Goal: Feedback & Contribution: Leave review/rating

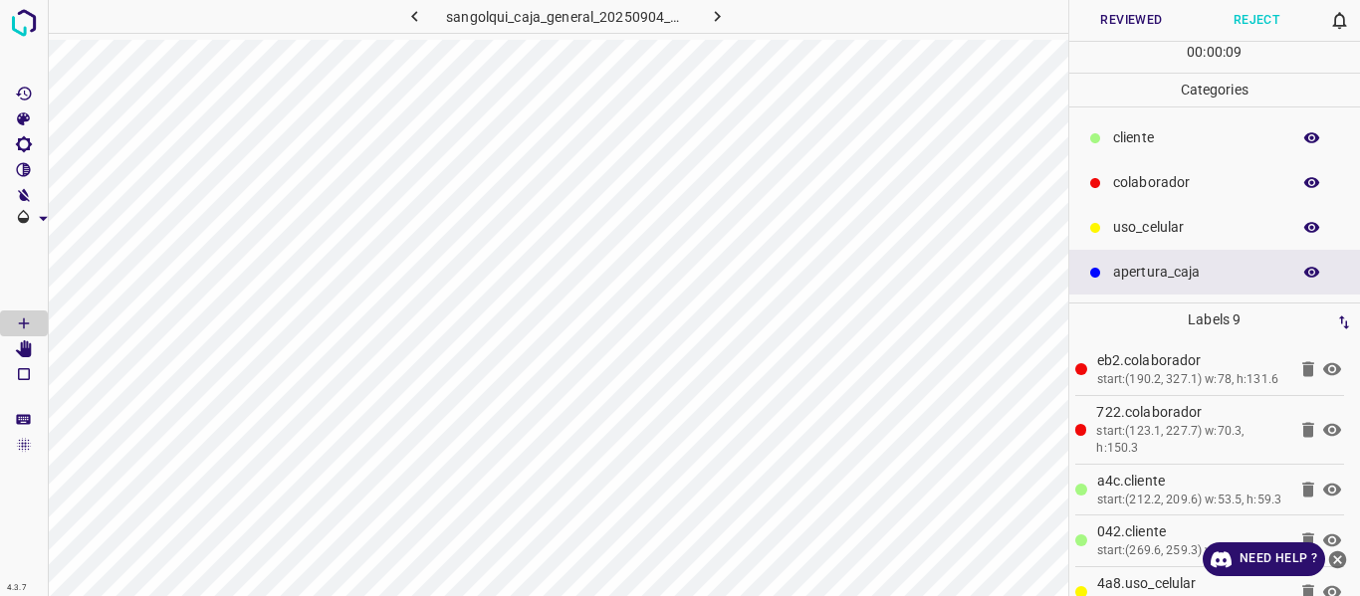
click at [1310, 184] on icon "button" at bounding box center [1312, 183] width 18 height 18
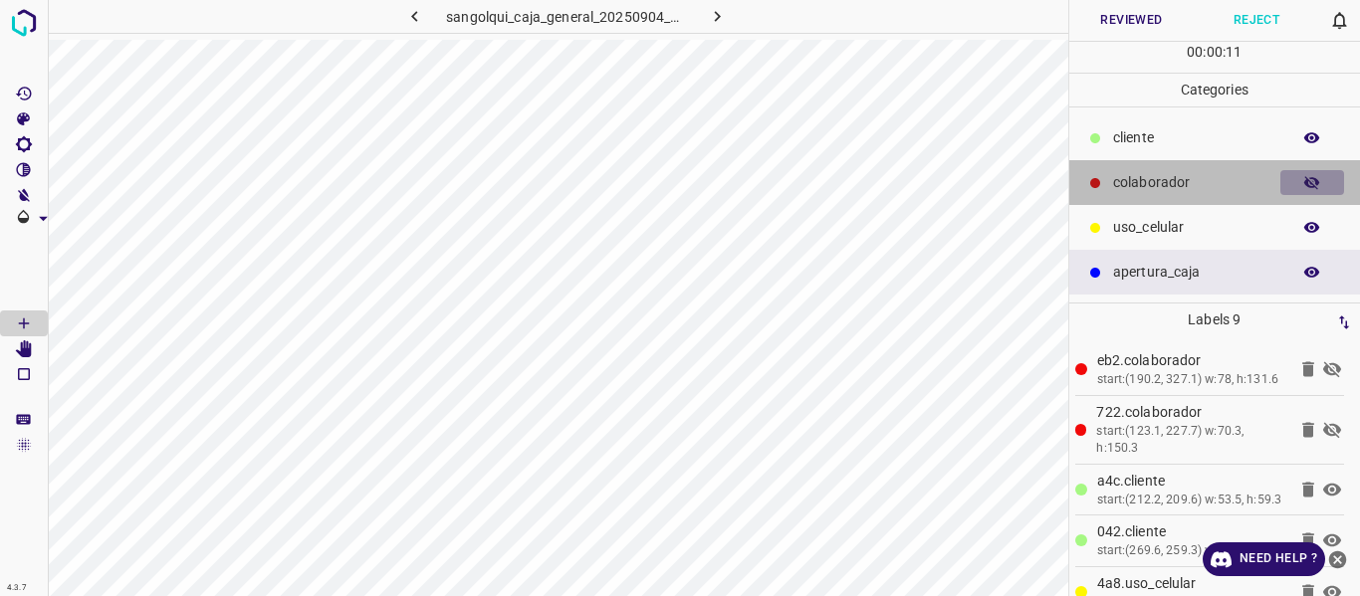
click at [1310, 184] on icon "button" at bounding box center [1312, 183] width 18 height 18
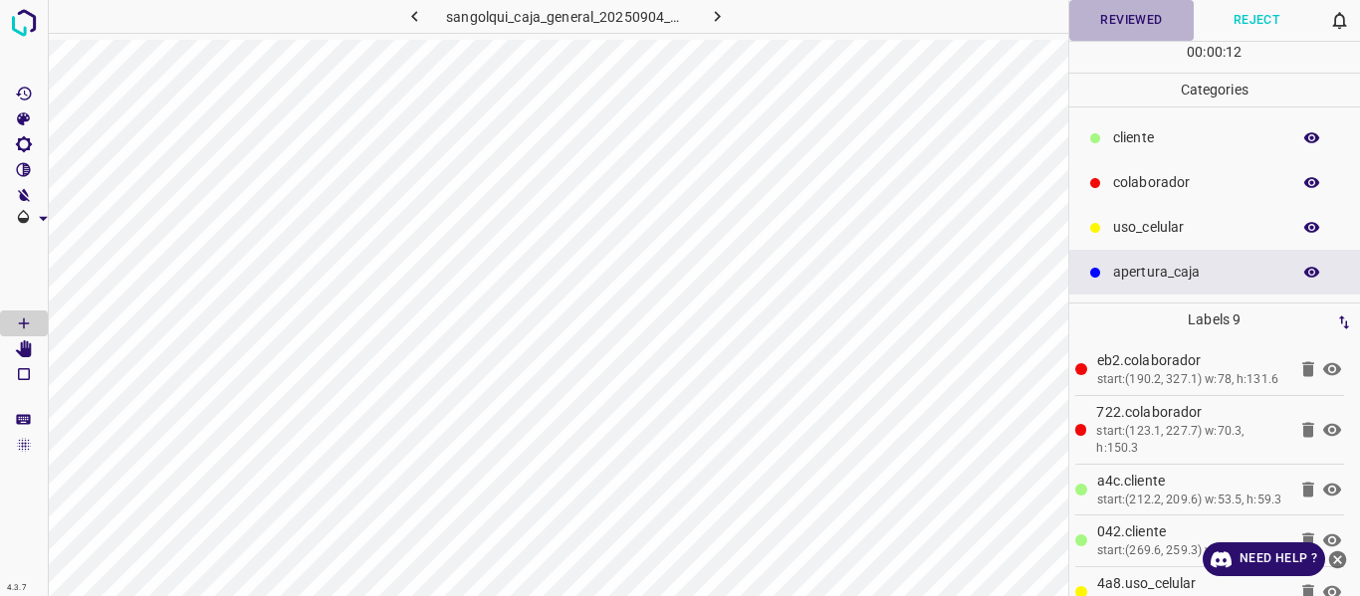
click at [1098, 27] on button "Reviewed" at bounding box center [1131, 20] width 125 height 41
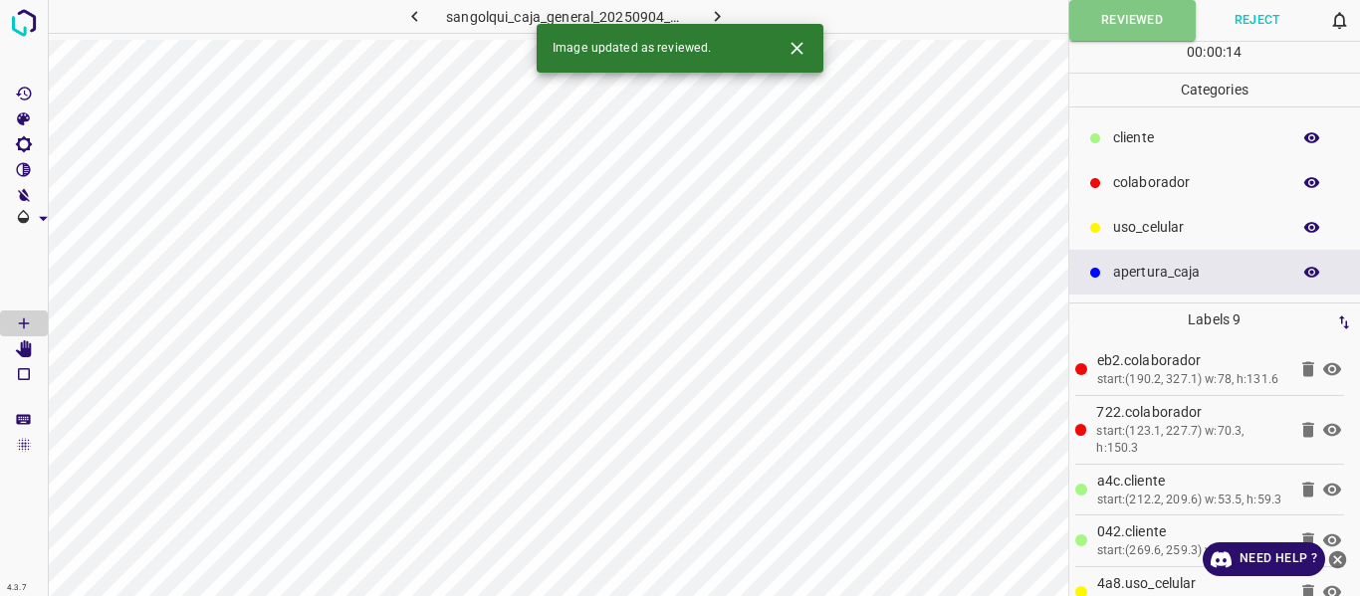
click at [711, 12] on icon "button" at bounding box center [717, 16] width 21 height 21
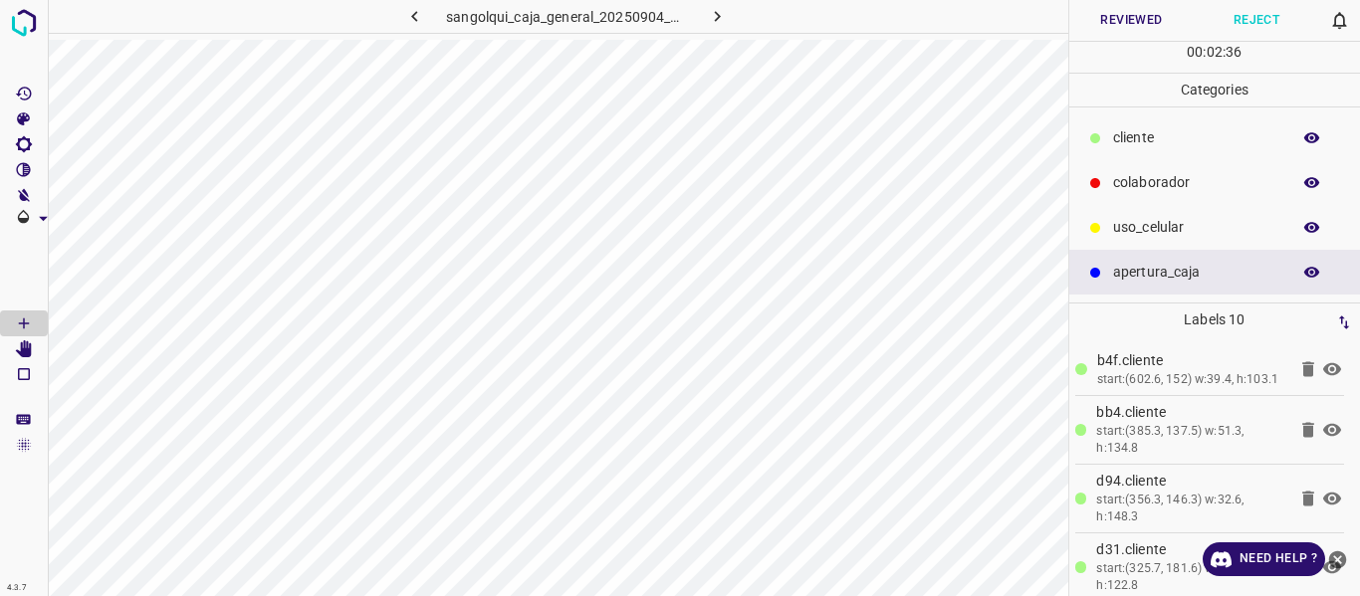
click at [1316, 133] on icon "button" at bounding box center [1312, 138] width 18 height 18
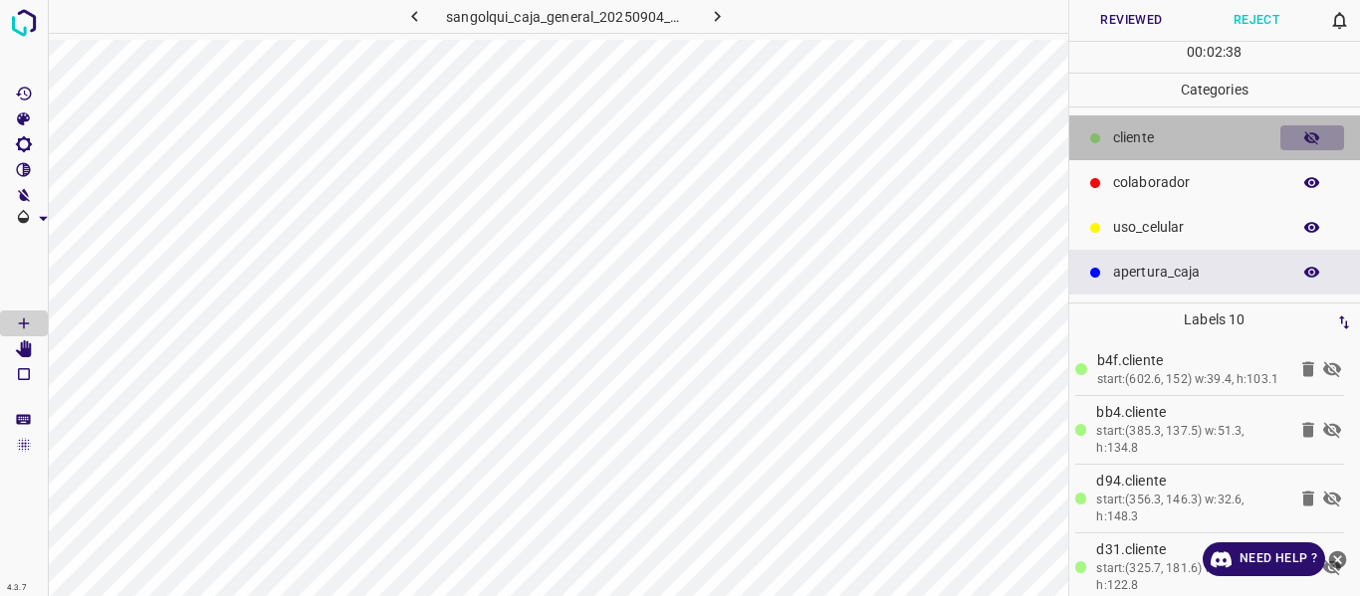
click at [1316, 133] on icon "button" at bounding box center [1312, 138] width 18 height 18
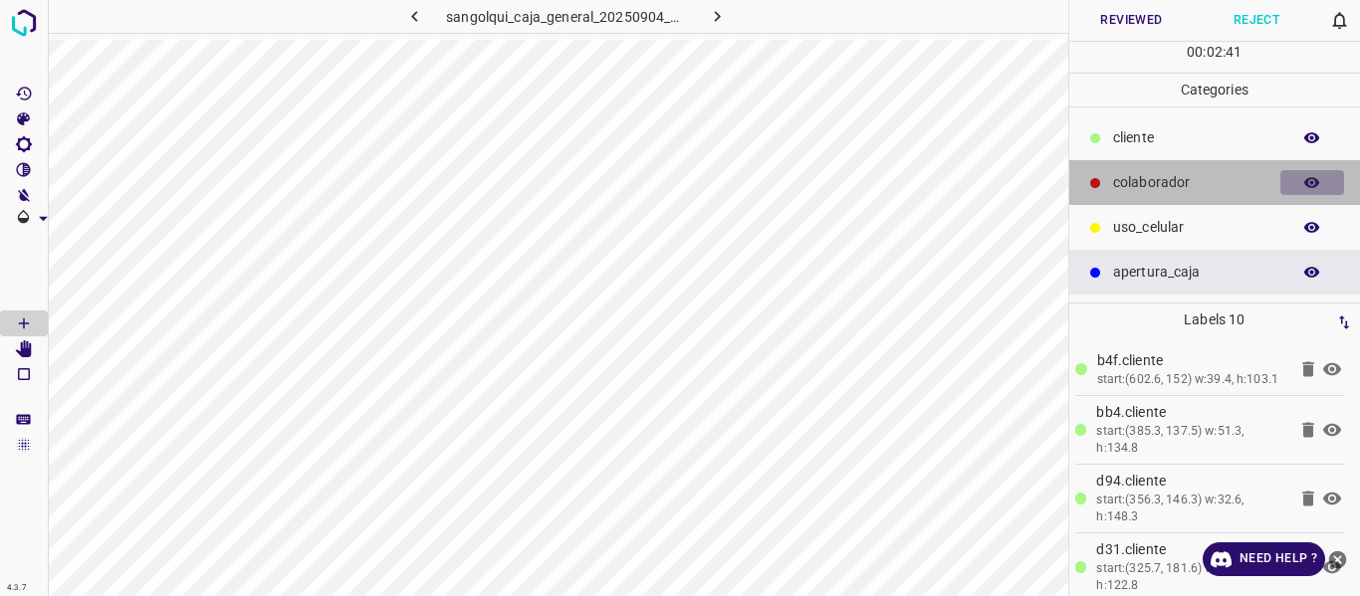
click at [1314, 180] on icon "button" at bounding box center [1312, 183] width 18 height 18
click at [1314, 185] on icon "button" at bounding box center [1312, 183] width 16 height 14
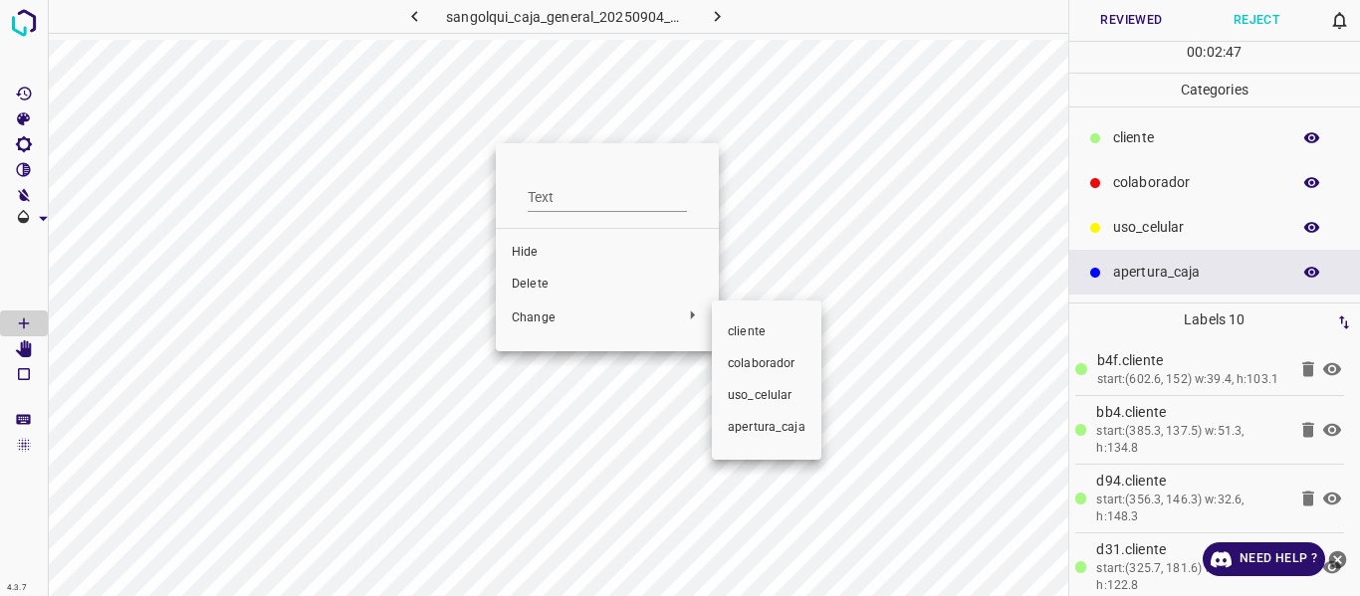
drag, startPoint x: 757, startPoint y: 342, endPoint x: 661, endPoint y: 268, distance: 120.7
click at [749, 332] on li "cliente" at bounding box center [767, 333] width 110 height 32
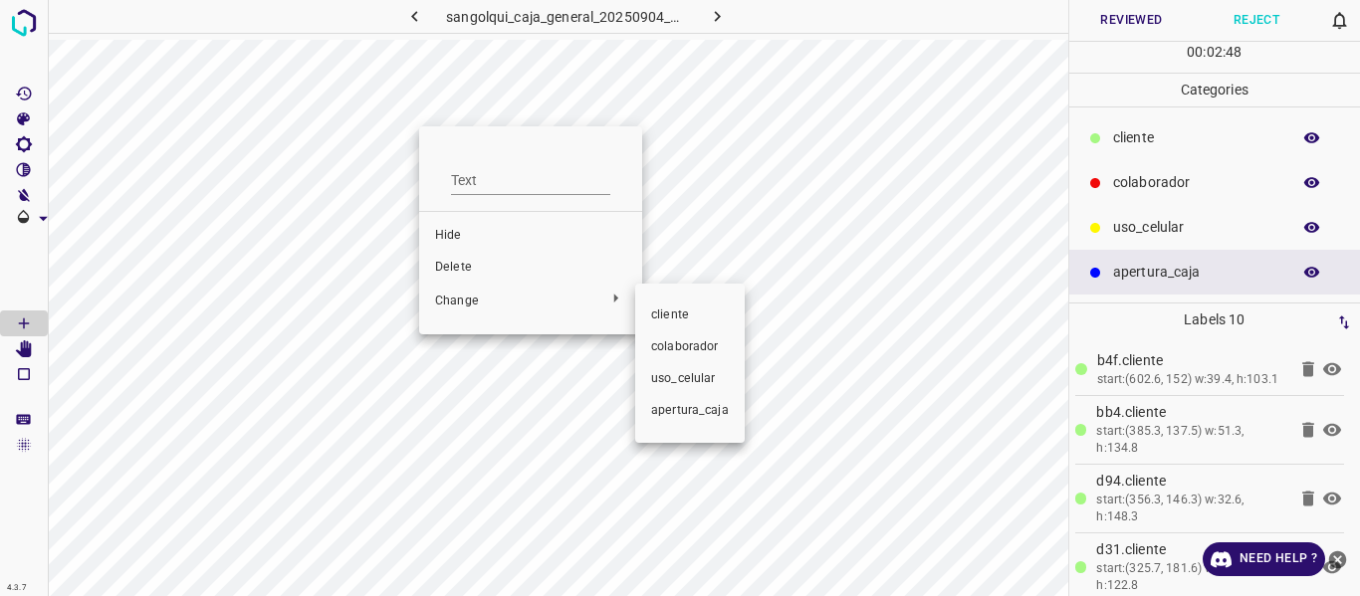
click at [673, 319] on span "cliente" at bounding box center [690, 316] width 78 height 18
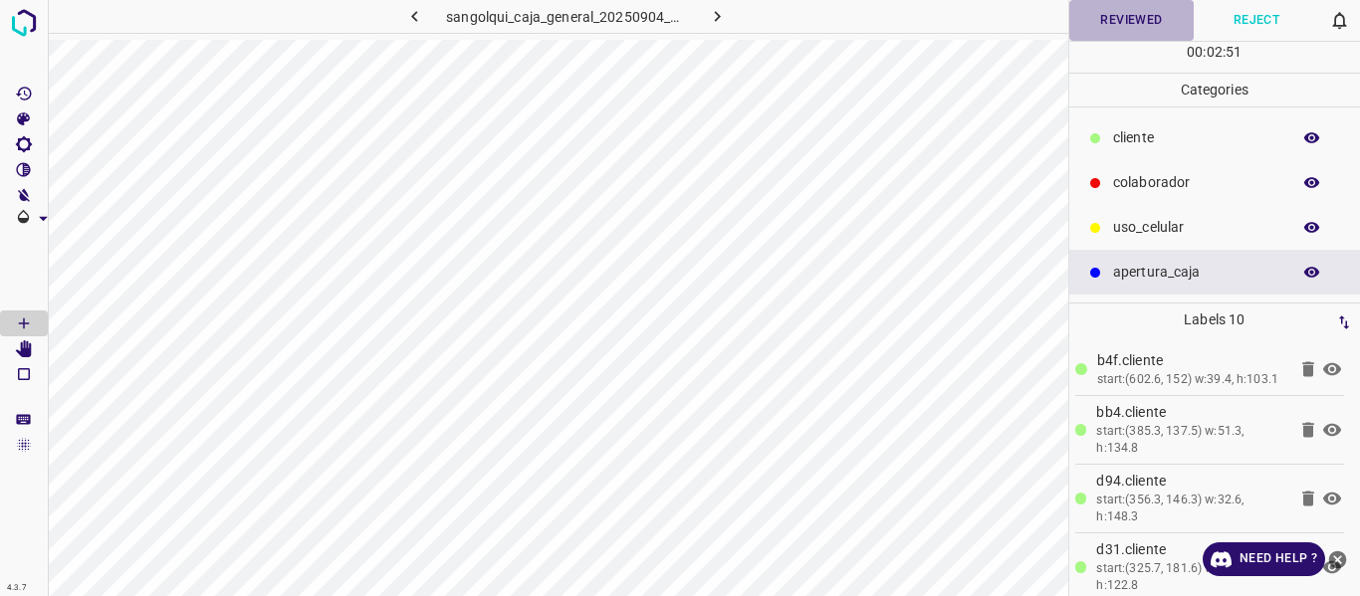
click at [1123, 22] on button "Reviewed" at bounding box center [1131, 20] width 125 height 41
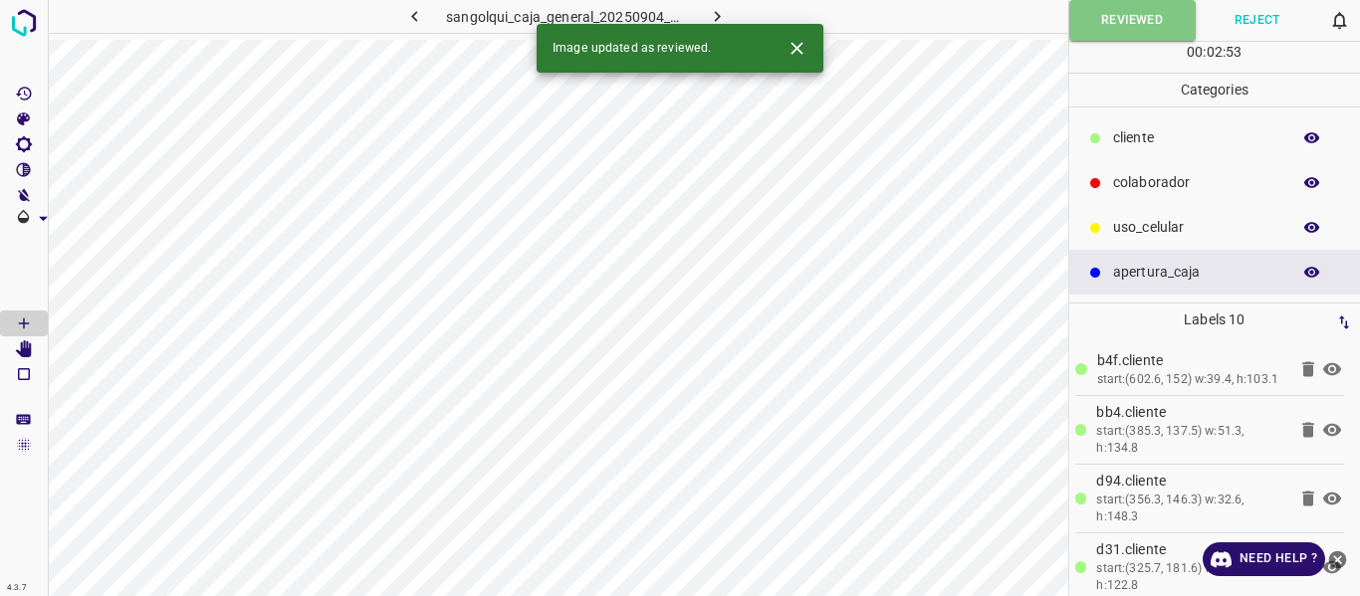
click at [727, 8] on icon "button" at bounding box center [717, 16] width 21 height 21
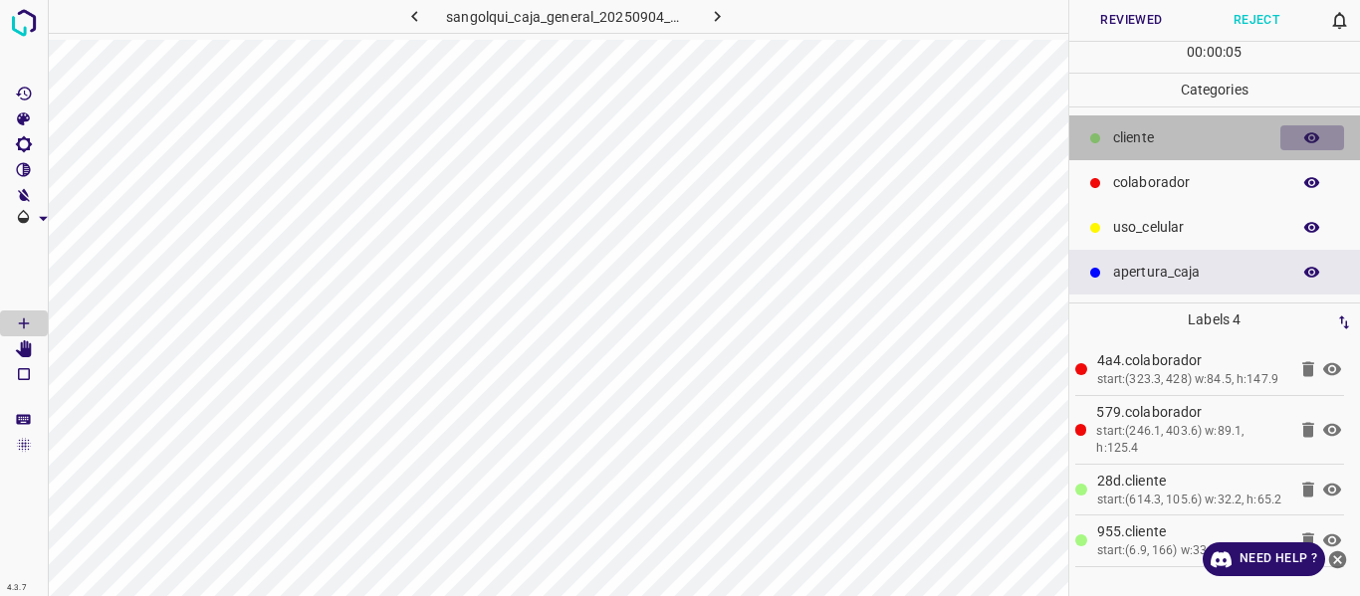
click at [1301, 135] on button "button" at bounding box center [1312, 138] width 64 height 26
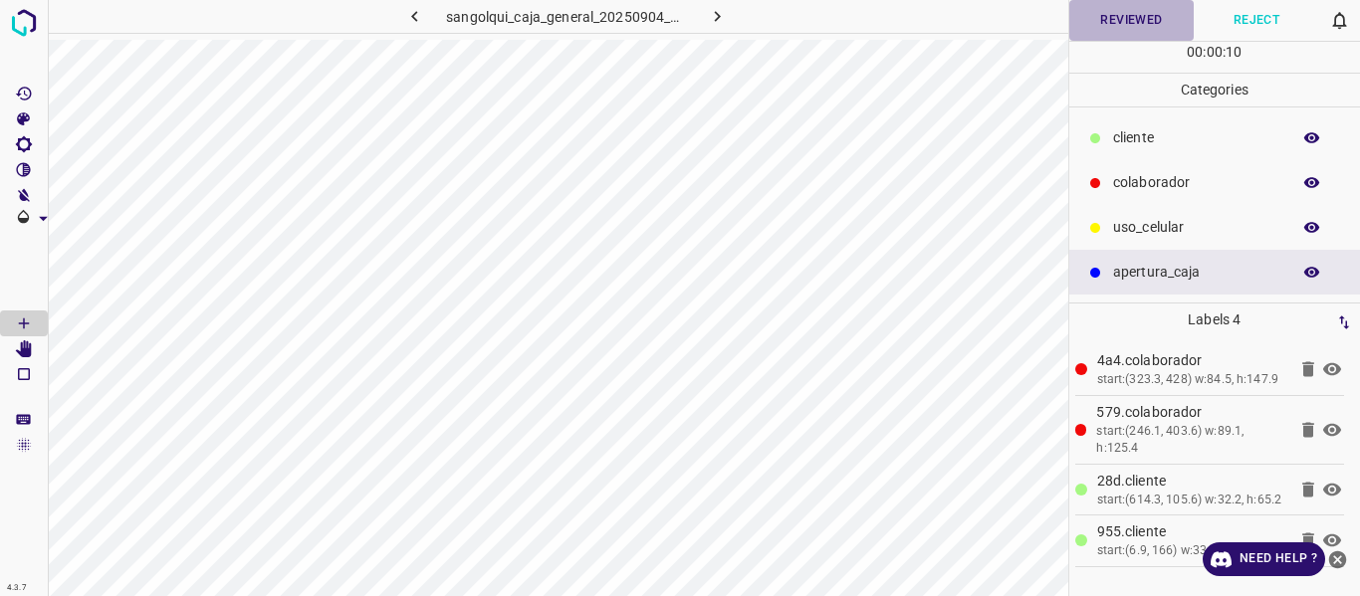
click at [1133, 32] on button "Reviewed" at bounding box center [1131, 20] width 125 height 41
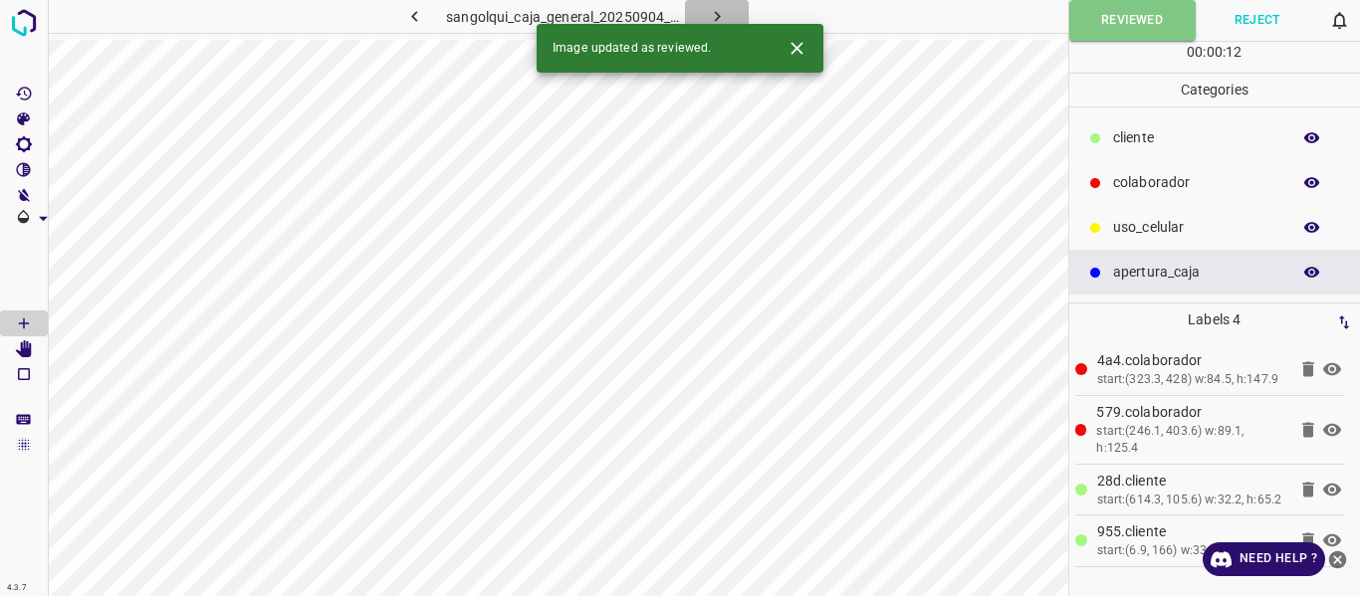
click at [716, 9] on icon "button" at bounding box center [717, 16] width 21 height 21
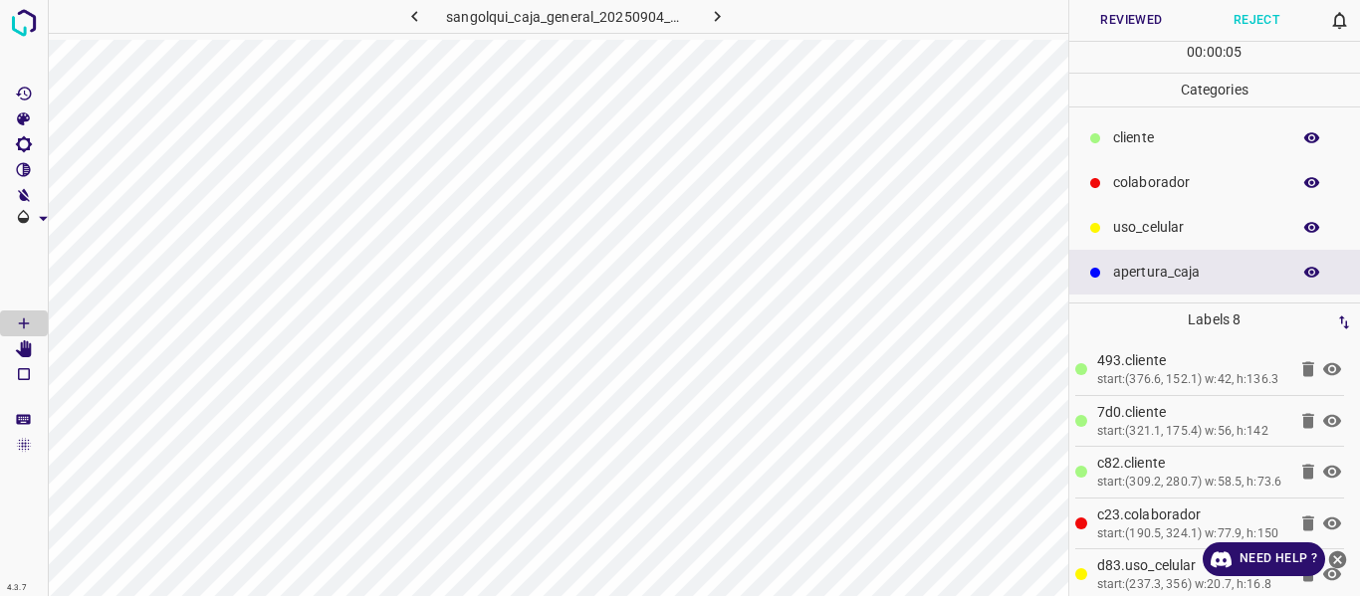
click at [1102, 23] on button "Reviewed" at bounding box center [1131, 20] width 125 height 41
click at [718, 19] on icon "button" at bounding box center [717, 16] width 21 height 21
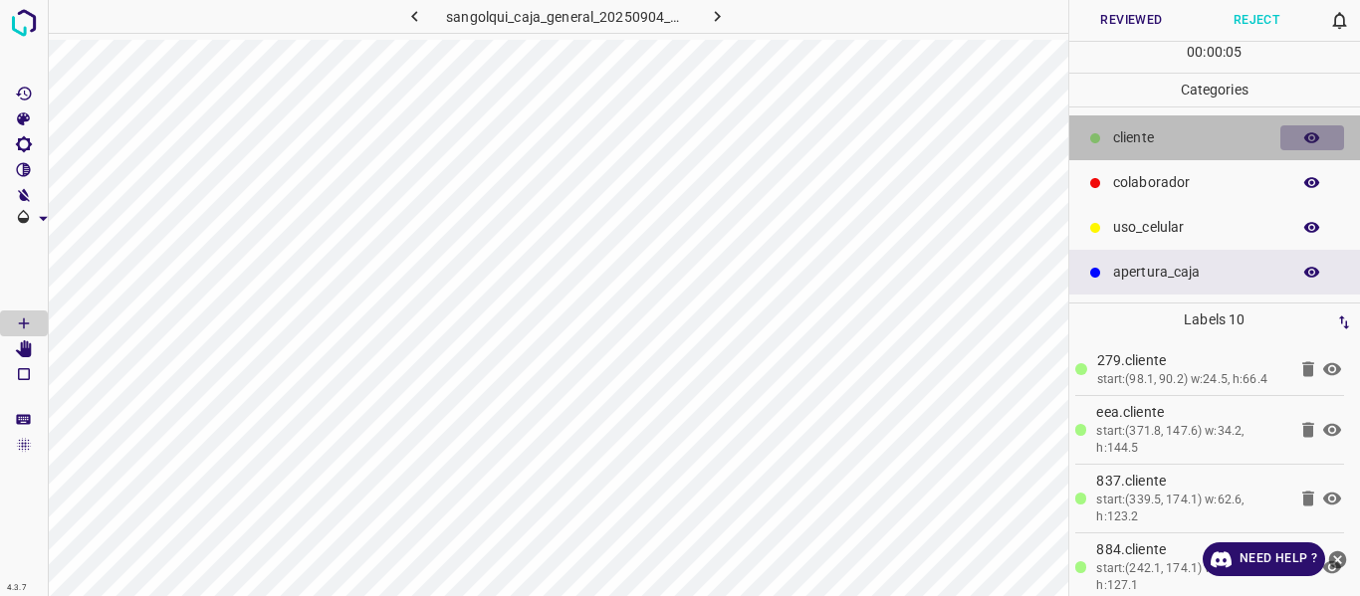
click at [1313, 138] on icon "button" at bounding box center [1312, 137] width 16 height 11
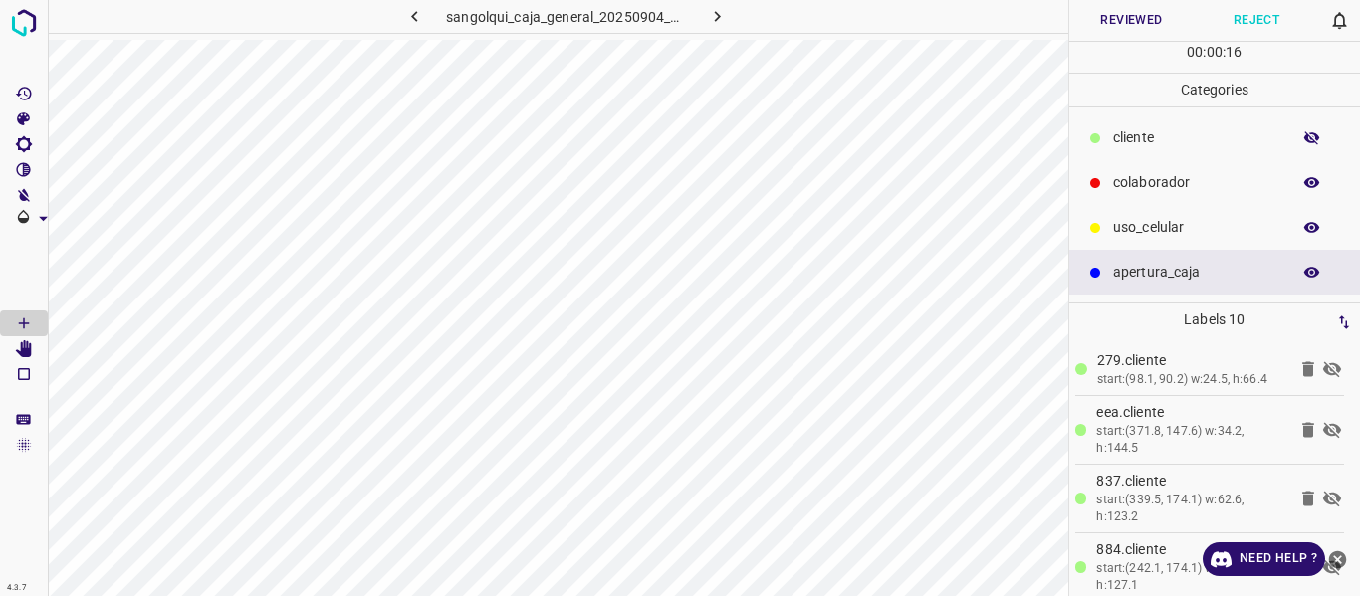
click at [1311, 135] on icon "button" at bounding box center [1312, 138] width 18 height 18
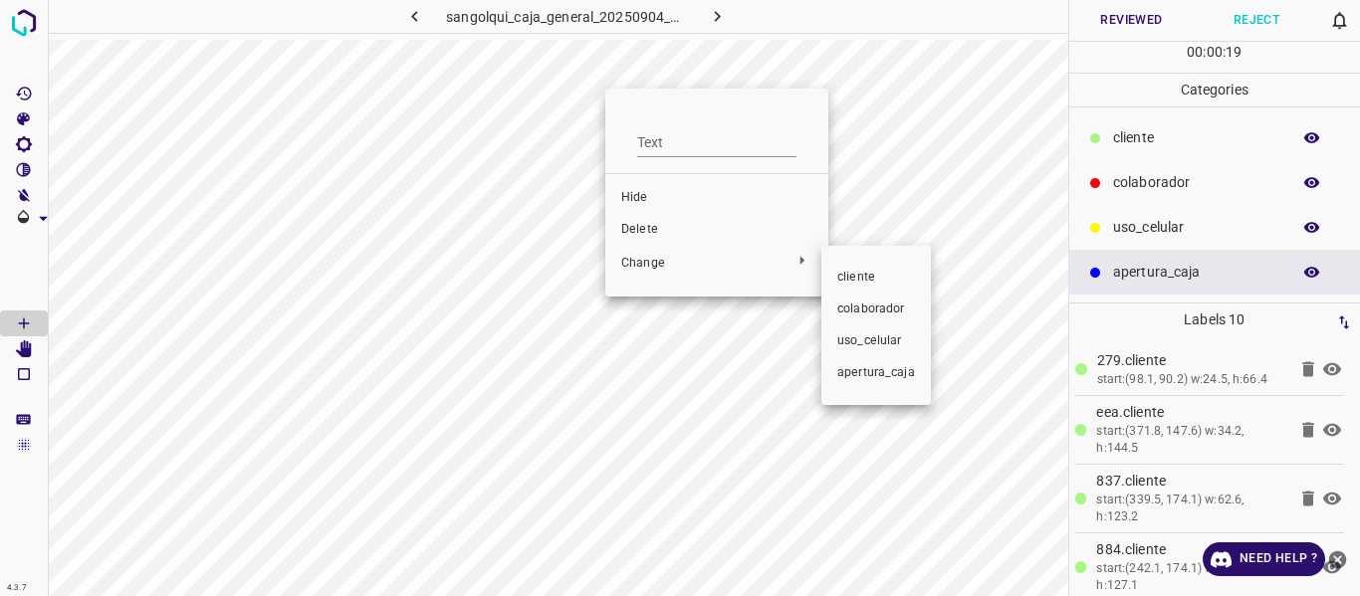
click at [887, 312] on span "colaborador" at bounding box center [876, 310] width 78 height 18
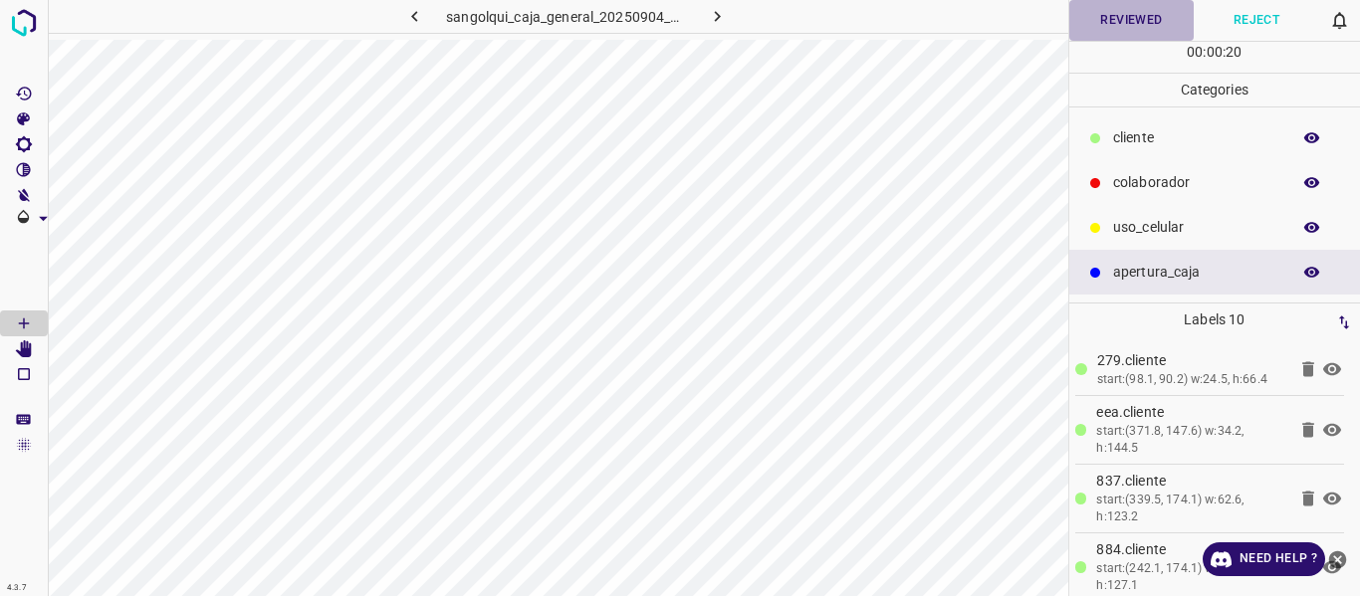
click at [1124, 16] on button "Reviewed" at bounding box center [1131, 20] width 125 height 41
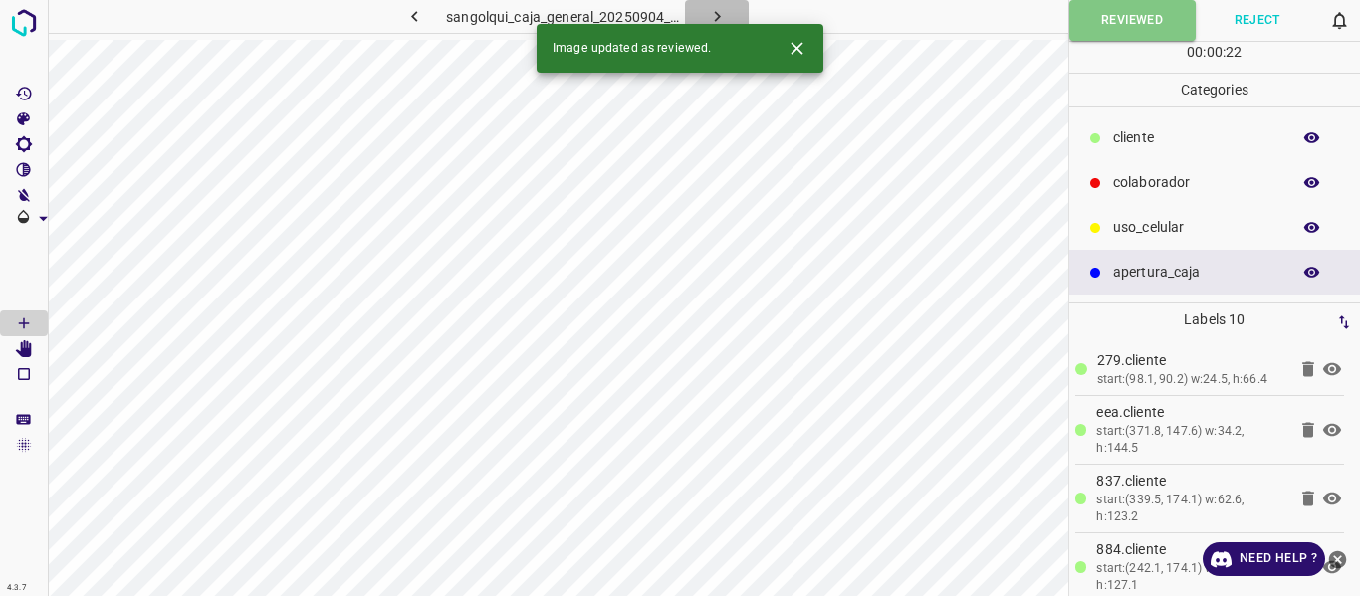
click at [718, 11] on icon "button" at bounding box center [717, 16] width 21 height 21
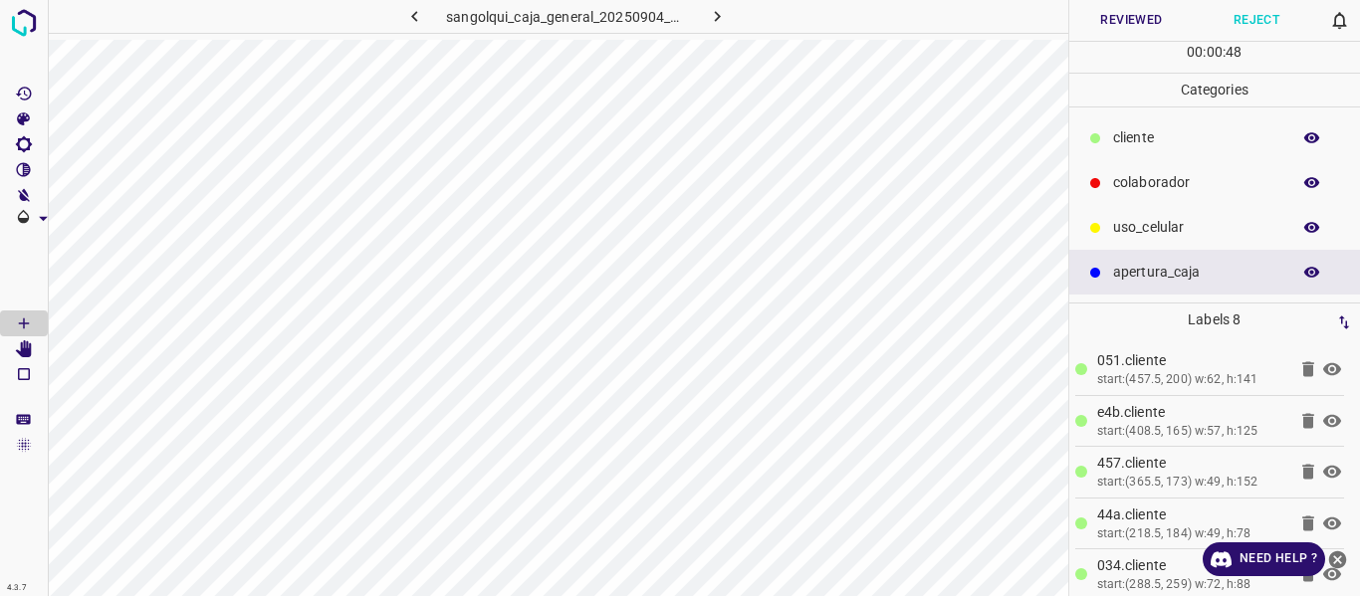
click at [1145, 140] on p "cliente" at bounding box center [1196, 137] width 167 height 21
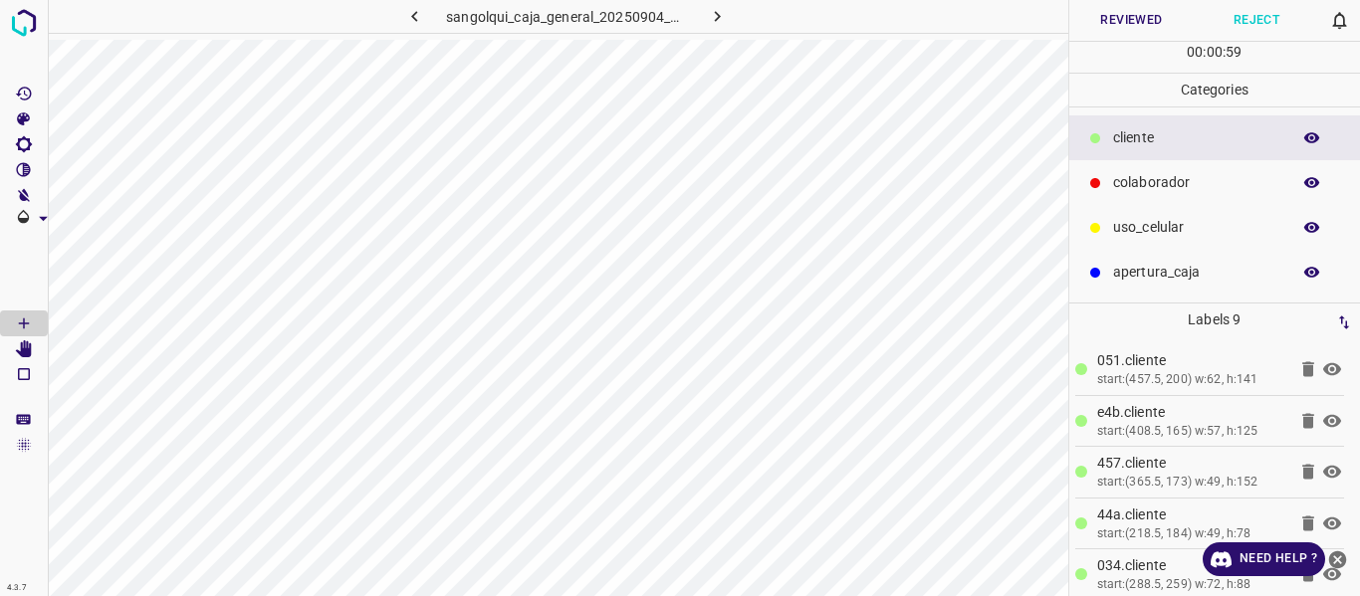
click at [1106, 10] on button "Reviewed" at bounding box center [1131, 20] width 125 height 41
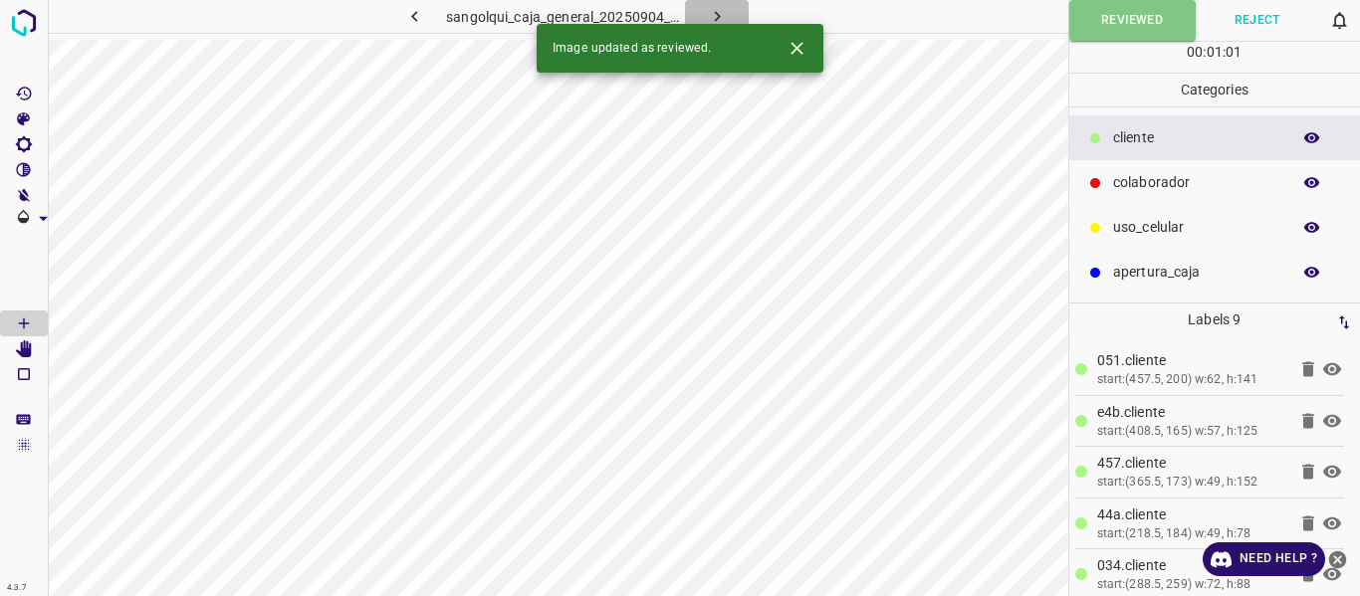
click at [721, 14] on icon "button" at bounding box center [717, 16] width 21 height 21
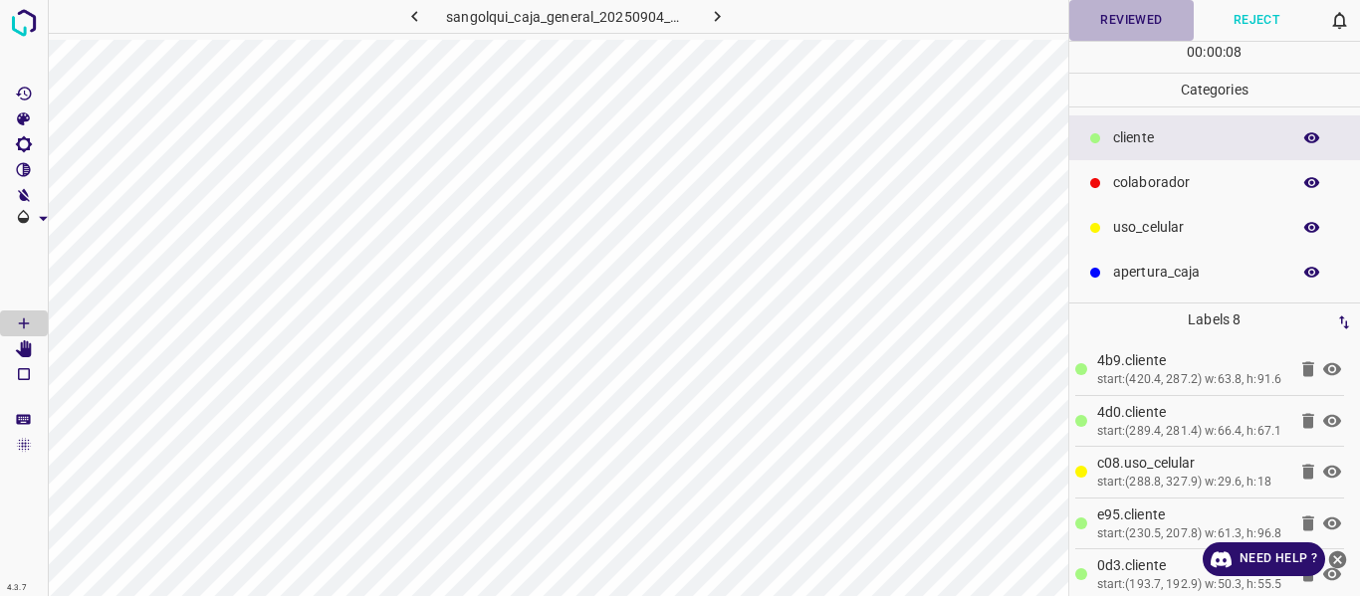
click at [1104, 29] on button "Reviewed" at bounding box center [1131, 20] width 125 height 41
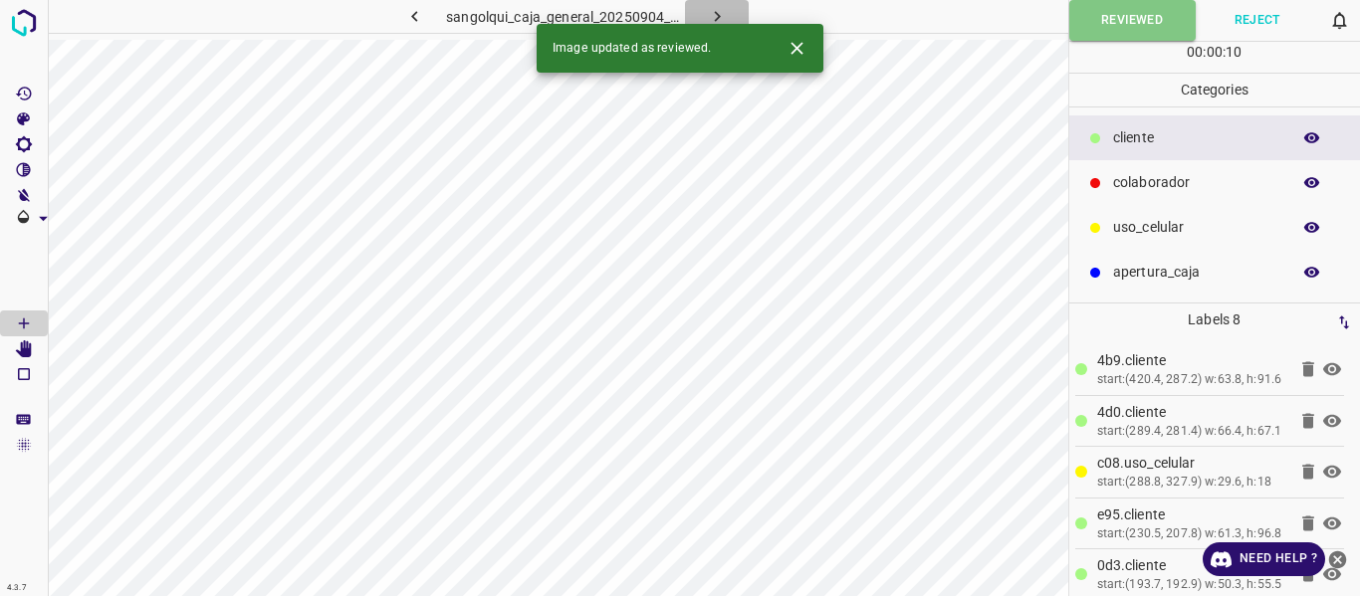
click at [722, 10] on icon "button" at bounding box center [717, 16] width 21 height 21
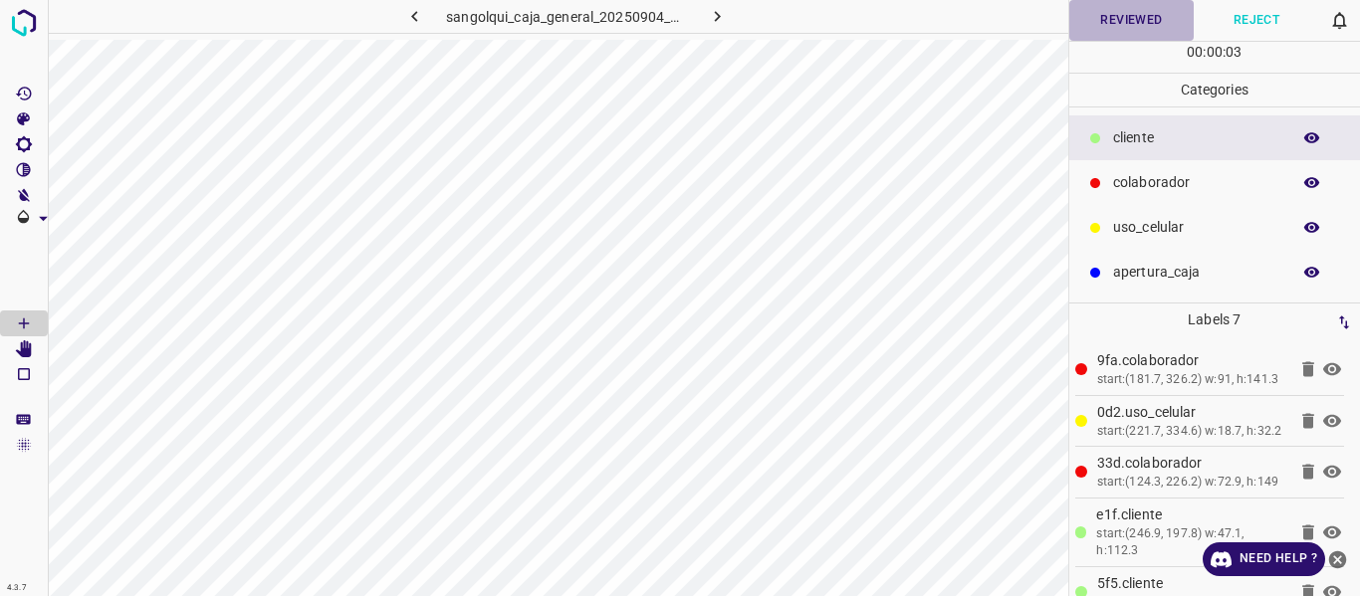
click at [1124, 15] on button "Reviewed" at bounding box center [1131, 20] width 125 height 41
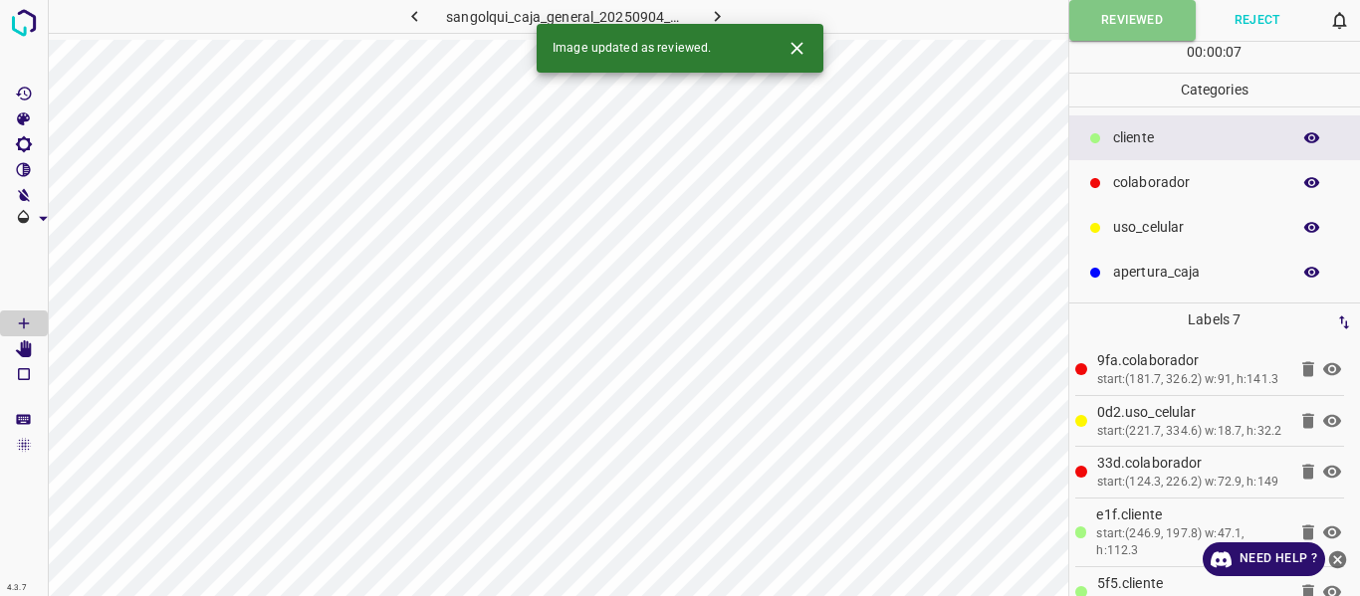
click at [725, 14] on icon "button" at bounding box center [717, 16] width 21 height 21
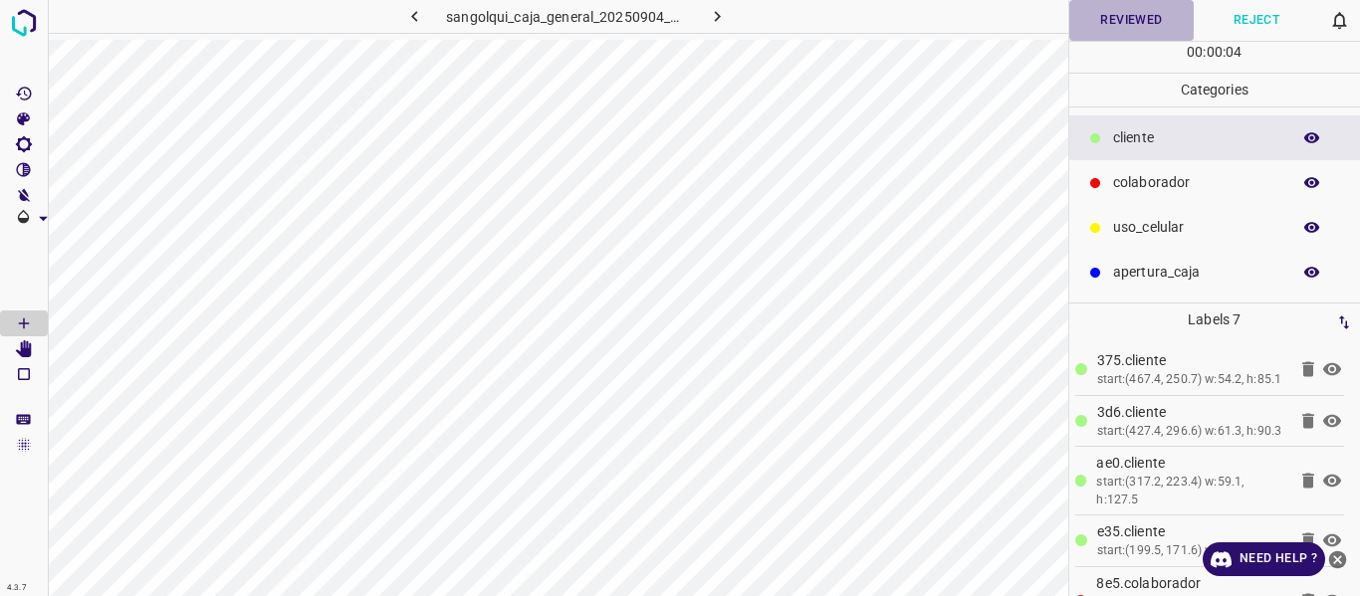
click at [1138, 18] on button "Reviewed" at bounding box center [1131, 20] width 125 height 41
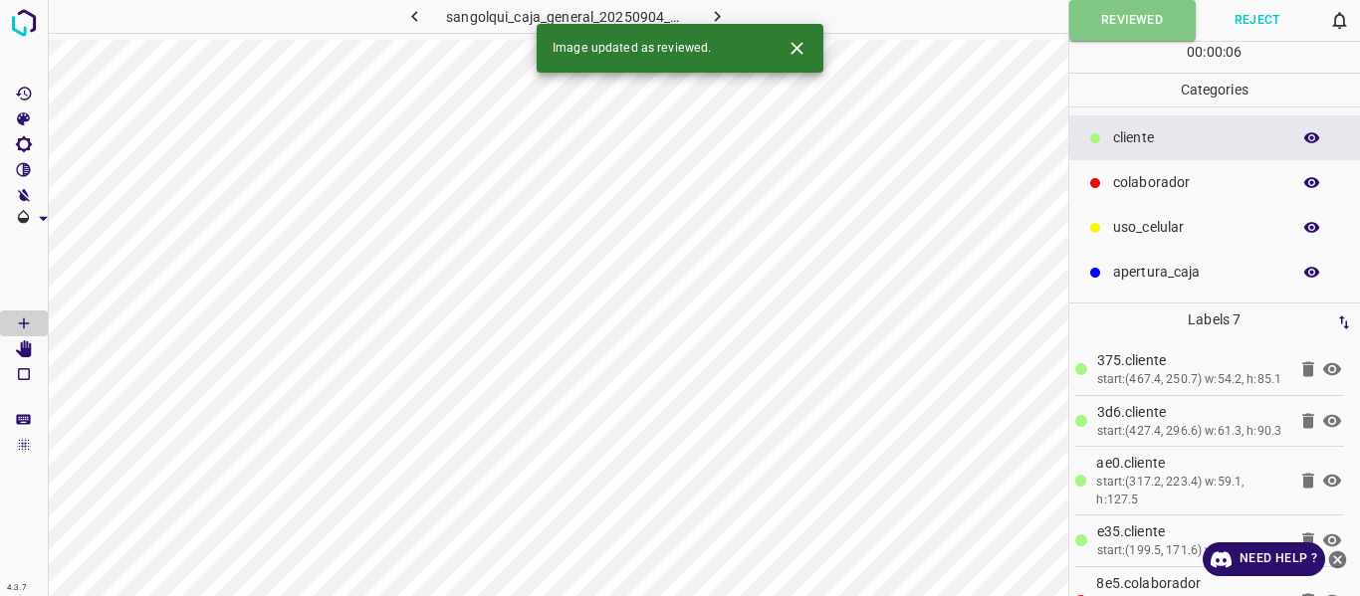
click at [715, 13] on icon "button" at bounding box center [717, 16] width 6 height 11
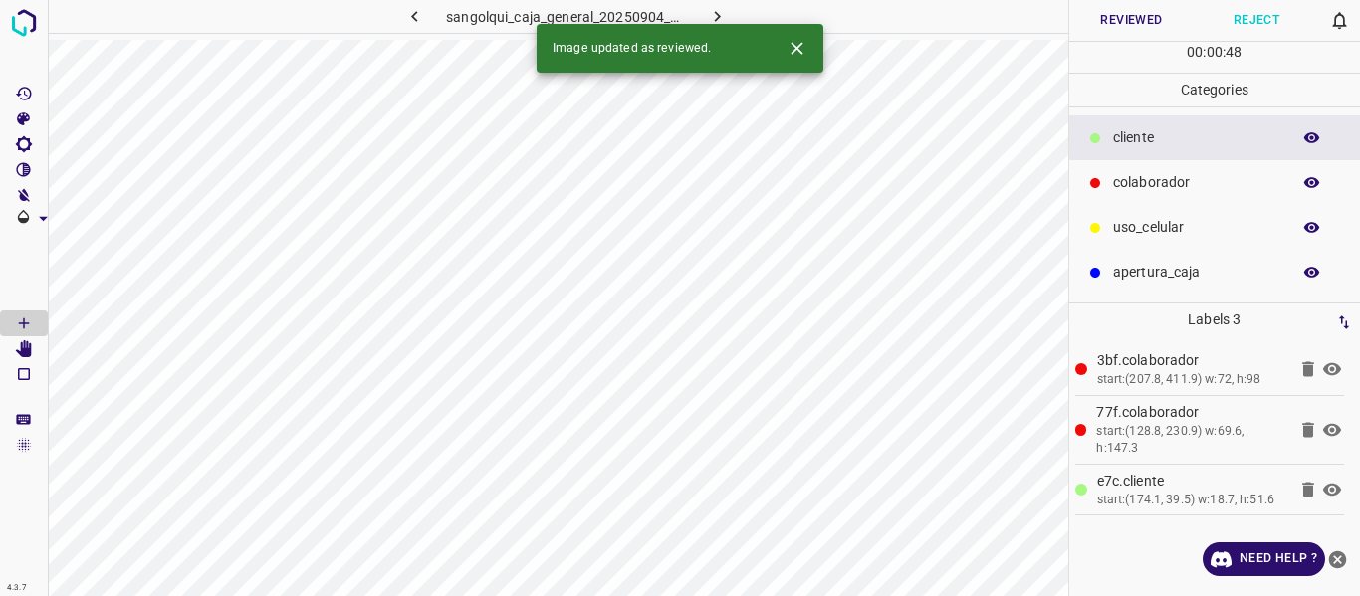
click at [1135, 11] on button "Reviewed" at bounding box center [1131, 20] width 125 height 41
click at [715, 9] on icon "button" at bounding box center [717, 16] width 21 height 21
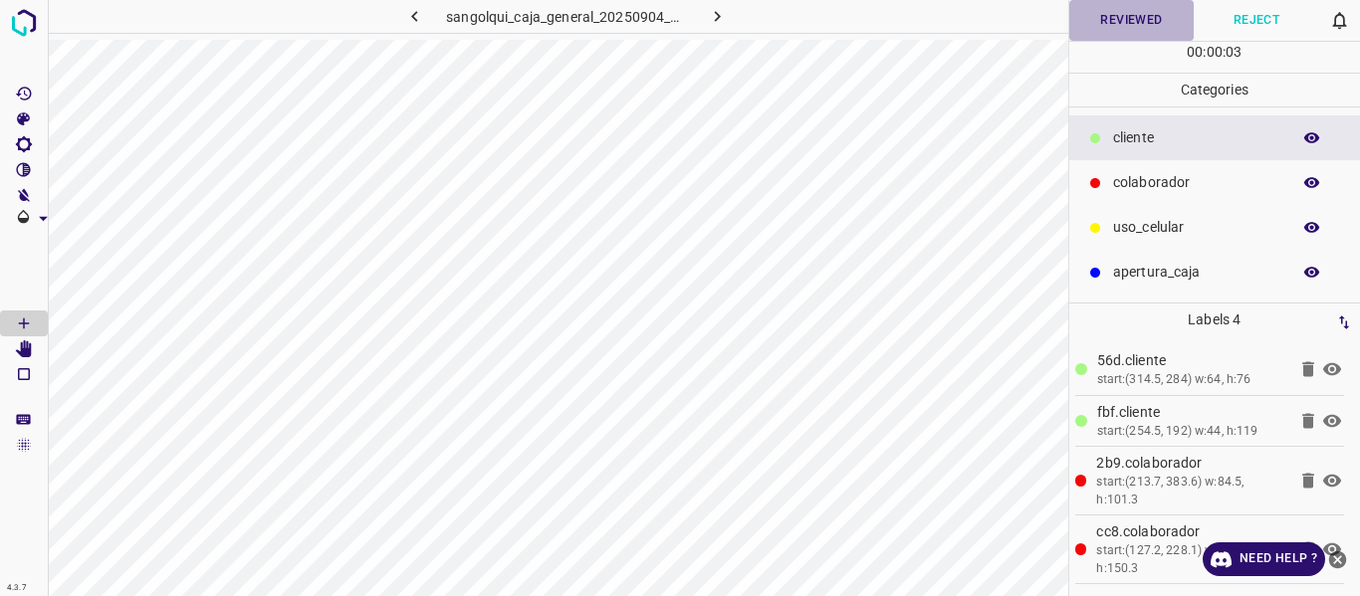
click at [1122, 26] on button "Reviewed" at bounding box center [1131, 20] width 125 height 41
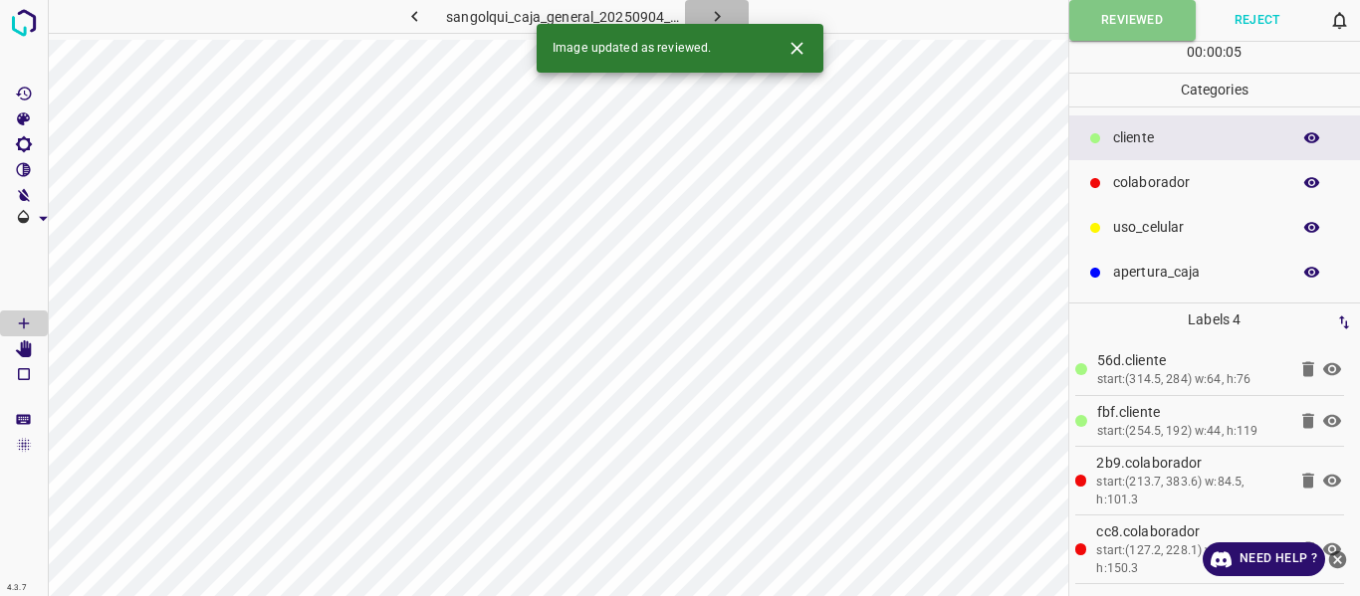
drag, startPoint x: 730, startPoint y: 15, endPoint x: 748, endPoint y: 36, distance: 27.5
click at [729, 15] on button "button" at bounding box center [717, 16] width 64 height 33
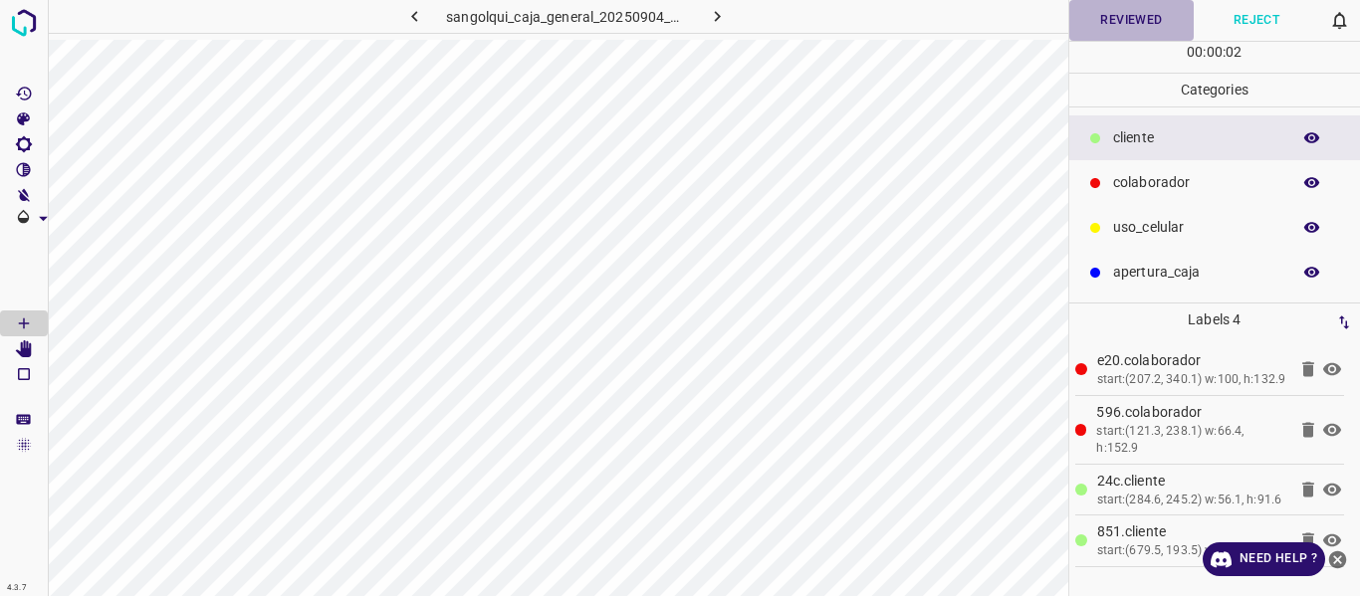
click at [1151, 20] on button "Reviewed" at bounding box center [1131, 20] width 125 height 41
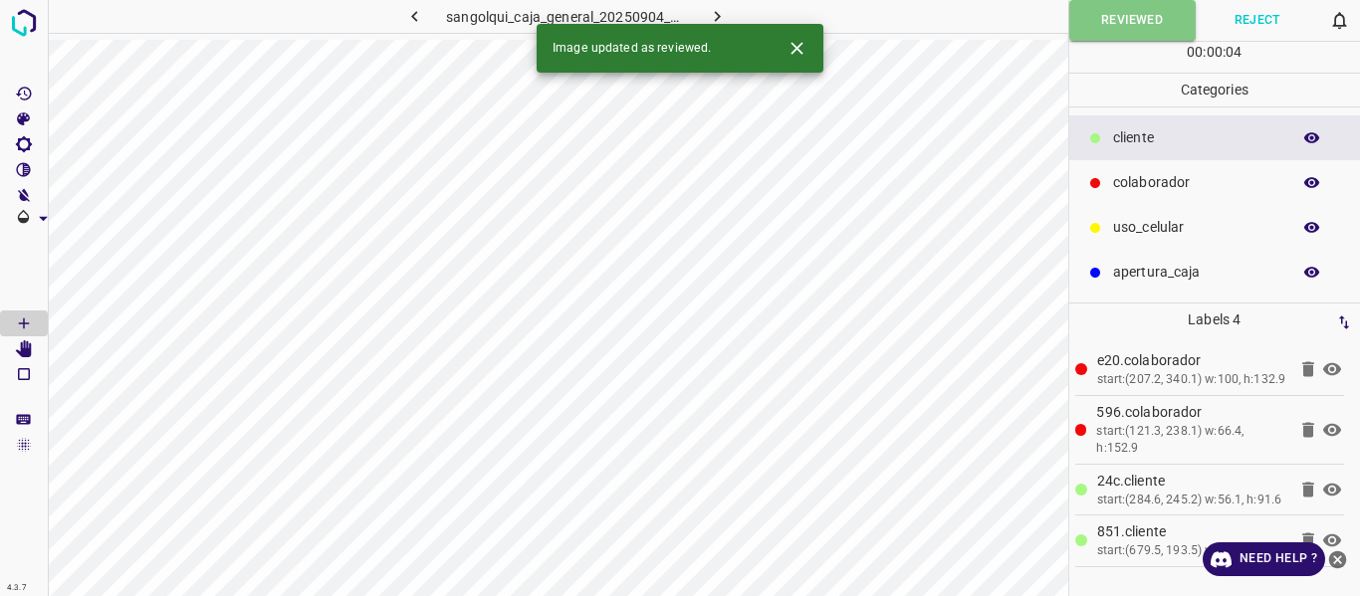
click at [724, 8] on icon "button" at bounding box center [717, 16] width 21 height 21
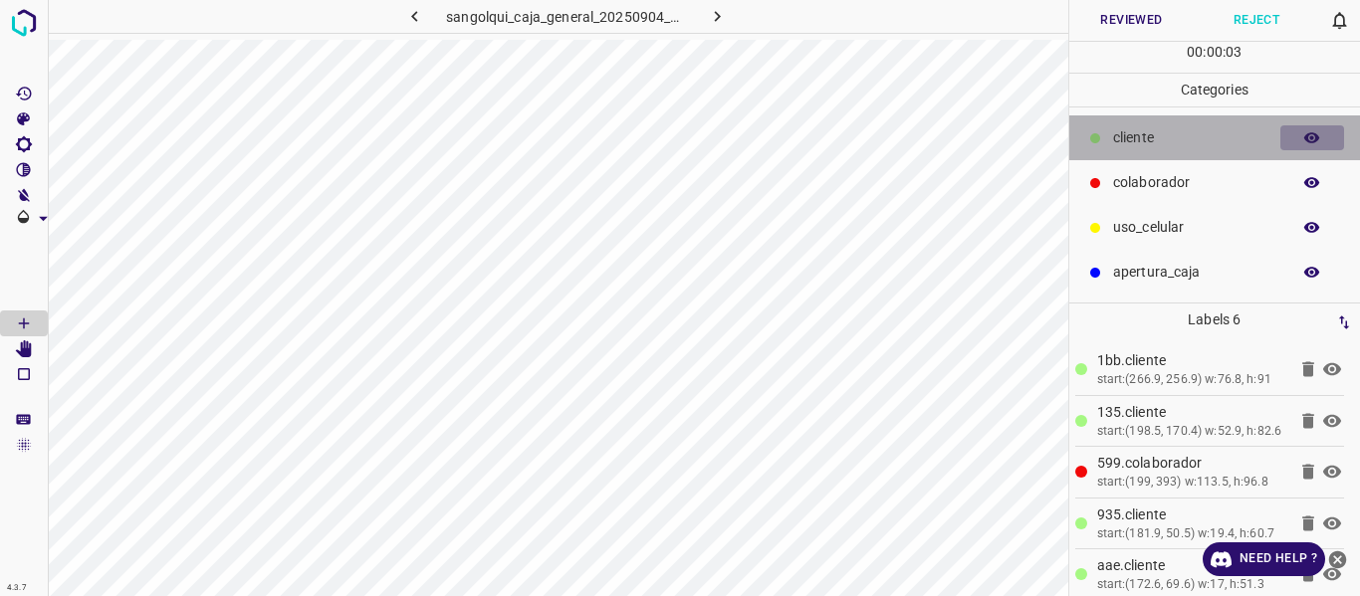
click at [1302, 134] on button "button" at bounding box center [1312, 138] width 64 height 26
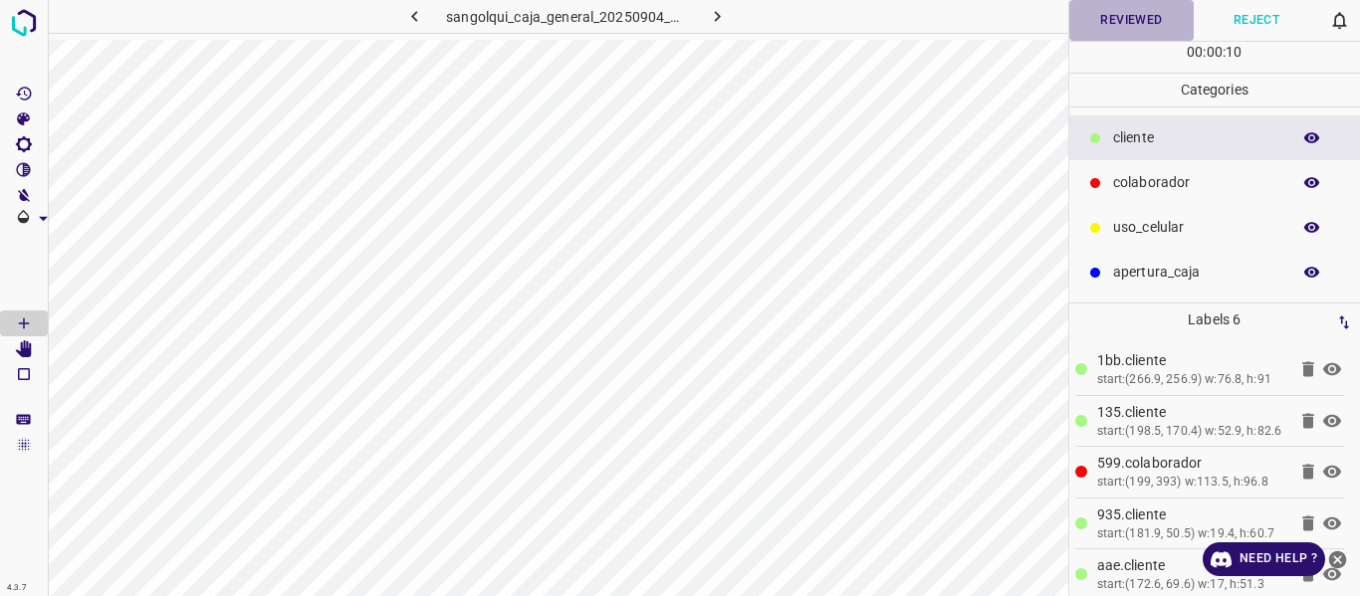
click at [1094, 28] on button "Reviewed" at bounding box center [1131, 20] width 125 height 41
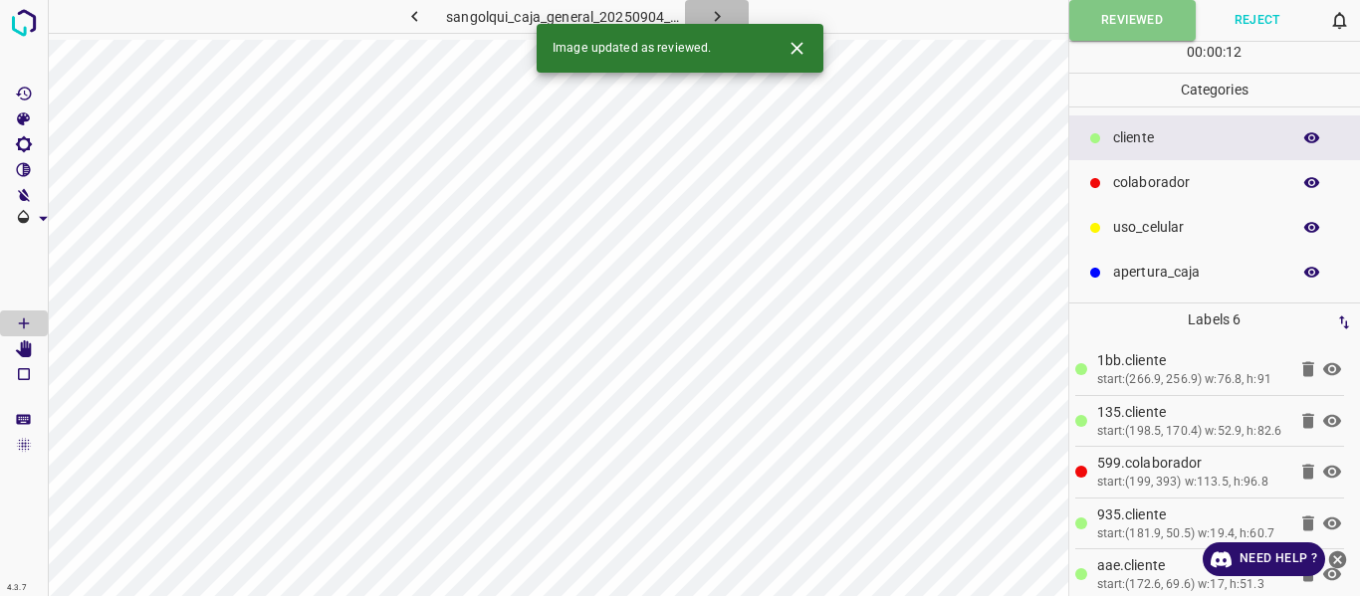
click at [712, 16] on icon "button" at bounding box center [717, 16] width 21 height 21
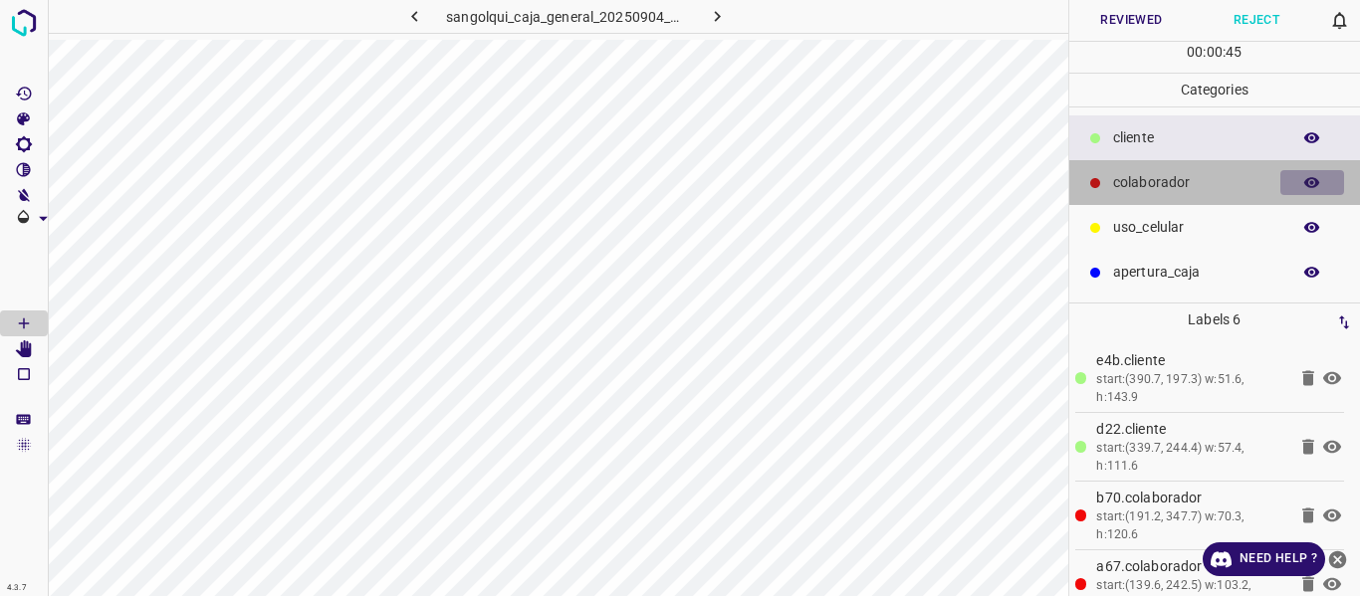
click at [1313, 177] on icon "button" at bounding box center [1312, 183] width 18 height 18
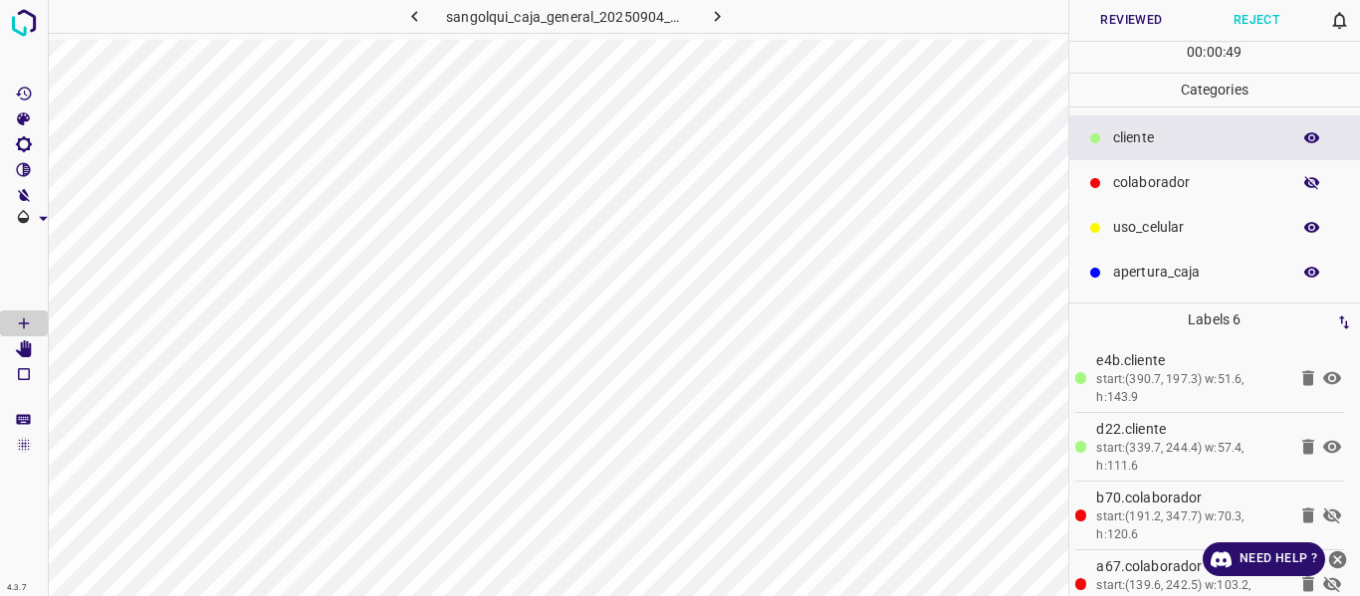
click at [1313, 177] on icon "button" at bounding box center [1312, 183] width 18 height 18
click at [1117, 27] on button "Reviewed" at bounding box center [1131, 20] width 125 height 41
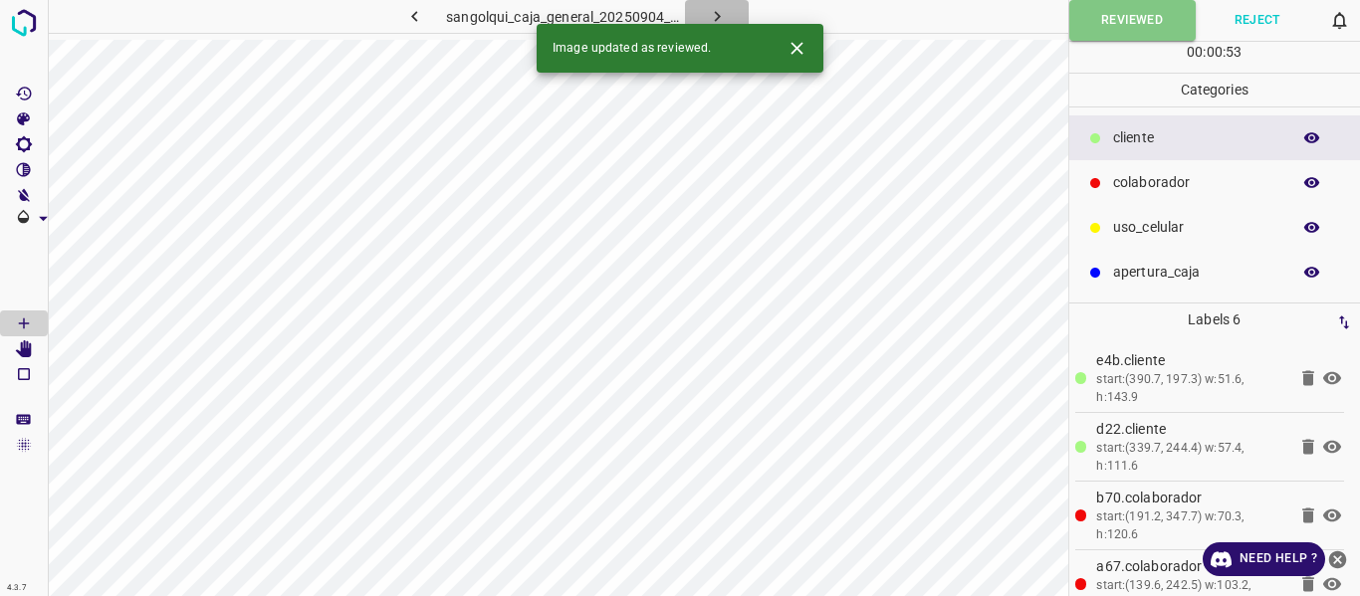
click at [725, 14] on icon "button" at bounding box center [717, 16] width 21 height 21
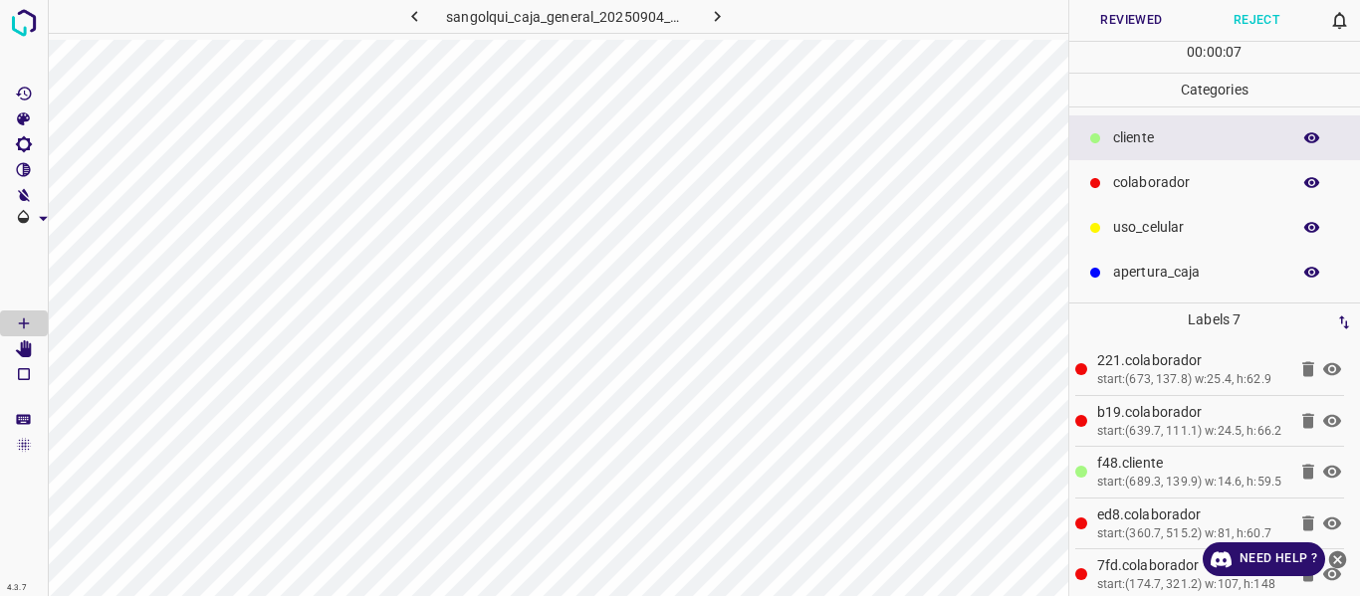
click at [1313, 184] on icon "button" at bounding box center [1312, 182] width 16 height 11
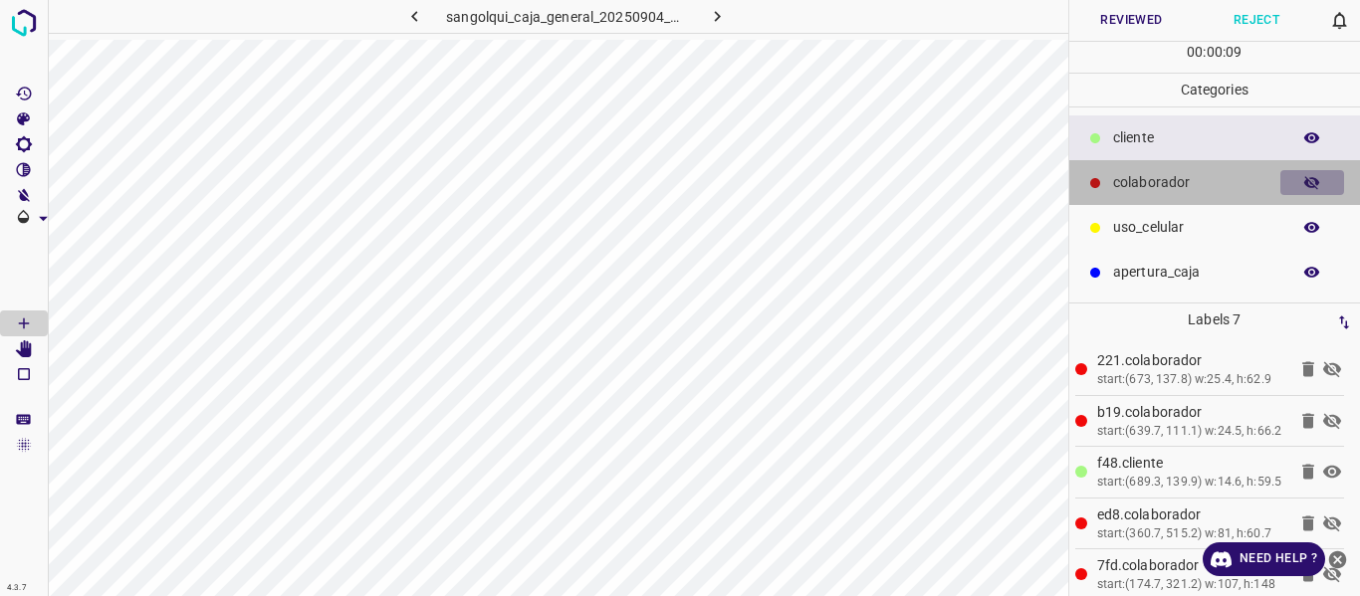
click at [1313, 184] on icon "button" at bounding box center [1312, 183] width 16 height 14
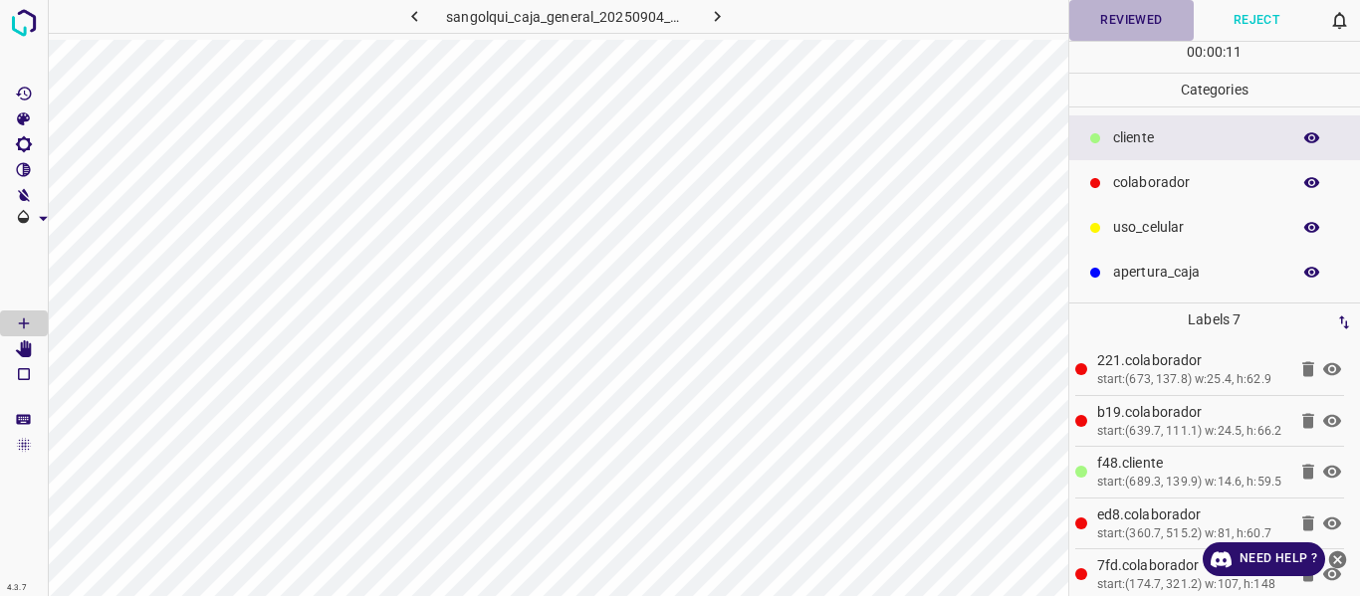
click at [1117, 17] on button "Reviewed" at bounding box center [1131, 20] width 125 height 41
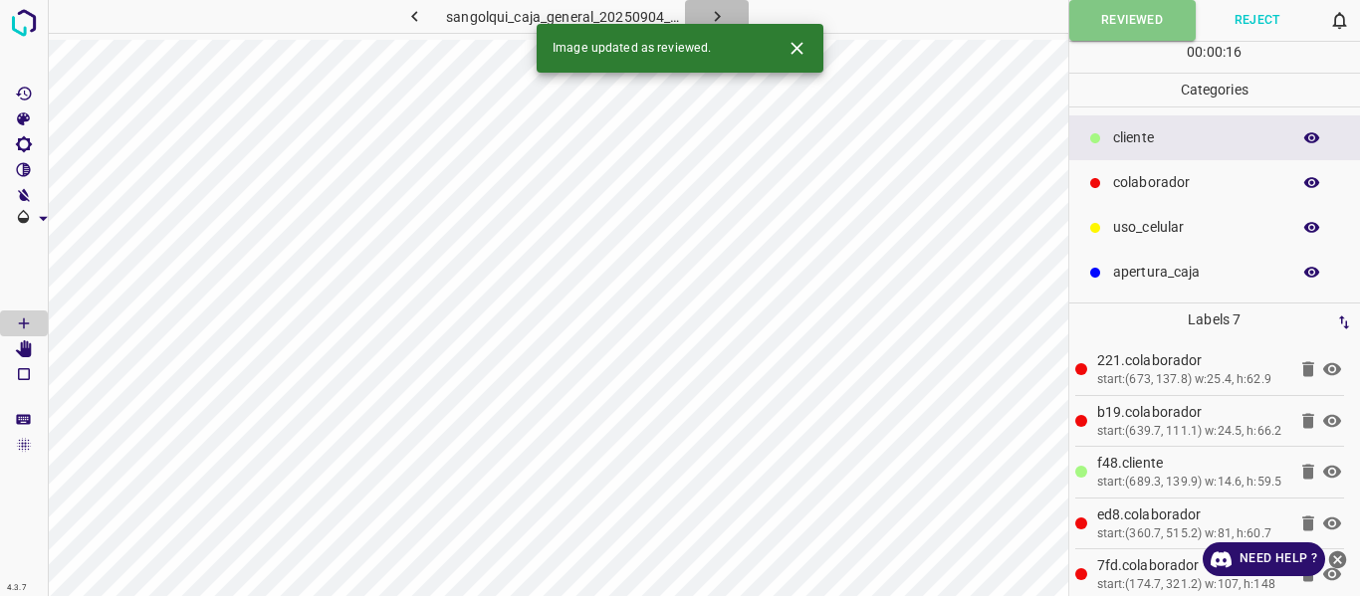
click at [711, 8] on icon "button" at bounding box center [717, 16] width 21 height 21
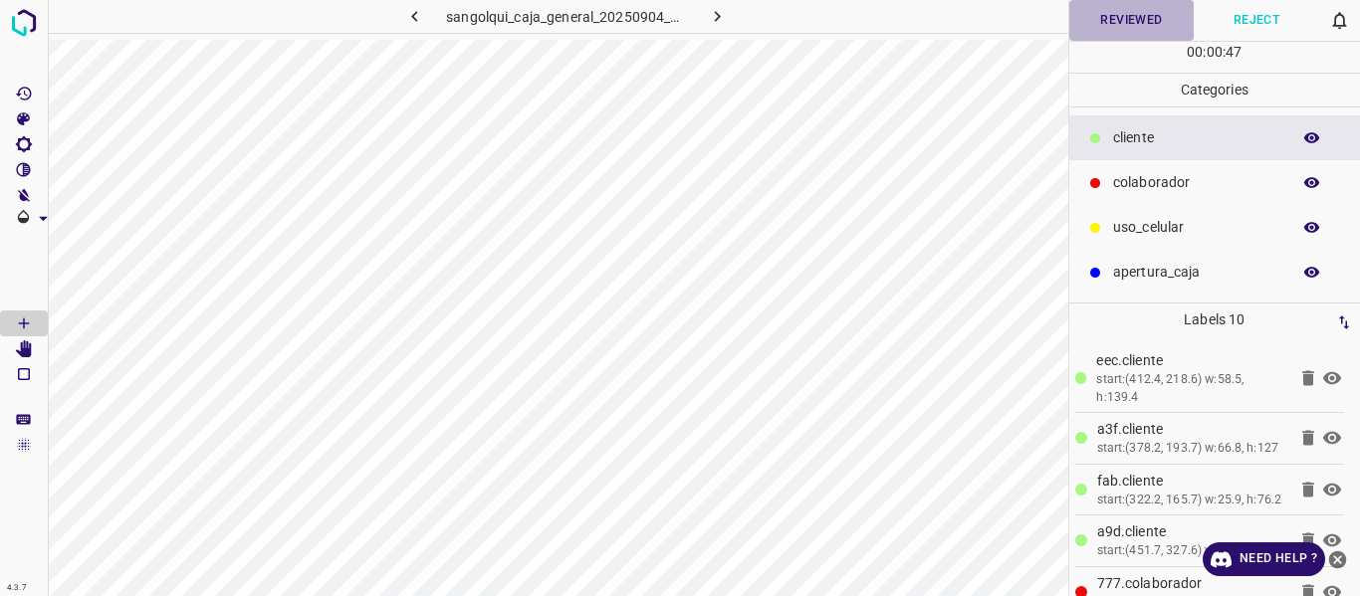
click at [1132, 22] on button "Reviewed" at bounding box center [1131, 20] width 125 height 41
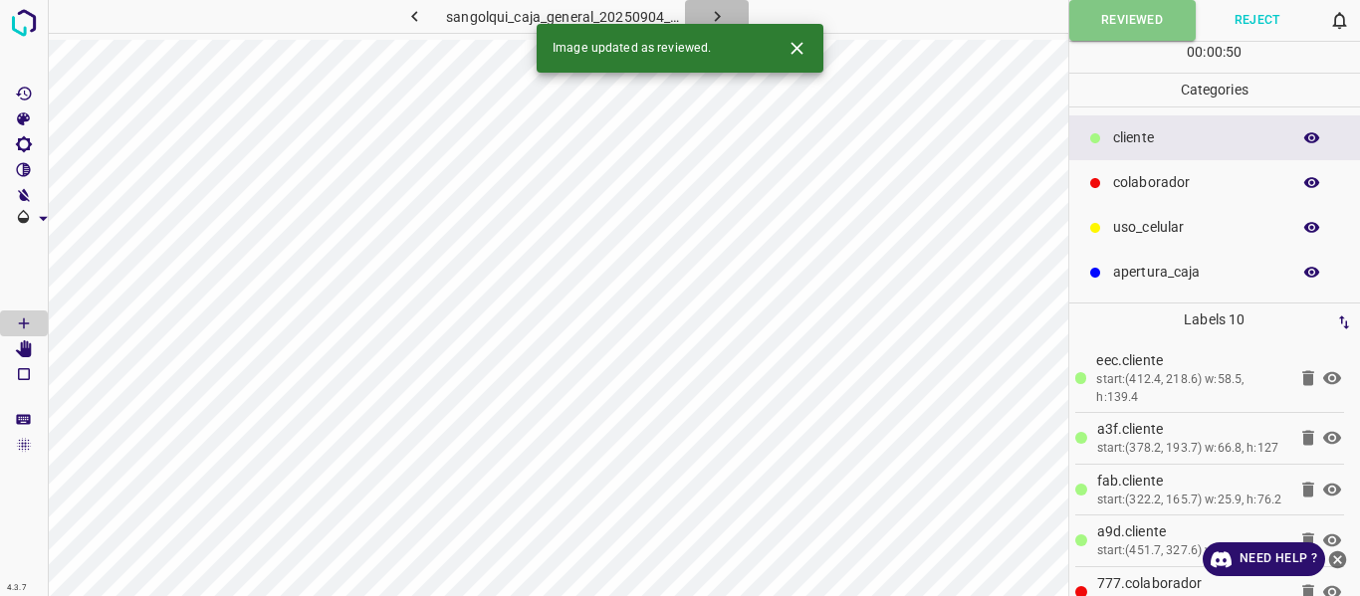
click at [718, 11] on icon "button" at bounding box center [717, 16] width 21 height 21
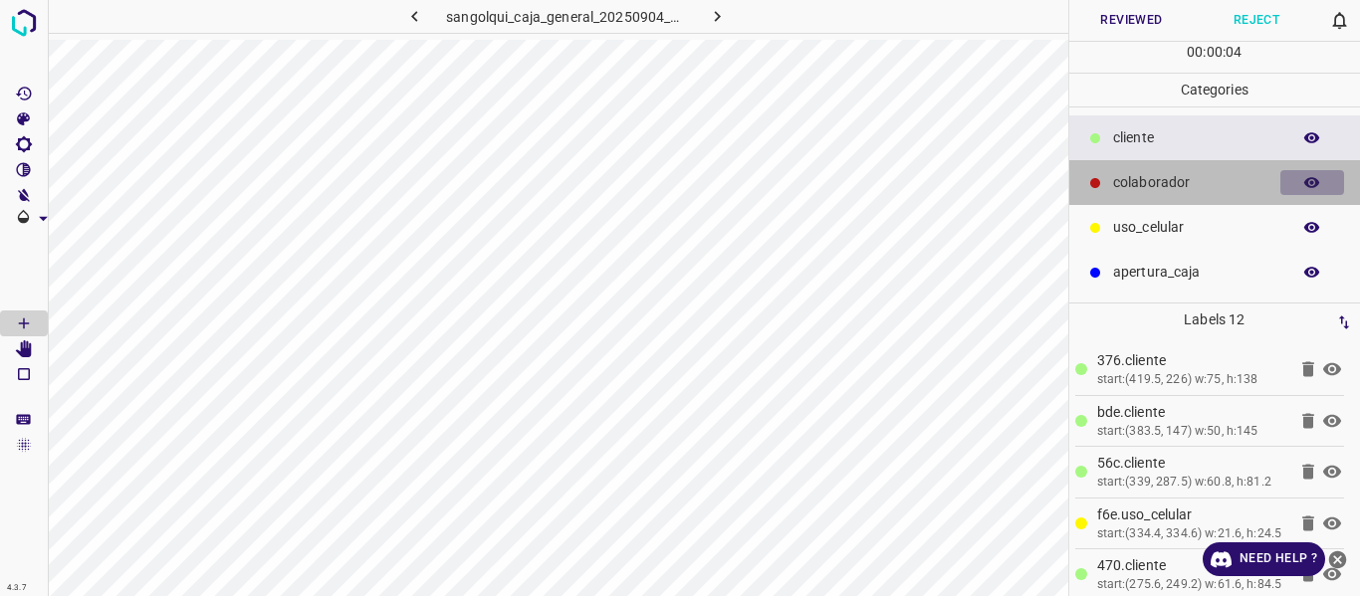
click at [1311, 178] on icon "button" at bounding box center [1312, 182] width 16 height 11
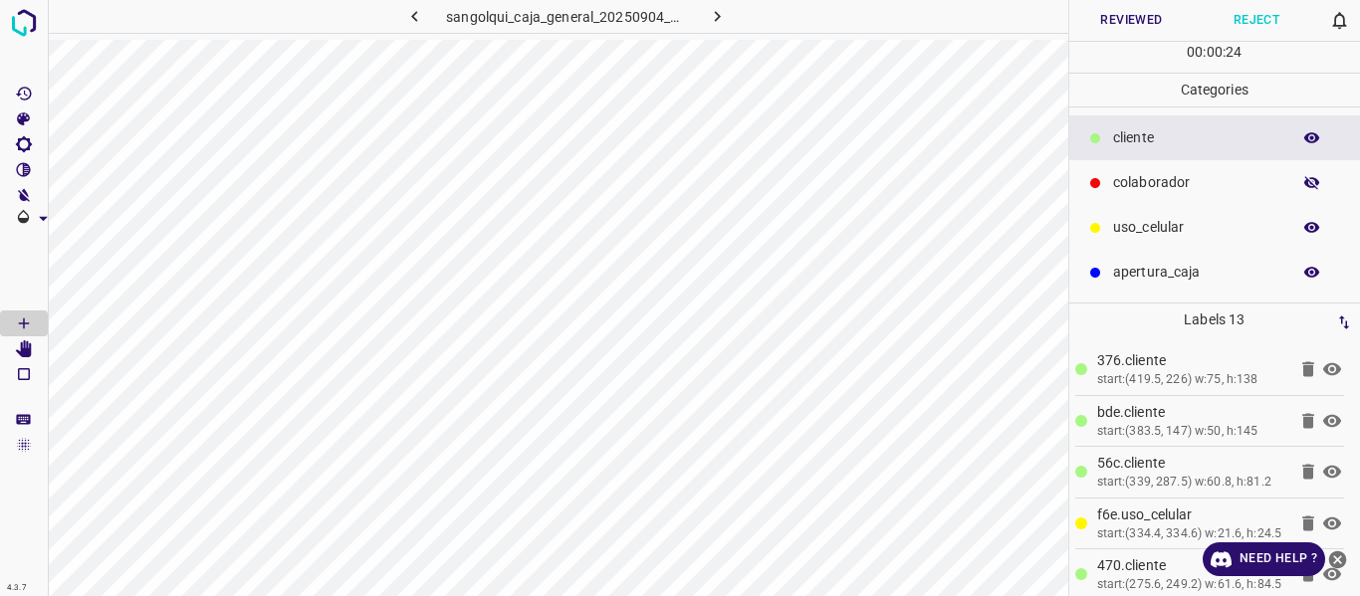
click at [1126, 26] on button "Reviewed" at bounding box center [1131, 20] width 125 height 41
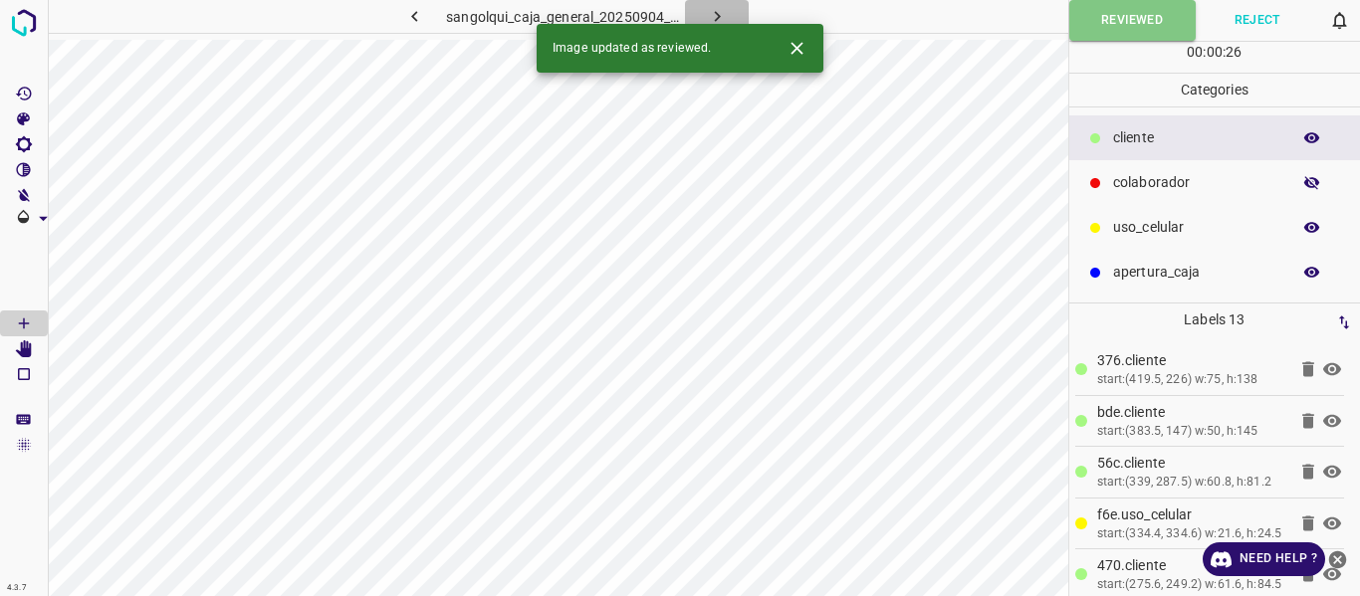
click at [719, 11] on icon "button" at bounding box center [717, 16] width 21 height 21
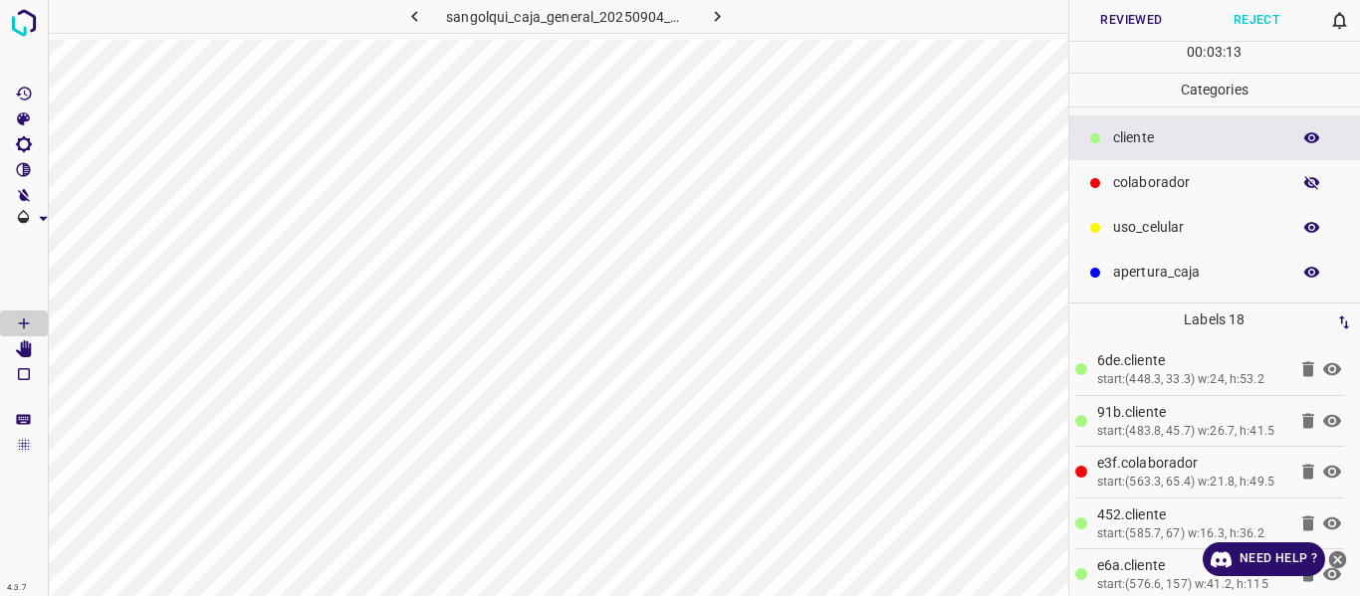
click at [1316, 135] on icon "button" at bounding box center [1312, 137] width 16 height 11
click at [1307, 188] on icon "button" at bounding box center [1312, 183] width 18 height 18
click at [1311, 144] on icon "button" at bounding box center [1312, 138] width 18 height 18
click at [1087, 23] on button "Reviewed" at bounding box center [1131, 20] width 125 height 41
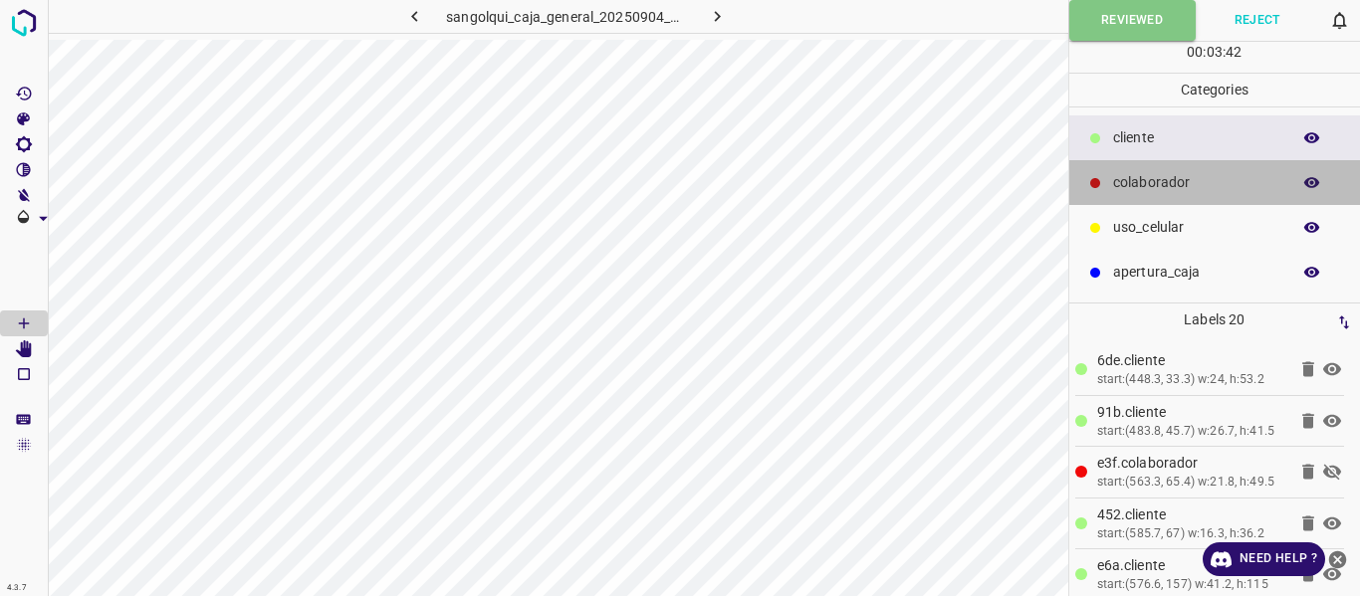
click at [1176, 191] on p "colaborador" at bounding box center [1196, 182] width 167 height 21
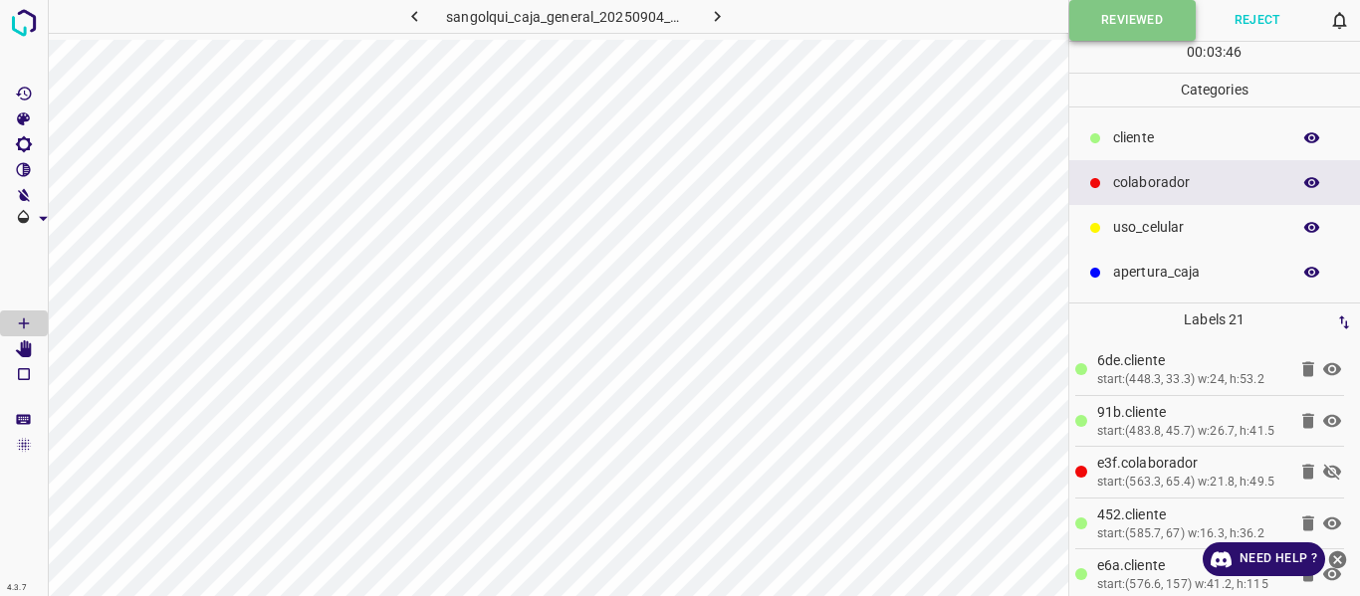
click at [1120, 16] on button "Reviewed" at bounding box center [1132, 20] width 126 height 41
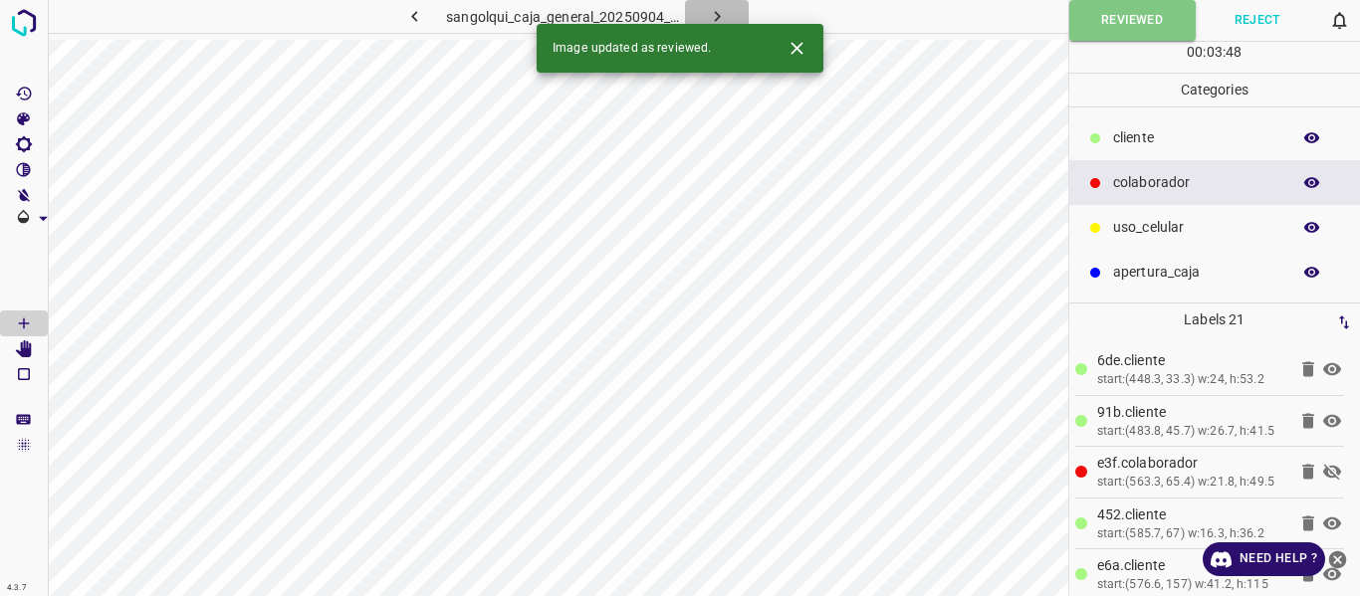
click at [711, 13] on icon "button" at bounding box center [717, 16] width 21 height 21
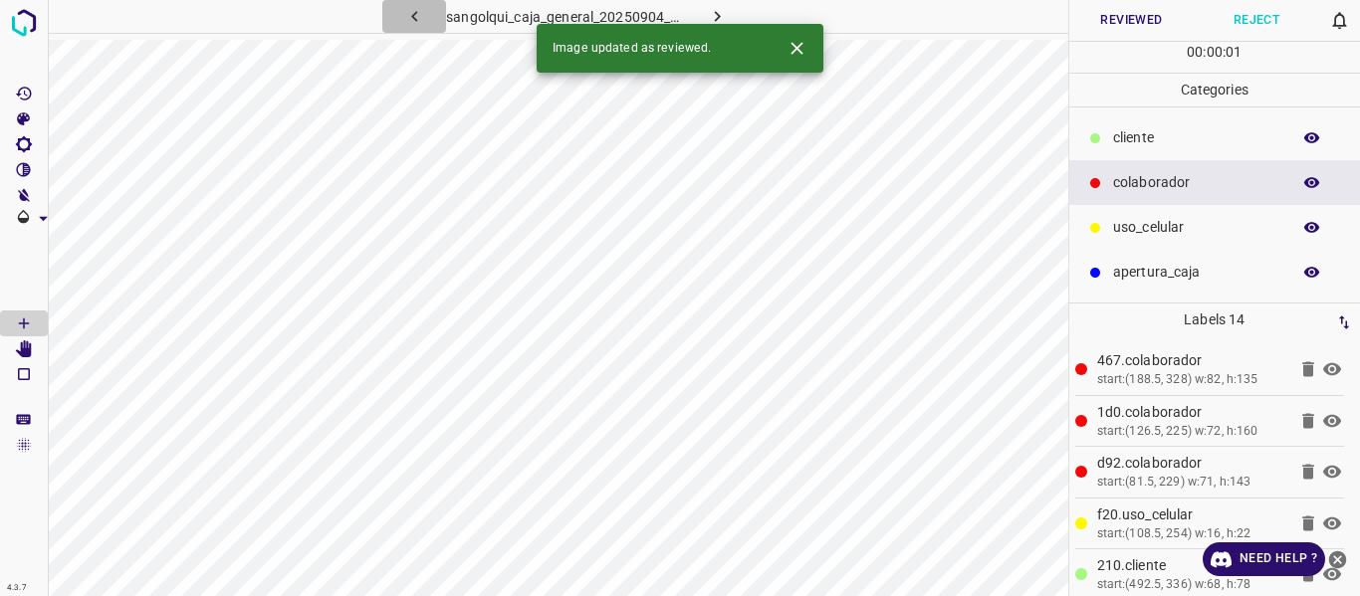
click at [412, 11] on icon "button" at bounding box center [414, 16] width 21 height 21
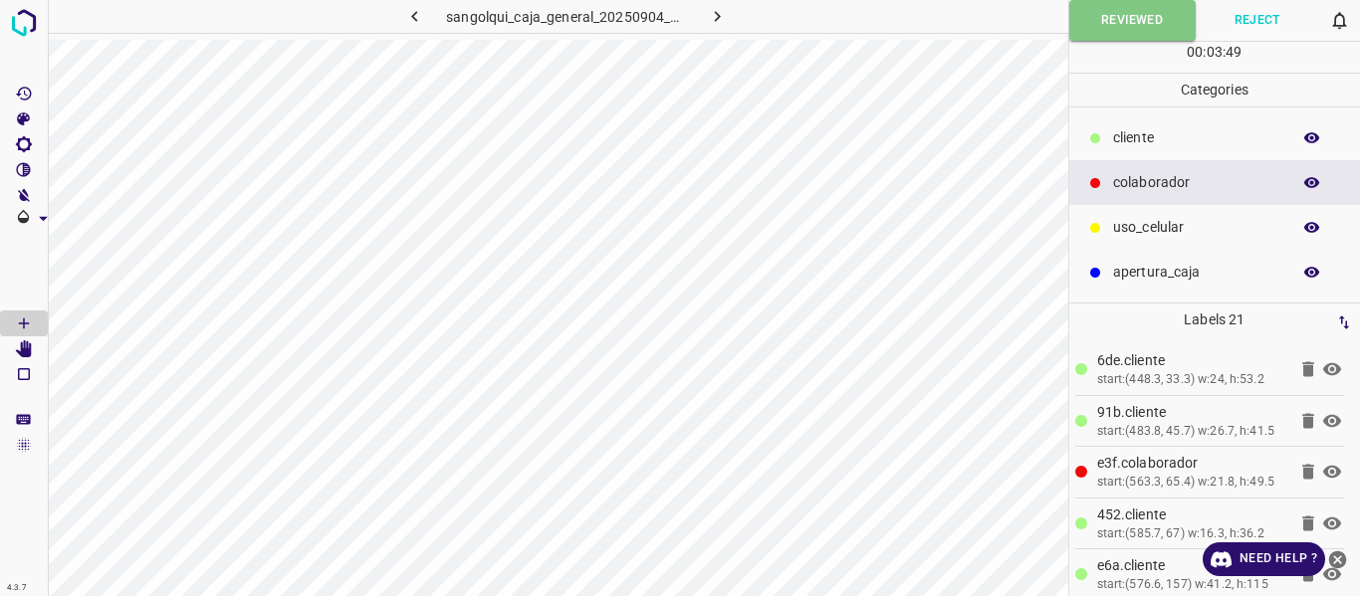
click at [712, 14] on icon "button" at bounding box center [717, 16] width 21 height 21
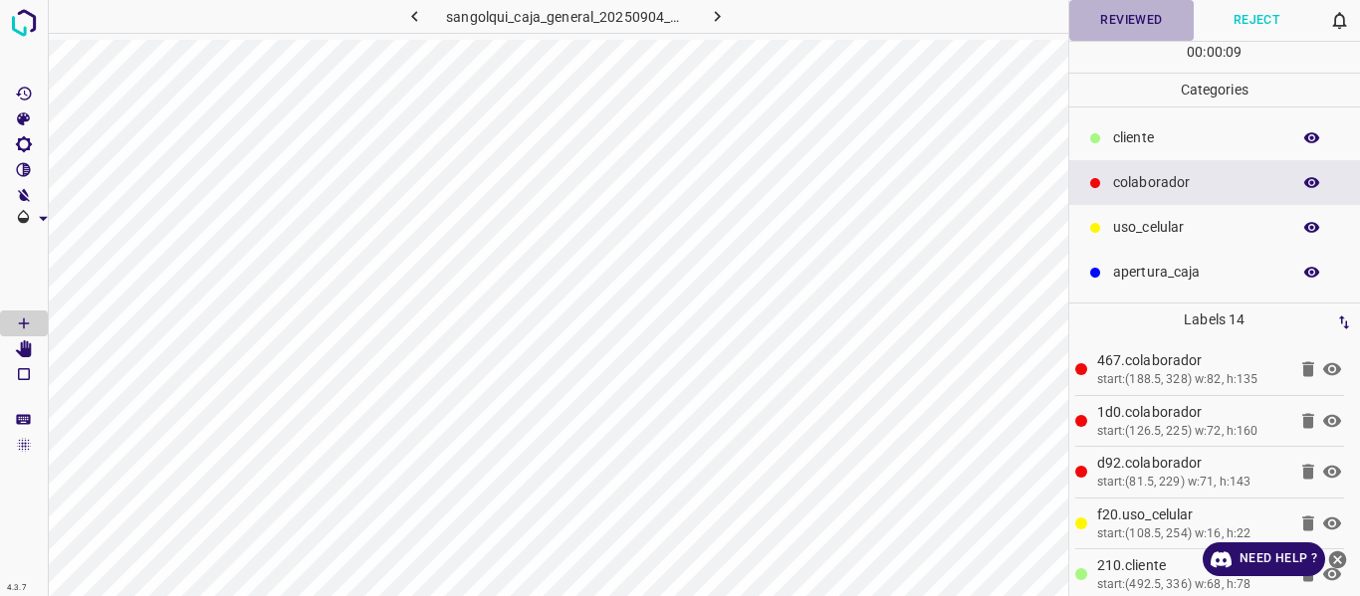
click at [1120, 23] on button "Reviewed" at bounding box center [1131, 20] width 125 height 41
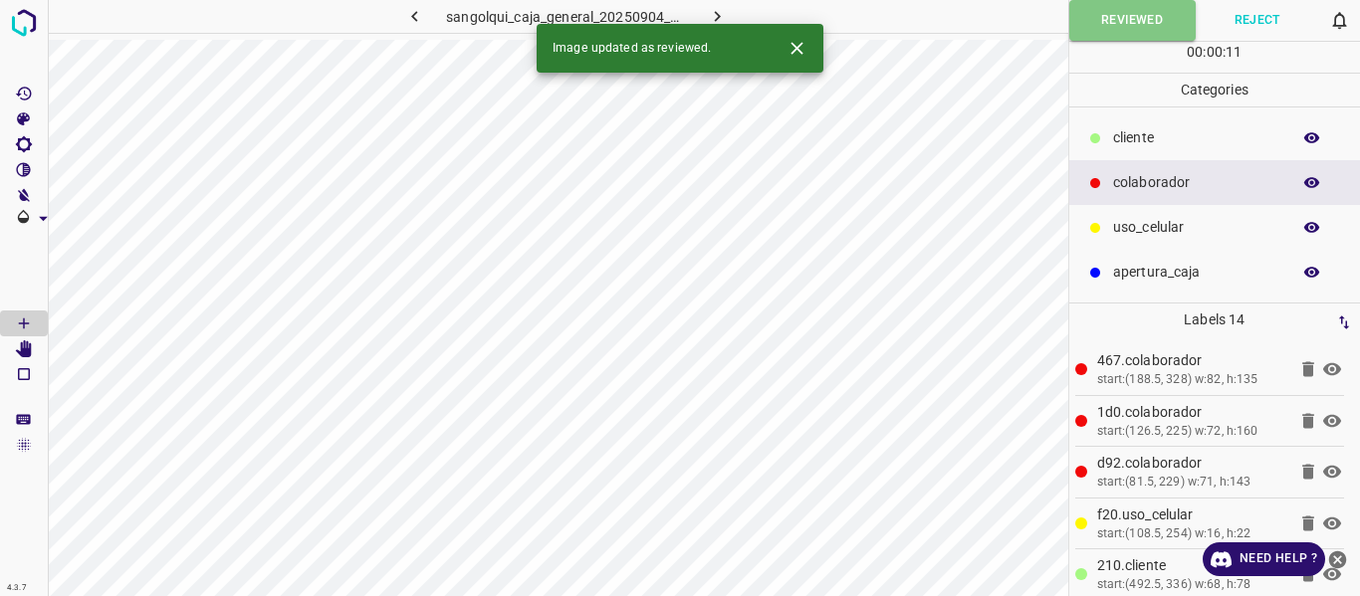
click at [709, 12] on icon "button" at bounding box center [717, 16] width 21 height 21
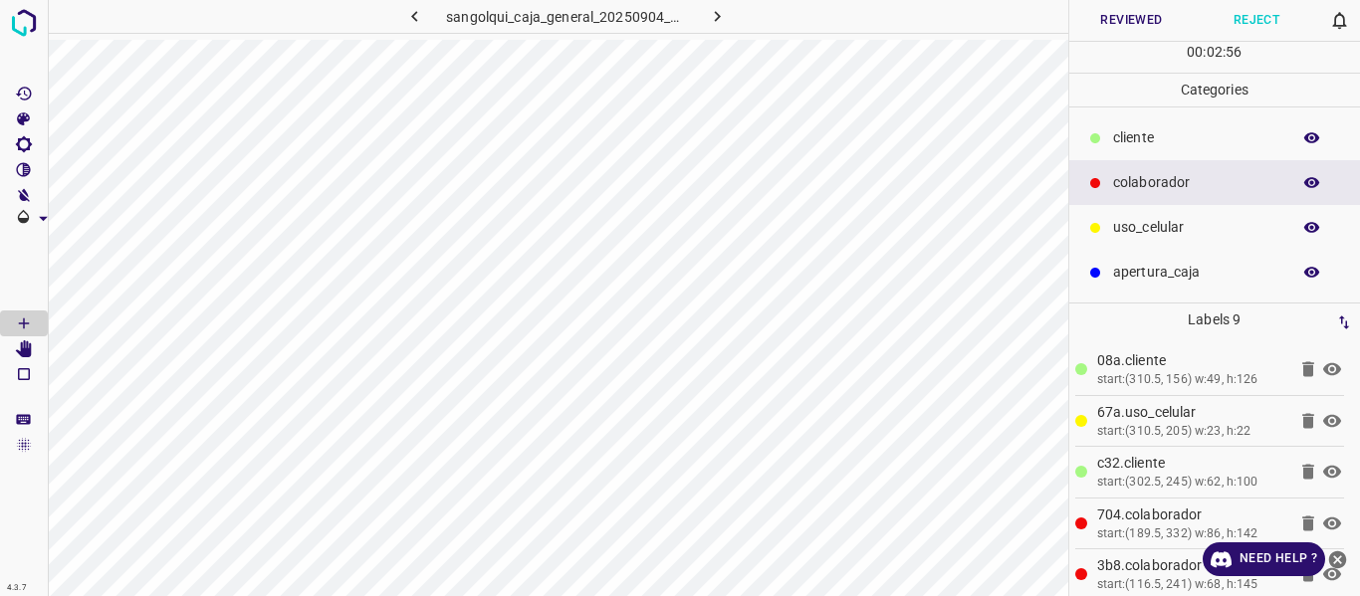
click at [1142, 144] on p "cliente" at bounding box center [1196, 137] width 167 height 21
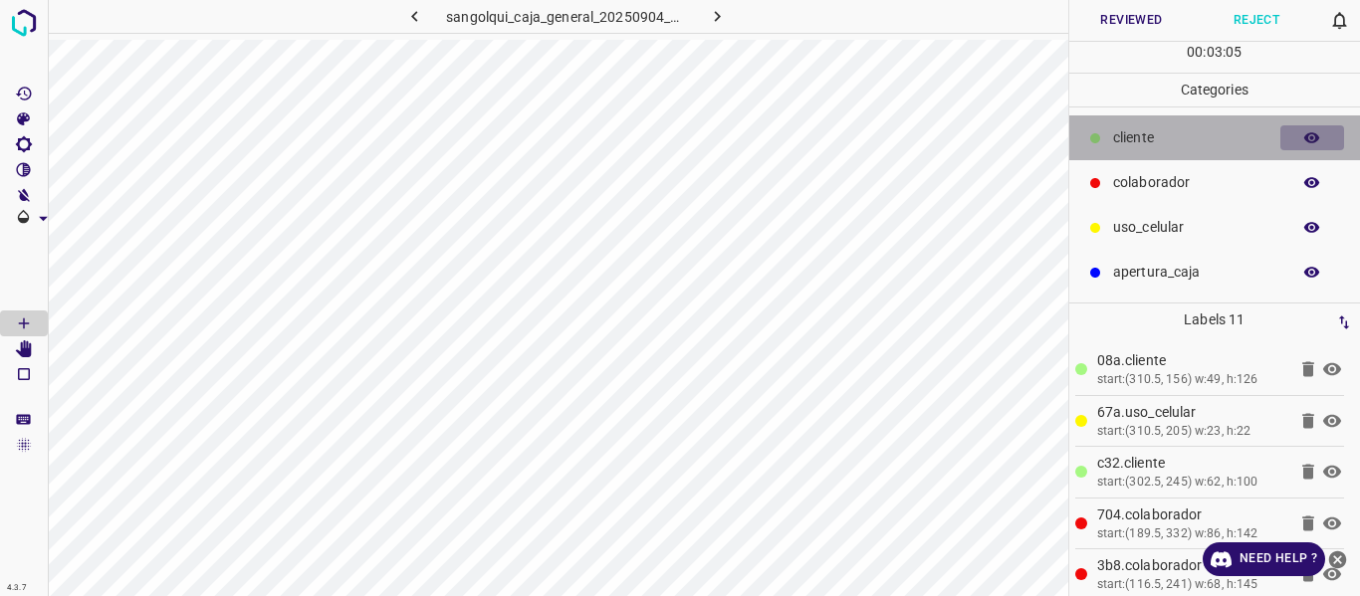
click at [1308, 135] on icon "button" at bounding box center [1312, 137] width 16 height 11
click at [1309, 135] on icon "button" at bounding box center [1312, 138] width 16 height 14
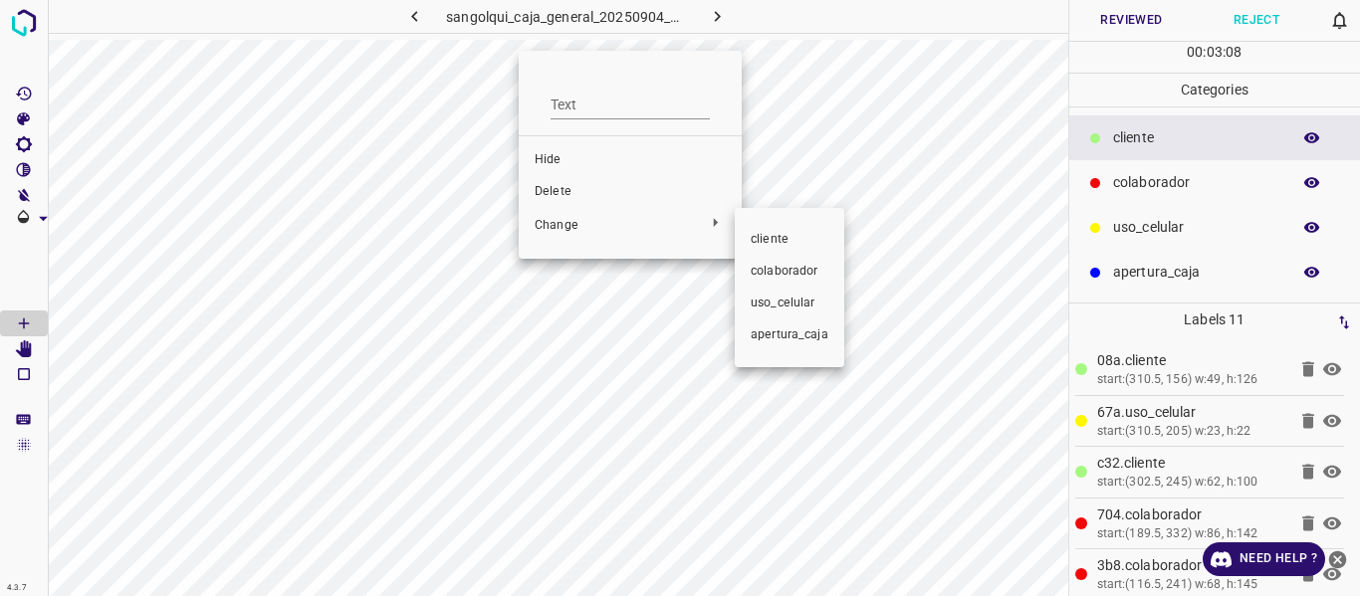
drag, startPoint x: 770, startPoint y: 261, endPoint x: 870, endPoint y: 219, distance: 108.9
click at [770, 260] on li "colaborador" at bounding box center [790, 272] width 110 height 32
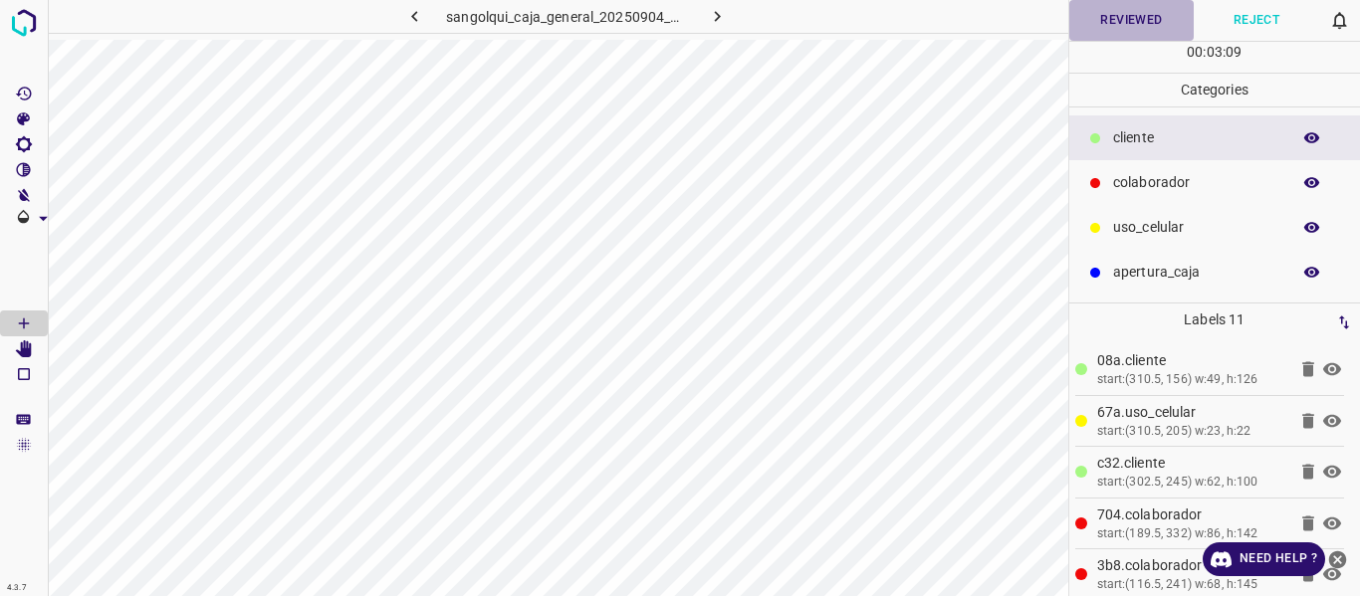
click at [1125, 15] on button "Reviewed" at bounding box center [1131, 20] width 125 height 41
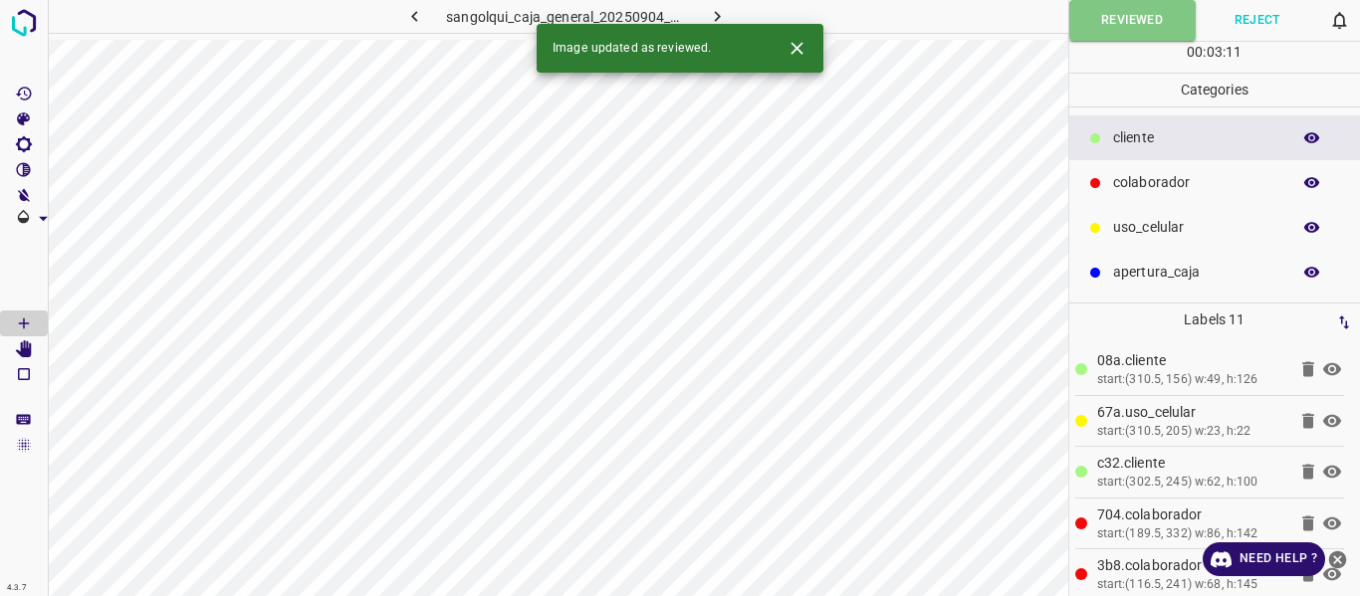
click at [712, 14] on icon "button" at bounding box center [717, 16] width 21 height 21
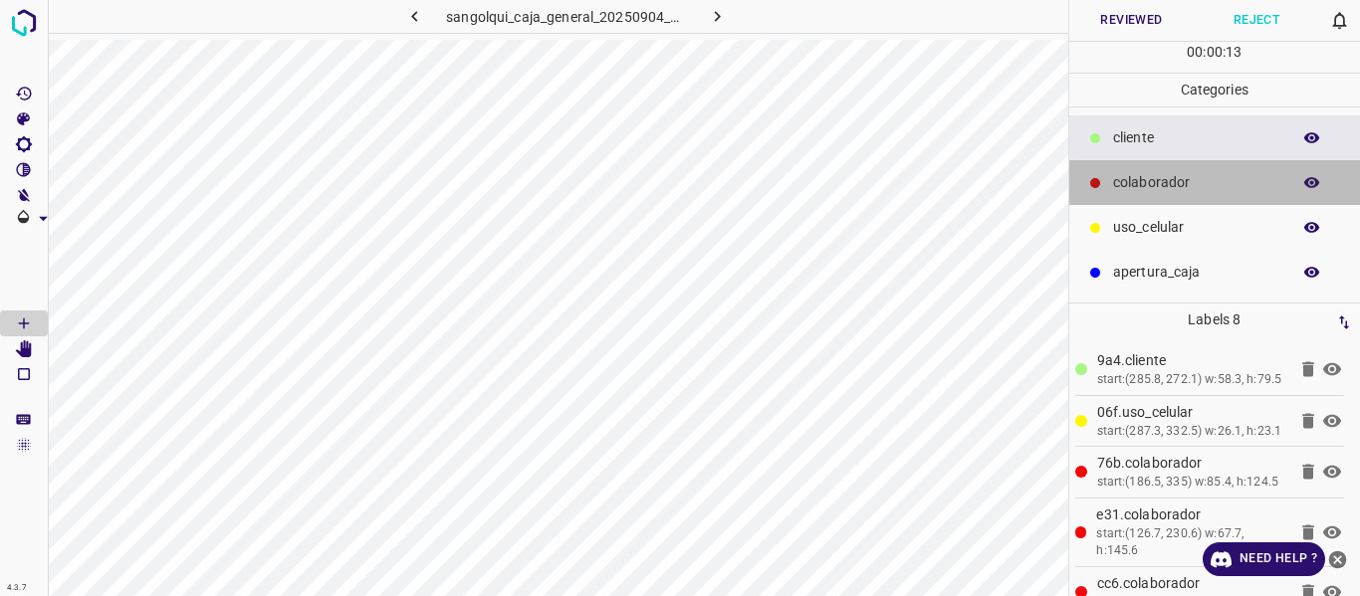
drag, startPoint x: 1133, startPoint y: 178, endPoint x: 1073, endPoint y: 168, distance: 60.6
click at [1131, 178] on p "colaborador" at bounding box center [1196, 182] width 167 height 21
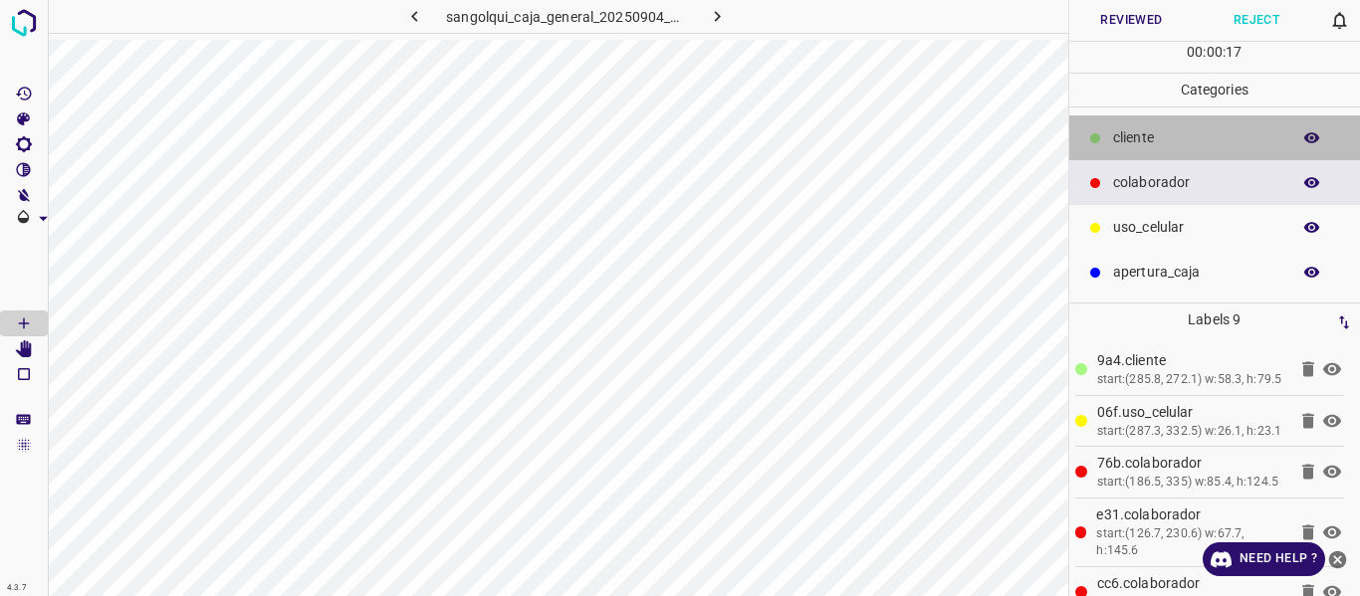
click at [1127, 139] on p "cliente" at bounding box center [1196, 137] width 167 height 21
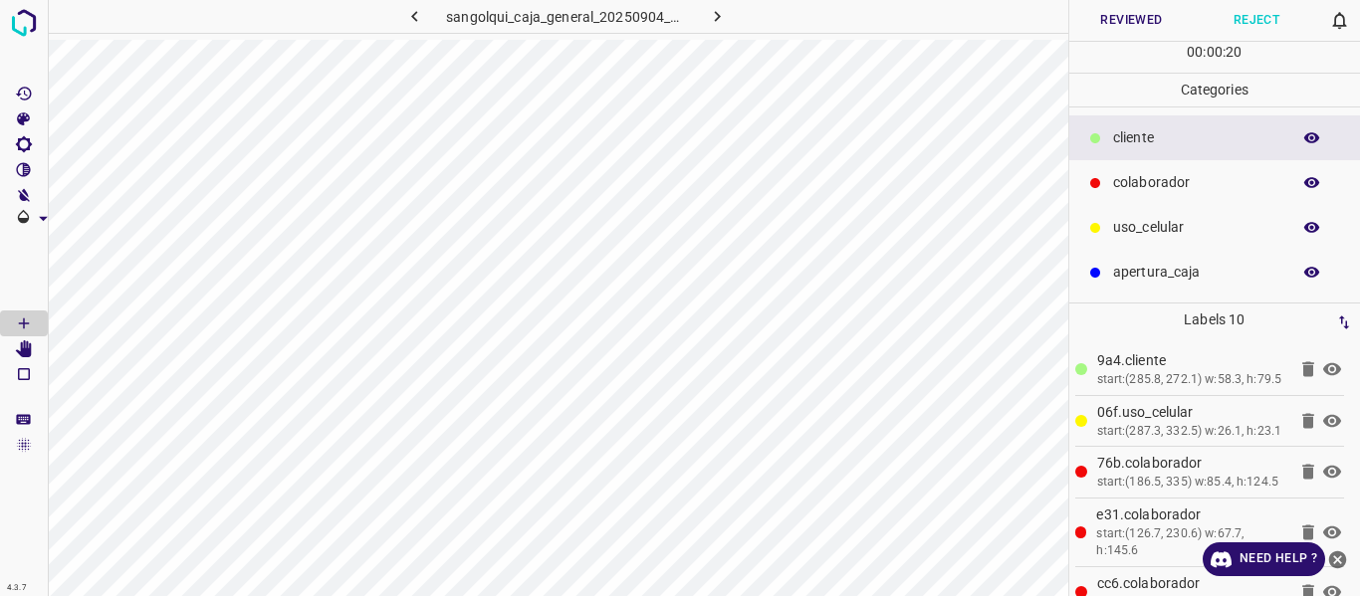
click at [1140, 20] on button "Reviewed" at bounding box center [1131, 20] width 125 height 41
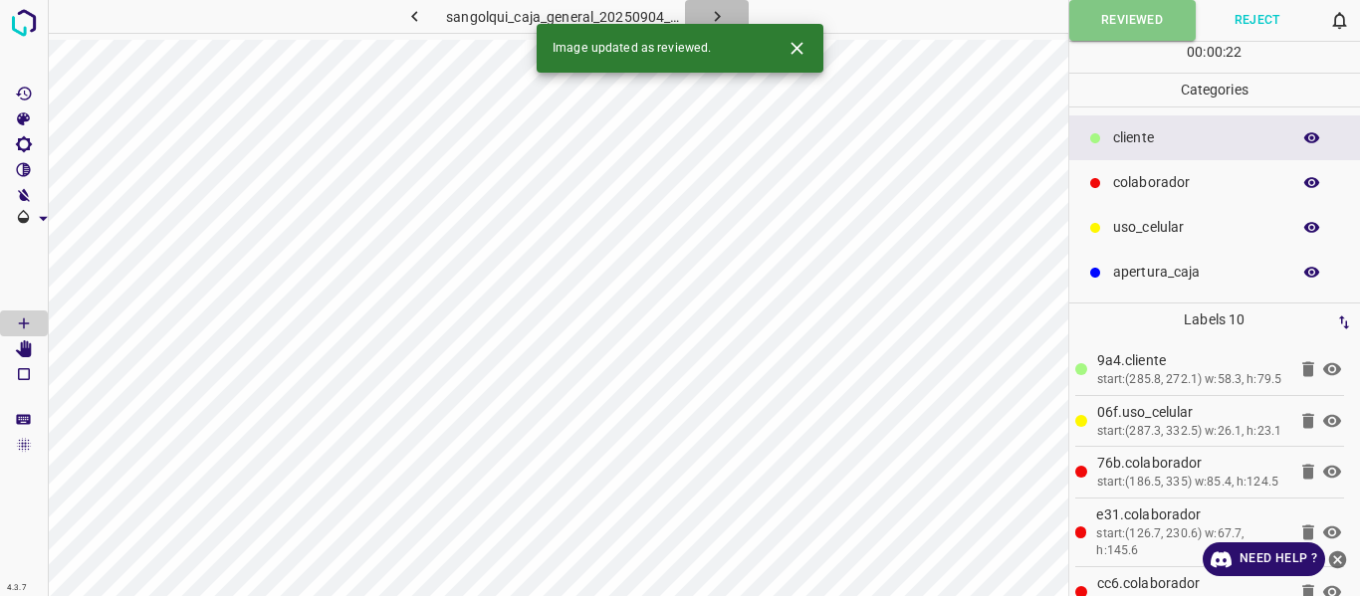
click at [722, 15] on icon "button" at bounding box center [717, 16] width 21 height 21
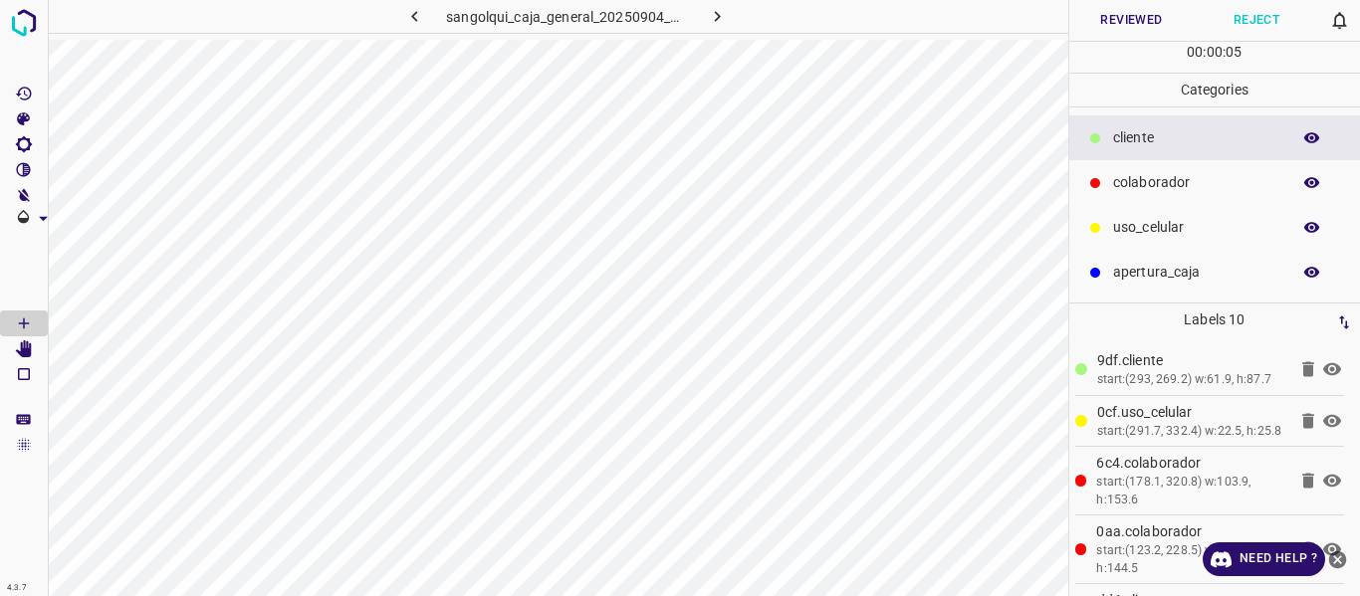
click at [1305, 133] on icon "button" at bounding box center [1312, 138] width 18 height 18
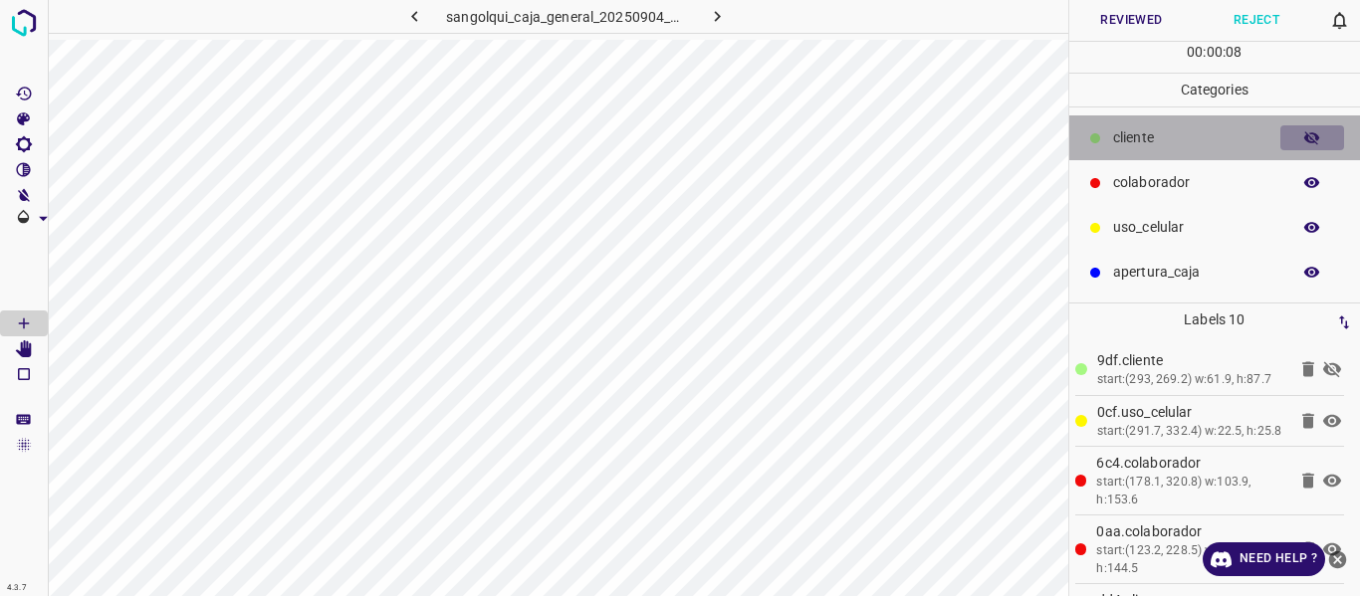
click at [1305, 133] on icon "button" at bounding box center [1312, 138] width 18 height 18
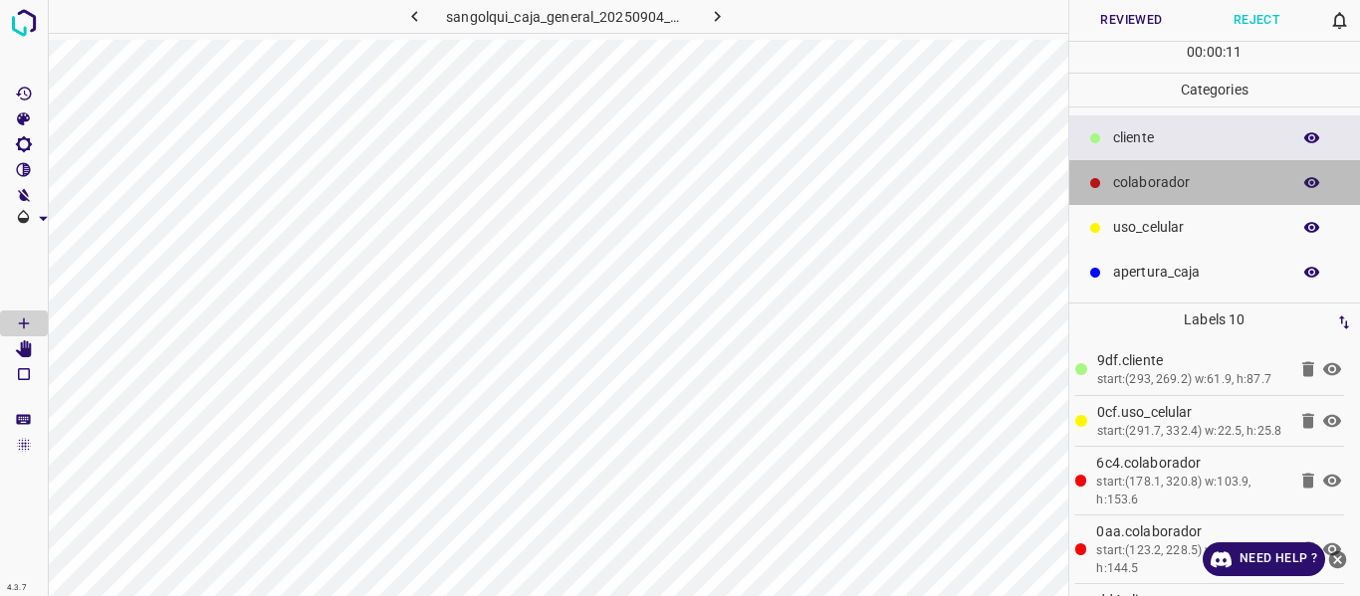
click at [1183, 175] on p "colaborador" at bounding box center [1196, 182] width 167 height 21
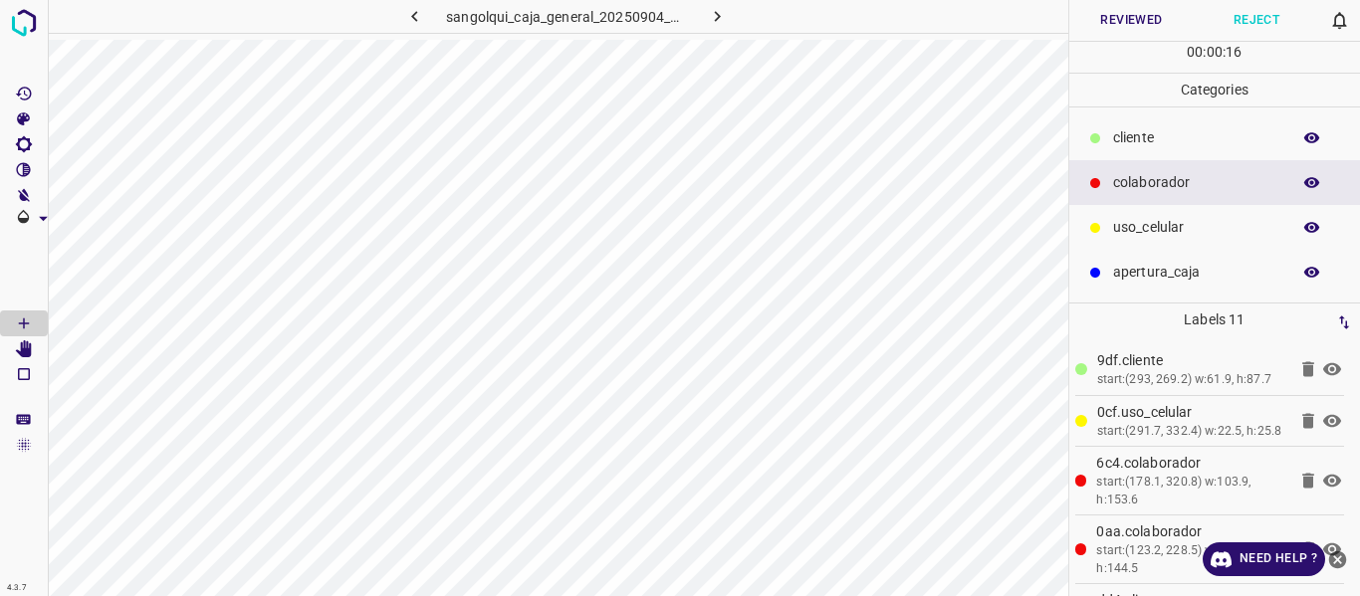
drag, startPoint x: 1143, startPoint y: 147, endPoint x: 1084, endPoint y: 153, distance: 59.1
click at [1139, 148] on div "cliente" at bounding box center [1215, 138] width 292 height 45
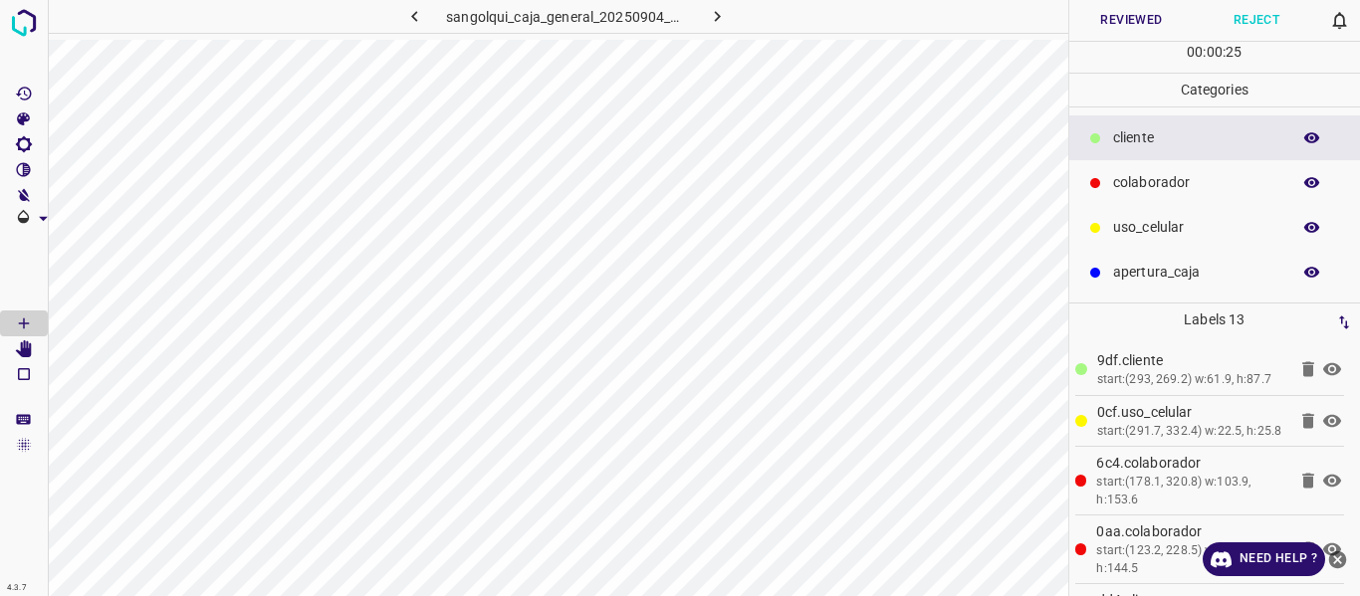
click at [1115, 14] on button "Reviewed" at bounding box center [1131, 20] width 125 height 41
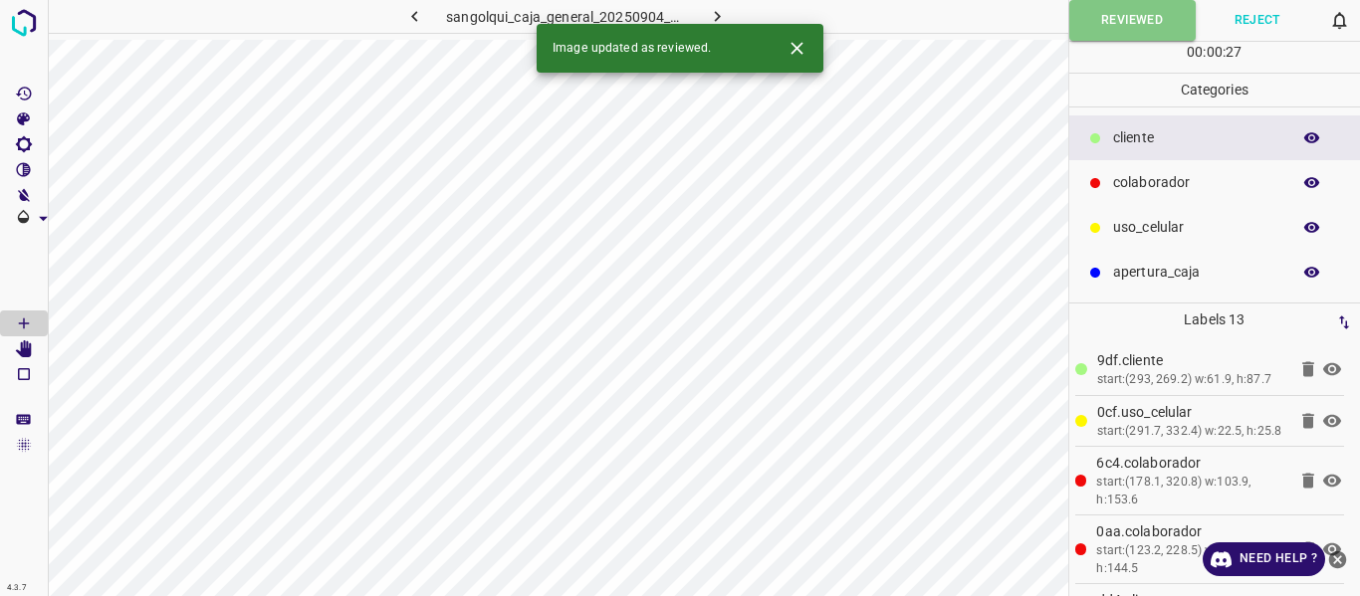
click at [711, 18] on icon "button" at bounding box center [717, 16] width 21 height 21
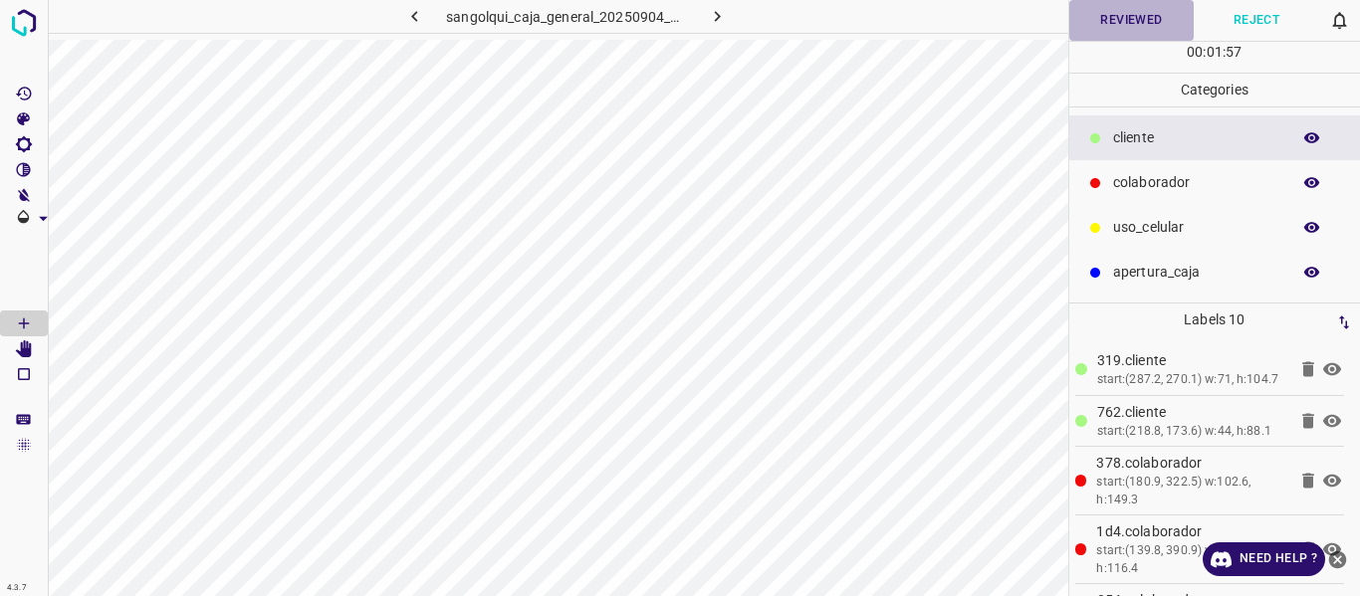
click at [1119, 26] on button "Reviewed" at bounding box center [1131, 20] width 125 height 41
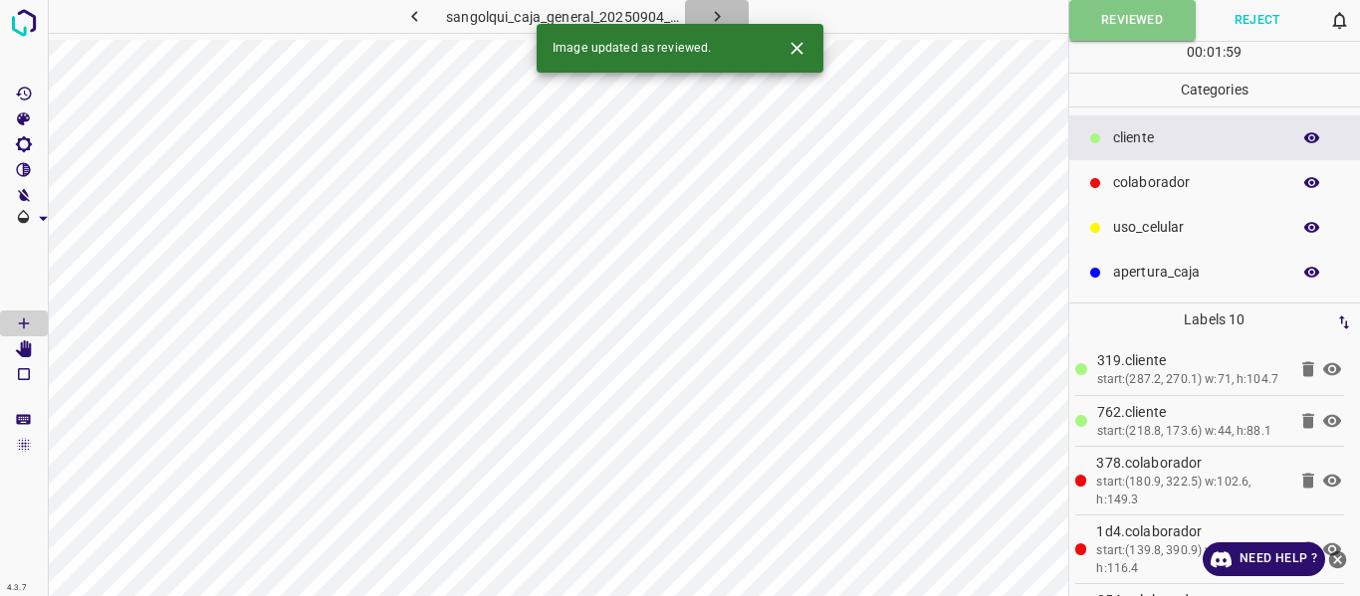
click at [707, 16] on icon "button" at bounding box center [717, 16] width 21 height 21
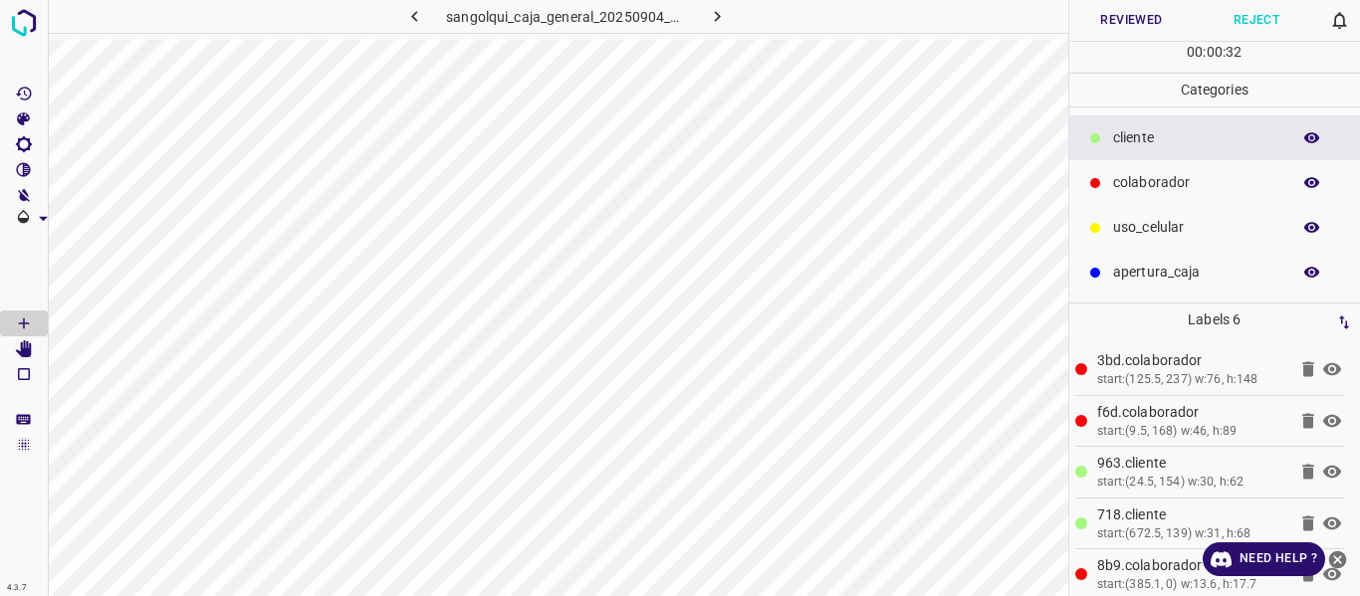
click at [1313, 135] on icon "button" at bounding box center [1312, 138] width 18 height 18
drag, startPoint x: 1313, startPoint y: 186, endPoint x: 1303, endPoint y: 146, distance: 41.1
click at [1312, 187] on icon "button" at bounding box center [1312, 183] width 18 height 18
click at [1303, 134] on button "button" at bounding box center [1312, 138] width 64 height 26
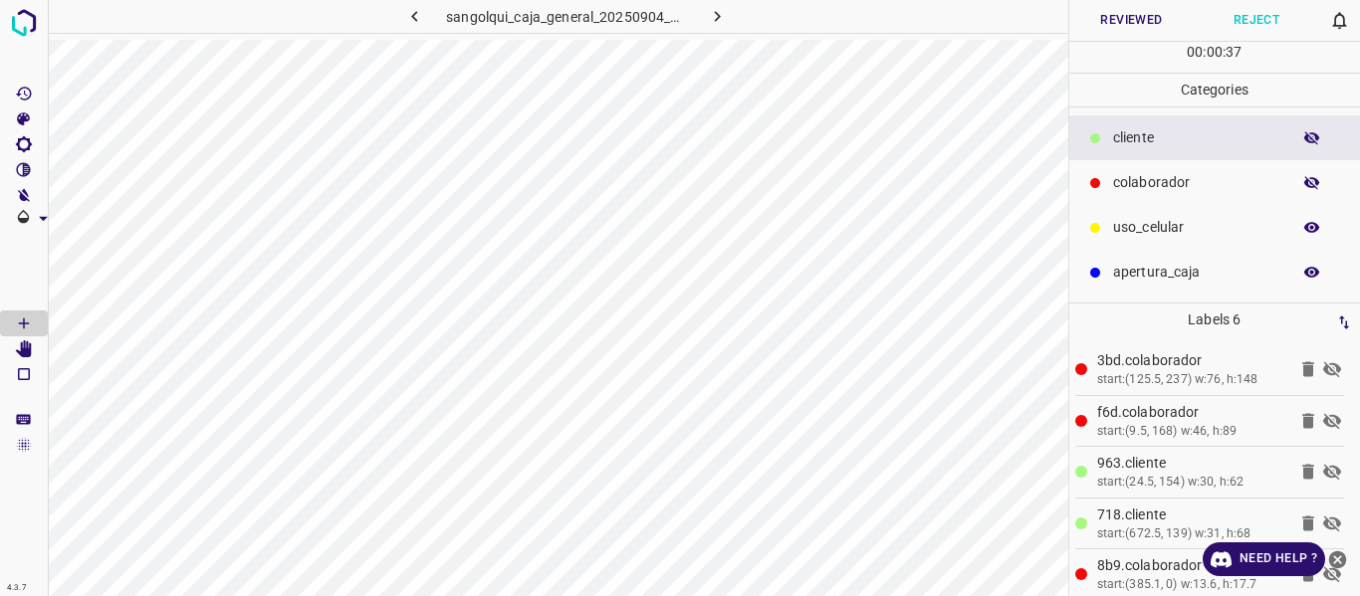
click at [1303, 134] on icon "button" at bounding box center [1312, 138] width 18 height 18
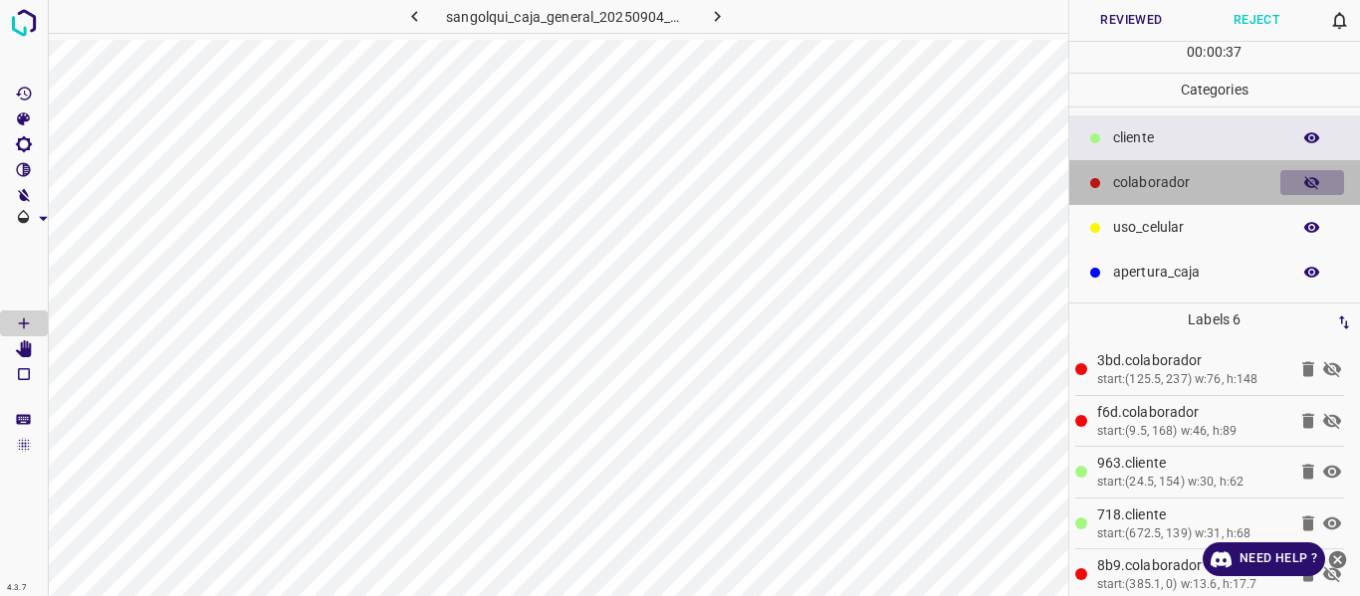
click at [1318, 174] on icon "button" at bounding box center [1312, 183] width 18 height 18
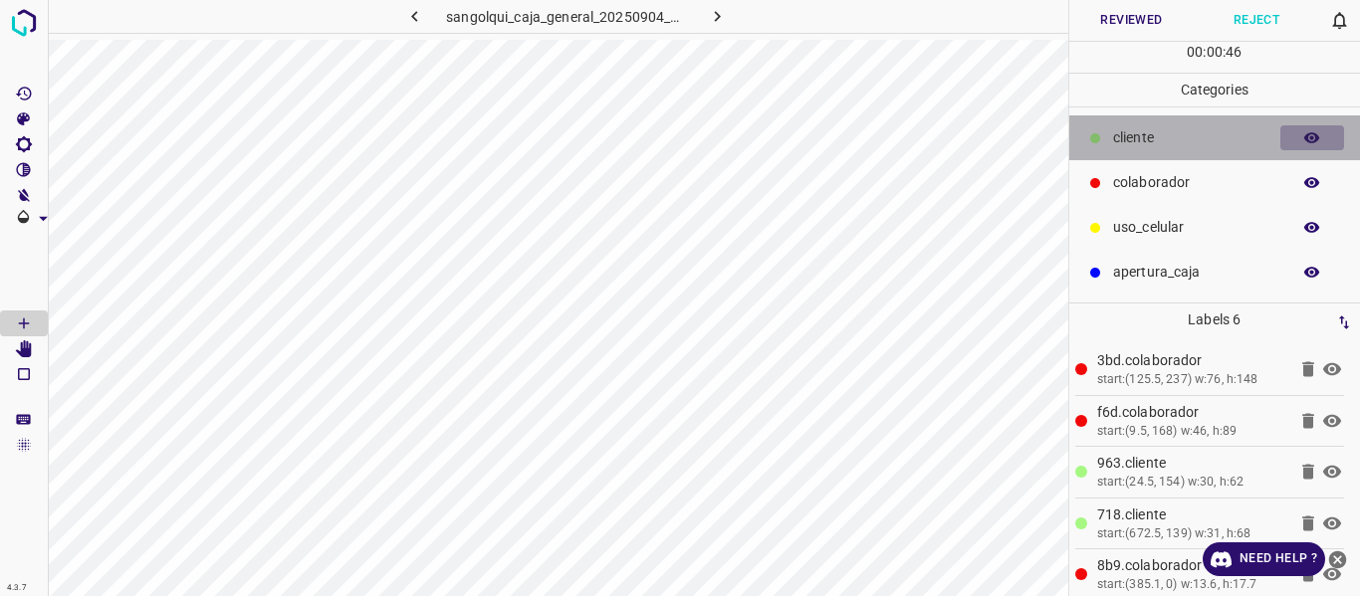
click at [1309, 136] on icon "button" at bounding box center [1312, 138] width 18 height 18
drag, startPoint x: 1309, startPoint y: 136, endPoint x: 1301, endPoint y: 124, distance: 14.4
click at [1309, 135] on icon "button" at bounding box center [1312, 138] width 16 height 14
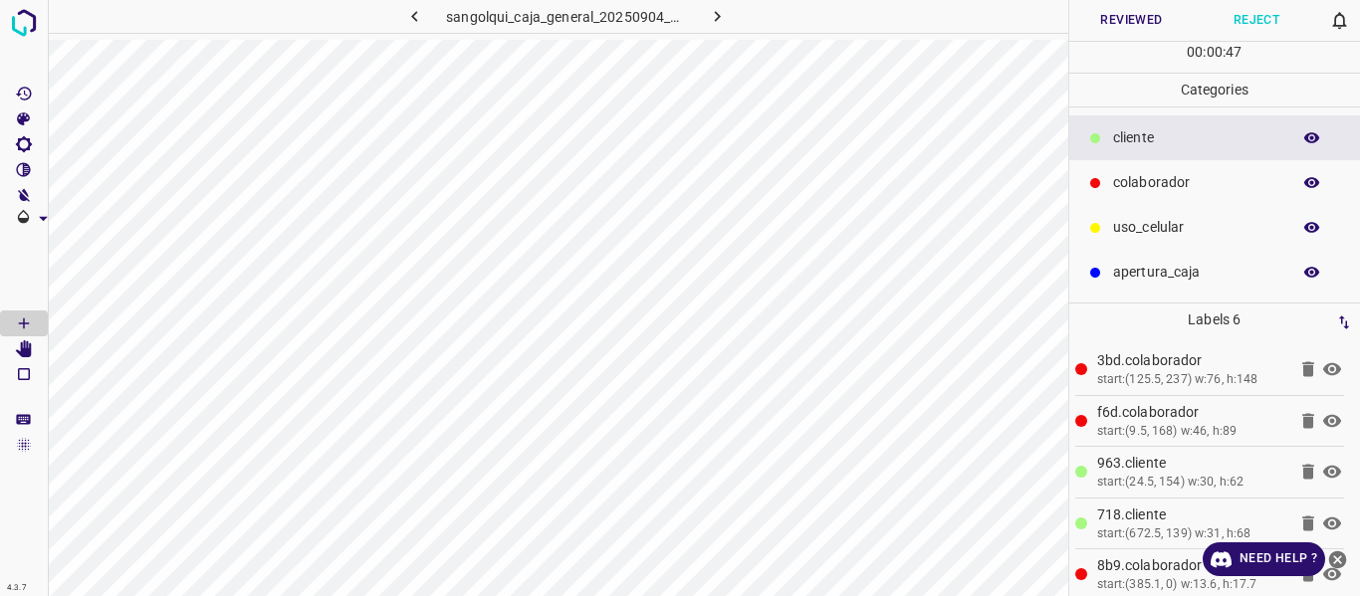
click at [1144, 18] on button "Reviewed" at bounding box center [1131, 20] width 125 height 41
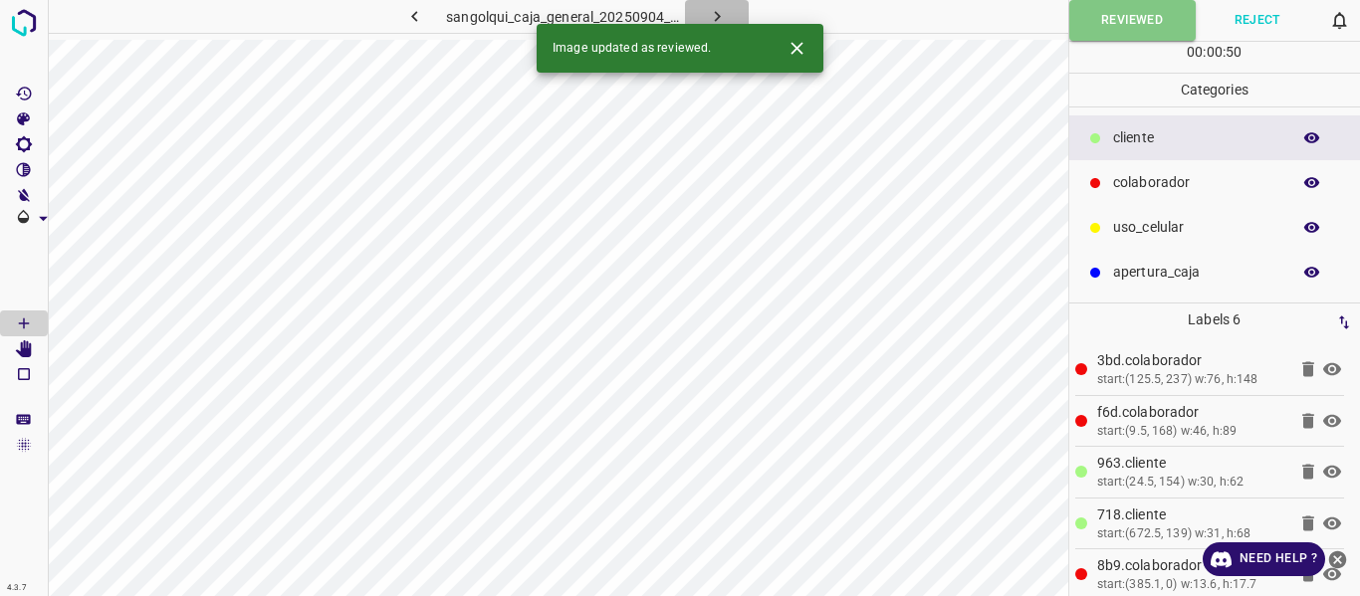
click at [713, 13] on icon "button" at bounding box center [717, 16] width 21 height 21
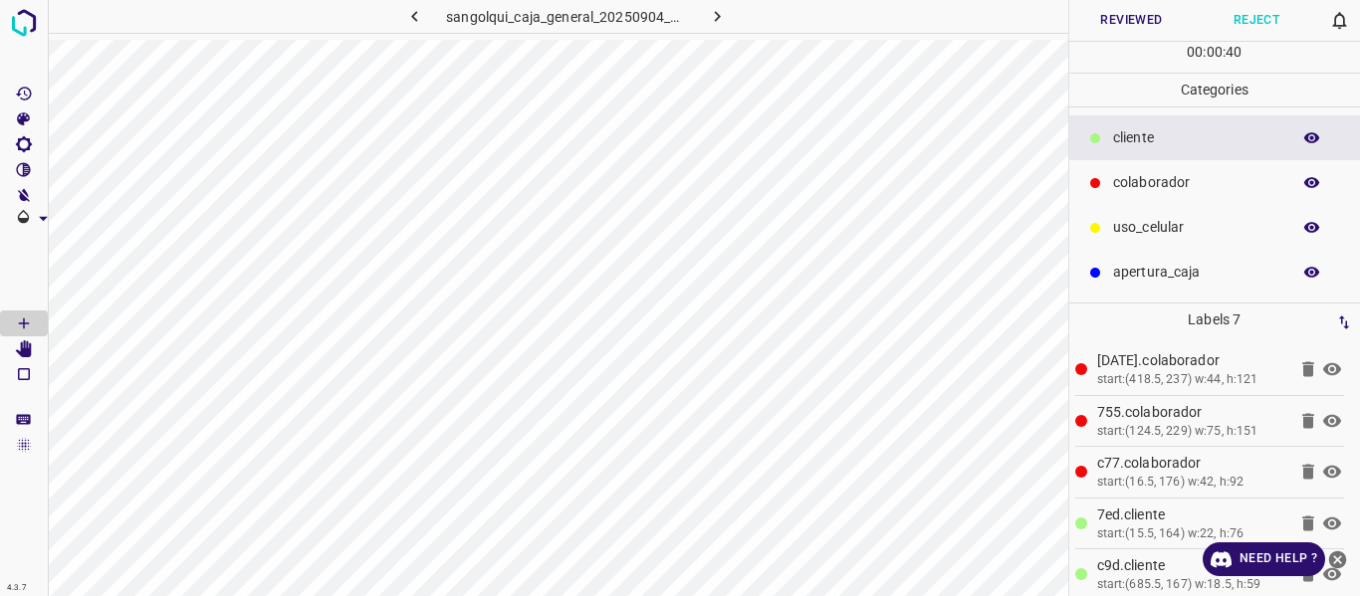
click at [1094, 14] on button "Reviewed" at bounding box center [1131, 20] width 125 height 41
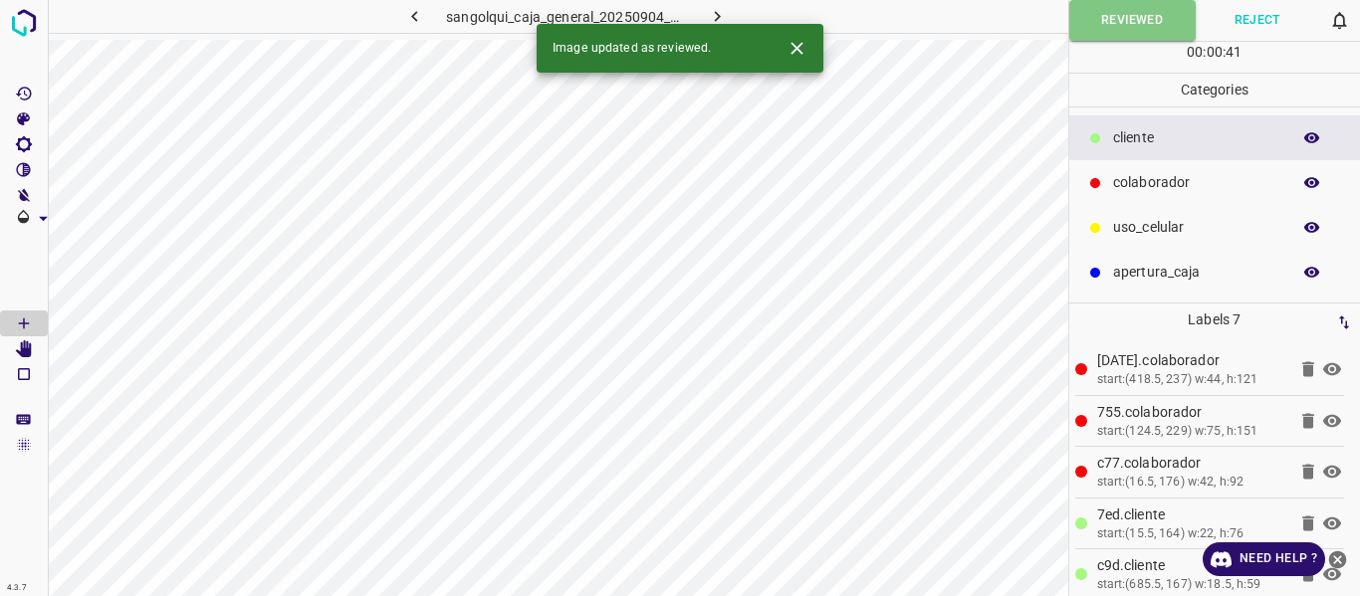
click at [712, 13] on icon "button" at bounding box center [717, 16] width 21 height 21
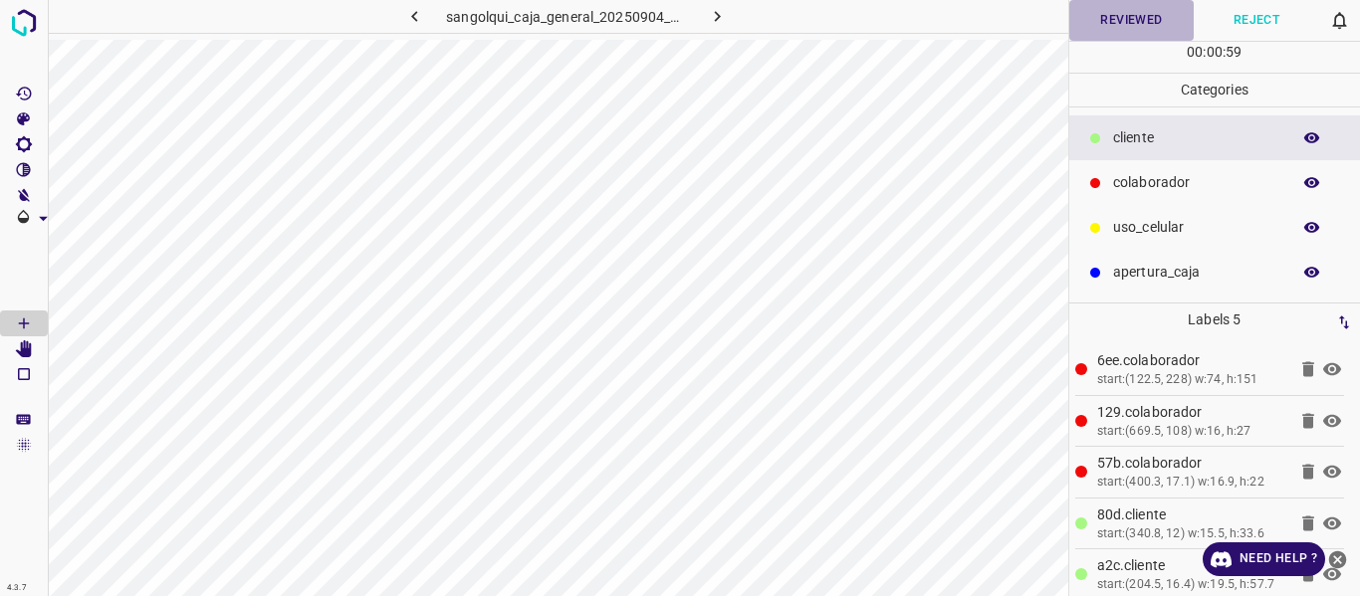
click at [1117, 13] on button "Reviewed" at bounding box center [1131, 20] width 125 height 41
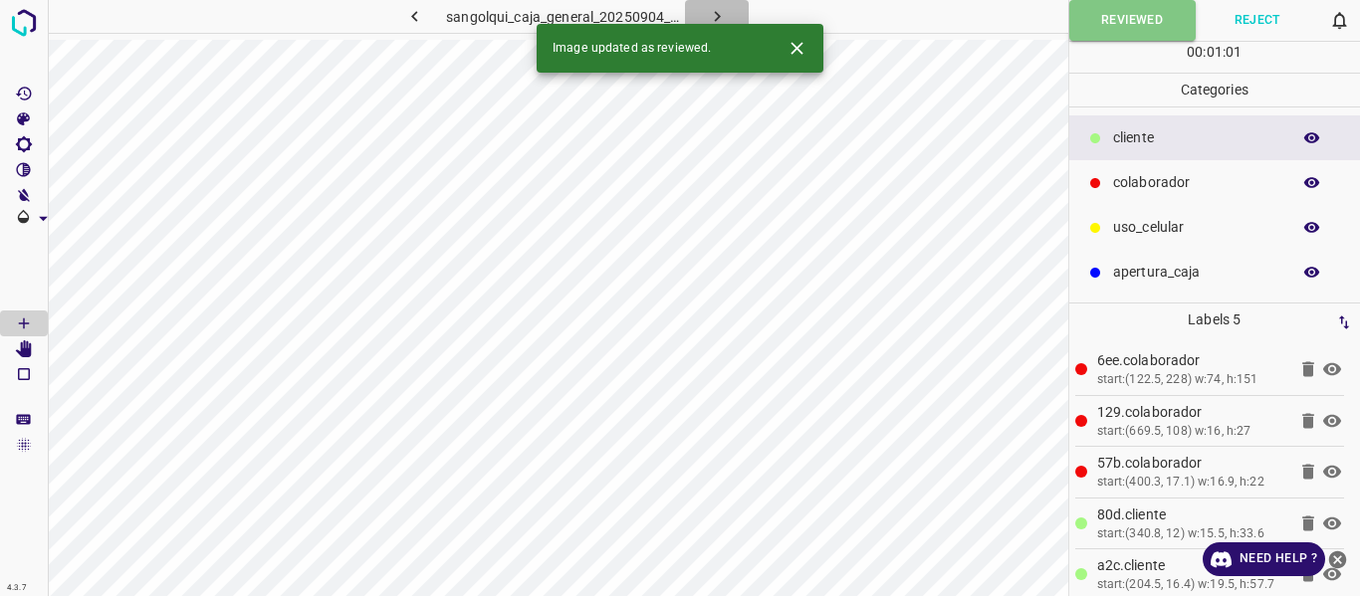
click at [714, 7] on icon "button" at bounding box center [717, 16] width 21 height 21
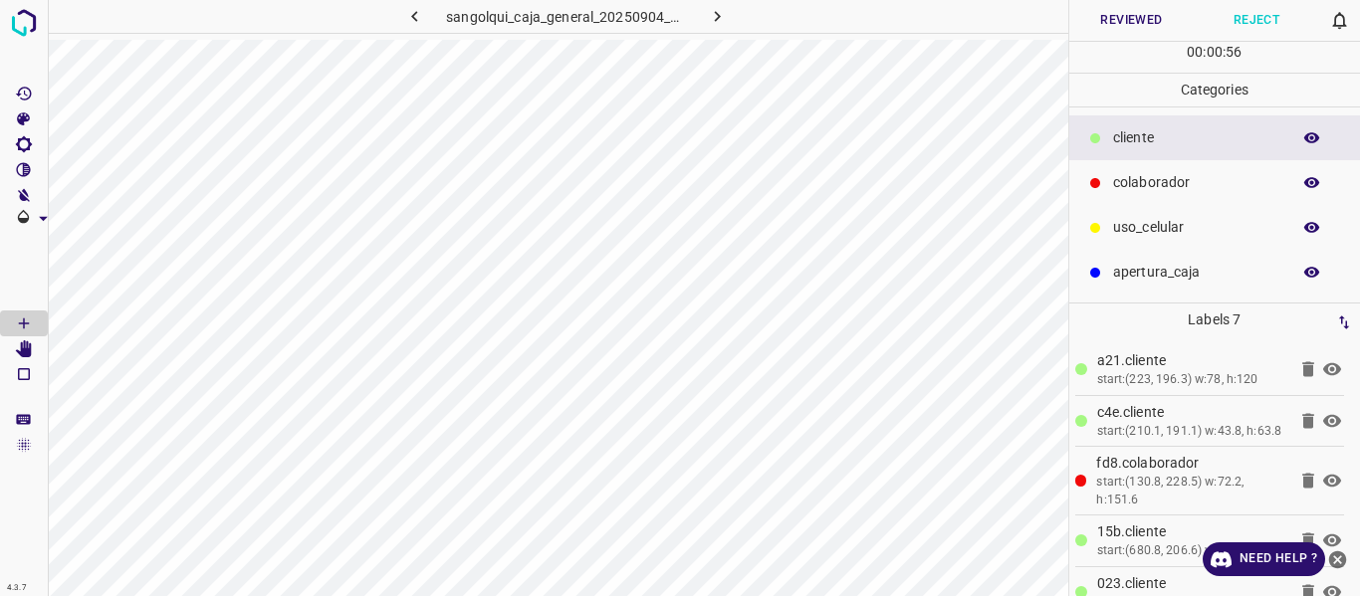
click at [1149, 184] on p "colaborador" at bounding box center [1196, 182] width 167 height 21
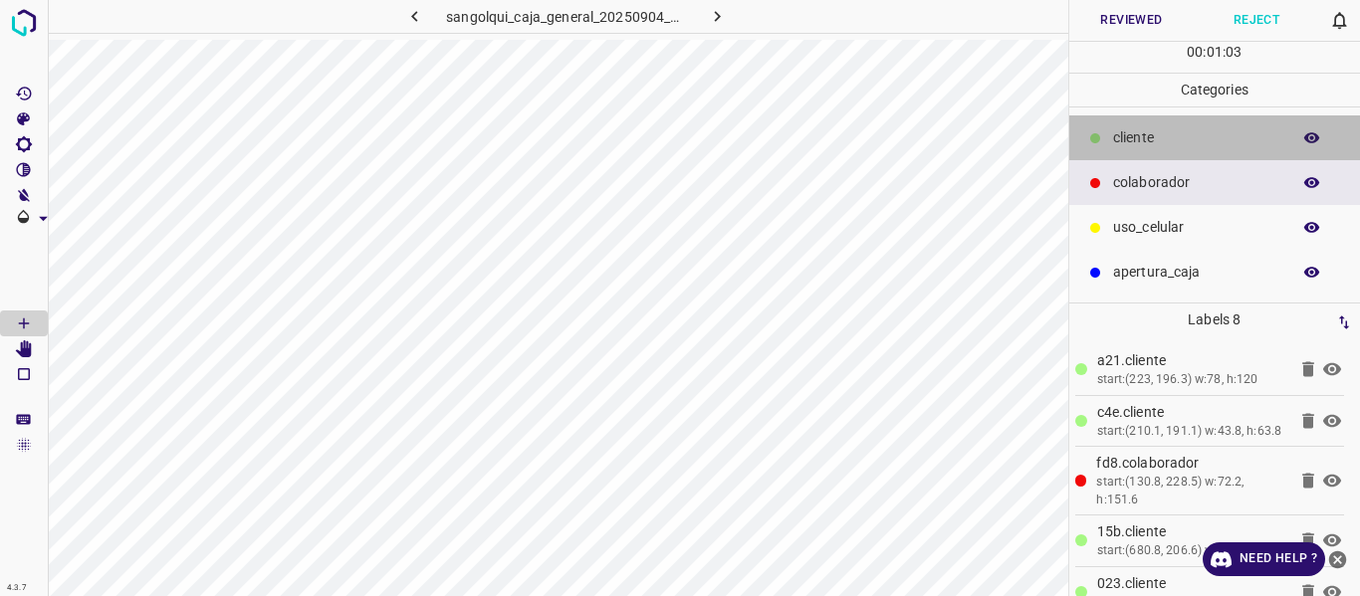
click at [1131, 137] on p "cliente" at bounding box center [1196, 137] width 167 height 21
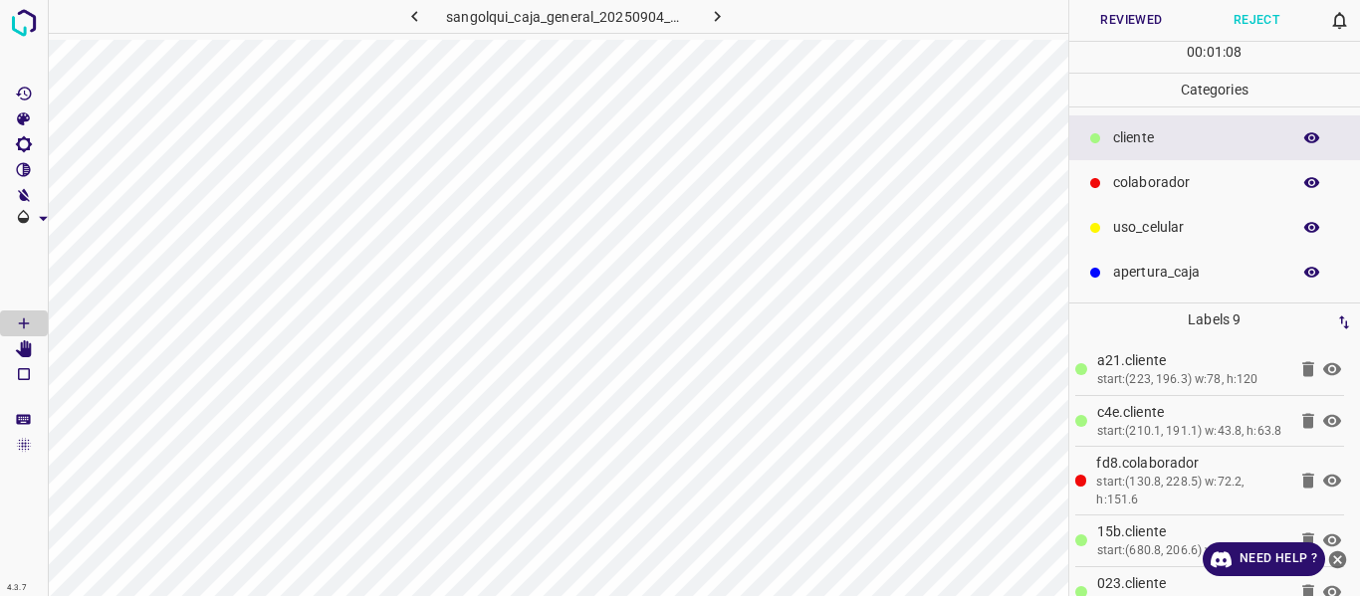
click at [1107, 20] on button "Reviewed" at bounding box center [1131, 20] width 125 height 41
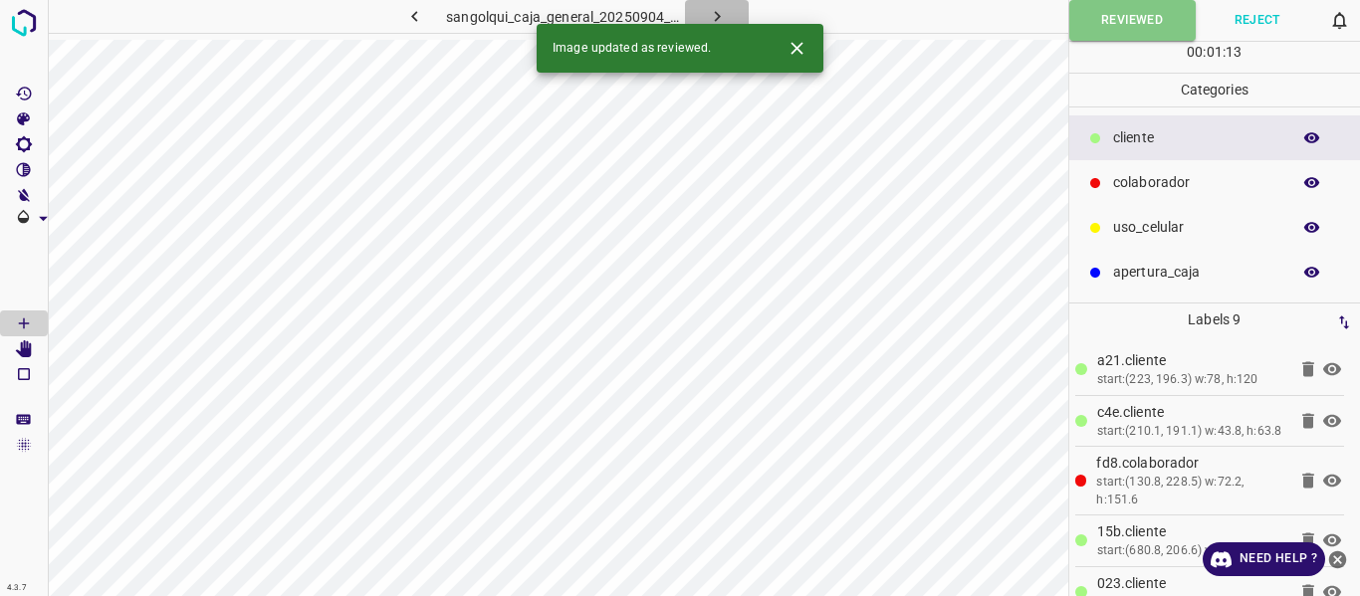
drag, startPoint x: 715, startPoint y: 12, endPoint x: 757, endPoint y: 56, distance: 60.6
click at [716, 11] on icon "button" at bounding box center [717, 16] width 21 height 21
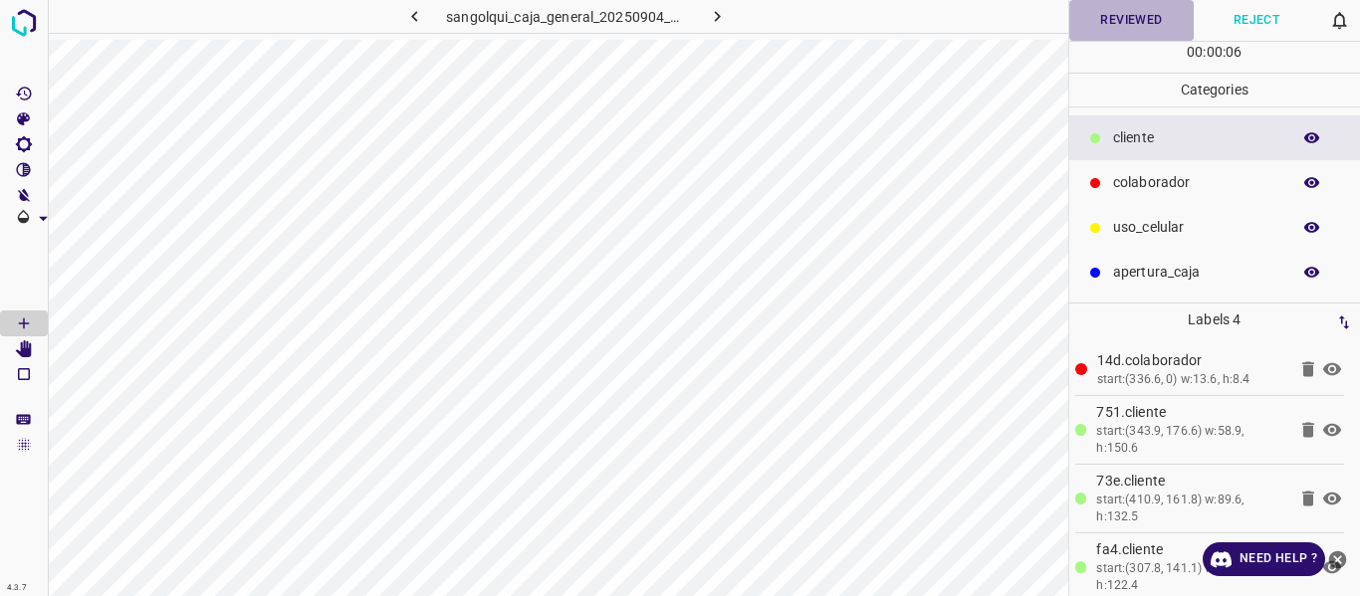
click at [1114, 15] on button "Reviewed" at bounding box center [1131, 20] width 125 height 41
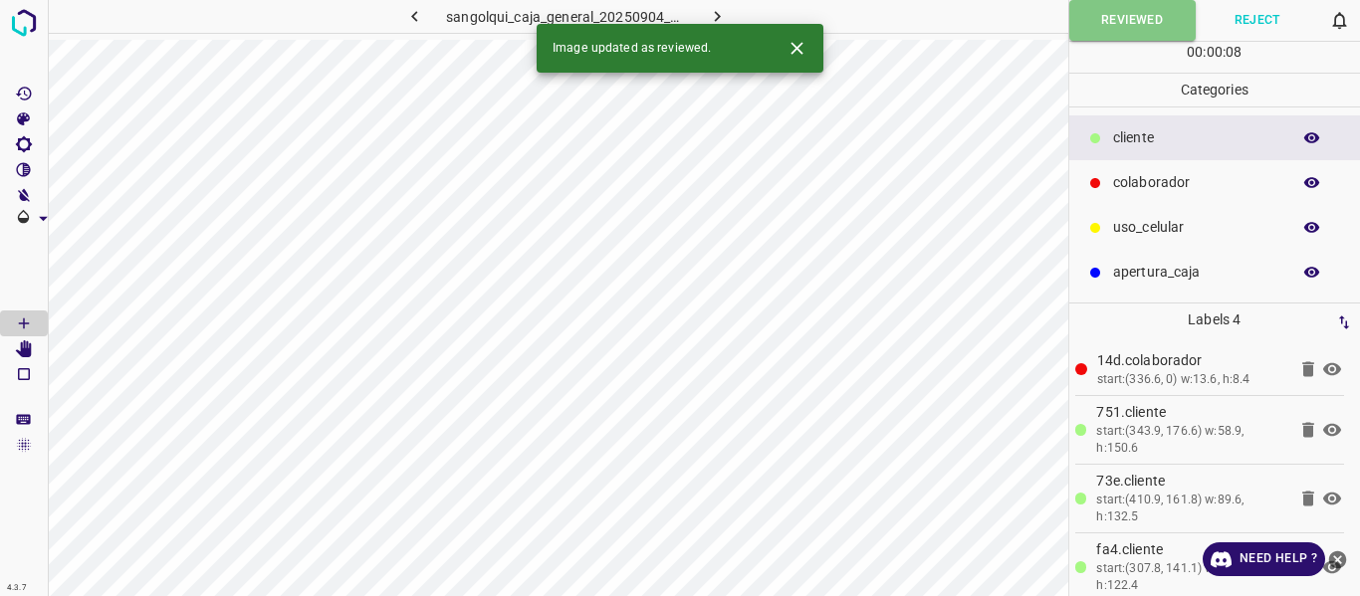
click at [707, 13] on icon "button" at bounding box center [717, 16] width 21 height 21
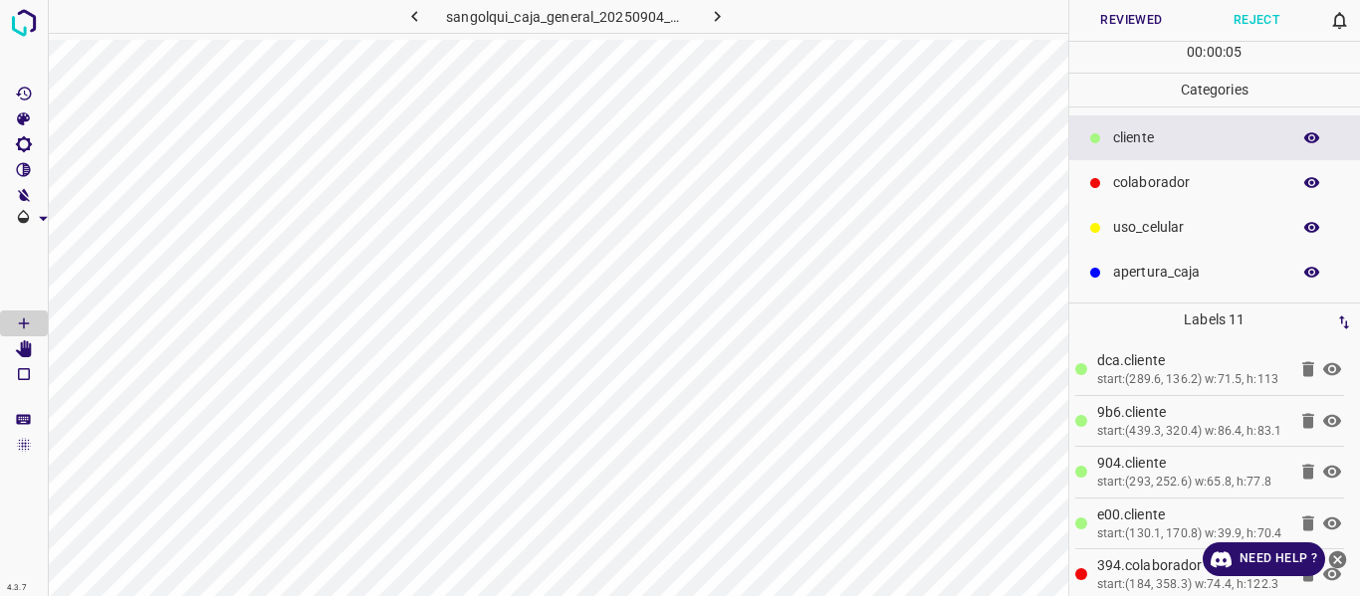
click at [1128, 190] on p "colaborador" at bounding box center [1196, 182] width 167 height 21
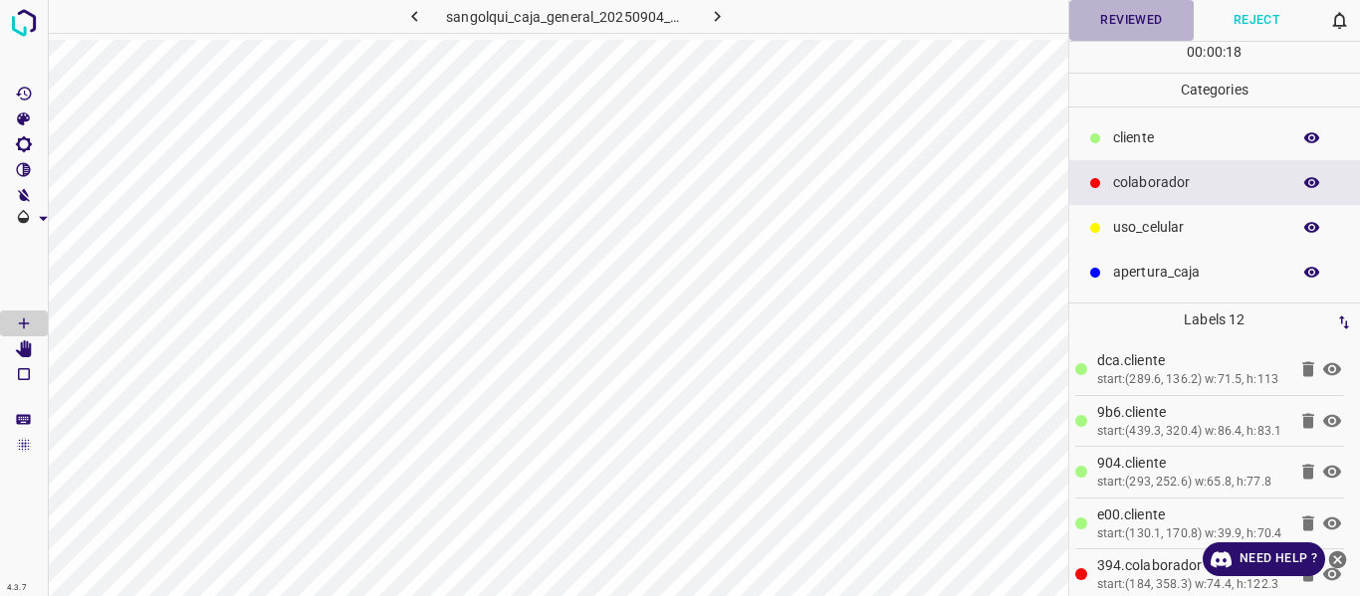
click at [1132, 25] on button "Reviewed" at bounding box center [1131, 20] width 125 height 41
click at [1115, 21] on button "Reviewed" at bounding box center [1132, 20] width 126 height 41
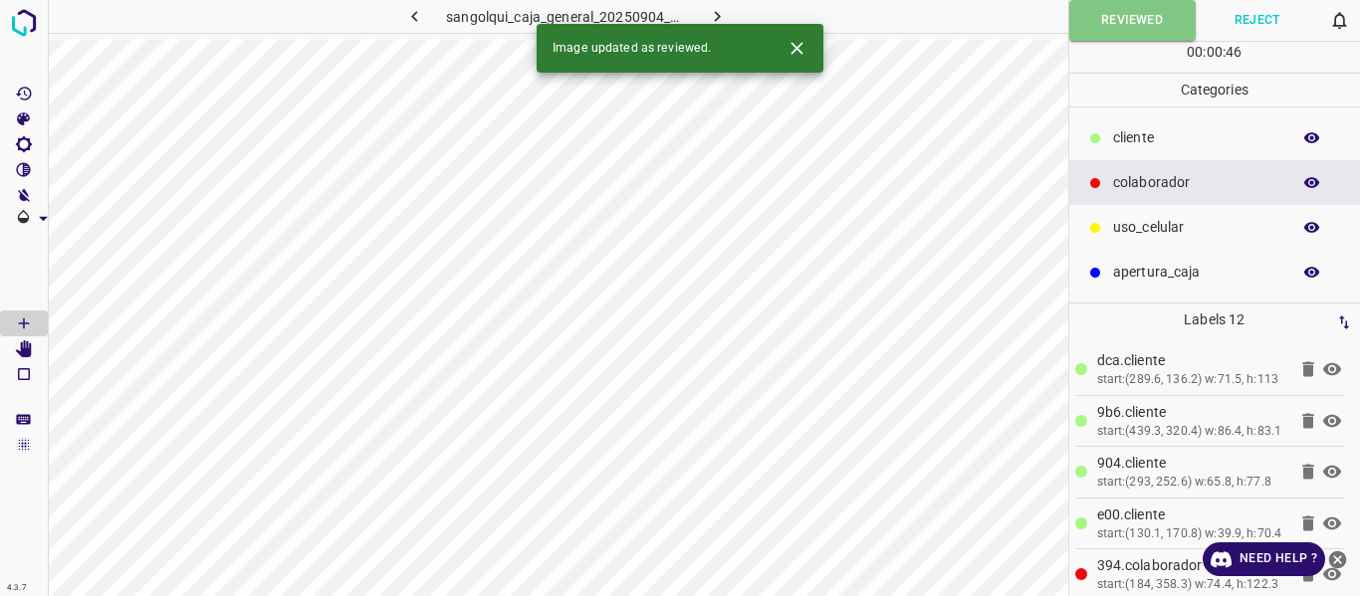
click at [712, 14] on icon "button" at bounding box center [717, 16] width 21 height 21
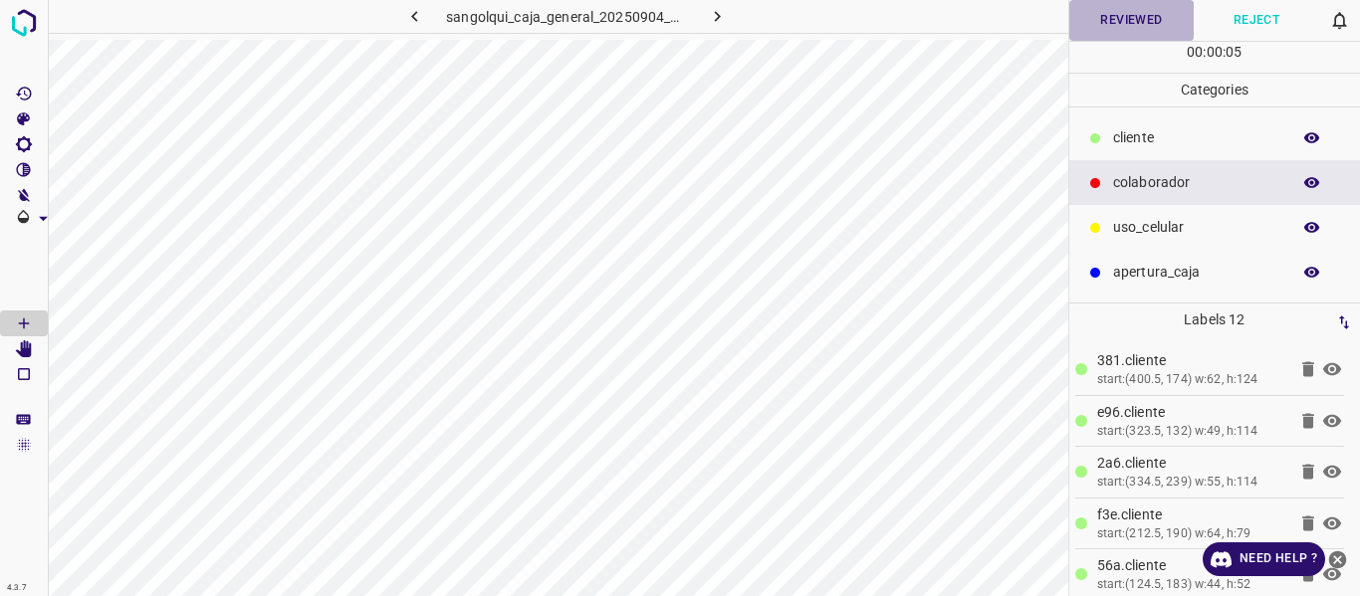
click at [1101, 27] on button "Reviewed" at bounding box center [1131, 20] width 125 height 41
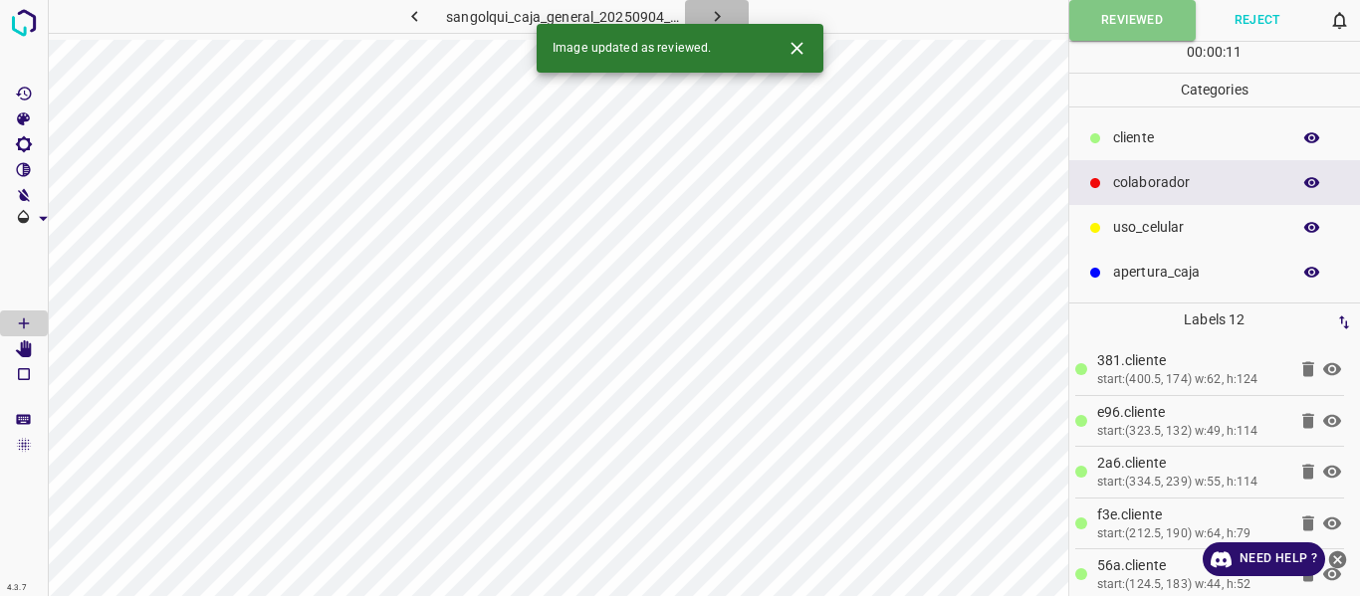
click at [712, 10] on icon "button" at bounding box center [717, 16] width 21 height 21
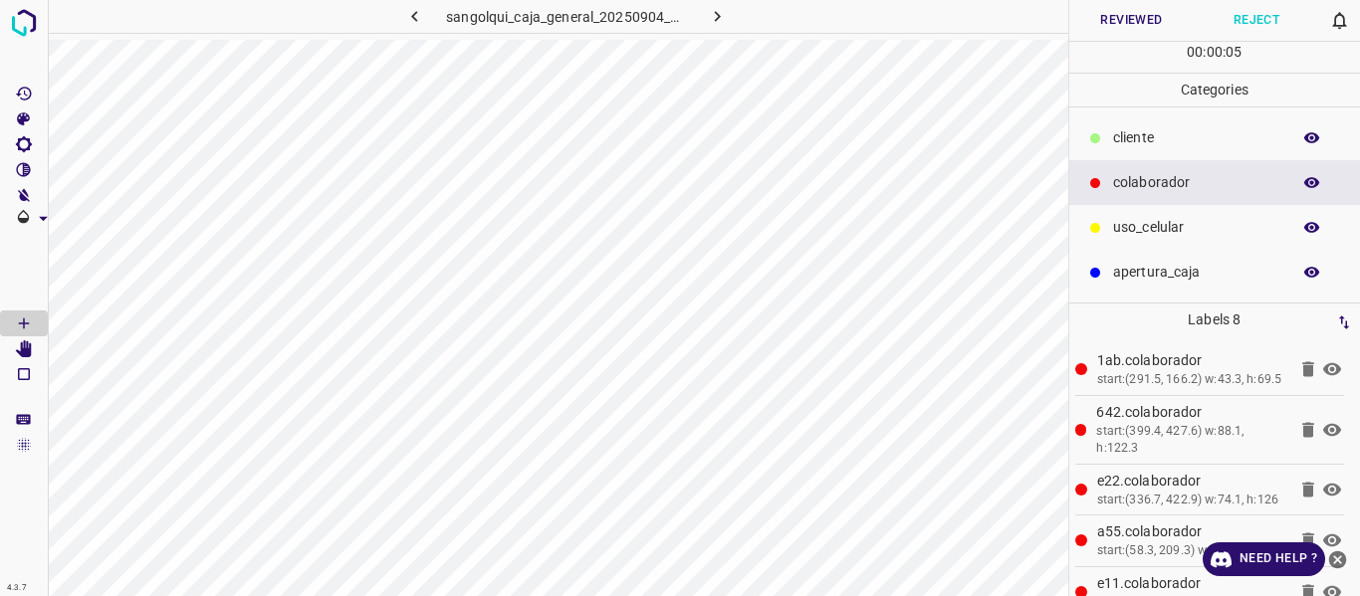
click at [1115, 20] on button "Reviewed" at bounding box center [1131, 20] width 125 height 41
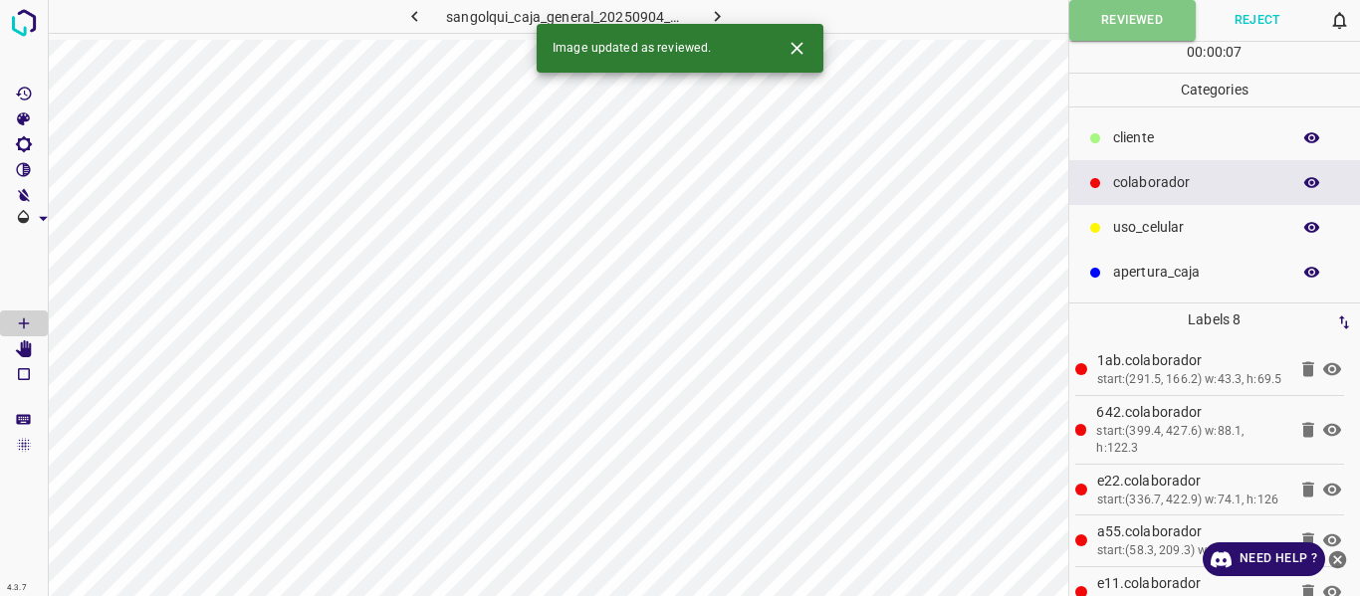
click at [716, 11] on icon "button" at bounding box center [717, 16] width 21 height 21
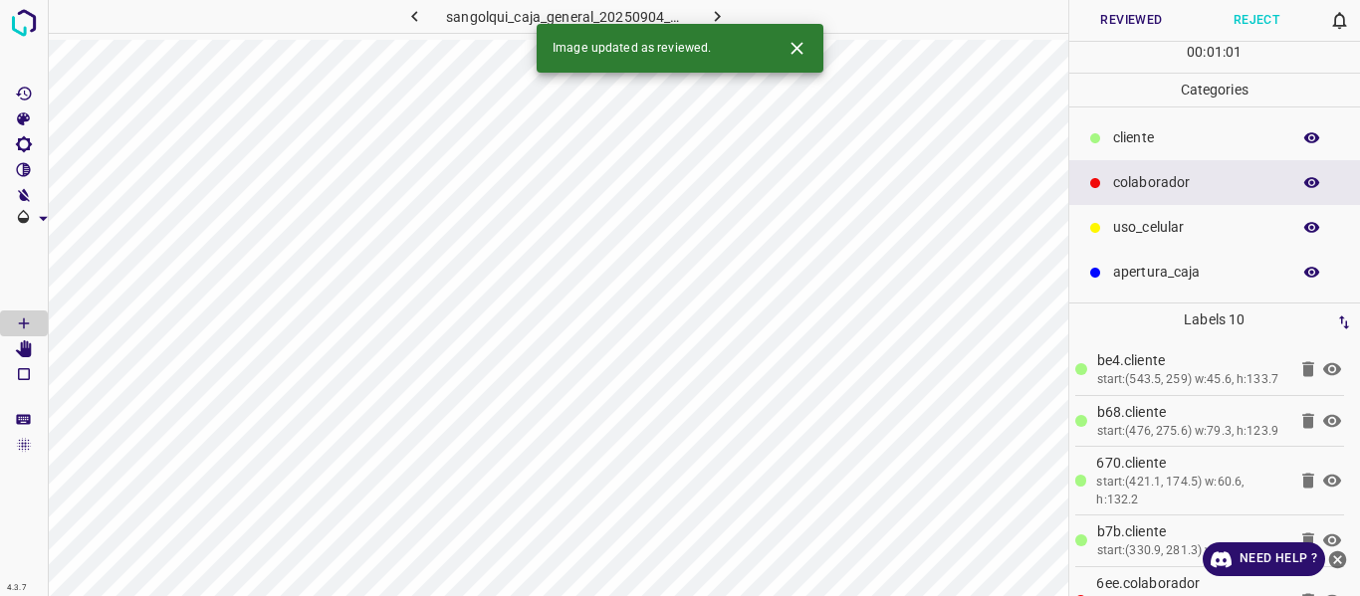
click at [1315, 132] on icon "button" at bounding box center [1312, 138] width 18 height 18
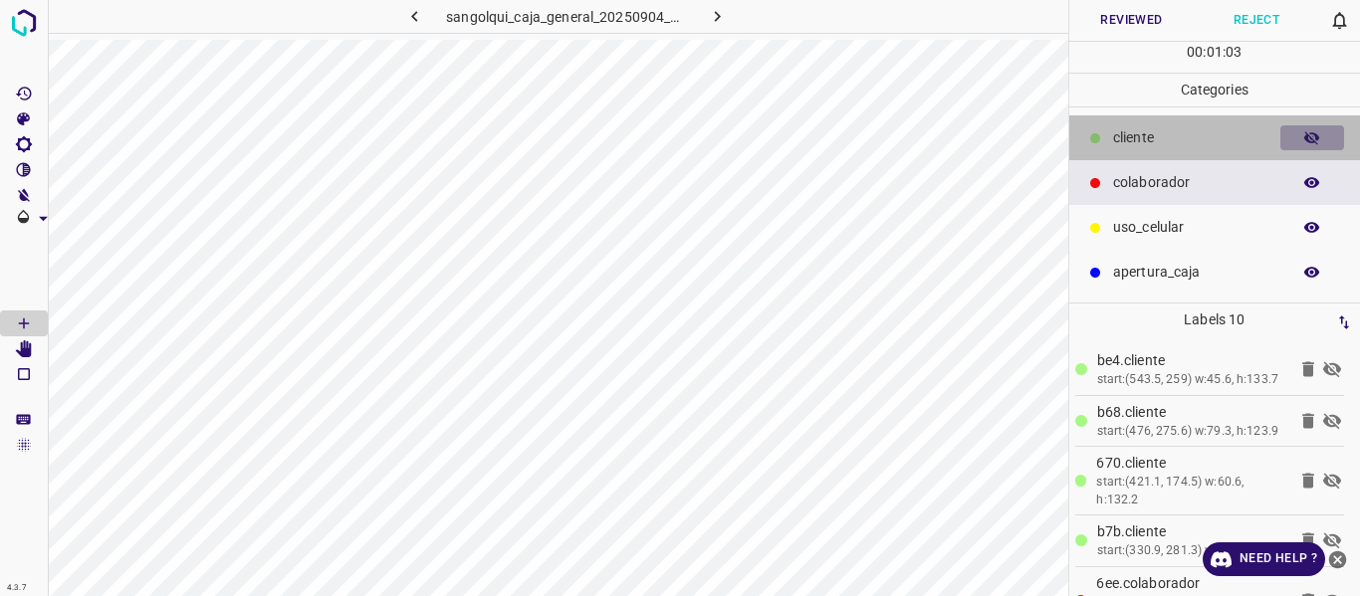
click at [1315, 132] on icon "button" at bounding box center [1312, 138] width 18 height 18
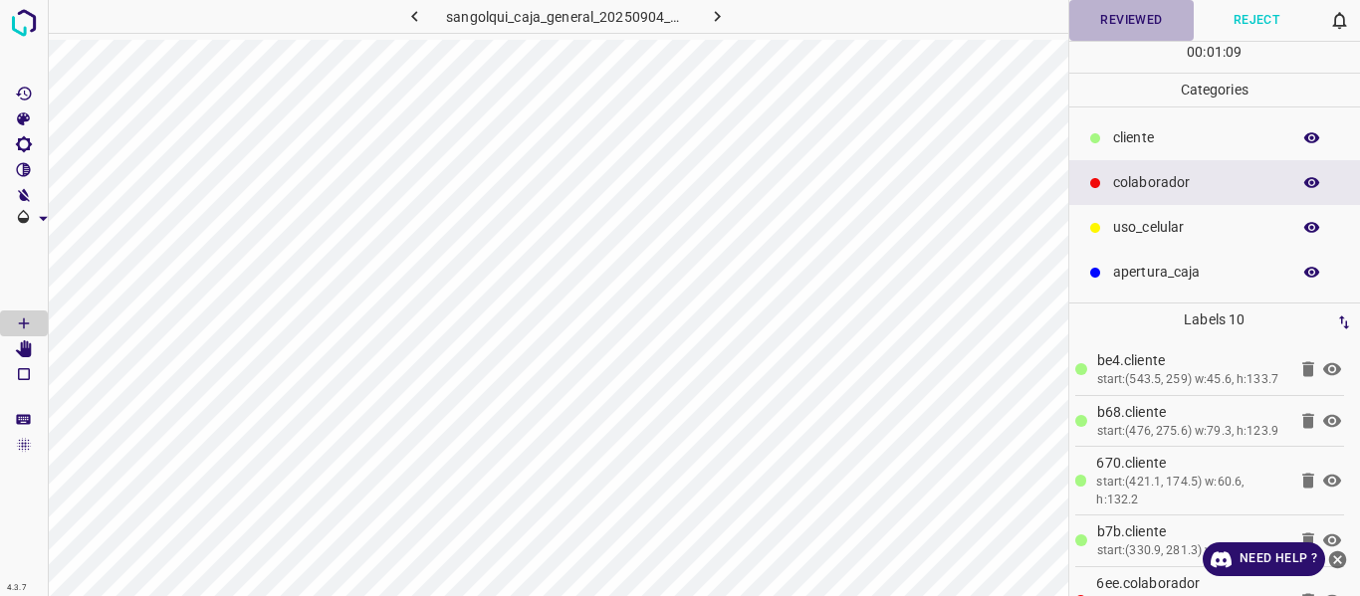
click at [1105, 30] on button "Reviewed" at bounding box center [1131, 20] width 125 height 41
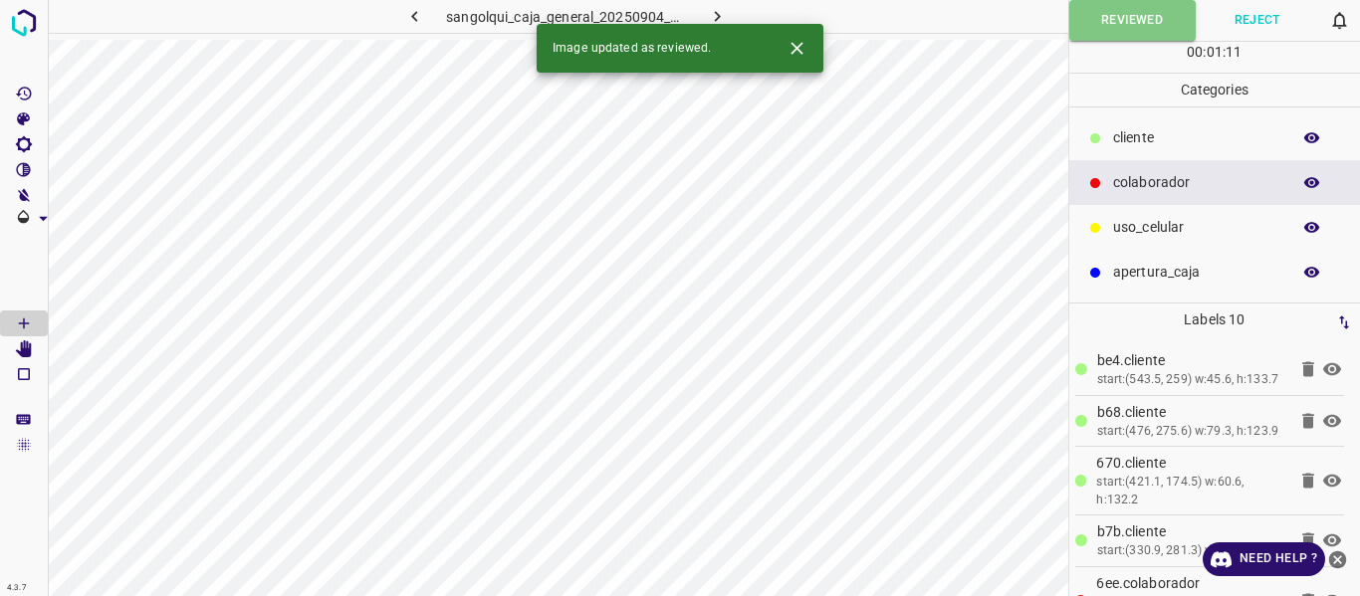
click at [714, 12] on icon "button" at bounding box center [717, 16] width 21 height 21
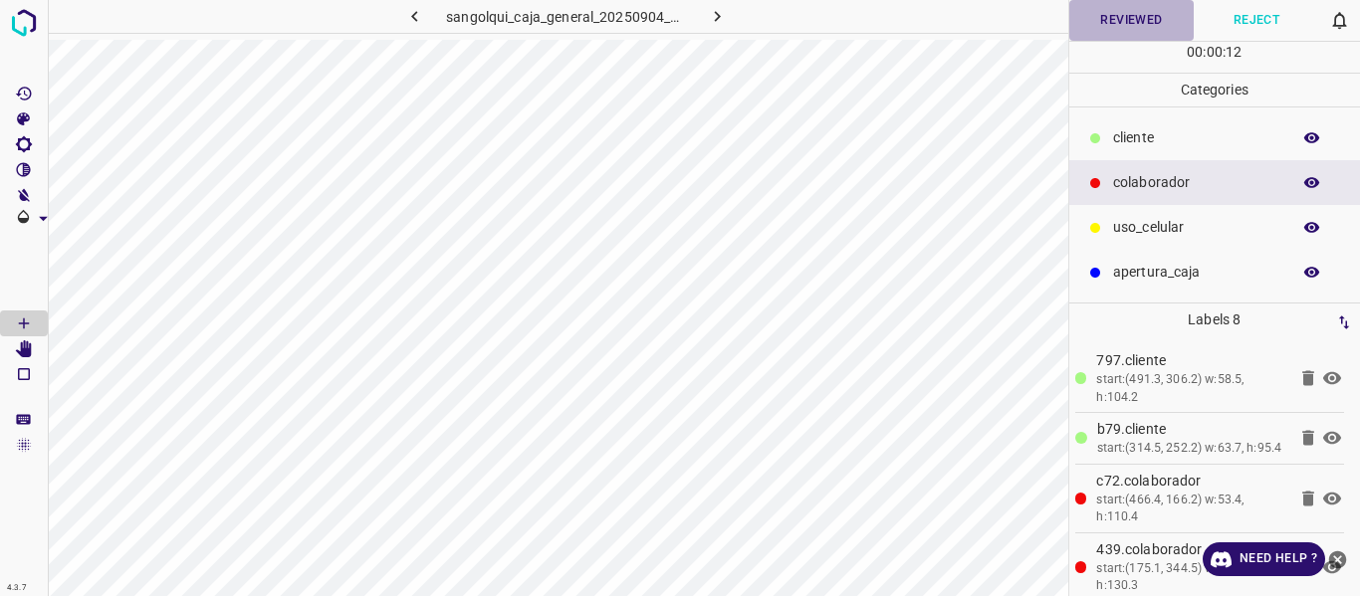
click at [1131, 16] on button "Reviewed" at bounding box center [1131, 20] width 125 height 41
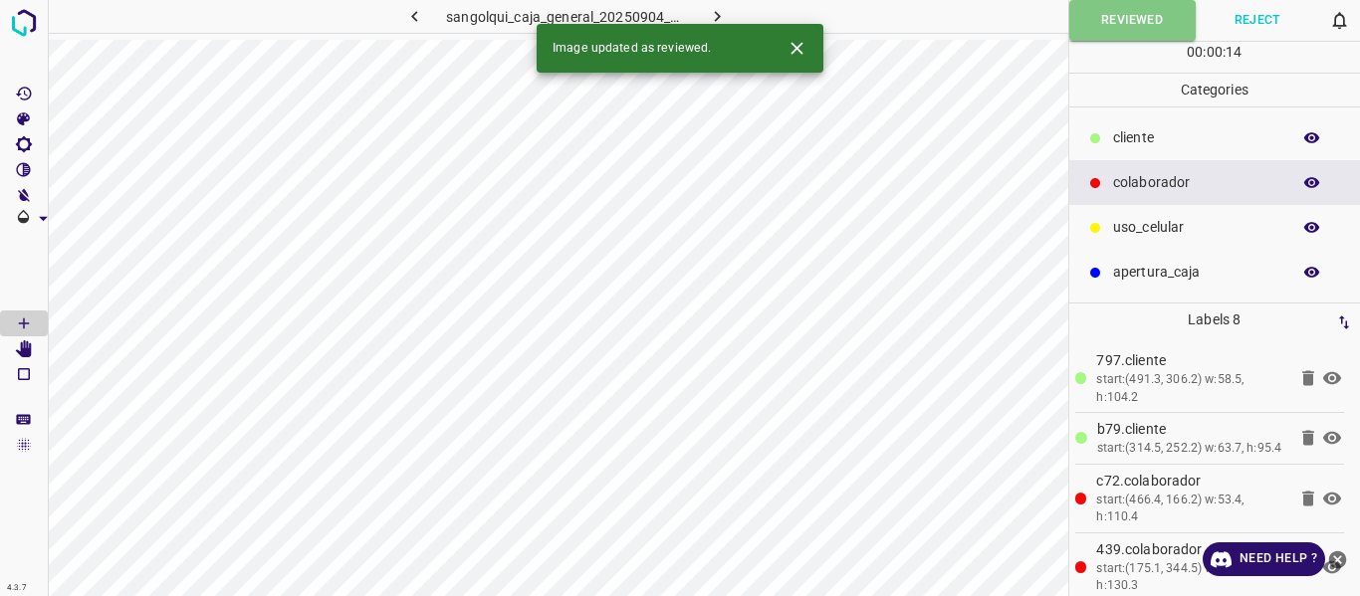
click at [716, 3] on button "button" at bounding box center [717, 16] width 64 height 33
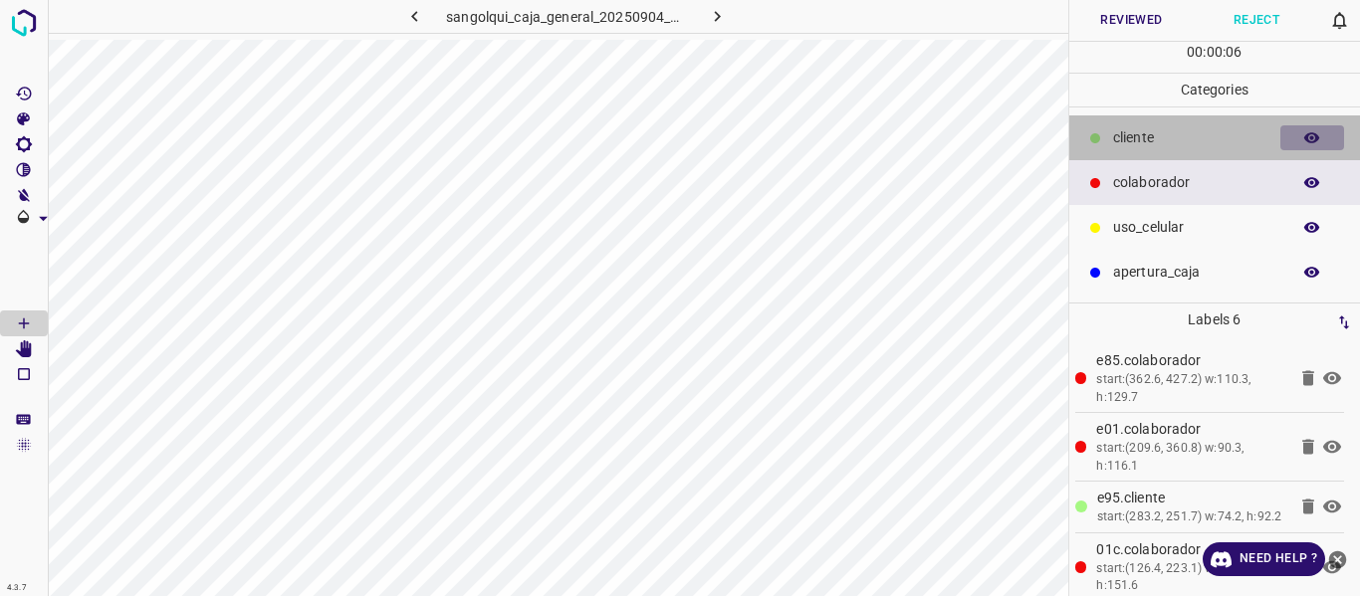
click at [1300, 138] on button "button" at bounding box center [1312, 138] width 64 height 26
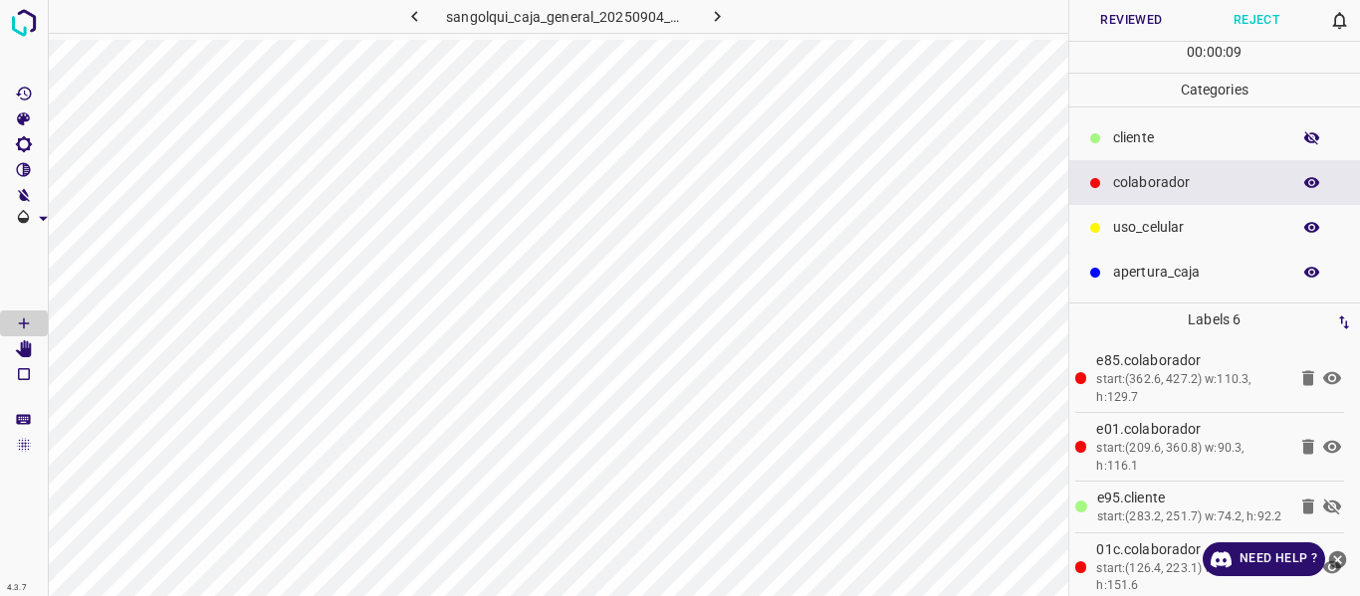
click at [1301, 138] on button "button" at bounding box center [1312, 138] width 64 height 26
click at [1140, 142] on p "cliente" at bounding box center [1196, 137] width 167 height 21
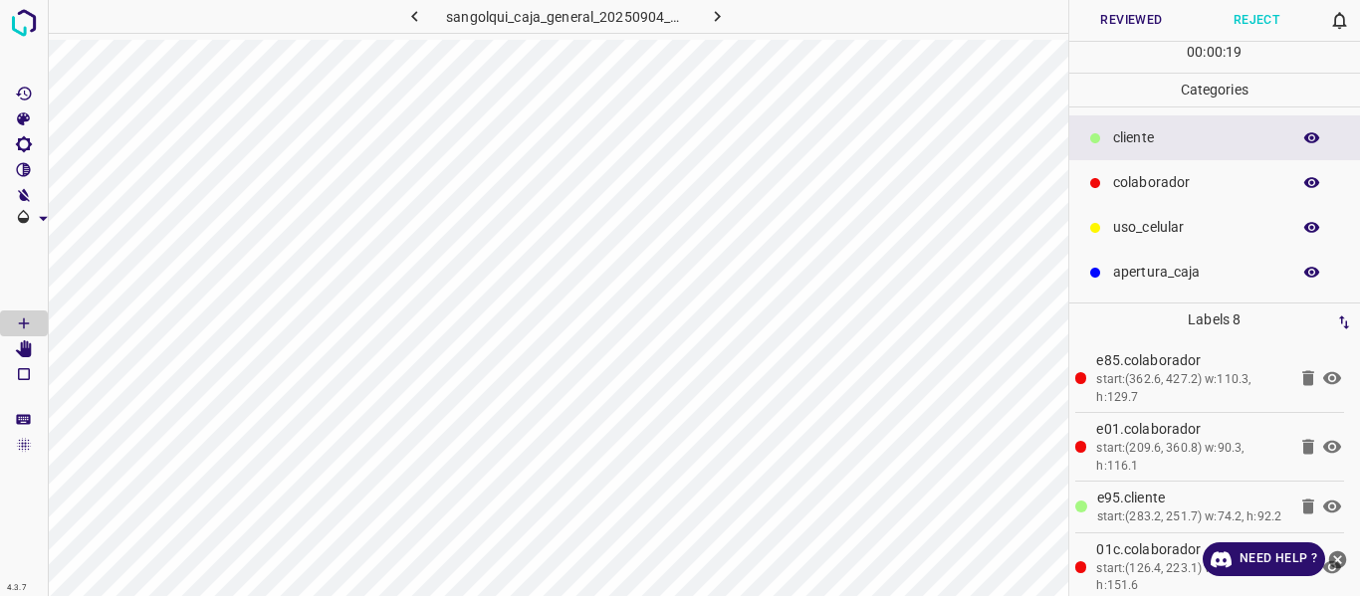
click at [1128, 22] on button "Reviewed" at bounding box center [1131, 20] width 125 height 41
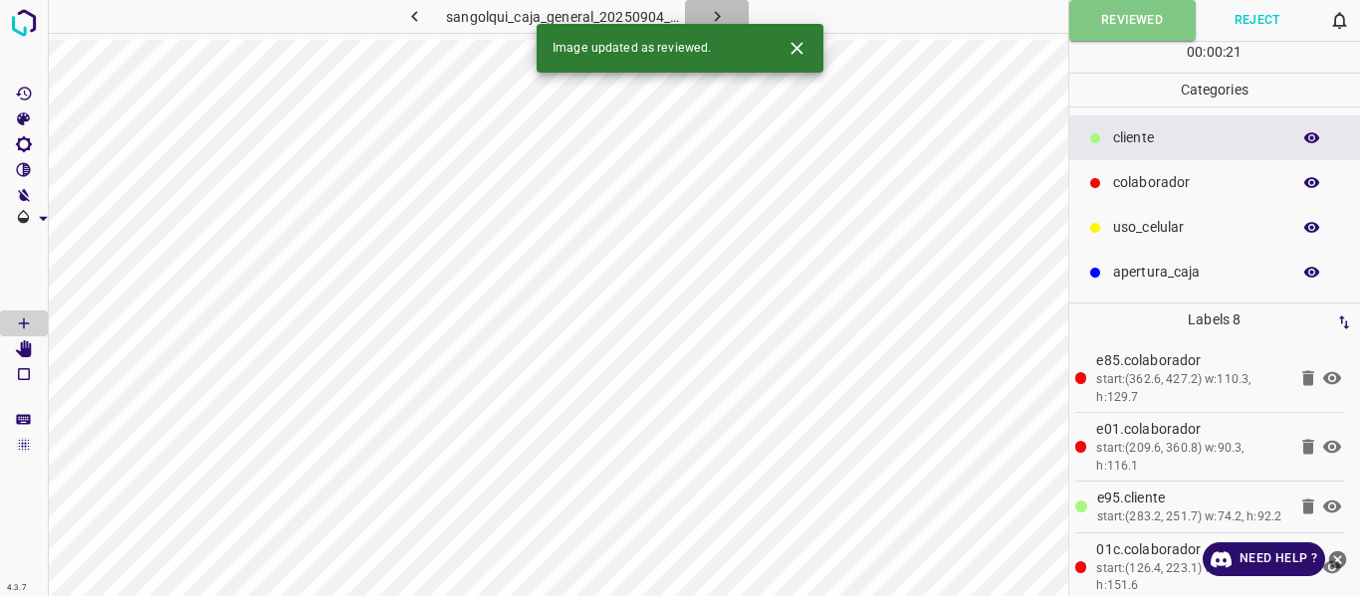
click at [710, 14] on icon "button" at bounding box center [717, 16] width 21 height 21
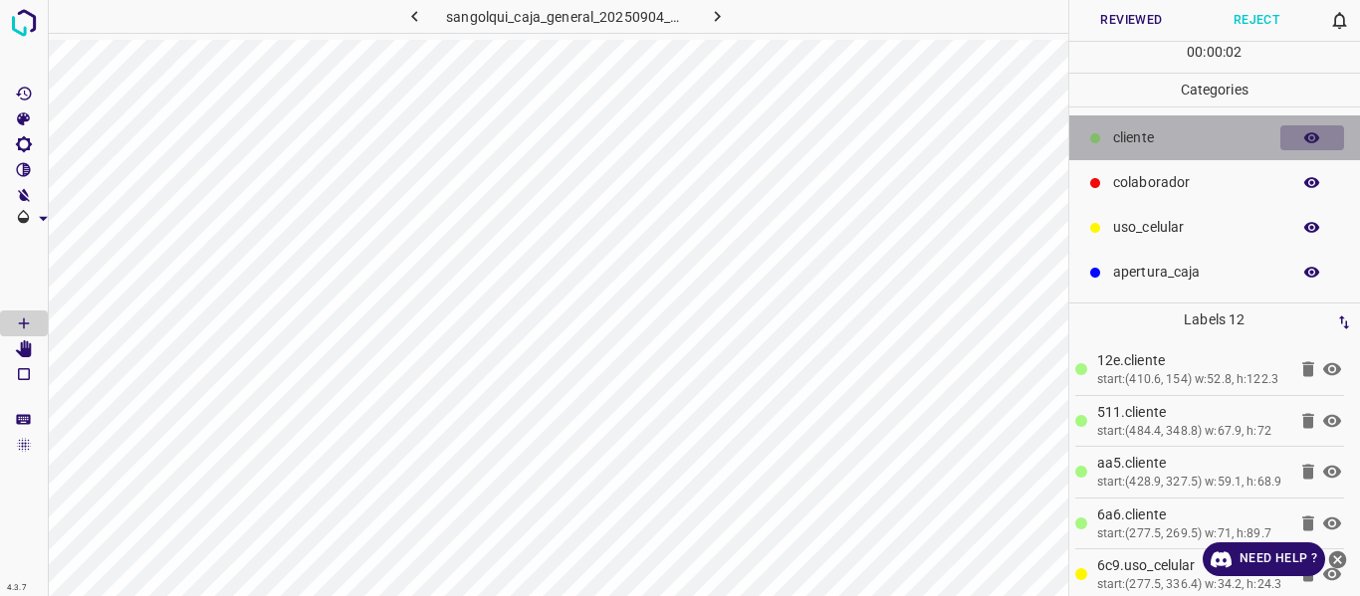
click at [1313, 139] on icon "button" at bounding box center [1312, 137] width 16 height 11
click at [1313, 139] on icon "button" at bounding box center [1312, 138] width 16 height 14
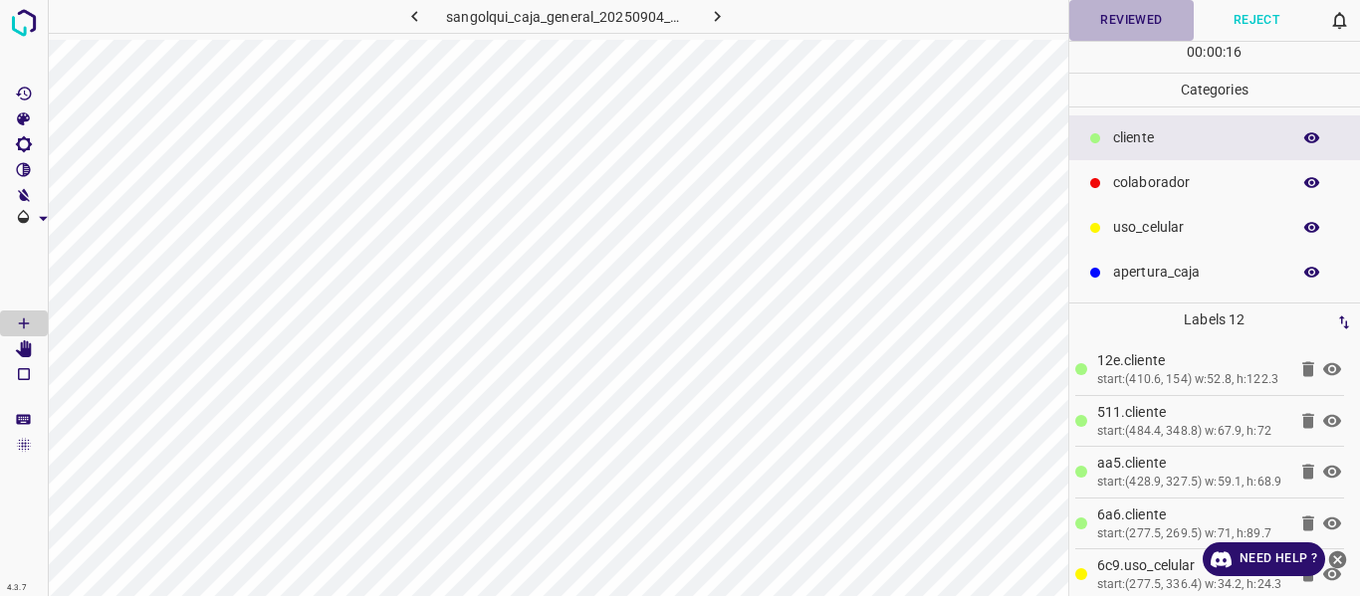
click at [1129, 12] on button "Reviewed" at bounding box center [1131, 20] width 125 height 41
click at [1311, 144] on icon "button" at bounding box center [1312, 138] width 18 height 18
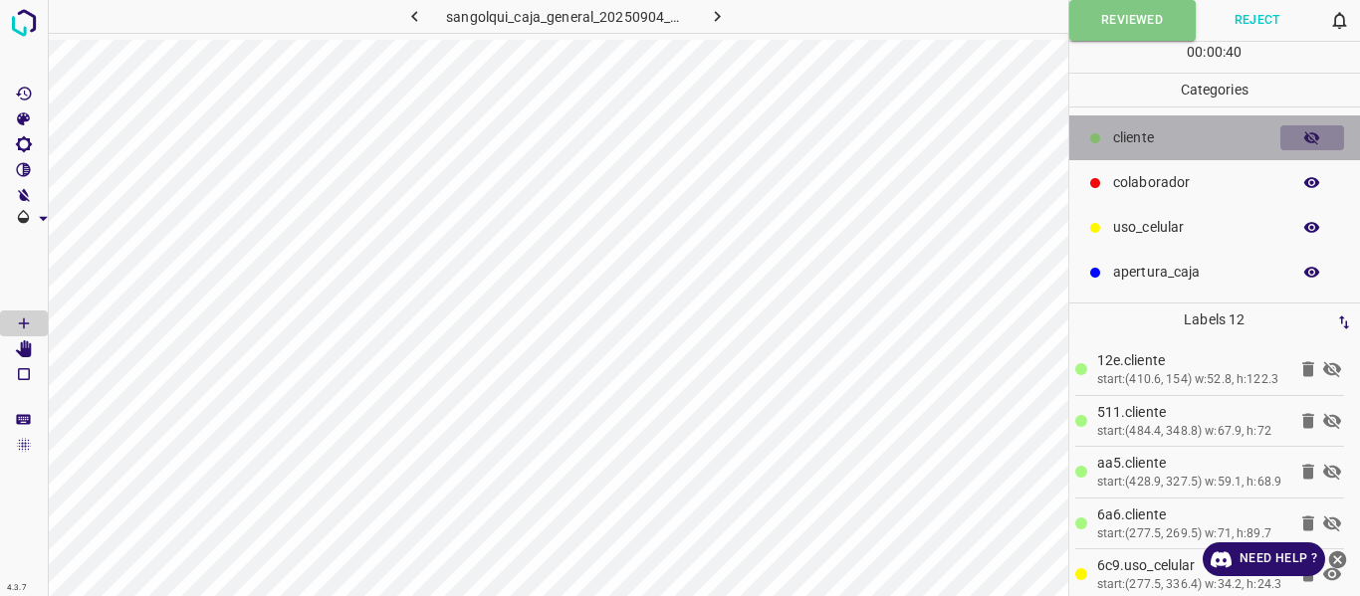
click at [1311, 144] on icon "button" at bounding box center [1312, 138] width 18 height 18
click at [1314, 137] on icon "button" at bounding box center [1312, 137] width 16 height 11
click at [1314, 137] on icon "button" at bounding box center [1312, 138] width 16 height 14
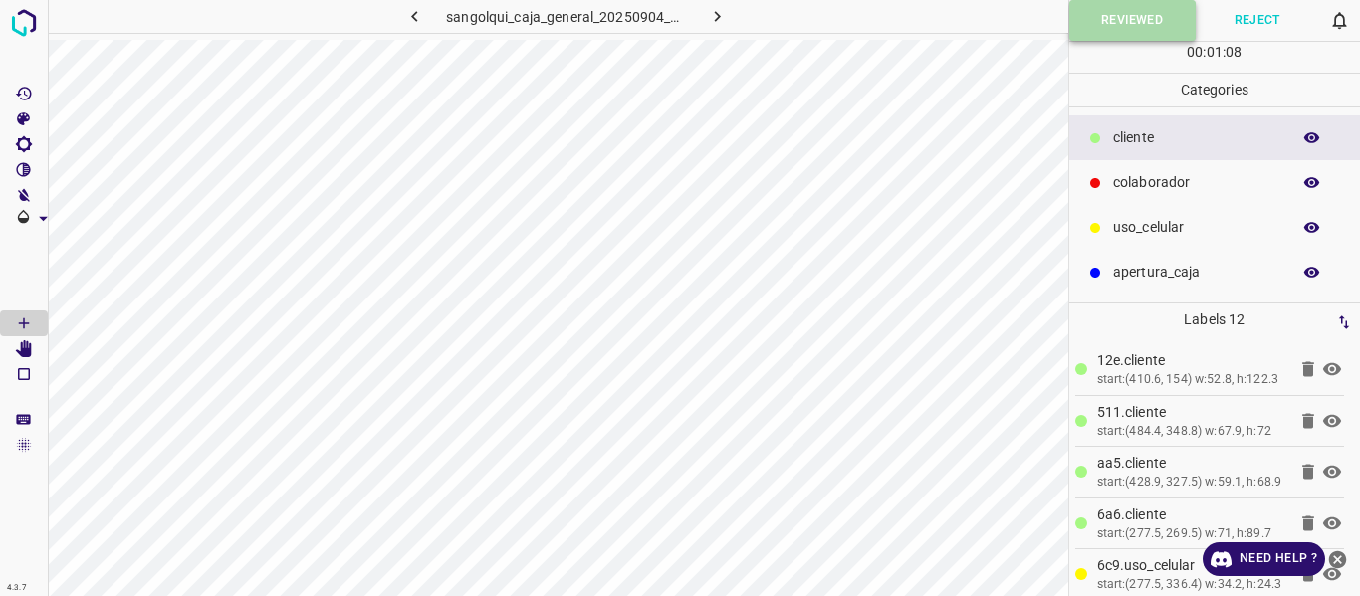
click at [1090, 22] on button "Reviewed" at bounding box center [1132, 20] width 126 height 41
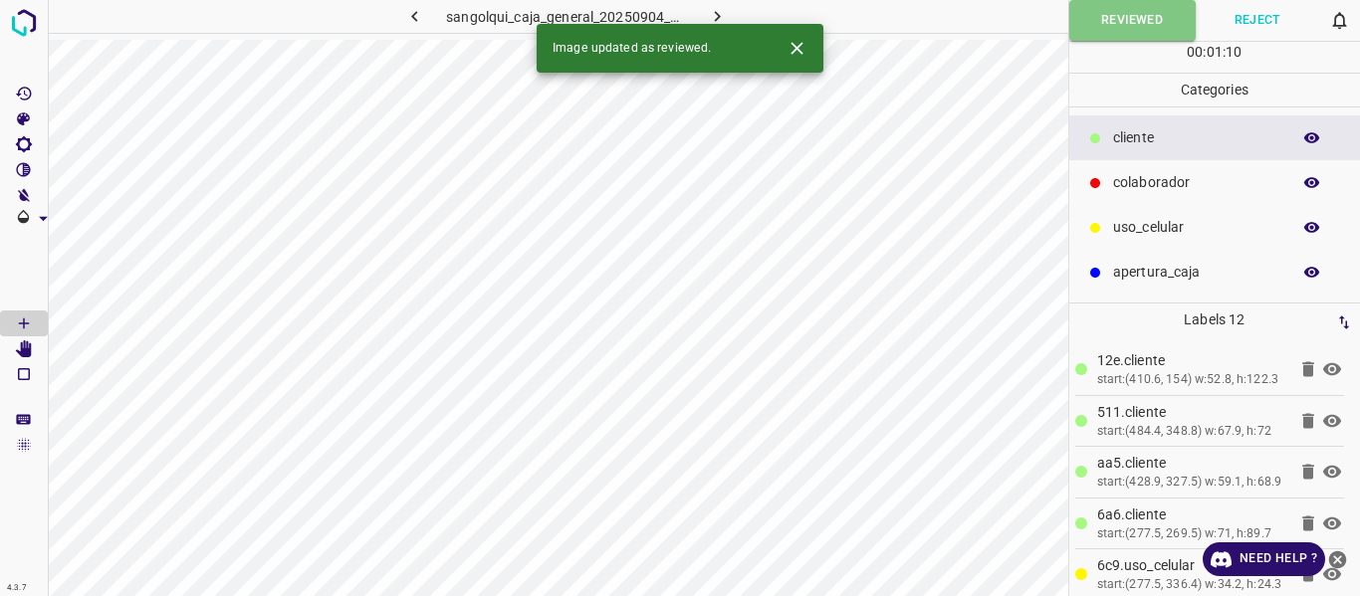
click at [713, 16] on icon "button" at bounding box center [717, 16] width 21 height 21
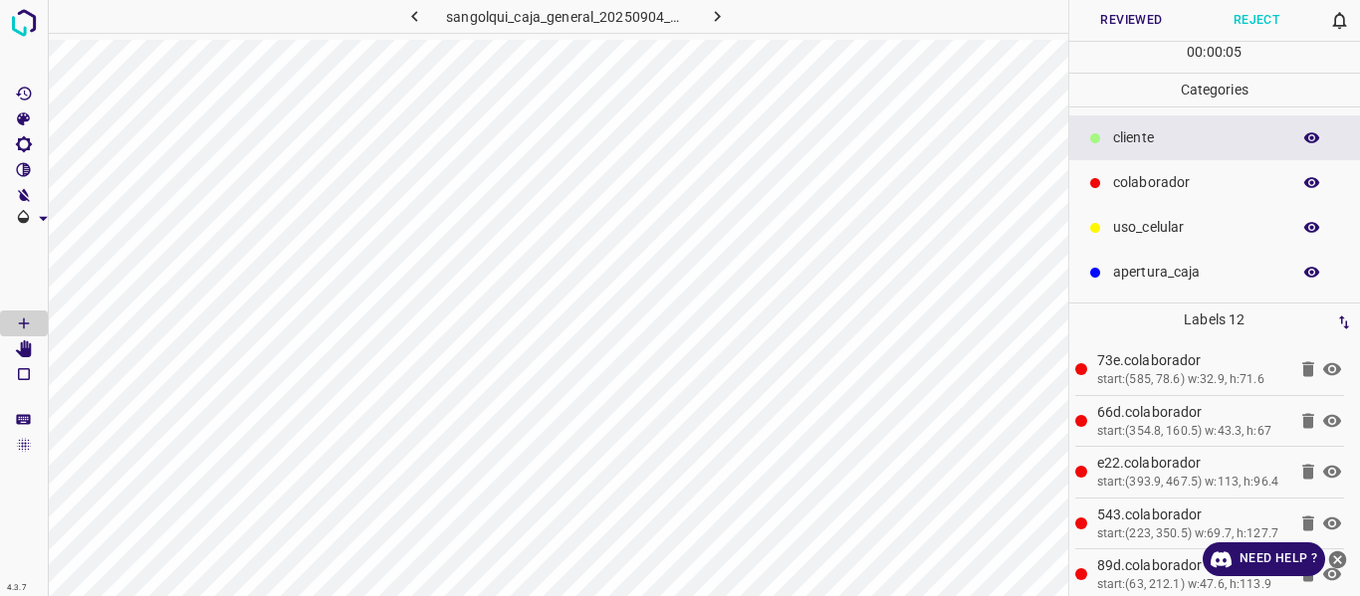
click at [1309, 140] on icon "button" at bounding box center [1312, 137] width 16 height 11
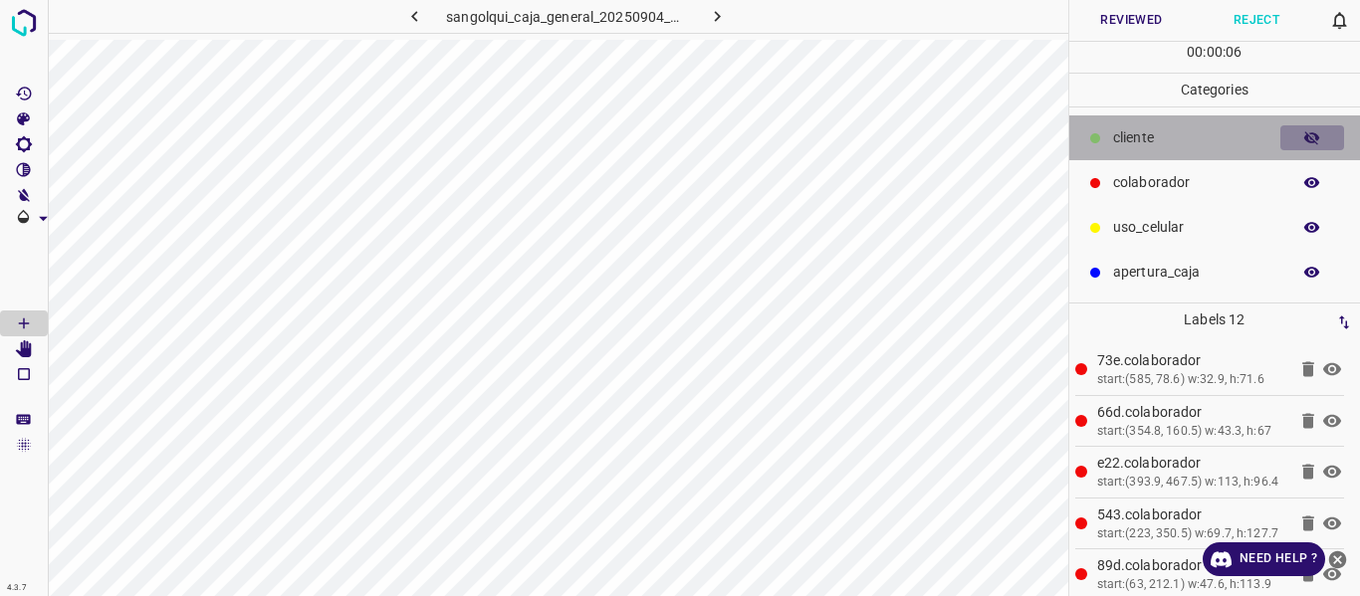
click at [1309, 140] on icon "button" at bounding box center [1312, 138] width 16 height 14
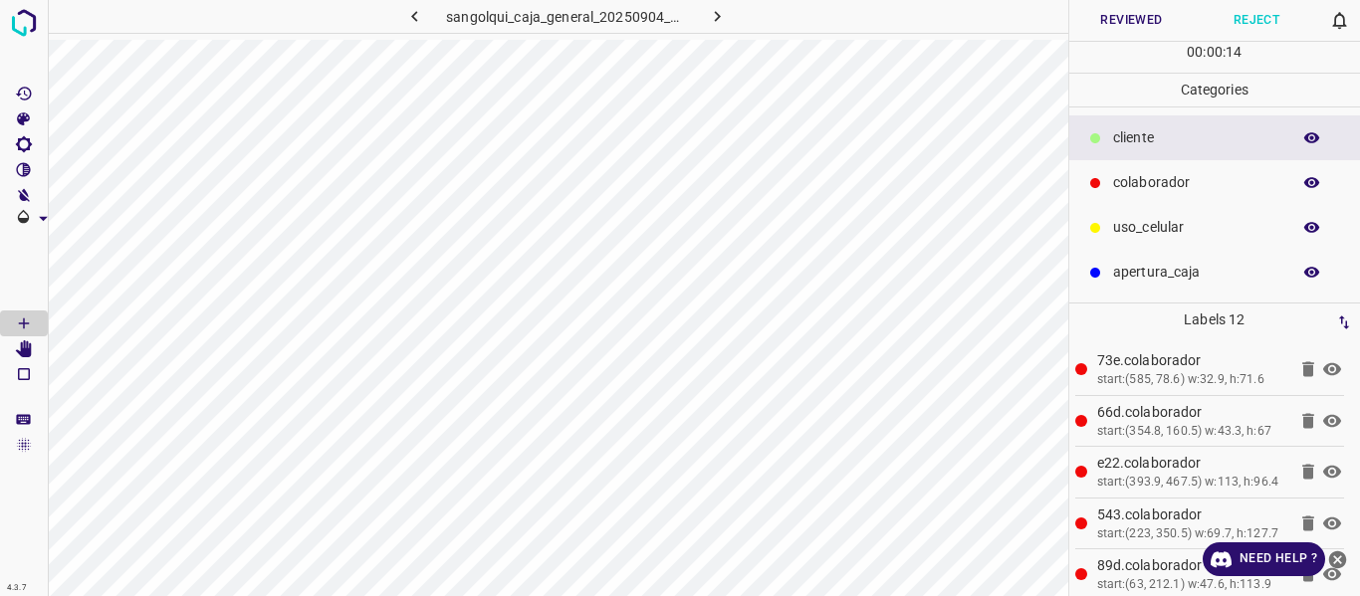
click at [1106, 23] on button "Reviewed" at bounding box center [1131, 20] width 125 height 41
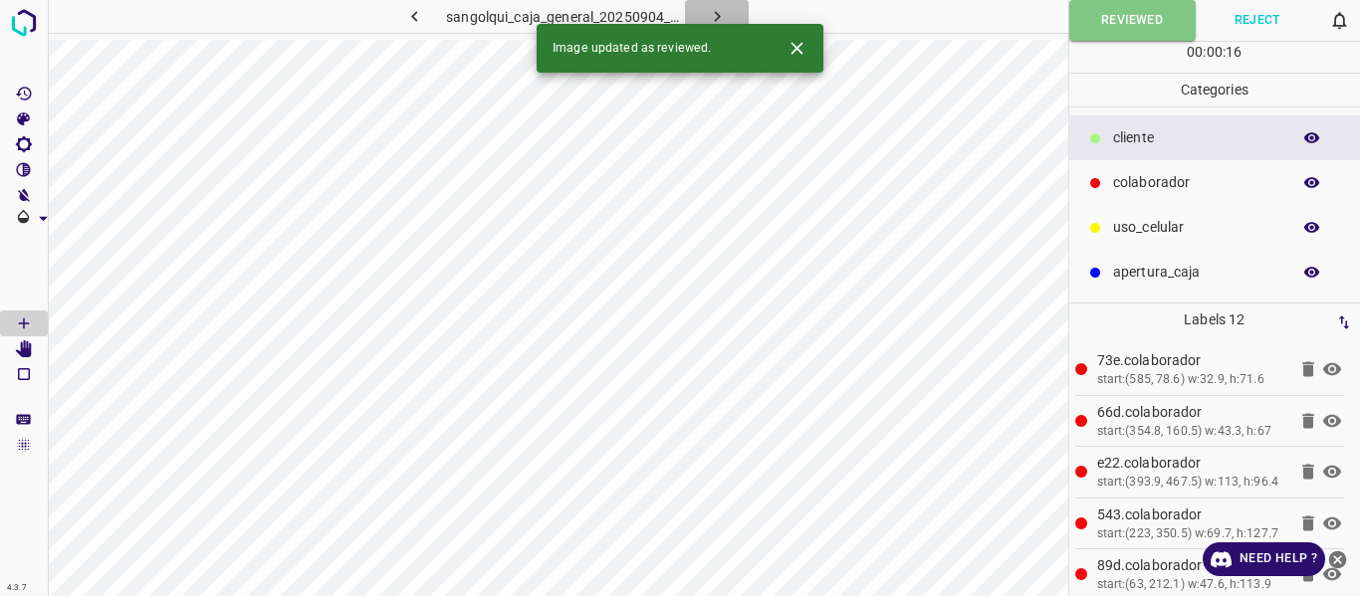
click at [711, 13] on icon "button" at bounding box center [717, 16] width 21 height 21
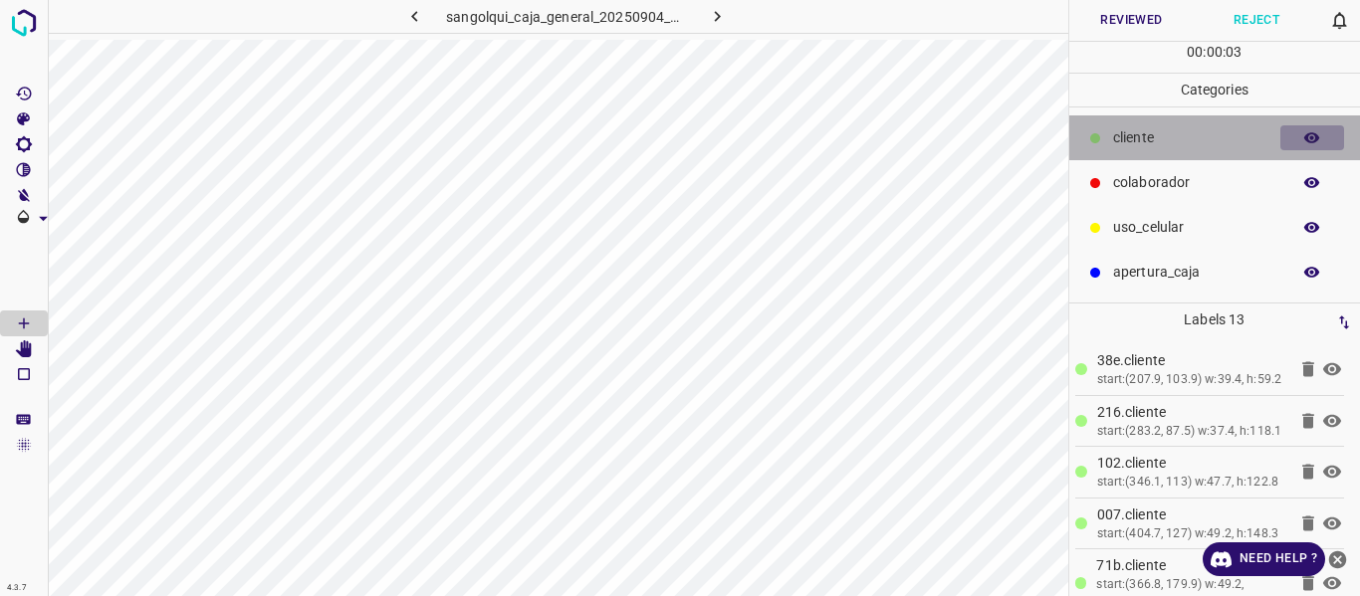
click at [1305, 133] on icon "button" at bounding box center [1312, 138] width 18 height 18
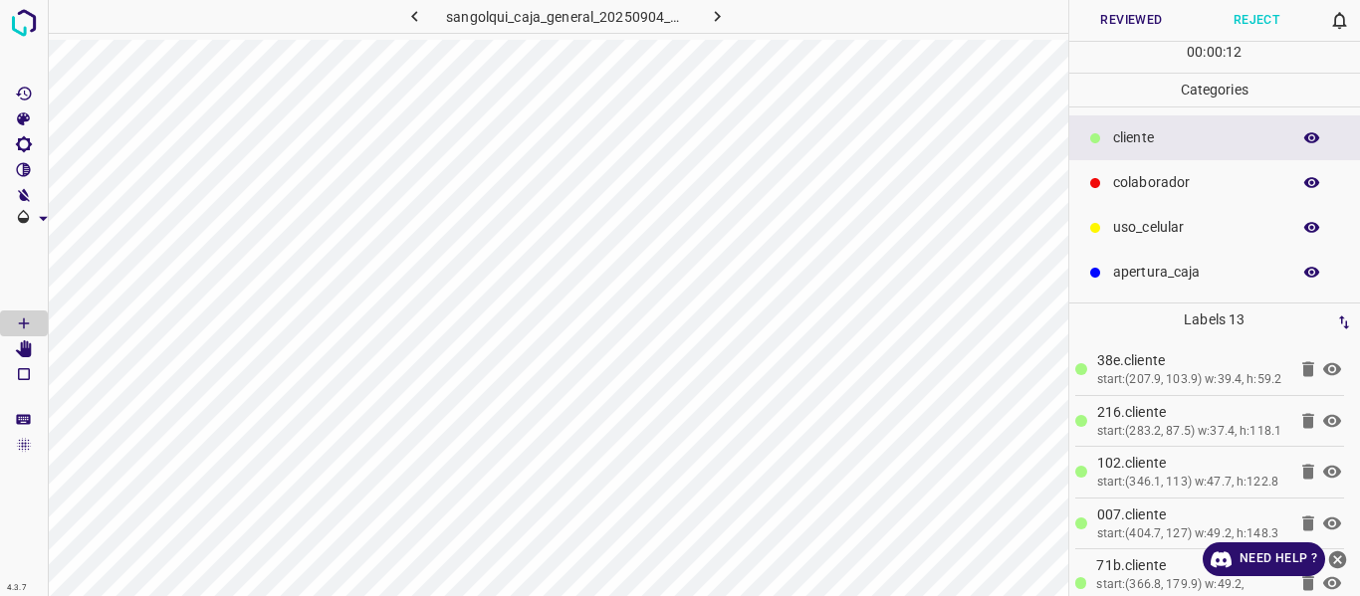
click at [1305, 133] on icon "button" at bounding box center [1312, 138] width 18 height 18
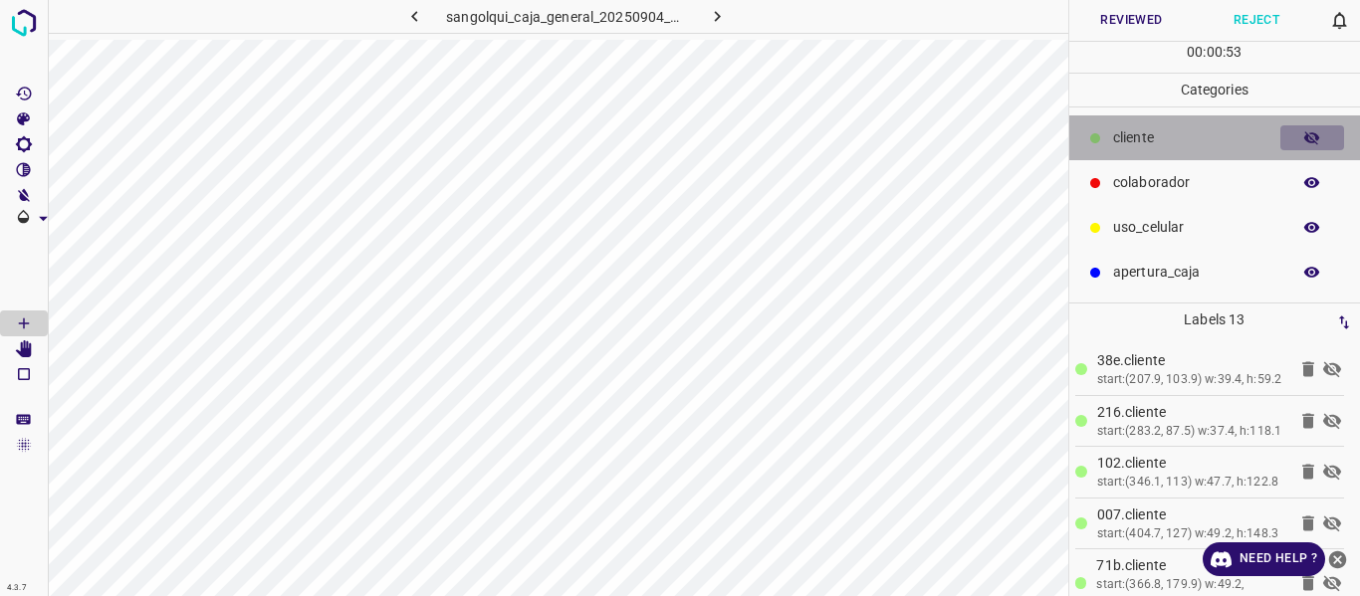
click at [1305, 140] on icon "button" at bounding box center [1312, 138] width 18 height 18
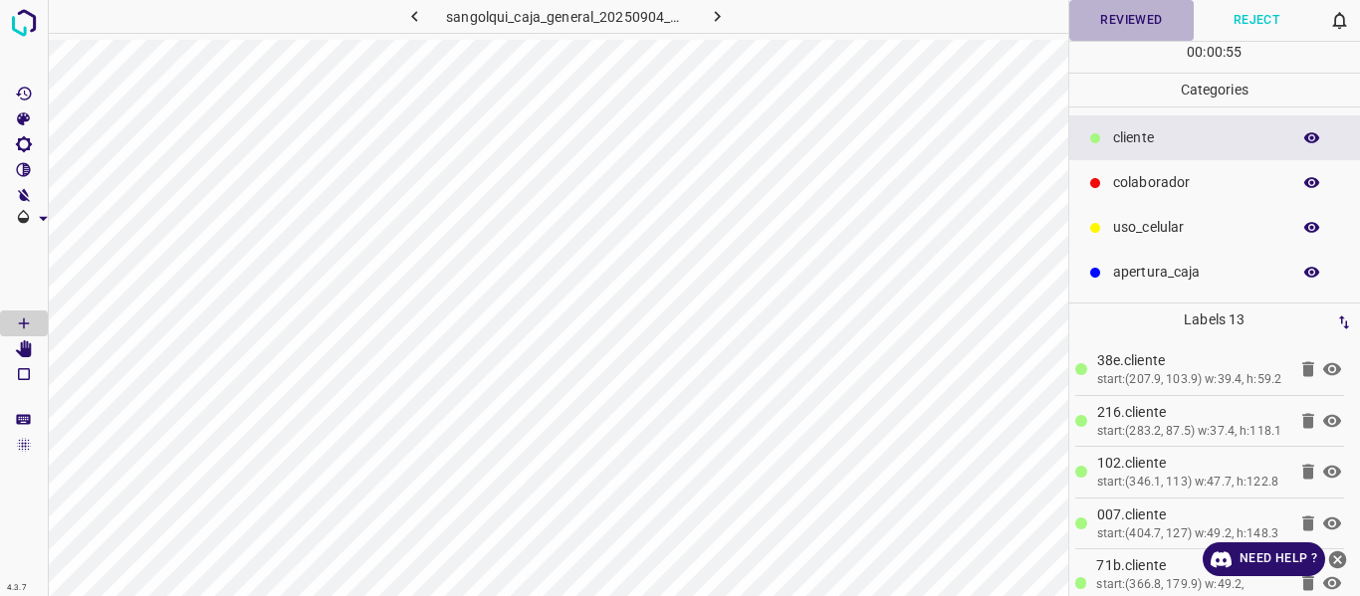
click at [1143, 20] on button "Reviewed" at bounding box center [1131, 20] width 125 height 41
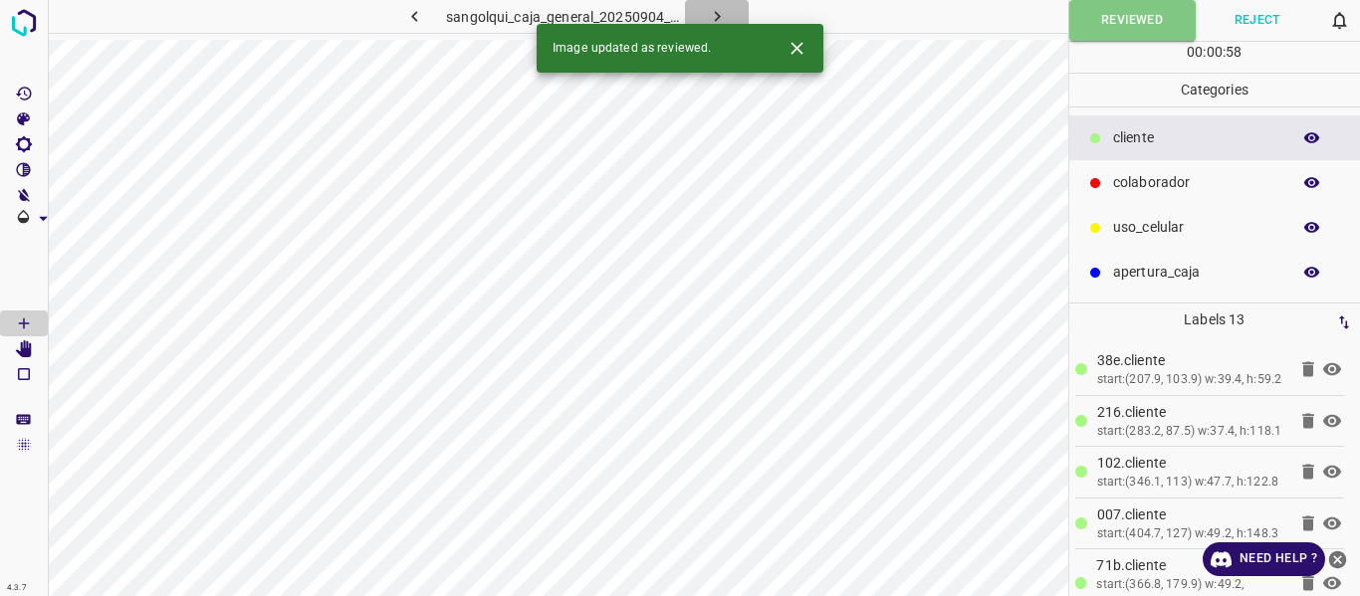
click at [704, 13] on button "button" at bounding box center [717, 16] width 64 height 33
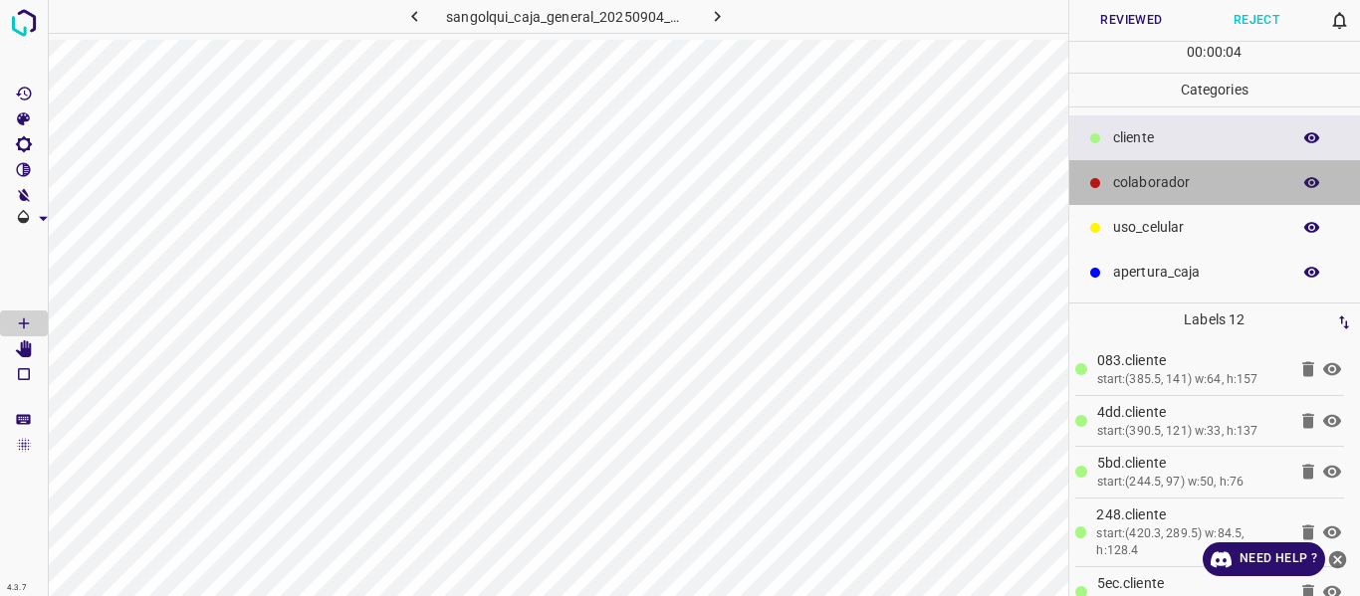
drag, startPoint x: 1173, startPoint y: 182, endPoint x: 1093, endPoint y: 161, distance: 82.4
click at [1172, 182] on p "colaborador" at bounding box center [1196, 182] width 167 height 21
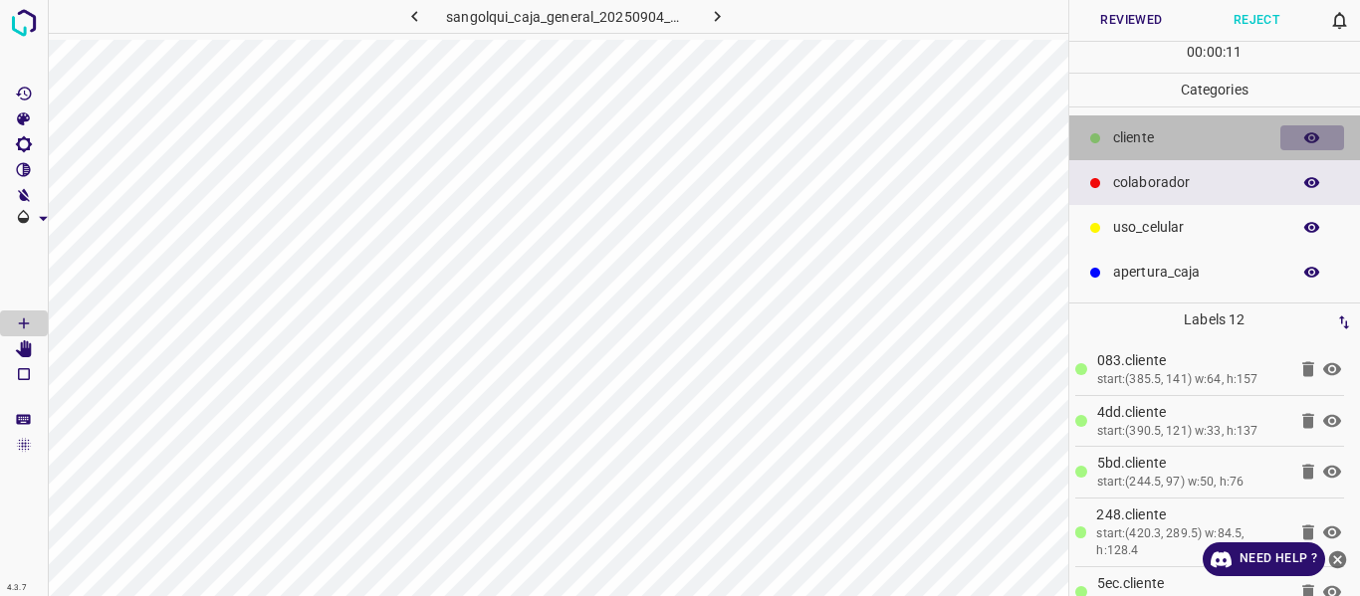
click at [1312, 133] on icon "button" at bounding box center [1312, 137] width 16 height 11
click at [1312, 133] on icon "button" at bounding box center [1312, 138] width 16 height 14
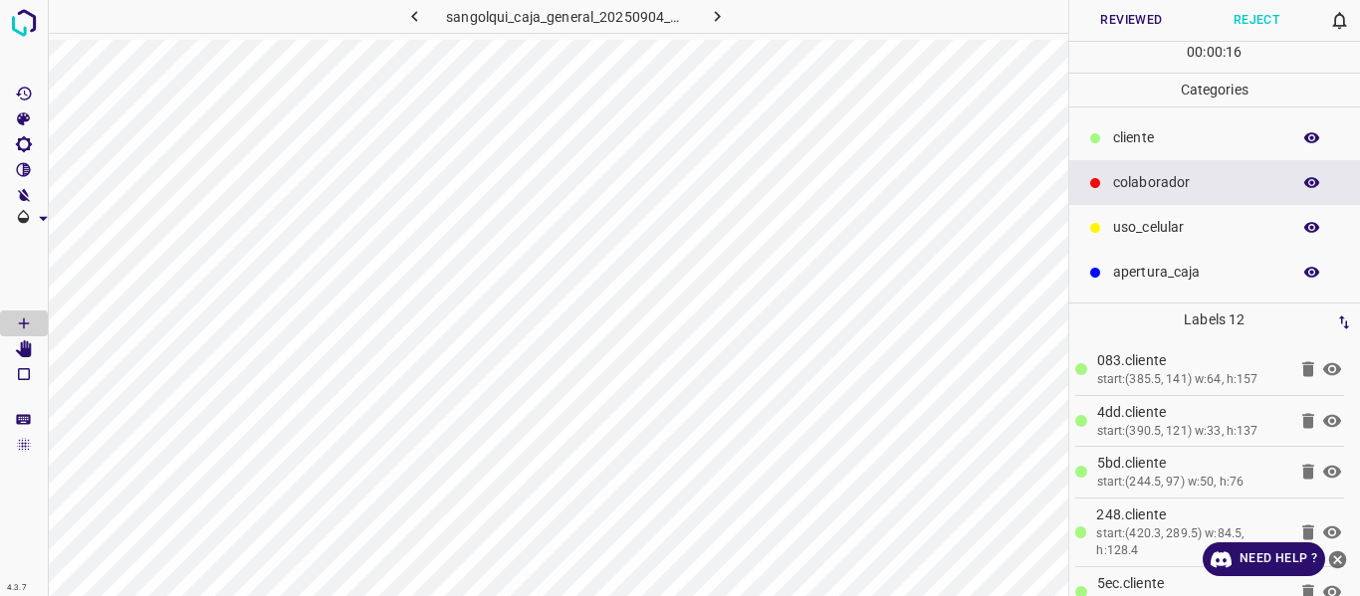
click at [1127, 139] on p "cliente" at bounding box center [1196, 137] width 167 height 21
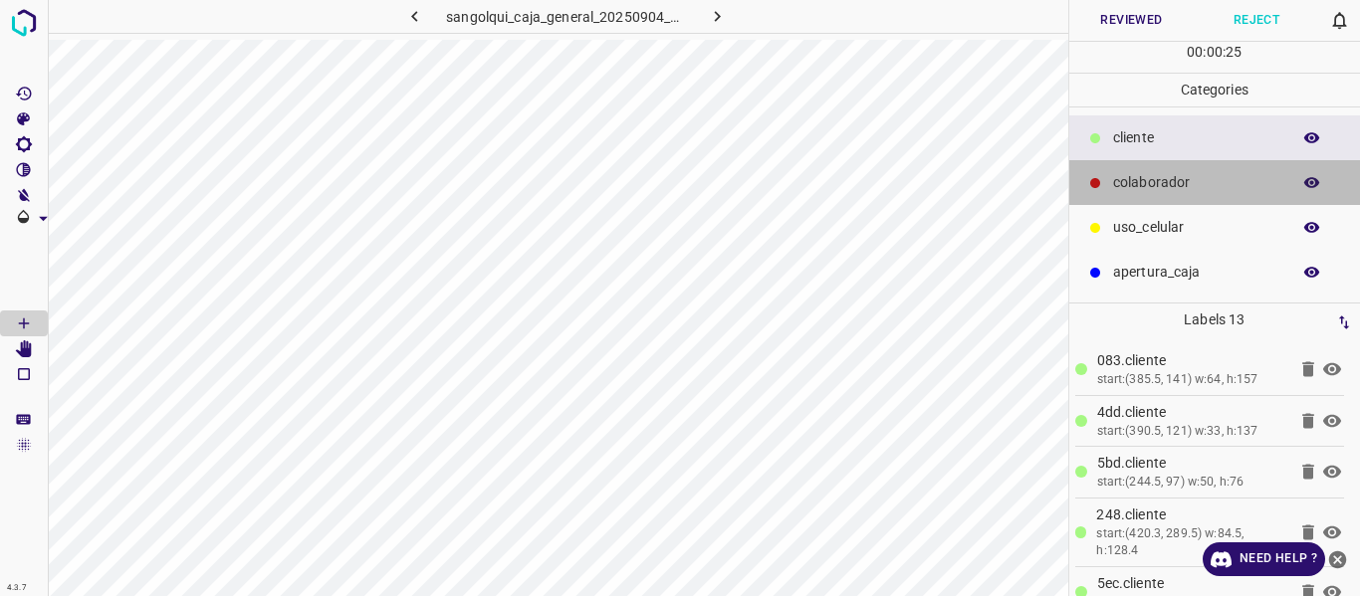
click at [1192, 170] on div "colaborador" at bounding box center [1215, 182] width 292 height 45
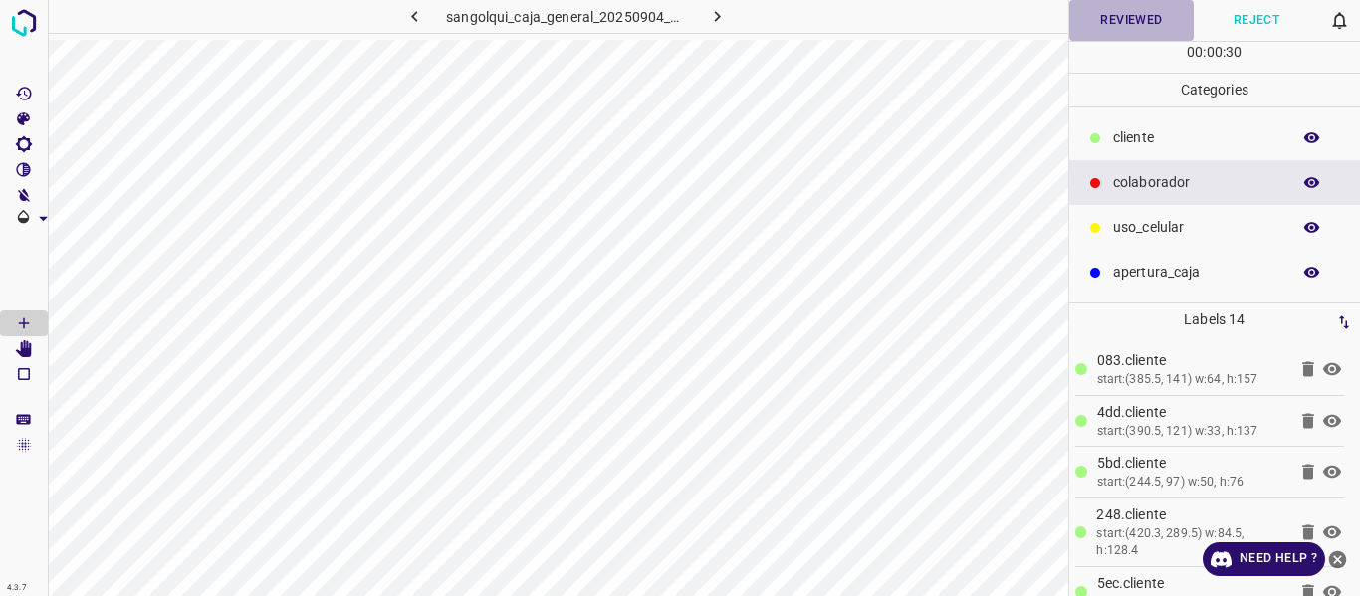
click at [1106, 19] on button "Reviewed" at bounding box center [1131, 20] width 125 height 41
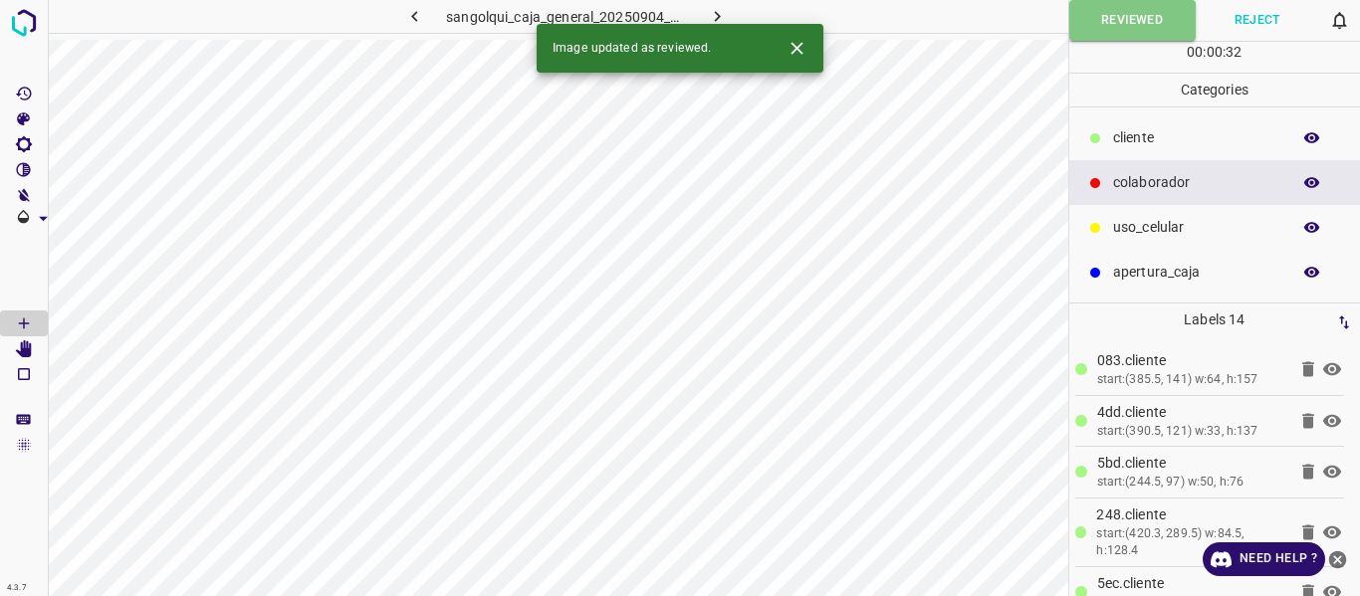
click at [713, 15] on icon "button" at bounding box center [717, 16] width 21 height 21
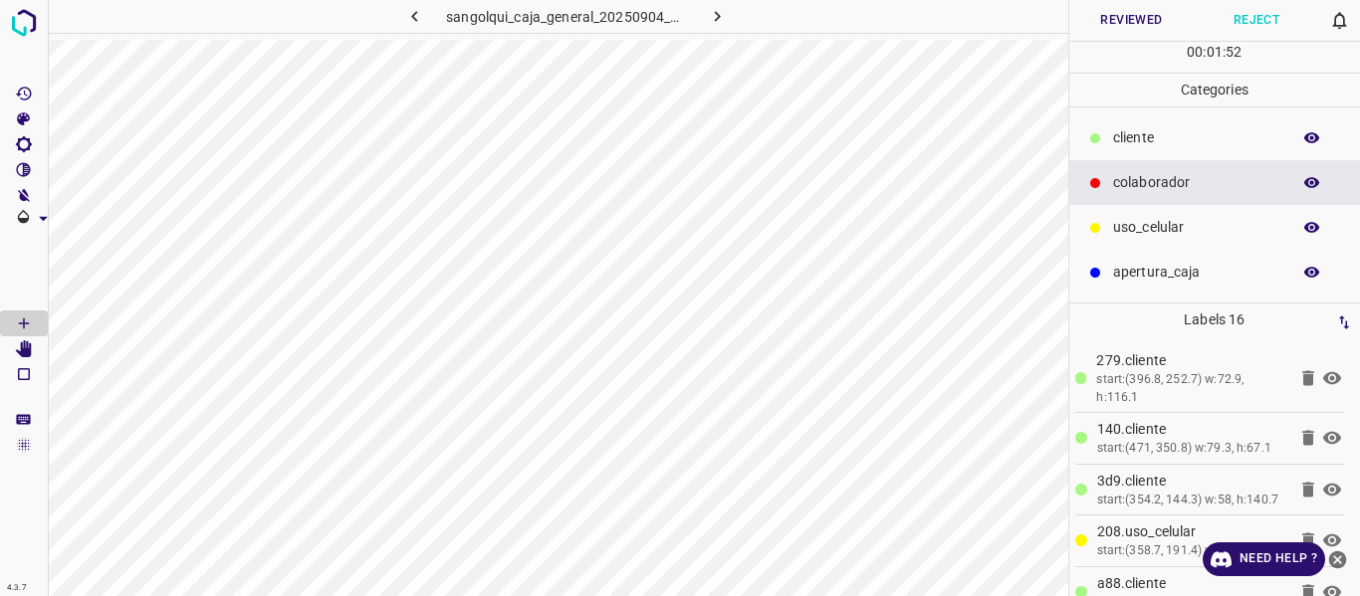
click at [1302, 132] on button "button" at bounding box center [1312, 138] width 64 height 26
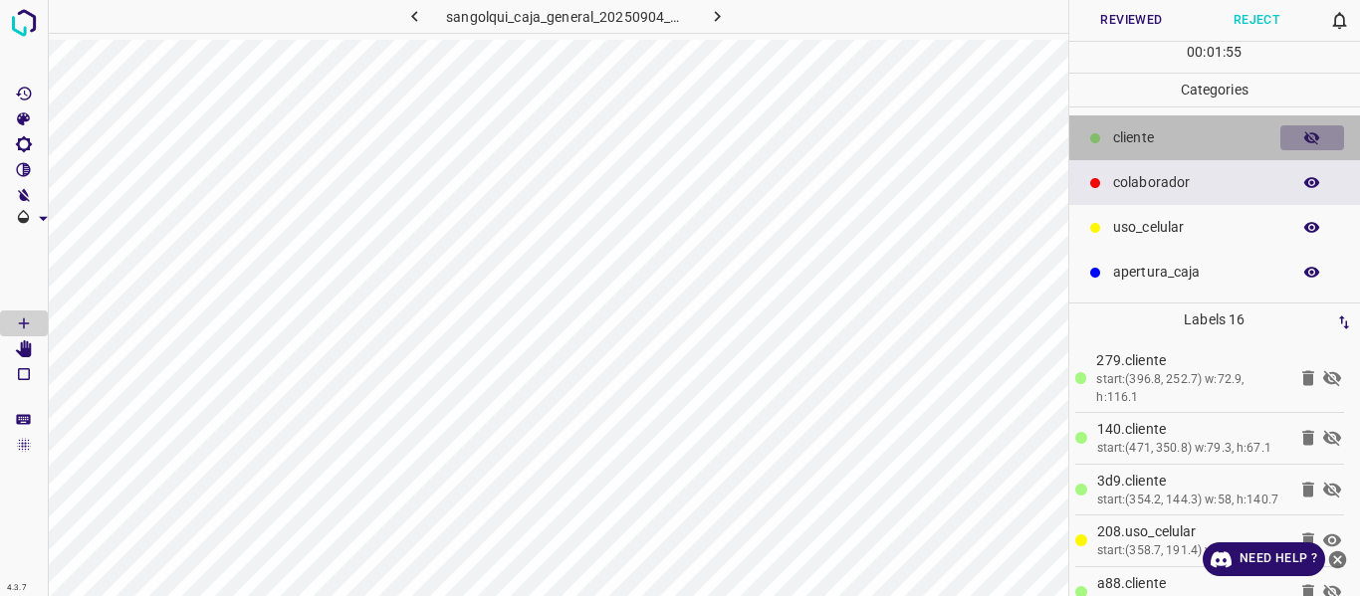
click at [1304, 132] on icon "button" at bounding box center [1312, 138] width 18 height 18
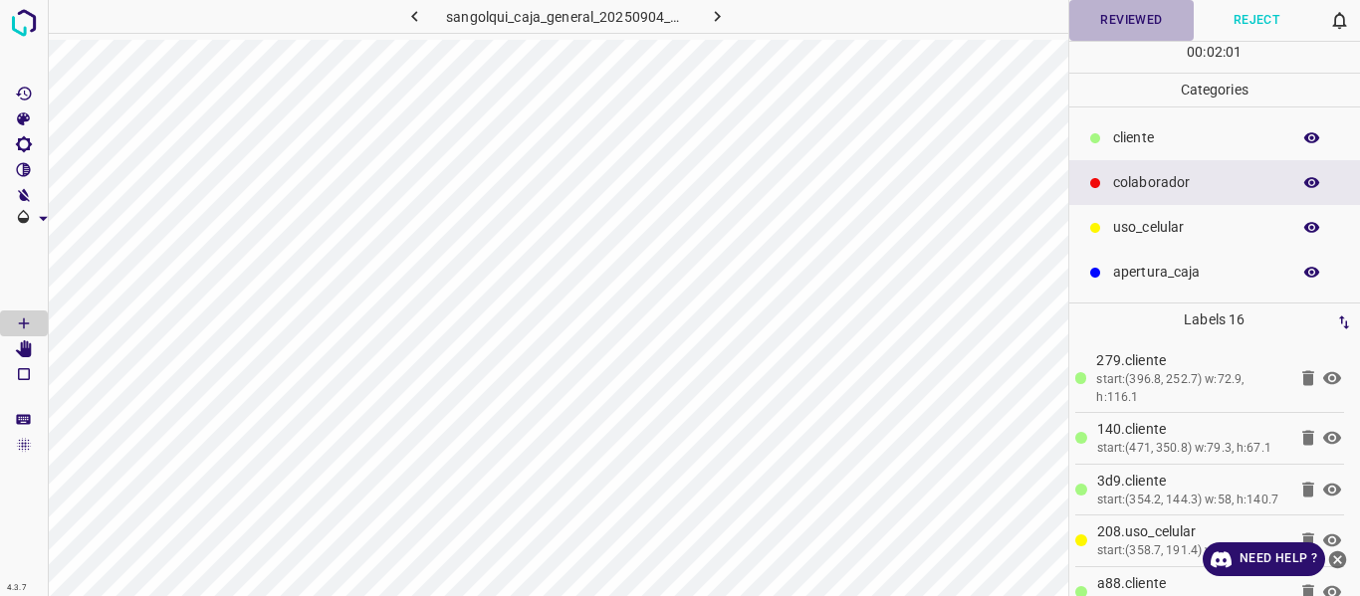
click at [1136, 27] on button "Reviewed" at bounding box center [1131, 20] width 125 height 41
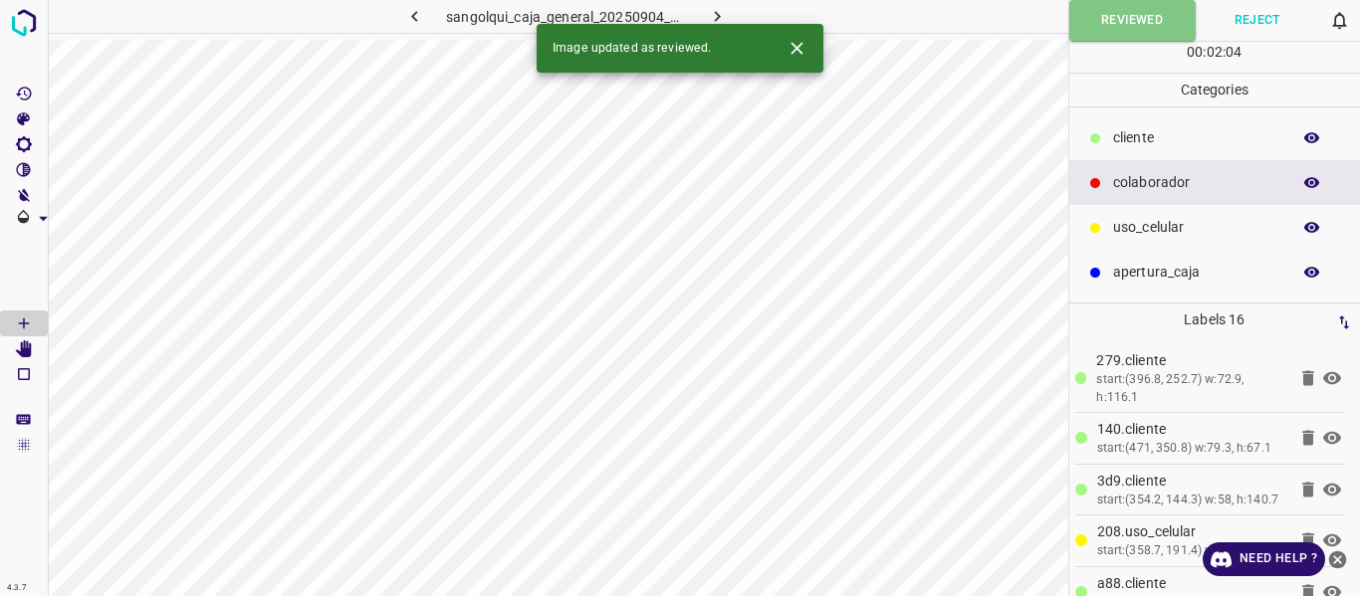
click at [707, 13] on icon "button" at bounding box center [717, 16] width 21 height 21
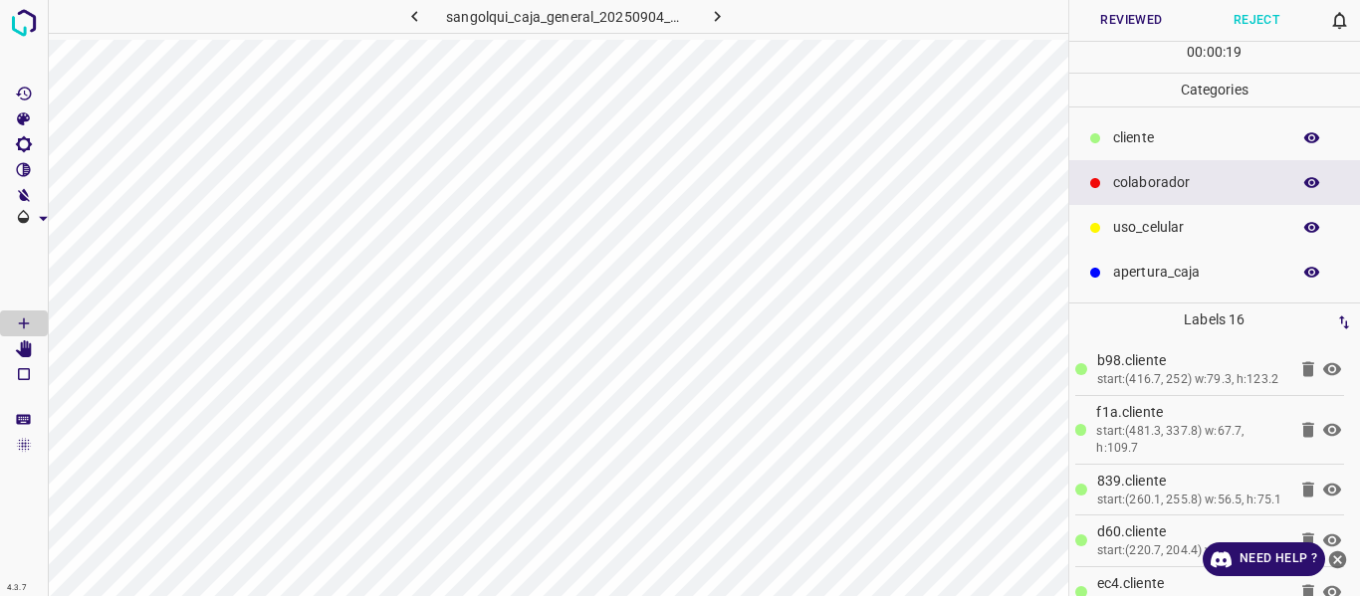
click at [1324, 136] on button "button" at bounding box center [1312, 138] width 64 height 26
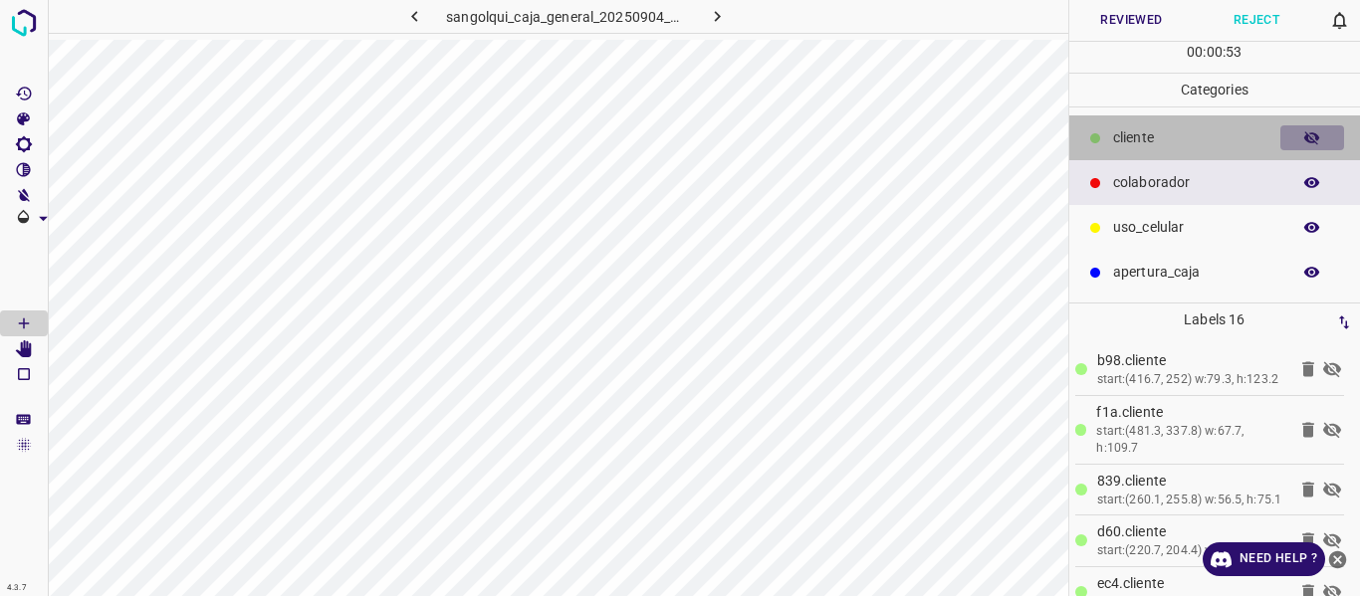
click at [1301, 141] on button "button" at bounding box center [1312, 138] width 64 height 26
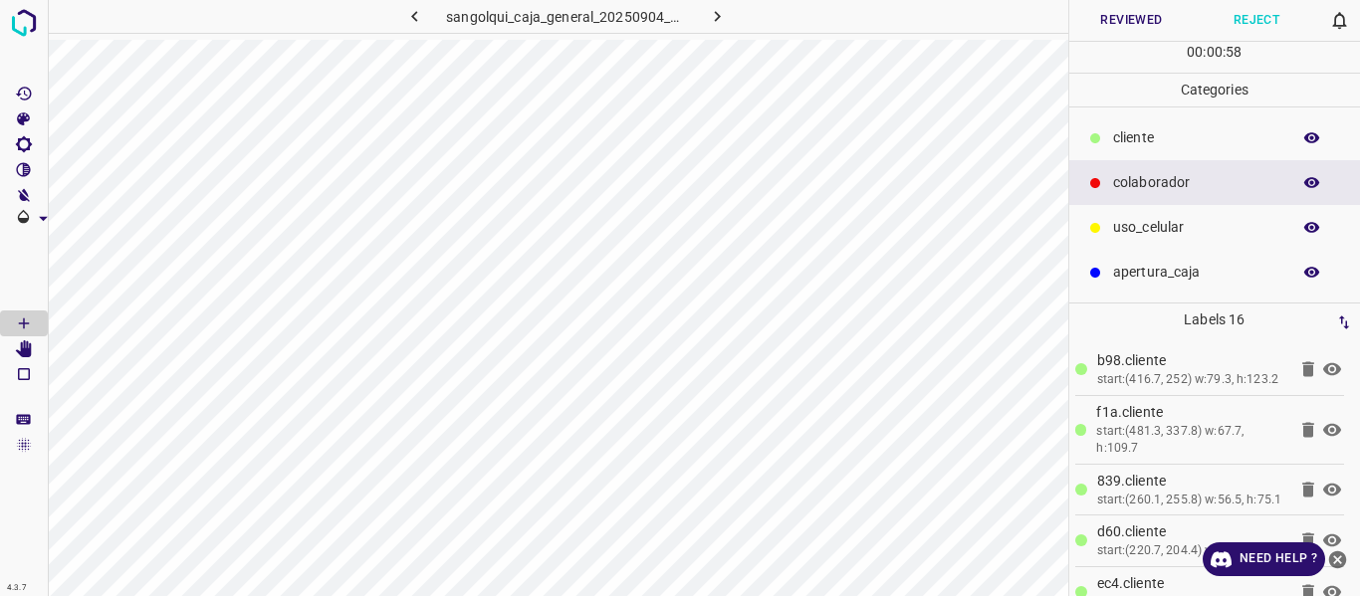
click at [1104, 20] on button "Reviewed" at bounding box center [1131, 20] width 125 height 41
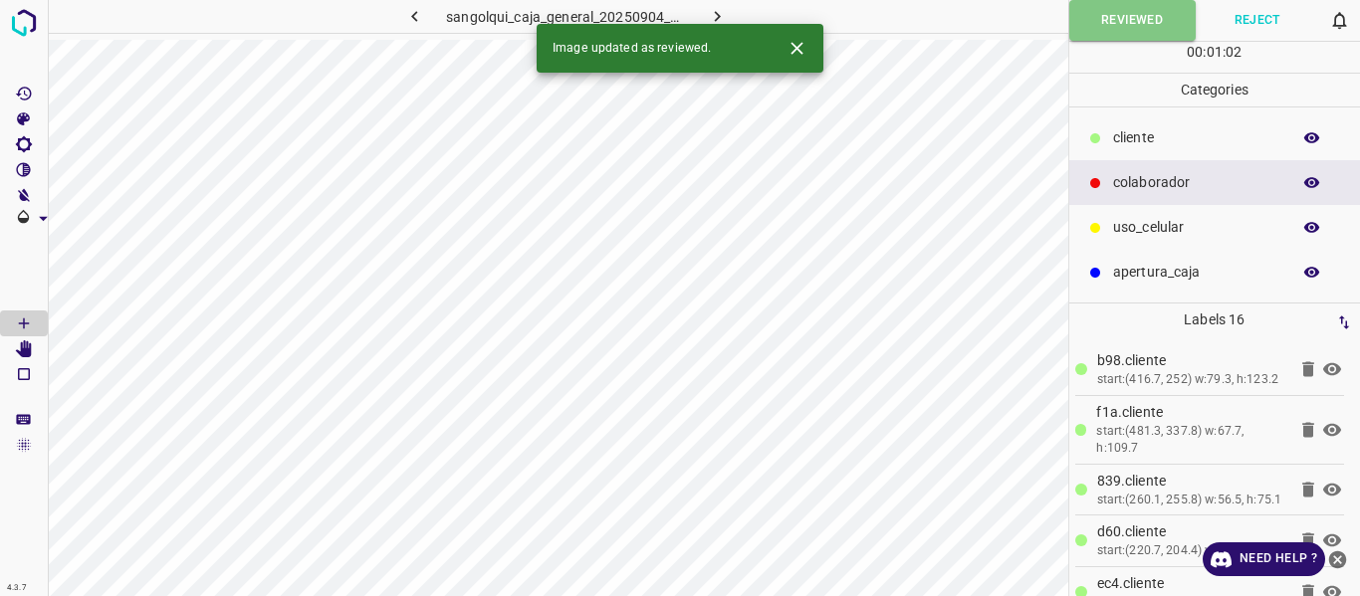
click at [717, 9] on icon "button" at bounding box center [717, 16] width 21 height 21
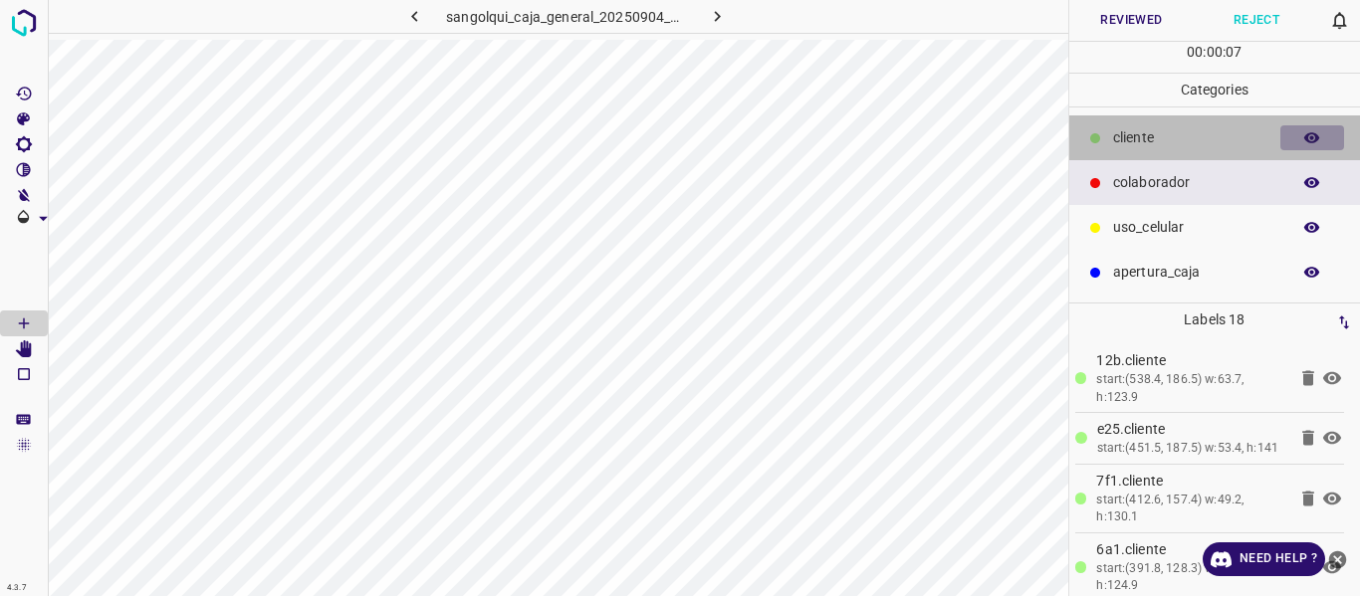
click at [1307, 132] on icon "button" at bounding box center [1312, 138] width 18 height 18
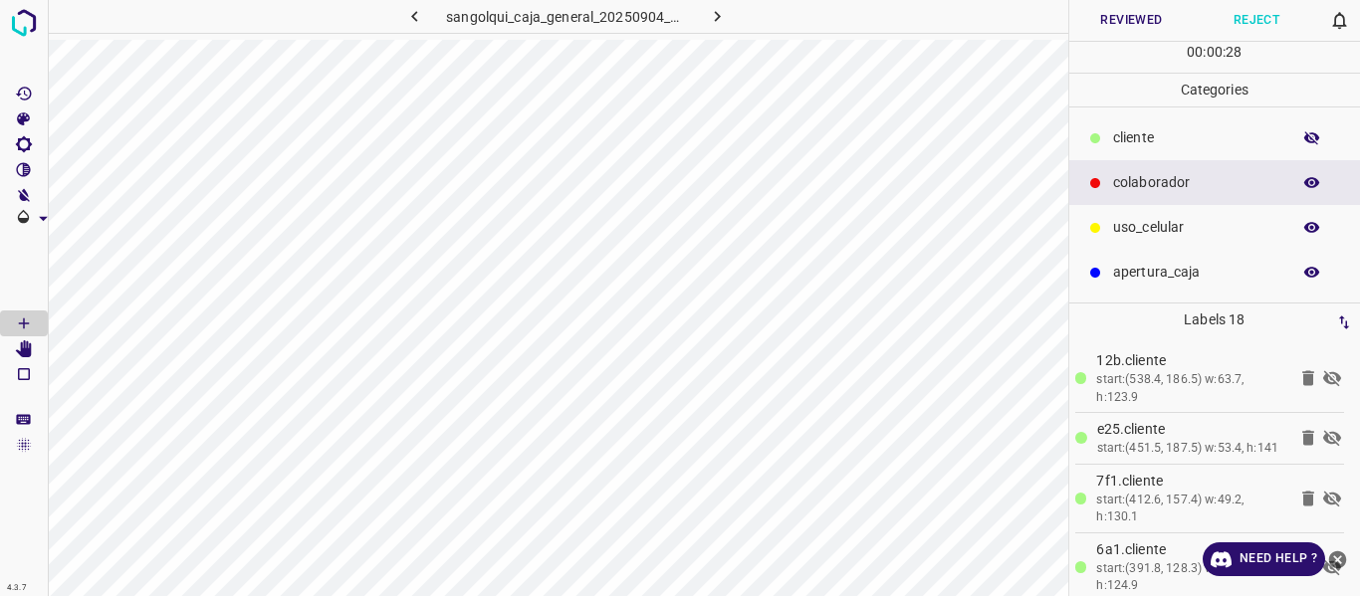
click at [1309, 138] on icon "button" at bounding box center [1312, 138] width 18 height 18
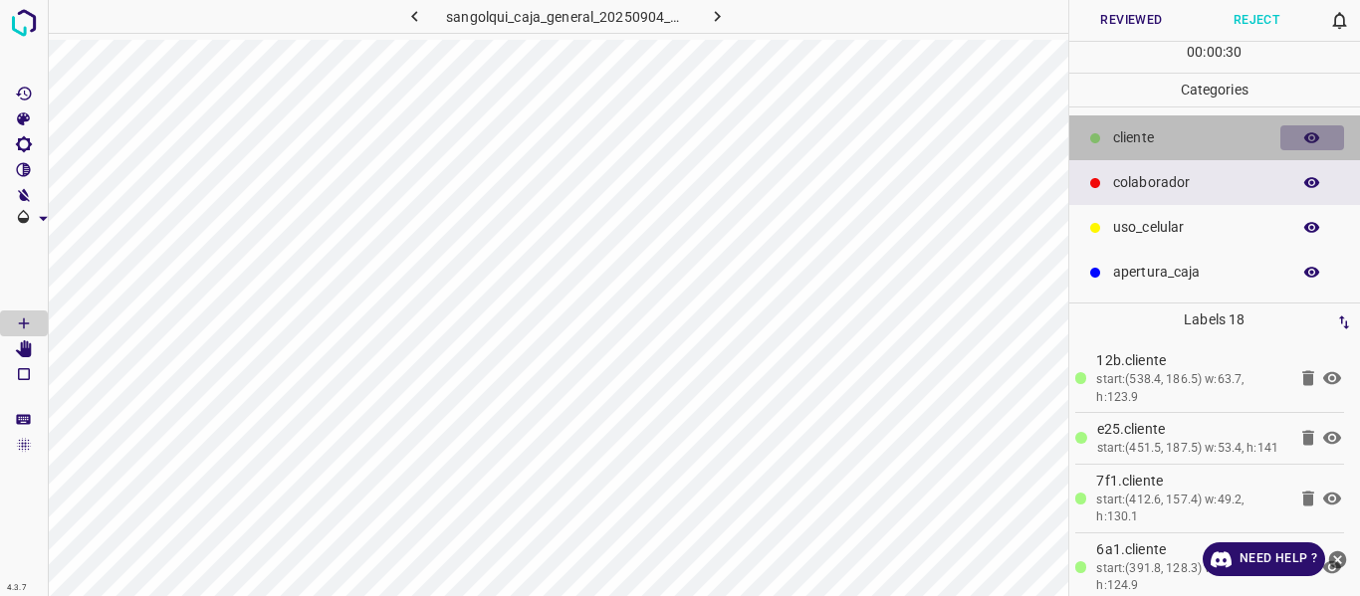
click at [1310, 138] on icon "button" at bounding box center [1312, 138] width 18 height 18
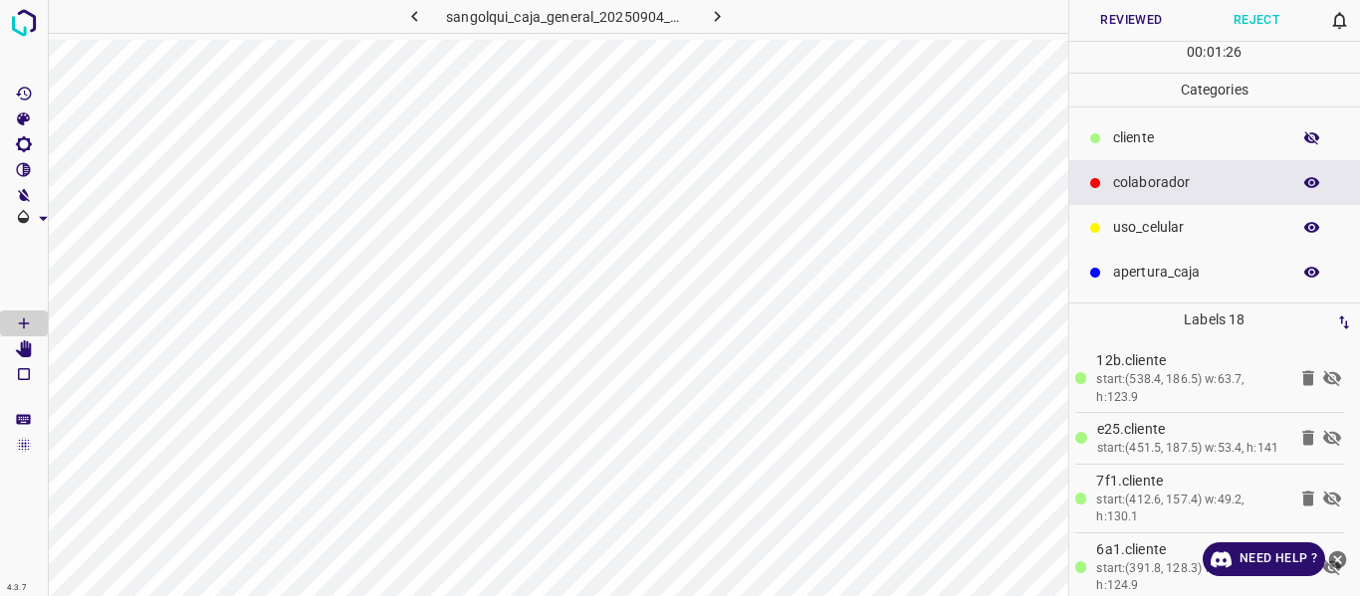
click at [1304, 140] on icon "button" at bounding box center [1312, 138] width 18 height 18
click at [1308, 142] on icon "button" at bounding box center [1312, 138] width 18 height 18
click at [1309, 142] on icon "button" at bounding box center [1312, 138] width 16 height 14
click at [1099, 25] on button "Reviewed" at bounding box center [1131, 20] width 125 height 41
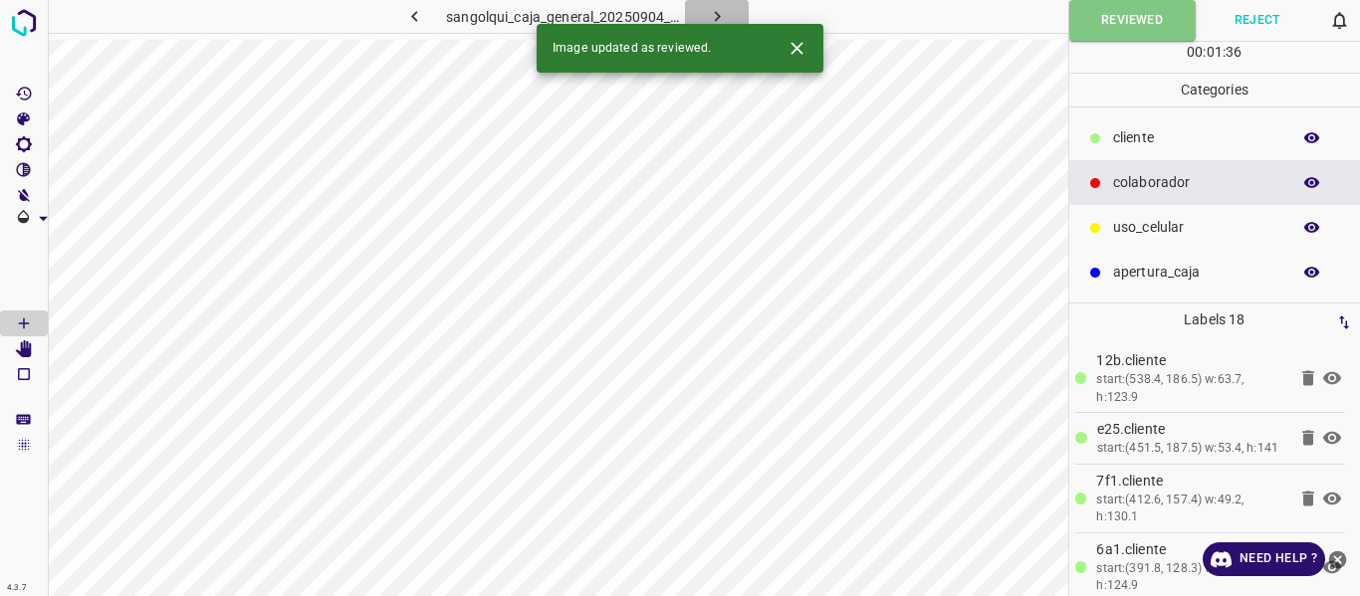
click at [720, 13] on icon "button" at bounding box center [717, 16] width 21 height 21
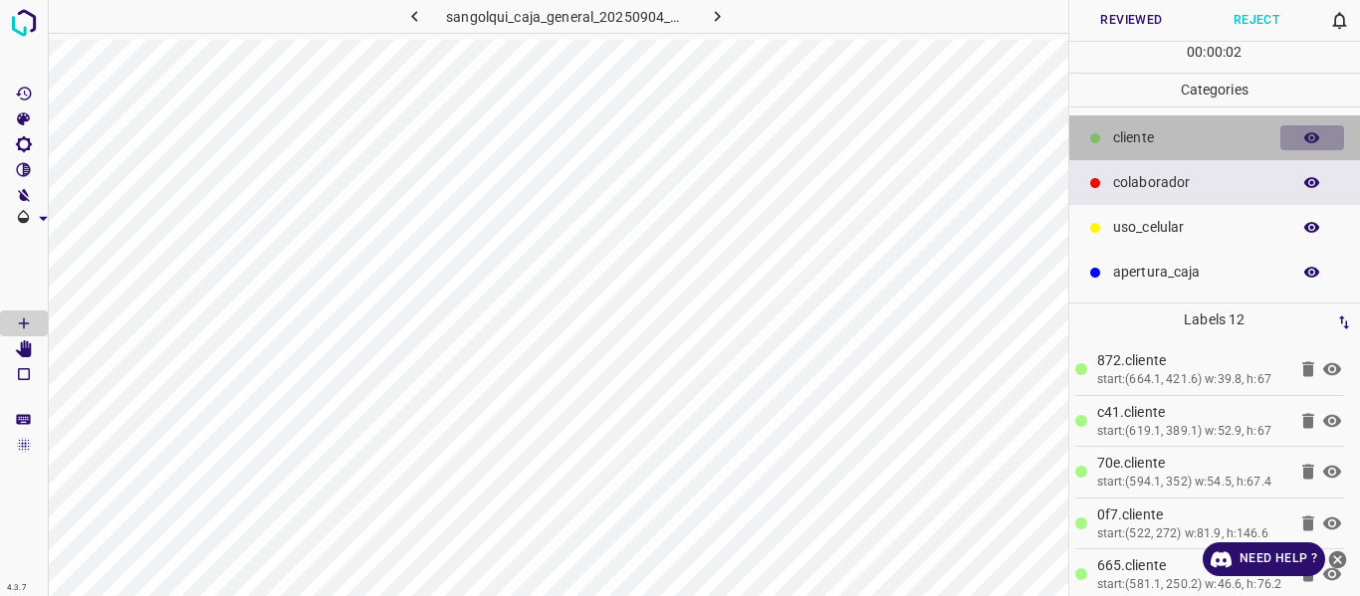
click at [1306, 139] on icon "button" at bounding box center [1312, 137] width 16 height 11
click at [1306, 139] on icon "button" at bounding box center [1312, 138] width 16 height 14
click at [1306, 139] on icon "button" at bounding box center [1312, 137] width 16 height 11
click at [1306, 139] on icon "button" at bounding box center [1312, 138] width 16 height 14
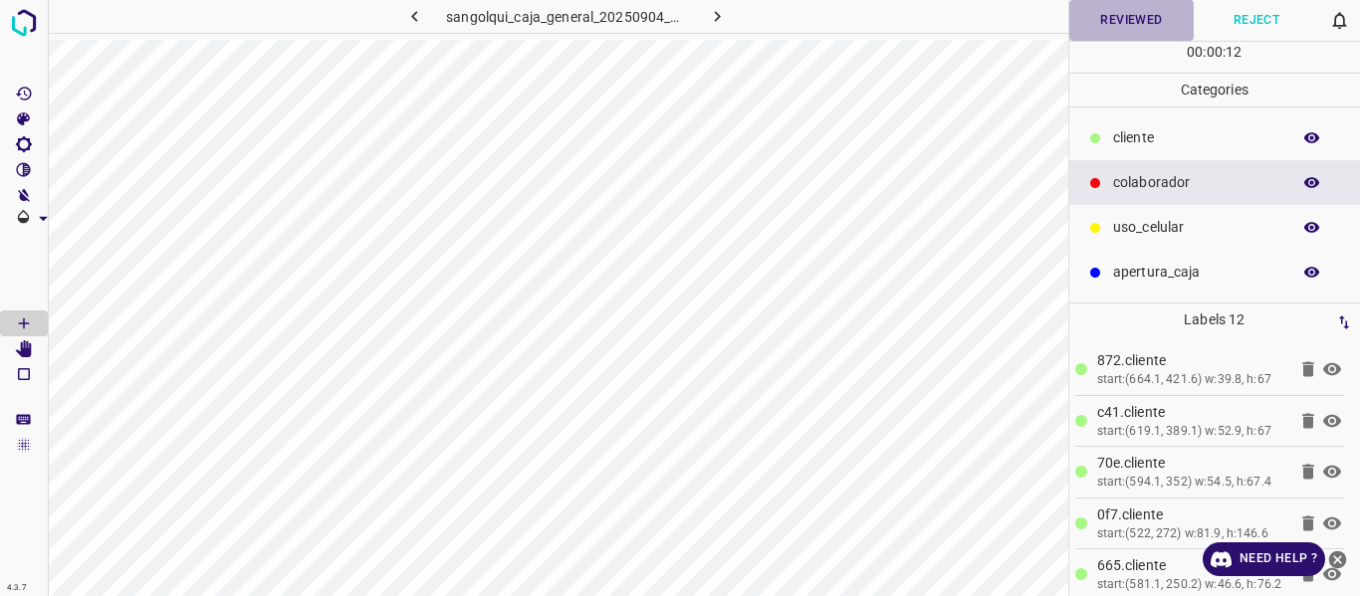
click at [1119, 17] on button "Reviewed" at bounding box center [1131, 20] width 125 height 41
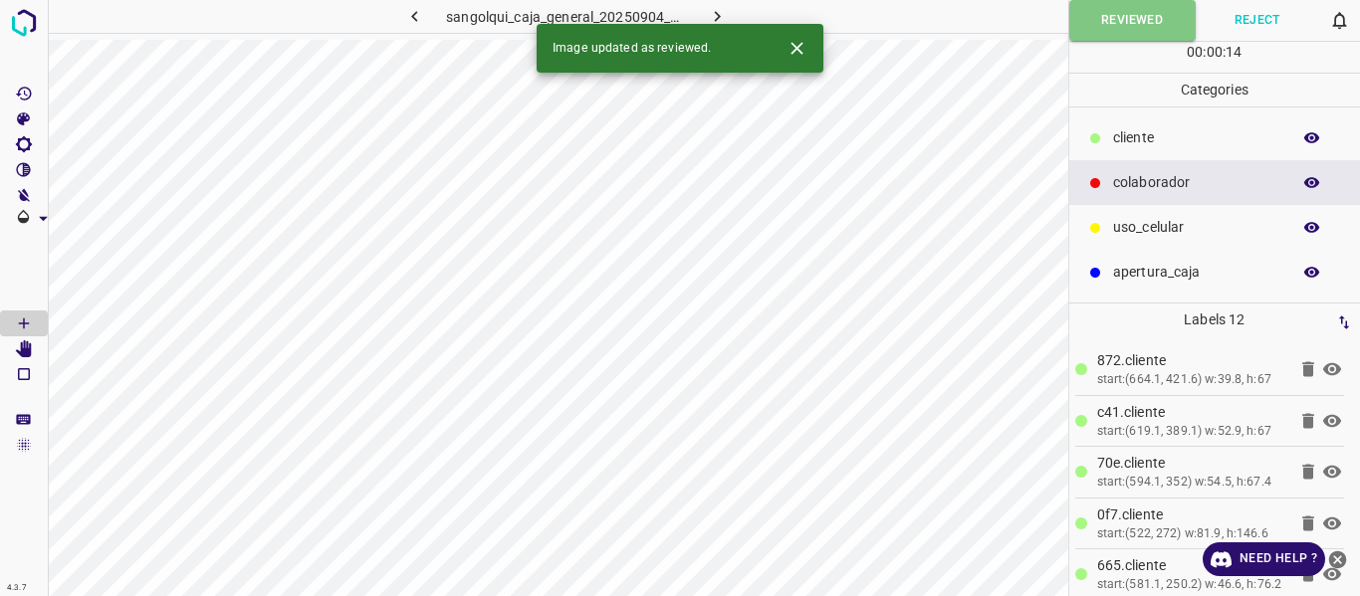
click at [717, 11] on icon "button" at bounding box center [717, 16] width 21 height 21
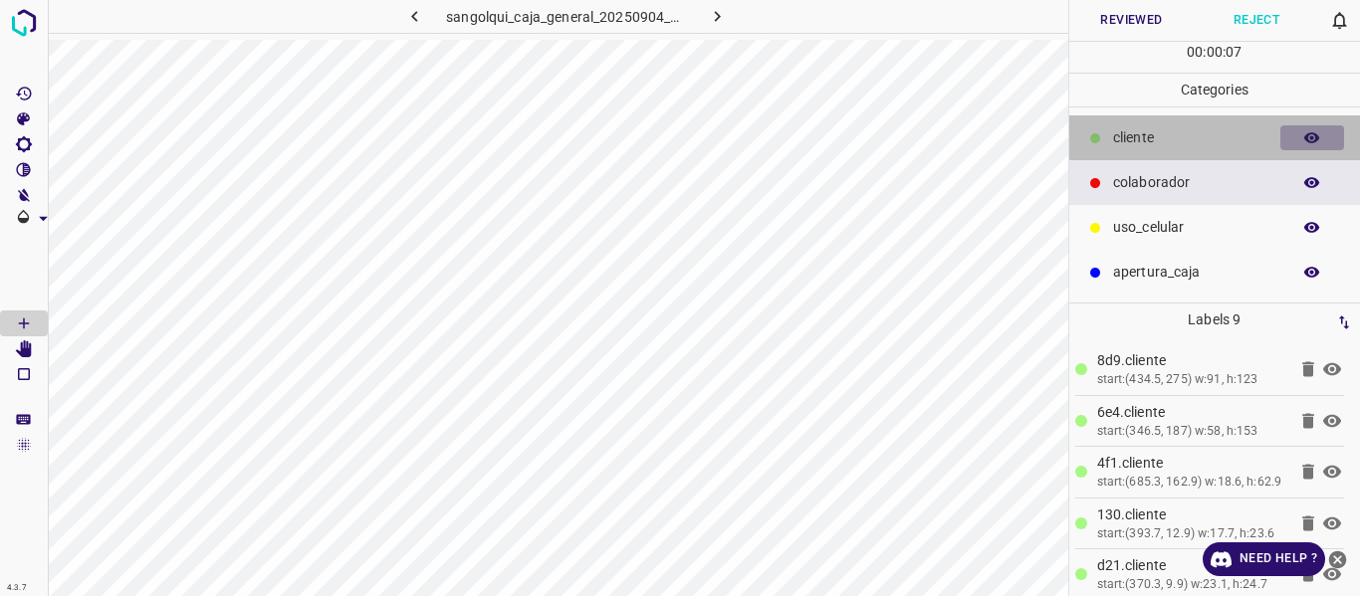
click at [1309, 133] on icon "button" at bounding box center [1312, 137] width 16 height 11
click at [1309, 133] on icon "button" at bounding box center [1312, 138] width 18 height 18
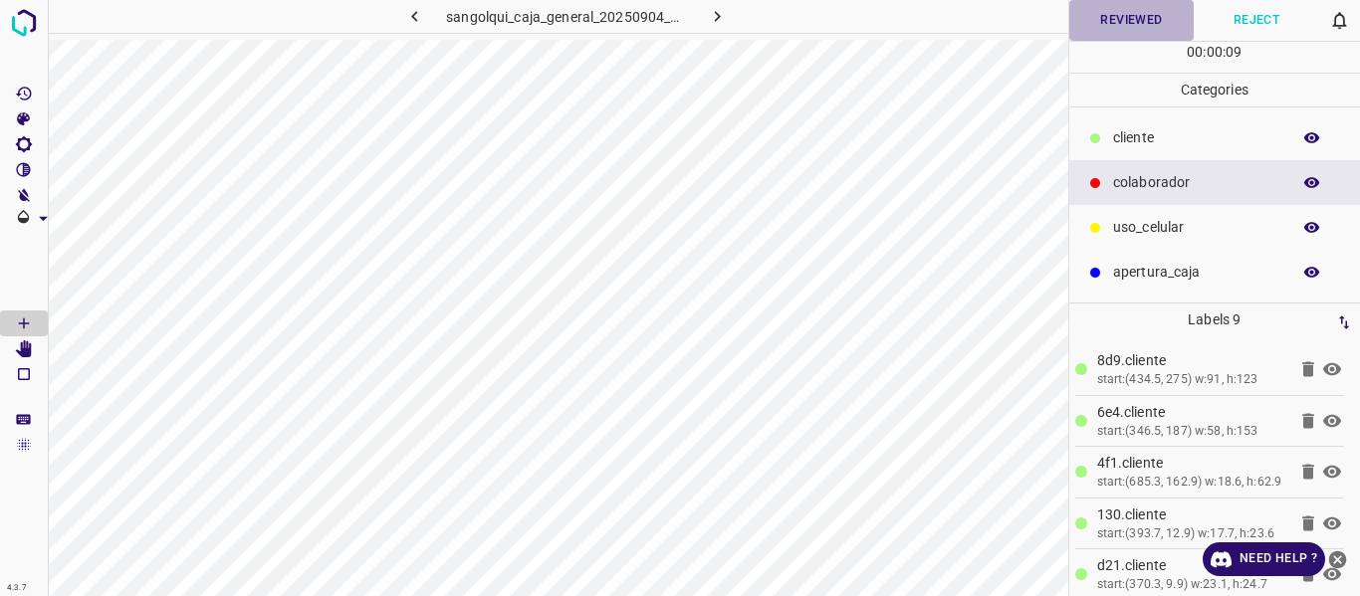
click at [1089, 25] on button "Reviewed" at bounding box center [1131, 20] width 125 height 41
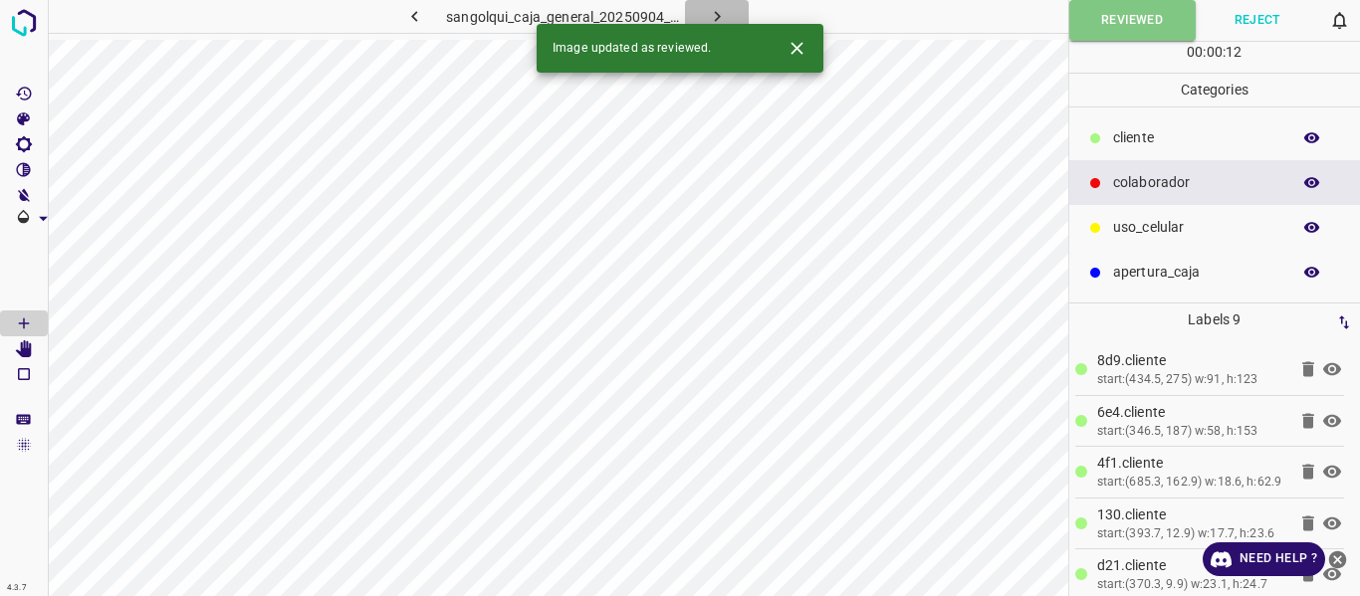
click at [717, 13] on icon "button" at bounding box center [717, 16] width 21 height 21
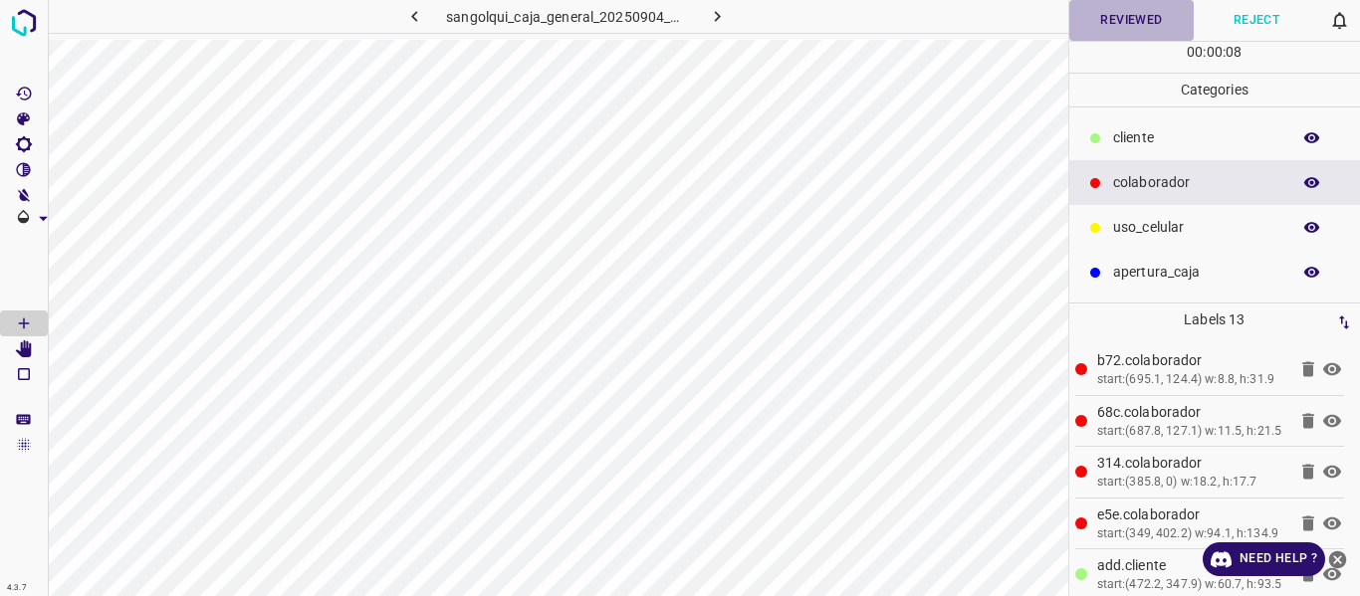
click at [1101, 18] on button "Reviewed" at bounding box center [1131, 20] width 125 height 41
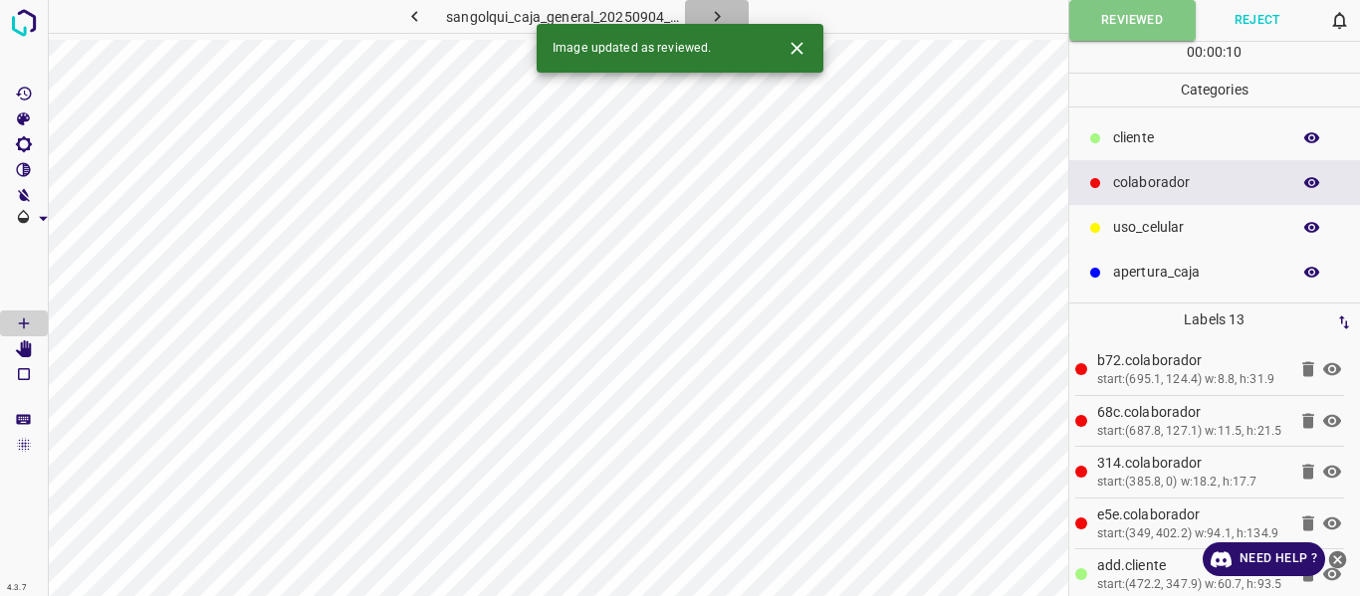
click at [715, 13] on icon "button" at bounding box center [717, 16] width 6 height 11
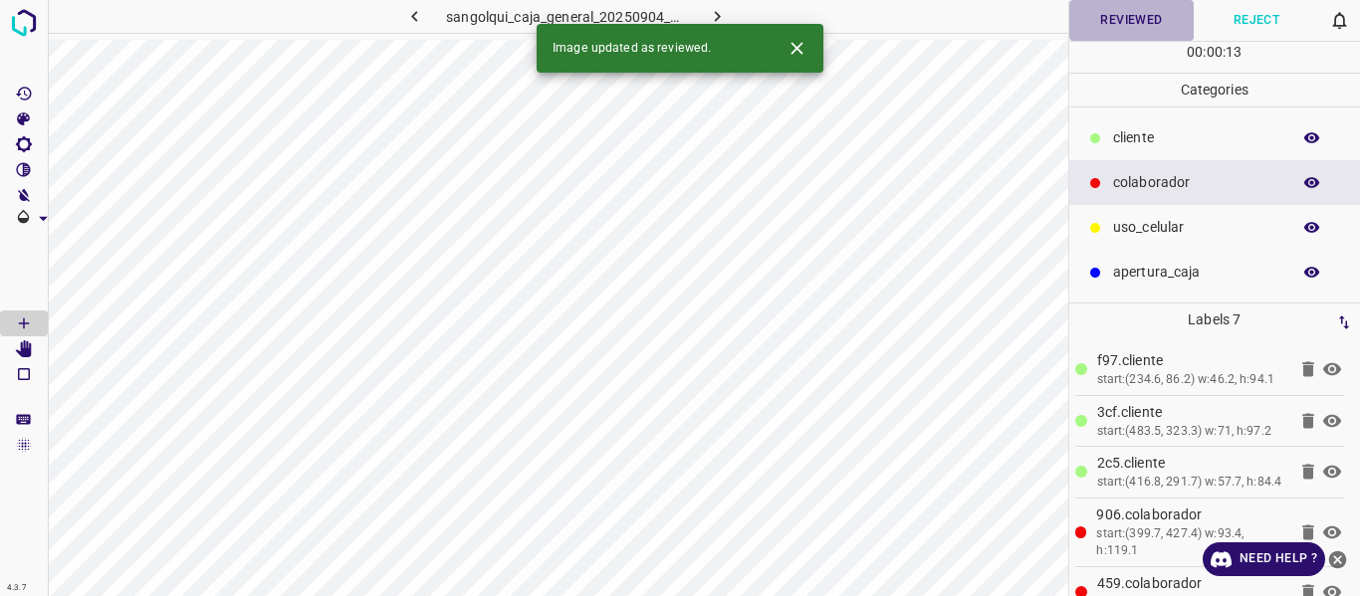
click at [1110, 18] on button "Reviewed" at bounding box center [1131, 20] width 125 height 41
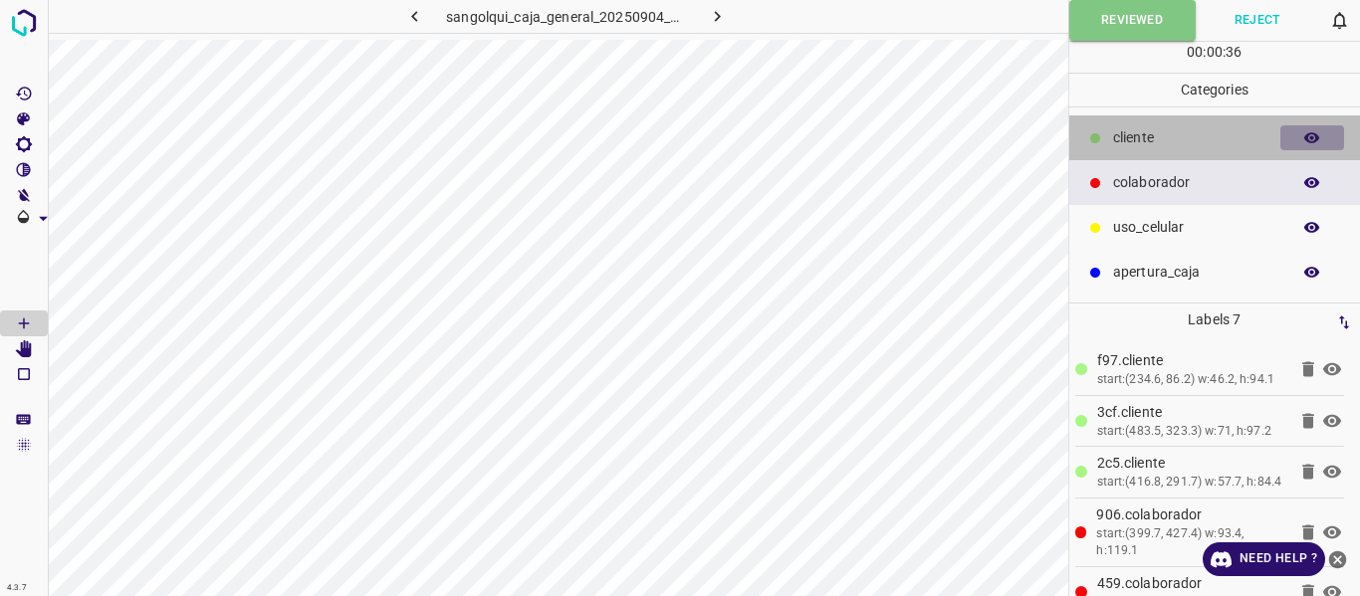
click at [1320, 135] on icon "button" at bounding box center [1312, 138] width 18 height 18
click at [1319, 135] on icon "button" at bounding box center [1312, 138] width 18 height 18
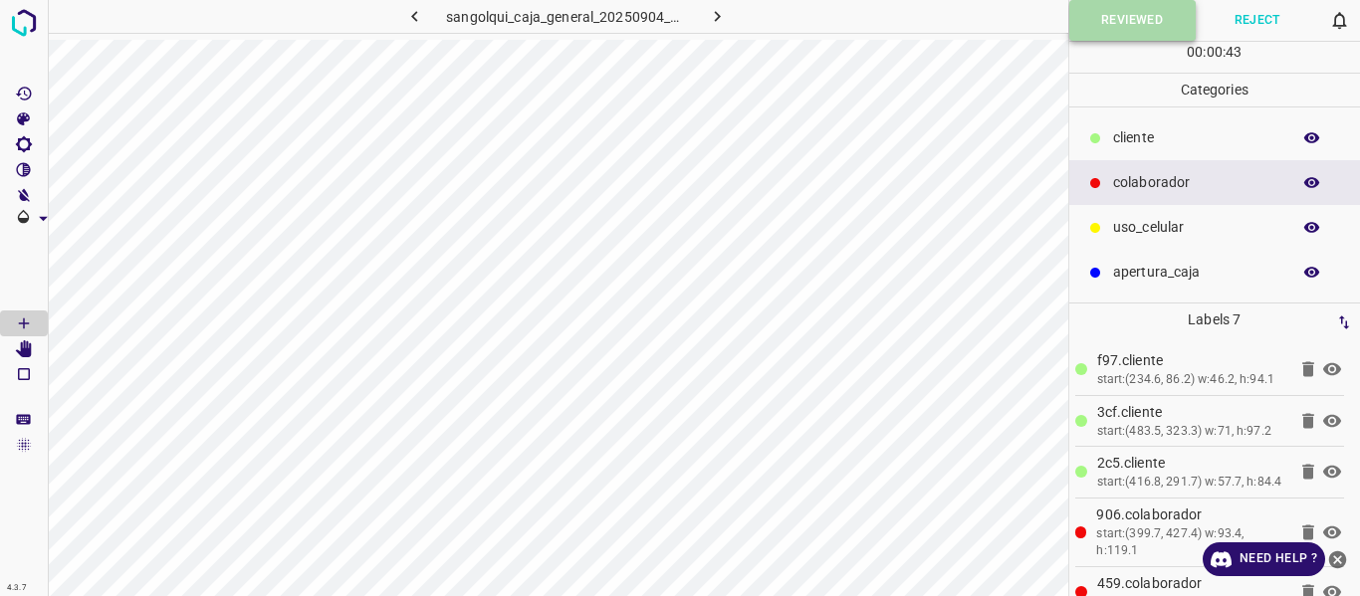
click at [1102, 20] on button "Reviewed" at bounding box center [1132, 20] width 126 height 41
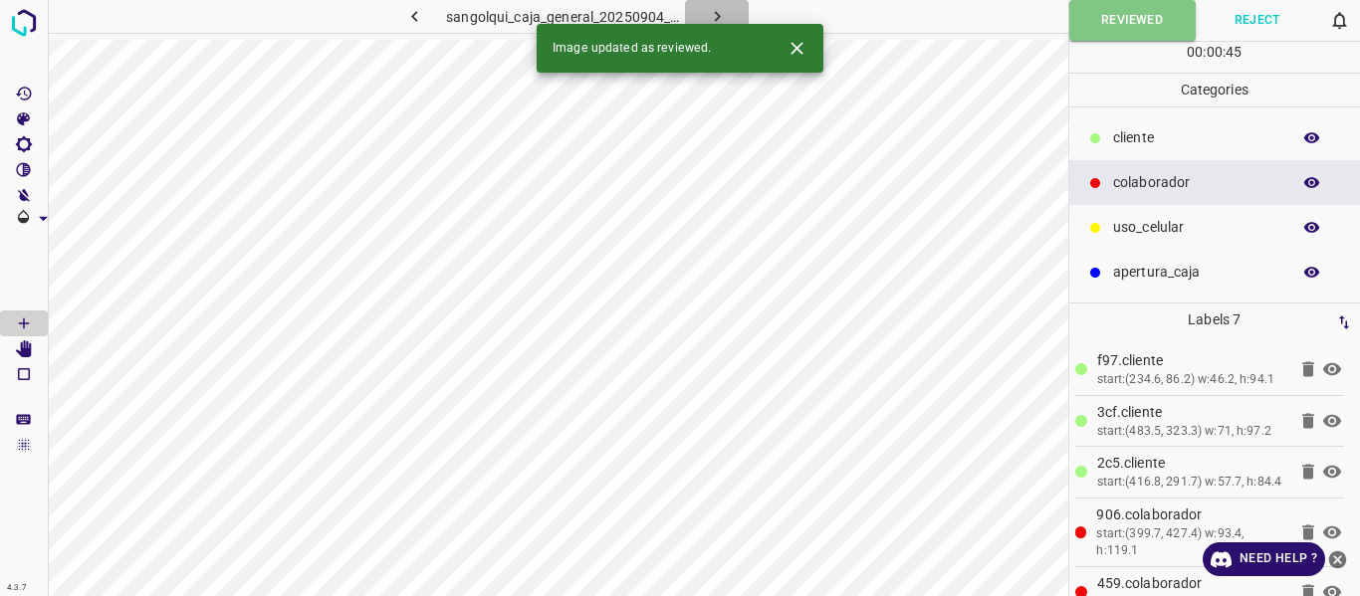
click at [712, 13] on icon "button" at bounding box center [717, 16] width 21 height 21
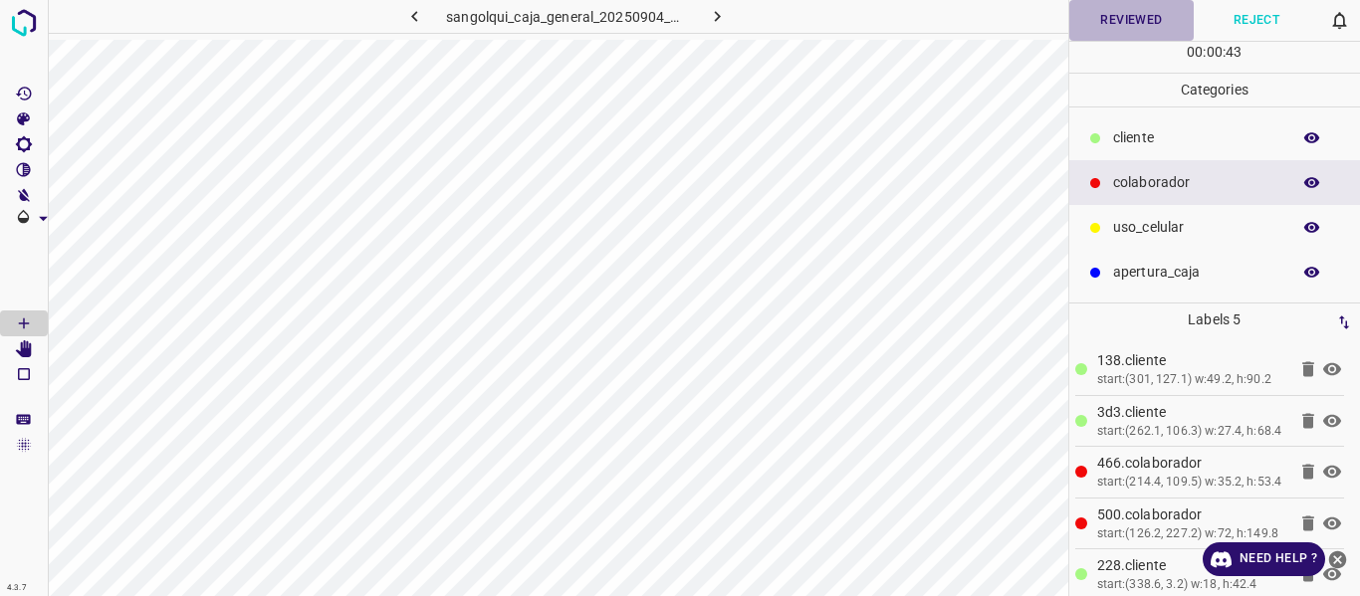
click at [1097, 16] on button "Reviewed" at bounding box center [1131, 20] width 125 height 41
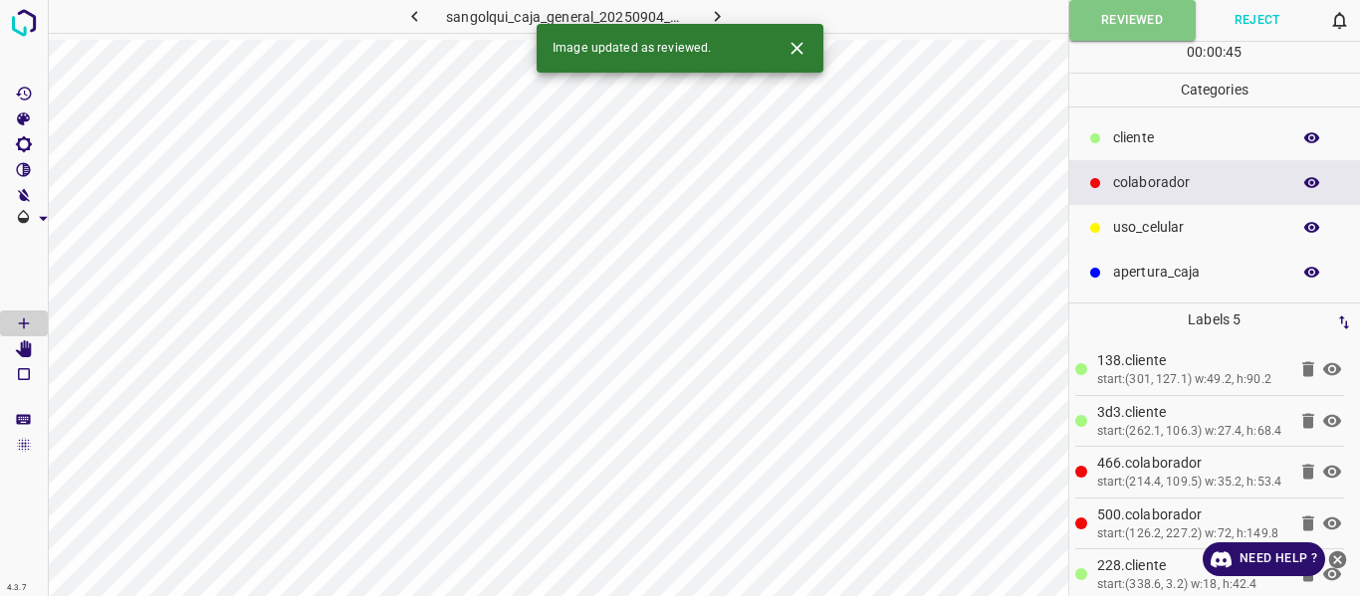
click at [722, 20] on icon "button" at bounding box center [717, 16] width 21 height 21
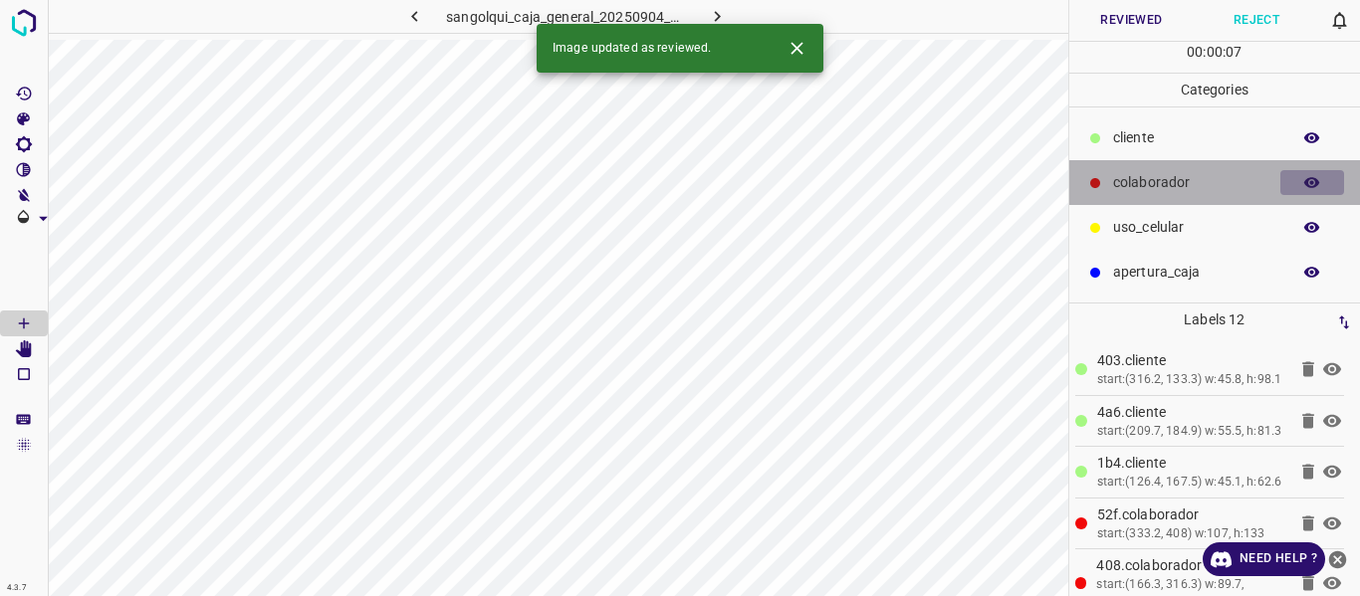
click at [1310, 183] on icon "button" at bounding box center [1312, 182] width 16 height 11
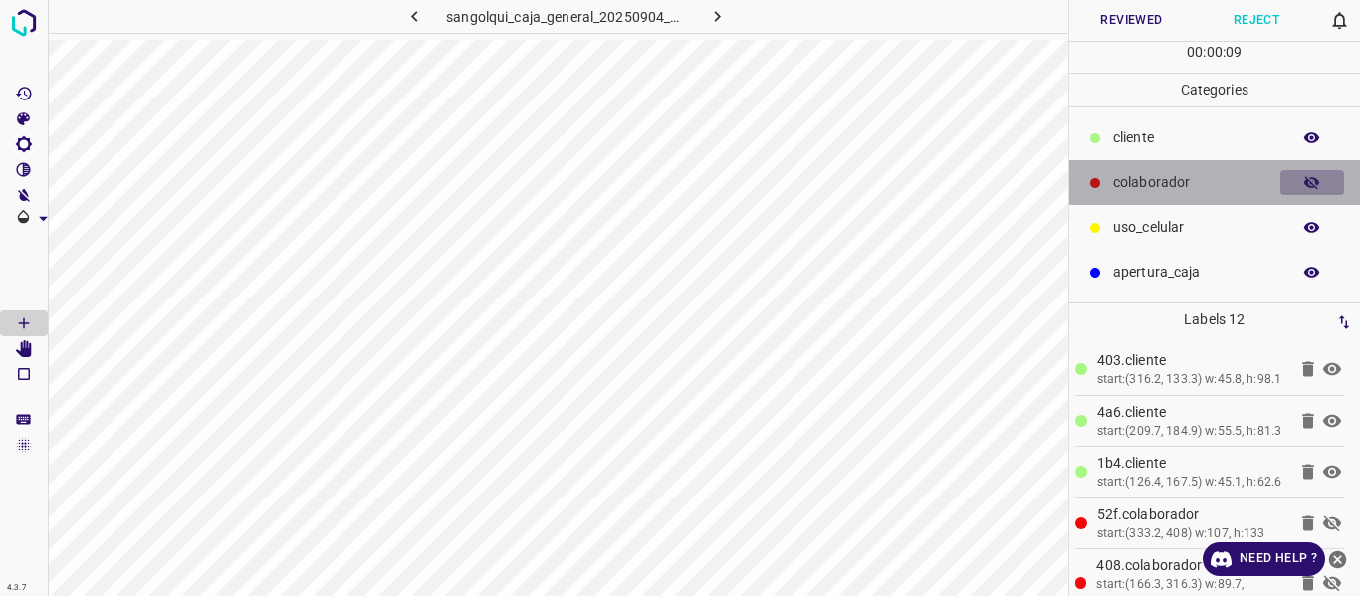
click at [1310, 183] on icon "button" at bounding box center [1312, 183] width 16 height 14
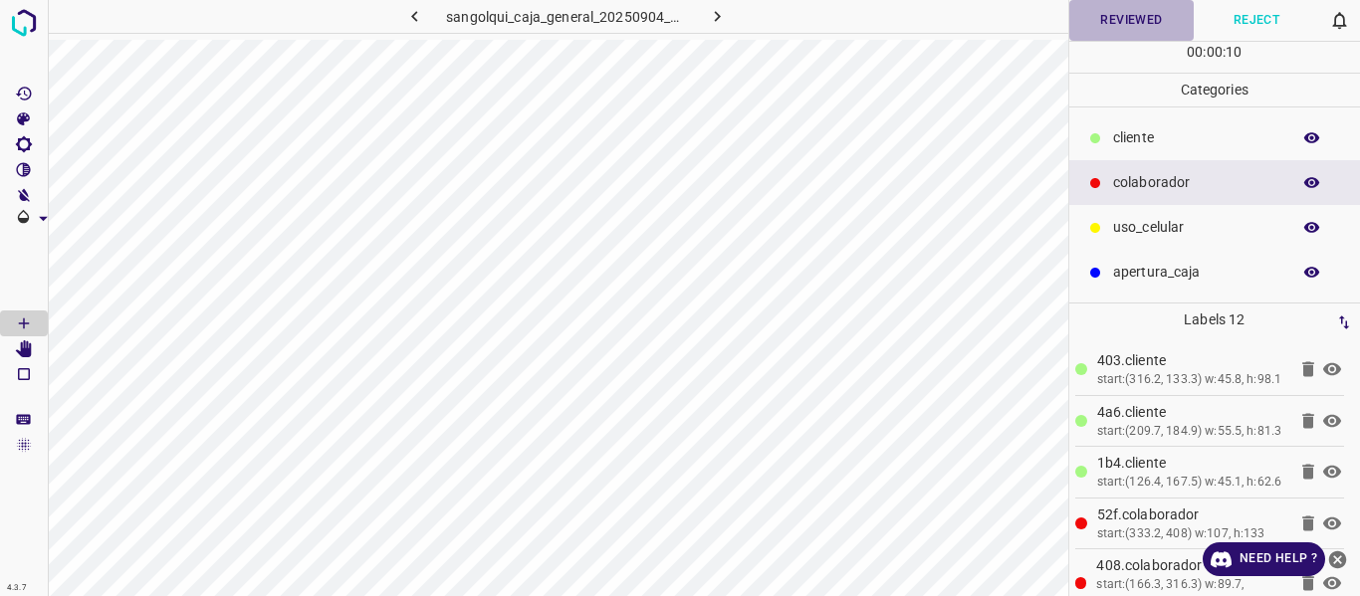
click at [1125, 21] on button "Reviewed" at bounding box center [1131, 20] width 125 height 41
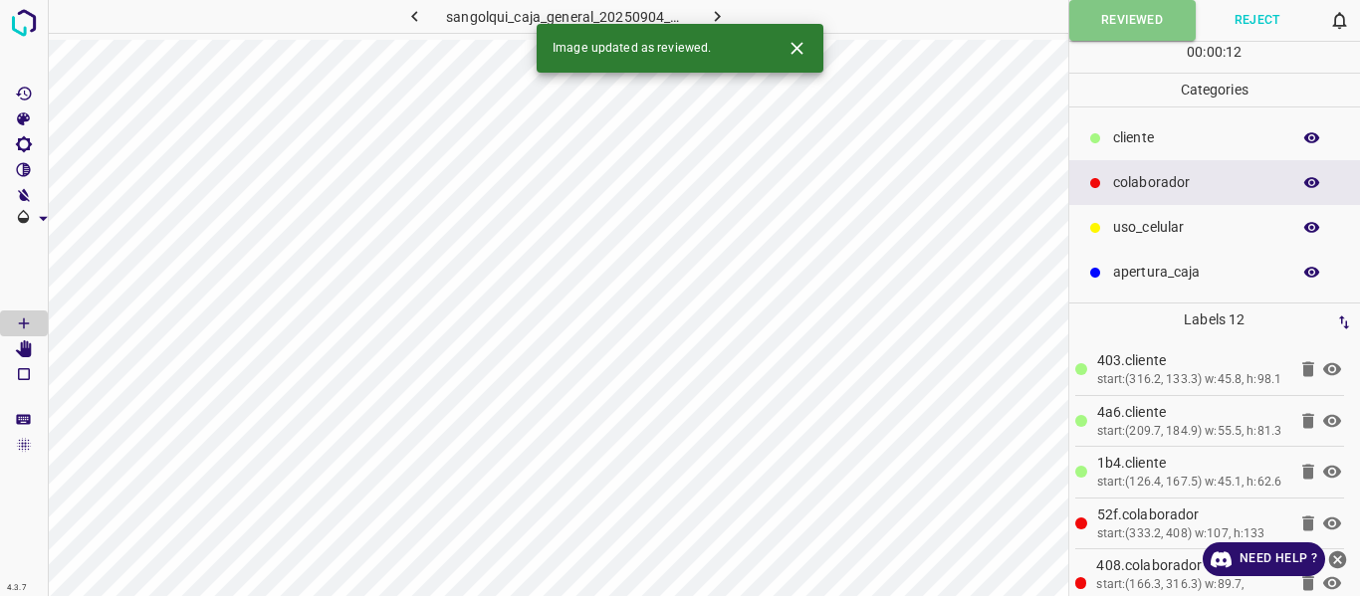
click at [711, 20] on icon "button" at bounding box center [717, 16] width 21 height 21
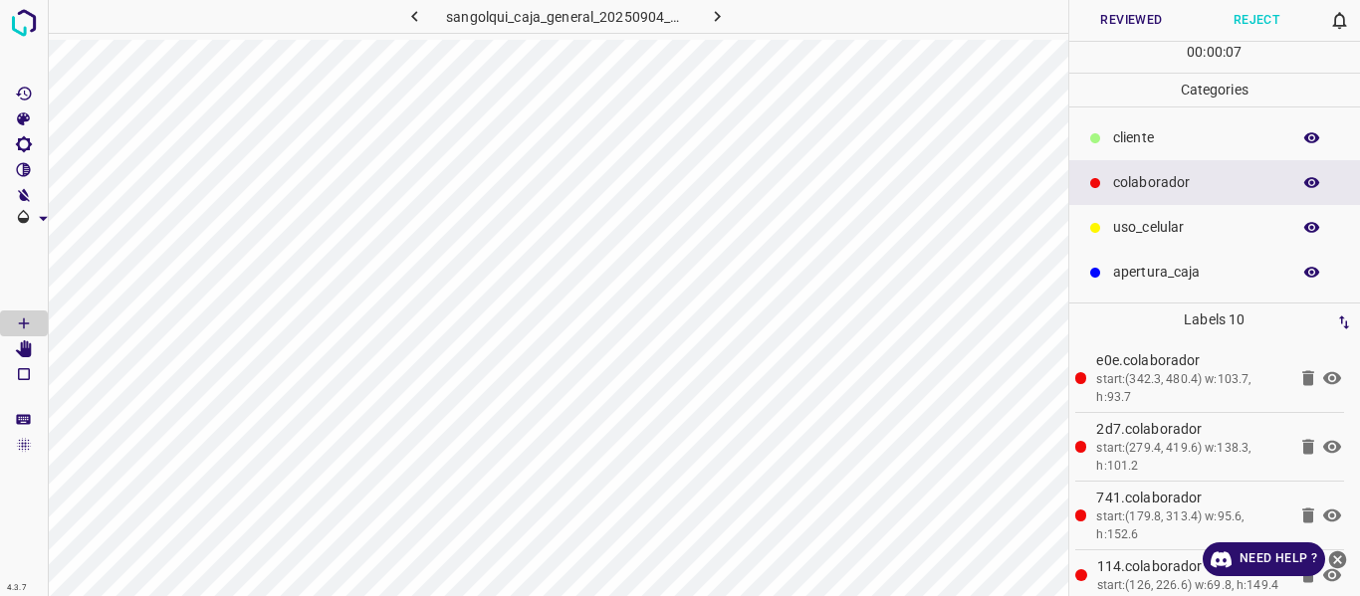
click at [1137, 22] on button "Reviewed" at bounding box center [1131, 20] width 125 height 41
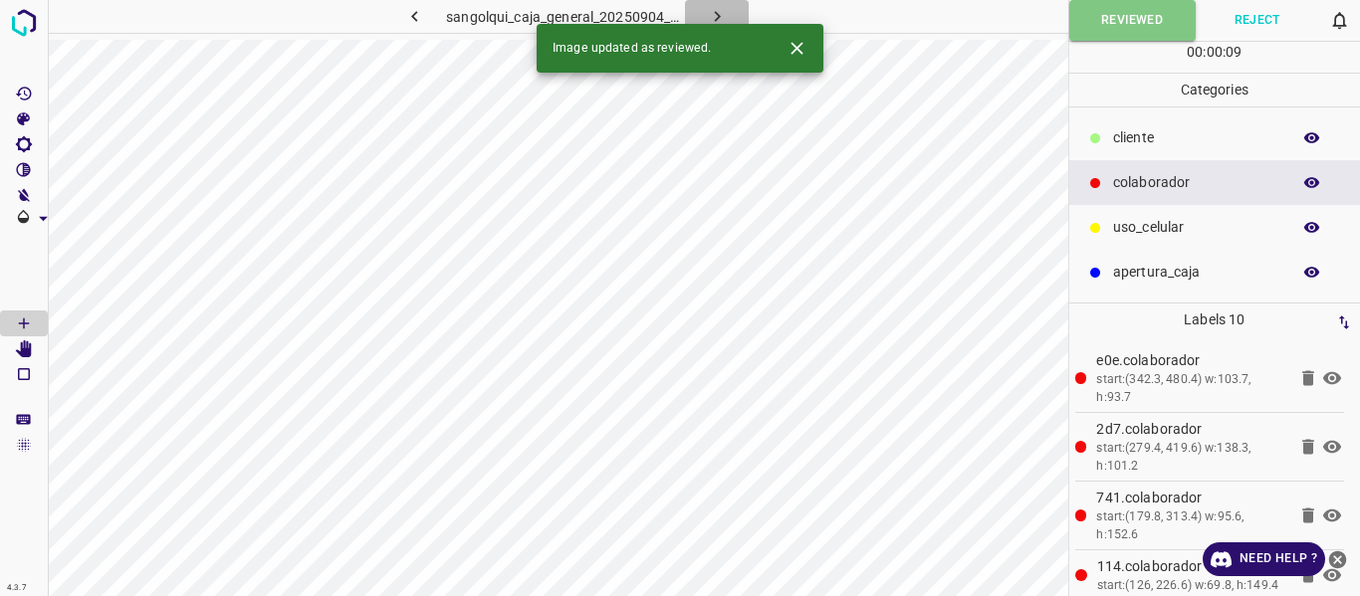
click at [707, 13] on icon "button" at bounding box center [717, 16] width 21 height 21
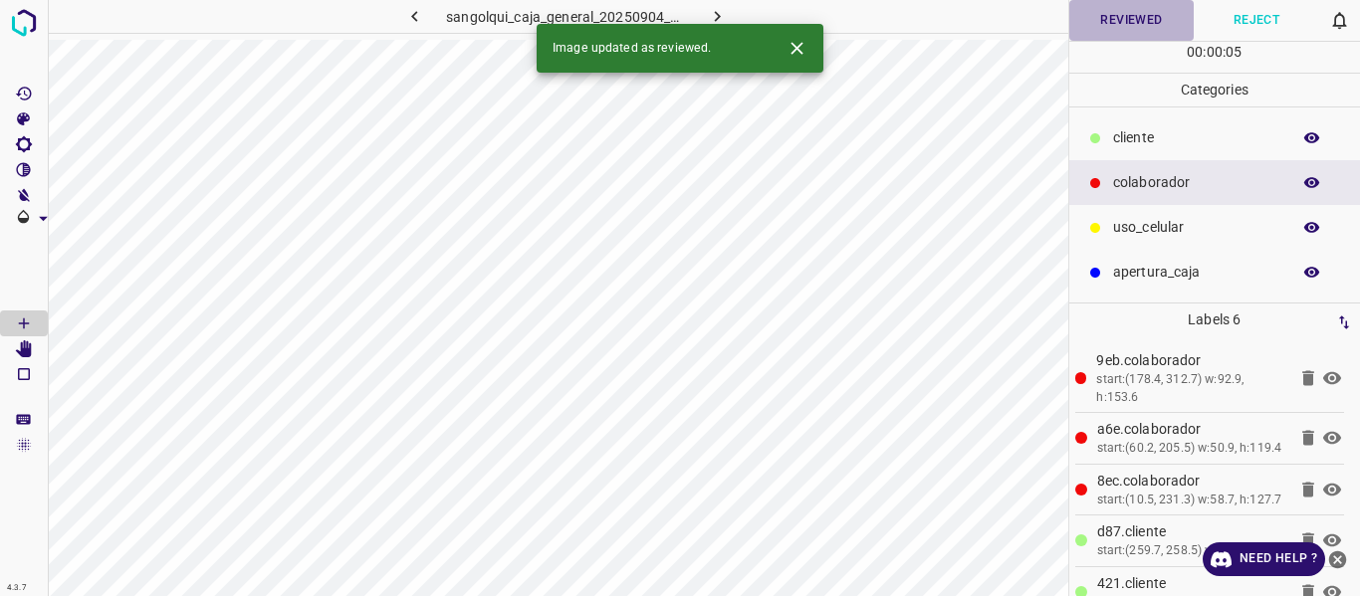
click at [1129, 28] on button "Reviewed" at bounding box center [1131, 20] width 125 height 41
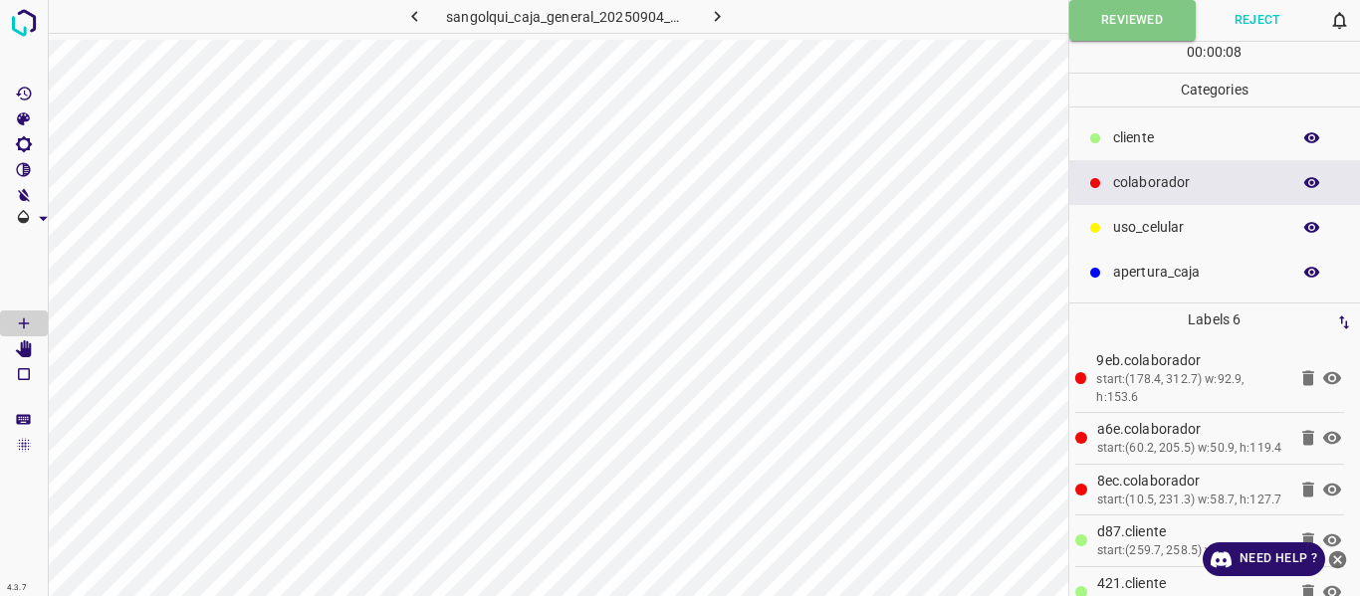
click at [704, 13] on button "button" at bounding box center [717, 16] width 64 height 33
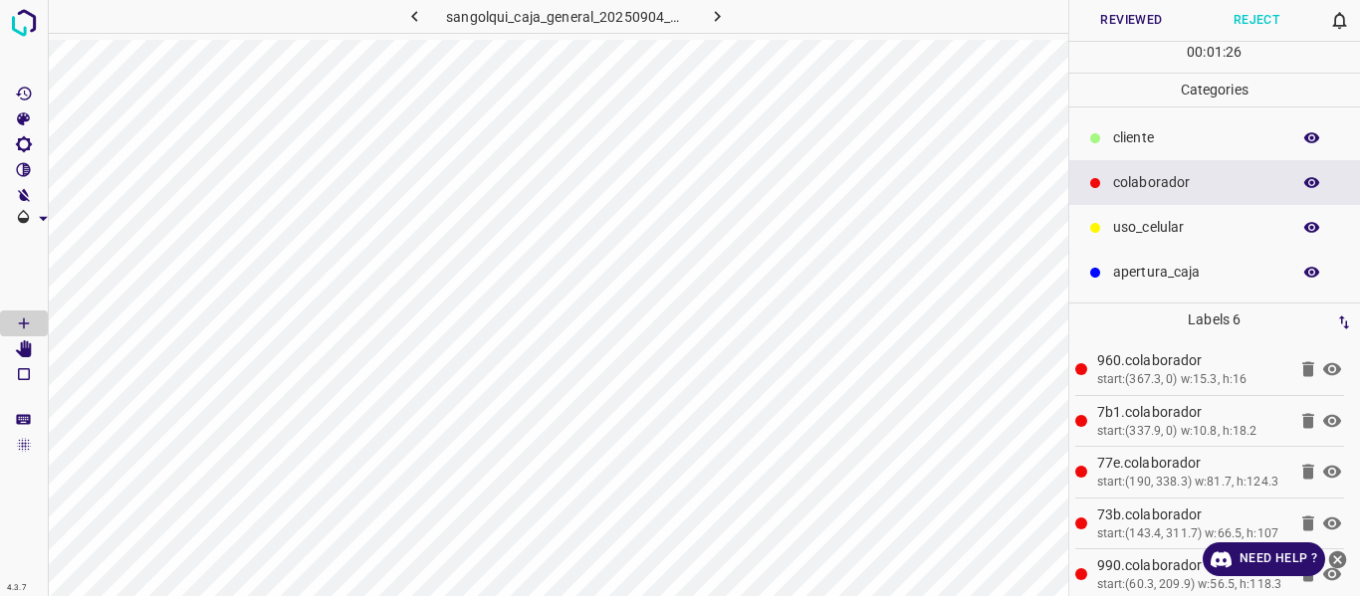
click at [1156, 138] on p "cliente" at bounding box center [1196, 137] width 167 height 21
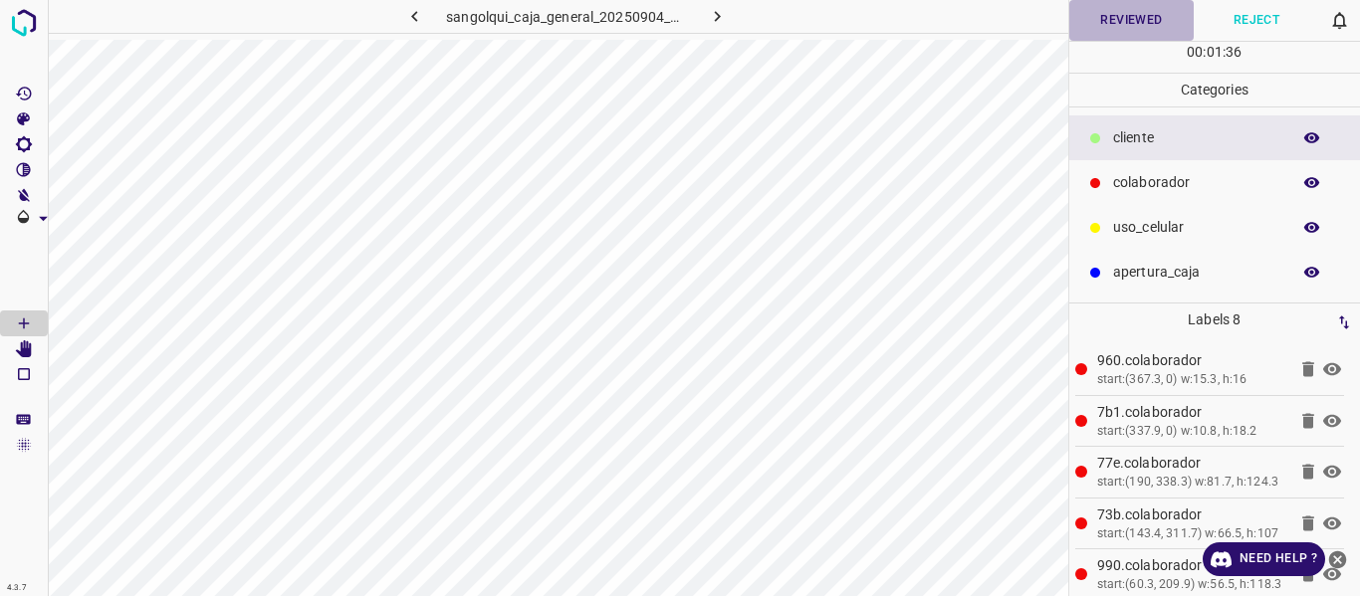
click at [1143, 24] on button "Reviewed" at bounding box center [1131, 20] width 125 height 41
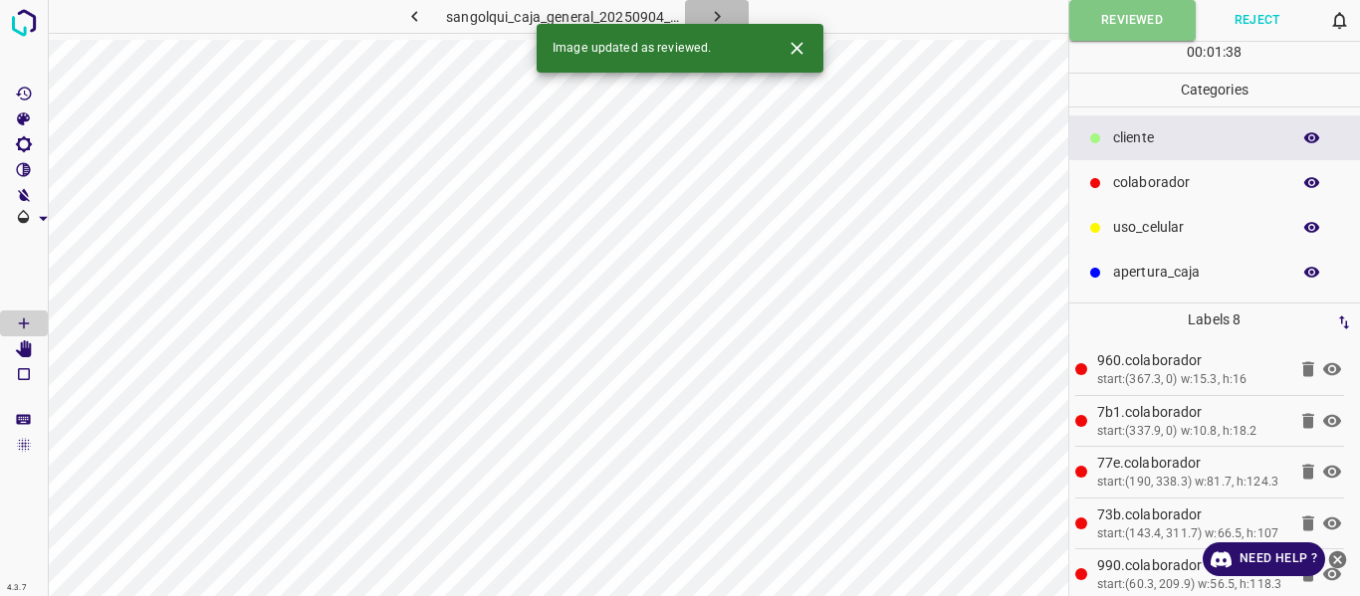
click at [715, 14] on icon "button" at bounding box center [717, 16] width 21 height 21
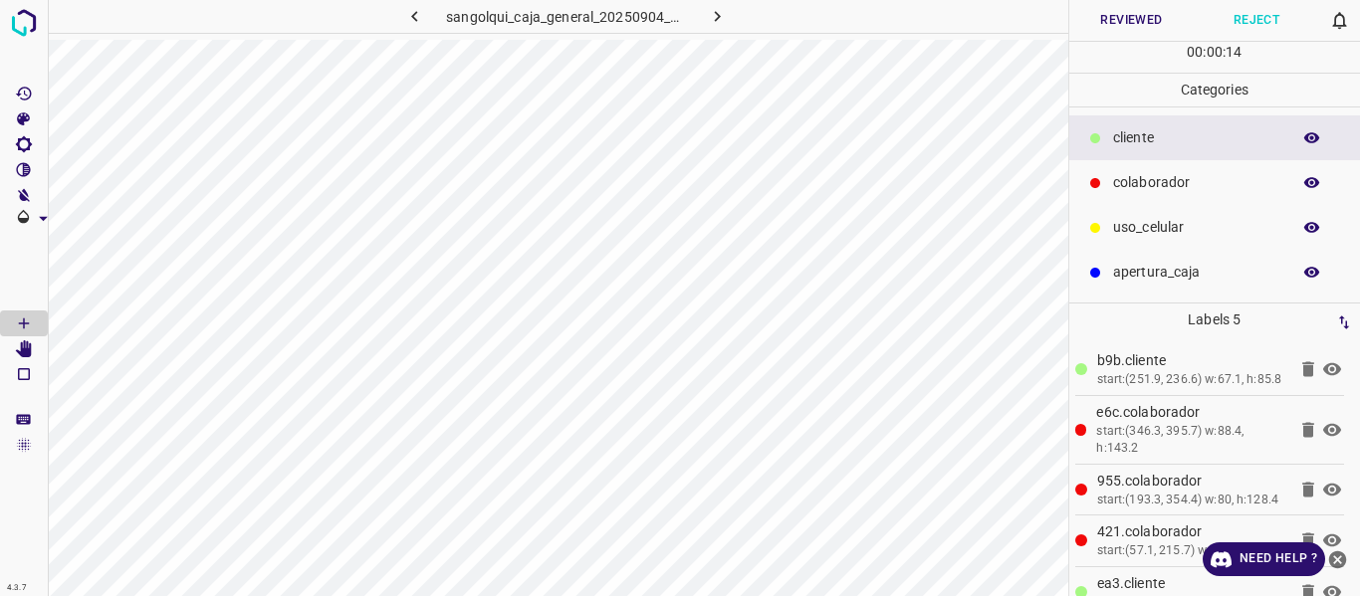
click at [1124, 28] on button "Reviewed" at bounding box center [1131, 20] width 125 height 41
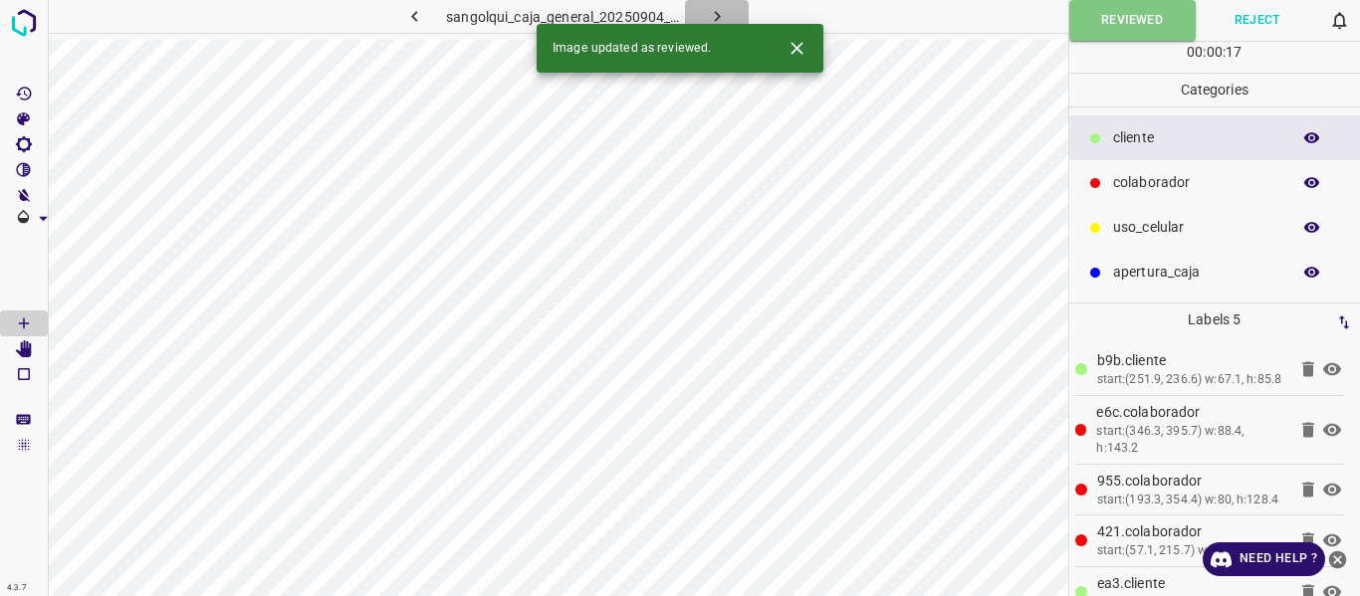
click at [708, 11] on icon "button" at bounding box center [717, 16] width 21 height 21
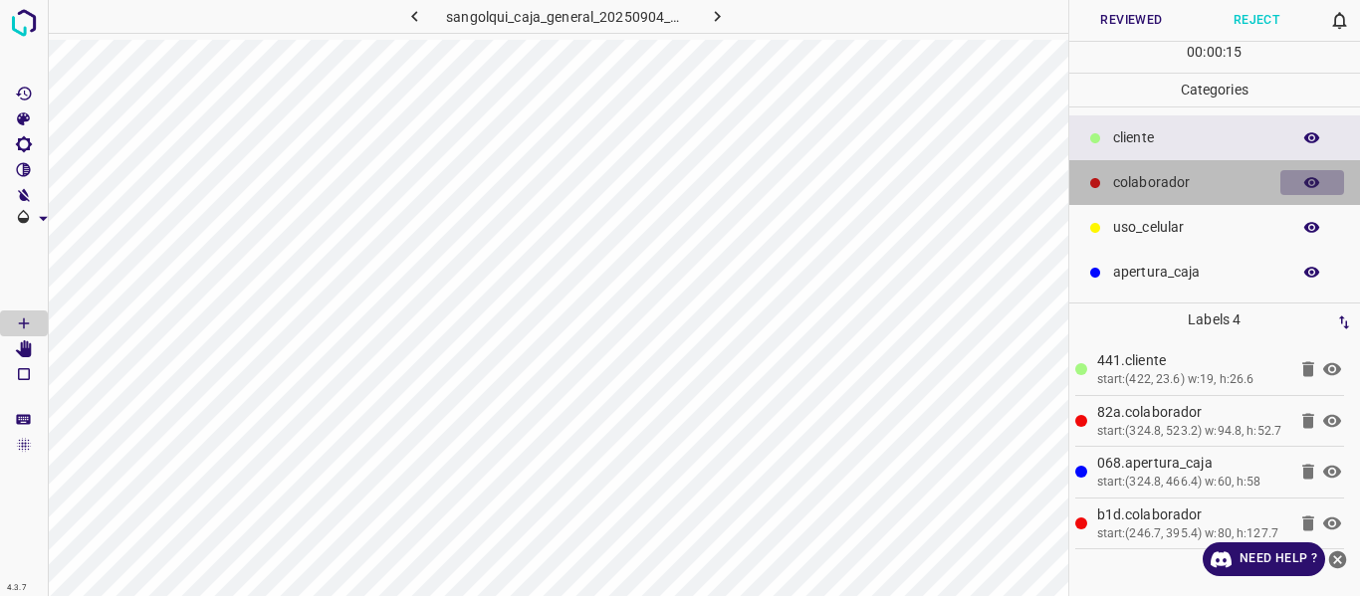
click at [1302, 182] on button "button" at bounding box center [1312, 183] width 64 height 26
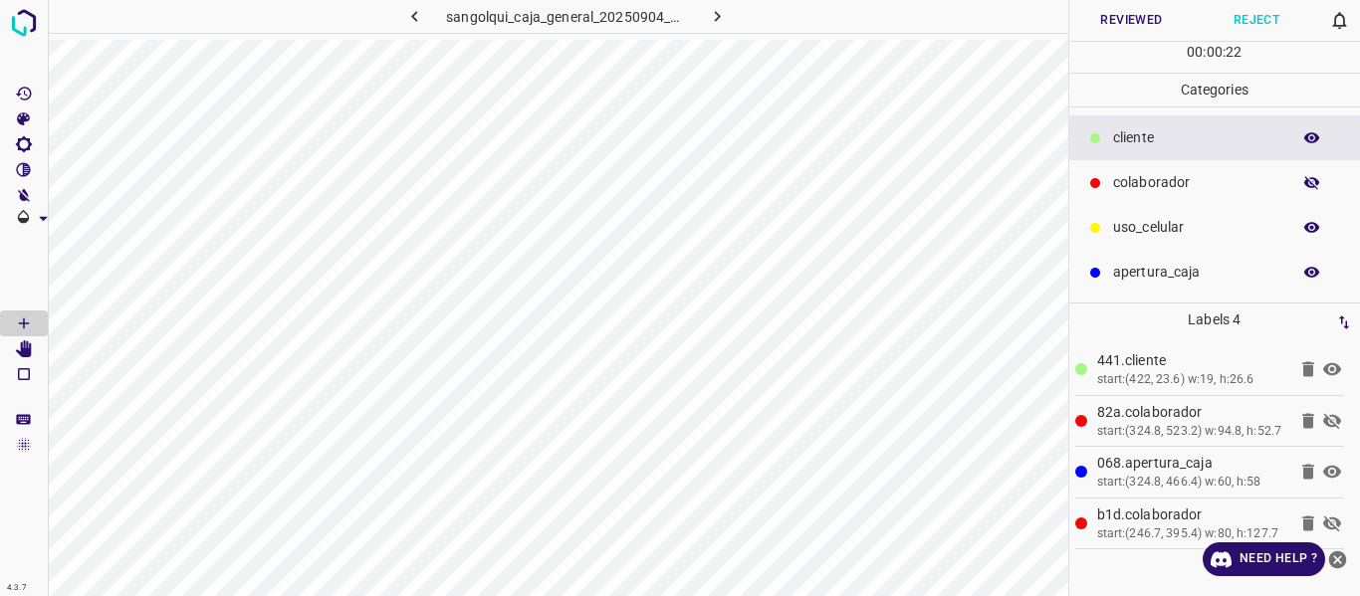
click at [1309, 183] on icon "button" at bounding box center [1312, 183] width 18 height 18
click at [1135, 19] on button "Reviewed" at bounding box center [1131, 20] width 125 height 41
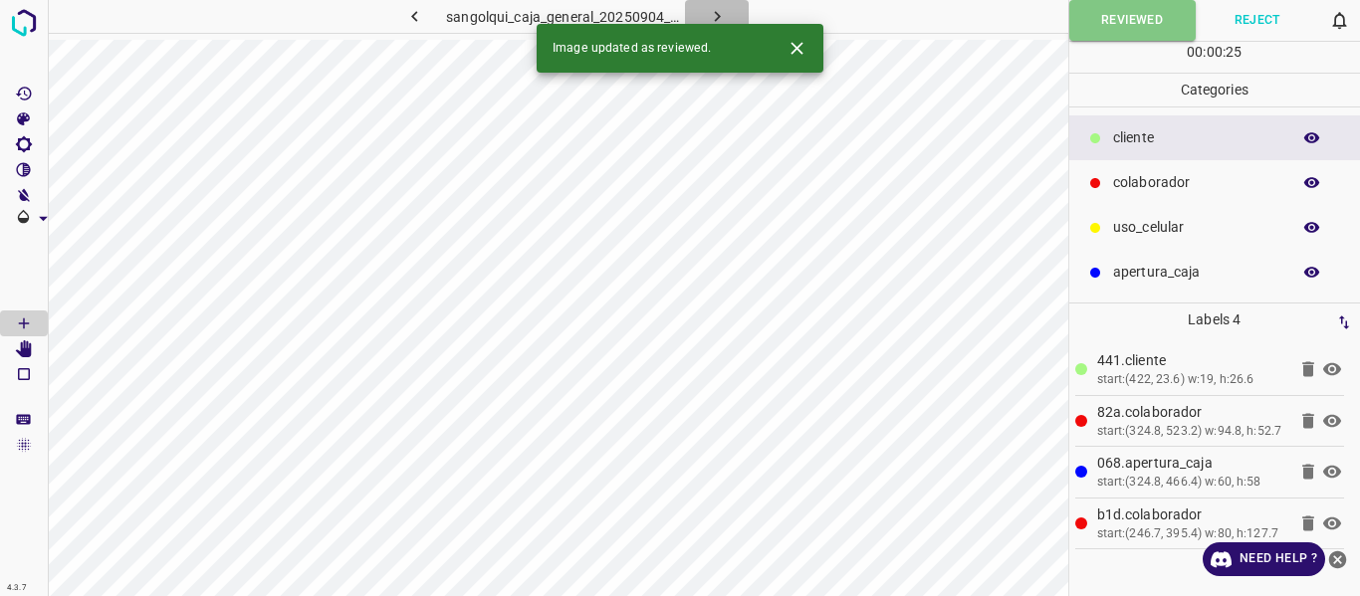
click at [718, 15] on icon "button" at bounding box center [717, 16] width 6 height 11
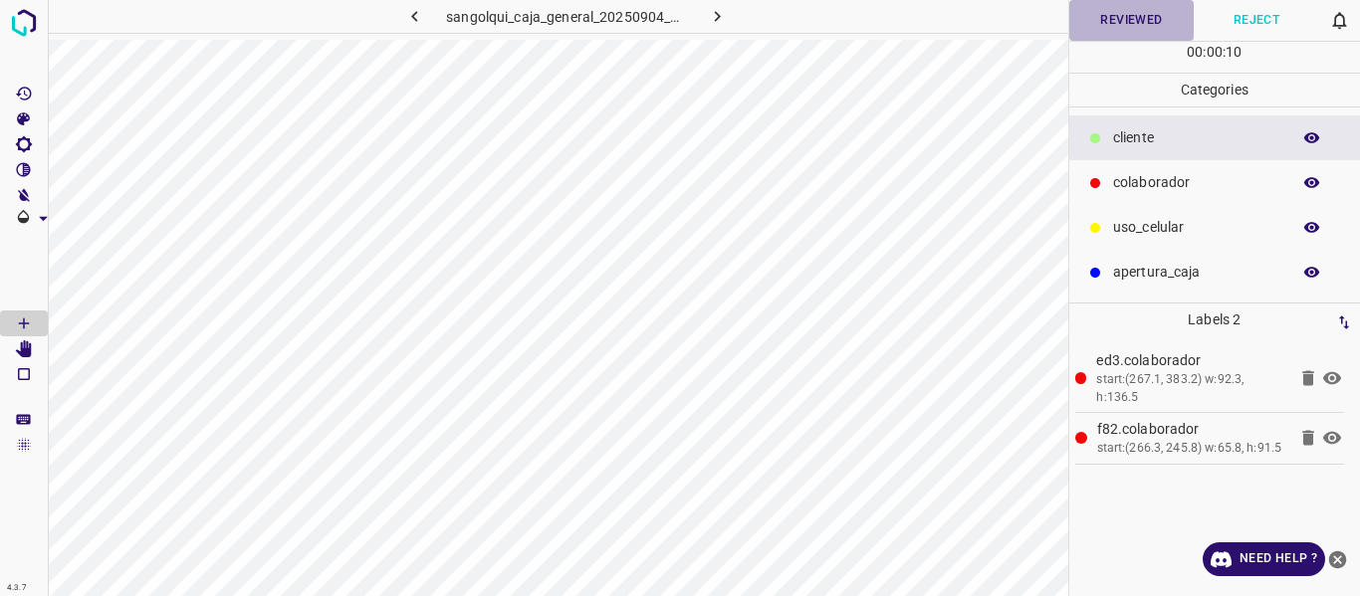
click at [1090, 13] on button "Reviewed" at bounding box center [1131, 20] width 125 height 41
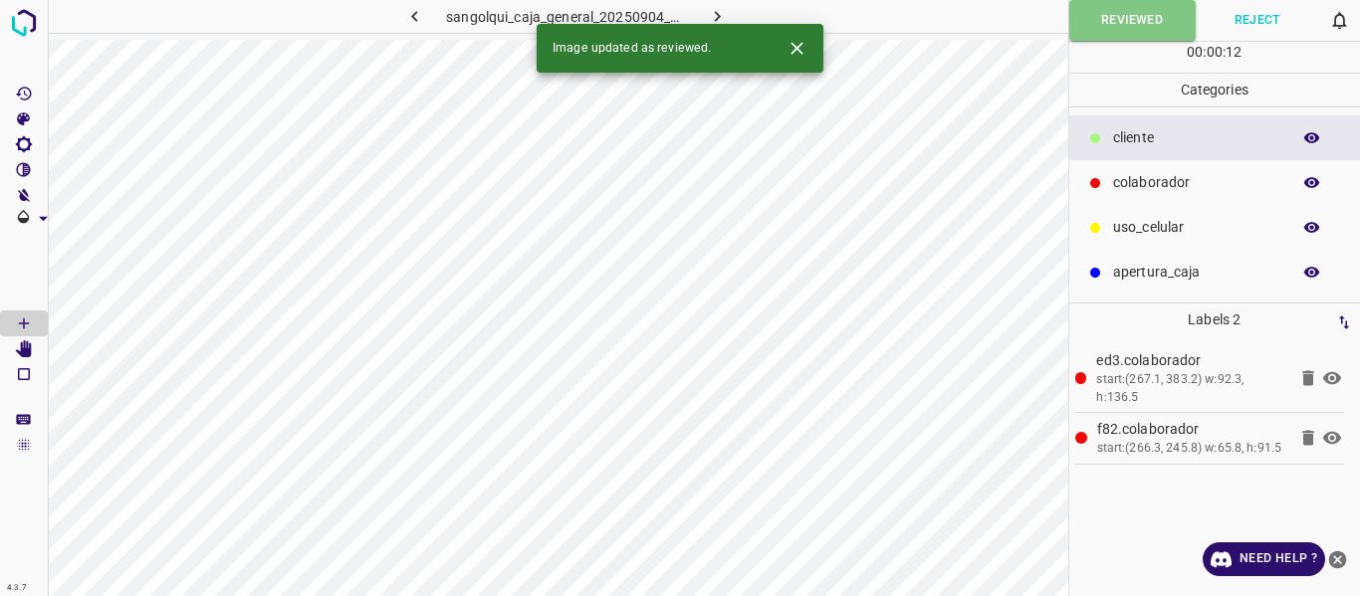
click at [712, 15] on icon "button" at bounding box center [717, 16] width 21 height 21
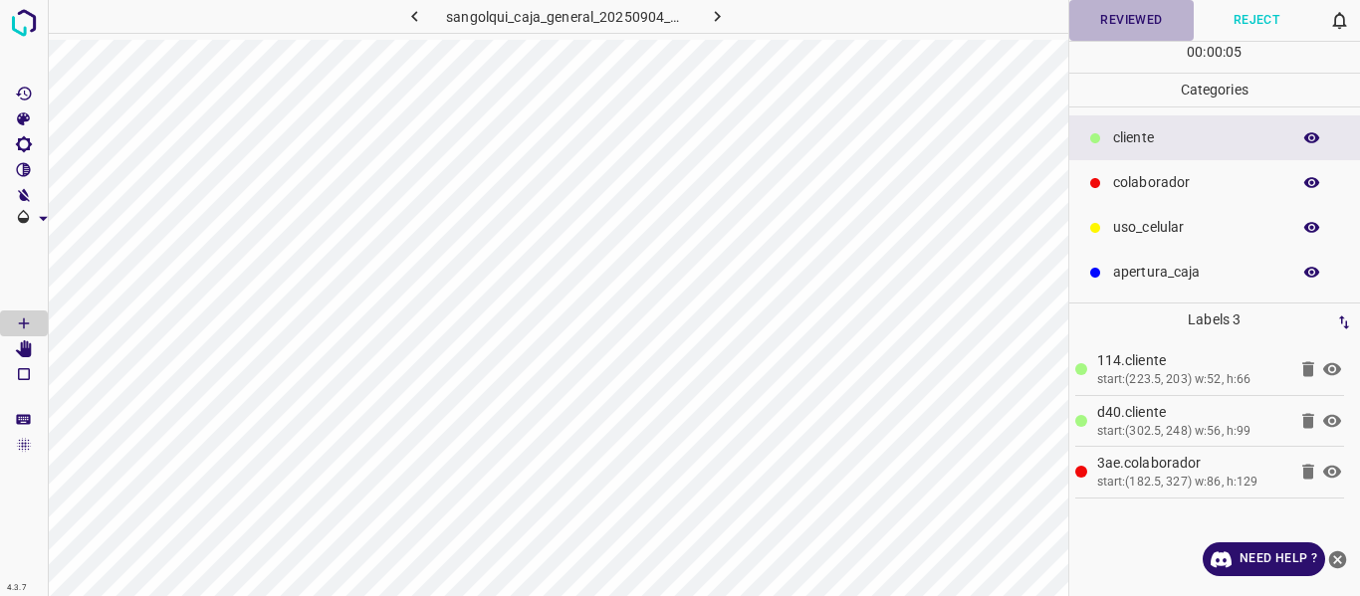
click at [1122, 19] on button "Reviewed" at bounding box center [1131, 20] width 125 height 41
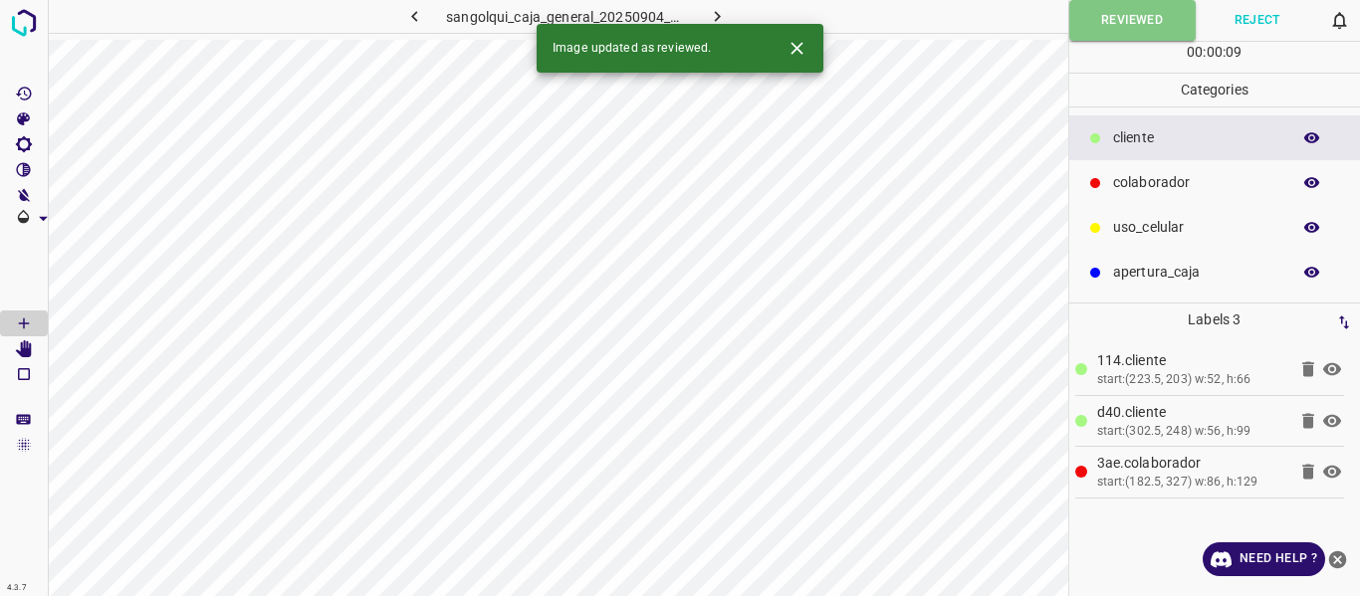
click at [725, 17] on icon "button" at bounding box center [717, 16] width 21 height 21
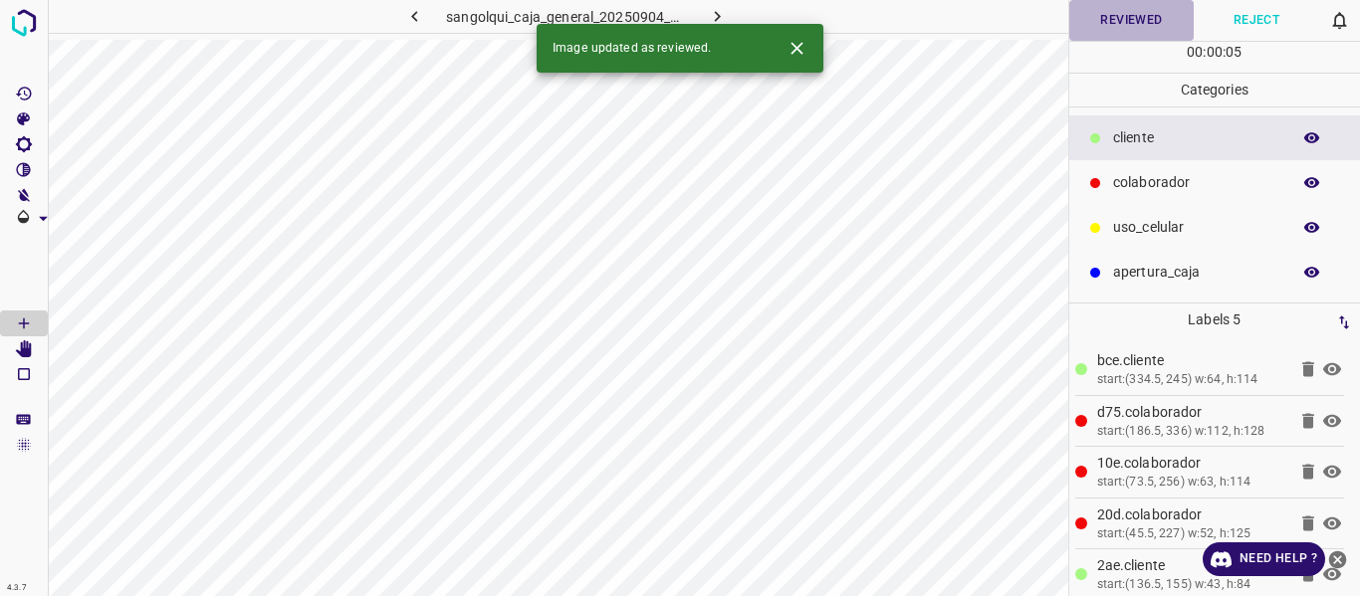
click at [1127, 21] on button "Reviewed" at bounding box center [1131, 20] width 125 height 41
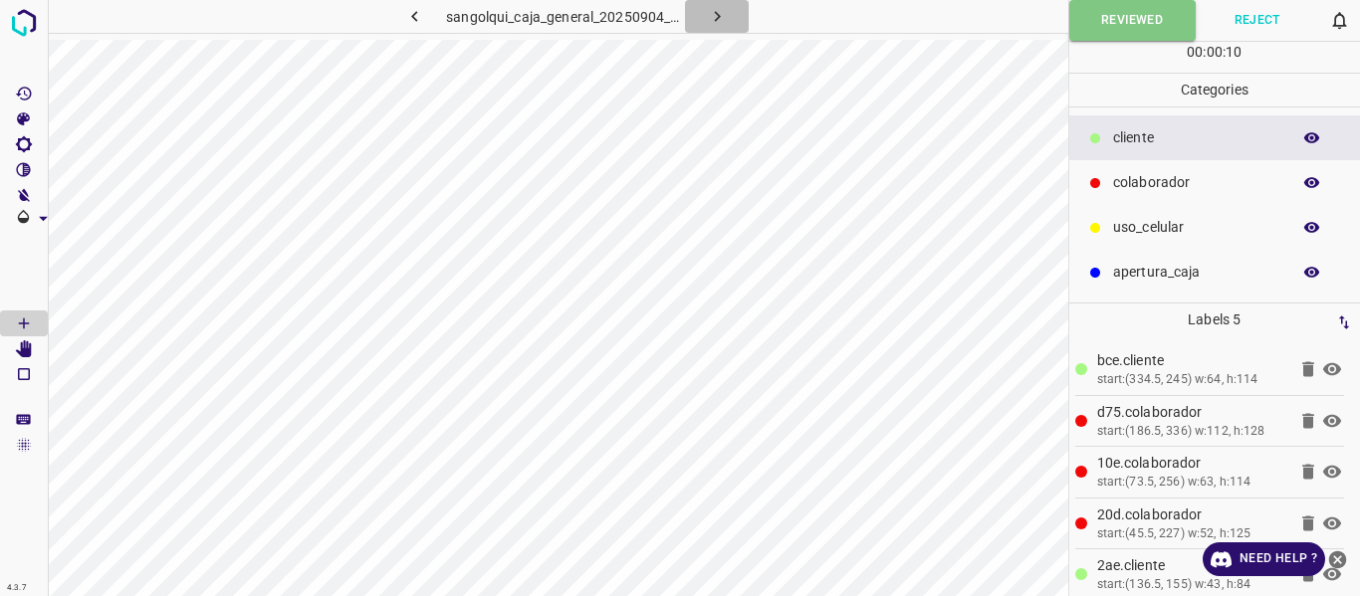
click at [719, 3] on button "button" at bounding box center [717, 16] width 64 height 33
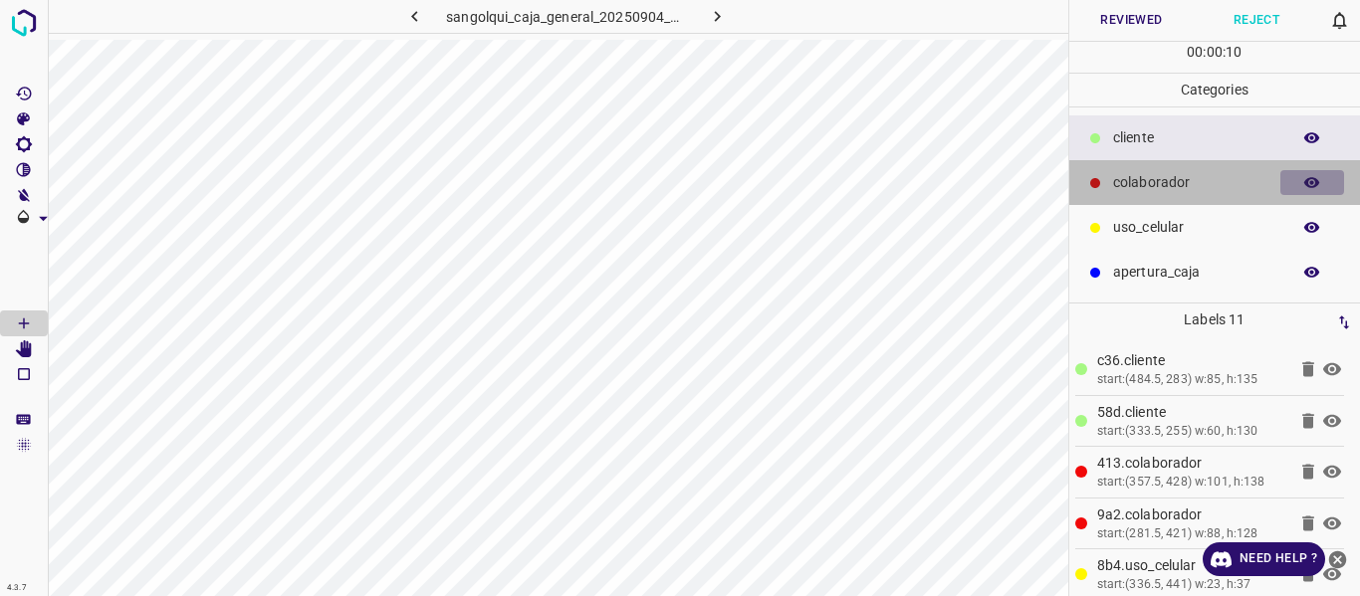
click at [1308, 184] on icon "button" at bounding box center [1312, 182] width 16 height 11
click at [1308, 184] on icon "button" at bounding box center [1312, 183] width 16 height 14
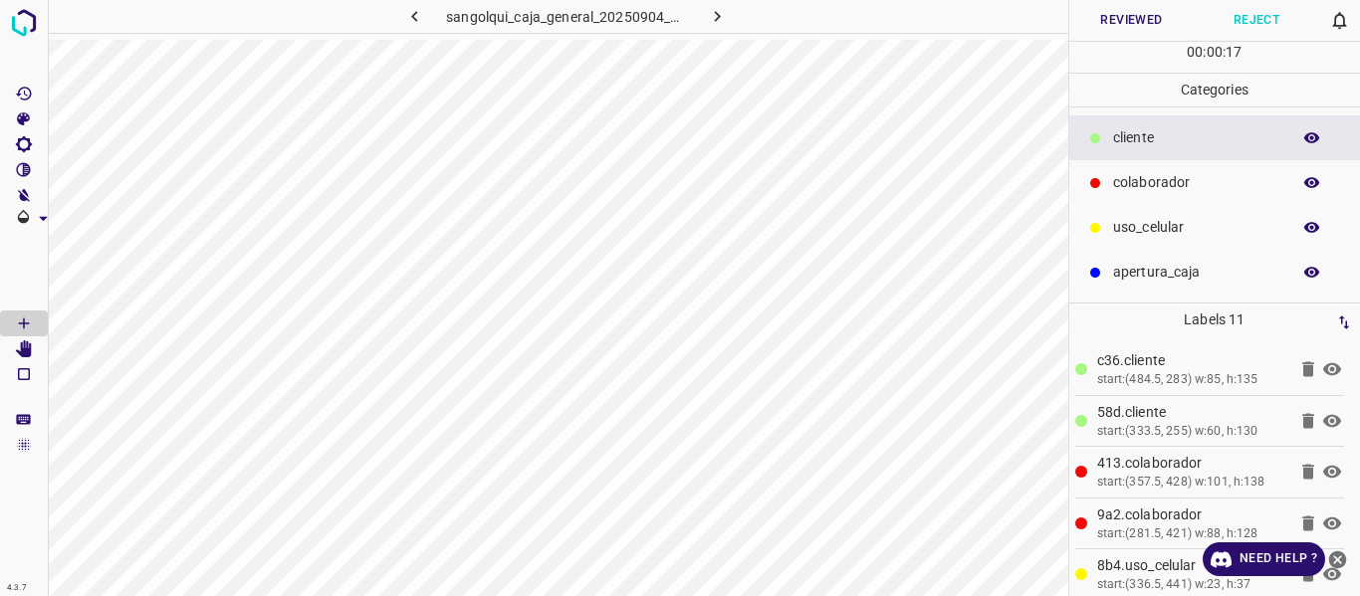
click at [1124, 15] on button "Reviewed" at bounding box center [1131, 20] width 125 height 41
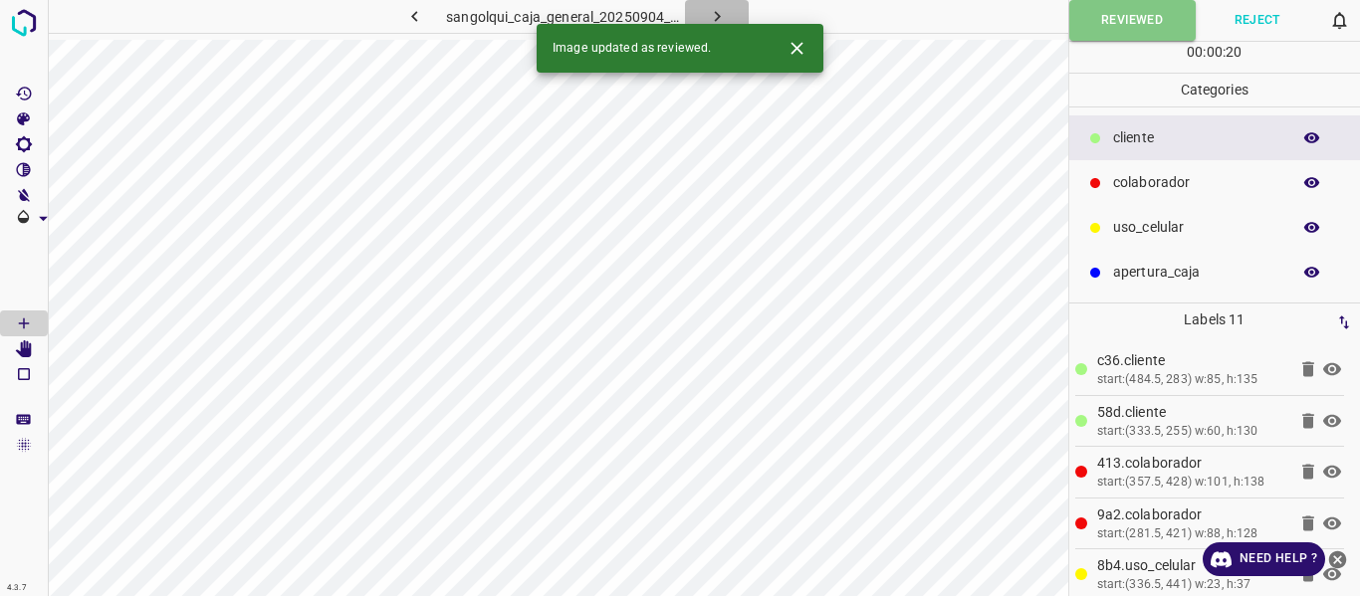
click at [725, 14] on icon "button" at bounding box center [717, 16] width 21 height 21
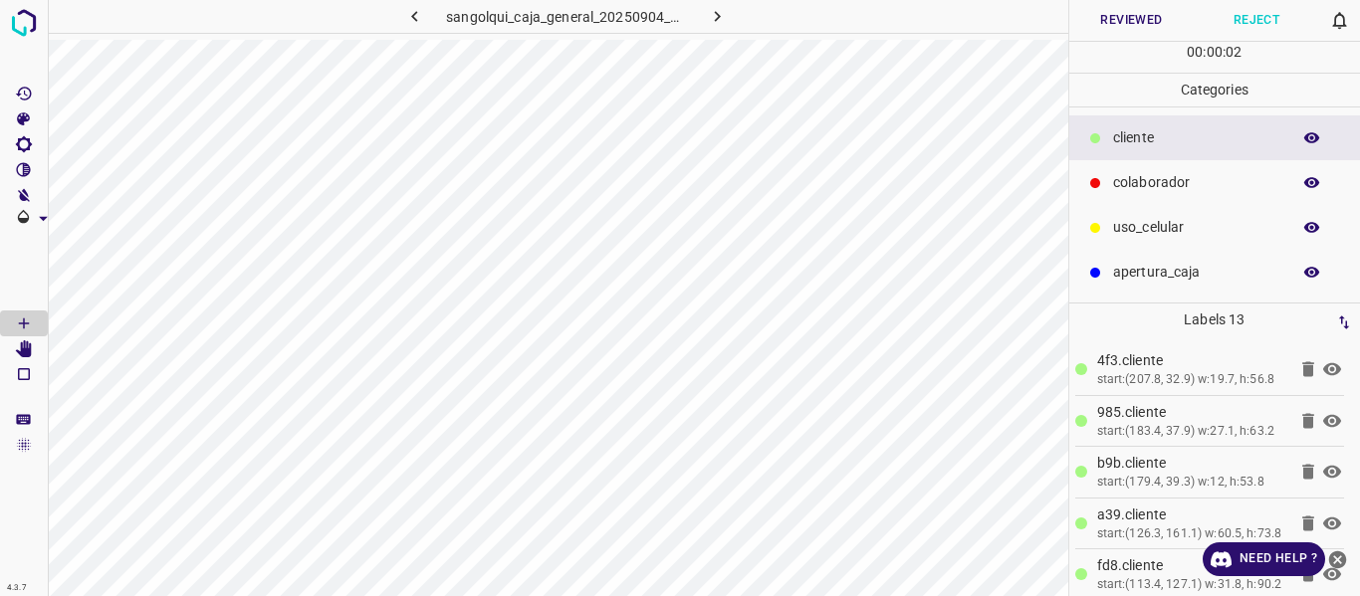
click at [1141, 184] on p "colaborador" at bounding box center [1196, 182] width 167 height 21
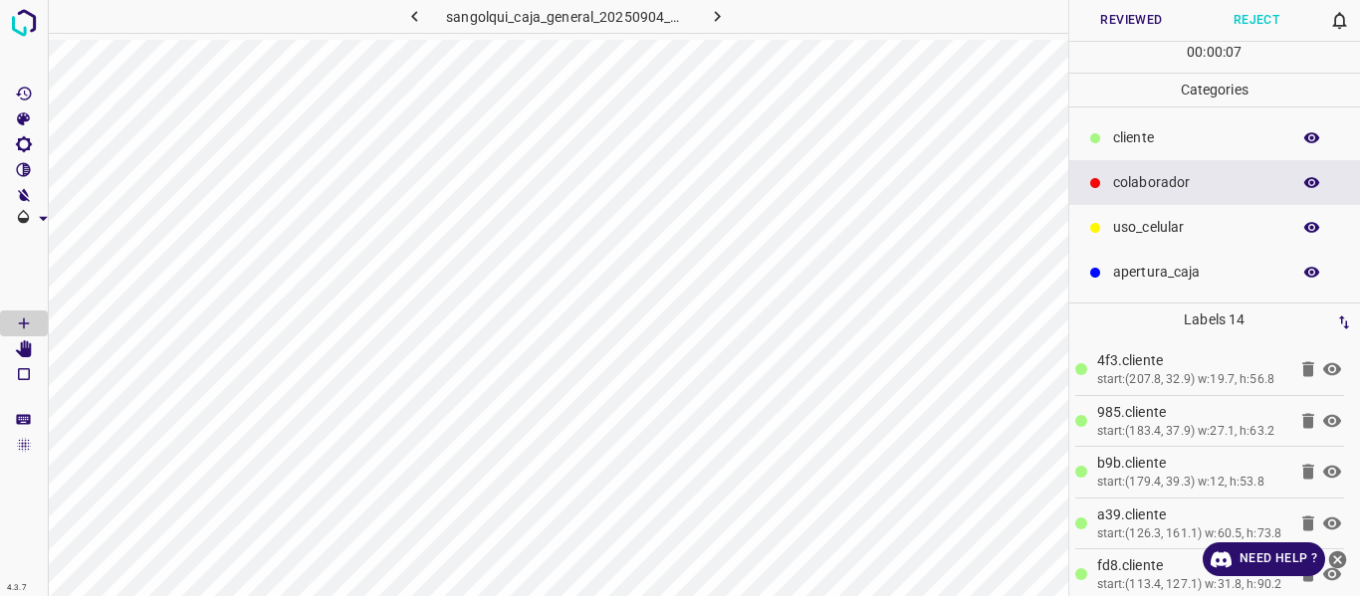
click at [1123, 23] on button "Reviewed" at bounding box center [1131, 20] width 125 height 41
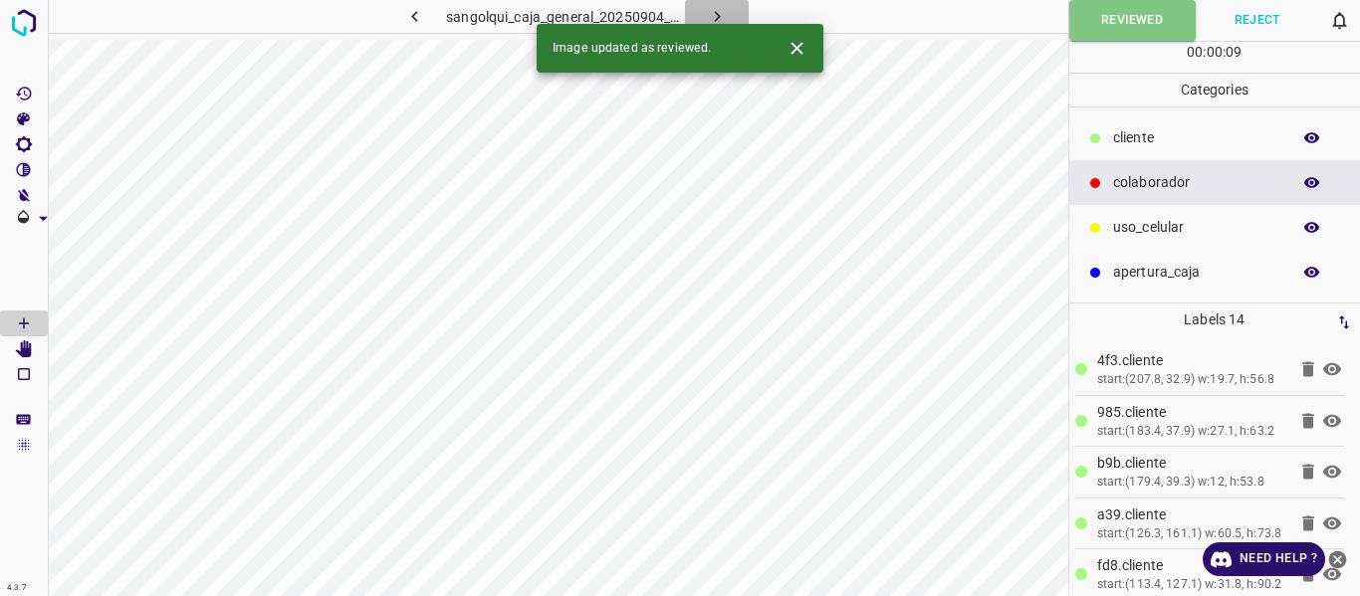
click at [717, 6] on icon "button" at bounding box center [717, 16] width 21 height 21
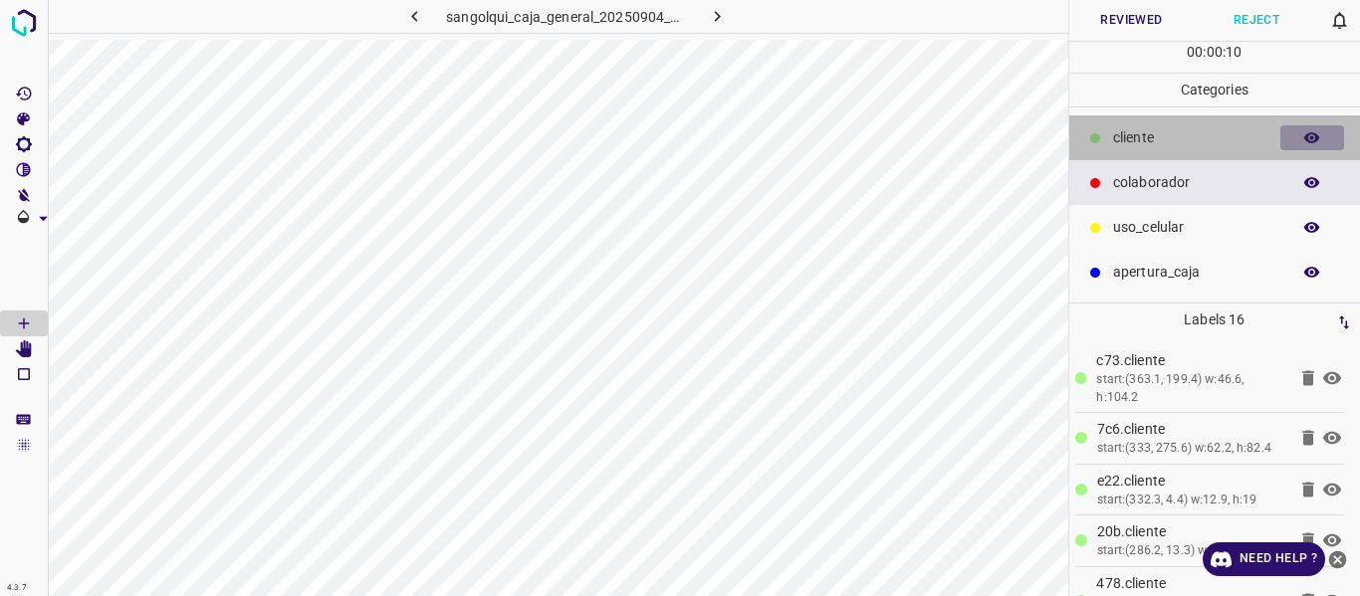
click at [1314, 140] on icon "button" at bounding box center [1312, 138] width 18 height 18
click at [1314, 140] on icon "button" at bounding box center [1312, 138] width 16 height 14
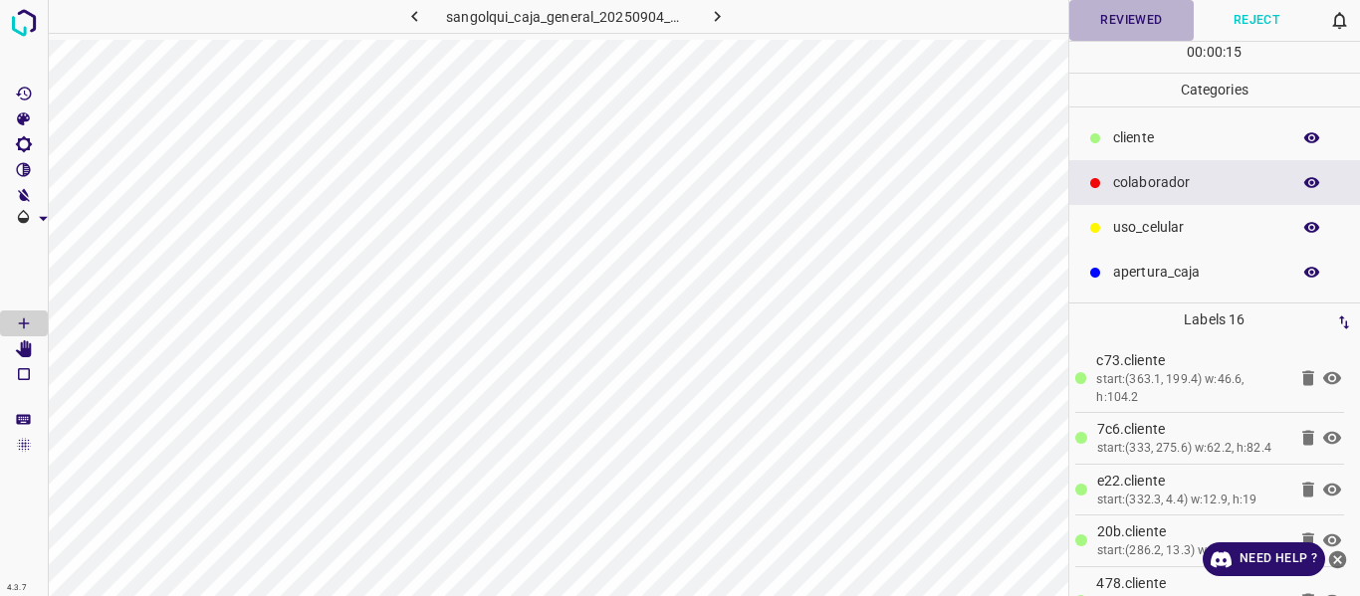
click at [1100, 17] on button "Reviewed" at bounding box center [1131, 20] width 125 height 41
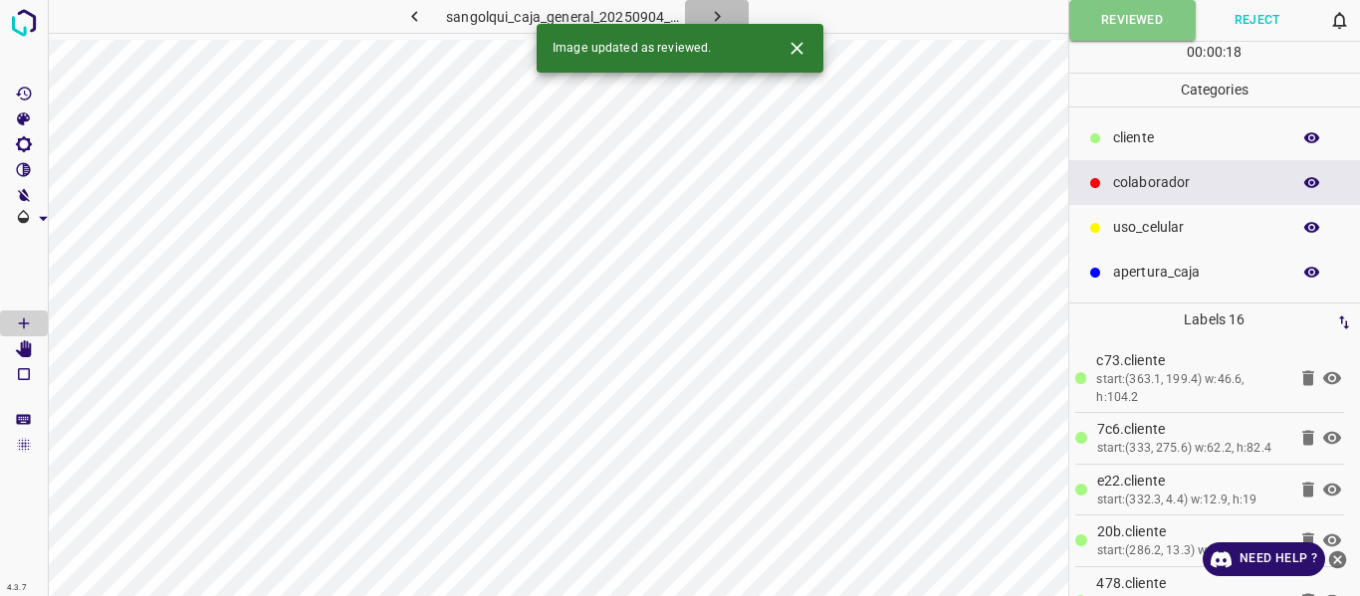
click at [718, 15] on icon "button" at bounding box center [717, 16] width 6 height 11
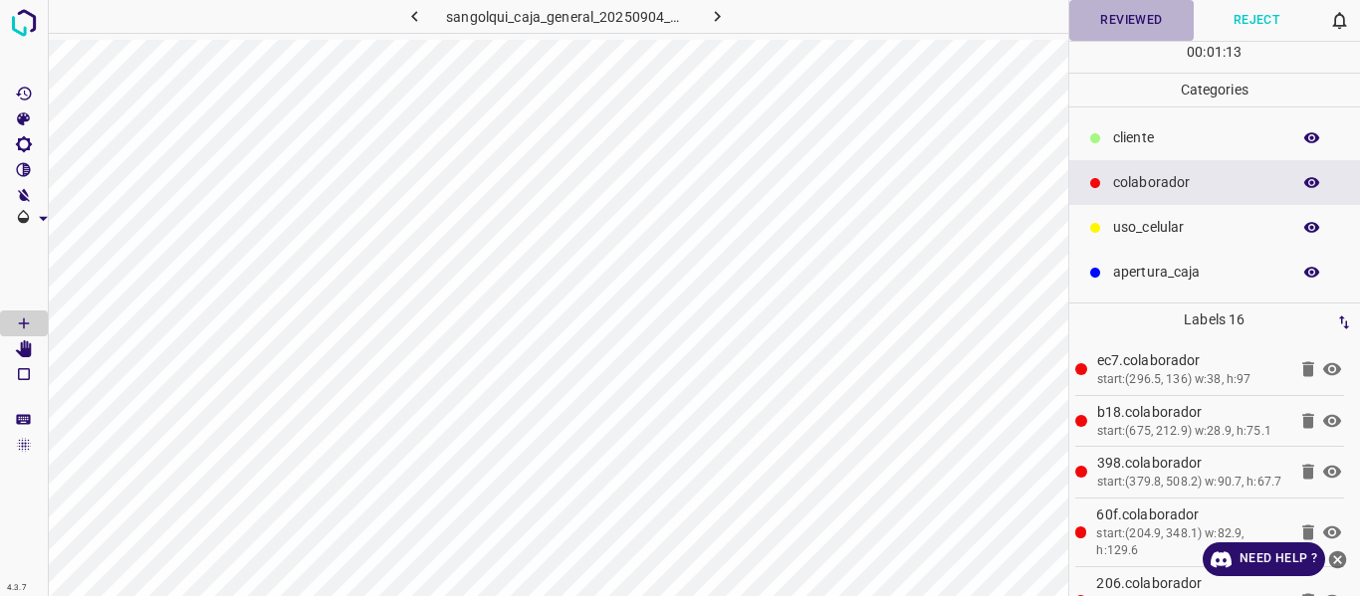
click at [1126, 22] on button "Reviewed" at bounding box center [1131, 20] width 125 height 41
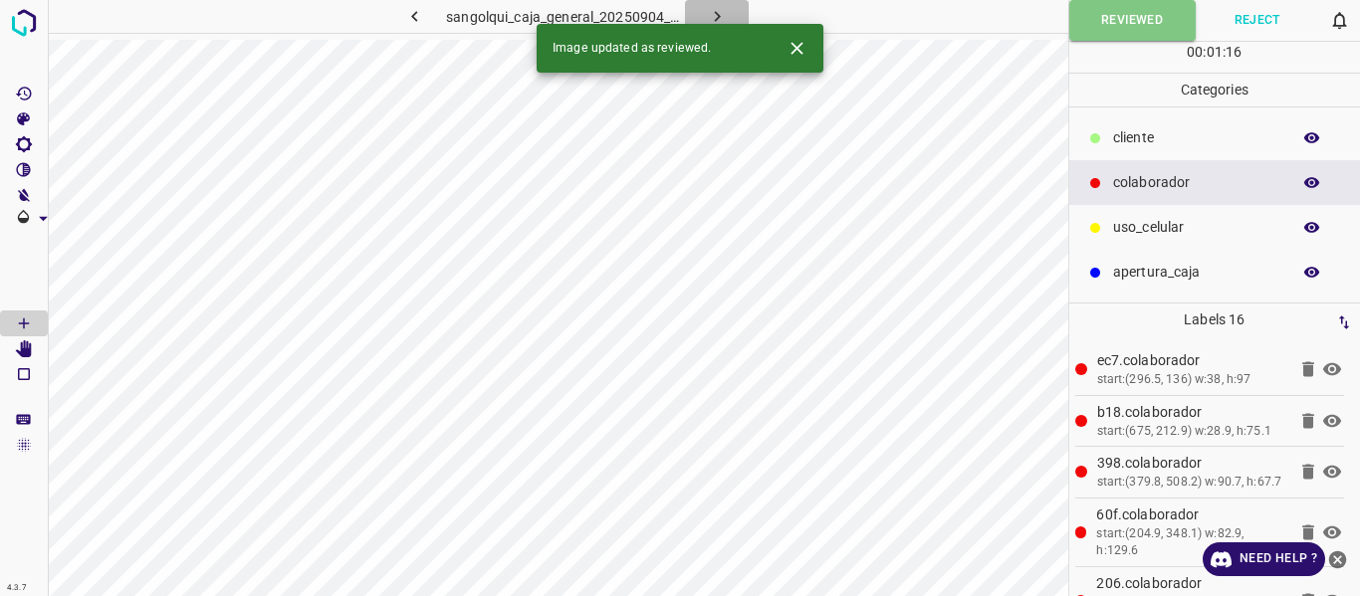
click at [710, 14] on icon "button" at bounding box center [717, 16] width 21 height 21
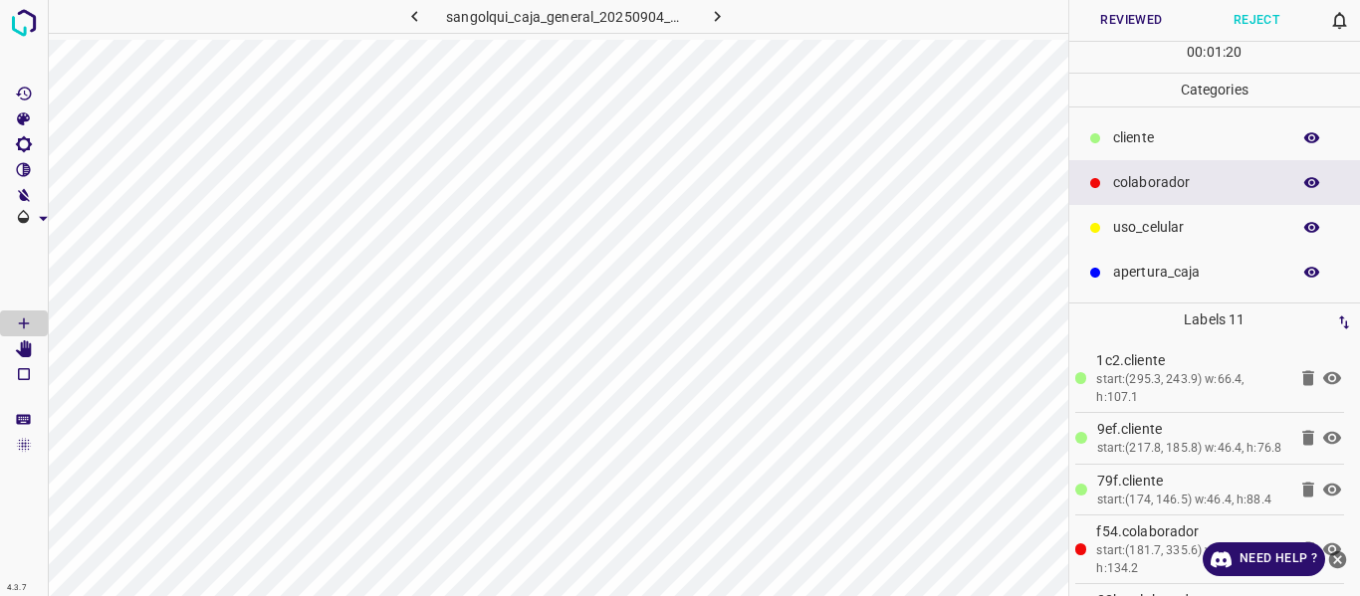
click at [1142, 130] on p "cliente" at bounding box center [1196, 137] width 167 height 21
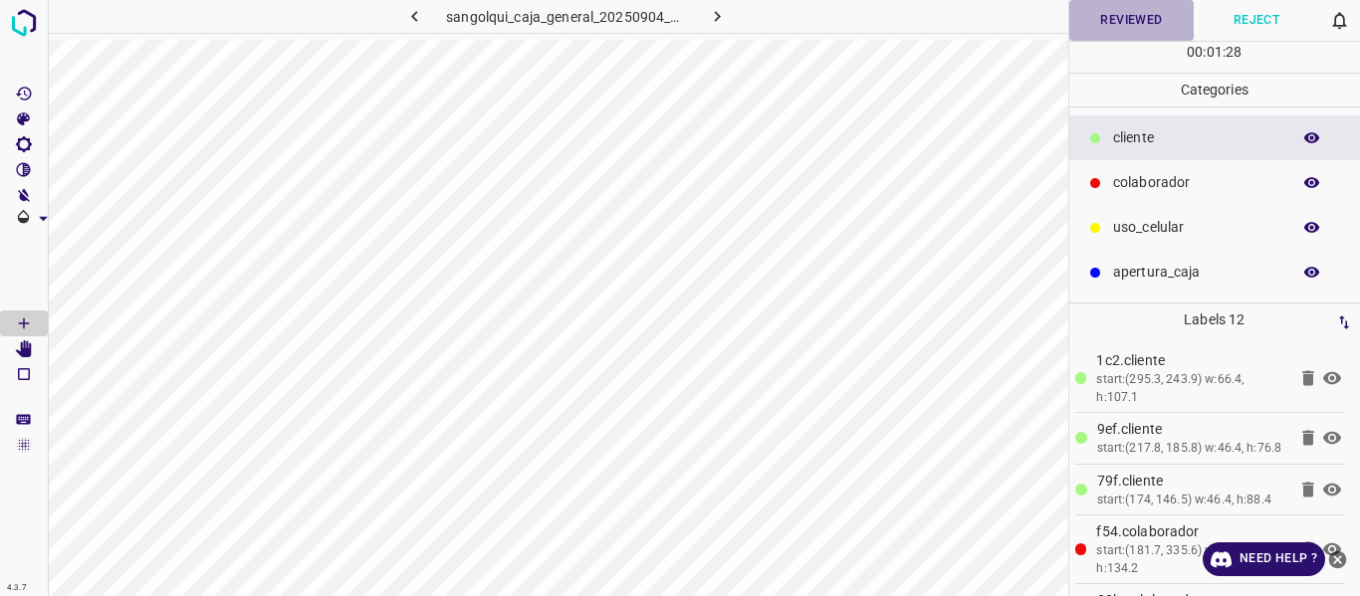
click at [1123, 26] on button "Reviewed" at bounding box center [1131, 20] width 125 height 41
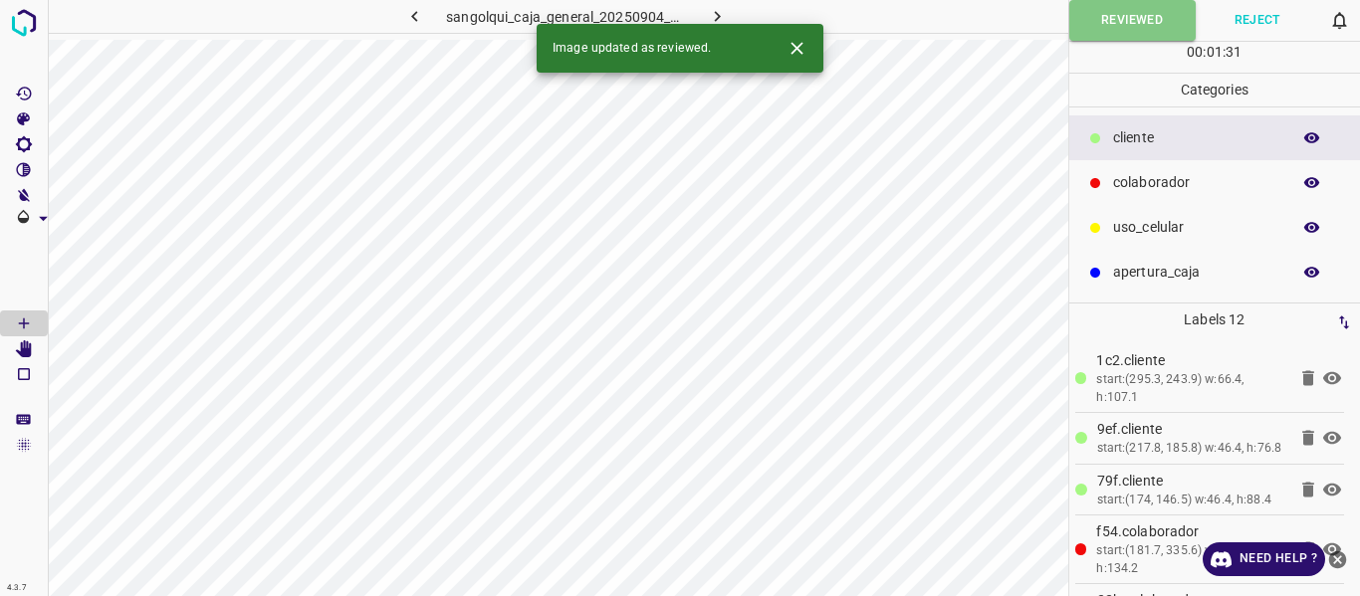
click at [716, 9] on icon "button" at bounding box center [717, 16] width 21 height 21
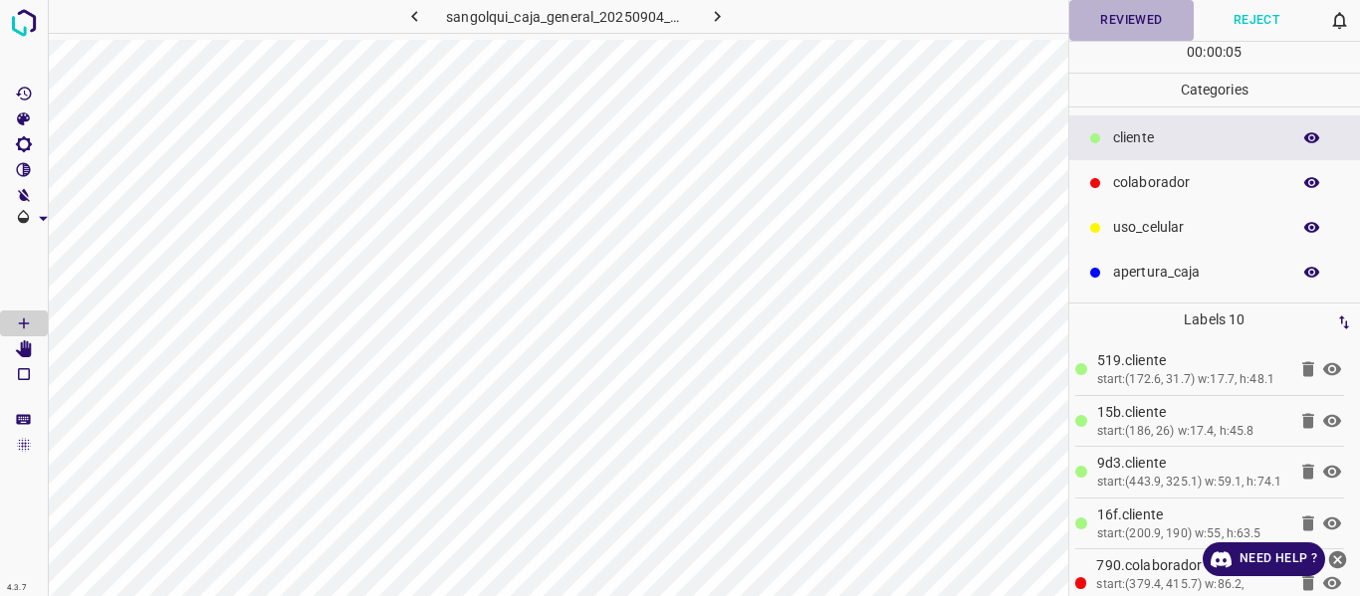
click at [1115, 11] on button "Reviewed" at bounding box center [1131, 20] width 125 height 41
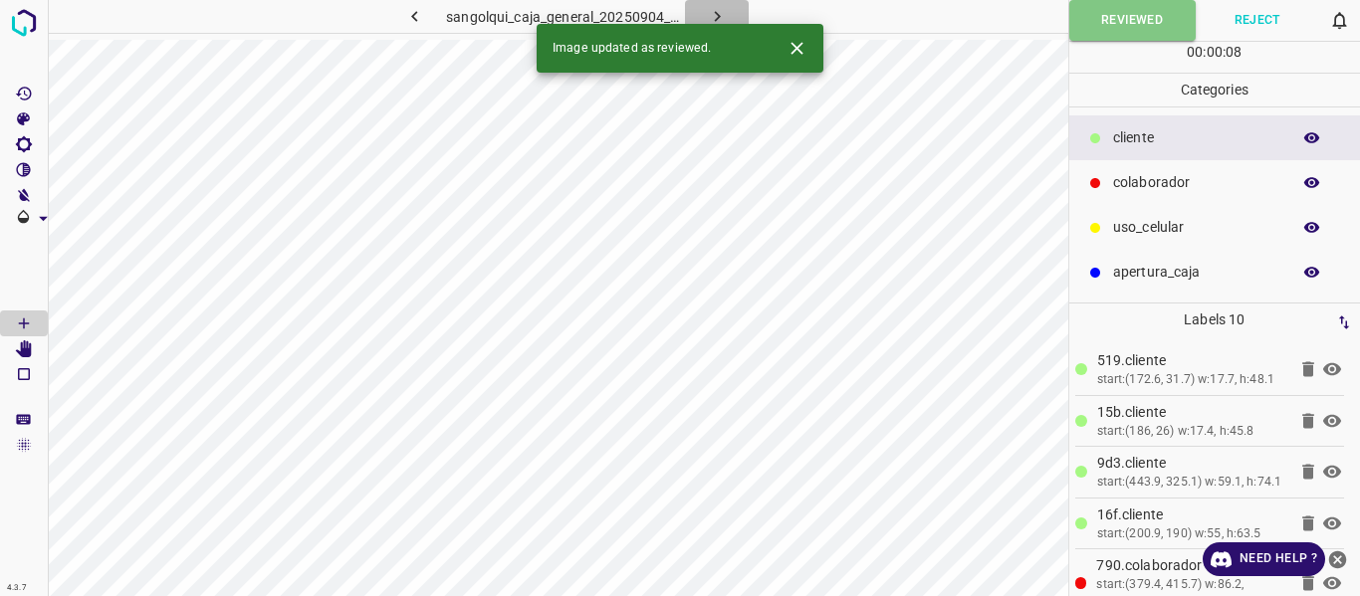
click at [707, 16] on icon "button" at bounding box center [717, 16] width 21 height 21
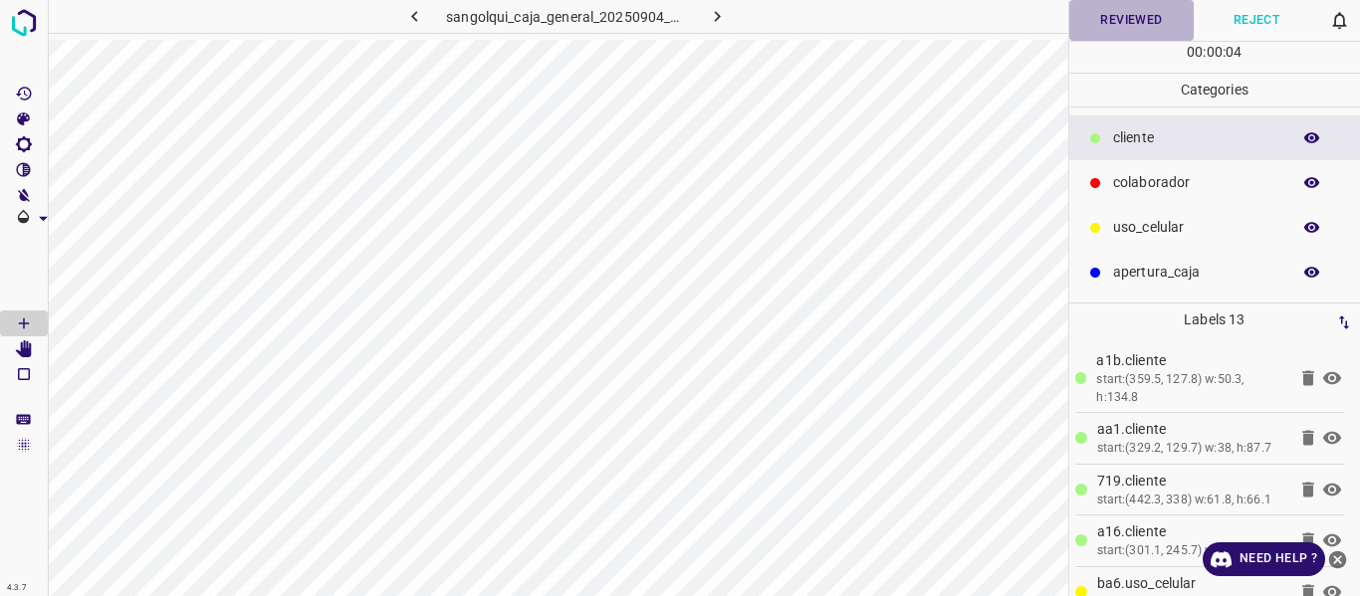
click at [1135, 17] on button "Reviewed" at bounding box center [1131, 20] width 125 height 41
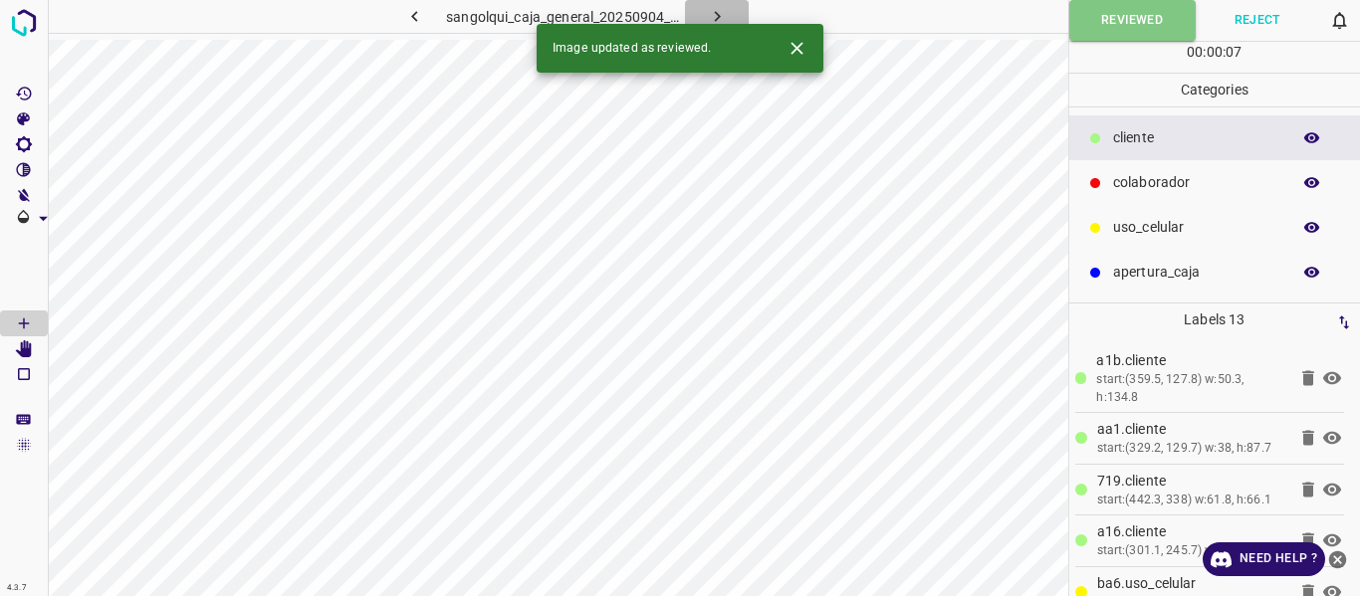
click at [718, 13] on icon "button" at bounding box center [717, 16] width 21 height 21
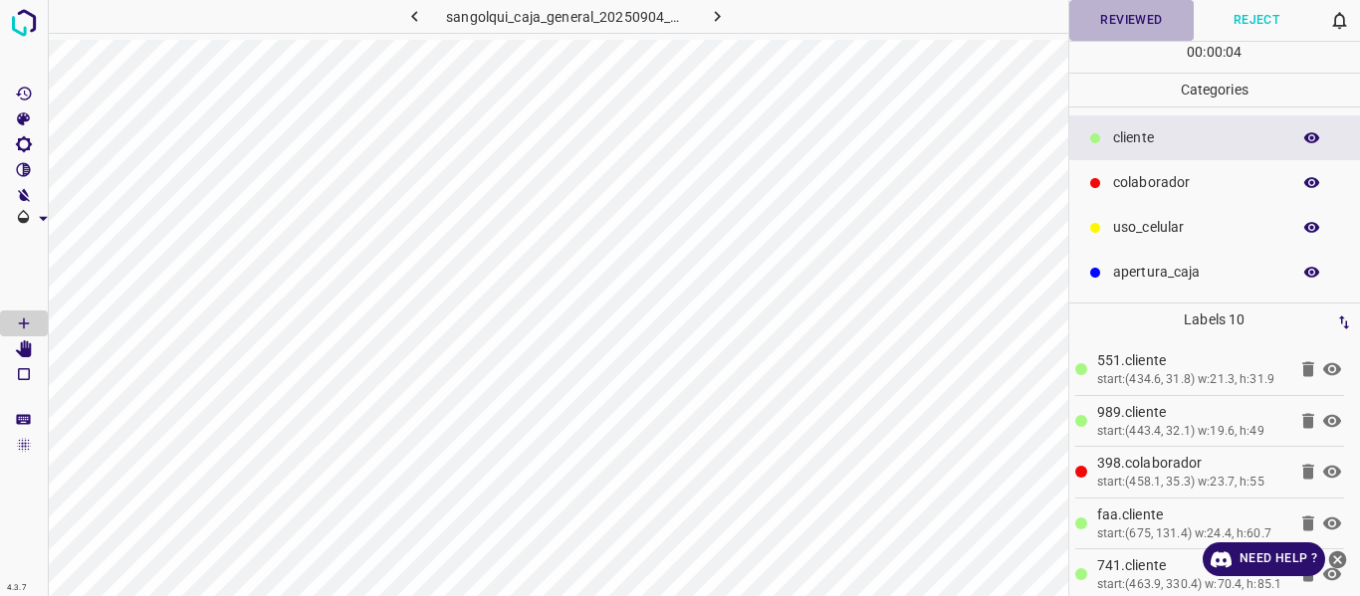
click at [1105, 22] on button "Reviewed" at bounding box center [1131, 20] width 125 height 41
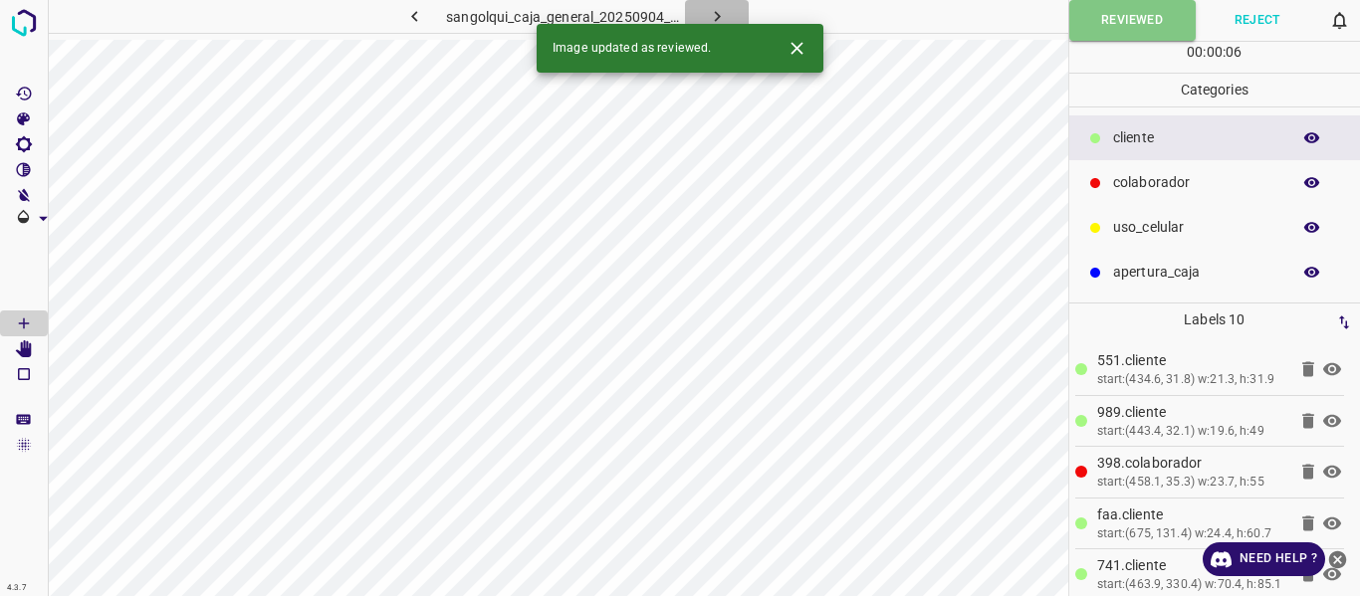
click at [719, 19] on icon "button" at bounding box center [717, 16] width 21 height 21
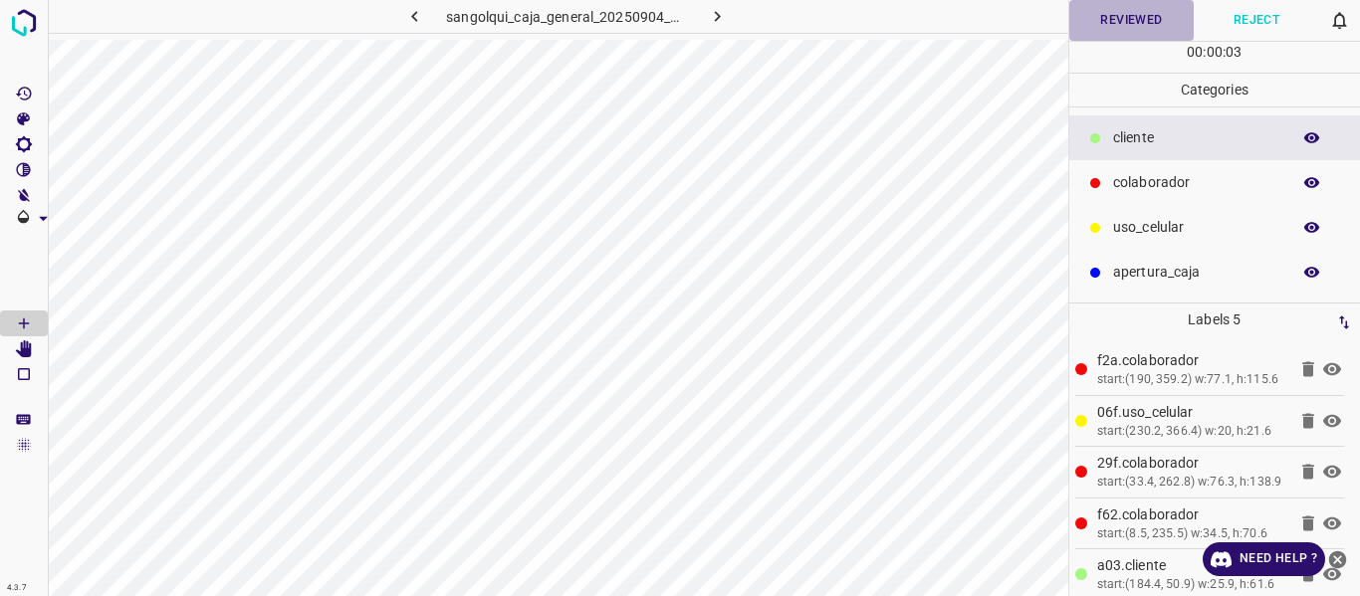
click at [1107, 21] on button "Reviewed" at bounding box center [1131, 20] width 125 height 41
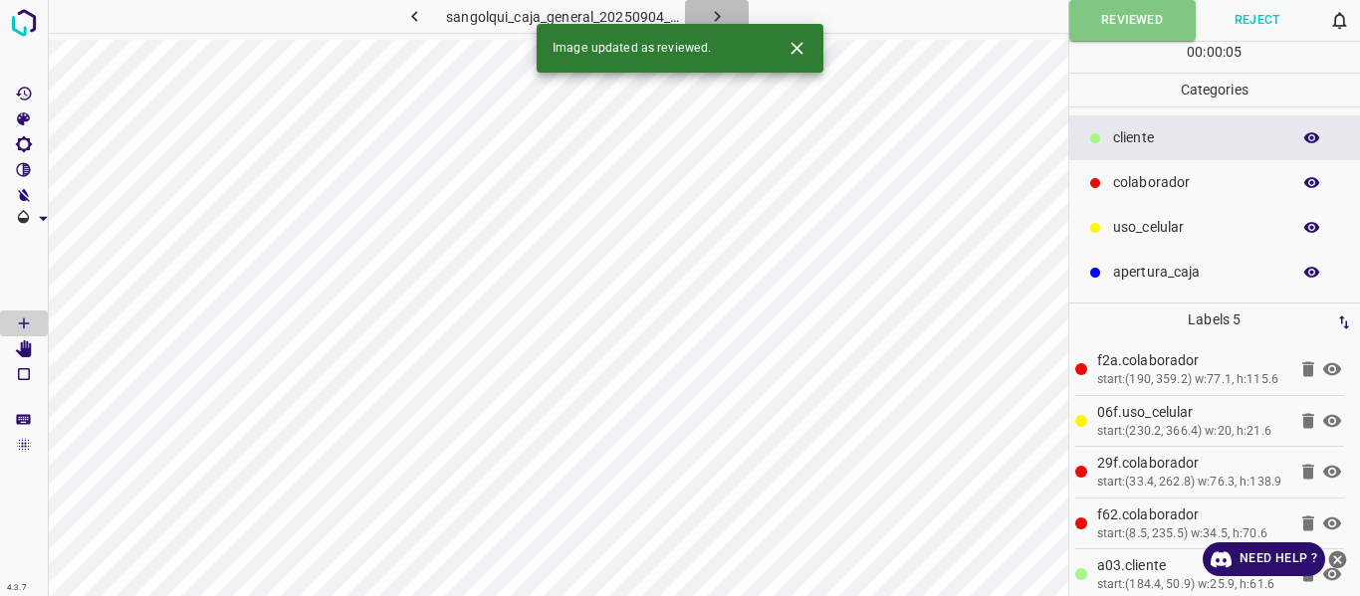
click at [723, 9] on icon "button" at bounding box center [717, 16] width 21 height 21
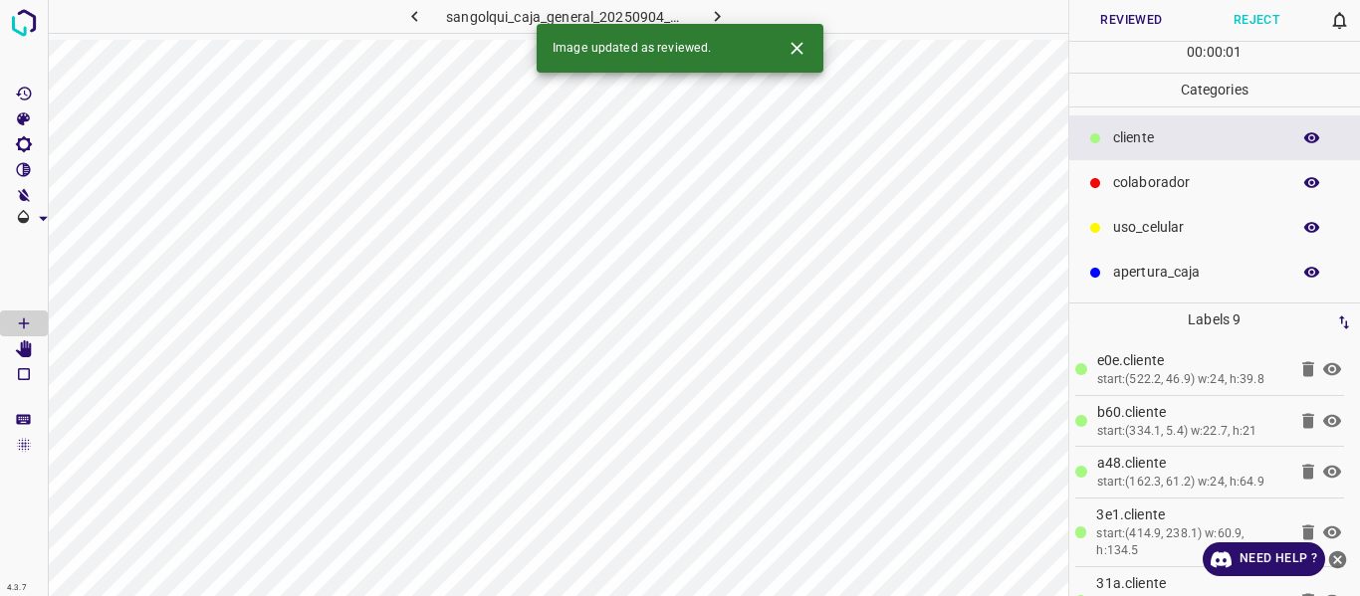
click at [1302, 144] on button "button" at bounding box center [1312, 138] width 64 height 26
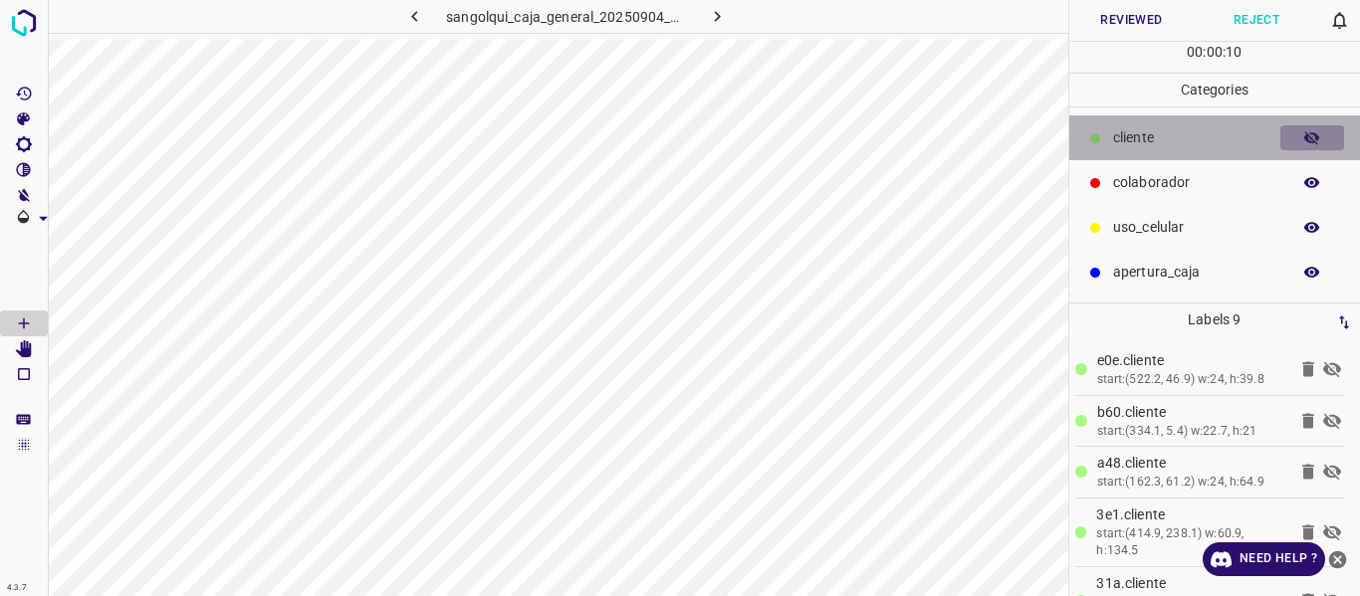
click at [1319, 134] on icon "button" at bounding box center [1312, 138] width 18 height 18
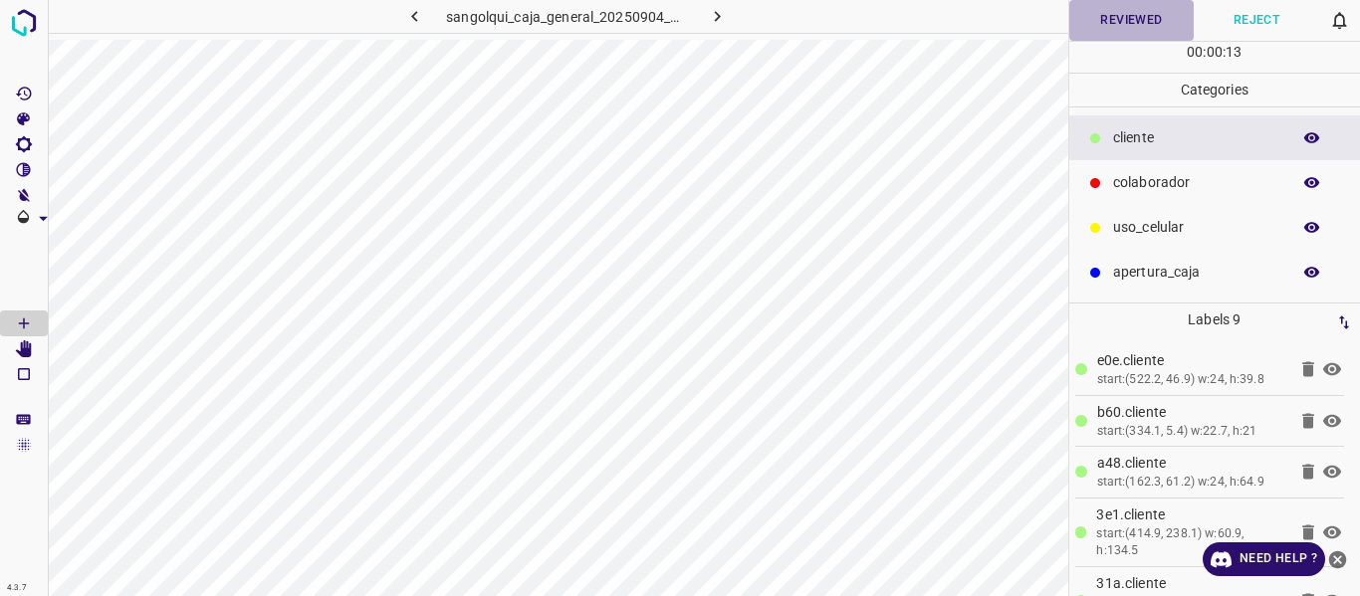
click at [1114, 19] on button "Reviewed" at bounding box center [1131, 20] width 125 height 41
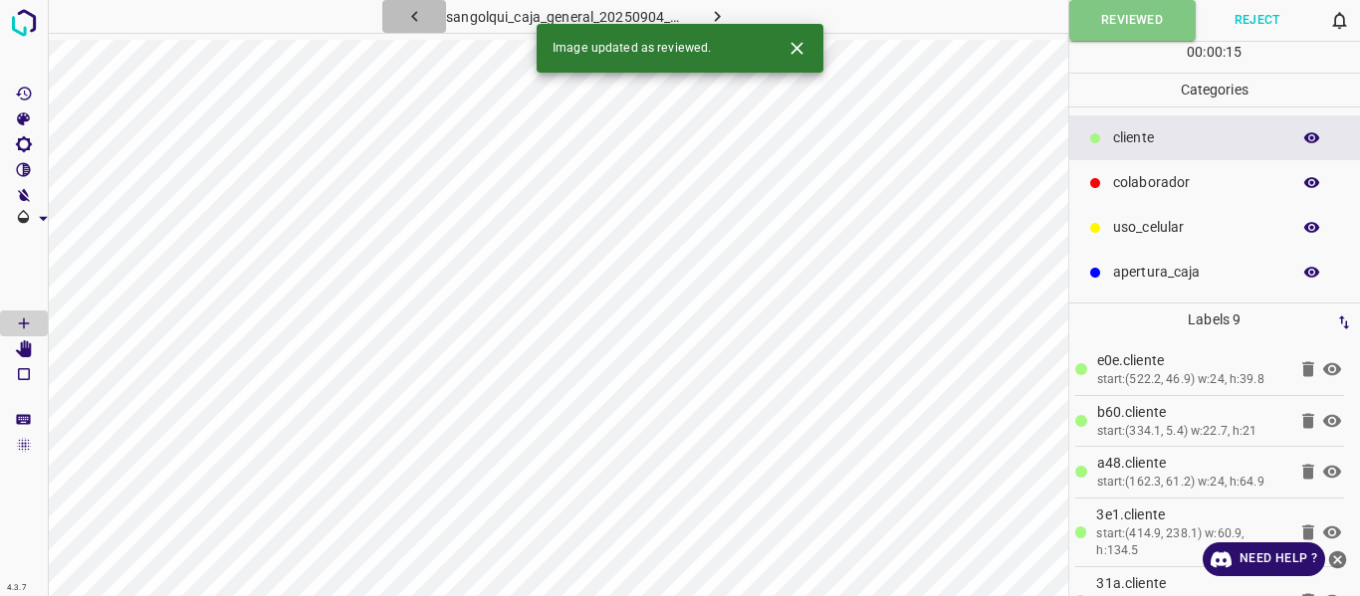
click at [414, 15] on icon "button" at bounding box center [414, 16] width 6 height 11
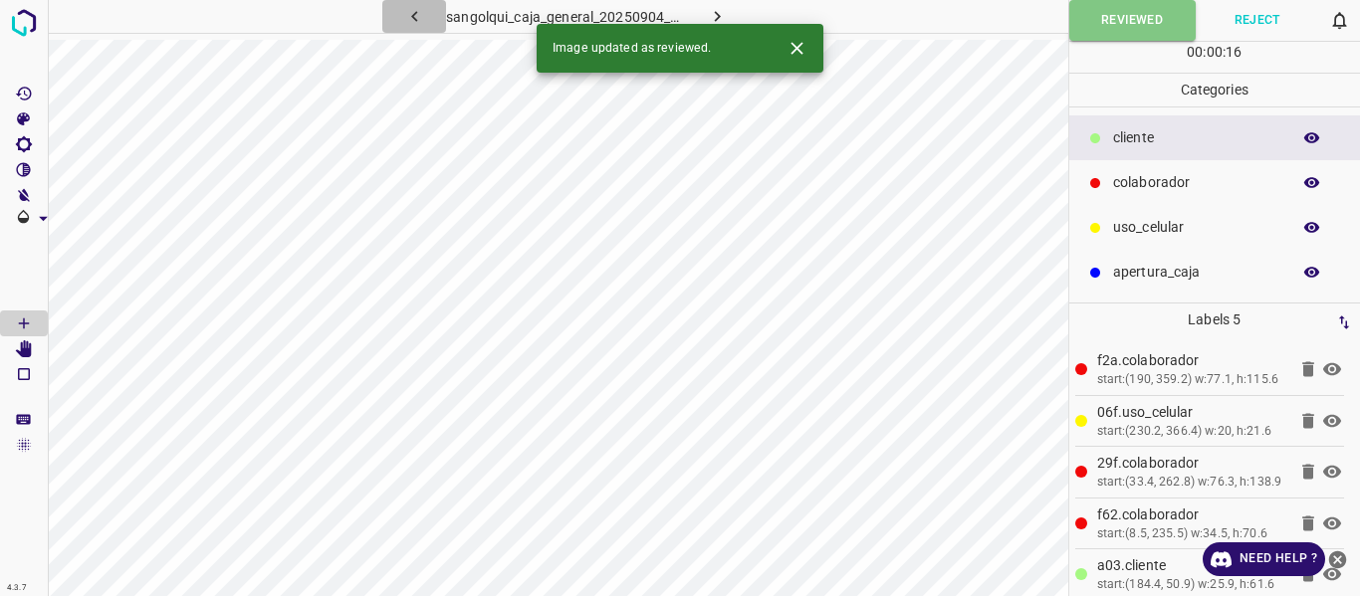
click at [414, 15] on icon "button" at bounding box center [414, 16] width 6 height 11
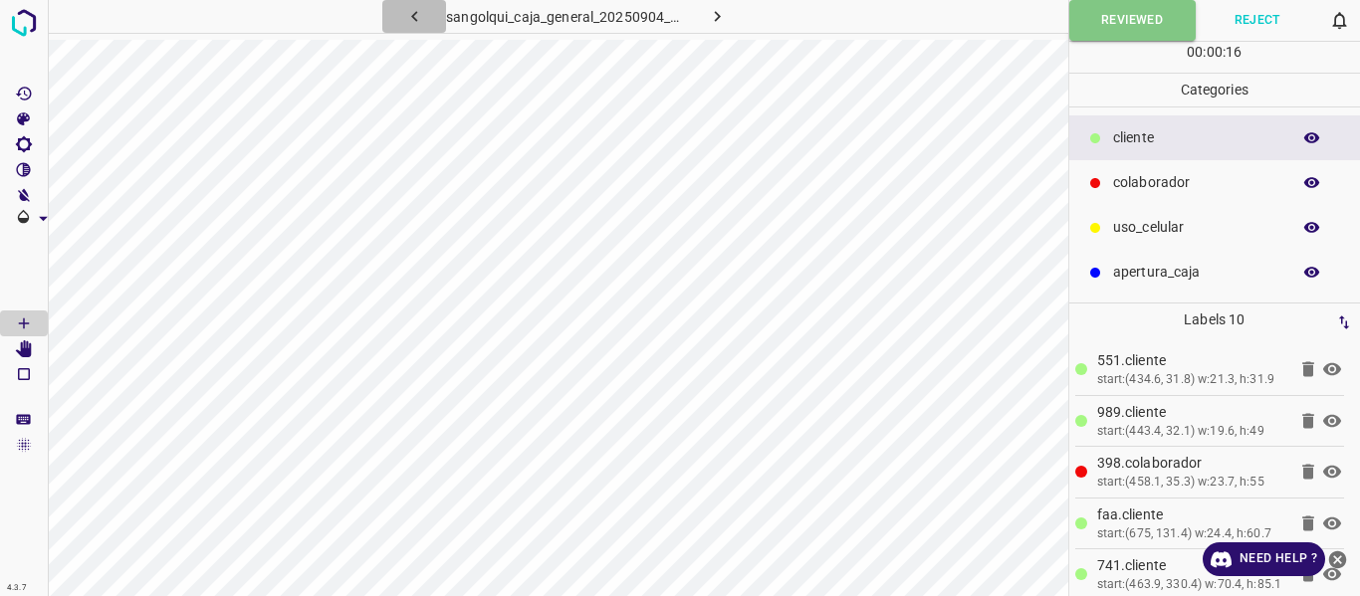
click at [415, 11] on icon "button" at bounding box center [414, 16] width 21 height 21
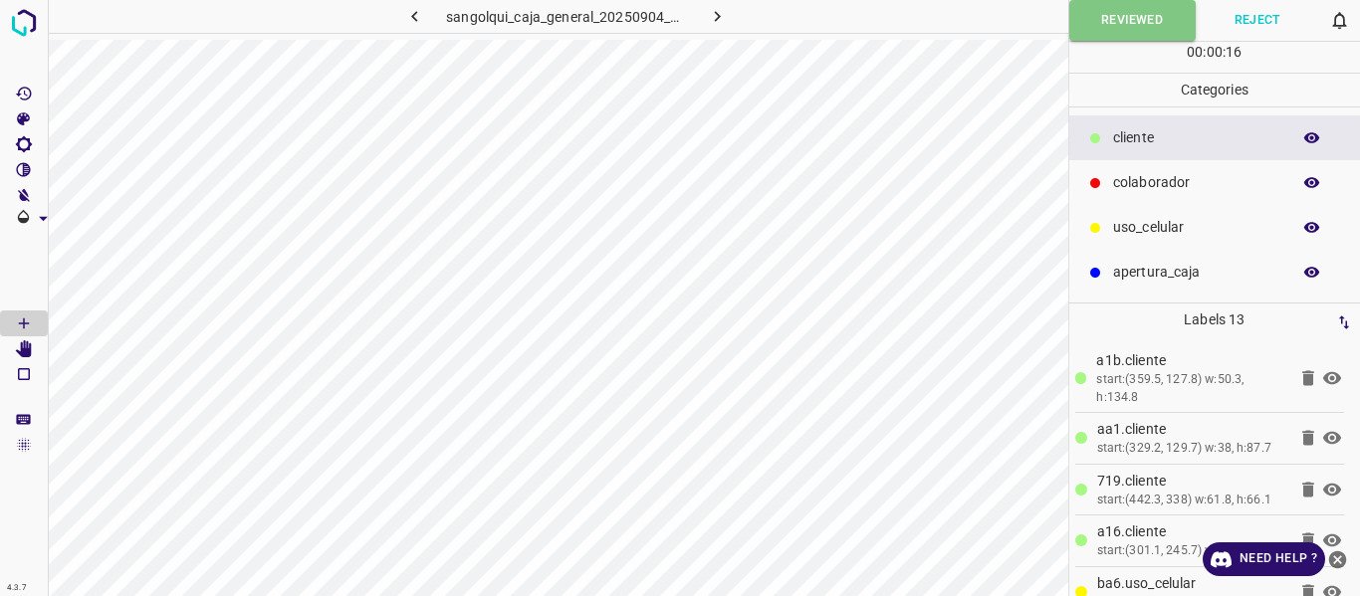
click at [415, 11] on icon "button" at bounding box center [414, 16] width 21 height 21
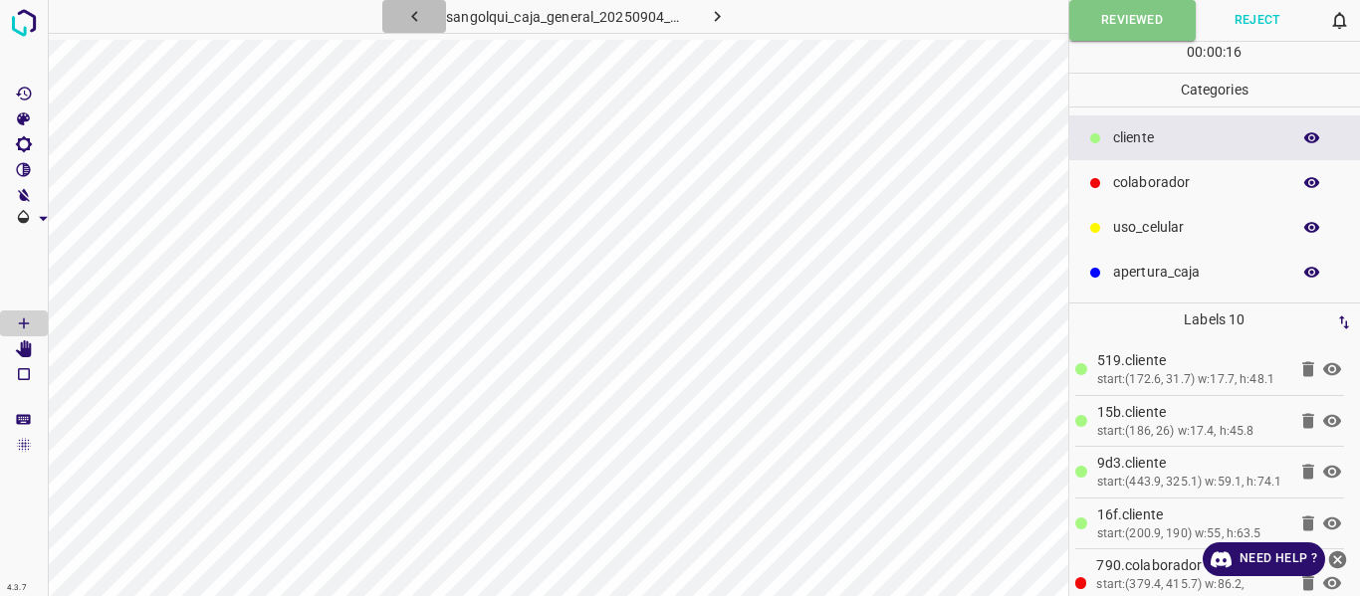
click at [415, 11] on icon "button" at bounding box center [414, 16] width 21 height 21
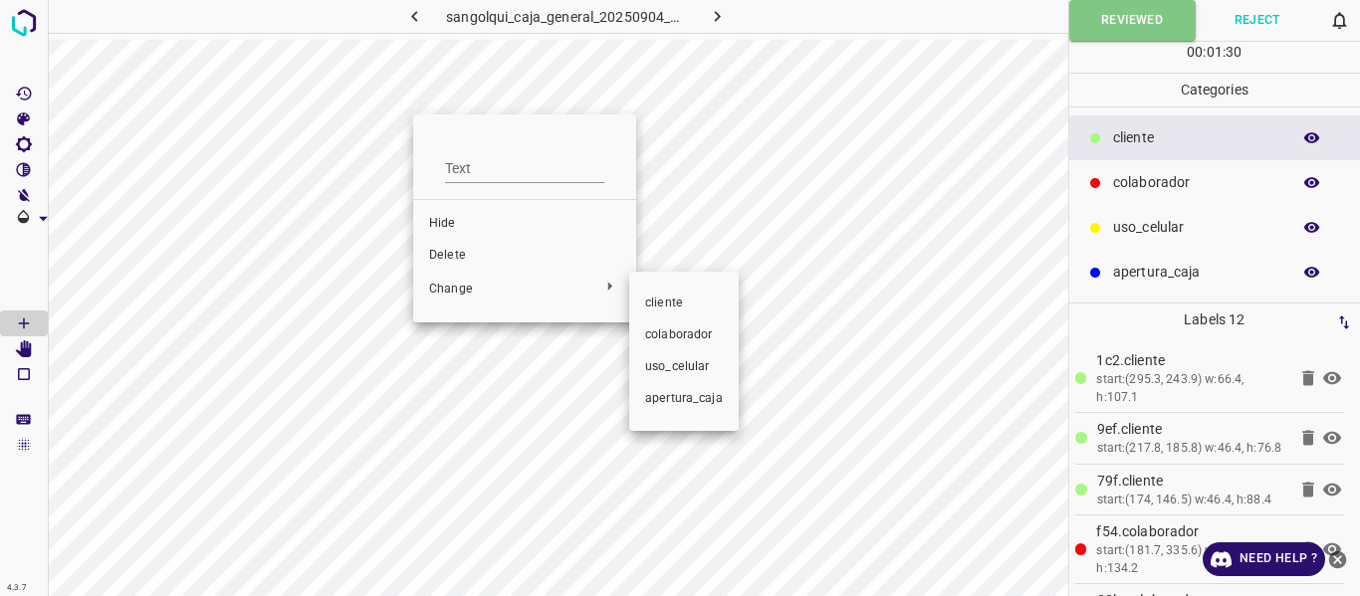
click at [674, 309] on span "cliente" at bounding box center [684, 304] width 78 height 18
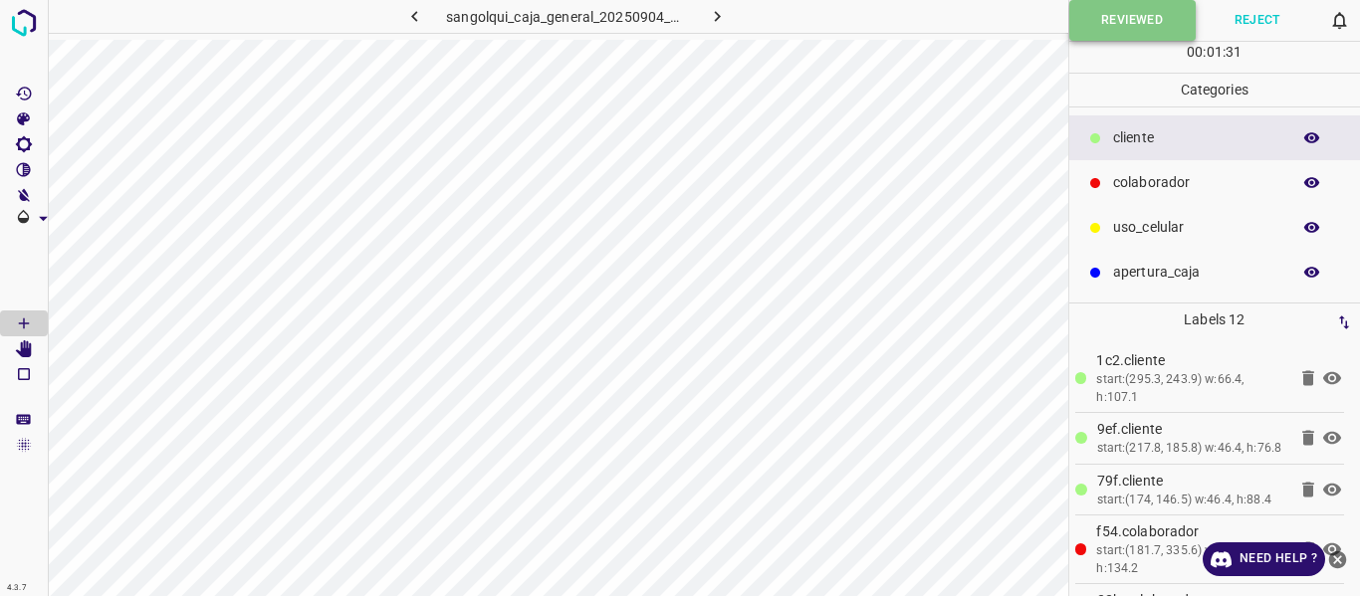
click at [1111, 21] on button "Reviewed" at bounding box center [1132, 20] width 126 height 41
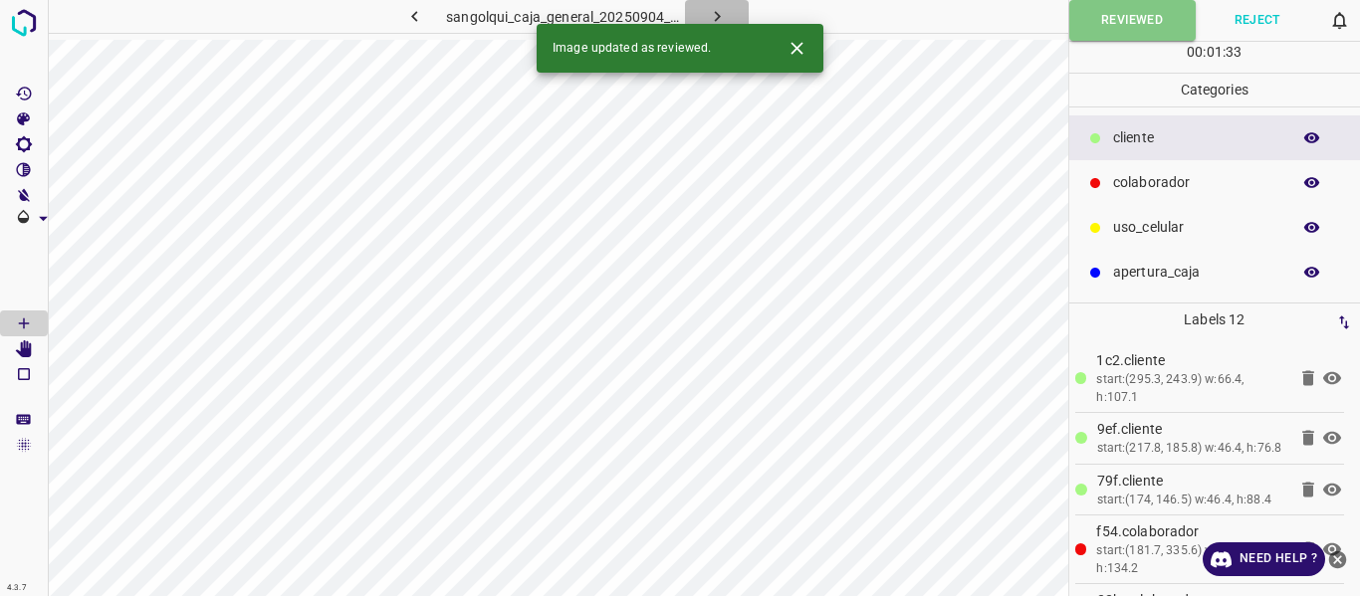
click at [713, 12] on icon "button" at bounding box center [717, 16] width 21 height 21
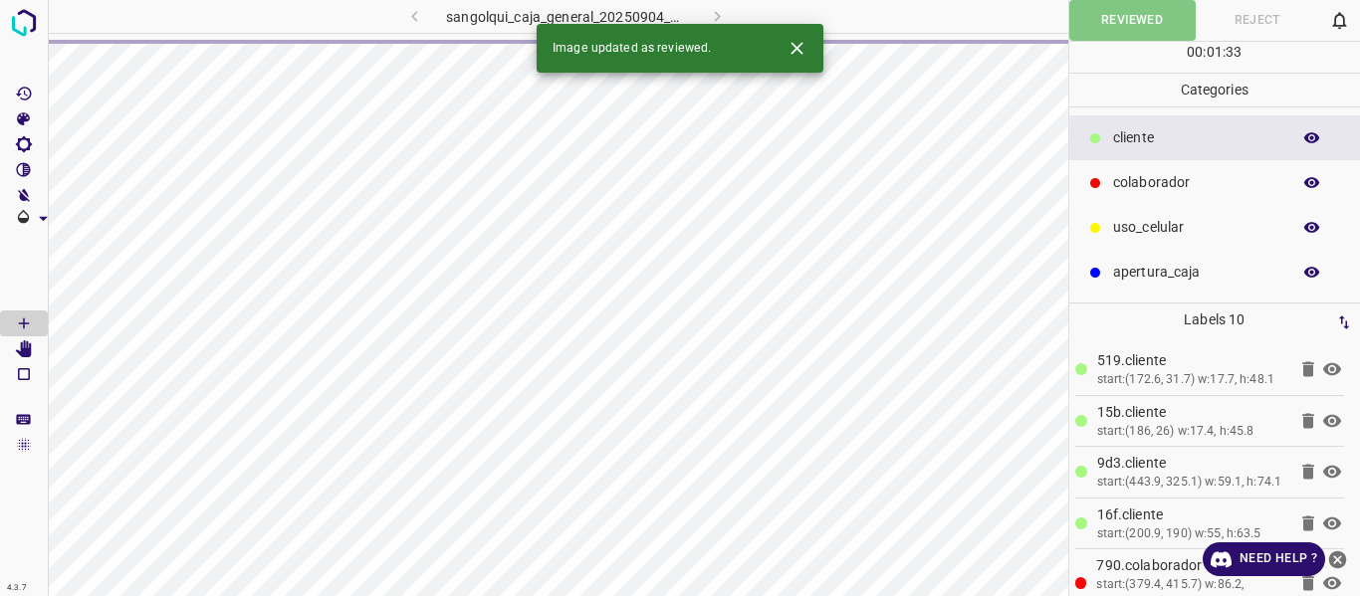
click at [713, 12] on div "sangolqui_caja_general_20250904_102714_671777.jpg" at bounding box center [566, 16] width 478 height 33
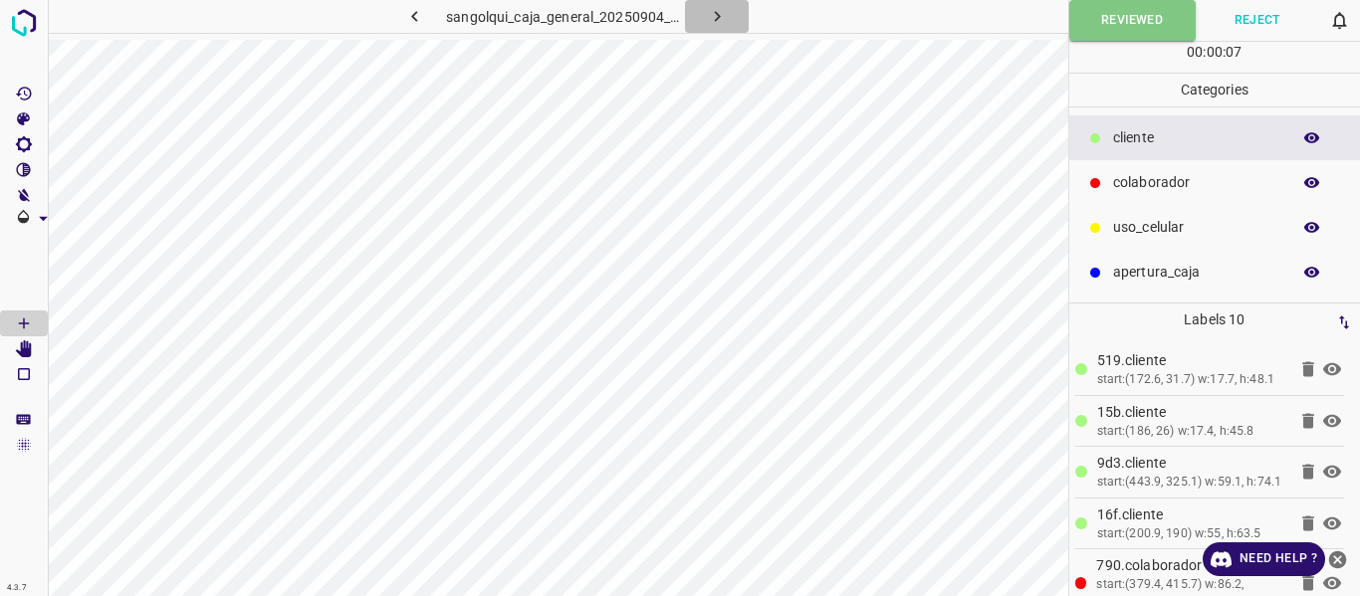
click at [717, 11] on icon "button" at bounding box center [717, 16] width 21 height 21
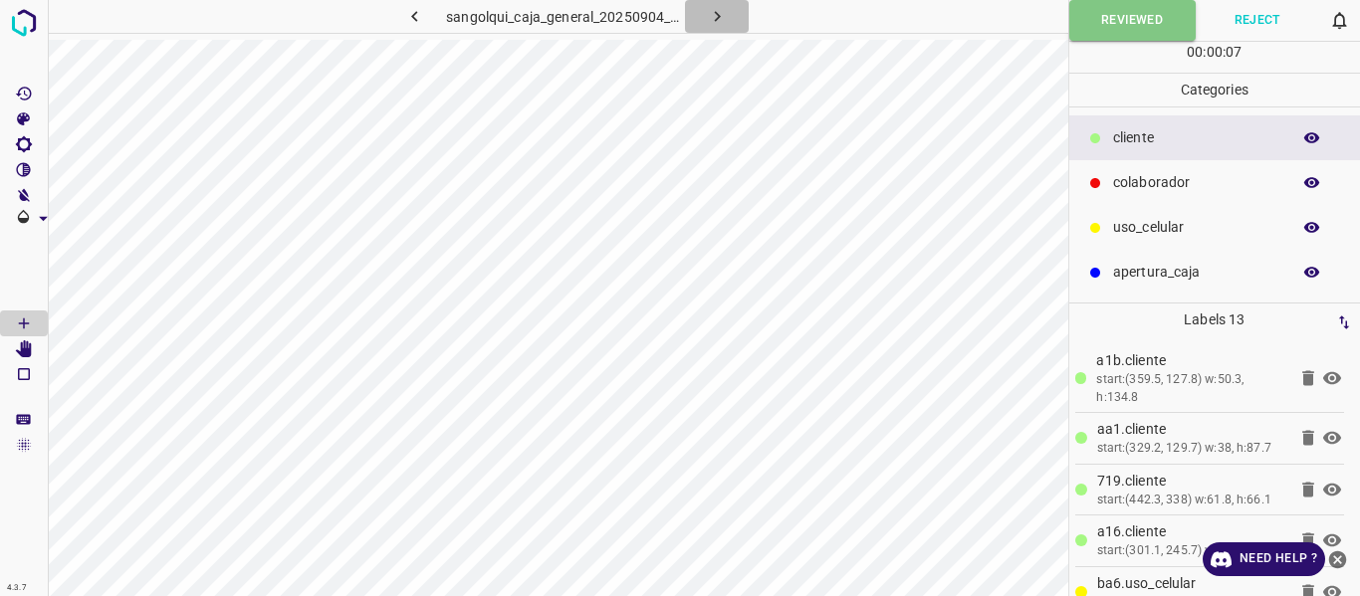
click at [717, 11] on icon "button" at bounding box center [717, 16] width 21 height 21
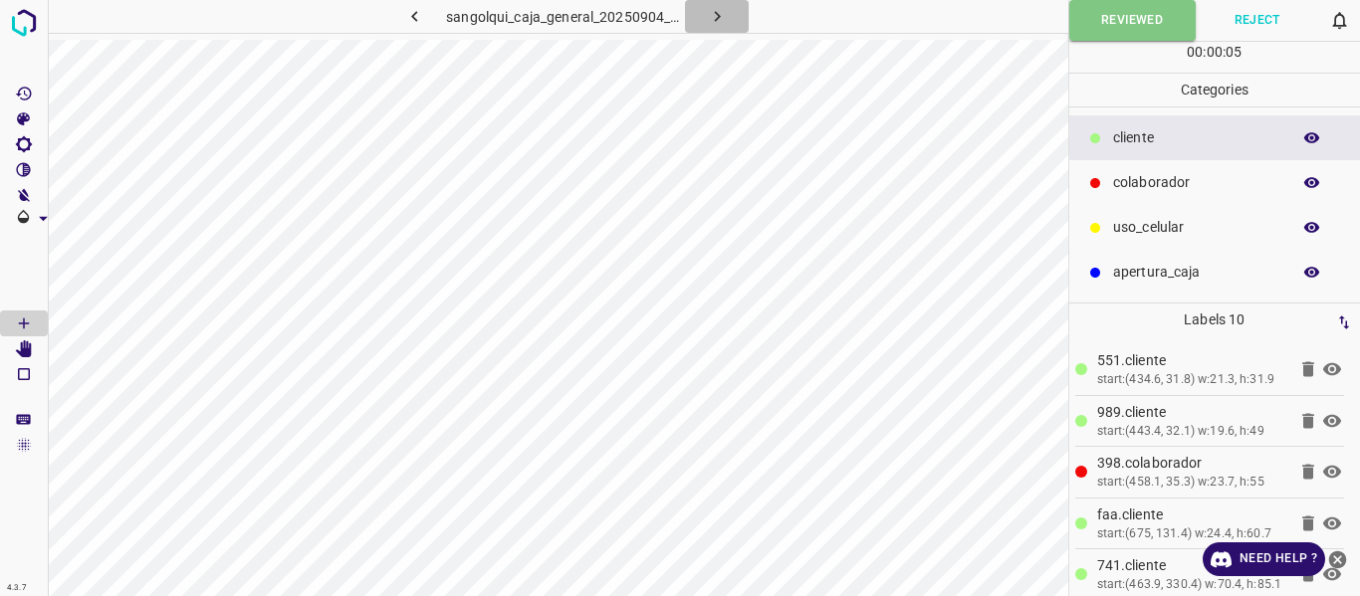
click at [717, 11] on icon "button" at bounding box center [717, 16] width 21 height 21
click at [717, 20] on icon "button" at bounding box center [717, 16] width 21 height 21
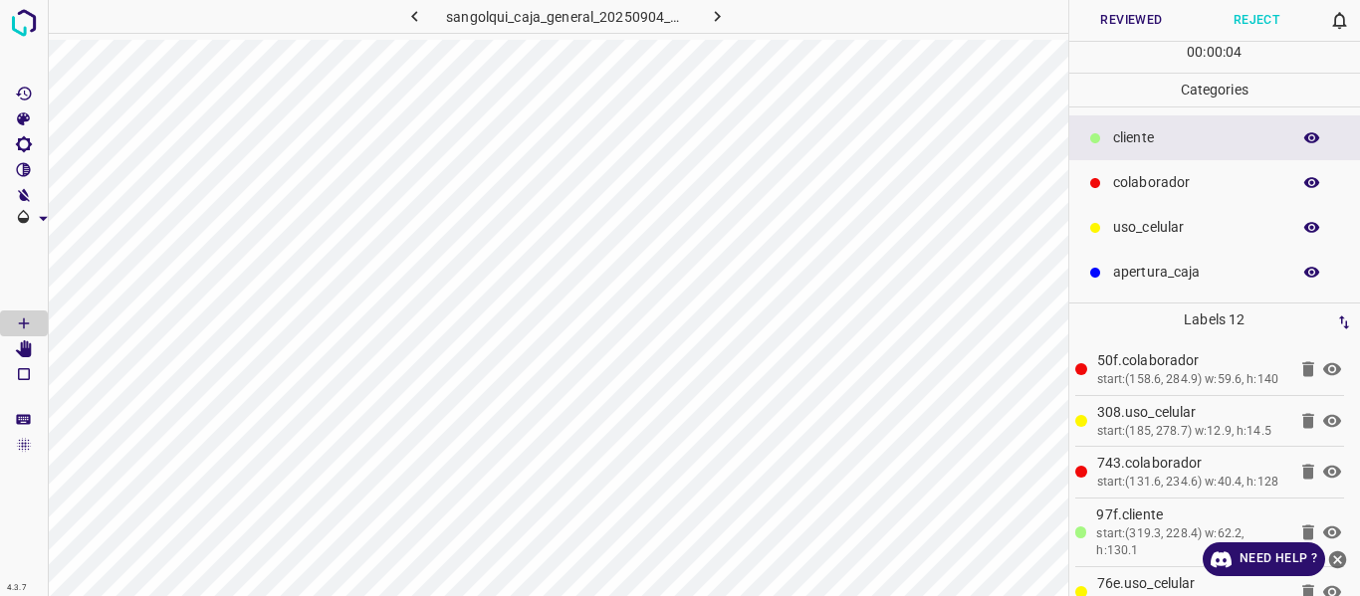
click at [1108, 17] on button "Reviewed" at bounding box center [1131, 20] width 125 height 41
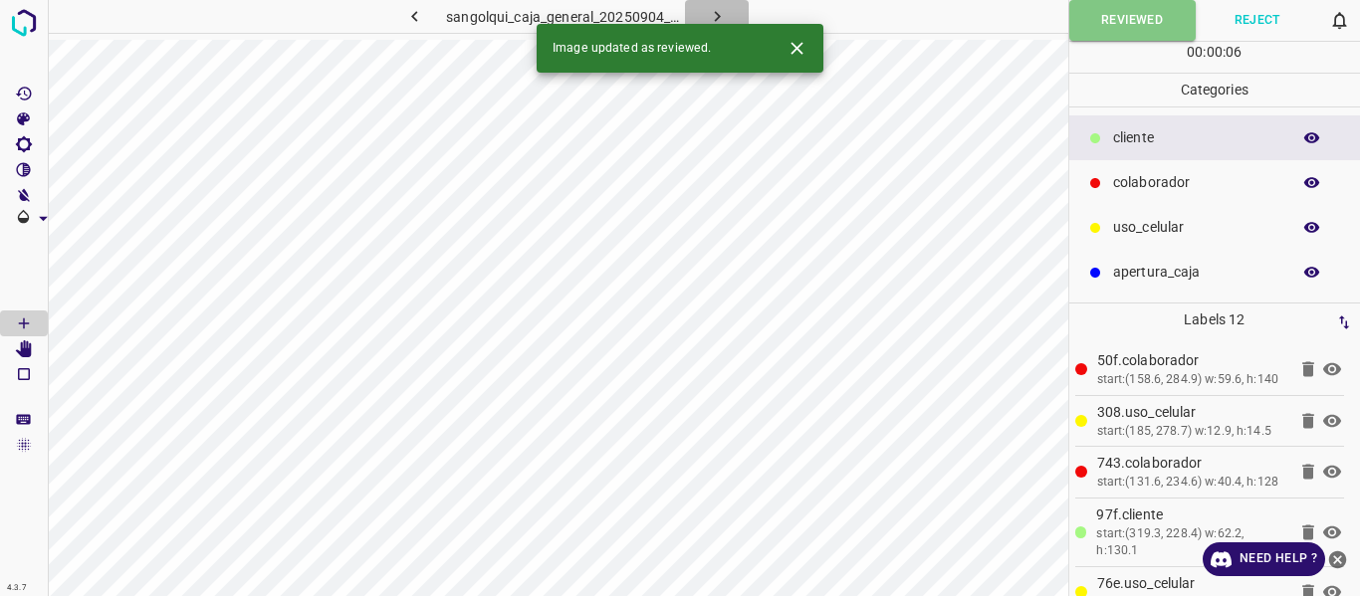
click at [722, 17] on icon "button" at bounding box center [717, 16] width 21 height 21
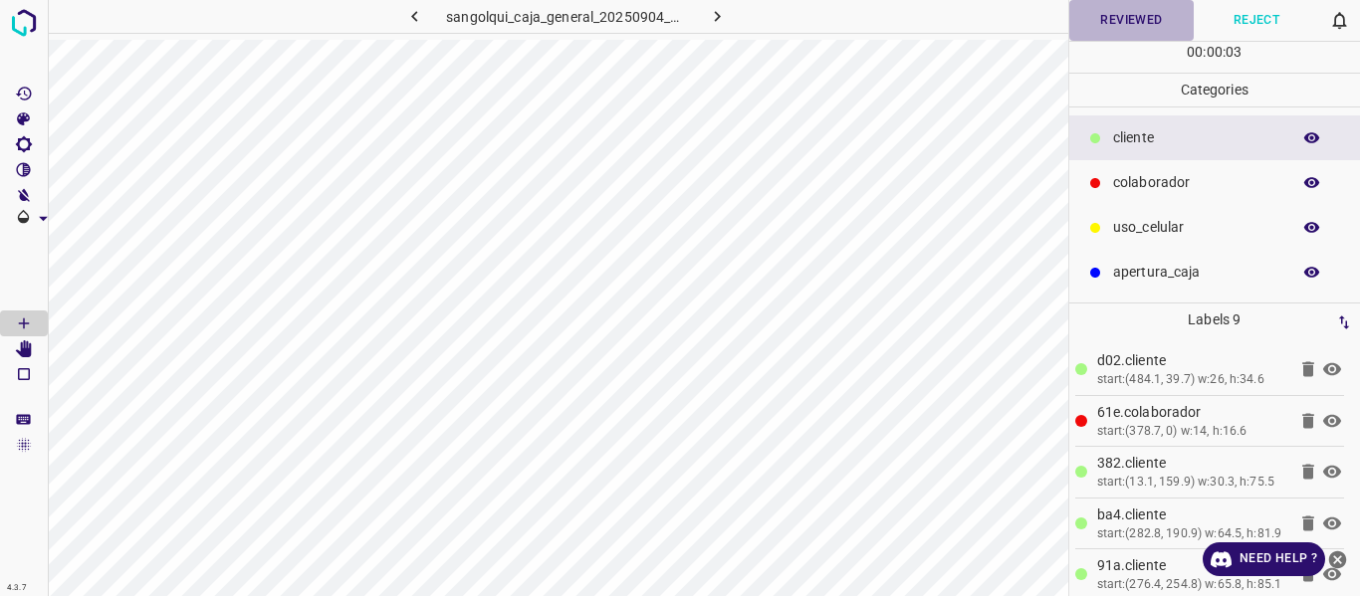
click at [1111, 28] on button "Reviewed" at bounding box center [1131, 20] width 125 height 41
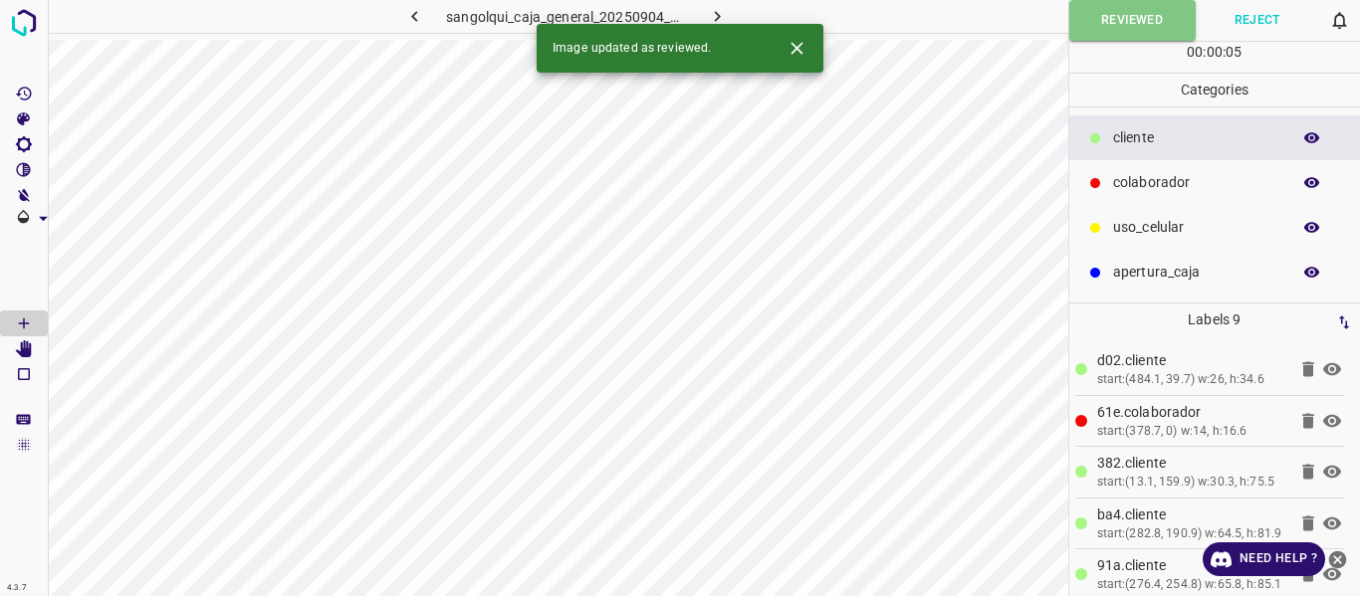
click at [731, 15] on button "button" at bounding box center [717, 16] width 64 height 33
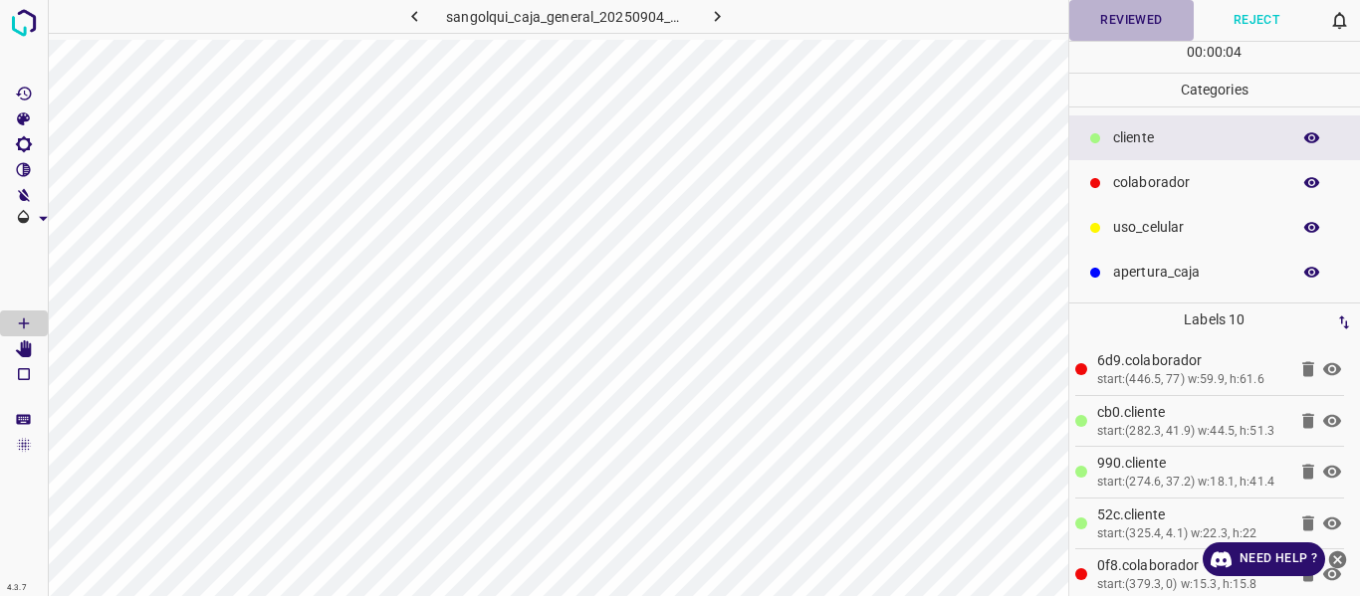
click at [1129, 17] on button "Reviewed" at bounding box center [1131, 20] width 125 height 41
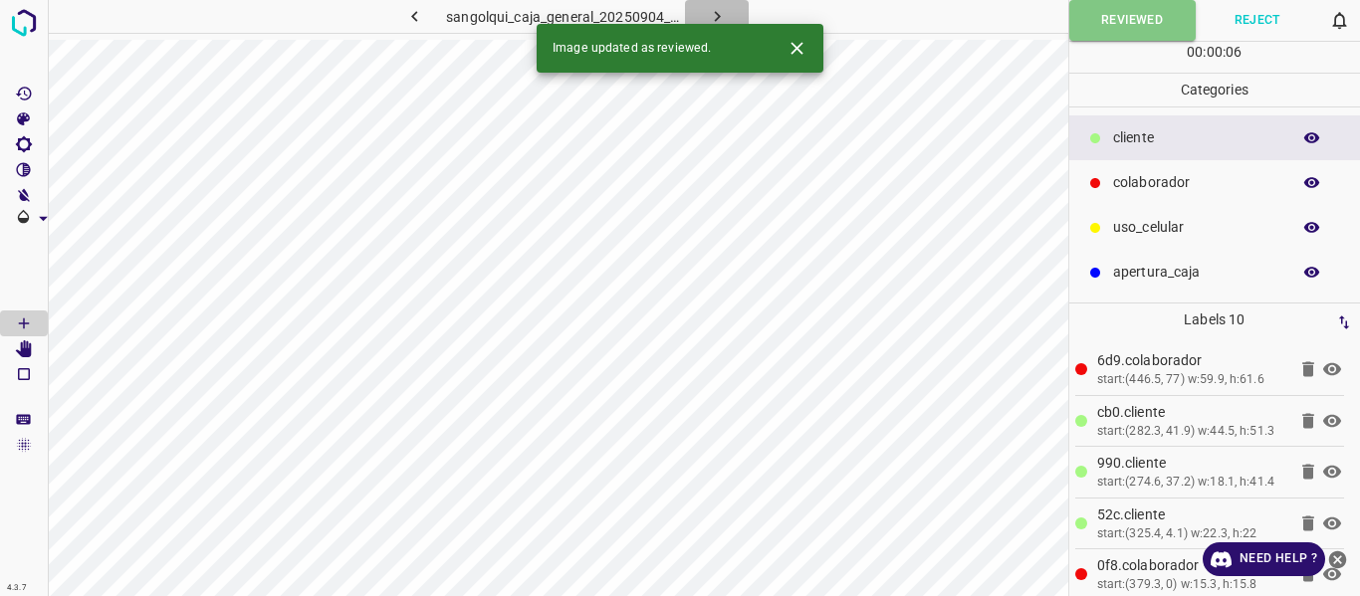
click at [715, 16] on icon "button" at bounding box center [717, 16] width 21 height 21
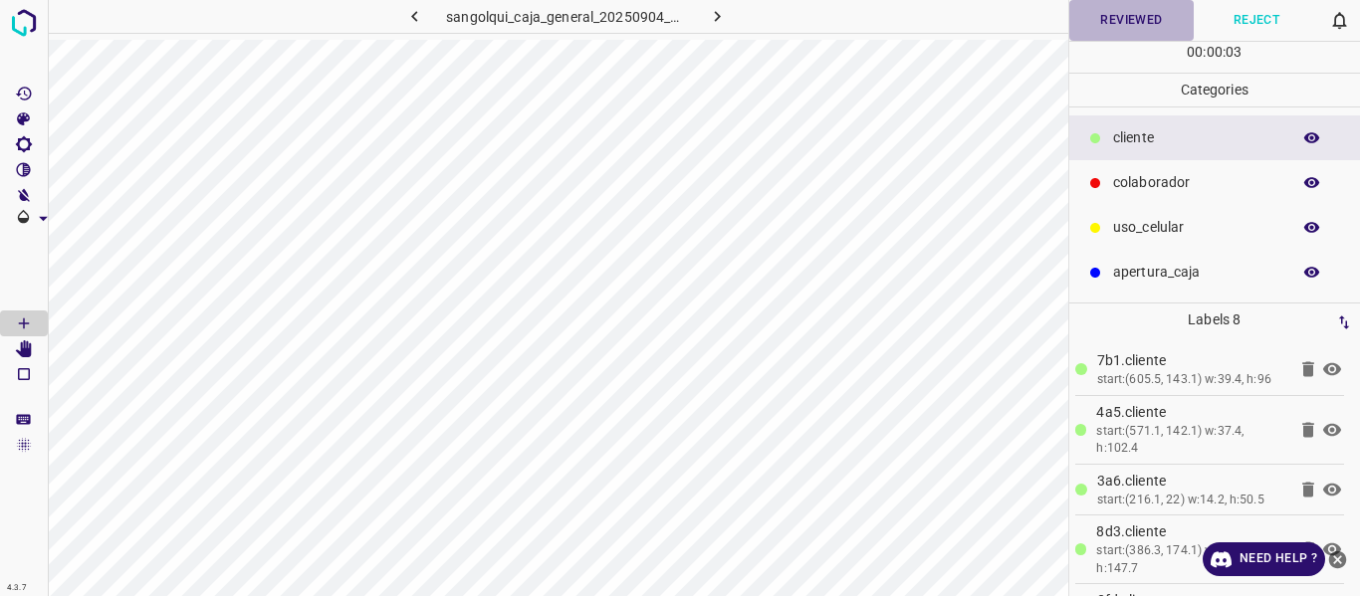
click at [1095, 21] on button "Reviewed" at bounding box center [1131, 20] width 125 height 41
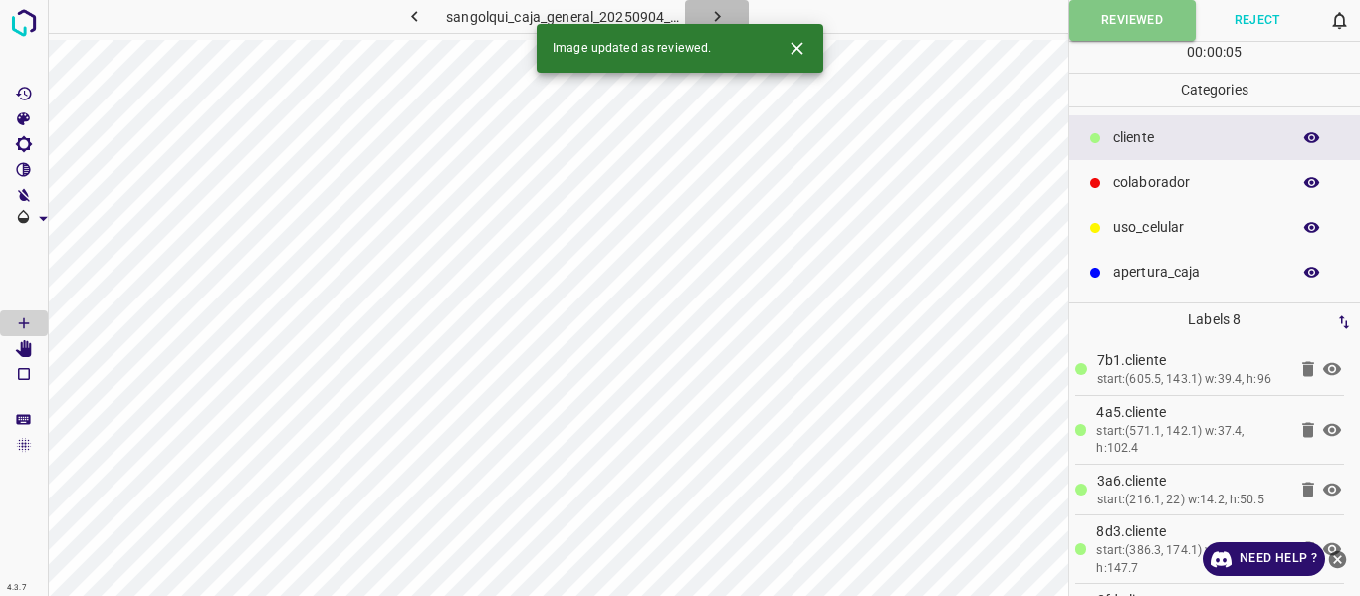
click at [712, 11] on icon "button" at bounding box center [717, 16] width 21 height 21
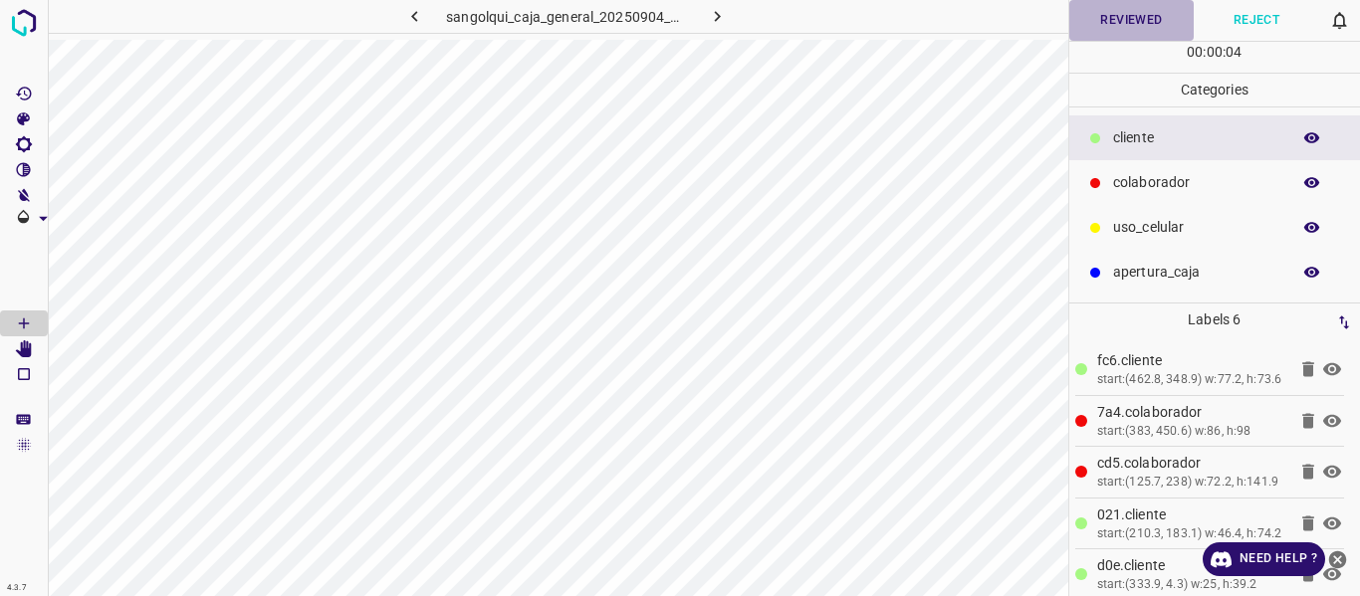
click at [1078, 24] on button "Reviewed" at bounding box center [1131, 20] width 125 height 41
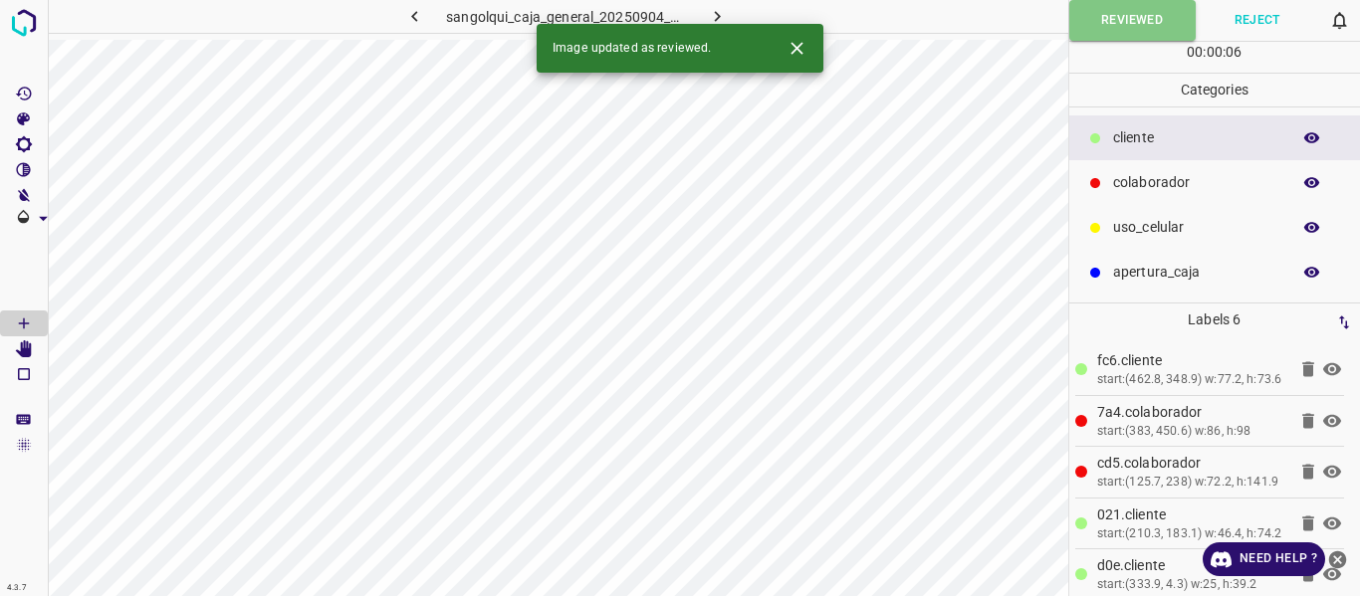
click at [725, 14] on icon "button" at bounding box center [717, 16] width 21 height 21
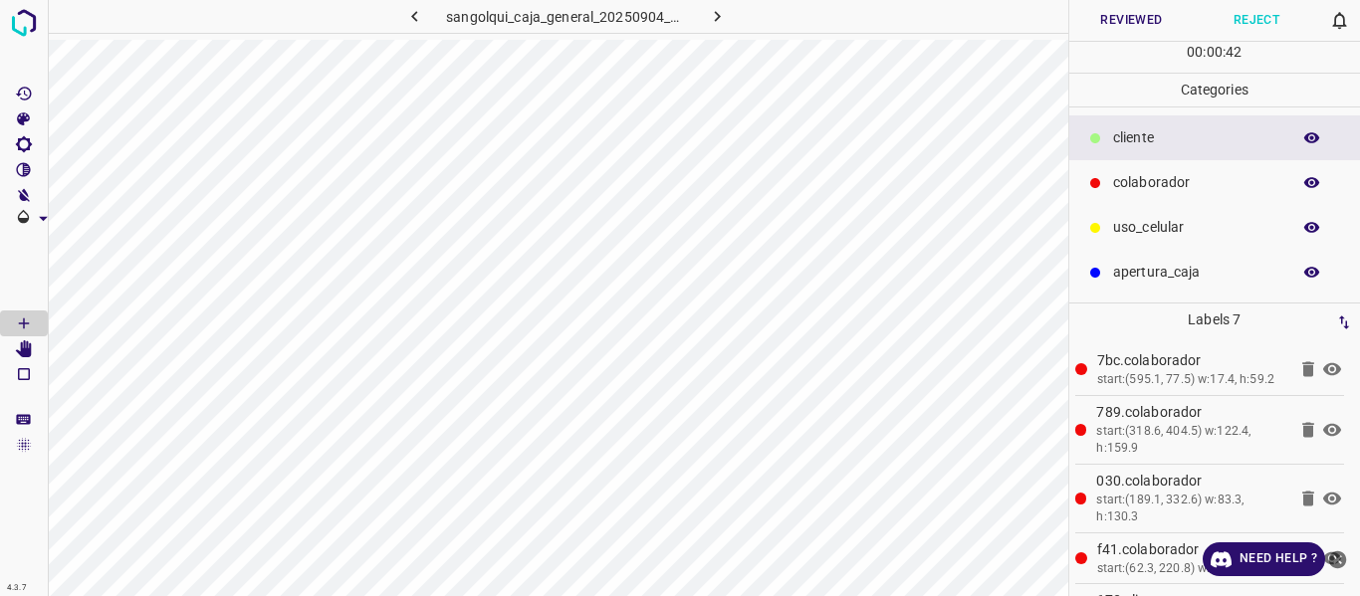
click at [1111, 19] on button "Reviewed" at bounding box center [1131, 20] width 125 height 41
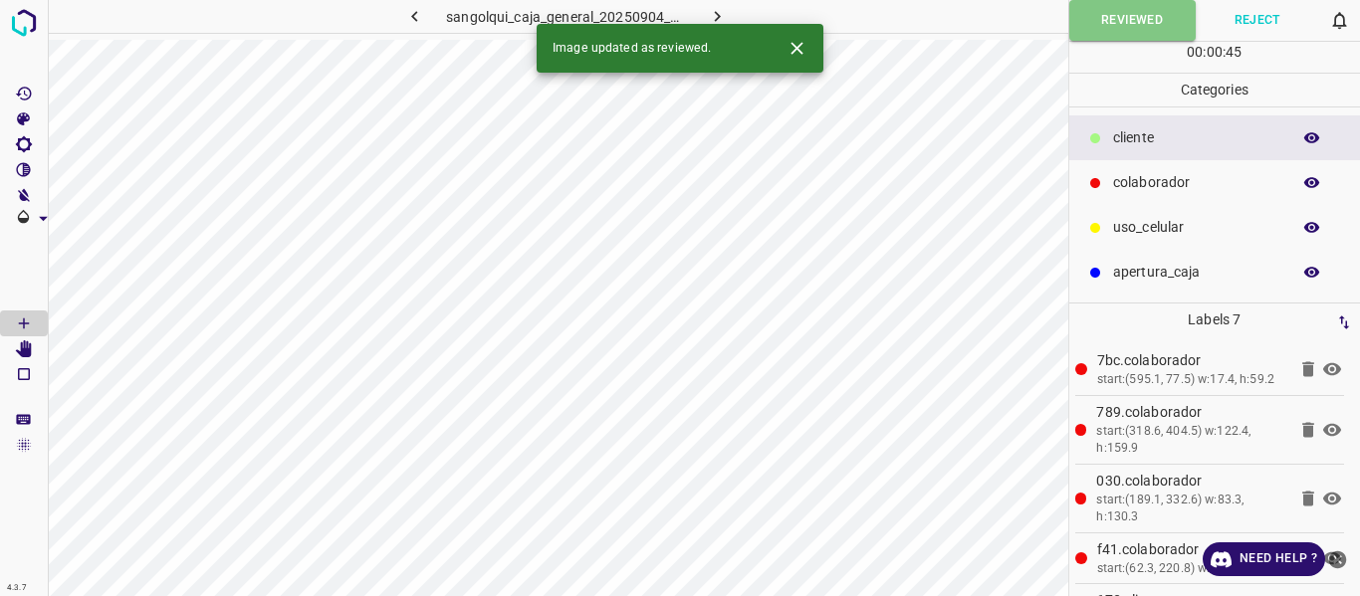
click at [716, 12] on icon "button" at bounding box center [717, 16] width 21 height 21
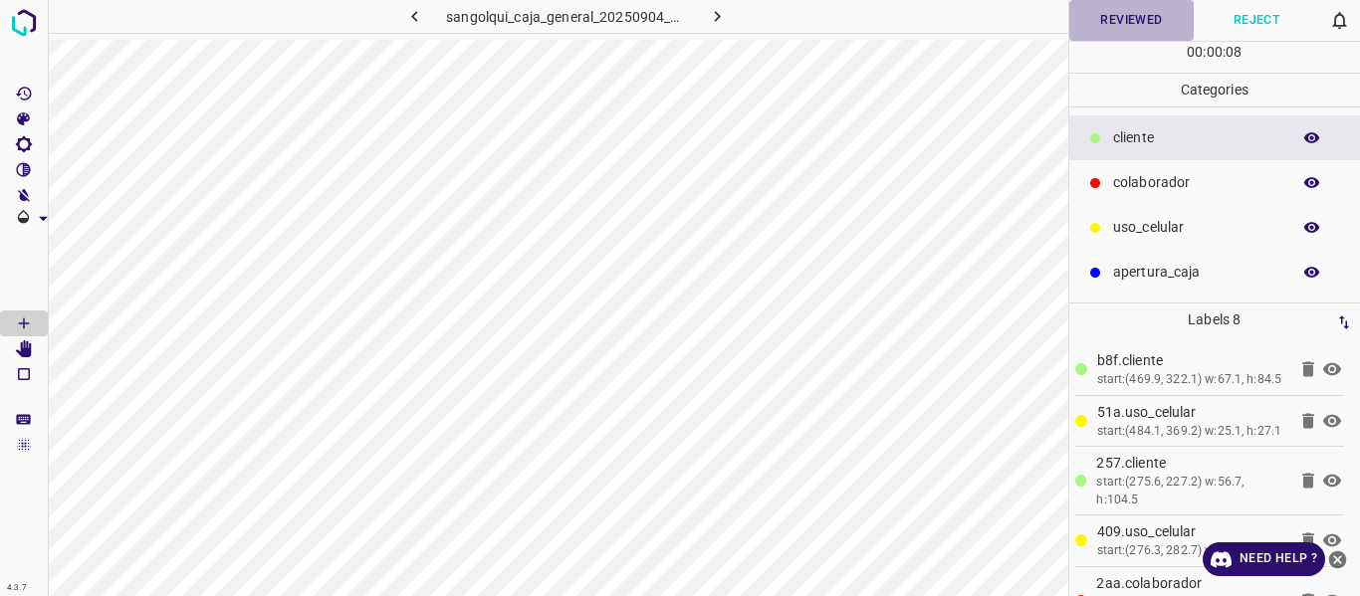
click at [1105, 21] on button "Reviewed" at bounding box center [1131, 20] width 125 height 41
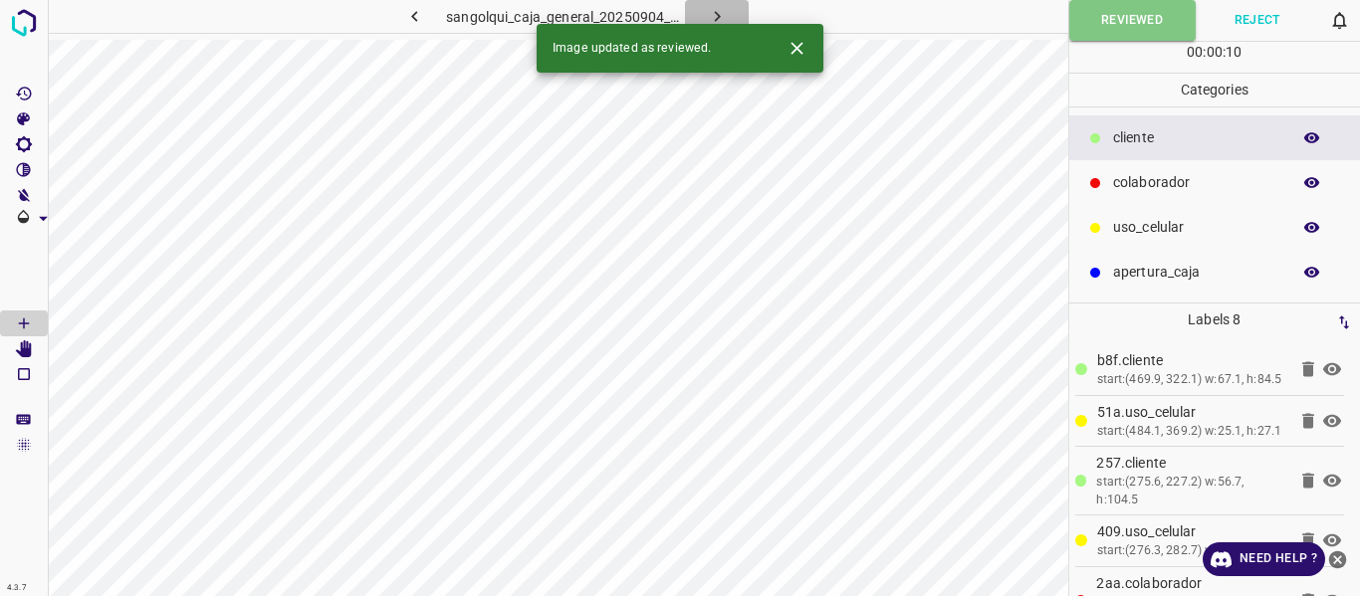
click at [719, 15] on icon "button" at bounding box center [717, 16] width 21 height 21
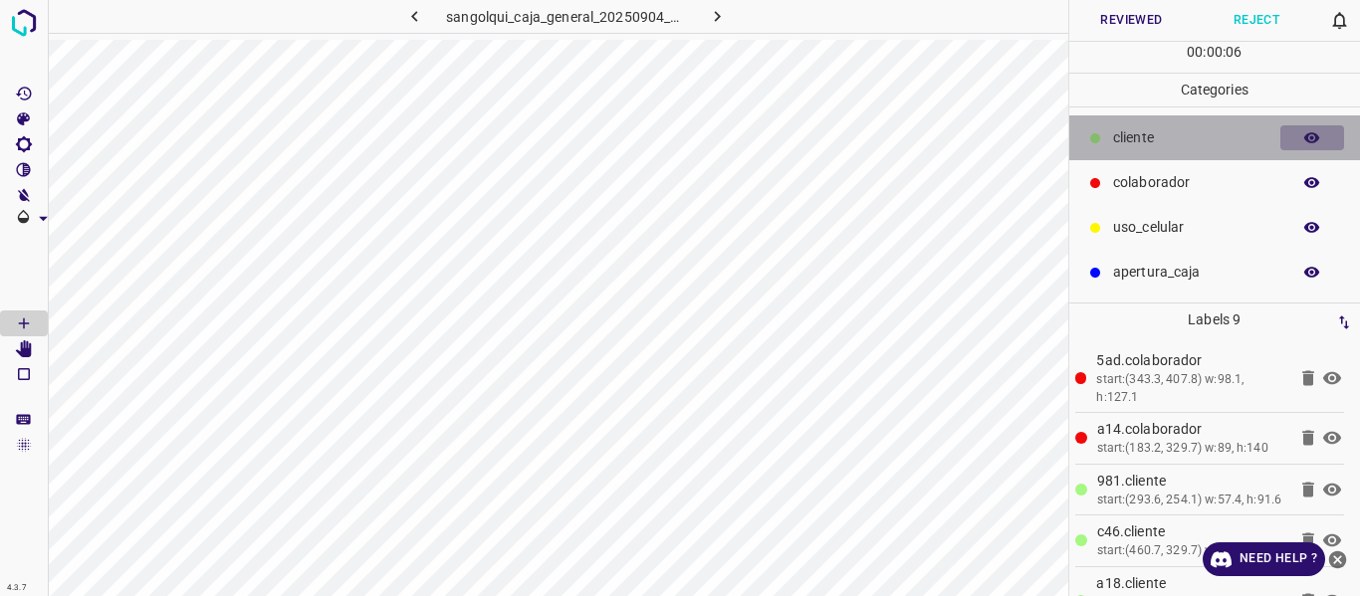
click at [1302, 143] on button "button" at bounding box center [1312, 138] width 64 height 26
click at [1306, 140] on icon "button" at bounding box center [1312, 137] width 16 height 11
click at [1306, 140] on icon "button" at bounding box center [1312, 138] width 16 height 14
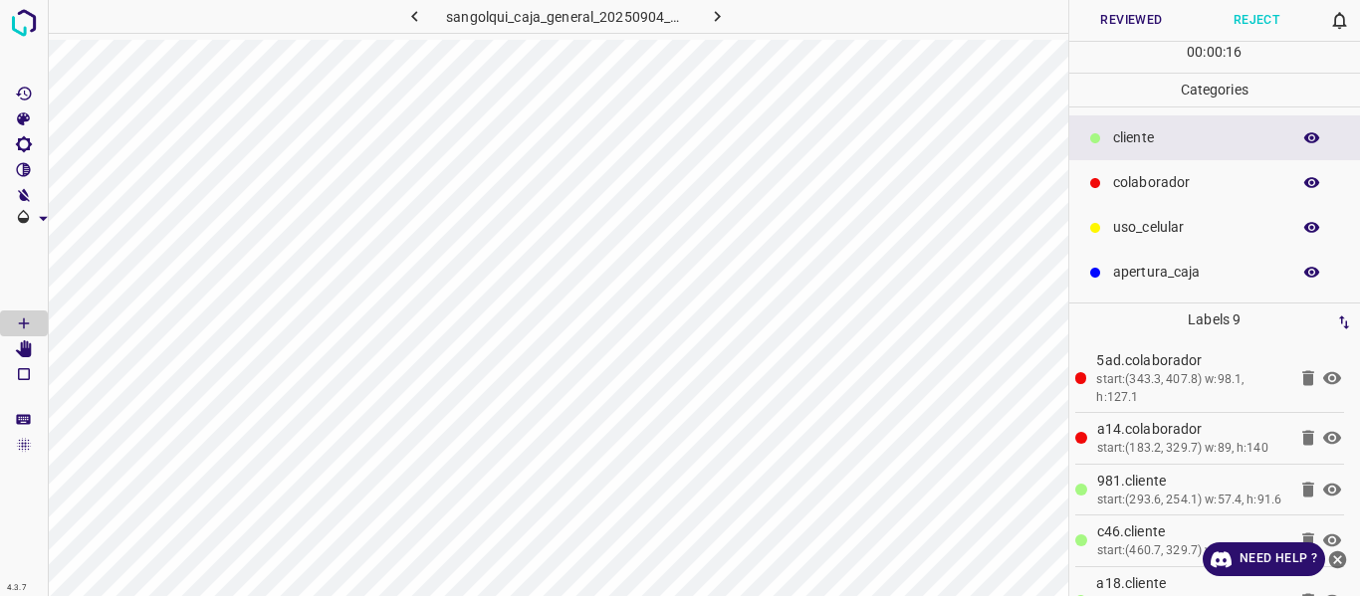
click at [1108, 22] on button "Reviewed" at bounding box center [1131, 20] width 125 height 41
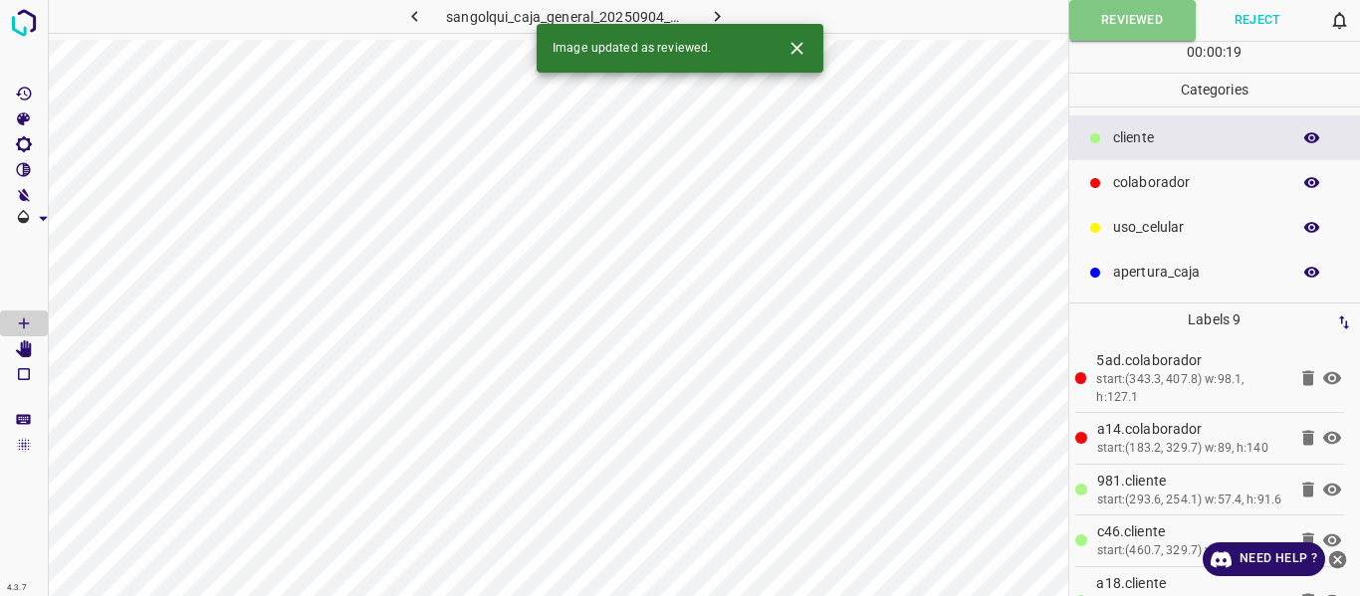
click at [713, 15] on icon "button" at bounding box center [717, 16] width 21 height 21
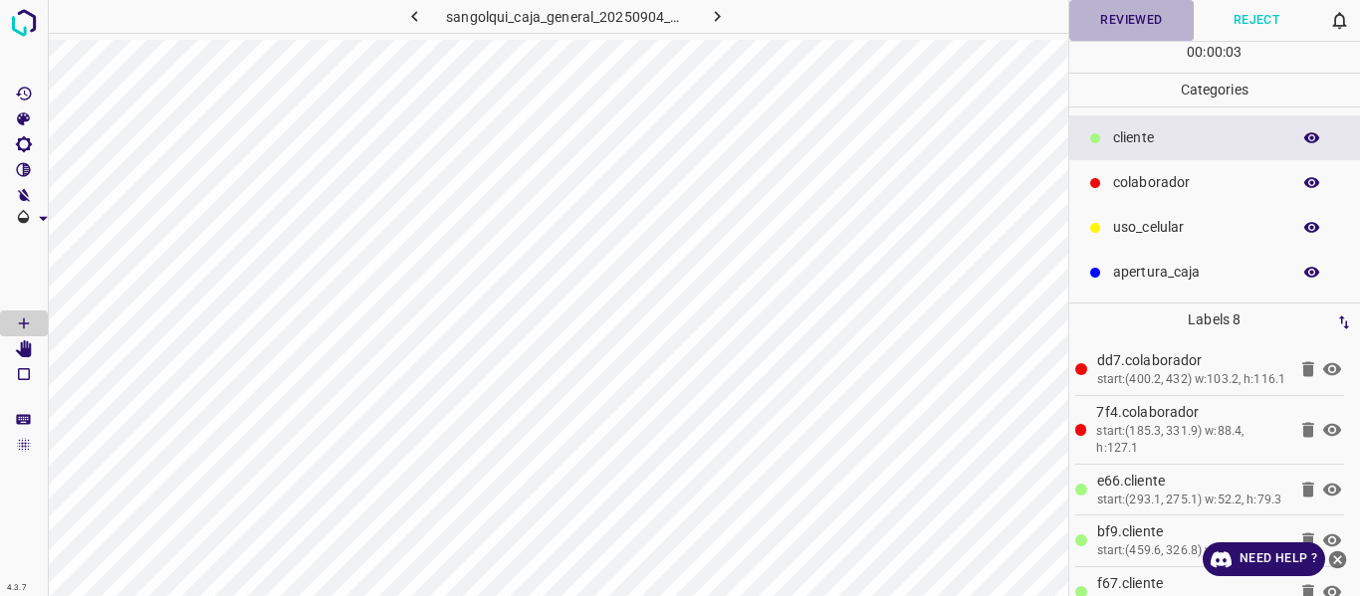
click at [1135, 17] on button "Reviewed" at bounding box center [1131, 20] width 125 height 41
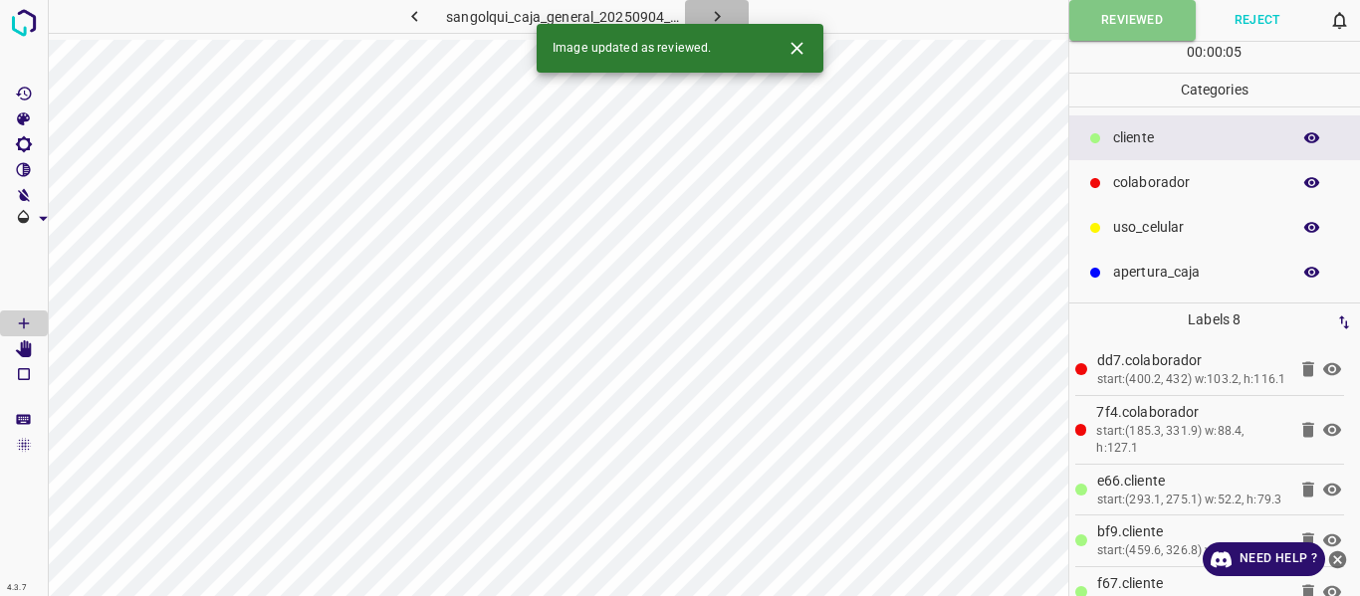
click at [719, 14] on icon "button" at bounding box center [717, 16] width 21 height 21
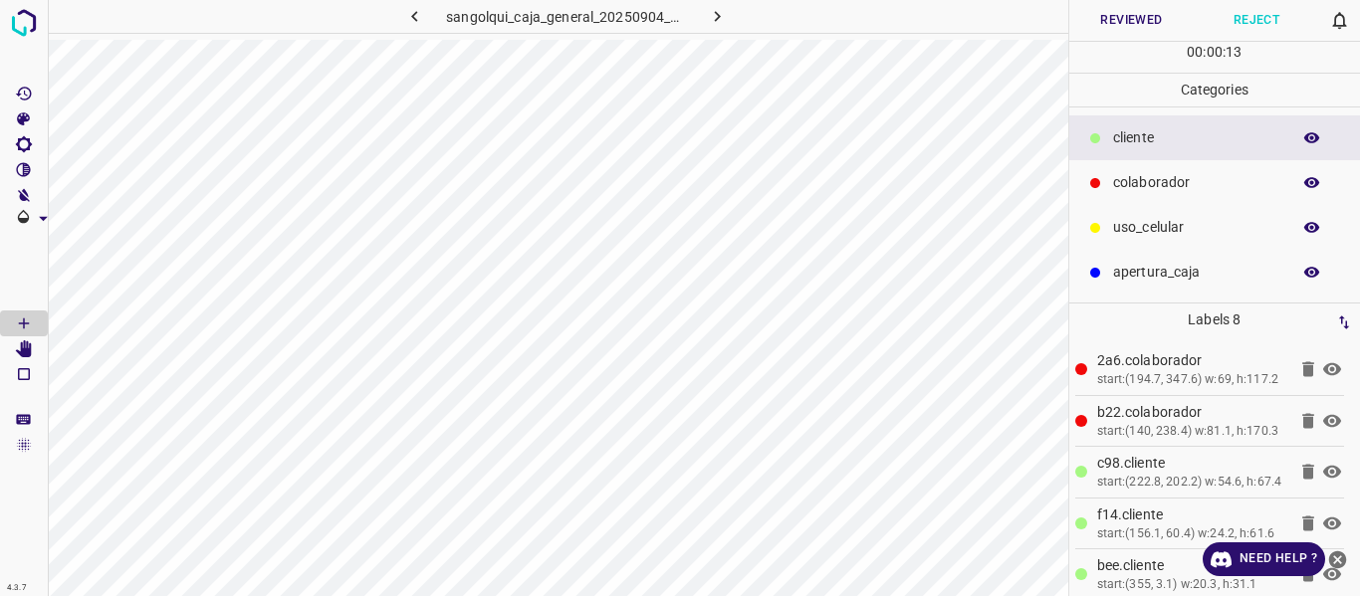
click at [1097, 17] on button "Reviewed" at bounding box center [1131, 20] width 125 height 41
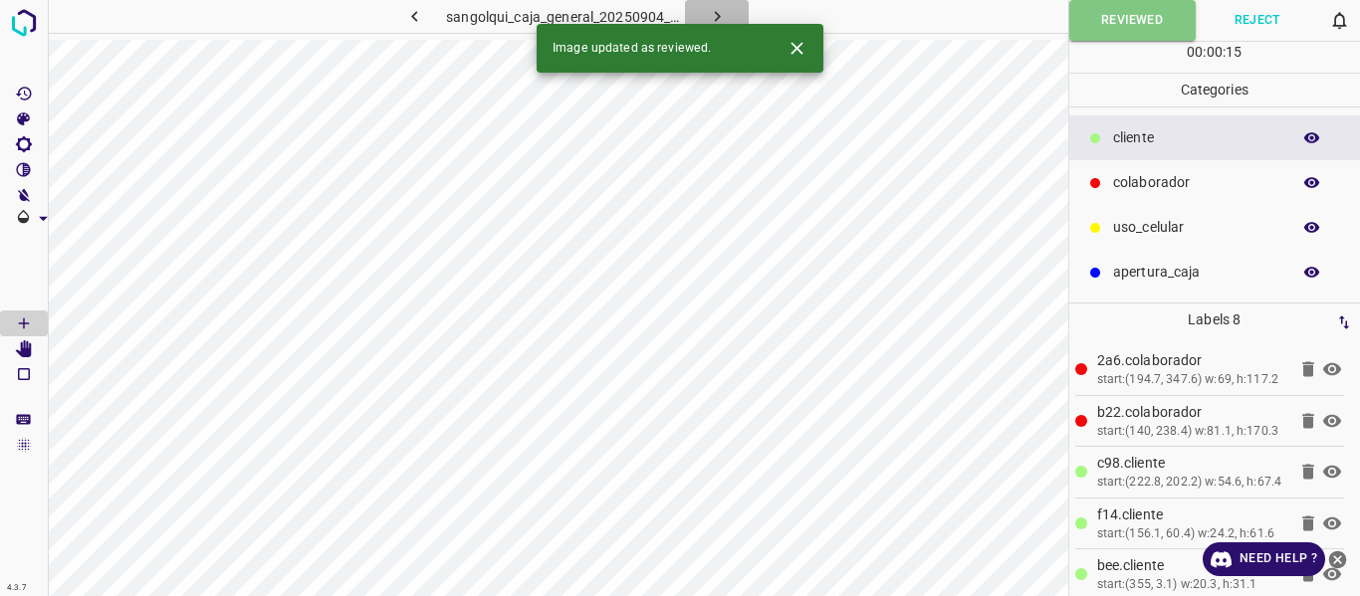
click at [728, 16] on button "button" at bounding box center [717, 16] width 64 height 33
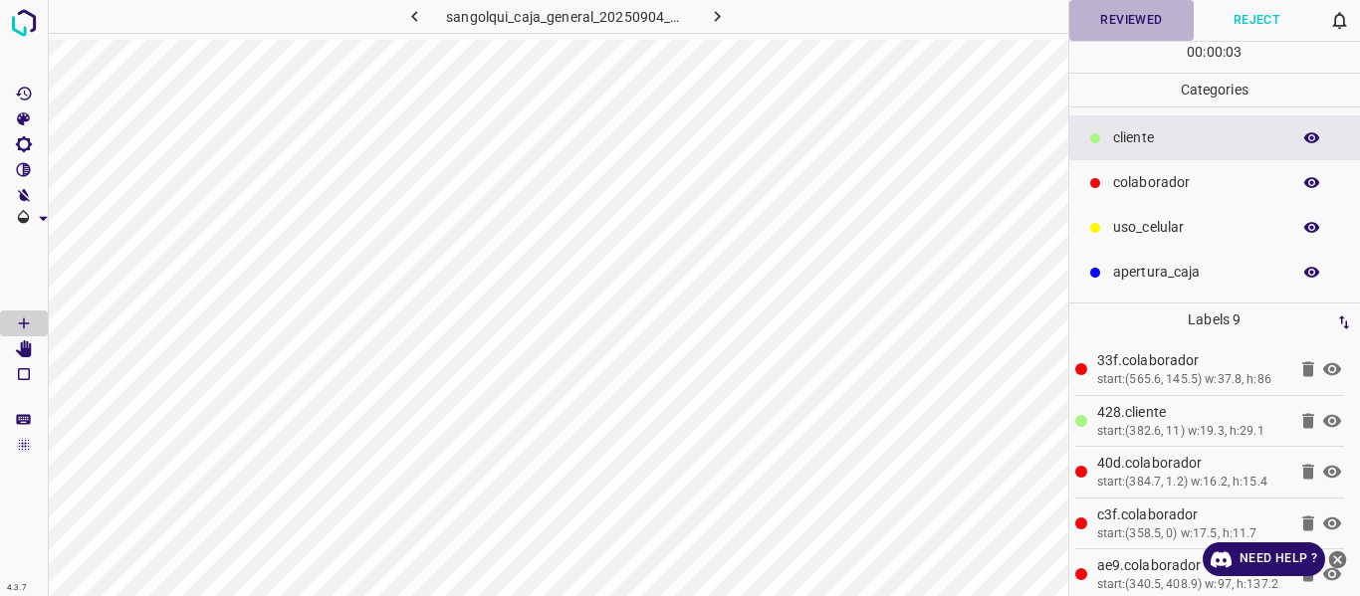
click at [1137, 15] on button "Reviewed" at bounding box center [1131, 20] width 125 height 41
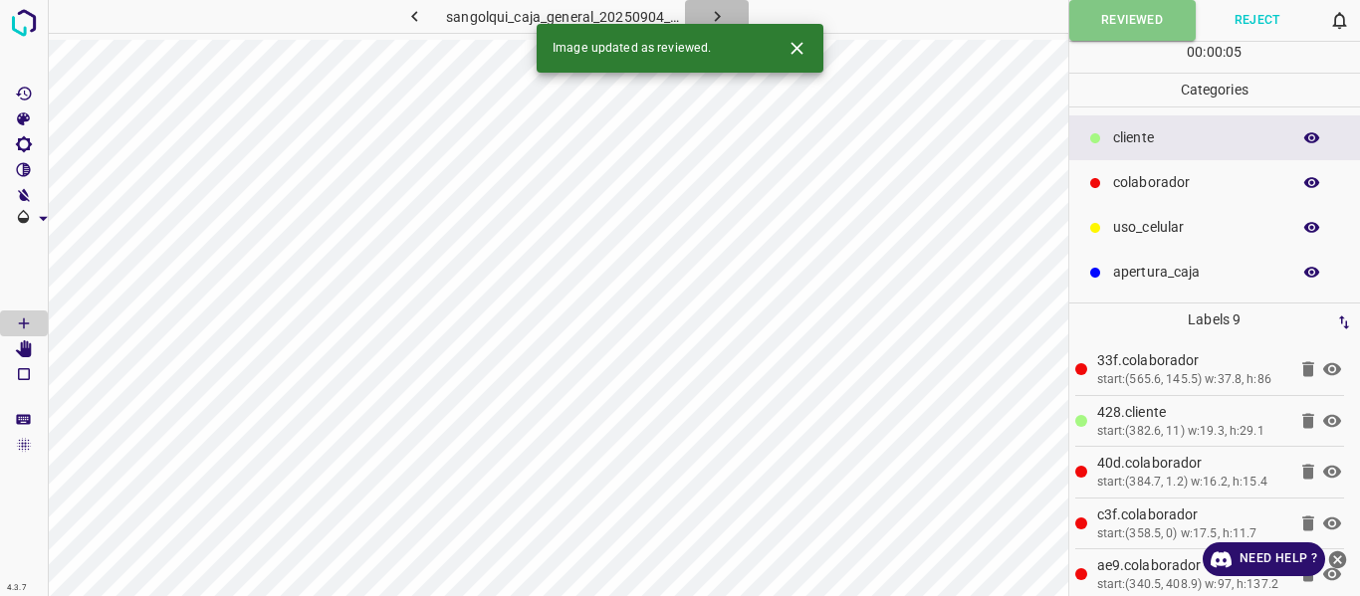
click at [712, 13] on icon "button" at bounding box center [717, 16] width 21 height 21
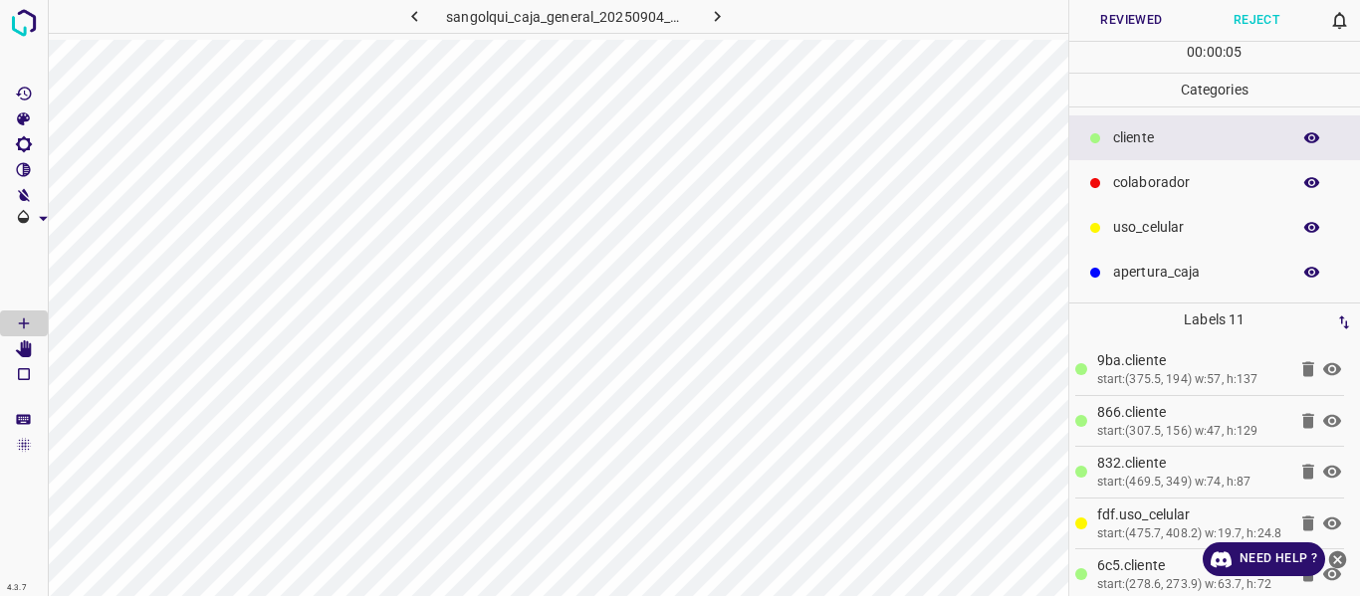
click at [1138, 14] on button "Reviewed" at bounding box center [1131, 20] width 125 height 41
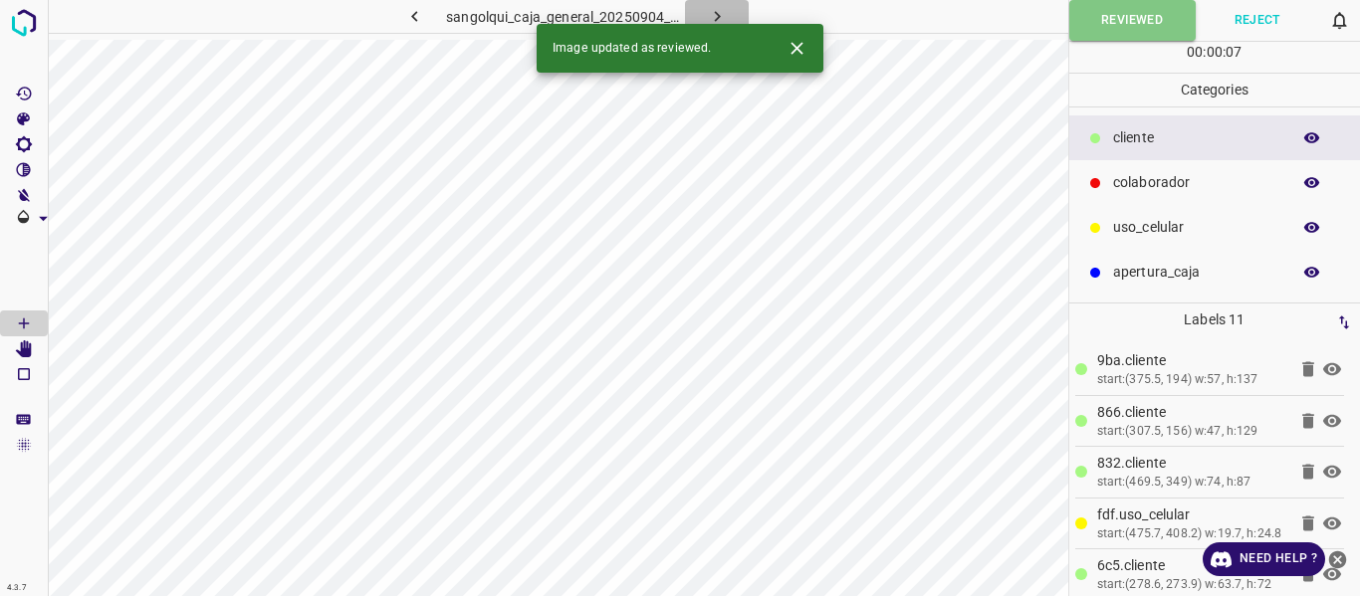
click at [713, 11] on icon "button" at bounding box center [717, 16] width 21 height 21
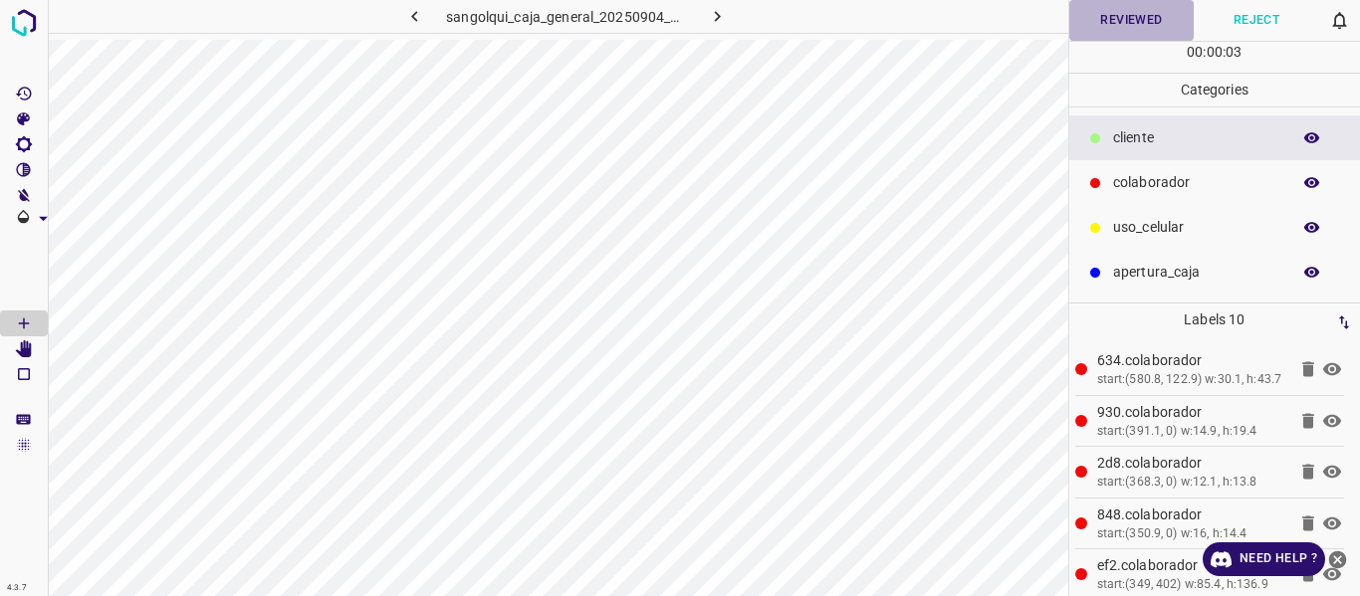
click at [1136, 22] on button "Reviewed" at bounding box center [1131, 20] width 125 height 41
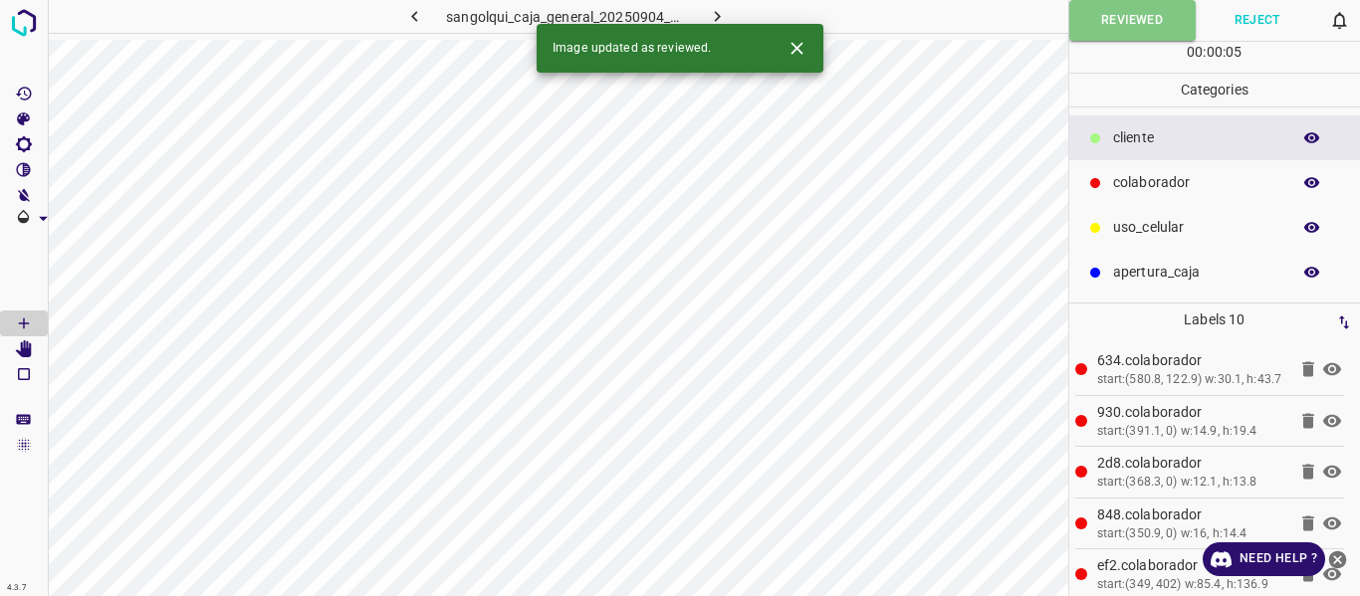
click at [713, 15] on icon "button" at bounding box center [717, 16] width 21 height 21
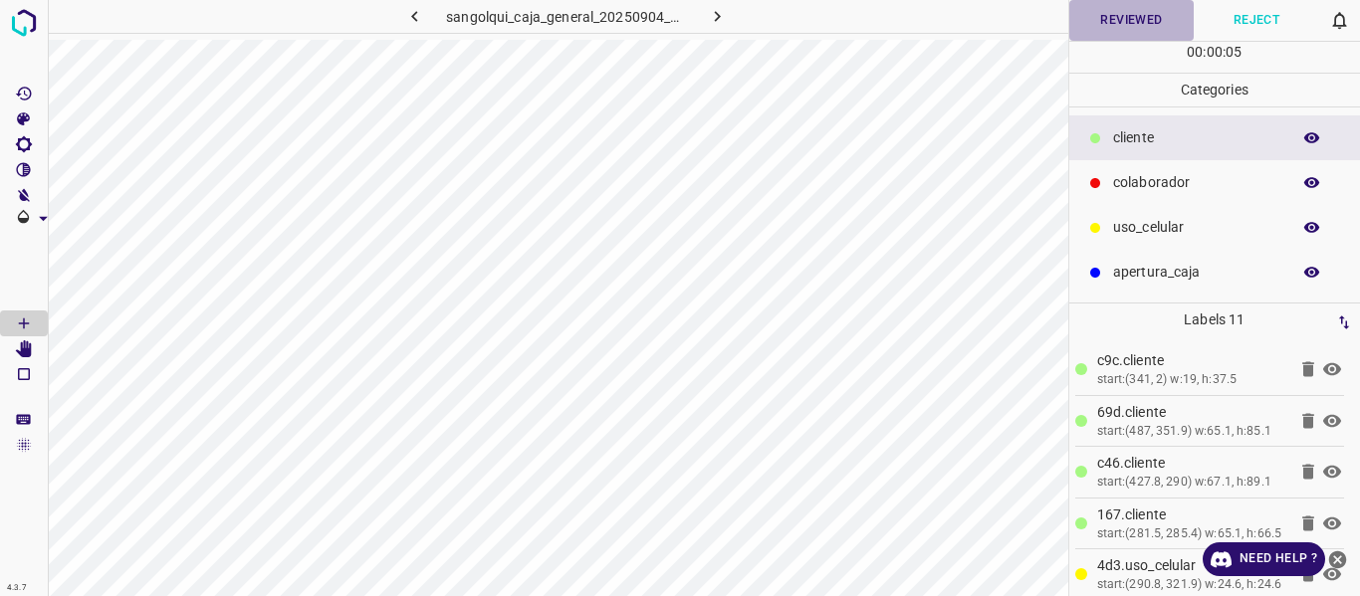
click at [1102, 21] on button "Reviewed" at bounding box center [1131, 20] width 125 height 41
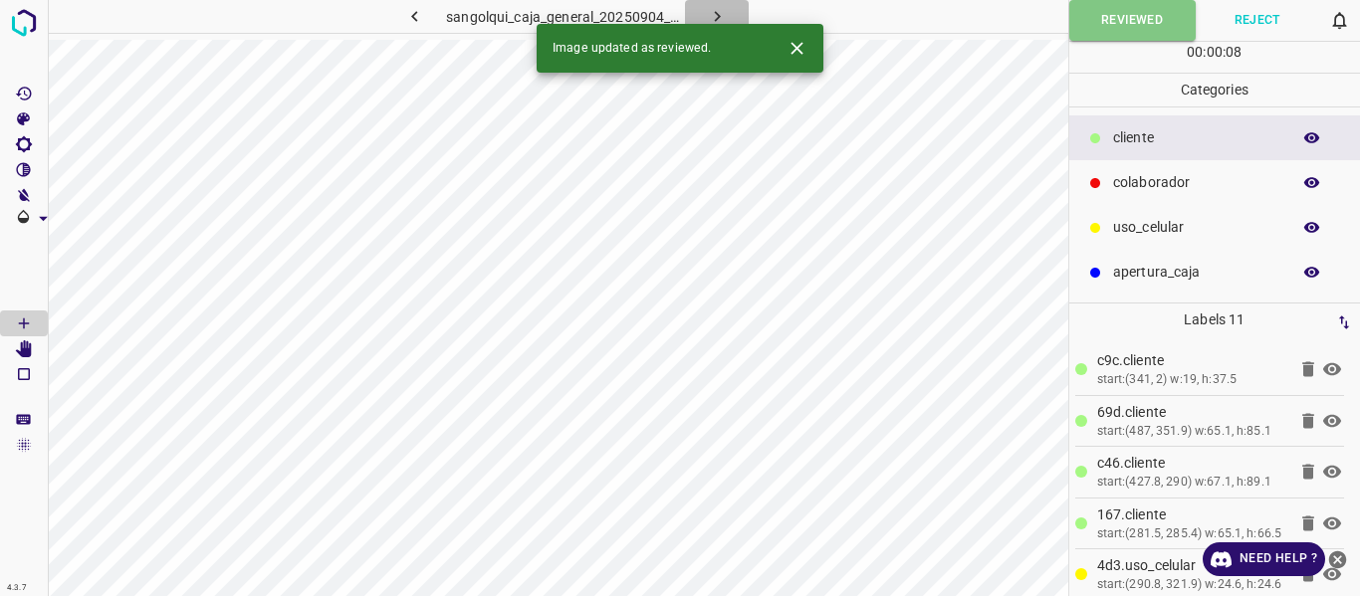
click at [721, 8] on icon "button" at bounding box center [717, 16] width 21 height 21
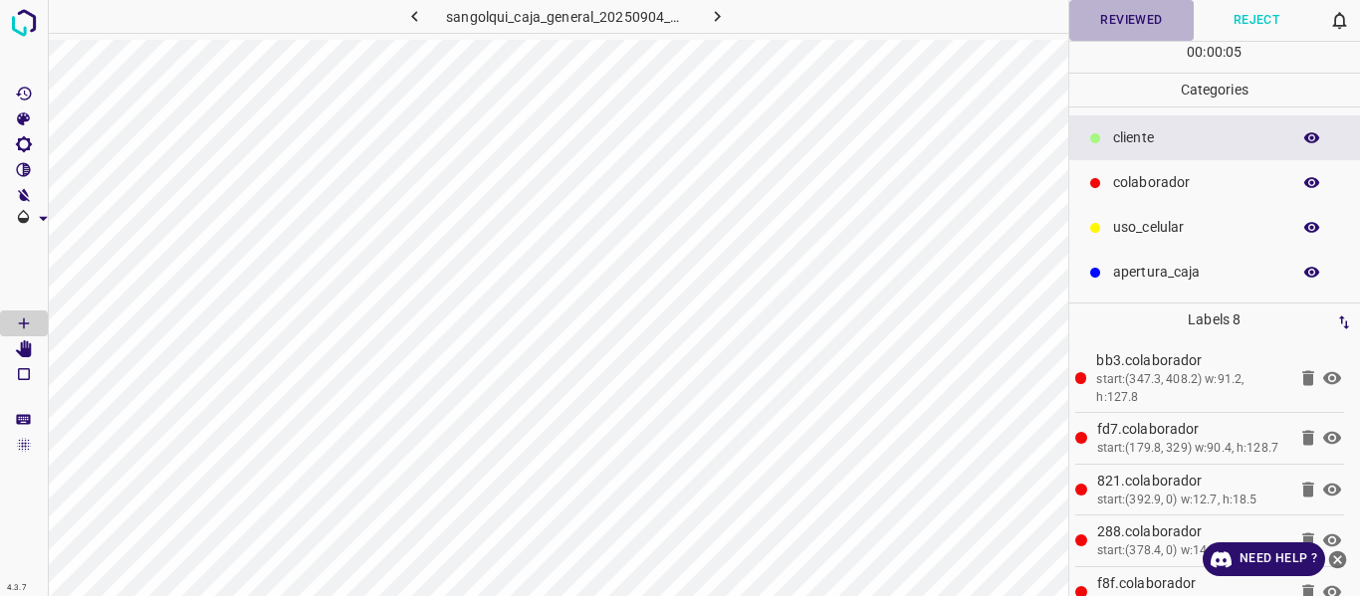
click at [1095, 26] on button "Reviewed" at bounding box center [1131, 20] width 125 height 41
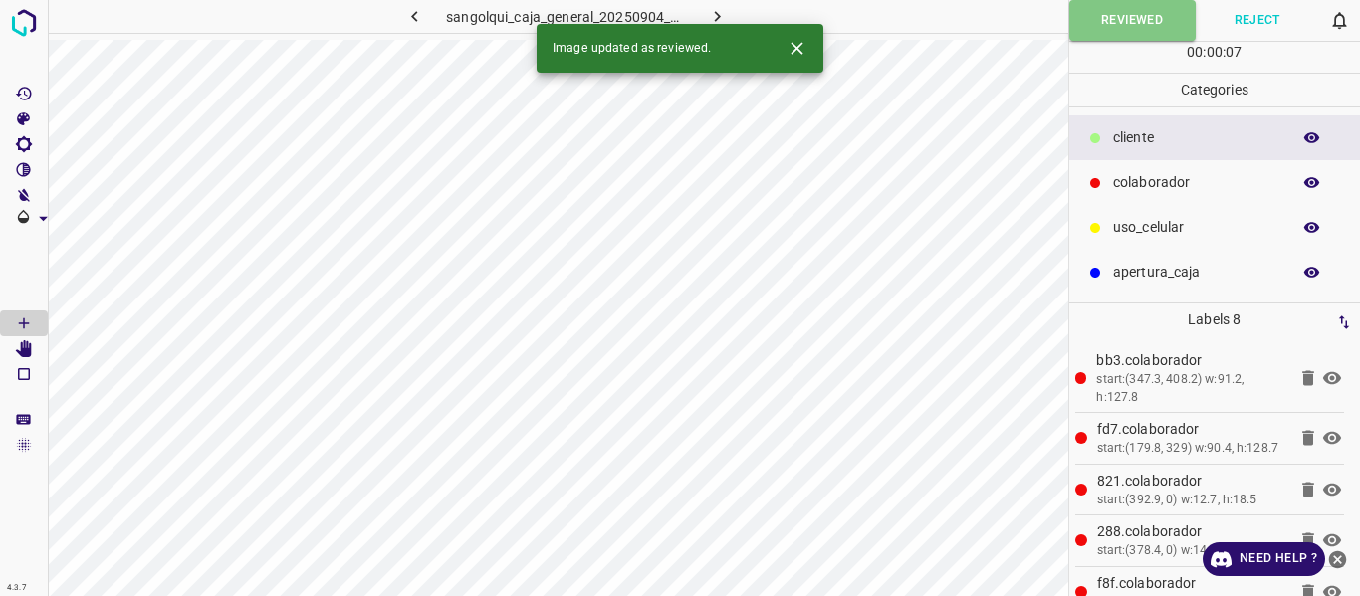
drag, startPoint x: 711, startPoint y: 12, endPoint x: 718, endPoint y: 4, distance: 10.6
click at [715, 10] on icon "button" at bounding box center [717, 16] width 21 height 21
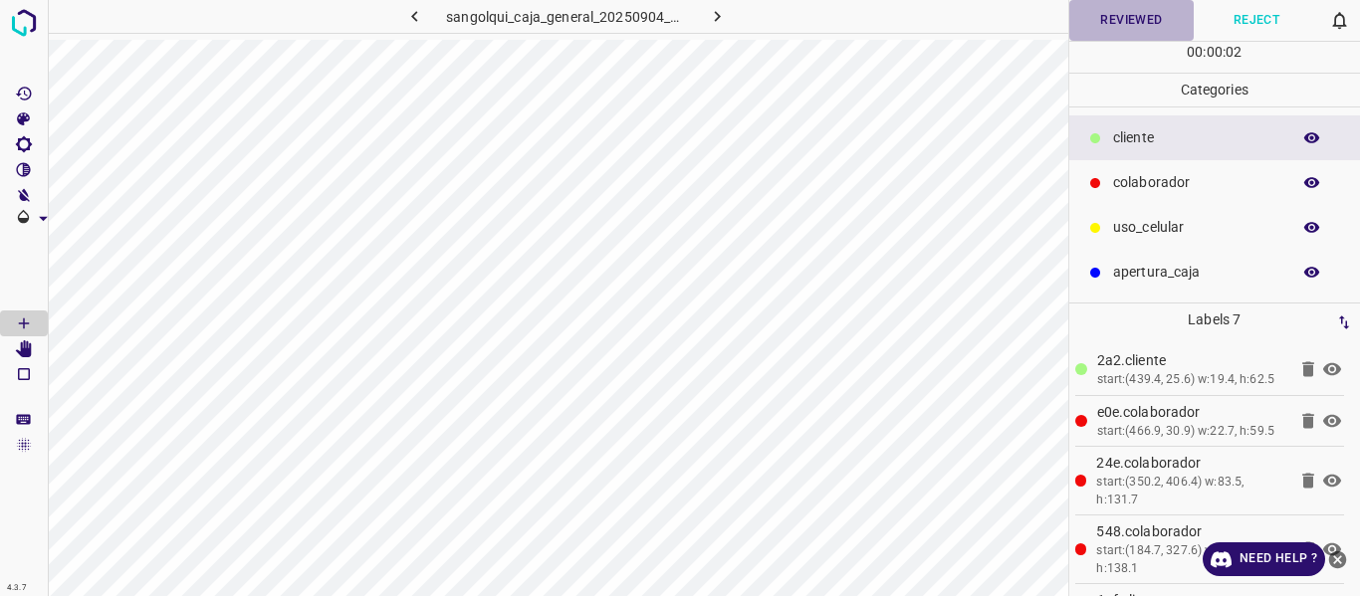
click at [1113, 22] on button "Reviewed" at bounding box center [1131, 20] width 125 height 41
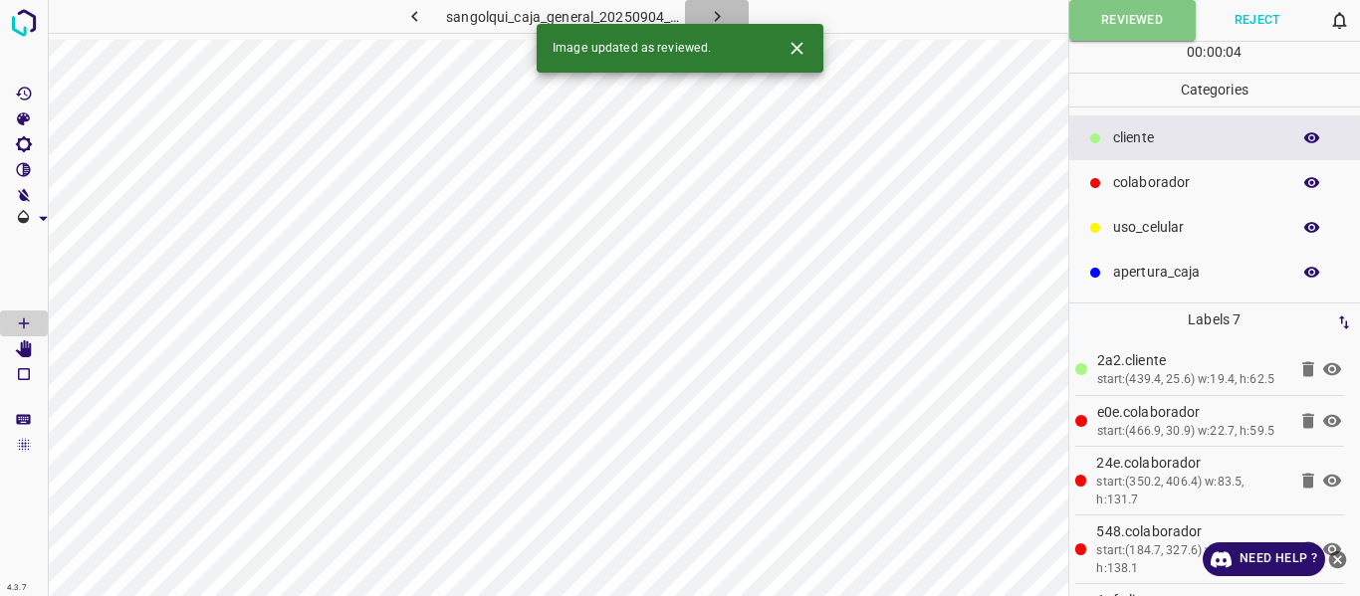
click at [713, 16] on icon "button" at bounding box center [717, 16] width 21 height 21
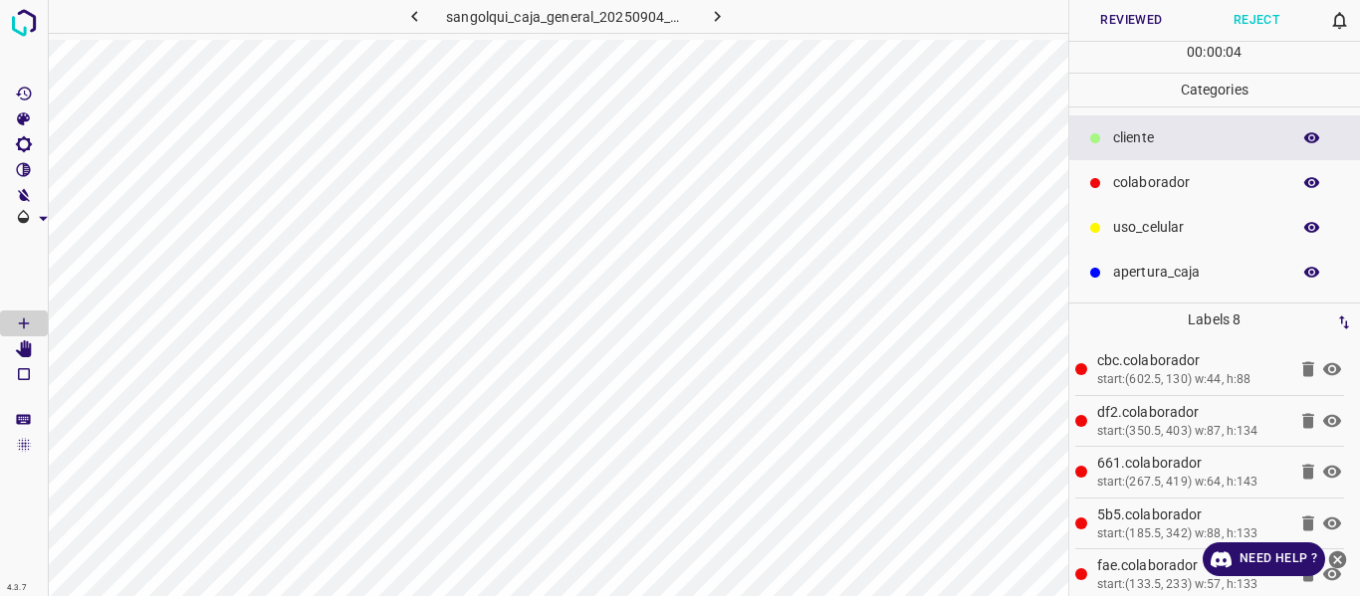
click at [1127, 15] on button "Reviewed" at bounding box center [1131, 20] width 125 height 41
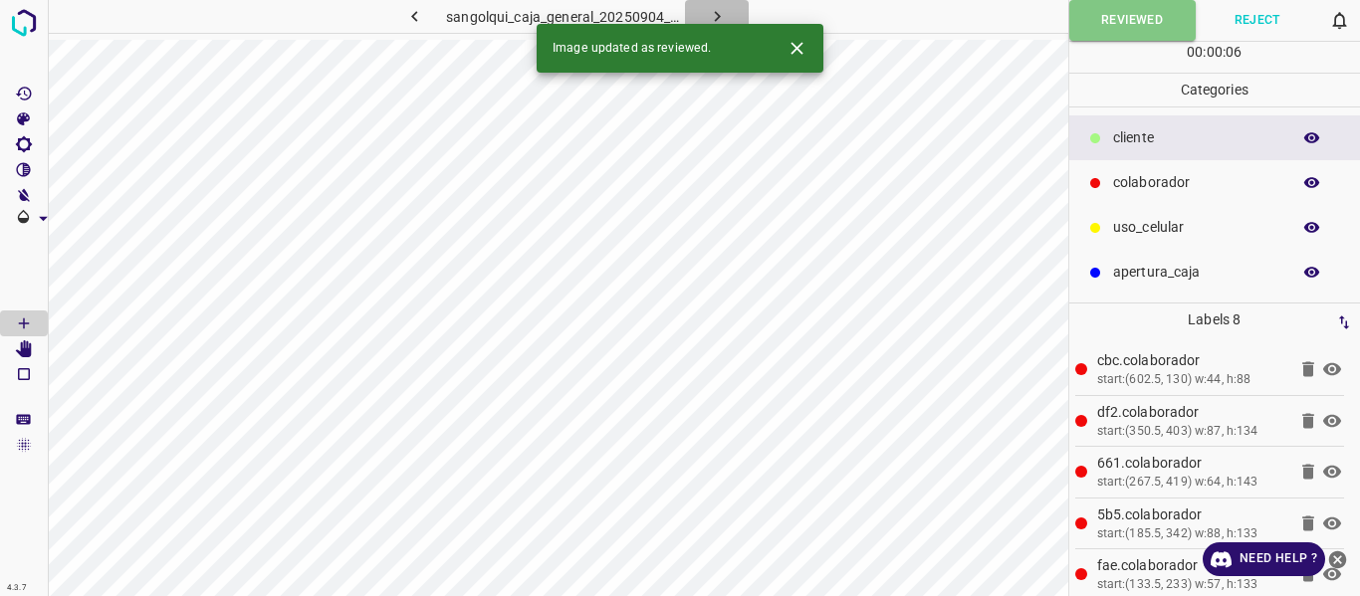
click at [700, 18] on button "button" at bounding box center [717, 16] width 64 height 33
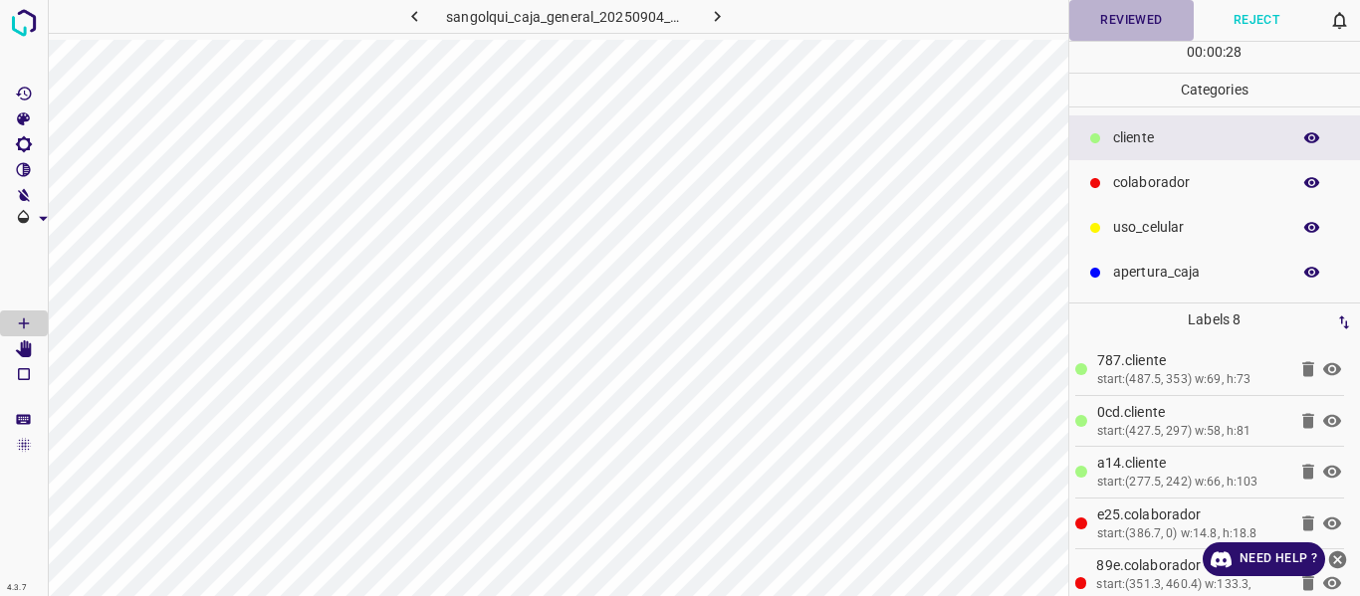
click at [1103, 21] on button "Reviewed" at bounding box center [1131, 20] width 125 height 41
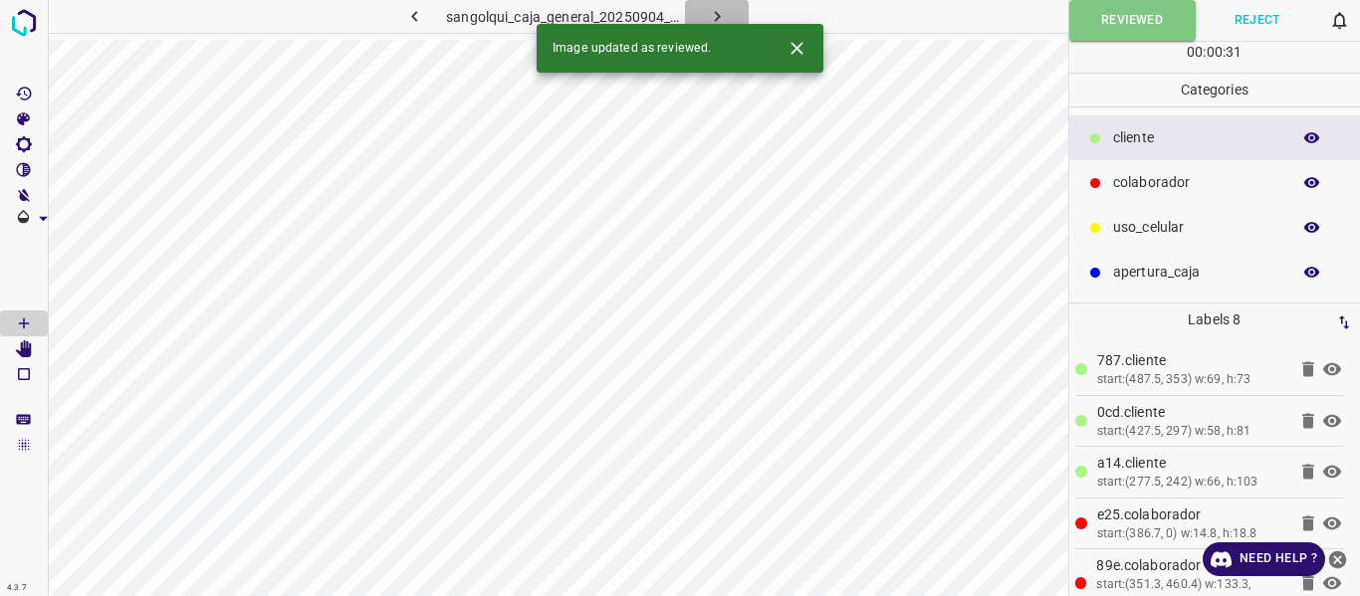
click at [728, 10] on button "button" at bounding box center [717, 16] width 64 height 33
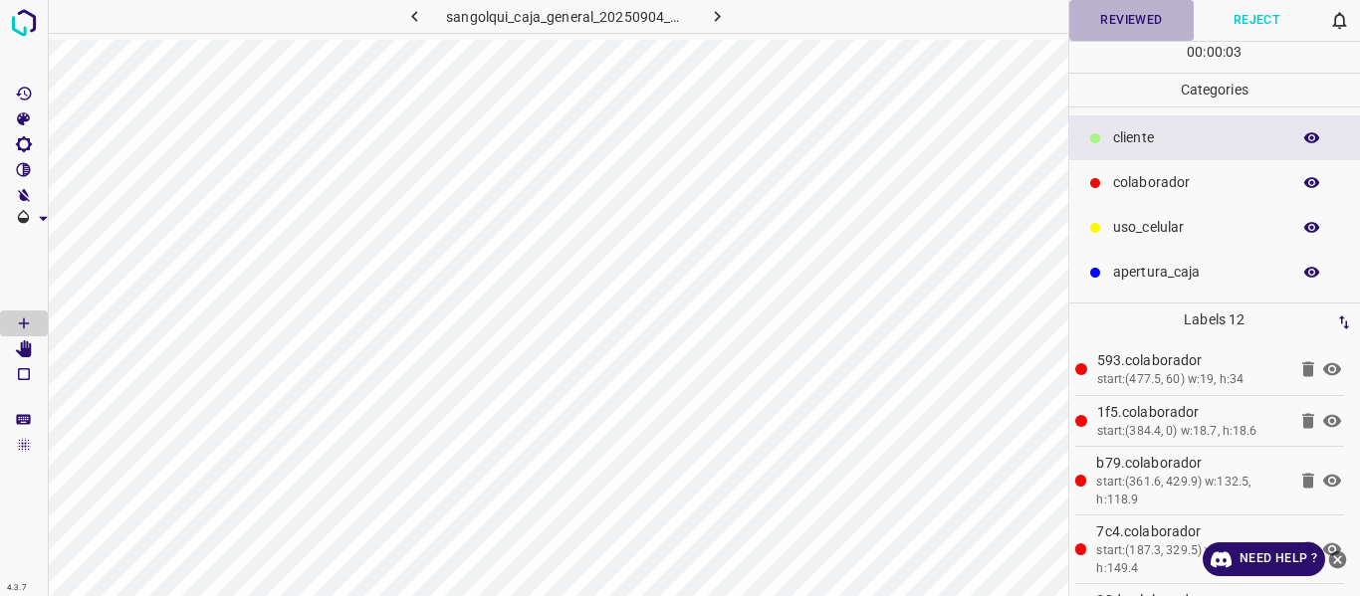
click at [1115, 23] on button "Reviewed" at bounding box center [1131, 20] width 125 height 41
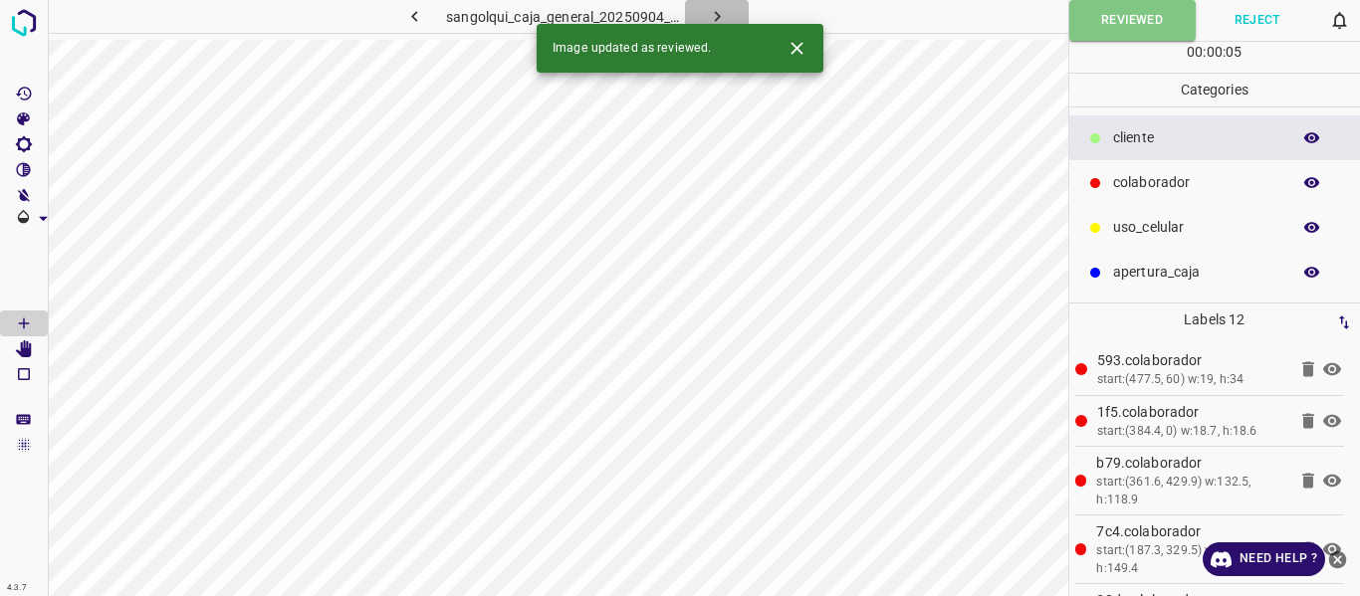
click at [727, 16] on icon "button" at bounding box center [717, 16] width 21 height 21
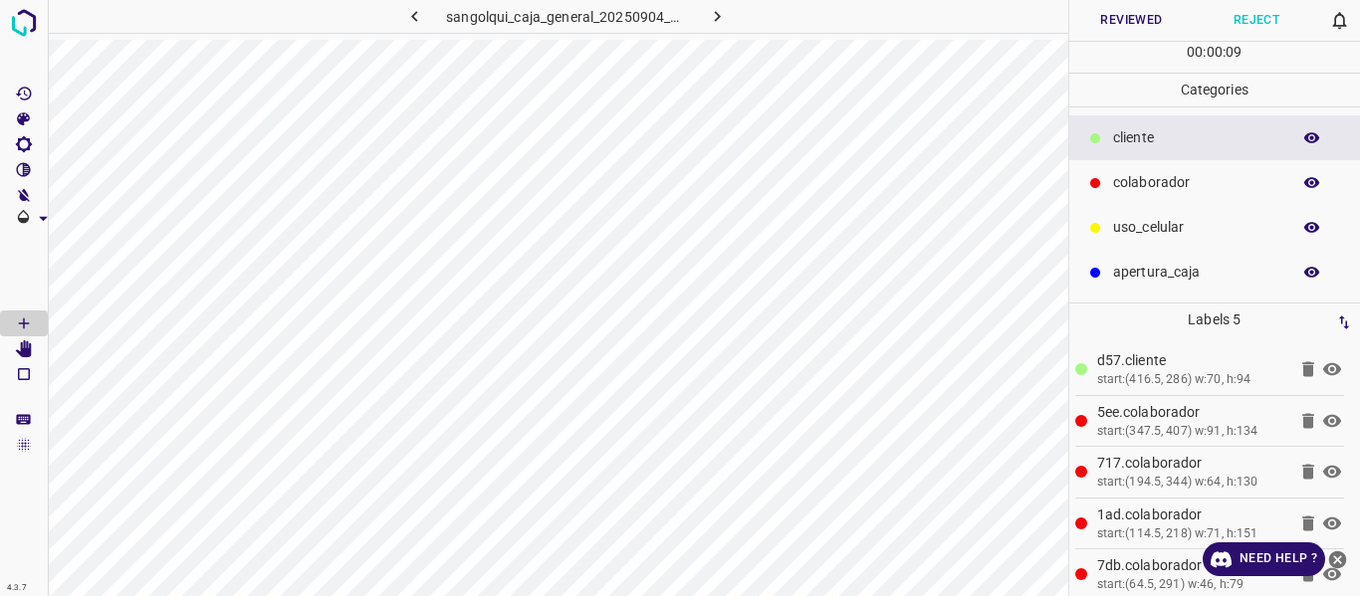
click at [1148, 181] on p "colaborador" at bounding box center [1196, 182] width 167 height 21
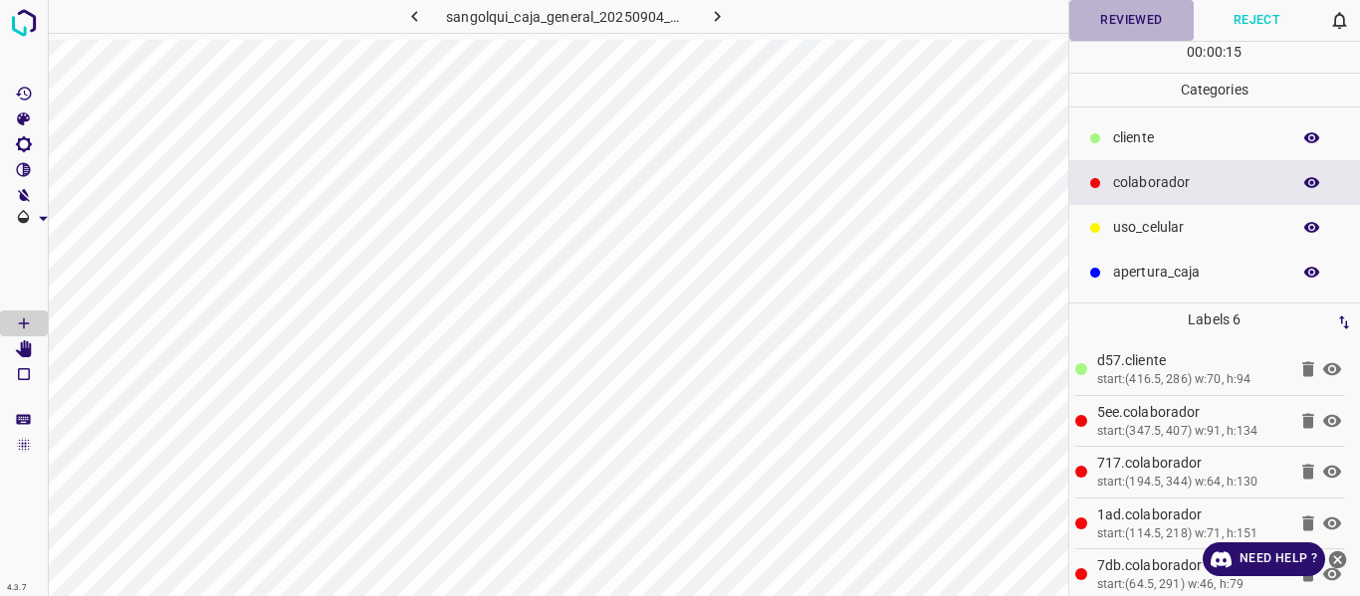
click at [1113, 25] on button "Reviewed" at bounding box center [1131, 20] width 125 height 41
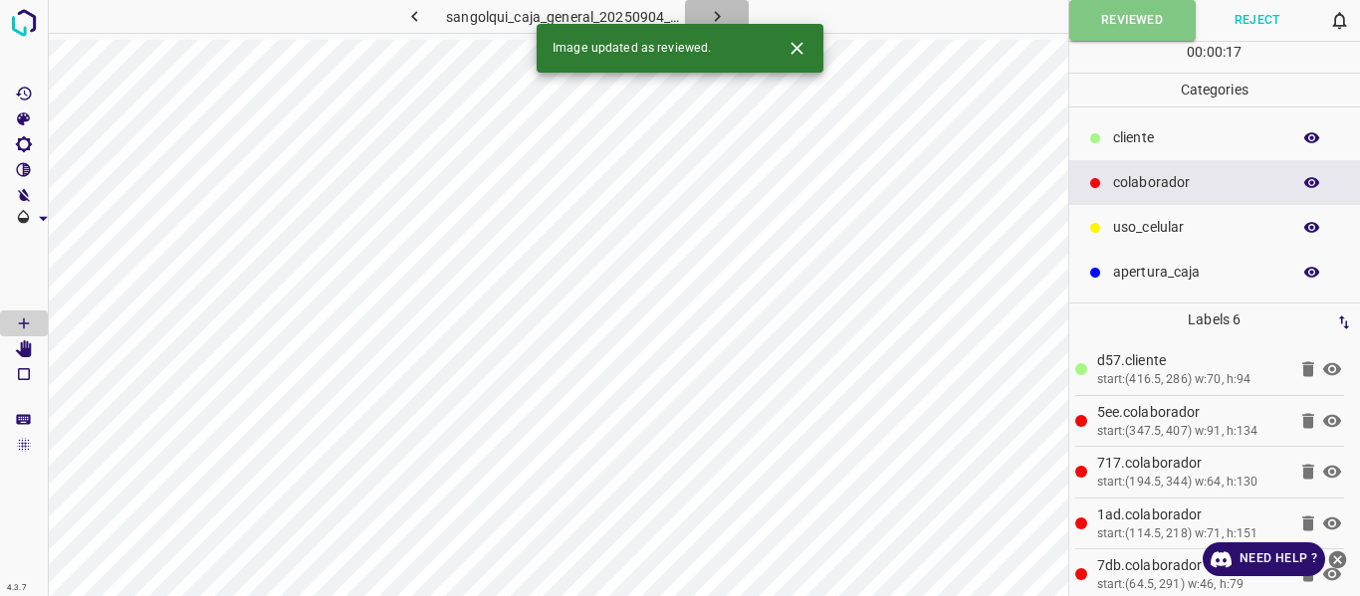
click at [716, 17] on icon "button" at bounding box center [717, 16] width 21 height 21
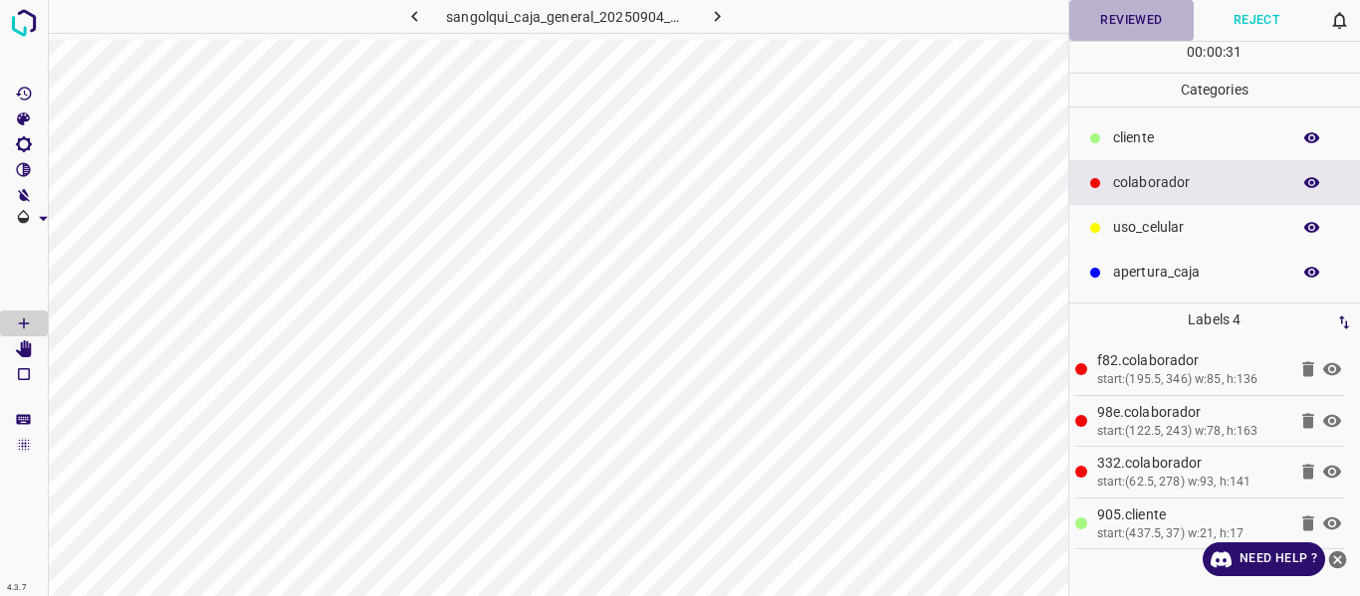
click at [1109, 22] on button "Reviewed" at bounding box center [1131, 20] width 125 height 41
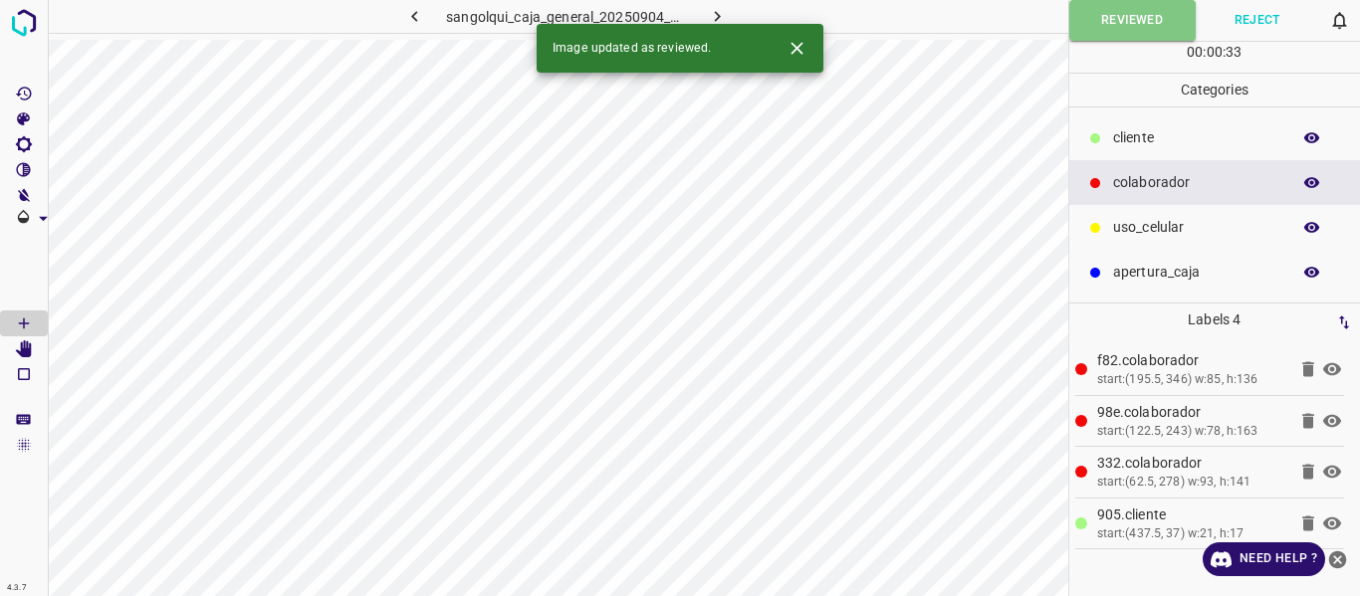
drag, startPoint x: 723, startPoint y: 14, endPoint x: 1124, endPoint y: 60, distance: 403.9
click at [738, 11] on button "button" at bounding box center [717, 16] width 64 height 33
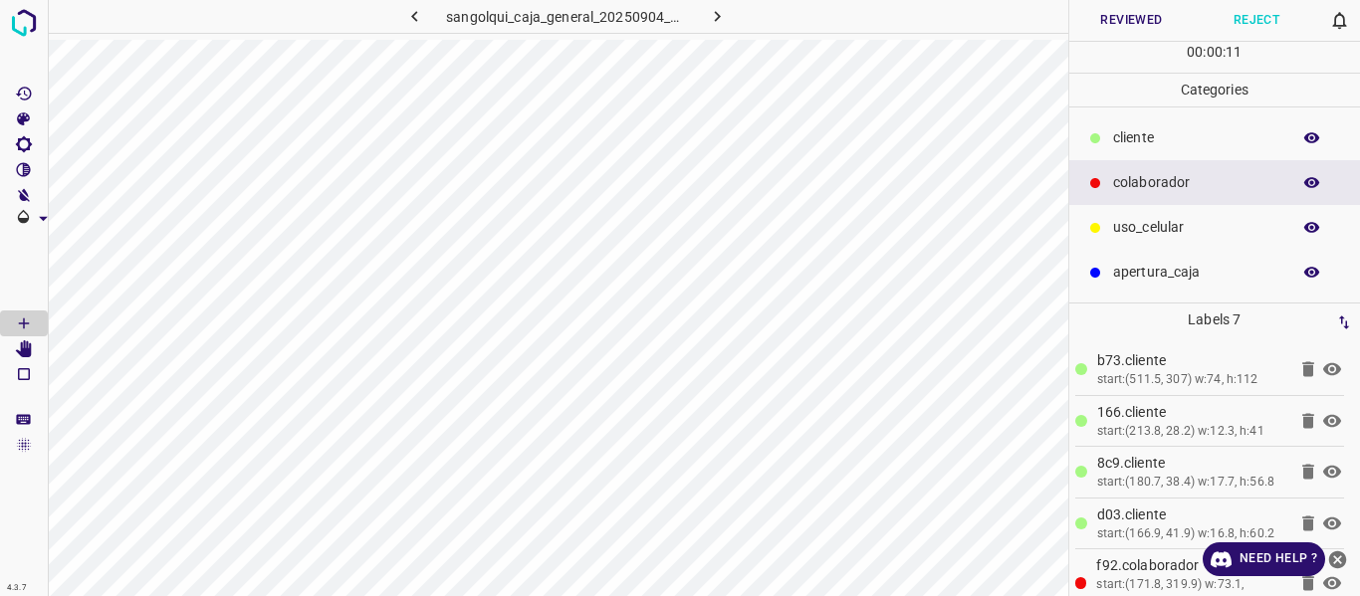
click at [1123, 8] on button "Reviewed" at bounding box center [1131, 20] width 125 height 41
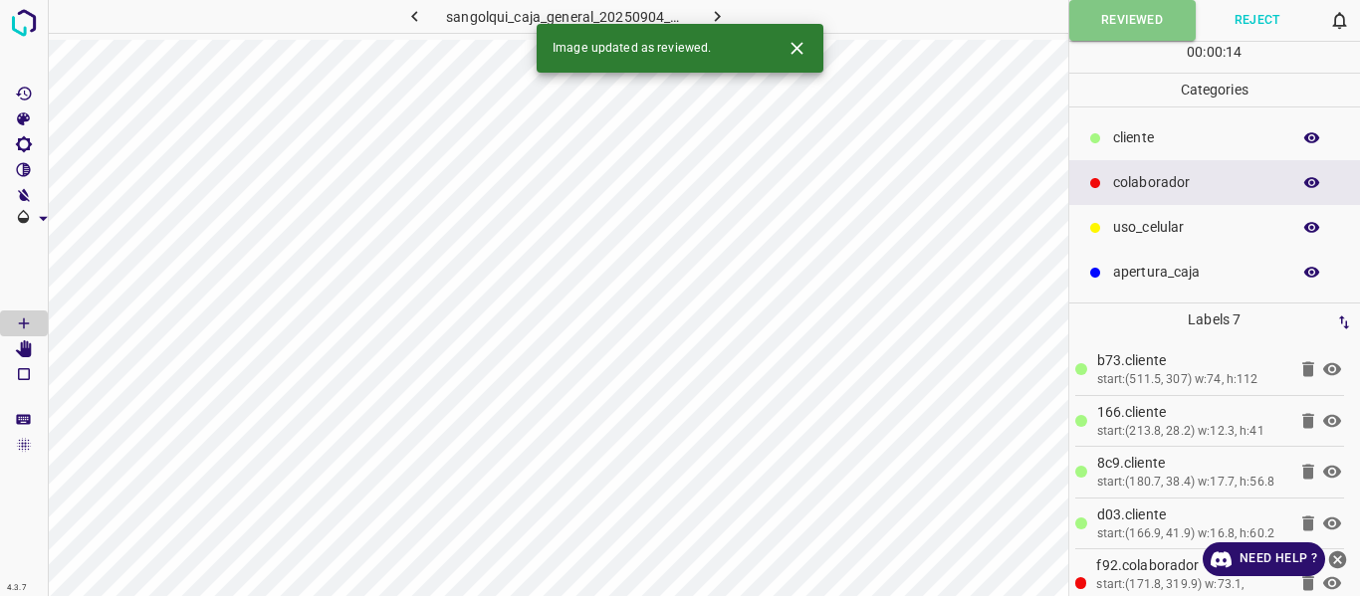
click at [716, 15] on icon "button" at bounding box center [717, 16] width 21 height 21
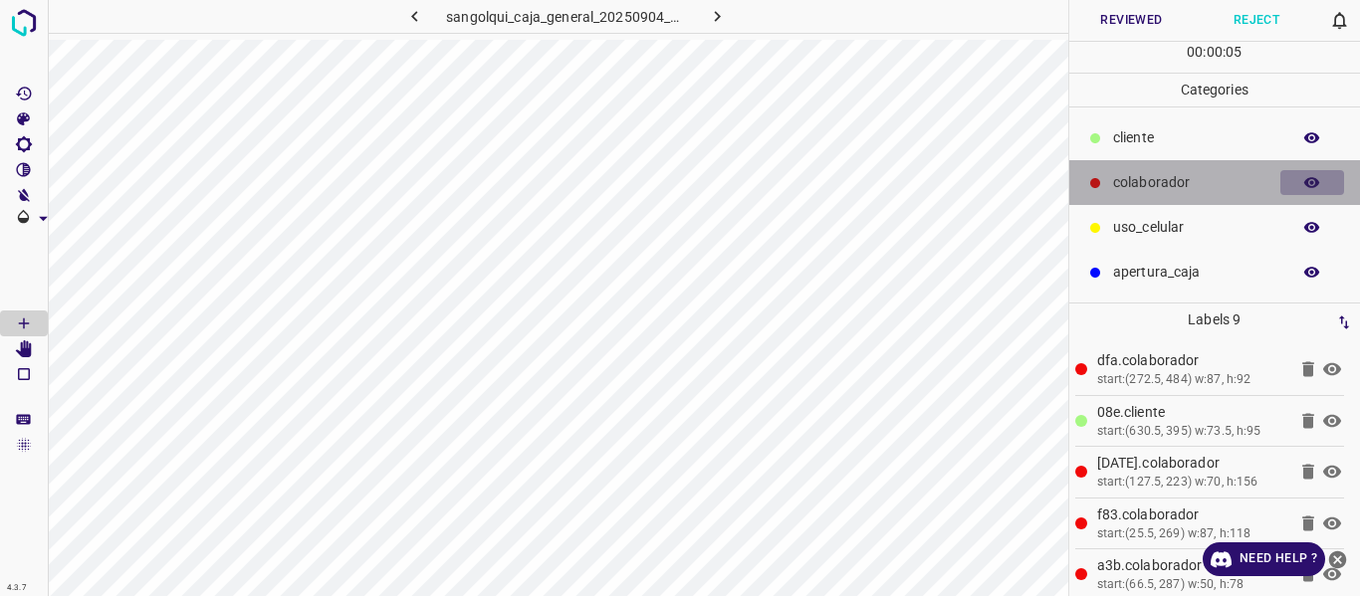
click at [1303, 185] on icon "button" at bounding box center [1312, 183] width 18 height 18
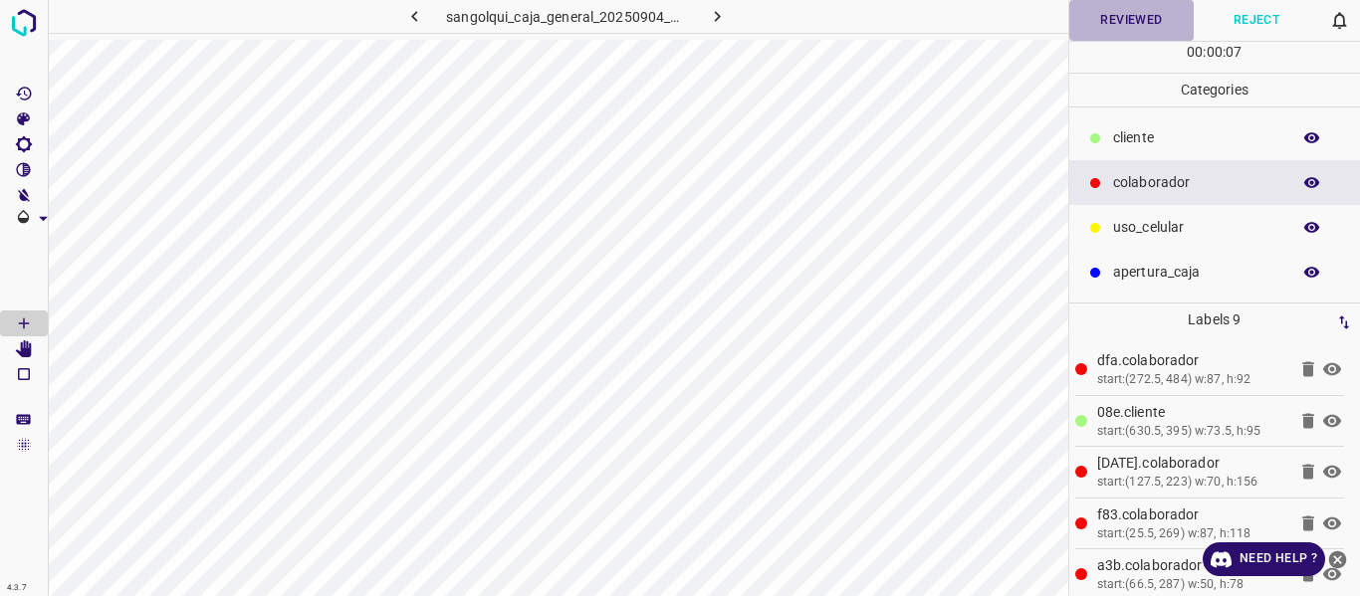
click at [1129, 16] on button "Reviewed" at bounding box center [1131, 20] width 125 height 41
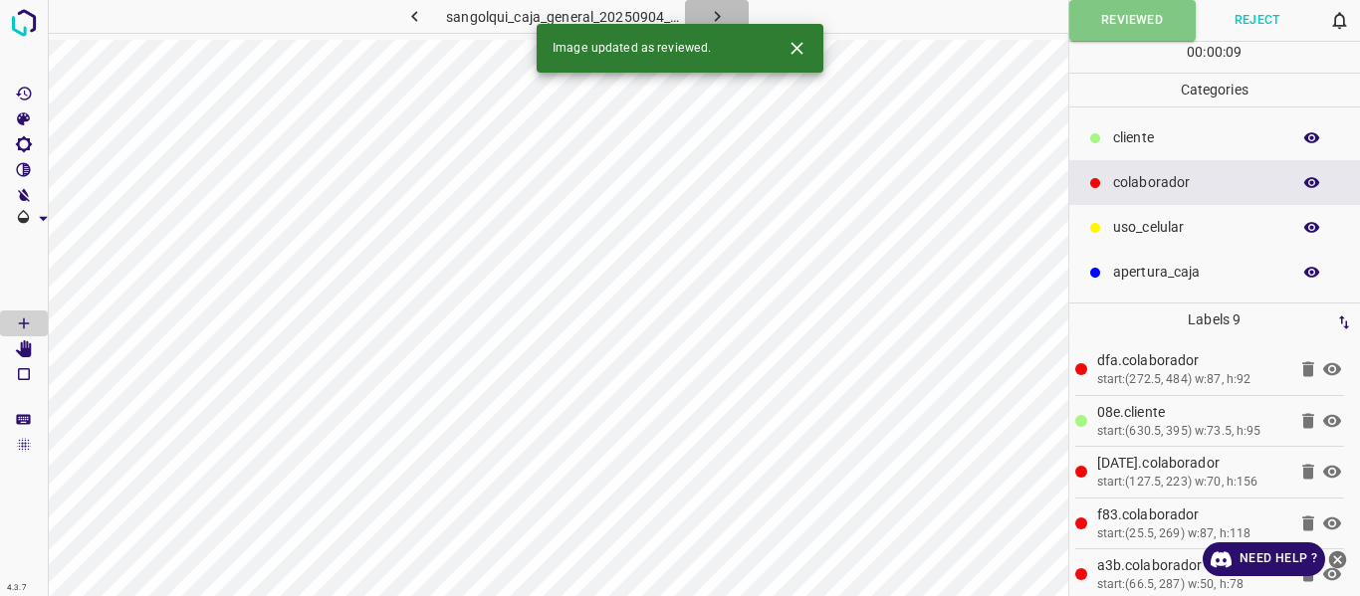
click at [713, 20] on icon "button" at bounding box center [717, 16] width 21 height 21
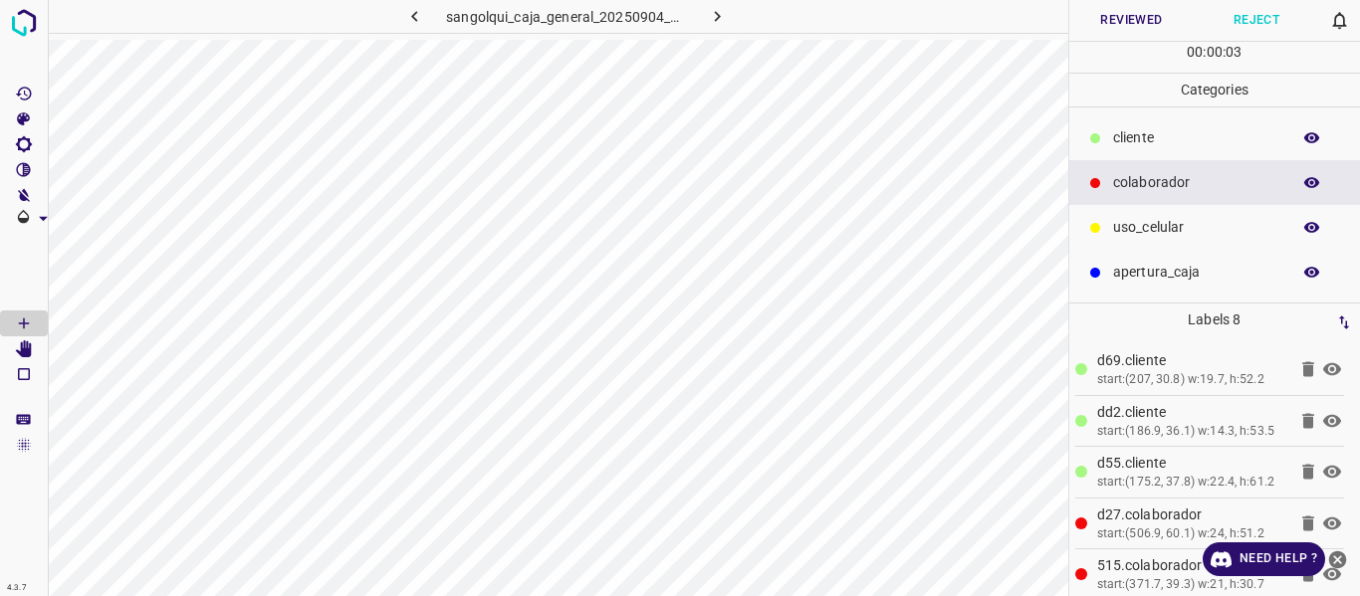
click at [1100, 17] on button "Reviewed" at bounding box center [1131, 20] width 125 height 41
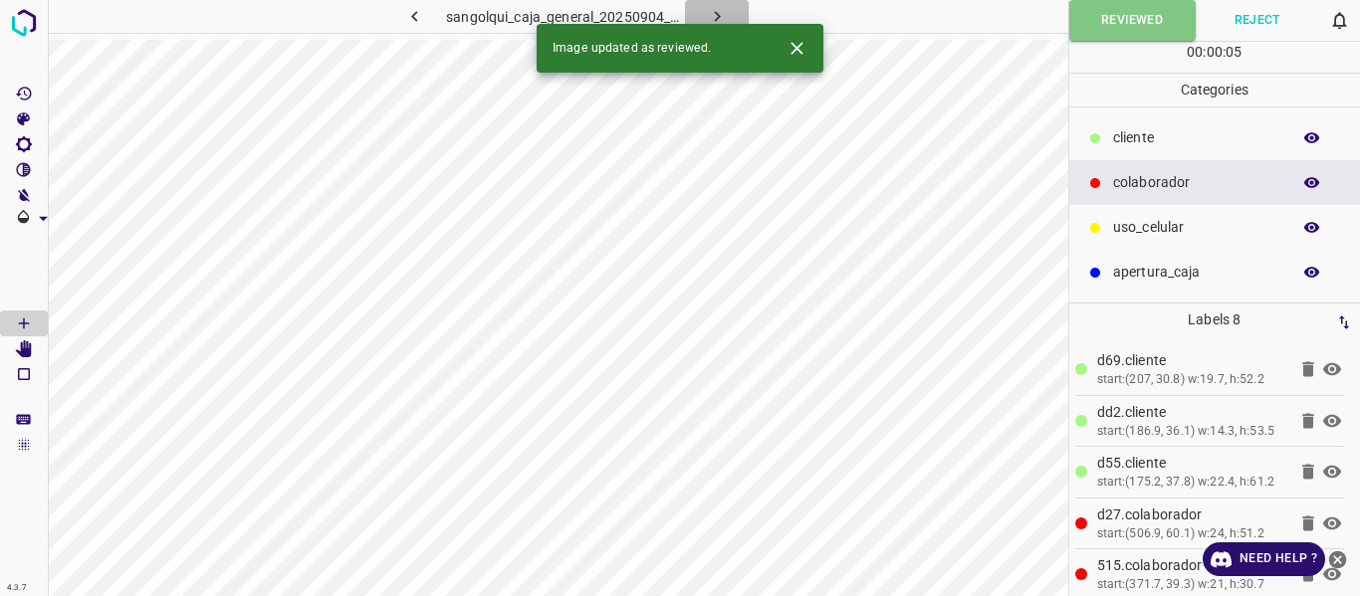
click at [714, 14] on icon "button" at bounding box center [717, 16] width 21 height 21
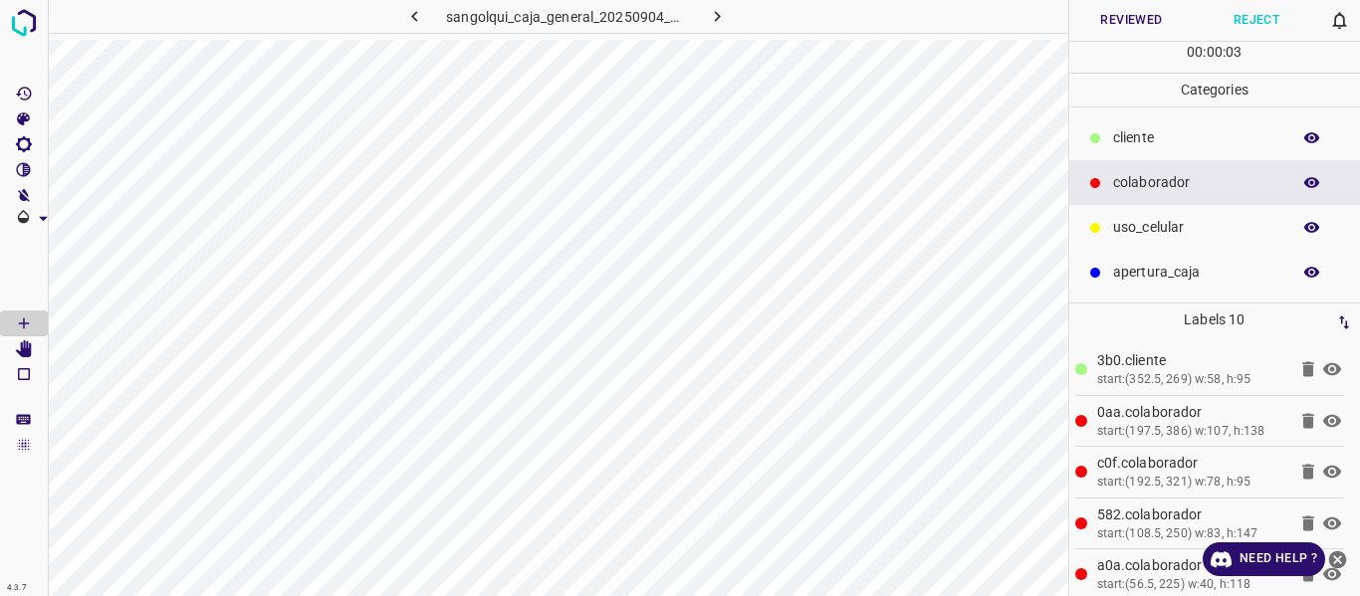
click at [1112, 28] on button "Reviewed" at bounding box center [1131, 20] width 125 height 41
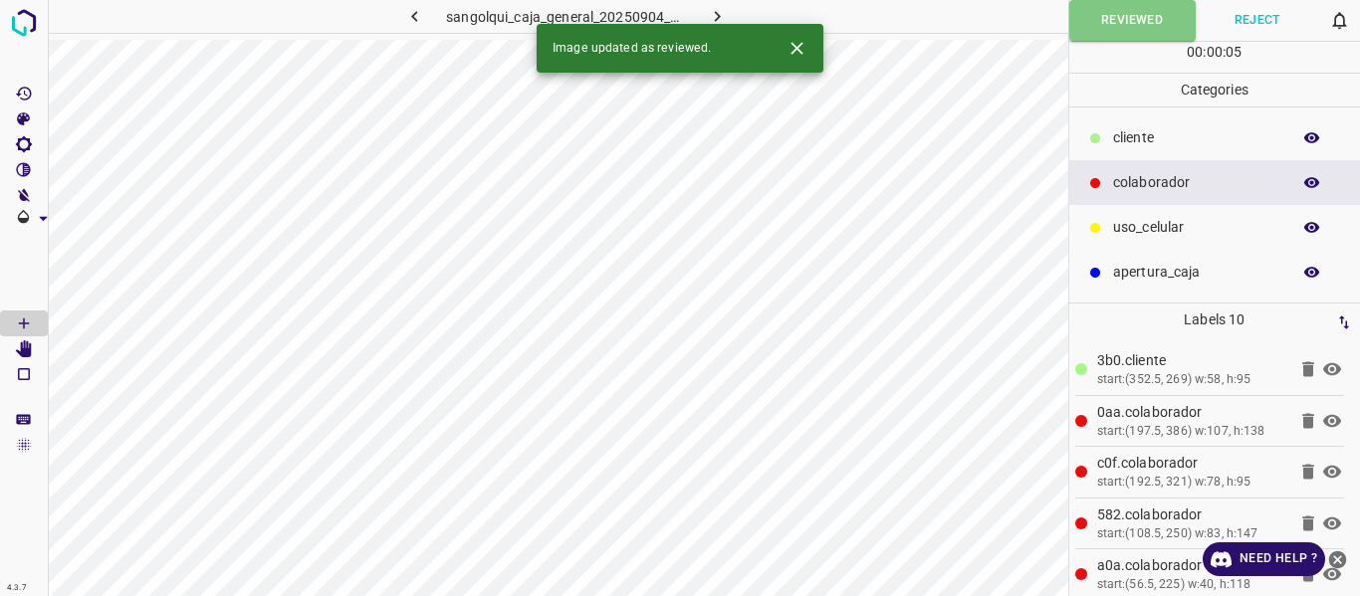
click at [711, 17] on icon "button" at bounding box center [717, 16] width 21 height 21
click at [1136, 24] on button "Reviewed" at bounding box center [1131, 20] width 125 height 41
click at [714, 14] on icon "button" at bounding box center [717, 16] width 21 height 21
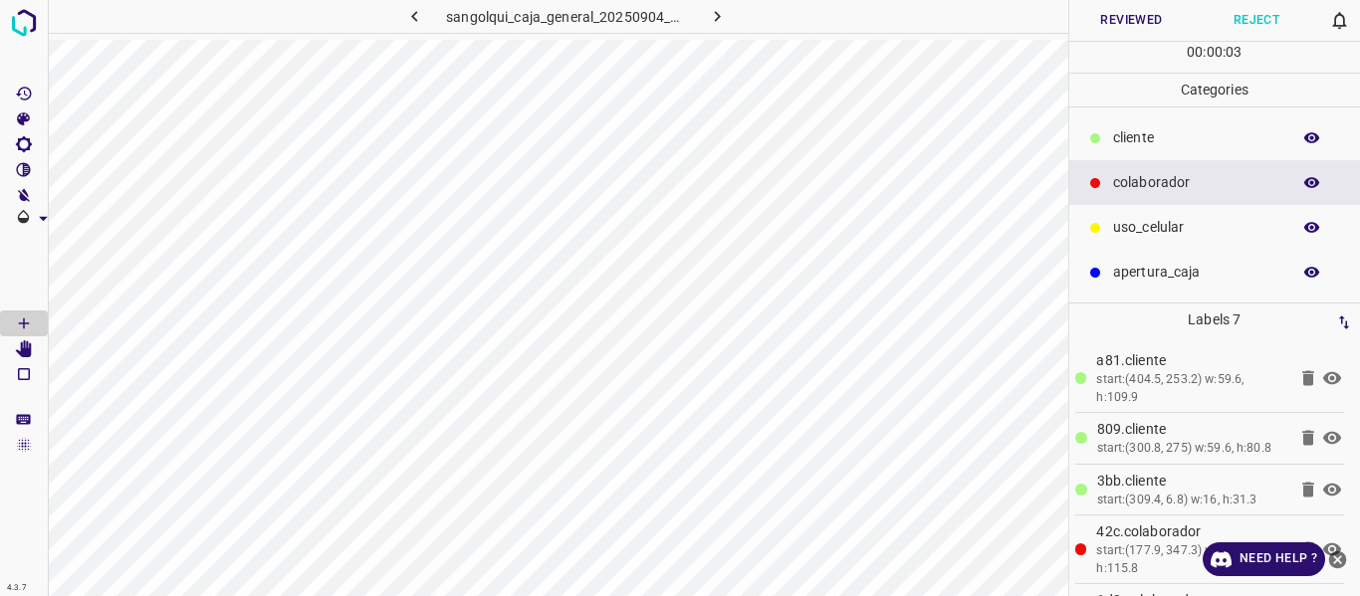
click at [1112, 8] on button "Reviewed" at bounding box center [1131, 20] width 125 height 41
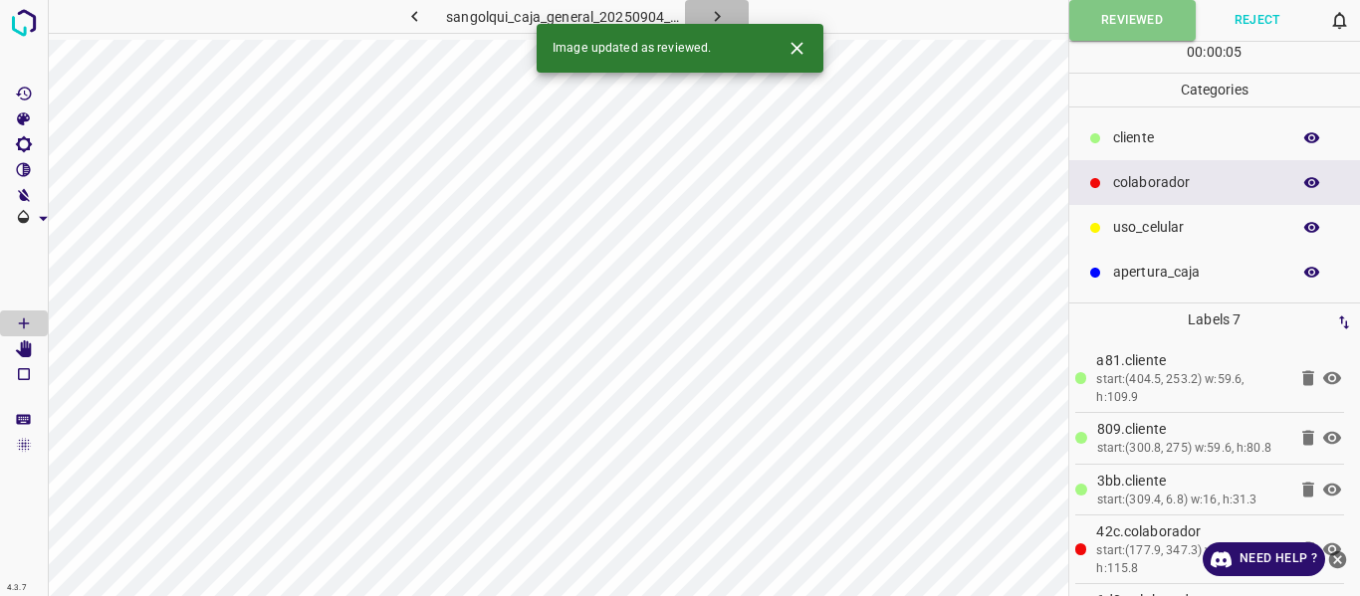
click at [712, 10] on icon "button" at bounding box center [717, 16] width 21 height 21
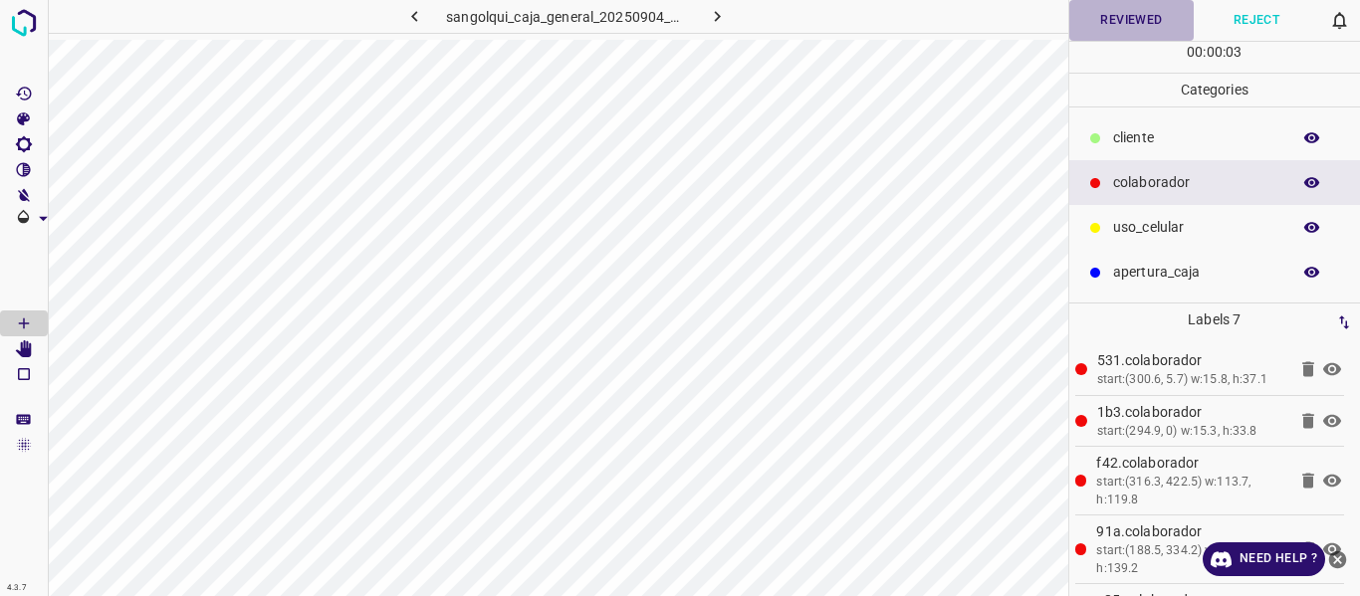
click at [1112, 17] on button "Reviewed" at bounding box center [1131, 20] width 125 height 41
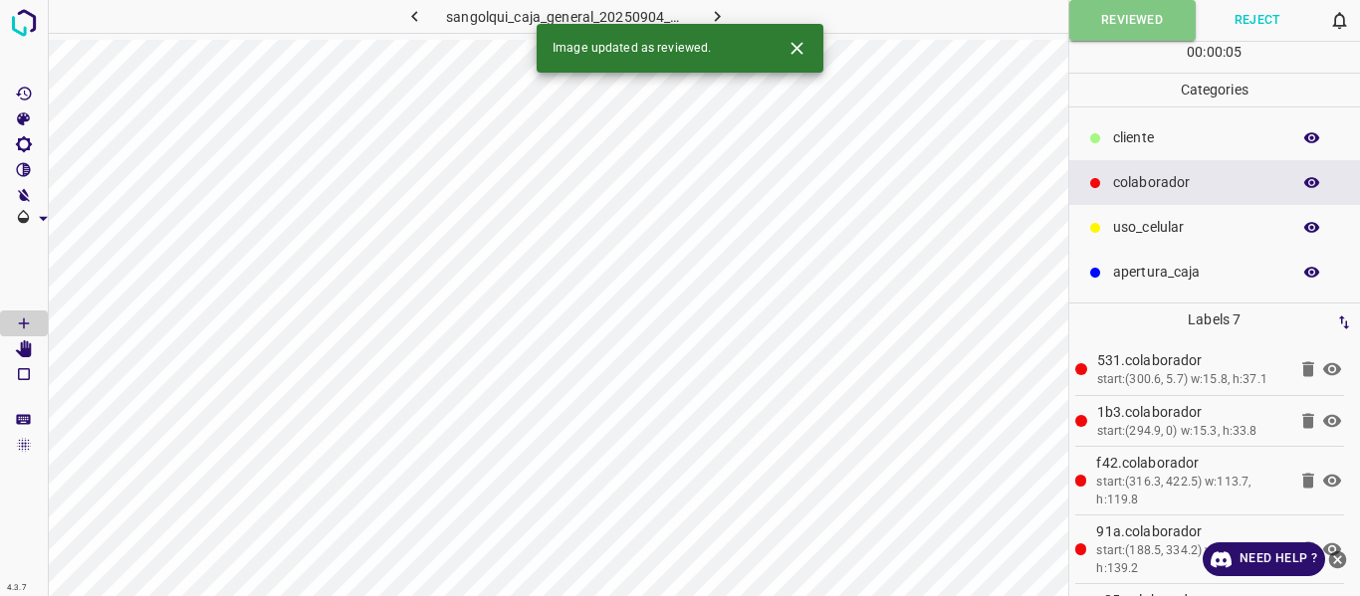
click at [717, 8] on icon "button" at bounding box center [717, 16] width 21 height 21
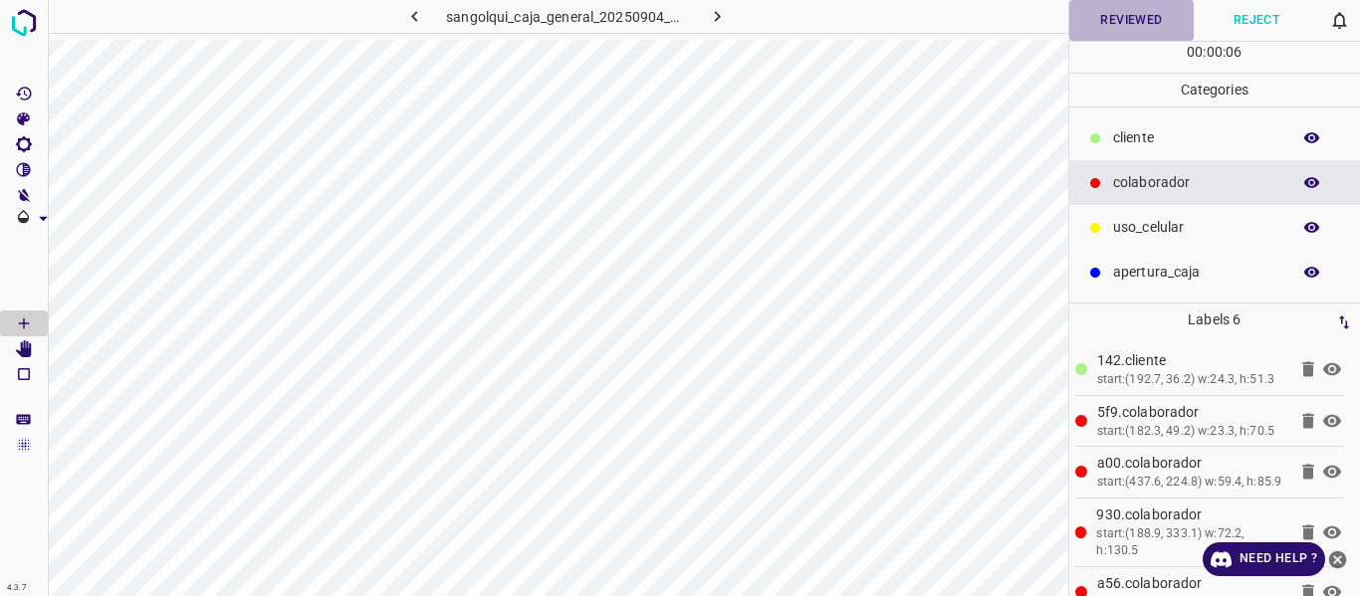
click at [1115, 17] on button "Reviewed" at bounding box center [1131, 20] width 125 height 41
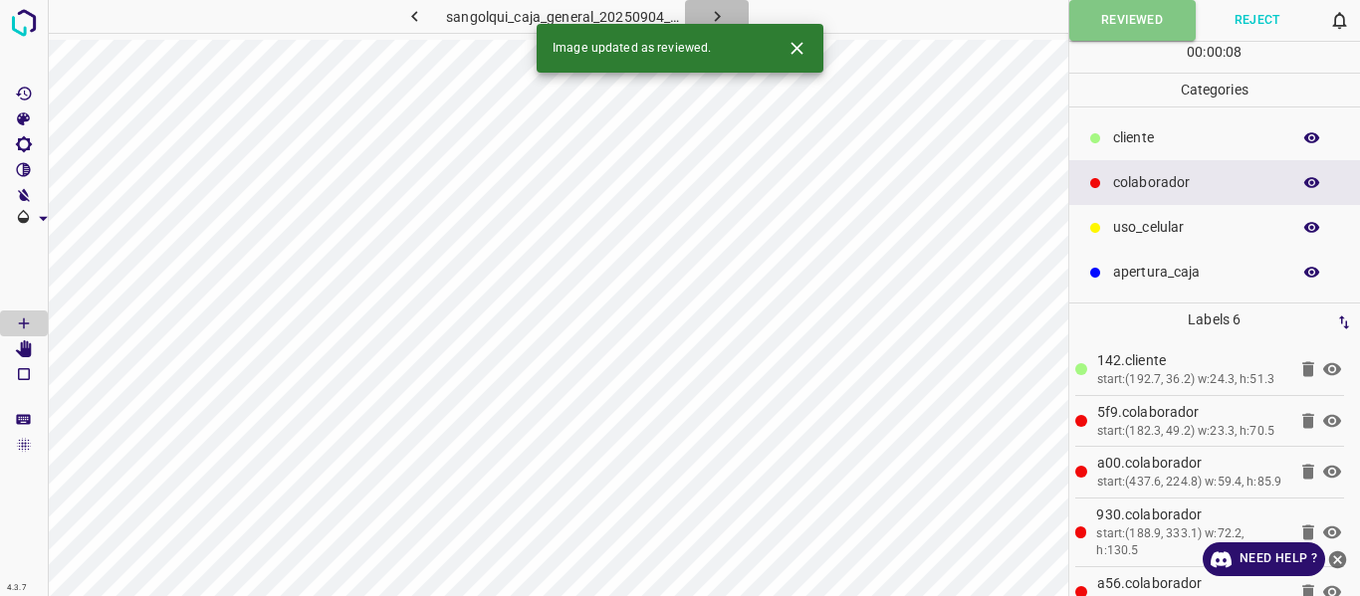
click at [720, 12] on icon "button" at bounding box center [717, 16] width 21 height 21
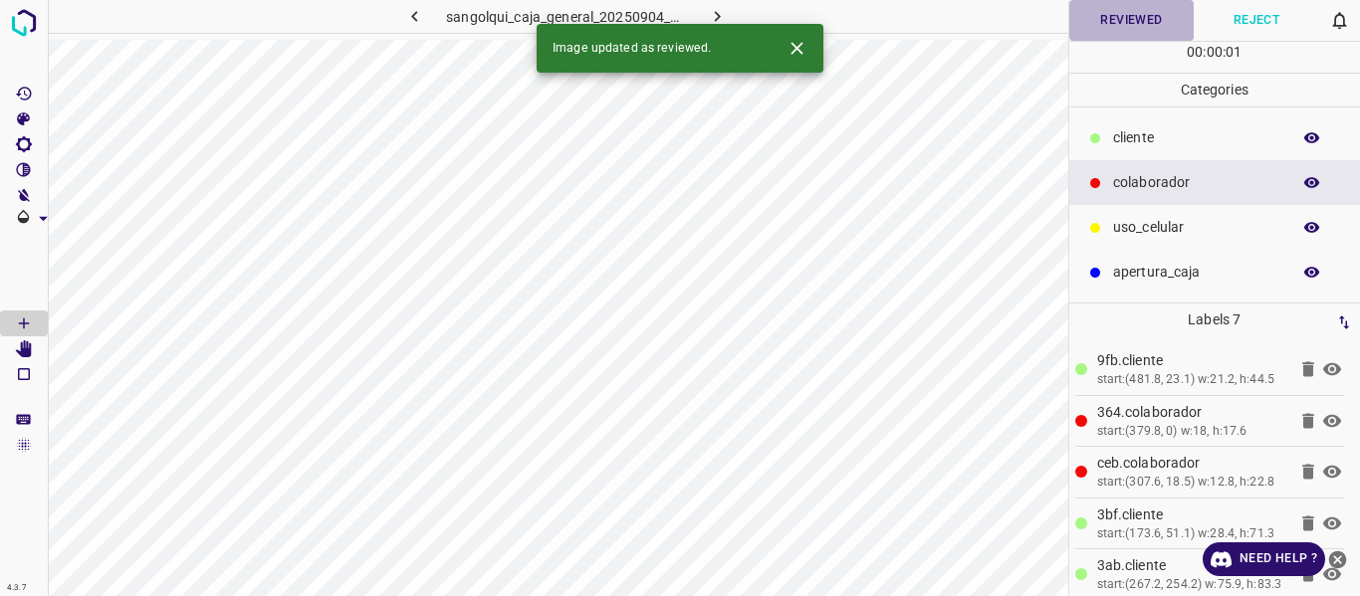
click at [1128, 26] on button "Reviewed" at bounding box center [1131, 20] width 125 height 41
click at [726, 11] on icon "button" at bounding box center [717, 16] width 21 height 21
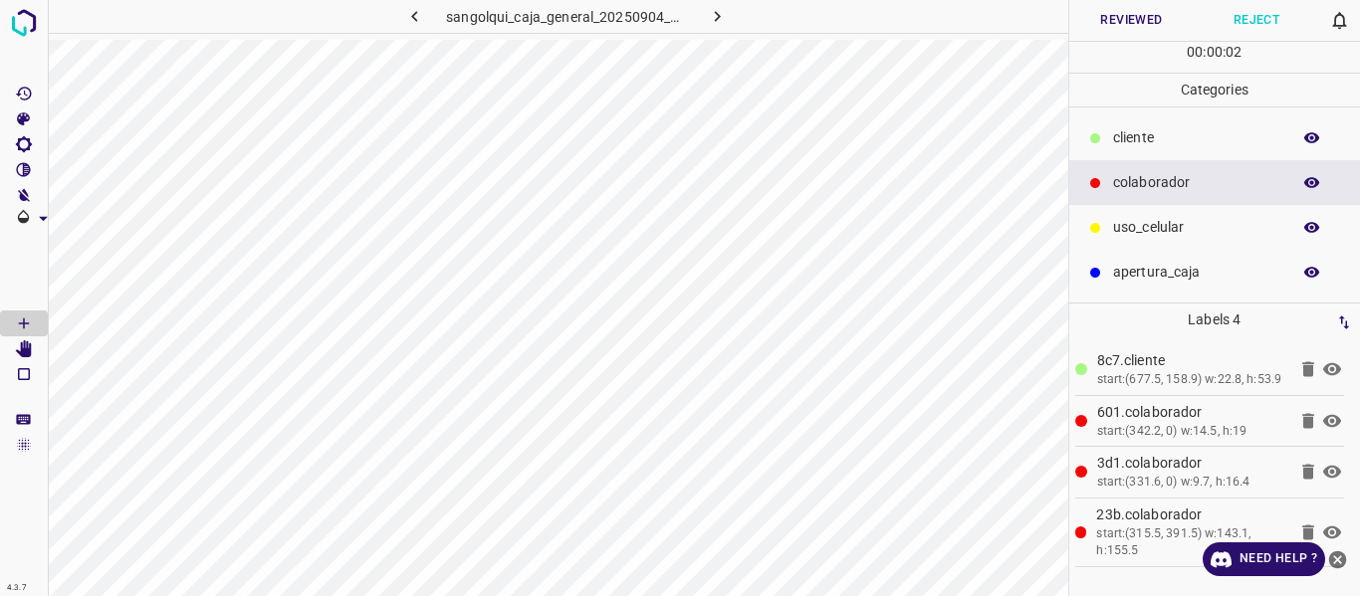
click at [1135, 21] on button "Reviewed" at bounding box center [1131, 20] width 125 height 41
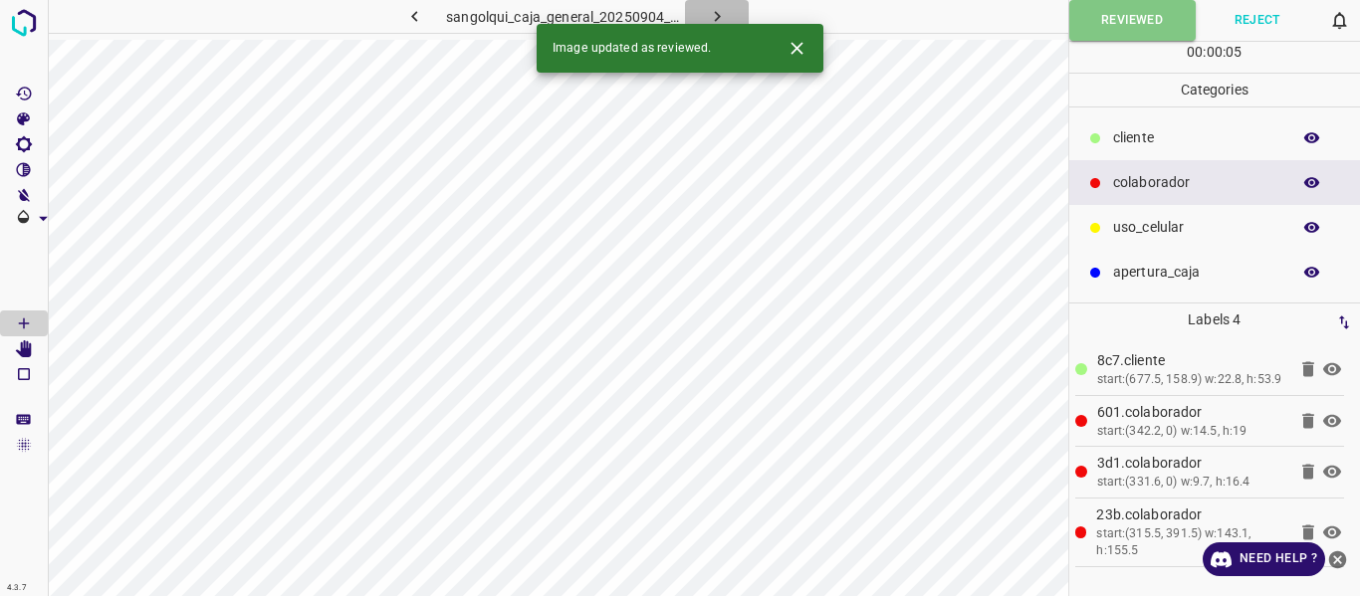
drag, startPoint x: 720, startPoint y: 8, endPoint x: 846, endPoint y: 37, distance: 129.7
click at [719, 9] on icon "button" at bounding box center [717, 16] width 21 height 21
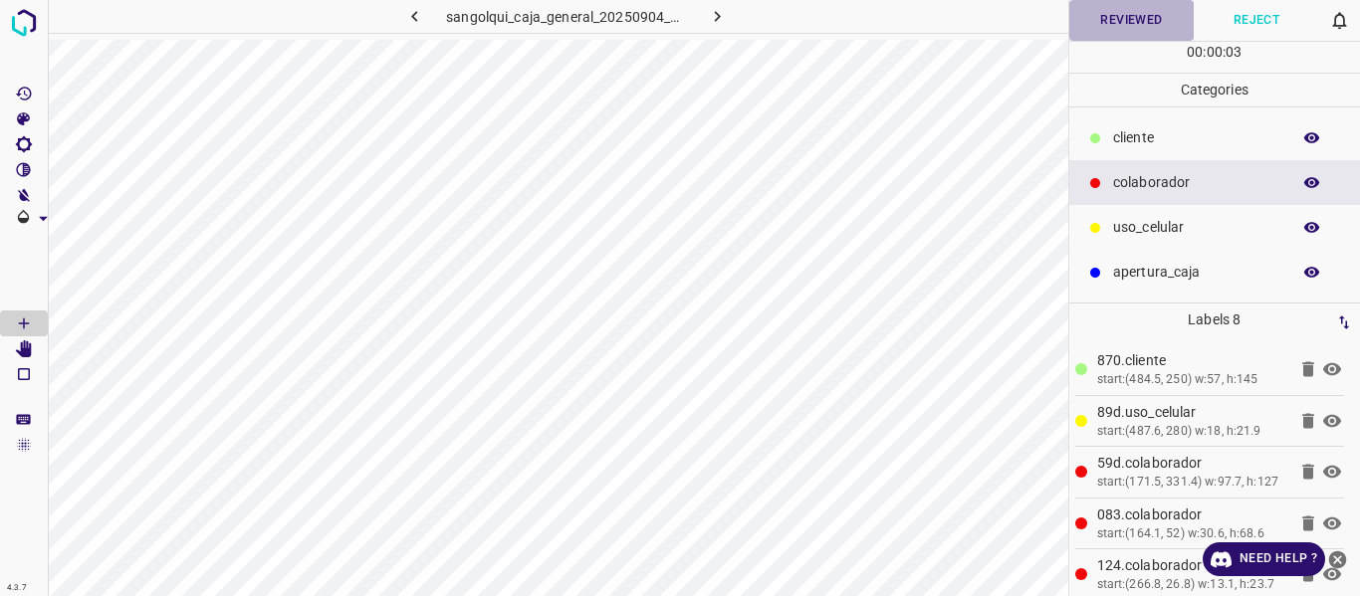
click at [1140, 26] on button "Reviewed" at bounding box center [1131, 20] width 125 height 41
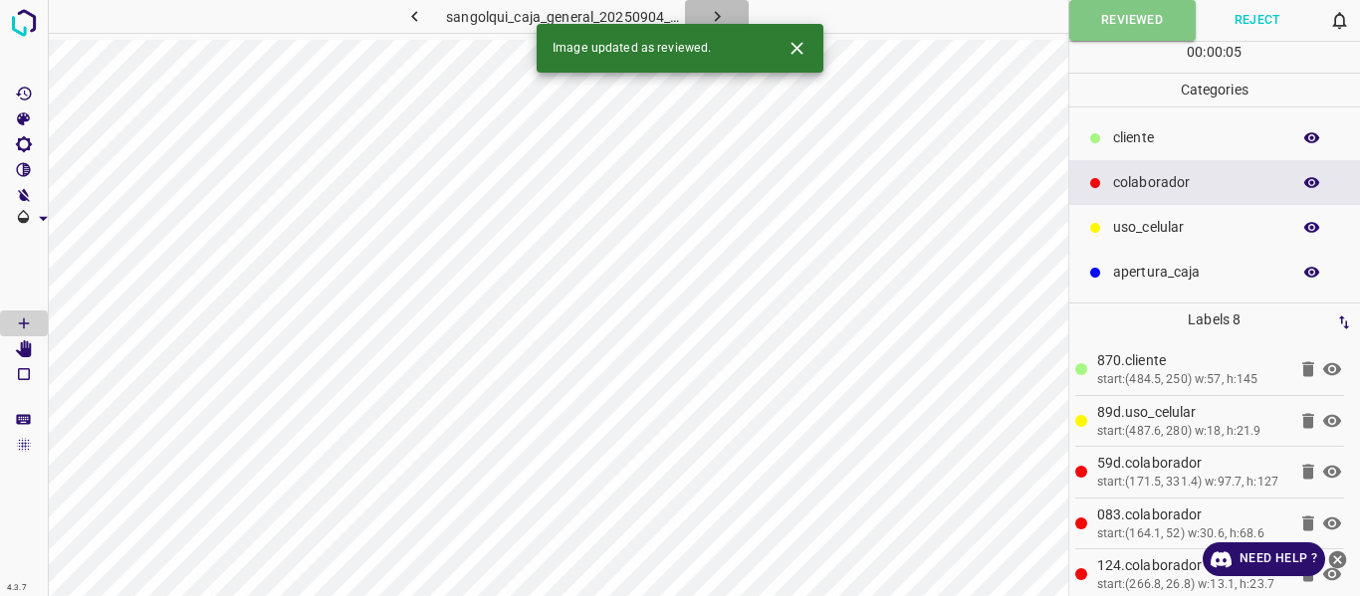
click at [726, 15] on icon "button" at bounding box center [717, 16] width 21 height 21
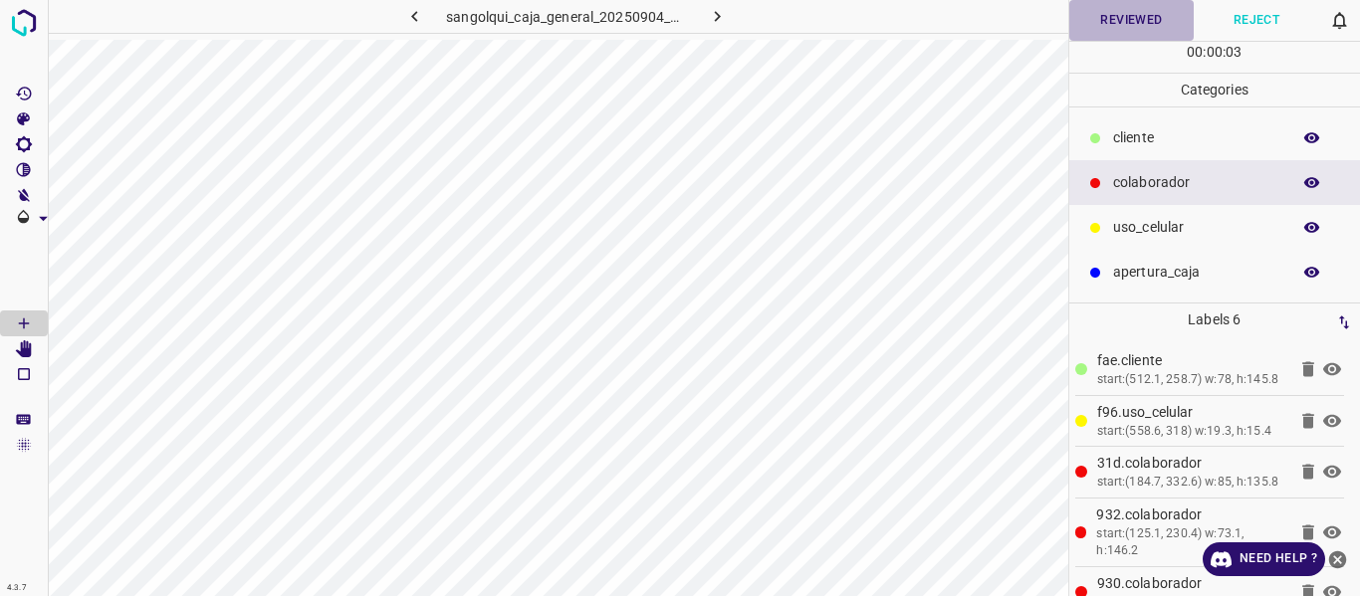
click at [1113, 28] on button "Reviewed" at bounding box center [1131, 20] width 125 height 41
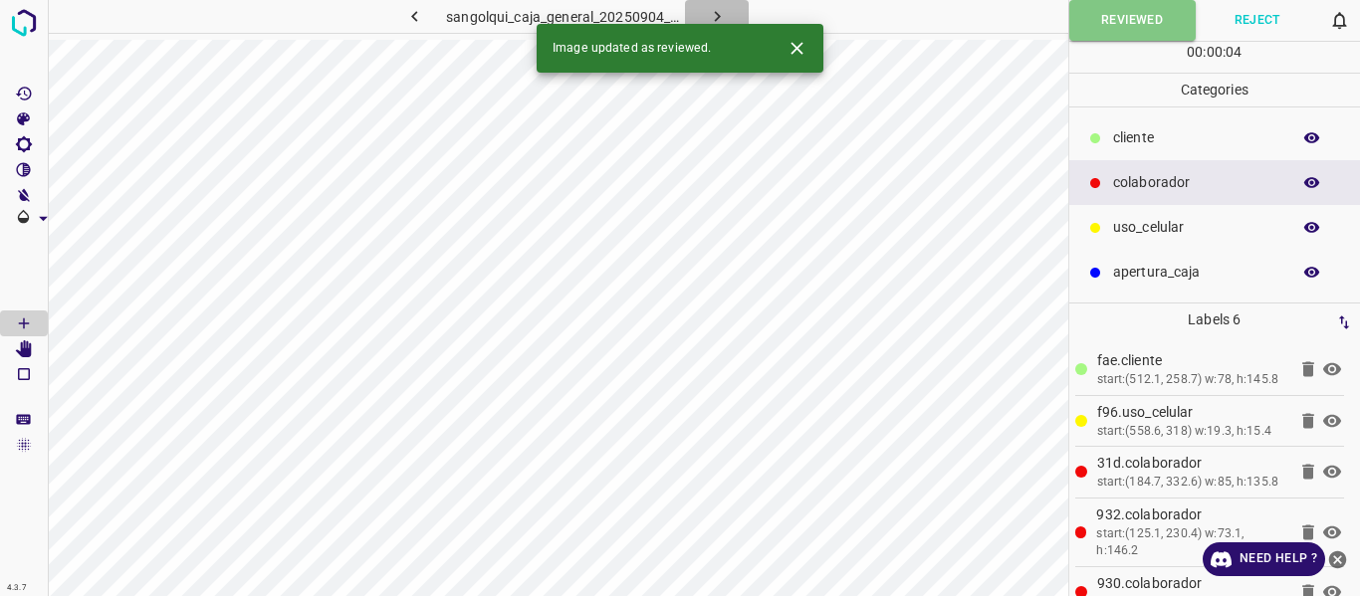
click at [721, 9] on icon "button" at bounding box center [717, 16] width 21 height 21
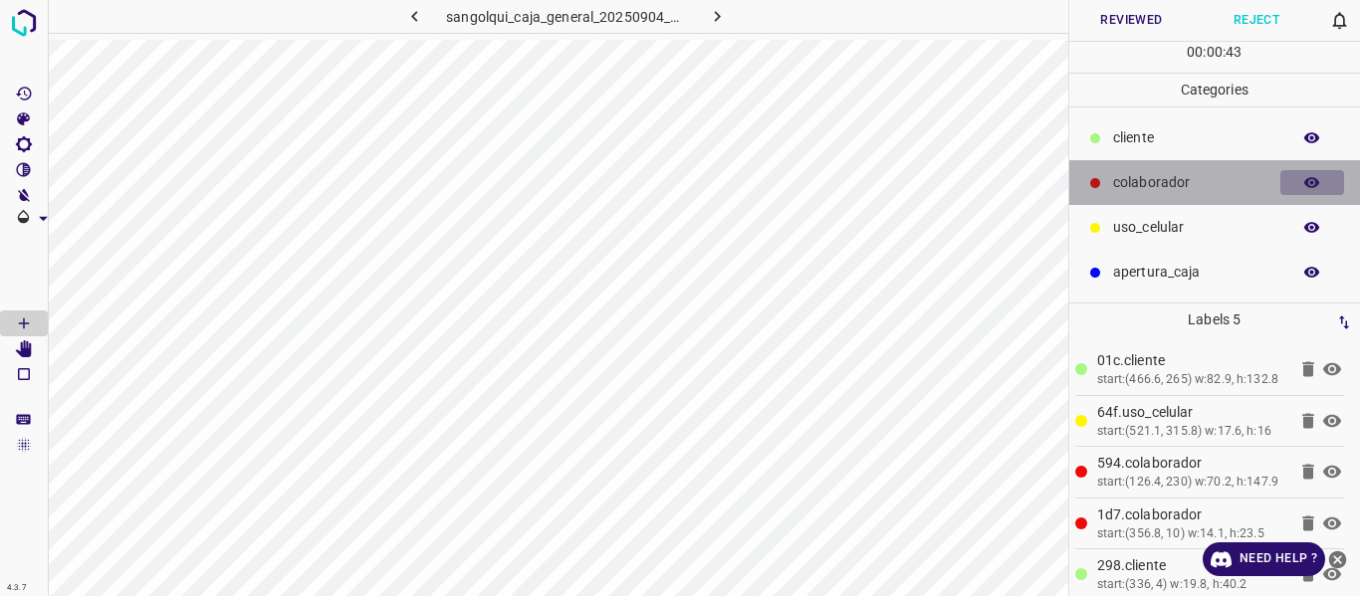
click at [1305, 181] on icon "button" at bounding box center [1312, 183] width 18 height 18
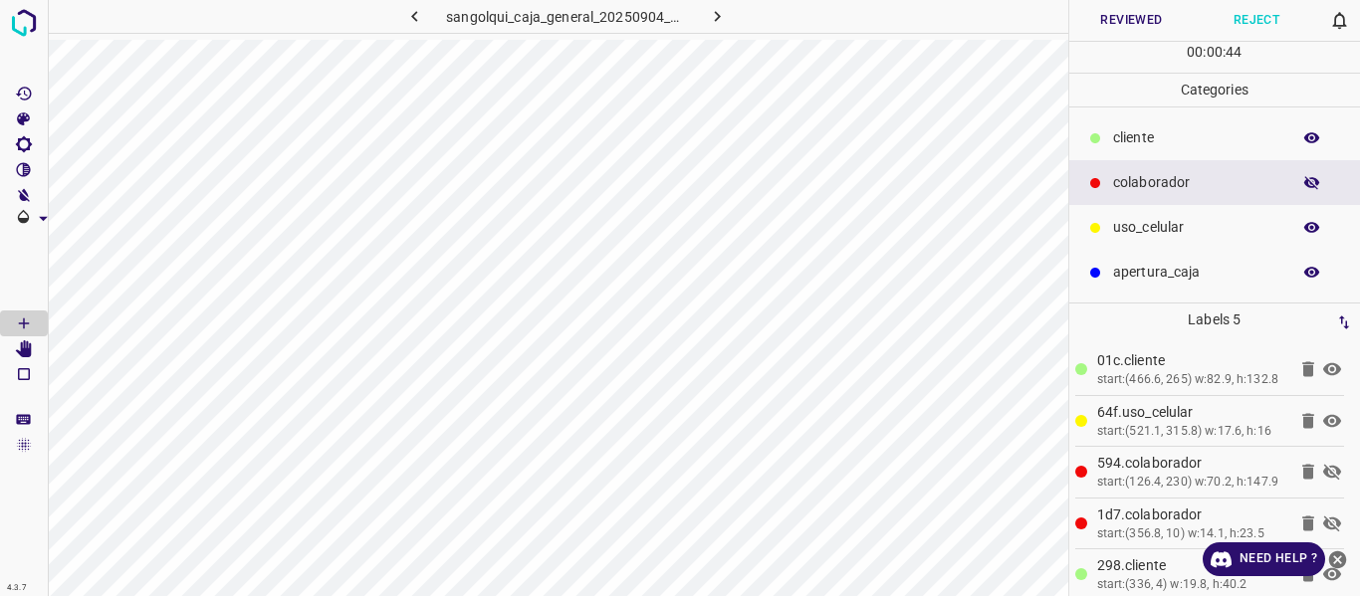
click at [1305, 181] on icon "button" at bounding box center [1312, 183] width 16 height 14
click at [1084, 31] on button "Reviewed" at bounding box center [1131, 20] width 125 height 41
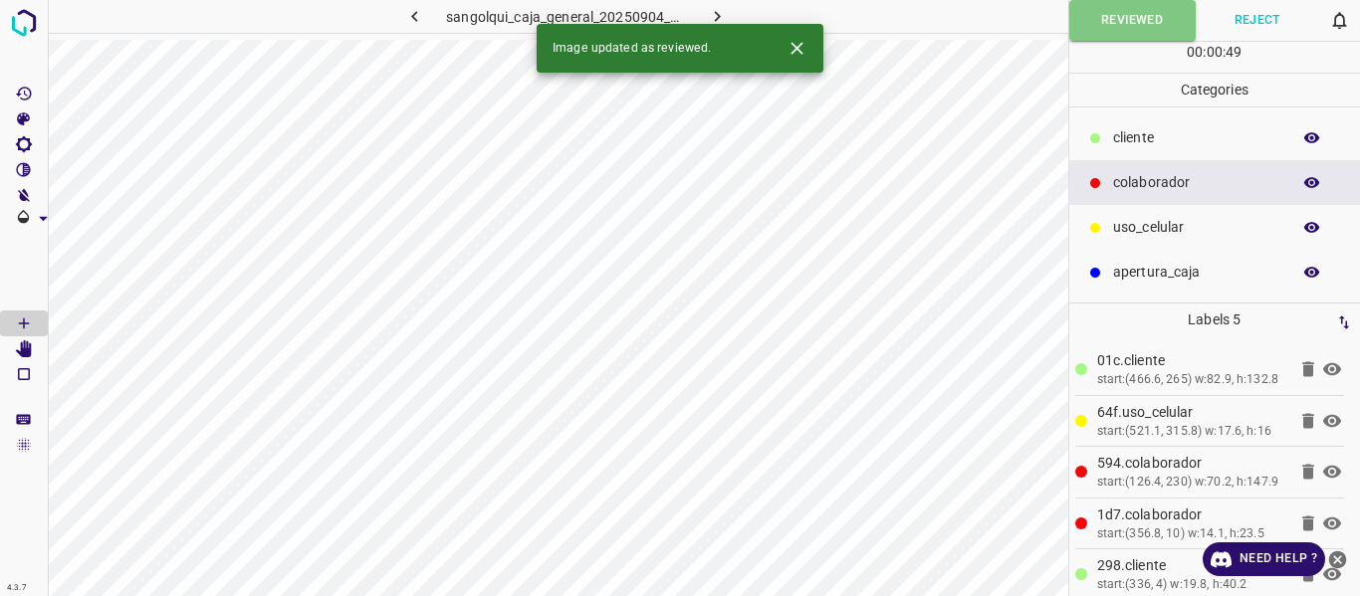
click at [718, 16] on icon "button" at bounding box center [717, 16] width 6 height 11
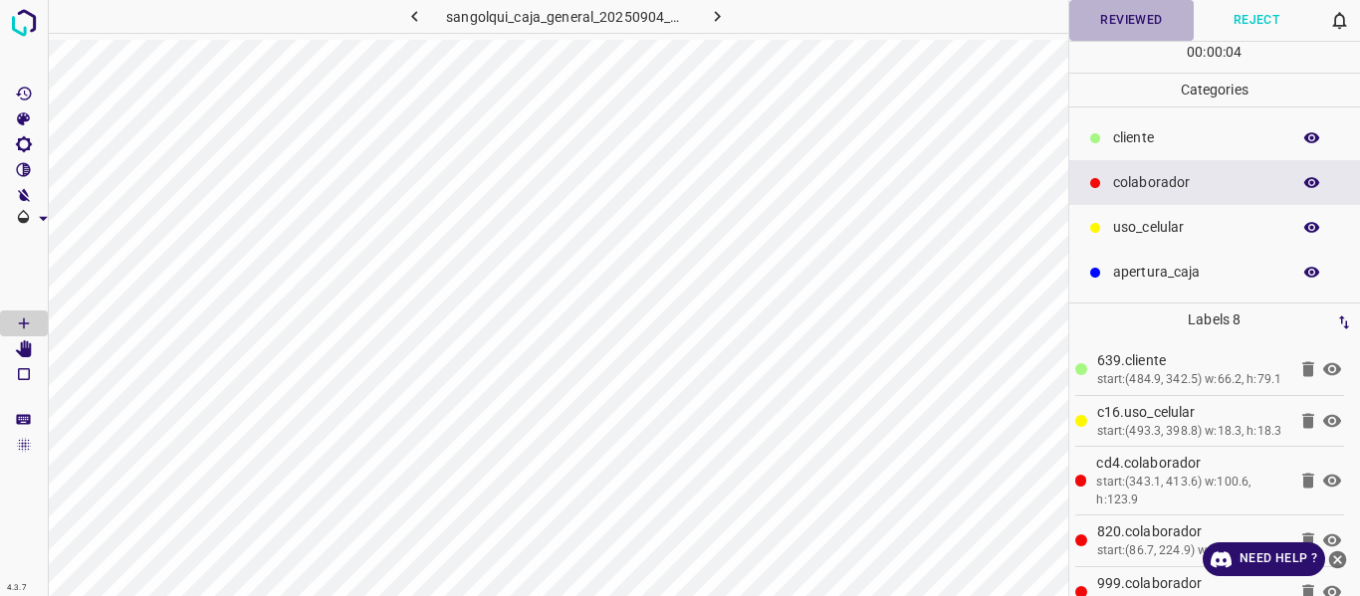
click at [1125, 16] on button "Reviewed" at bounding box center [1131, 20] width 125 height 41
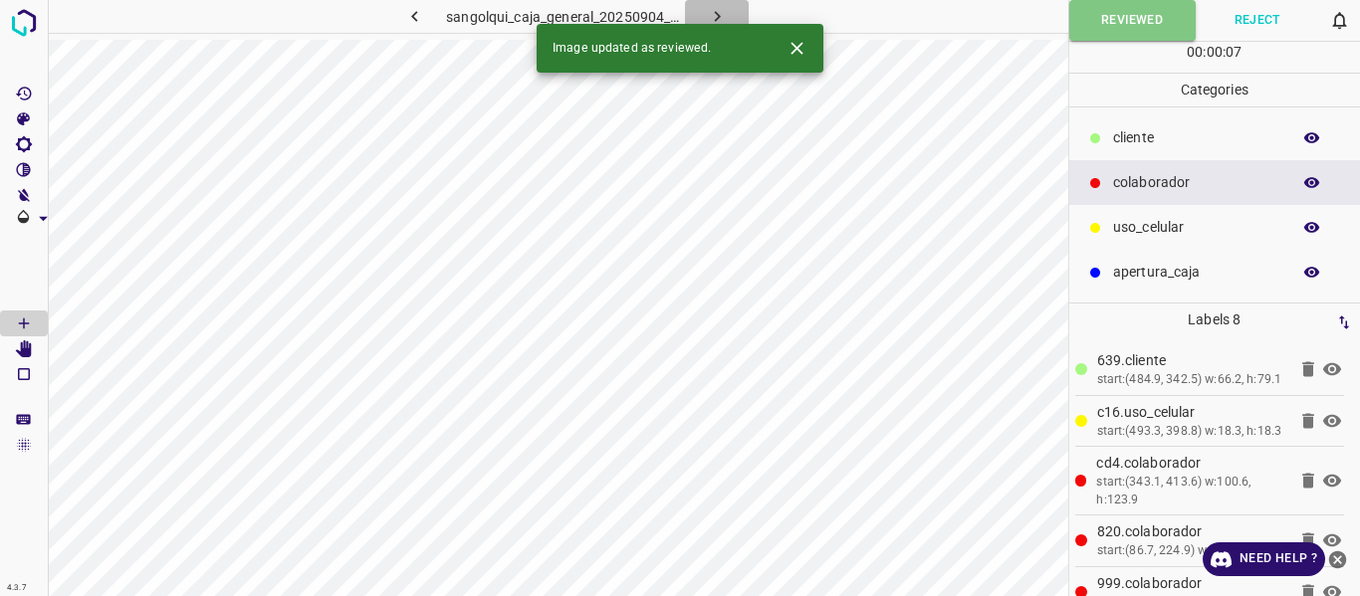
click at [714, 14] on icon "button" at bounding box center [717, 16] width 21 height 21
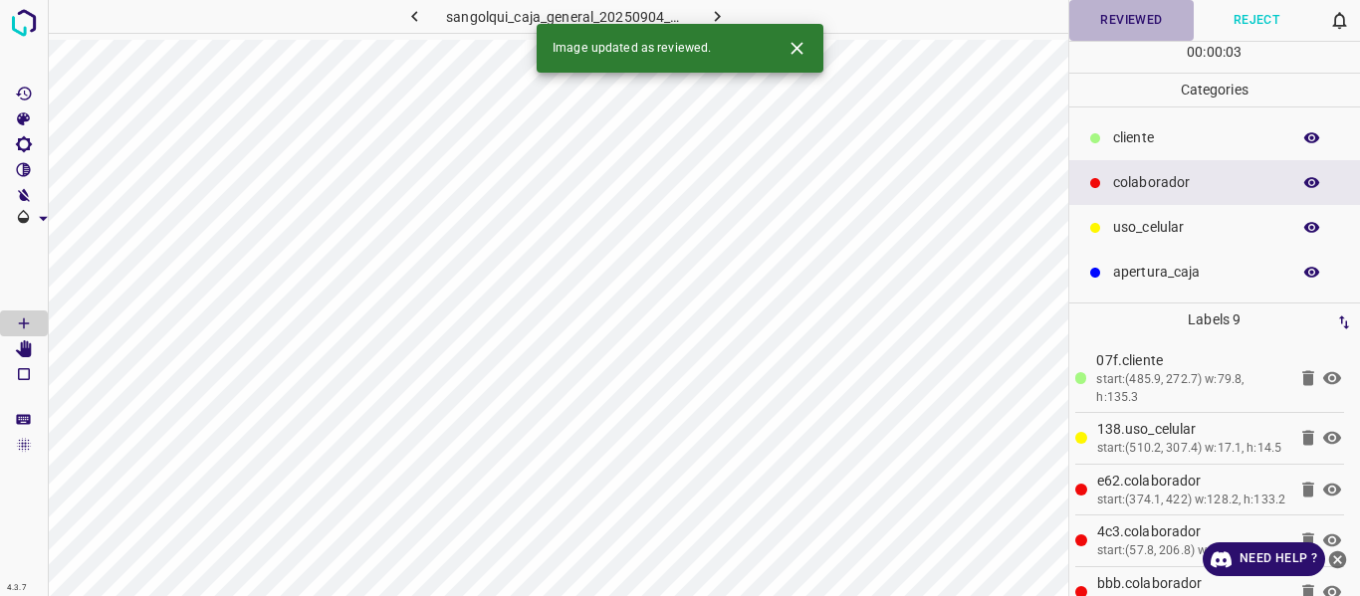
click at [1134, 23] on button "Reviewed" at bounding box center [1131, 20] width 125 height 41
click at [720, 12] on icon "button" at bounding box center [717, 16] width 21 height 21
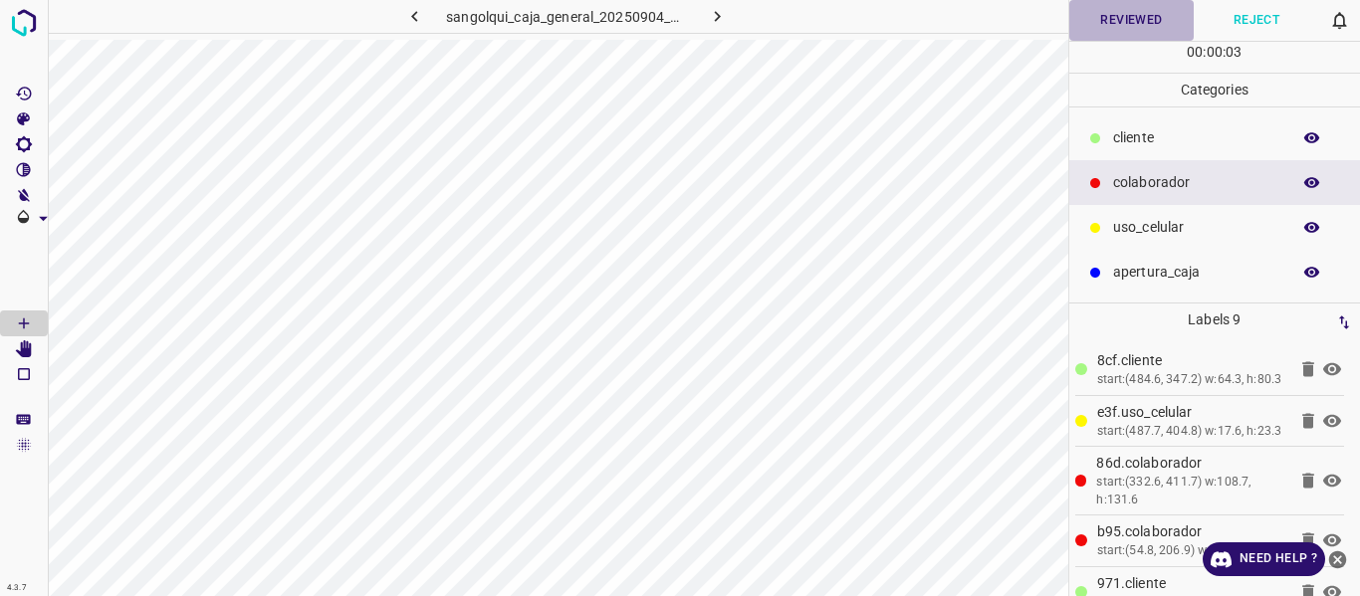
click at [1134, 20] on button "Reviewed" at bounding box center [1131, 20] width 125 height 41
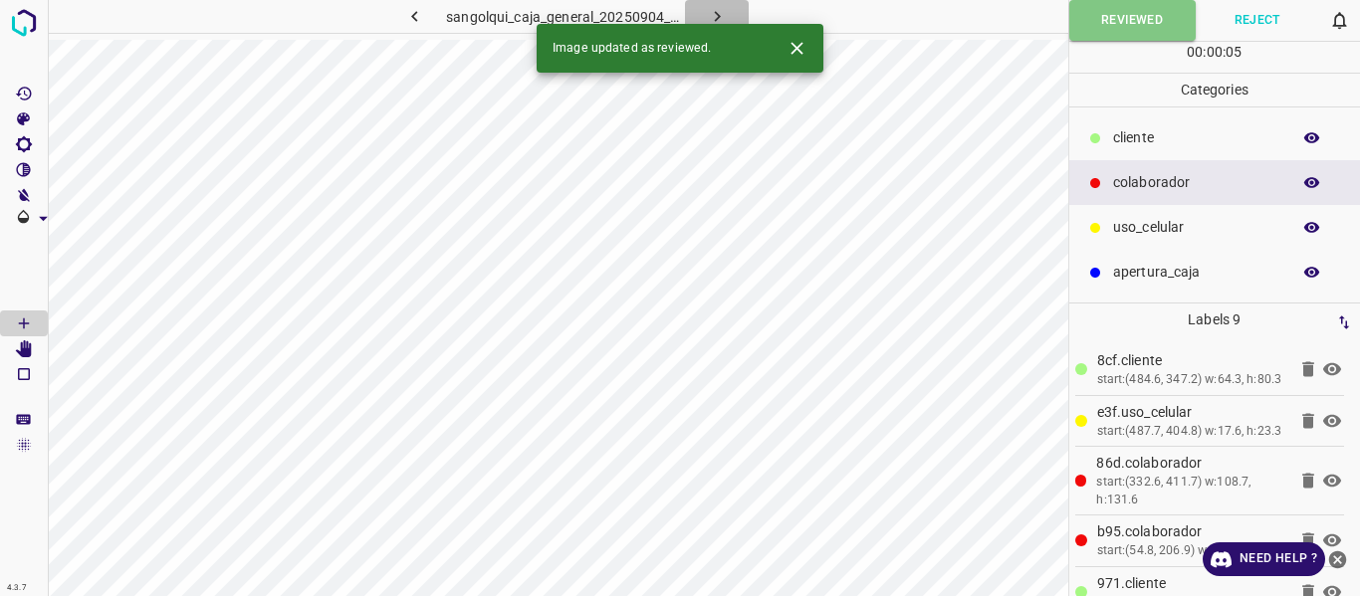
click at [704, 9] on button "button" at bounding box center [717, 16] width 64 height 33
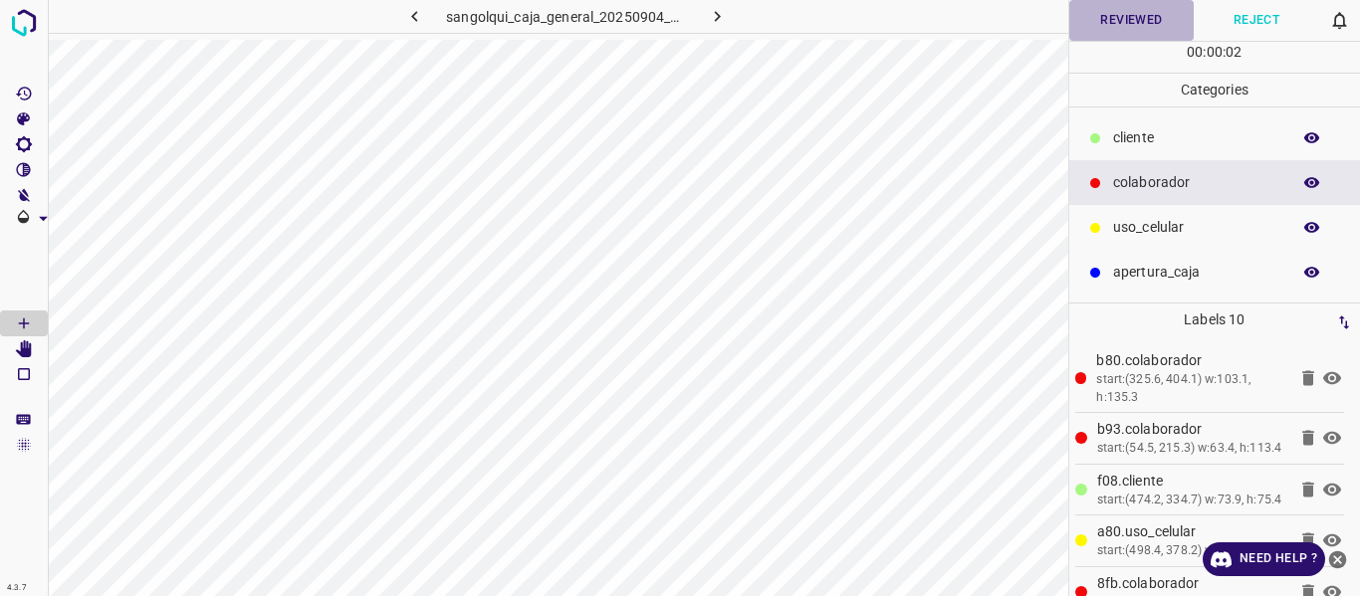
click at [1099, 13] on button "Reviewed" at bounding box center [1131, 20] width 125 height 41
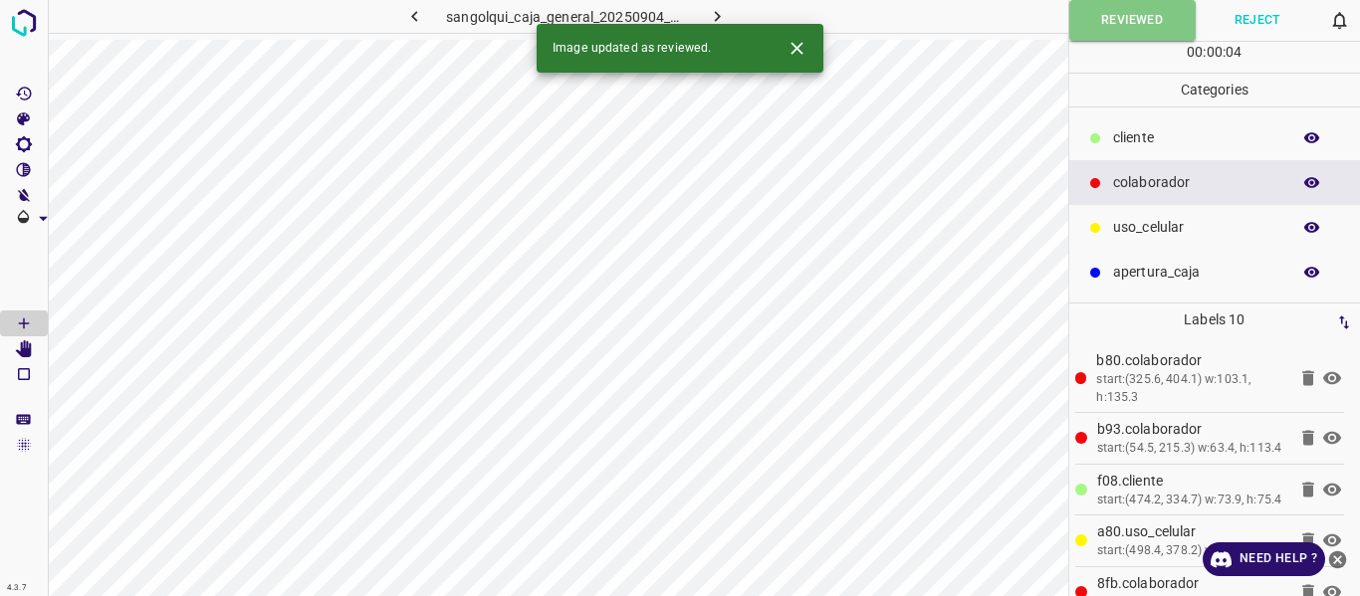
click at [718, 10] on icon "button" at bounding box center [717, 16] width 21 height 21
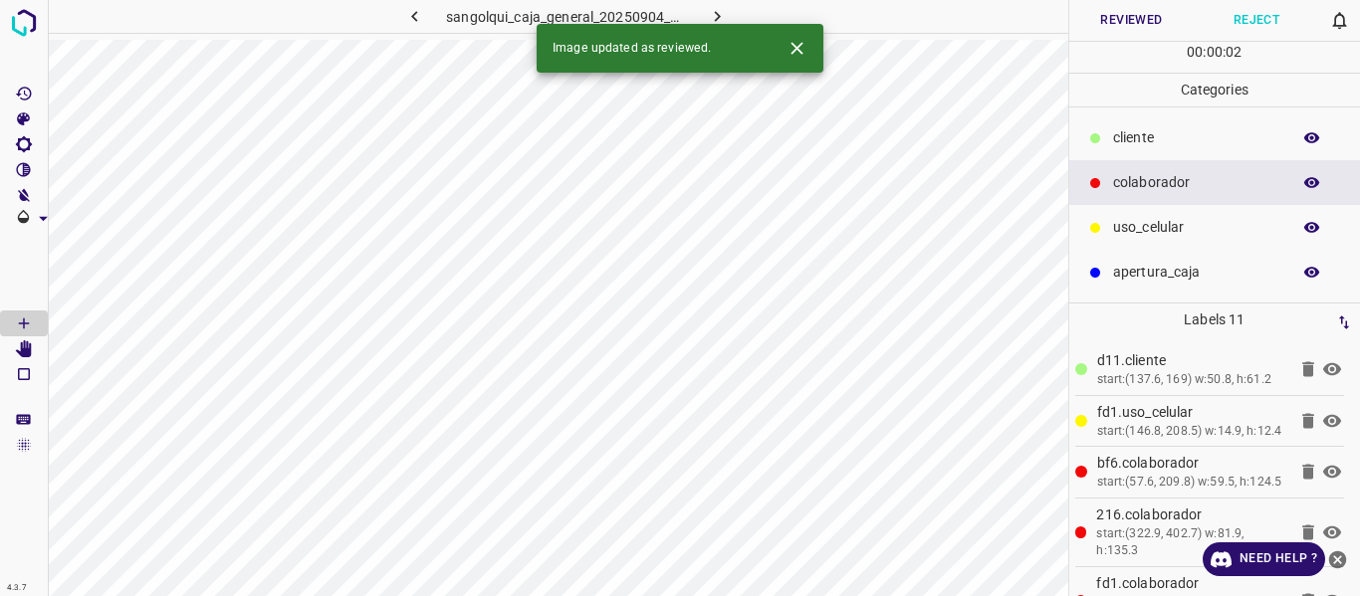
click at [1136, 14] on button "Reviewed" at bounding box center [1131, 20] width 125 height 41
click at [718, 12] on icon "button" at bounding box center [717, 16] width 21 height 21
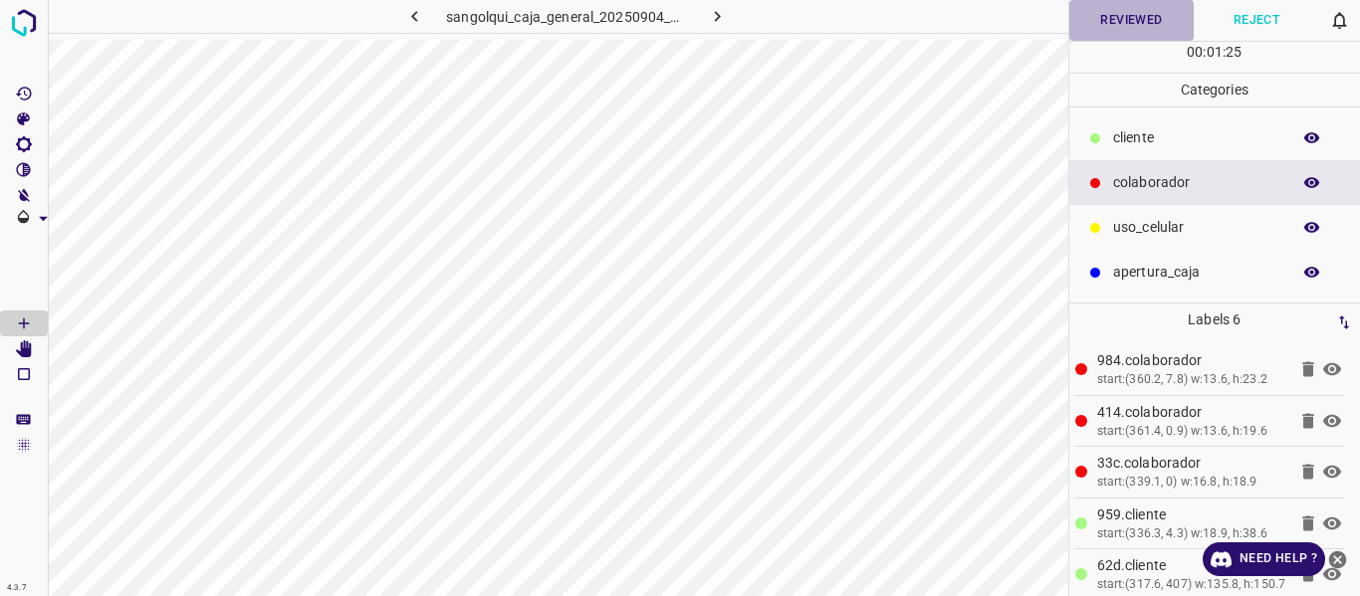
click at [1103, 21] on button "Reviewed" at bounding box center [1131, 20] width 125 height 41
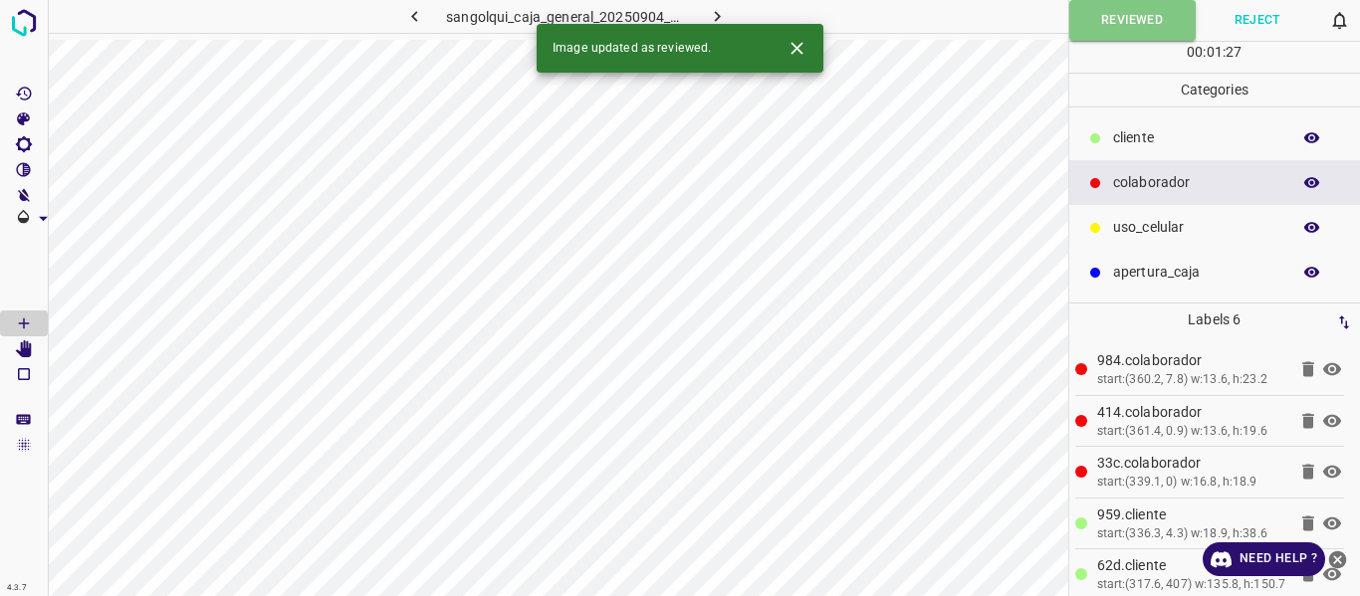
click at [717, 7] on icon "button" at bounding box center [717, 16] width 21 height 21
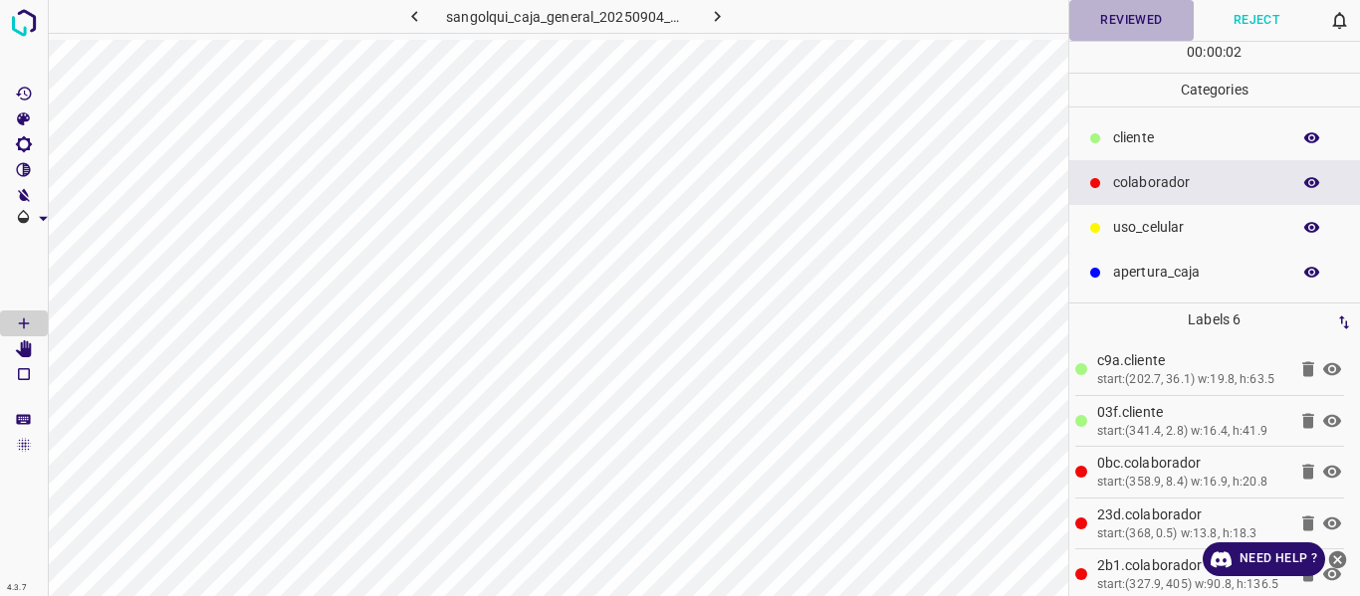
click at [1091, 17] on button "Reviewed" at bounding box center [1131, 20] width 125 height 41
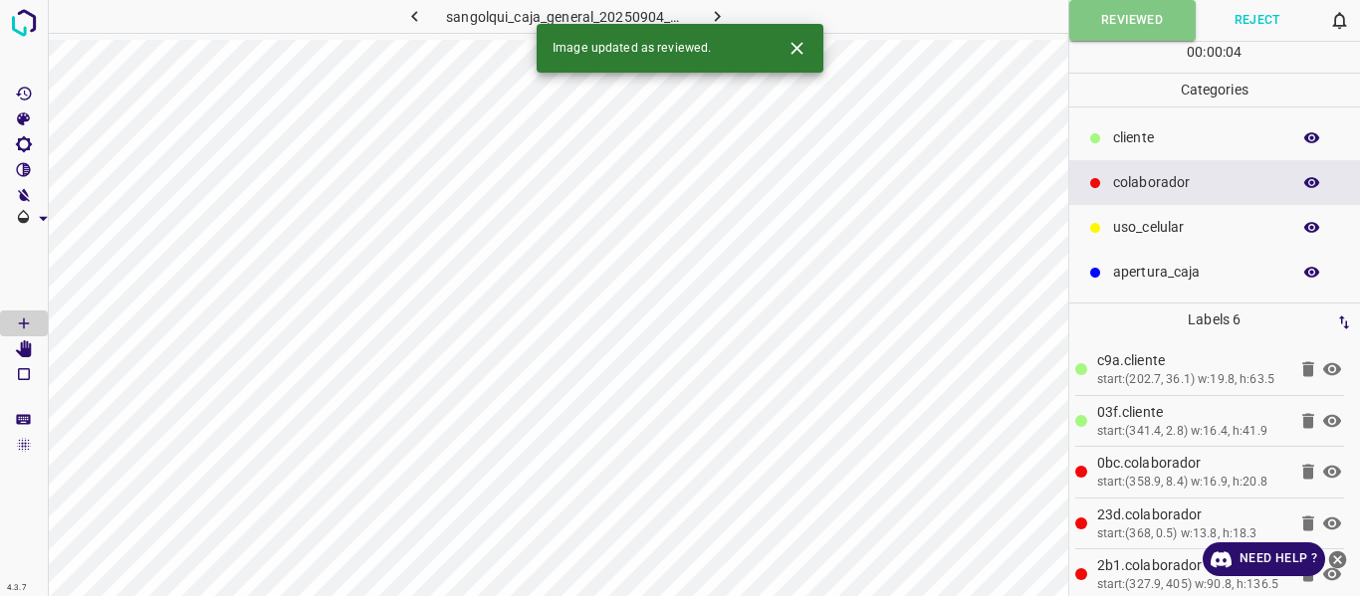
click at [724, 7] on icon "button" at bounding box center [717, 16] width 21 height 21
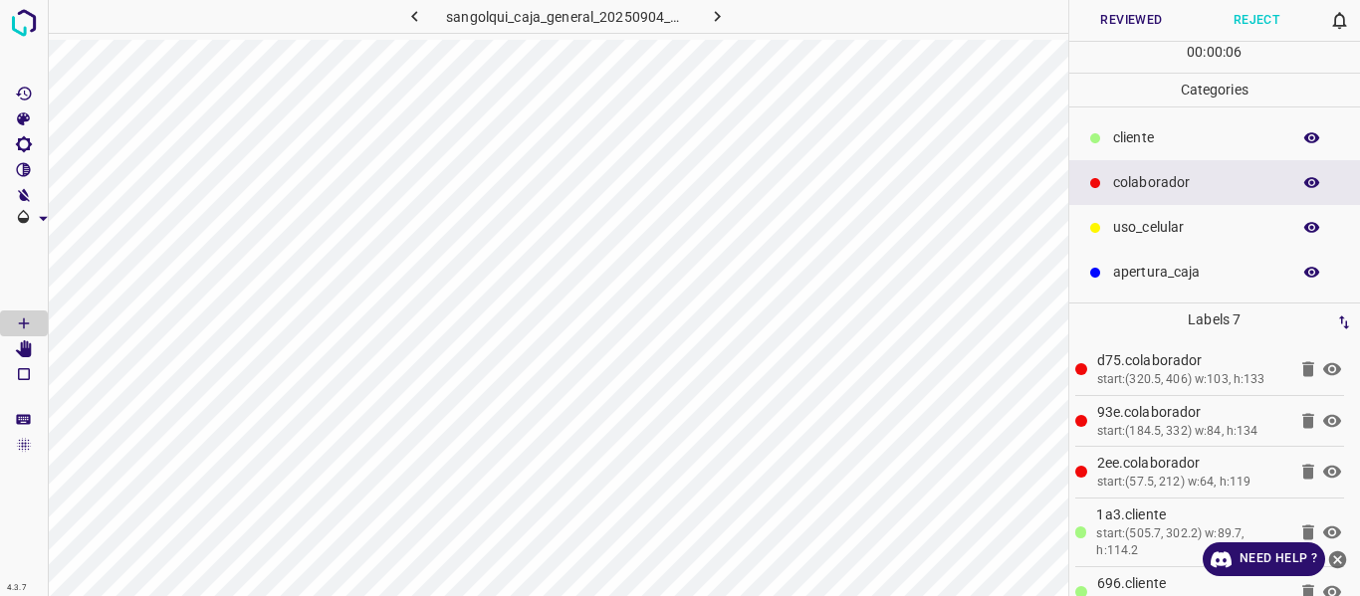
click at [1299, 138] on button "button" at bounding box center [1312, 138] width 64 height 26
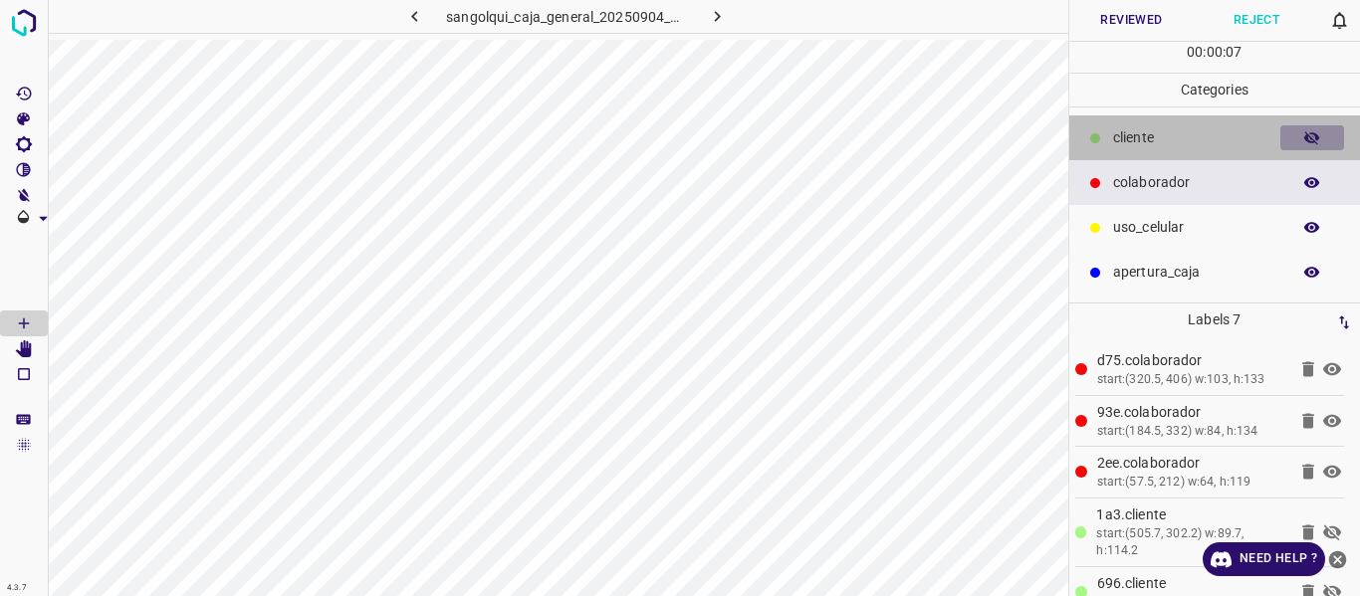
click at [1299, 138] on button "button" at bounding box center [1312, 138] width 64 height 26
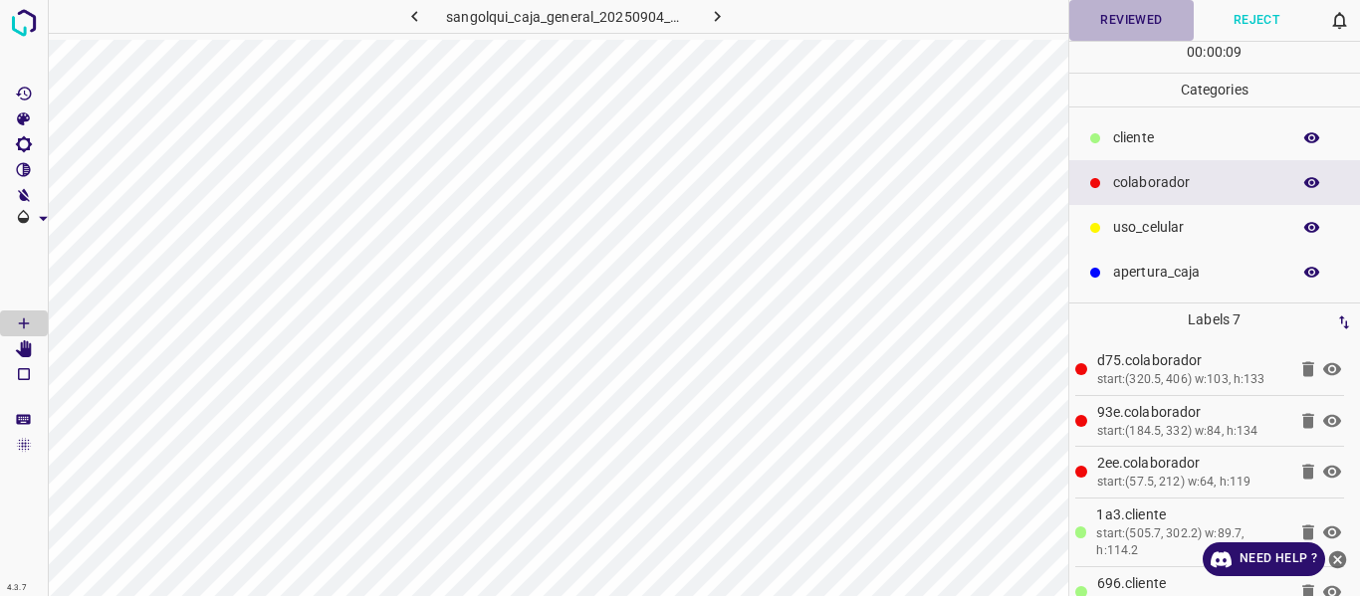
click at [1106, 16] on button "Reviewed" at bounding box center [1131, 20] width 125 height 41
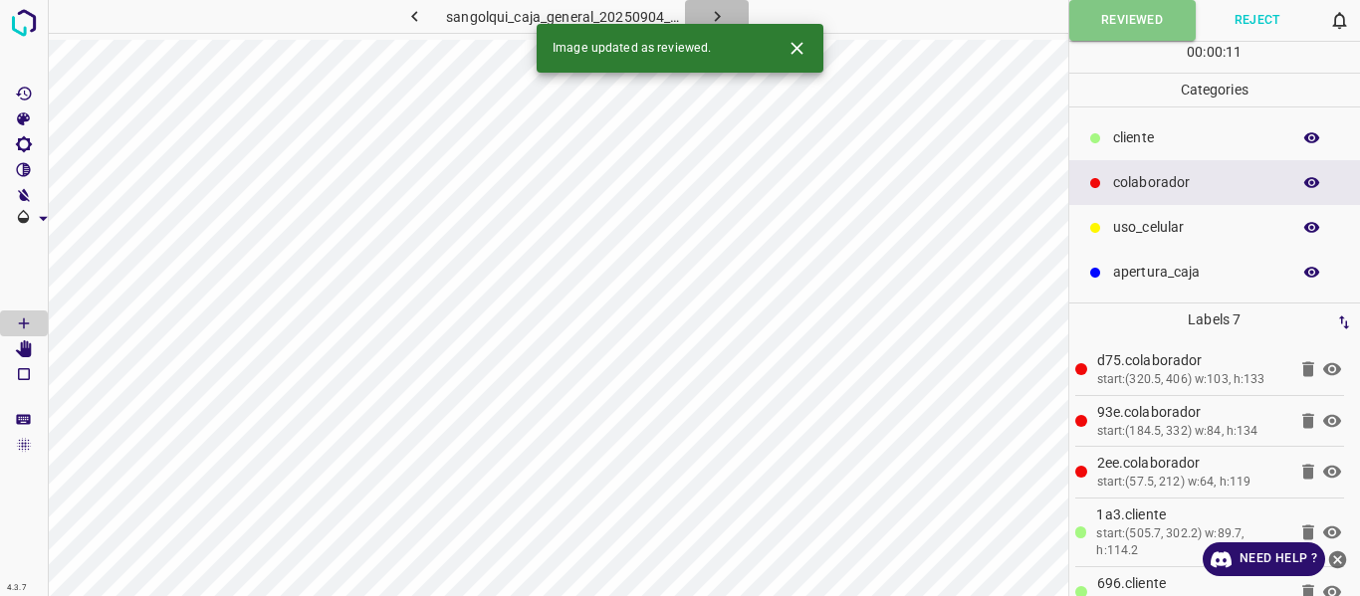
click at [718, 12] on icon "button" at bounding box center [717, 16] width 21 height 21
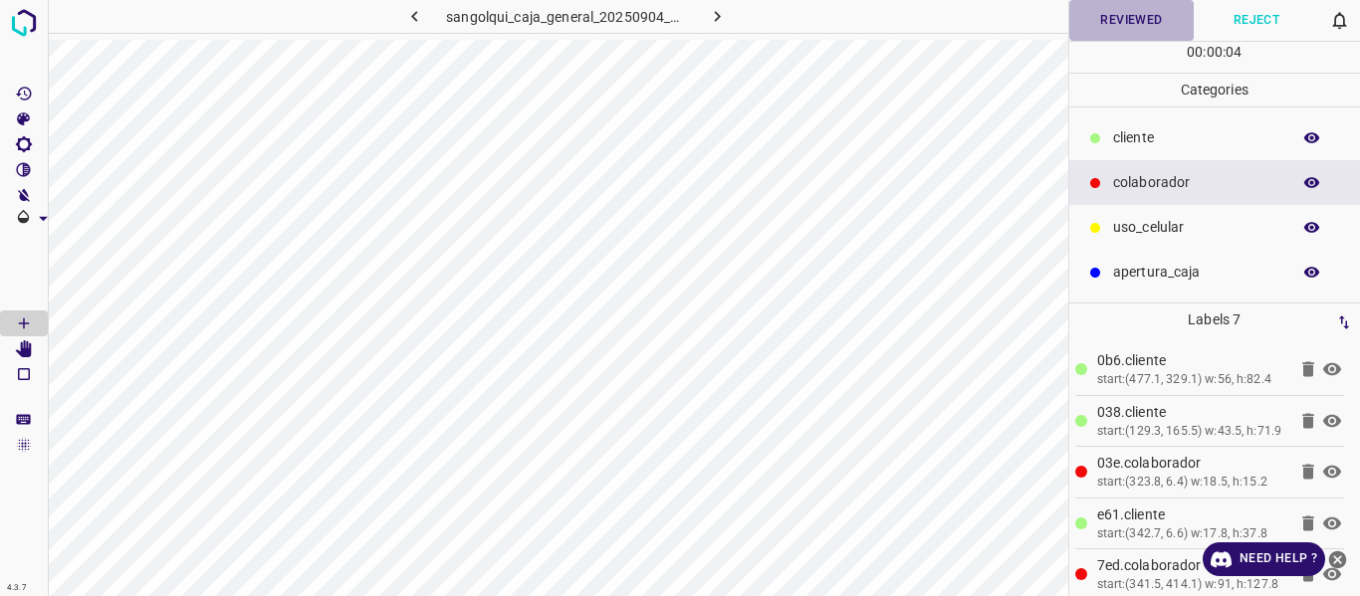
click at [1125, 14] on button "Reviewed" at bounding box center [1131, 20] width 125 height 41
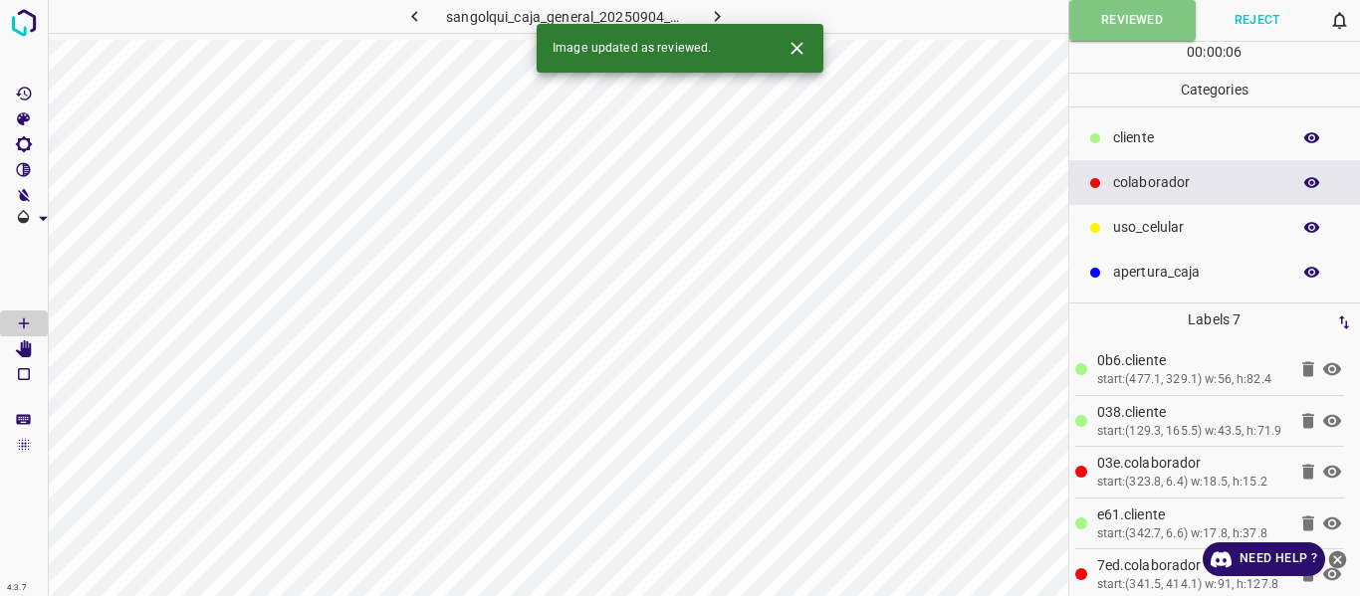
click at [708, 12] on icon "button" at bounding box center [717, 16] width 21 height 21
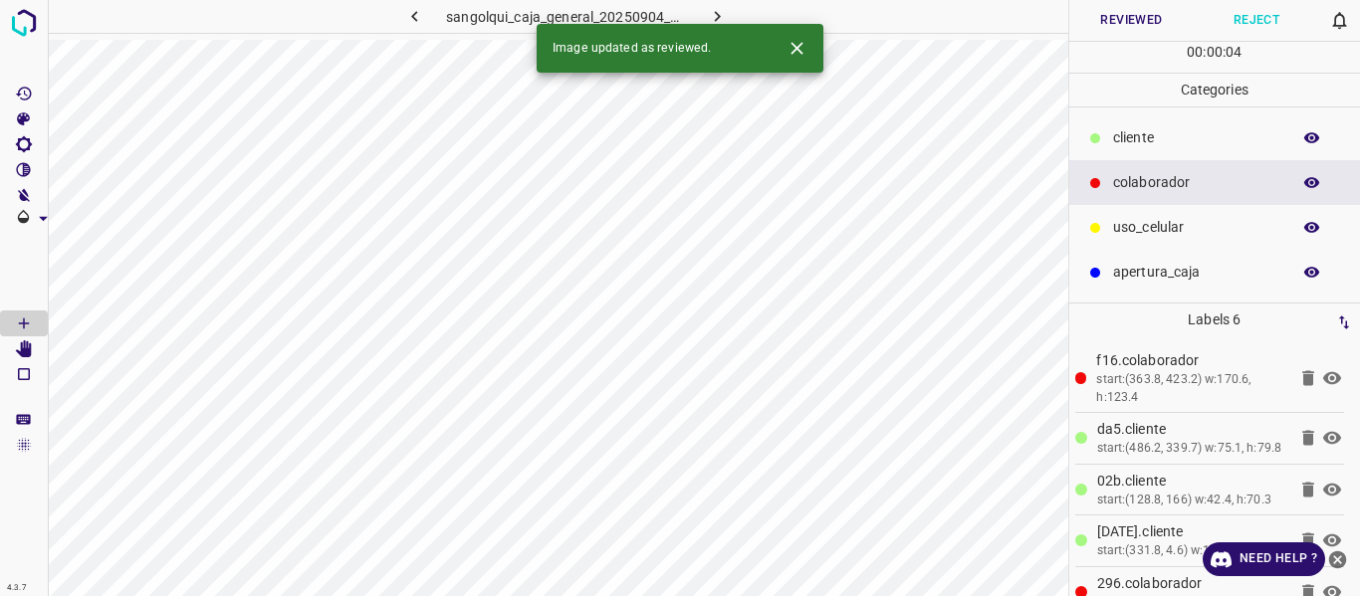
click at [1125, 26] on button "Reviewed" at bounding box center [1131, 20] width 125 height 41
click at [711, 10] on icon "button" at bounding box center [717, 16] width 21 height 21
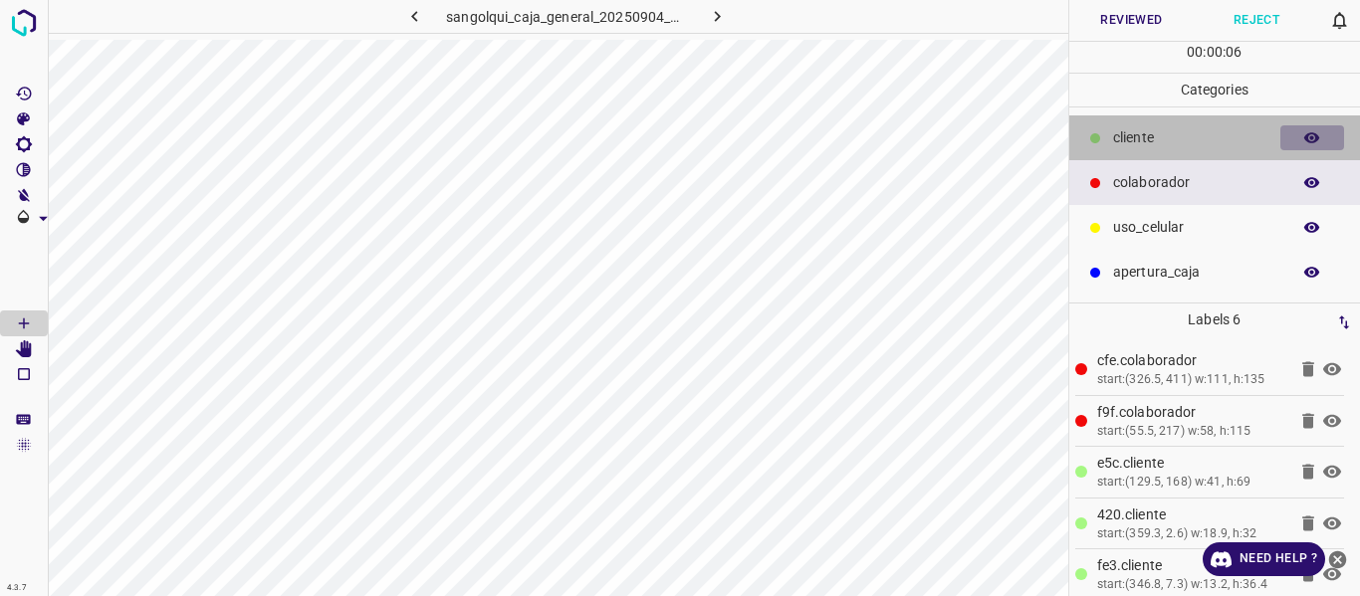
click at [1305, 133] on icon "button" at bounding box center [1312, 138] width 18 height 18
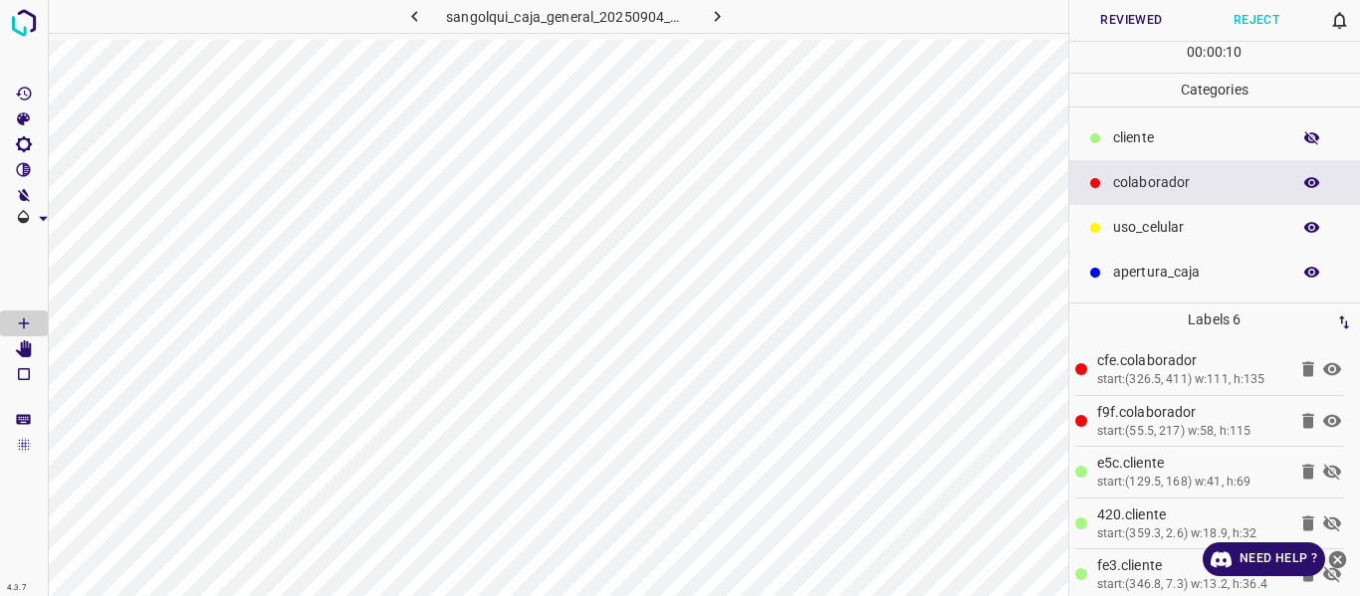
click at [1305, 133] on icon "button" at bounding box center [1312, 138] width 18 height 18
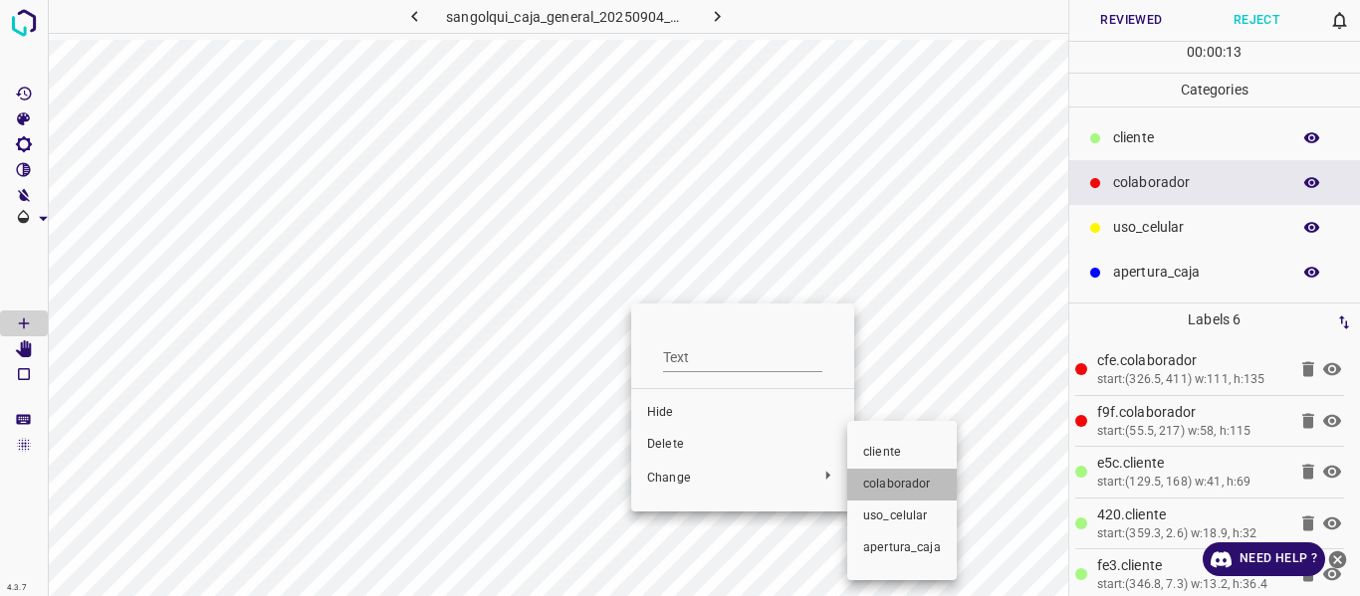
click at [889, 479] on span "colaborador" at bounding box center [902, 485] width 78 height 18
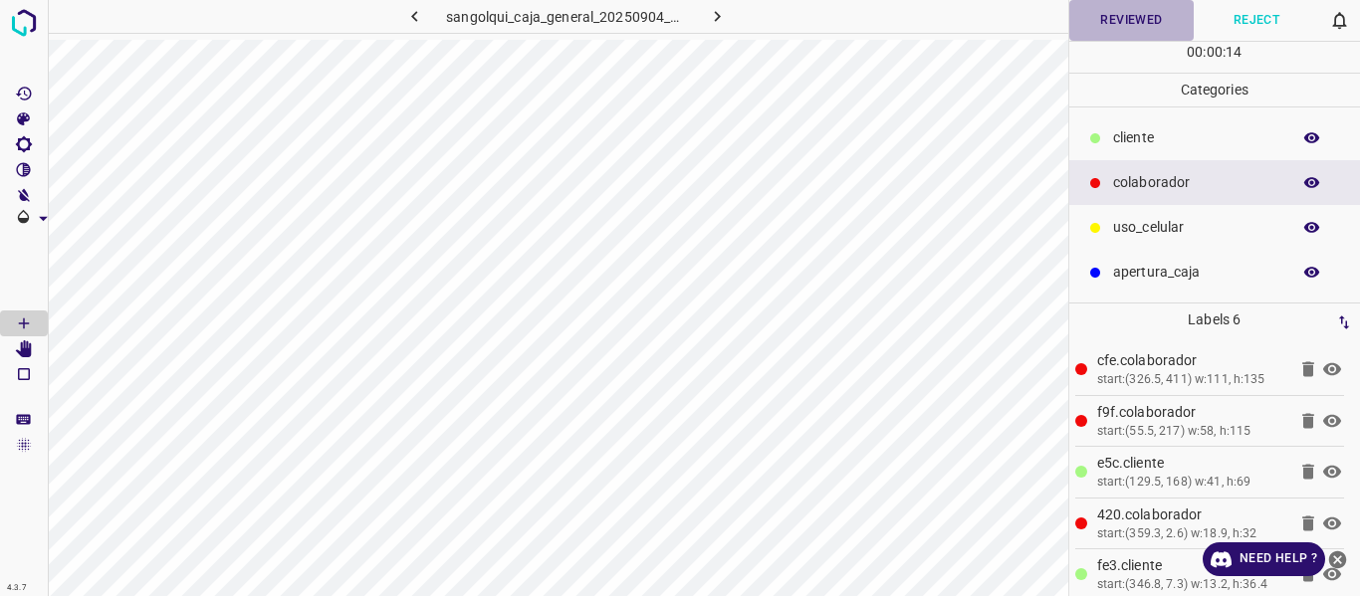
click at [1111, 13] on button "Reviewed" at bounding box center [1131, 20] width 125 height 41
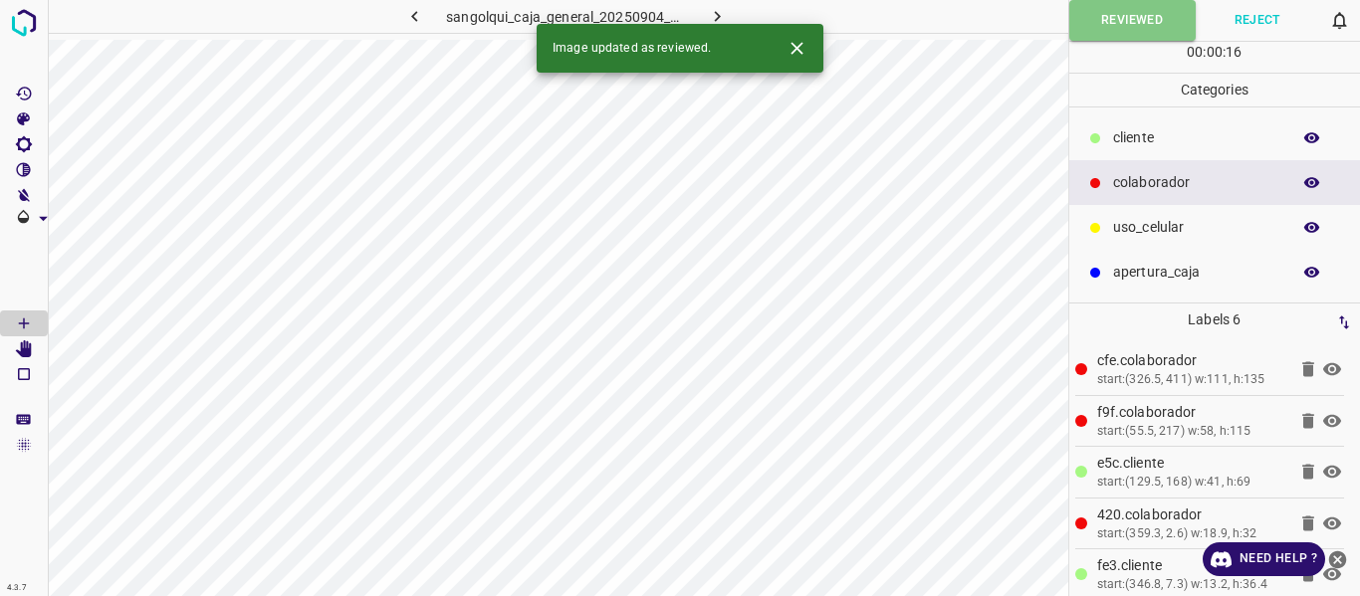
click at [717, 7] on icon "button" at bounding box center [717, 16] width 21 height 21
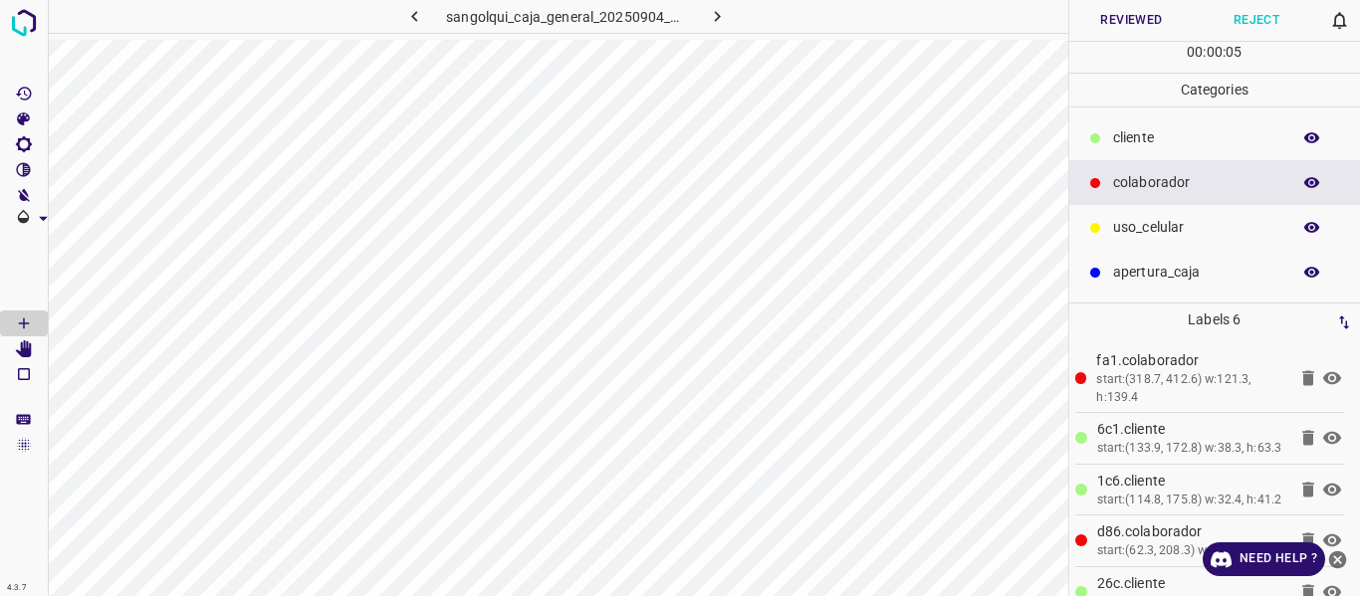
click at [1130, 16] on button "Reviewed" at bounding box center [1131, 20] width 125 height 41
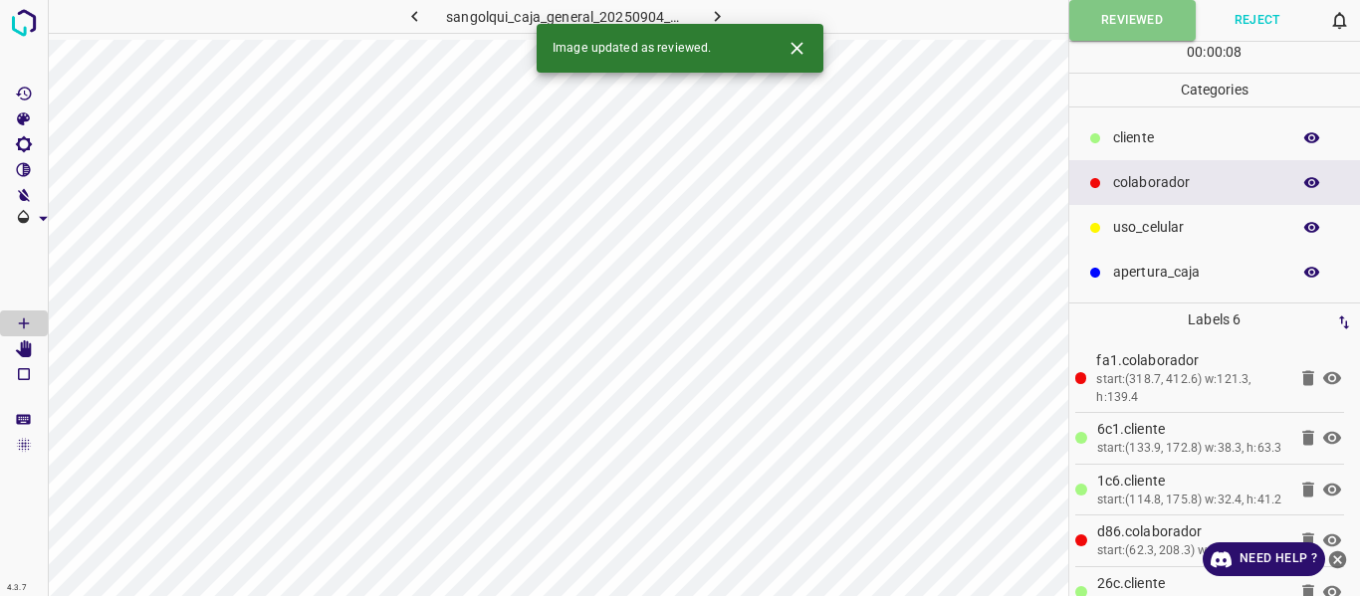
click at [715, 6] on icon "button" at bounding box center [717, 16] width 21 height 21
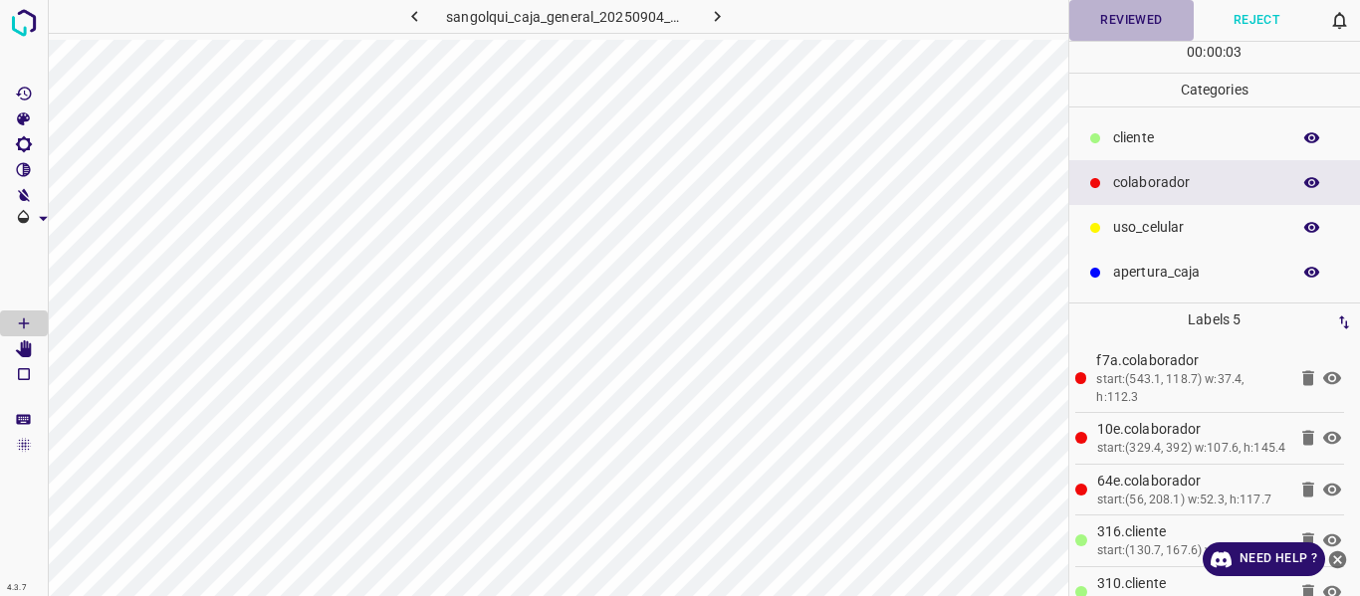
click at [1132, 18] on button "Reviewed" at bounding box center [1131, 20] width 125 height 41
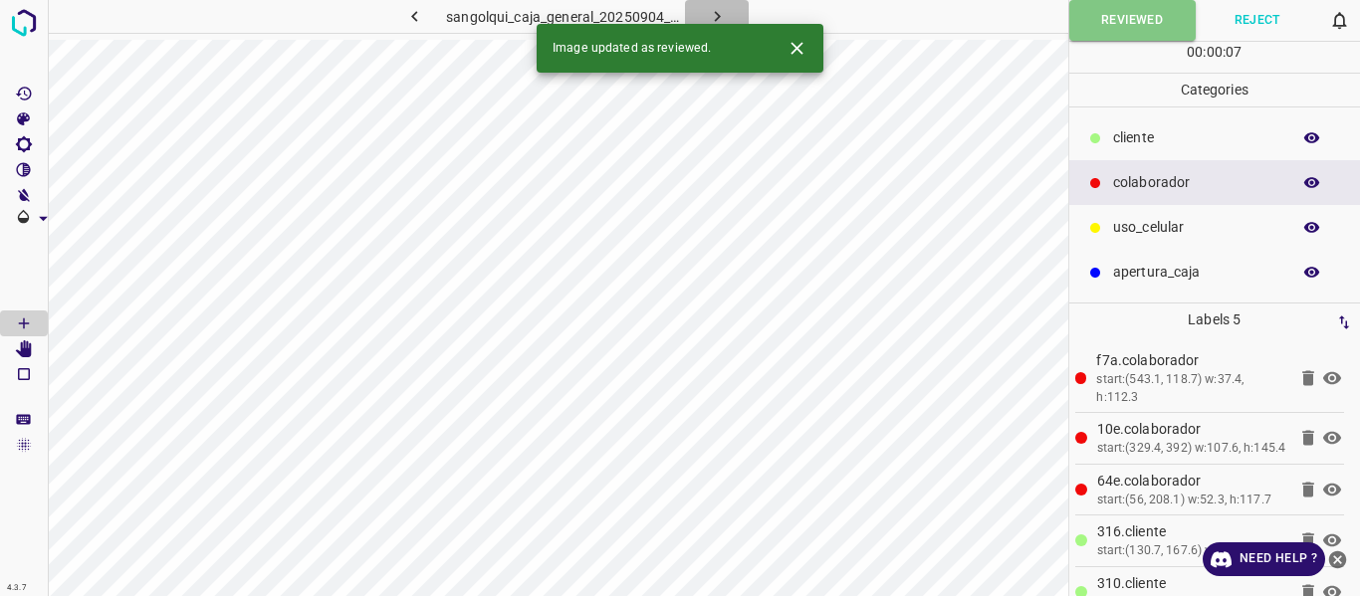
click at [724, 6] on icon "button" at bounding box center [717, 16] width 21 height 21
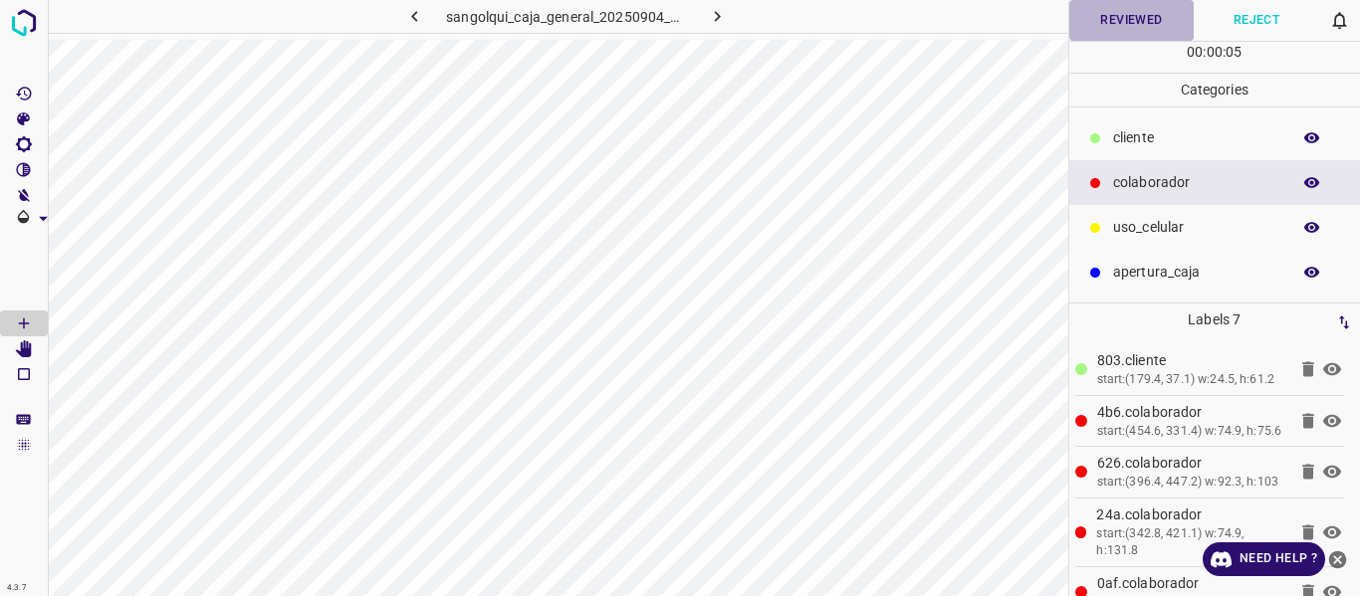
click at [1106, 16] on button "Reviewed" at bounding box center [1131, 20] width 125 height 41
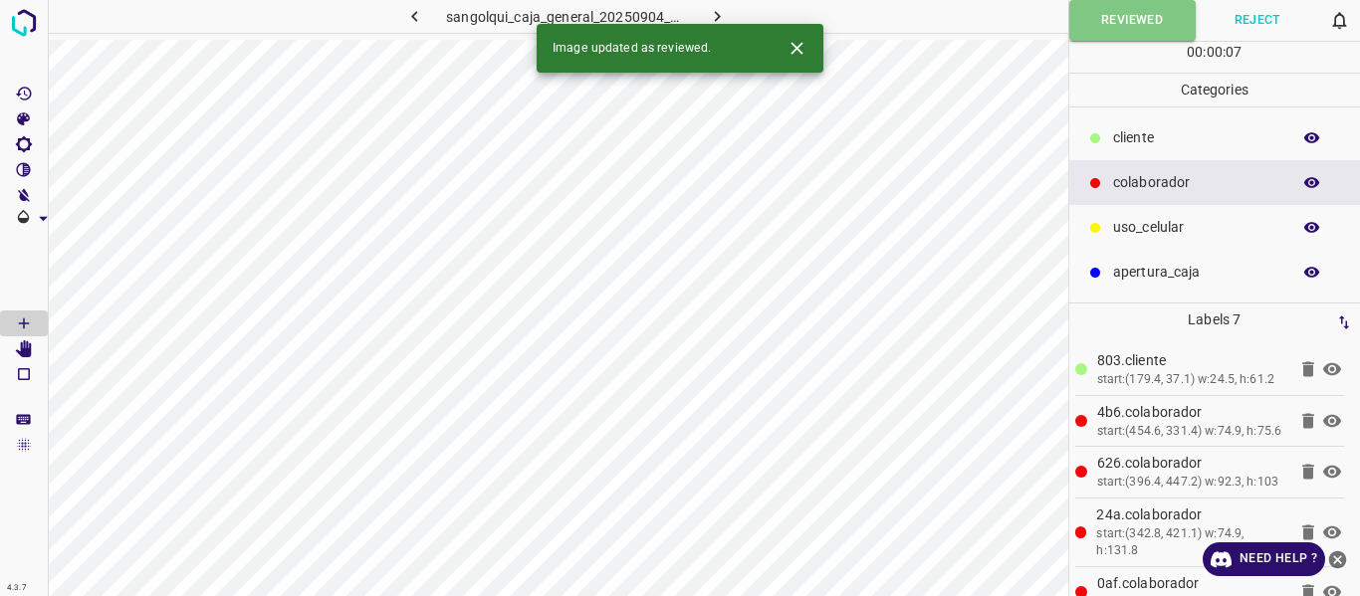
click at [719, 12] on icon "button" at bounding box center [717, 16] width 21 height 21
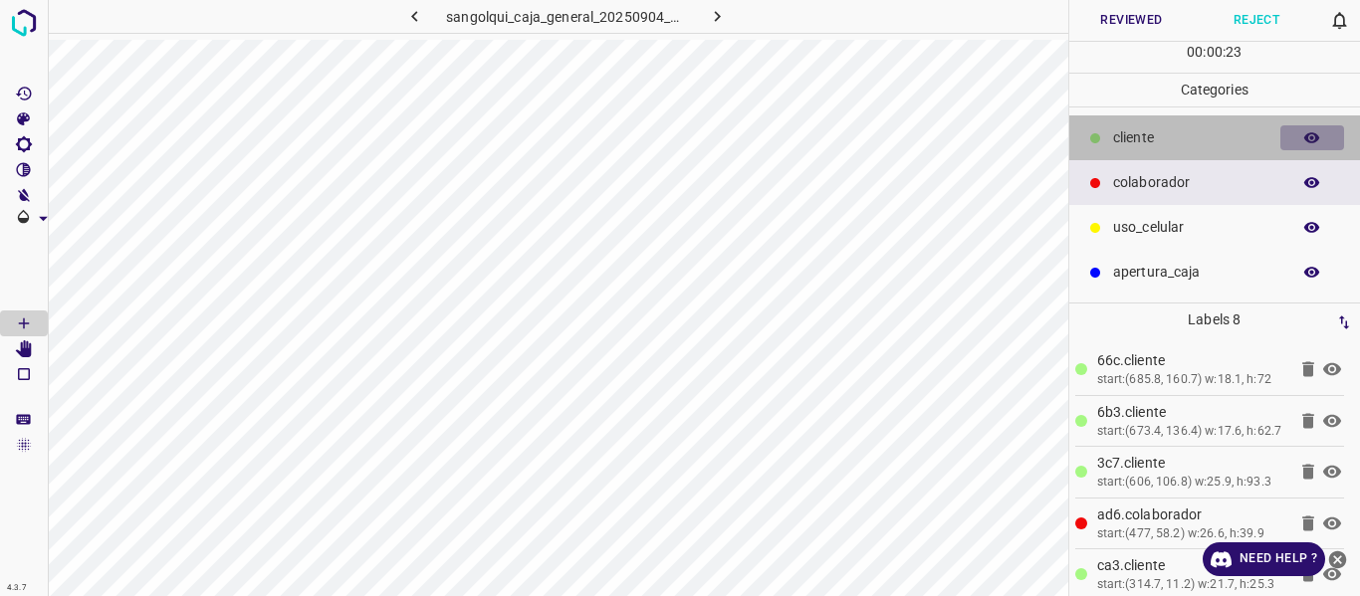
click at [1308, 133] on icon "button" at bounding box center [1312, 138] width 18 height 18
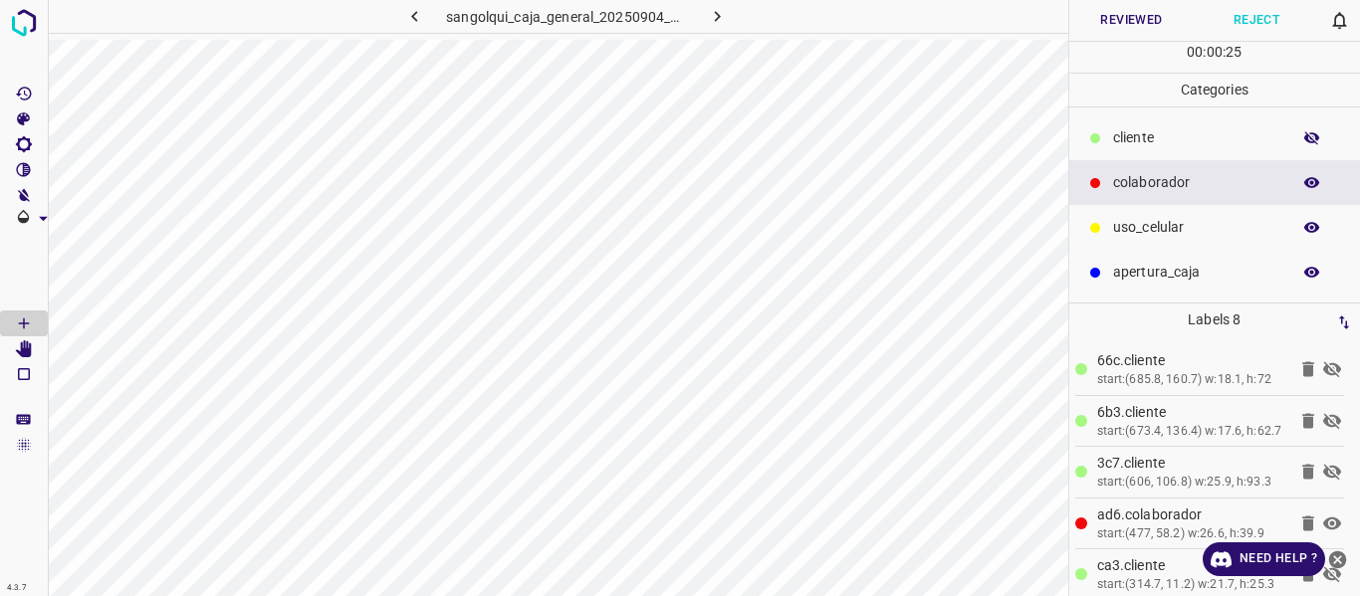
click at [1308, 133] on icon "button" at bounding box center [1312, 138] width 18 height 18
click at [1132, 10] on button "Reviewed" at bounding box center [1131, 20] width 125 height 41
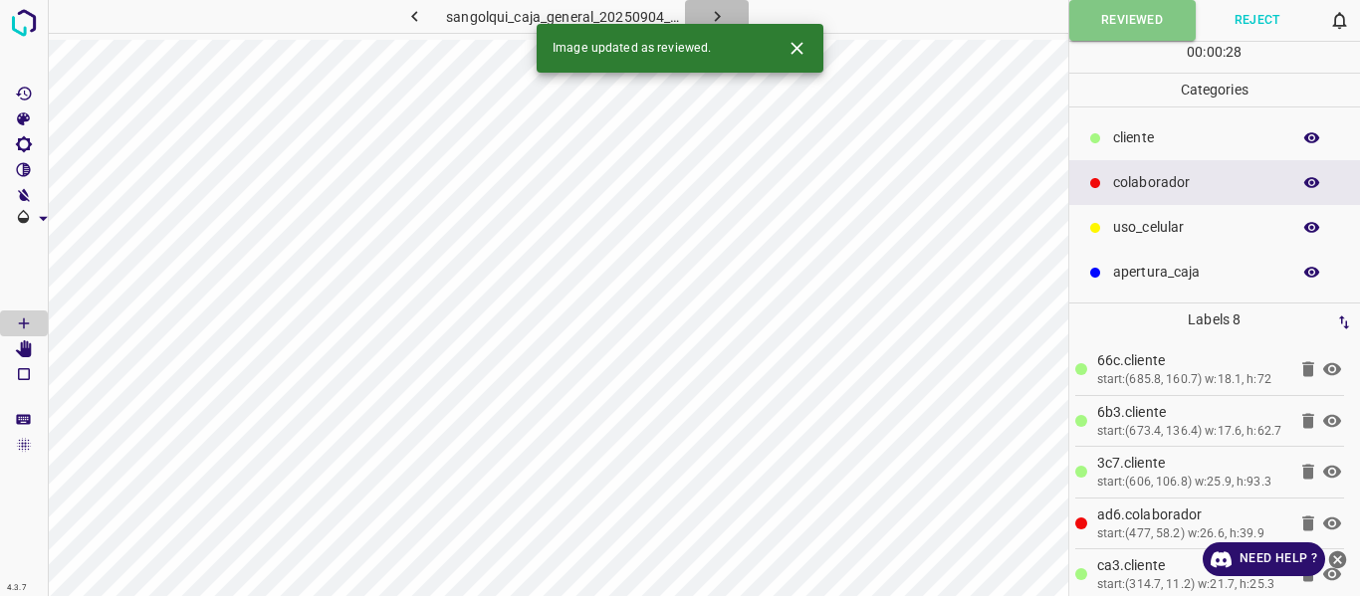
click at [710, 14] on icon "button" at bounding box center [717, 16] width 21 height 21
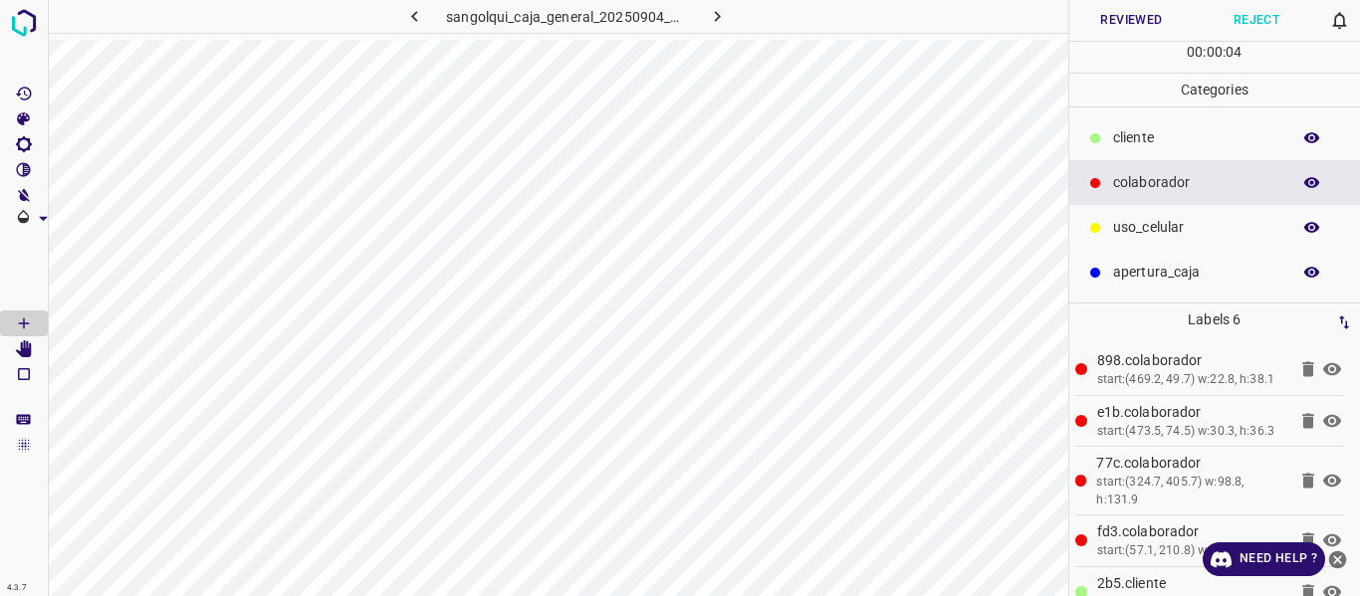
click at [1306, 136] on icon "button" at bounding box center [1312, 137] width 16 height 11
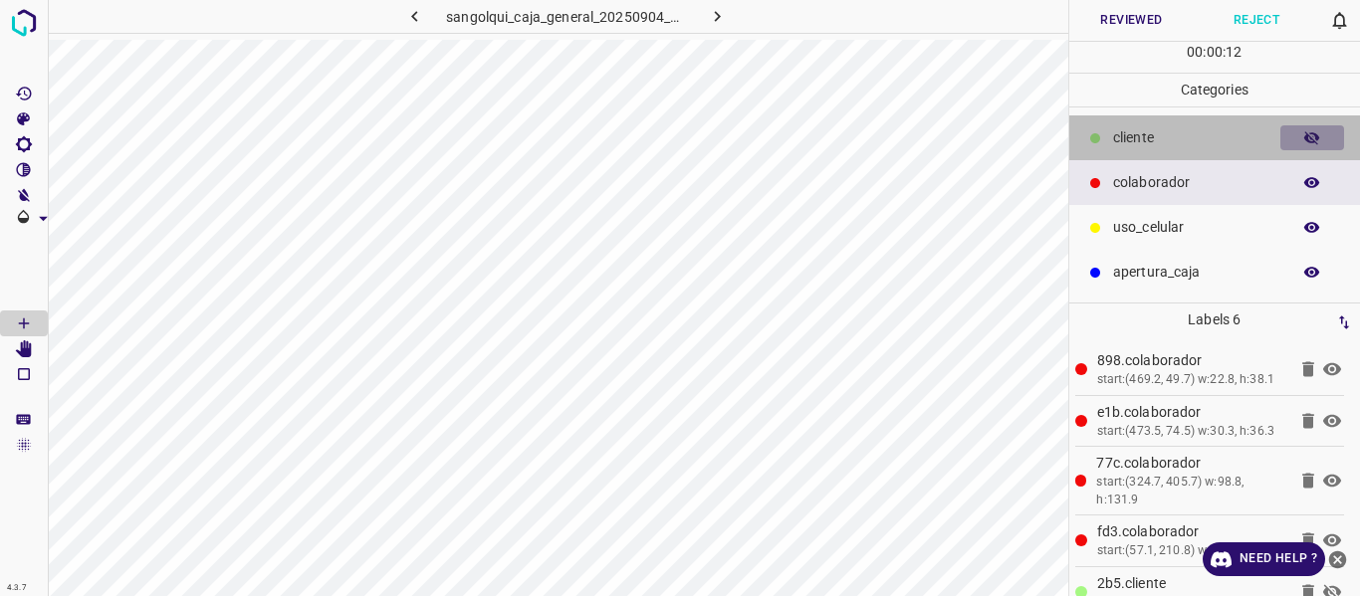
click at [1311, 134] on icon "button" at bounding box center [1312, 138] width 18 height 18
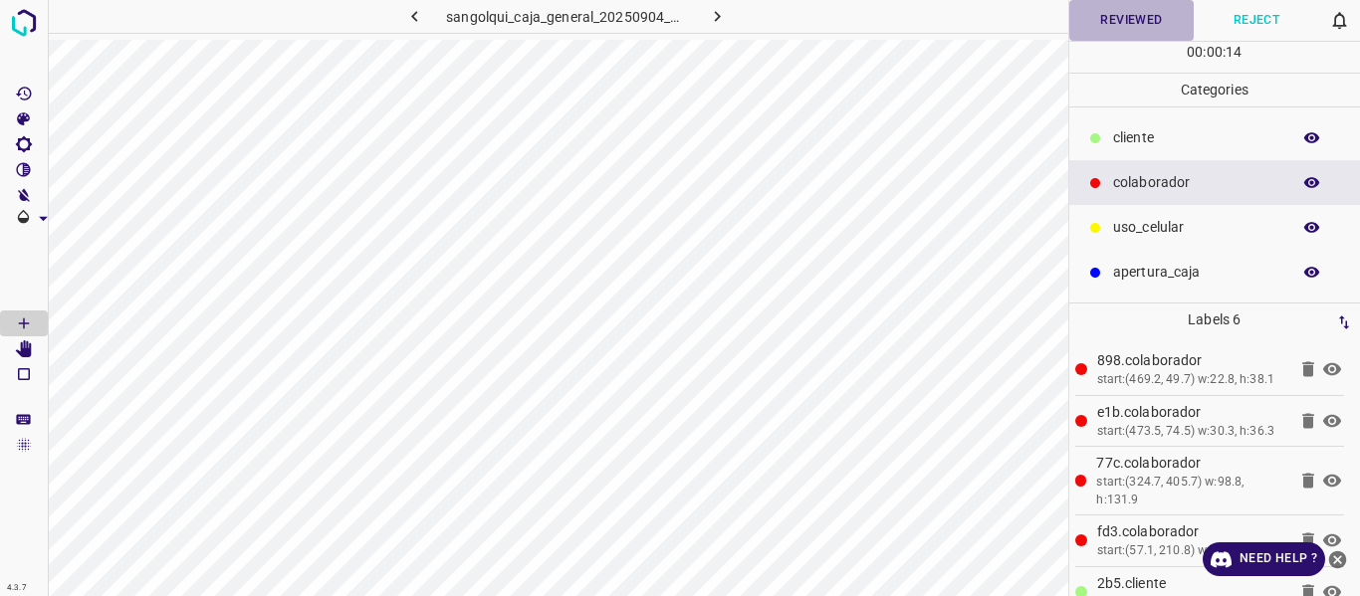
click at [1106, 17] on button "Reviewed" at bounding box center [1131, 20] width 125 height 41
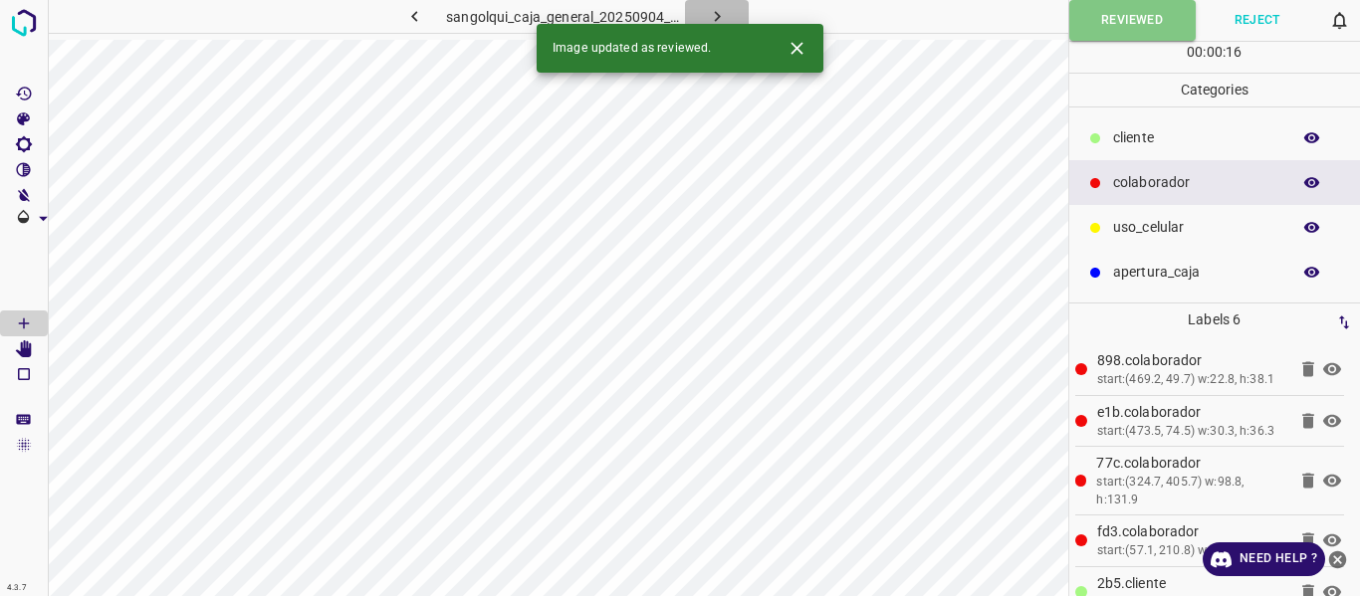
click at [717, 13] on icon "button" at bounding box center [717, 16] width 21 height 21
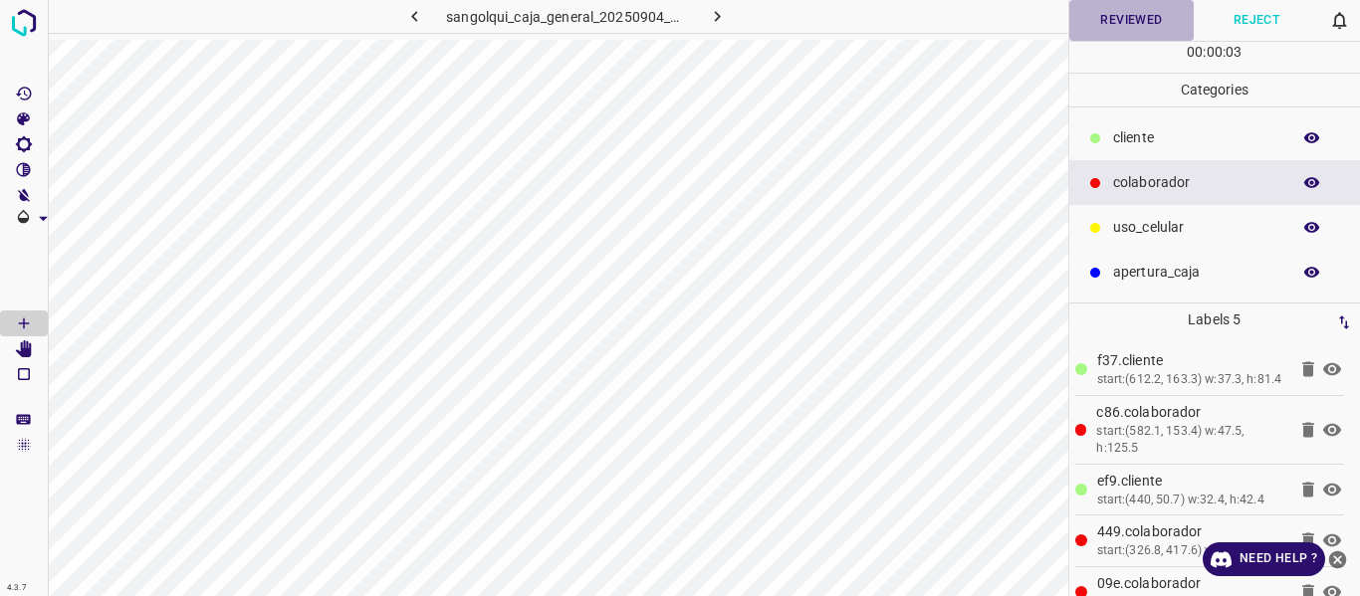
click at [1128, 23] on button "Reviewed" at bounding box center [1131, 20] width 125 height 41
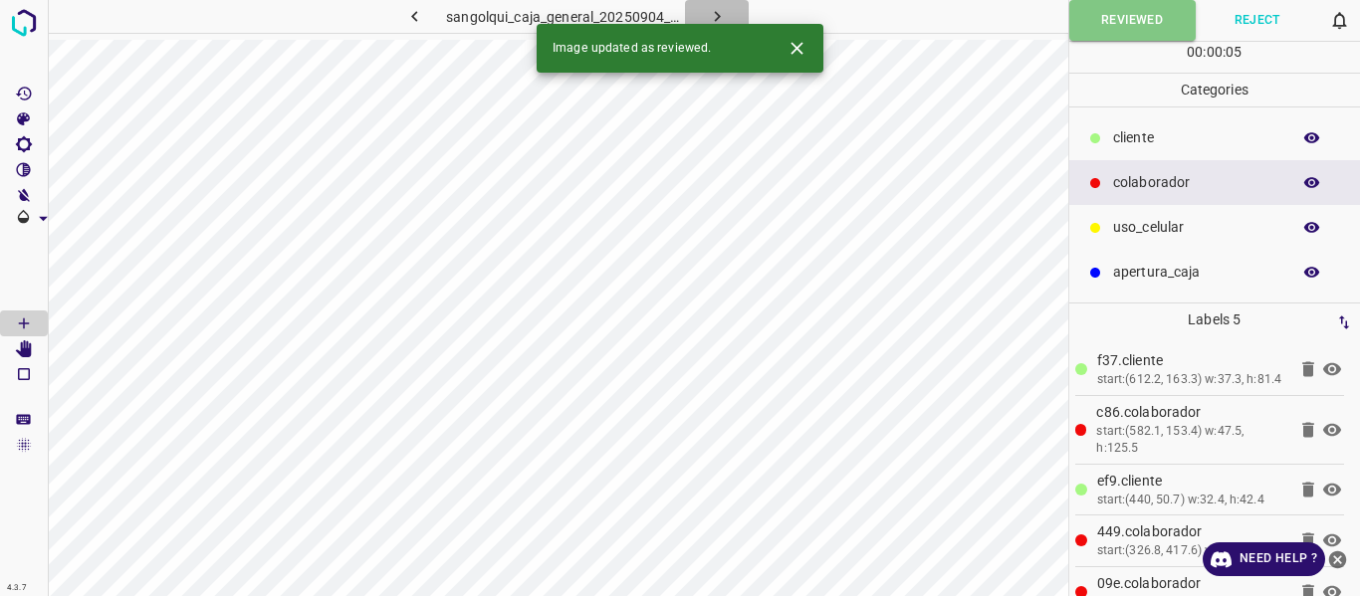
click at [710, 13] on icon "button" at bounding box center [717, 16] width 21 height 21
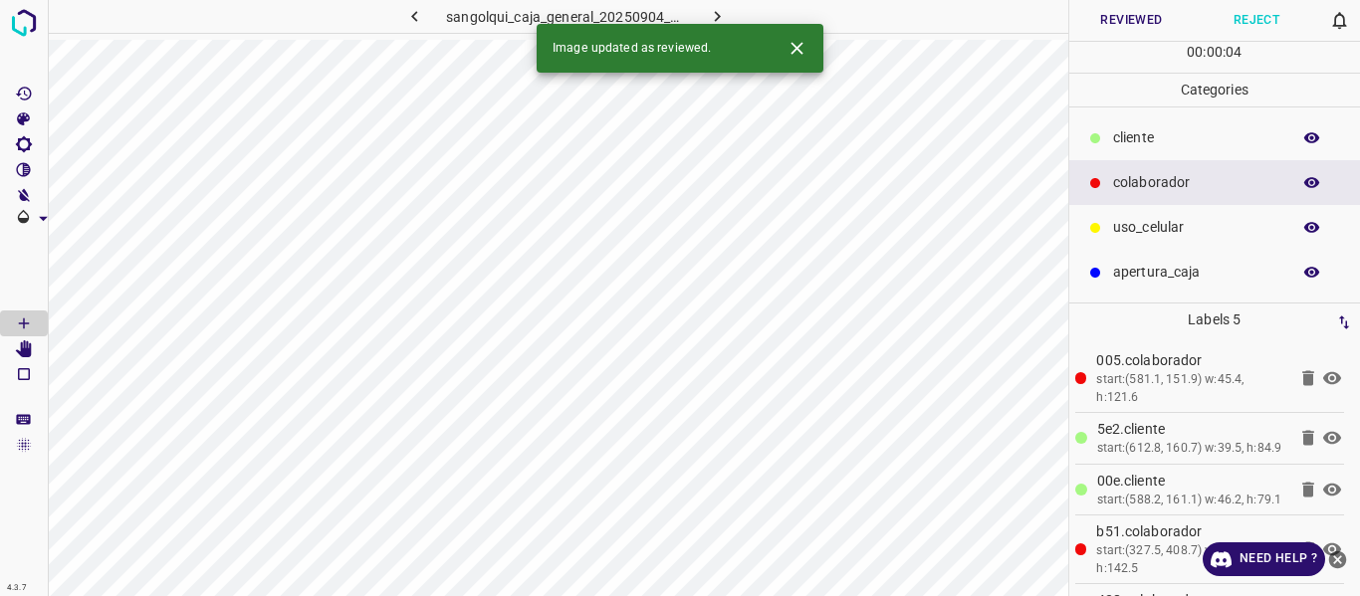
click at [1147, 9] on button "Reviewed" at bounding box center [1131, 20] width 125 height 41
click at [722, 9] on icon "button" at bounding box center [717, 16] width 21 height 21
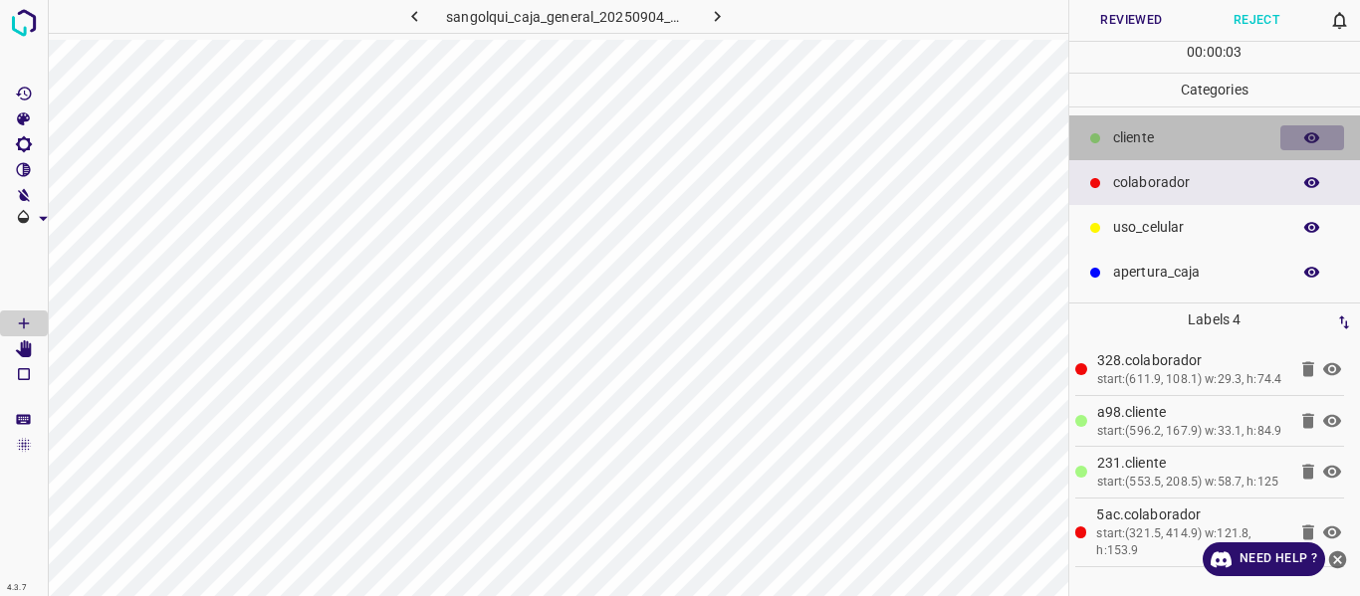
click at [1307, 140] on icon "button" at bounding box center [1312, 137] width 16 height 11
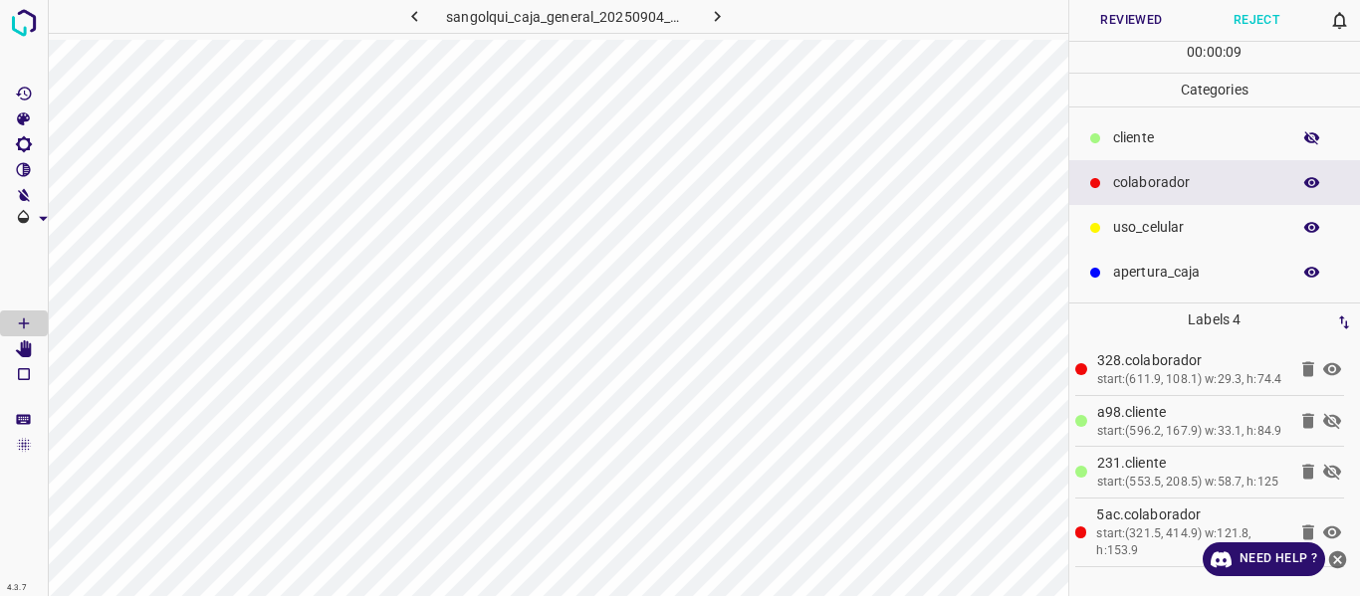
click at [1305, 134] on icon "button" at bounding box center [1312, 138] width 18 height 18
click at [1132, 23] on button "Reviewed" at bounding box center [1131, 20] width 125 height 41
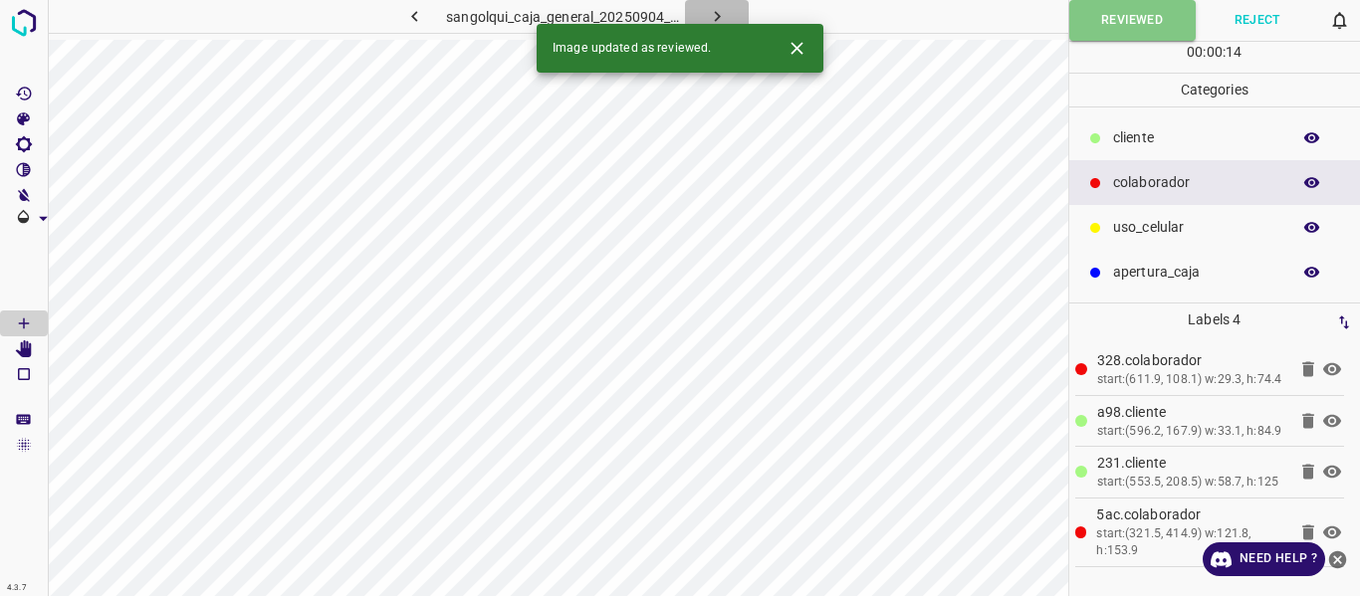
click at [712, 11] on icon "button" at bounding box center [717, 16] width 21 height 21
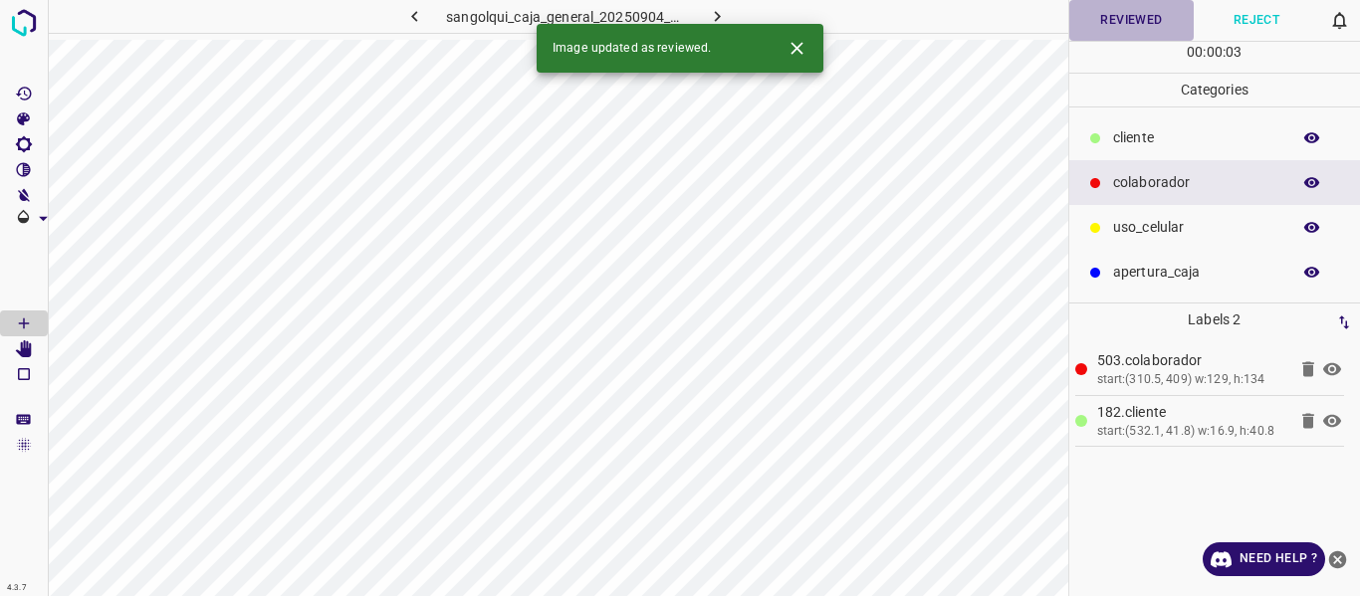
click at [1124, 26] on button "Reviewed" at bounding box center [1131, 20] width 125 height 41
click at [711, 12] on icon "button" at bounding box center [717, 16] width 21 height 21
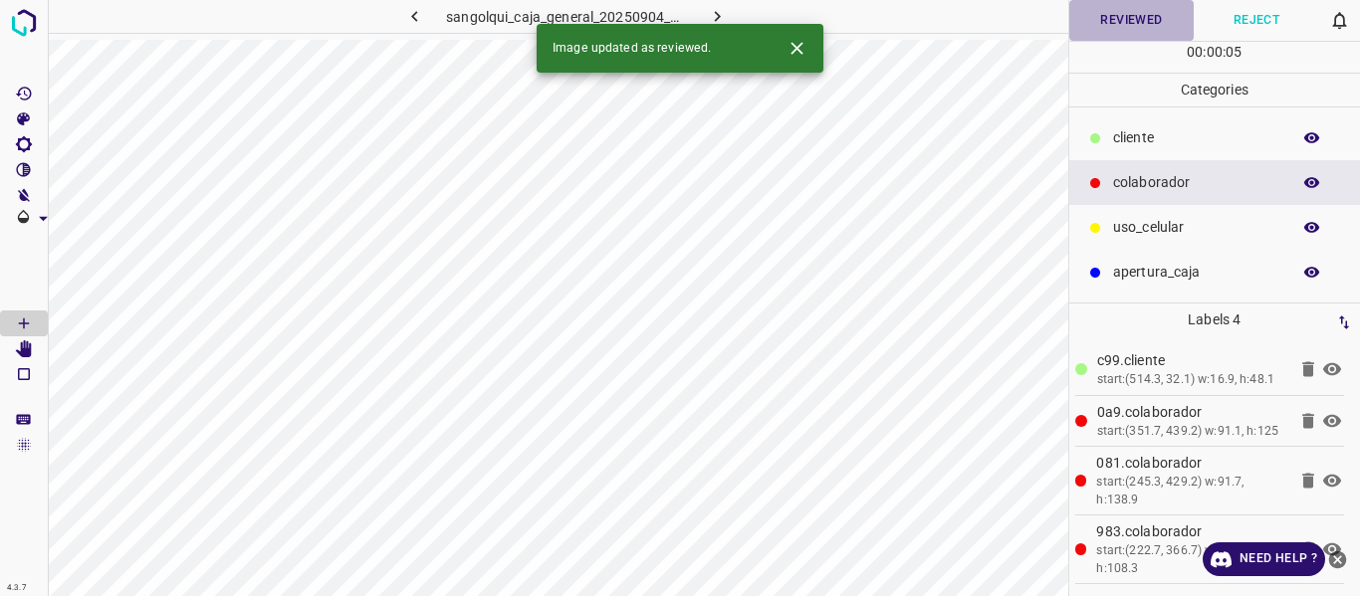
click at [1114, 24] on button "Reviewed" at bounding box center [1131, 20] width 125 height 41
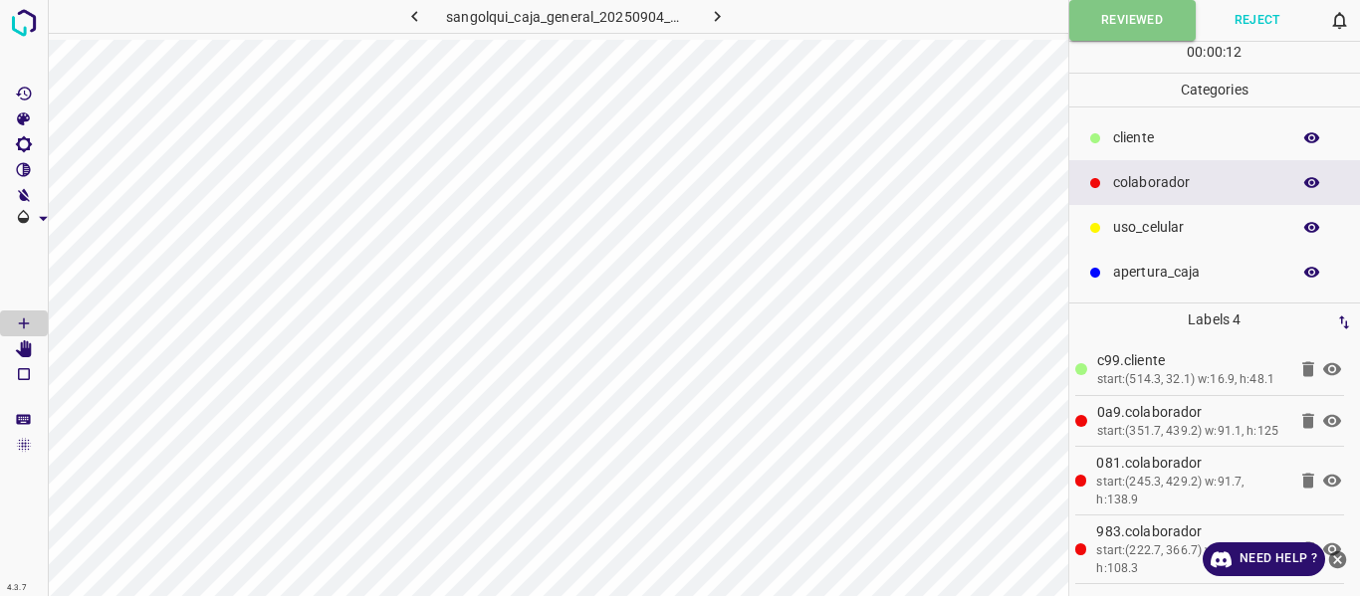
click at [707, 16] on icon "button" at bounding box center [717, 16] width 21 height 21
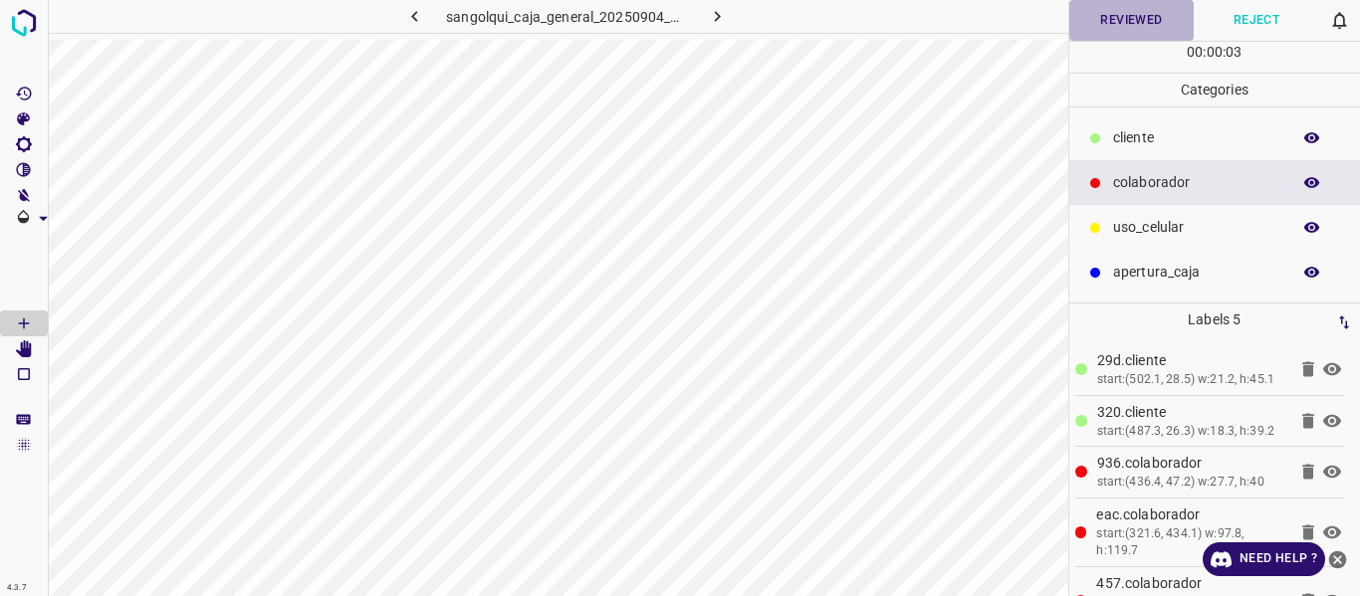
click at [1132, 18] on button "Reviewed" at bounding box center [1131, 20] width 125 height 41
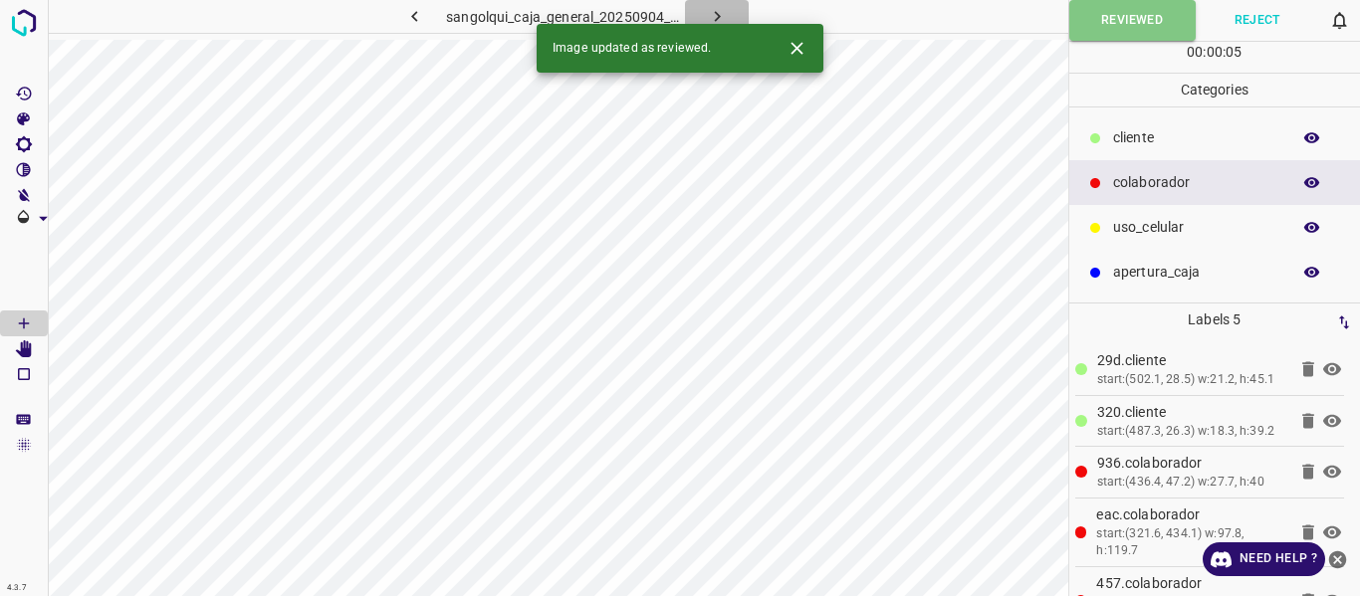
click at [715, 10] on icon "button" at bounding box center [717, 16] width 21 height 21
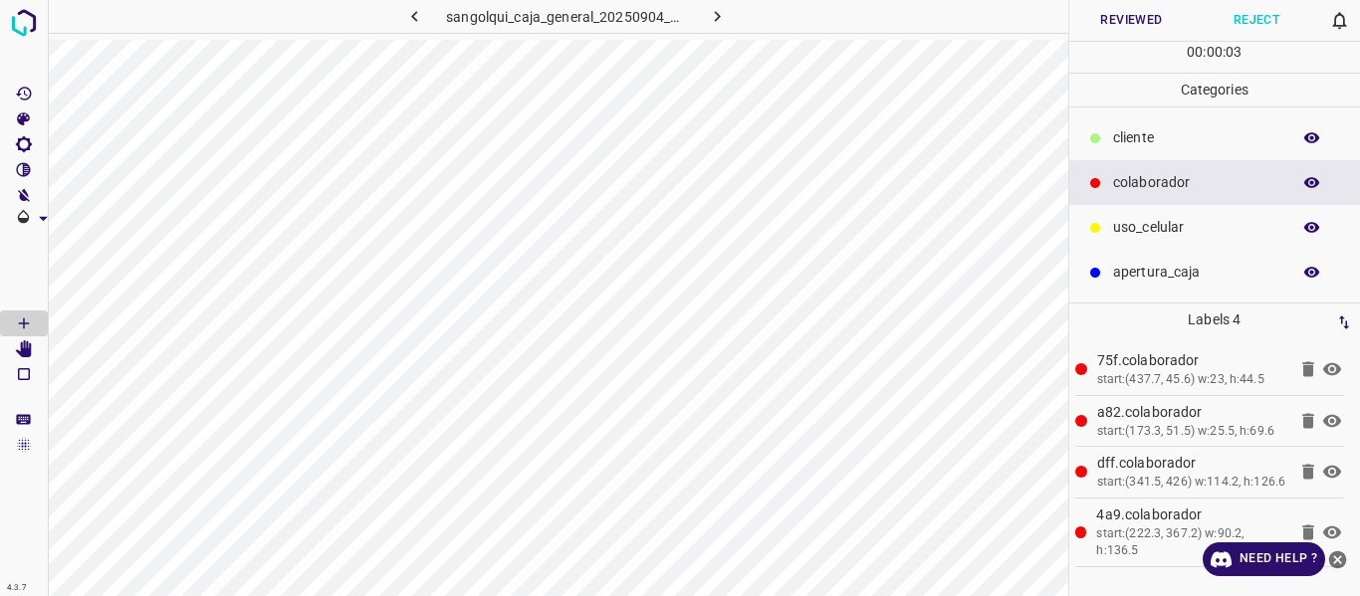
click at [1303, 191] on icon "button" at bounding box center [1312, 183] width 18 height 18
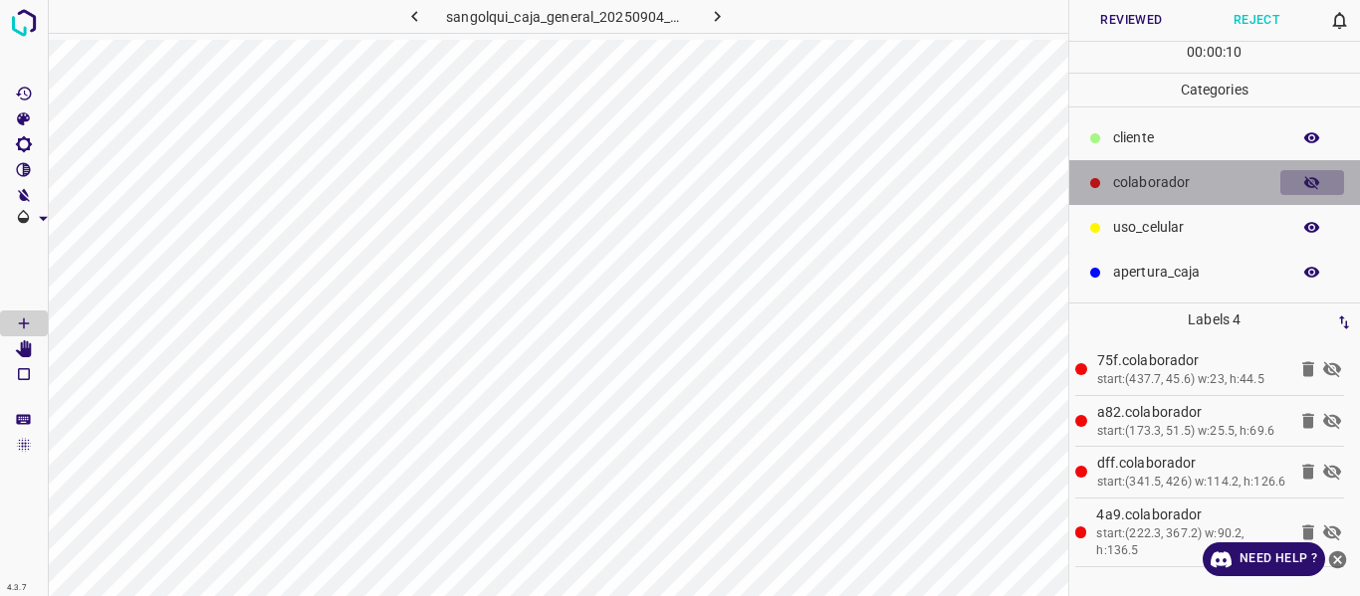
click at [1323, 183] on button "button" at bounding box center [1312, 183] width 64 height 26
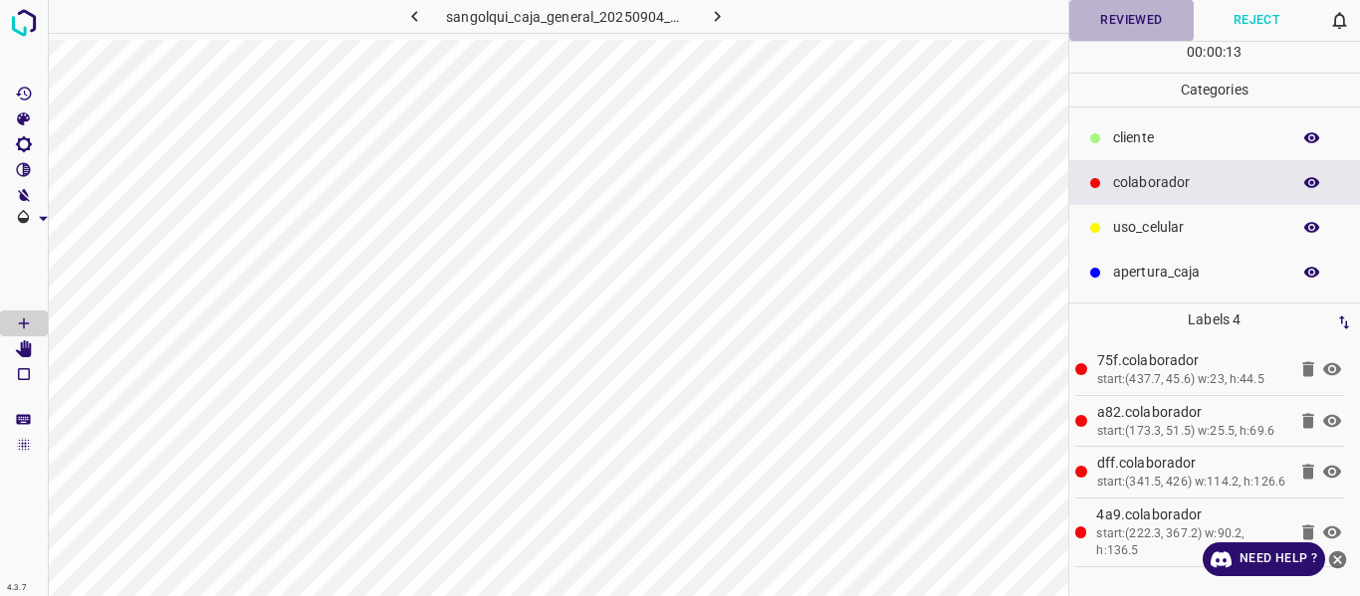
click at [1109, 22] on button "Reviewed" at bounding box center [1131, 20] width 125 height 41
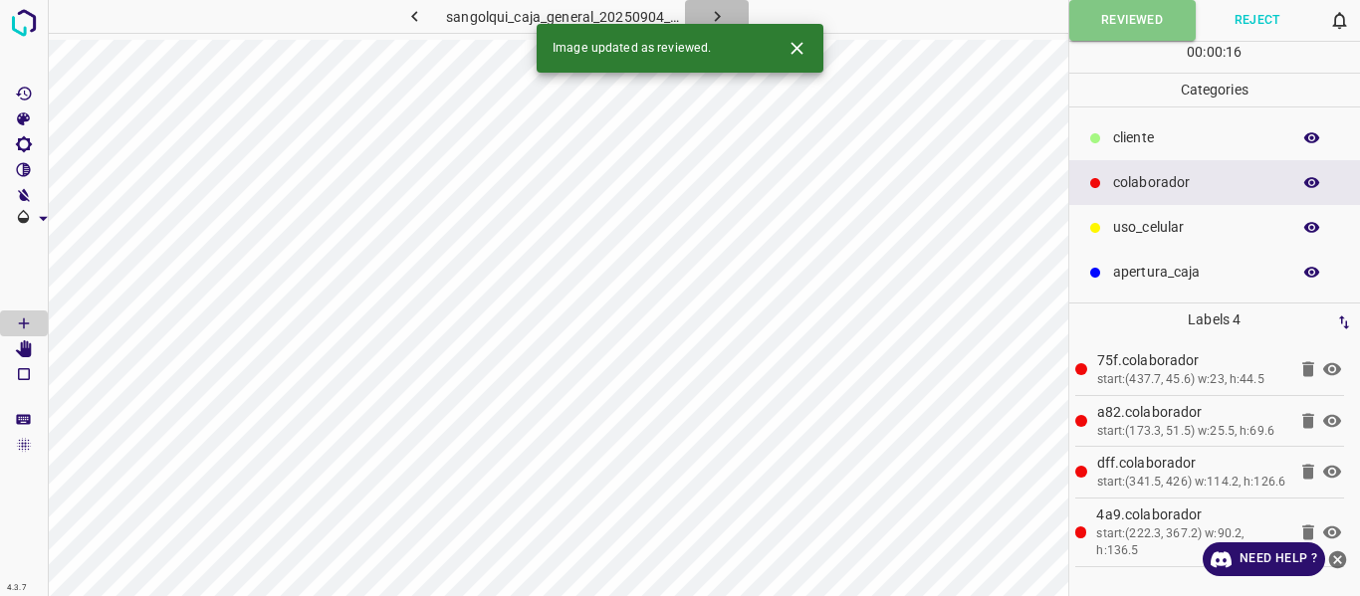
click at [730, 15] on button "button" at bounding box center [717, 16] width 64 height 33
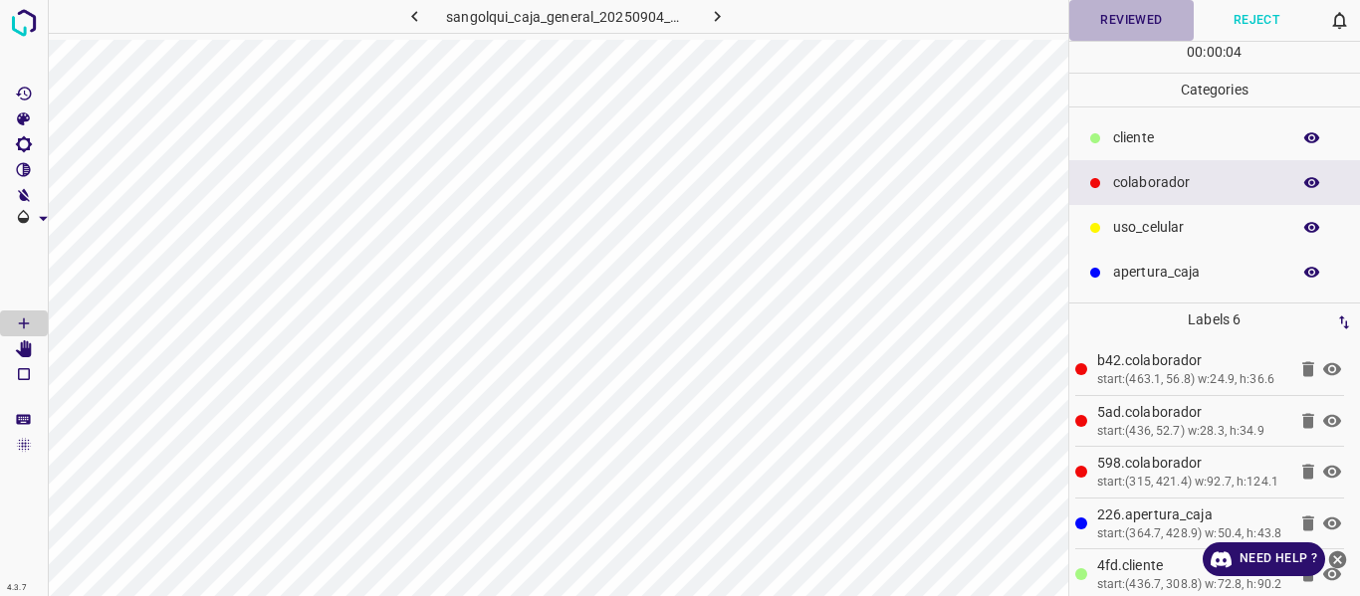
click at [1146, 20] on button "Reviewed" at bounding box center [1131, 20] width 125 height 41
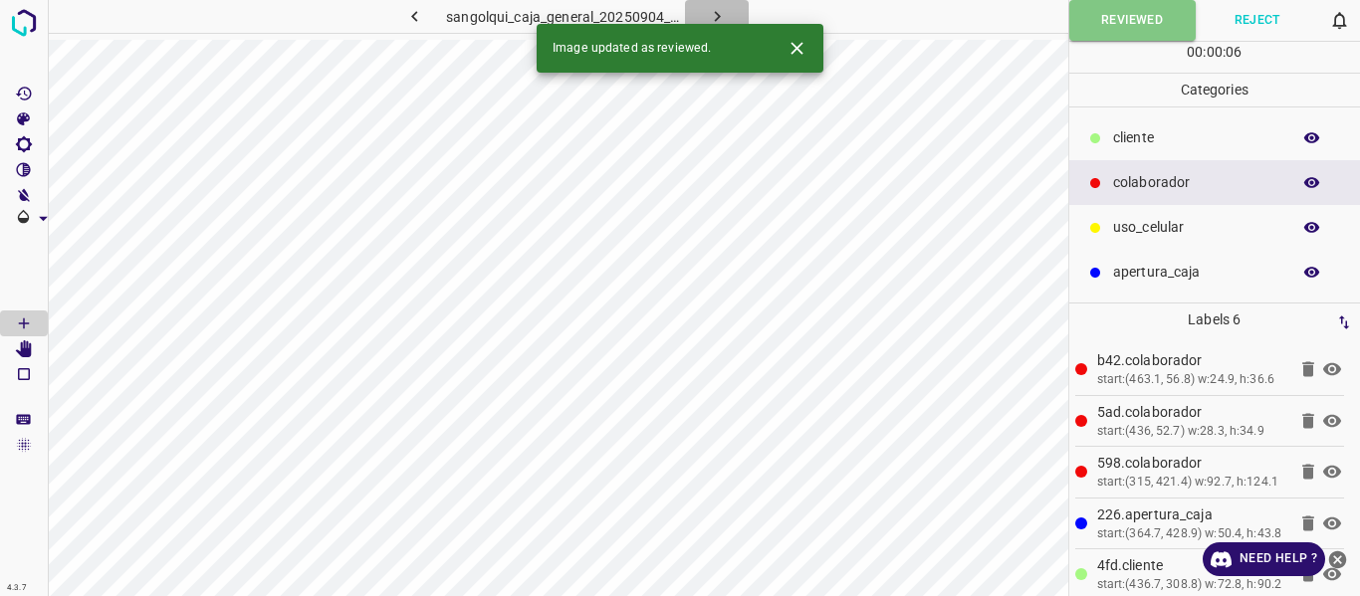
click at [715, 4] on button "button" at bounding box center [717, 16] width 64 height 33
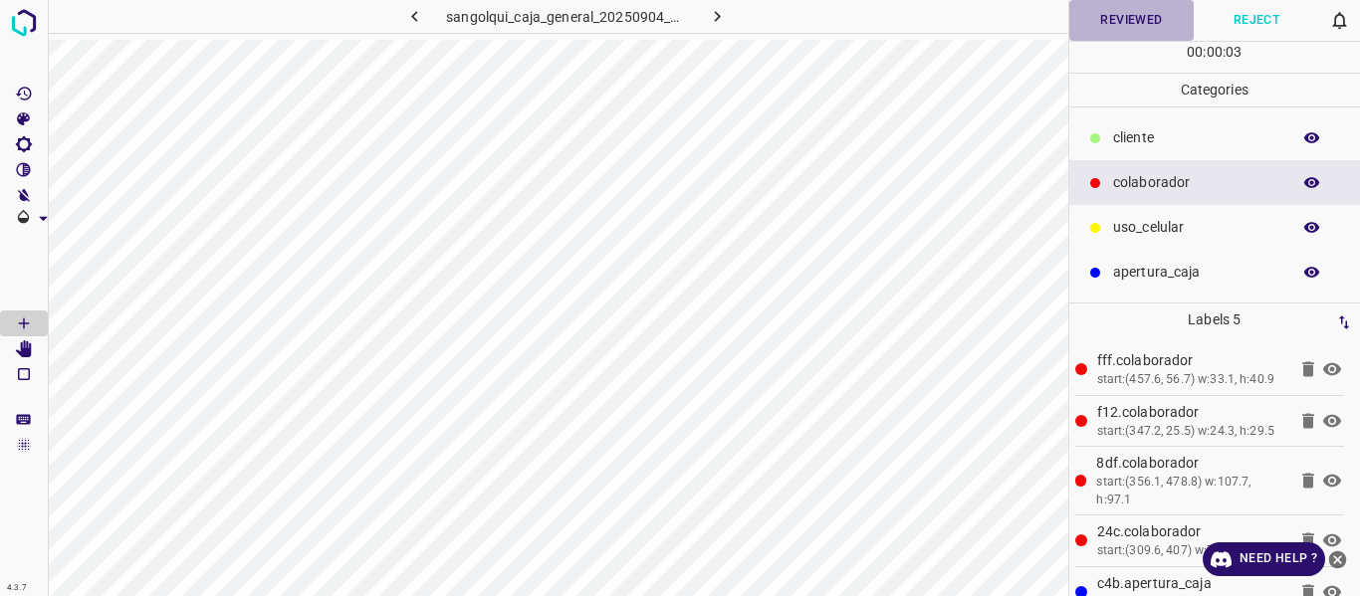
click at [1129, 12] on button "Reviewed" at bounding box center [1131, 20] width 125 height 41
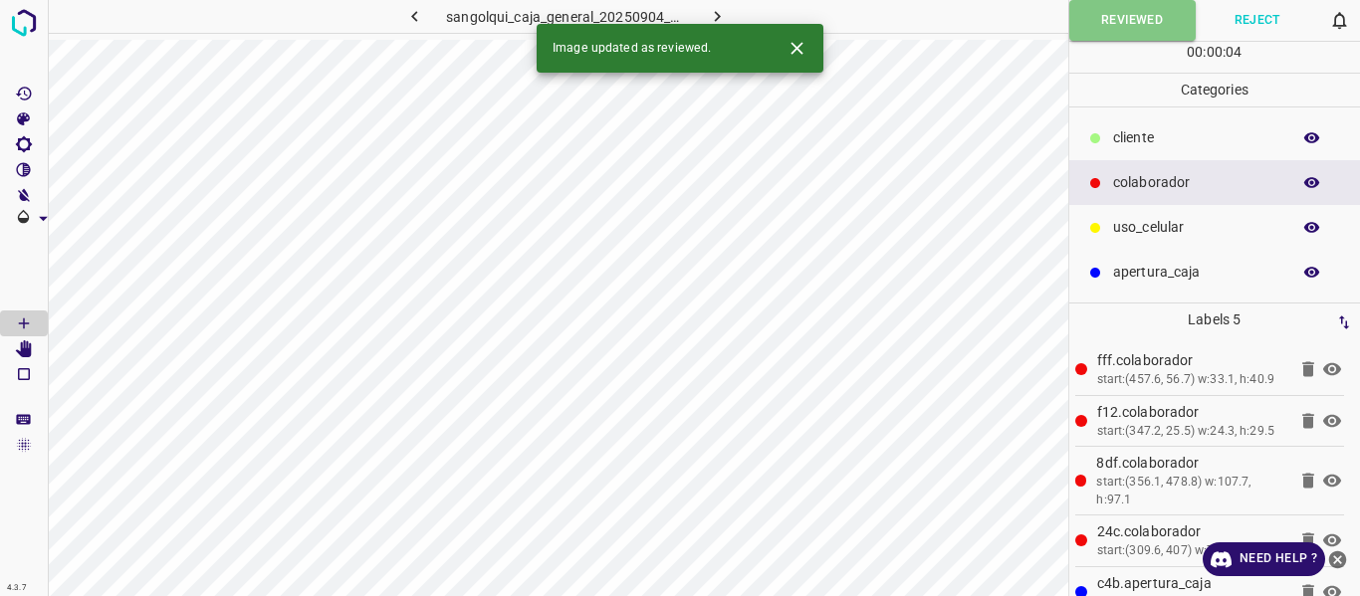
click at [707, 9] on icon "button" at bounding box center [717, 16] width 21 height 21
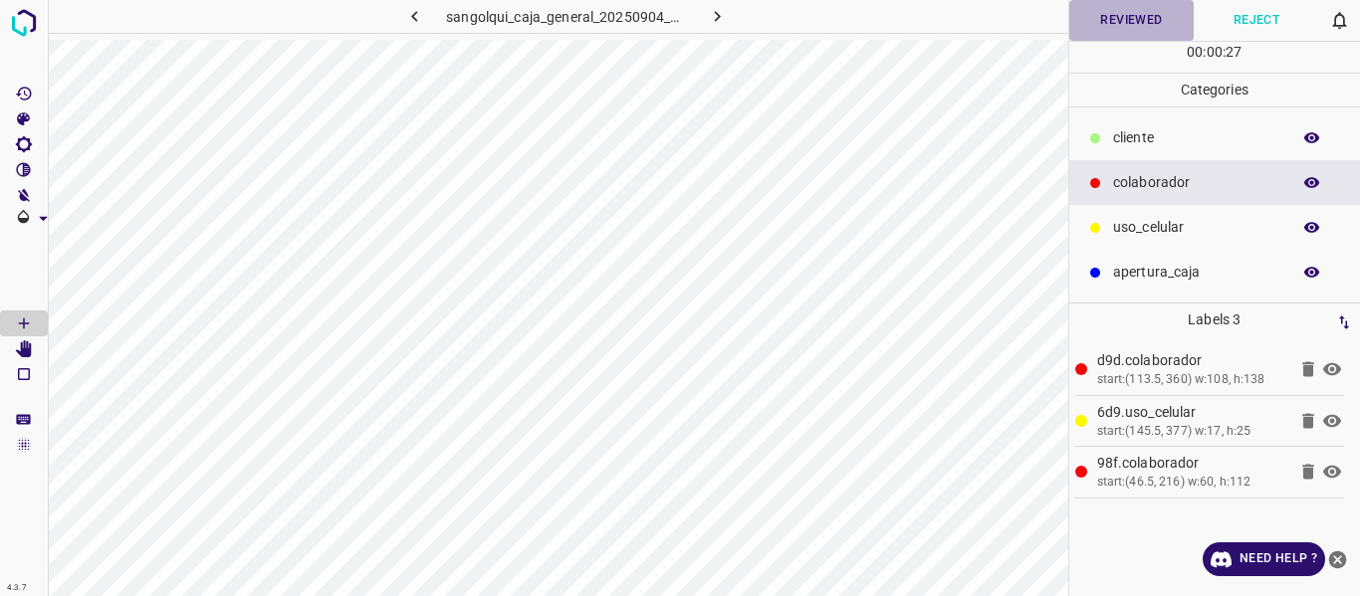
click at [1106, 15] on button "Reviewed" at bounding box center [1131, 20] width 125 height 41
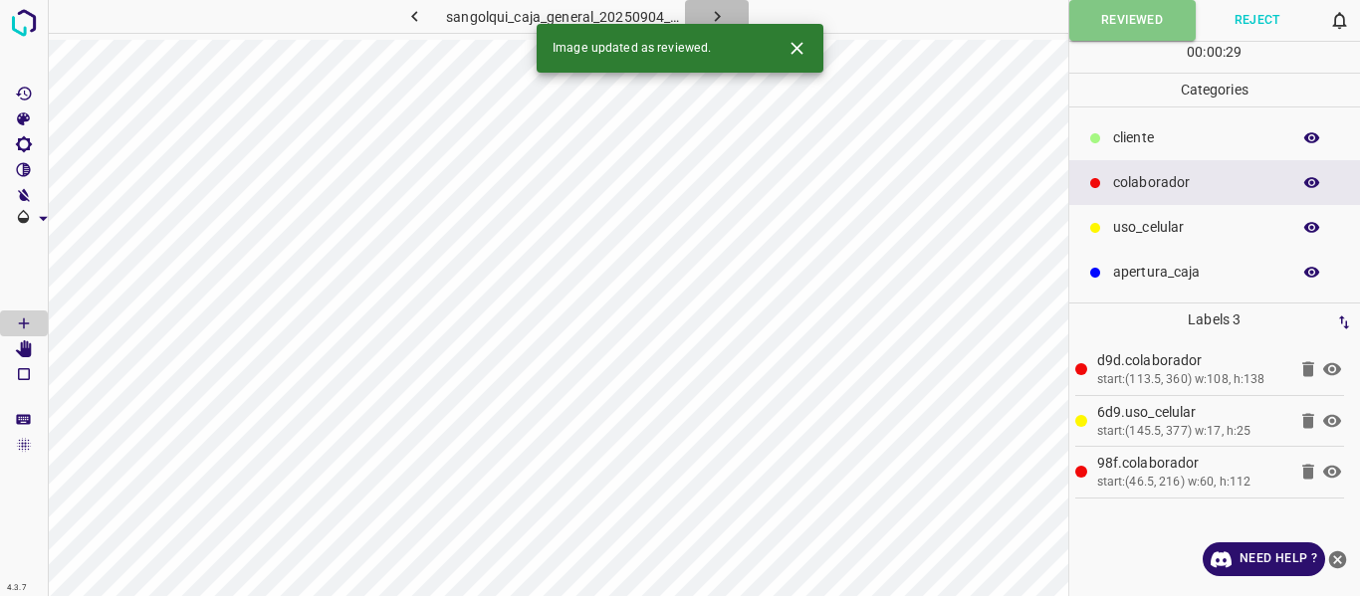
click at [716, 11] on icon "button" at bounding box center [717, 16] width 21 height 21
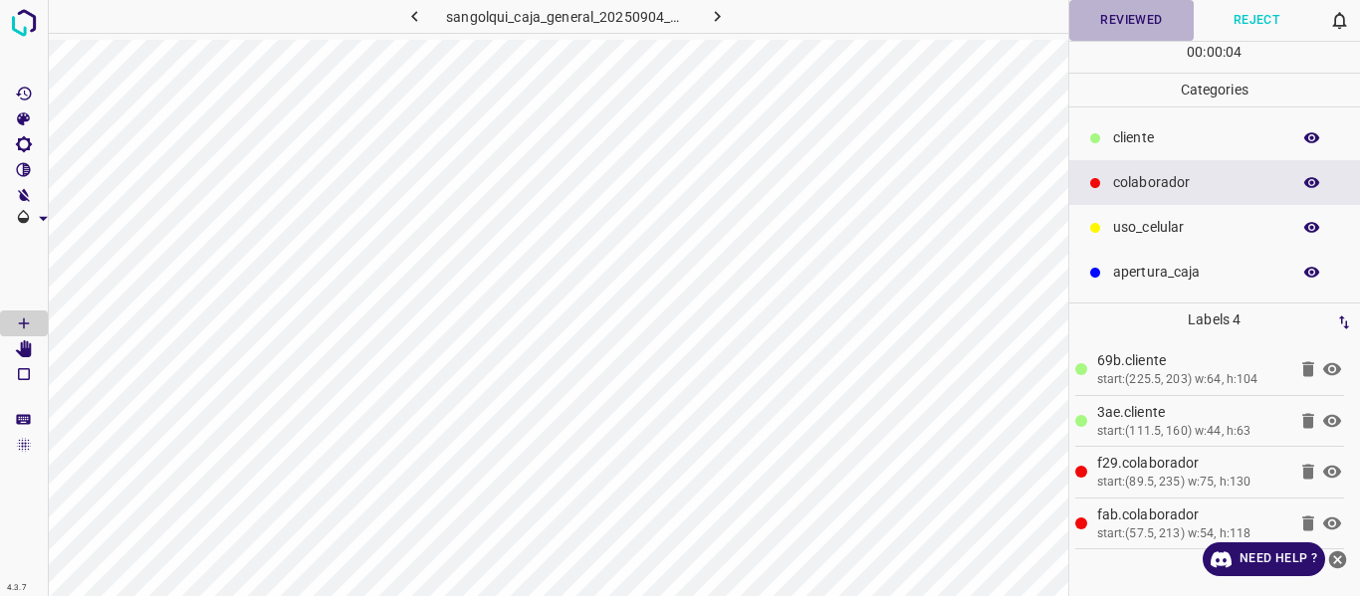
click at [1116, 16] on button "Reviewed" at bounding box center [1131, 20] width 125 height 41
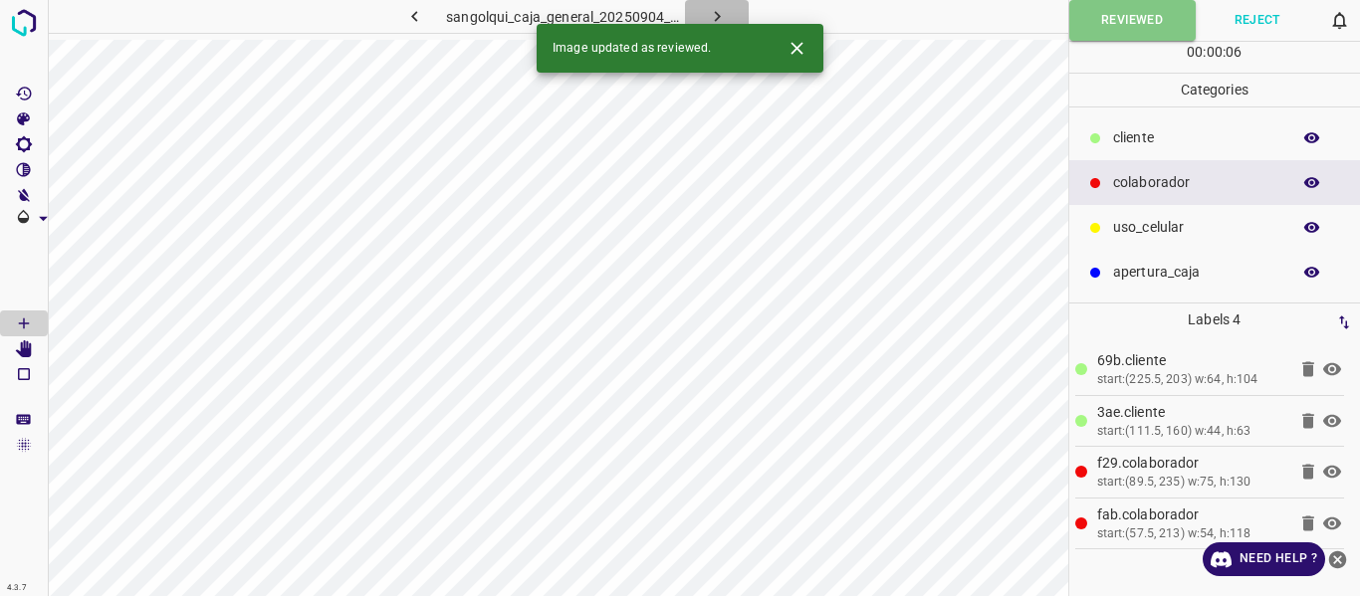
click at [713, 14] on icon "button" at bounding box center [717, 16] width 21 height 21
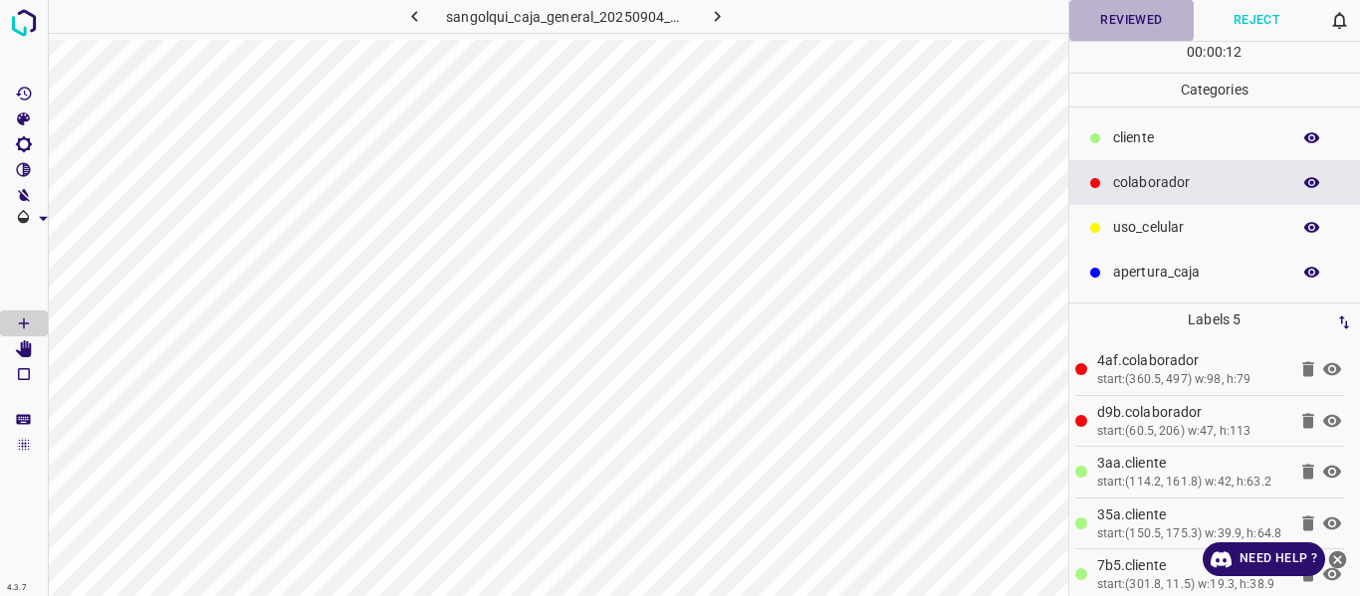
click at [1103, 17] on button "Reviewed" at bounding box center [1131, 20] width 125 height 41
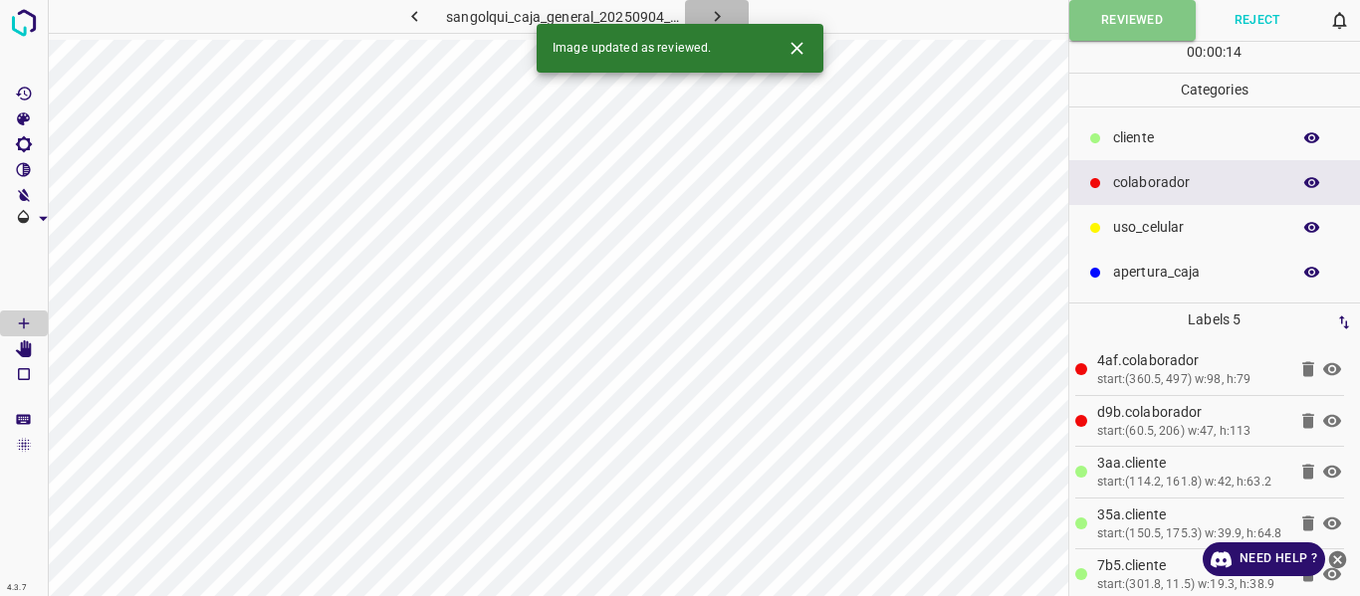
click at [723, 15] on icon "button" at bounding box center [717, 16] width 21 height 21
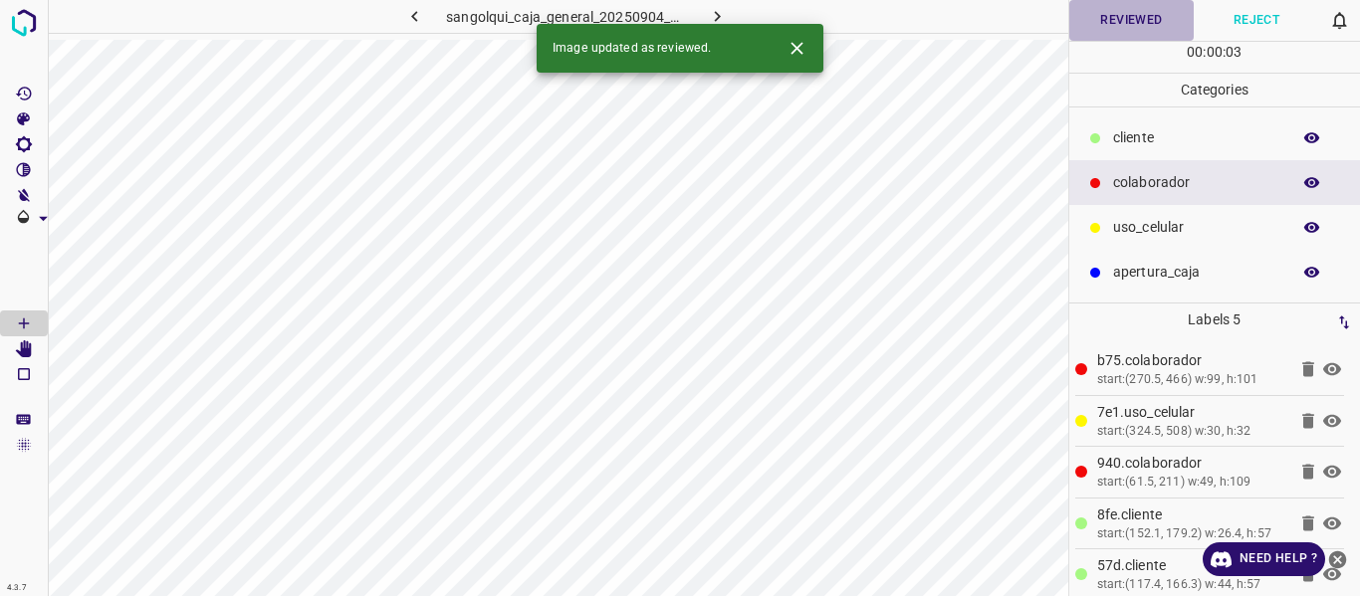
click at [1105, 21] on button "Reviewed" at bounding box center [1131, 20] width 125 height 41
click at [712, 11] on icon "button" at bounding box center [717, 16] width 21 height 21
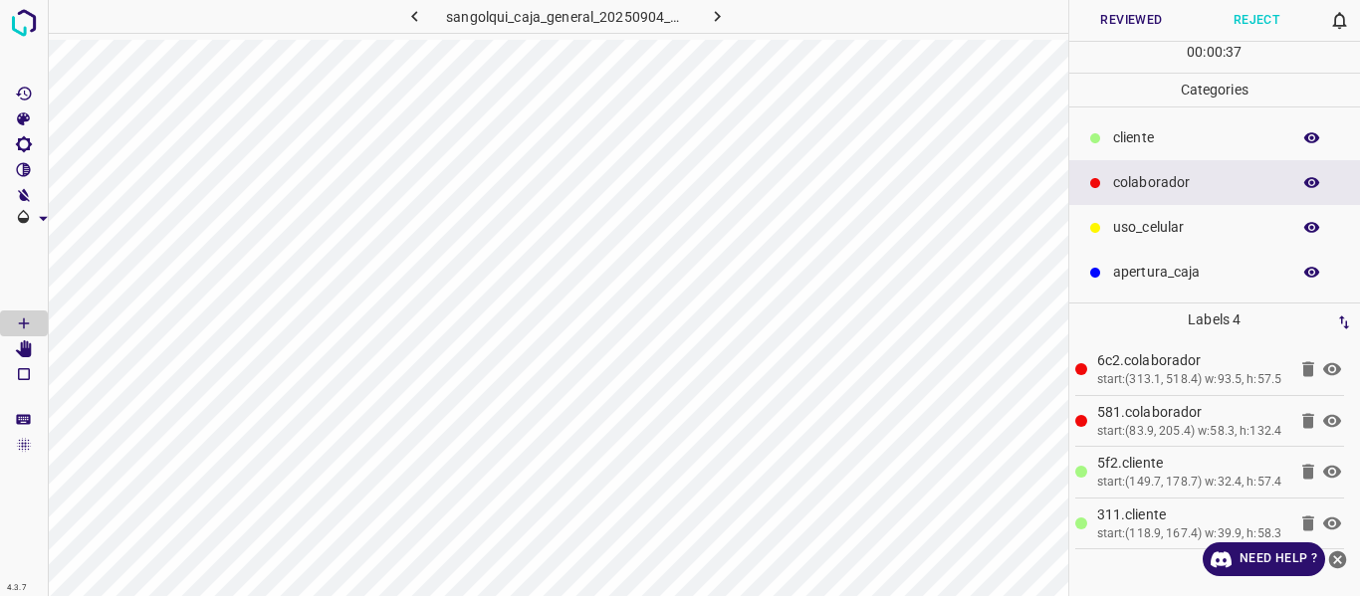
click at [1116, 11] on button "Reviewed" at bounding box center [1131, 20] width 125 height 41
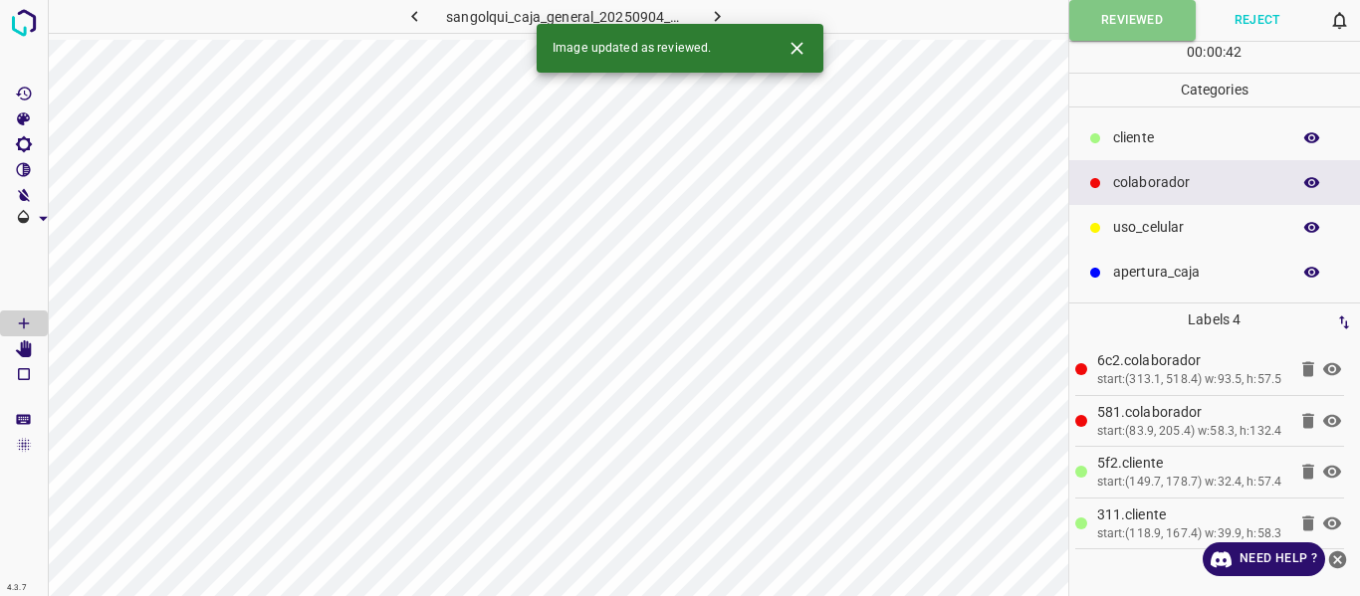
click at [725, 12] on icon "button" at bounding box center [717, 16] width 21 height 21
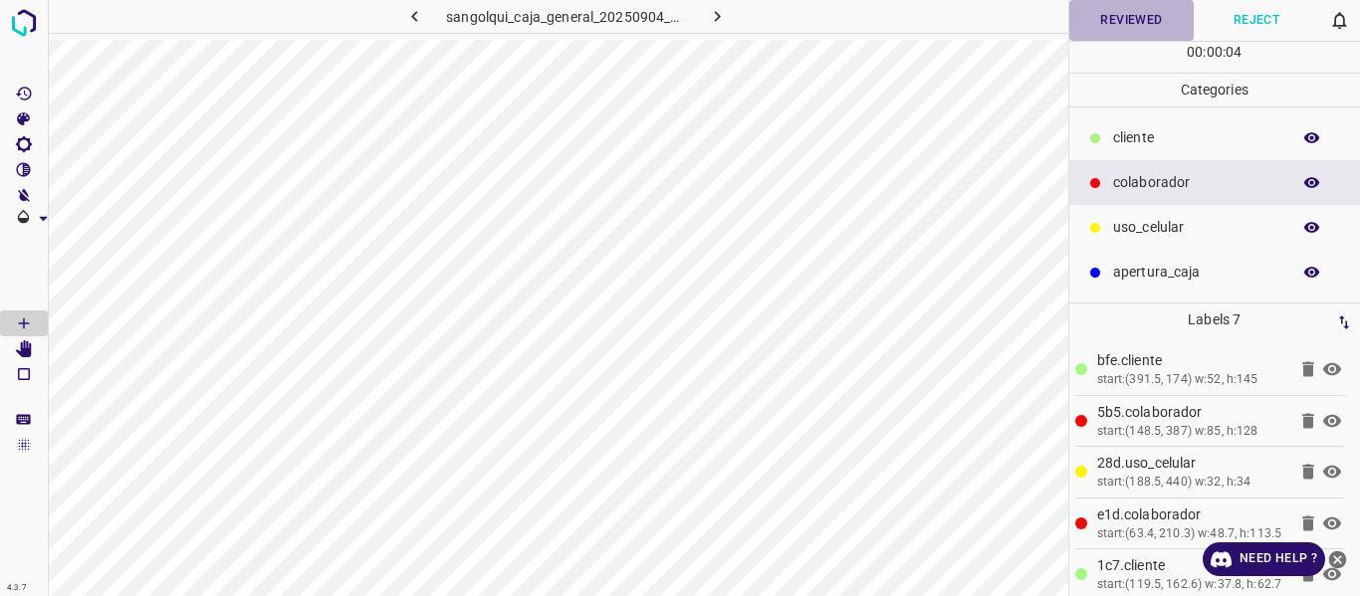
click at [1114, 12] on button "Reviewed" at bounding box center [1131, 20] width 125 height 41
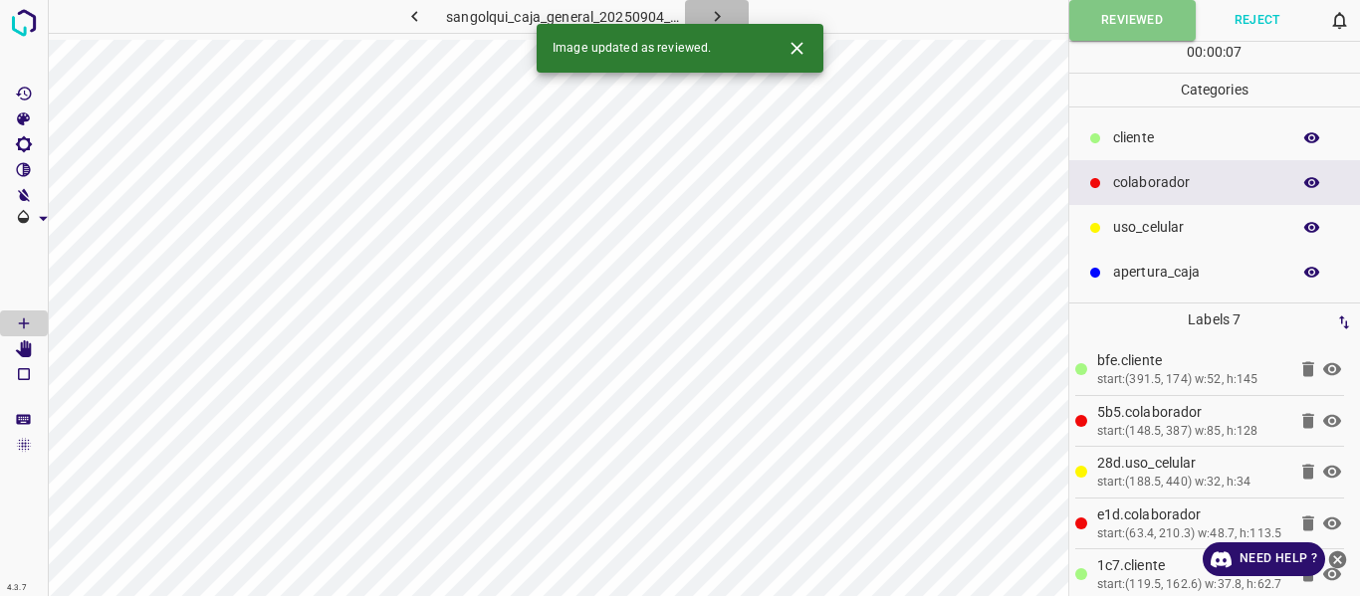
click at [724, 19] on icon "button" at bounding box center [717, 16] width 21 height 21
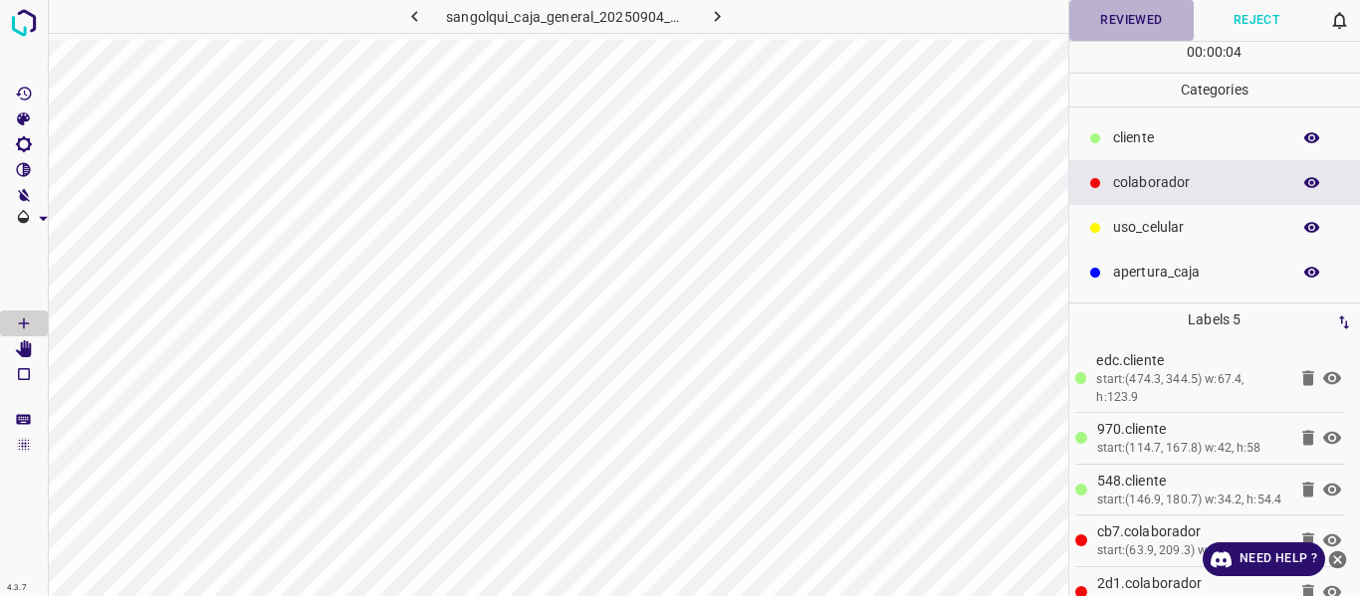
click at [1106, 7] on button "Reviewed" at bounding box center [1131, 20] width 125 height 41
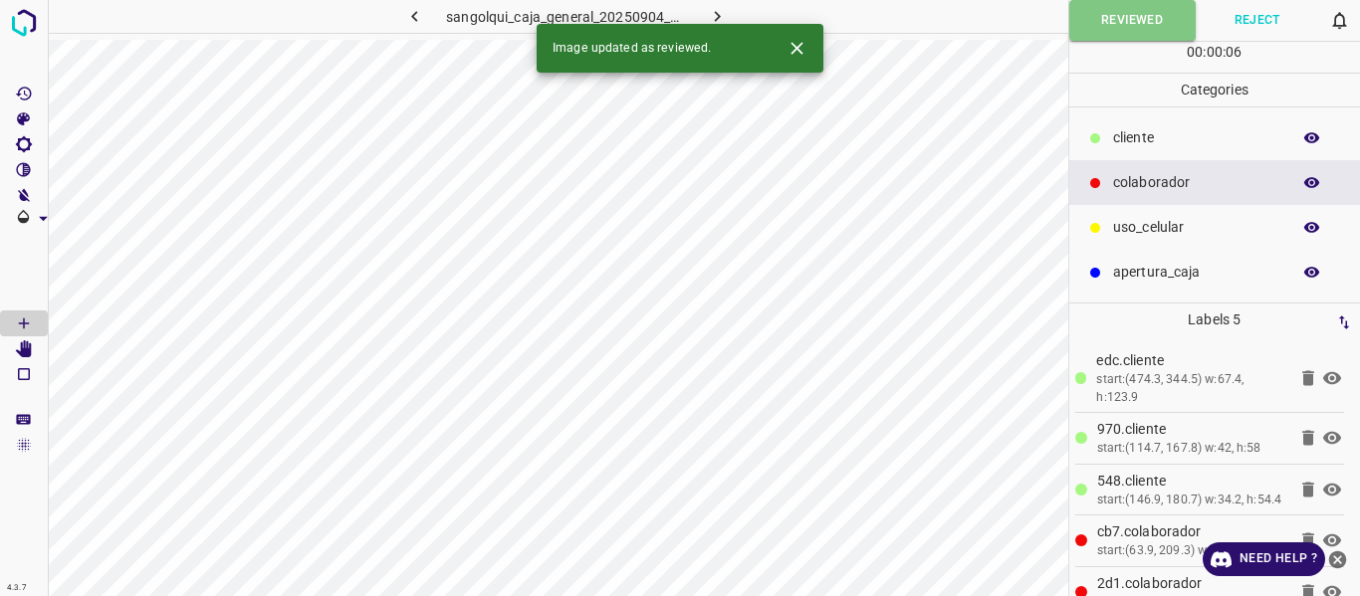
click at [716, 14] on icon "button" at bounding box center [717, 16] width 6 height 11
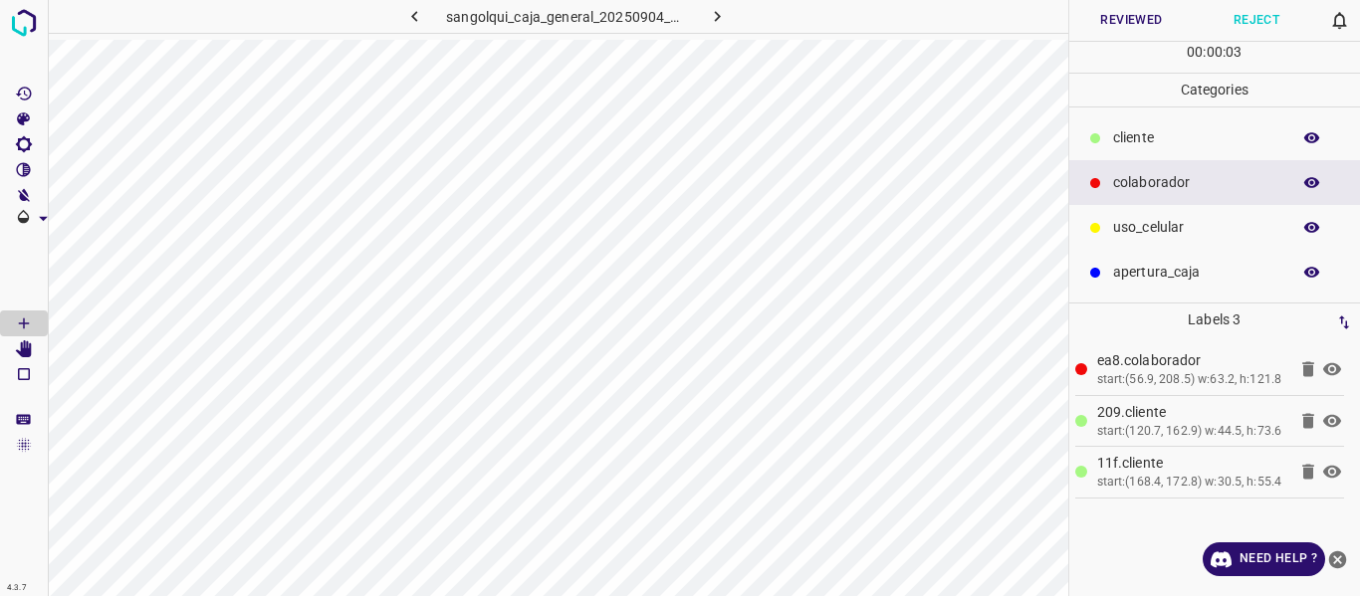
click at [1099, 30] on button "Reviewed" at bounding box center [1131, 20] width 125 height 41
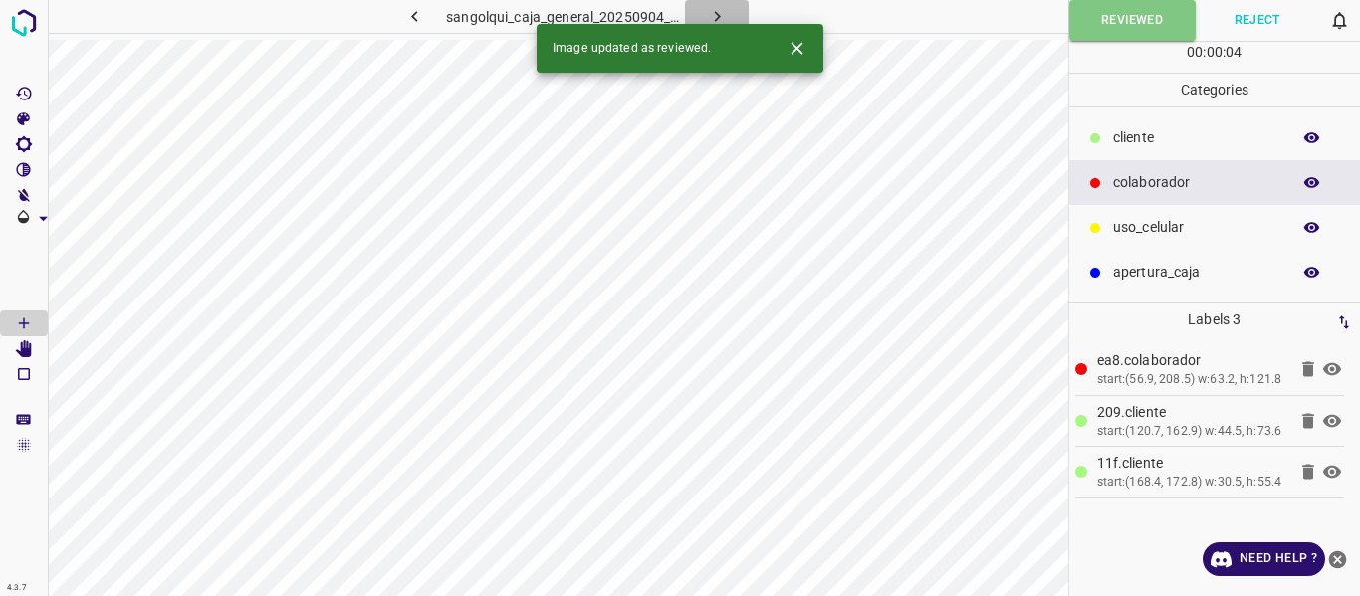
click at [723, 14] on icon "button" at bounding box center [717, 16] width 21 height 21
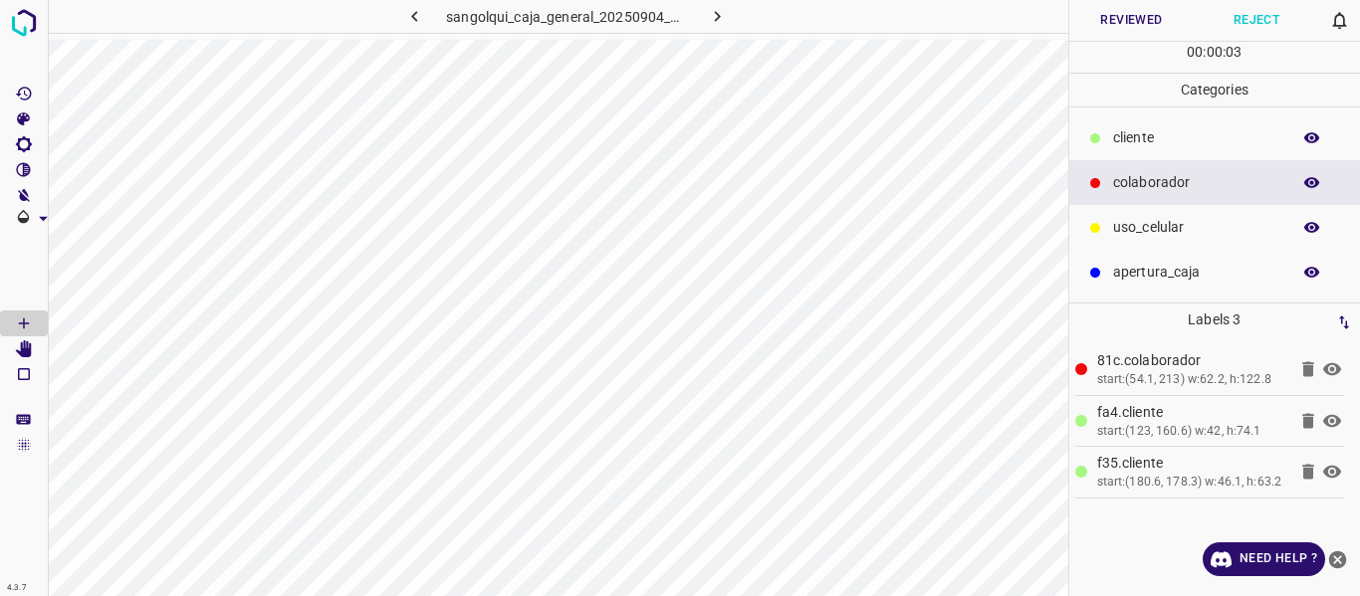
click at [1129, 21] on button "Reviewed" at bounding box center [1131, 20] width 125 height 41
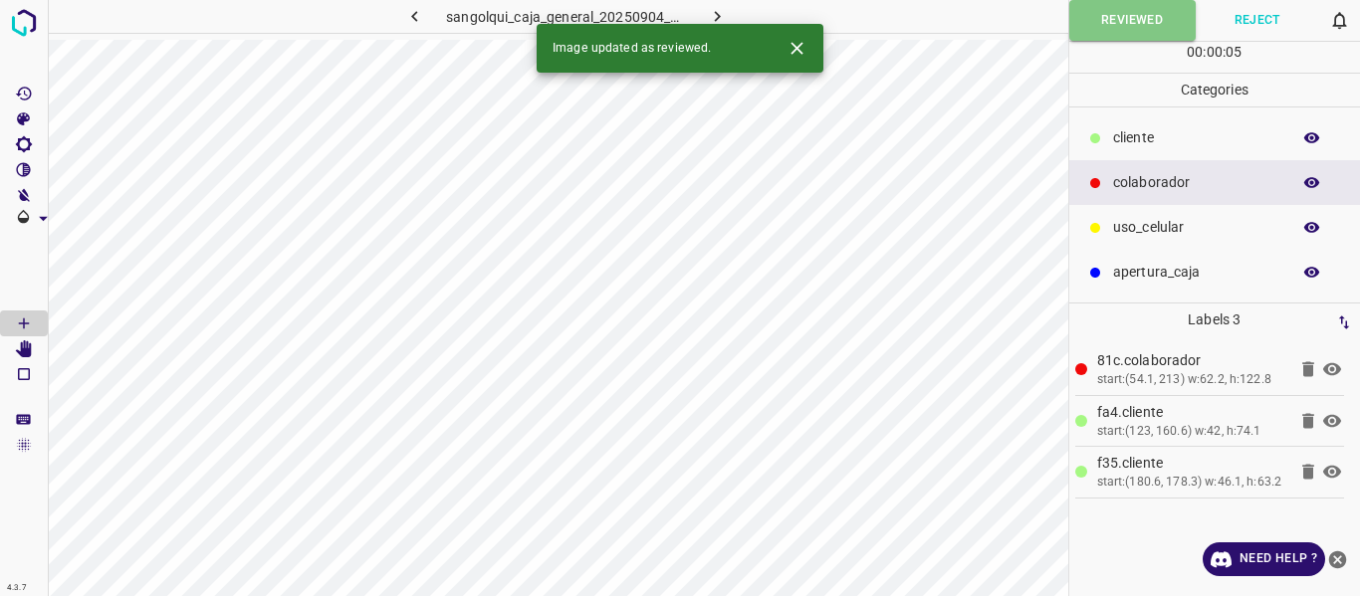
click at [724, 17] on icon "button" at bounding box center [717, 16] width 21 height 21
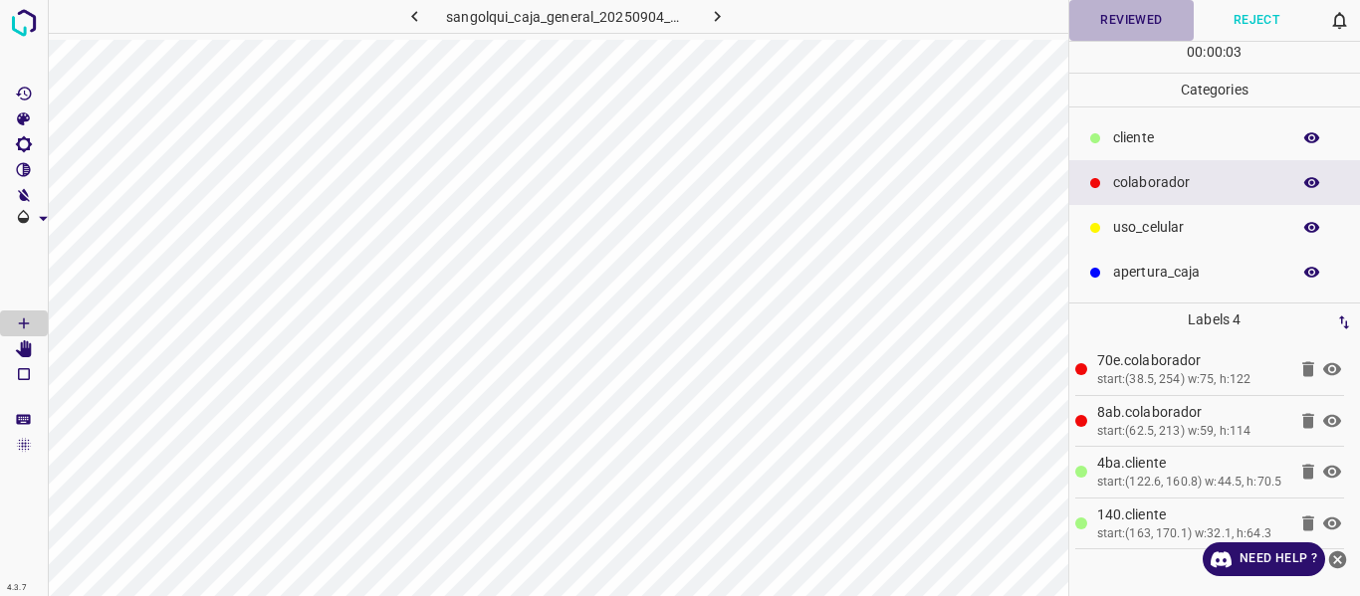
click at [1106, 24] on button "Reviewed" at bounding box center [1131, 20] width 125 height 41
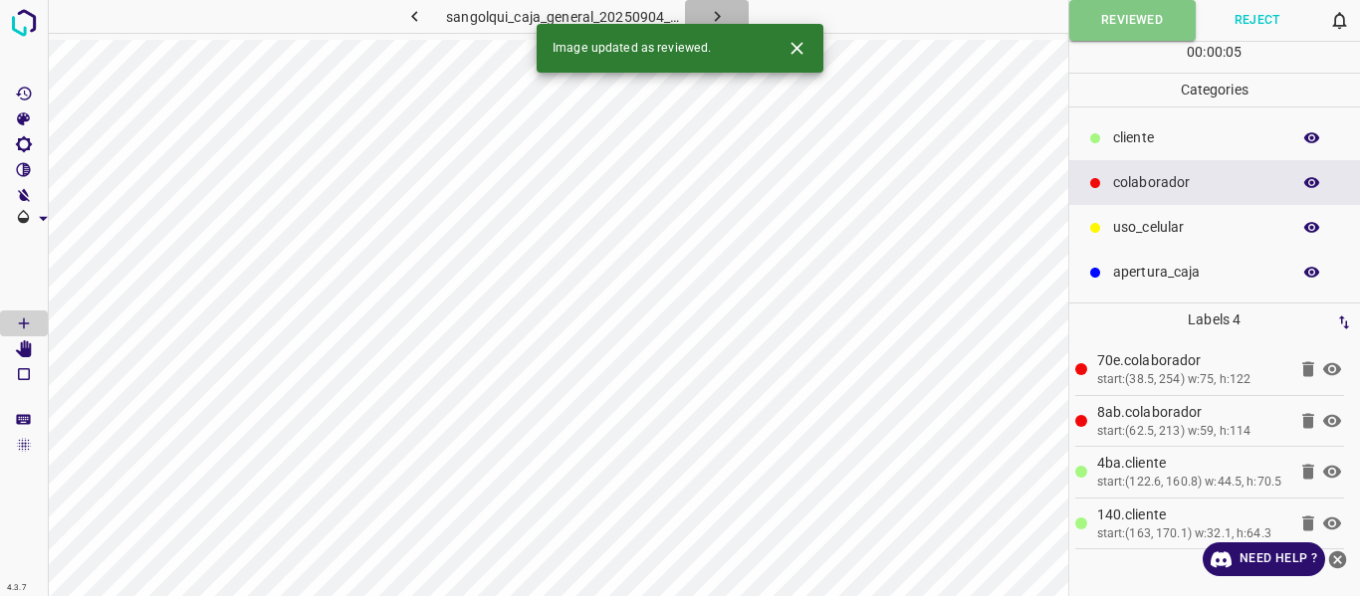
click at [722, 14] on icon "button" at bounding box center [717, 16] width 21 height 21
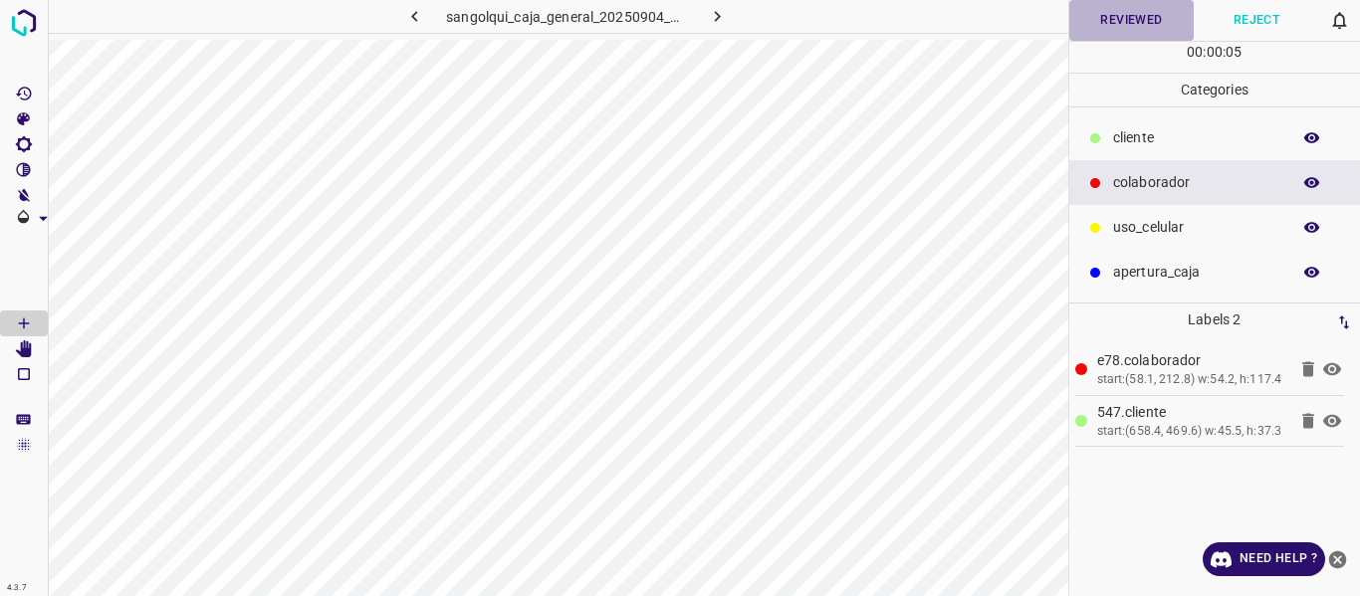
click at [1127, 15] on button "Reviewed" at bounding box center [1131, 20] width 125 height 41
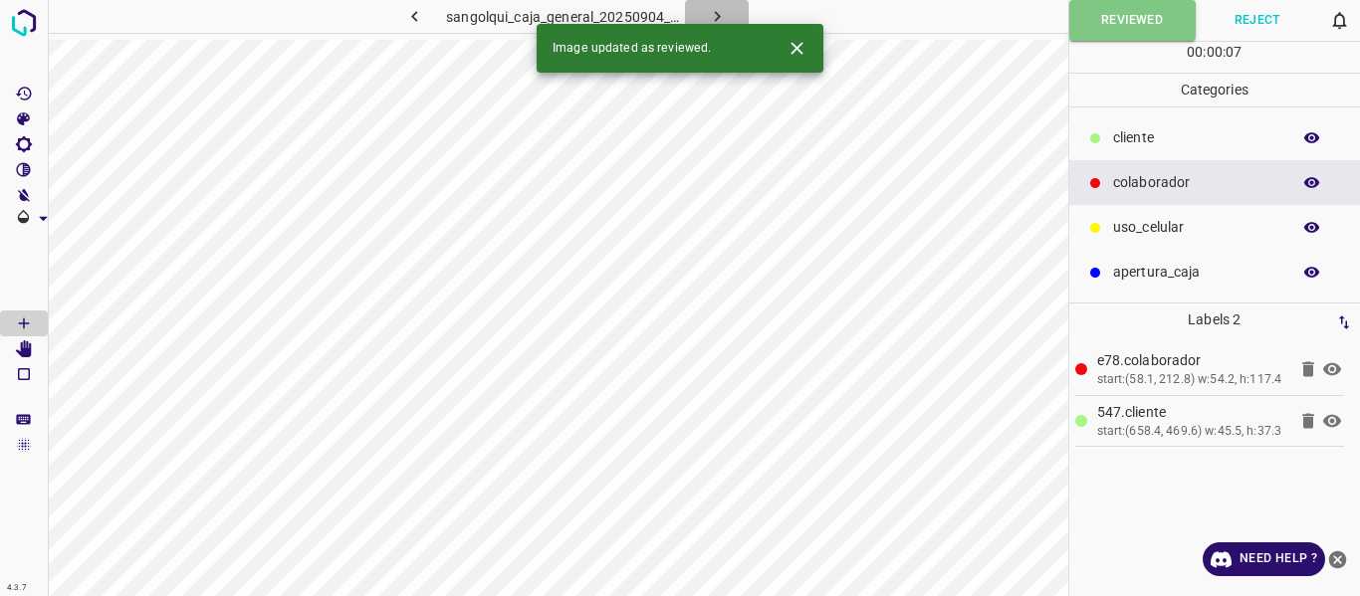
click at [714, 12] on icon "button" at bounding box center [717, 16] width 21 height 21
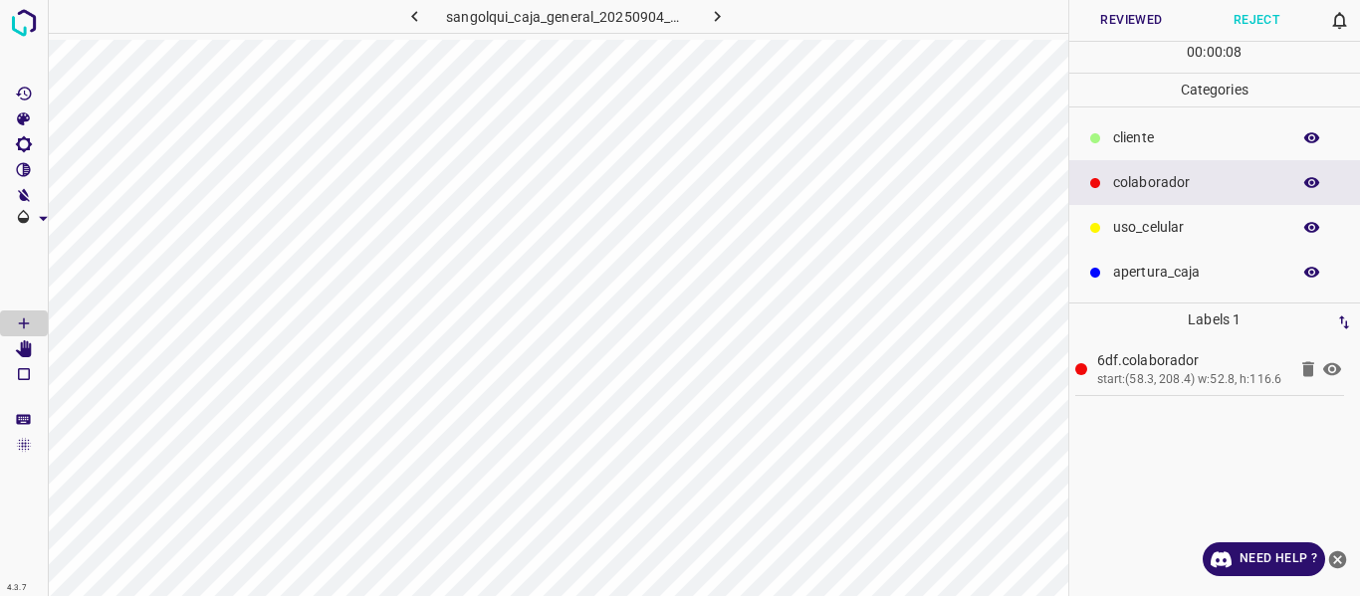
click at [1113, 26] on button "Reviewed" at bounding box center [1131, 20] width 125 height 41
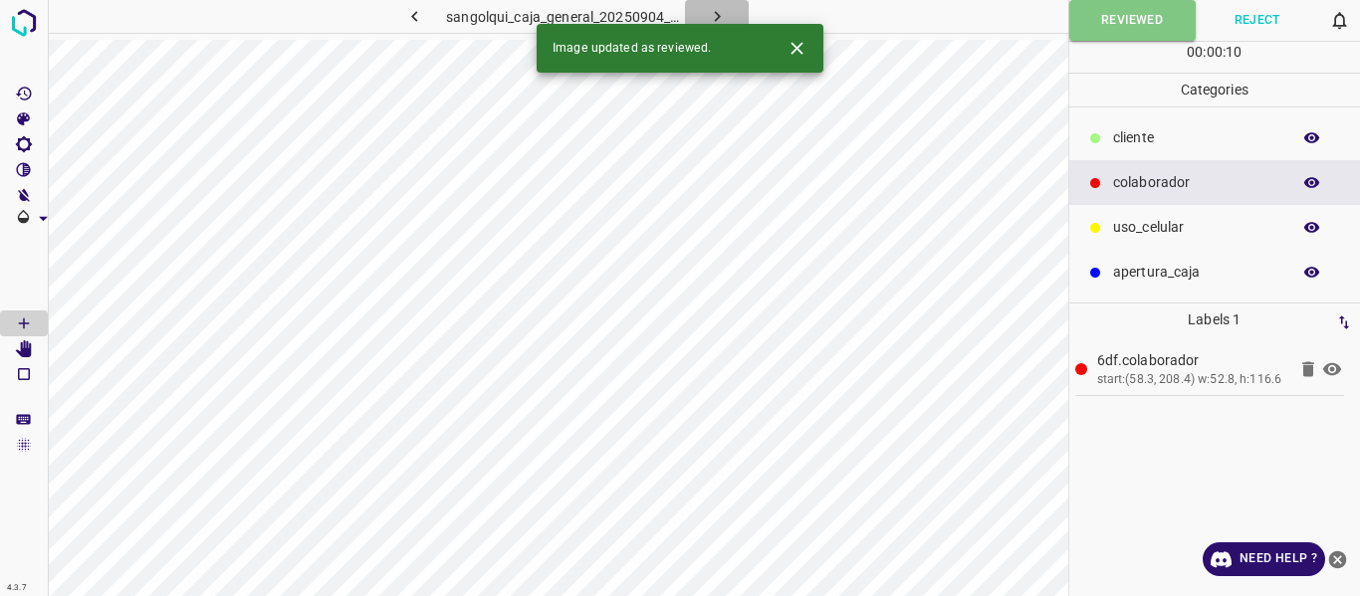
click at [714, 12] on icon "button" at bounding box center [717, 16] width 21 height 21
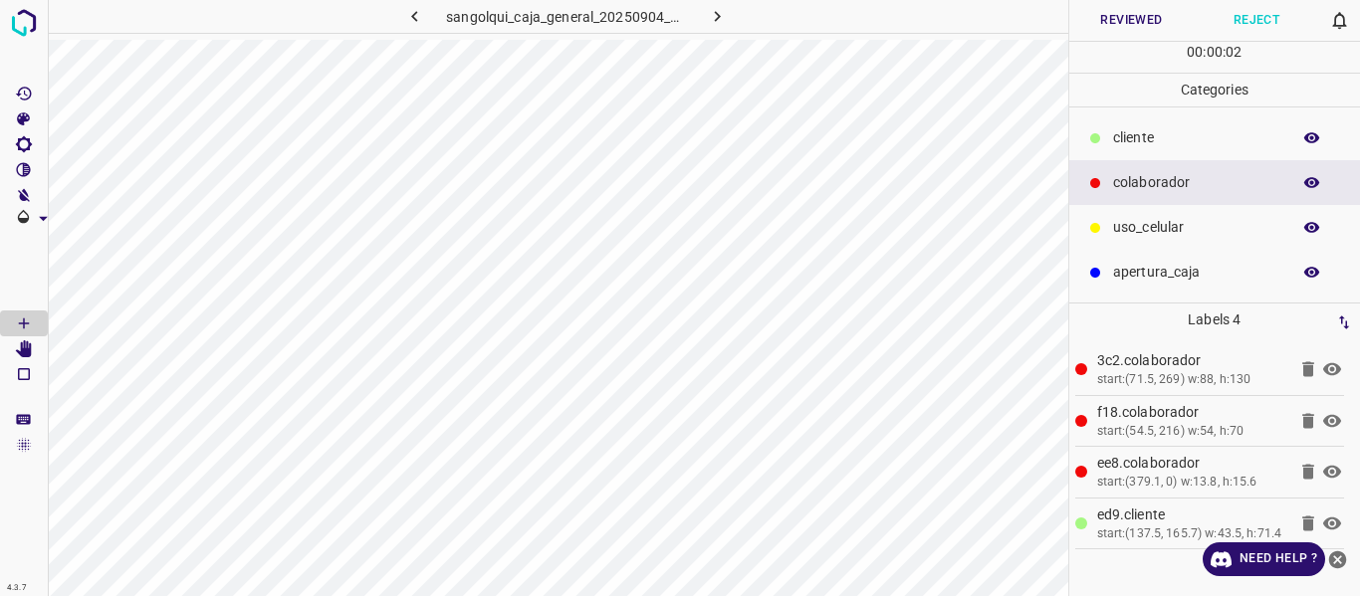
click at [1116, 22] on button "Reviewed" at bounding box center [1131, 20] width 125 height 41
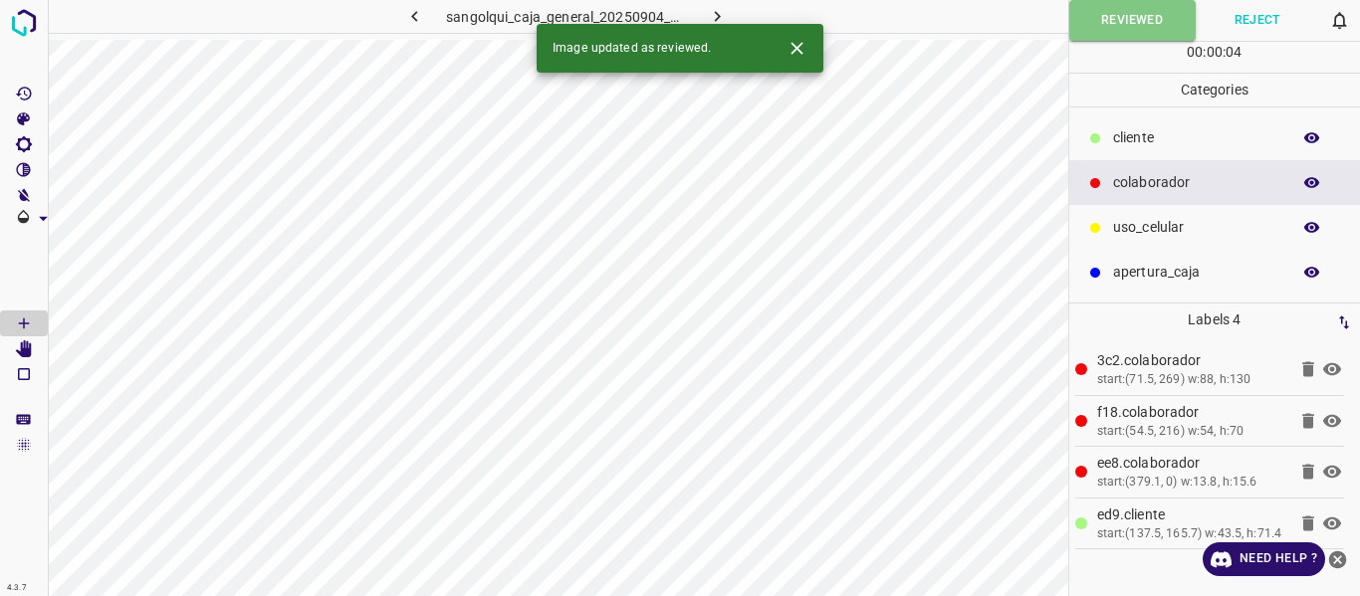
click at [718, 10] on icon "button" at bounding box center [717, 16] width 21 height 21
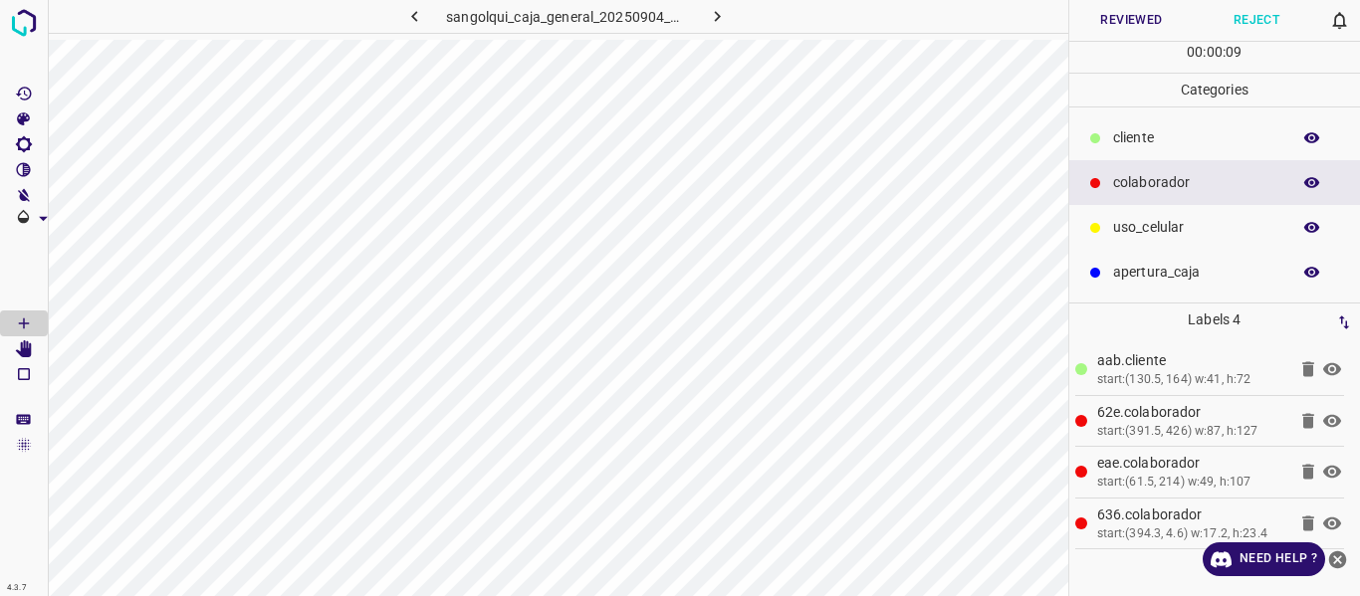
click at [1124, 25] on button "Reviewed" at bounding box center [1131, 20] width 125 height 41
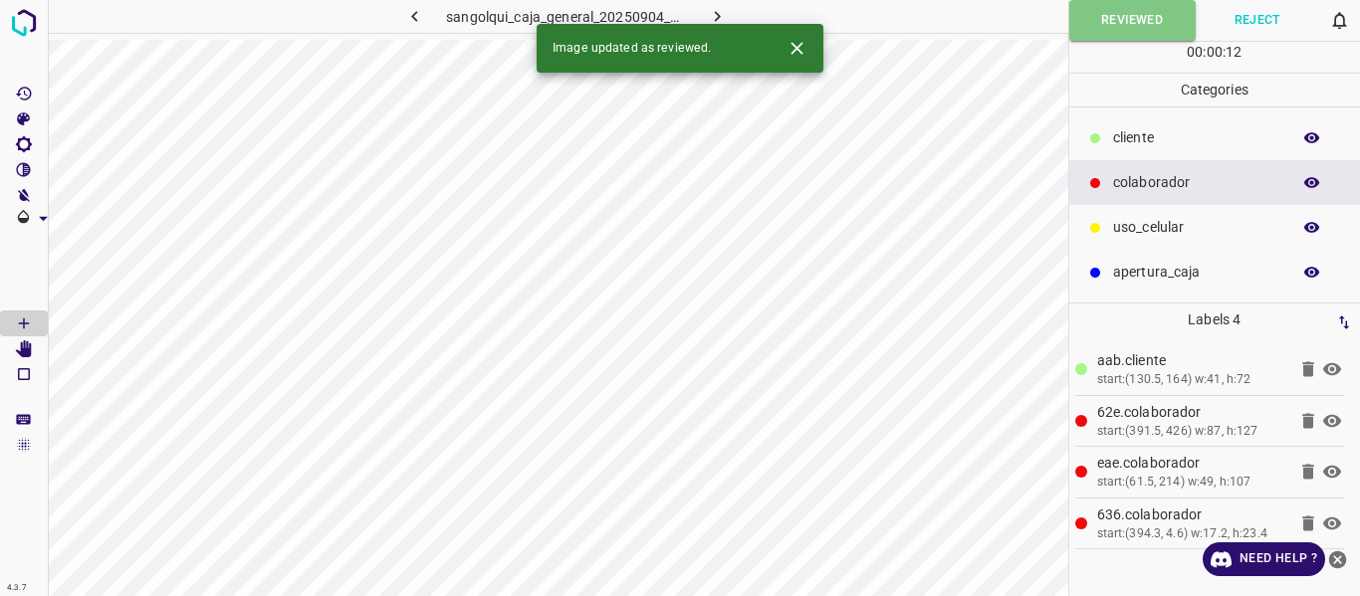
click at [724, 8] on icon "button" at bounding box center [717, 16] width 21 height 21
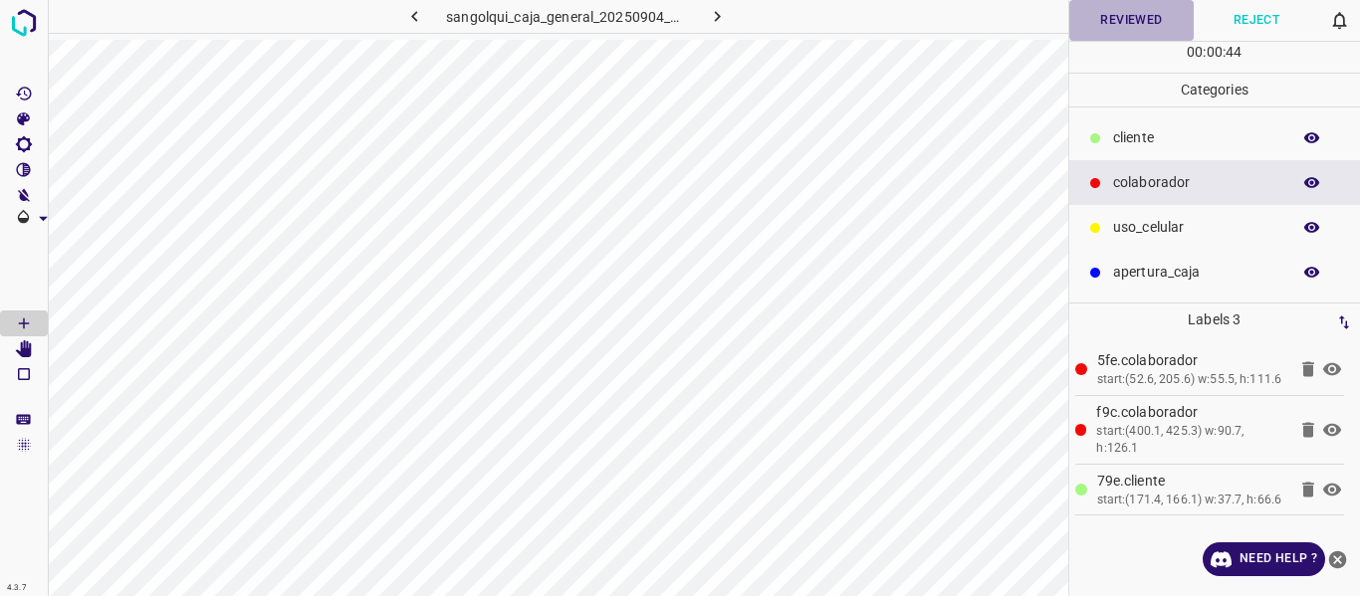
click at [1128, 21] on button "Reviewed" at bounding box center [1131, 20] width 125 height 41
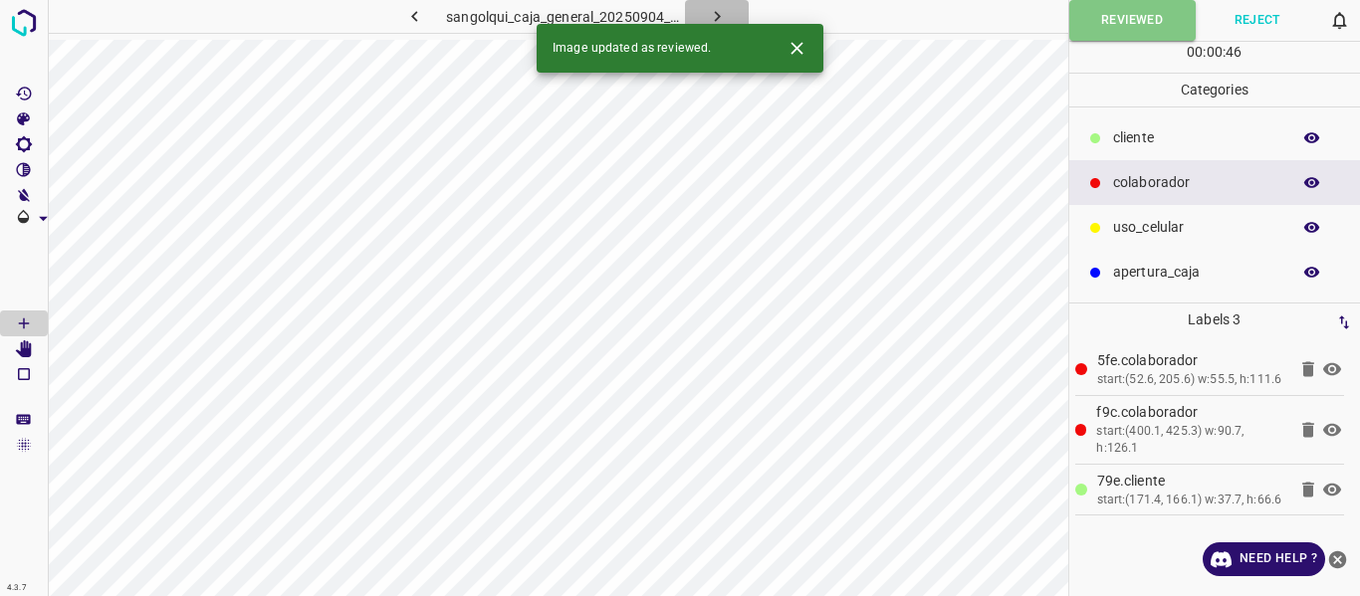
click at [727, 10] on icon "button" at bounding box center [717, 16] width 21 height 21
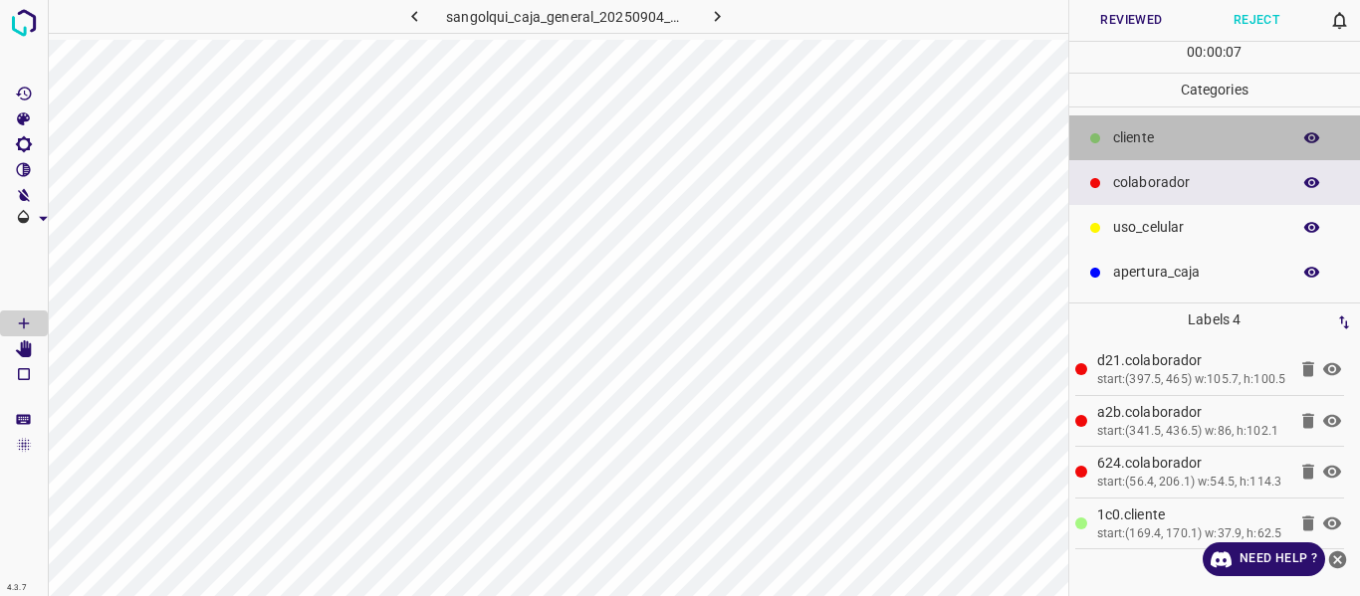
click at [1113, 133] on p "cliente" at bounding box center [1196, 137] width 167 height 21
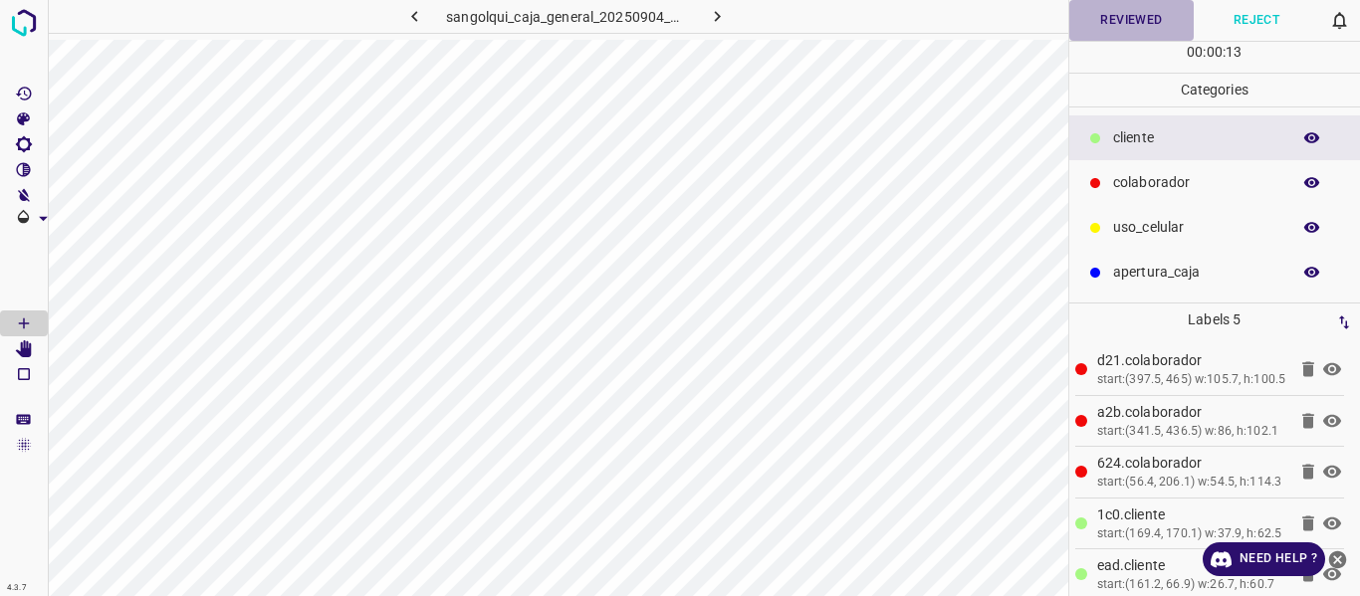
click at [1121, 27] on button "Reviewed" at bounding box center [1131, 20] width 125 height 41
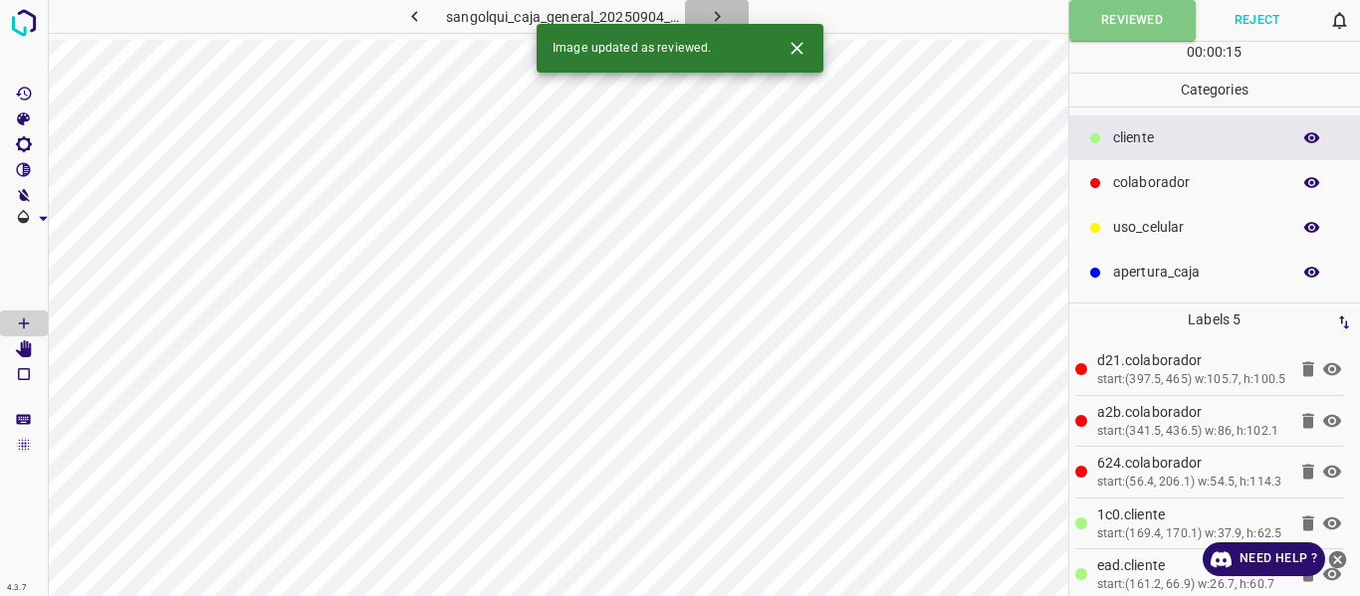
click at [725, 12] on icon "button" at bounding box center [717, 16] width 21 height 21
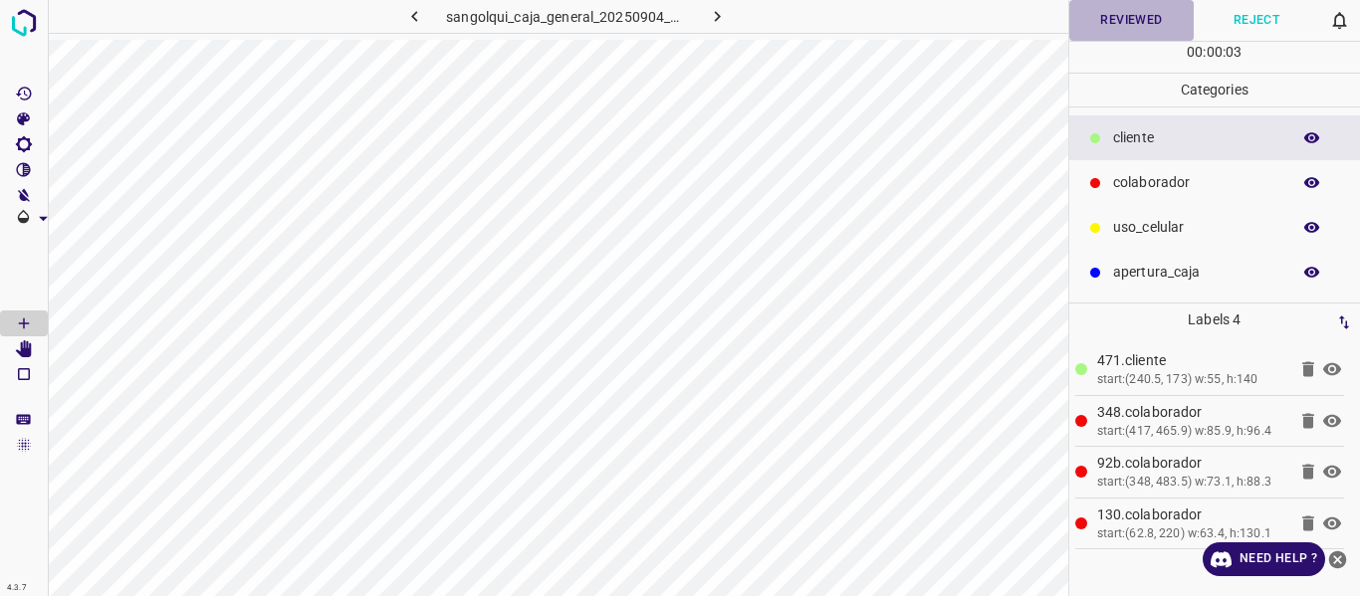
click at [1118, 20] on button "Reviewed" at bounding box center [1131, 20] width 125 height 41
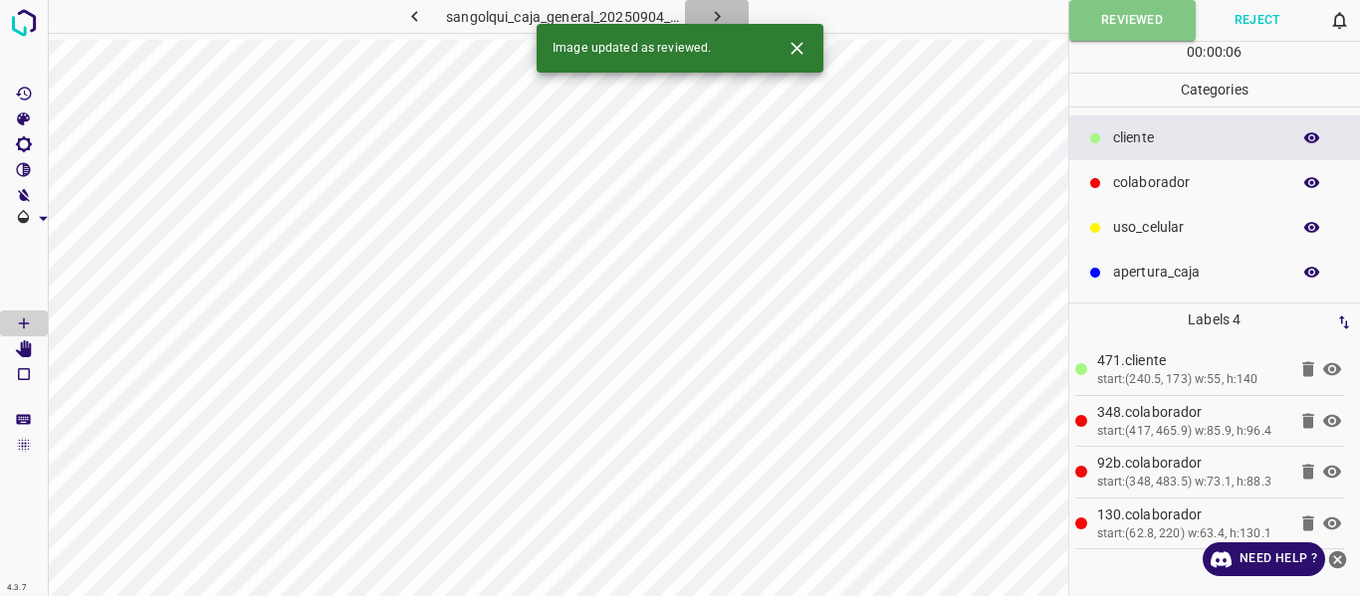
click at [735, 8] on button "button" at bounding box center [717, 16] width 64 height 33
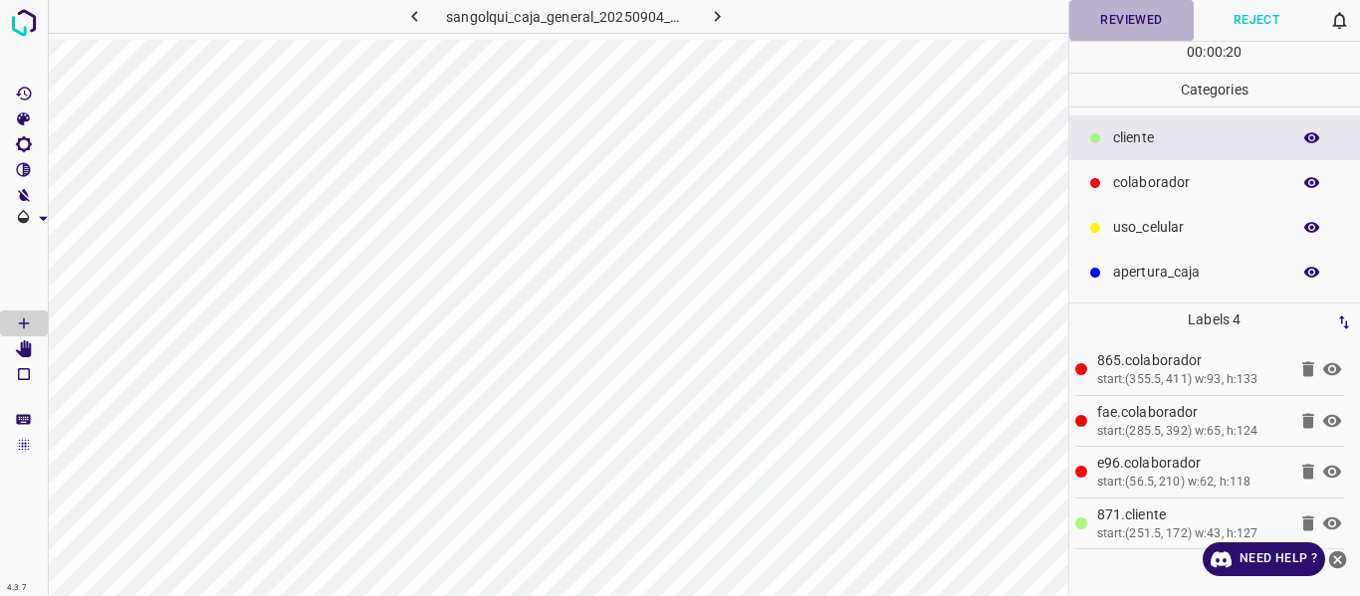
click at [1118, 17] on button "Reviewed" at bounding box center [1131, 20] width 125 height 41
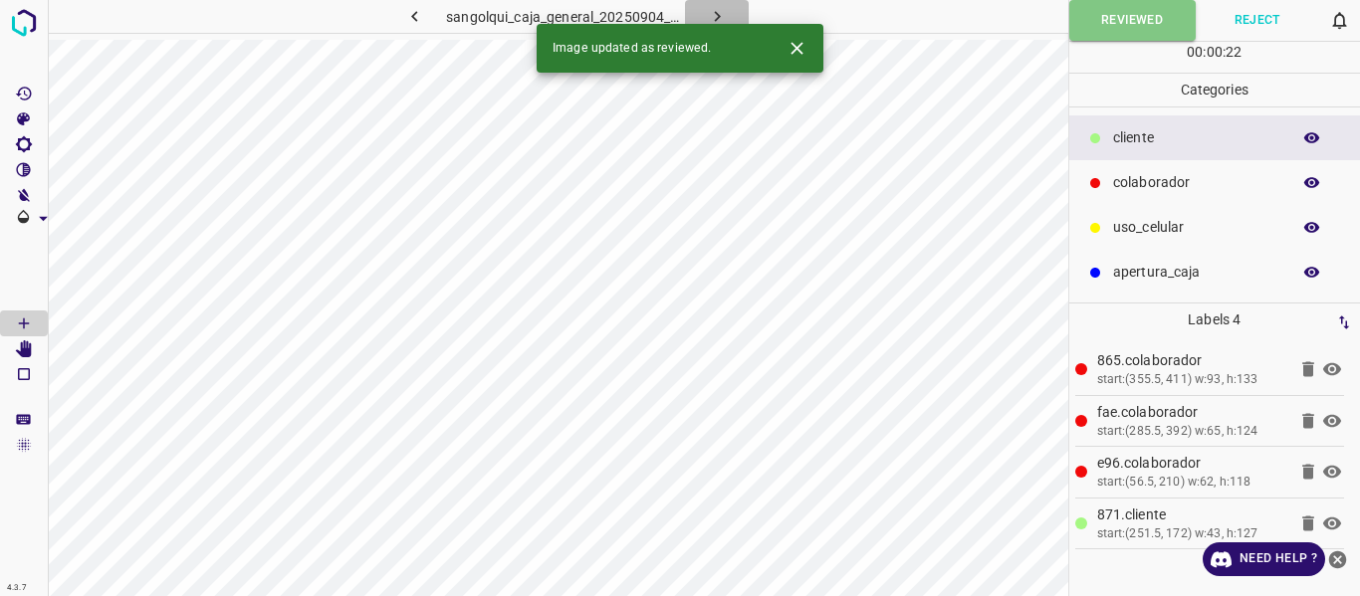
click at [730, 10] on button "button" at bounding box center [717, 16] width 64 height 33
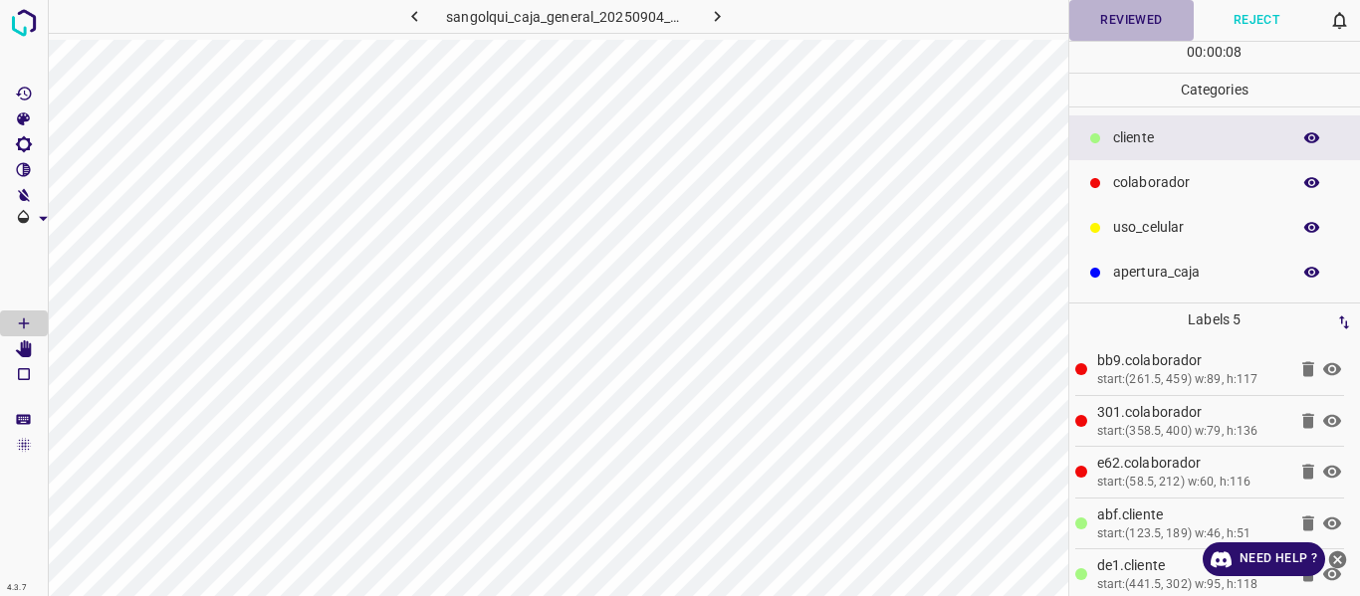
click at [1111, 26] on button "Reviewed" at bounding box center [1131, 20] width 125 height 41
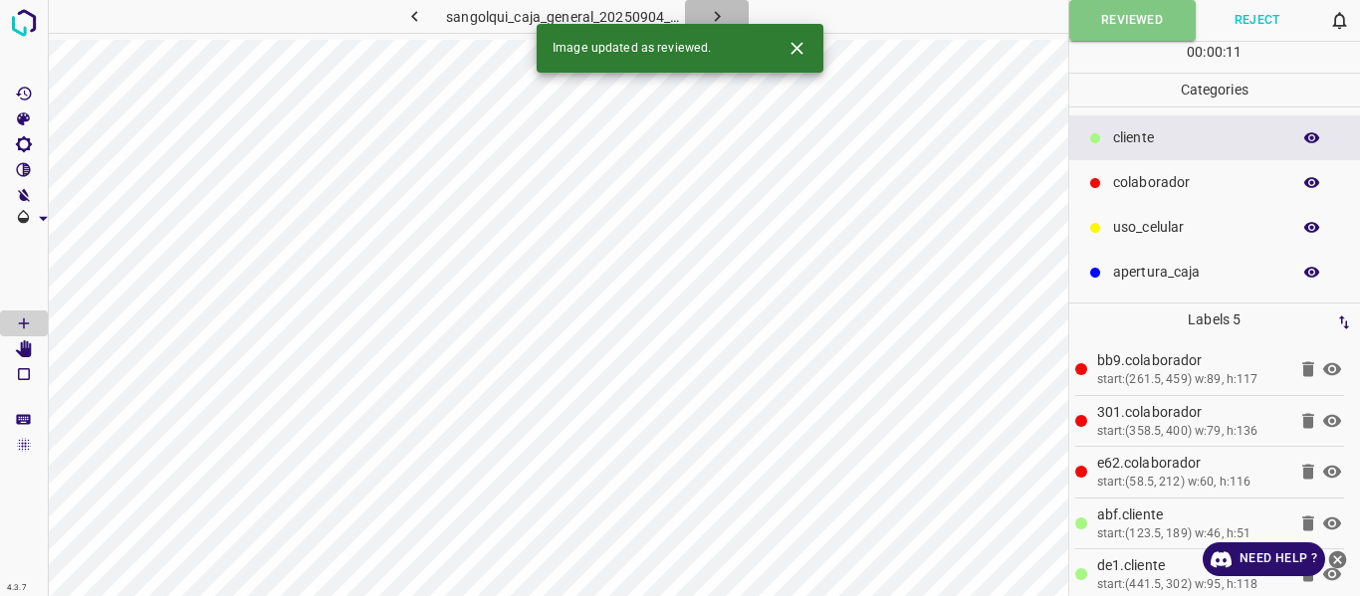
click at [714, 9] on icon "button" at bounding box center [717, 16] width 21 height 21
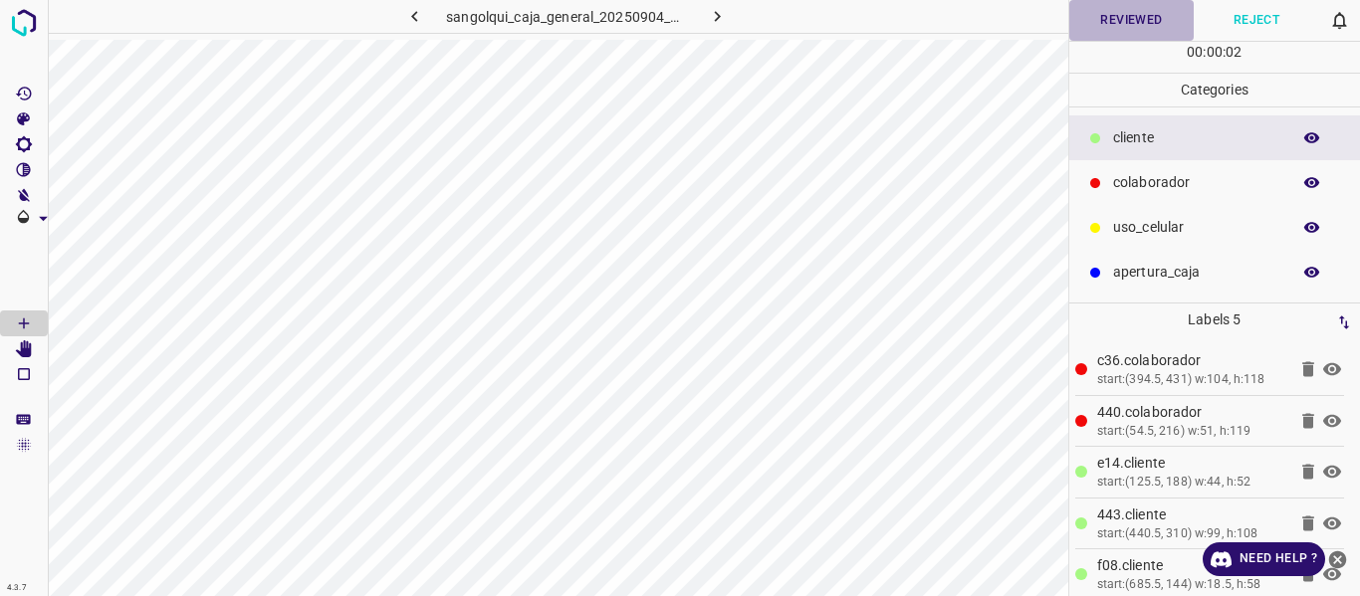
click at [1131, 18] on button "Reviewed" at bounding box center [1131, 20] width 125 height 41
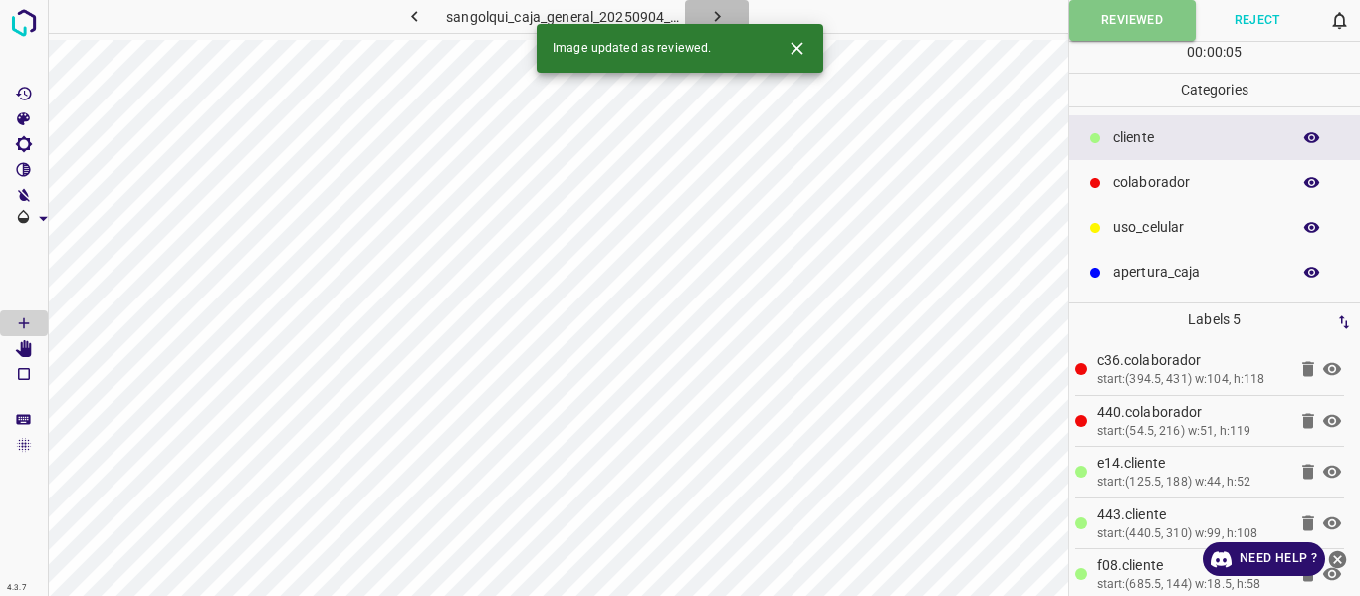
click at [724, 10] on icon "button" at bounding box center [717, 16] width 21 height 21
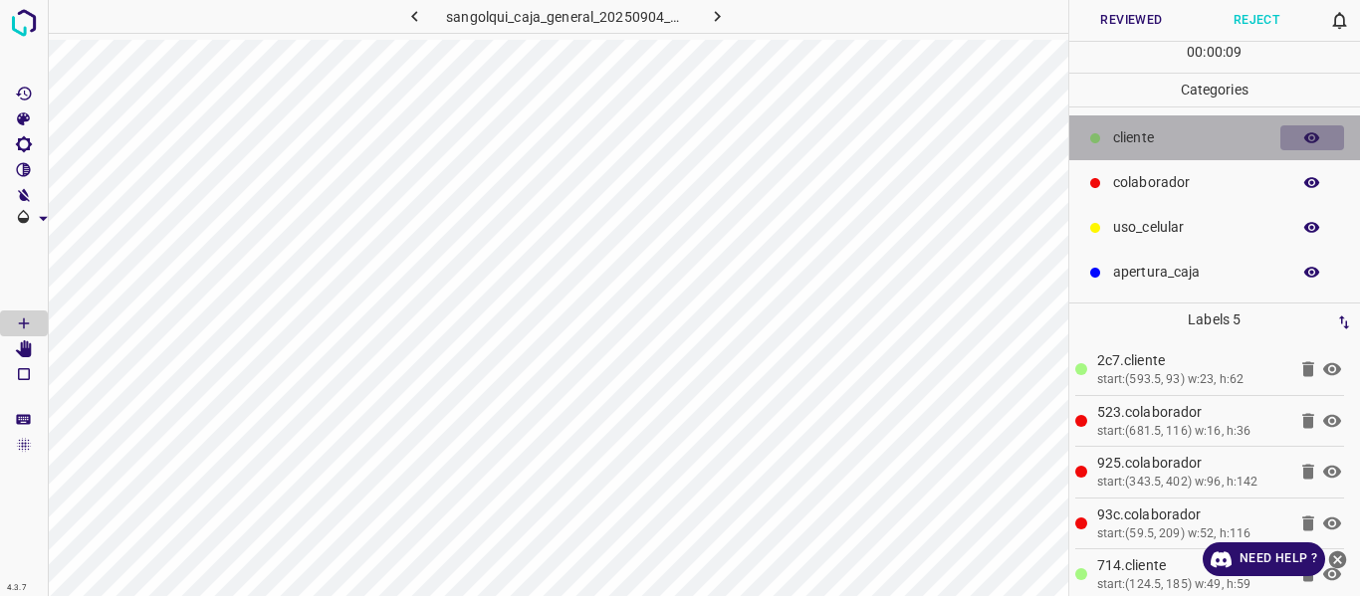
click at [1314, 137] on icon "button" at bounding box center [1312, 137] width 16 height 11
click at [1314, 137] on icon "button" at bounding box center [1312, 138] width 16 height 14
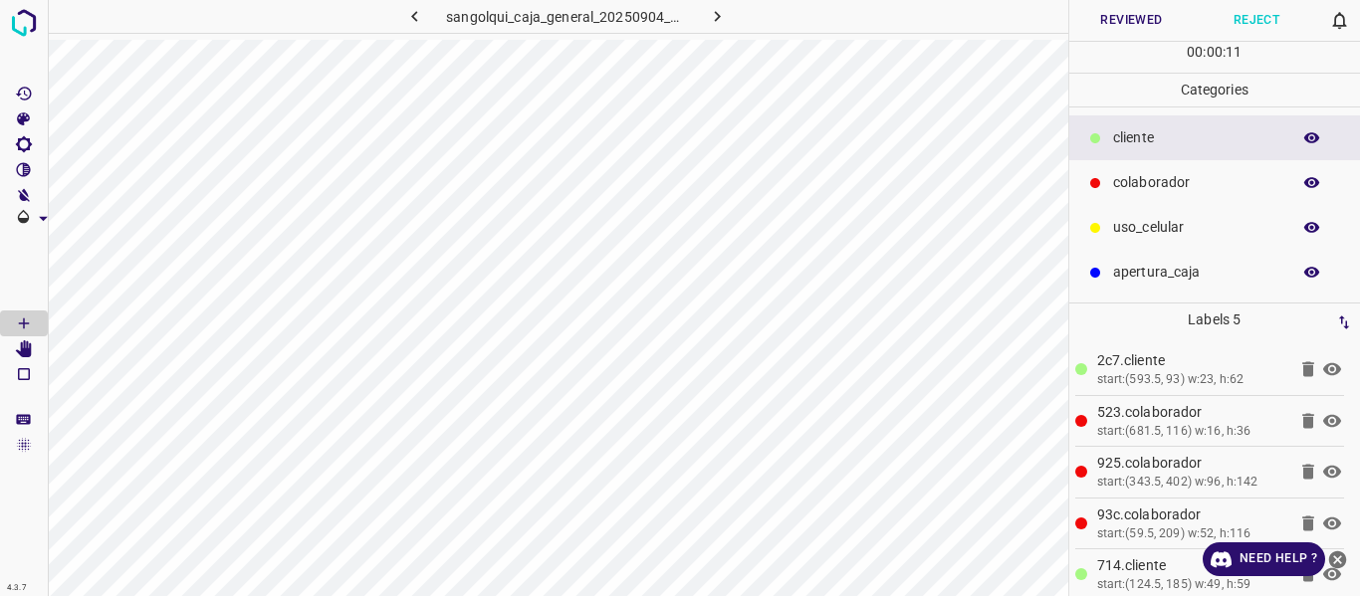
click at [1113, 11] on button "Reviewed" at bounding box center [1131, 20] width 125 height 41
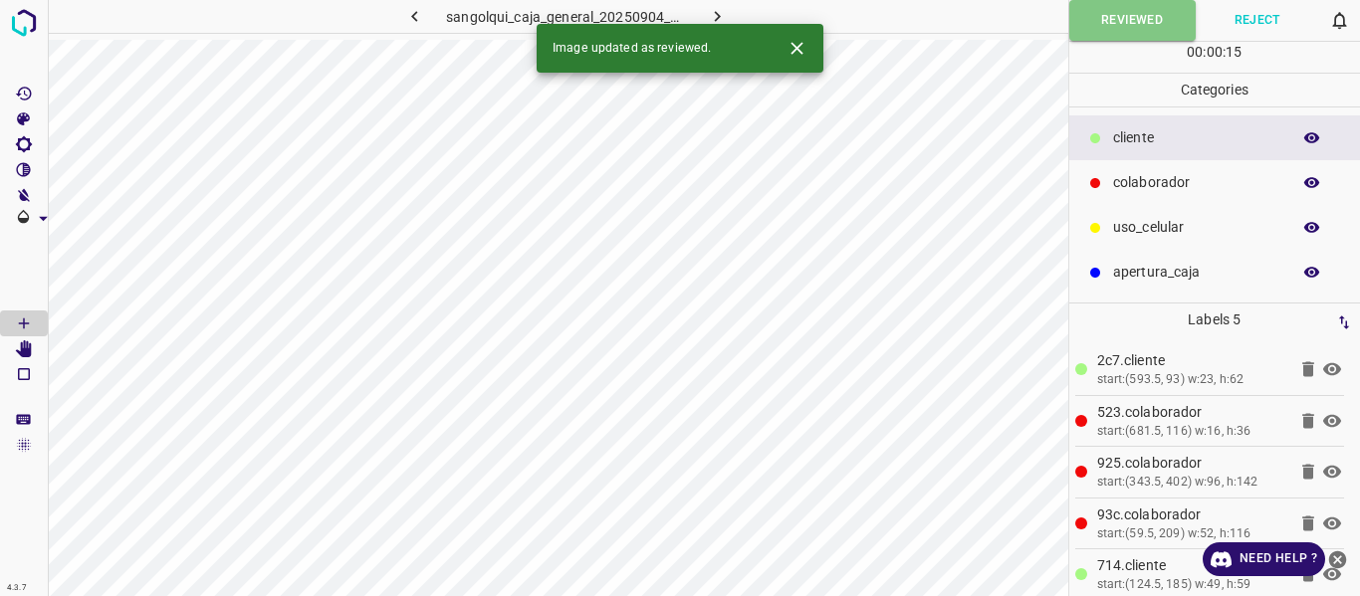
click at [716, 7] on icon "button" at bounding box center [717, 16] width 21 height 21
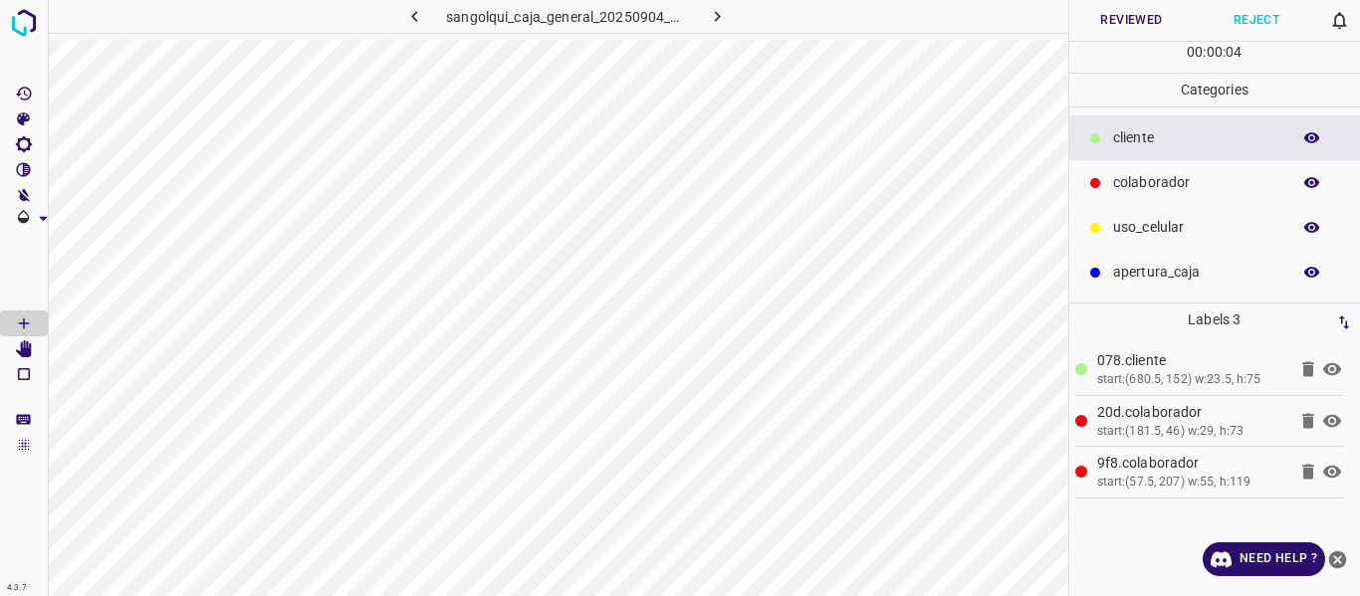
click at [1141, 18] on button "Reviewed" at bounding box center [1131, 20] width 125 height 41
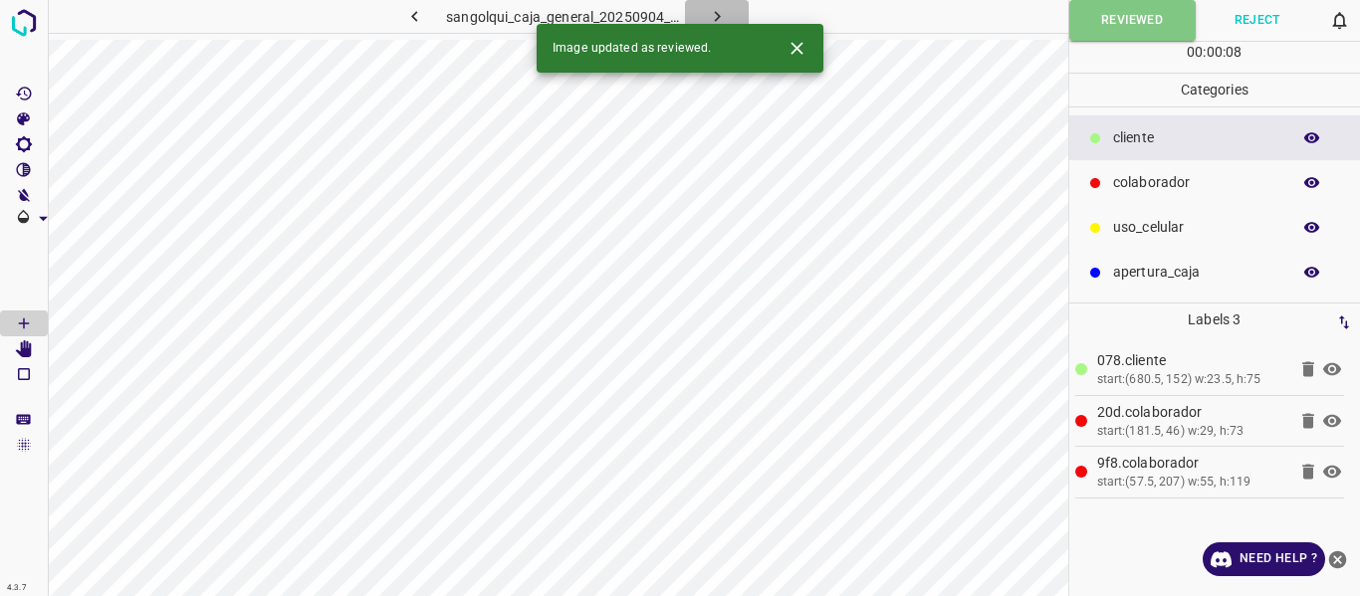
click at [720, 13] on icon "button" at bounding box center [717, 16] width 21 height 21
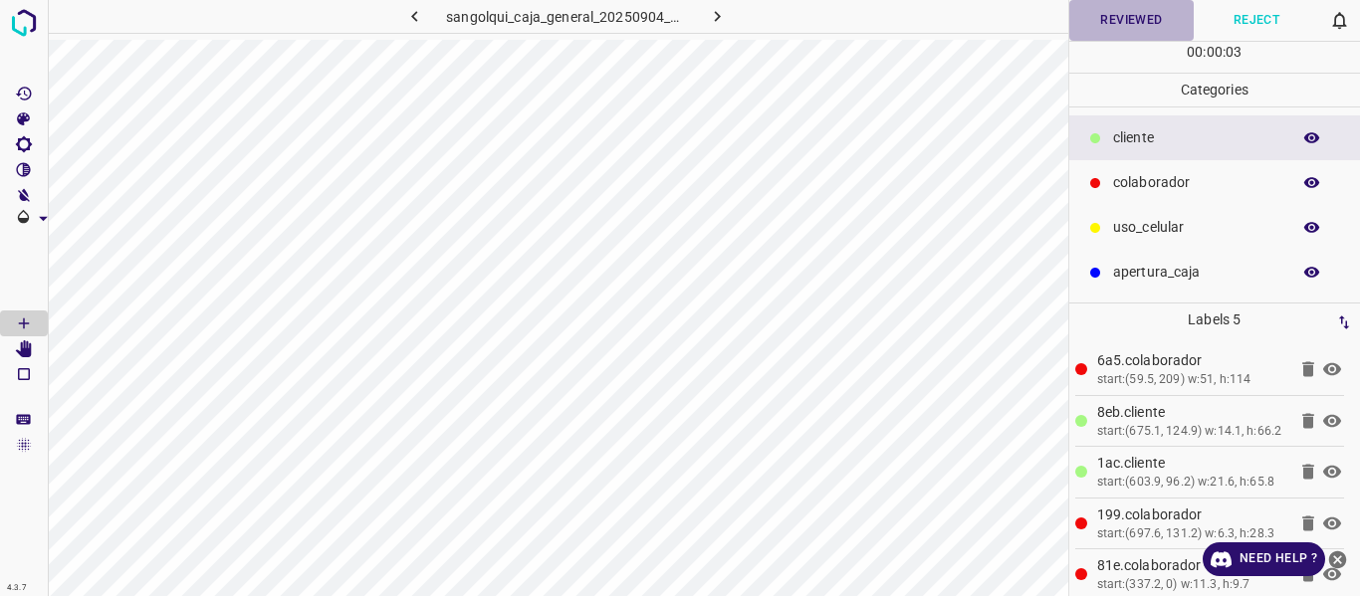
click at [1135, 16] on button "Reviewed" at bounding box center [1131, 20] width 125 height 41
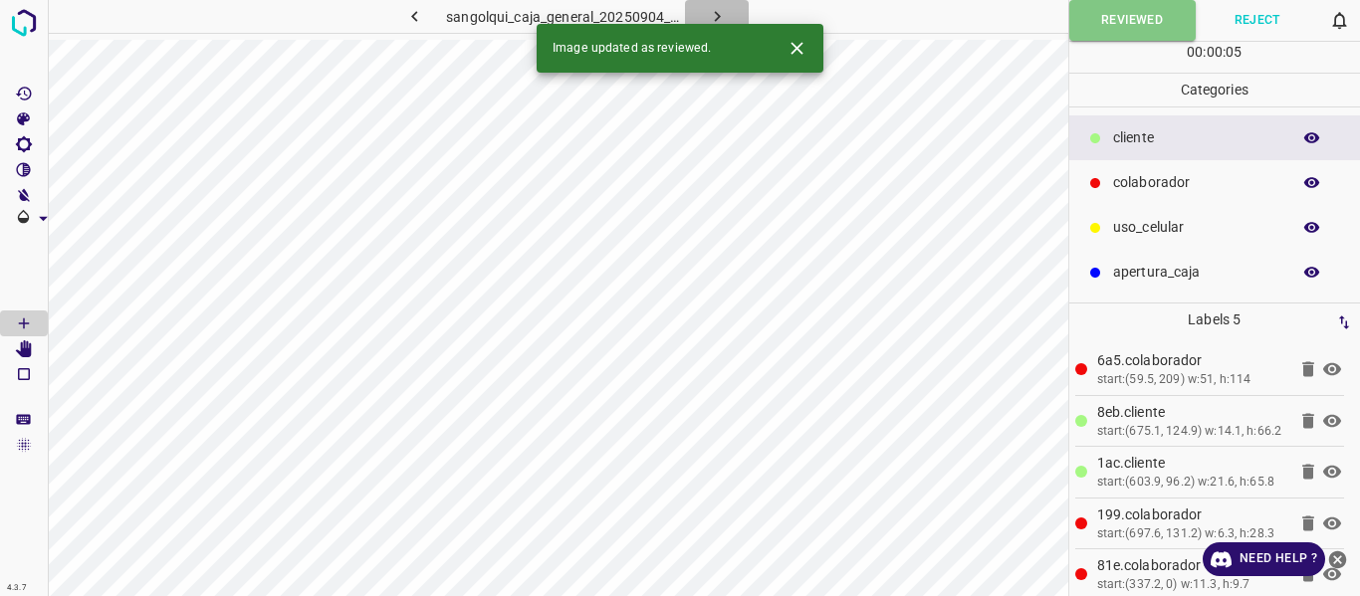
click at [710, 16] on icon "button" at bounding box center [717, 16] width 21 height 21
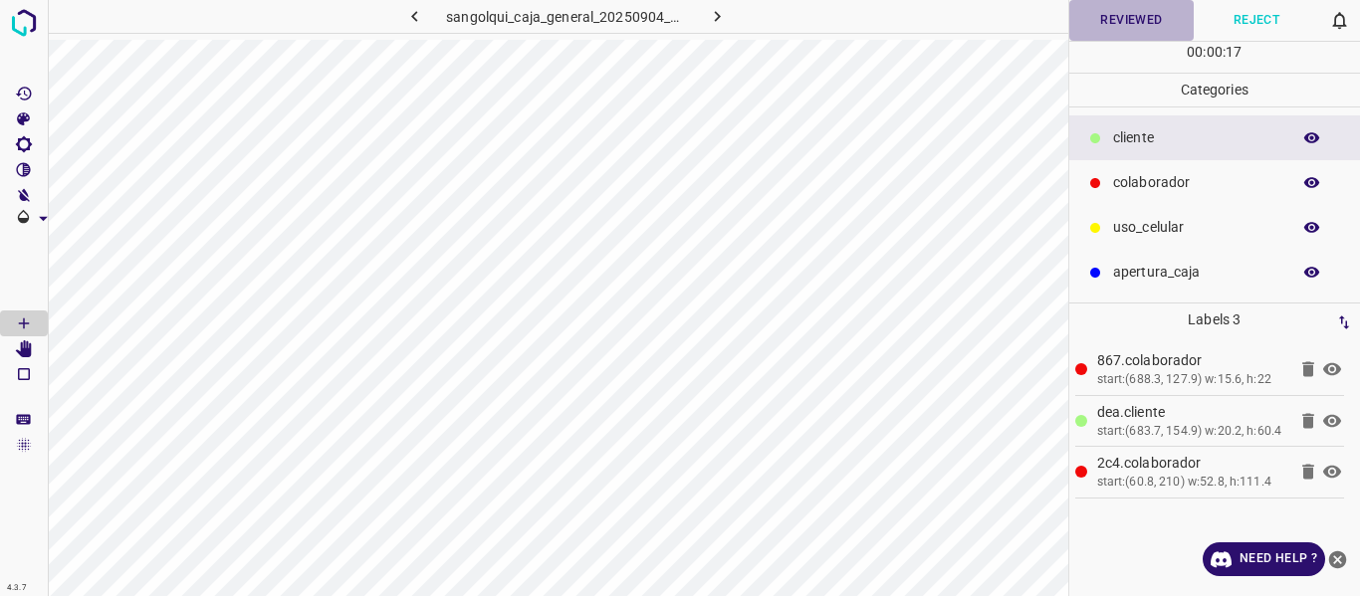
click at [1135, 22] on button "Reviewed" at bounding box center [1131, 20] width 125 height 41
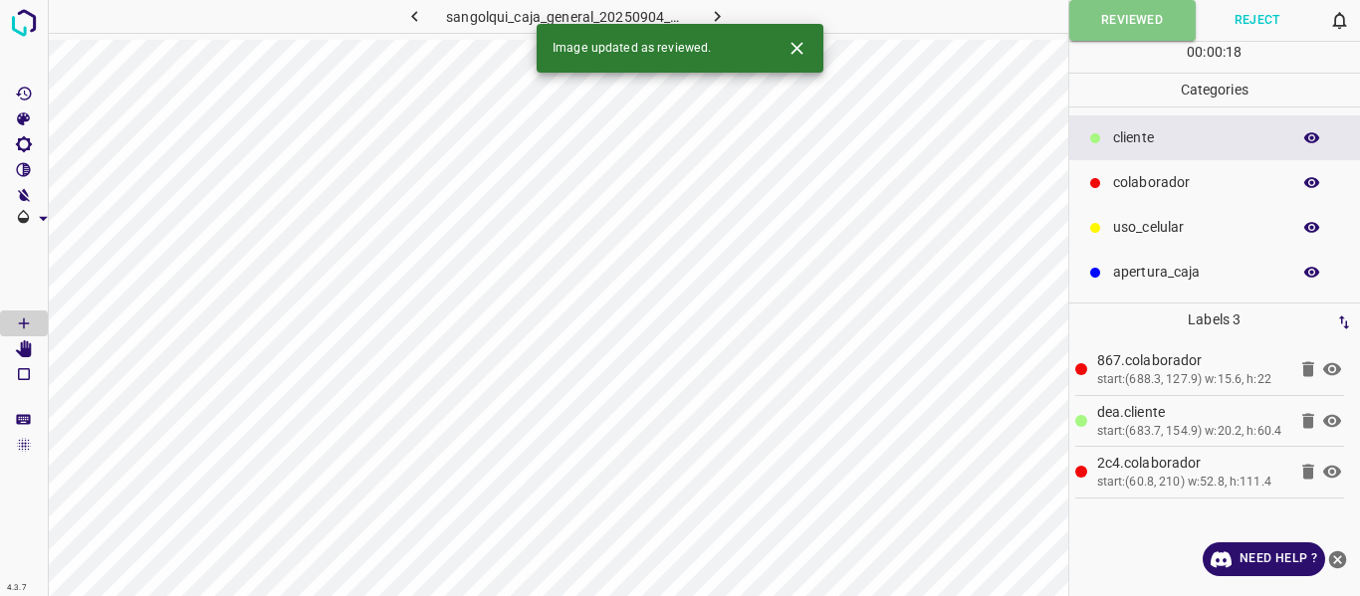
drag, startPoint x: 710, startPoint y: 14, endPoint x: 754, endPoint y: 33, distance: 47.7
click at [711, 15] on icon "button" at bounding box center [717, 16] width 21 height 21
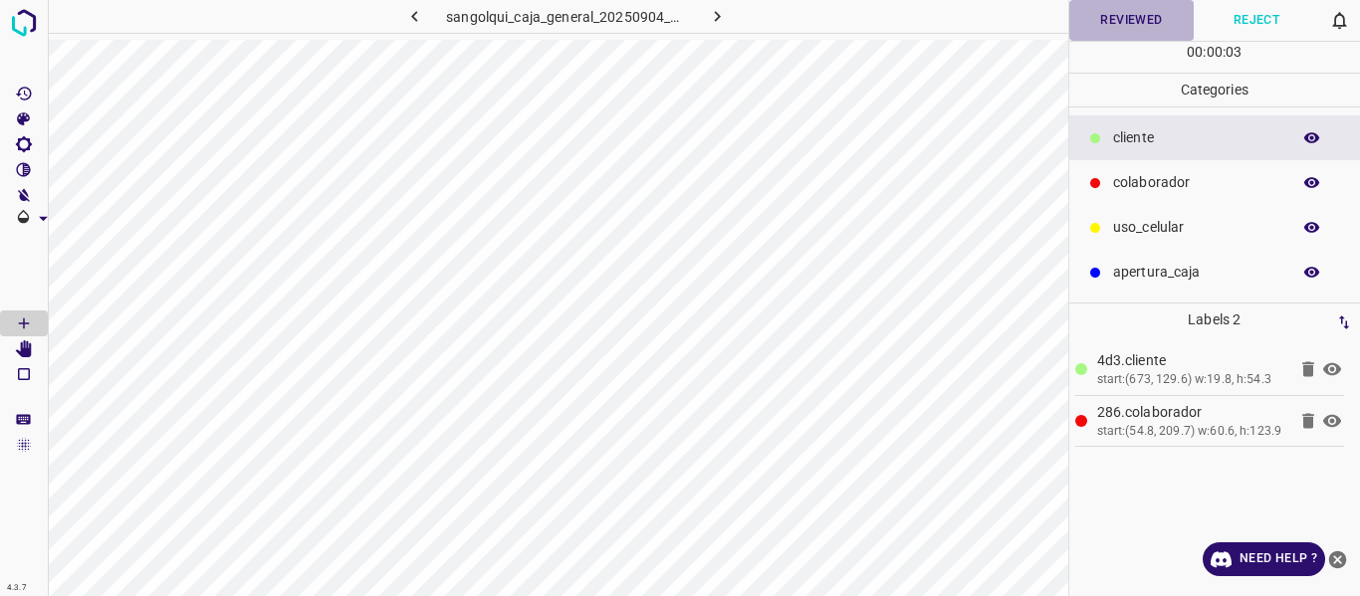
click at [1118, 16] on button "Reviewed" at bounding box center [1131, 20] width 125 height 41
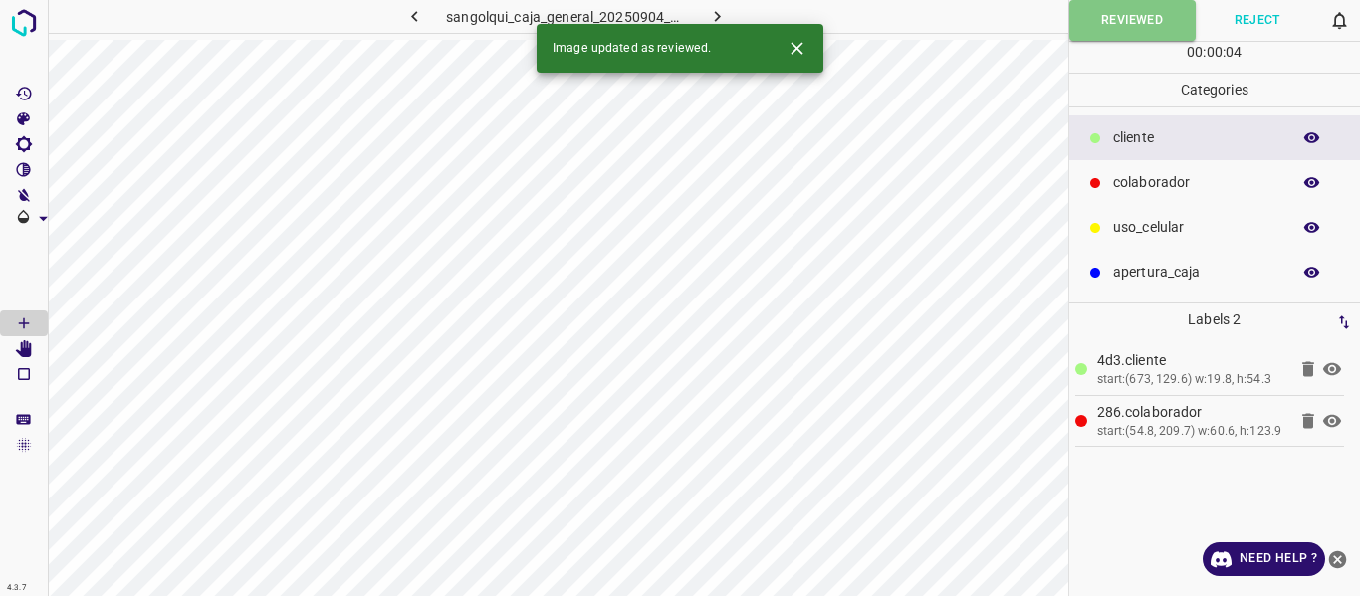
click at [710, 14] on icon "button" at bounding box center [717, 16] width 21 height 21
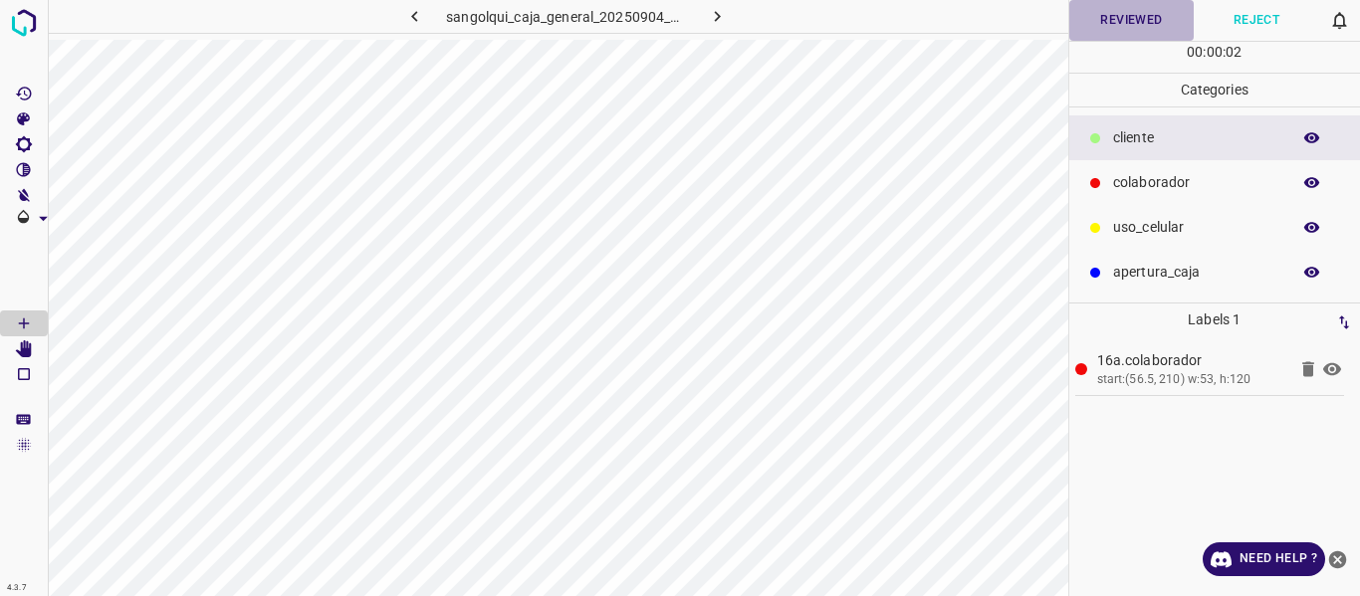
click at [1114, 21] on button "Reviewed" at bounding box center [1131, 20] width 125 height 41
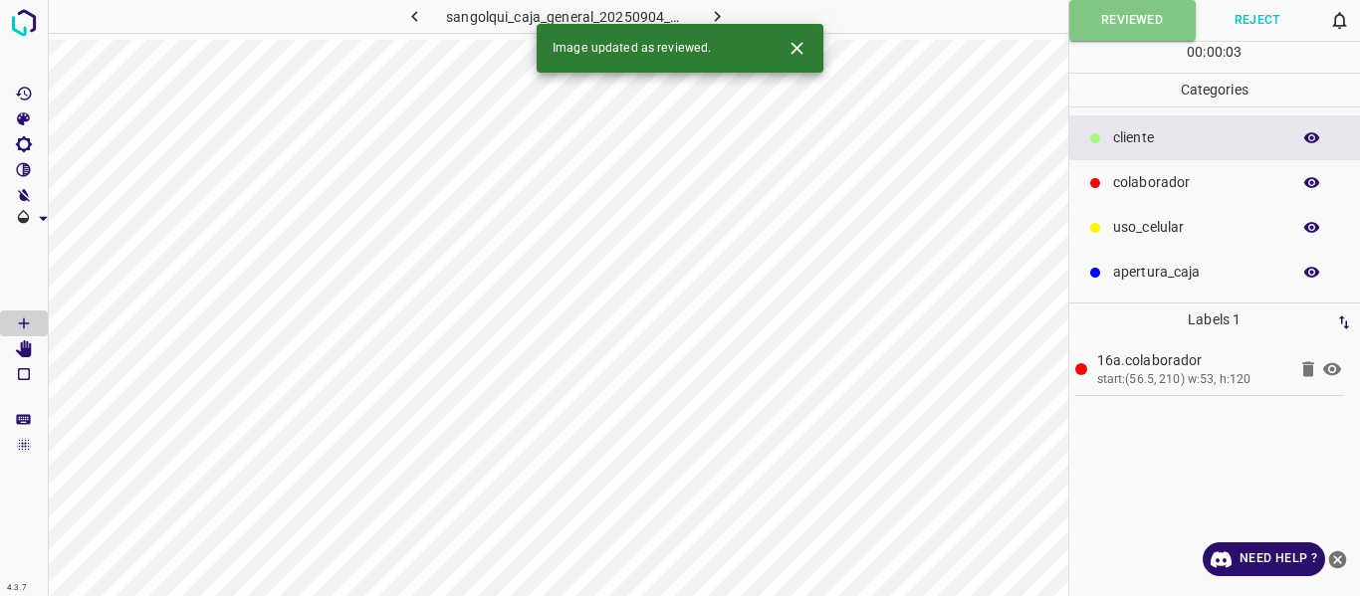
click at [709, 13] on icon "button" at bounding box center [717, 16] width 21 height 21
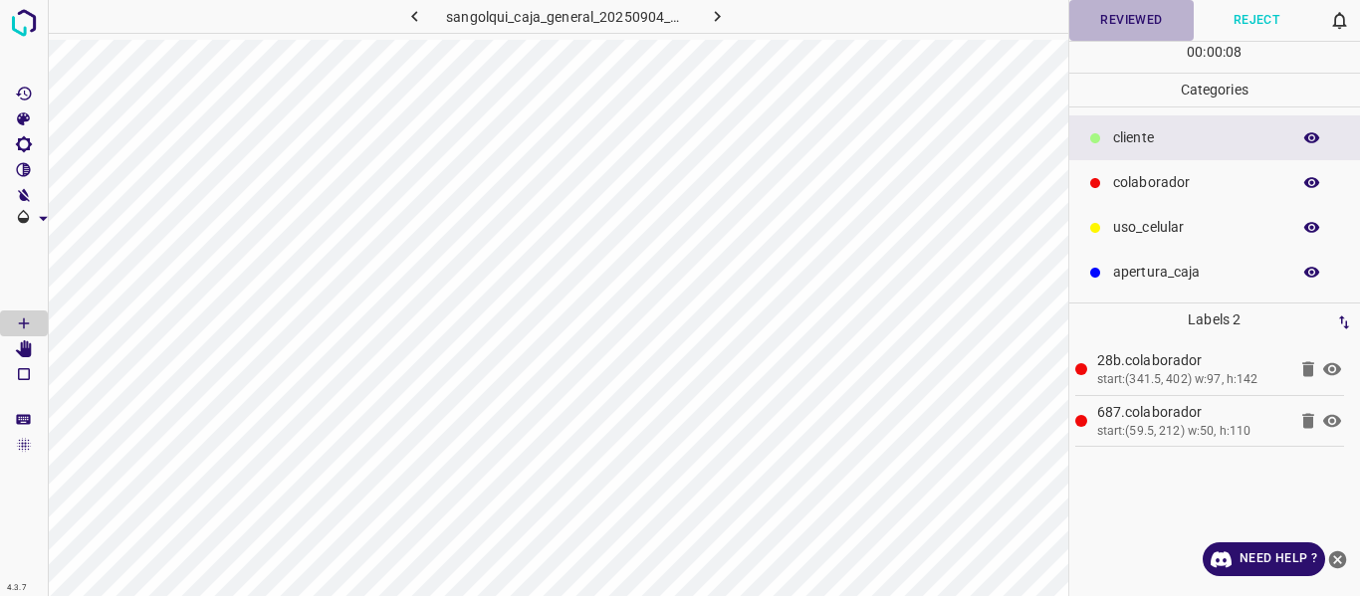
click at [1123, 20] on button "Reviewed" at bounding box center [1131, 20] width 125 height 41
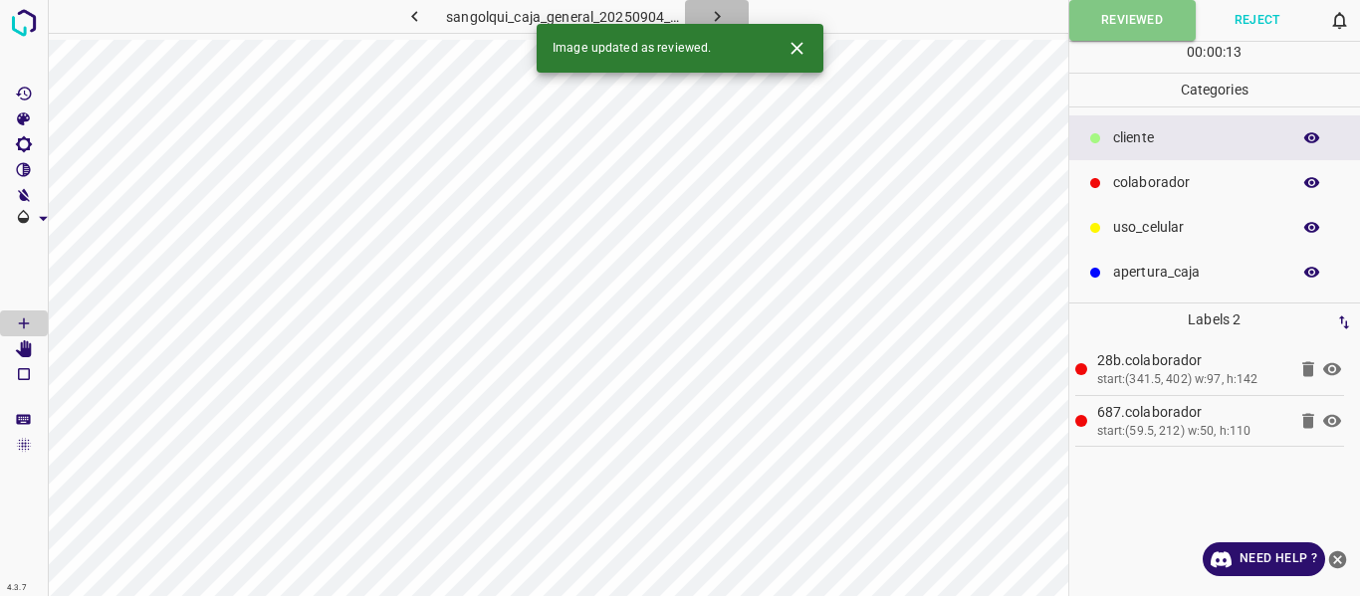
click at [722, 20] on icon "button" at bounding box center [717, 16] width 21 height 21
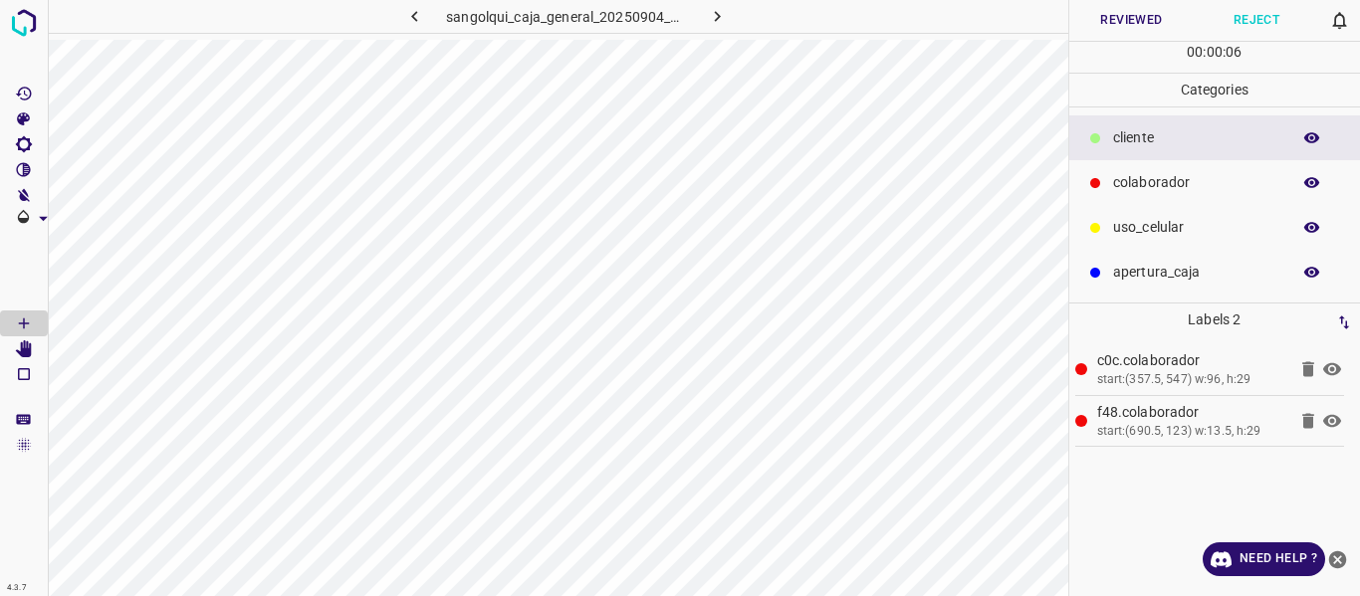
click at [1119, 15] on button "Reviewed" at bounding box center [1131, 20] width 125 height 41
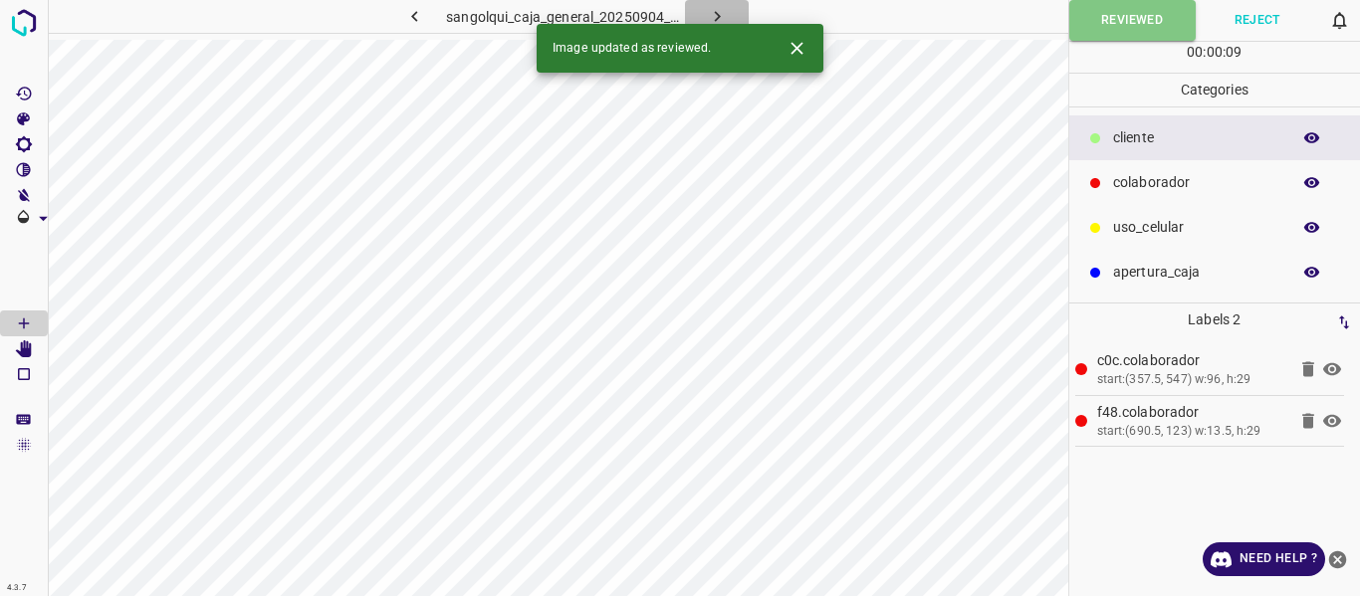
click at [712, 15] on icon "button" at bounding box center [717, 16] width 21 height 21
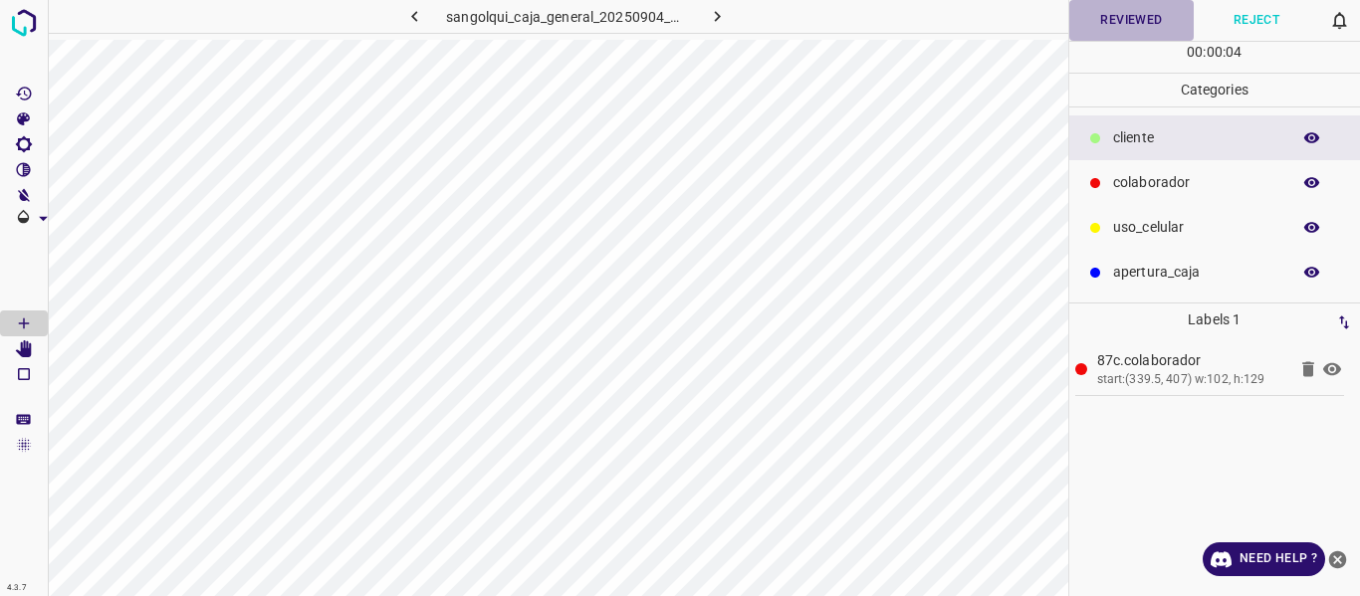
click at [1105, 15] on button "Reviewed" at bounding box center [1131, 20] width 125 height 41
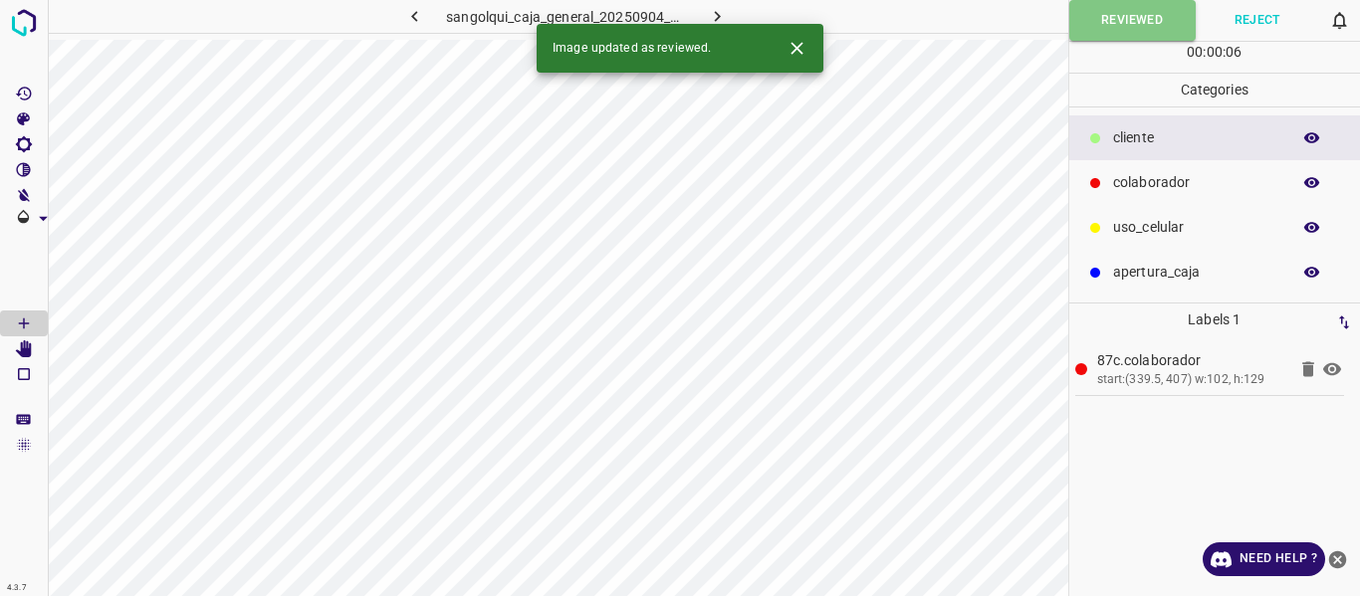
click at [718, 15] on icon "button" at bounding box center [717, 16] width 6 height 11
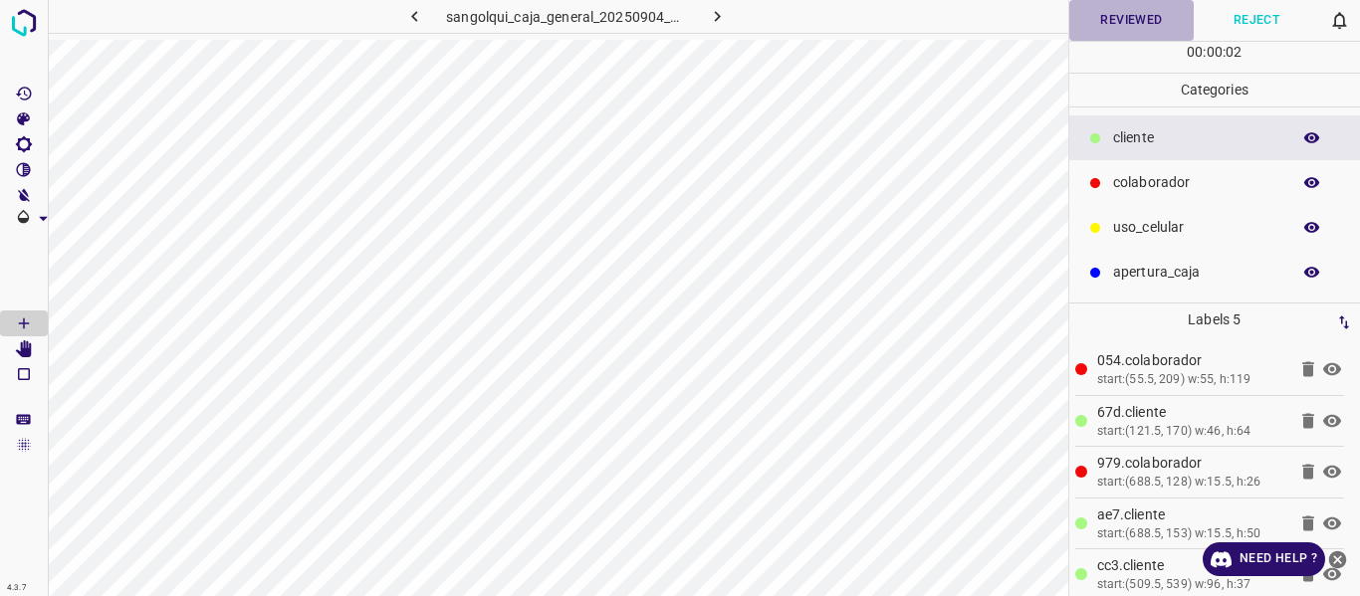
click at [1110, 20] on button "Reviewed" at bounding box center [1131, 20] width 125 height 41
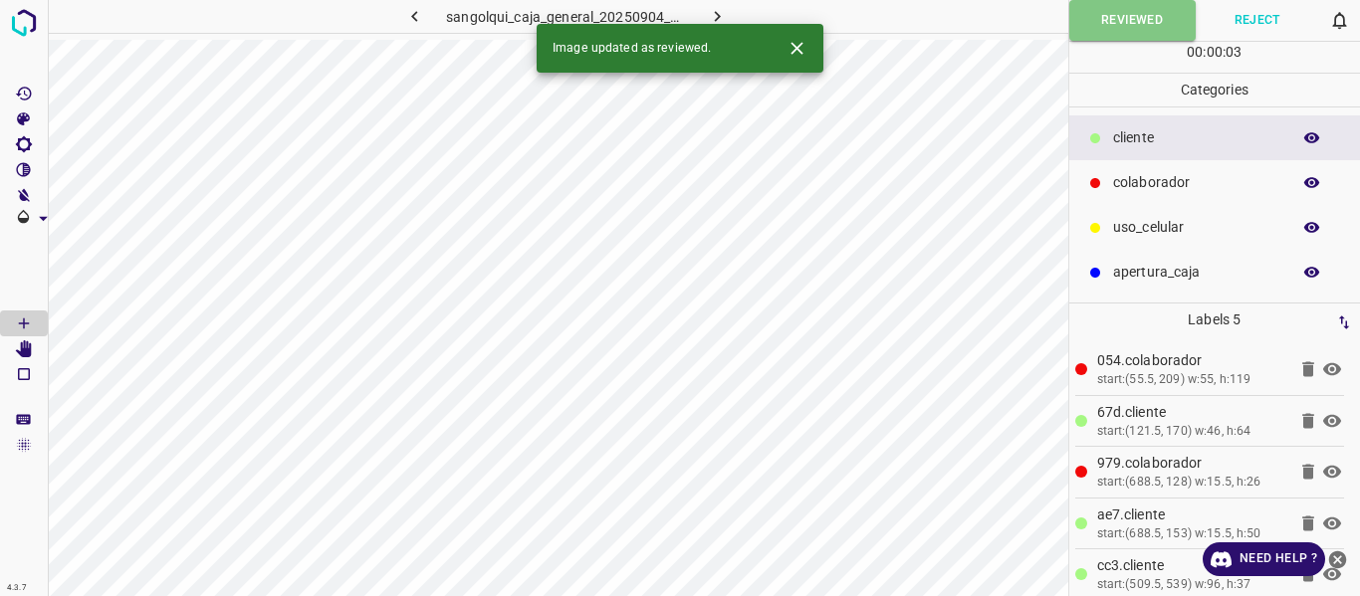
click at [714, 13] on icon "button" at bounding box center [717, 16] width 21 height 21
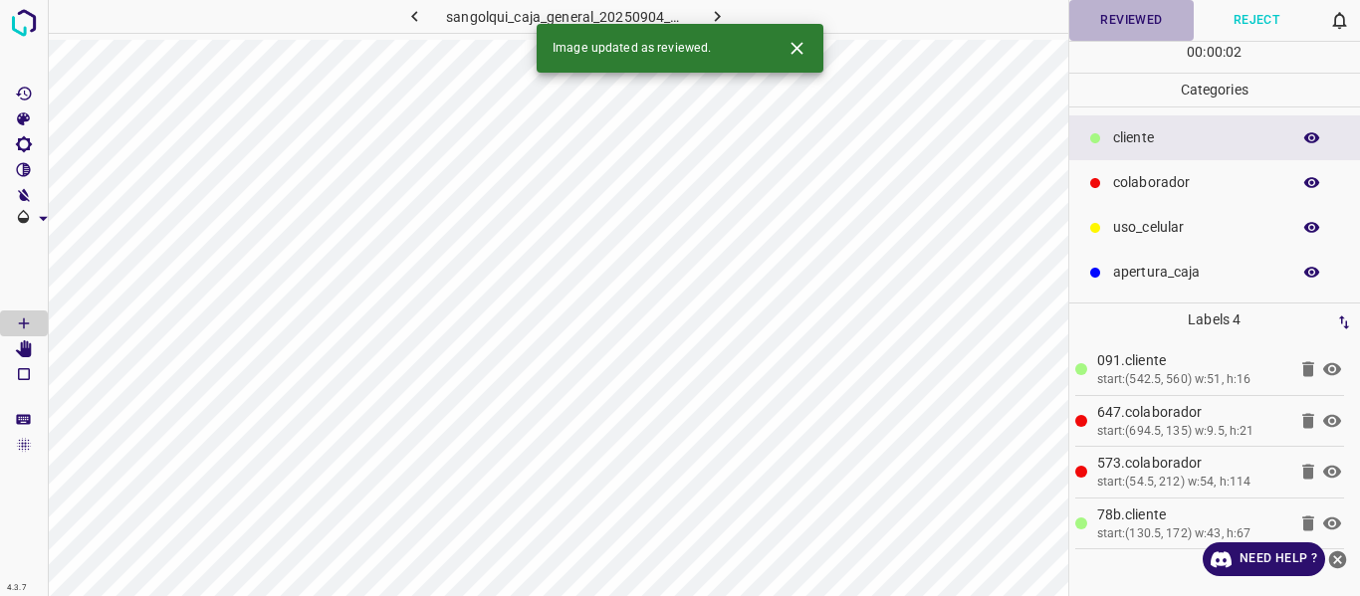
click at [1117, 18] on button "Reviewed" at bounding box center [1131, 20] width 125 height 41
click at [715, 9] on icon "button" at bounding box center [717, 16] width 21 height 21
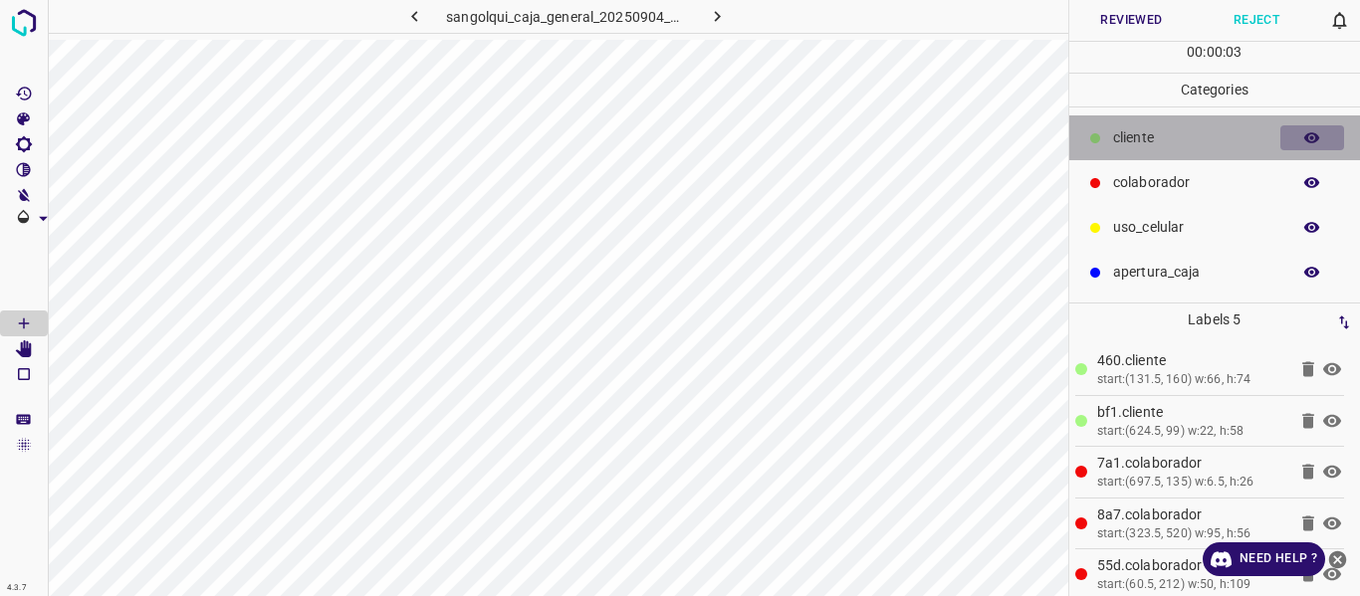
click at [1317, 137] on icon "button" at bounding box center [1312, 137] width 16 height 11
click at [1317, 137] on icon "button" at bounding box center [1312, 138] width 16 height 14
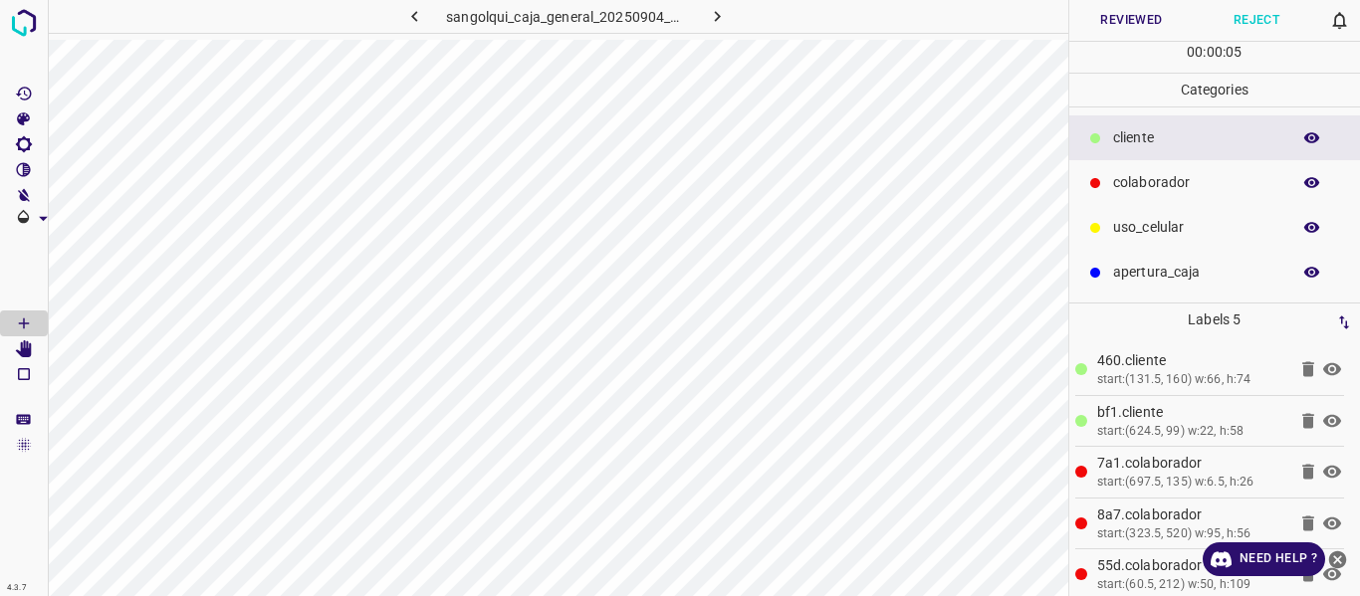
click at [1122, 16] on button "Reviewed" at bounding box center [1131, 20] width 125 height 41
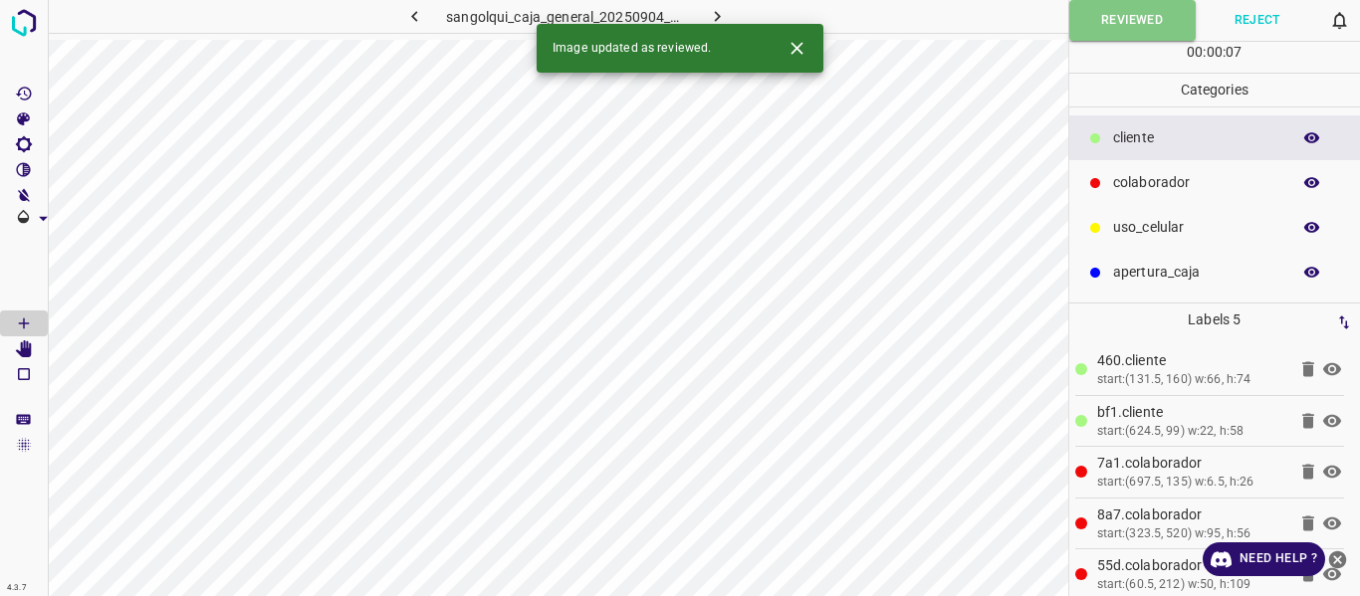
click at [701, 10] on button "button" at bounding box center [717, 16] width 64 height 33
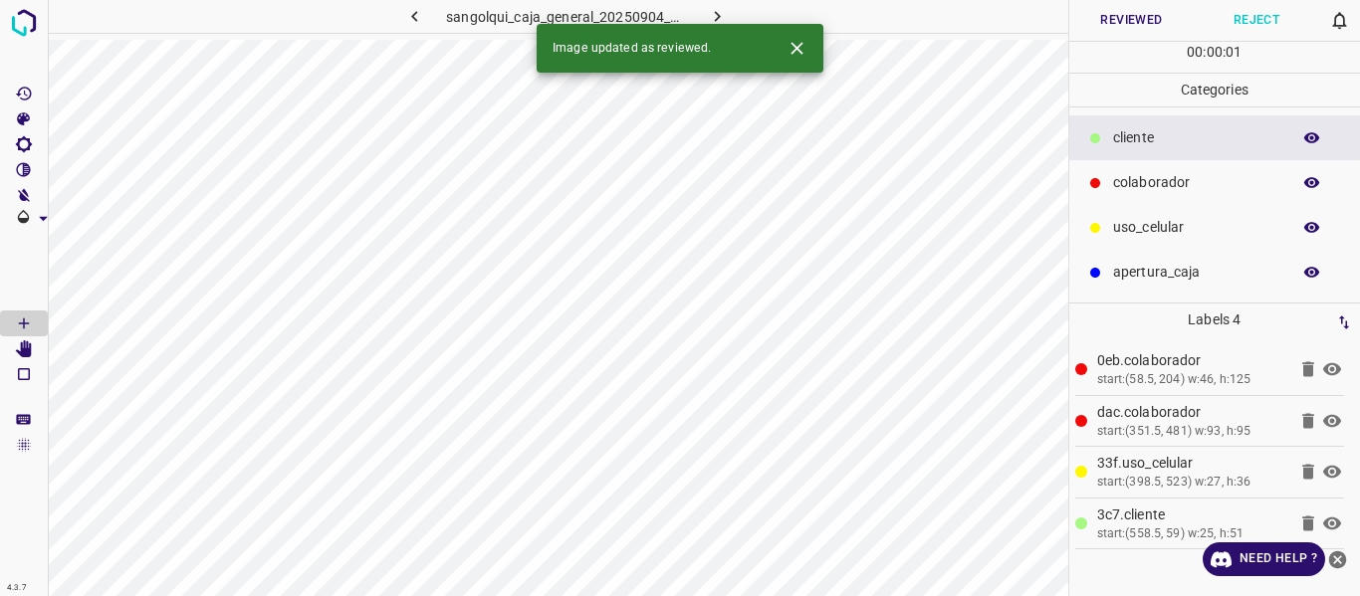
click at [1101, 23] on button "Reviewed" at bounding box center [1131, 20] width 125 height 41
click at [724, 12] on icon "button" at bounding box center [717, 16] width 21 height 21
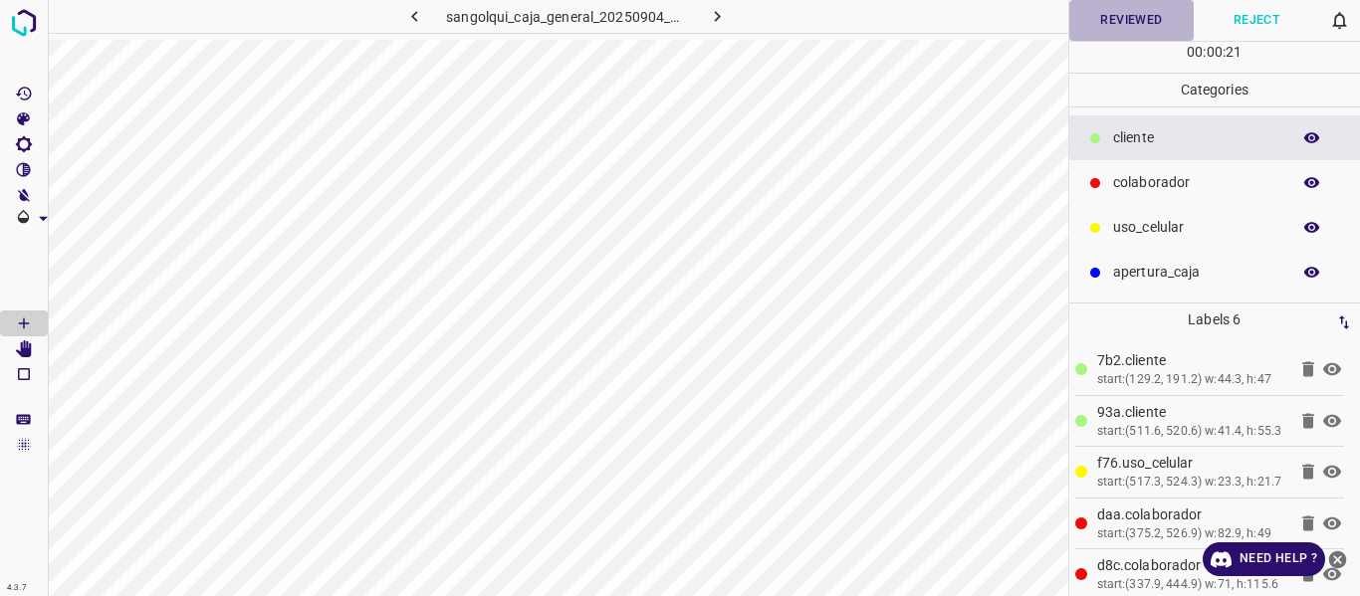
click at [1146, 16] on button "Reviewed" at bounding box center [1131, 20] width 125 height 41
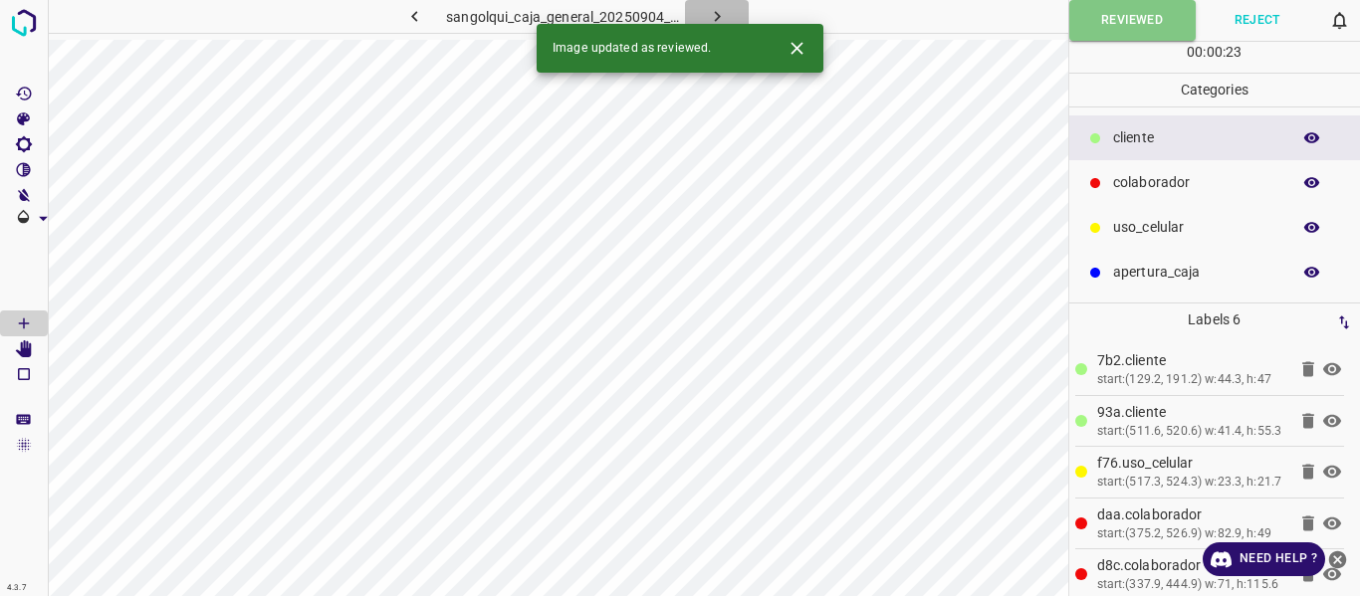
click at [716, 9] on icon "button" at bounding box center [717, 16] width 21 height 21
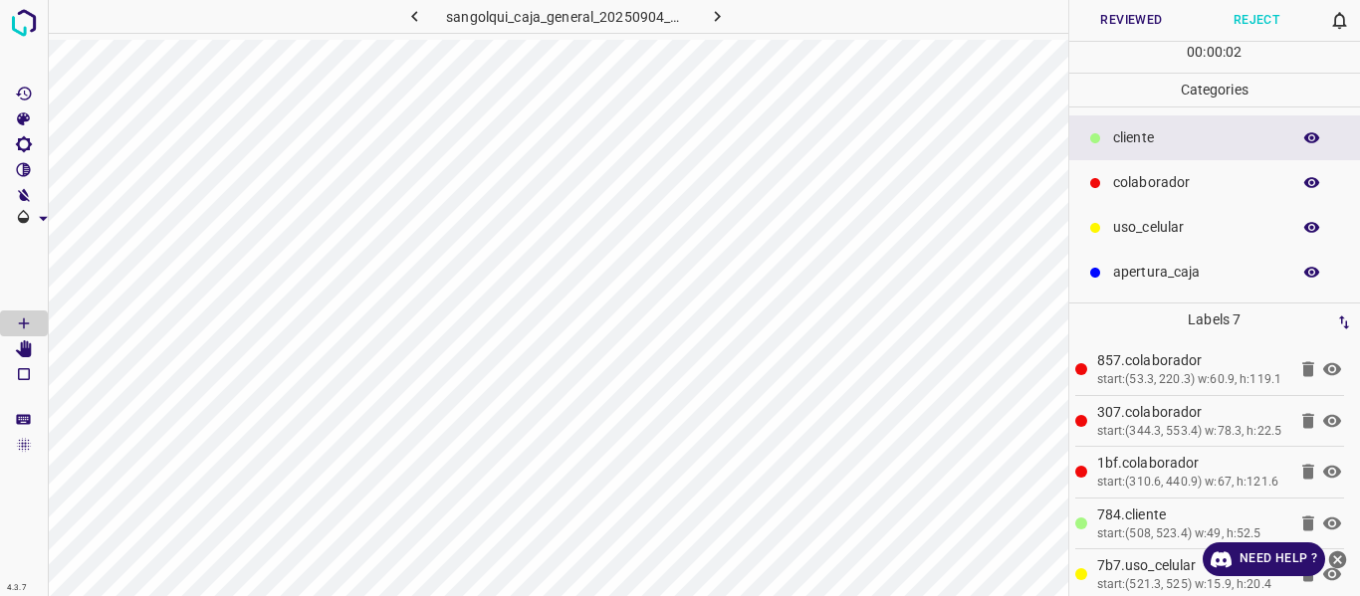
click at [1125, 15] on button "Reviewed" at bounding box center [1131, 20] width 125 height 41
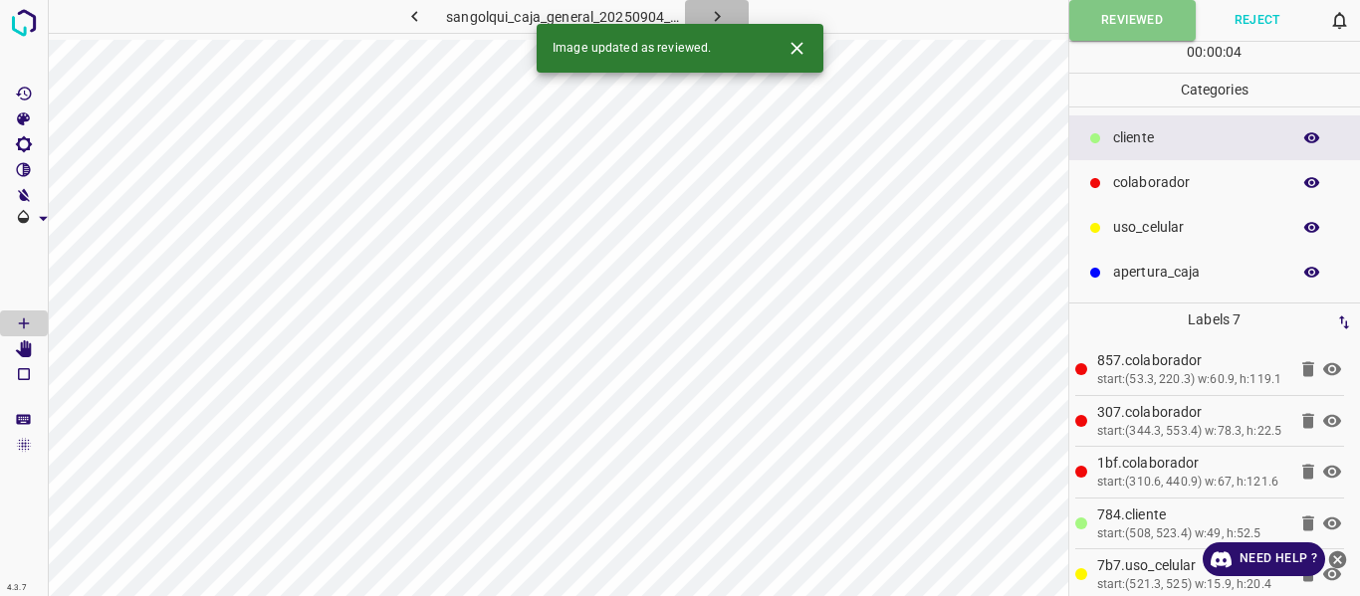
click at [720, 10] on icon "button" at bounding box center [717, 16] width 21 height 21
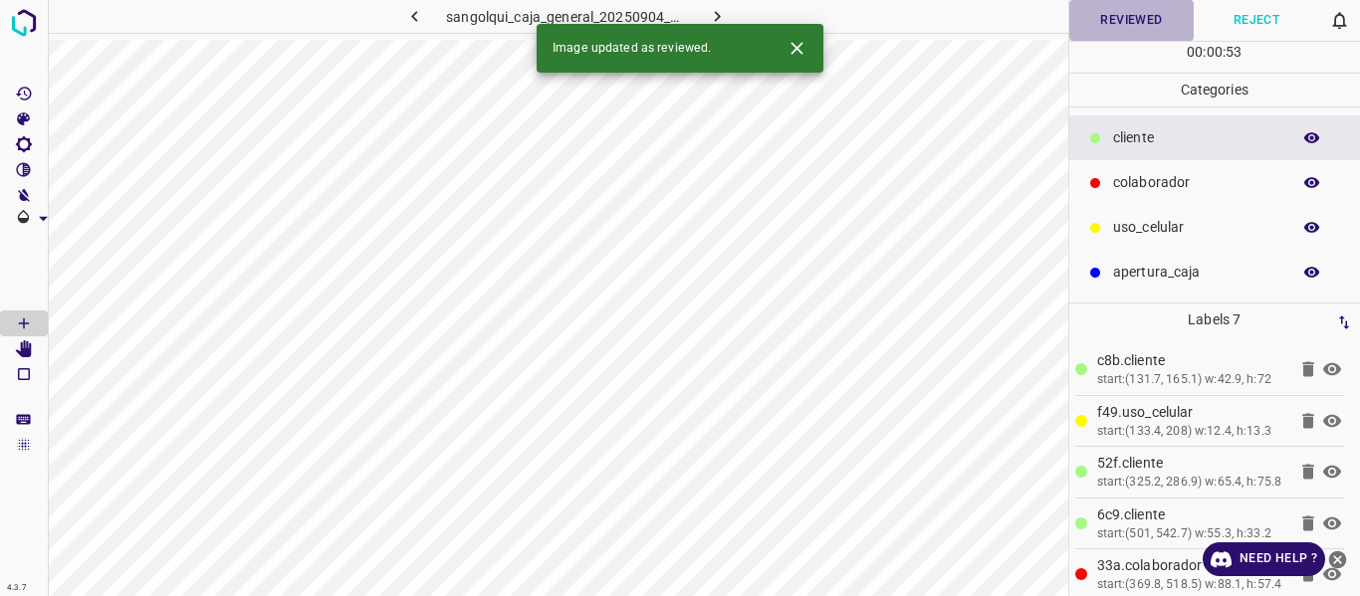
click at [1108, 17] on button "Reviewed" at bounding box center [1131, 20] width 125 height 41
click at [730, 10] on button "button" at bounding box center [717, 16] width 64 height 33
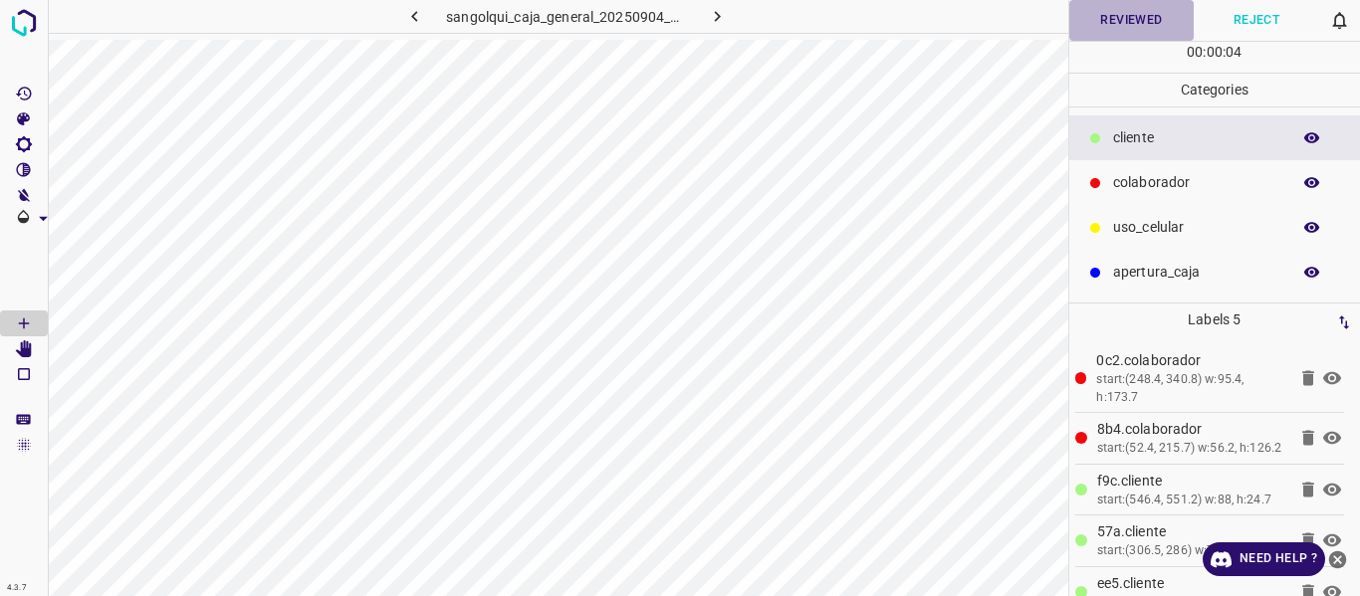
click at [1136, 11] on button "Reviewed" at bounding box center [1131, 20] width 125 height 41
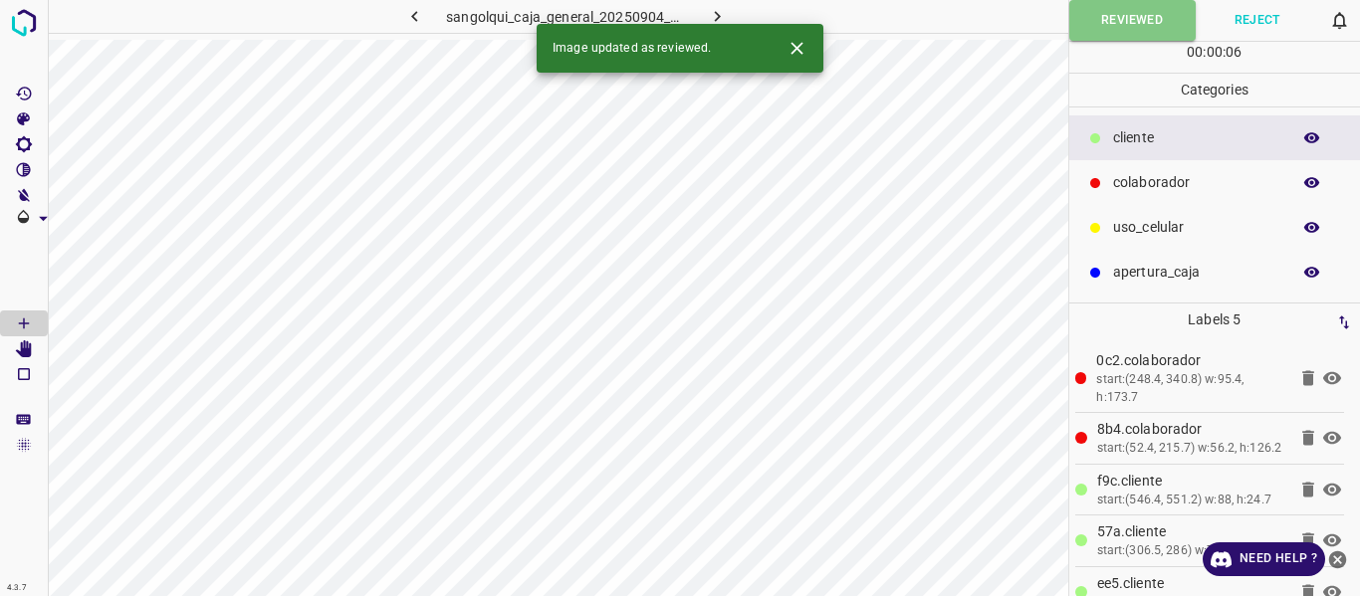
click at [715, 13] on icon "button" at bounding box center [717, 16] width 6 height 11
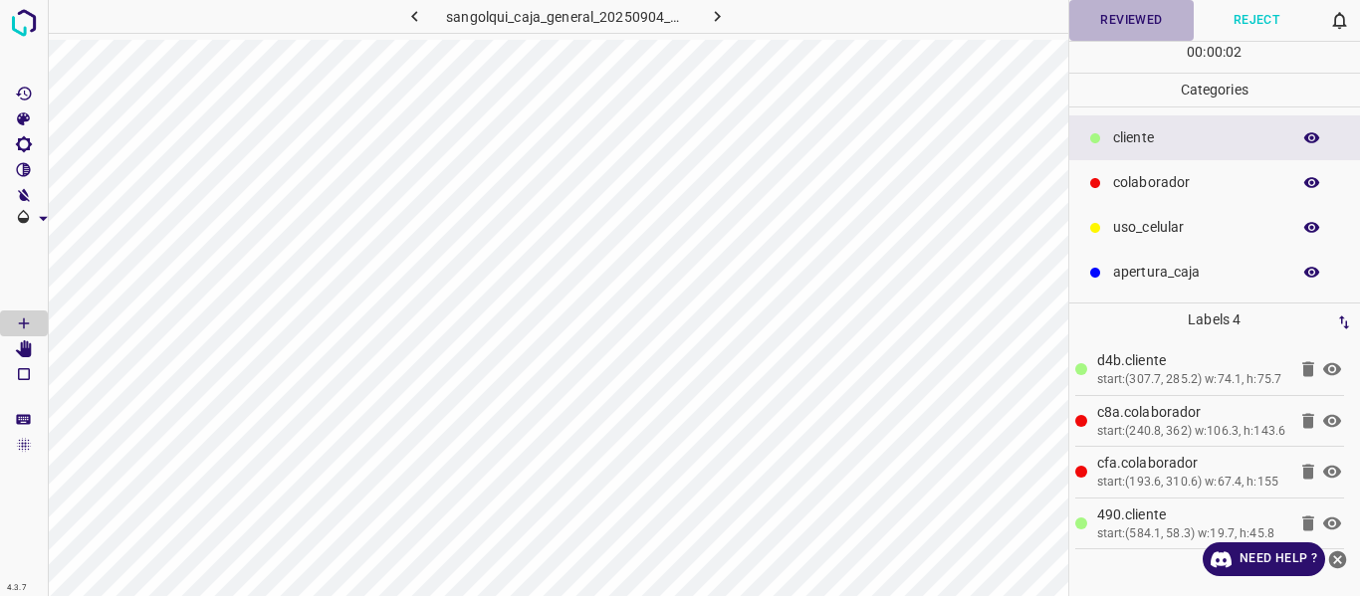
click at [1114, 24] on button "Reviewed" at bounding box center [1131, 20] width 125 height 41
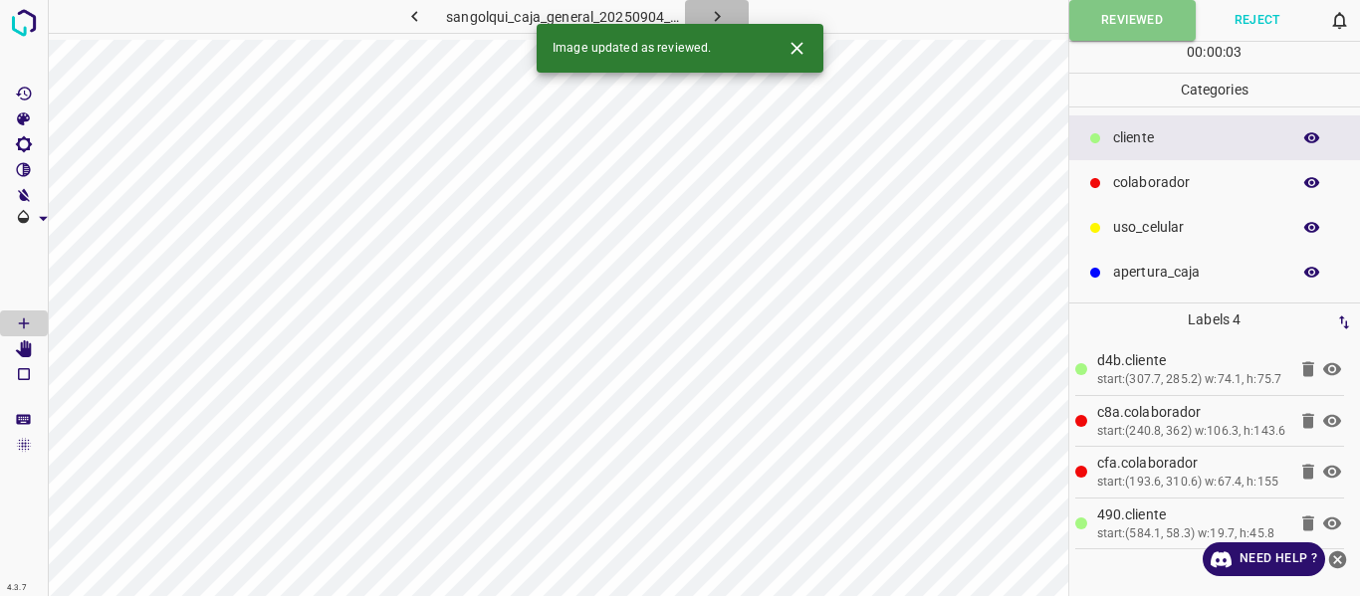
click at [711, 6] on icon "button" at bounding box center [717, 16] width 21 height 21
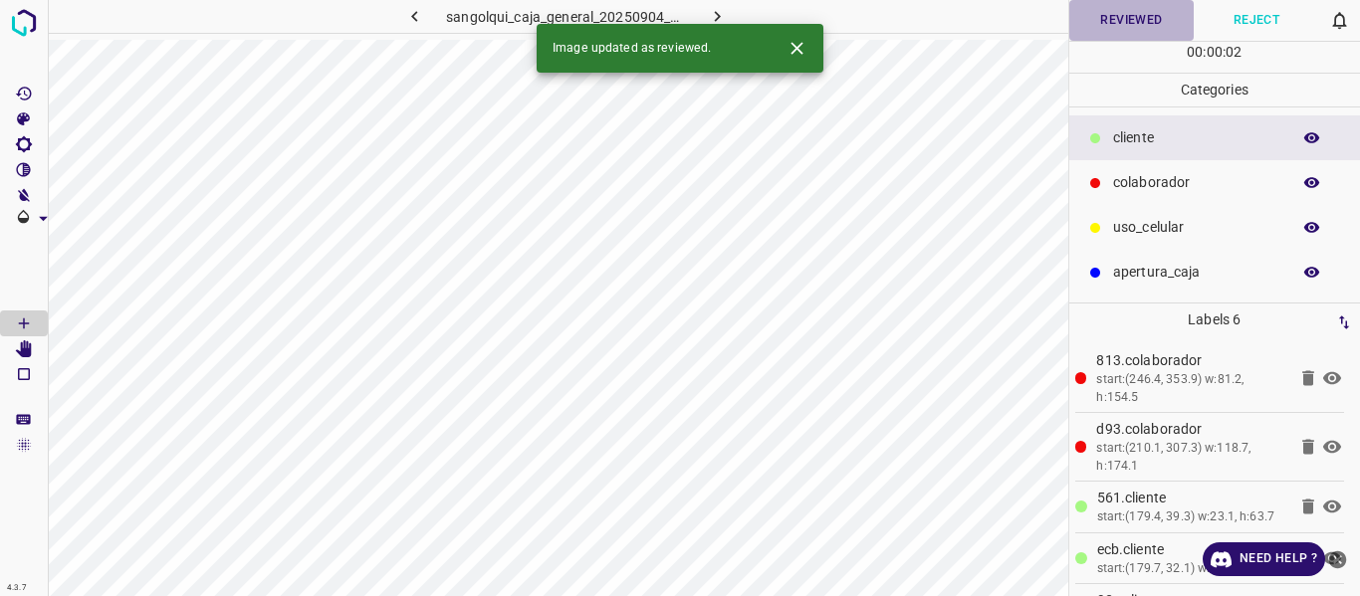
click at [1120, 20] on button "Reviewed" at bounding box center [1131, 20] width 125 height 41
click at [707, 11] on icon "button" at bounding box center [717, 16] width 21 height 21
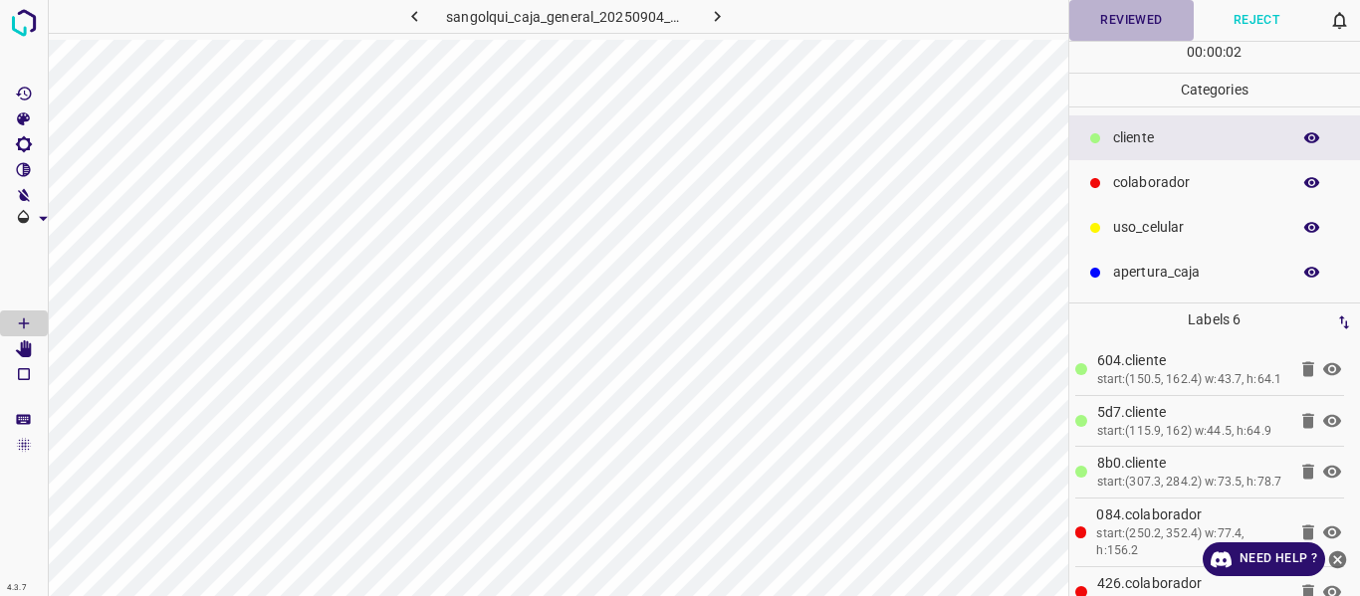
click at [1093, 15] on button "Reviewed" at bounding box center [1131, 20] width 125 height 41
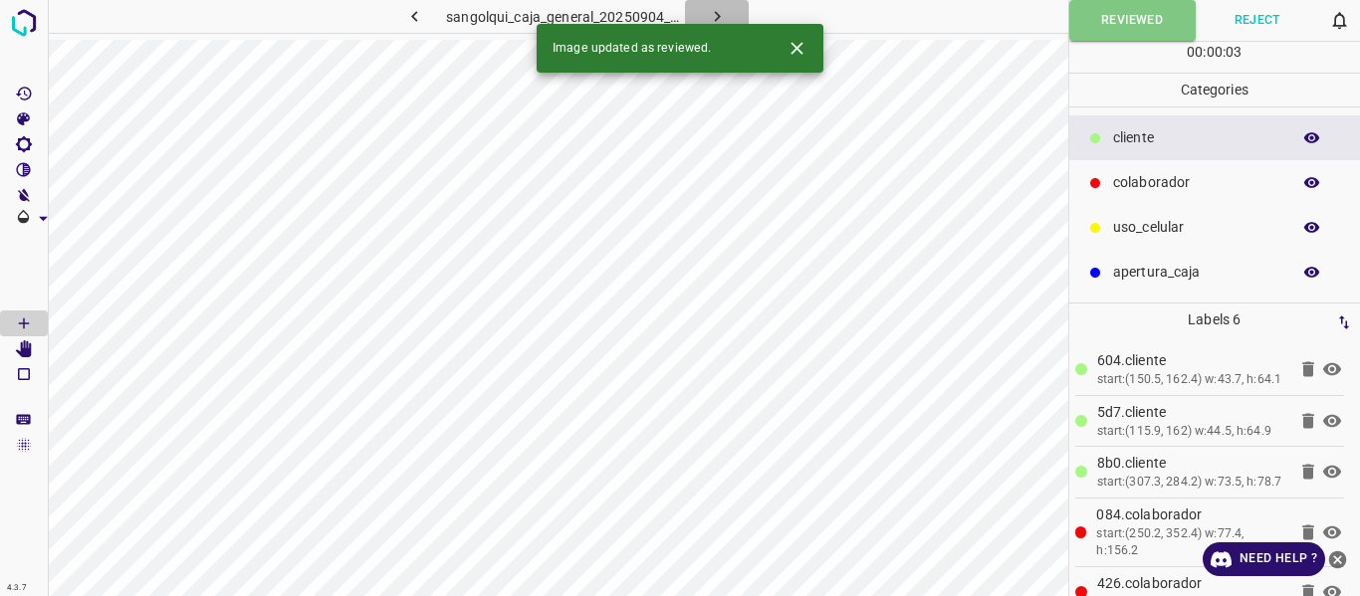
click at [704, 5] on button "button" at bounding box center [717, 16] width 64 height 33
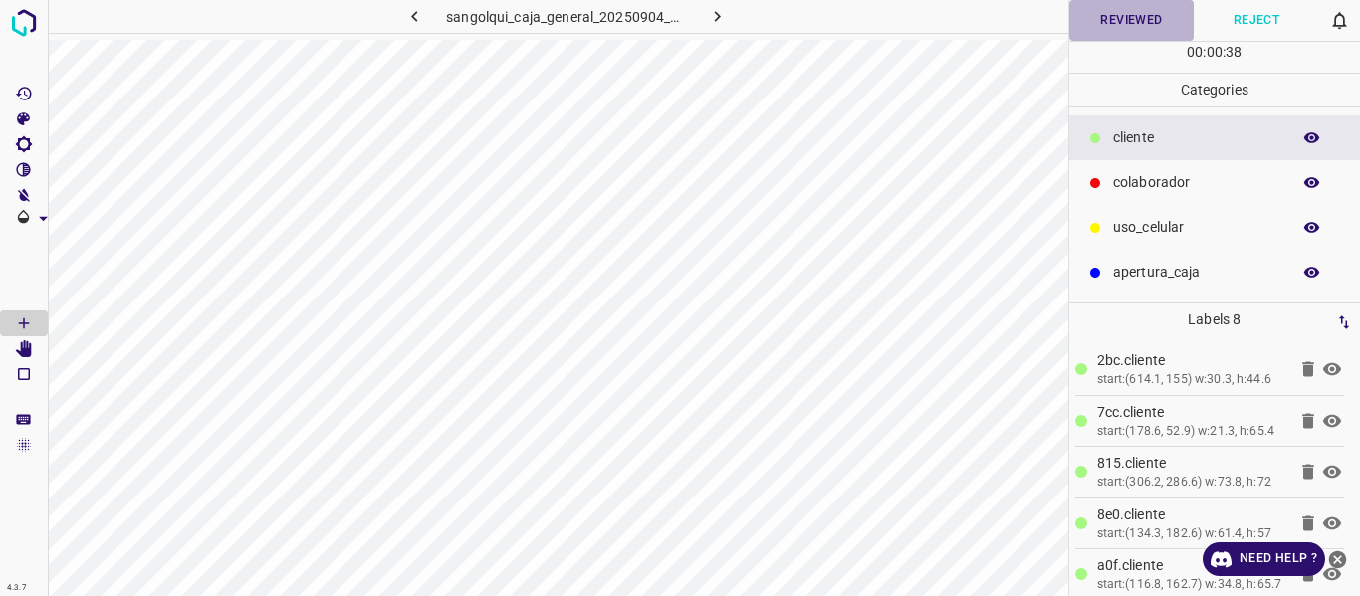
click at [1114, 15] on button "Reviewed" at bounding box center [1131, 20] width 125 height 41
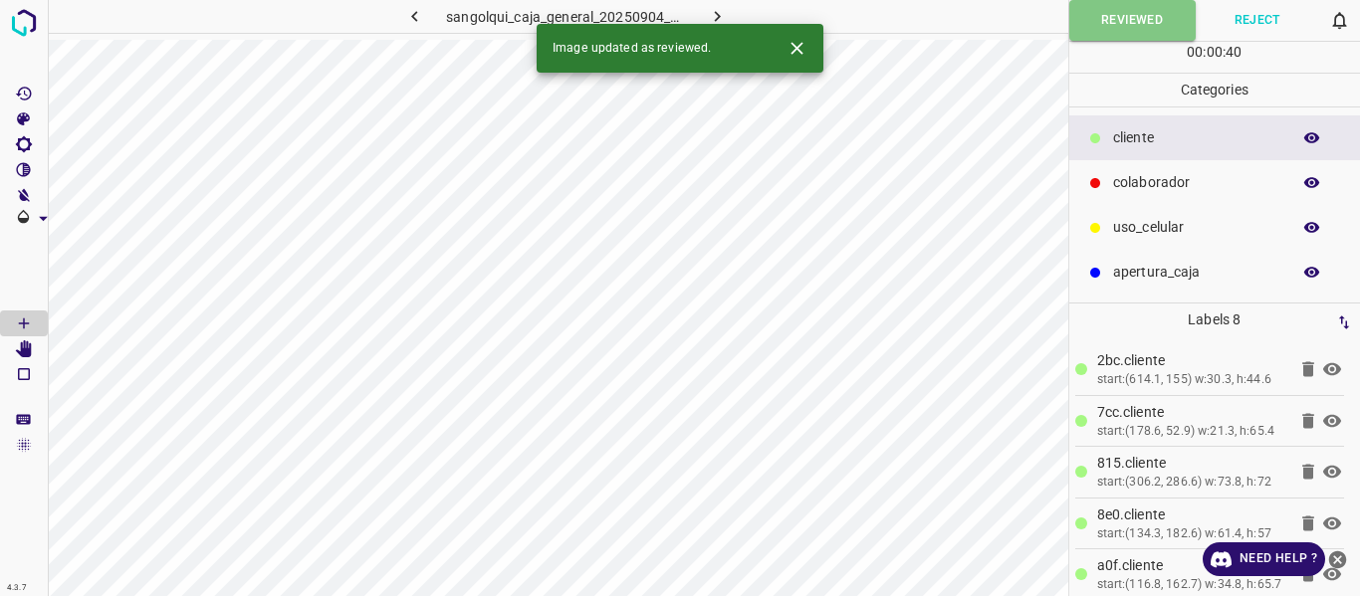
click at [707, 7] on icon "button" at bounding box center [717, 16] width 21 height 21
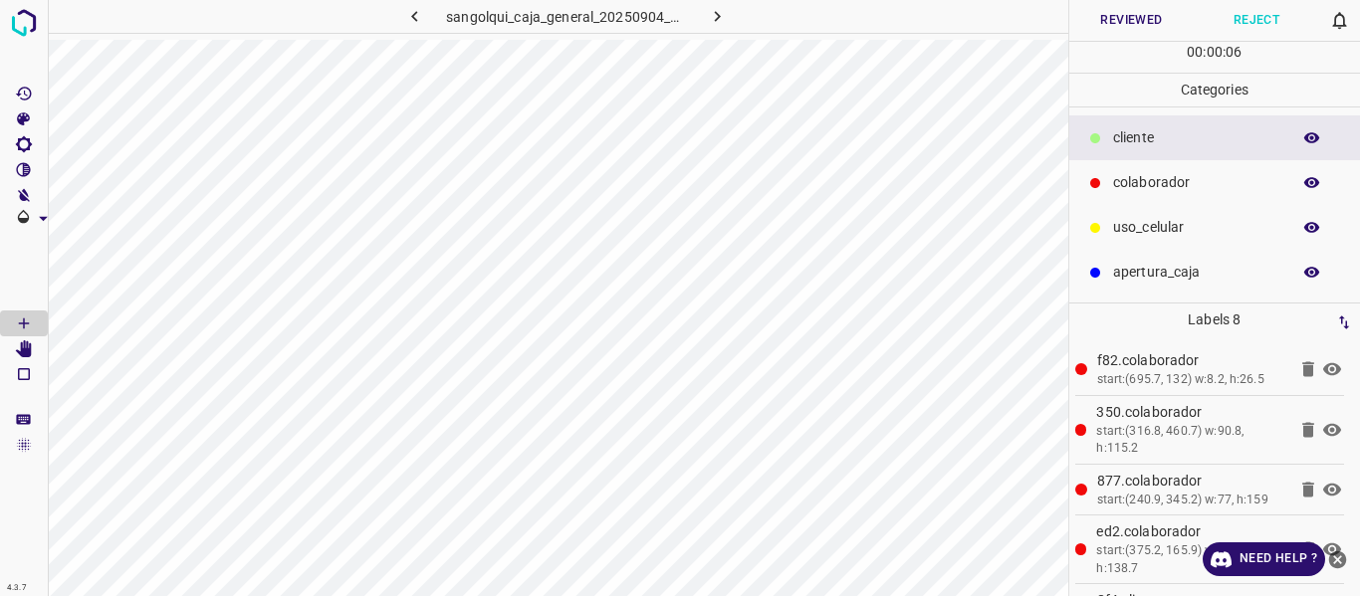
click at [1099, 13] on button "Reviewed" at bounding box center [1131, 20] width 125 height 41
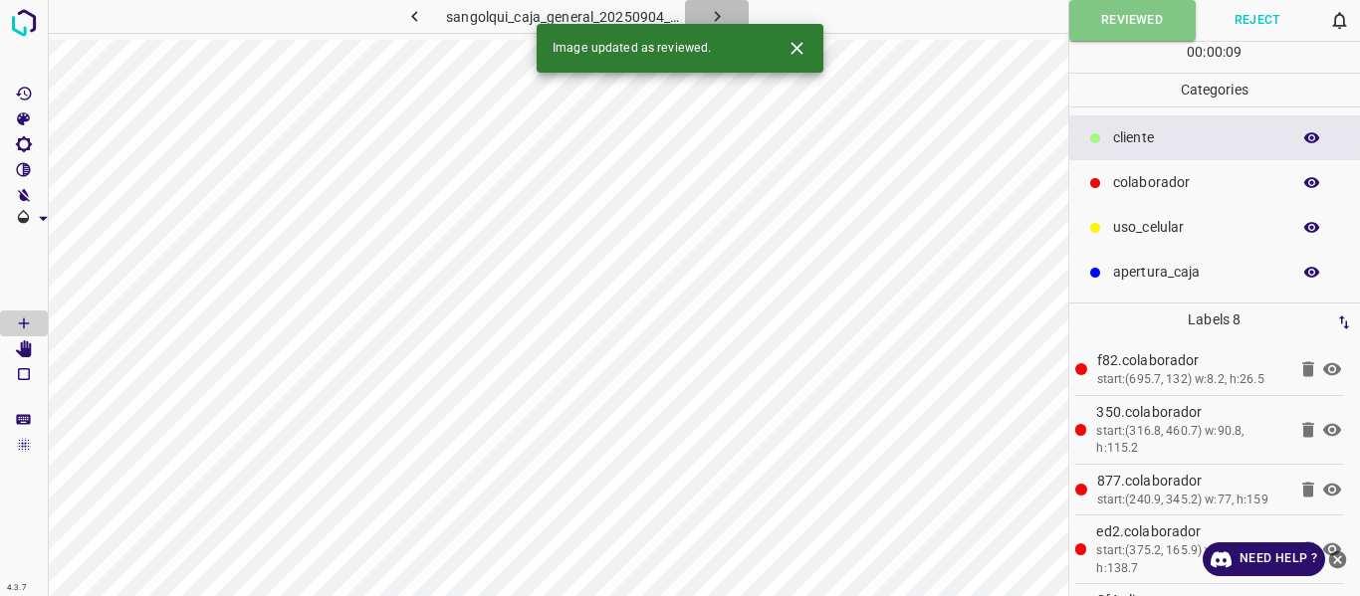
click at [722, 7] on icon "button" at bounding box center [717, 16] width 21 height 21
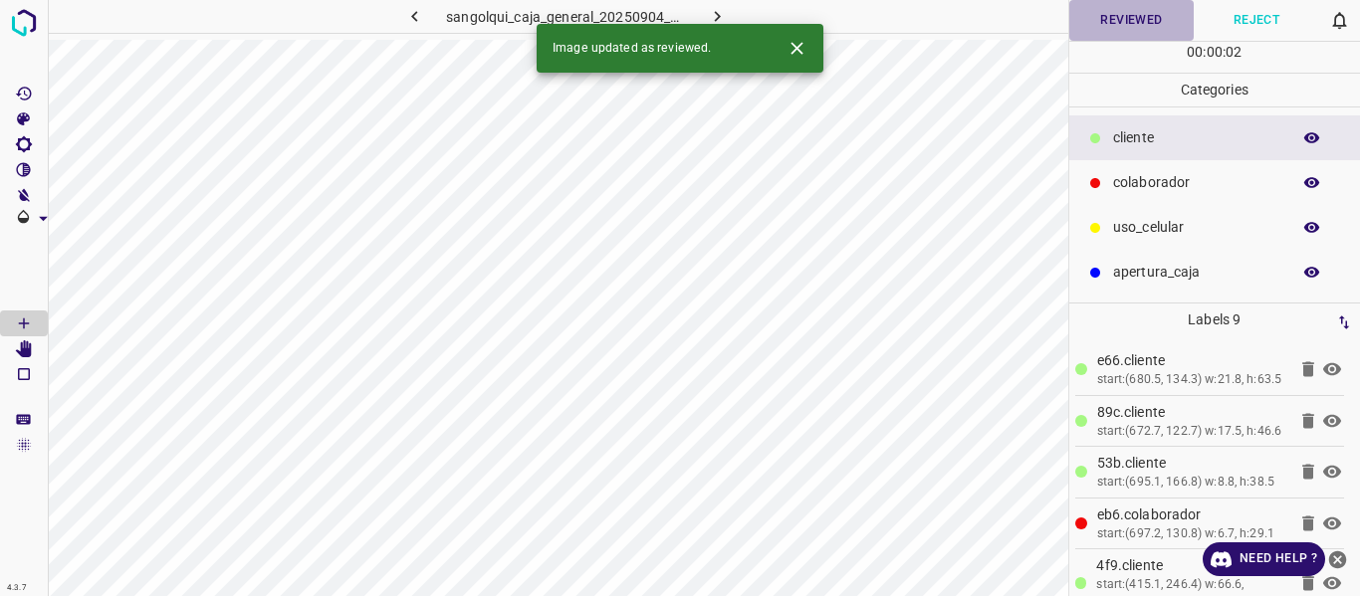
click at [1128, 22] on button "Reviewed" at bounding box center [1131, 20] width 125 height 41
click at [710, 6] on icon "button" at bounding box center [717, 16] width 21 height 21
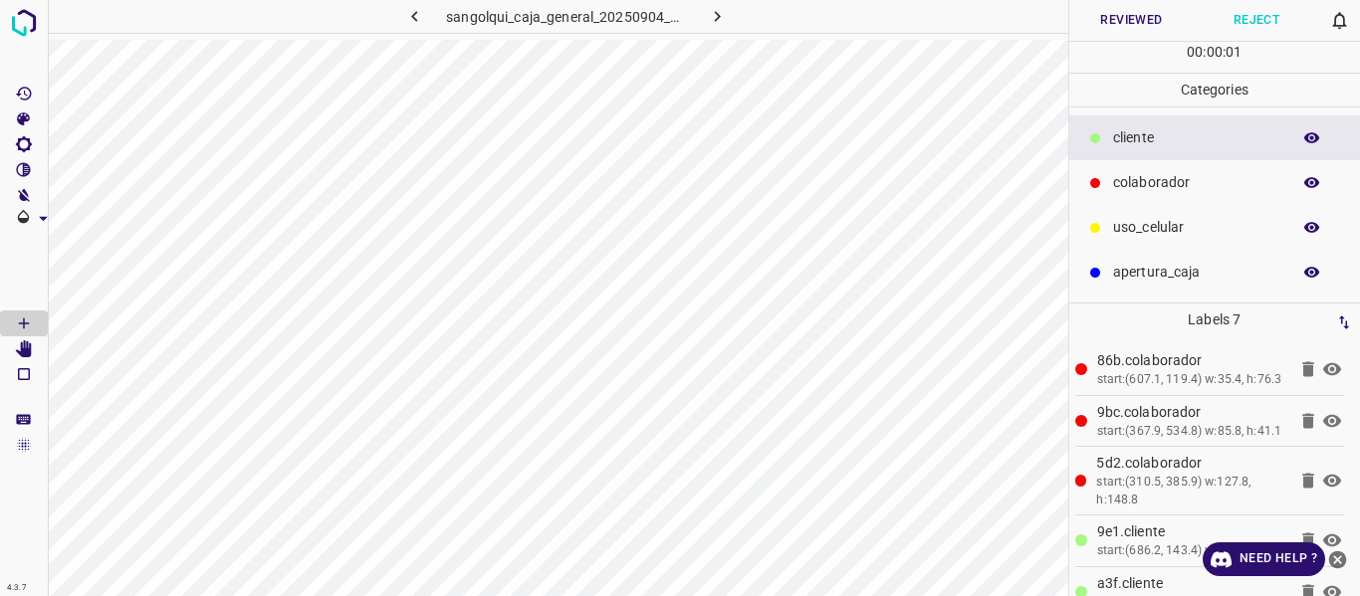
click at [1129, 20] on button "Reviewed" at bounding box center [1131, 20] width 125 height 41
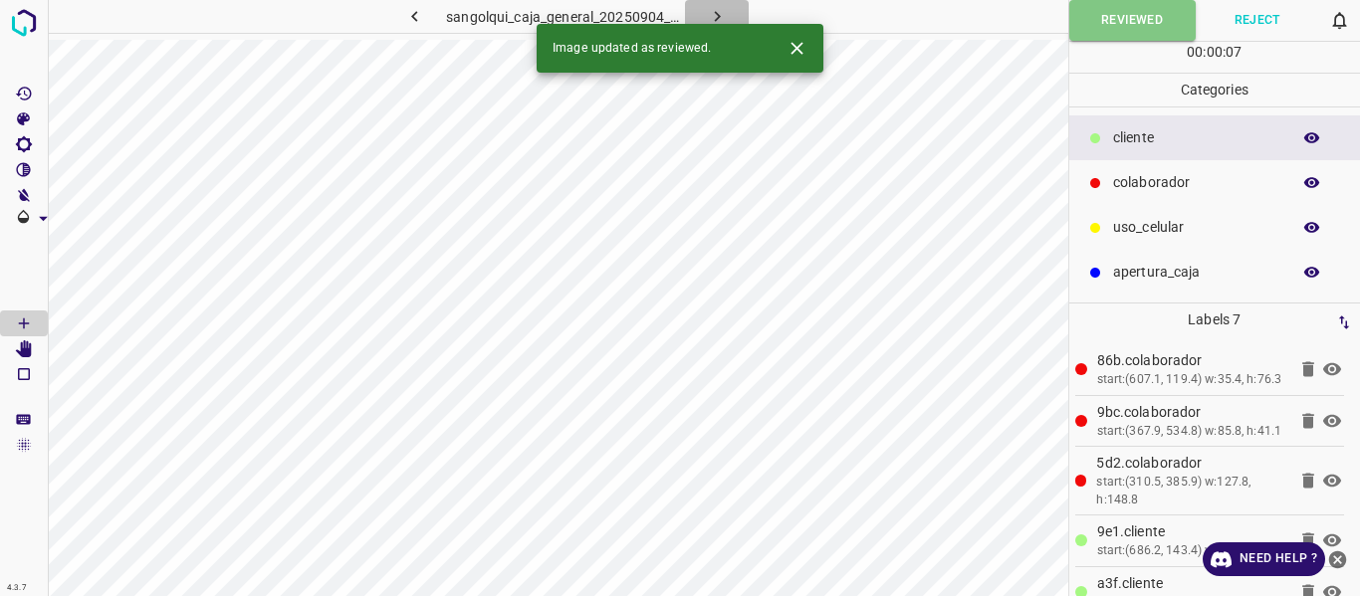
click at [700, 15] on button "button" at bounding box center [717, 16] width 64 height 33
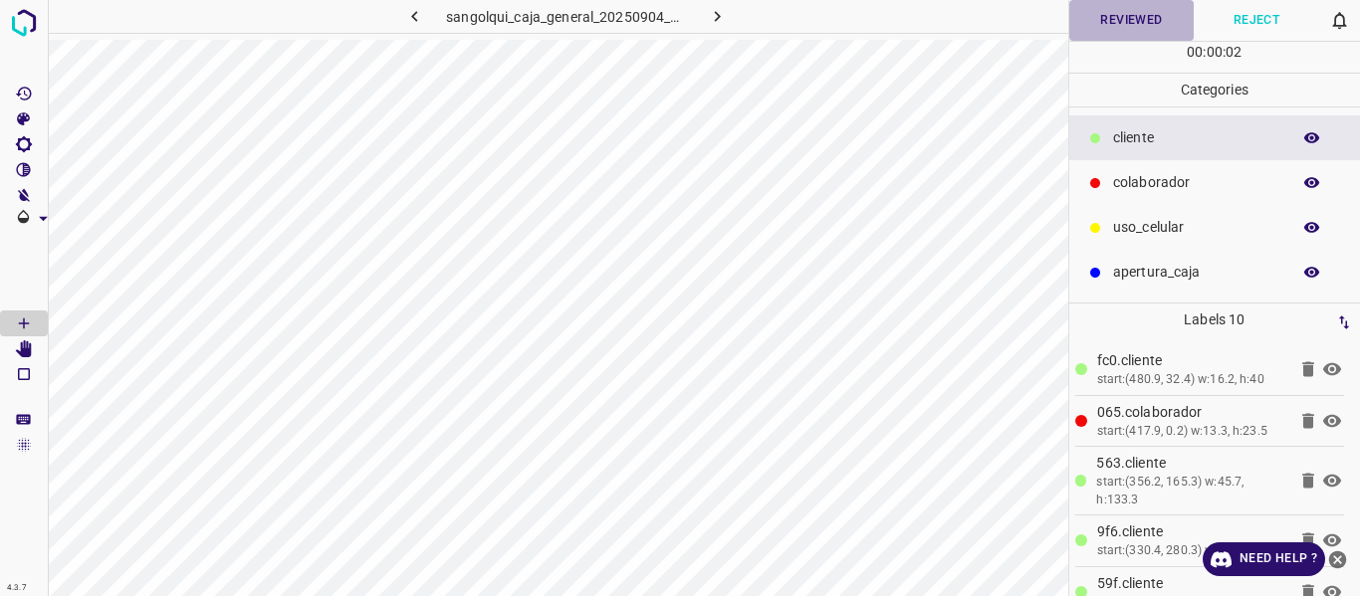
click at [1095, 24] on button "Reviewed" at bounding box center [1131, 20] width 125 height 41
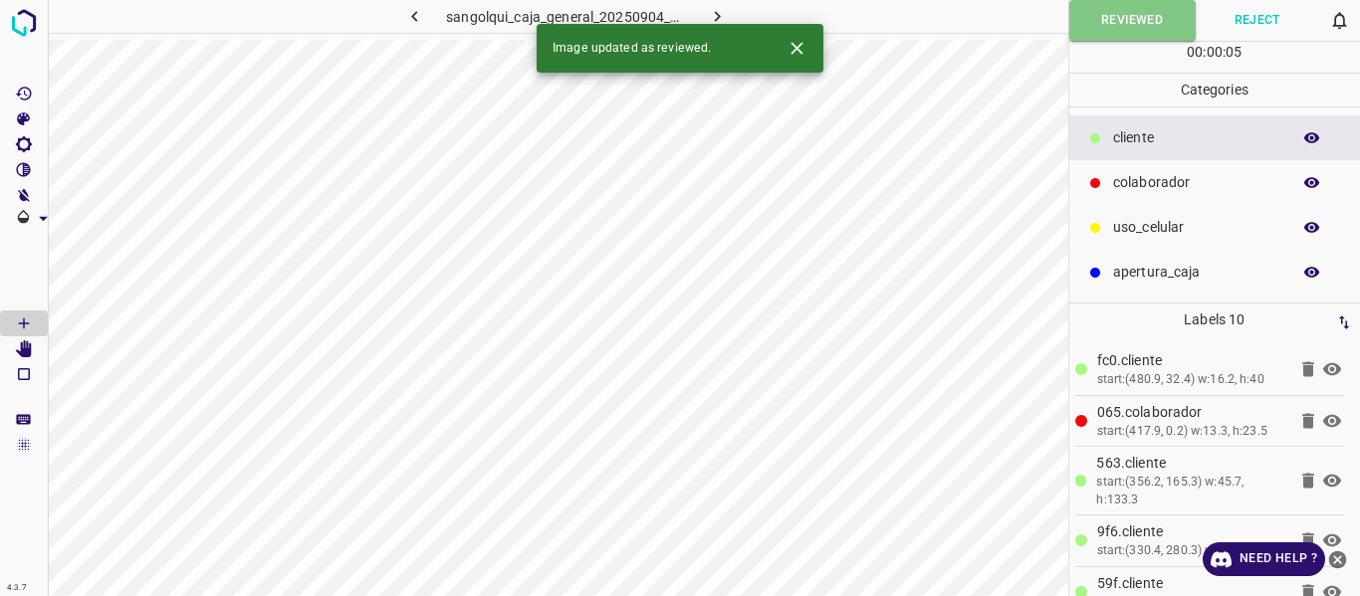
click at [720, 11] on icon "button" at bounding box center [717, 16] width 21 height 21
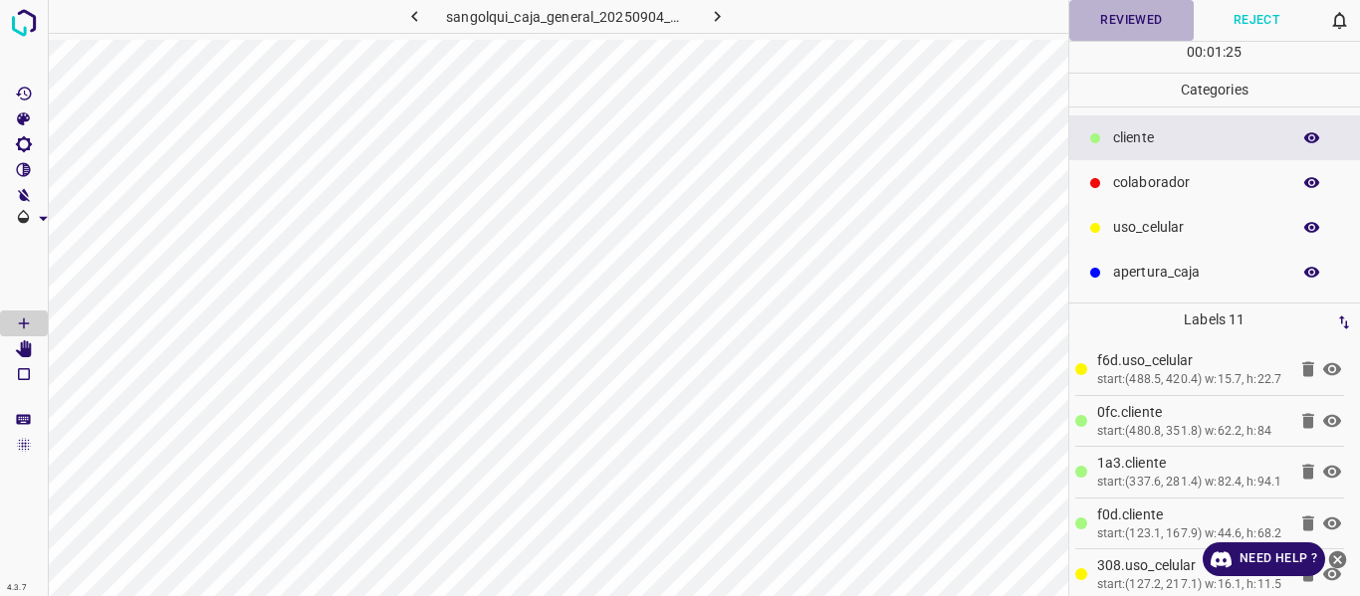
click at [1106, 18] on button "Reviewed" at bounding box center [1131, 20] width 125 height 41
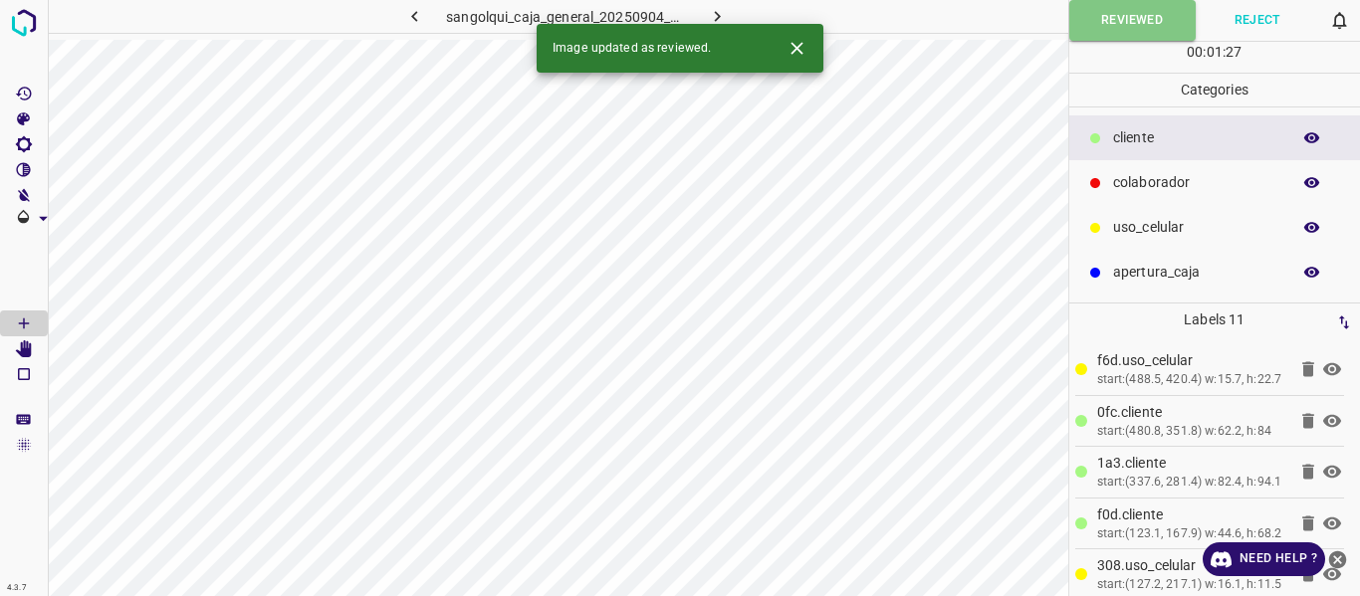
click at [707, 15] on icon "button" at bounding box center [717, 16] width 21 height 21
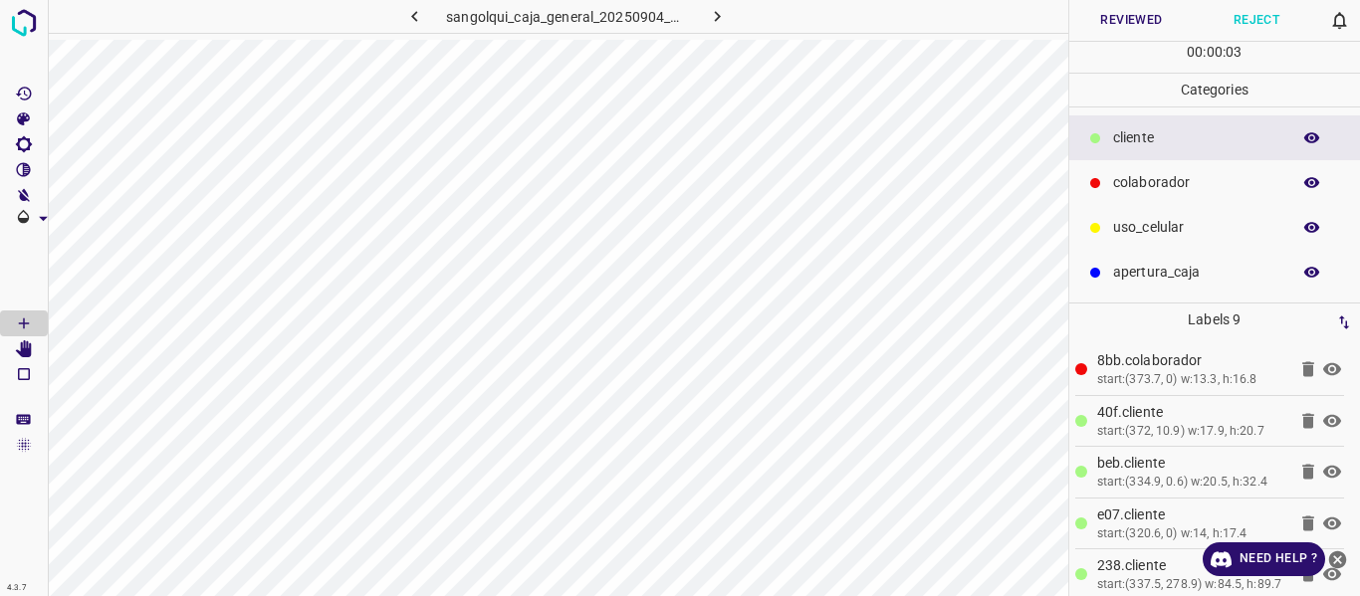
click at [1136, 13] on button "Reviewed" at bounding box center [1131, 20] width 125 height 41
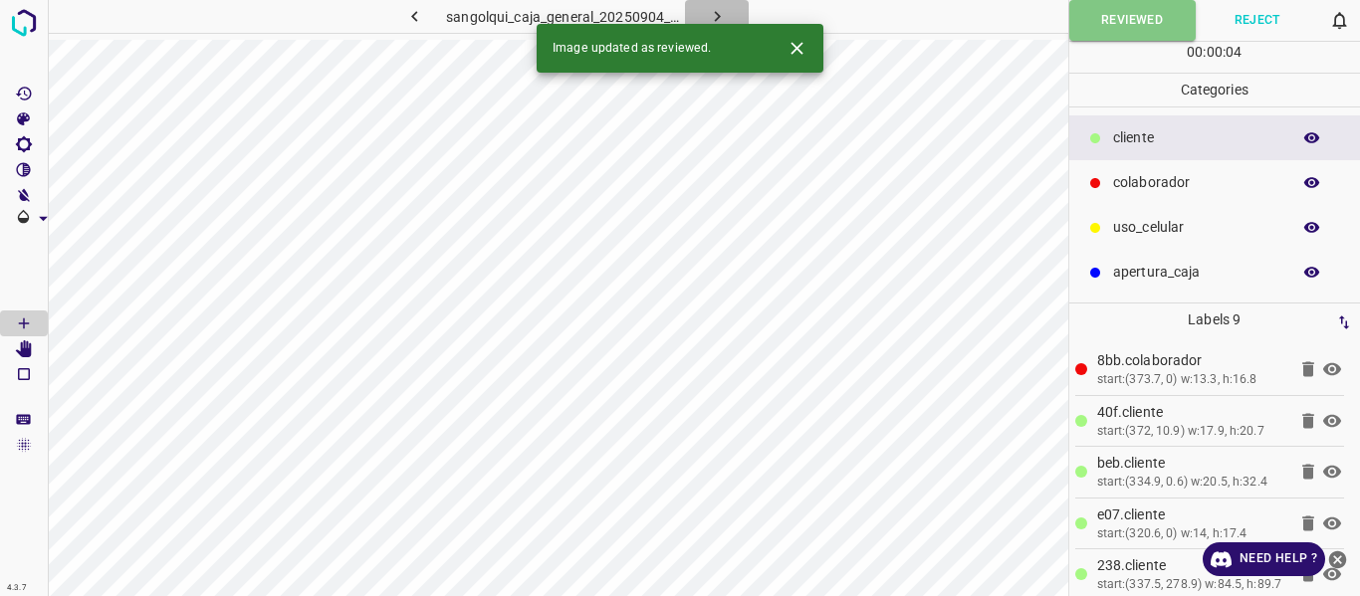
click at [713, 21] on icon "button" at bounding box center [717, 16] width 21 height 21
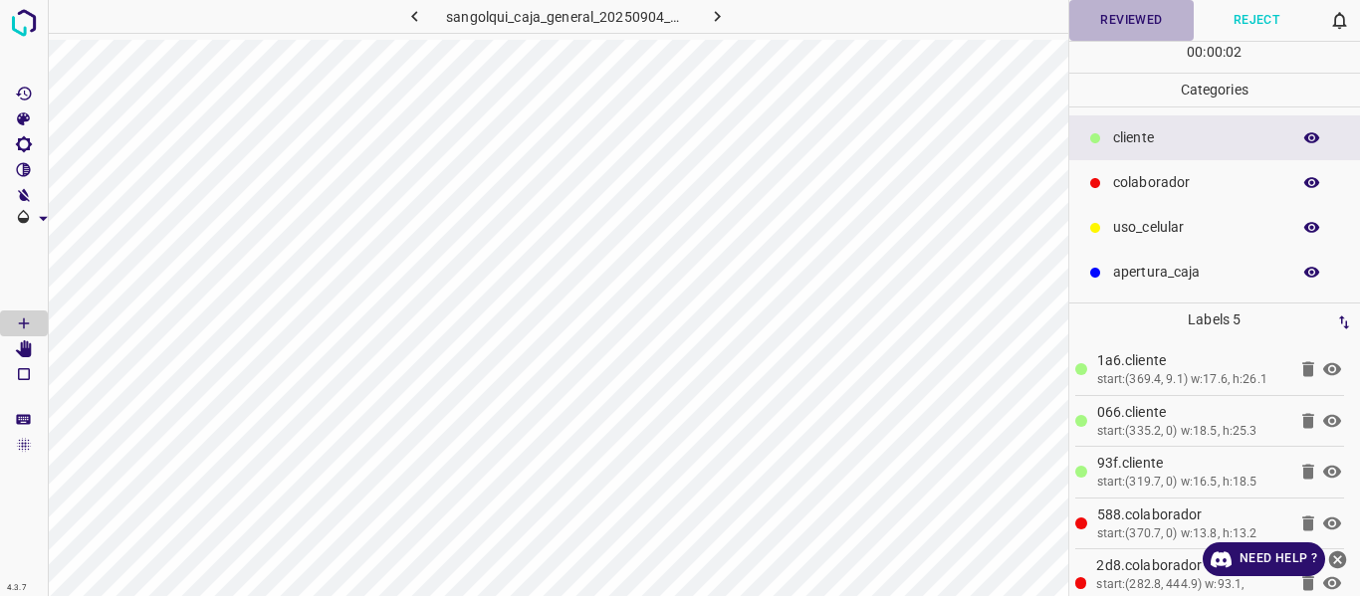
click at [1111, 22] on button "Reviewed" at bounding box center [1131, 20] width 125 height 41
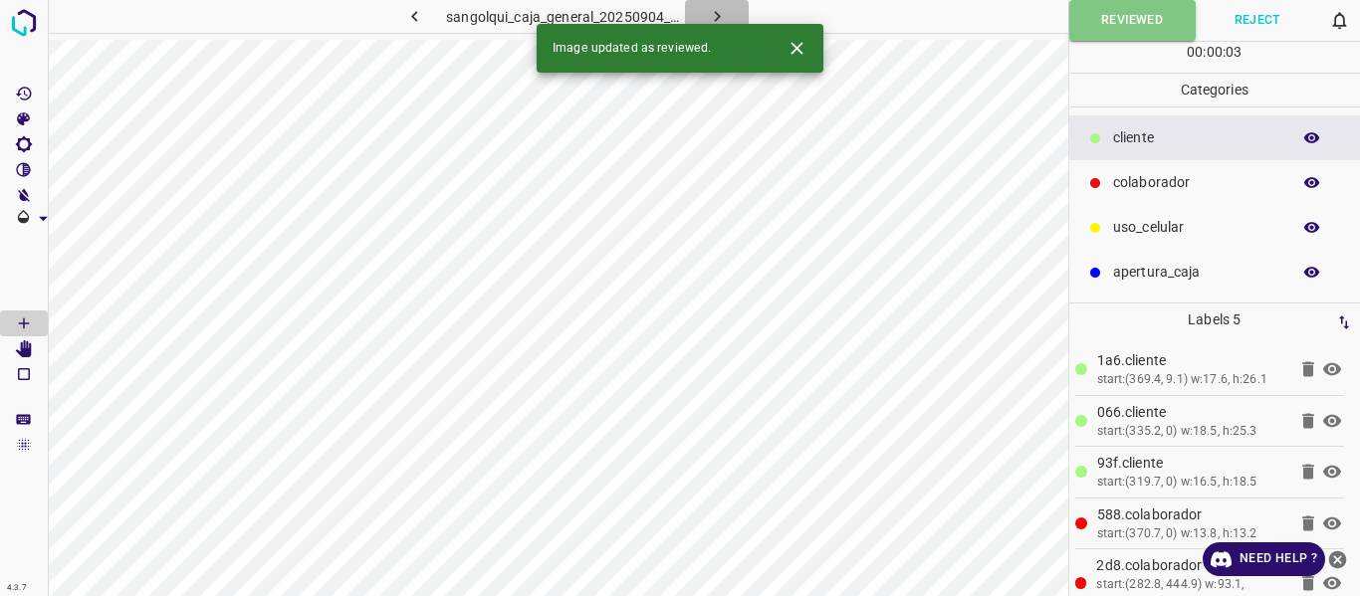
click at [712, 12] on icon "button" at bounding box center [717, 16] width 21 height 21
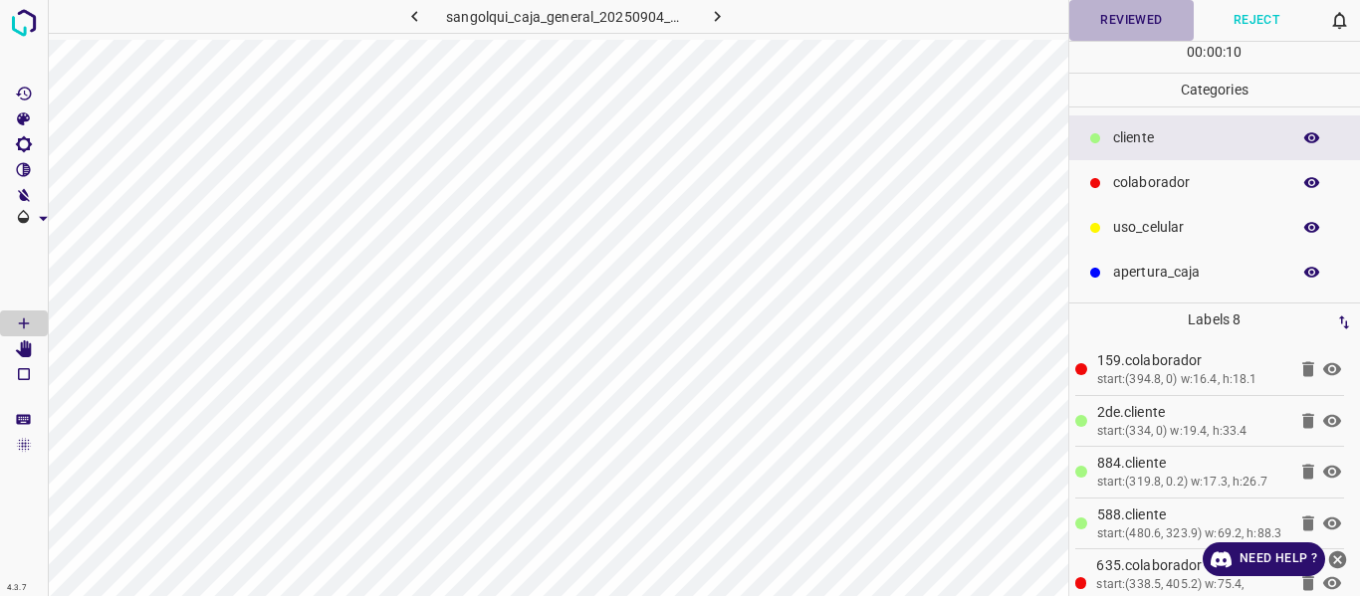
click at [1090, 24] on button "Reviewed" at bounding box center [1131, 20] width 125 height 41
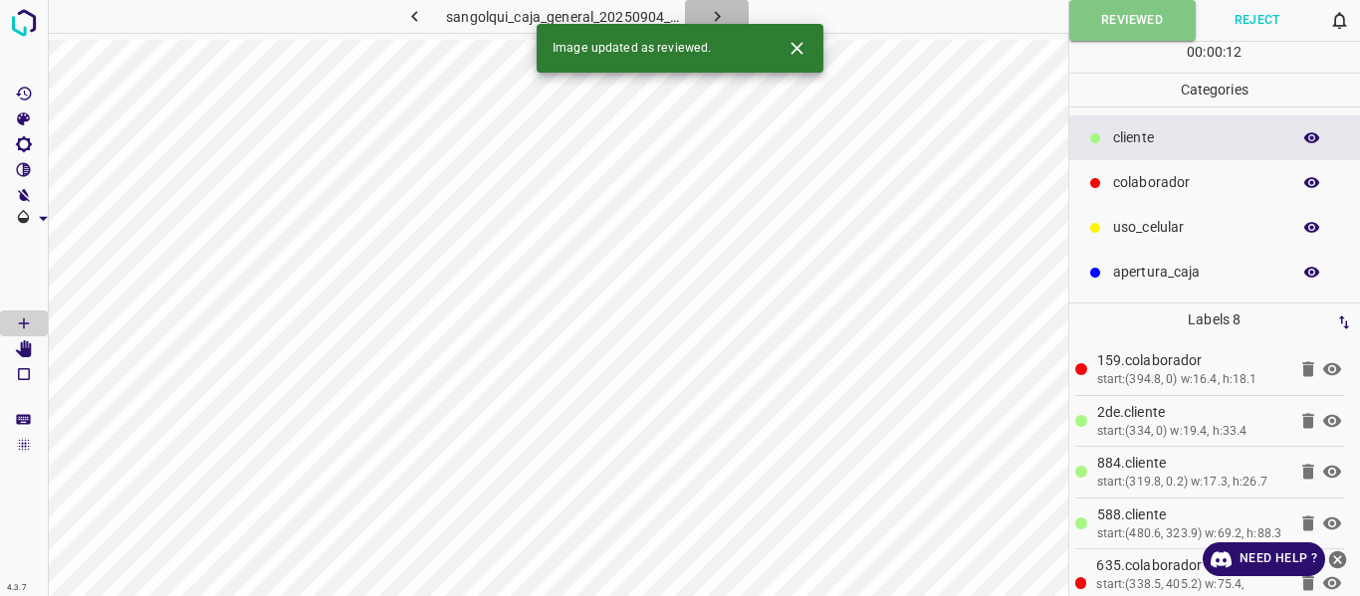
click at [702, 11] on button "button" at bounding box center [717, 16] width 64 height 33
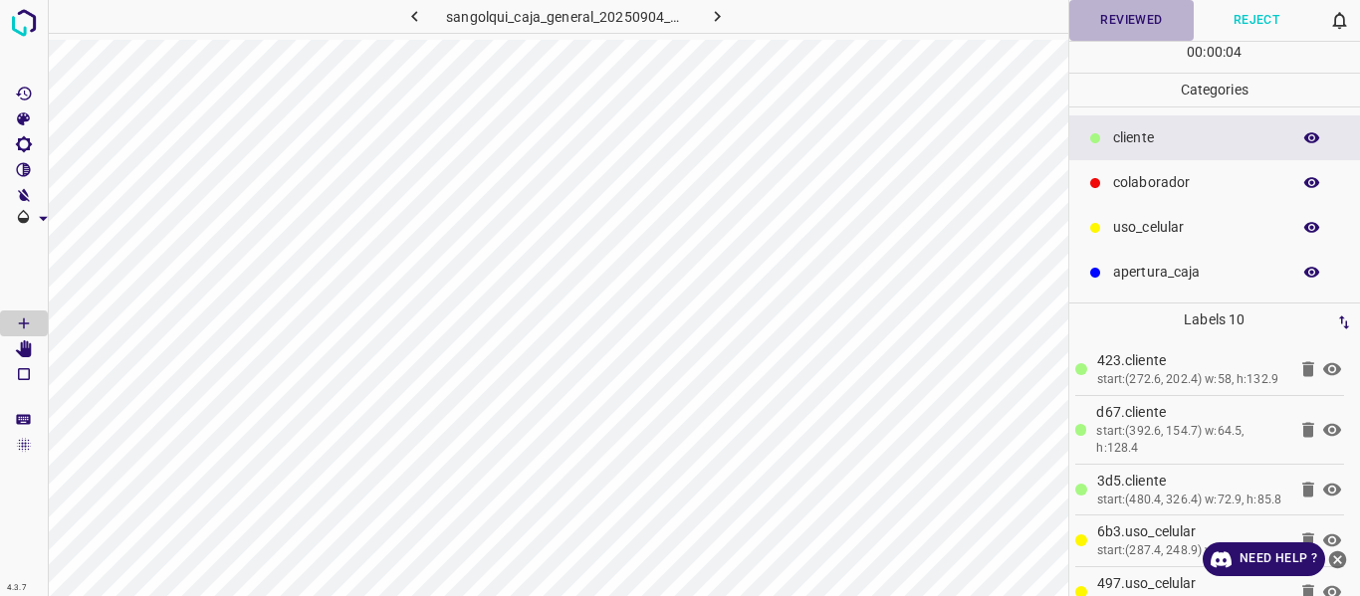
click at [1104, 23] on button "Reviewed" at bounding box center [1131, 20] width 125 height 41
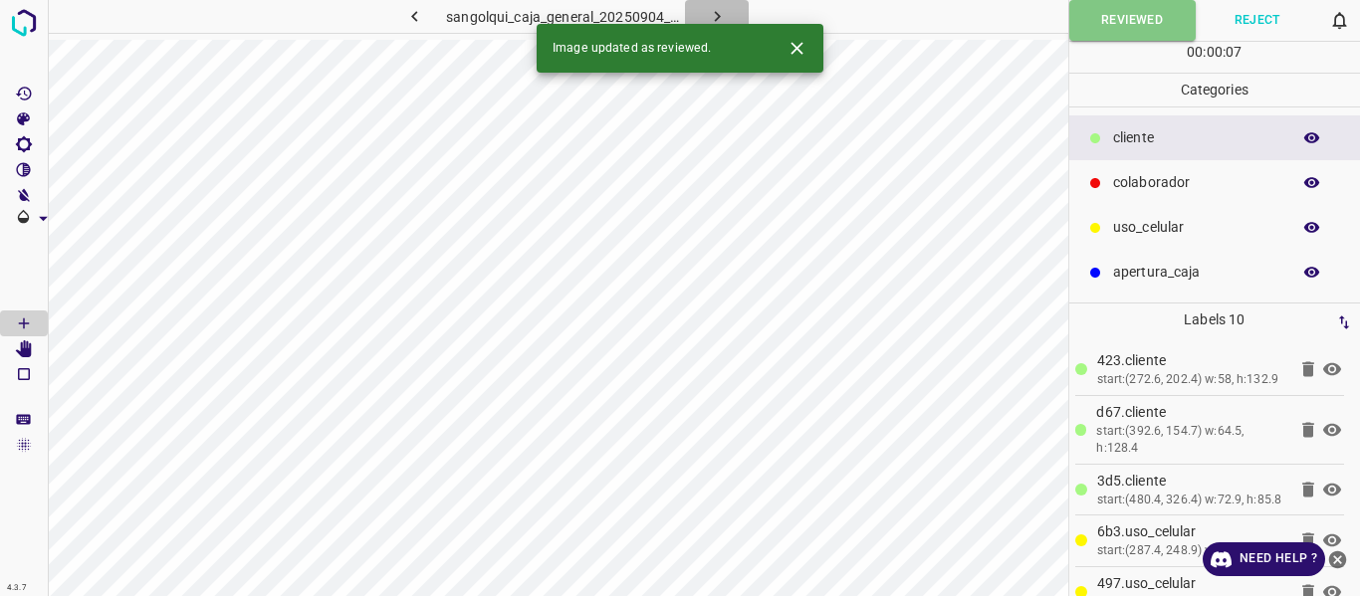
click at [730, 11] on button "button" at bounding box center [717, 16] width 64 height 33
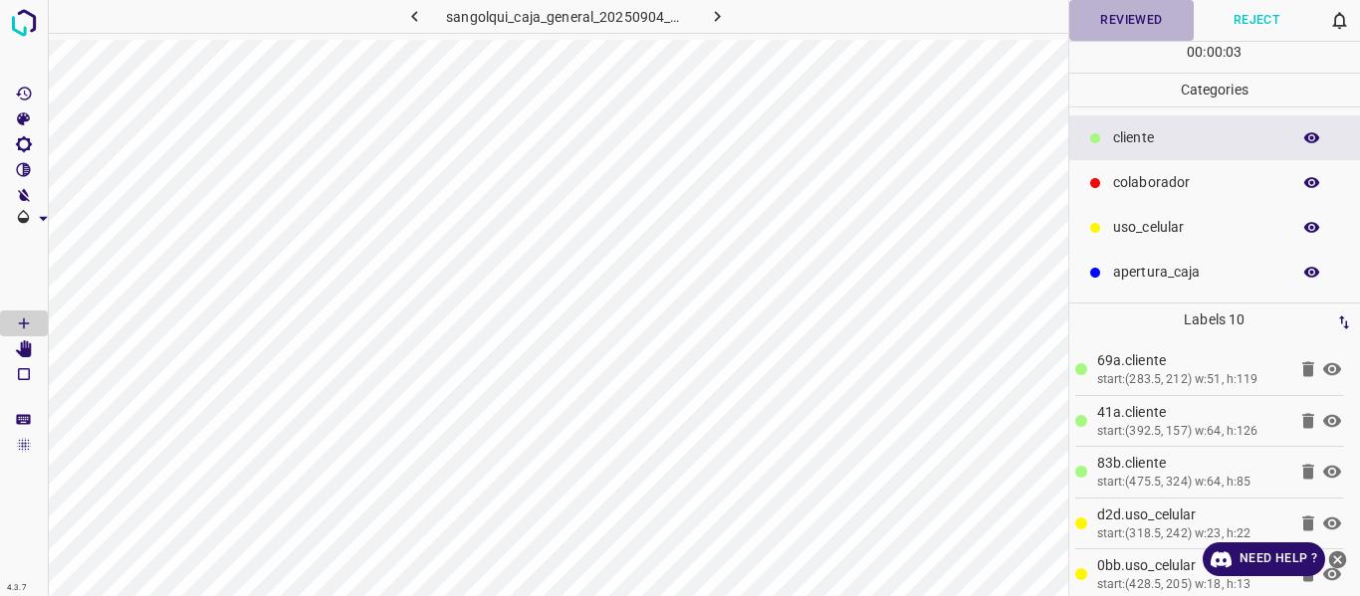
click at [1119, 30] on button "Reviewed" at bounding box center [1131, 20] width 125 height 41
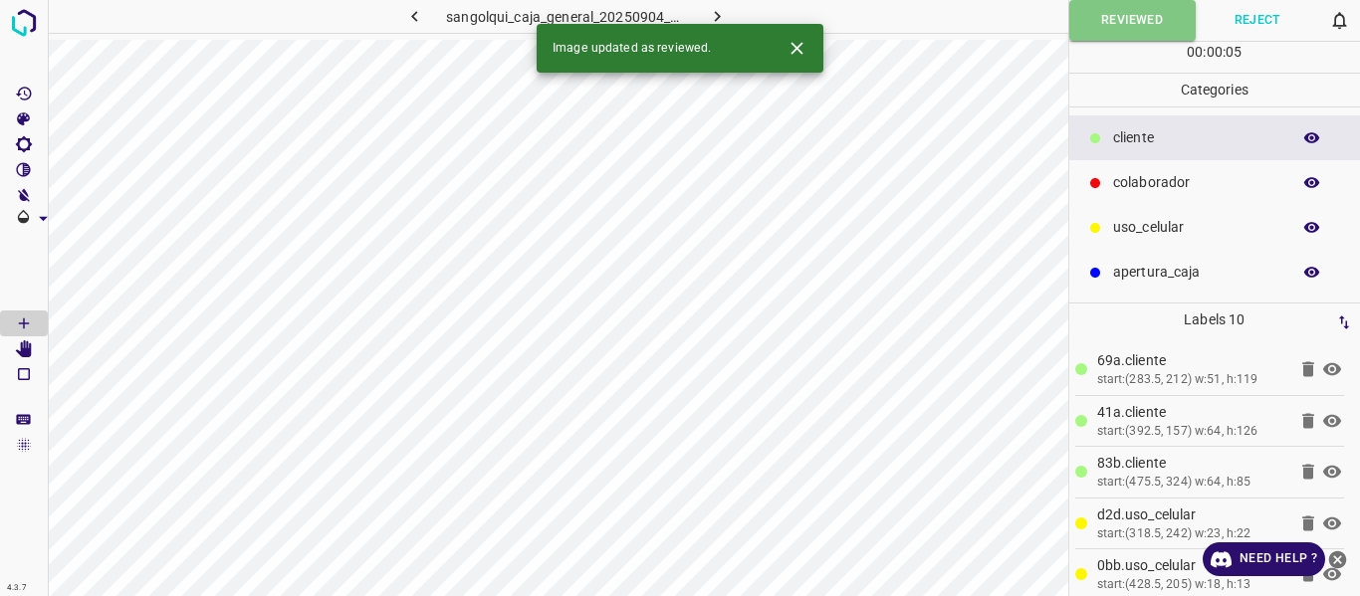
drag, startPoint x: 718, startPoint y: 13, endPoint x: 734, endPoint y: 16, distance: 16.2
click at [717, 12] on icon "button" at bounding box center [717, 16] width 21 height 21
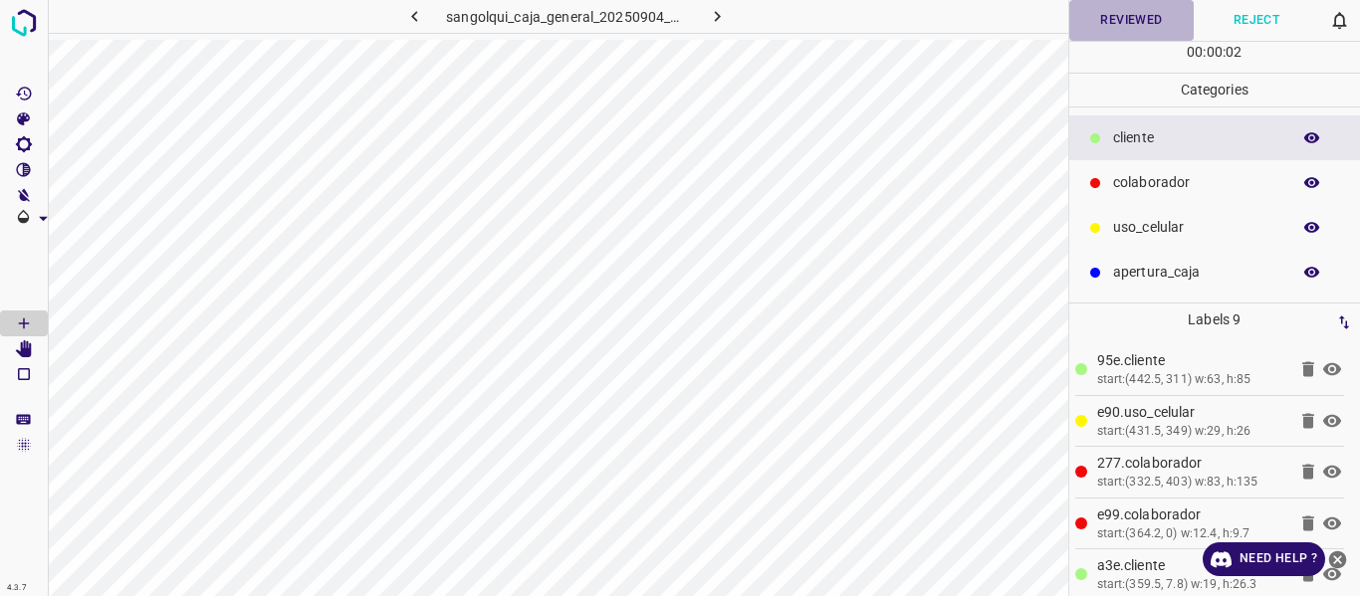
click at [1111, 24] on button "Reviewed" at bounding box center [1131, 20] width 125 height 41
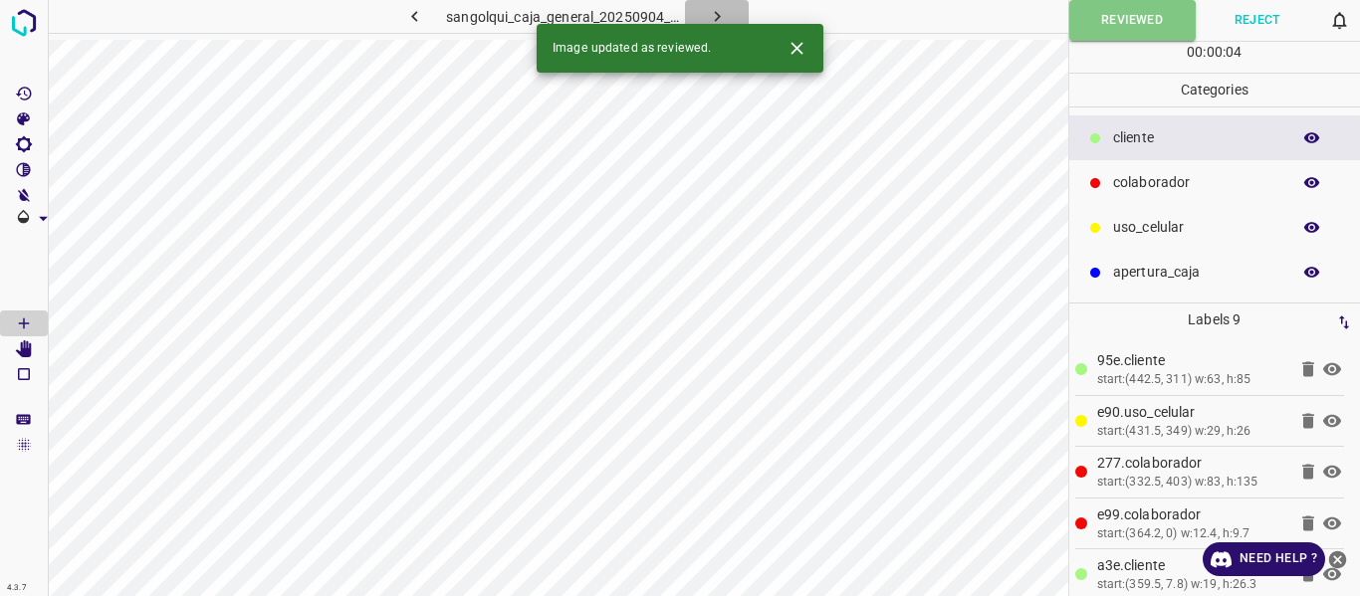
click at [715, 16] on icon "button" at bounding box center [717, 16] width 21 height 21
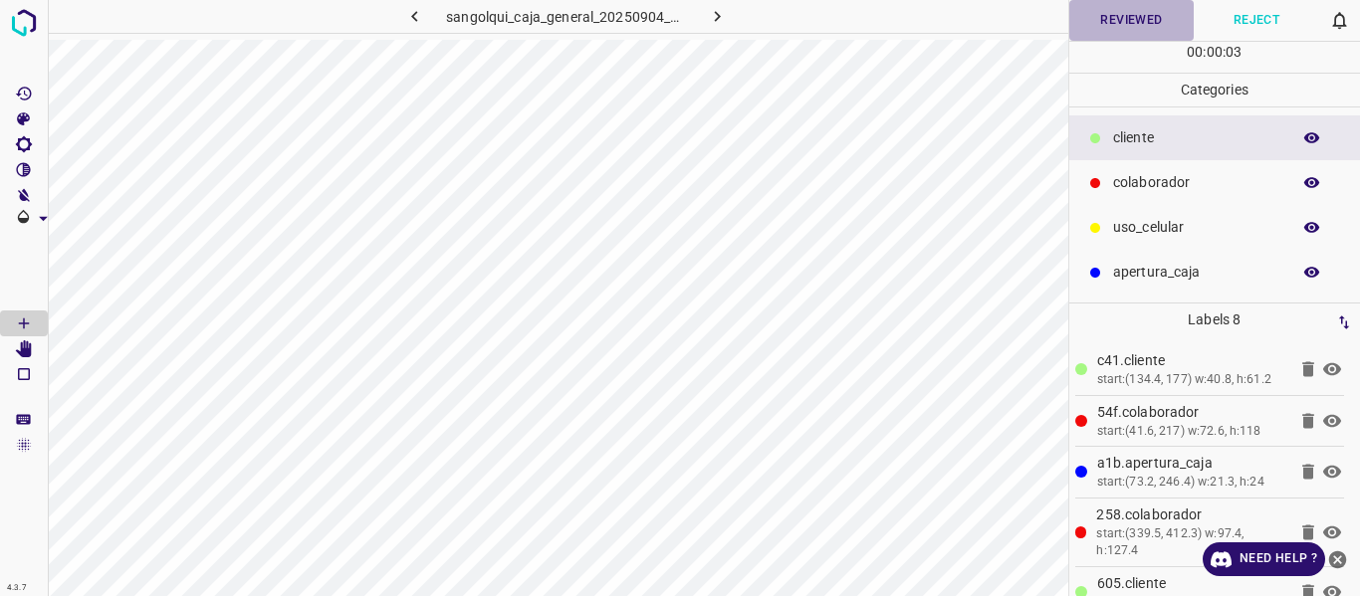
click at [1107, 9] on button "Reviewed" at bounding box center [1131, 20] width 125 height 41
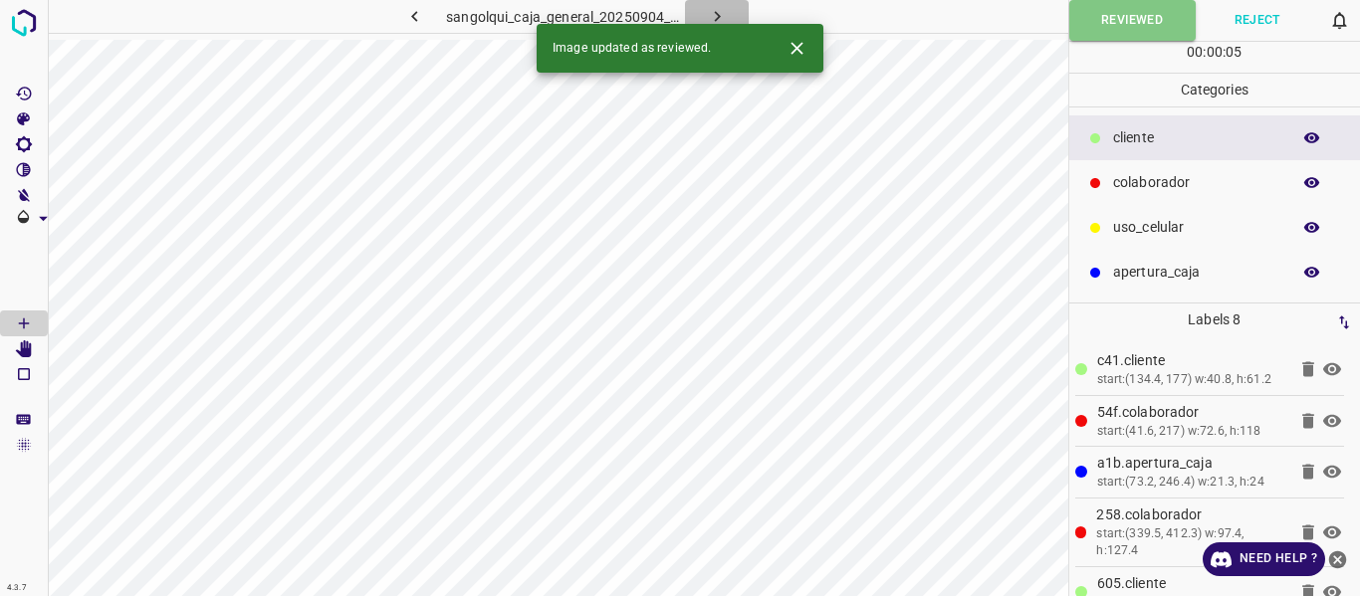
click at [721, 9] on icon "button" at bounding box center [717, 16] width 21 height 21
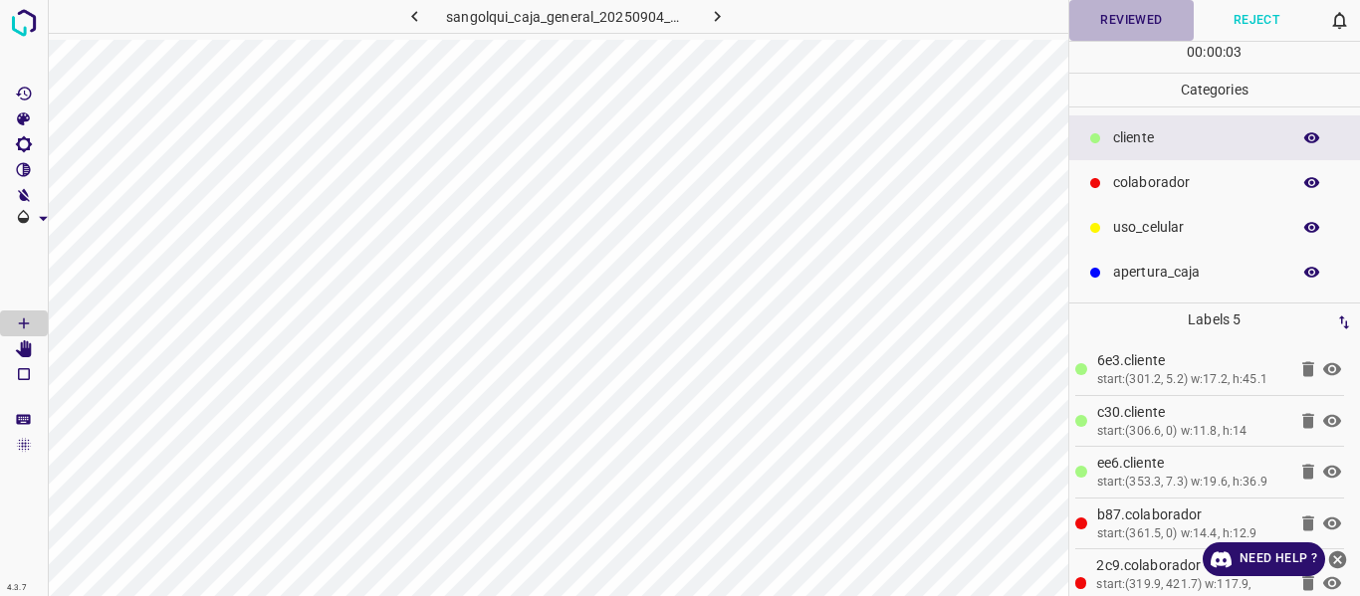
click at [1105, 15] on button "Reviewed" at bounding box center [1131, 20] width 125 height 41
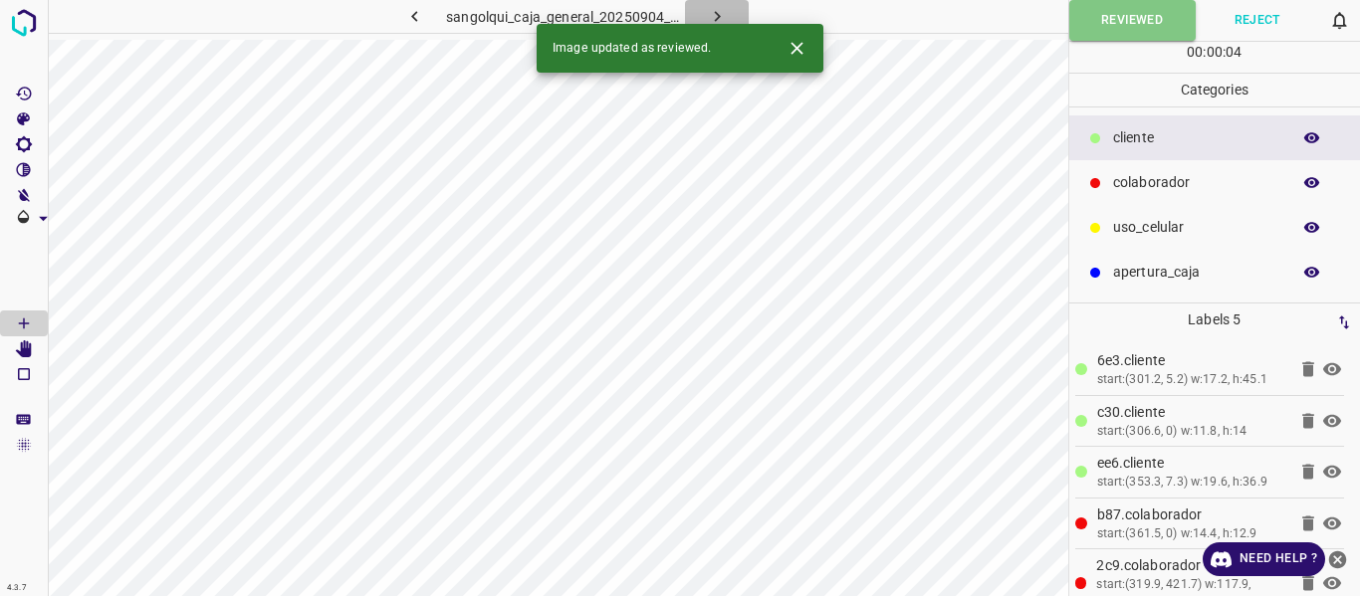
click at [718, 15] on icon "button" at bounding box center [717, 16] width 6 height 11
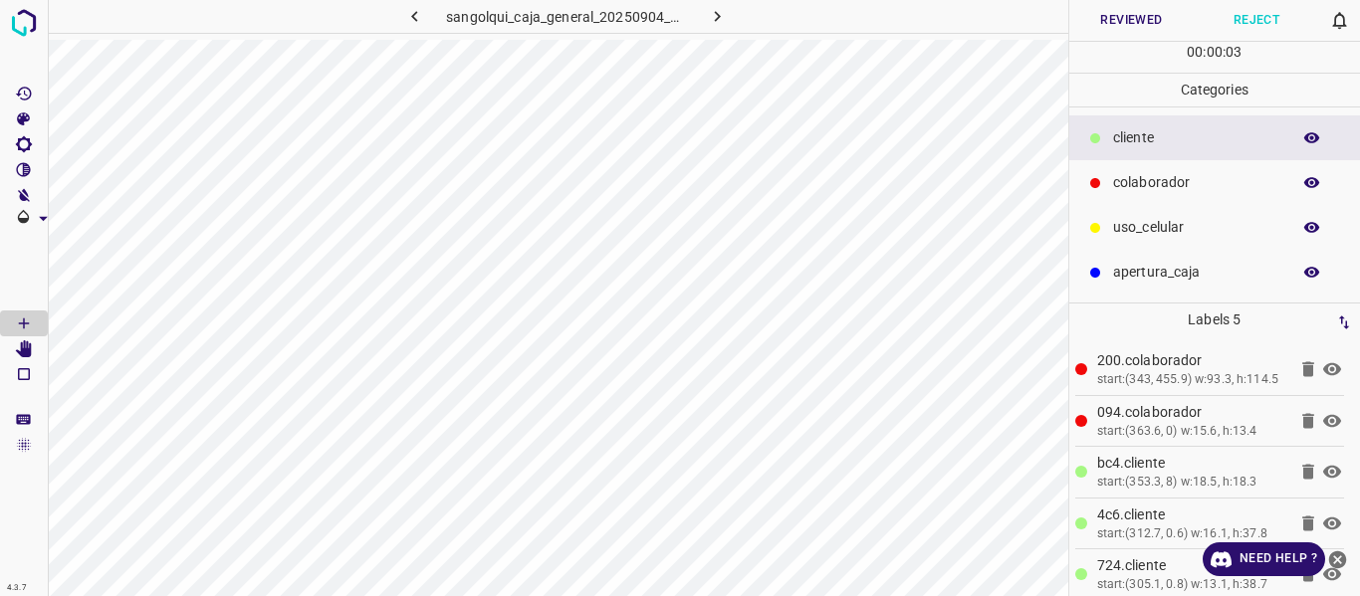
click at [1095, 23] on button "Reviewed" at bounding box center [1131, 20] width 125 height 41
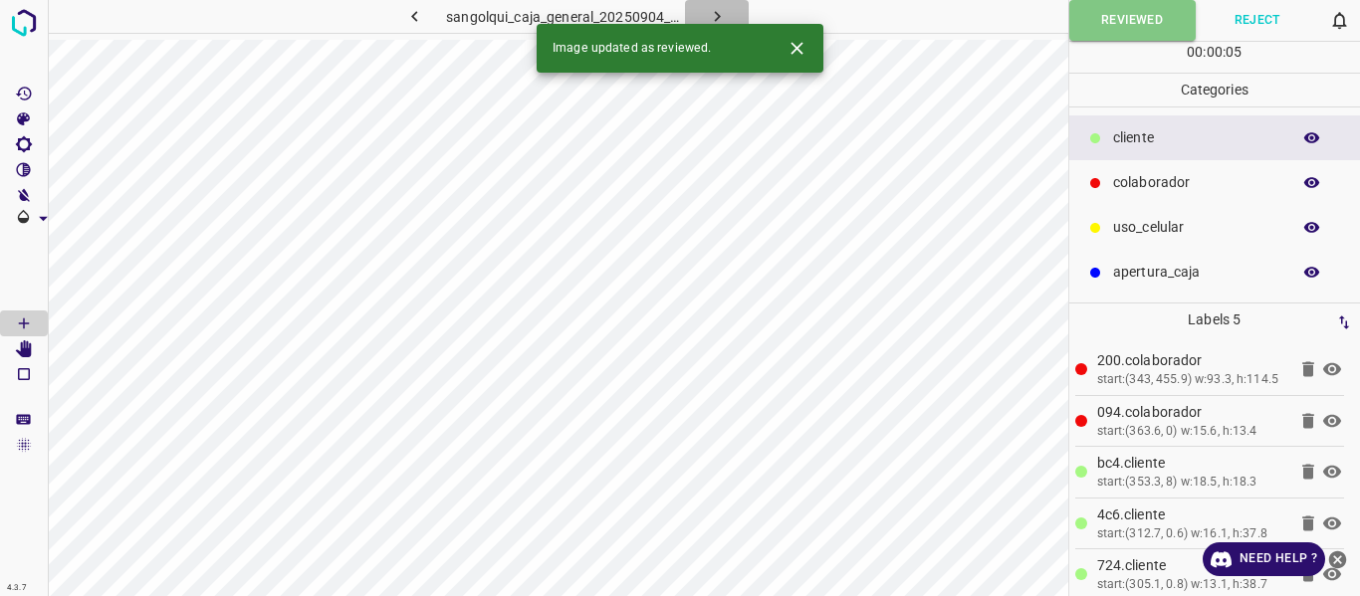
drag, startPoint x: 714, startPoint y: 16, endPoint x: 740, endPoint y: 30, distance: 29.4
click at [714, 15] on icon "button" at bounding box center [717, 16] width 21 height 21
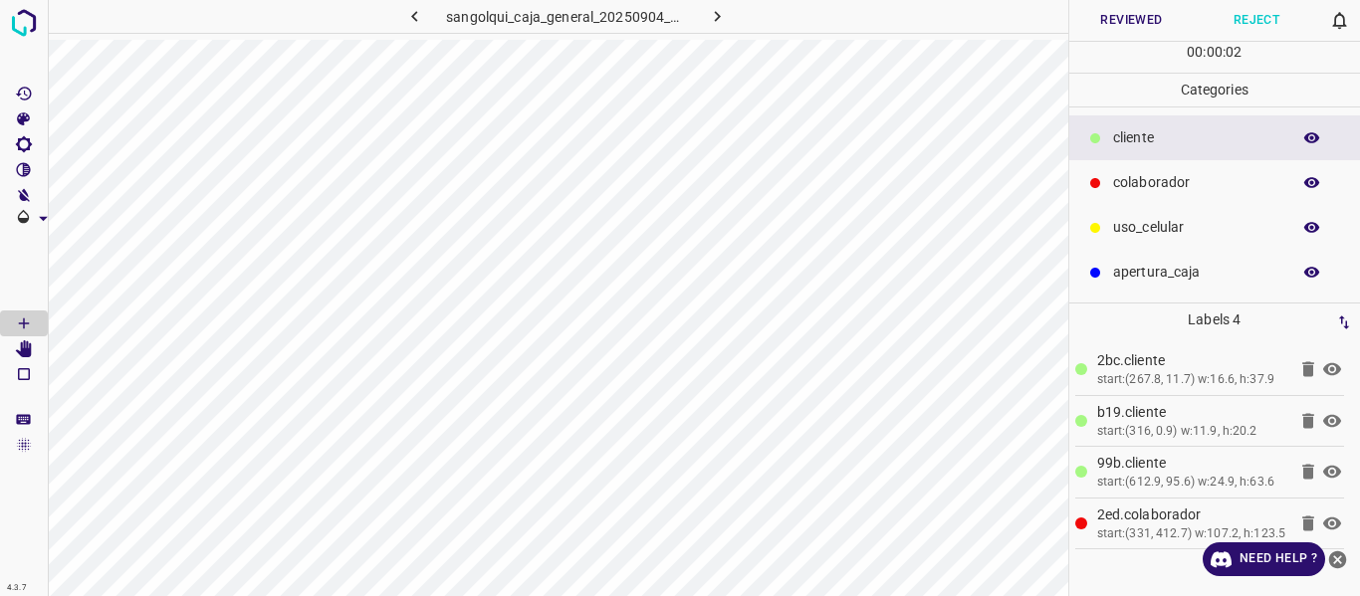
click at [1138, 18] on button "Reviewed" at bounding box center [1131, 20] width 125 height 41
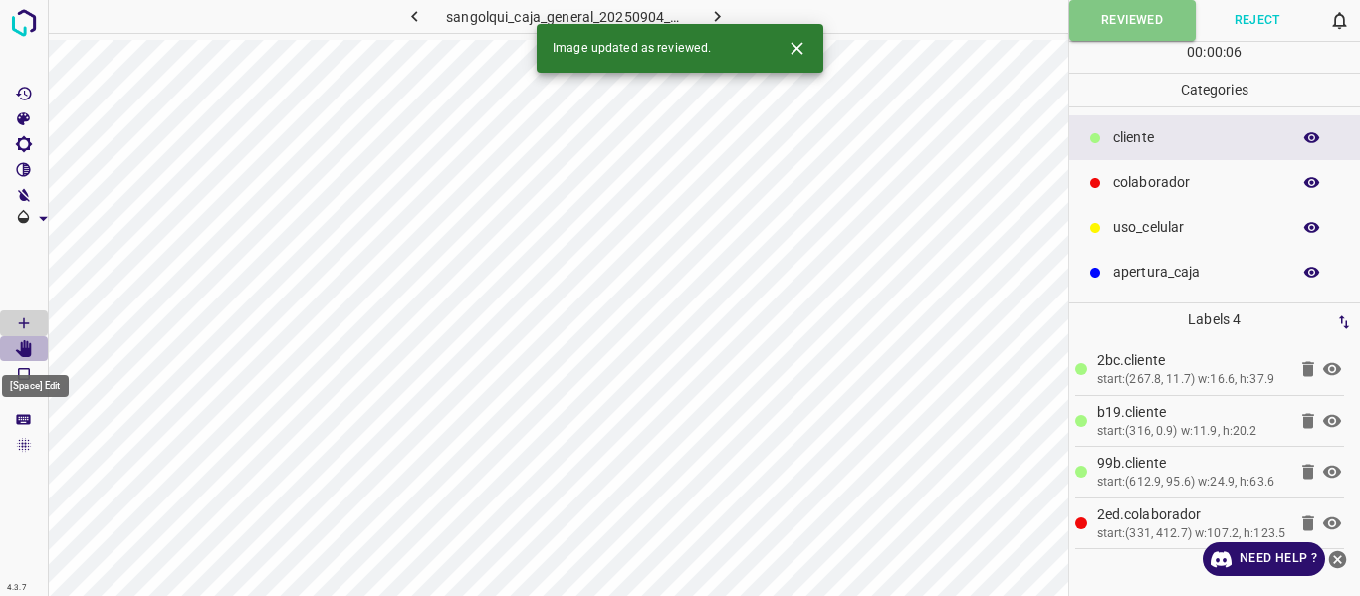
click at [19, 351] on icon "[Space] Edit" at bounding box center [24, 350] width 16 height 18
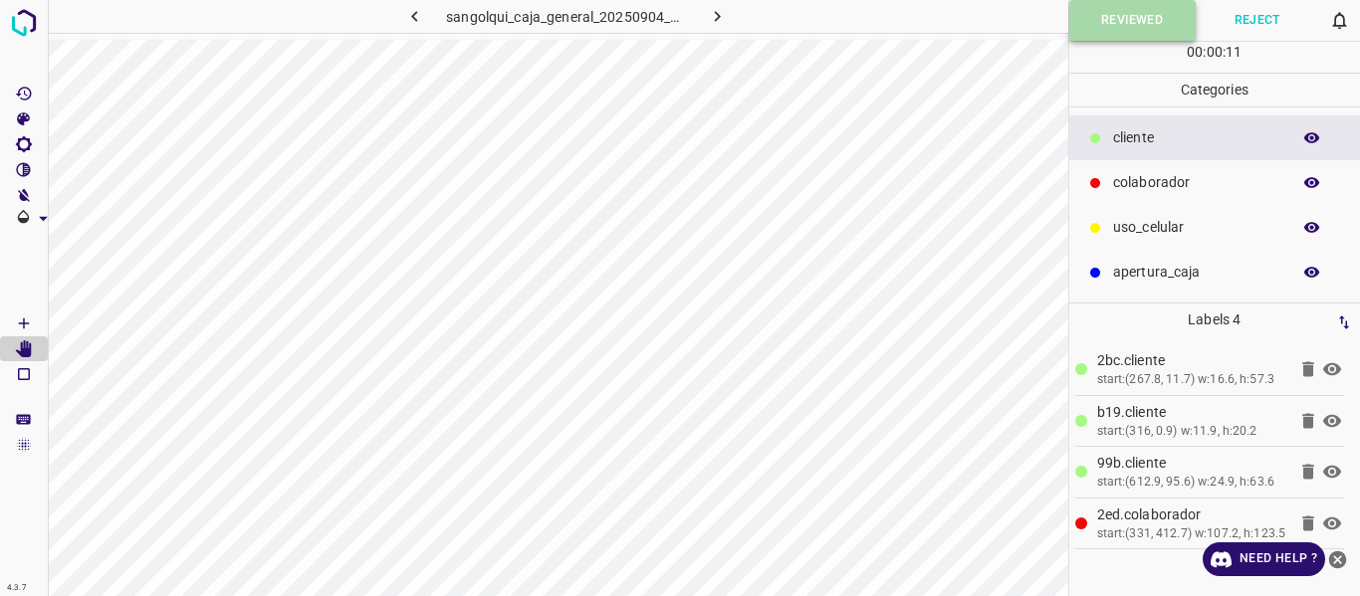
click at [1115, 17] on button "Reviewed" at bounding box center [1132, 20] width 126 height 41
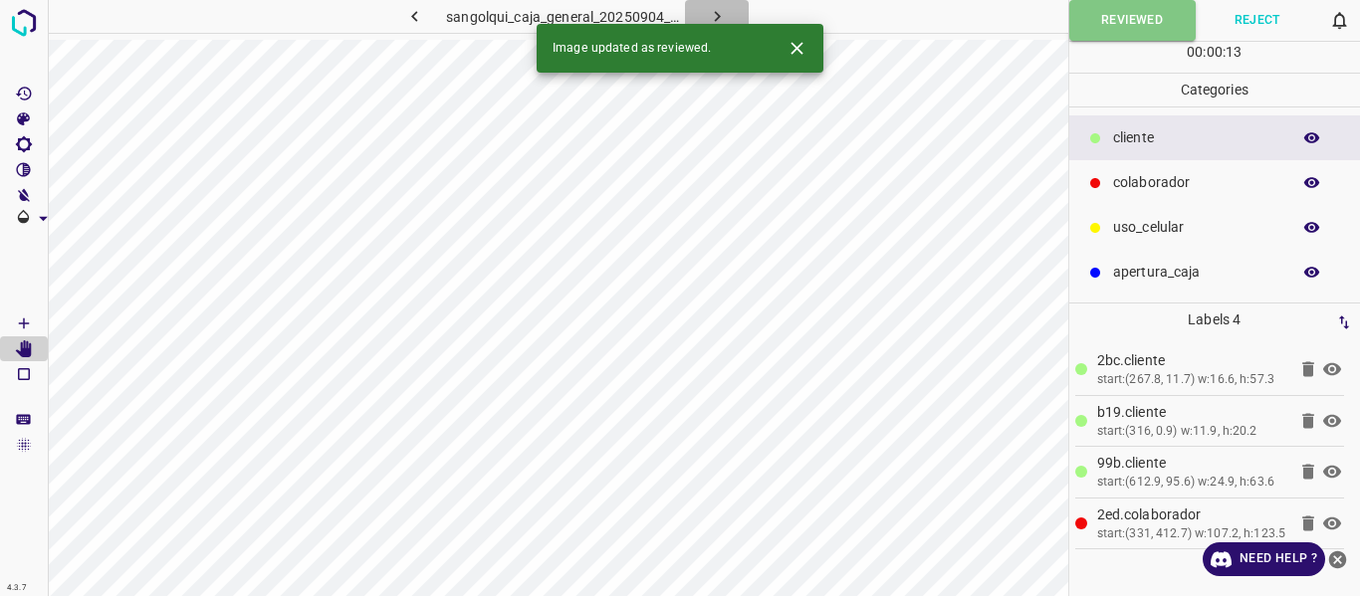
drag, startPoint x: 691, startPoint y: 11, endPoint x: 759, endPoint y: 33, distance: 71.2
click at [695, 13] on button "button" at bounding box center [717, 16] width 64 height 33
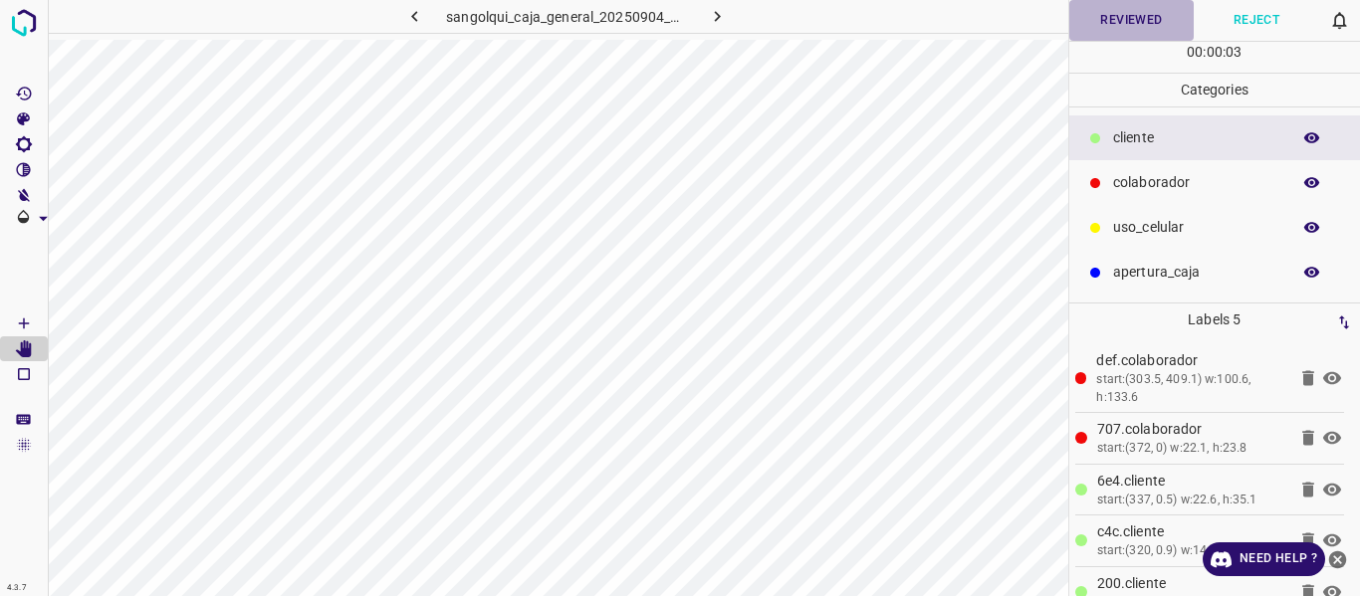
click at [1122, 15] on button "Reviewed" at bounding box center [1131, 20] width 125 height 41
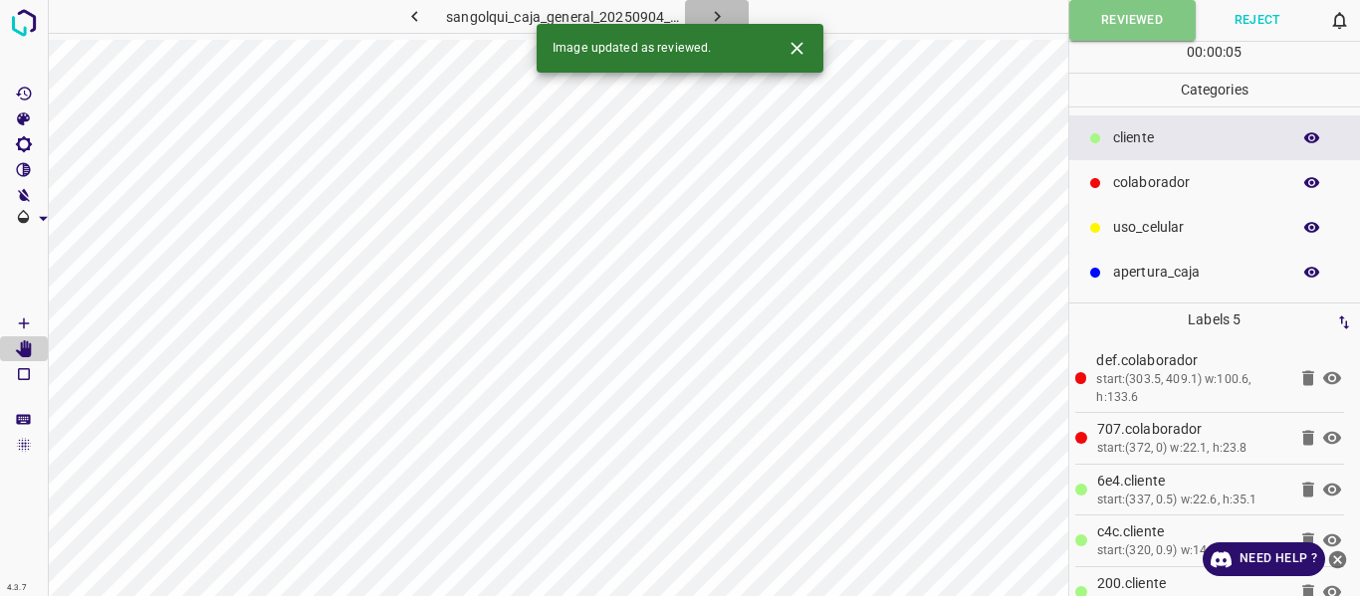
drag, startPoint x: 708, startPoint y: 9, endPoint x: 817, endPoint y: 50, distance: 116.9
click at [709, 15] on icon "button" at bounding box center [717, 16] width 21 height 21
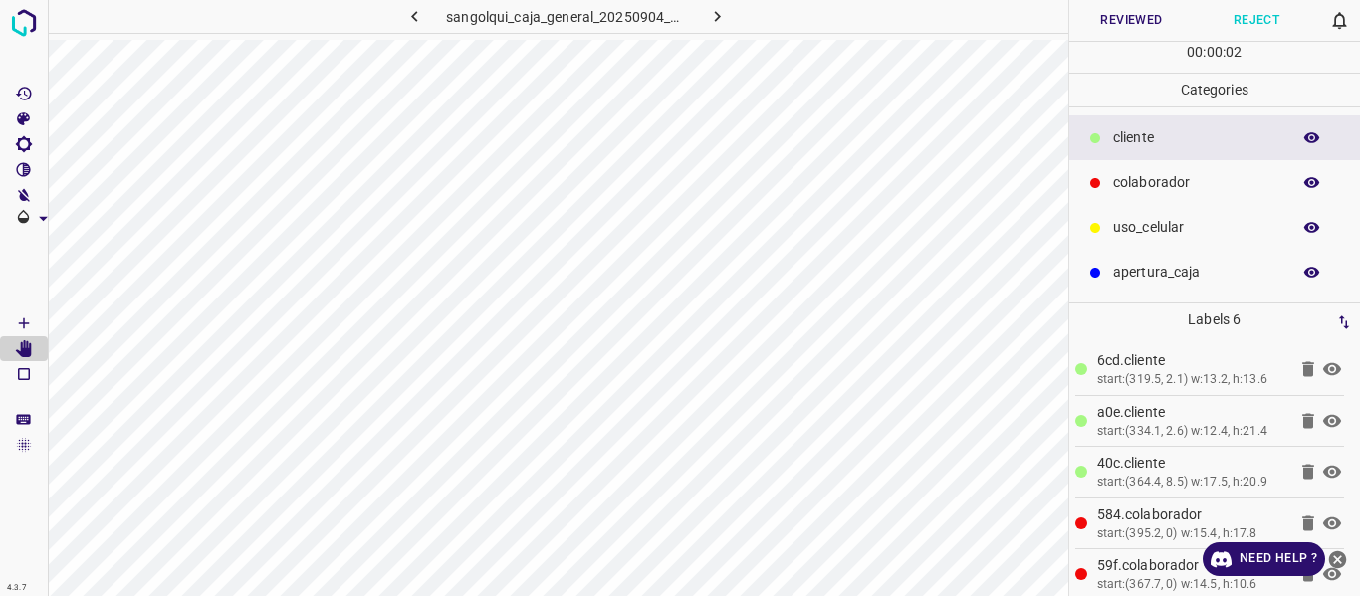
click at [1162, 21] on button "Reviewed" at bounding box center [1131, 20] width 125 height 41
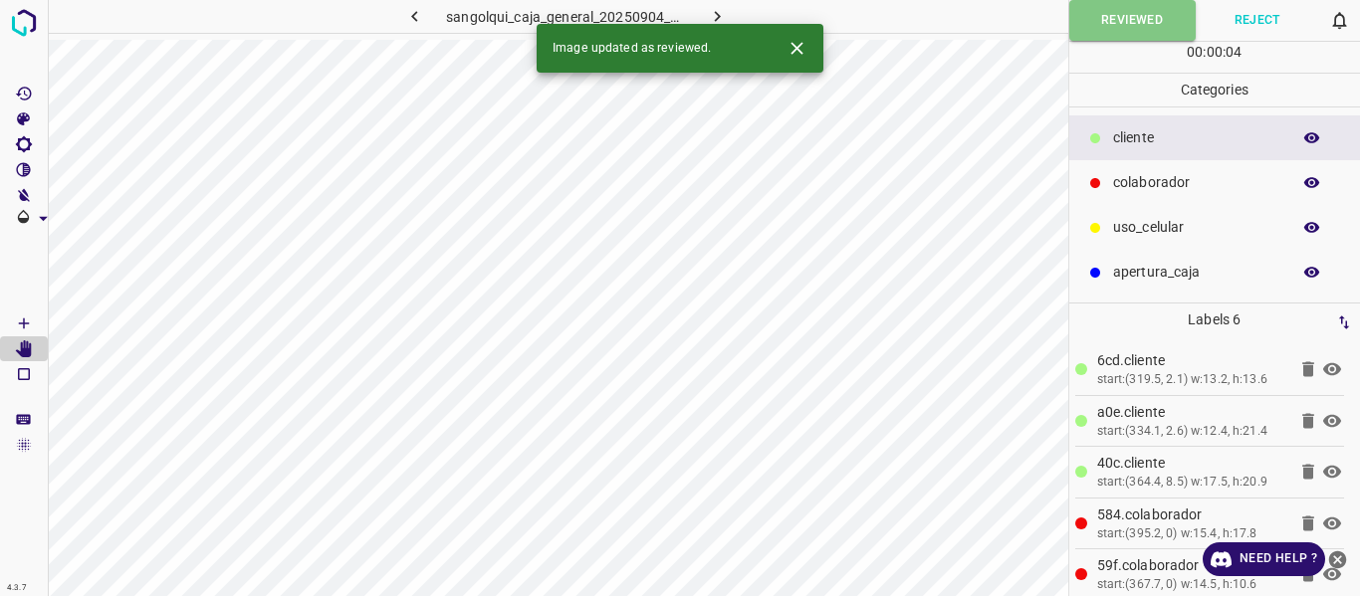
click at [712, 12] on icon "button" at bounding box center [717, 16] width 21 height 21
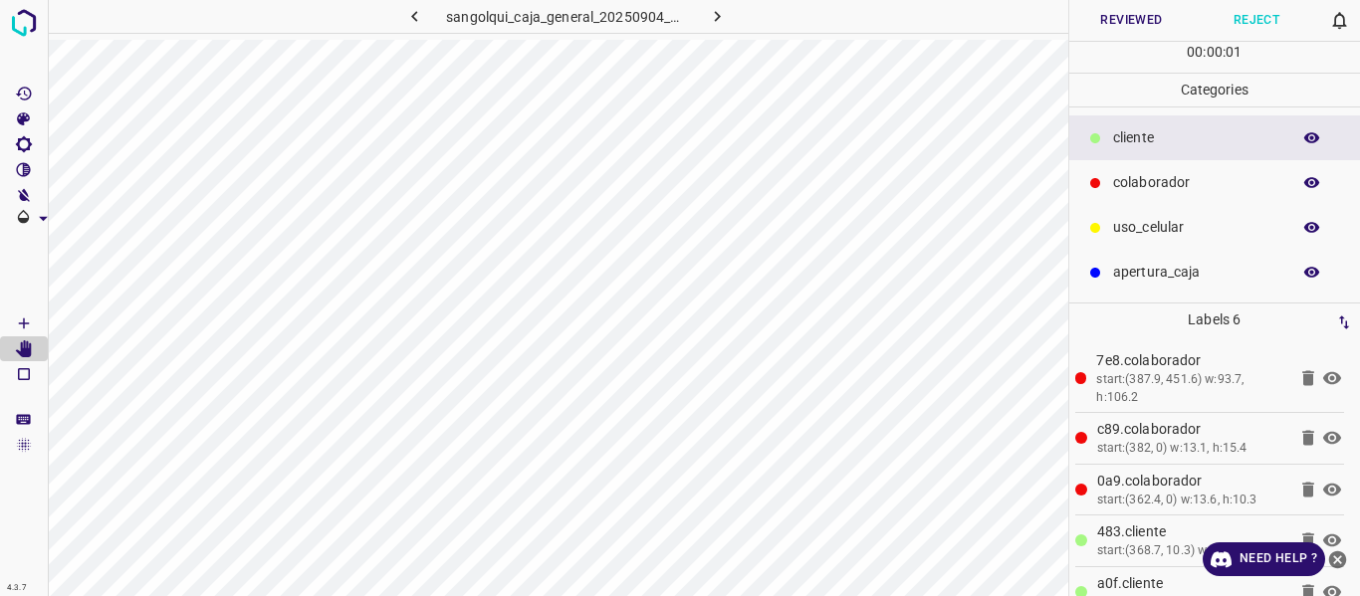
click at [1114, 18] on button "Reviewed" at bounding box center [1131, 20] width 125 height 41
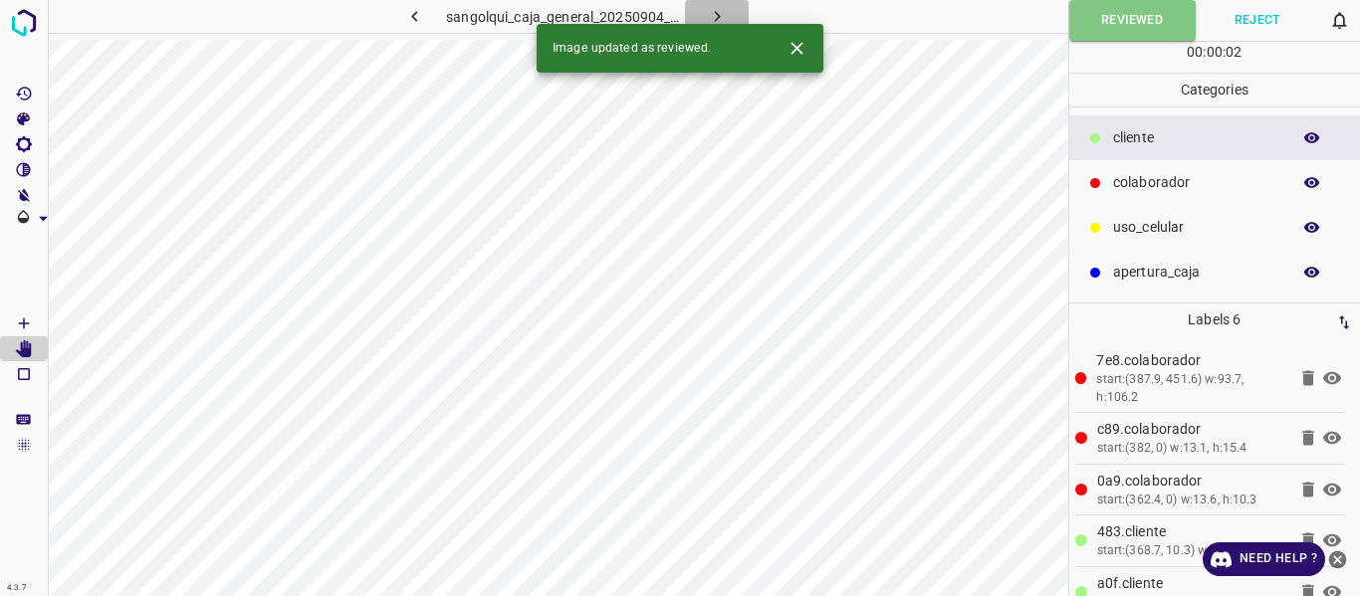
click at [713, 14] on icon "button" at bounding box center [717, 16] width 21 height 21
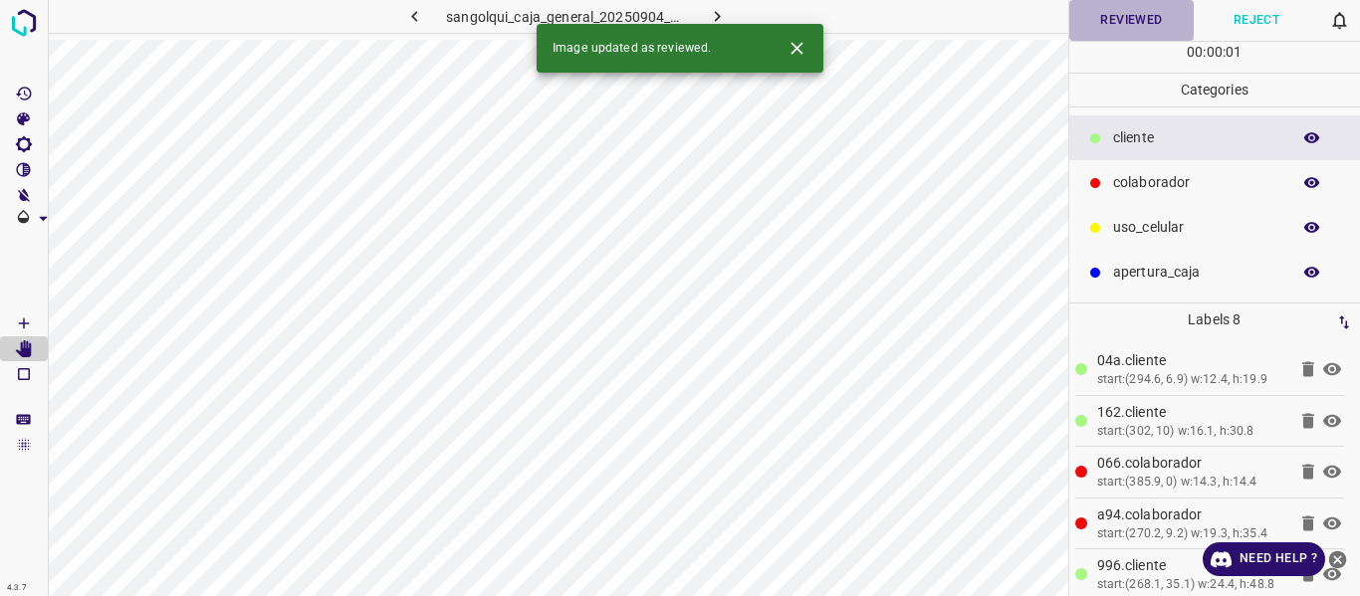
click at [1126, 20] on button "Reviewed" at bounding box center [1131, 20] width 125 height 41
click at [700, 12] on button "button" at bounding box center [717, 16] width 64 height 33
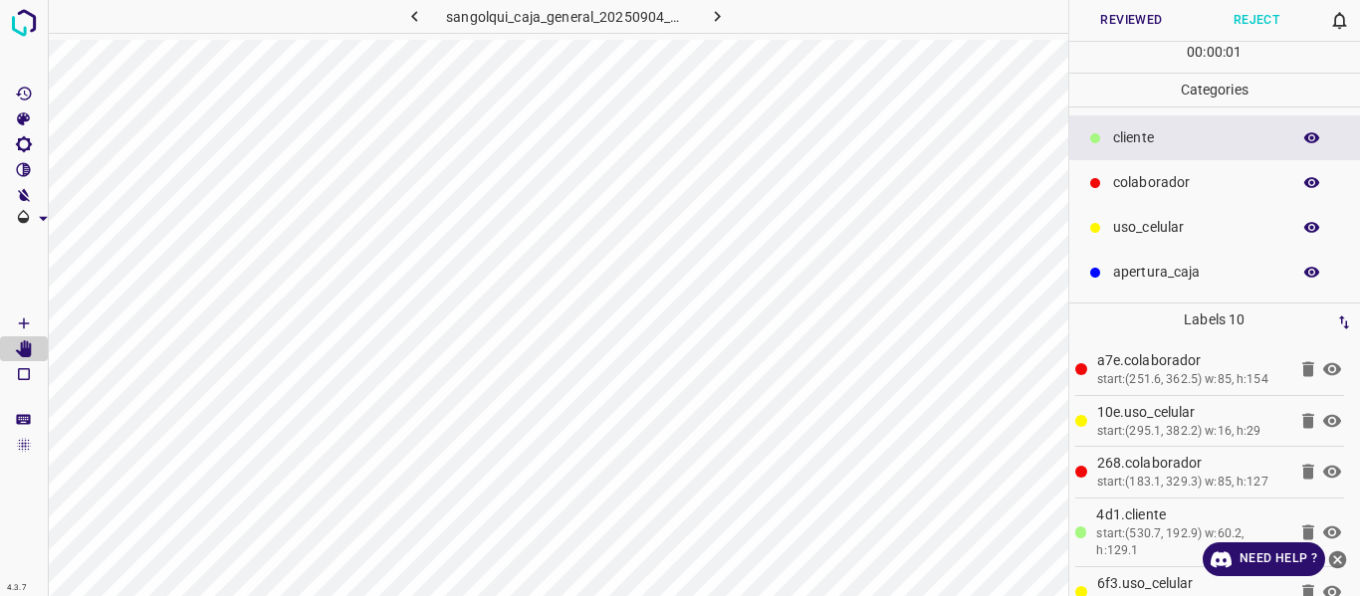
click at [1143, 60] on div "00 : 00 : 01" at bounding box center [1215, 57] width 292 height 31
click at [707, 16] on icon "button" at bounding box center [717, 16] width 21 height 21
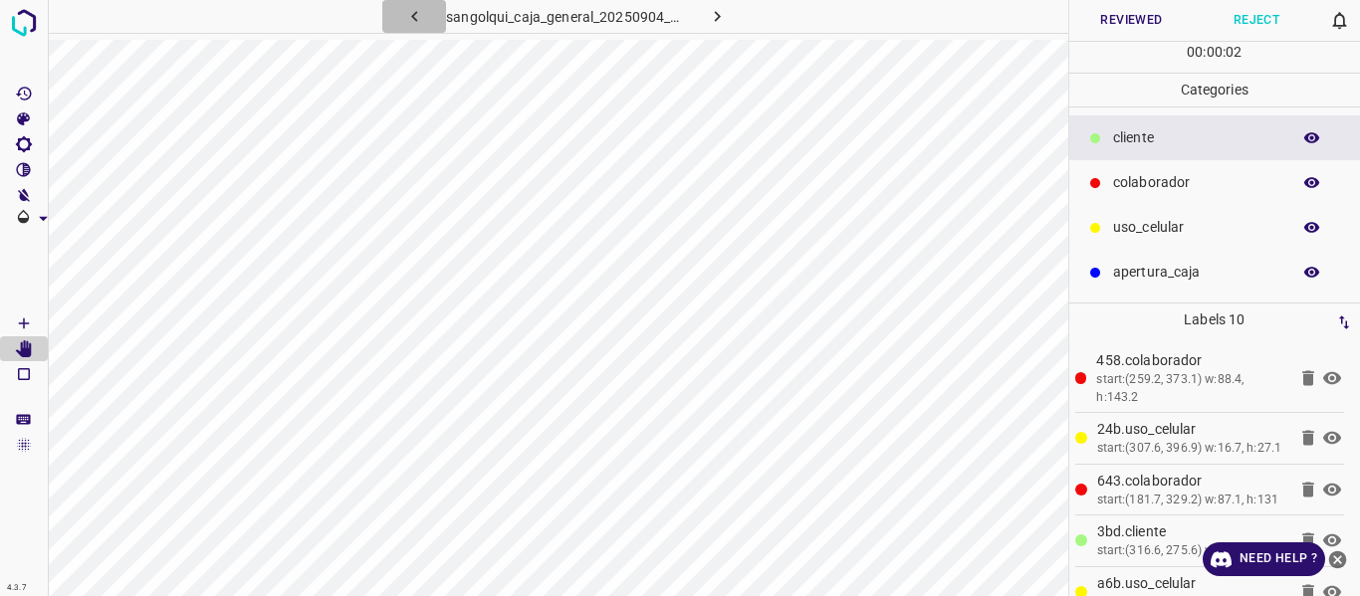
click at [416, 13] on icon "button" at bounding box center [414, 16] width 6 height 11
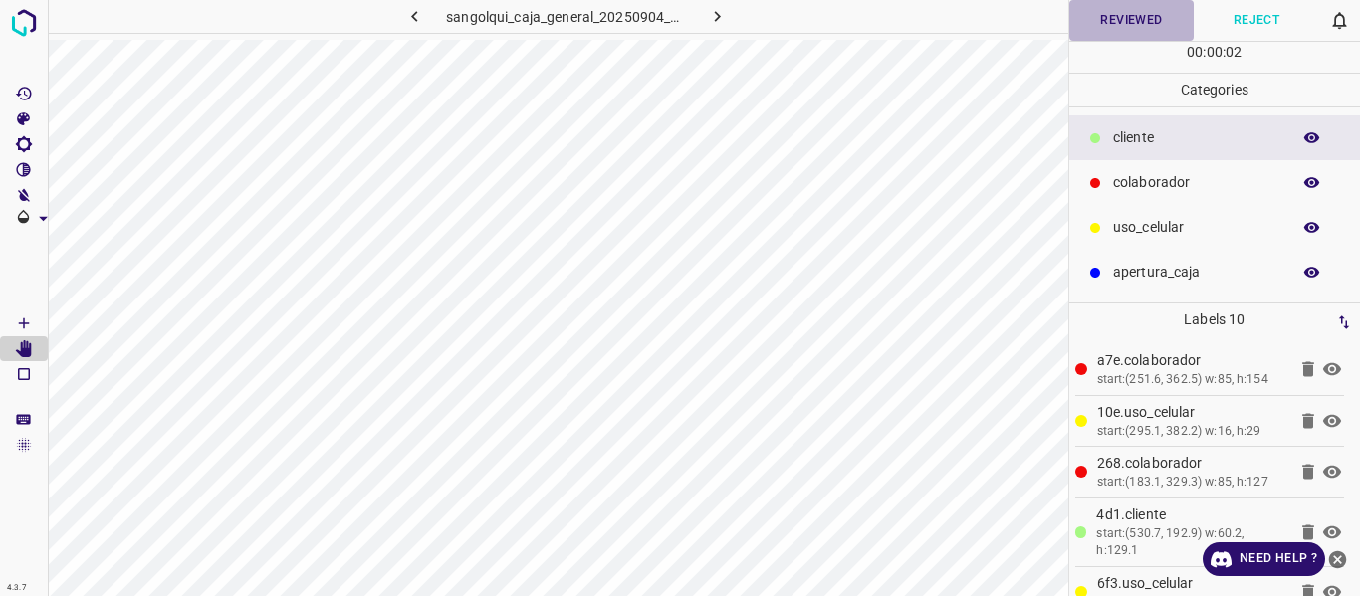
click at [1114, 17] on button "Reviewed" at bounding box center [1131, 20] width 125 height 41
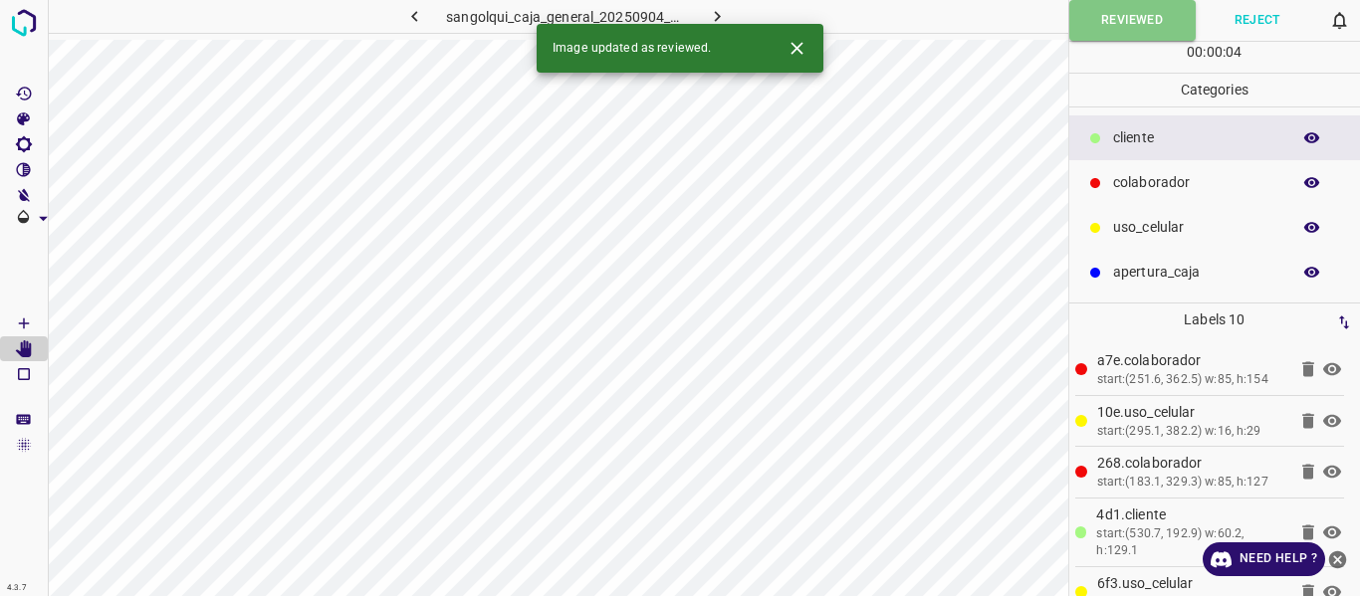
click at [720, 15] on icon "button" at bounding box center [717, 16] width 21 height 21
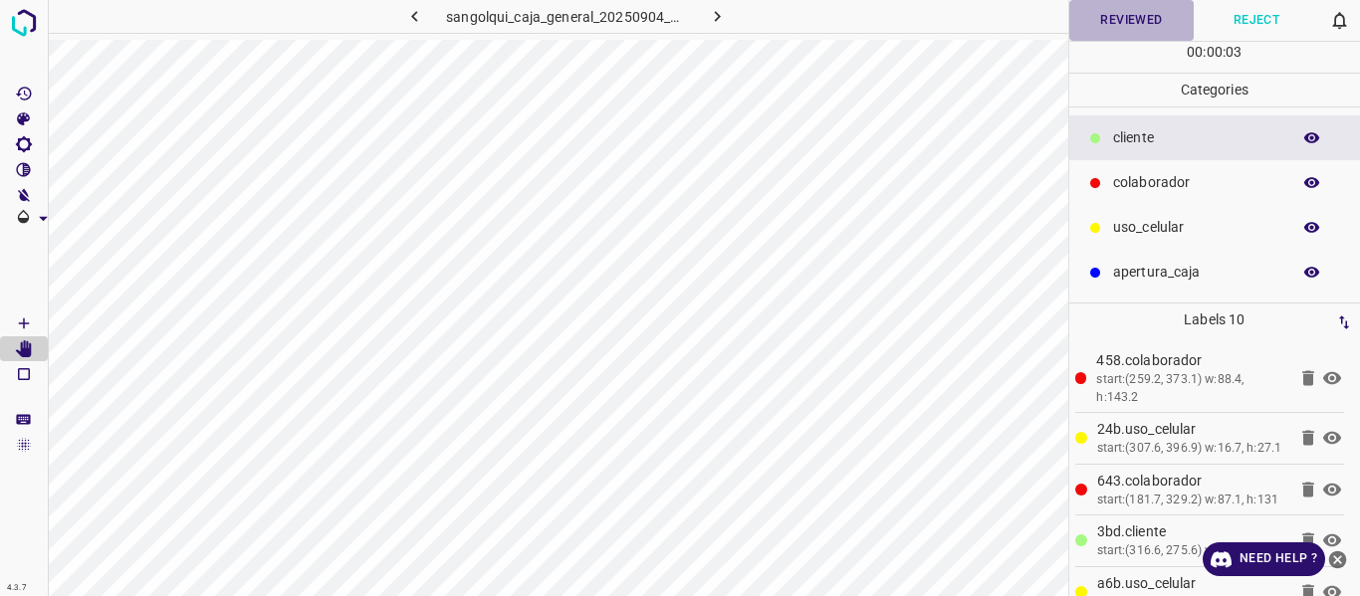
click at [1131, 25] on button "Reviewed" at bounding box center [1131, 20] width 125 height 41
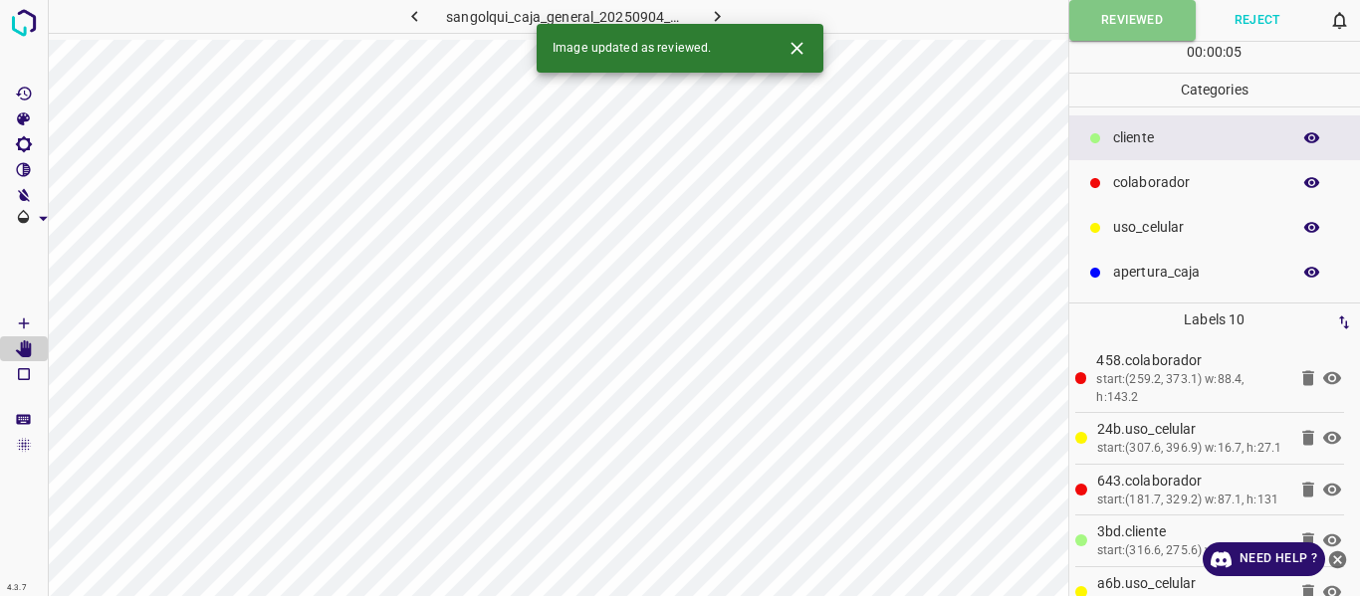
drag, startPoint x: 704, startPoint y: 12, endPoint x: 734, endPoint y: 52, distance: 49.8
click at [708, 19] on button "button" at bounding box center [717, 16] width 64 height 33
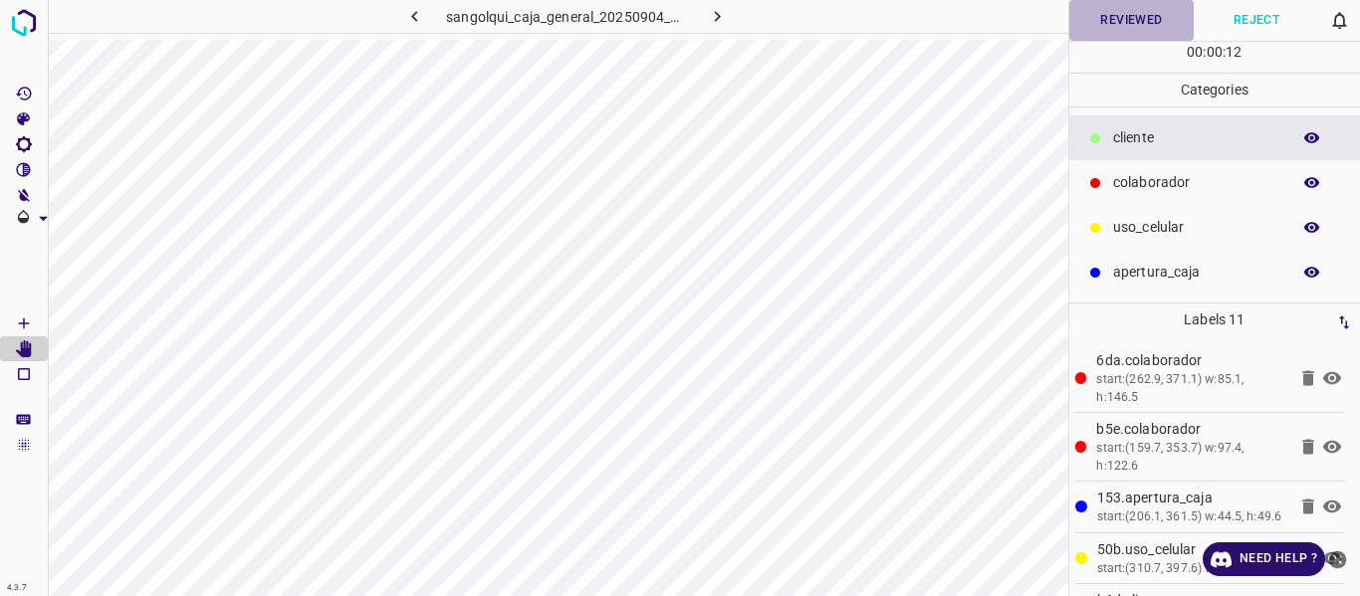
click at [1124, 20] on button "Reviewed" at bounding box center [1131, 20] width 125 height 41
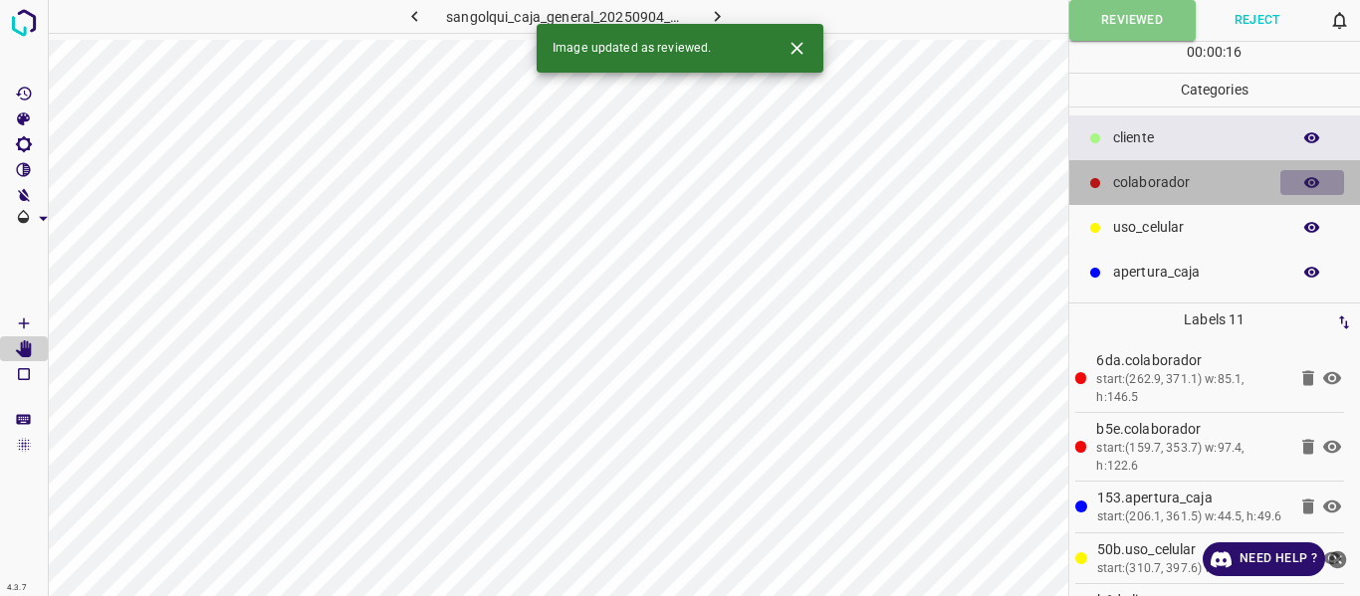
click at [1315, 184] on icon "button" at bounding box center [1312, 183] width 18 height 18
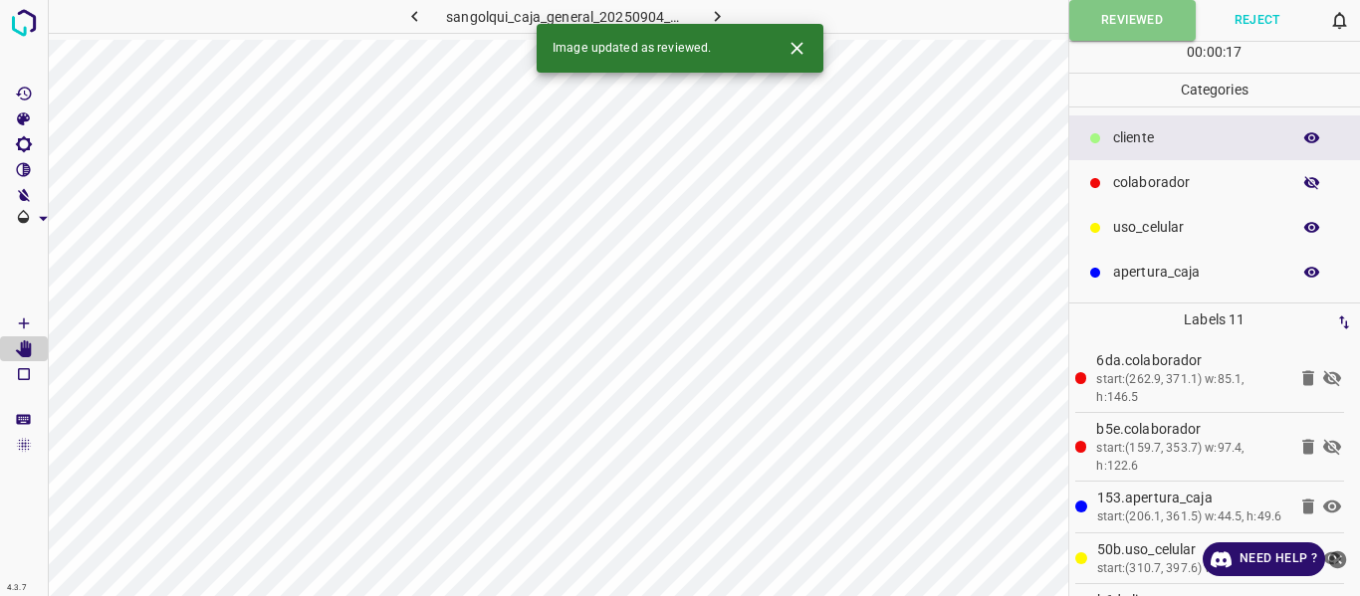
click at [1315, 184] on icon "button" at bounding box center [1312, 183] width 18 height 18
click at [709, 17] on icon "button" at bounding box center [717, 16] width 21 height 21
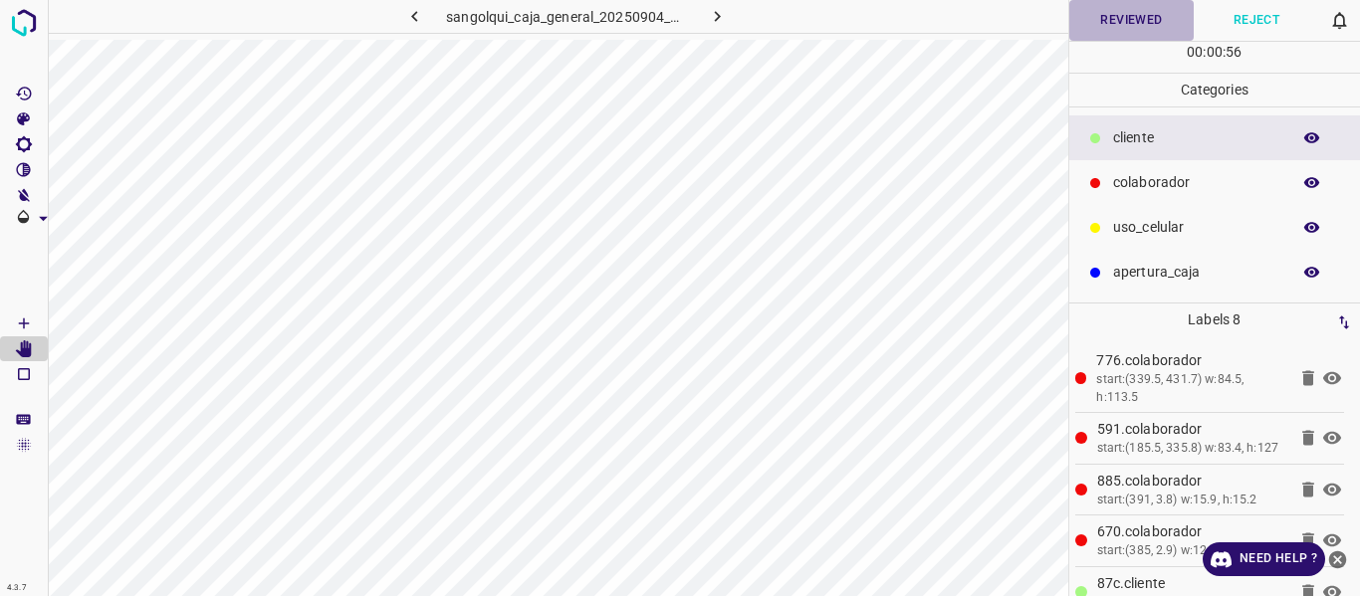
click at [1119, 22] on button "Reviewed" at bounding box center [1131, 20] width 125 height 41
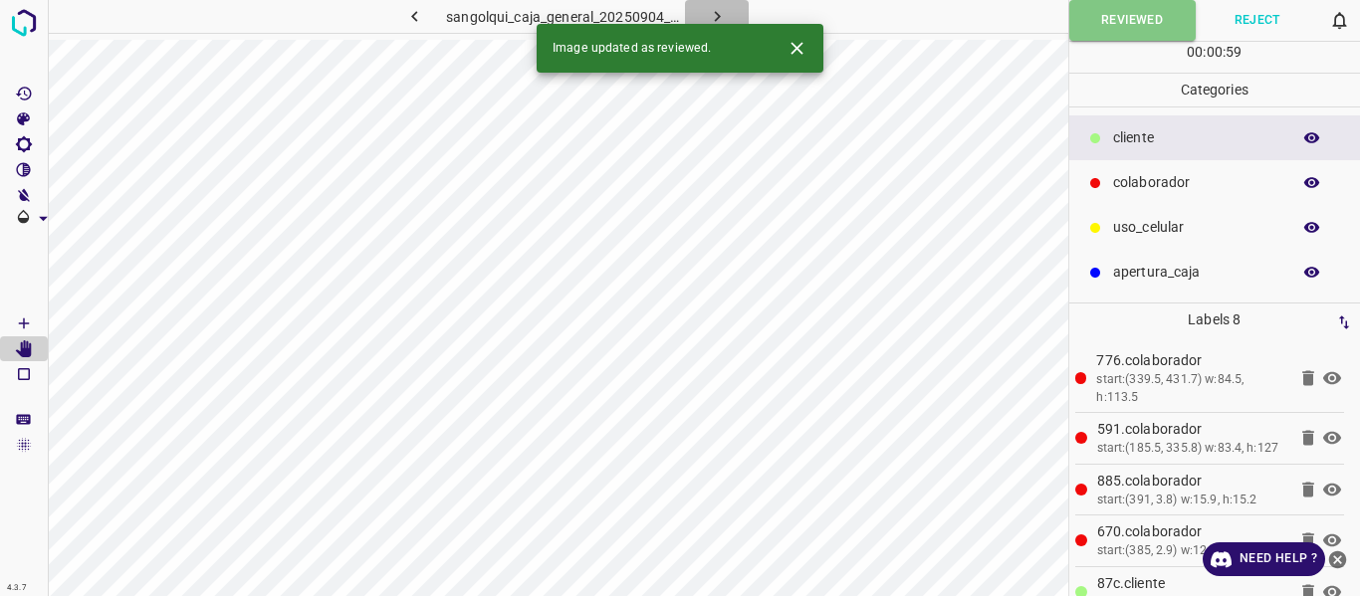
click at [714, 12] on icon "button" at bounding box center [717, 16] width 21 height 21
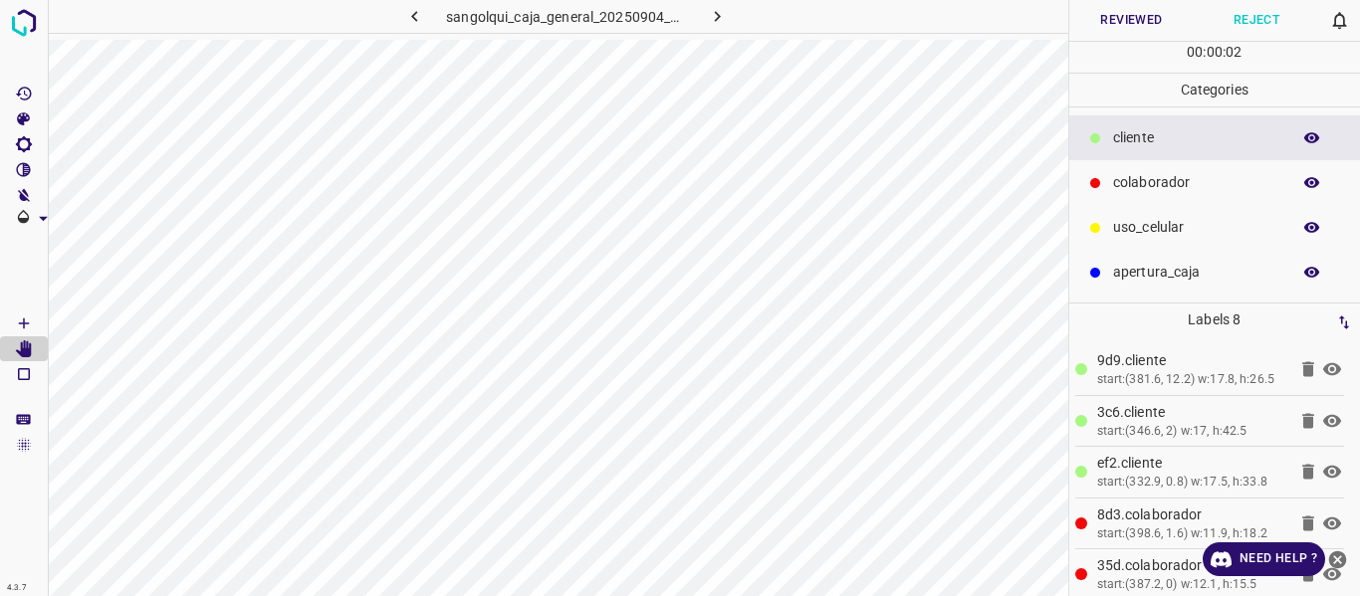
click at [1121, 18] on button "Reviewed" at bounding box center [1131, 20] width 125 height 41
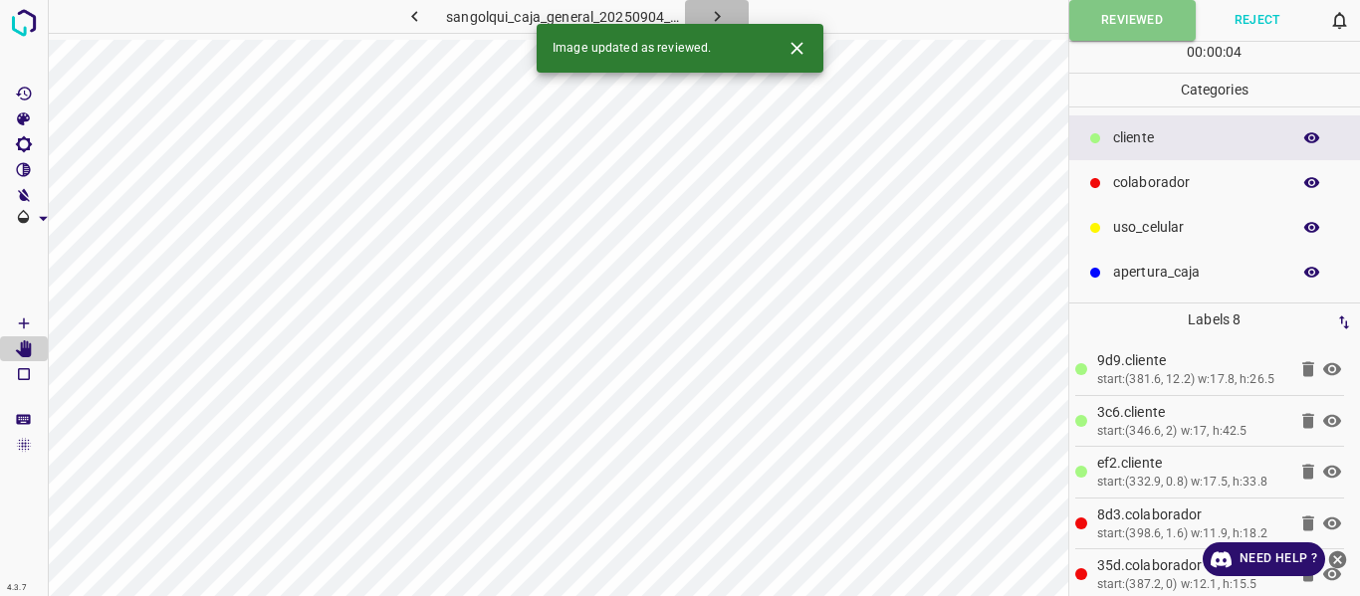
click at [704, 15] on button "button" at bounding box center [717, 16] width 64 height 33
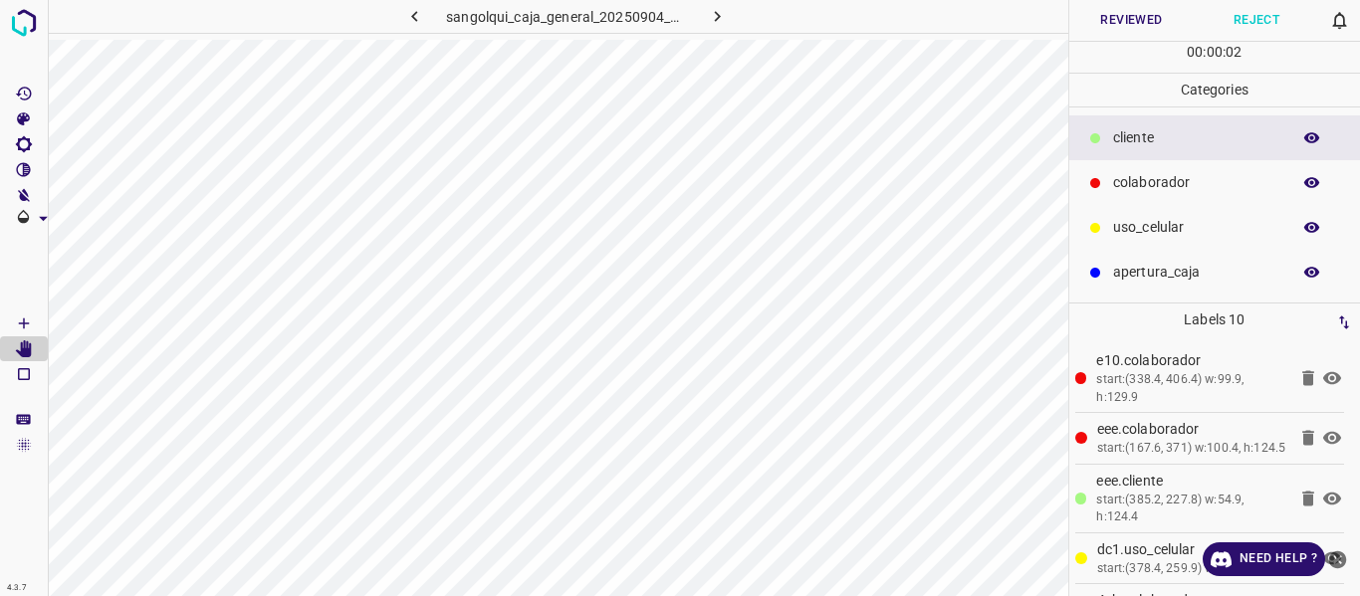
click at [1109, 13] on button "Reviewed" at bounding box center [1131, 20] width 125 height 41
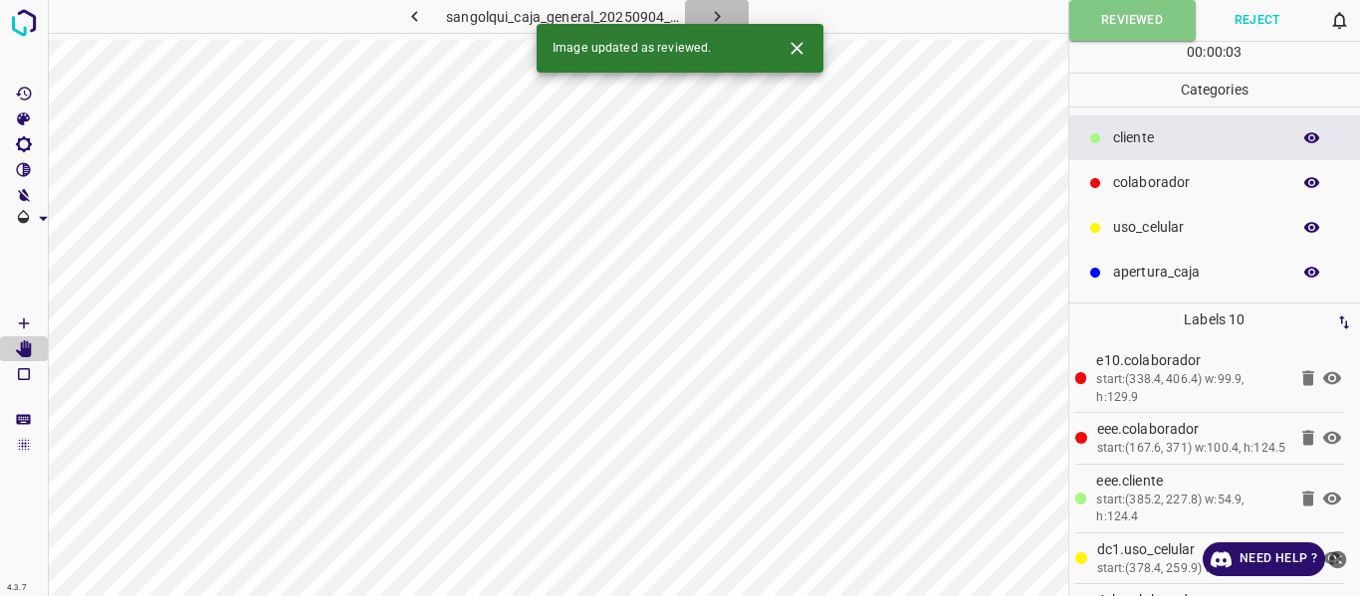
click at [715, 14] on icon "button" at bounding box center [717, 16] width 21 height 21
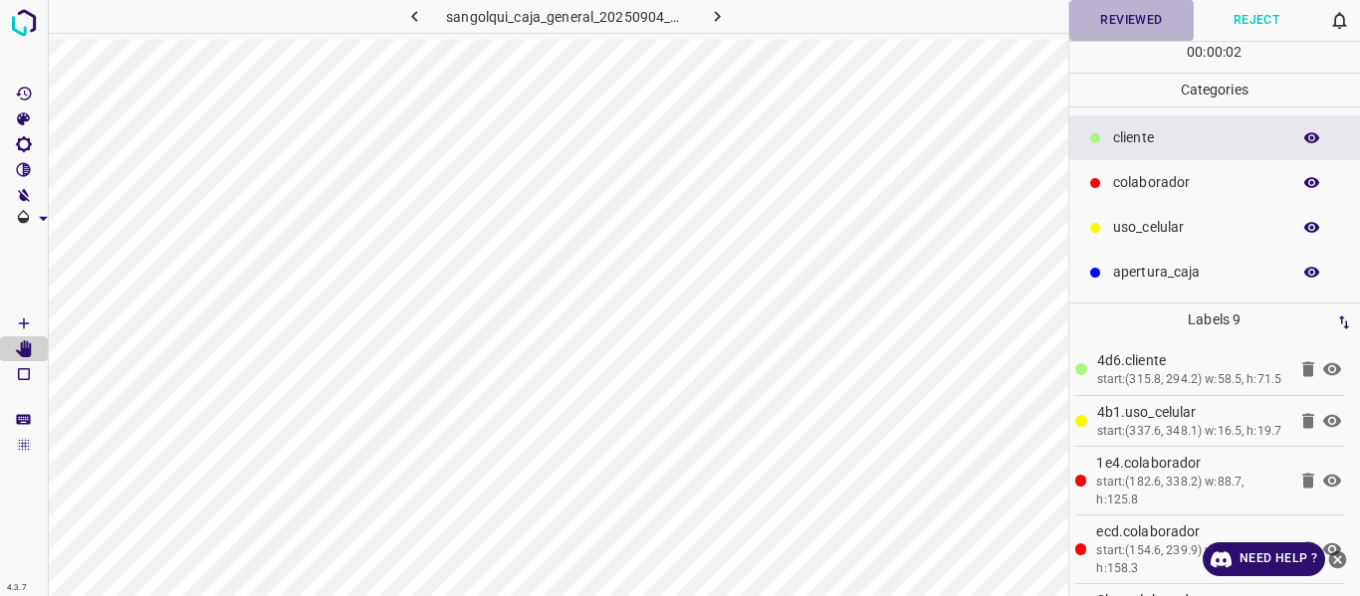
click at [1119, 9] on button "Reviewed" at bounding box center [1131, 20] width 125 height 41
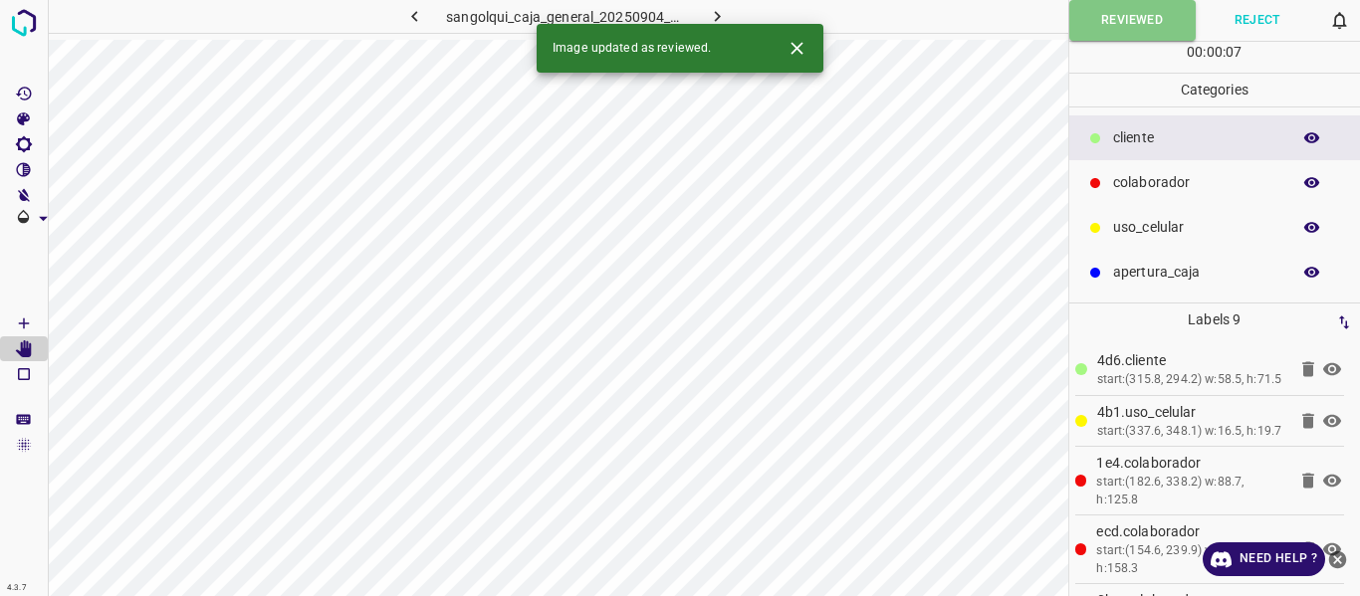
click at [707, 7] on icon "button" at bounding box center [717, 16] width 21 height 21
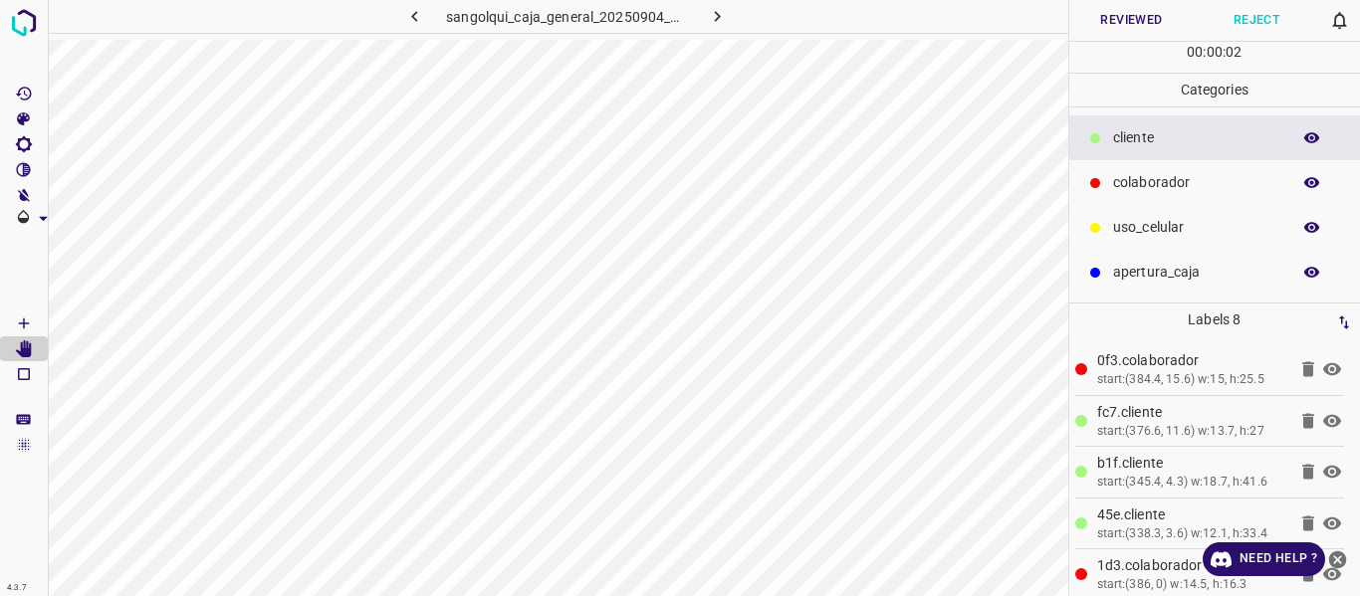
click at [1150, 13] on button "Reviewed" at bounding box center [1131, 20] width 125 height 41
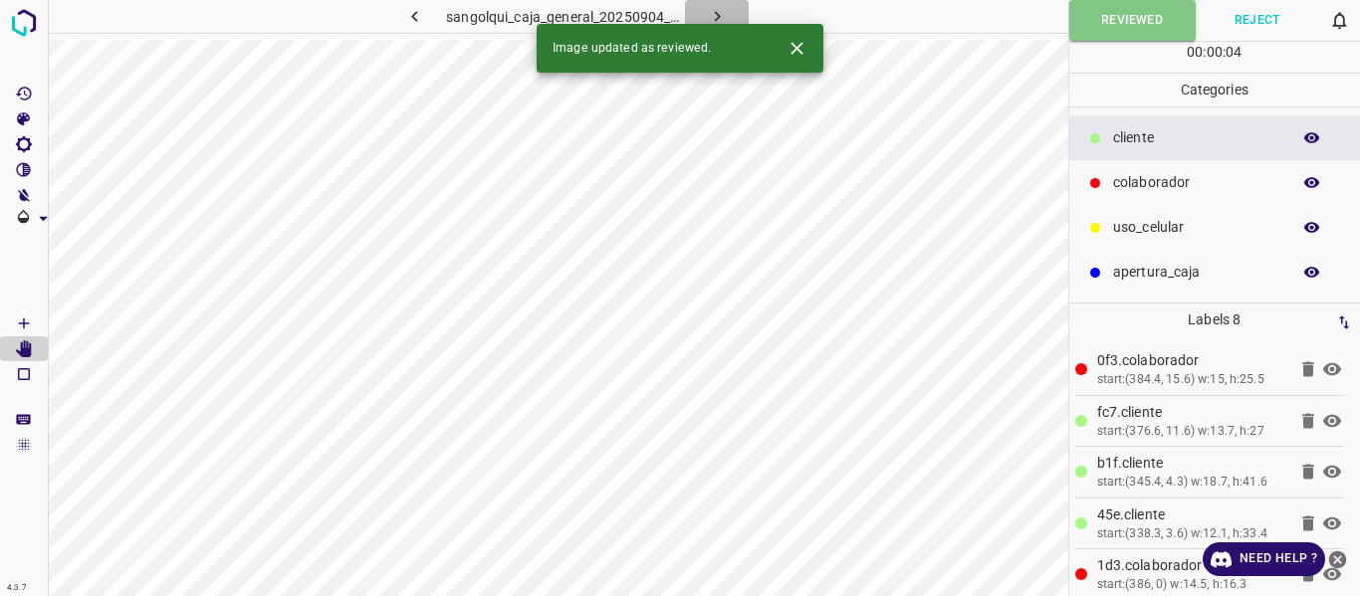
drag, startPoint x: 708, startPoint y: 8, endPoint x: 758, endPoint y: 30, distance: 54.4
click at [709, 8] on icon "button" at bounding box center [717, 16] width 21 height 21
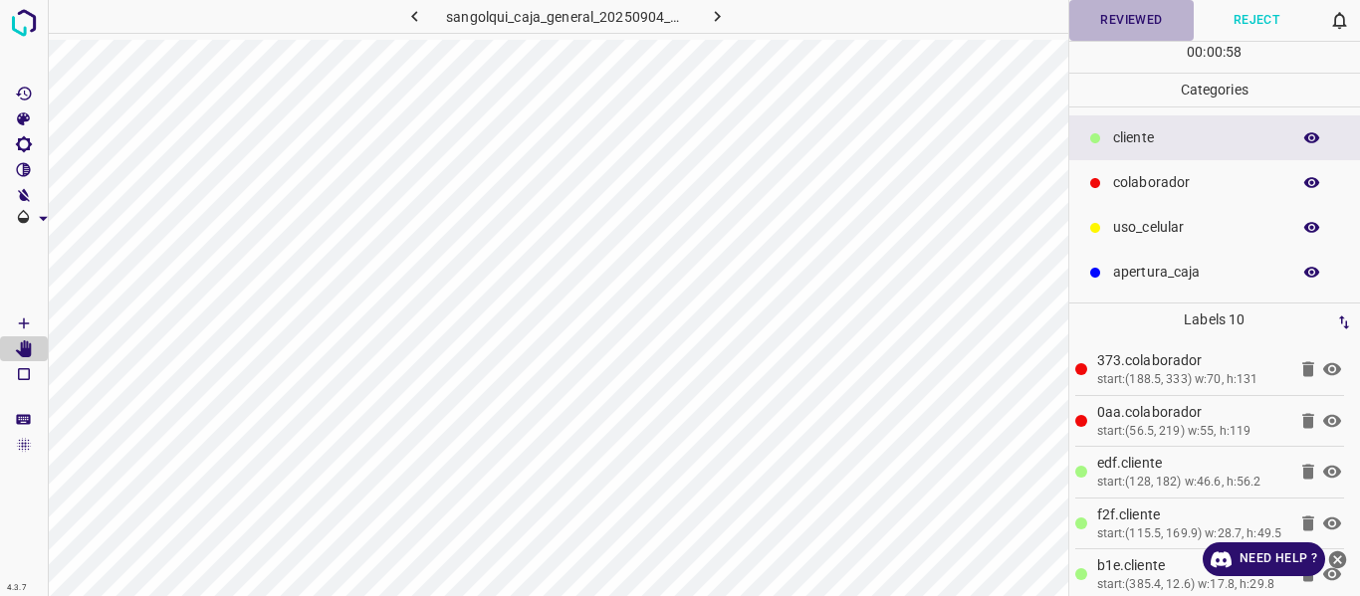
click at [1125, 19] on button "Reviewed" at bounding box center [1131, 20] width 125 height 41
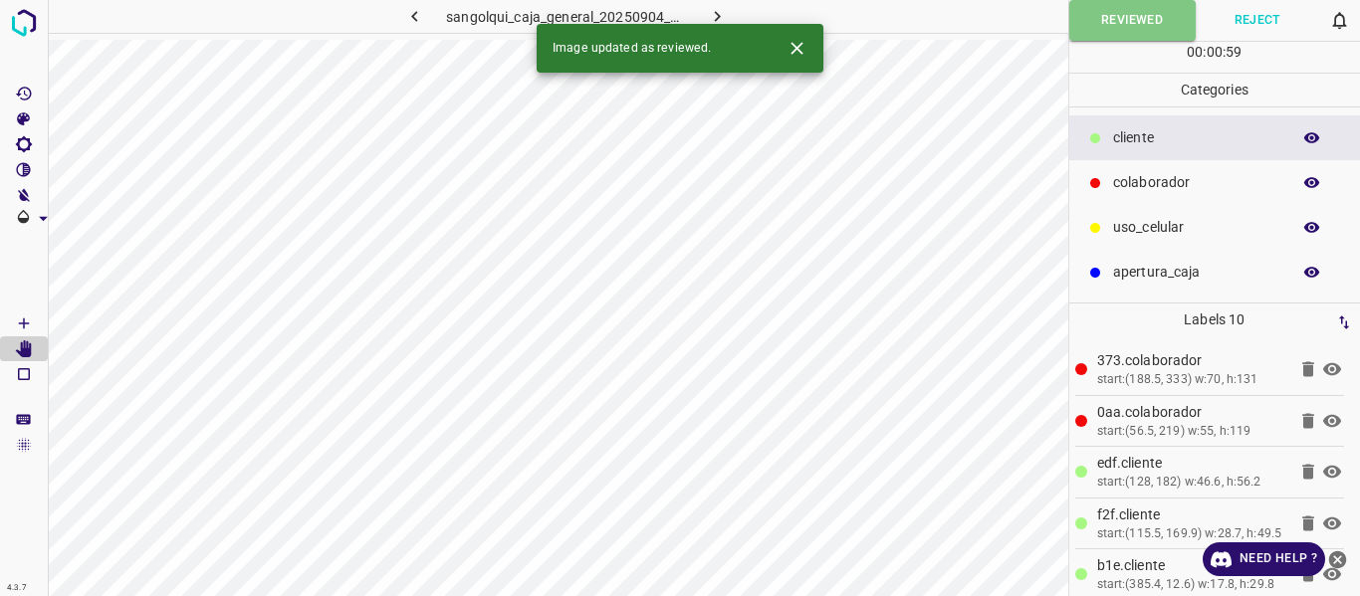
click at [724, 13] on icon "button" at bounding box center [717, 16] width 21 height 21
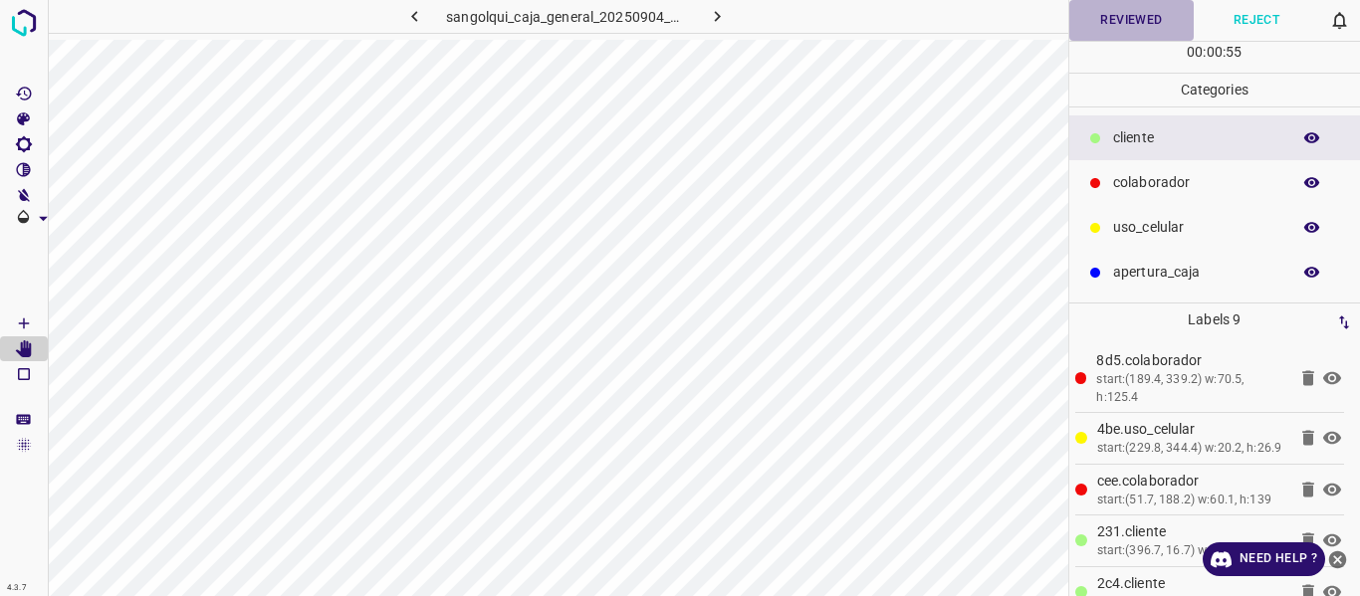
click at [1116, 14] on button "Reviewed" at bounding box center [1131, 20] width 125 height 41
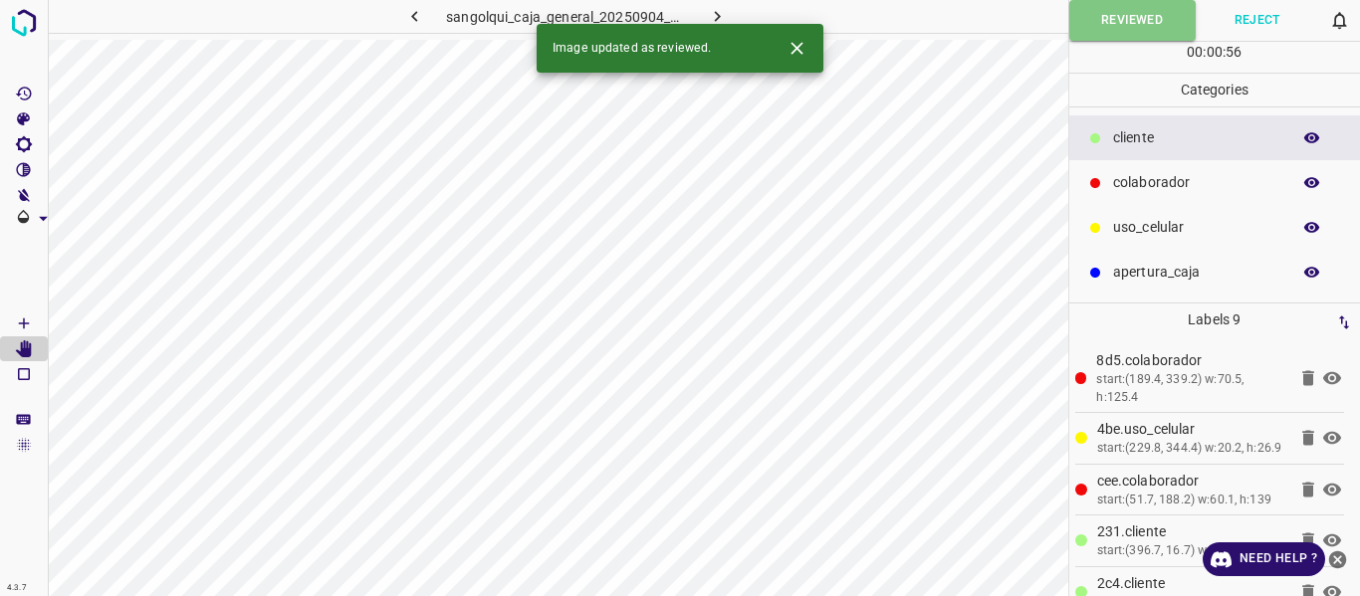
drag, startPoint x: 723, startPoint y: 13, endPoint x: 755, endPoint y: 19, distance: 32.4
click at [722, 13] on icon "button" at bounding box center [717, 16] width 21 height 21
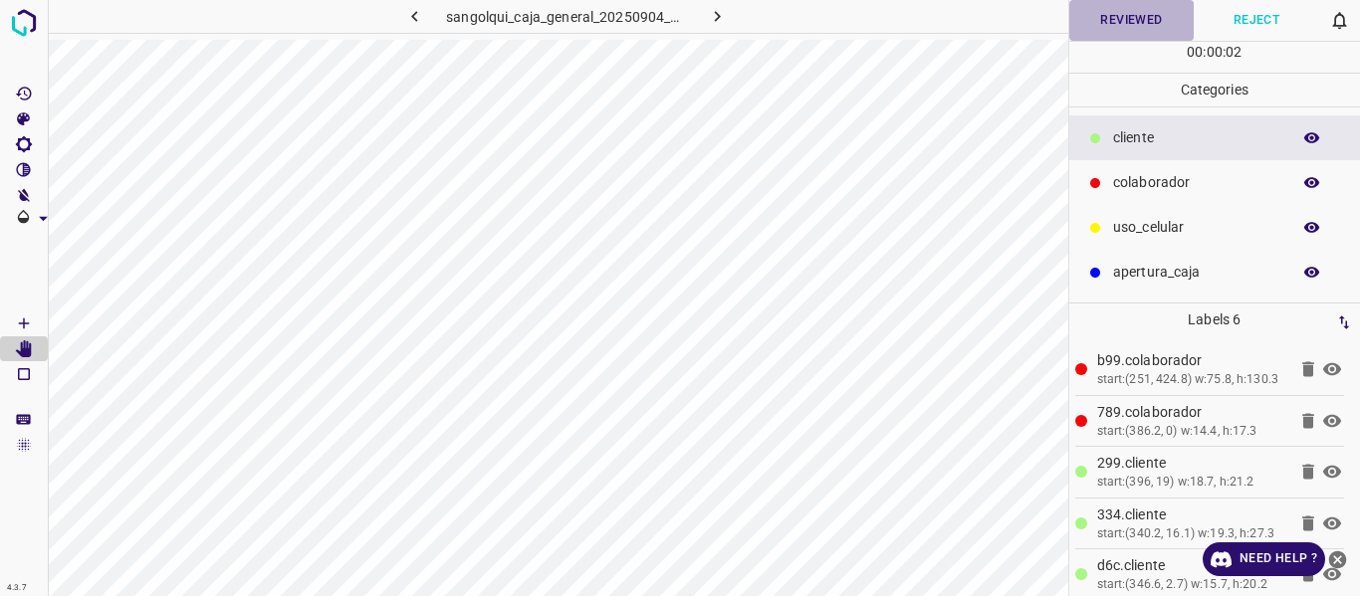
click at [1120, 26] on button "Reviewed" at bounding box center [1131, 20] width 125 height 41
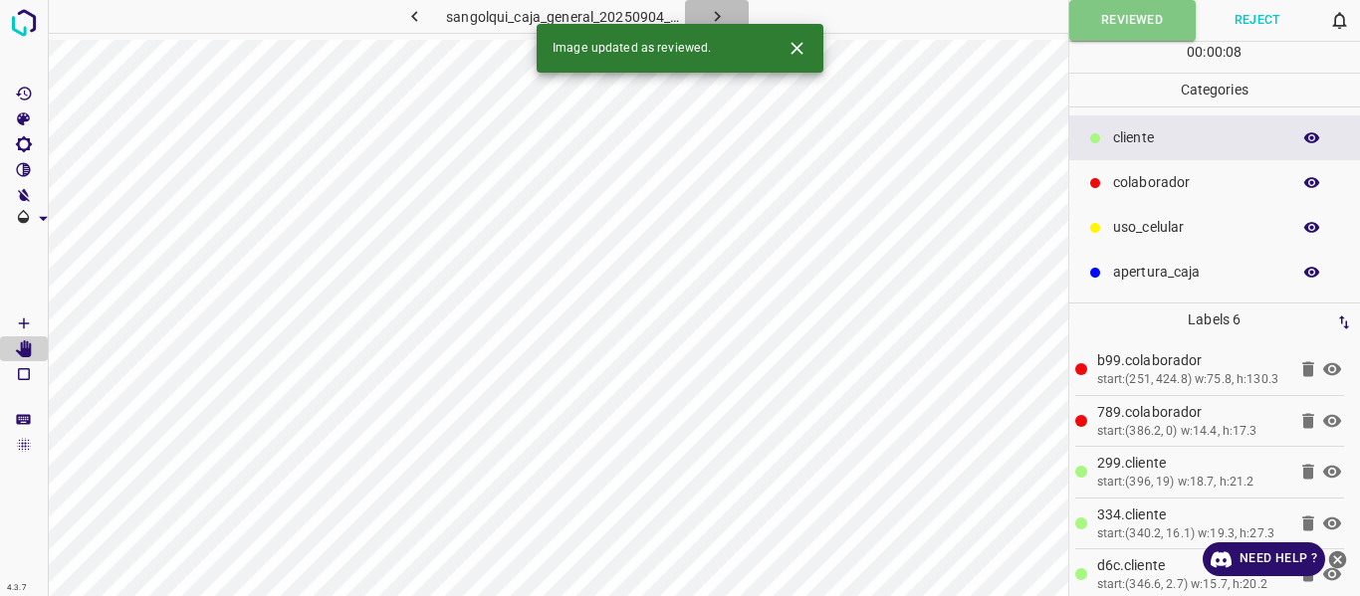
click at [725, 8] on icon "button" at bounding box center [717, 16] width 21 height 21
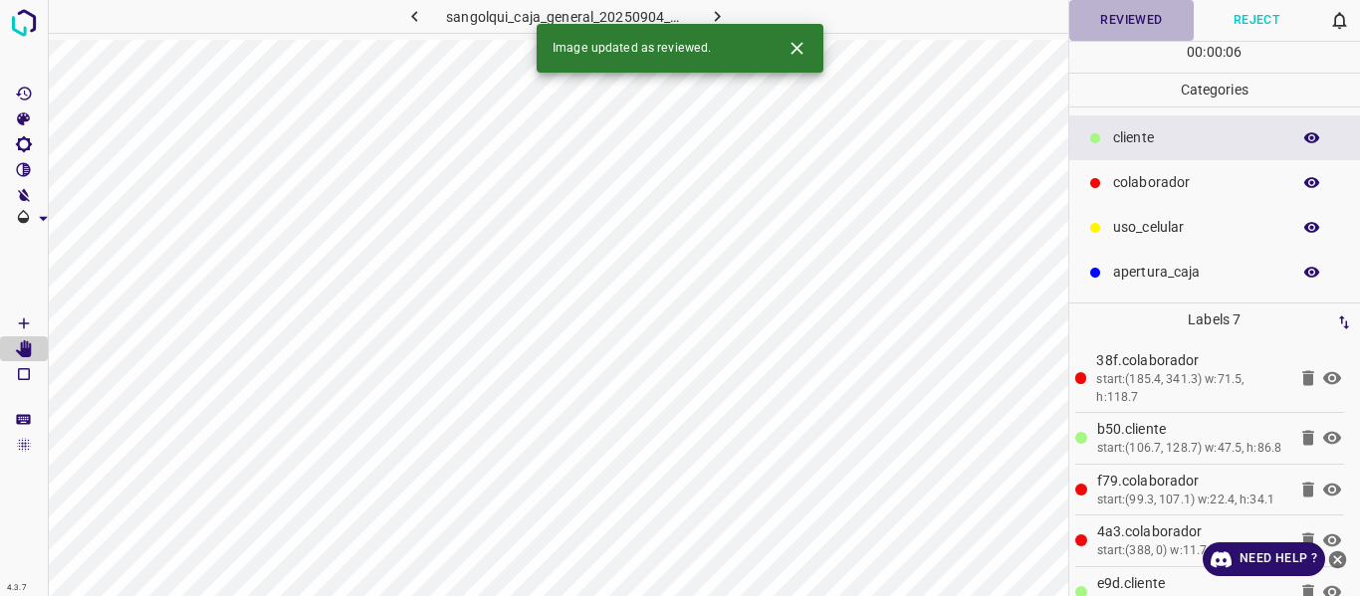
click at [1096, 22] on button "Reviewed" at bounding box center [1131, 20] width 125 height 41
click at [714, 9] on icon "button" at bounding box center [717, 16] width 21 height 21
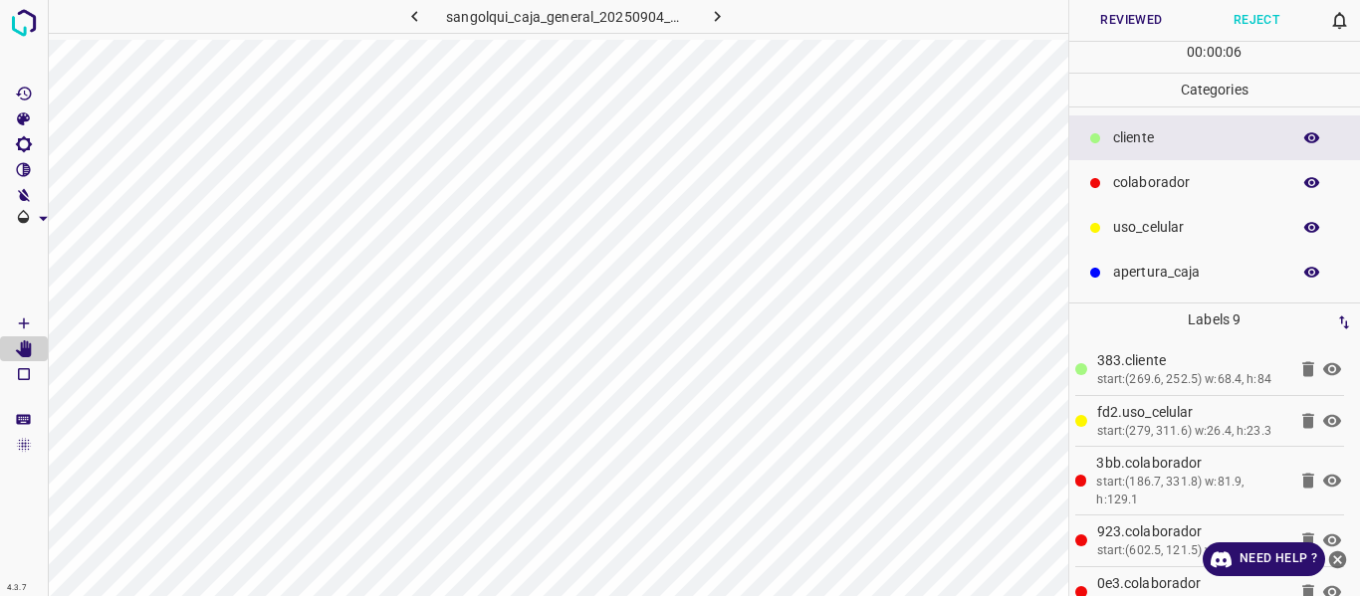
click at [1091, 23] on button "Reviewed" at bounding box center [1131, 20] width 125 height 41
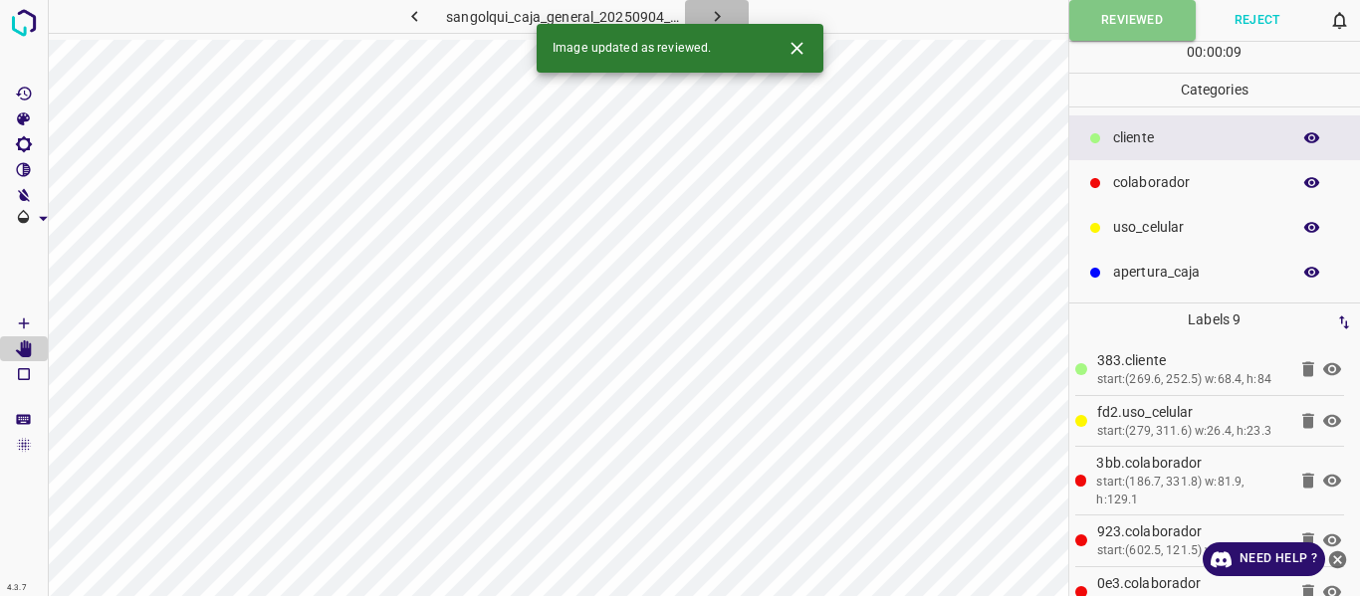
click at [714, 8] on icon "button" at bounding box center [717, 16] width 21 height 21
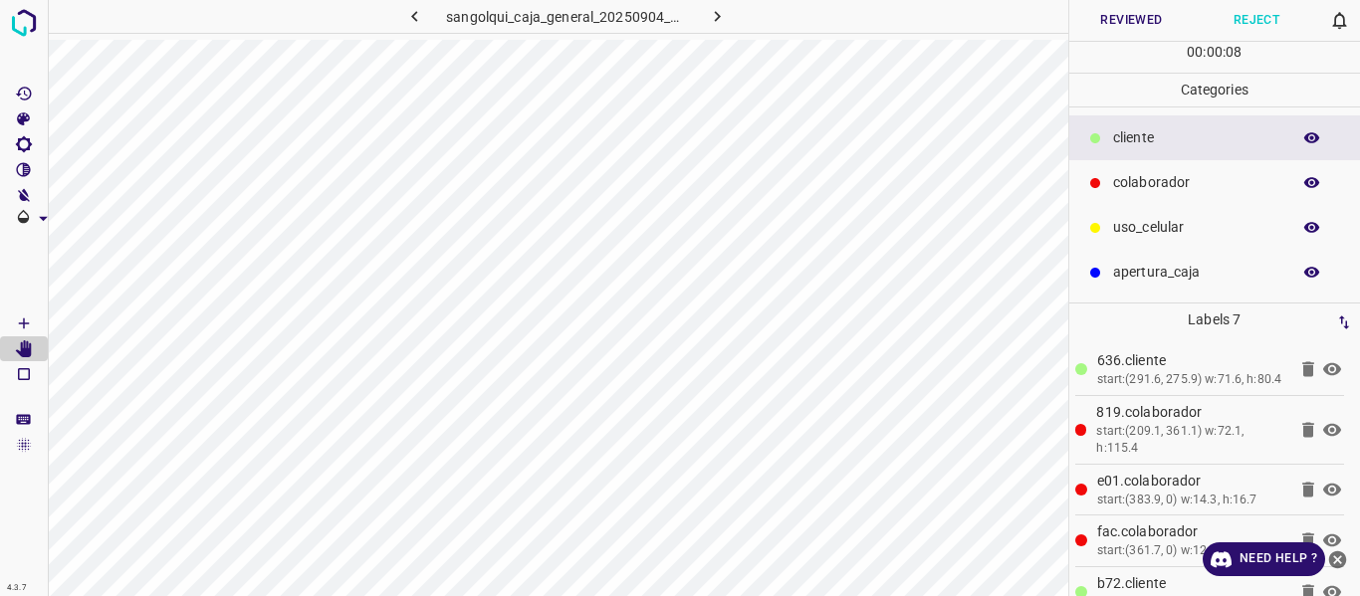
click at [1126, 14] on button "Reviewed" at bounding box center [1131, 20] width 125 height 41
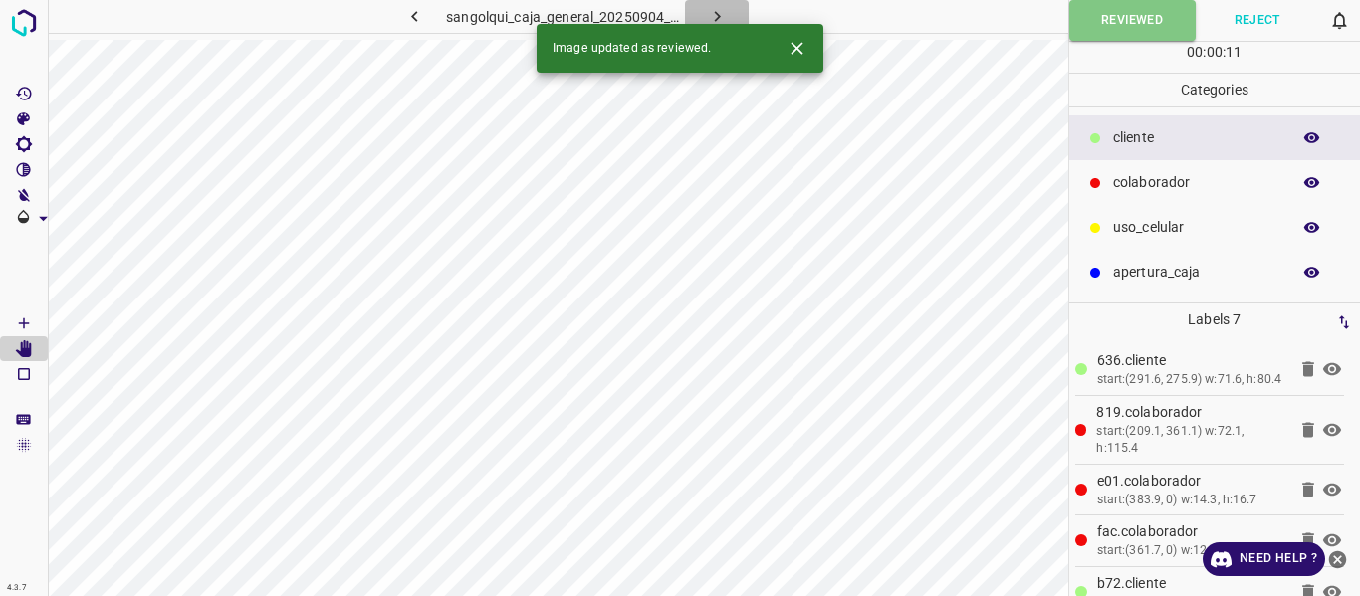
click at [712, 9] on icon "button" at bounding box center [717, 16] width 21 height 21
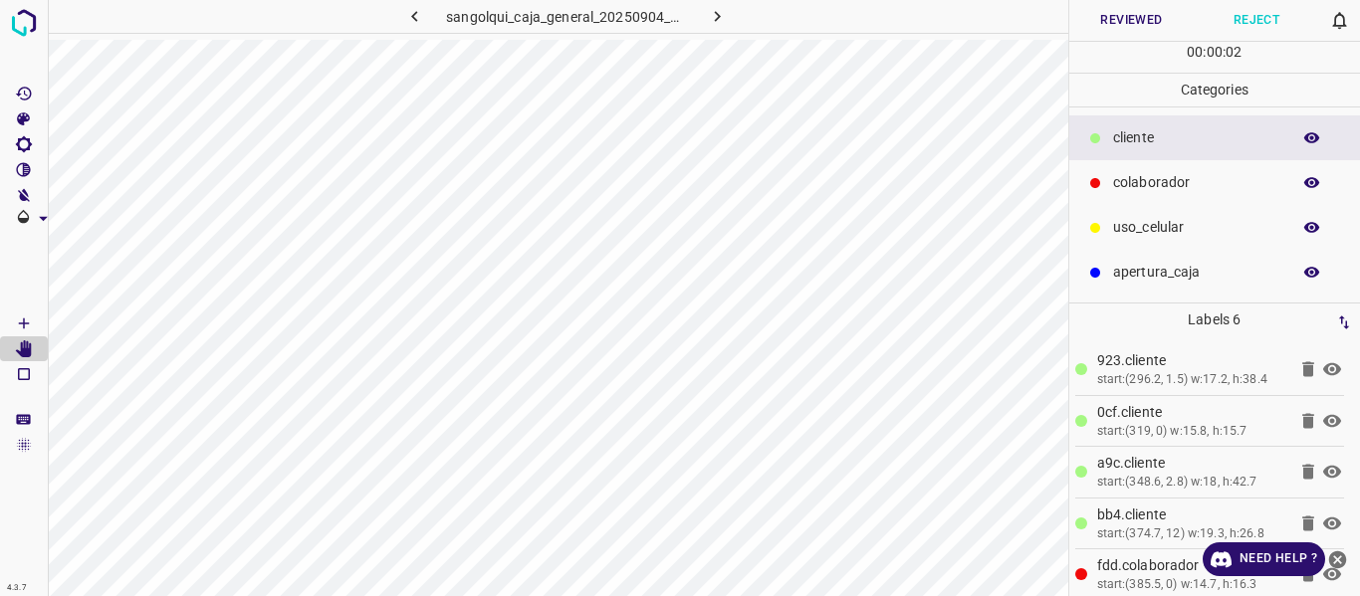
click at [1110, 19] on button "Reviewed" at bounding box center [1131, 20] width 125 height 41
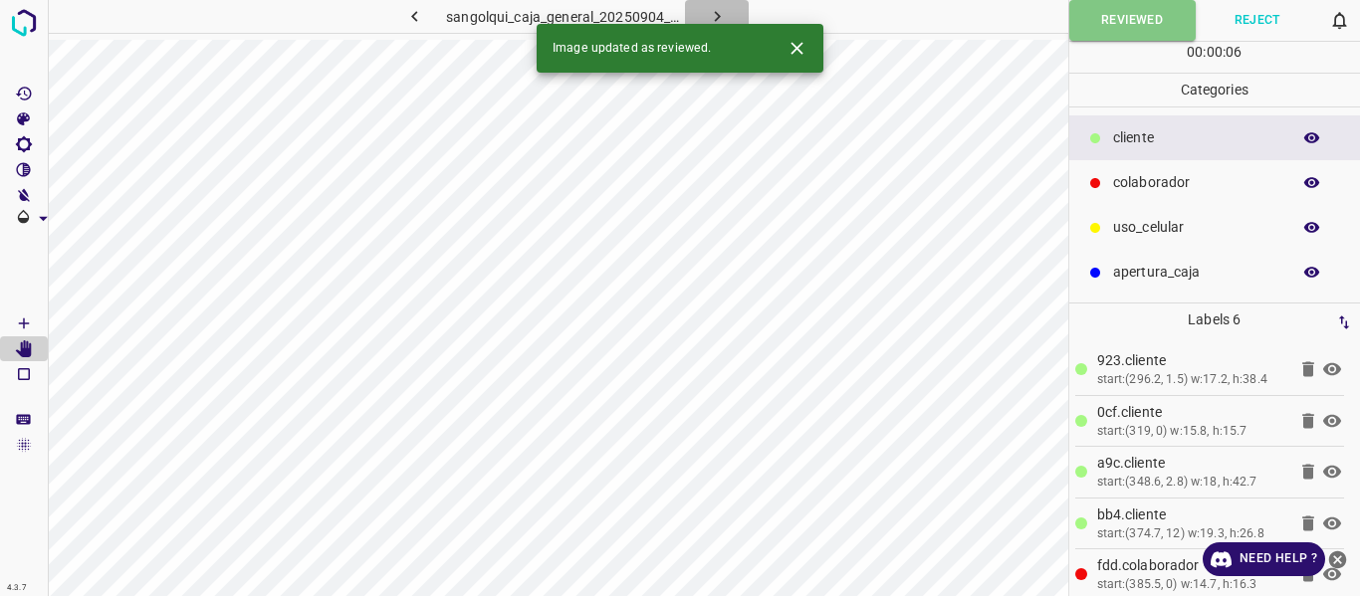
click at [714, 10] on icon "button" at bounding box center [717, 16] width 21 height 21
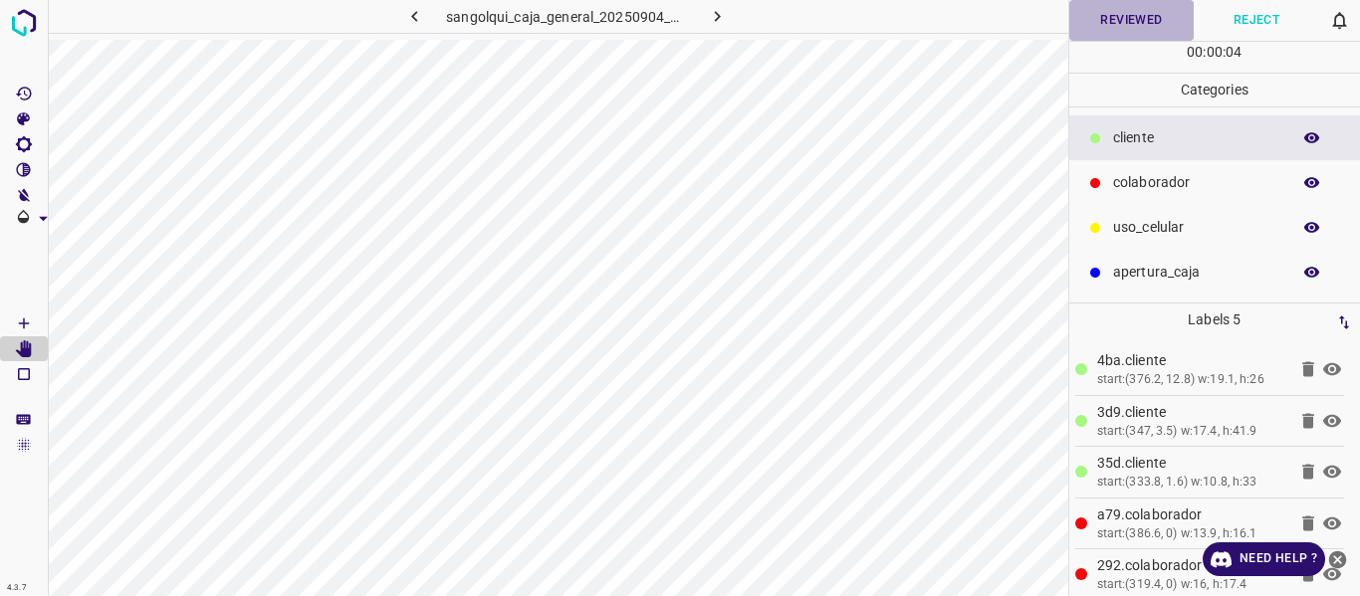
click at [1101, 5] on button "Reviewed" at bounding box center [1131, 20] width 125 height 41
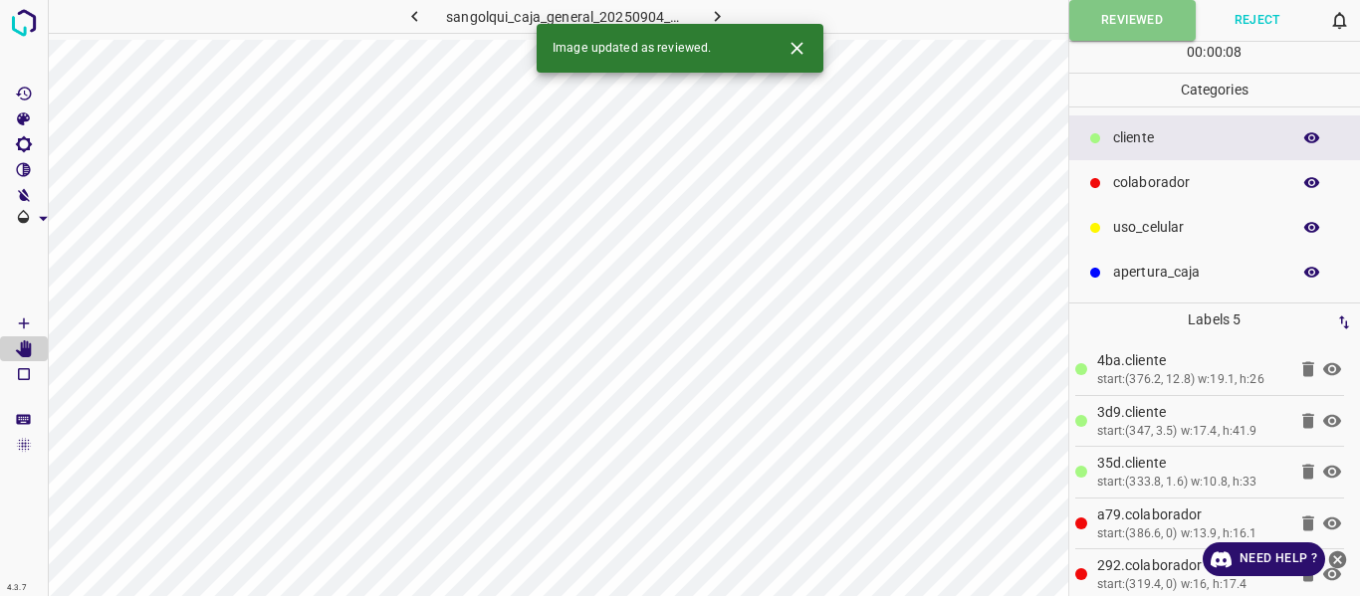
click at [716, 12] on icon "button" at bounding box center [717, 16] width 21 height 21
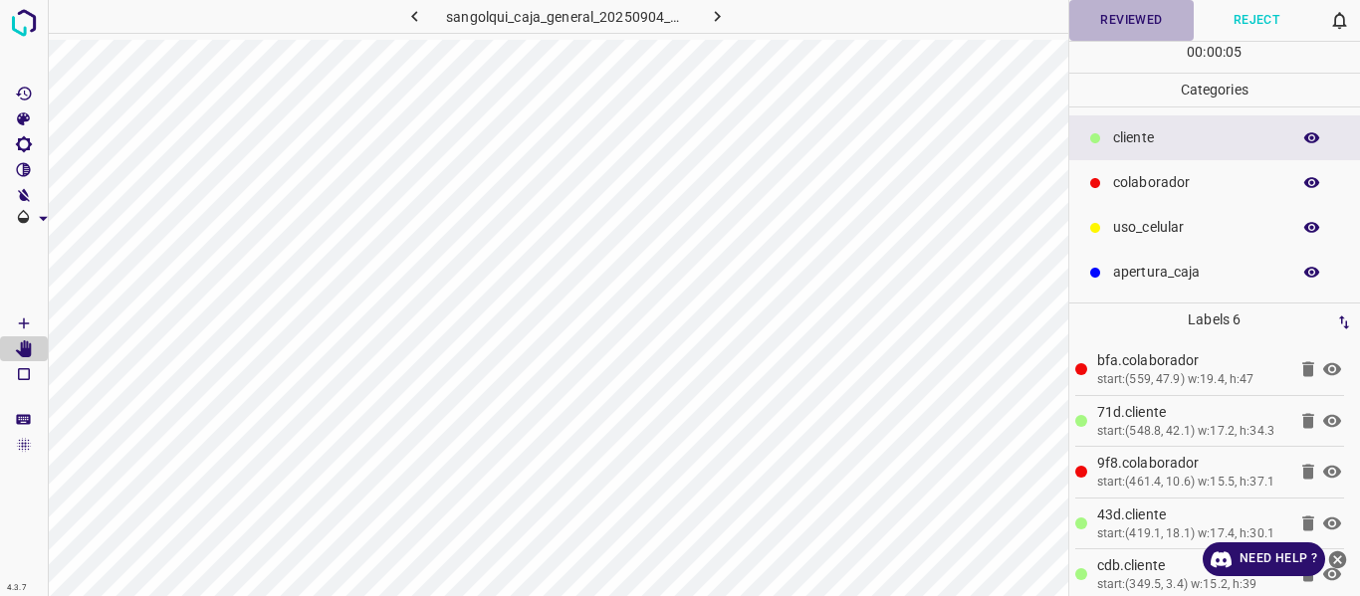
click at [1112, 14] on button "Reviewed" at bounding box center [1131, 20] width 125 height 41
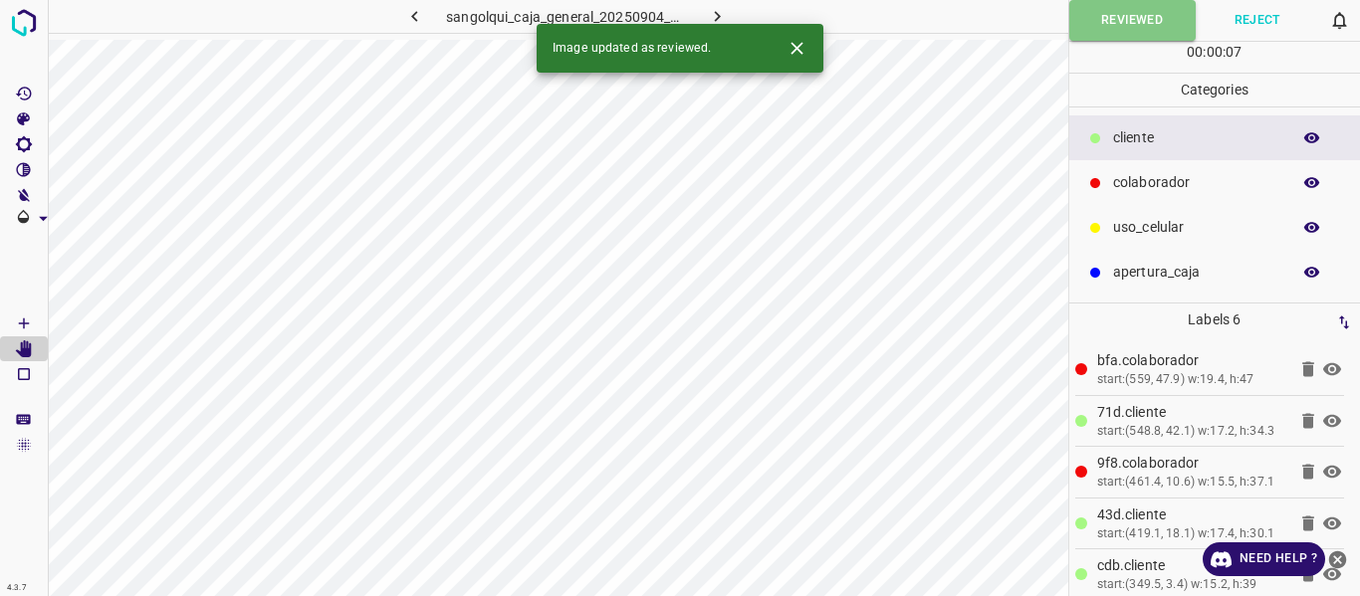
click at [713, 8] on icon "button" at bounding box center [717, 16] width 21 height 21
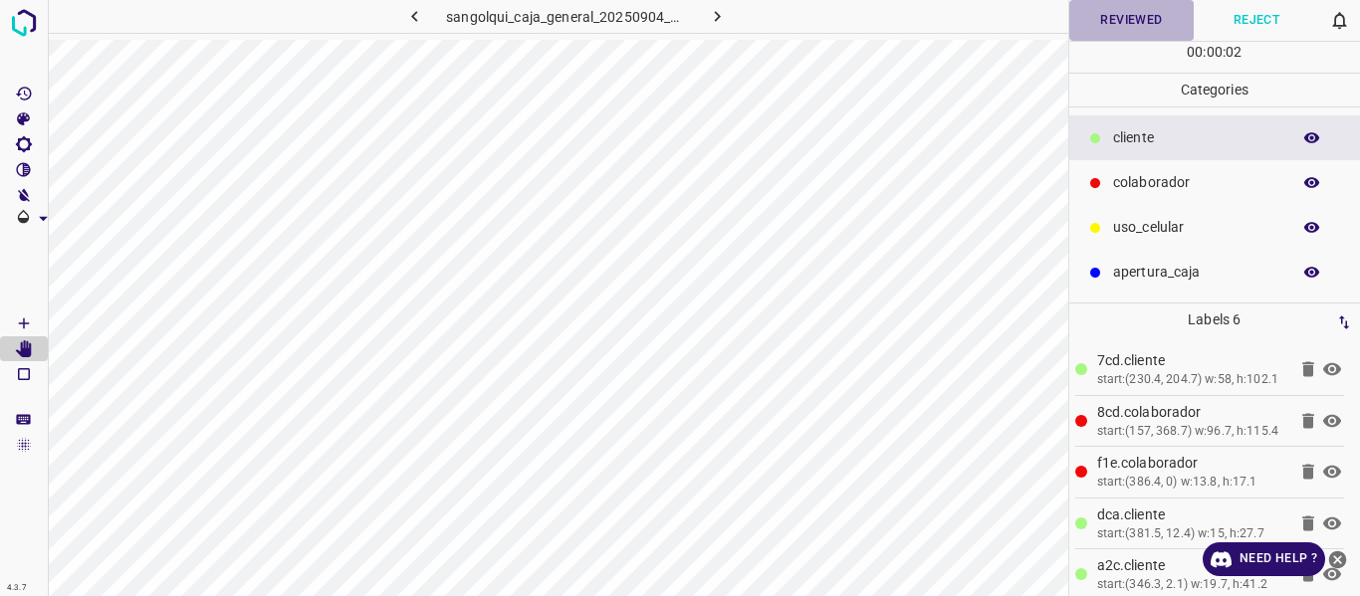
click at [1116, 18] on button "Reviewed" at bounding box center [1131, 20] width 125 height 41
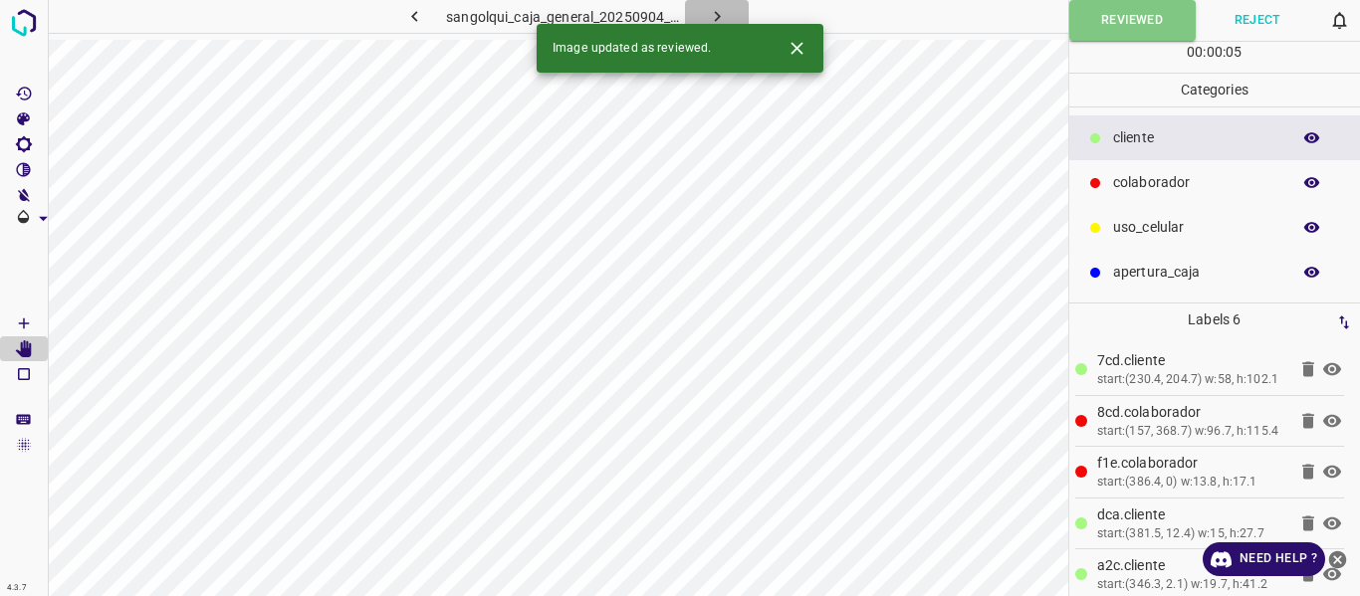
click at [715, 12] on icon "button" at bounding box center [717, 16] width 6 height 11
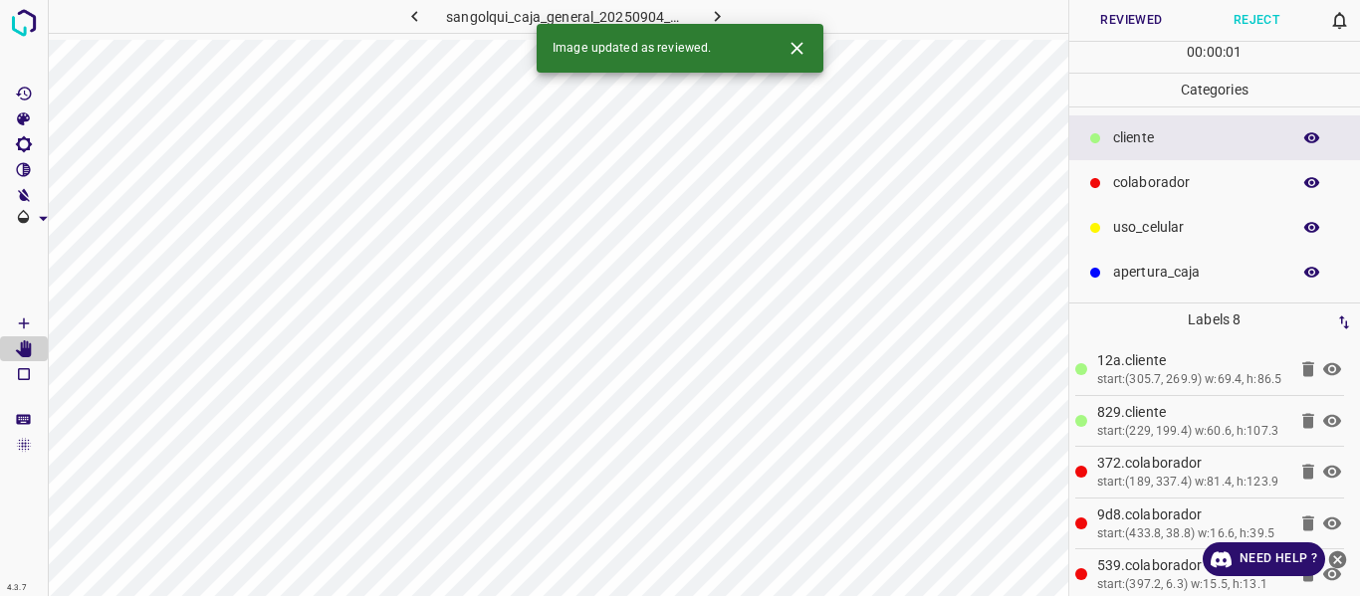
click at [1080, 17] on button "Reviewed" at bounding box center [1131, 20] width 125 height 41
click at [712, 8] on icon "button" at bounding box center [717, 16] width 21 height 21
click at [1101, 22] on button "Reviewed" at bounding box center [1131, 20] width 125 height 41
click at [697, 4] on button "button" at bounding box center [717, 16] width 64 height 33
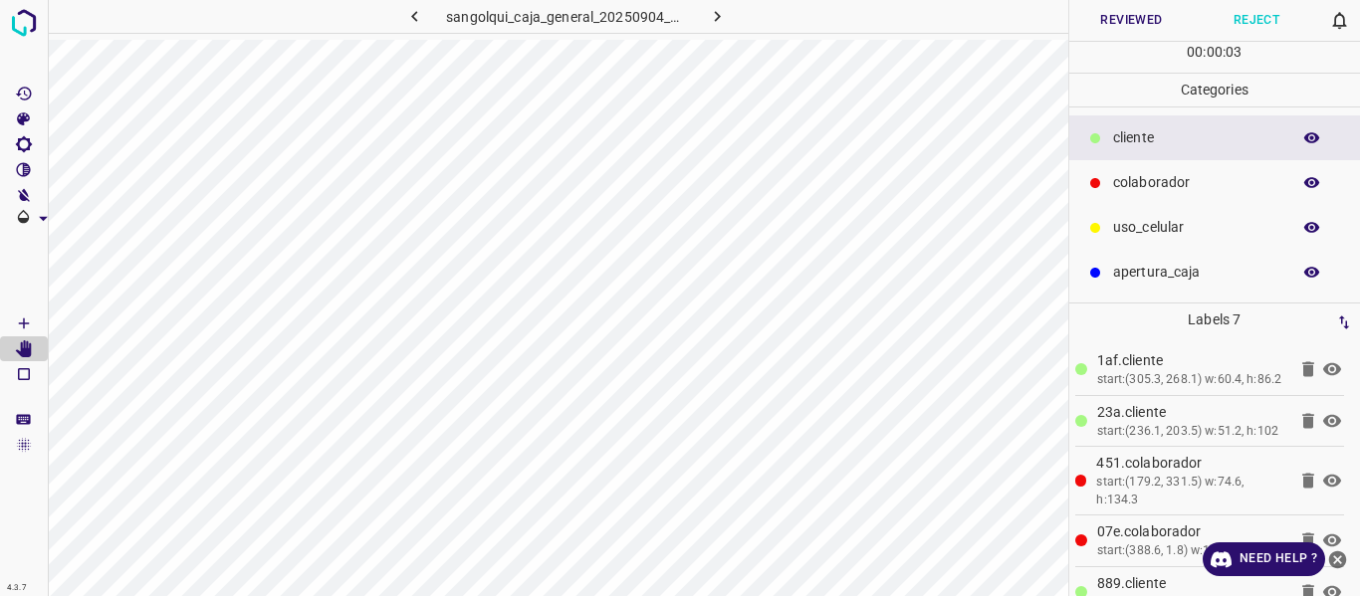
click at [1092, 21] on button "Reviewed" at bounding box center [1131, 20] width 125 height 41
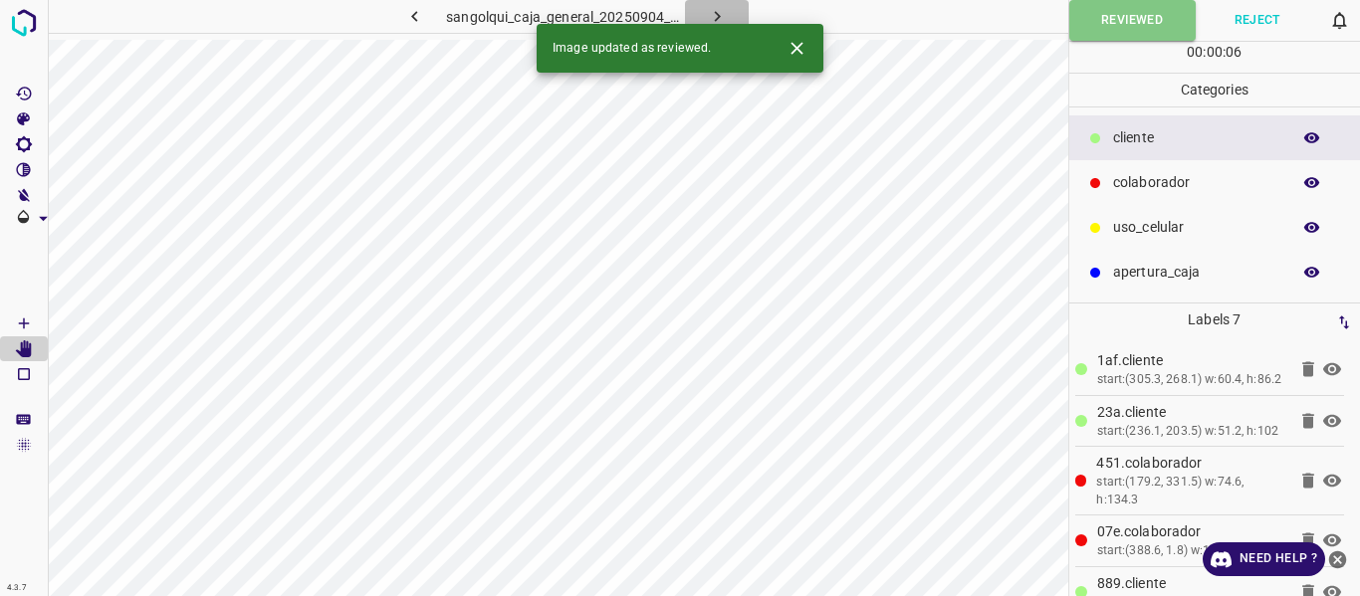
click at [712, 17] on icon "button" at bounding box center [717, 16] width 21 height 21
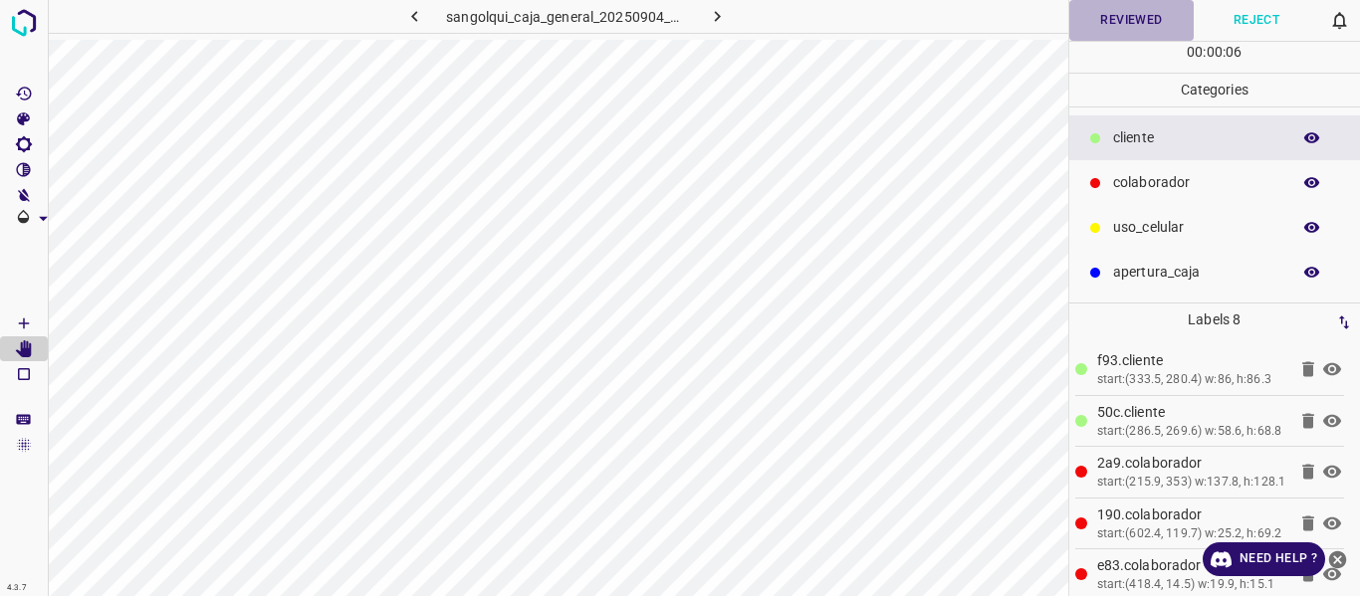
click at [1093, 21] on button "Reviewed" at bounding box center [1131, 20] width 125 height 41
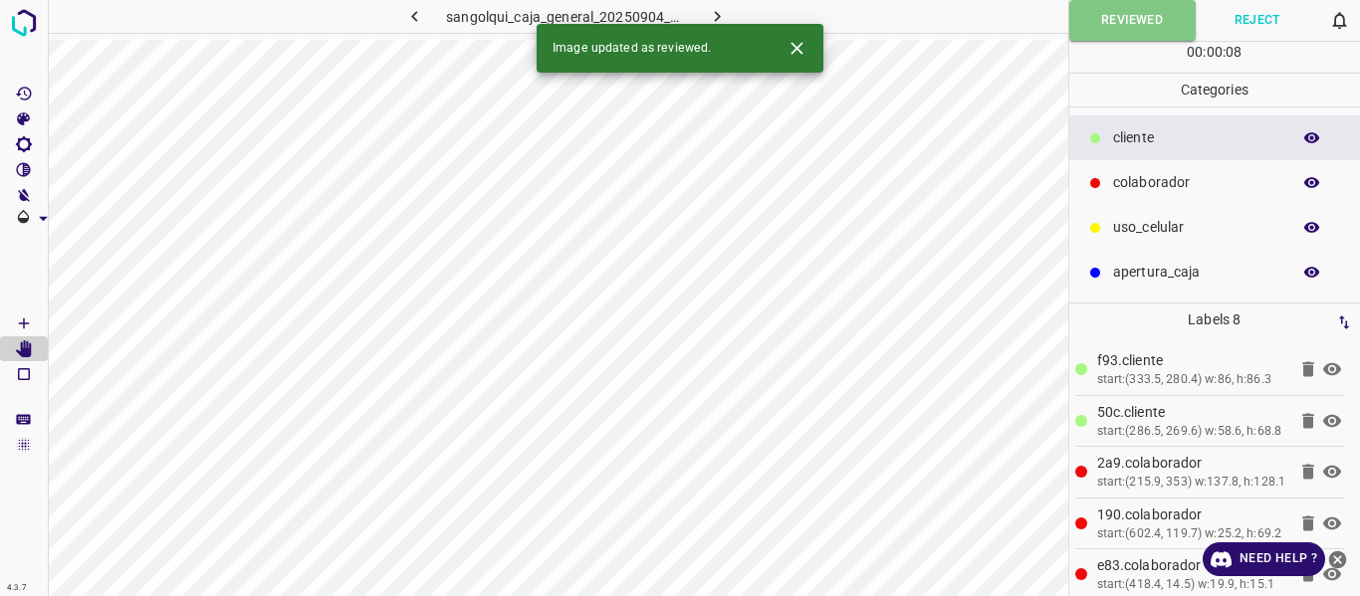
click at [723, 9] on icon "button" at bounding box center [717, 16] width 21 height 21
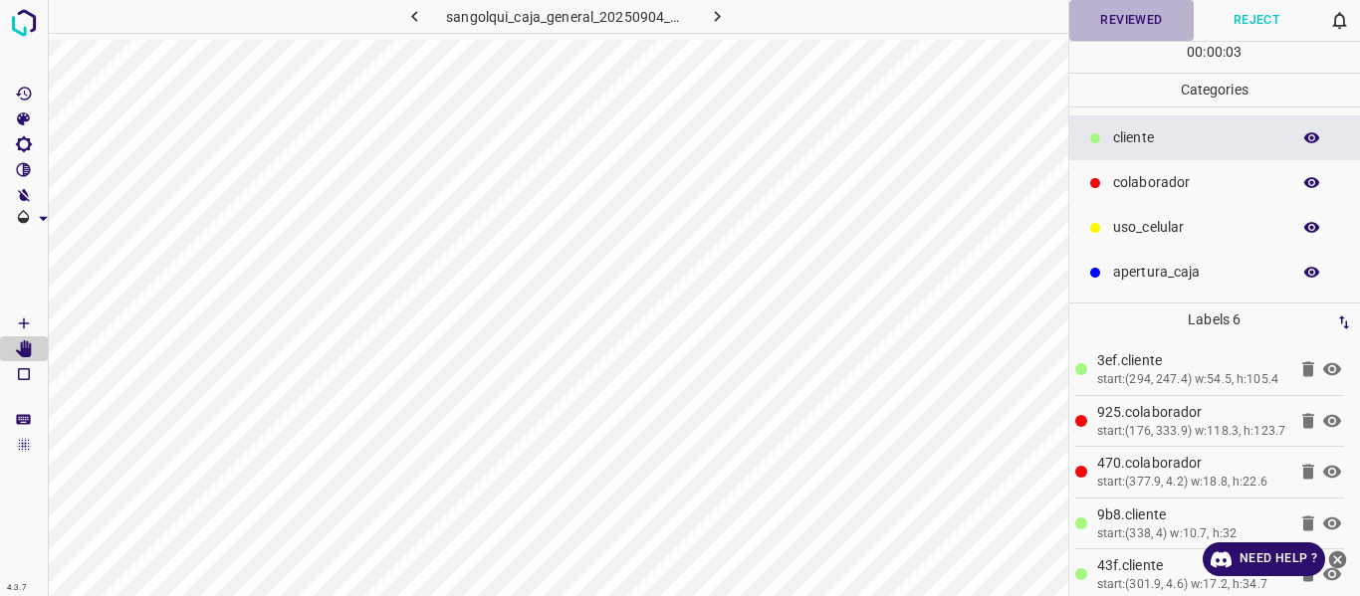
click at [1131, 30] on button "Reviewed" at bounding box center [1131, 20] width 125 height 41
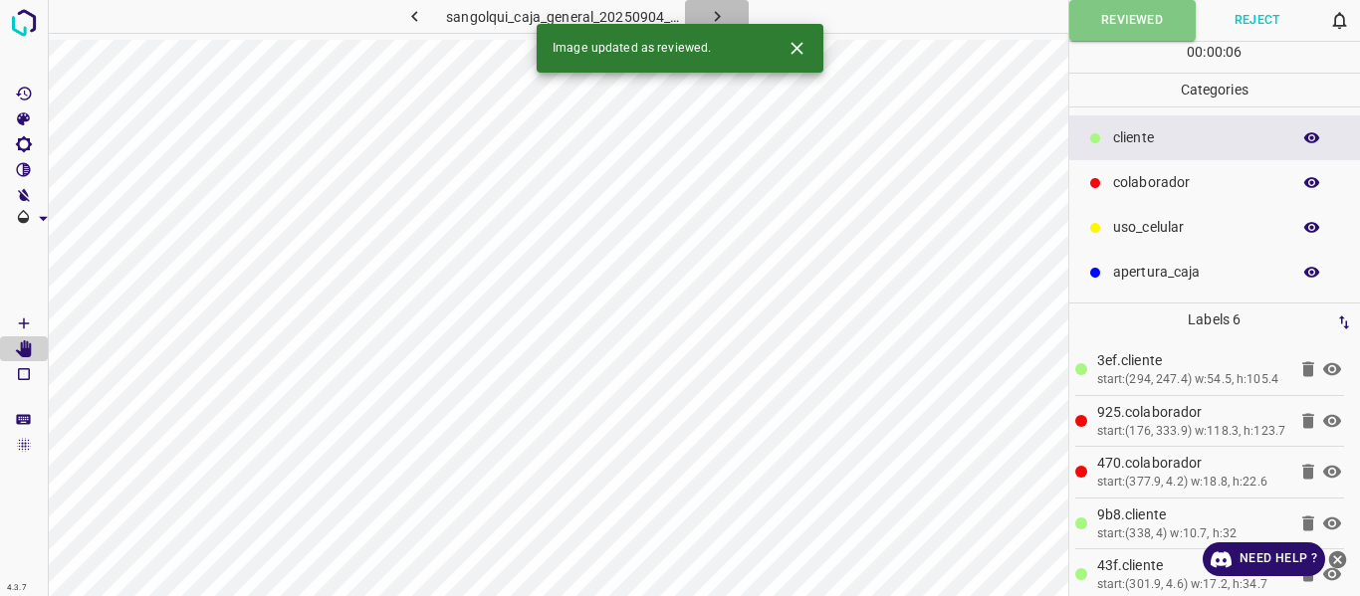
click at [721, 13] on icon "button" at bounding box center [717, 16] width 21 height 21
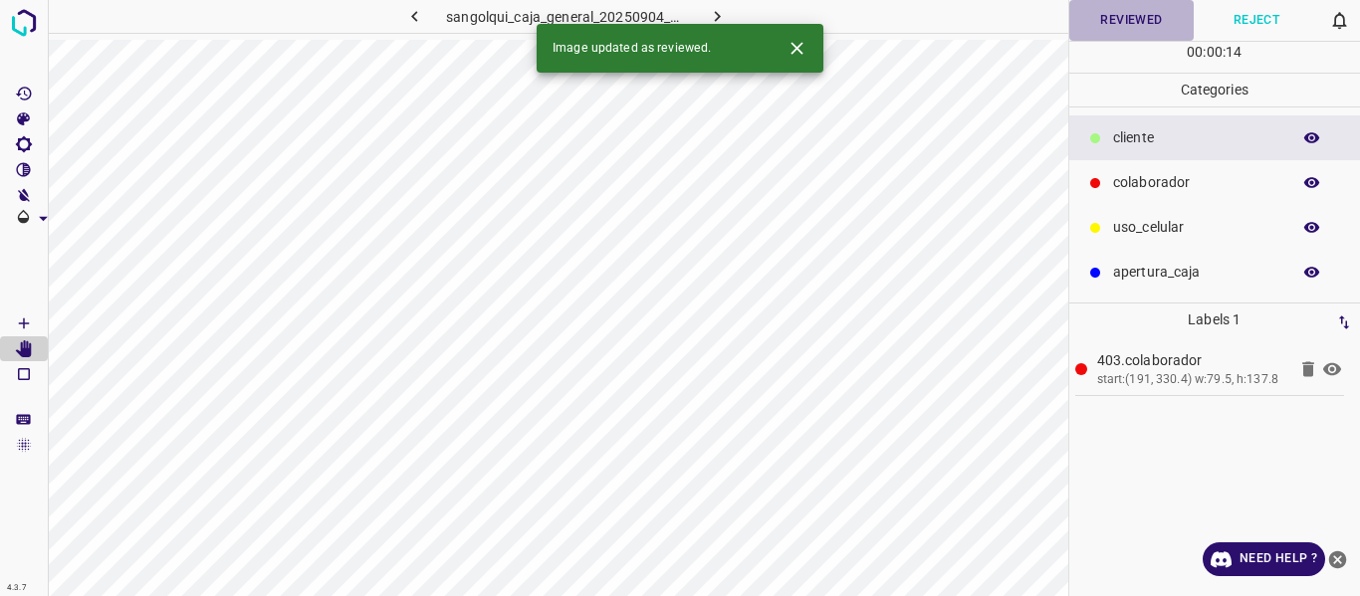
click at [1112, 13] on button "Reviewed" at bounding box center [1131, 20] width 125 height 41
drag, startPoint x: 713, startPoint y: 6, endPoint x: 750, endPoint y: 28, distance: 42.9
click at [714, 6] on icon "button" at bounding box center [717, 16] width 21 height 21
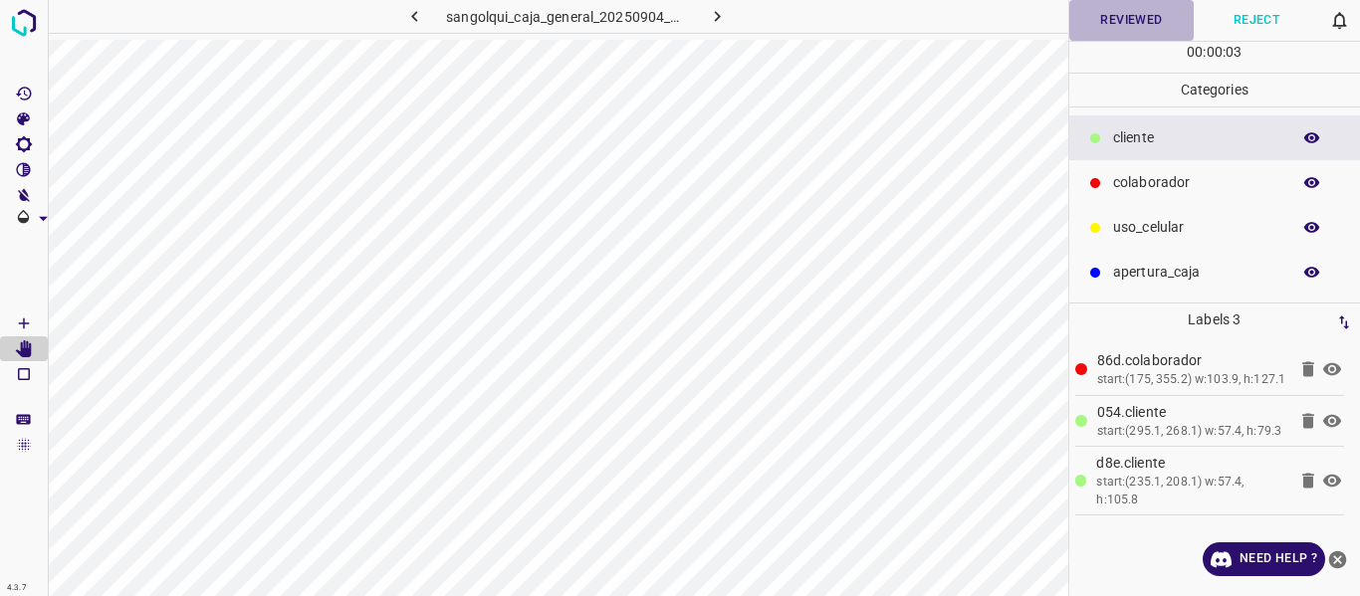
click at [1097, 10] on button "Reviewed" at bounding box center [1131, 20] width 125 height 41
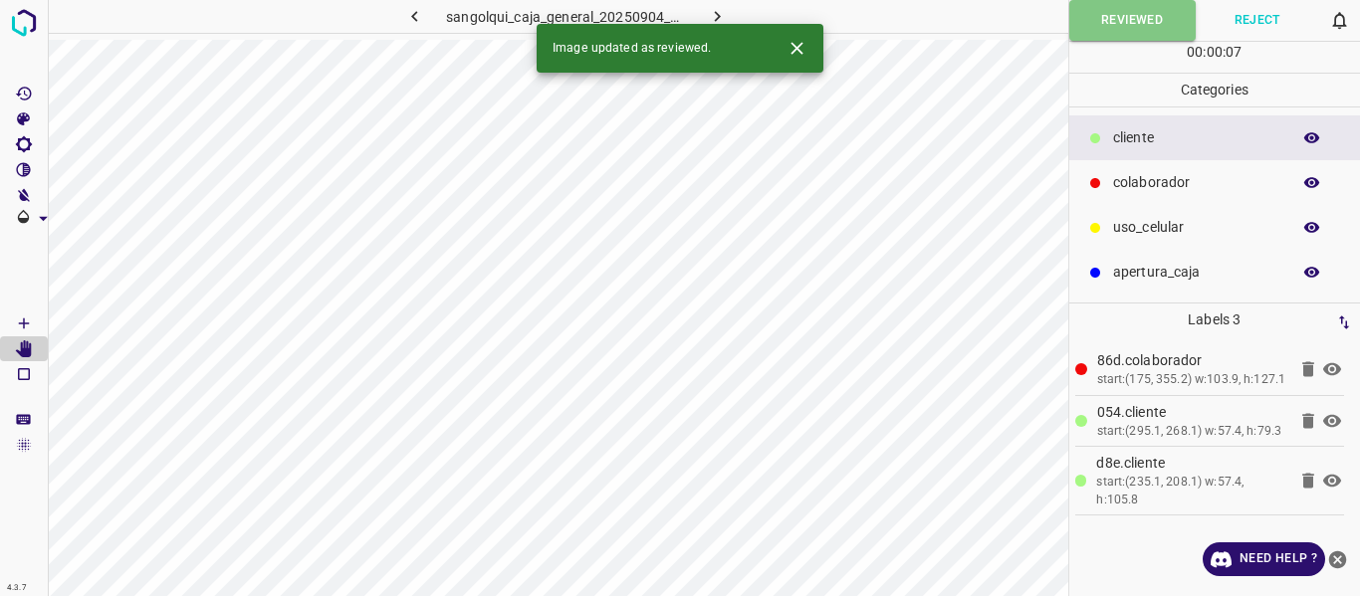
click at [719, 16] on icon "button" at bounding box center [717, 16] width 6 height 11
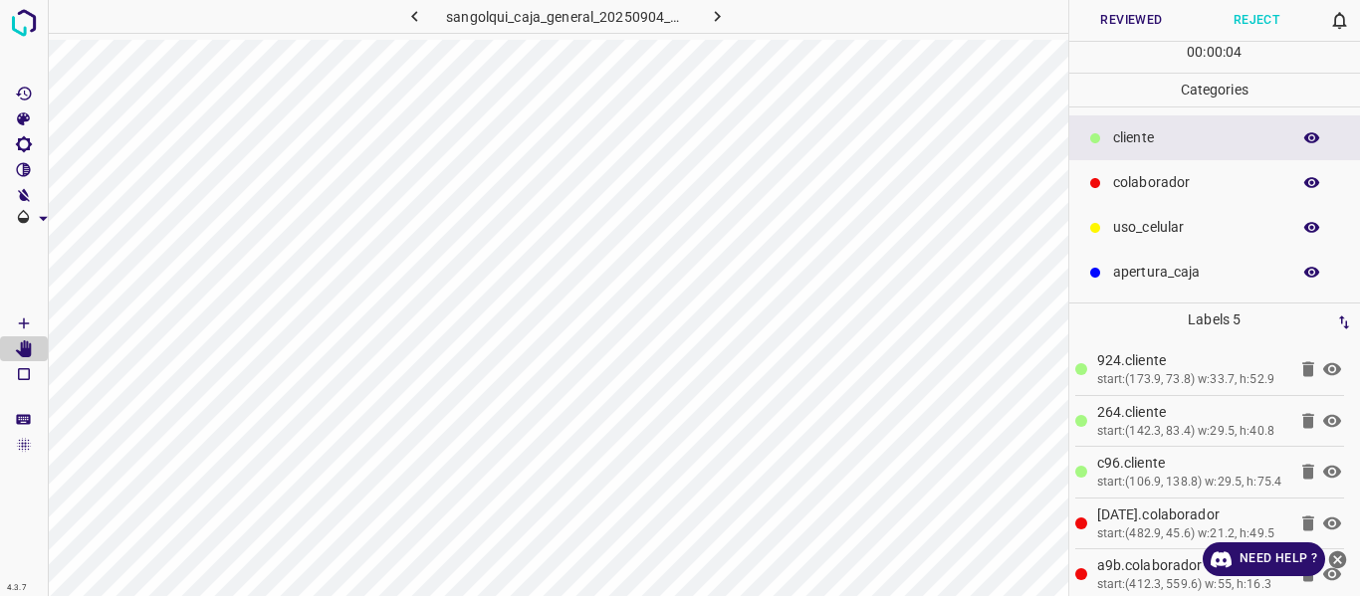
click at [1118, 2] on button "Reviewed" at bounding box center [1131, 20] width 125 height 41
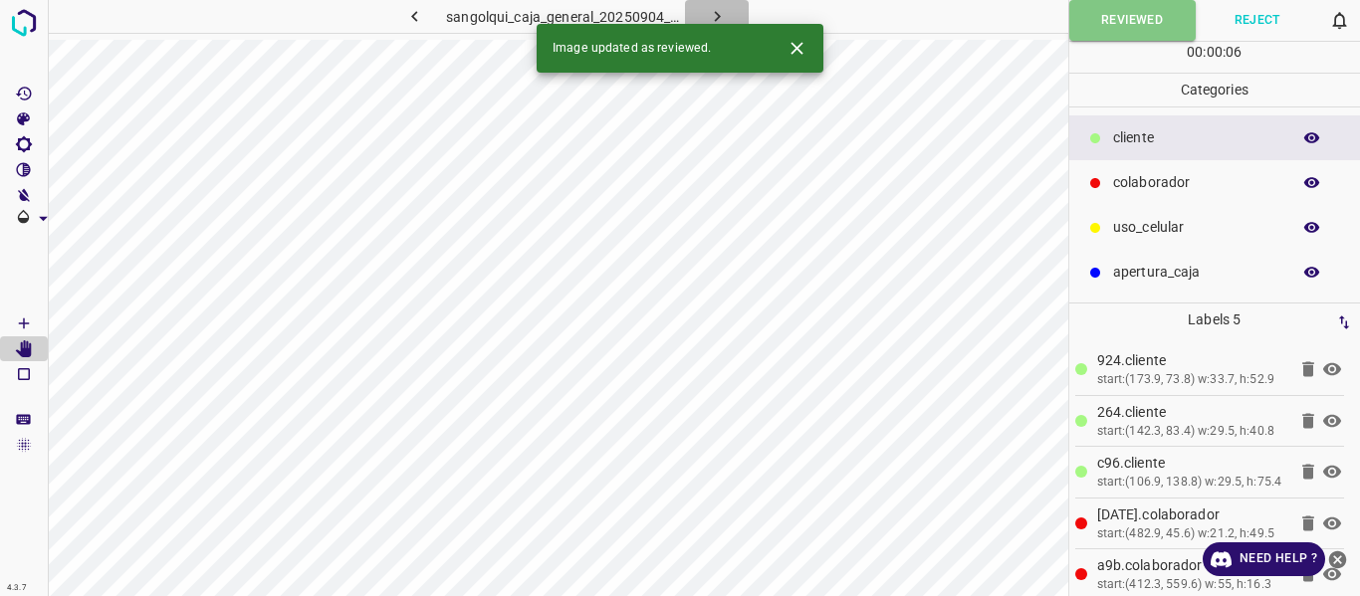
drag, startPoint x: 708, startPoint y: 5, endPoint x: 701, endPoint y: 69, distance: 64.1
click at [709, 6] on button "button" at bounding box center [717, 16] width 64 height 33
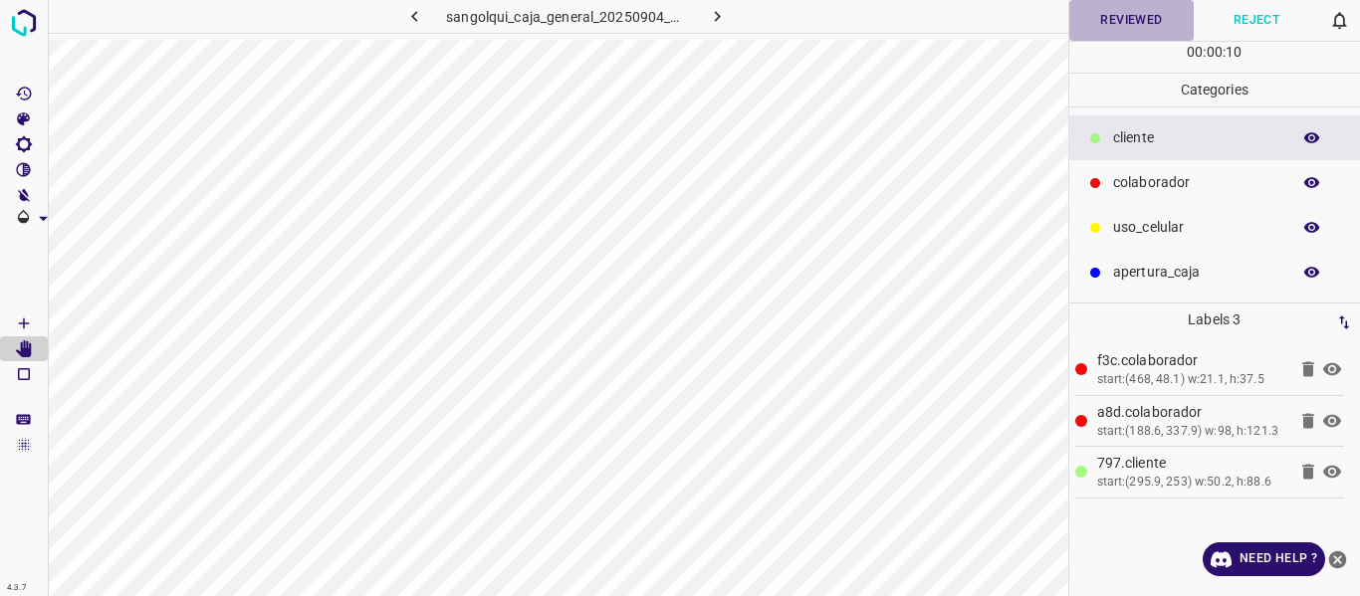
click at [1113, 16] on button "Reviewed" at bounding box center [1131, 20] width 125 height 41
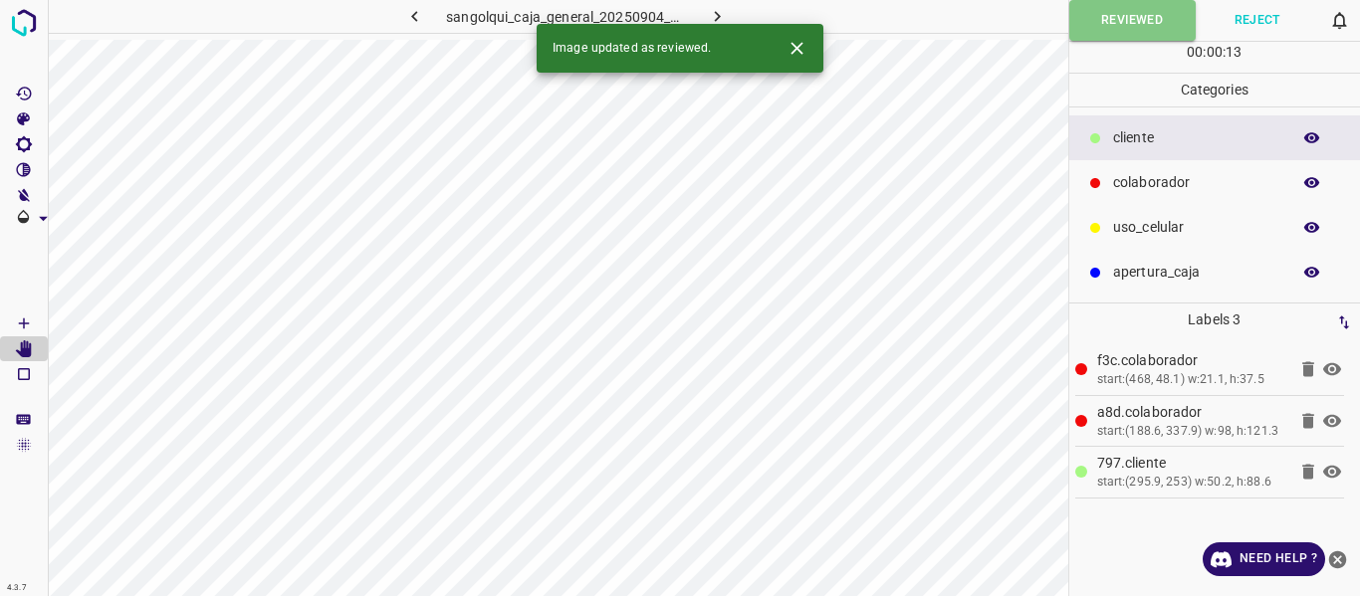
click at [724, 9] on icon "button" at bounding box center [717, 16] width 21 height 21
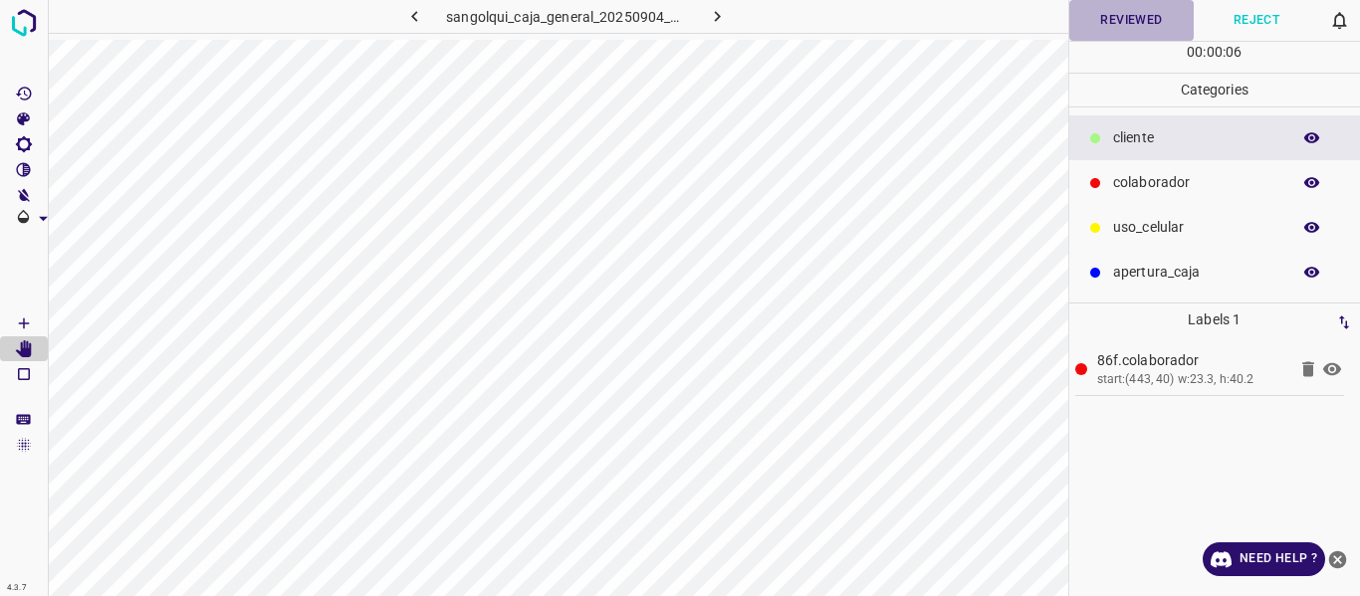
click at [1093, 25] on button "Reviewed" at bounding box center [1131, 20] width 125 height 41
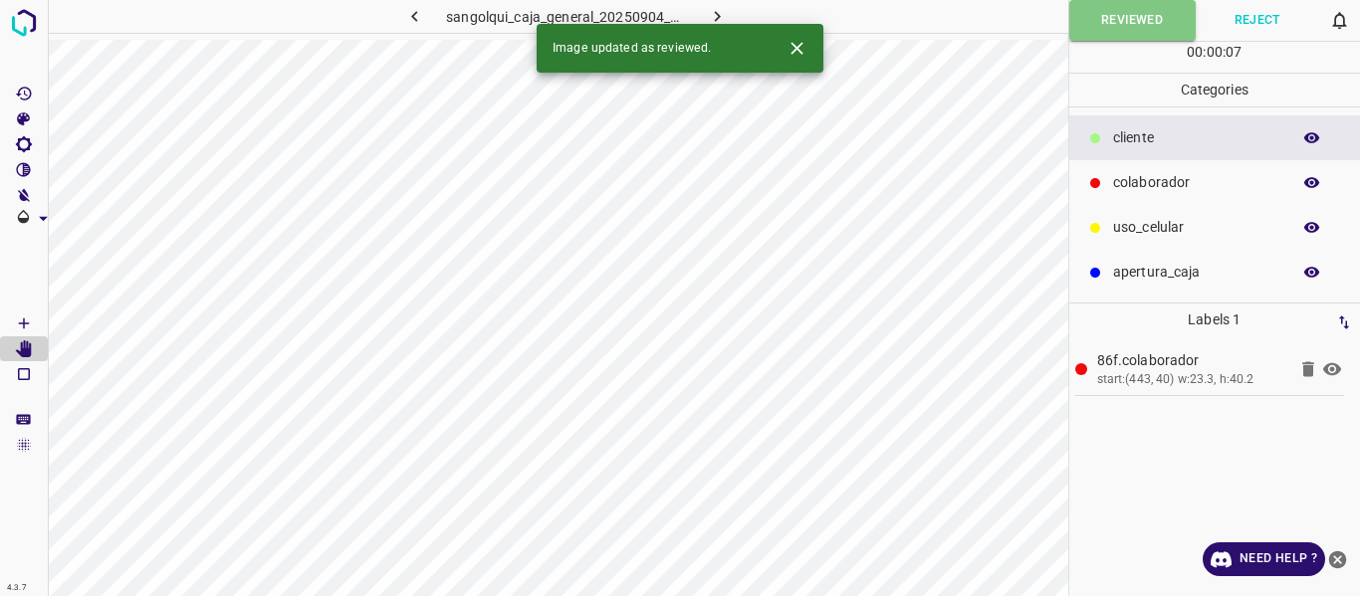
click at [712, 13] on icon "button" at bounding box center [717, 16] width 21 height 21
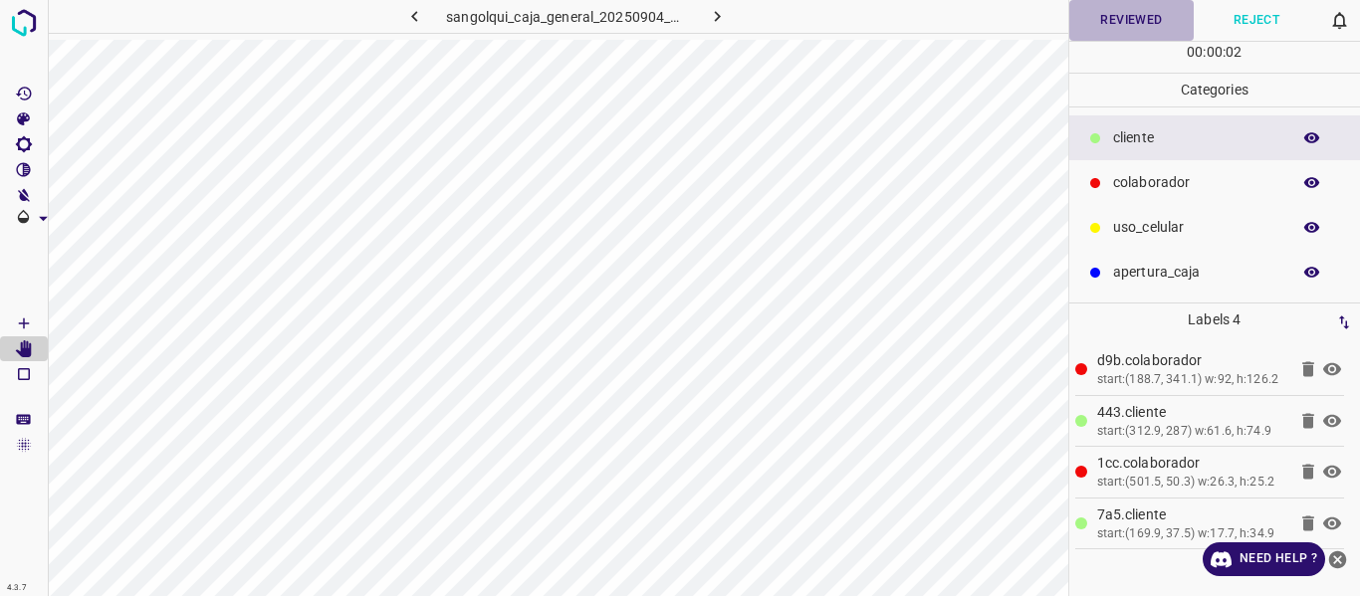
click at [1100, 21] on button "Reviewed" at bounding box center [1131, 20] width 125 height 41
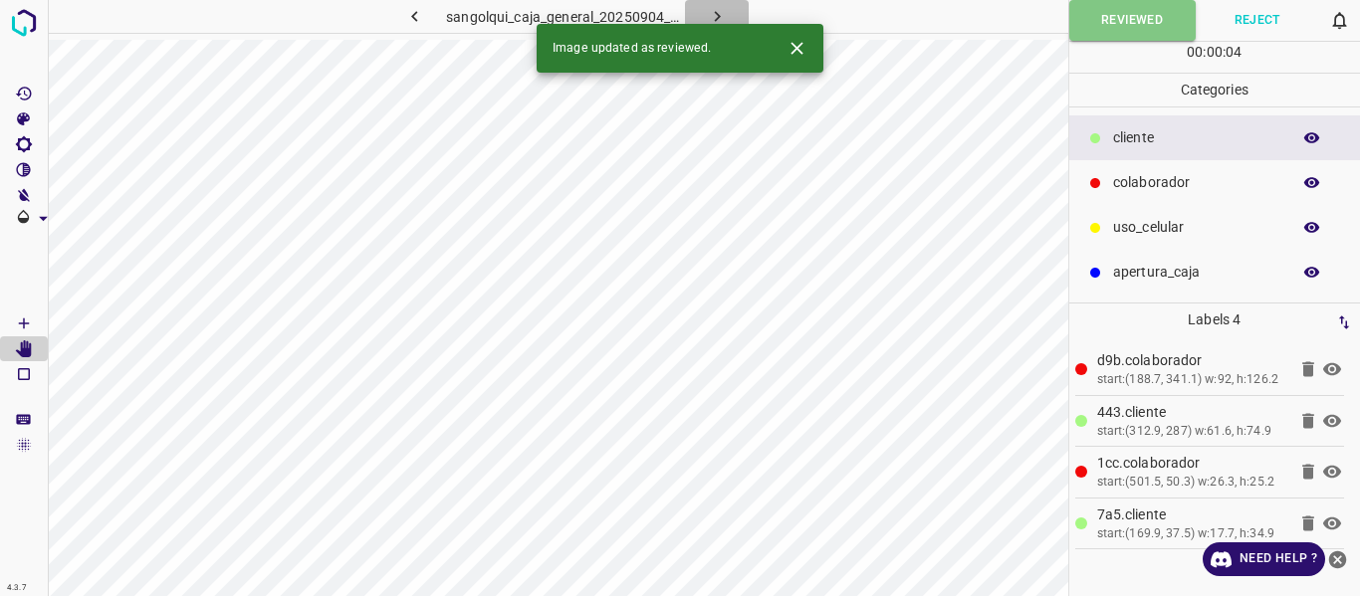
drag, startPoint x: 717, startPoint y: 6, endPoint x: 818, endPoint y: 54, distance: 112.2
click at [719, 9] on icon "button" at bounding box center [717, 16] width 21 height 21
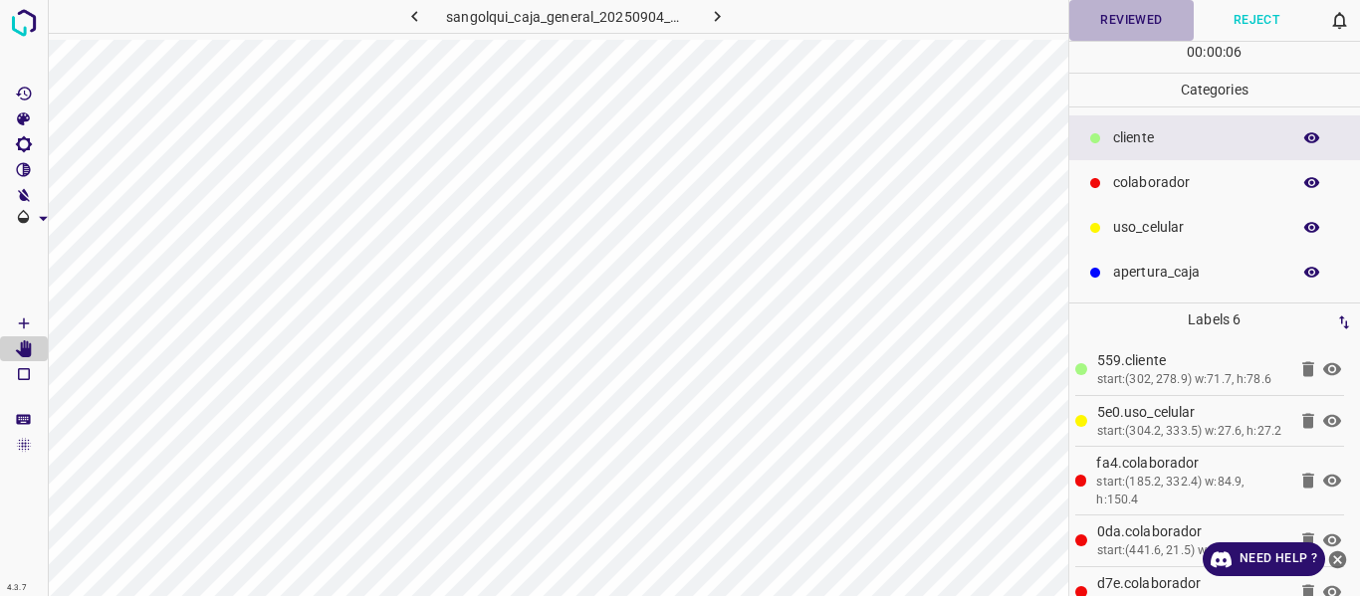
click at [1134, 18] on button "Reviewed" at bounding box center [1131, 20] width 125 height 41
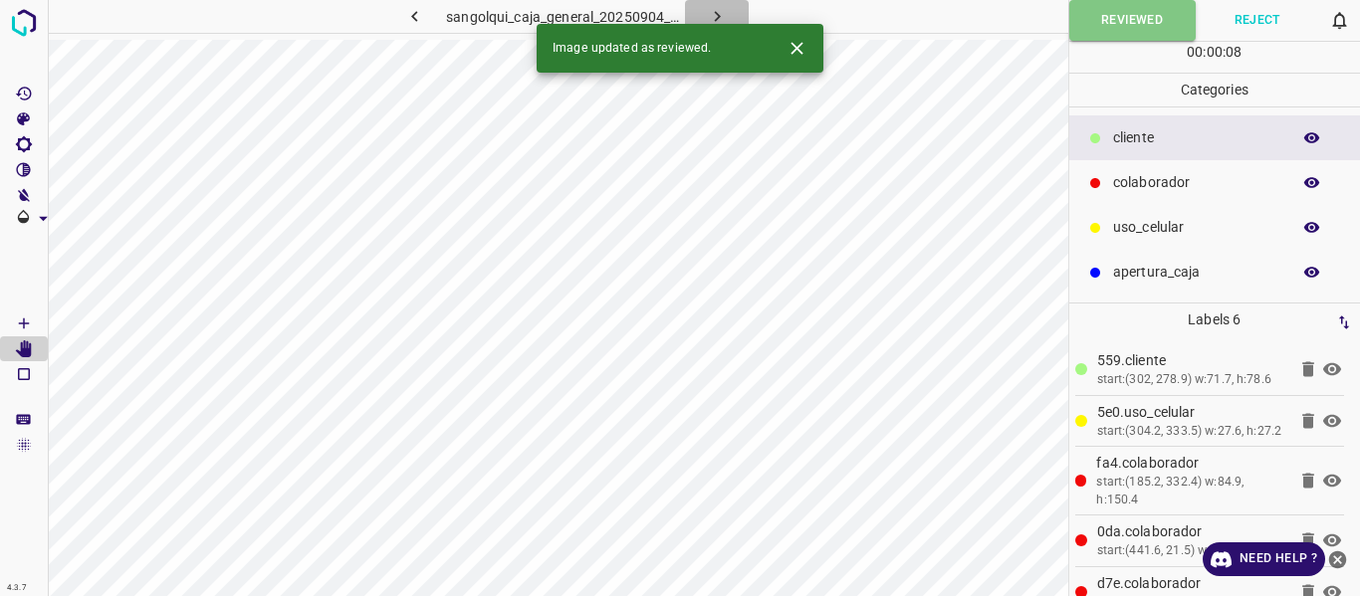
click at [722, 11] on icon "button" at bounding box center [717, 16] width 21 height 21
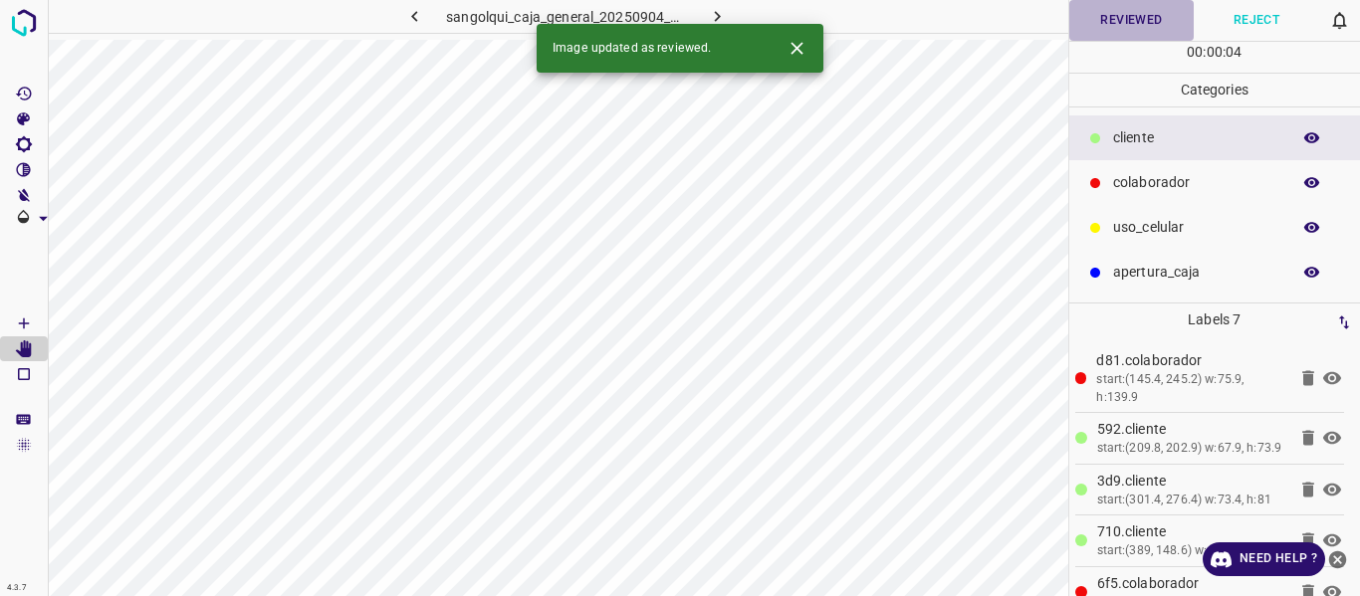
click at [1126, 26] on button "Reviewed" at bounding box center [1131, 20] width 125 height 41
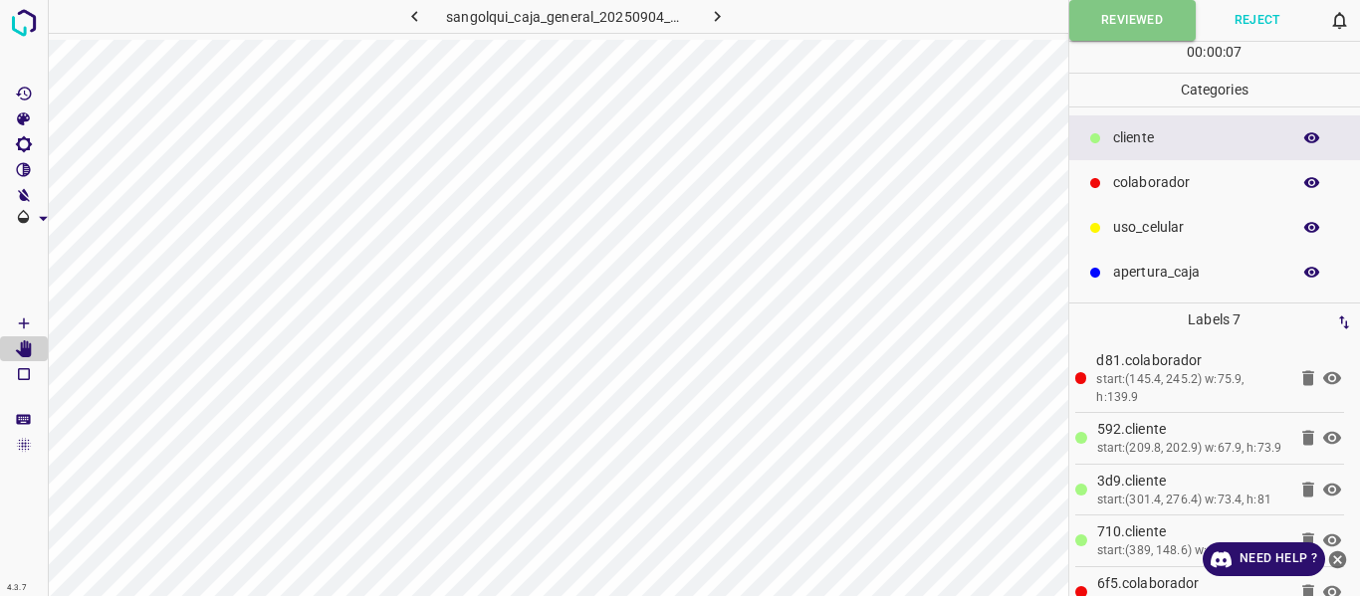
drag, startPoint x: 725, startPoint y: 14, endPoint x: 722, endPoint y: 33, distance: 19.2
click at [724, 14] on icon "button" at bounding box center [717, 16] width 21 height 21
click at [1094, 20] on button "Reviewed" at bounding box center [1131, 20] width 125 height 41
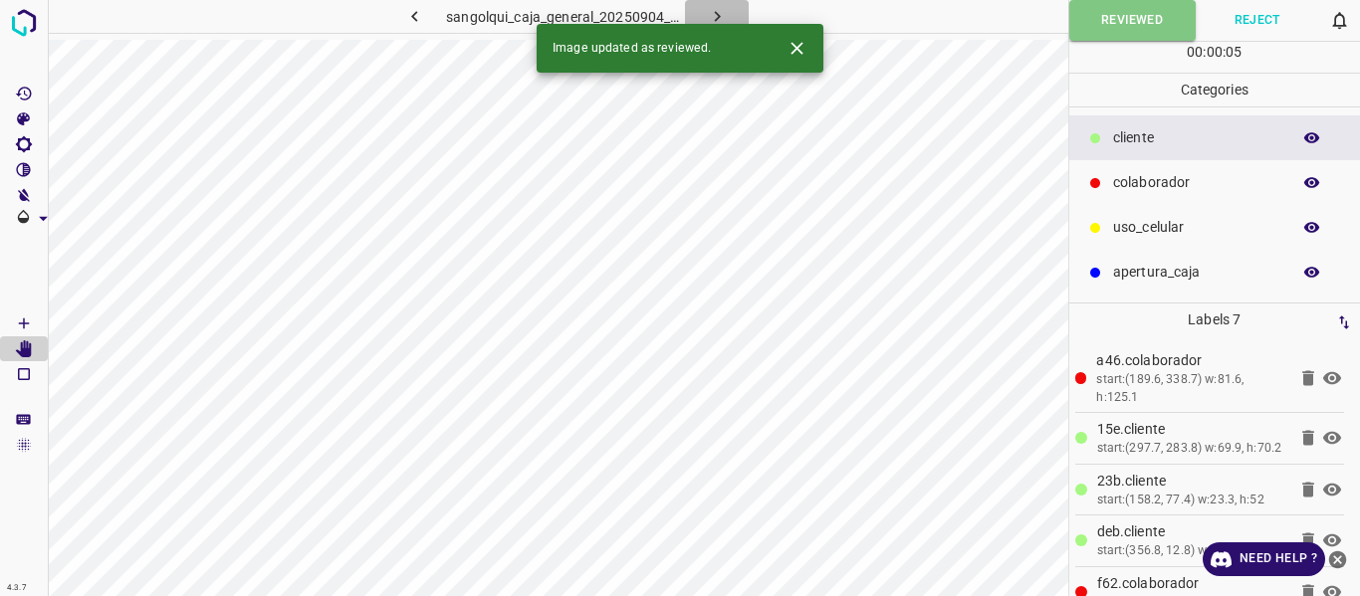
drag, startPoint x: 724, startPoint y: 10, endPoint x: 743, endPoint y: 33, distance: 29.7
click at [723, 13] on icon "button" at bounding box center [717, 16] width 21 height 21
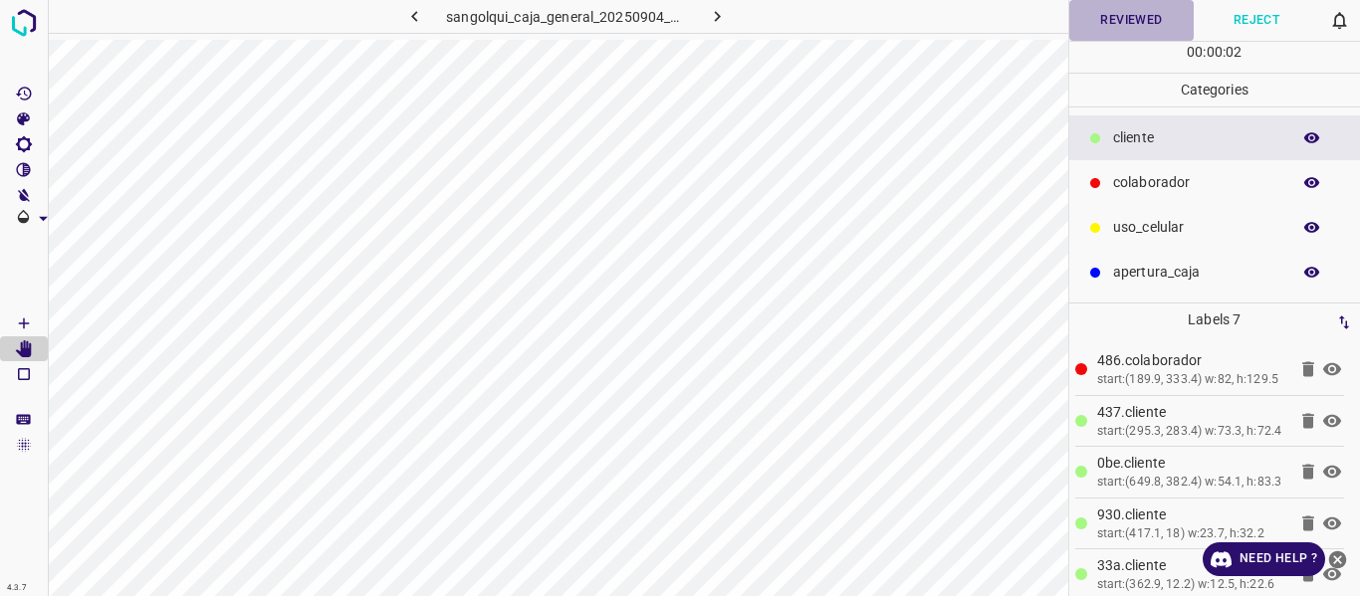
click at [1124, 26] on button "Reviewed" at bounding box center [1131, 20] width 125 height 41
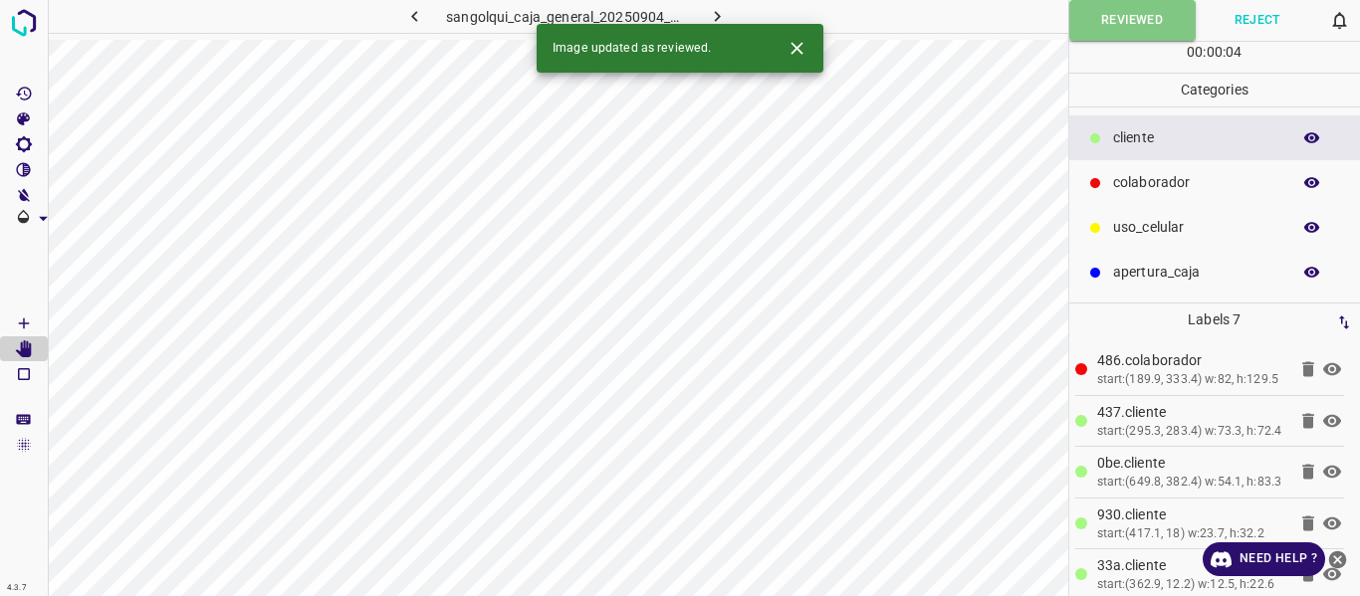
click at [718, 13] on icon "button" at bounding box center [717, 16] width 21 height 21
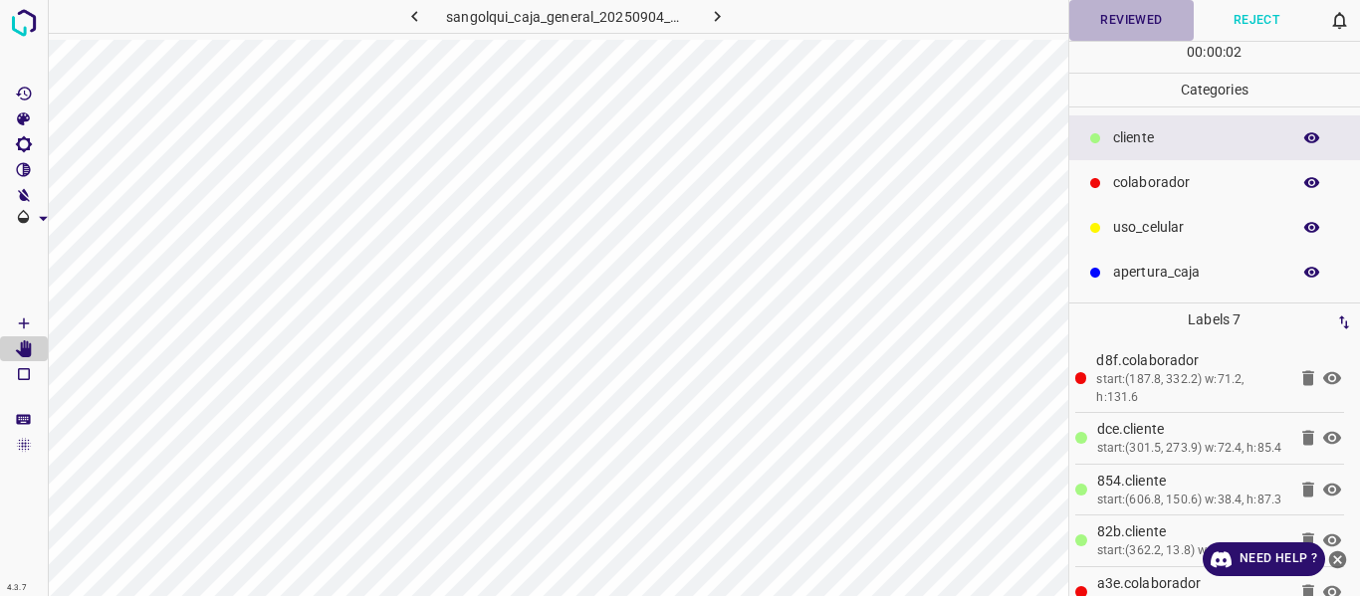
click at [1140, 16] on button "Reviewed" at bounding box center [1131, 20] width 125 height 41
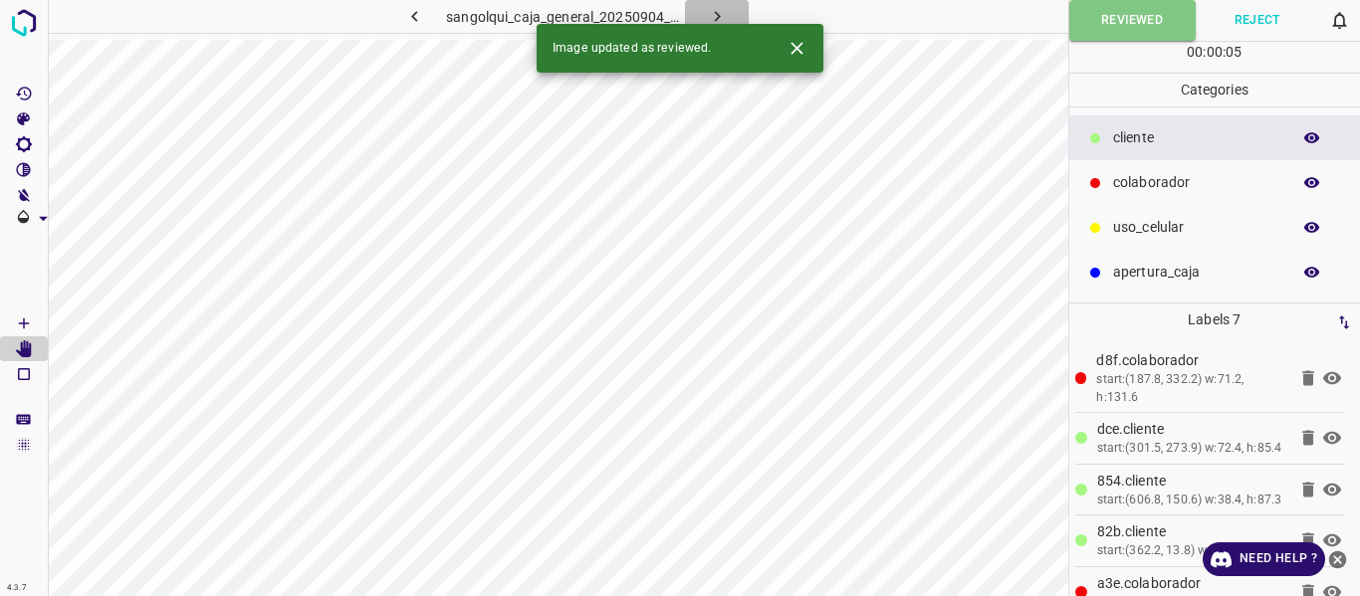
click at [712, 11] on icon "button" at bounding box center [717, 16] width 21 height 21
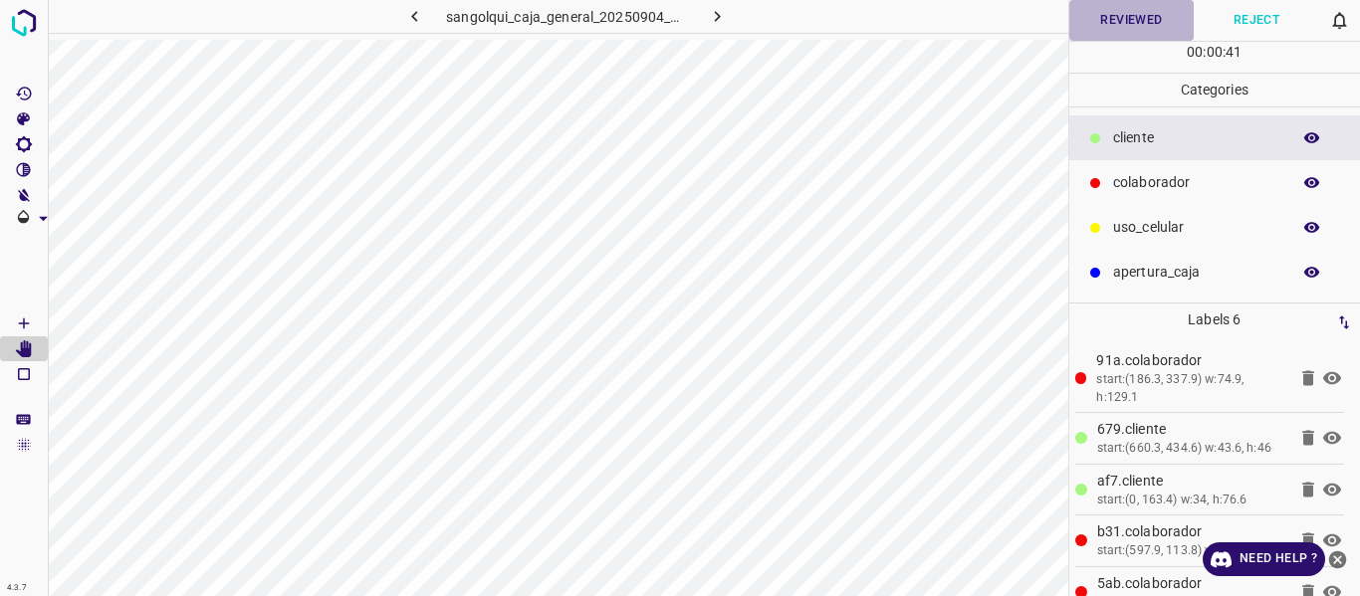
click at [1112, 23] on button "Reviewed" at bounding box center [1131, 20] width 125 height 41
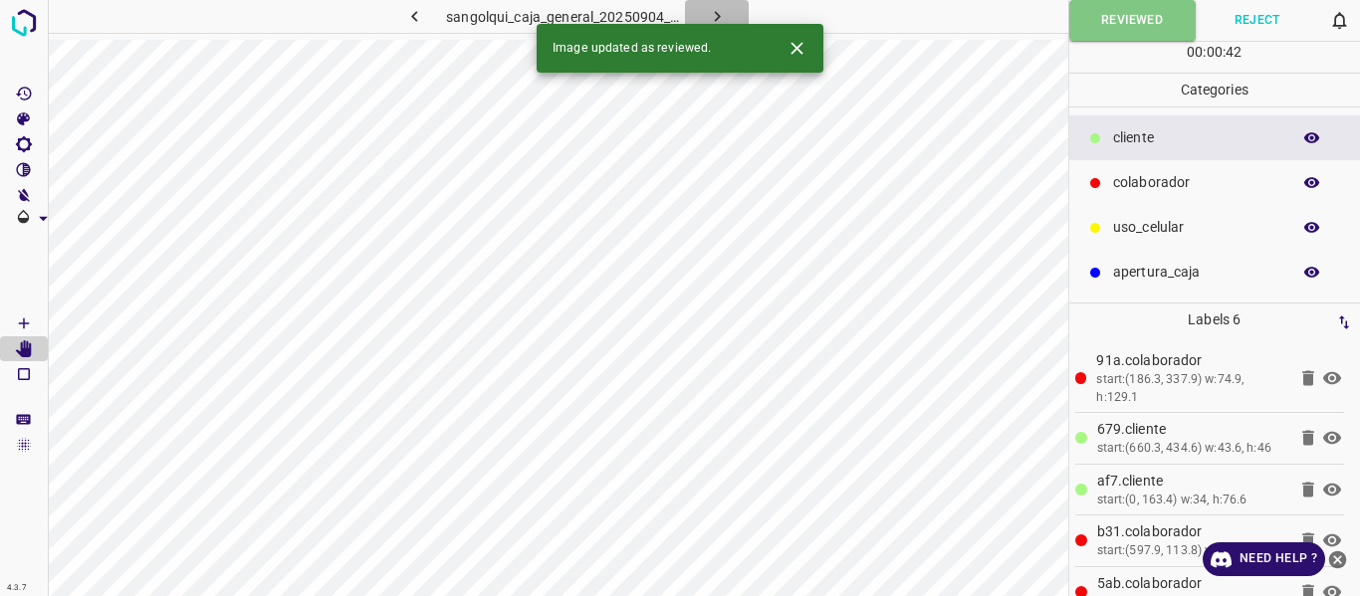
click at [728, 12] on button "button" at bounding box center [717, 16] width 64 height 33
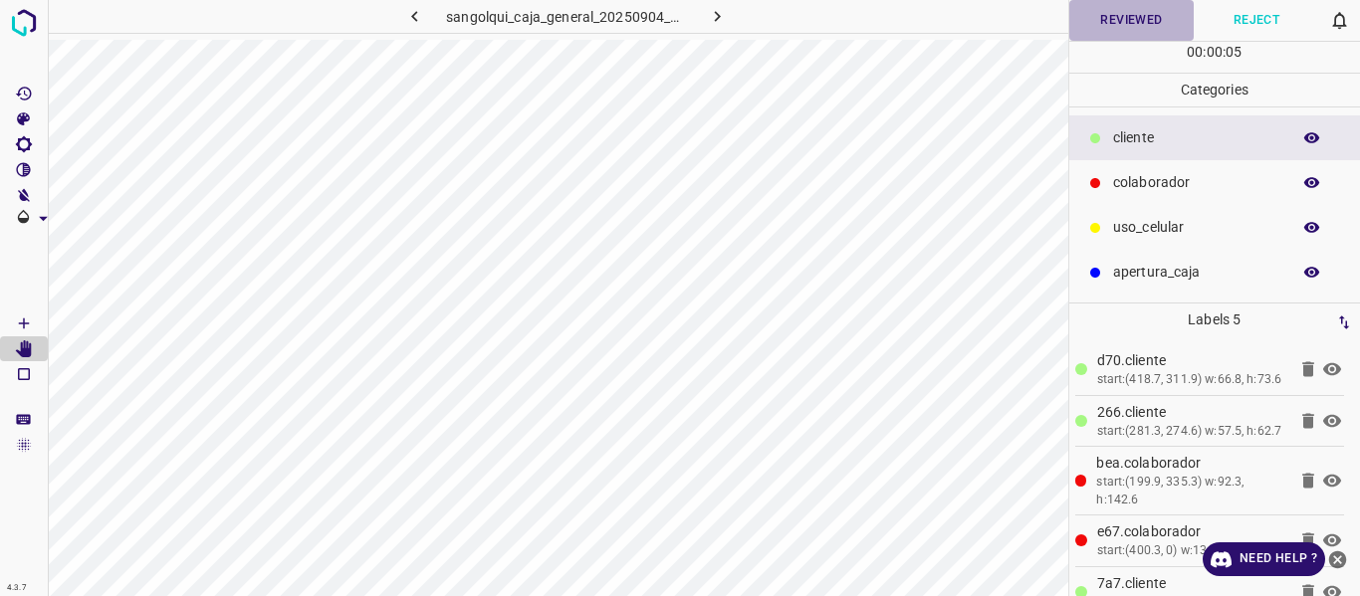
click at [1116, 17] on button "Reviewed" at bounding box center [1131, 20] width 125 height 41
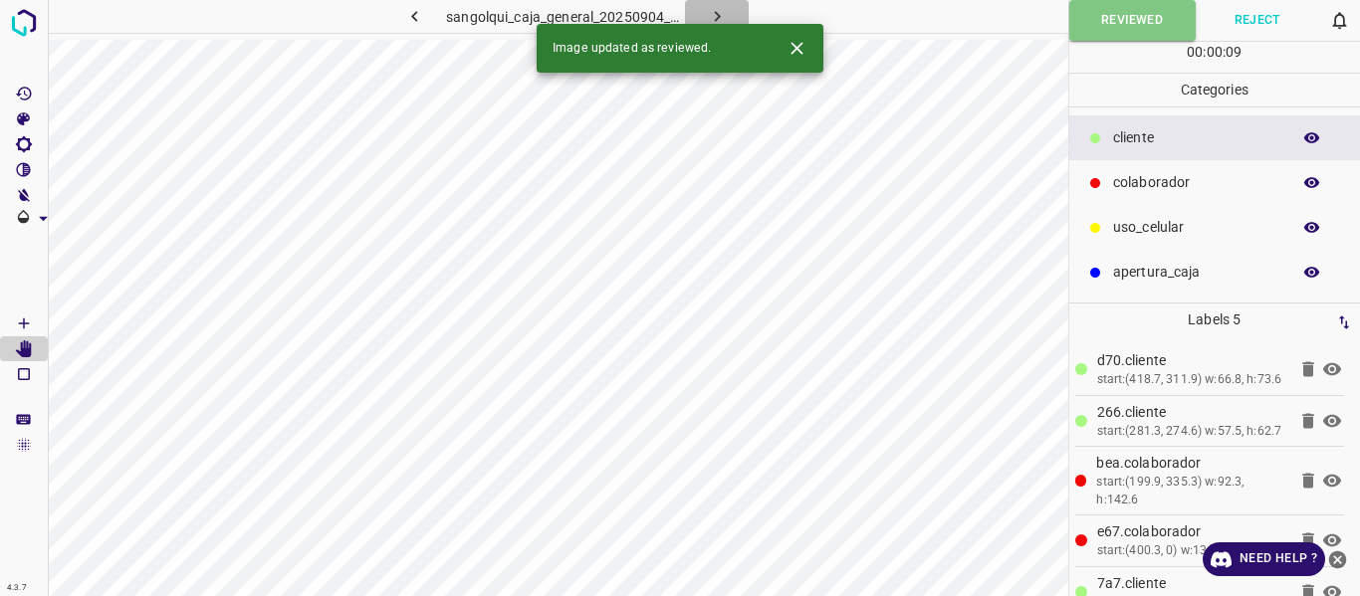
click at [727, 8] on icon "button" at bounding box center [717, 16] width 21 height 21
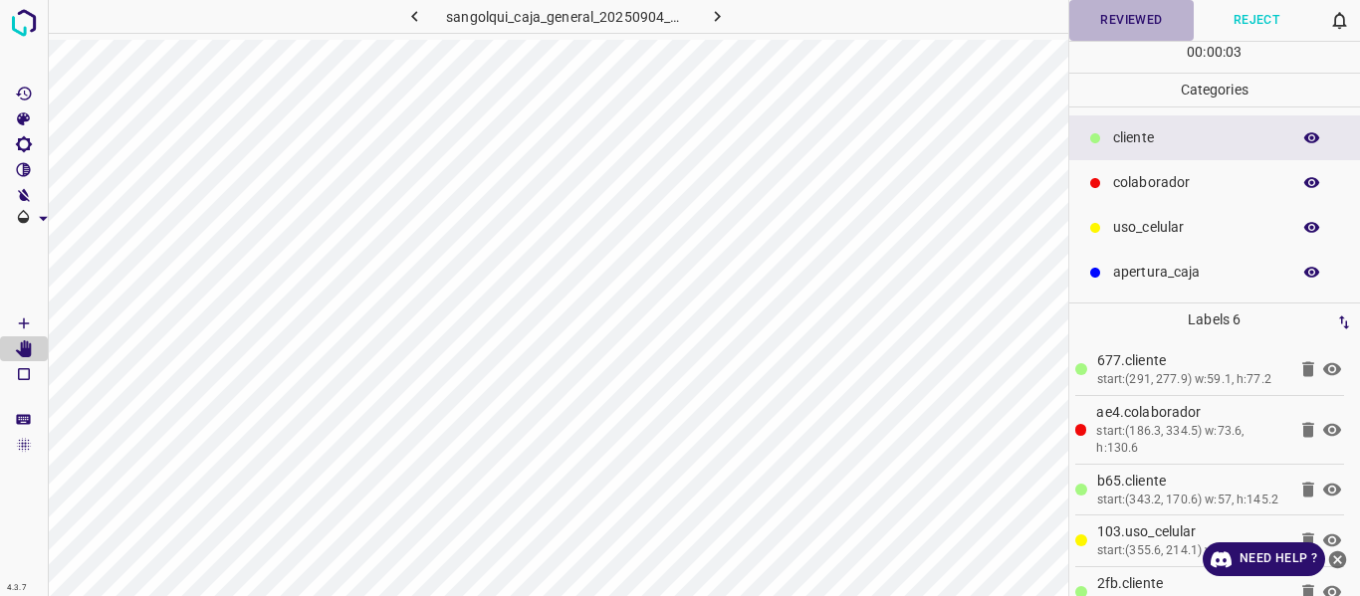
click at [1144, 13] on button "Reviewed" at bounding box center [1131, 20] width 125 height 41
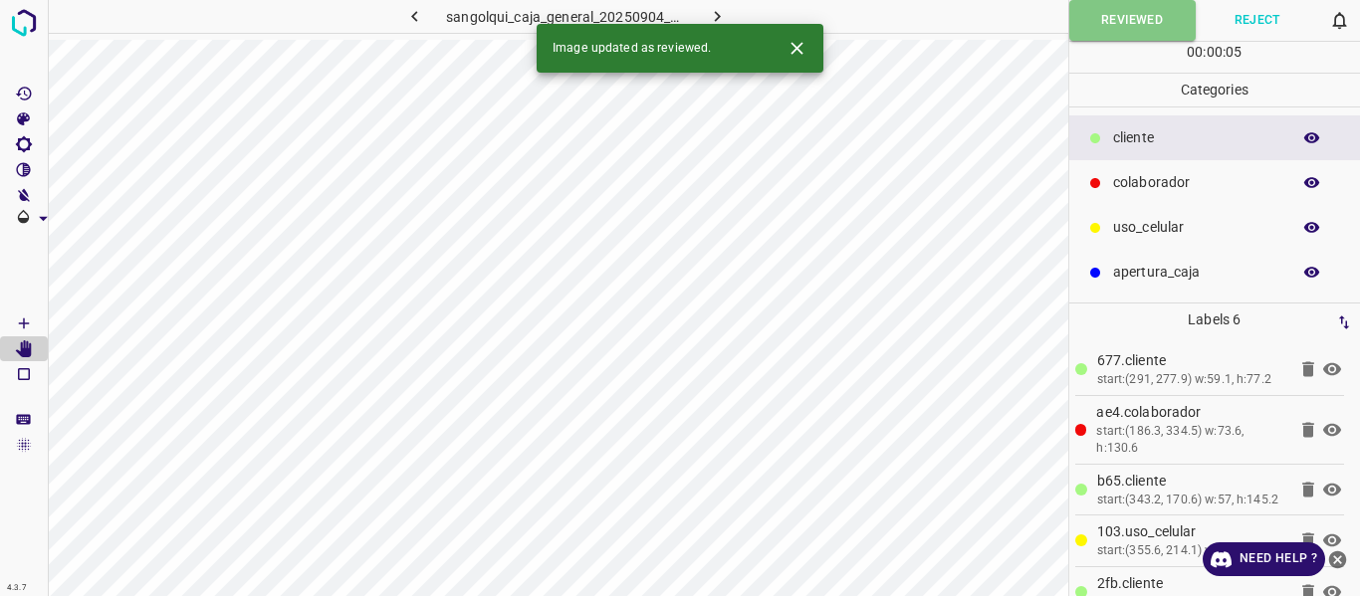
click at [708, 13] on icon "button" at bounding box center [717, 16] width 21 height 21
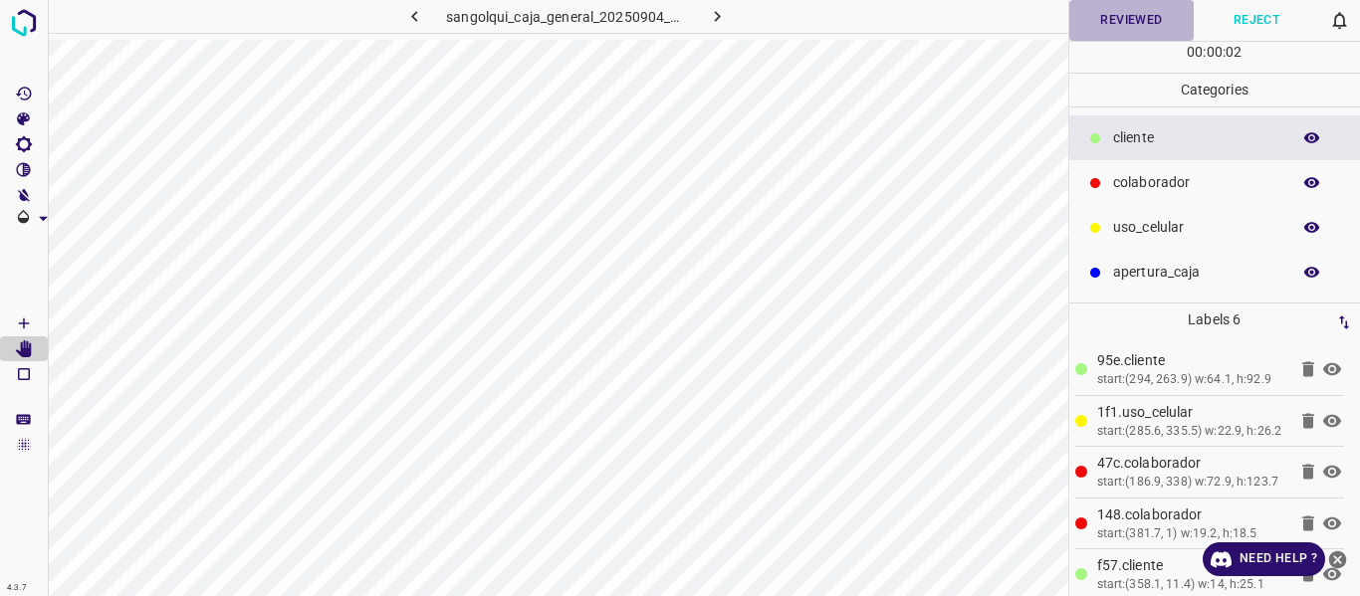
click at [1118, 20] on button "Reviewed" at bounding box center [1131, 20] width 125 height 41
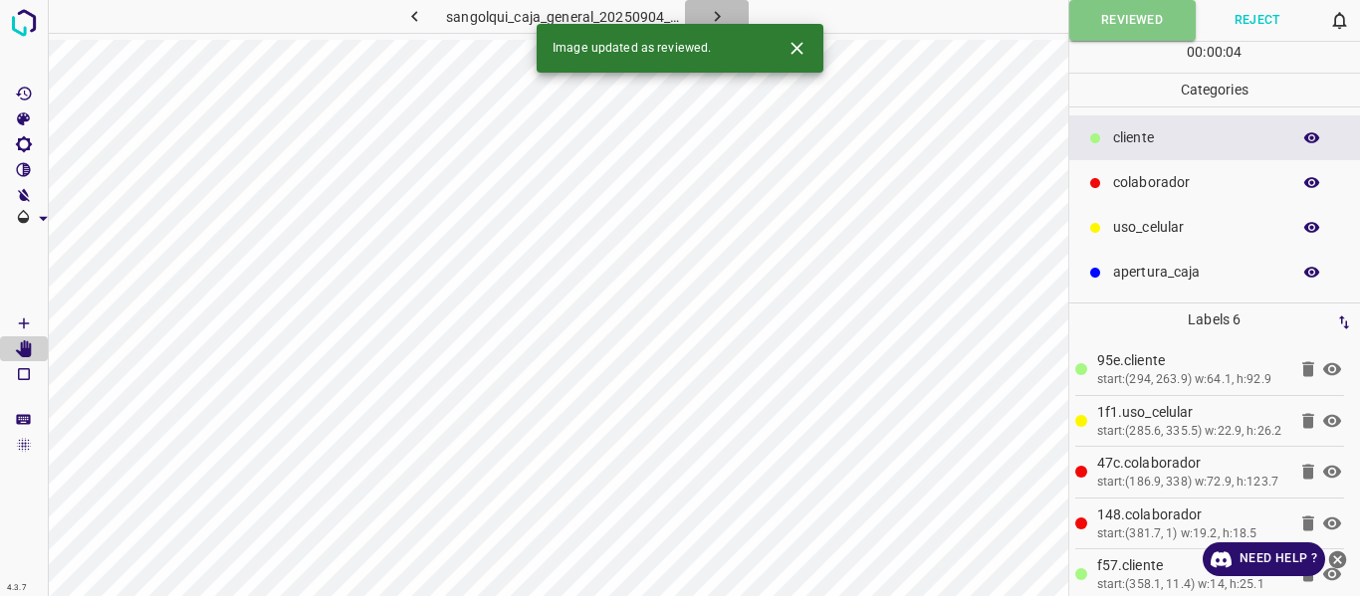
click at [717, 7] on icon "button" at bounding box center [717, 16] width 21 height 21
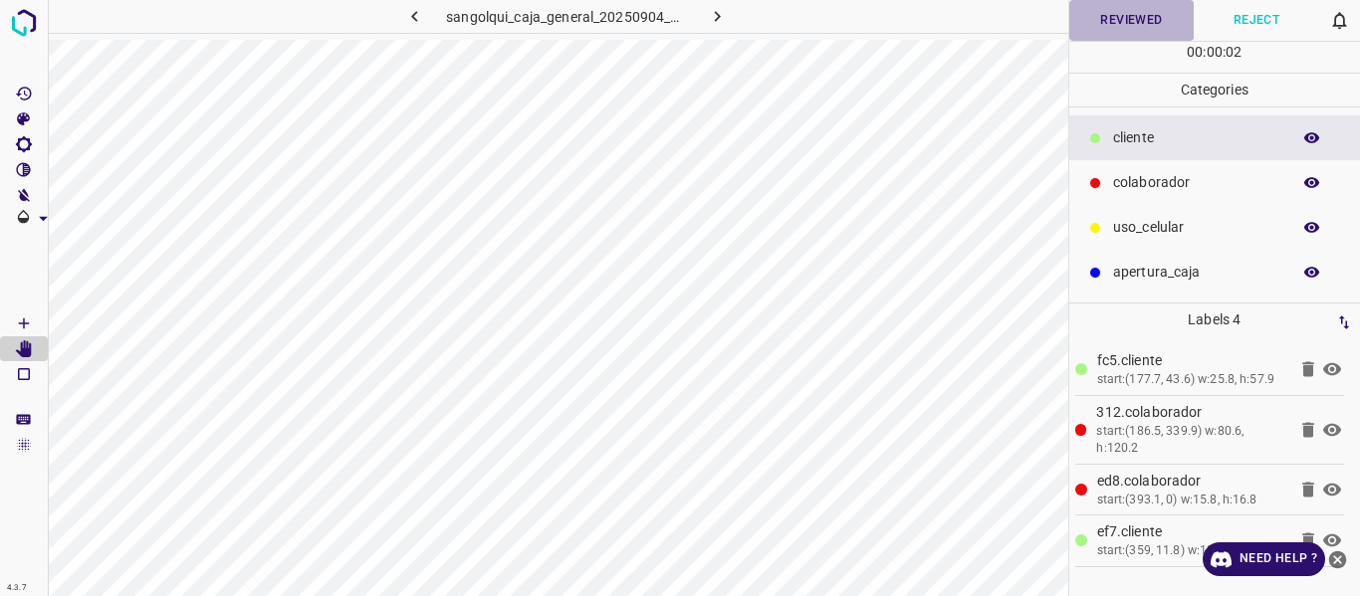
click at [1110, 20] on button "Reviewed" at bounding box center [1131, 20] width 125 height 41
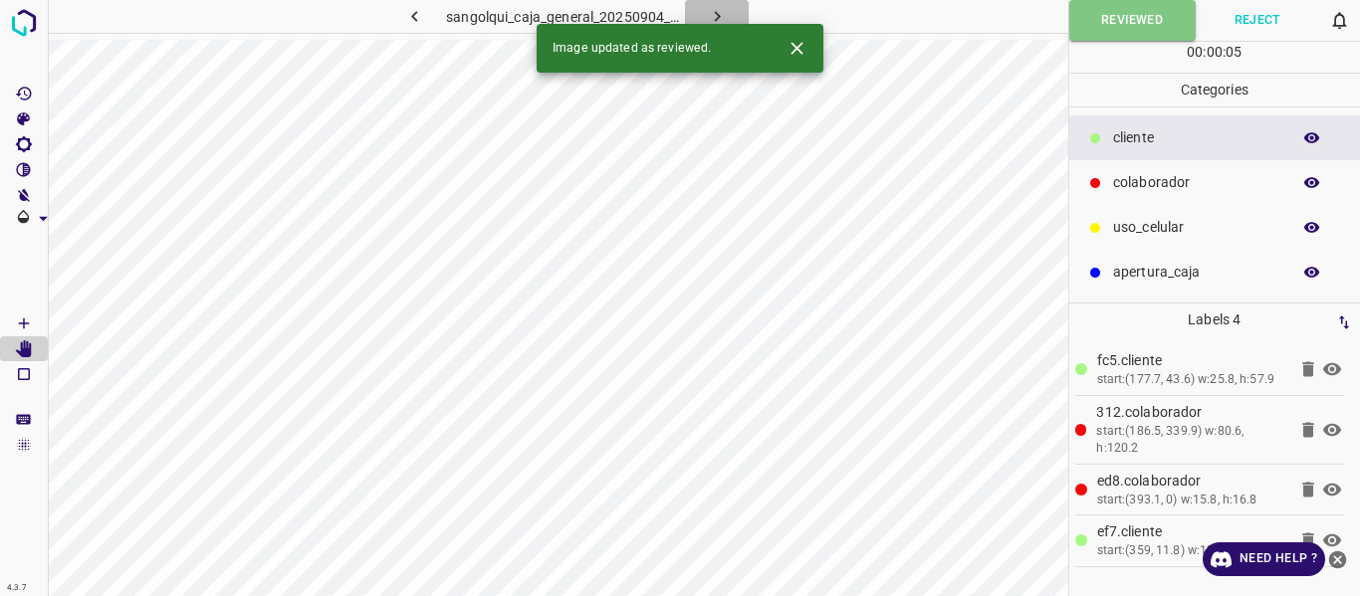
click at [707, 9] on icon "button" at bounding box center [717, 16] width 21 height 21
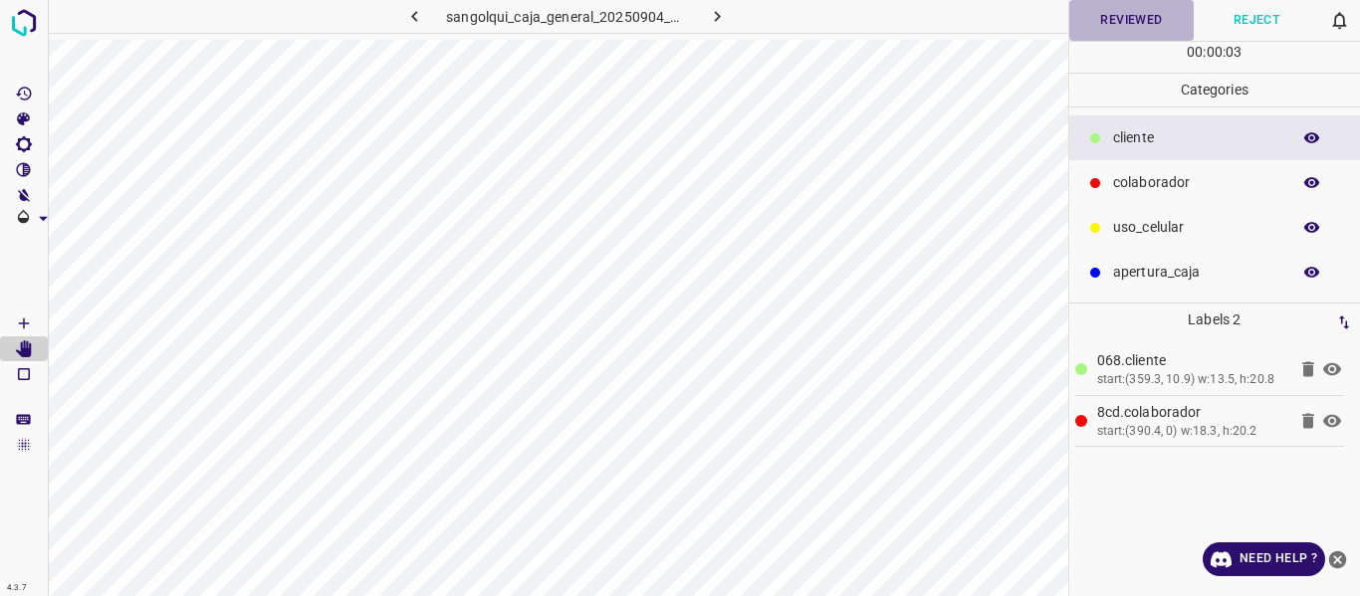
click at [1100, 14] on button "Reviewed" at bounding box center [1131, 20] width 125 height 41
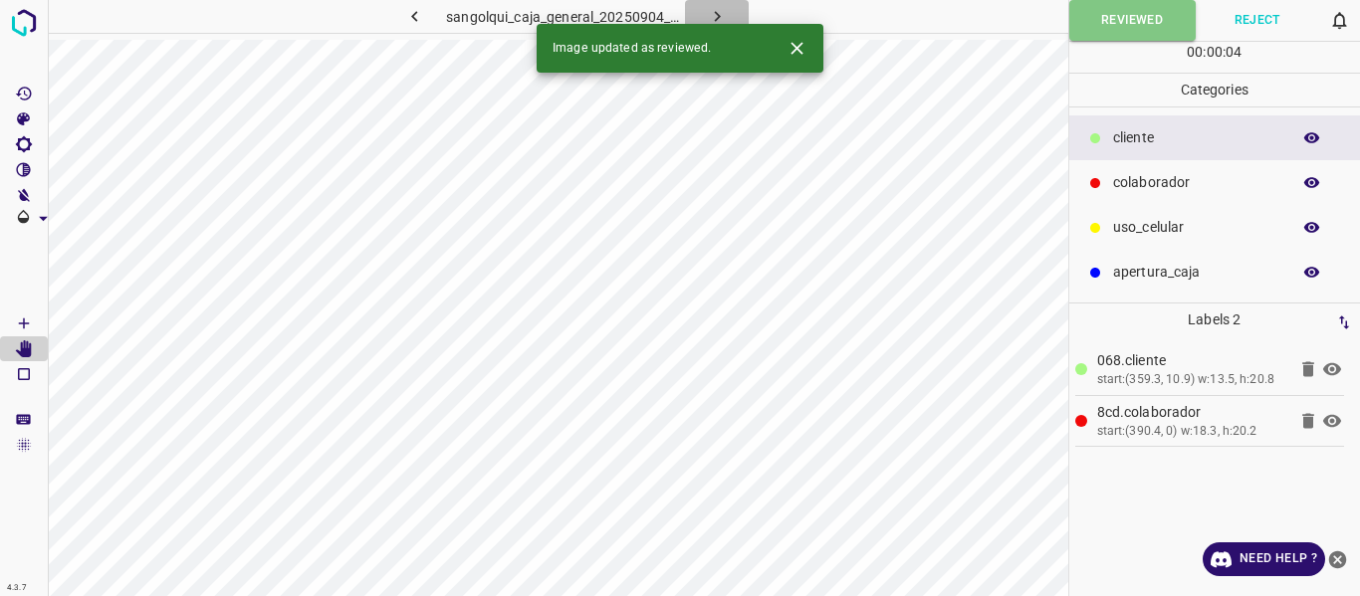
click at [725, 8] on icon "button" at bounding box center [717, 16] width 21 height 21
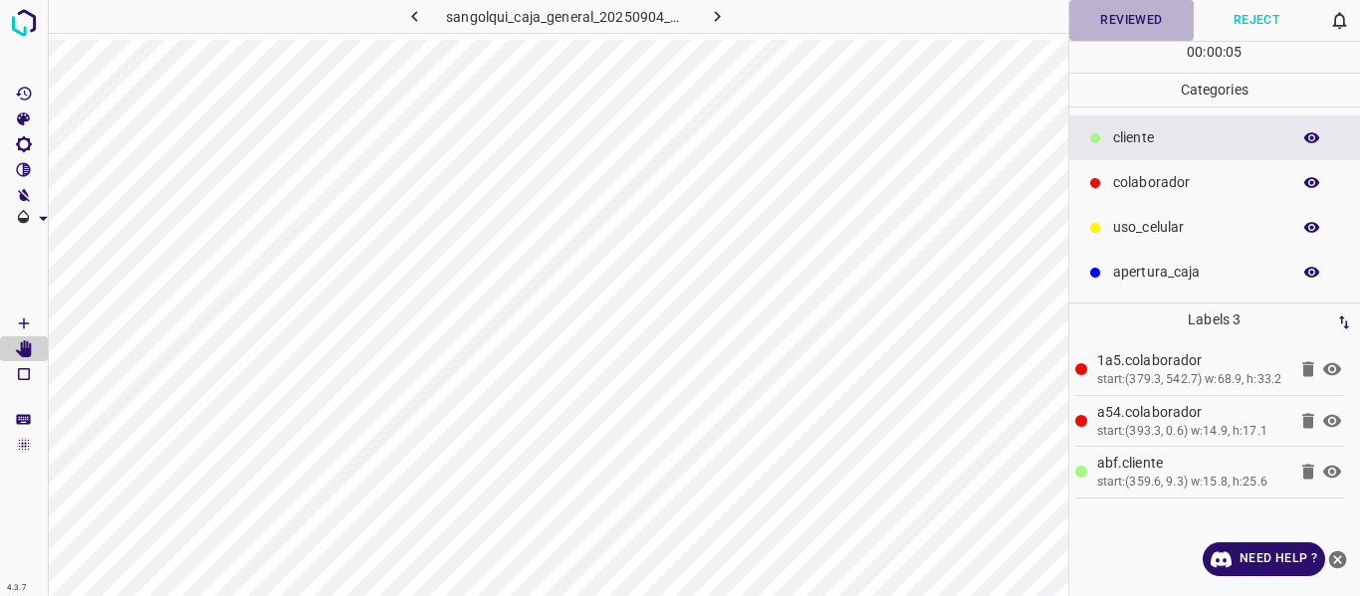
click at [1156, 22] on button "Reviewed" at bounding box center [1131, 20] width 125 height 41
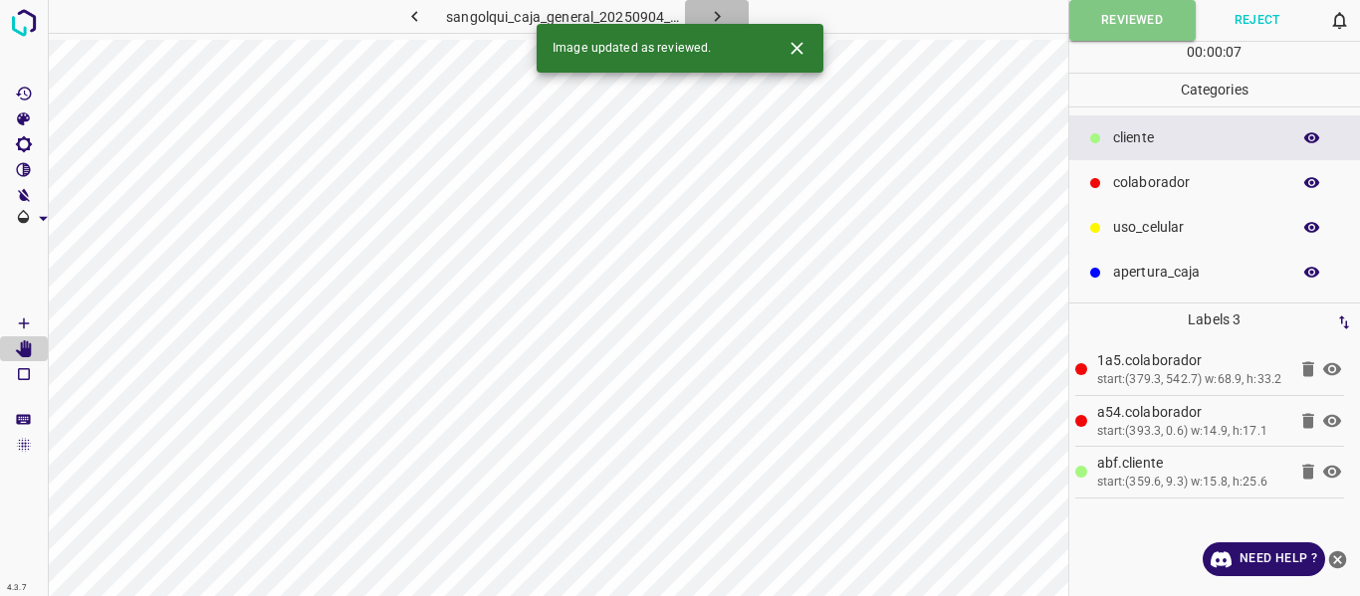
click at [710, 12] on icon "button" at bounding box center [717, 16] width 21 height 21
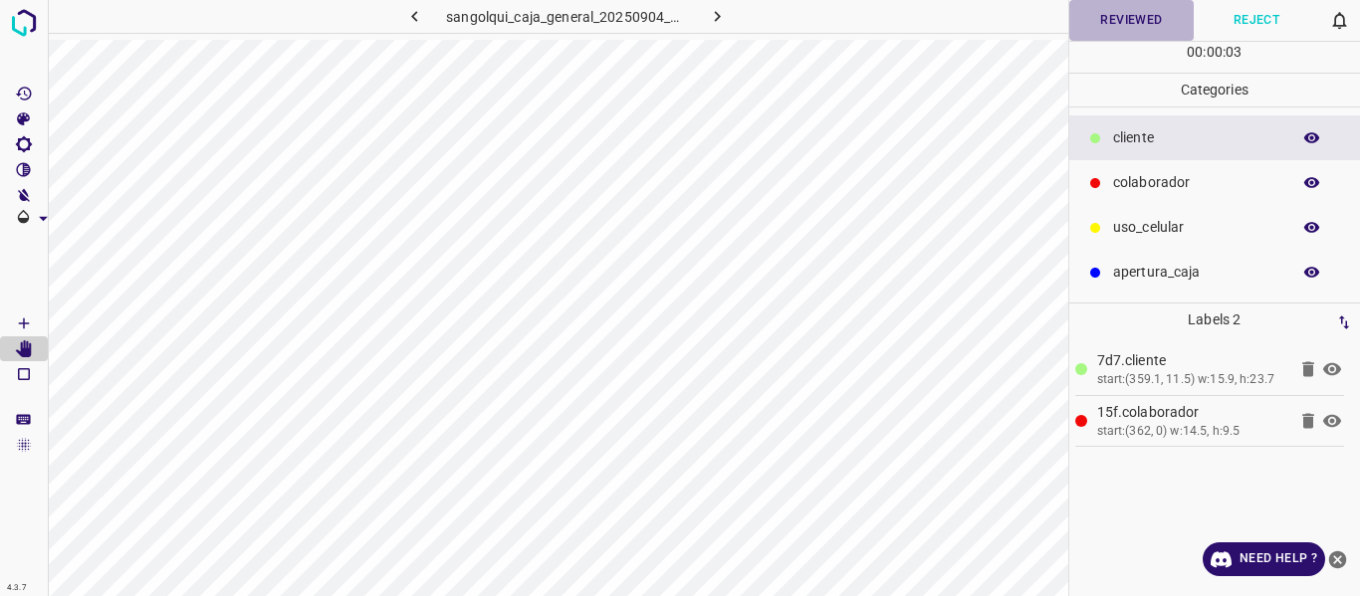
click at [1098, 10] on button "Reviewed" at bounding box center [1131, 20] width 125 height 41
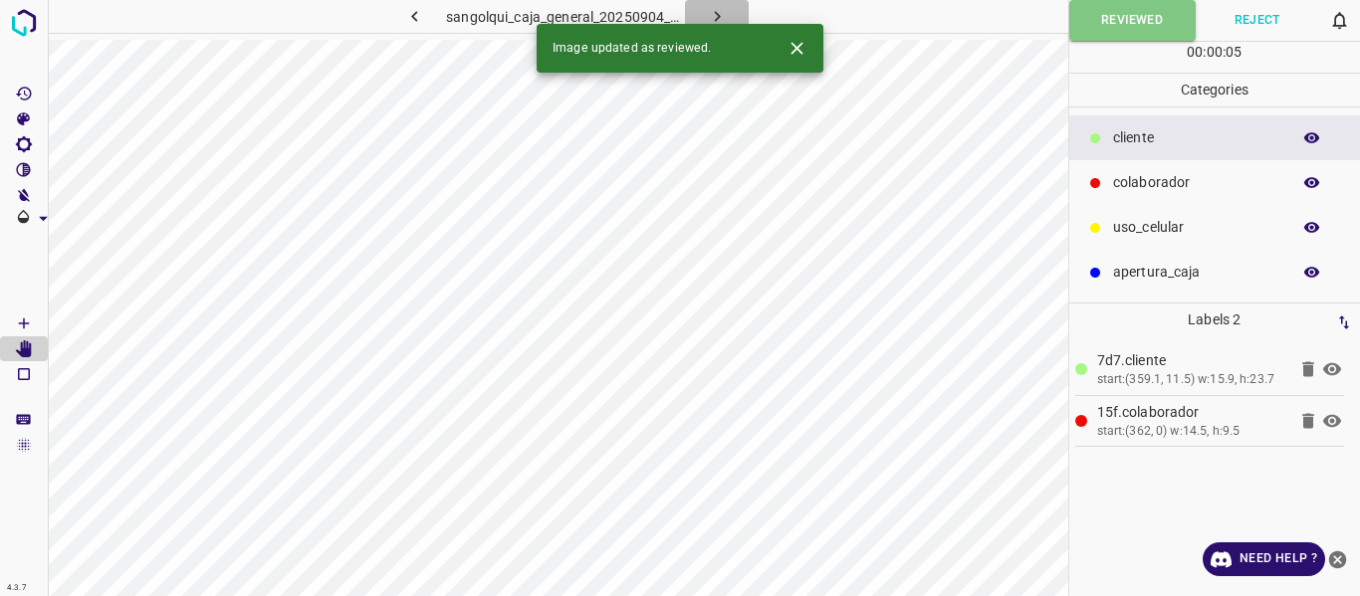
click at [710, 11] on icon "button" at bounding box center [717, 16] width 21 height 21
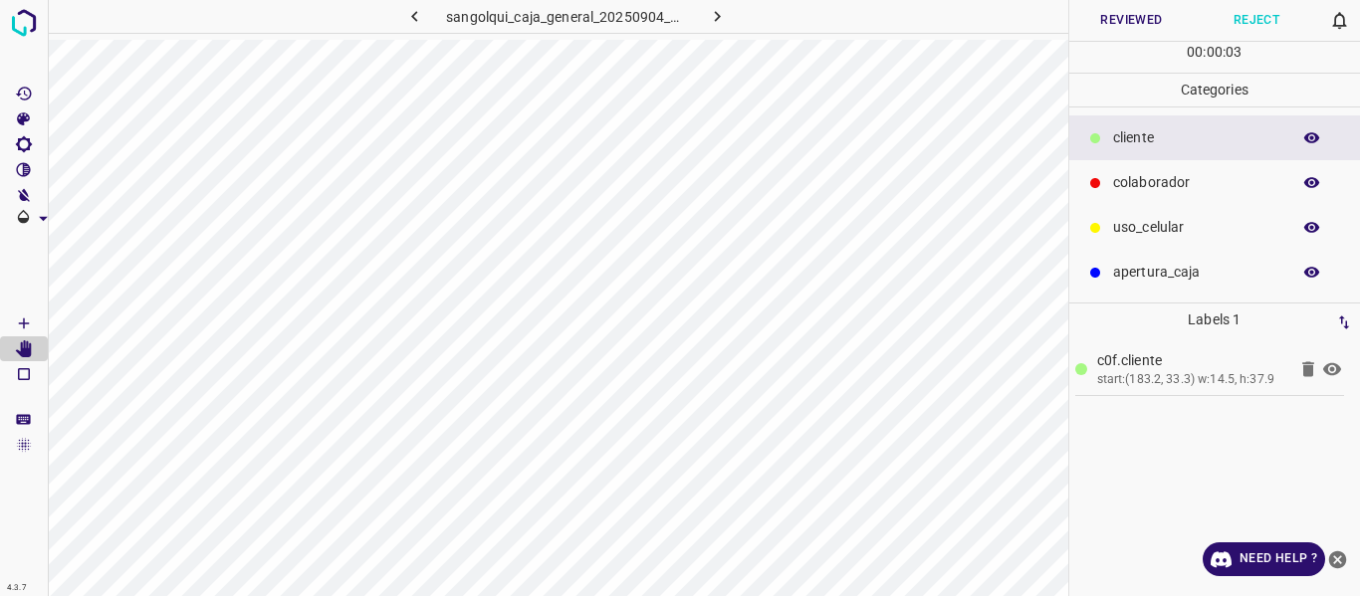
click at [1132, 16] on button "Reviewed" at bounding box center [1131, 20] width 125 height 41
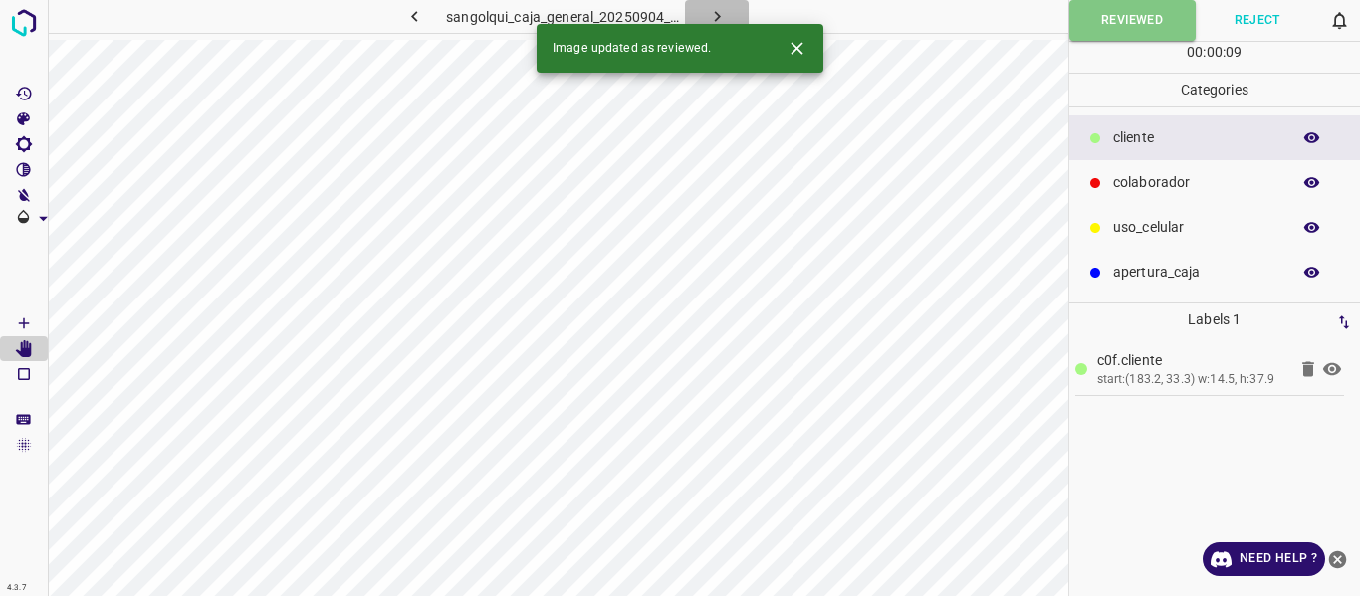
click at [717, 11] on icon "button" at bounding box center [717, 16] width 21 height 21
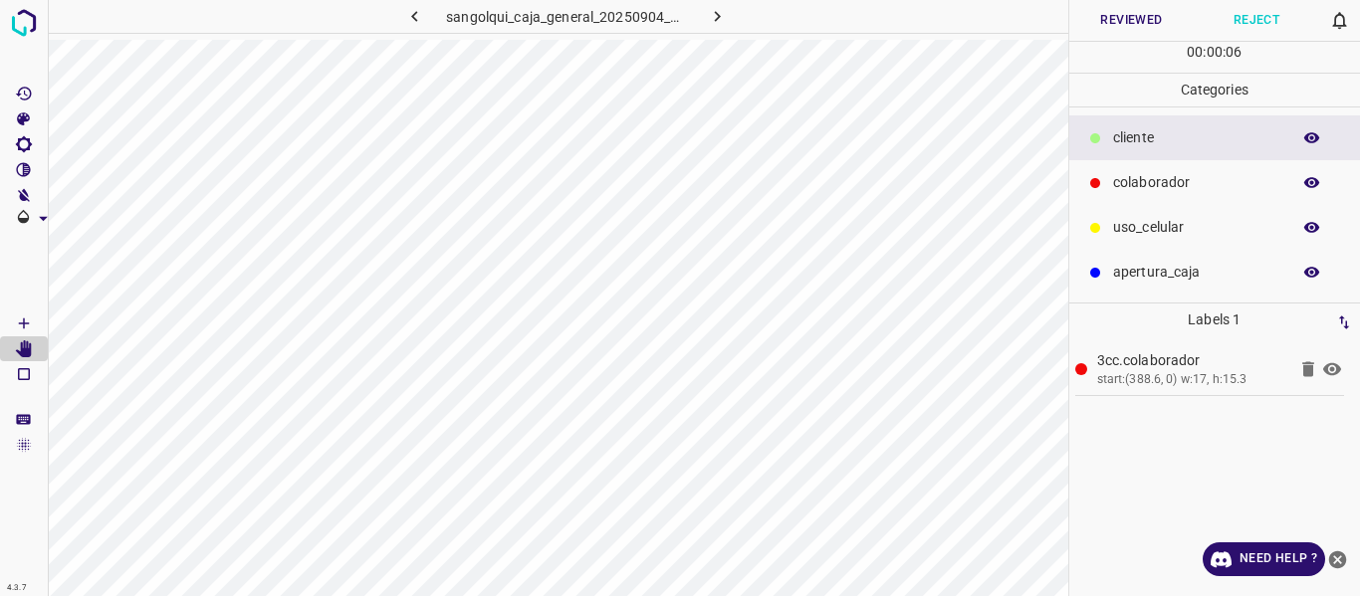
click at [1101, 22] on button "Reviewed" at bounding box center [1131, 20] width 125 height 41
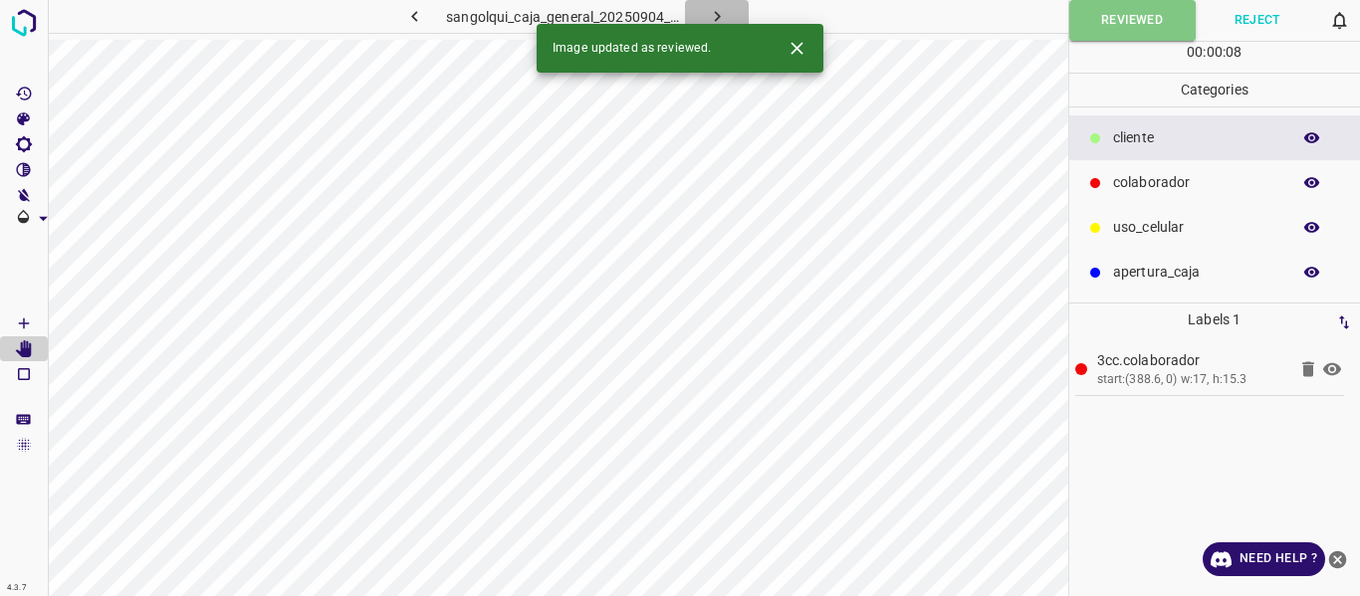
click at [716, 15] on icon "button" at bounding box center [717, 16] width 21 height 21
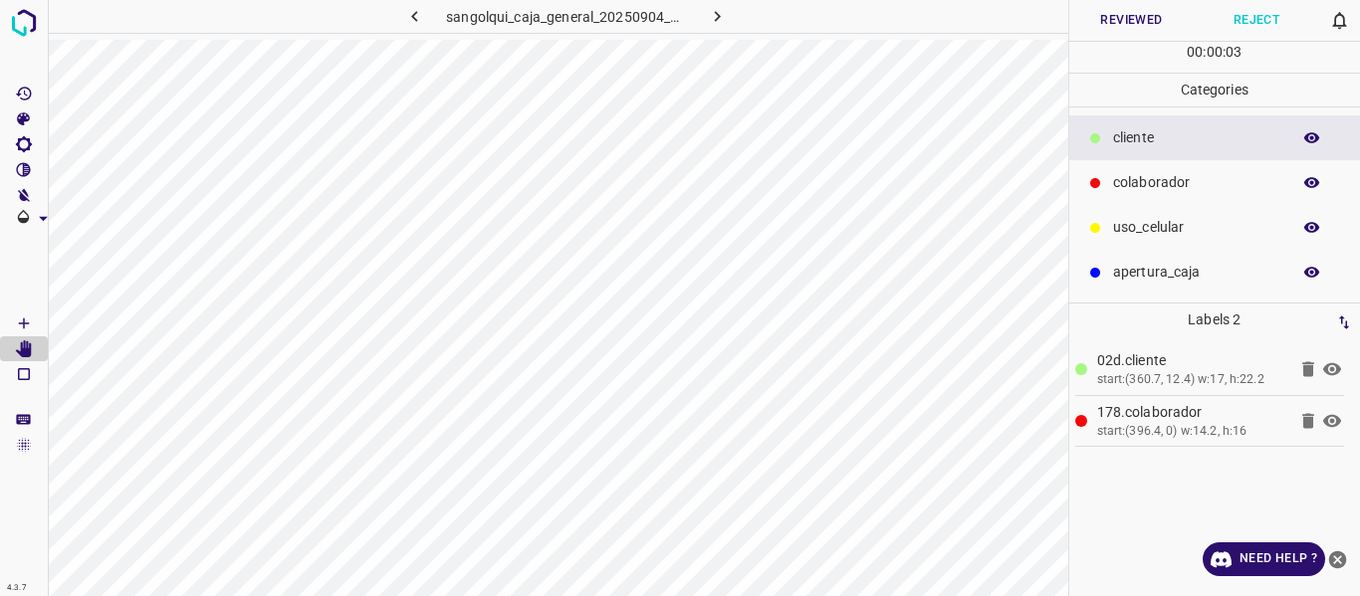
click at [1109, 29] on button "Reviewed" at bounding box center [1131, 20] width 125 height 41
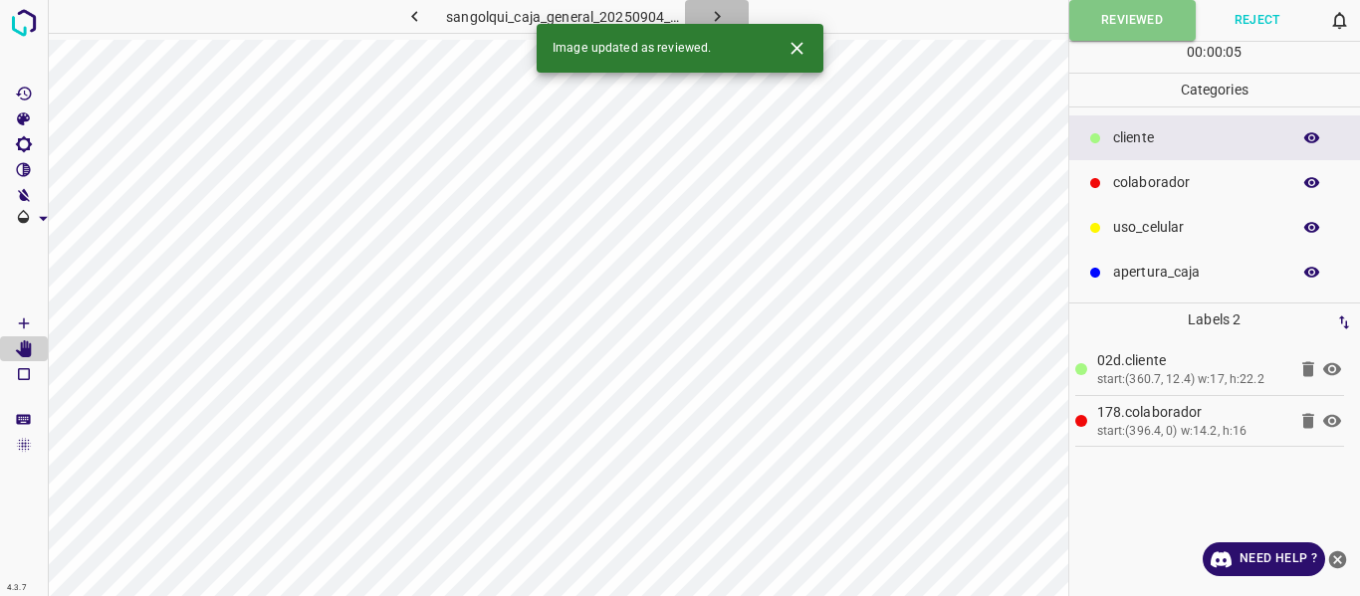
drag, startPoint x: 702, startPoint y: 11, endPoint x: 724, endPoint y: 44, distance: 39.5
click at [703, 11] on button "button" at bounding box center [717, 16] width 64 height 33
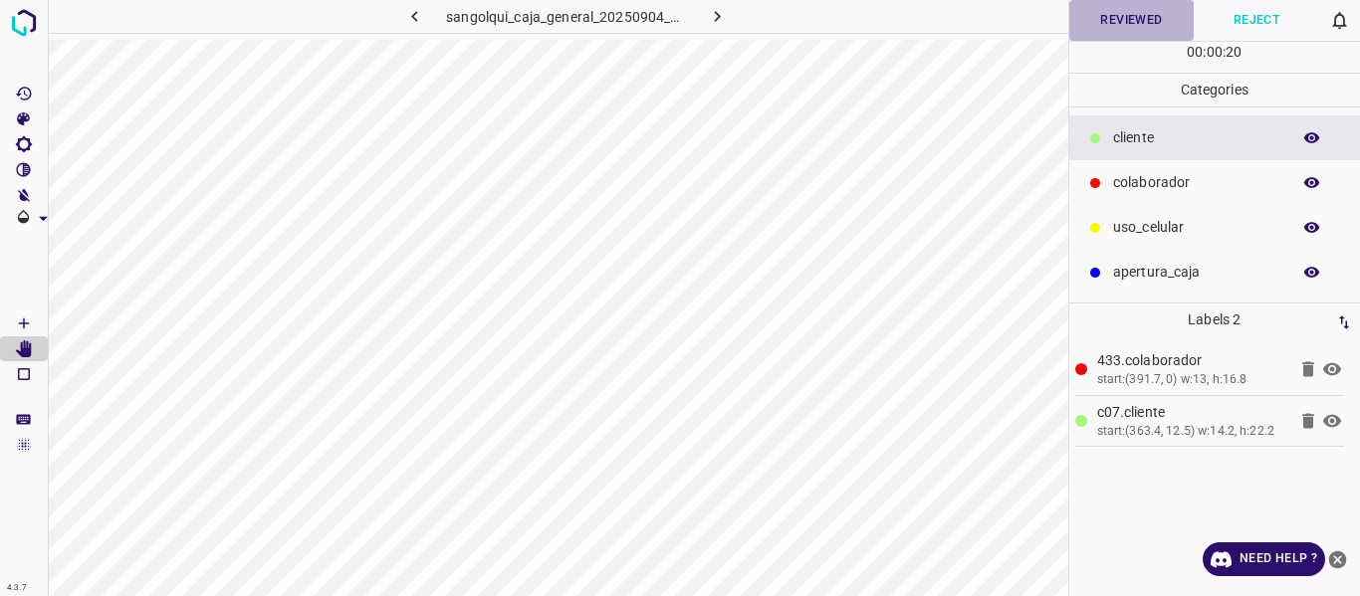
click at [1130, 19] on button "Reviewed" at bounding box center [1131, 20] width 125 height 41
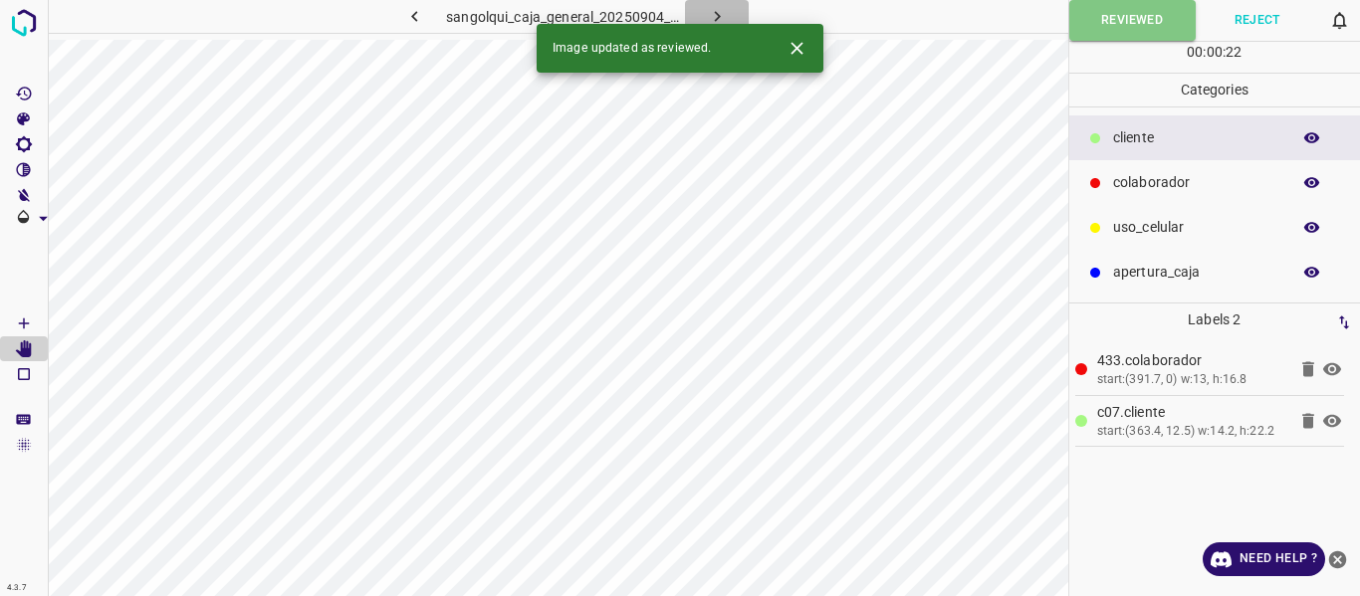
click at [717, 9] on icon "button" at bounding box center [717, 16] width 21 height 21
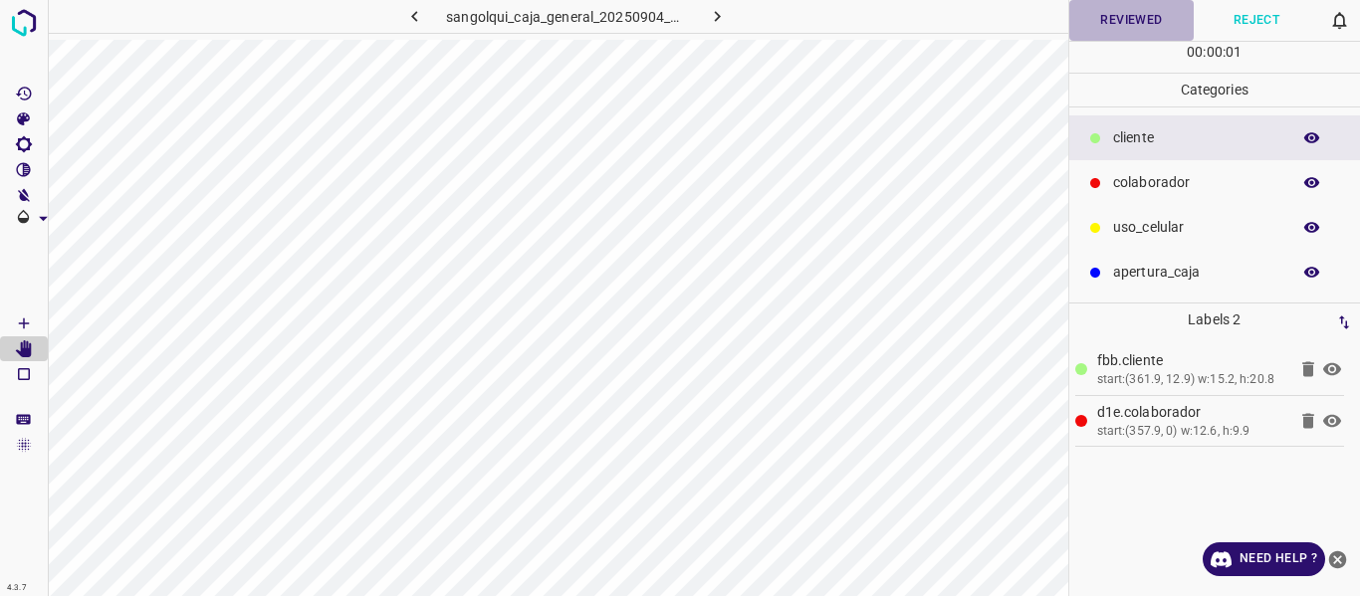
click at [1116, 9] on button "Reviewed" at bounding box center [1131, 20] width 125 height 41
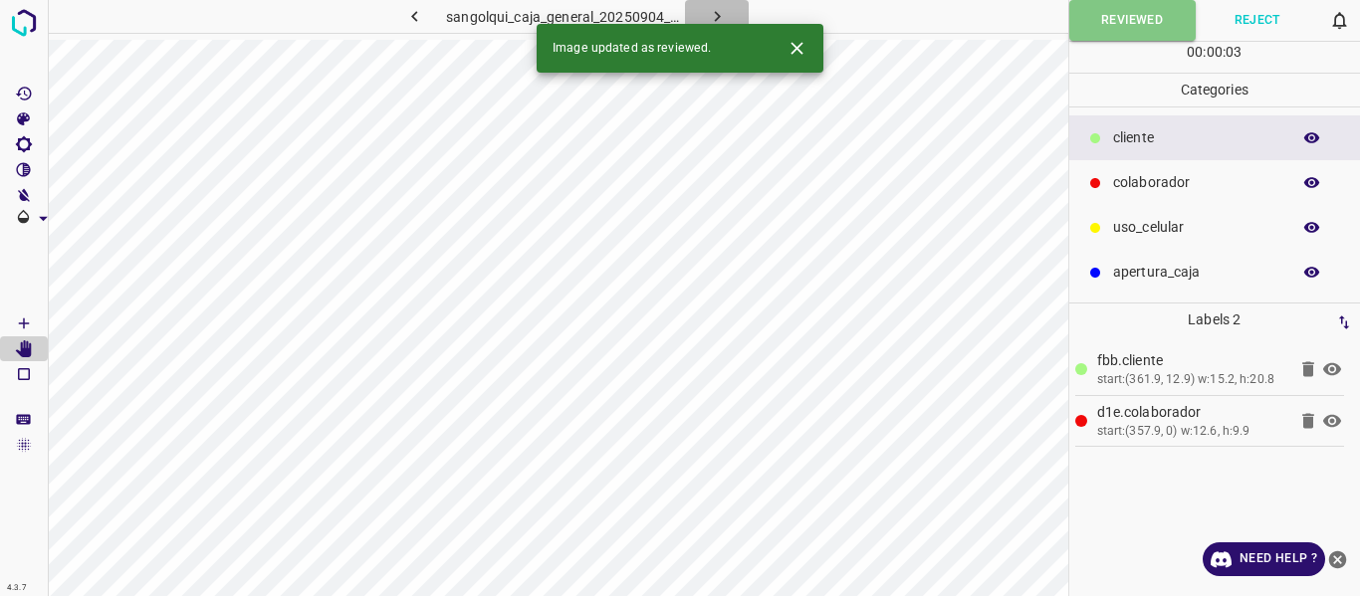
drag, startPoint x: 717, startPoint y: 10, endPoint x: 799, endPoint y: 40, distance: 86.9
click at [725, 18] on icon "button" at bounding box center [717, 16] width 21 height 21
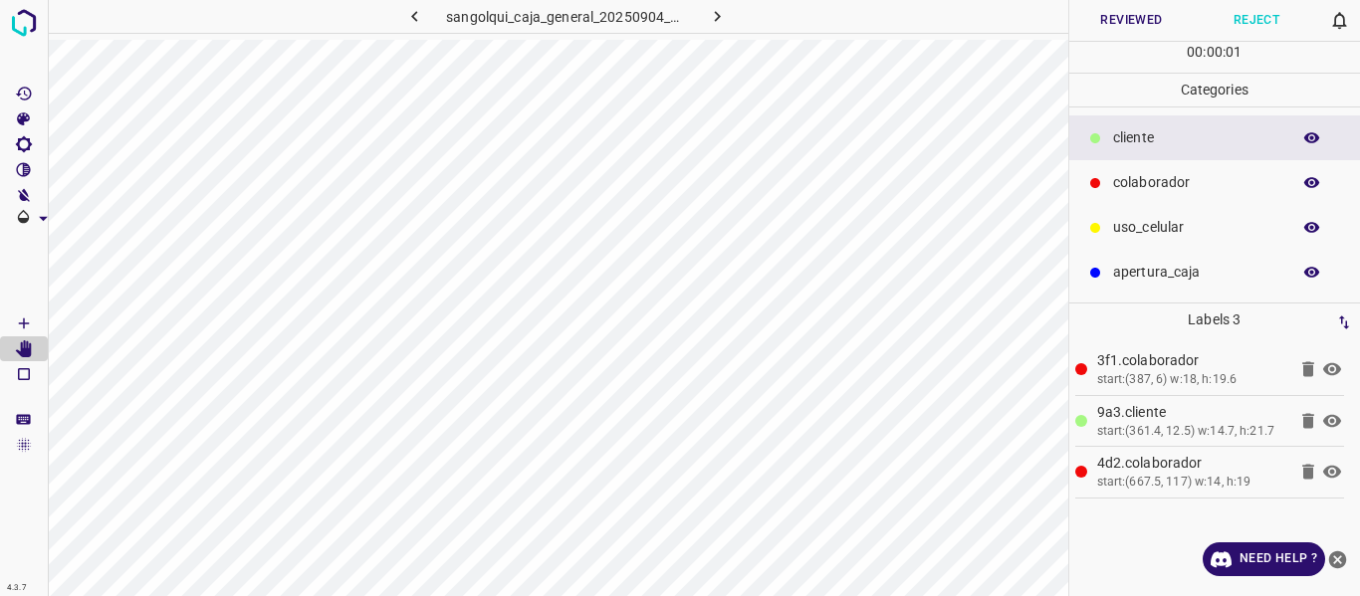
click at [1115, 10] on button "Reviewed" at bounding box center [1131, 20] width 125 height 41
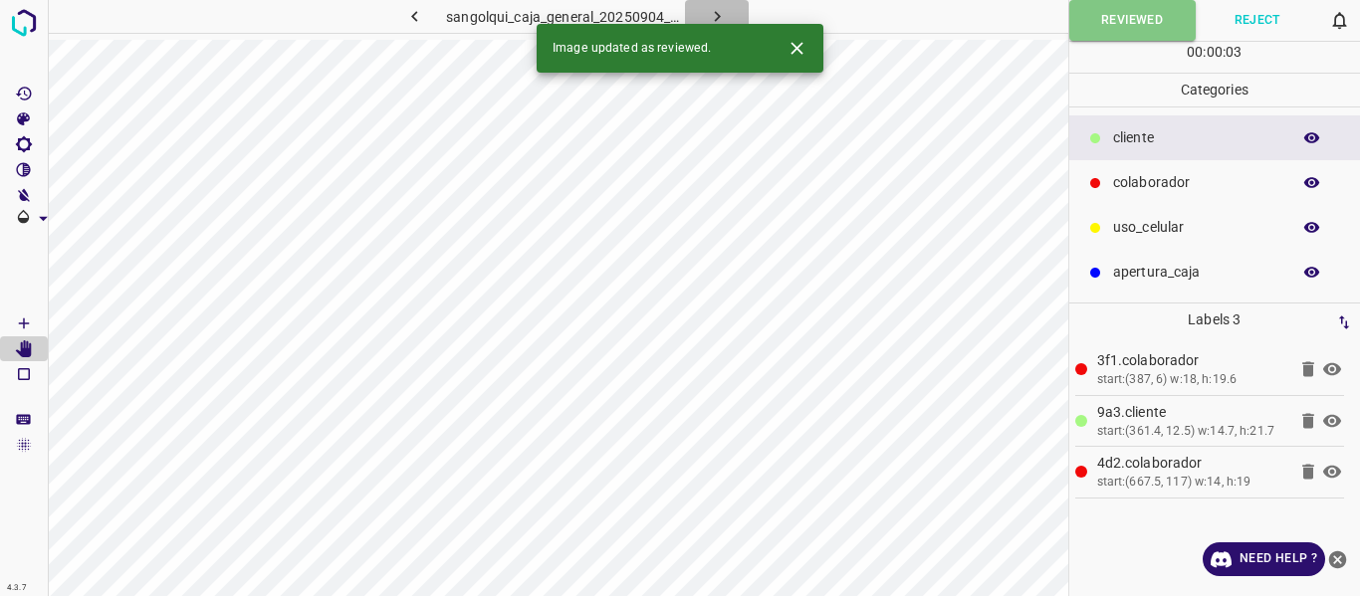
click at [719, 10] on icon "button" at bounding box center [717, 16] width 21 height 21
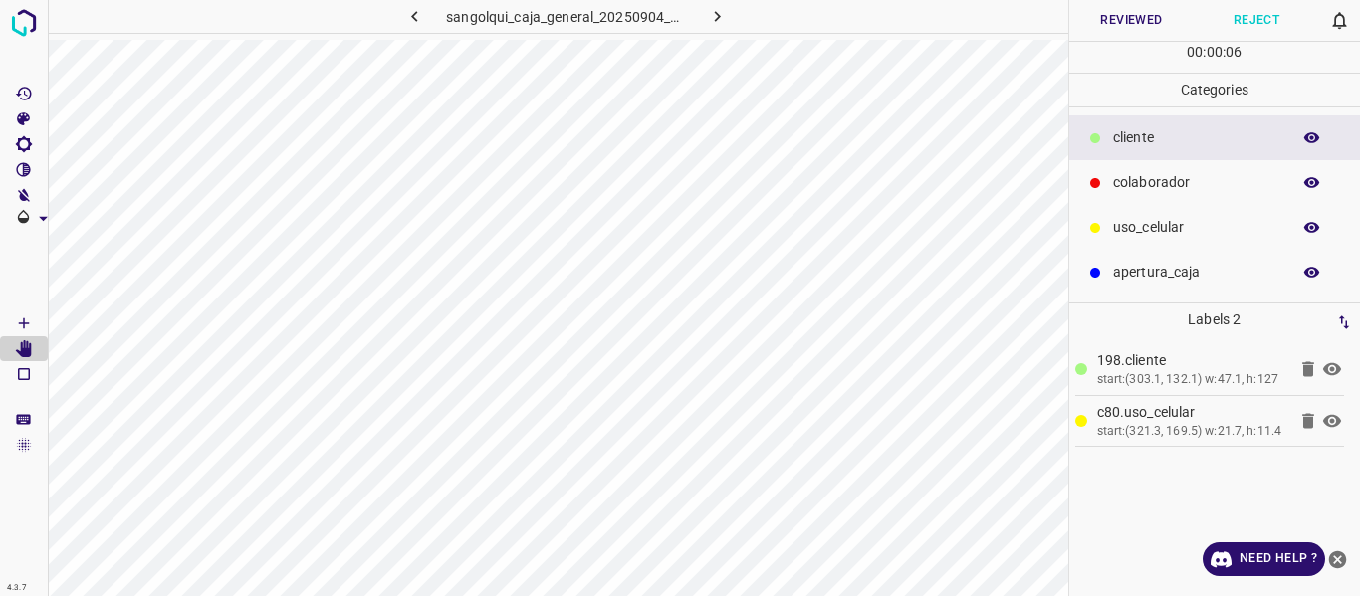
click at [1106, 15] on button "Reviewed" at bounding box center [1131, 20] width 125 height 41
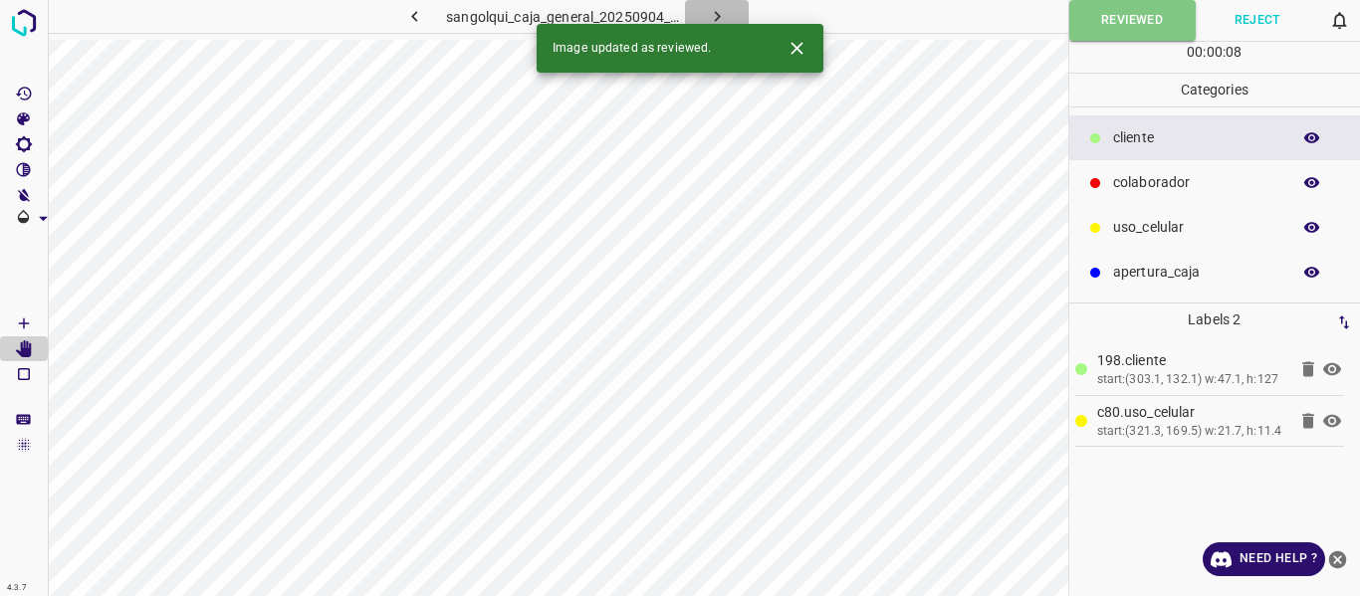
click at [710, 13] on icon "button" at bounding box center [717, 16] width 21 height 21
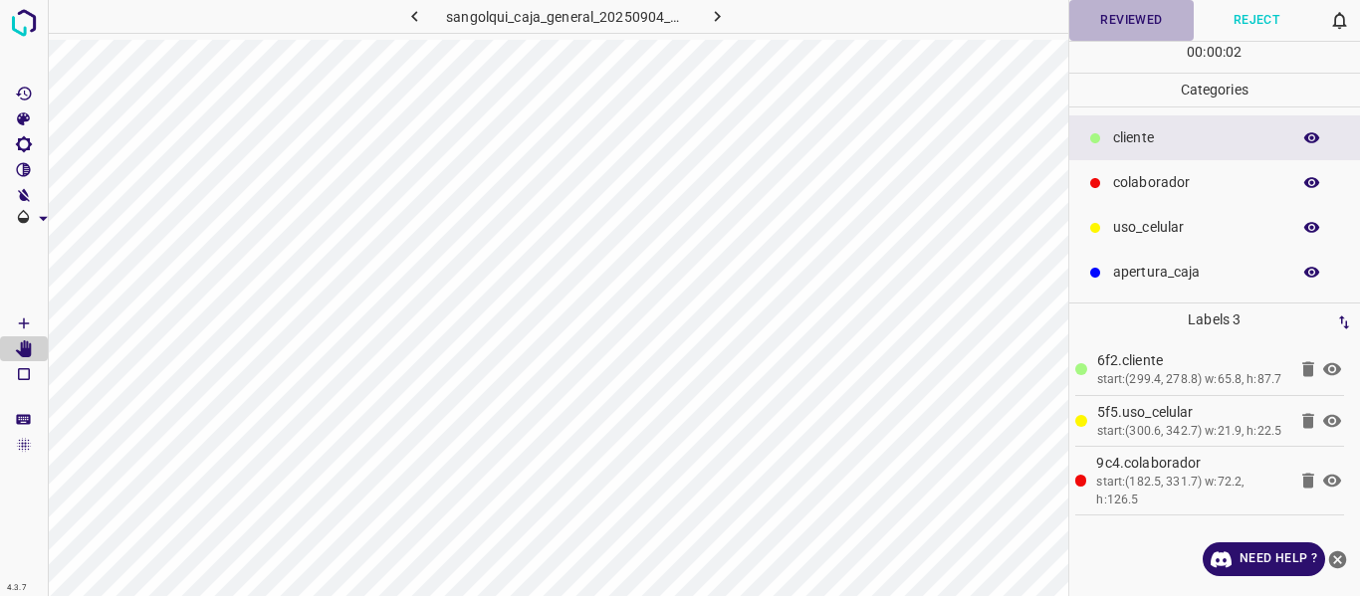
click at [1115, 23] on button "Reviewed" at bounding box center [1131, 20] width 125 height 41
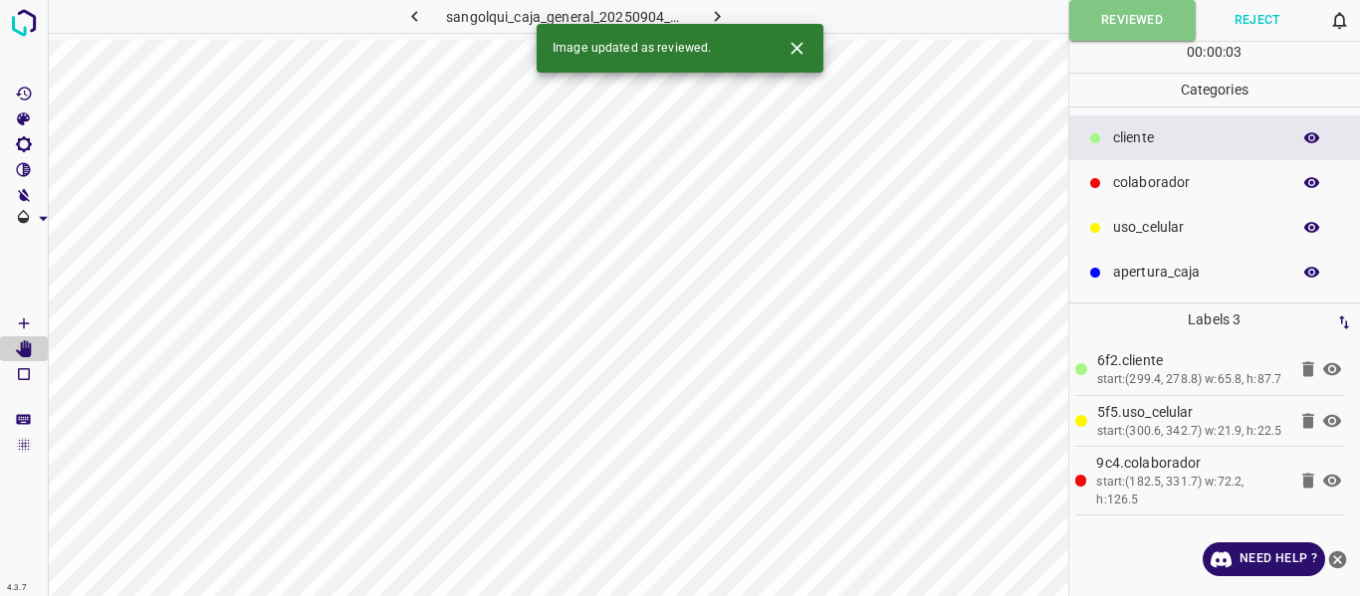
click at [718, 10] on icon "button" at bounding box center [717, 16] width 21 height 21
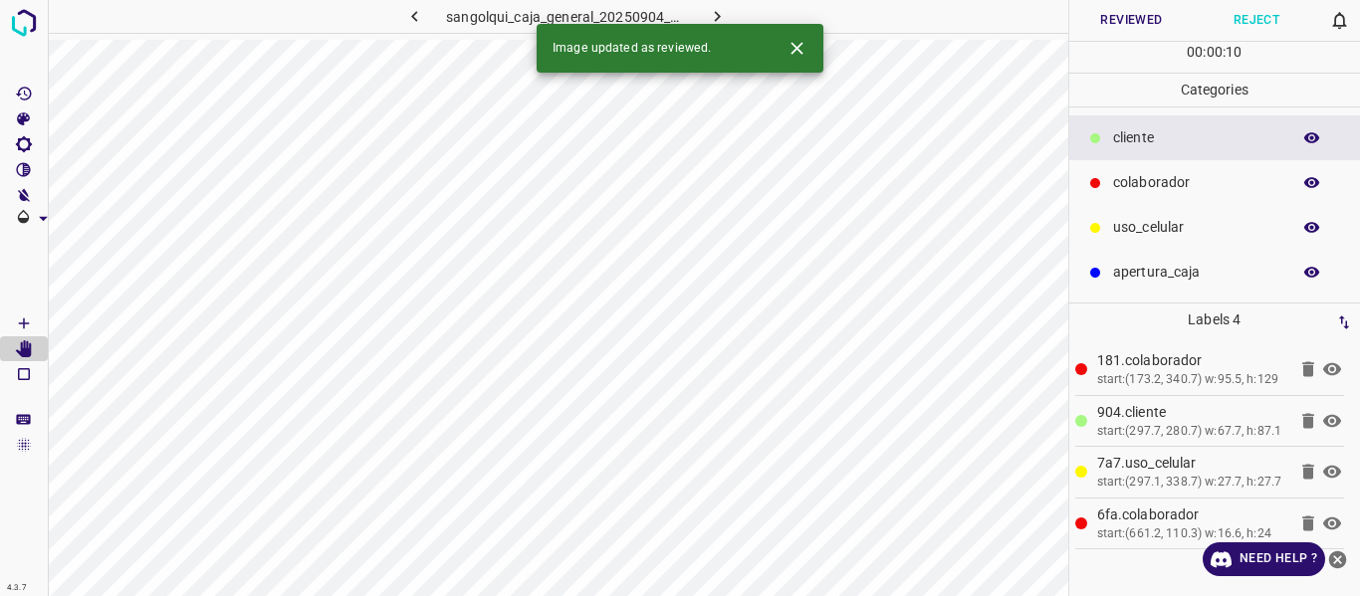
click at [1104, 18] on button "Reviewed" at bounding box center [1131, 20] width 125 height 41
click at [720, 9] on icon "button" at bounding box center [717, 16] width 21 height 21
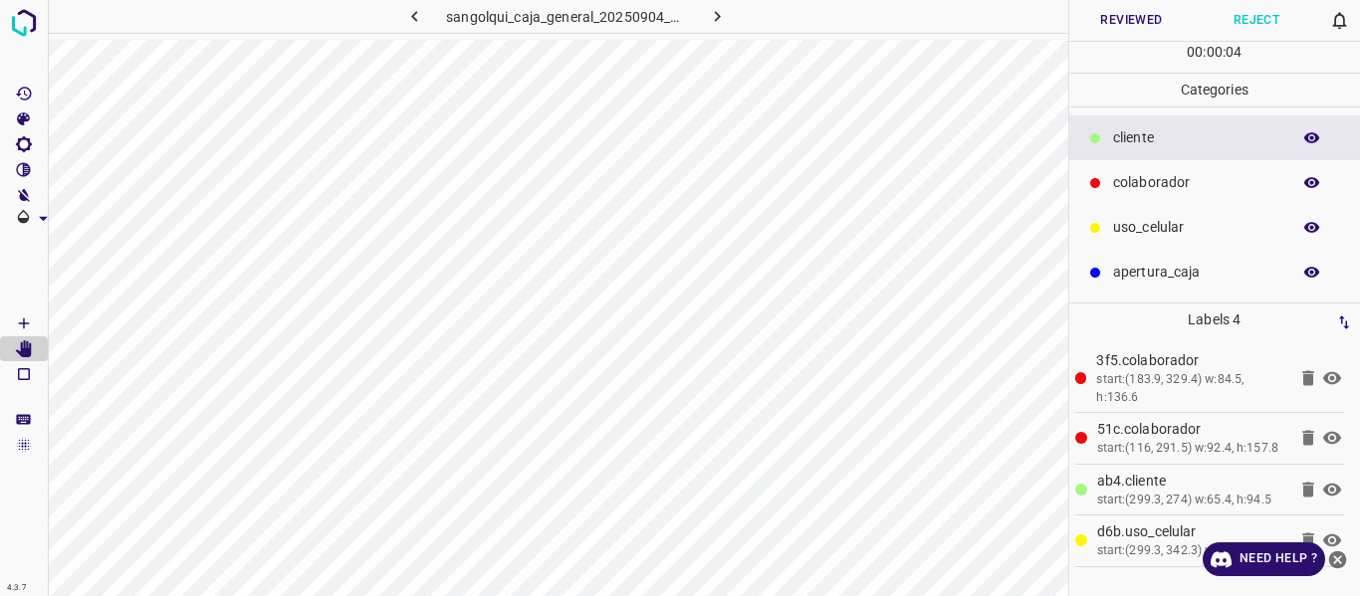
click at [1108, 18] on button "Reviewed" at bounding box center [1131, 20] width 125 height 41
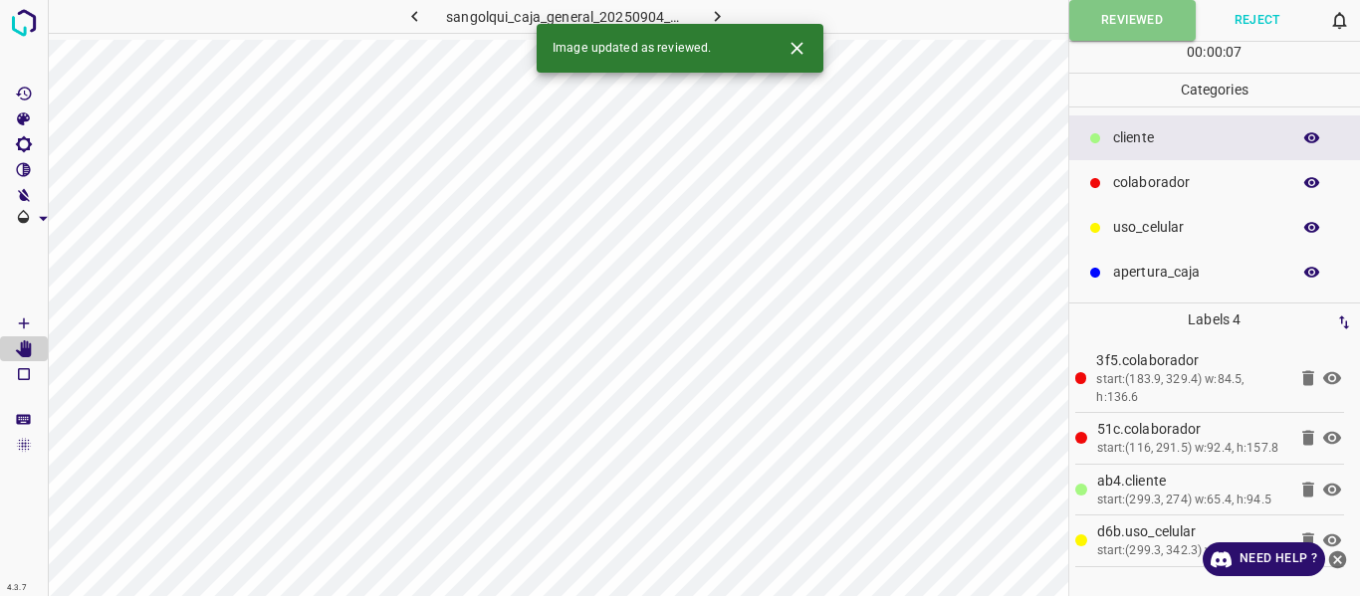
click at [711, 15] on icon "button" at bounding box center [717, 16] width 21 height 21
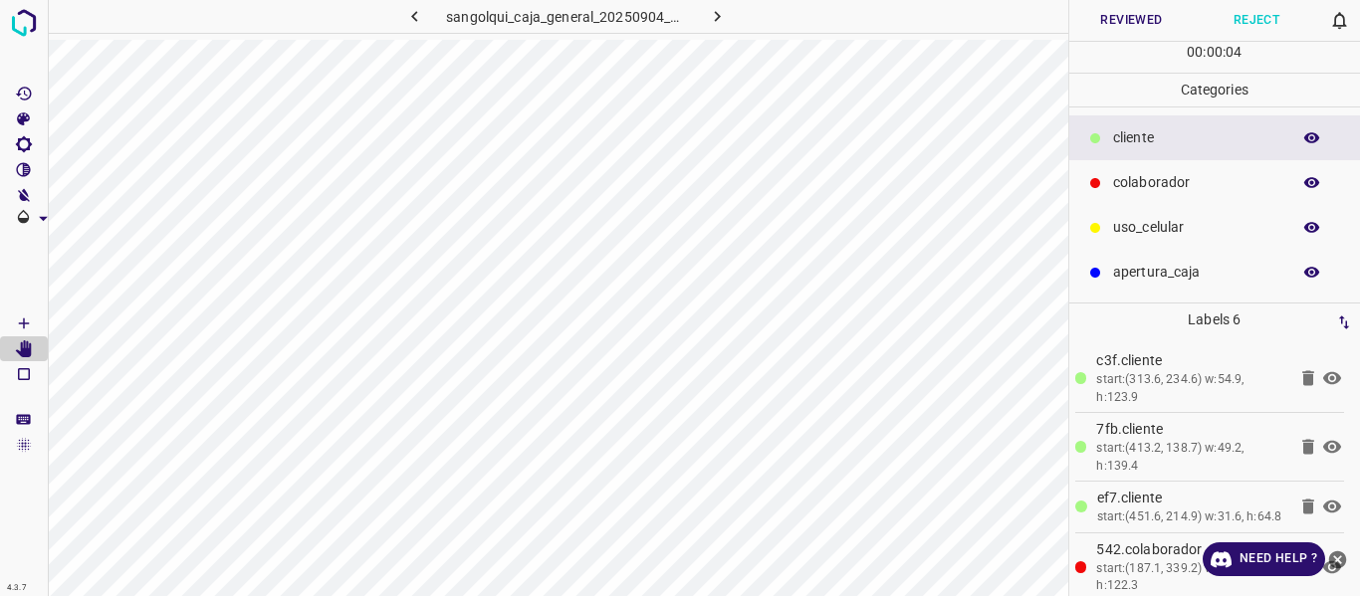
click at [1105, 24] on button "Reviewed" at bounding box center [1131, 20] width 125 height 41
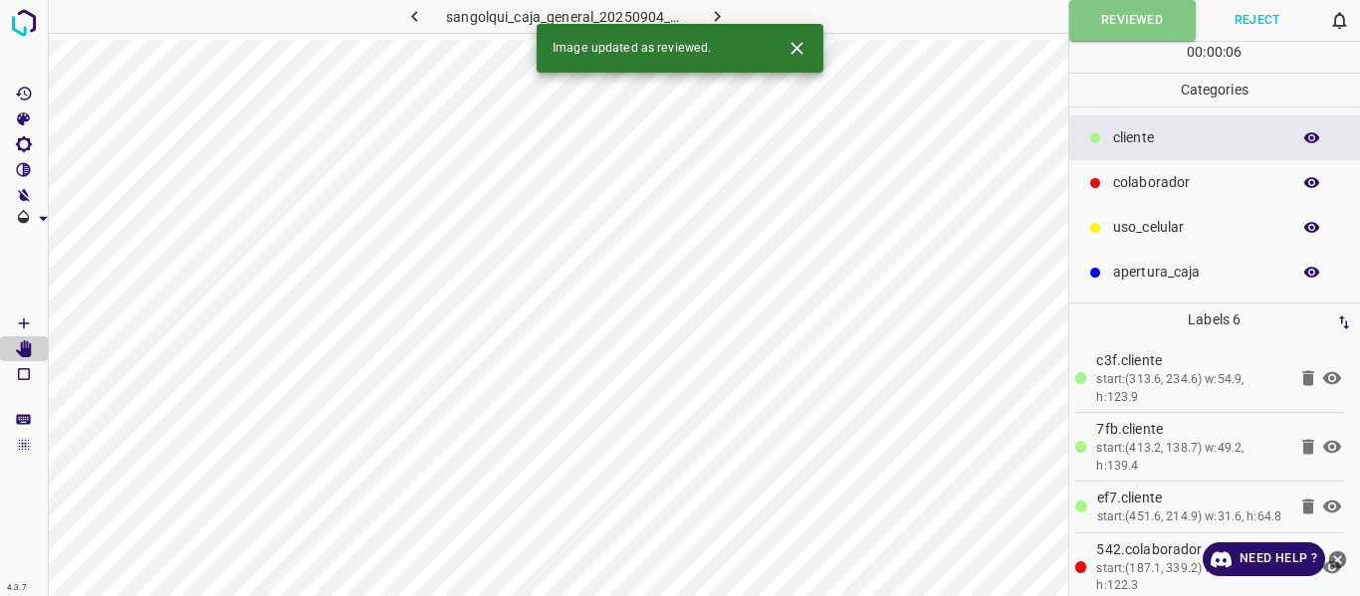
click at [718, 12] on icon "button" at bounding box center [717, 16] width 21 height 21
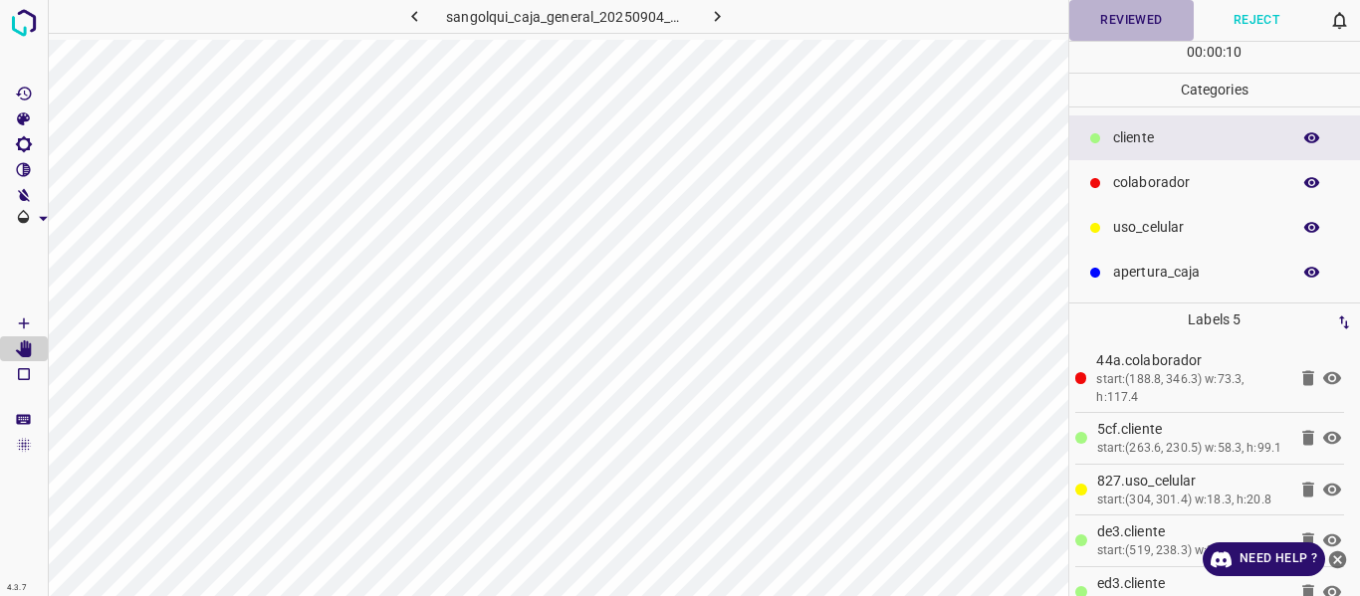
click at [1118, 12] on button "Reviewed" at bounding box center [1131, 20] width 125 height 41
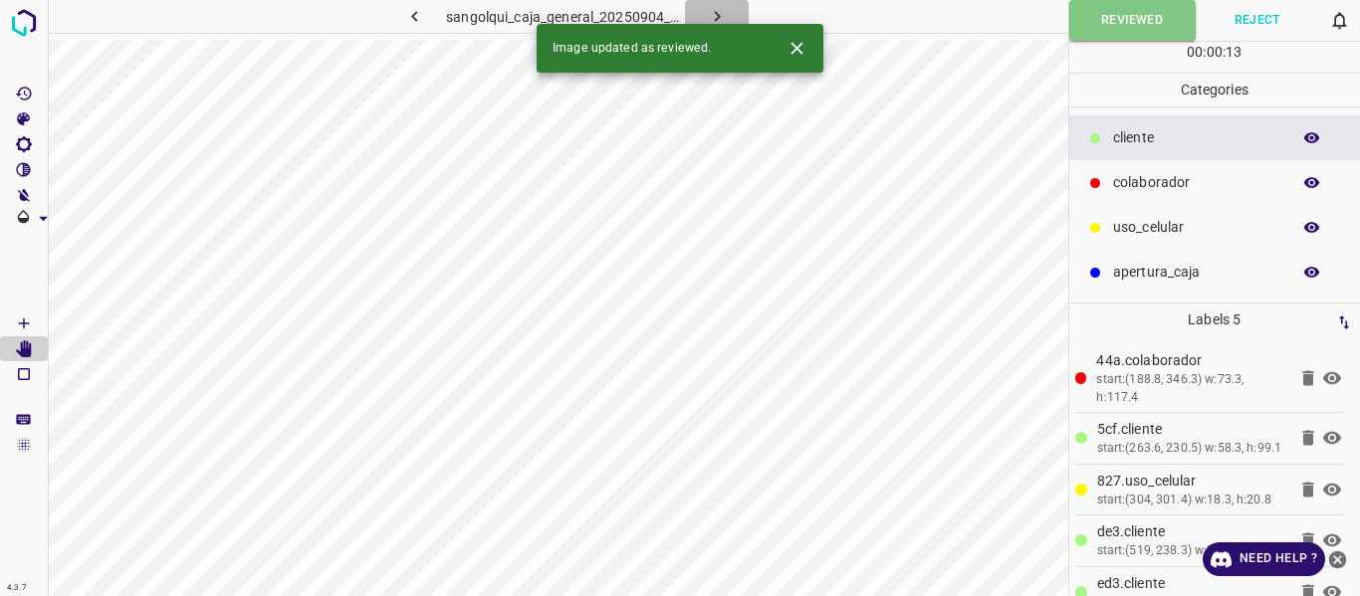
click at [707, 9] on icon "button" at bounding box center [717, 16] width 21 height 21
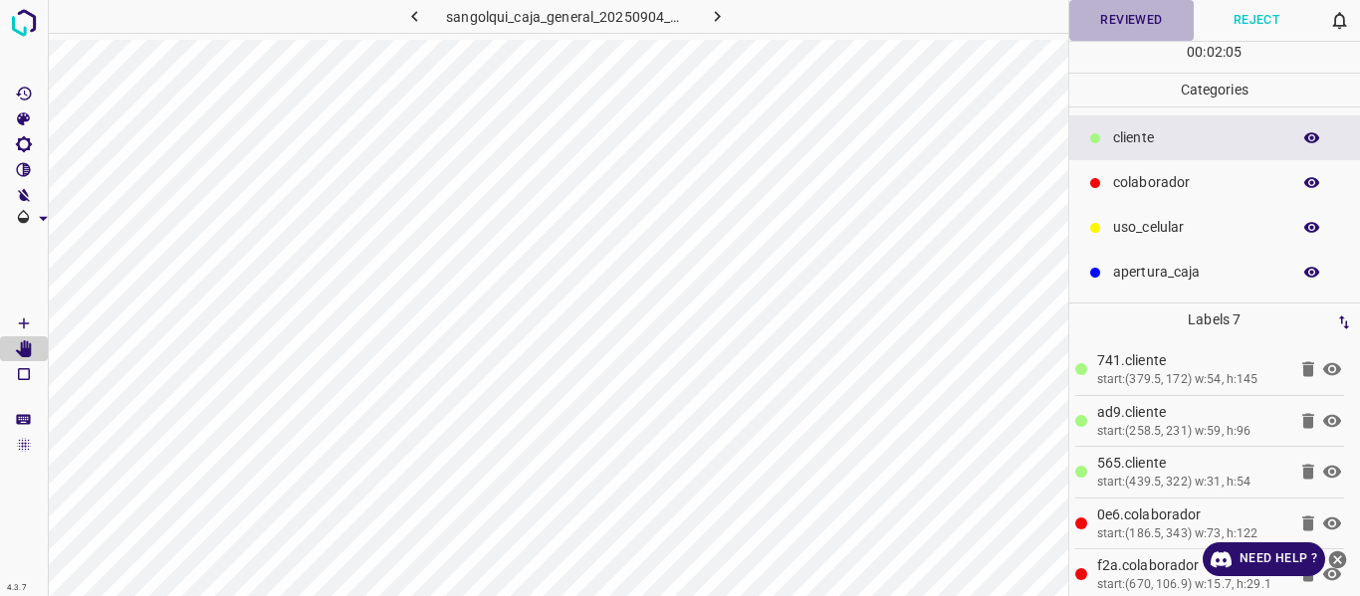
click at [1105, 20] on button "Reviewed" at bounding box center [1131, 20] width 125 height 41
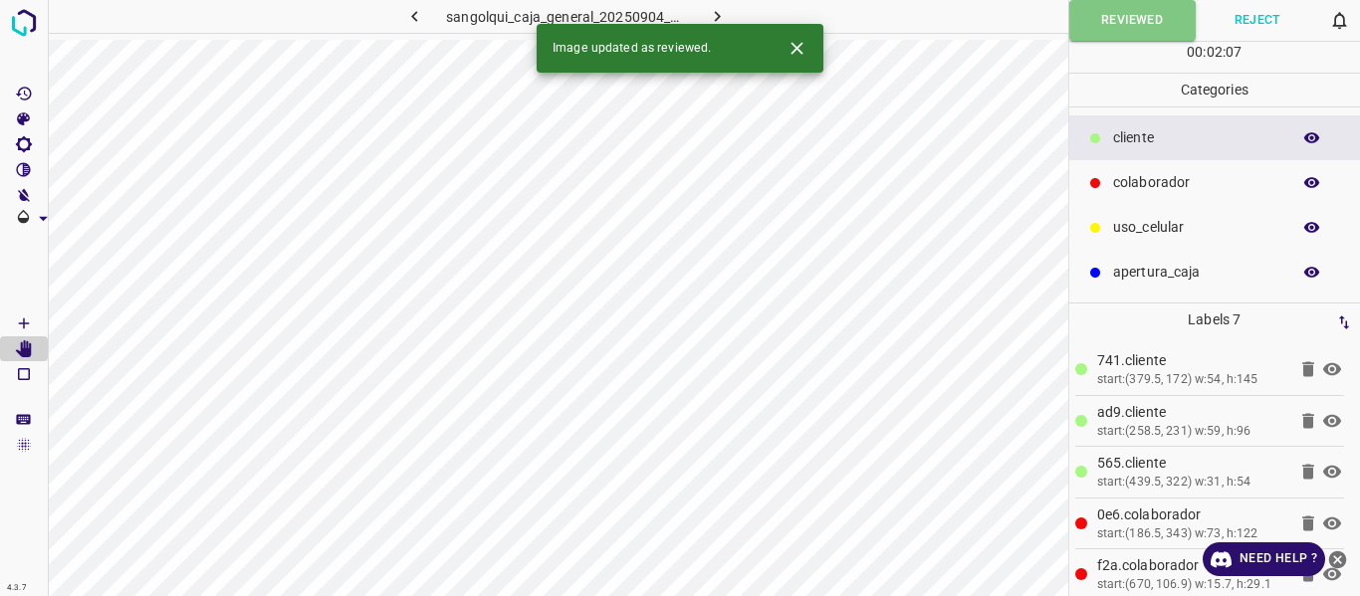
click at [724, 10] on icon "button" at bounding box center [717, 16] width 21 height 21
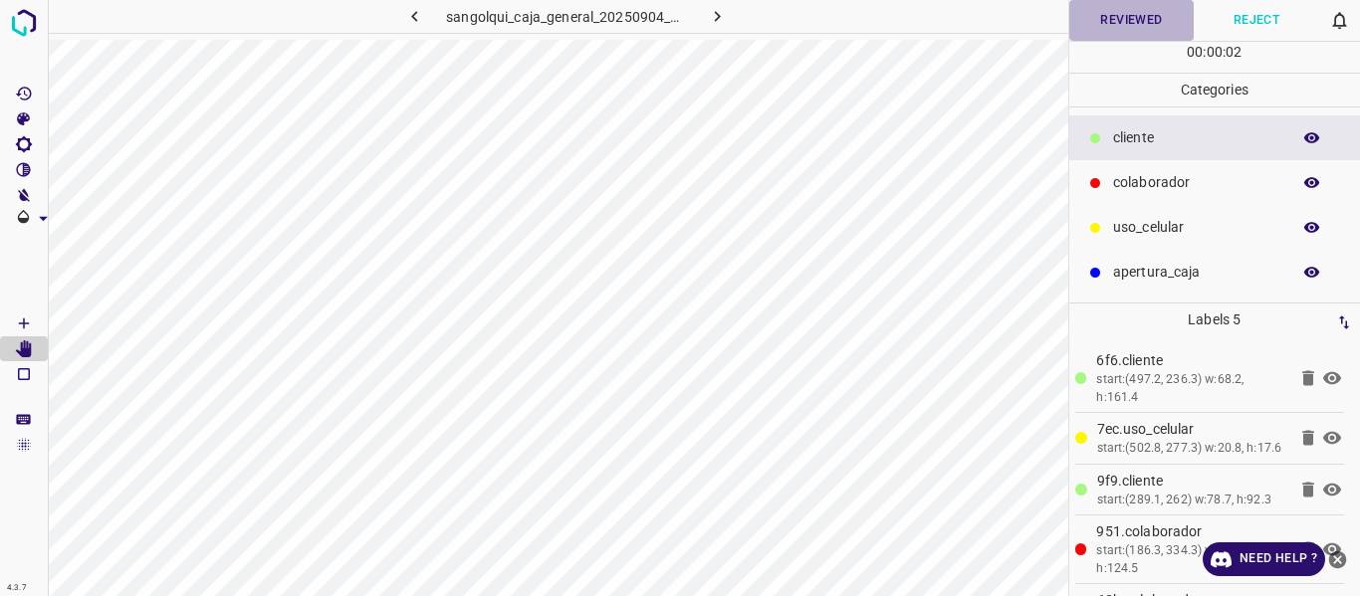
click at [1112, 7] on button "Reviewed" at bounding box center [1131, 20] width 125 height 41
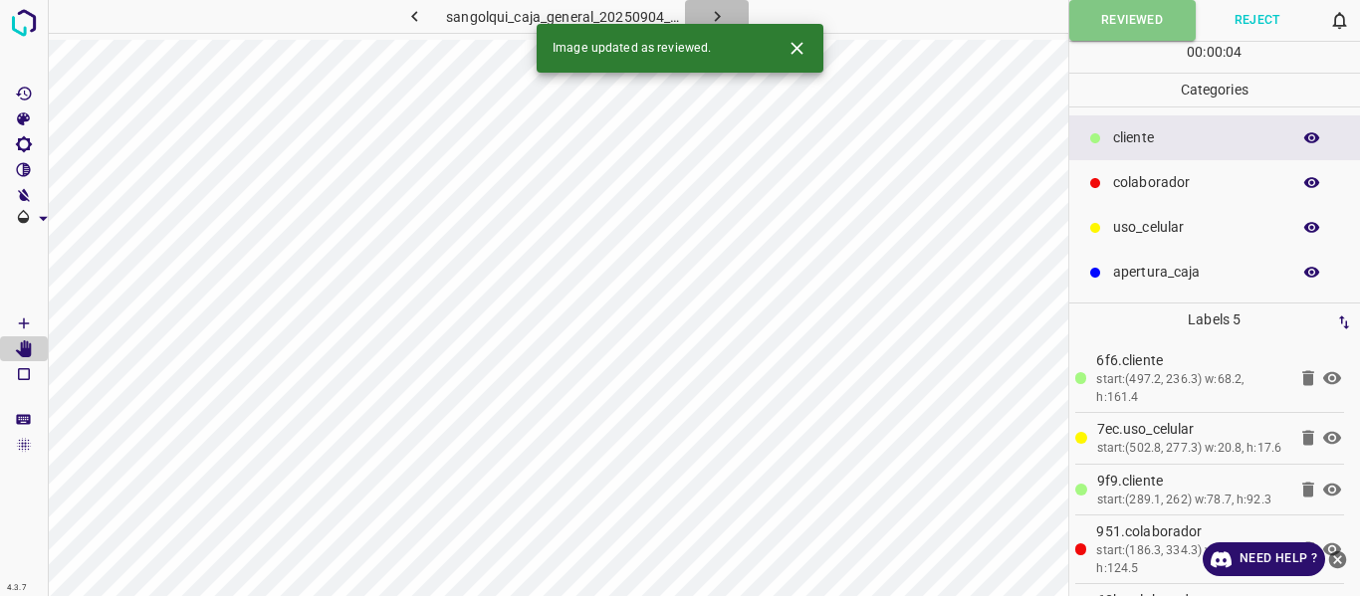
click at [710, 11] on icon "button" at bounding box center [717, 16] width 21 height 21
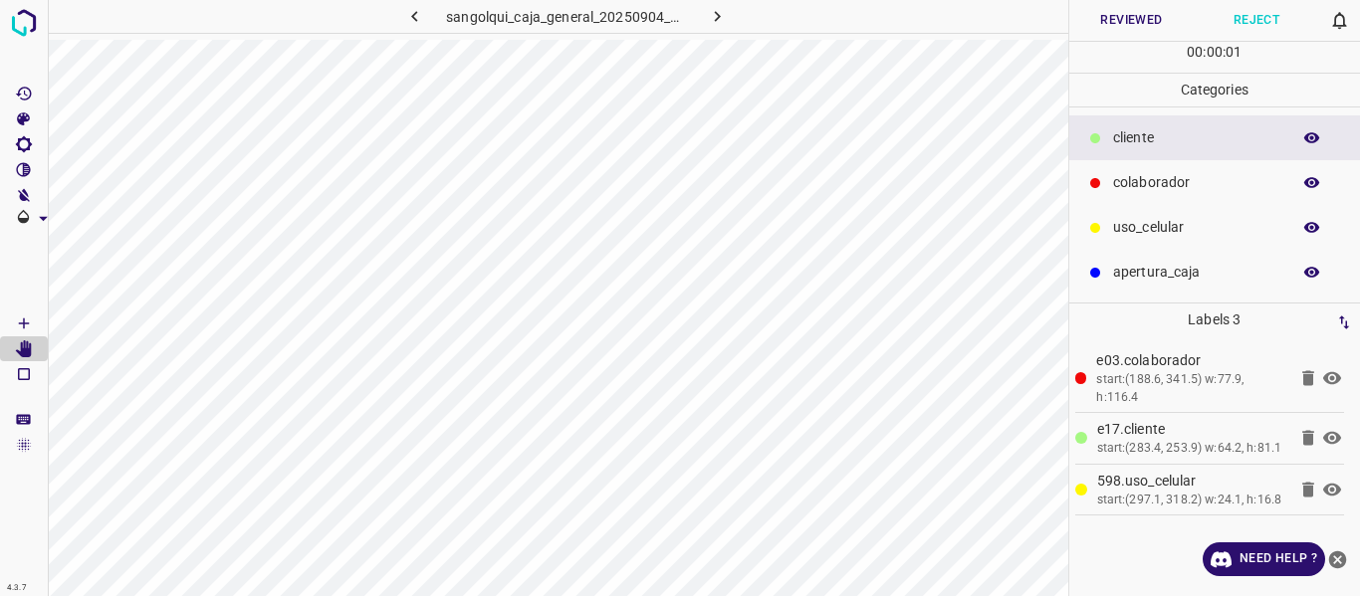
click at [1084, 22] on button "Reviewed" at bounding box center [1131, 20] width 125 height 41
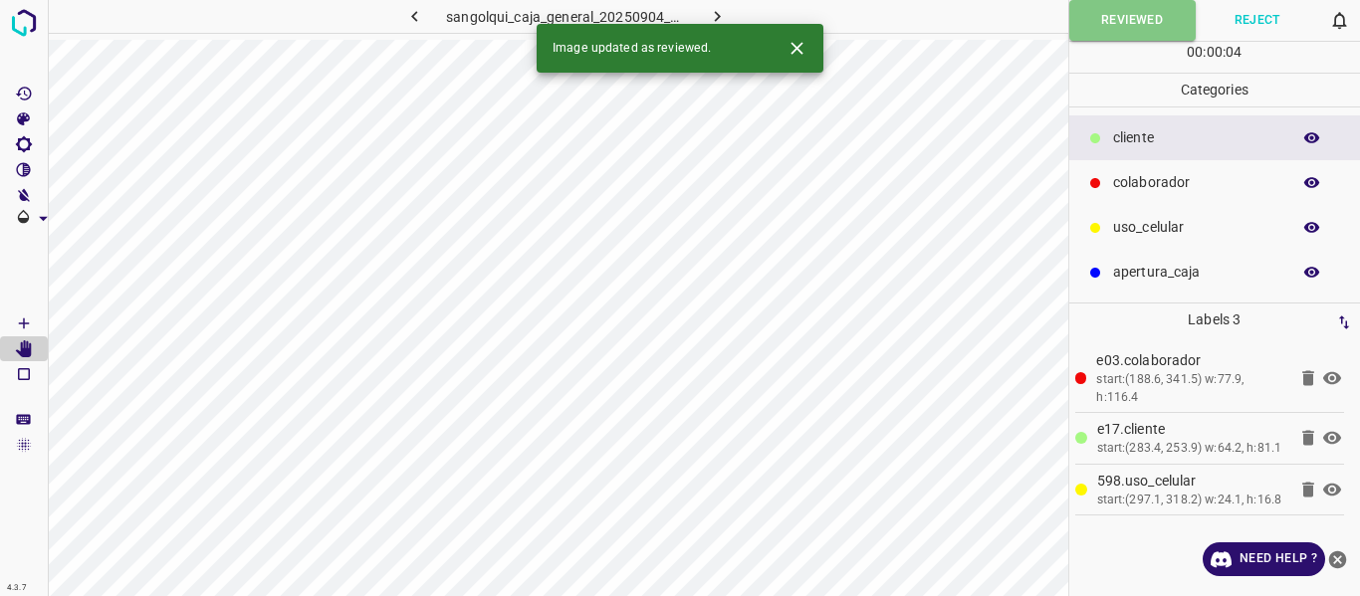
click at [721, 19] on icon "button" at bounding box center [717, 16] width 21 height 21
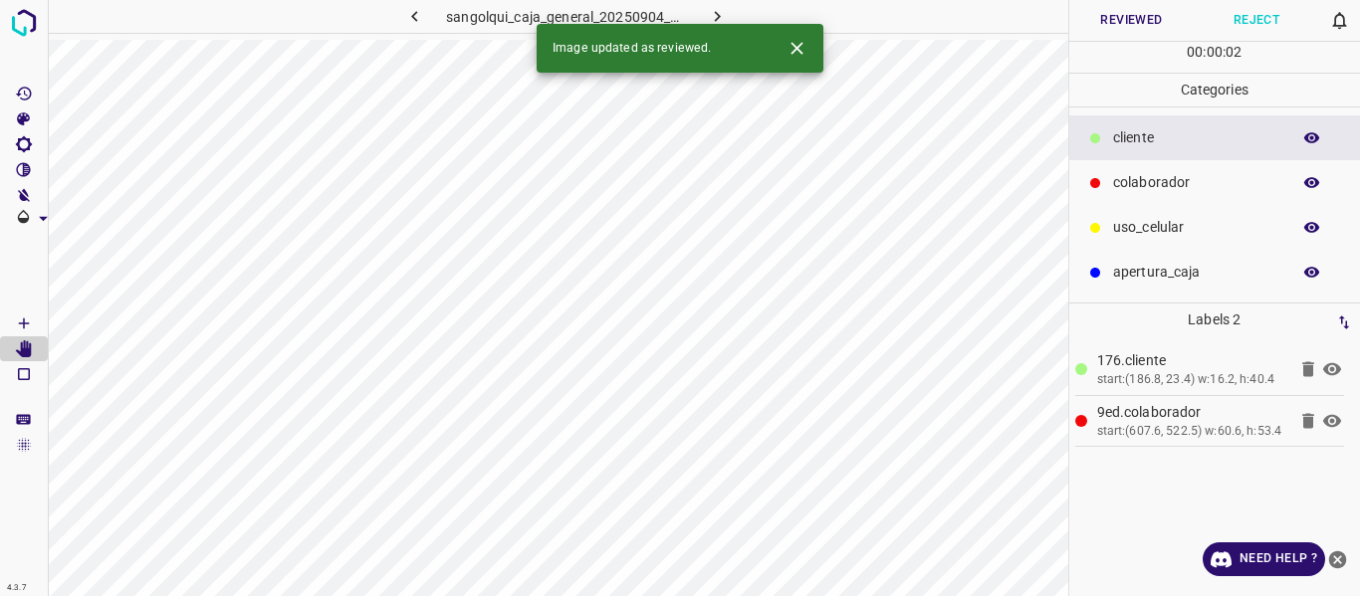
click at [1106, 25] on button "Reviewed" at bounding box center [1131, 20] width 125 height 41
click at [711, 10] on icon "button" at bounding box center [717, 16] width 21 height 21
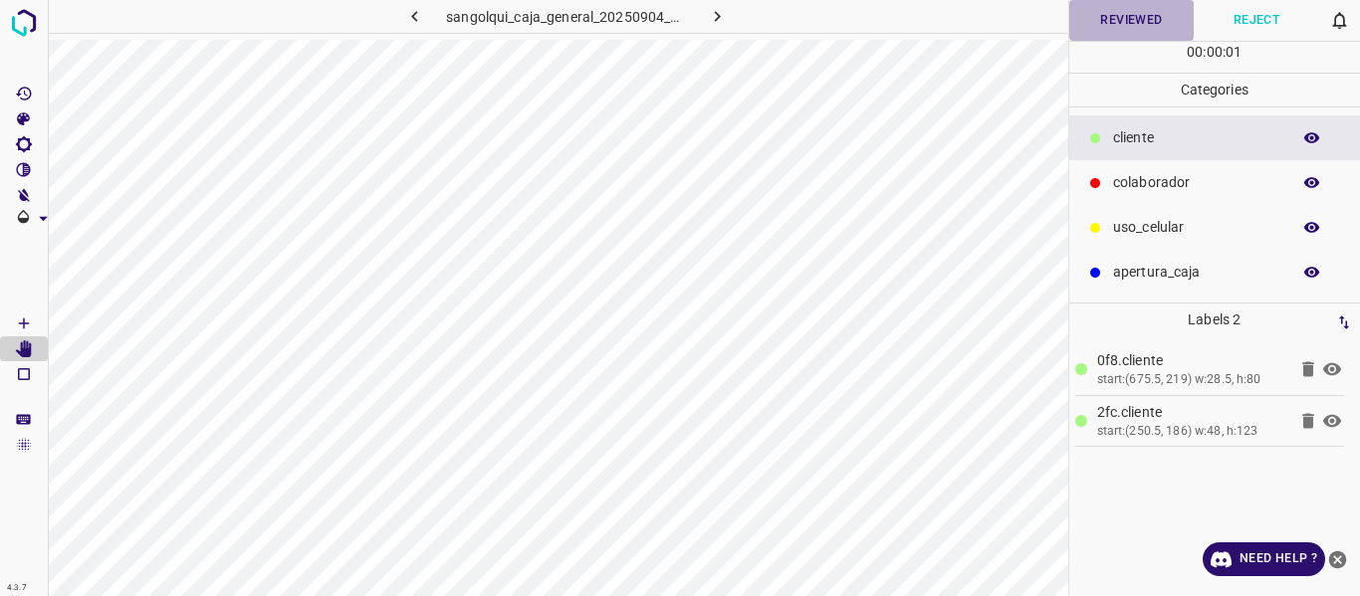
click at [1134, 18] on button "Reviewed" at bounding box center [1131, 20] width 125 height 41
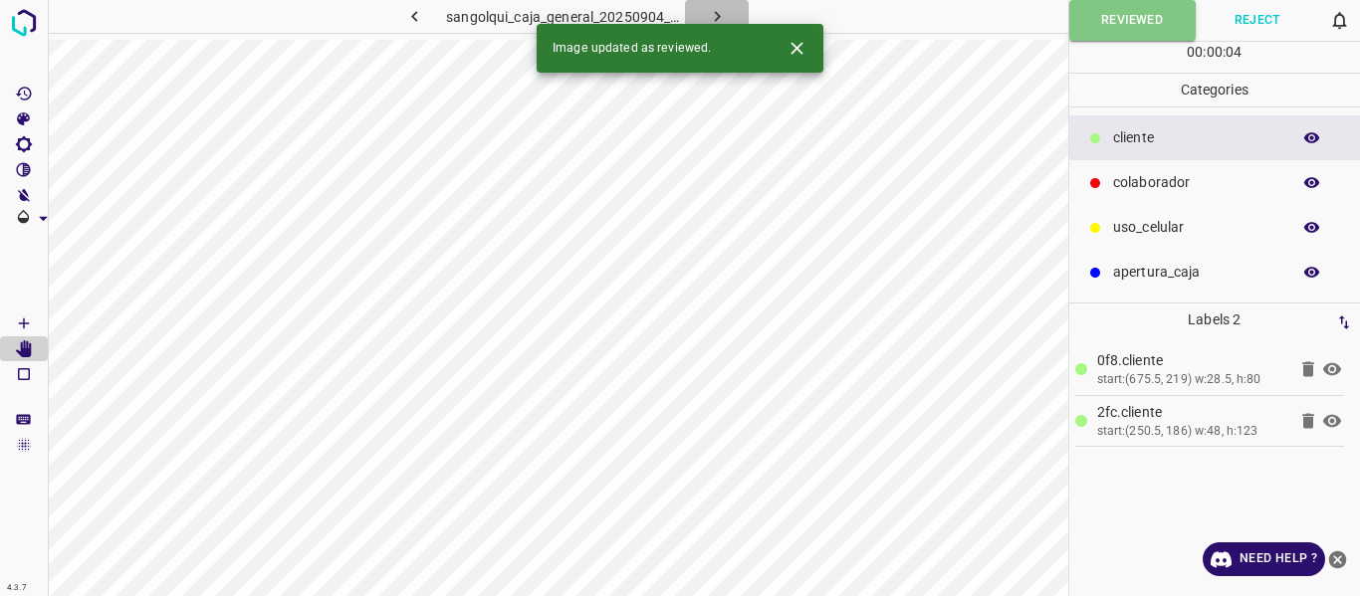
click at [724, 10] on icon "button" at bounding box center [717, 16] width 21 height 21
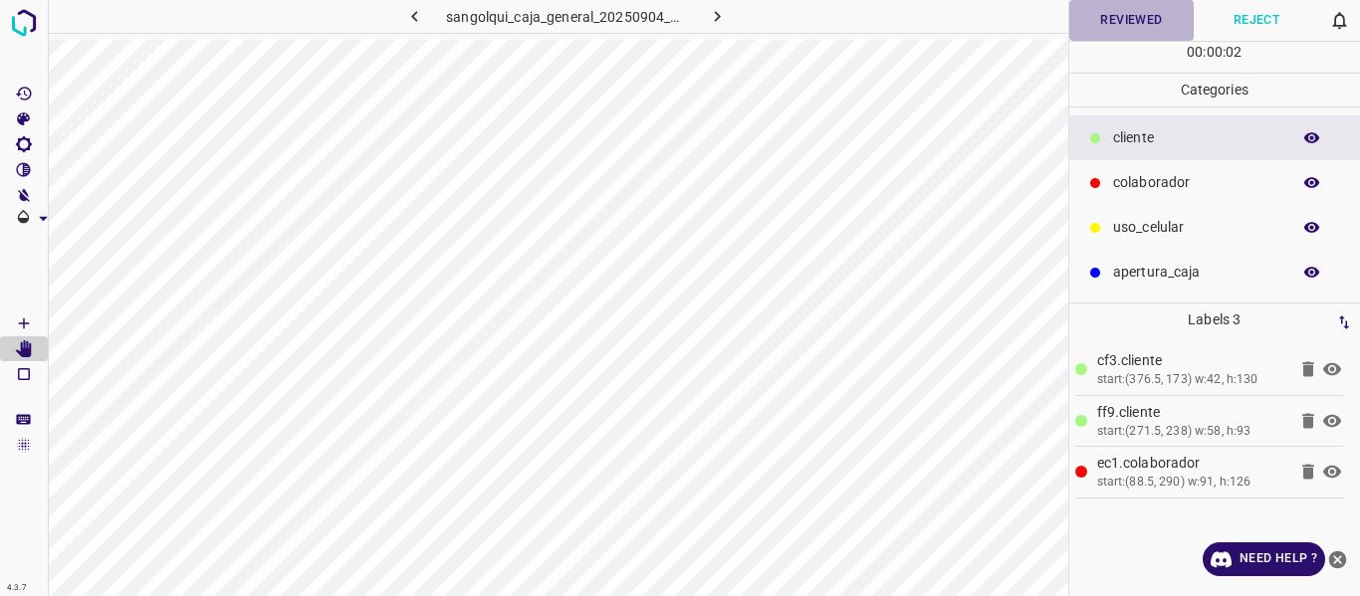
click at [1108, 23] on button "Reviewed" at bounding box center [1131, 20] width 125 height 41
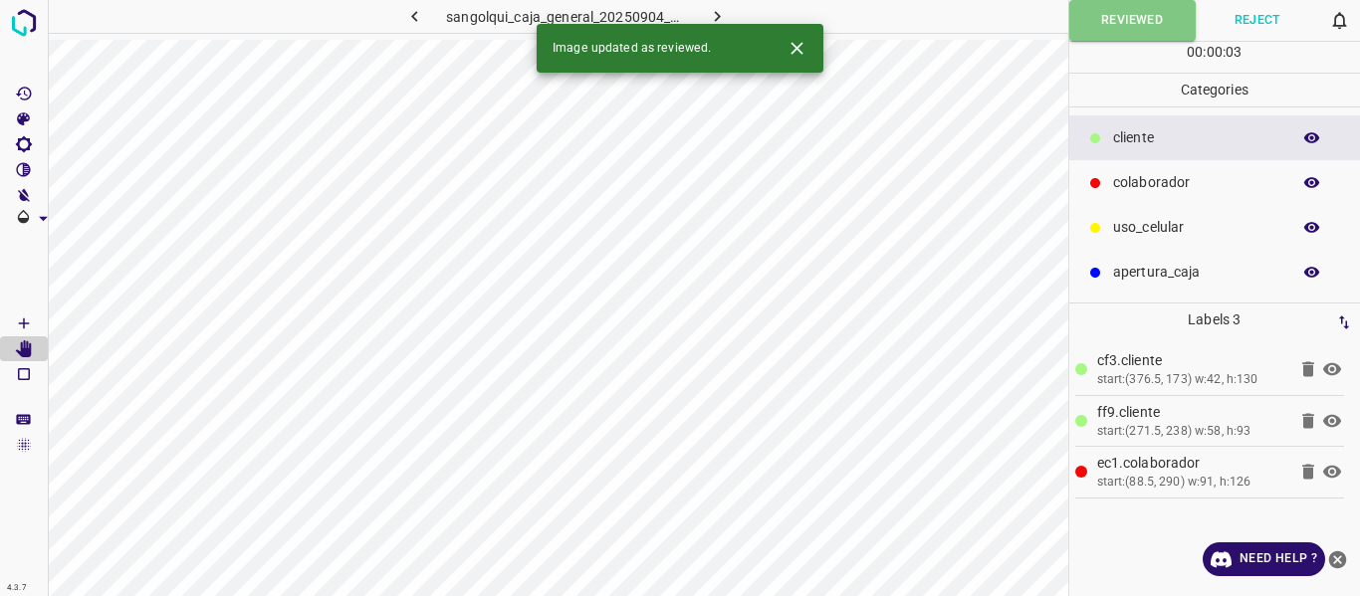
click at [718, 15] on icon "button" at bounding box center [717, 16] width 6 height 11
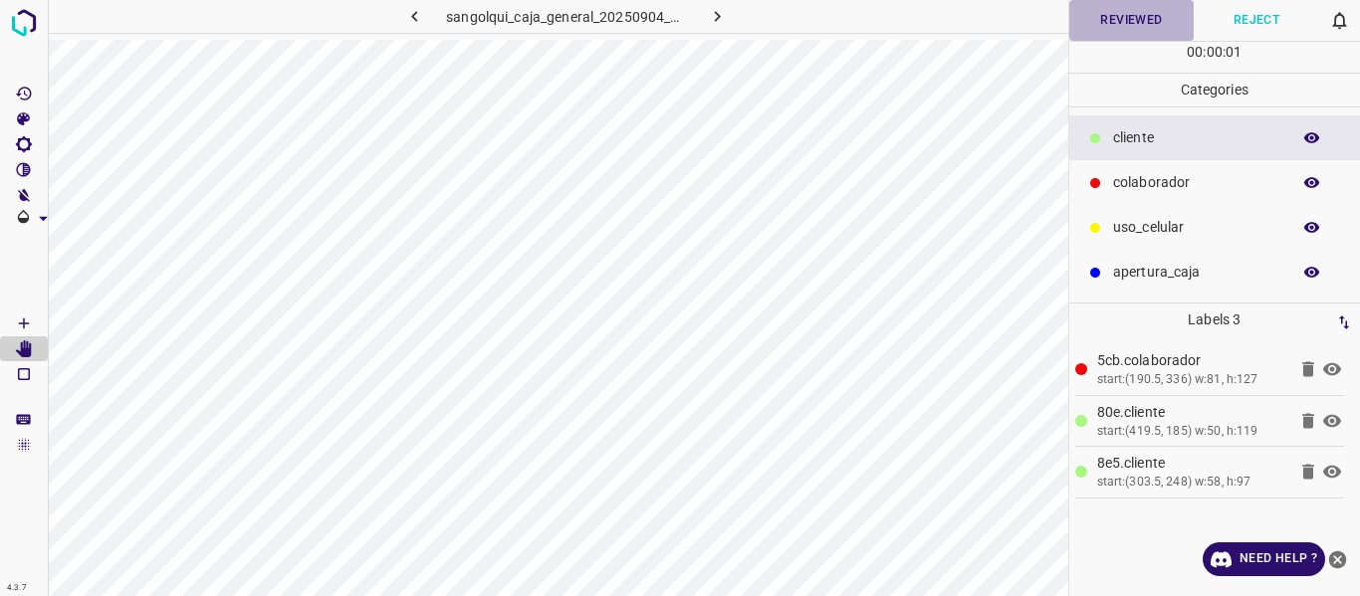
click at [1122, 21] on button "Reviewed" at bounding box center [1131, 20] width 125 height 41
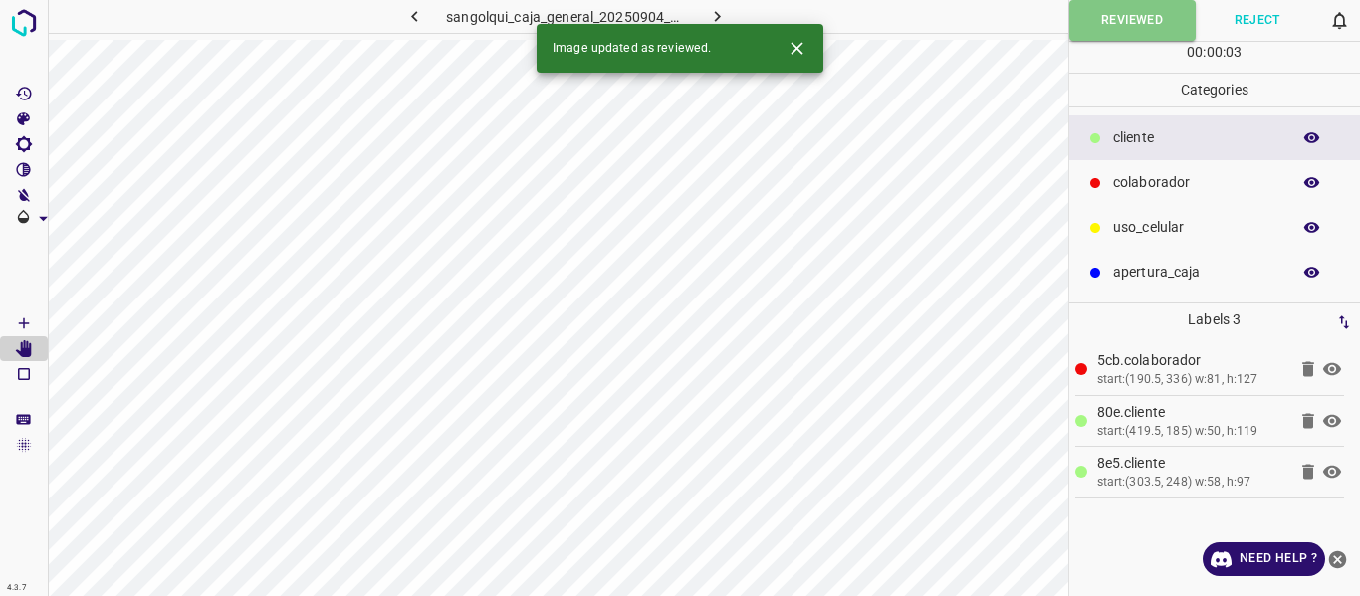
click at [708, 16] on icon "button" at bounding box center [717, 16] width 21 height 21
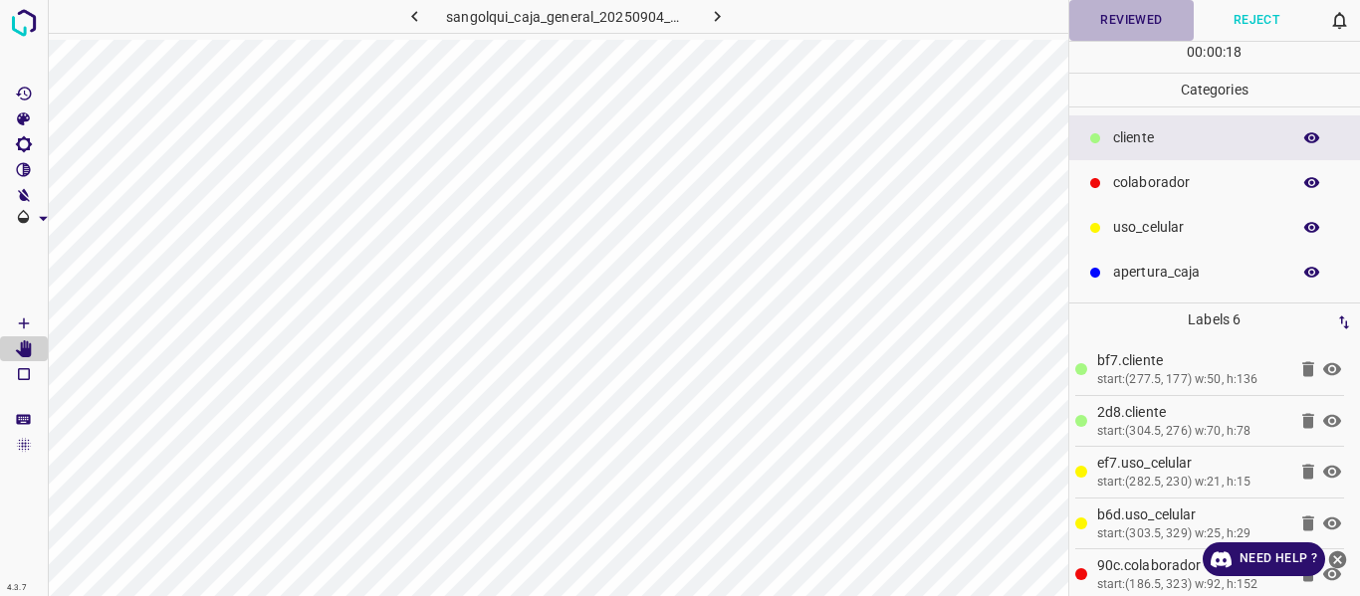
click at [1127, 12] on button "Reviewed" at bounding box center [1131, 20] width 125 height 41
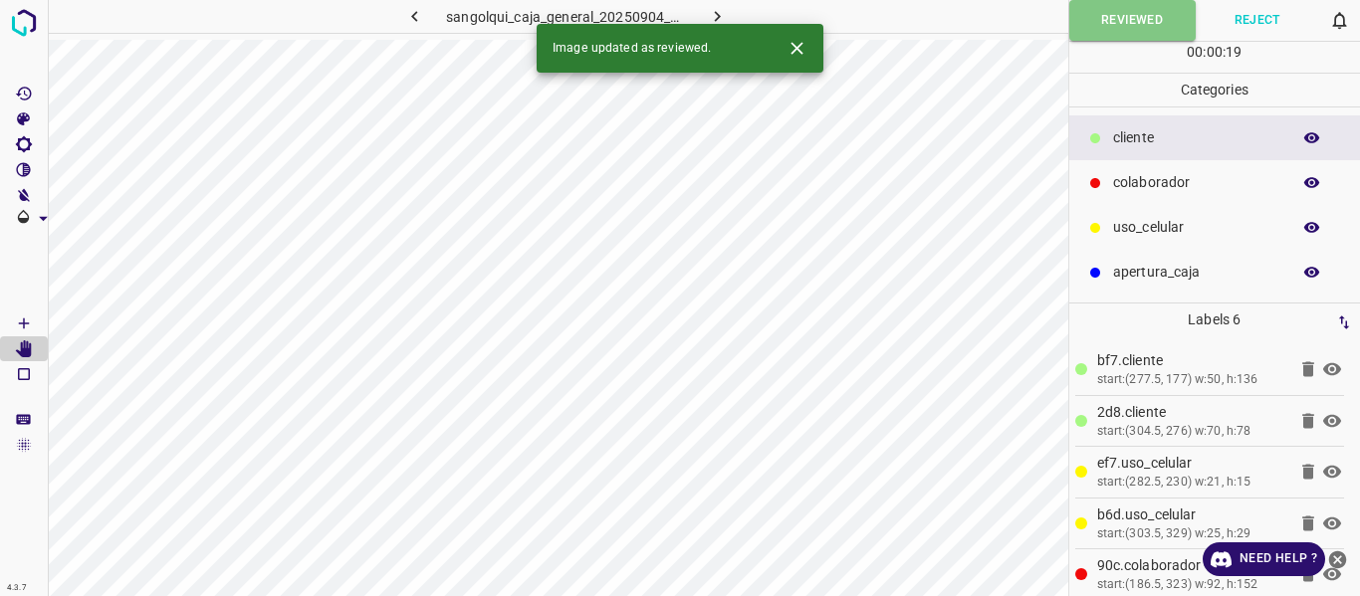
click at [716, 19] on icon "button" at bounding box center [717, 16] width 6 height 11
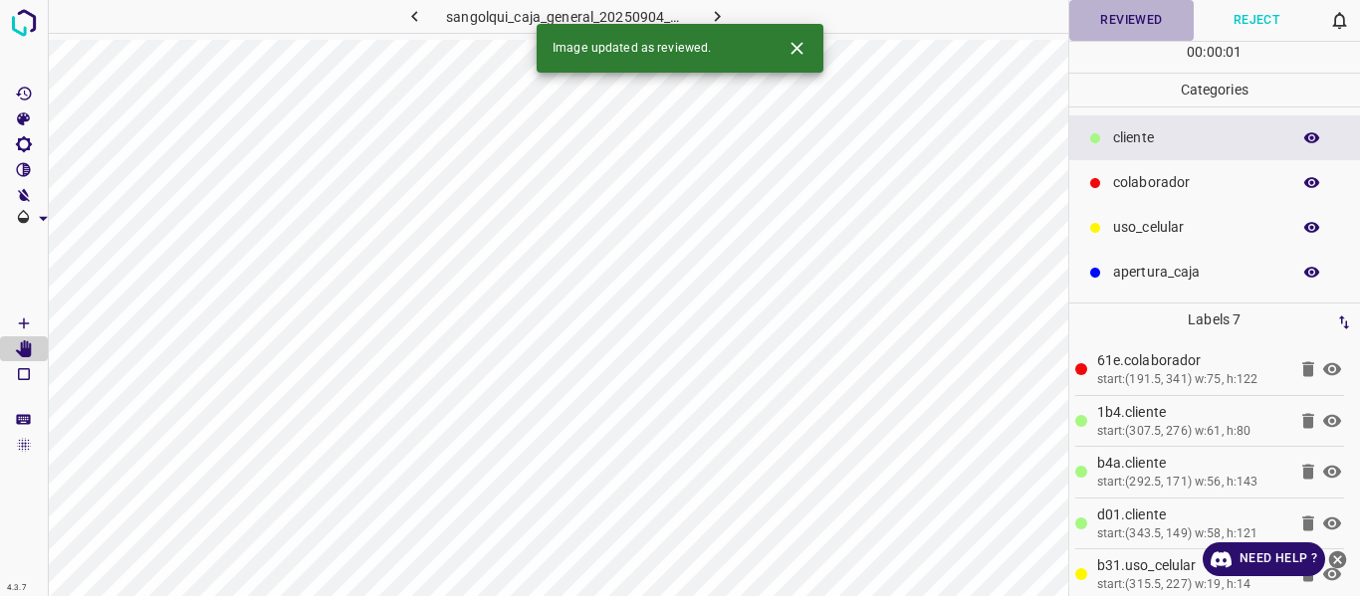
drag, startPoint x: 1142, startPoint y: 19, endPoint x: 1144, endPoint y: 6, distance: 13.1
click at [1144, 6] on button "Reviewed" at bounding box center [1131, 20] width 125 height 41
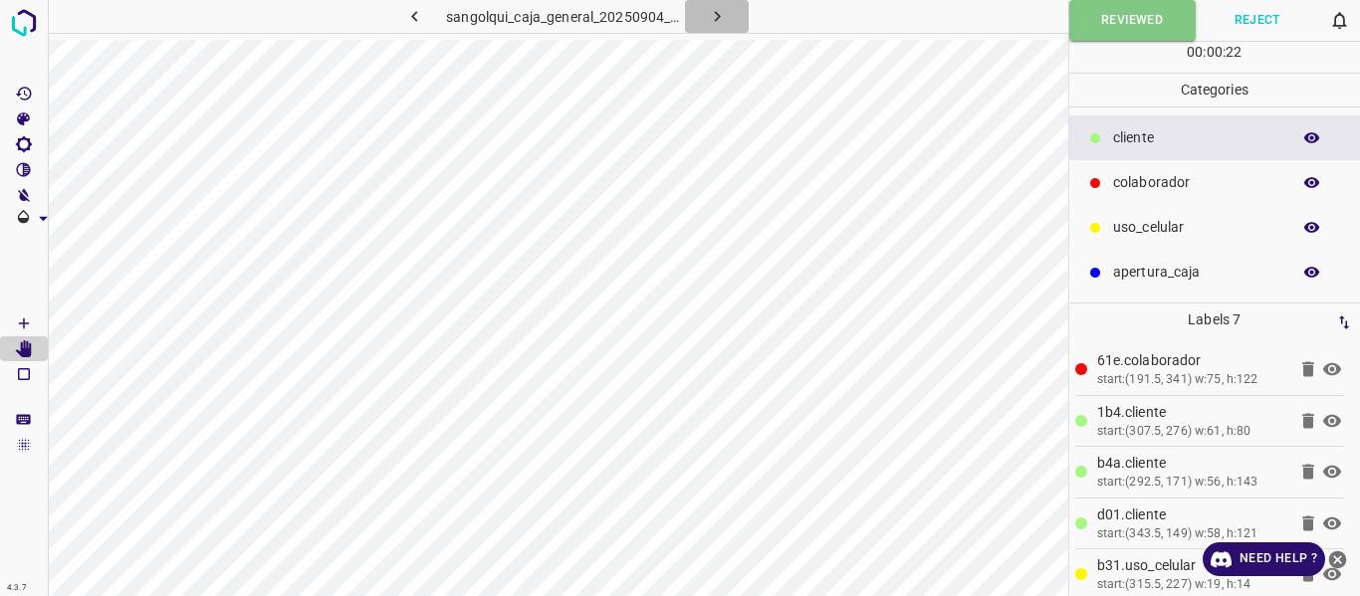
click at [711, 11] on icon "button" at bounding box center [717, 16] width 21 height 21
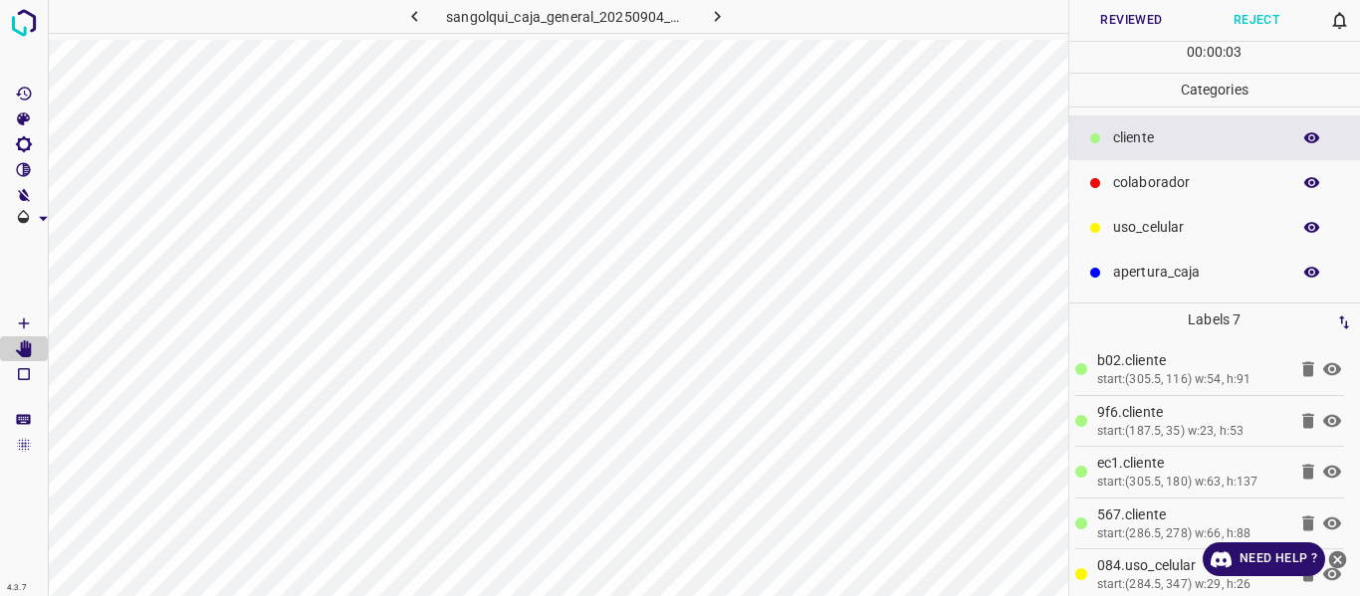
click at [1100, 26] on button "Reviewed" at bounding box center [1131, 20] width 125 height 41
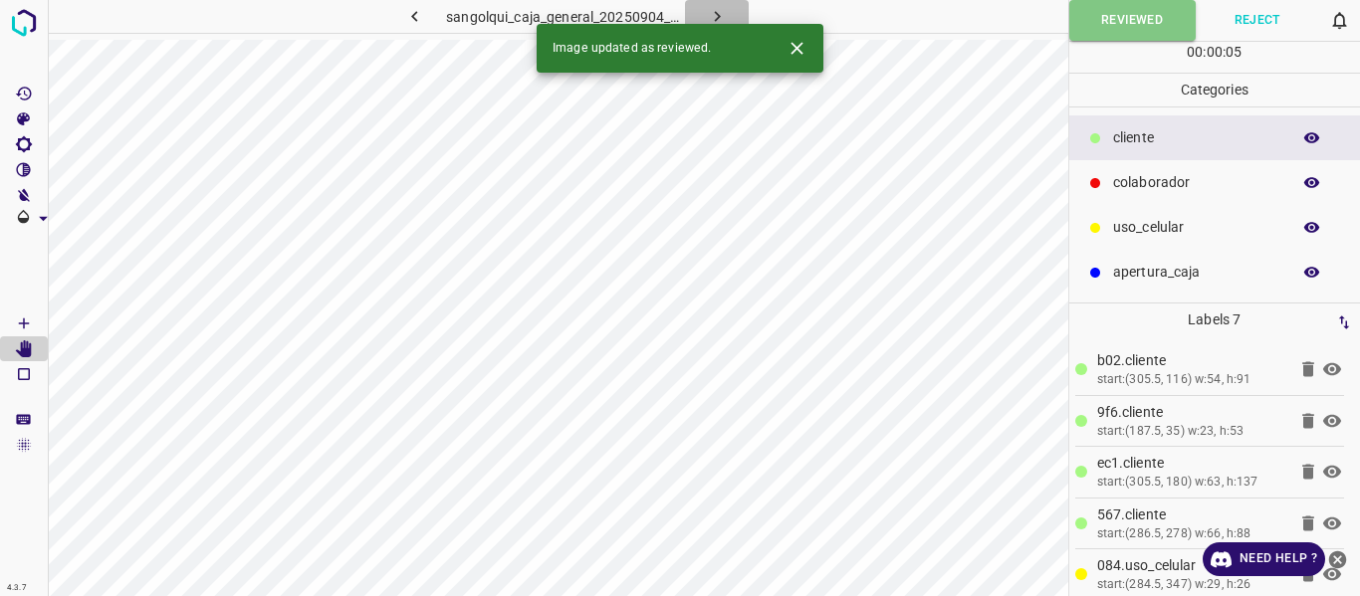
drag, startPoint x: 715, startPoint y: 7, endPoint x: 810, endPoint y: 53, distance: 105.1
click at [716, 10] on icon "button" at bounding box center [717, 16] width 21 height 21
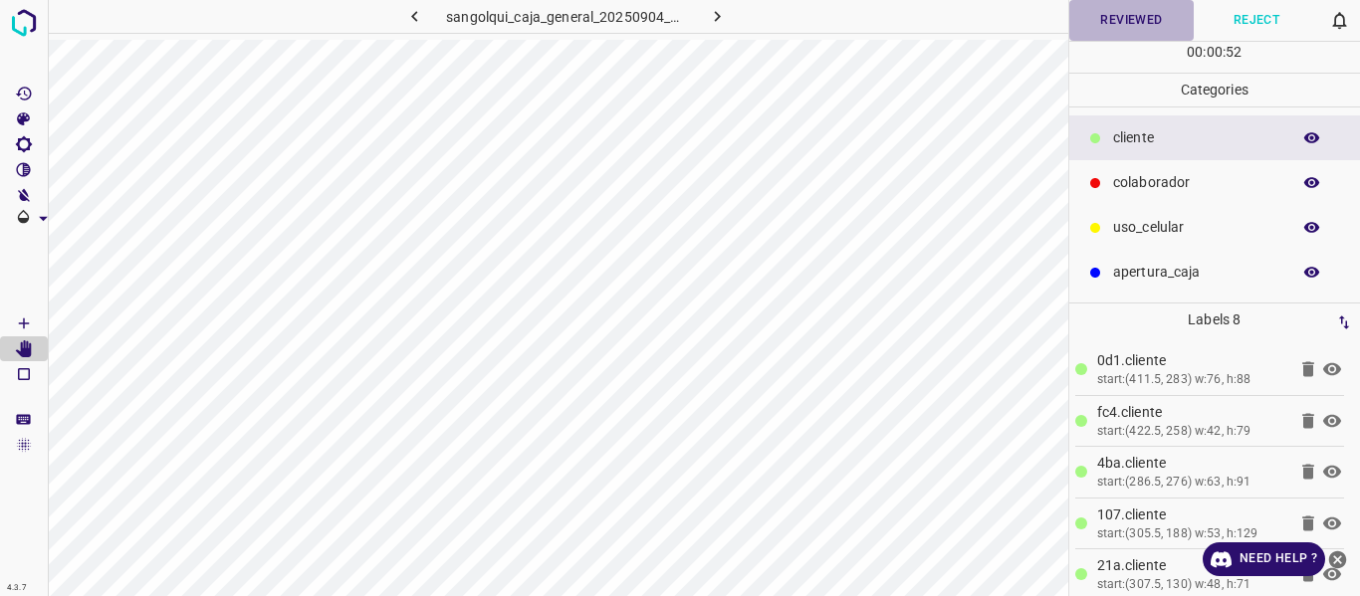
click at [1138, 26] on button "Reviewed" at bounding box center [1131, 20] width 125 height 41
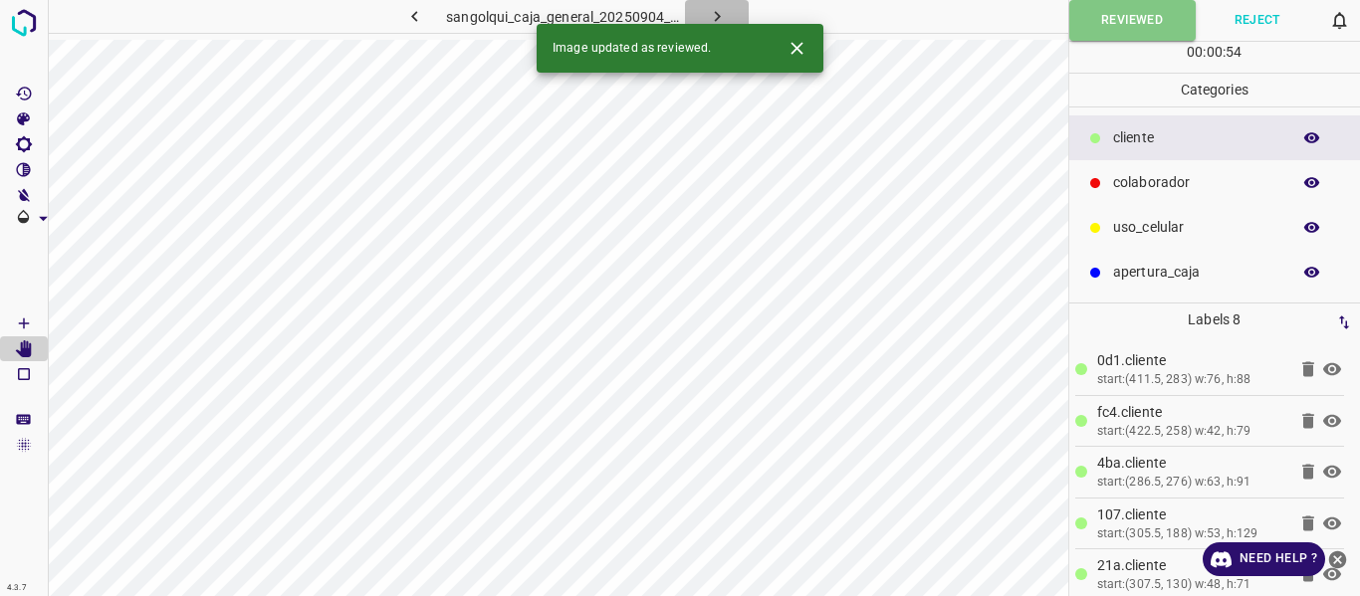
click at [715, 13] on icon "button" at bounding box center [717, 16] width 21 height 21
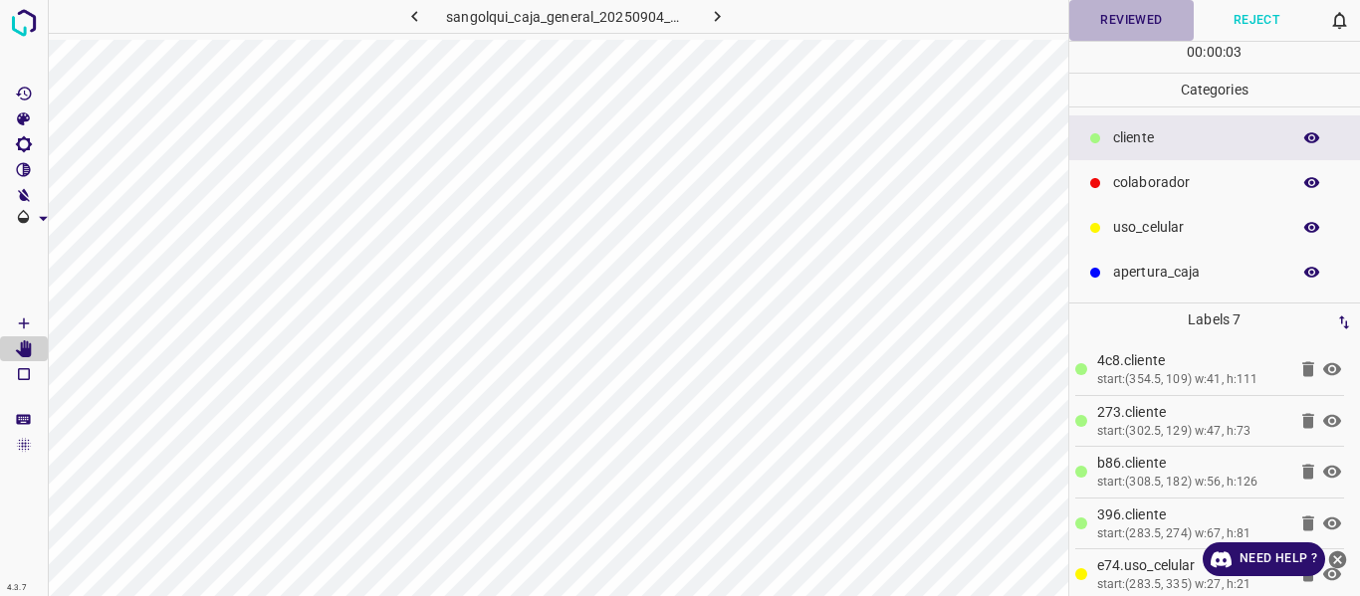
click at [1089, 27] on button "Reviewed" at bounding box center [1131, 20] width 125 height 41
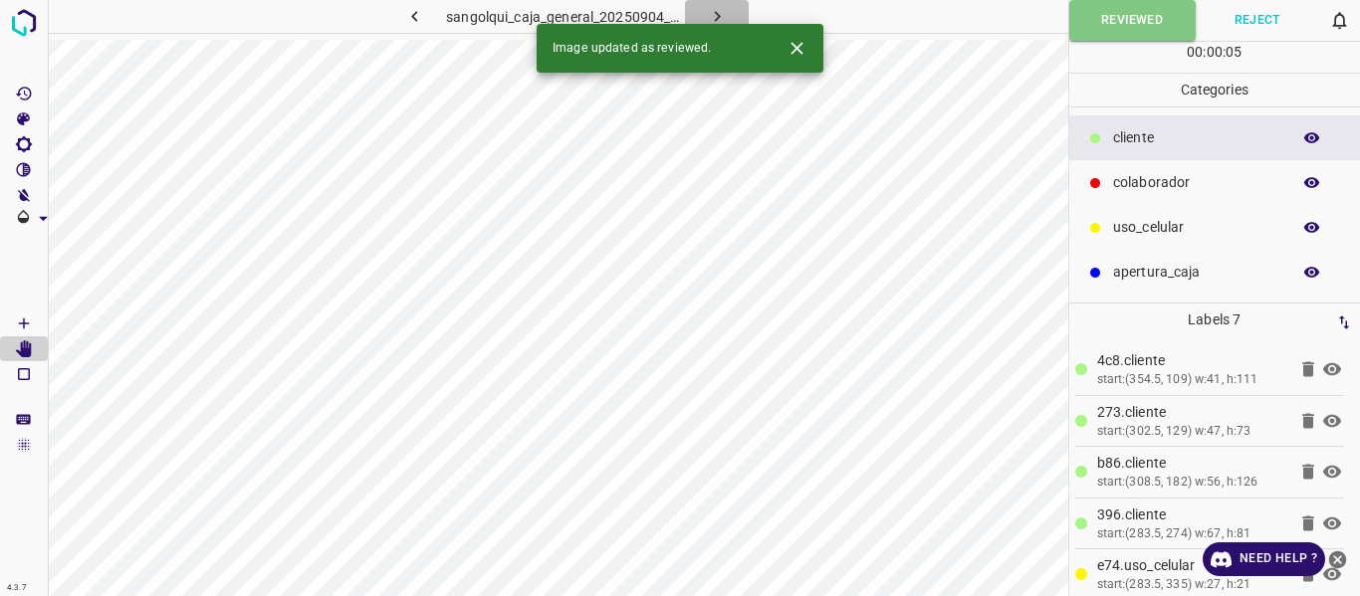
click at [712, 17] on icon "button" at bounding box center [717, 16] width 21 height 21
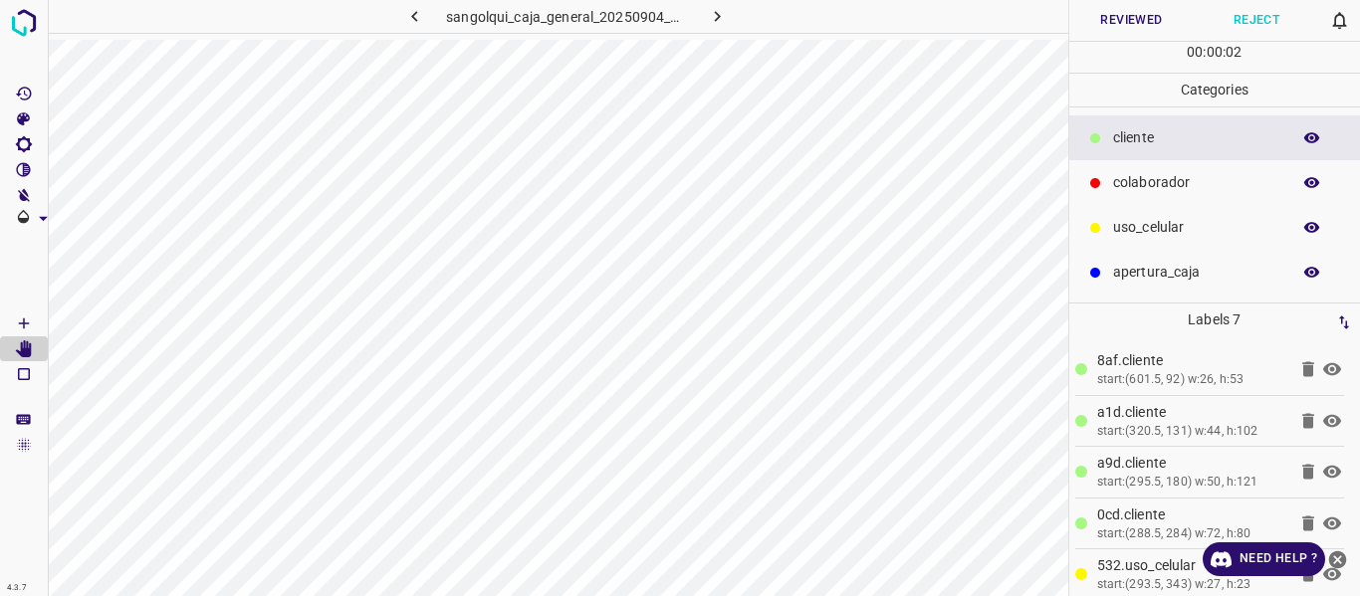
click at [1108, 30] on button "Reviewed" at bounding box center [1131, 20] width 125 height 41
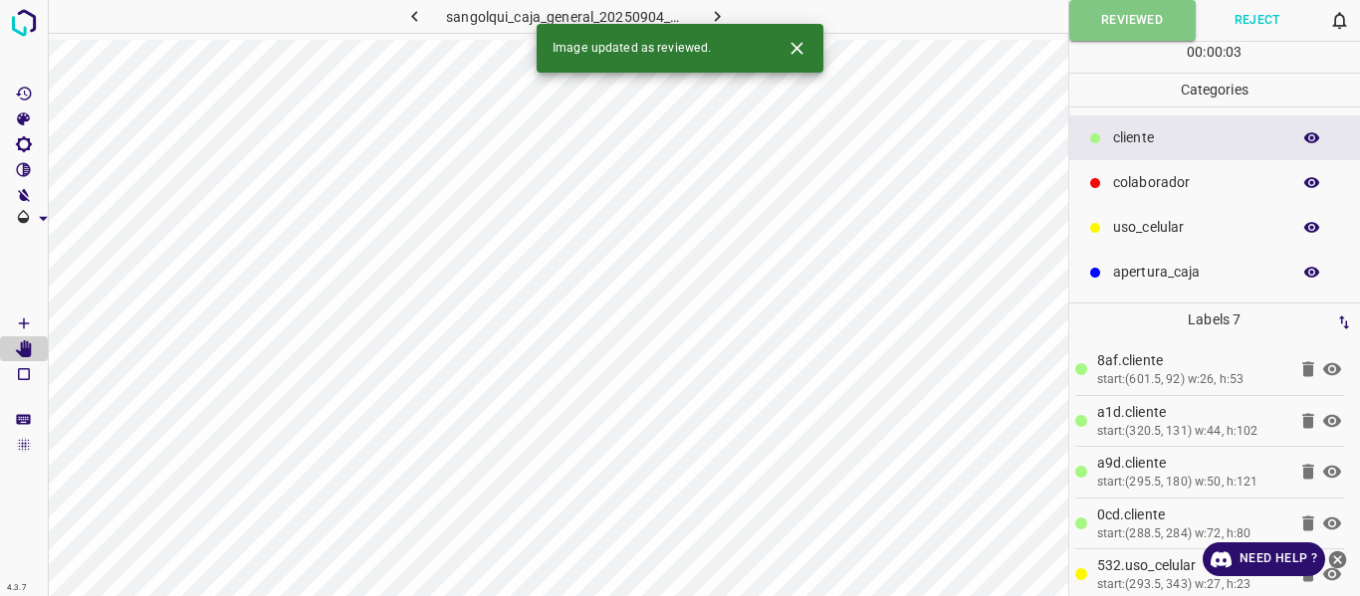
click at [711, 16] on icon "button" at bounding box center [717, 16] width 21 height 21
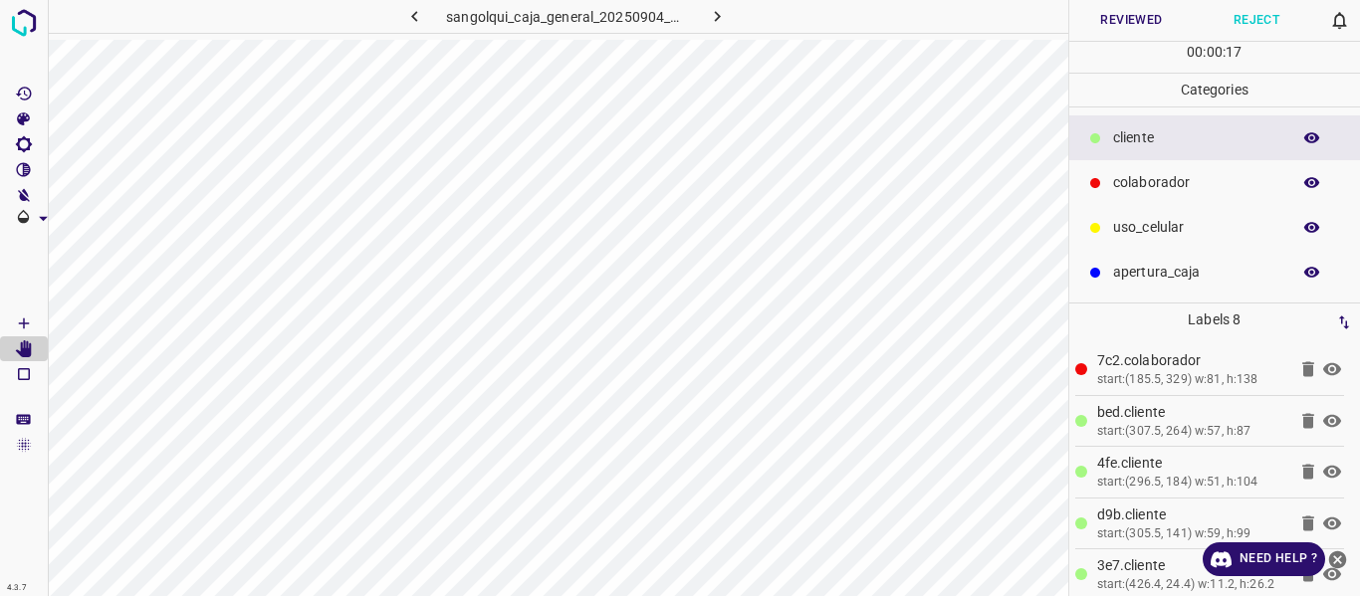
click at [1116, 26] on button "Reviewed" at bounding box center [1131, 20] width 125 height 41
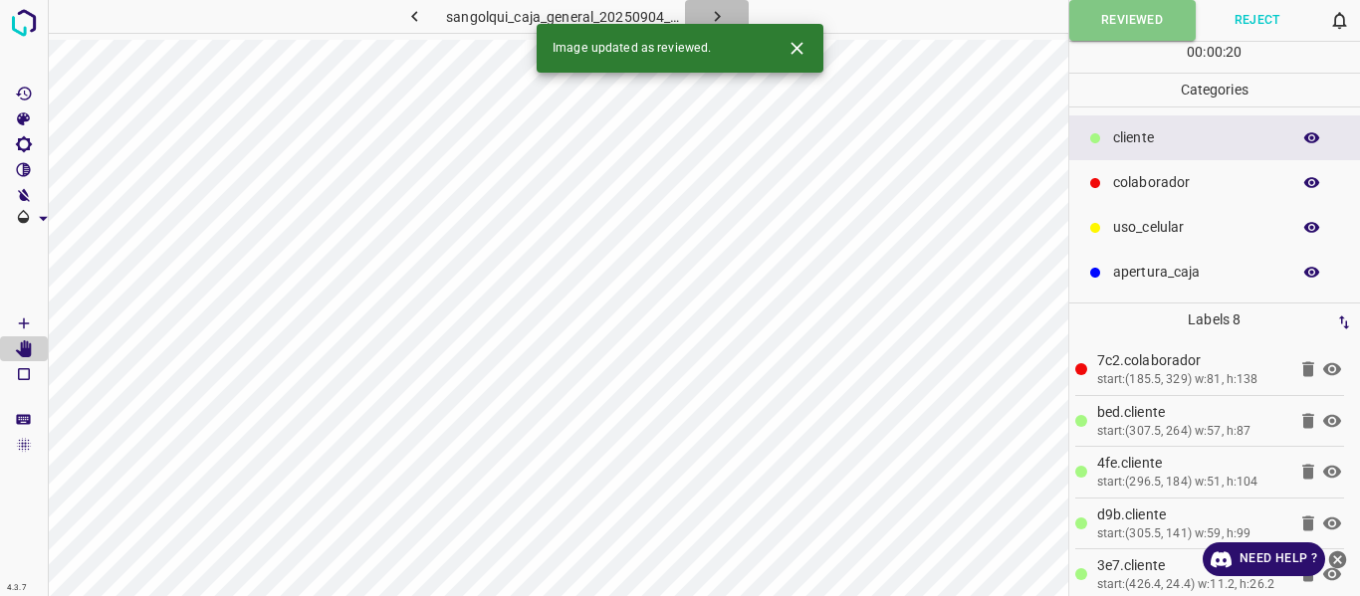
click at [715, 13] on icon "button" at bounding box center [717, 16] width 21 height 21
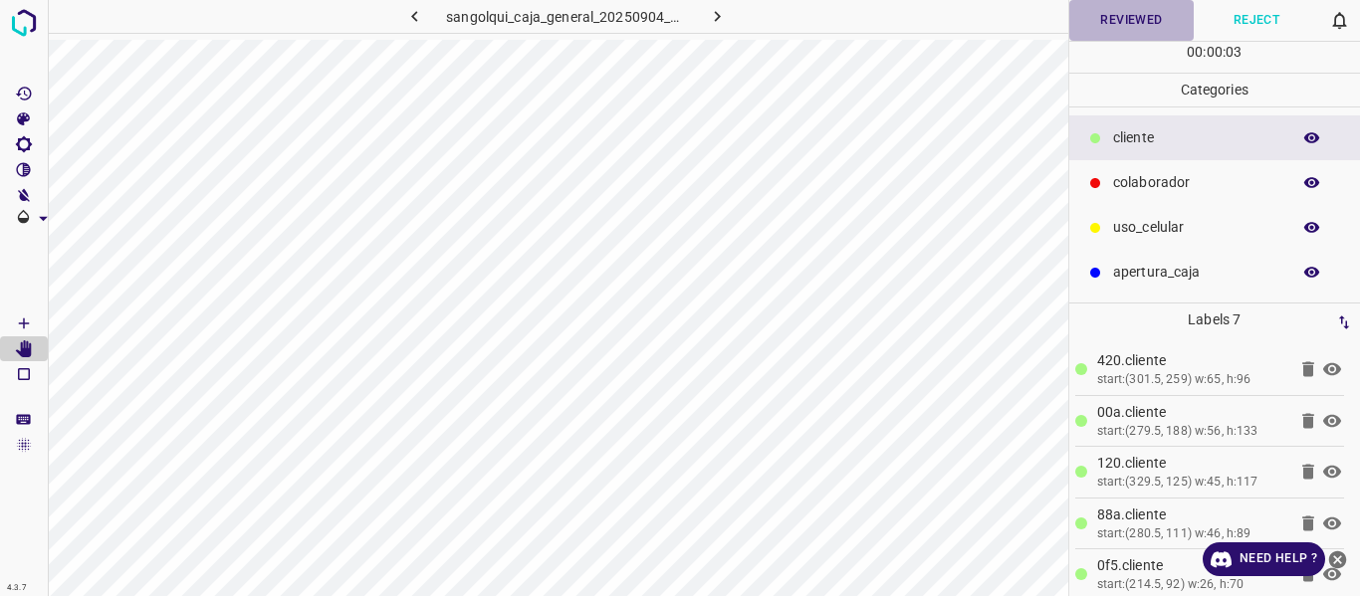
click at [1127, 20] on button "Reviewed" at bounding box center [1131, 20] width 125 height 41
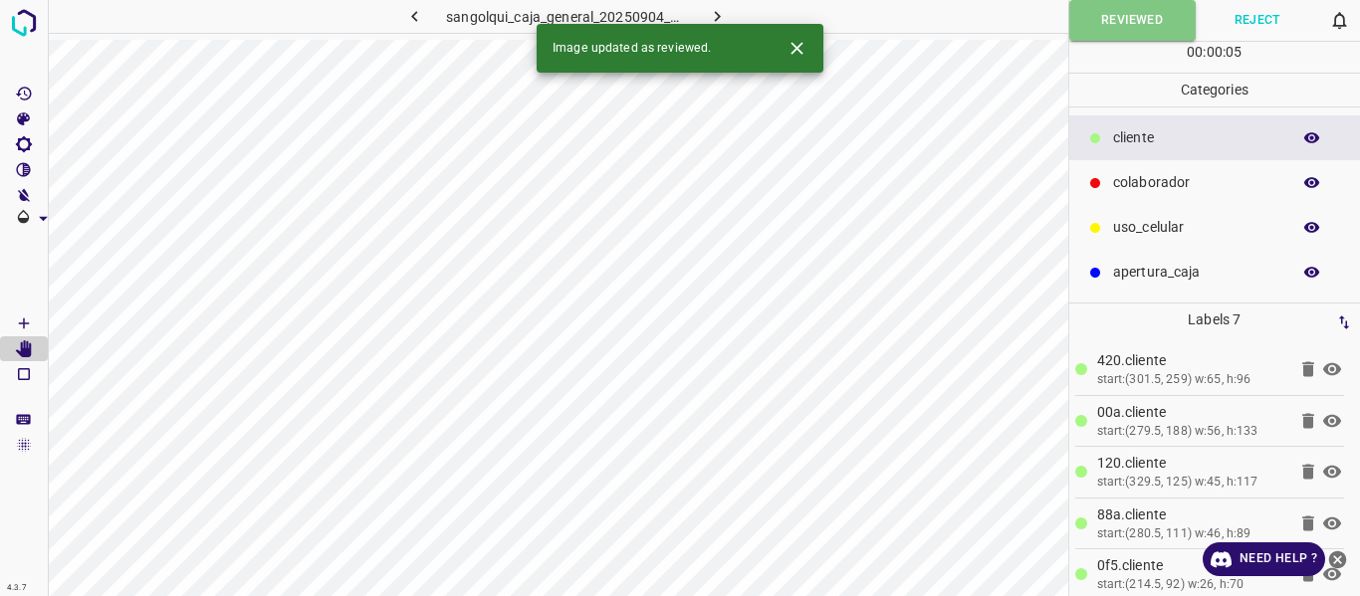
click at [718, 6] on icon "button" at bounding box center [717, 16] width 21 height 21
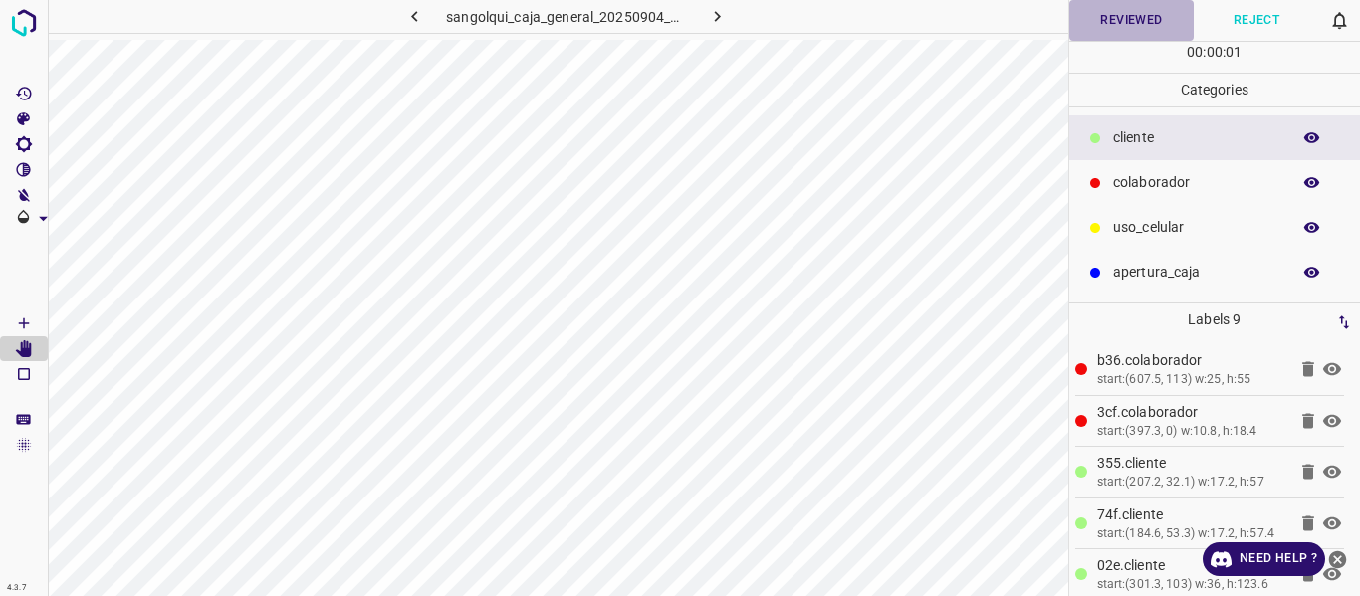
click at [1121, 17] on button "Reviewed" at bounding box center [1131, 20] width 125 height 41
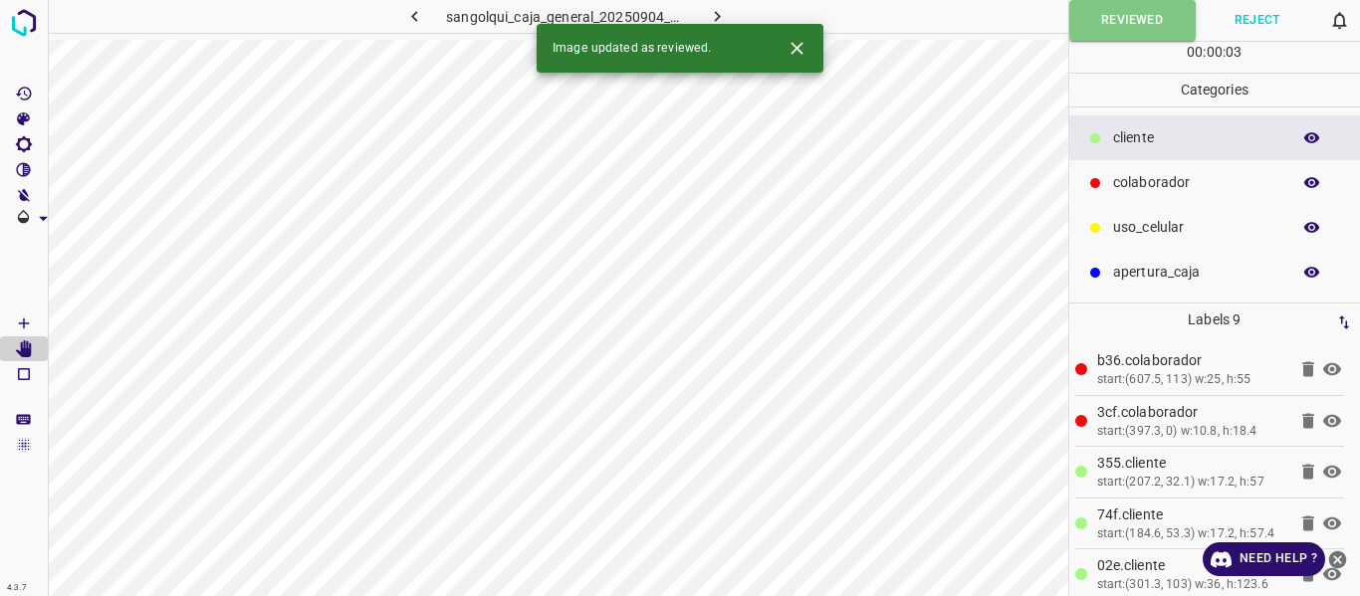
click at [708, 19] on icon "button" at bounding box center [717, 16] width 21 height 21
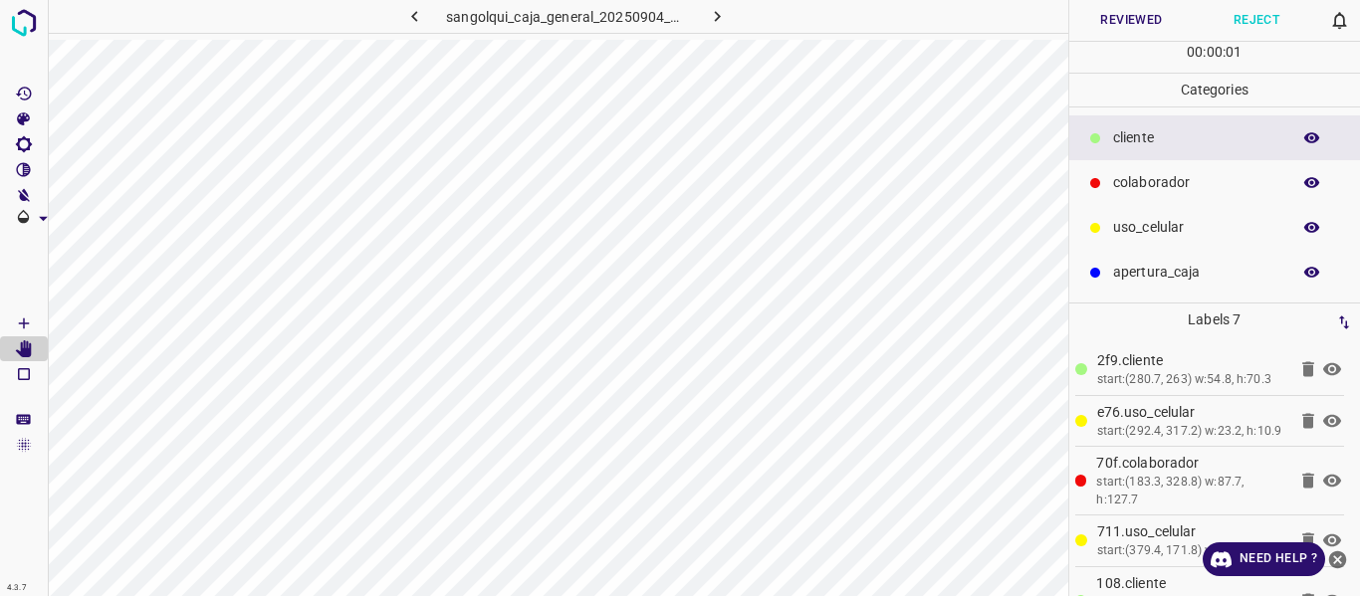
click at [1112, 27] on button "Reviewed" at bounding box center [1131, 20] width 125 height 41
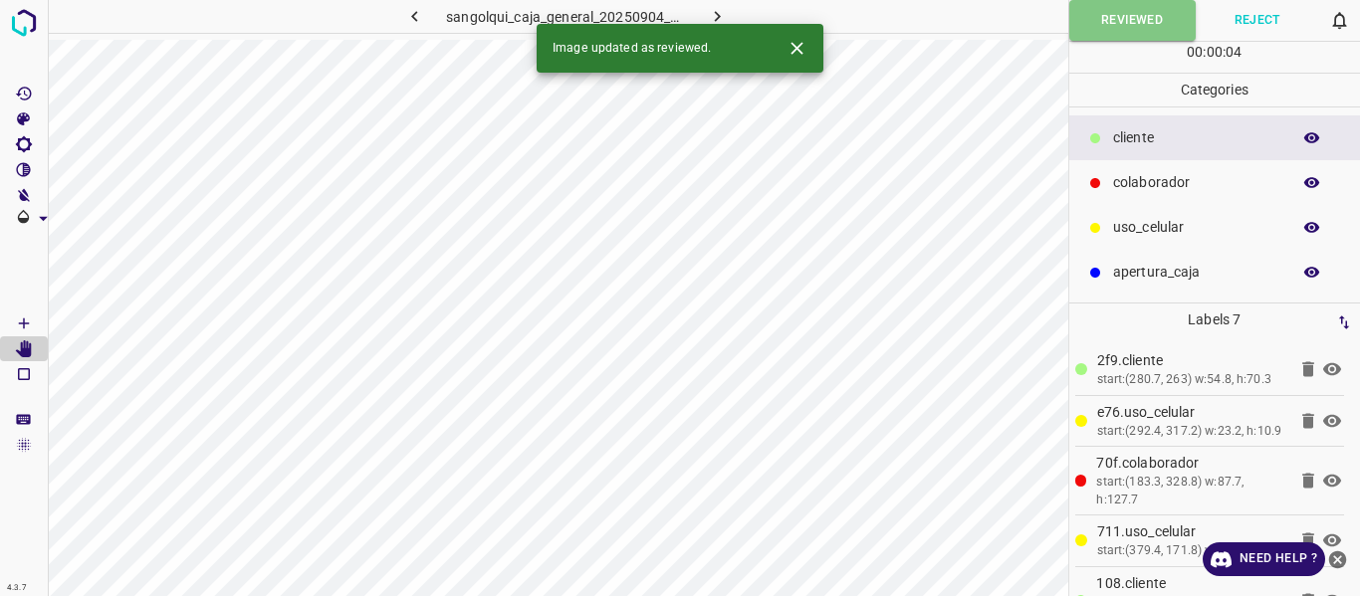
click at [715, 14] on icon "button" at bounding box center [717, 16] width 21 height 21
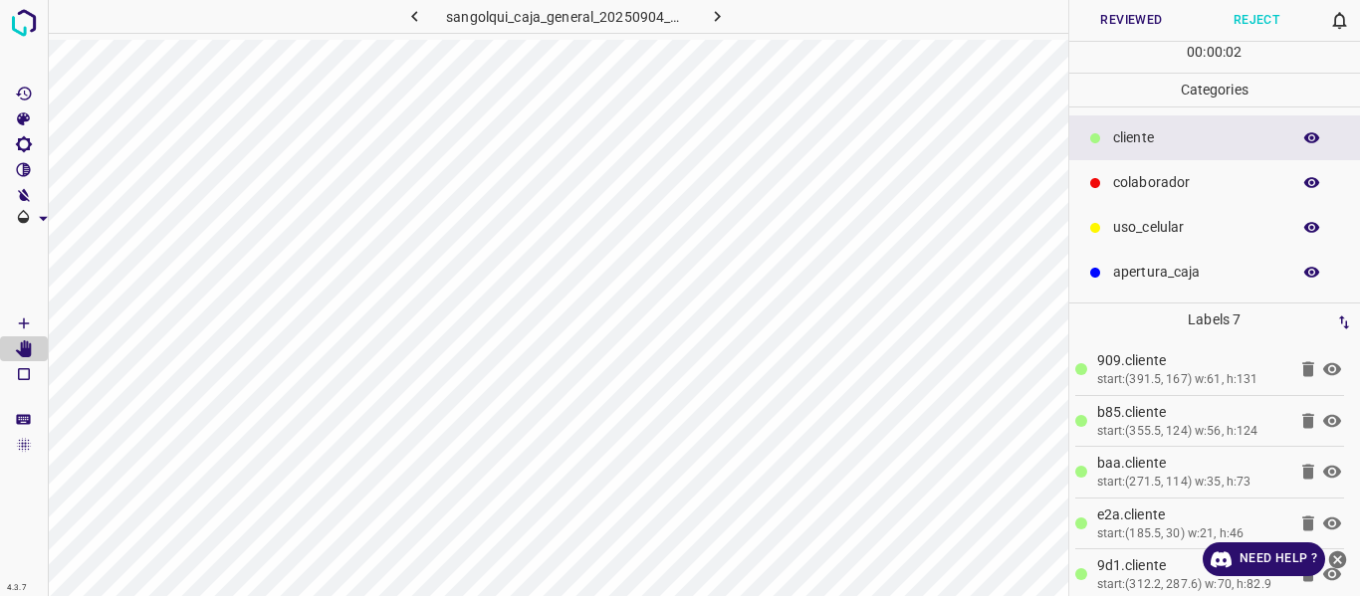
click at [1104, 29] on button "Reviewed" at bounding box center [1131, 20] width 125 height 41
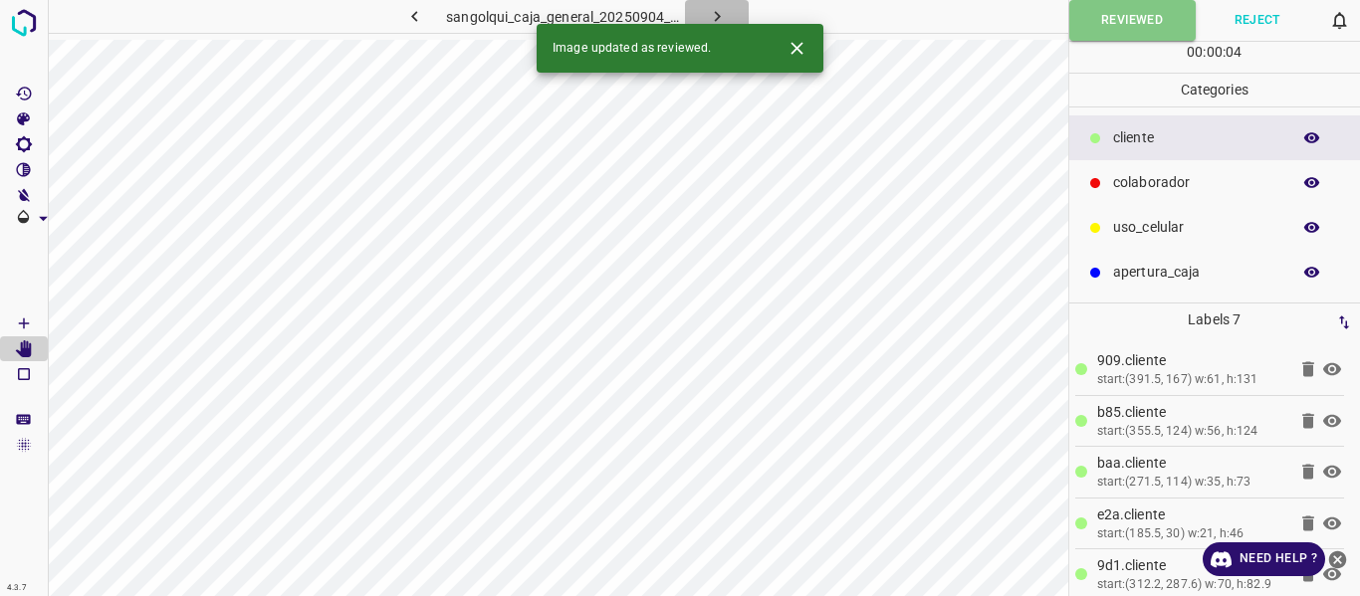
click at [716, 18] on icon "button" at bounding box center [717, 16] width 21 height 21
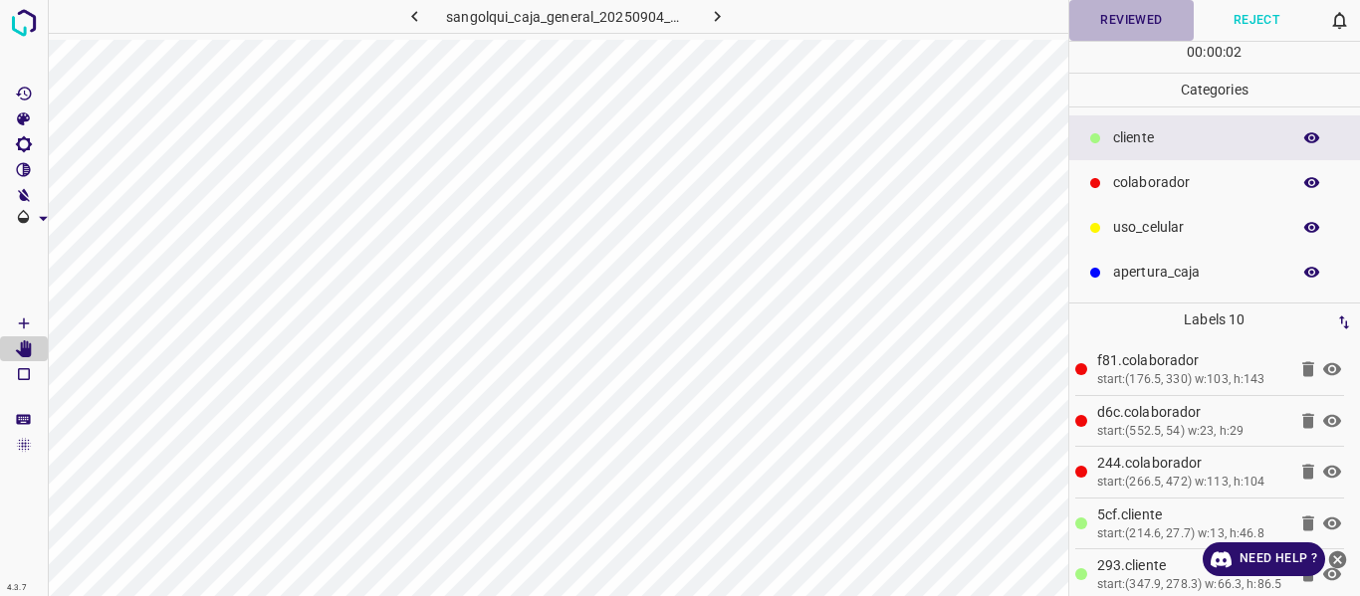
click at [1084, 30] on button "Reviewed" at bounding box center [1131, 20] width 125 height 41
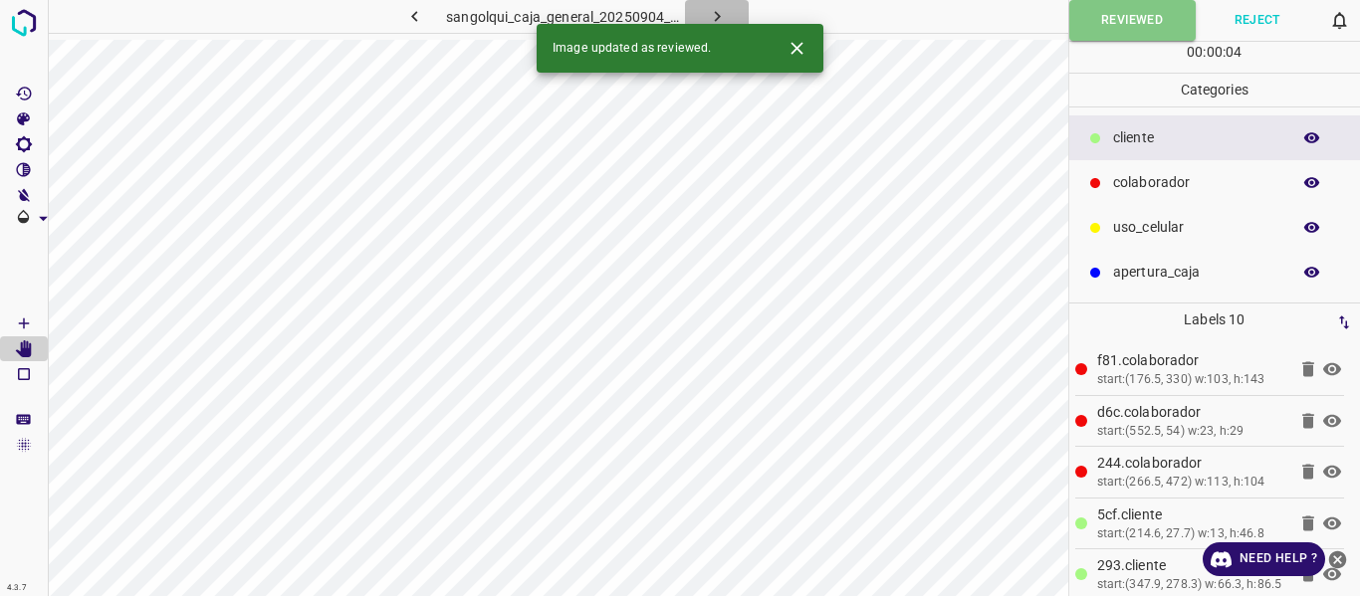
click at [723, 13] on icon "button" at bounding box center [717, 16] width 21 height 21
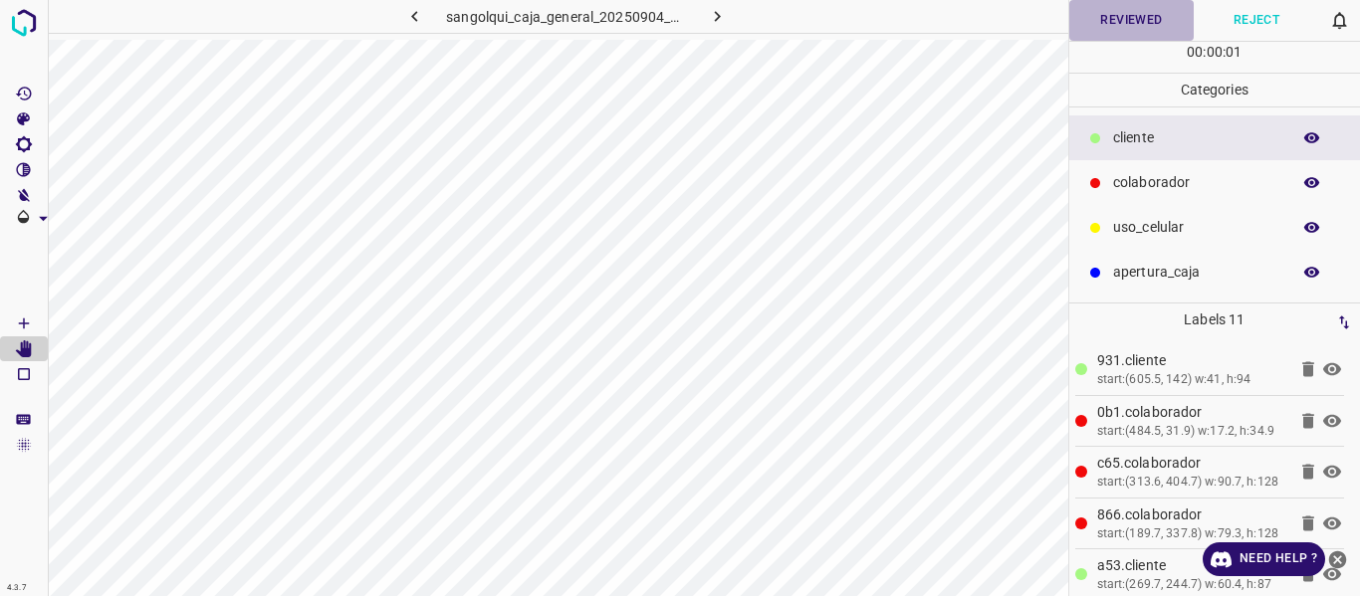
click at [1101, 35] on button "Reviewed" at bounding box center [1131, 20] width 125 height 41
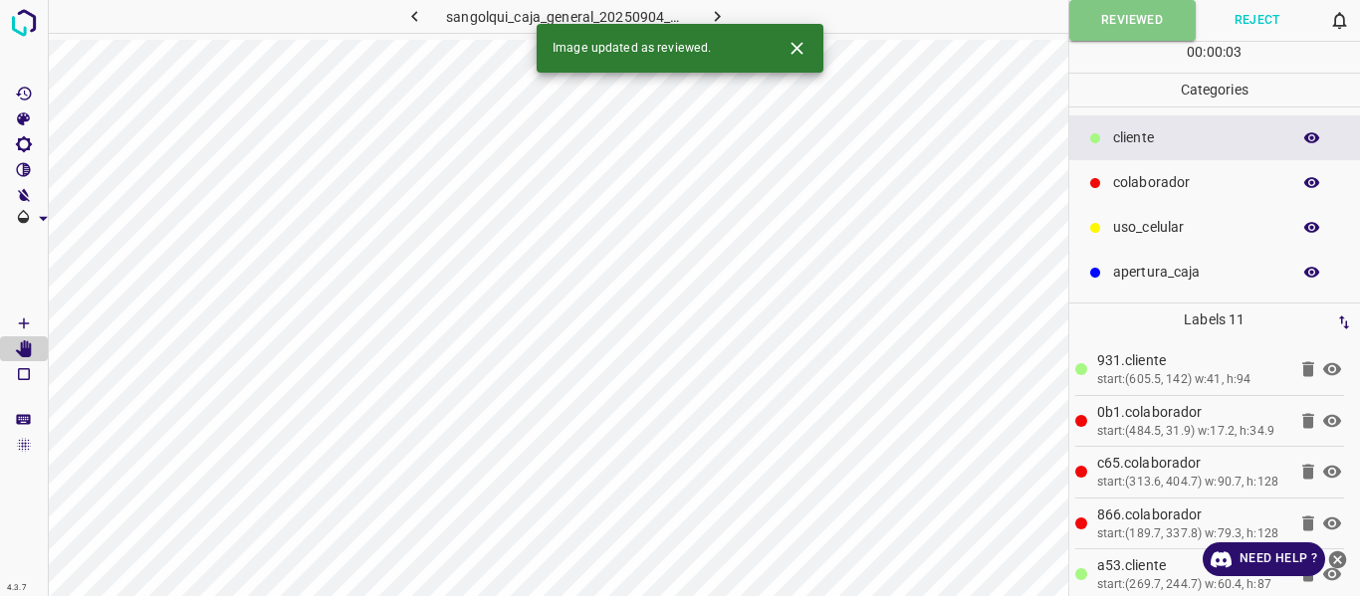
click at [717, 13] on icon "button" at bounding box center [717, 16] width 21 height 21
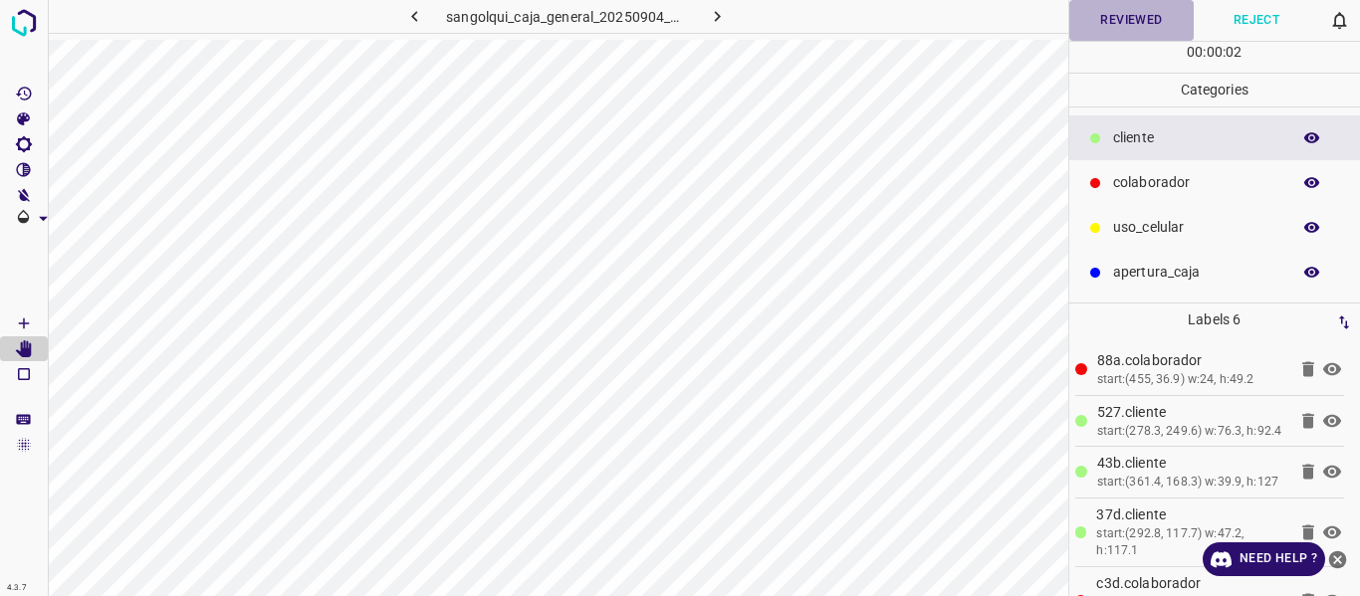
click at [1105, 13] on button "Reviewed" at bounding box center [1131, 20] width 125 height 41
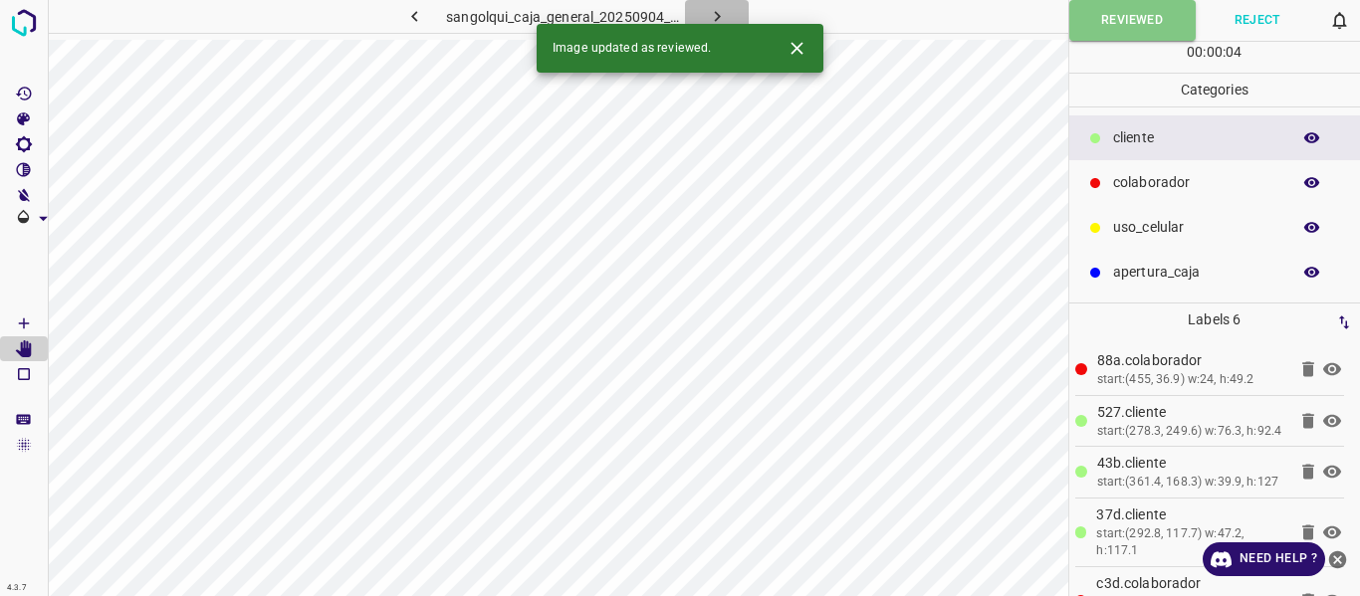
click at [721, 18] on icon "button" at bounding box center [717, 16] width 21 height 21
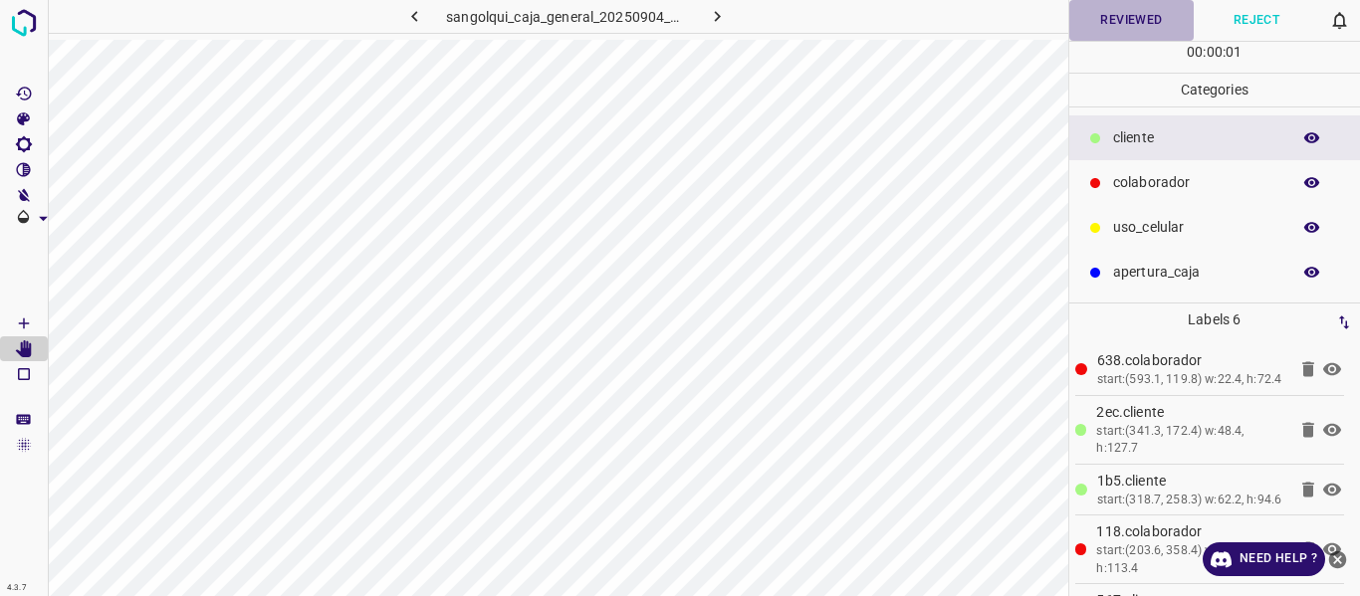
click at [1086, 23] on button "Reviewed" at bounding box center [1131, 20] width 125 height 41
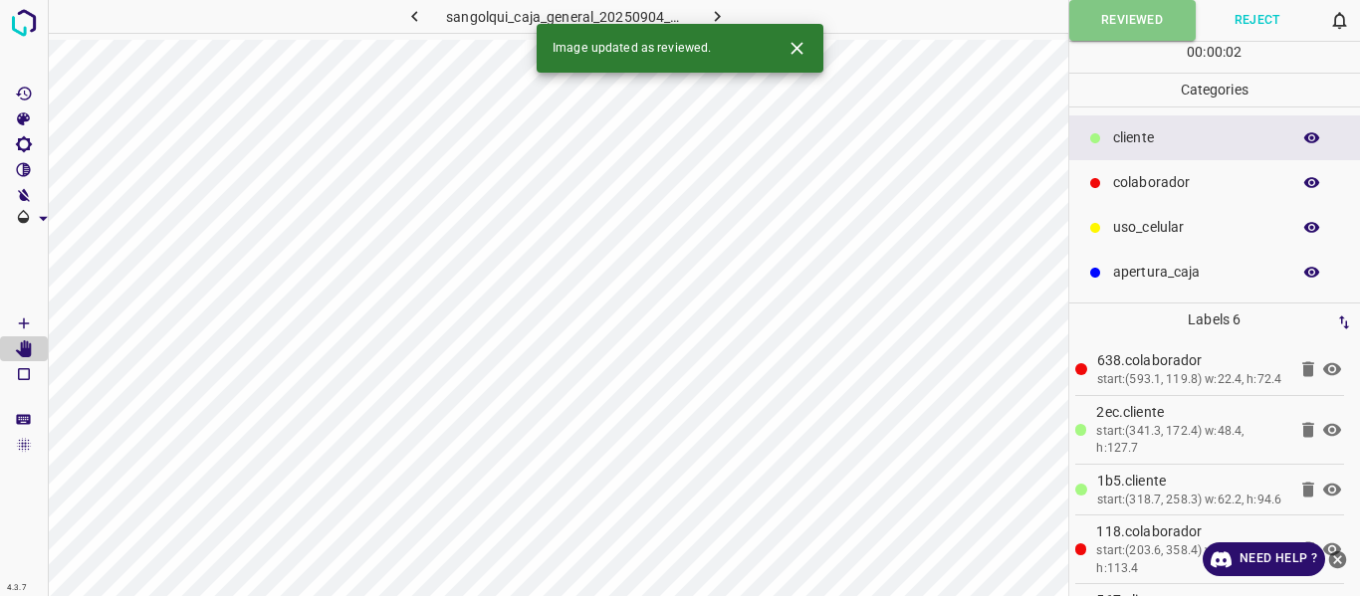
click at [718, 13] on icon "button" at bounding box center [717, 16] width 21 height 21
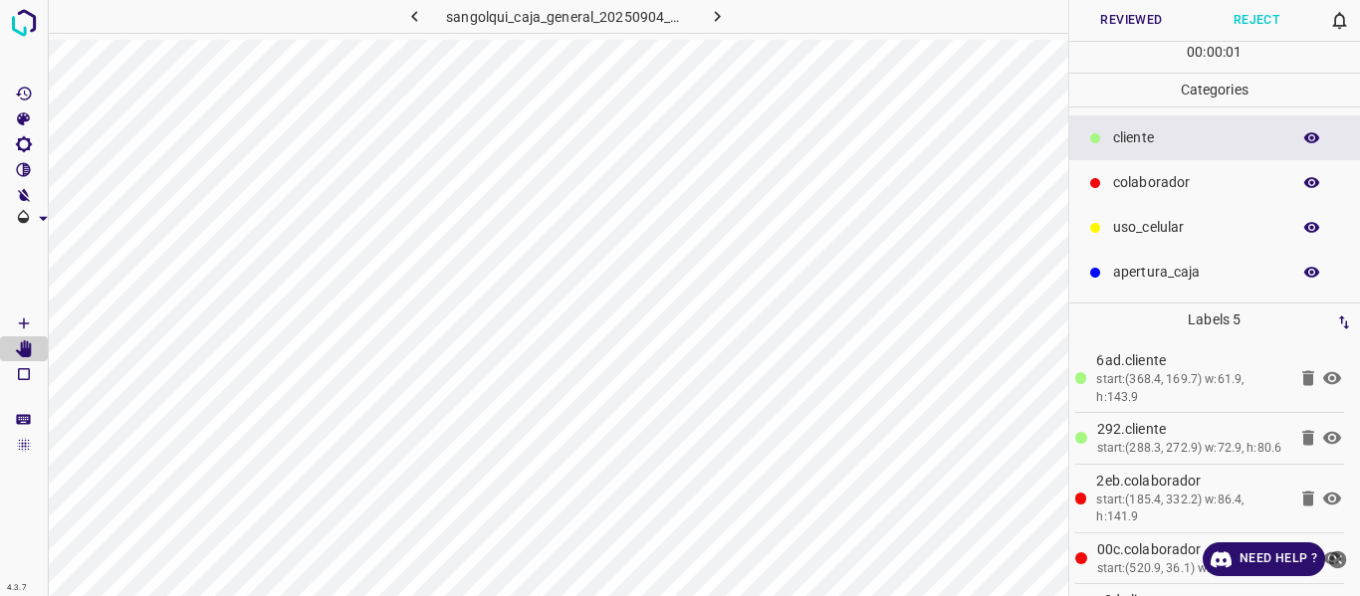
click at [1100, 27] on button "Reviewed" at bounding box center [1131, 20] width 125 height 41
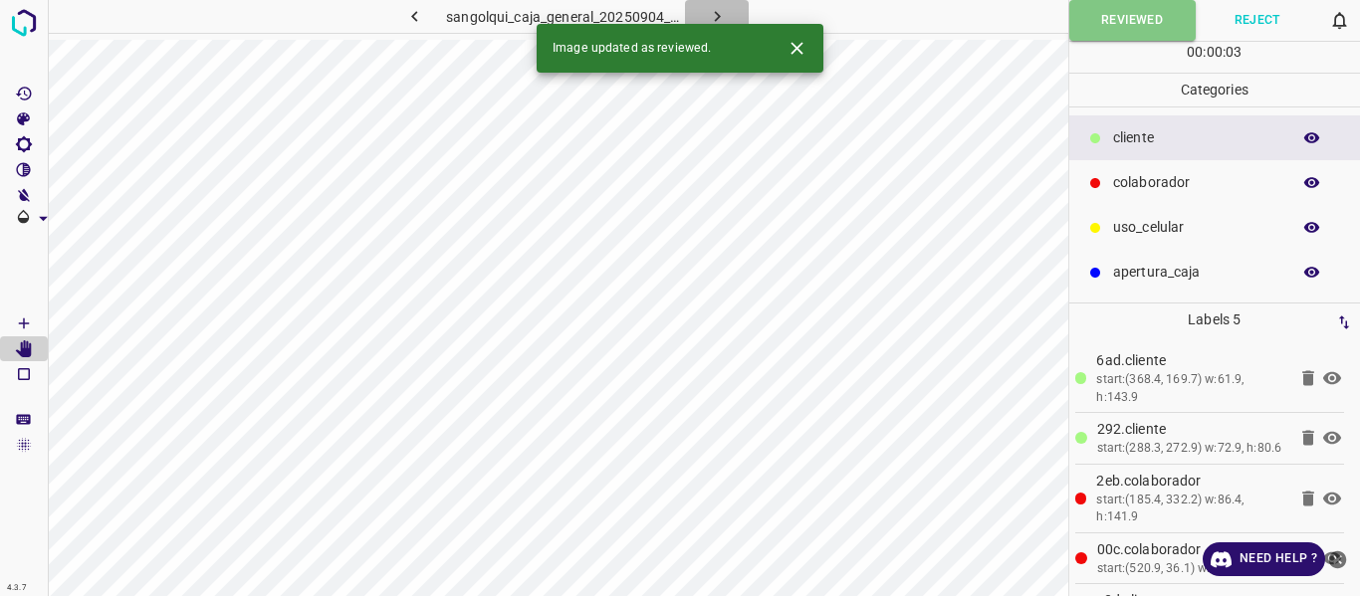
click at [708, 9] on icon "button" at bounding box center [717, 16] width 21 height 21
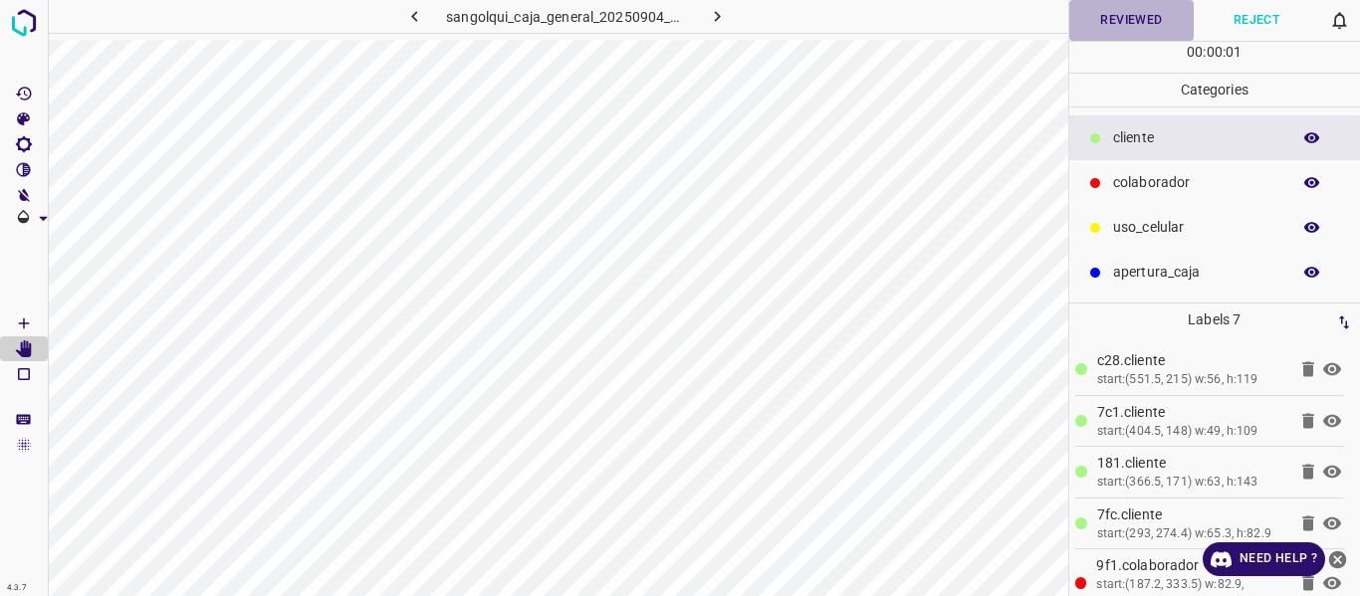
click at [1090, 22] on button "Reviewed" at bounding box center [1131, 20] width 125 height 41
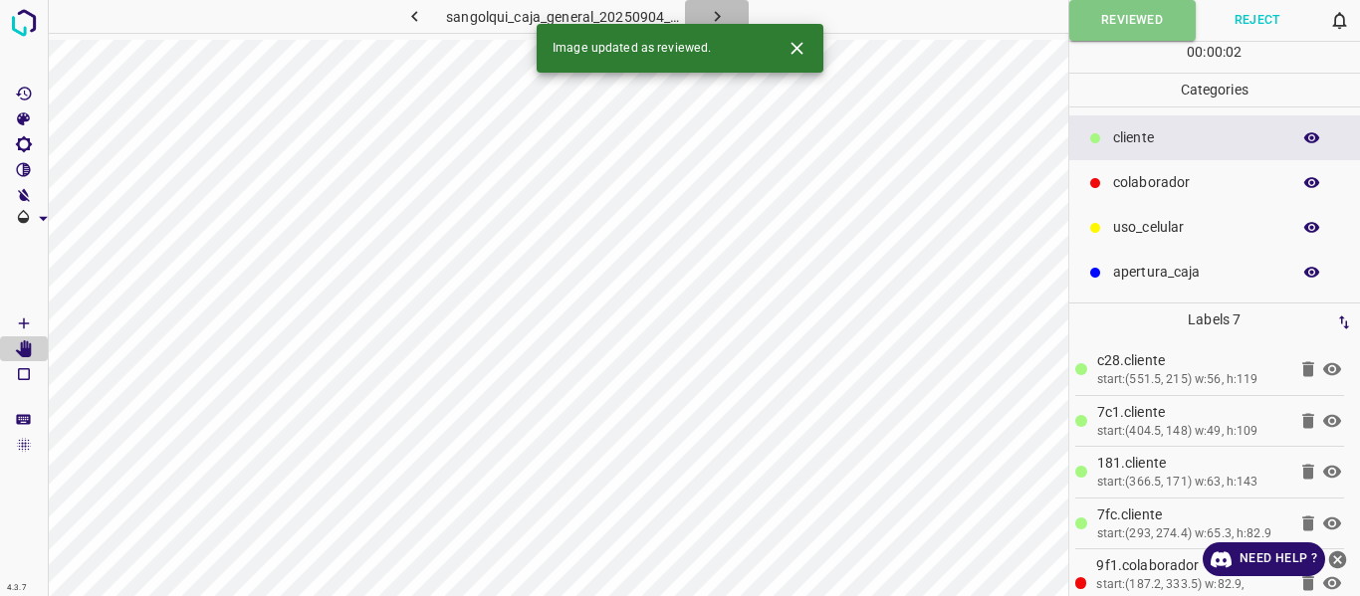
drag, startPoint x: 720, startPoint y: 17, endPoint x: 803, endPoint y: 49, distance: 88.6
click at [720, 19] on icon "button" at bounding box center [717, 16] width 21 height 21
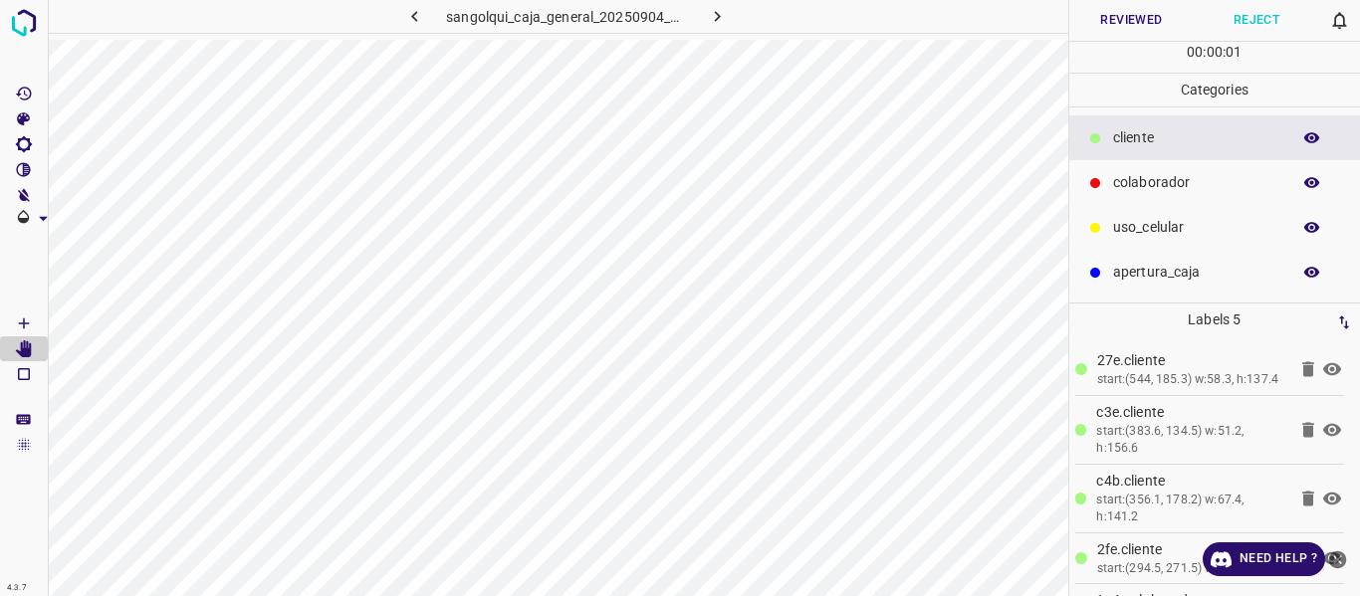
click at [1095, 16] on button "Reviewed" at bounding box center [1131, 20] width 125 height 41
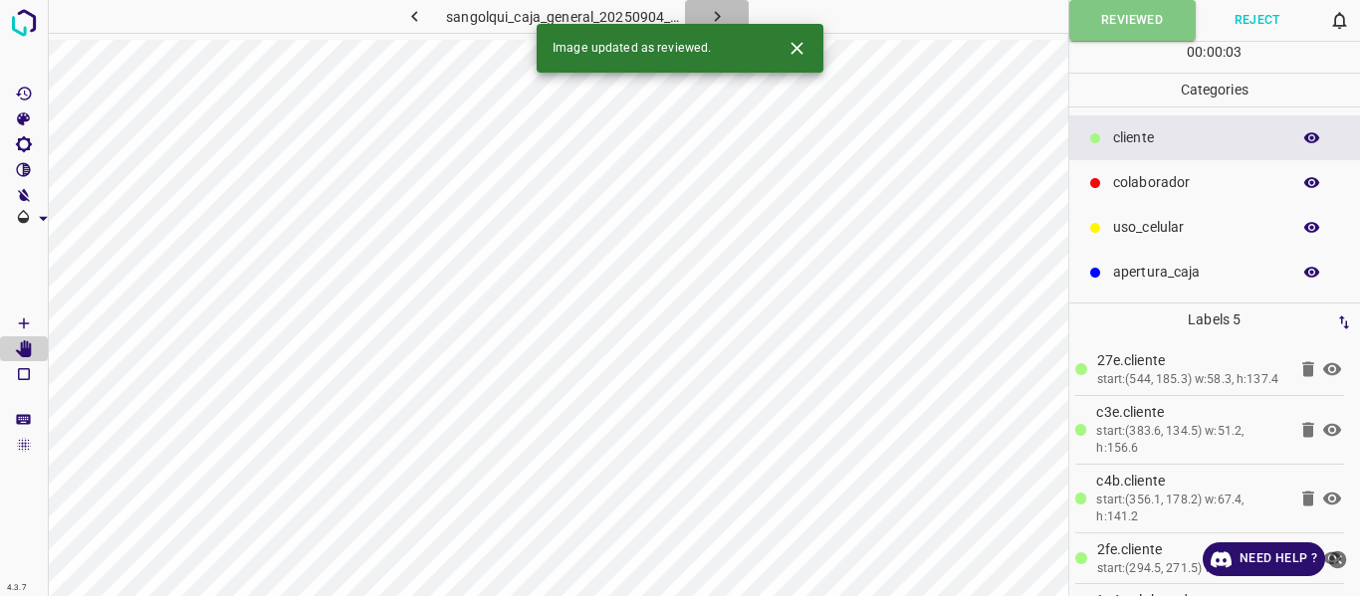
click at [717, 11] on icon "button" at bounding box center [717, 16] width 21 height 21
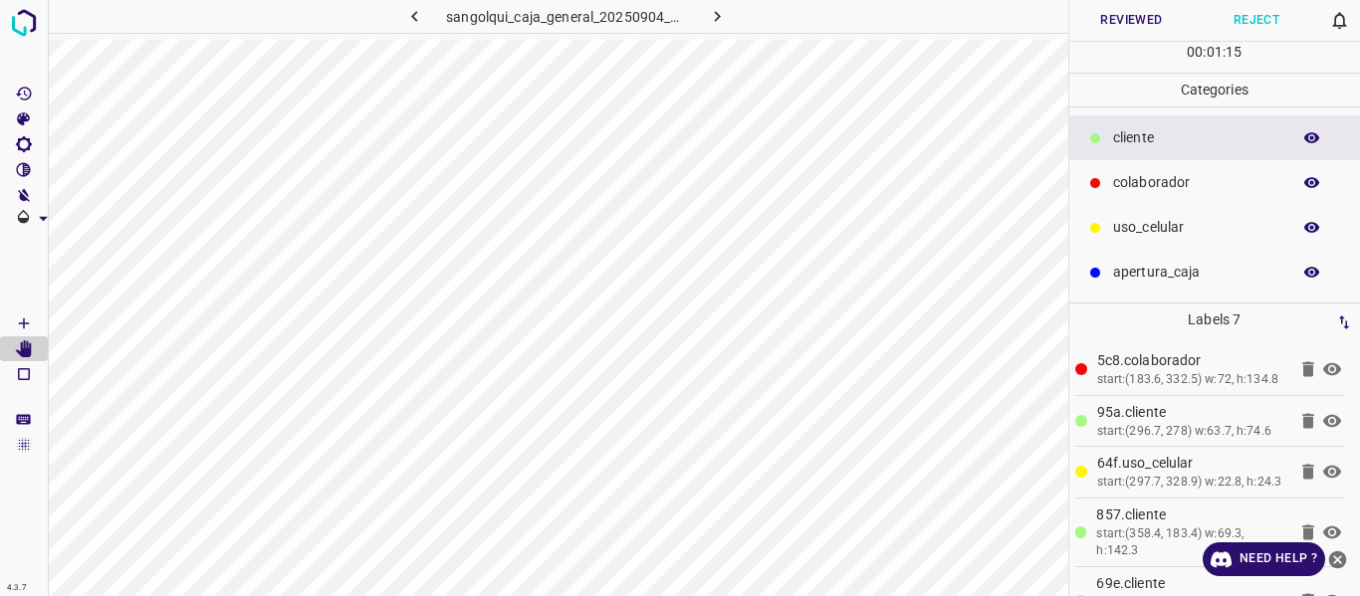
click at [1314, 136] on icon "button" at bounding box center [1312, 138] width 18 height 18
click at [1099, 27] on button "Reviewed" at bounding box center [1131, 20] width 125 height 41
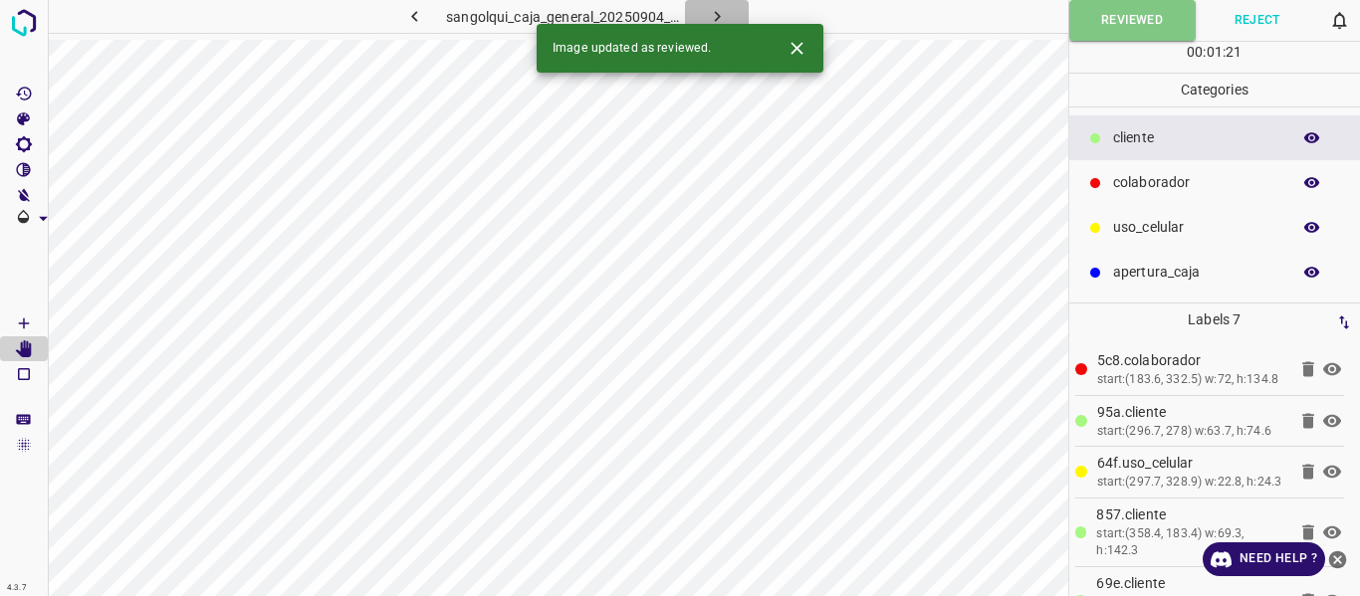
click at [721, 15] on icon "button" at bounding box center [717, 16] width 21 height 21
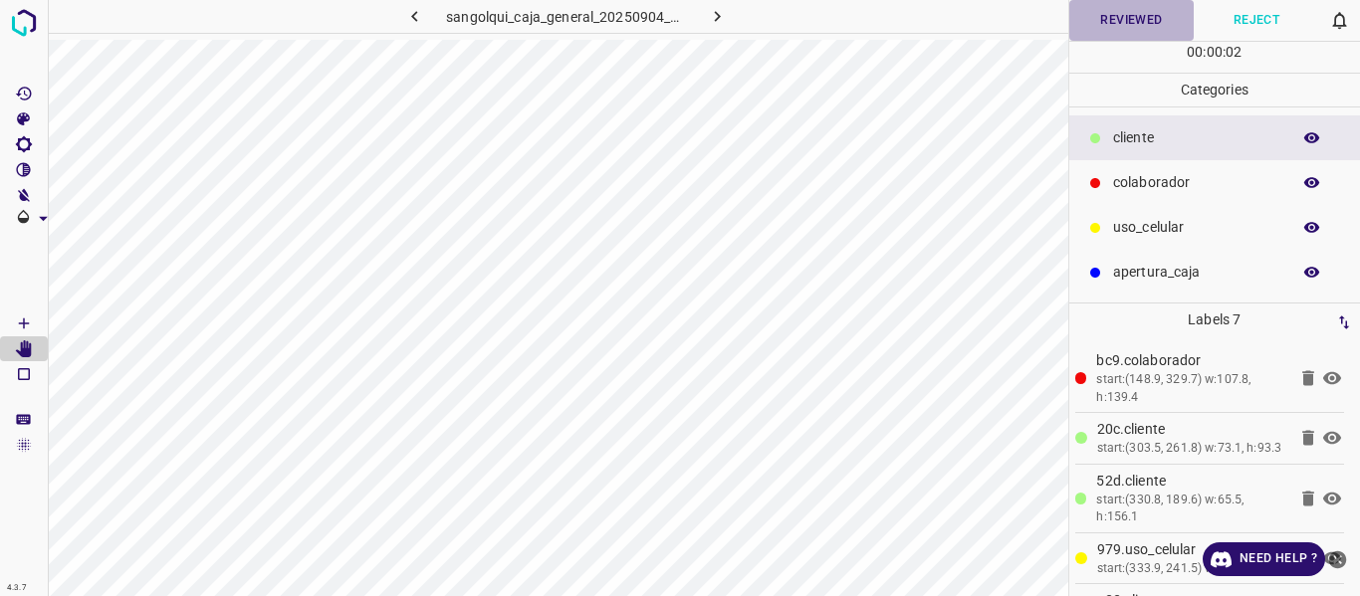
click at [1096, 14] on button "Reviewed" at bounding box center [1131, 20] width 125 height 41
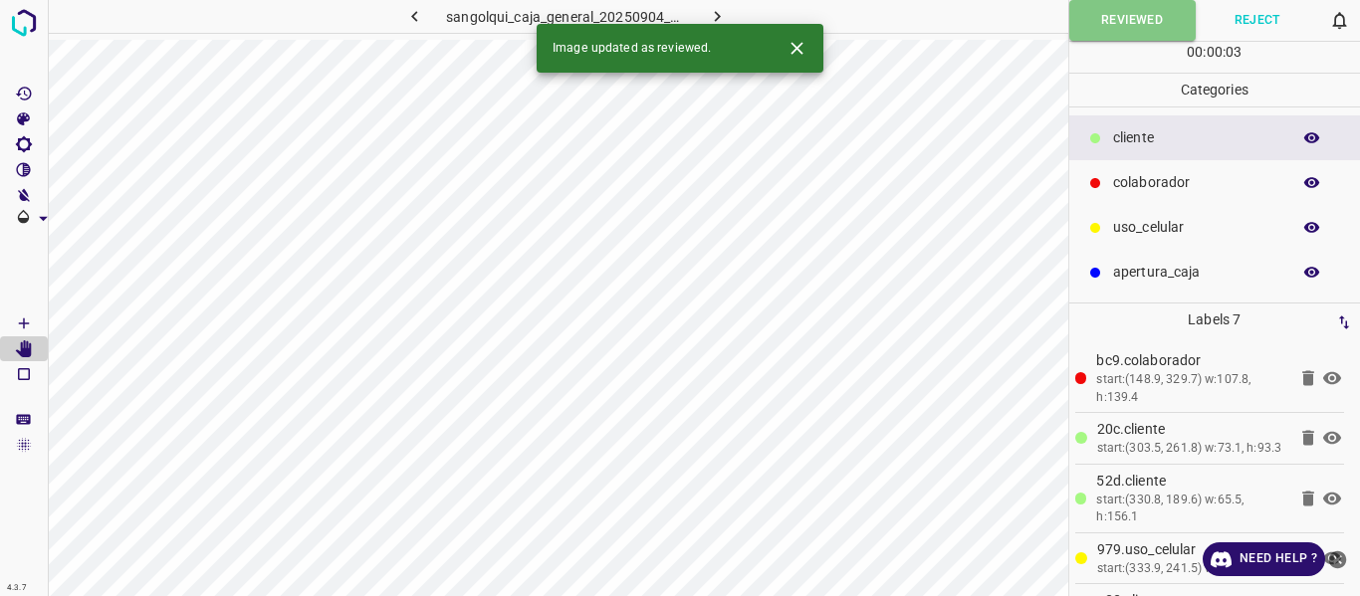
click at [724, 16] on icon "button" at bounding box center [717, 16] width 21 height 21
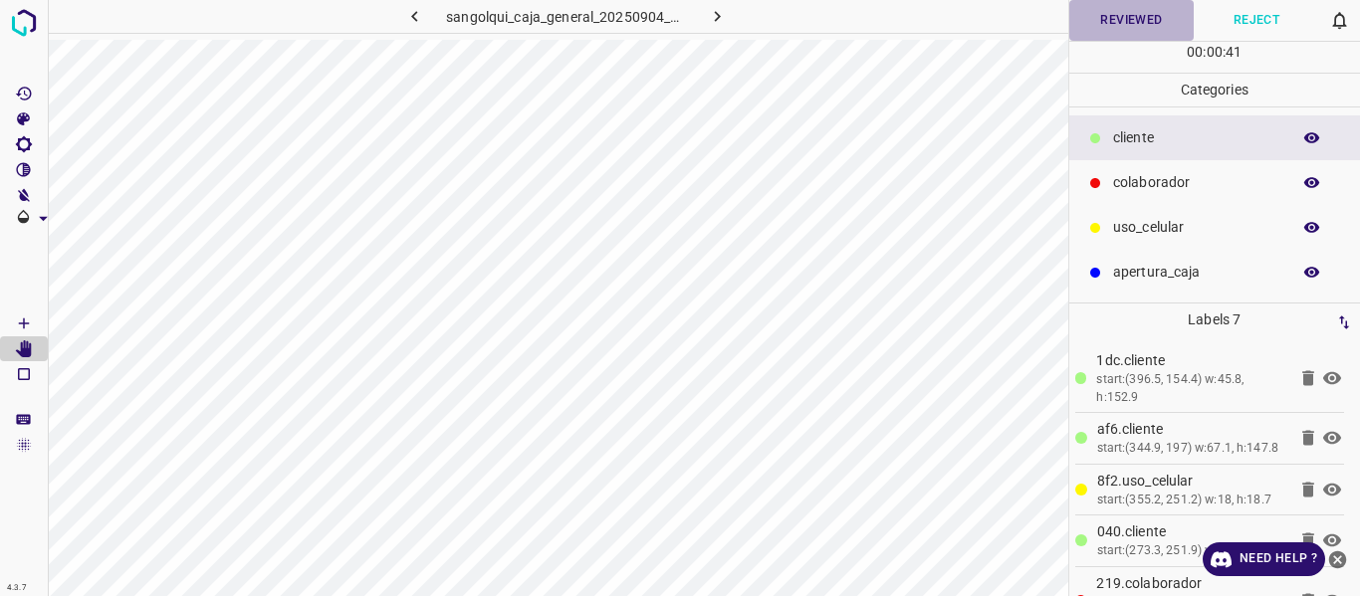
click at [1112, 23] on button "Reviewed" at bounding box center [1131, 20] width 125 height 41
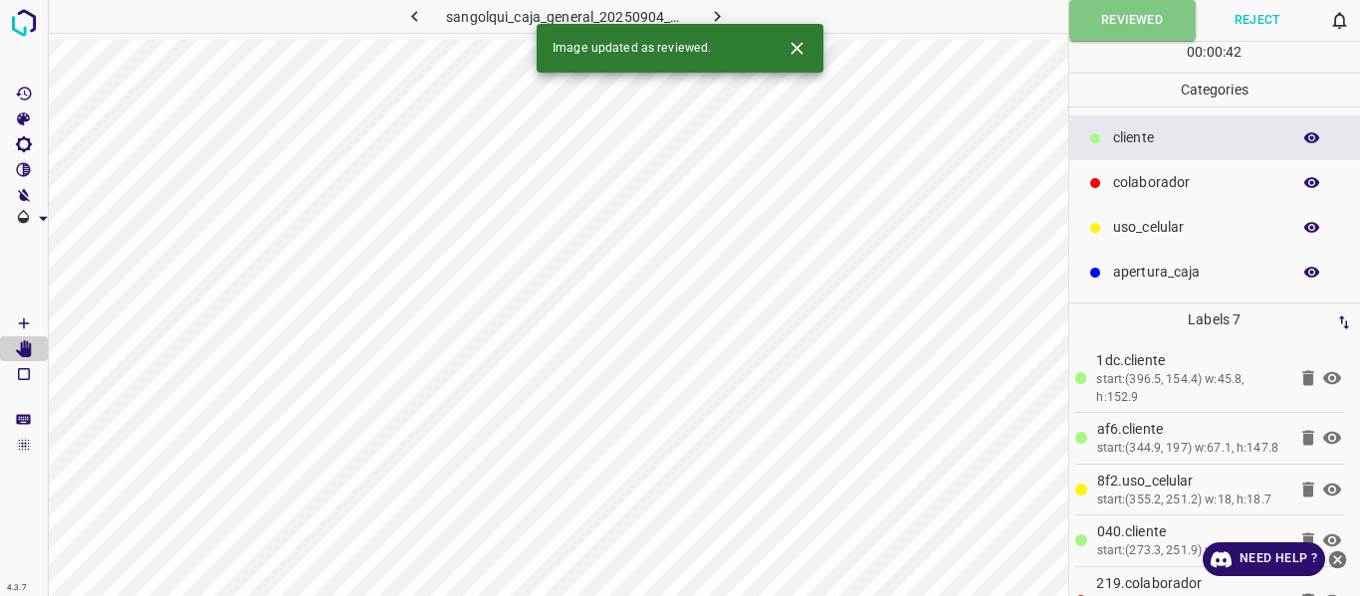
click at [722, 15] on icon "button" at bounding box center [717, 16] width 21 height 21
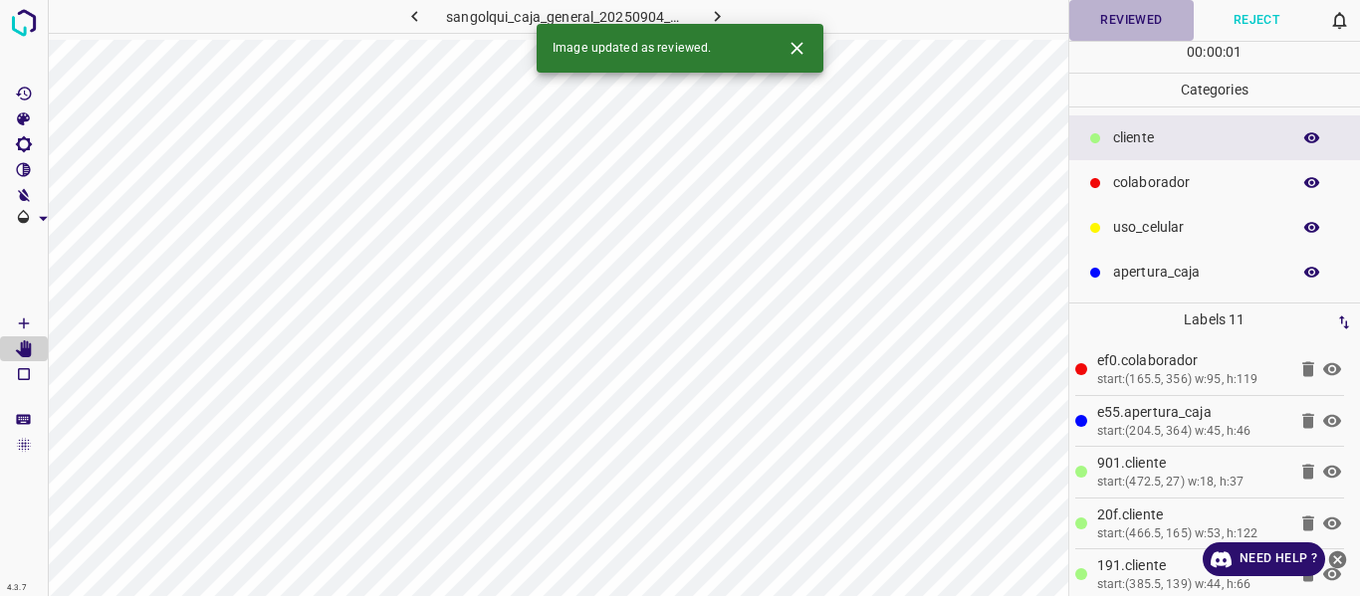
click at [1095, 20] on button "Reviewed" at bounding box center [1131, 20] width 125 height 41
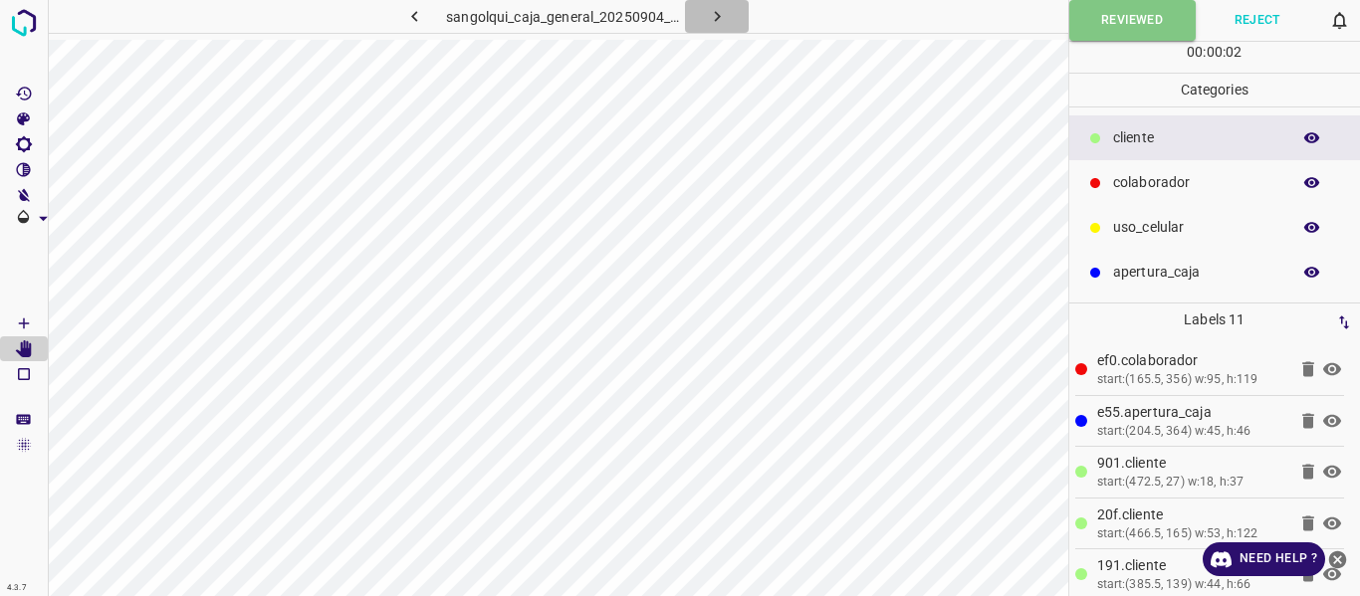
click at [721, 16] on icon "button" at bounding box center [717, 16] width 21 height 21
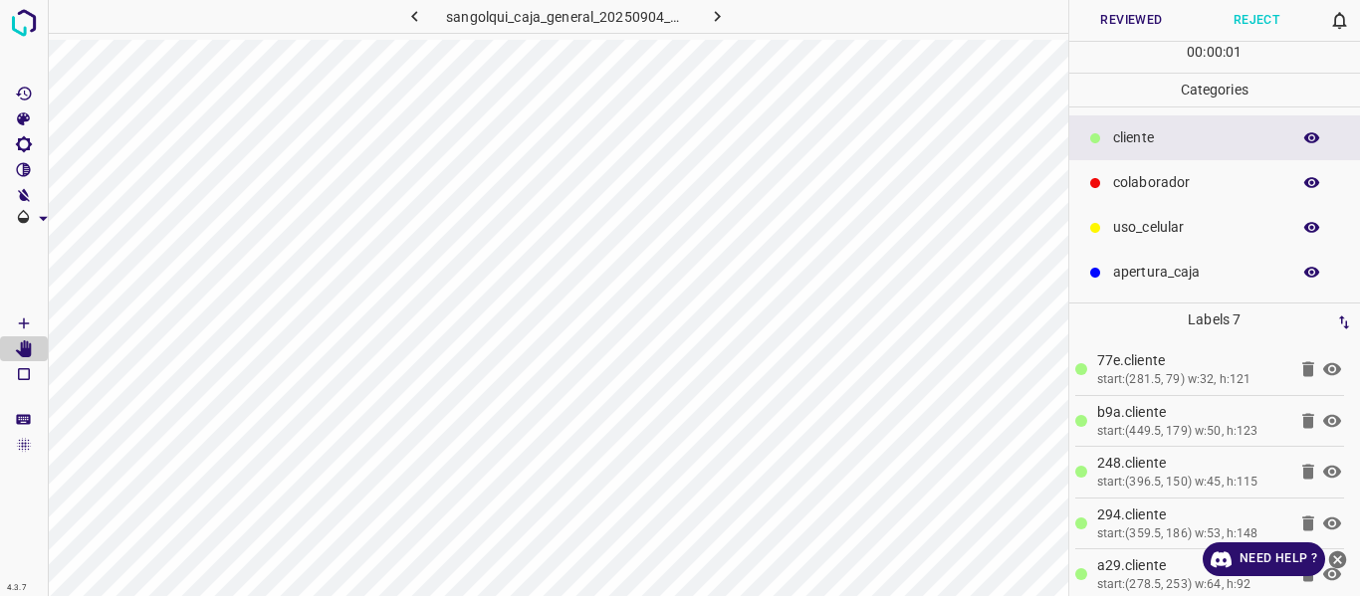
click at [1091, 26] on button "Reviewed" at bounding box center [1131, 20] width 125 height 41
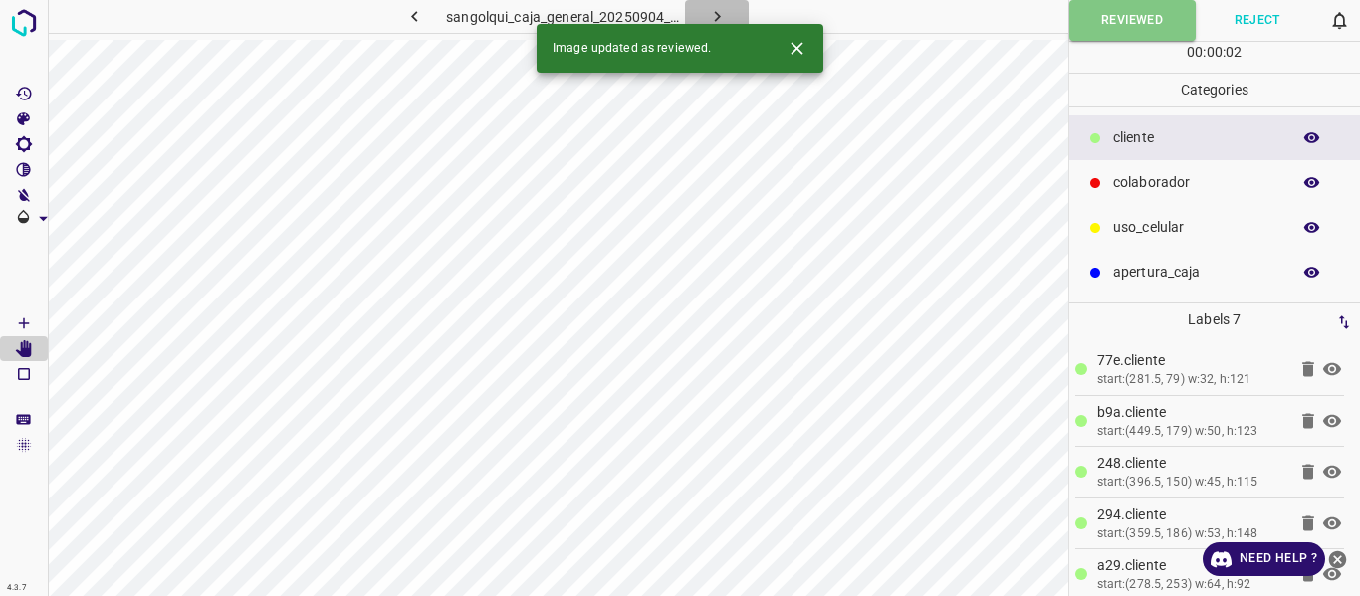
click at [711, 19] on icon "button" at bounding box center [717, 16] width 21 height 21
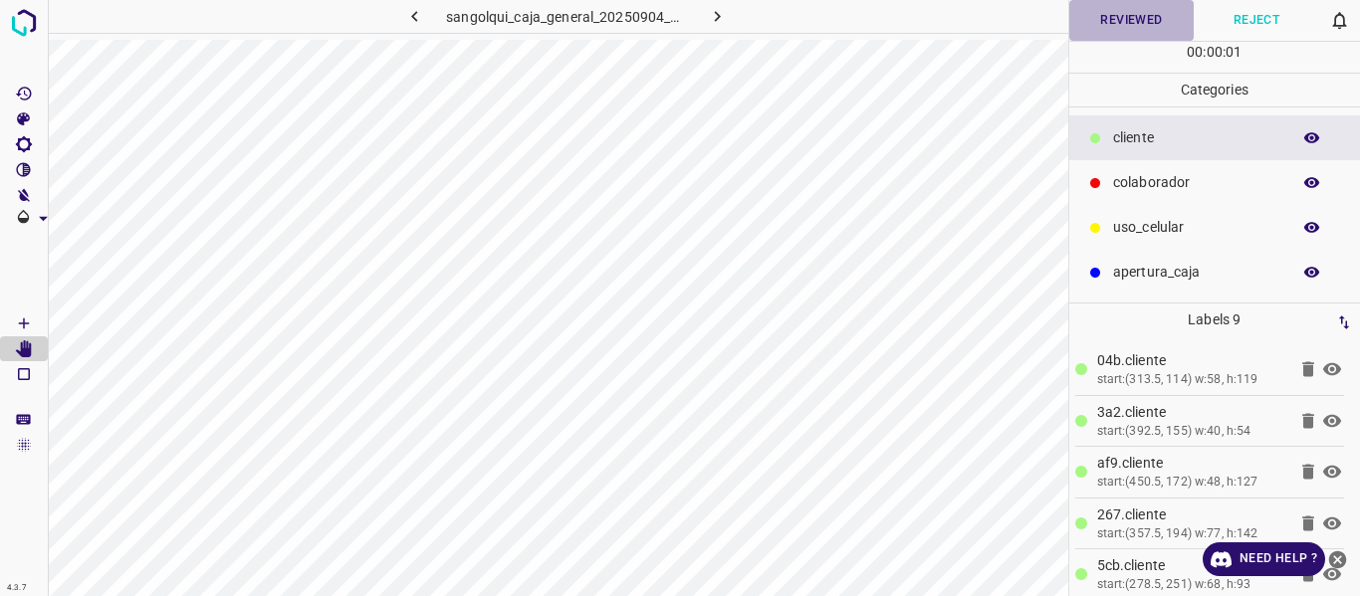
click at [1095, 20] on button "Reviewed" at bounding box center [1131, 20] width 125 height 41
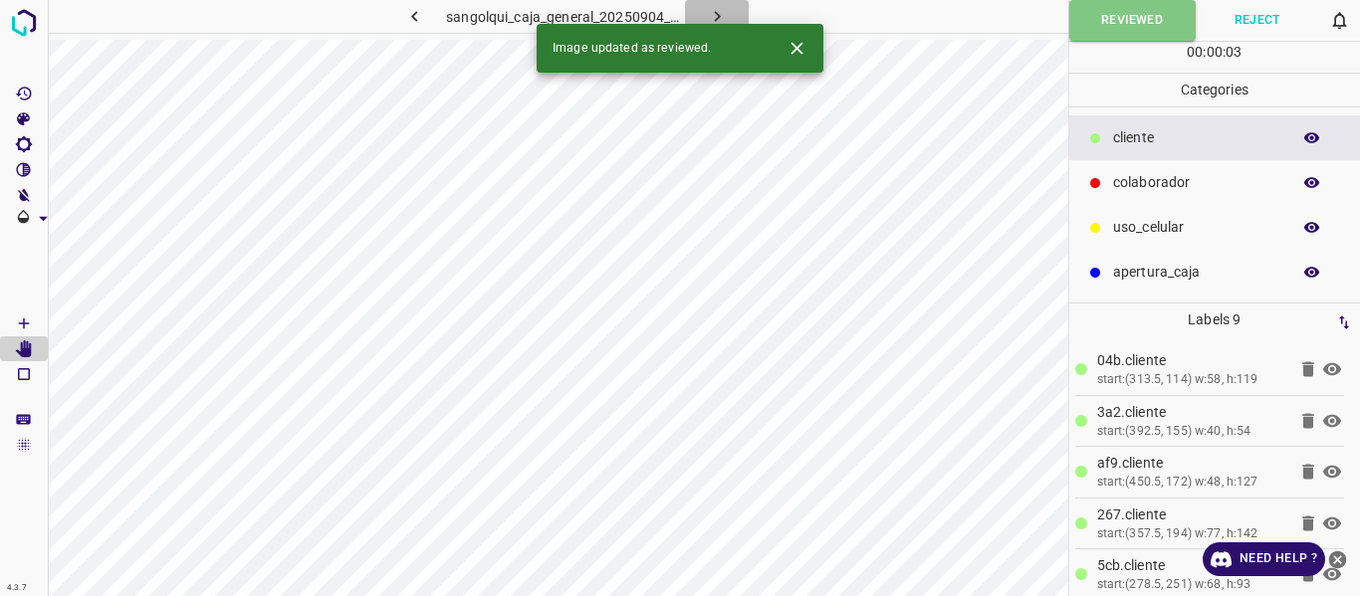
click at [713, 12] on icon "button" at bounding box center [717, 16] width 21 height 21
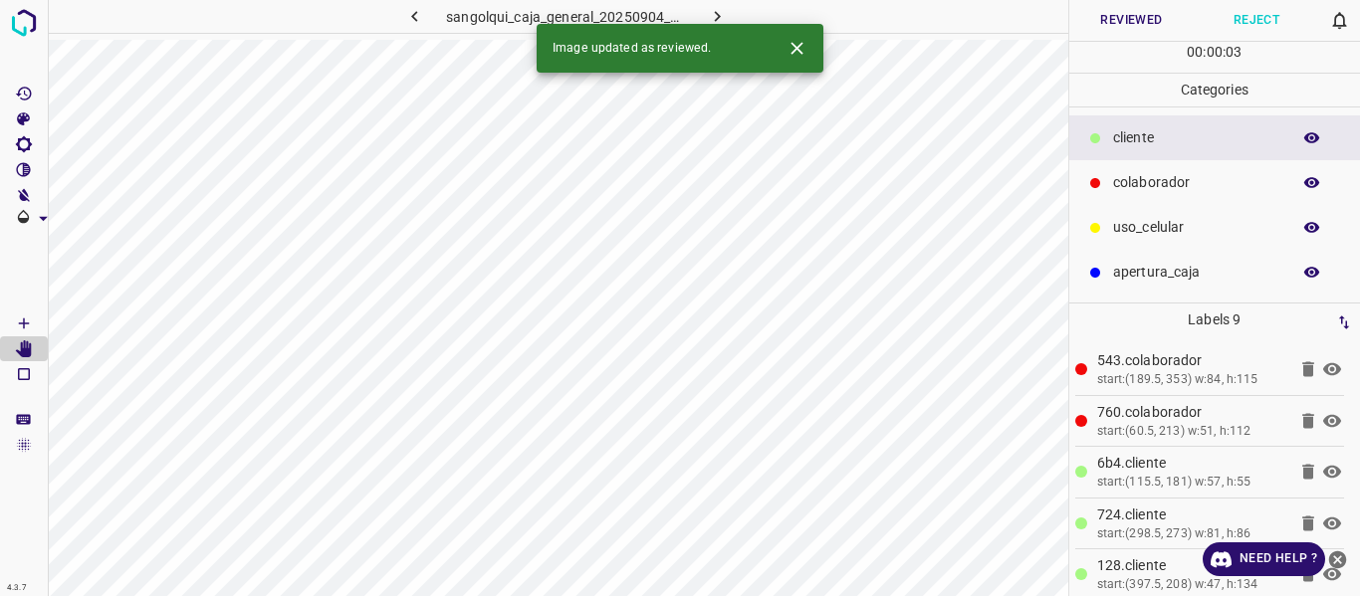
click at [417, 14] on icon "button" at bounding box center [414, 16] width 21 height 21
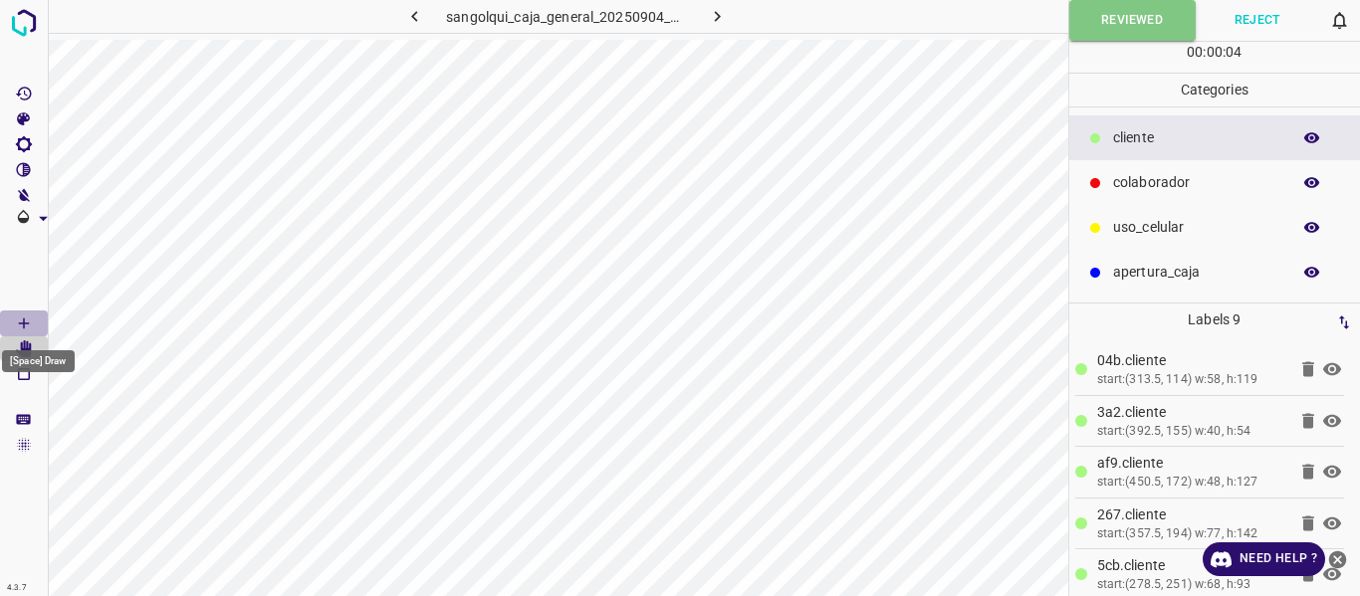
click at [27, 320] on icon "[Space] Draw" at bounding box center [24, 324] width 18 height 18
click at [1100, 27] on button "Reviewed" at bounding box center [1132, 20] width 126 height 41
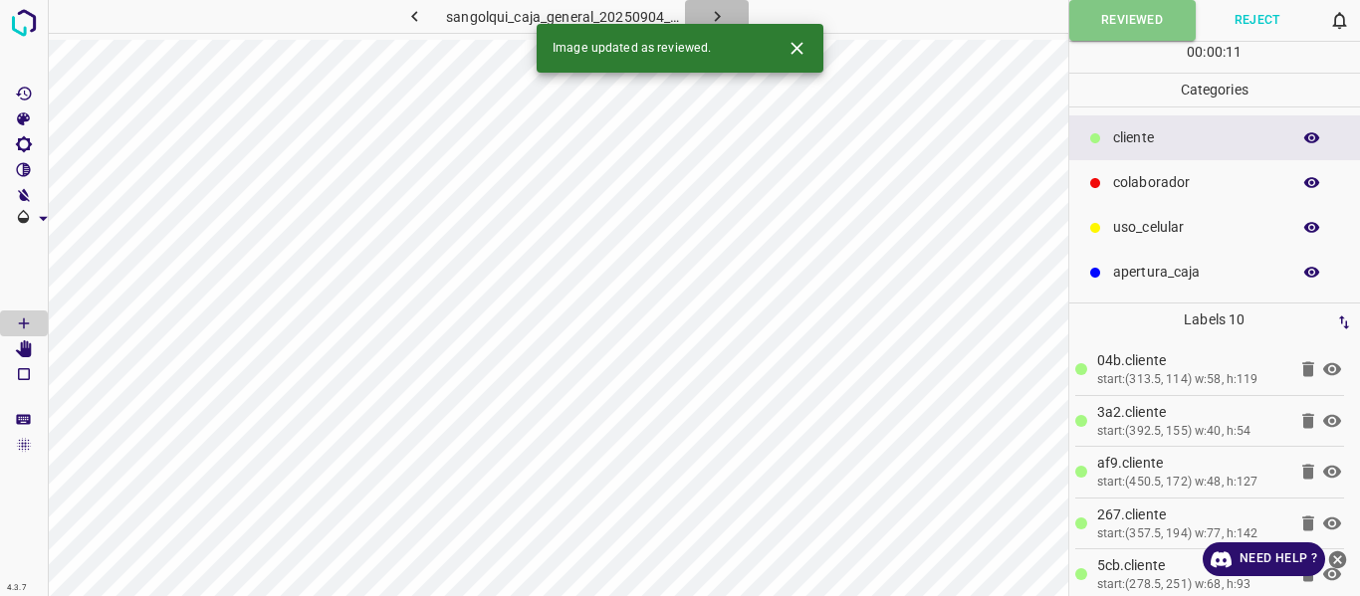
click at [721, 13] on icon "button" at bounding box center [717, 16] width 21 height 21
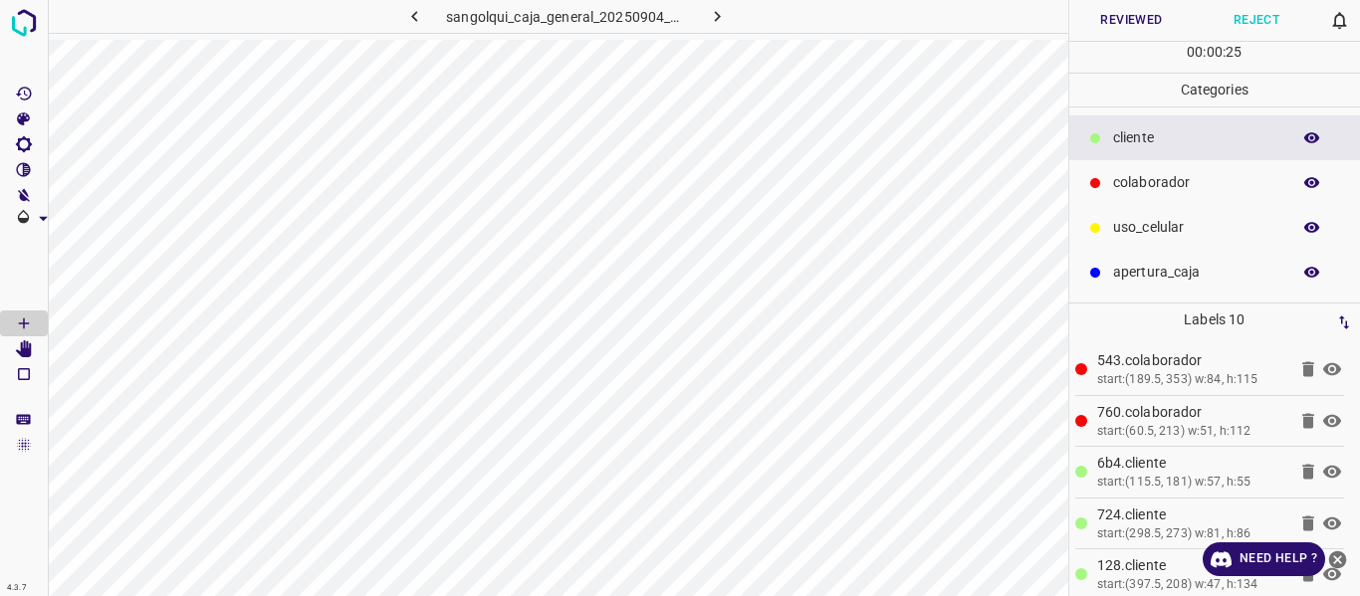
click at [1112, 11] on button "Reviewed" at bounding box center [1131, 20] width 125 height 41
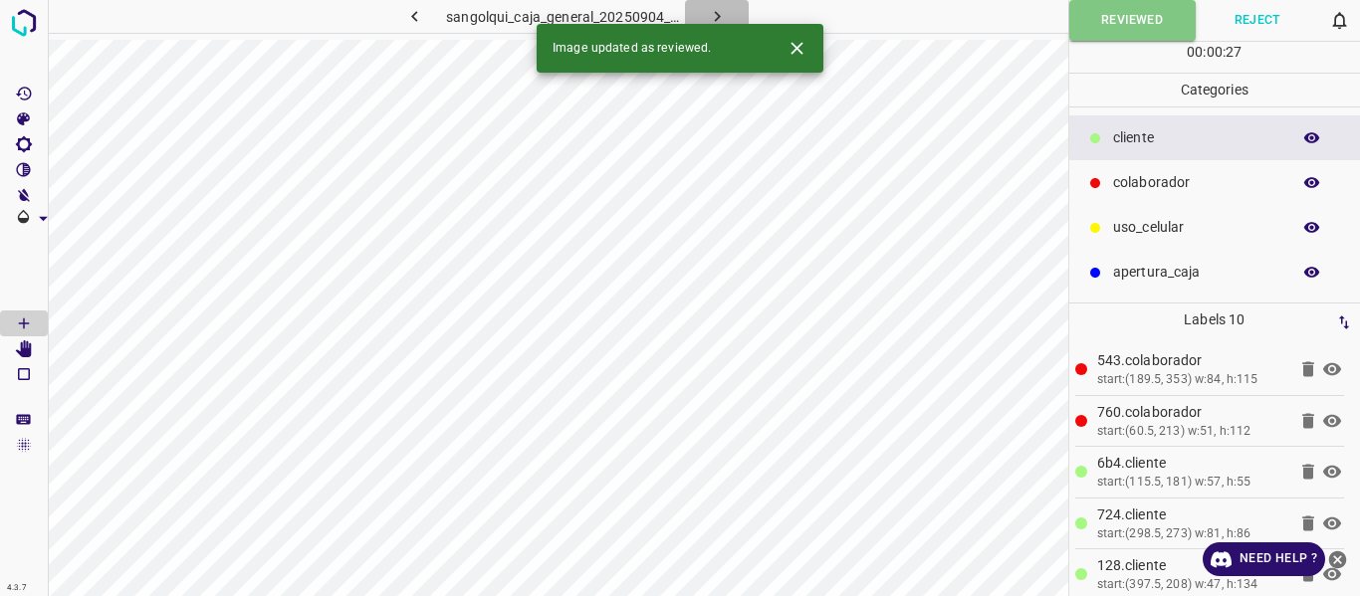
click at [723, 12] on icon "button" at bounding box center [717, 16] width 21 height 21
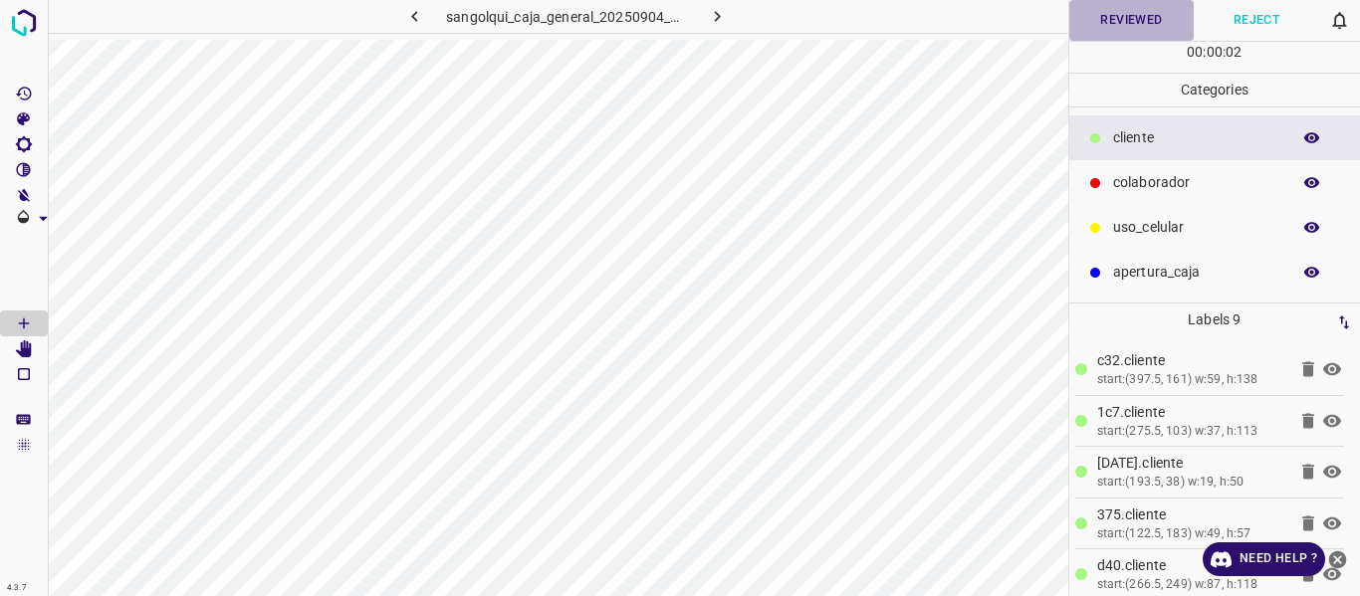
click at [1126, 19] on button "Reviewed" at bounding box center [1131, 20] width 125 height 41
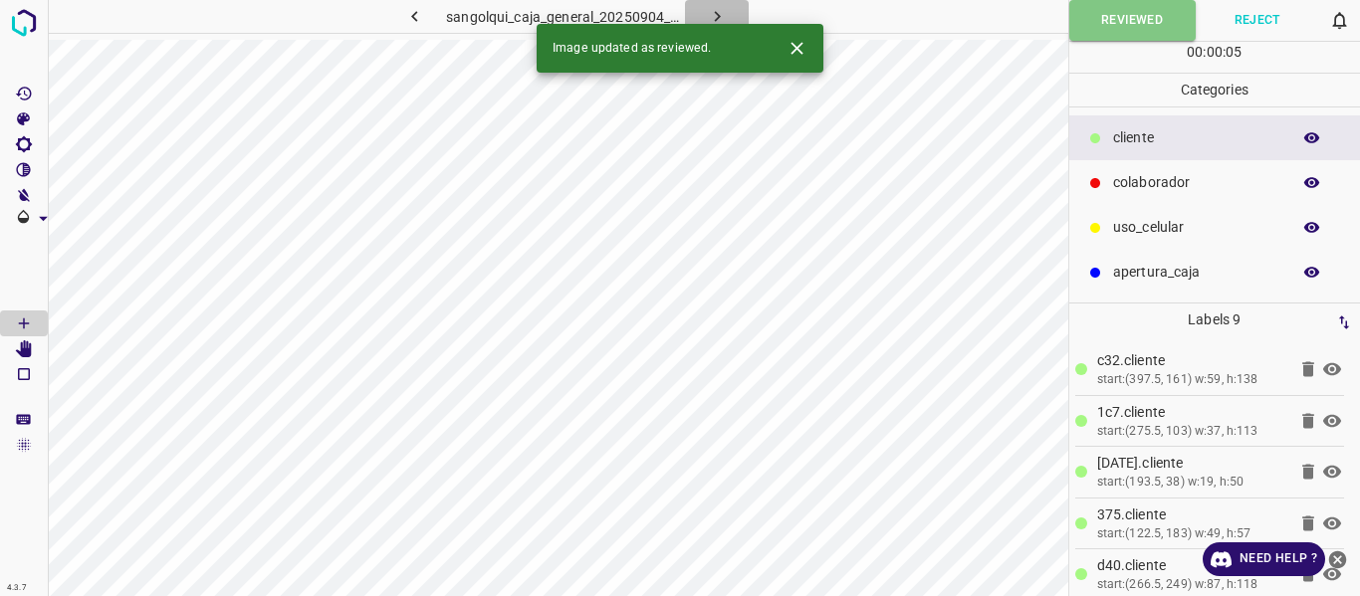
click at [722, 12] on icon "button" at bounding box center [717, 16] width 21 height 21
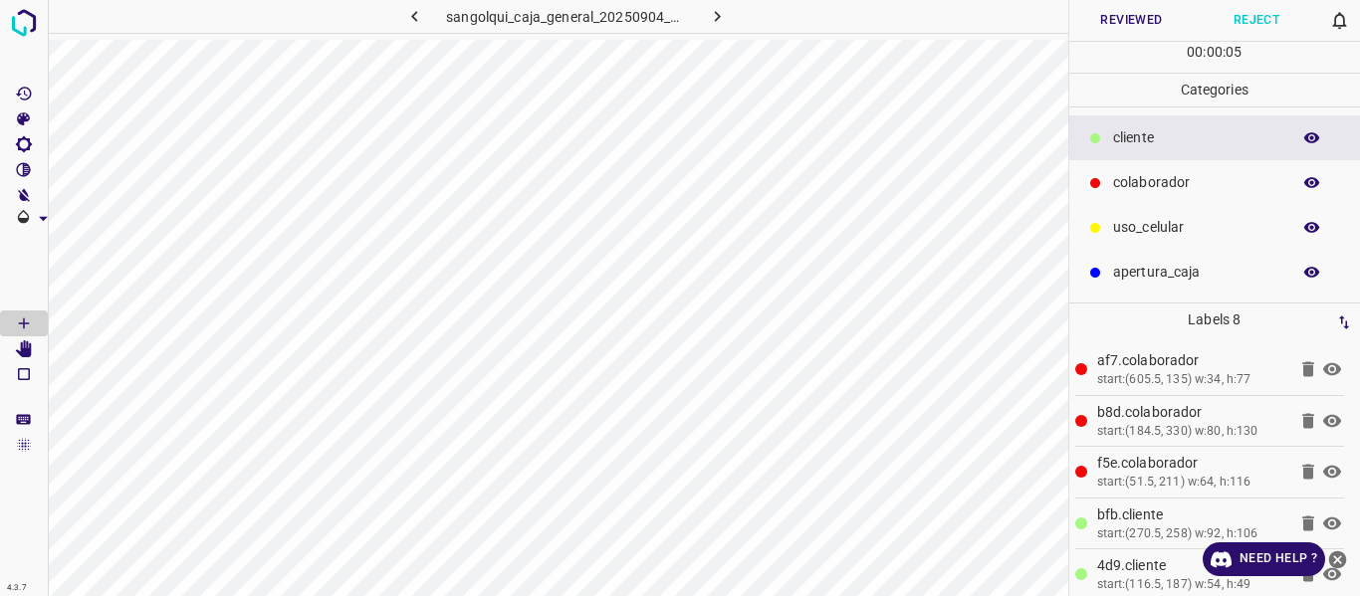
click at [1118, 26] on button "Reviewed" at bounding box center [1131, 20] width 125 height 41
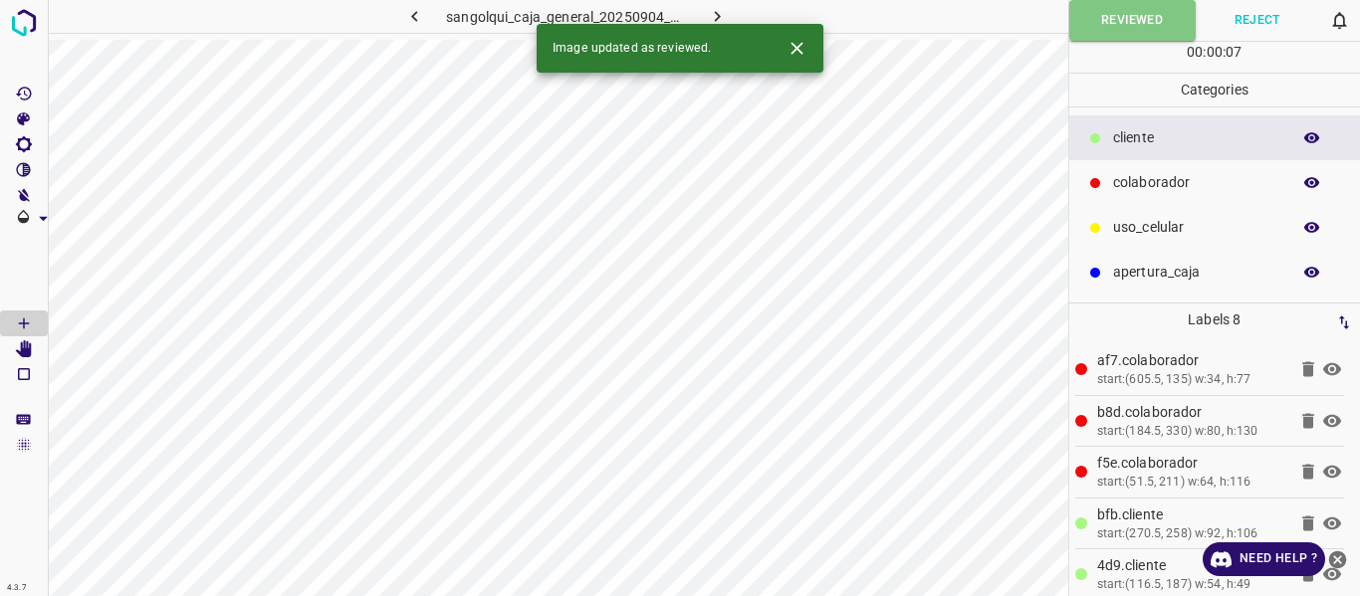
click at [718, 11] on icon "button" at bounding box center [717, 16] width 21 height 21
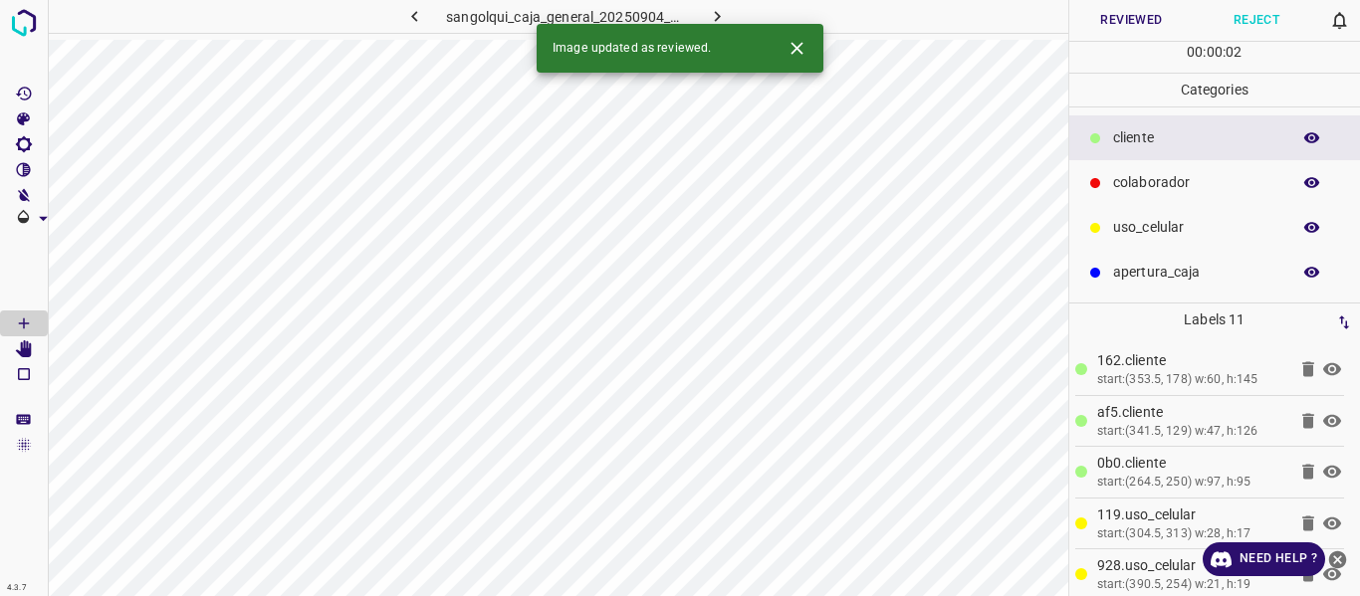
click at [1149, 20] on button "Reviewed" at bounding box center [1131, 20] width 125 height 41
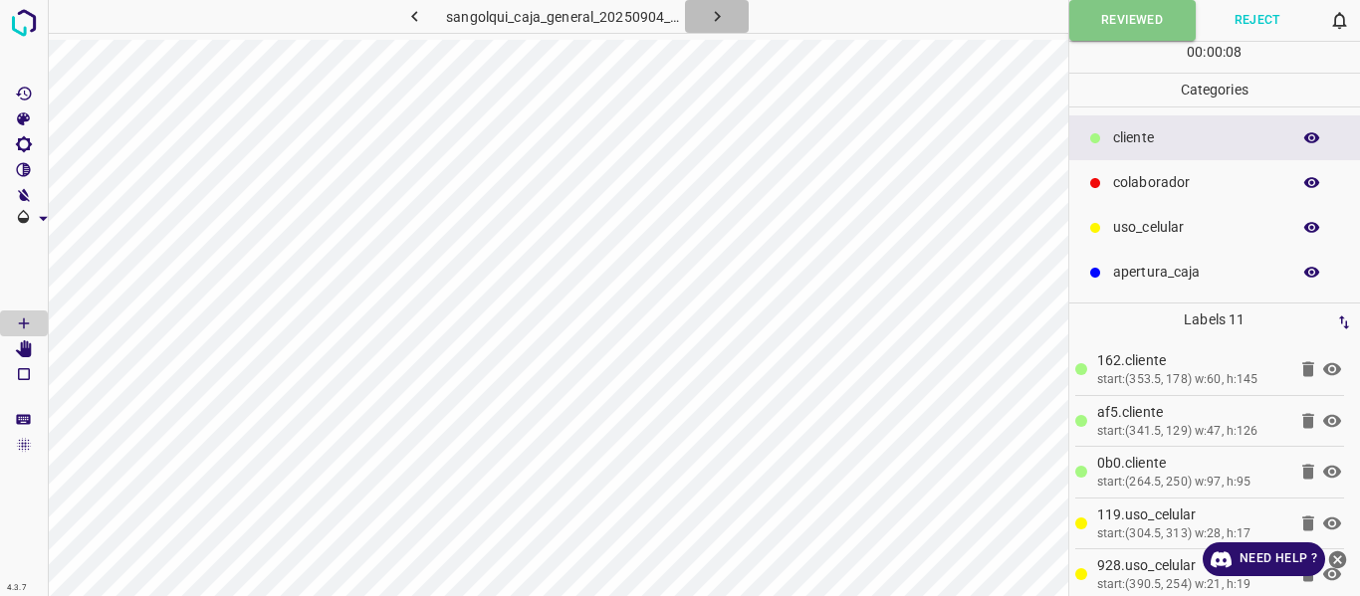
click at [718, 11] on icon "button" at bounding box center [717, 16] width 21 height 21
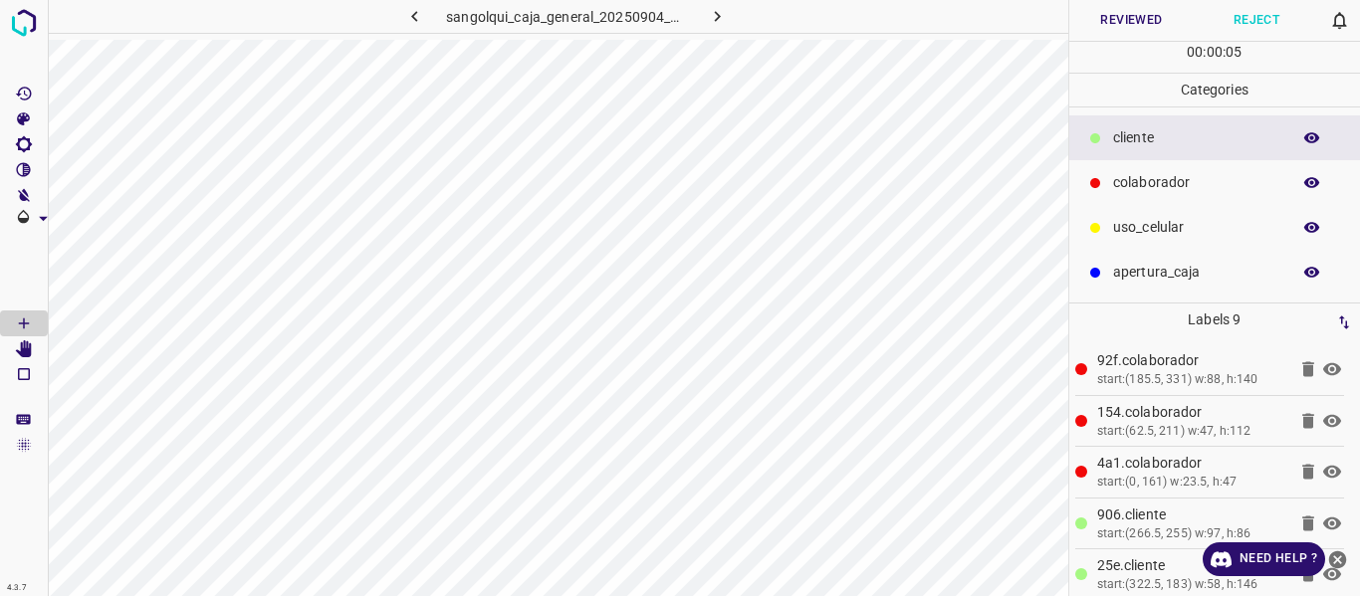
click at [1120, 21] on button "Reviewed" at bounding box center [1131, 20] width 125 height 41
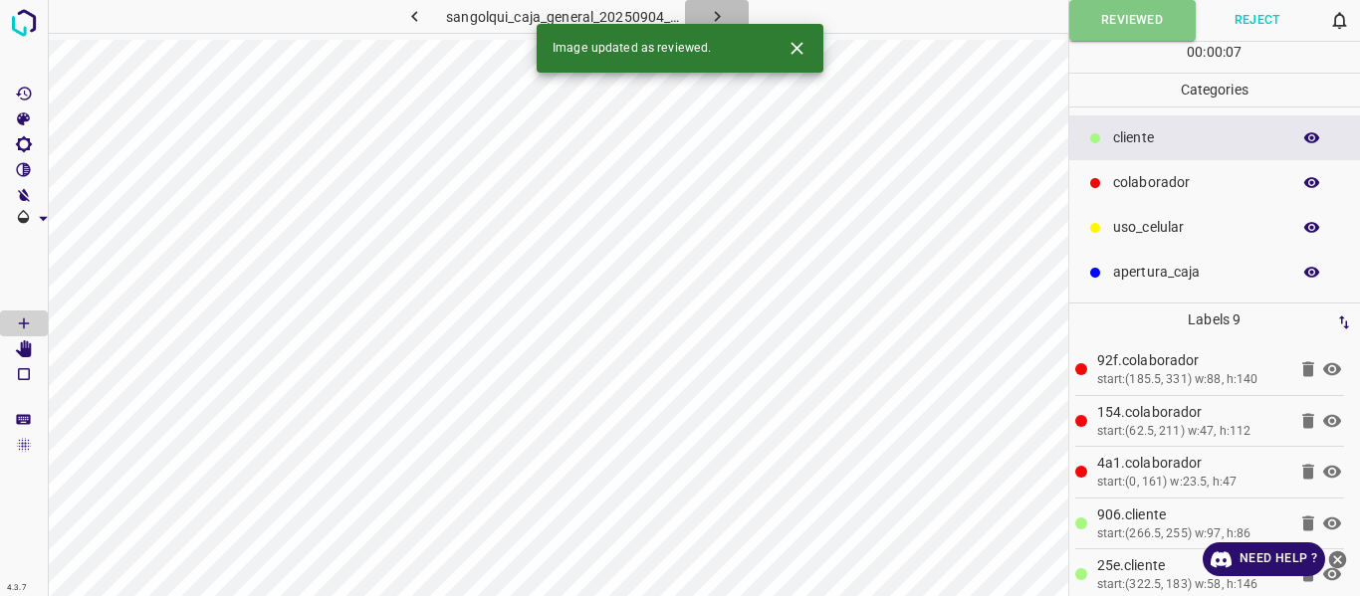
click at [715, 14] on icon "button" at bounding box center [717, 16] width 21 height 21
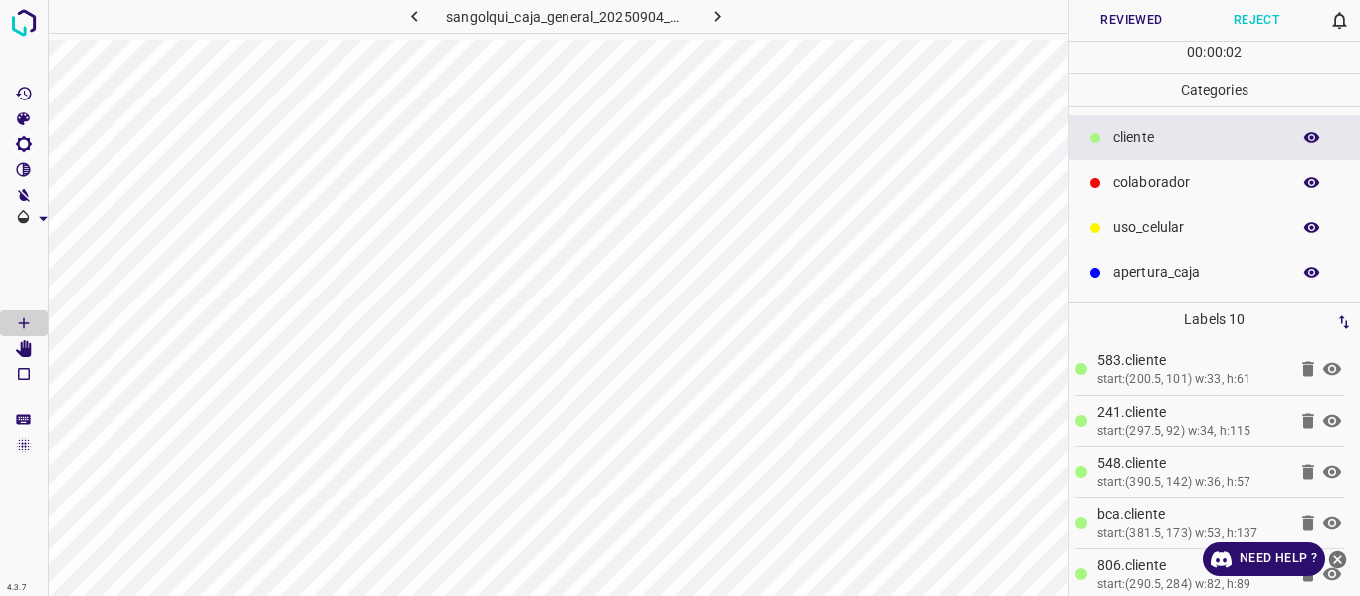
click at [1110, 24] on button "Reviewed" at bounding box center [1131, 20] width 125 height 41
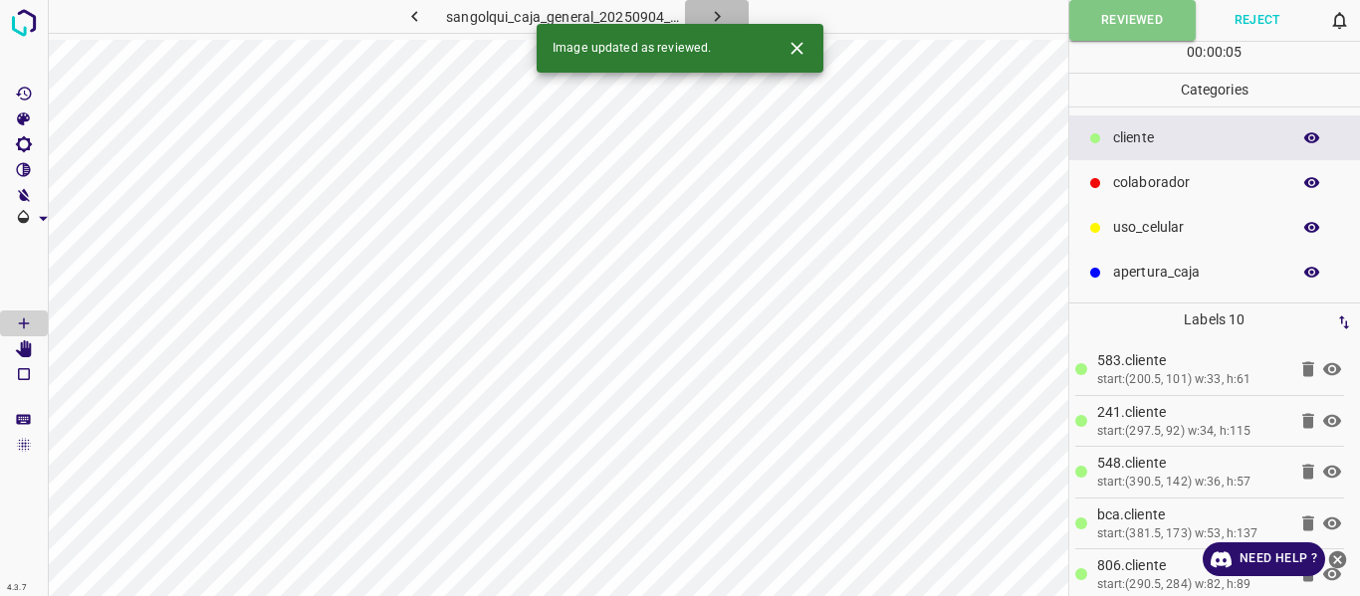
click at [717, 9] on icon "button" at bounding box center [717, 16] width 21 height 21
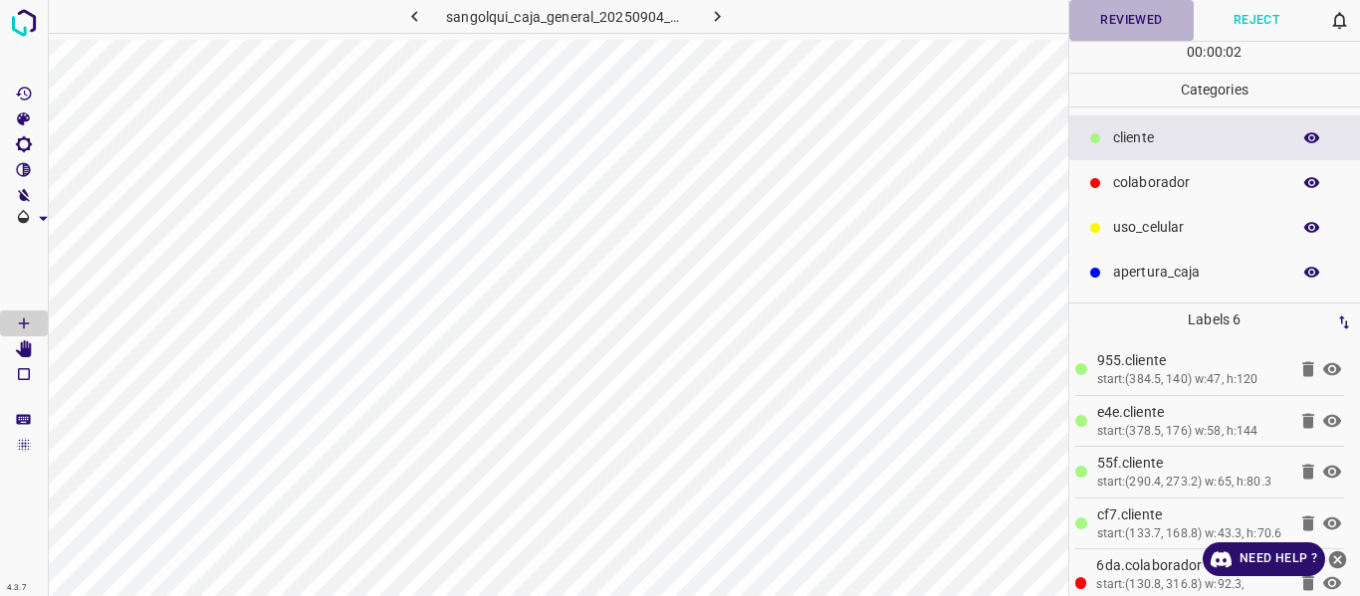
click at [1106, 27] on button "Reviewed" at bounding box center [1131, 20] width 125 height 41
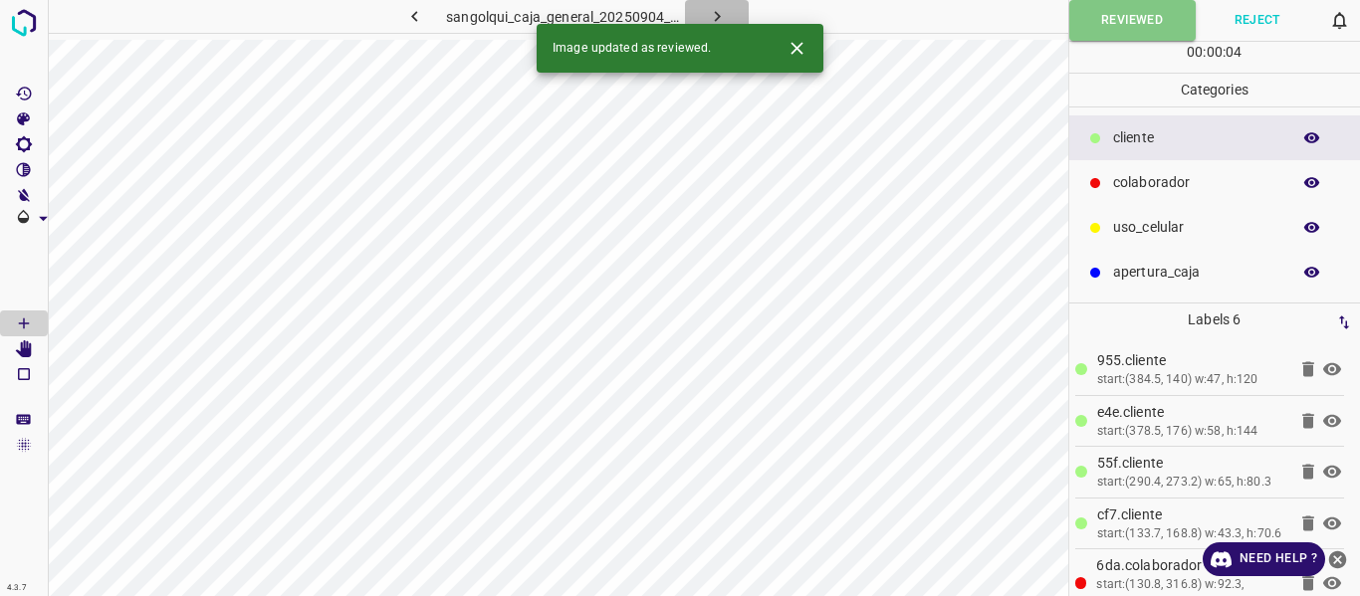
click at [713, 13] on icon "button" at bounding box center [717, 16] width 21 height 21
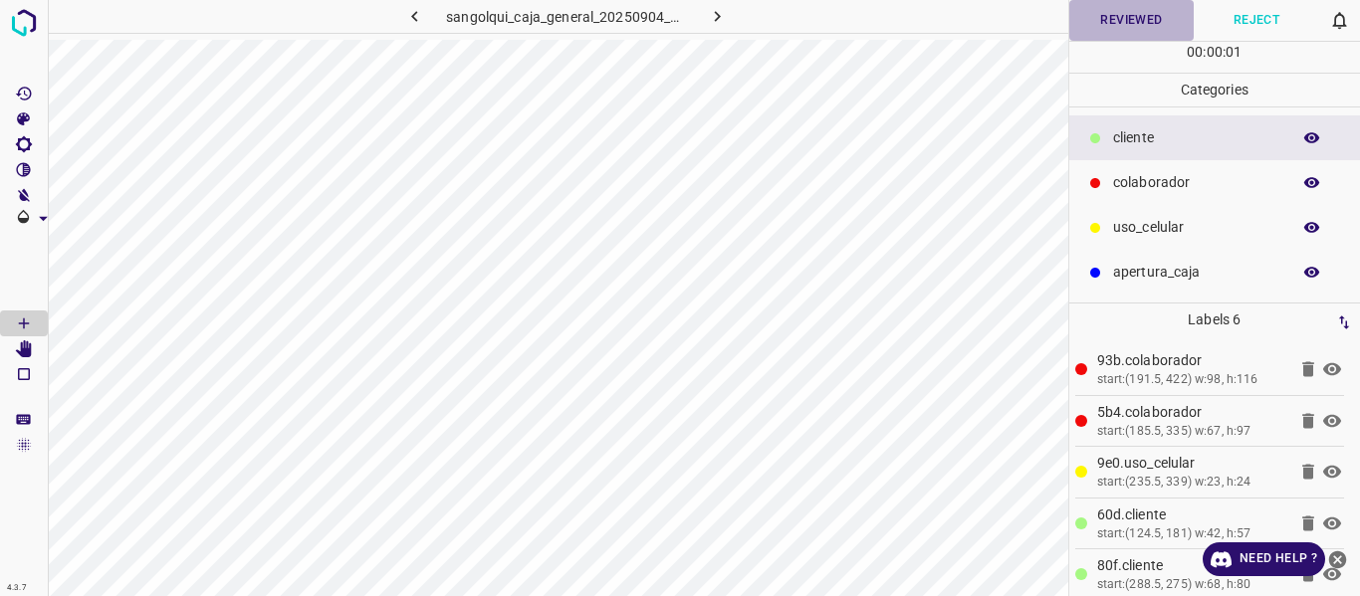
click at [1121, 25] on button "Reviewed" at bounding box center [1131, 20] width 125 height 41
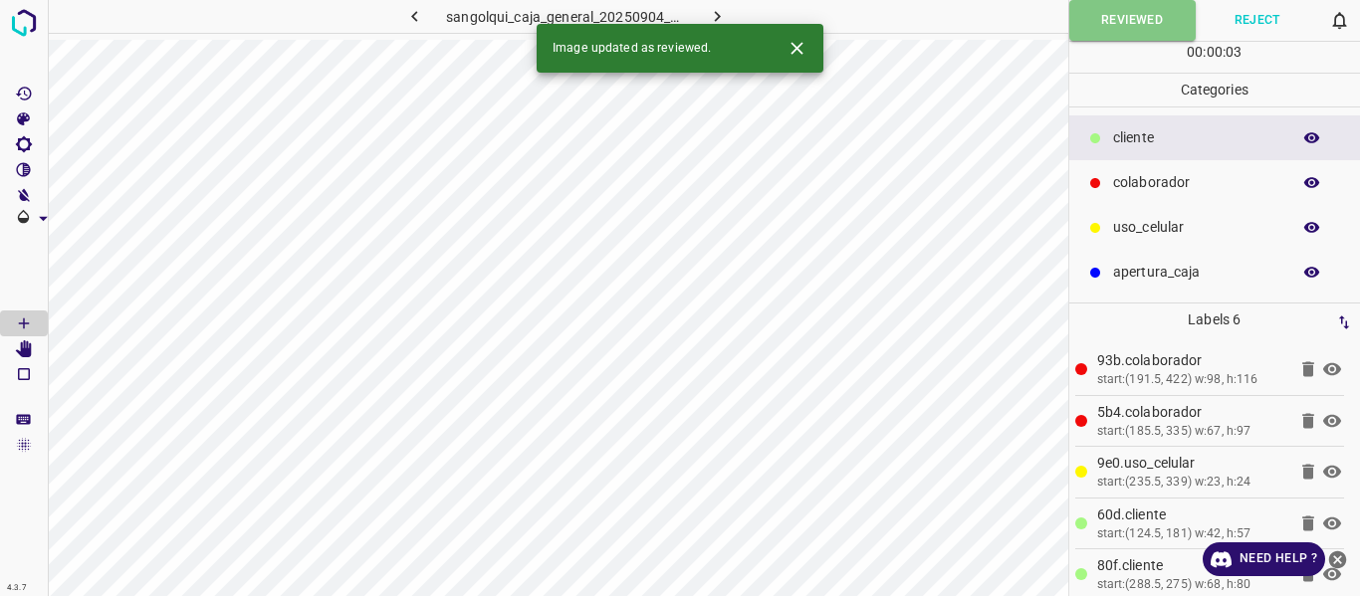
click at [708, 10] on icon "button" at bounding box center [717, 16] width 21 height 21
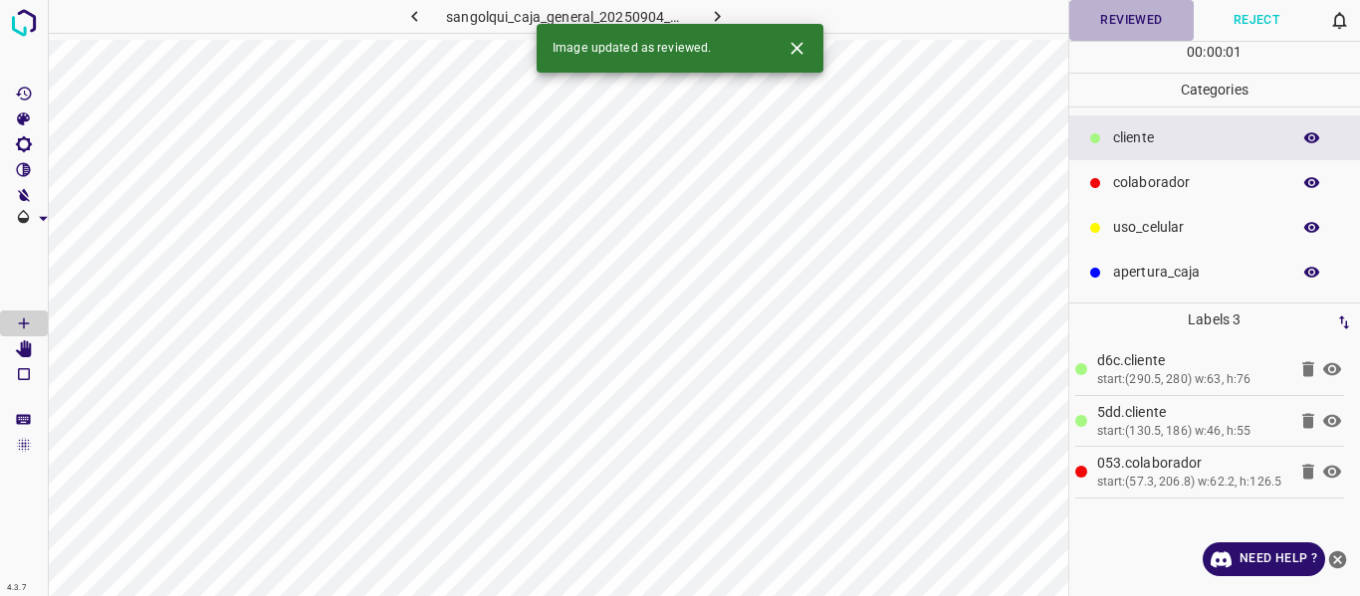
click at [1094, 25] on button "Reviewed" at bounding box center [1131, 20] width 125 height 41
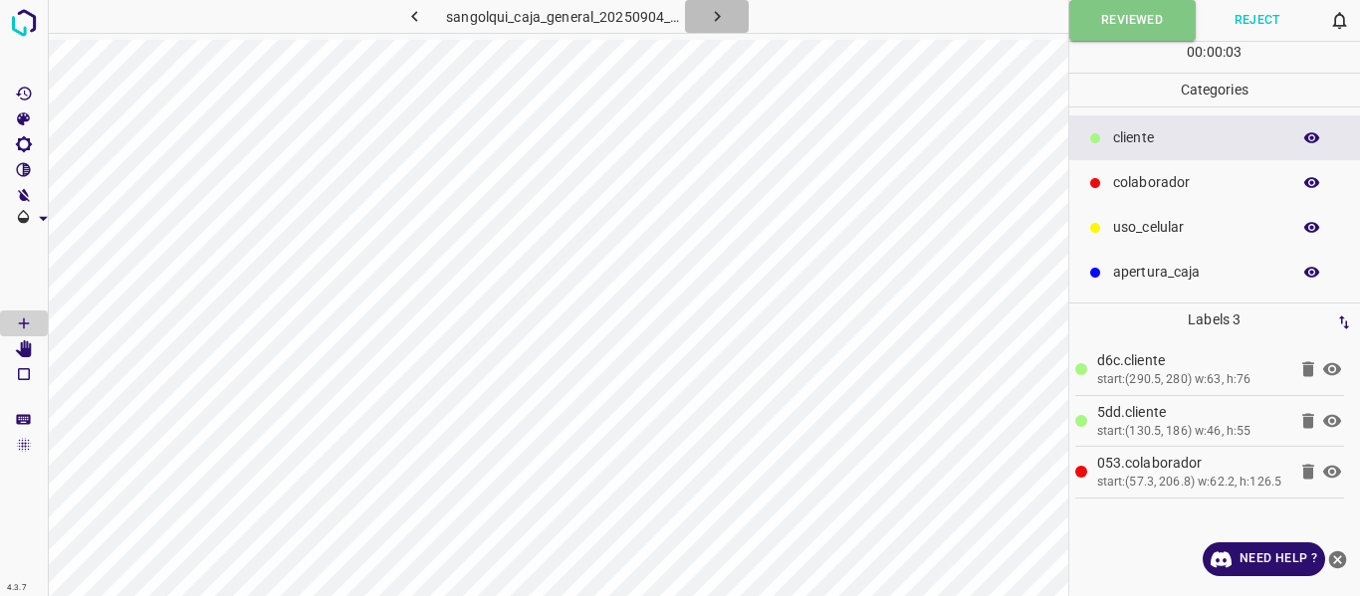
click at [721, 13] on icon "button" at bounding box center [717, 16] width 21 height 21
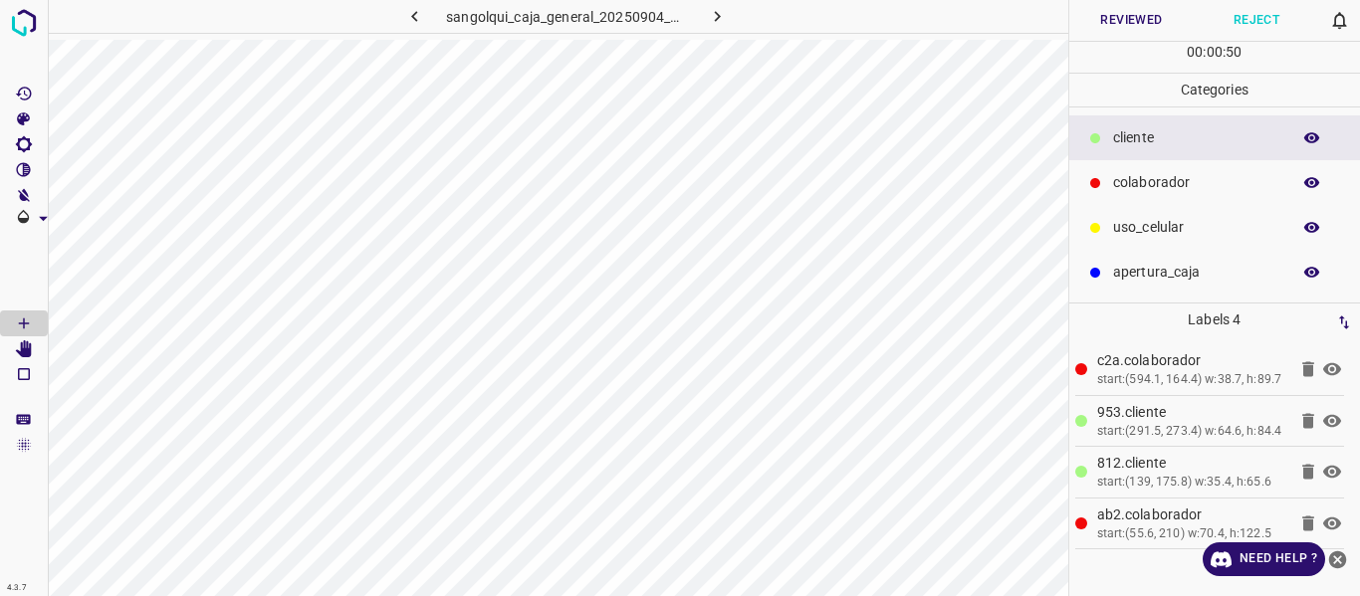
click at [1113, 25] on button "Reviewed" at bounding box center [1131, 20] width 125 height 41
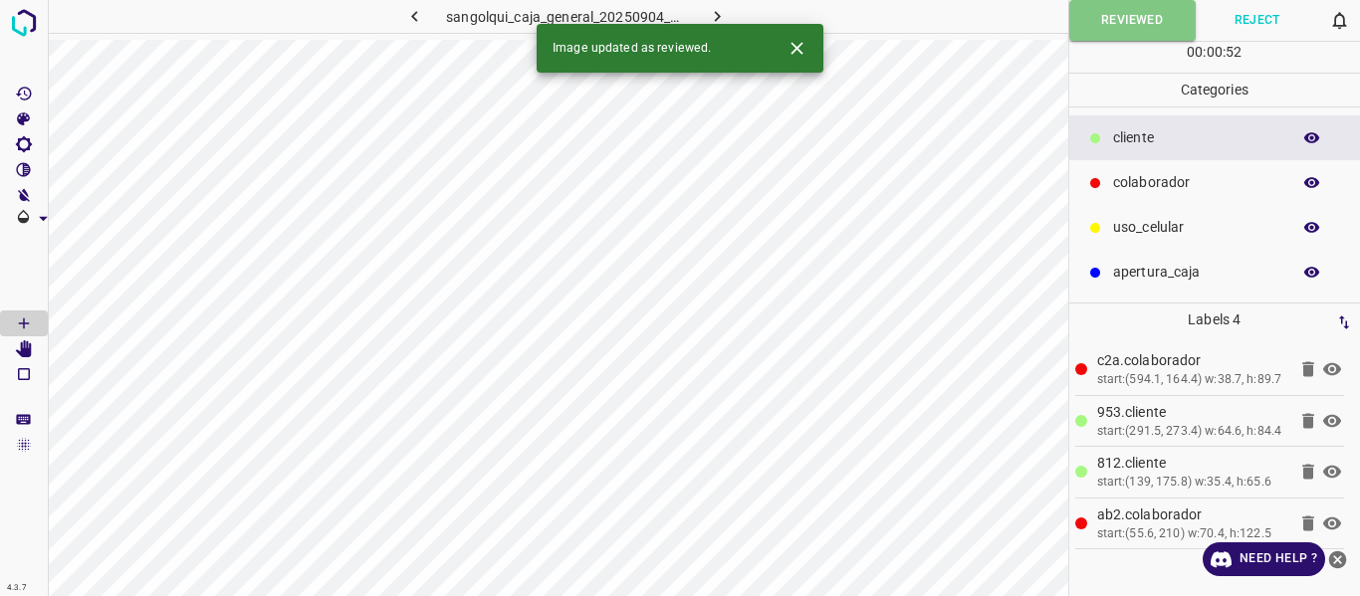
click at [715, 14] on icon "button" at bounding box center [717, 16] width 21 height 21
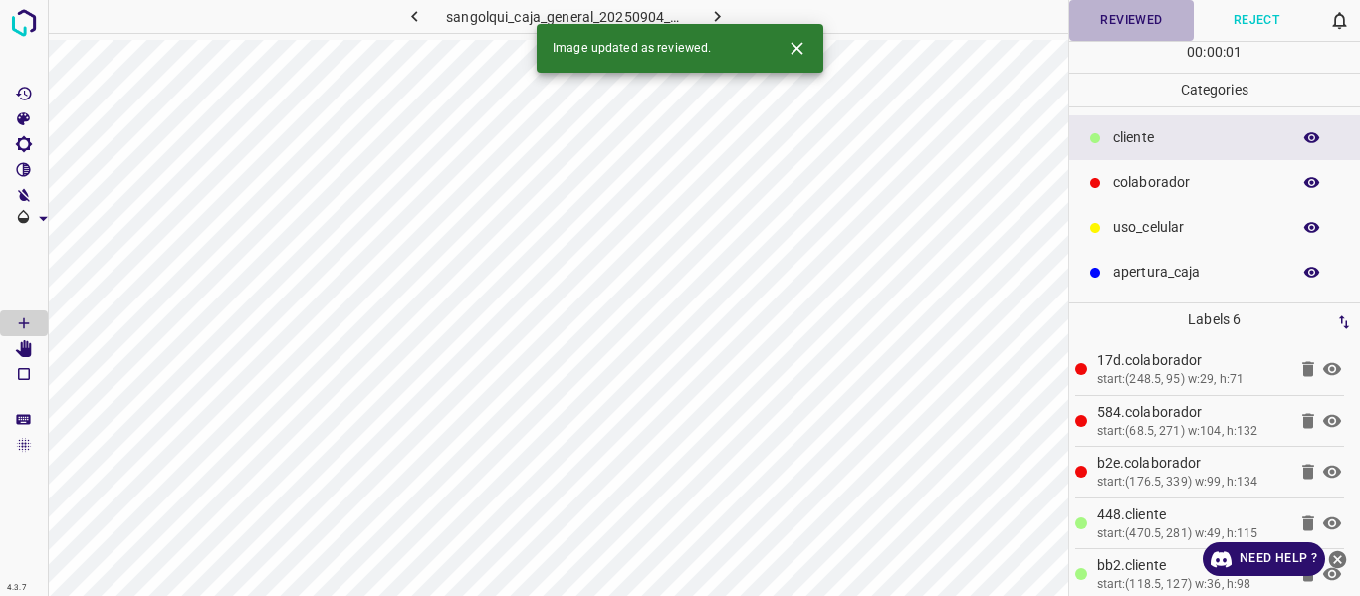
click at [1115, 19] on button "Reviewed" at bounding box center [1131, 20] width 125 height 41
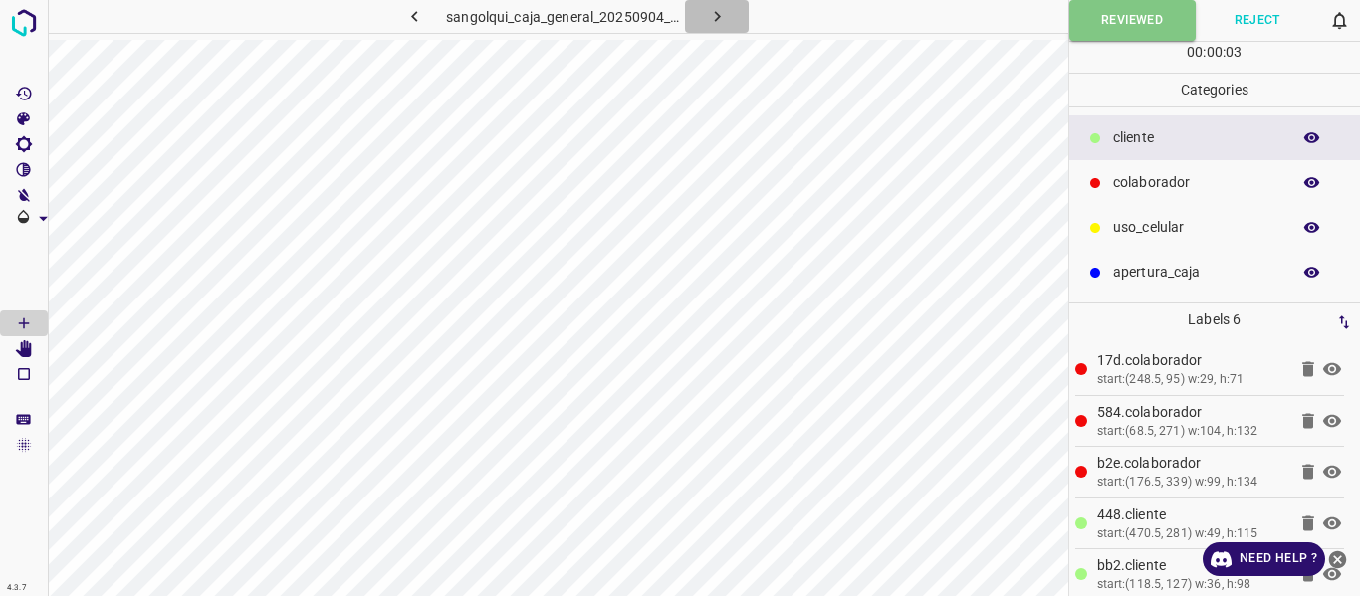
click at [717, 10] on icon "button" at bounding box center [717, 16] width 21 height 21
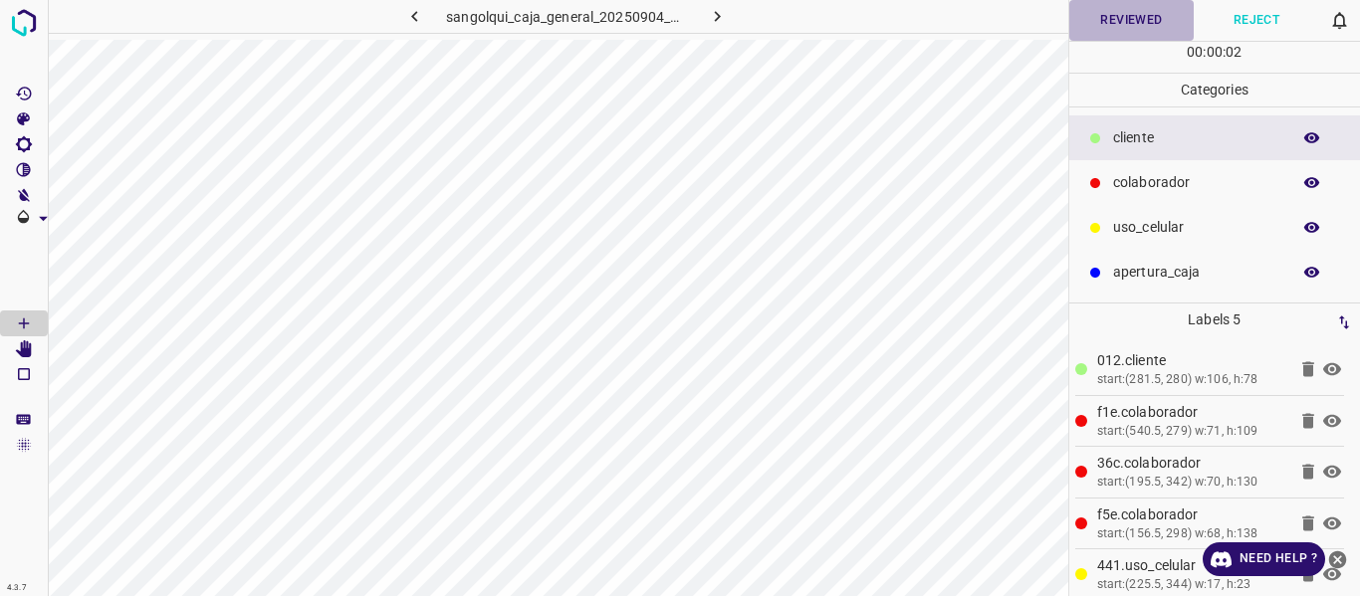
click at [1112, 23] on button "Reviewed" at bounding box center [1131, 20] width 125 height 41
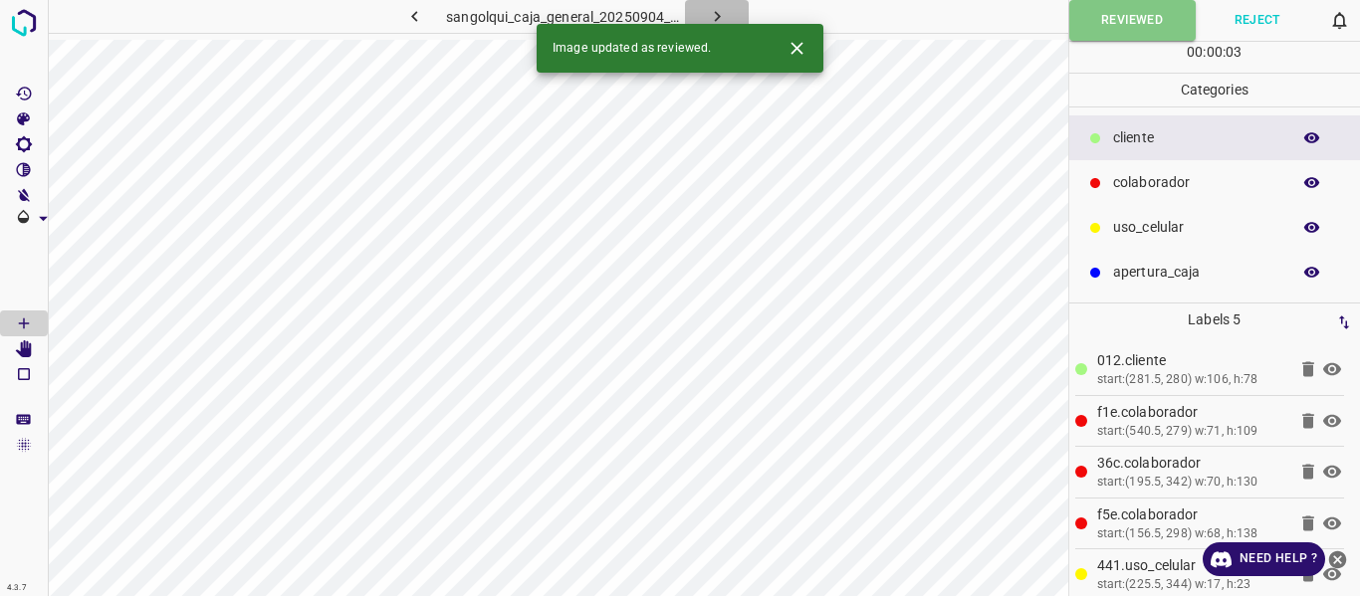
click at [722, 10] on icon "button" at bounding box center [717, 16] width 21 height 21
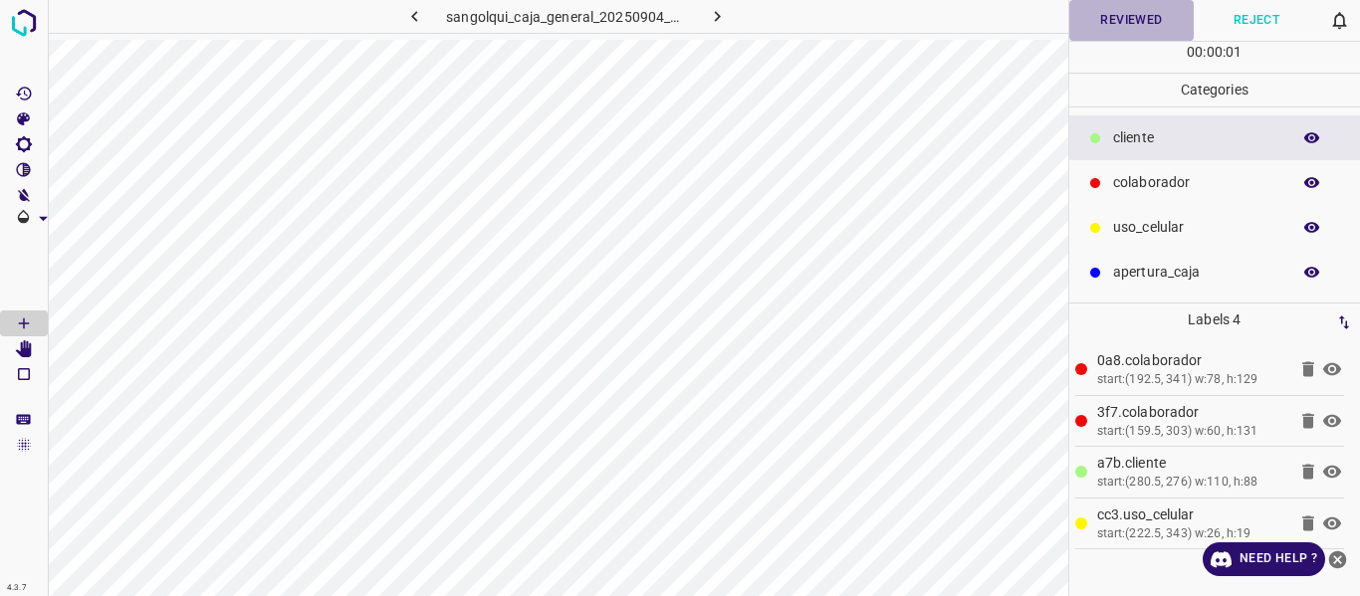
click at [1123, 27] on button "Reviewed" at bounding box center [1131, 20] width 125 height 41
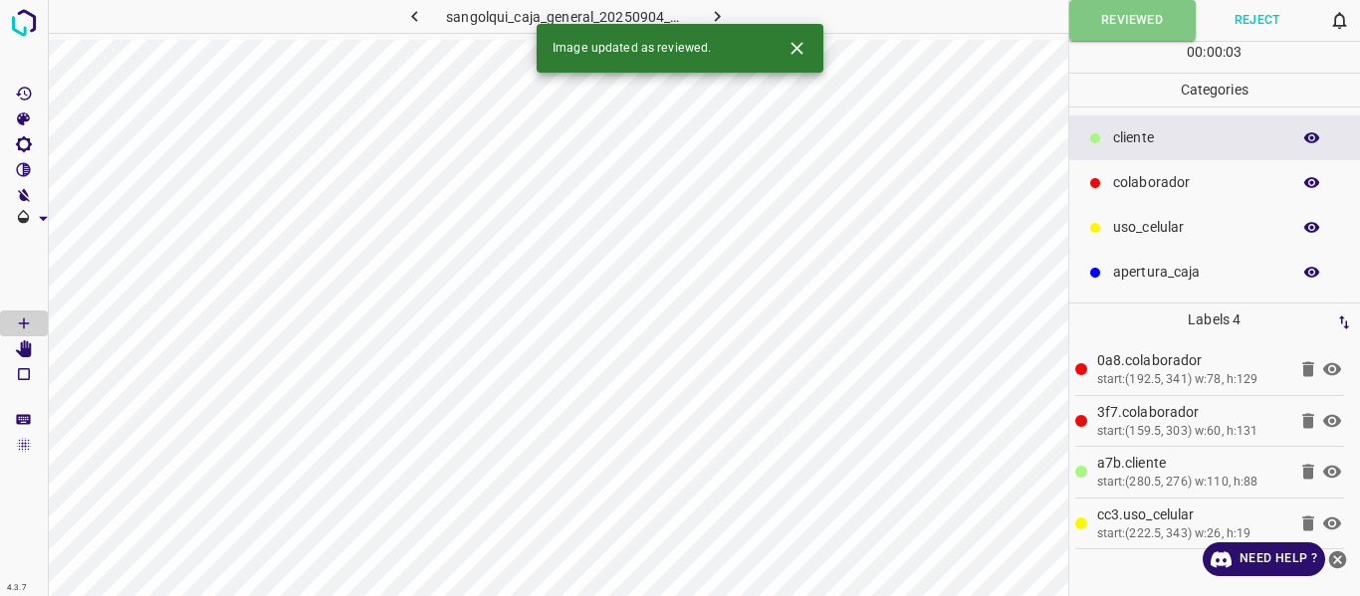
click at [716, 12] on icon "button" at bounding box center [717, 16] width 21 height 21
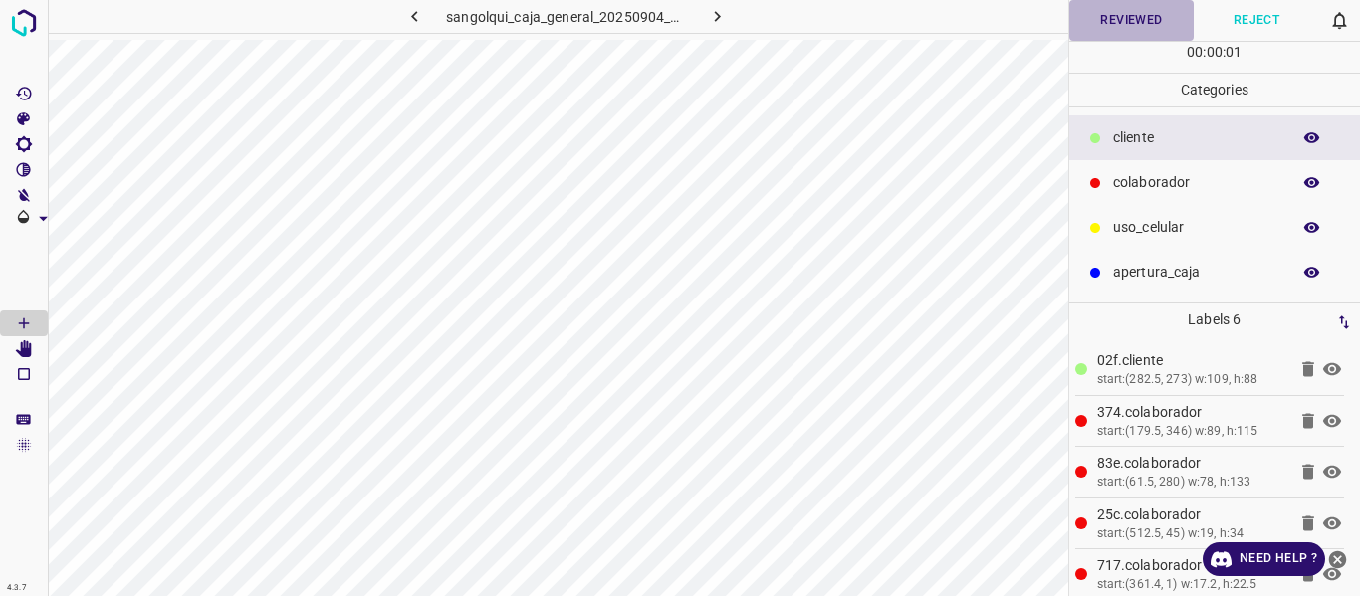
click at [1137, 20] on button "Reviewed" at bounding box center [1131, 20] width 125 height 41
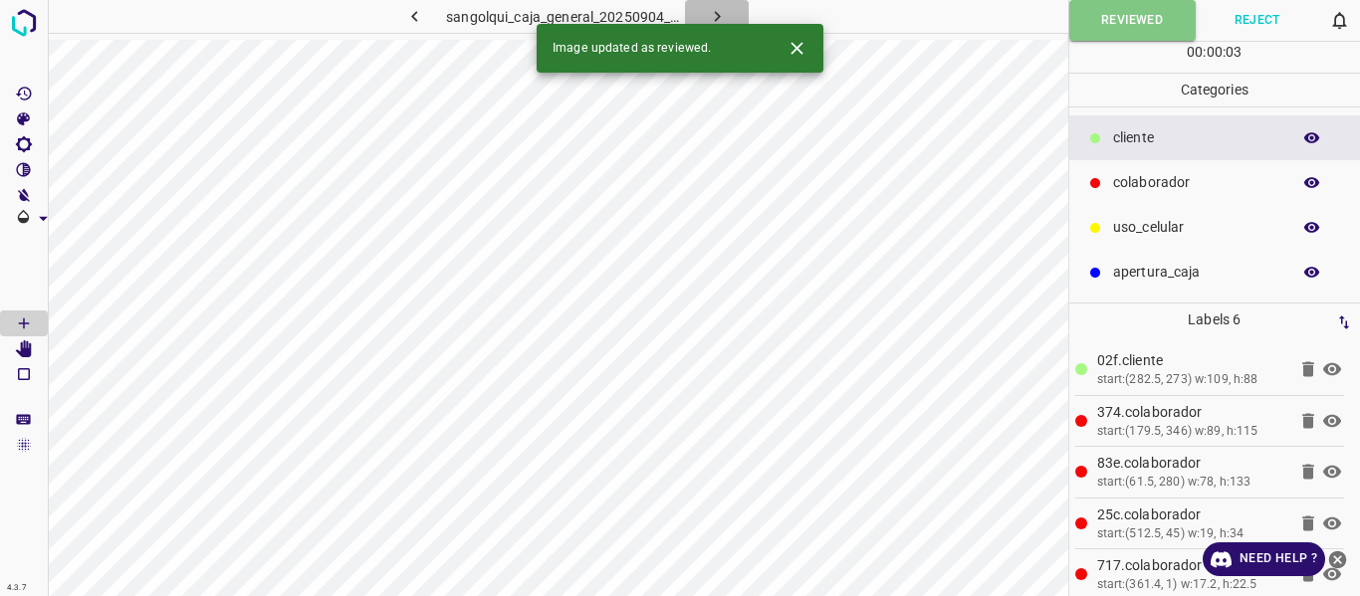
click at [712, 17] on icon "button" at bounding box center [717, 16] width 21 height 21
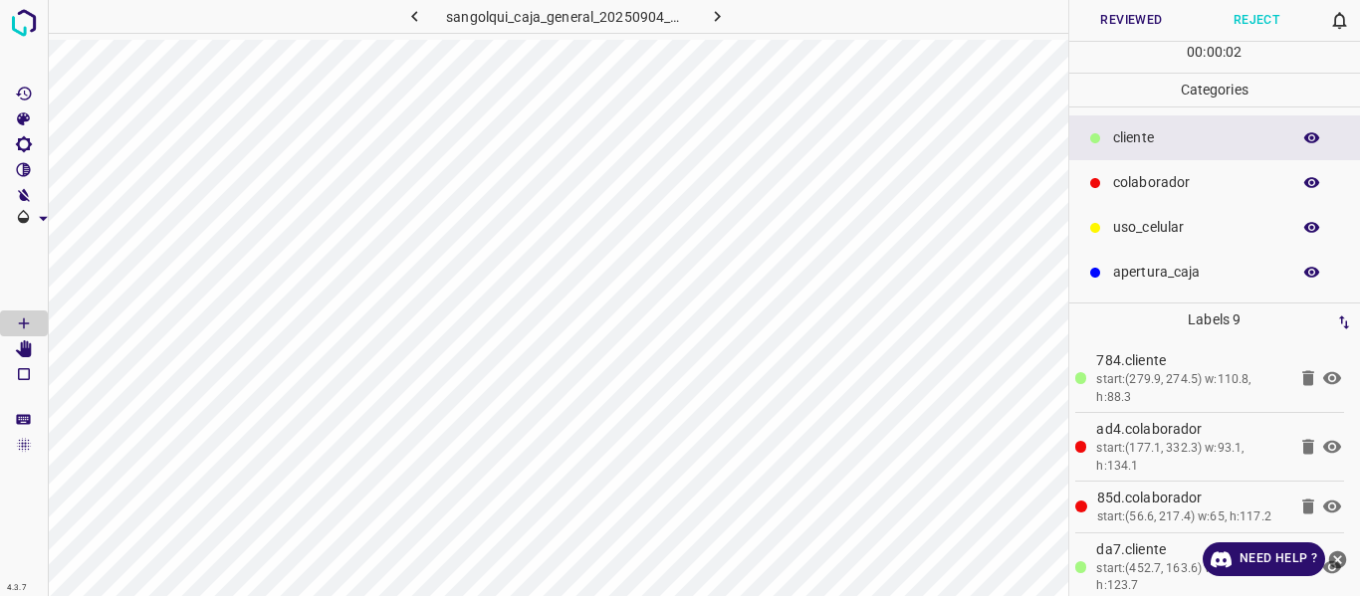
click at [1307, 136] on icon "button" at bounding box center [1312, 137] width 16 height 11
click at [1302, 134] on button "button" at bounding box center [1312, 138] width 64 height 26
click at [1103, 18] on button "Reviewed" at bounding box center [1131, 20] width 125 height 41
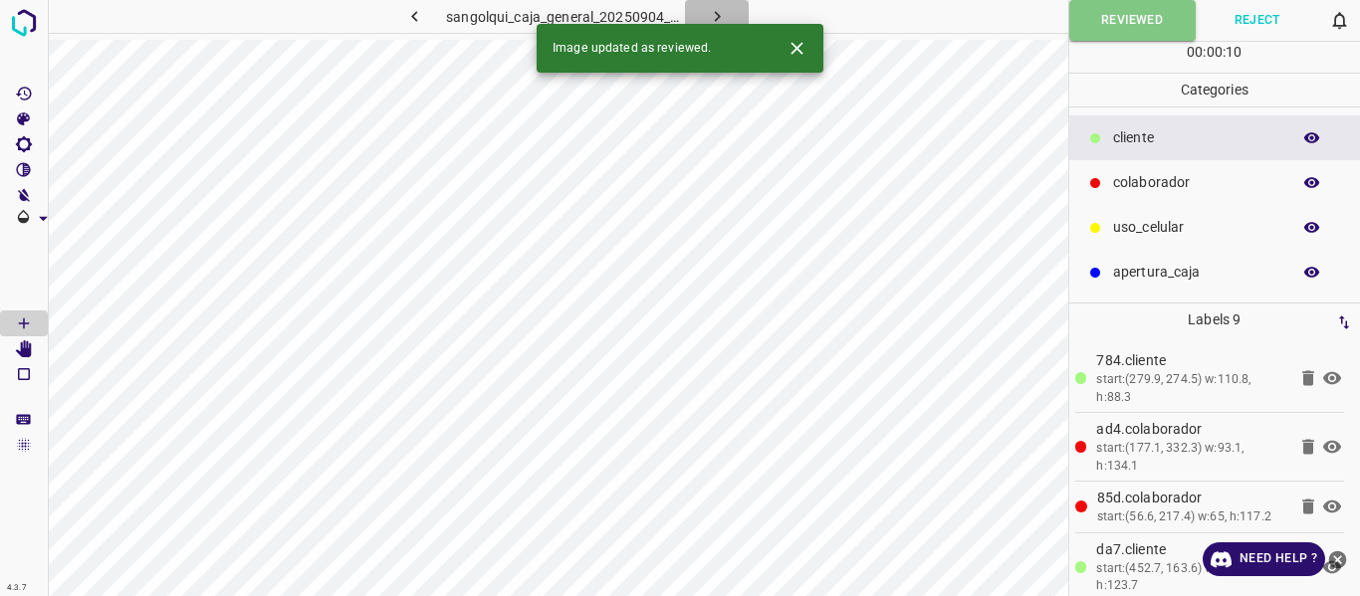
click at [718, 13] on icon "button" at bounding box center [717, 16] width 21 height 21
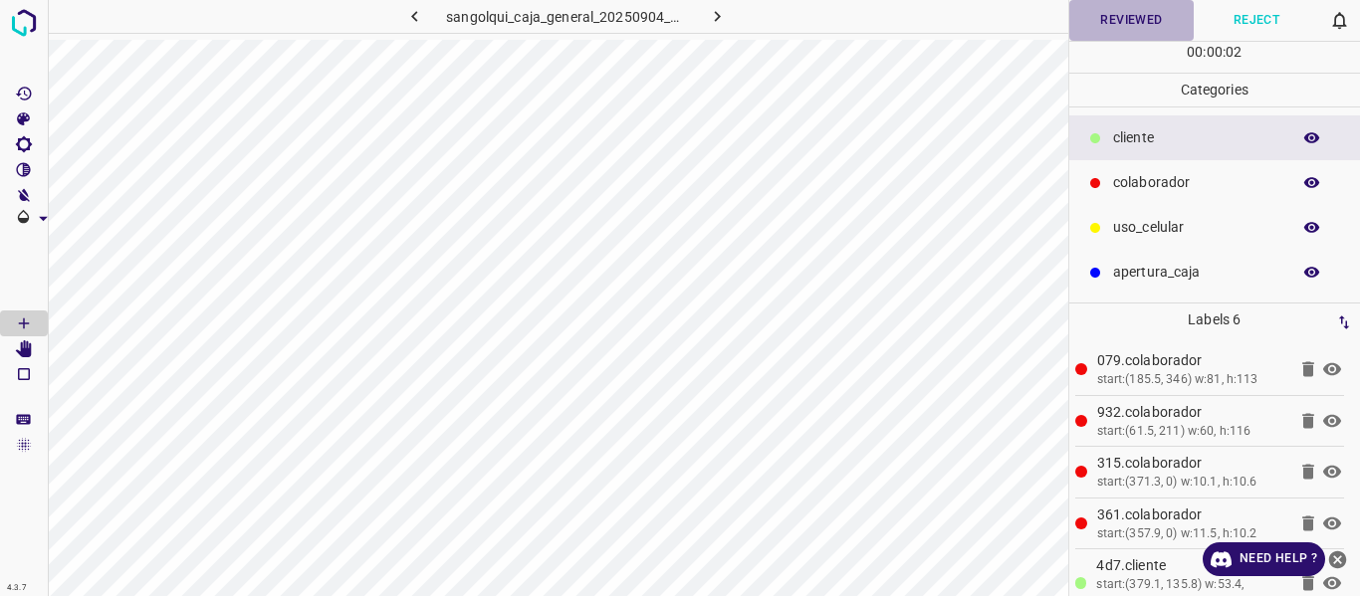
click at [1088, 26] on button "Reviewed" at bounding box center [1131, 20] width 125 height 41
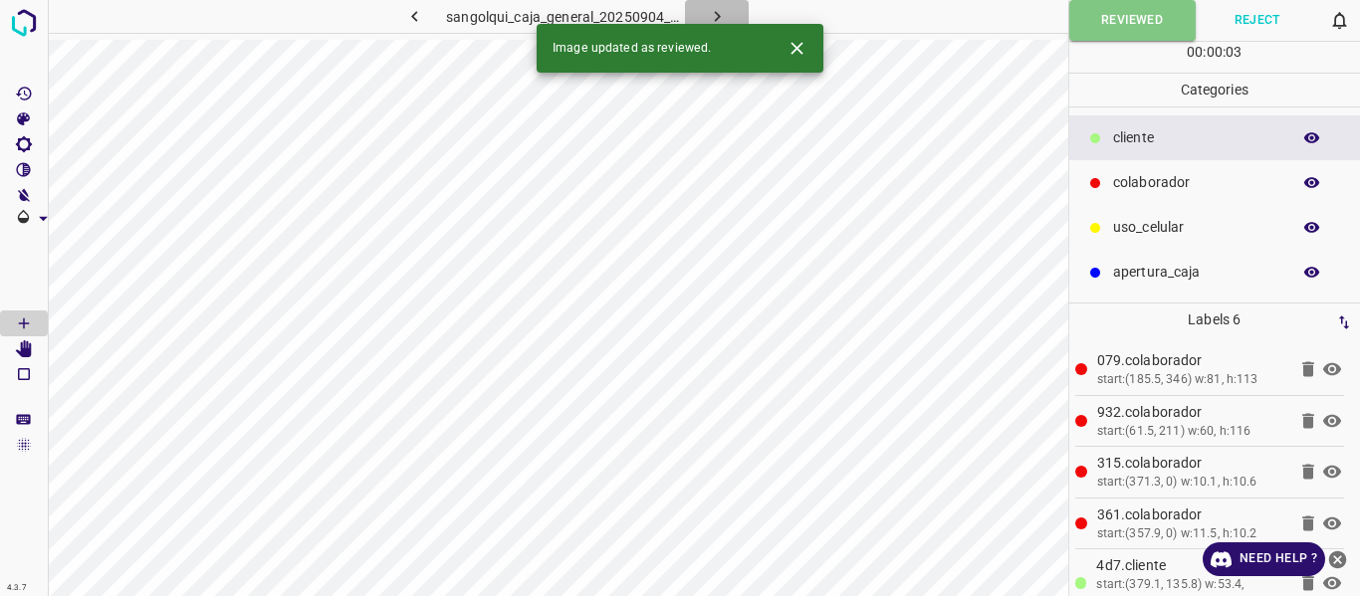
click at [711, 14] on icon "button" at bounding box center [717, 16] width 21 height 21
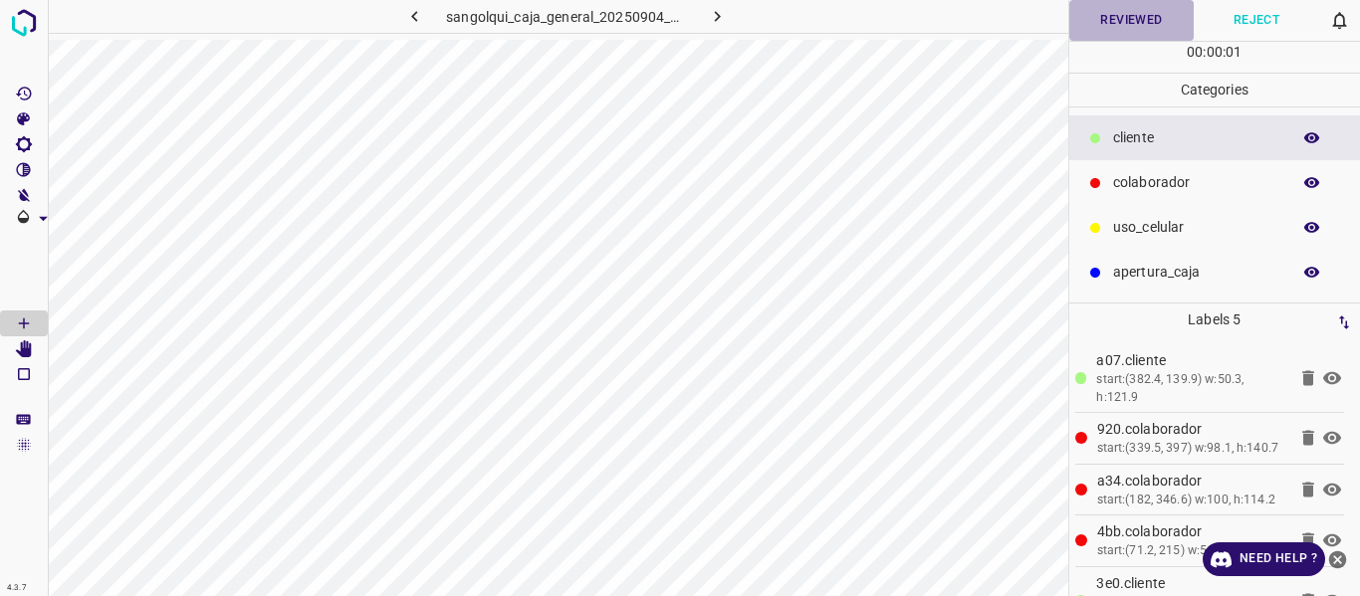
click at [1123, 29] on button "Reviewed" at bounding box center [1131, 20] width 125 height 41
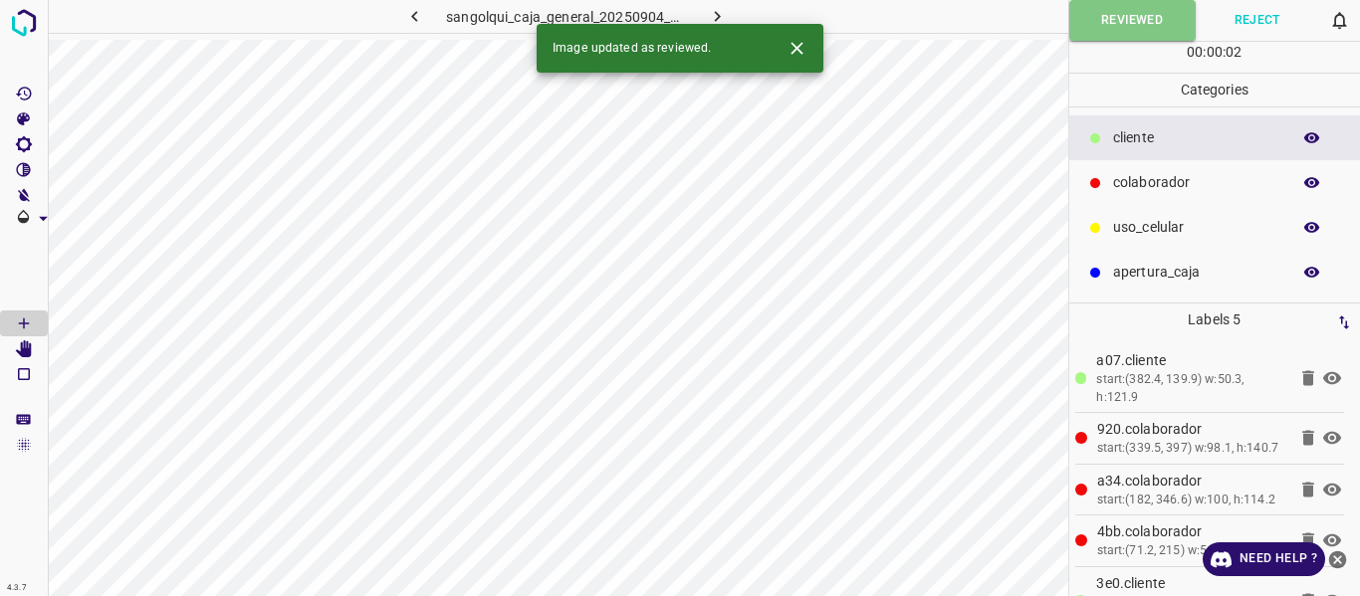
click at [712, 10] on icon "button" at bounding box center [717, 16] width 21 height 21
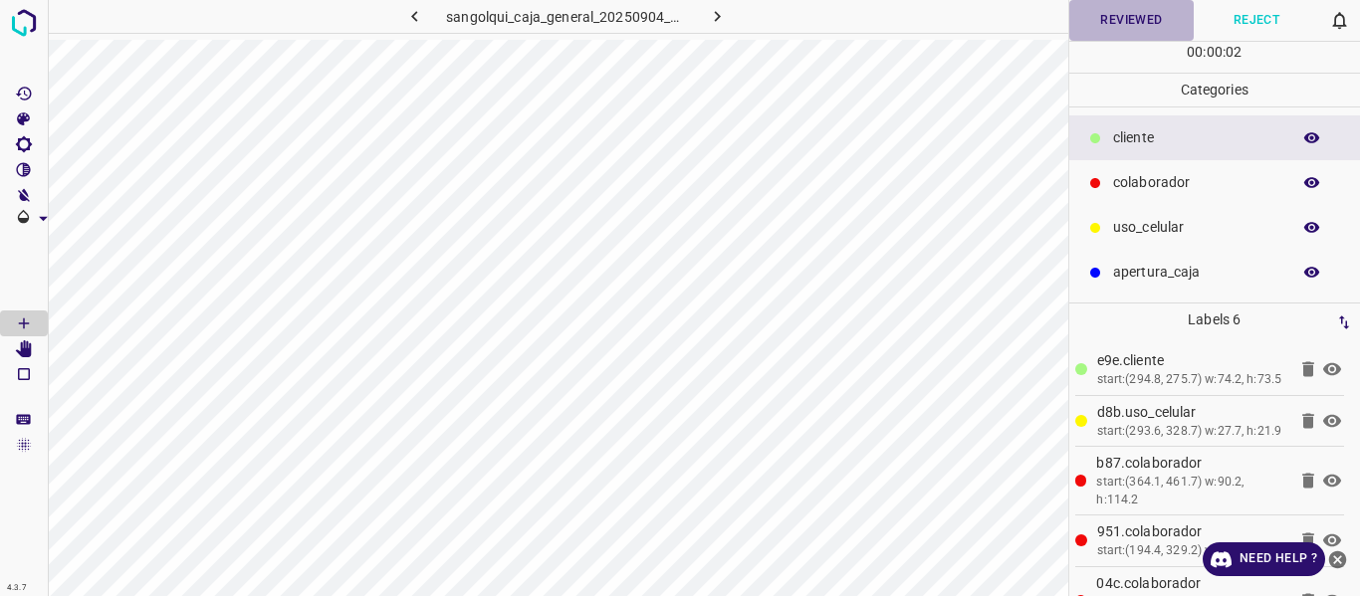
click at [1120, 17] on button "Reviewed" at bounding box center [1131, 20] width 125 height 41
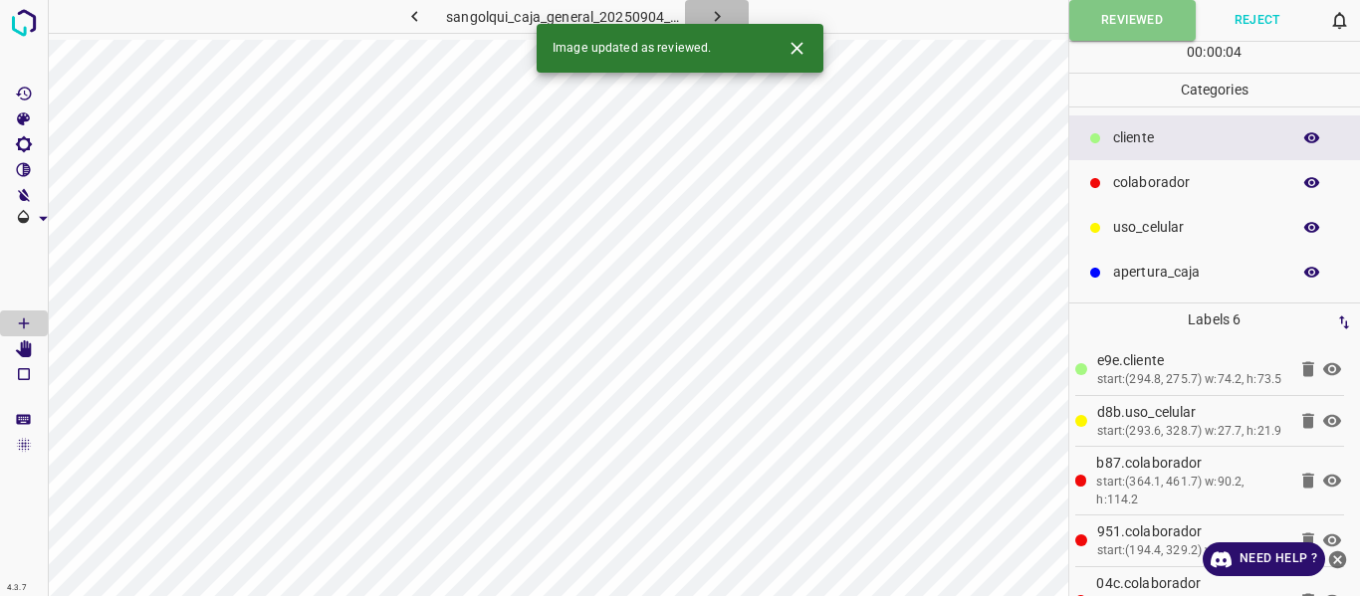
click at [715, 11] on icon "button" at bounding box center [717, 16] width 21 height 21
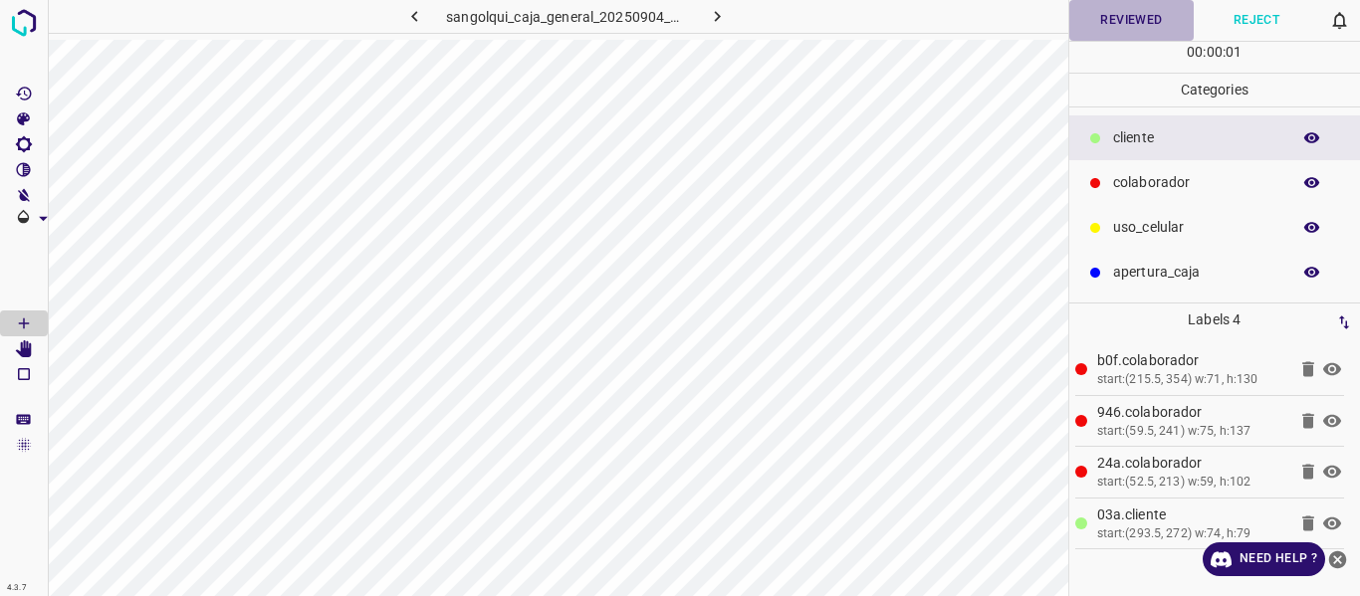
click at [1116, 18] on button "Reviewed" at bounding box center [1131, 20] width 125 height 41
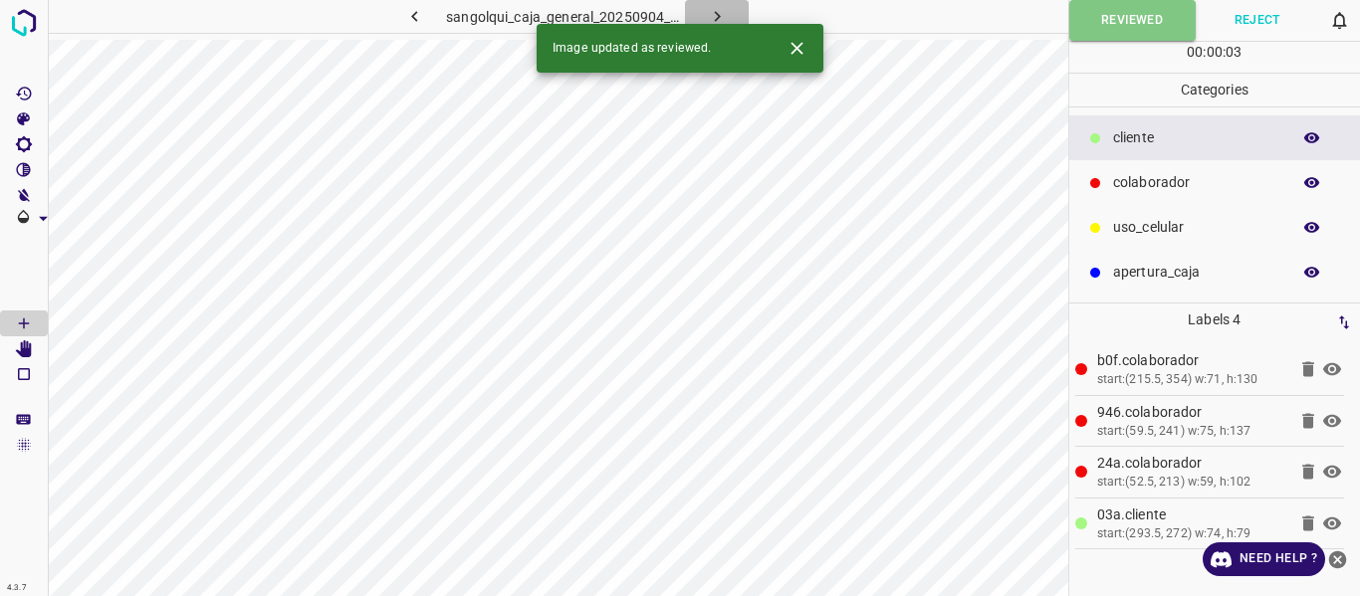
click at [712, 9] on icon "button" at bounding box center [717, 16] width 21 height 21
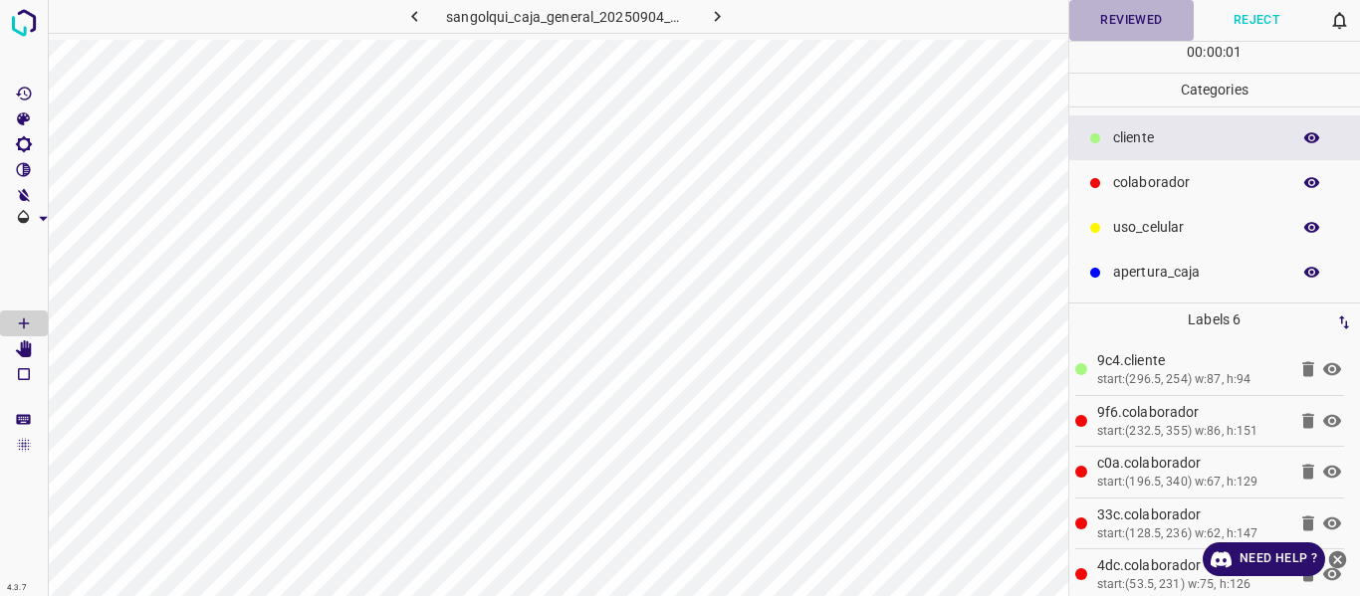
click at [1137, 28] on button "Reviewed" at bounding box center [1131, 20] width 125 height 41
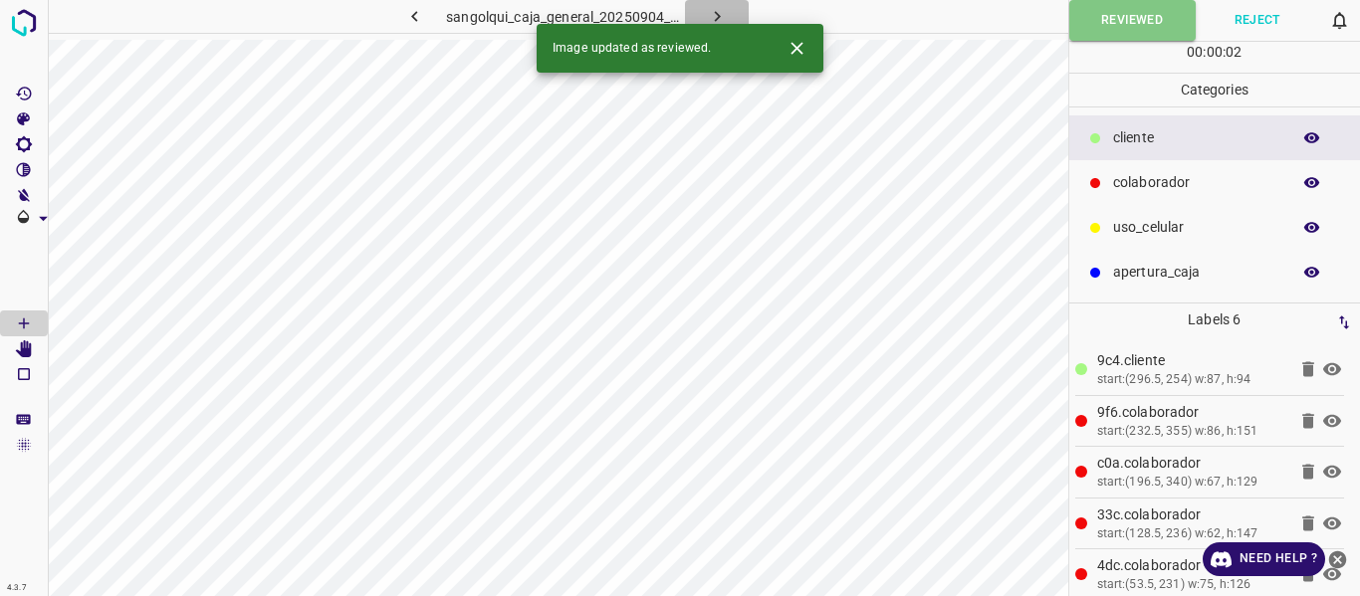
click at [717, 17] on icon "button" at bounding box center [717, 16] width 21 height 21
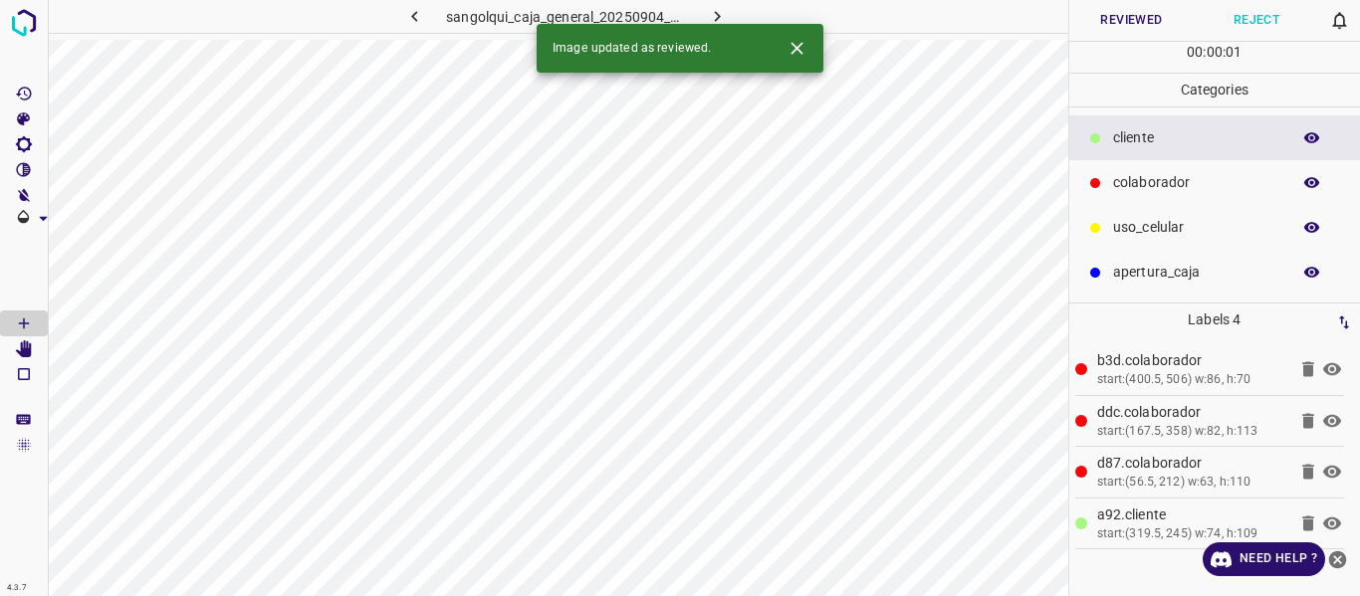
click at [1092, 14] on button "Reviewed" at bounding box center [1131, 20] width 125 height 41
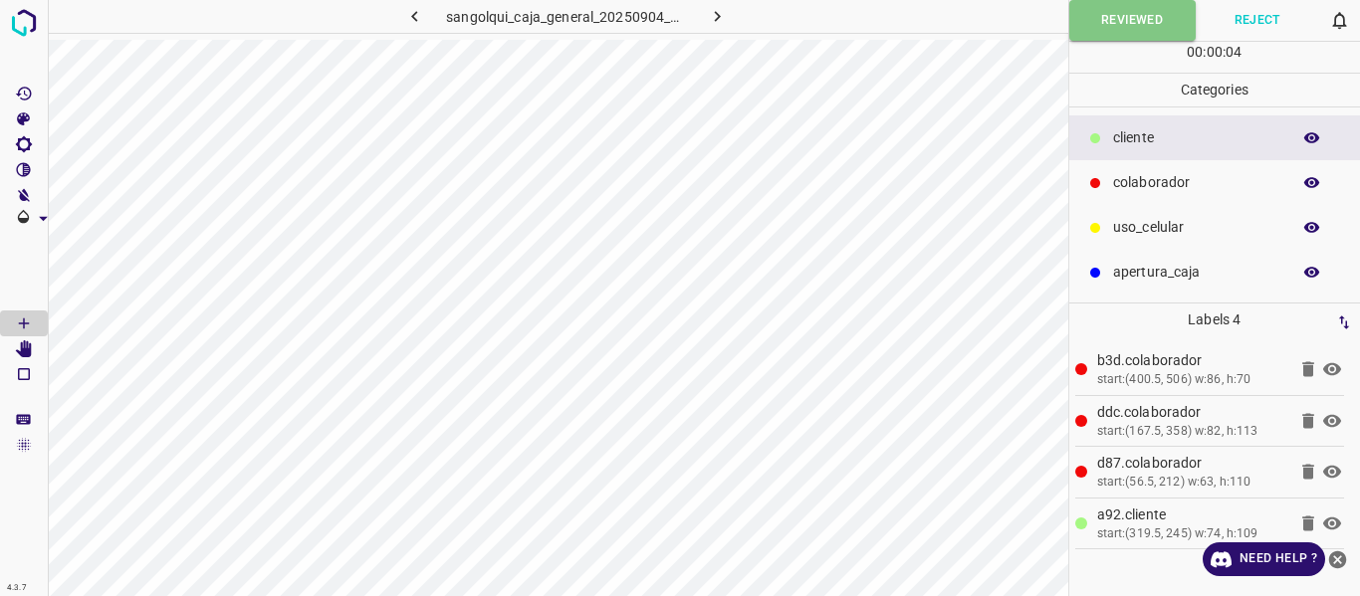
drag, startPoint x: 723, startPoint y: 11, endPoint x: 732, endPoint y: -2, distance: 15.7
click at [732, 0] on html "4.3.7 sangolqui_caja_general_20250904_142517_360396.jpg Reviewed Reject 0 00 : …" at bounding box center [680, 298] width 1360 height 596
drag, startPoint x: 730, startPoint y: 11, endPoint x: 725, endPoint y: 24, distance: 13.9
click at [729, 12] on button "button" at bounding box center [717, 16] width 64 height 33
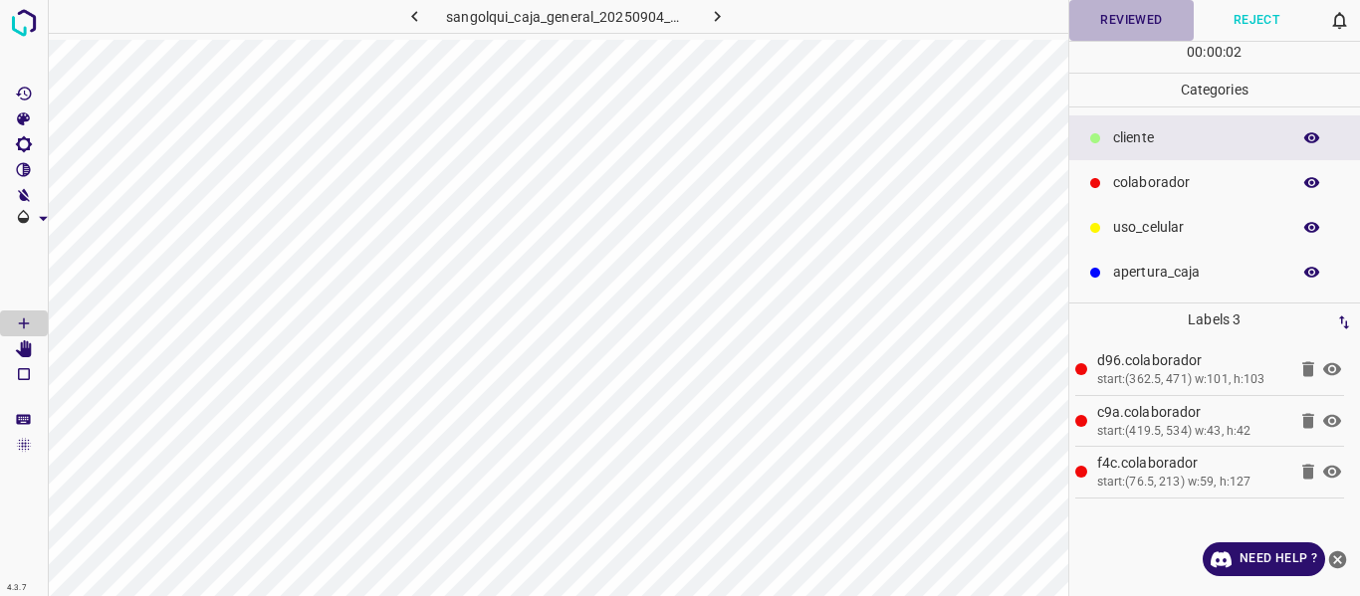
click at [1117, 23] on button "Reviewed" at bounding box center [1131, 20] width 125 height 41
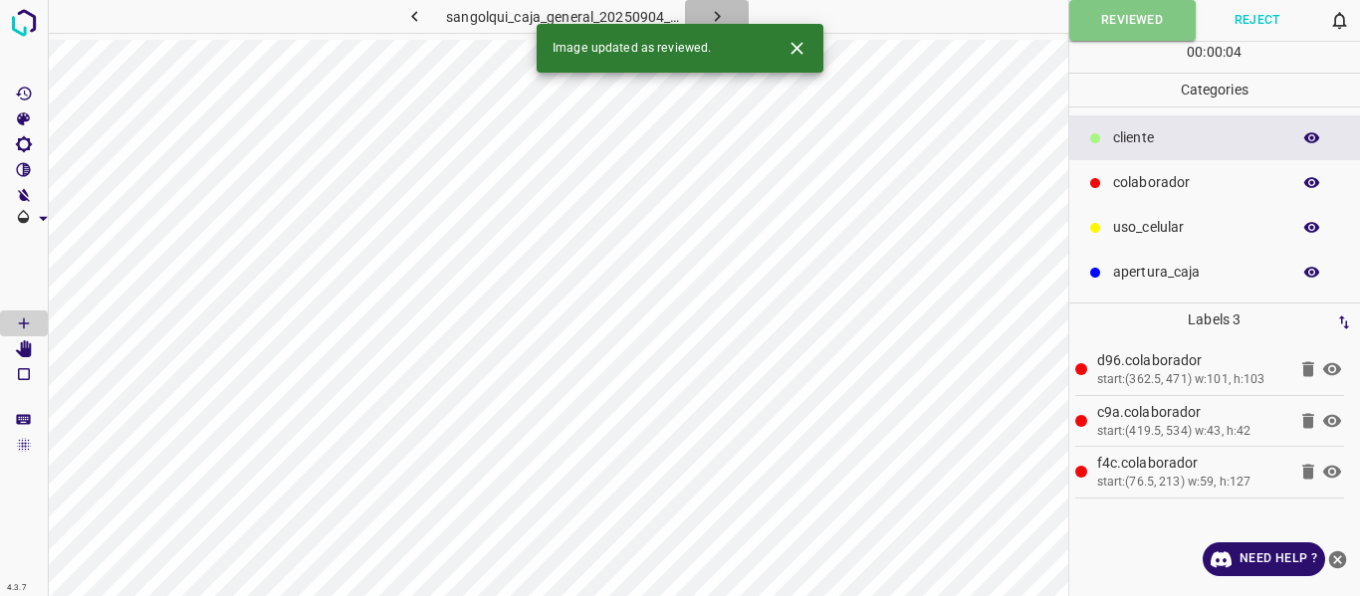
click at [712, 14] on icon "button" at bounding box center [717, 16] width 21 height 21
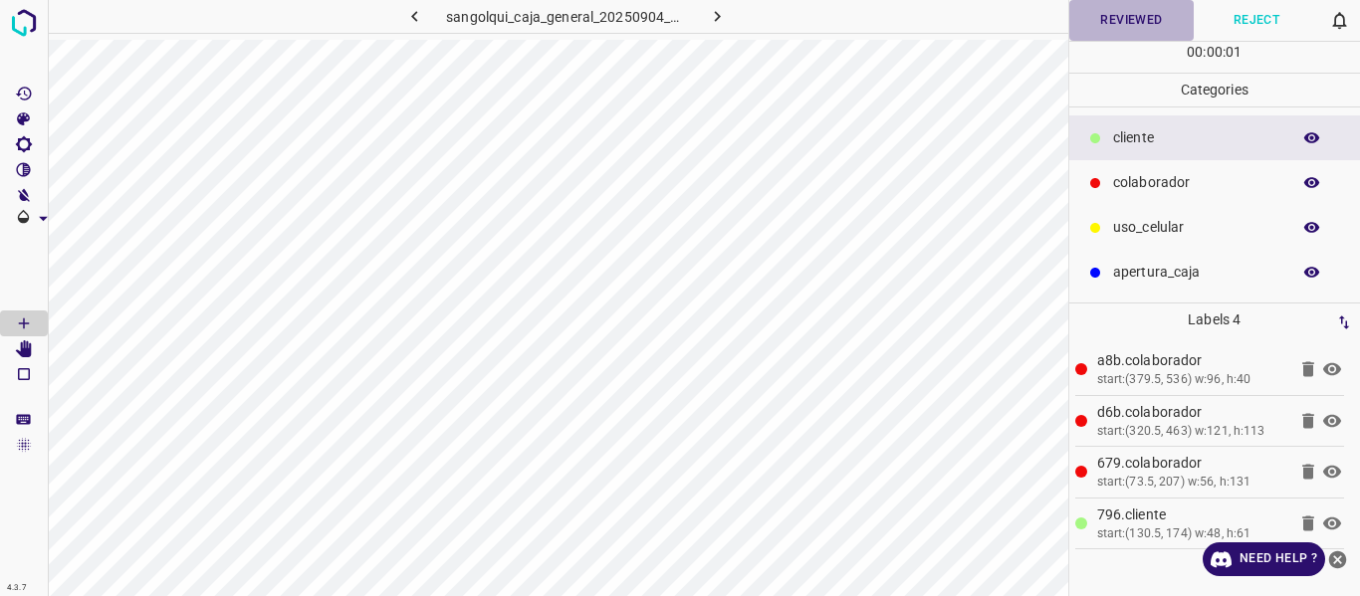
click at [1126, 22] on button "Reviewed" at bounding box center [1131, 20] width 125 height 41
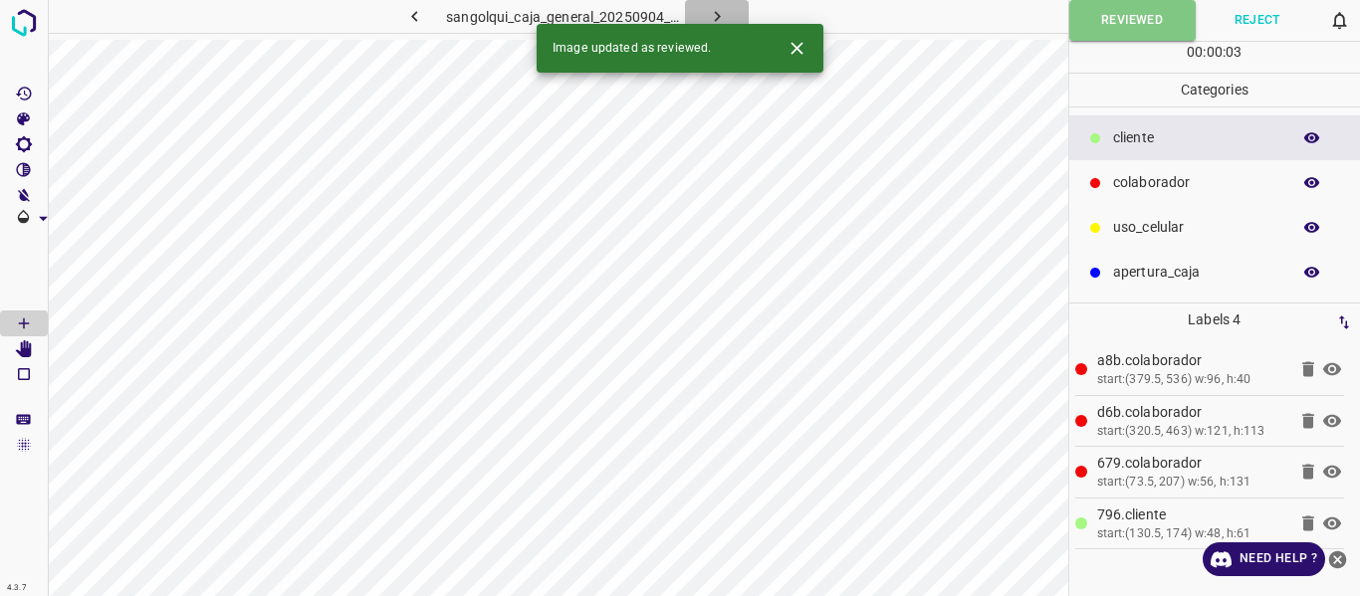
drag, startPoint x: 717, startPoint y: 13, endPoint x: 753, endPoint y: 14, distance: 35.9
click at [716, 13] on icon "button" at bounding box center [717, 16] width 21 height 21
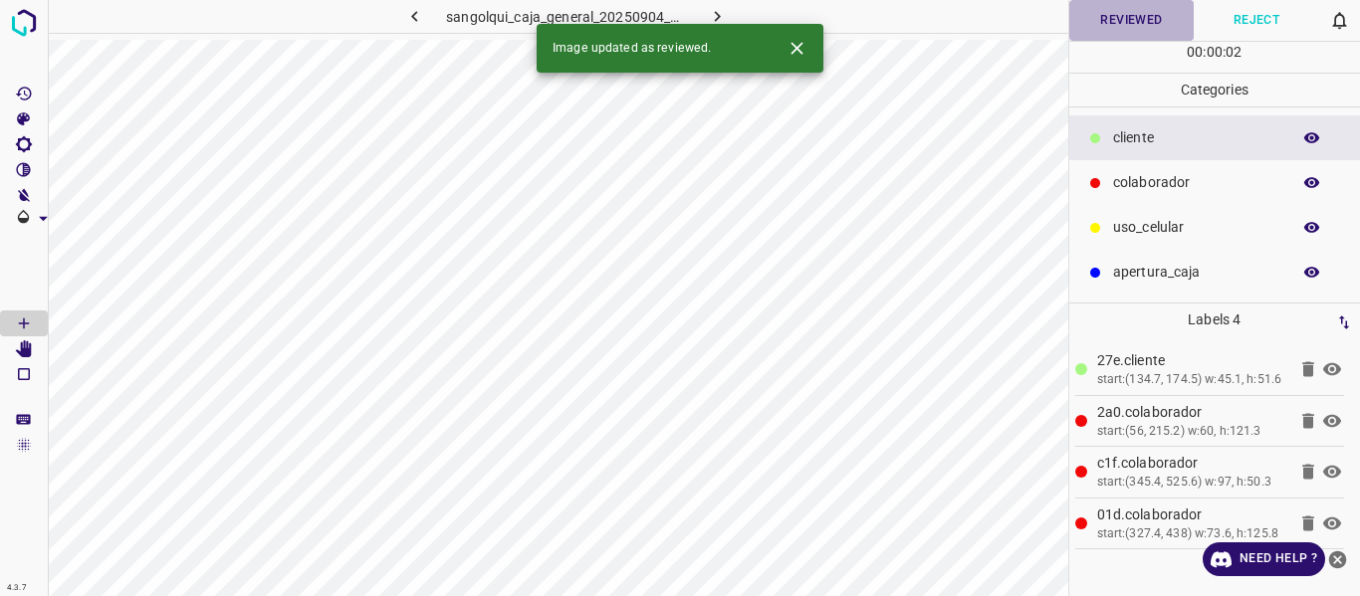
click at [1136, 19] on button "Reviewed" at bounding box center [1131, 20] width 125 height 41
click at [718, 16] on icon "button" at bounding box center [717, 16] width 6 height 11
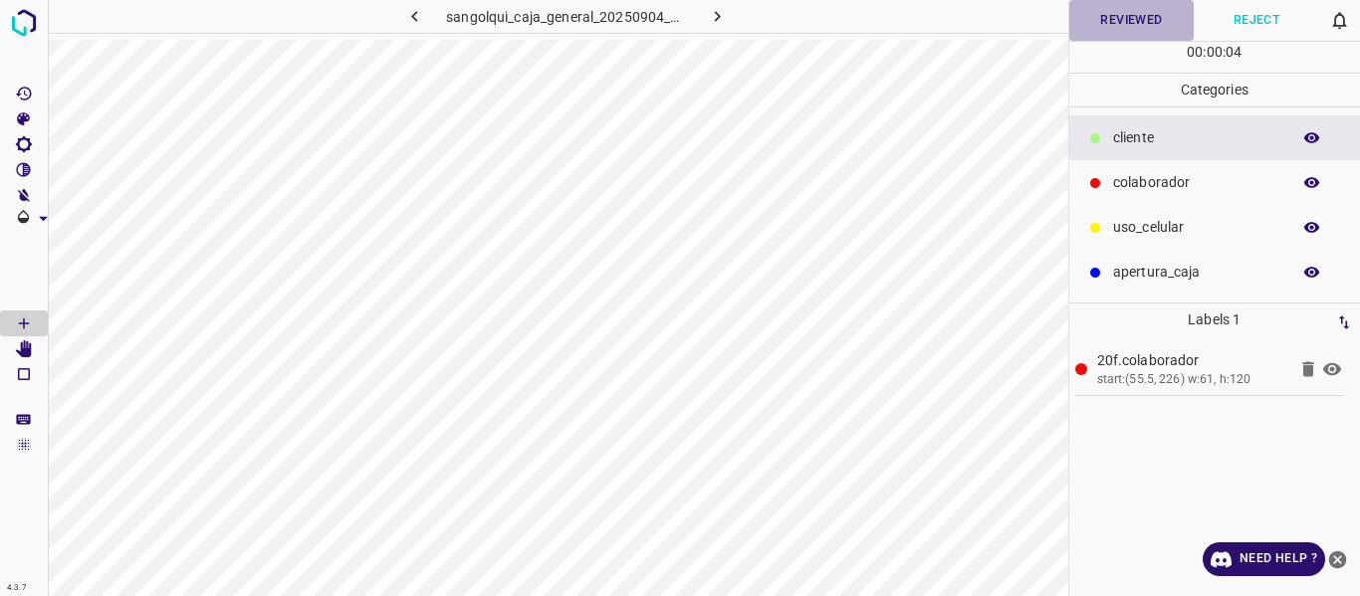
click at [1099, 21] on button "Reviewed" at bounding box center [1131, 20] width 125 height 41
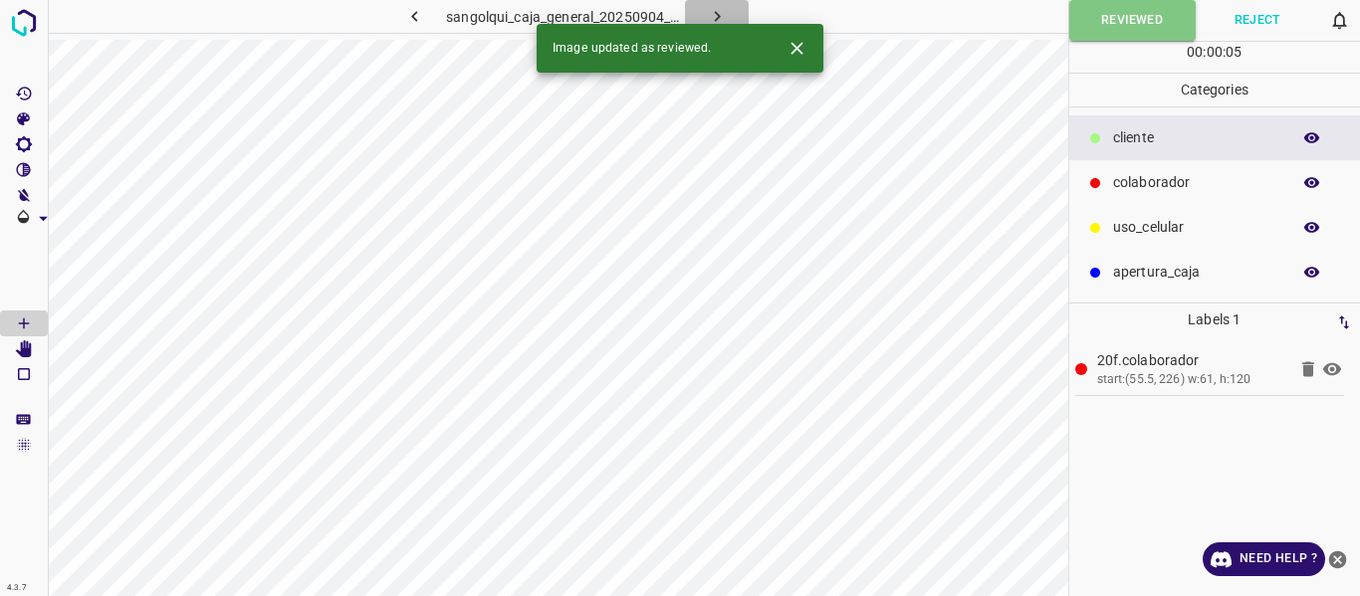
click at [704, 10] on button "button" at bounding box center [717, 16] width 64 height 33
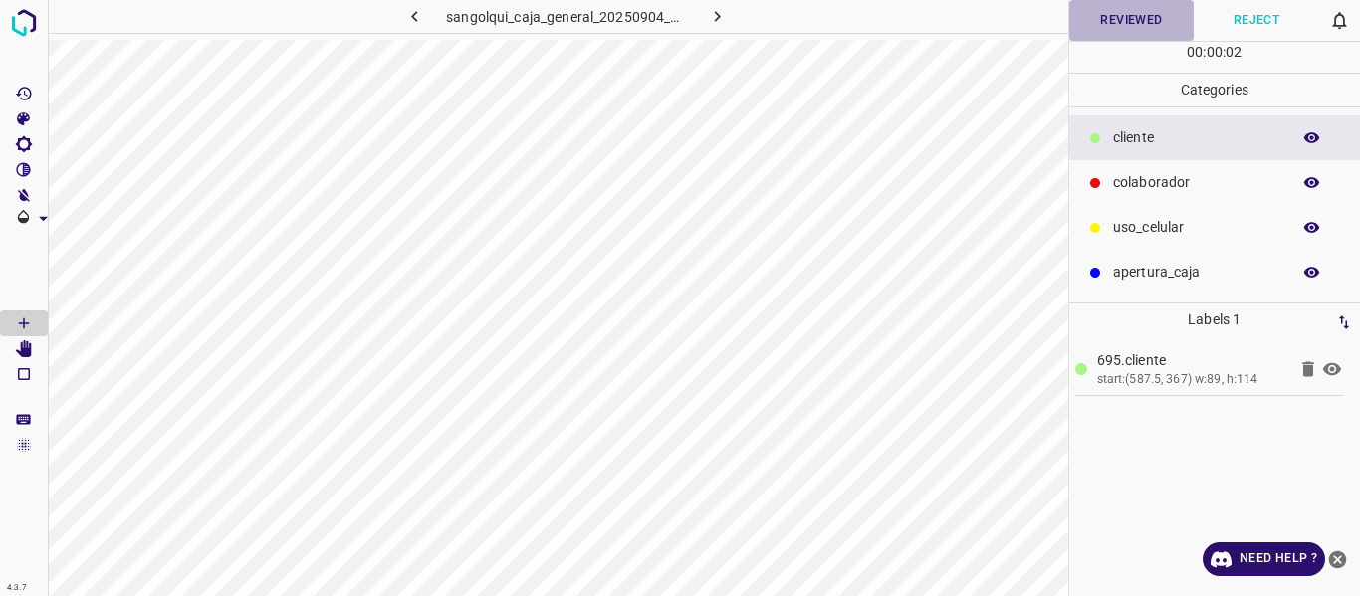
click at [1147, 25] on button "Reviewed" at bounding box center [1131, 20] width 125 height 41
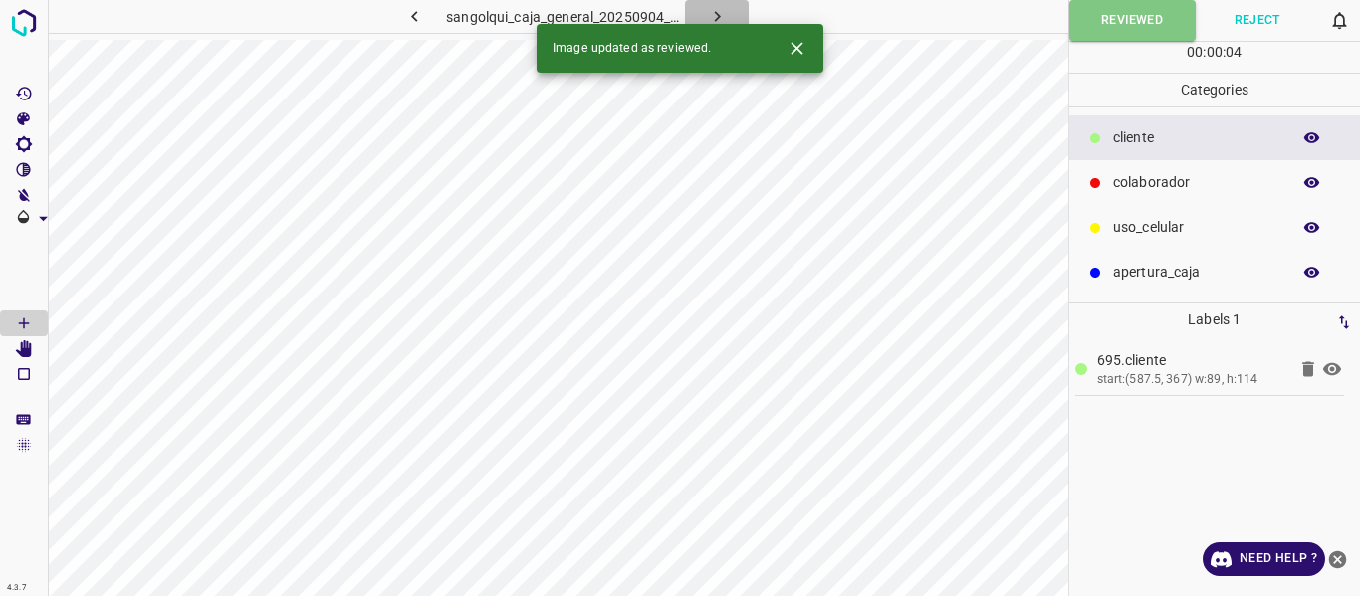
click at [698, 17] on button "button" at bounding box center [717, 16] width 64 height 33
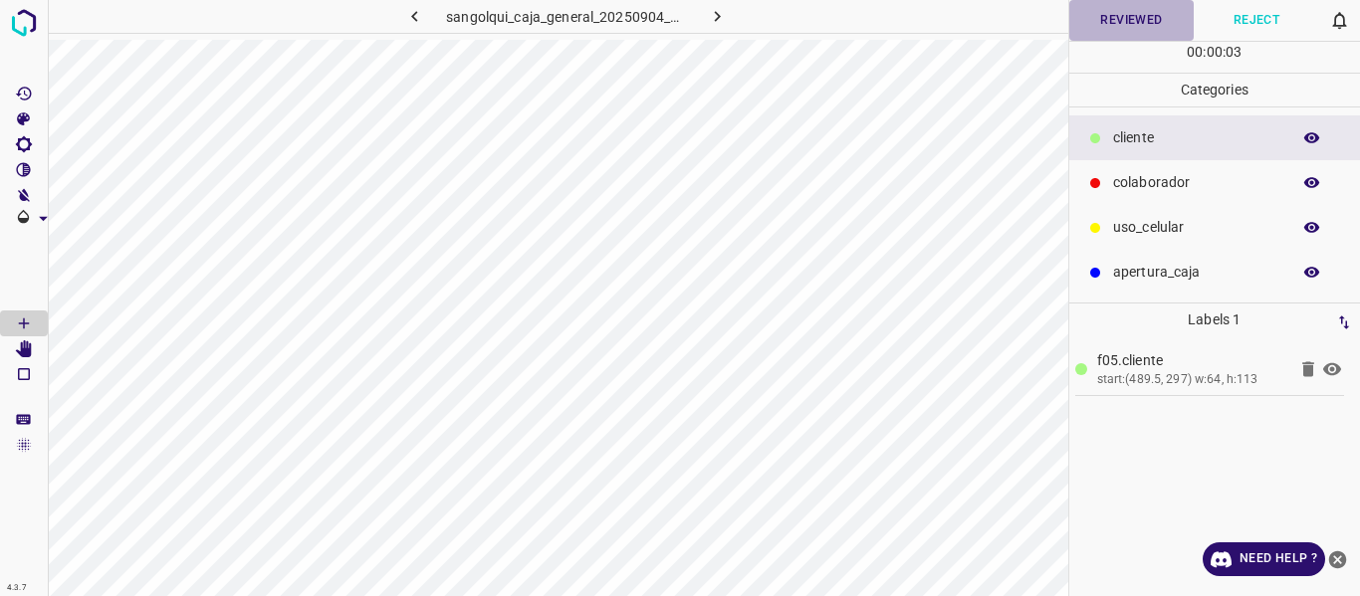
click at [1097, 28] on button "Reviewed" at bounding box center [1131, 20] width 125 height 41
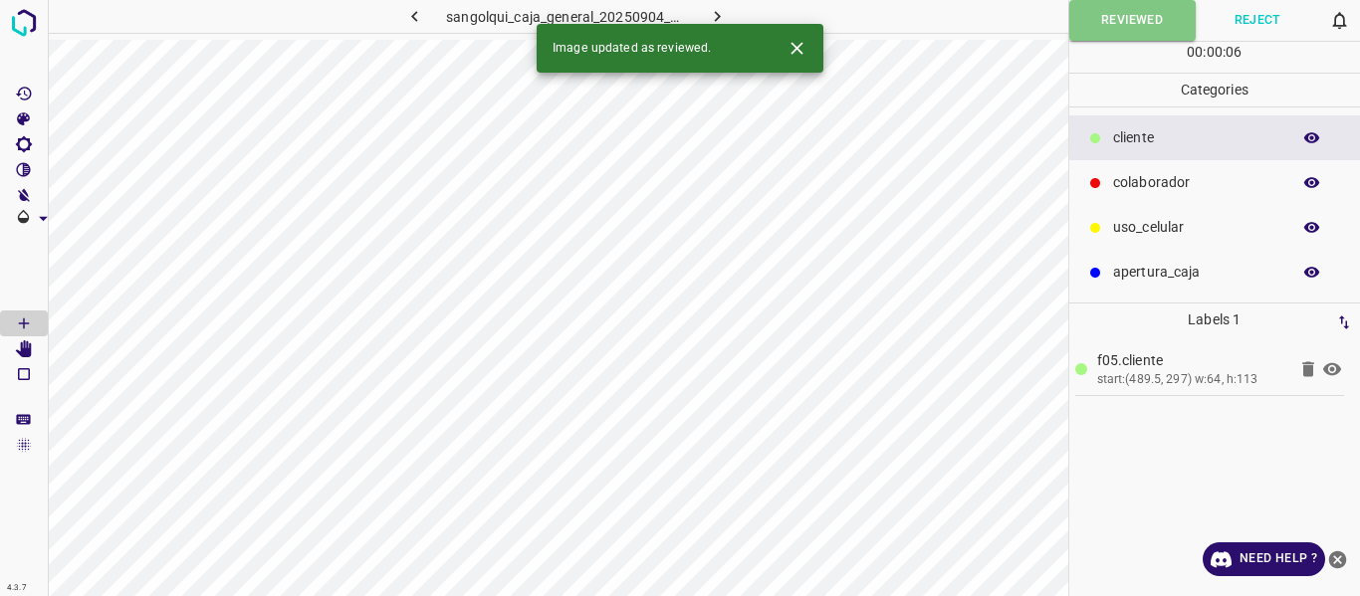
click at [716, 17] on icon "button" at bounding box center [717, 16] width 21 height 21
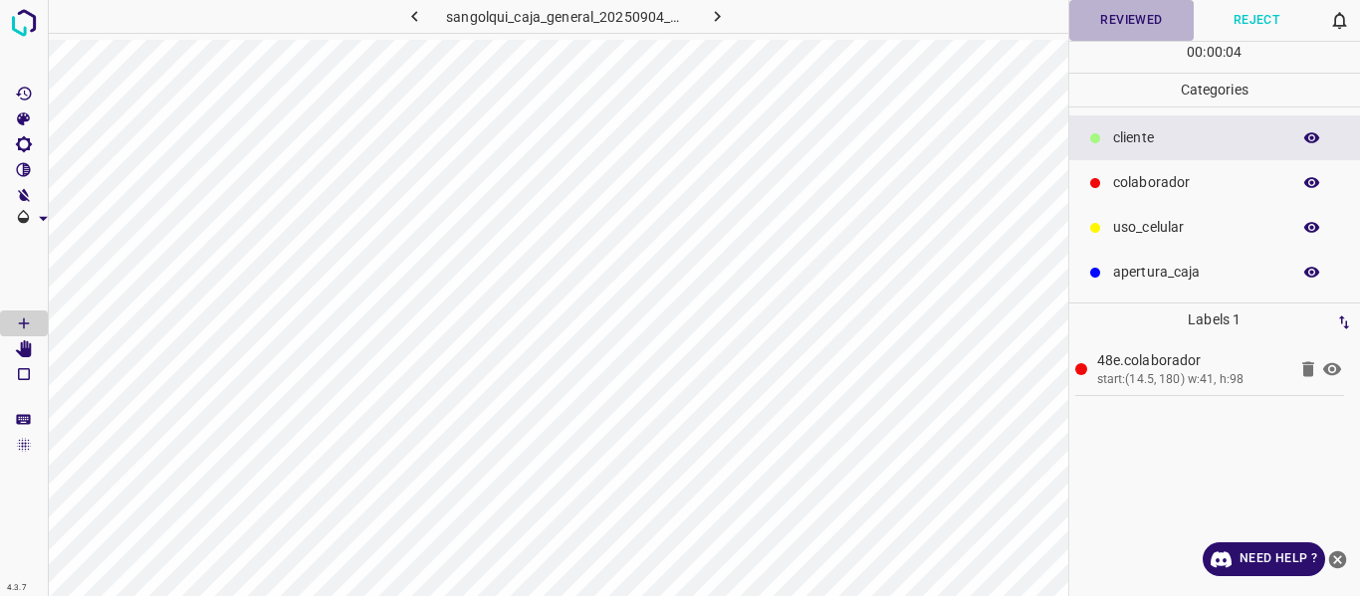
click at [1128, 24] on button "Reviewed" at bounding box center [1131, 20] width 125 height 41
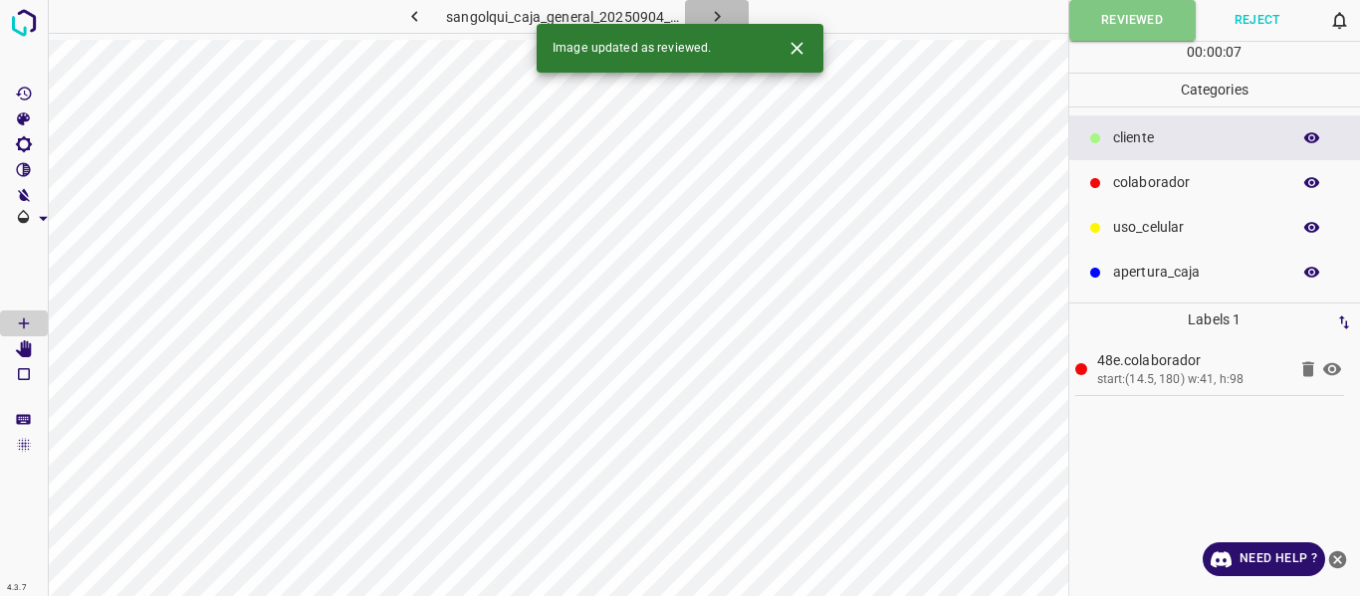
click at [722, 16] on icon "button" at bounding box center [717, 16] width 21 height 21
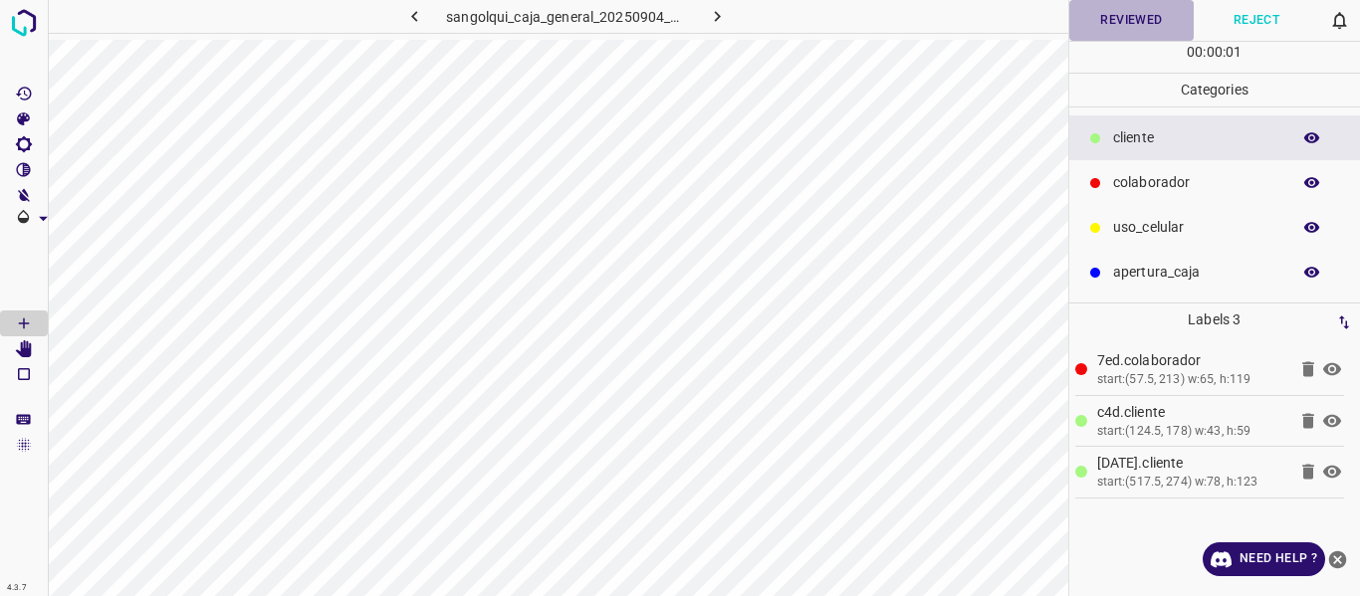
click at [1104, 27] on button "Reviewed" at bounding box center [1131, 20] width 125 height 41
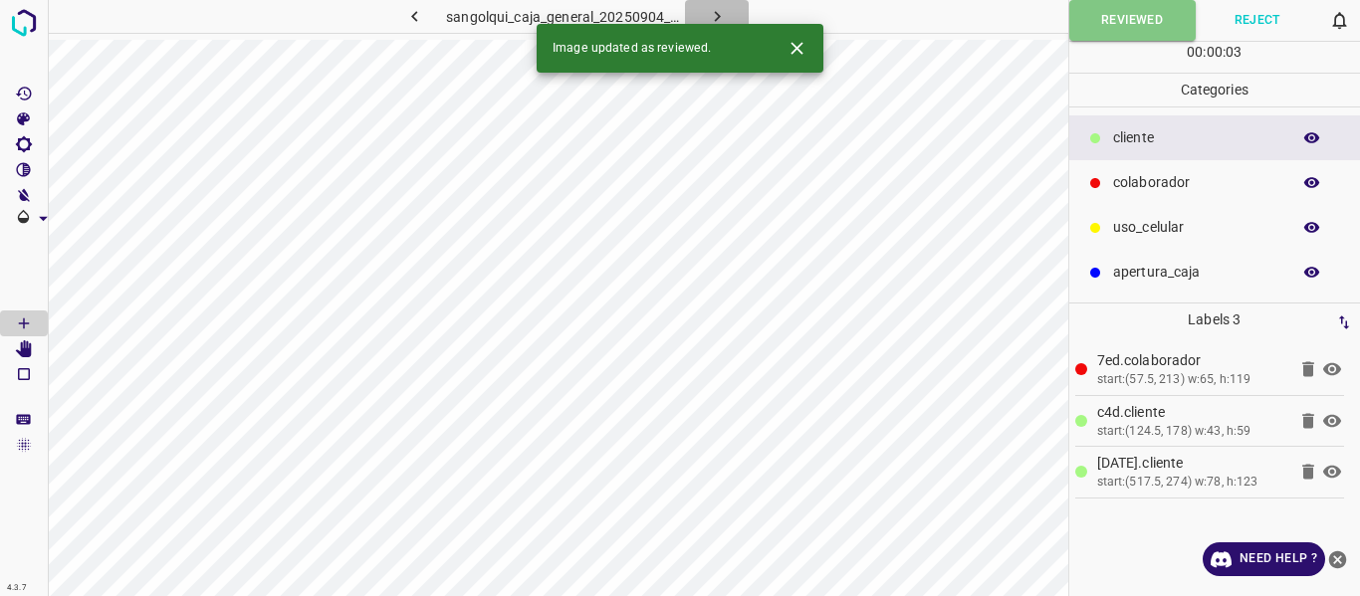
click at [718, 12] on icon "button" at bounding box center [717, 16] width 21 height 21
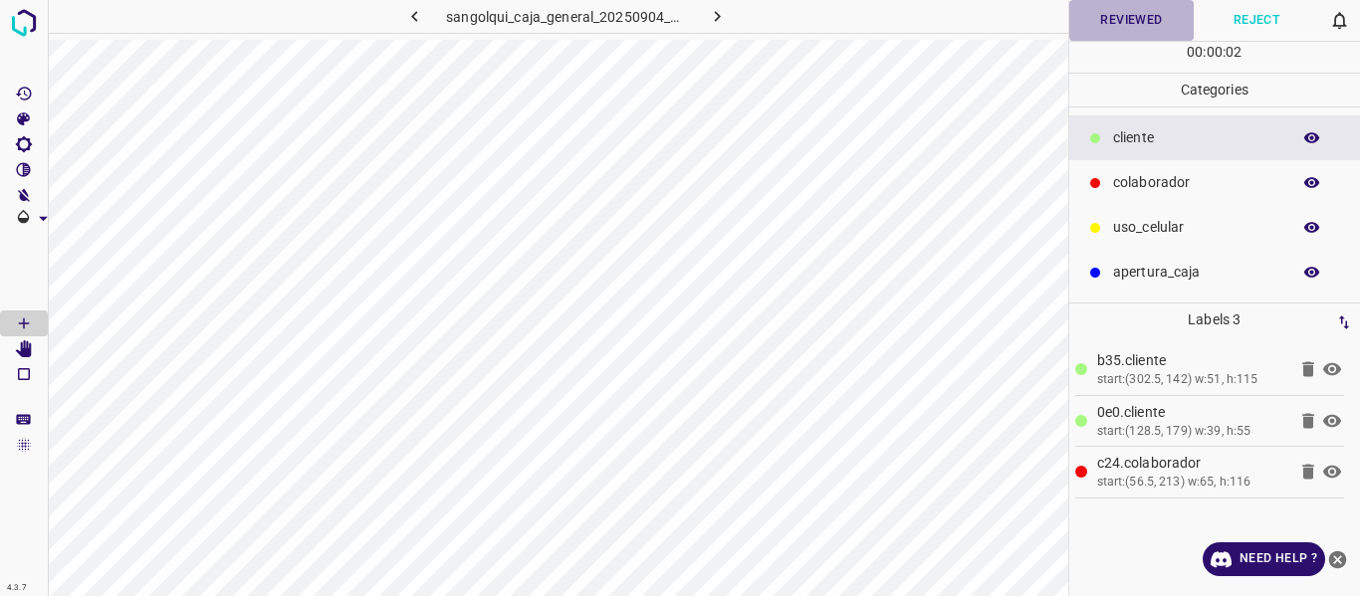
click at [1127, 10] on button "Reviewed" at bounding box center [1131, 20] width 125 height 41
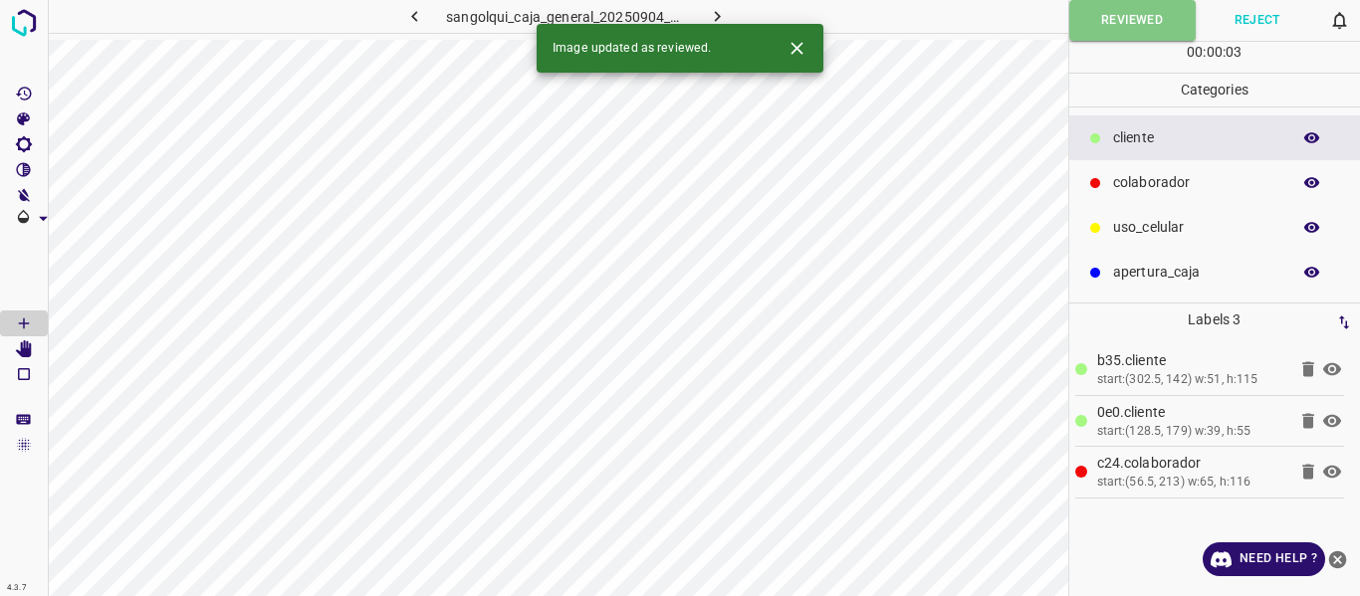
click at [720, 16] on icon "button" at bounding box center [717, 16] width 21 height 21
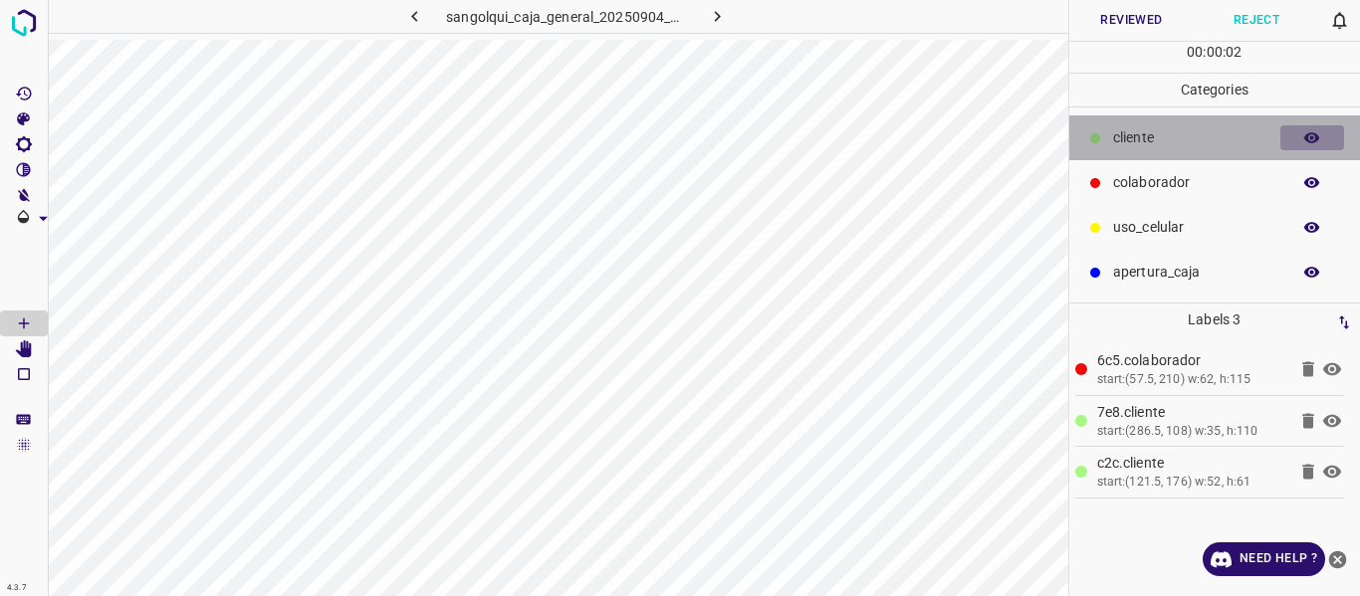
click at [1319, 135] on icon "button" at bounding box center [1312, 138] width 18 height 18
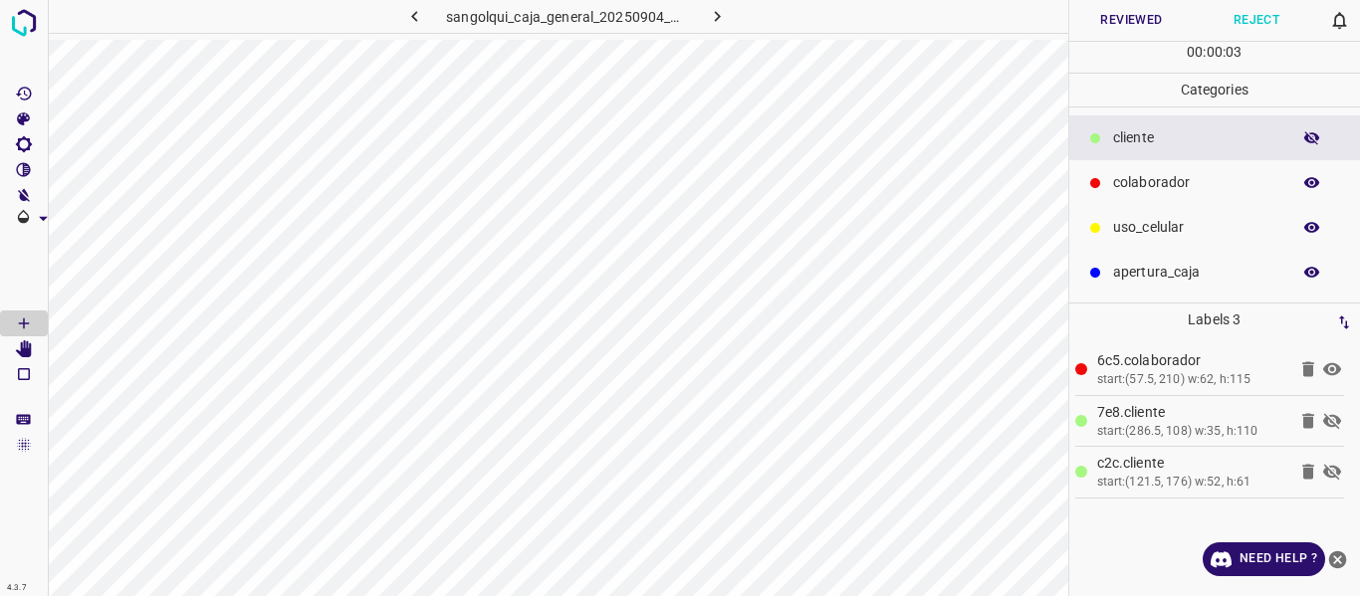
click at [1319, 135] on icon "button" at bounding box center [1312, 138] width 18 height 18
click at [1092, 18] on button "Reviewed" at bounding box center [1131, 20] width 125 height 41
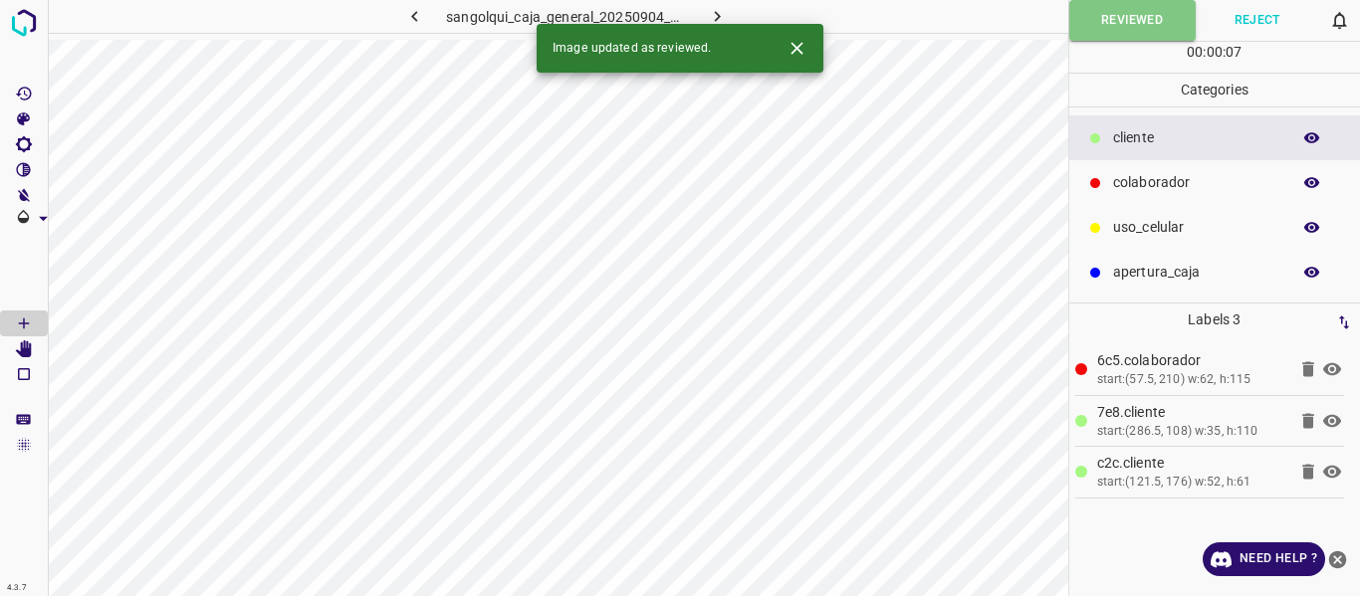
click at [715, 21] on icon "button" at bounding box center [717, 16] width 6 height 11
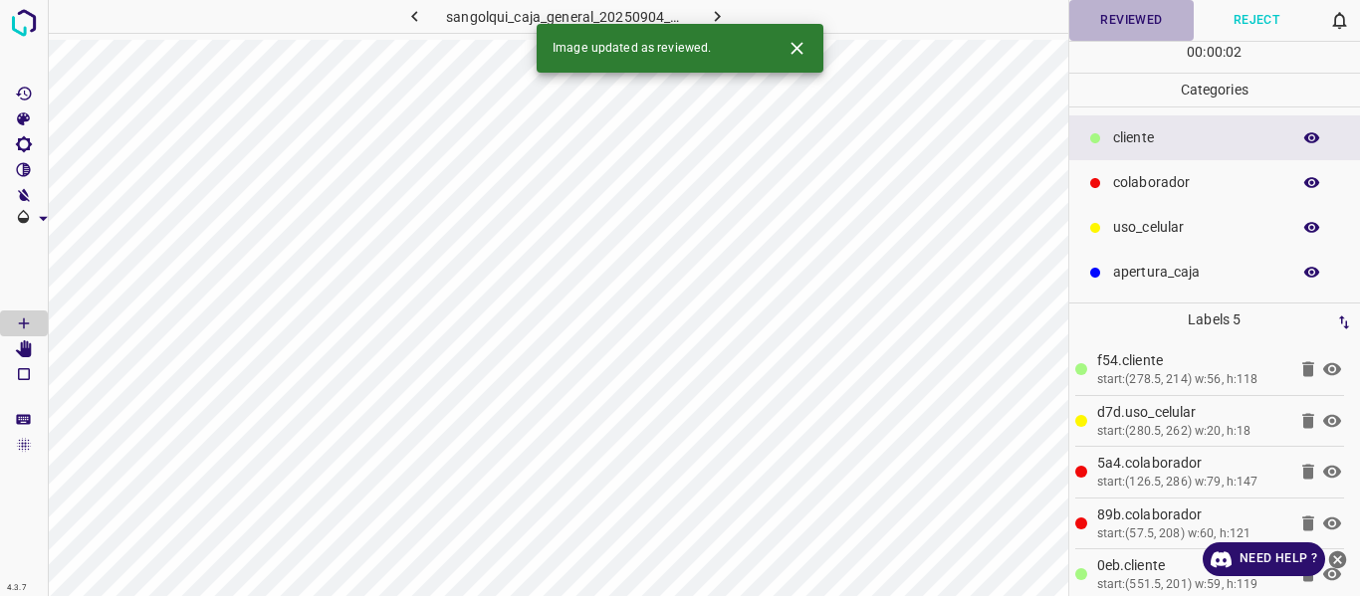
click at [1113, 23] on button "Reviewed" at bounding box center [1131, 20] width 125 height 41
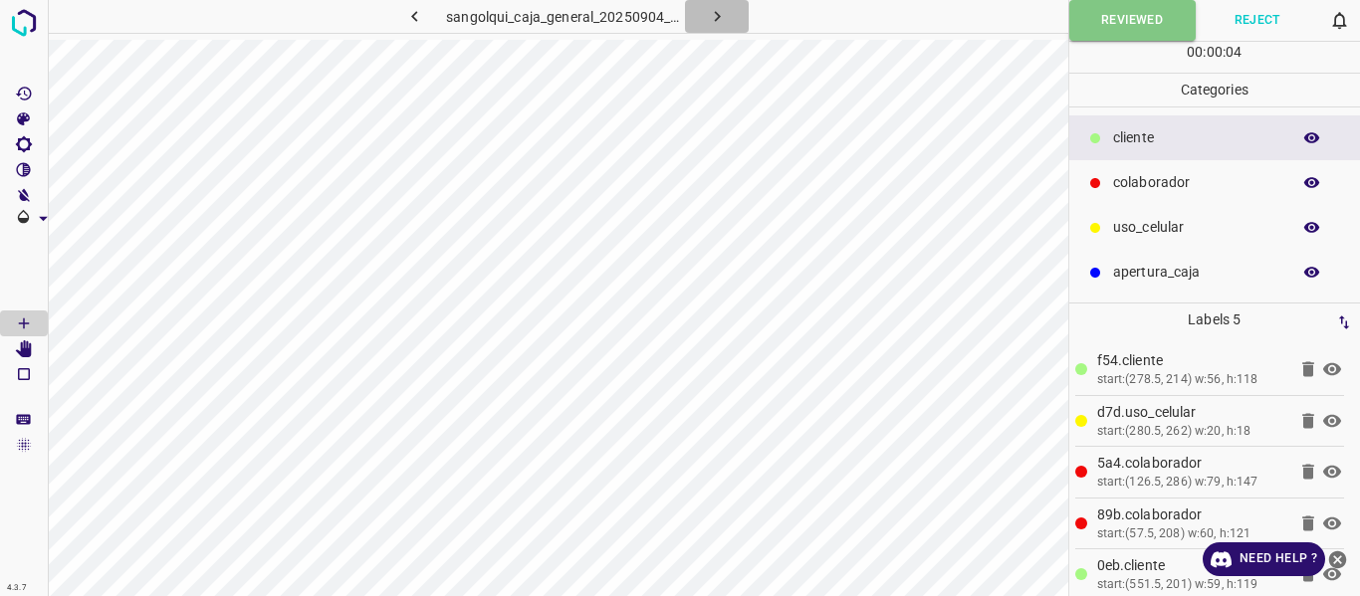
click at [721, 15] on icon "button" at bounding box center [717, 16] width 21 height 21
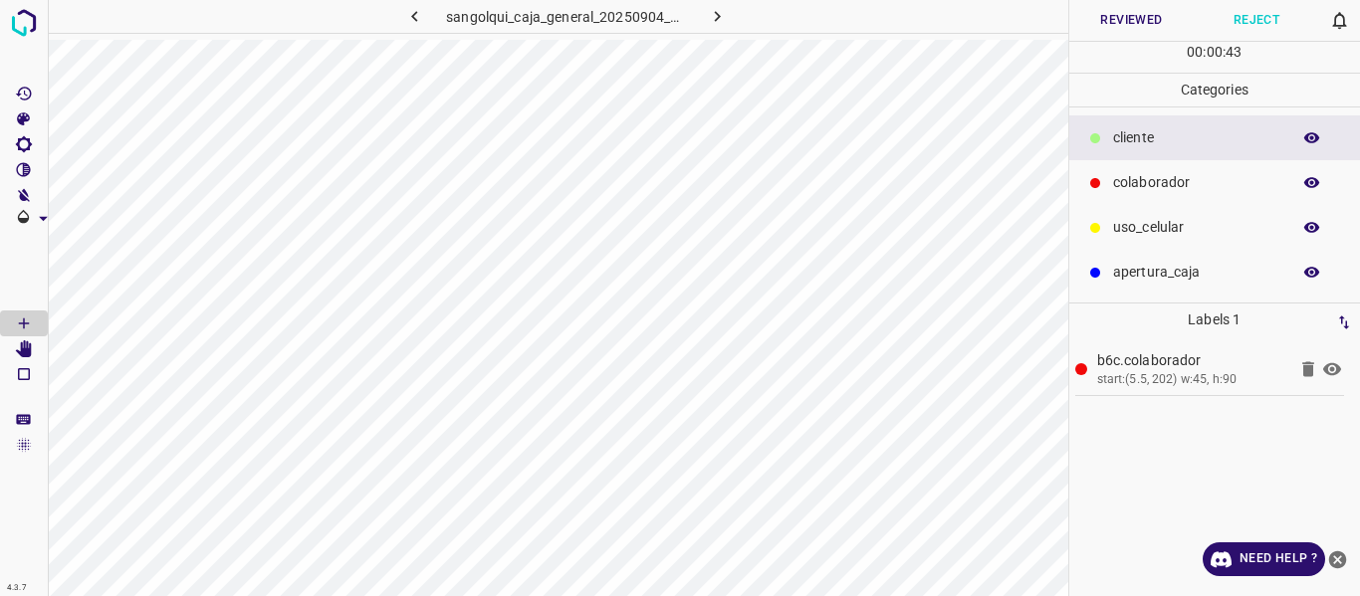
click at [1155, 21] on button "Reviewed" at bounding box center [1131, 20] width 125 height 41
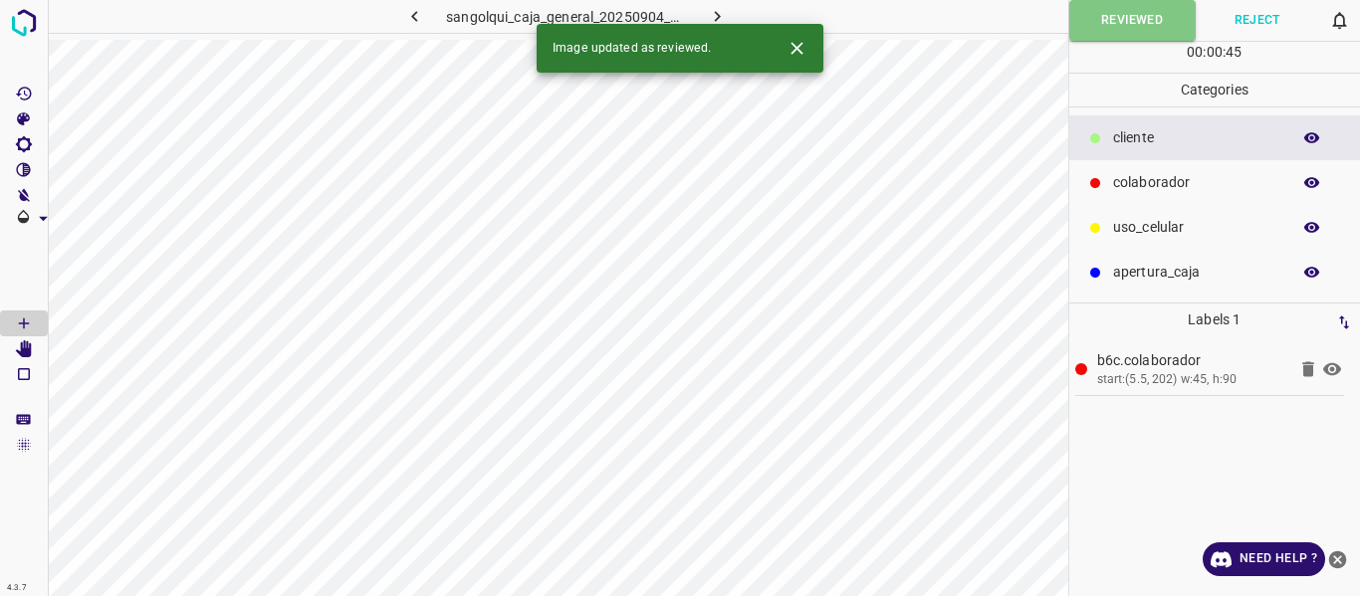
click at [711, 7] on icon "button" at bounding box center [717, 16] width 21 height 21
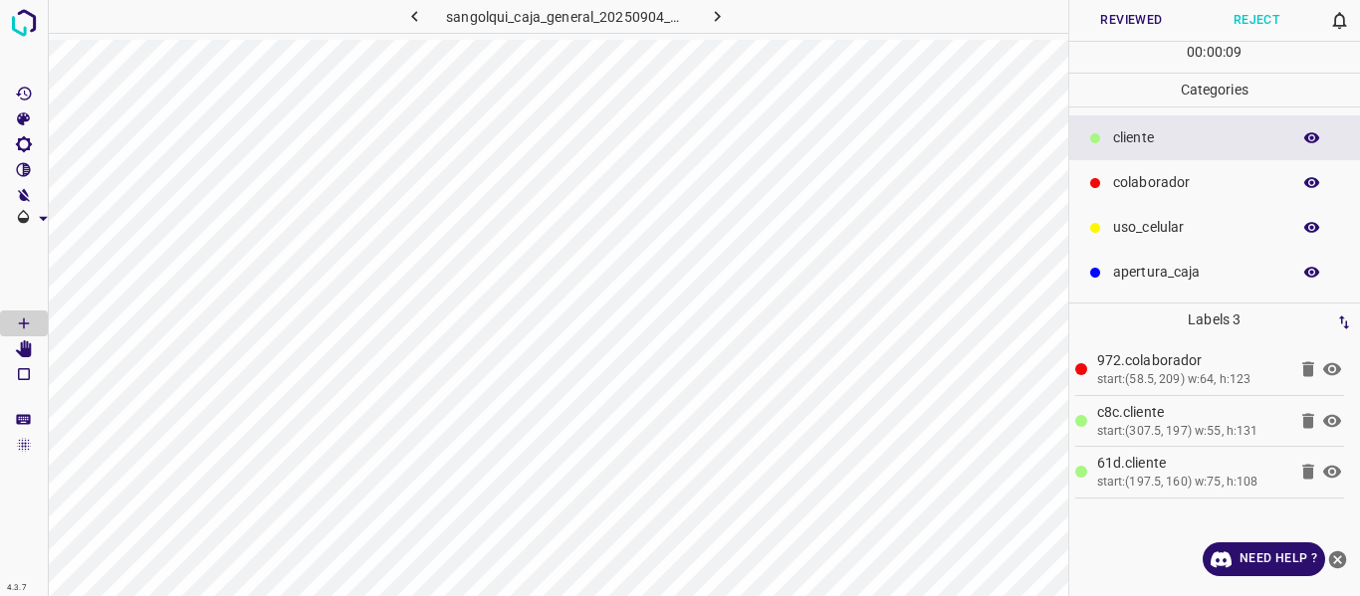
click at [1117, 21] on button "Reviewed" at bounding box center [1131, 20] width 125 height 41
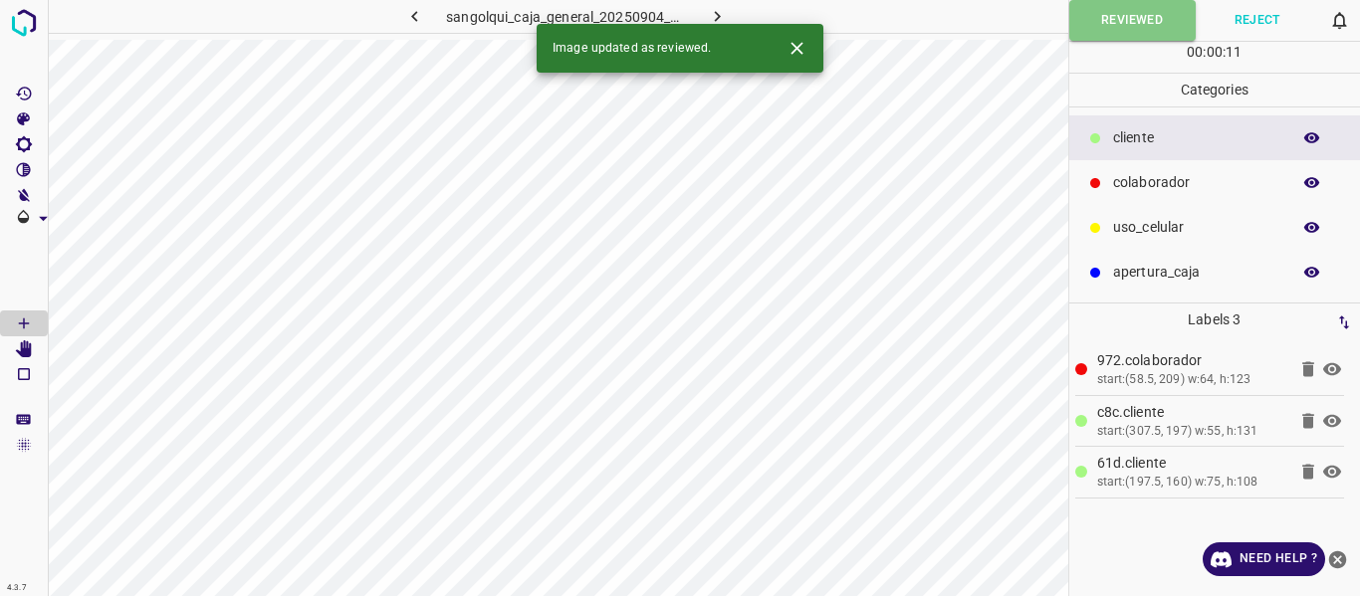
click at [715, 14] on icon "button" at bounding box center [717, 16] width 21 height 21
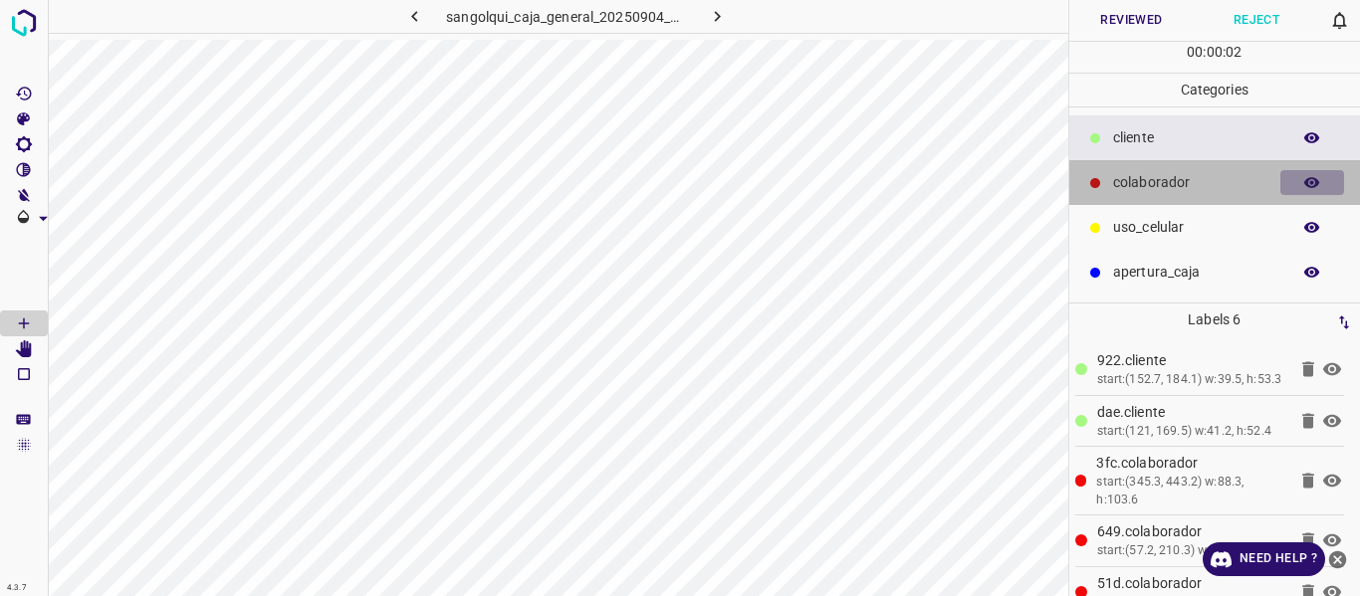
click at [1313, 187] on icon "button" at bounding box center [1312, 182] width 16 height 11
drag, startPoint x: 1309, startPoint y: 189, endPoint x: 1218, endPoint y: 106, distance: 124.0
click at [1309, 184] on icon "button" at bounding box center [1312, 183] width 18 height 18
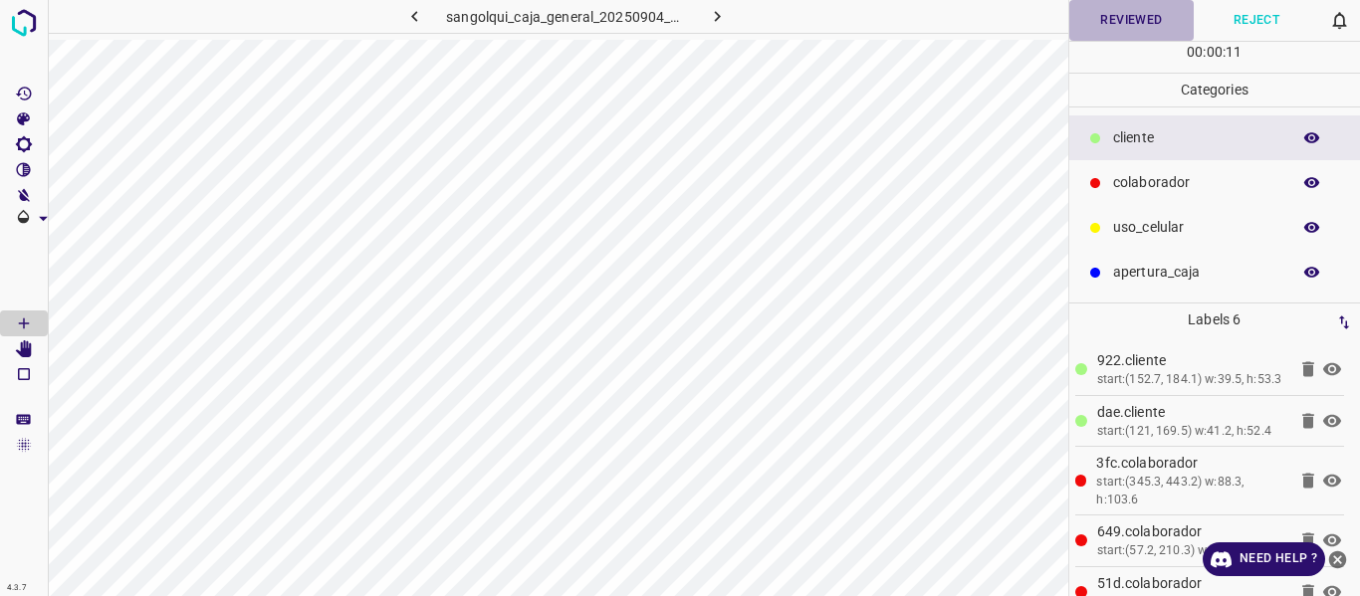
click at [1127, 7] on button "Reviewed" at bounding box center [1131, 20] width 125 height 41
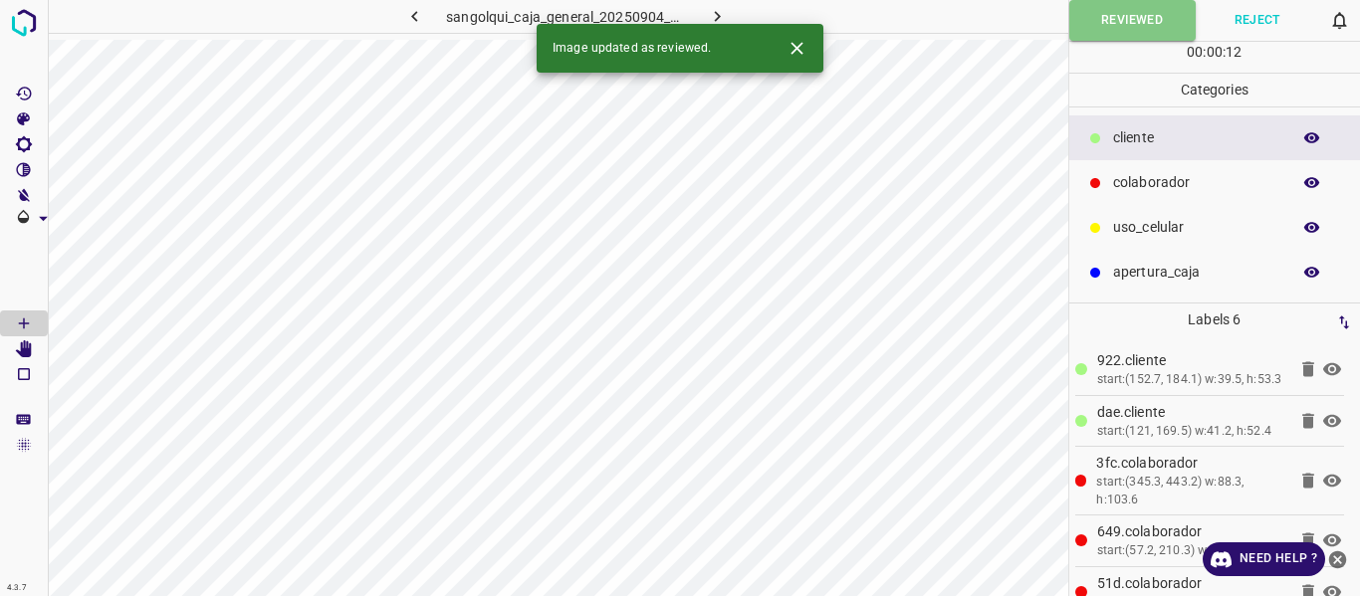
click at [714, 10] on icon "button" at bounding box center [717, 16] width 21 height 21
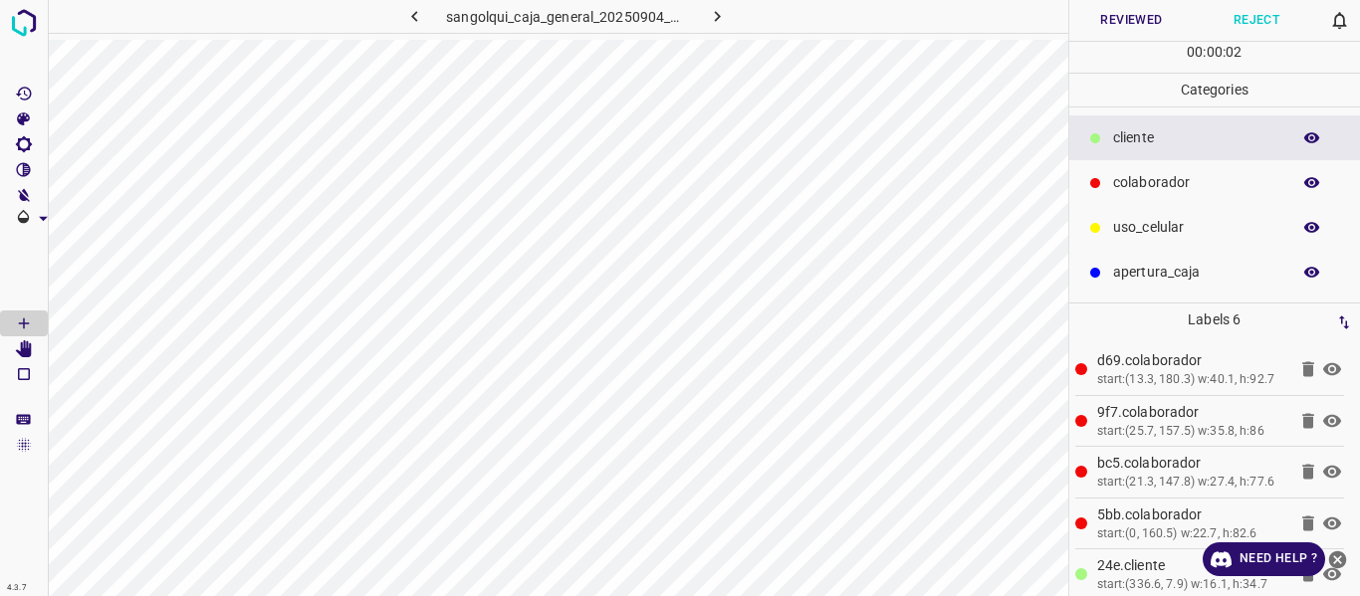
click at [1312, 181] on icon "button" at bounding box center [1312, 182] width 16 height 11
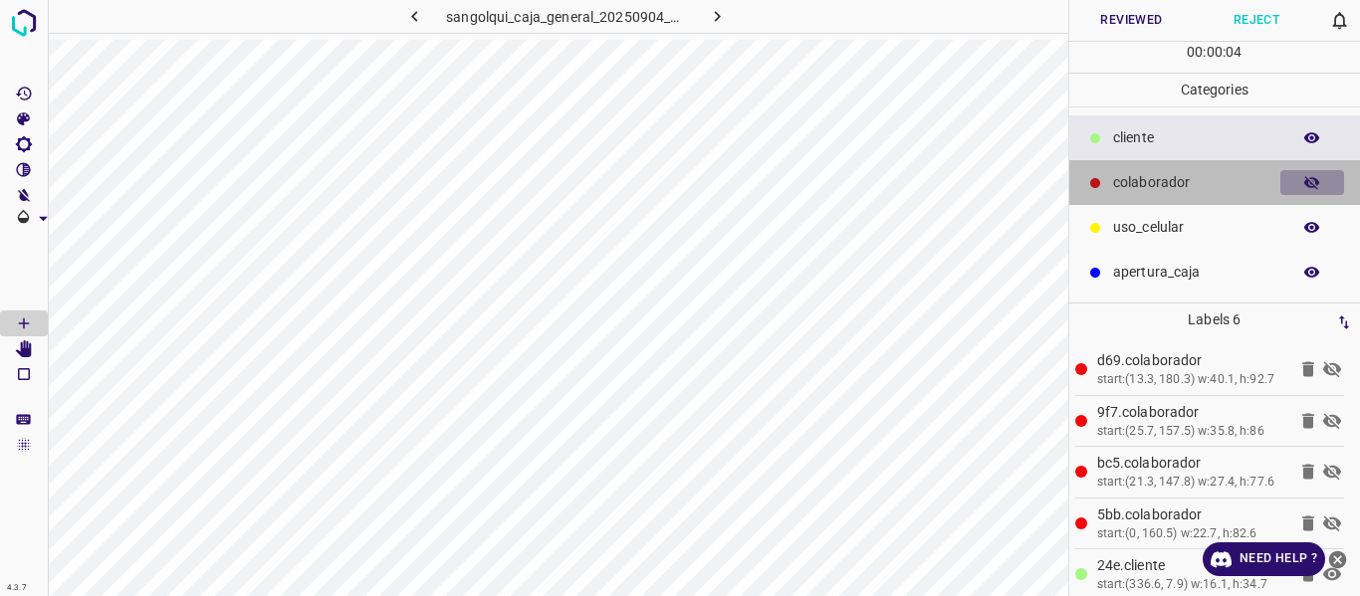
click at [1312, 181] on icon "button" at bounding box center [1312, 183] width 18 height 18
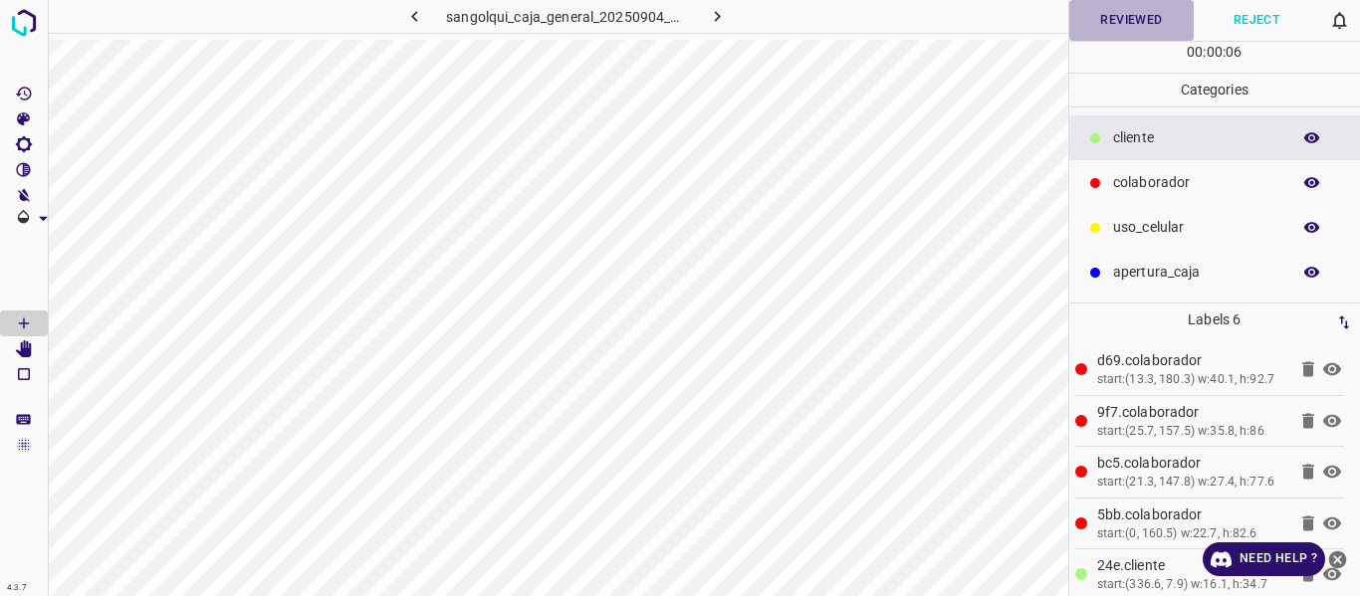
click at [1119, 18] on button "Reviewed" at bounding box center [1131, 20] width 125 height 41
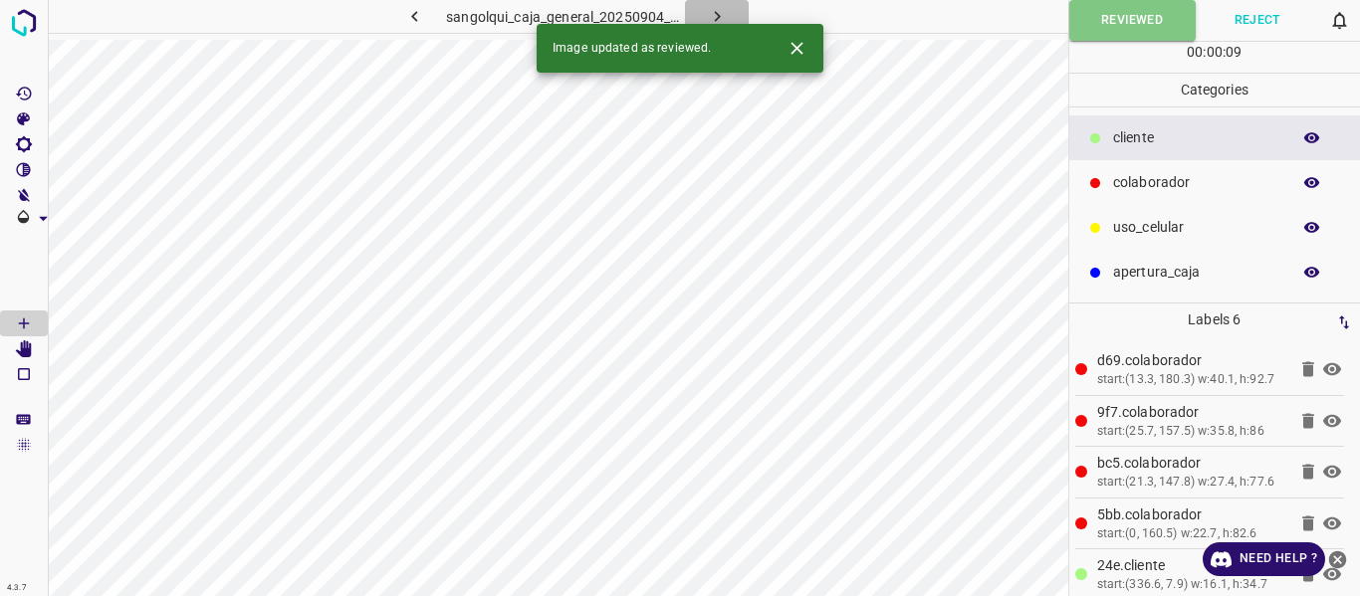
click at [707, 17] on icon "button" at bounding box center [717, 16] width 21 height 21
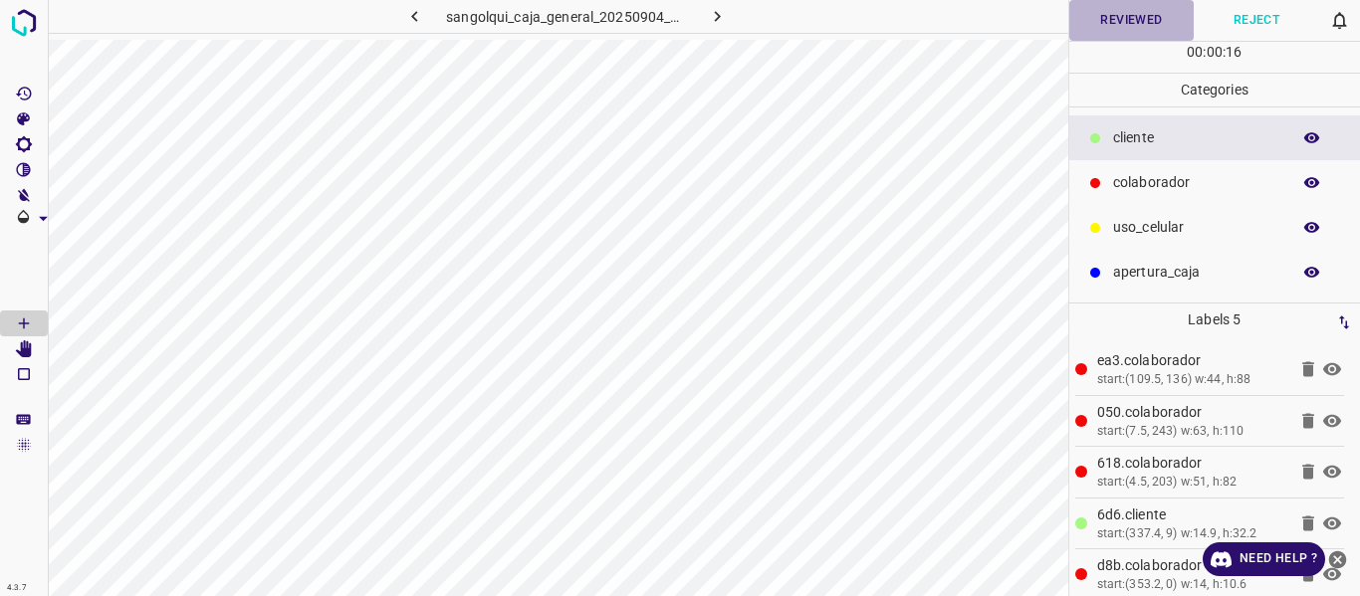
click at [1121, 18] on button "Reviewed" at bounding box center [1131, 20] width 125 height 41
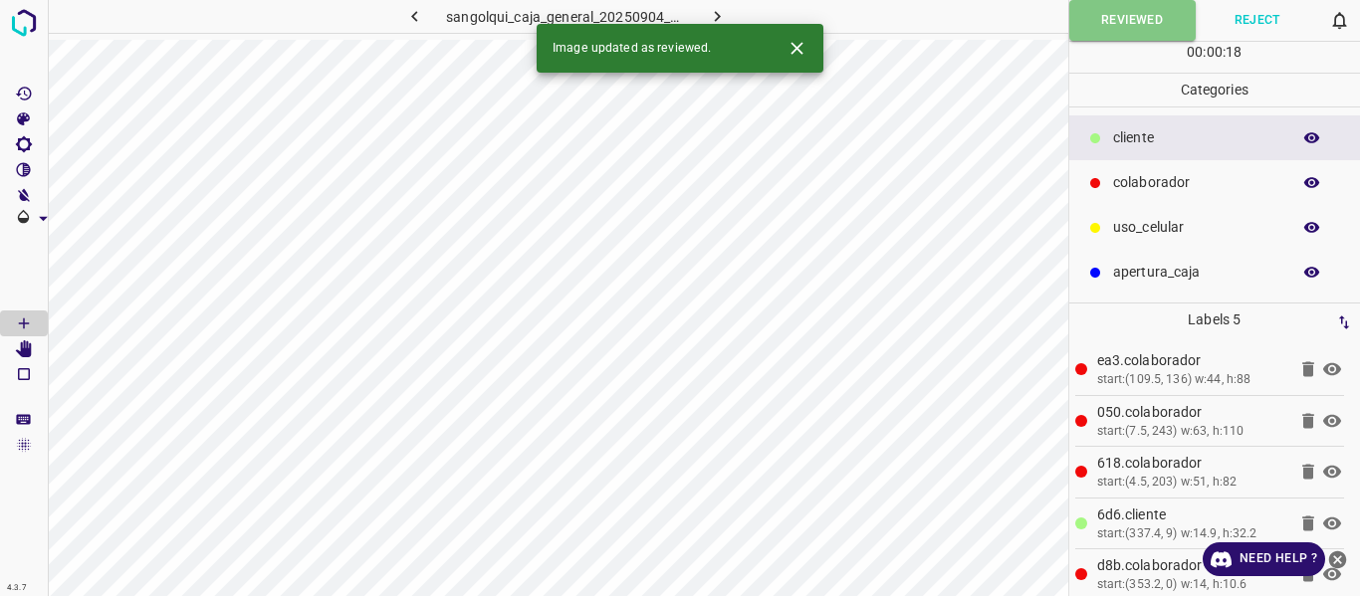
click at [723, 12] on icon "button" at bounding box center [717, 16] width 21 height 21
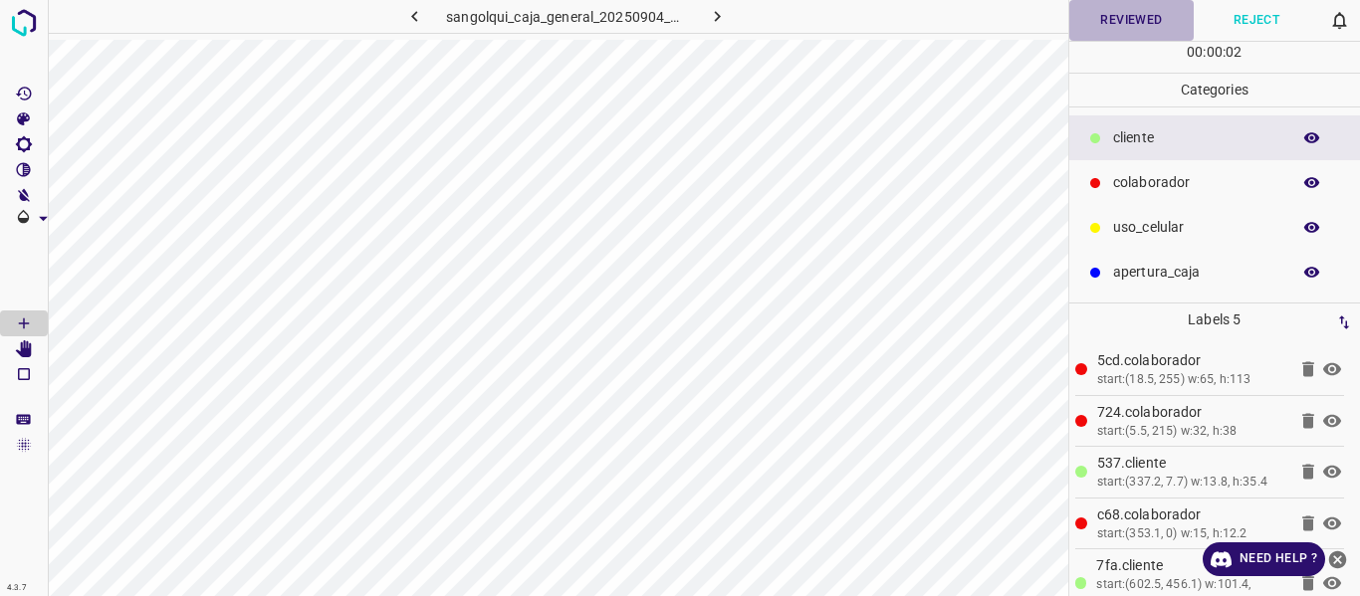
click at [1114, 22] on button "Reviewed" at bounding box center [1131, 20] width 125 height 41
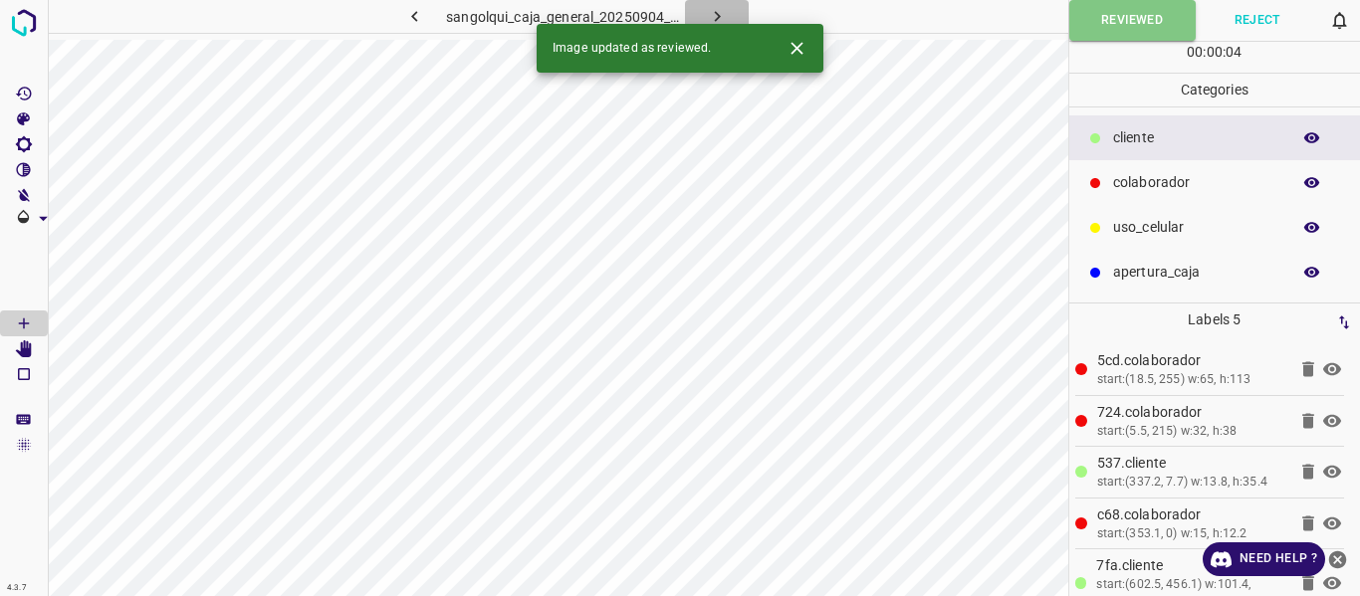
click at [707, 16] on icon "button" at bounding box center [717, 16] width 21 height 21
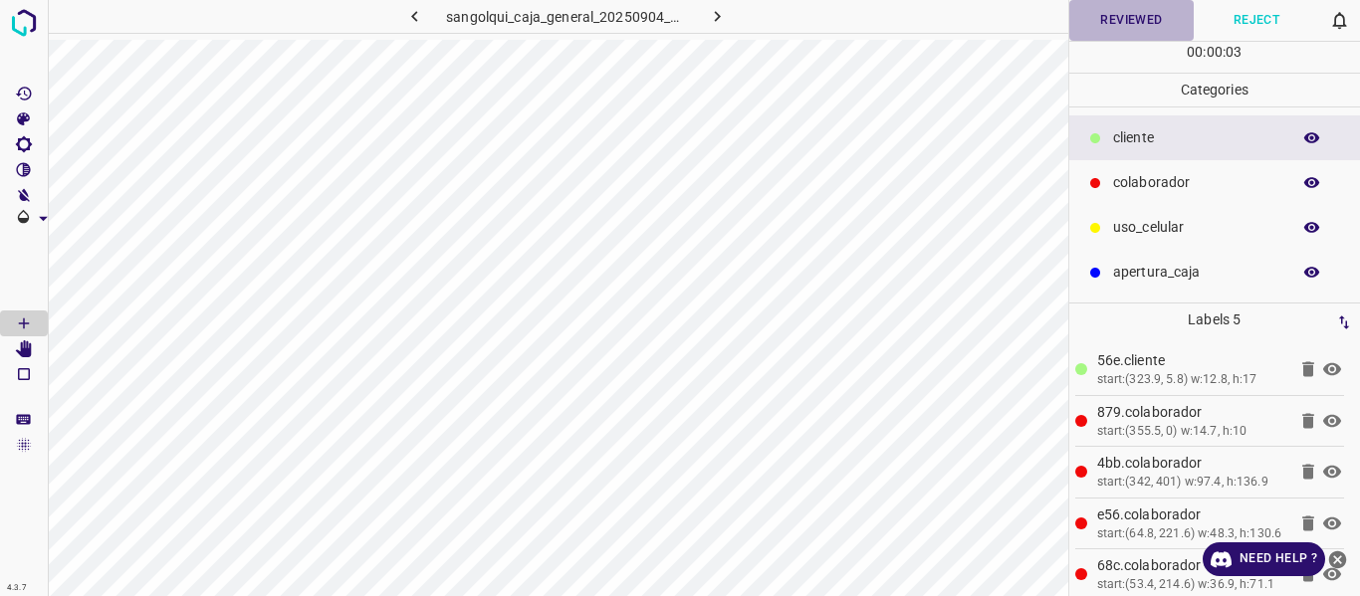
click at [1103, 29] on button "Reviewed" at bounding box center [1131, 20] width 125 height 41
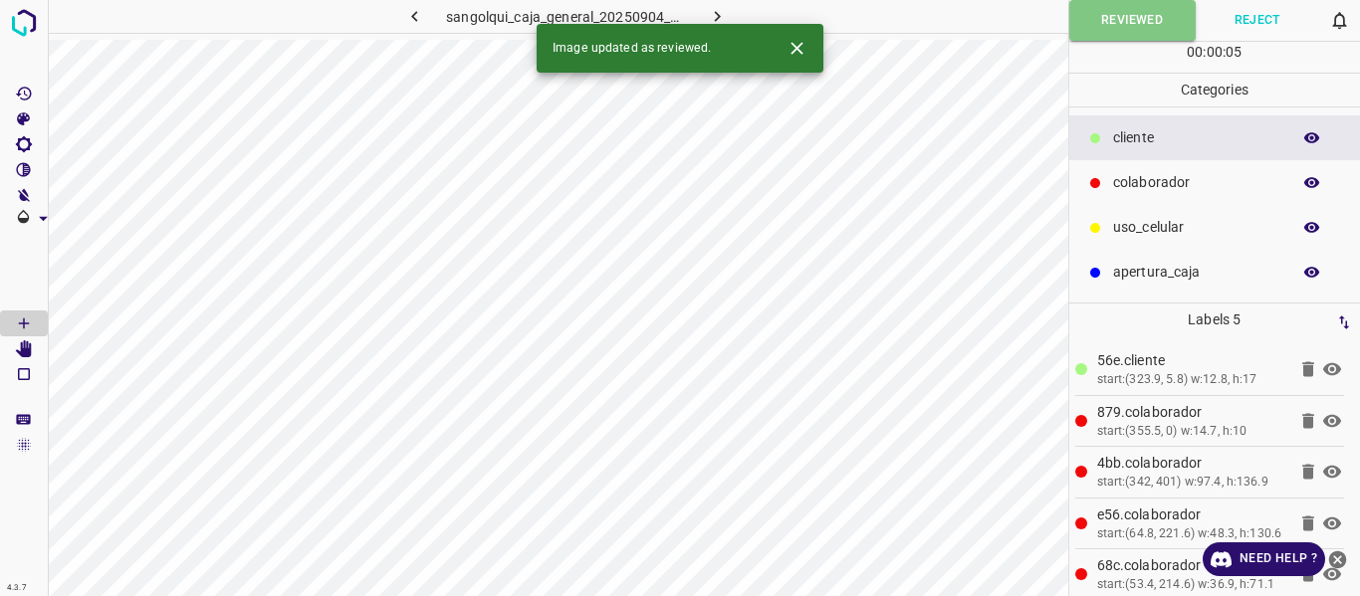
click at [718, 13] on icon "button" at bounding box center [717, 16] width 21 height 21
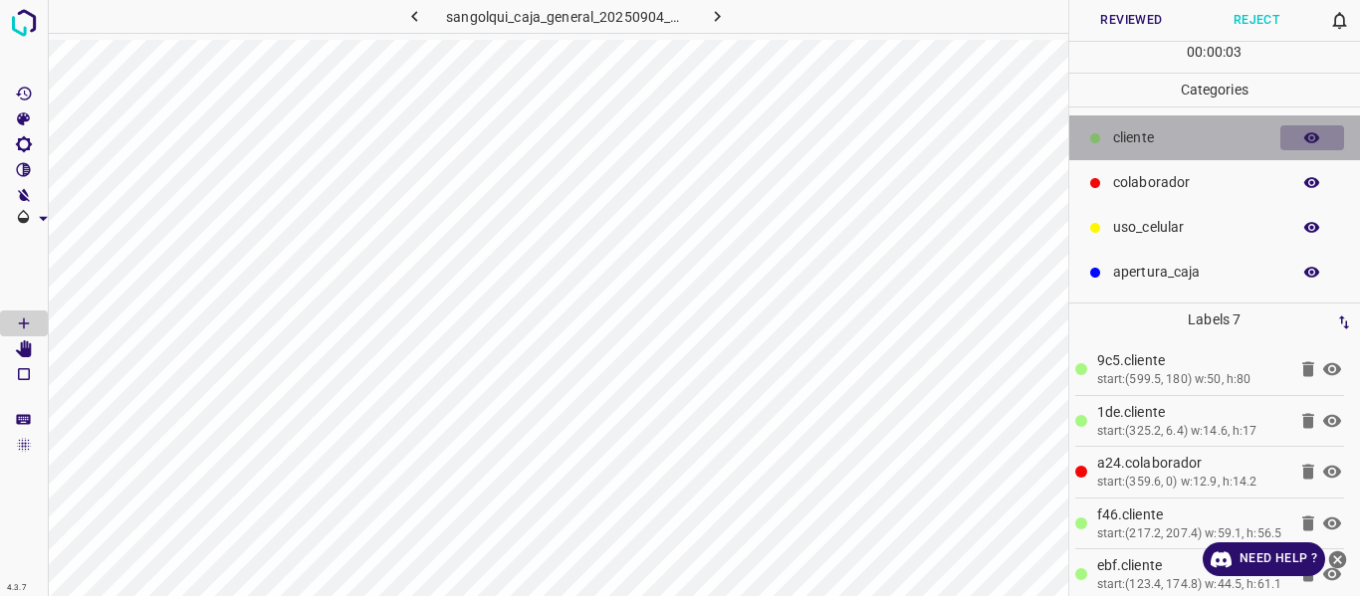
click at [1317, 134] on icon "button" at bounding box center [1312, 137] width 16 height 11
click at [1317, 134] on icon "button" at bounding box center [1312, 138] width 16 height 14
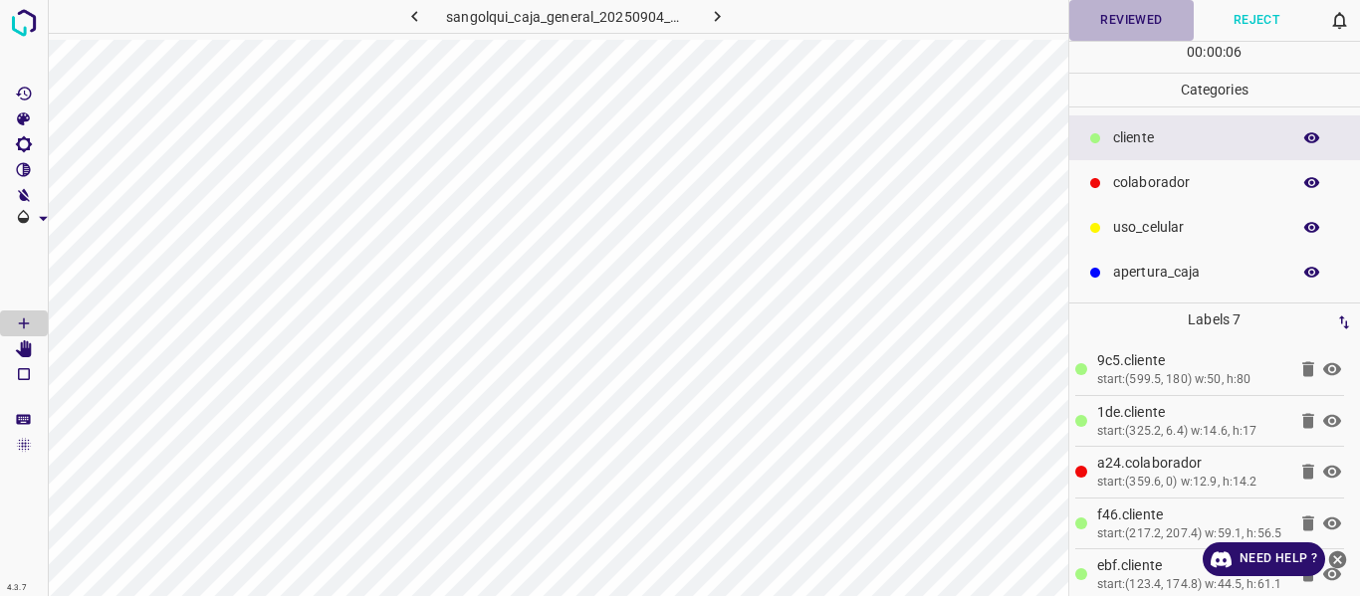
click at [1103, 25] on button "Reviewed" at bounding box center [1131, 20] width 125 height 41
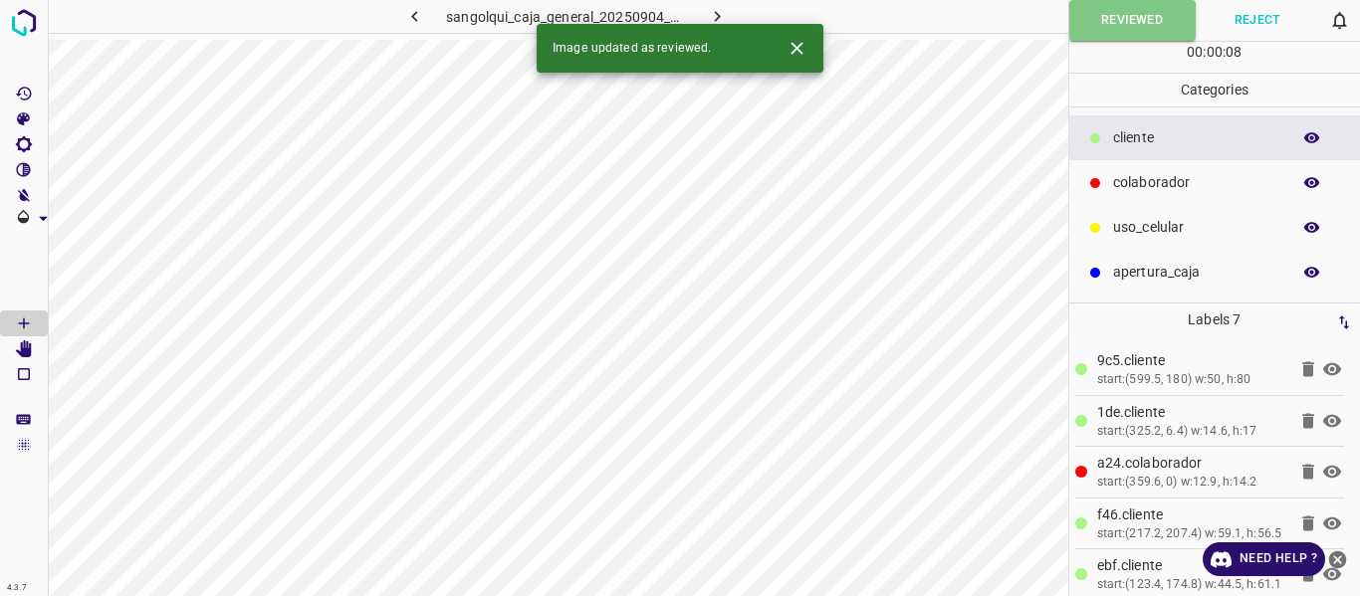
click at [719, 8] on icon "button" at bounding box center [717, 16] width 21 height 21
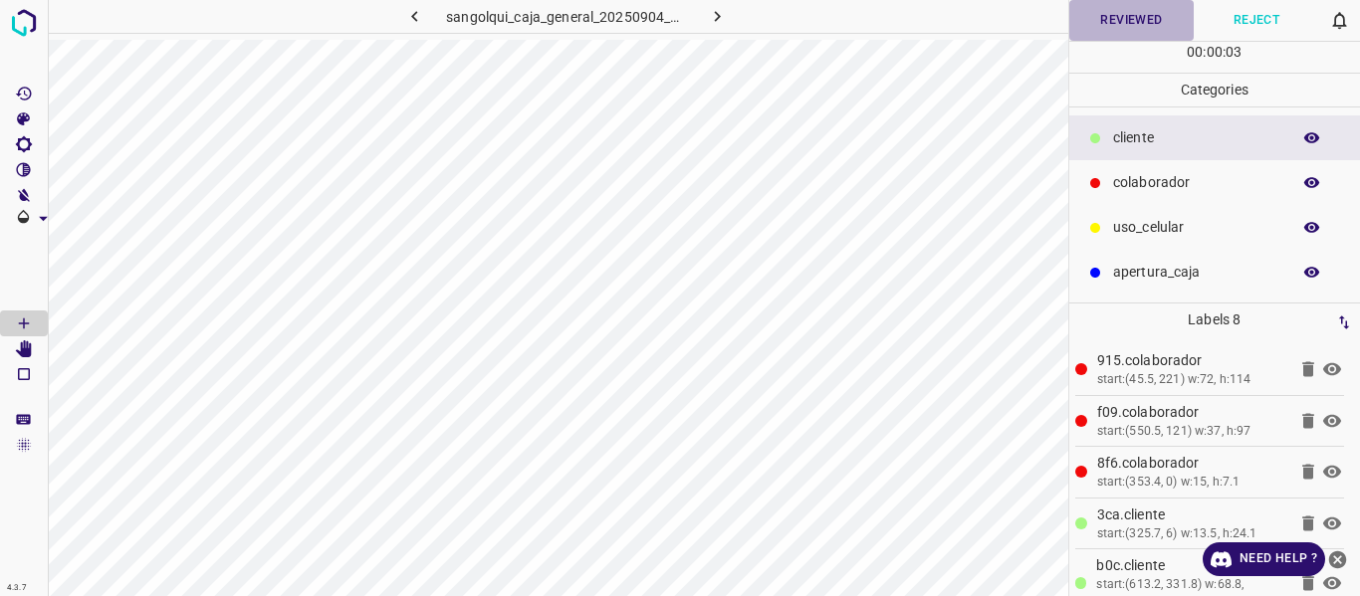
click at [1111, 13] on button "Reviewed" at bounding box center [1131, 20] width 125 height 41
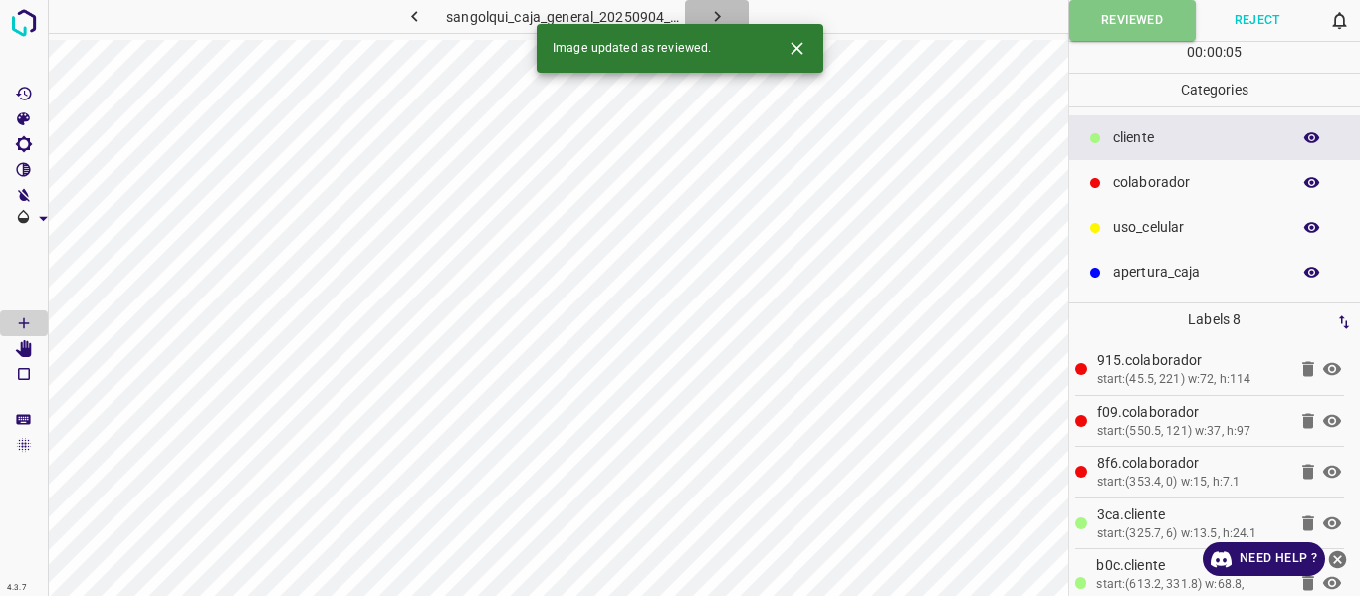
click at [708, 5] on button "button" at bounding box center [717, 16] width 64 height 33
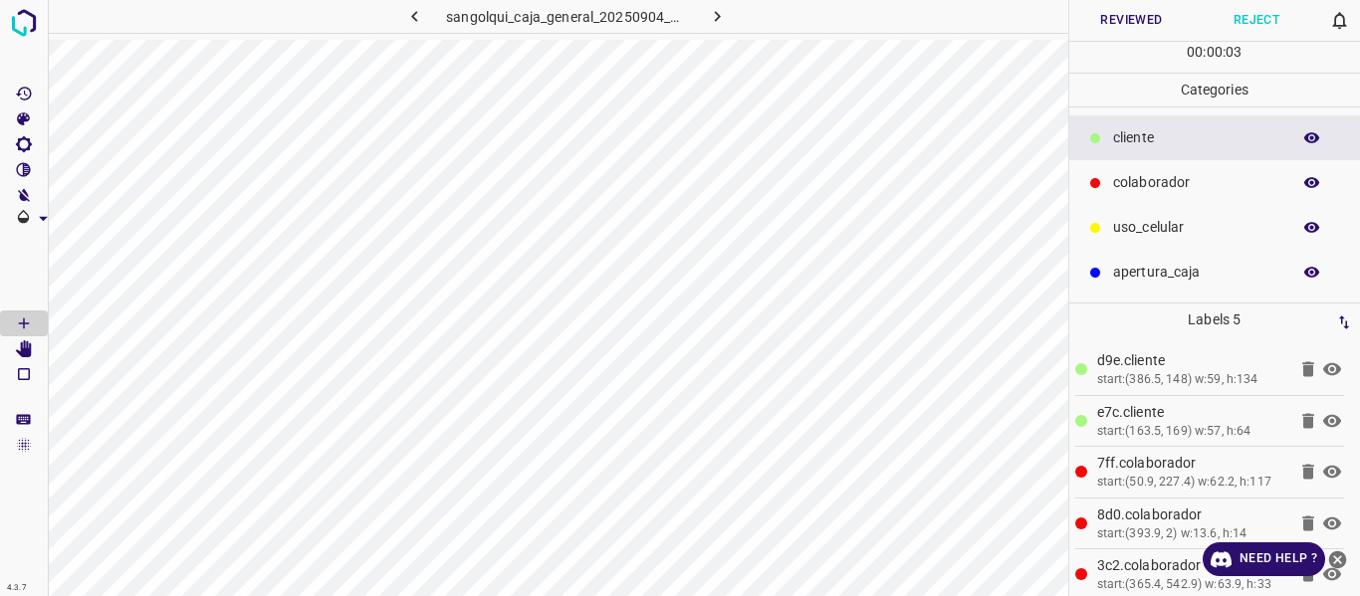
click at [1092, 24] on button "Reviewed" at bounding box center [1131, 20] width 125 height 41
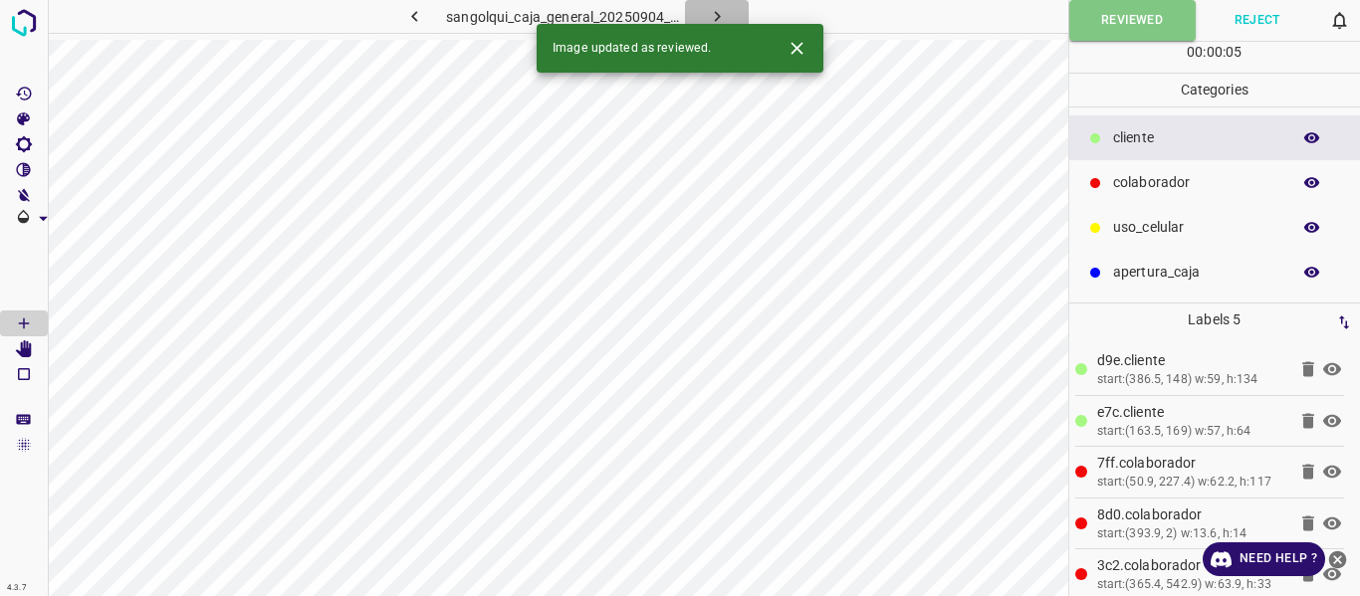
click at [707, 9] on icon "button" at bounding box center [717, 16] width 21 height 21
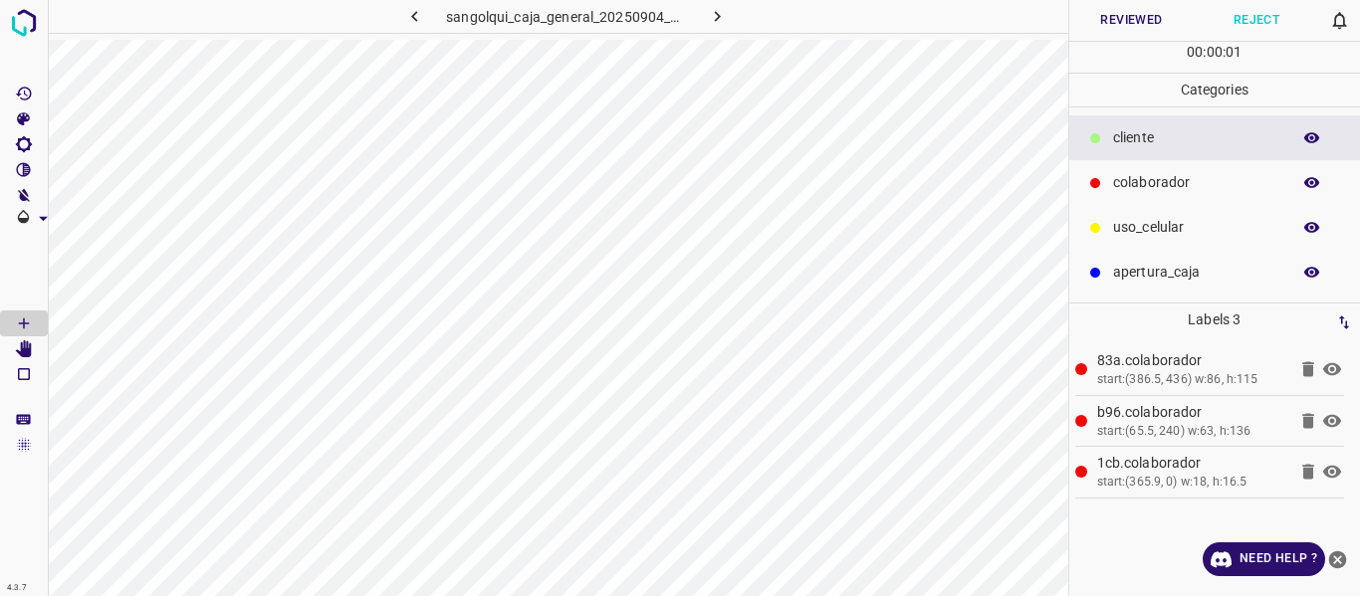
click at [1113, 23] on button "Reviewed" at bounding box center [1131, 20] width 125 height 41
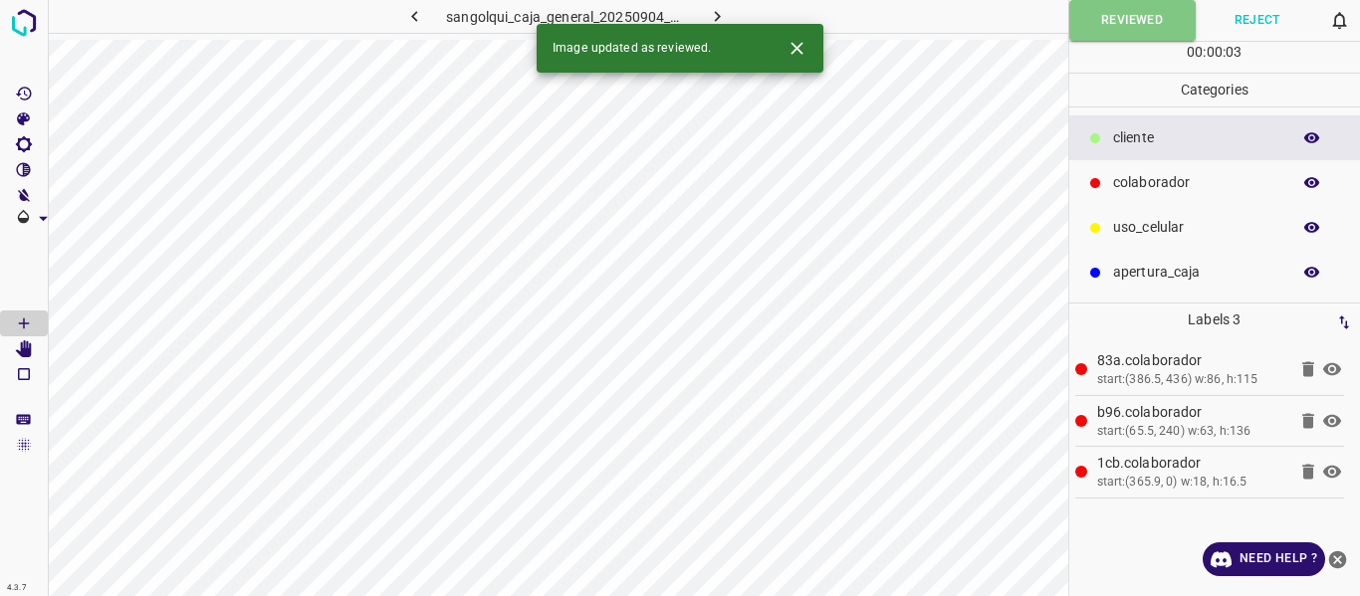
click at [709, 1] on button "button" at bounding box center [717, 16] width 64 height 33
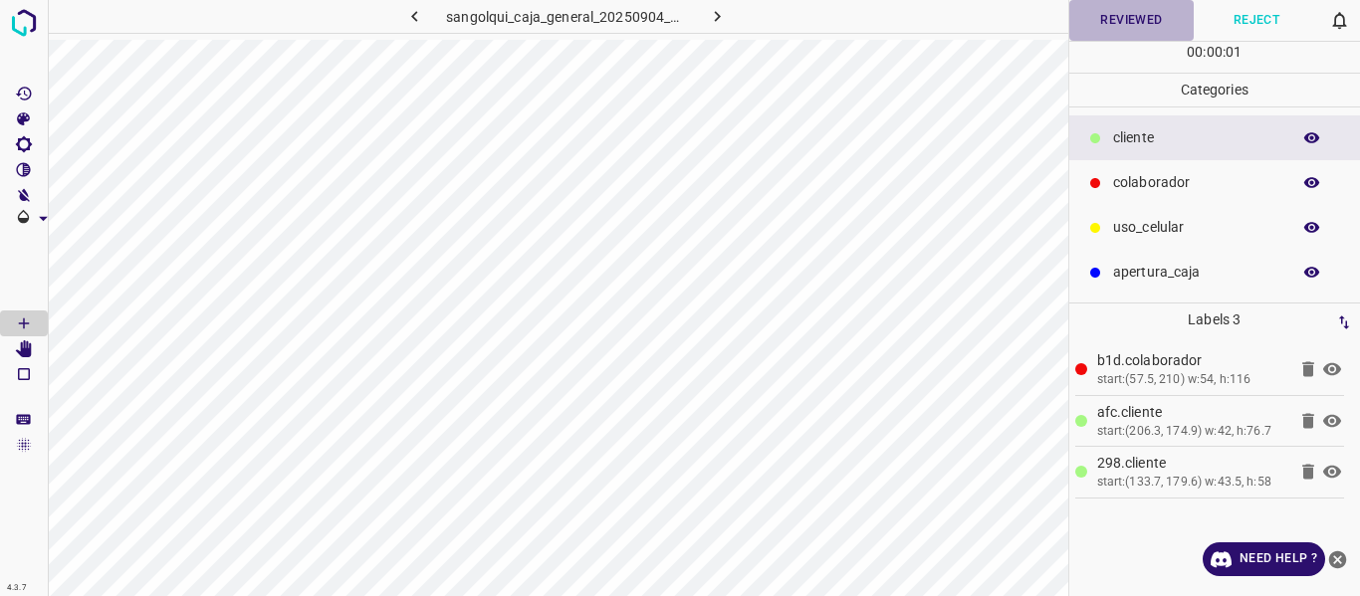
click at [1102, 15] on button "Reviewed" at bounding box center [1131, 20] width 125 height 41
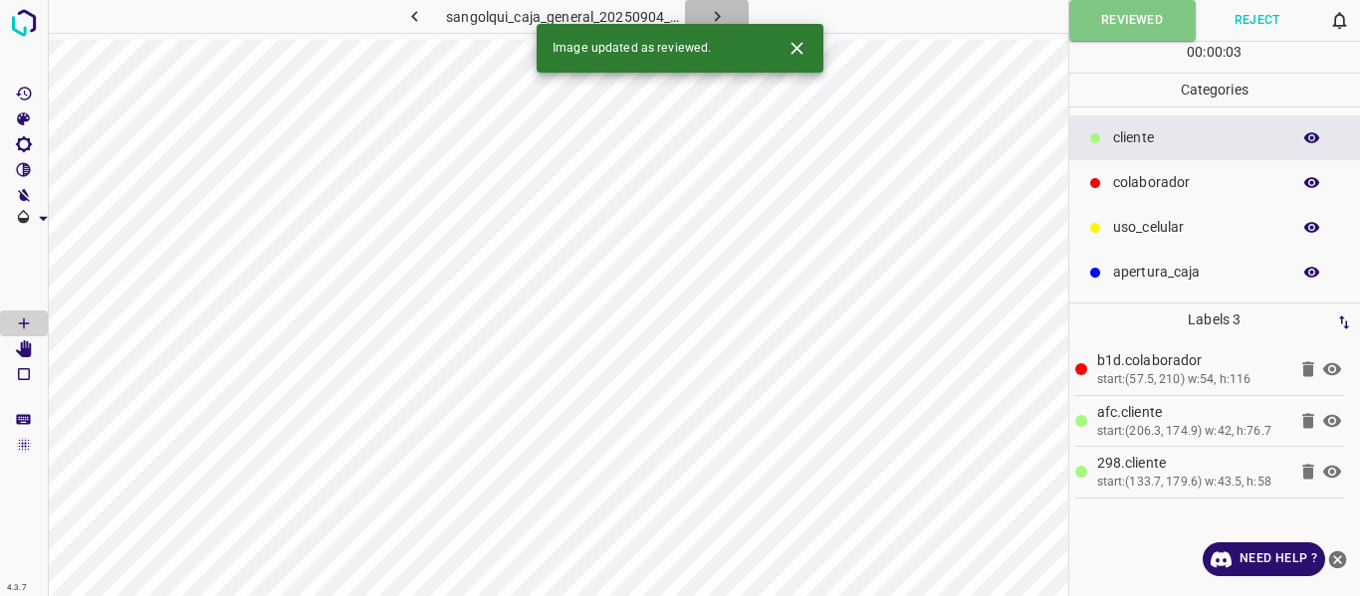
click at [713, 6] on icon "button" at bounding box center [717, 16] width 21 height 21
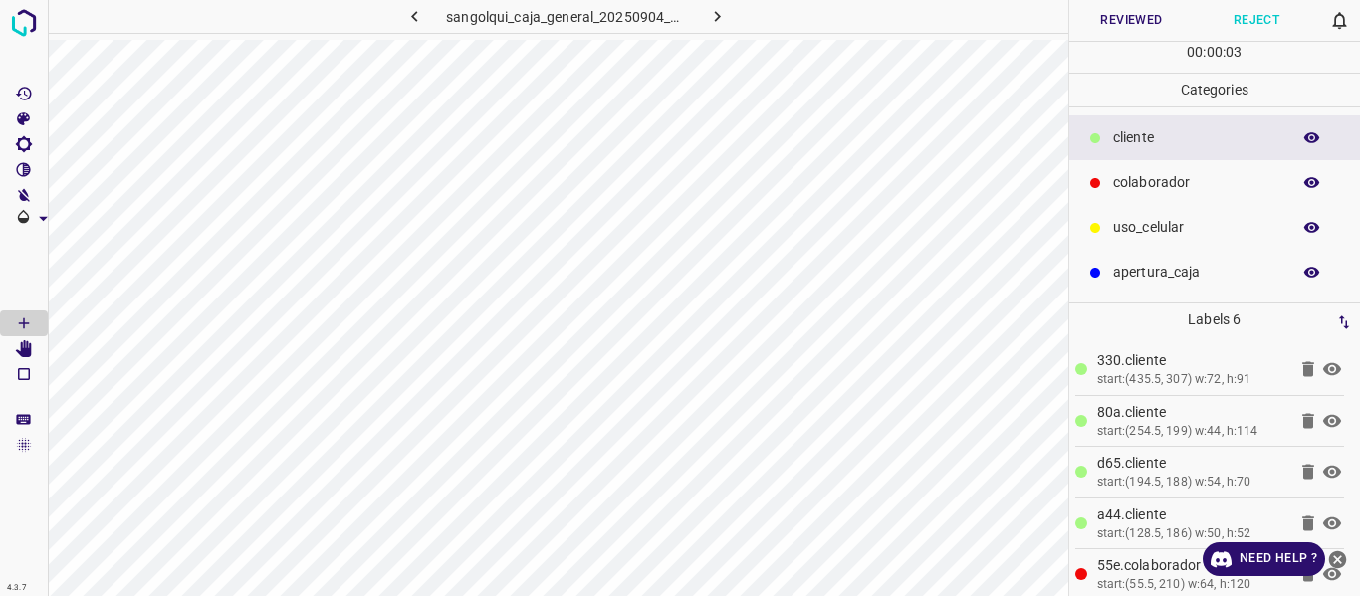
click at [1098, 6] on button "Reviewed" at bounding box center [1131, 20] width 125 height 41
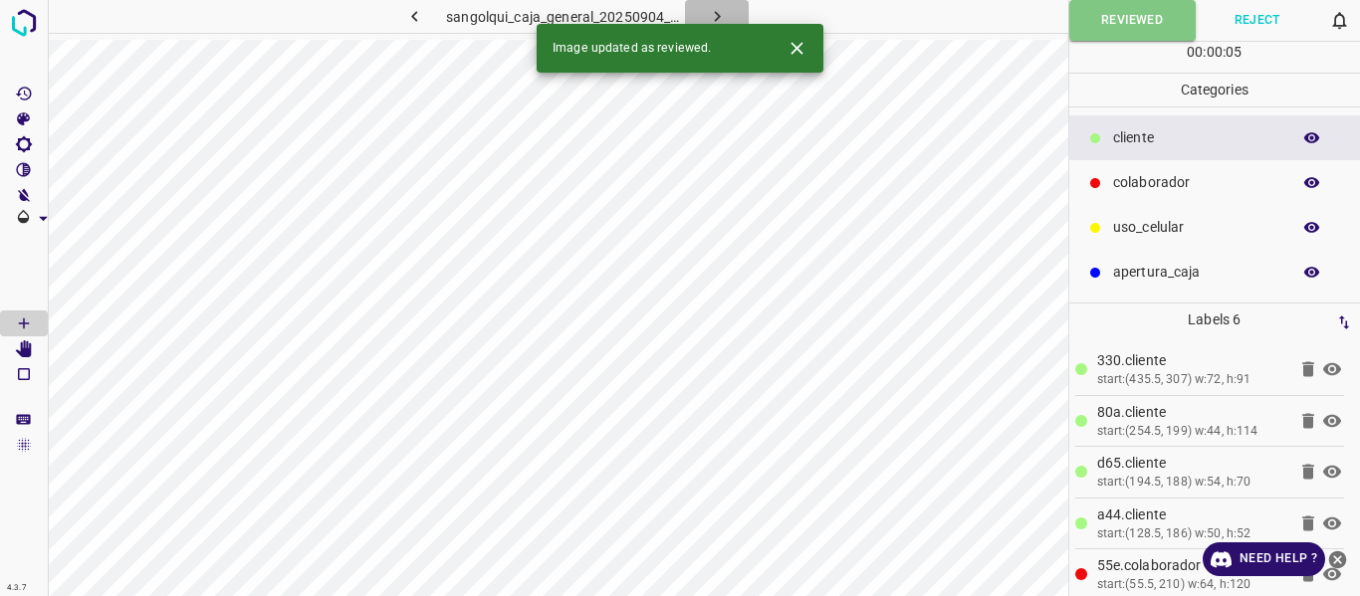
drag, startPoint x: 718, startPoint y: 6, endPoint x: 706, endPoint y: 60, distance: 55.1
click at [719, 6] on icon "button" at bounding box center [717, 16] width 21 height 21
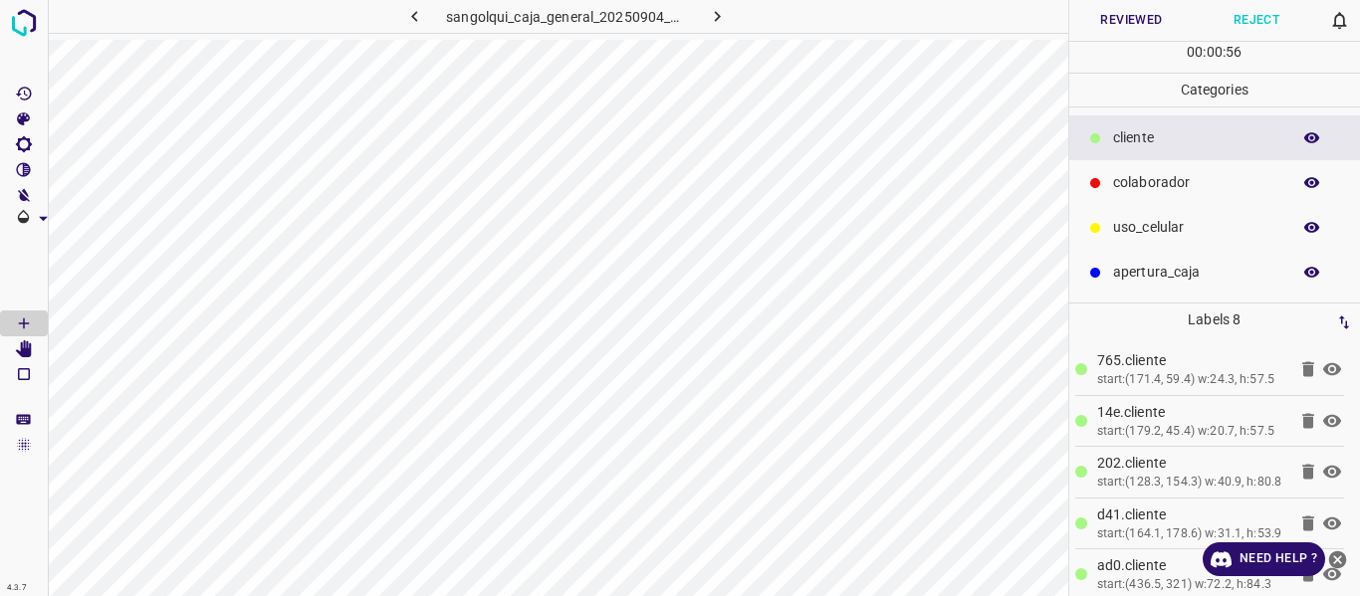
click at [1121, 19] on button "Reviewed" at bounding box center [1131, 20] width 125 height 41
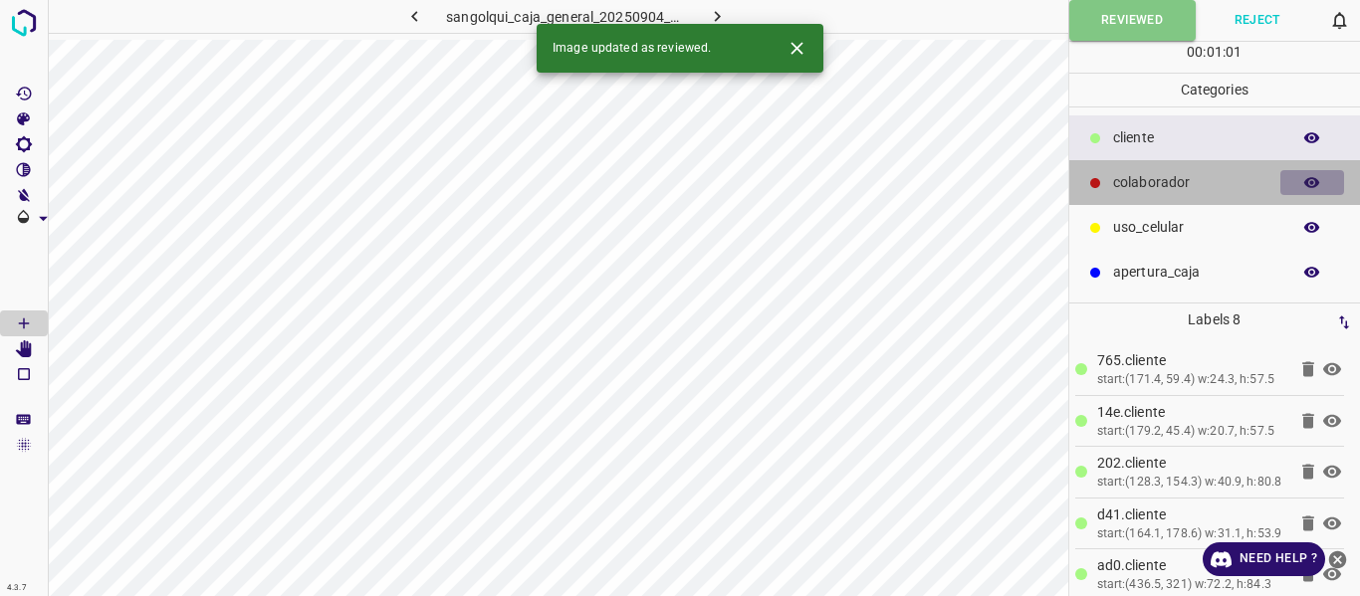
click at [1310, 182] on icon "button" at bounding box center [1312, 182] width 16 height 11
click at [1310, 182] on icon "button" at bounding box center [1312, 183] width 16 height 14
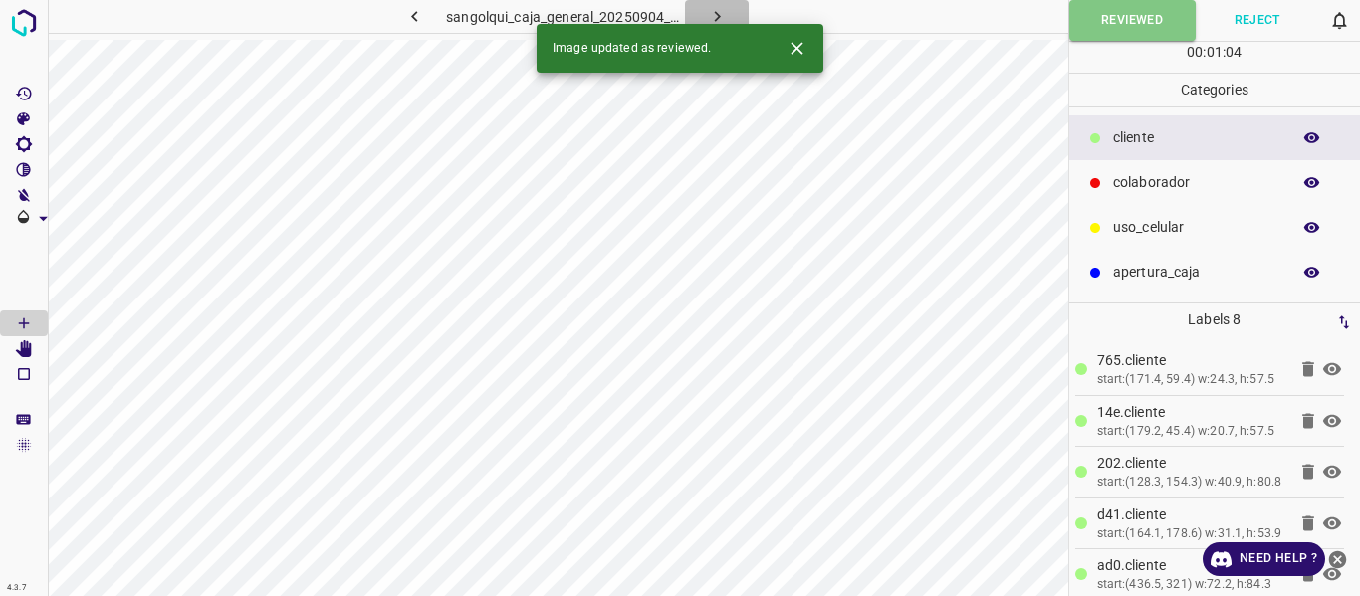
click at [723, 10] on icon "button" at bounding box center [717, 16] width 21 height 21
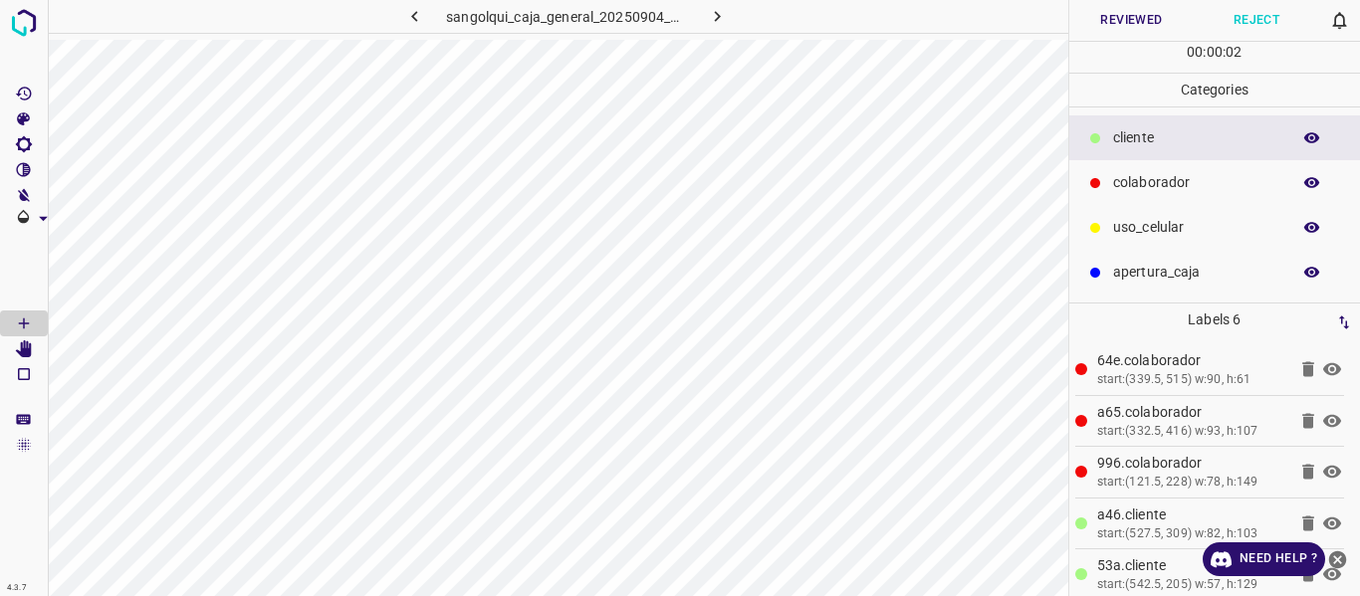
click at [1130, 13] on button "Reviewed" at bounding box center [1131, 20] width 125 height 41
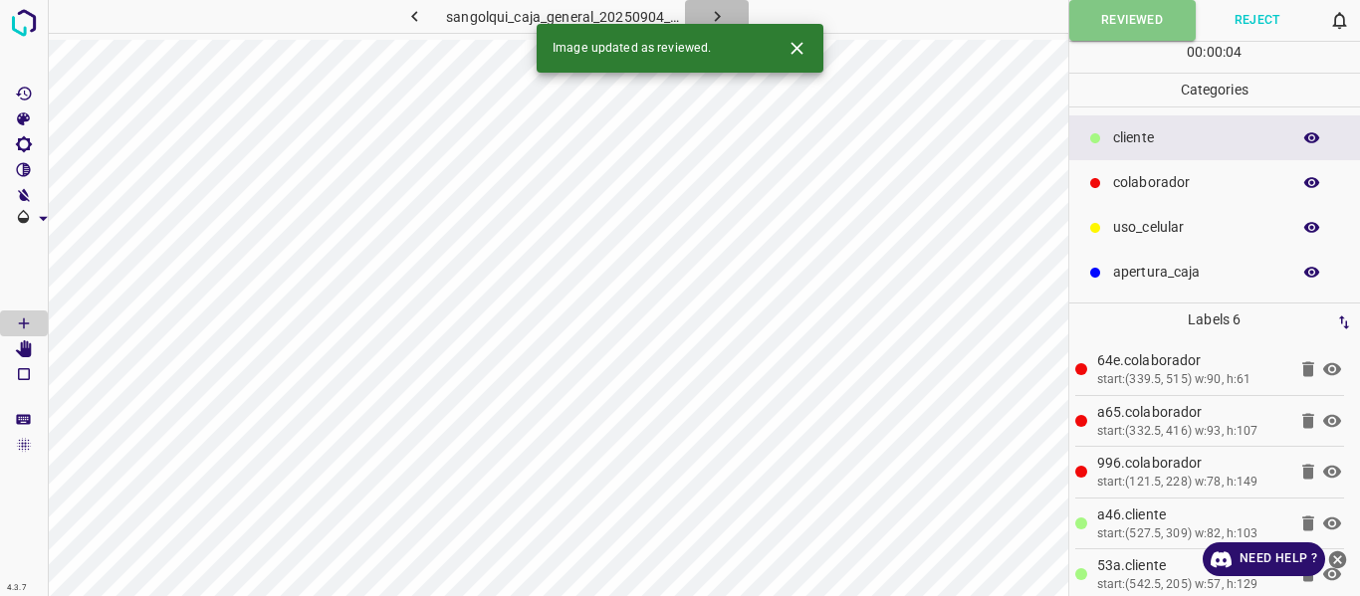
click at [715, 14] on icon "button" at bounding box center [717, 16] width 21 height 21
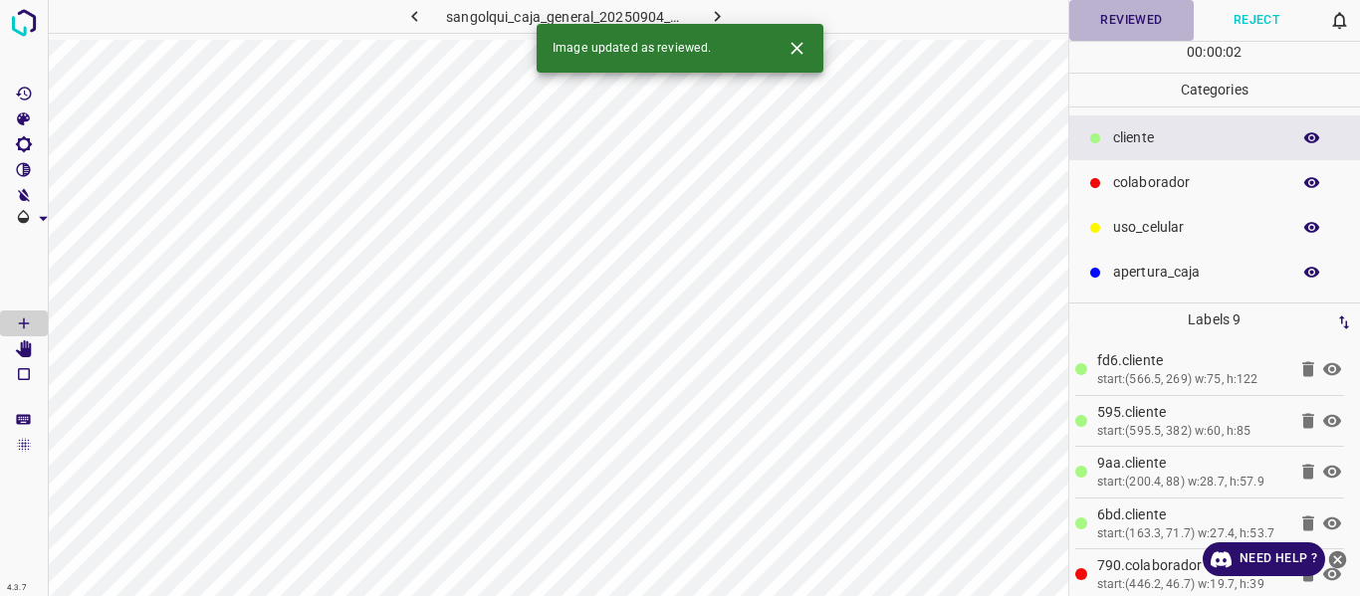
click at [1130, 26] on button "Reviewed" at bounding box center [1131, 20] width 125 height 41
click at [743, 3] on button "button" at bounding box center [717, 16] width 64 height 33
click at [1109, 19] on button "Reviewed" at bounding box center [1131, 20] width 125 height 41
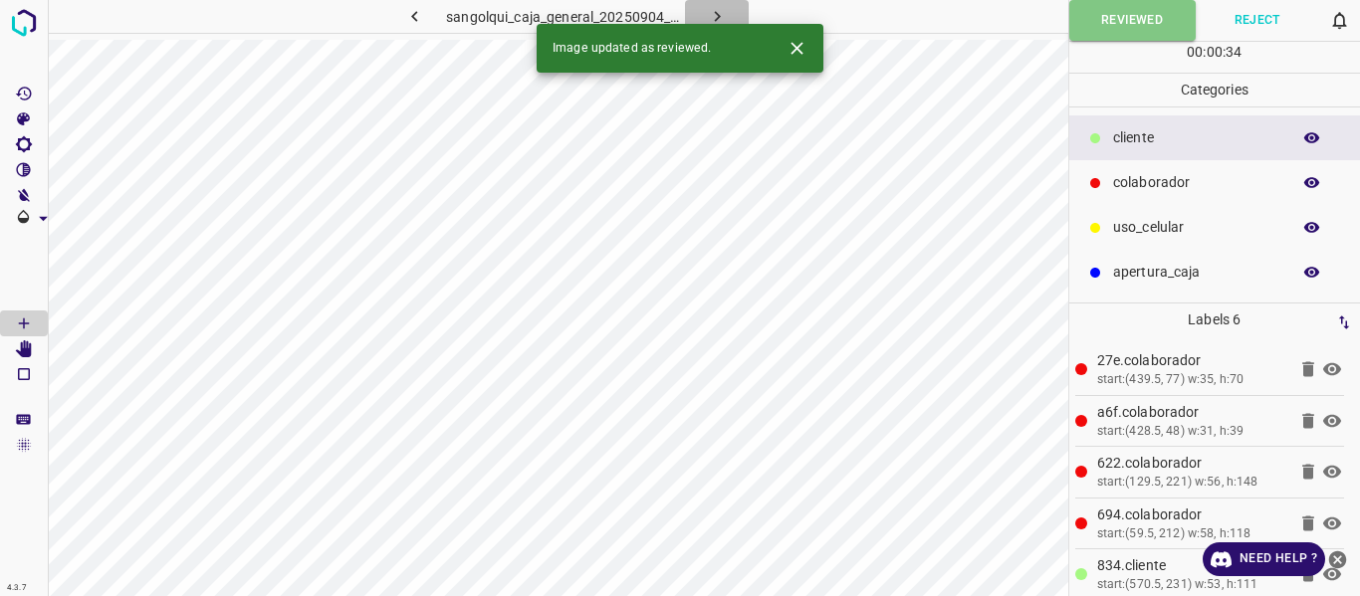
click at [713, 11] on icon "button" at bounding box center [717, 16] width 21 height 21
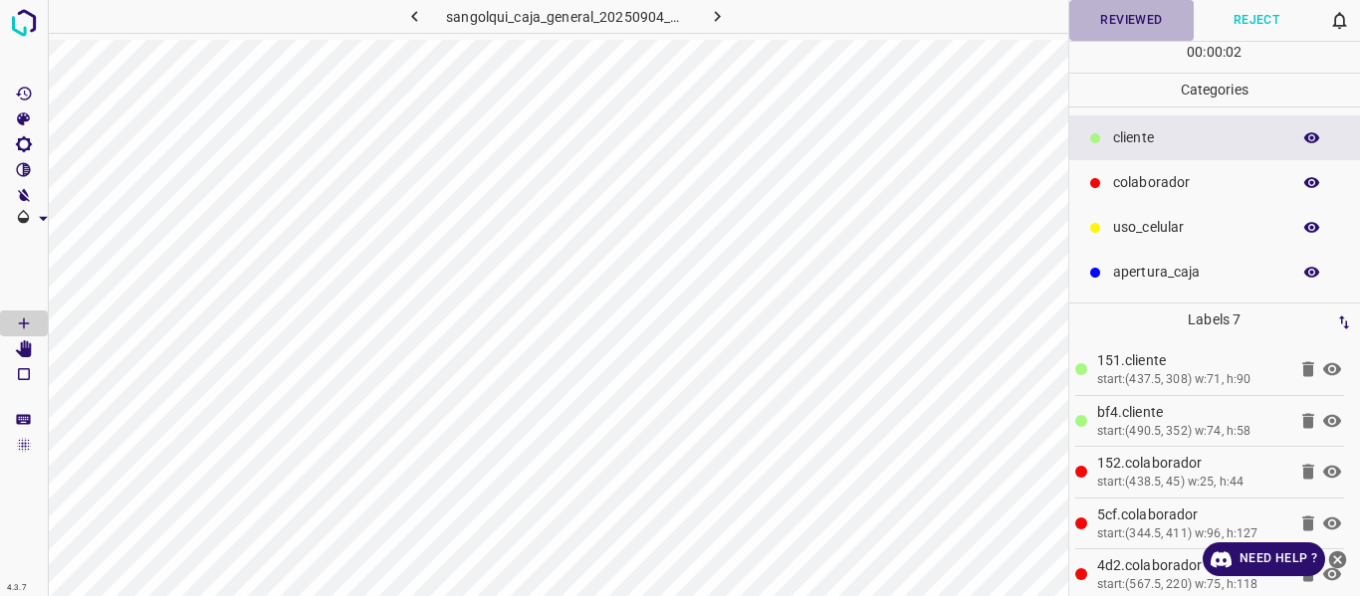
click at [1131, 17] on button "Reviewed" at bounding box center [1131, 20] width 125 height 41
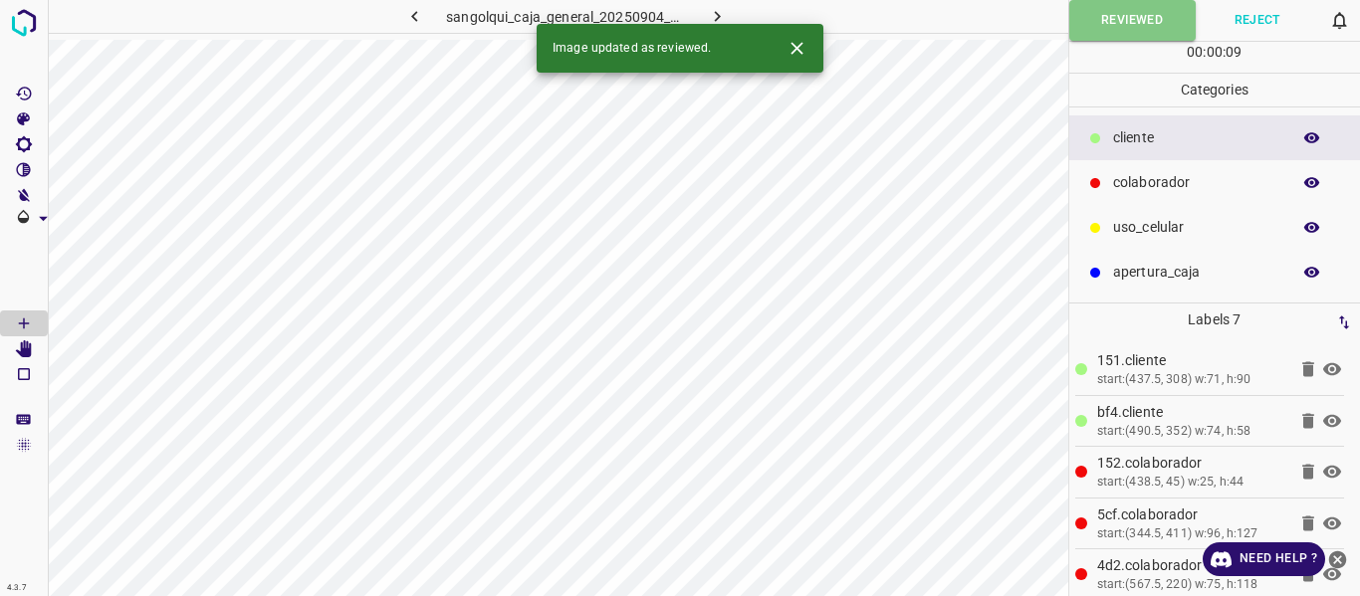
drag, startPoint x: 710, startPoint y: 13, endPoint x: 728, endPoint y: 26, distance: 22.1
click at [710, 12] on icon "button" at bounding box center [717, 16] width 21 height 21
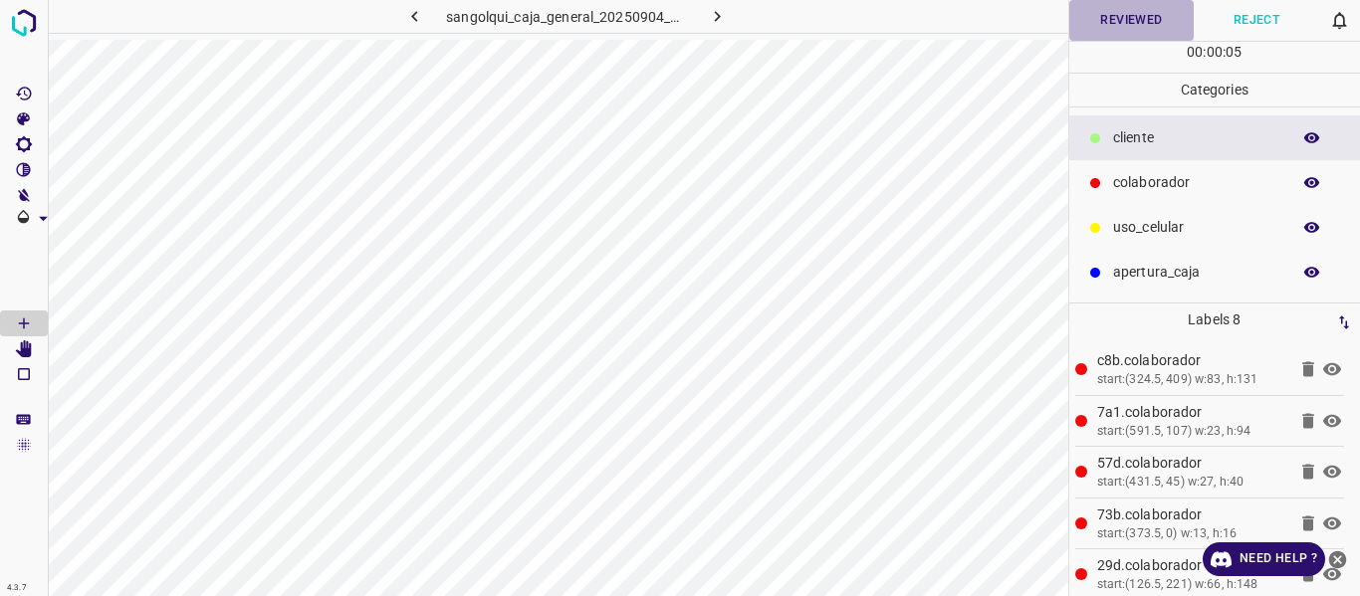
click at [1112, 18] on button "Reviewed" at bounding box center [1131, 20] width 125 height 41
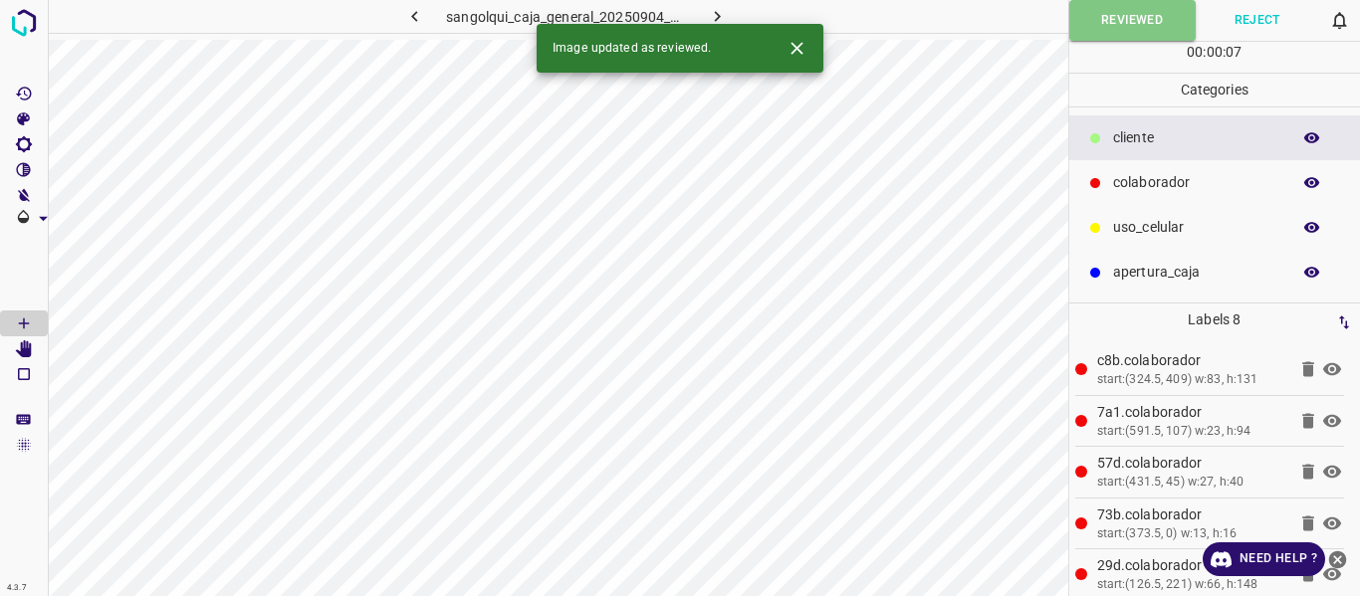
click at [703, 11] on button "button" at bounding box center [717, 16] width 64 height 33
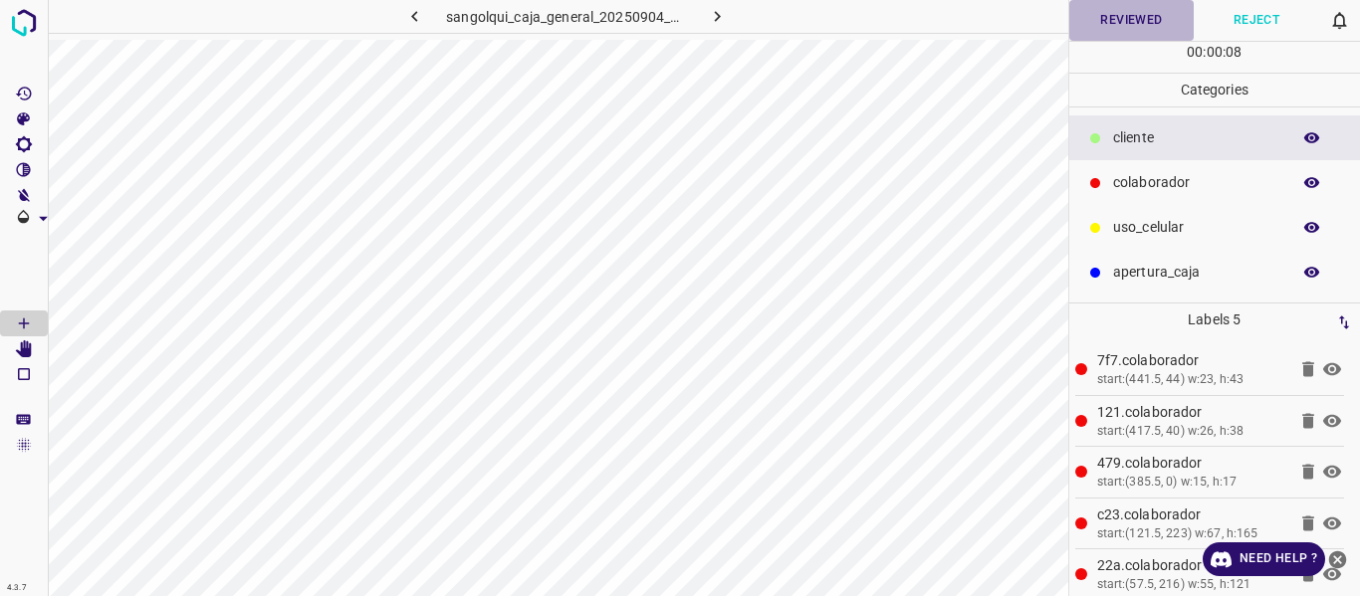
click at [1103, 11] on button "Reviewed" at bounding box center [1131, 20] width 125 height 41
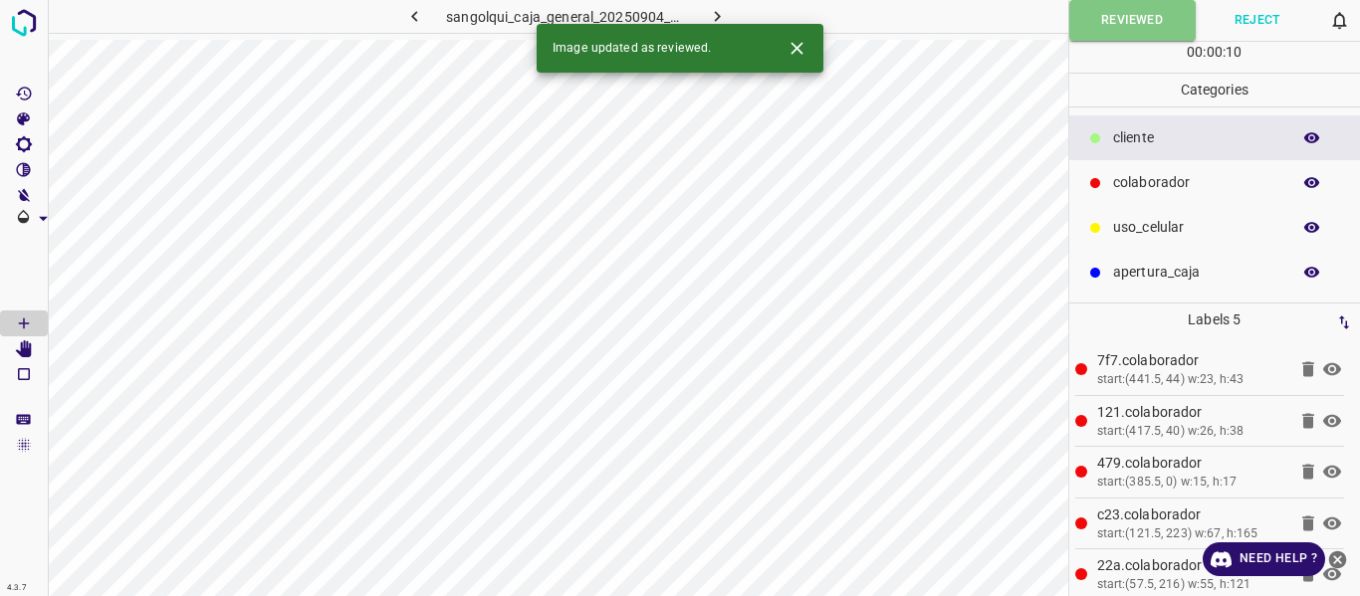
click at [719, 13] on icon "button" at bounding box center [717, 16] width 21 height 21
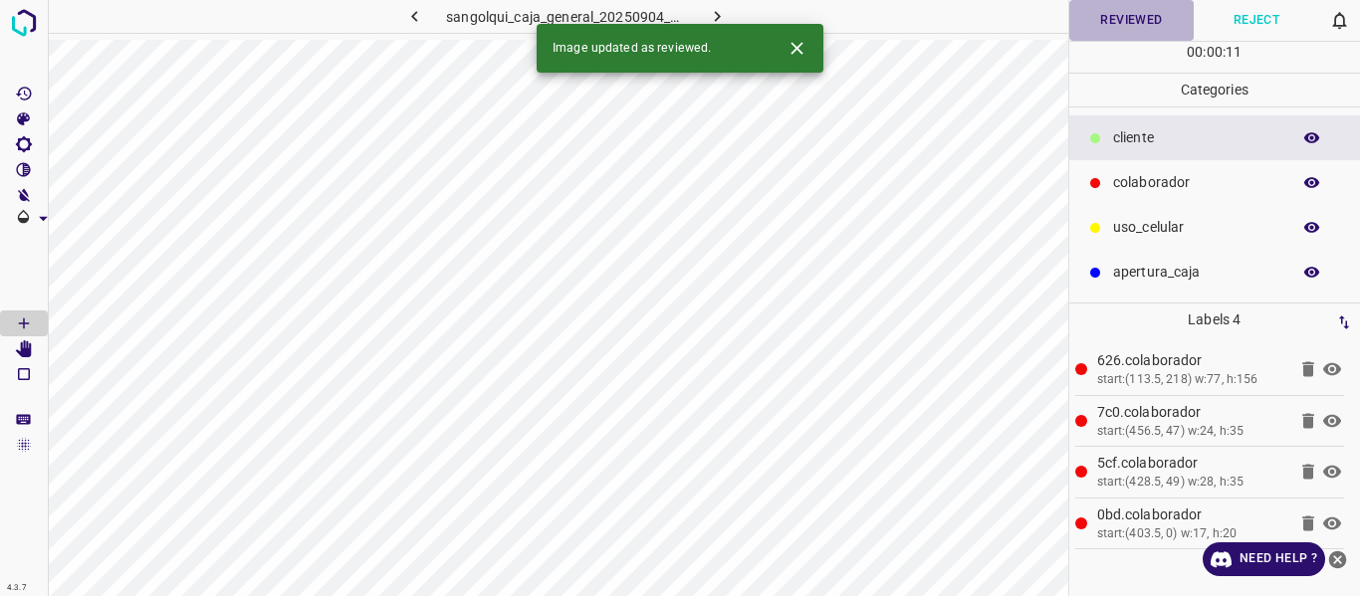
click at [1114, 16] on button "Reviewed" at bounding box center [1131, 20] width 125 height 41
click at [716, 14] on icon "button" at bounding box center [717, 16] width 6 height 11
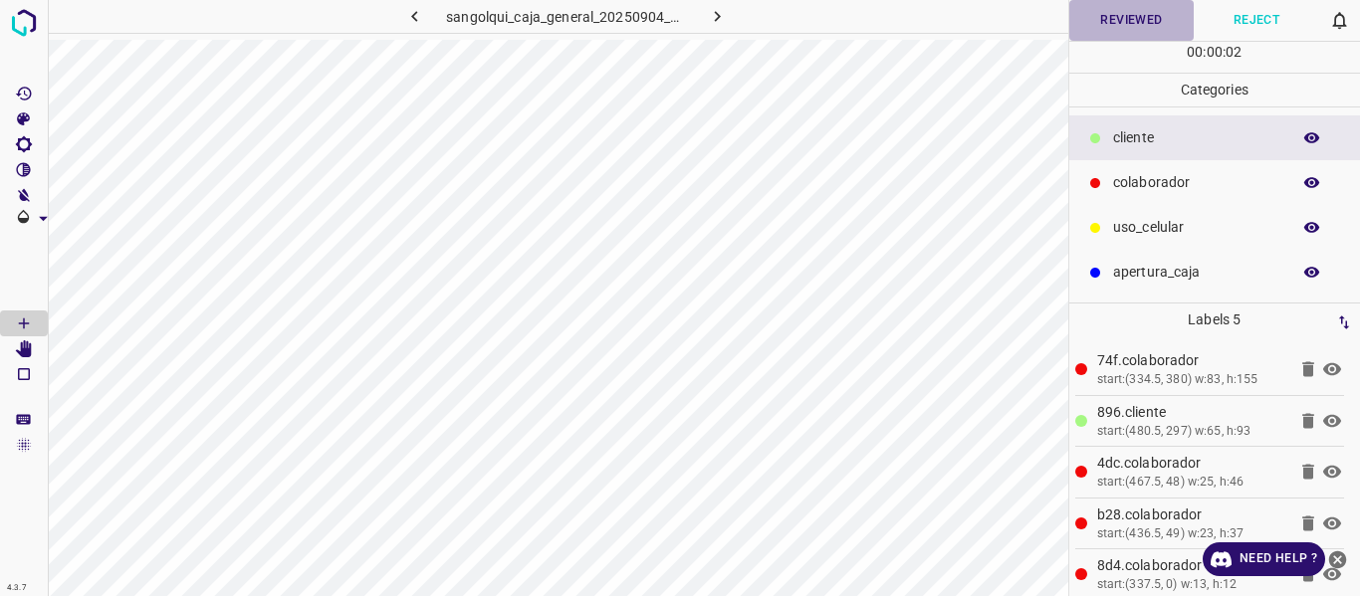
click at [1109, 13] on button "Reviewed" at bounding box center [1131, 20] width 125 height 41
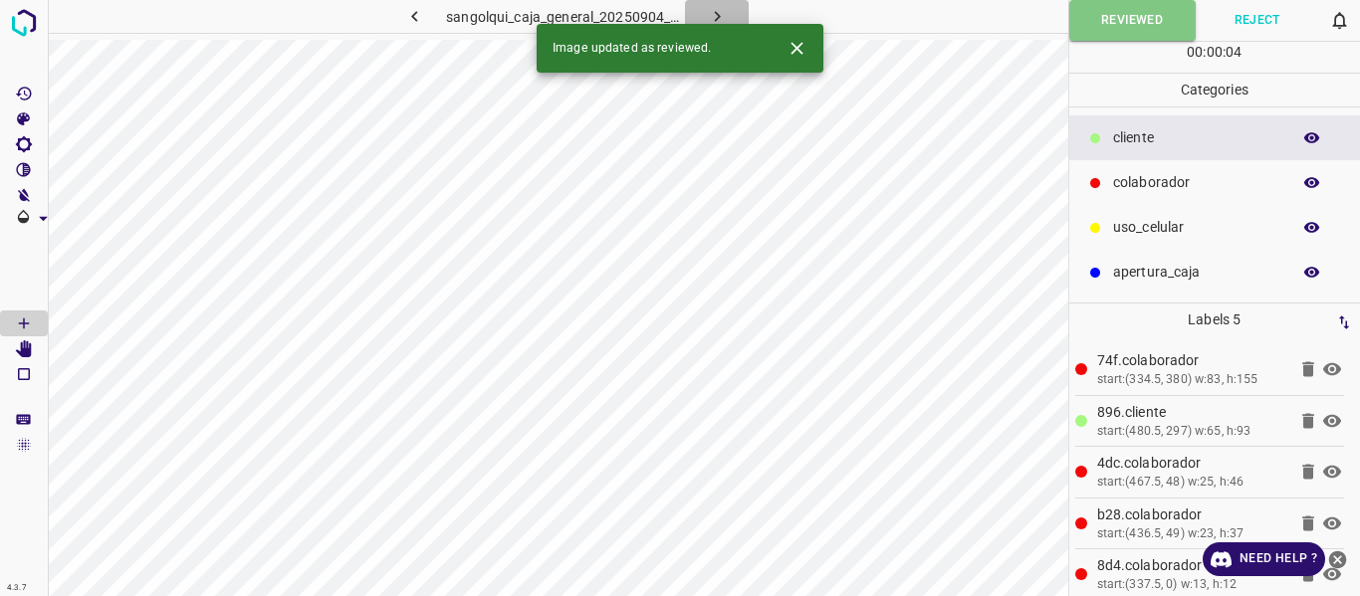
click at [709, 14] on icon "button" at bounding box center [717, 16] width 21 height 21
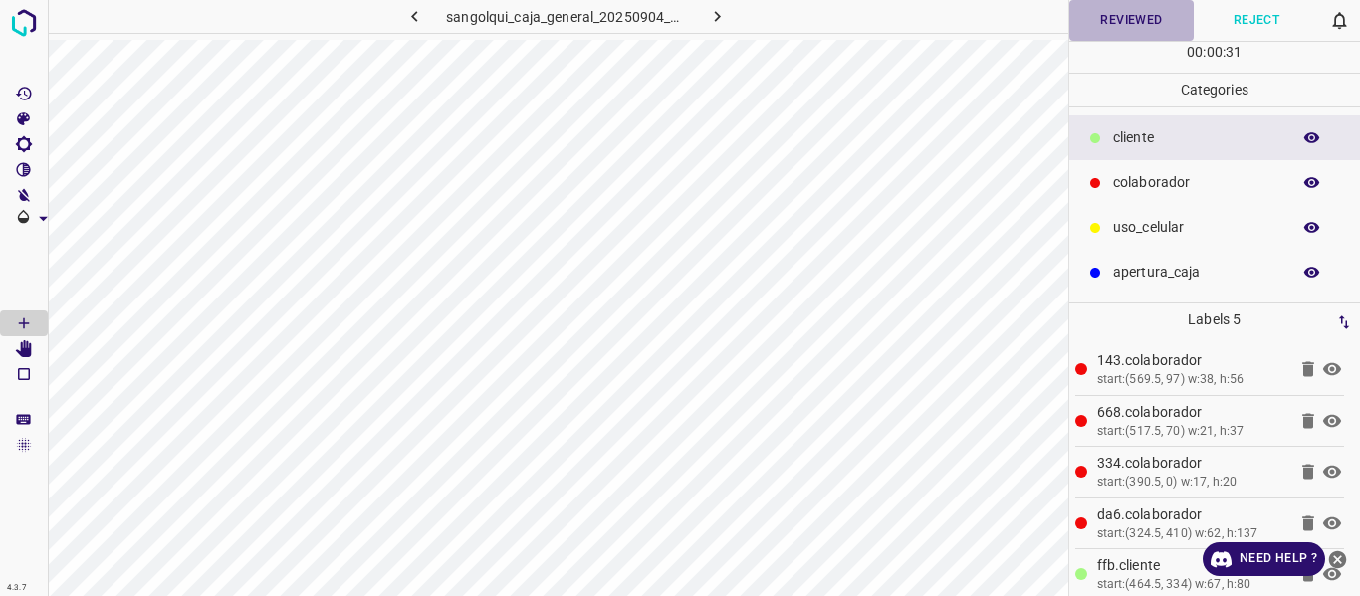
click at [1119, 26] on button "Reviewed" at bounding box center [1131, 20] width 125 height 41
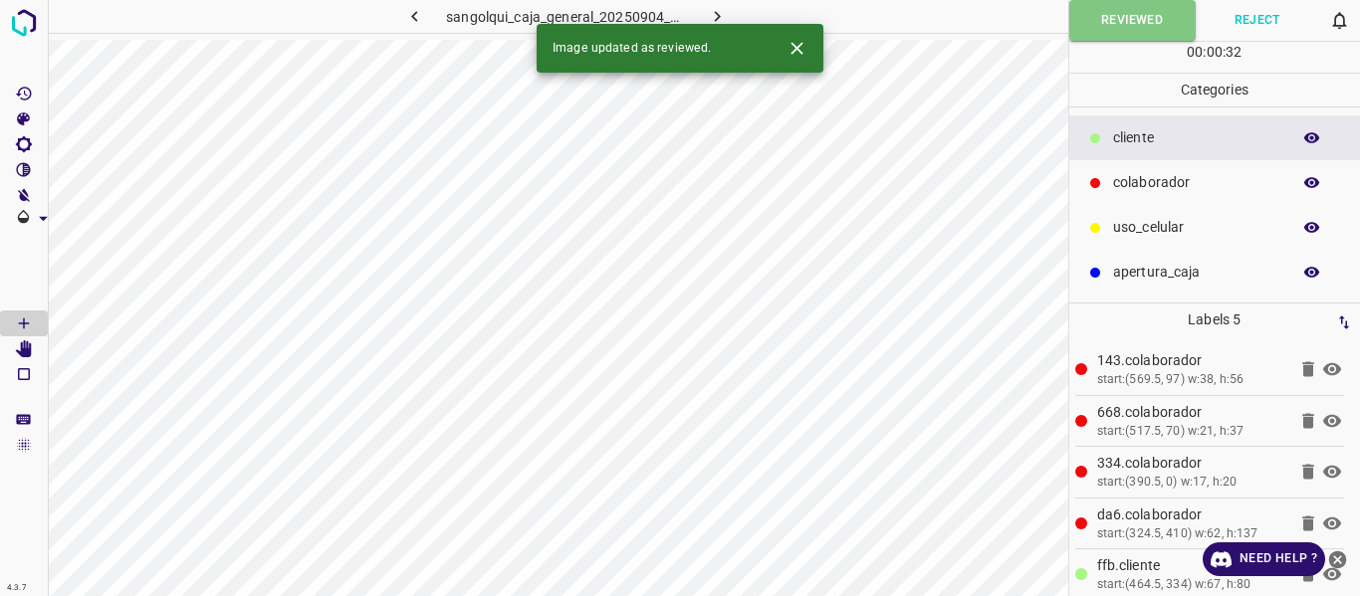
click at [707, 12] on icon "button" at bounding box center [717, 16] width 21 height 21
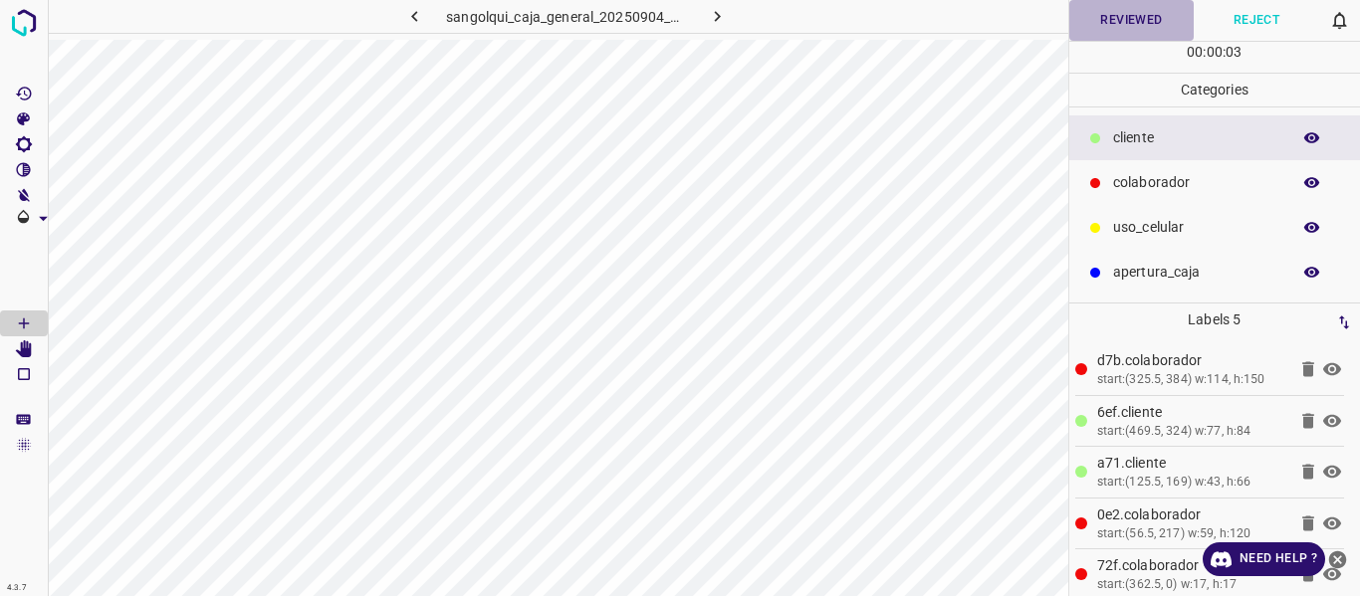
click at [1101, 19] on button "Reviewed" at bounding box center [1131, 20] width 125 height 41
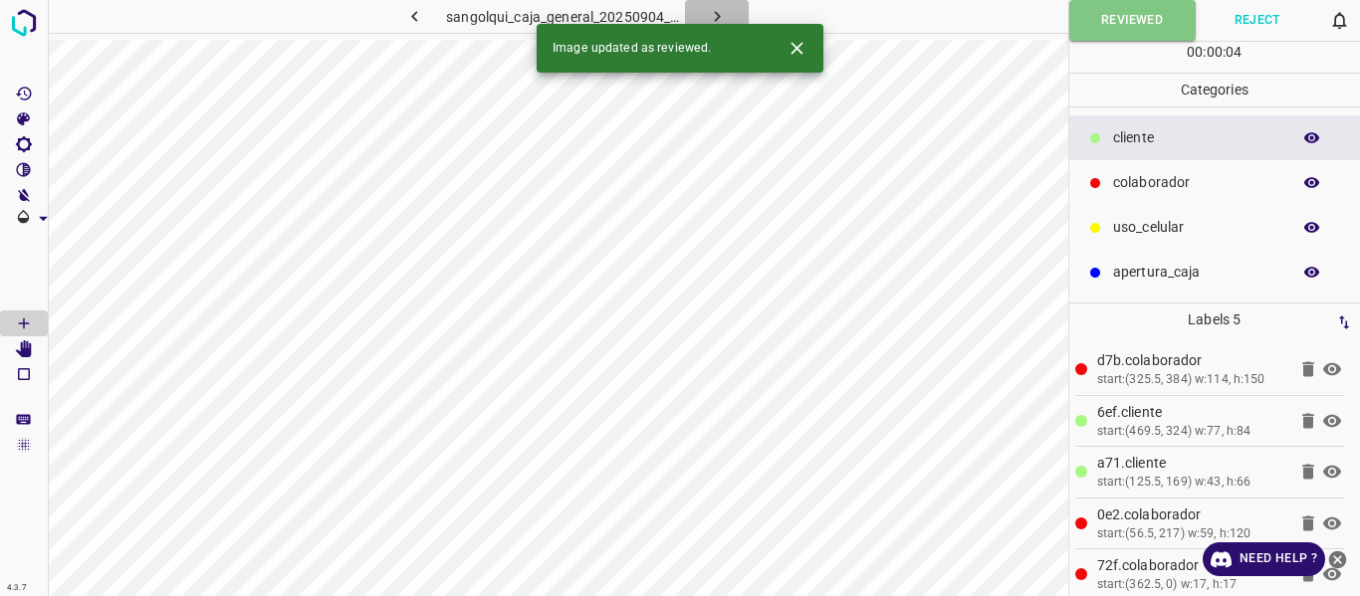
click at [714, 10] on icon "button" at bounding box center [717, 16] width 21 height 21
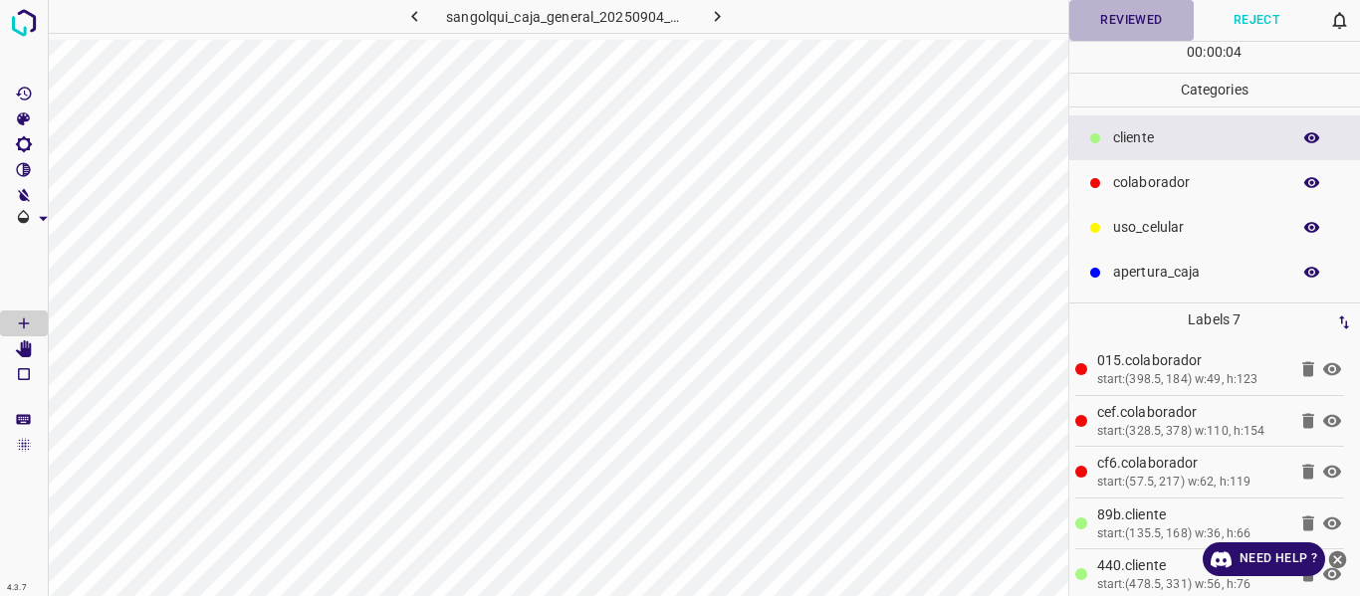
click at [1119, 20] on button "Reviewed" at bounding box center [1131, 20] width 125 height 41
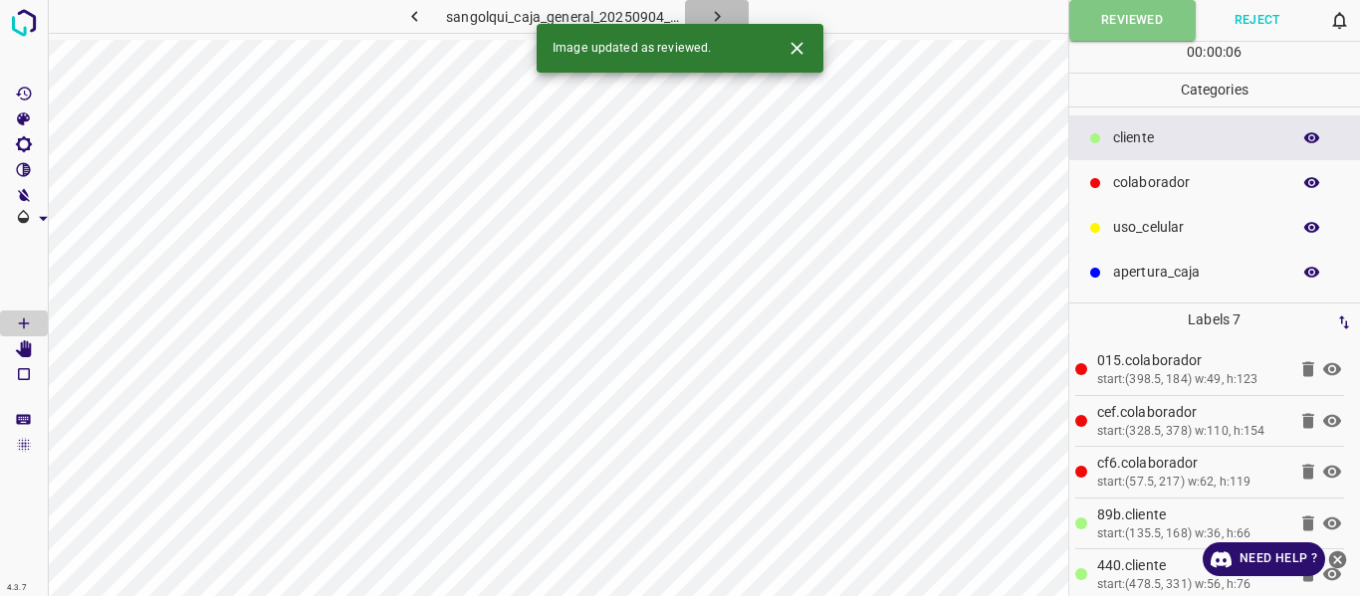
click at [705, 4] on button "button" at bounding box center [717, 16] width 64 height 33
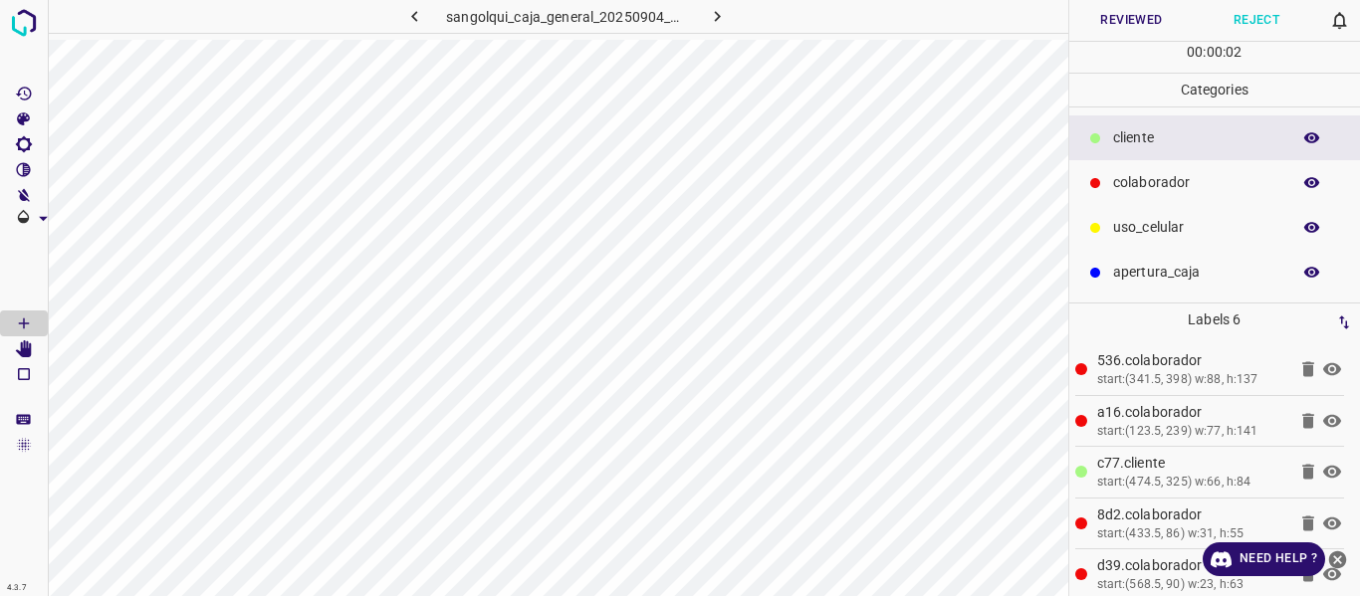
click at [1117, 15] on button "Reviewed" at bounding box center [1131, 20] width 125 height 41
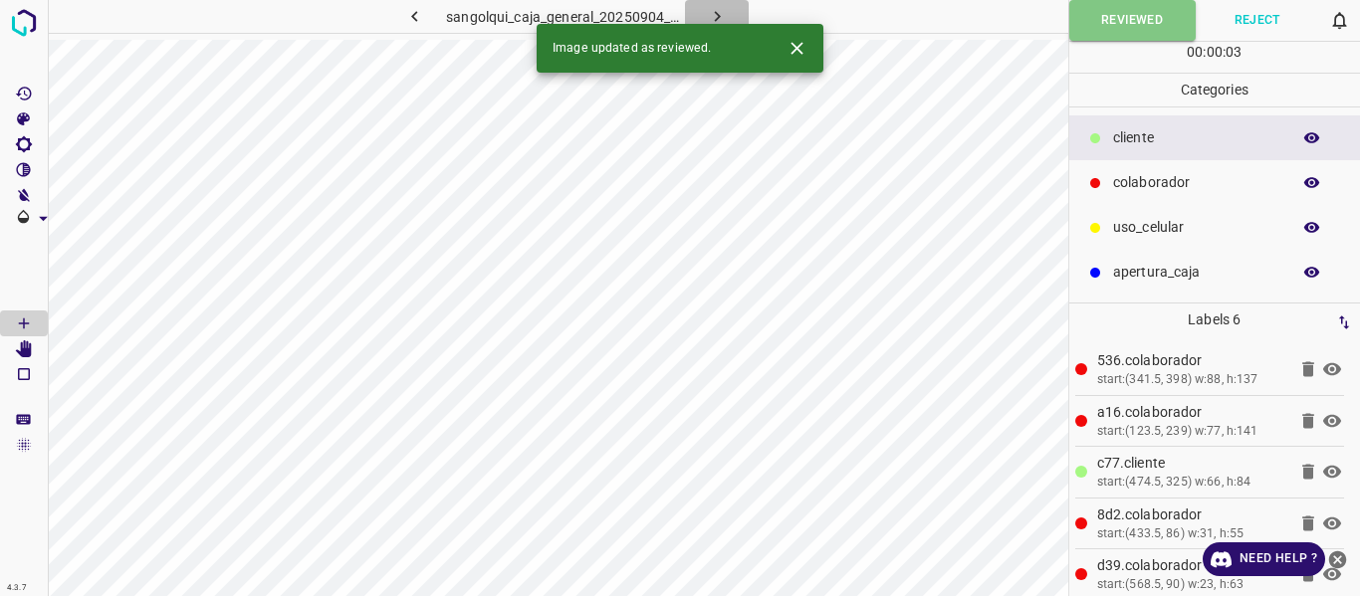
click at [718, 9] on icon "button" at bounding box center [717, 16] width 21 height 21
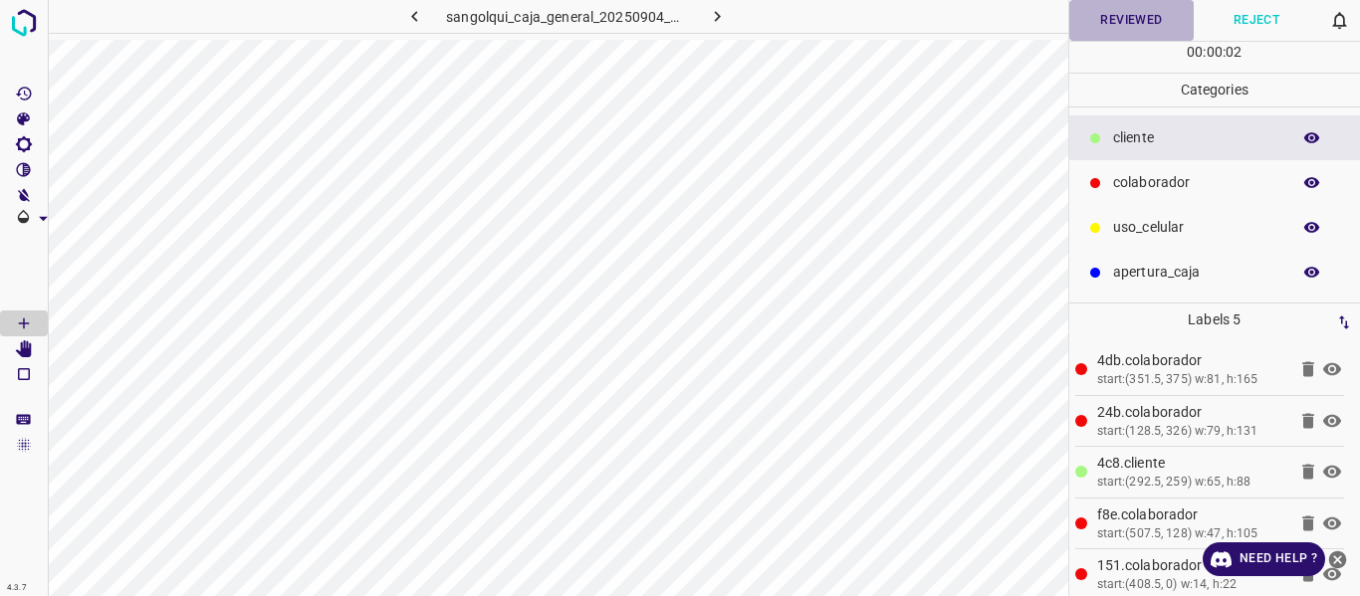
click at [1133, 22] on button "Reviewed" at bounding box center [1131, 20] width 125 height 41
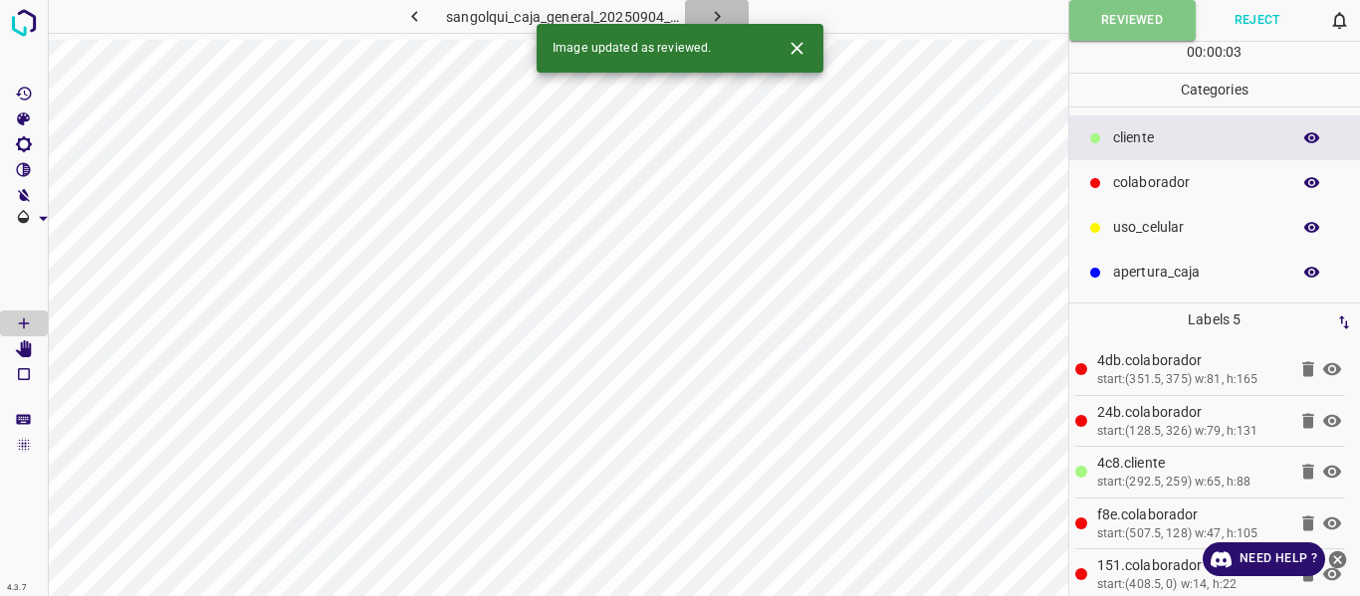
click at [708, 10] on icon "button" at bounding box center [717, 16] width 21 height 21
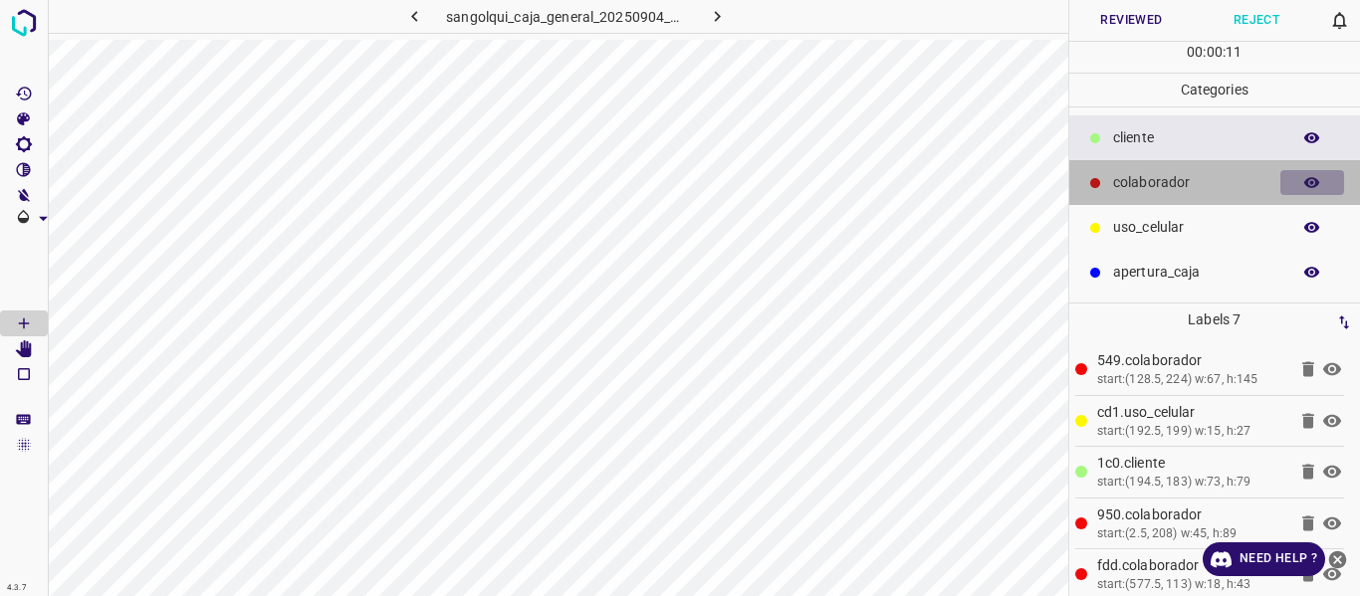
click at [1307, 180] on icon "button" at bounding box center [1312, 182] width 16 height 11
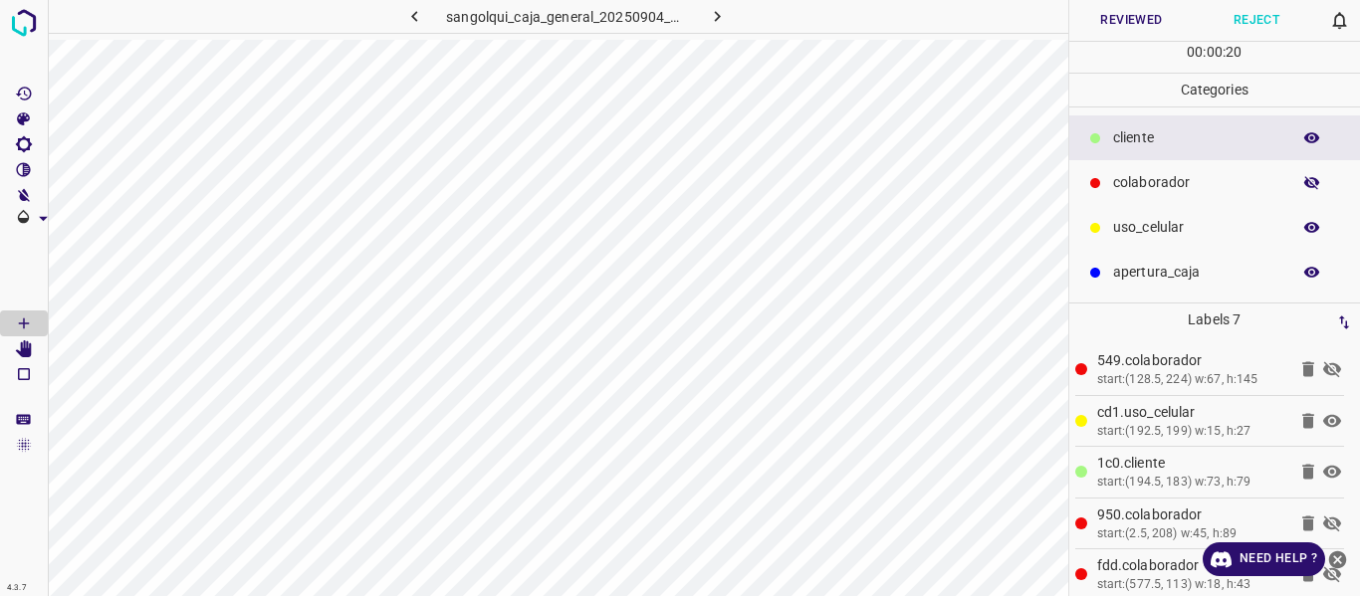
click at [1298, 175] on button "button" at bounding box center [1312, 183] width 64 height 26
drag, startPoint x: 1122, startPoint y: 14, endPoint x: 1124, endPoint y: 25, distance: 11.1
click at [1123, 15] on button "Reviewed" at bounding box center [1131, 20] width 125 height 41
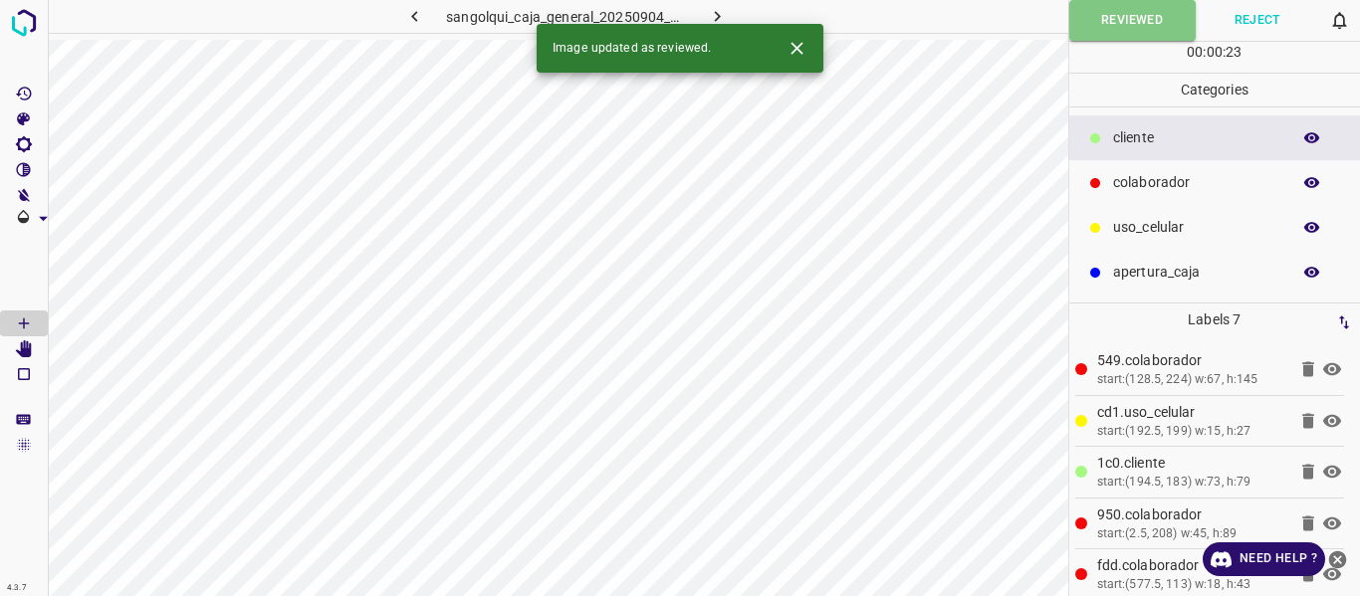
click at [736, 10] on button "button" at bounding box center [717, 16] width 64 height 33
click at [1108, 13] on button "Reviewed" at bounding box center [1131, 20] width 125 height 41
click at [722, 10] on icon "button" at bounding box center [717, 16] width 21 height 21
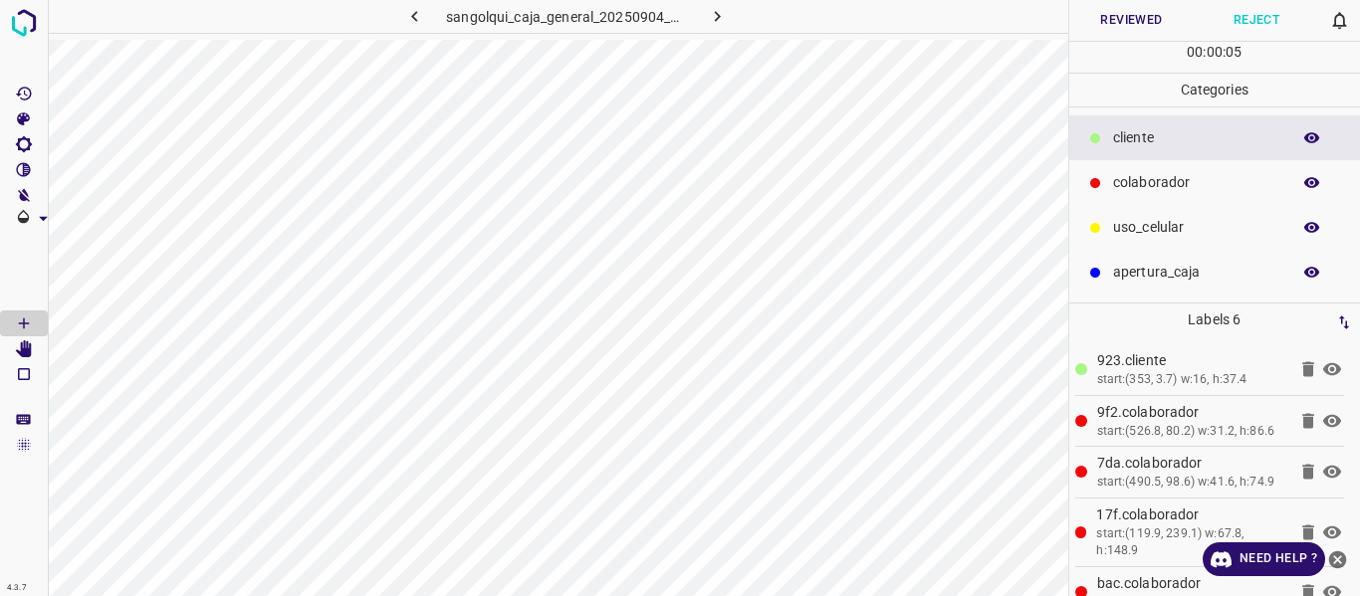
click at [1104, 17] on button "Reviewed" at bounding box center [1131, 20] width 125 height 41
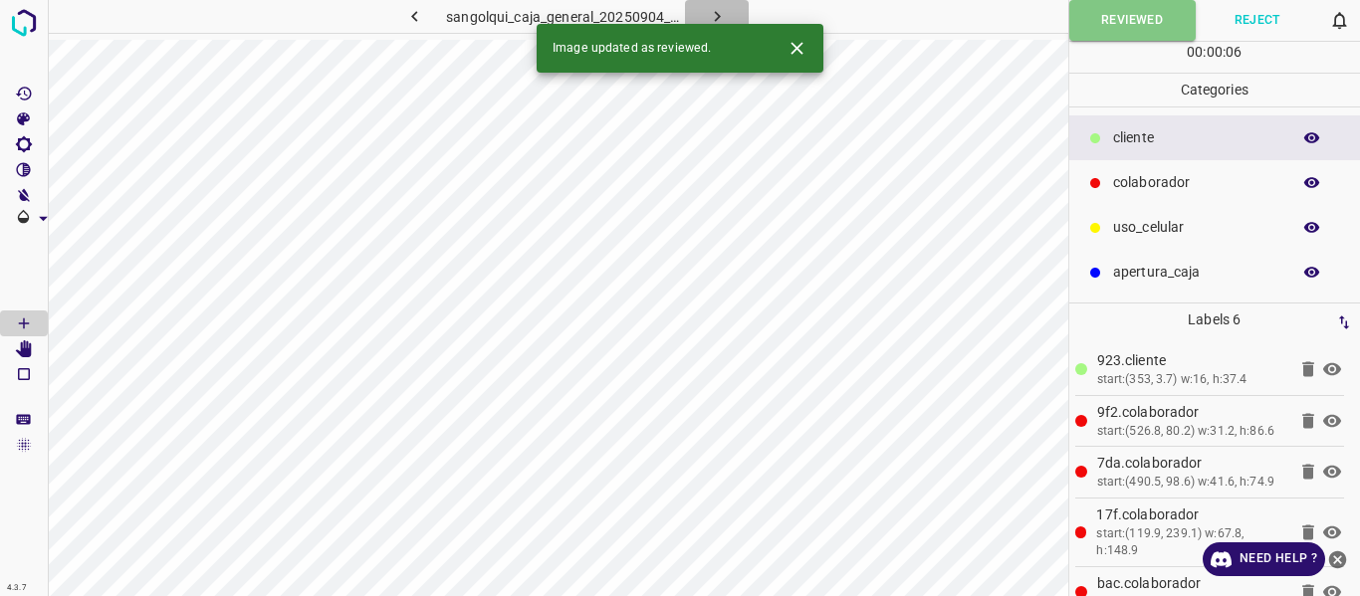
click at [721, 8] on icon "button" at bounding box center [717, 16] width 21 height 21
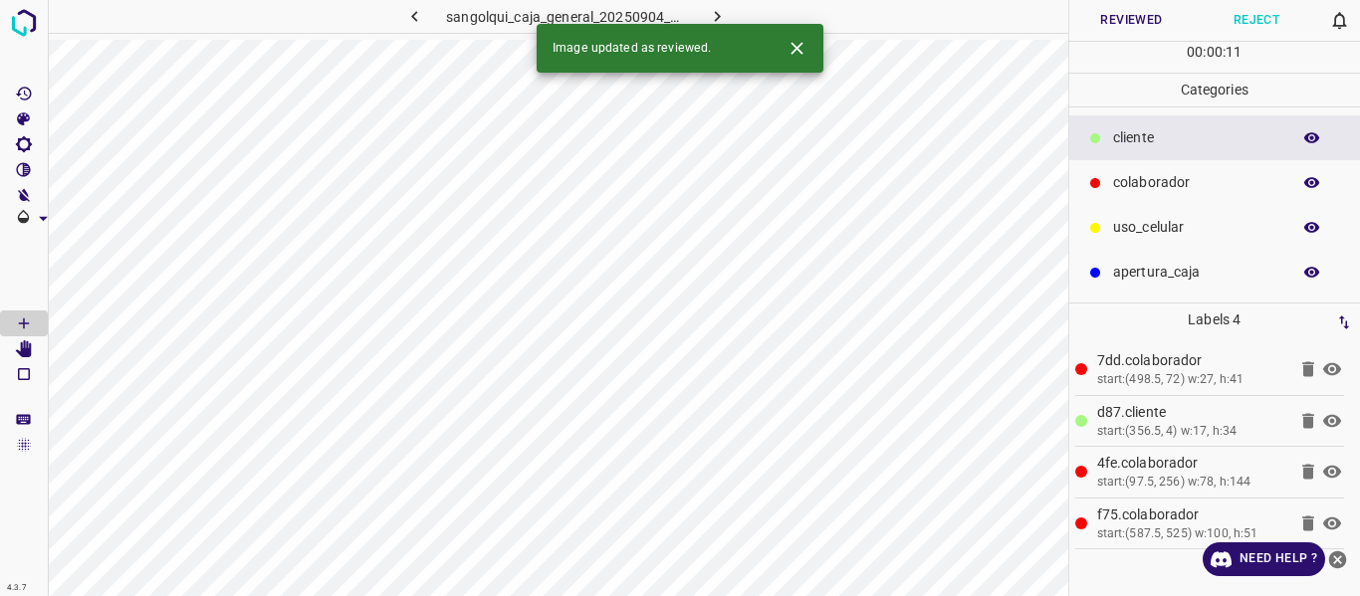
click at [1101, 22] on button "Reviewed" at bounding box center [1131, 20] width 125 height 41
click at [718, 11] on icon "button" at bounding box center [717, 16] width 21 height 21
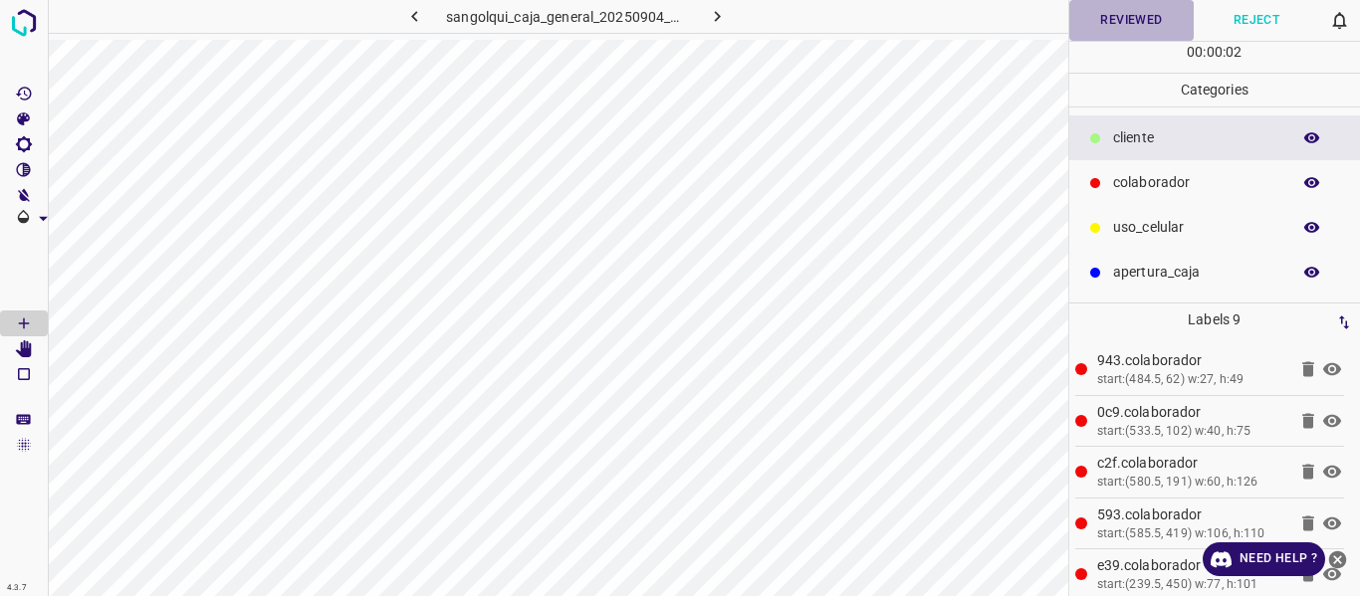
click at [1112, 12] on button "Reviewed" at bounding box center [1131, 20] width 125 height 41
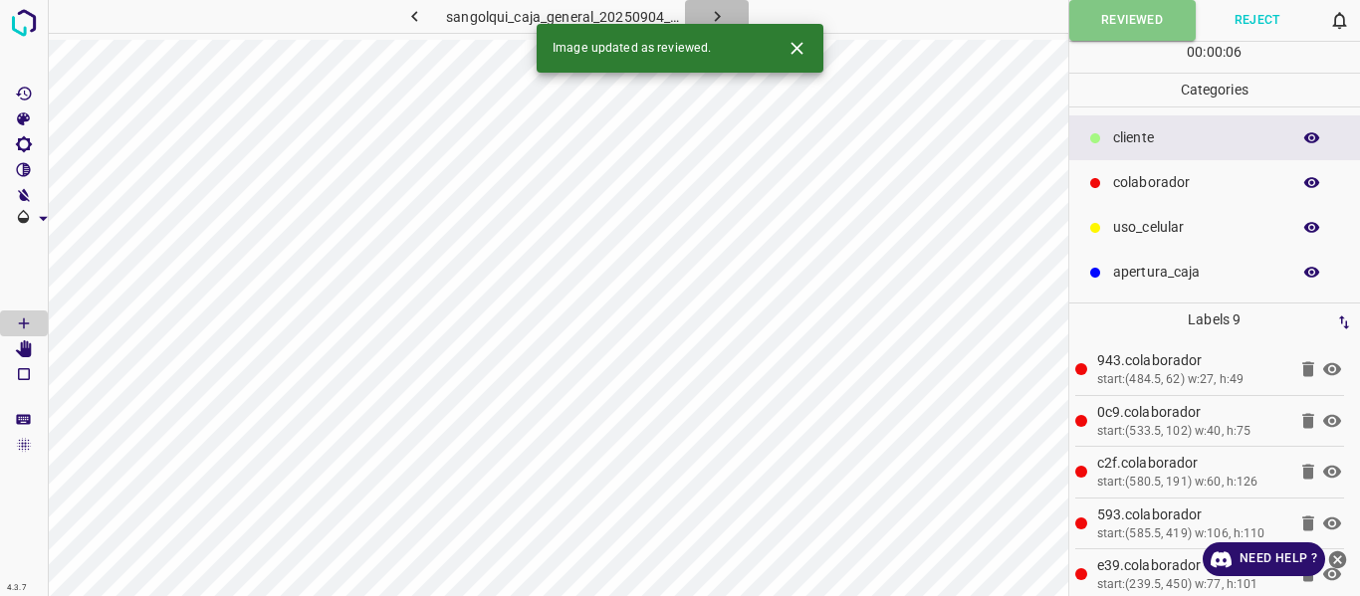
click at [718, 10] on icon "button" at bounding box center [717, 16] width 21 height 21
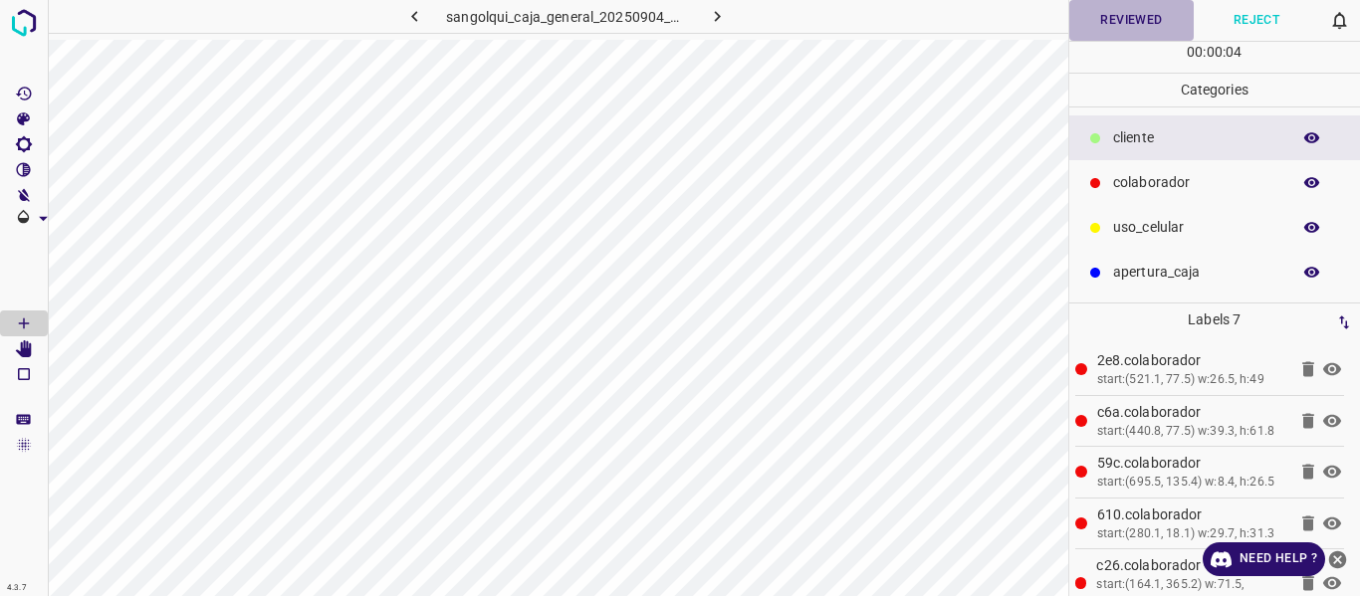
click at [1106, 22] on button "Reviewed" at bounding box center [1131, 20] width 125 height 41
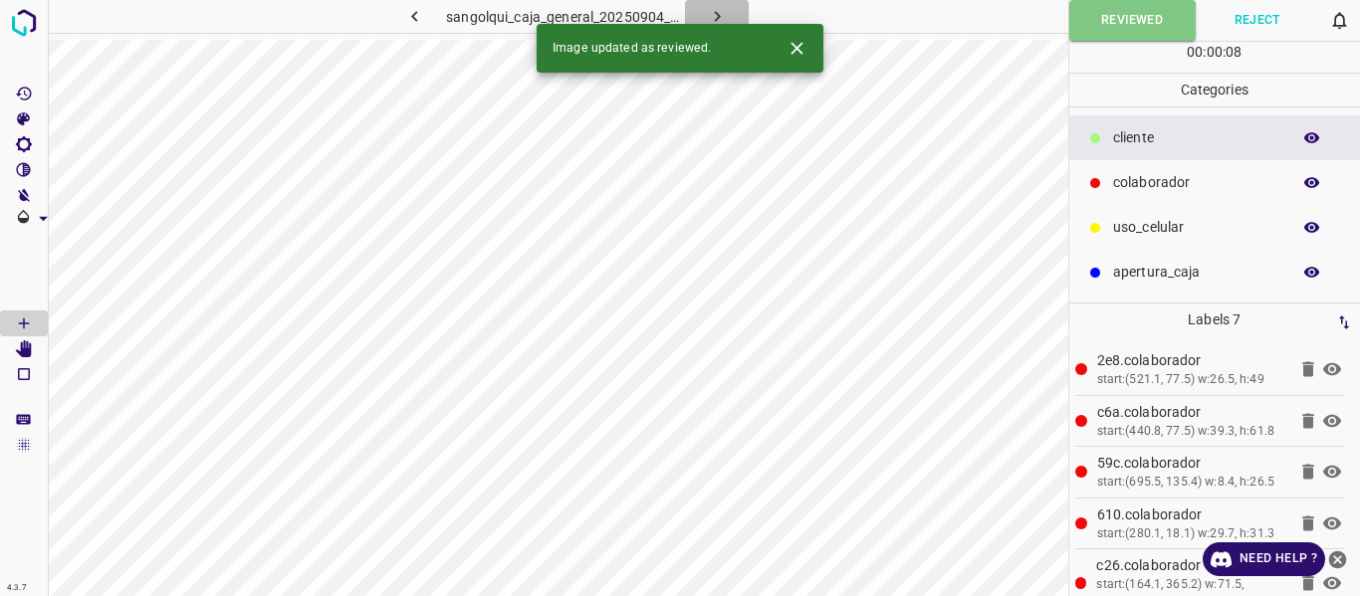
click at [707, 7] on icon "button" at bounding box center [717, 16] width 21 height 21
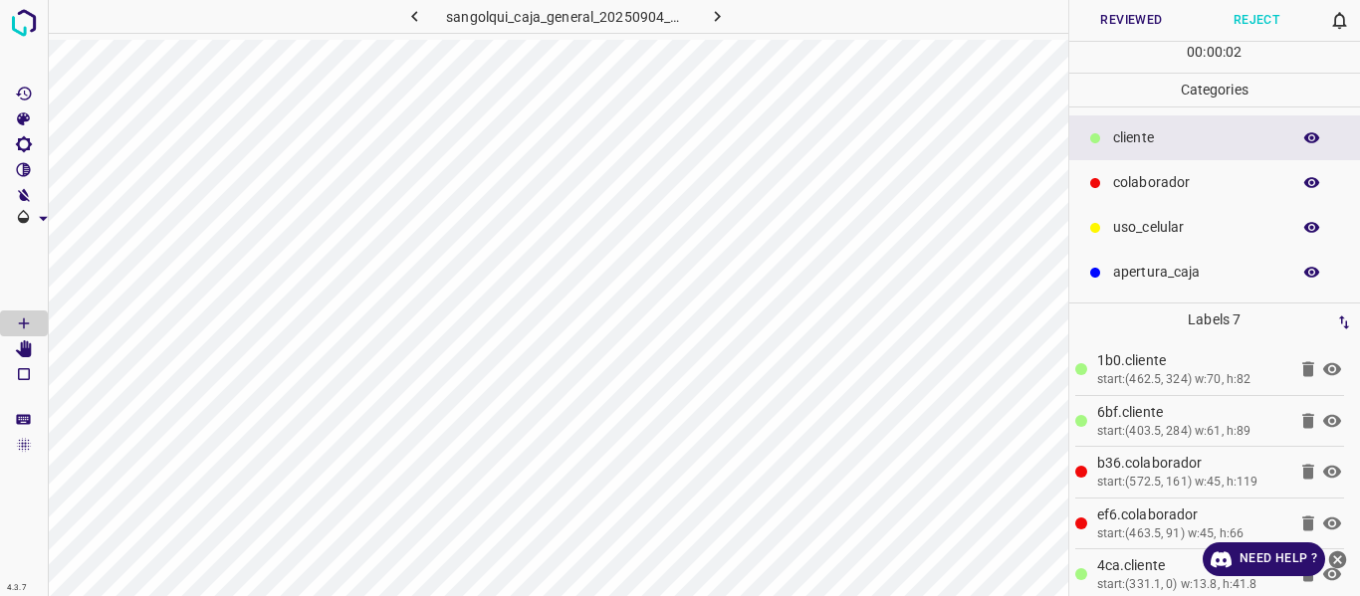
click at [1126, 21] on button "Reviewed" at bounding box center [1131, 20] width 125 height 41
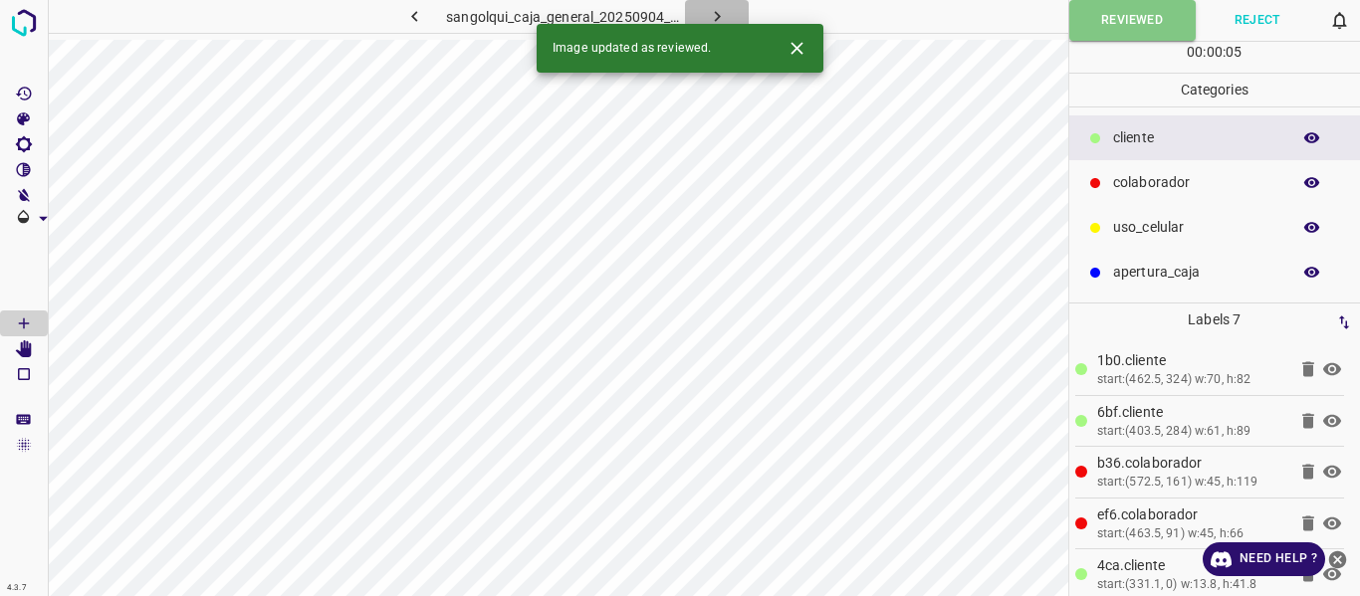
click at [723, 15] on icon "button" at bounding box center [717, 16] width 21 height 21
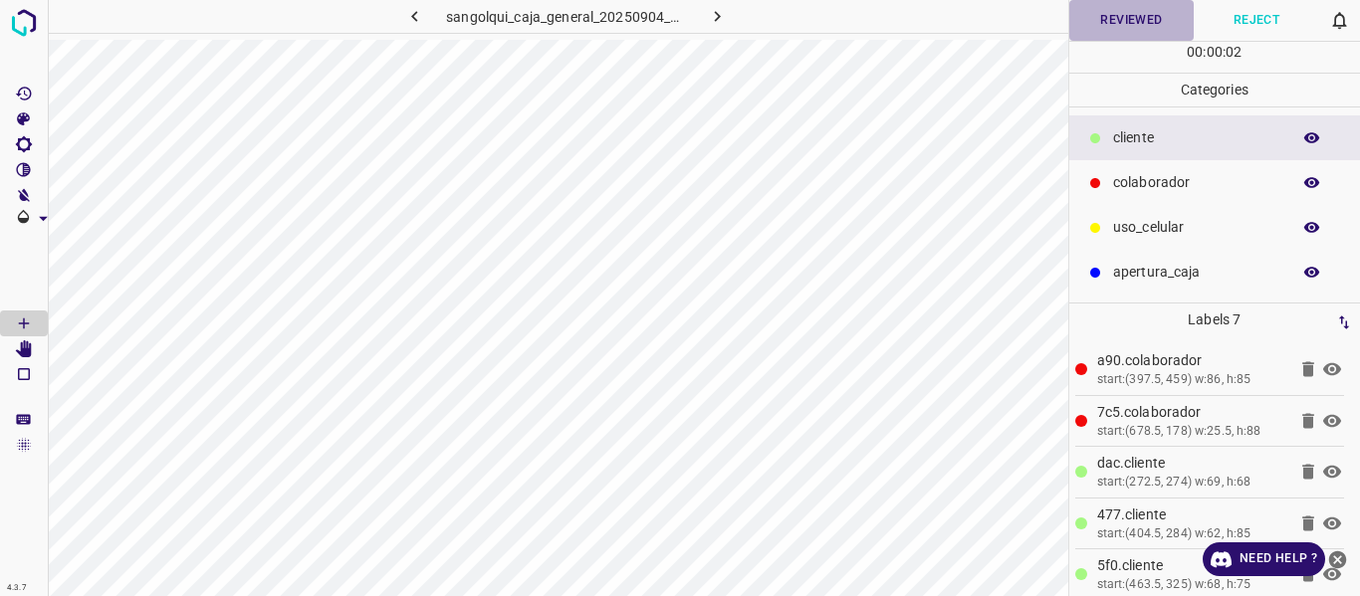
click at [1128, 23] on button "Reviewed" at bounding box center [1131, 20] width 125 height 41
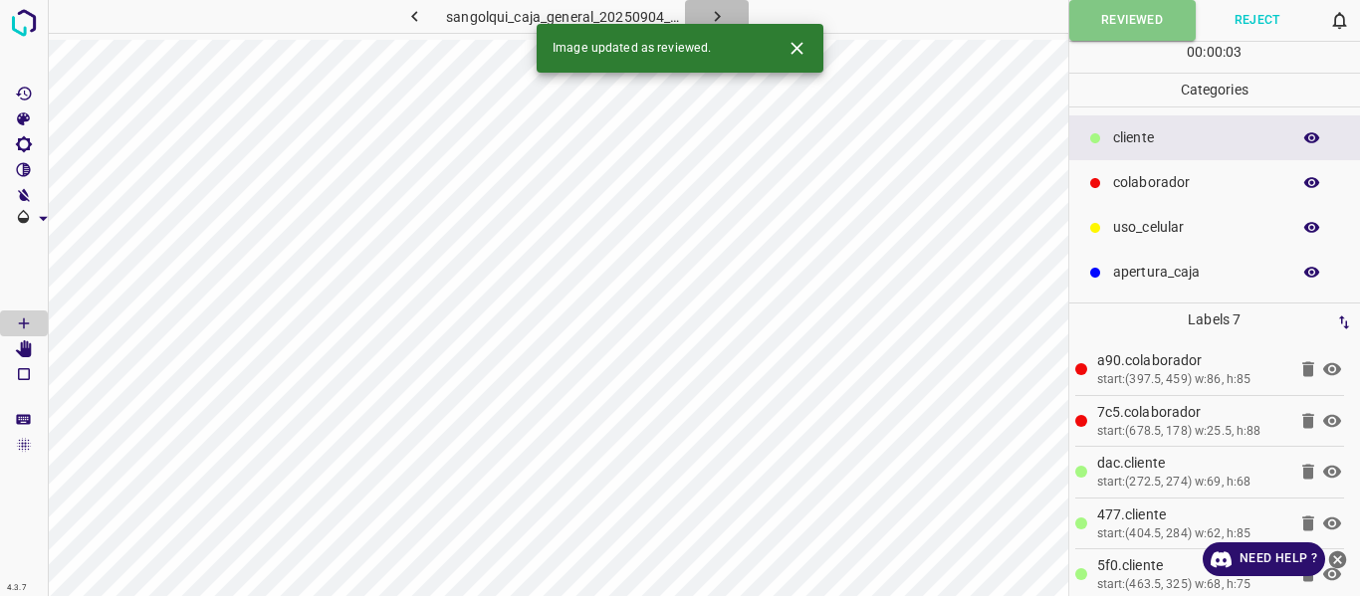
click at [713, 9] on icon "button" at bounding box center [717, 16] width 21 height 21
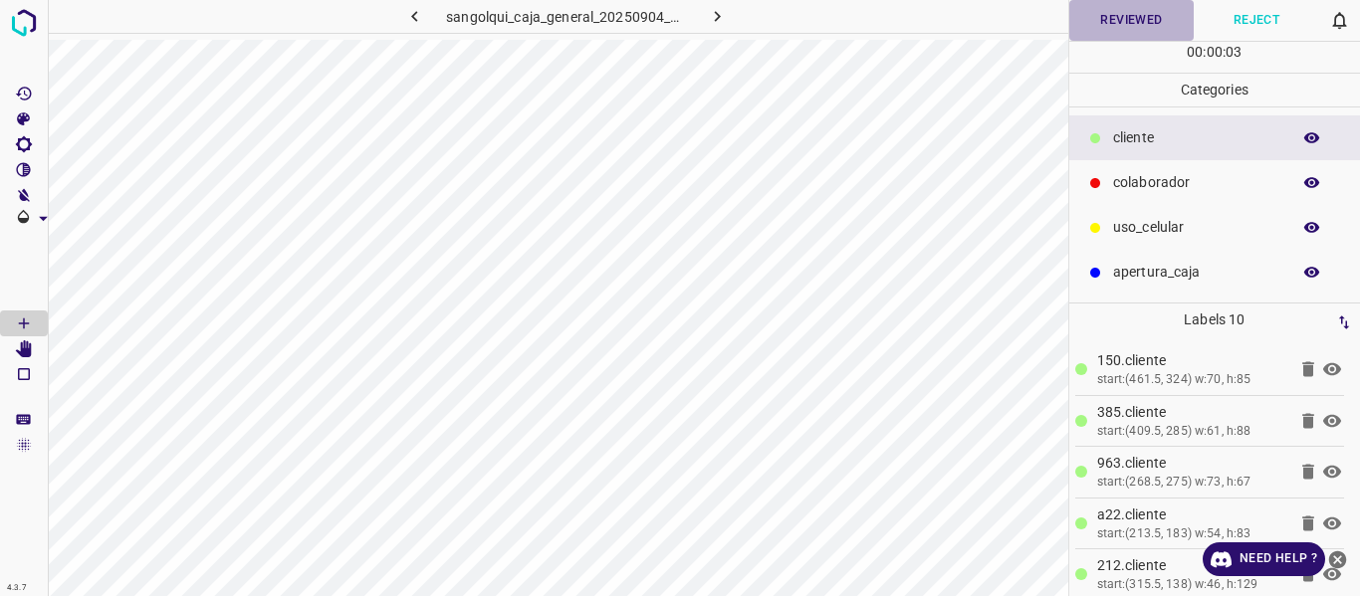
click at [1117, 14] on button "Reviewed" at bounding box center [1131, 20] width 125 height 41
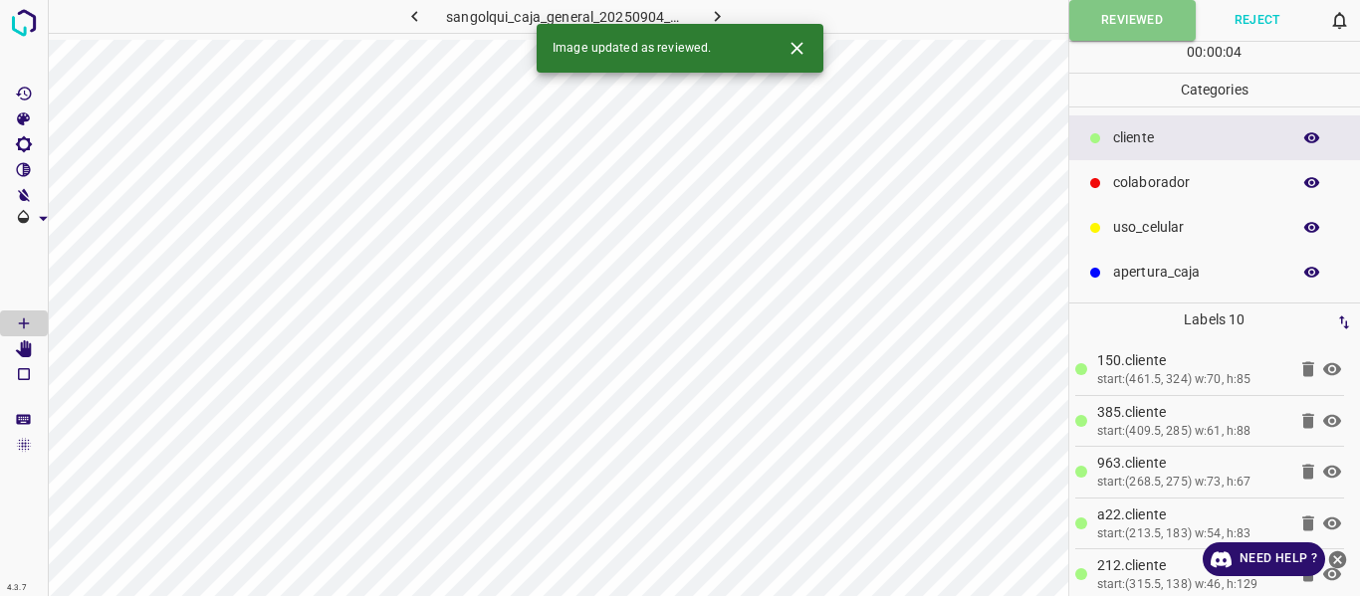
click at [722, 16] on icon "button" at bounding box center [717, 16] width 21 height 21
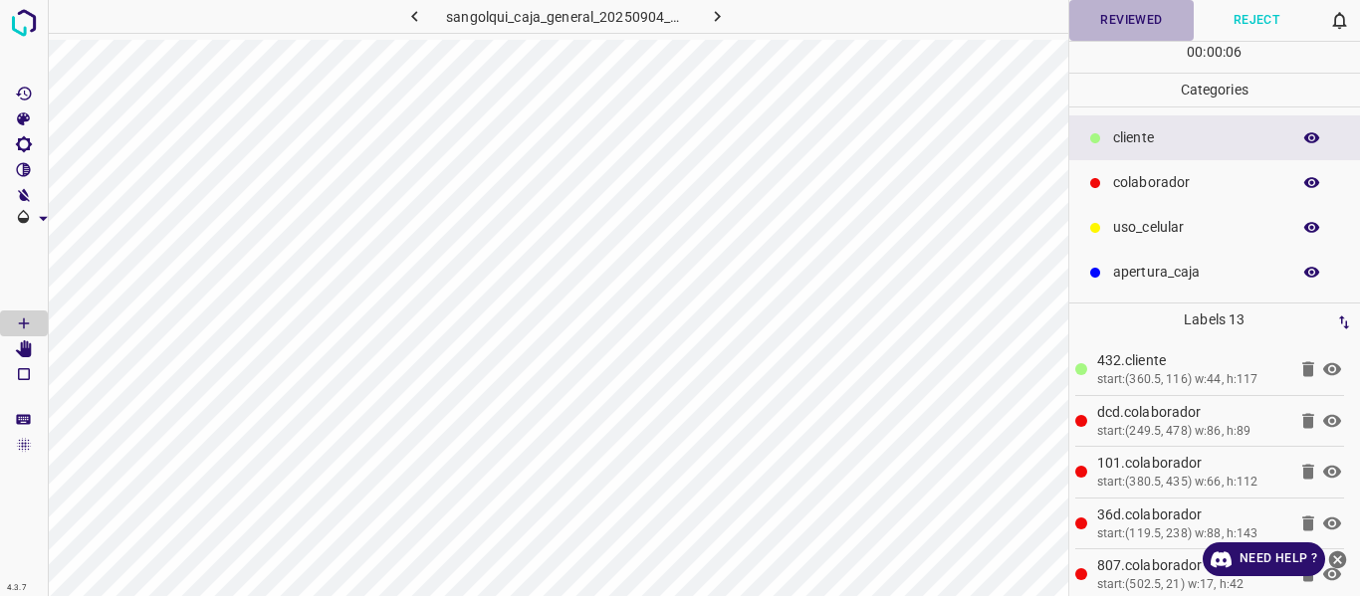
click at [1102, 23] on button "Reviewed" at bounding box center [1131, 20] width 125 height 41
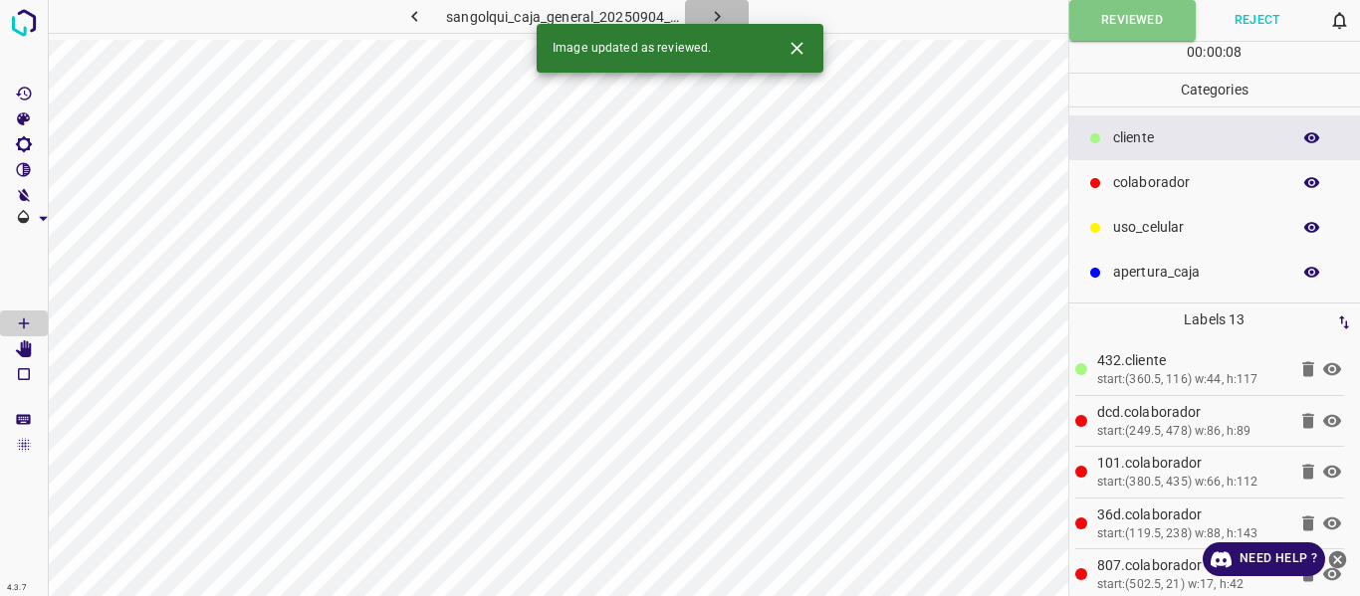
click at [725, 12] on icon "button" at bounding box center [717, 16] width 21 height 21
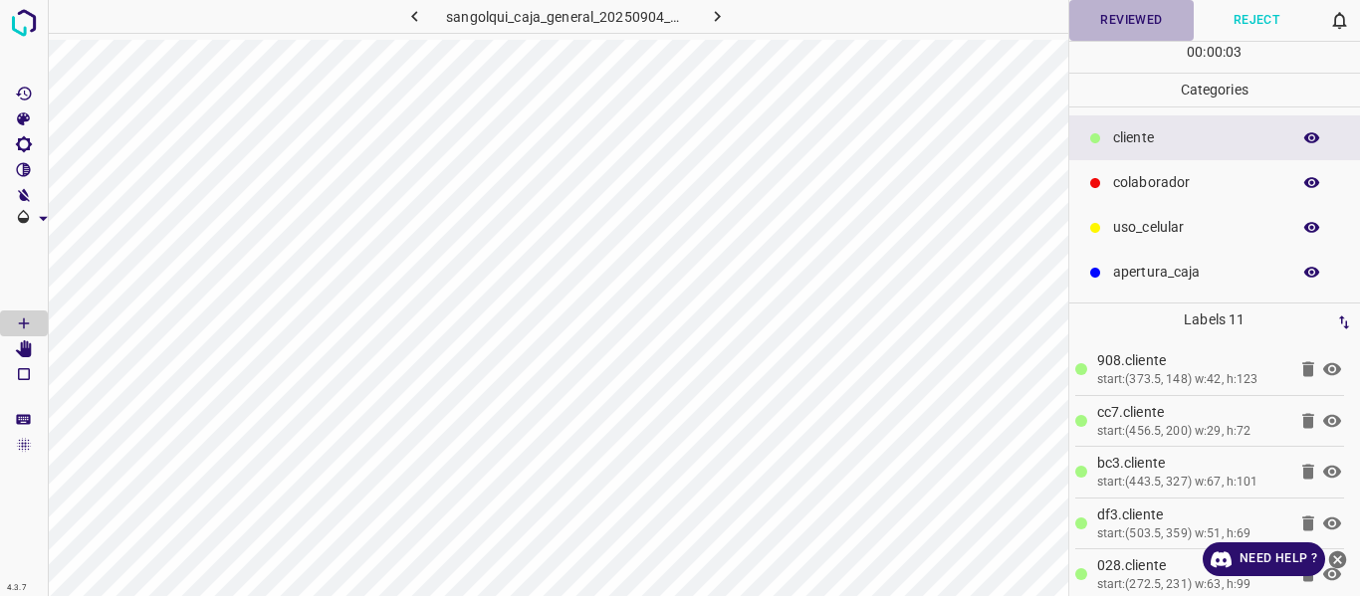
click at [1093, 25] on button "Reviewed" at bounding box center [1131, 20] width 125 height 41
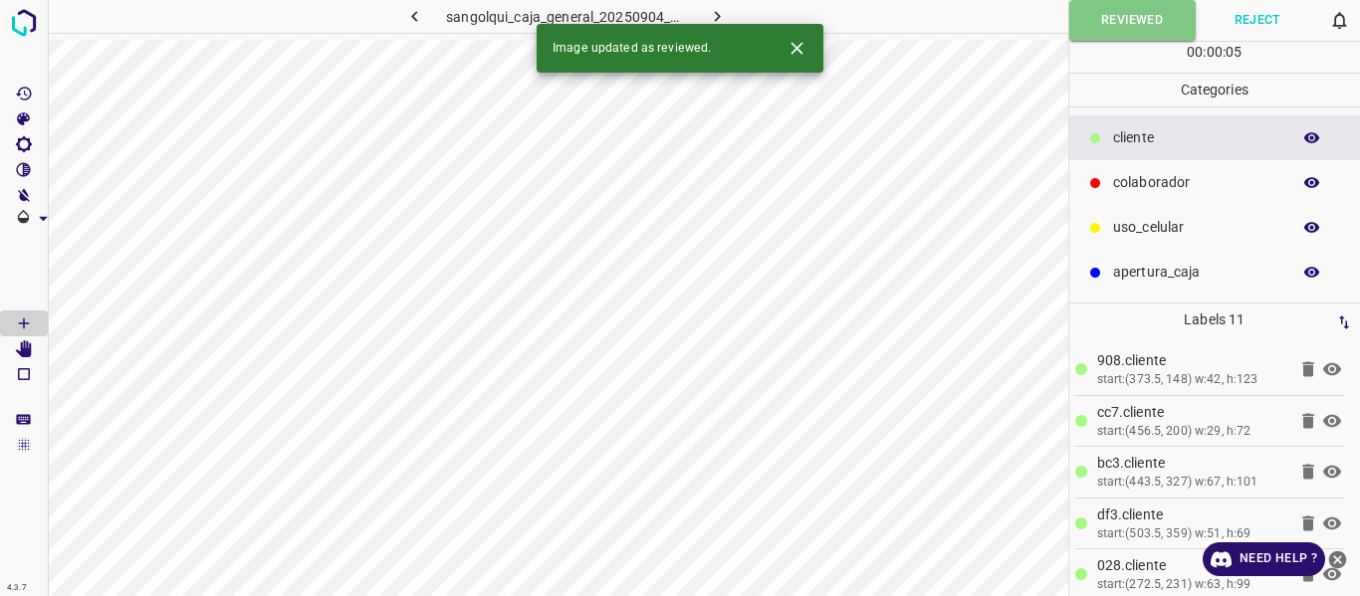
click at [710, 7] on icon "button" at bounding box center [717, 16] width 21 height 21
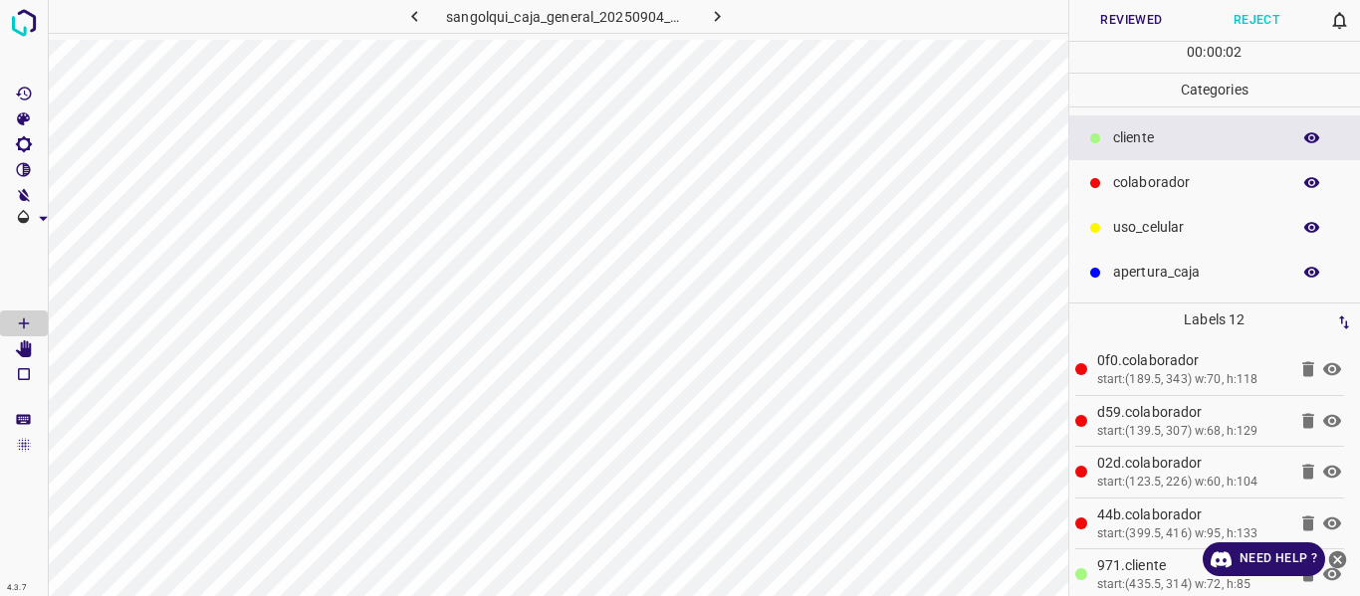
click at [1110, 25] on button "Reviewed" at bounding box center [1131, 20] width 125 height 41
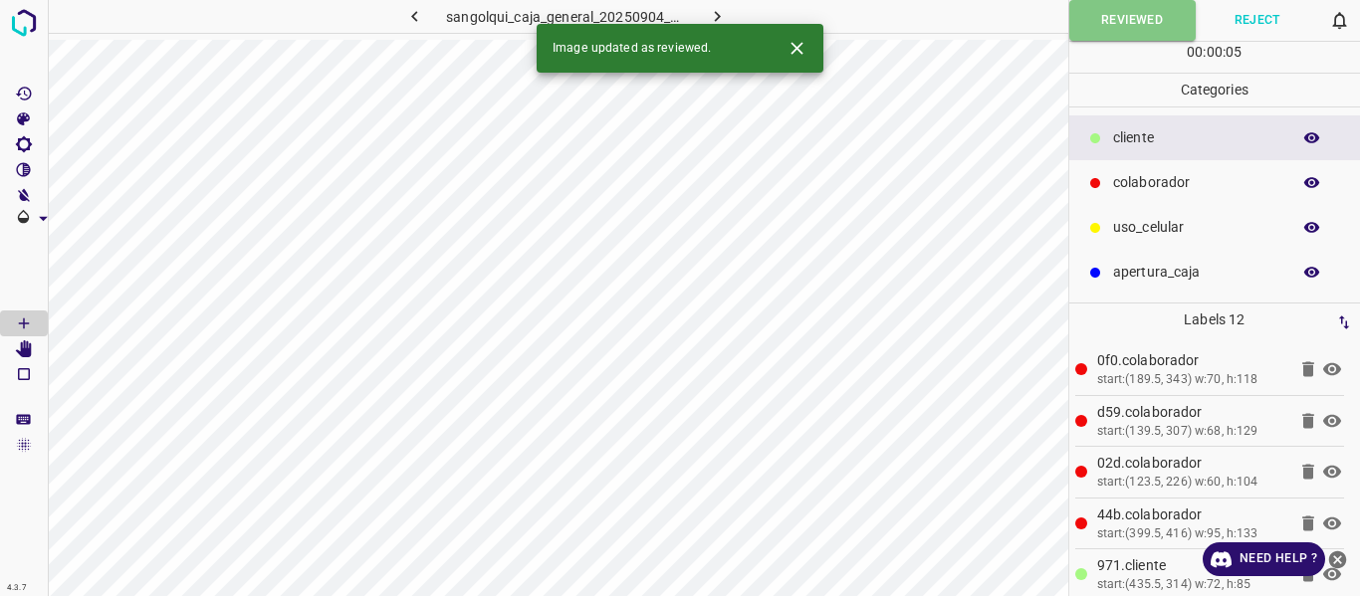
click at [705, 7] on button "button" at bounding box center [717, 16] width 64 height 33
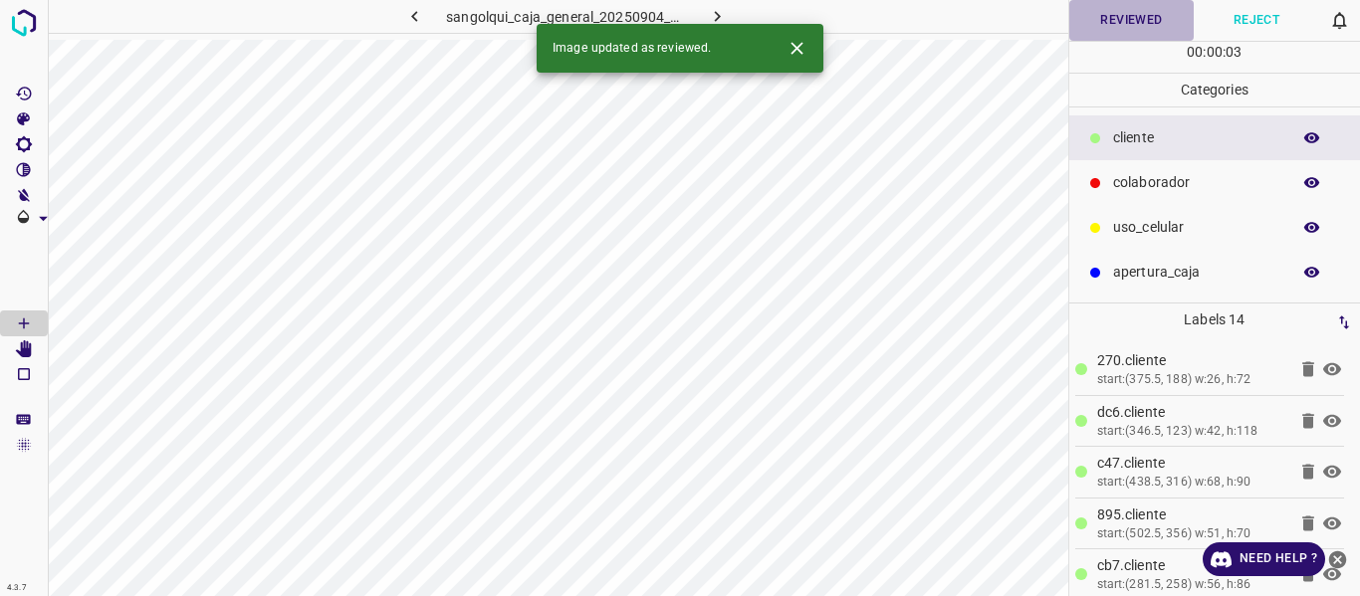
click at [1135, 20] on button "Reviewed" at bounding box center [1131, 20] width 125 height 41
click at [716, 16] on icon "button" at bounding box center [717, 16] width 21 height 21
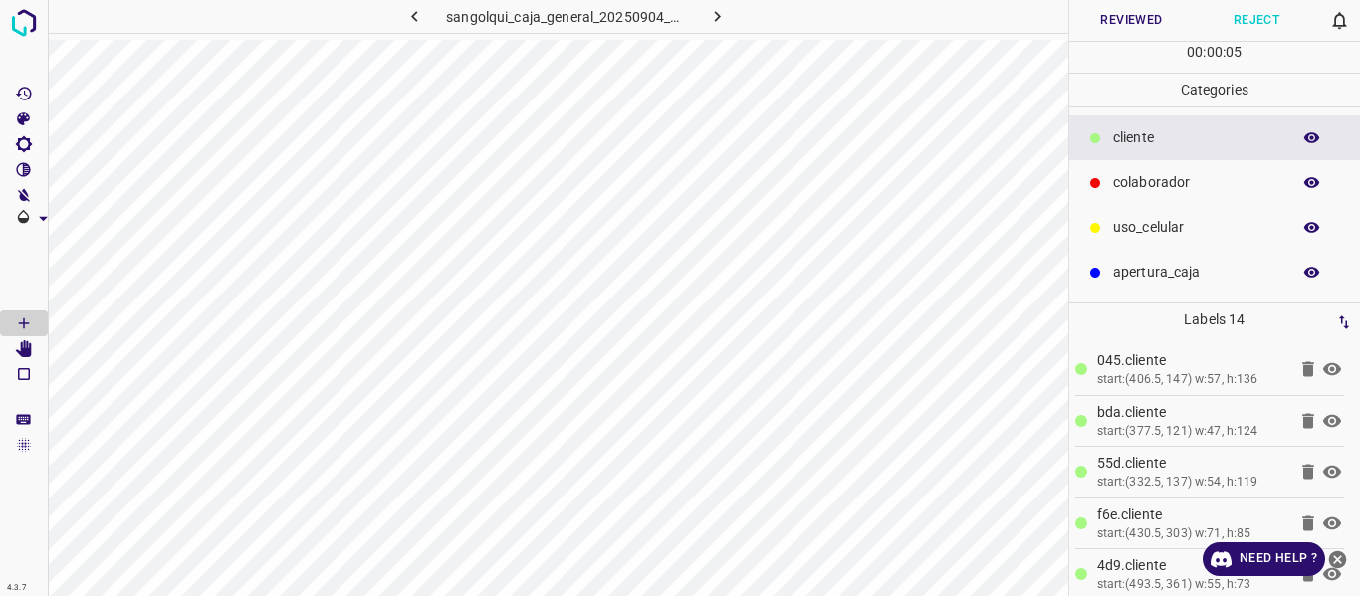
click at [1100, 20] on button "Reviewed" at bounding box center [1131, 20] width 125 height 41
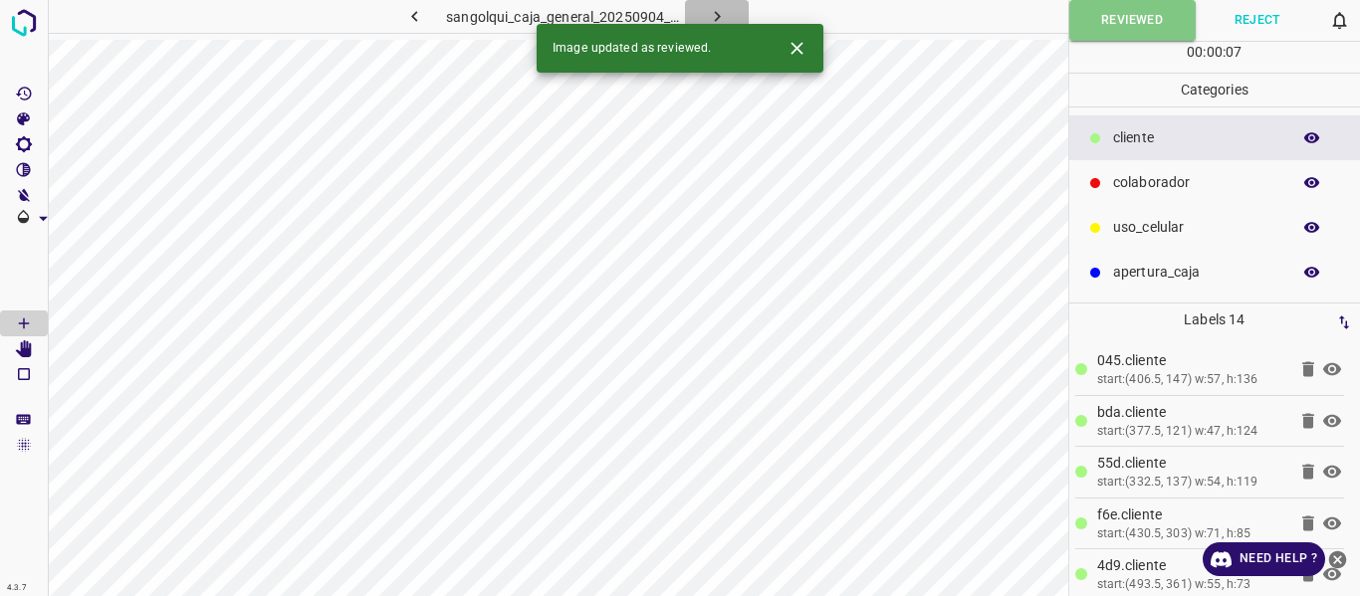
click at [719, 6] on icon "button" at bounding box center [717, 16] width 21 height 21
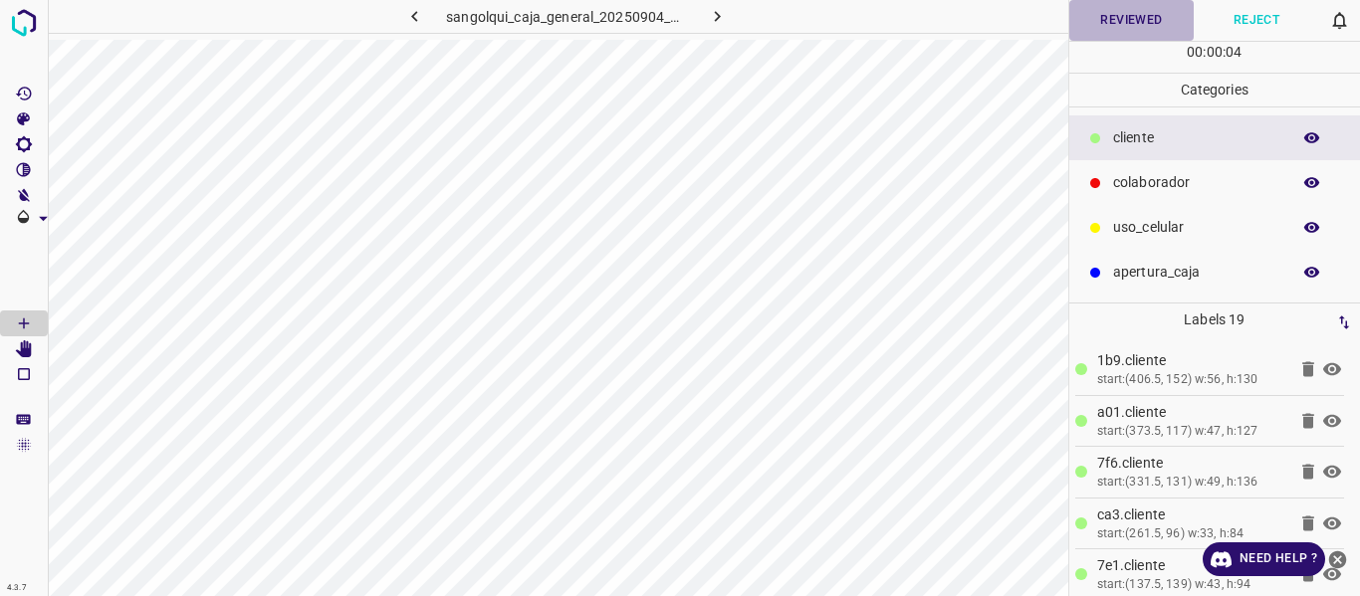
click at [1106, 19] on button "Reviewed" at bounding box center [1131, 20] width 125 height 41
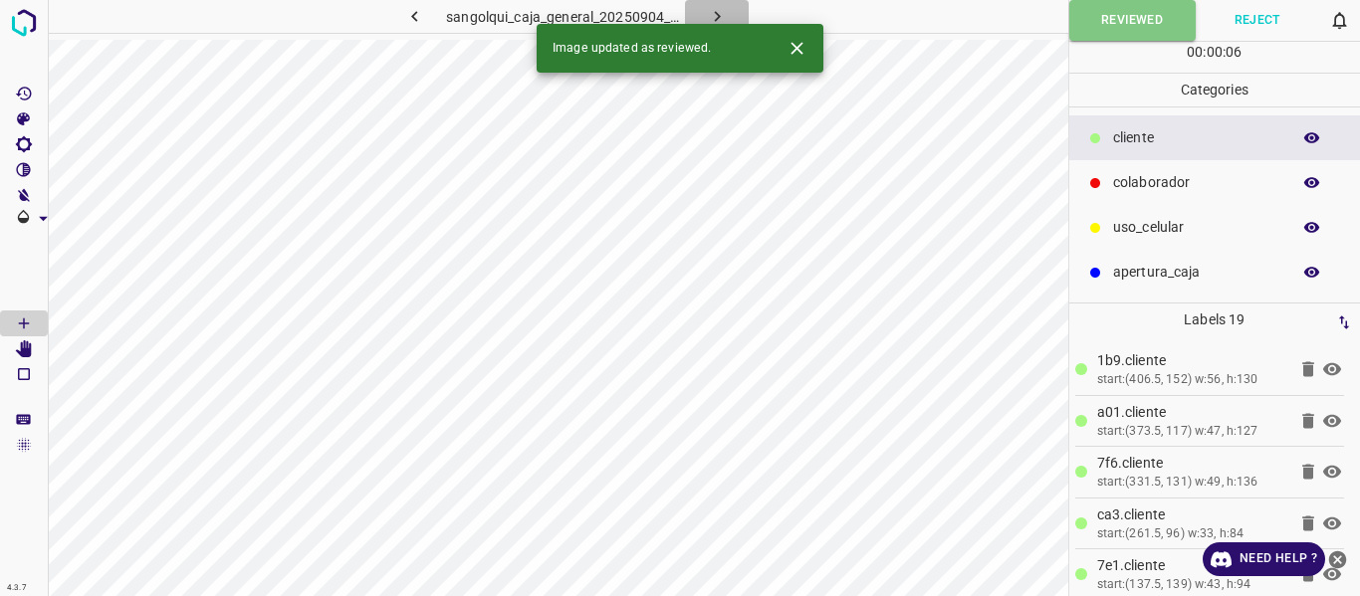
drag, startPoint x: 708, startPoint y: 8, endPoint x: 673, endPoint y: 44, distance: 50.0
click at [707, 9] on icon "button" at bounding box center [717, 16] width 21 height 21
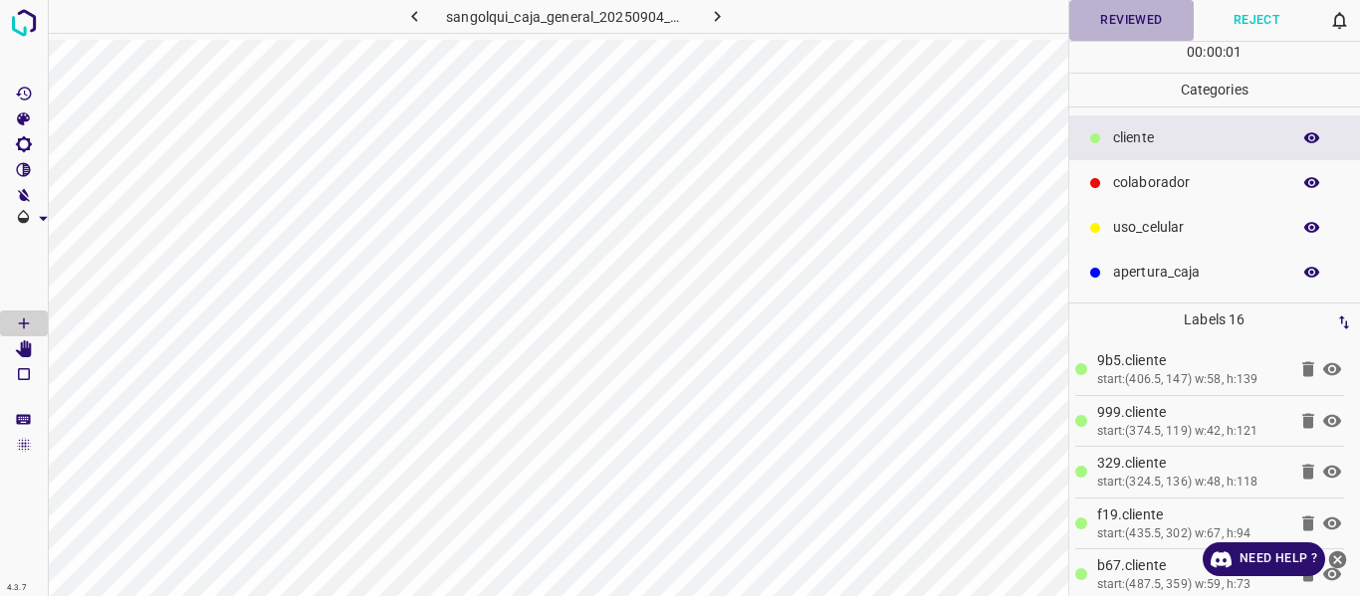
click at [1098, 13] on button "Reviewed" at bounding box center [1131, 20] width 125 height 41
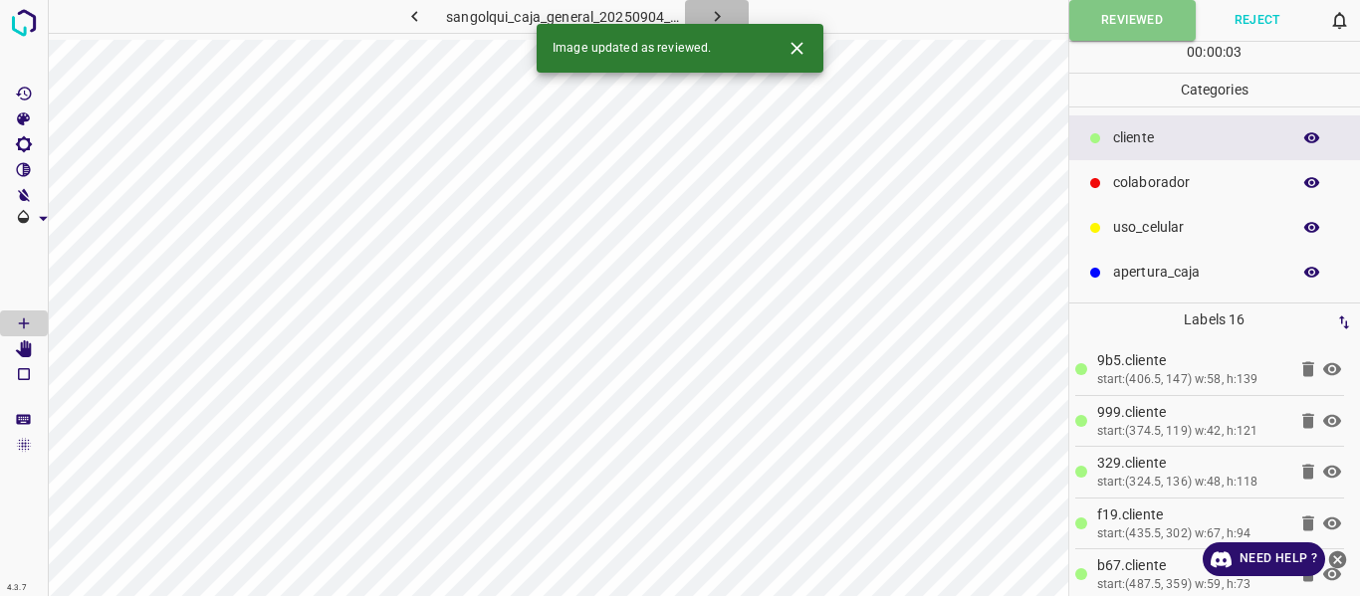
click at [707, 18] on icon "button" at bounding box center [717, 16] width 21 height 21
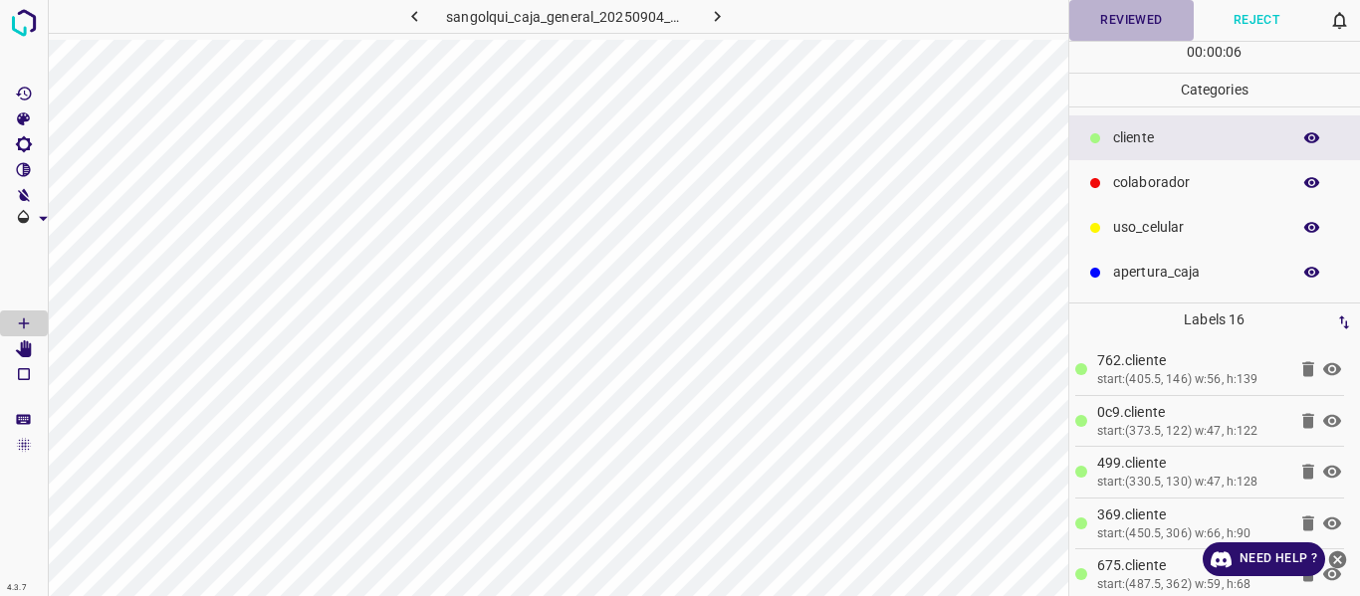
click at [1138, 17] on button "Reviewed" at bounding box center [1131, 20] width 125 height 41
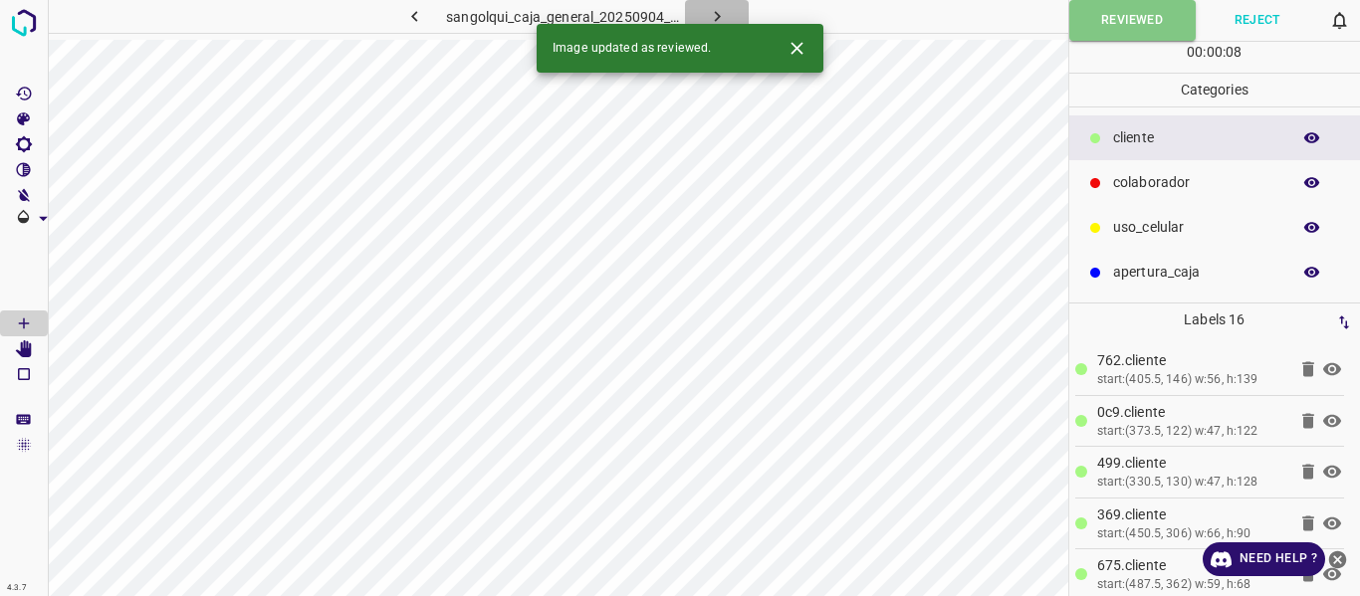
click at [719, 8] on icon "button" at bounding box center [717, 16] width 21 height 21
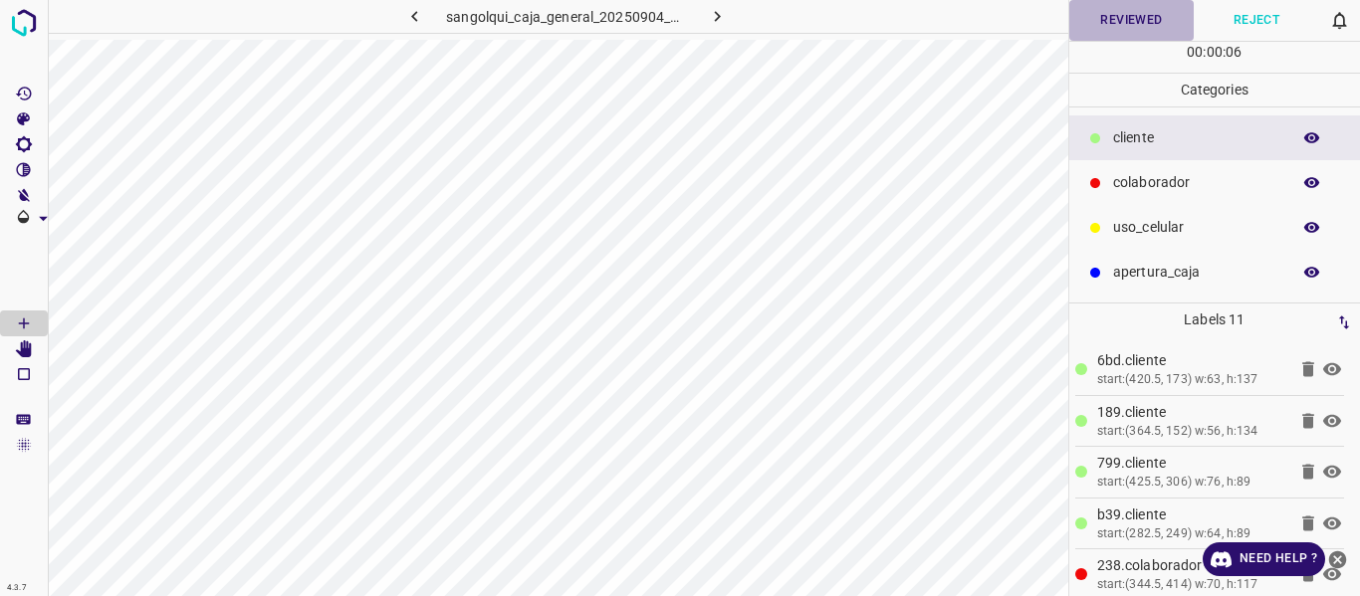
click at [1122, 18] on button "Reviewed" at bounding box center [1131, 20] width 125 height 41
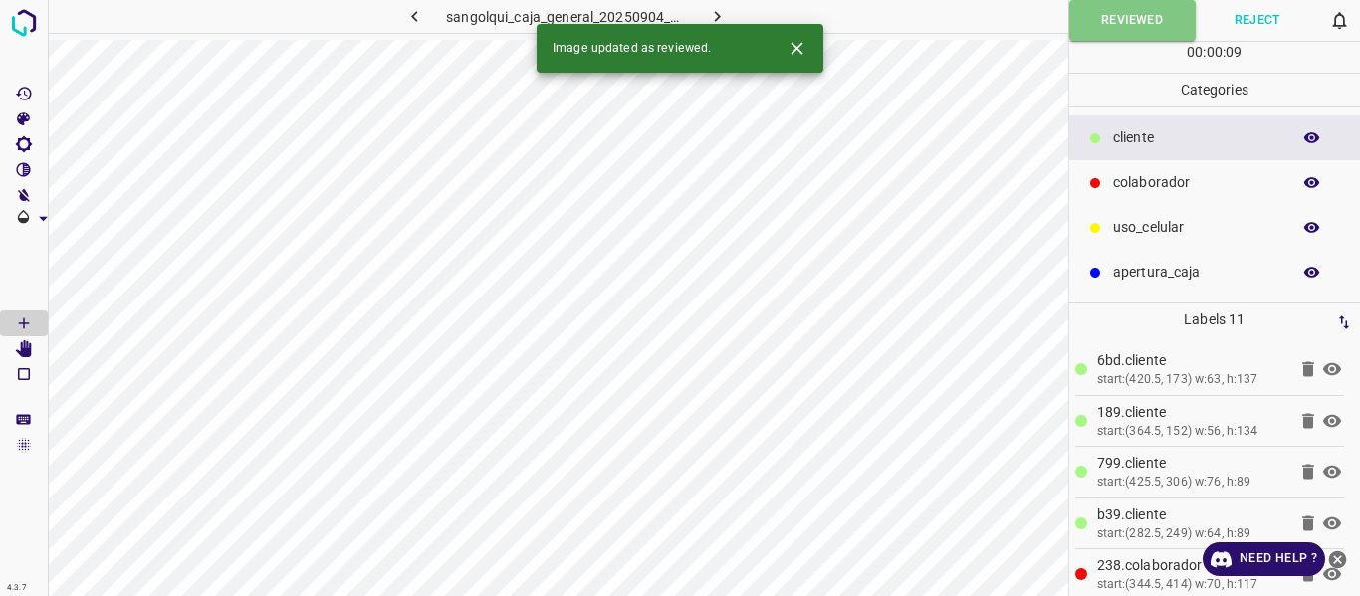
drag, startPoint x: 721, startPoint y: 8, endPoint x: 904, endPoint y: 37, distance: 185.5
click at [725, 9] on icon "button" at bounding box center [717, 16] width 21 height 21
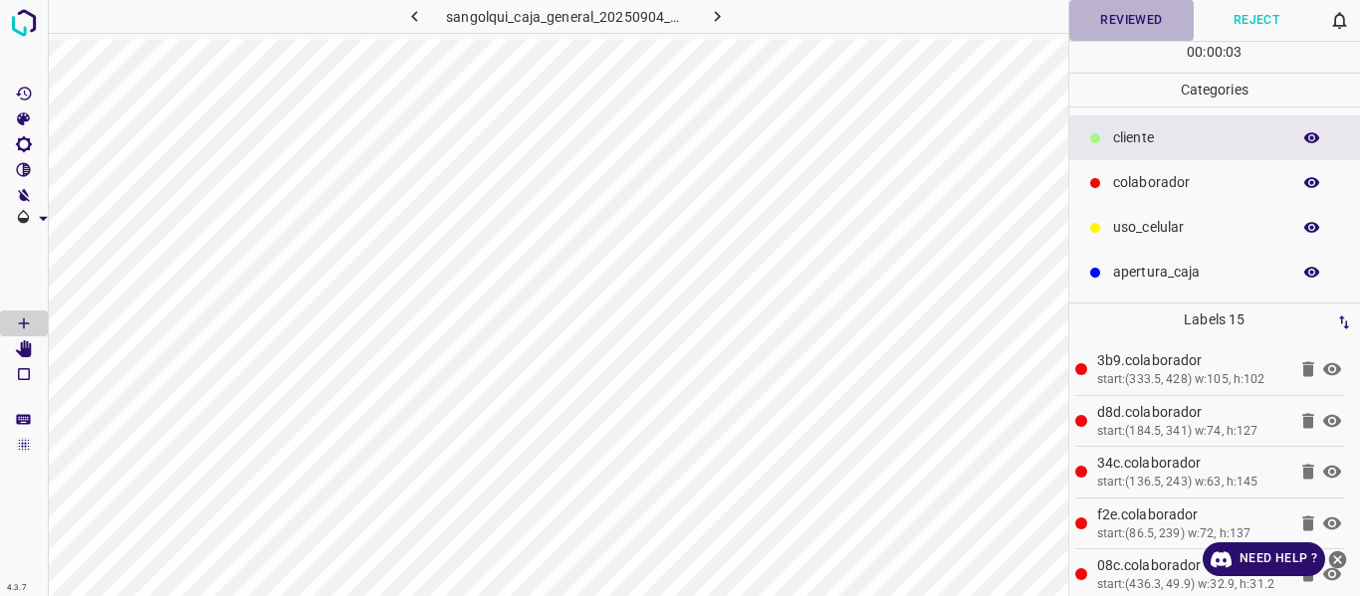
click at [1122, 17] on button "Reviewed" at bounding box center [1131, 20] width 125 height 41
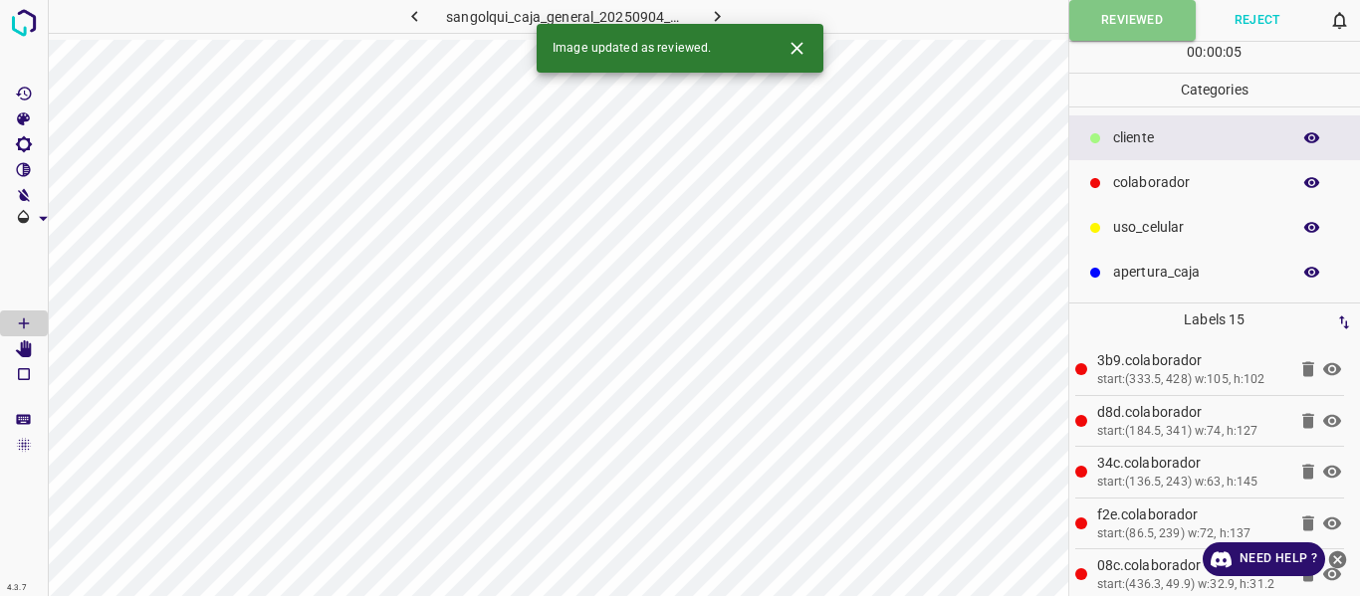
click at [710, 13] on icon "button" at bounding box center [717, 16] width 21 height 21
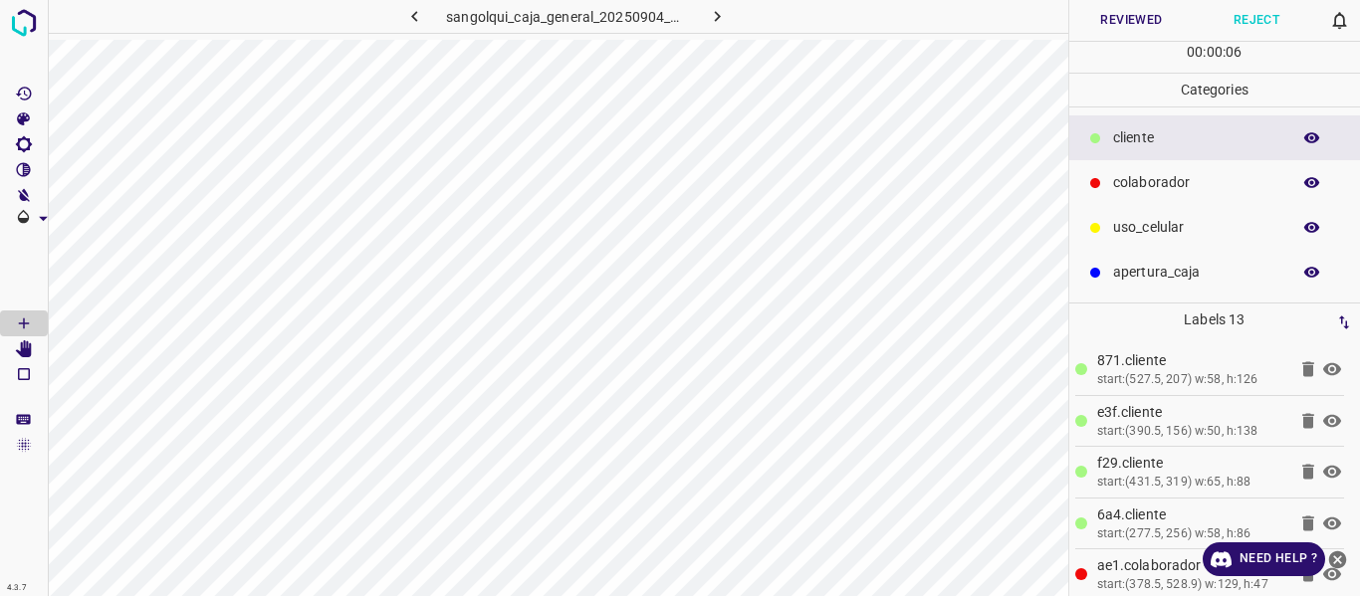
click at [1103, 19] on button "Reviewed" at bounding box center [1131, 20] width 125 height 41
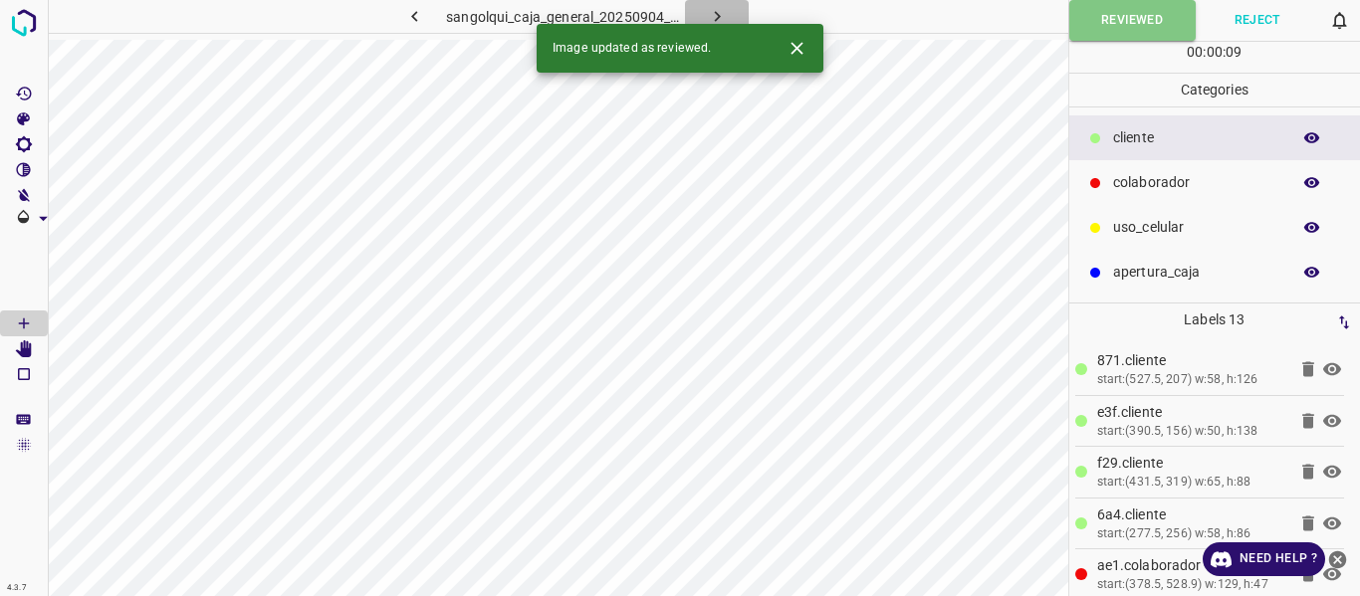
click at [709, 8] on icon "button" at bounding box center [717, 16] width 21 height 21
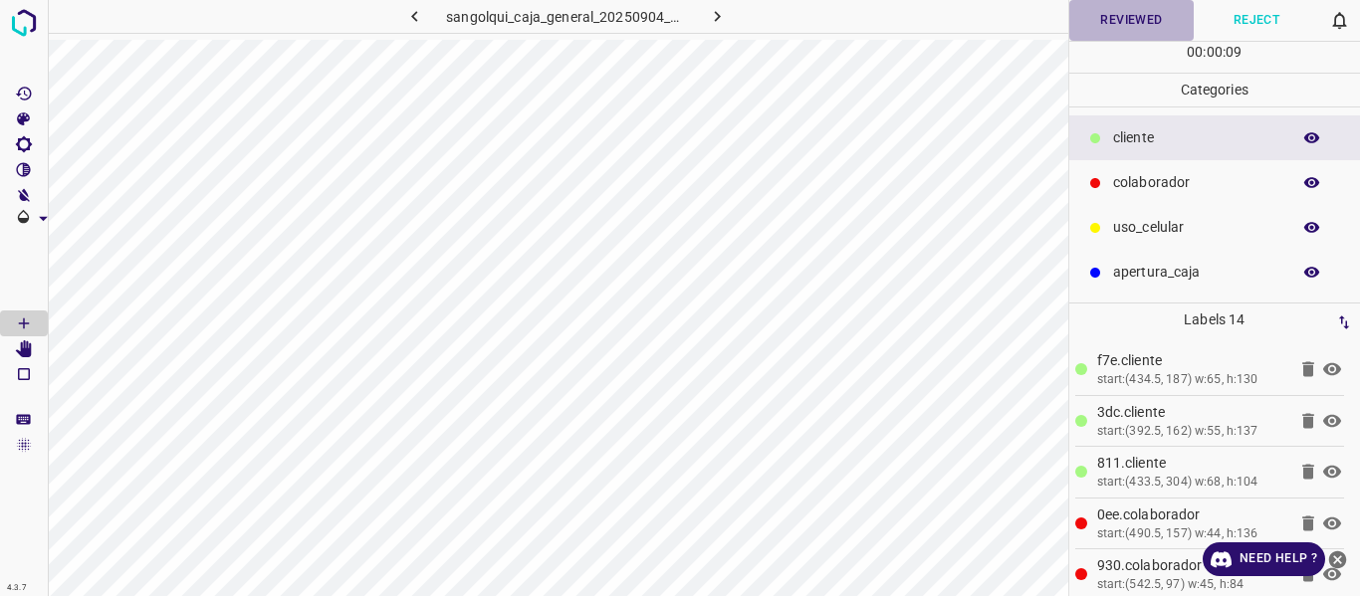
click at [1102, 23] on button "Reviewed" at bounding box center [1131, 20] width 125 height 41
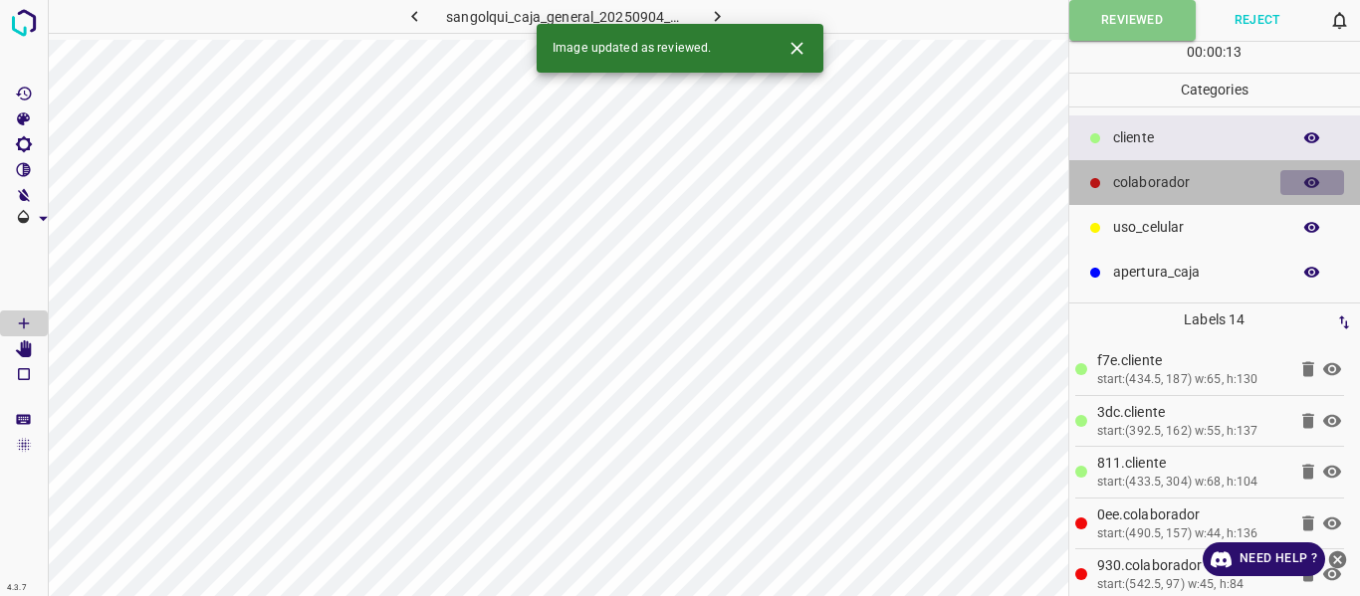
drag, startPoint x: 1317, startPoint y: 186, endPoint x: 1139, endPoint y: 188, distance: 178.2
click at [1316, 186] on icon "button" at bounding box center [1312, 182] width 16 height 11
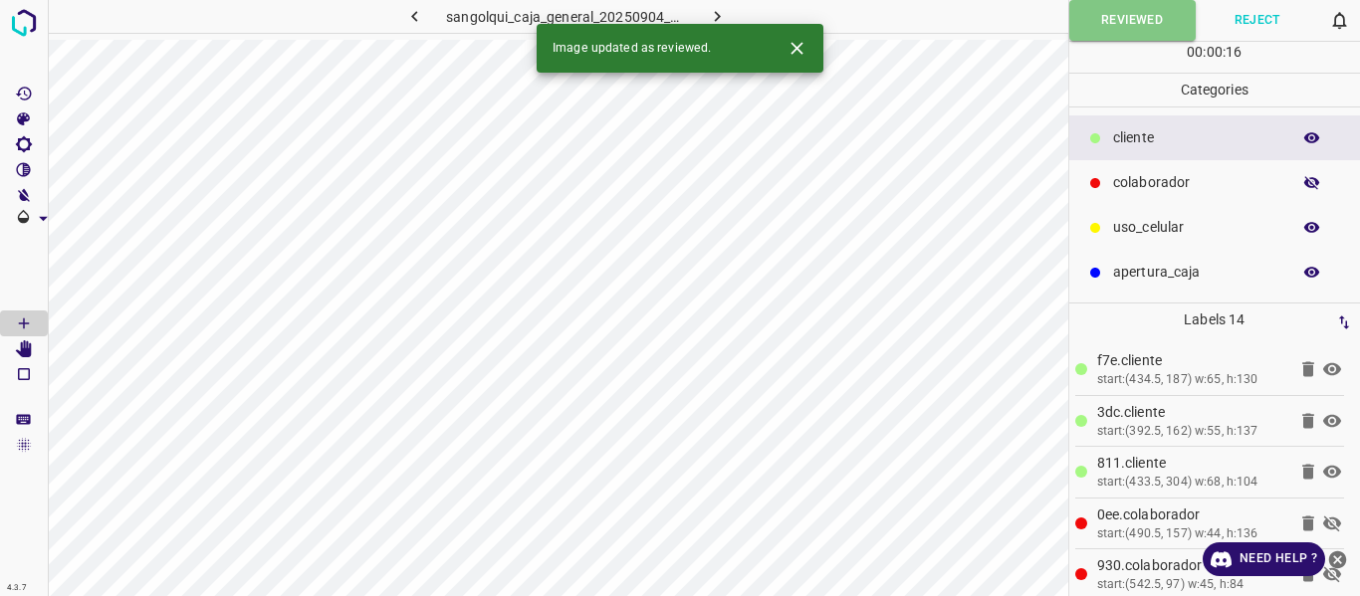
click at [1331, 179] on button "button" at bounding box center [1312, 183] width 64 height 26
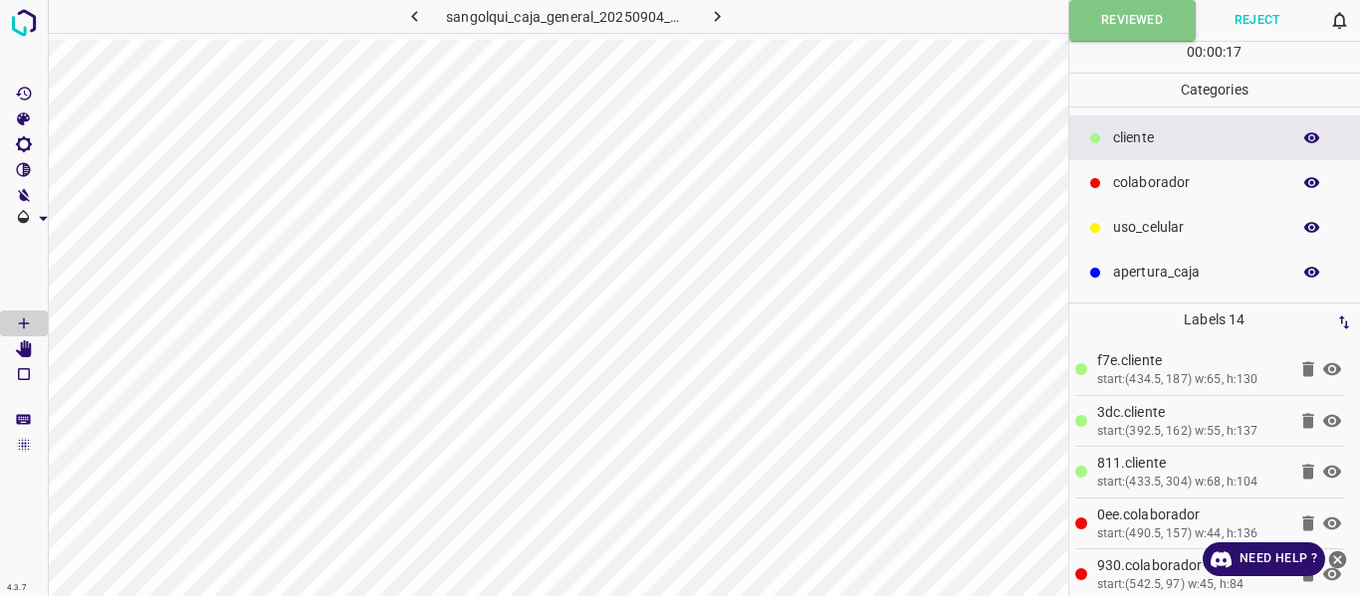
click at [1159, 274] on p "apertura_caja" at bounding box center [1196, 272] width 167 height 21
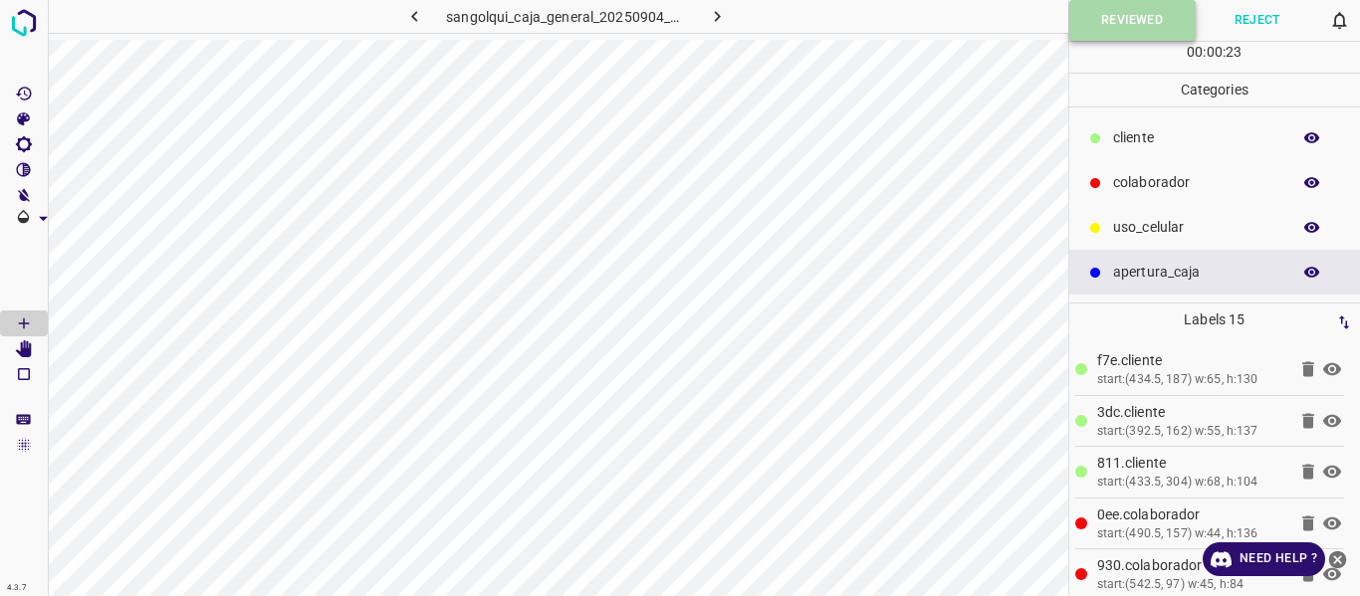
click at [1132, 9] on button "Reviewed" at bounding box center [1132, 20] width 126 height 41
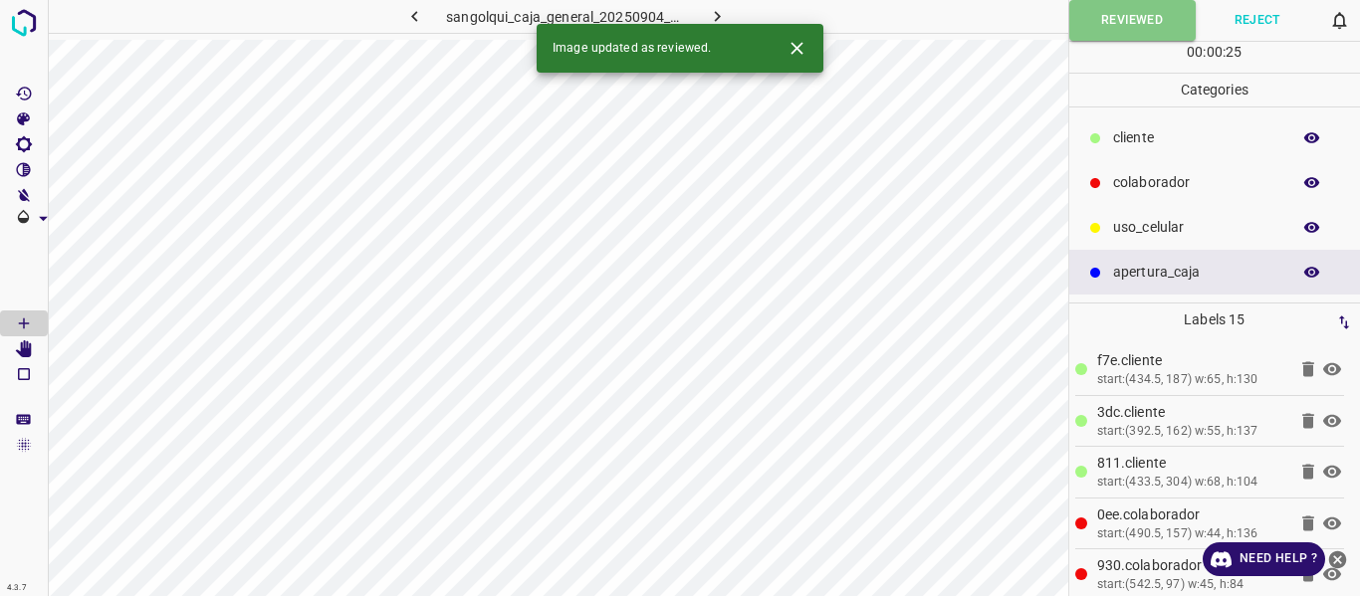
click at [704, 8] on button "button" at bounding box center [717, 16] width 64 height 33
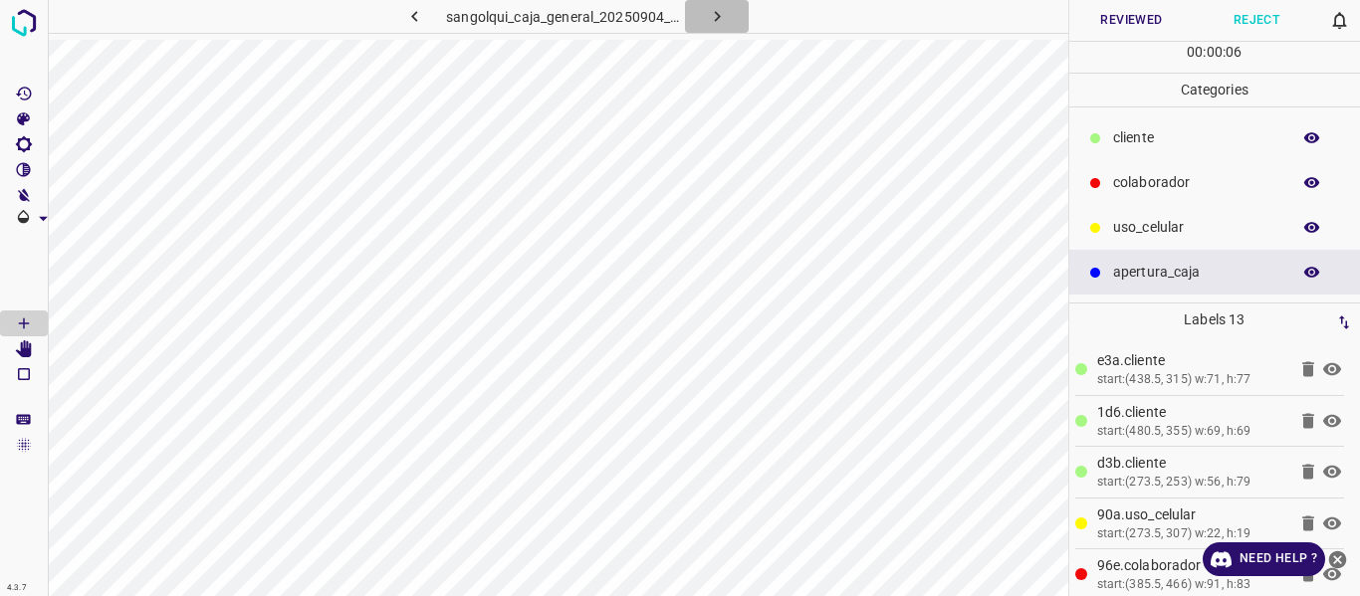
click at [719, 10] on icon "button" at bounding box center [717, 16] width 21 height 21
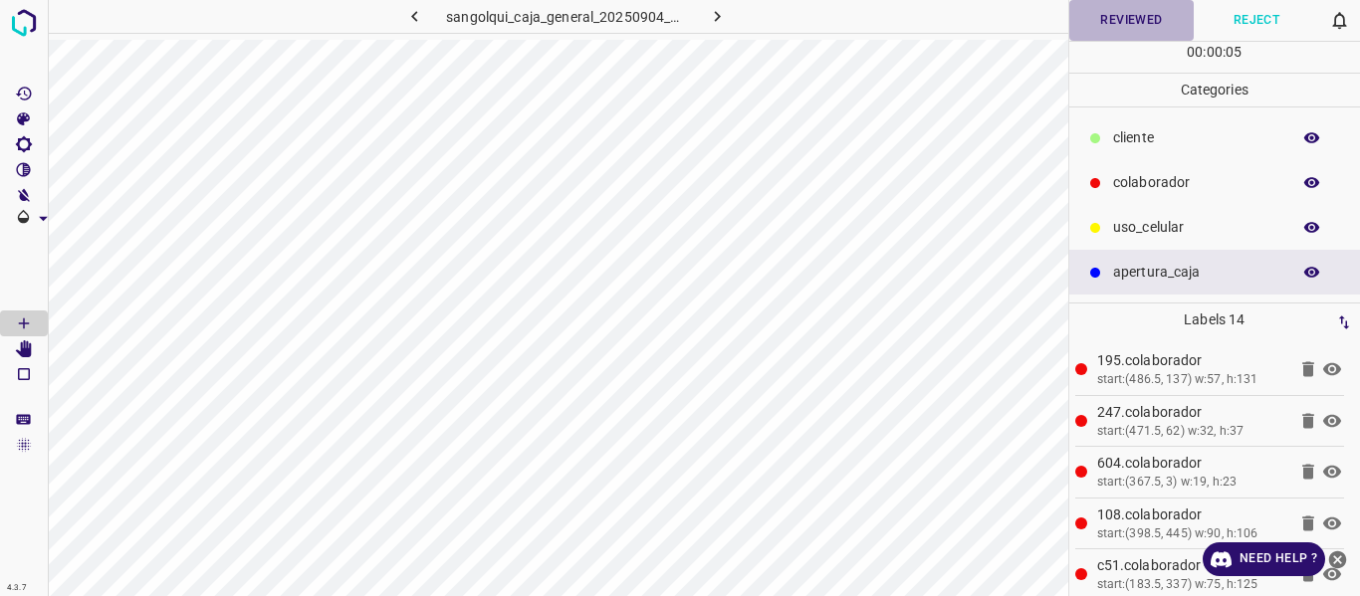
click at [1128, 16] on button "Reviewed" at bounding box center [1131, 20] width 125 height 41
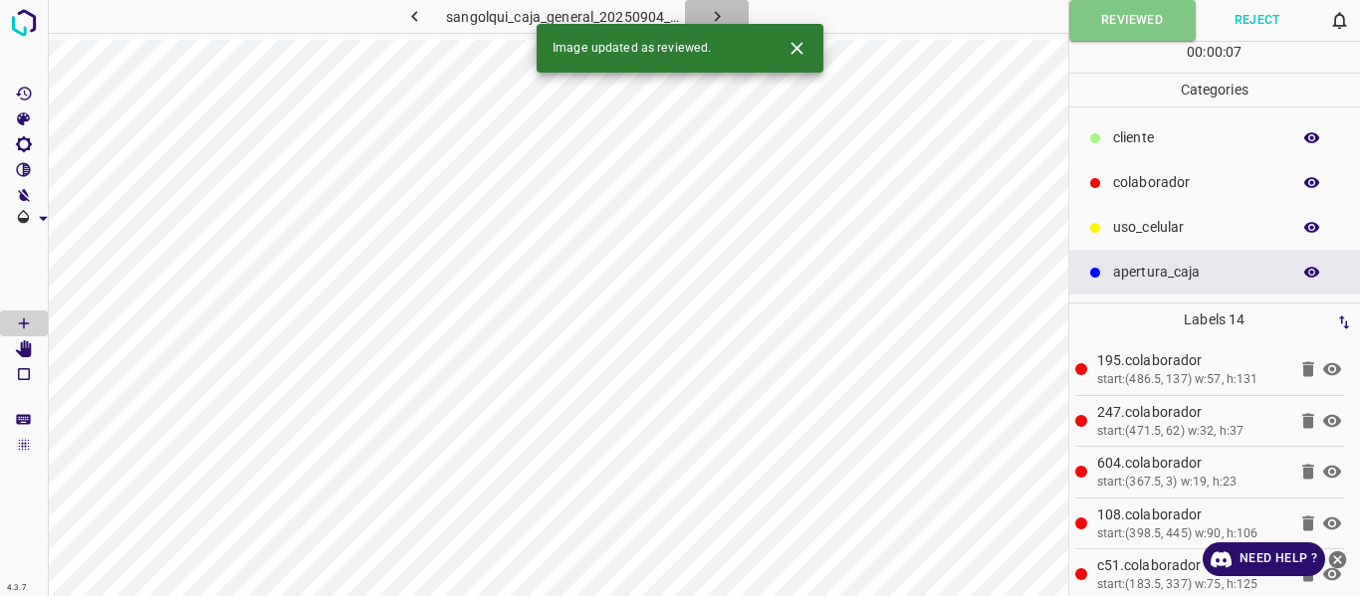
click at [717, 10] on icon "button" at bounding box center [717, 16] width 21 height 21
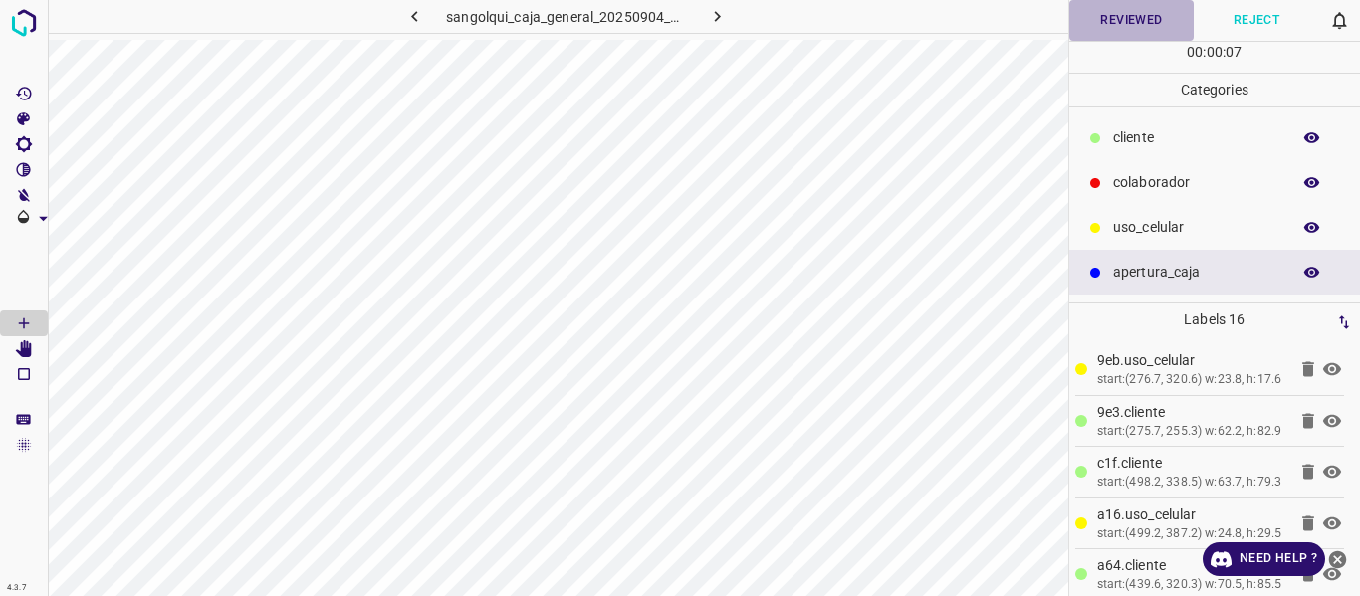
click at [1114, 23] on button "Reviewed" at bounding box center [1131, 20] width 125 height 41
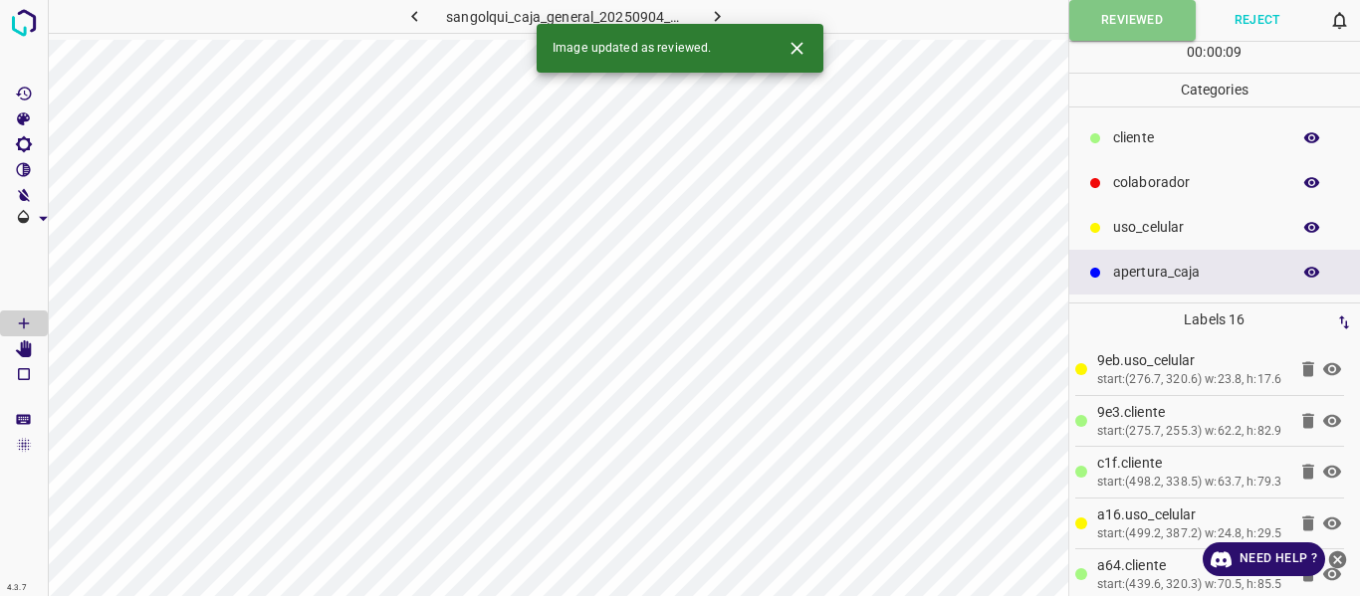
click at [722, 17] on icon "button" at bounding box center [717, 16] width 21 height 21
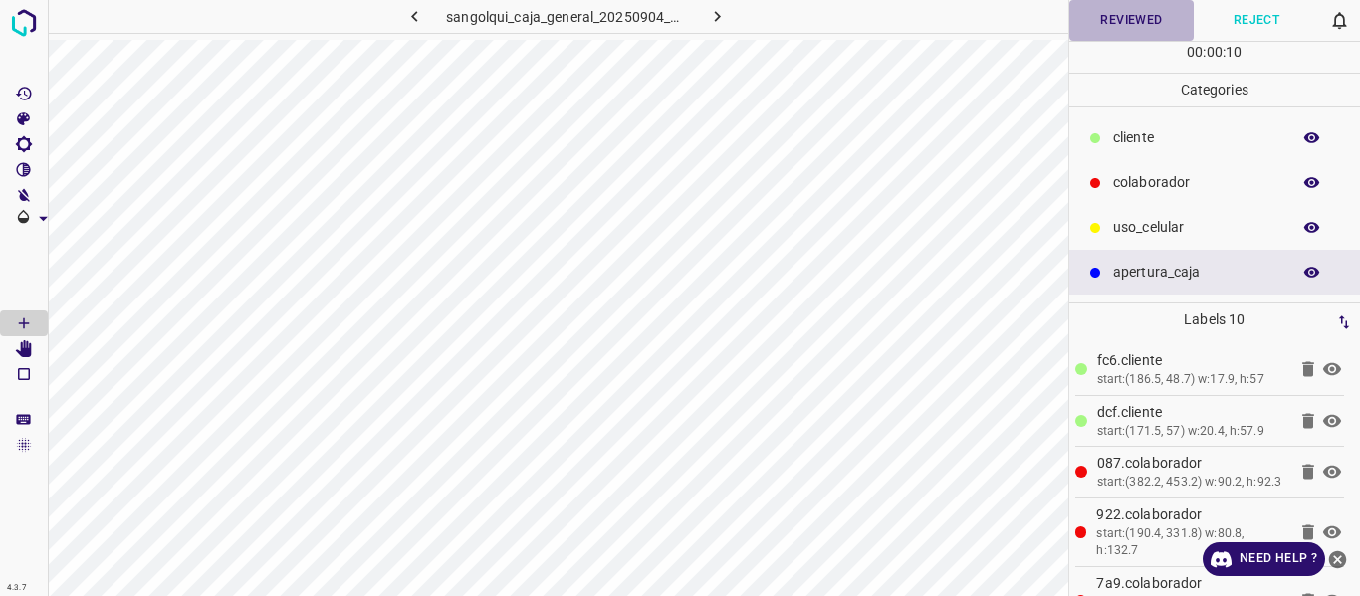
click at [1100, 22] on button "Reviewed" at bounding box center [1131, 20] width 125 height 41
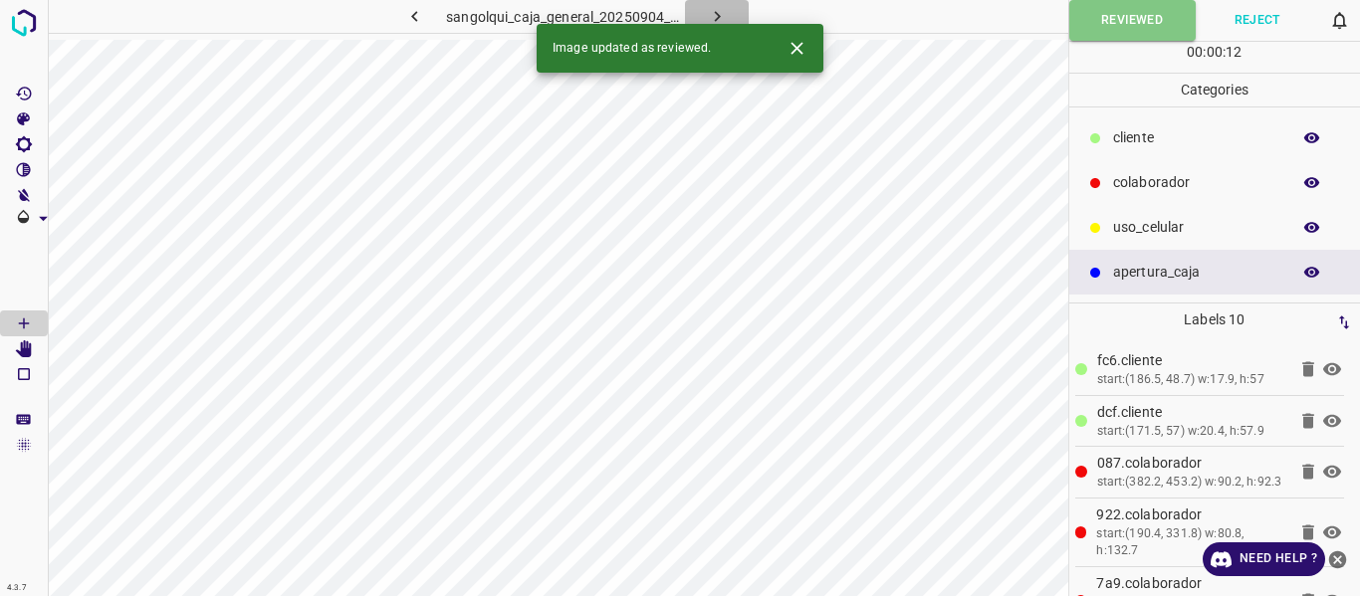
click at [714, 13] on icon "button" at bounding box center [717, 16] width 21 height 21
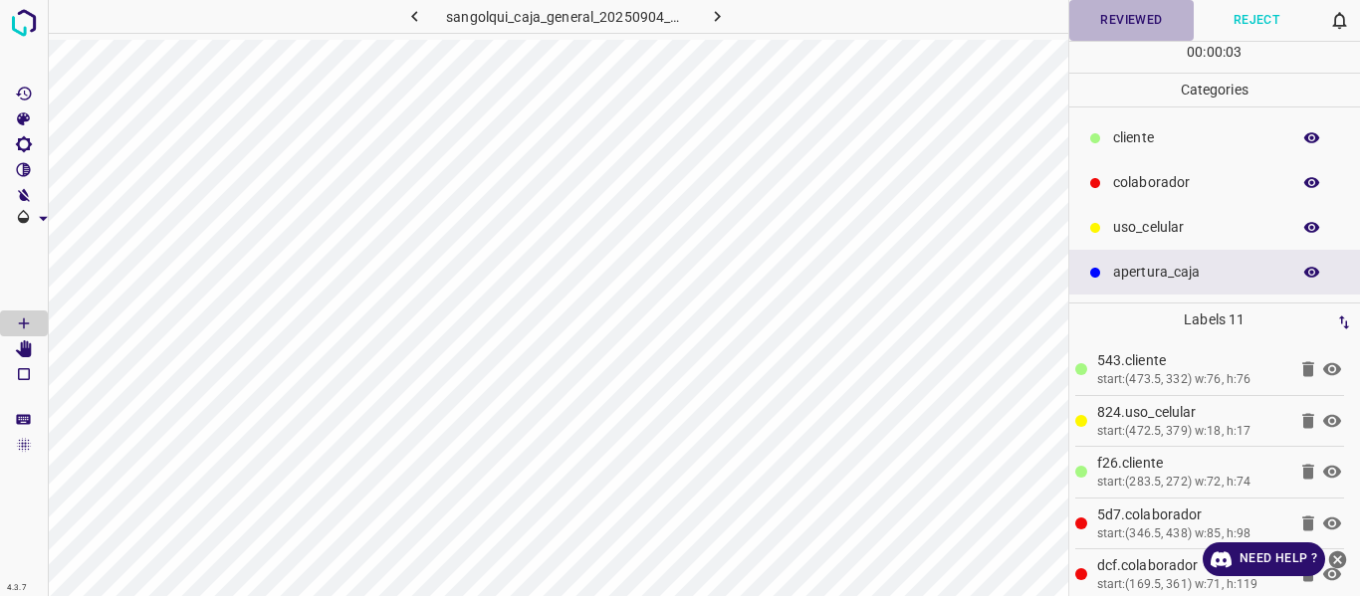
click at [1103, 17] on button "Reviewed" at bounding box center [1131, 20] width 125 height 41
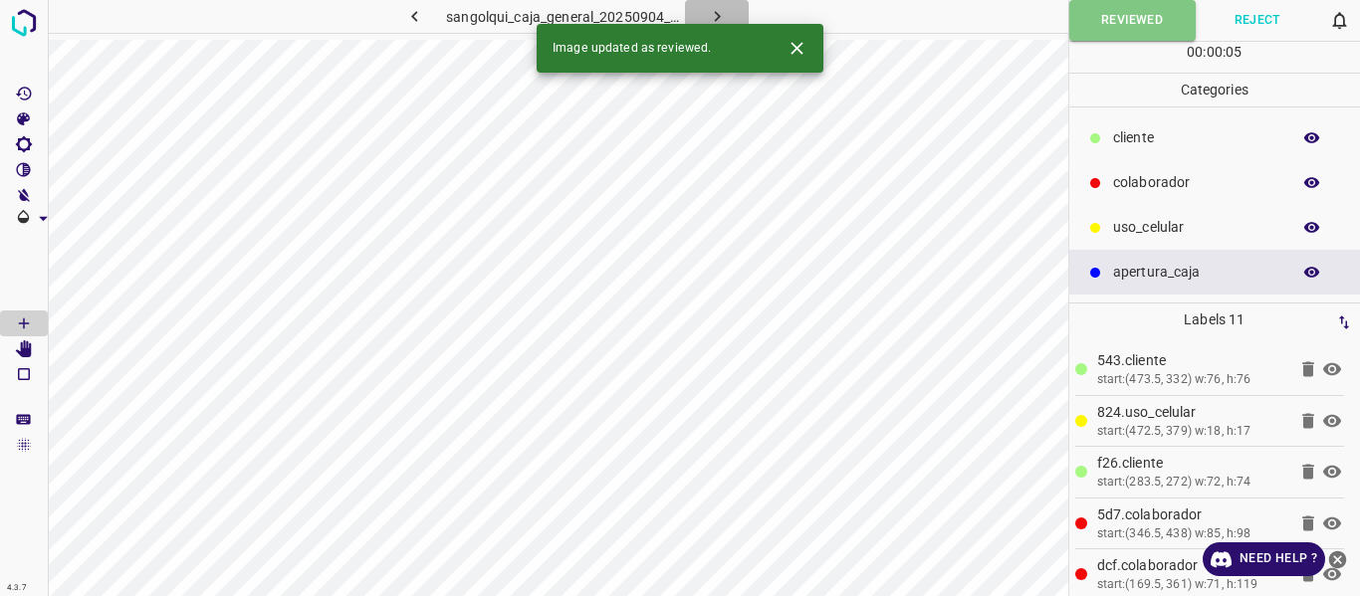
drag, startPoint x: 726, startPoint y: 13, endPoint x: 740, endPoint y: 22, distance: 16.6
click at [727, 14] on icon "button" at bounding box center [717, 16] width 21 height 21
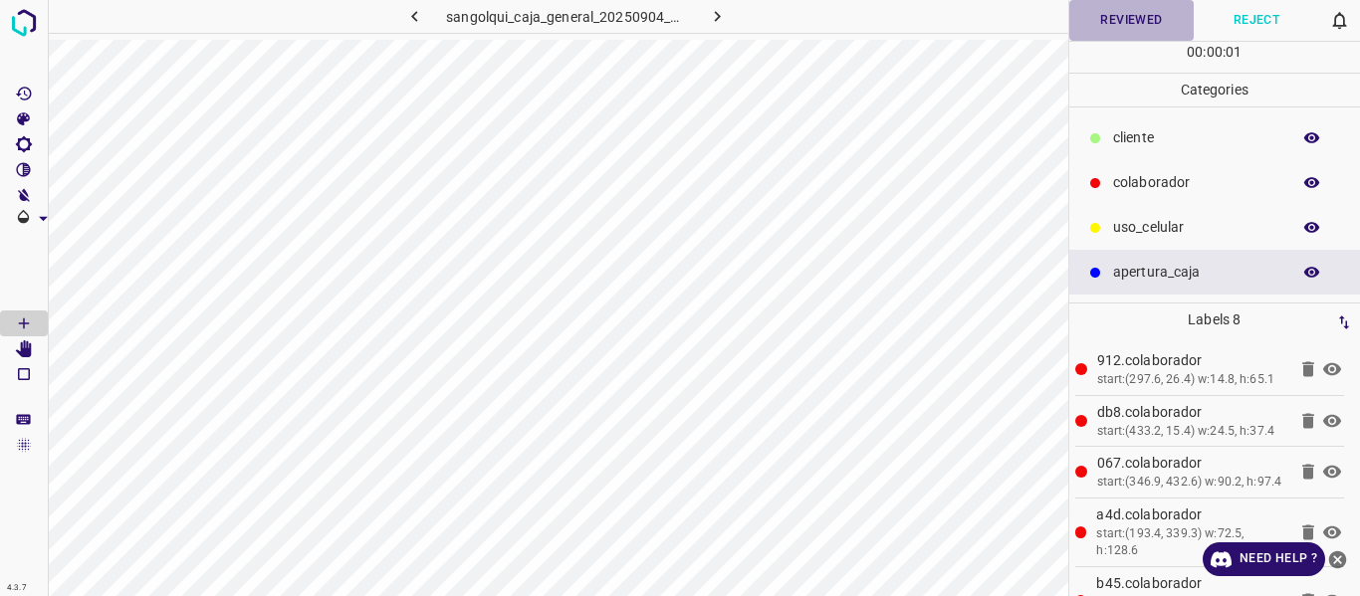
click at [1104, 31] on button "Reviewed" at bounding box center [1131, 20] width 125 height 41
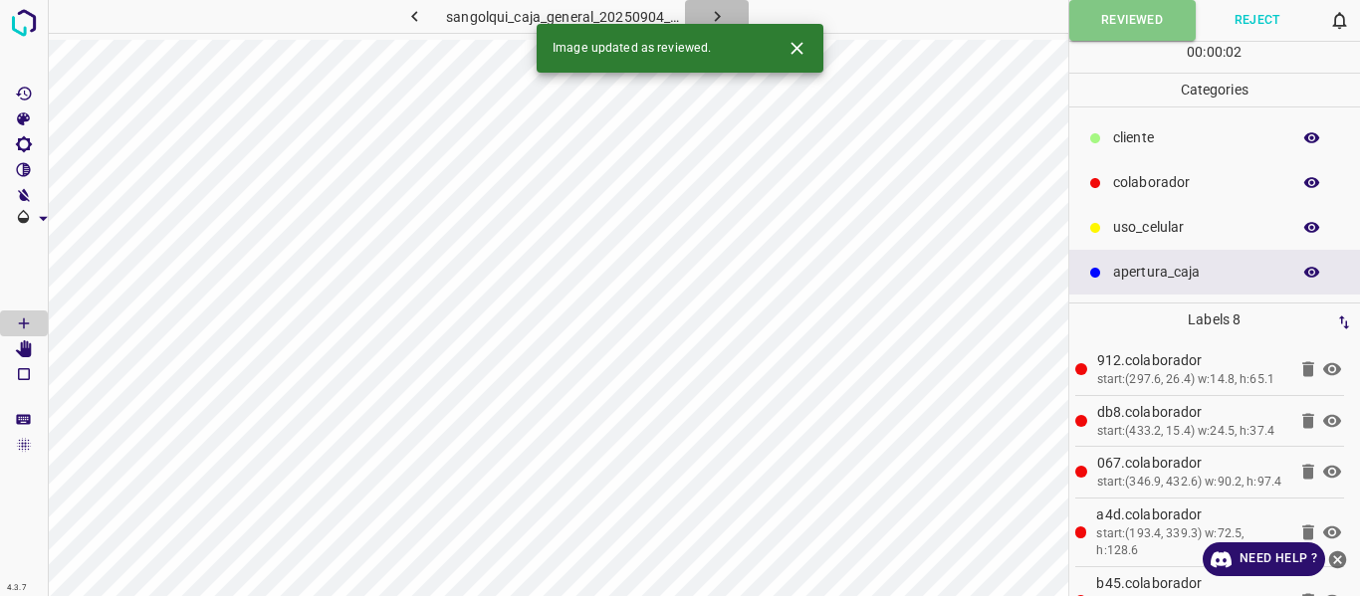
click at [718, 15] on icon "button" at bounding box center [717, 16] width 6 height 11
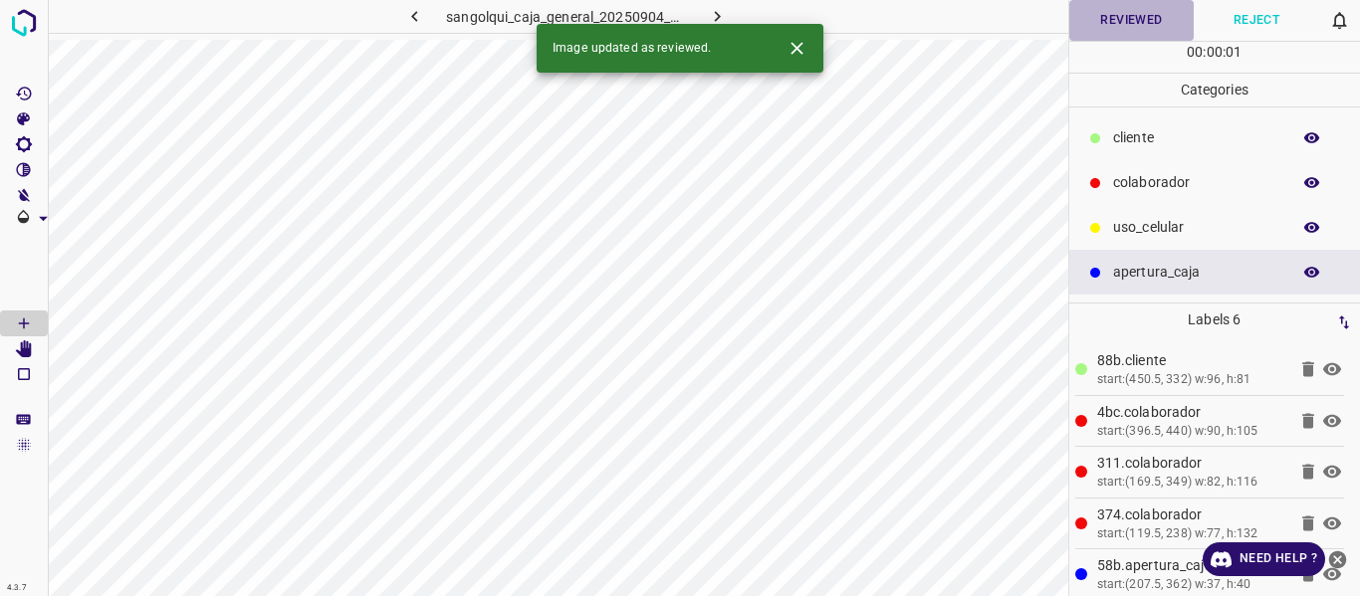
click at [1115, 32] on button "Reviewed" at bounding box center [1131, 20] width 125 height 41
click at [714, 12] on icon "button" at bounding box center [717, 16] width 21 height 21
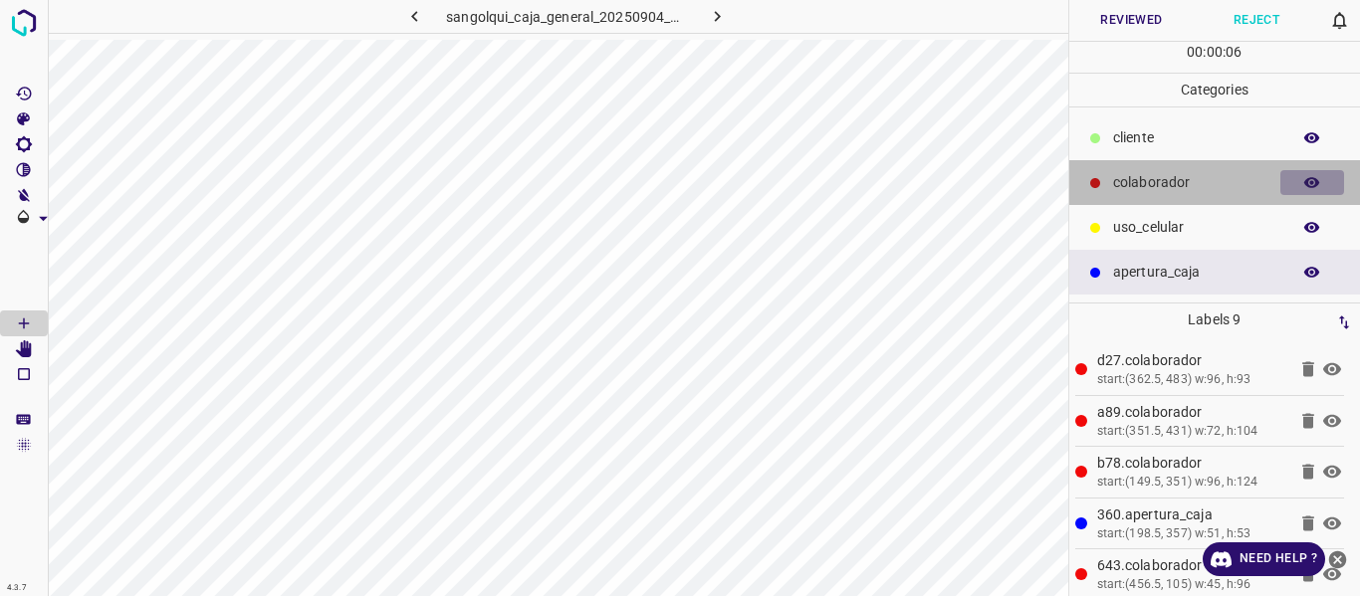
click at [1311, 190] on icon "button" at bounding box center [1312, 183] width 18 height 18
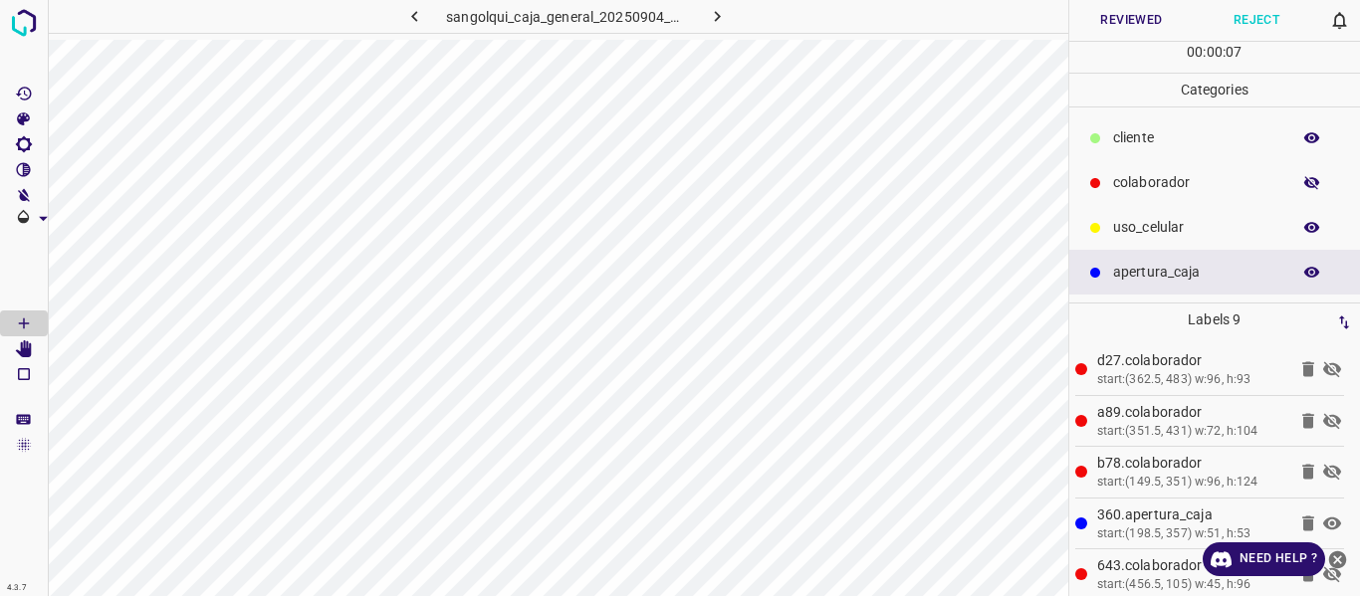
click at [1311, 190] on icon "button" at bounding box center [1312, 183] width 18 height 18
click at [1135, 17] on button "Reviewed" at bounding box center [1131, 20] width 125 height 41
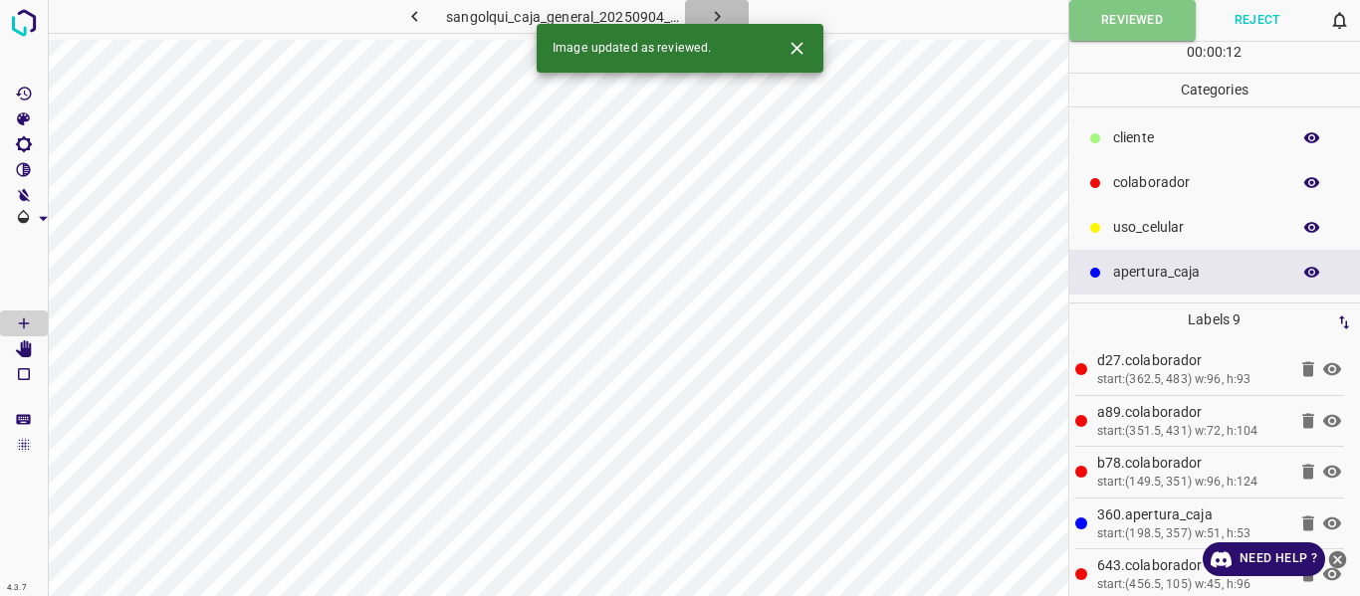
click at [718, 16] on icon "button" at bounding box center [717, 16] width 6 height 11
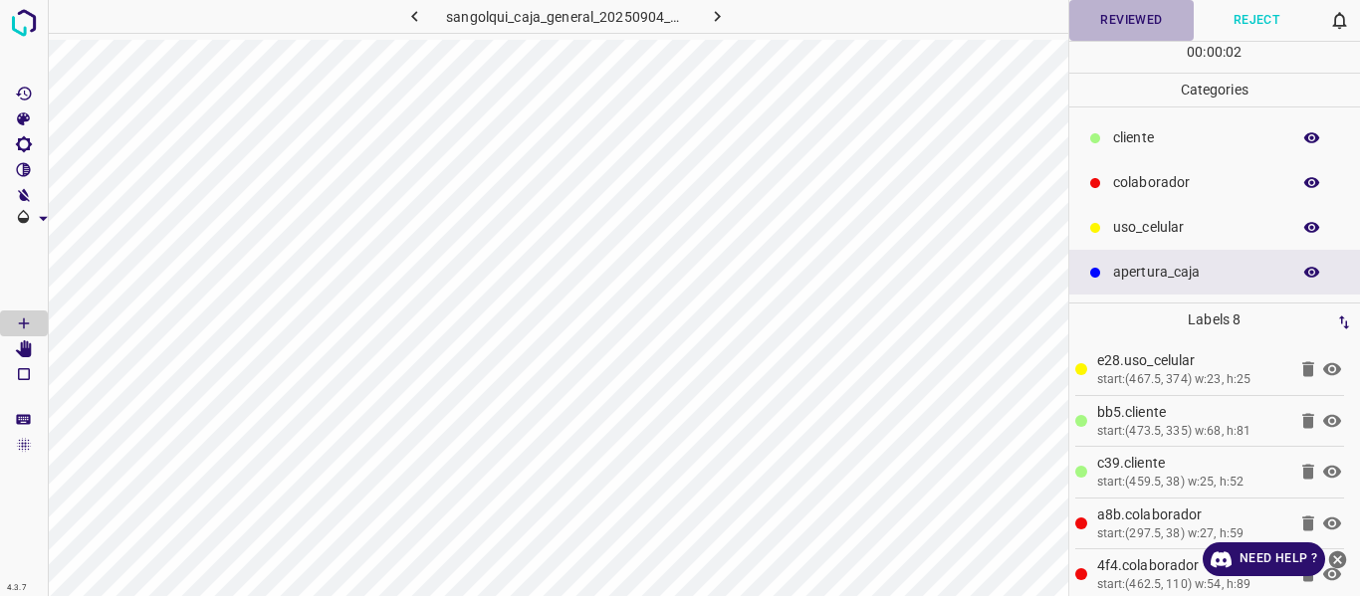
click at [1098, 23] on button "Reviewed" at bounding box center [1131, 20] width 125 height 41
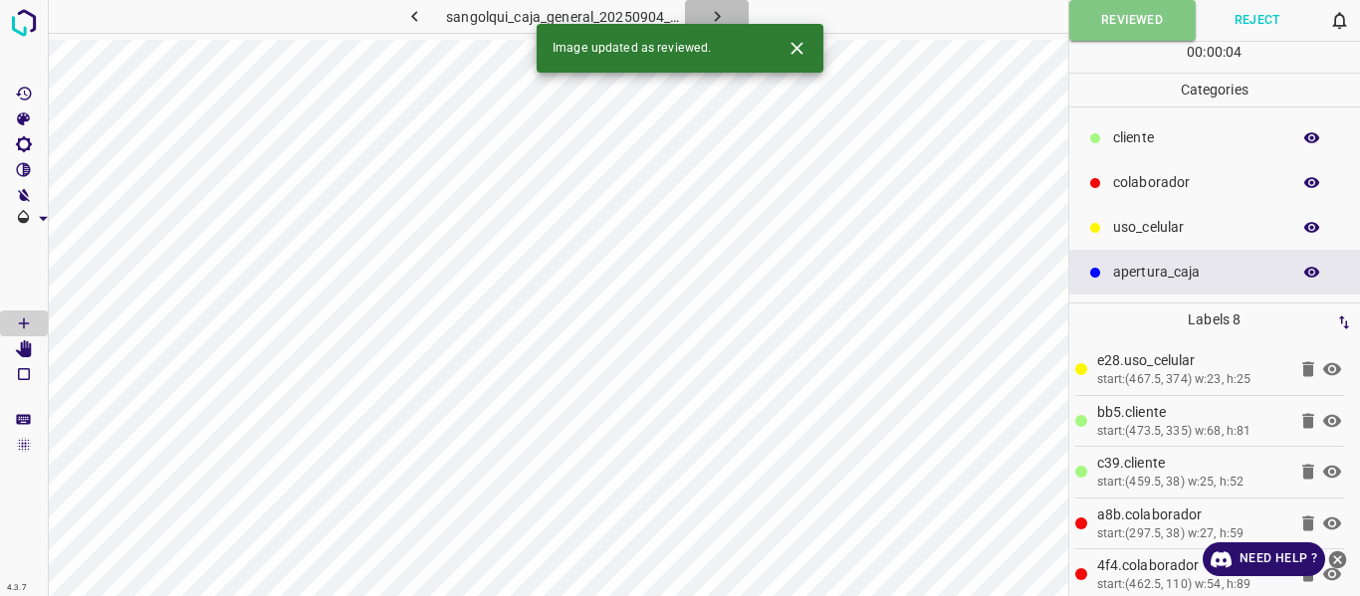
click at [705, 16] on button "button" at bounding box center [717, 16] width 64 height 33
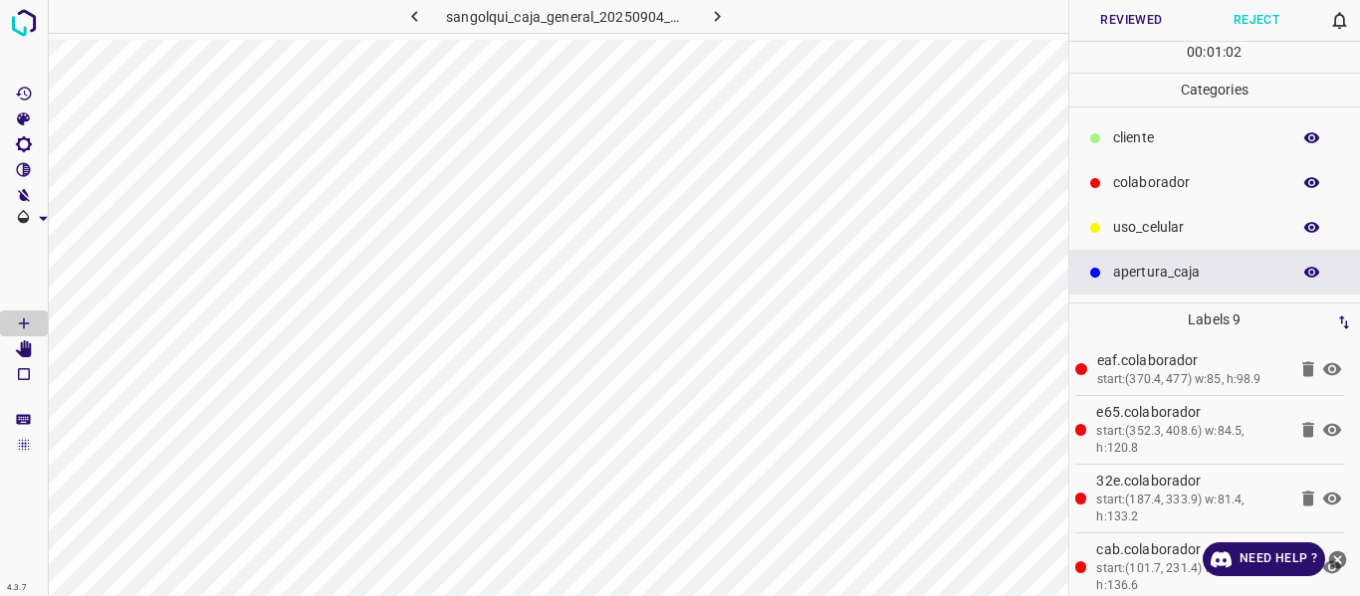
click at [1113, 21] on button "Reviewed" at bounding box center [1131, 20] width 125 height 41
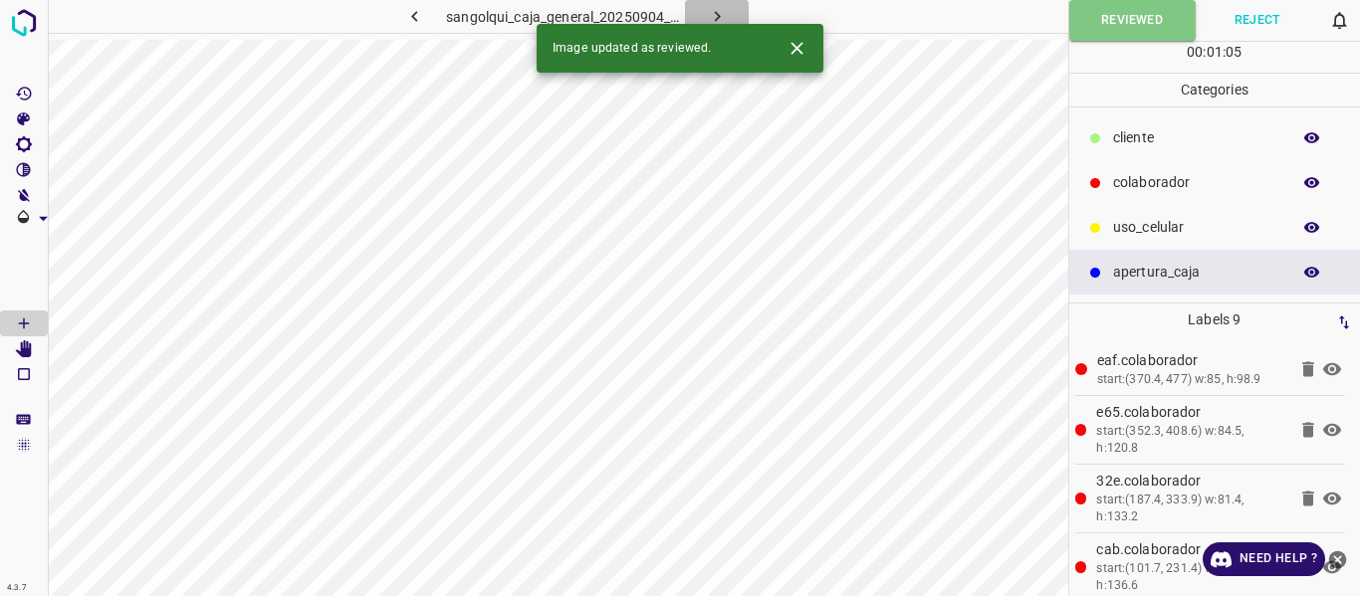
click at [708, 12] on icon "button" at bounding box center [717, 16] width 21 height 21
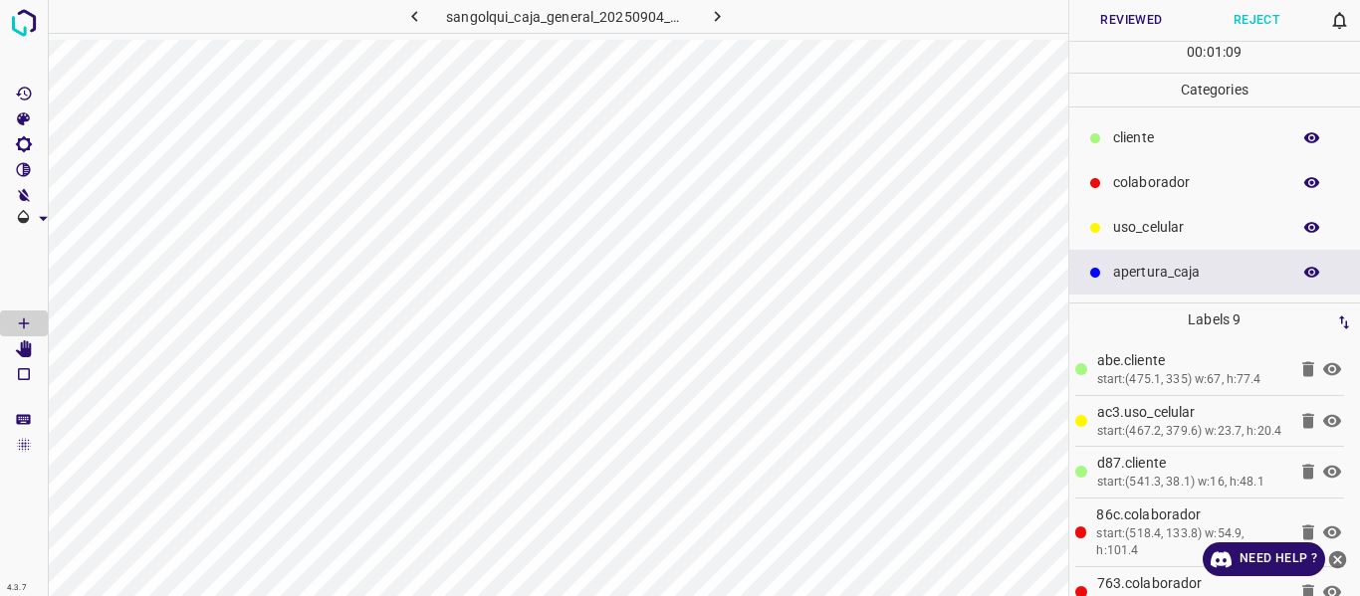
click at [1122, 22] on button "Reviewed" at bounding box center [1131, 20] width 125 height 41
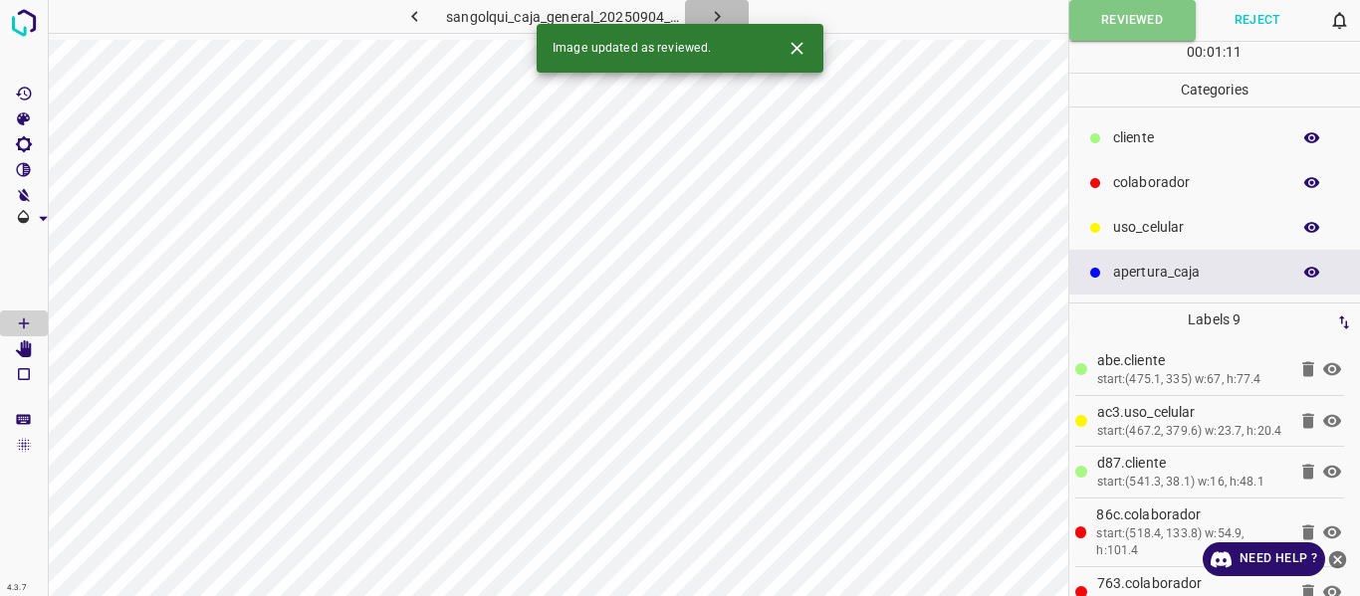
click at [707, 19] on icon "button" at bounding box center [717, 16] width 21 height 21
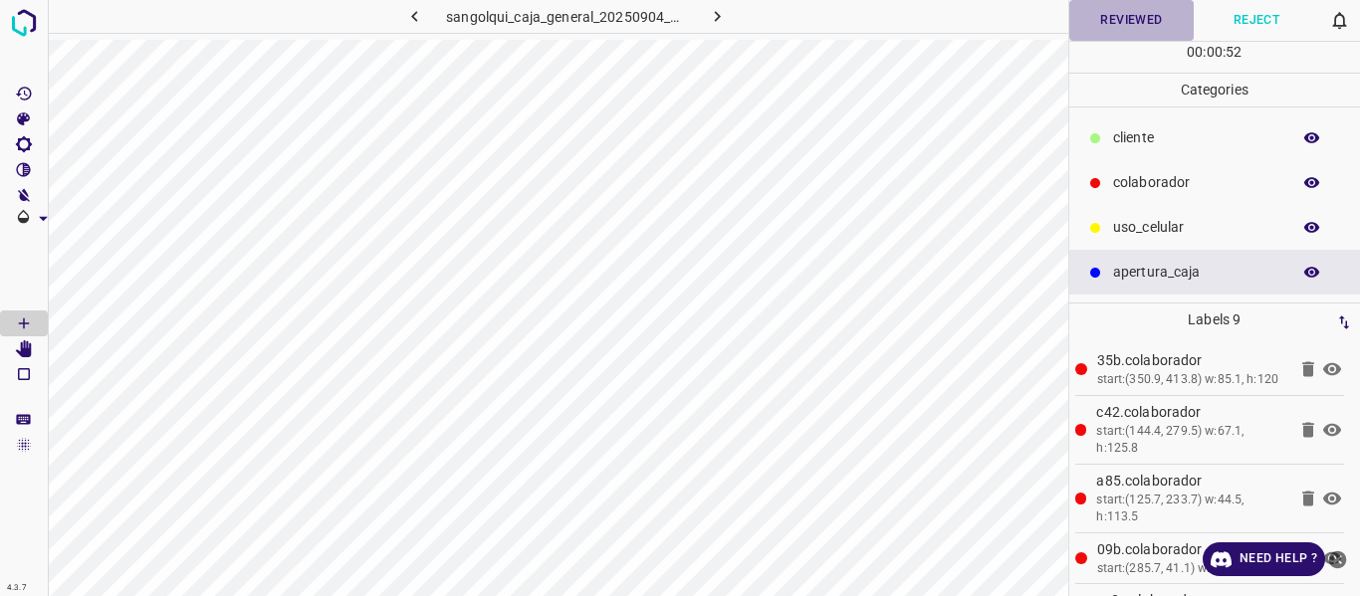
click at [1082, 24] on button "Reviewed" at bounding box center [1131, 20] width 125 height 41
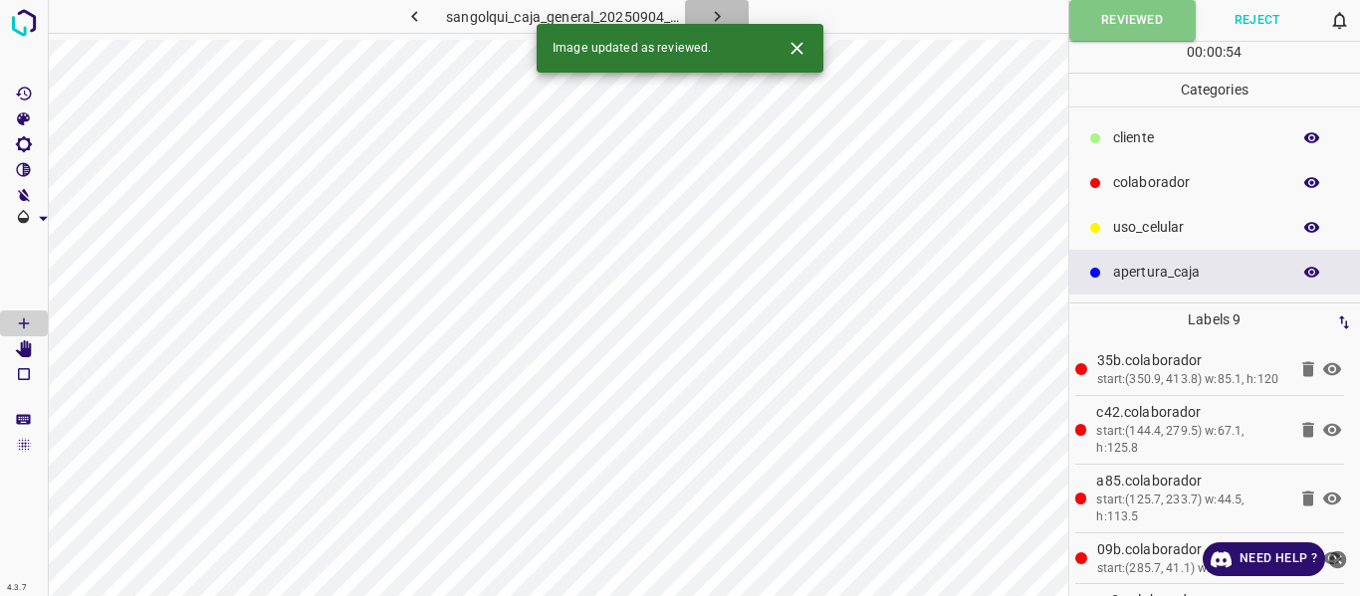
click at [720, 15] on icon "button" at bounding box center [717, 16] width 21 height 21
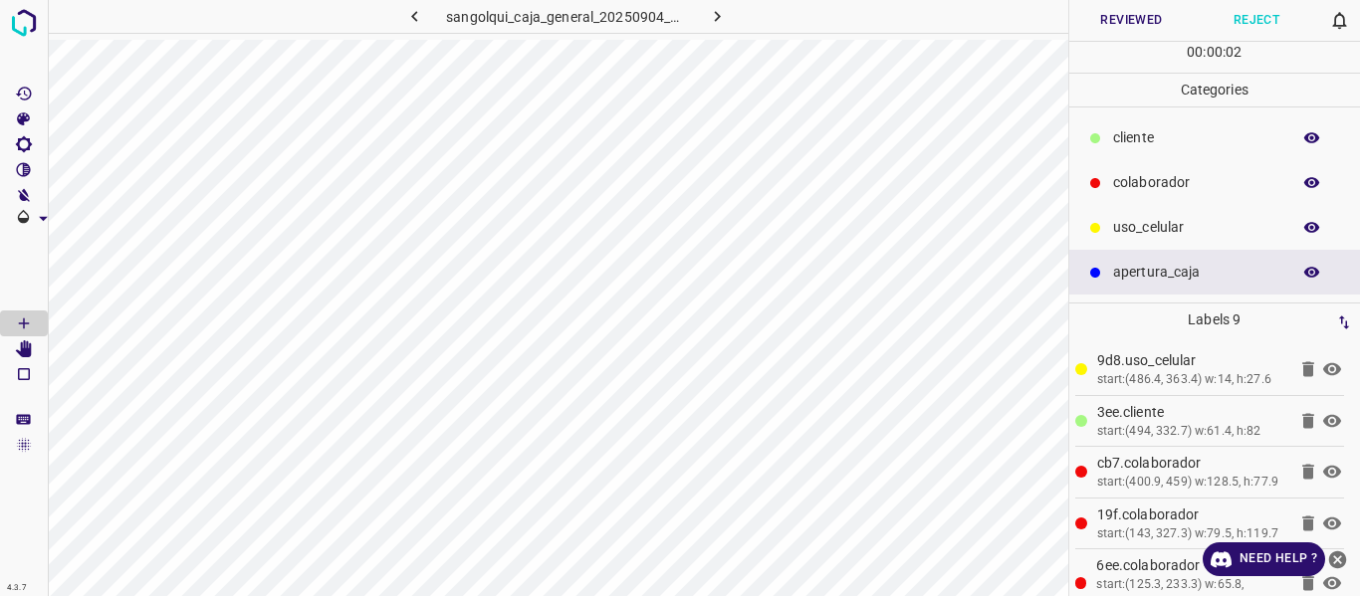
click at [1098, 21] on button "Reviewed" at bounding box center [1131, 20] width 125 height 41
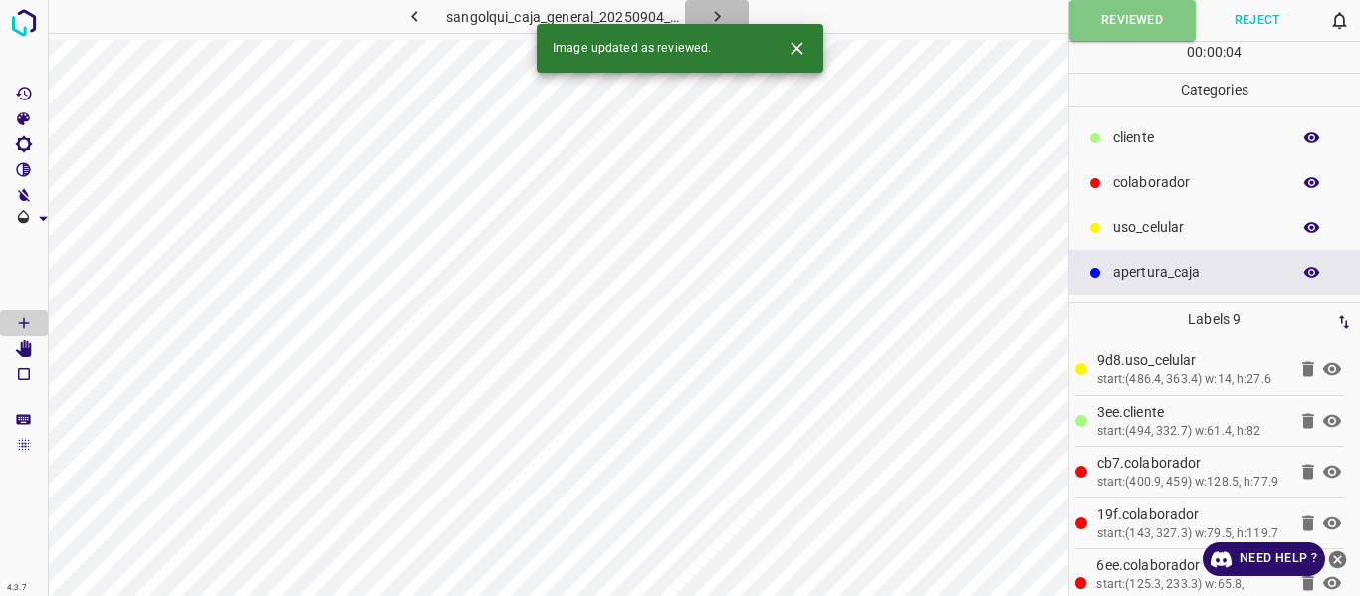
click at [713, 14] on icon "button" at bounding box center [717, 16] width 21 height 21
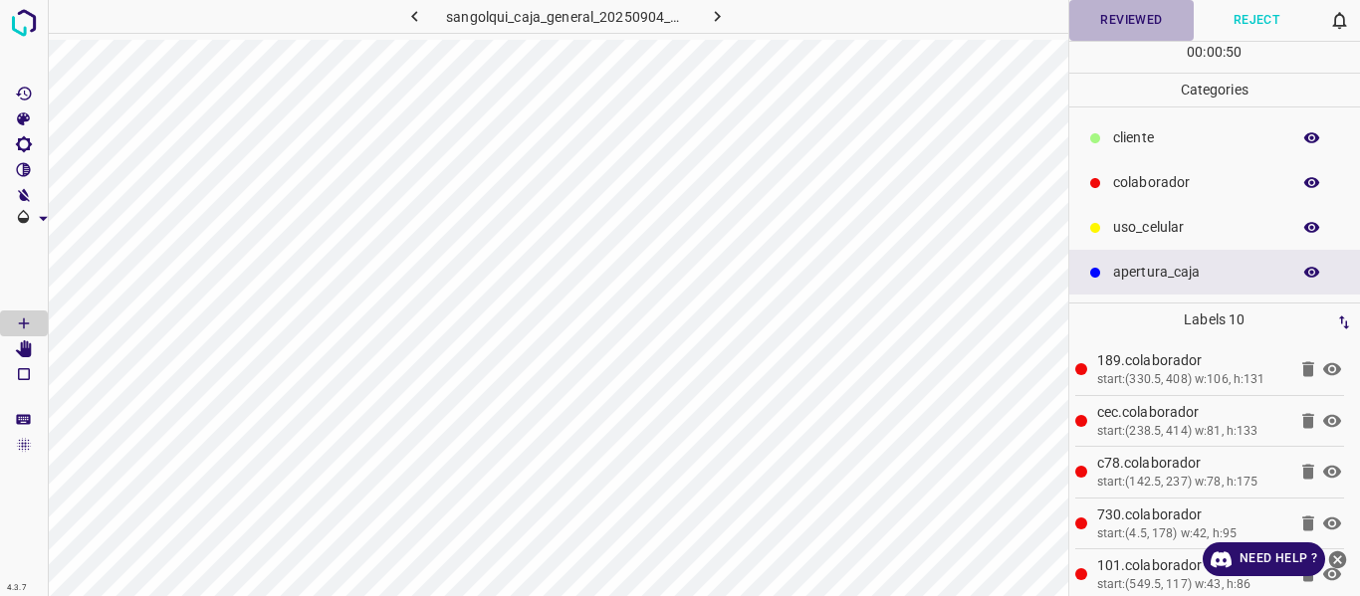
click at [1095, 22] on button "Reviewed" at bounding box center [1131, 20] width 125 height 41
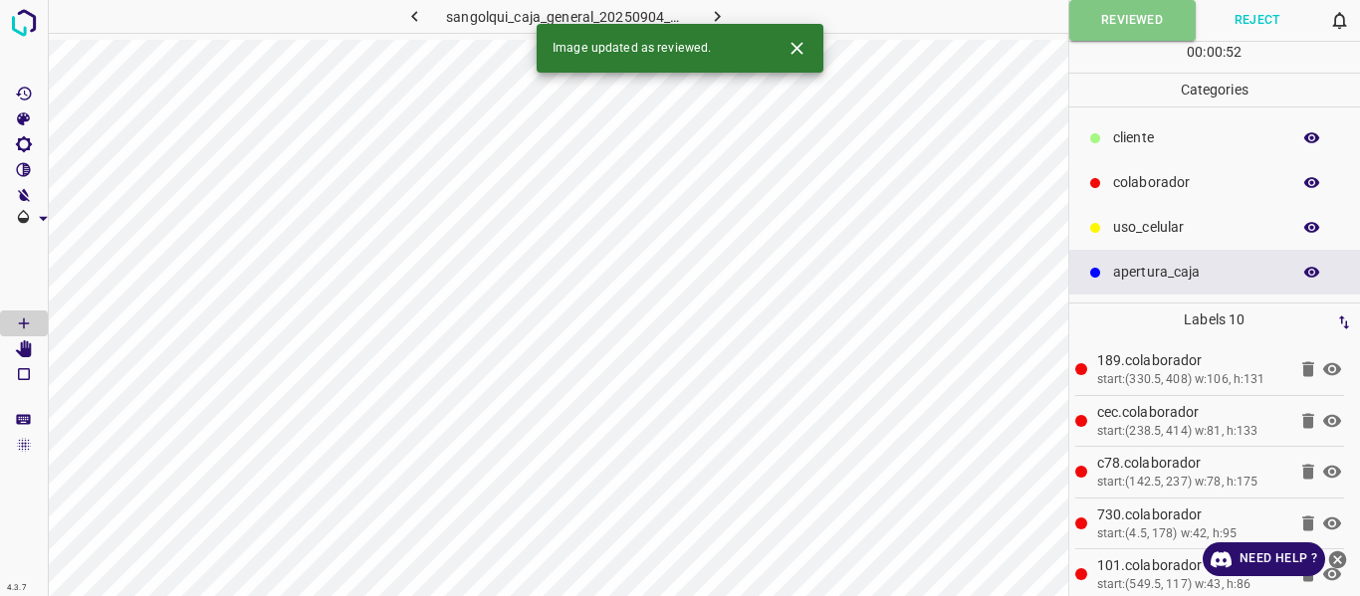
click at [707, 16] on icon "button" at bounding box center [717, 16] width 21 height 21
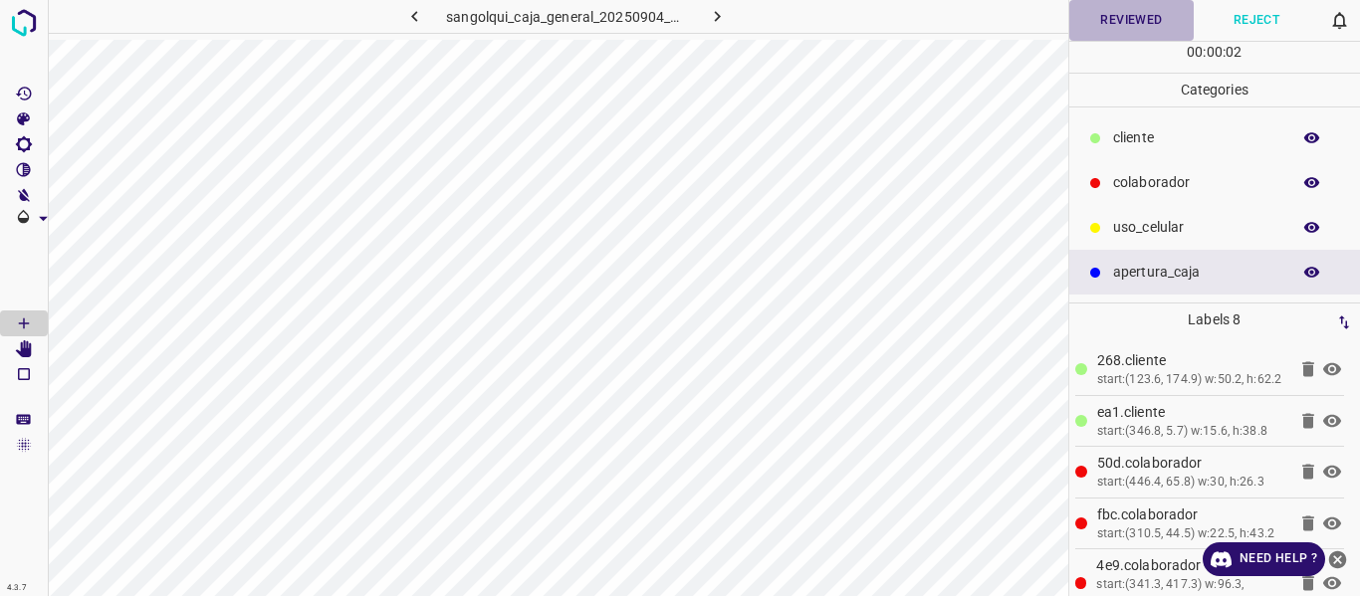
click at [1116, 22] on button "Reviewed" at bounding box center [1131, 20] width 125 height 41
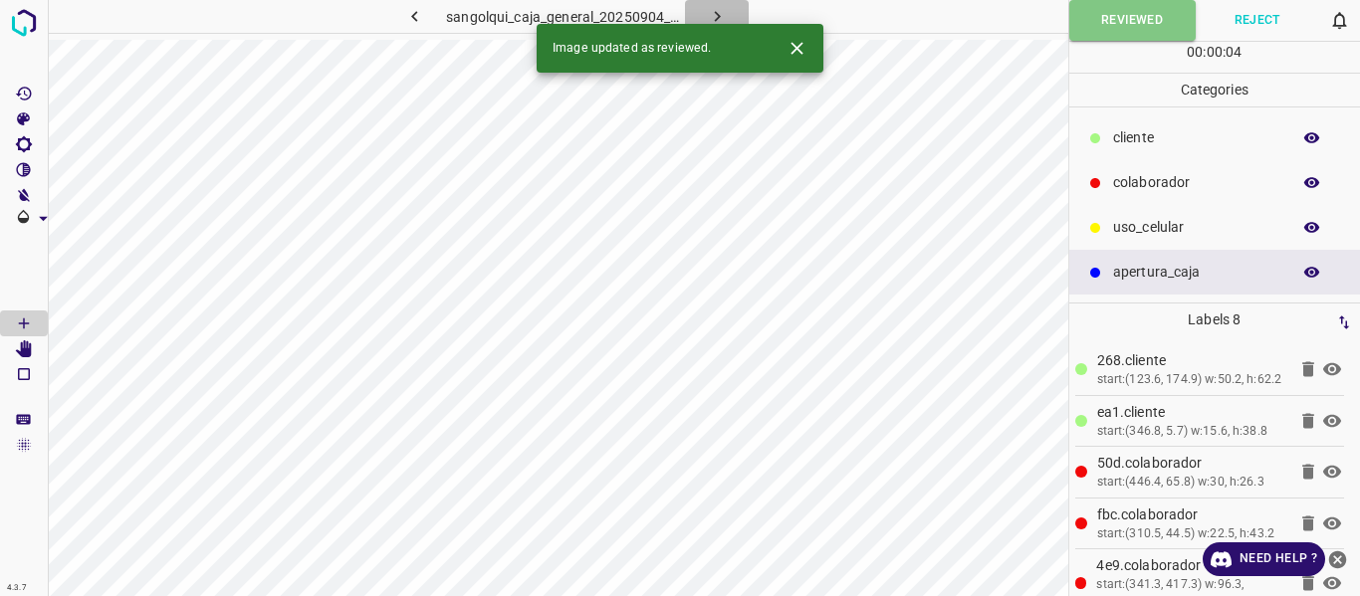
click at [718, 13] on icon "button" at bounding box center [717, 16] width 21 height 21
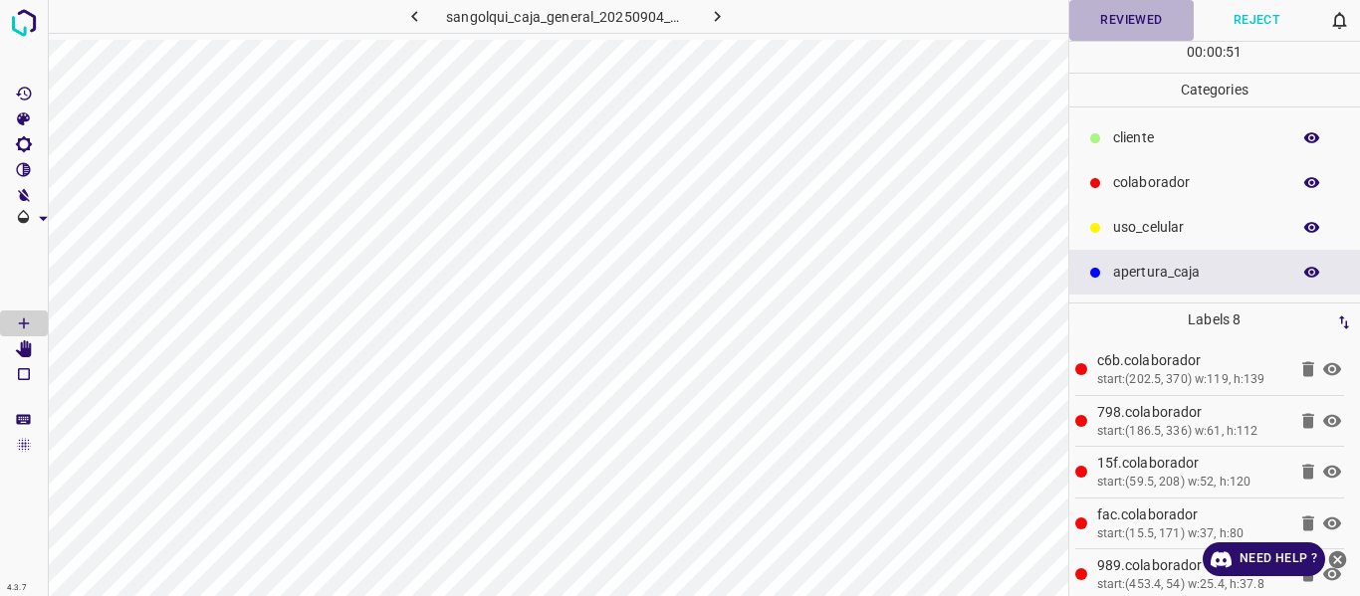
click at [1108, 16] on button "Reviewed" at bounding box center [1131, 20] width 125 height 41
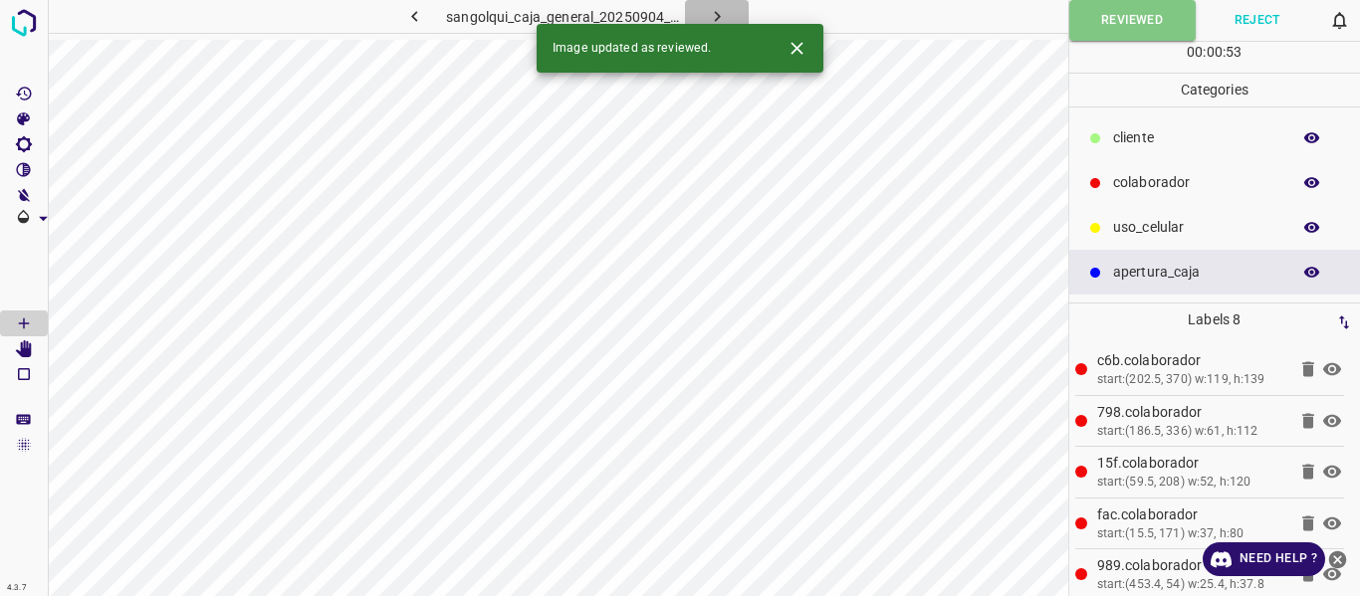
click at [710, 9] on icon "button" at bounding box center [717, 16] width 21 height 21
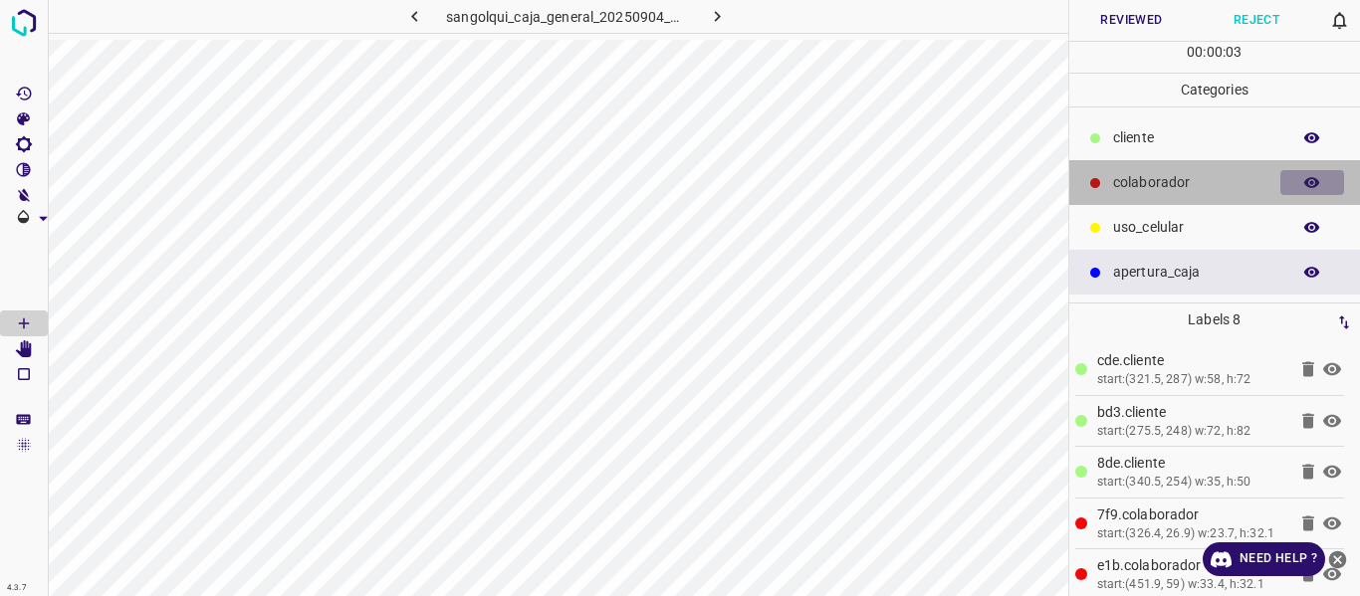
click at [1304, 177] on icon "button" at bounding box center [1312, 183] width 18 height 18
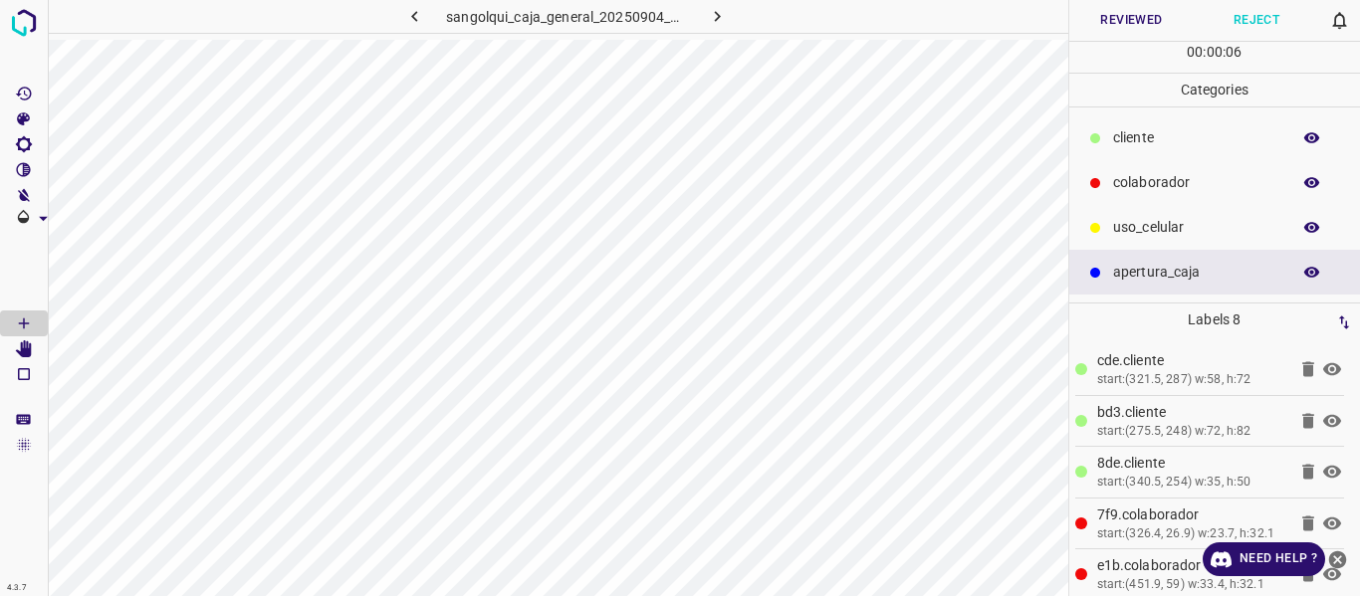
click at [1128, 6] on button "Reviewed" at bounding box center [1131, 20] width 125 height 41
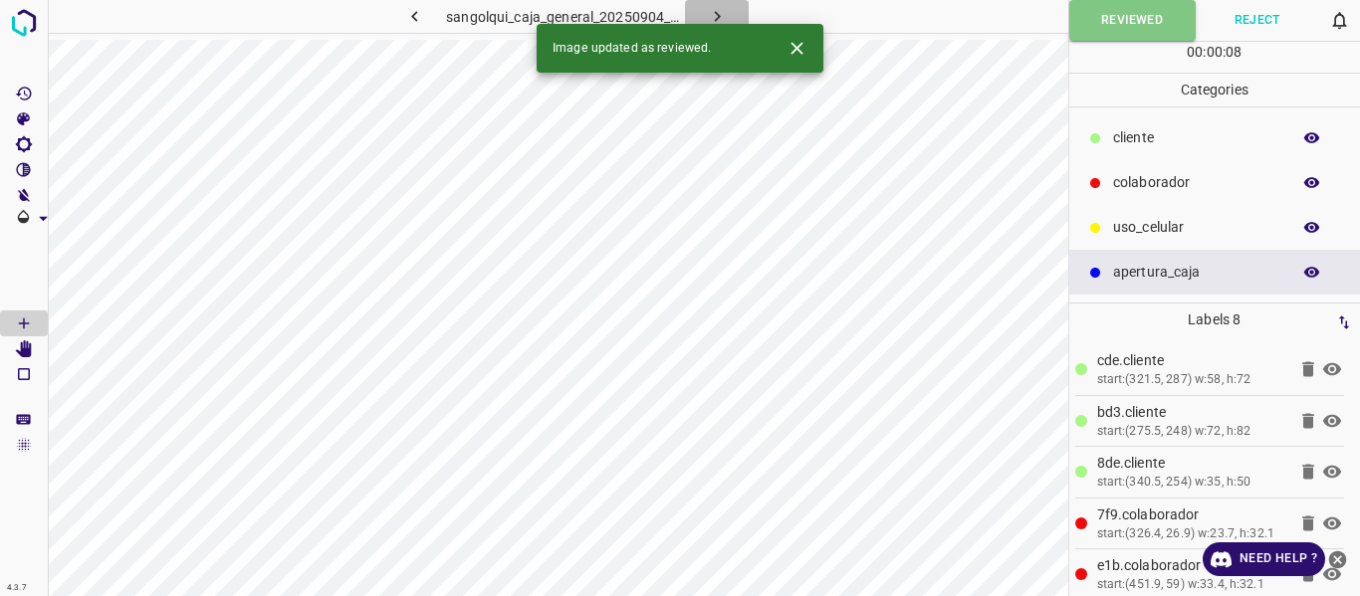
click at [717, 13] on icon "button" at bounding box center [717, 16] width 21 height 21
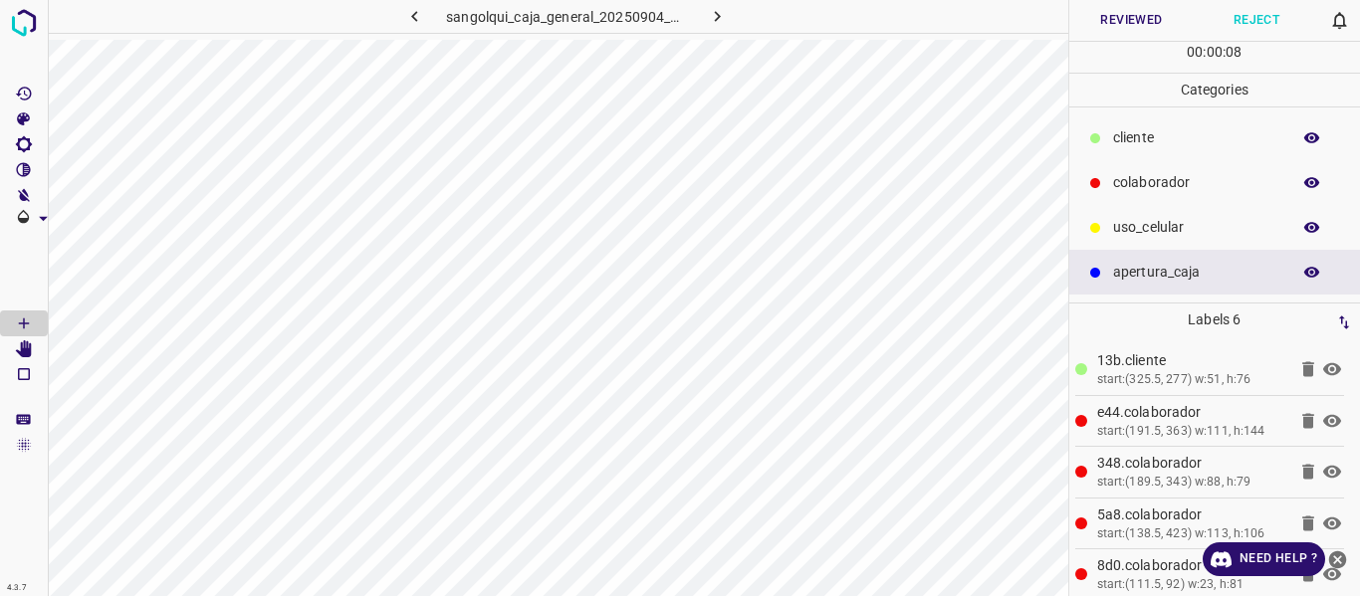
click at [1129, 22] on button "Reviewed" at bounding box center [1131, 20] width 125 height 41
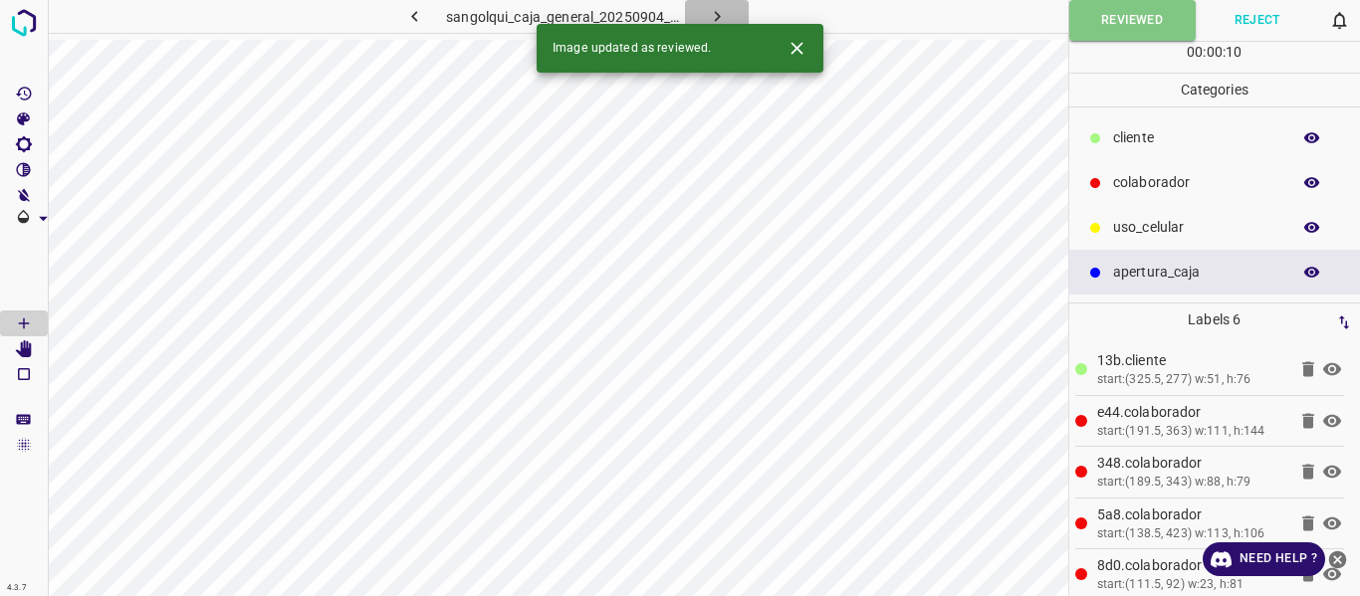
click at [713, 10] on icon "button" at bounding box center [717, 16] width 21 height 21
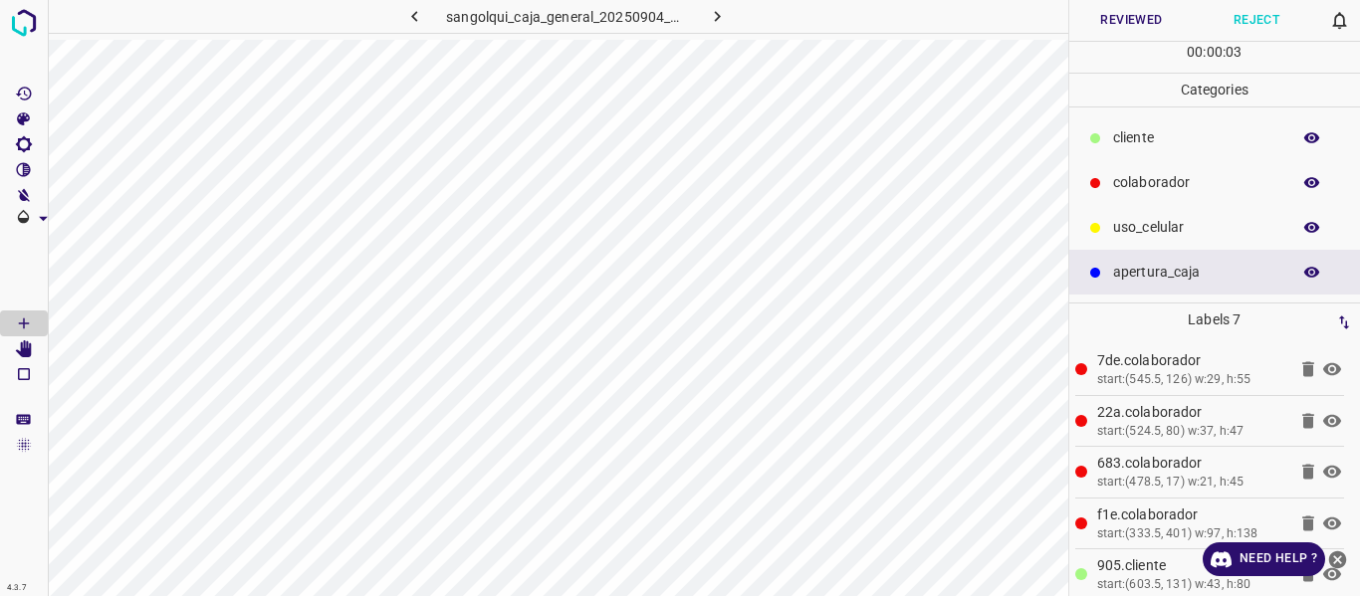
click at [1113, 14] on button "Reviewed" at bounding box center [1131, 20] width 125 height 41
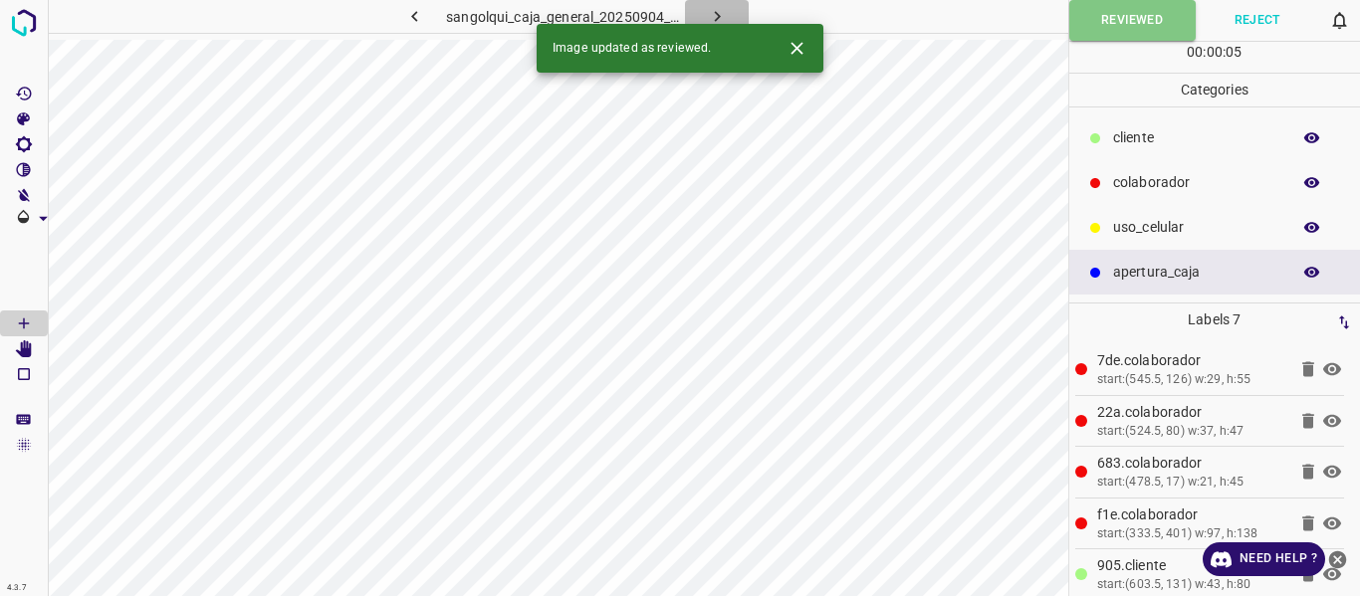
click at [705, 12] on button "button" at bounding box center [717, 16] width 64 height 33
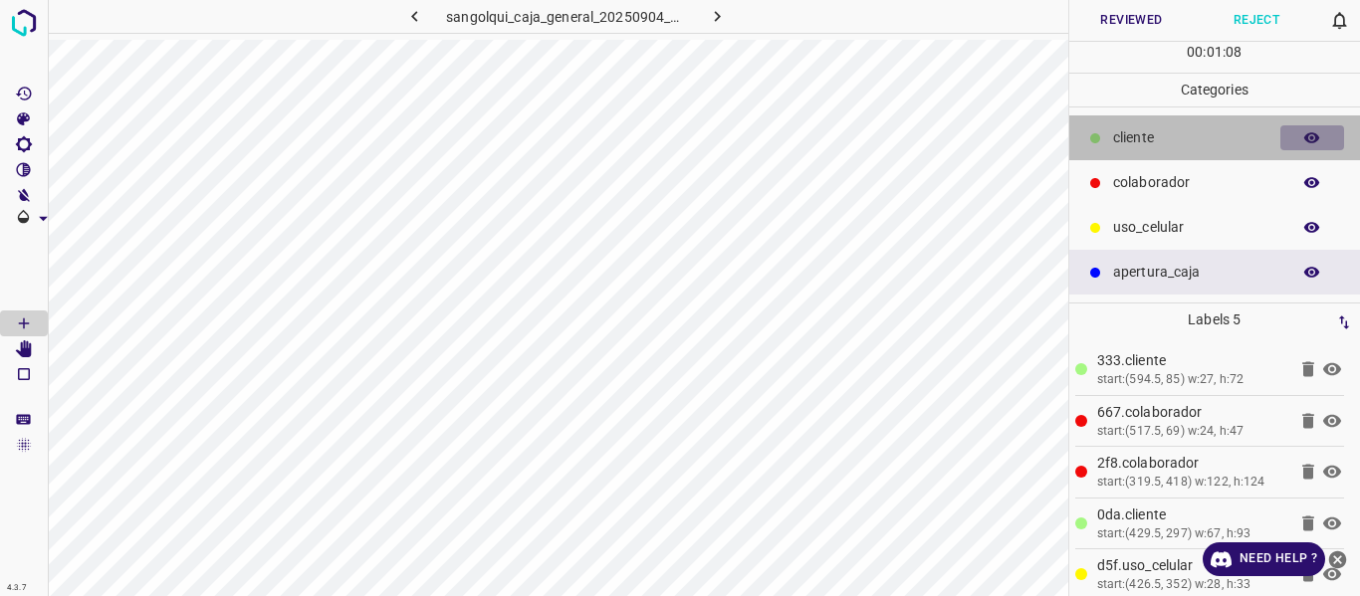
click at [1309, 139] on icon "button" at bounding box center [1312, 138] width 18 height 18
click at [1311, 135] on icon "button" at bounding box center [1312, 138] width 18 height 18
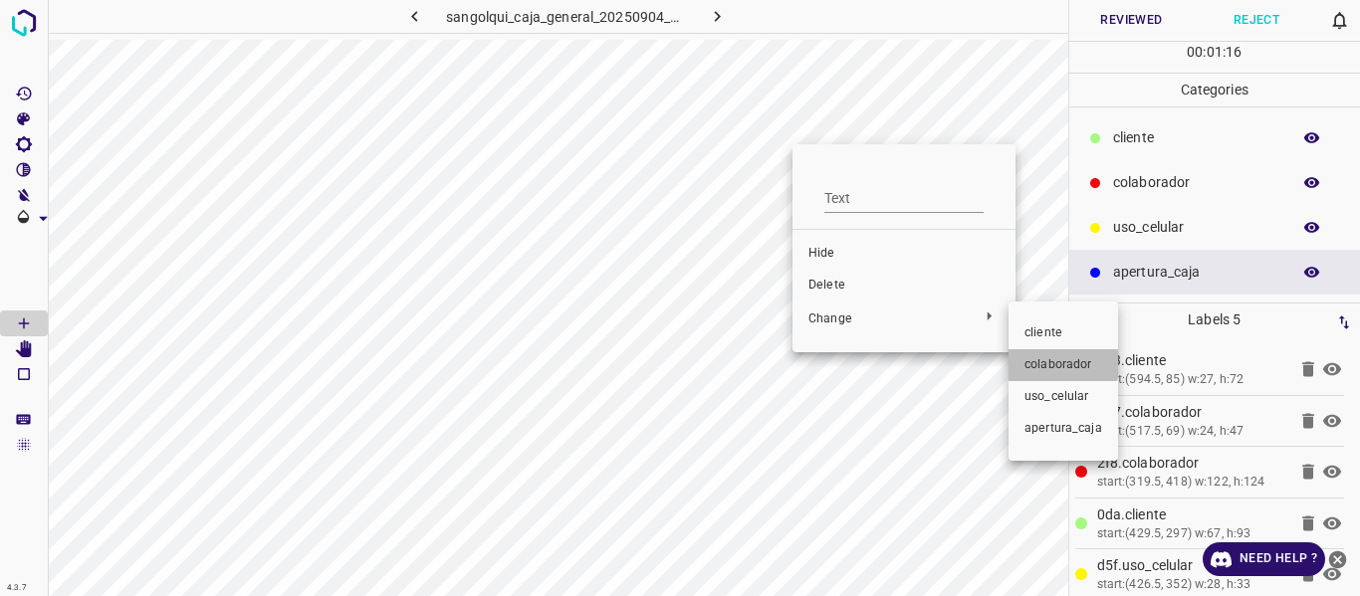
drag, startPoint x: 1047, startPoint y: 357, endPoint x: 1160, endPoint y: 290, distance: 131.3
click at [1048, 357] on span "colaborador" at bounding box center [1064, 365] width 78 height 18
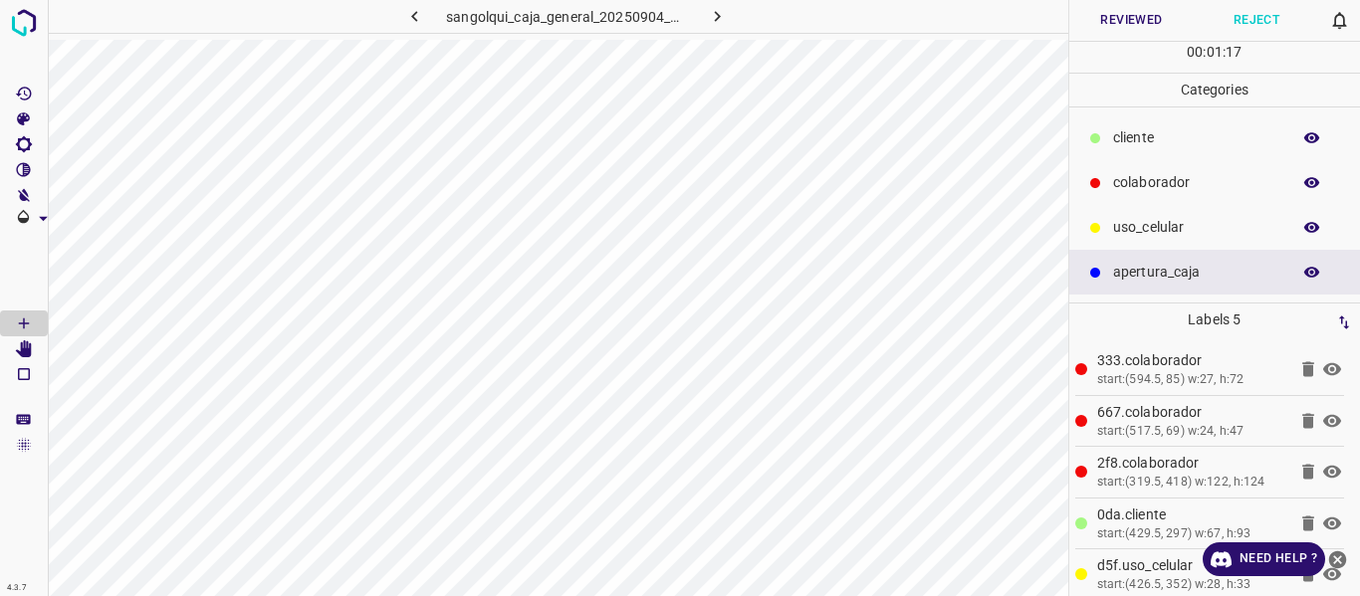
click at [1126, 17] on button "Reviewed" at bounding box center [1131, 20] width 125 height 41
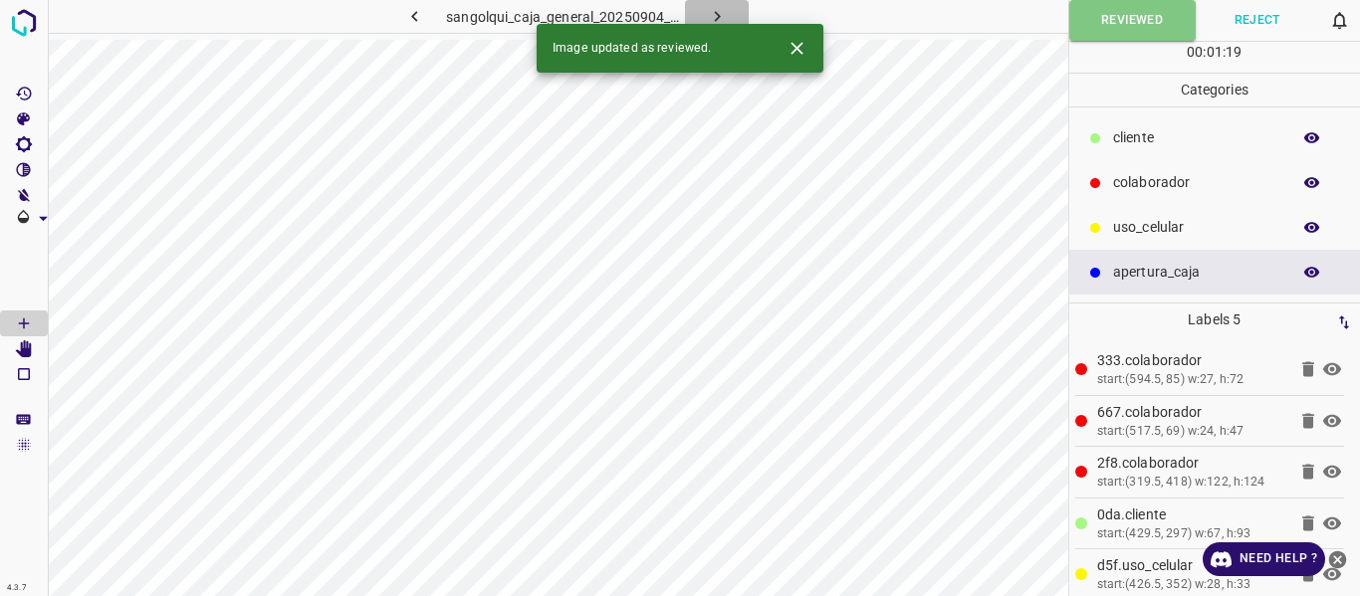
click at [716, 10] on icon "button" at bounding box center [717, 16] width 21 height 21
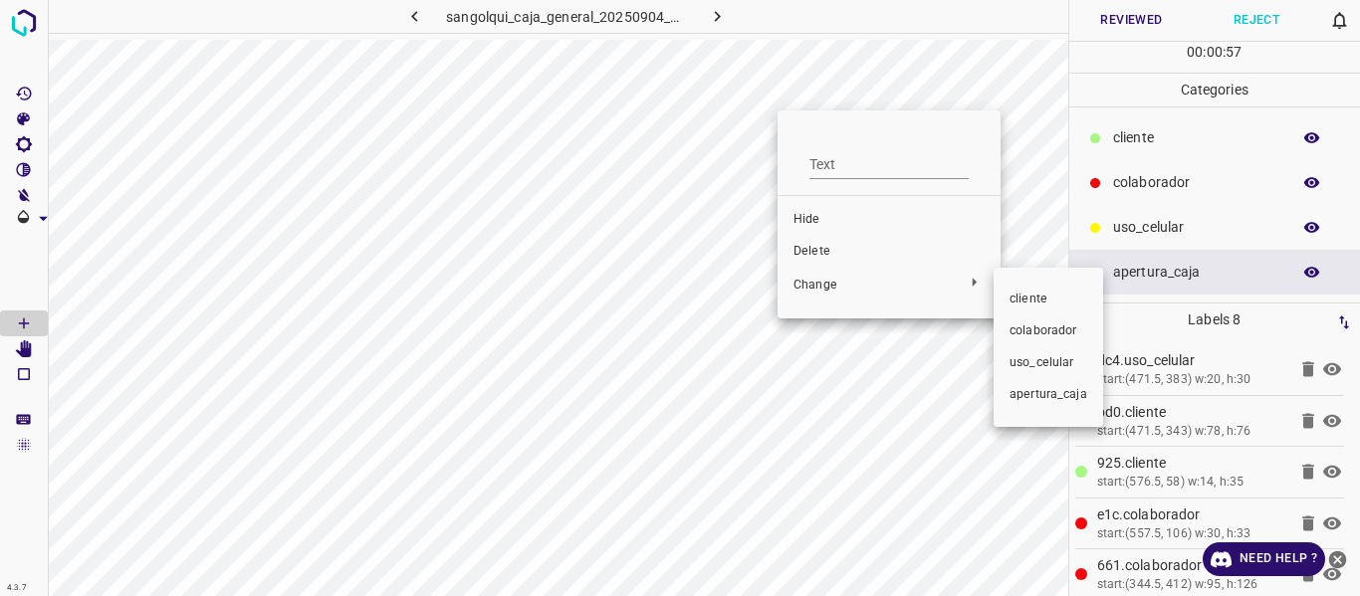
click at [1017, 333] on span "colaborador" at bounding box center [1049, 332] width 78 height 18
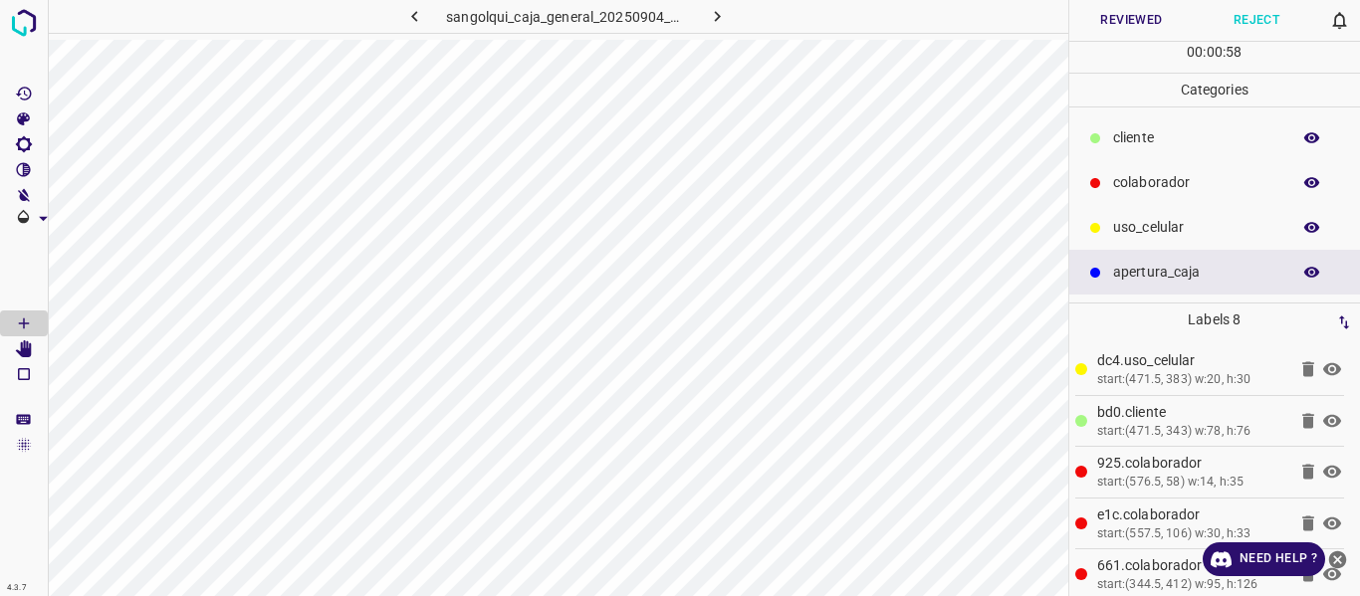
click at [1122, 25] on button "Reviewed" at bounding box center [1131, 20] width 125 height 41
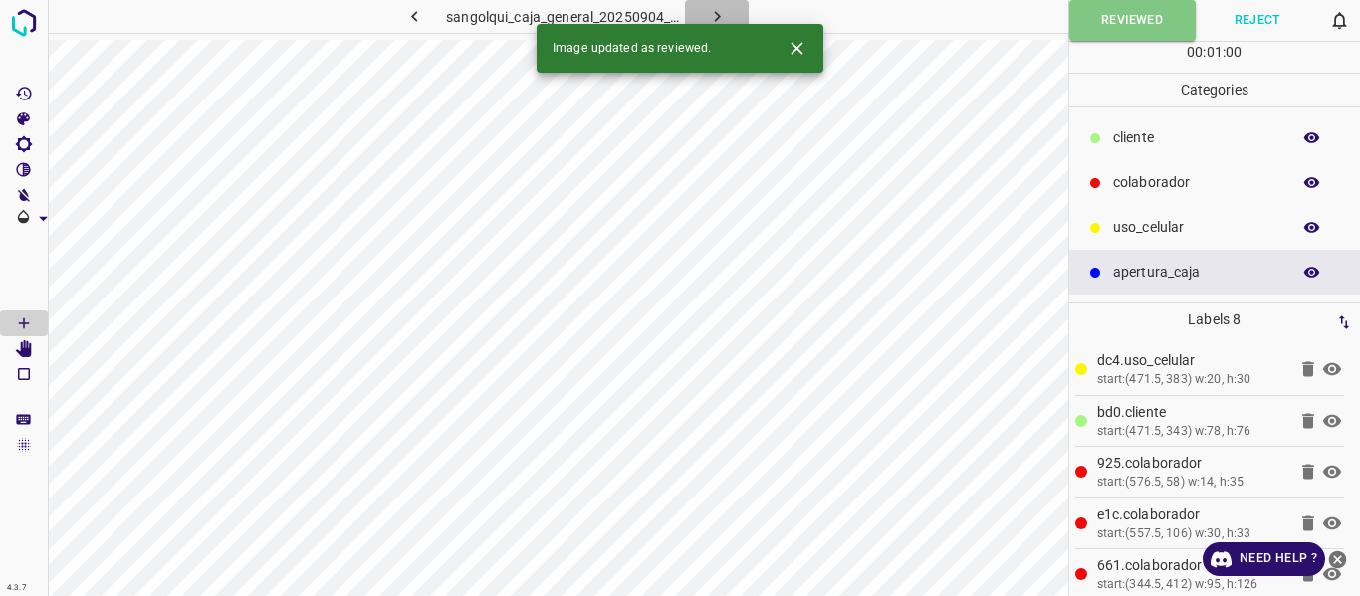
click at [712, 12] on icon "button" at bounding box center [717, 16] width 21 height 21
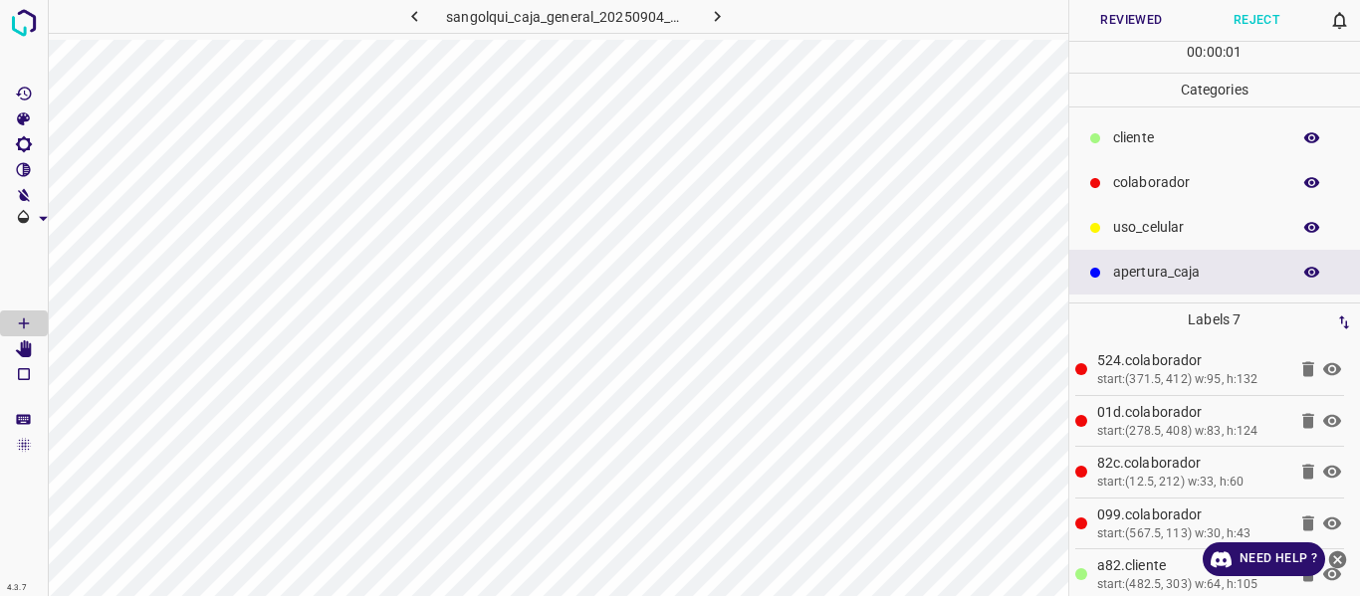
click at [1317, 131] on icon "button" at bounding box center [1312, 138] width 18 height 18
click at [1321, 135] on button "button" at bounding box center [1312, 138] width 64 height 26
drag, startPoint x: 1133, startPoint y: 128, endPoint x: 1072, endPoint y: 145, distance: 63.1
click at [1132, 130] on p "cliente" at bounding box center [1196, 137] width 167 height 21
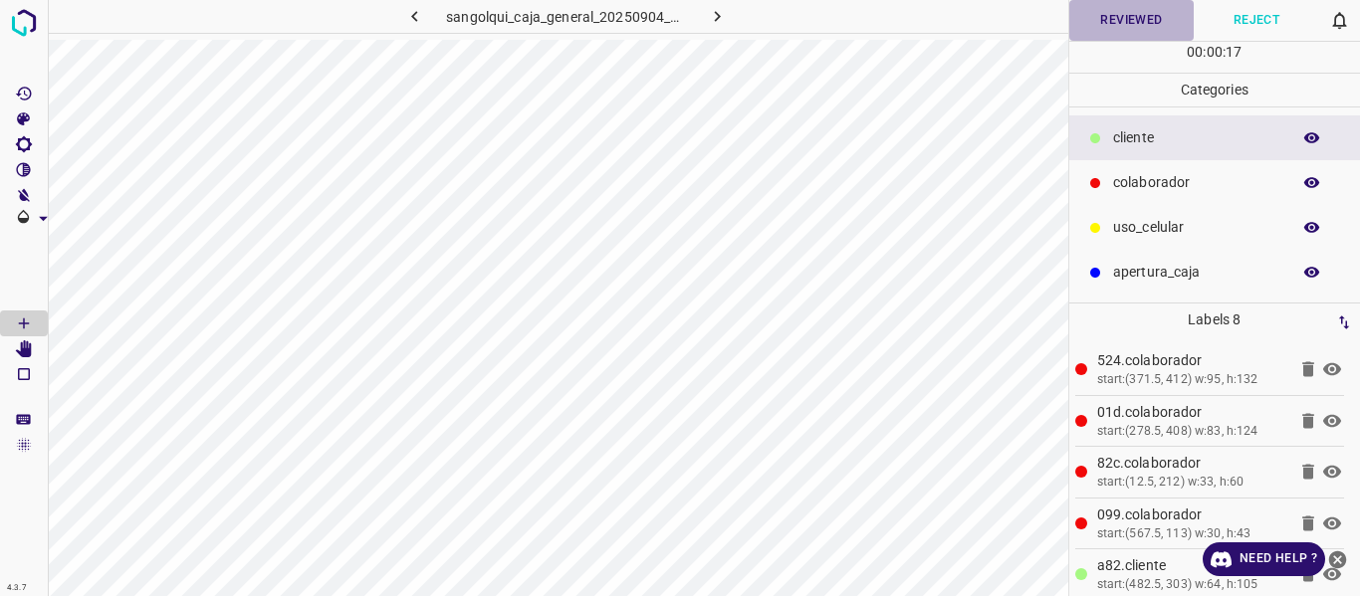
click at [1105, 25] on button "Reviewed" at bounding box center [1131, 20] width 125 height 41
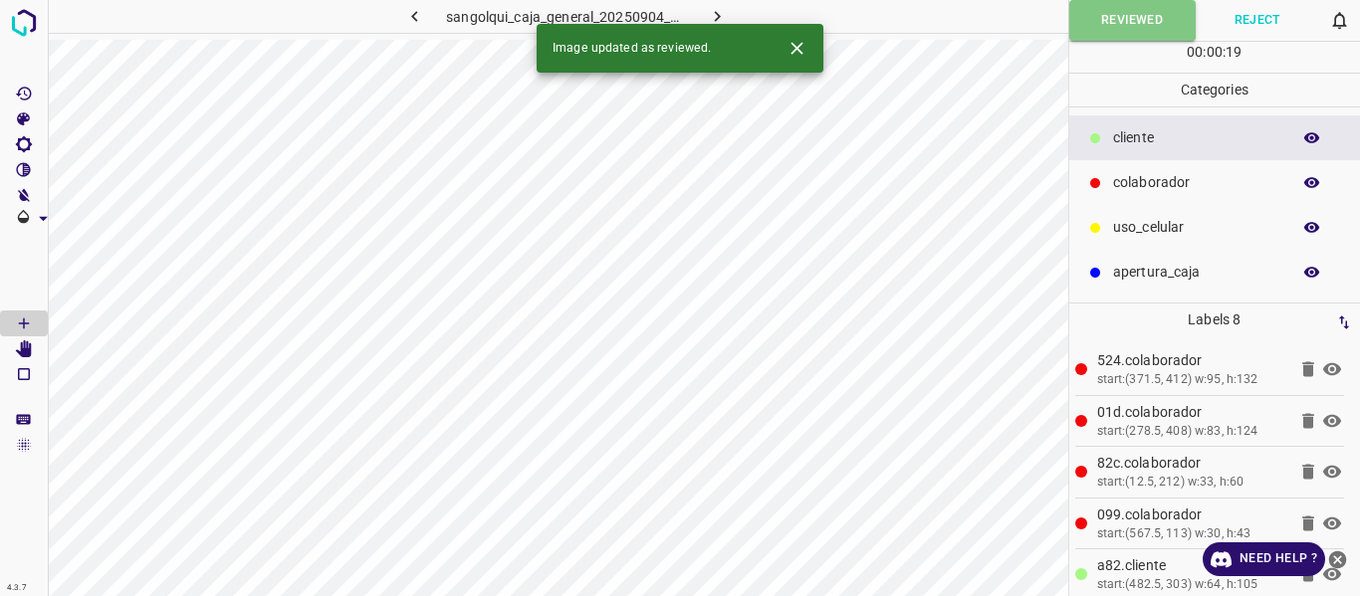
click at [705, 15] on button "button" at bounding box center [717, 16] width 64 height 33
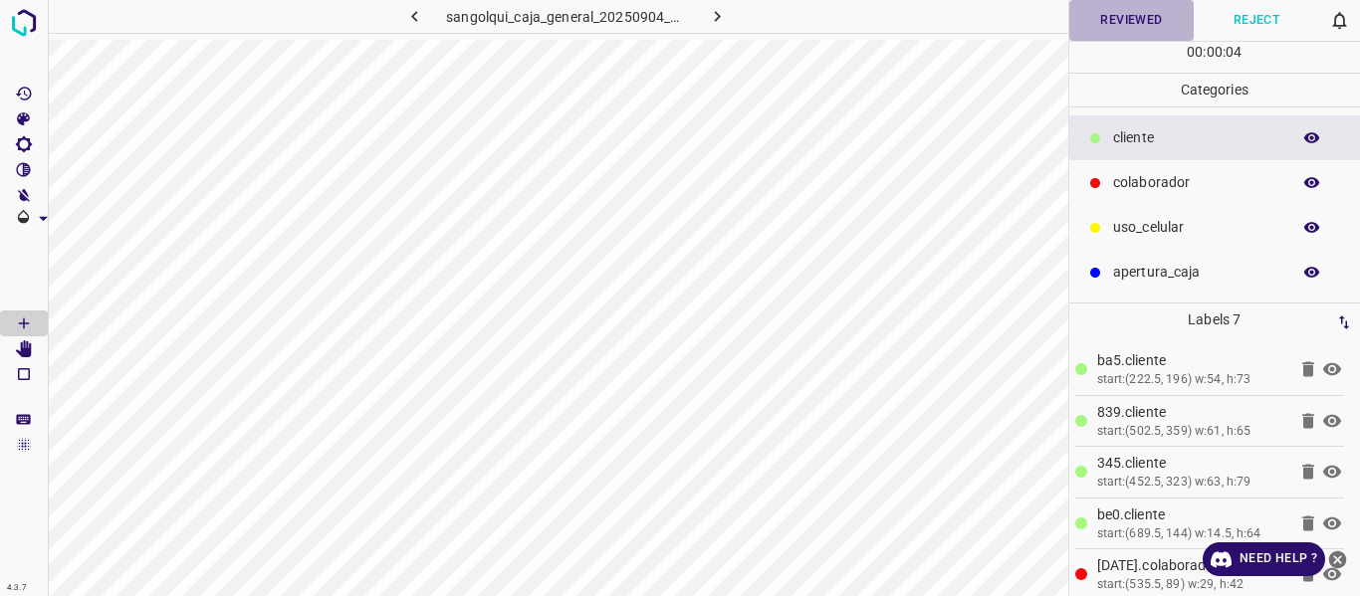
click at [1138, 19] on button "Reviewed" at bounding box center [1131, 20] width 125 height 41
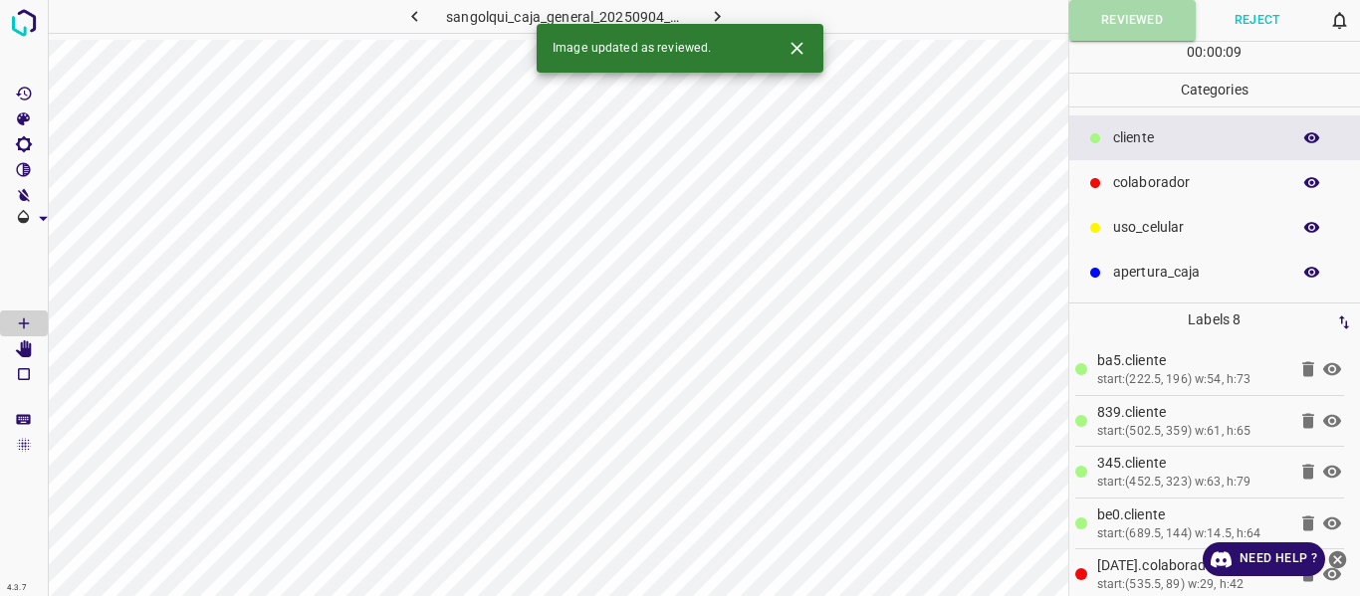
drag, startPoint x: 1091, startPoint y: 20, endPoint x: 1059, endPoint y: 22, distance: 31.9
click at [1090, 22] on button "Reviewed" at bounding box center [1132, 20] width 126 height 41
click at [715, 11] on icon "button" at bounding box center [717, 16] width 21 height 21
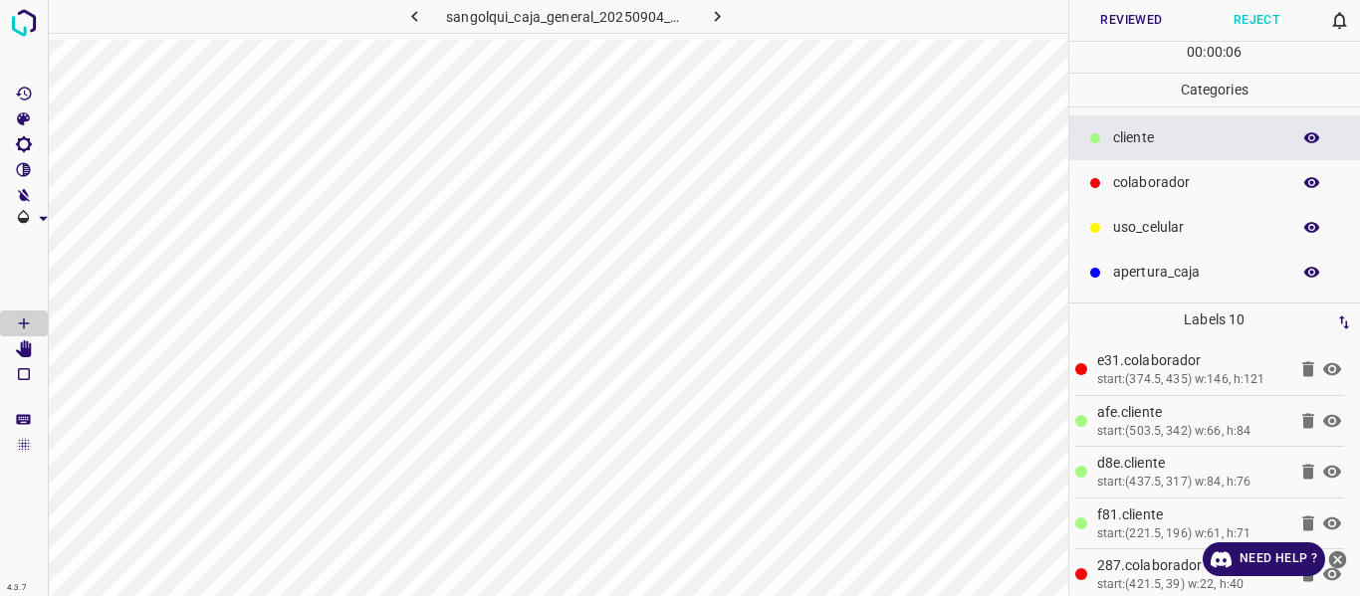
click at [1110, 22] on button "Reviewed" at bounding box center [1131, 20] width 125 height 41
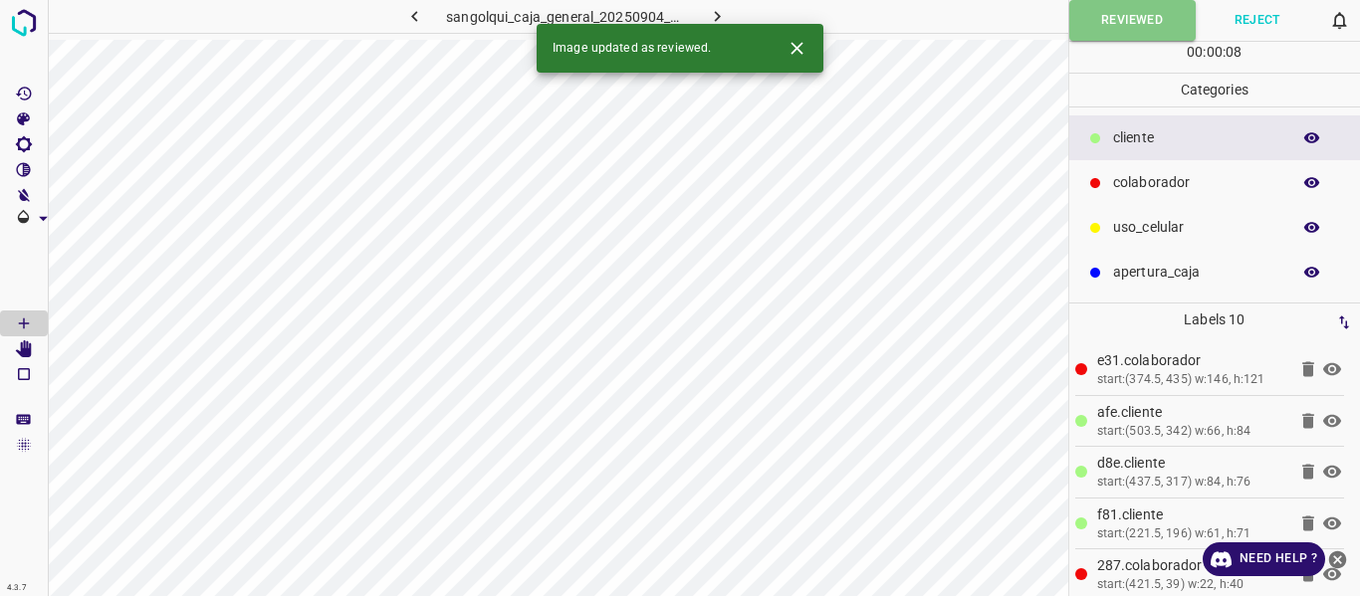
click at [718, 21] on icon "button" at bounding box center [717, 16] width 21 height 21
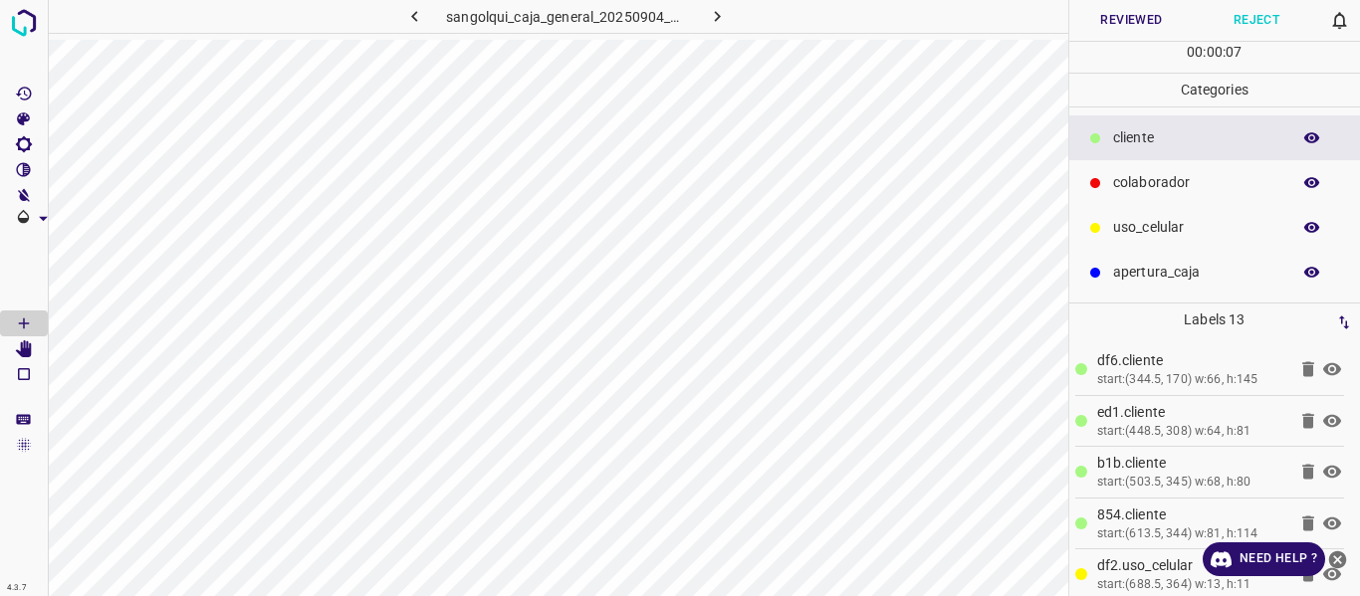
click at [1140, 20] on button "Reviewed" at bounding box center [1131, 20] width 125 height 41
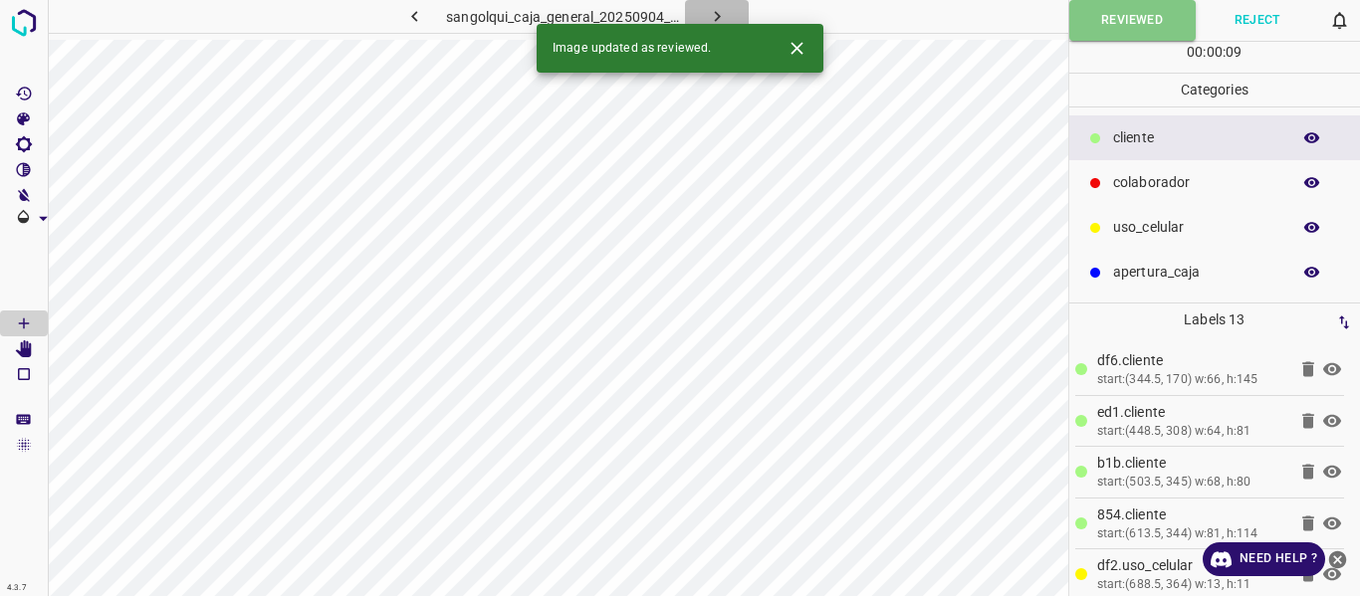
click at [707, 12] on icon "button" at bounding box center [717, 16] width 21 height 21
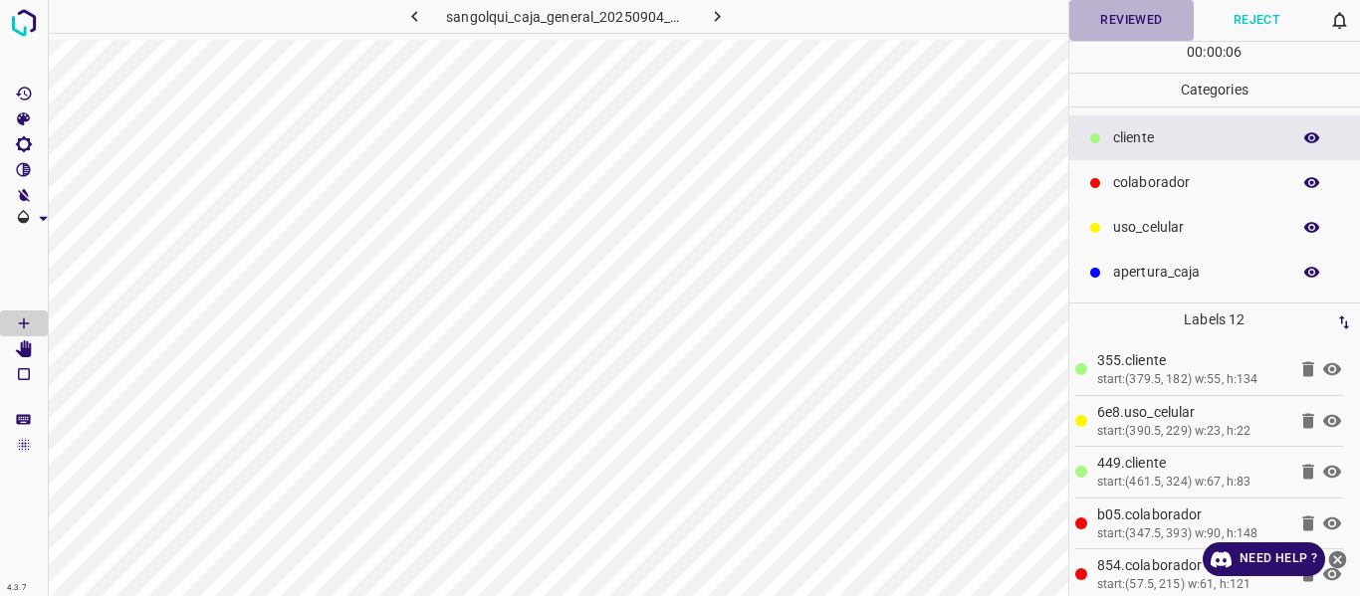
click at [1121, 9] on button "Reviewed" at bounding box center [1131, 20] width 125 height 41
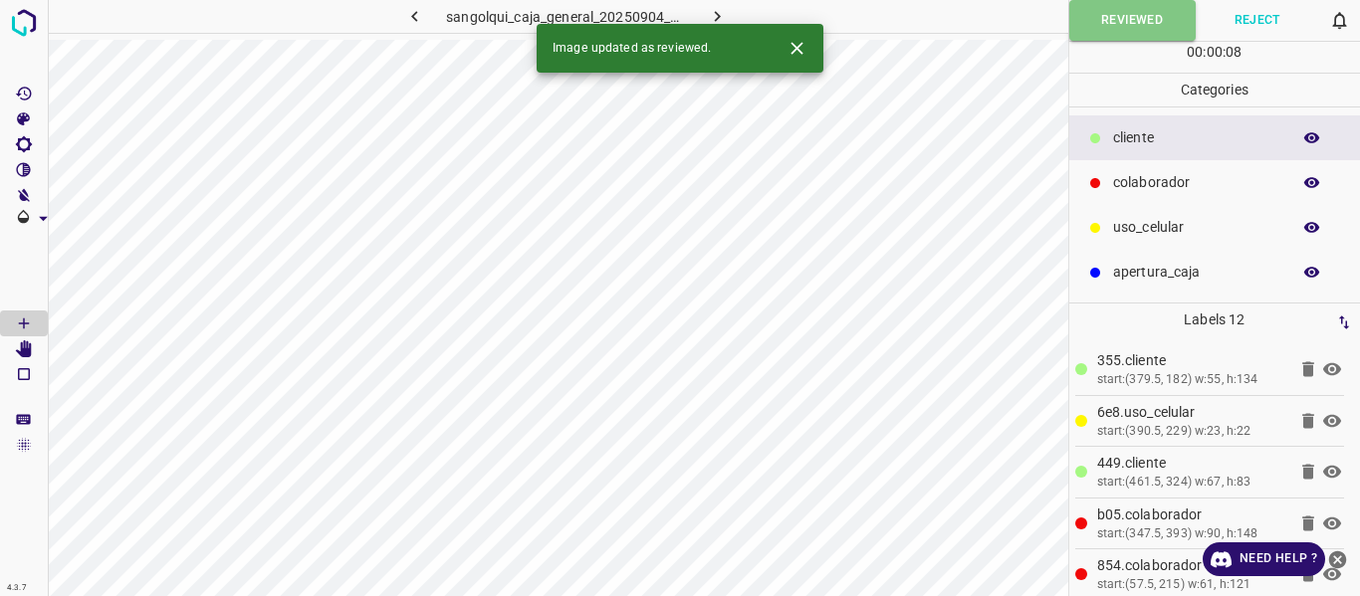
click at [718, 10] on icon "button" at bounding box center [717, 16] width 21 height 21
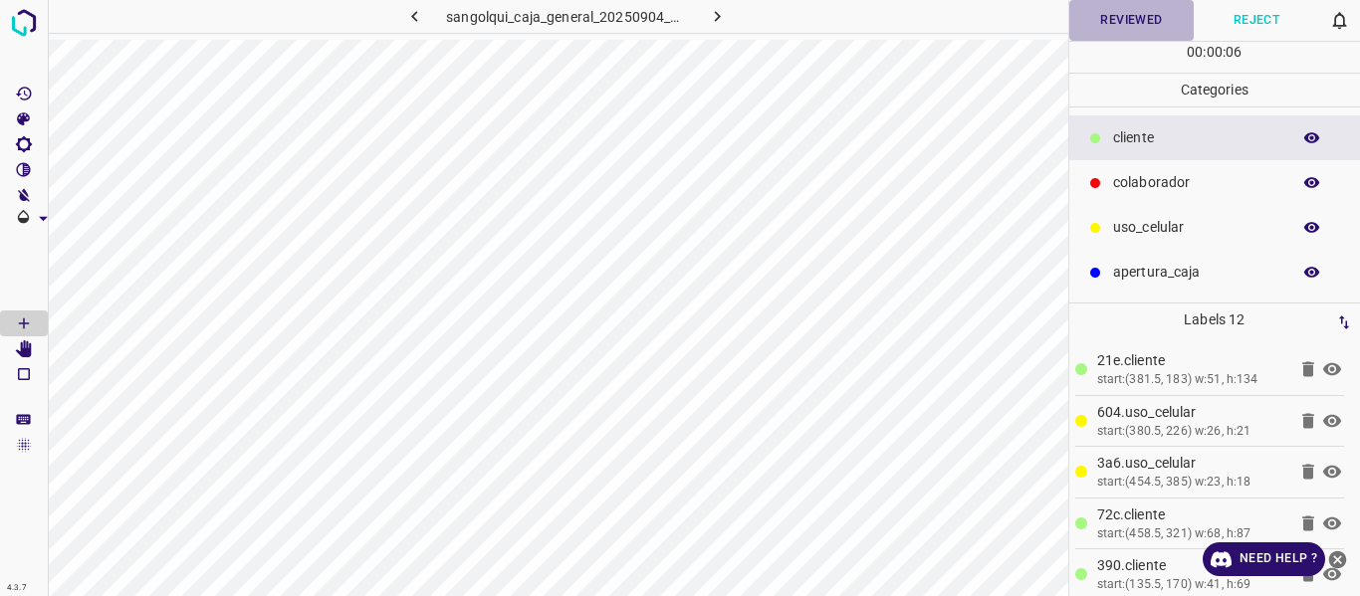
click at [1127, 25] on button "Reviewed" at bounding box center [1131, 20] width 125 height 41
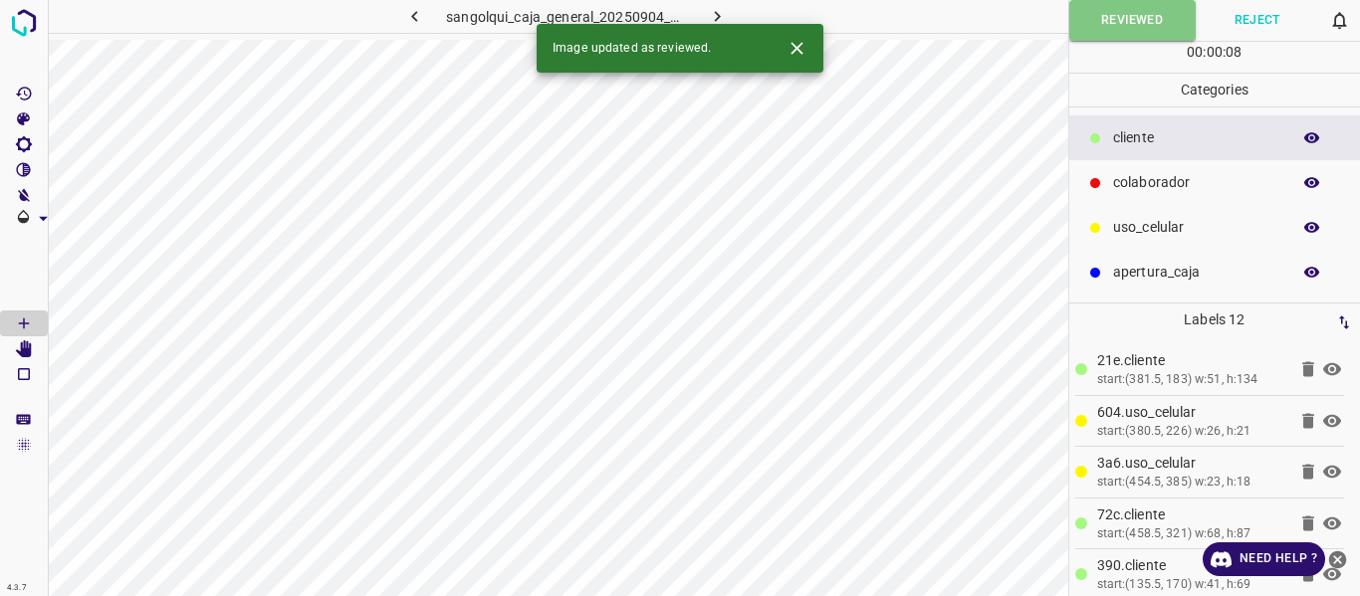
click at [710, 15] on icon "button" at bounding box center [717, 16] width 21 height 21
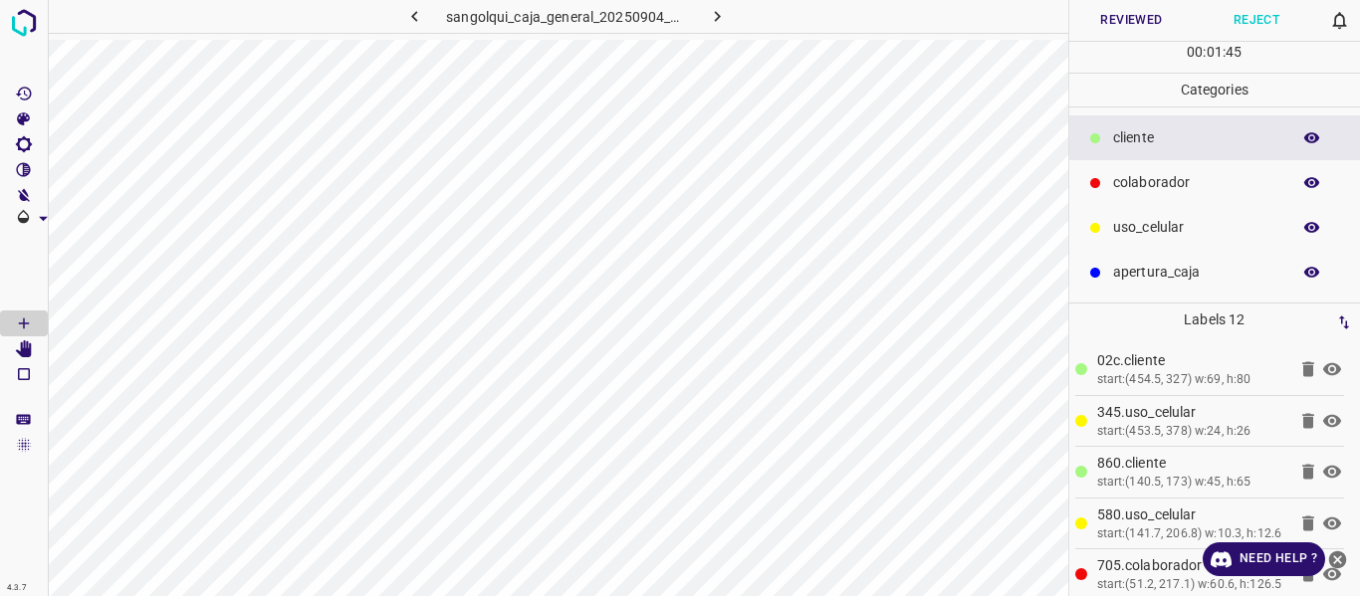
click at [1141, 28] on button "Reviewed" at bounding box center [1131, 20] width 125 height 41
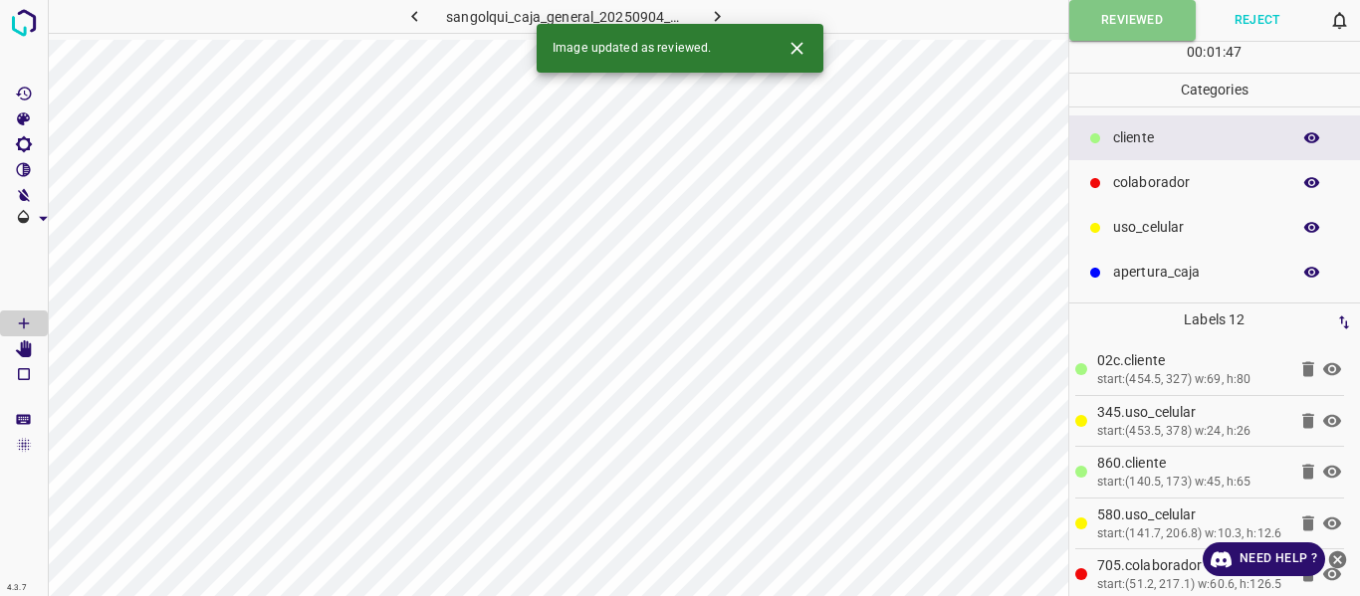
drag, startPoint x: 712, startPoint y: 10, endPoint x: 728, endPoint y: 24, distance: 21.2
click at [712, 11] on icon "button" at bounding box center [717, 16] width 21 height 21
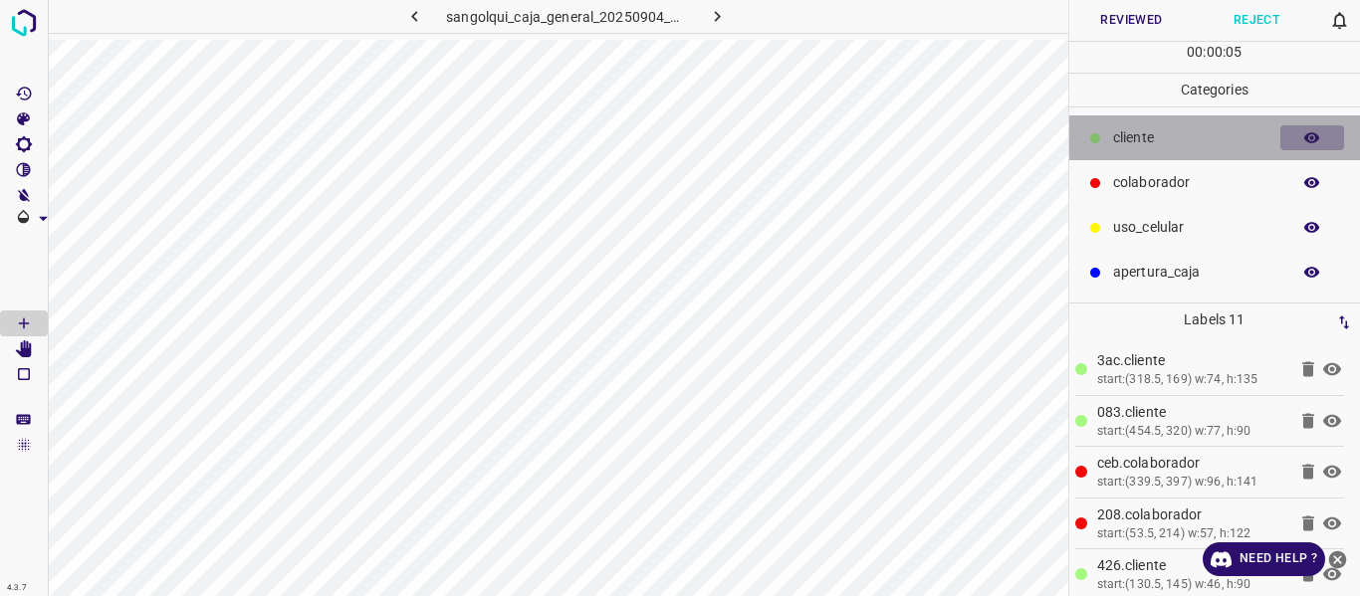
click at [1319, 130] on icon "button" at bounding box center [1312, 138] width 18 height 18
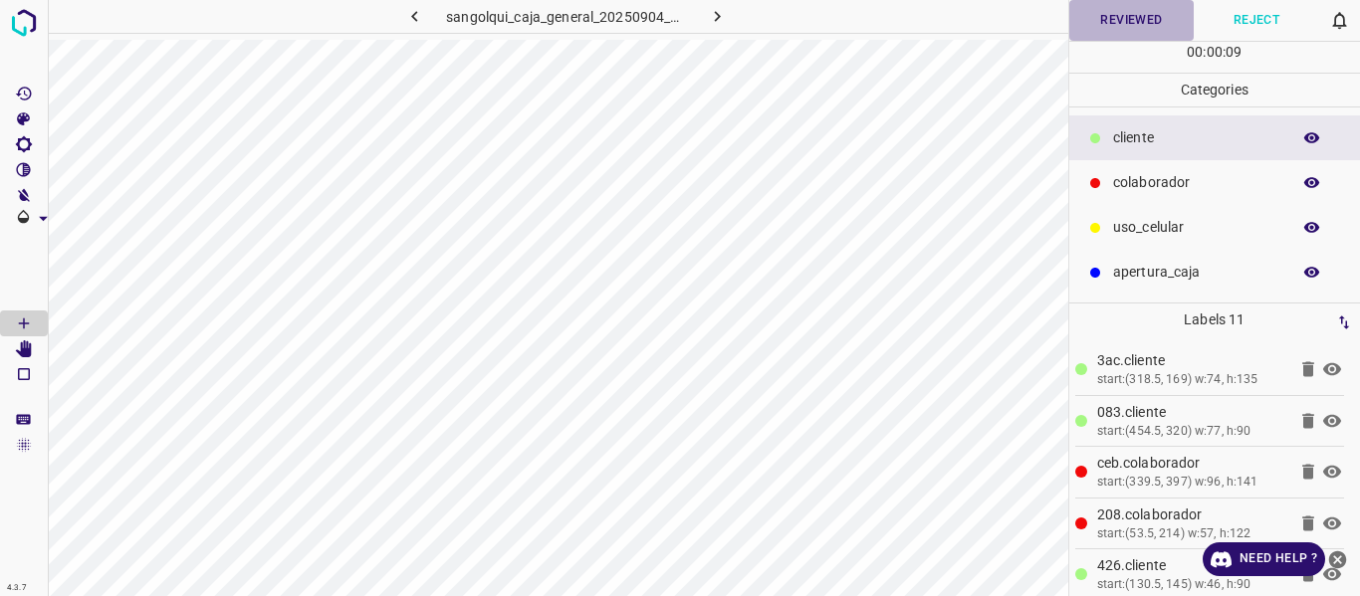
click at [1109, 18] on button "Reviewed" at bounding box center [1131, 20] width 125 height 41
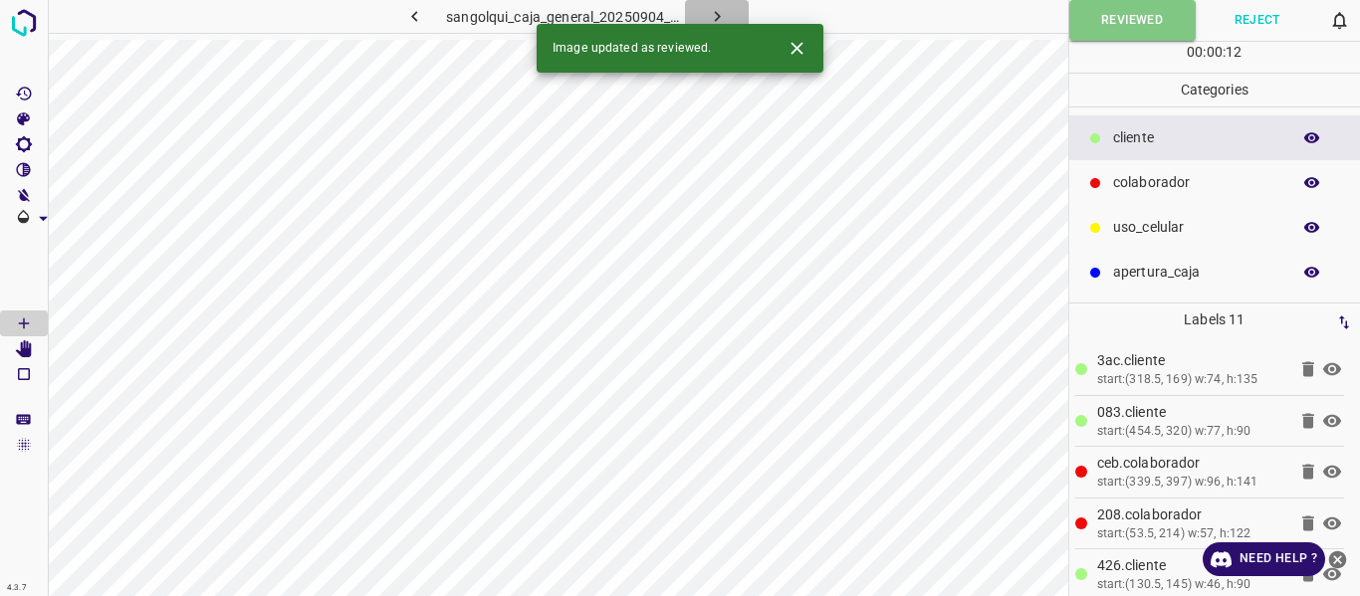
click at [717, 9] on icon "button" at bounding box center [717, 16] width 21 height 21
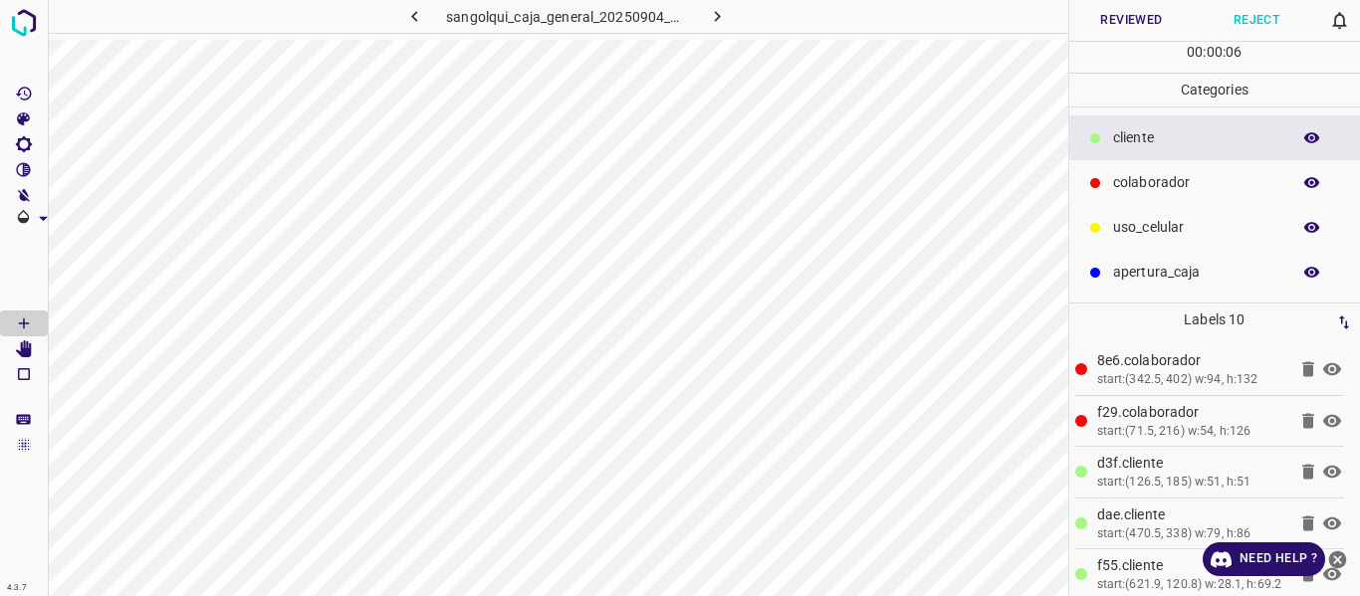
click at [1125, 15] on button "Reviewed" at bounding box center [1131, 20] width 125 height 41
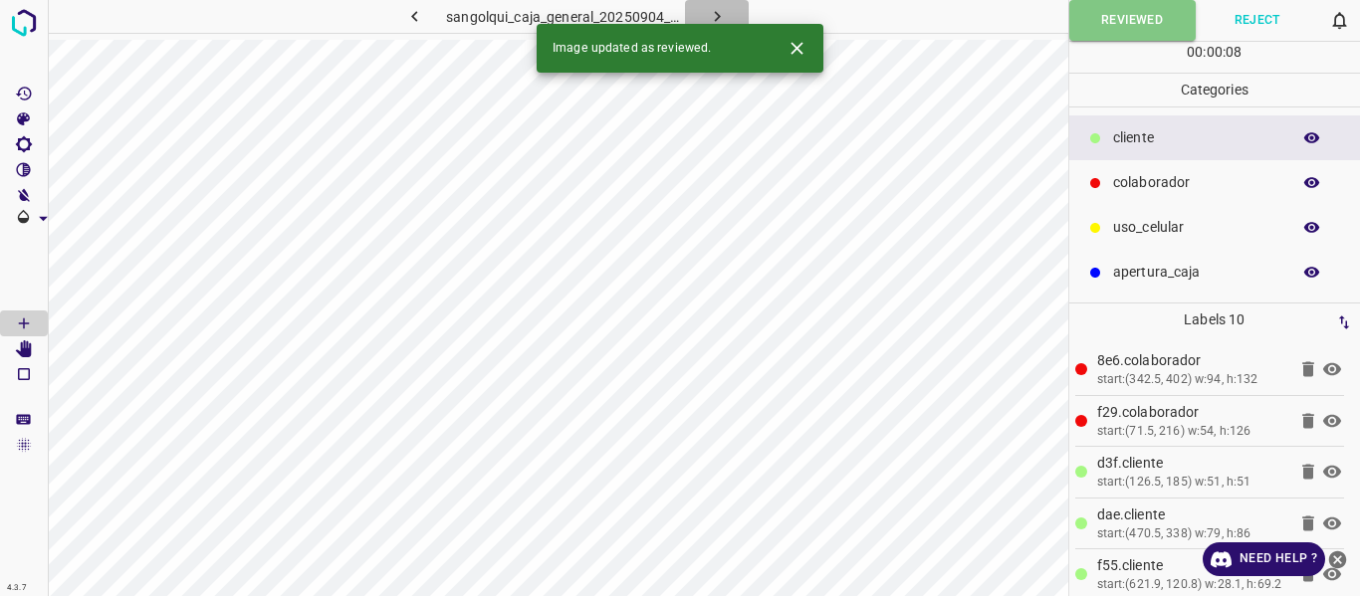
click at [716, 14] on icon "button" at bounding box center [717, 16] width 6 height 11
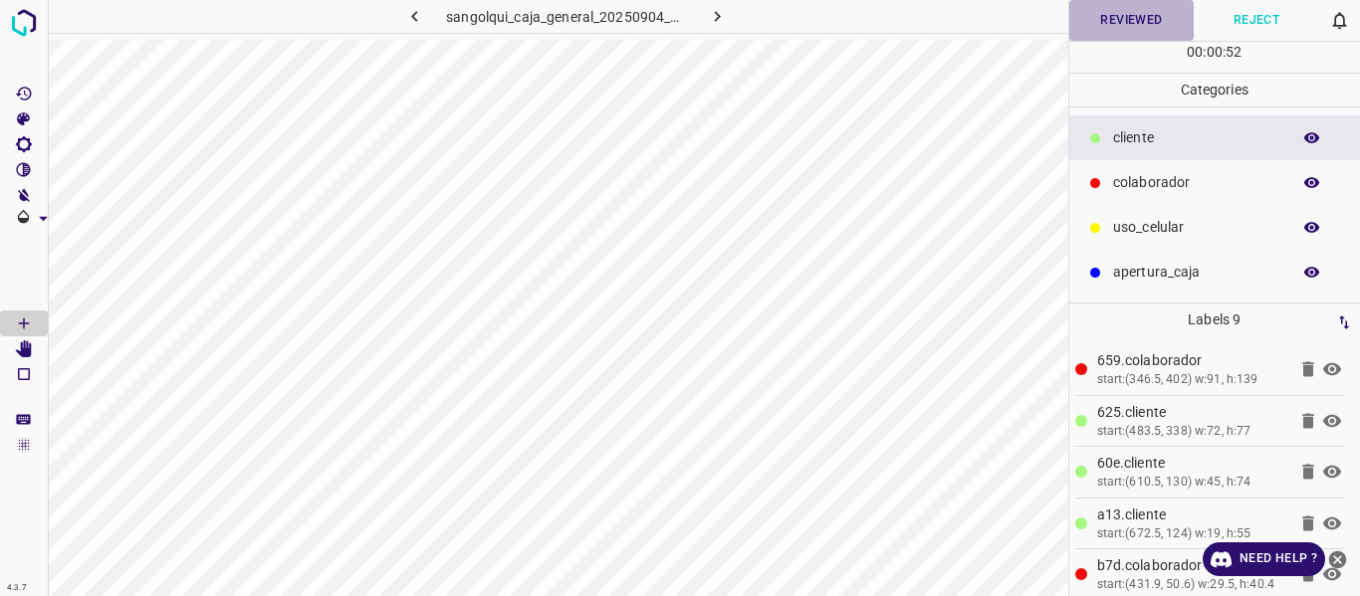
click at [1138, 14] on button "Reviewed" at bounding box center [1131, 20] width 125 height 41
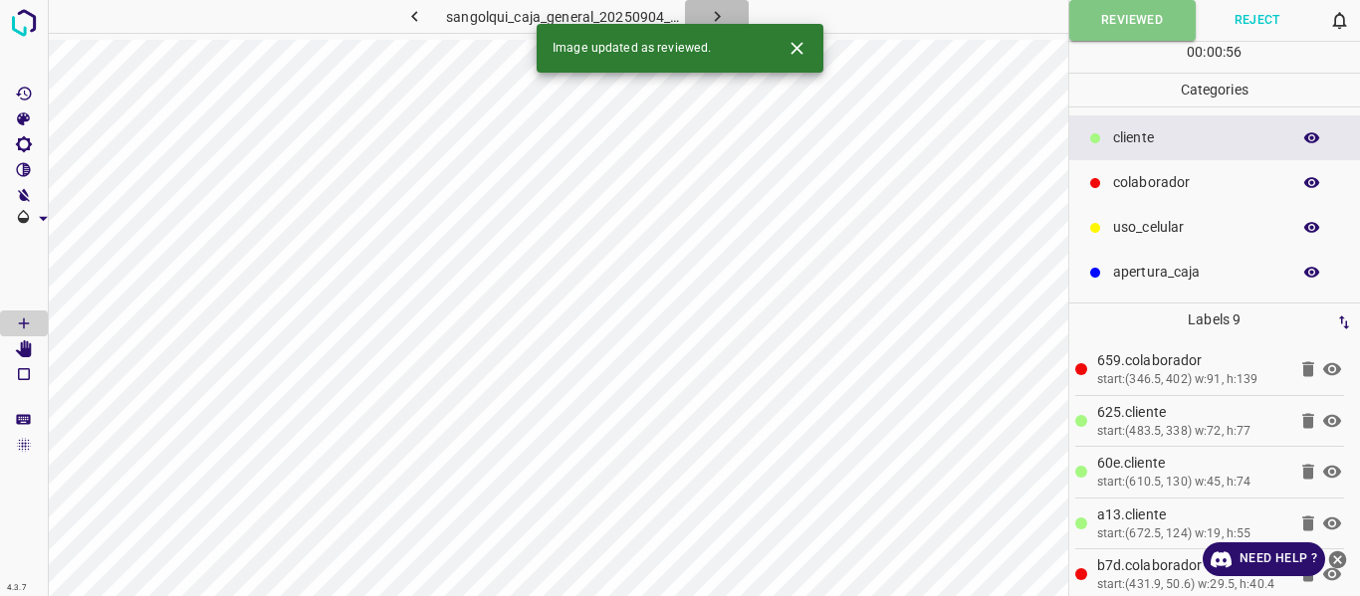
click at [721, 14] on icon "button" at bounding box center [717, 16] width 21 height 21
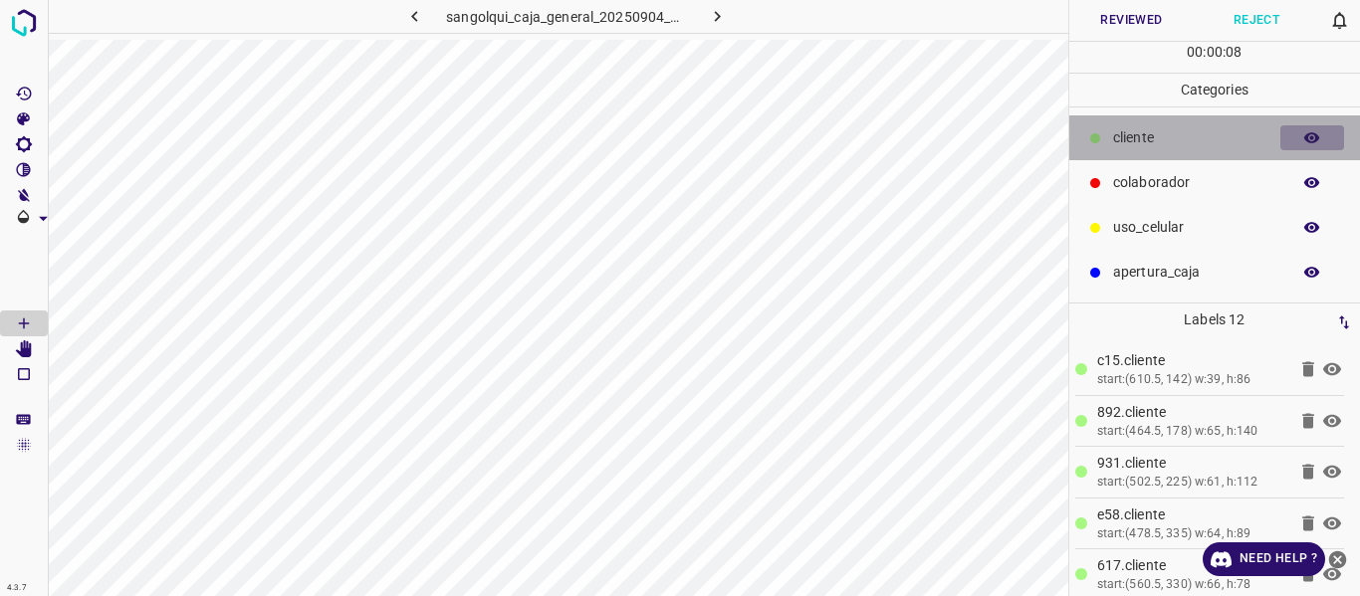
click at [1307, 140] on icon "button" at bounding box center [1312, 137] width 16 height 11
click at [1307, 140] on icon "button" at bounding box center [1312, 138] width 16 height 14
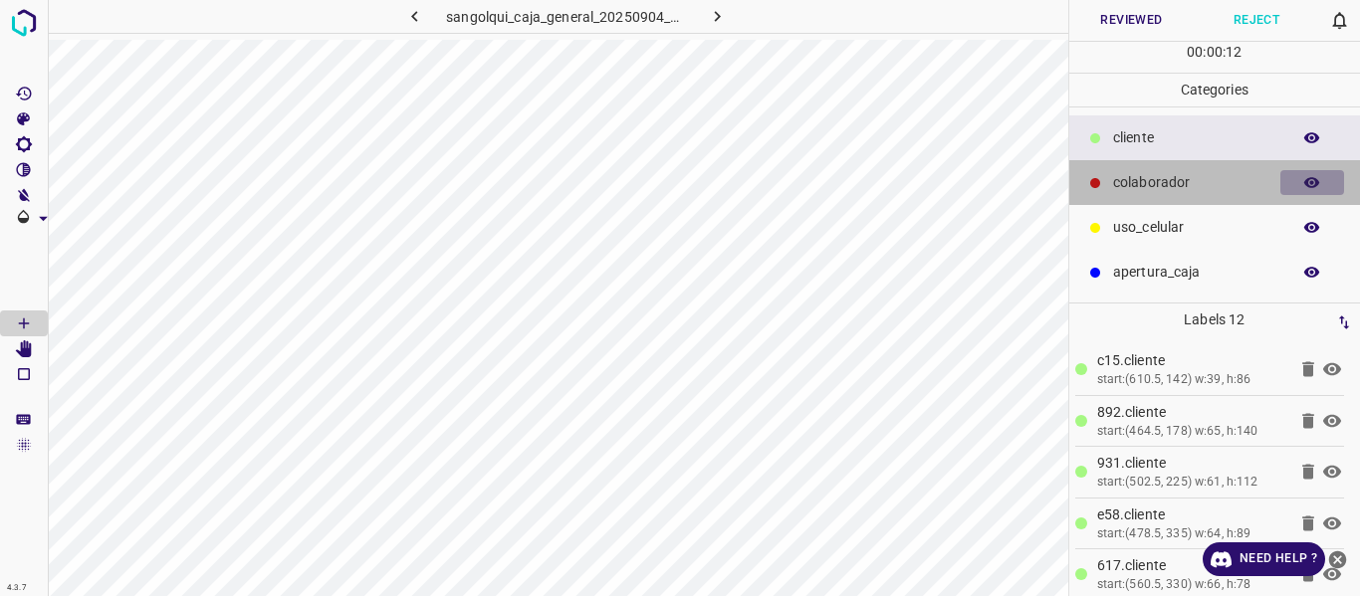
click at [1306, 176] on icon "button" at bounding box center [1312, 183] width 18 height 18
click at [1309, 187] on icon "button" at bounding box center [1312, 183] width 16 height 14
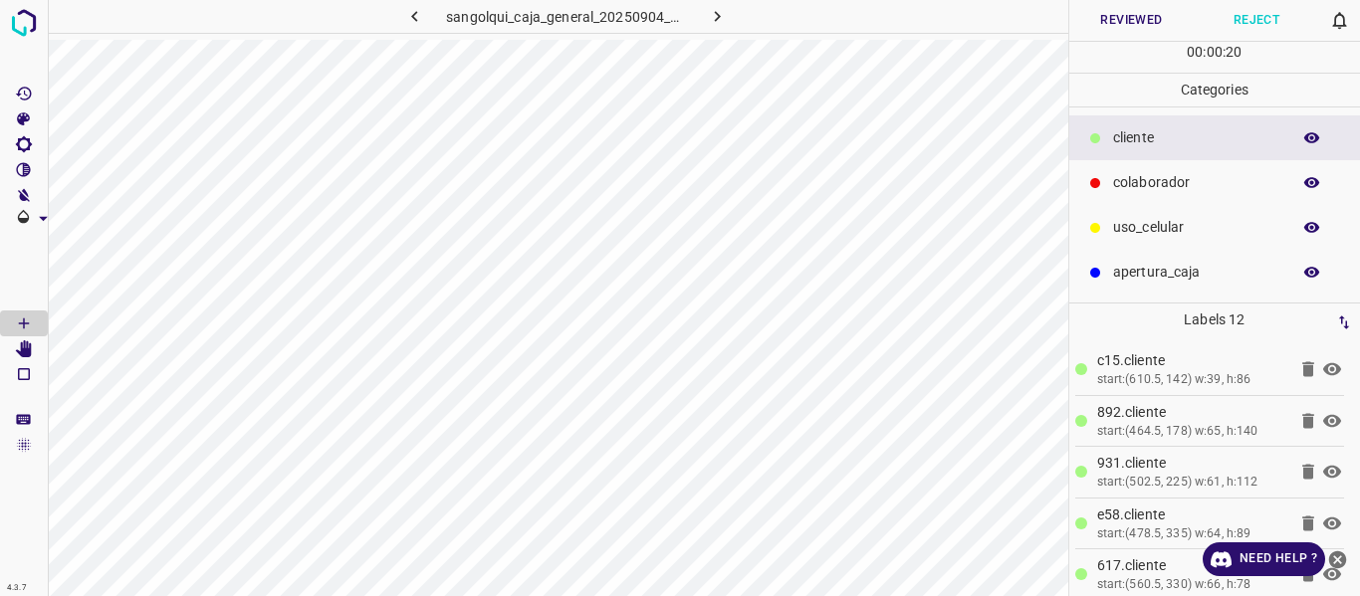
click at [1122, 25] on button "Reviewed" at bounding box center [1131, 20] width 125 height 41
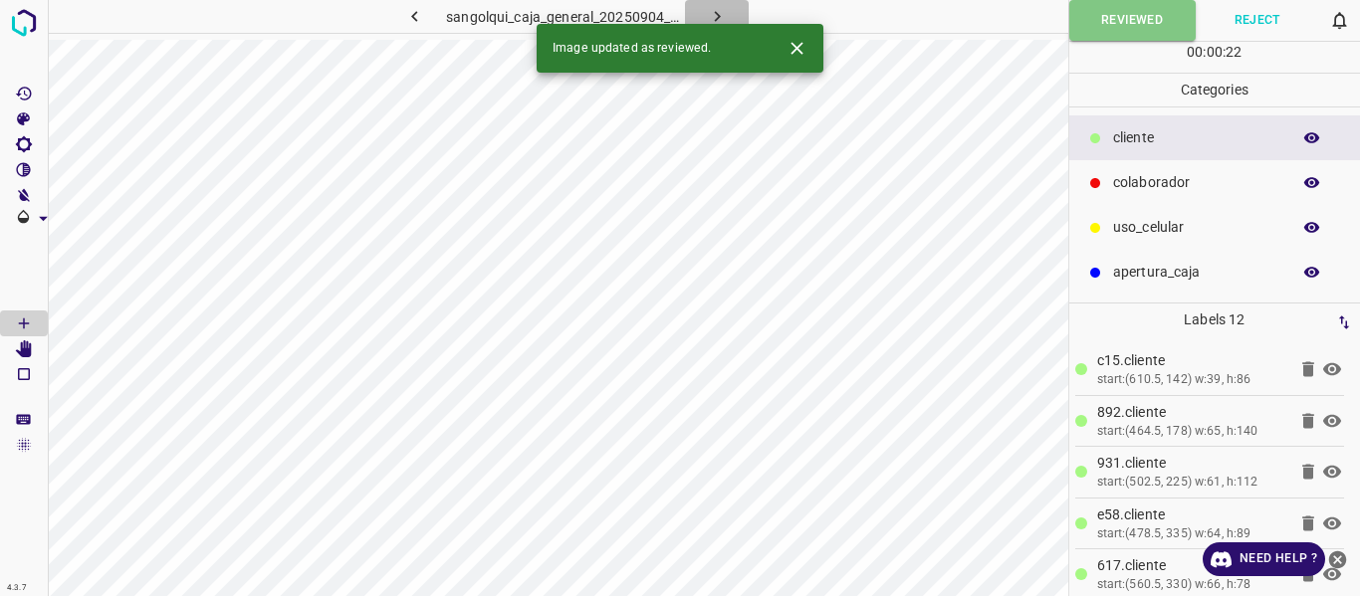
click at [712, 14] on icon "button" at bounding box center [717, 16] width 21 height 21
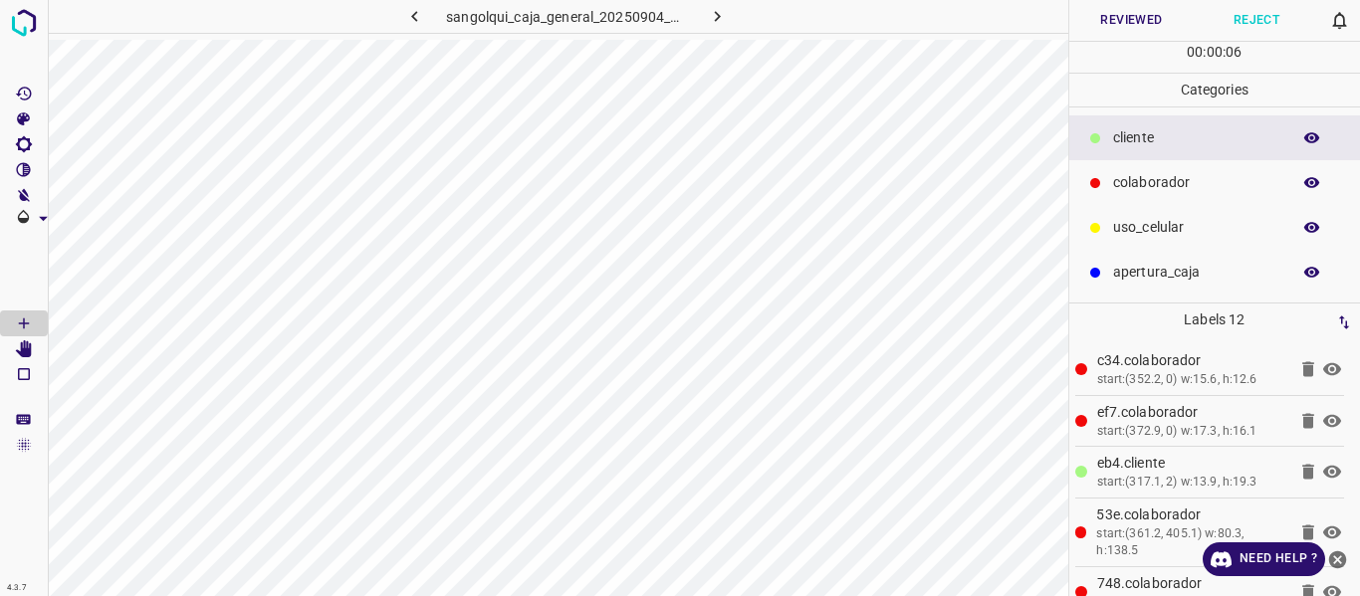
click at [1115, 22] on button "Reviewed" at bounding box center [1131, 20] width 125 height 41
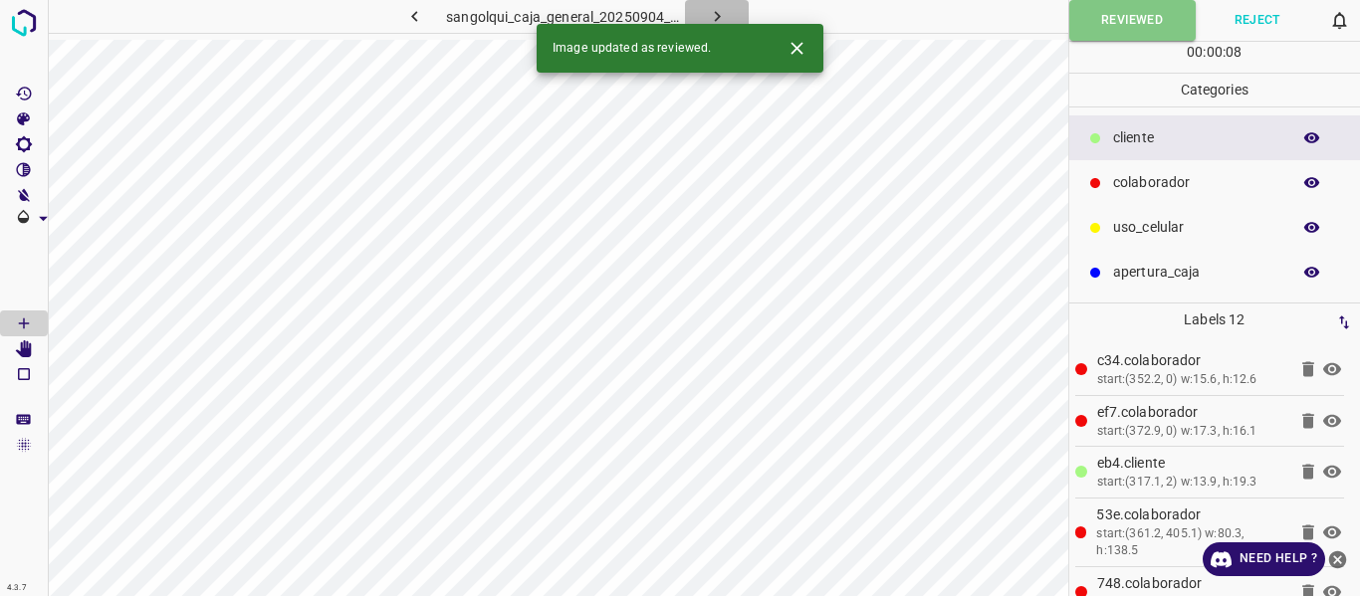
click at [729, 14] on button "button" at bounding box center [717, 16] width 64 height 33
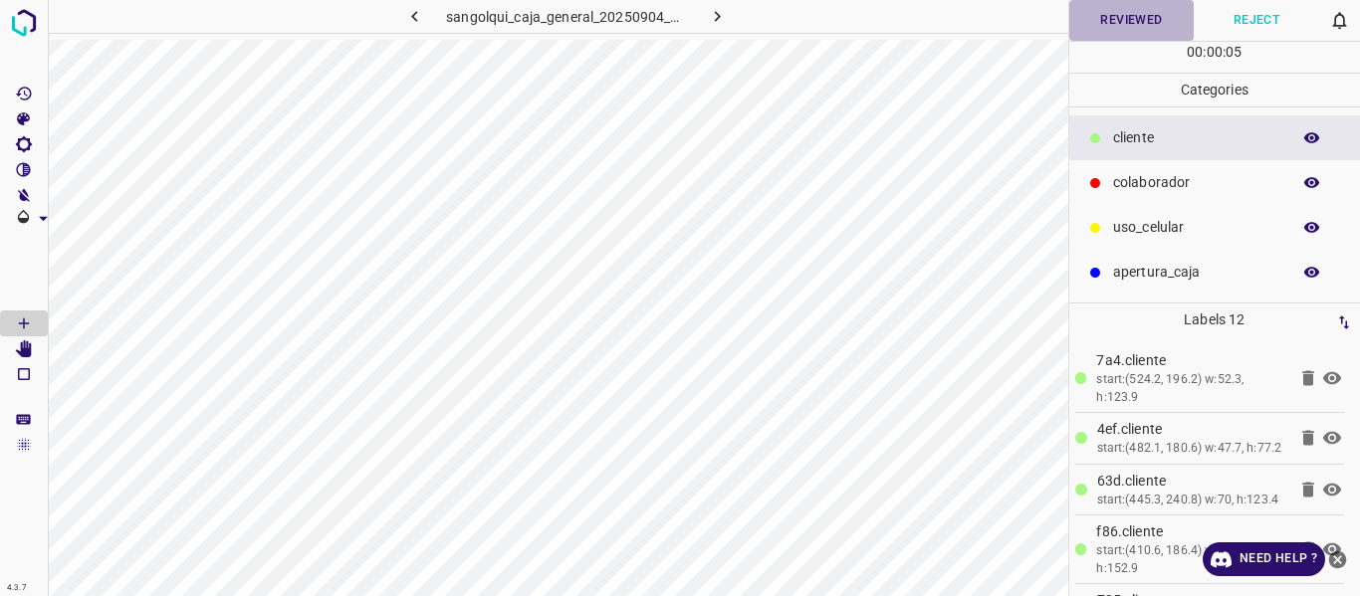
click at [1112, 22] on button "Reviewed" at bounding box center [1131, 20] width 125 height 41
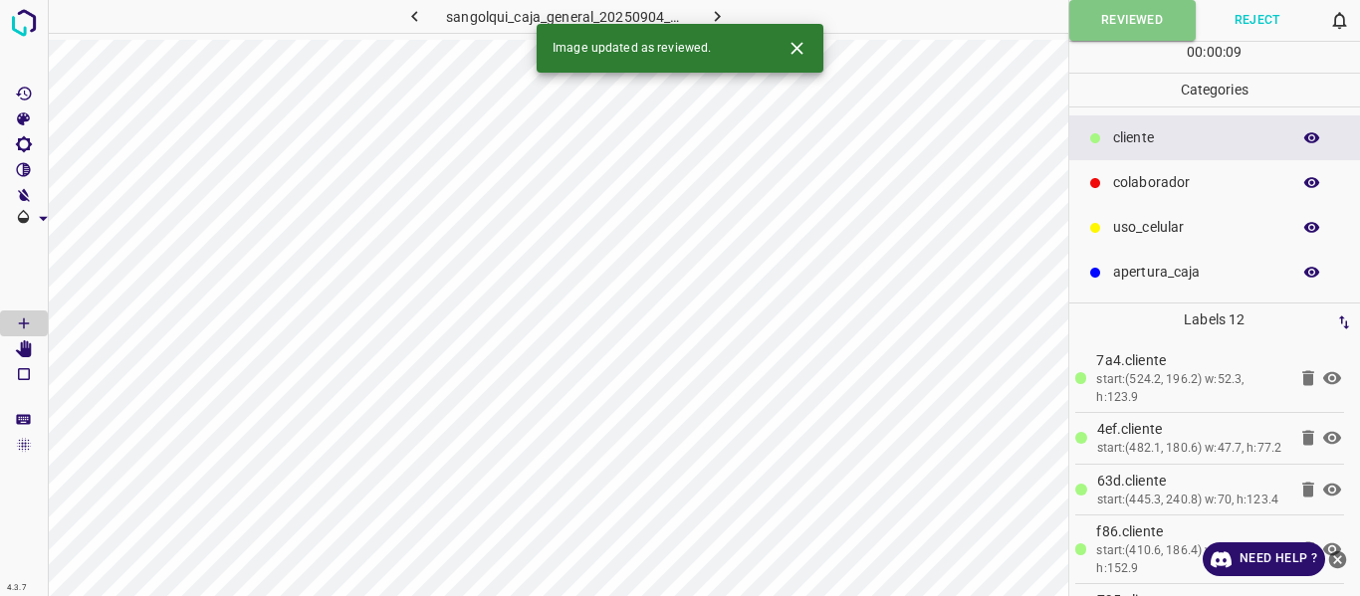
click at [717, 13] on icon "button" at bounding box center [717, 16] width 21 height 21
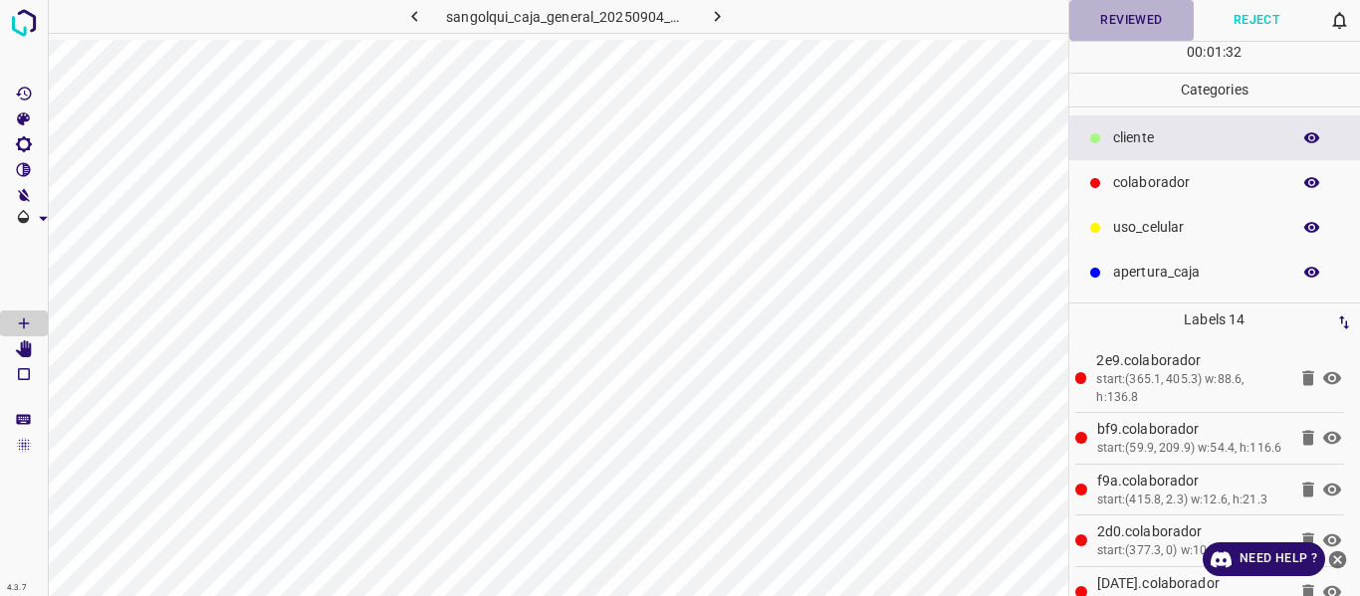
click at [1111, 18] on button "Reviewed" at bounding box center [1131, 20] width 125 height 41
drag, startPoint x: 719, startPoint y: 16, endPoint x: 732, endPoint y: 19, distance: 13.3
click at [722, 16] on icon "button" at bounding box center [717, 16] width 21 height 21
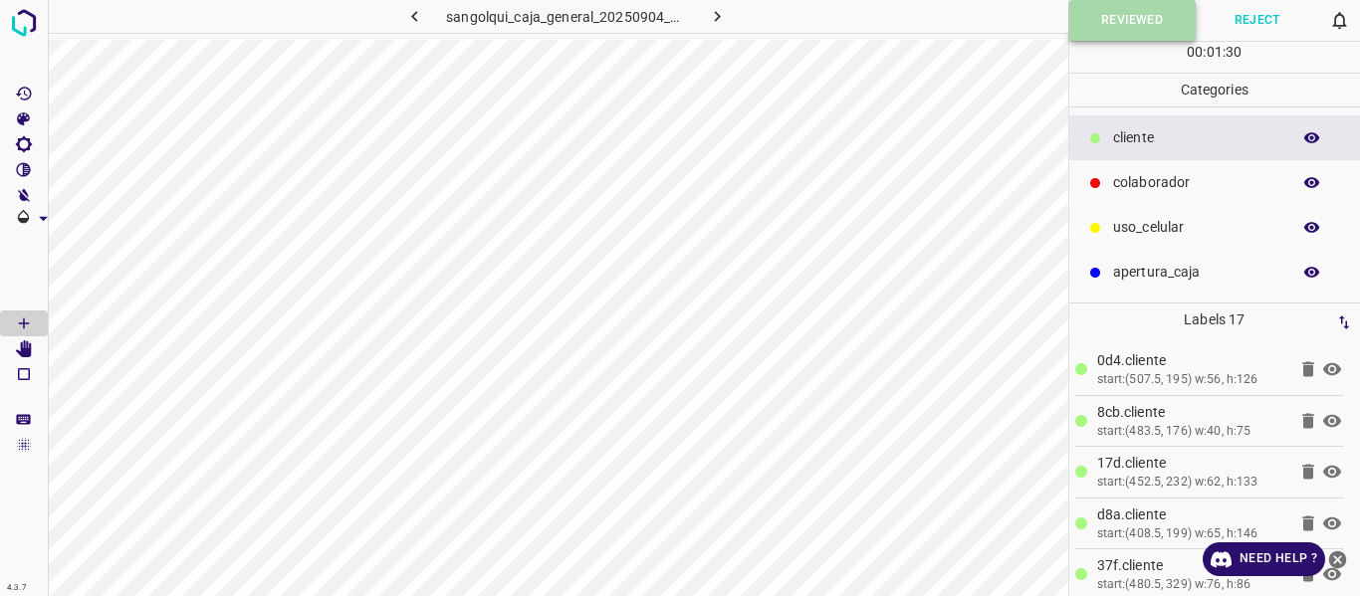
click at [1112, 22] on button "Reviewed" at bounding box center [1132, 20] width 126 height 41
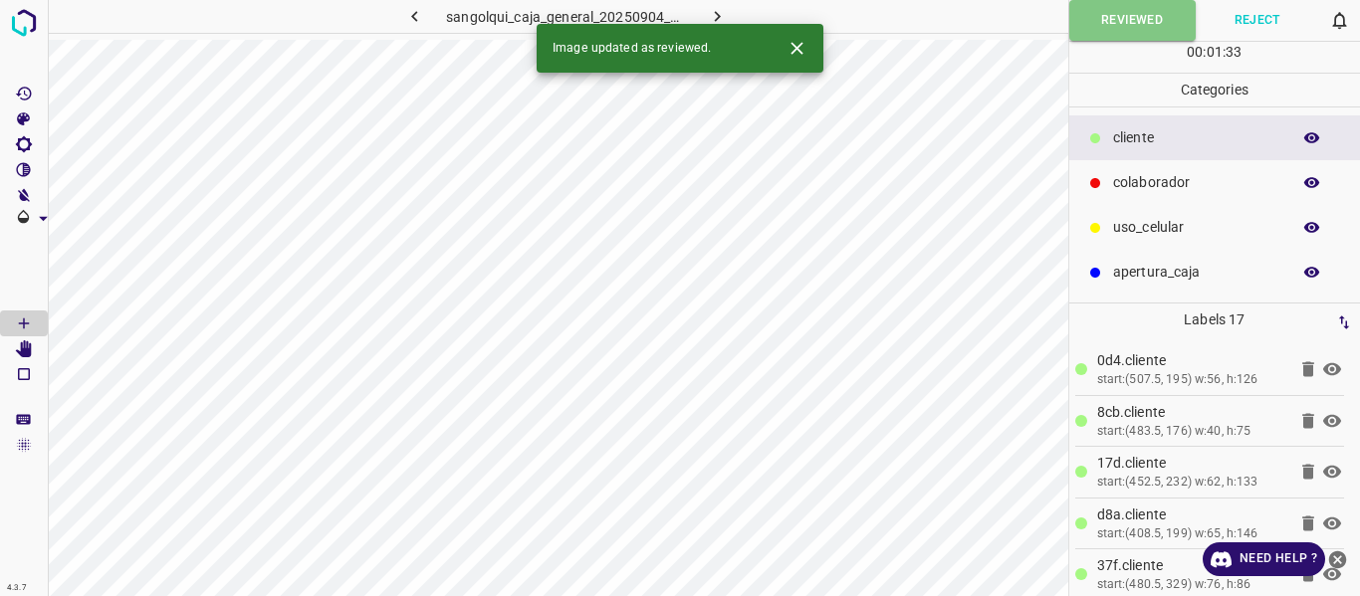
click at [708, 11] on icon "button" at bounding box center [717, 16] width 21 height 21
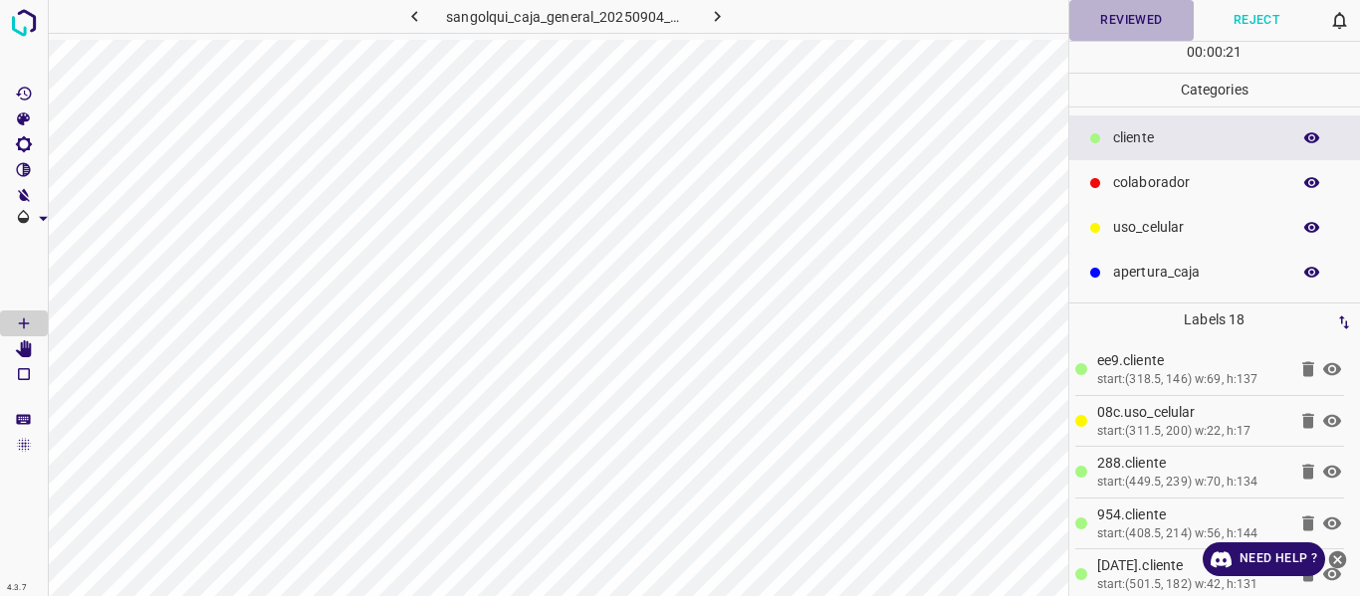
click at [1098, 22] on button "Reviewed" at bounding box center [1131, 20] width 125 height 41
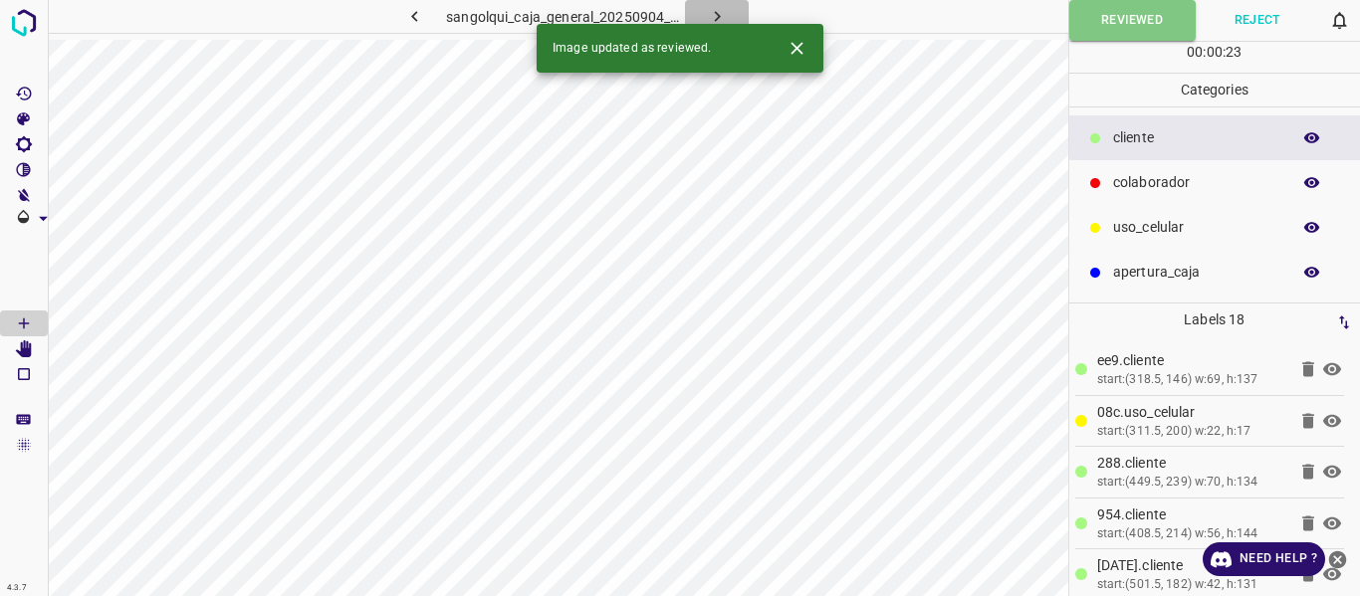
click at [712, 9] on icon "button" at bounding box center [717, 16] width 21 height 21
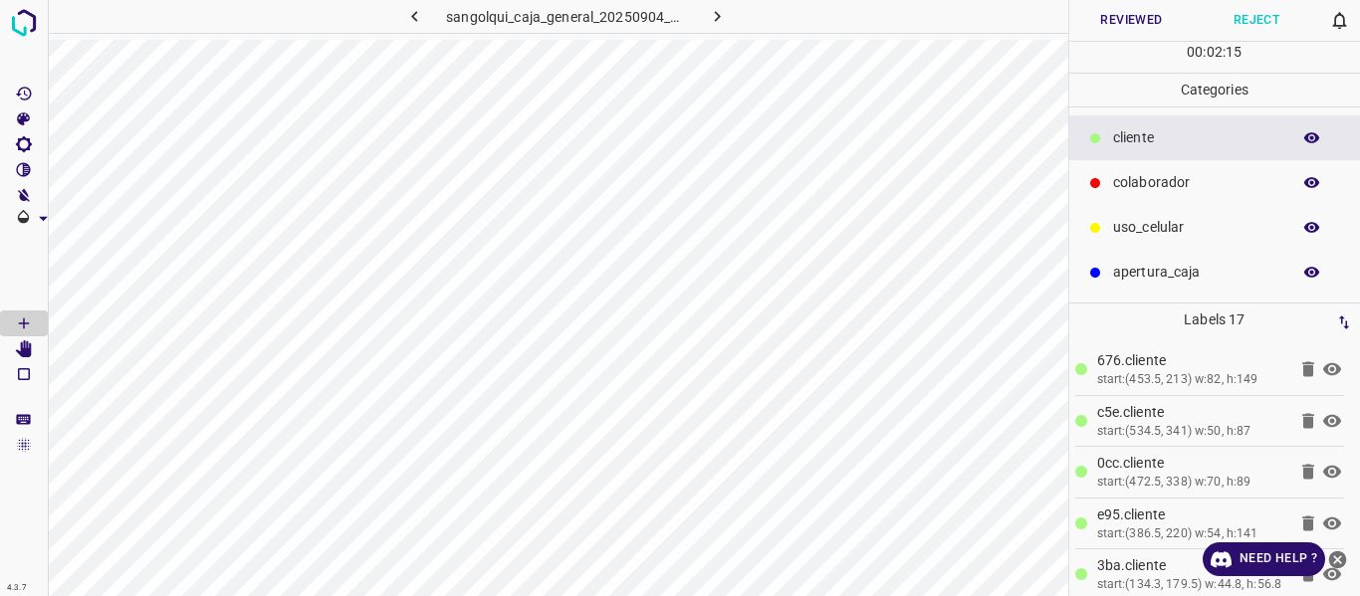
click at [1121, 20] on button "Reviewed" at bounding box center [1131, 20] width 125 height 41
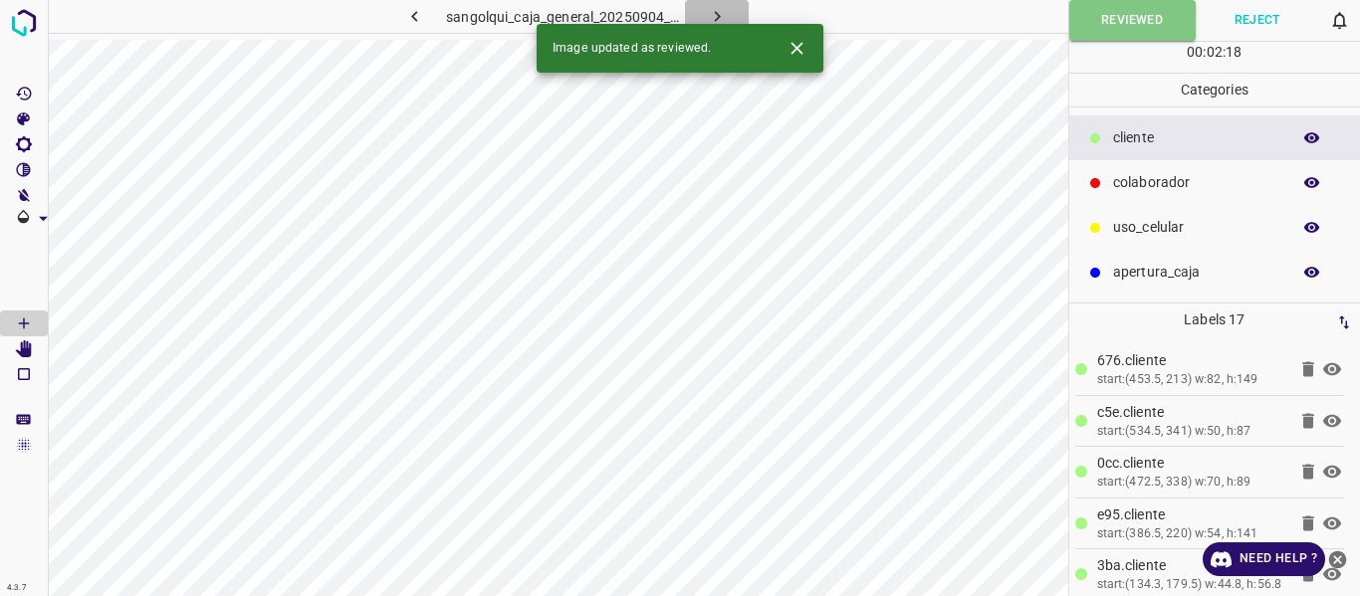
click at [712, 9] on icon "button" at bounding box center [717, 16] width 21 height 21
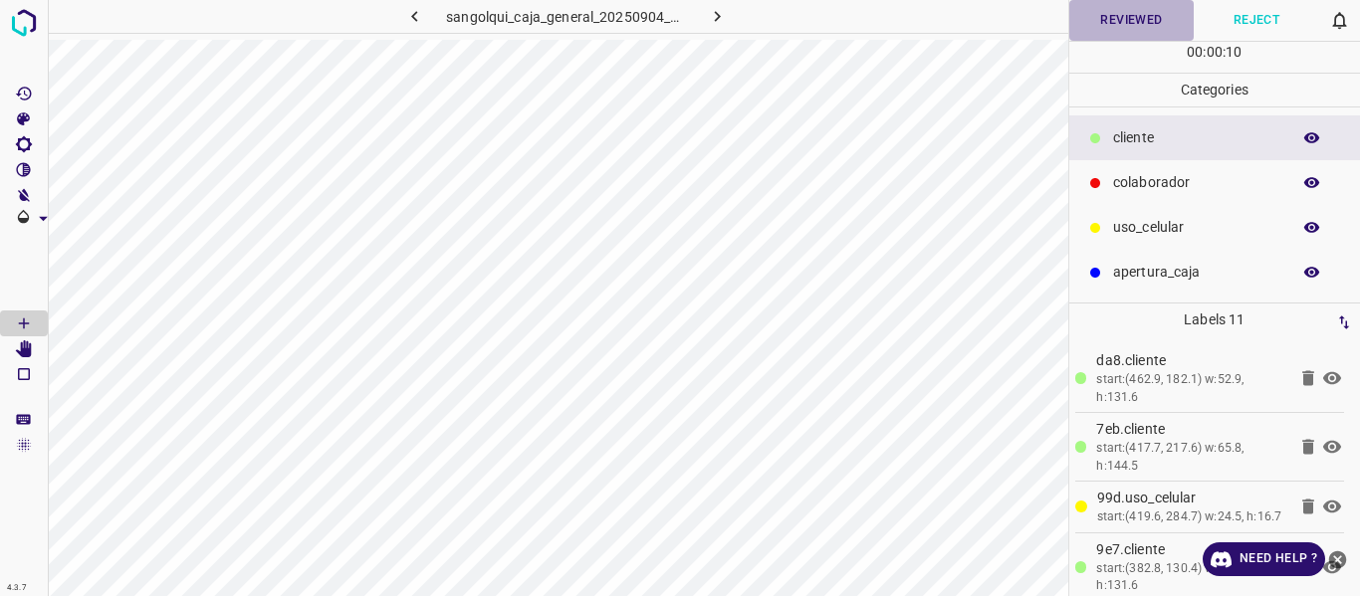
click at [1102, 29] on button "Reviewed" at bounding box center [1131, 20] width 125 height 41
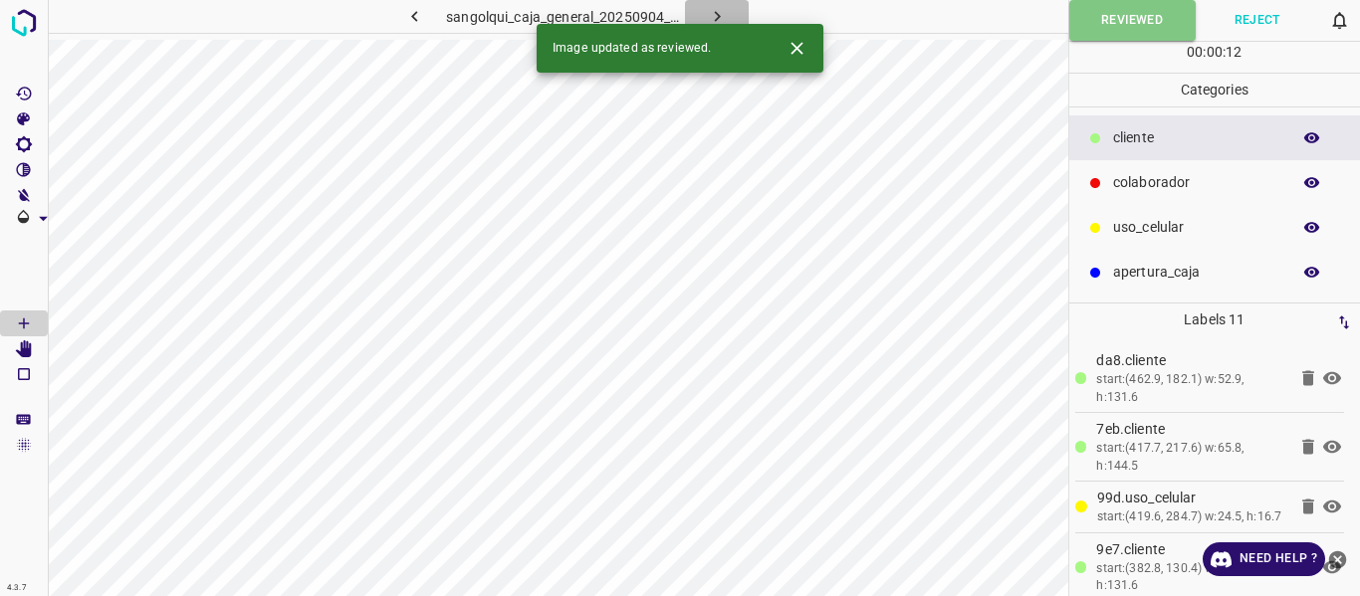
click at [711, 6] on icon "button" at bounding box center [717, 16] width 21 height 21
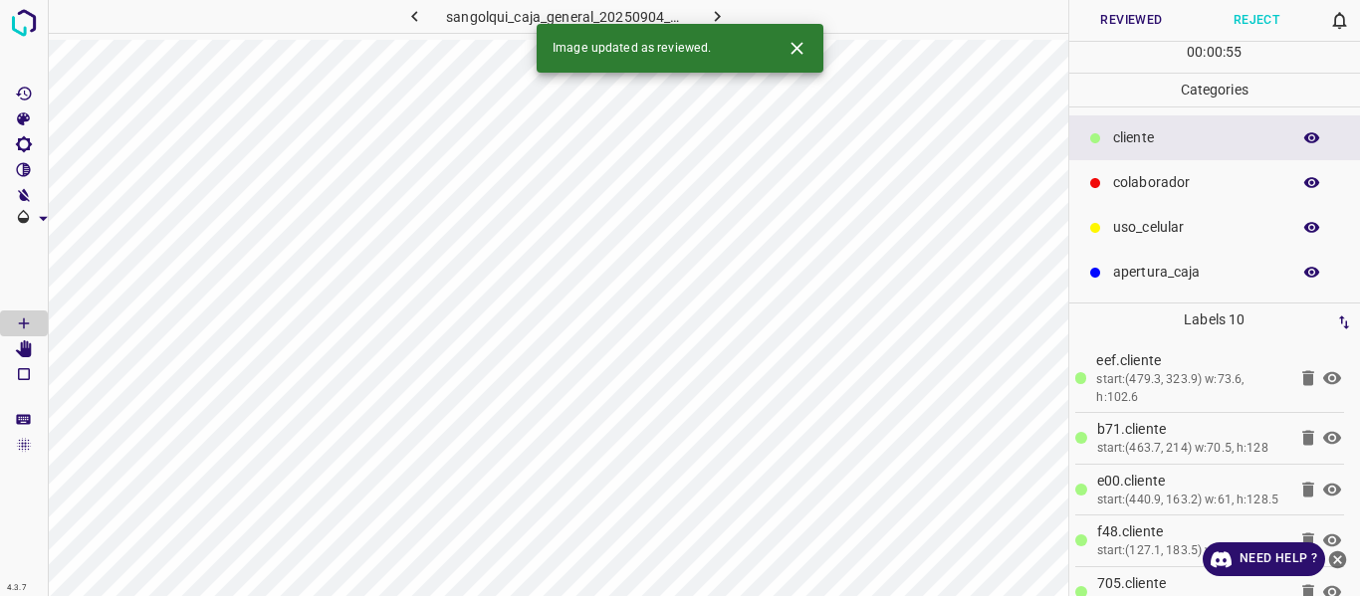
click at [1126, 21] on button "Reviewed" at bounding box center [1131, 20] width 125 height 41
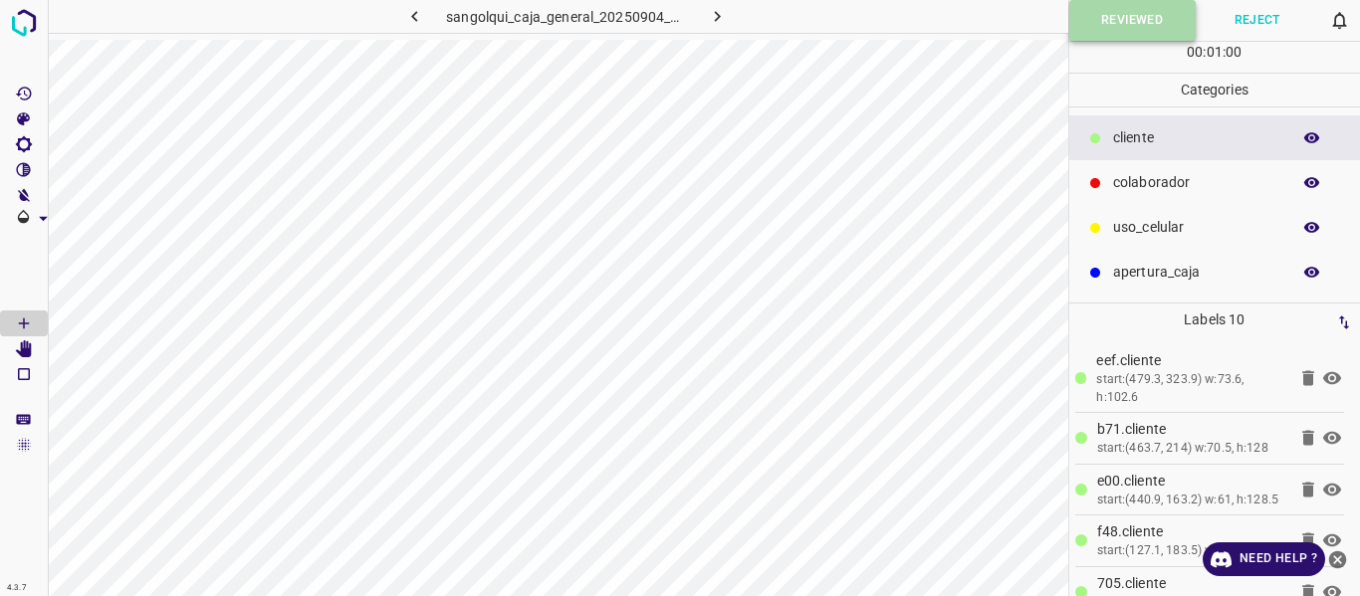
click at [1102, 19] on button "Reviewed" at bounding box center [1132, 20] width 126 height 41
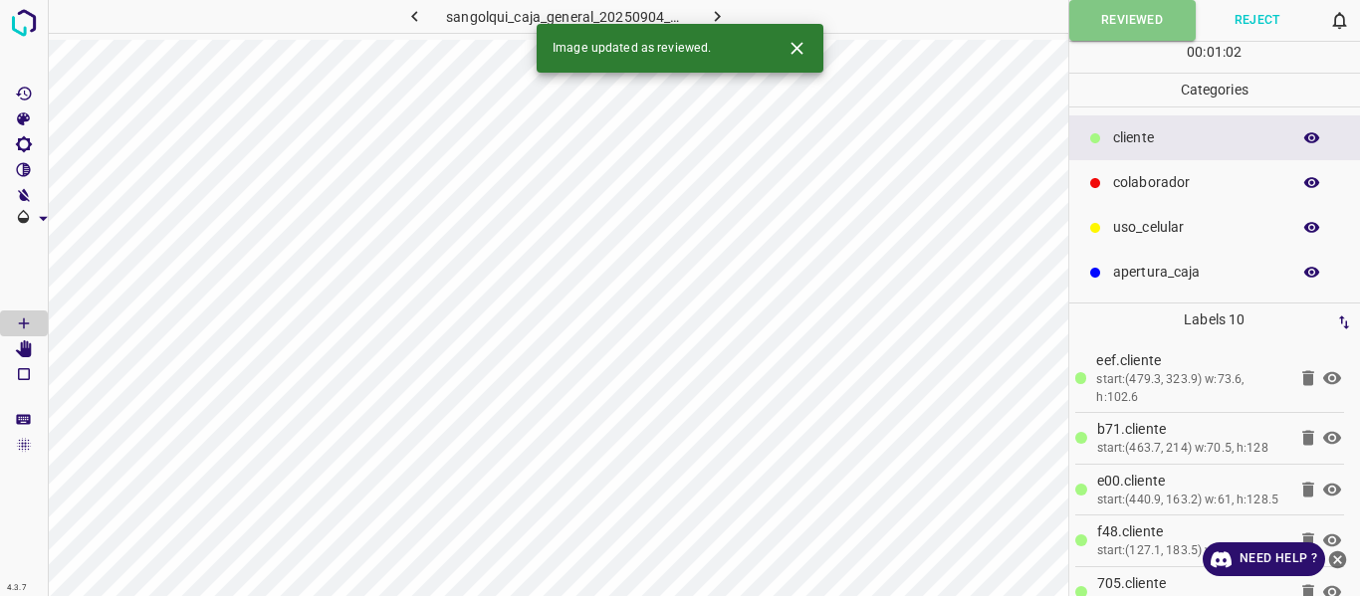
click at [716, 4] on button "button" at bounding box center [717, 16] width 64 height 33
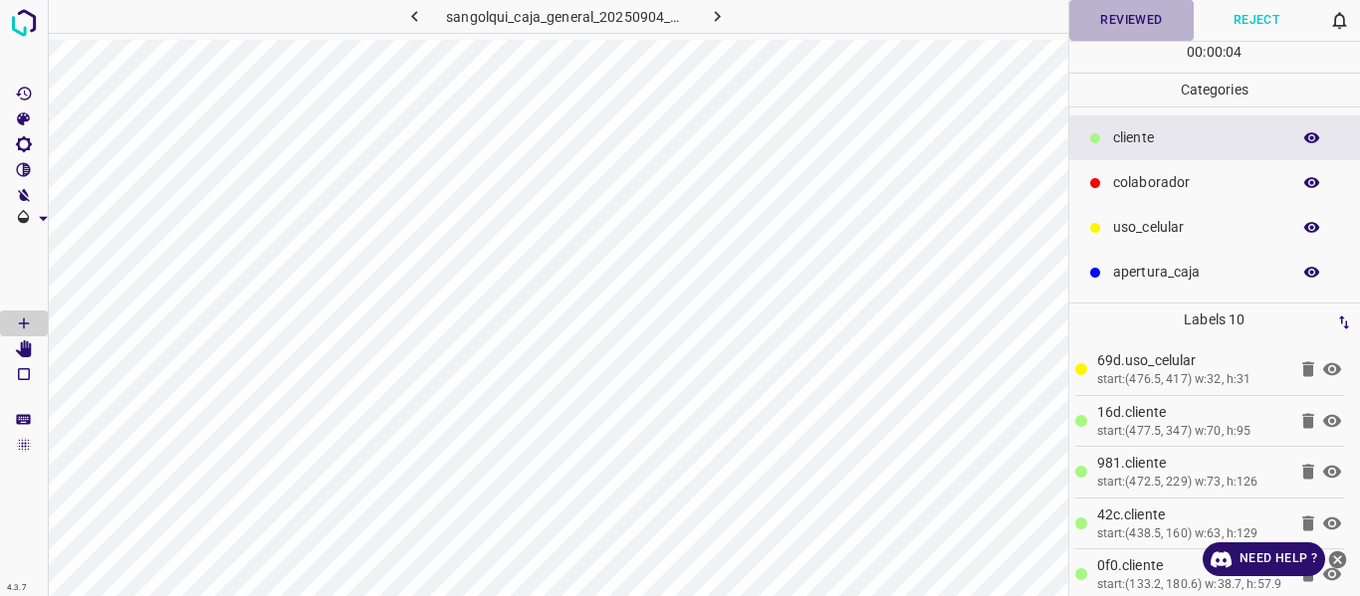
click at [1110, 15] on button "Reviewed" at bounding box center [1131, 20] width 125 height 41
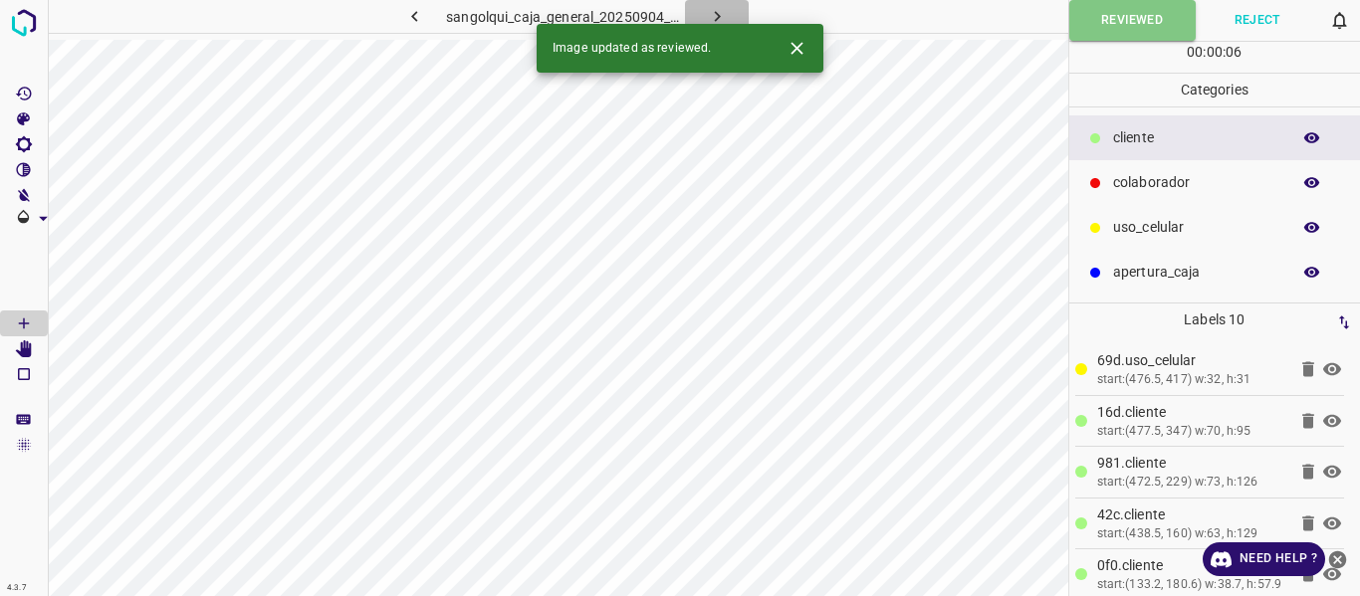
click at [716, 15] on icon "button" at bounding box center [717, 16] width 21 height 21
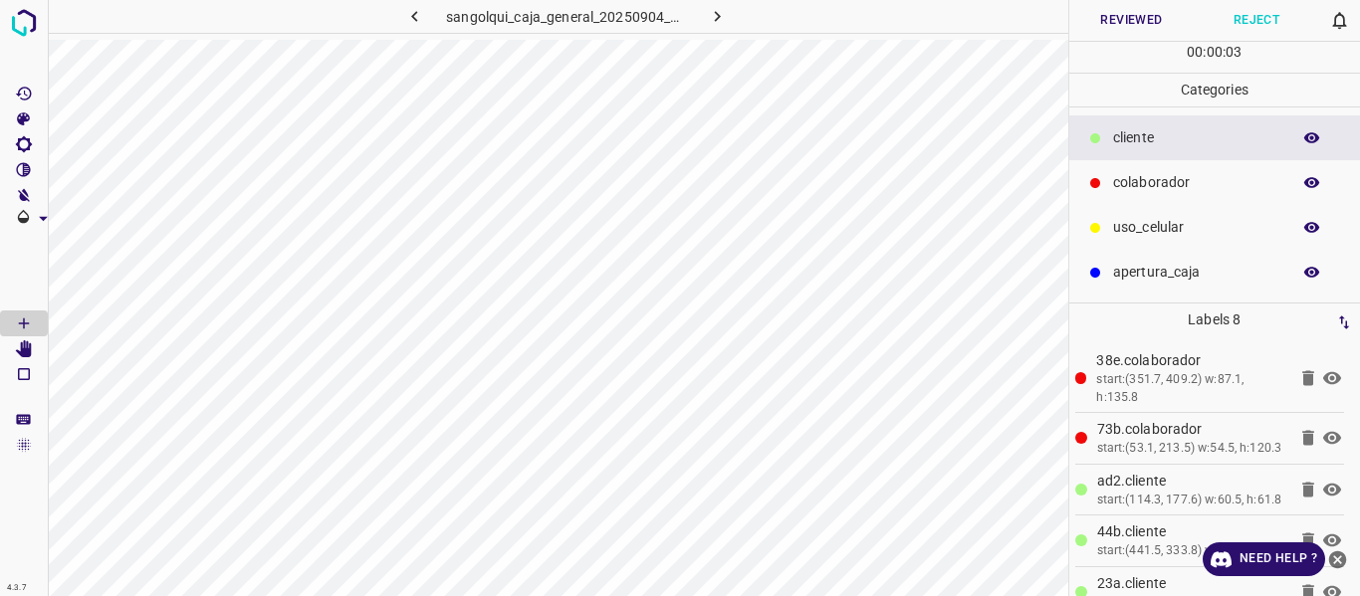
click at [1110, 16] on button "Reviewed" at bounding box center [1131, 20] width 125 height 41
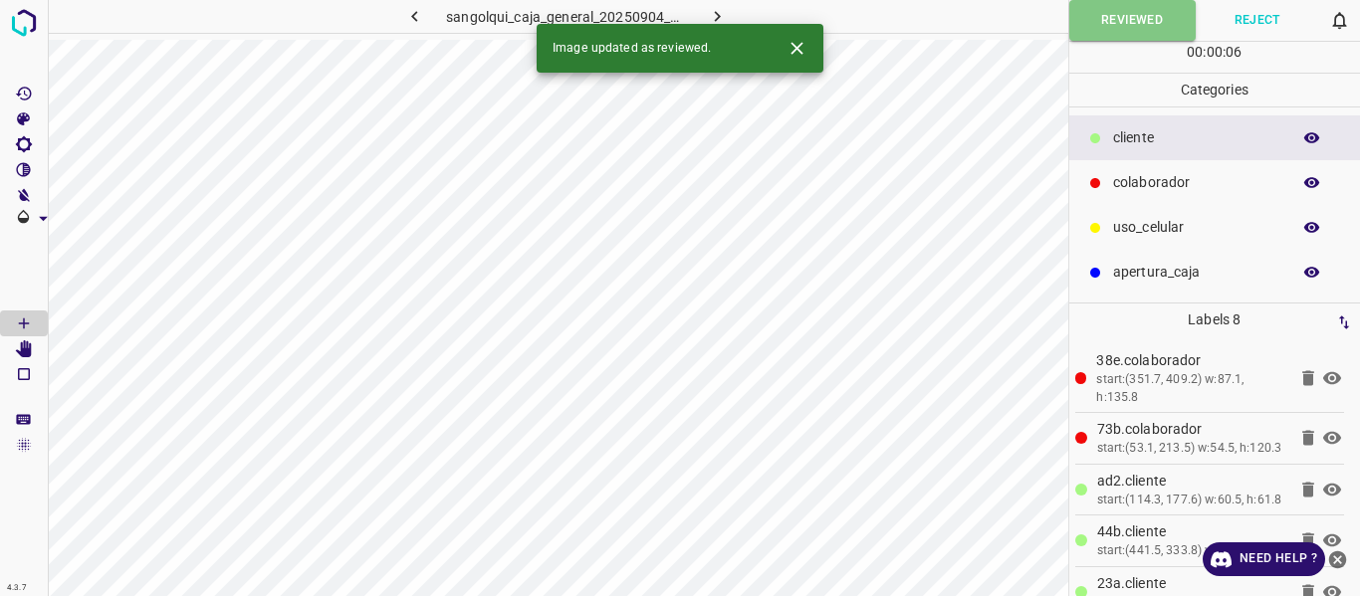
click at [708, 8] on icon "button" at bounding box center [717, 16] width 21 height 21
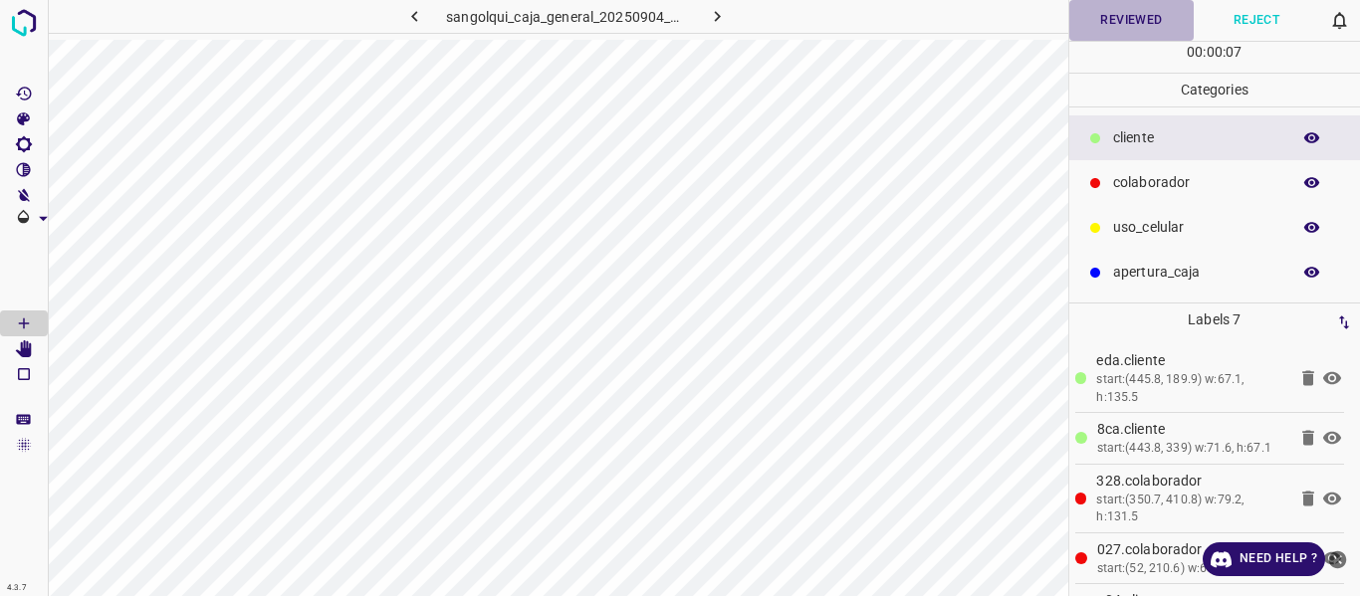
click at [1115, 14] on button "Reviewed" at bounding box center [1131, 20] width 125 height 41
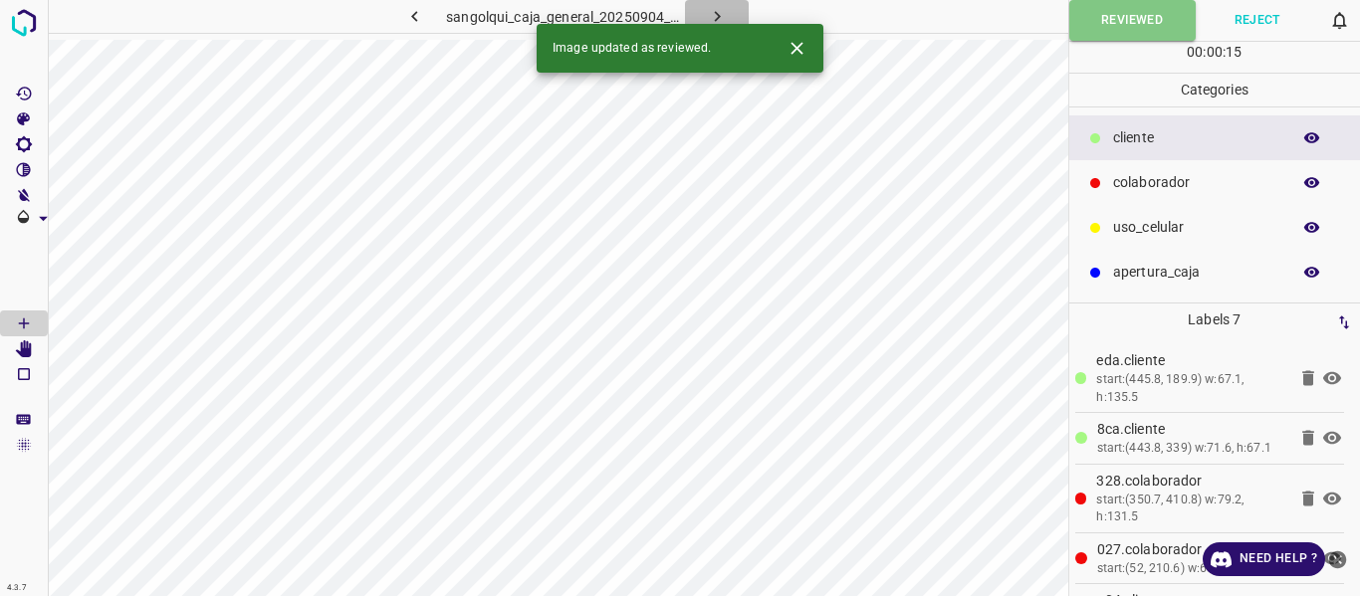
click at [712, 7] on icon "button" at bounding box center [717, 16] width 21 height 21
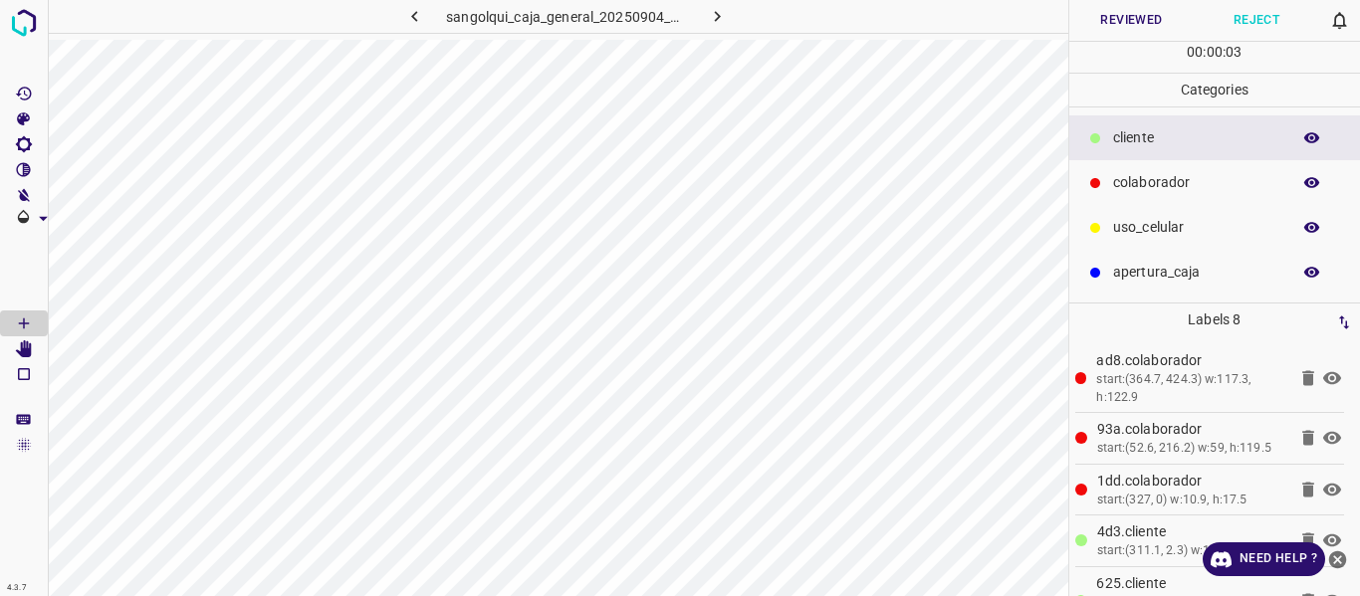
click at [1109, 22] on button "Reviewed" at bounding box center [1131, 20] width 125 height 41
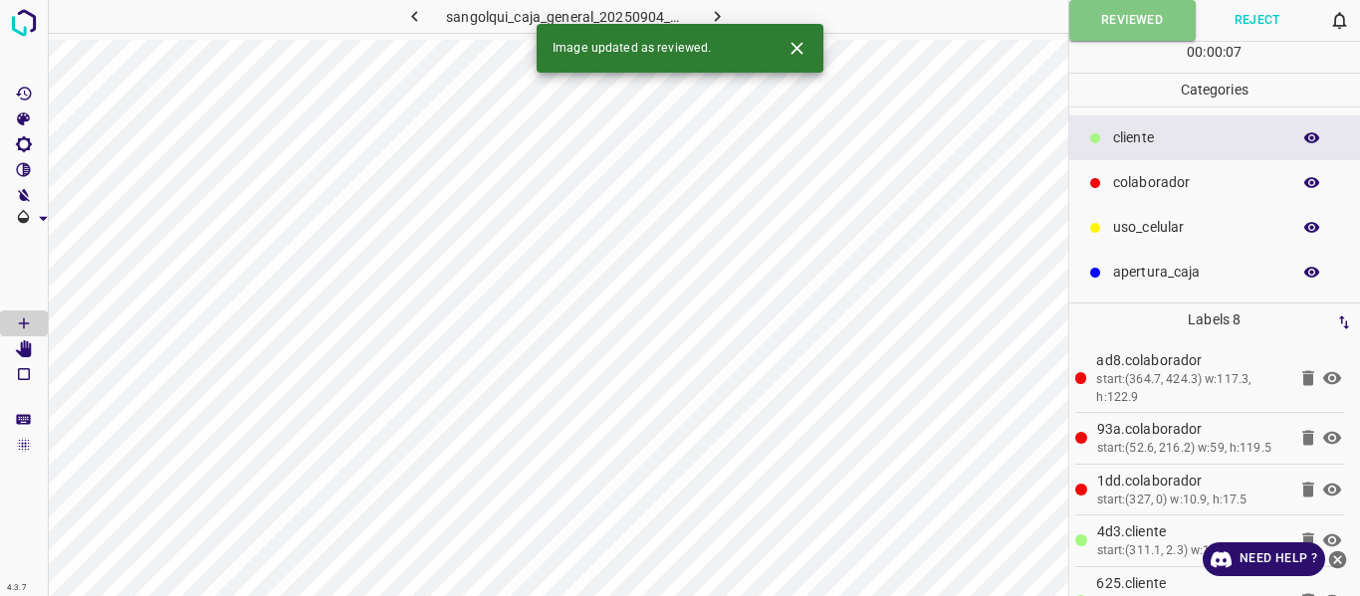
click at [715, 13] on icon "button" at bounding box center [717, 16] width 6 height 11
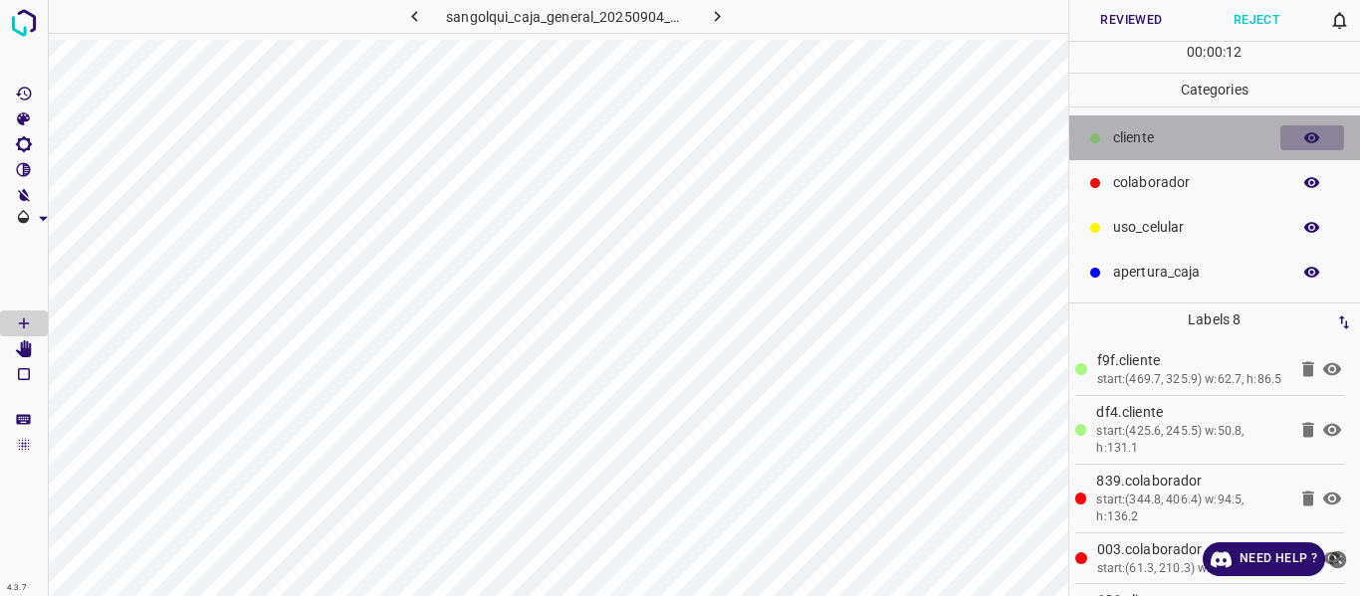
click at [1312, 134] on icon "button" at bounding box center [1312, 138] width 18 height 18
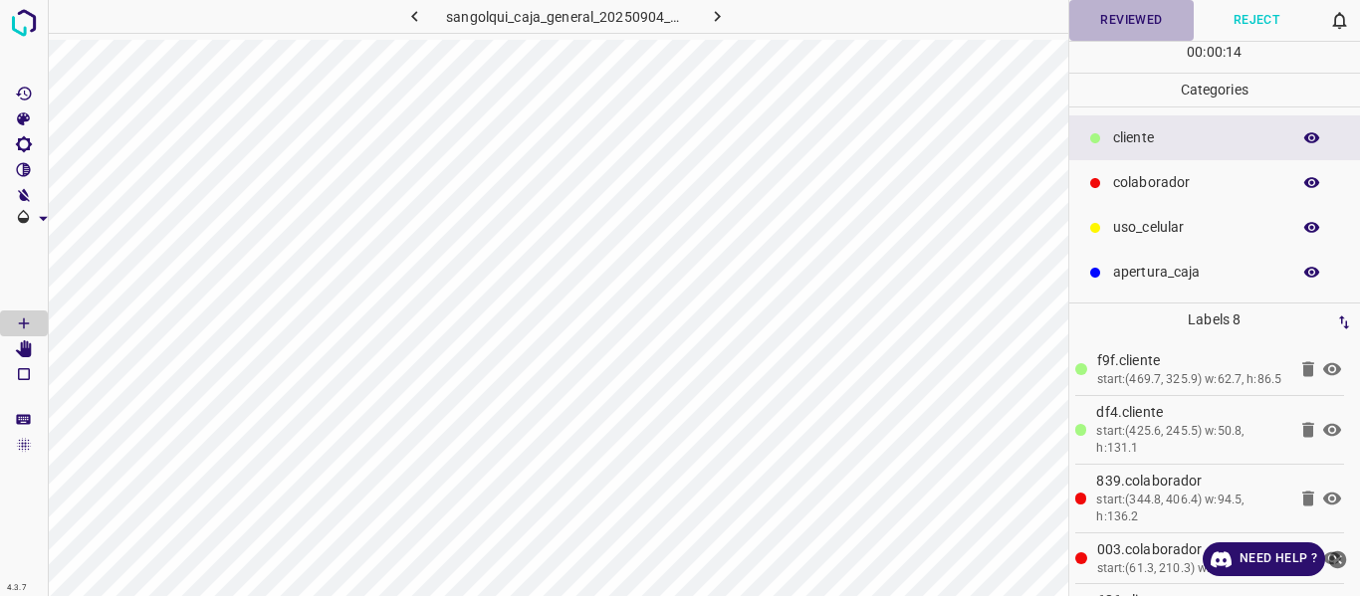
click at [1120, 21] on button "Reviewed" at bounding box center [1131, 20] width 125 height 41
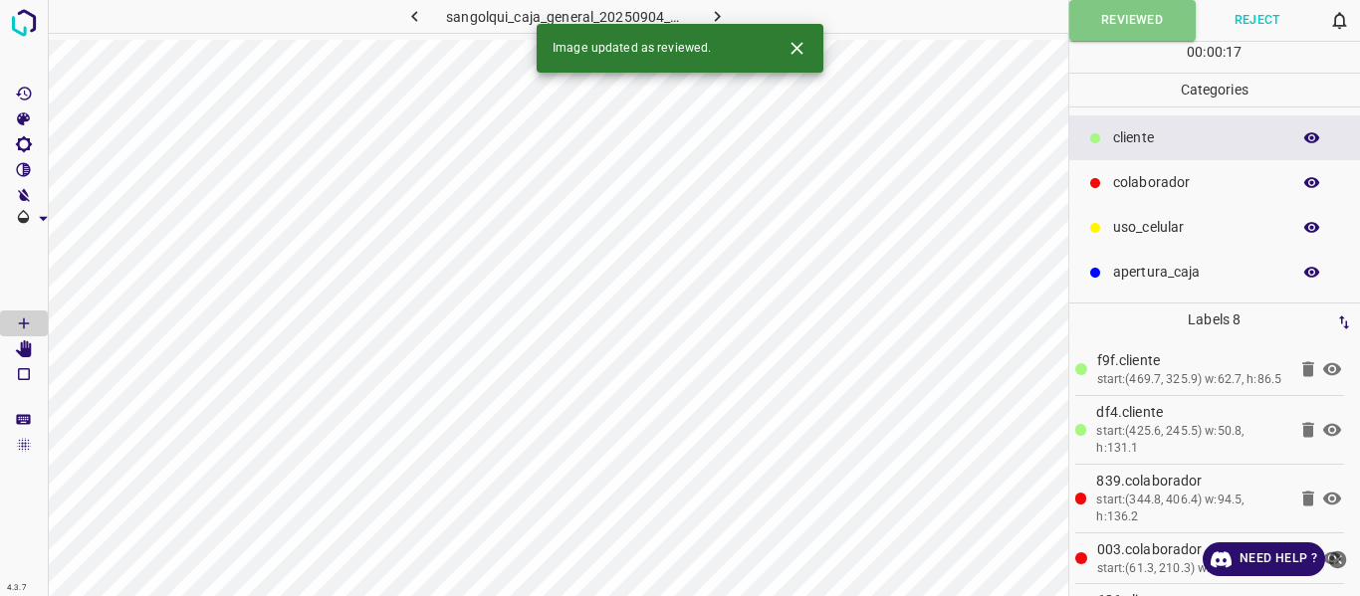
click at [715, 13] on icon "button" at bounding box center [717, 16] width 6 height 11
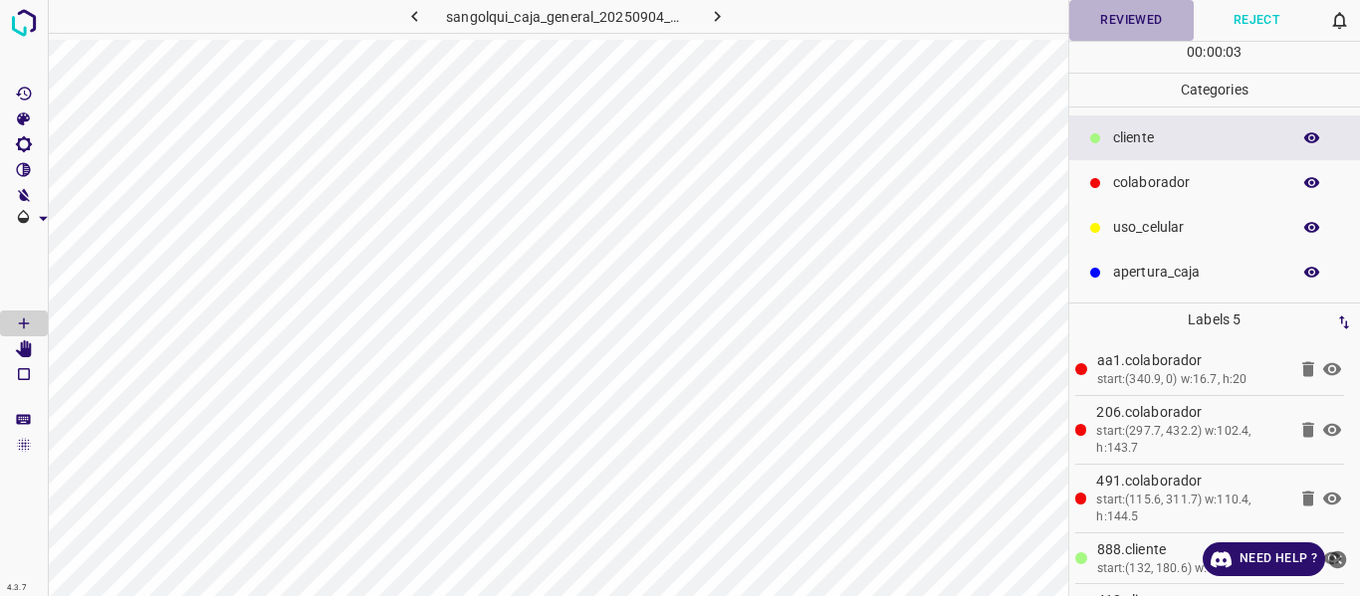
click at [1111, 26] on button "Reviewed" at bounding box center [1131, 20] width 125 height 41
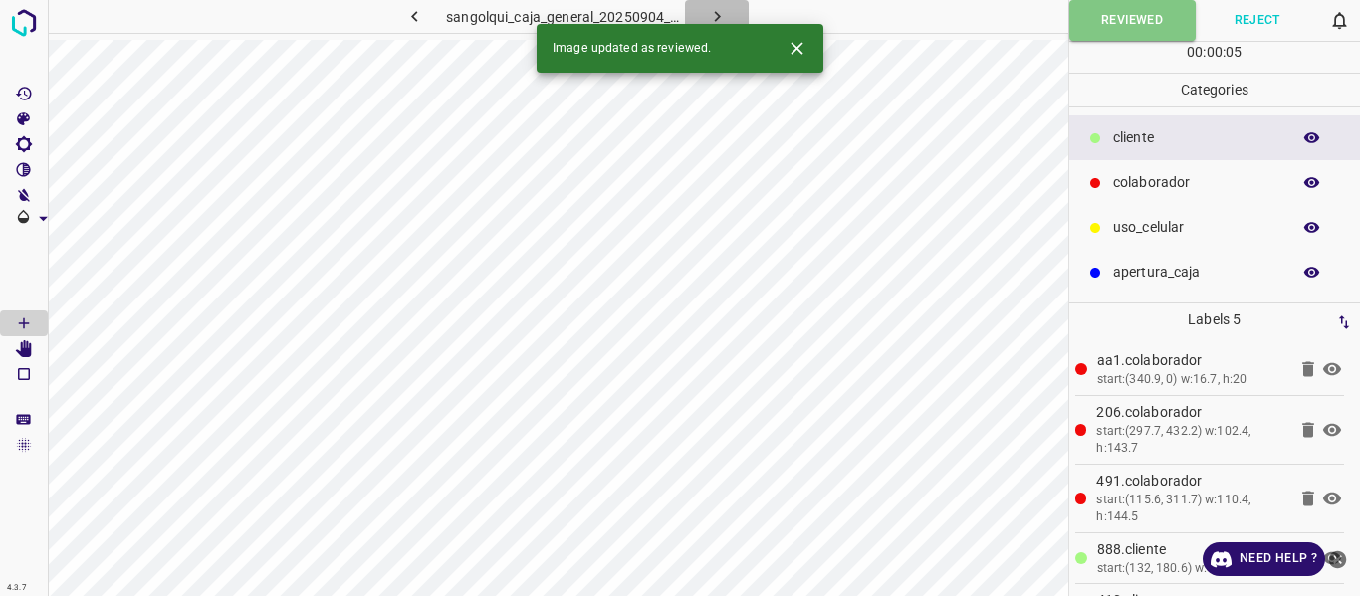
click at [716, 7] on icon "button" at bounding box center [717, 16] width 21 height 21
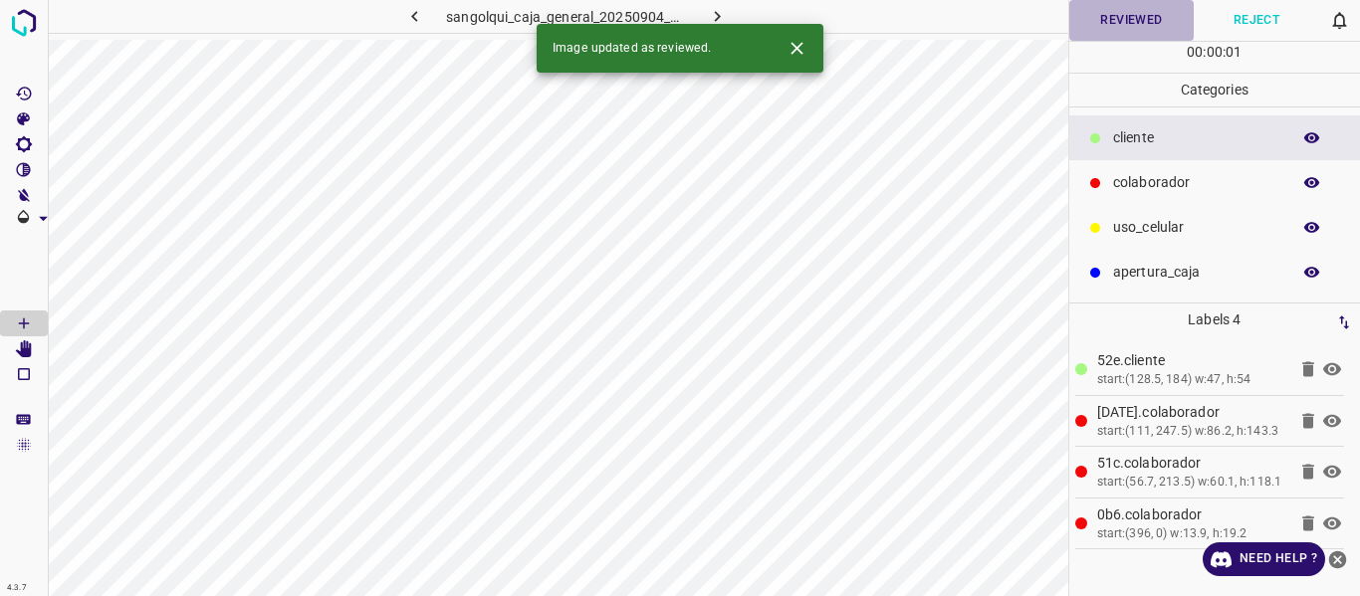
click at [1122, 25] on button "Reviewed" at bounding box center [1131, 20] width 125 height 41
click at [712, 12] on icon "button" at bounding box center [717, 16] width 21 height 21
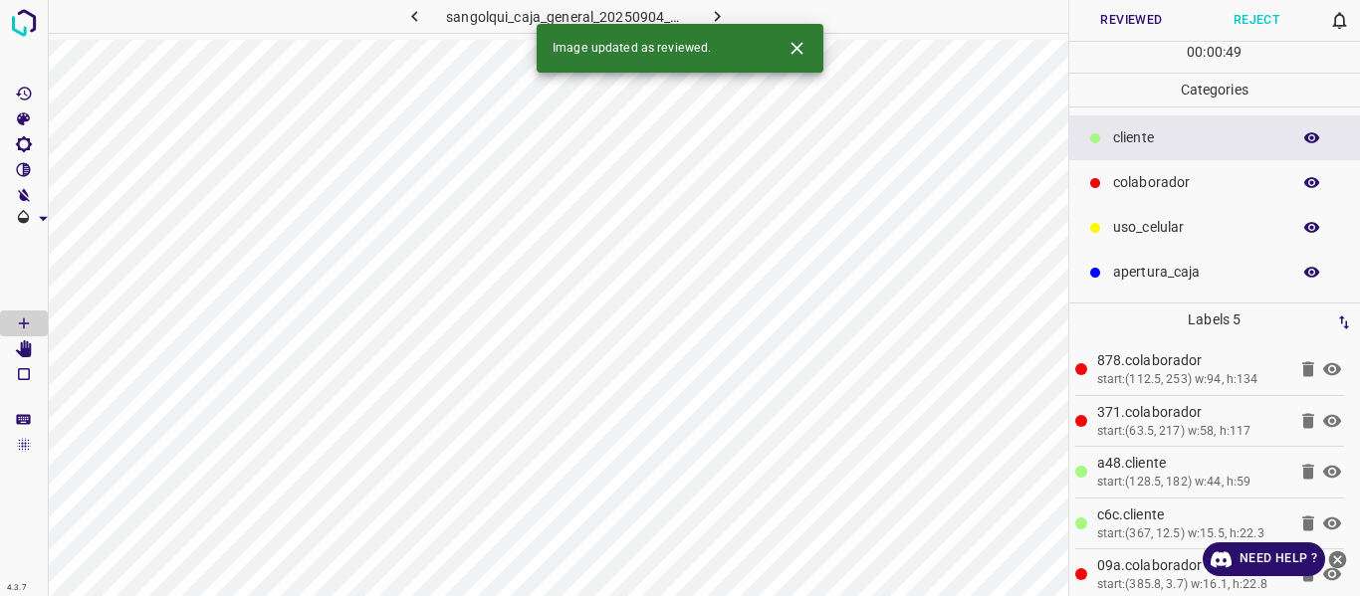
click at [1107, 14] on button "Reviewed" at bounding box center [1131, 20] width 125 height 41
click at [721, 11] on icon "button" at bounding box center [717, 16] width 21 height 21
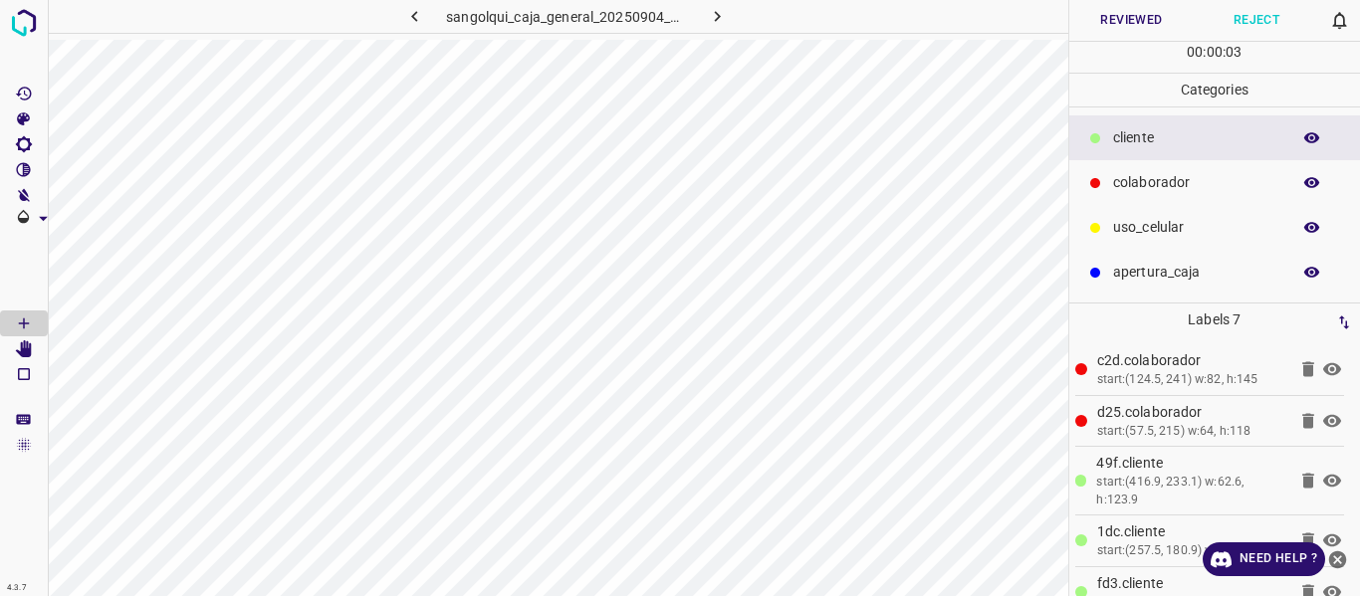
click at [1133, 16] on button "Reviewed" at bounding box center [1131, 20] width 125 height 41
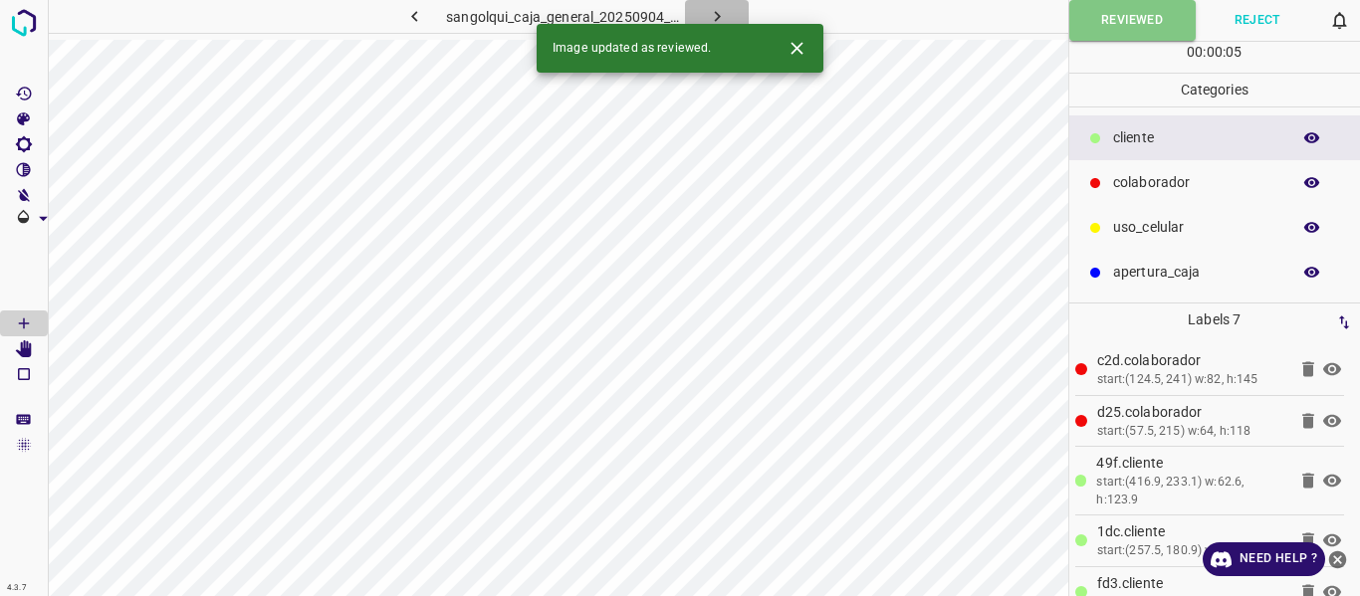
click at [717, 14] on icon "button" at bounding box center [717, 16] width 6 height 11
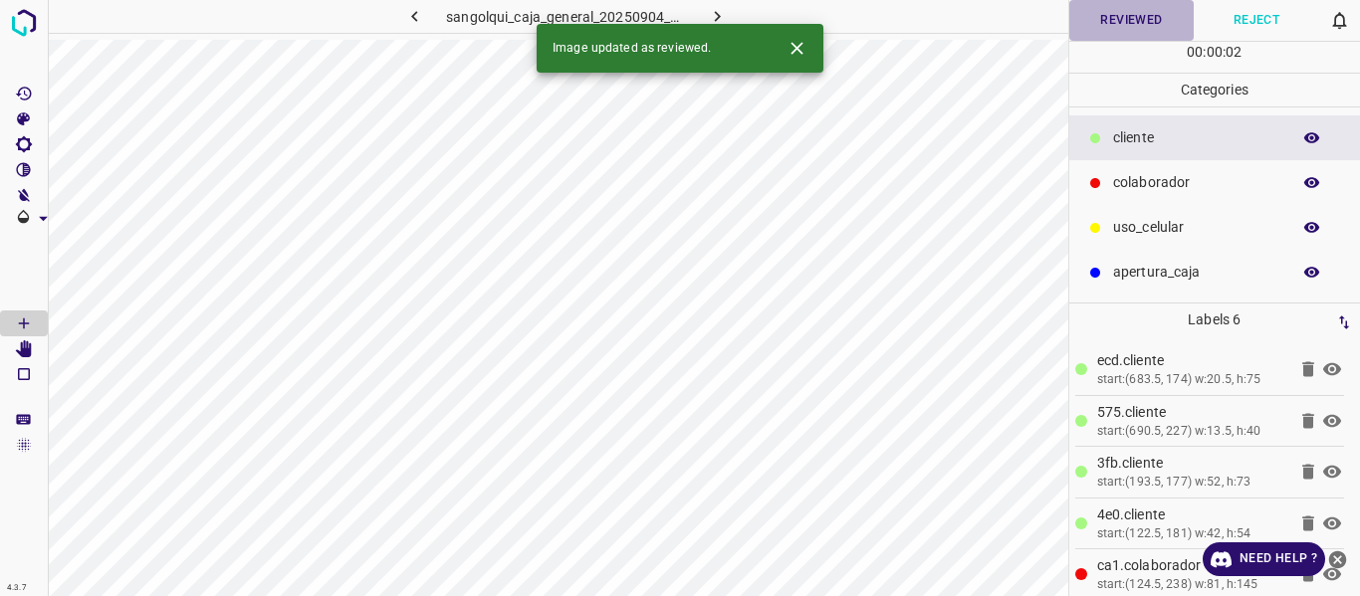
click at [1117, 13] on button "Reviewed" at bounding box center [1131, 20] width 125 height 41
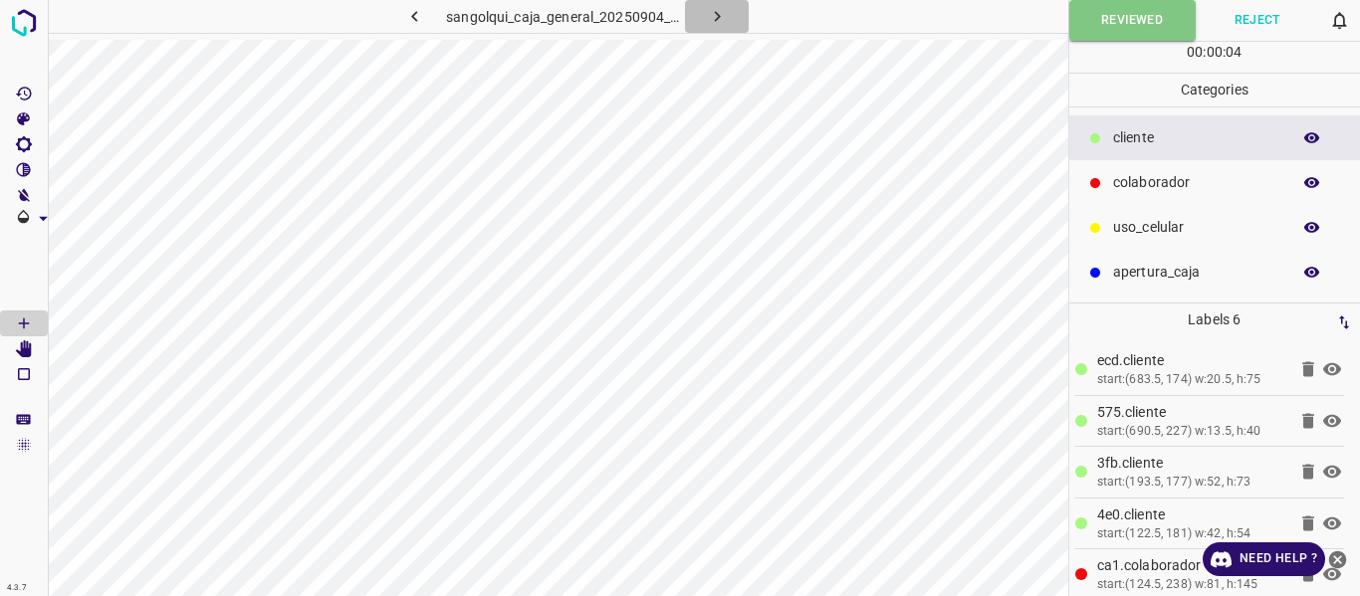
click at [715, 10] on icon "button" at bounding box center [717, 16] width 21 height 21
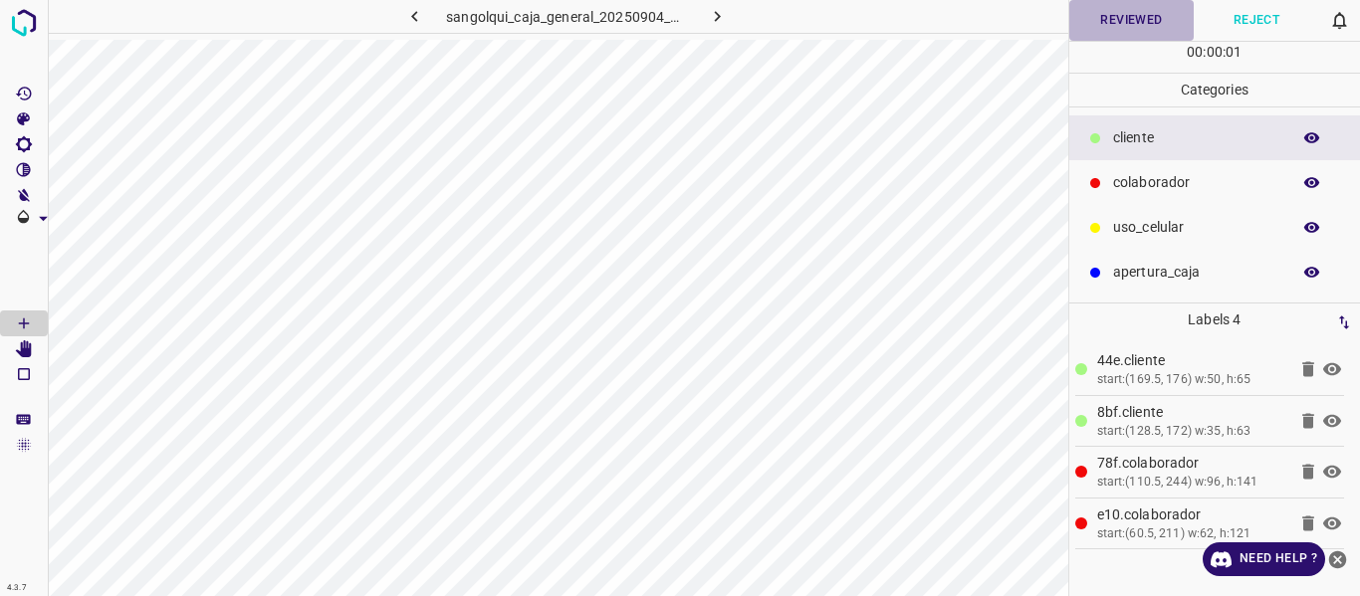
click at [1123, 21] on button "Reviewed" at bounding box center [1131, 20] width 125 height 41
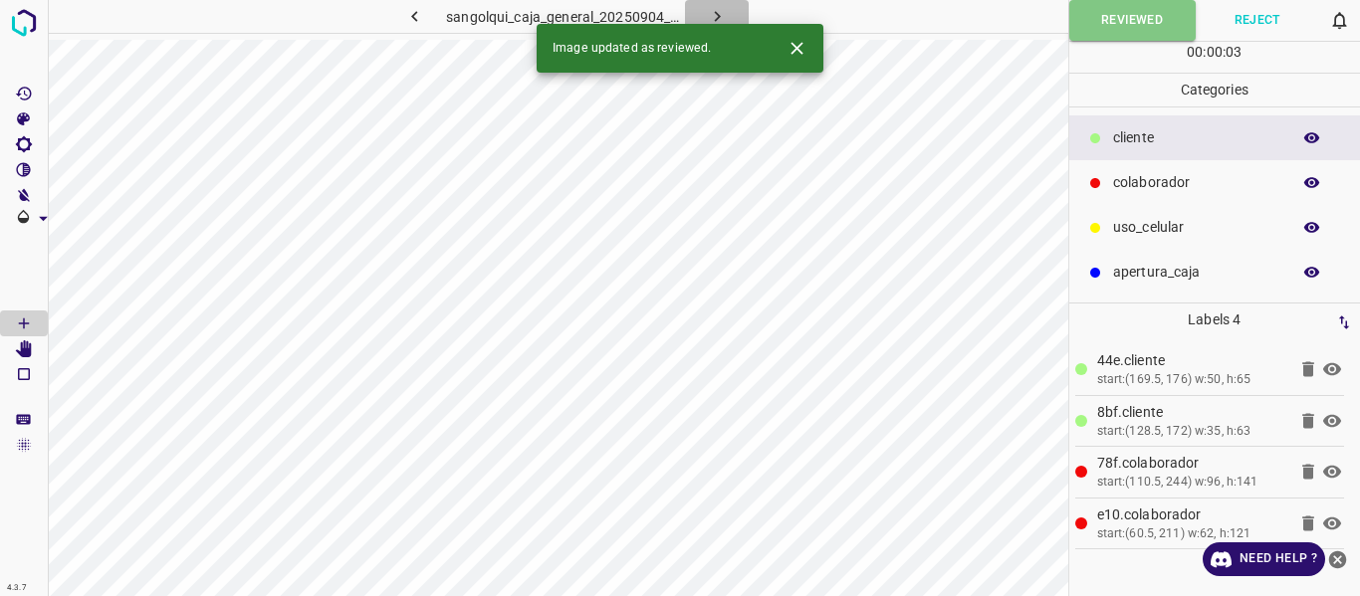
click at [707, 18] on icon "button" at bounding box center [717, 16] width 21 height 21
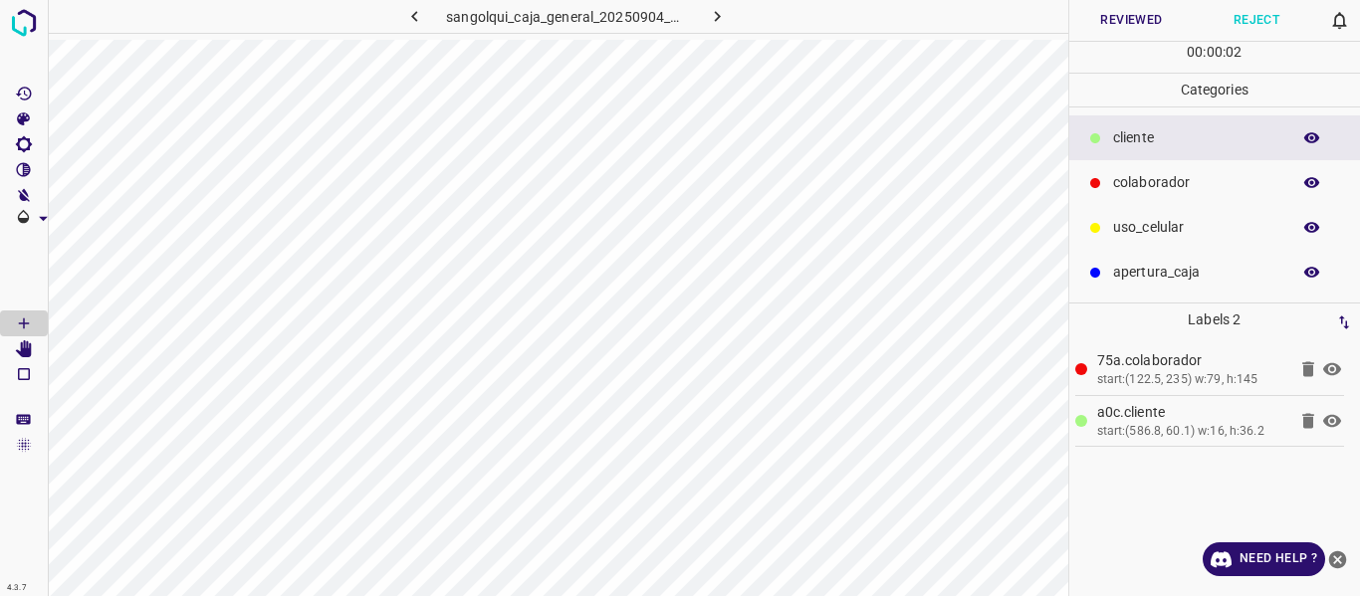
click at [1096, 24] on button "Reviewed" at bounding box center [1131, 20] width 125 height 41
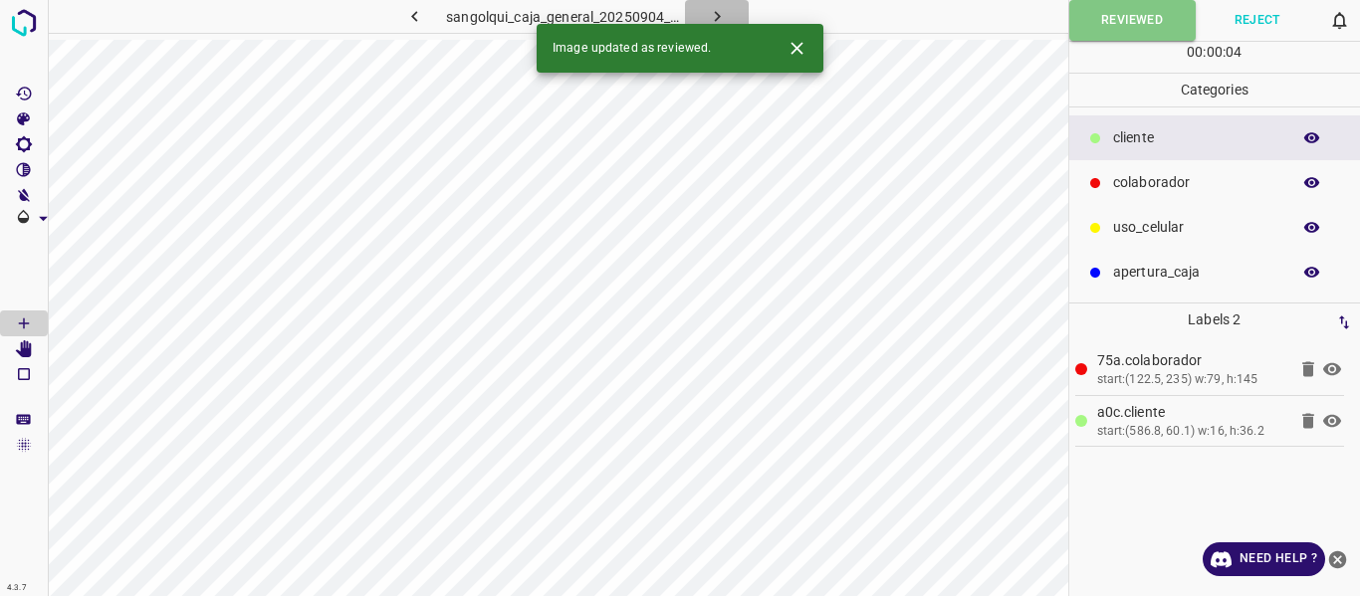
click at [716, 15] on icon "button" at bounding box center [717, 16] width 21 height 21
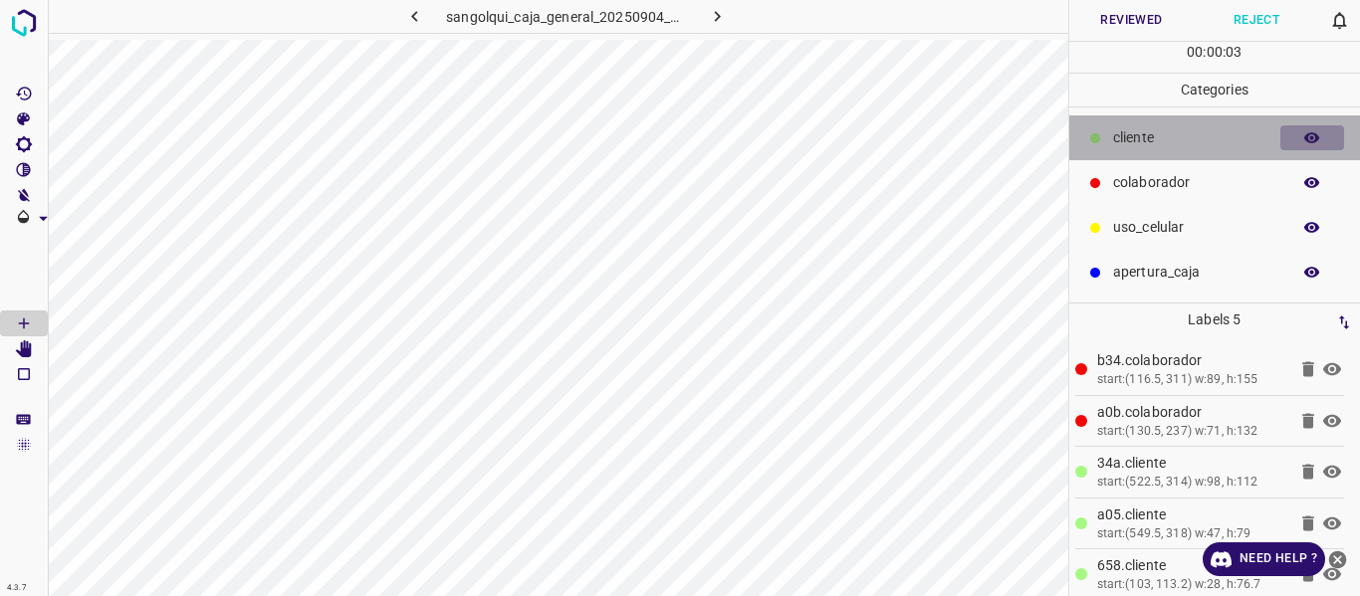
click at [1325, 134] on button "button" at bounding box center [1312, 138] width 64 height 26
click at [1324, 134] on button "button" at bounding box center [1312, 138] width 64 height 26
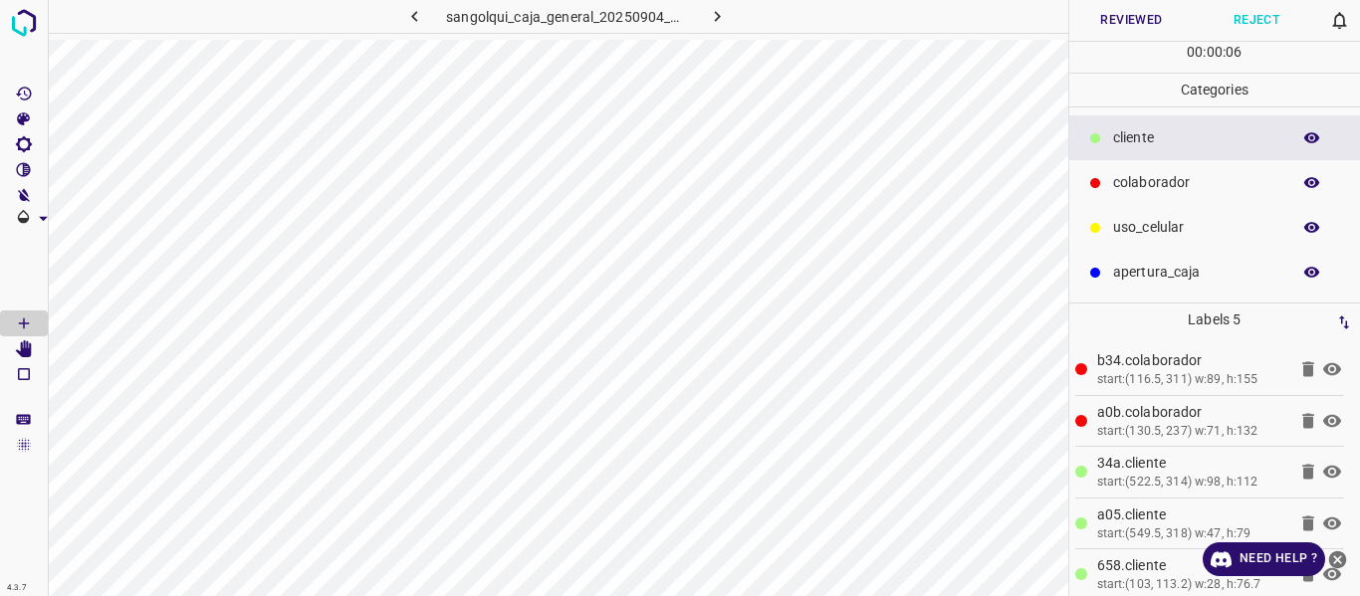
click at [1116, 16] on button "Reviewed" at bounding box center [1131, 20] width 125 height 41
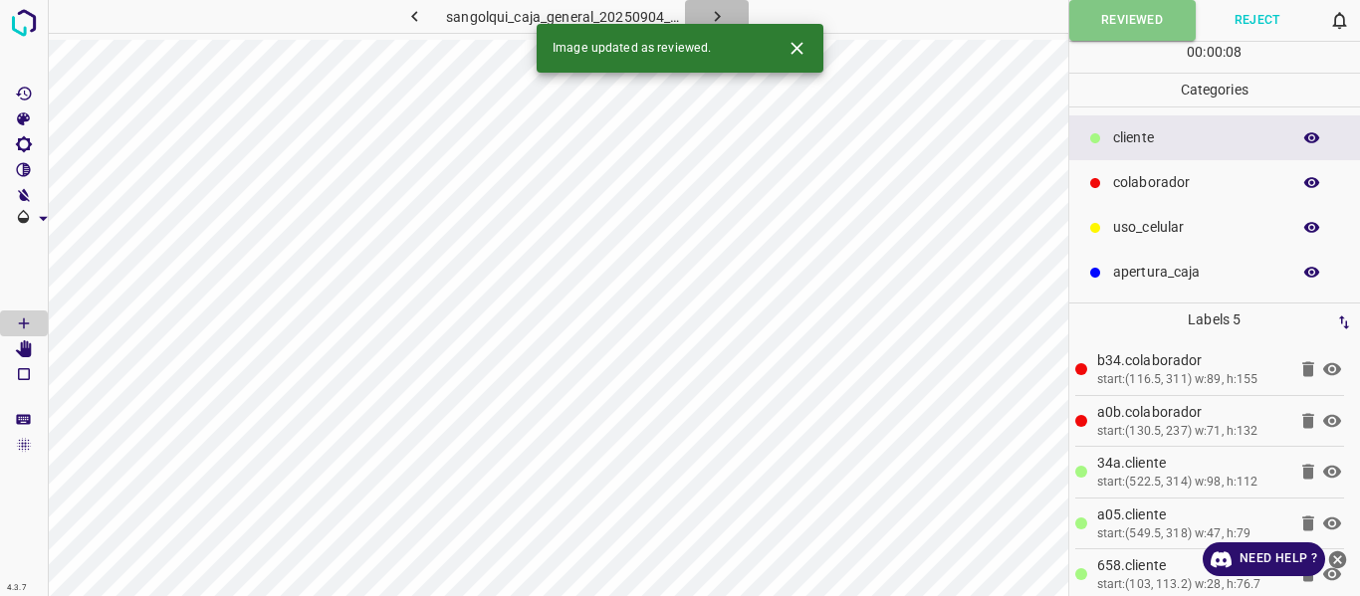
click at [703, 13] on button "button" at bounding box center [717, 16] width 64 height 33
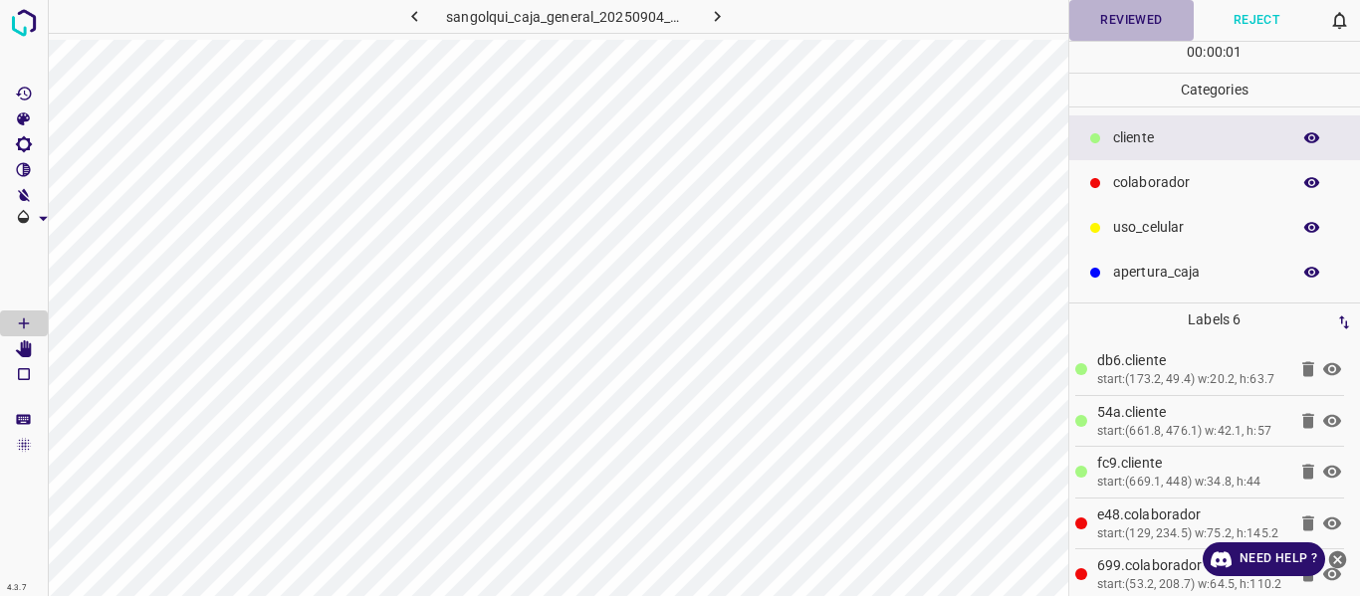
click at [1127, 15] on button "Reviewed" at bounding box center [1131, 20] width 125 height 41
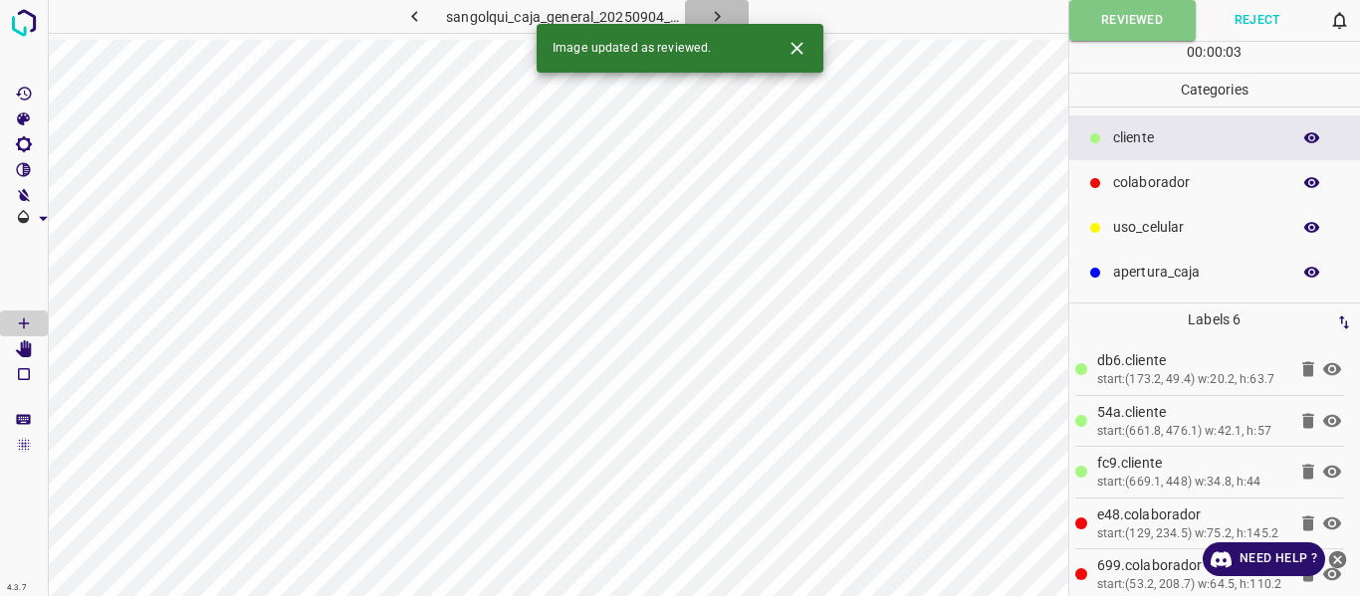
click at [707, 9] on icon "button" at bounding box center [717, 16] width 21 height 21
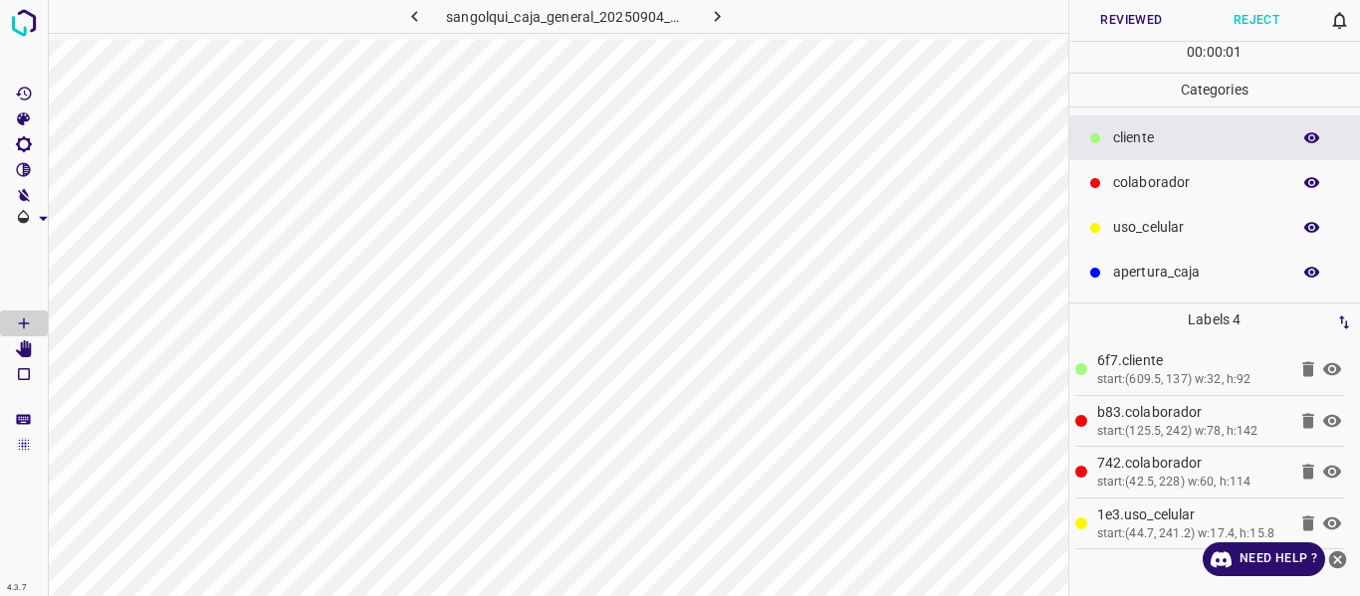
click at [1113, 16] on button "Reviewed" at bounding box center [1131, 20] width 125 height 41
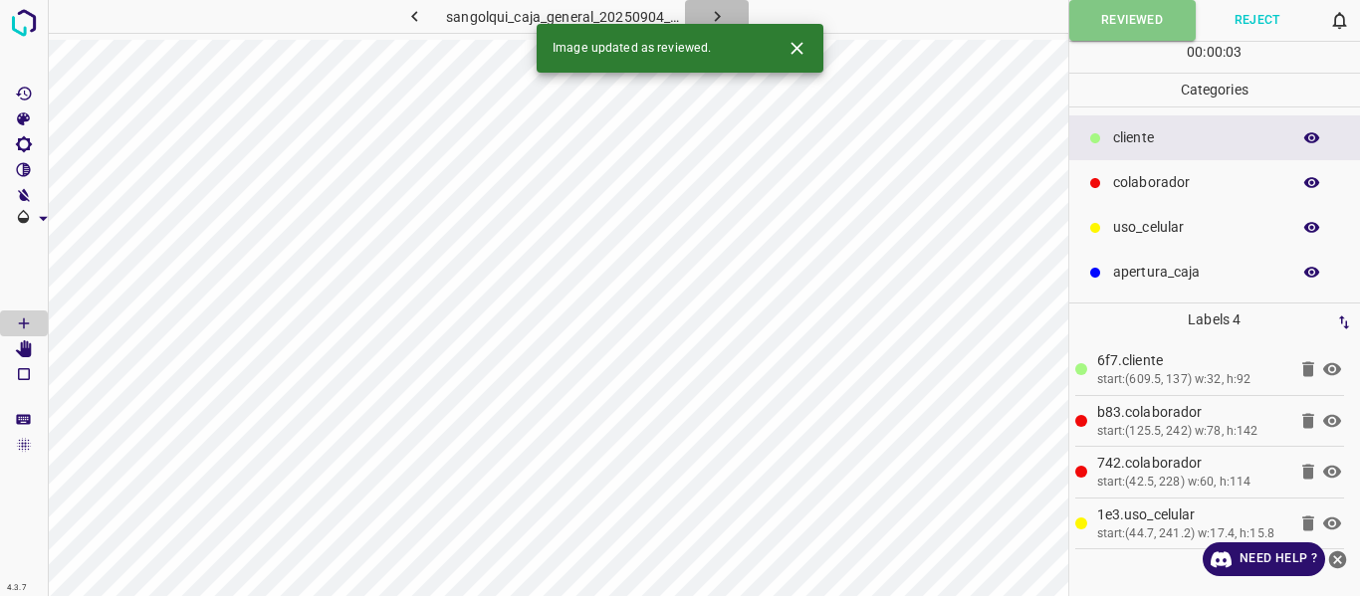
drag, startPoint x: 717, startPoint y: 11, endPoint x: 752, endPoint y: 50, distance: 52.2
click at [716, 11] on icon "button" at bounding box center [717, 16] width 21 height 21
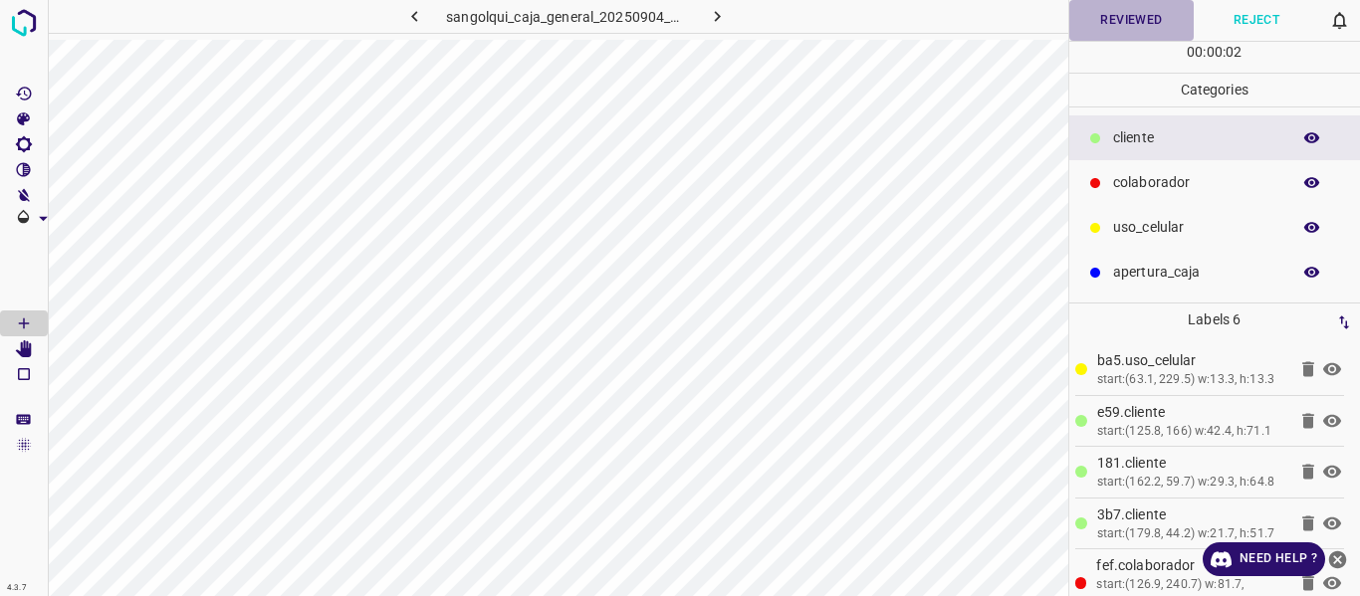
click at [1104, 17] on button "Reviewed" at bounding box center [1131, 20] width 125 height 41
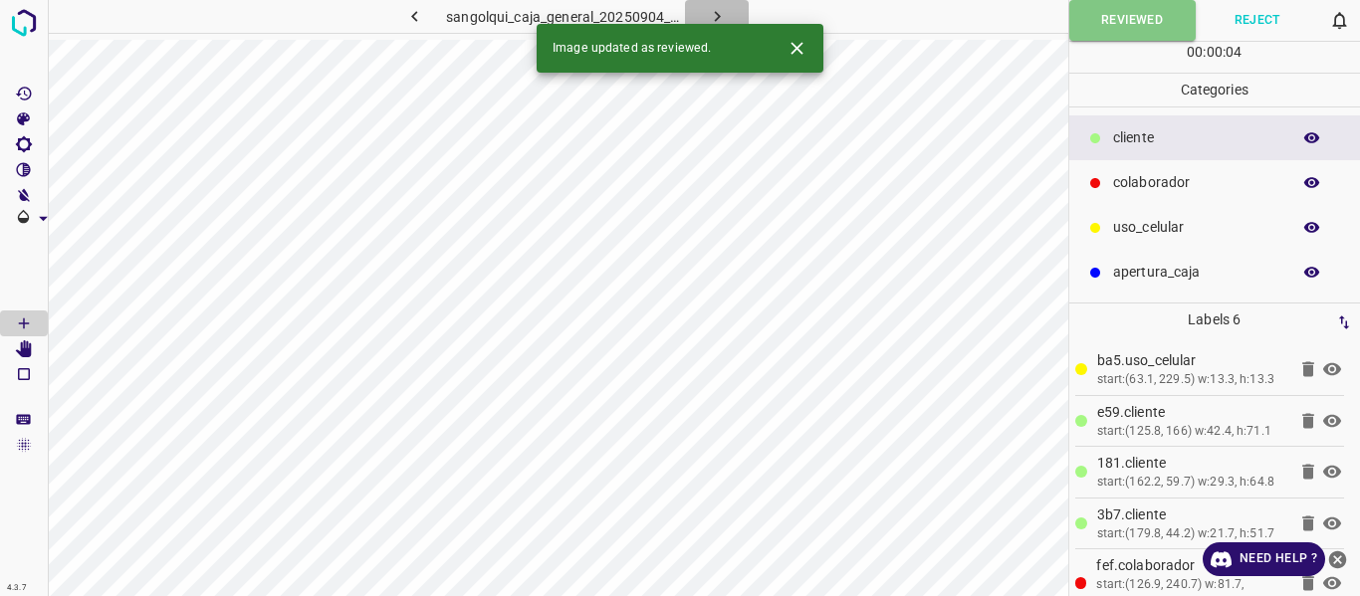
click at [712, 13] on icon "button" at bounding box center [717, 16] width 21 height 21
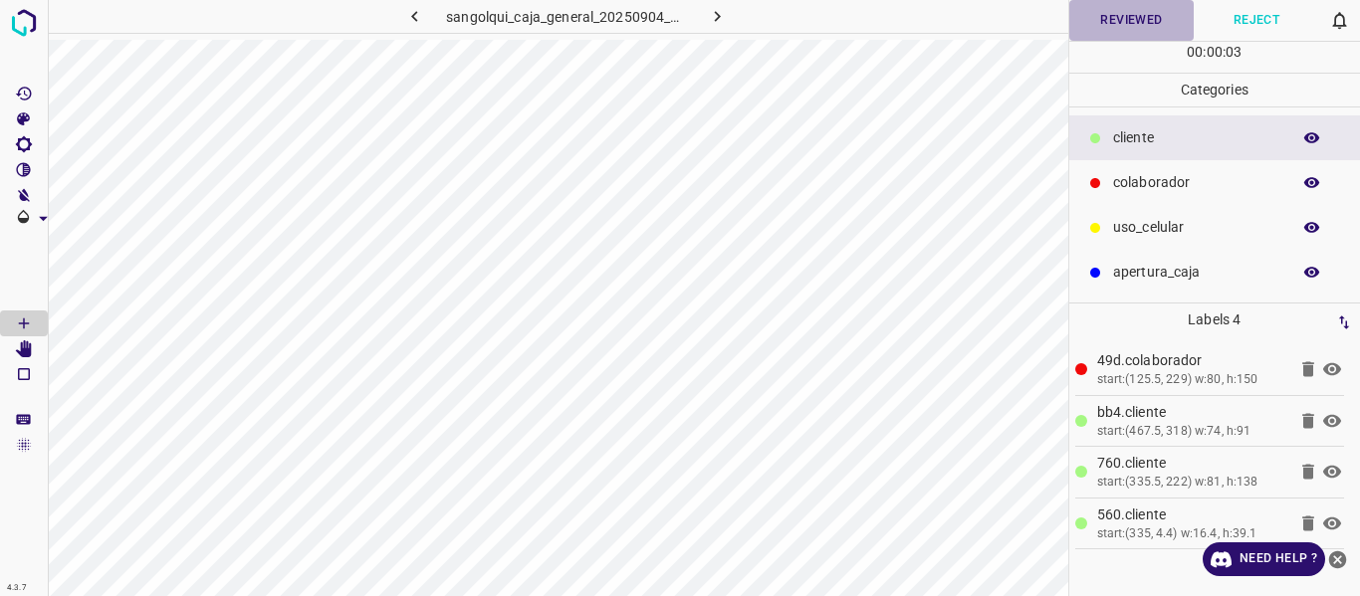
click at [1114, 23] on button "Reviewed" at bounding box center [1131, 20] width 125 height 41
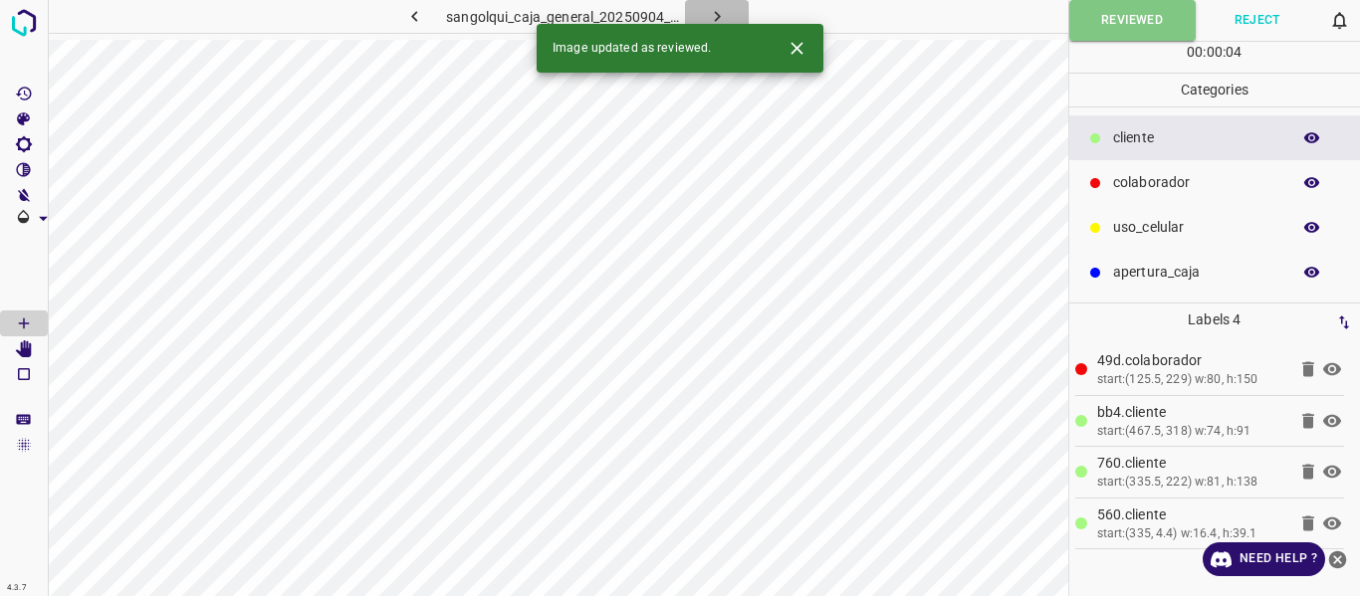
click at [714, 14] on icon "button" at bounding box center [717, 16] width 21 height 21
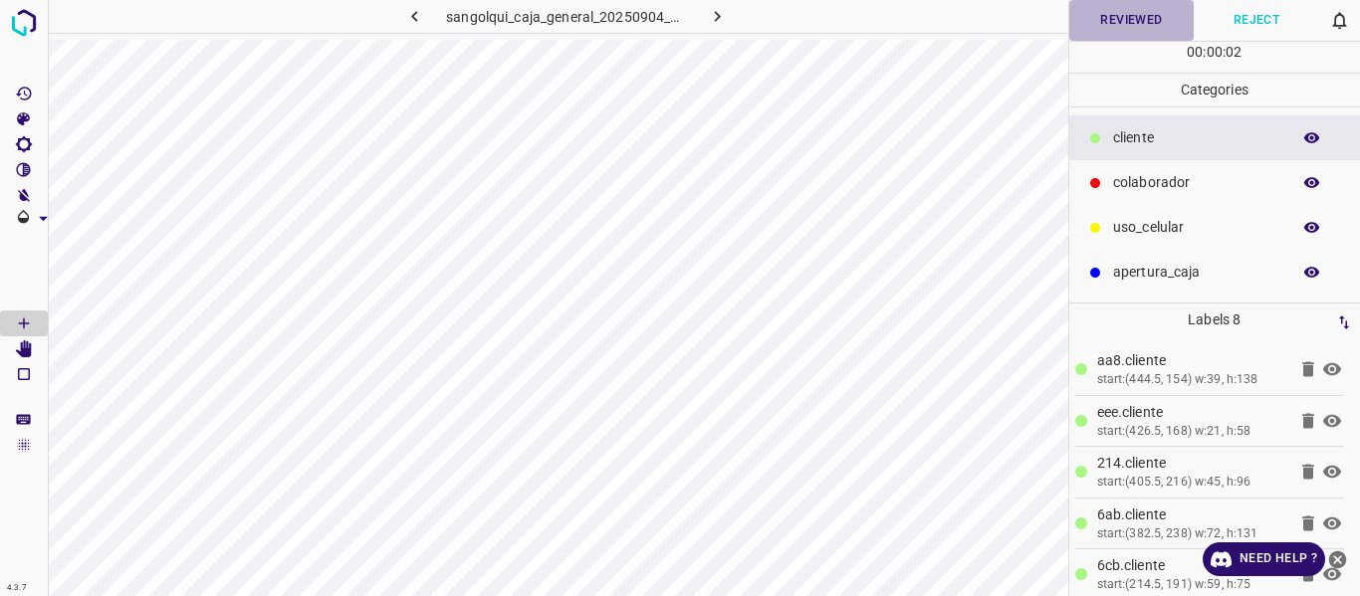
click at [1113, 16] on button "Reviewed" at bounding box center [1131, 20] width 125 height 41
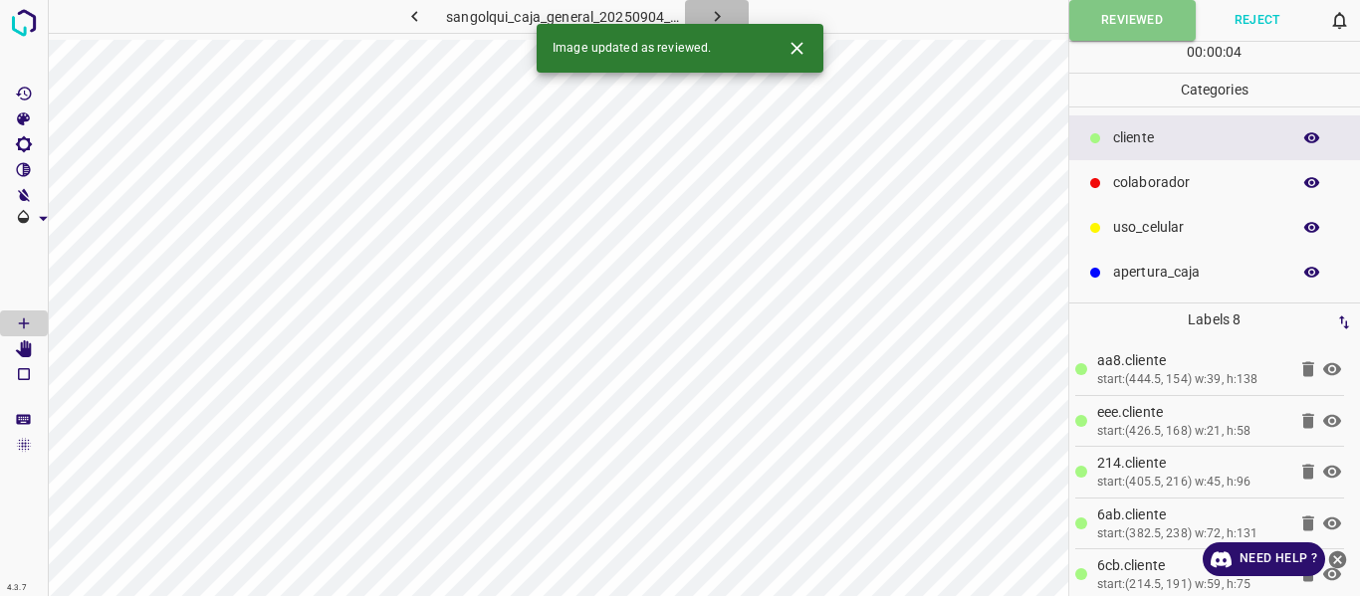
click at [702, 19] on button "button" at bounding box center [717, 16] width 64 height 33
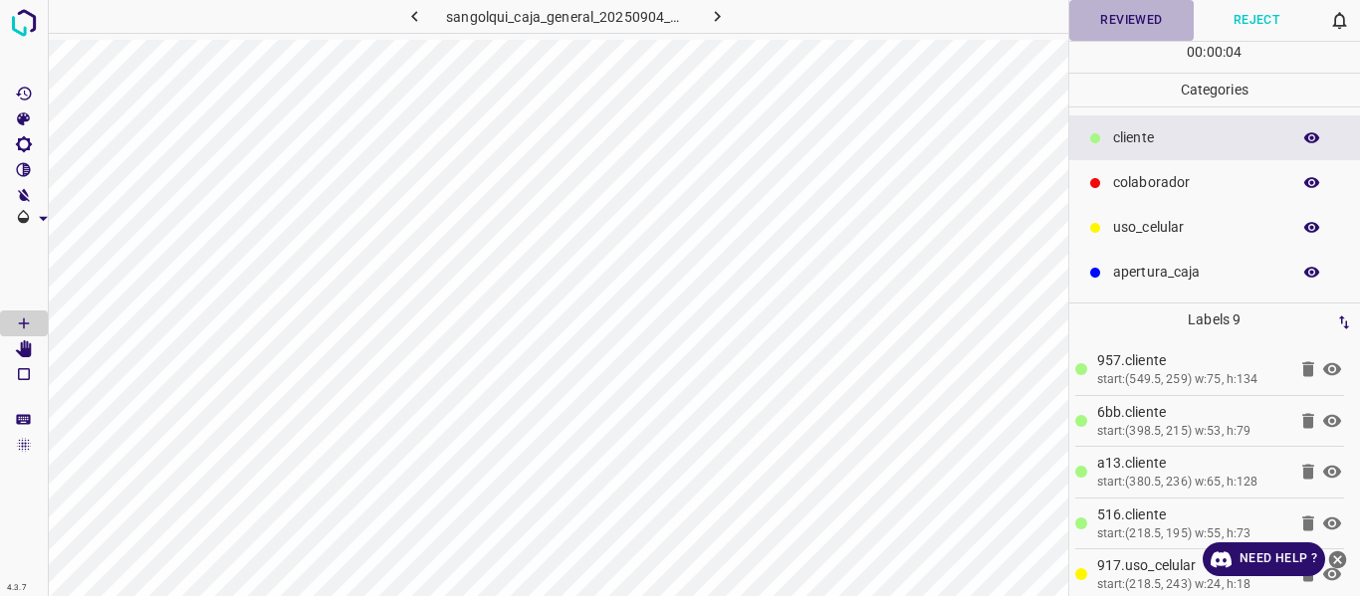
click at [1110, 16] on button "Reviewed" at bounding box center [1131, 20] width 125 height 41
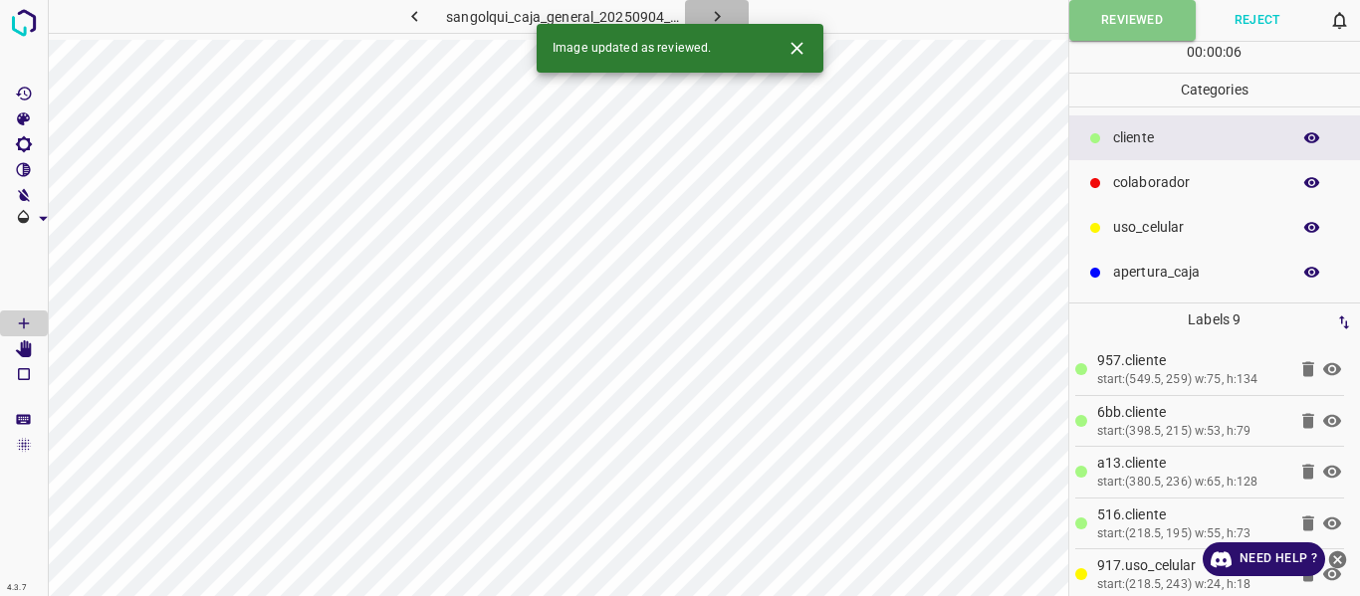
click at [711, 8] on icon "button" at bounding box center [717, 16] width 21 height 21
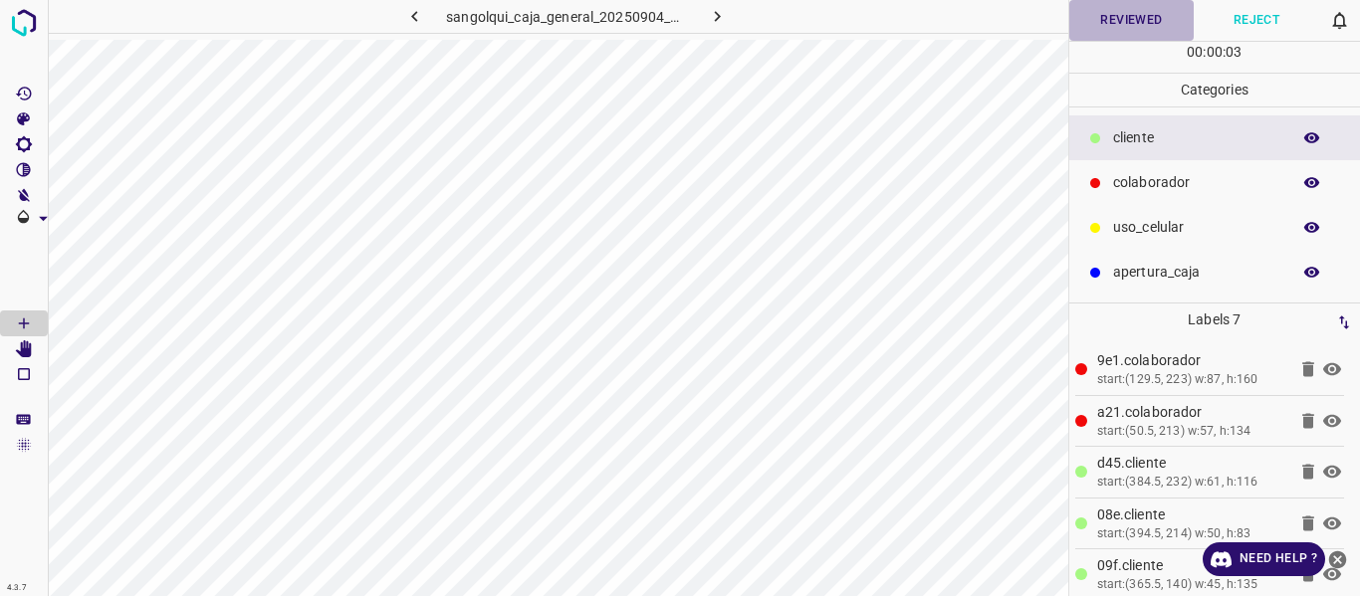
click at [1110, 23] on button "Reviewed" at bounding box center [1131, 20] width 125 height 41
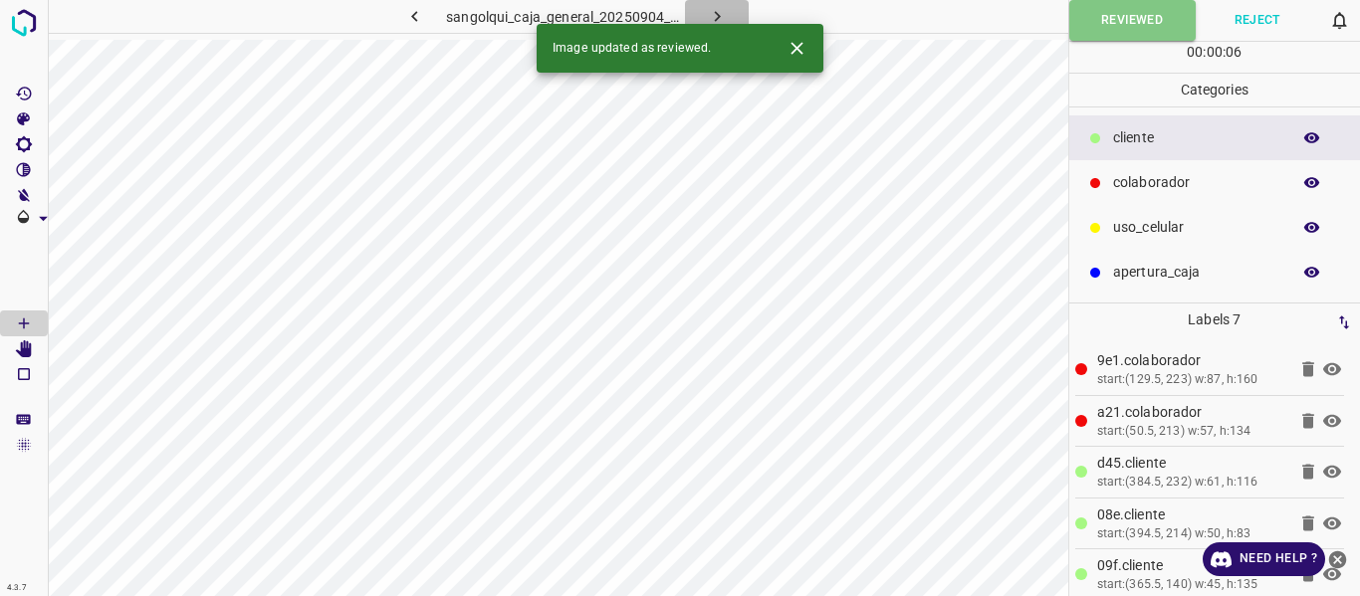
click at [713, 14] on icon "button" at bounding box center [717, 16] width 21 height 21
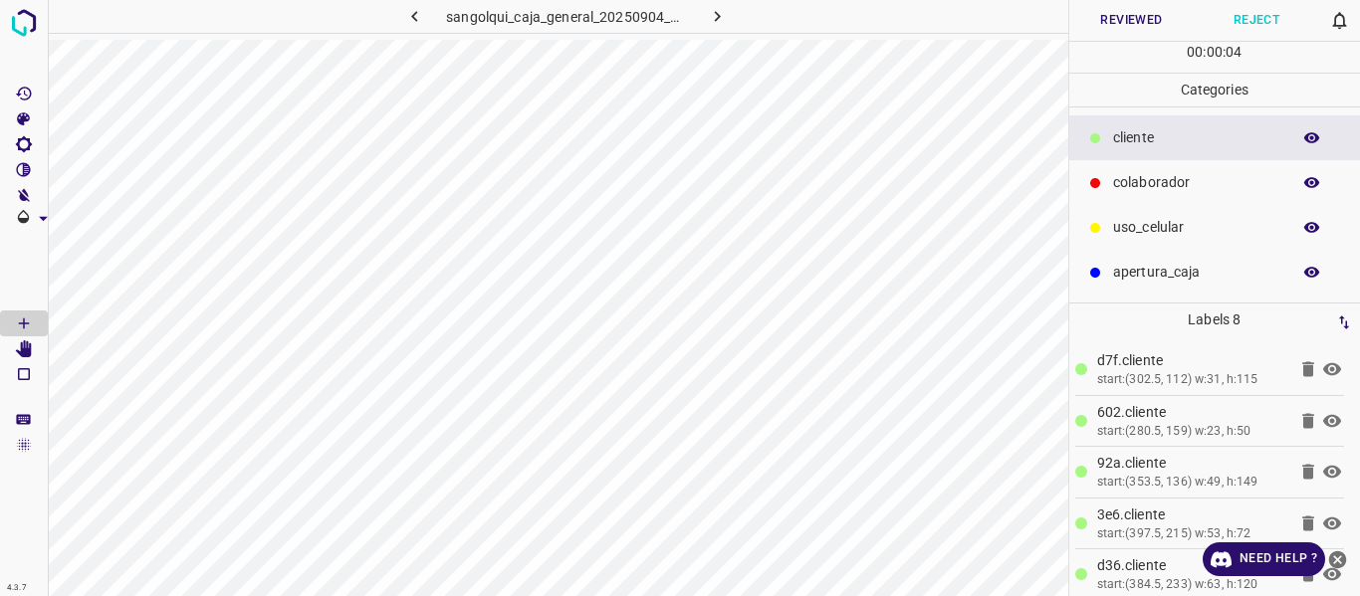
click at [1119, 21] on button "Reviewed" at bounding box center [1131, 20] width 125 height 41
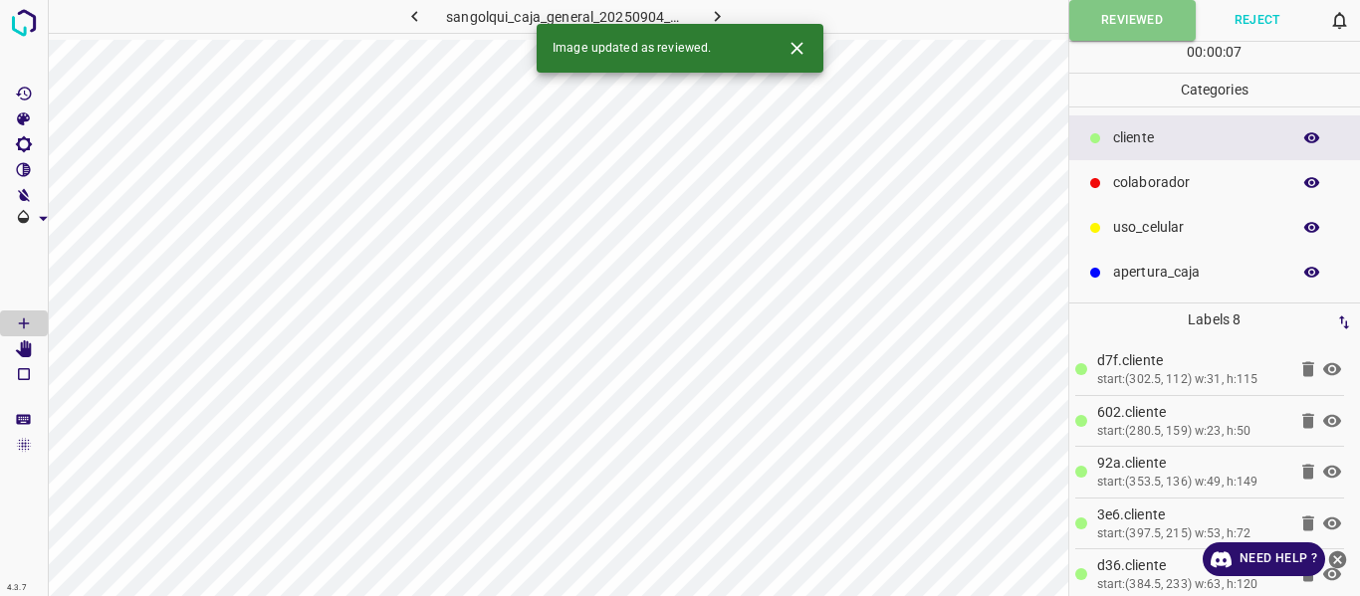
click at [714, 9] on icon "button" at bounding box center [717, 16] width 21 height 21
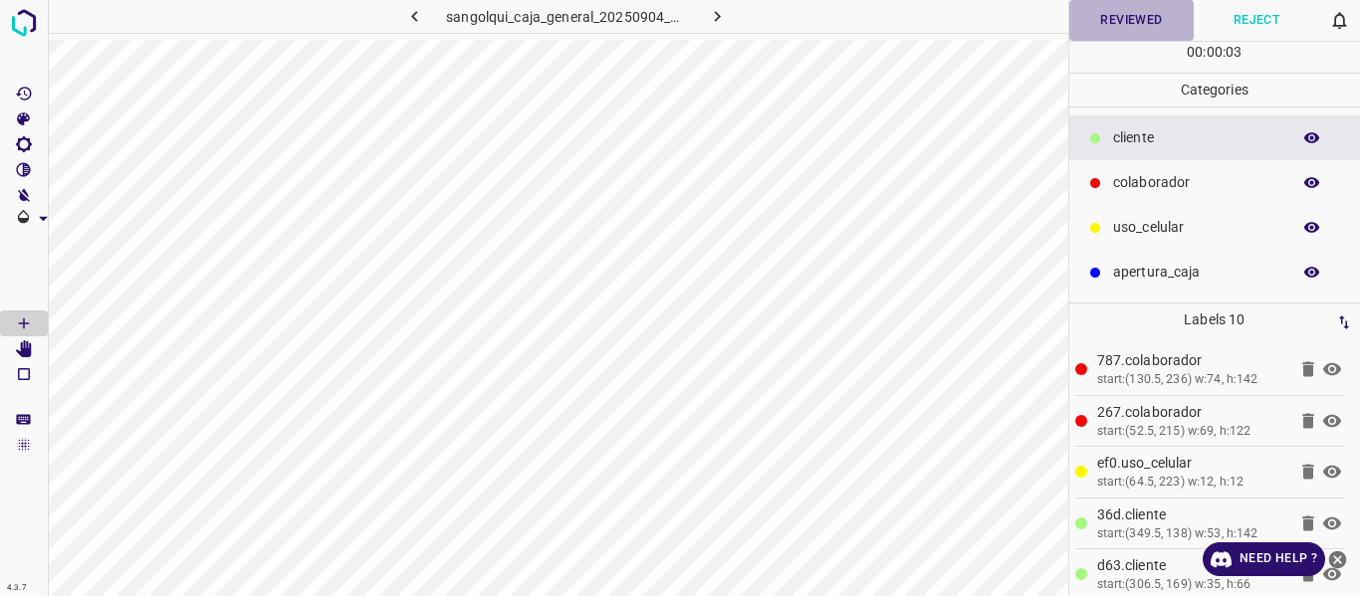
click at [1114, 19] on button "Reviewed" at bounding box center [1131, 20] width 125 height 41
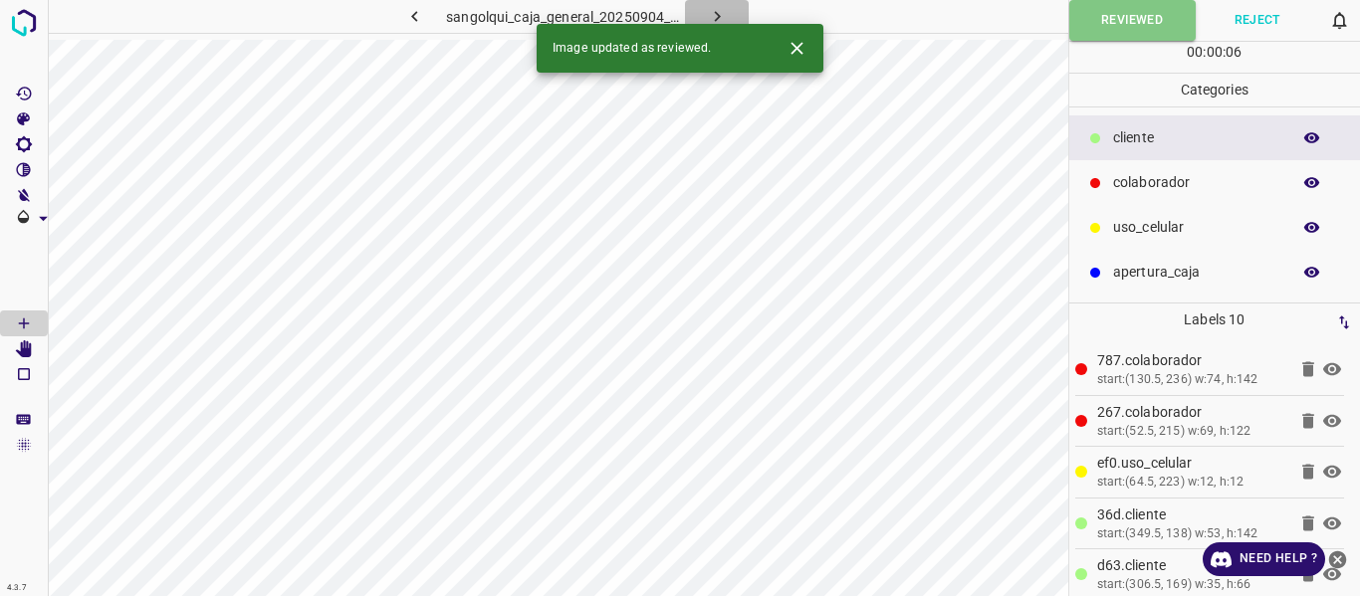
click at [711, 10] on icon "button" at bounding box center [717, 16] width 21 height 21
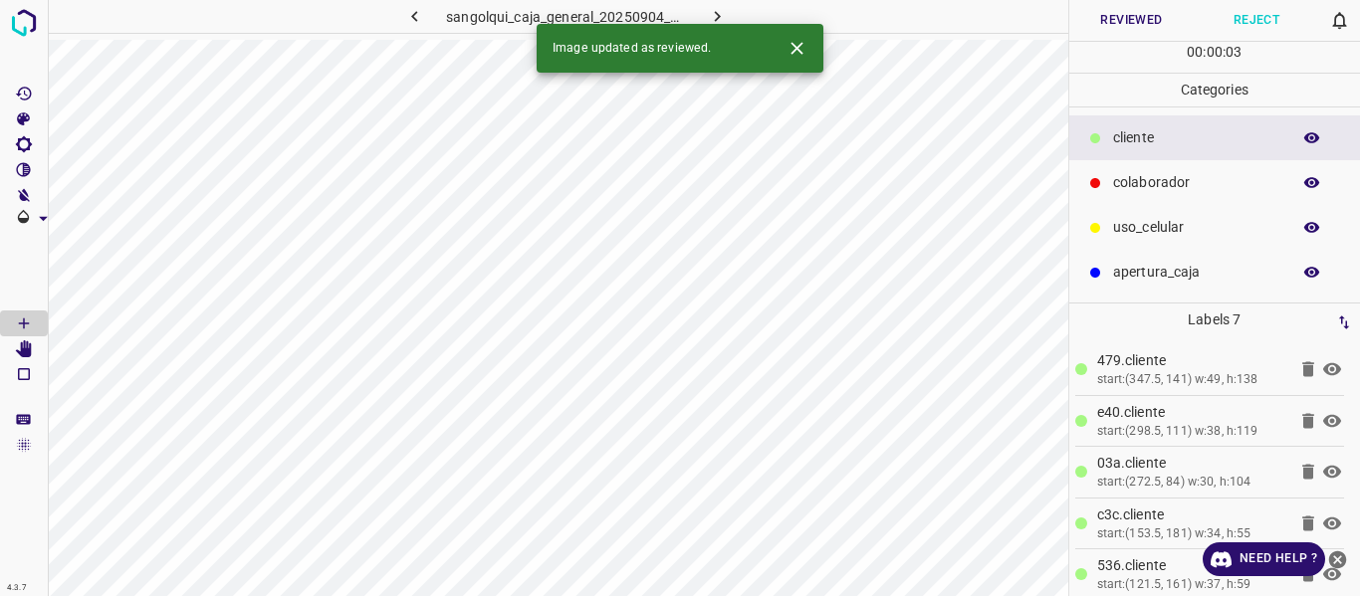
click at [1139, 11] on button "Reviewed" at bounding box center [1131, 20] width 125 height 41
click at [716, 10] on icon "button" at bounding box center [717, 16] width 21 height 21
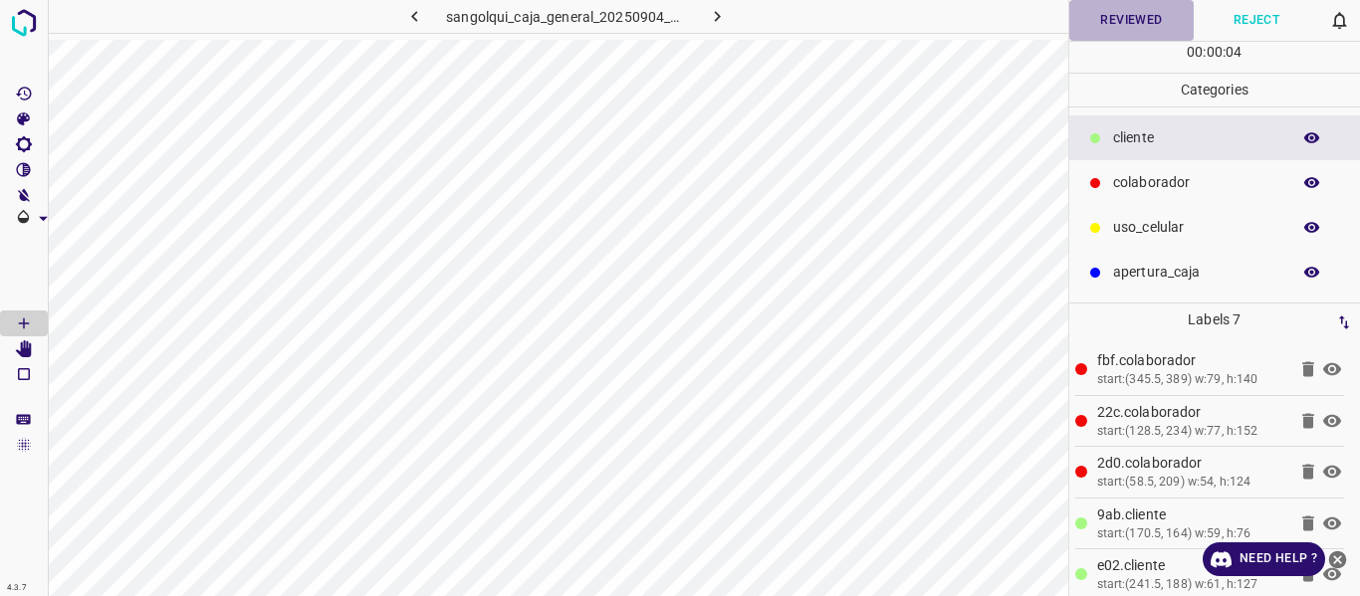
click at [1133, 9] on button "Reviewed" at bounding box center [1131, 20] width 125 height 41
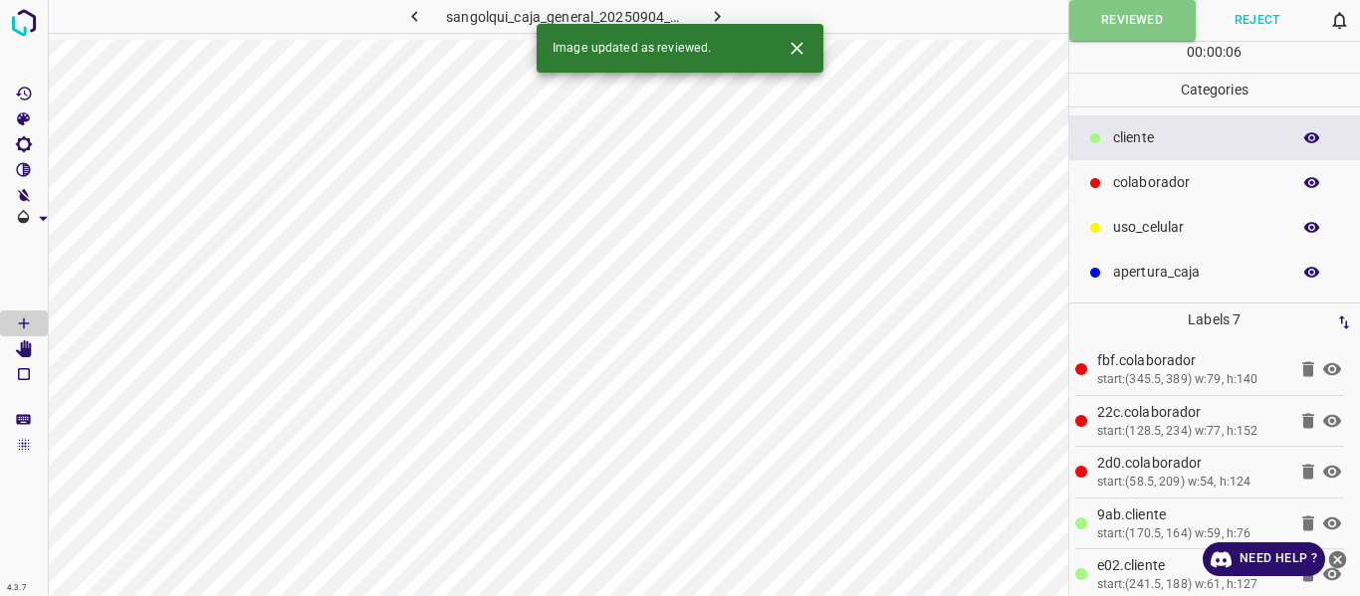
click at [709, 8] on icon "button" at bounding box center [717, 16] width 21 height 21
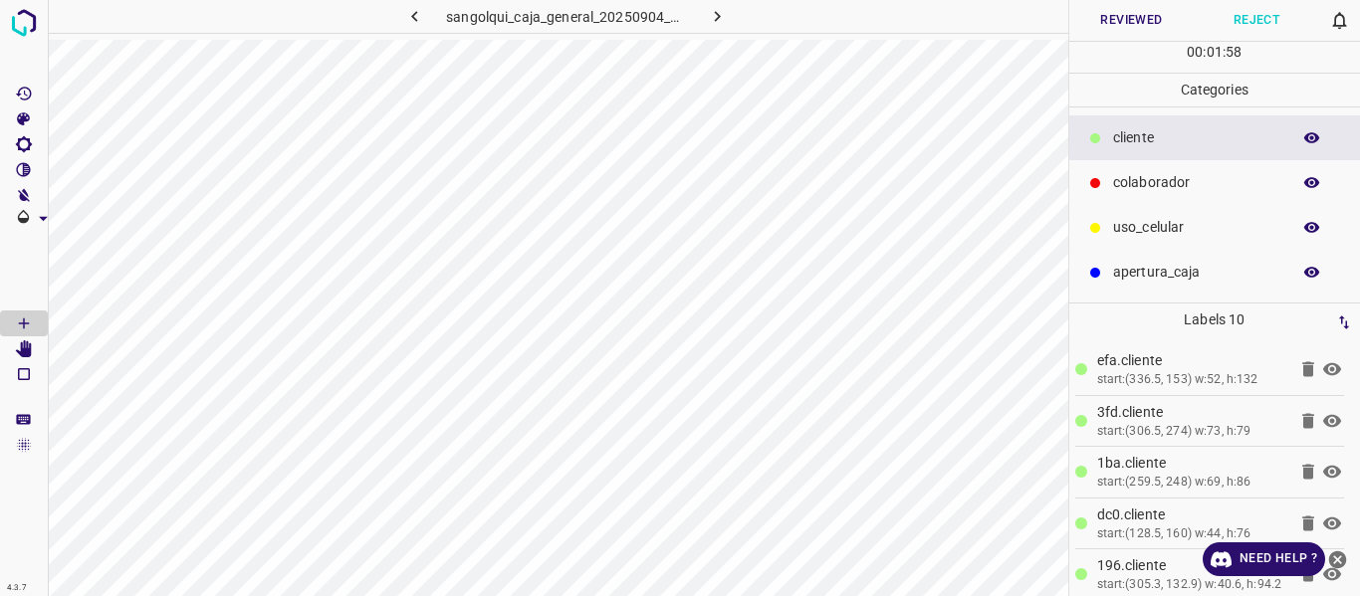
click at [1146, 19] on button "Reviewed" at bounding box center [1131, 20] width 125 height 41
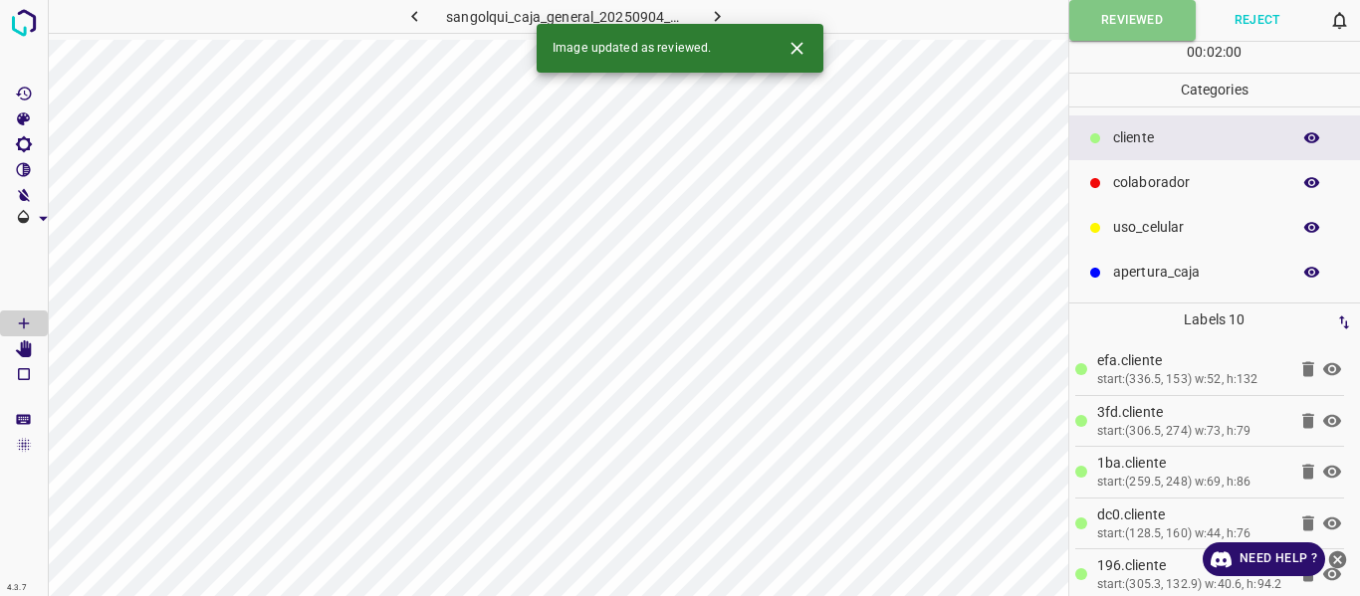
click at [714, 10] on icon "button" at bounding box center [717, 16] width 21 height 21
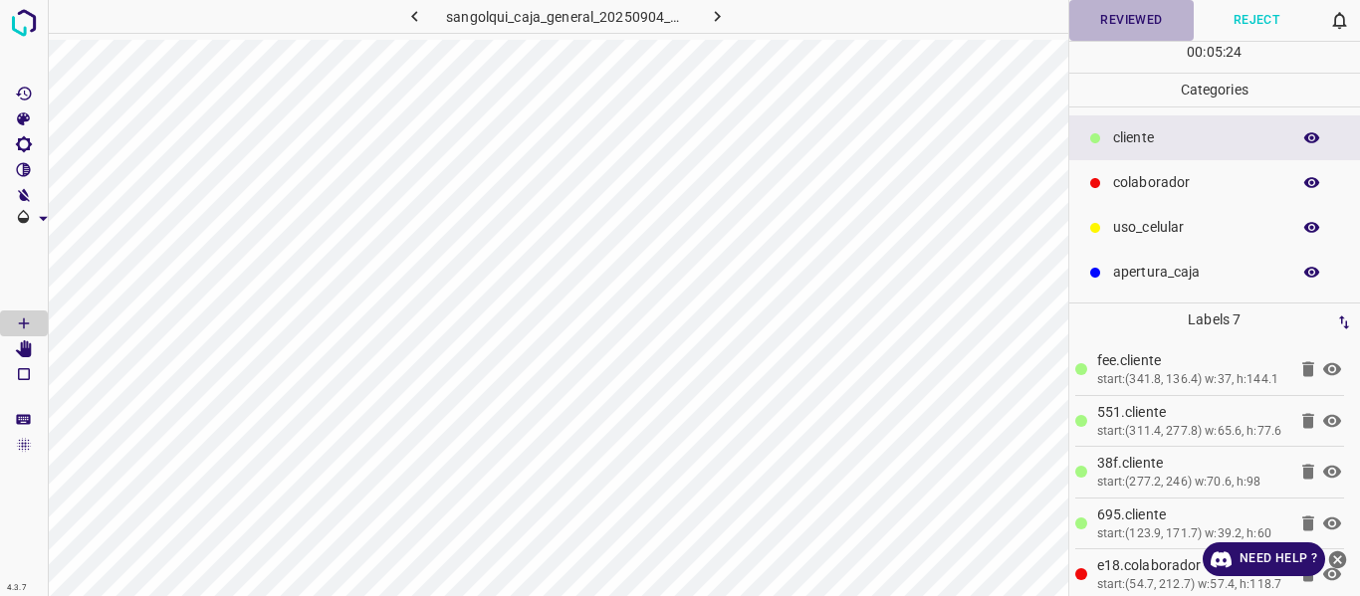
click at [1137, 16] on button "Reviewed" at bounding box center [1131, 20] width 125 height 41
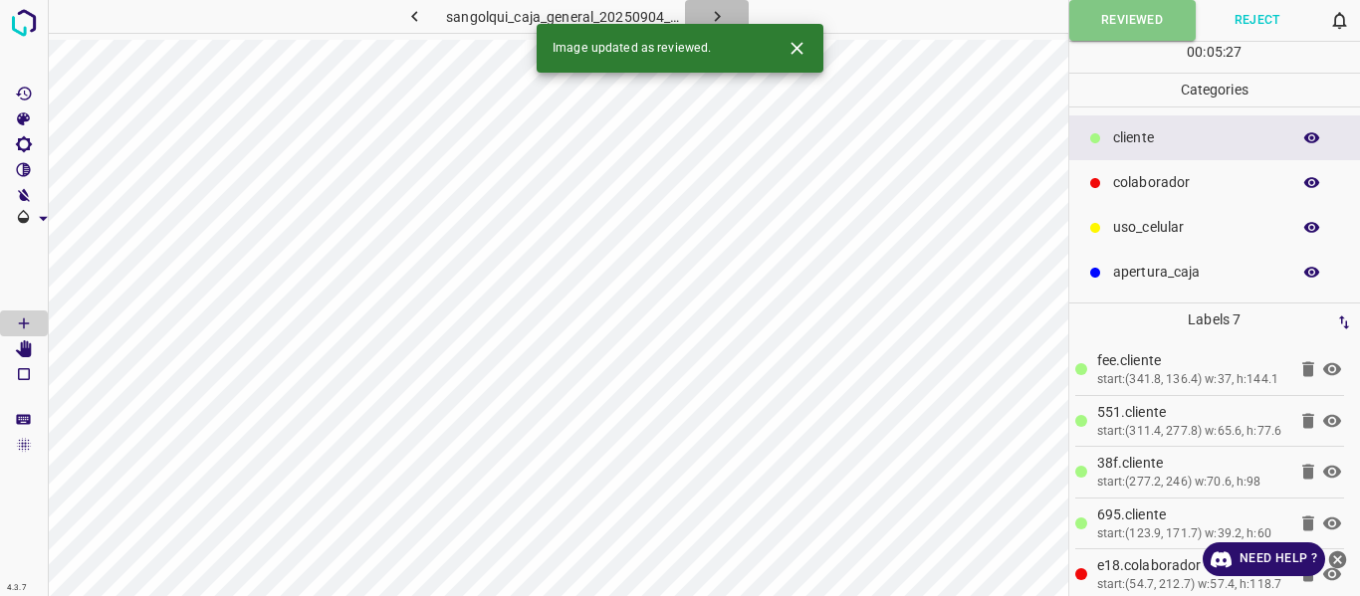
click at [710, 13] on icon "button" at bounding box center [717, 16] width 21 height 21
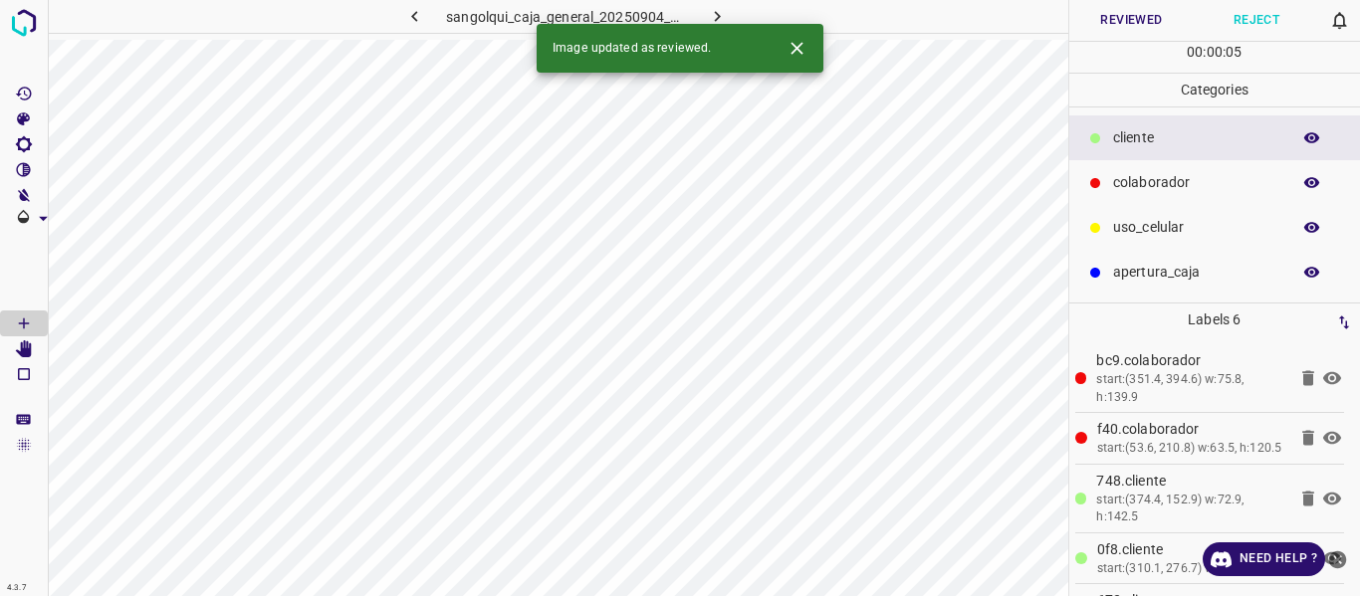
click at [1123, 18] on button "Reviewed" at bounding box center [1131, 20] width 125 height 41
drag, startPoint x: 717, startPoint y: 11, endPoint x: 814, endPoint y: 43, distance: 102.7
click at [715, 12] on icon "button" at bounding box center [717, 16] width 21 height 21
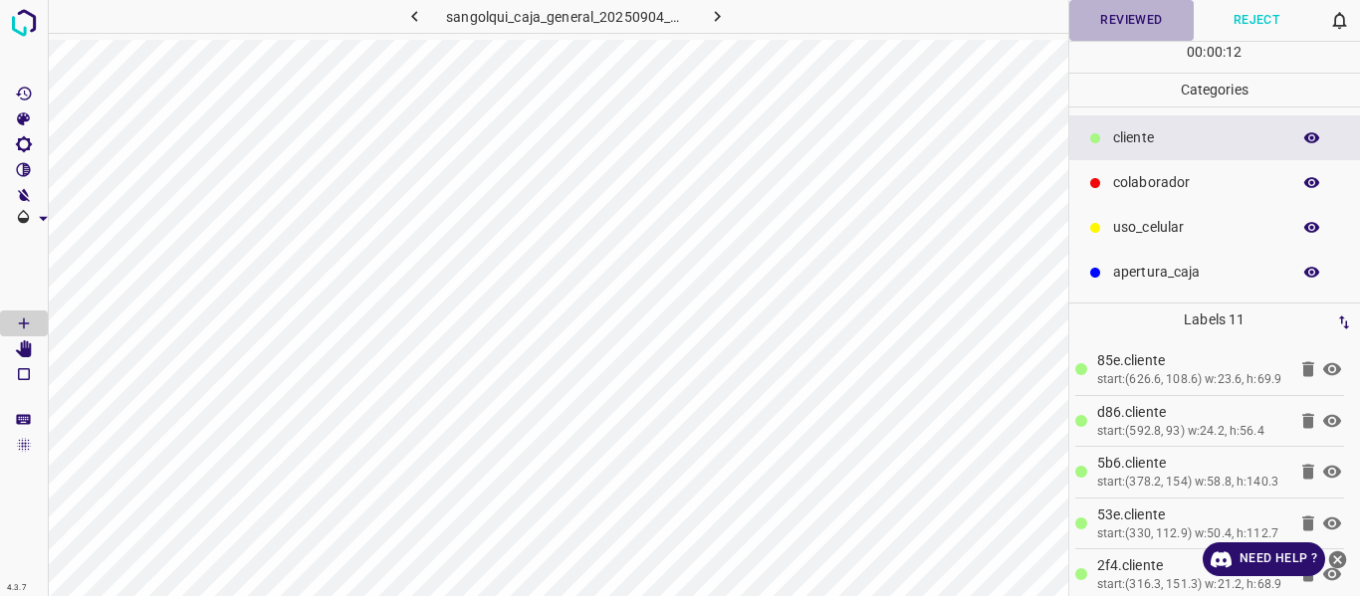
click at [1109, 23] on button "Reviewed" at bounding box center [1131, 20] width 125 height 41
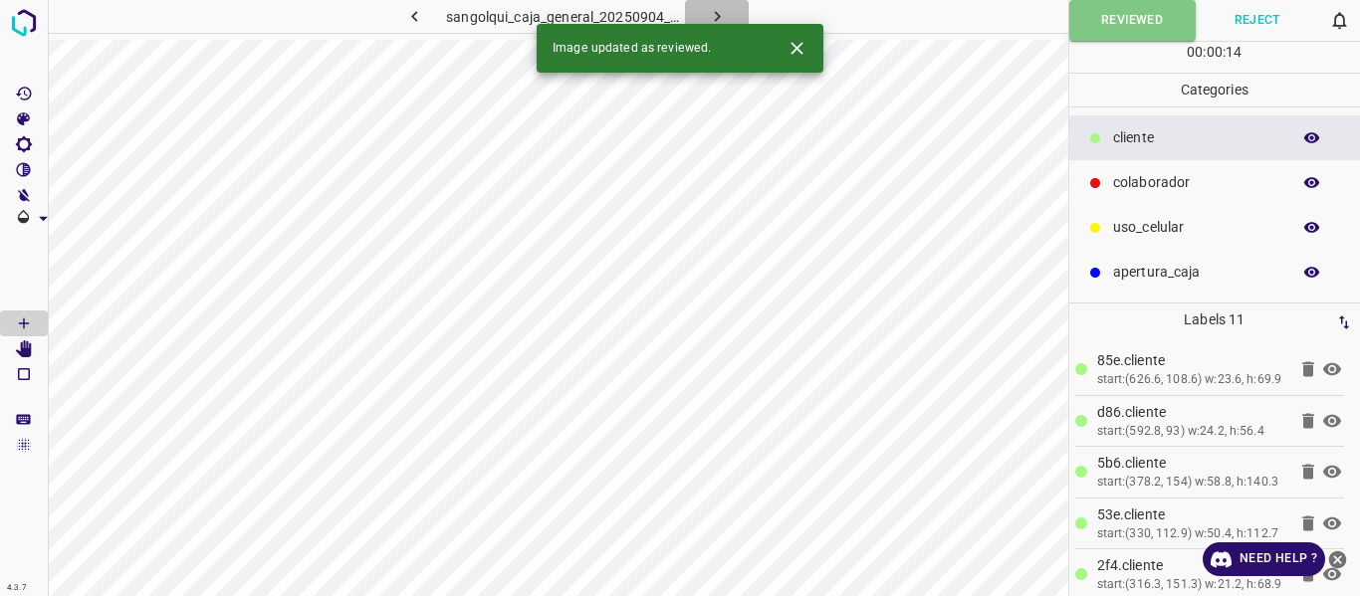
click at [722, 9] on icon "button" at bounding box center [717, 16] width 21 height 21
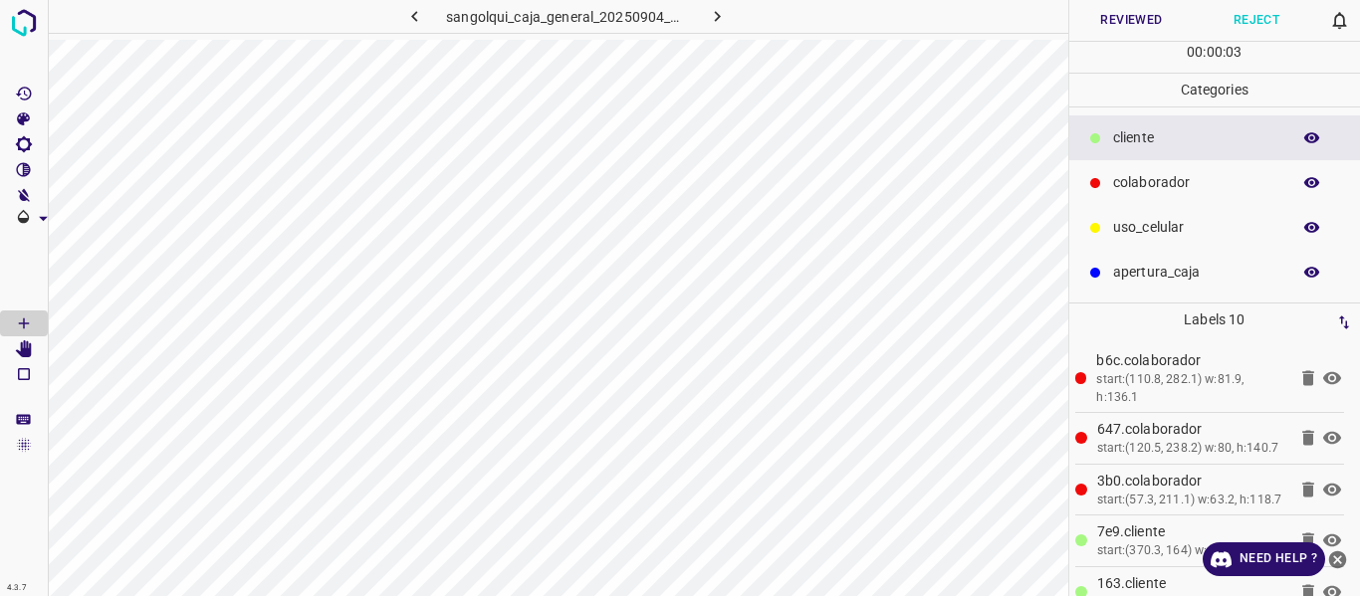
click at [1122, 19] on button "Reviewed" at bounding box center [1131, 20] width 125 height 41
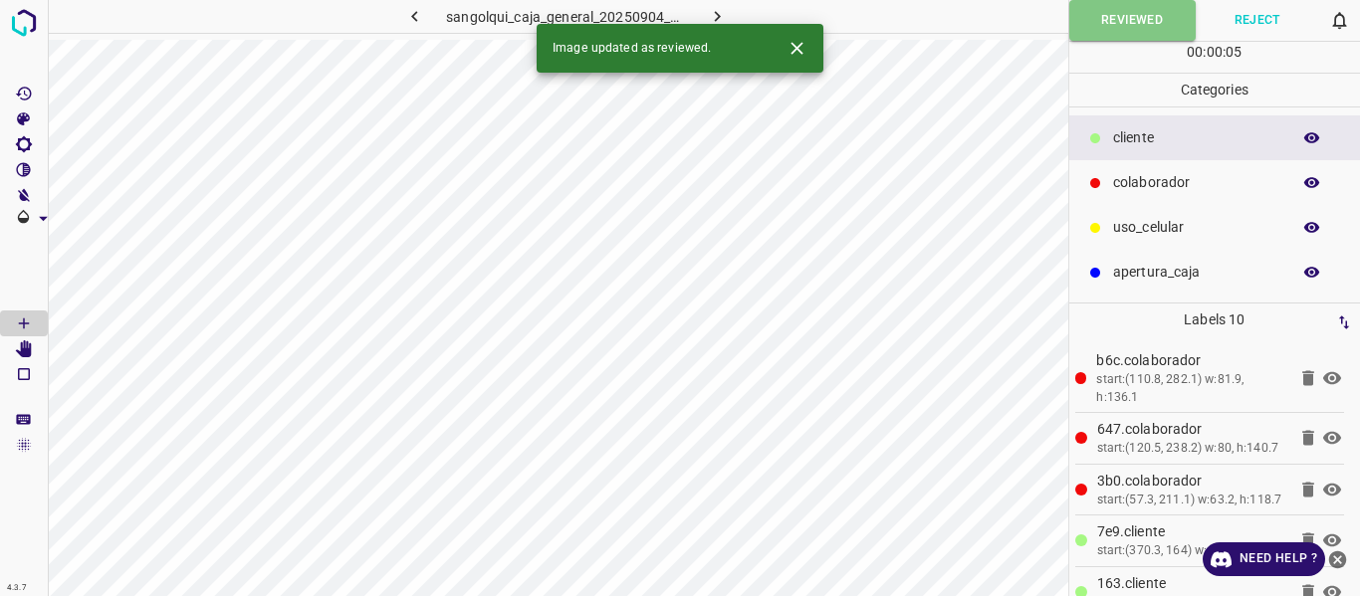
click at [700, 14] on button "button" at bounding box center [717, 16] width 64 height 33
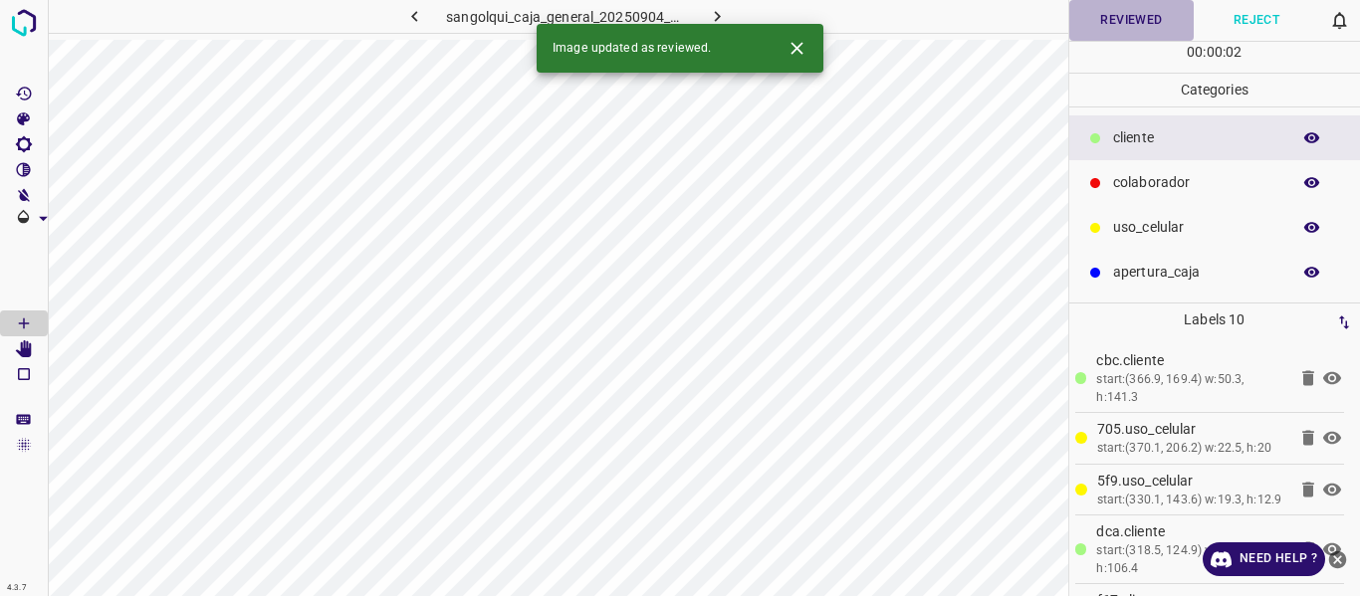
click at [1118, 29] on button "Reviewed" at bounding box center [1131, 20] width 125 height 41
click at [717, 13] on icon "button" at bounding box center [717, 16] width 21 height 21
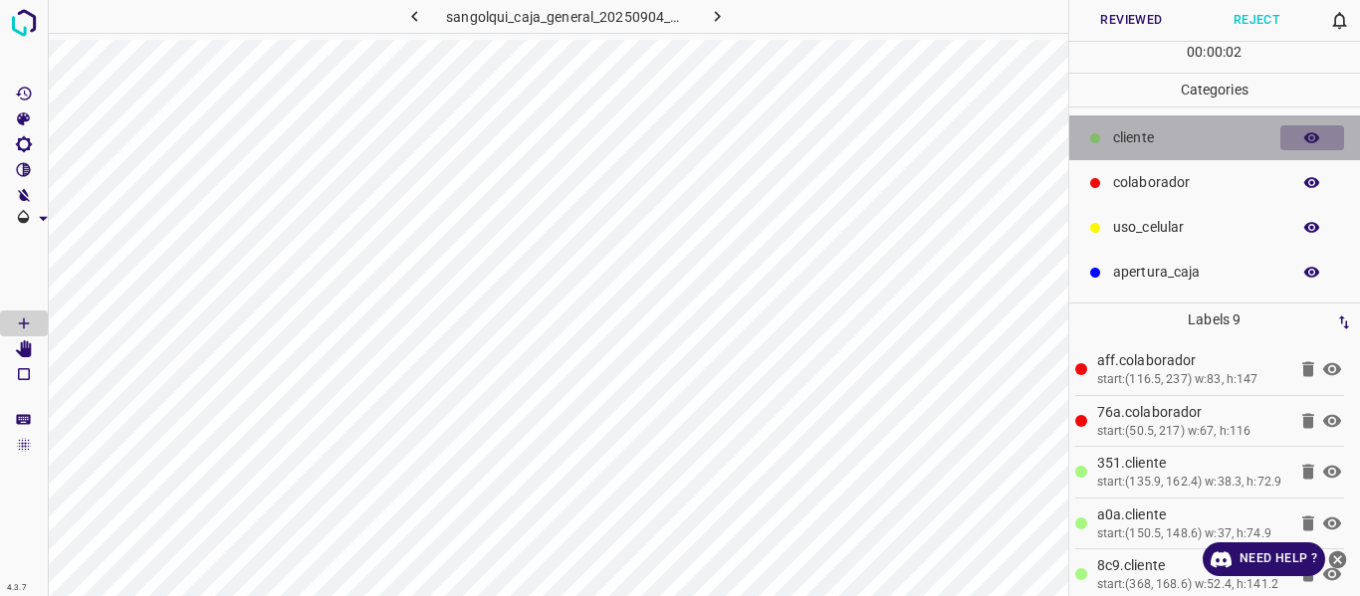
click at [1311, 138] on icon "button" at bounding box center [1312, 137] width 16 height 11
click at [1311, 138] on icon "button" at bounding box center [1312, 138] width 16 height 14
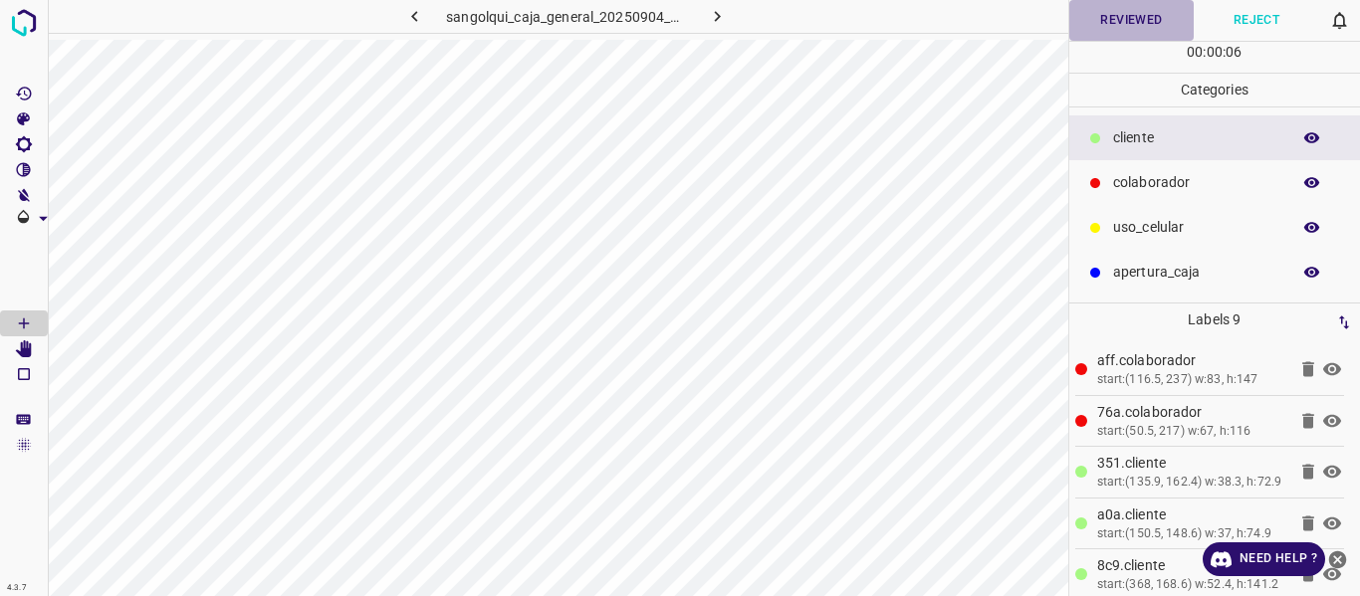
click at [1108, 13] on button "Reviewed" at bounding box center [1131, 20] width 125 height 41
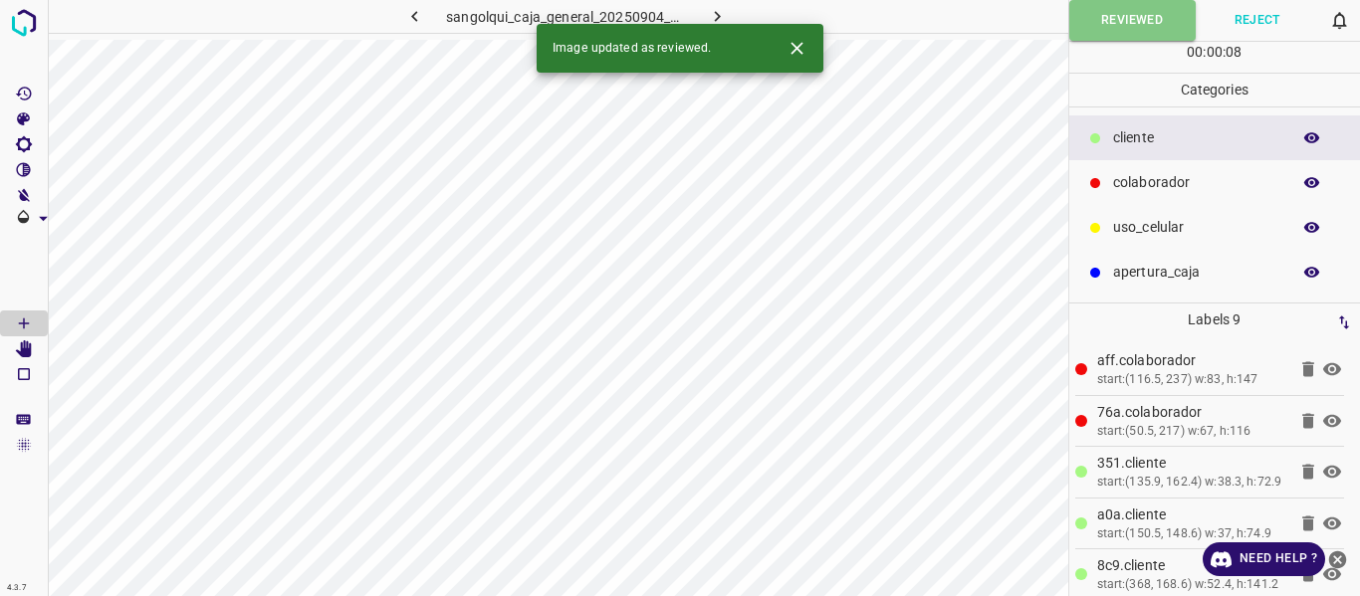
click at [717, 3] on button "button" at bounding box center [717, 16] width 64 height 33
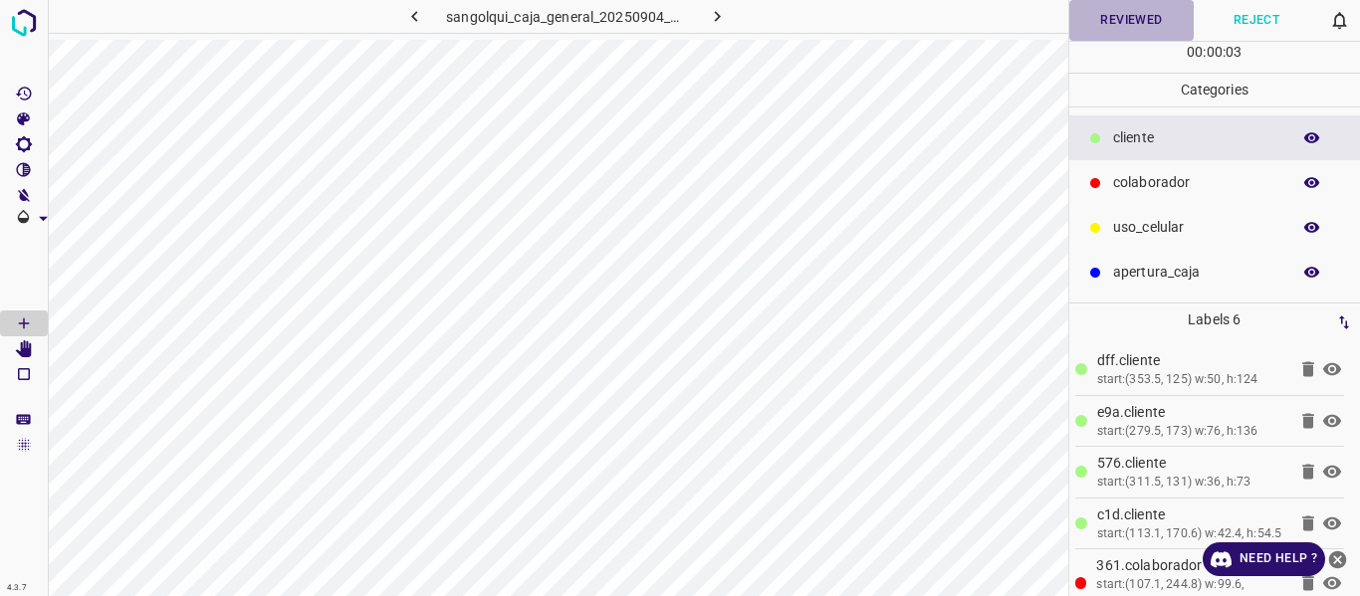
click at [1120, 20] on button "Reviewed" at bounding box center [1131, 20] width 125 height 41
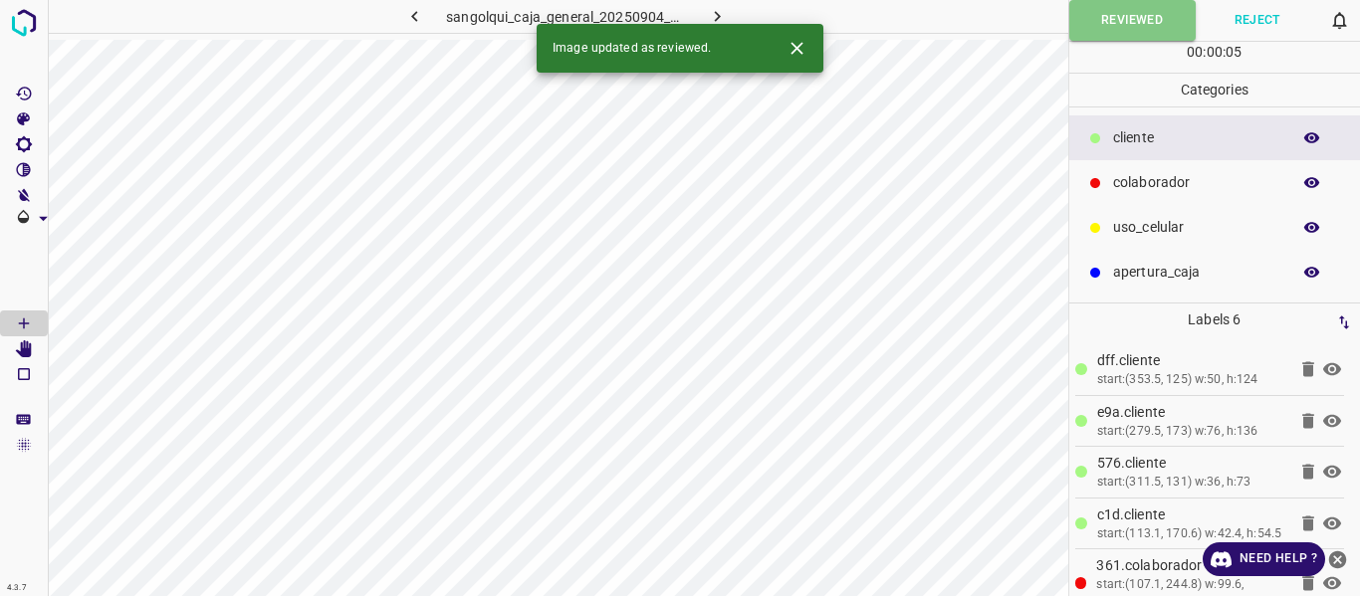
click at [719, 10] on icon "button" at bounding box center [717, 16] width 21 height 21
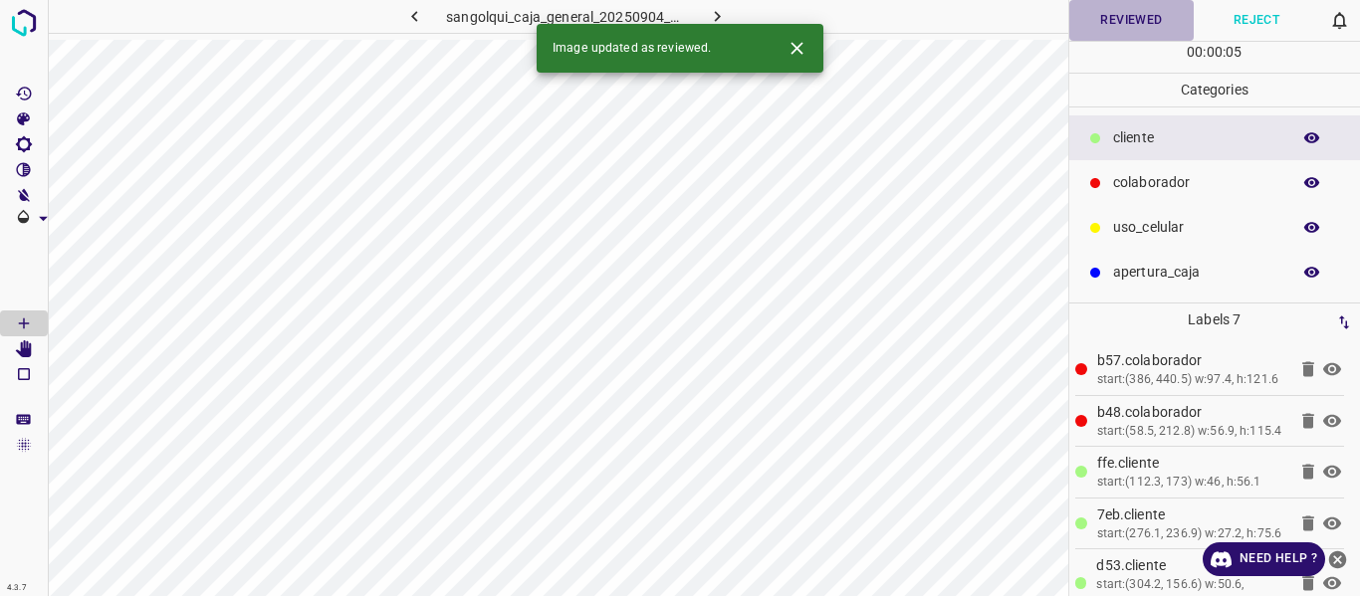
click at [1121, 18] on button "Reviewed" at bounding box center [1131, 20] width 125 height 41
click at [710, 9] on icon "button" at bounding box center [717, 16] width 21 height 21
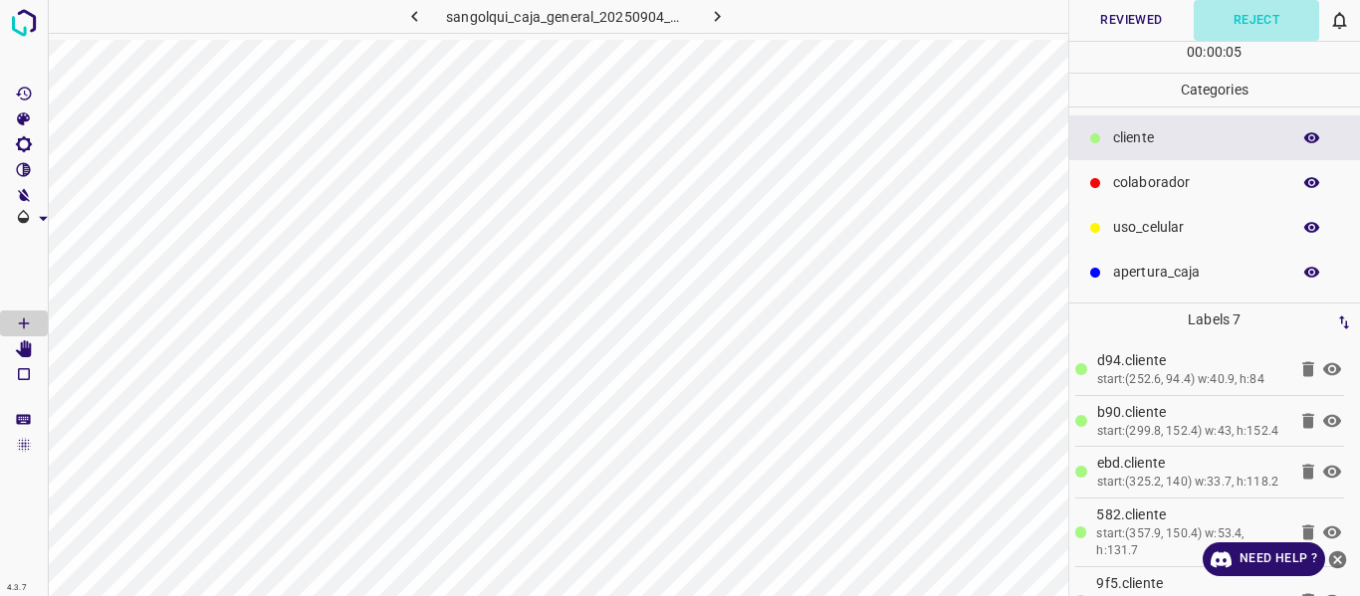
click at [1214, 29] on button "Reject" at bounding box center [1256, 20] width 125 height 41
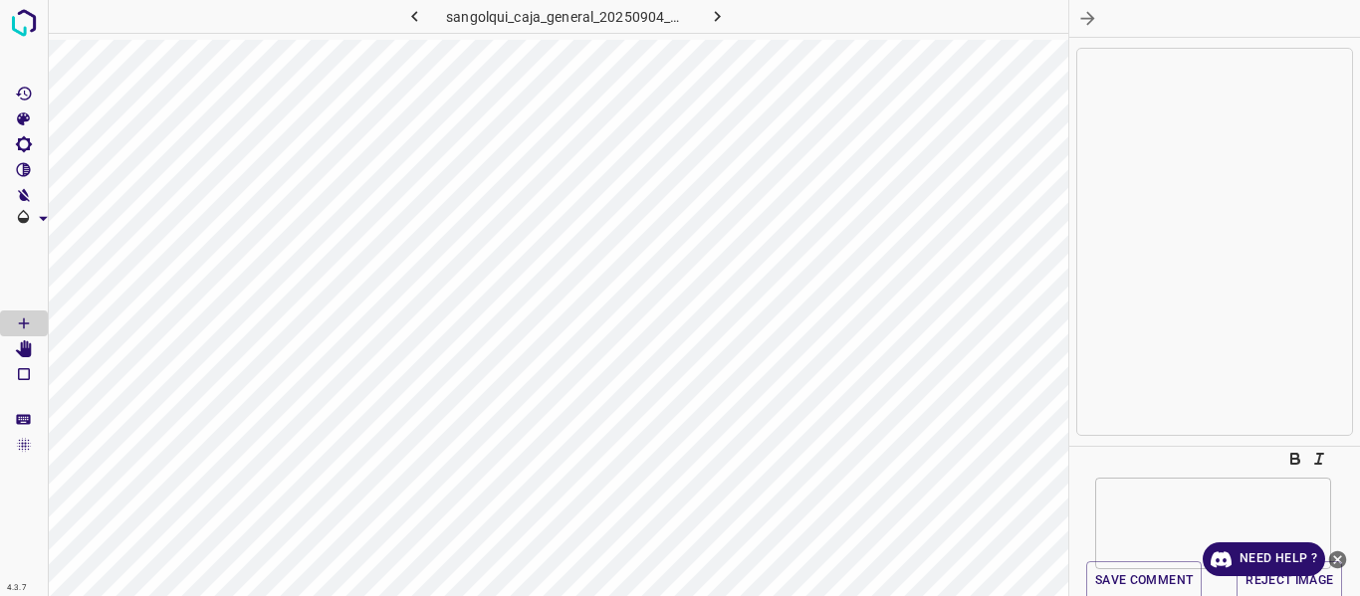
click at [1085, 18] on icon "button" at bounding box center [1087, 19] width 14 height 14
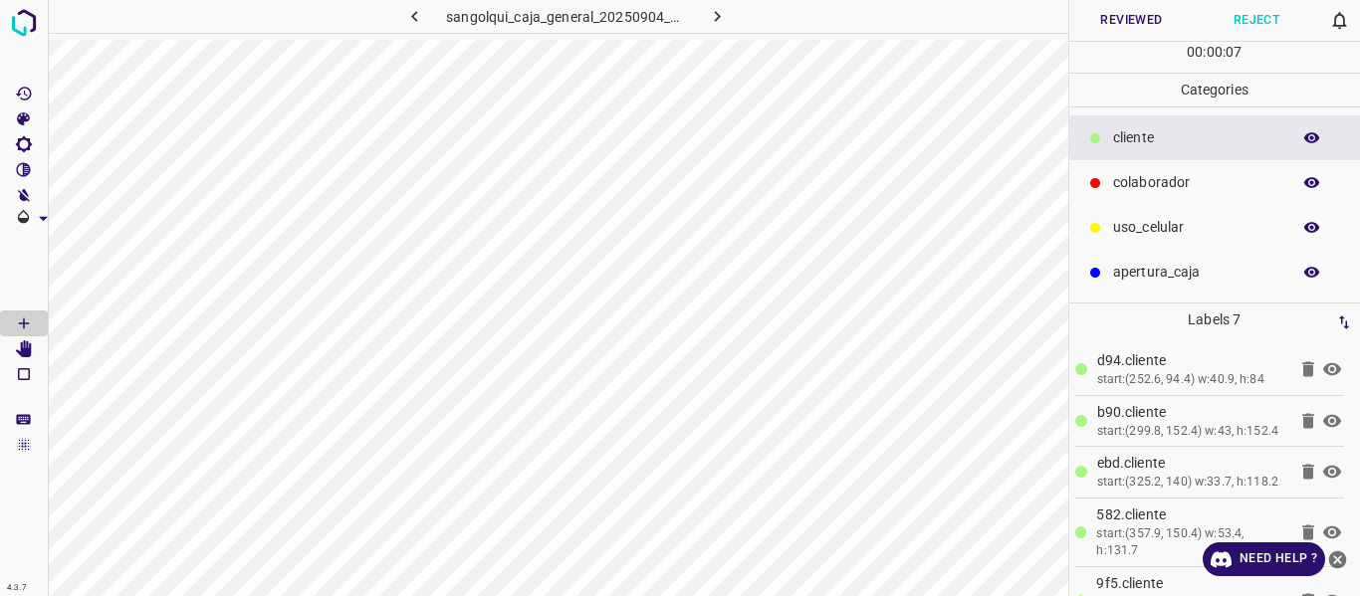
click at [1119, 30] on button "Reviewed" at bounding box center [1131, 20] width 125 height 41
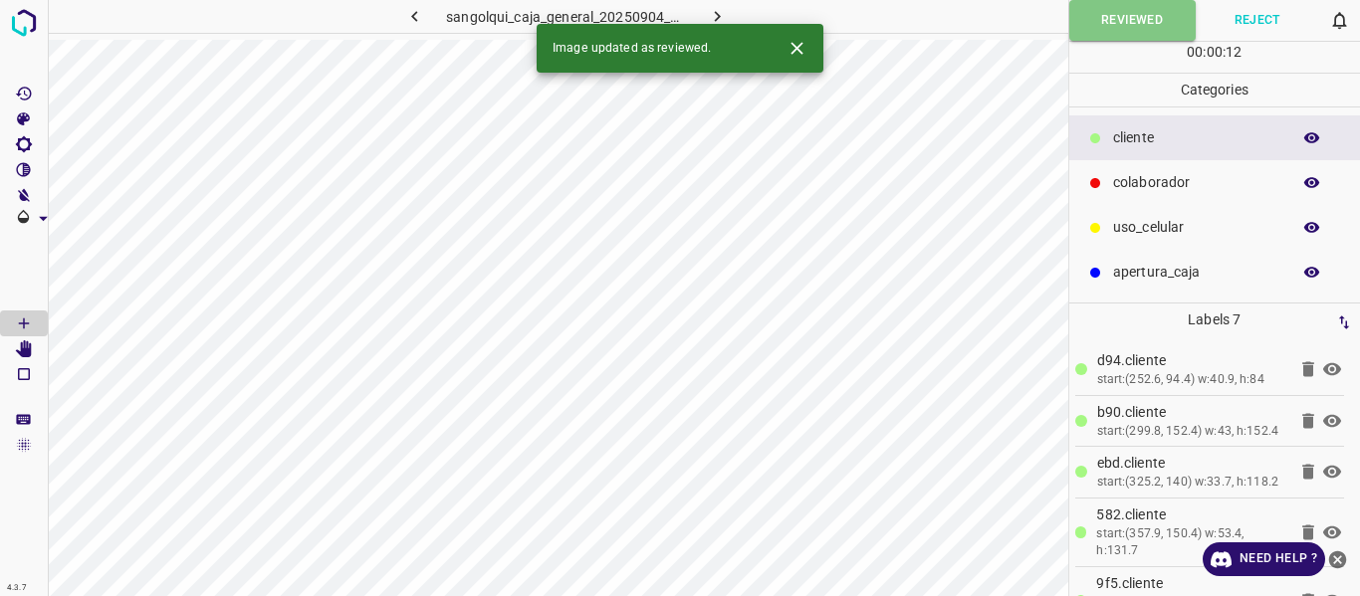
click at [711, 12] on icon "button" at bounding box center [717, 16] width 21 height 21
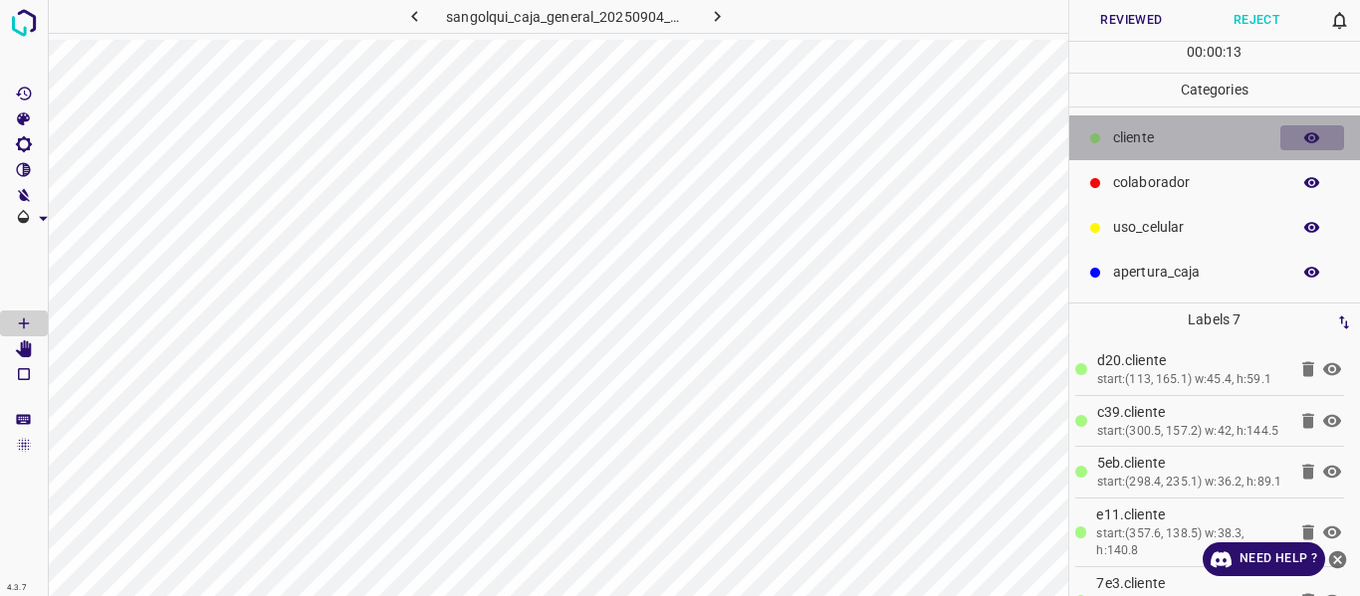
click at [1302, 140] on button "button" at bounding box center [1312, 138] width 64 height 26
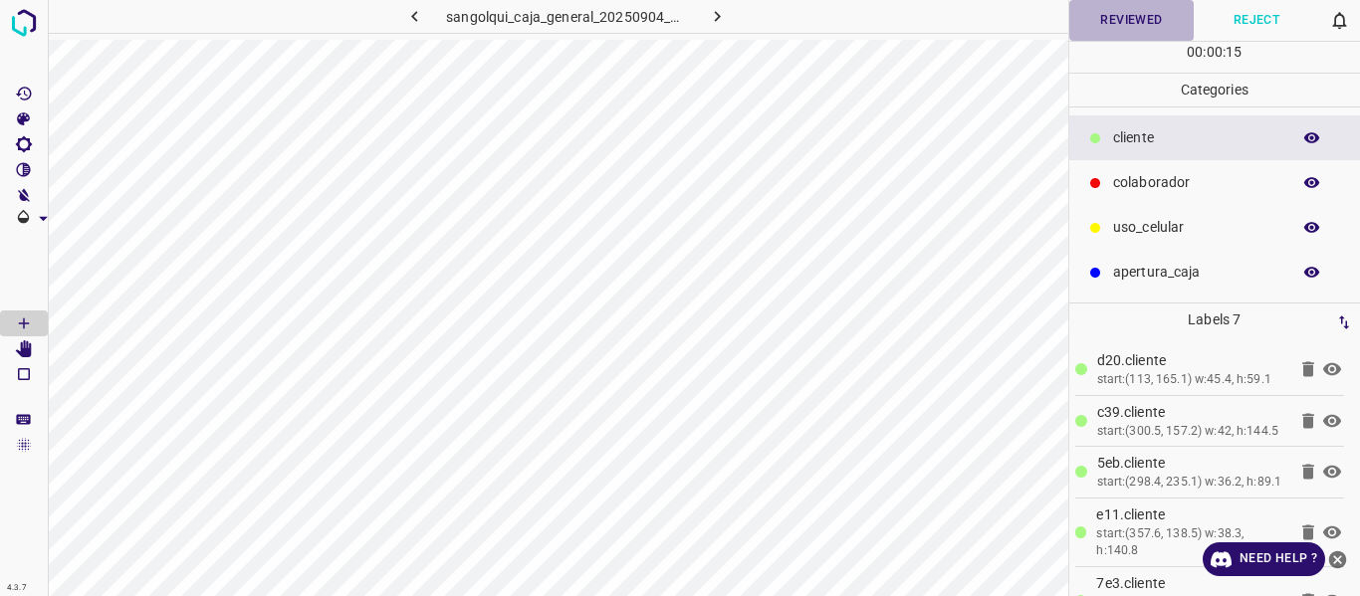
click at [1113, 14] on button "Reviewed" at bounding box center [1131, 20] width 125 height 41
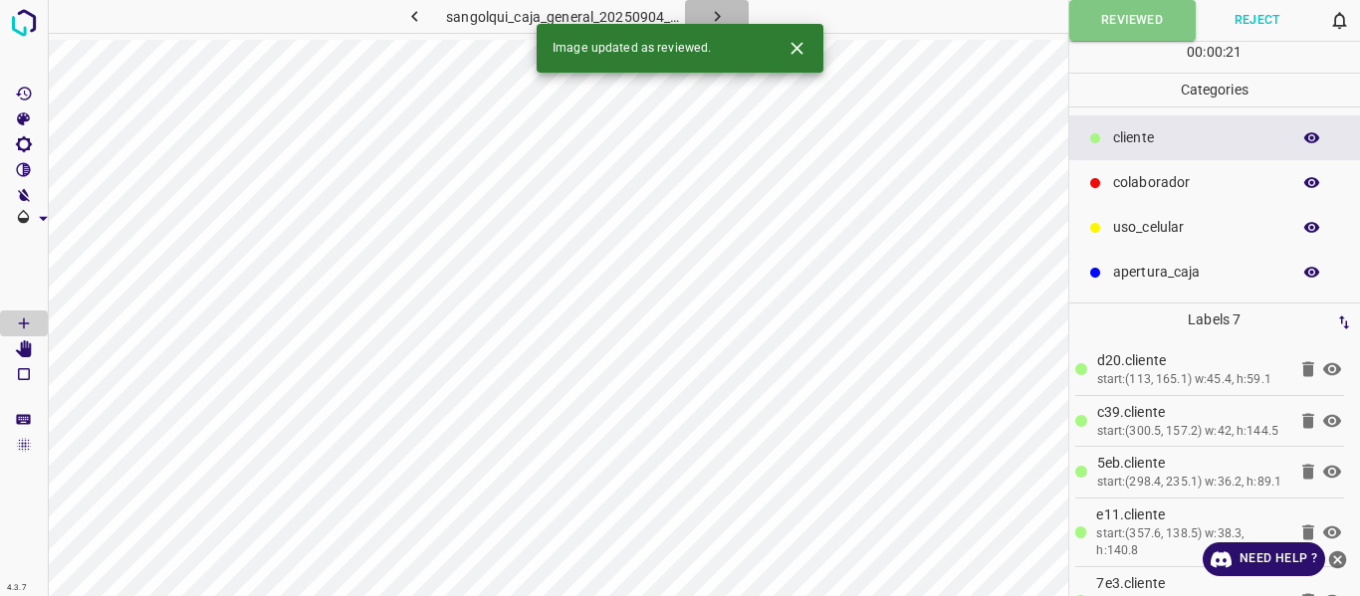
click at [729, 6] on button "button" at bounding box center [717, 16] width 64 height 33
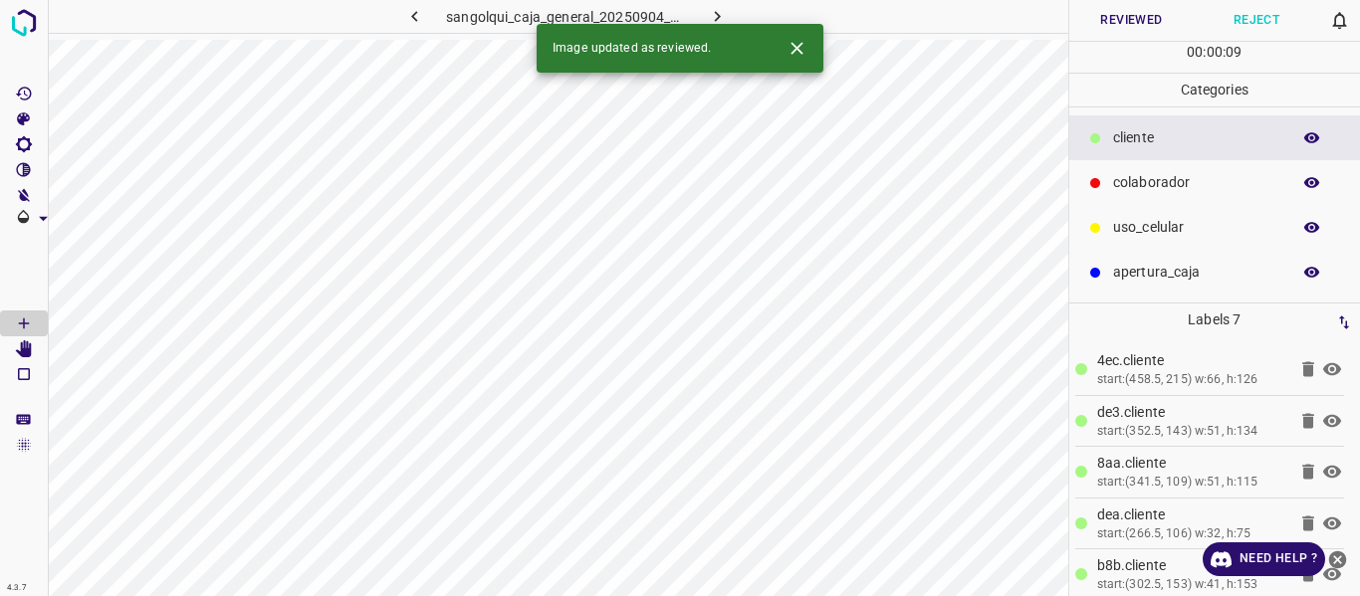
click at [1112, 17] on button "Reviewed" at bounding box center [1131, 20] width 125 height 41
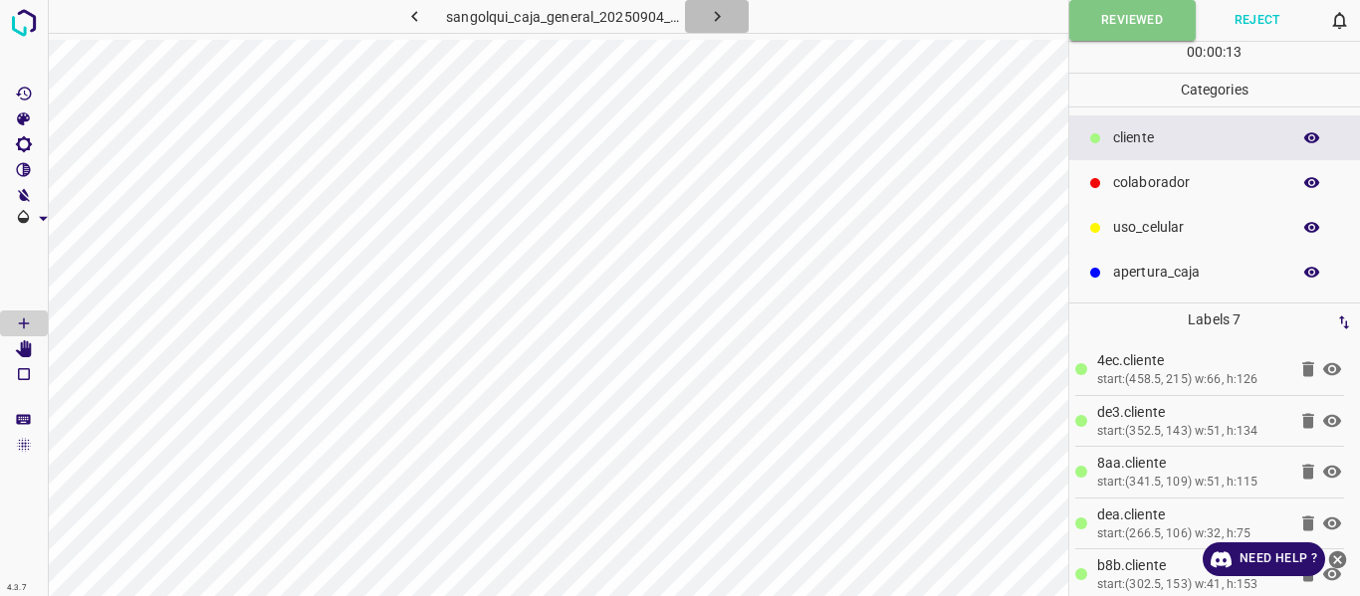
click at [712, 18] on icon "button" at bounding box center [717, 16] width 21 height 21
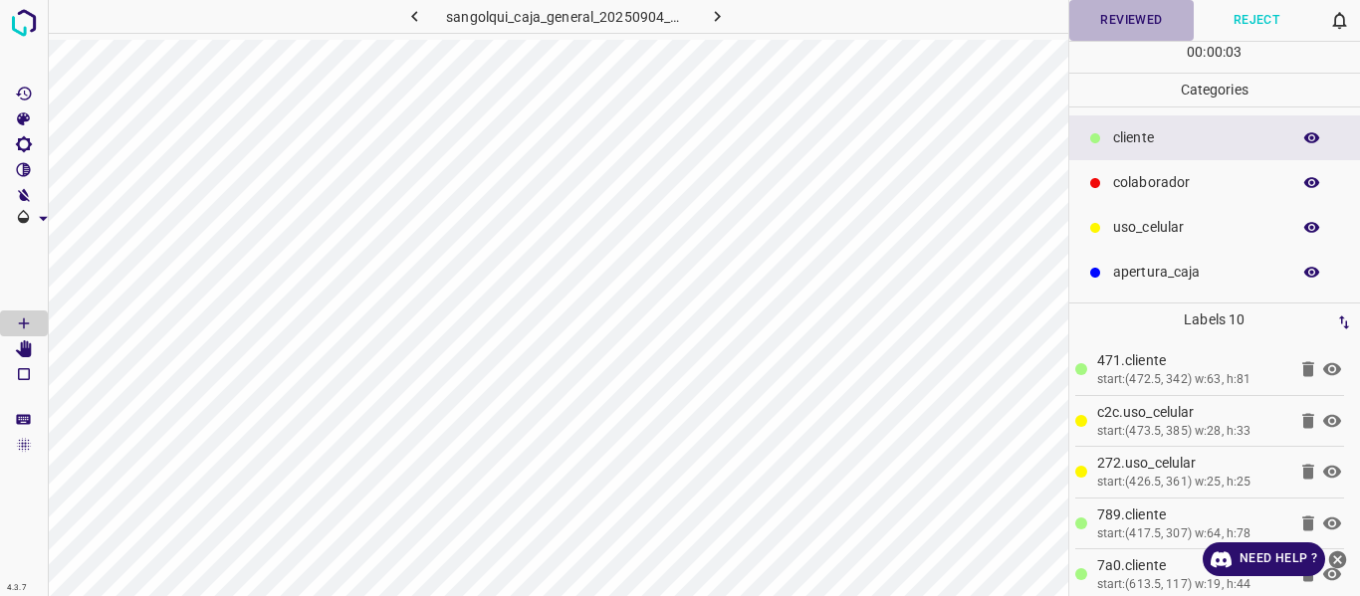
click at [1122, 21] on button "Reviewed" at bounding box center [1131, 20] width 125 height 41
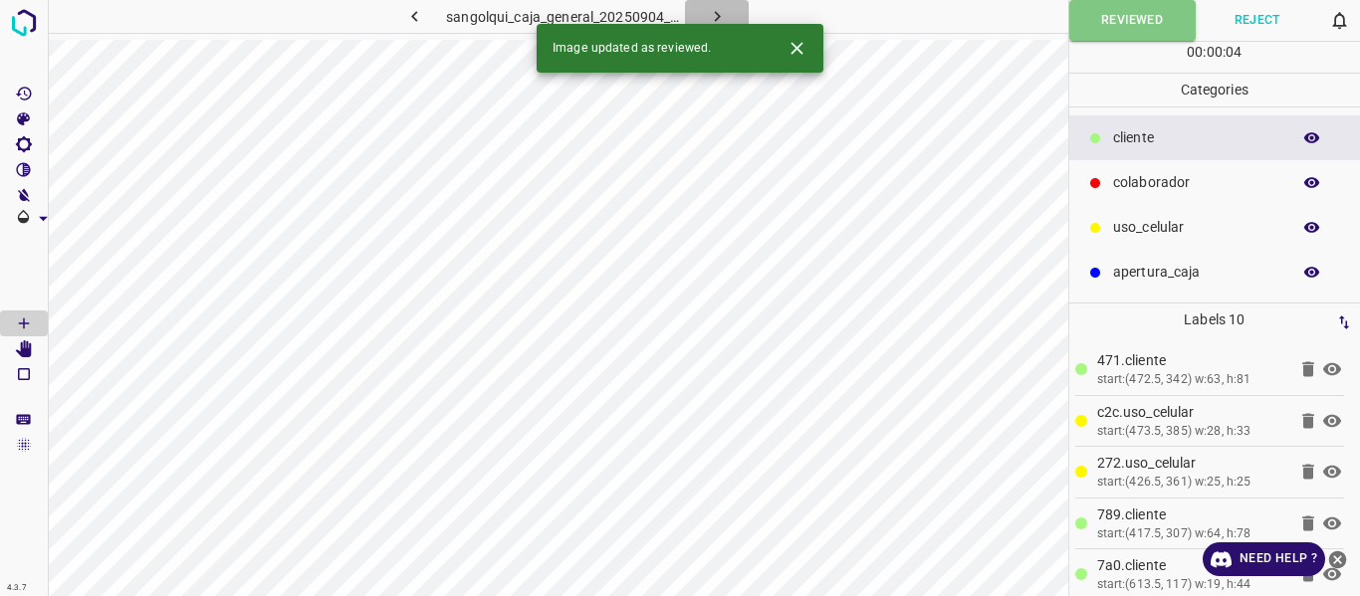
click at [720, 12] on icon "button" at bounding box center [717, 16] width 21 height 21
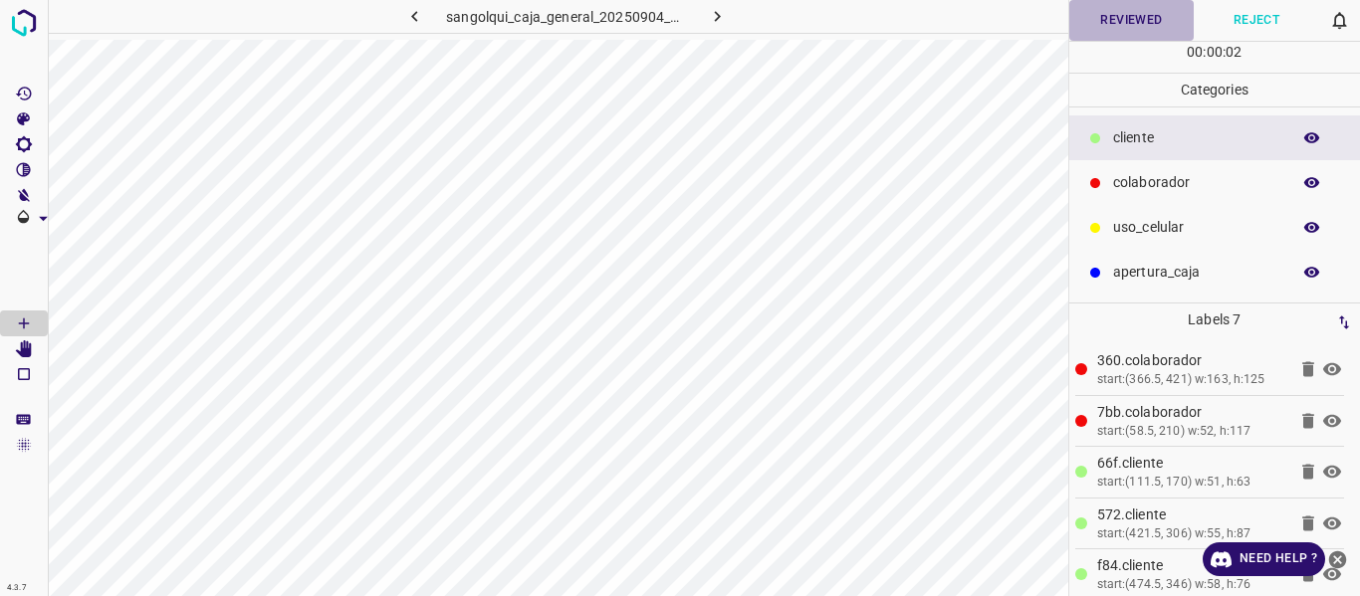
click at [1092, 22] on button "Reviewed" at bounding box center [1131, 20] width 125 height 41
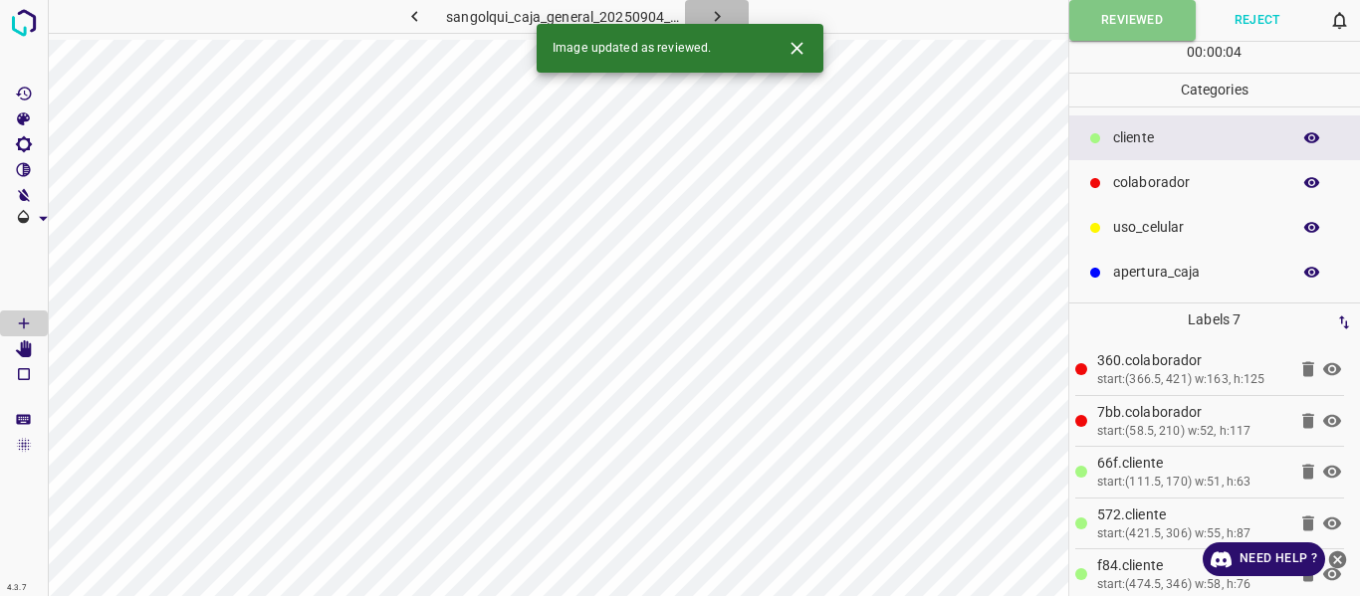
click at [717, 10] on icon "button" at bounding box center [717, 16] width 21 height 21
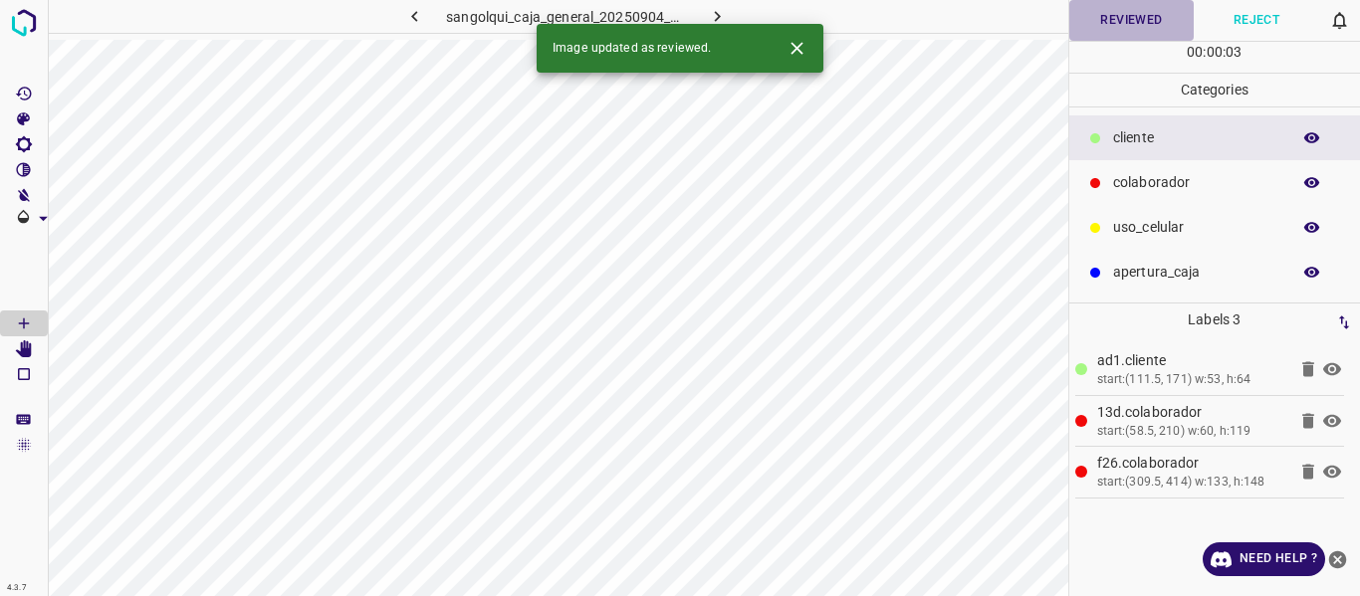
click at [1098, 26] on button "Reviewed" at bounding box center [1131, 20] width 125 height 41
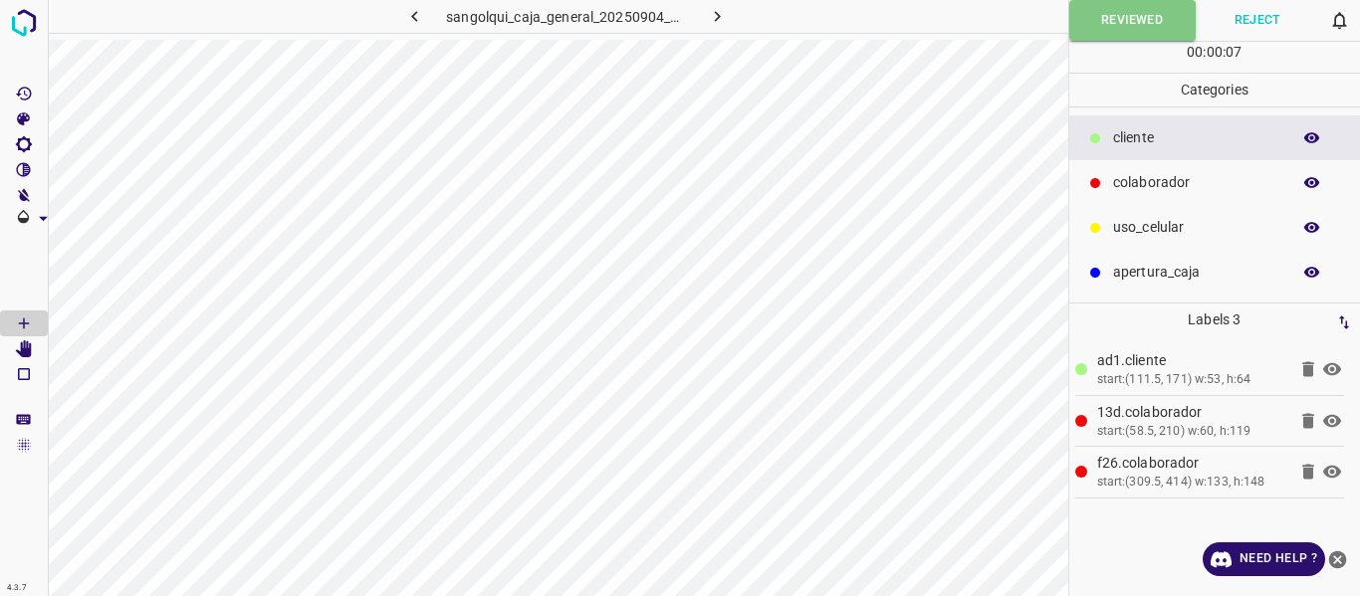
click at [718, 10] on icon "button" at bounding box center [717, 16] width 21 height 21
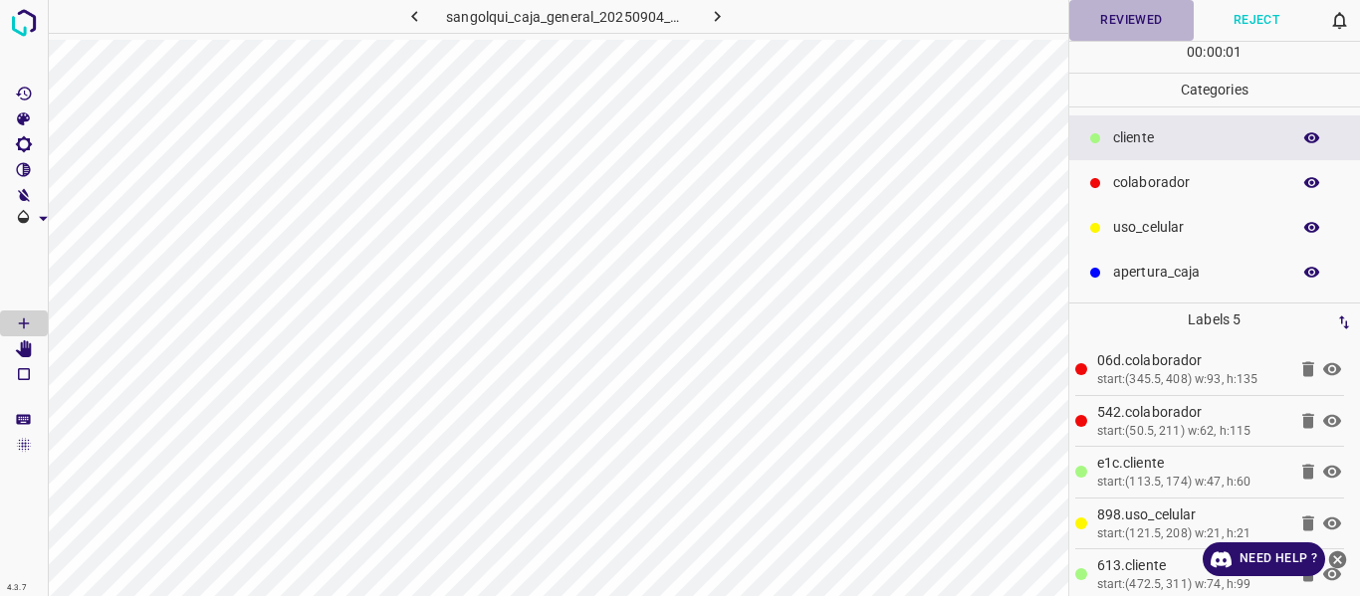
click at [1146, 18] on button "Reviewed" at bounding box center [1131, 20] width 125 height 41
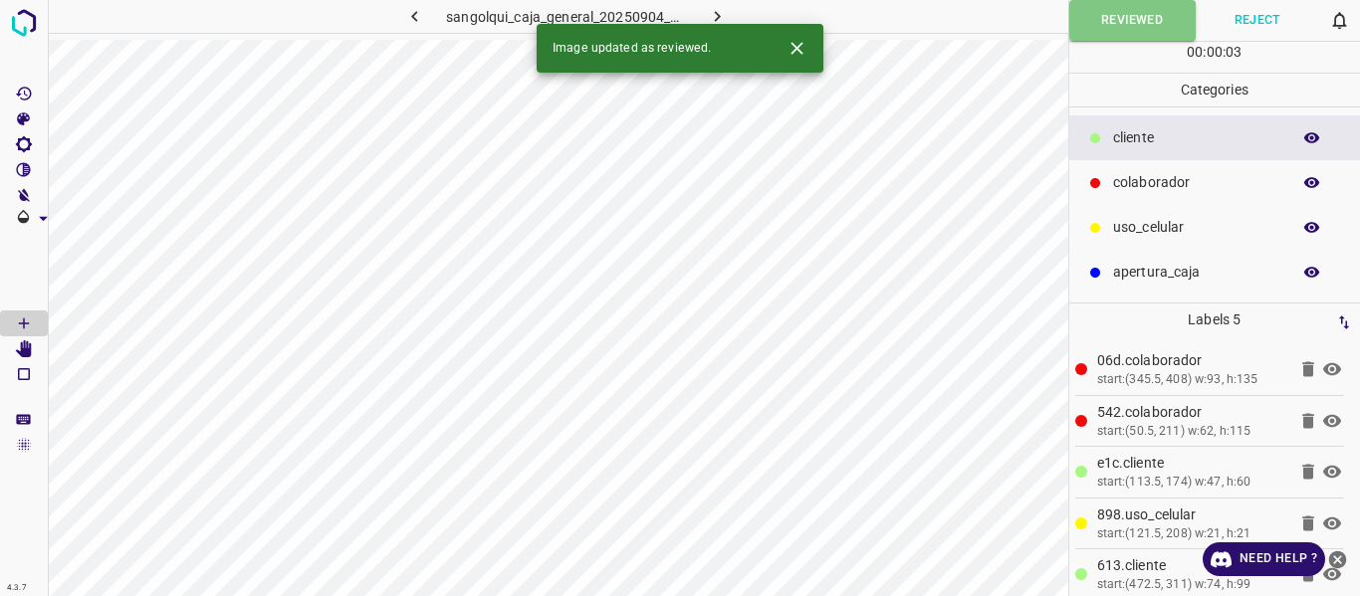
click at [716, 16] on icon "button" at bounding box center [717, 16] width 21 height 21
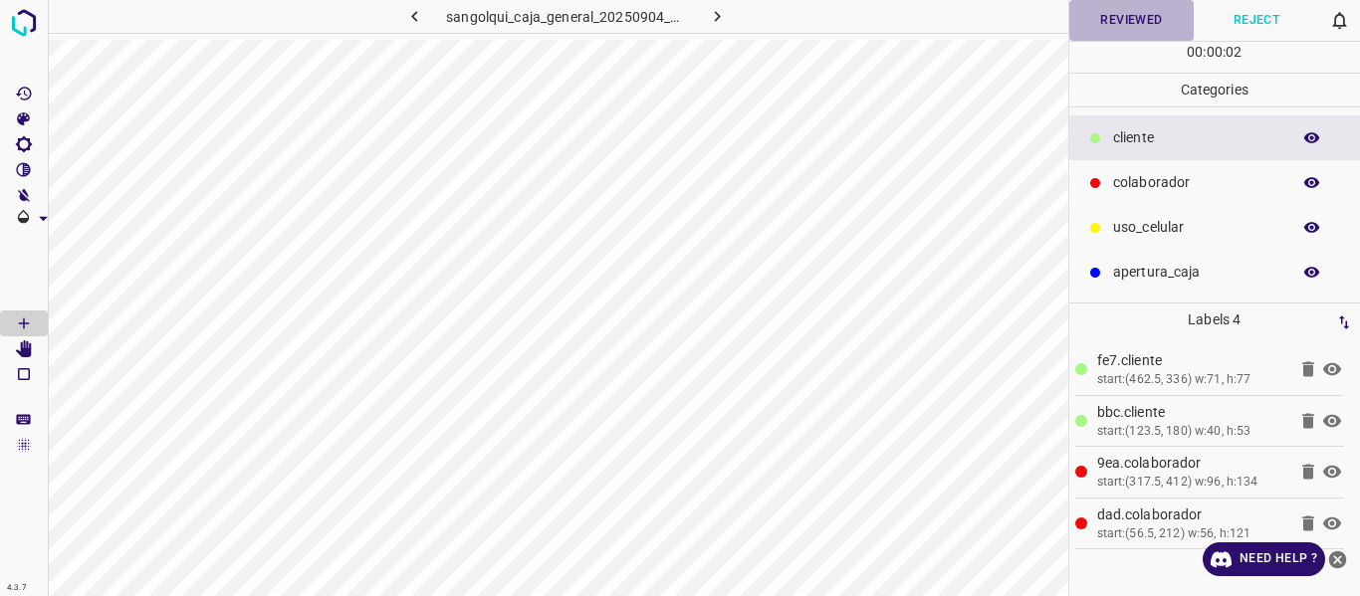
click at [1140, 10] on button "Reviewed" at bounding box center [1131, 20] width 125 height 41
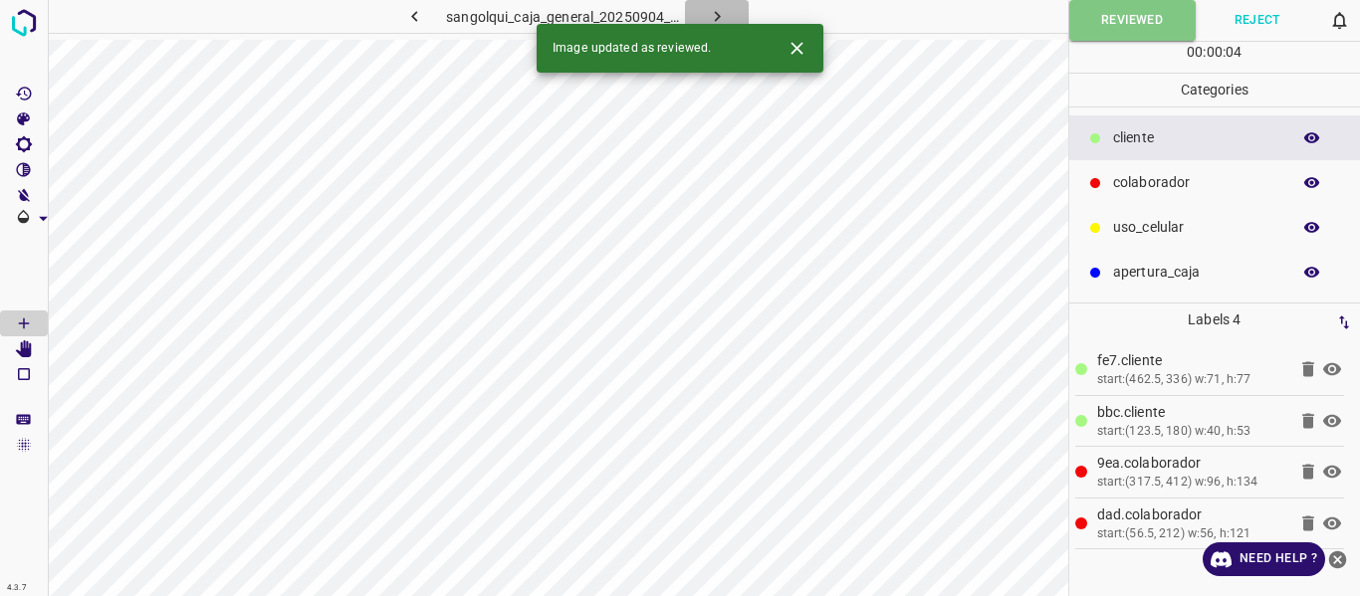
drag, startPoint x: 717, startPoint y: 9, endPoint x: 747, endPoint y: 23, distance: 33.0
click at [716, 10] on icon "button" at bounding box center [717, 16] width 21 height 21
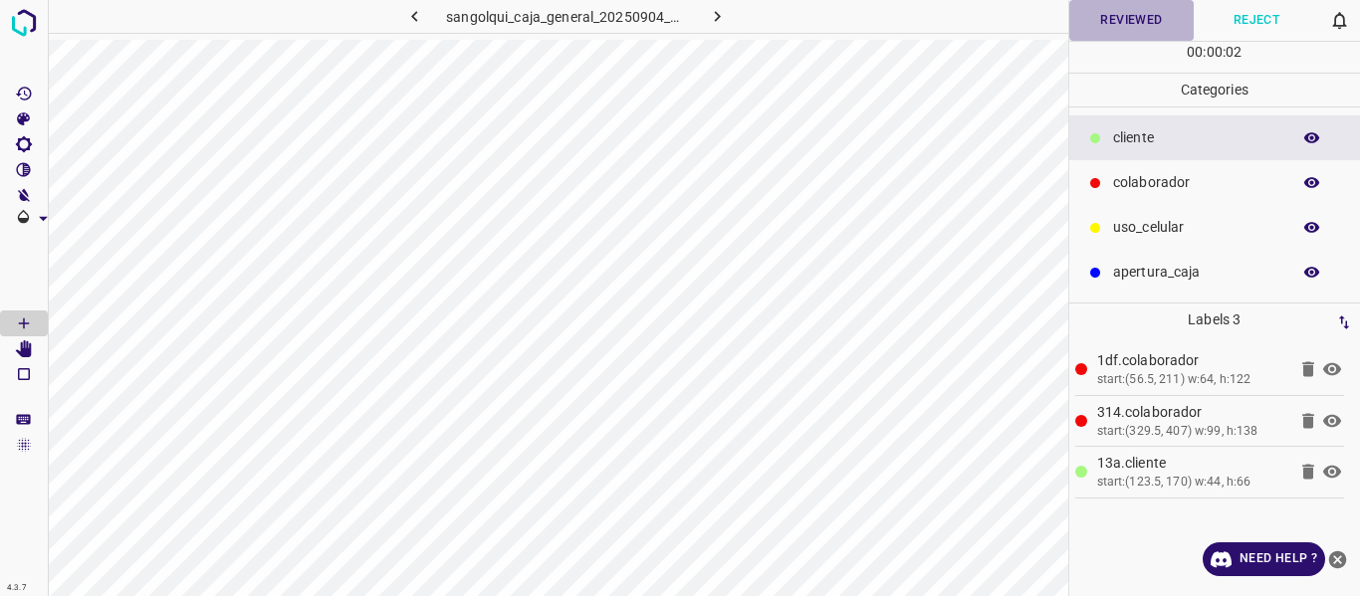
click at [1132, 14] on button "Reviewed" at bounding box center [1131, 20] width 125 height 41
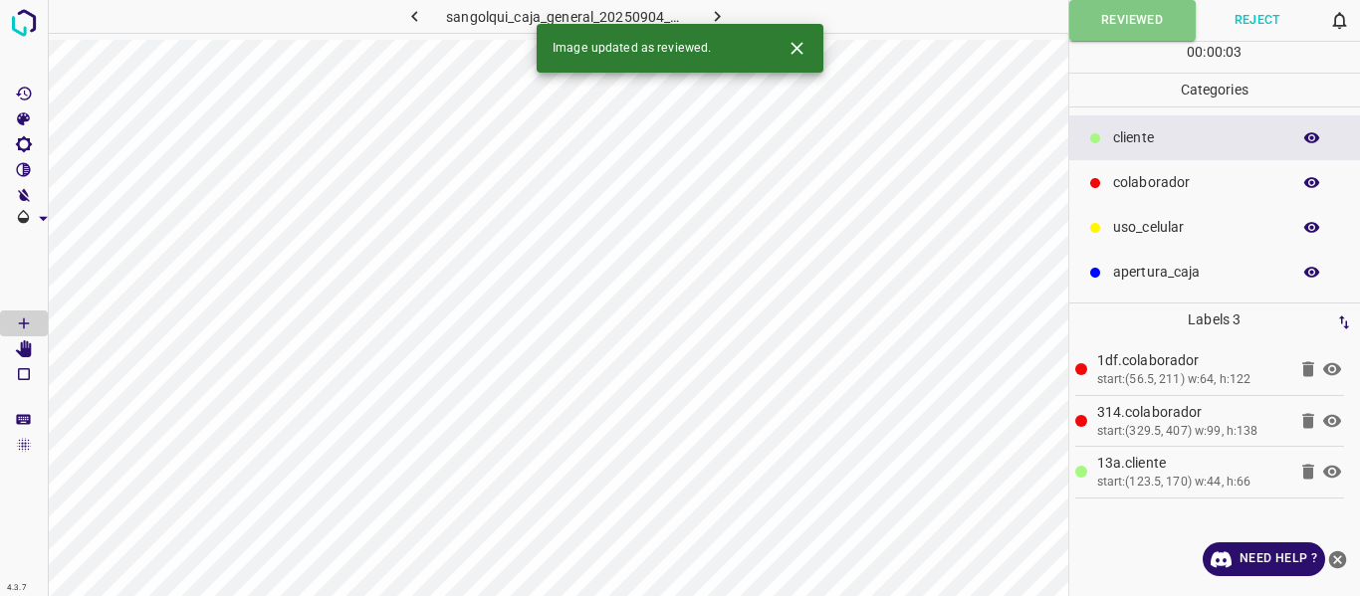
click at [715, 11] on icon "button" at bounding box center [717, 16] width 21 height 21
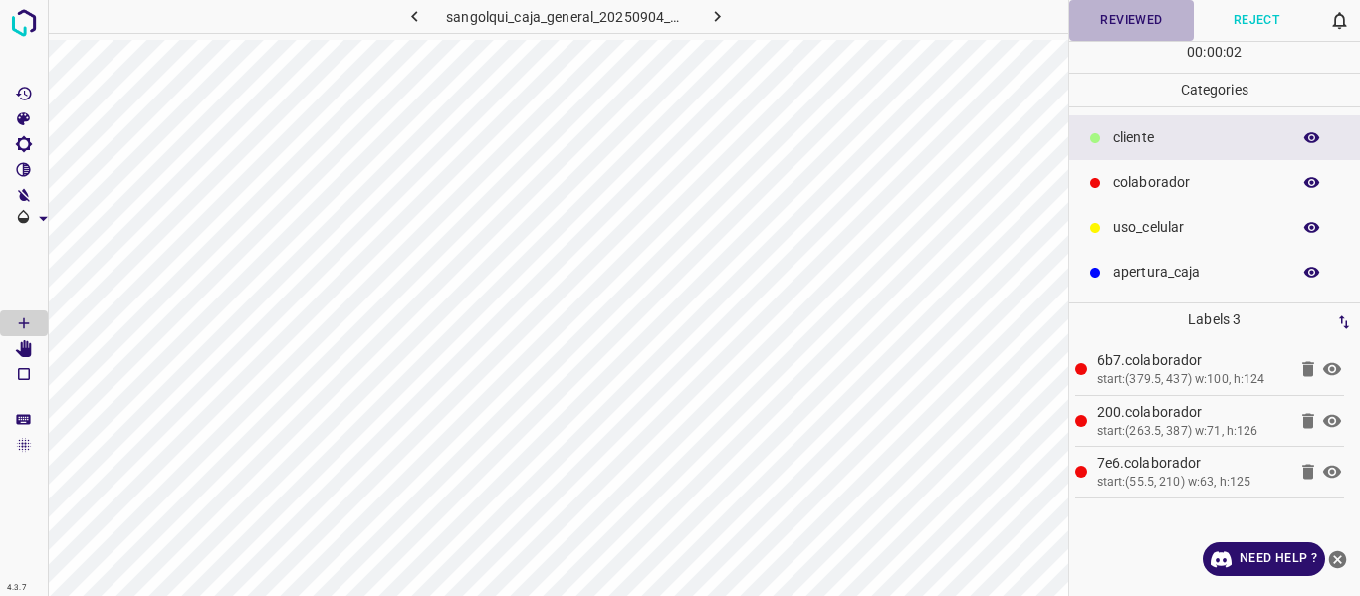
click at [1120, 15] on button "Reviewed" at bounding box center [1131, 20] width 125 height 41
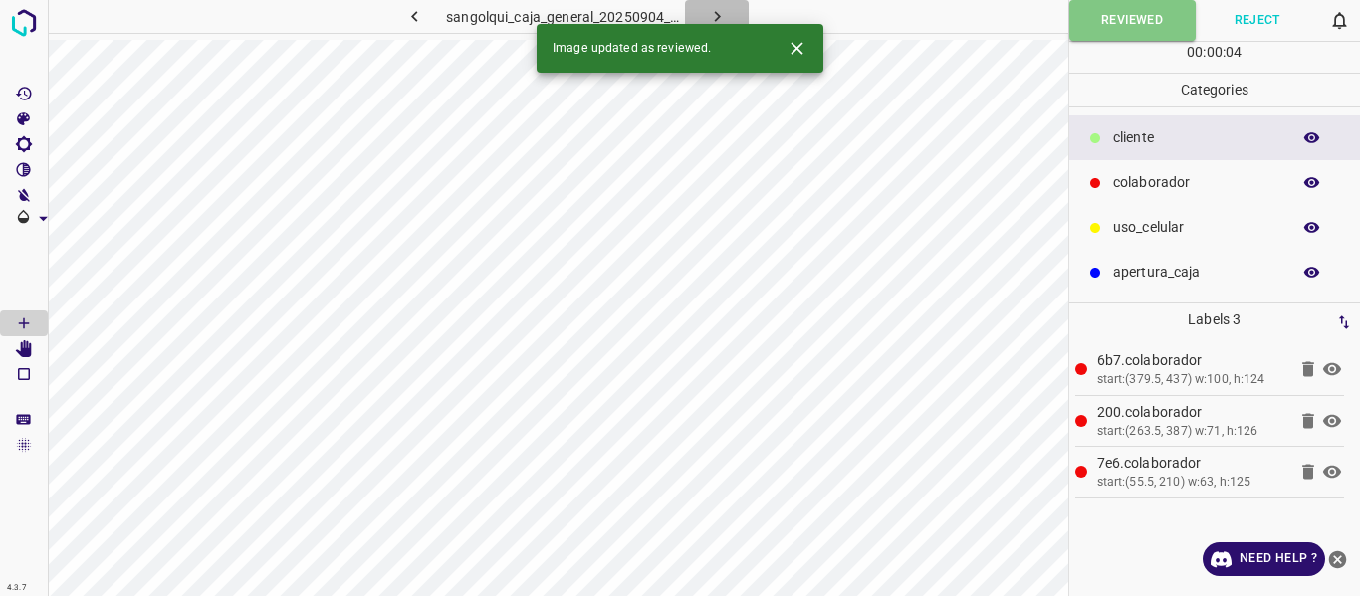
click at [715, 8] on icon "button" at bounding box center [717, 16] width 21 height 21
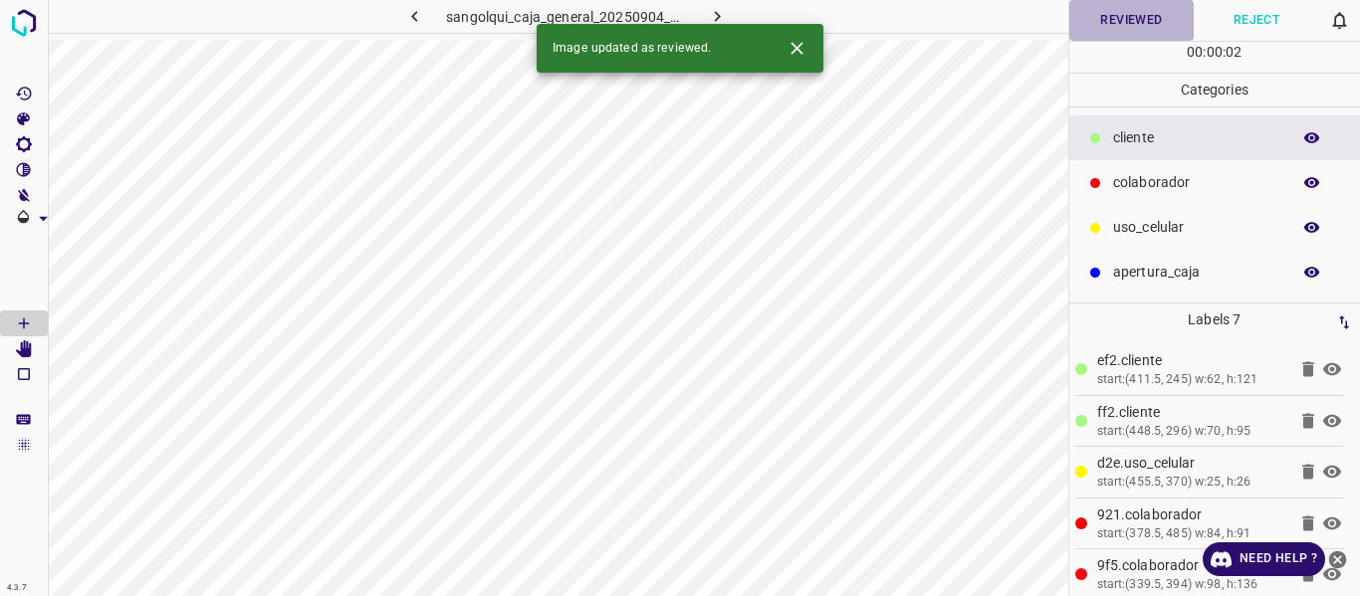
click at [1113, 16] on button "Reviewed" at bounding box center [1131, 20] width 125 height 41
click at [711, 15] on icon "button" at bounding box center [717, 16] width 21 height 21
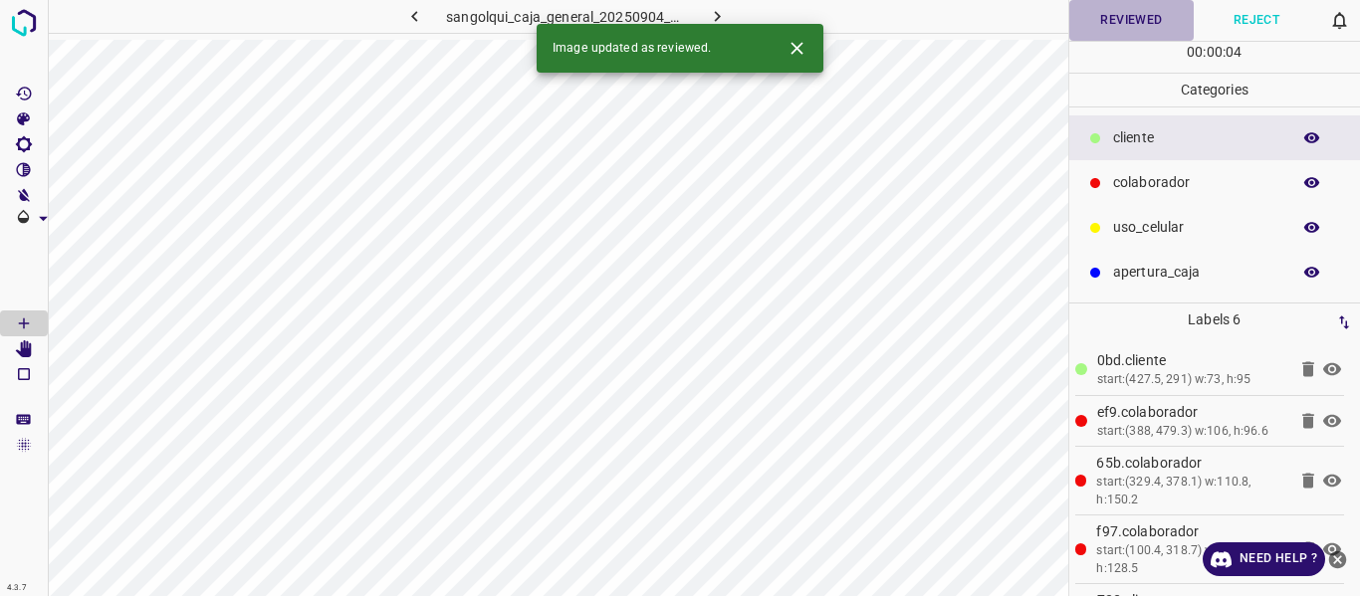
click at [1112, 25] on button "Reviewed" at bounding box center [1131, 20] width 125 height 41
click at [707, 12] on icon "button" at bounding box center [717, 16] width 21 height 21
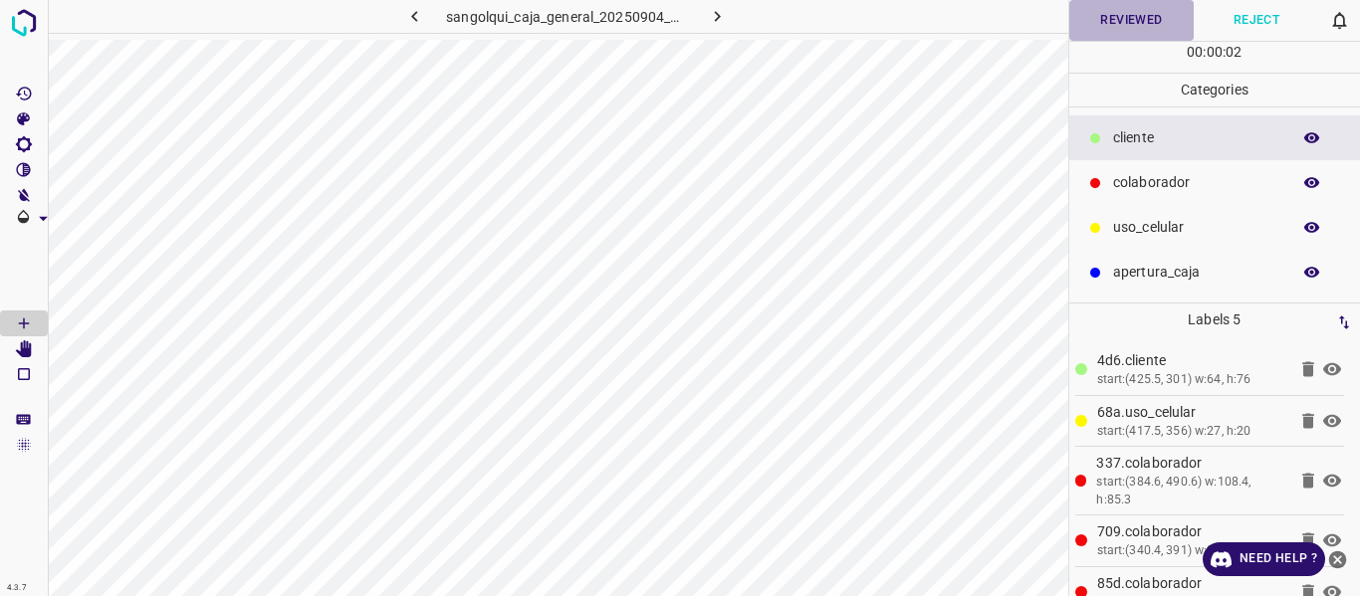
click at [1115, 21] on button "Reviewed" at bounding box center [1131, 20] width 125 height 41
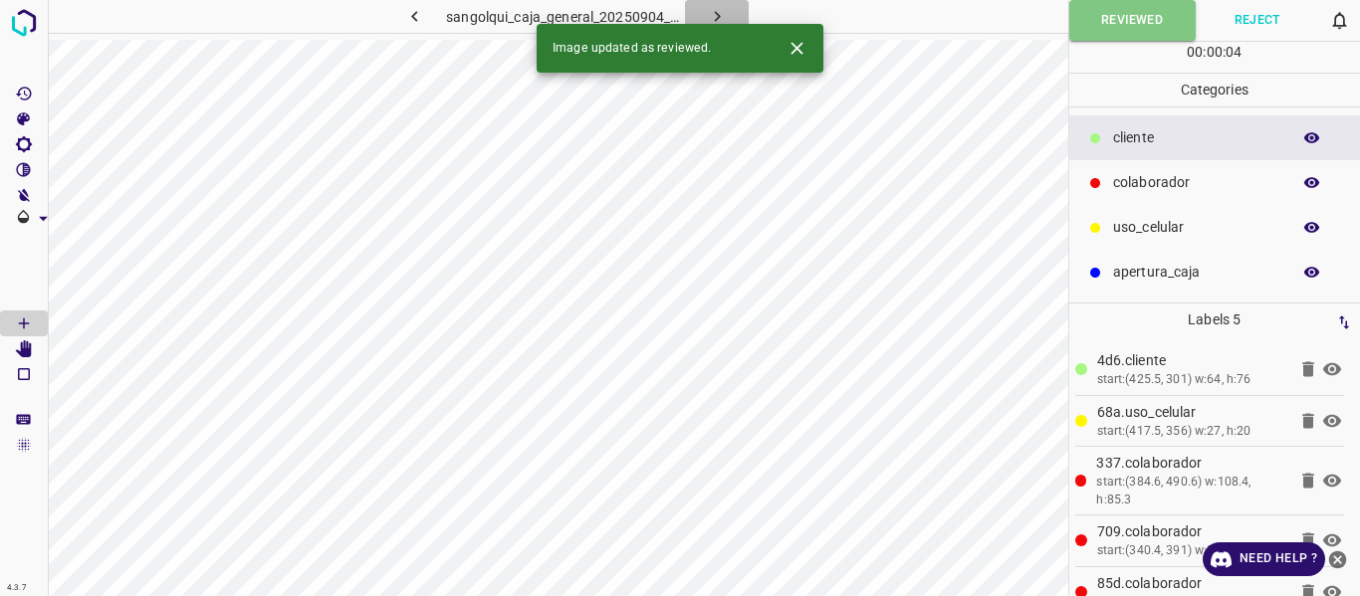
click at [720, 6] on icon "button" at bounding box center [717, 16] width 21 height 21
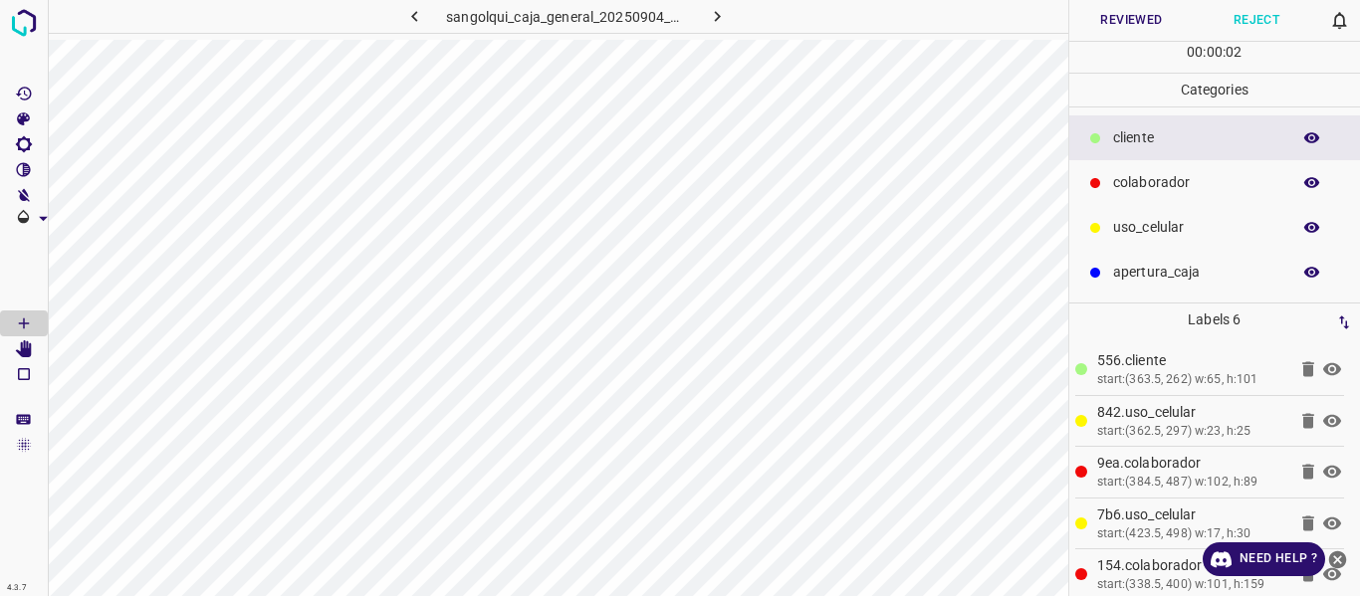
click at [1111, 20] on button "Reviewed" at bounding box center [1131, 20] width 125 height 41
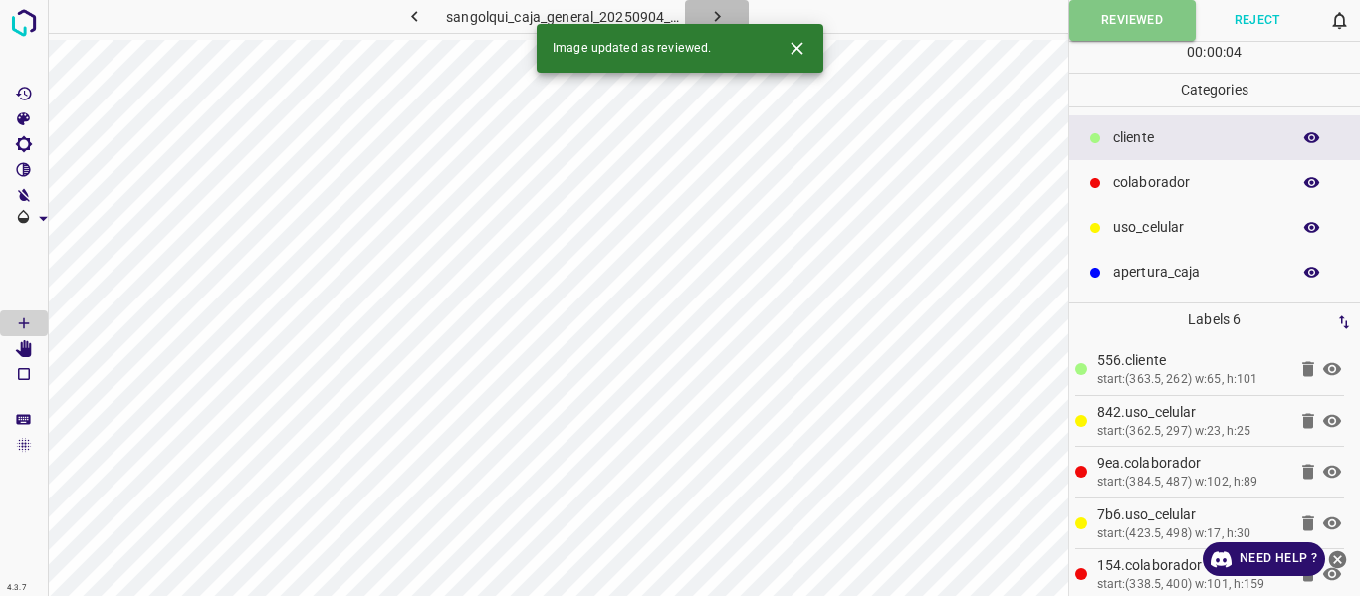
click at [719, 9] on icon "button" at bounding box center [717, 16] width 21 height 21
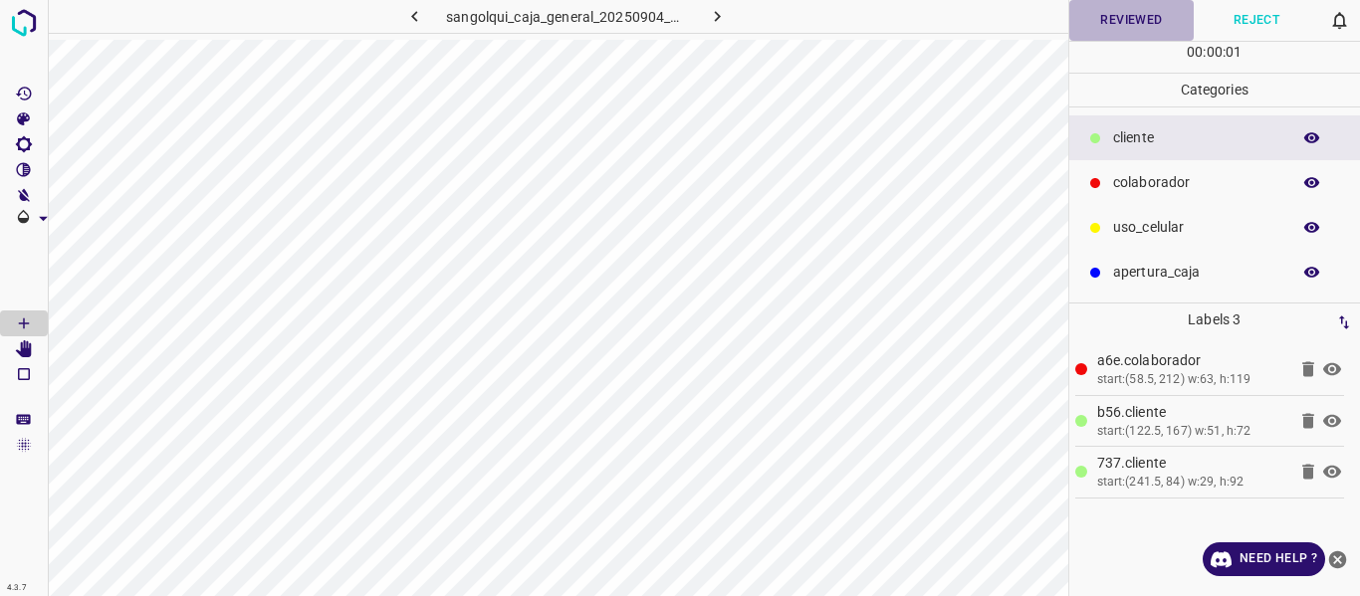
click at [1111, 14] on button "Reviewed" at bounding box center [1131, 20] width 125 height 41
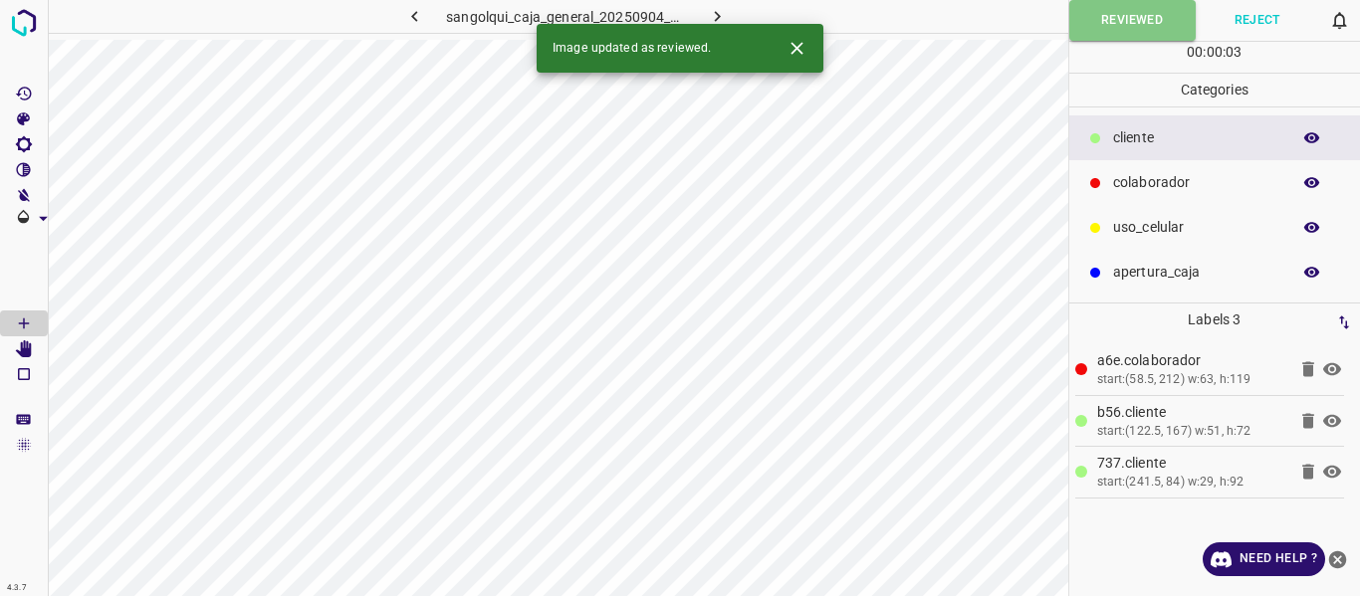
click at [716, 7] on icon "button" at bounding box center [717, 16] width 21 height 21
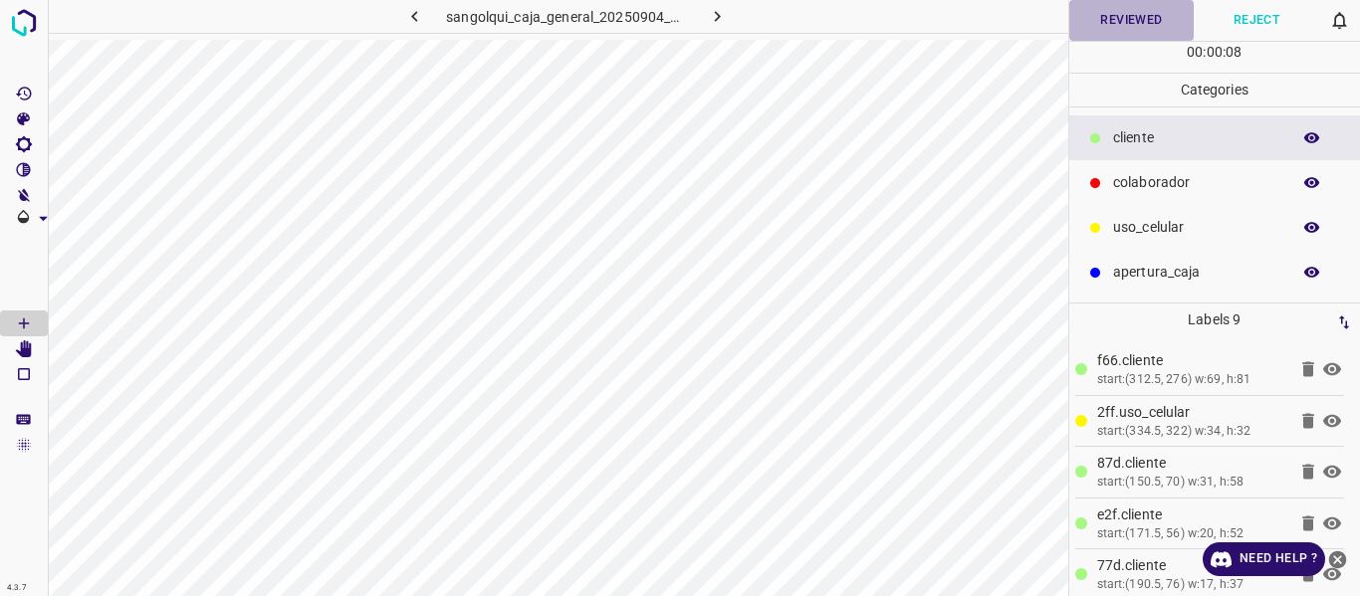
click at [1147, 23] on button "Reviewed" at bounding box center [1131, 20] width 125 height 41
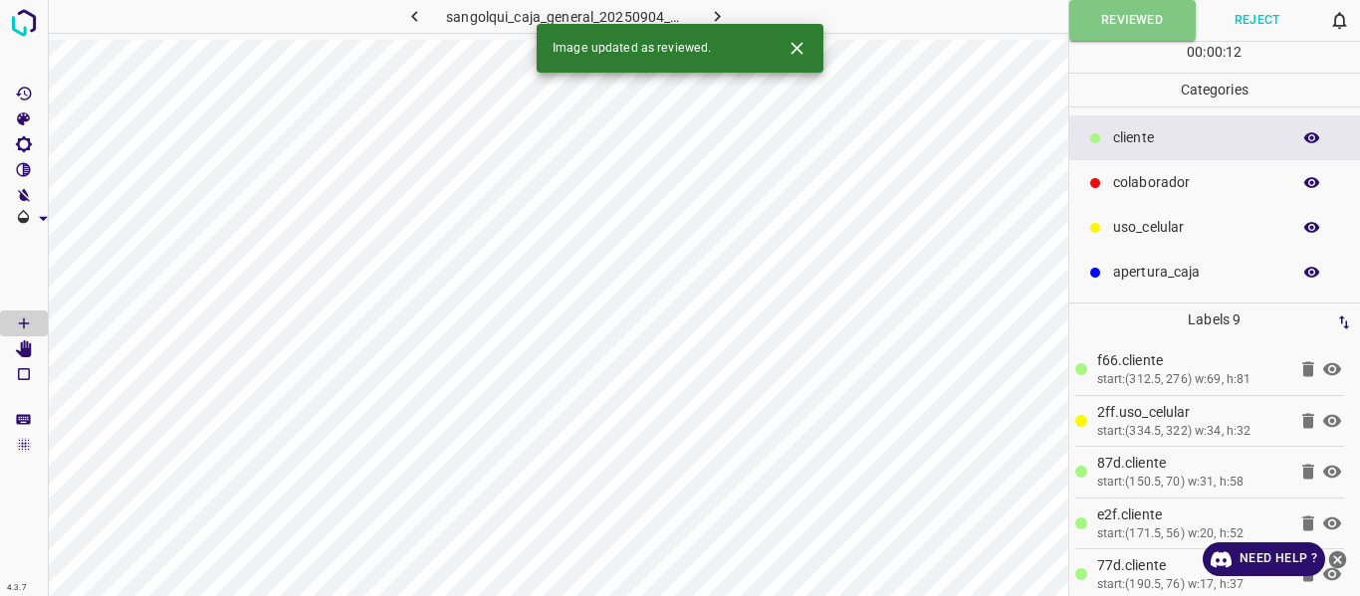
click at [1307, 180] on icon "button" at bounding box center [1312, 182] width 16 height 11
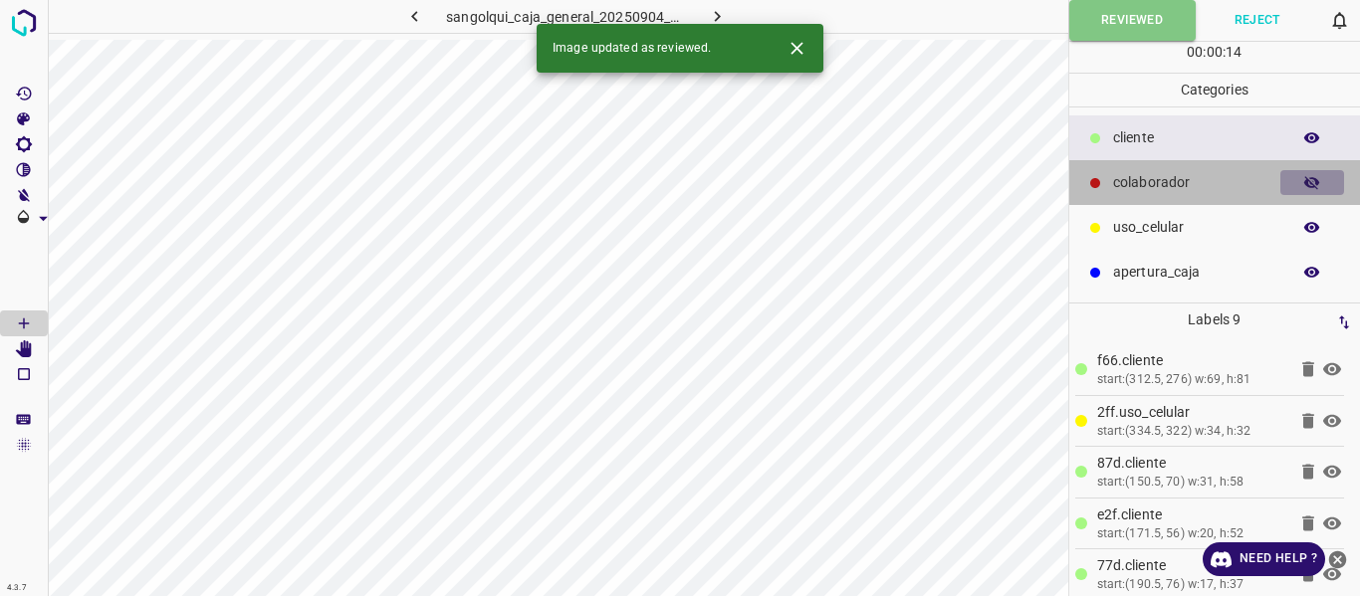
click at [1307, 180] on icon "button" at bounding box center [1312, 183] width 16 height 14
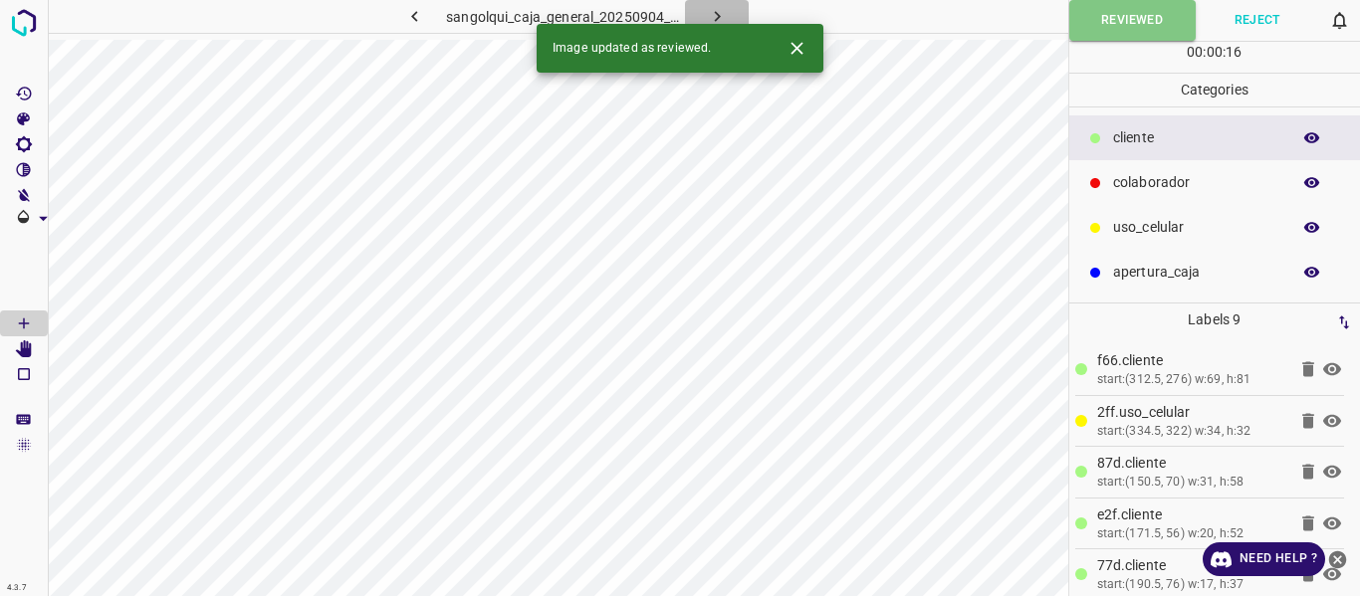
click at [705, 17] on button "button" at bounding box center [717, 16] width 64 height 33
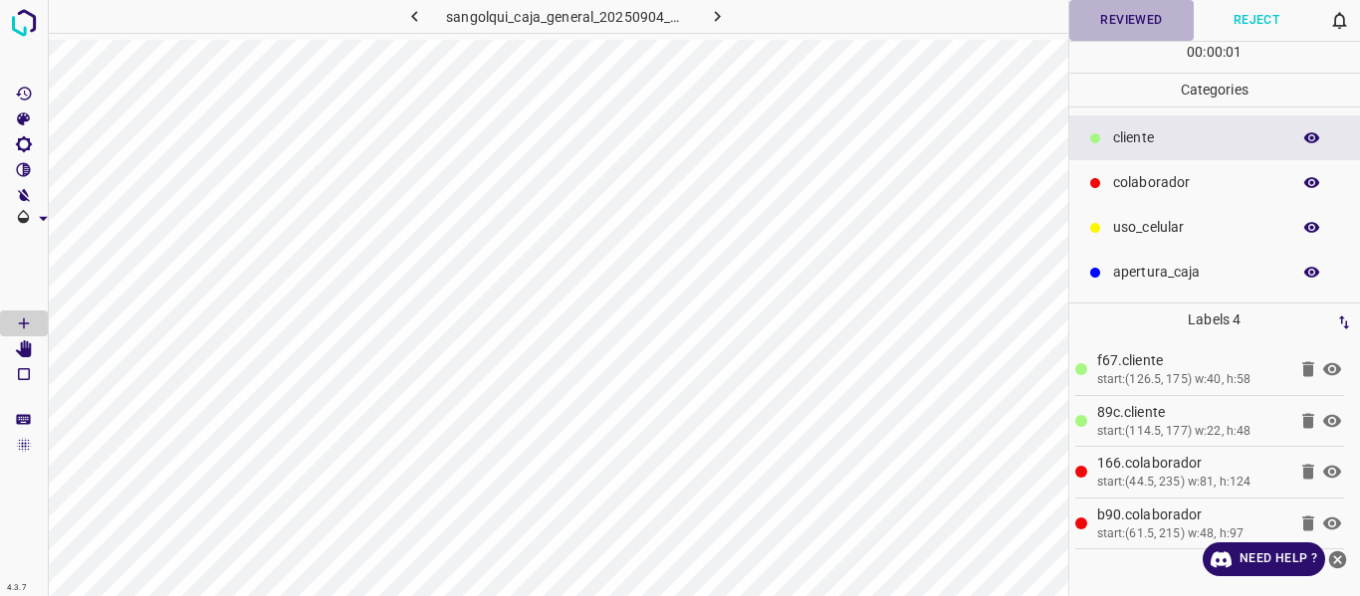
click at [1105, 12] on button "Reviewed" at bounding box center [1131, 20] width 125 height 41
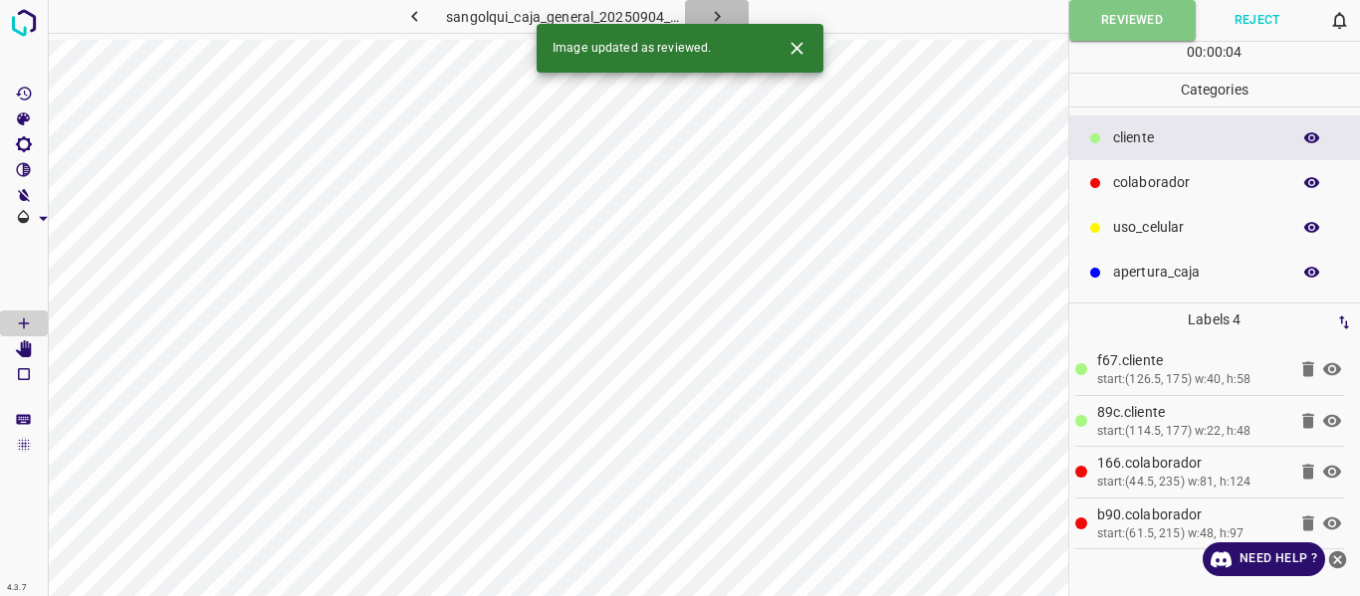
drag, startPoint x: 711, startPoint y: 9, endPoint x: 722, endPoint y: 18, distance: 14.2
click at [712, 9] on icon "button" at bounding box center [717, 16] width 21 height 21
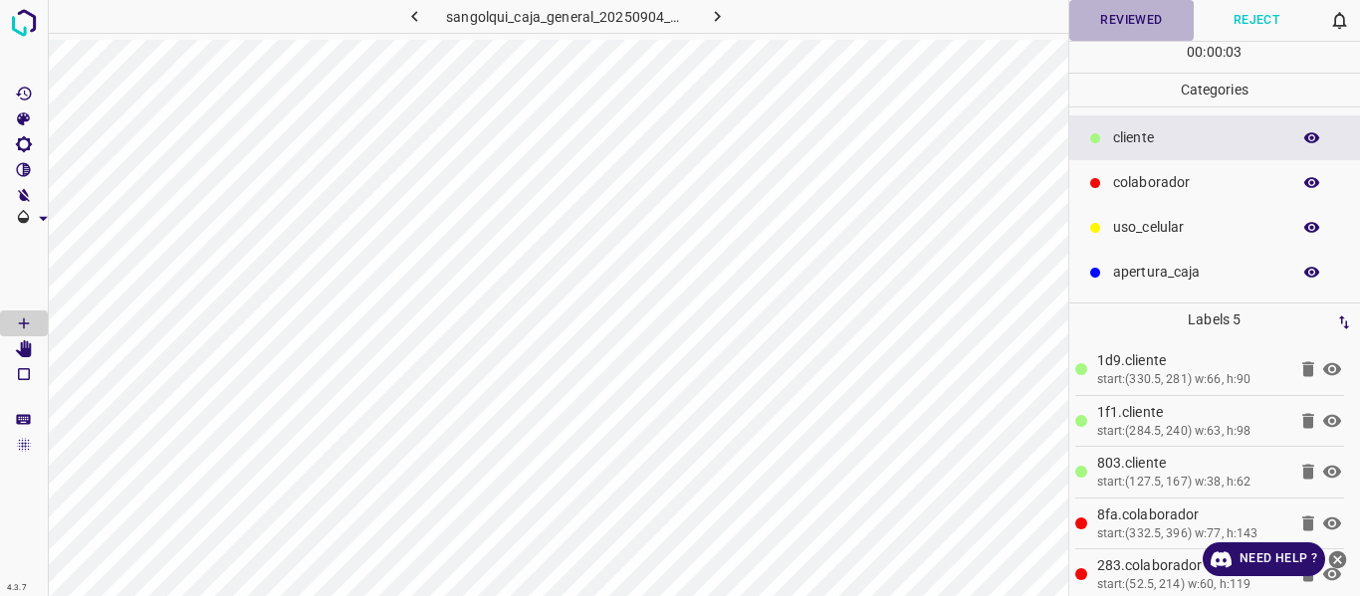
click at [1087, 16] on button "Reviewed" at bounding box center [1131, 20] width 125 height 41
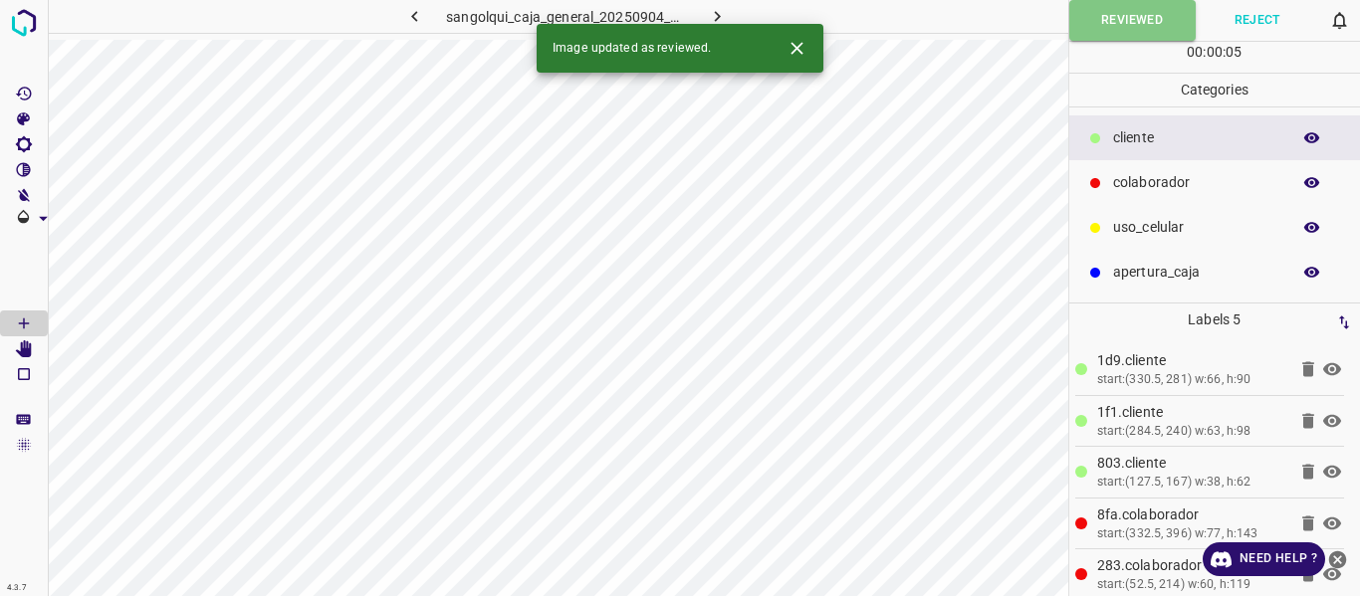
drag, startPoint x: 708, startPoint y: 8, endPoint x: 772, endPoint y: 42, distance: 72.2
click at [709, 7] on icon "button" at bounding box center [717, 16] width 21 height 21
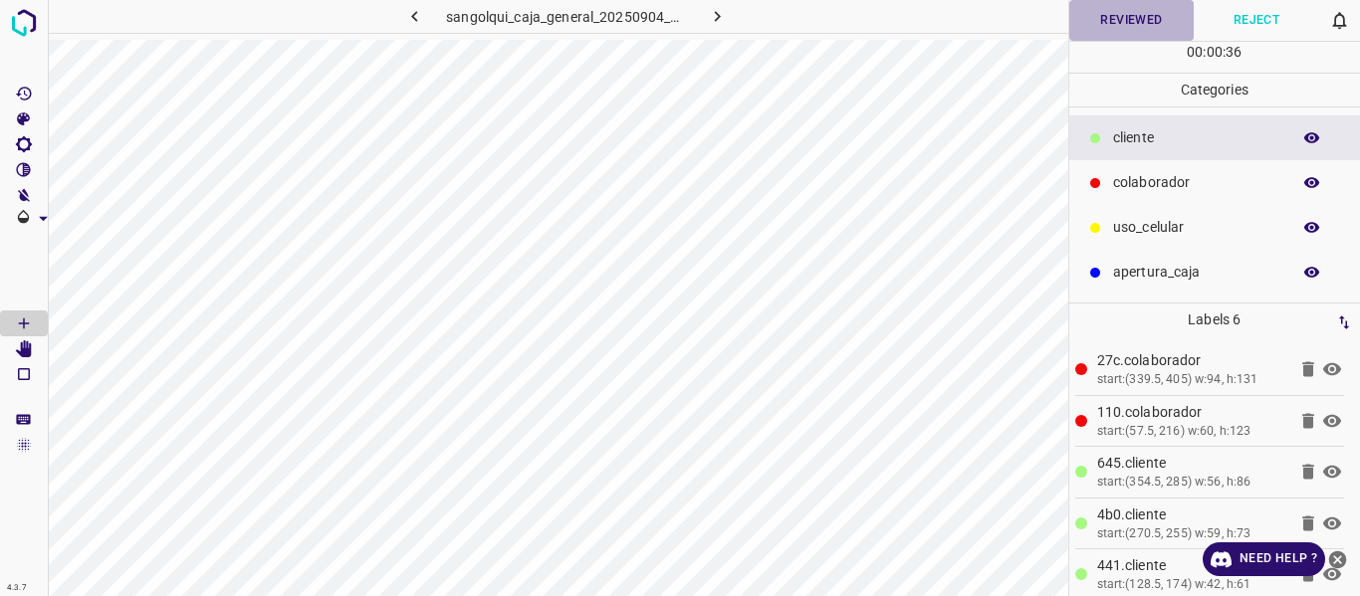
click at [1093, 15] on button "Reviewed" at bounding box center [1131, 20] width 125 height 41
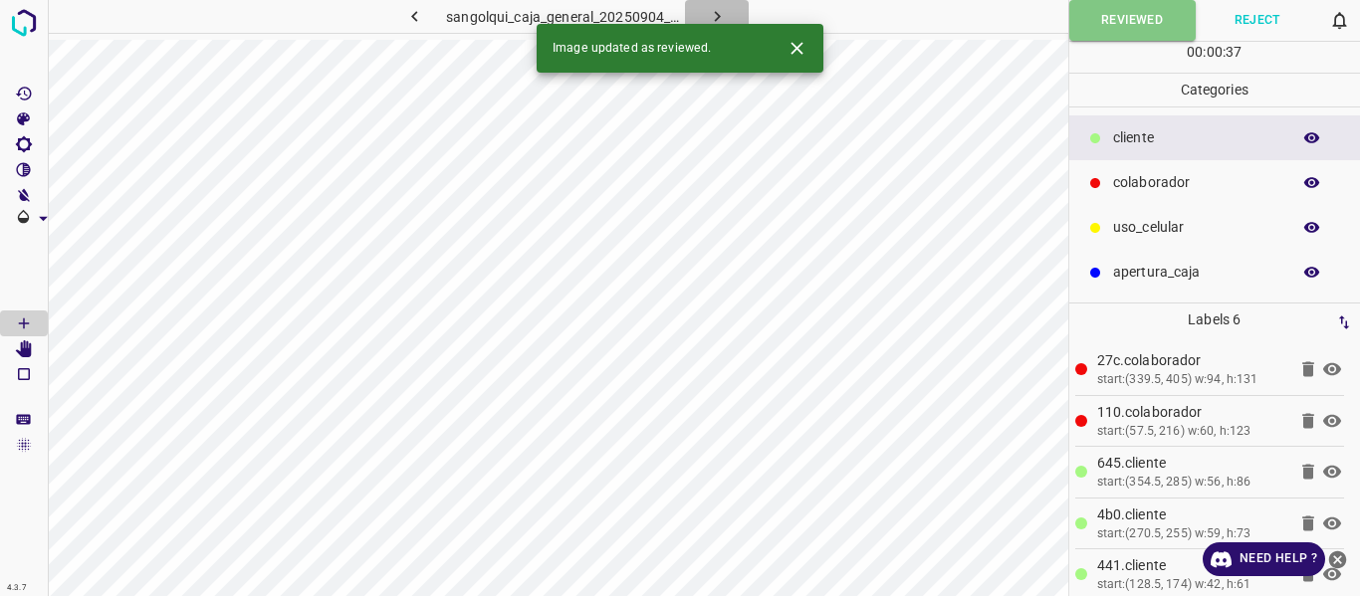
click at [714, 13] on icon "button" at bounding box center [717, 16] width 21 height 21
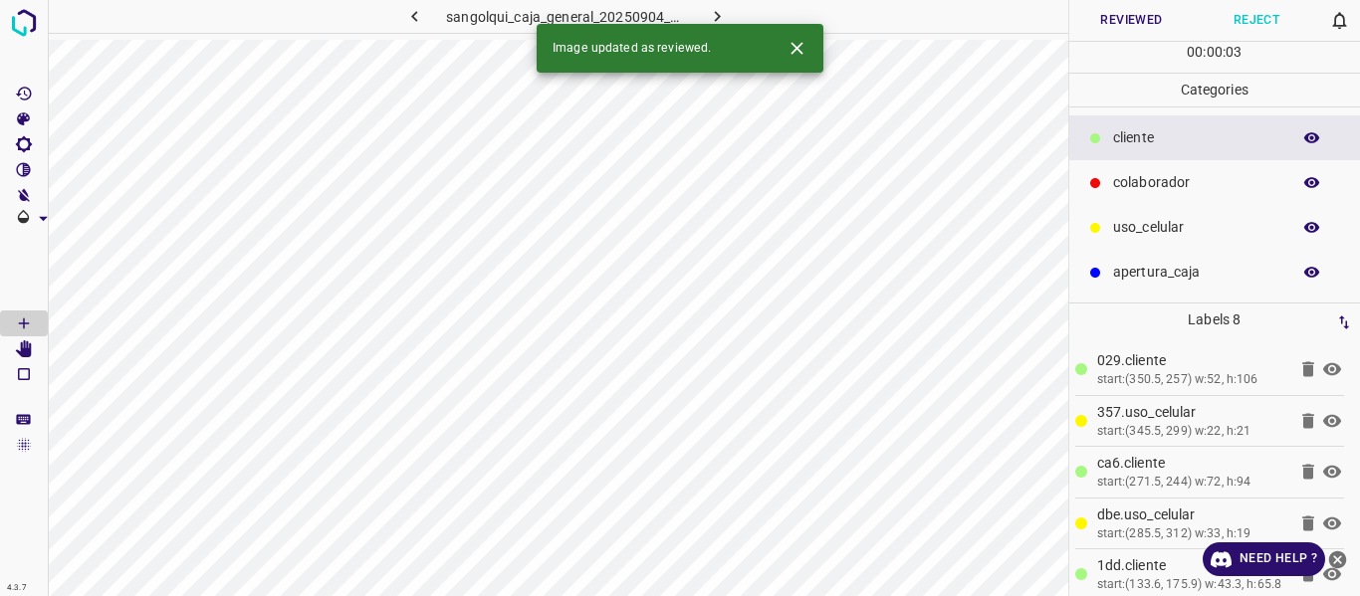
click at [1091, 15] on button "Reviewed" at bounding box center [1131, 20] width 125 height 41
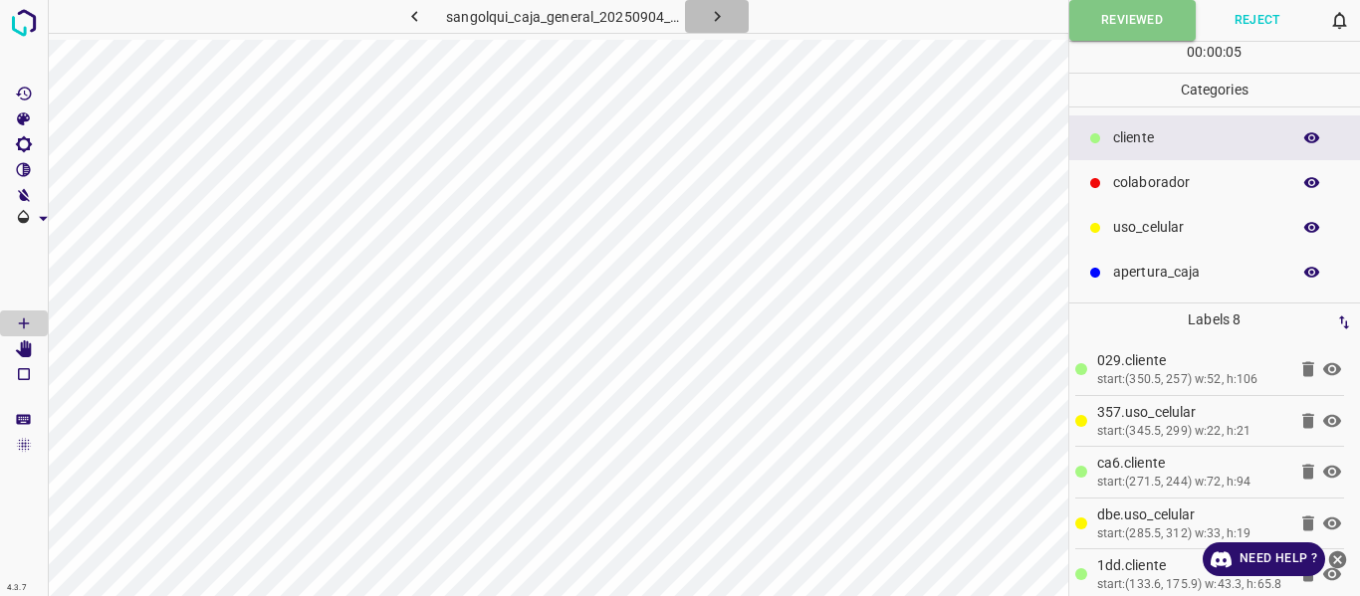
click at [716, 13] on icon "button" at bounding box center [717, 16] width 6 height 11
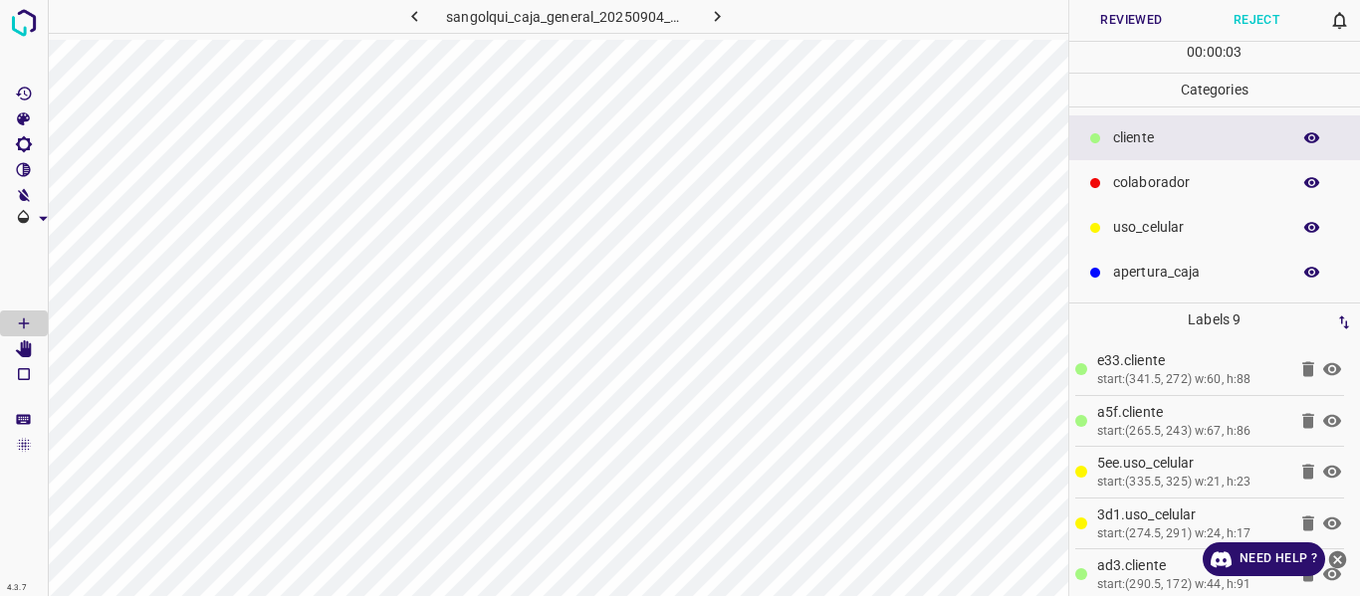
click at [1100, 13] on button "Reviewed" at bounding box center [1131, 20] width 125 height 41
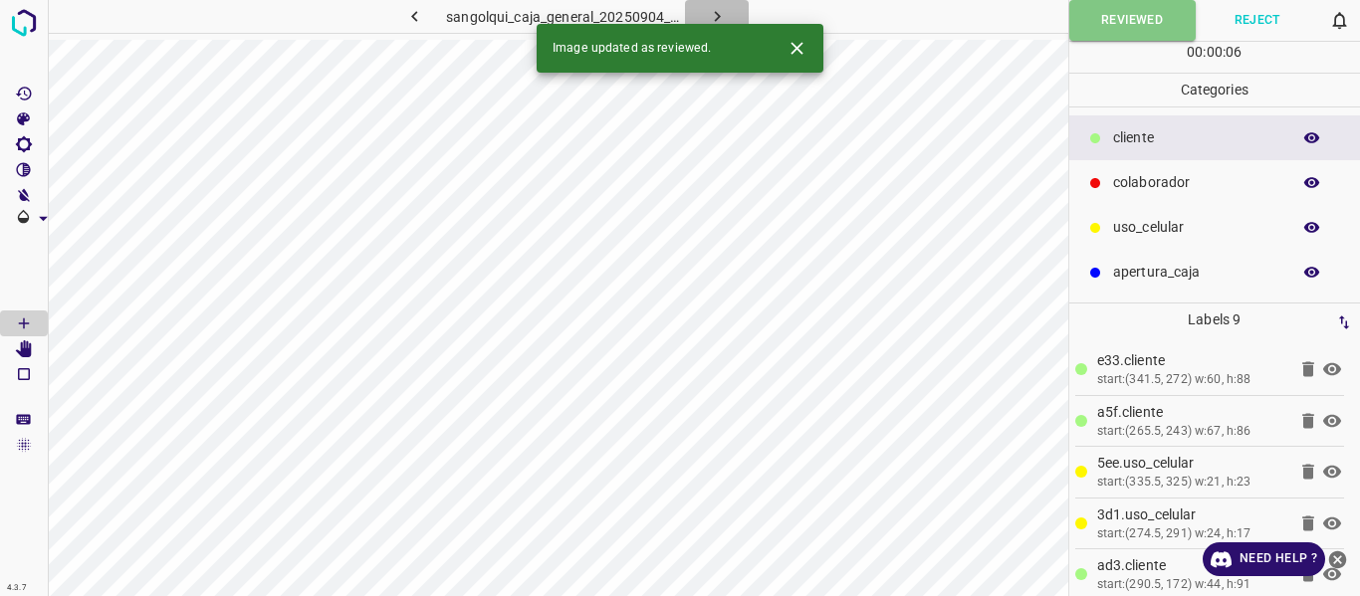
click at [710, 16] on icon "button" at bounding box center [717, 16] width 21 height 21
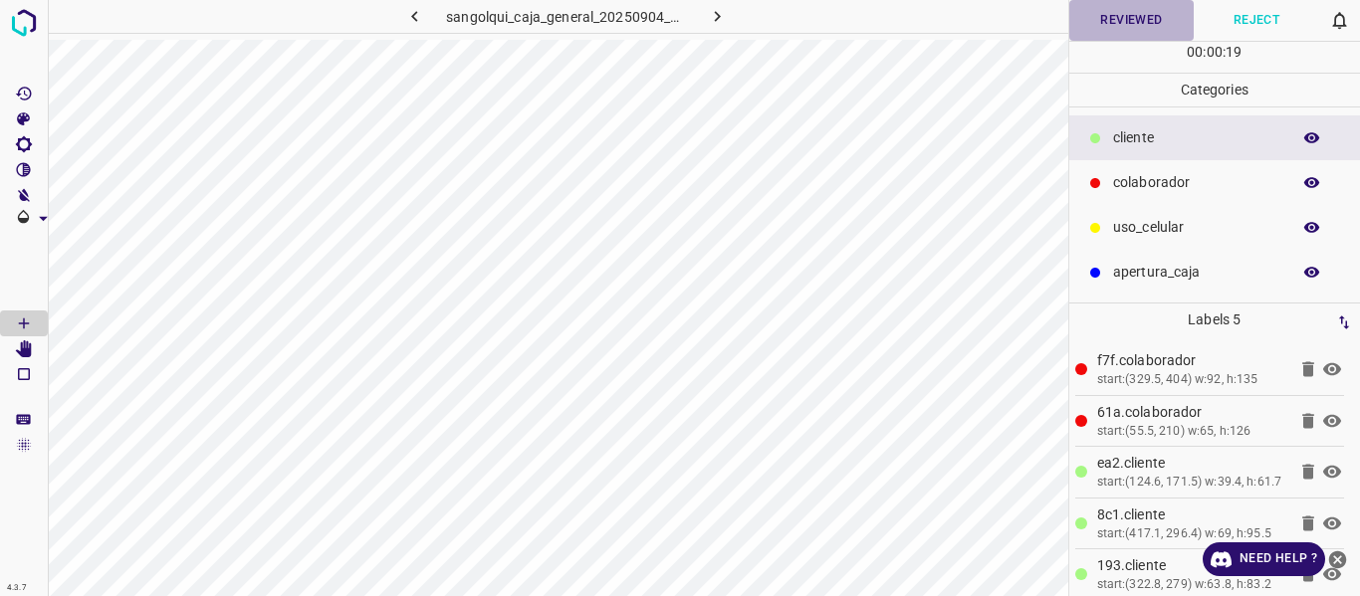
click at [1115, 22] on button "Reviewed" at bounding box center [1131, 20] width 125 height 41
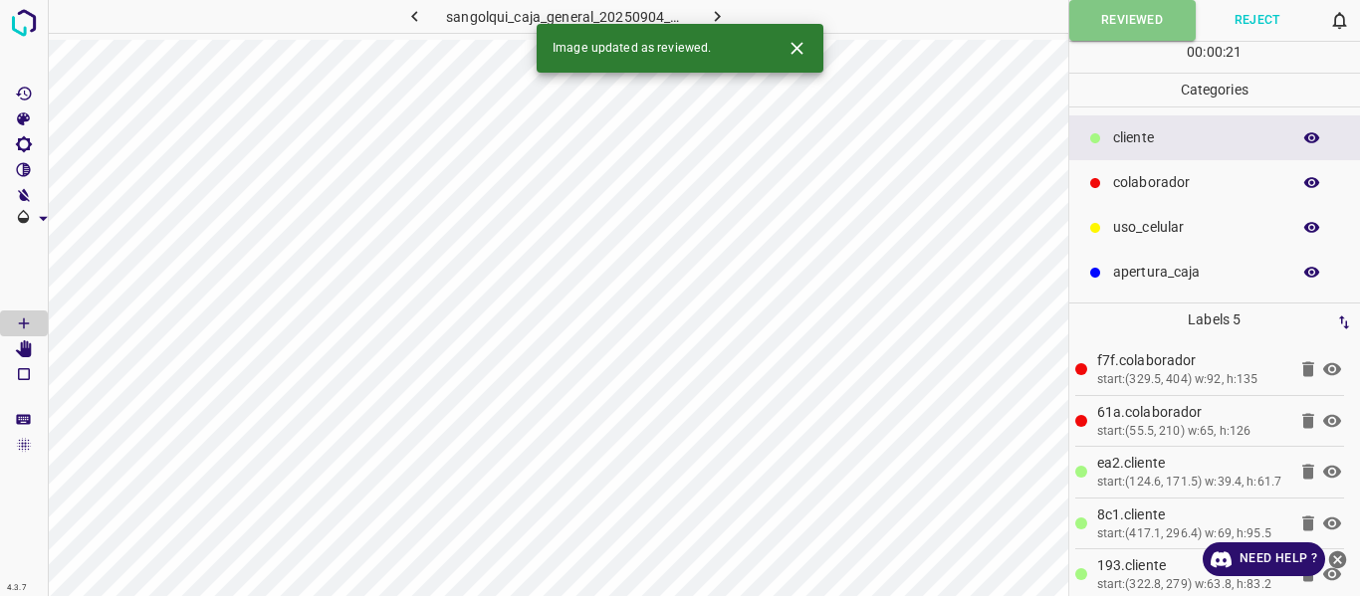
click at [716, 8] on icon "button" at bounding box center [717, 16] width 21 height 21
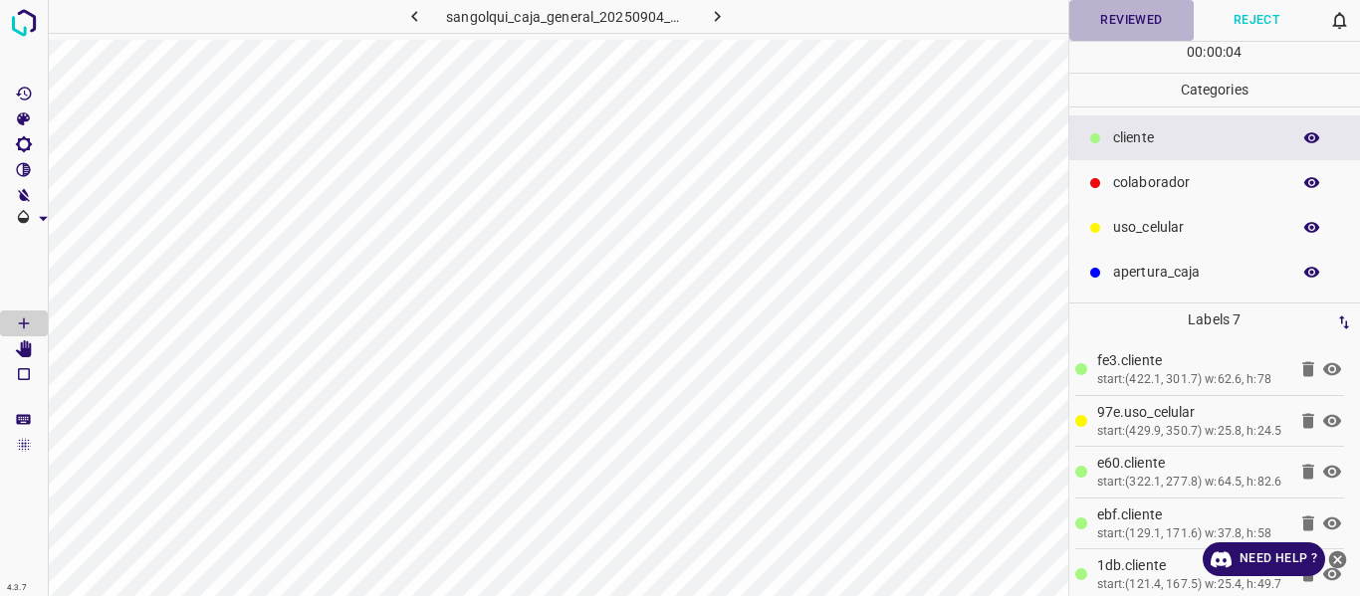
click at [1114, 23] on button "Reviewed" at bounding box center [1131, 20] width 125 height 41
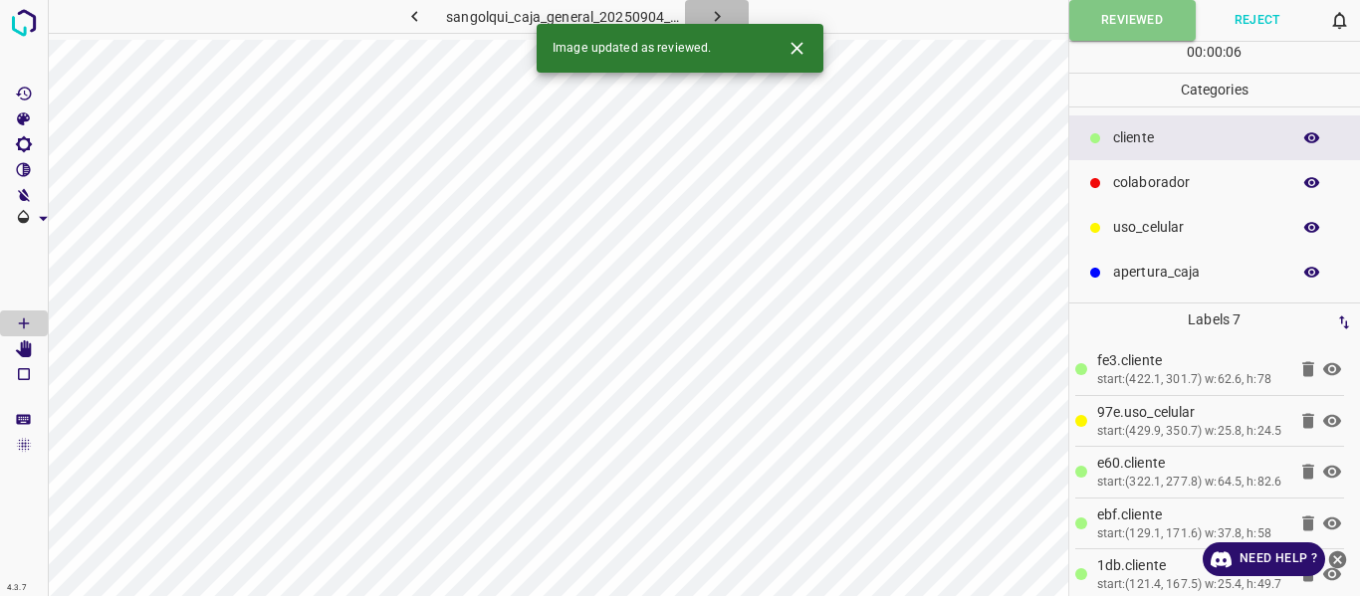
click at [713, 9] on icon "button" at bounding box center [717, 16] width 21 height 21
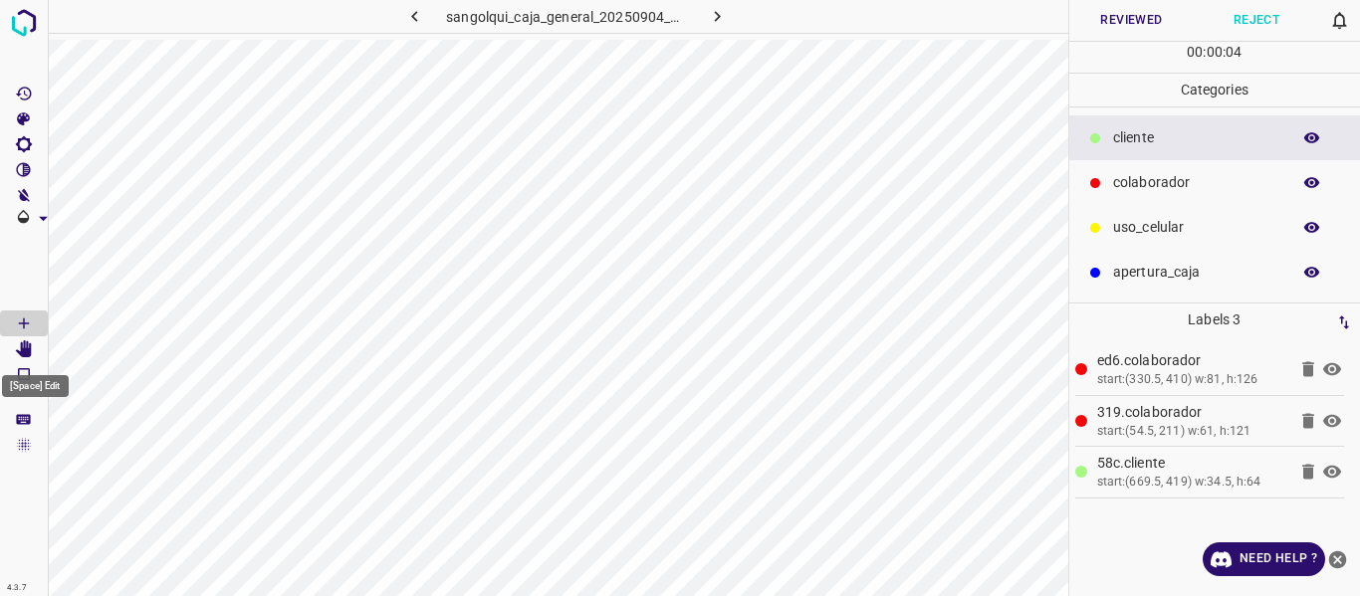
click at [13, 343] on Edit"] "[Space] Edit" at bounding box center [24, 350] width 48 height 26
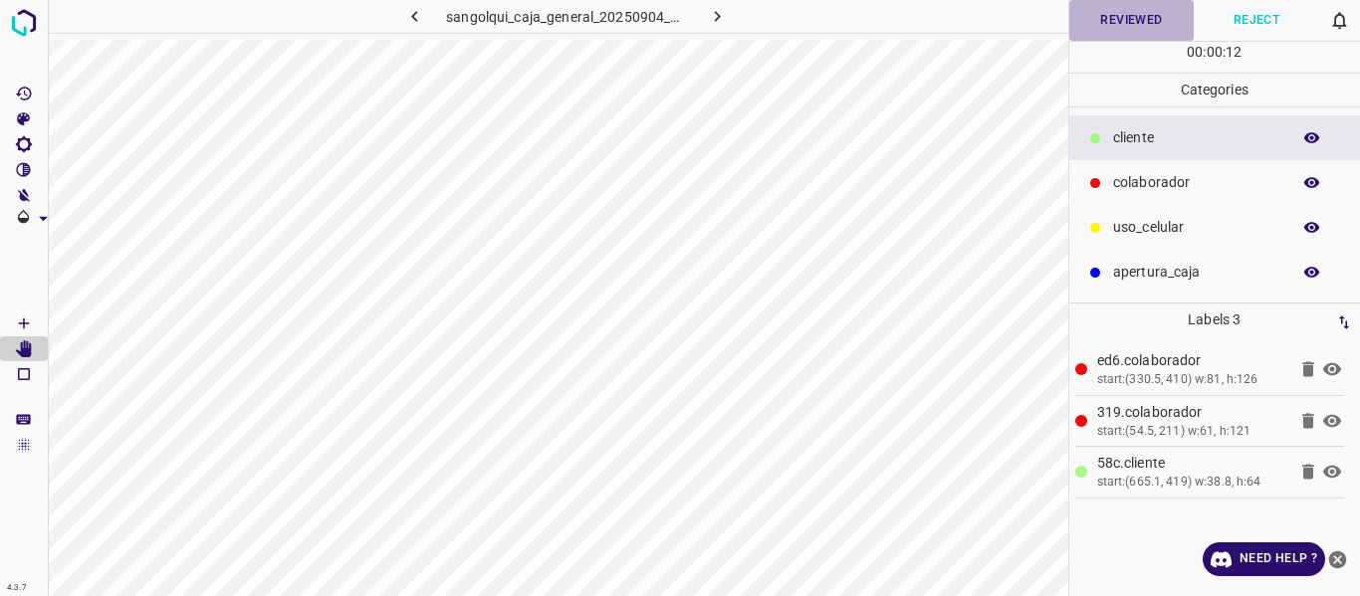
click at [1125, 20] on button "Reviewed" at bounding box center [1131, 20] width 125 height 41
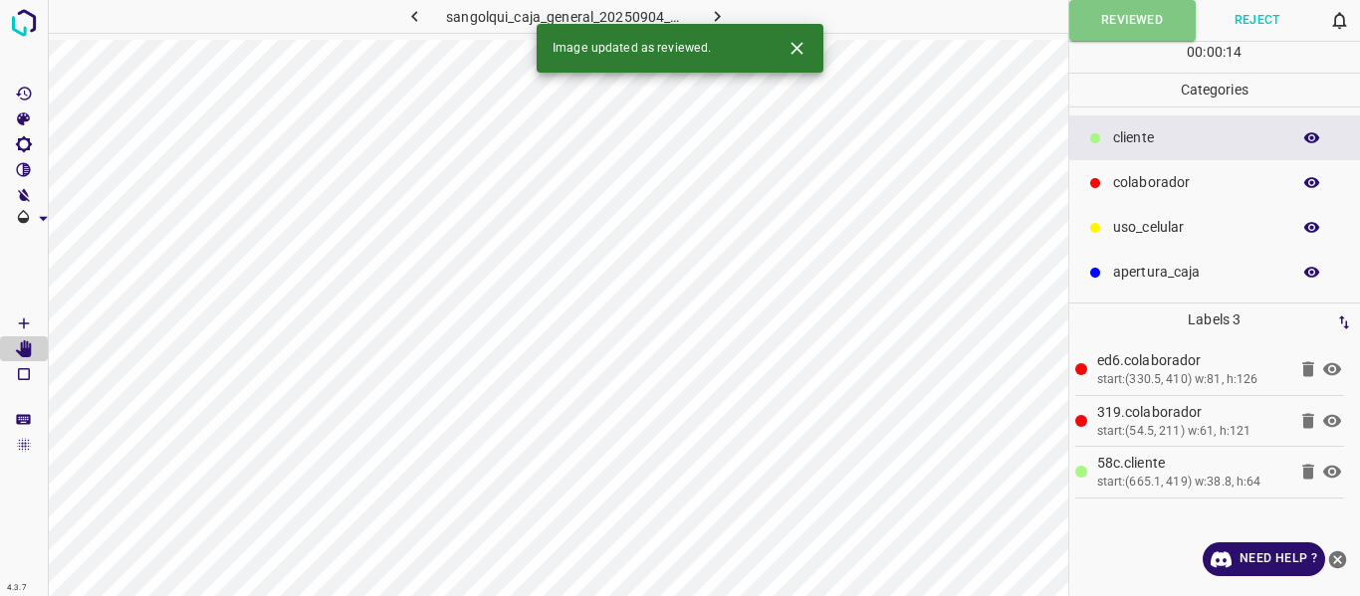
click at [729, 15] on button "button" at bounding box center [717, 16] width 64 height 33
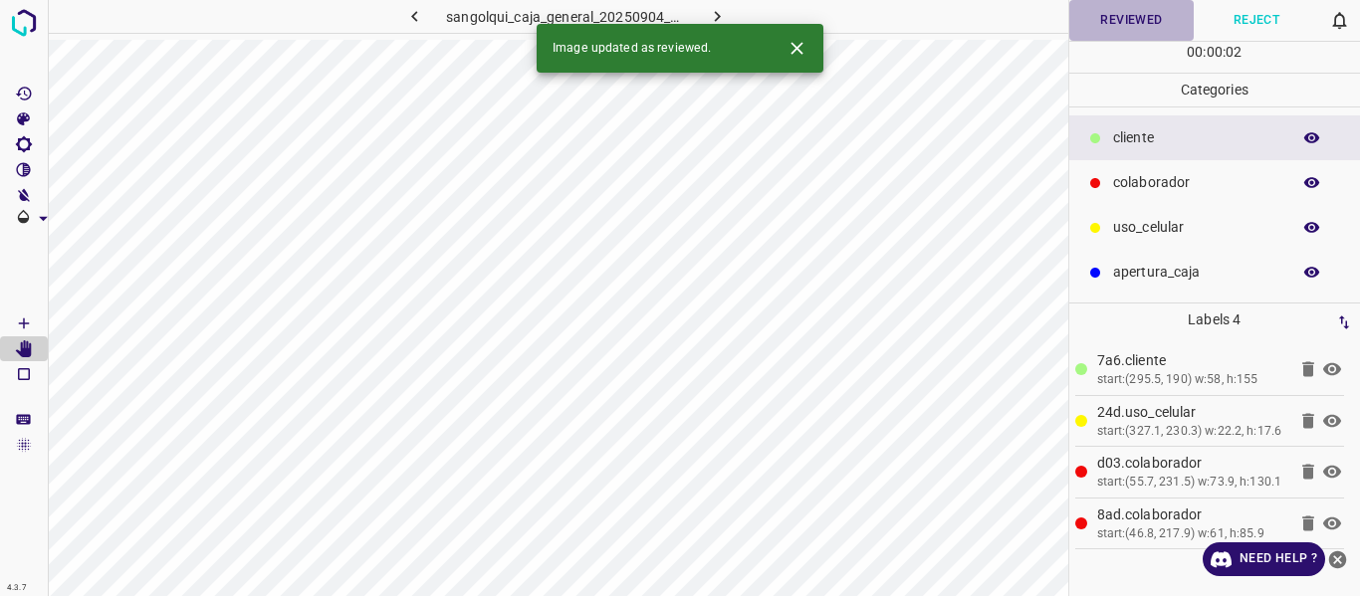
click at [1119, 18] on button "Reviewed" at bounding box center [1131, 20] width 125 height 41
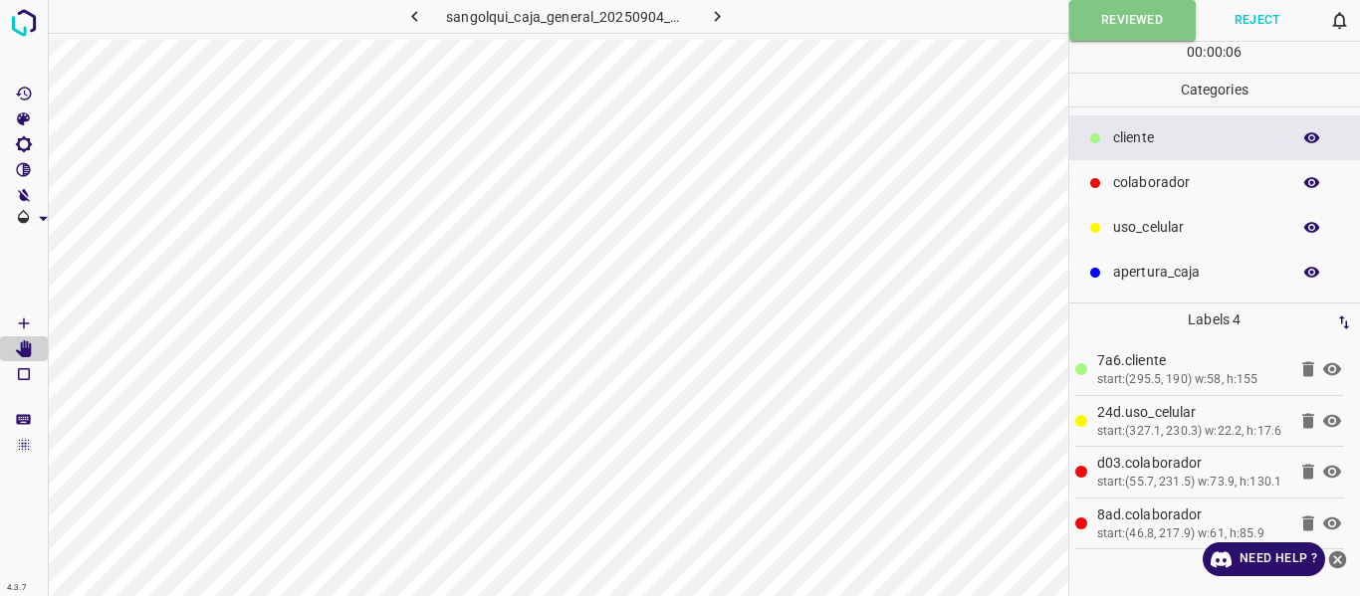
click at [707, 12] on icon "button" at bounding box center [717, 16] width 21 height 21
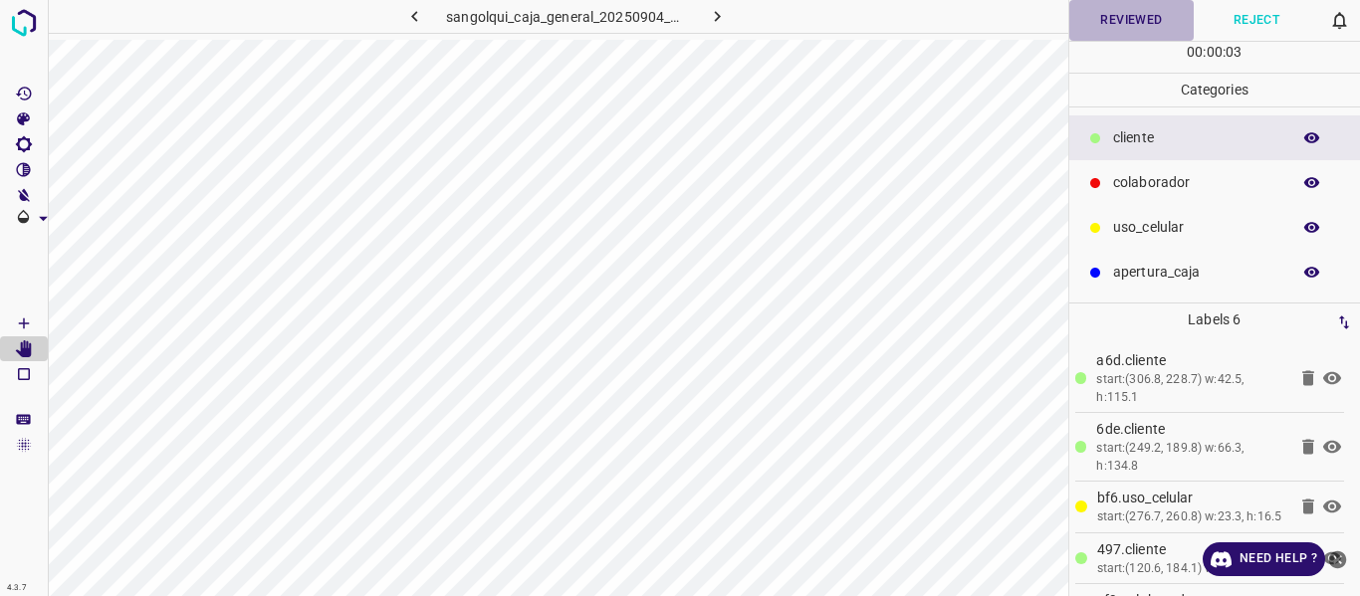
click at [1114, 21] on button "Reviewed" at bounding box center [1131, 20] width 125 height 41
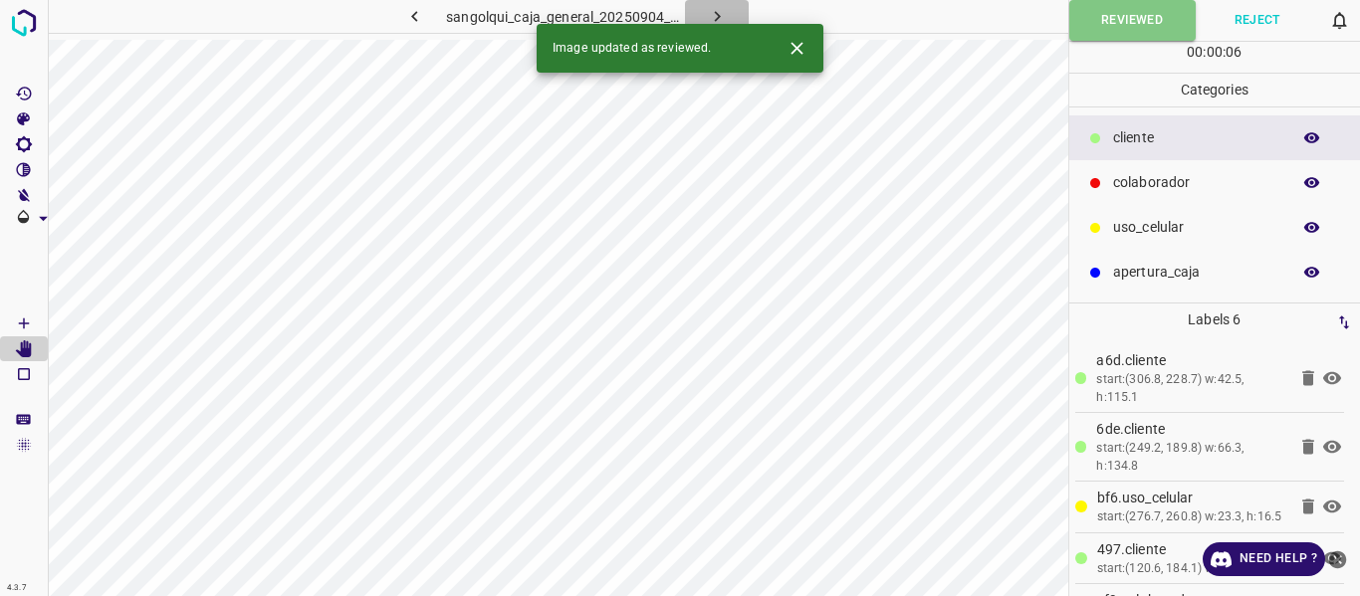
click at [711, 9] on icon "button" at bounding box center [717, 16] width 21 height 21
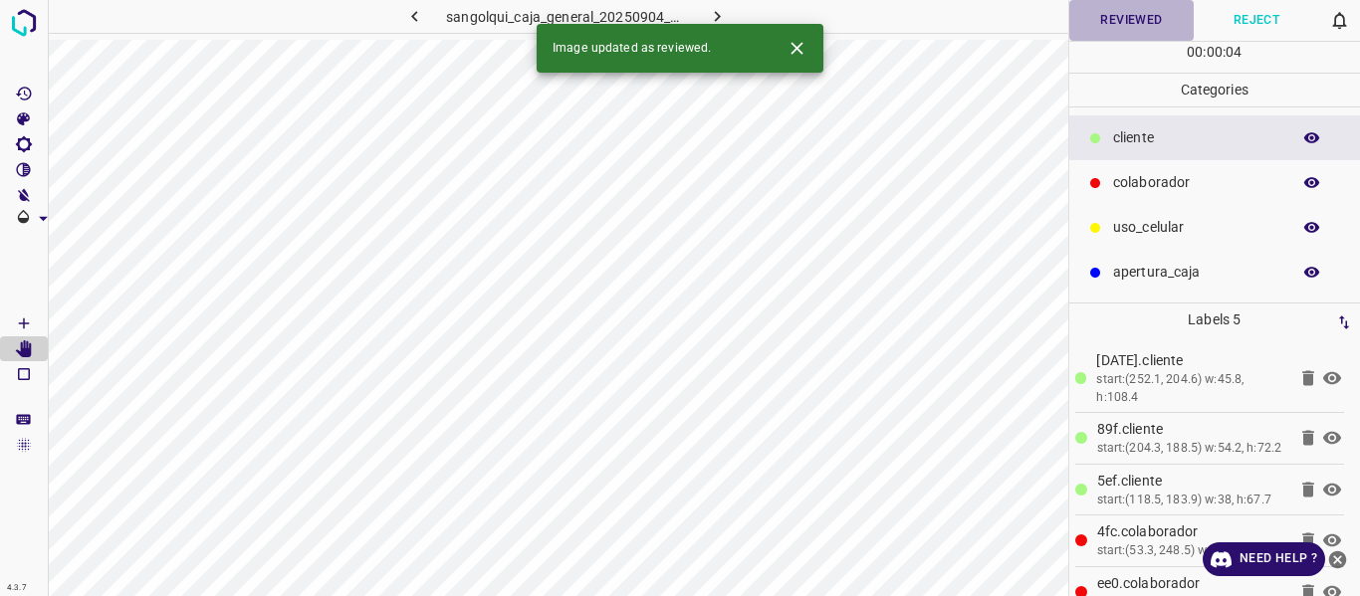
click at [1125, 30] on button "Reviewed" at bounding box center [1131, 20] width 125 height 41
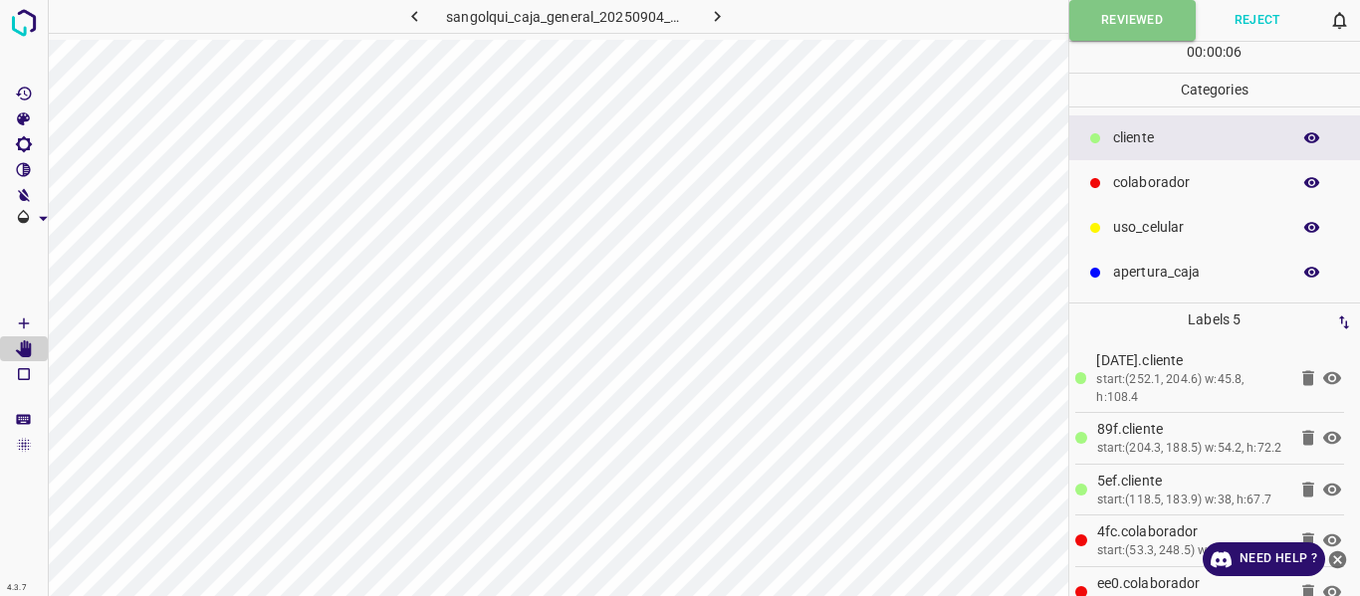
drag, startPoint x: 720, startPoint y: 14, endPoint x: 738, endPoint y: 38, distance: 29.9
click at [719, 14] on icon "button" at bounding box center [717, 16] width 21 height 21
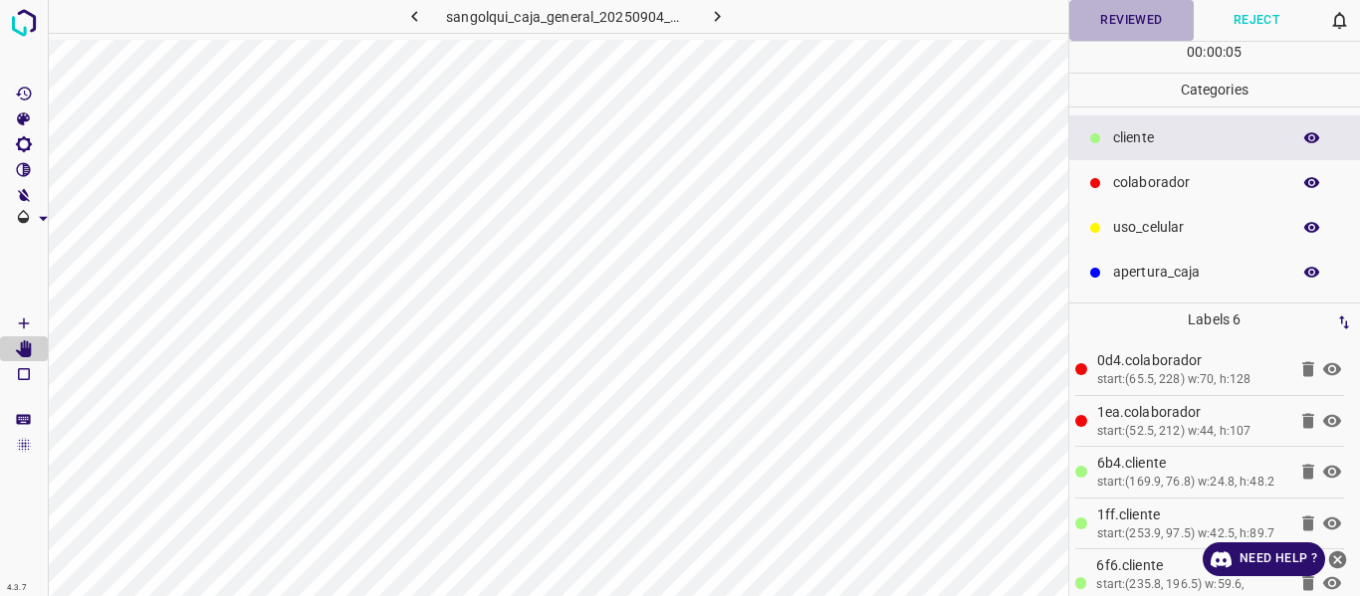
click at [1103, 28] on button "Reviewed" at bounding box center [1131, 20] width 125 height 41
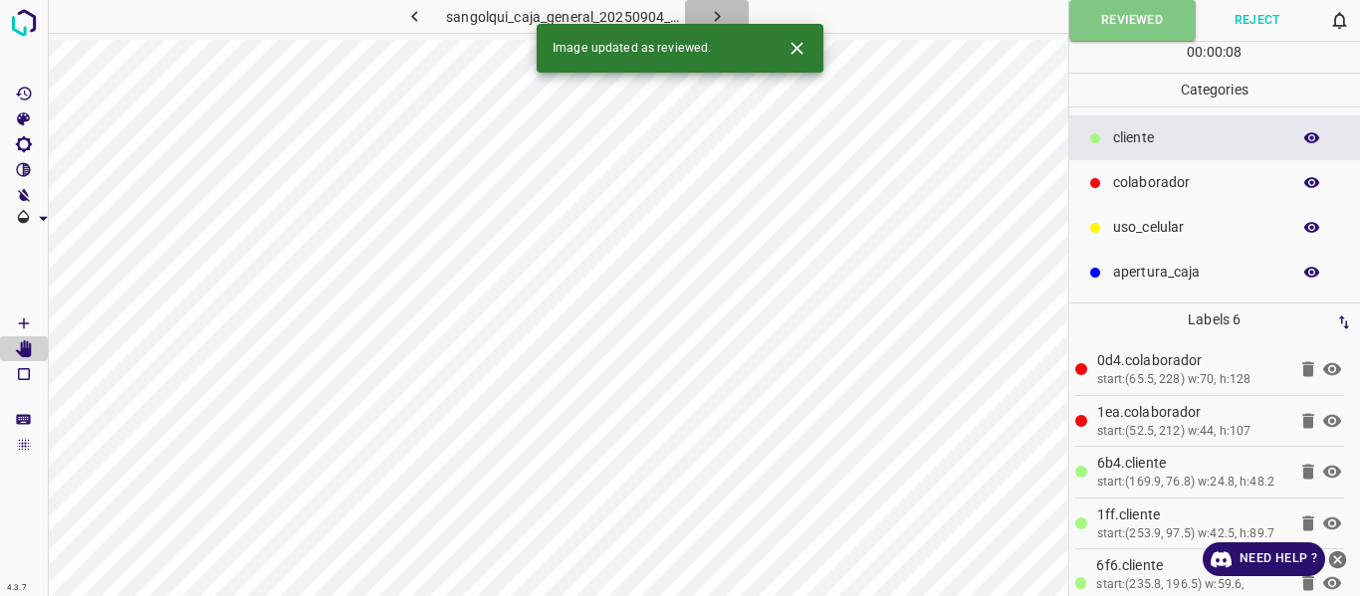
drag, startPoint x: 709, startPoint y: 3, endPoint x: 712, endPoint y: 19, distance: 16.2
click at [709, 9] on button "button" at bounding box center [717, 16] width 64 height 33
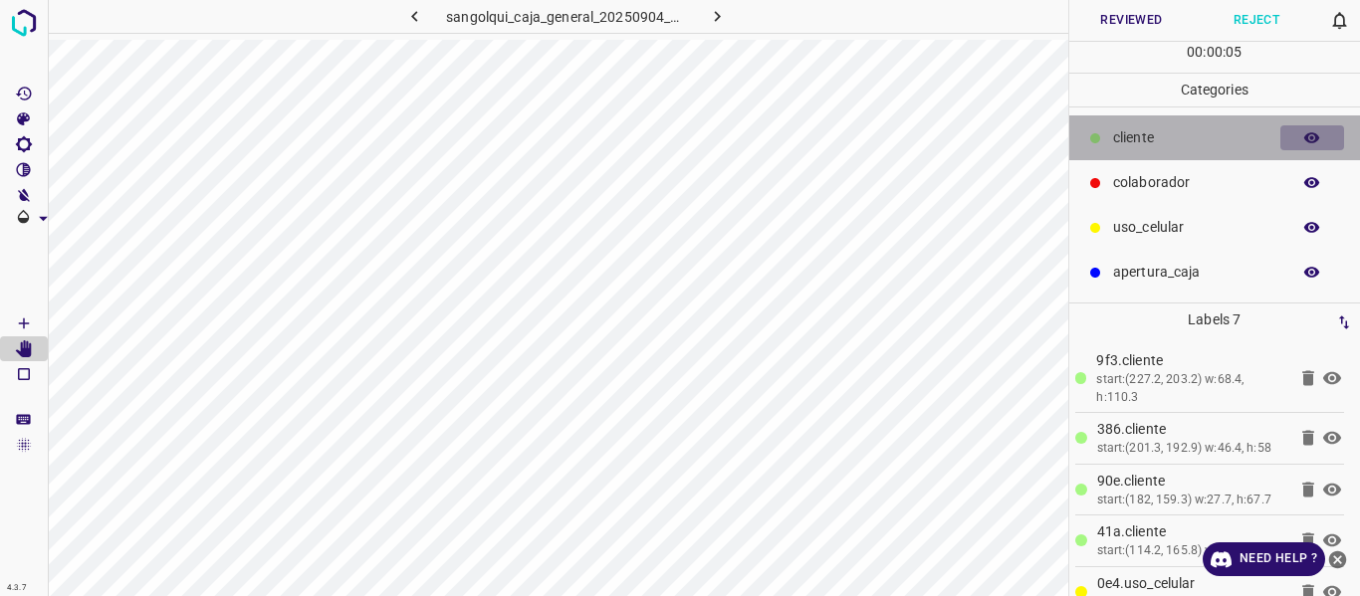
click at [1310, 134] on icon "button" at bounding box center [1312, 137] width 16 height 11
click at [1310, 134] on icon "button" at bounding box center [1312, 138] width 18 height 18
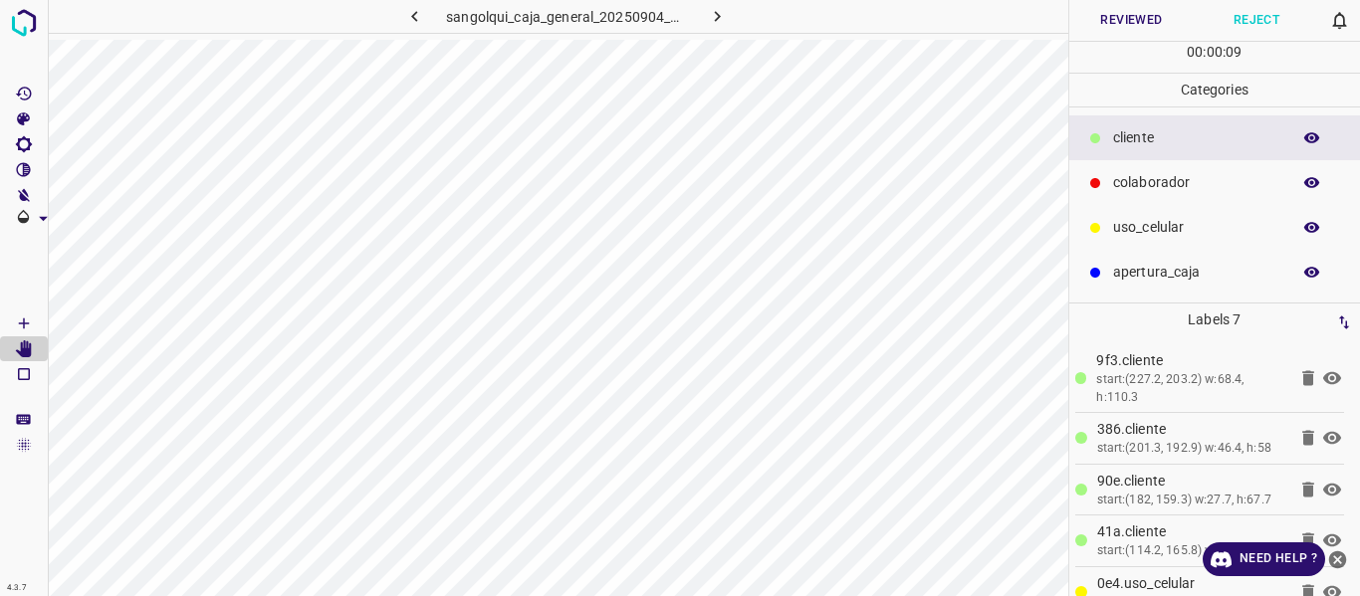
click at [1097, 19] on button "Reviewed" at bounding box center [1131, 20] width 125 height 41
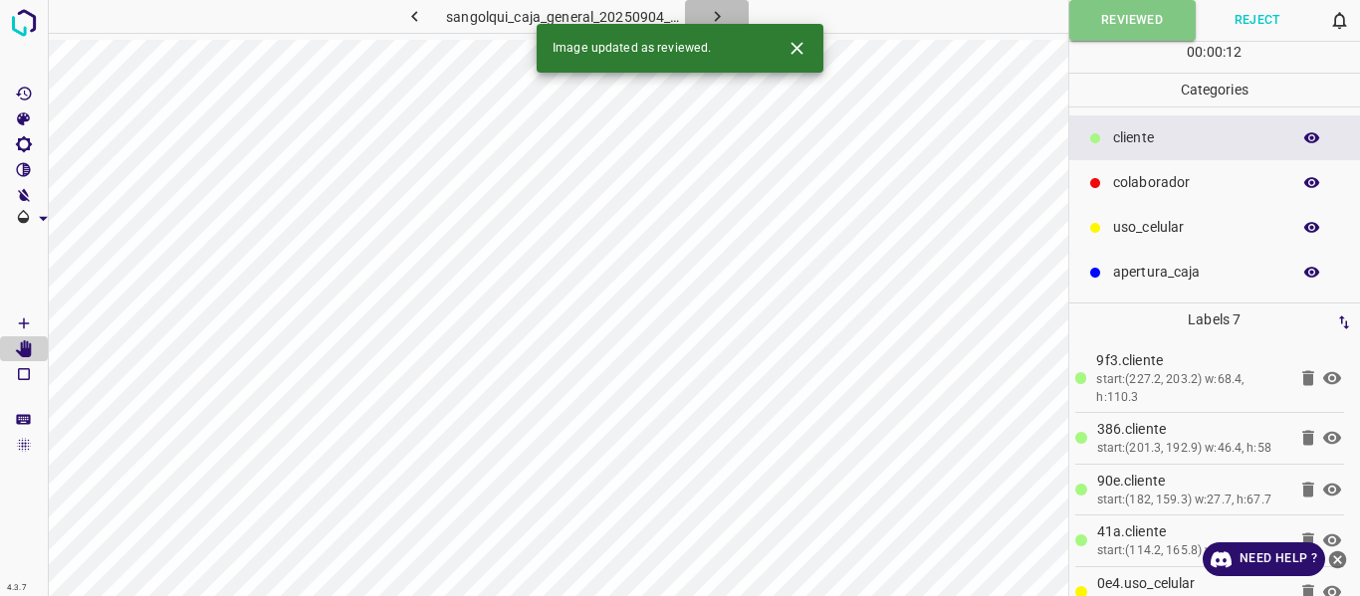
click at [703, 11] on button "button" at bounding box center [717, 16] width 64 height 33
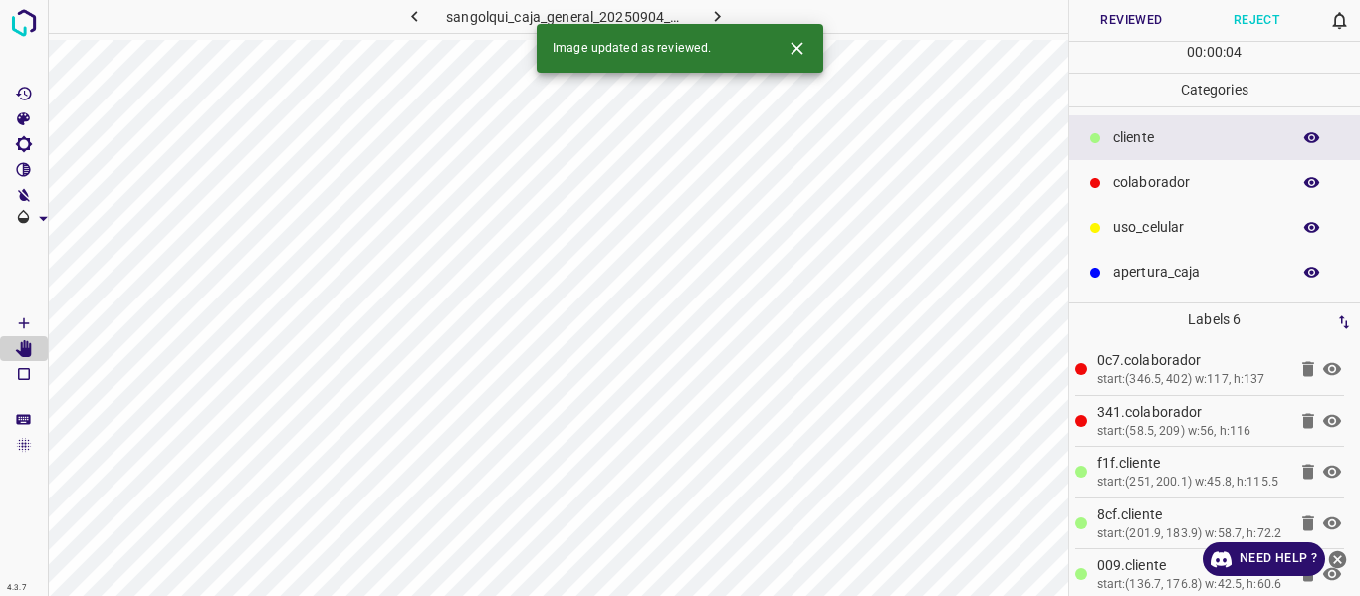
click at [1109, 19] on button "Reviewed" at bounding box center [1131, 20] width 125 height 41
click at [717, 12] on icon "button" at bounding box center [717, 16] width 21 height 21
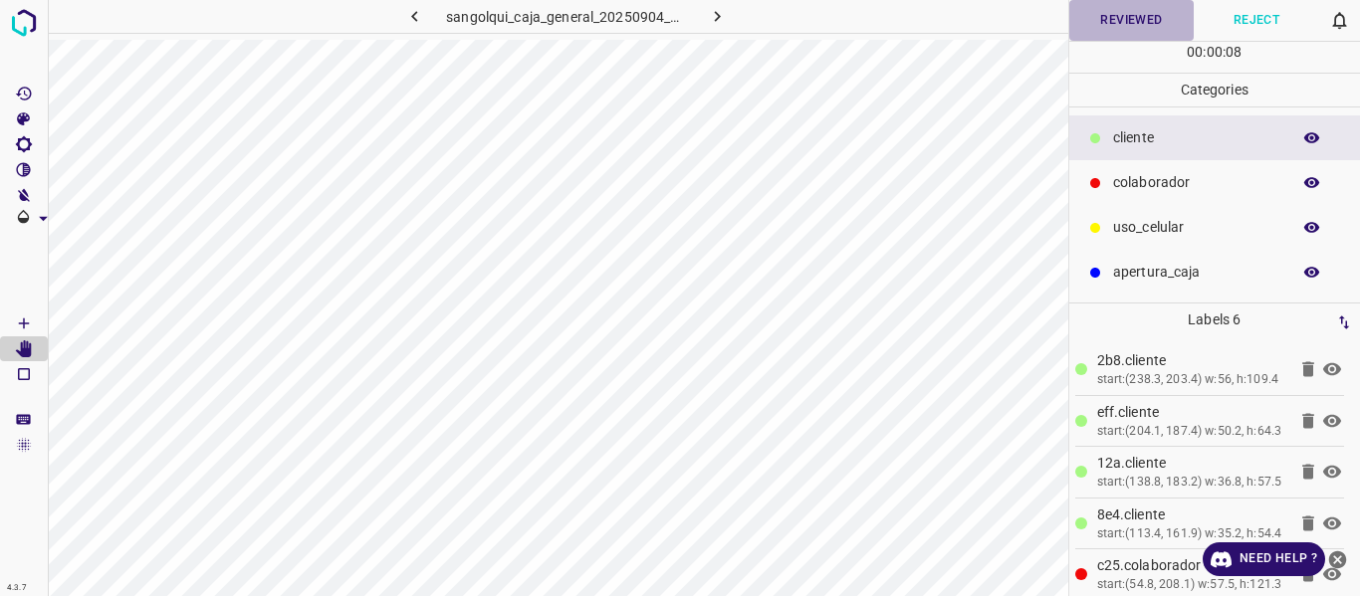
click at [1120, 12] on button "Reviewed" at bounding box center [1131, 20] width 125 height 41
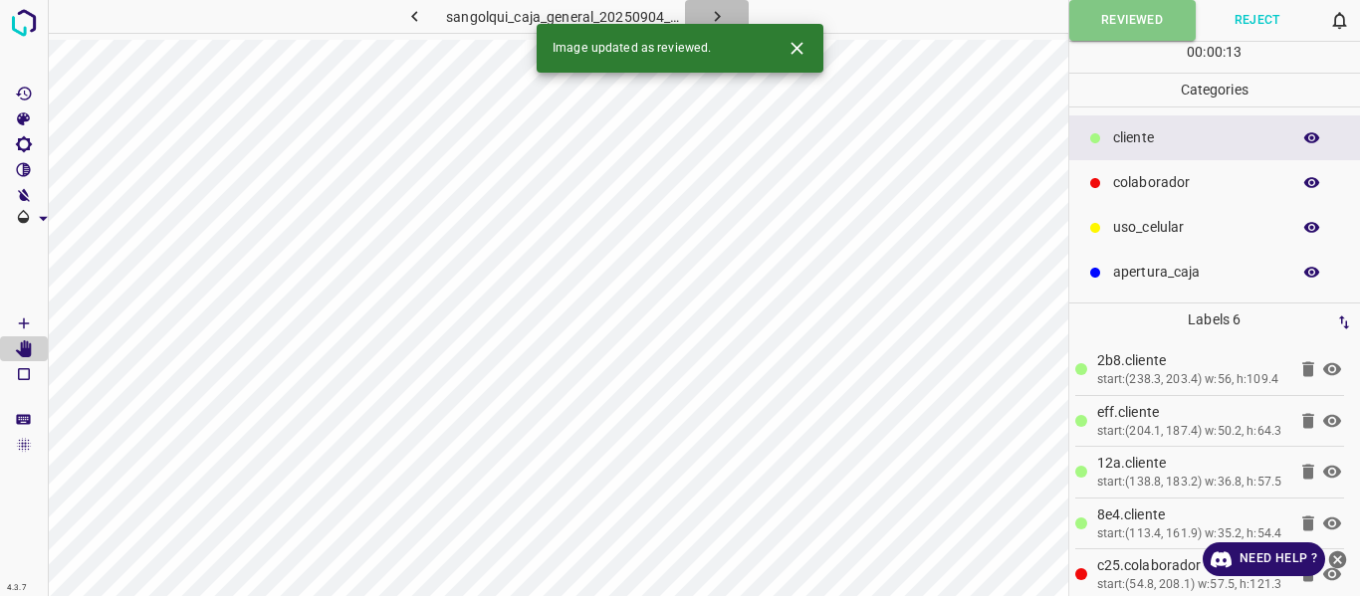
click at [718, 13] on icon "button" at bounding box center [717, 16] width 21 height 21
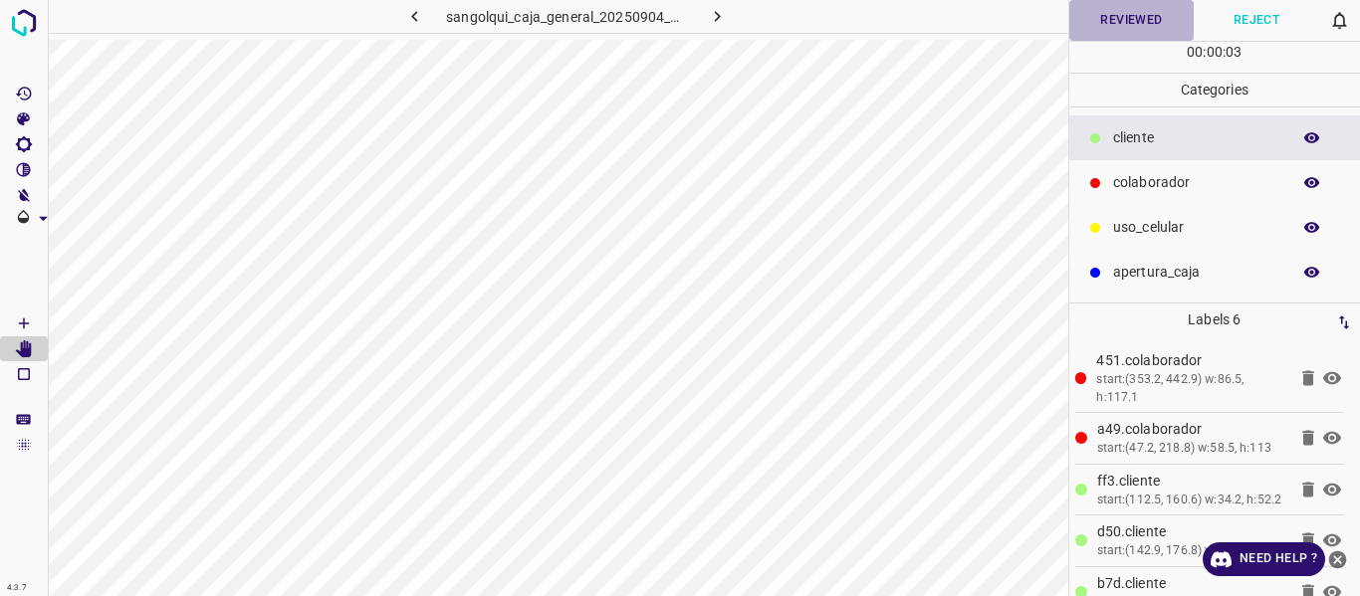
click at [1117, 18] on button "Reviewed" at bounding box center [1131, 20] width 125 height 41
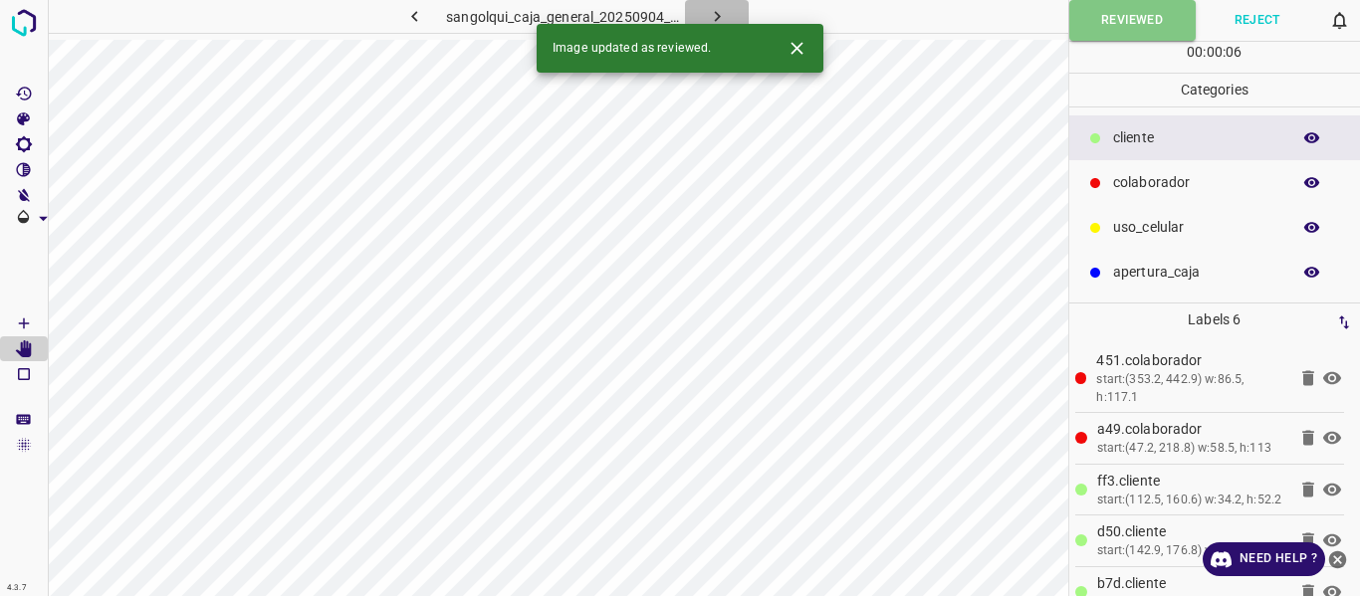
click at [717, 14] on icon "button" at bounding box center [717, 16] width 6 height 11
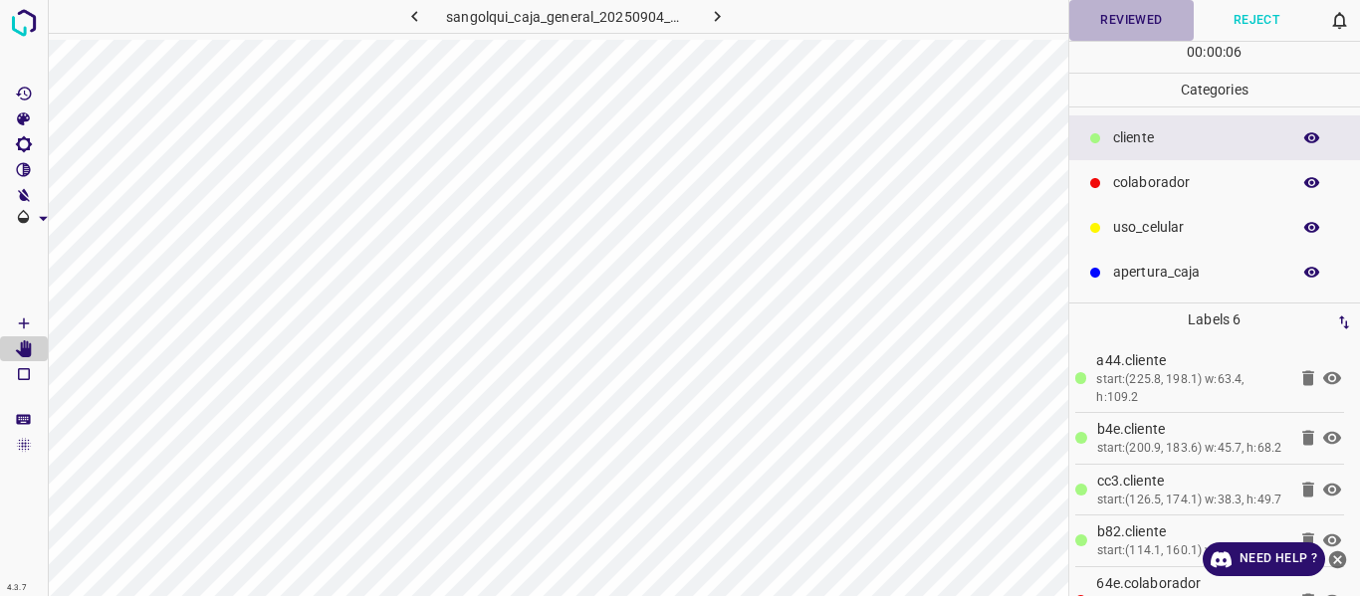
click at [1137, 16] on button "Reviewed" at bounding box center [1131, 20] width 125 height 41
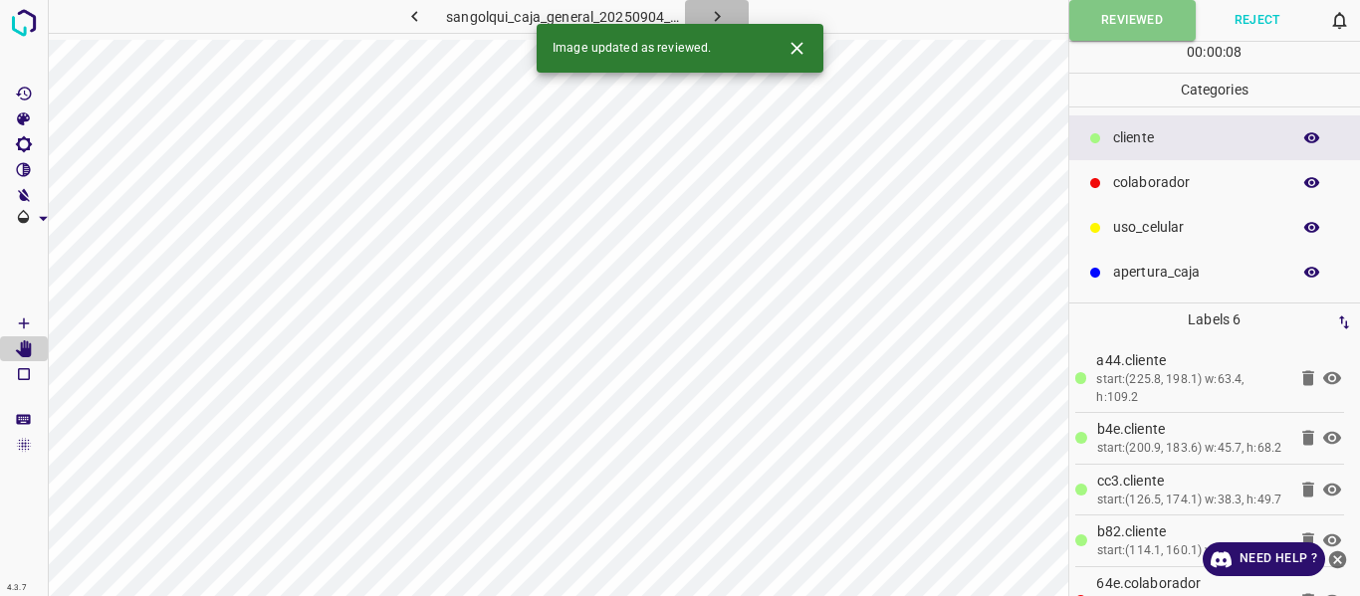
click at [707, 14] on icon "button" at bounding box center [717, 16] width 21 height 21
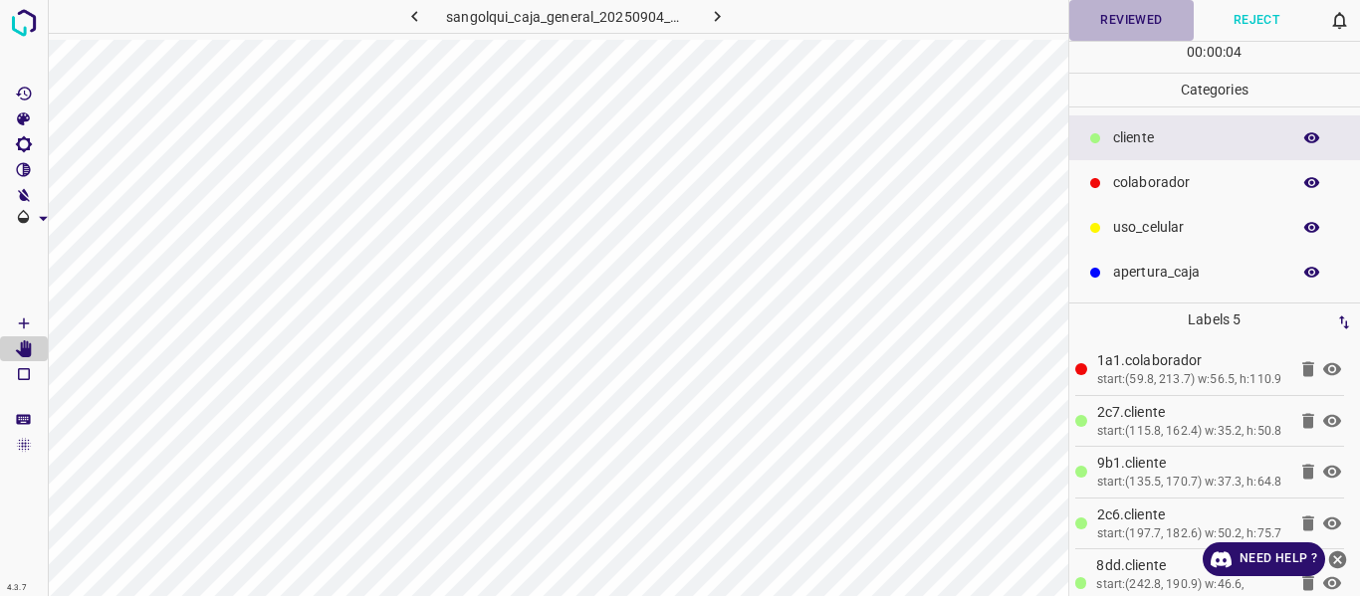
click at [1094, 26] on button "Reviewed" at bounding box center [1131, 20] width 125 height 41
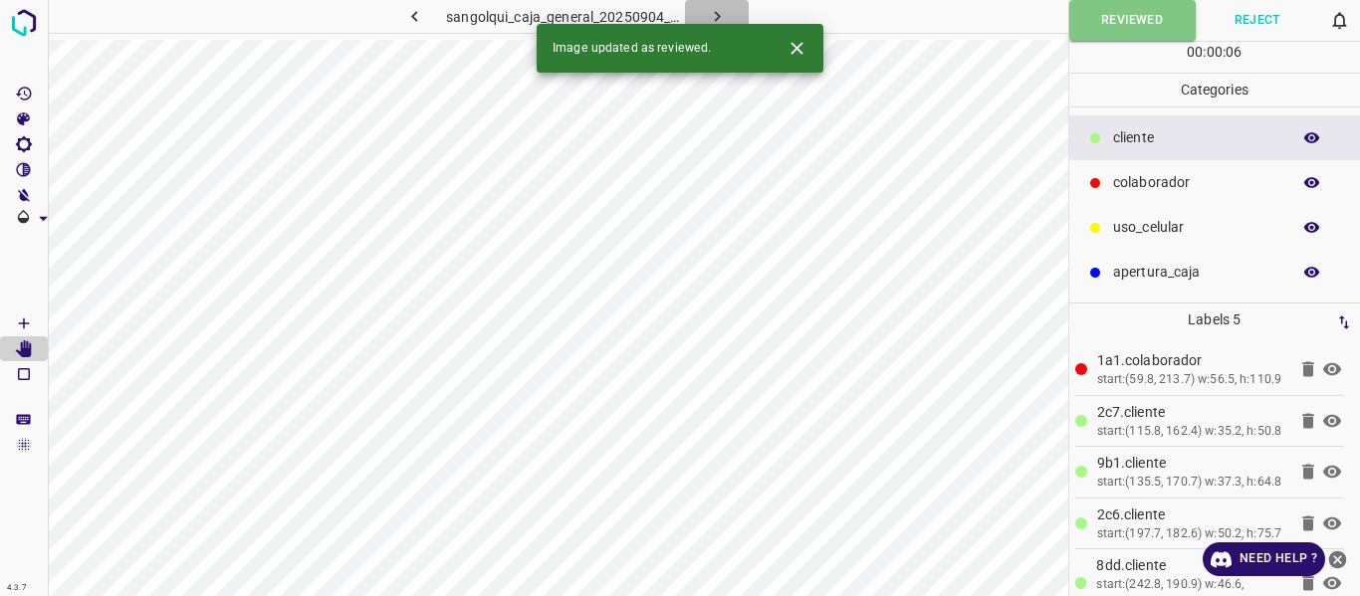
click at [711, 14] on icon "button" at bounding box center [717, 16] width 21 height 21
click at [711, 14] on div "sangolqui_caja_general_20250904_165938_985190.jpg" at bounding box center [566, 16] width 478 height 33
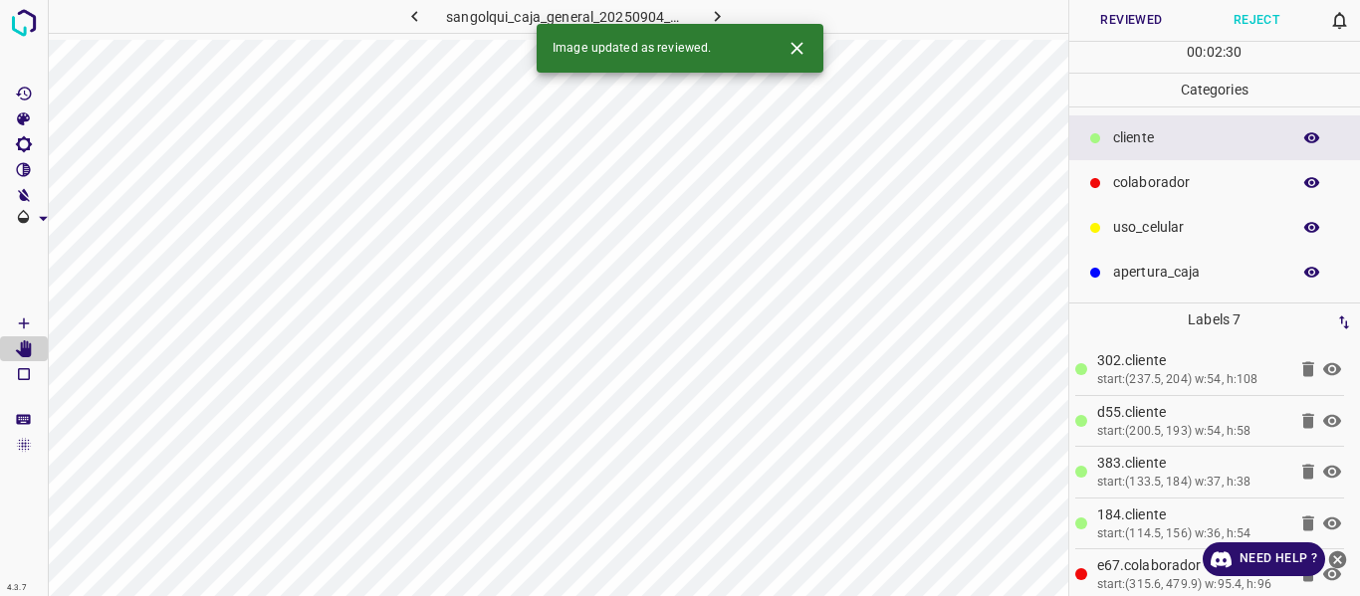
click at [1095, 23] on button "Reviewed" at bounding box center [1131, 20] width 125 height 41
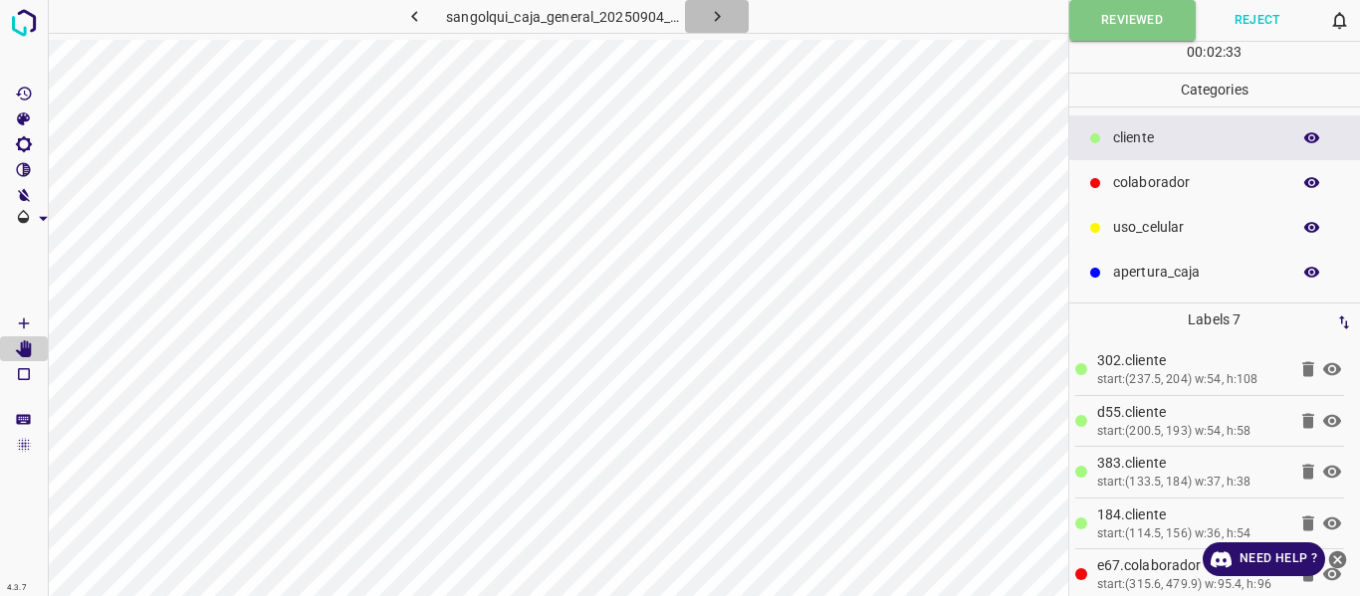
click at [721, 18] on icon "button" at bounding box center [717, 16] width 21 height 21
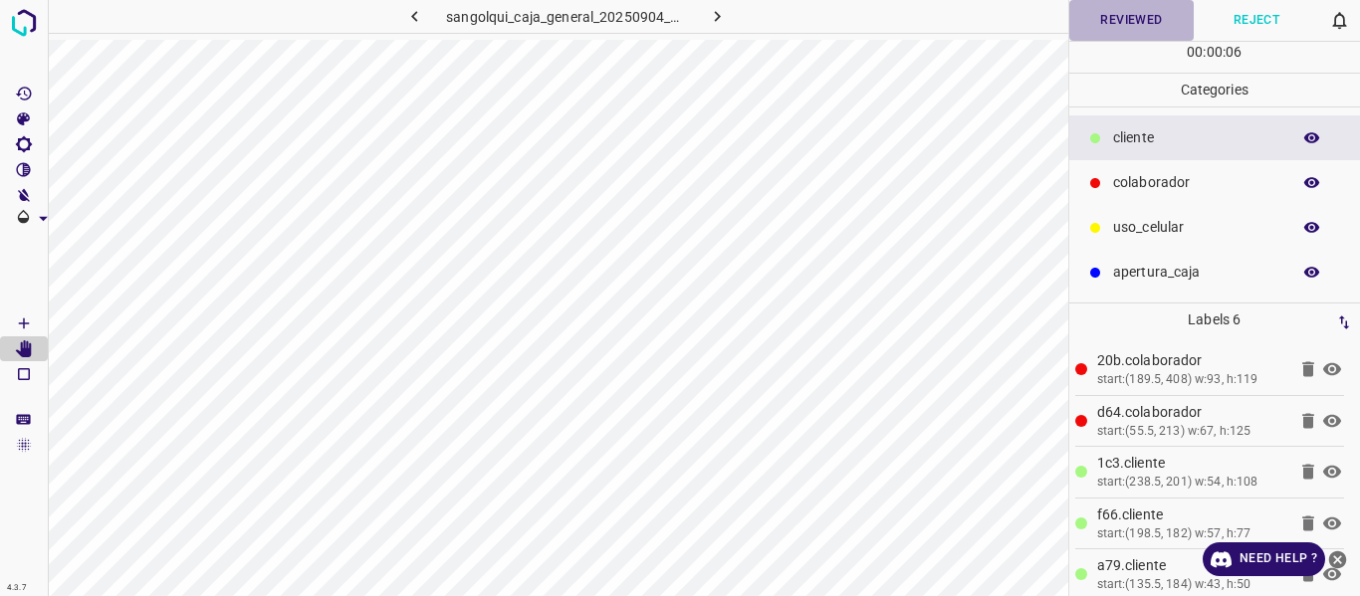
click at [1091, 22] on button "Reviewed" at bounding box center [1131, 20] width 125 height 41
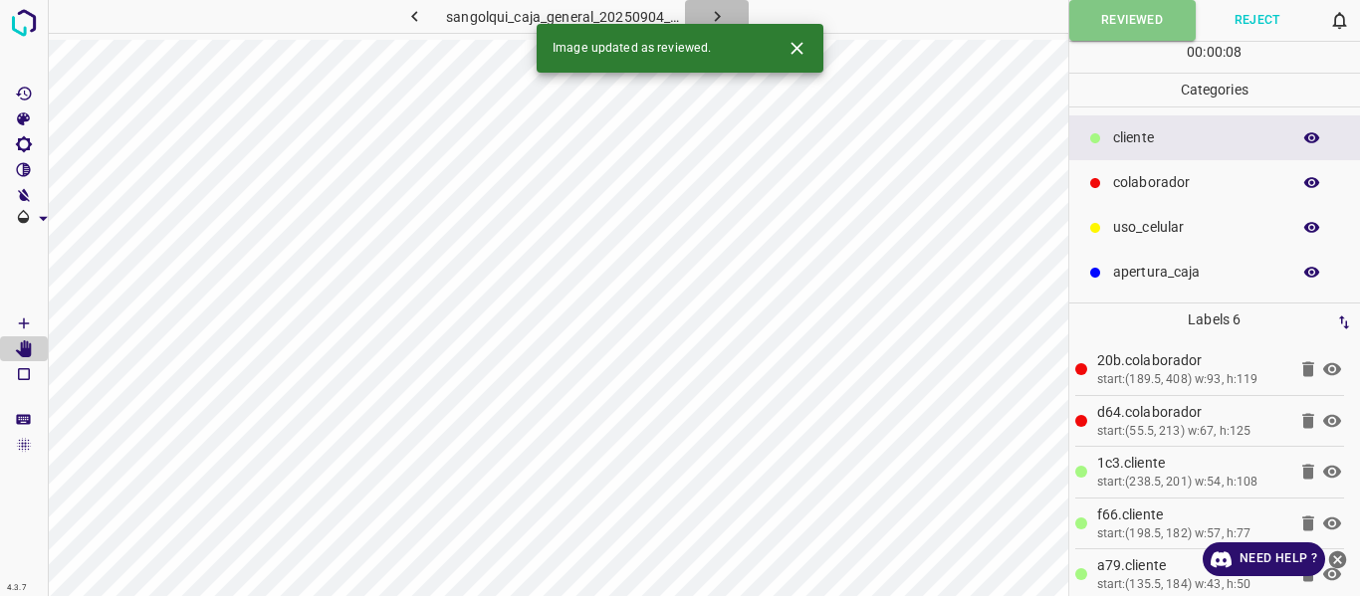
click at [719, 12] on icon "button" at bounding box center [717, 16] width 21 height 21
click at [1098, 12] on button "Reviewed" at bounding box center [1131, 20] width 125 height 41
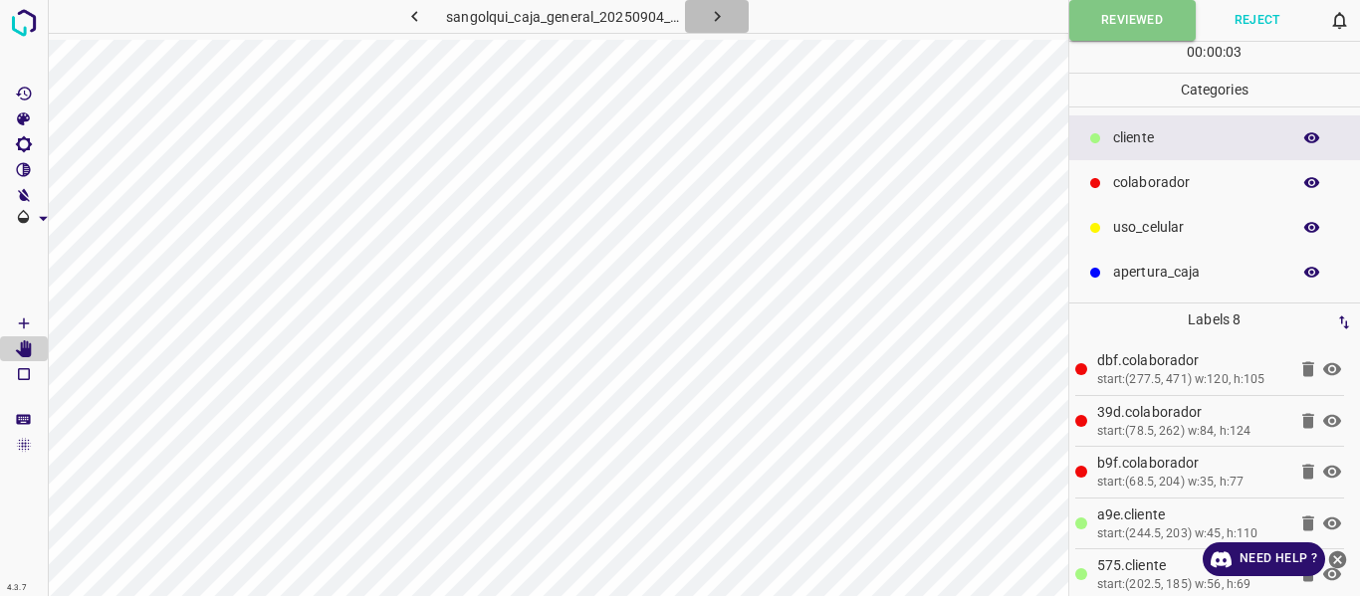
click at [715, 2] on button "button" at bounding box center [717, 16] width 64 height 33
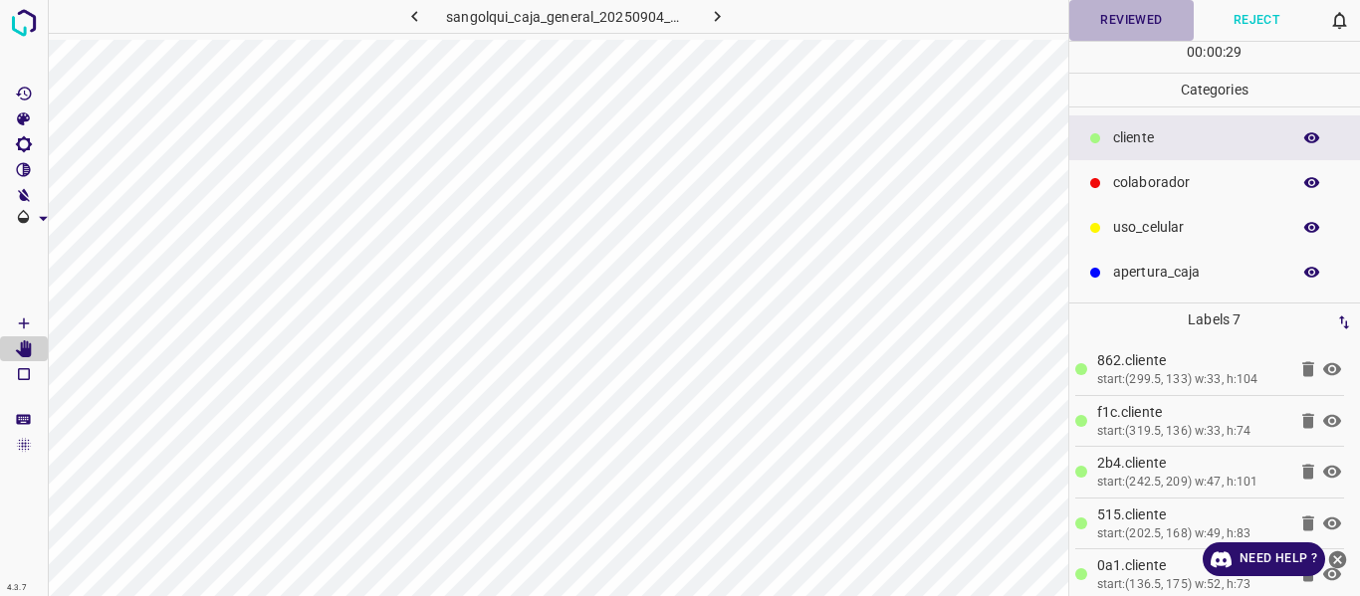
click at [1092, 26] on button "Reviewed" at bounding box center [1131, 20] width 125 height 41
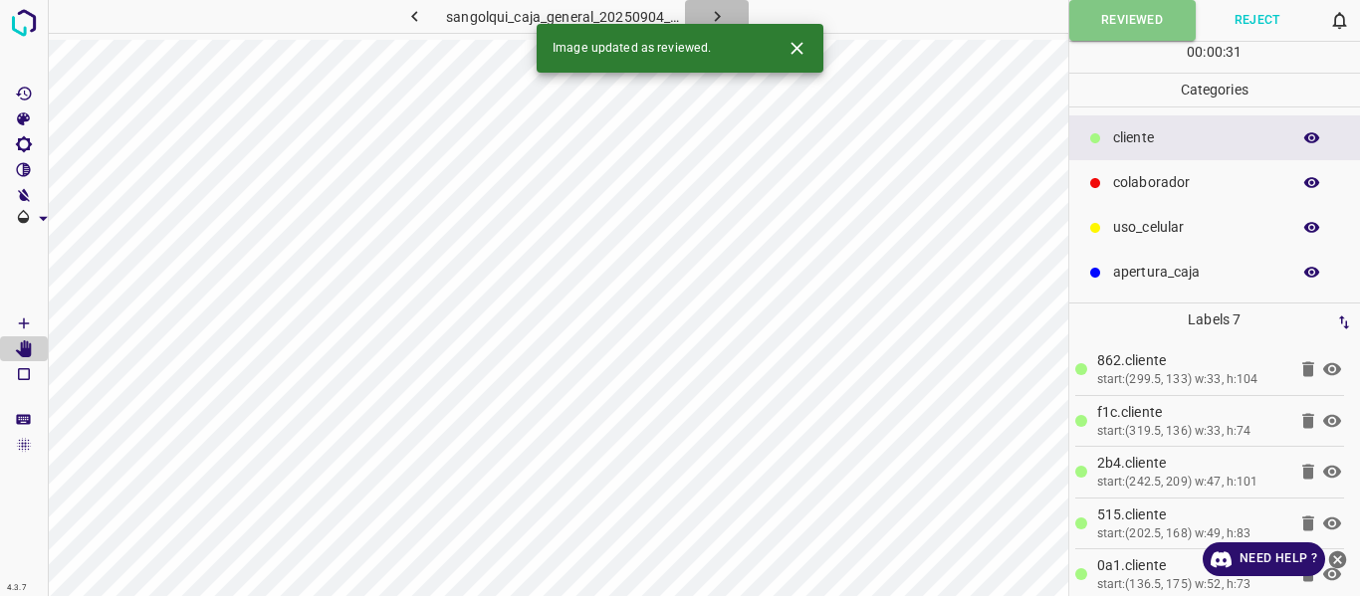
click at [722, 15] on icon "button" at bounding box center [717, 16] width 21 height 21
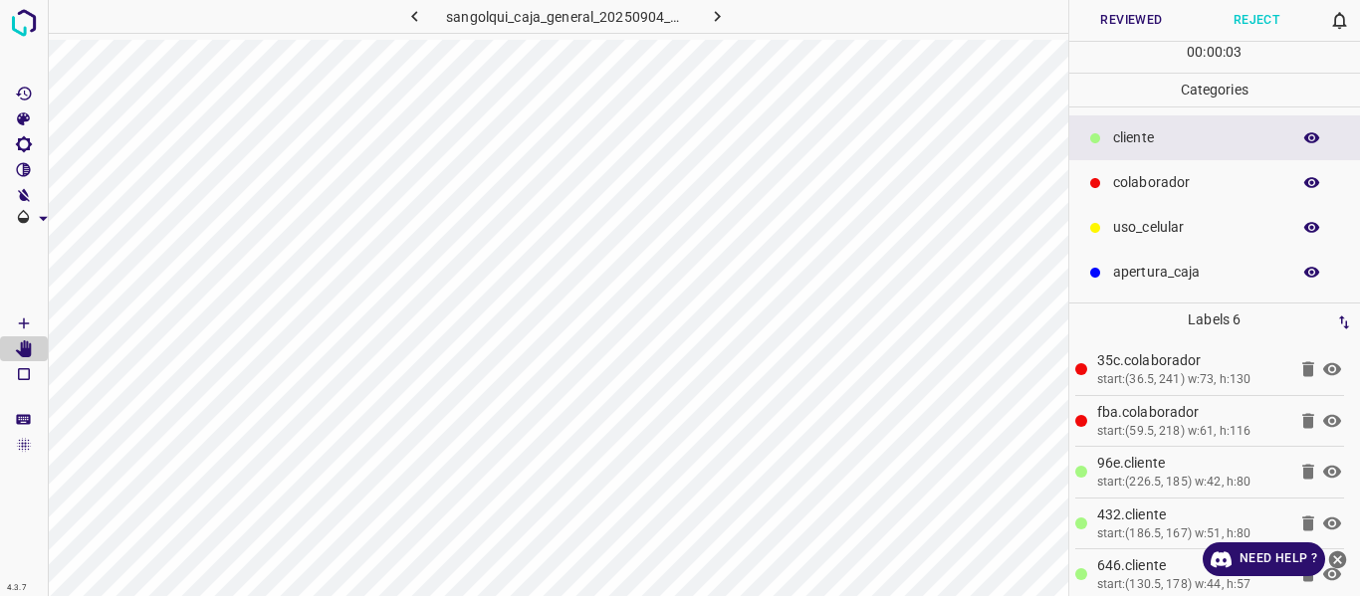
click at [1118, 19] on button "Reviewed" at bounding box center [1131, 20] width 125 height 41
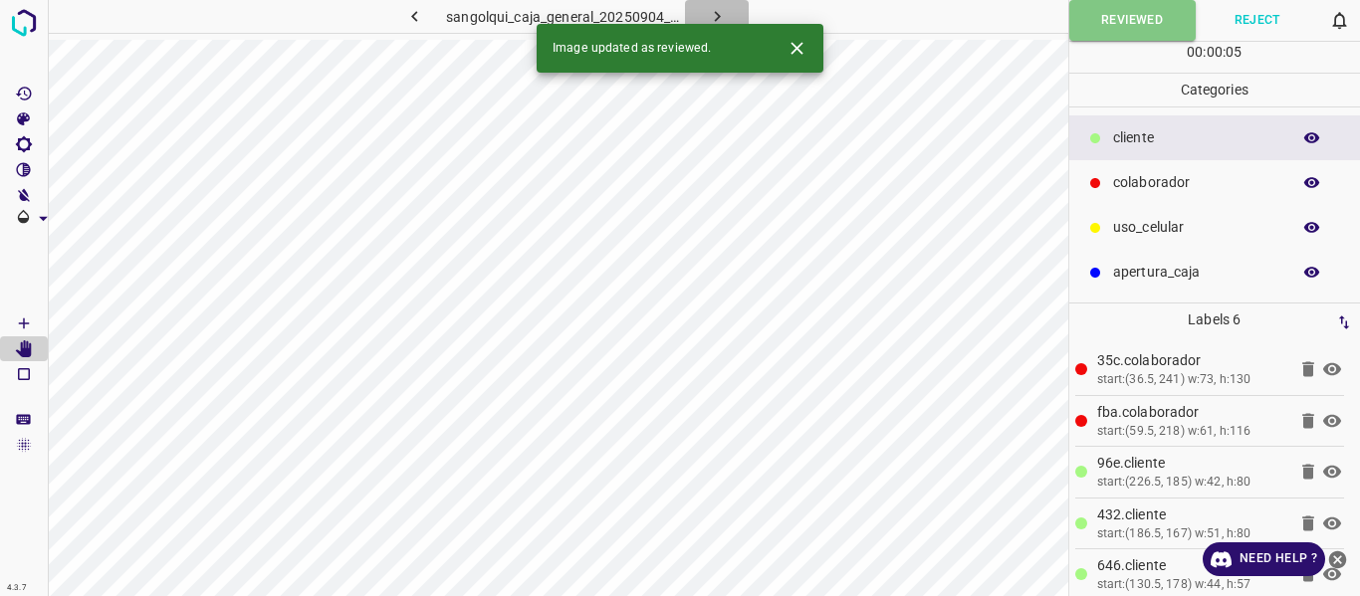
click at [717, 19] on icon "button" at bounding box center [717, 16] width 6 height 11
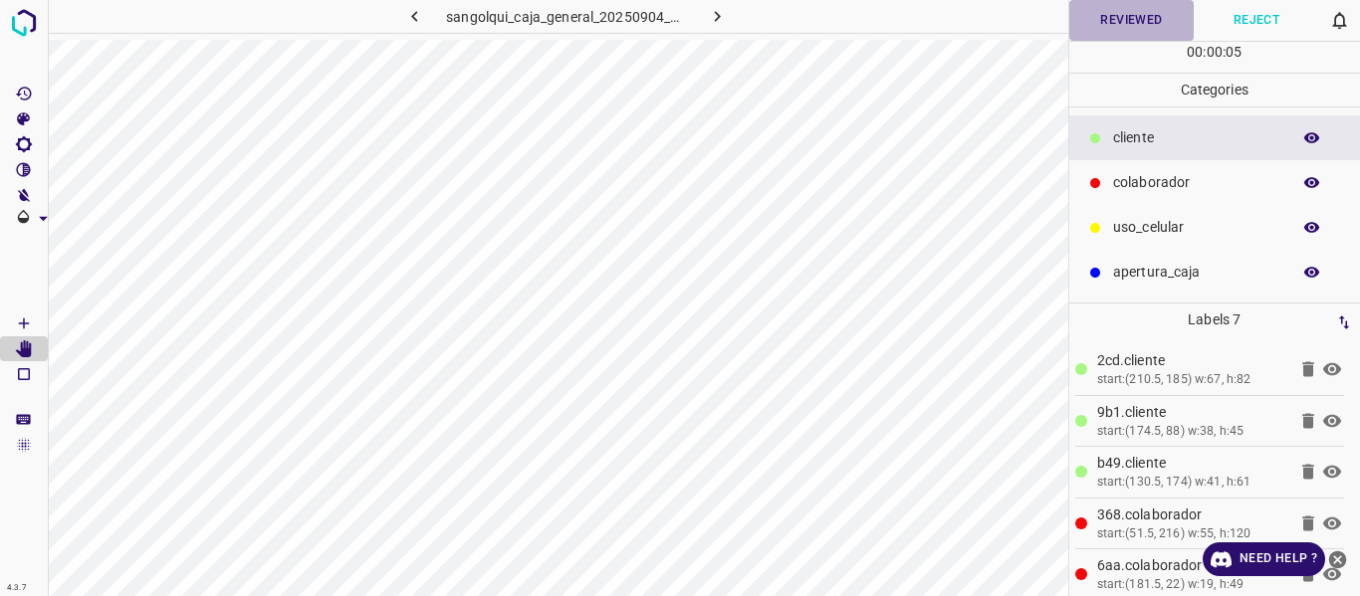
click at [1100, 13] on button "Reviewed" at bounding box center [1131, 20] width 125 height 41
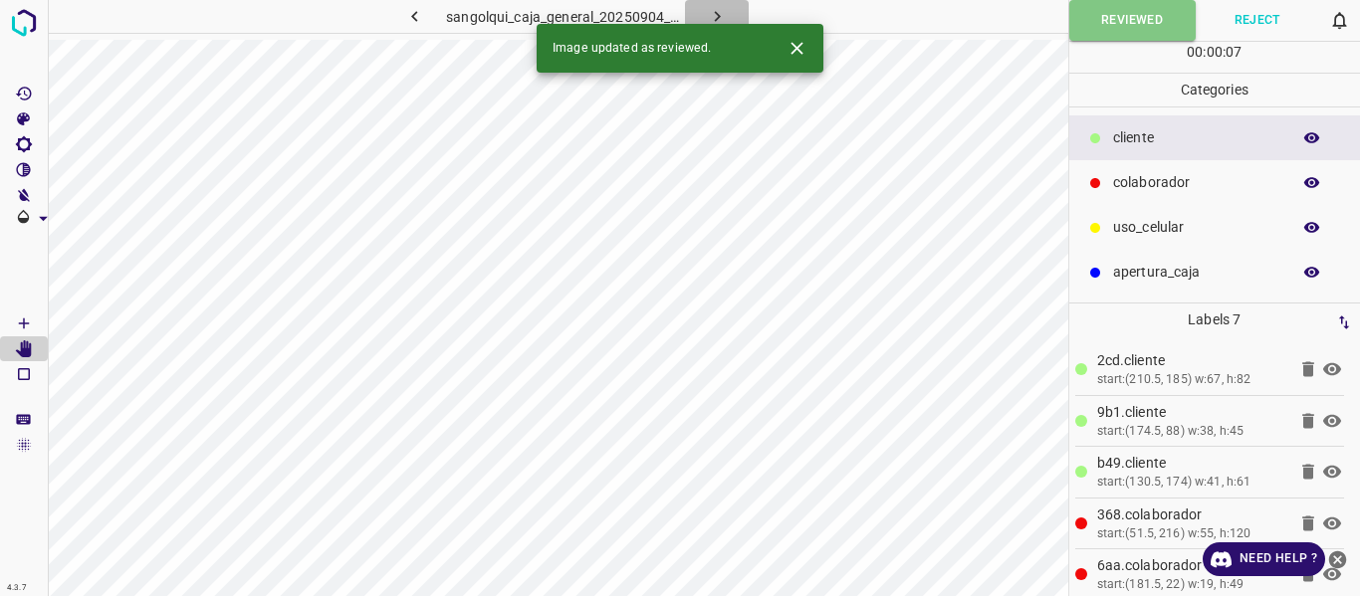
click at [713, 18] on icon "button" at bounding box center [717, 16] width 21 height 21
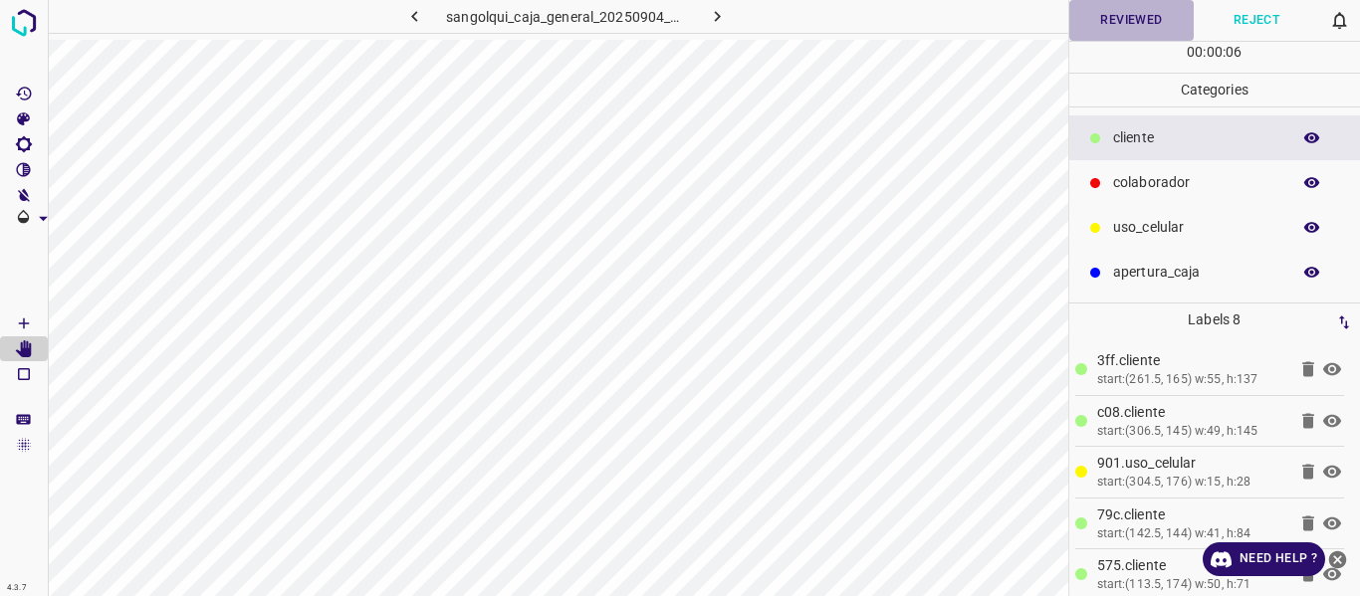
click at [1095, 14] on button "Reviewed" at bounding box center [1131, 20] width 125 height 41
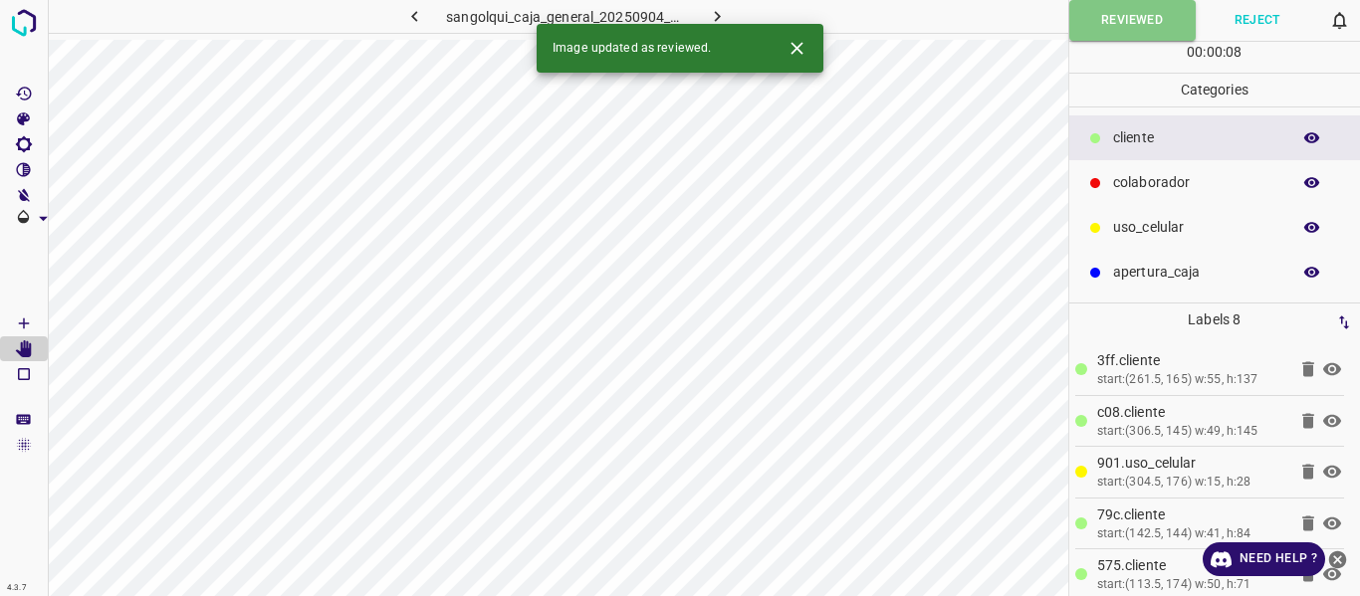
click at [717, 11] on icon "button" at bounding box center [717, 16] width 21 height 21
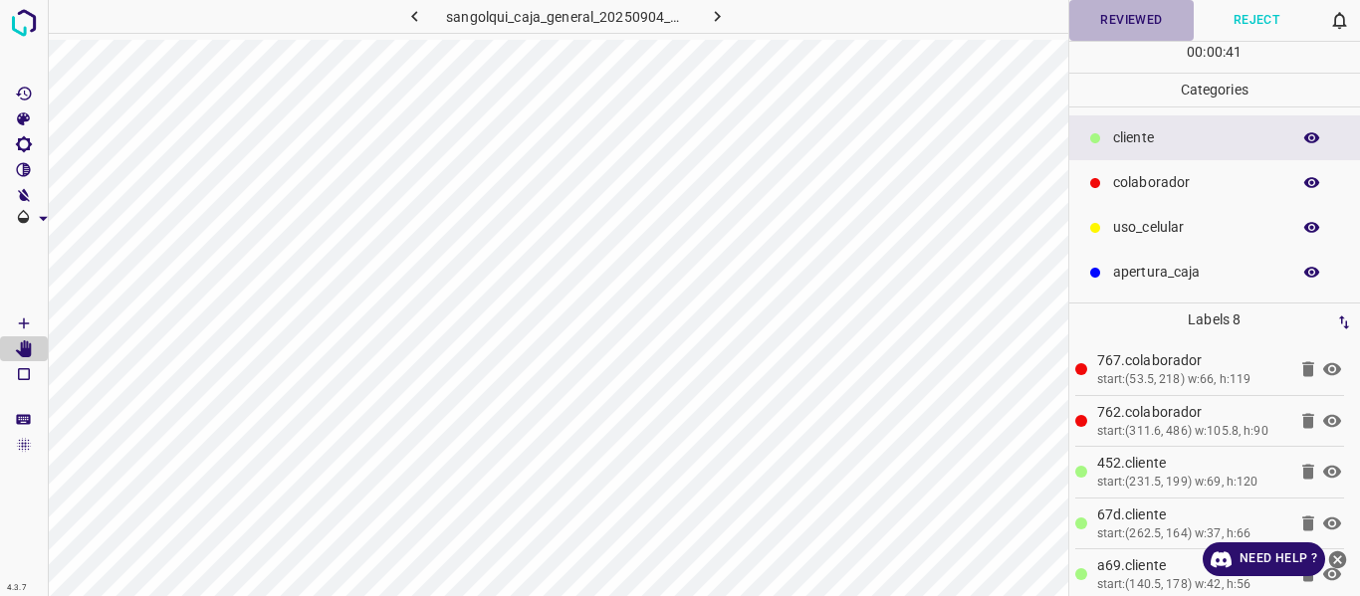
click at [1116, 23] on button "Reviewed" at bounding box center [1131, 20] width 125 height 41
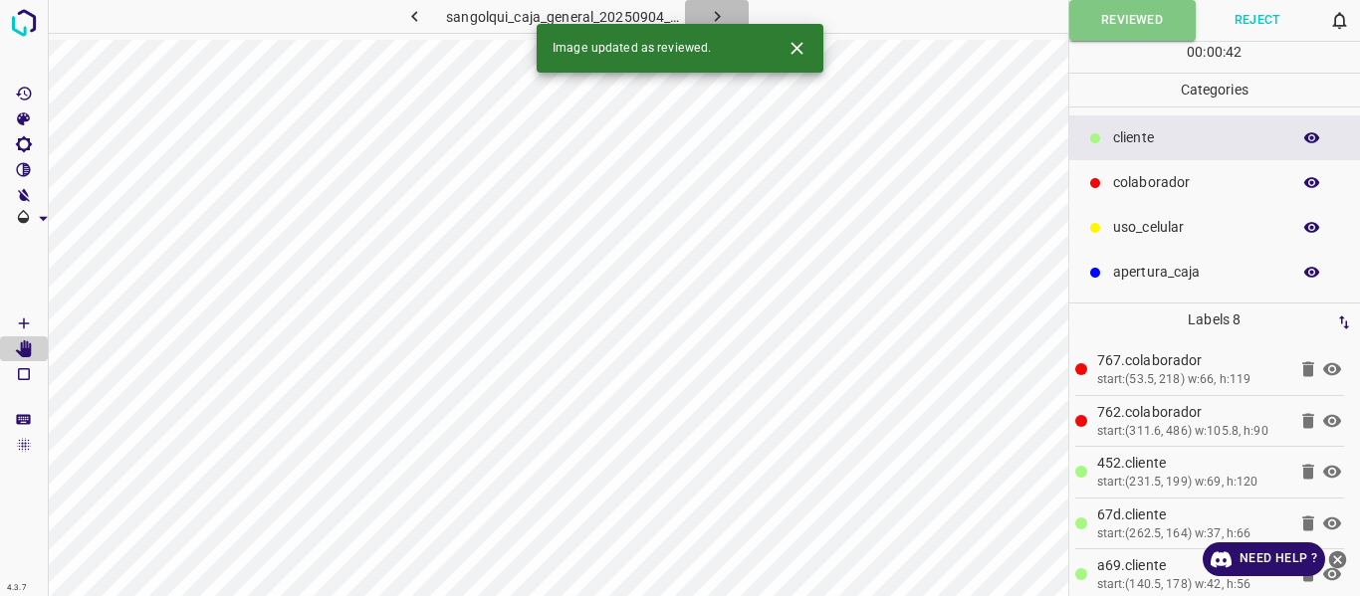
click at [707, 14] on icon "button" at bounding box center [717, 16] width 21 height 21
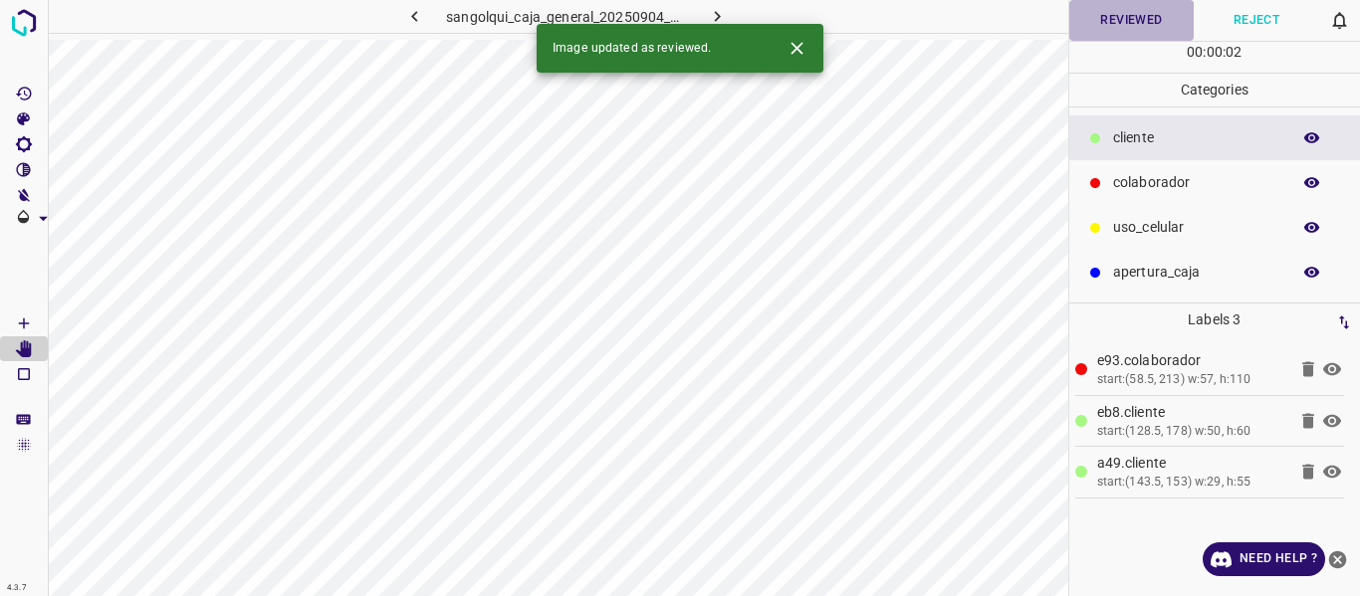
click at [1116, 20] on button "Reviewed" at bounding box center [1131, 20] width 125 height 41
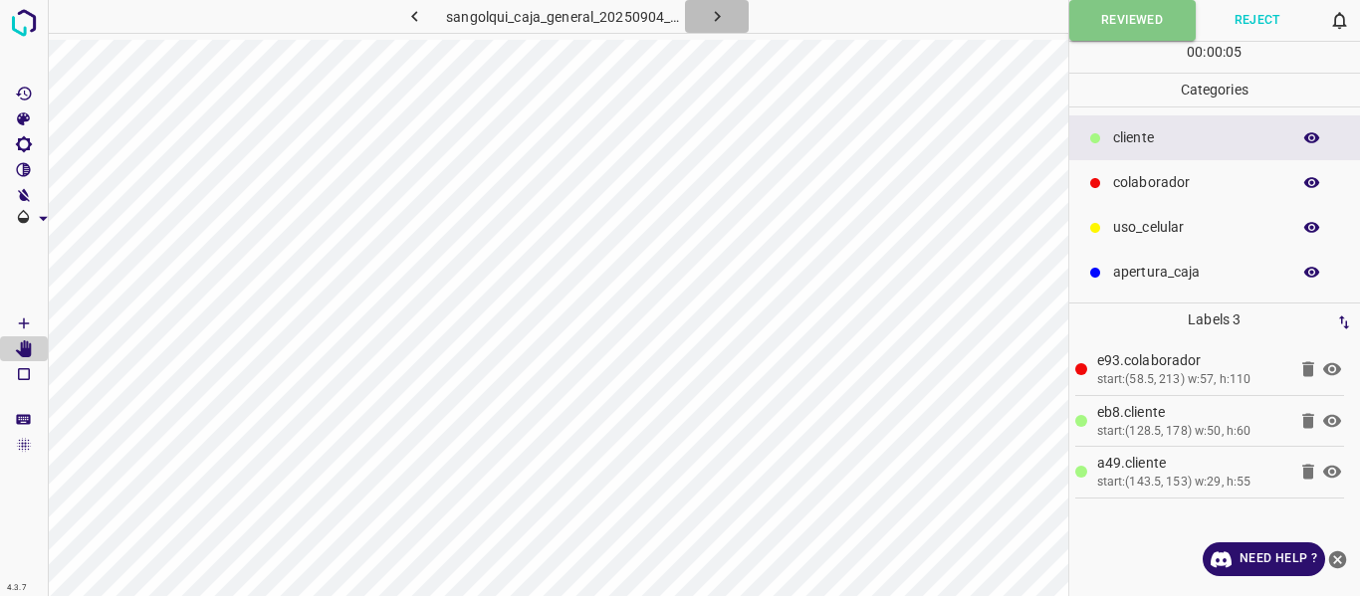
click at [719, 13] on icon "button" at bounding box center [717, 16] width 21 height 21
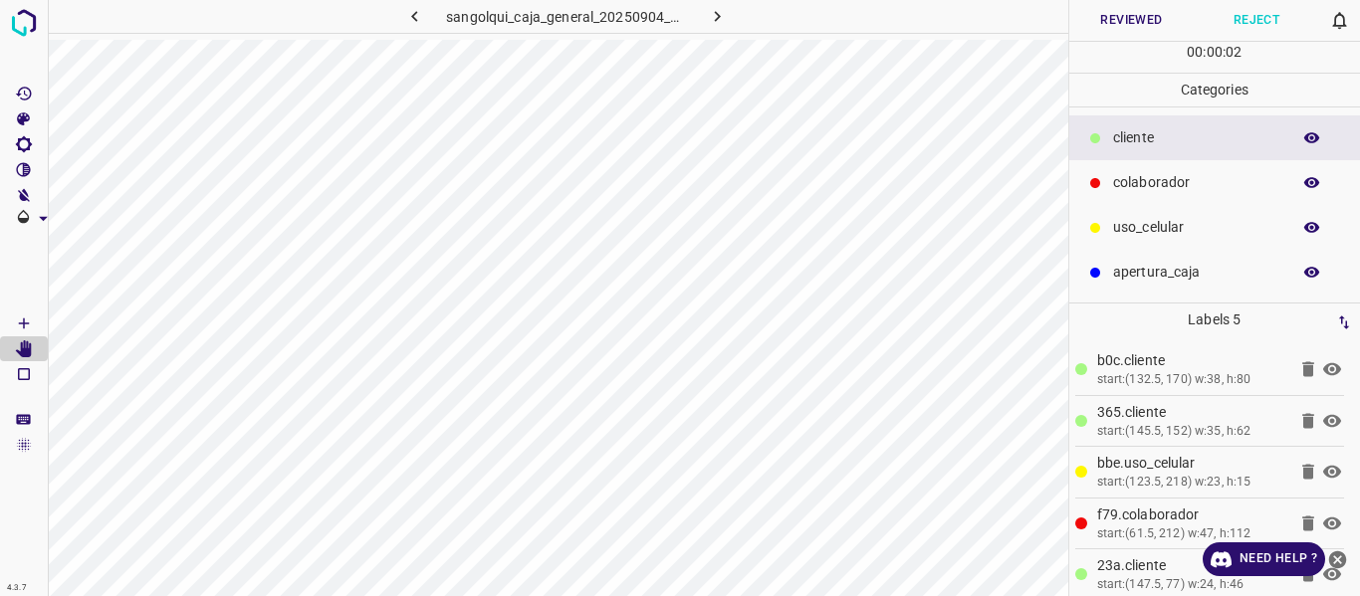
click at [1111, 23] on button "Reviewed" at bounding box center [1131, 20] width 125 height 41
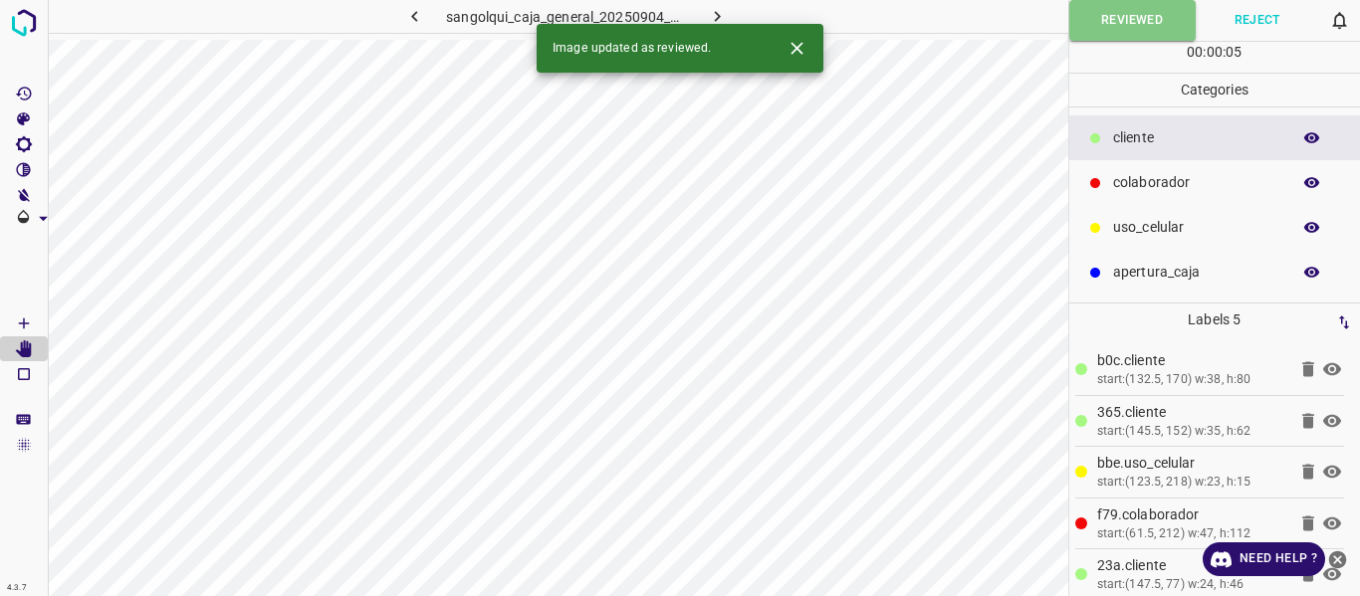
click at [720, 7] on icon "button" at bounding box center [717, 16] width 21 height 21
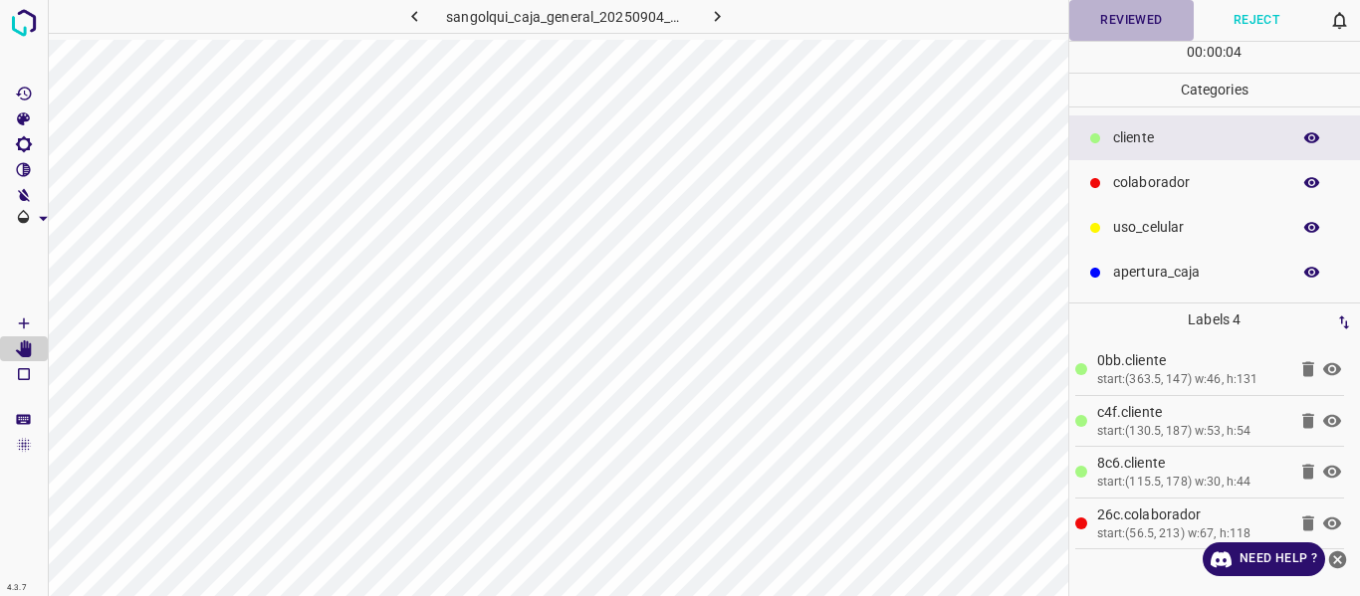
click at [1124, 25] on button "Reviewed" at bounding box center [1131, 20] width 125 height 41
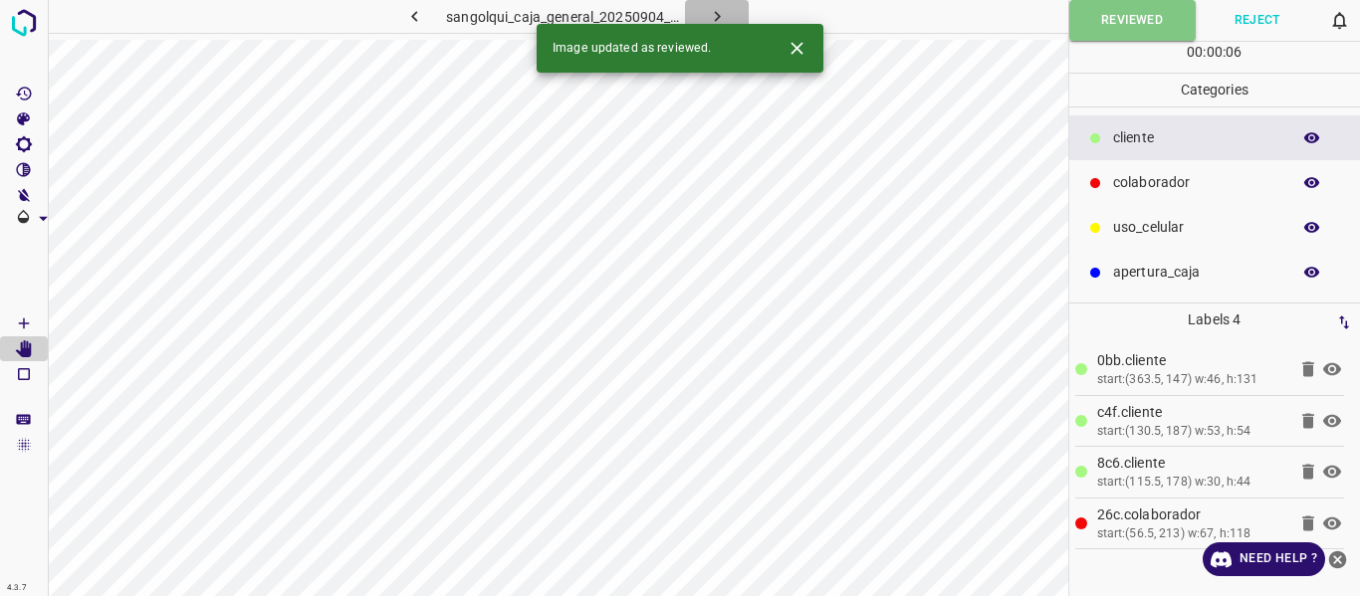
click at [707, 14] on icon "button" at bounding box center [717, 16] width 21 height 21
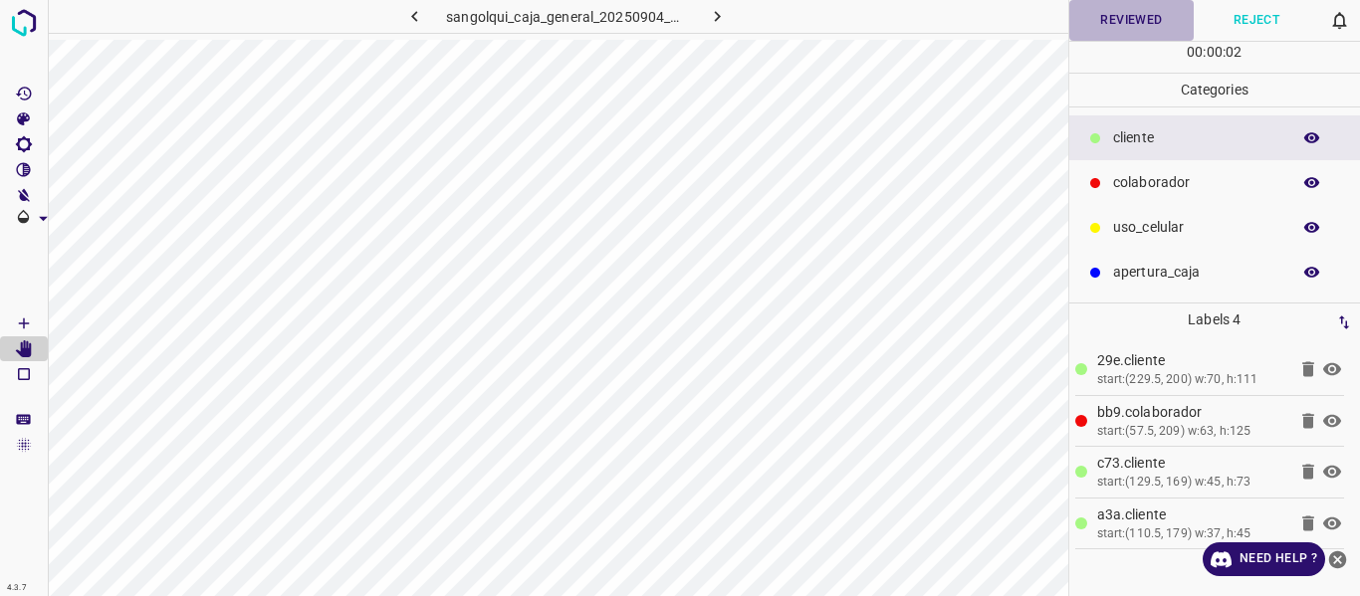
click at [1105, 9] on button "Reviewed" at bounding box center [1131, 20] width 125 height 41
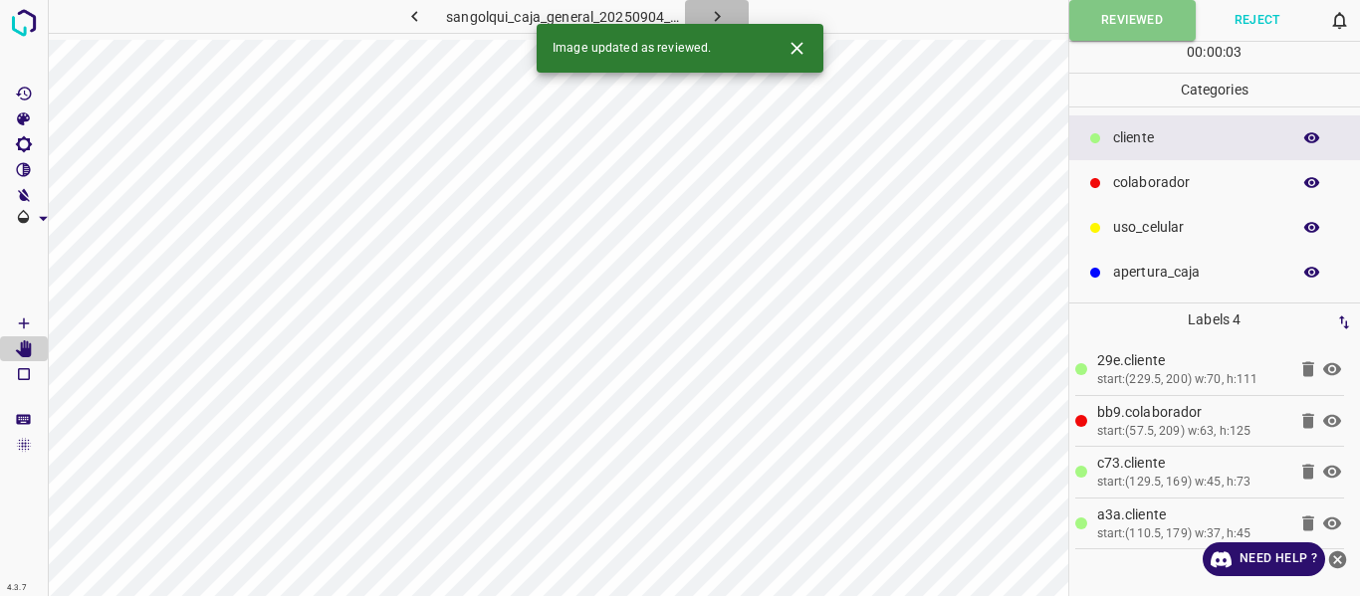
click at [715, 14] on icon "button" at bounding box center [717, 16] width 21 height 21
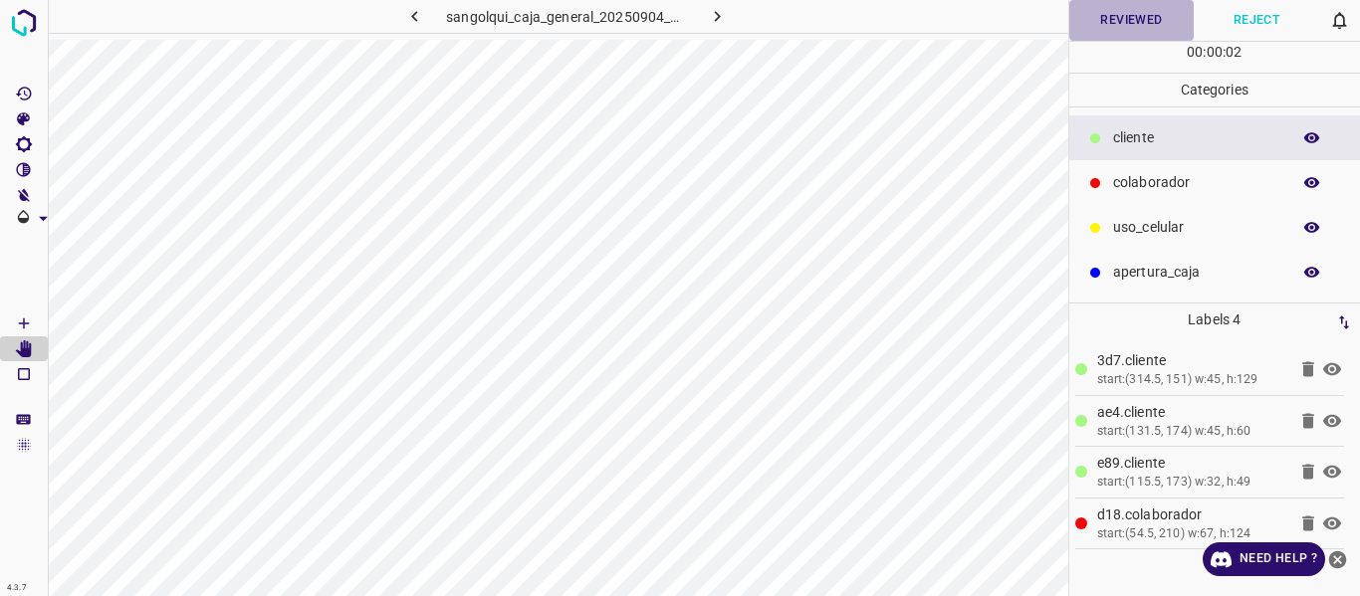
click at [1126, 18] on button "Reviewed" at bounding box center [1131, 20] width 125 height 41
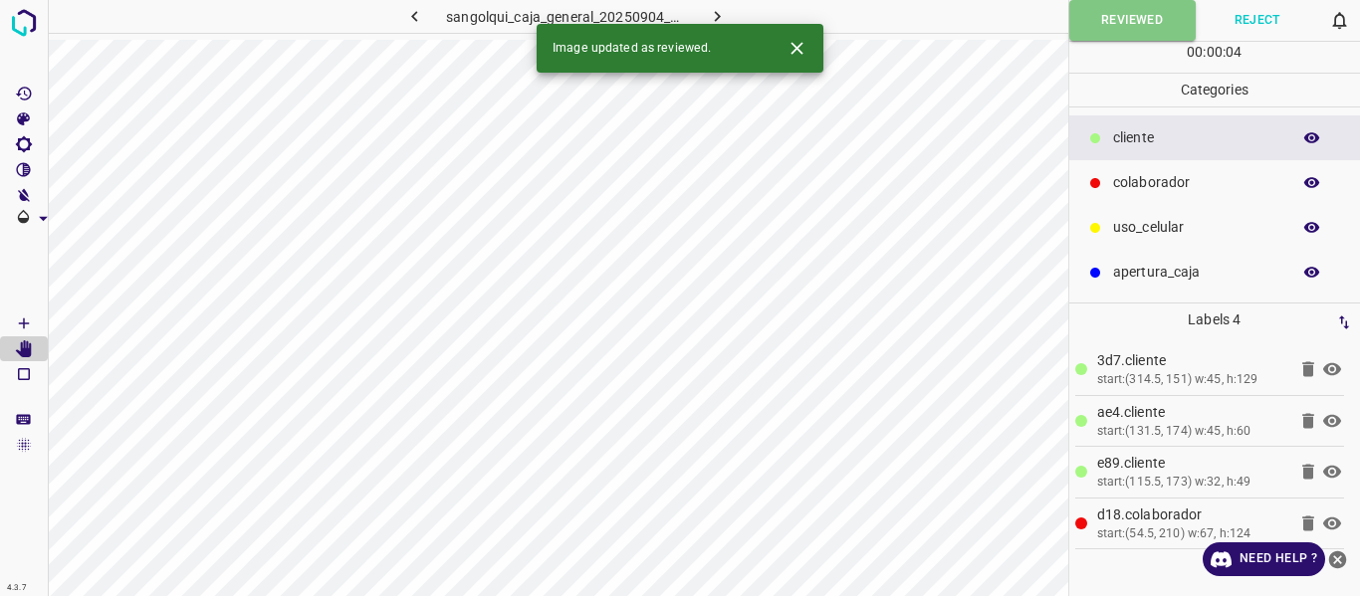
click at [717, 11] on icon "button" at bounding box center [717, 16] width 21 height 21
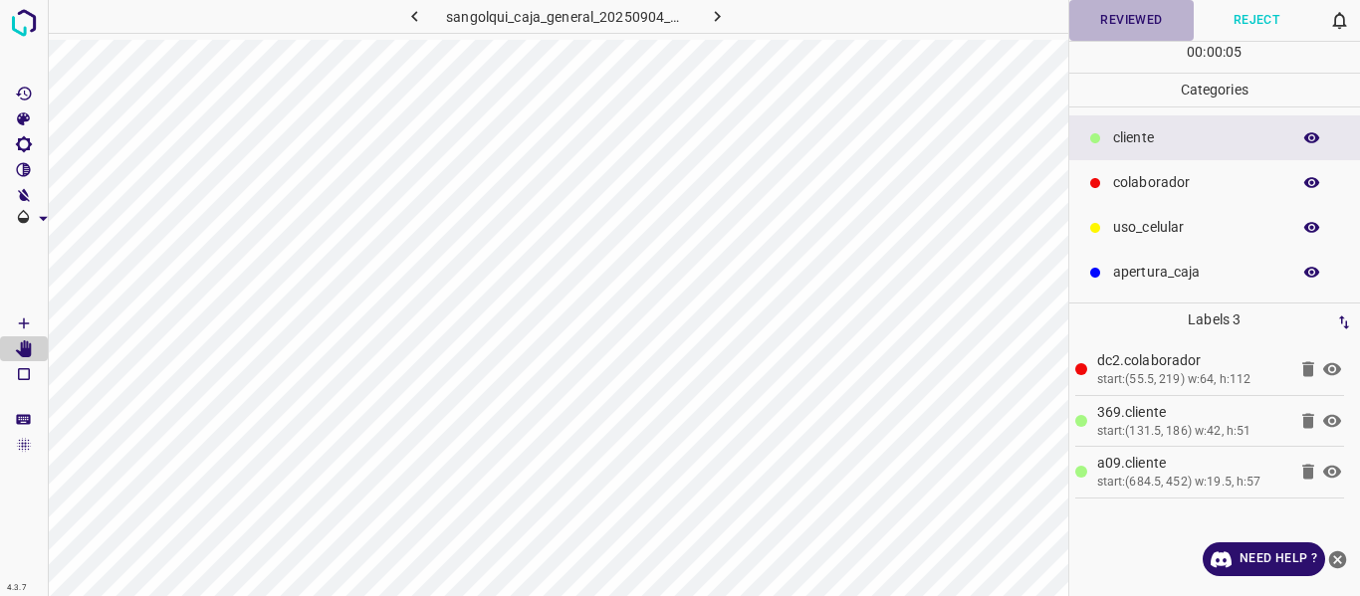
click at [1109, 12] on button "Reviewed" at bounding box center [1131, 20] width 125 height 41
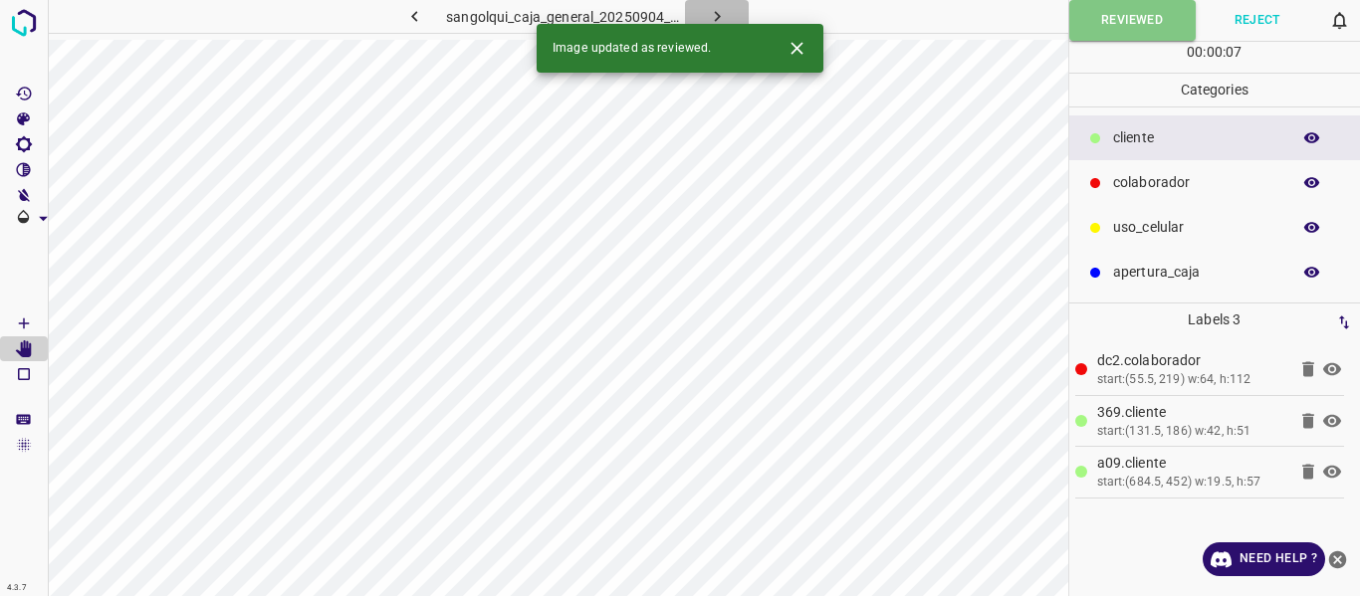
click at [700, 9] on button "button" at bounding box center [717, 16] width 64 height 33
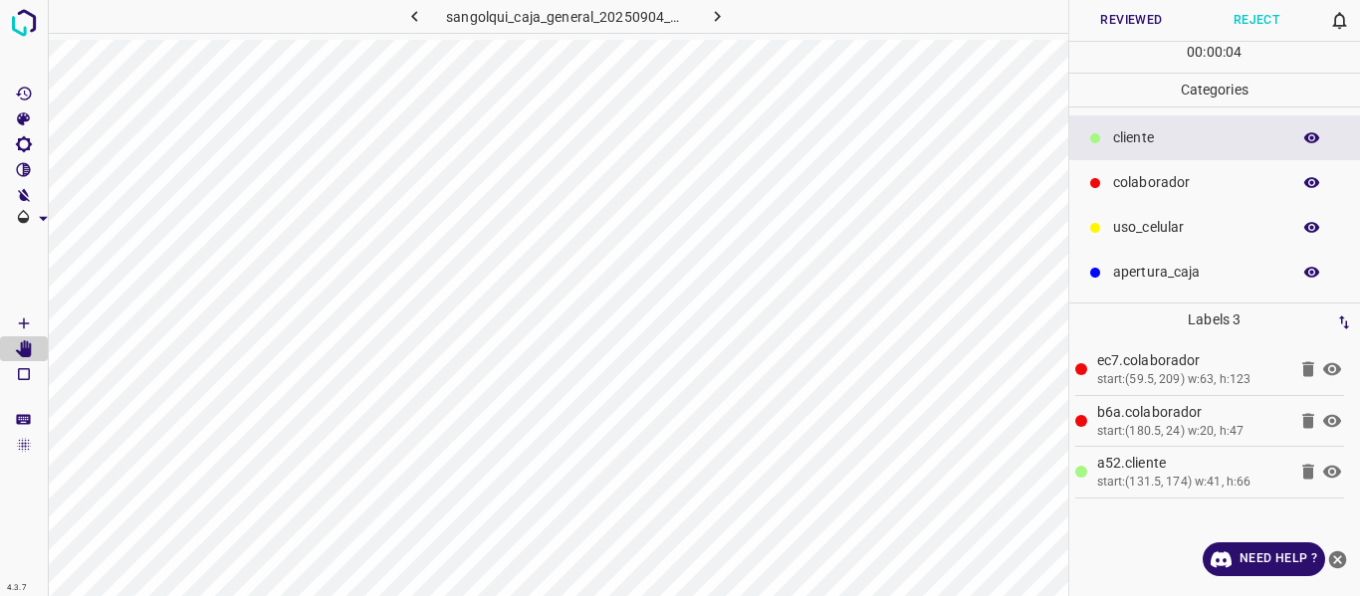
click at [1130, 16] on button "Reviewed" at bounding box center [1131, 20] width 125 height 41
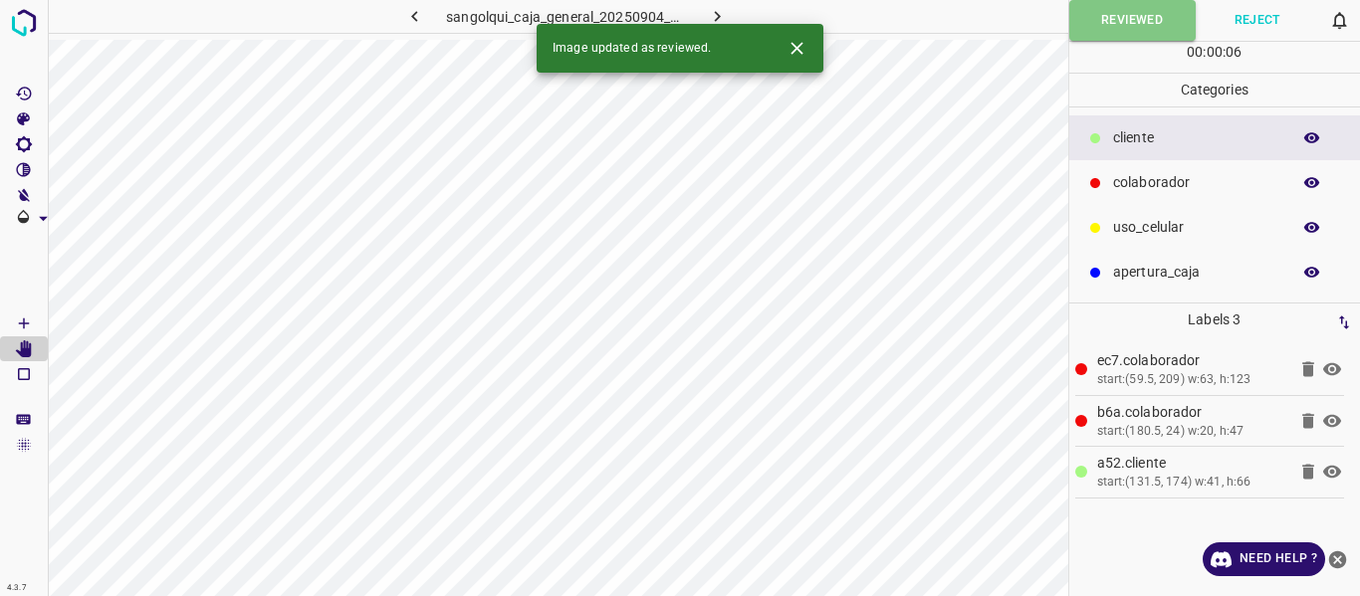
click at [705, 17] on button "button" at bounding box center [717, 16] width 64 height 33
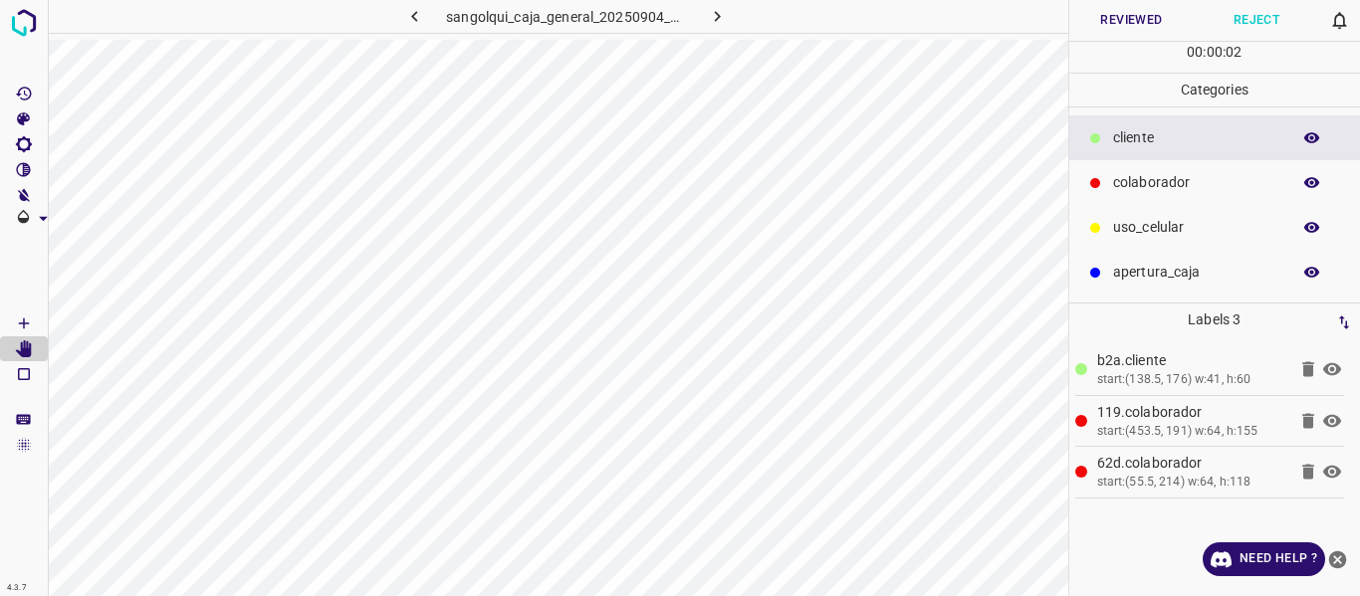
click at [1115, 20] on button "Reviewed" at bounding box center [1131, 20] width 125 height 41
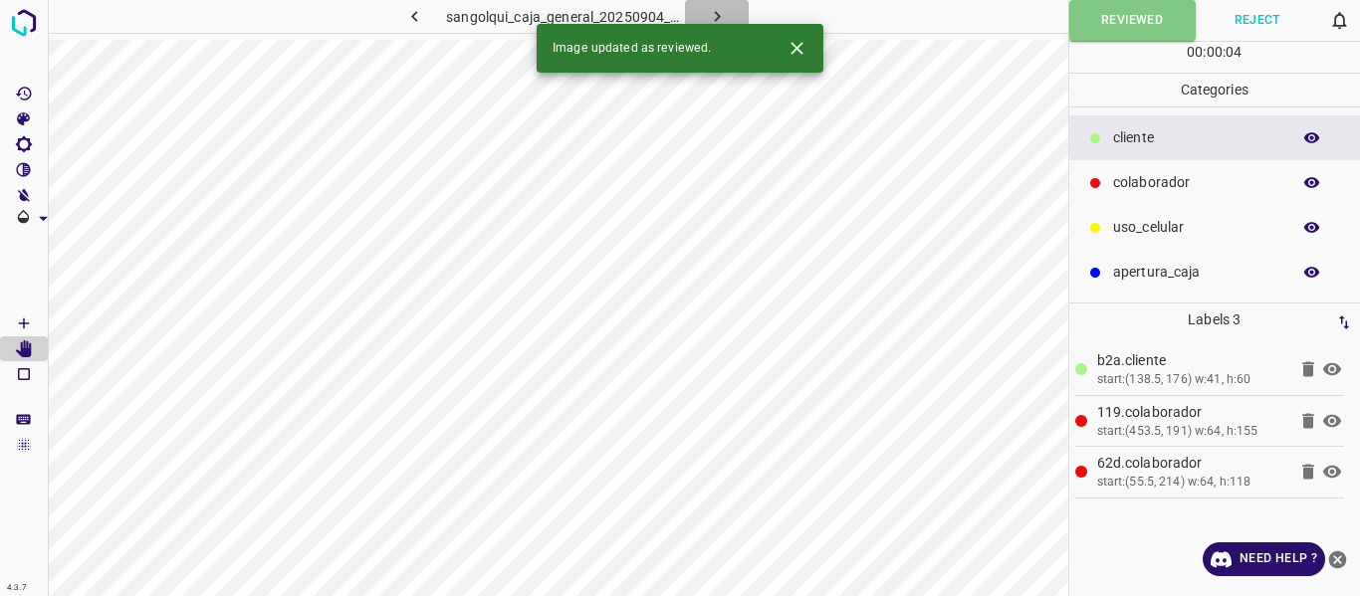
click at [720, 7] on icon "button" at bounding box center [717, 16] width 21 height 21
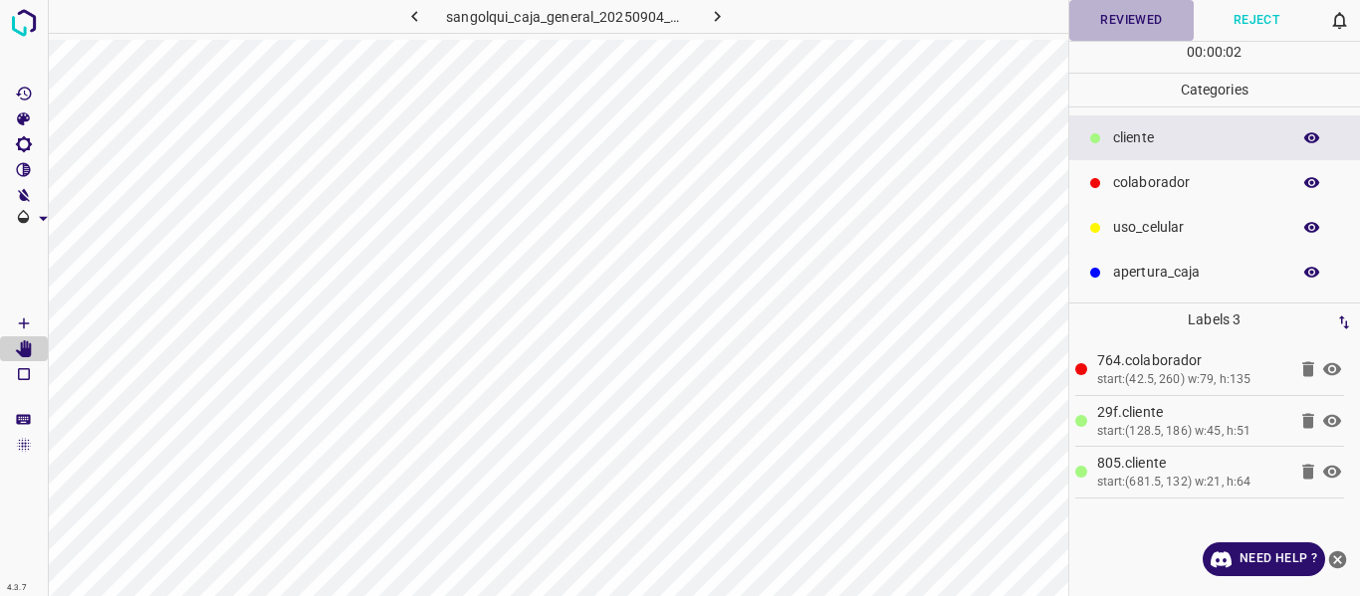
click at [1104, 17] on button "Reviewed" at bounding box center [1131, 20] width 125 height 41
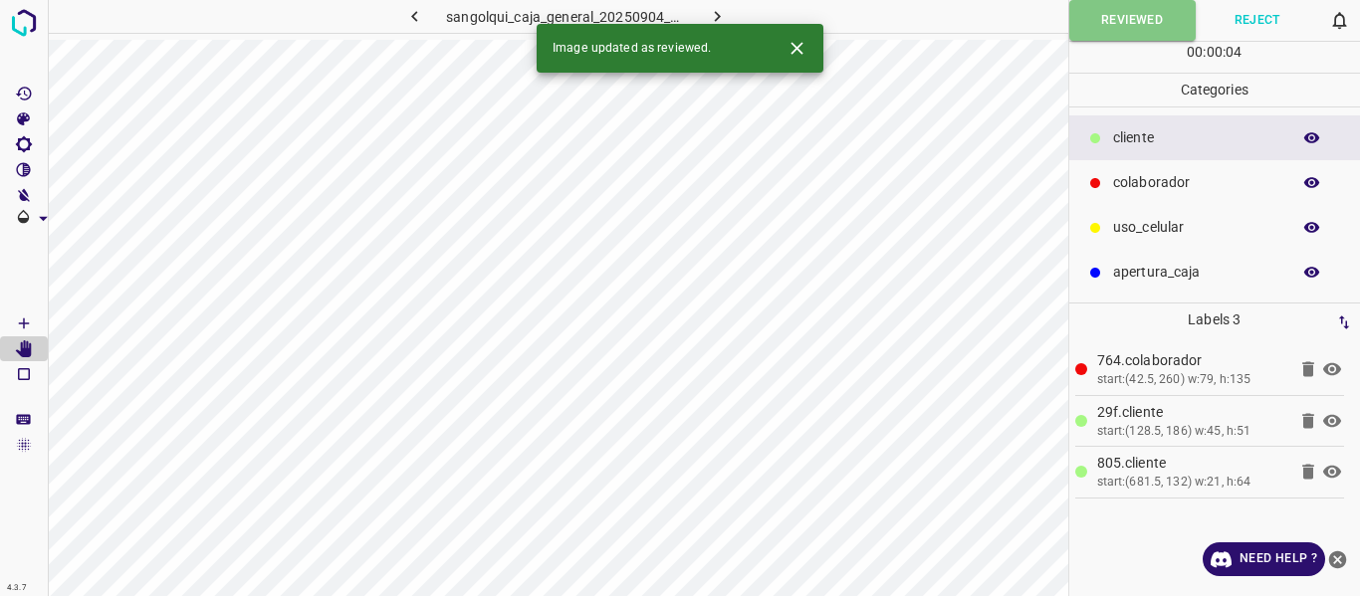
click at [710, 13] on icon "button" at bounding box center [717, 16] width 21 height 21
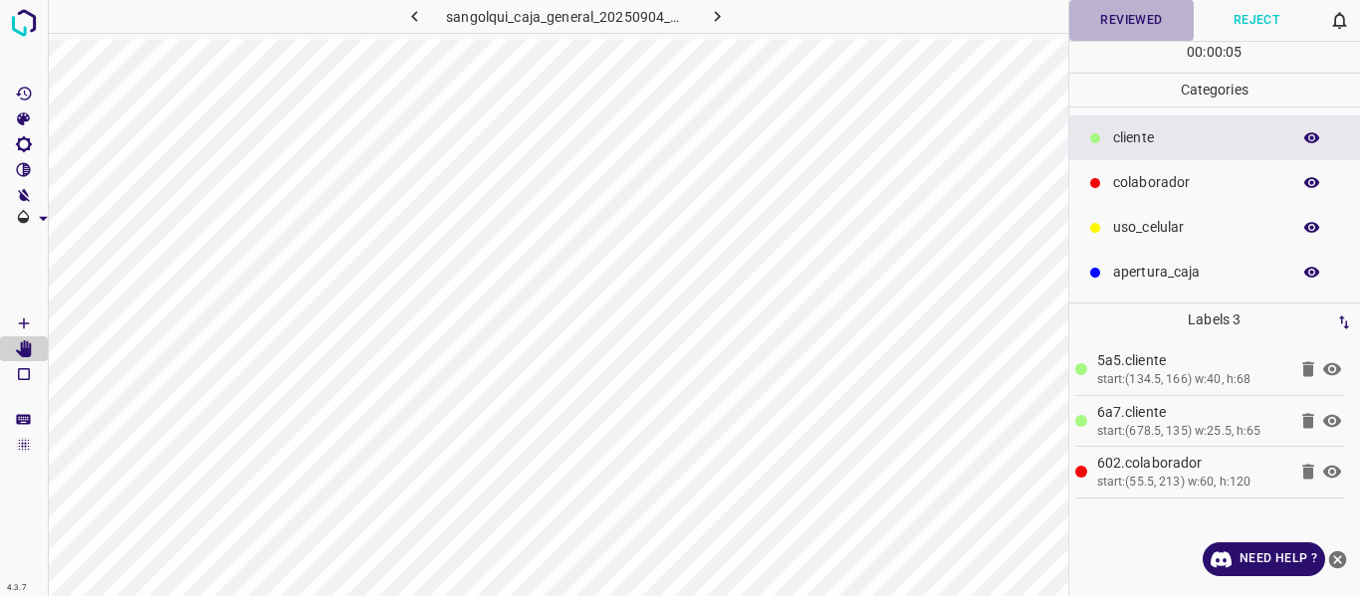
click at [1092, 28] on button "Reviewed" at bounding box center [1131, 20] width 125 height 41
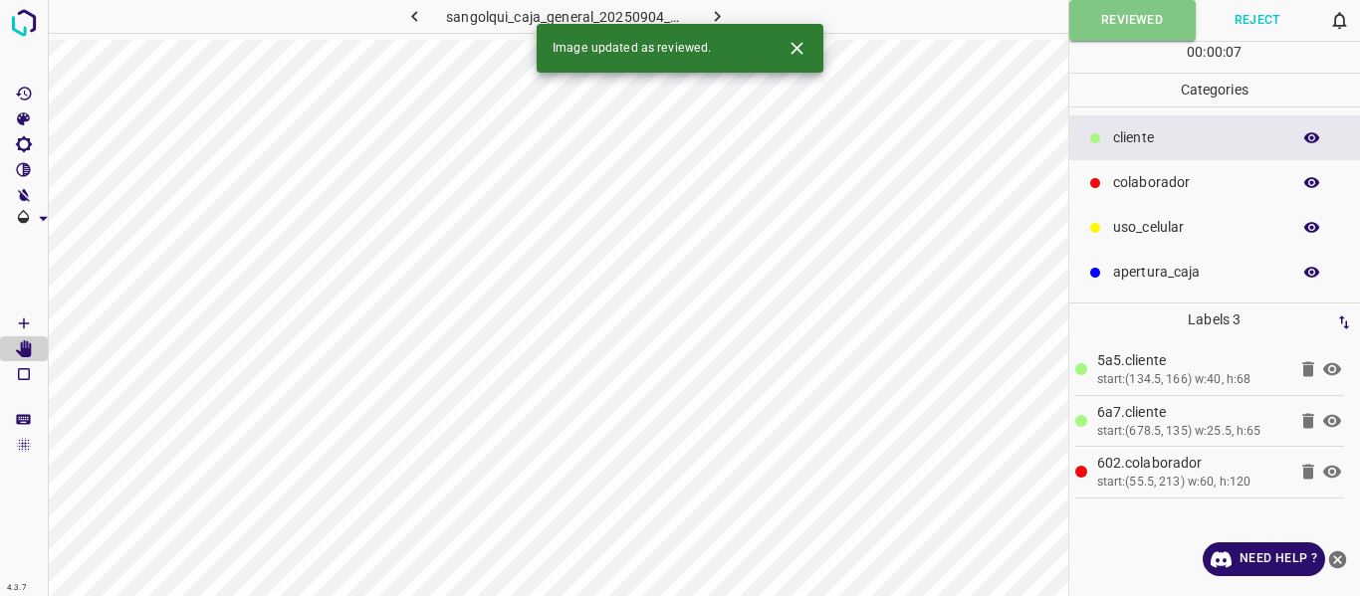
click at [717, 17] on icon "button" at bounding box center [717, 16] width 21 height 21
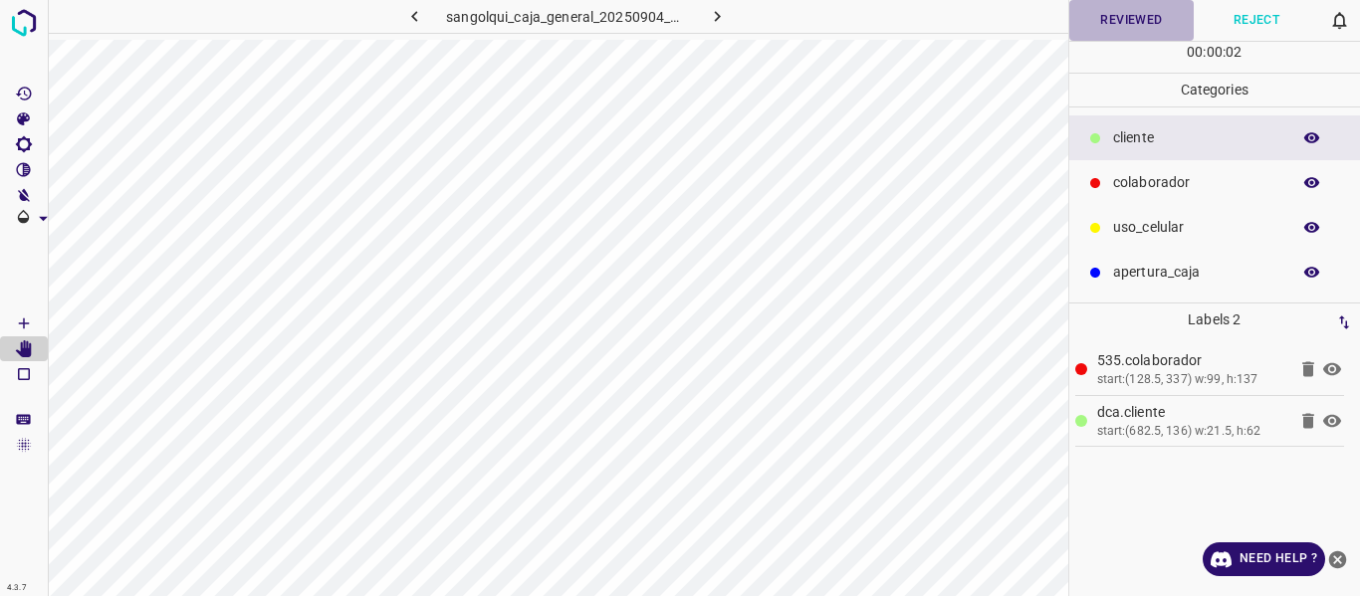
click at [1101, 29] on button "Reviewed" at bounding box center [1131, 20] width 125 height 41
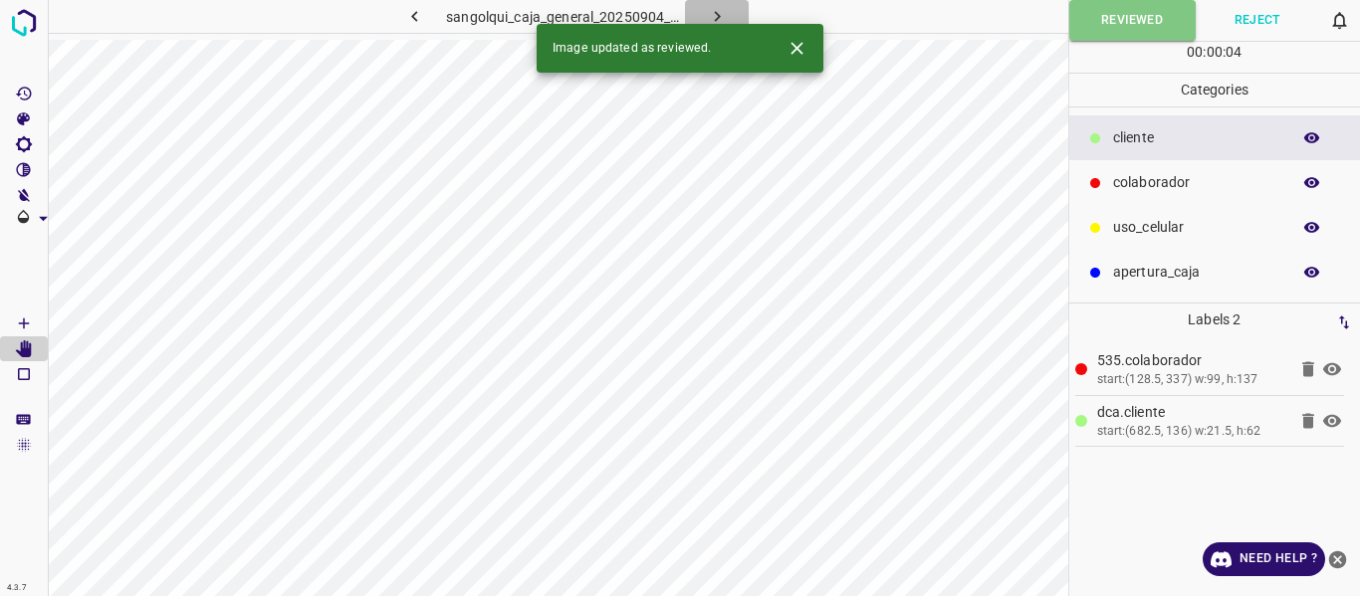
click at [717, 12] on icon "button" at bounding box center [717, 16] width 21 height 21
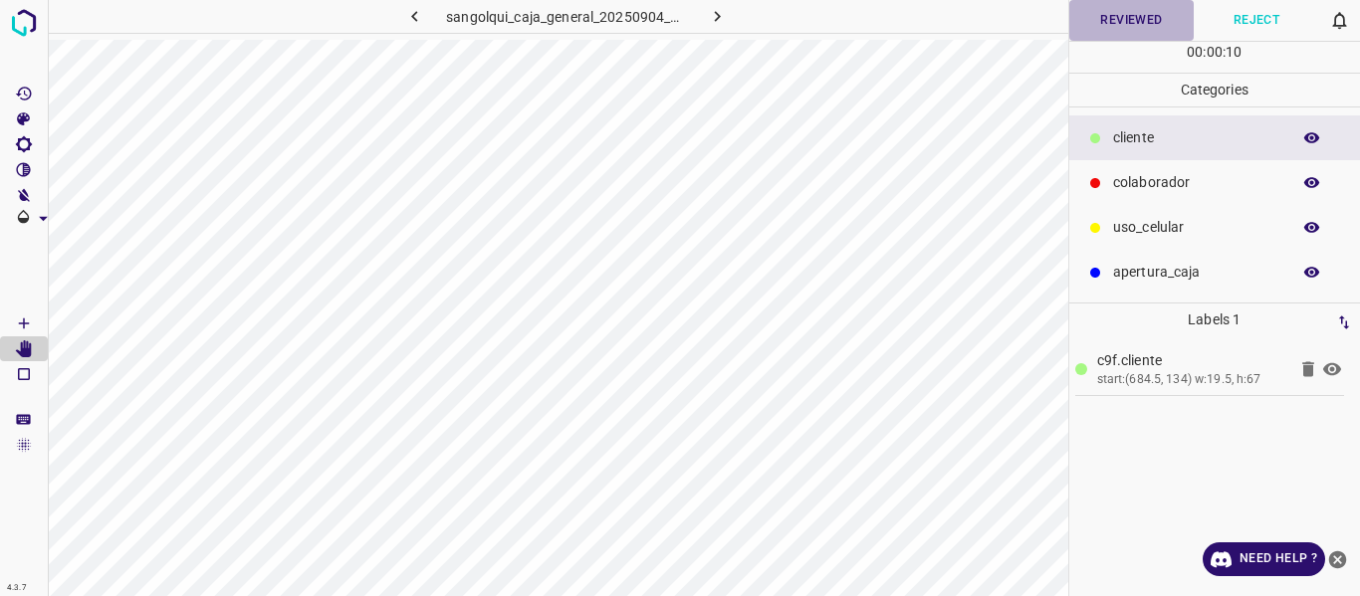
click at [1094, 8] on button "Reviewed" at bounding box center [1131, 20] width 125 height 41
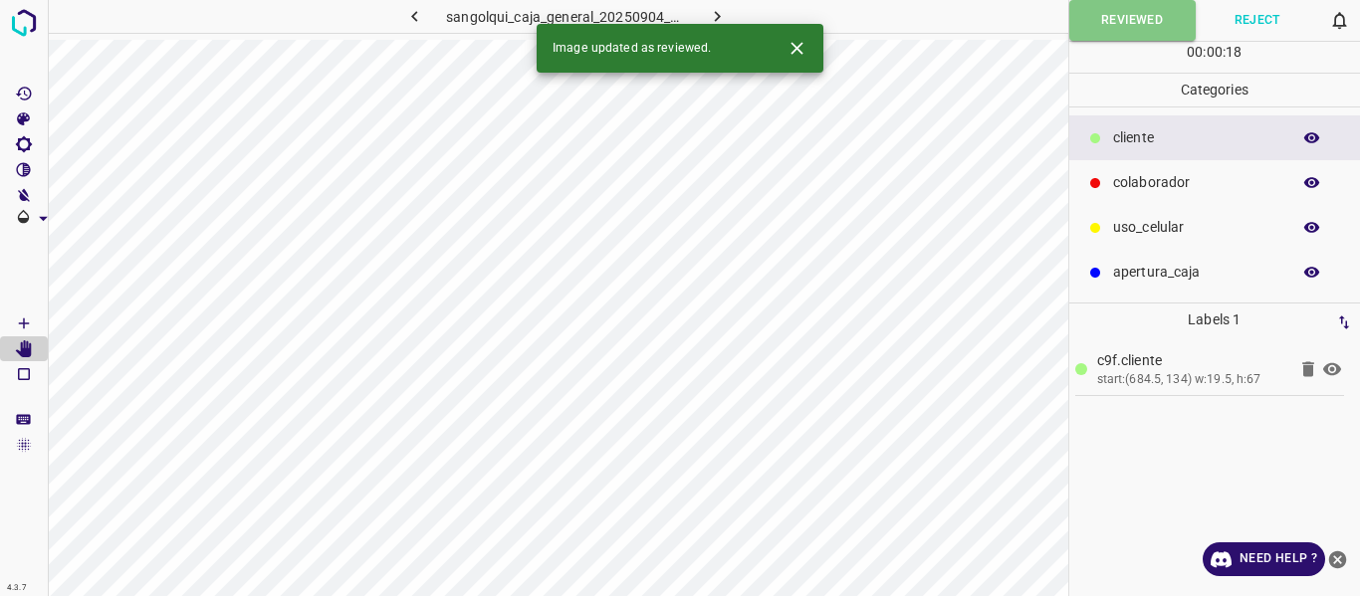
click at [710, 13] on icon "button" at bounding box center [717, 16] width 21 height 21
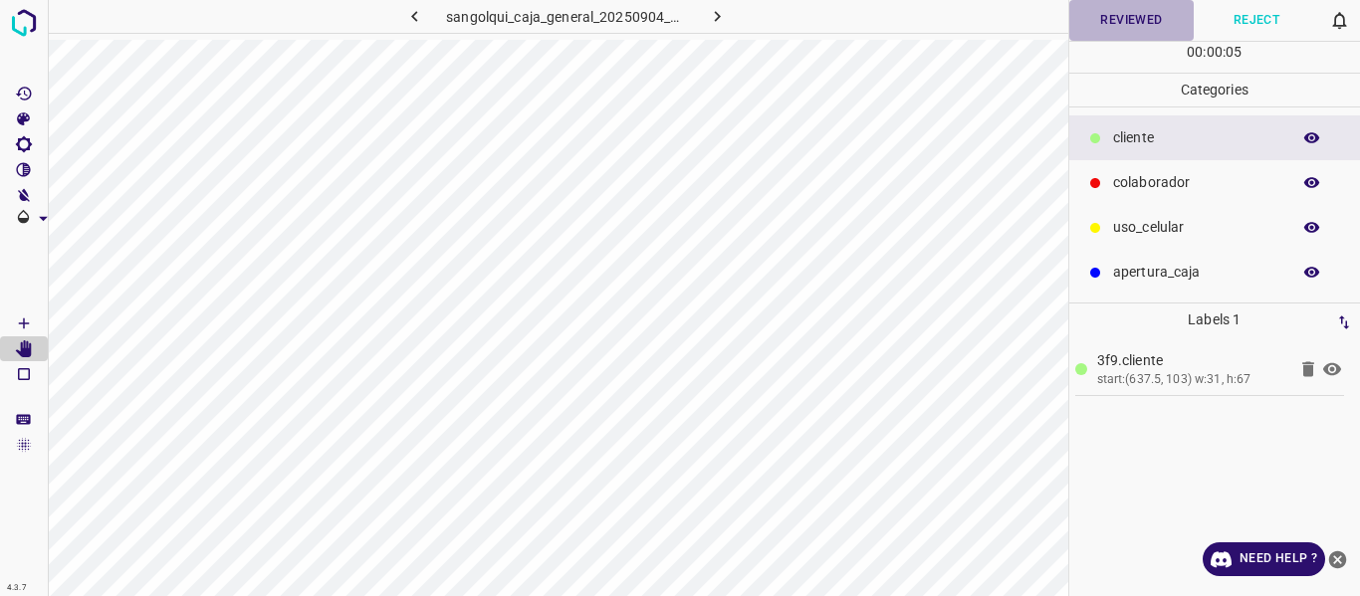
click at [1100, 19] on button "Reviewed" at bounding box center [1131, 20] width 125 height 41
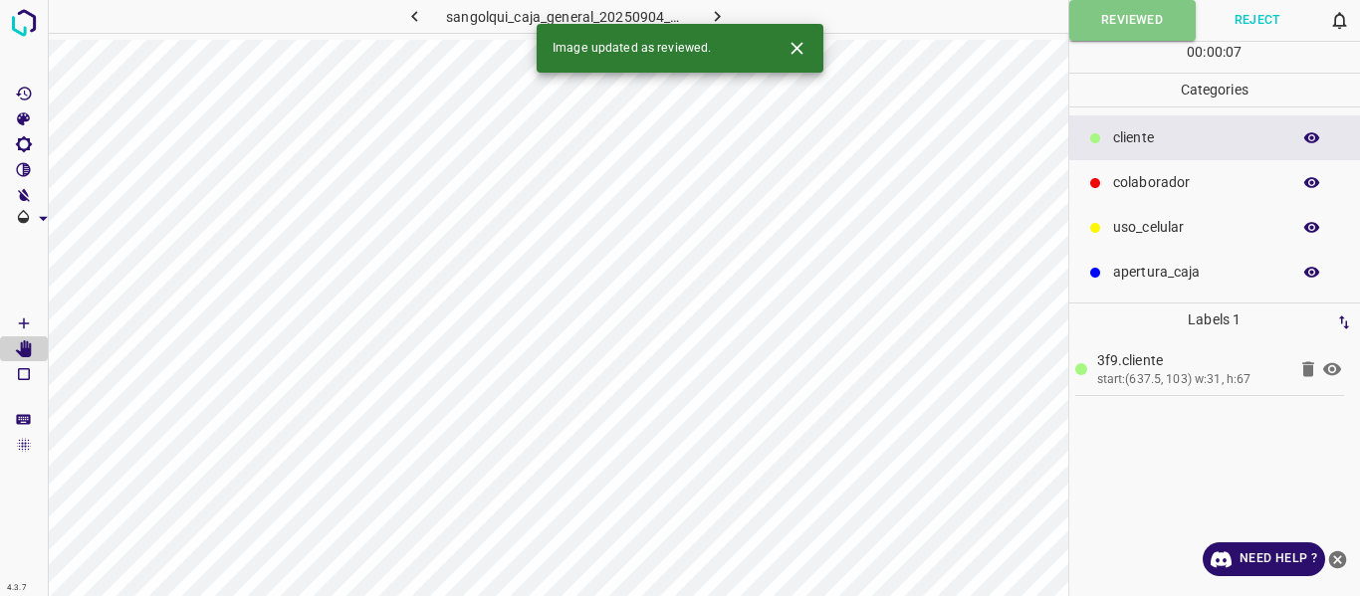
click at [722, 15] on icon "button" at bounding box center [717, 16] width 21 height 21
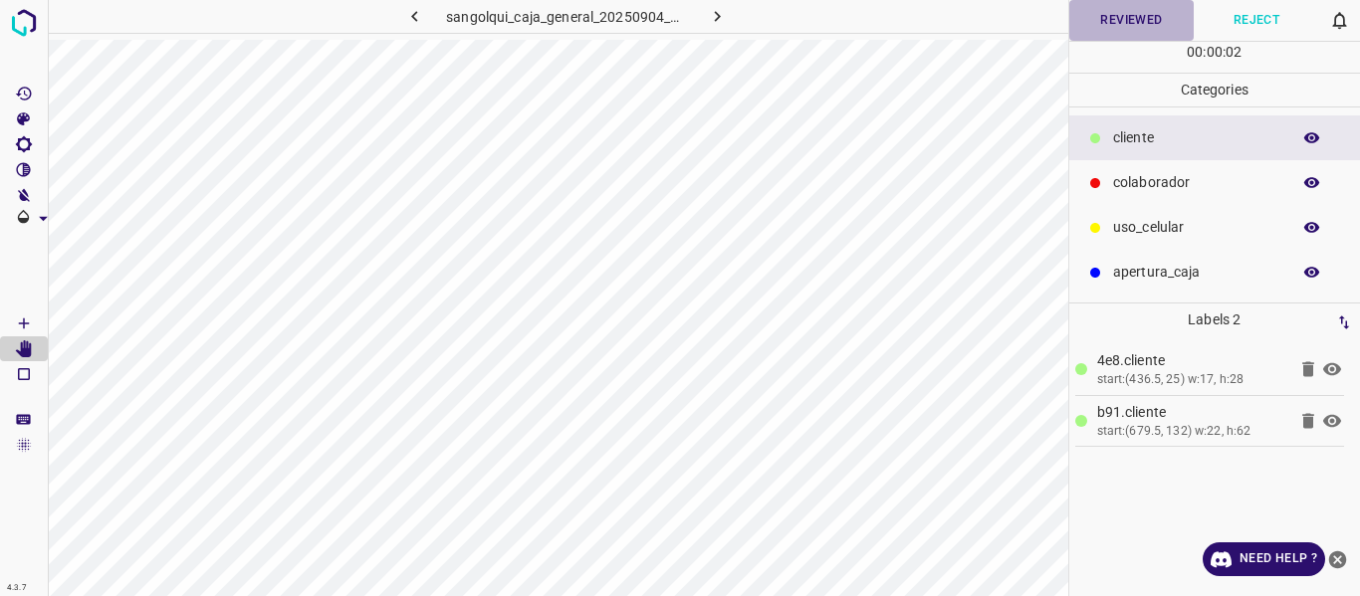
click at [1102, 14] on button "Reviewed" at bounding box center [1131, 20] width 125 height 41
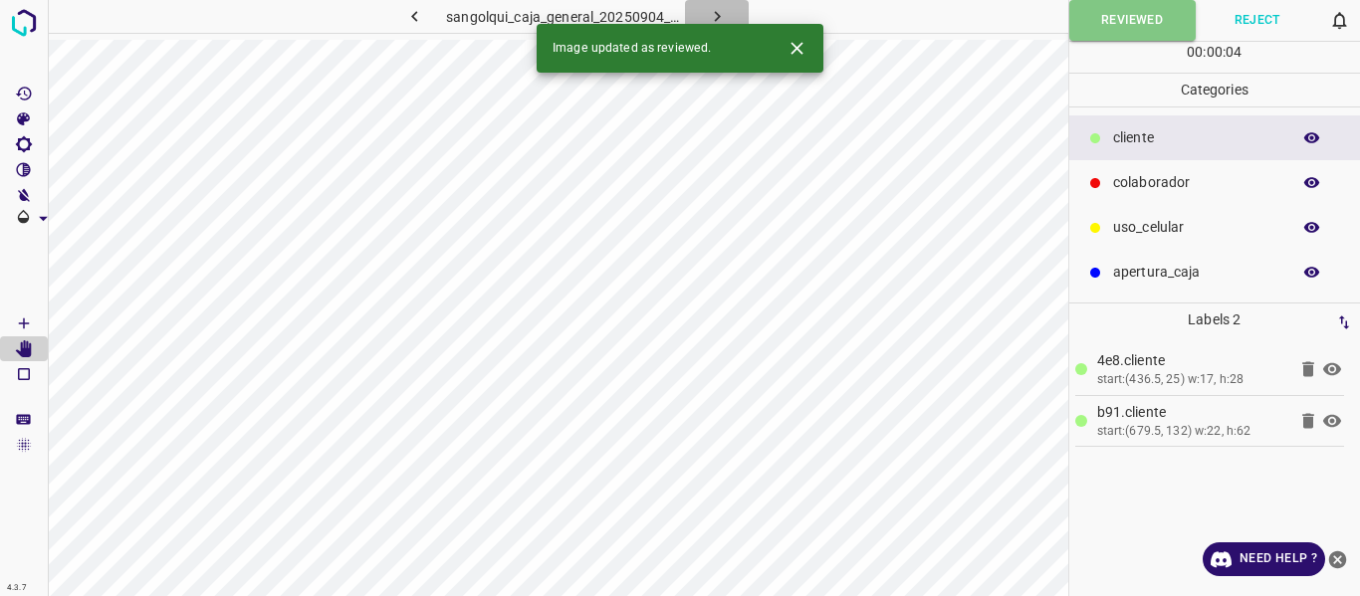
click at [707, 18] on icon "button" at bounding box center [717, 16] width 21 height 21
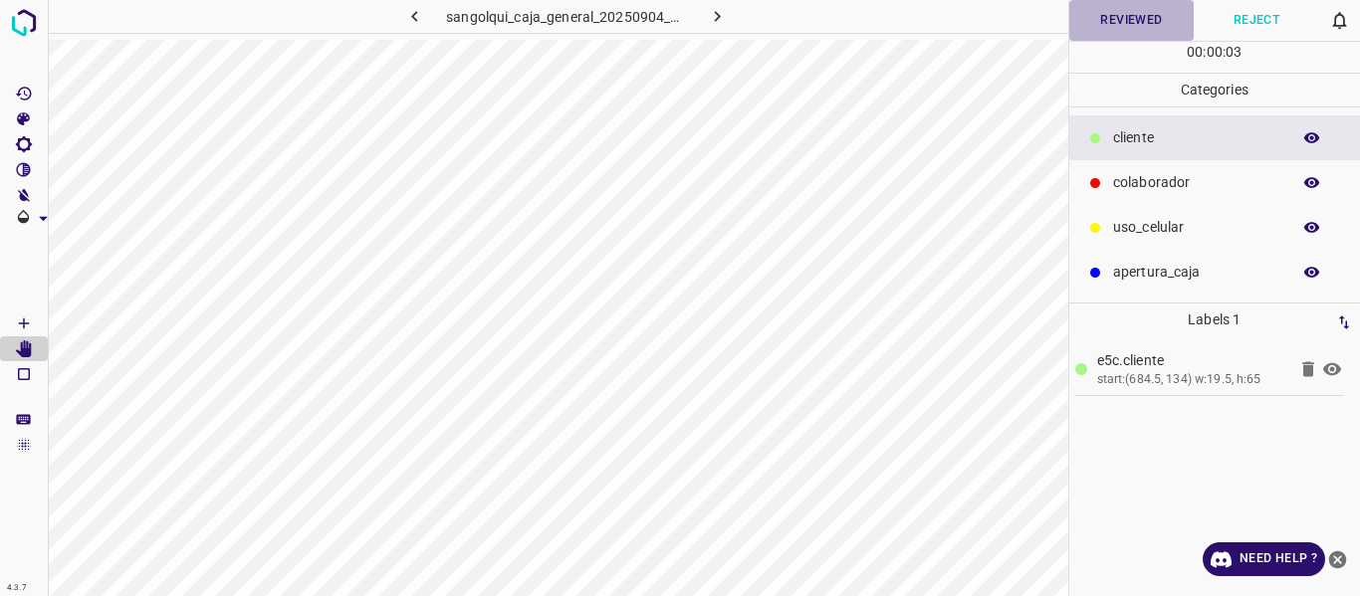
click at [1124, 19] on button "Reviewed" at bounding box center [1131, 20] width 125 height 41
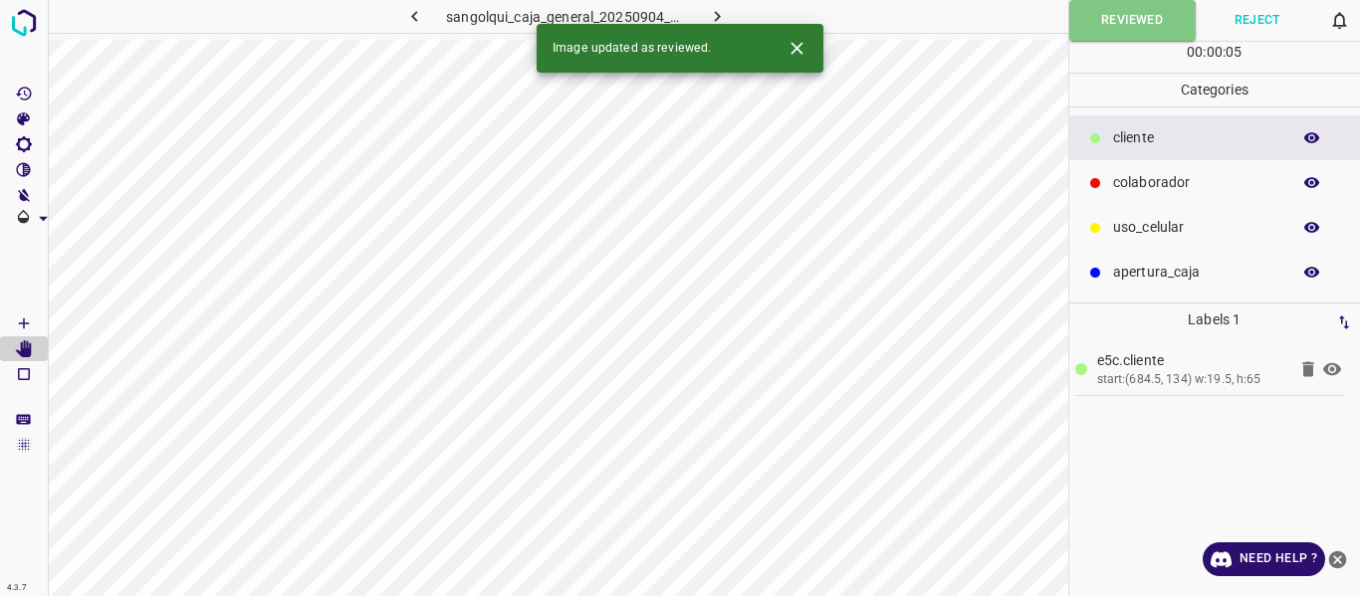
click at [710, 10] on icon "button" at bounding box center [717, 16] width 21 height 21
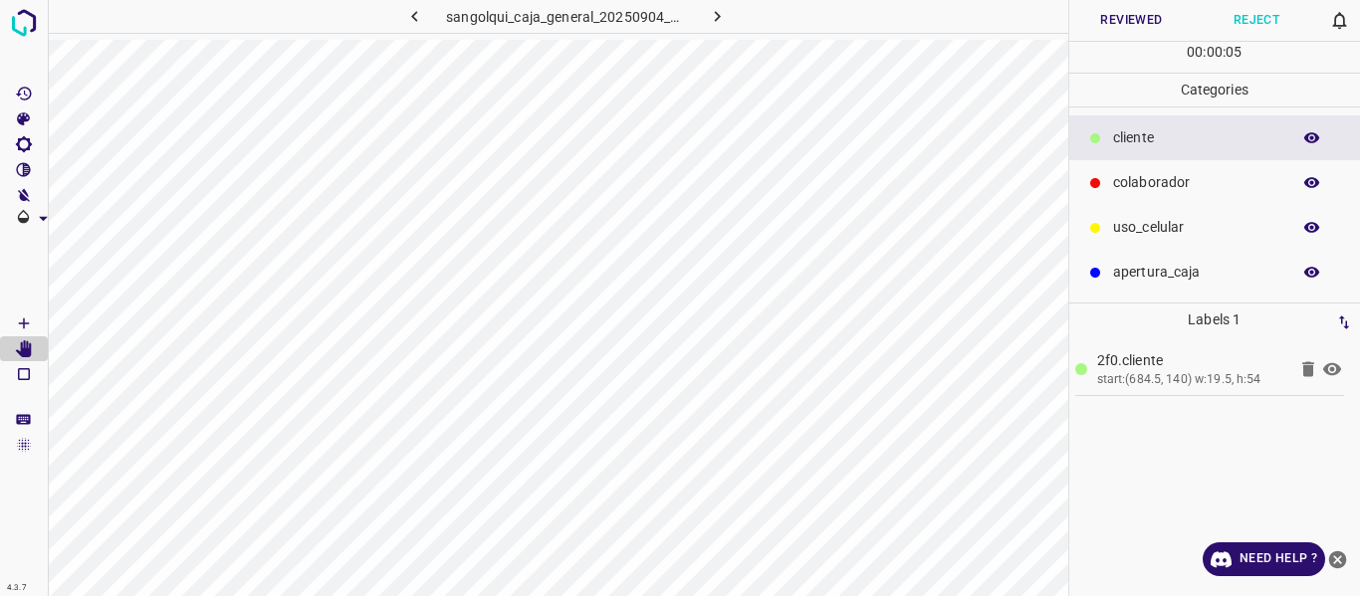
click at [1086, 16] on button "Reviewed" at bounding box center [1131, 20] width 125 height 41
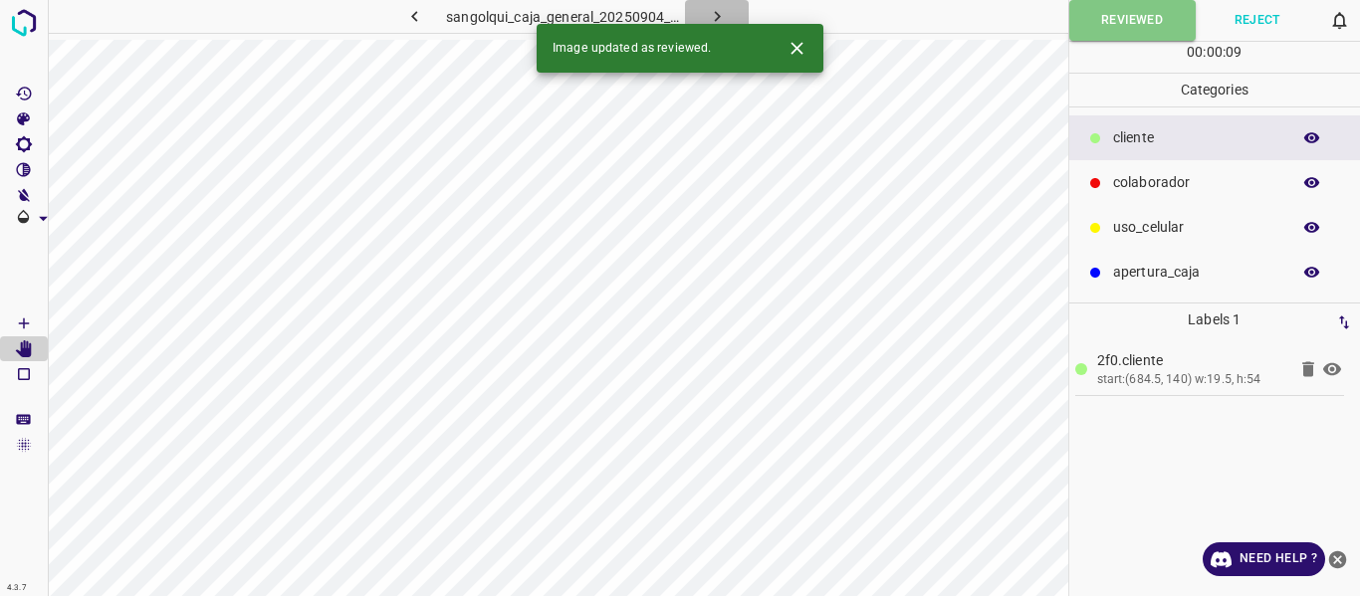
click at [717, 10] on icon "button" at bounding box center [717, 16] width 21 height 21
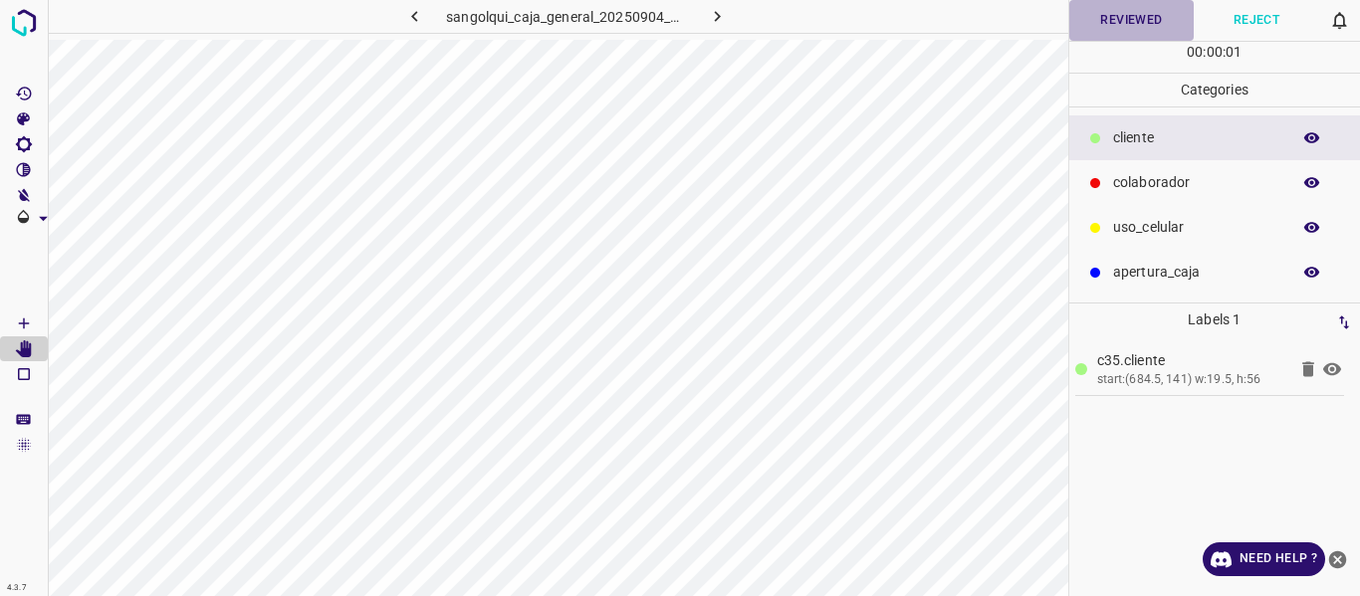
click at [1154, 18] on button "Reviewed" at bounding box center [1131, 20] width 125 height 41
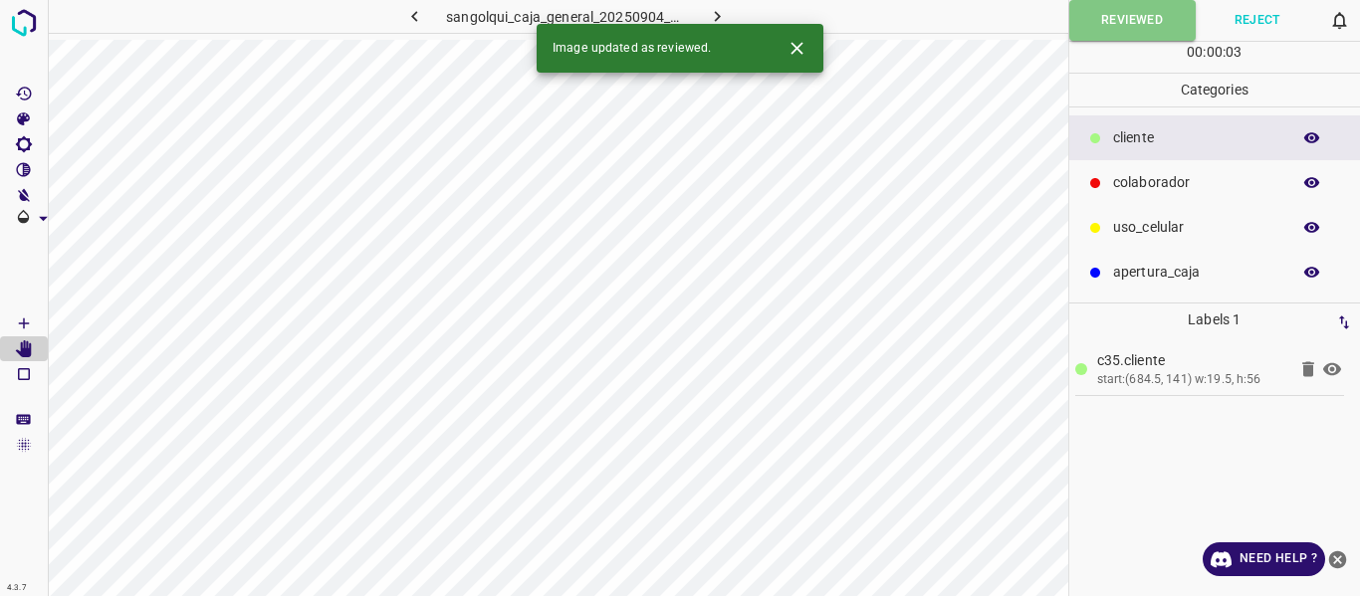
click at [721, 15] on icon "button" at bounding box center [717, 16] width 21 height 21
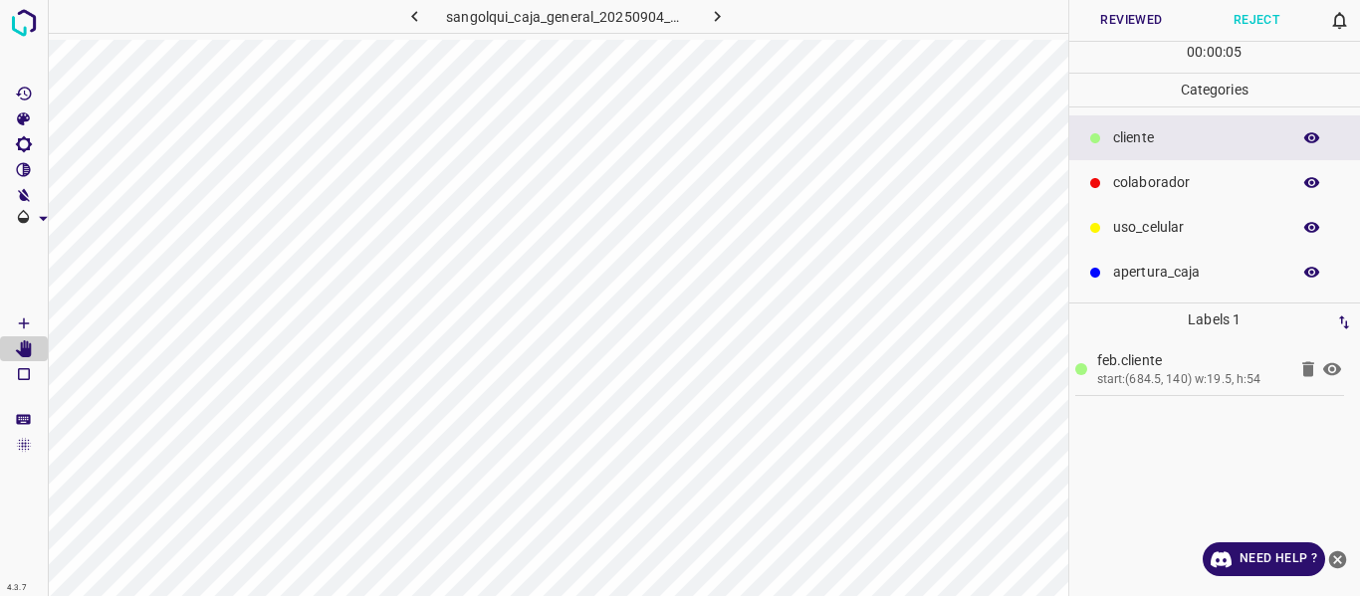
click at [1125, 21] on button "Reviewed" at bounding box center [1131, 20] width 125 height 41
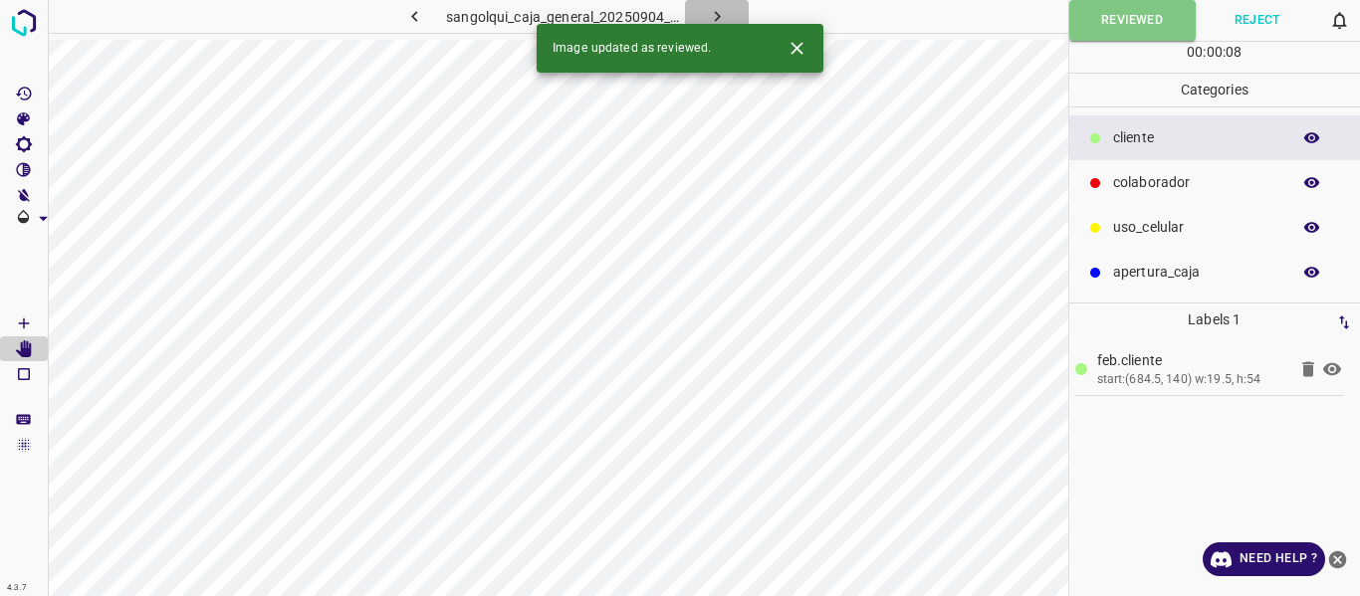
click at [714, 10] on icon "button" at bounding box center [717, 16] width 21 height 21
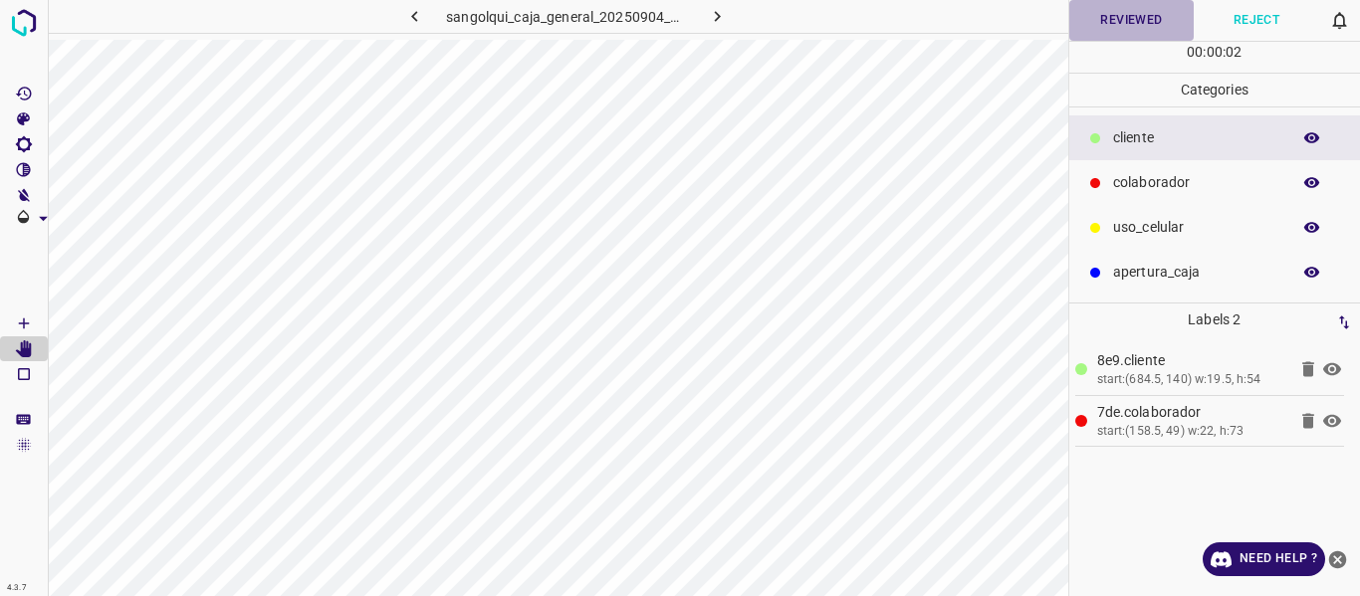
click at [1116, 20] on button "Reviewed" at bounding box center [1131, 20] width 125 height 41
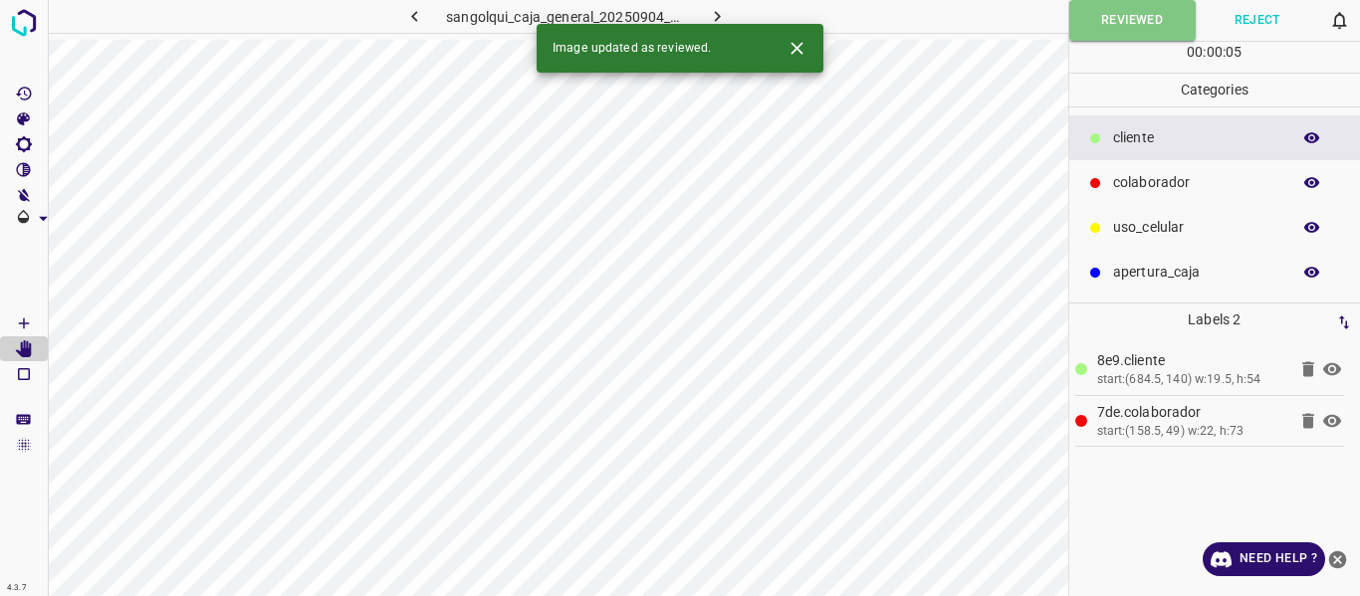
click at [719, 9] on icon "button" at bounding box center [717, 16] width 21 height 21
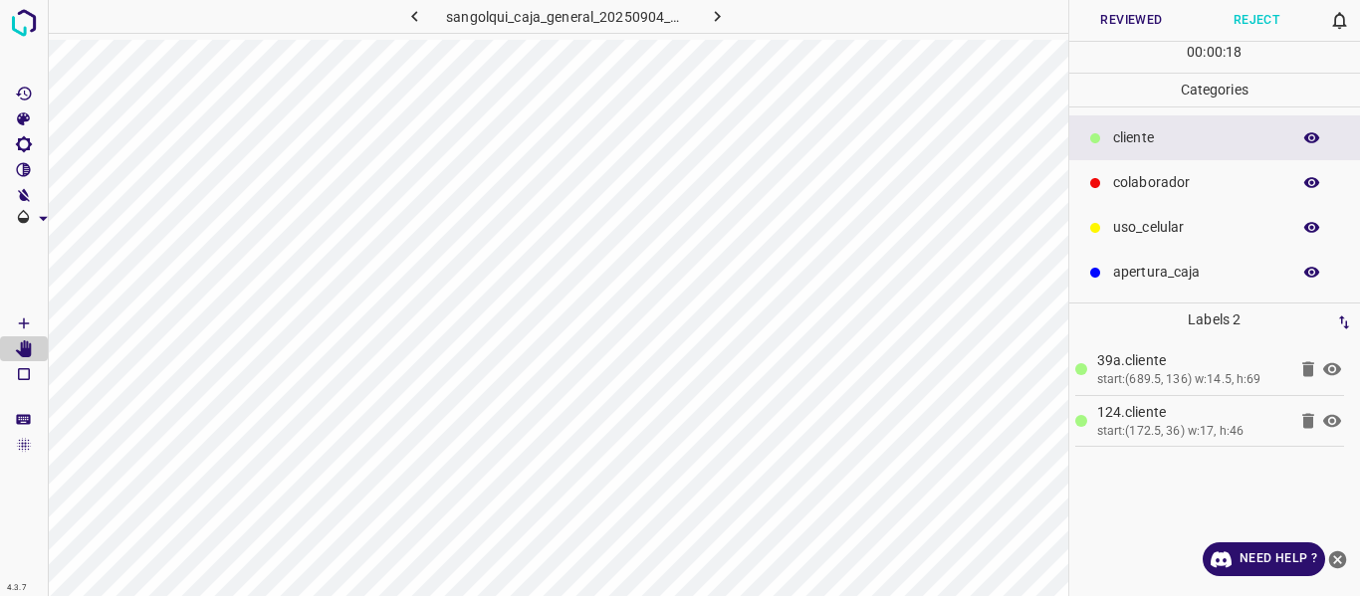
click at [1117, 22] on button "Reviewed" at bounding box center [1131, 20] width 125 height 41
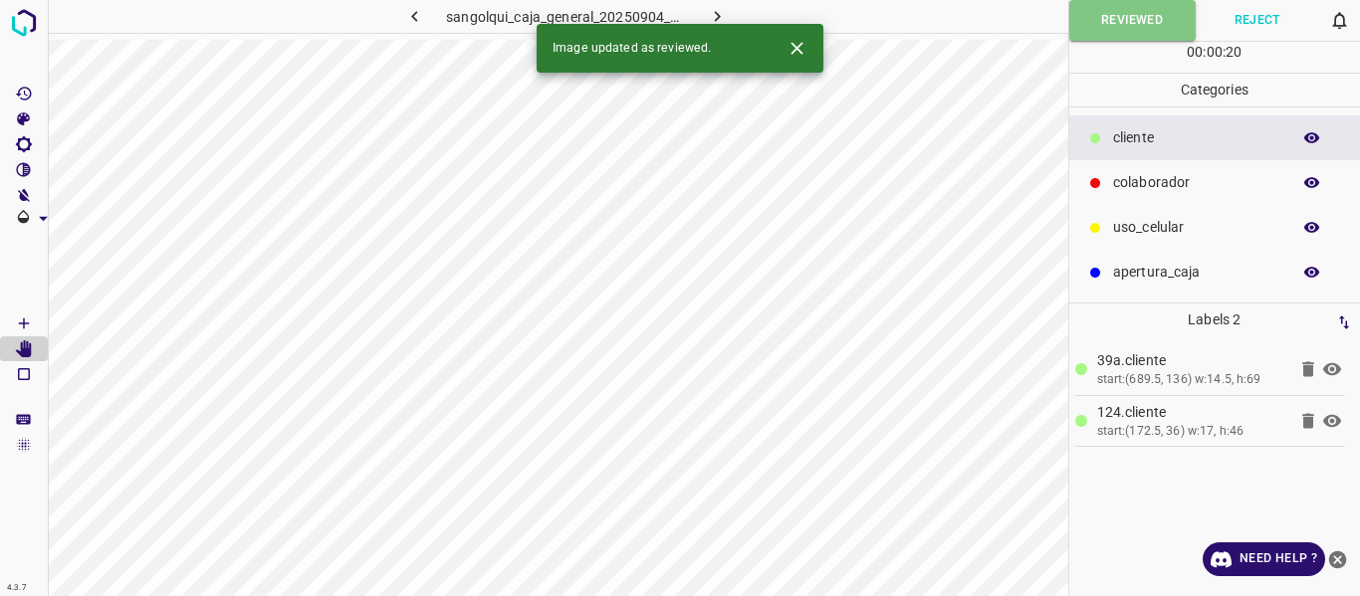
click at [713, 15] on icon "button" at bounding box center [717, 16] width 21 height 21
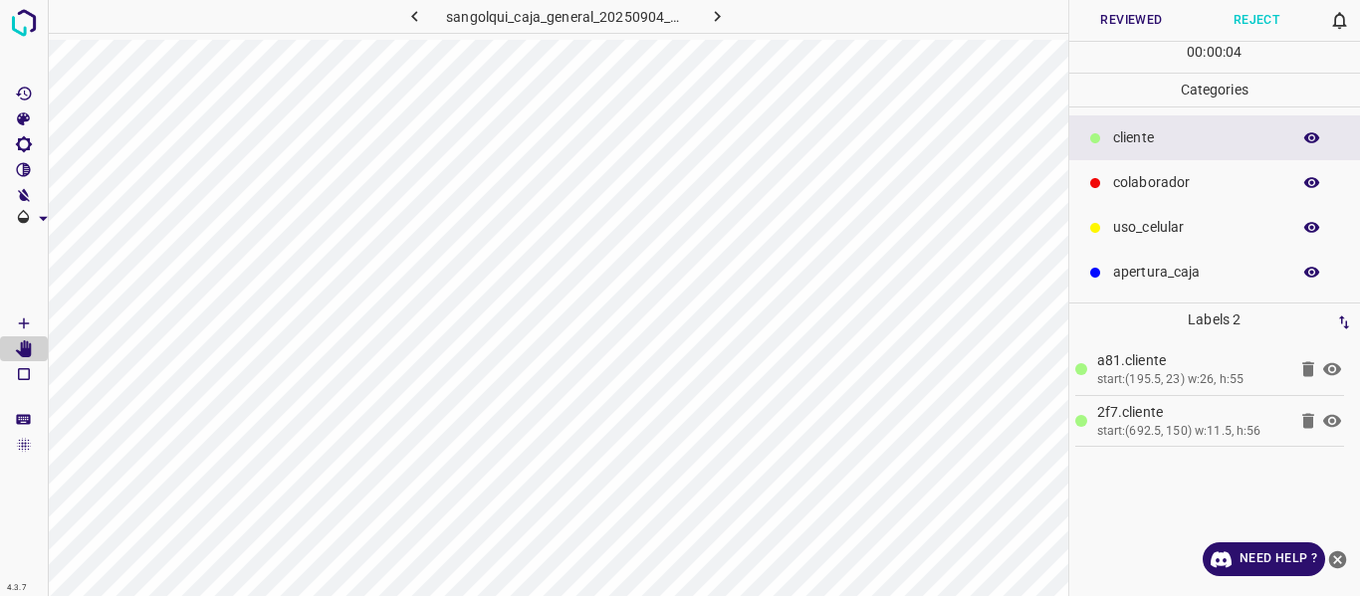
click at [1309, 129] on icon "button" at bounding box center [1312, 138] width 18 height 18
click at [1096, 24] on button "Reviewed" at bounding box center [1131, 20] width 125 height 41
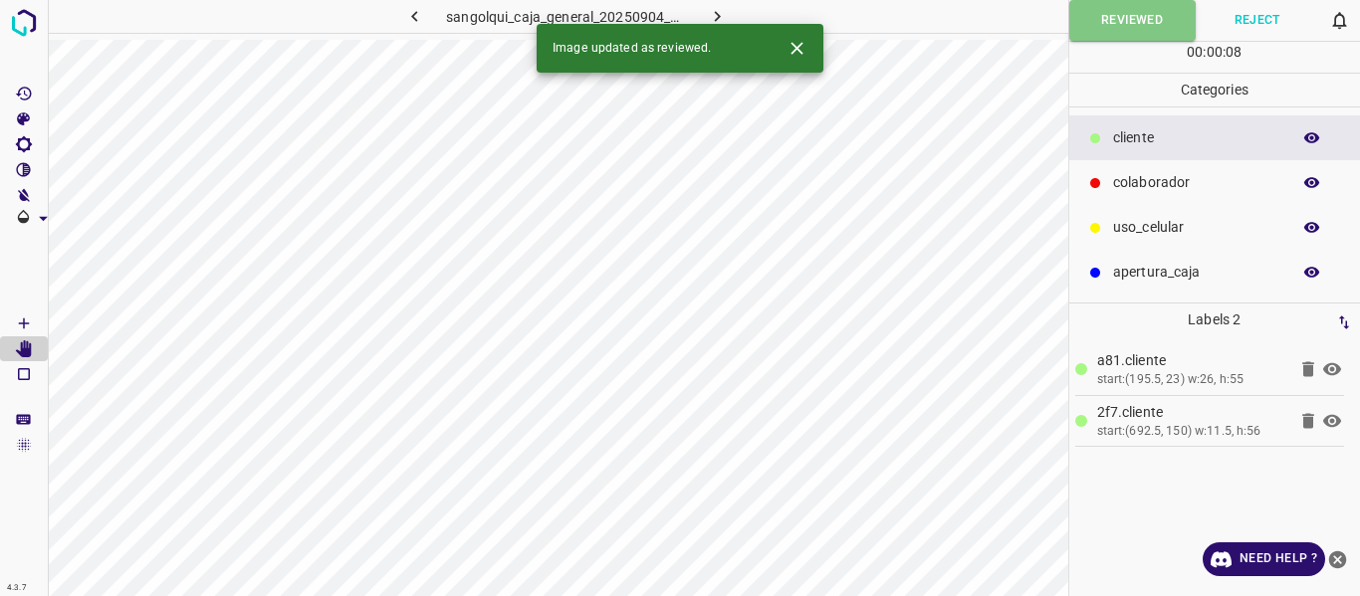
click at [716, 11] on icon "button" at bounding box center [717, 16] width 21 height 21
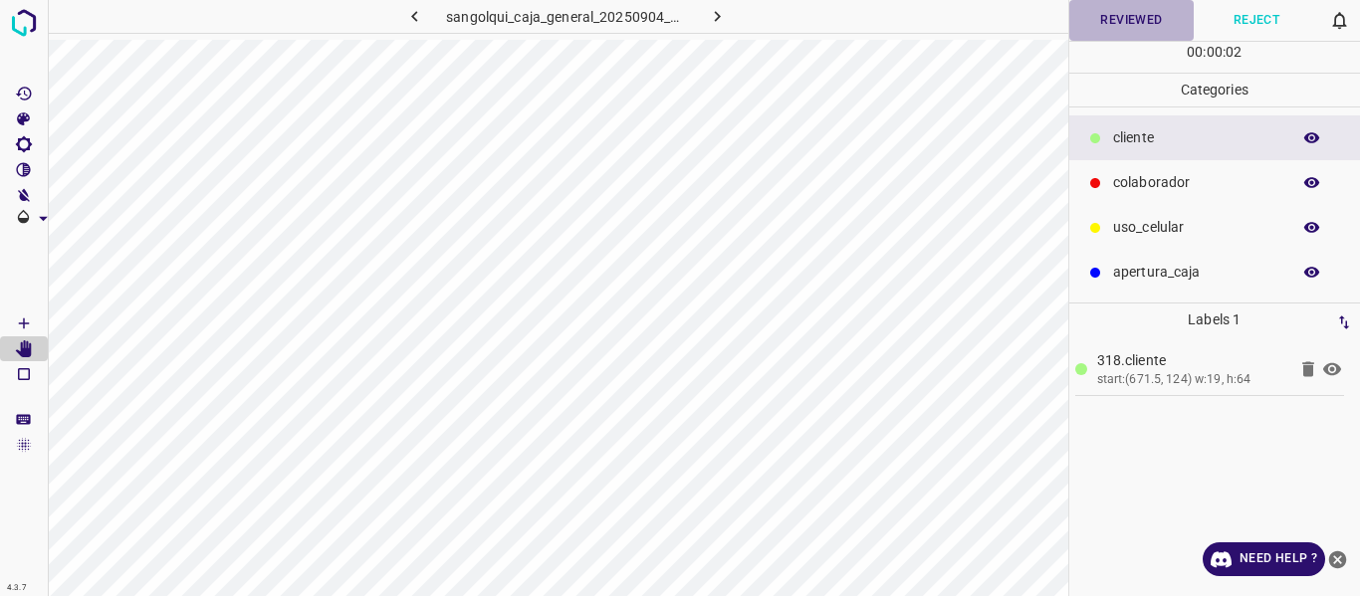
click at [1116, 25] on button "Reviewed" at bounding box center [1131, 20] width 125 height 41
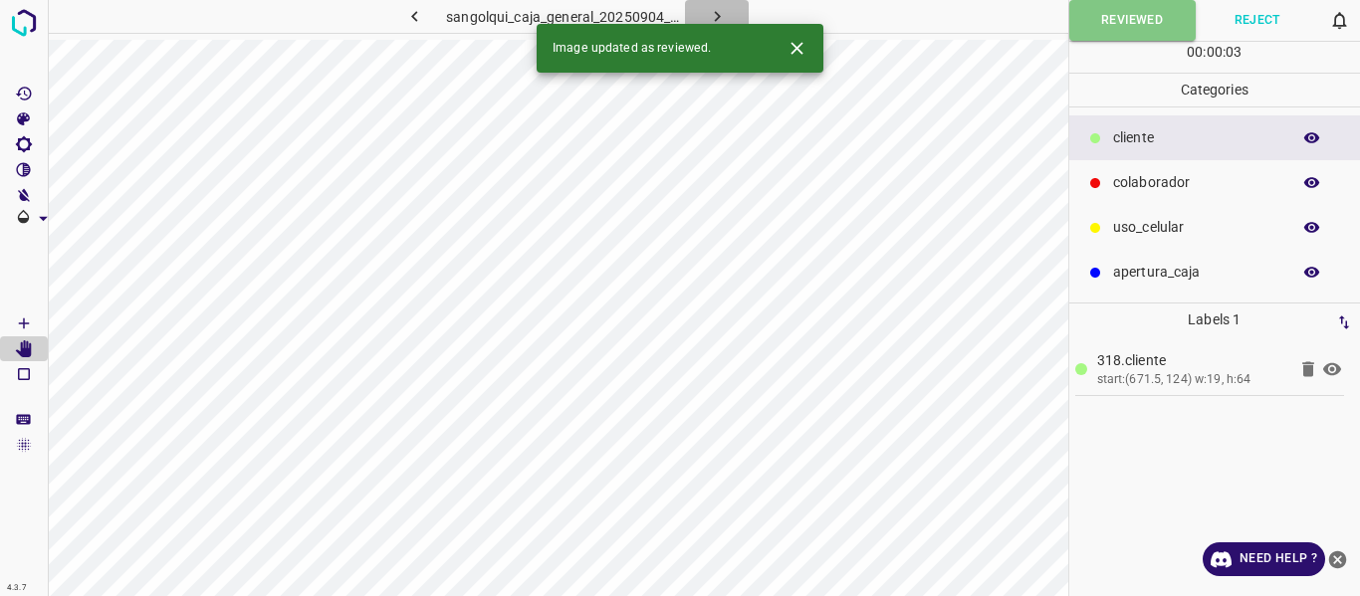
click at [708, 15] on icon "button" at bounding box center [717, 16] width 21 height 21
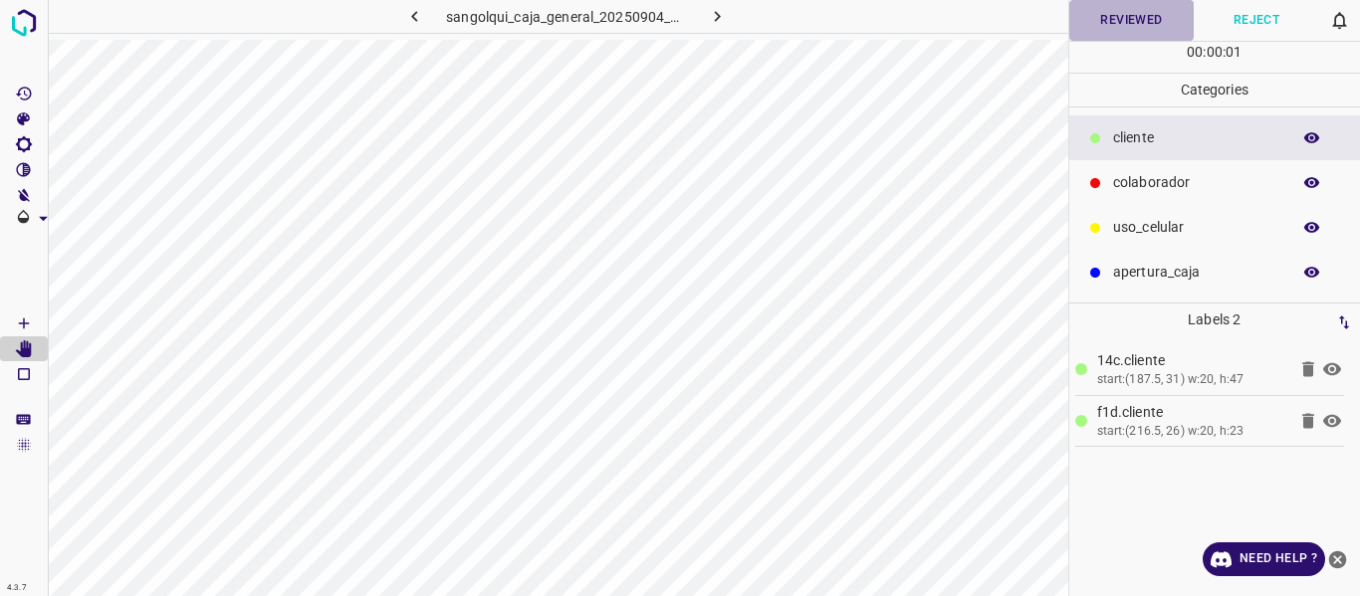
click at [1109, 17] on button "Reviewed" at bounding box center [1131, 20] width 125 height 41
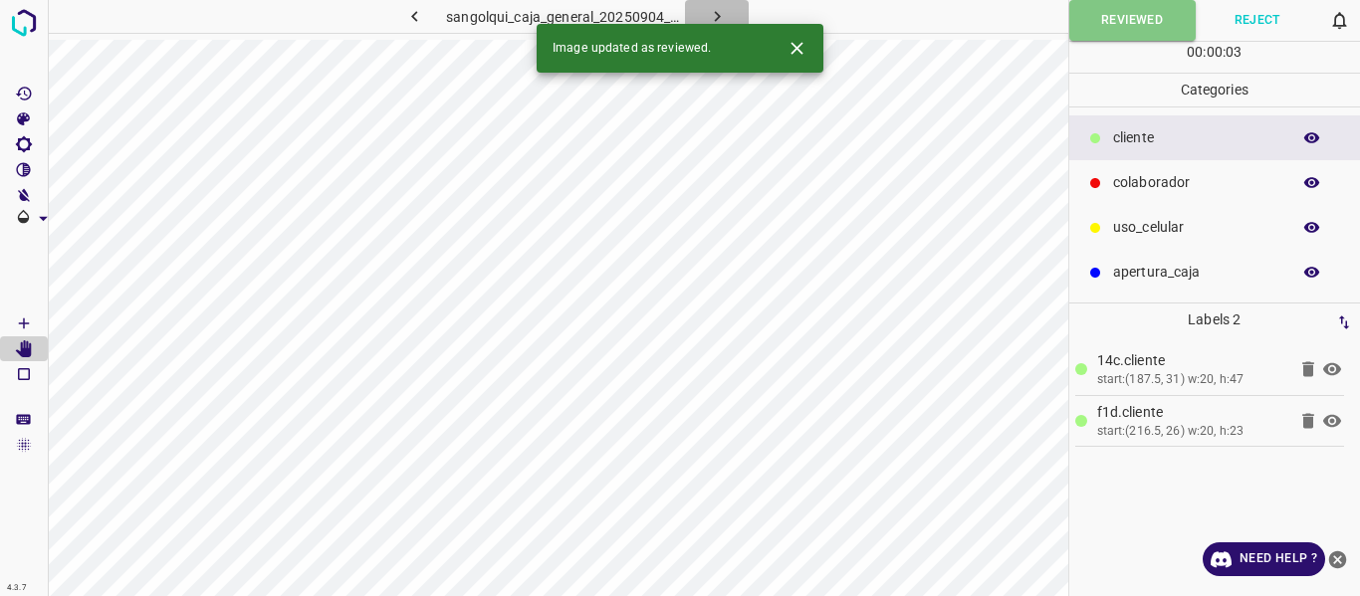
click at [714, 10] on icon "button" at bounding box center [717, 16] width 21 height 21
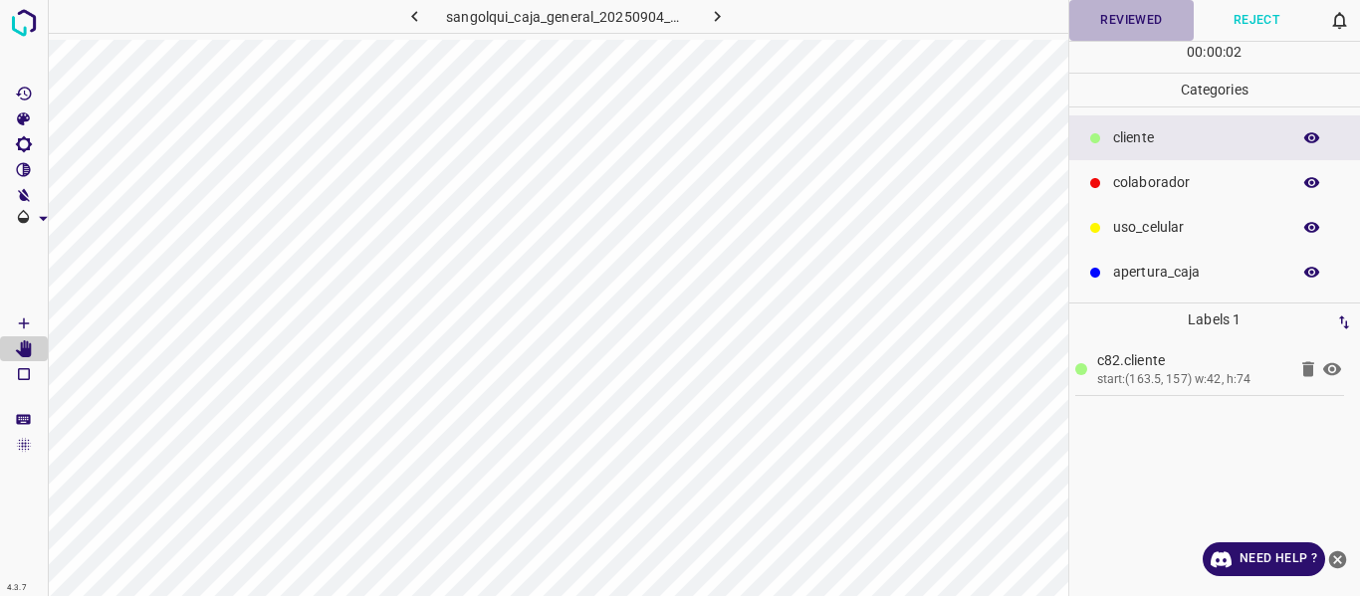
click at [1104, 19] on button "Reviewed" at bounding box center [1131, 20] width 125 height 41
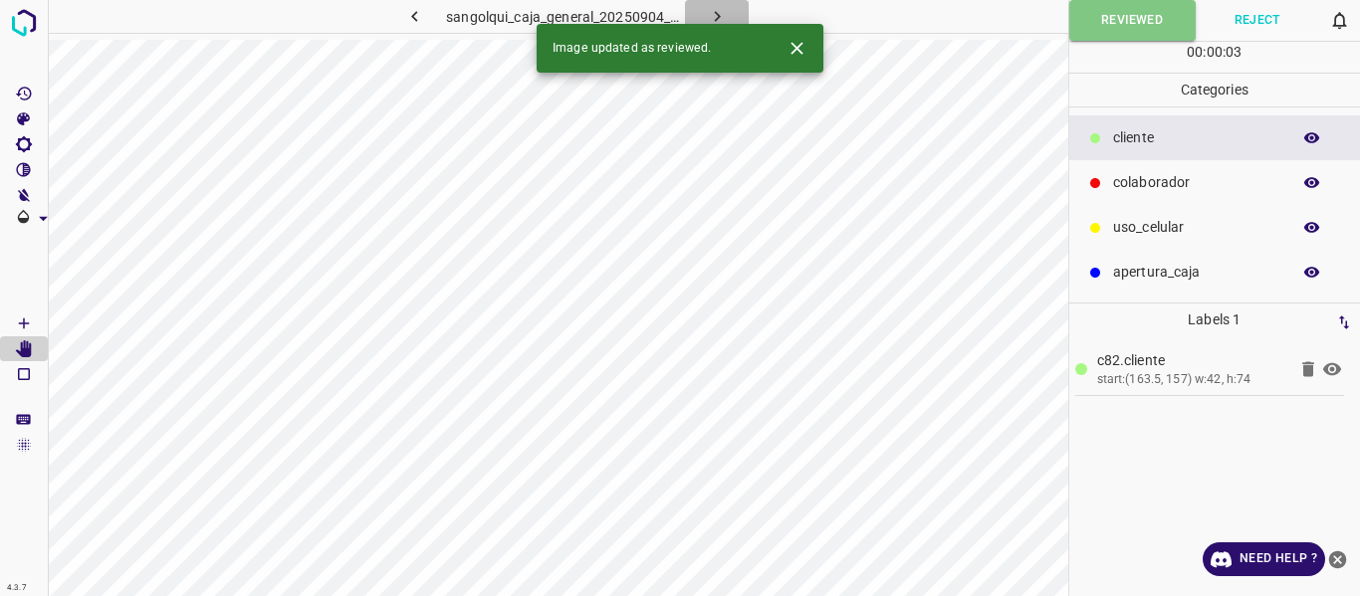
click at [710, 11] on icon "button" at bounding box center [717, 16] width 21 height 21
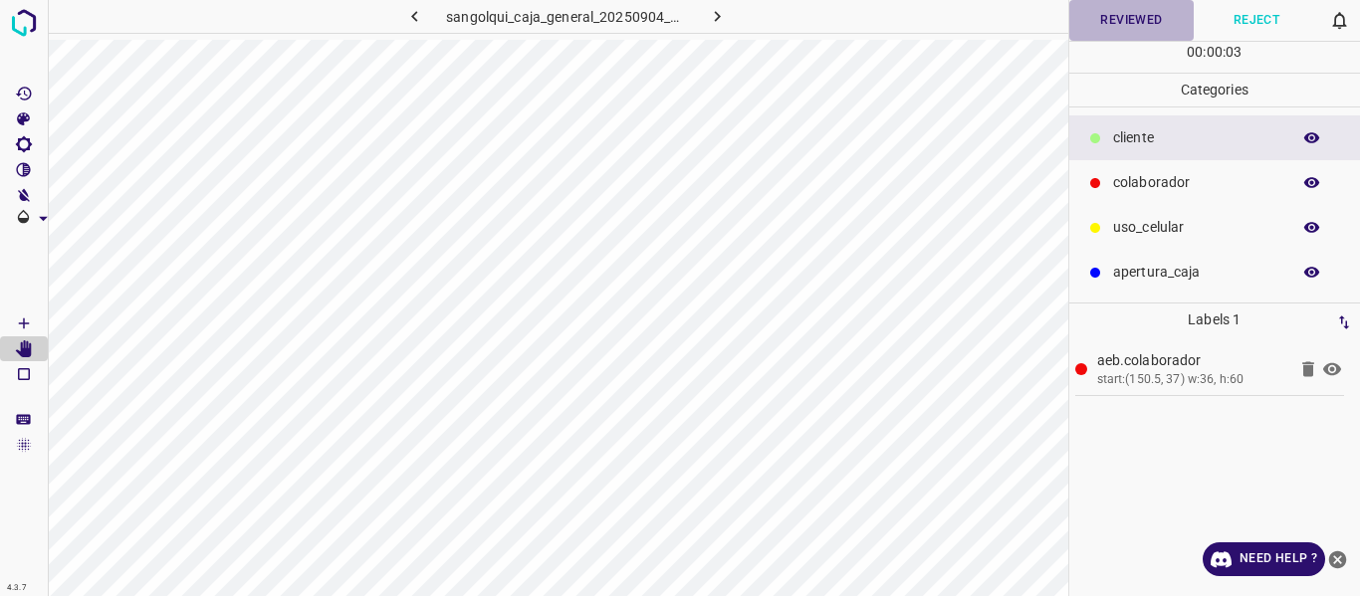
click at [1125, 17] on button "Reviewed" at bounding box center [1131, 20] width 125 height 41
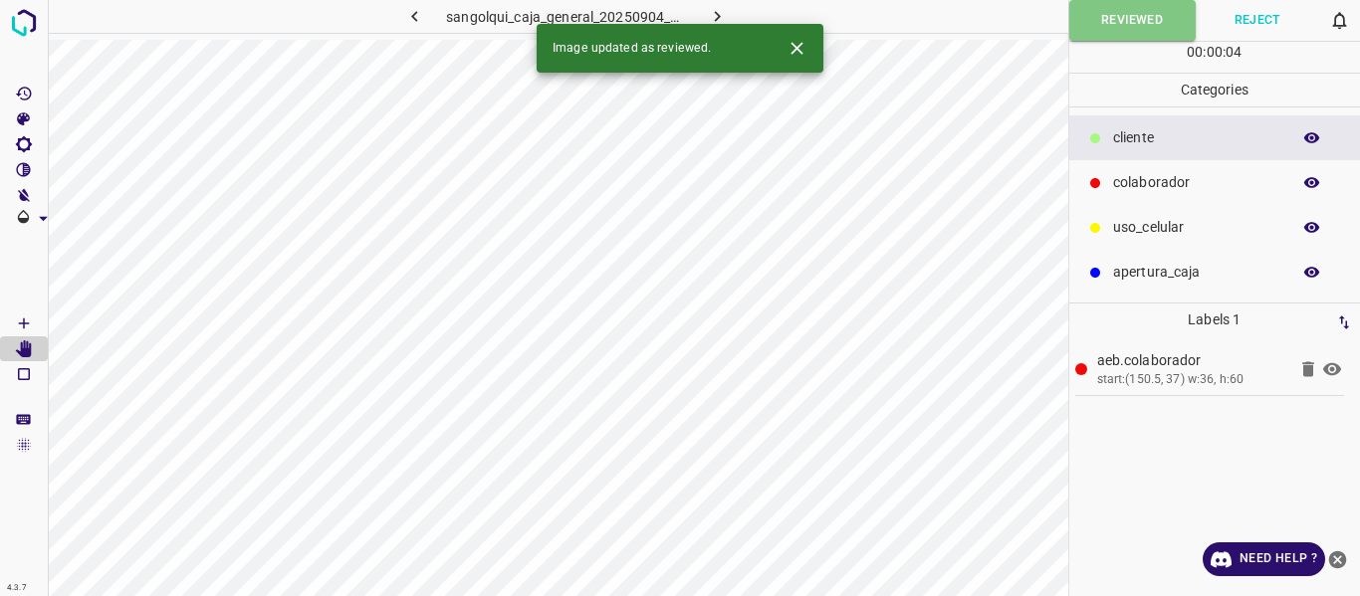
click at [721, 9] on icon "button" at bounding box center [717, 16] width 21 height 21
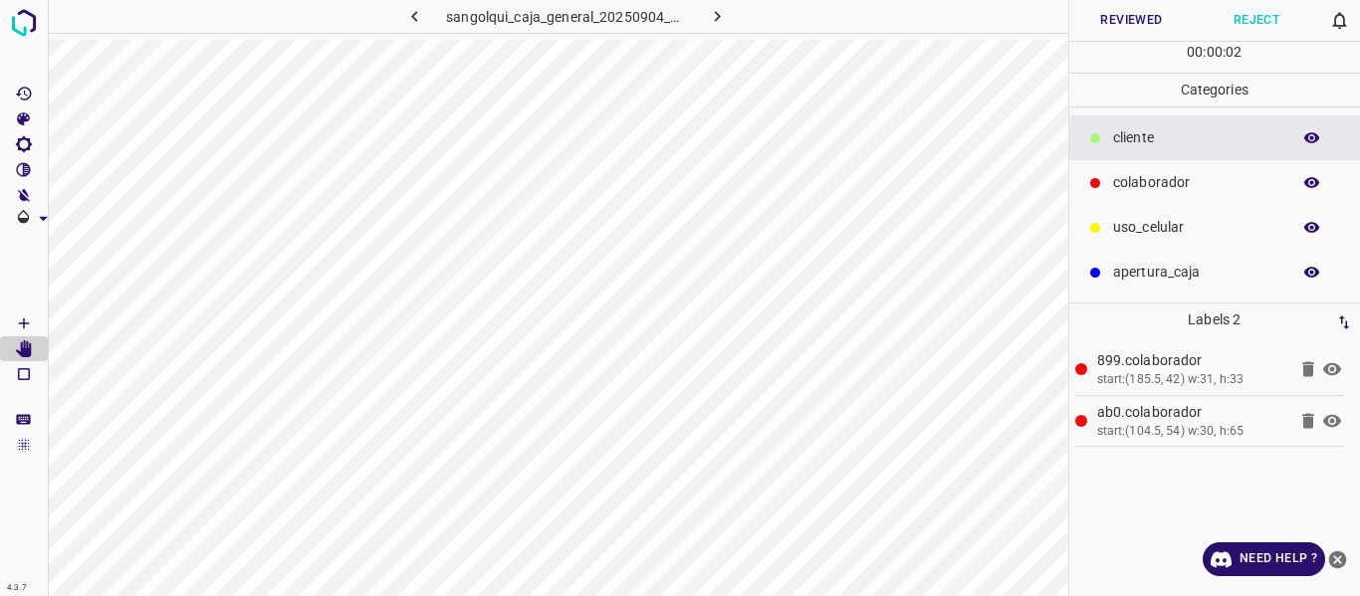
click at [1132, 17] on button "Reviewed" at bounding box center [1131, 20] width 125 height 41
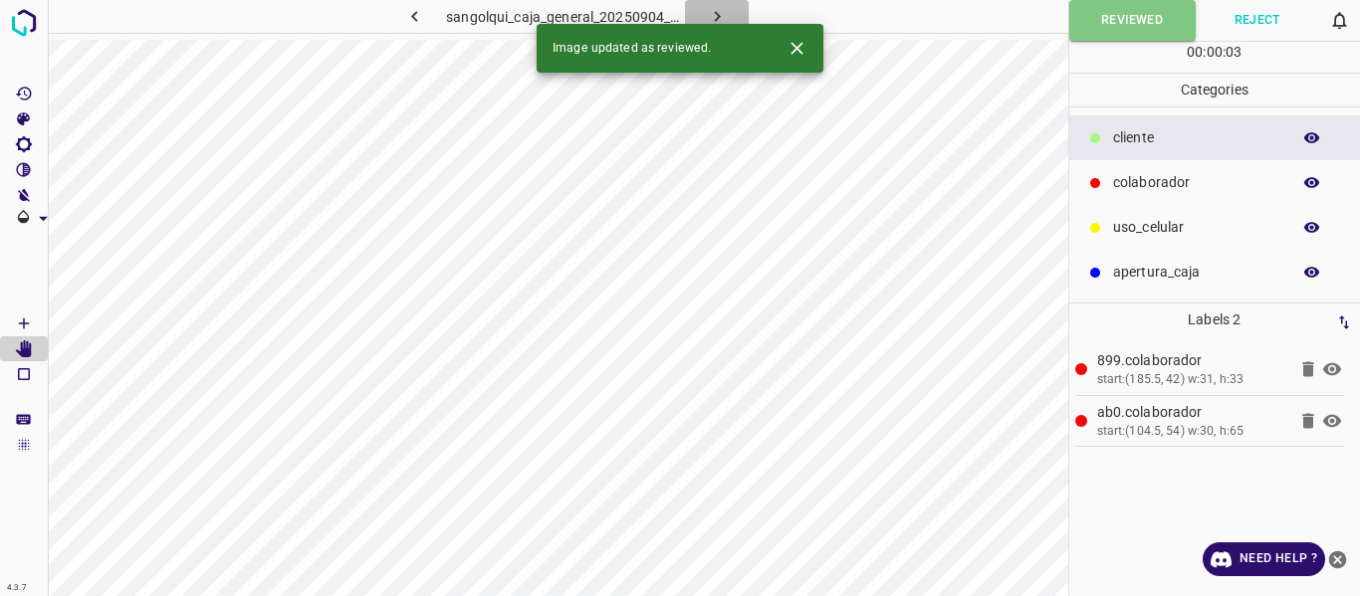
click at [713, 15] on icon "button" at bounding box center [717, 16] width 21 height 21
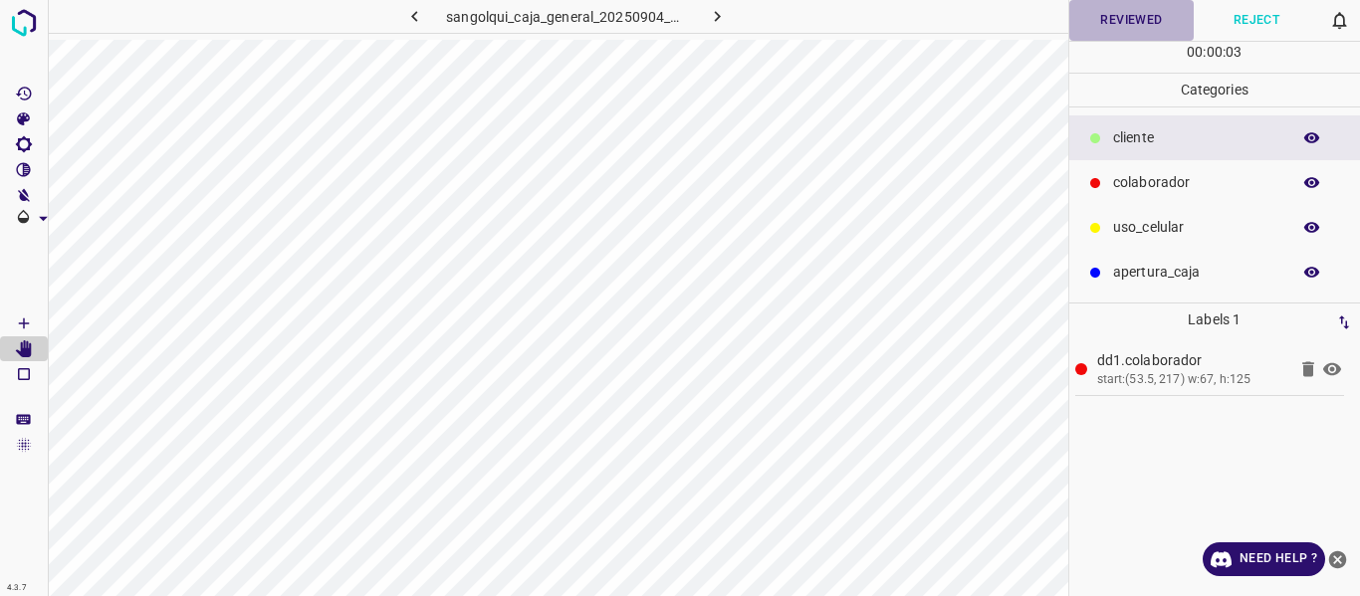
drag, startPoint x: 1104, startPoint y: 17, endPoint x: 1134, endPoint y: 25, distance: 30.9
click at [1105, 17] on button "Reviewed" at bounding box center [1131, 20] width 125 height 41
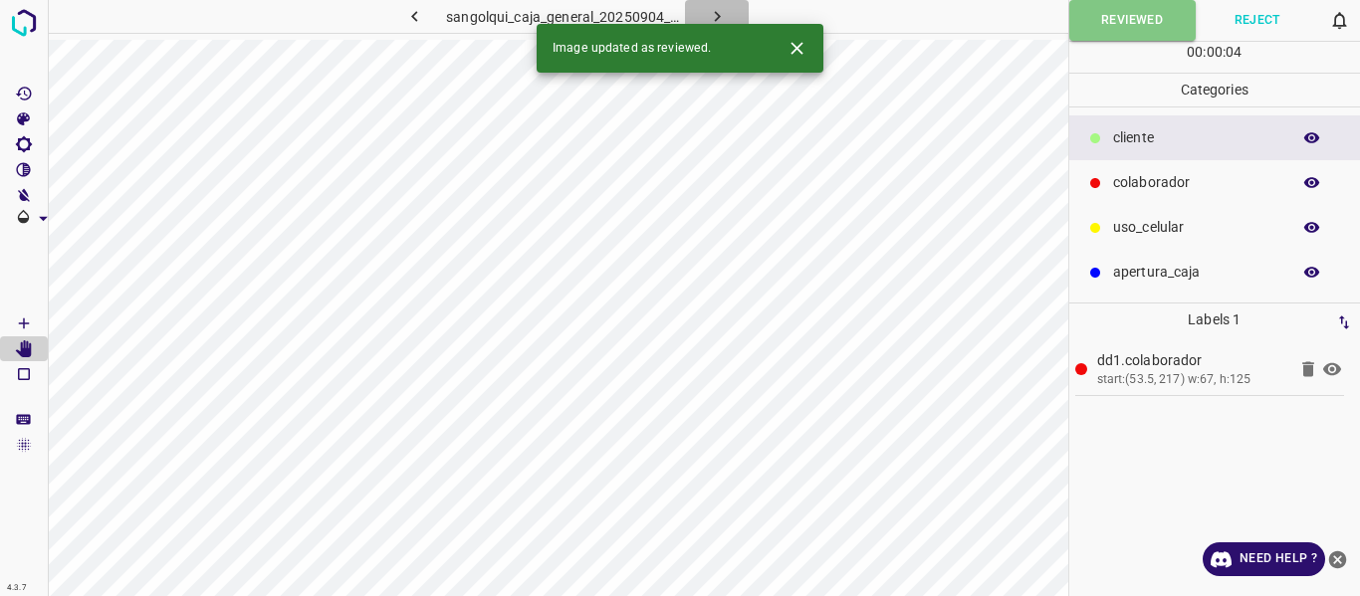
click at [719, 15] on icon "button" at bounding box center [717, 16] width 21 height 21
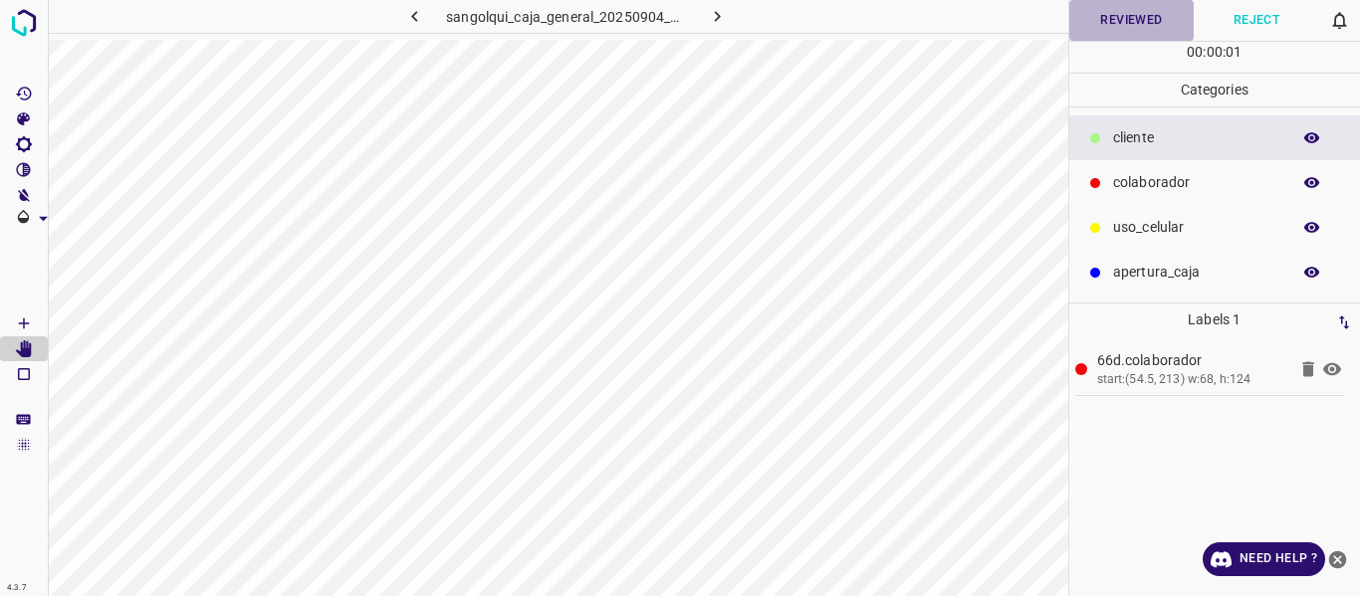
click at [1131, 8] on button "Reviewed" at bounding box center [1131, 20] width 125 height 41
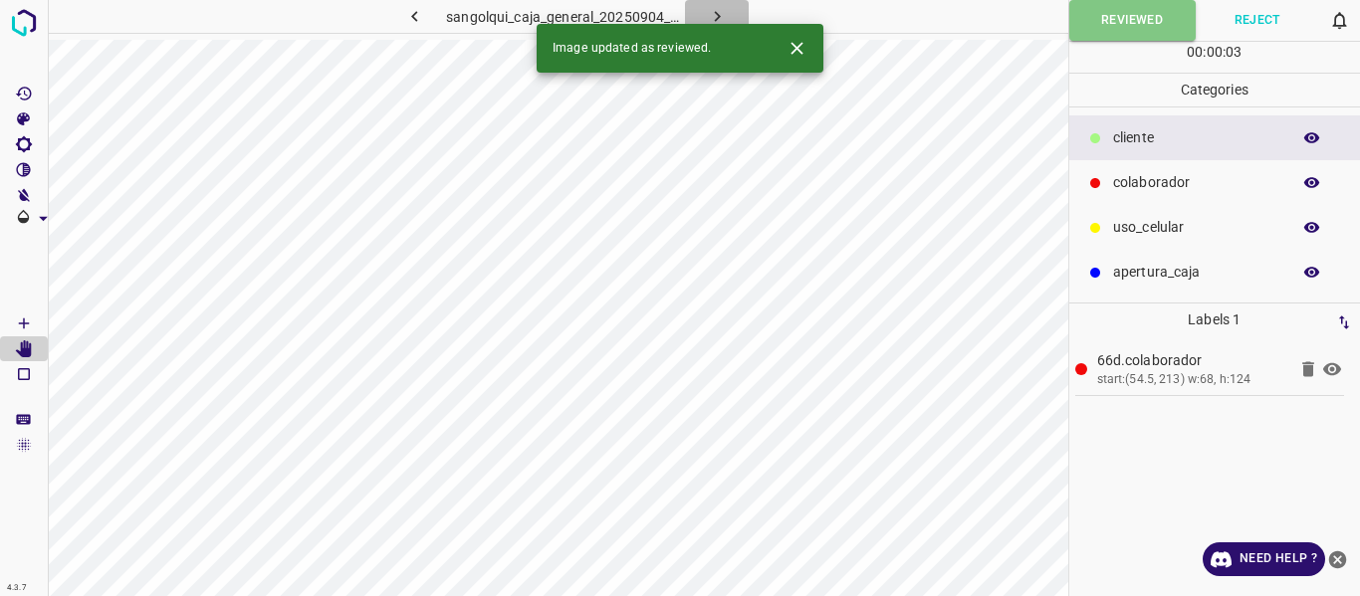
click at [709, 6] on icon "button" at bounding box center [717, 16] width 21 height 21
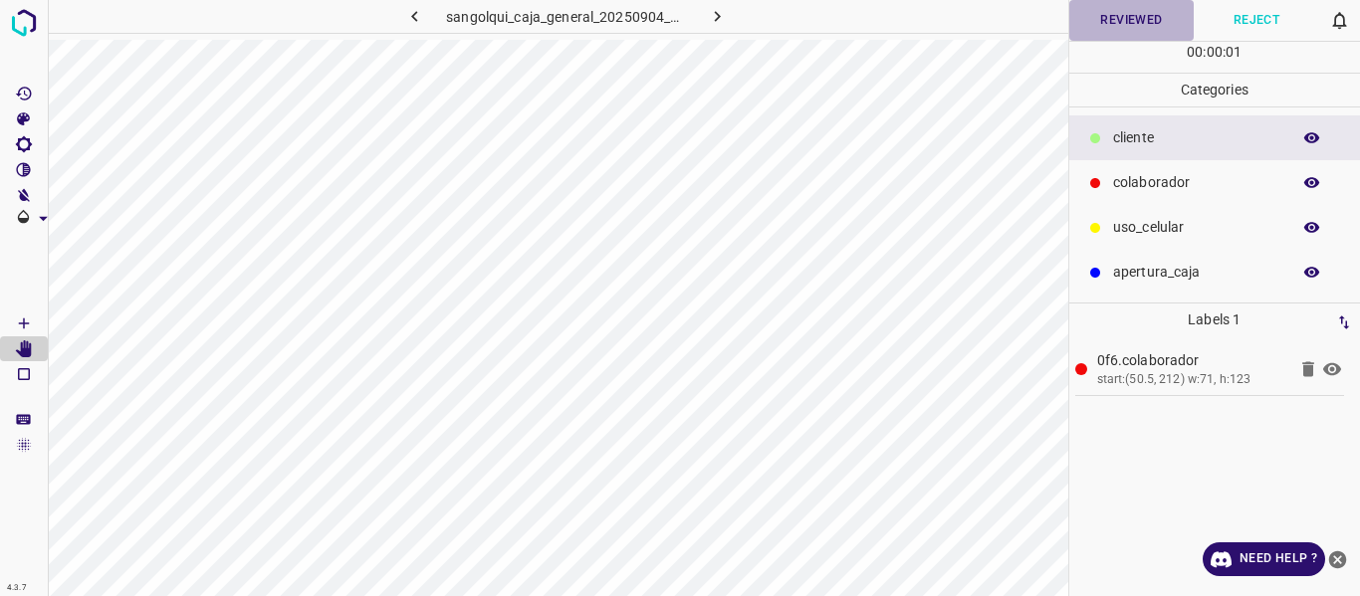
click at [1113, 26] on button "Reviewed" at bounding box center [1131, 20] width 125 height 41
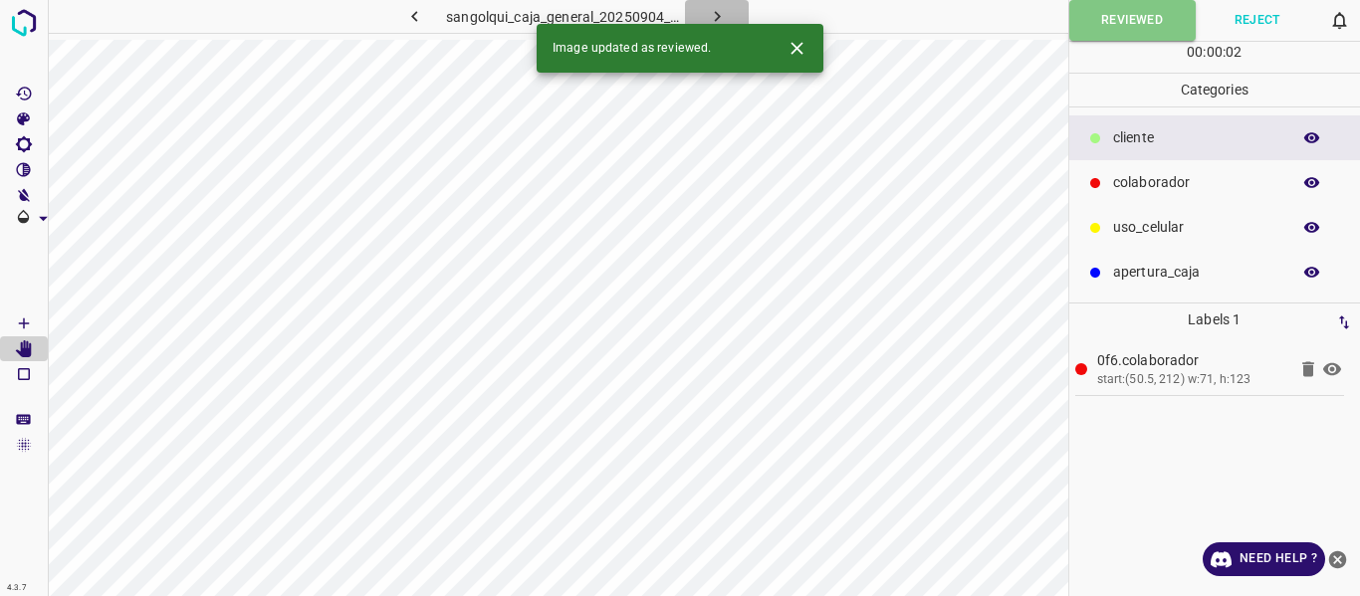
click at [708, 13] on icon "button" at bounding box center [717, 16] width 21 height 21
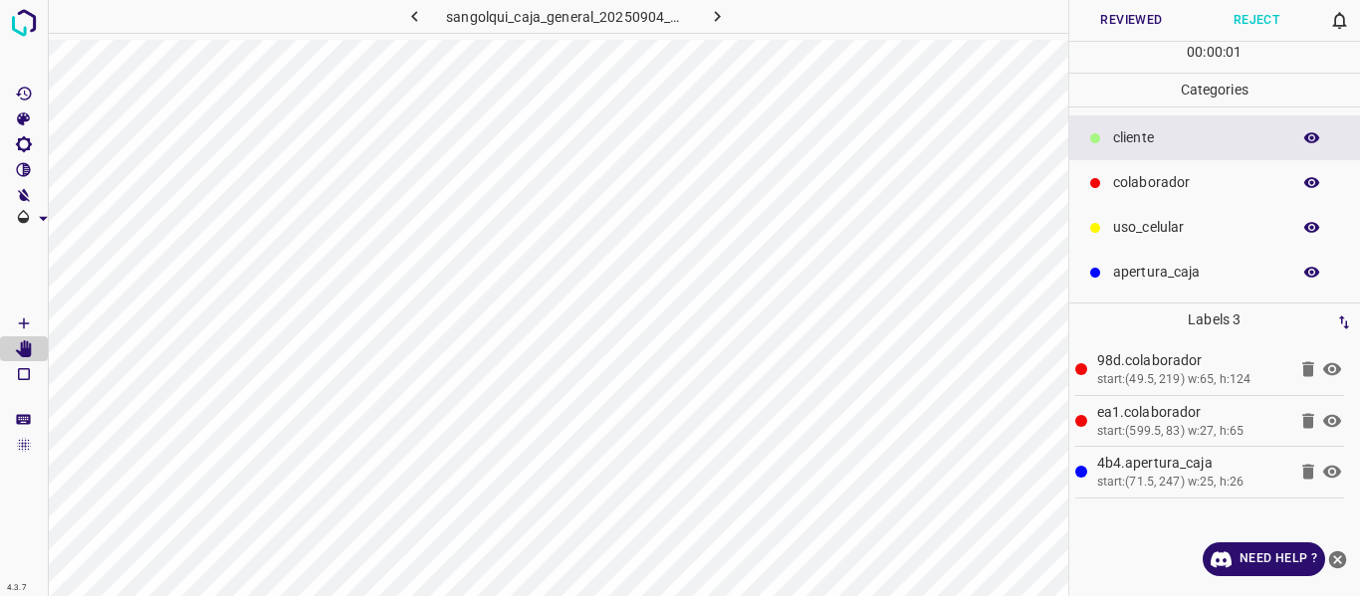
click at [1124, 15] on button "Reviewed" at bounding box center [1131, 20] width 125 height 41
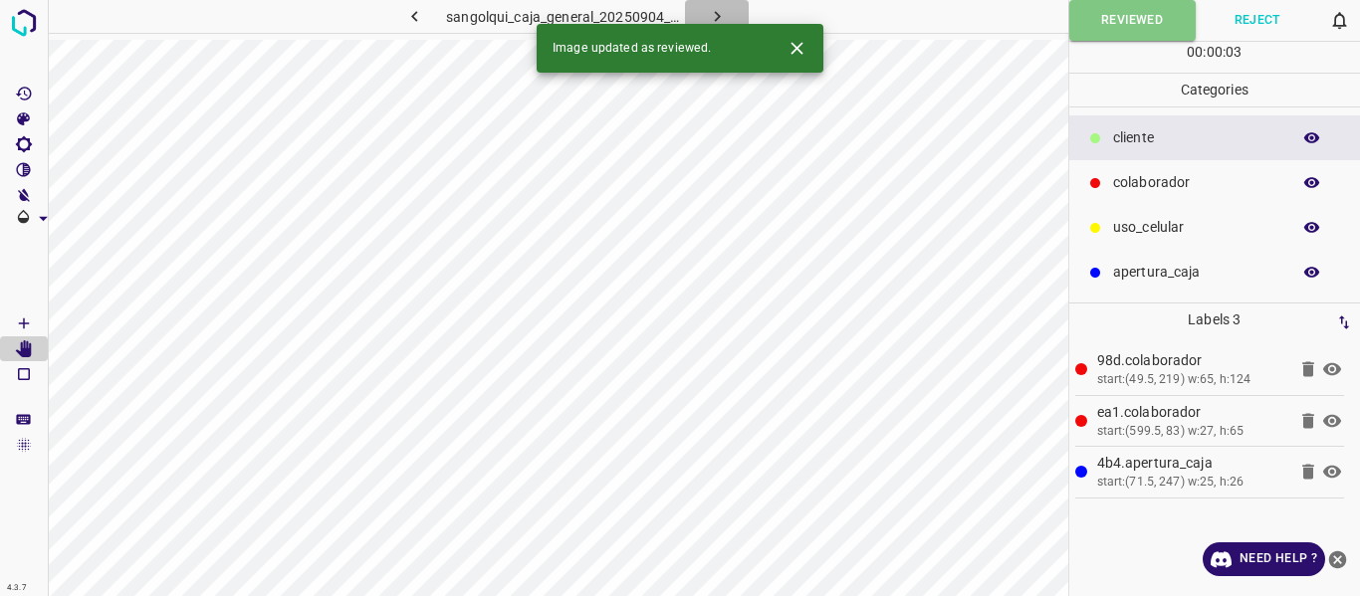
click at [728, 11] on button "button" at bounding box center [717, 16] width 64 height 33
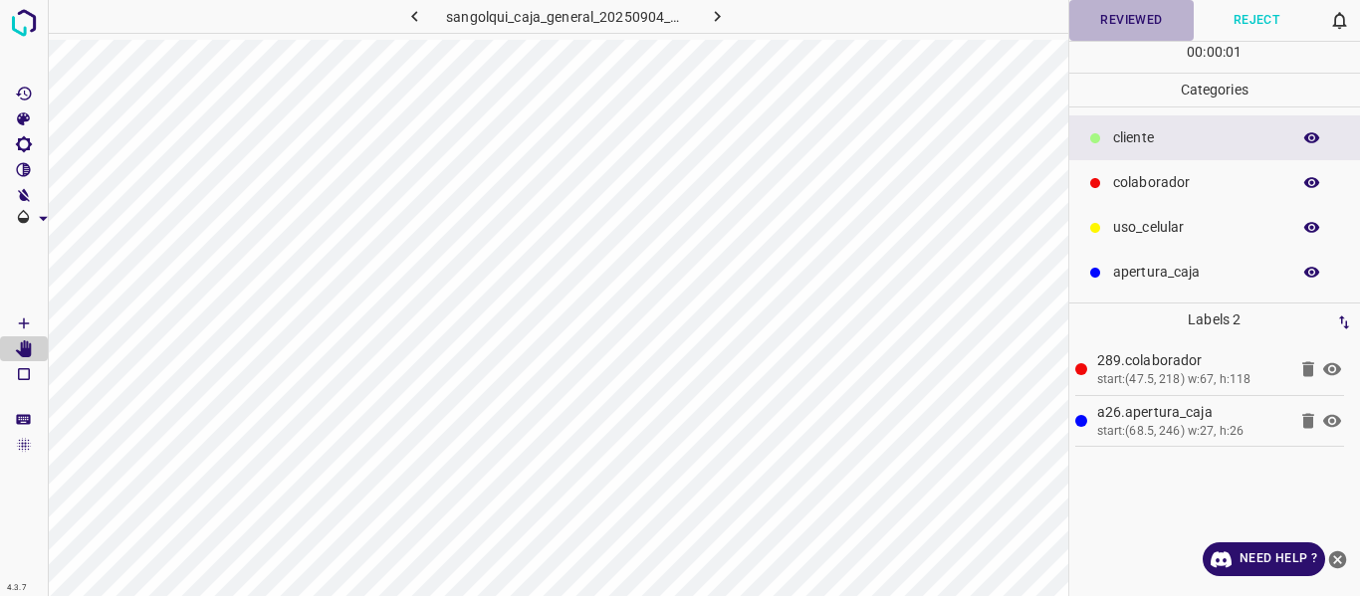
click at [1127, 14] on button "Reviewed" at bounding box center [1131, 20] width 125 height 41
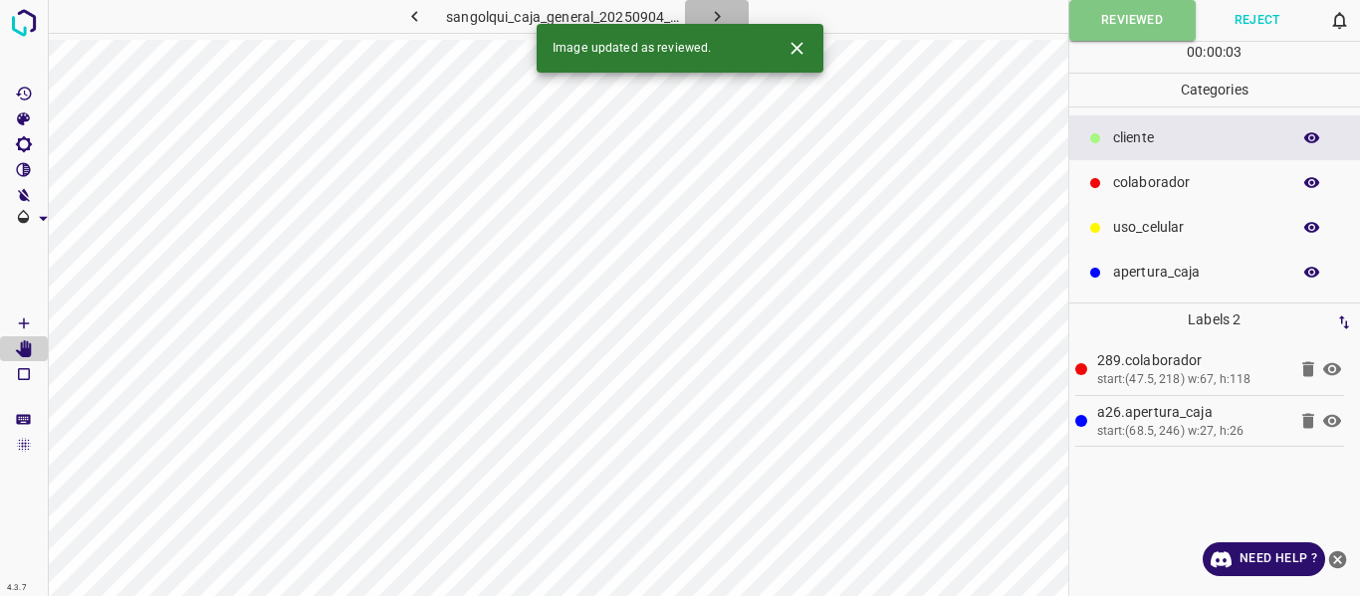
click at [714, 17] on icon "button" at bounding box center [717, 16] width 21 height 21
click at [1109, 7] on button "Reviewed" at bounding box center [1131, 20] width 125 height 41
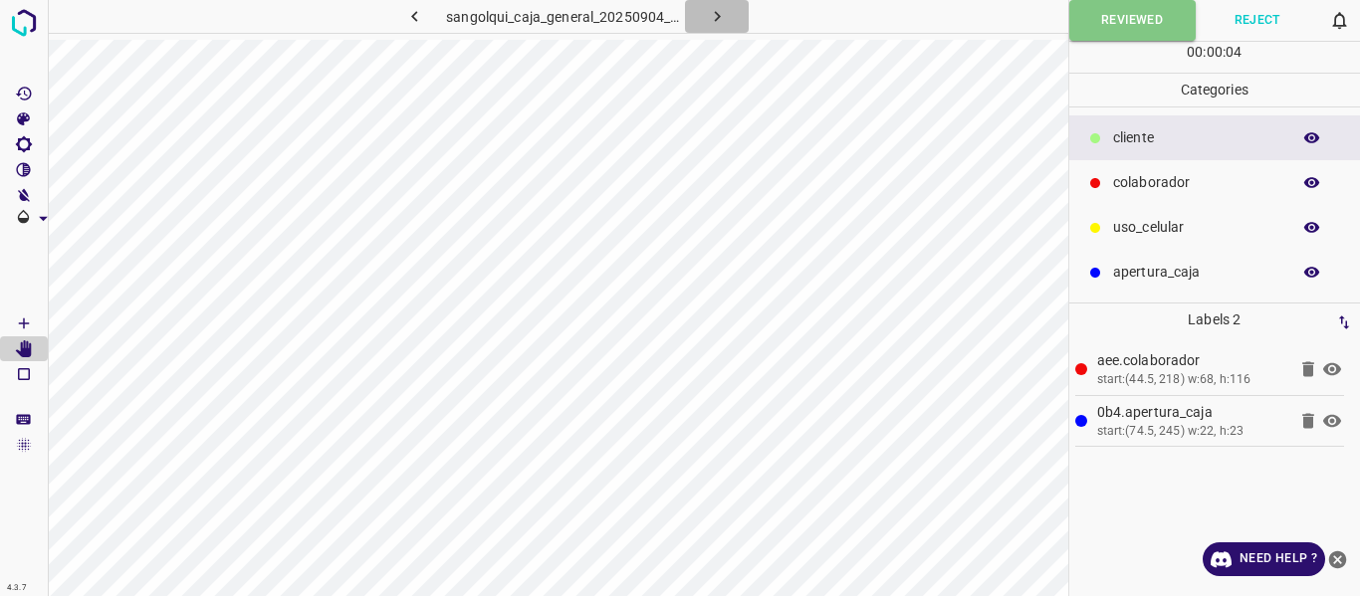
click at [726, 13] on icon "button" at bounding box center [717, 16] width 21 height 21
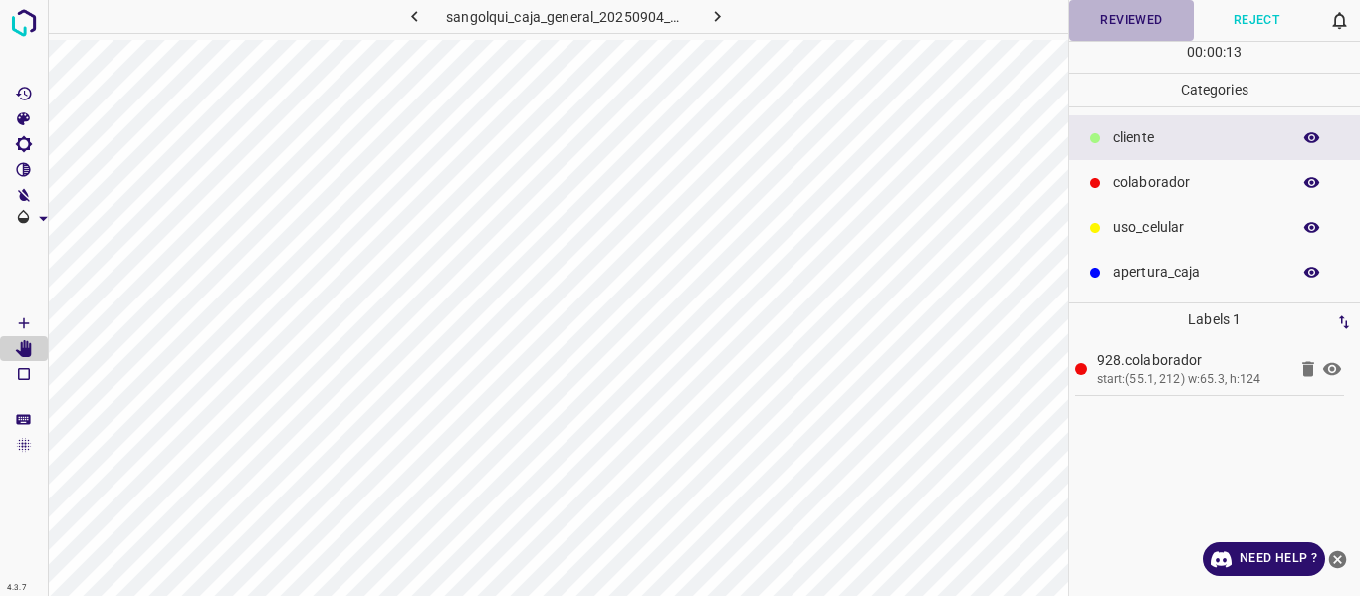
drag, startPoint x: 1114, startPoint y: 6, endPoint x: 1108, endPoint y: 15, distance: 10.8
click at [1115, 6] on button "Reviewed" at bounding box center [1131, 20] width 125 height 41
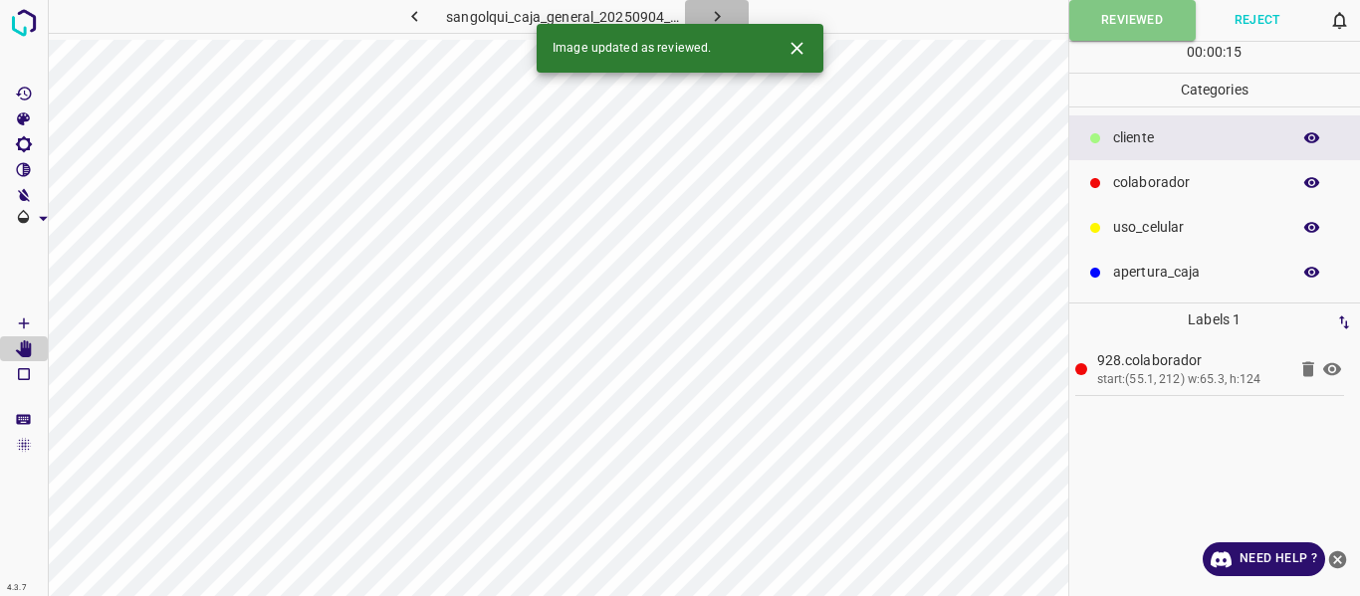
click at [707, 10] on icon "button" at bounding box center [717, 16] width 21 height 21
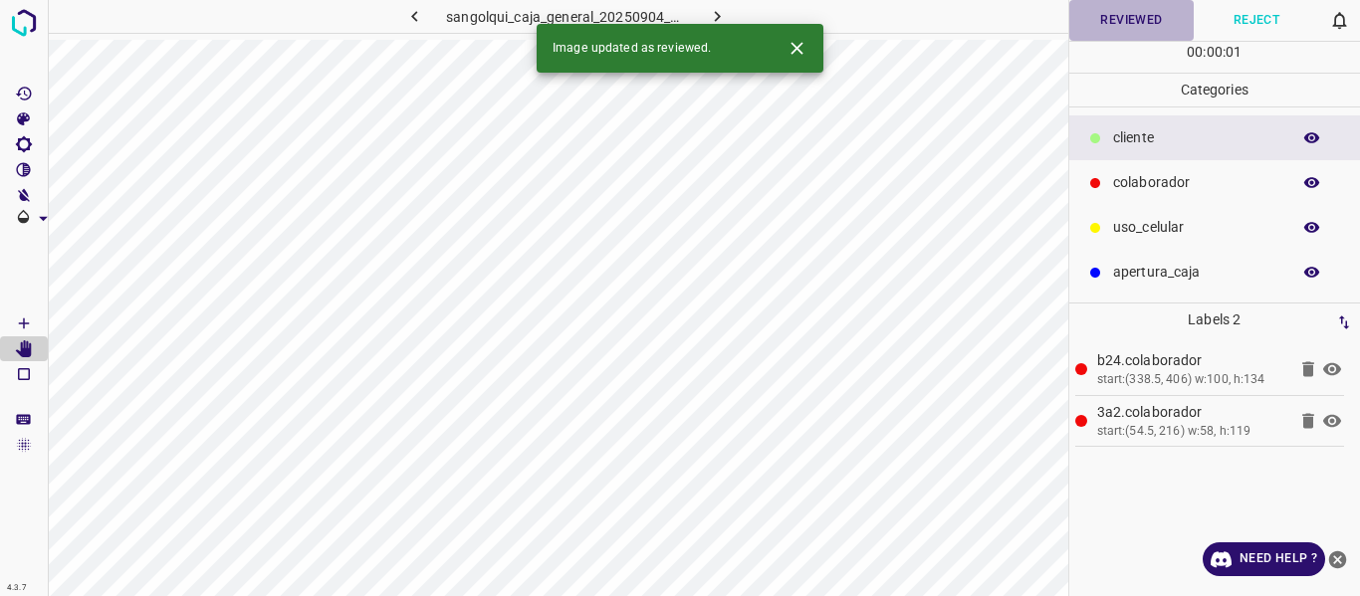
click at [1115, 21] on button "Reviewed" at bounding box center [1131, 20] width 125 height 41
click at [723, 24] on div "Image updated as reviewed." at bounding box center [680, 48] width 287 height 49
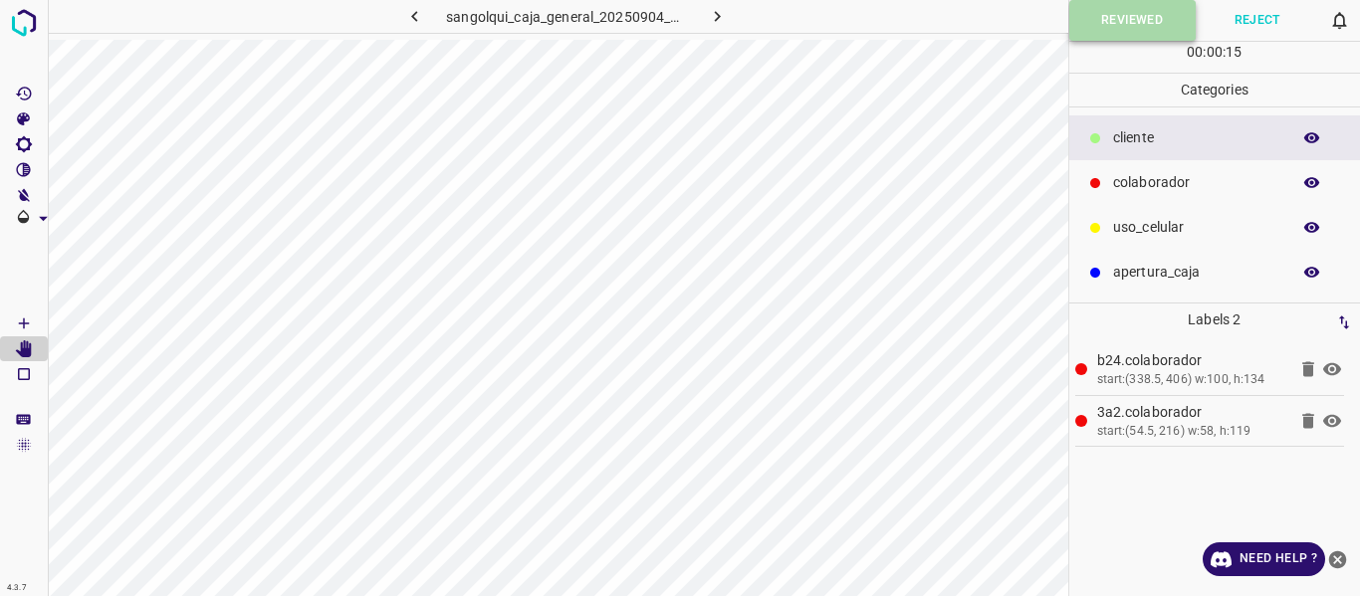
click at [1127, 28] on button "Reviewed" at bounding box center [1132, 20] width 126 height 41
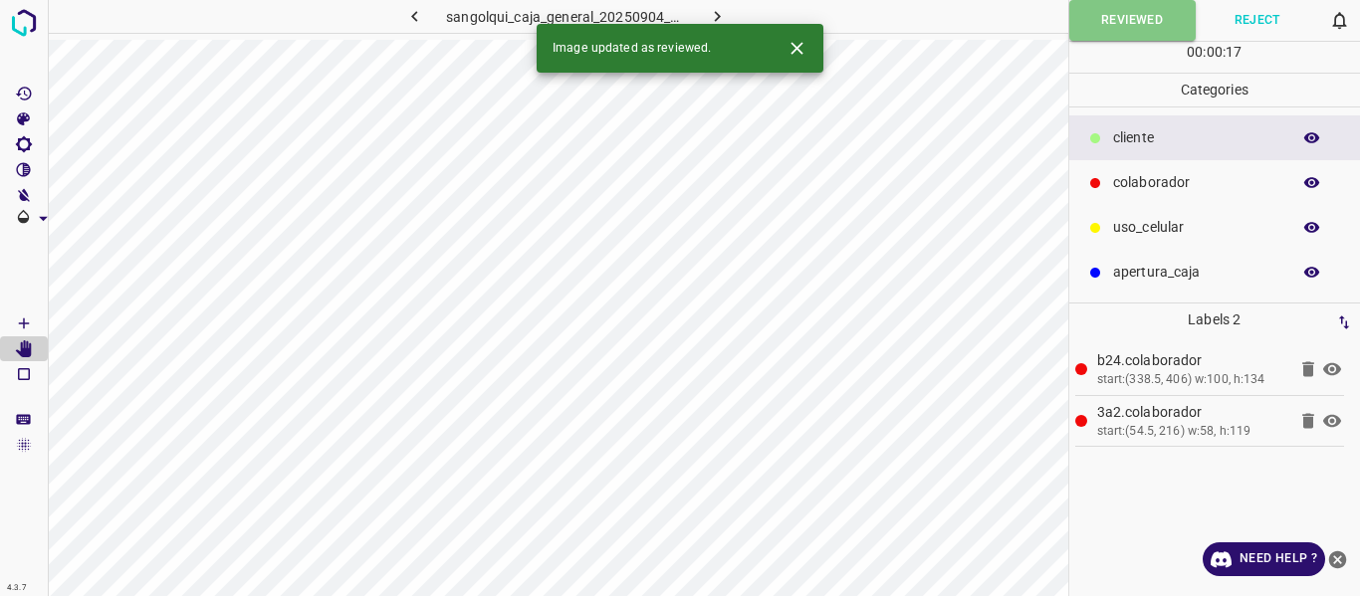
click at [718, 12] on icon "button" at bounding box center [717, 16] width 21 height 21
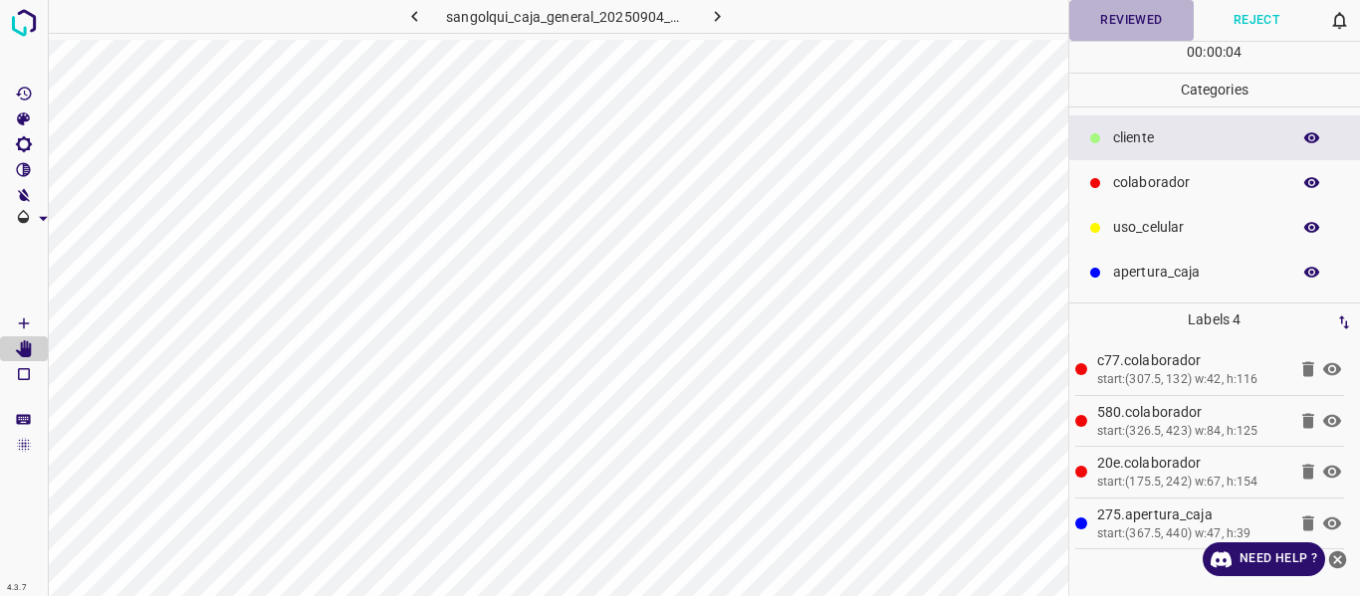
click at [1135, 20] on button "Reviewed" at bounding box center [1131, 20] width 125 height 41
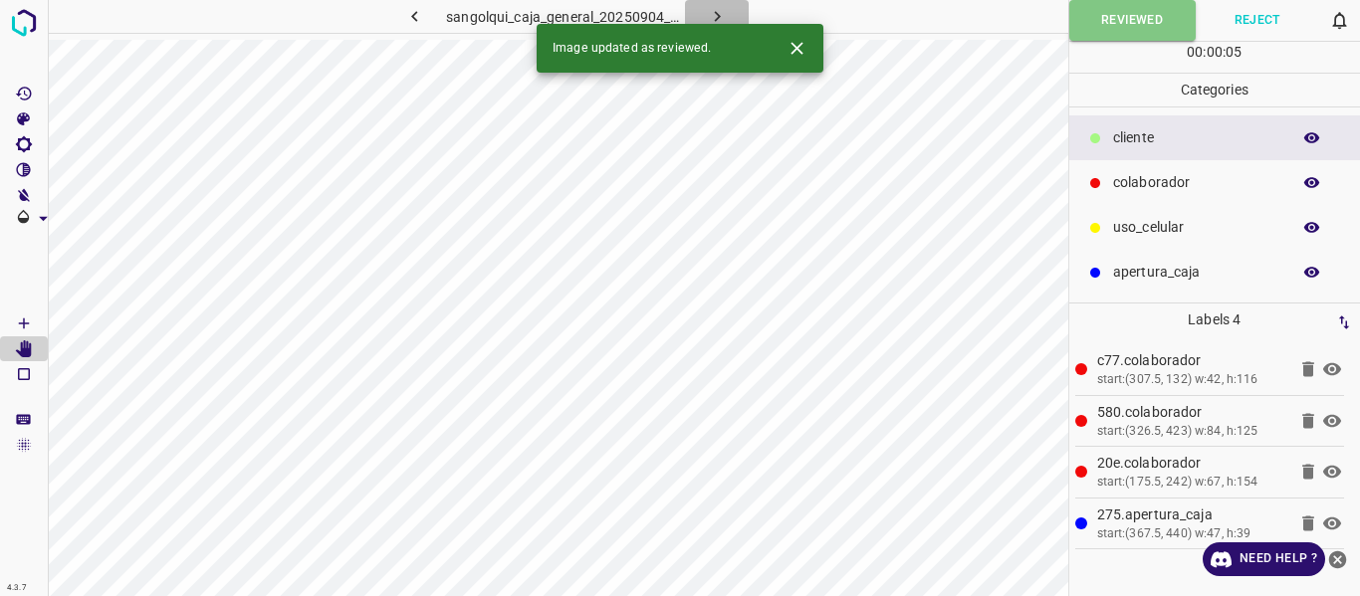
click at [716, 11] on icon "button" at bounding box center [717, 16] width 21 height 21
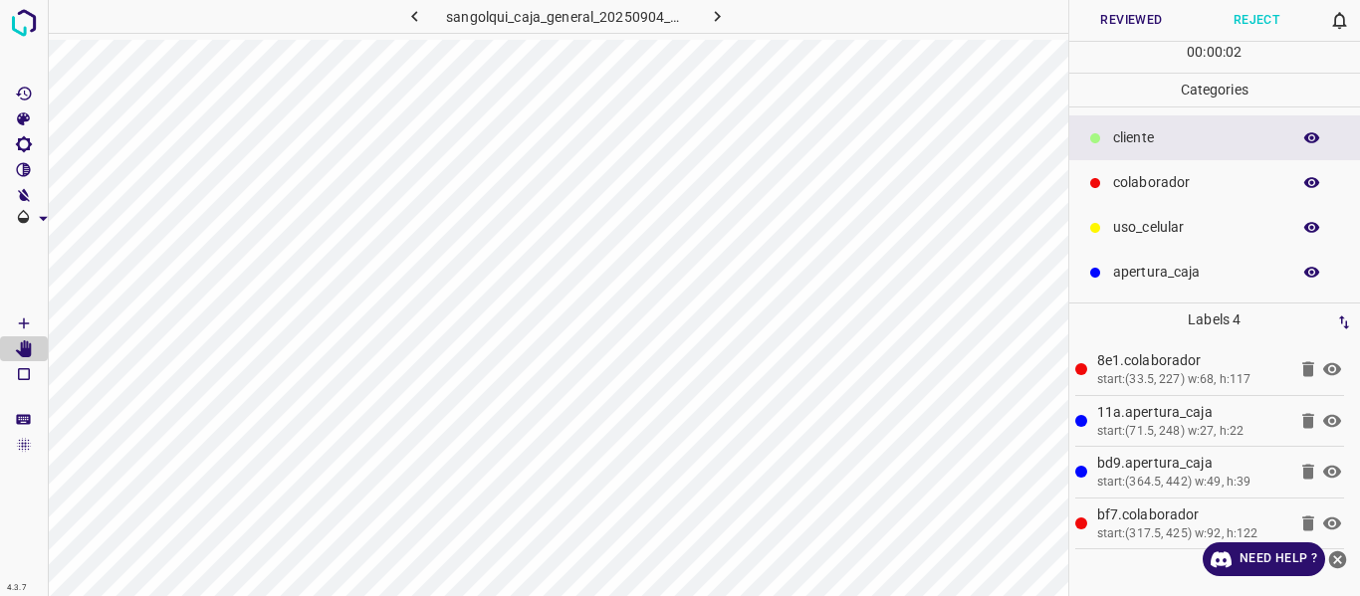
click at [1118, 22] on button "Reviewed" at bounding box center [1131, 20] width 125 height 41
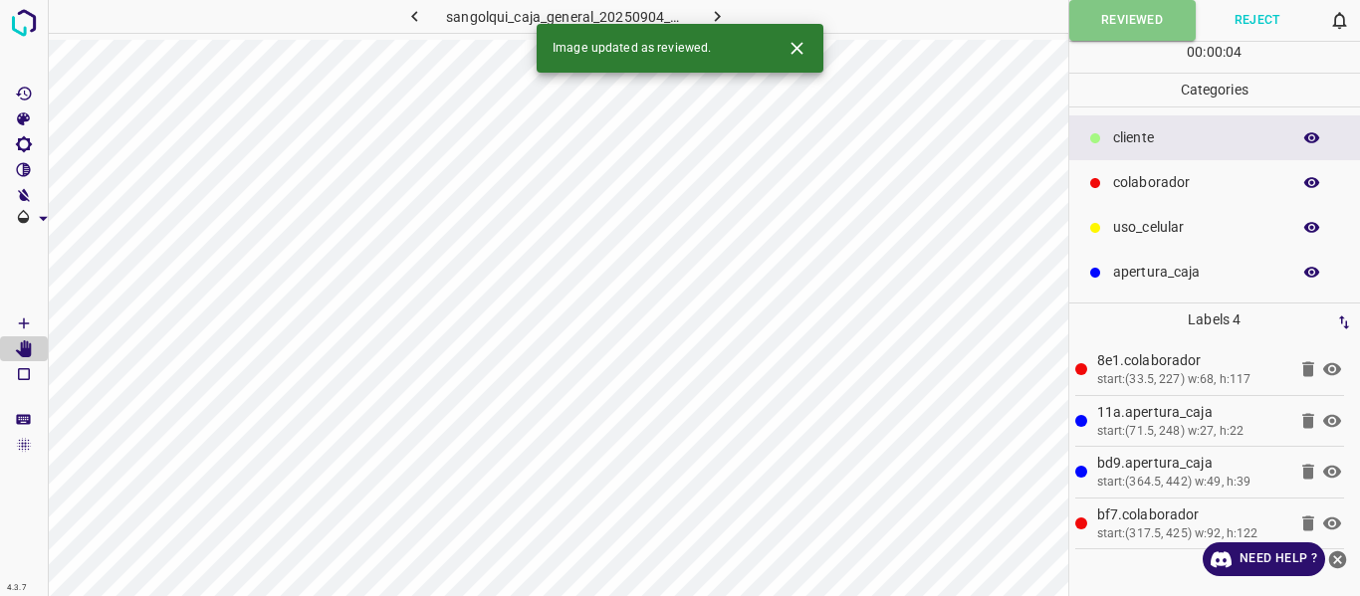
click at [712, 7] on icon "button" at bounding box center [717, 16] width 21 height 21
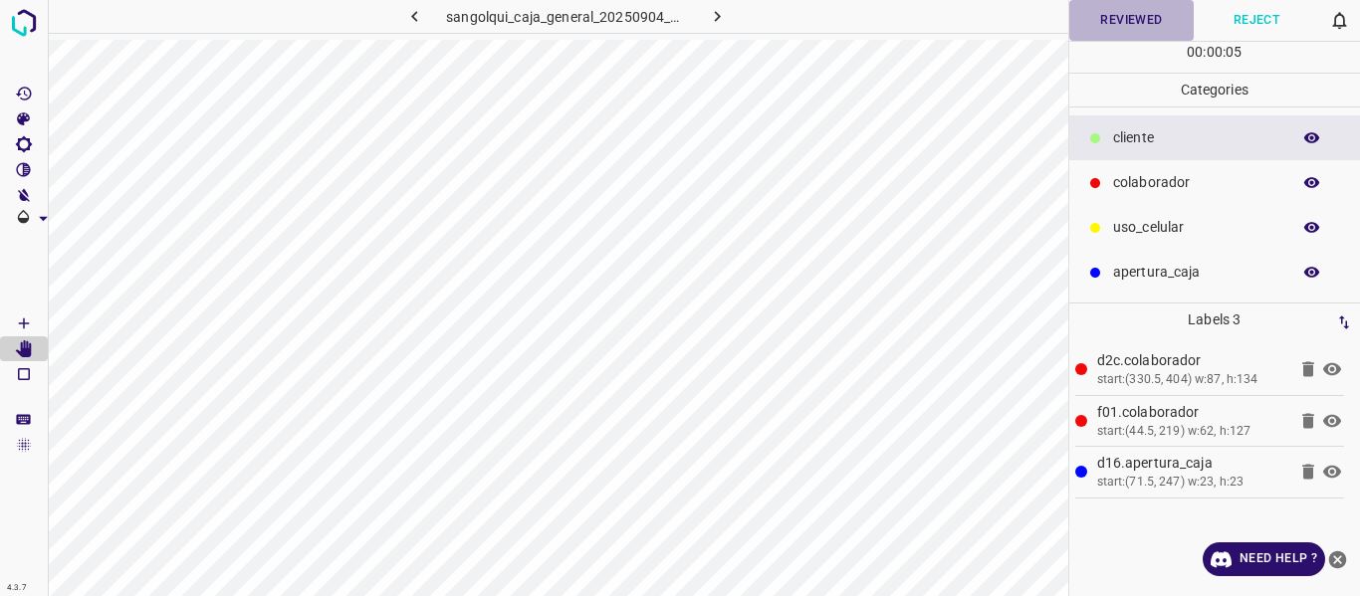
click at [1131, 28] on button "Reviewed" at bounding box center [1131, 20] width 125 height 41
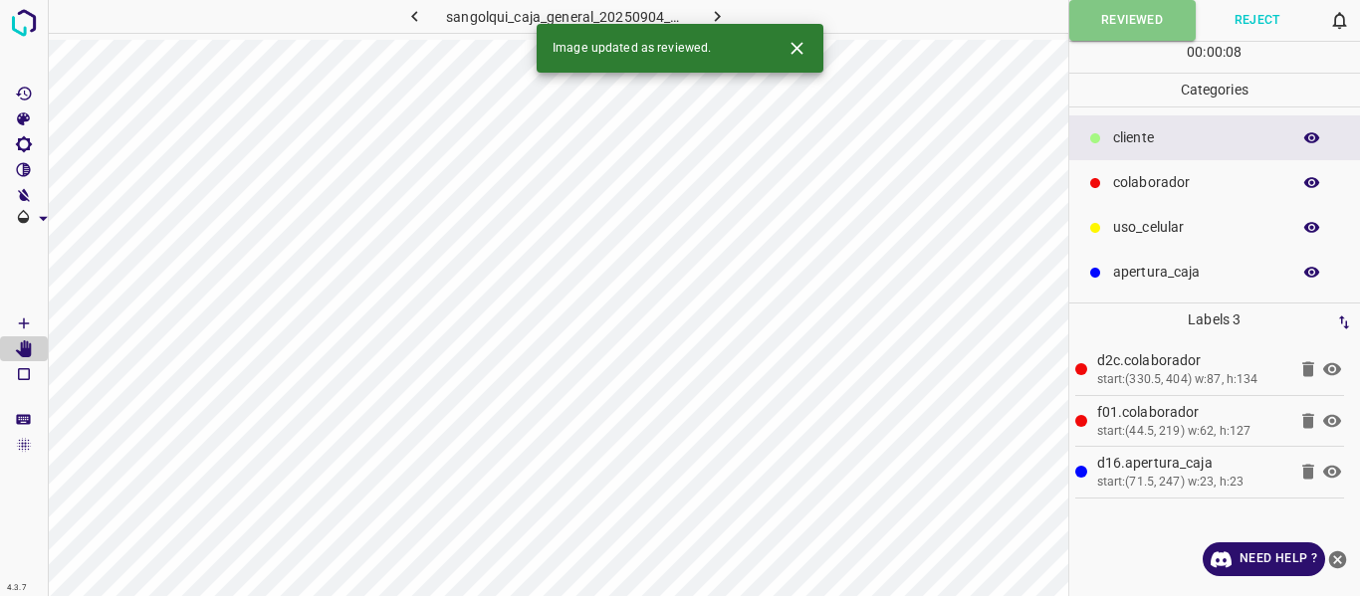
click at [717, 5] on button "button" at bounding box center [717, 16] width 64 height 33
click at [1110, 24] on button "Reviewed" at bounding box center [1131, 20] width 125 height 41
click at [726, 11] on icon "button" at bounding box center [717, 16] width 21 height 21
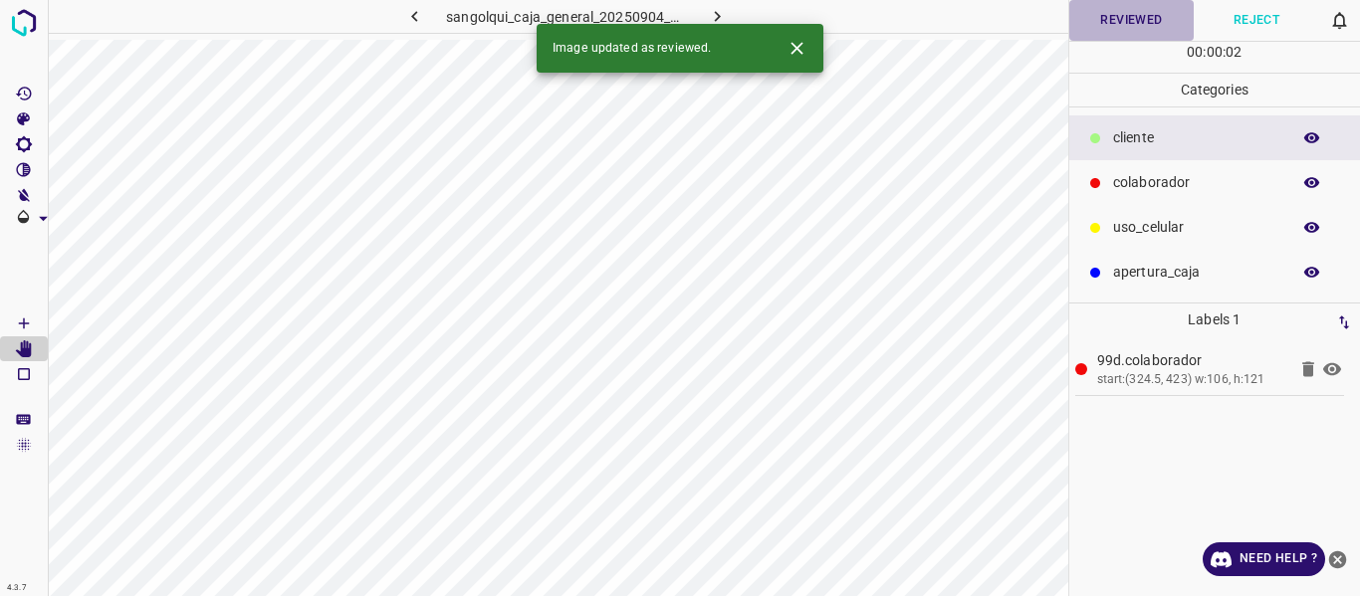
click at [1126, 14] on button "Reviewed" at bounding box center [1131, 20] width 125 height 41
click at [714, 4] on button "button" at bounding box center [717, 16] width 64 height 33
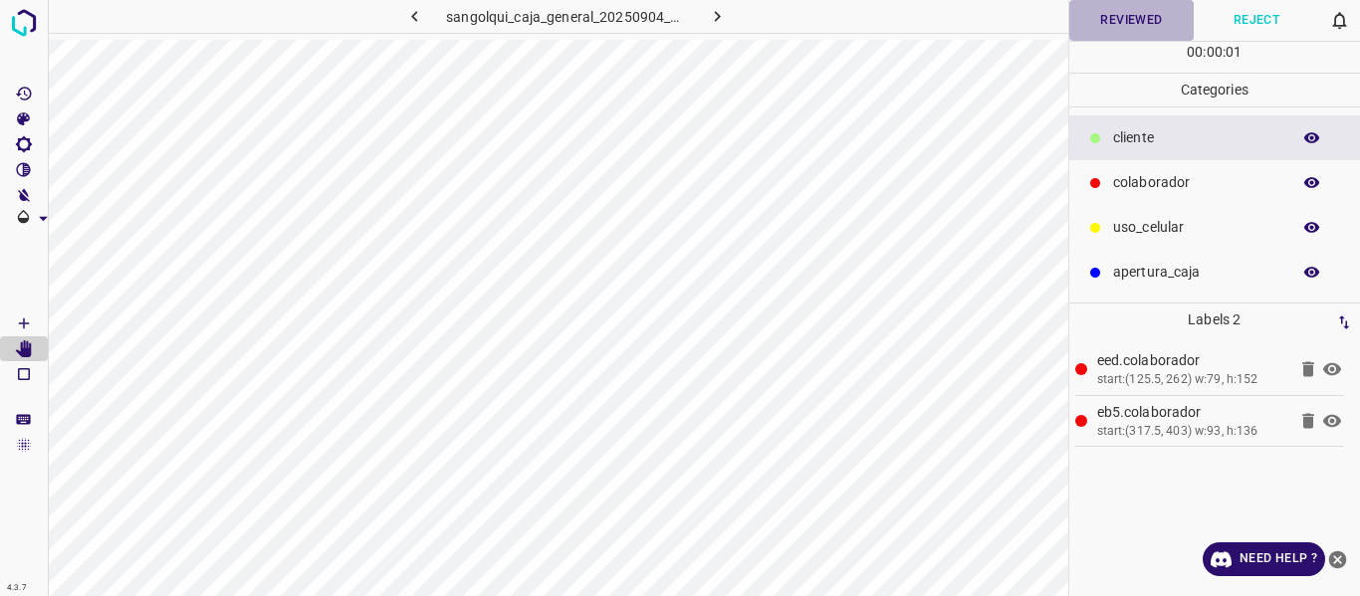
click at [1128, 27] on button "Reviewed" at bounding box center [1131, 20] width 125 height 41
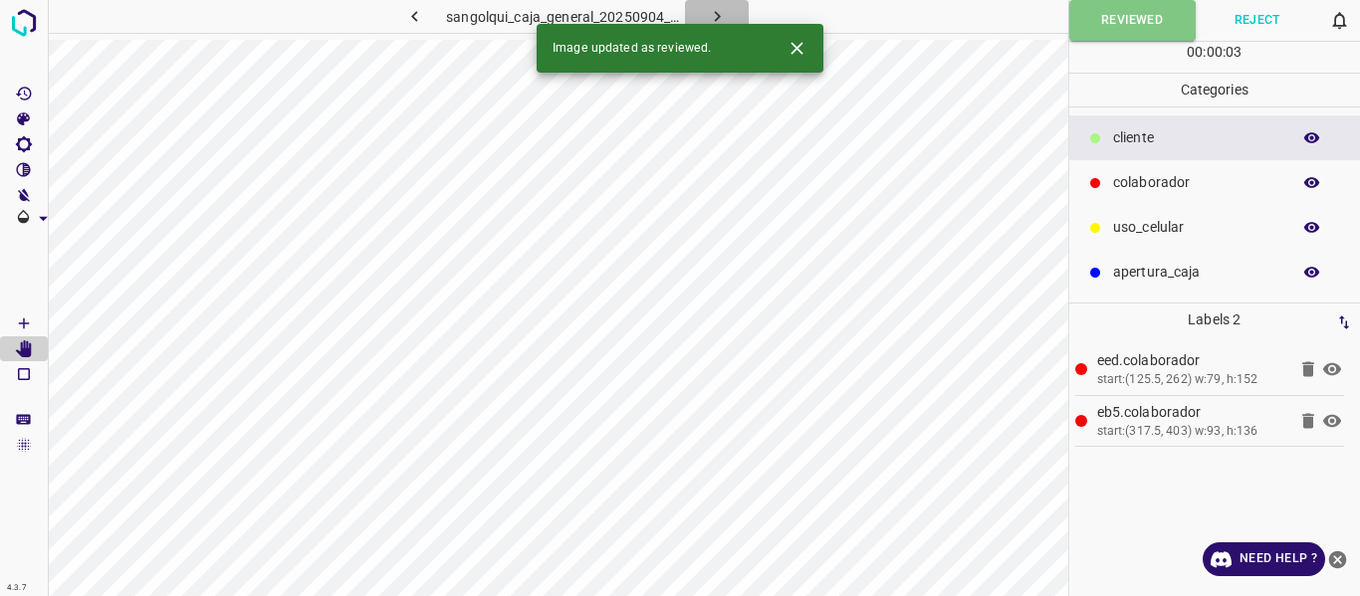
click at [713, 5] on button "button" at bounding box center [717, 16] width 64 height 33
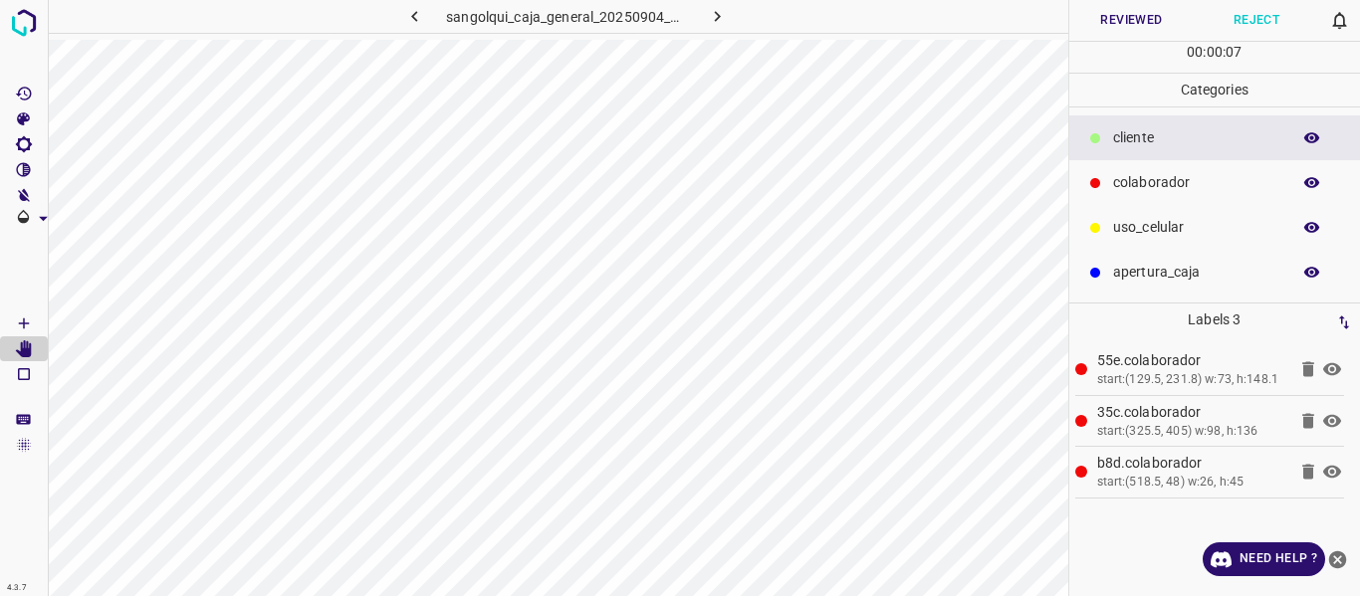
click at [1112, 23] on button "Reviewed" at bounding box center [1131, 20] width 125 height 41
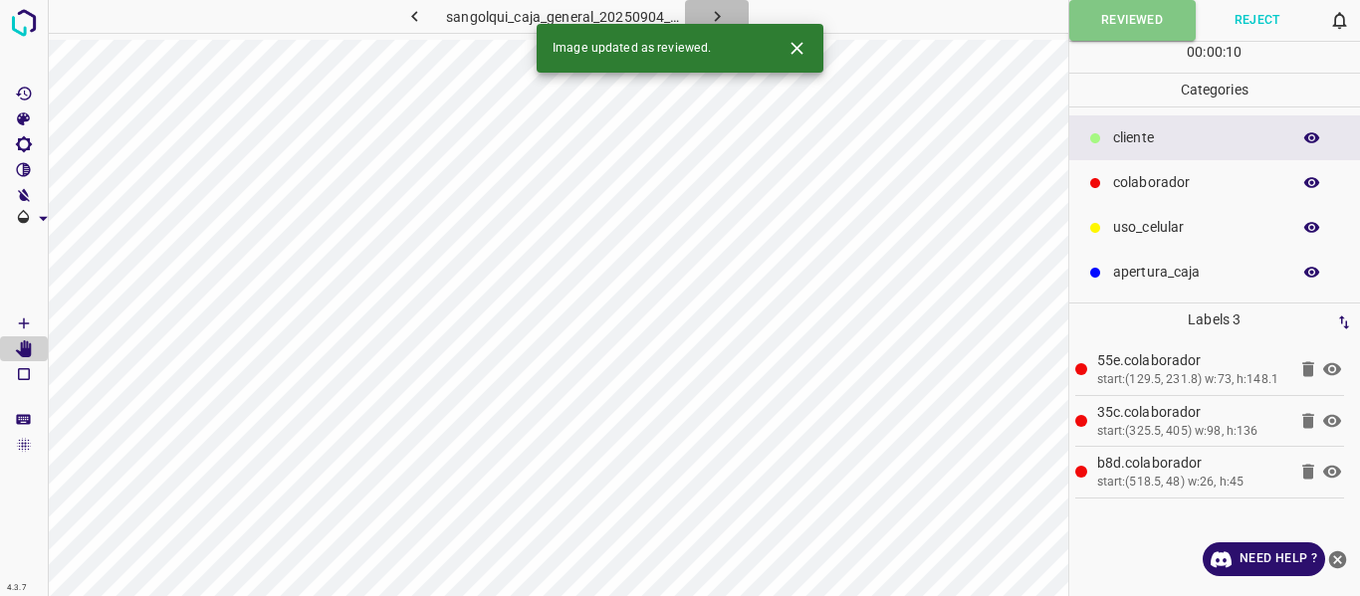
click at [720, 11] on icon "button" at bounding box center [717, 16] width 21 height 21
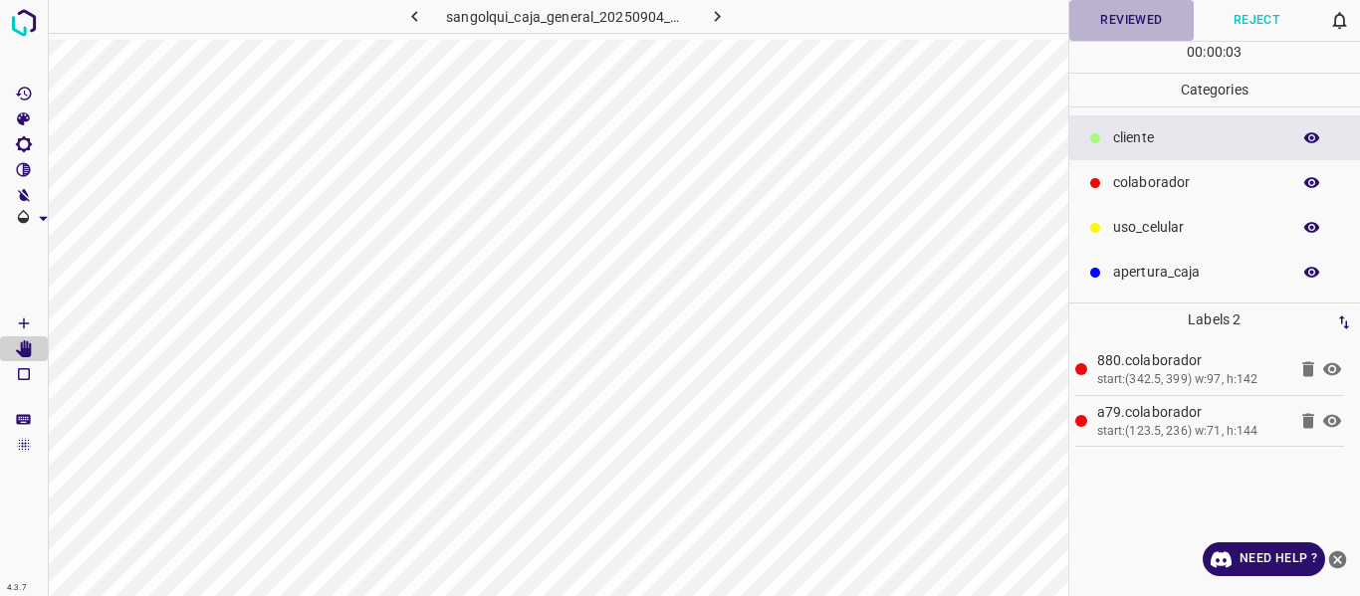
click at [1133, 16] on button "Reviewed" at bounding box center [1131, 20] width 125 height 41
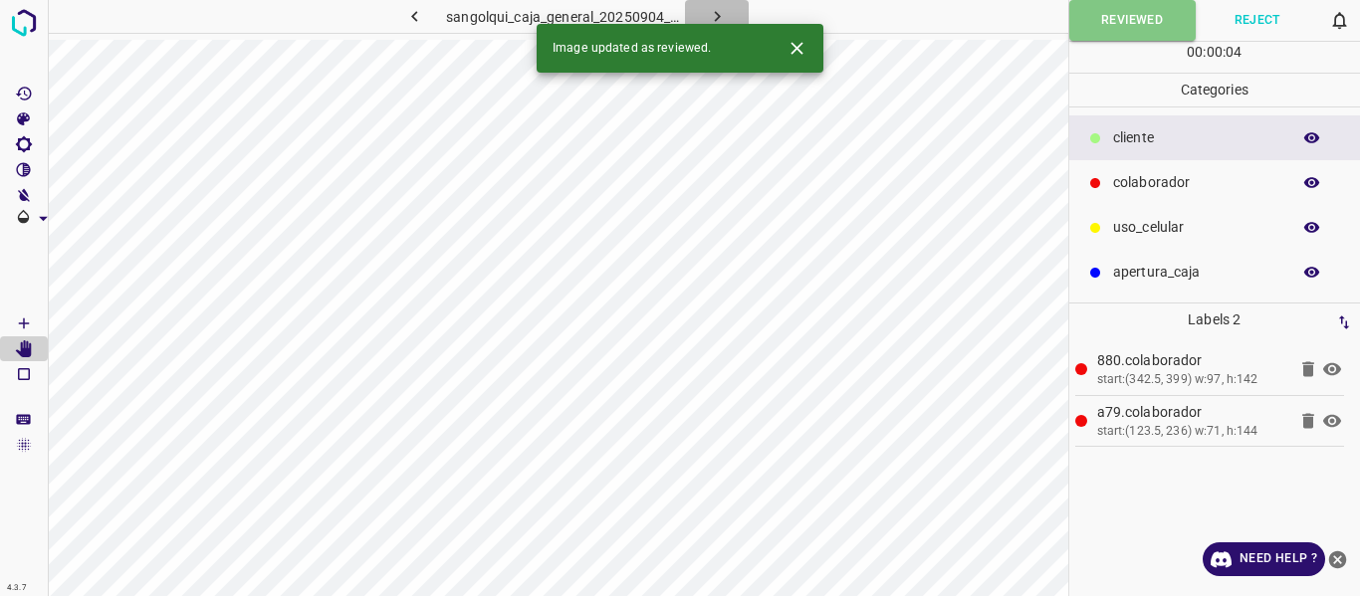
click at [718, 10] on icon "button" at bounding box center [717, 16] width 21 height 21
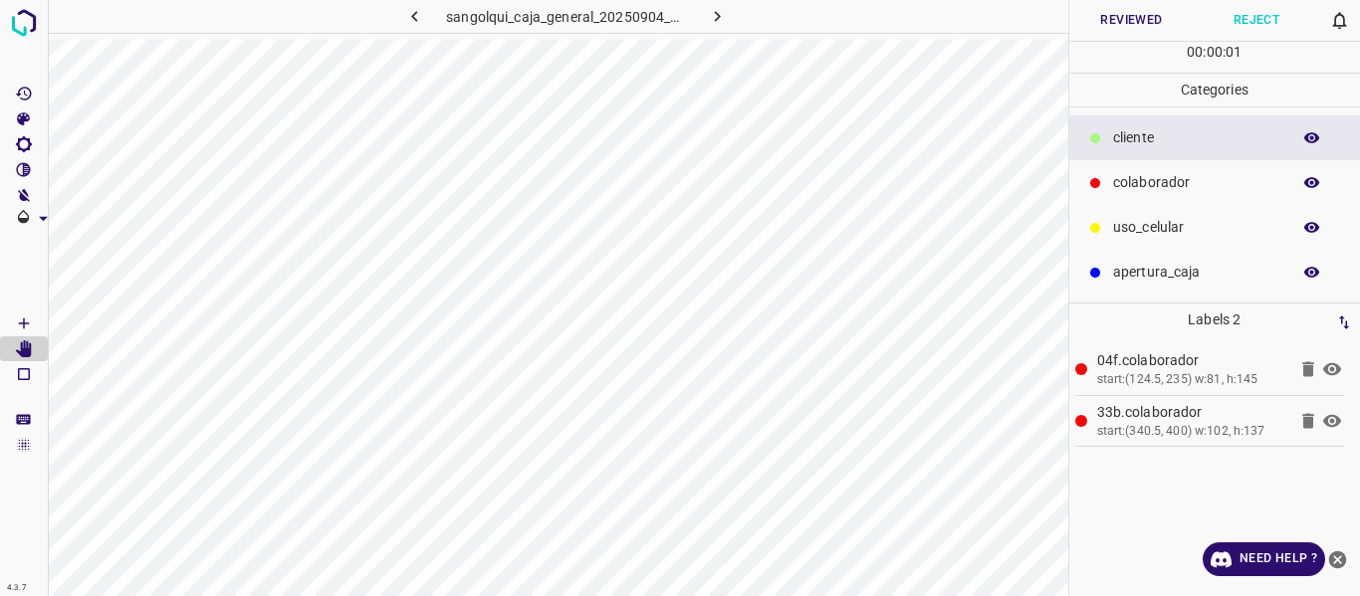
click at [1098, 21] on button "Reviewed" at bounding box center [1131, 20] width 125 height 41
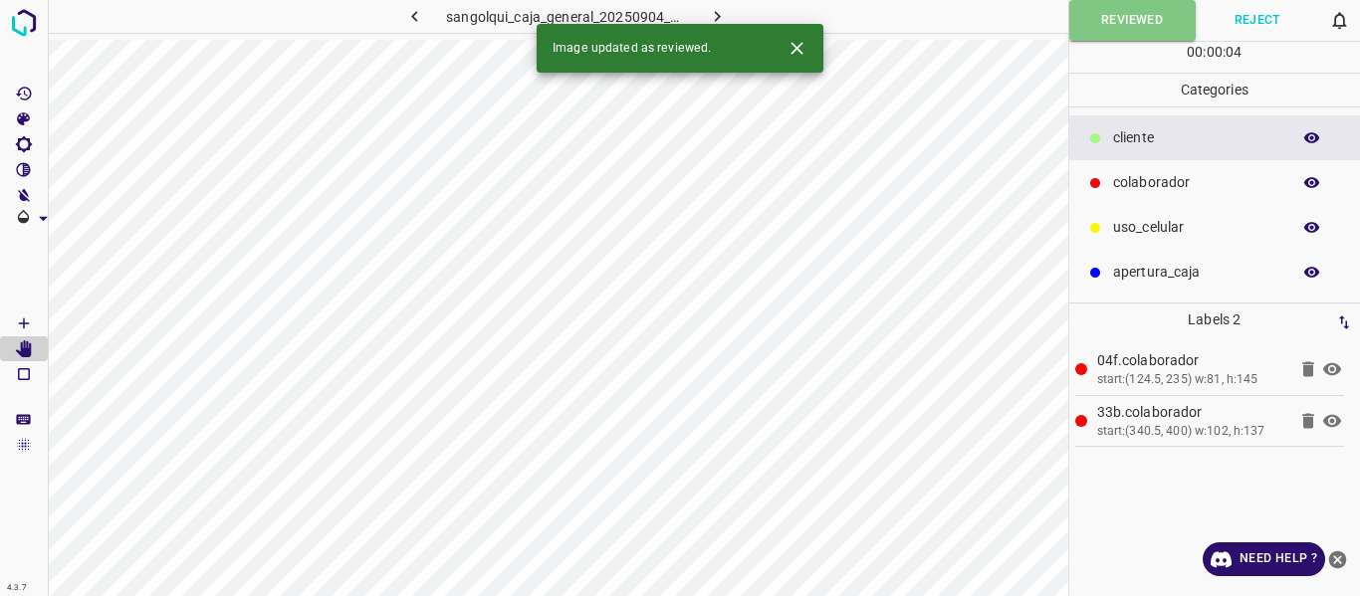
click at [719, 16] on icon "button" at bounding box center [717, 16] width 6 height 11
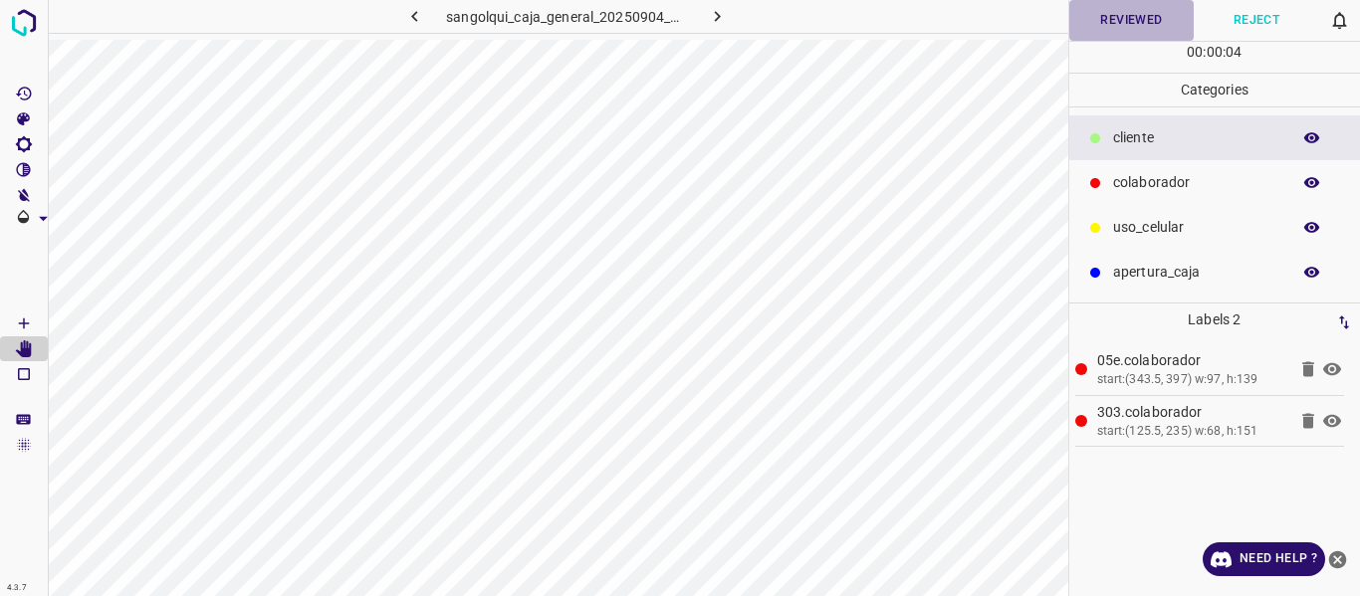
click at [1108, 19] on button "Reviewed" at bounding box center [1131, 20] width 125 height 41
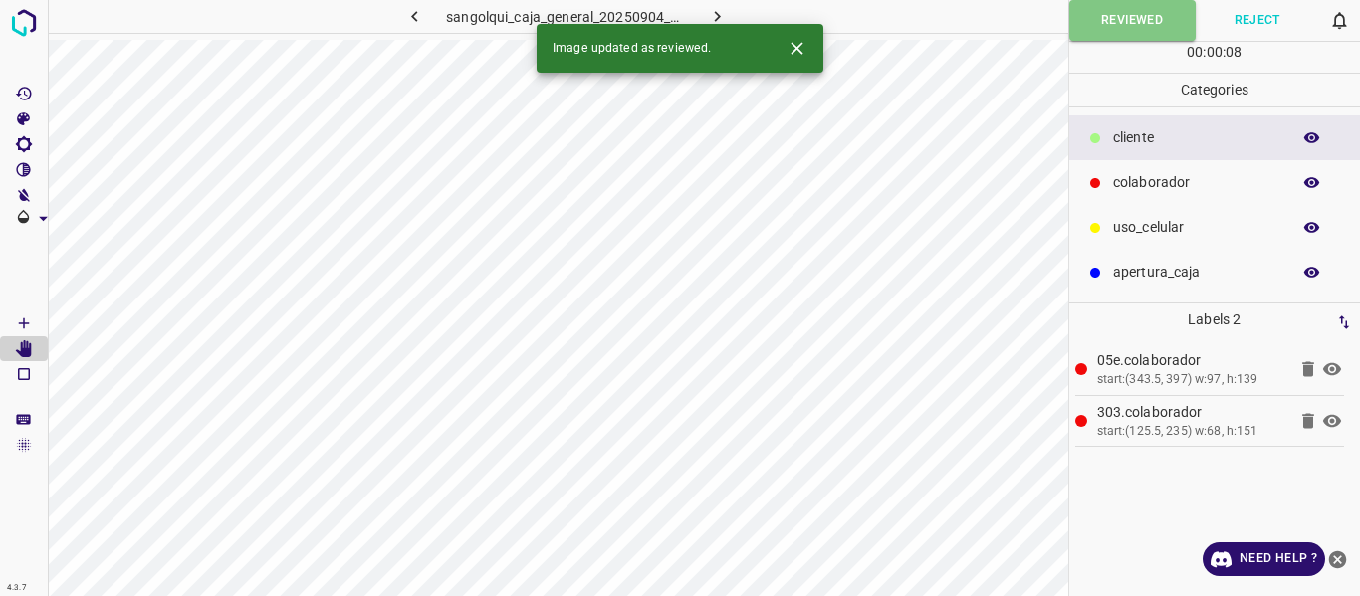
click at [716, 12] on icon "button" at bounding box center [717, 16] width 21 height 21
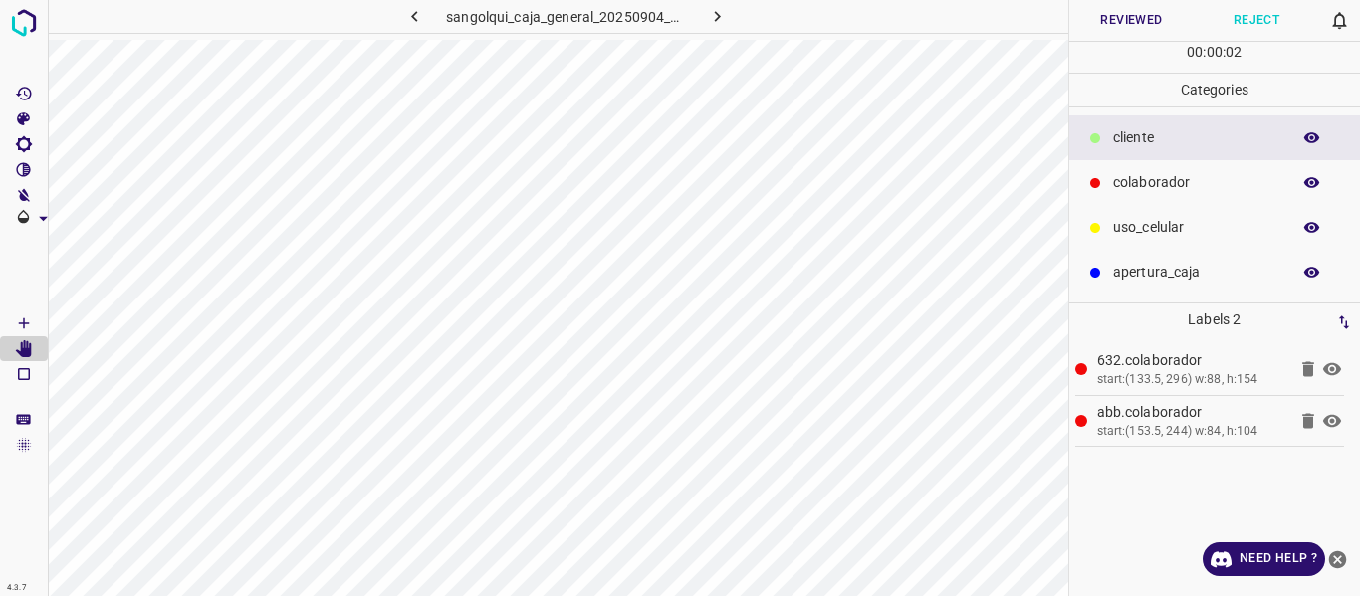
click at [1123, 19] on button "Reviewed" at bounding box center [1131, 20] width 125 height 41
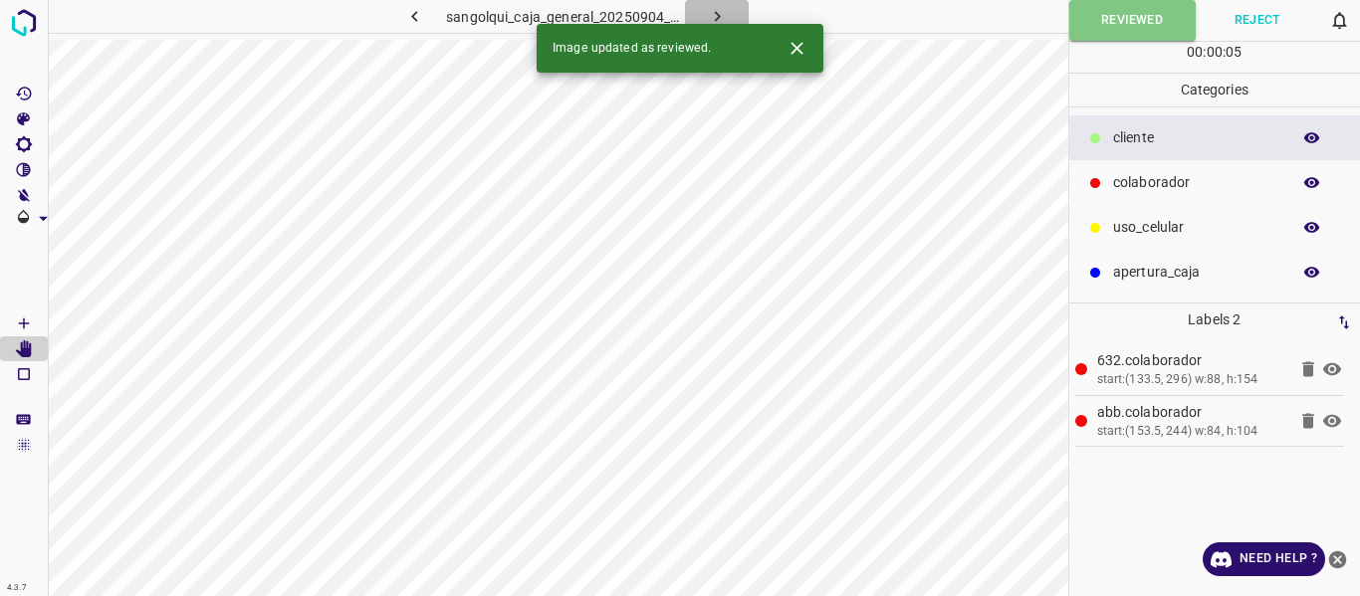
click at [712, 12] on icon "button" at bounding box center [717, 16] width 21 height 21
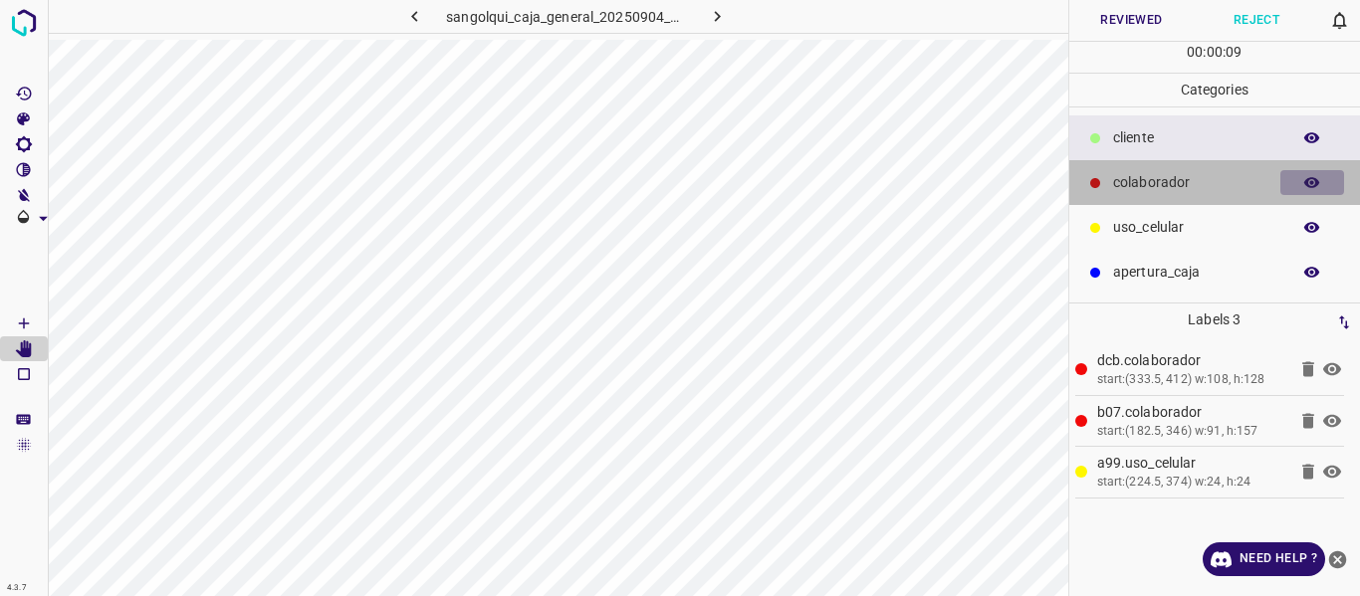
click at [1305, 175] on icon "button" at bounding box center [1312, 183] width 18 height 18
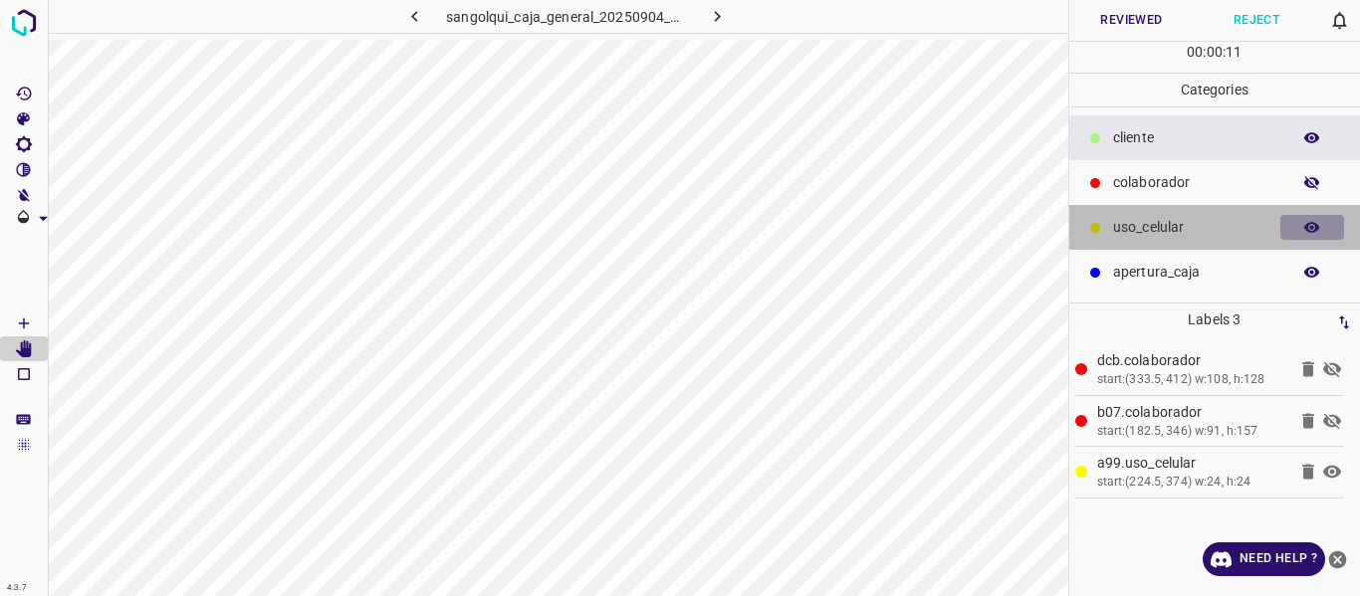
click at [1308, 226] on icon "button" at bounding box center [1312, 227] width 16 height 11
click at [1314, 233] on icon "button" at bounding box center [1312, 228] width 18 height 18
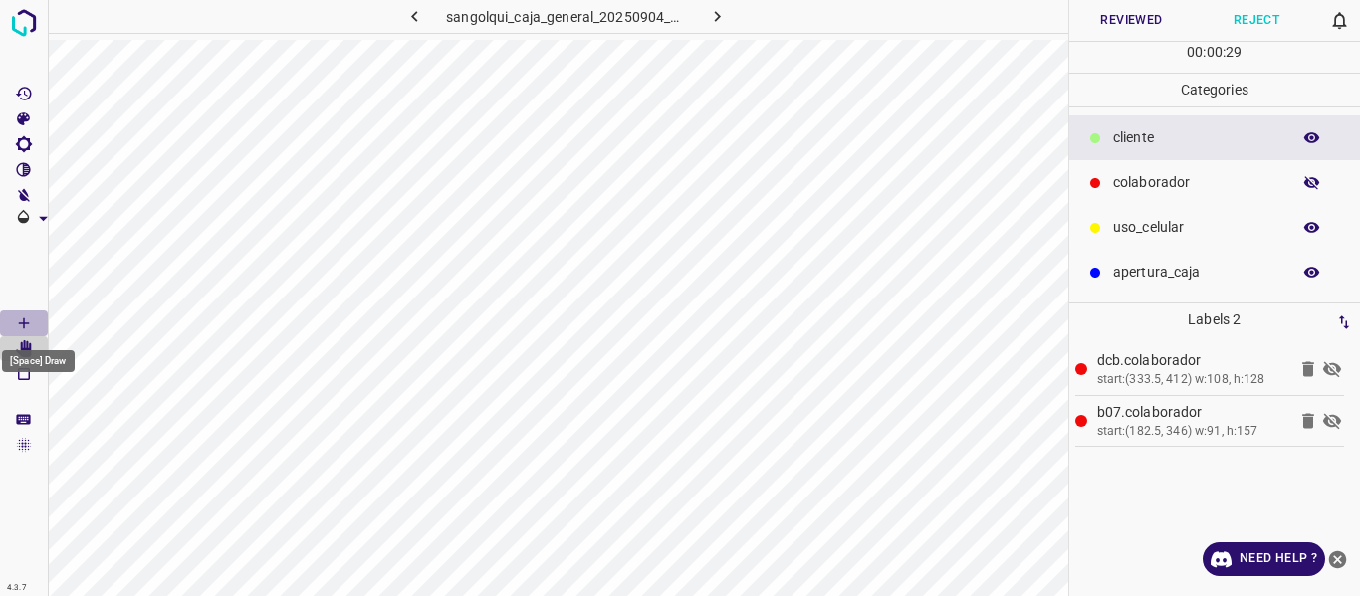
click at [17, 321] on icon "[Space] Draw" at bounding box center [24, 324] width 18 height 18
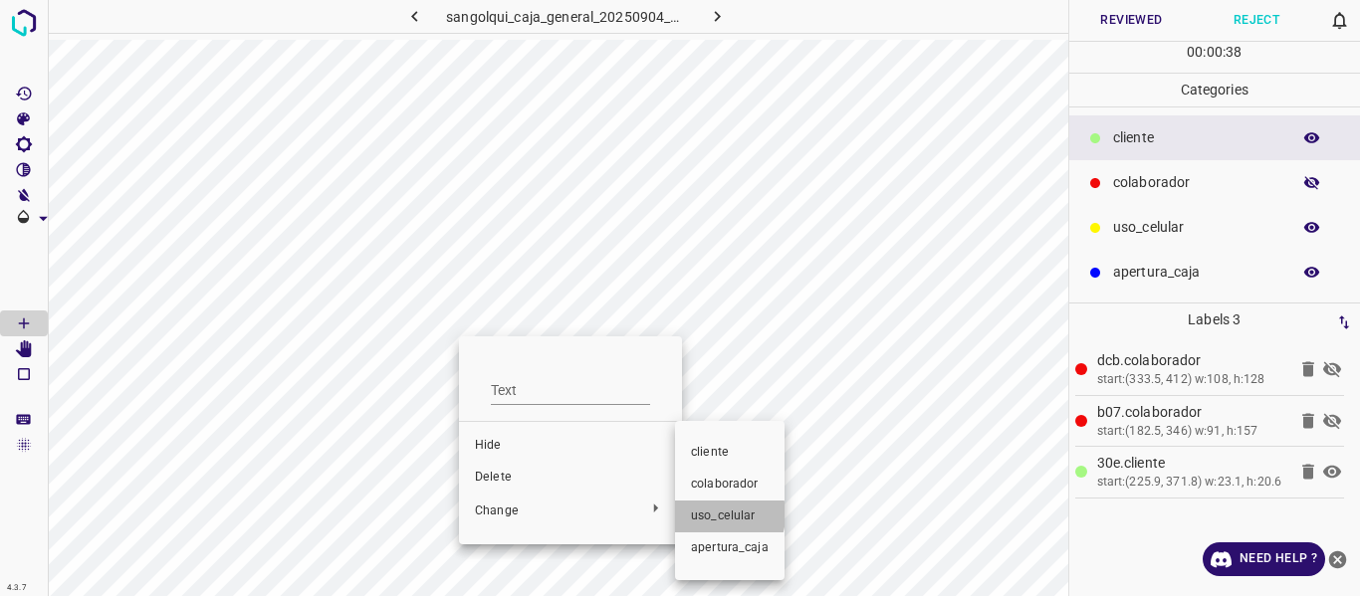
drag, startPoint x: 710, startPoint y: 515, endPoint x: 881, endPoint y: 461, distance: 179.5
click at [709, 514] on span "uso_celular" at bounding box center [730, 517] width 78 height 18
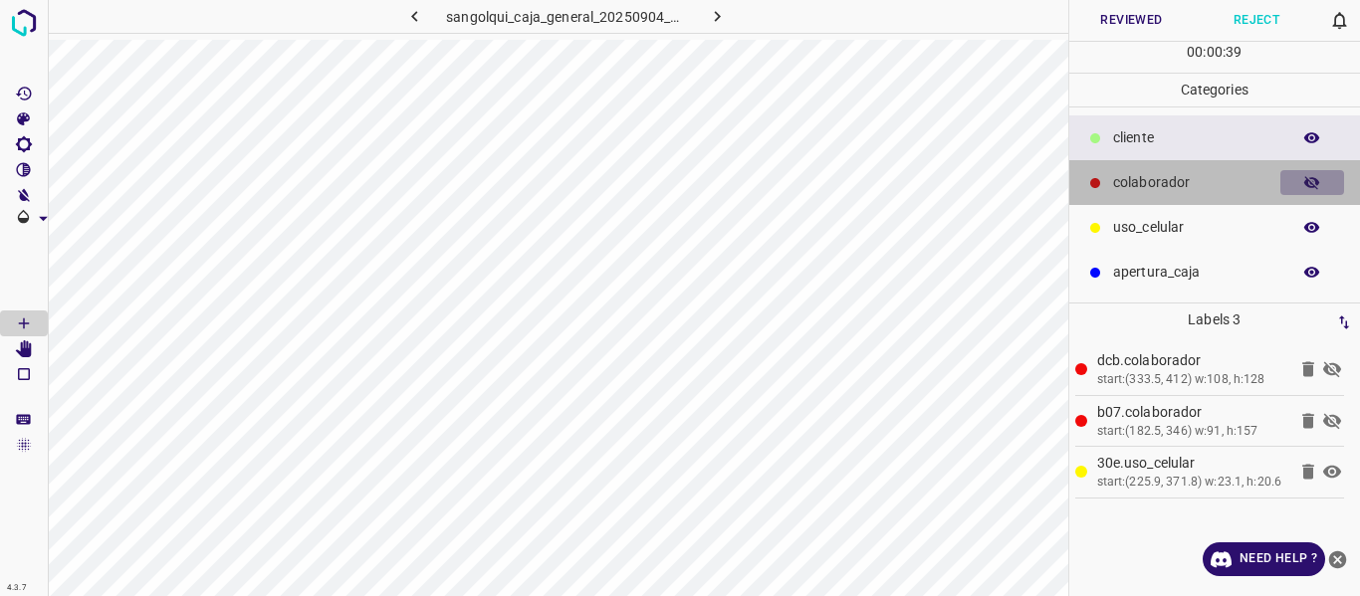
click at [1309, 178] on icon "button" at bounding box center [1312, 183] width 18 height 18
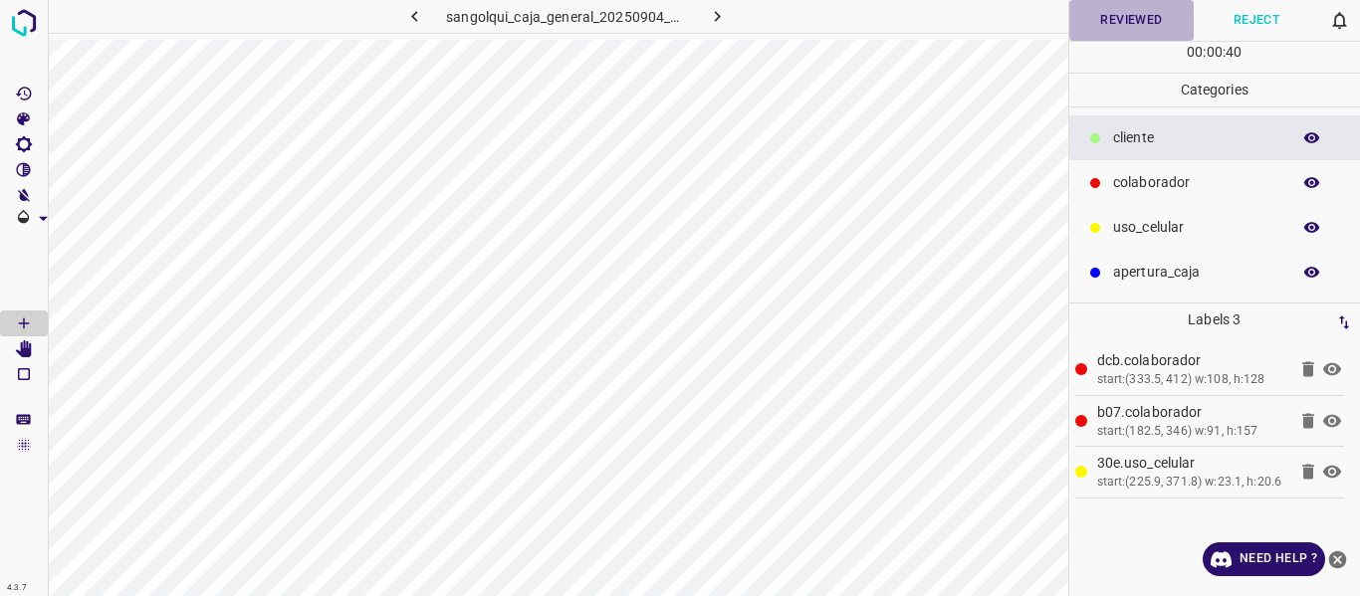
drag, startPoint x: 1124, startPoint y: 17, endPoint x: 1116, endPoint y: 26, distance: 12.0
click at [1123, 18] on button "Reviewed" at bounding box center [1131, 20] width 125 height 41
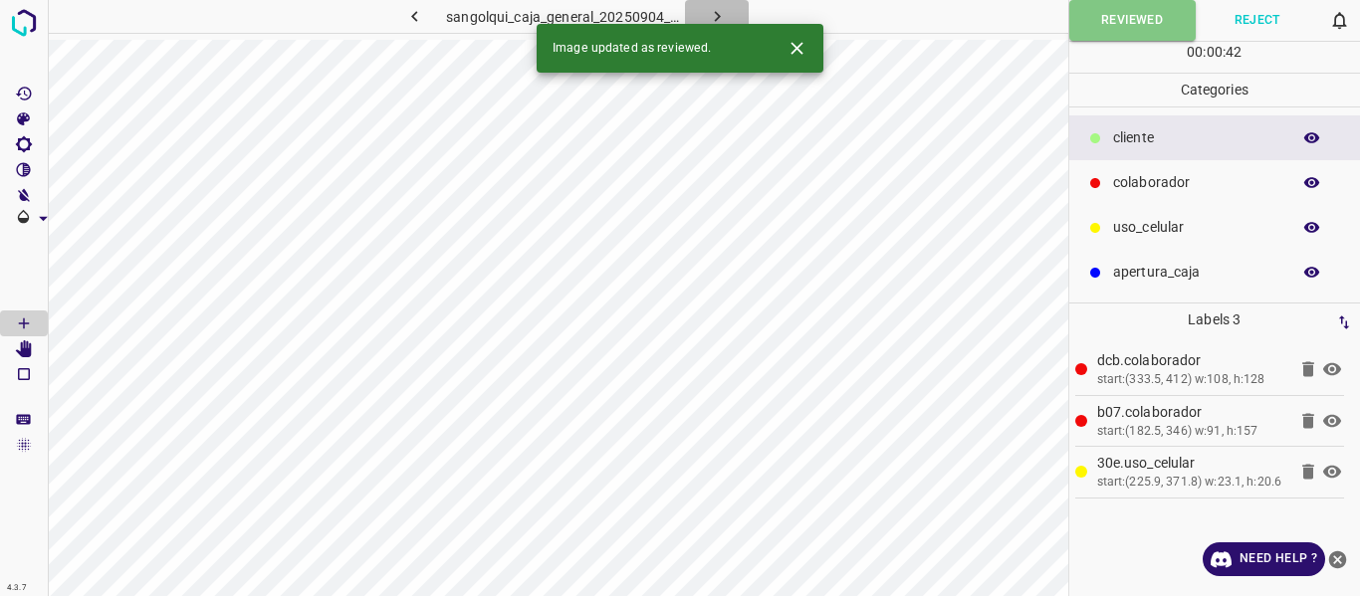
click at [711, 11] on icon "button" at bounding box center [717, 16] width 21 height 21
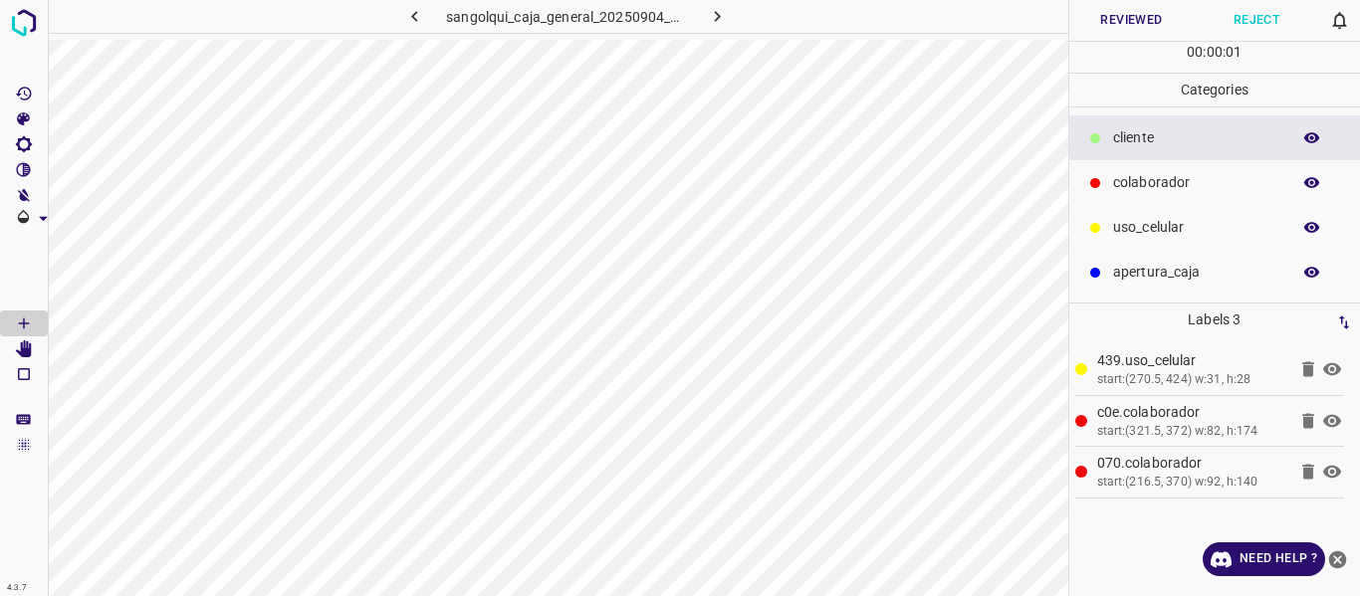
click at [1125, 27] on button "Reviewed" at bounding box center [1131, 20] width 125 height 41
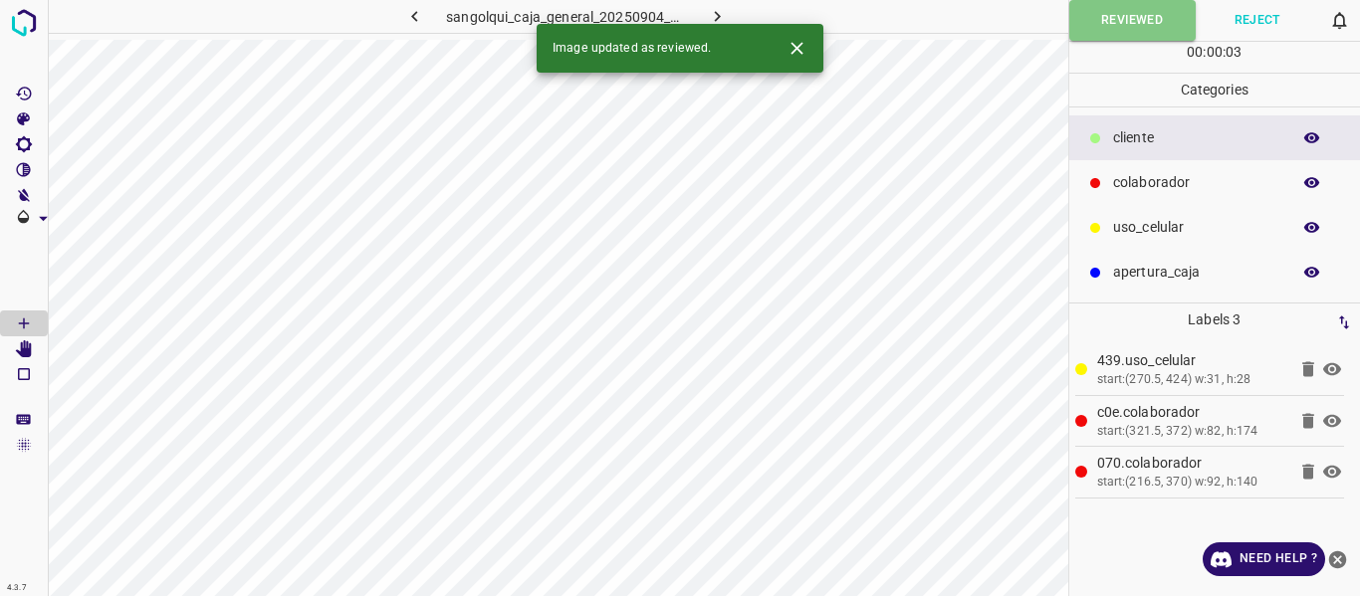
click at [721, 6] on icon "button" at bounding box center [717, 16] width 21 height 21
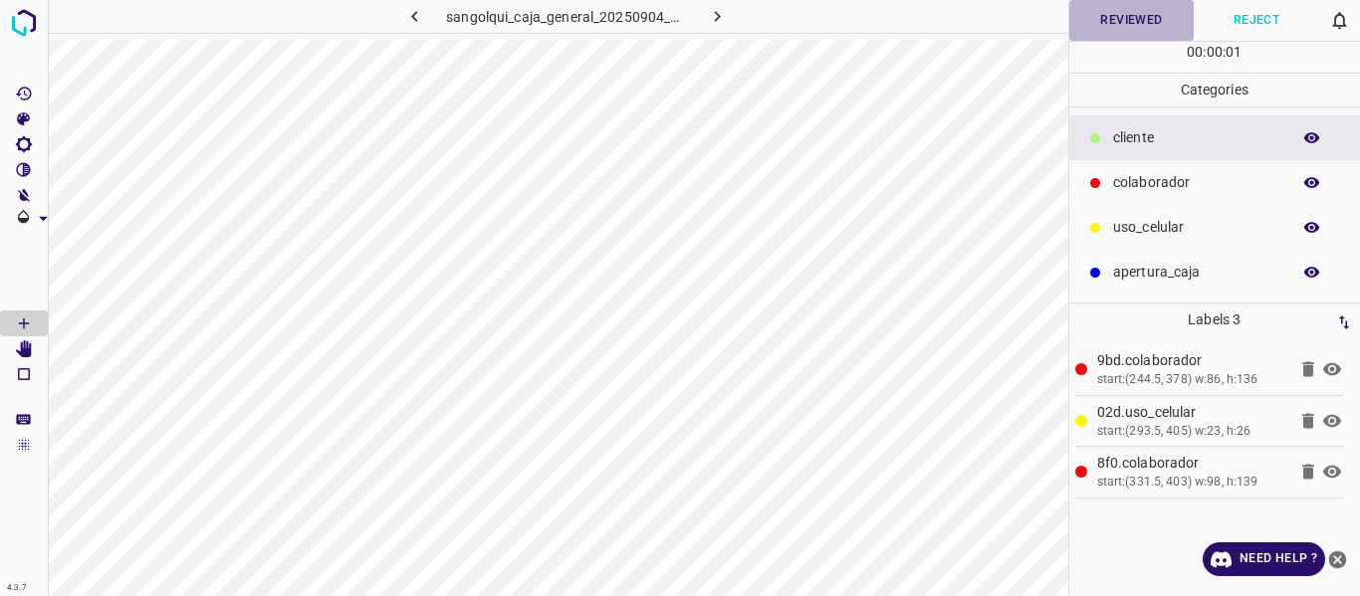
click at [1128, 17] on button "Reviewed" at bounding box center [1131, 20] width 125 height 41
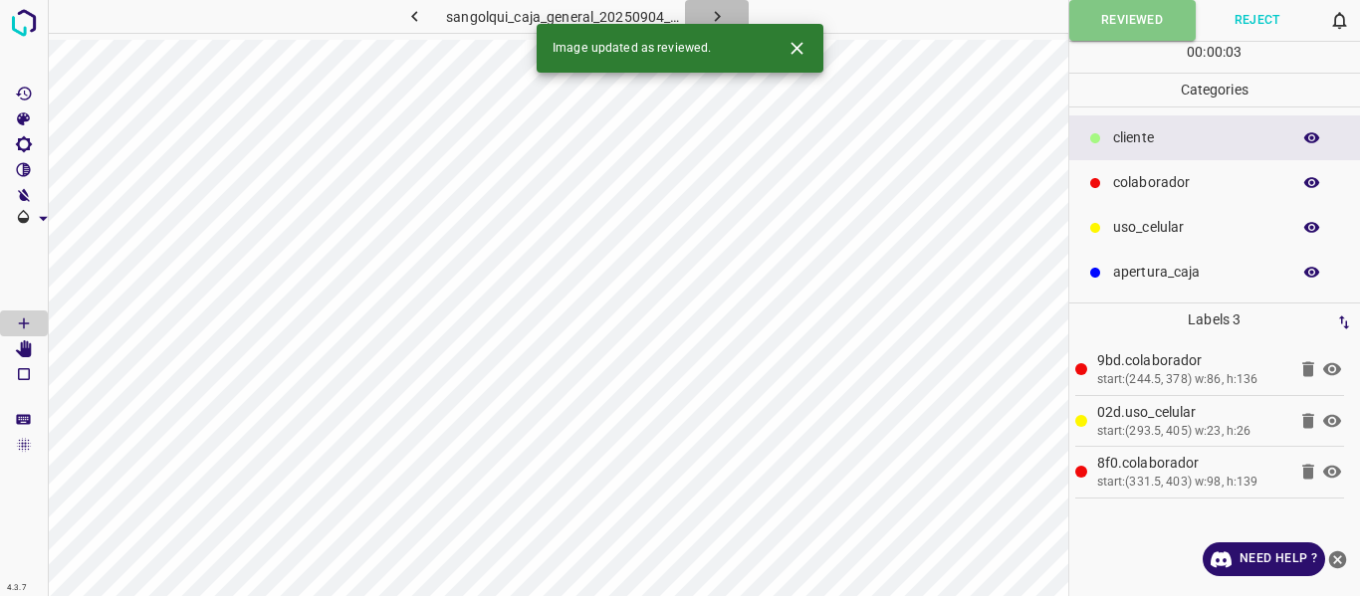
click at [708, 12] on icon "button" at bounding box center [717, 16] width 21 height 21
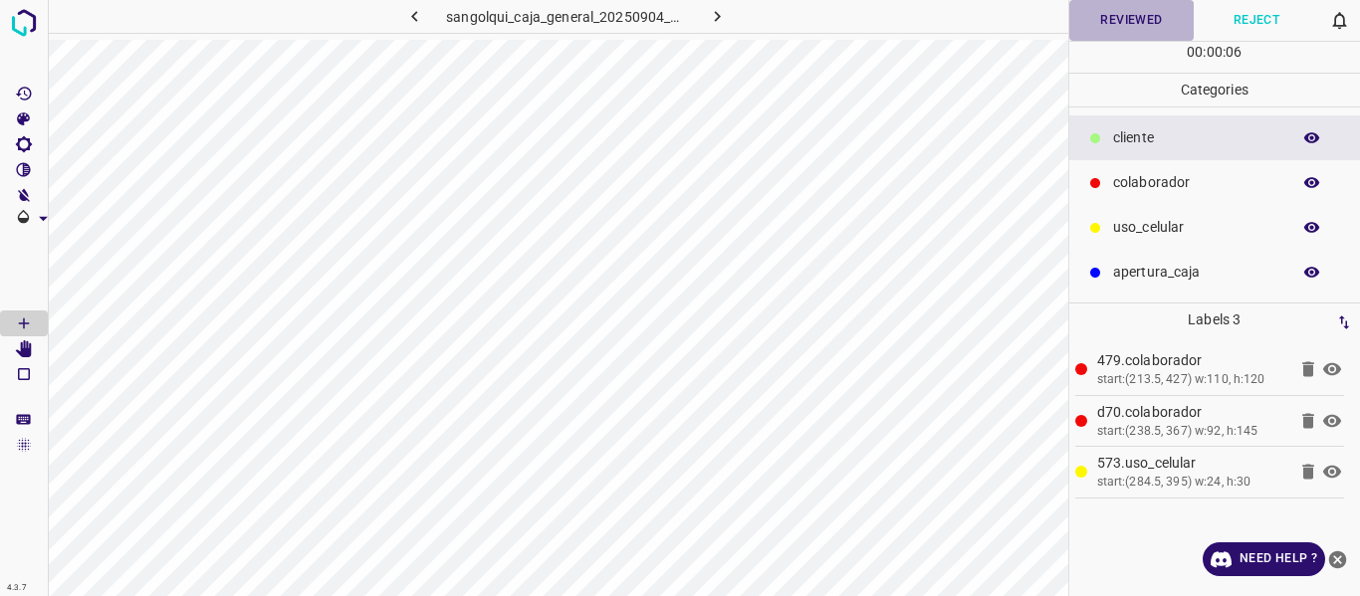
click at [1143, 16] on button "Reviewed" at bounding box center [1131, 20] width 125 height 41
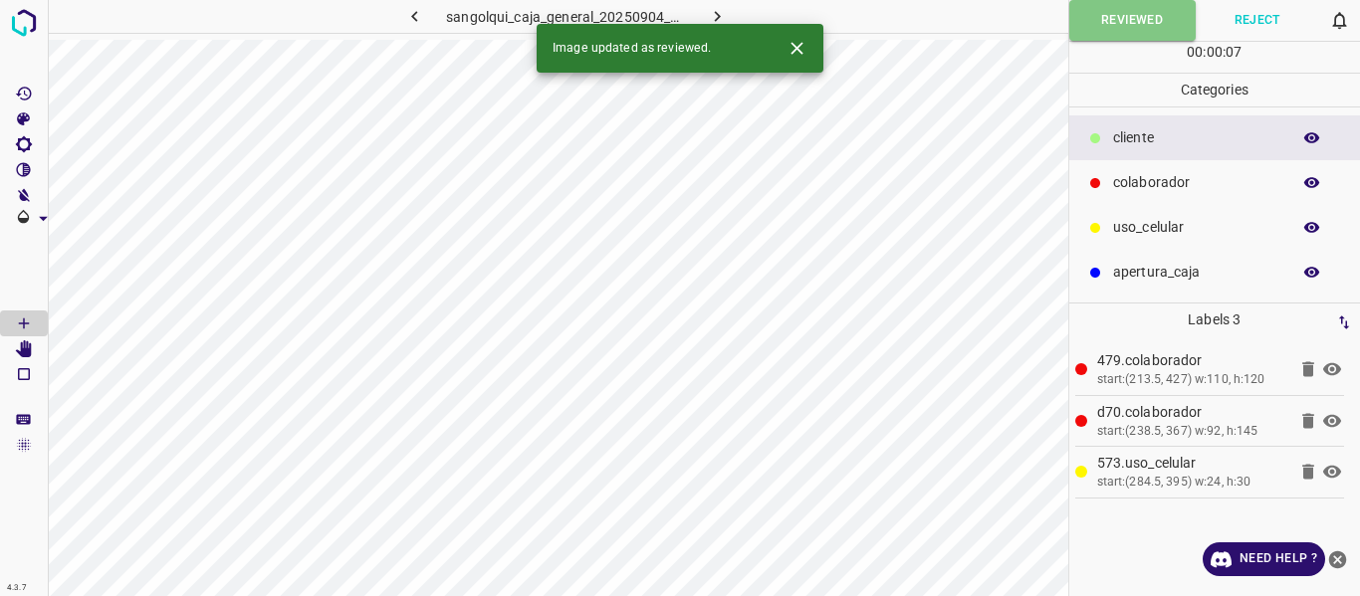
click at [699, 8] on button "button" at bounding box center [717, 16] width 64 height 33
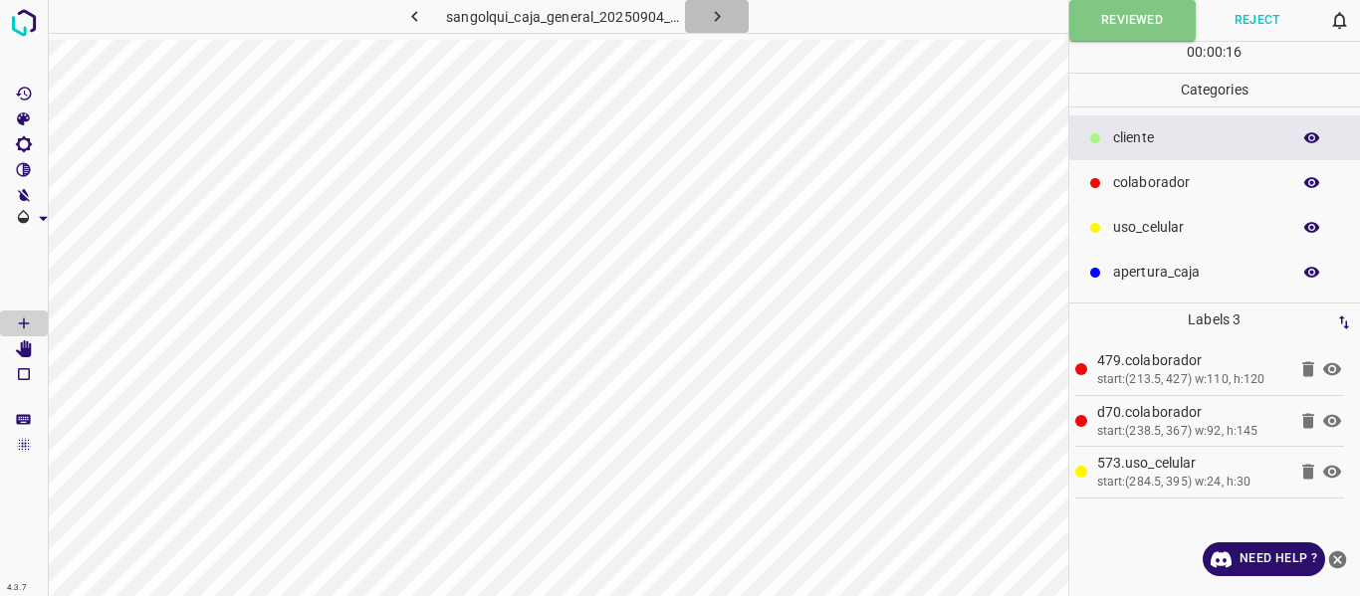
click at [725, 16] on icon "button" at bounding box center [717, 16] width 21 height 21
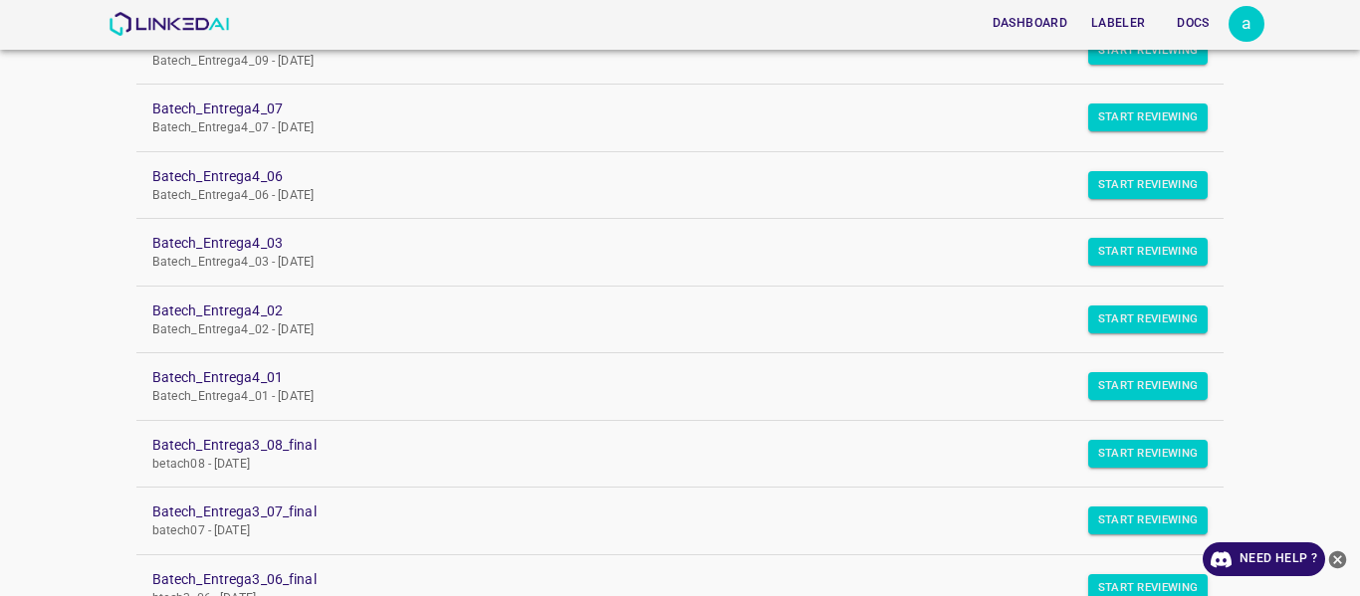
scroll to position [398, 0]
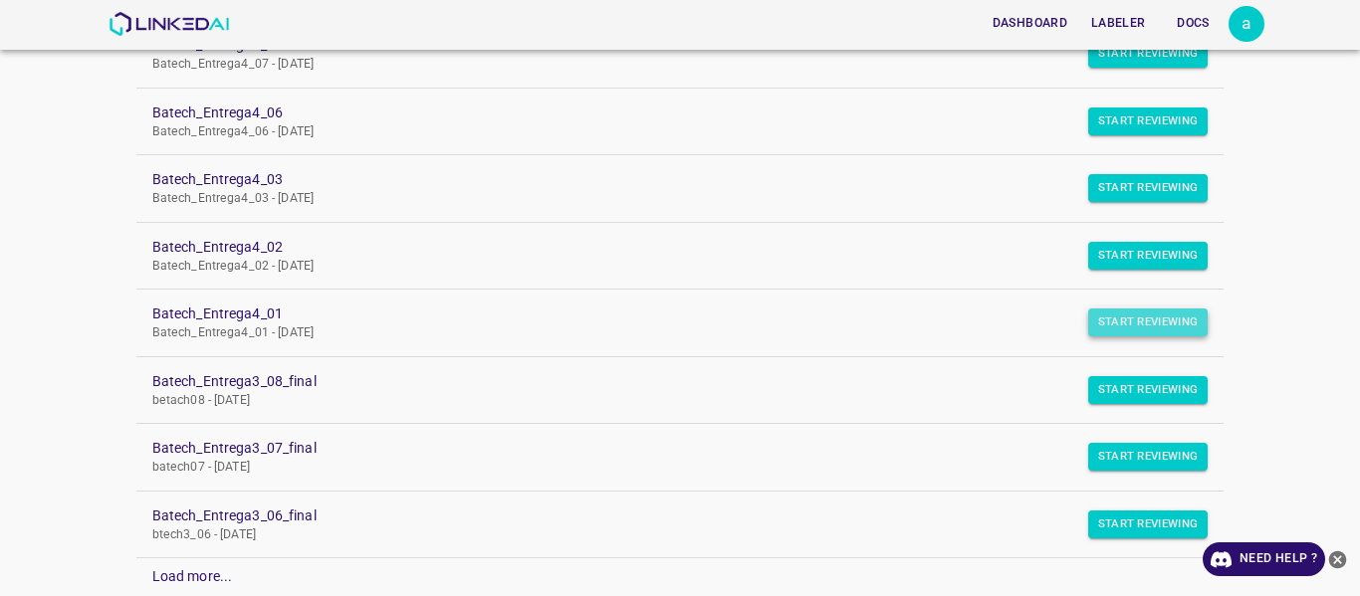
click at [1125, 324] on button "Start Reviewing" at bounding box center [1148, 323] width 120 height 28
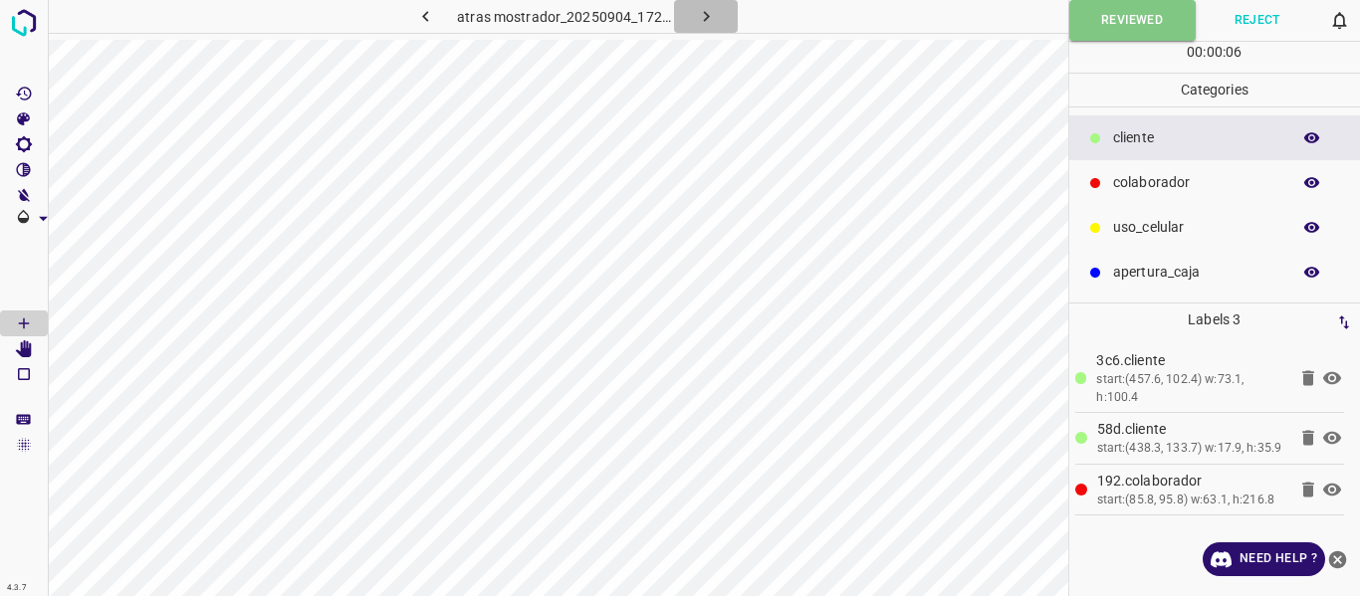
click at [707, 21] on icon "button" at bounding box center [706, 16] width 21 height 21
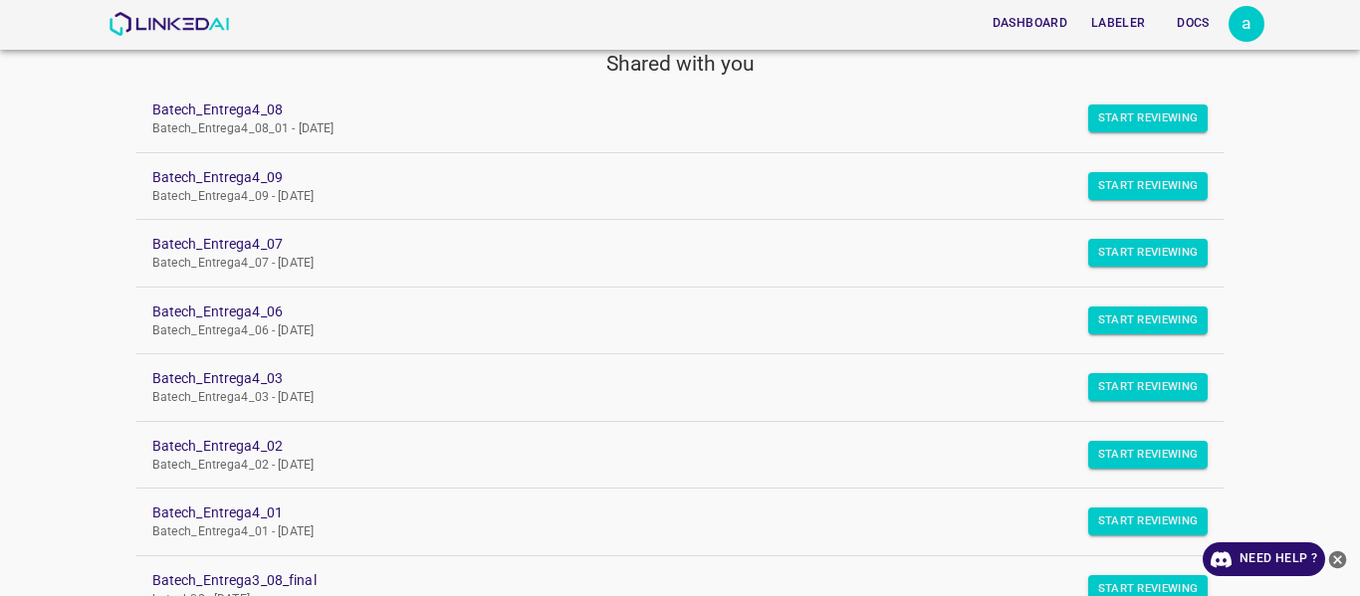
scroll to position [299, 0]
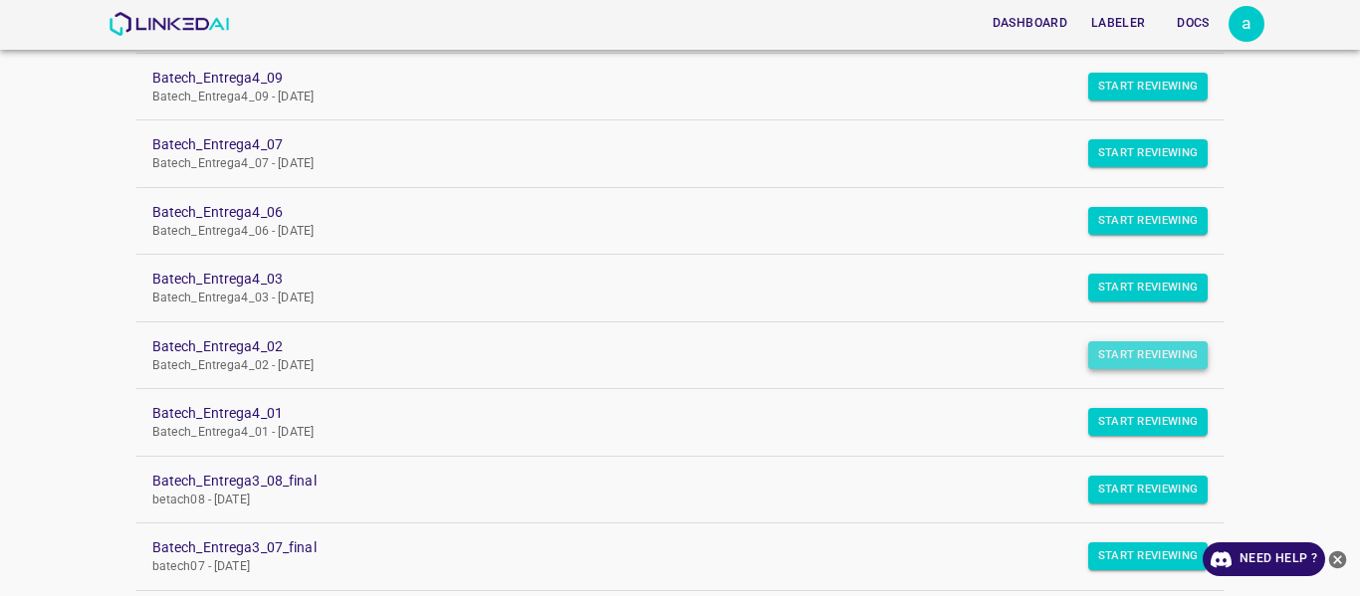
click at [1099, 349] on button "Start Reviewing" at bounding box center [1148, 356] width 120 height 28
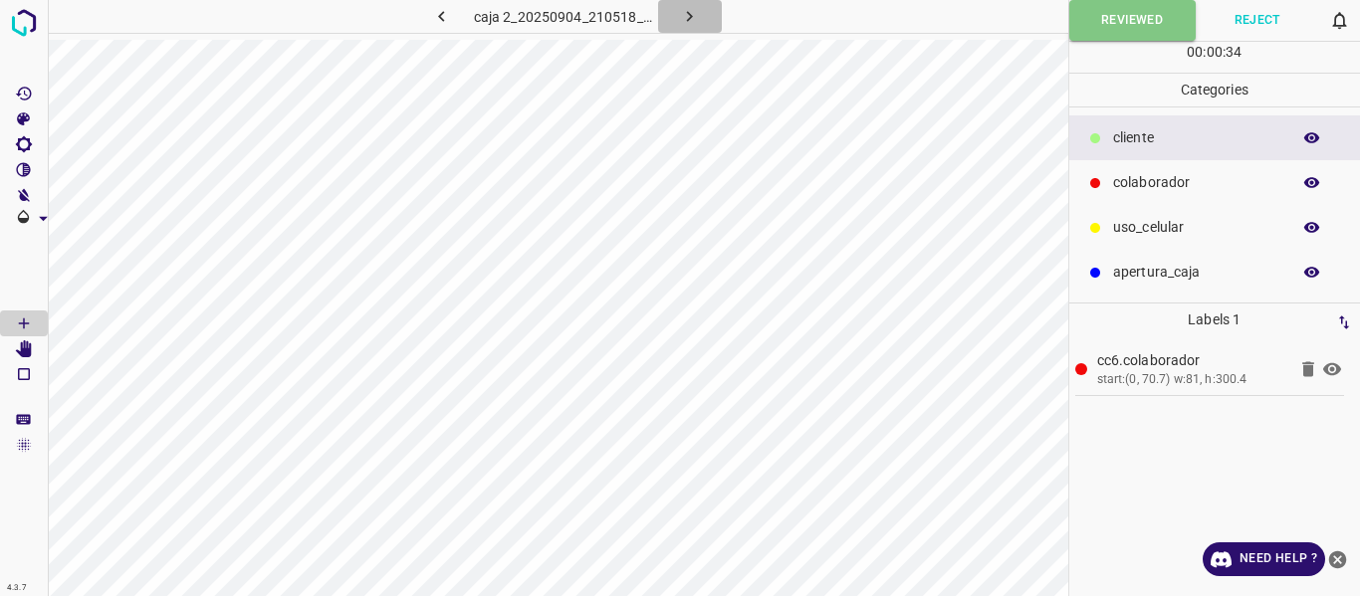
click at [695, 15] on icon "button" at bounding box center [689, 16] width 21 height 21
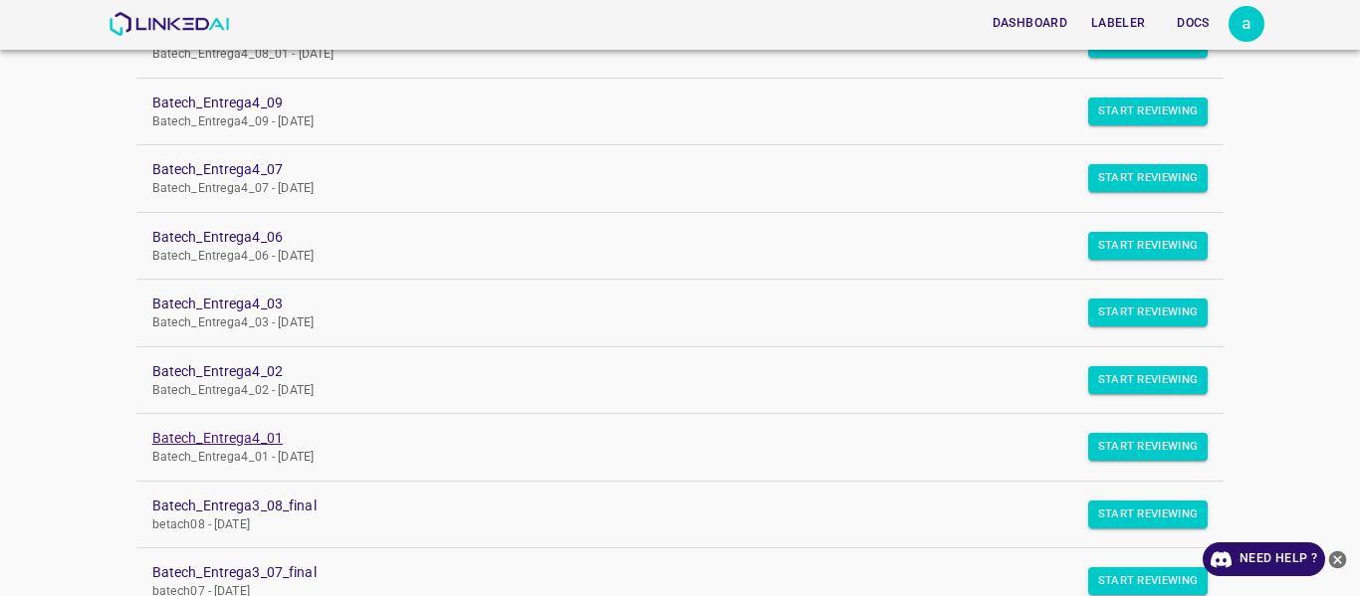
scroll to position [299, 0]
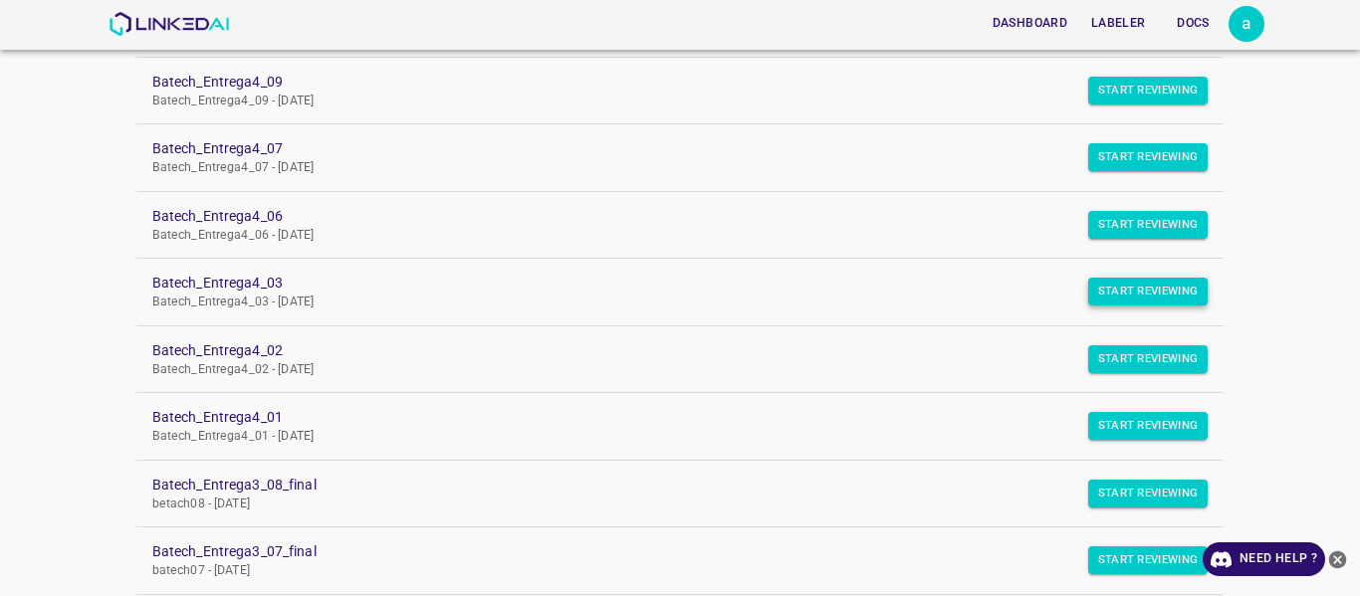
click at [1103, 287] on button "Start Reviewing" at bounding box center [1148, 292] width 120 height 28
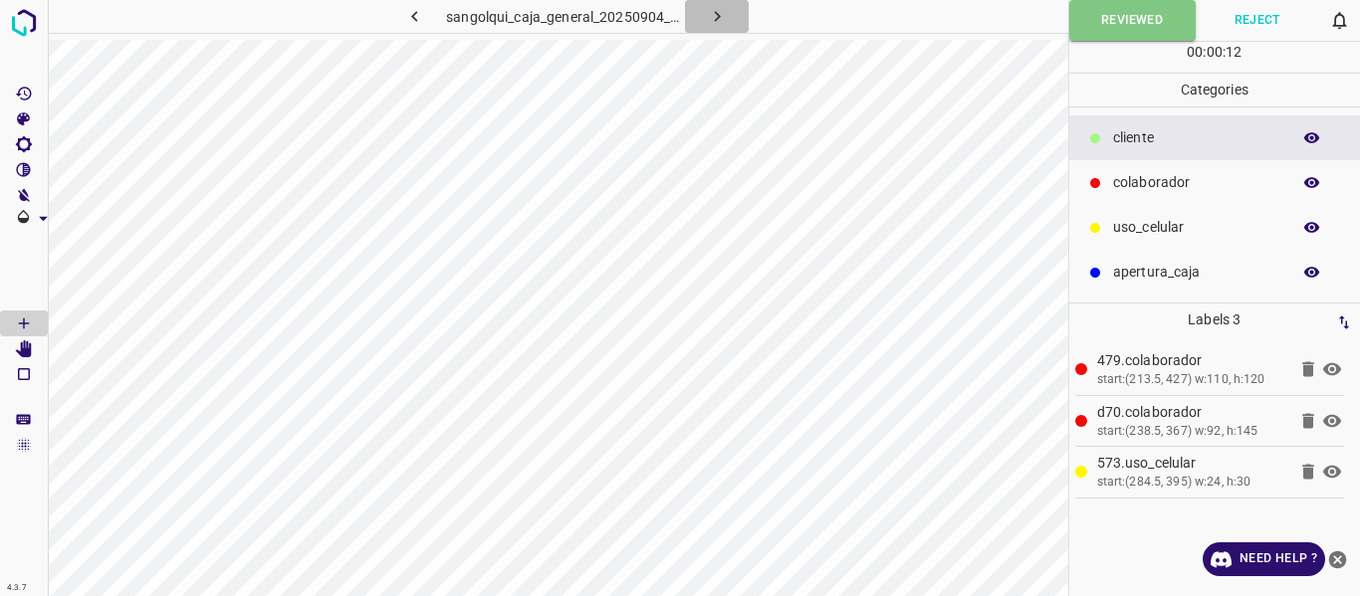
click at [710, 10] on icon "button" at bounding box center [717, 16] width 21 height 21
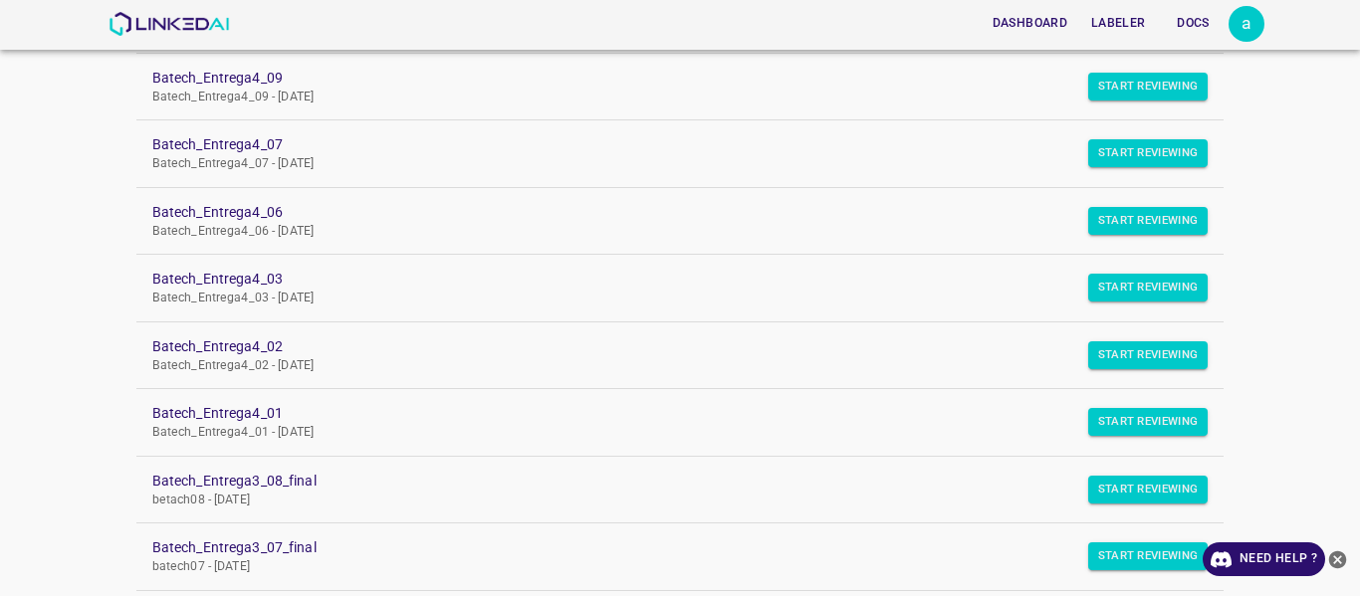
scroll to position [295, 0]
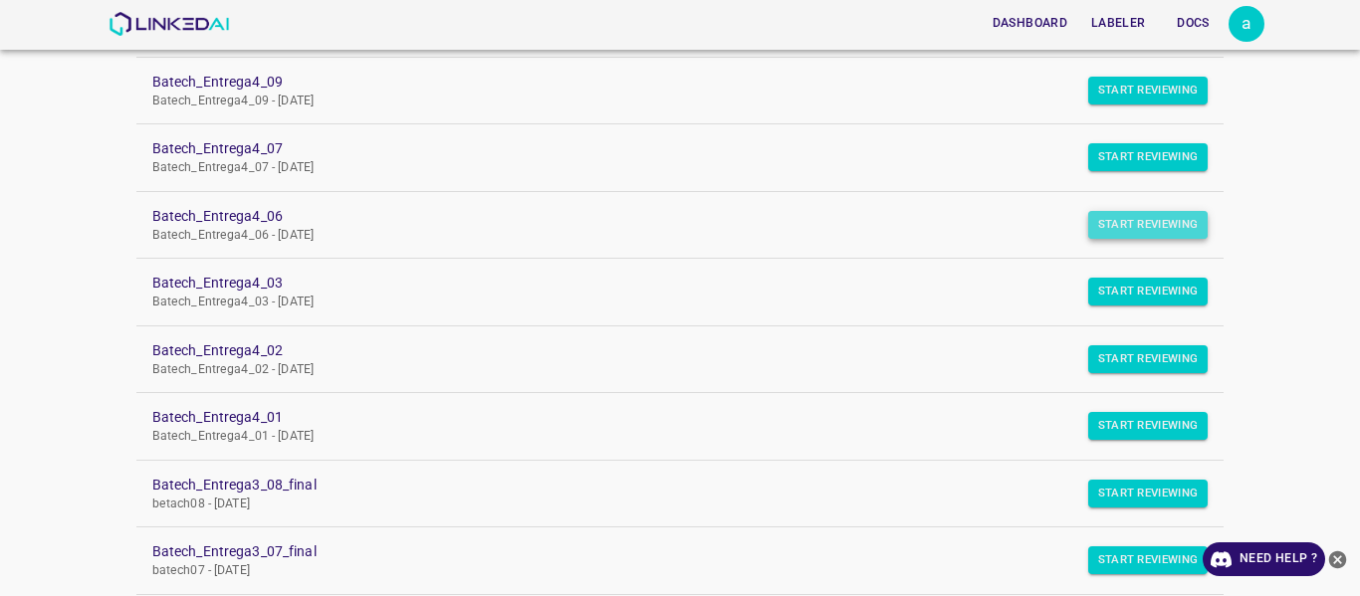
click at [1108, 222] on button "Start Reviewing" at bounding box center [1148, 225] width 120 height 28
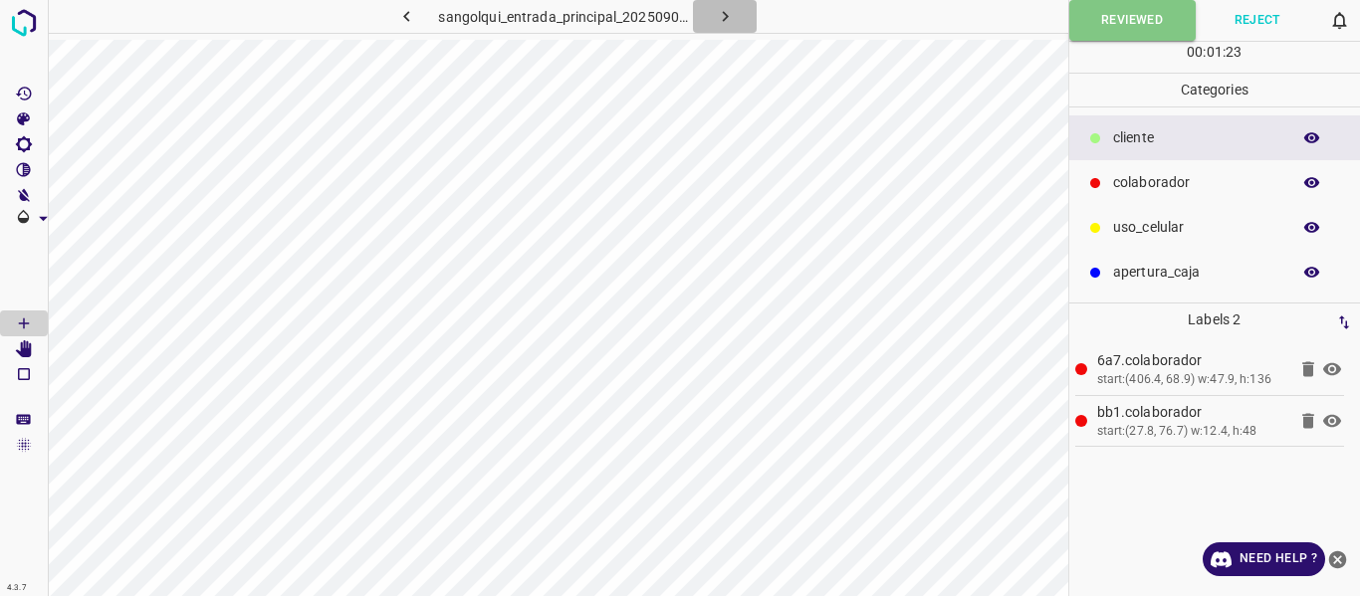
click at [725, 13] on icon "button" at bounding box center [725, 16] width 21 height 21
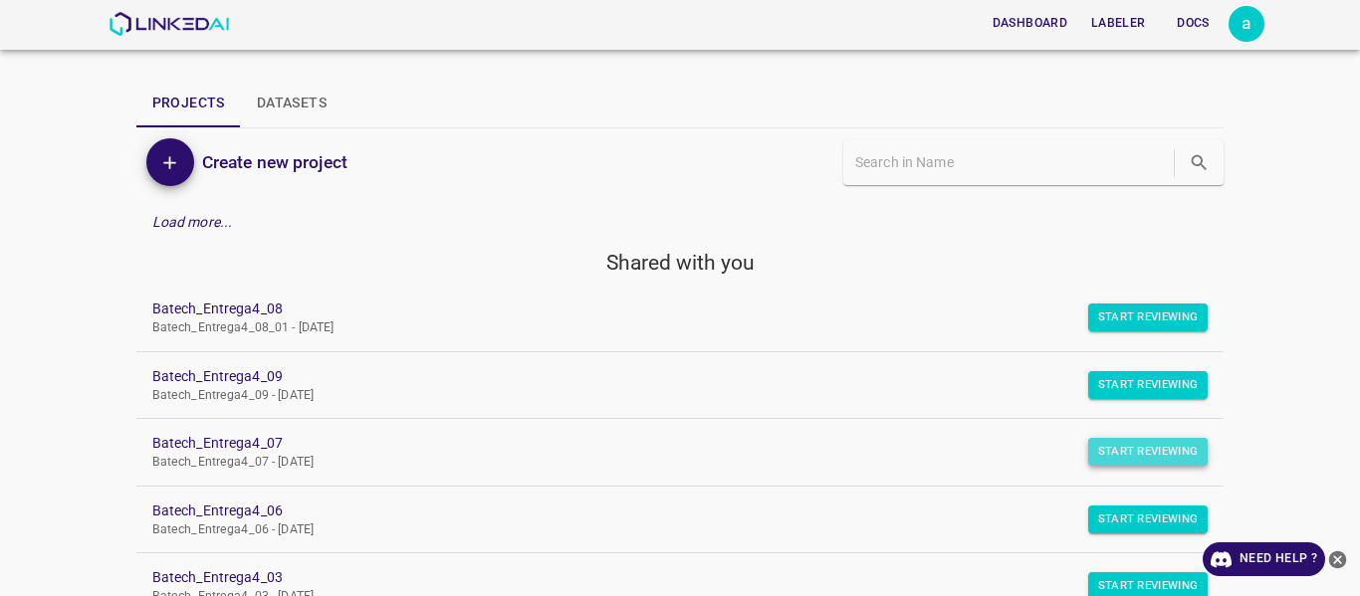
click at [1126, 453] on button "Start Reviewing" at bounding box center [1148, 452] width 120 height 28
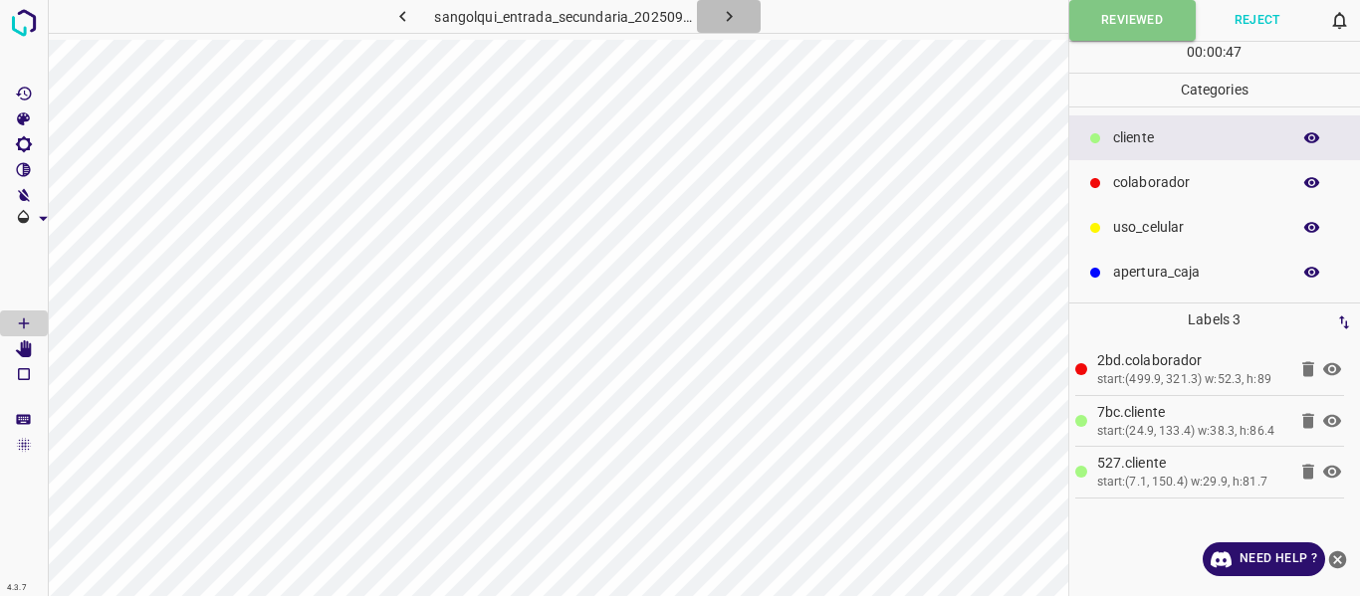
click at [733, 6] on icon "button" at bounding box center [729, 16] width 21 height 21
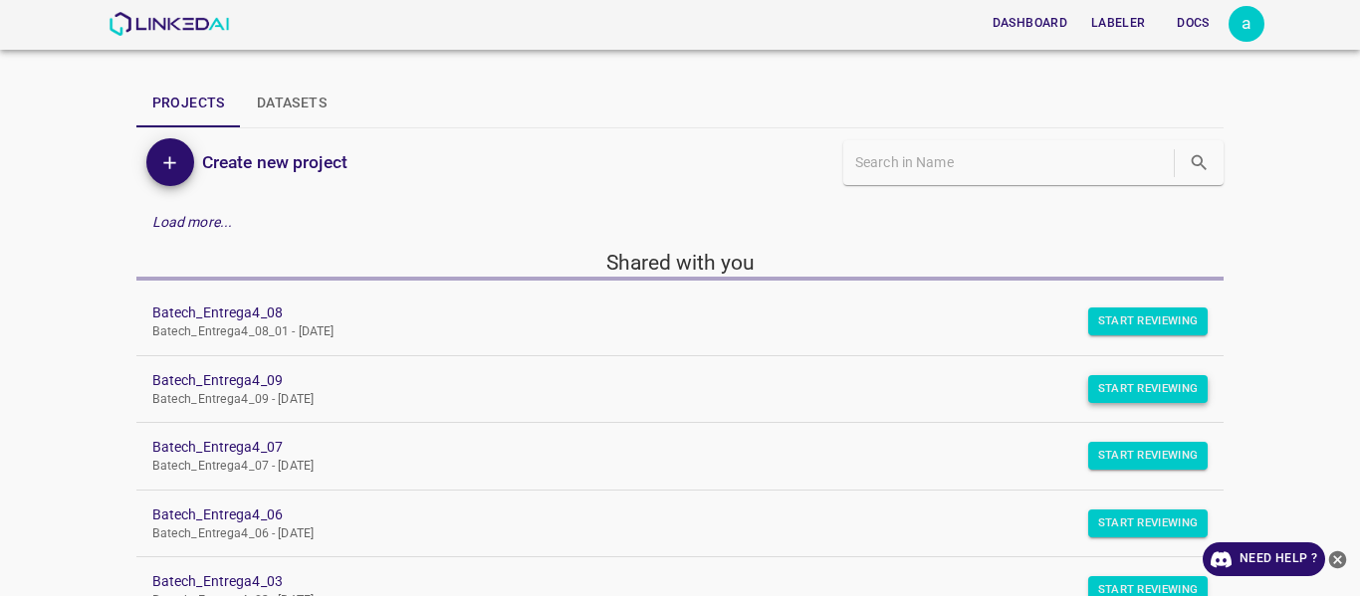
click at [1104, 388] on button "Start Reviewing" at bounding box center [1148, 389] width 120 height 28
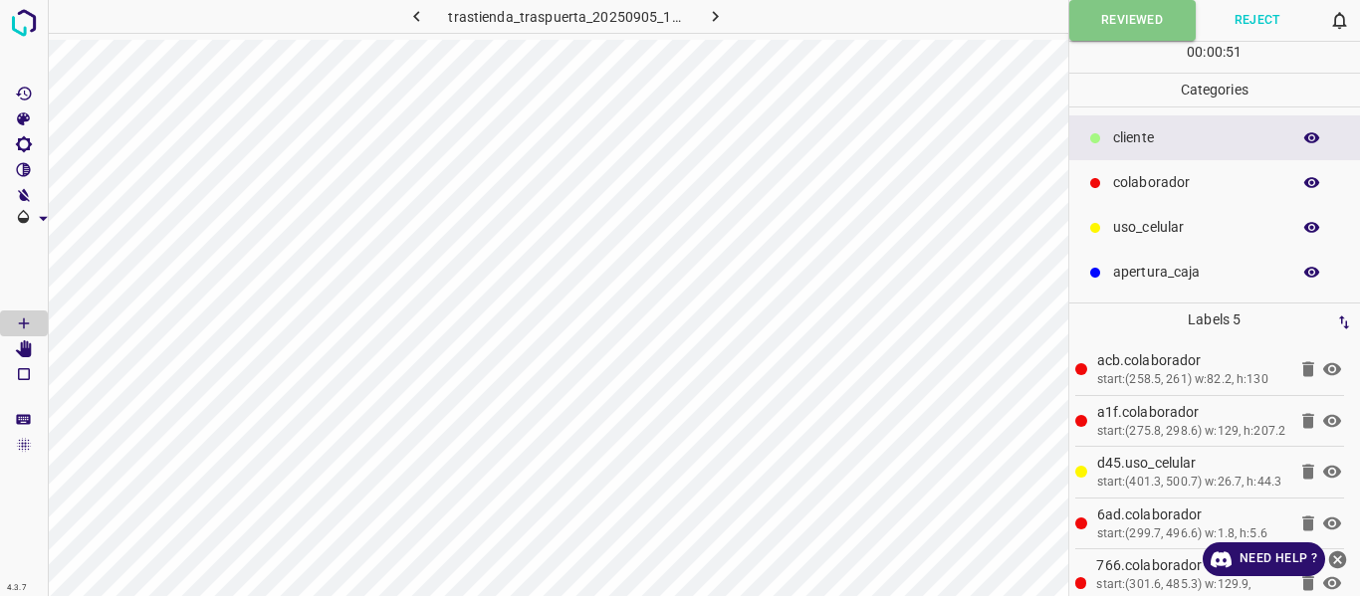
click at [708, 10] on icon "button" at bounding box center [715, 16] width 21 height 21
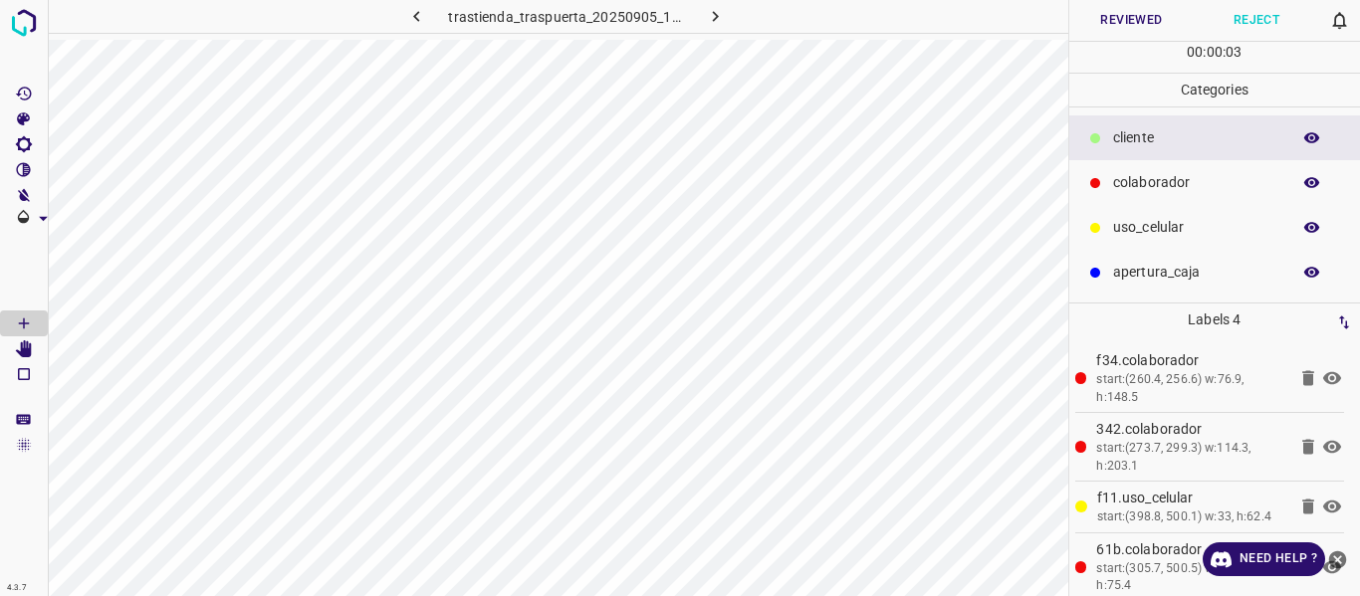
click at [1100, 19] on button "Reviewed" at bounding box center [1131, 20] width 125 height 41
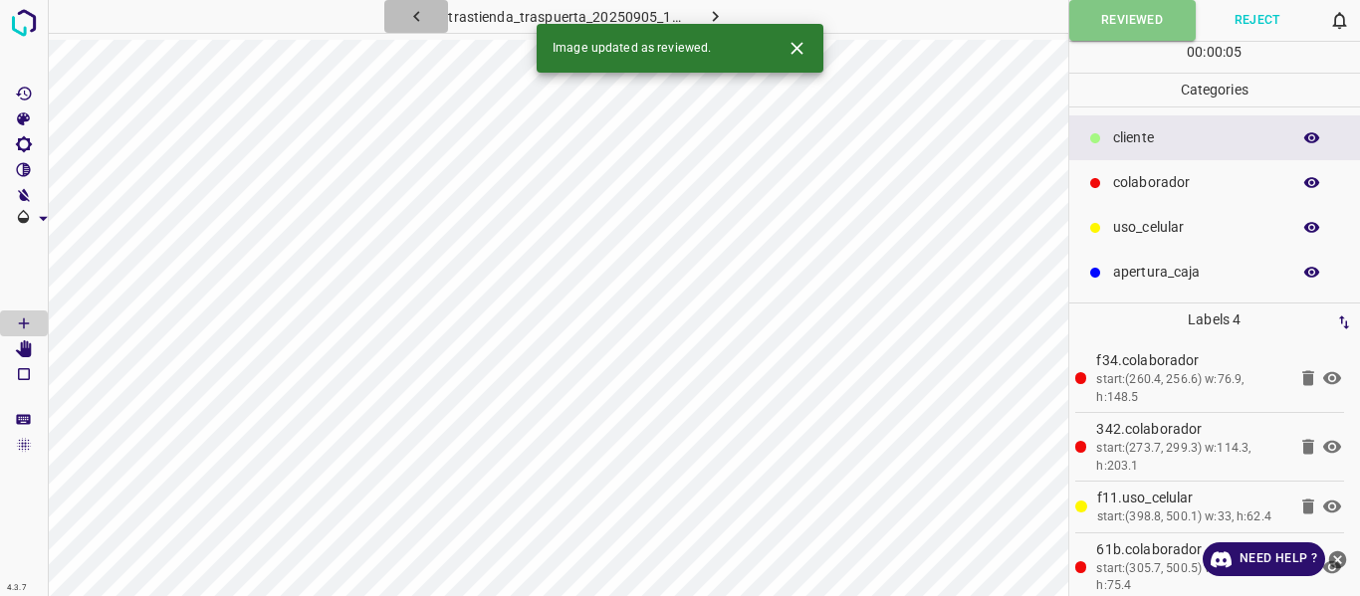
click at [418, 19] on icon "button" at bounding box center [416, 16] width 6 height 11
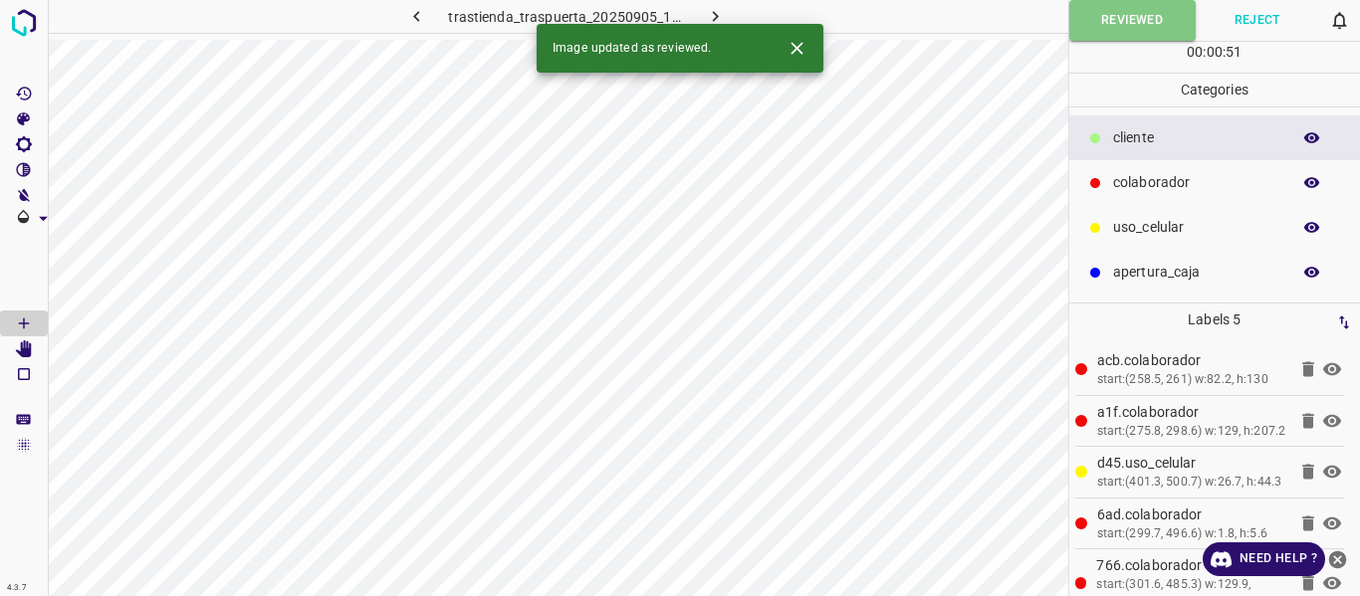
click at [716, 21] on icon "button" at bounding box center [715, 16] width 21 height 21
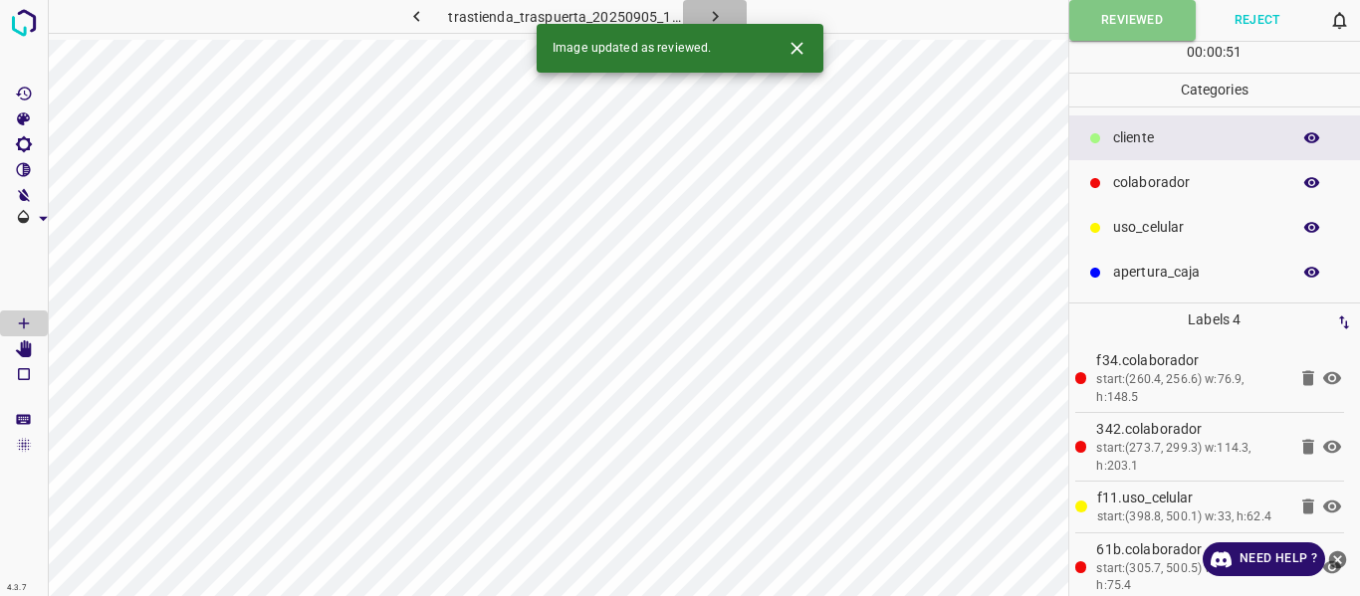
click at [717, 17] on icon "button" at bounding box center [715, 16] width 21 height 21
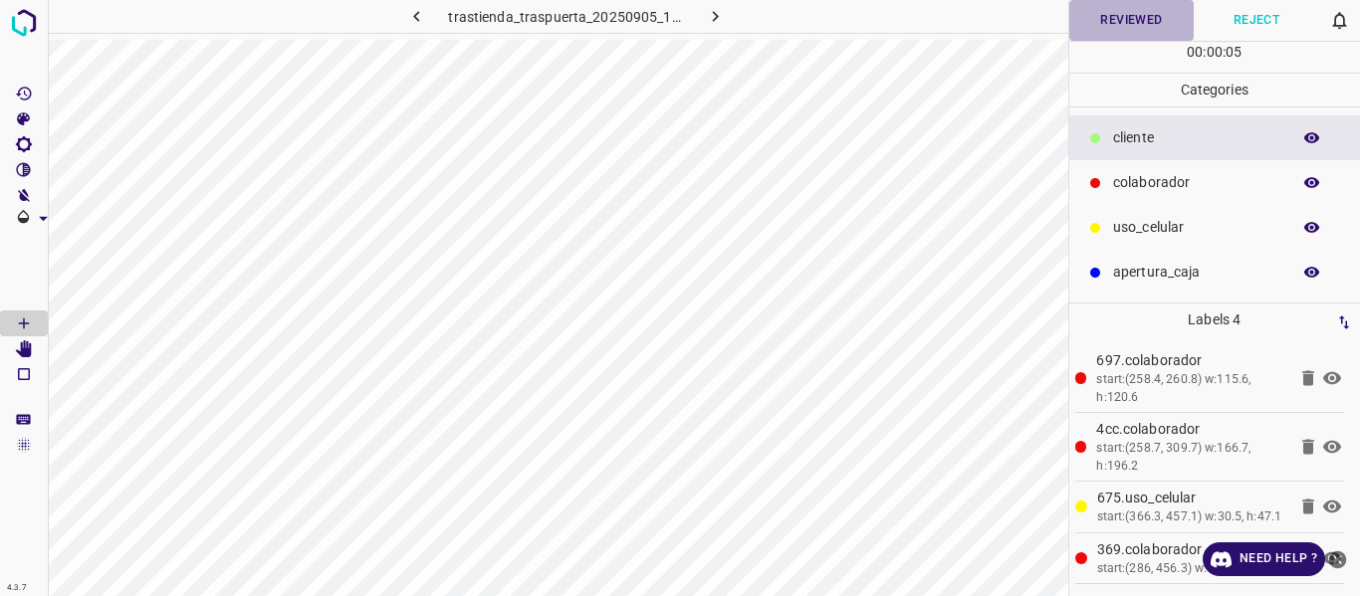
click at [1105, 29] on button "Reviewed" at bounding box center [1131, 20] width 125 height 41
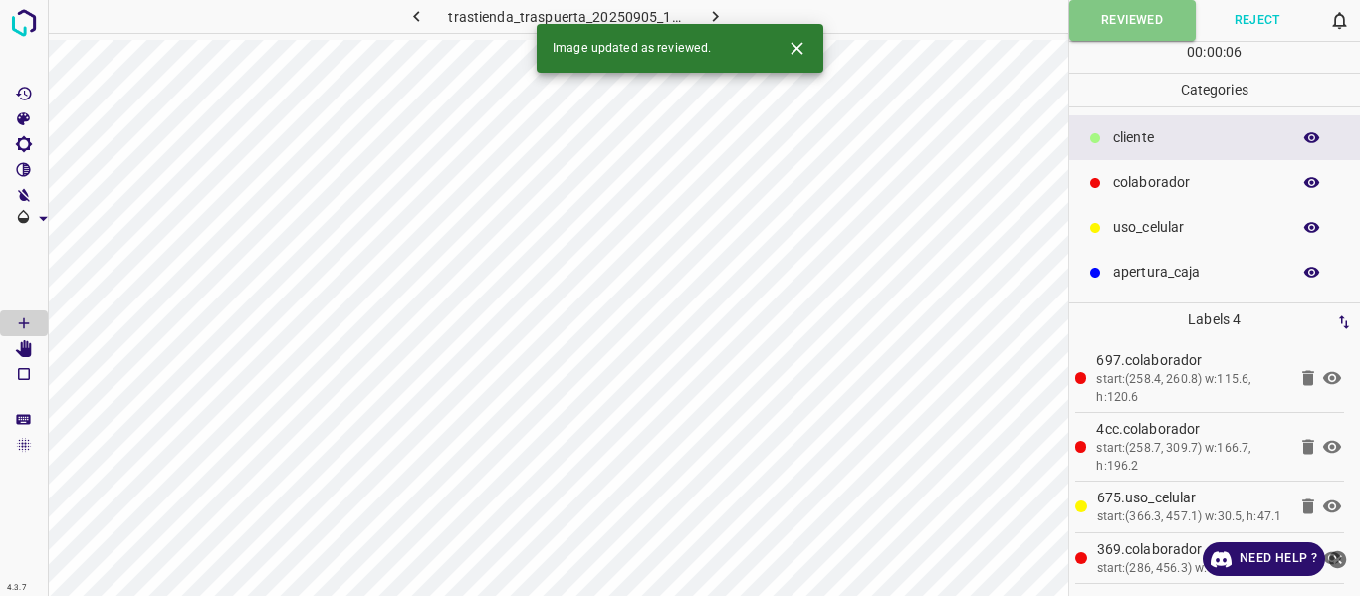
click at [718, 13] on icon "button" at bounding box center [715, 16] width 21 height 21
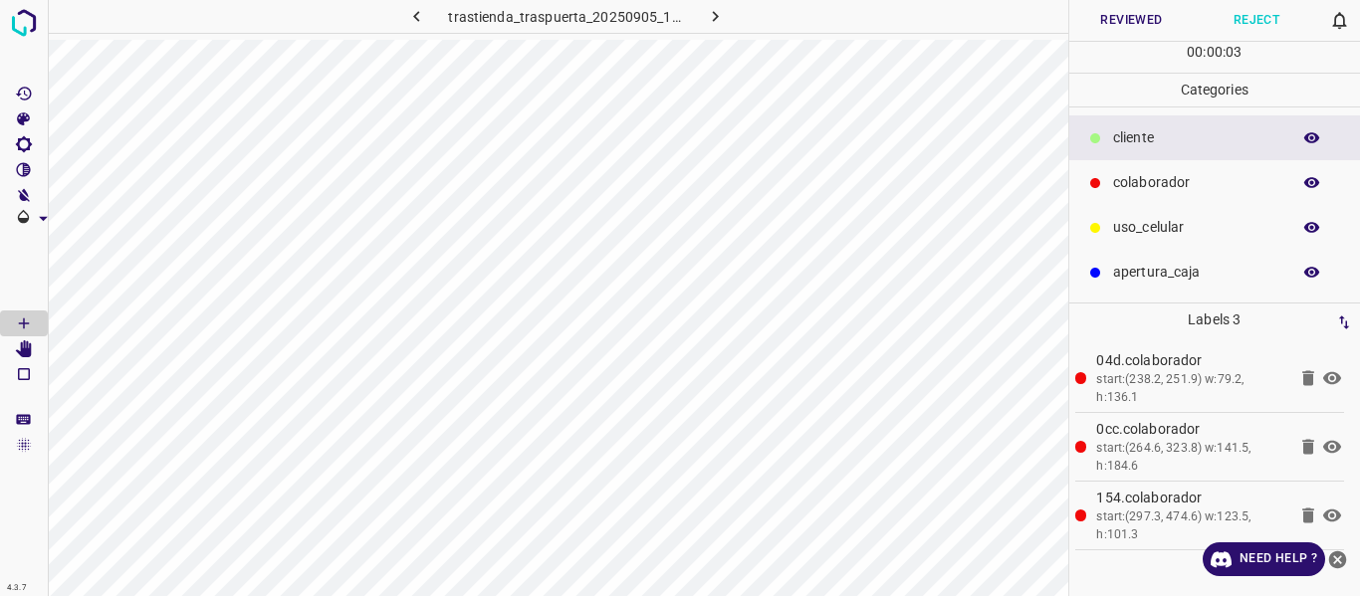
click at [1108, 16] on button "Reviewed" at bounding box center [1131, 20] width 125 height 41
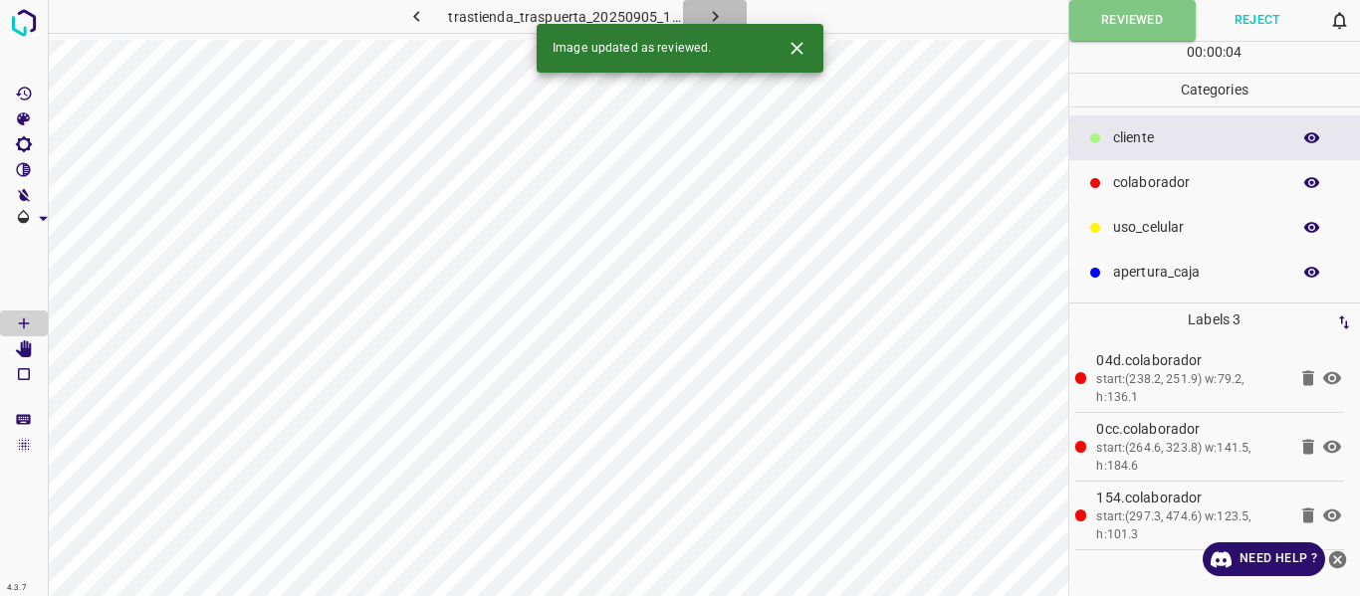
click at [717, 13] on icon "button" at bounding box center [715, 16] width 21 height 21
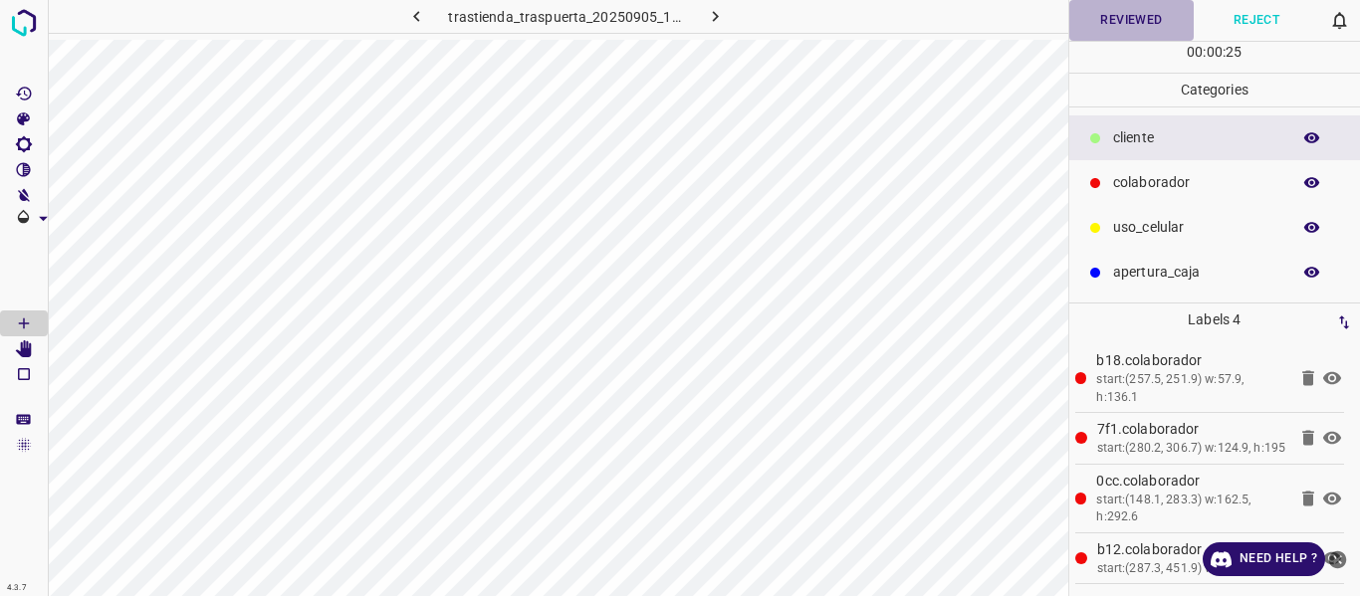
click at [1120, 27] on button "Reviewed" at bounding box center [1131, 20] width 125 height 41
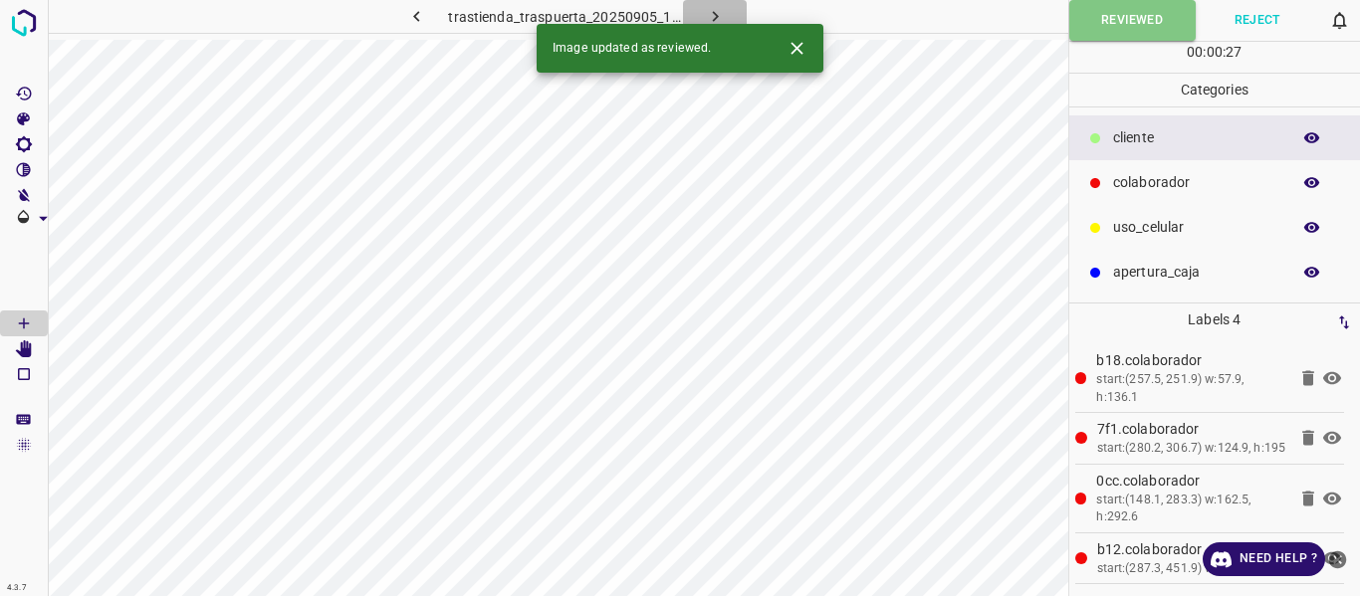
click at [710, 16] on icon "button" at bounding box center [715, 16] width 21 height 21
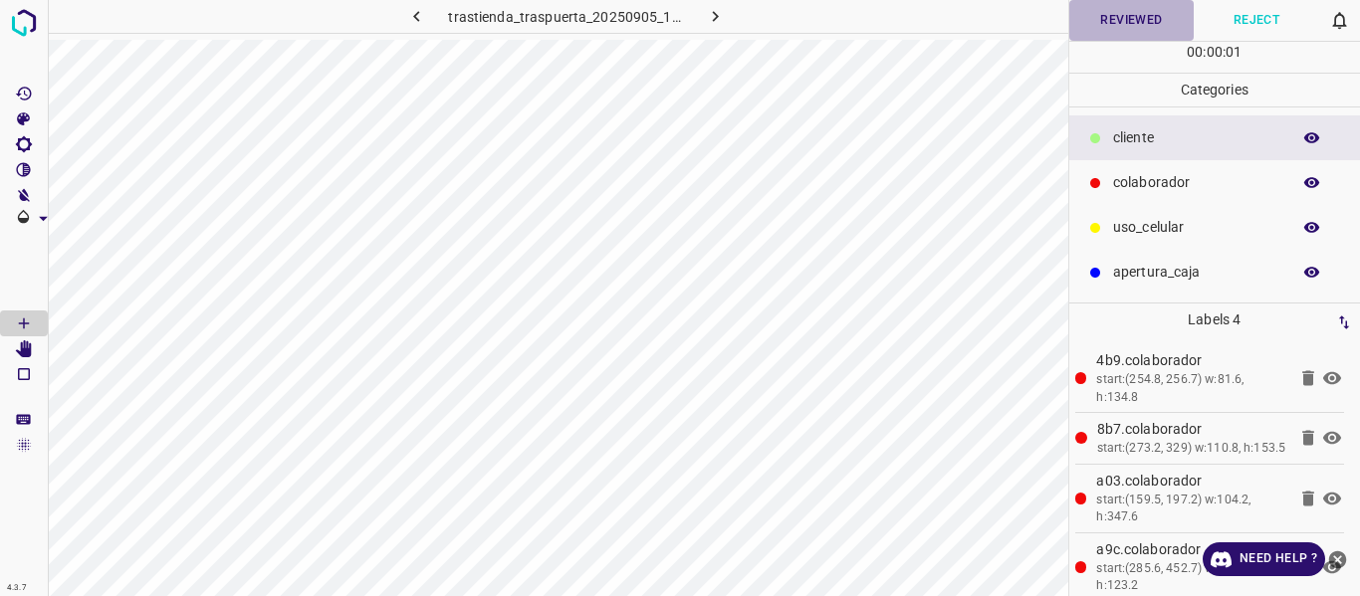
click at [1113, 20] on button "Reviewed" at bounding box center [1131, 20] width 125 height 41
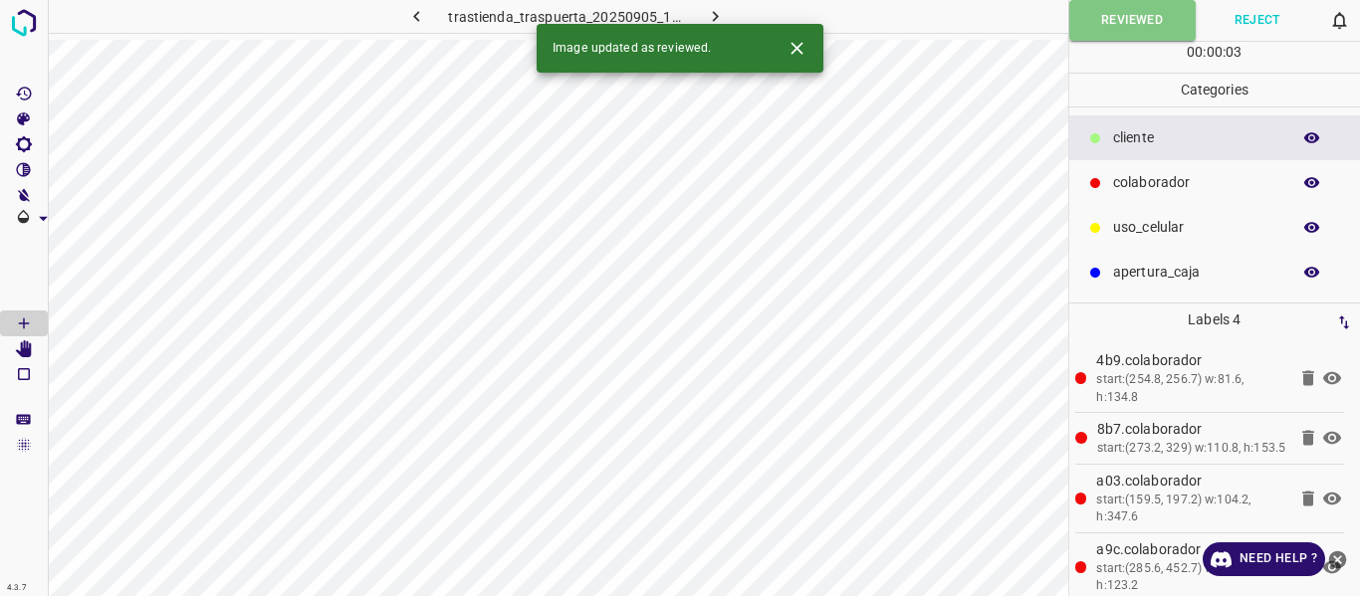
click at [718, 13] on icon "button" at bounding box center [715, 16] width 21 height 21
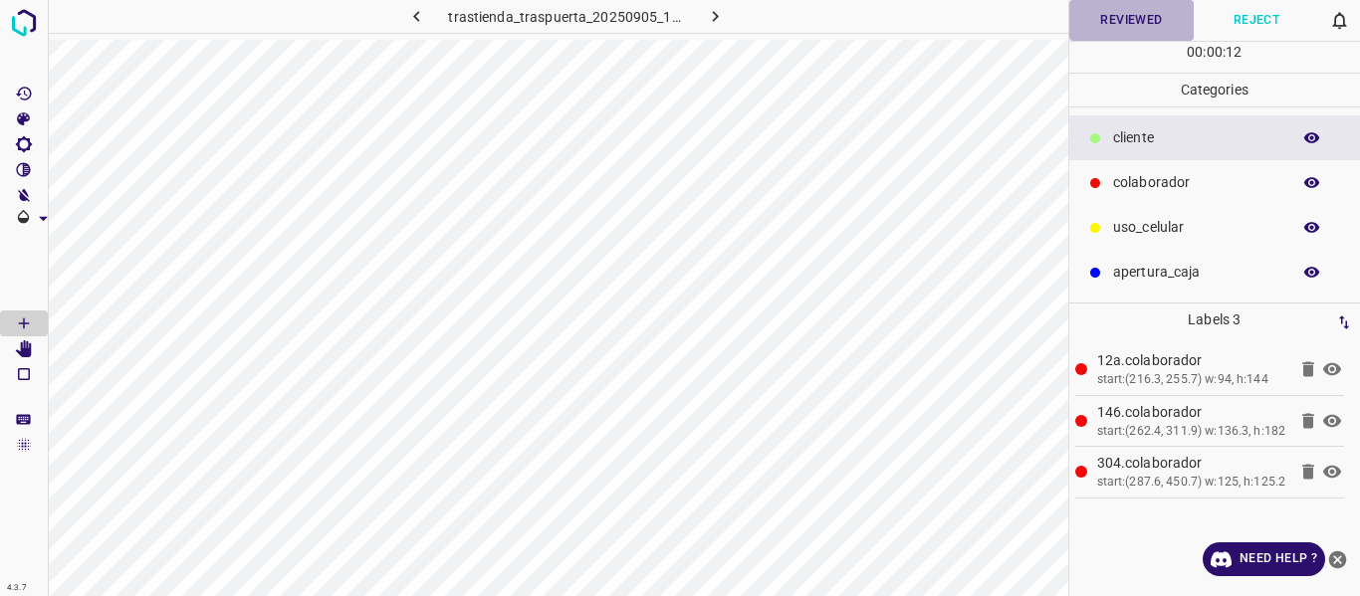
click at [1126, 23] on button "Reviewed" at bounding box center [1131, 20] width 125 height 41
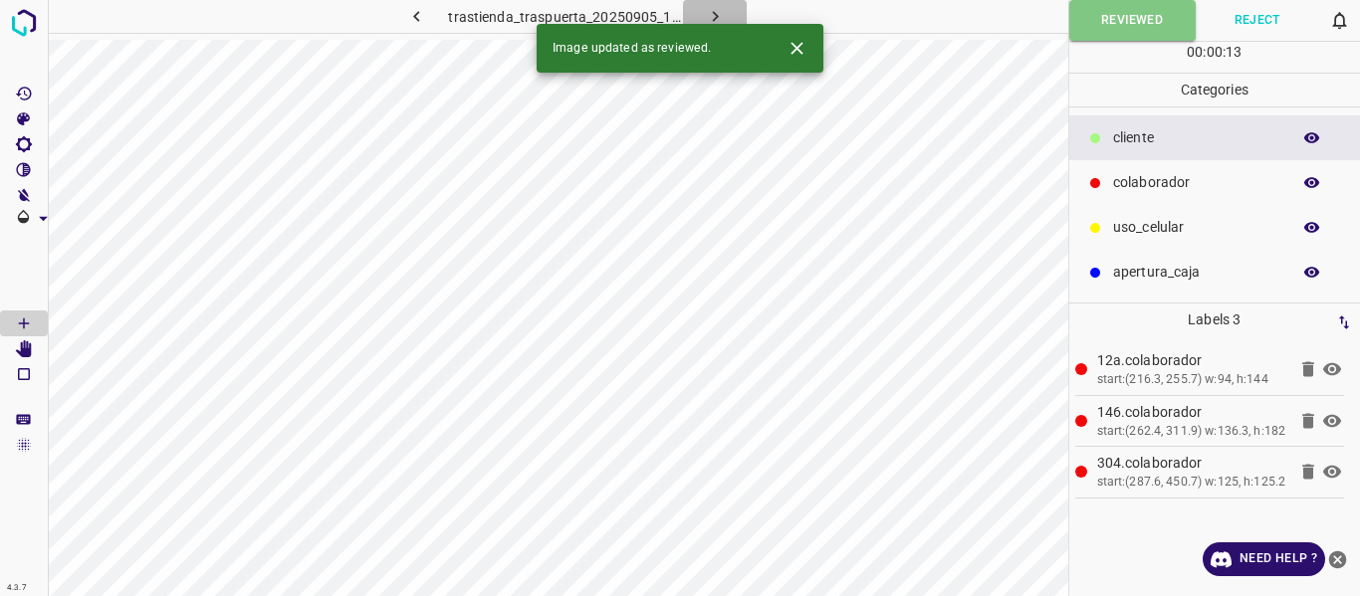
click at [705, 17] on icon "button" at bounding box center [715, 16] width 21 height 21
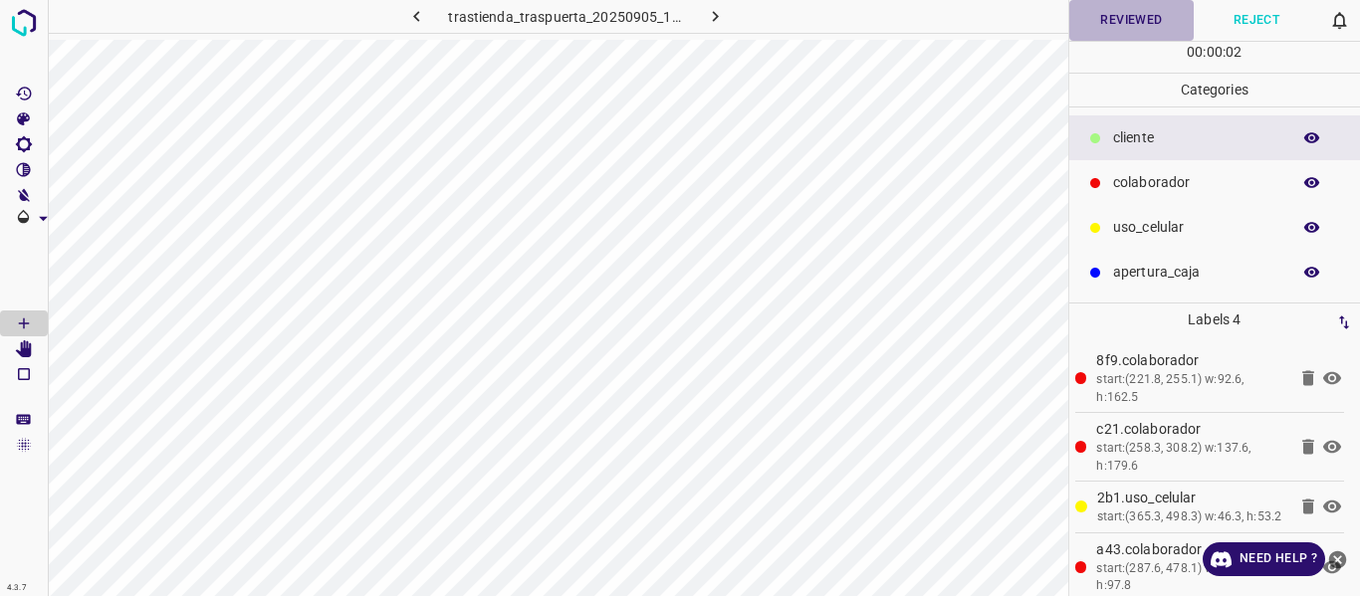
click at [1121, 29] on button "Reviewed" at bounding box center [1131, 20] width 125 height 41
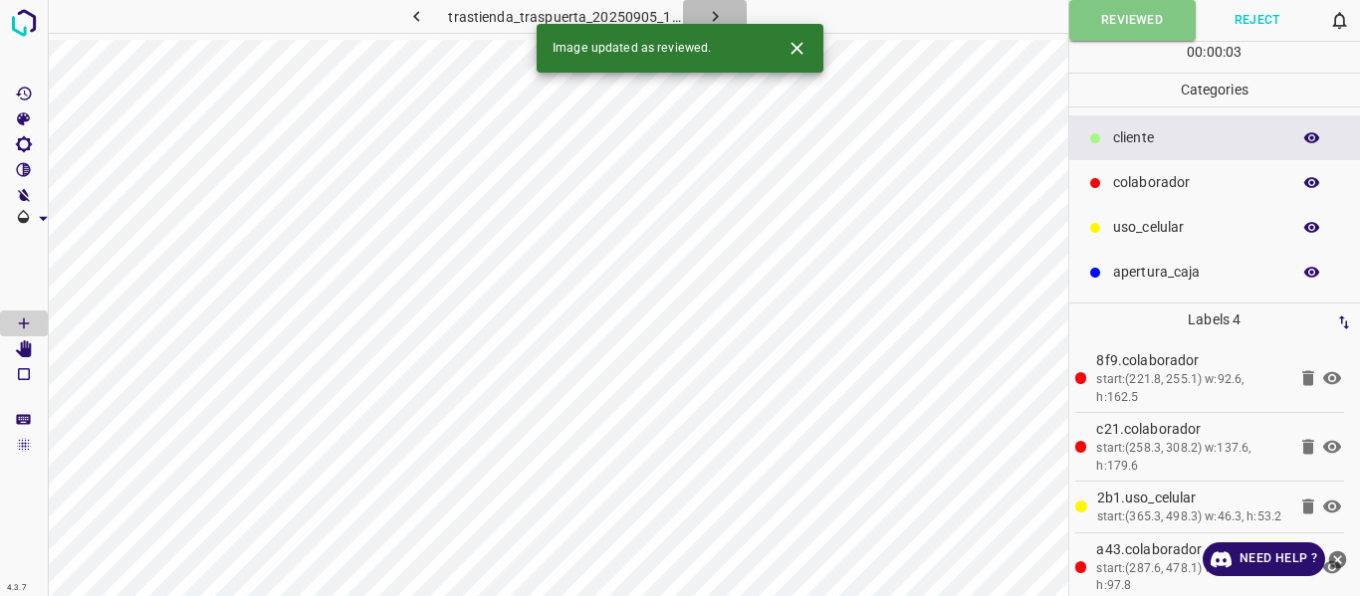
click at [710, 13] on icon "button" at bounding box center [715, 16] width 21 height 21
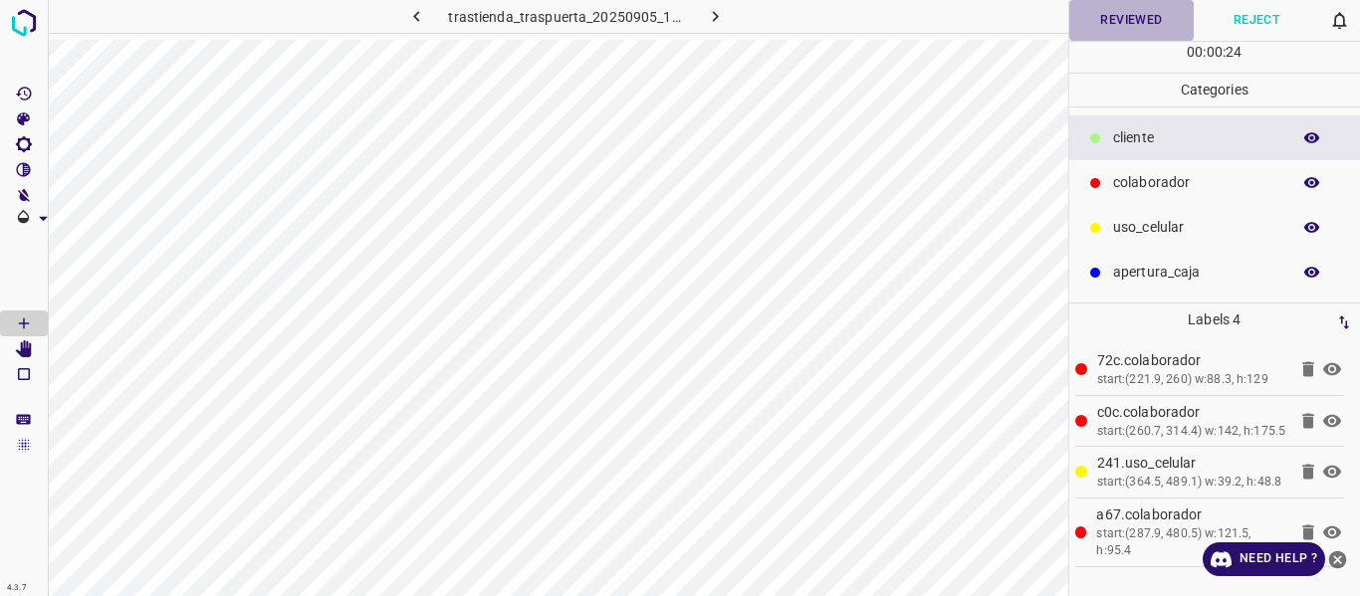
click at [1091, 24] on button "Reviewed" at bounding box center [1131, 20] width 125 height 41
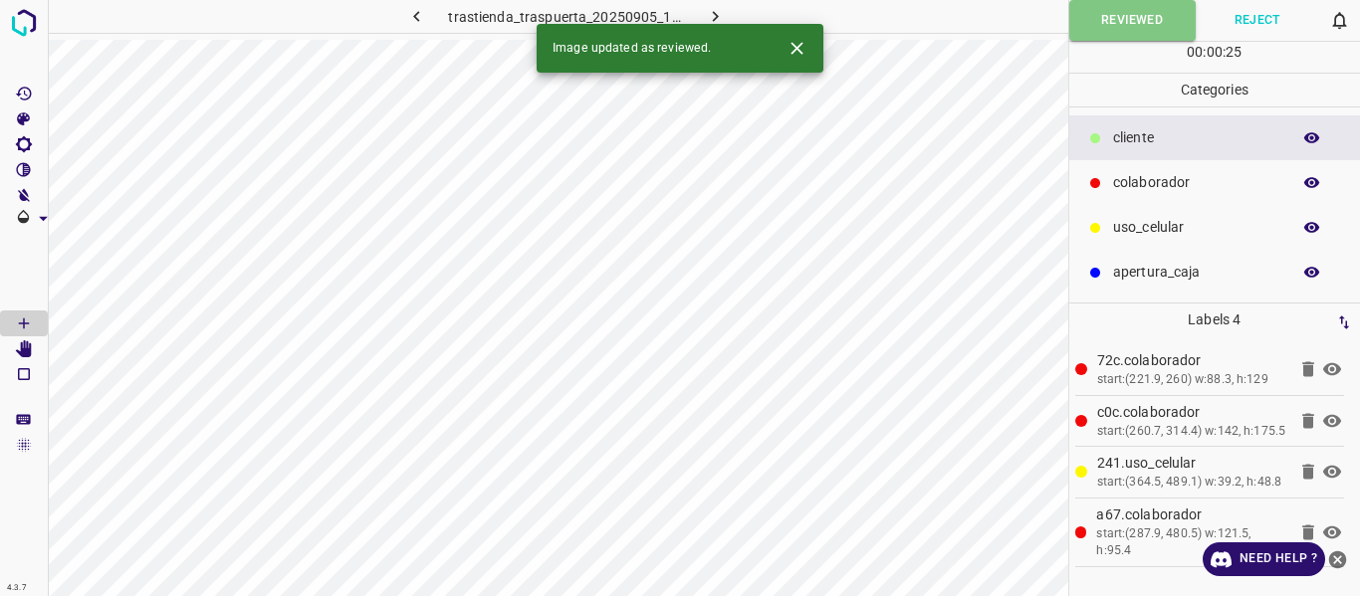
drag, startPoint x: 713, startPoint y: 6, endPoint x: 733, endPoint y: 37, distance: 36.7
click at [712, 7] on icon "button" at bounding box center [715, 16] width 21 height 21
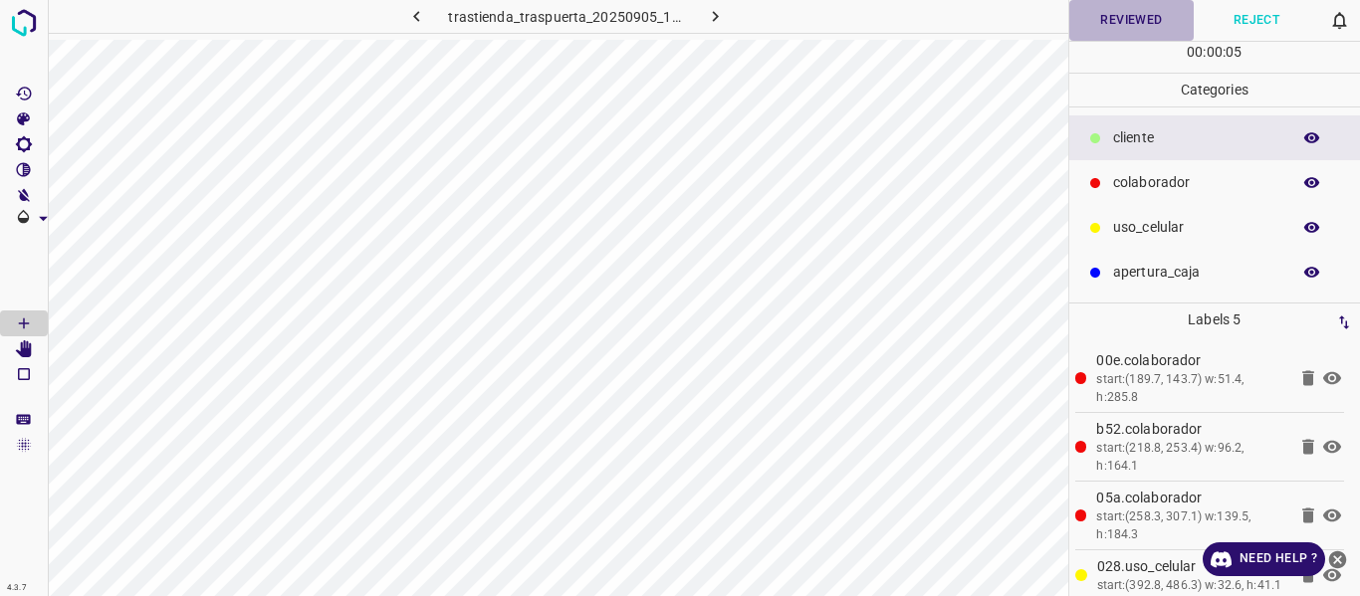
click at [1092, 23] on button "Reviewed" at bounding box center [1131, 20] width 125 height 41
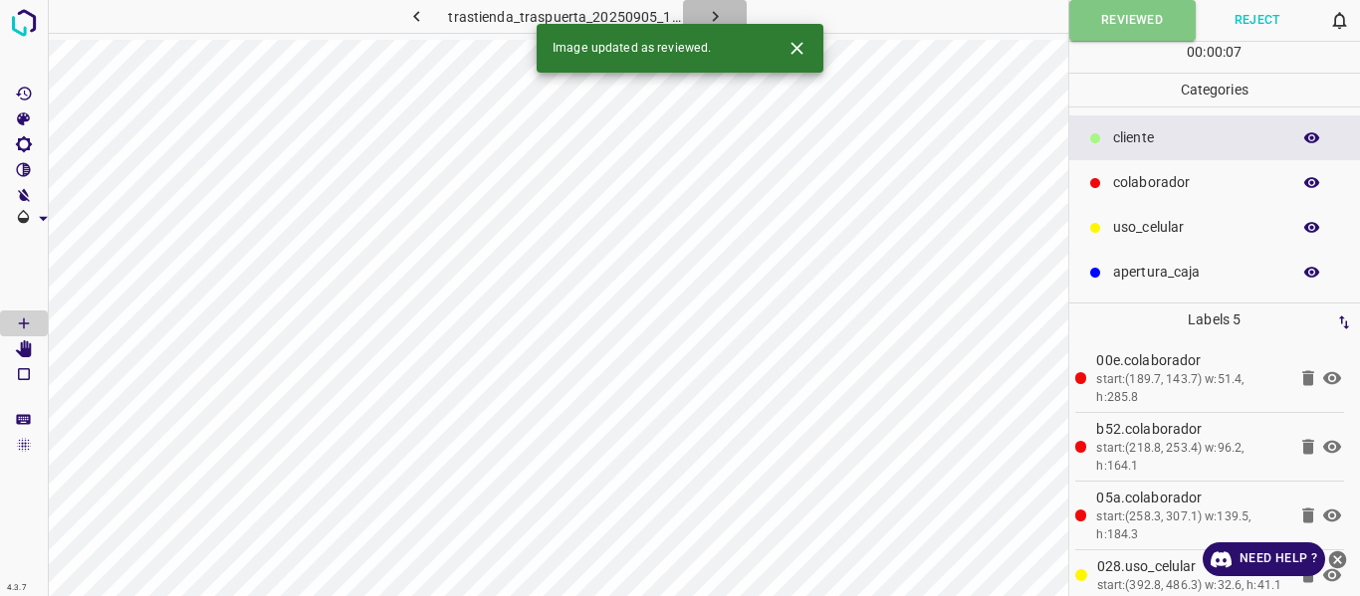
click at [714, 20] on icon "button" at bounding box center [715, 16] width 21 height 21
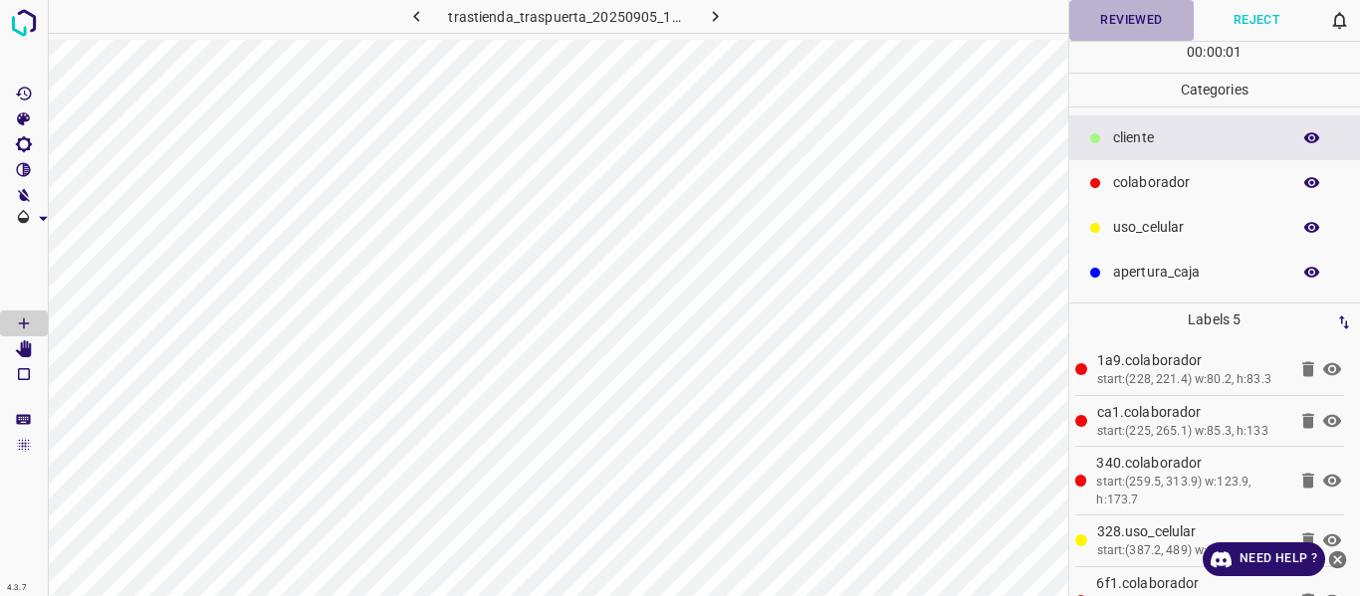
click at [1084, 18] on button "Reviewed" at bounding box center [1131, 20] width 125 height 41
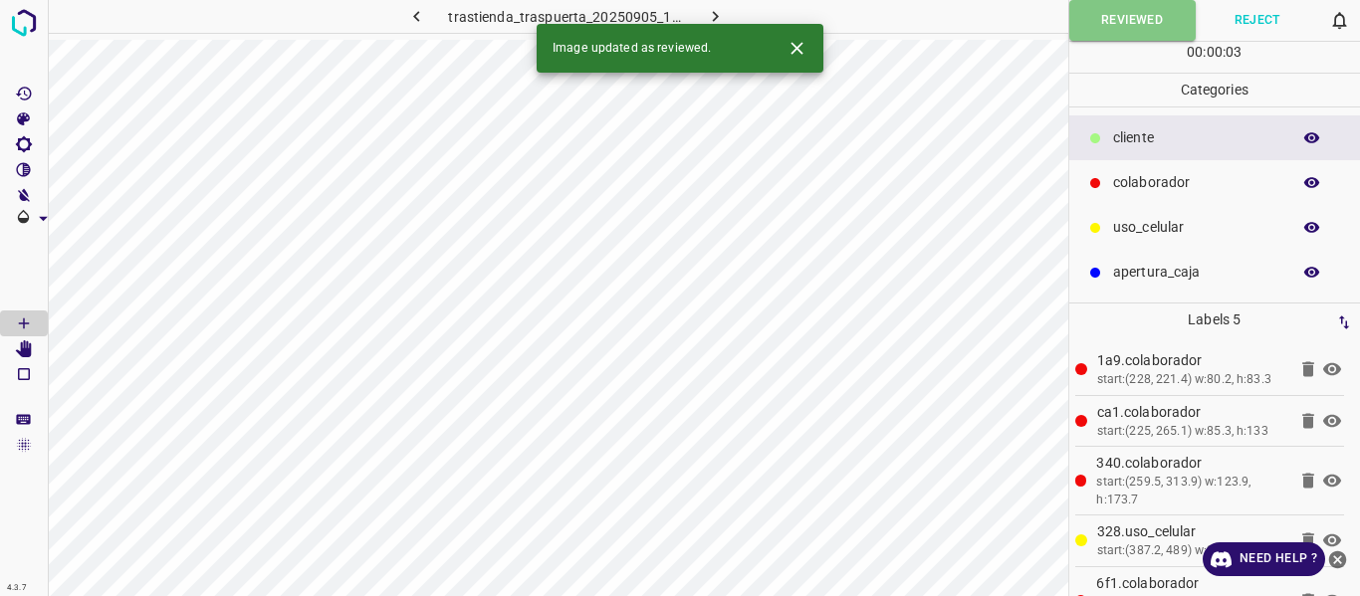
click at [722, 11] on icon "button" at bounding box center [715, 16] width 21 height 21
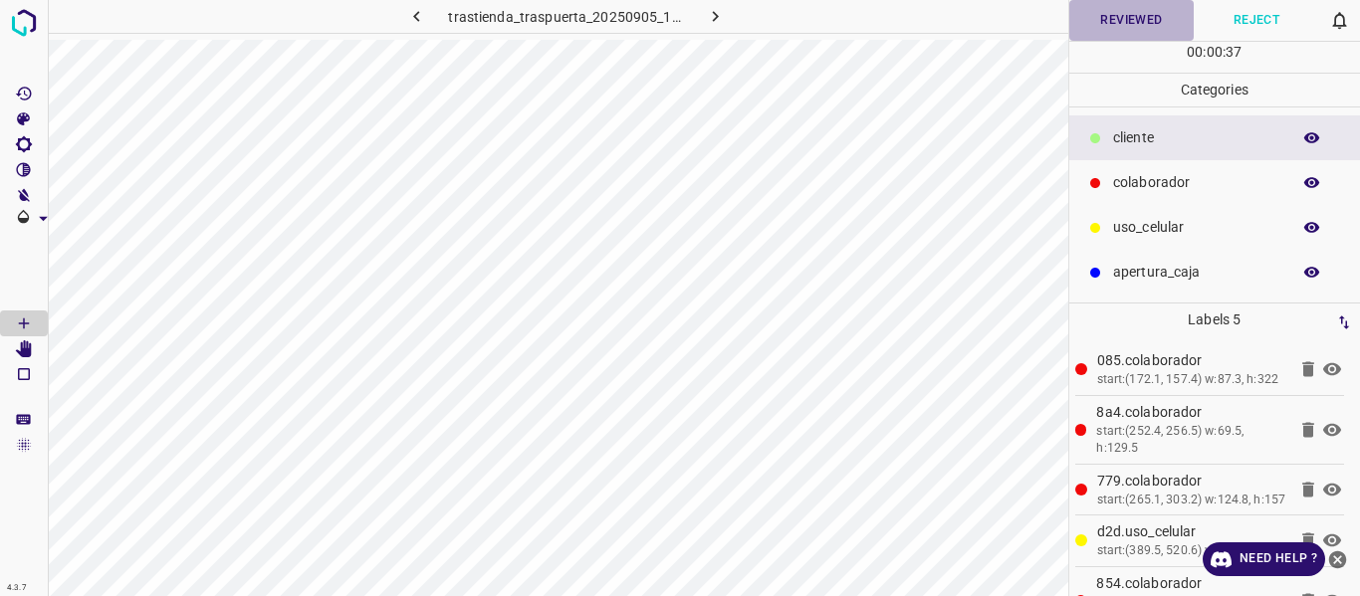
click at [1112, 37] on button "Reviewed" at bounding box center [1131, 20] width 125 height 41
drag, startPoint x: 717, startPoint y: 10, endPoint x: 743, endPoint y: 33, distance: 34.6
click at [717, 13] on icon "button" at bounding box center [715, 16] width 21 height 21
click at [1116, 16] on button "Reviewed" at bounding box center [1131, 20] width 125 height 41
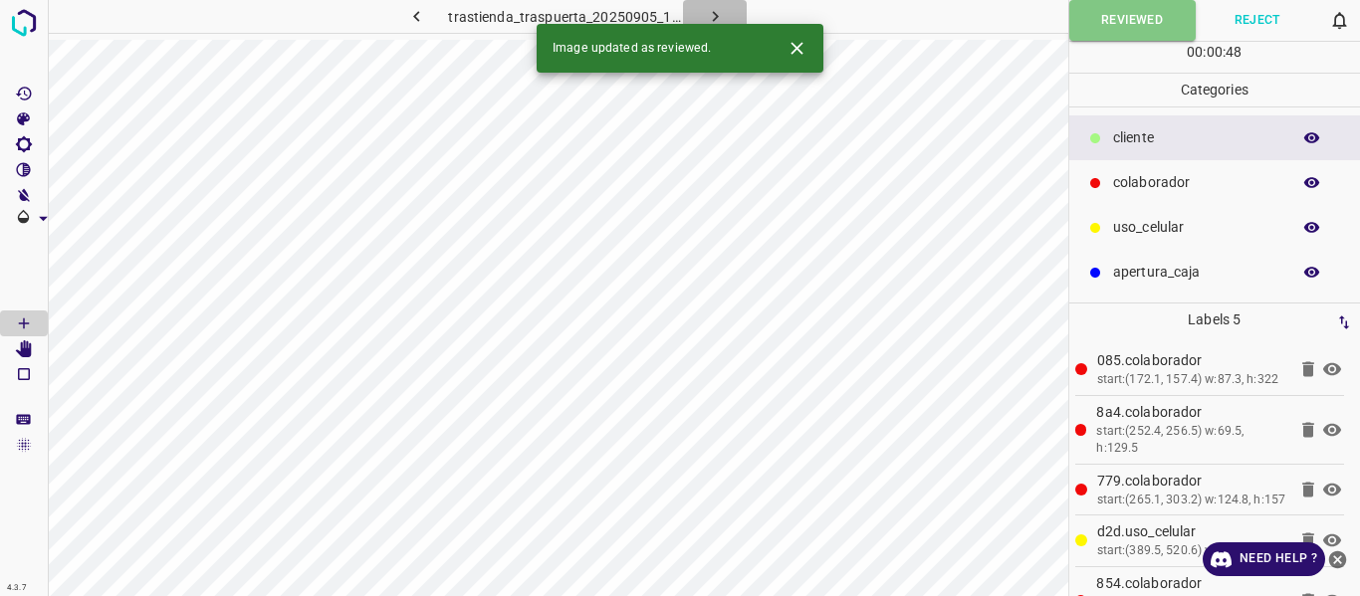
click at [708, 18] on icon "button" at bounding box center [715, 16] width 21 height 21
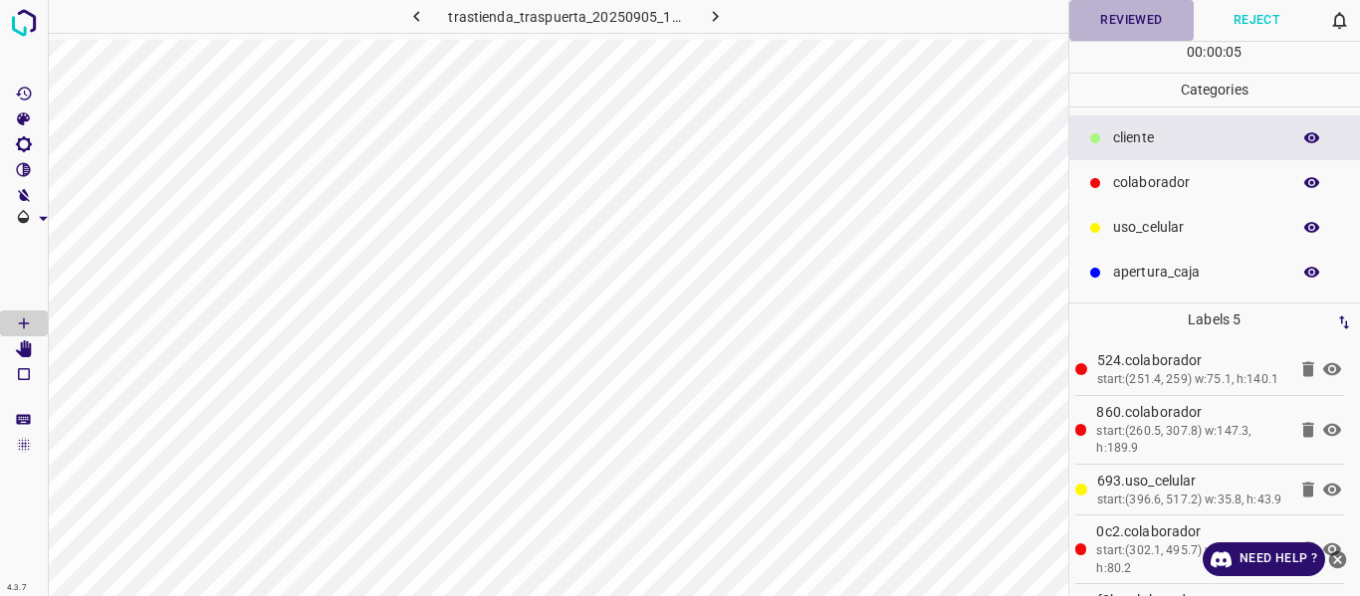
click at [1102, 12] on button "Reviewed" at bounding box center [1131, 20] width 125 height 41
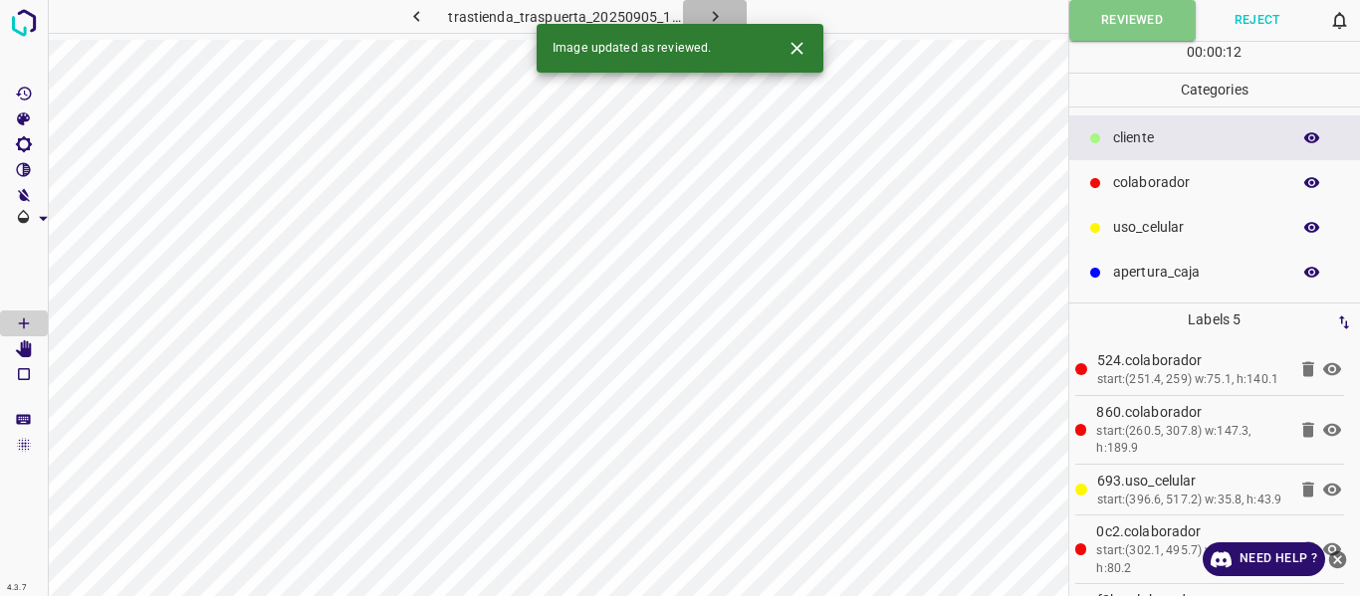
drag, startPoint x: 699, startPoint y: 8, endPoint x: 719, endPoint y: 10, distance: 20.0
click at [700, 7] on button "button" at bounding box center [715, 16] width 64 height 33
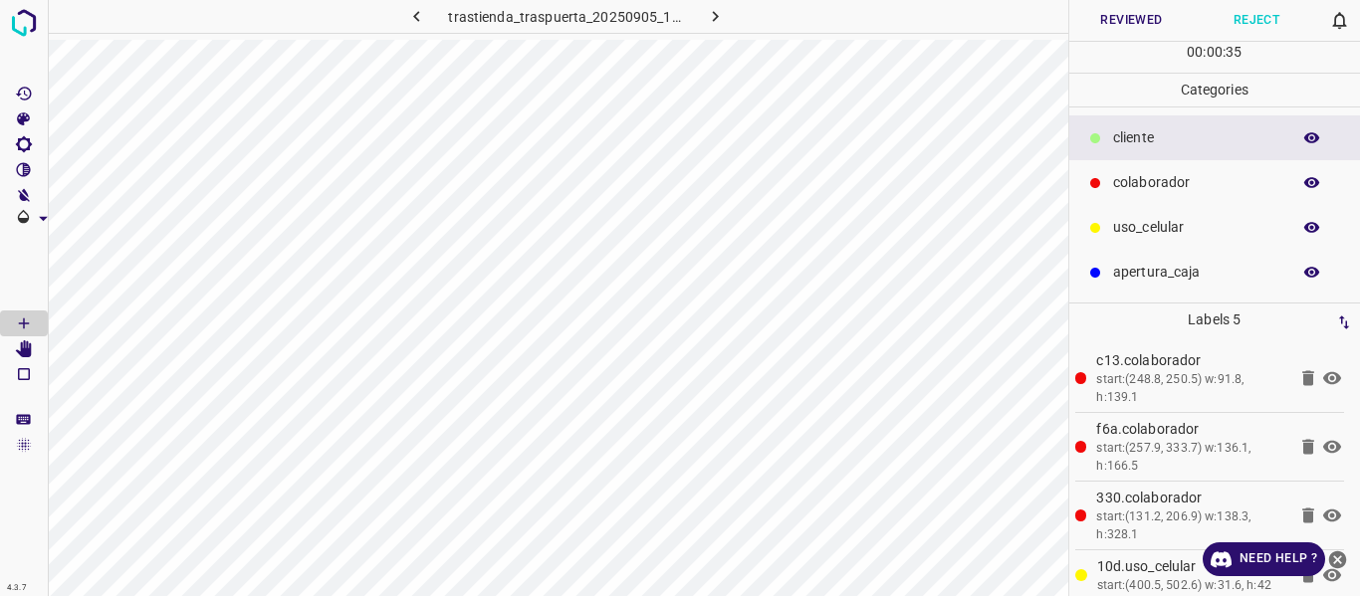
click at [1125, 19] on button "Reviewed" at bounding box center [1131, 20] width 125 height 41
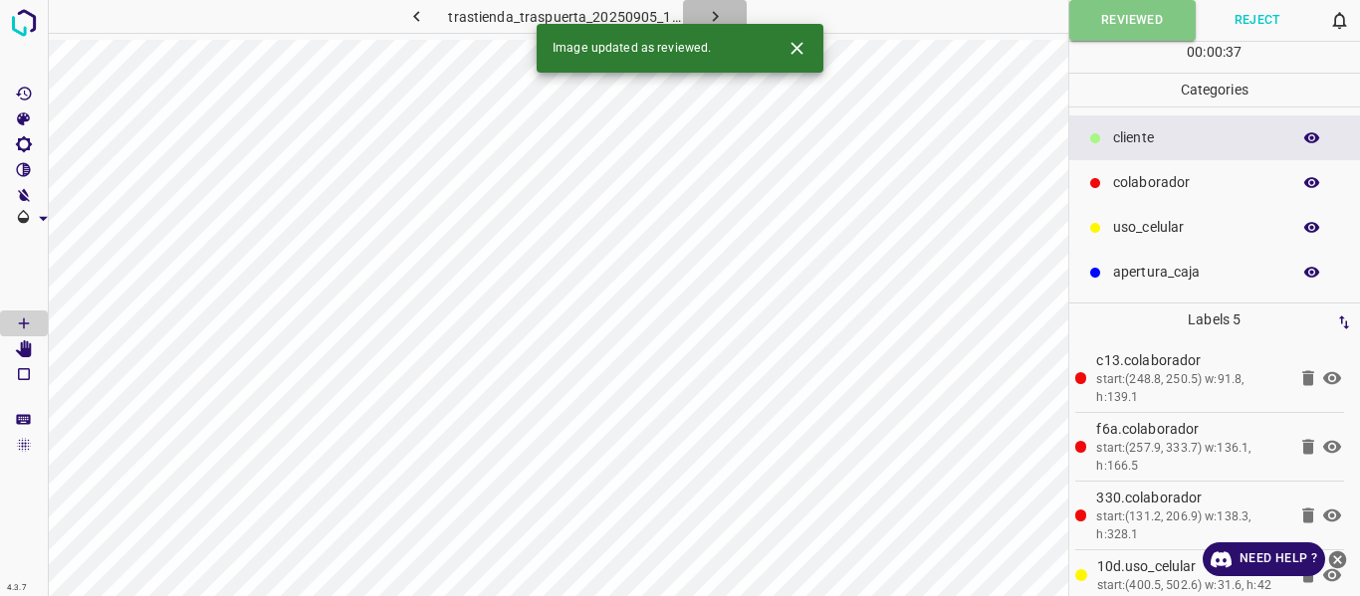
click at [713, 12] on icon "button" at bounding box center [715, 16] width 21 height 21
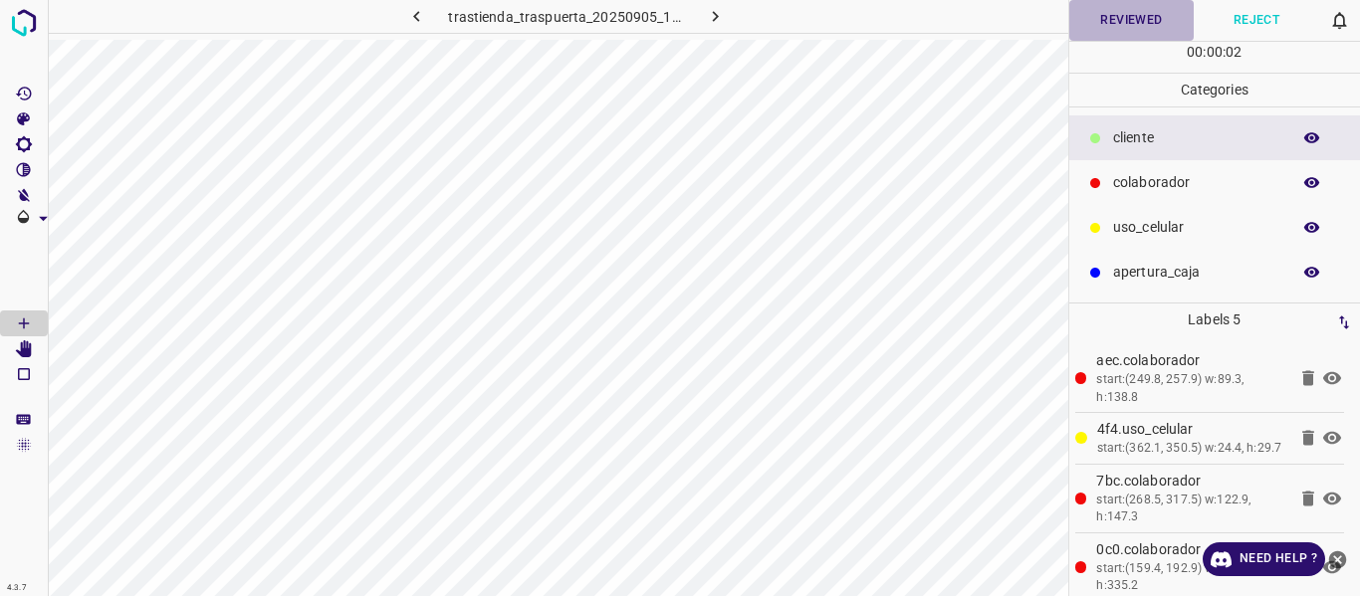
click at [1090, 15] on button "Reviewed" at bounding box center [1131, 20] width 125 height 41
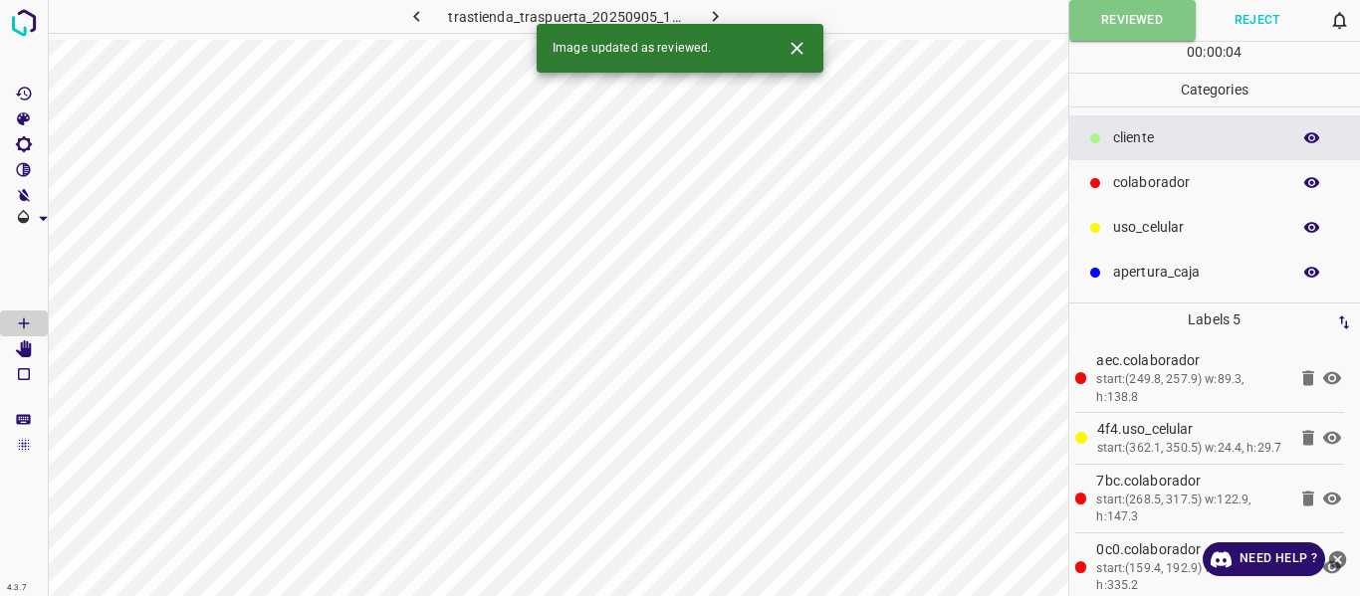
click at [711, 13] on icon "button" at bounding box center [715, 16] width 21 height 21
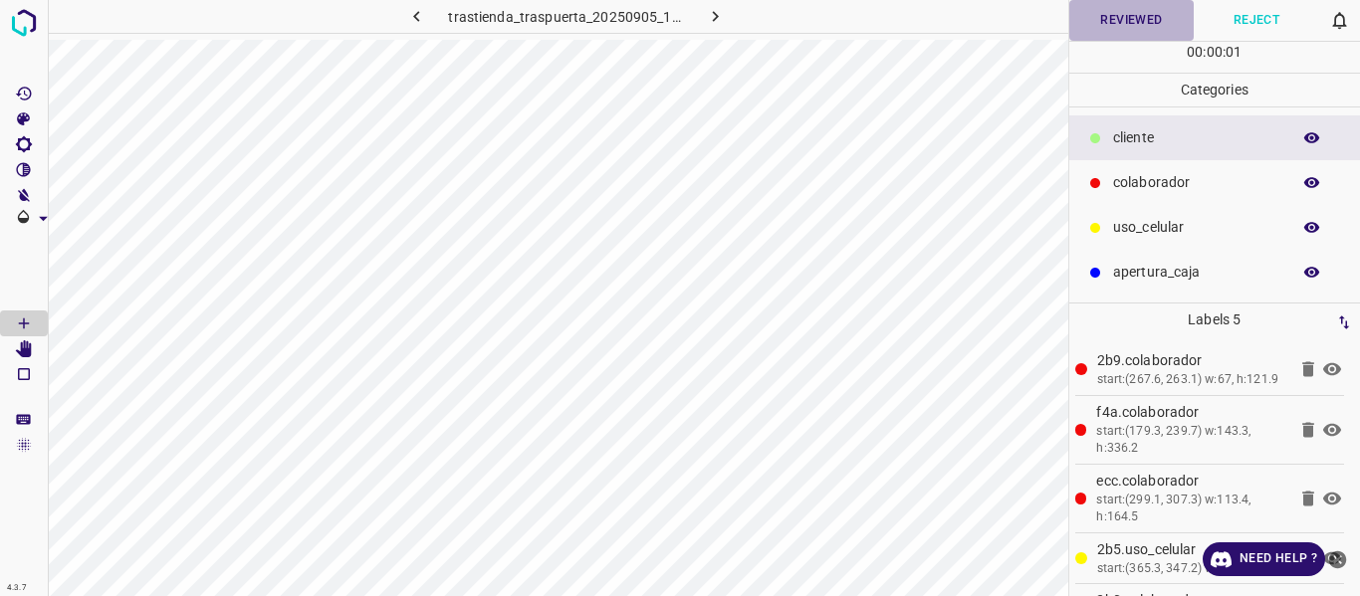
click at [1105, 25] on button "Reviewed" at bounding box center [1131, 20] width 125 height 41
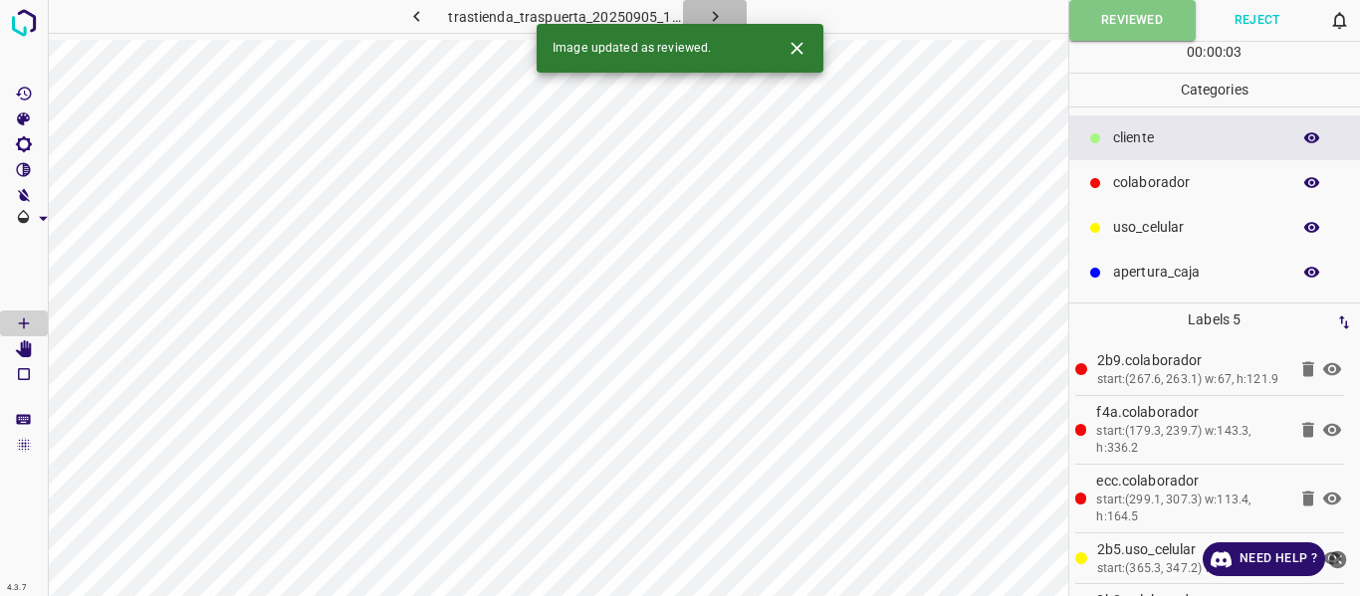
click at [718, 10] on icon "button" at bounding box center [715, 16] width 21 height 21
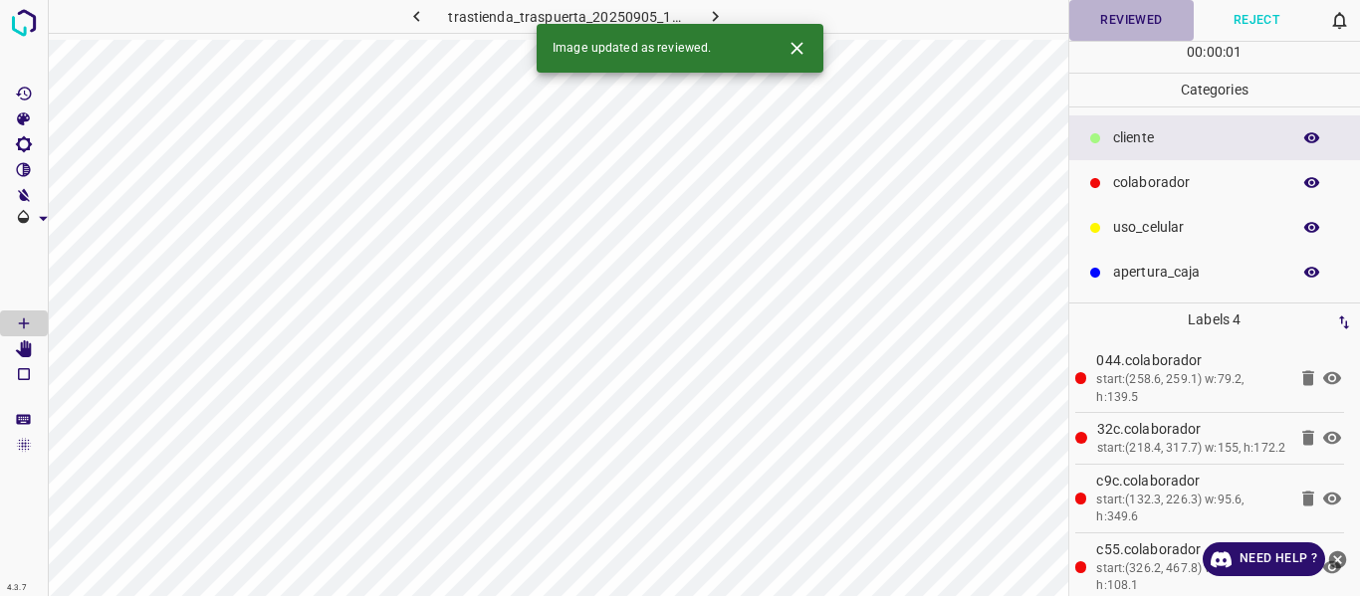
click at [1126, 13] on button "Reviewed" at bounding box center [1131, 20] width 125 height 41
click at [723, 9] on icon "button" at bounding box center [715, 16] width 21 height 21
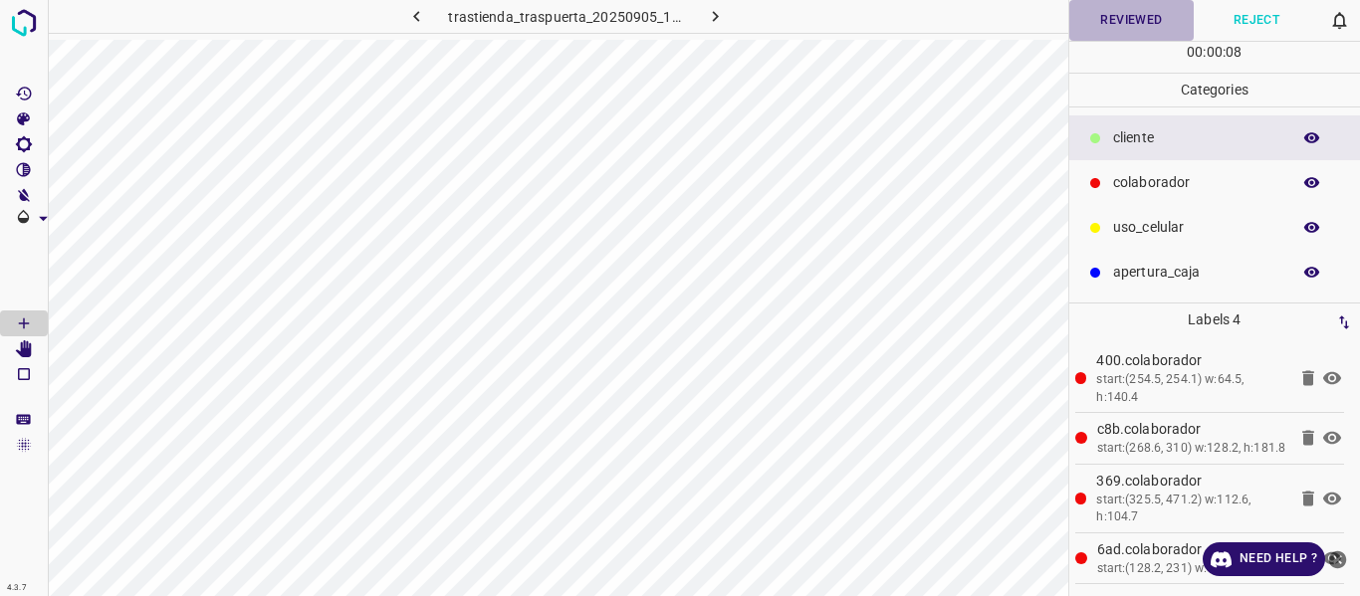
click at [1126, 11] on button "Reviewed" at bounding box center [1131, 20] width 125 height 41
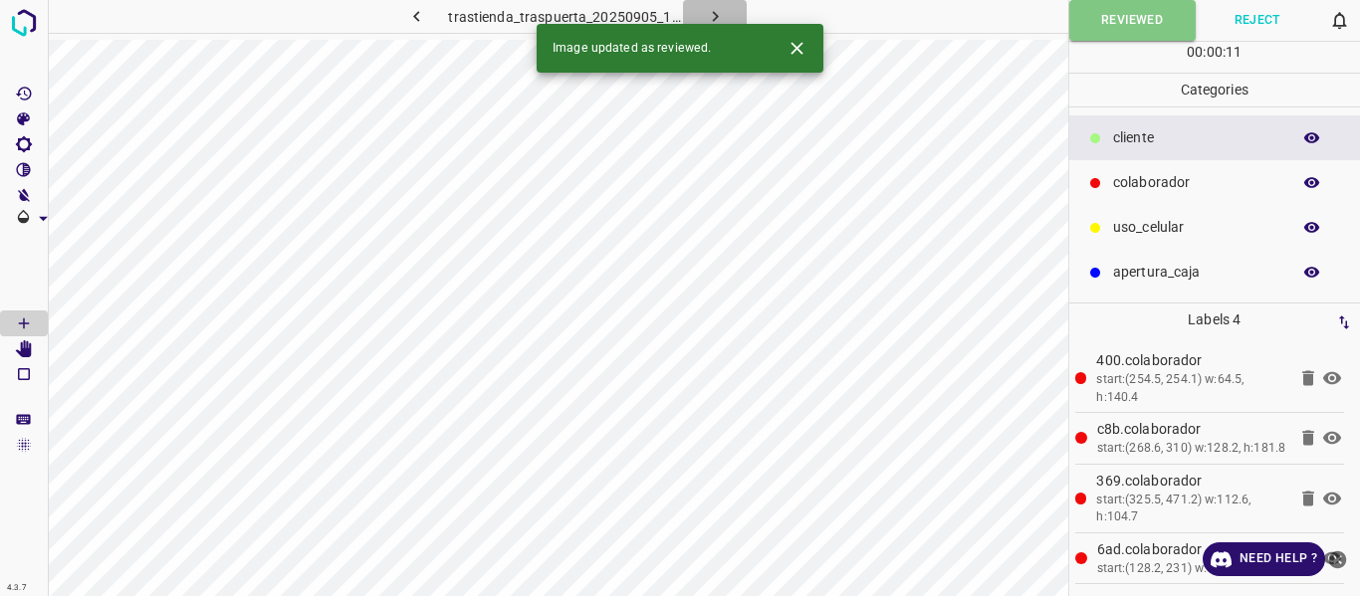
drag, startPoint x: 691, startPoint y: 6, endPoint x: 751, endPoint y: 8, distance: 59.8
click at [691, 5] on button "button" at bounding box center [715, 16] width 64 height 33
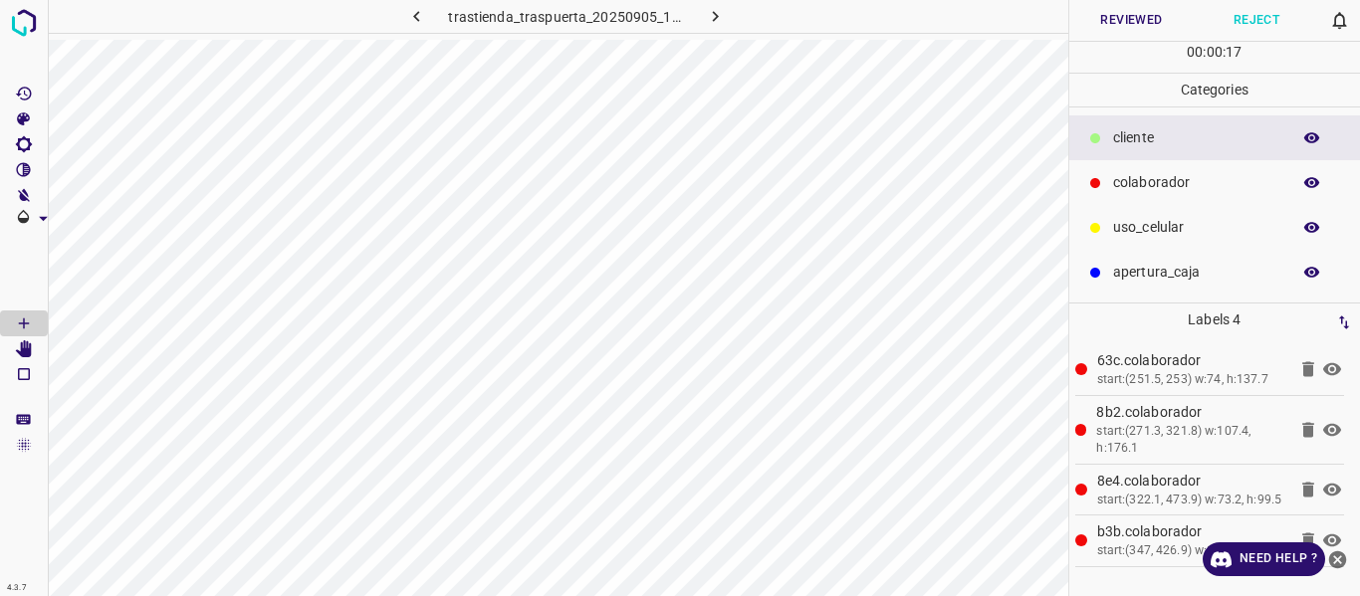
click at [1088, 21] on button "Reviewed" at bounding box center [1131, 20] width 125 height 41
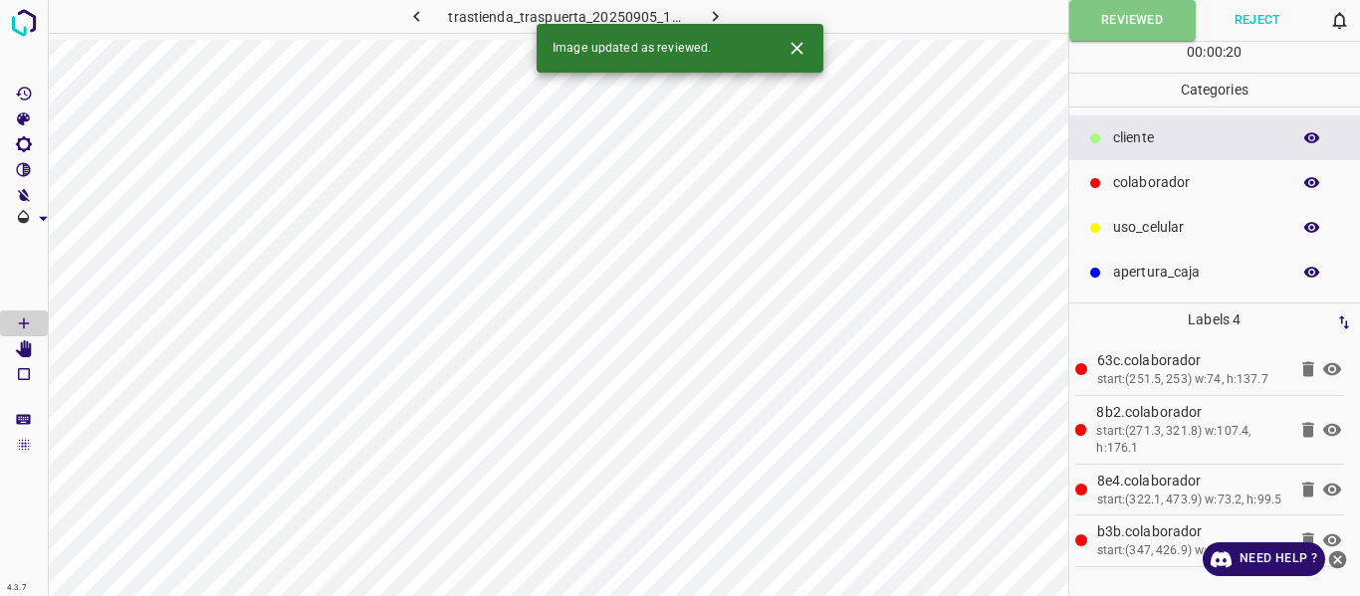
click at [712, 14] on icon "button" at bounding box center [715, 16] width 21 height 21
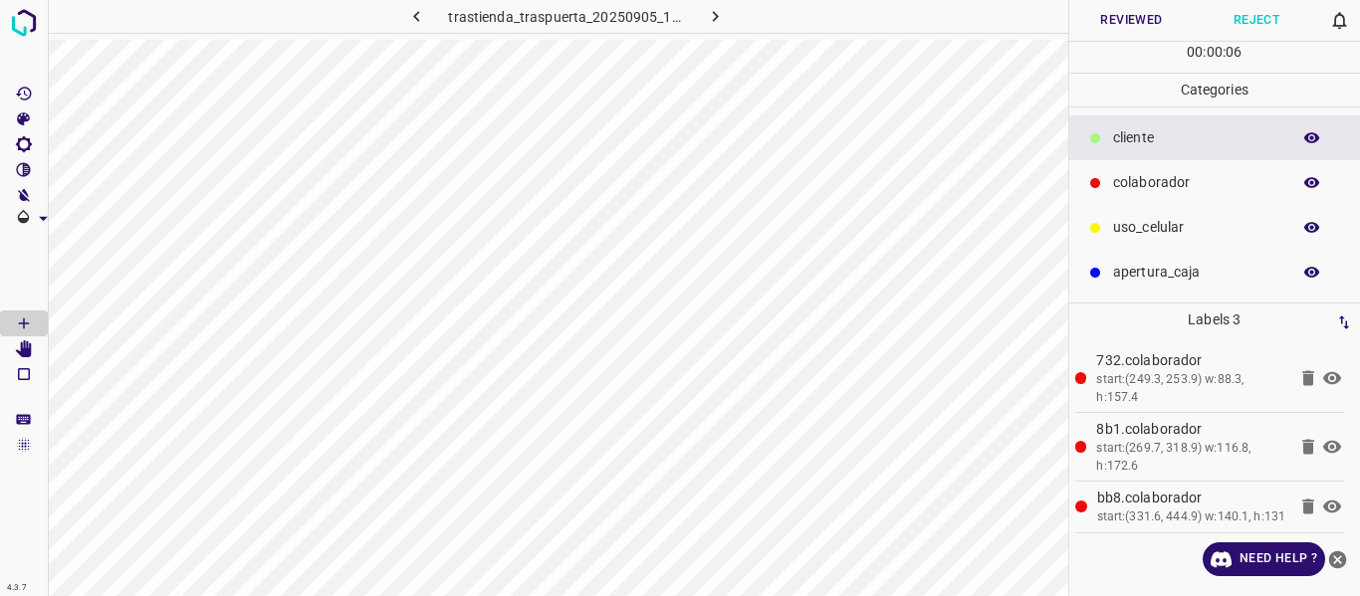
click at [1096, 22] on button "Reviewed" at bounding box center [1131, 20] width 125 height 41
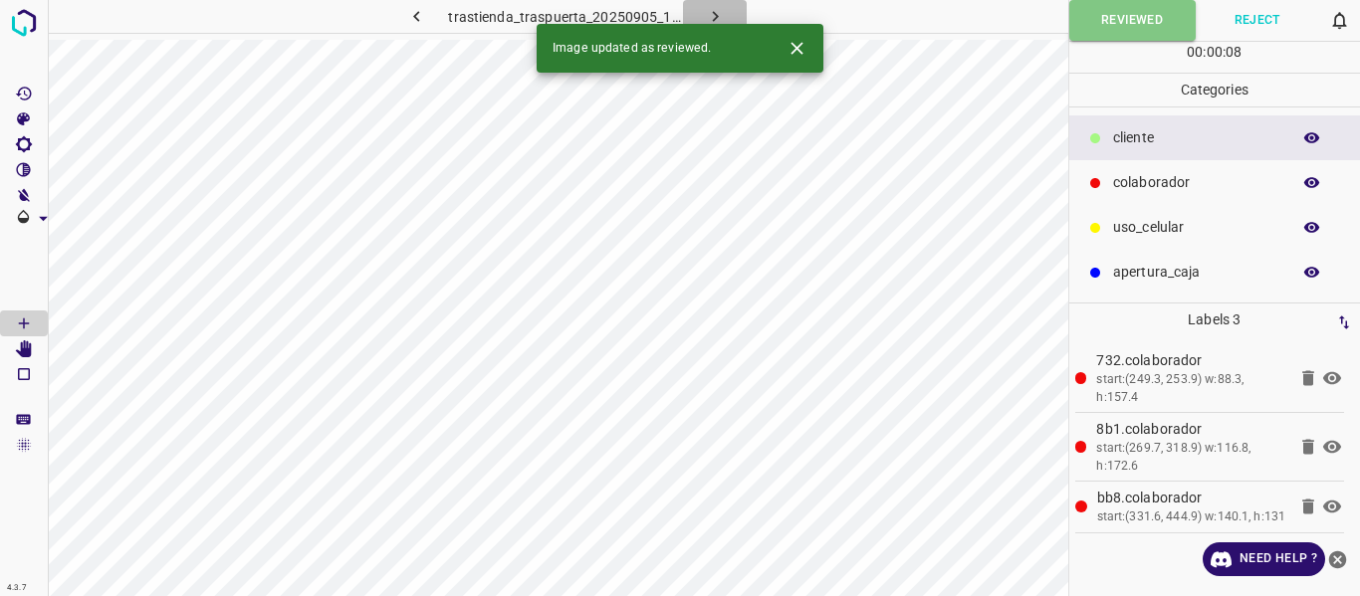
click at [714, 12] on icon "button" at bounding box center [715, 16] width 21 height 21
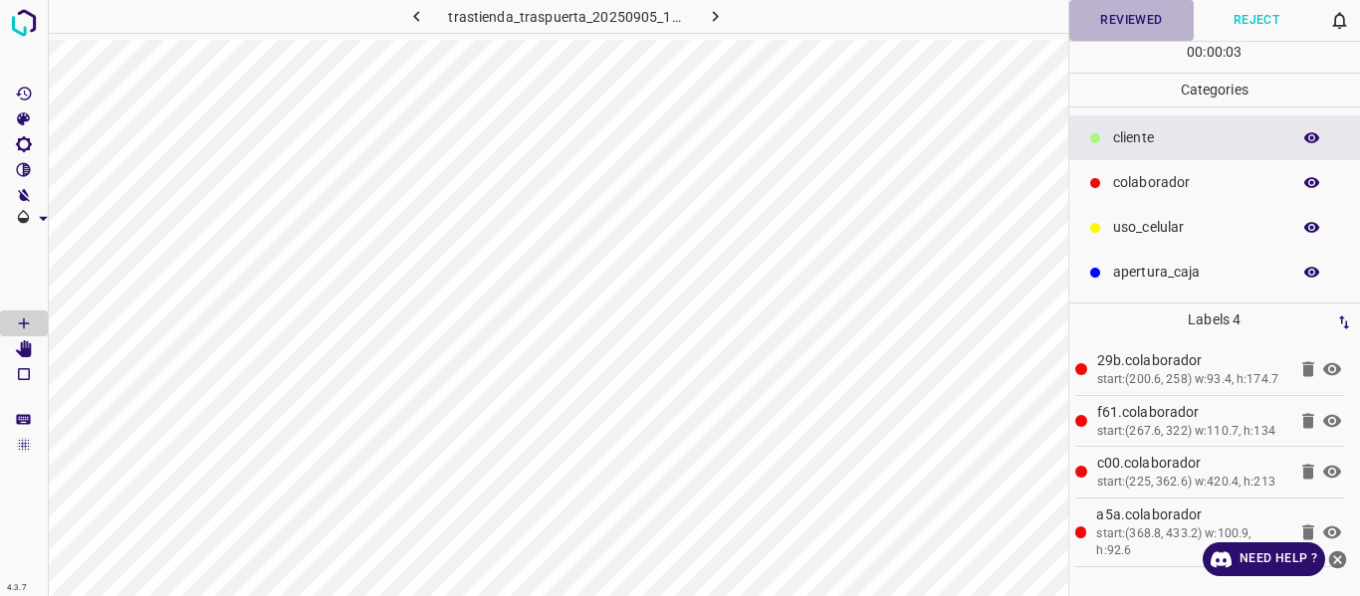
click at [1115, 29] on button "Reviewed" at bounding box center [1131, 20] width 125 height 41
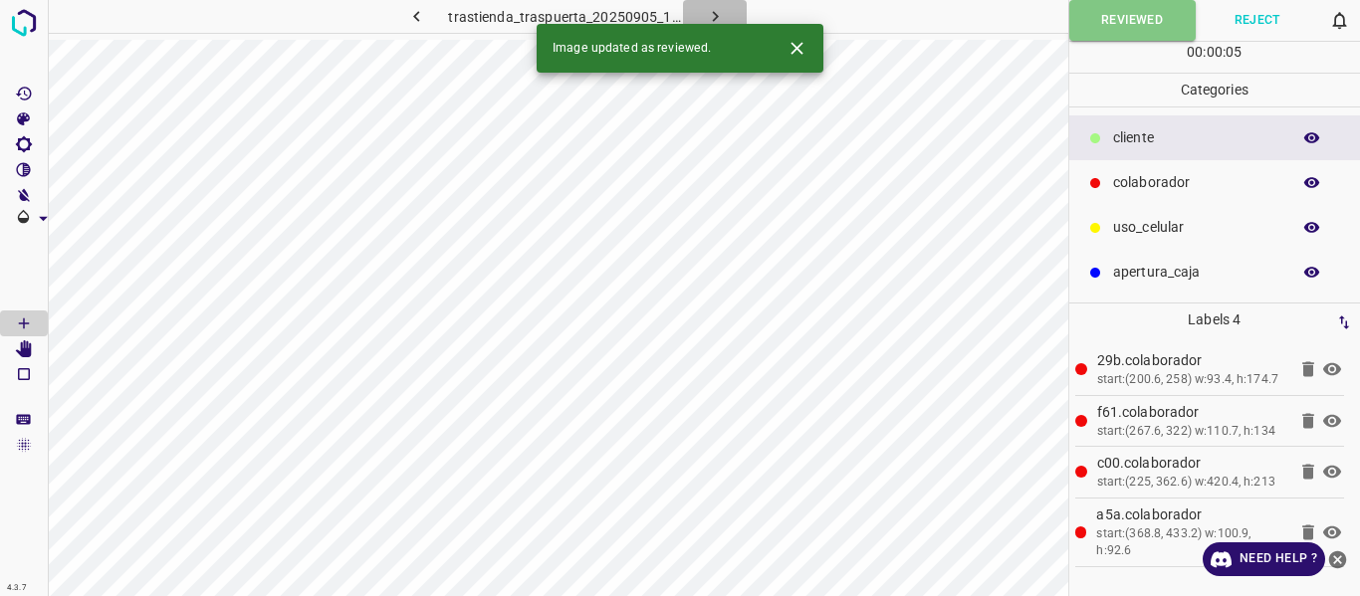
click at [718, 14] on icon "button" at bounding box center [715, 16] width 21 height 21
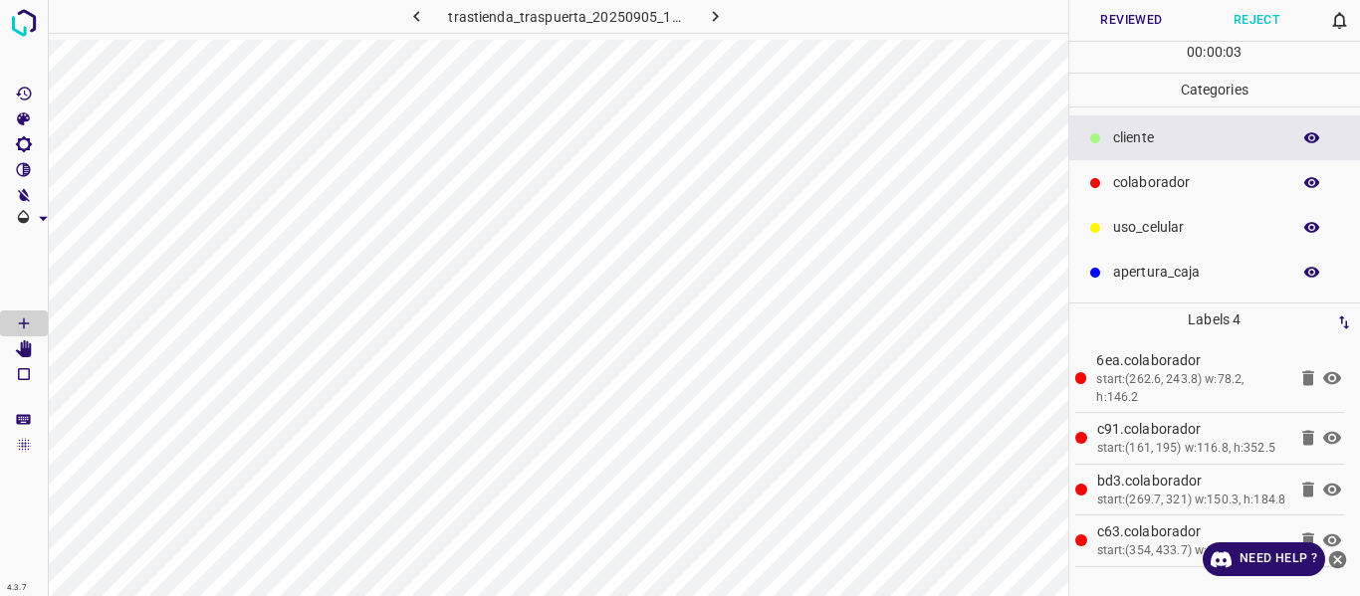
click at [1105, 15] on button "Reviewed" at bounding box center [1131, 20] width 125 height 41
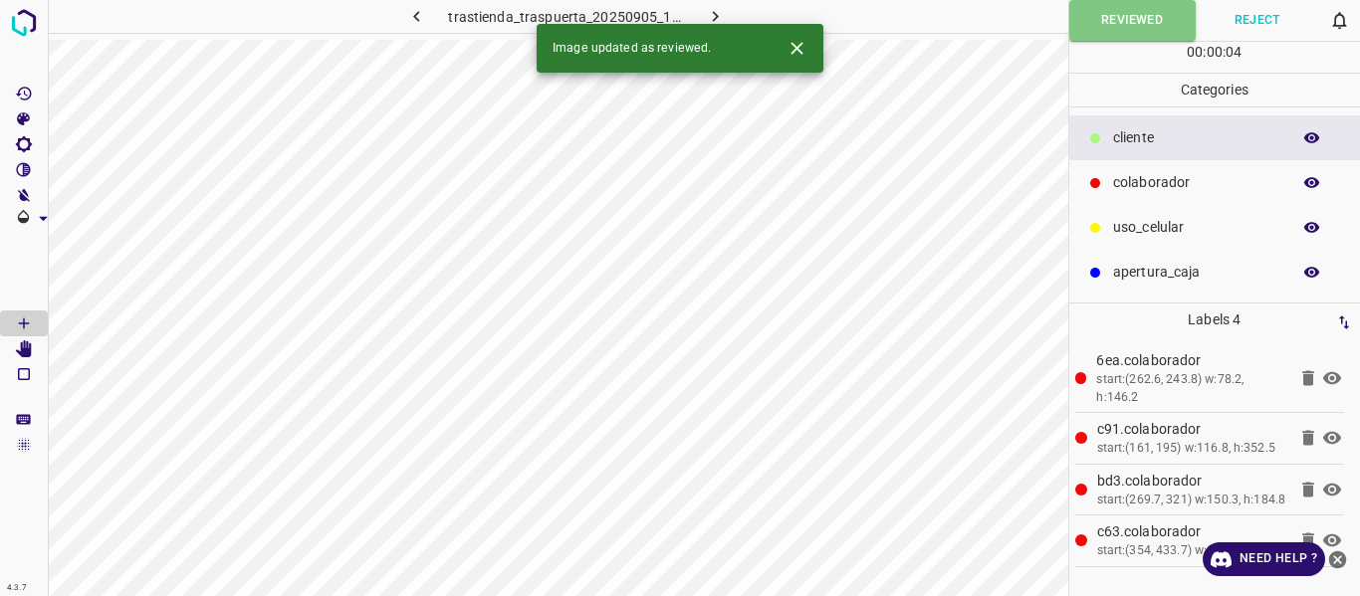
drag, startPoint x: 715, startPoint y: 13, endPoint x: 978, endPoint y: 14, distance: 262.9
click at [715, 12] on icon "button" at bounding box center [715, 16] width 21 height 21
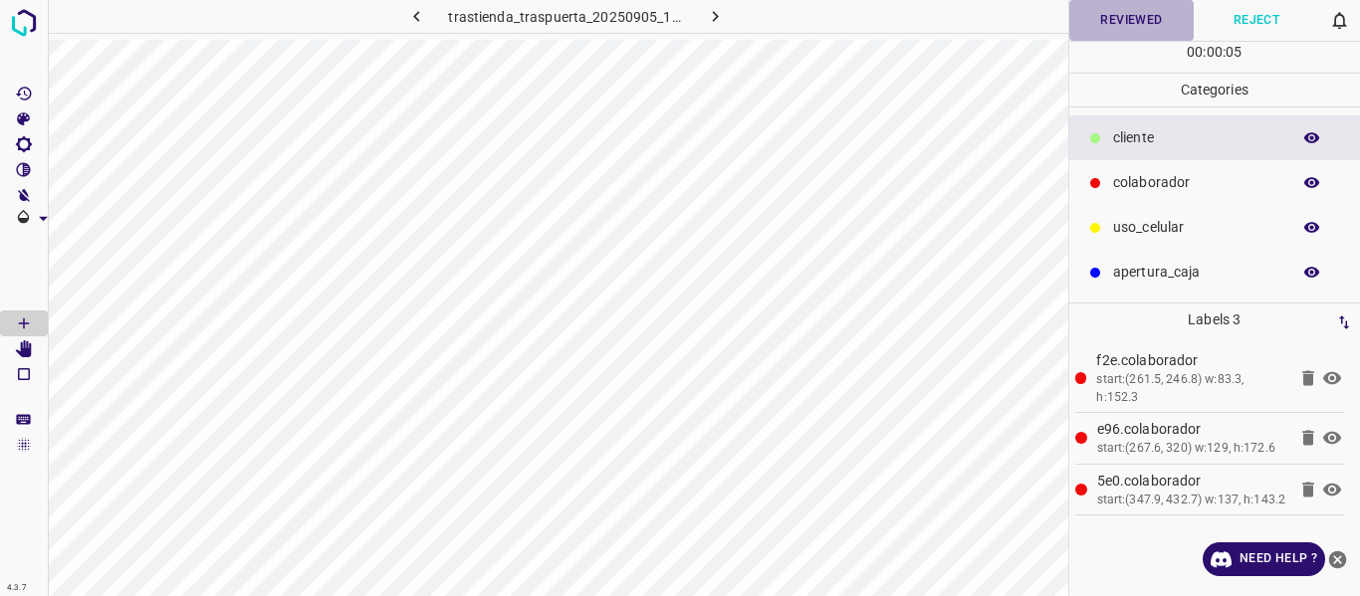
click at [1117, 20] on button "Reviewed" at bounding box center [1131, 20] width 125 height 41
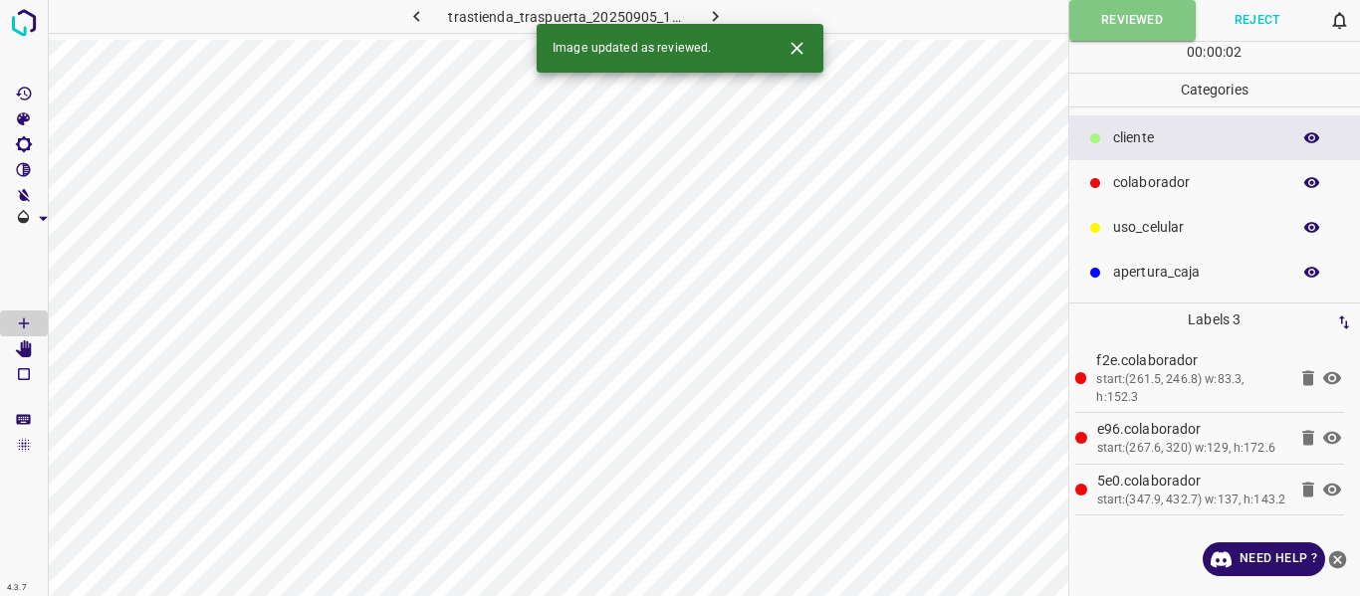
click at [715, 17] on icon "button" at bounding box center [715, 16] width 6 height 11
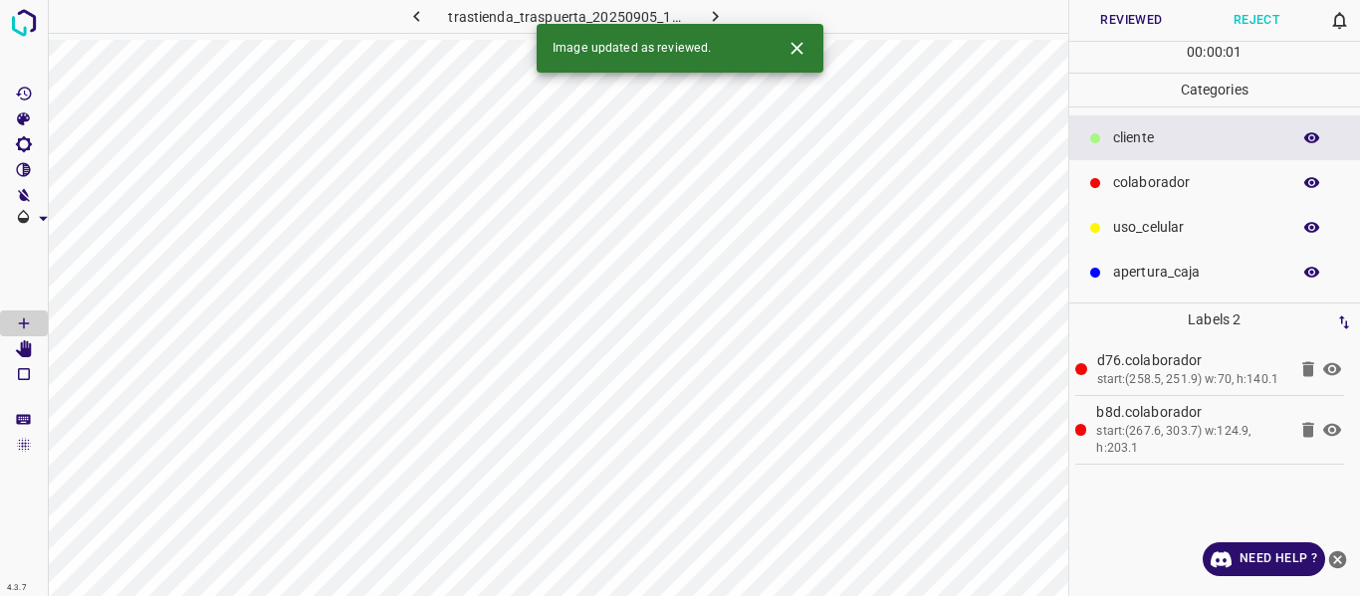
click at [1164, 16] on button "Reviewed" at bounding box center [1131, 20] width 125 height 41
click at [716, 15] on icon "button" at bounding box center [715, 16] width 21 height 21
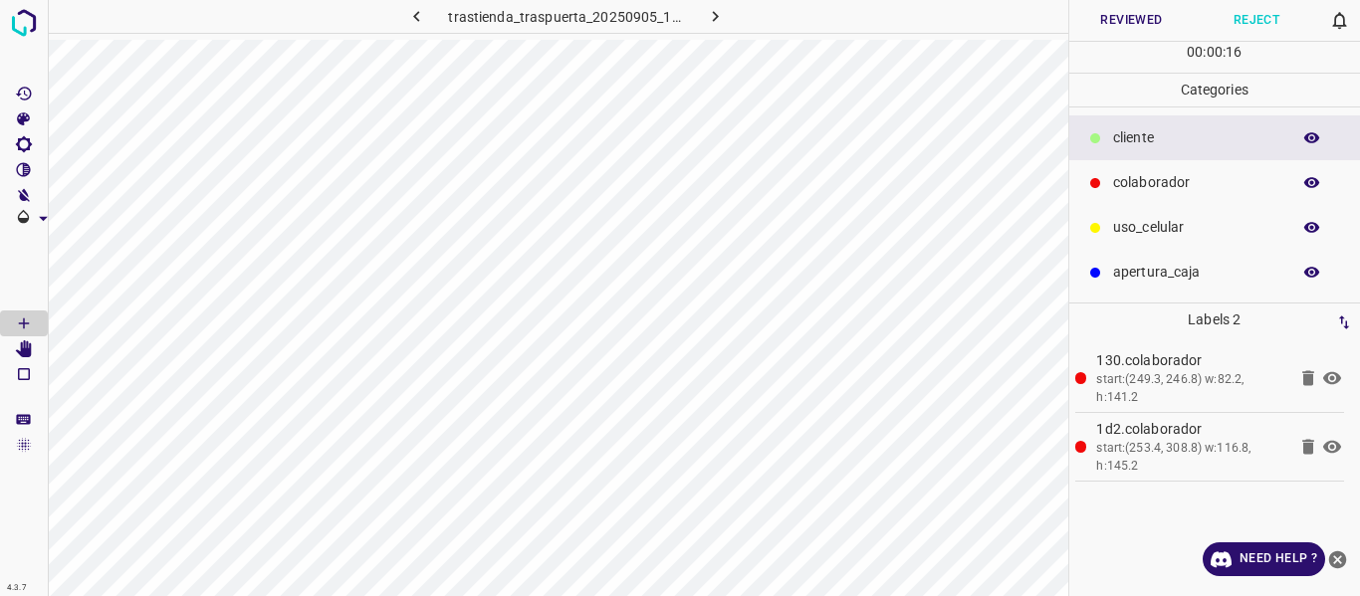
click at [1111, 25] on button "Reviewed" at bounding box center [1131, 20] width 125 height 41
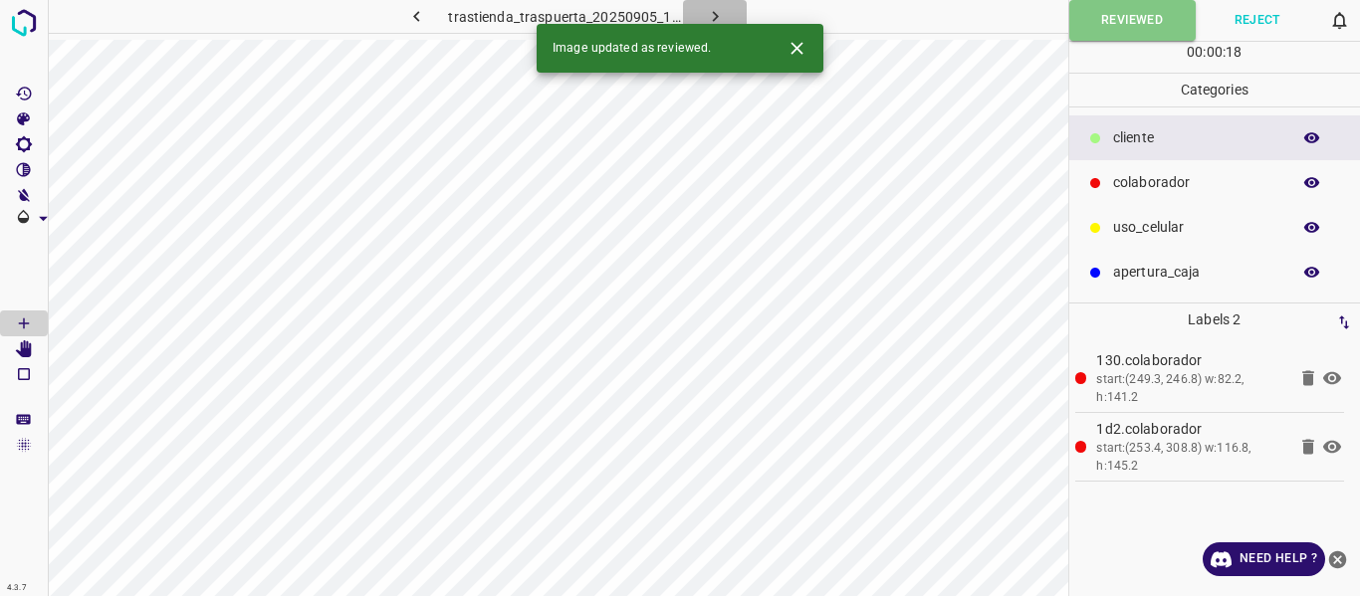
click at [705, 13] on icon "button" at bounding box center [715, 16] width 21 height 21
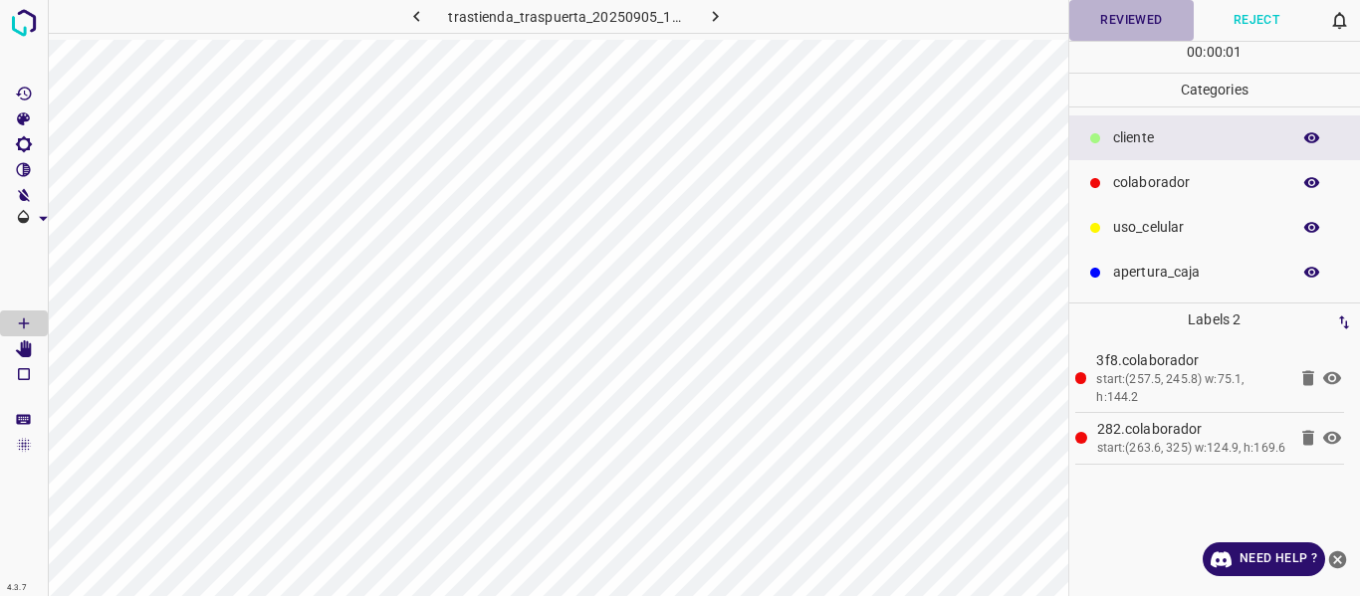
click at [1126, 17] on button "Reviewed" at bounding box center [1131, 20] width 125 height 41
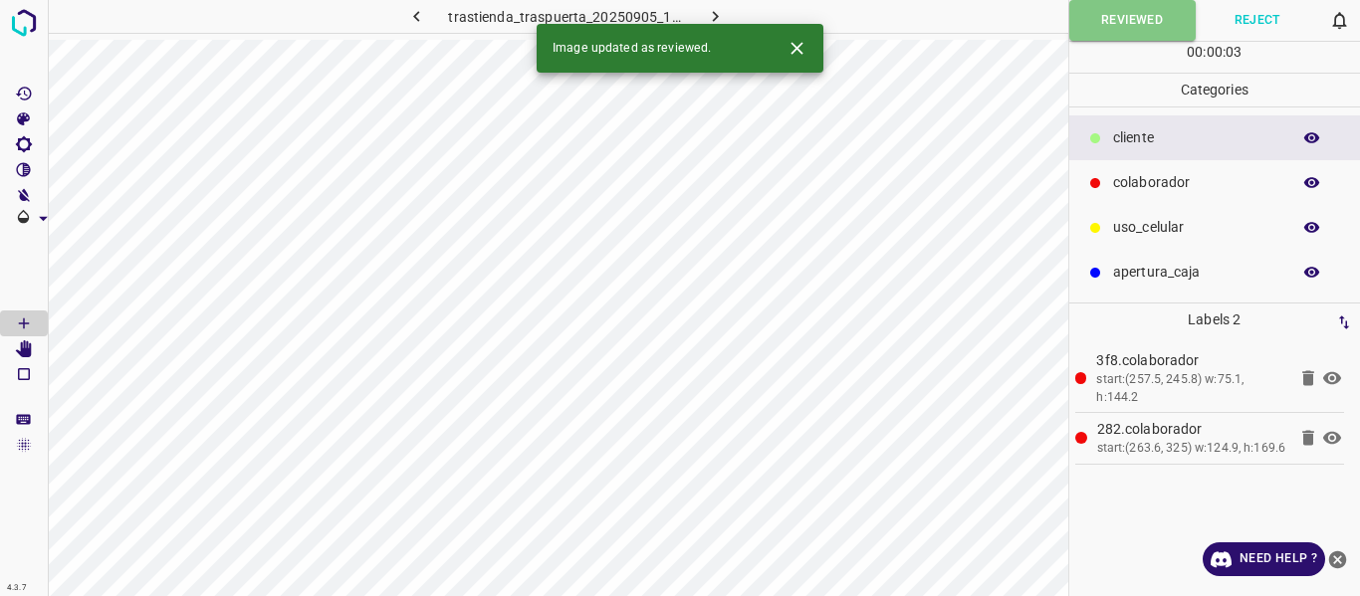
click at [721, 9] on icon "button" at bounding box center [715, 16] width 21 height 21
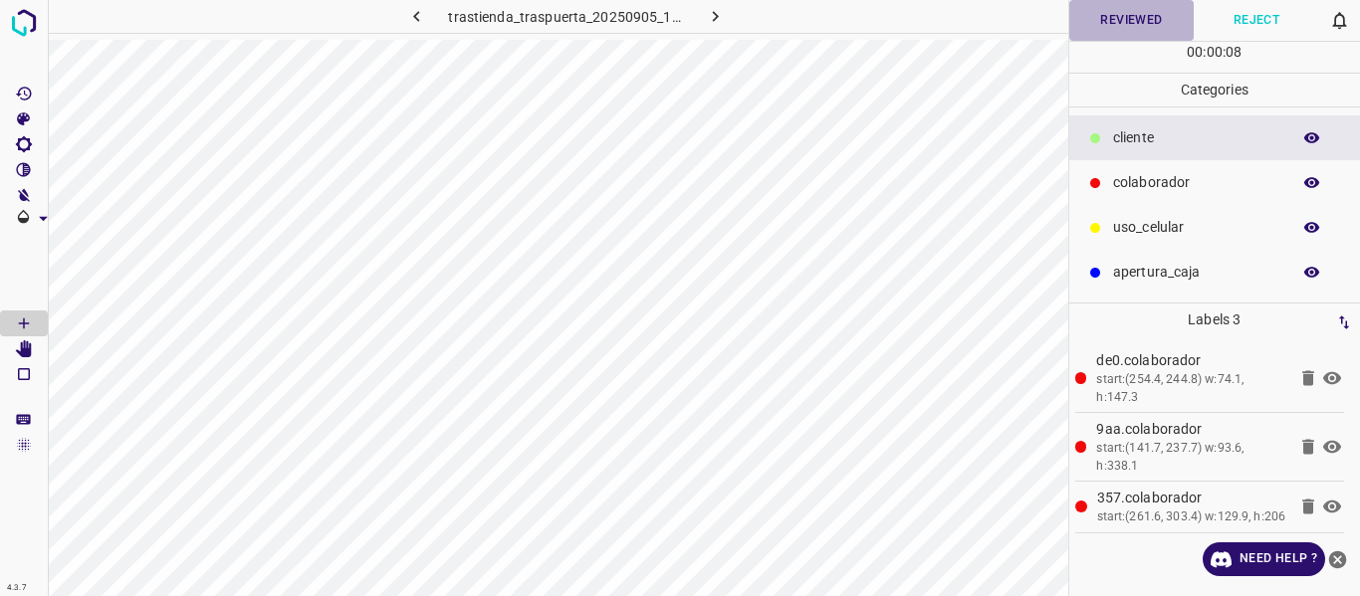
click at [1102, 29] on button "Reviewed" at bounding box center [1131, 20] width 125 height 41
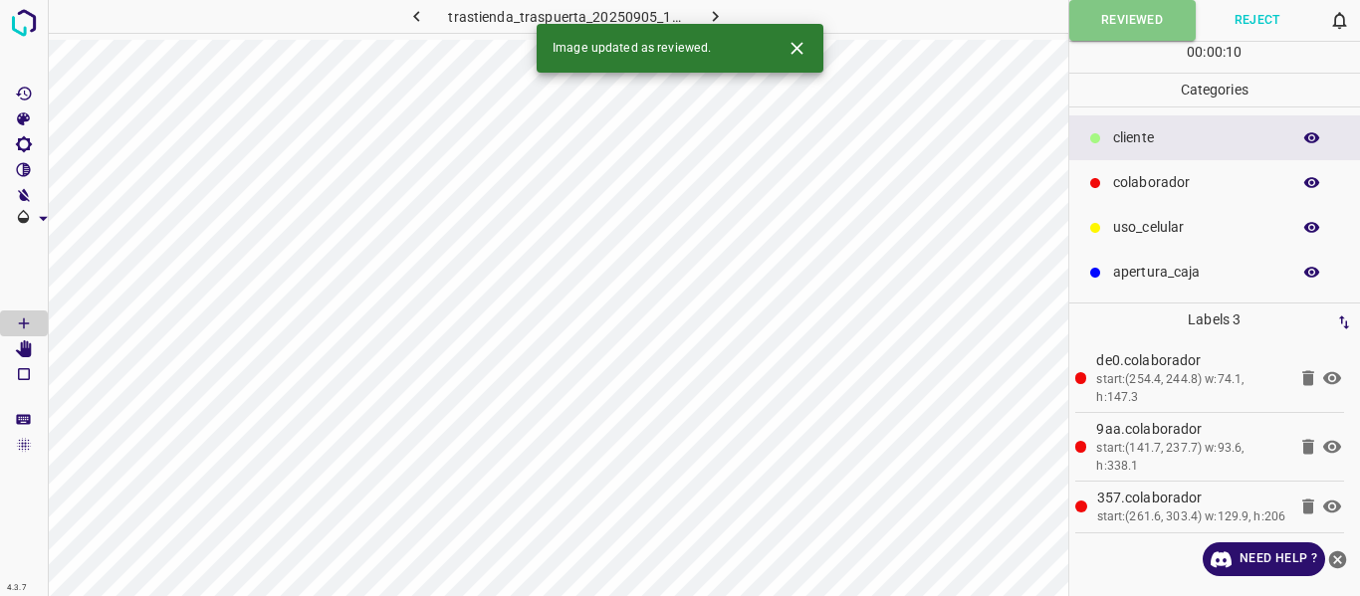
click at [711, 17] on icon "button" at bounding box center [715, 16] width 21 height 21
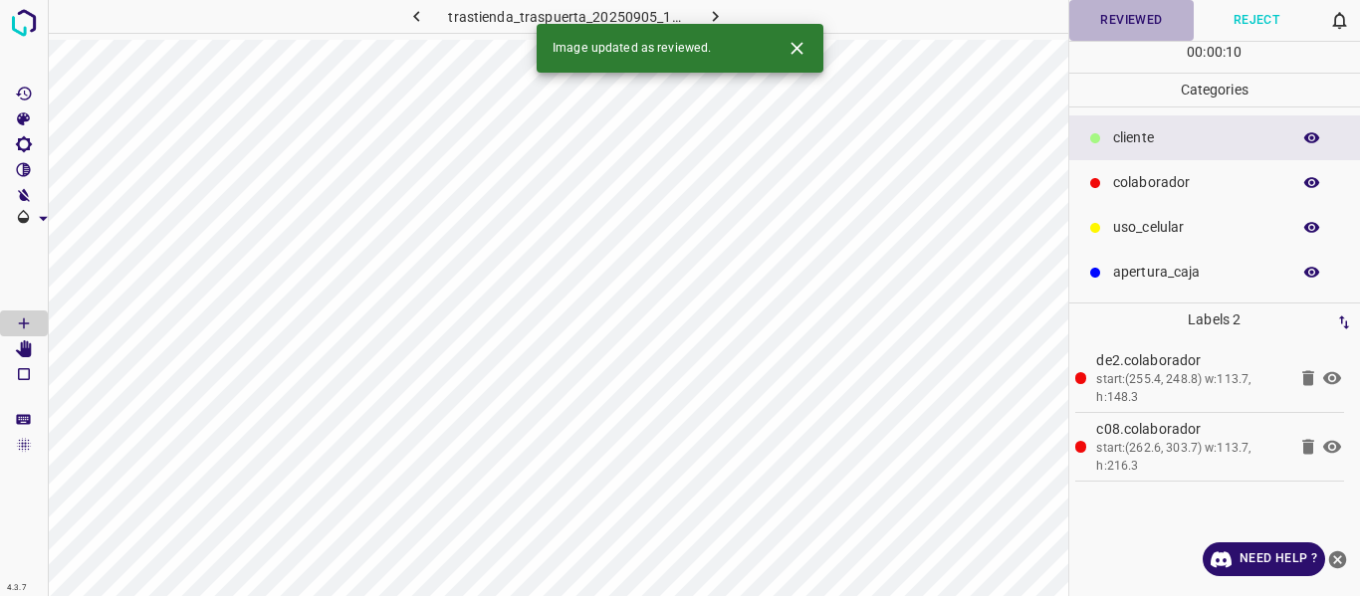
click at [1123, 23] on button "Reviewed" at bounding box center [1131, 20] width 125 height 41
click at [722, 17] on icon "button" at bounding box center [715, 16] width 21 height 21
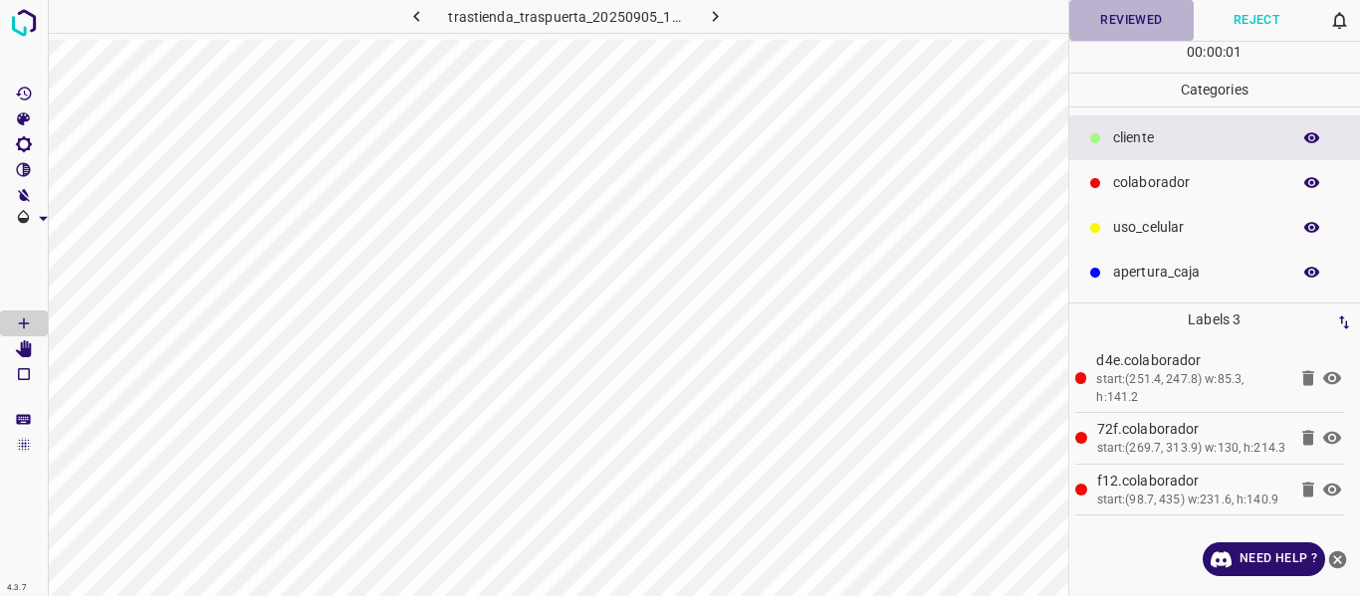
click at [1111, 20] on button "Reviewed" at bounding box center [1131, 20] width 125 height 41
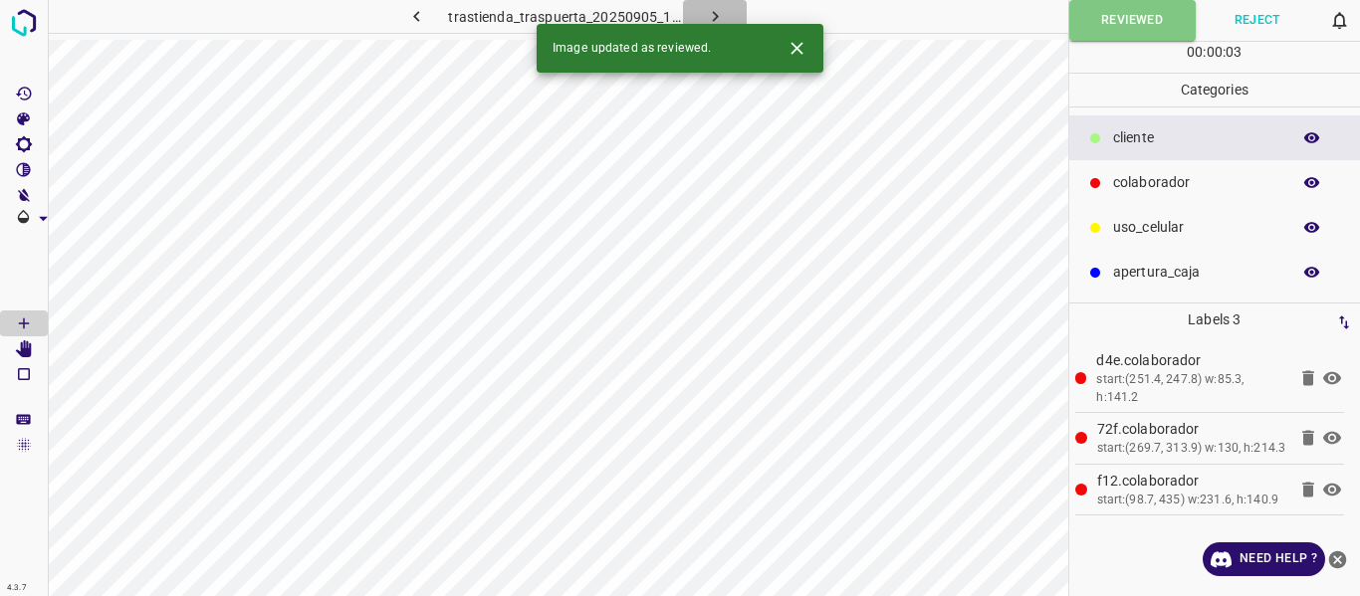
click at [724, 14] on icon "button" at bounding box center [715, 16] width 21 height 21
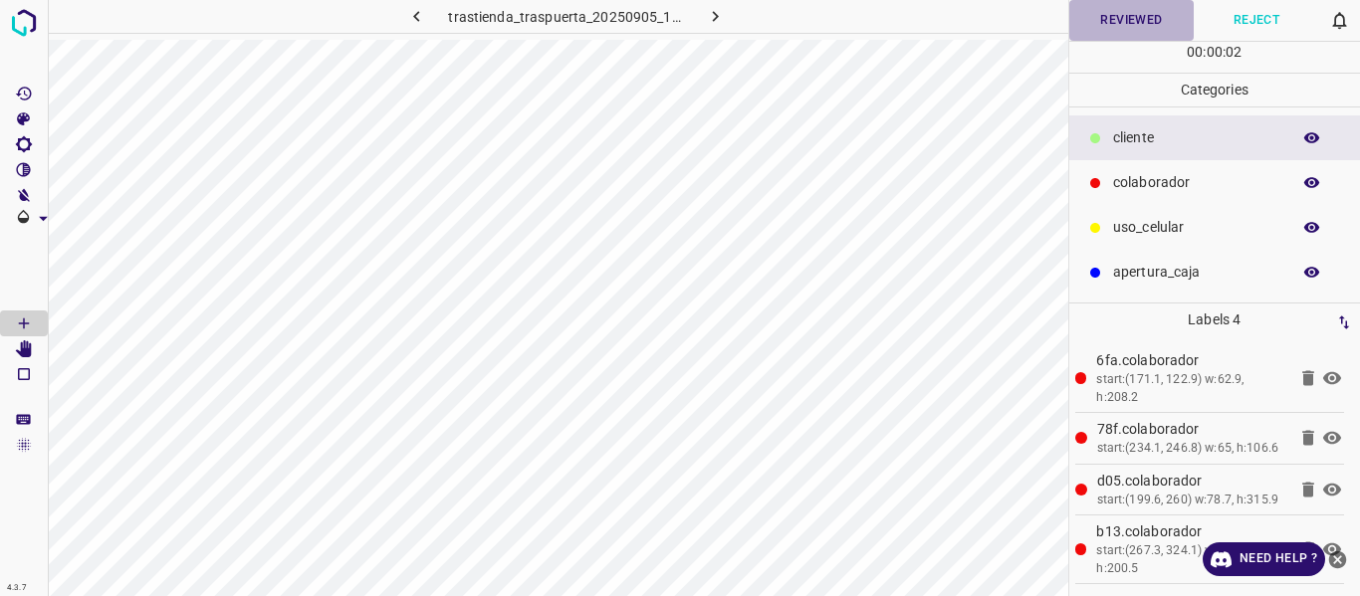
click at [1096, 30] on button "Reviewed" at bounding box center [1131, 20] width 125 height 41
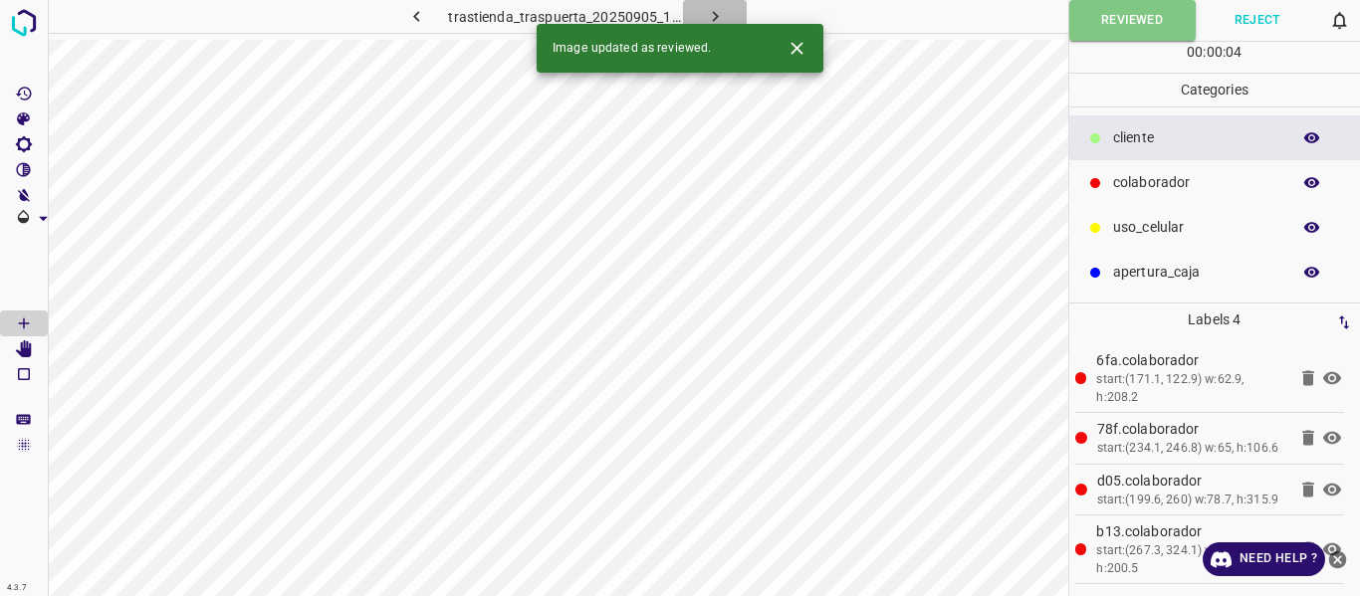
click at [709, 20] on icon "button" at bounding box center [715, 16] width 21 height 21
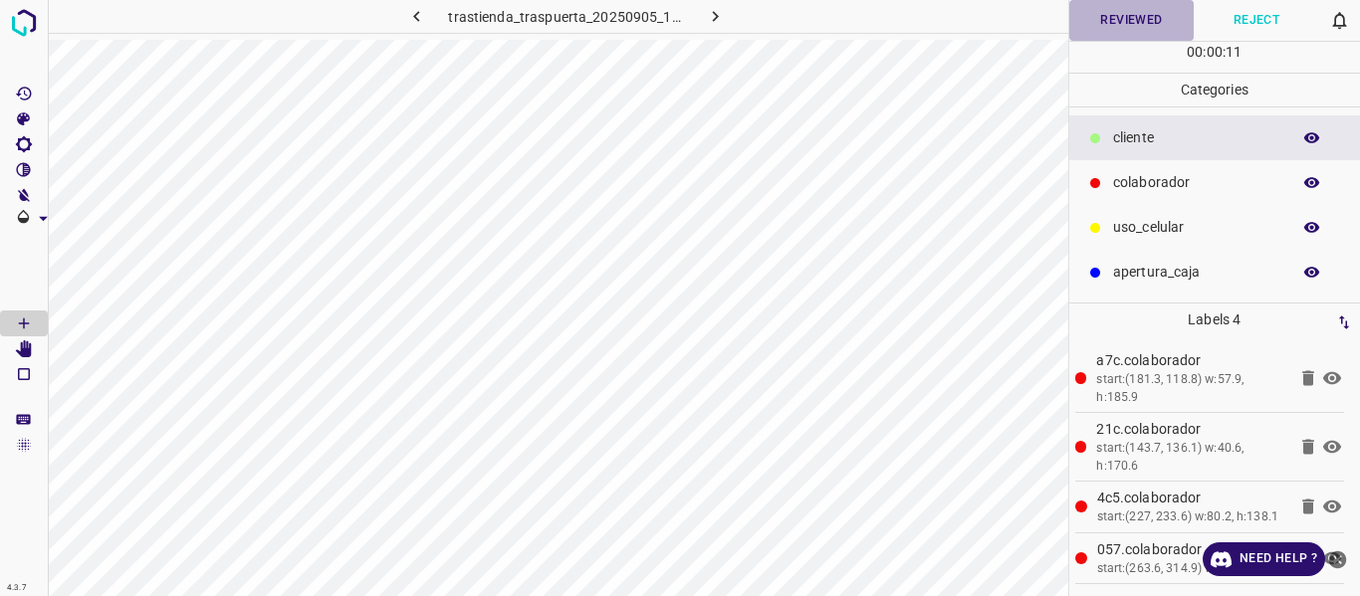
click at [1139, 28] on button "Reviewed" at bounding box center [1131, 20] width 125 height 41
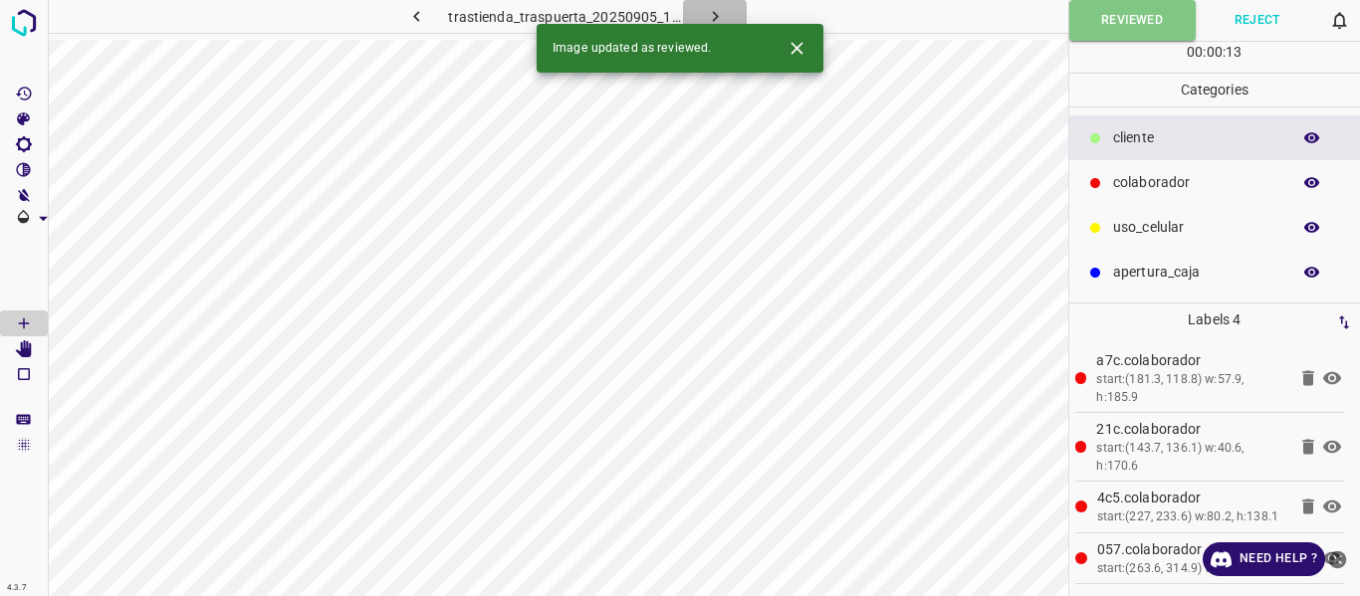
click at [709, 16] on icon "button" at bounding box center [715, 16] width 21 height 21
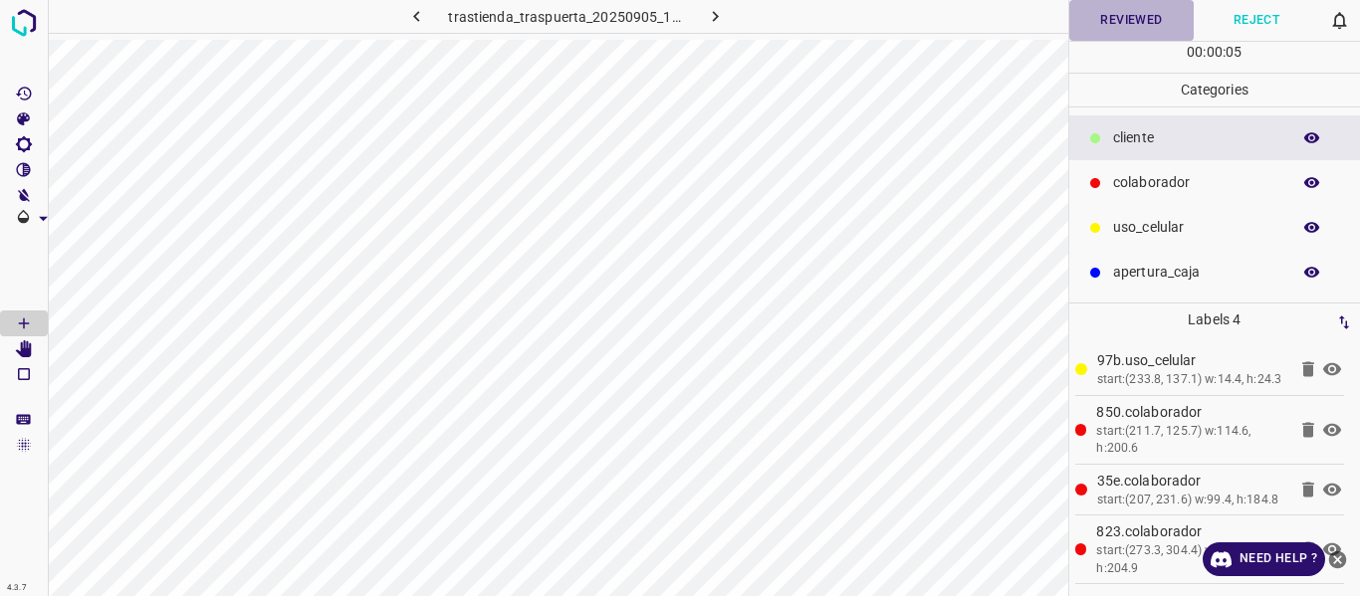
click at [1137, 13] on button "Reviewed" at bounding box center [1131, 20] width 125 height 41
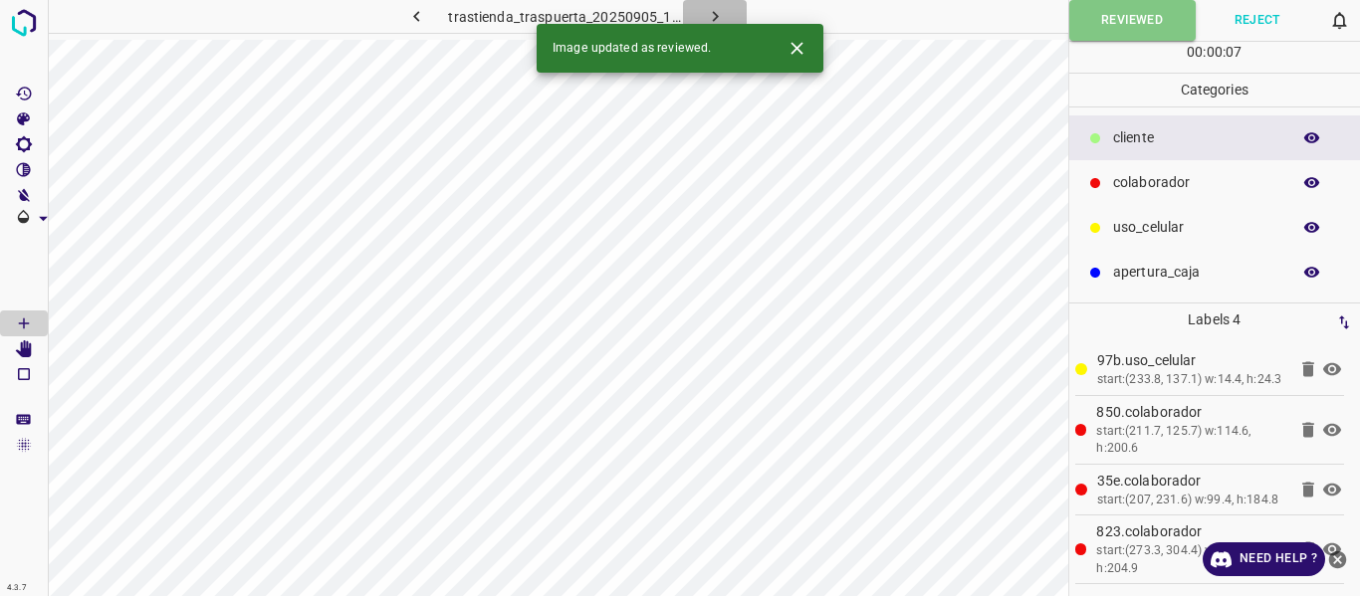
click at [711, 13] on icon "button" at bounding box center [715, 16] width 21 height 21
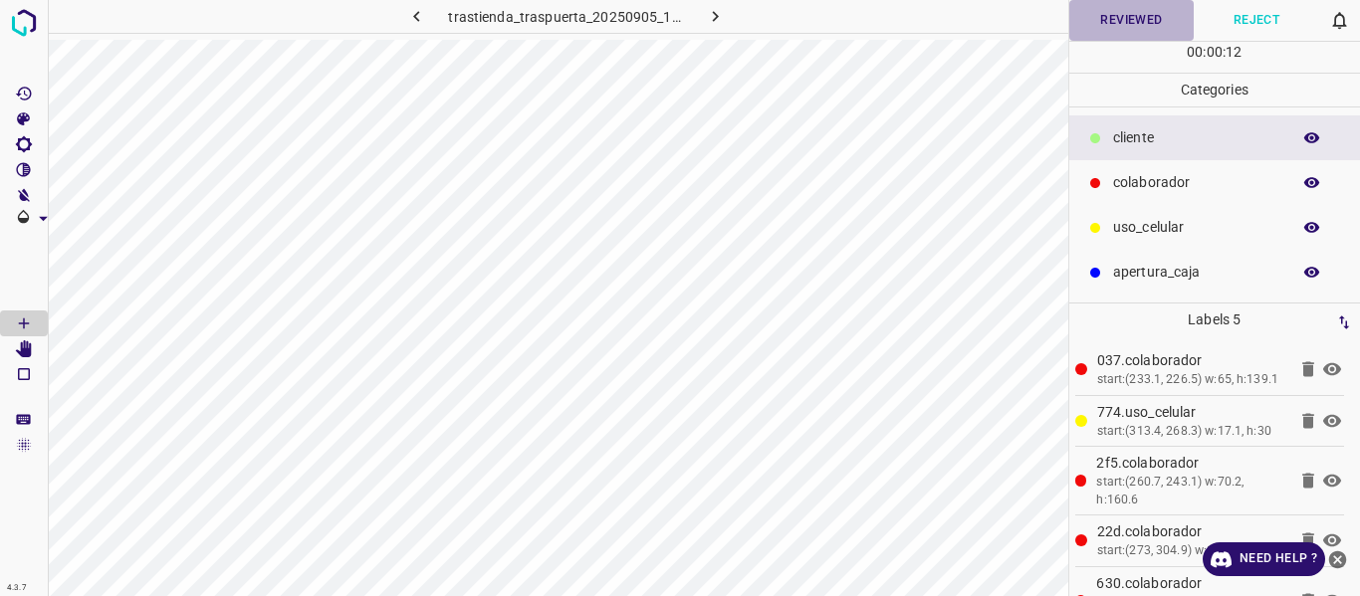
click at [1123, 17] on button "Reviewed" at bounding box center [1131, 20] width 125 height 41
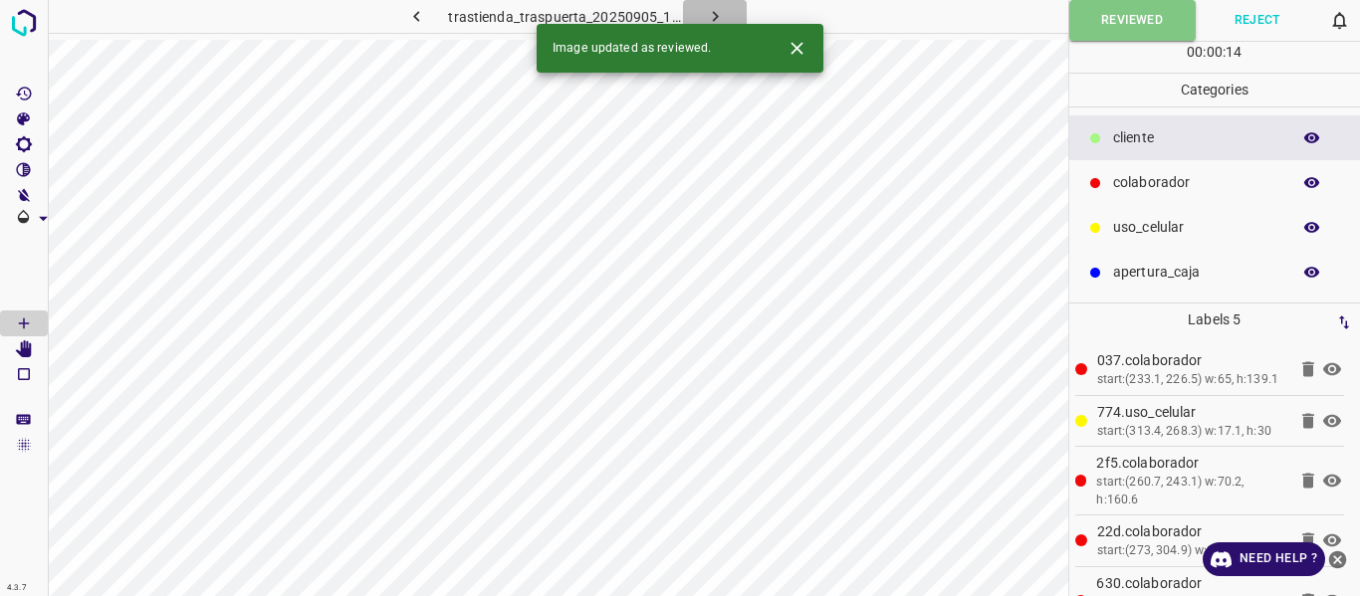
click at [725, 9] on button "button" at bounding box center [715, 16] width 64 height 33
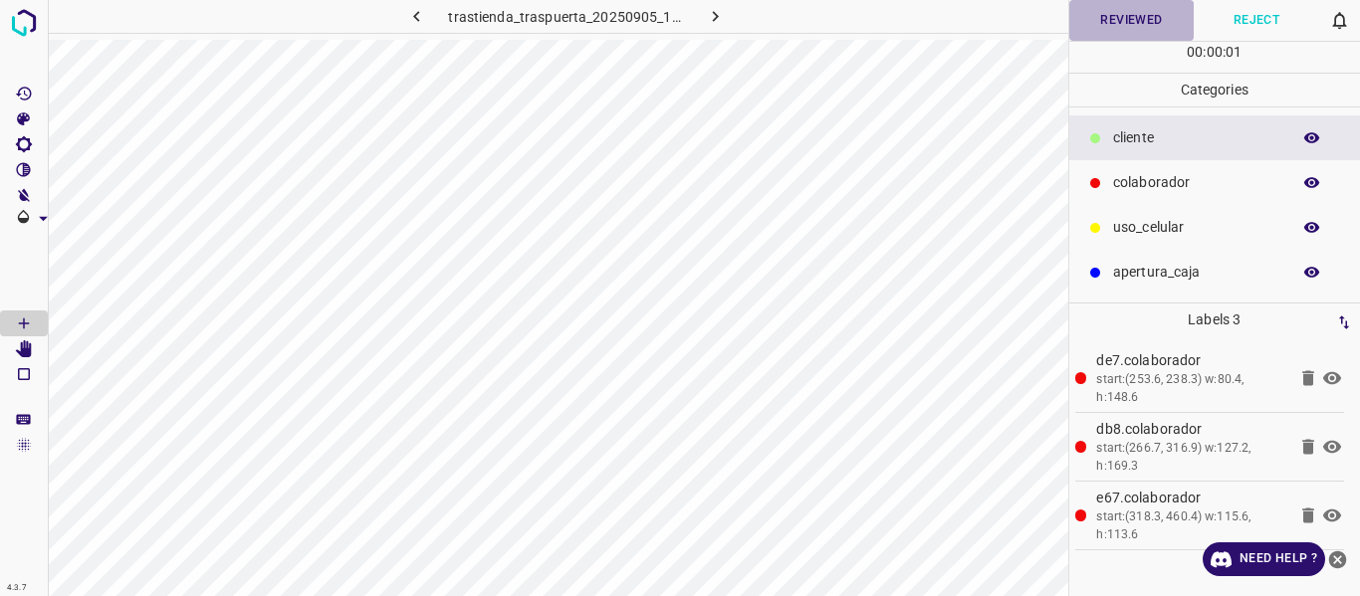
click at [1119, 14] on button "Reviewed" at bounding box center [1131, 20] width 125 height 41
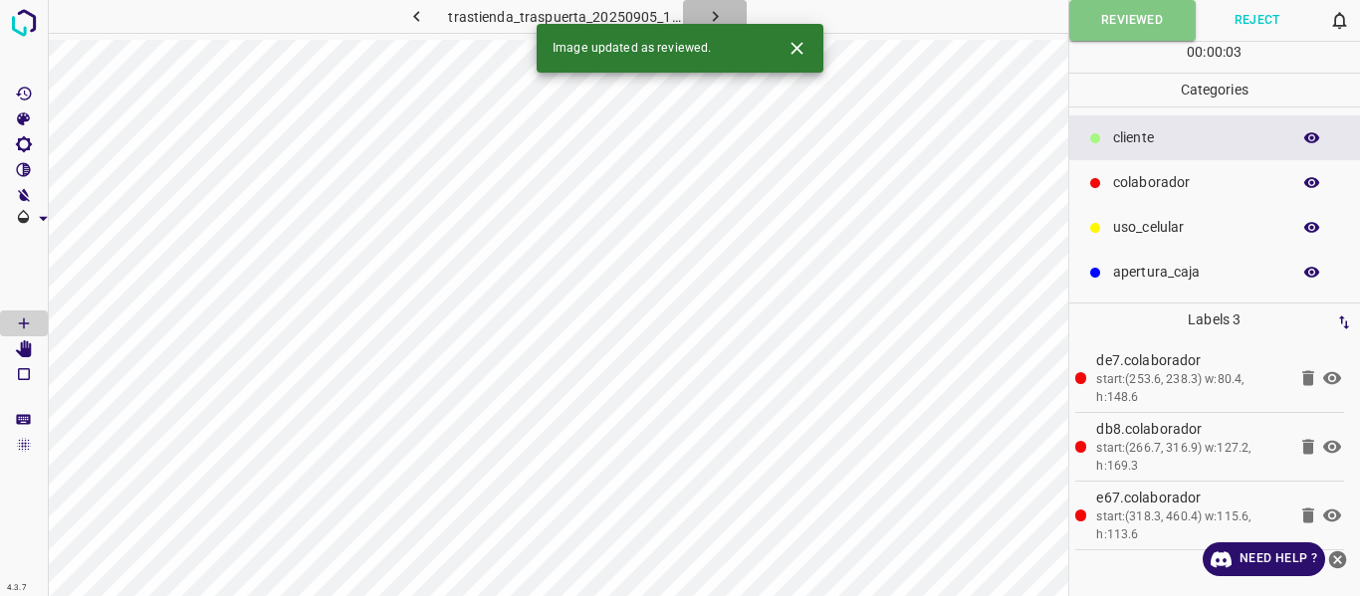
click at [710, 14] on icon "button" at bounding box center [715, 16] width 21 height 21
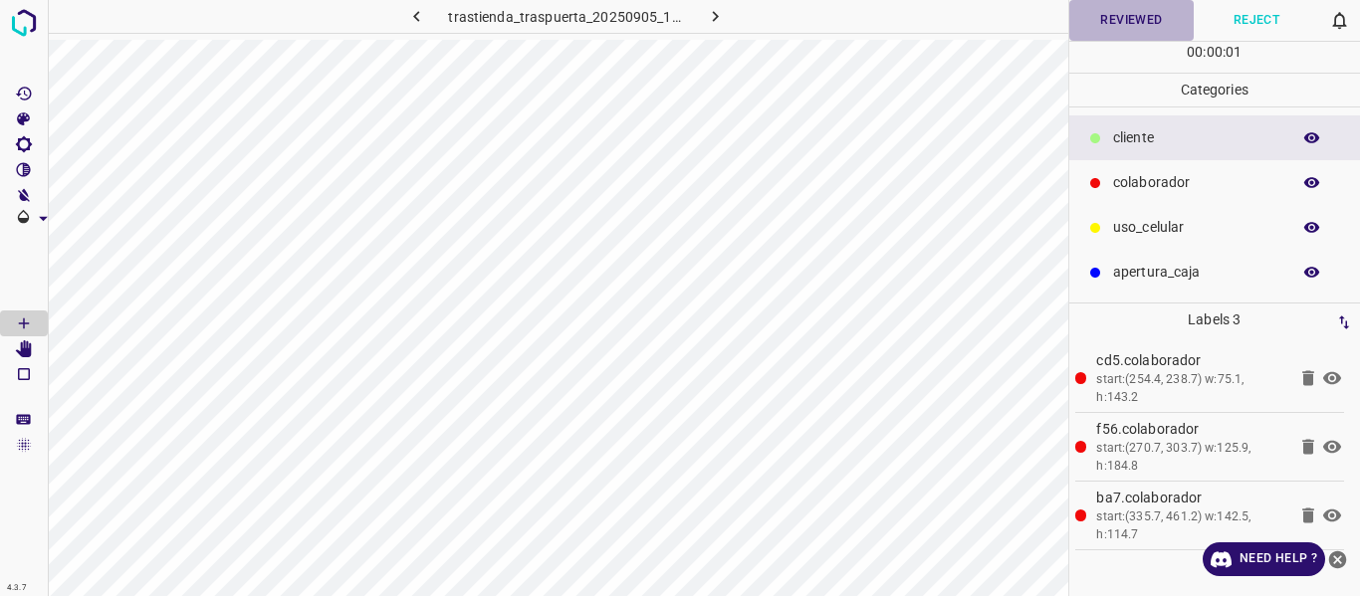
click at [1092, 22] on button "Reviewed" at bounding box center [1131, 20] width 125 height 41
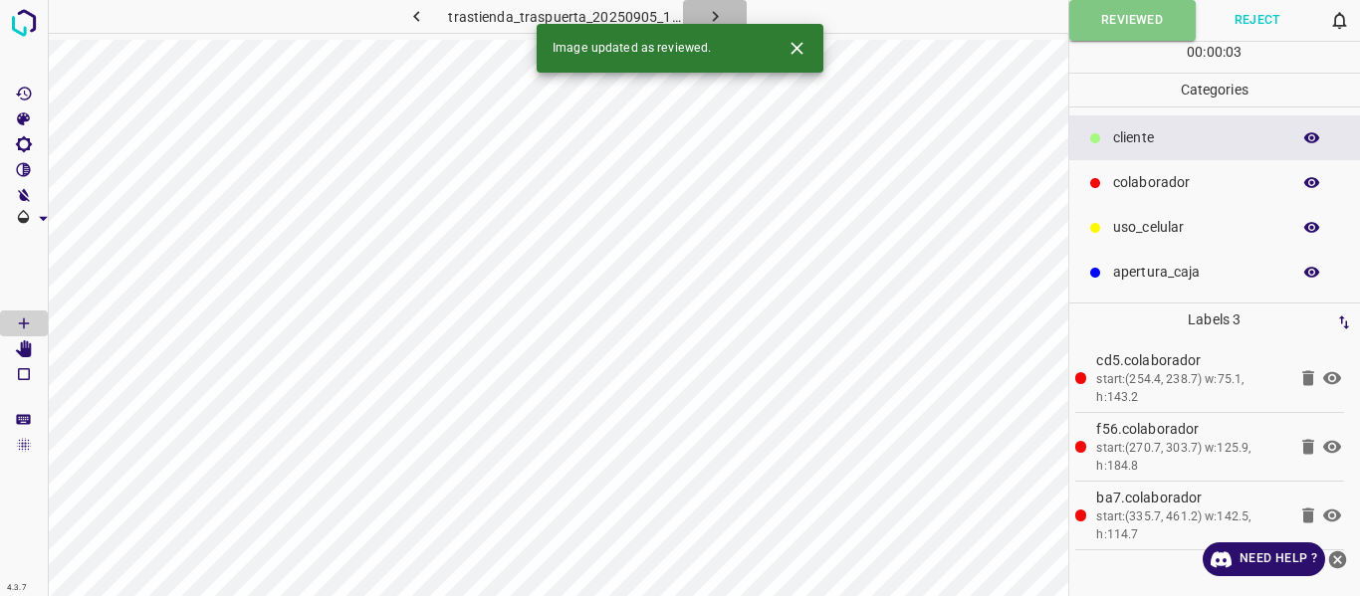
click at [712, 18] on icon "button" at bounding box center [715, 16] width 21 height 21
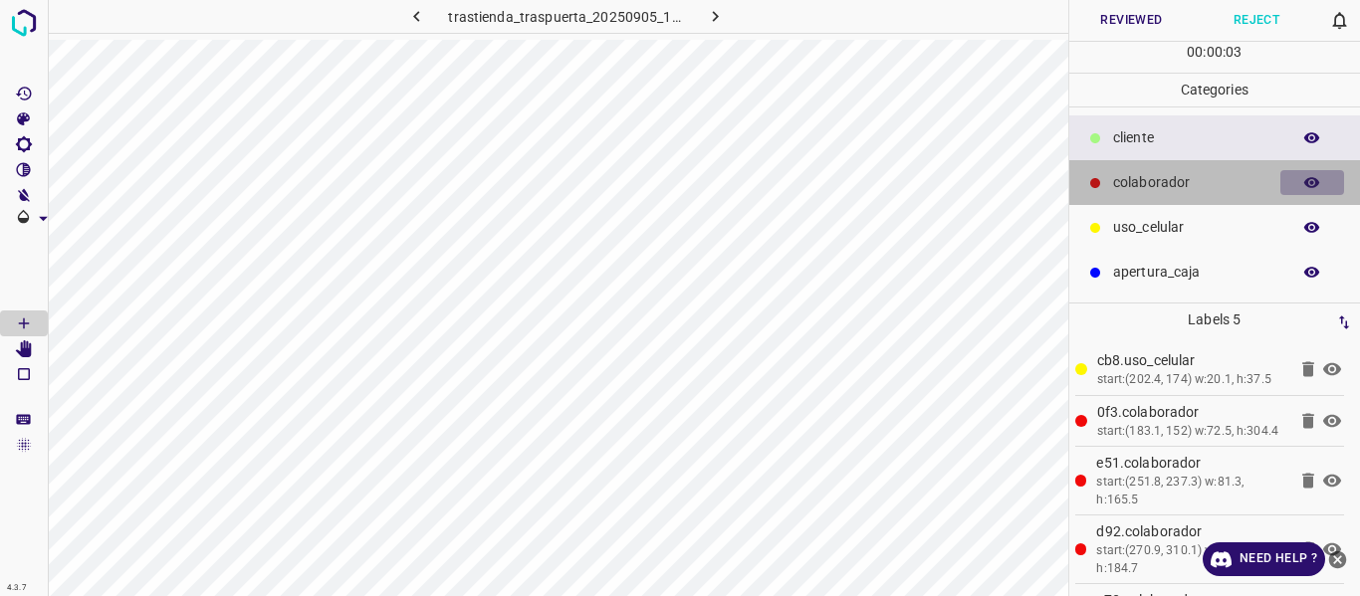
click at [1317, 175] on icon "button" at bounding box center [1312, 183] width 18 height 18
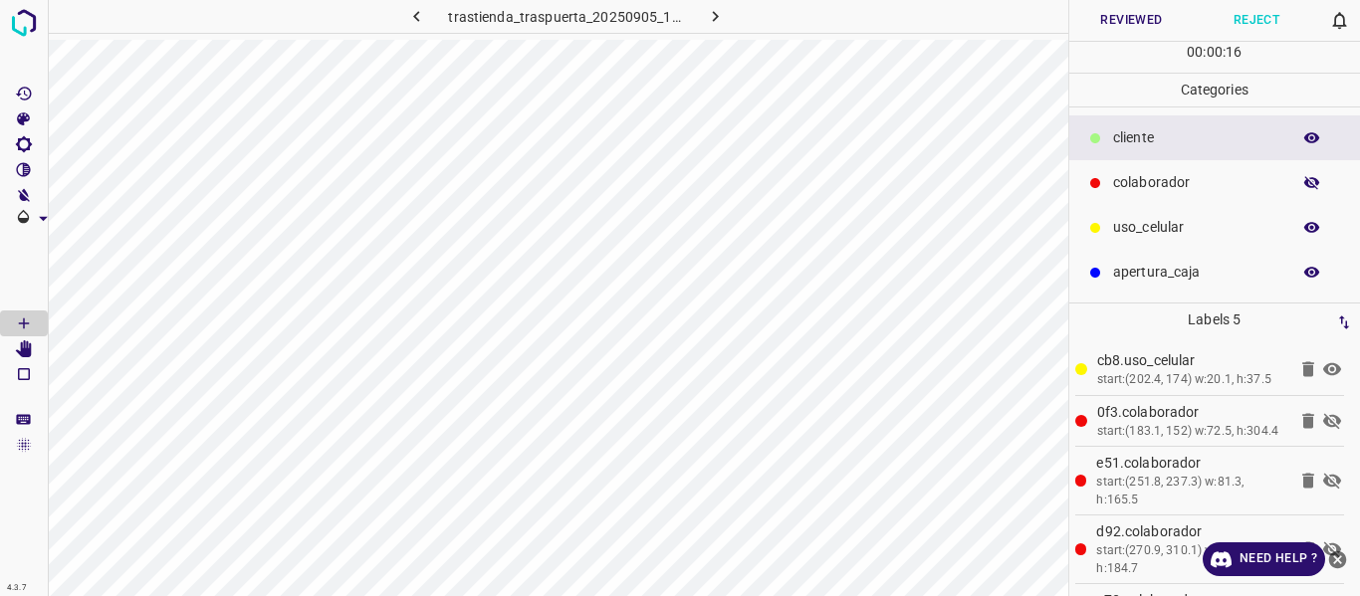
click at [1187, 232] on p "uso_celular" at bounding box center [1196, 227] width 167 height 21
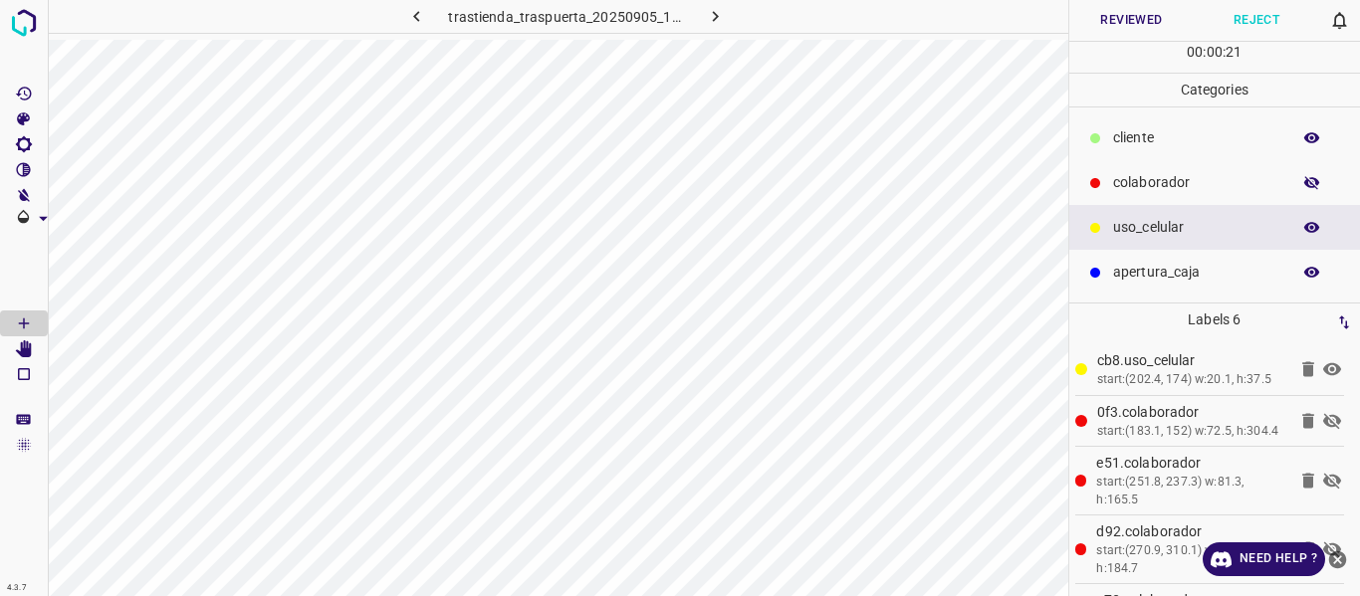
drag, startPoint x: 1319, startPoint y: 181, endPoint x: 1216, endPoint y: 80, distance: 145.0
click at [1317, 180] on icon "button" at bounding box center [1312, 183] width 16 height 14
click at [1112, 13] on button "Reviewed" at bounding box center [1131, 20] width 125 height 41
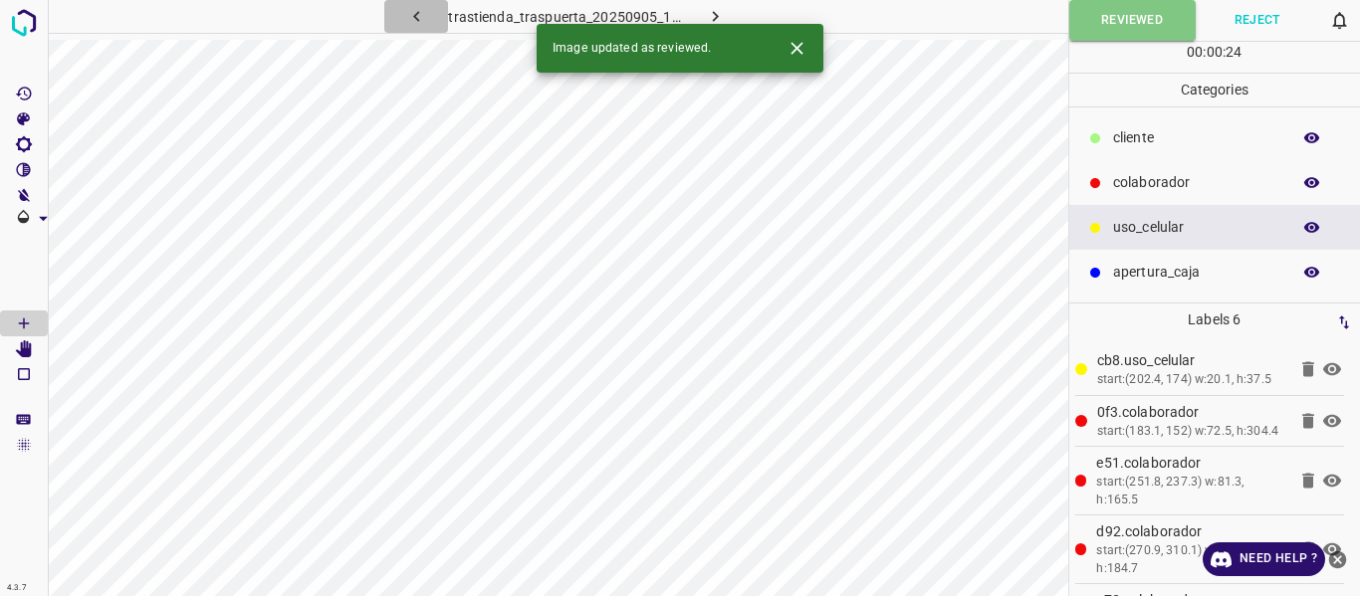
click at [426, 16] on icon "button" at bounding box center [416, 16] width 21 height 21
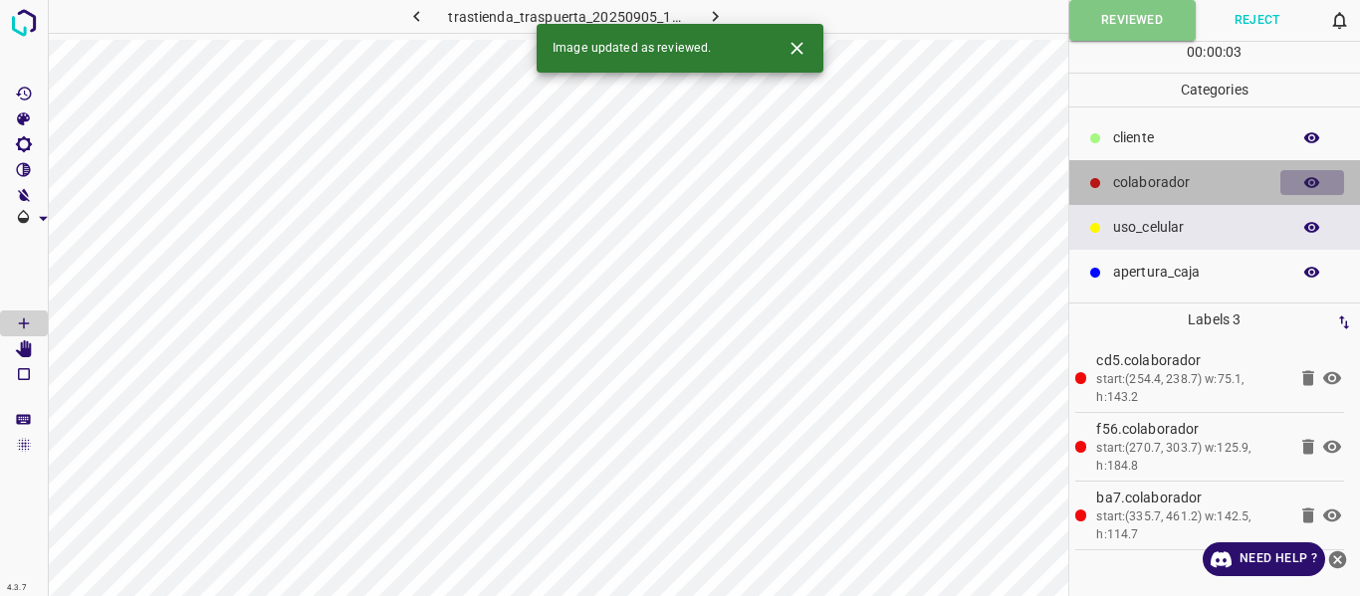
click at [1317, 183] on icon "button" at bounding box center [1312, 182] width 16 height 11
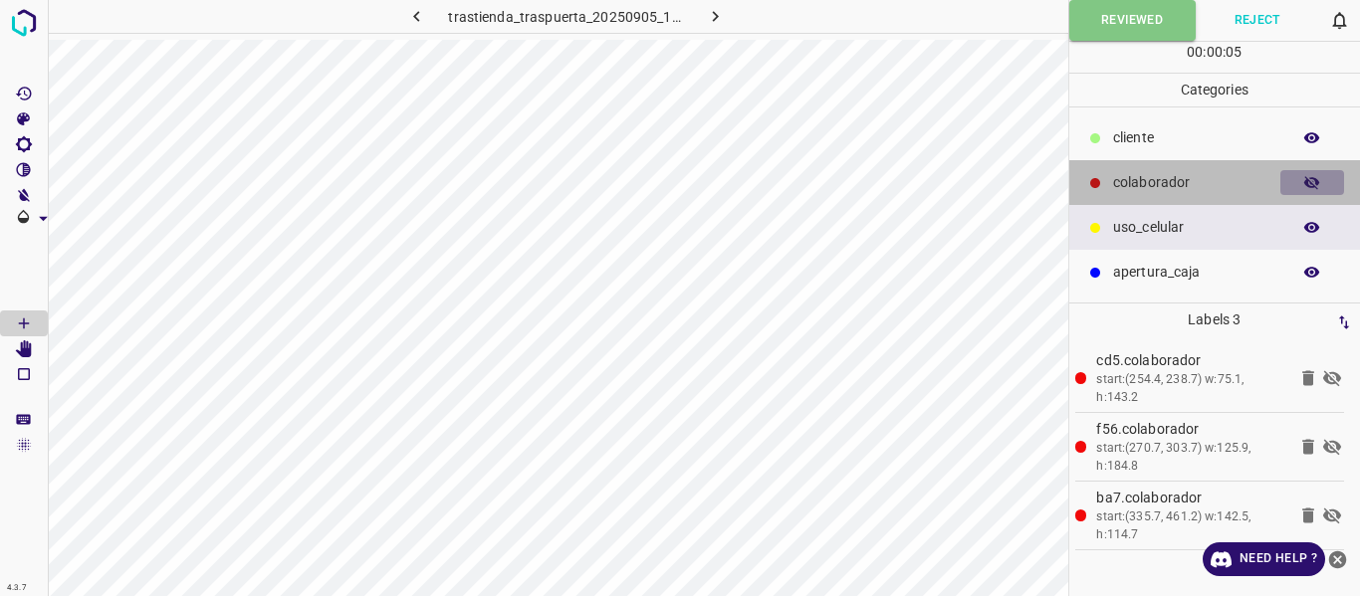
click at [1317, 183] on icon "button" at bounding box center [1312, 183] width 16 height 14
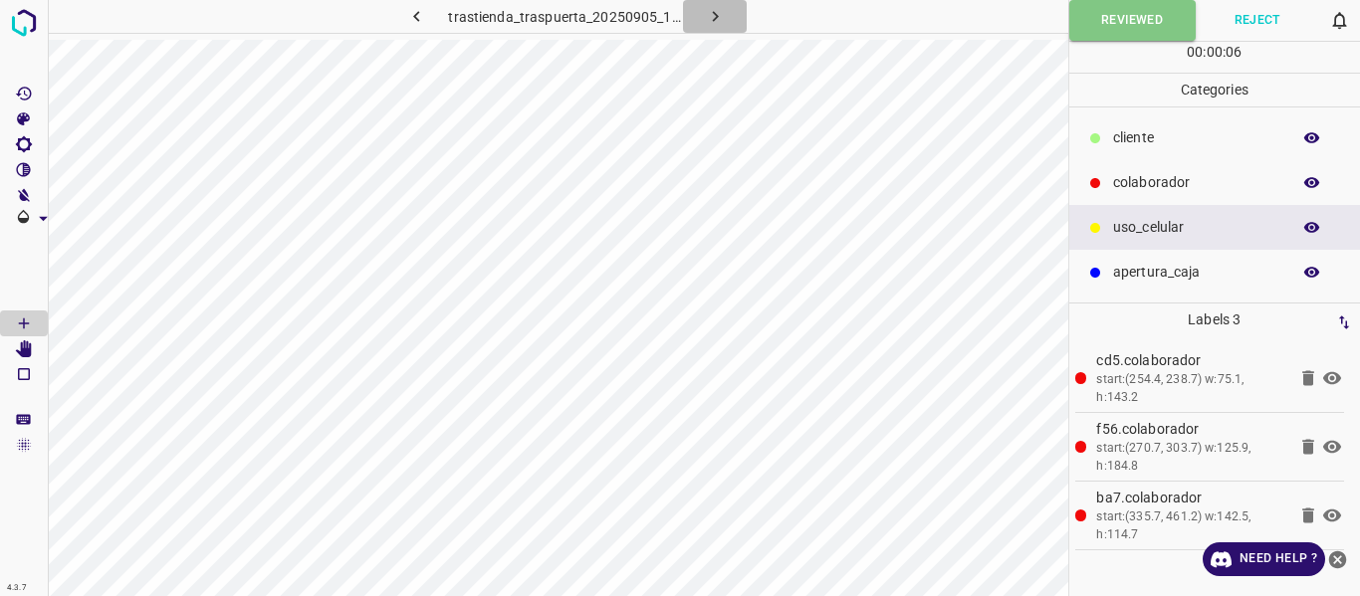
click at [705, 9] on icon "button" at bounding box center [715, 16] width 21 height 21
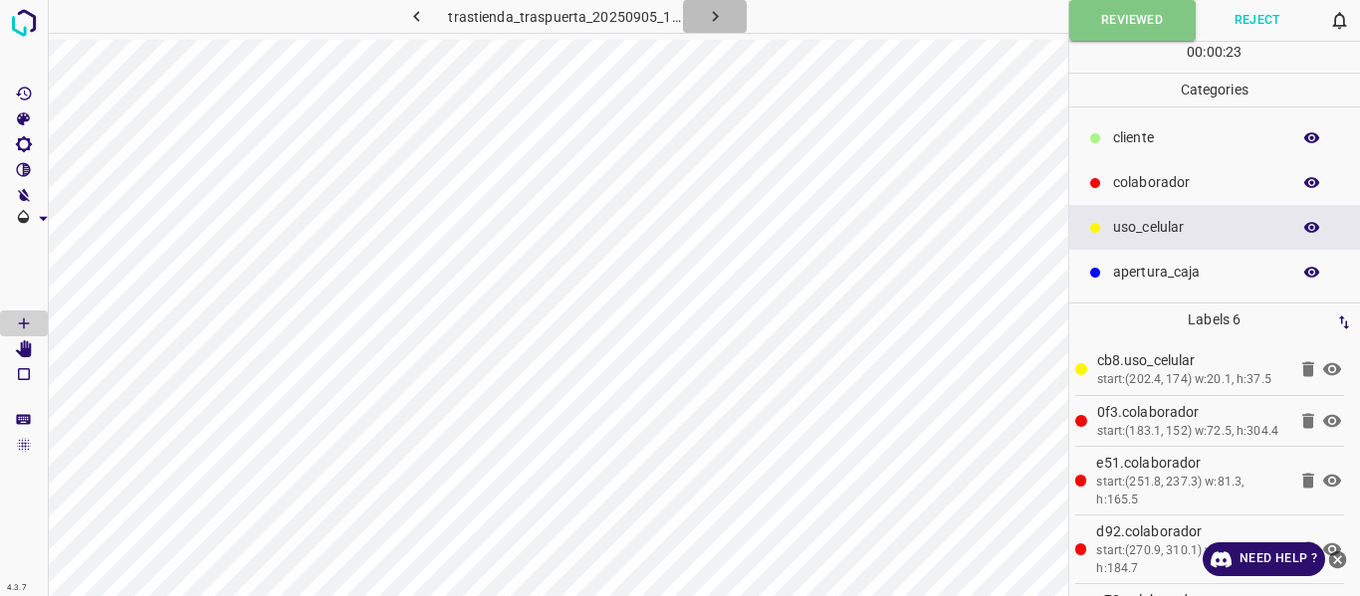
click at [711, 10] on icon "button" at bounding box center [715, 16] width 21 height 21
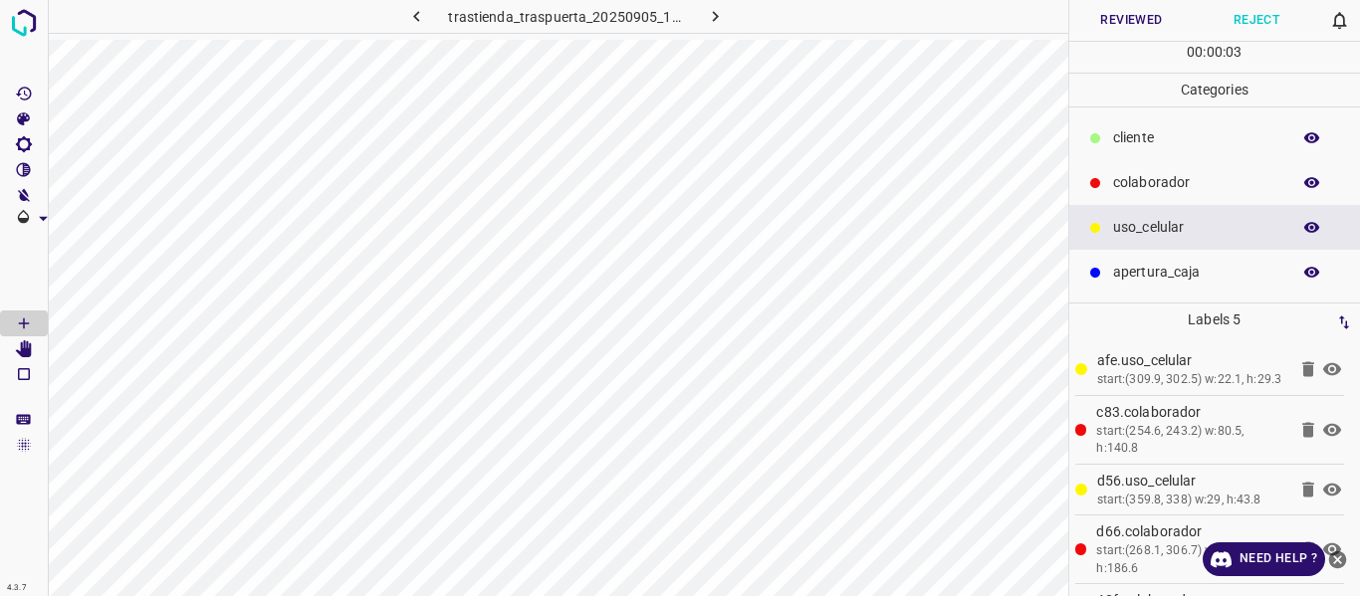
click at [1136, 27] on button "Reviewed" at bounding box center [1131, 20] width 125 height 41
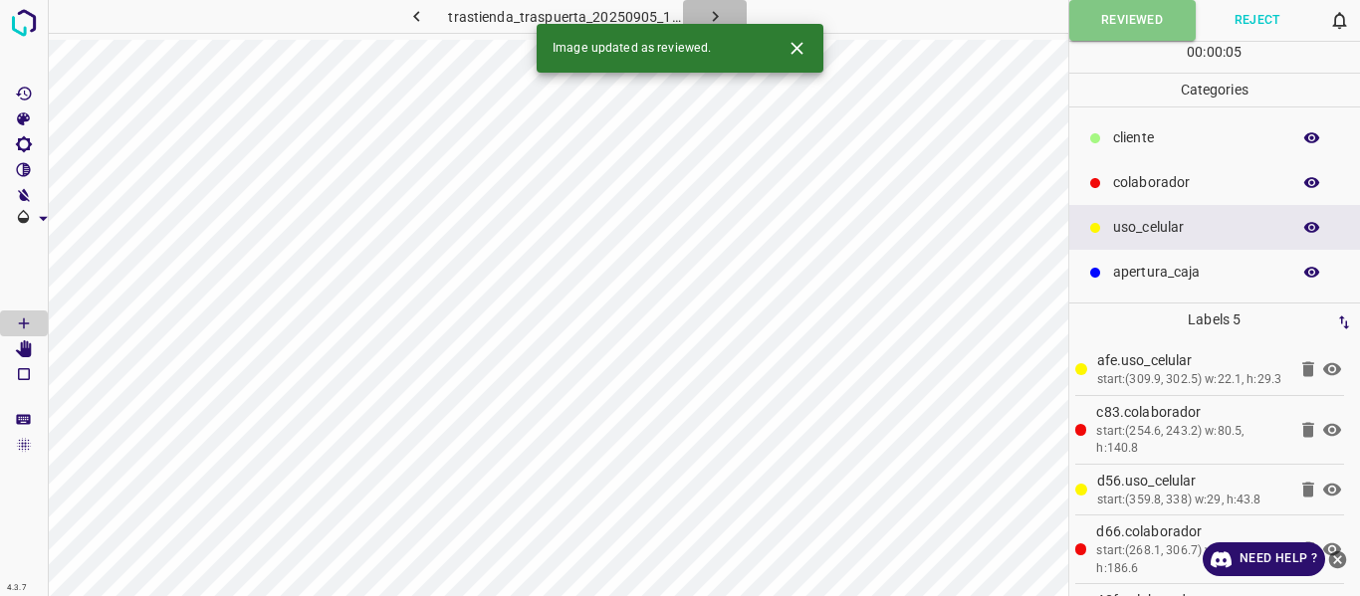
click at [717, 15] on icon "button" at bounding box center [715, 16] width 21 height 21
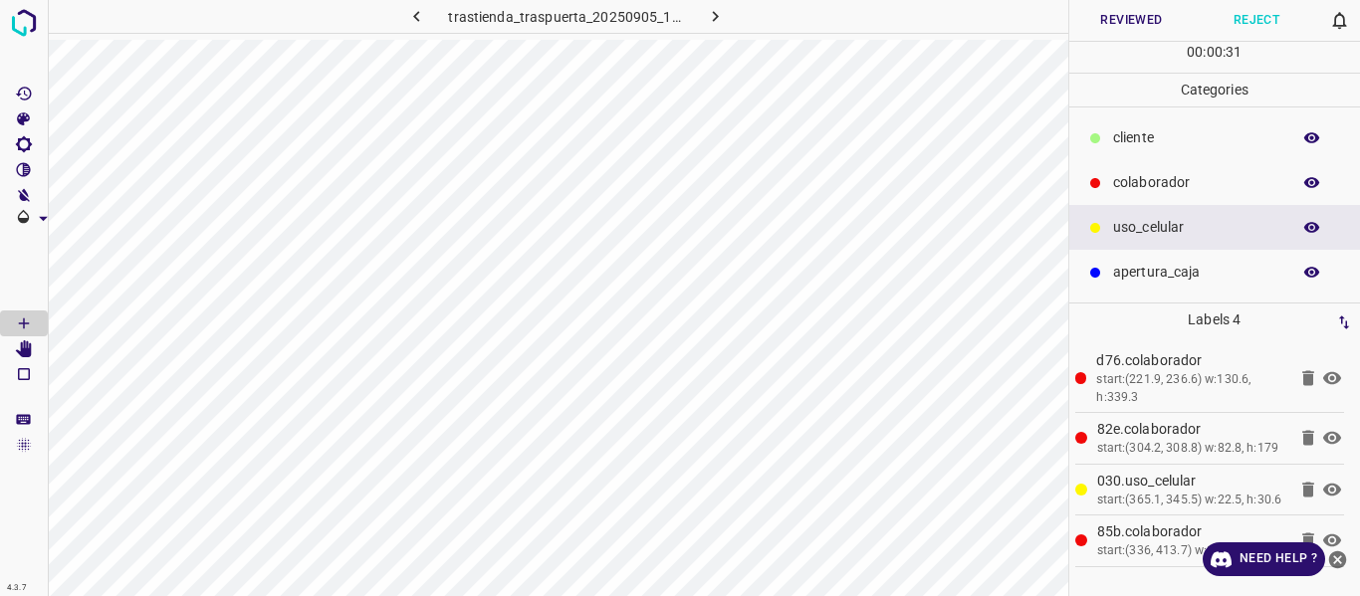
click at [1117, 27] on button "Reviewed" at bounding box center [1131, 20] width 125 height 41
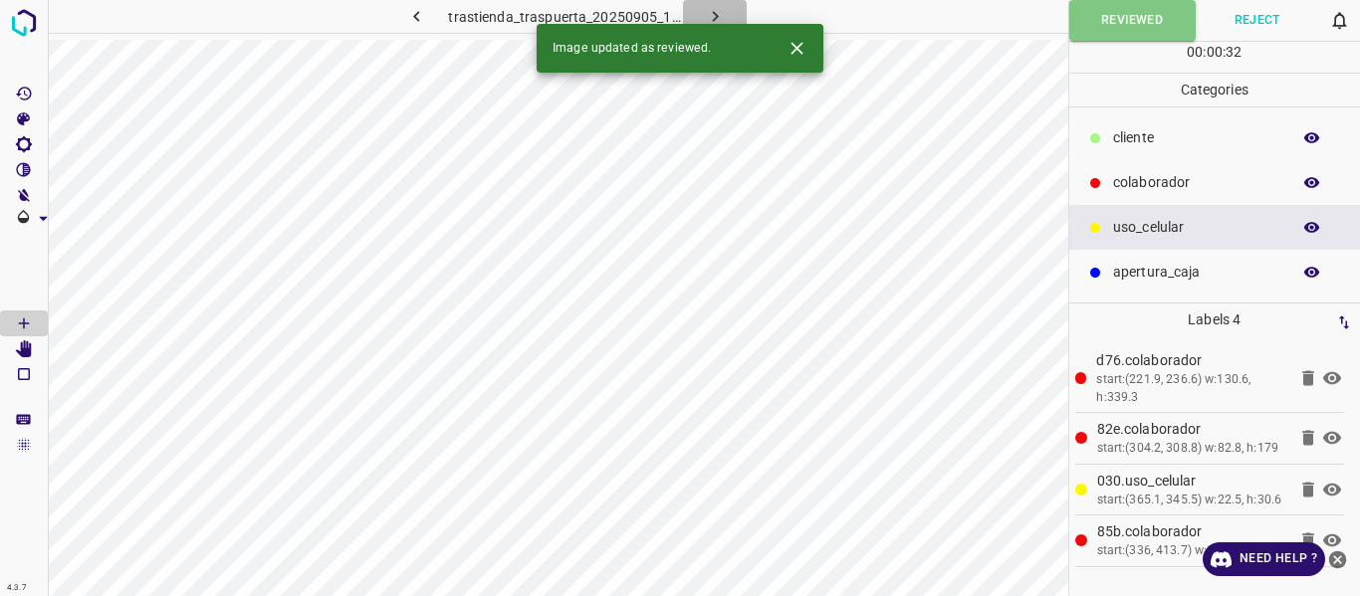
click at [705, 20] on icon "button" at bounding box center [715, 16] width 21 height 21
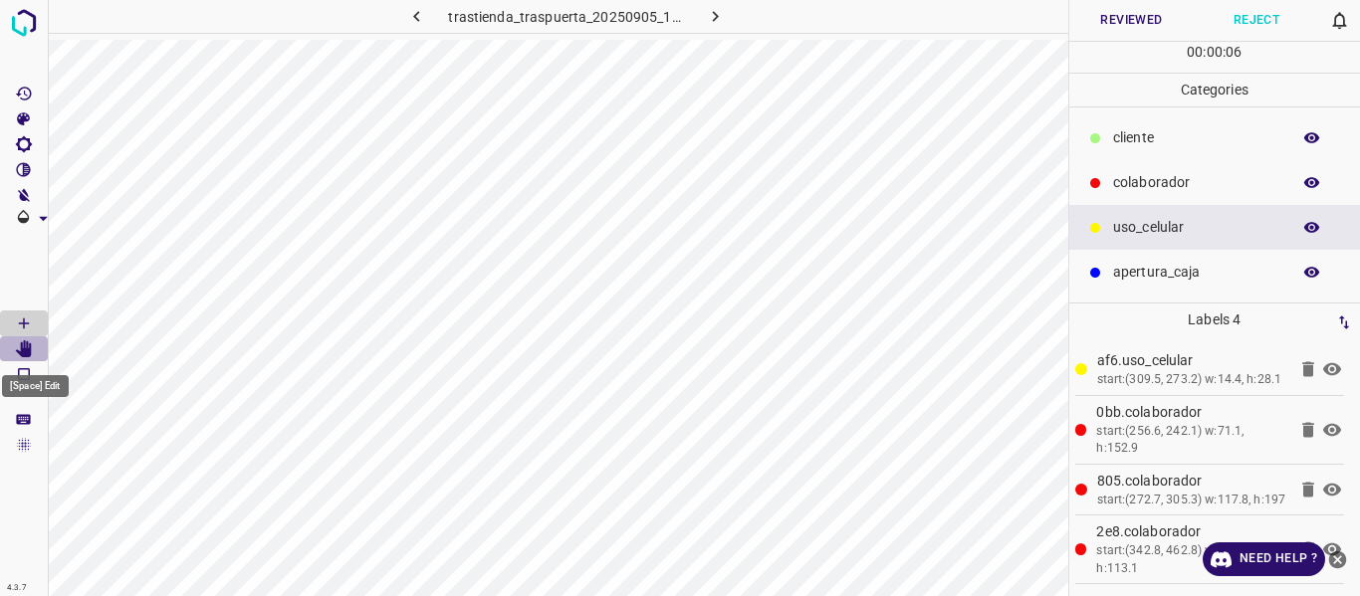
drag, startPoint x: 23, startPoint y: 353, endPoint x: 33, endPoint y: 352, distance: 10.0
click at [24, 352] on icon "[Space] Edit" at bounding box center [24, 350] width 16 height 18
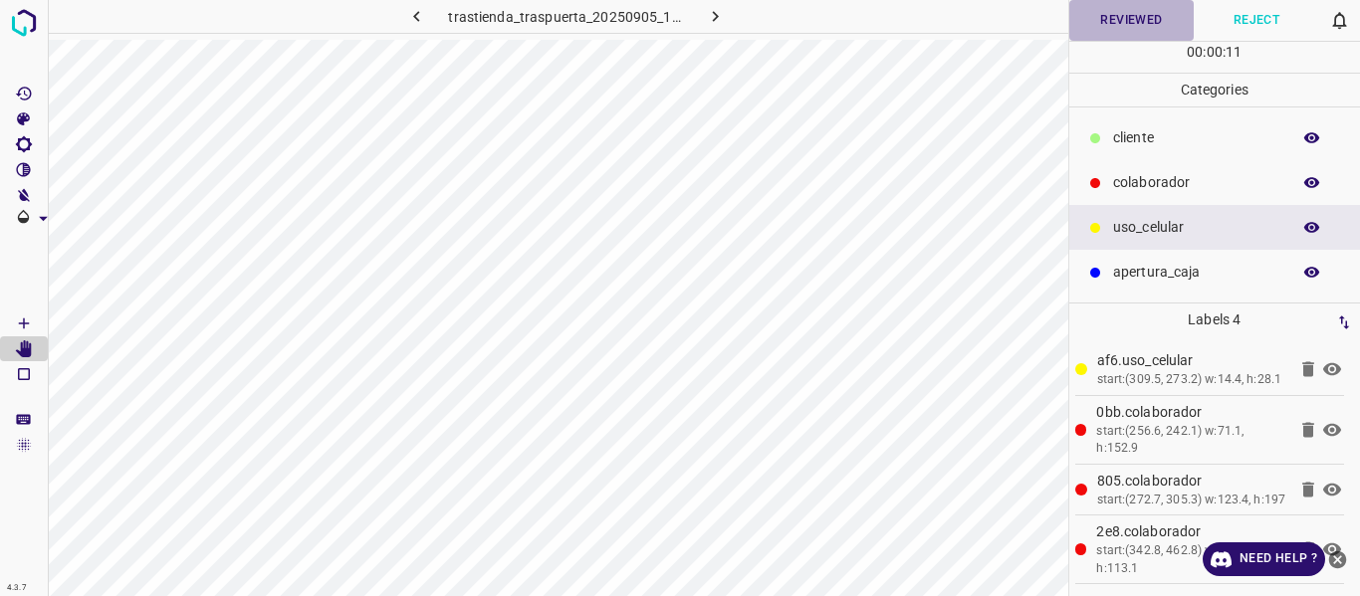
click at [1093, 17] on button "Reviewed" at bounding box center [1131, 20] width 125 height 41
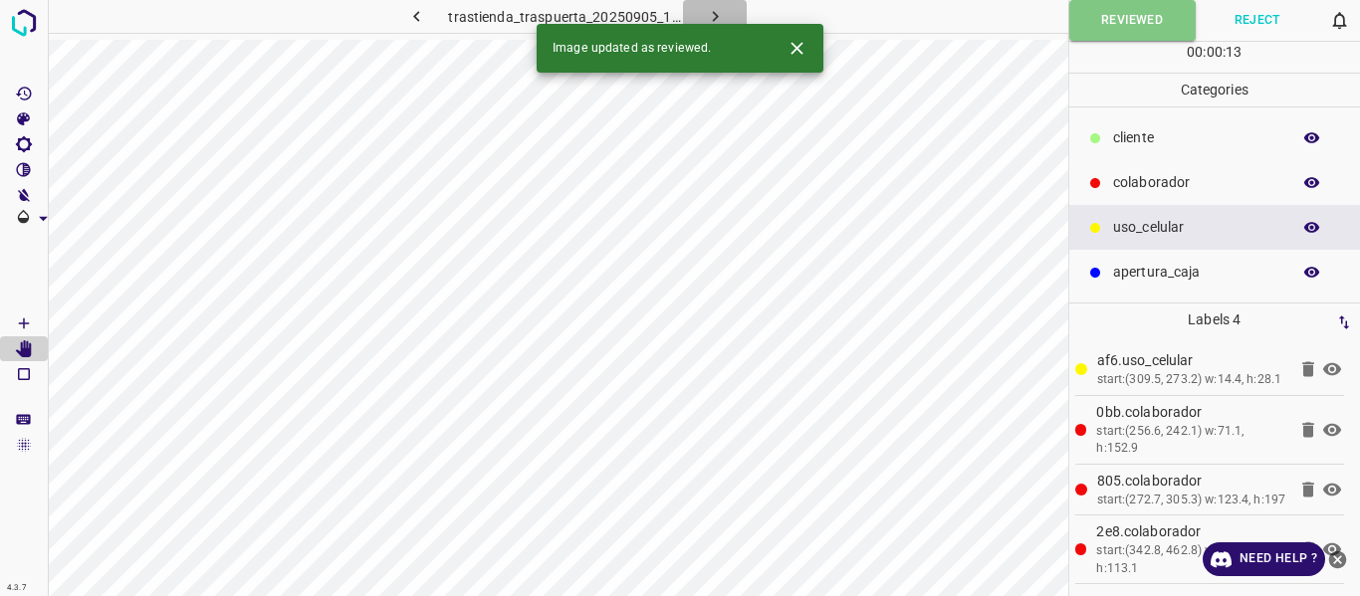
click at [705, 12] on icon "button" at bounding box center [715, 16] width 21 height 21
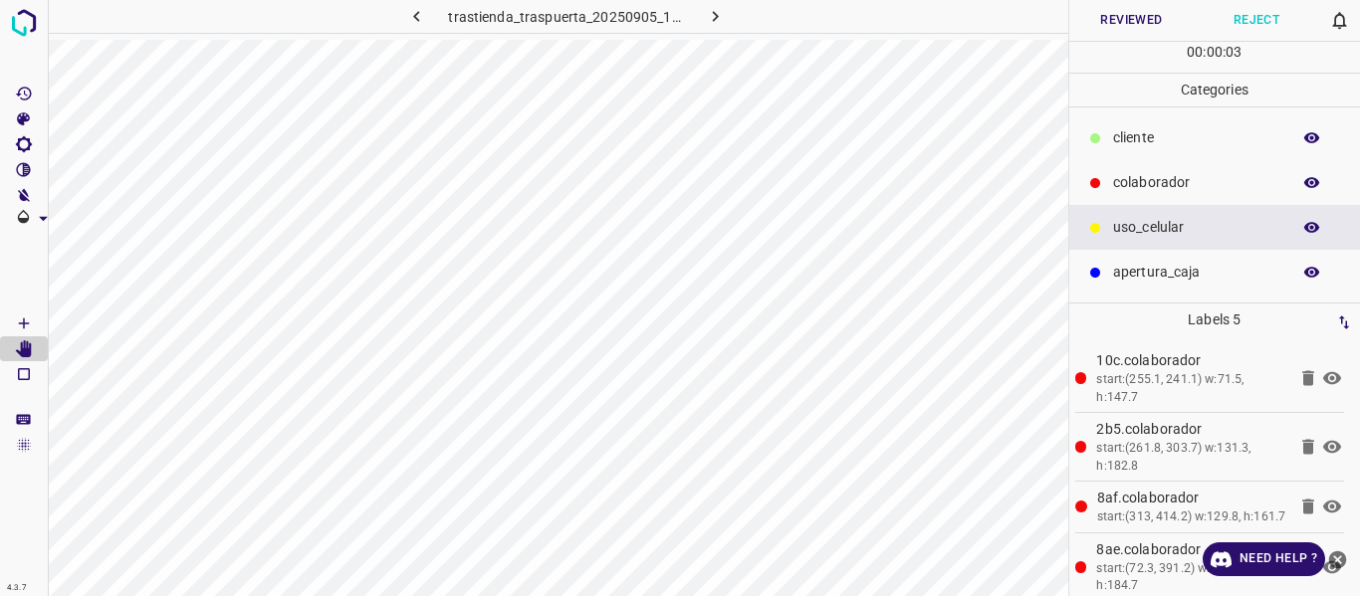
click at [1114, 18] on button "Reviewed" at bounding box center [1131, 20] width 125 height 41
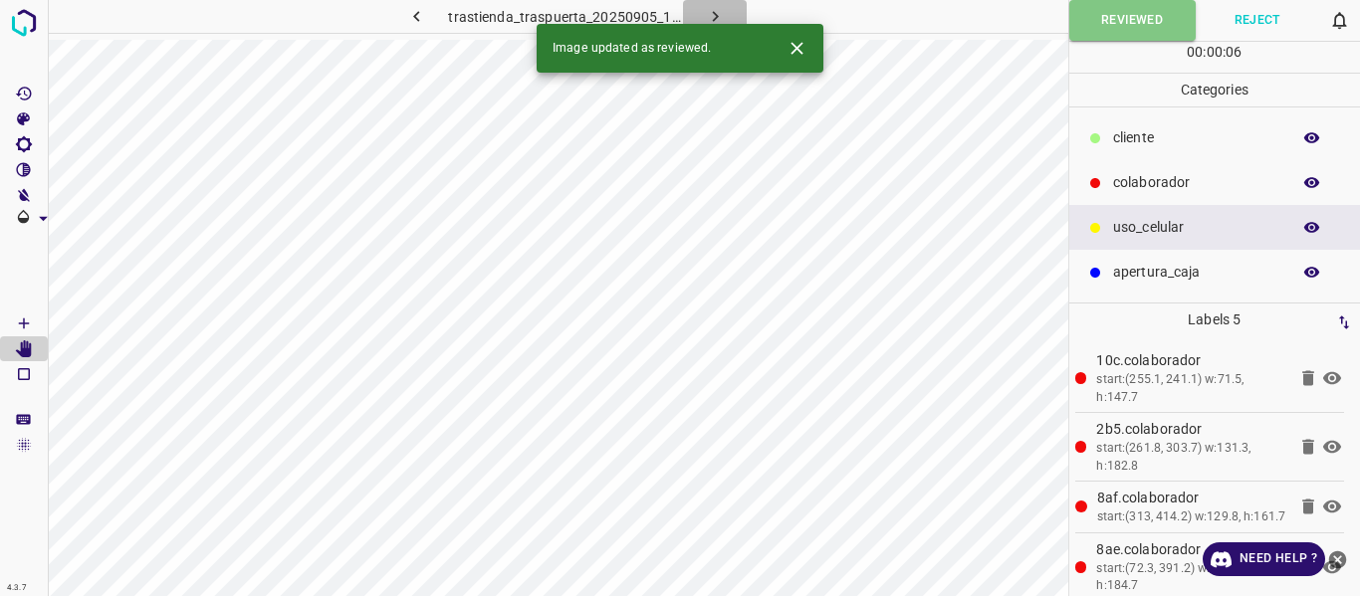
click at [719, 10] on icon "button" at bounding box center [715, 16] width 21 height 21
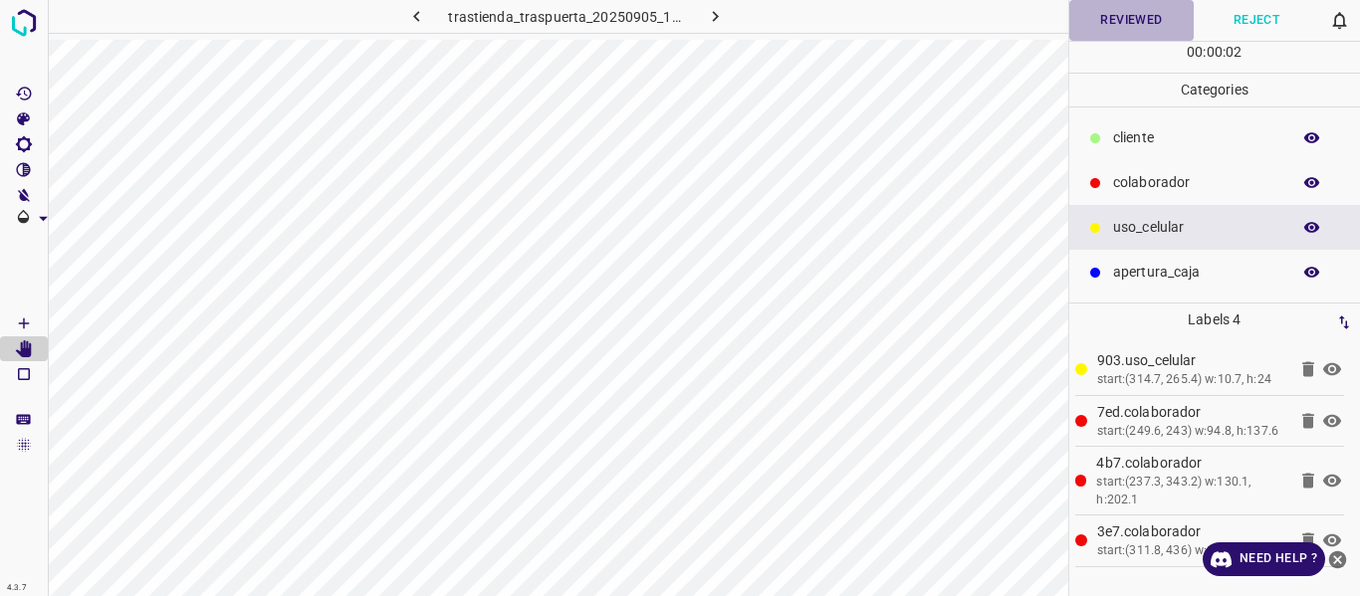
click at [1098, 28] on button "Reviewed" at bounding box center [1131, 20] width 125 height 41
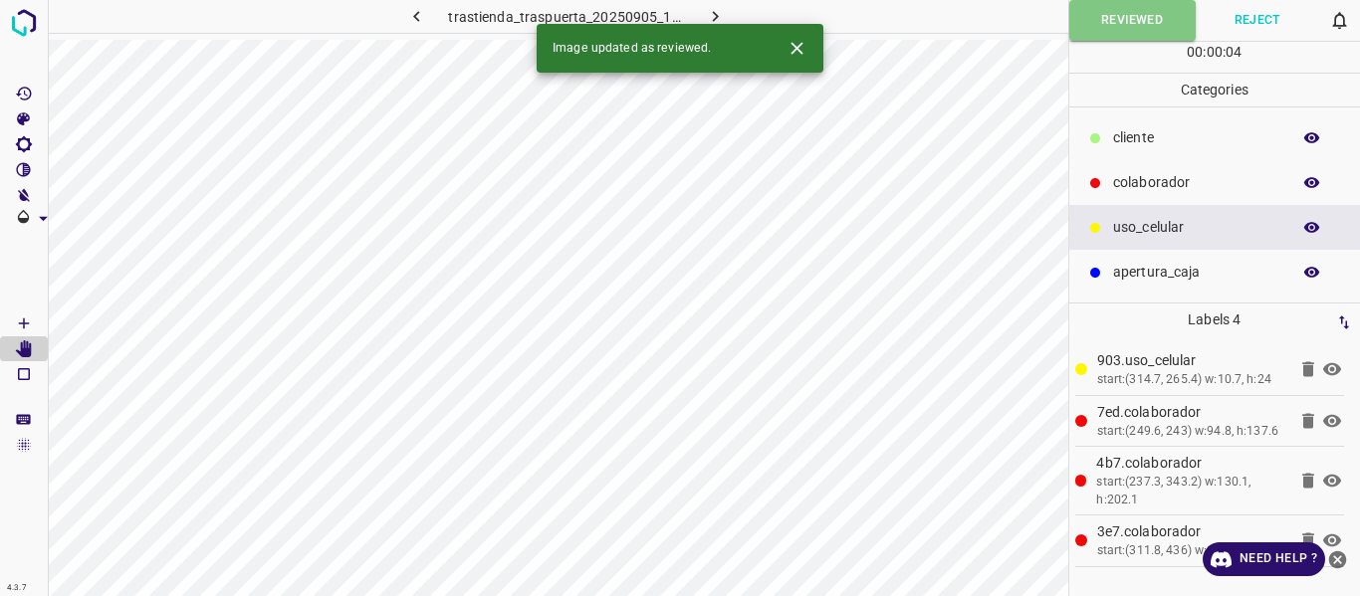
click at [716, 15] on icon "button" at bounding box center [715, 16] width 21 height 21
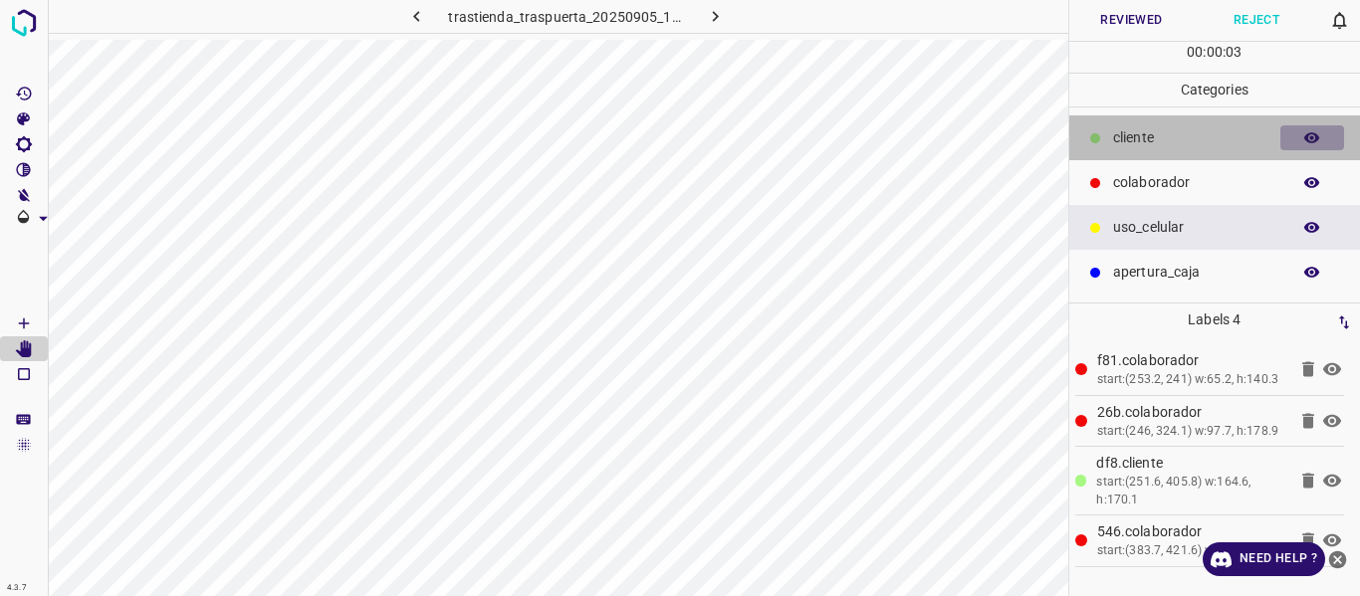
click at [1306, 141] on icon "button" at bounding box center [1312, 138] width 18 height 18
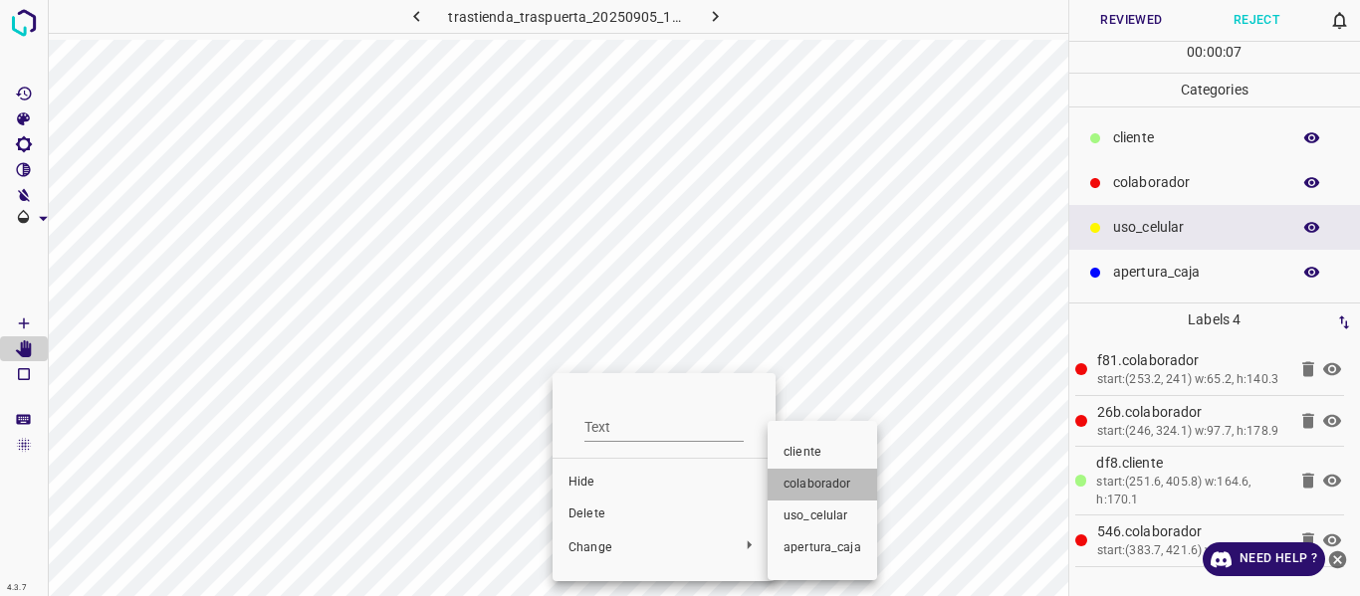
click at [842, 488] on span "colaborador" at bounding box center [823, 485] width 78 height 18
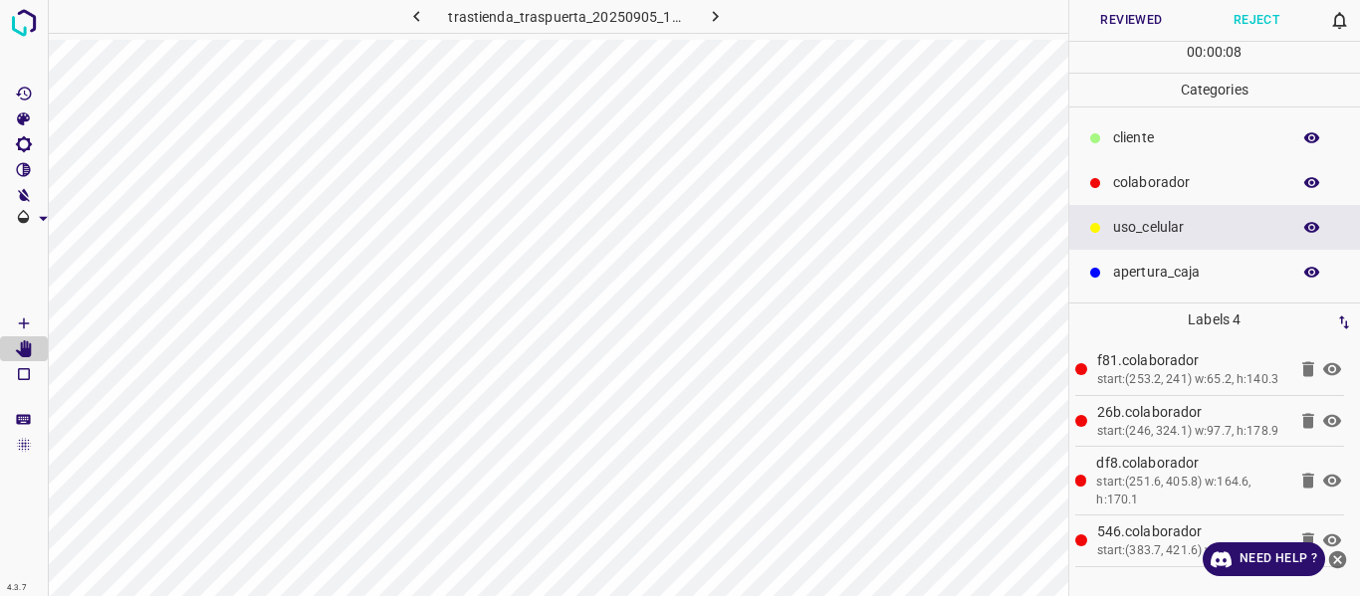
click at [1105, 13] on button "Reviewed" at bounding box center [1131, 20] width 125 height 41
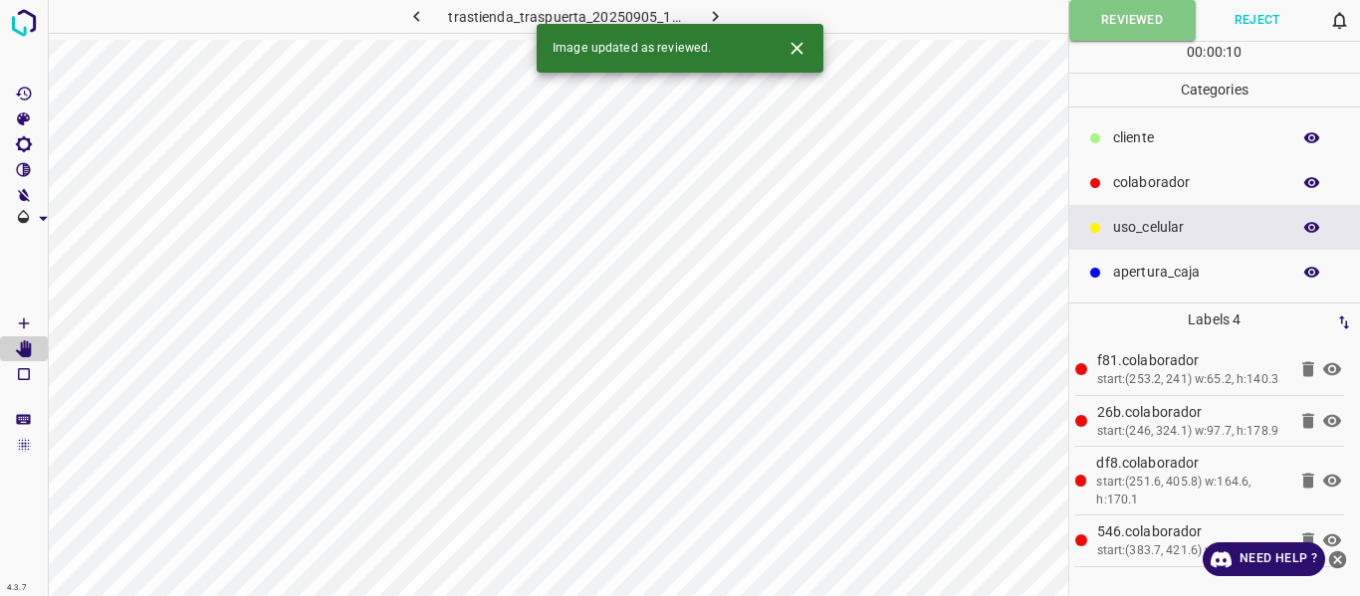
click at [710, 10] on icon "button" at bounding box center [715, 16] width 21 height 21
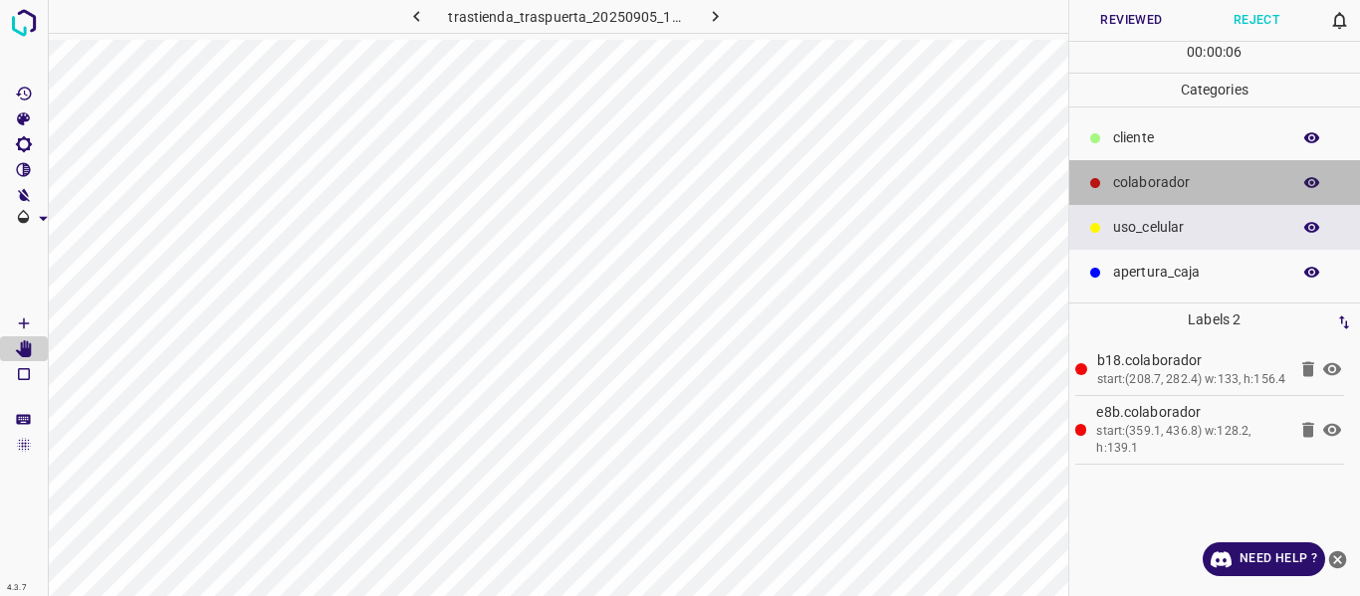
drag, startPoint x: 1182, startPoint y: 180, endPoint x: 1106, endPoint y: 181, distance: 75.7
click at [1183, 180] on p "colaborador" at bounding box center [1196, 182] width 167 height 21
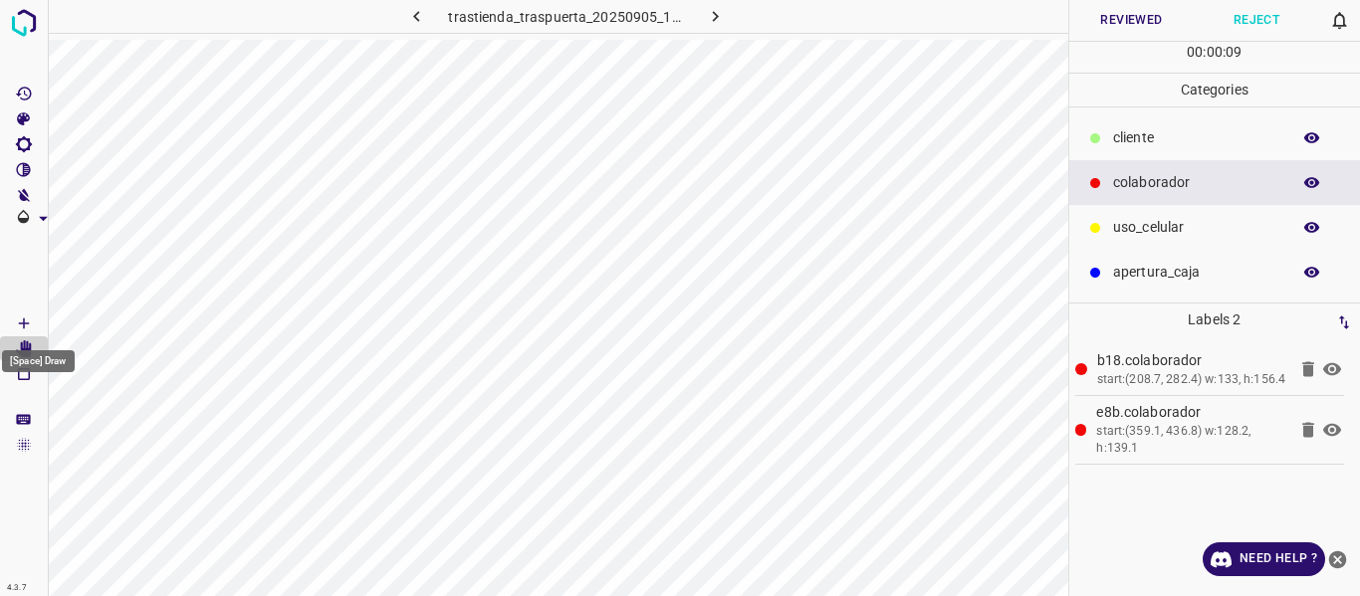
click at [30, 319] on icon "[Space] Draw" at bounding box center [24, 324] width 18 height 18
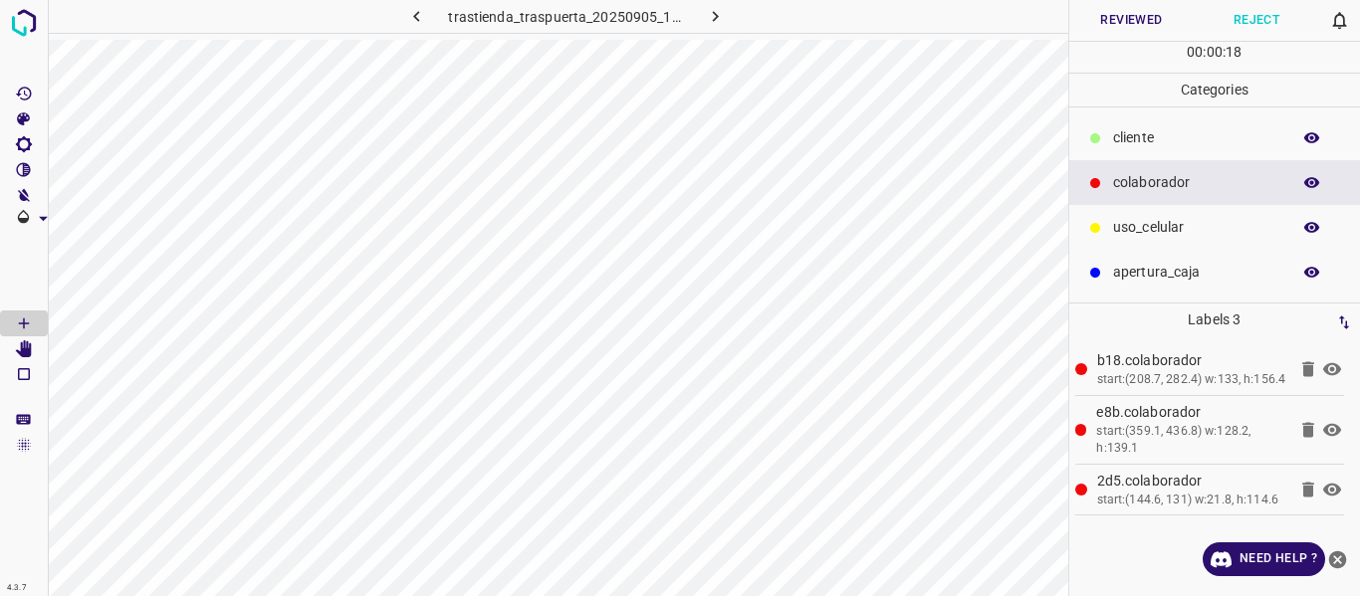
click at [1134, 15] on button "Reviewed" at bounding box center [1131, 20] width 125 height 41
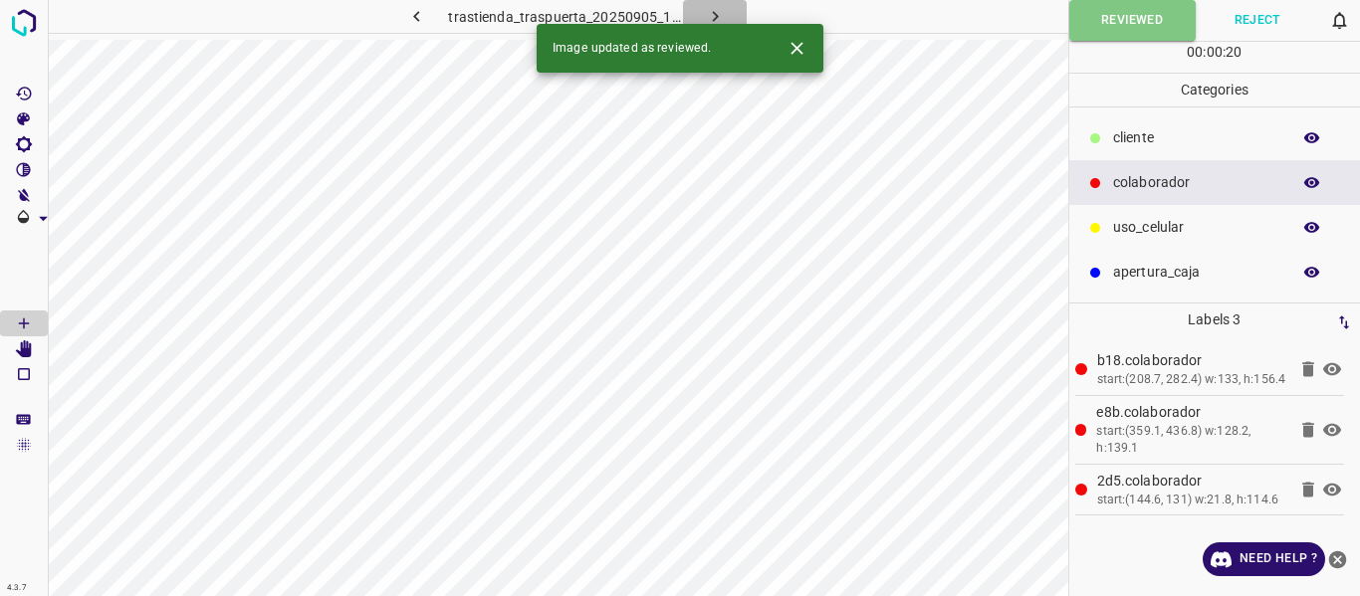
click at [717, 18] on icon "button" at bounding box center [715, 16] width 21 height 21
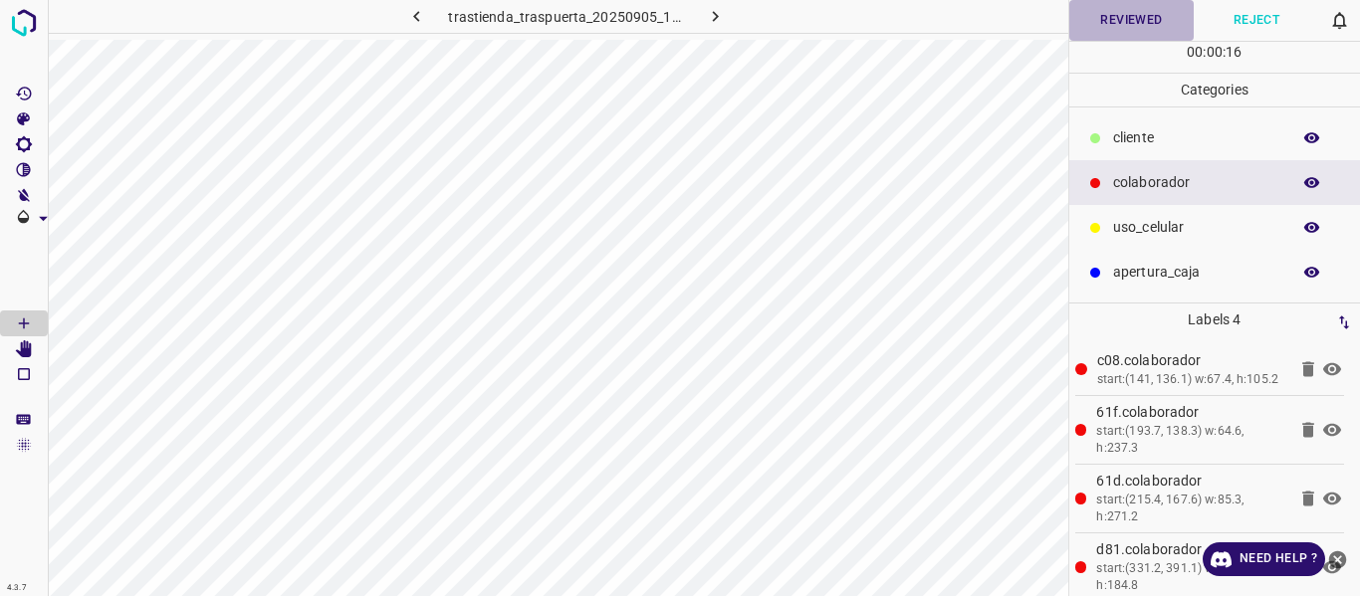
click at [1107, 9] on button "Reviewed" at bounding box center [1131, 20] width 125 height 41
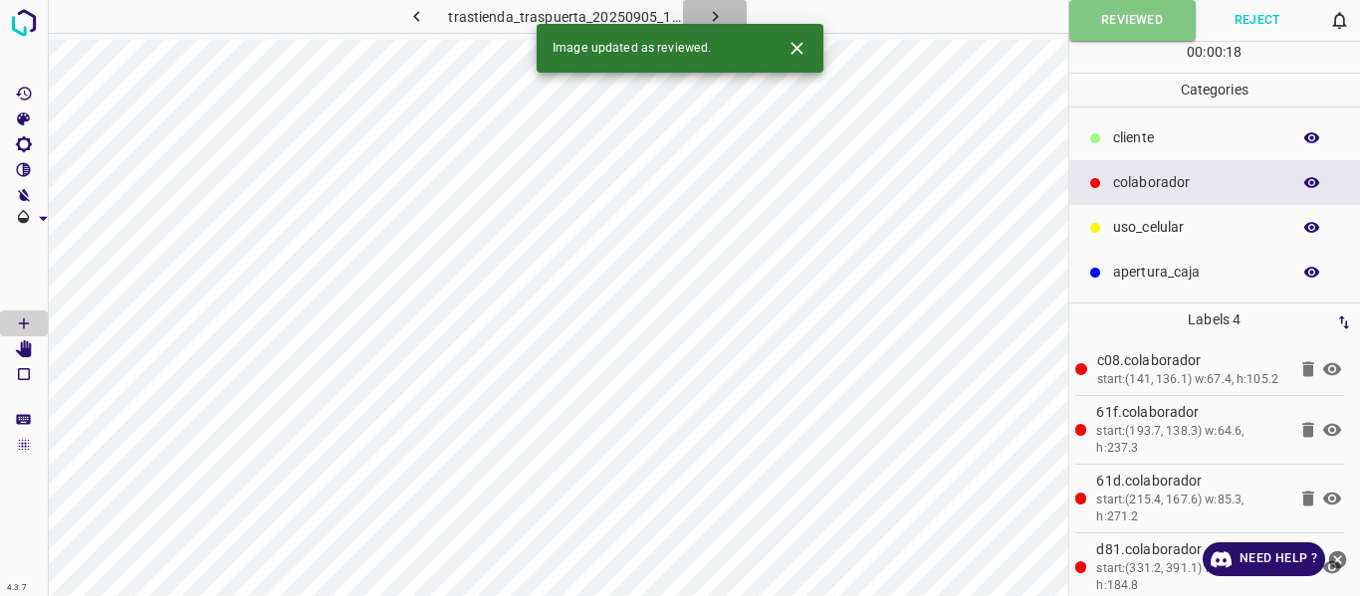
click at [713, 17] on icon "button" at bounding box center [715, 16] width 21 height 21
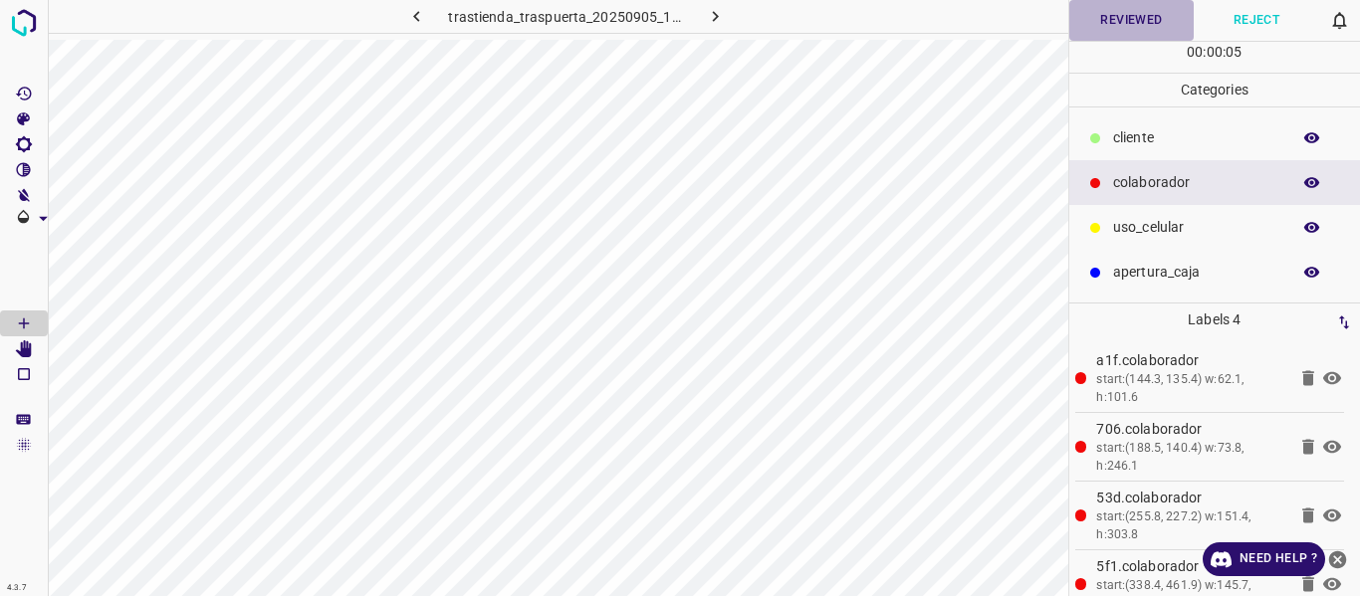
click at [1127, 25] on button "Reviewed" at bounding box center [1131, 20] width 125 height 41
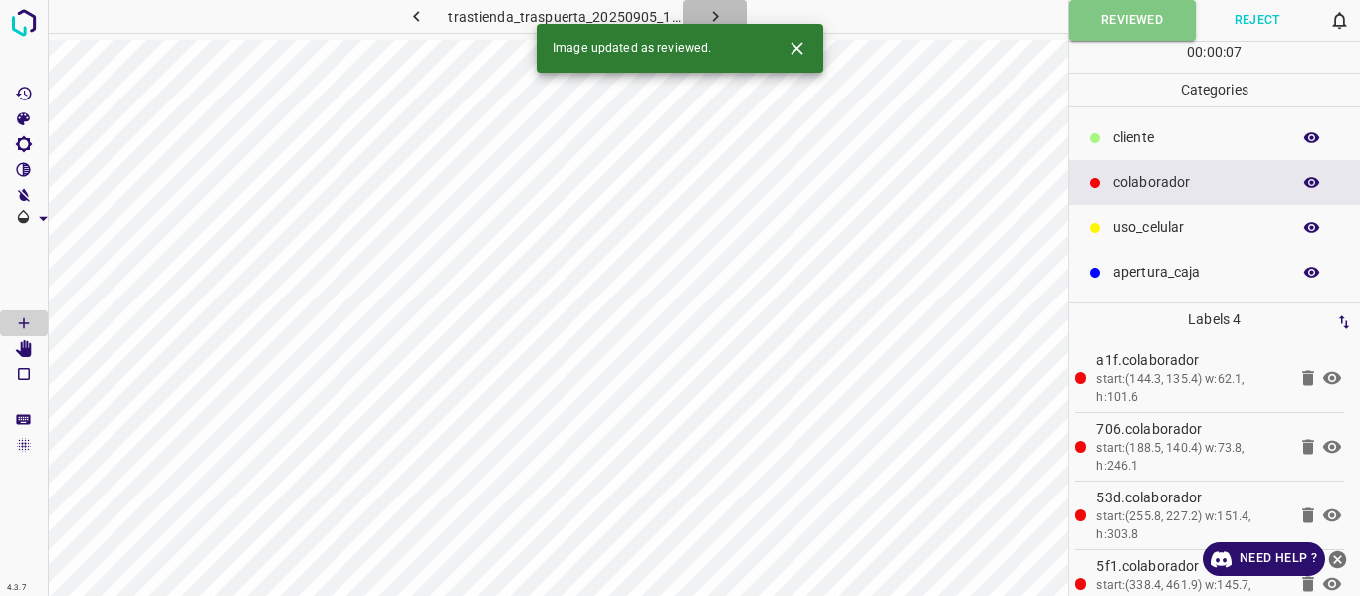
click at [702, 7] on button "button" at bounding box center [715, 16] width 64 height 33
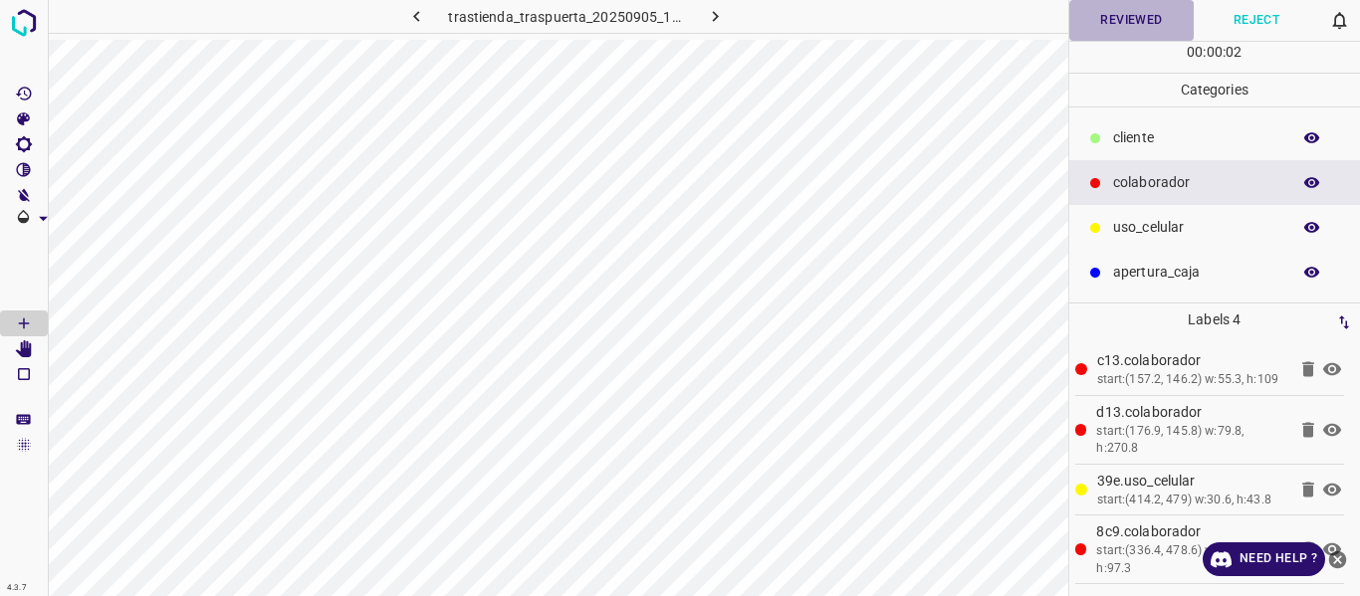
click at [1106, 19] on button "Reviewed" at bounding box center [1131, 20] width 125 height 41
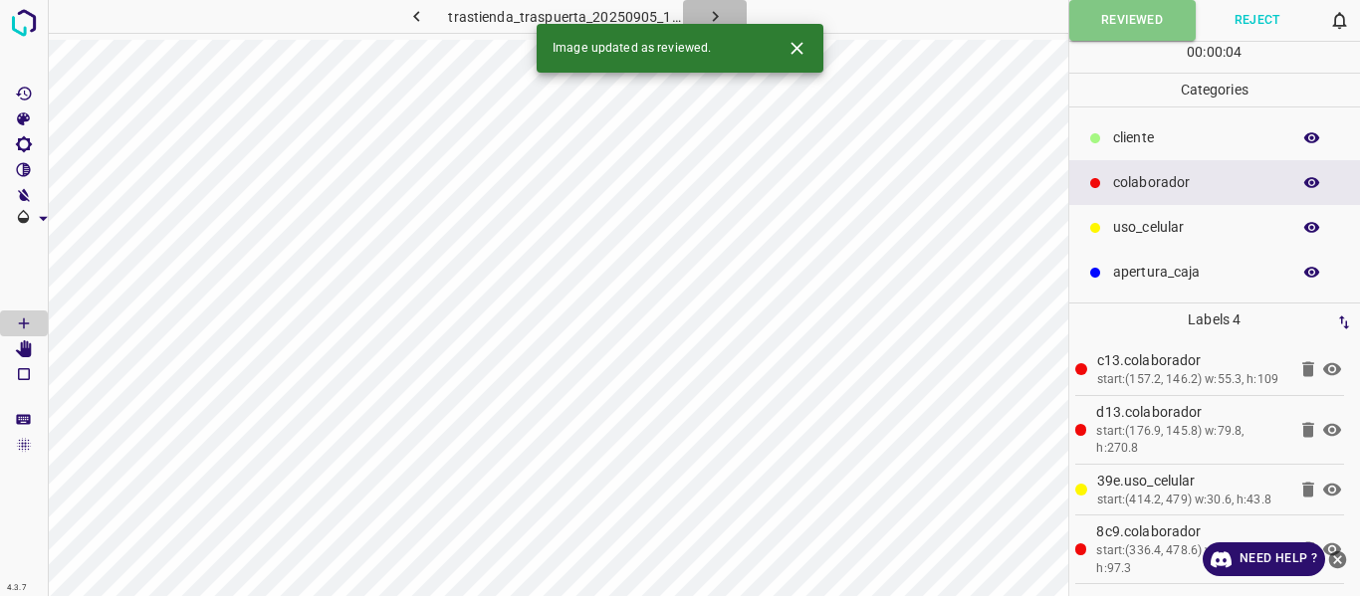
click at [710, 10] on icon "button" at bounding box center [715, 16] width 21 height 21
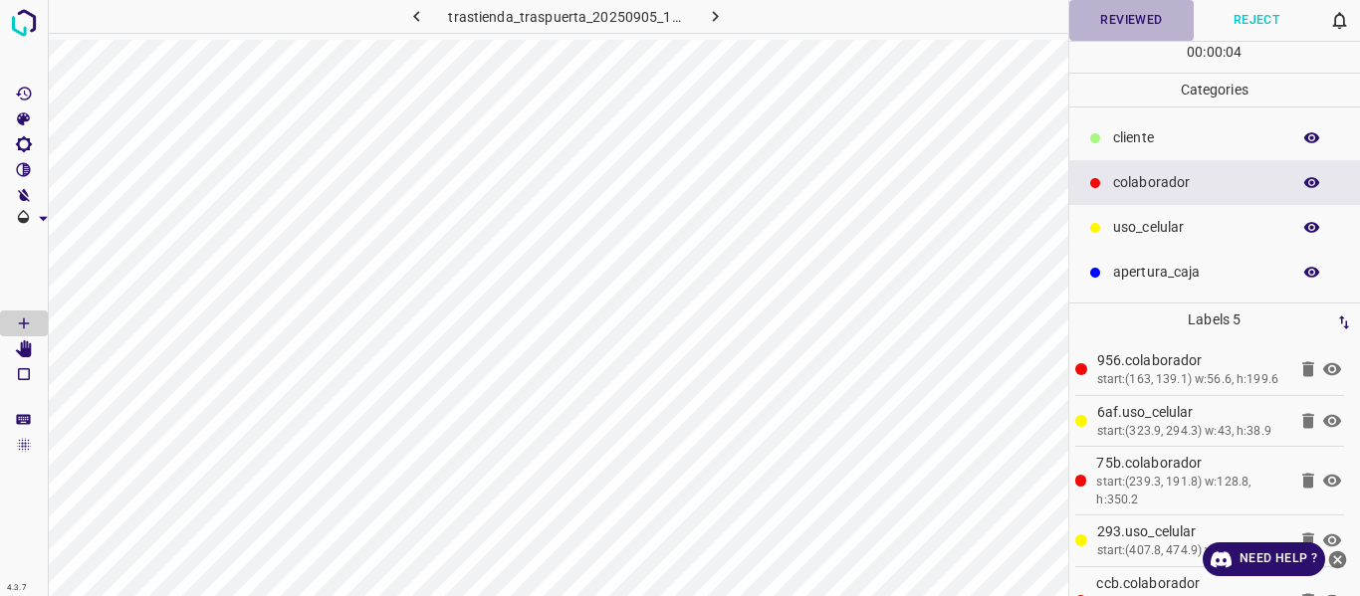
click at [1098, 23] on button "Reviewed" at bounding box center [1131, 20] width 125 height 41
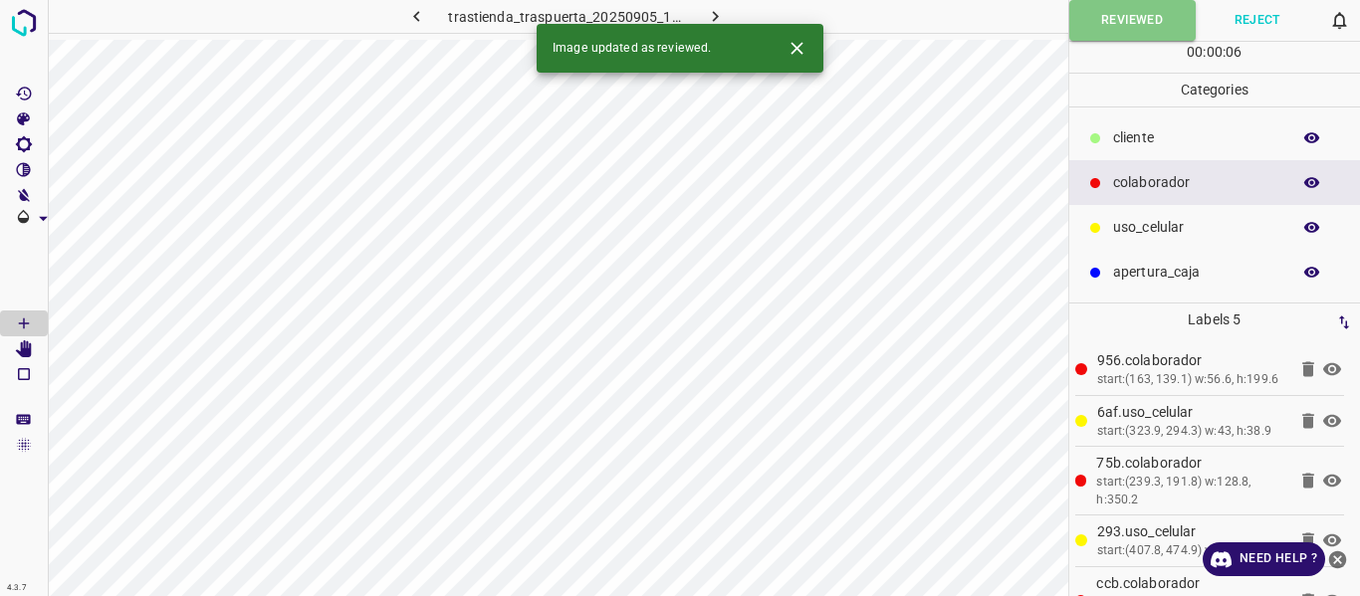
click at [710, 20] on icon "button" at bounding box center [715, 16] width 21 height 21
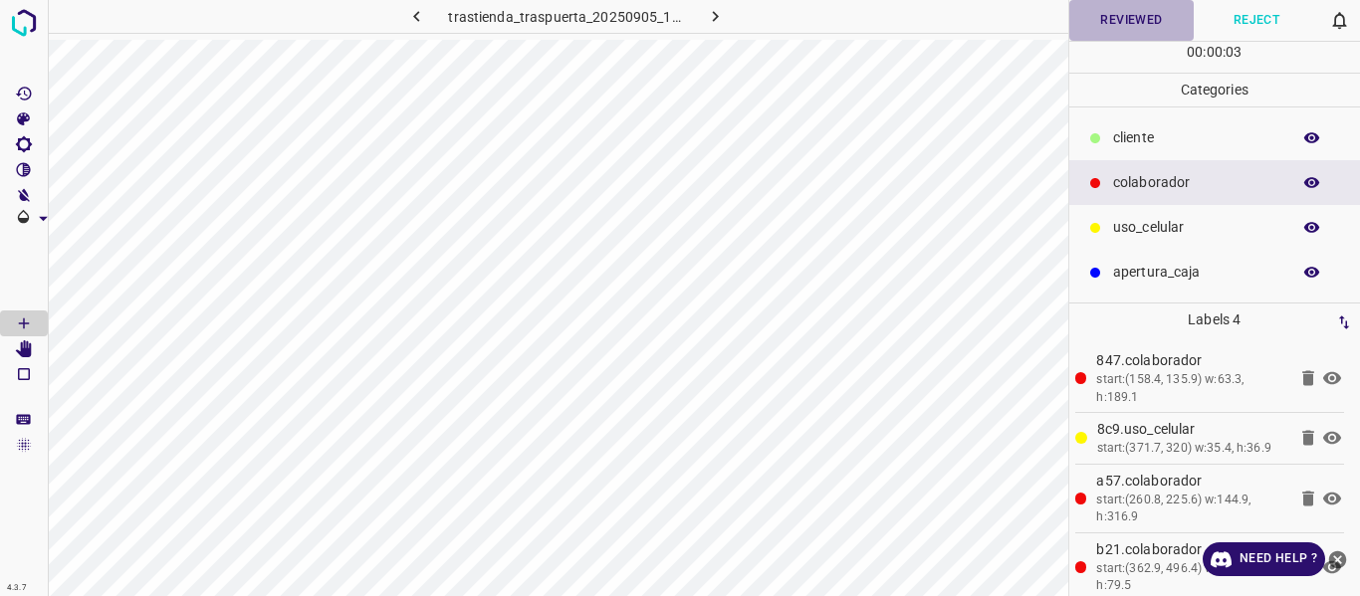
click at [1098, 36] on button "Reviewed" at bounding box center [1131, 20] width 125 height 41
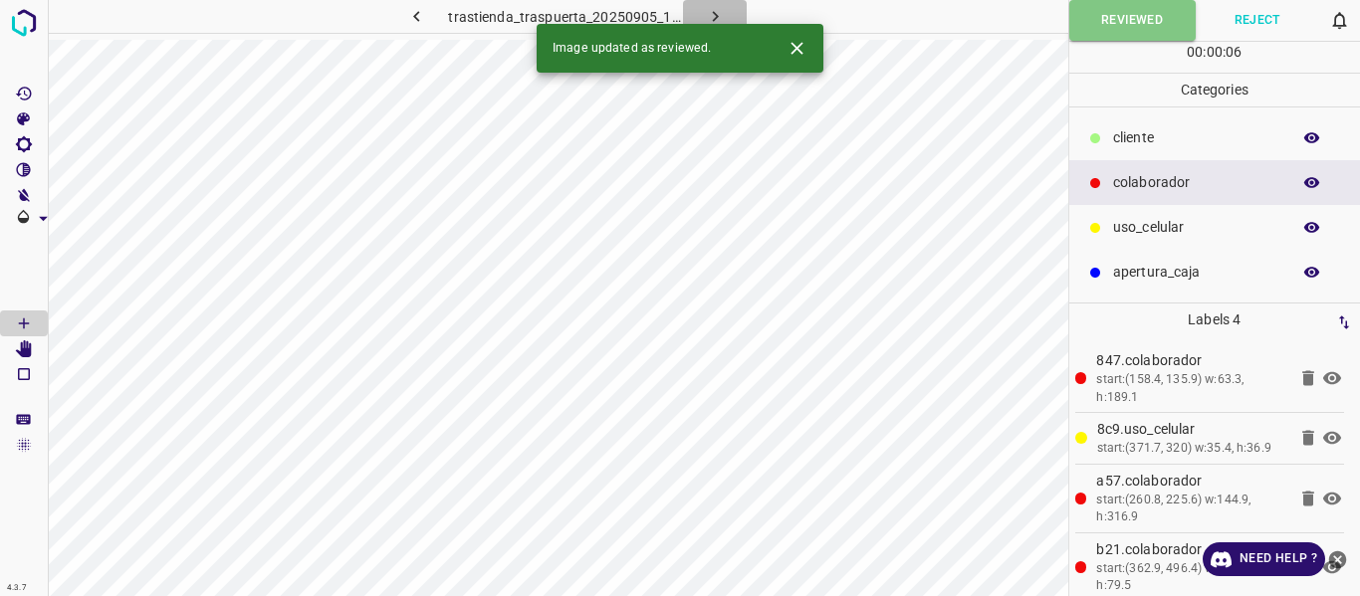
click at [711, 11] on icon "button" at bounding box center [715, 16] width 21 height 21
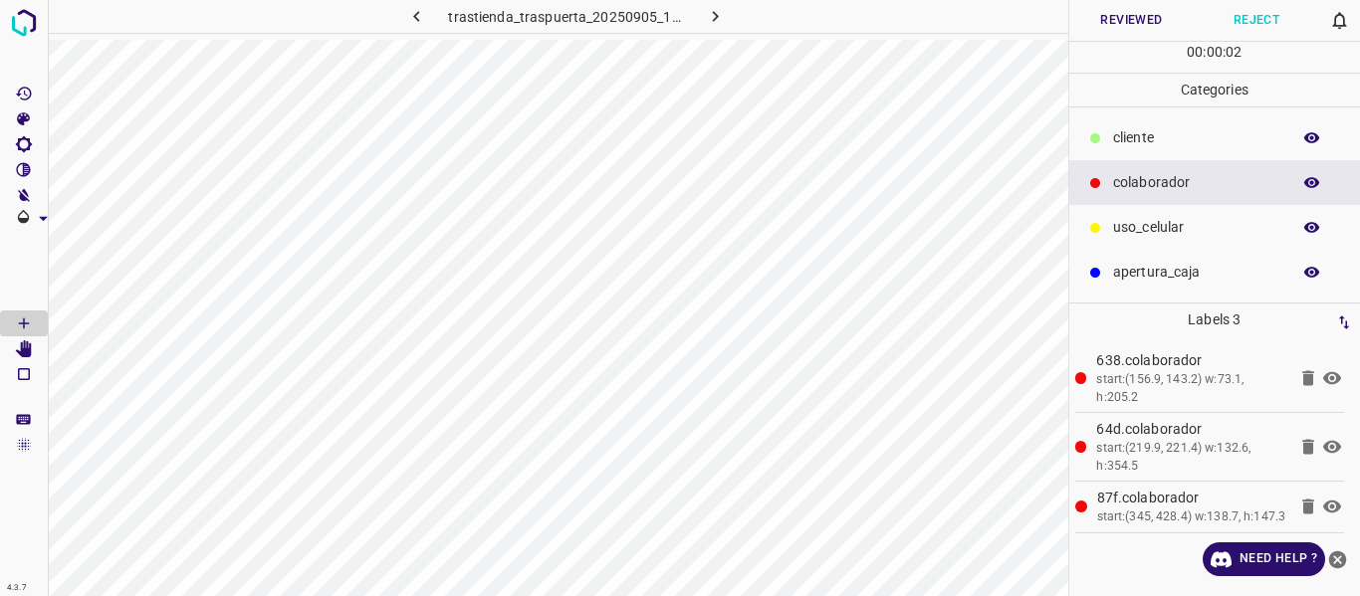
click at [1086, 28] on button "Reviewed" at bounding box center [1131, 20] width 125 height 41
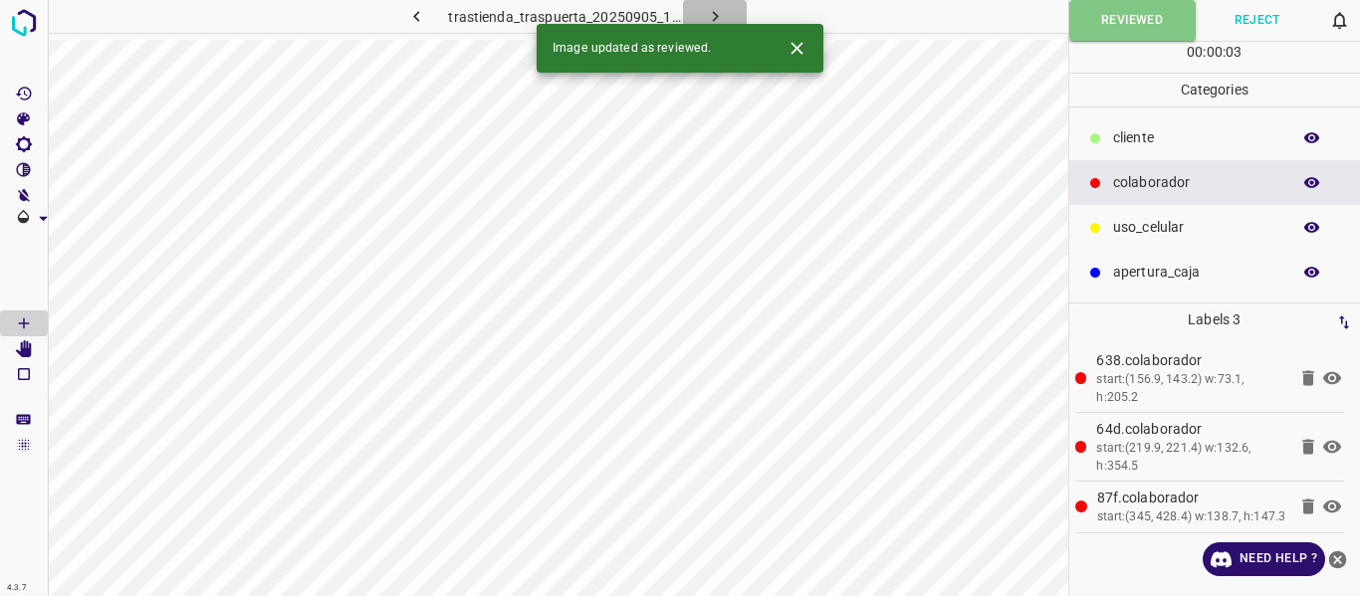
click at [712, 12] on icon "button" at bounding box center [715, 16] width 6 height 11
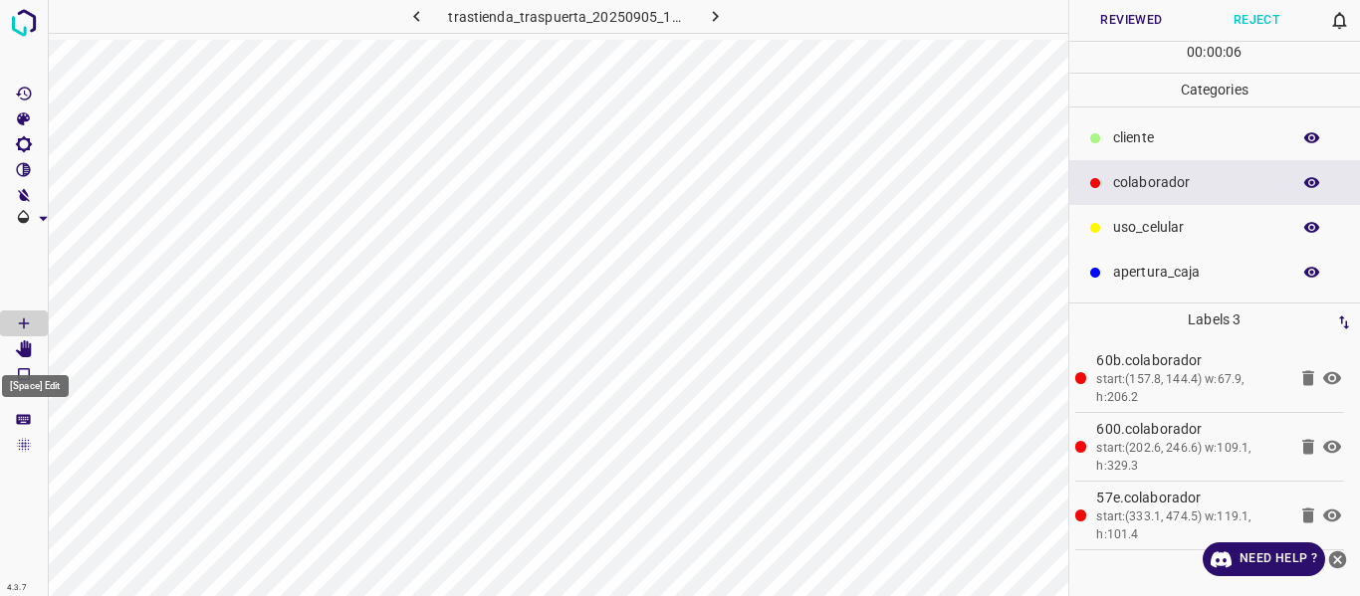
click at [29, 357] on Edit"] "[Space] Edit" at bounding box center [24, 350] width 48 height 26
click at [1090, 18] on button "Reviewed" at bounding box center [1131, 20] width 125 height 41
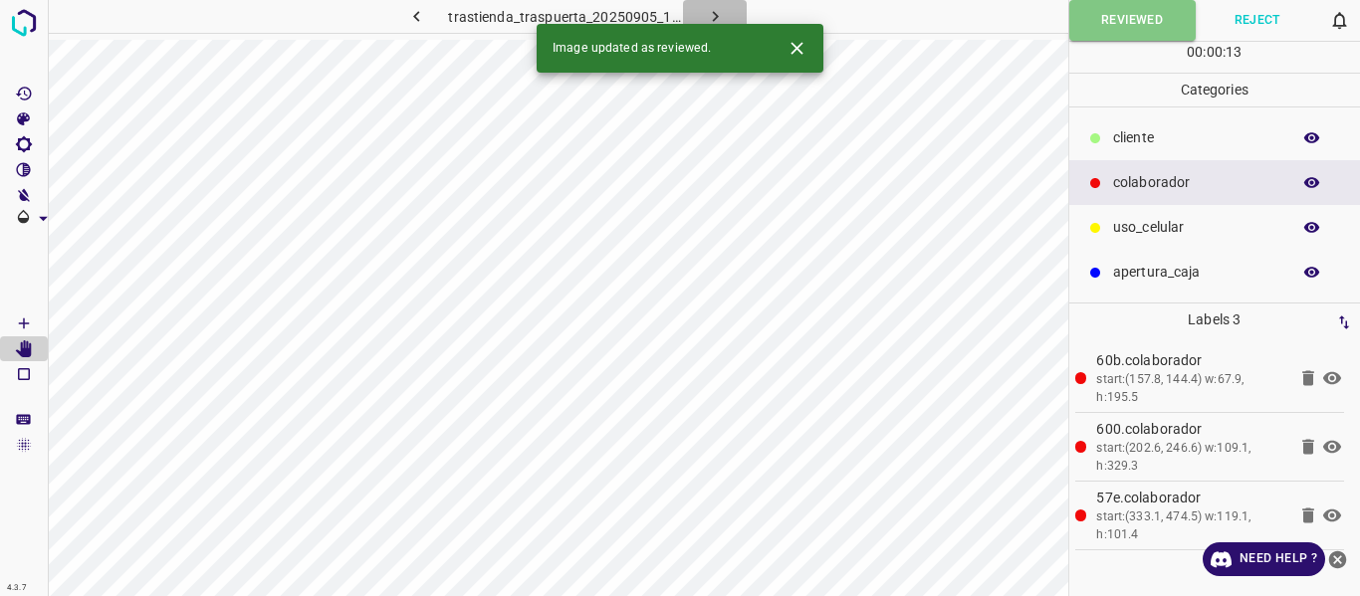
click at [719, 6] on icon "button" at bounding box center [715, 16] width 21 height 21
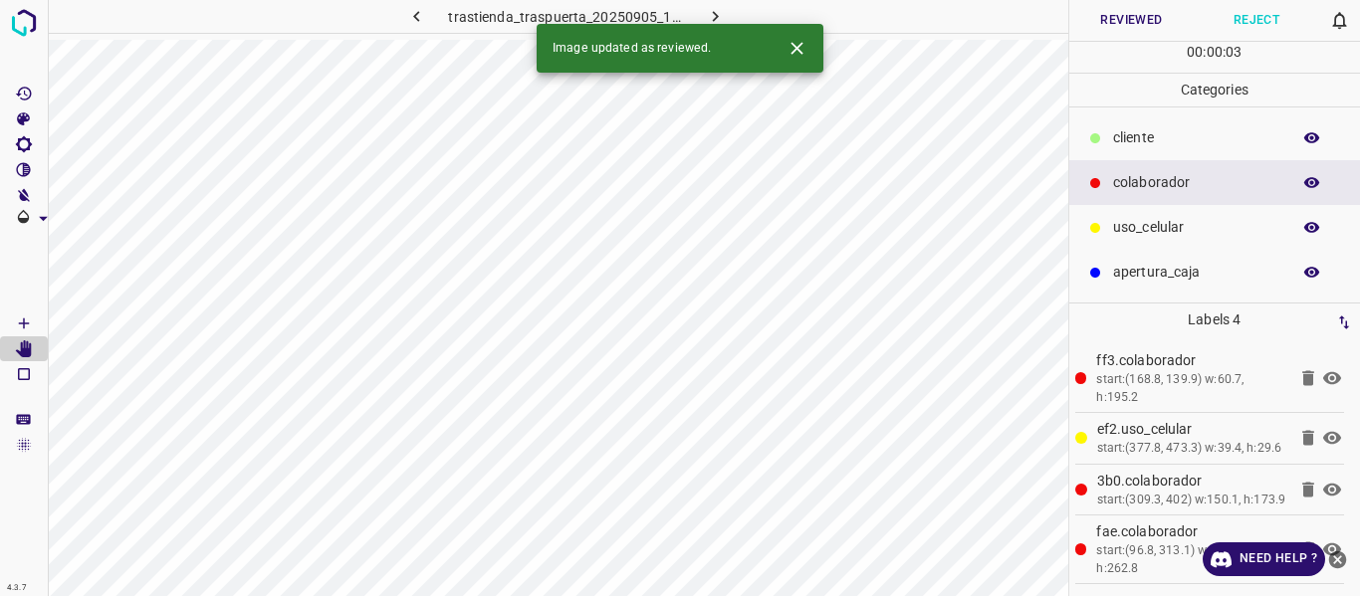
click at [1092, 24] on button "Reviewed" at bounding box center [1131, 20] width 125 height 41
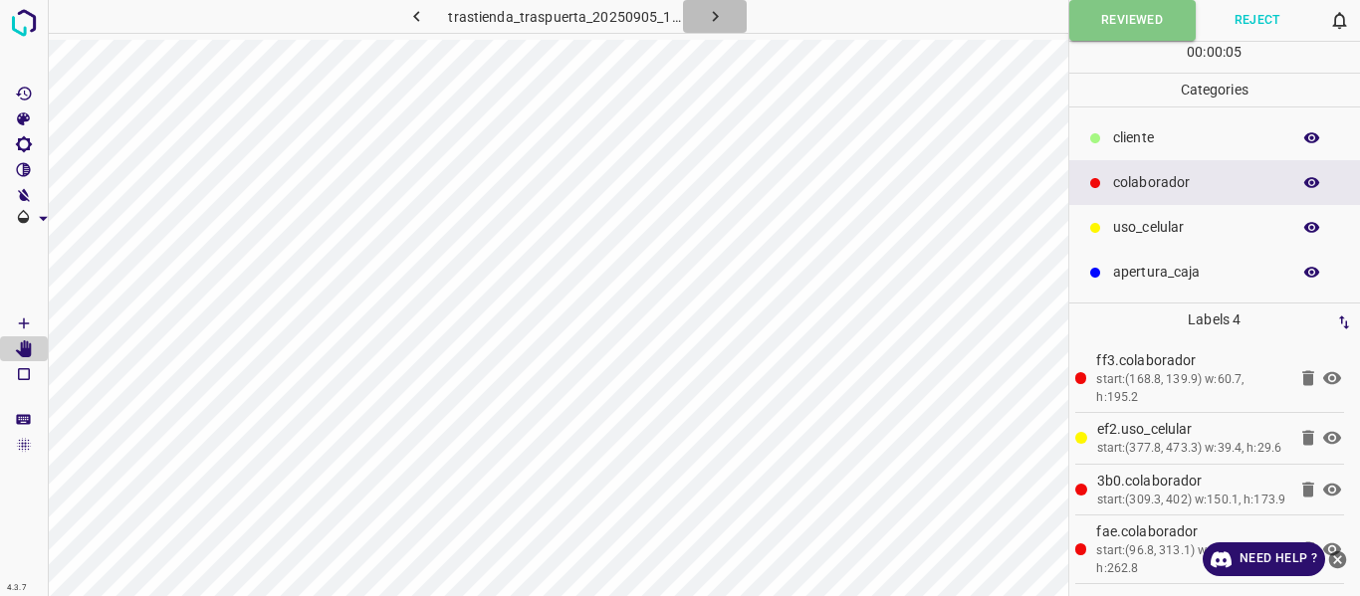
click at [707, 10] on icon "button" at bounding box center [715, 16] width 21 height 21
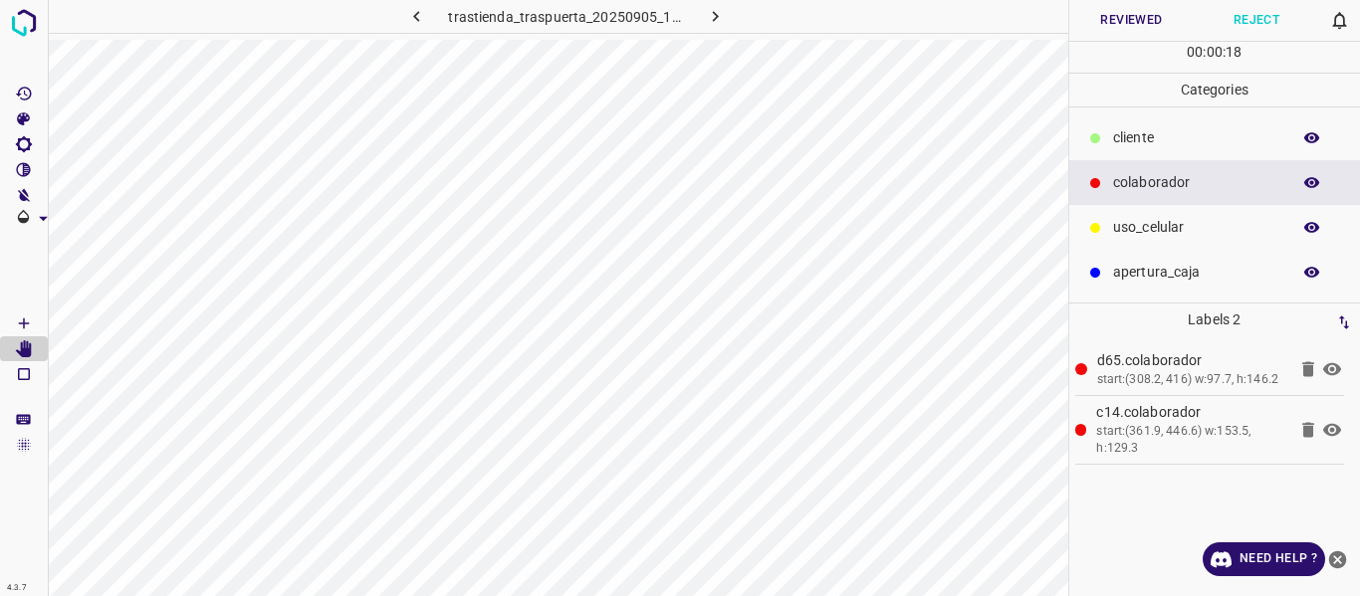
click at [1126, 28] on button "Reviewed" at bounding box center [1131, 20] width 125 height 41
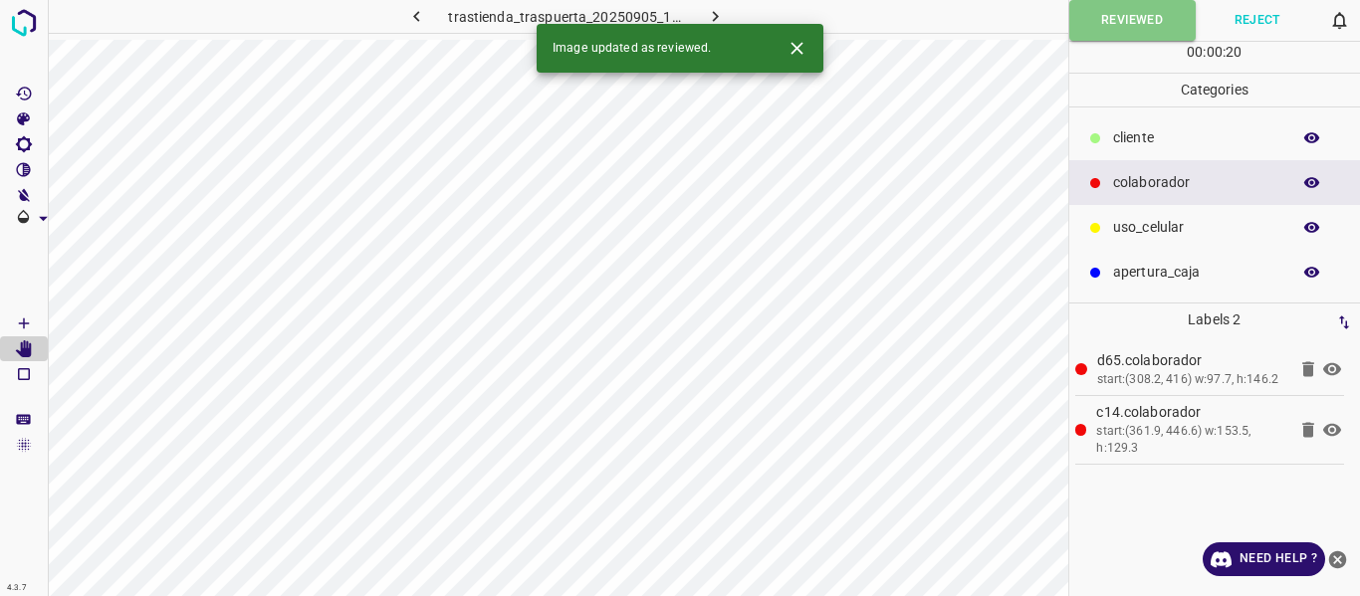
click at [717, 18] on icon "button" at bounding box center [715, 16] width 21 height 21
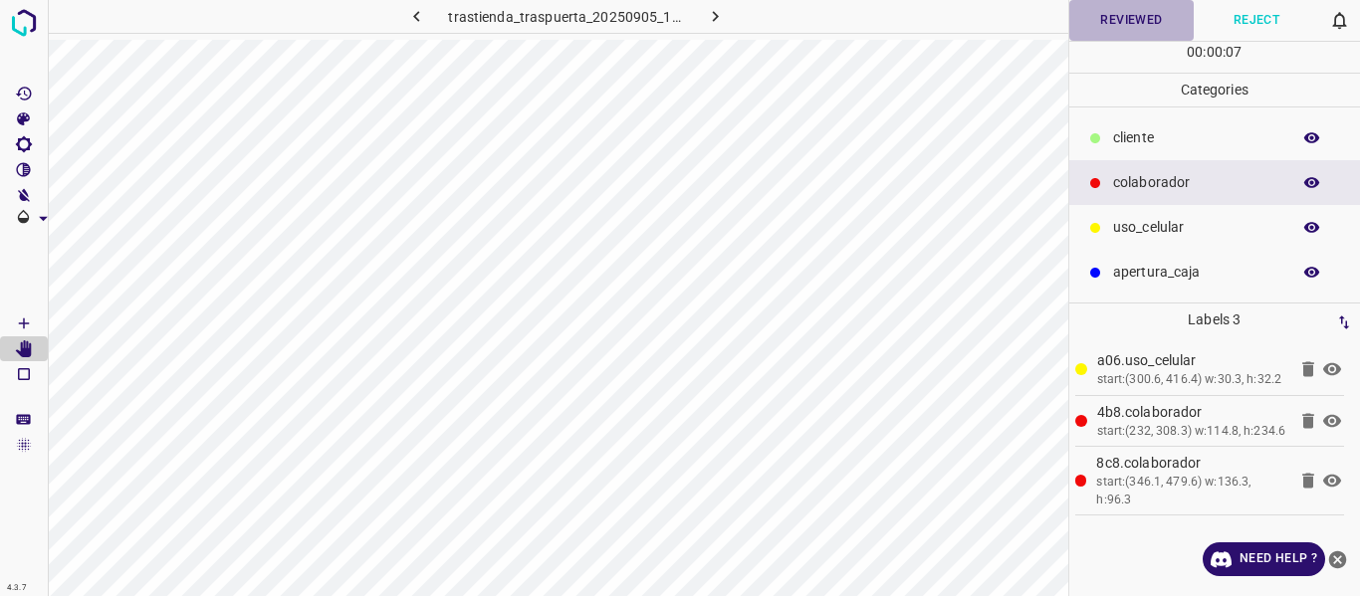
click at [1141, 10] on button "Reviewed" at bounding box center [1131, 20] width 125 height 41
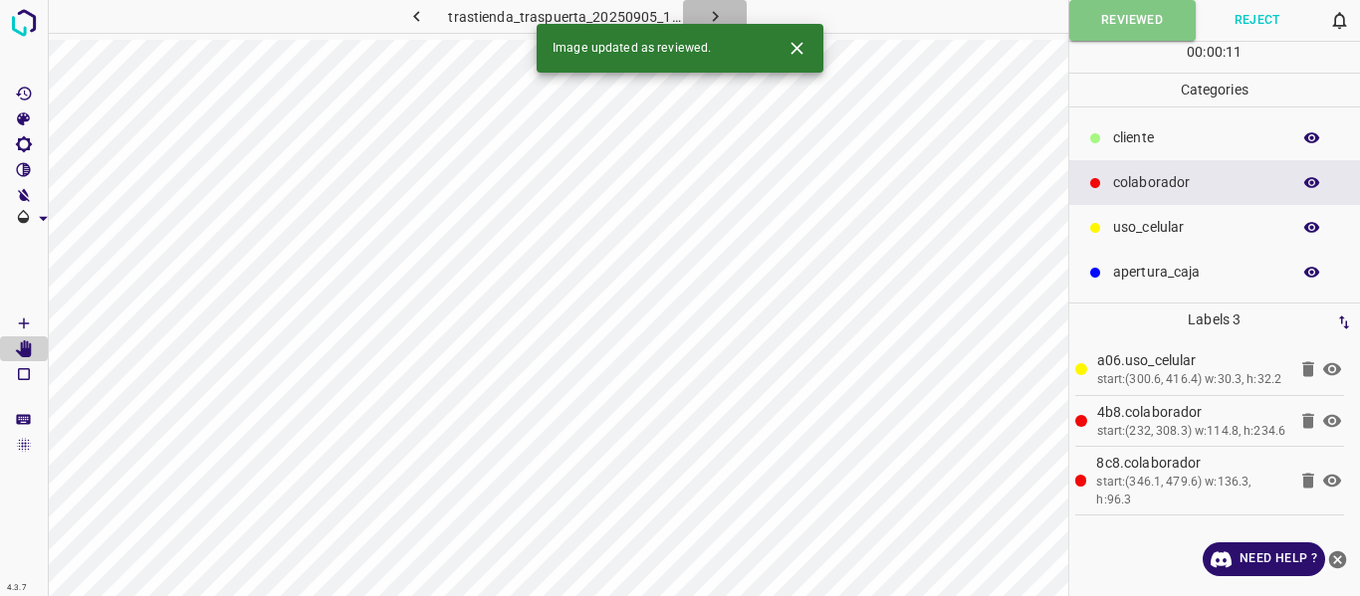
click at [711, 11] on icon "button" at bounding box center [715, 16] width 21 height 21
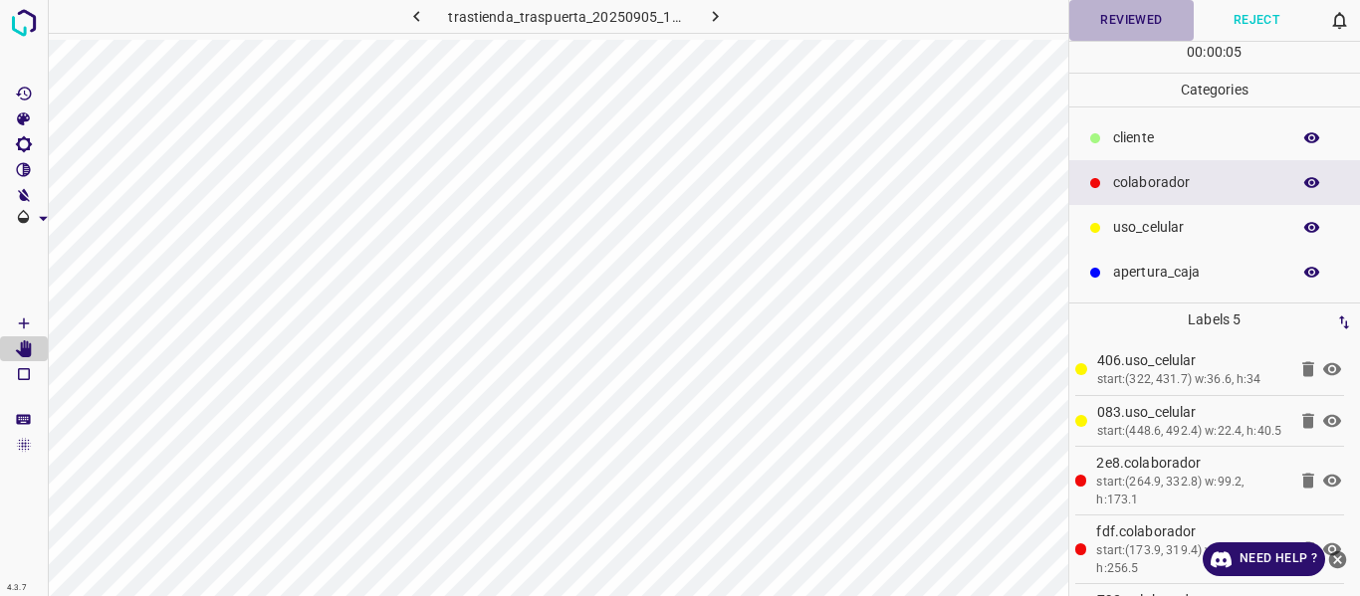
click at [1112, 29] on button "Reviewed" at bounding box center [1131, 20] width 125 height 41
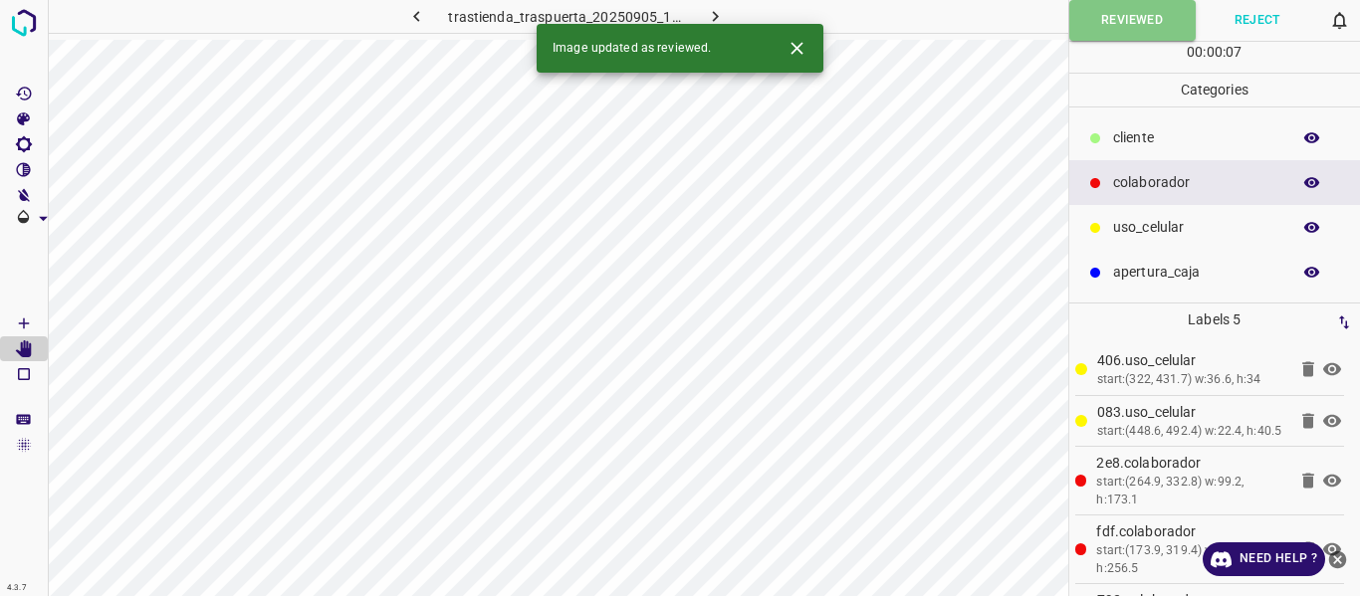
click at [706, 16] on icon "button" at bounding box center [715, 16] width 21 height 21
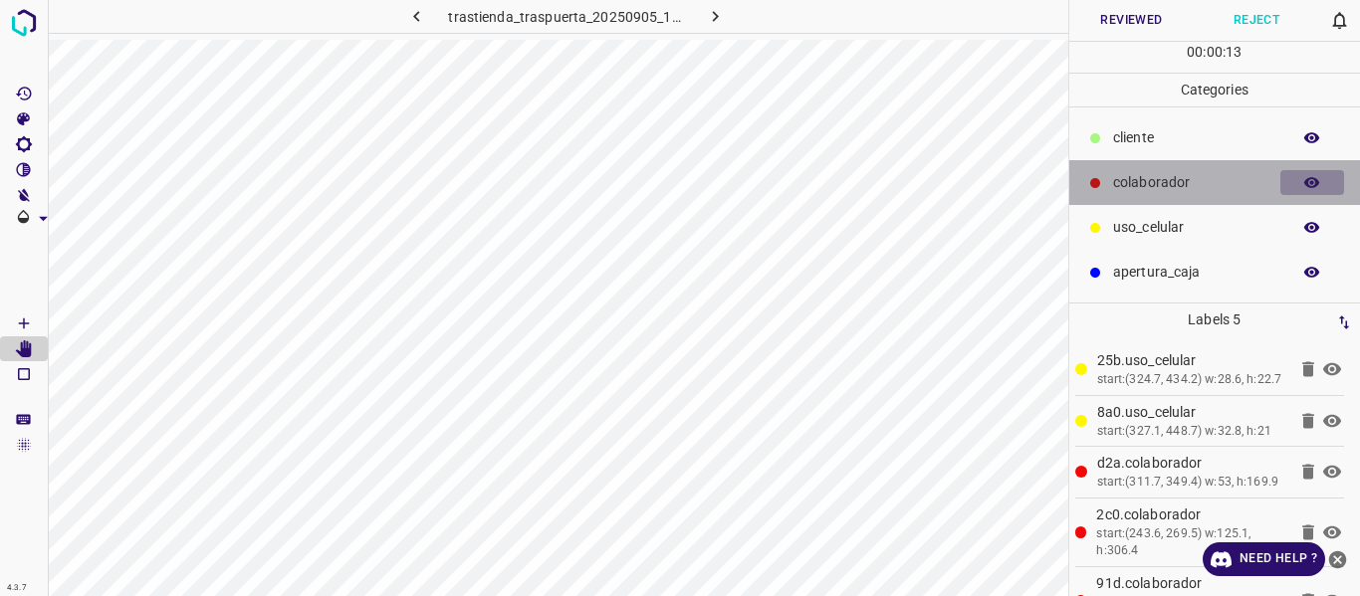
click at [1314, 180] on icon "button" at bounding box center [1312, 183] width 18 height 18
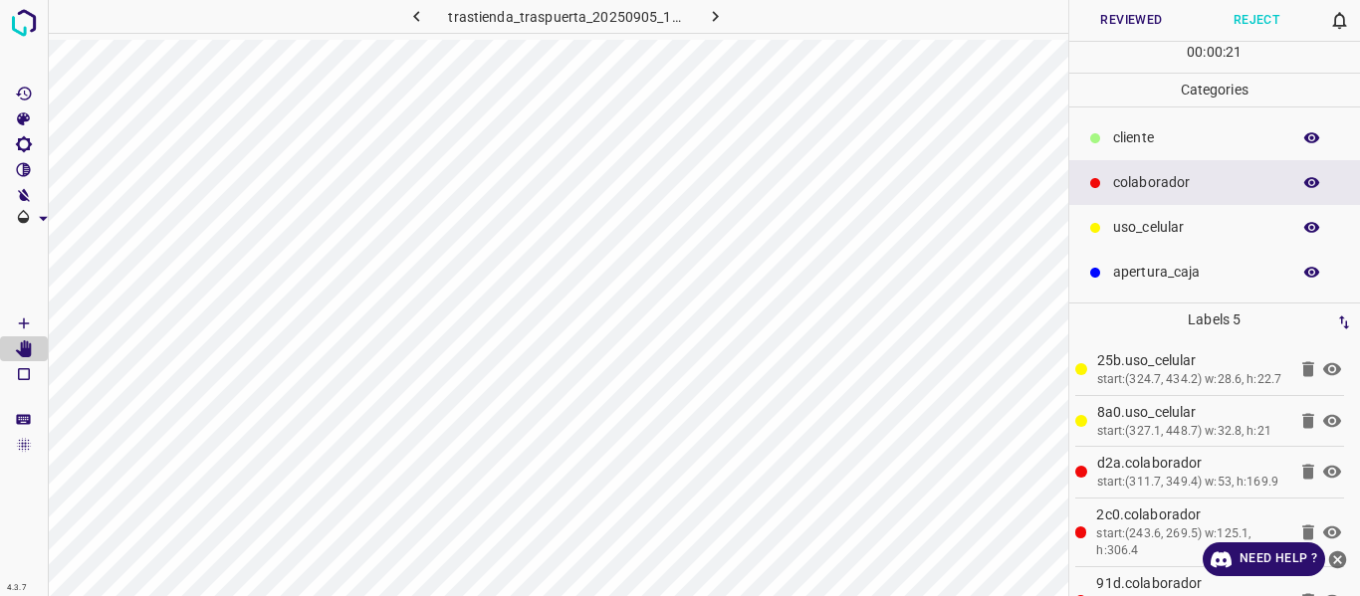
click at [1110, 16] on button "Reviewed" at bounding box center [1131, 20] width 125 height 41
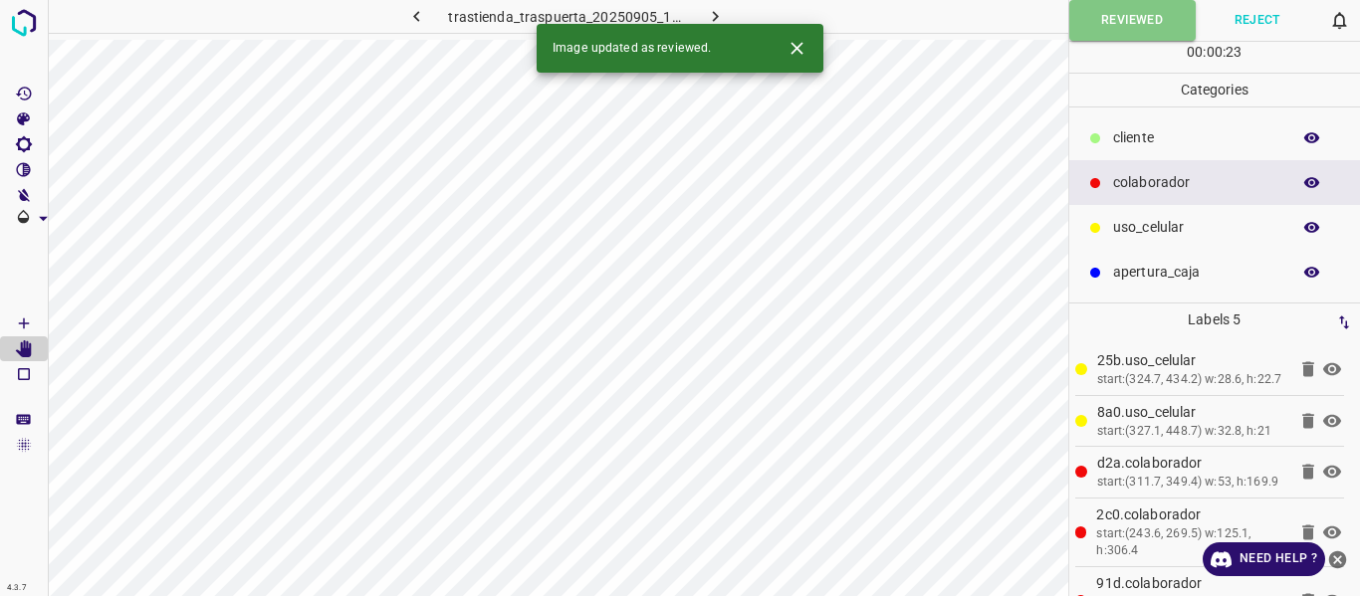
click at [720, 16] on icon "button" at bounding box center [715, 16] width 21 height 21
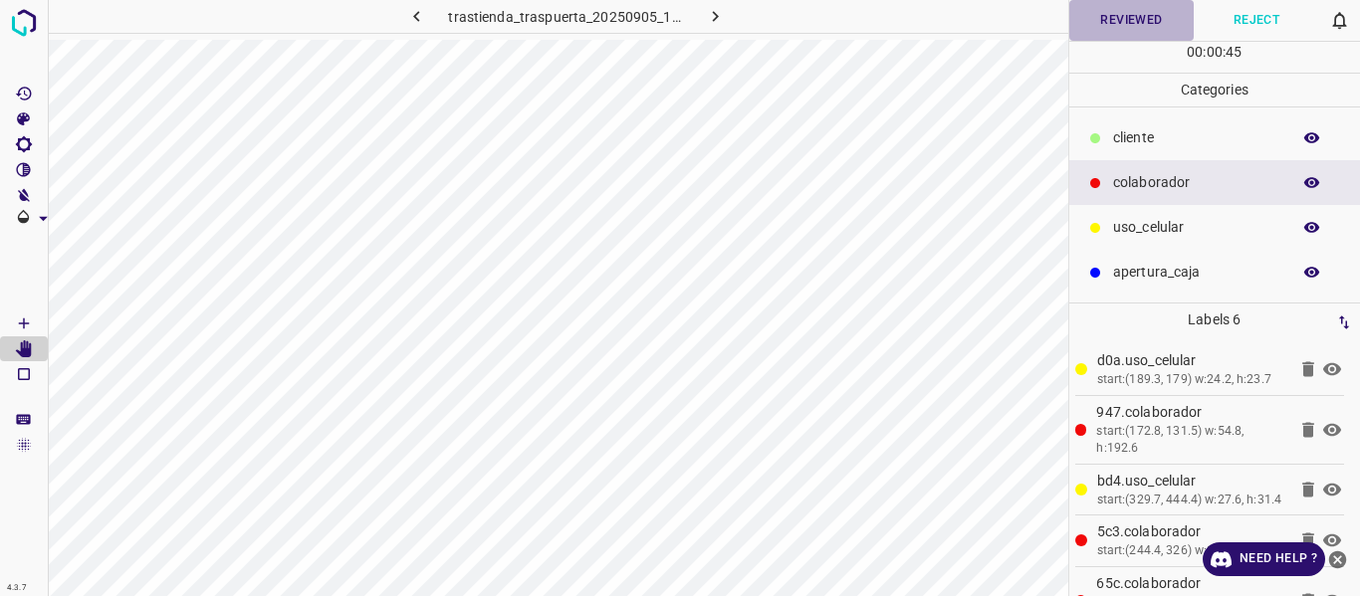
click at [1096, 4] on button "Reviewed" at bounding box center [1131, 20] width 125 height 41
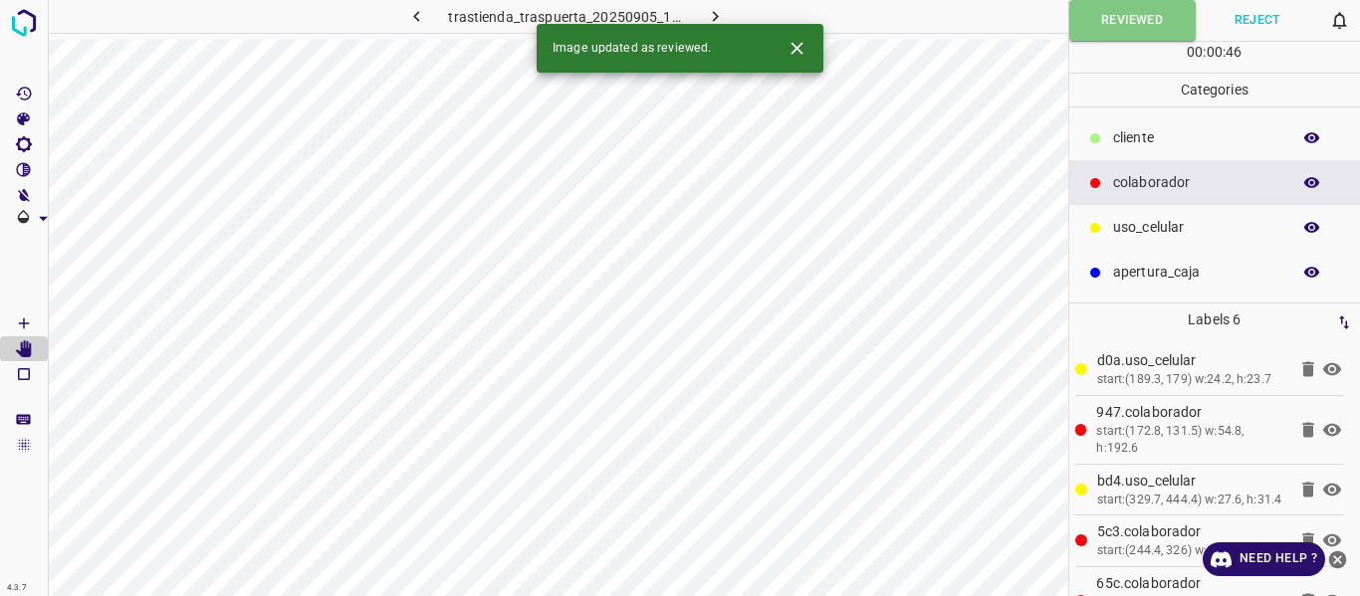
click at [710, 5] on button "button" at bounding box center [715, 16] width 64 height 33
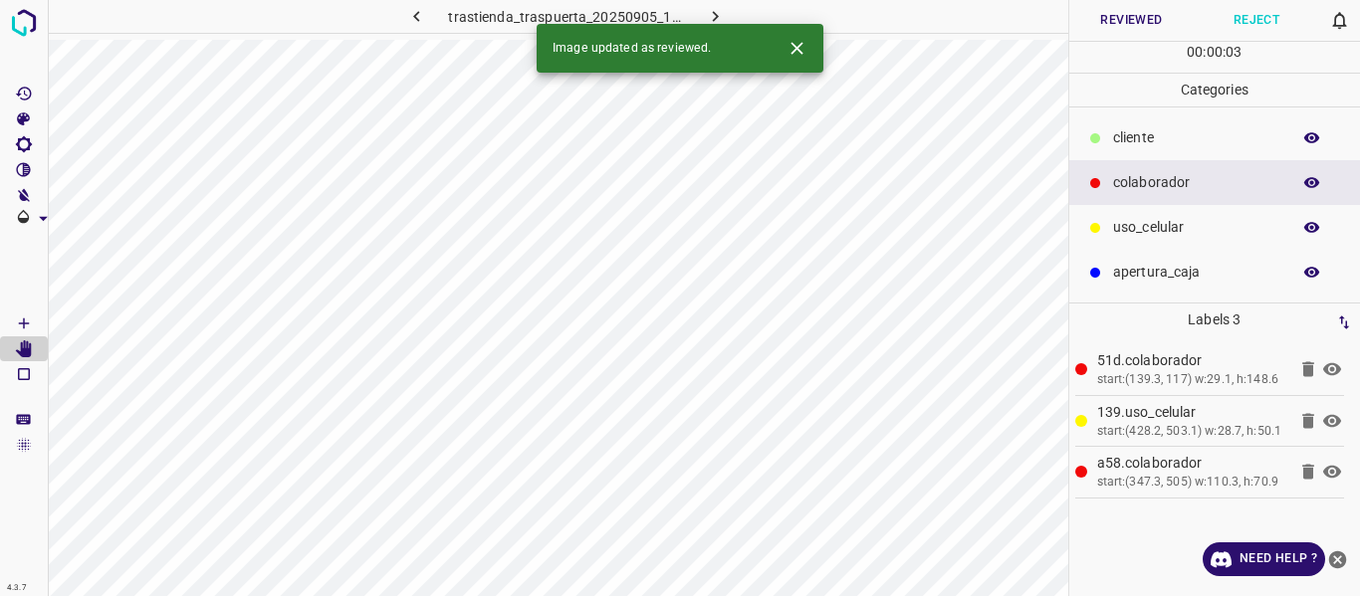
click at [1107, 19] on button "Reviewed" at bounding box center [1131, 20] width 125 height 41
click at [699, 9] on button "button" at bounding box center [715, 16] width 64 height 33
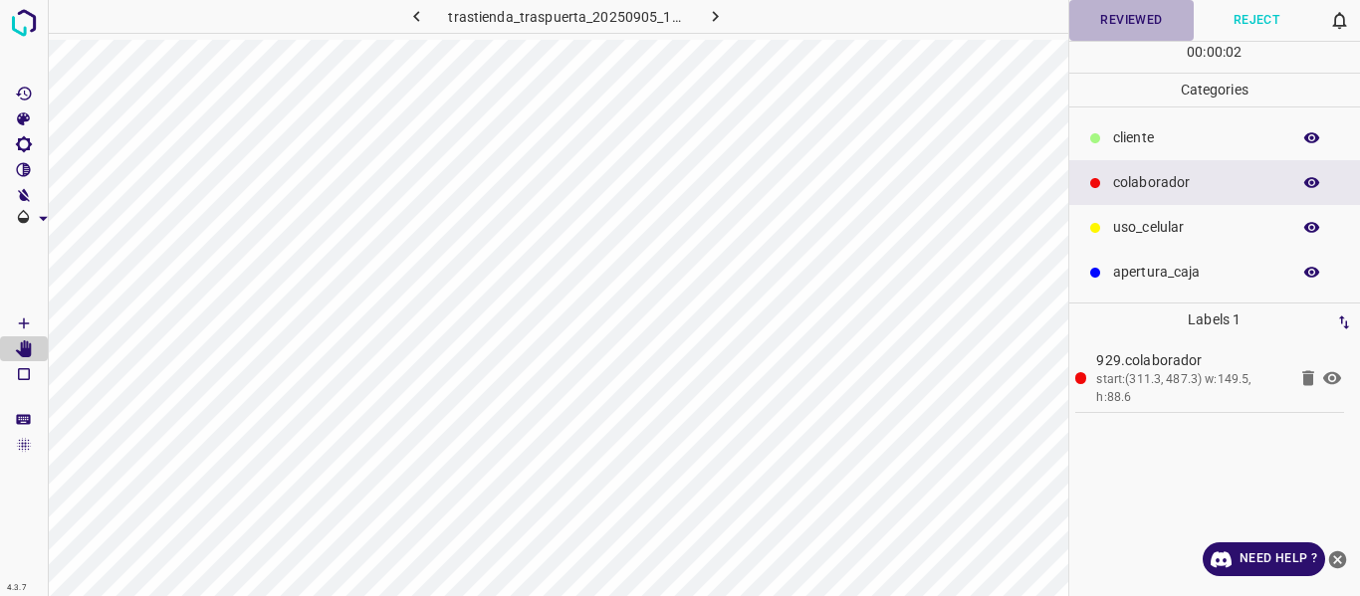
click at [1121, 24] on button "Reviewed" at bounding box center [1131, 20] width 125 height 41
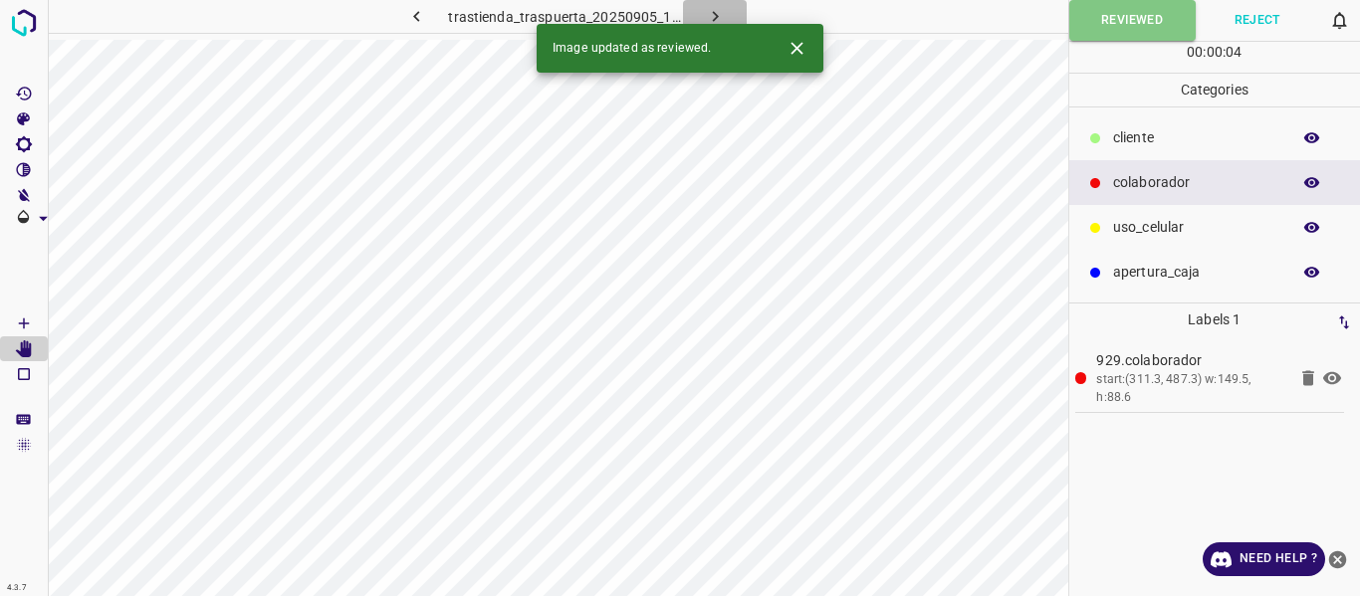
click at [719, 10] on icon "button" at bounding box center [715, 16] width 21 height 21
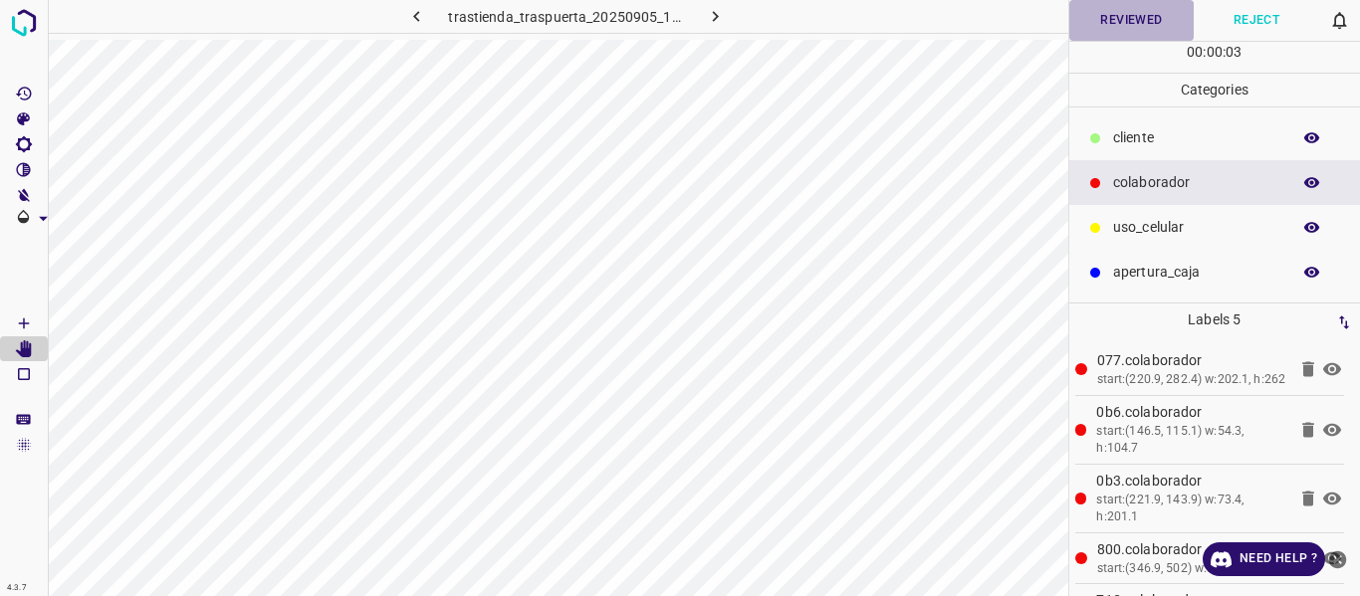
click at [1109, 25] on button "Reviewed" at bounding box center [1131, 20] width 125 height 41
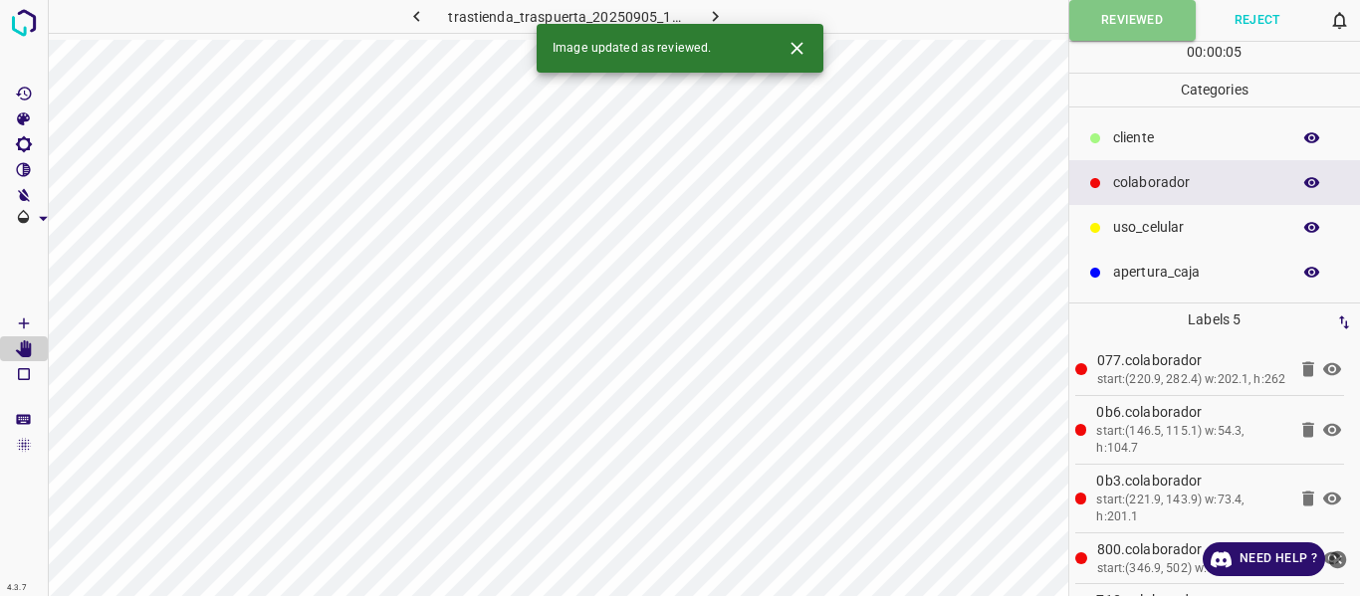
click at [710, 12] on icon "button" at bounding box center [715, 16] width 21 height 21
click at [1089, 20] on button "Reviewed" at bounding box center [1131, 20] width 125 height 41
click at [708, 14] on icon "button" at bounding box center [715, 16] width 21 height 21
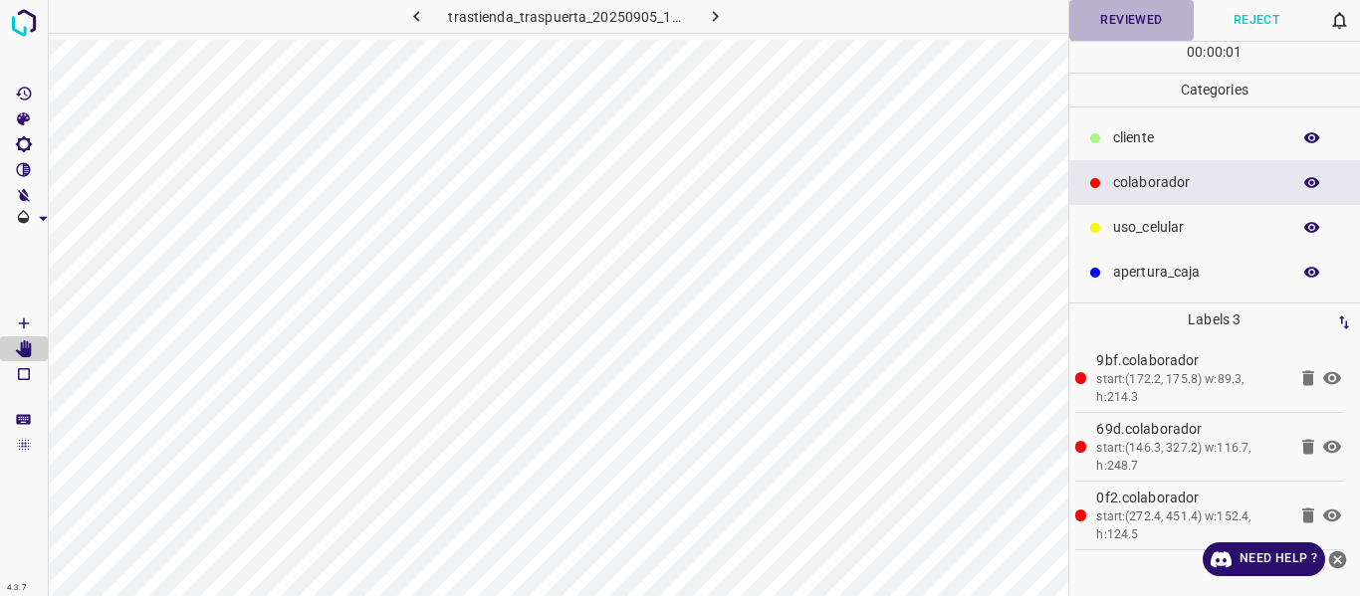
click at [1098, 22] on button "Reviewed" at bounding box center [1131, 20] width 125 height 41
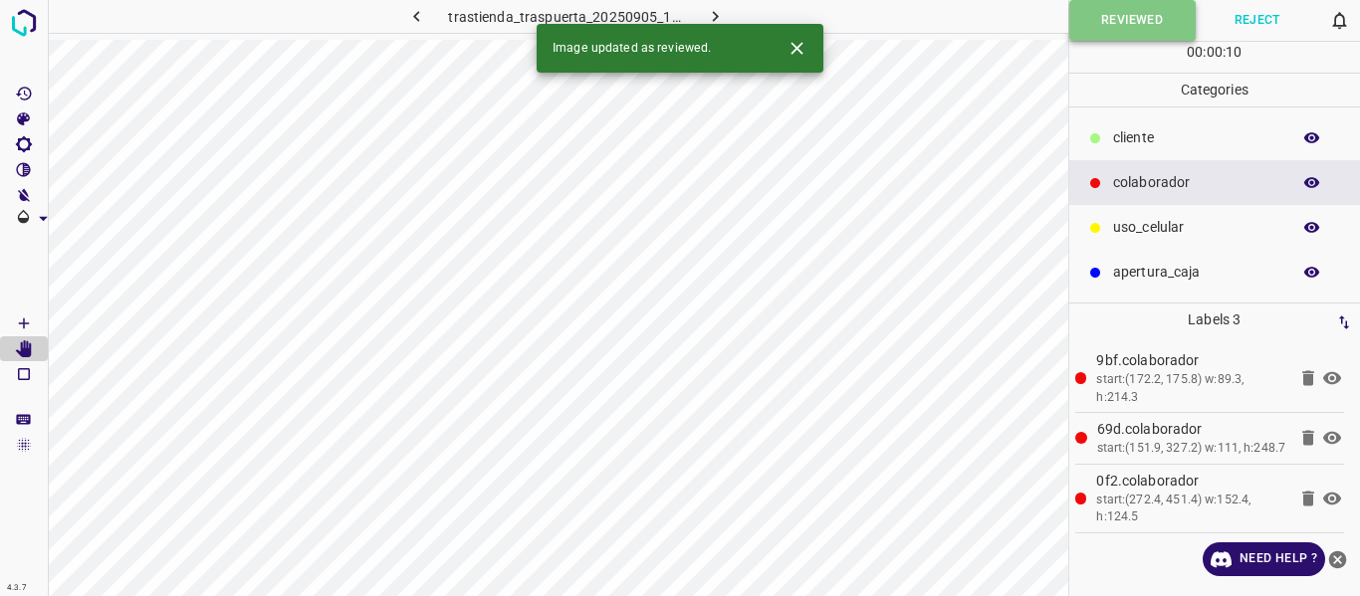
click at [1083, 33] on button "Reviewed" at bounding box center [1132, 20] width 126 height 41
click at [707, 8] on icon "button" at bounding box center [715, 16] width 21 height 21
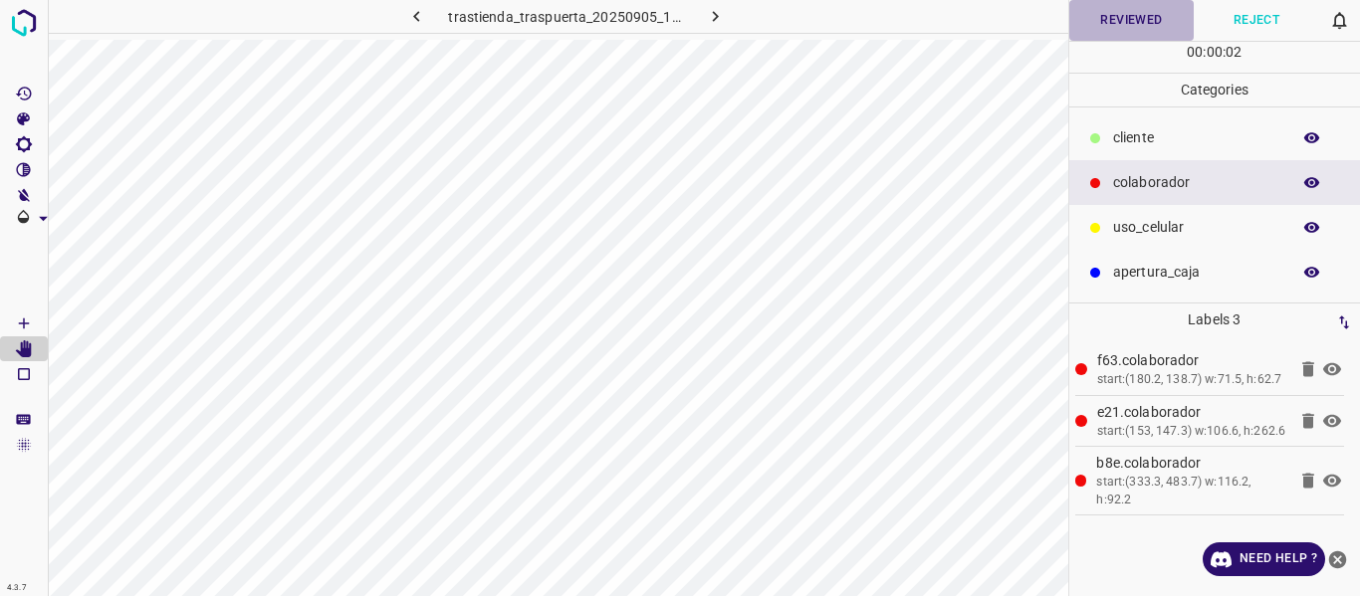
click at [1118, 12] on button "Reviewed" at bounding box center [1131, 20] width 125 height 41
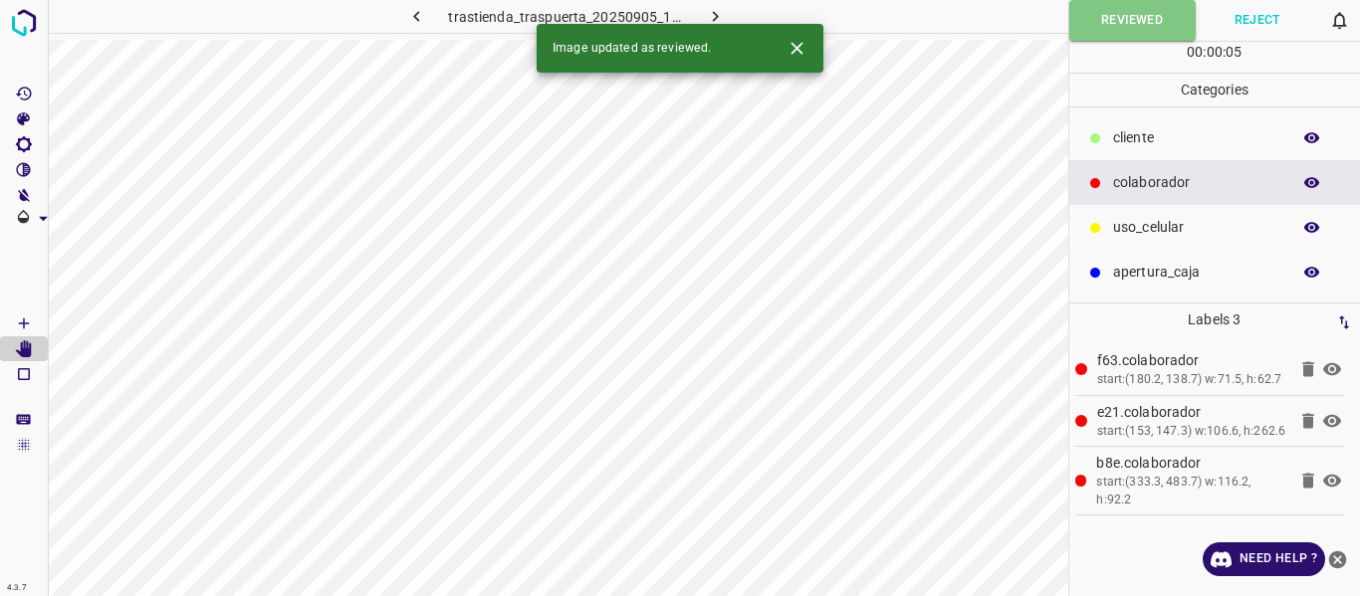
drag, startPoint x: 705, startPoint y: 15, endPoint x: 716, endPoint y: 17, distance: 11.1
click at [706, 14] on icon "button" at bounding box center [715, 16] width 21 height 21
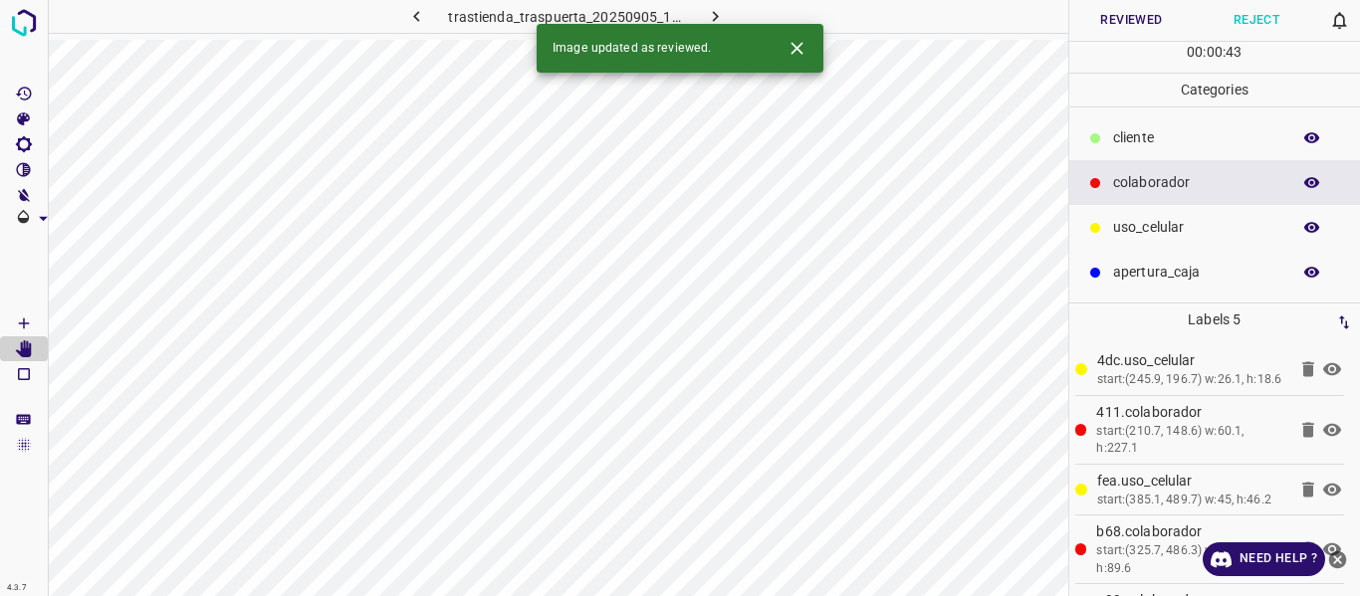
click at [1095, 26] on button "Reviewed" at bounding box center [1131, 20] width 125 height 41
click at [705, 9] on icon "button" at bounding box center [715, 16] width 21 height 21
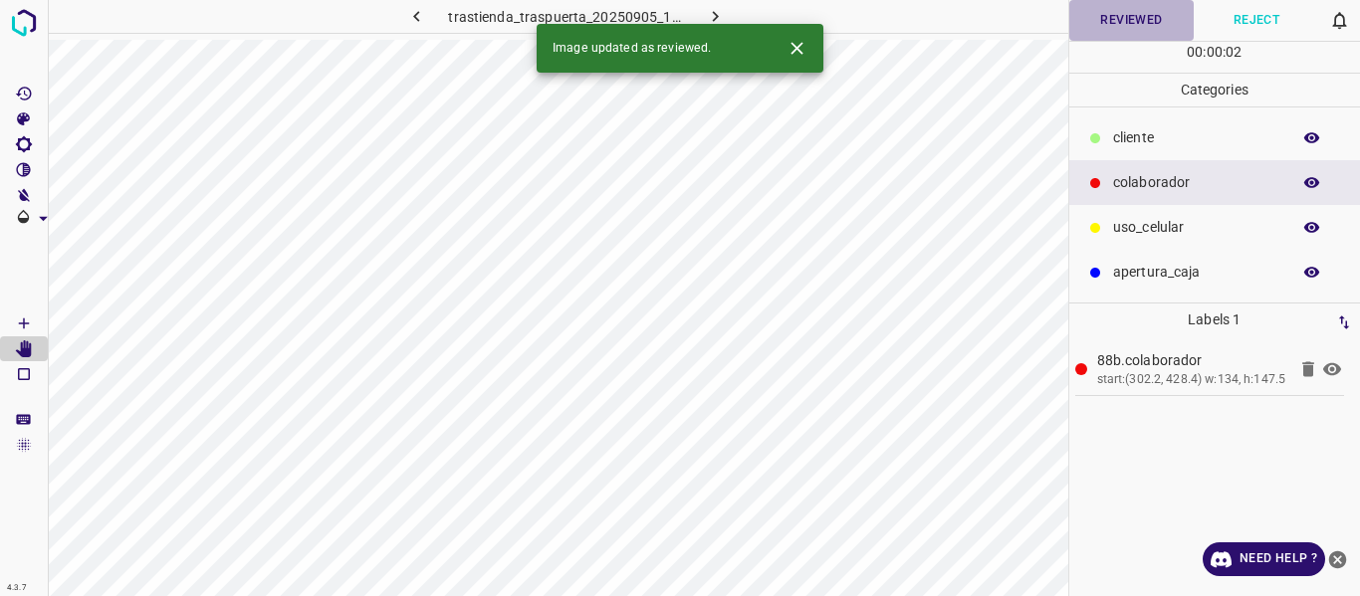
click at [1096, 22] on button "Reviewed" at bounding box center [1131, 20] width 125 height 41
click at [716, 9] on icon "button" at bounding box center [715, 16] width 21 height 21
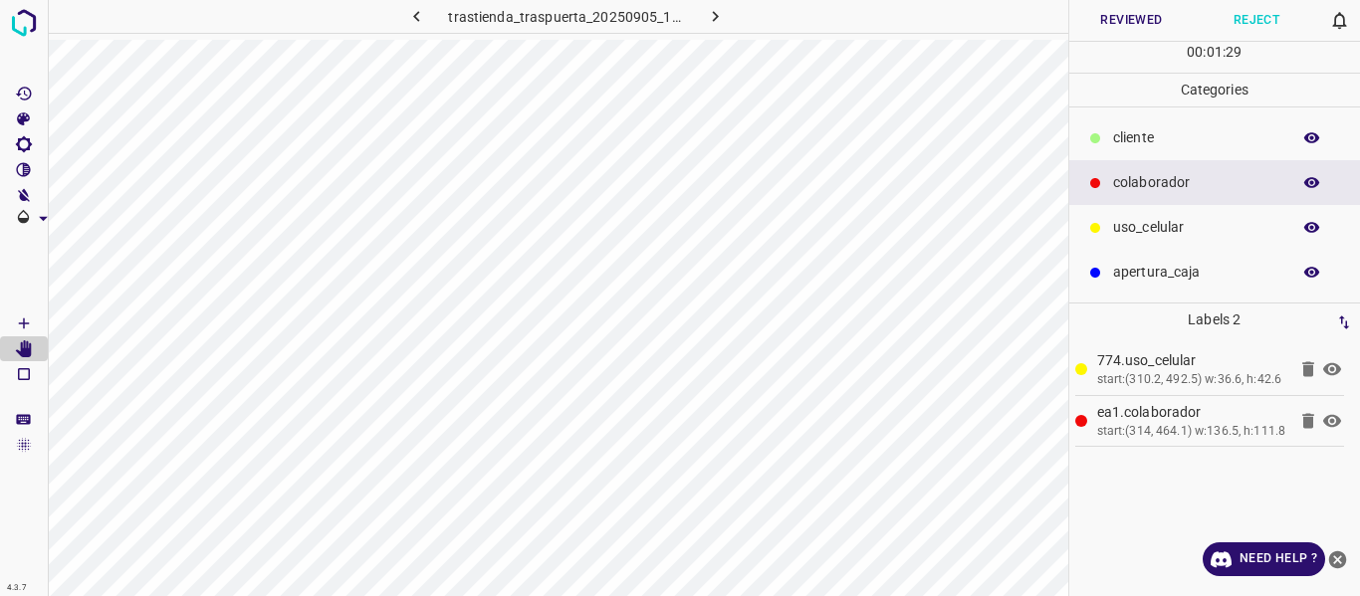
click at [1306, 183] on icon "button" at bounding box center [1312, 182] width 16 height 11
click at [1306, 183] on icon "button" at bounding box center [1312, 183] width 16 height 14
click at [1098, 18] on button "Reviewed" at bounding box center [1131, 20] width 125 height 41
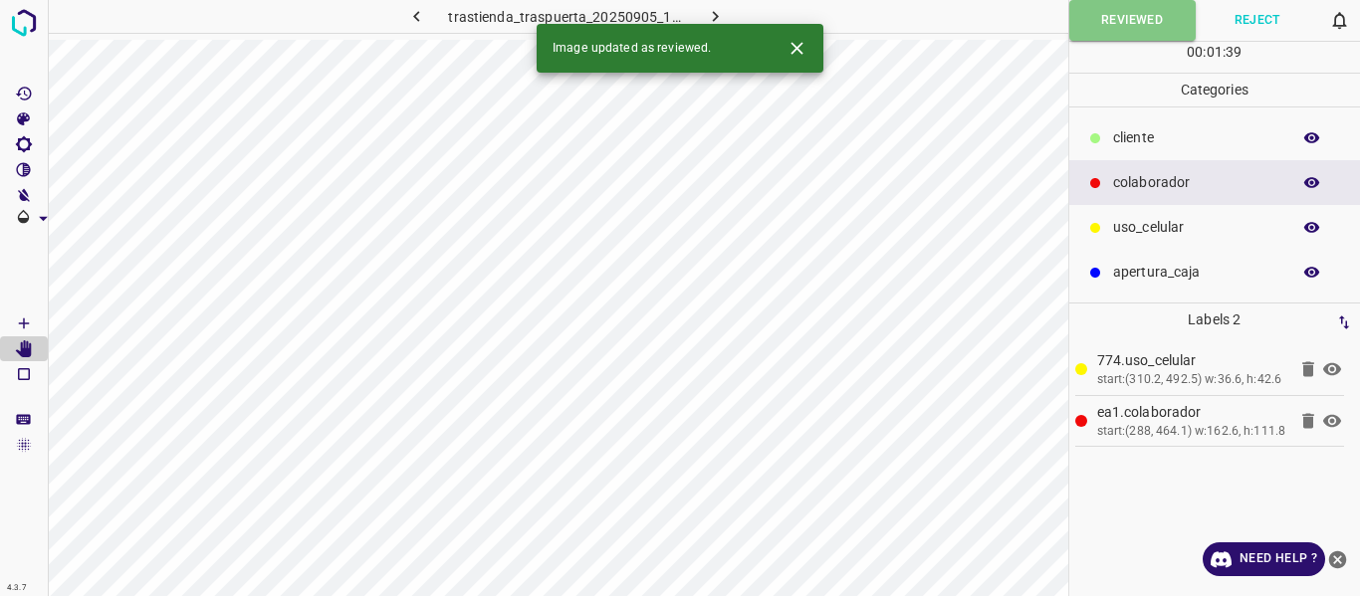
click at [711, 17] on icon "button" at bounding box center [715, 16] width 21 height 21
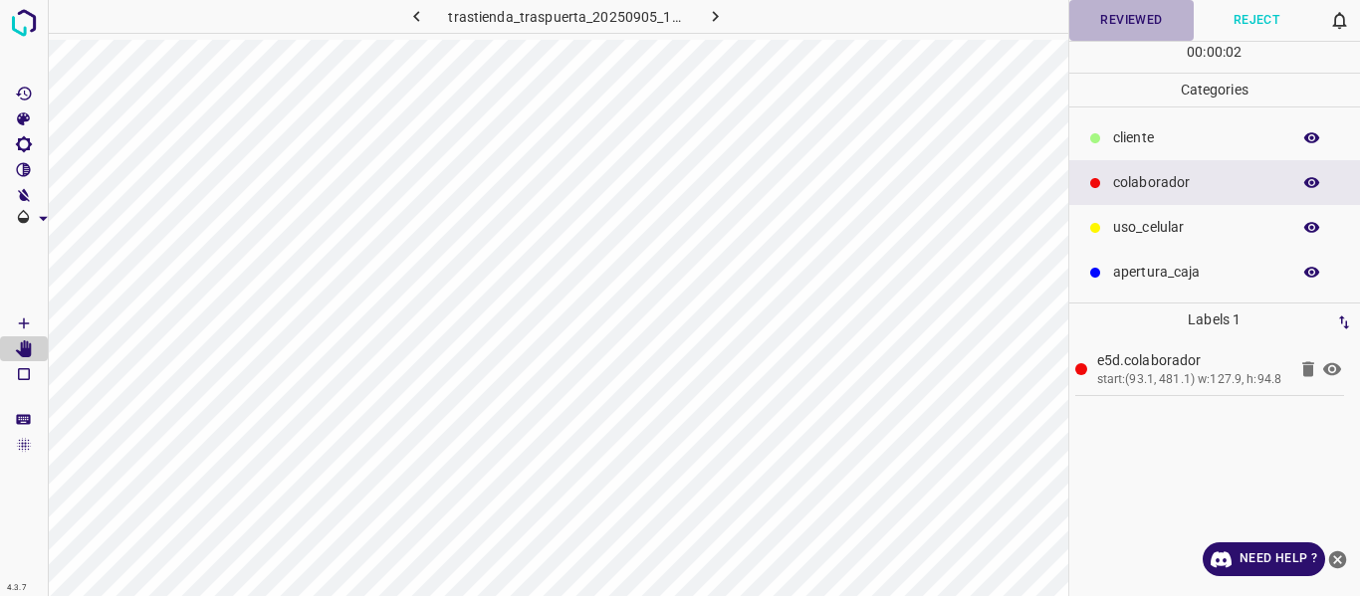
click at [1141, 18] on button "Reviewed" at bounding box center [1131, 20] width 125 height 41
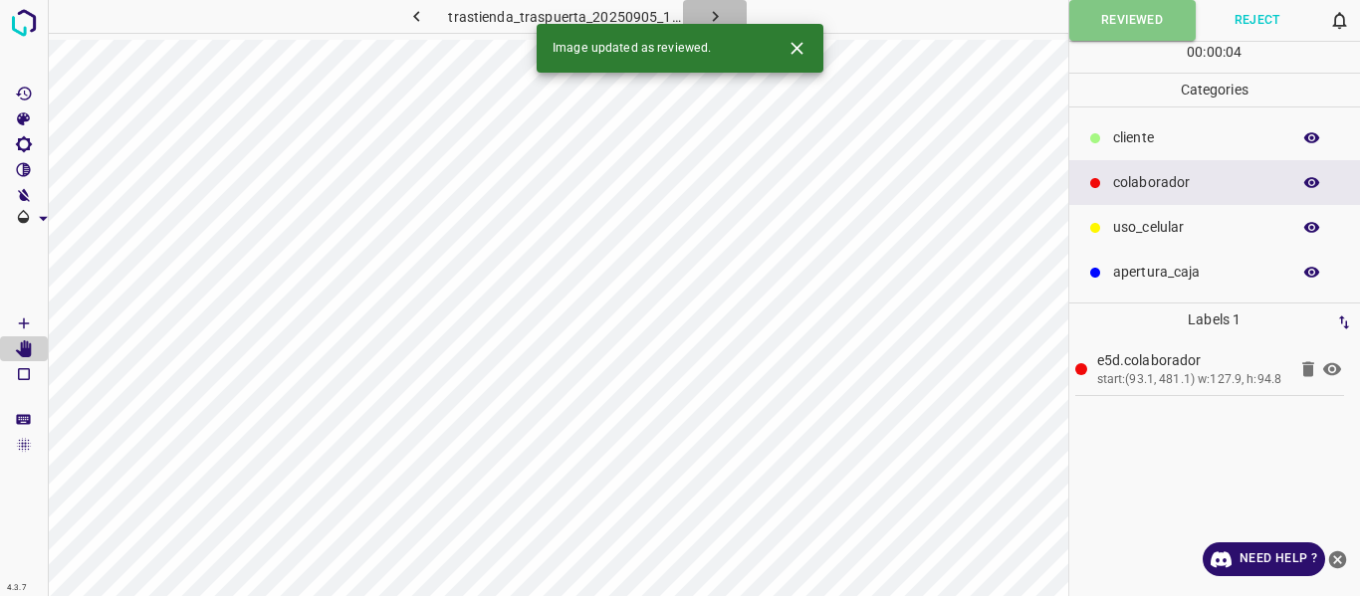
click at [713, 10] on icon "button" at bounding box center [715, 16] width 21 height 21
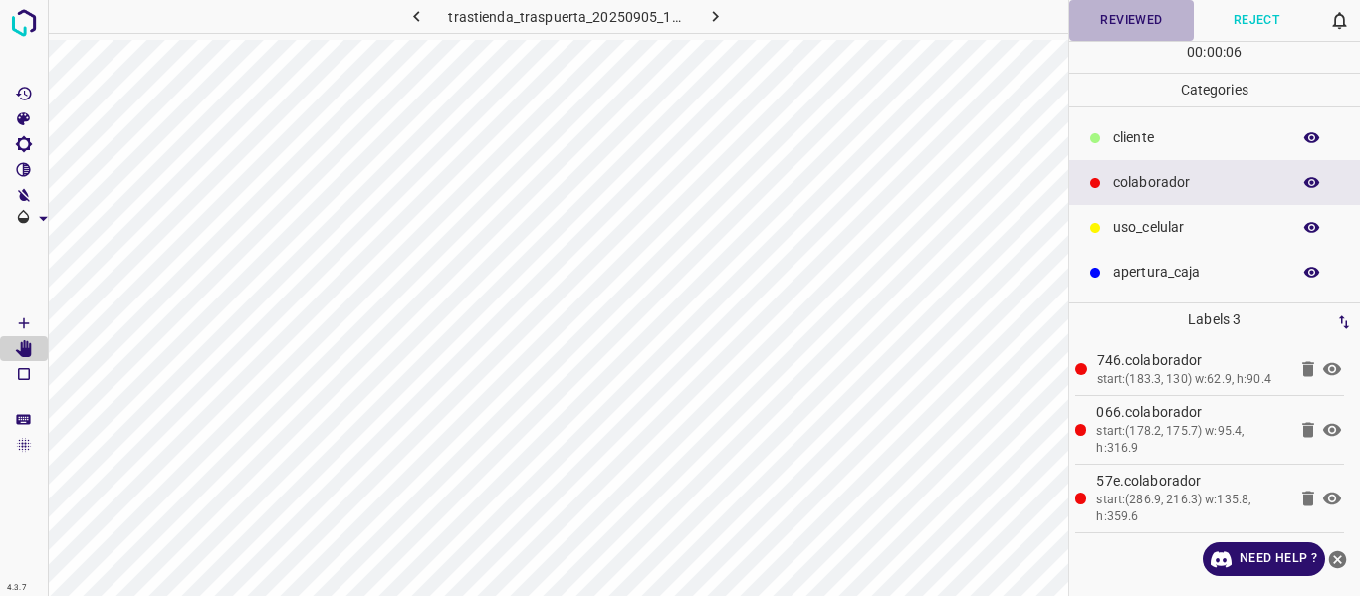
click at [1141, 19] on button "Reviewed" at bounding box center [1131, 20] width 125 height 41
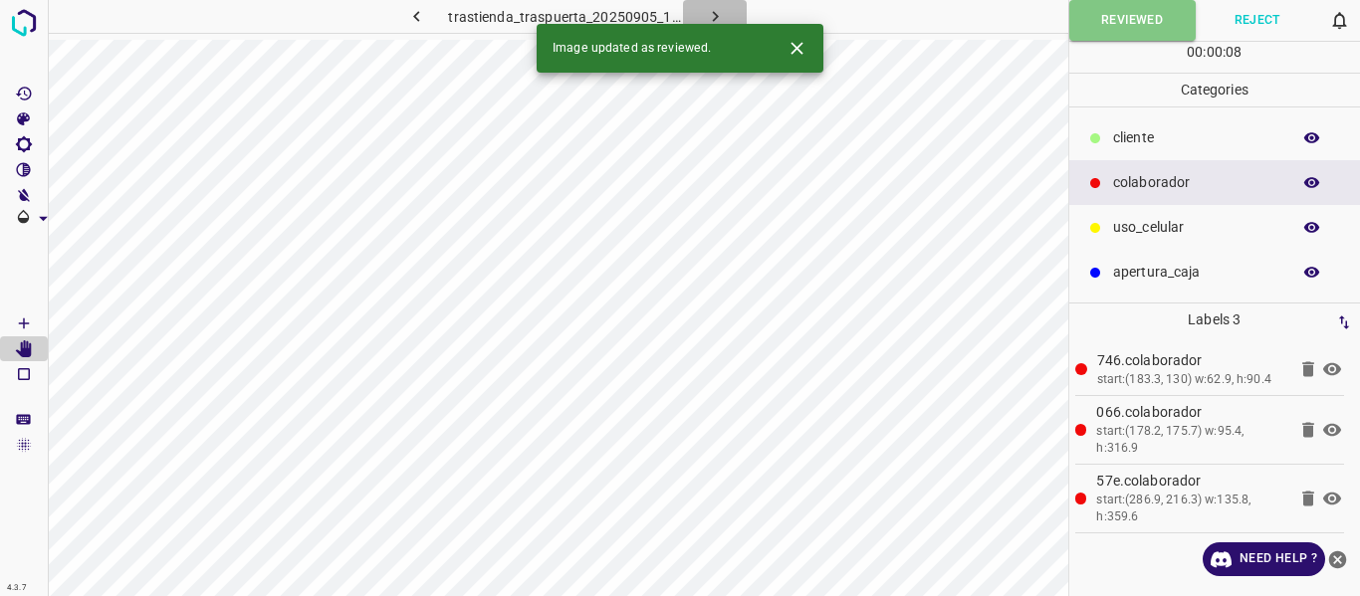
click at [722, 16] on icon "button" at bounding box center [715, 16] width 21 height 21
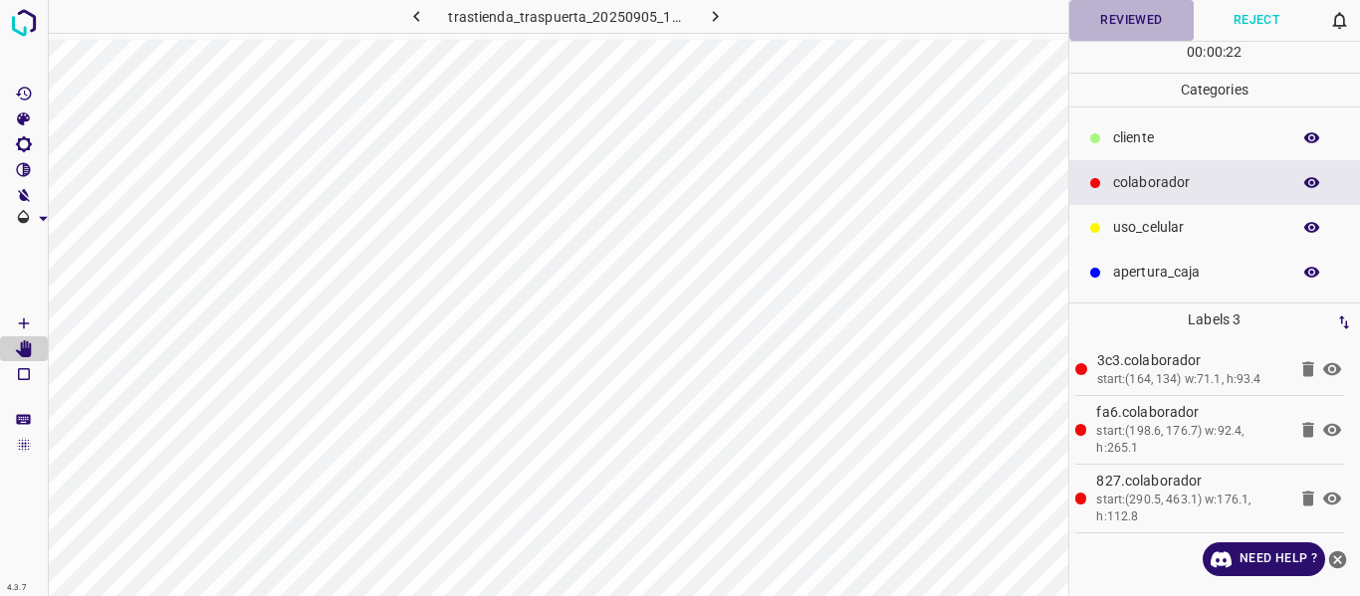
click at [1158, 17] on button "Reviewed" at bounding box center [1131, 20] width 125 height 41
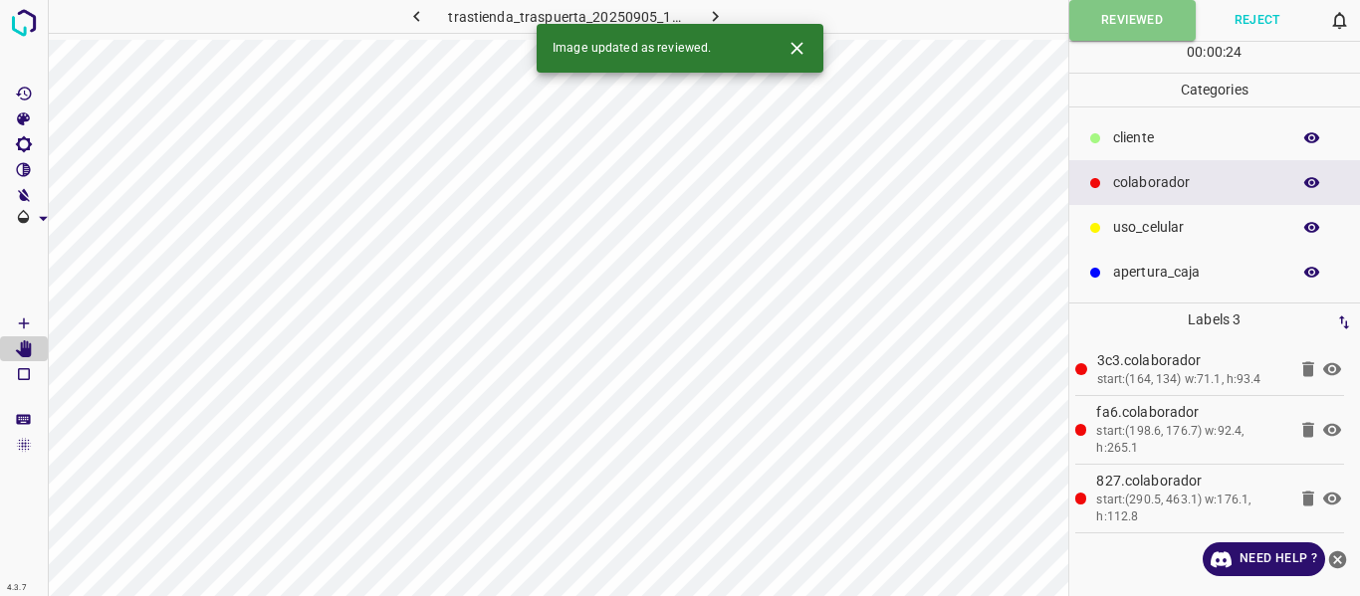
click at [709, 17] on icon "button" at bounding box center [715, 16] width 21 height 21
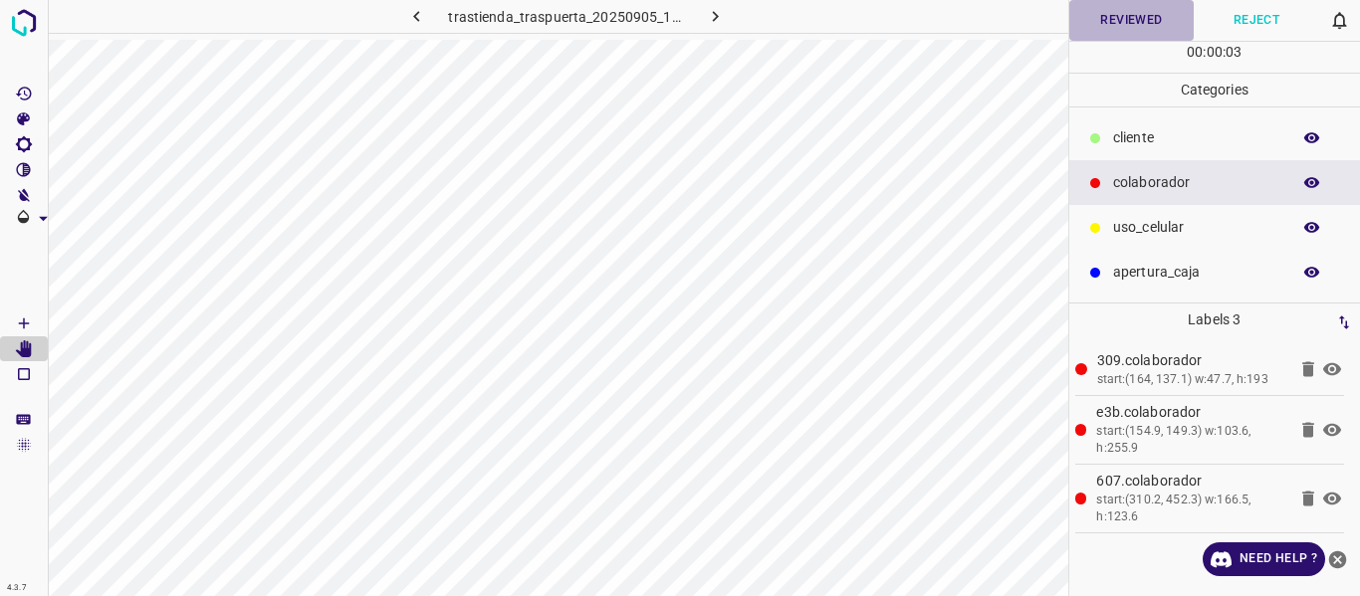
click at [1136, 27] on button "Reviewed" at bounding box center [1131, 20] width 125 height 41
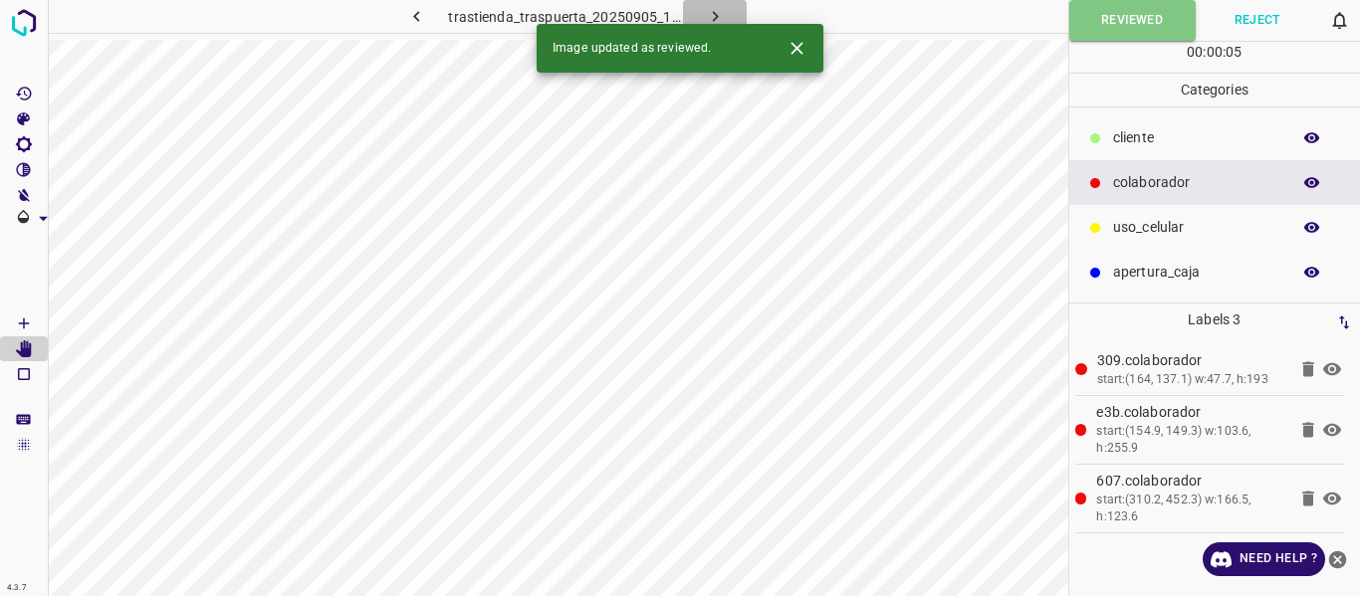
click at [705, 10] on icon "button" at bounding box center [715, 16] width 21 height 21
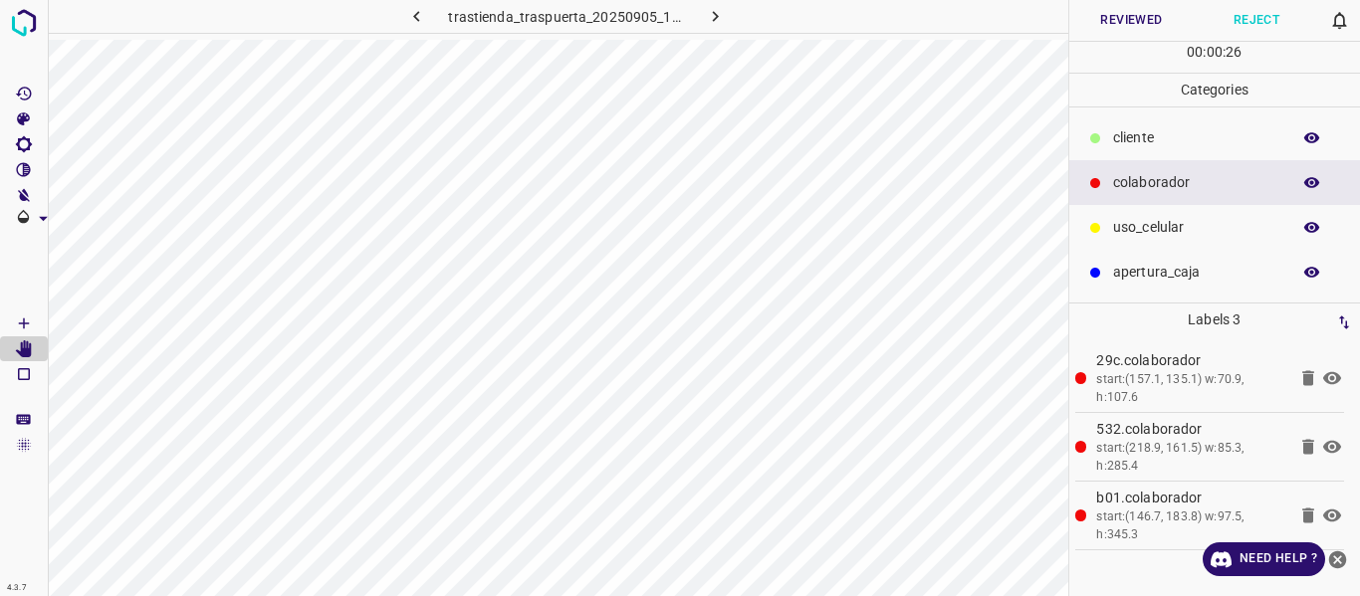
click at [1089, 16] on button "Reviewed" at bounding box center [1131, 20] width 125 height 41
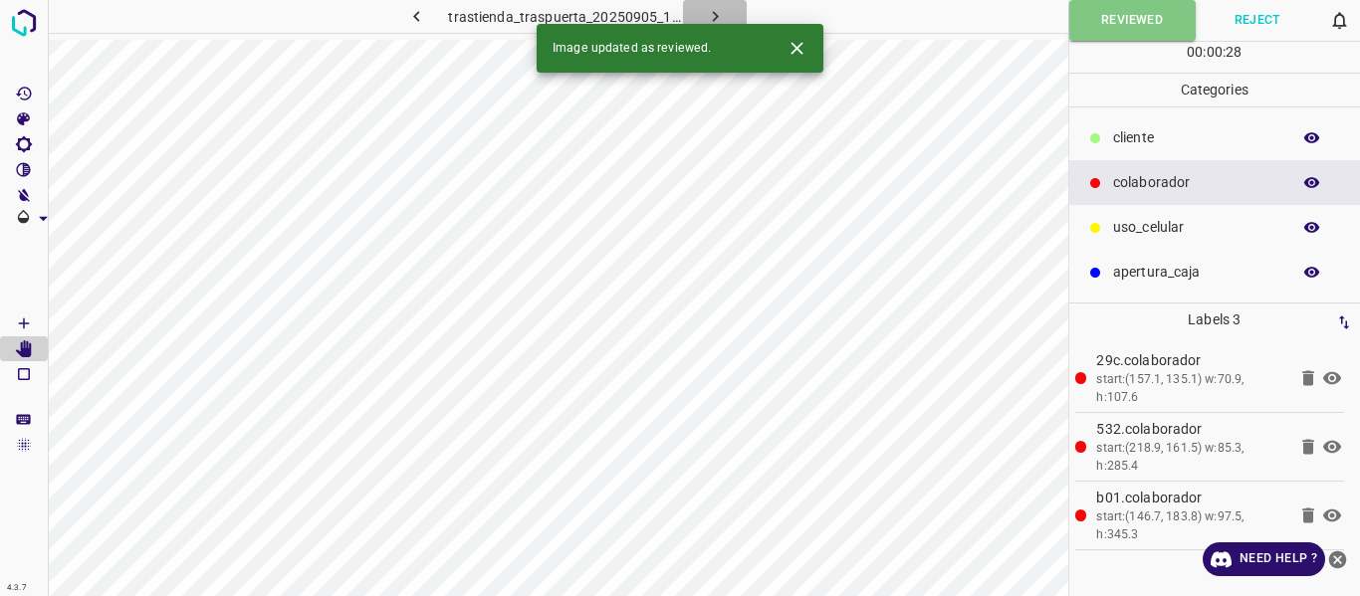
click at [705, 13] on icon "button" at bounding box center [715, 16] width 21 height 21
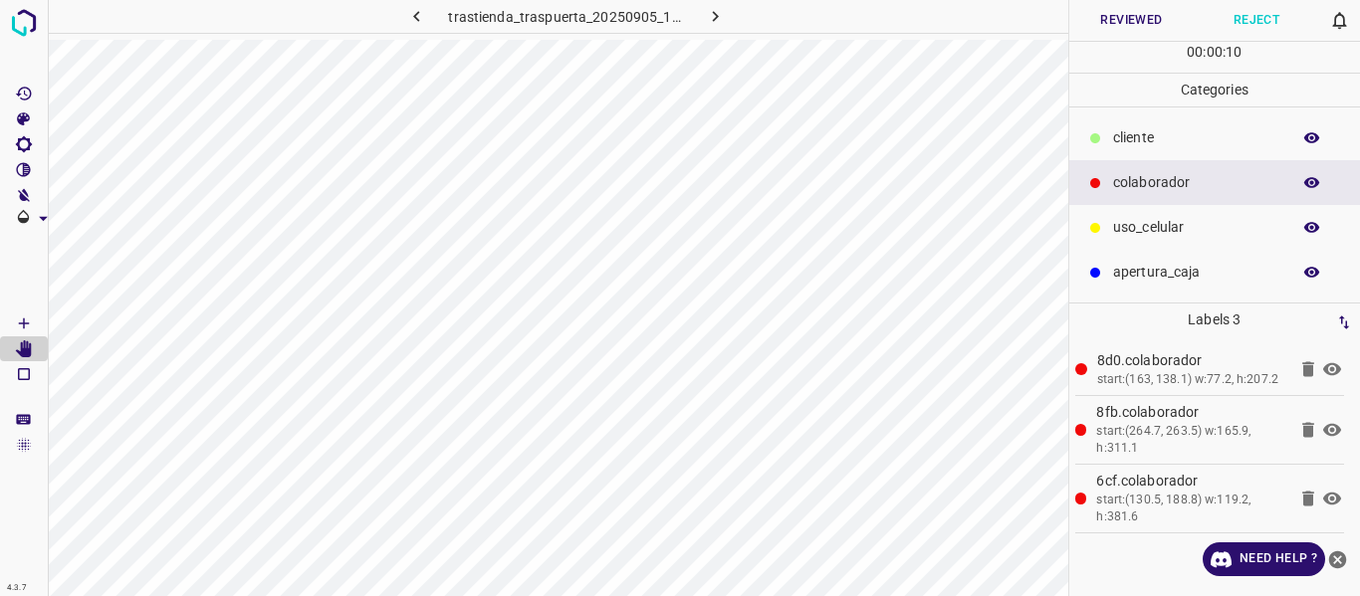
click at [1118, 24] on button "Reviewed" at bounding box center [1131, 20] width 125 height 41
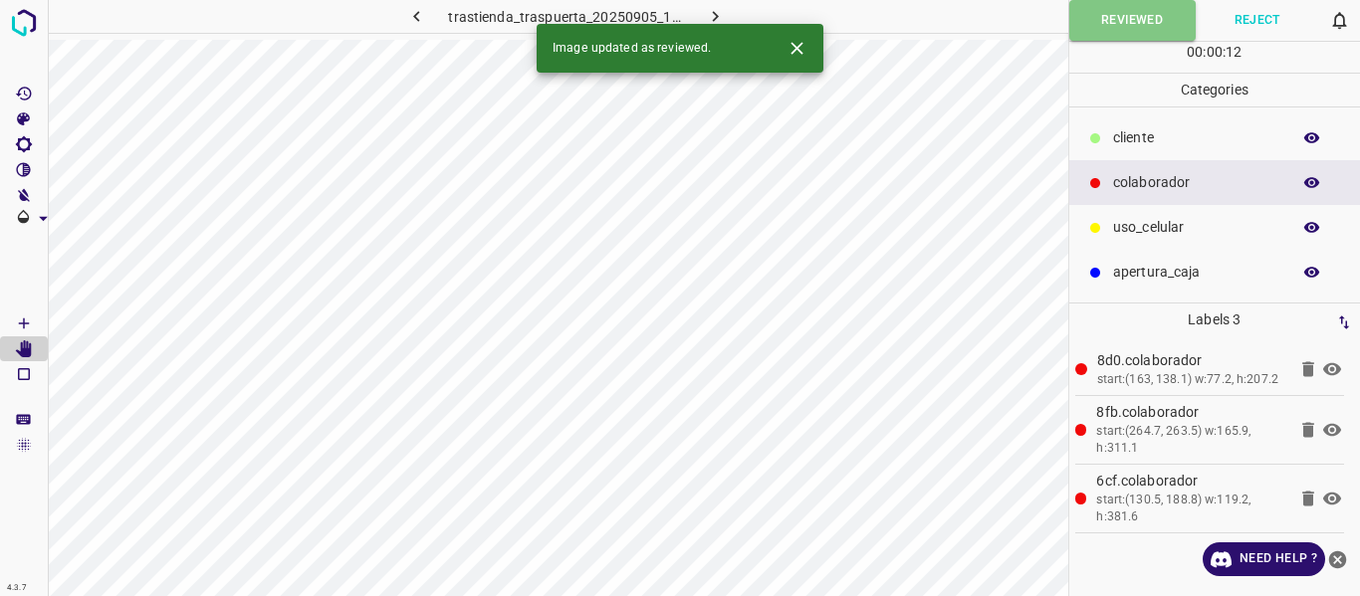
click at [722, 7] on icon "button" at bounding box center [715, 16] width 21 height 21
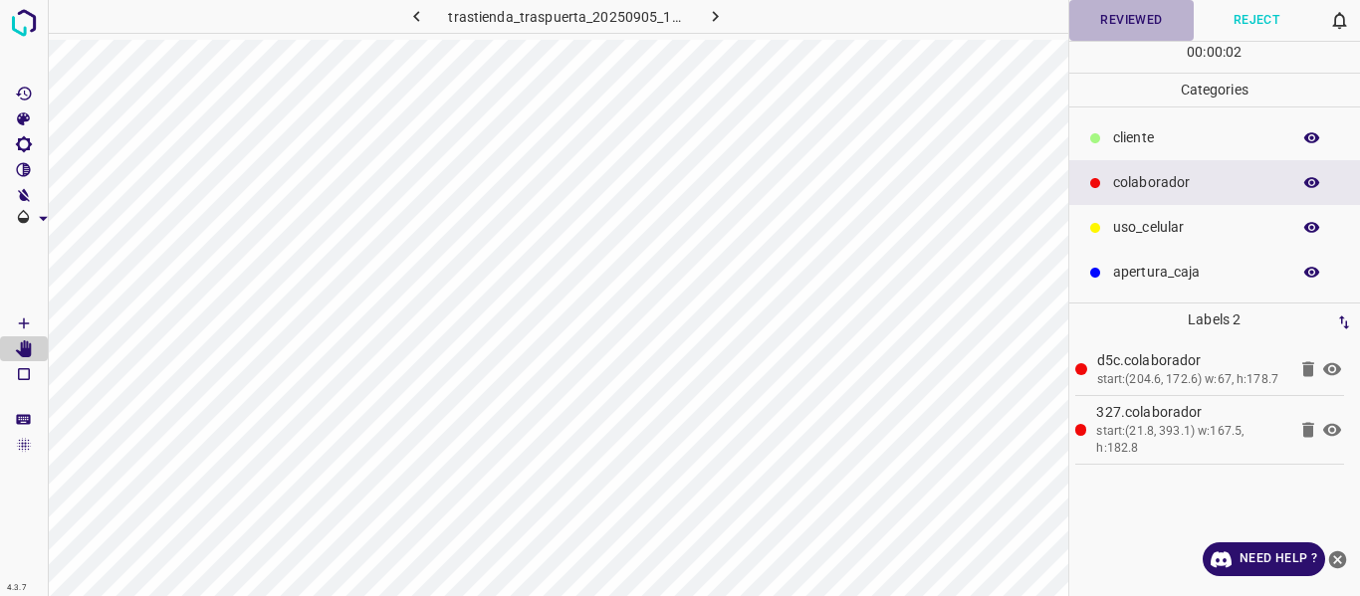
click at [1136, 12] on button "Reviewed" at bounding box center [1131, 20] width 125 height 41
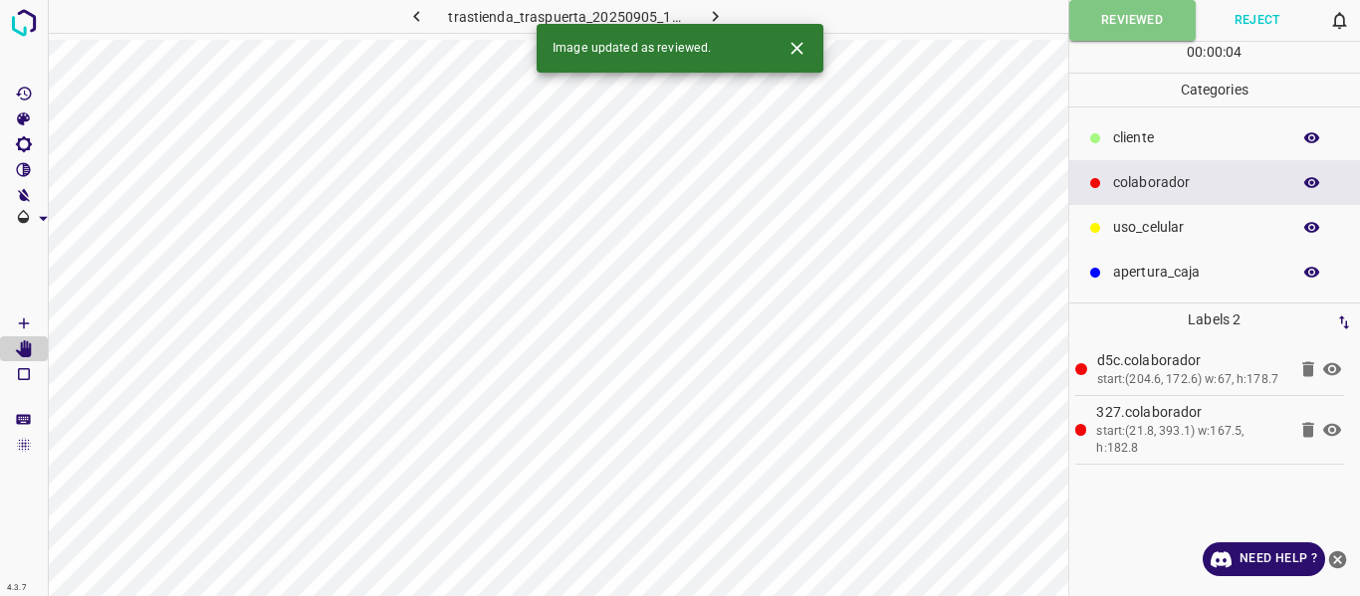
drag, startPoint x: 723, startPoint y: 12, endPoint x: 746, endPoint y: 32, distance: 30.3
click at [722, 11] on icon "button" at bounding box center [715, 16] width 21 height 21
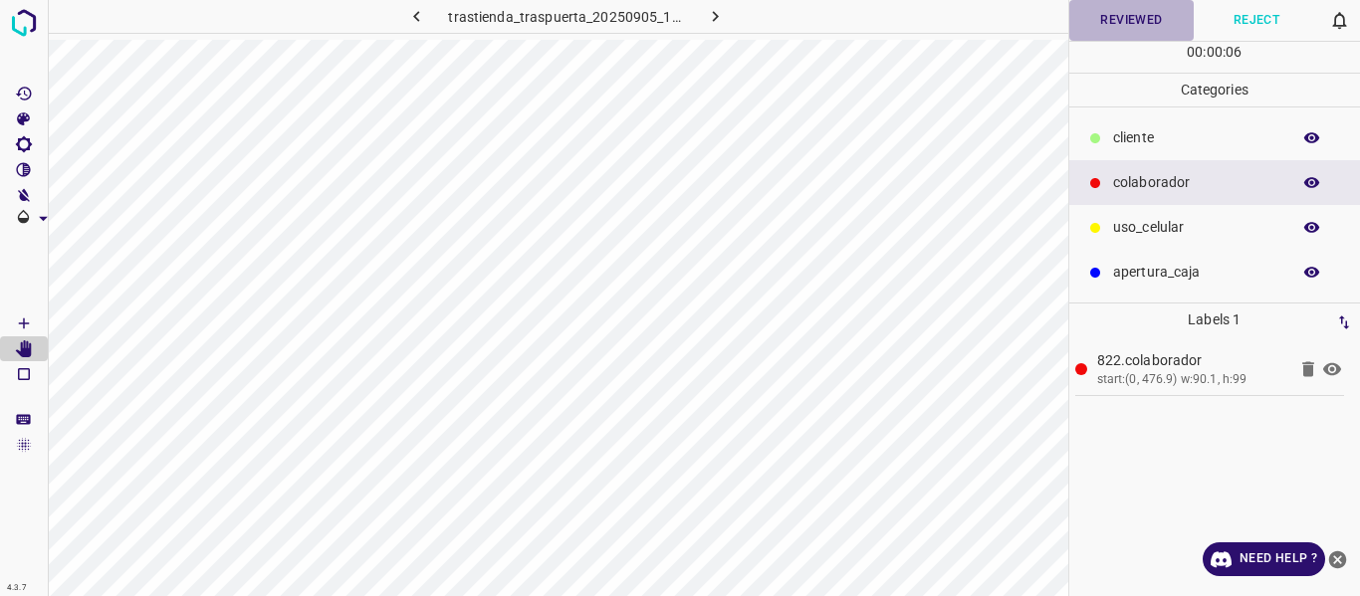
click at [1120, 16] on button "Reviewed" at bounding box center [1131, 20] width 125 height 41
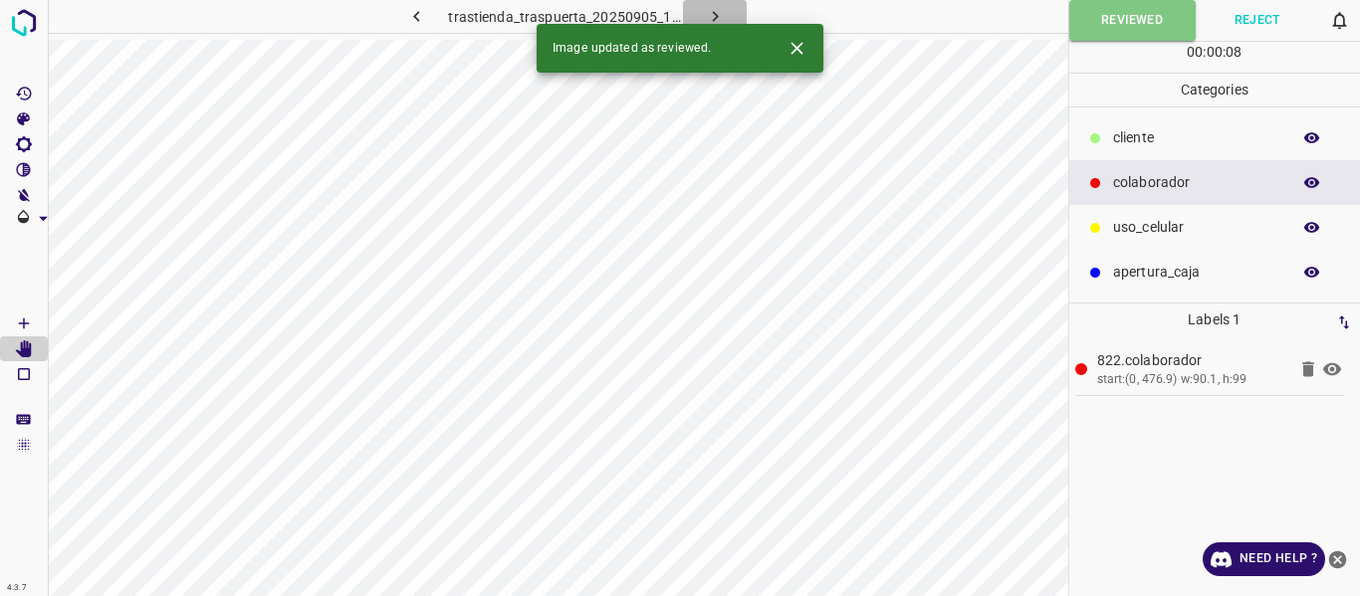
click at [716, 10] on icon "button" at bounding box center [715, 16] width 21 height 21
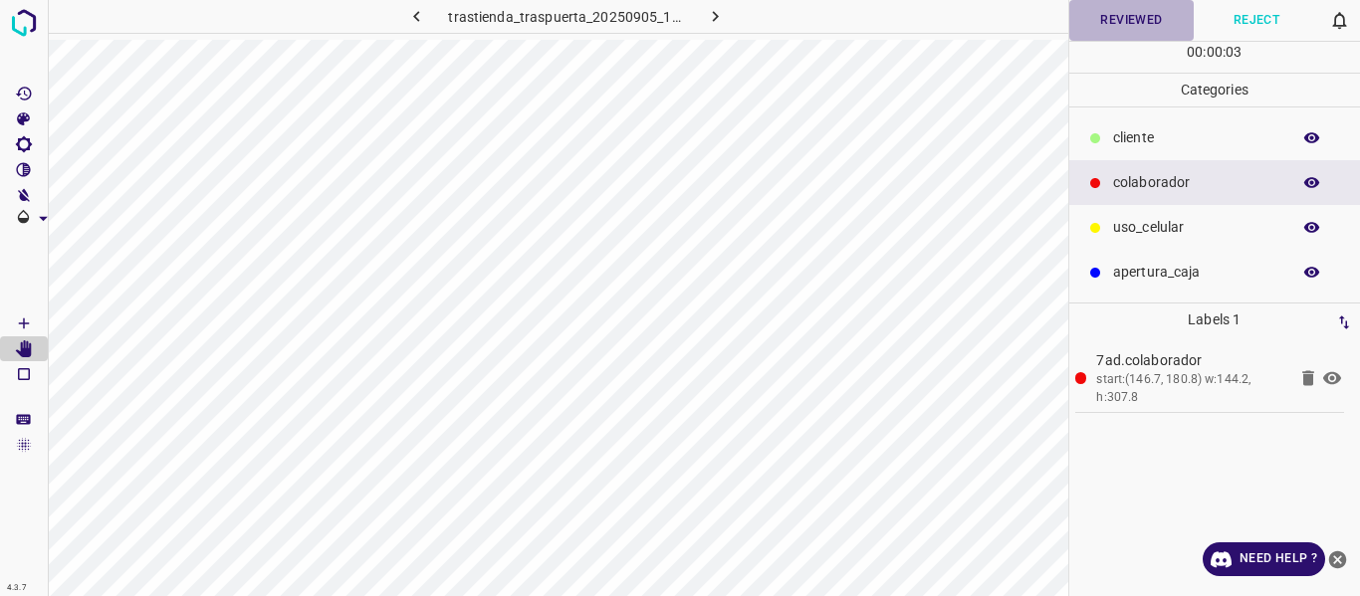
click at [1116, 31] on button "Reviewed" at bounding box center [1131, 20] width 125 height 41
click at [1097, 26] on button "Reviewed" at bounding box center [1131, 20] width 125 height 41
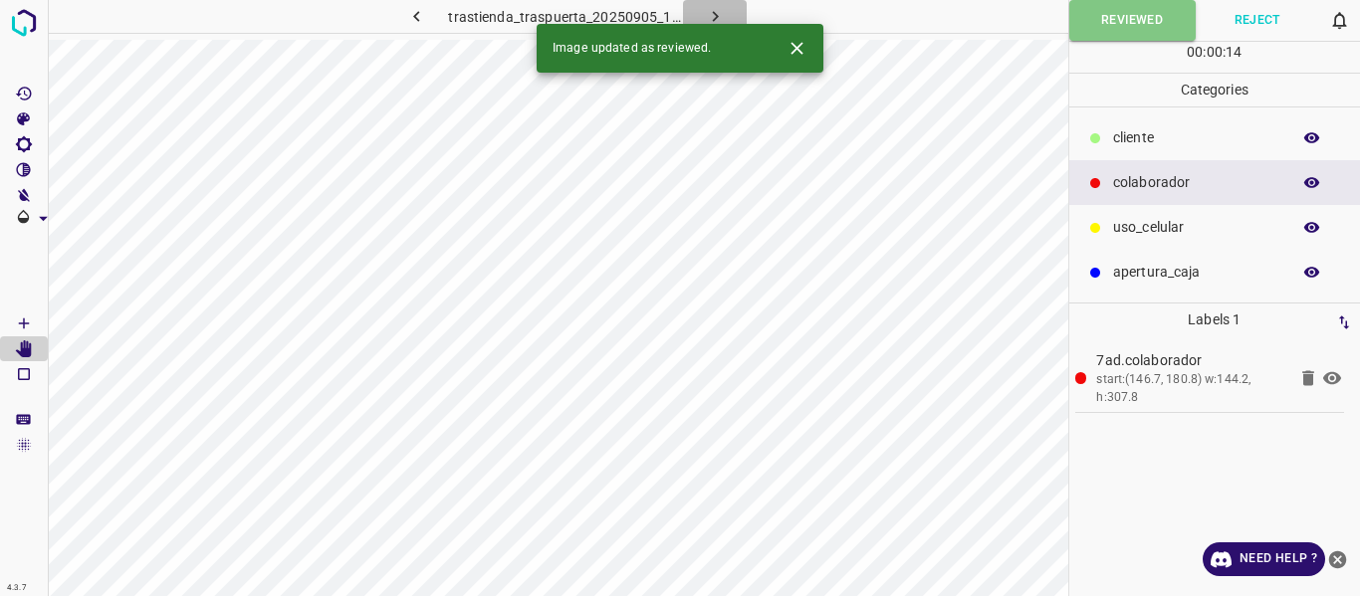
click at [718, 12] on icon "button" at bounding box center [715, 16] width 21 height 21
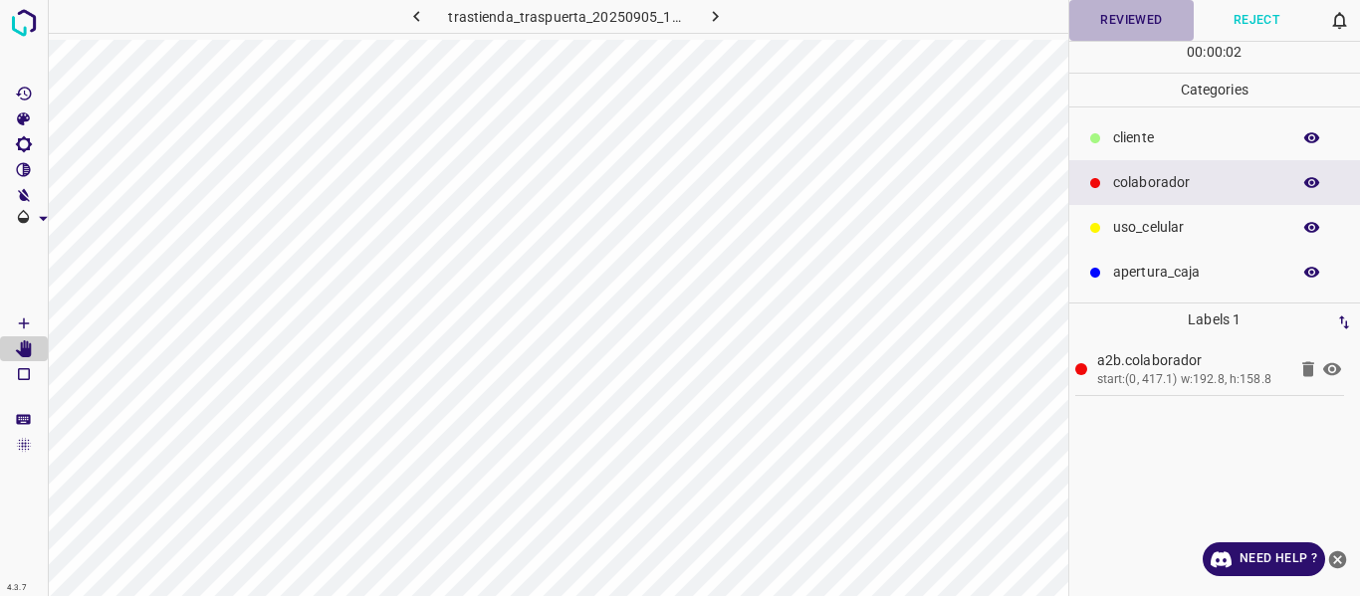
click at [1136, 16] on button "Reviewed" at bounding box center [1131, 20] width 125 height 41
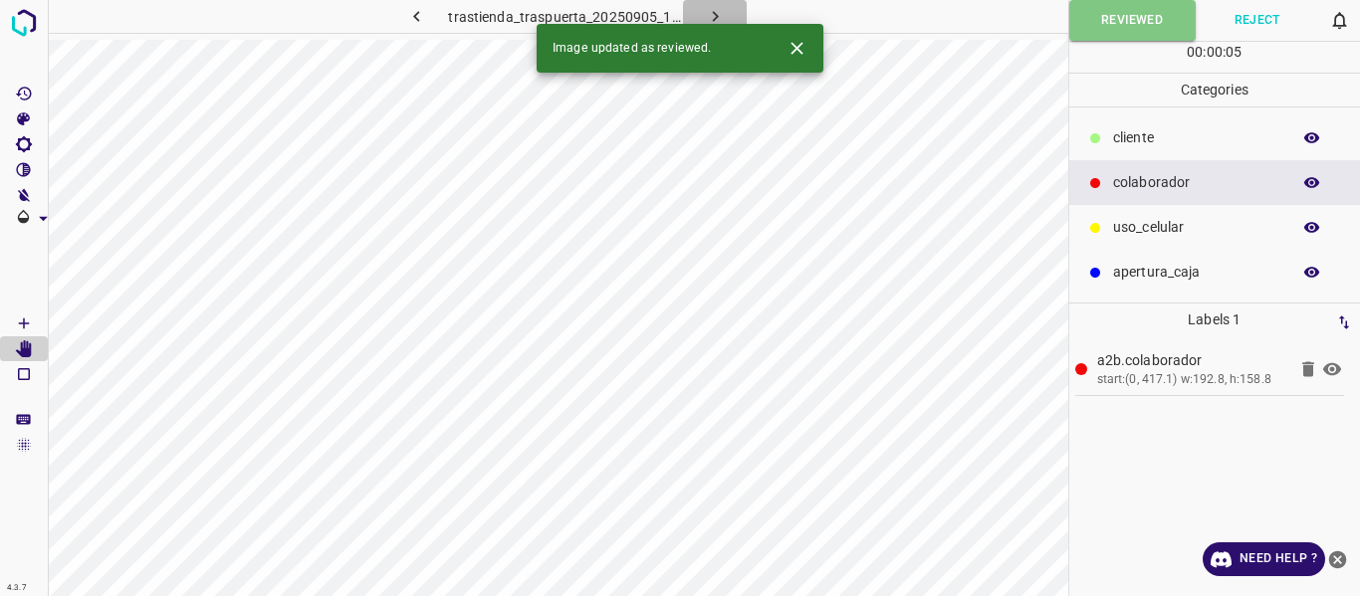
click at [717, 9] on icon "button" at bounding box center [715, 16] width 21 height 21
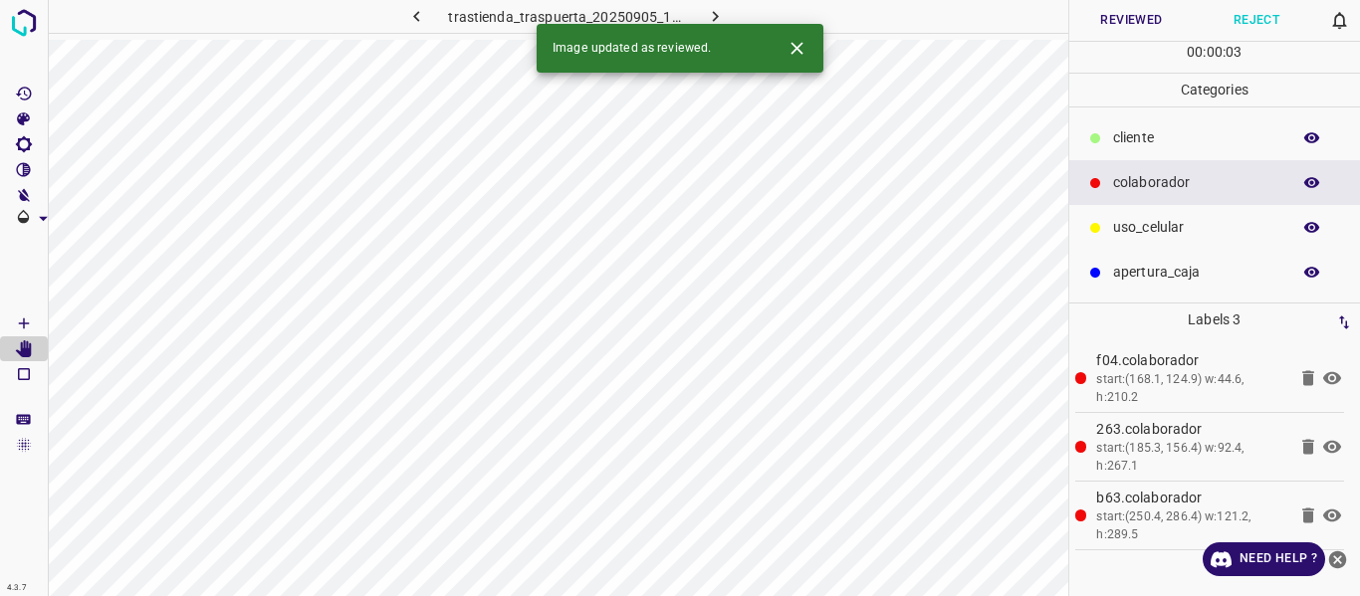
click at [1140, 27] on button "Reviewed" at bounding box center [1131, 20] width 125 height 41
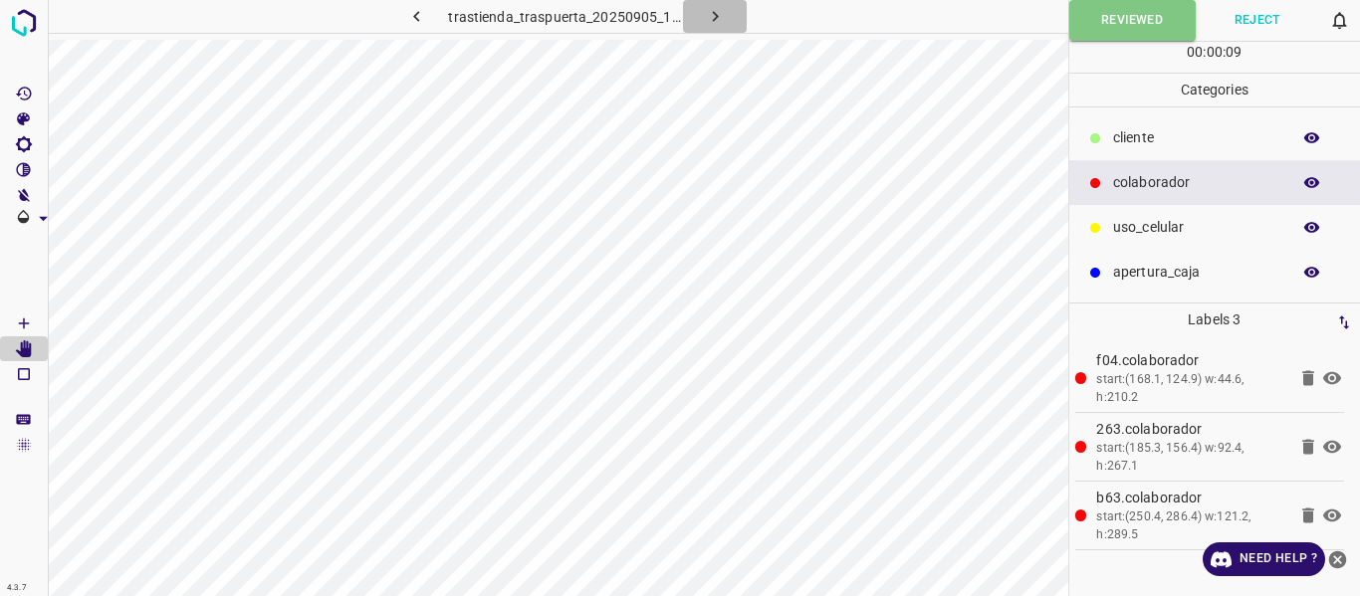
click at [717, 16] on icon "button" at bounding box center [715, 16] width 21 height 21
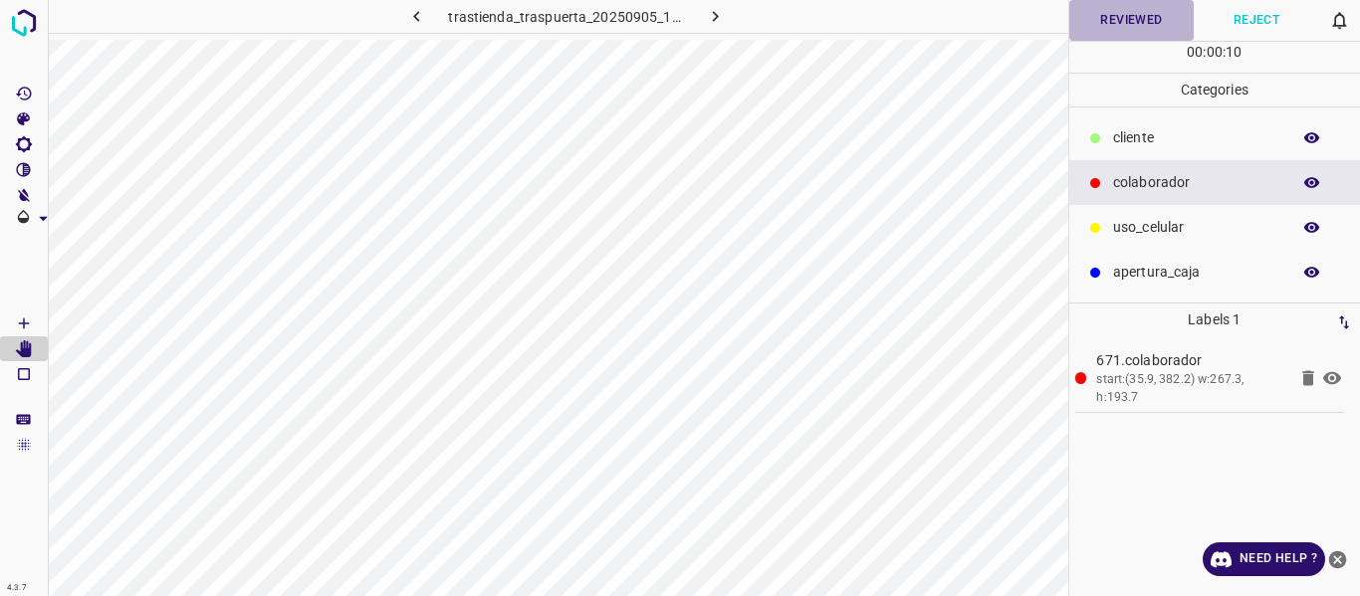
click at [1109, 19] on button "Reviewed" at bounding box center [1131, 20] width 125 height 41
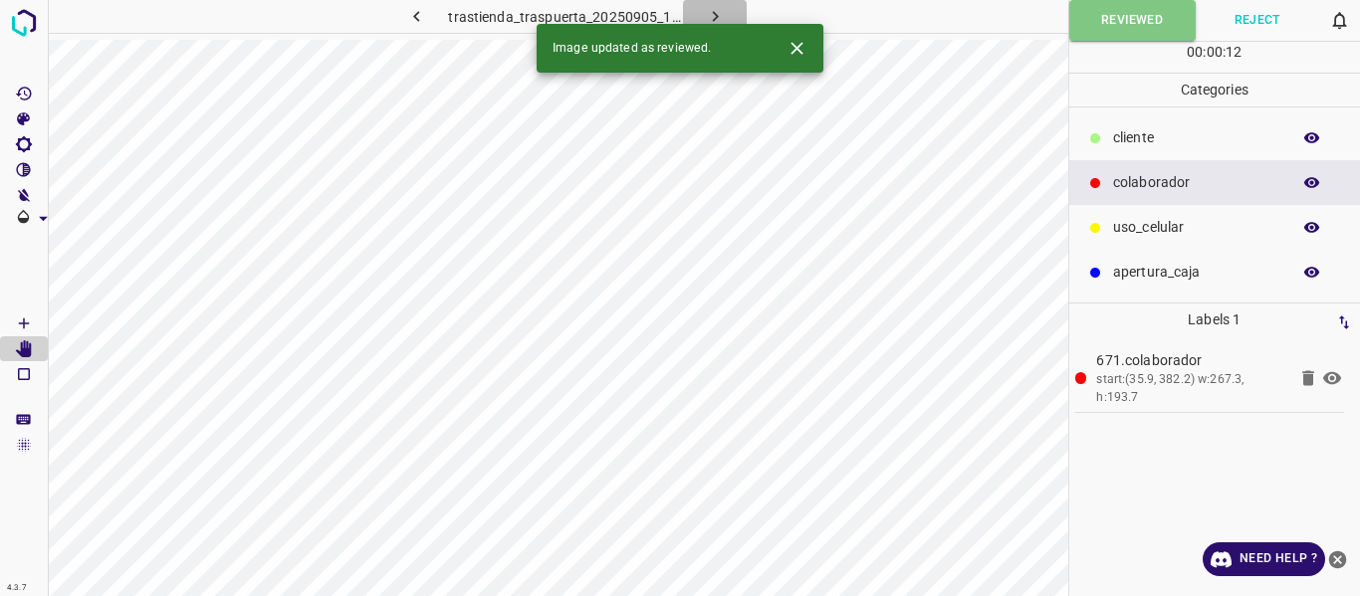
click at [713, 15] on icon "button" at bounding box center [715, 16] width 21 height 21
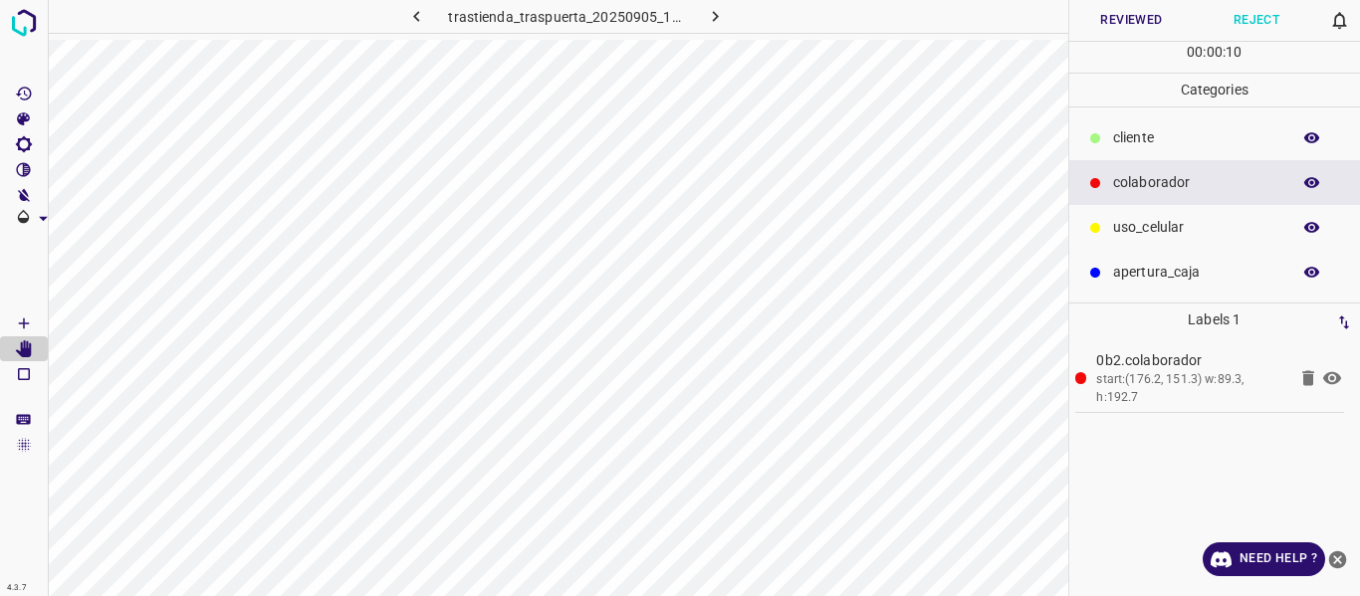
click at [1142, 16] on button "Reviewed" at bounding box center [1131, 20] width 125 height 41
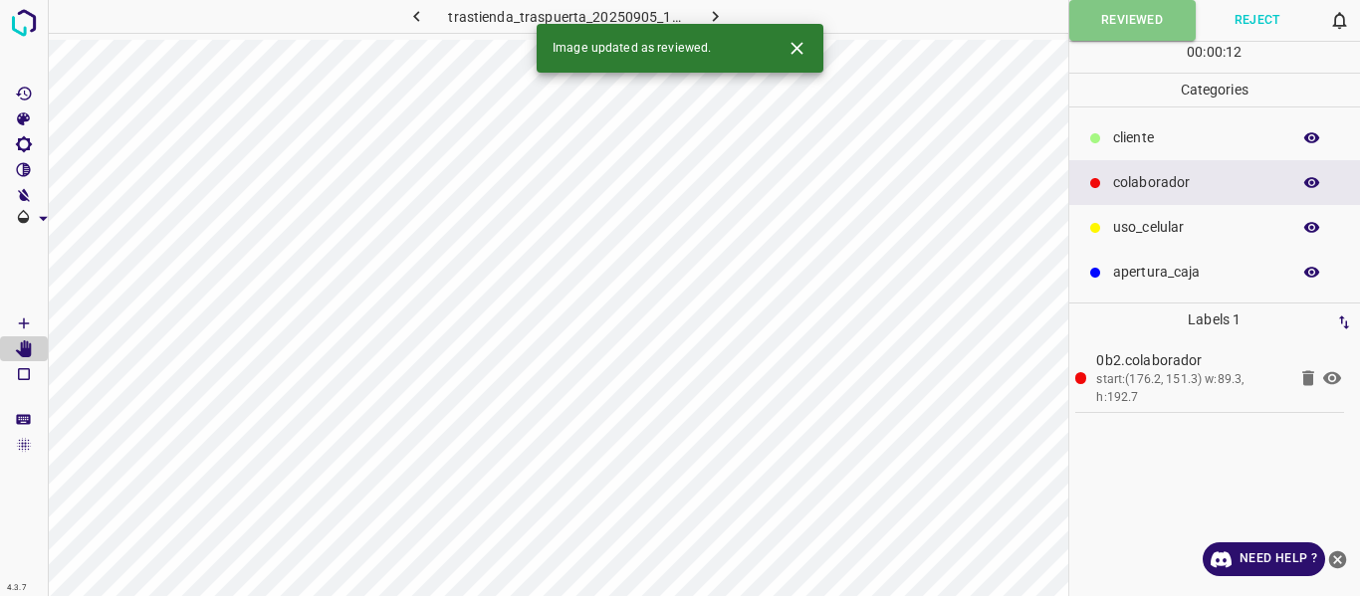
click at [710, 14] on icon "button" at bounding box center [715, 16] width 21 height 21
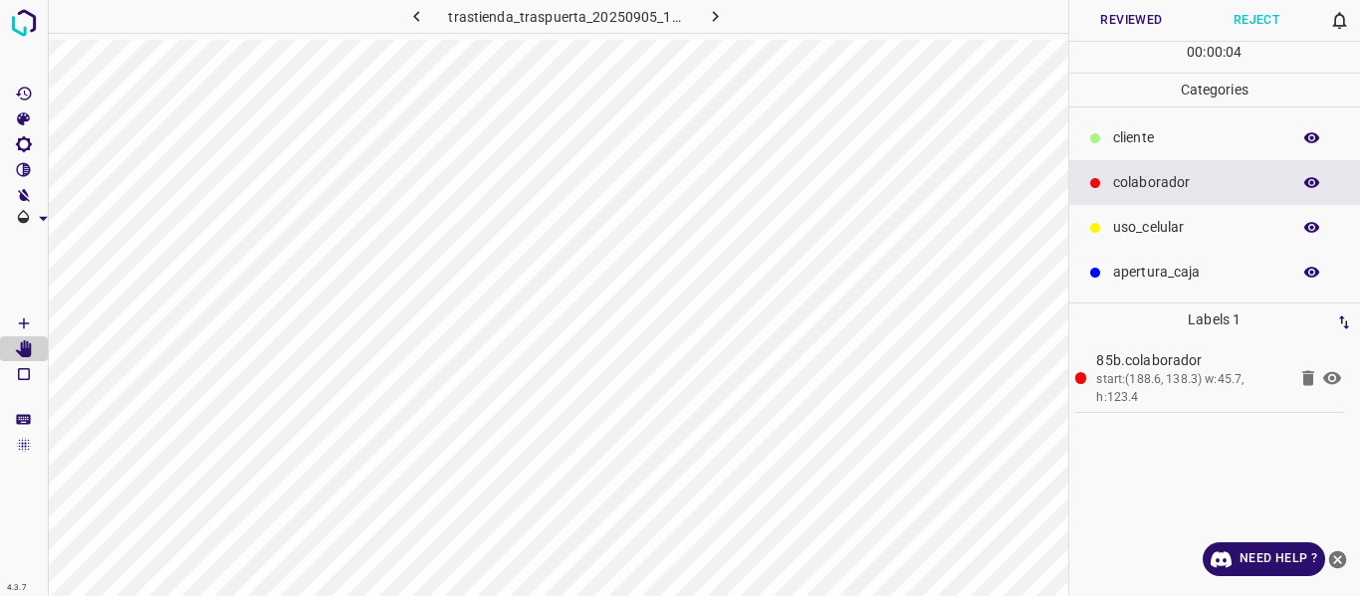
click at [1107, 13] on button "Reviewed" at bounding box center [1131, 20] width 125 height 41
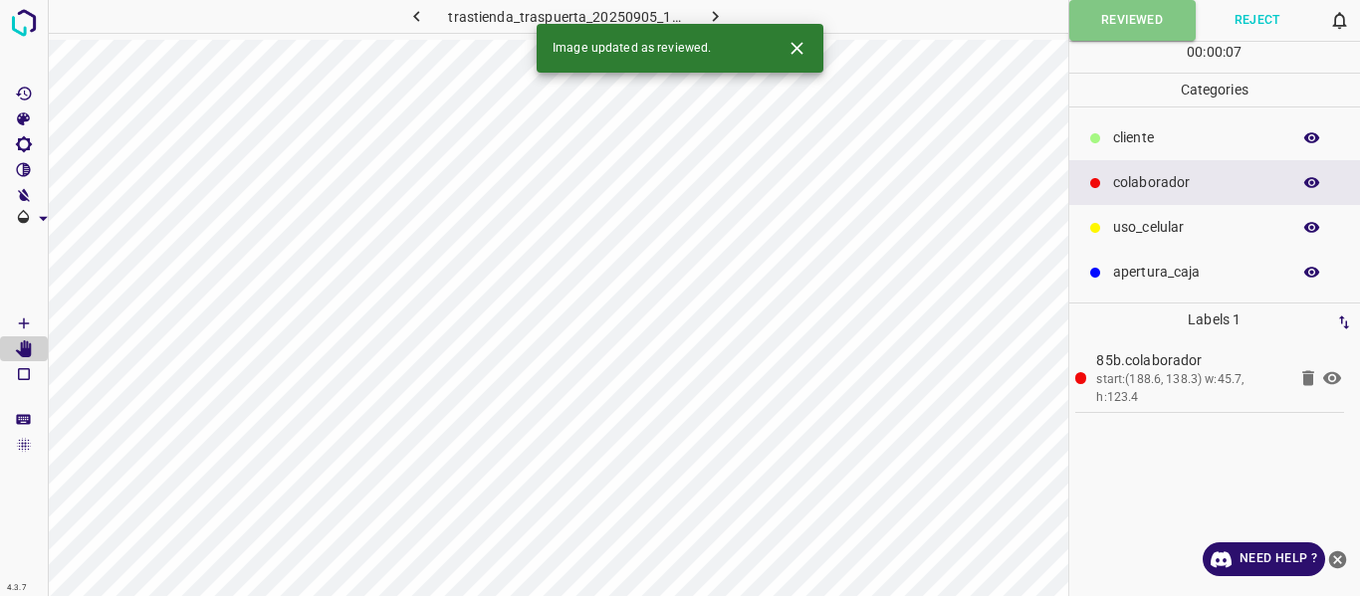
drag, startPoint x: 707, startPoint y: 11, endPoint x: 741, endPoint y: 24, distance: 36.2
click at [708, 11] on icon "button" at bounding box center [715, 16] width 21 height 21
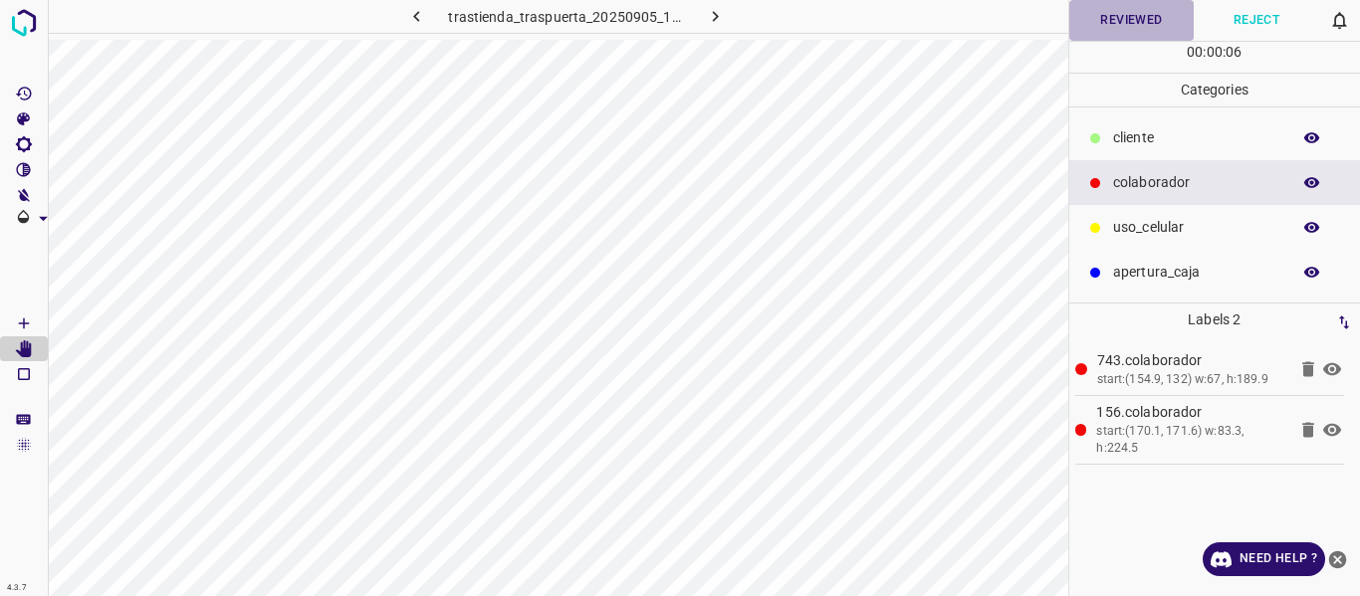
click at [1113, 23] on button "Reviewed" at bounding box center [1131, 20] width 125 height 41
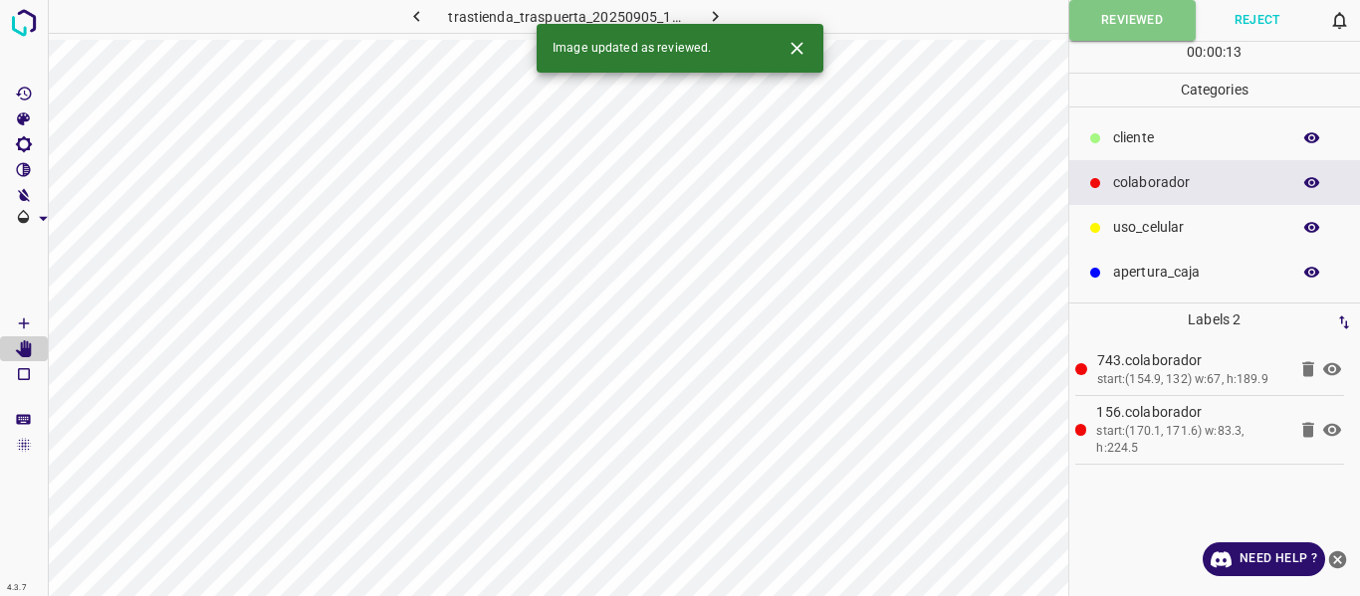
click at [705, 13] on icon "button" at bounding box center [715, 16] width 21 height 21
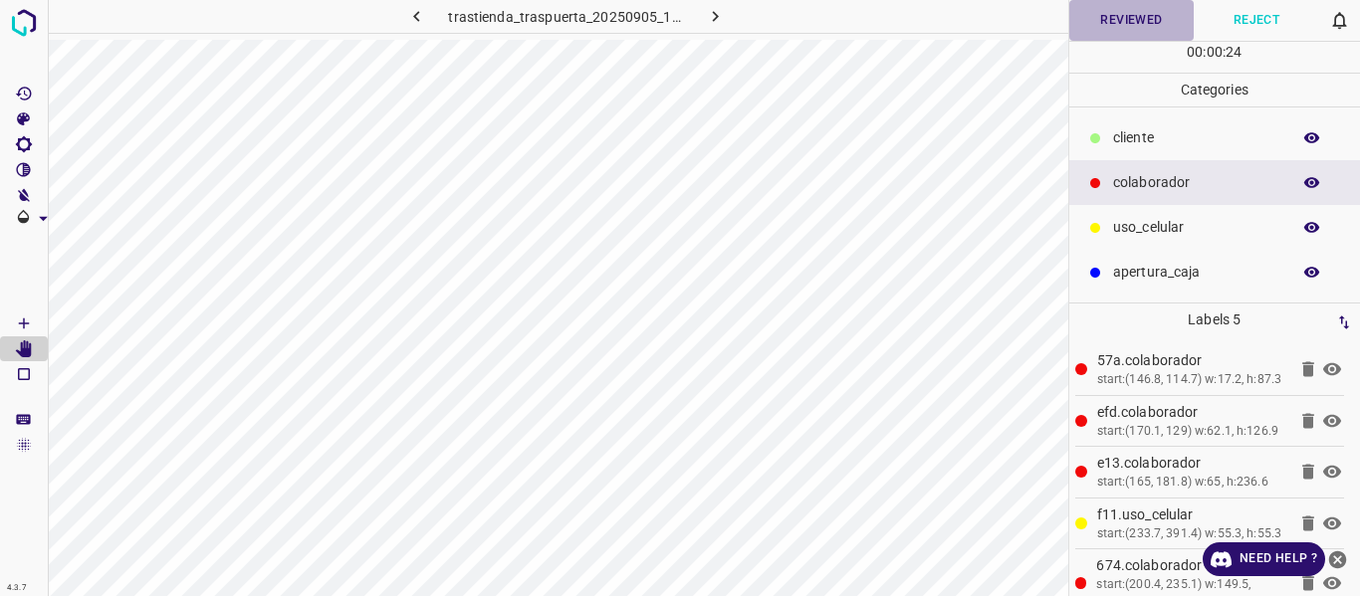
click at [1129, 20] on button "Reviewed" at bounding box center [1131, 20] width 125 height 41
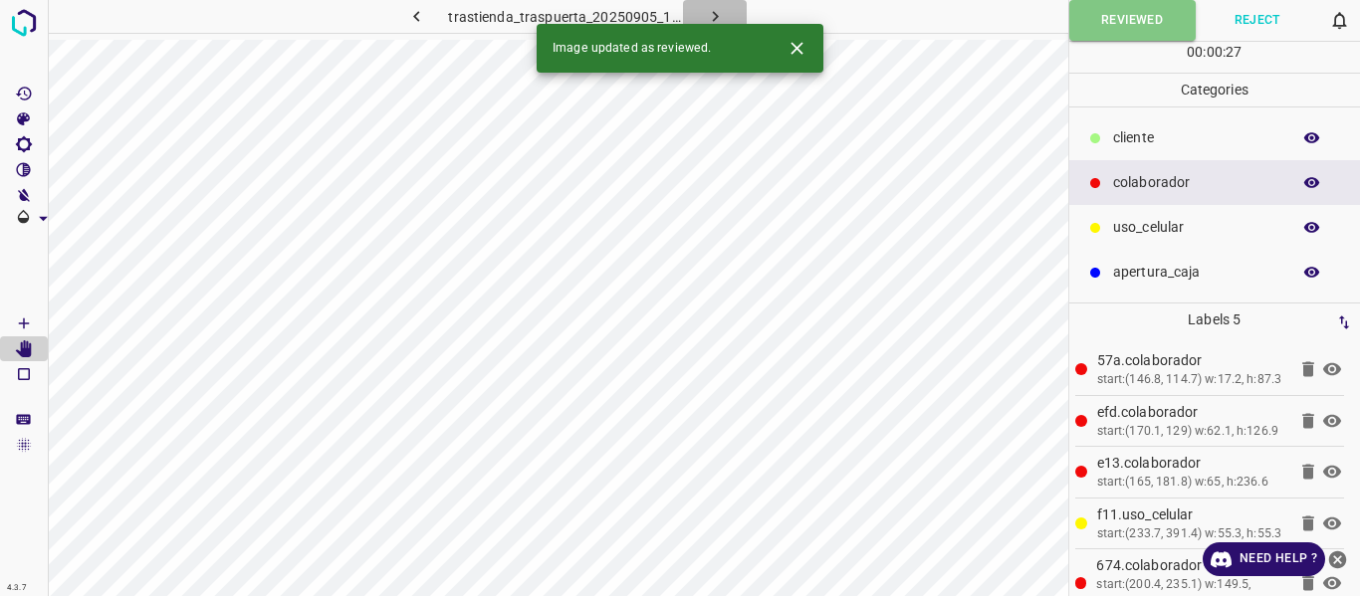
click at [698, 10] on button "button" at bounding box center [715, 16] width 64 height 33
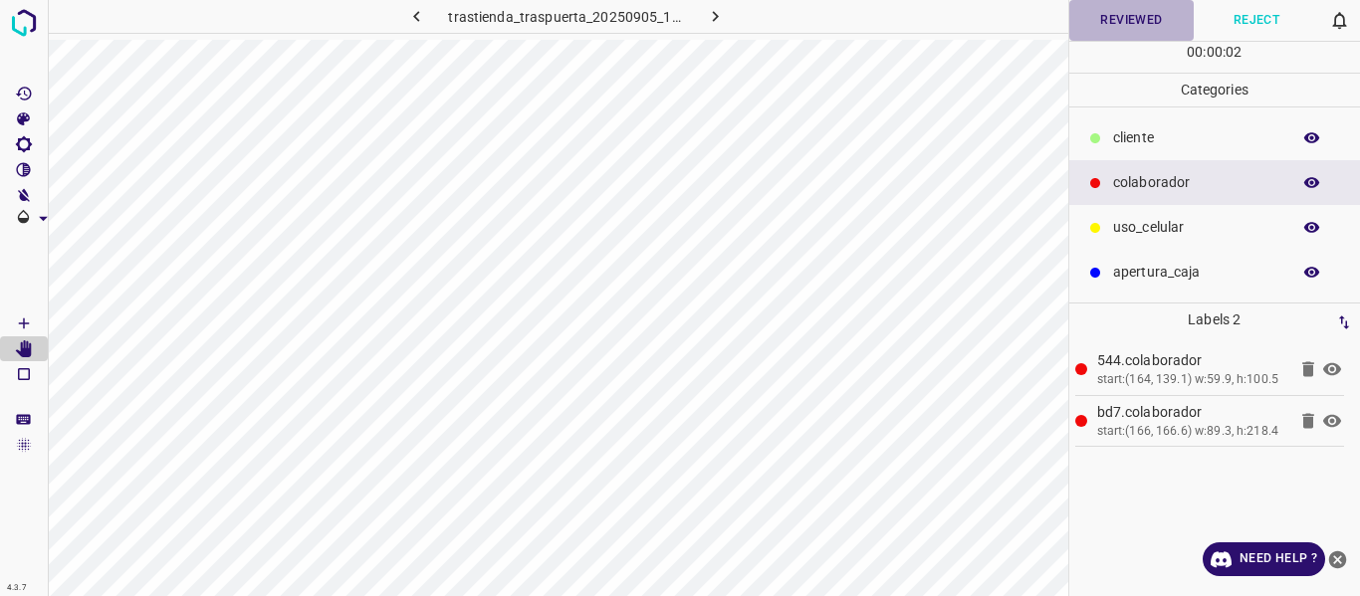
click at [1087, 15] on button "Reviewed" at bounding box center [1131, 20] width 125 height 41
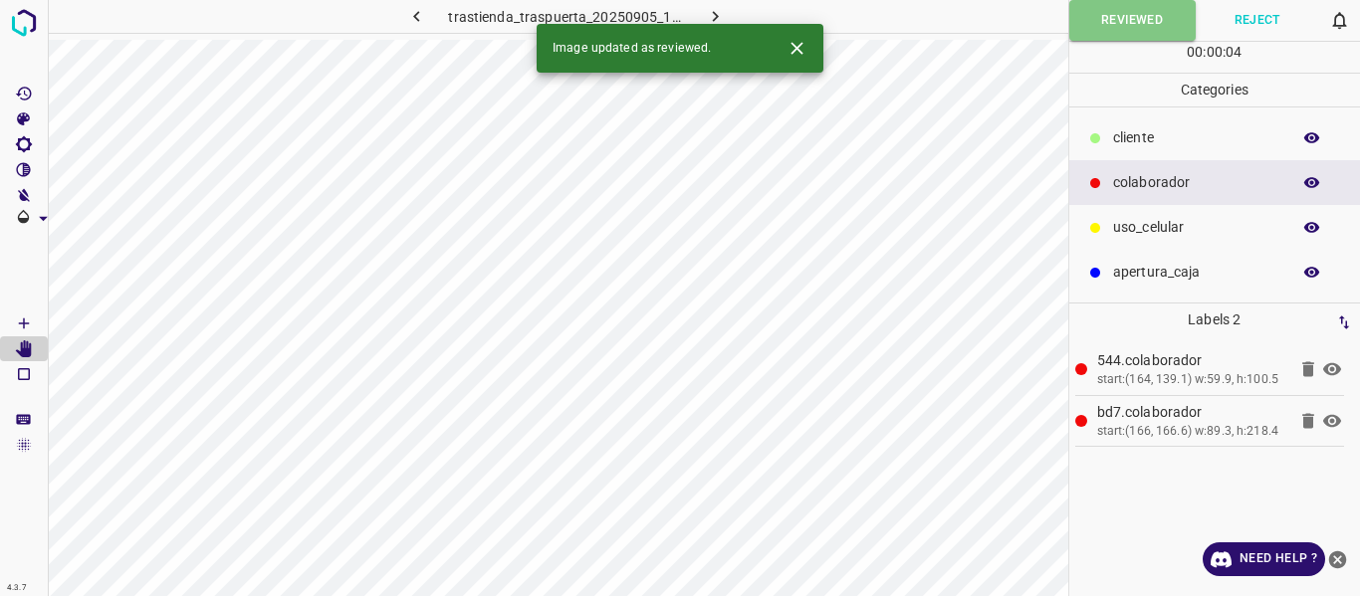
click at [705, 12] on icon "button" at bounding box center [715, 16] width 21 height 21
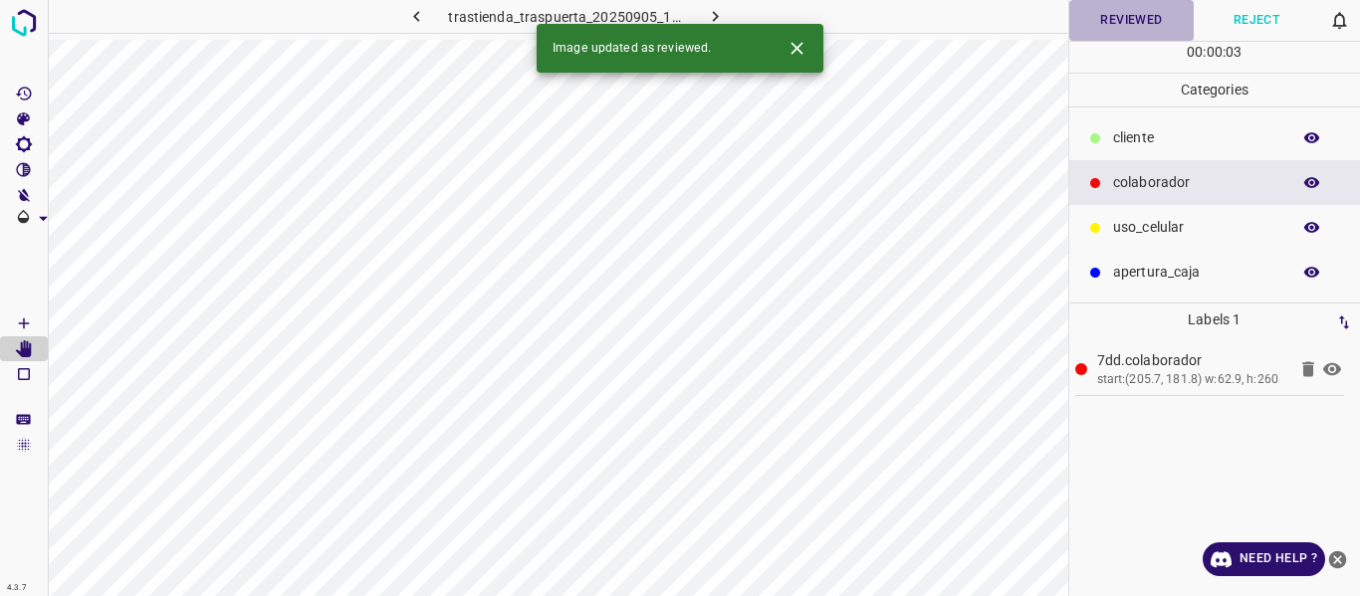
click at [1114, 28] on button "Reviewed" at bounding box center [1131, 20] width 125 height 41
click at [706, 10] on icon "button" at bounding box center [715, 16] width 21 height 21
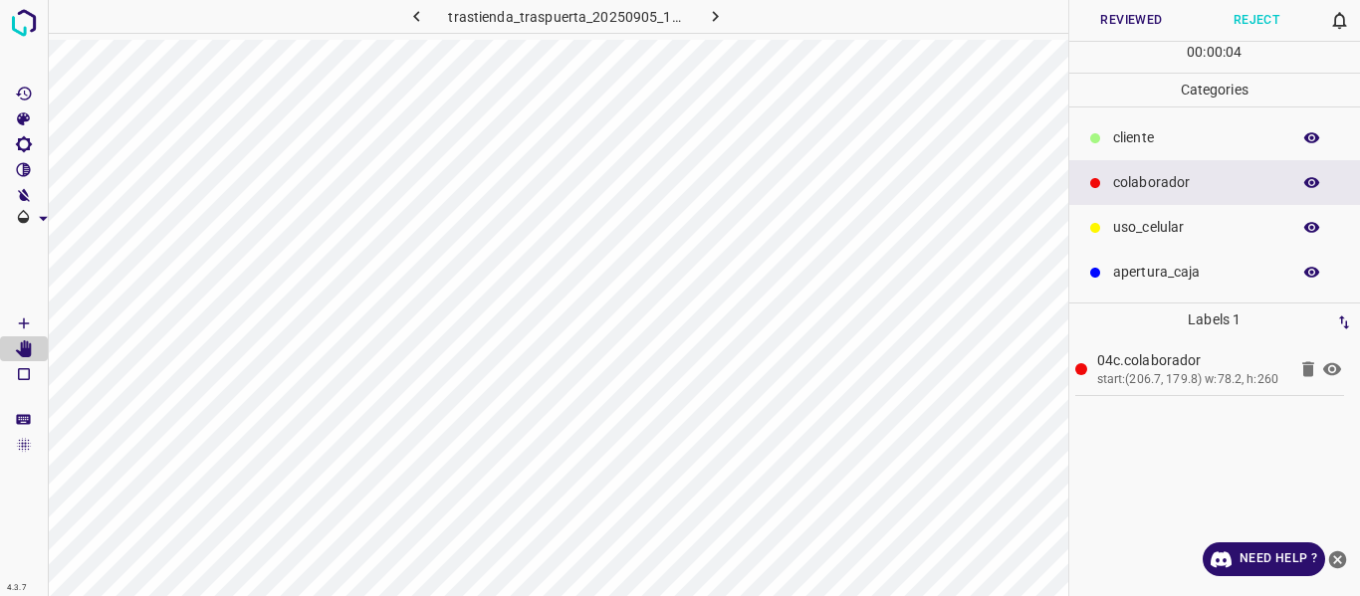
click at [1124, 24] on button "Reviewed" at bounding box center [1131, 20] width 125 height 41
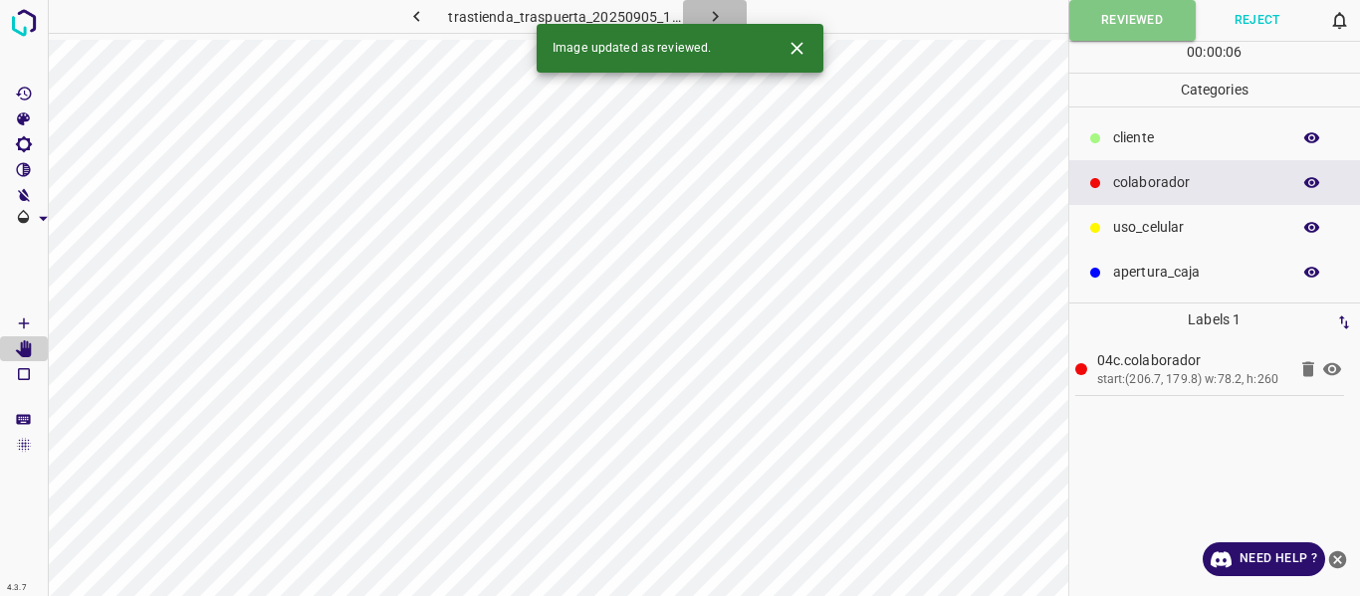
click at [715, 11] on icon "button" at bounding box center [715, 16] width 21 height 21
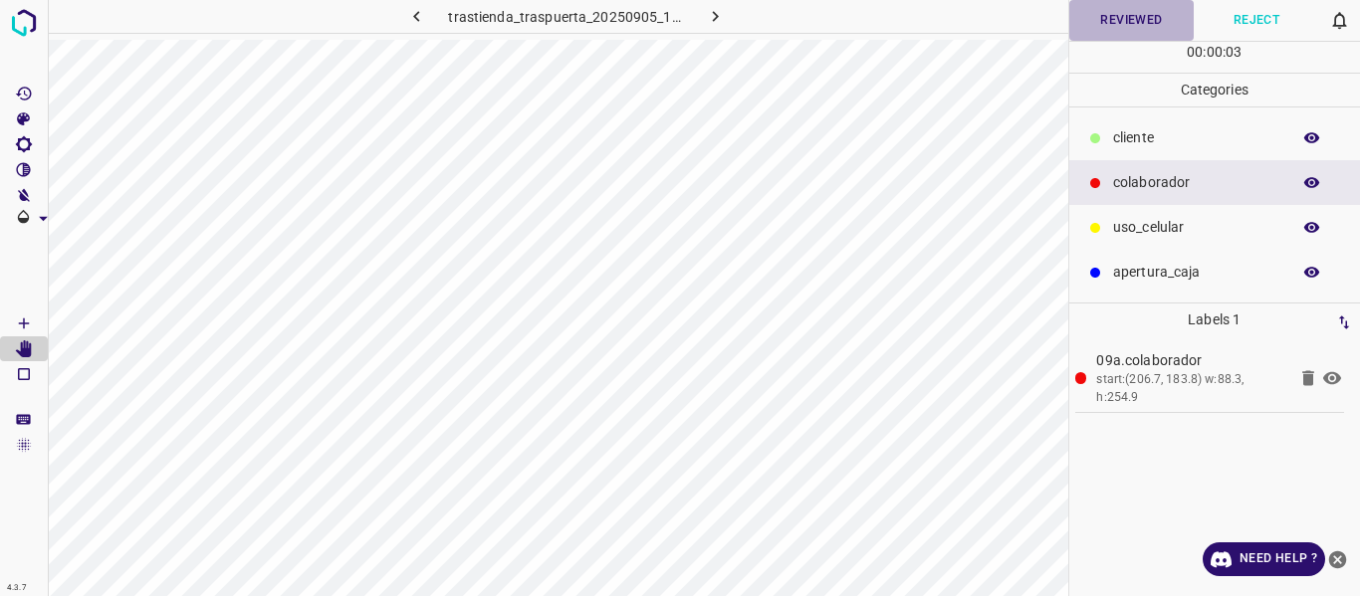
click at [1118, 27] on button "Reviewed" at bounding box center [1131, 20] width 125 height 41
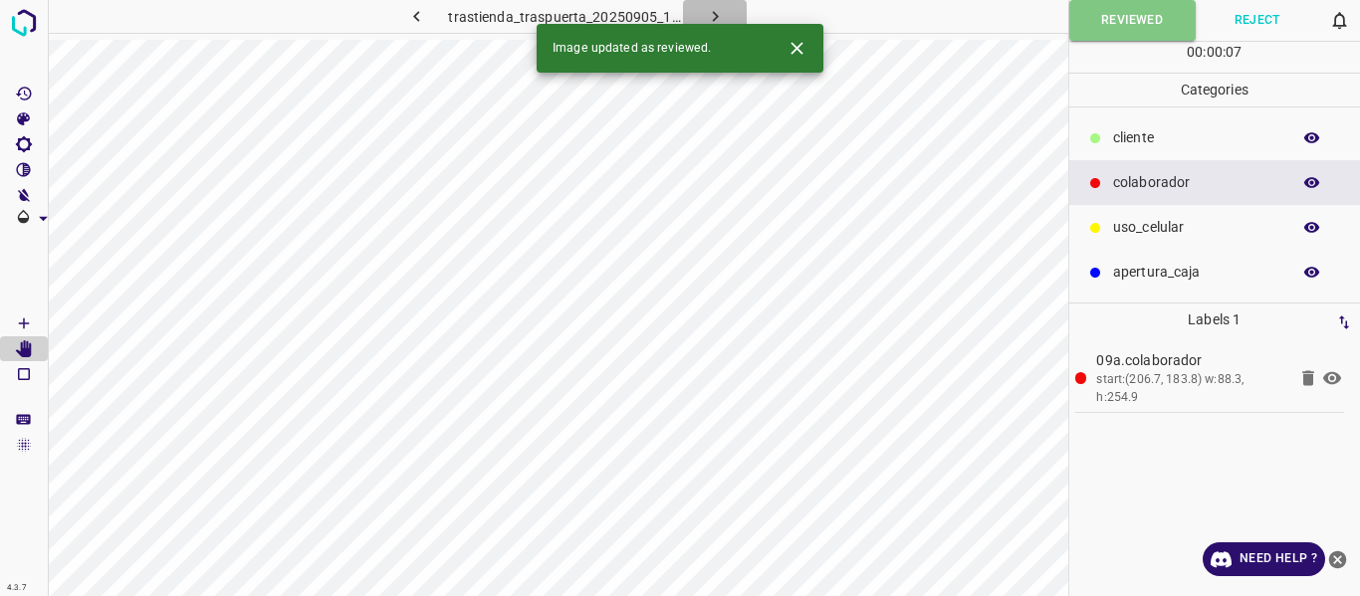
click at [713, 15] on icon "button" at bounding box center [715, 16] width 21 height 21
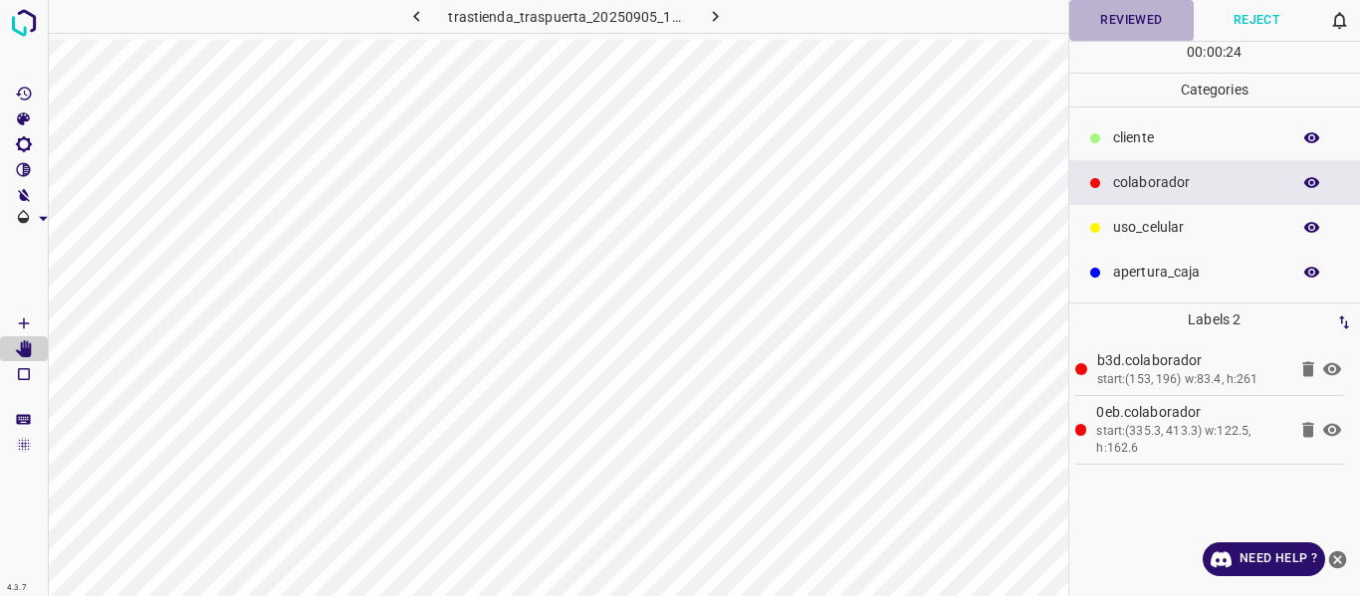
click at [1111, 17] on button "Reviewed" at bounding box center [1131, 20] width 125 height 41
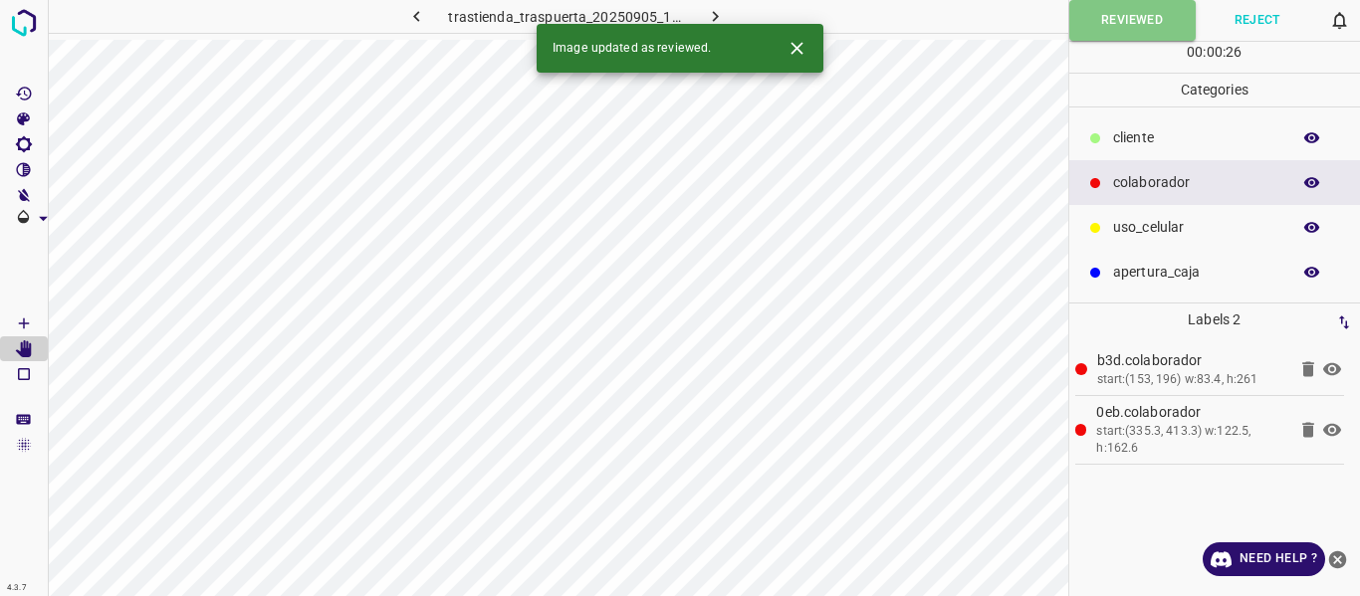
click at [708, 12] on icon "button" at bounding box center [715, 16] width 21 height 21
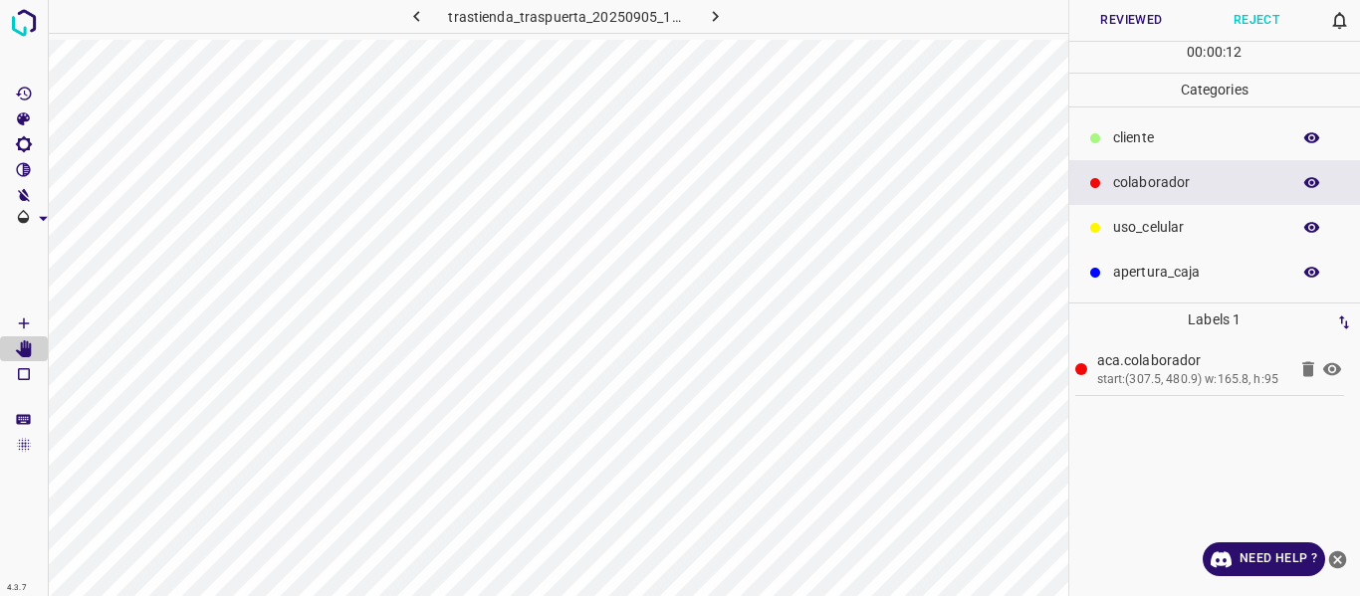
click at [1112, 23] on button "Reviewed" at bounding box center [1131, 20] width 125 height 41
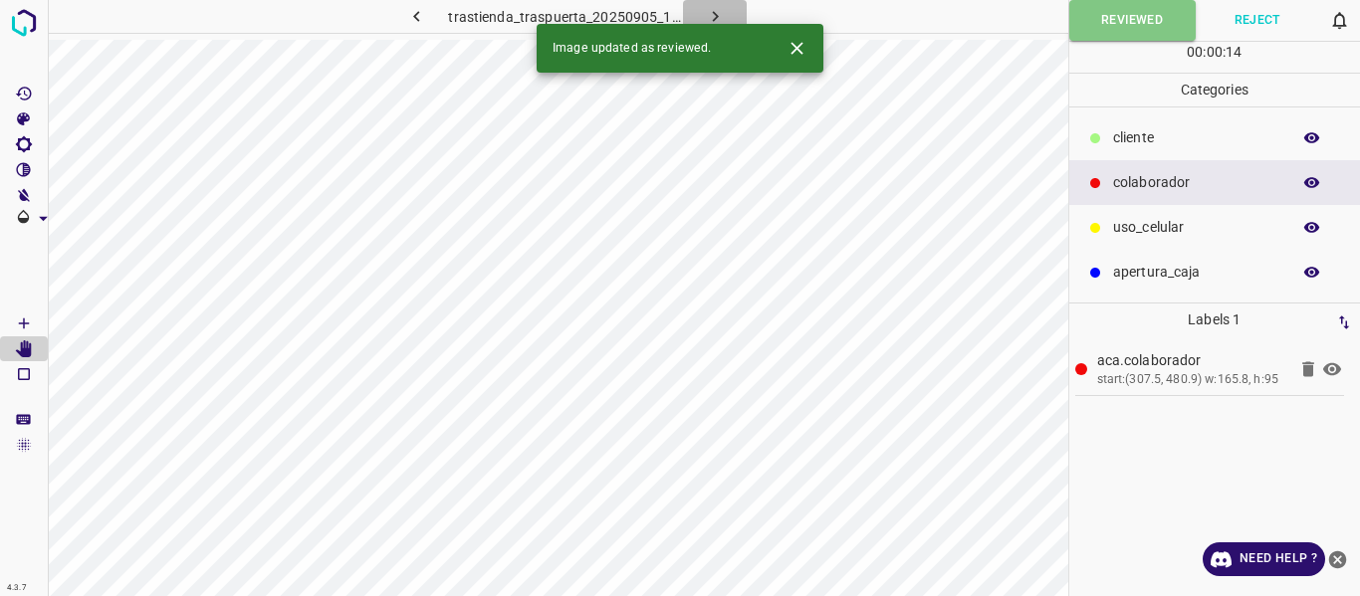
click at [714, 10] on icon "button" at bounding box center [715, 16] width 21 height 21
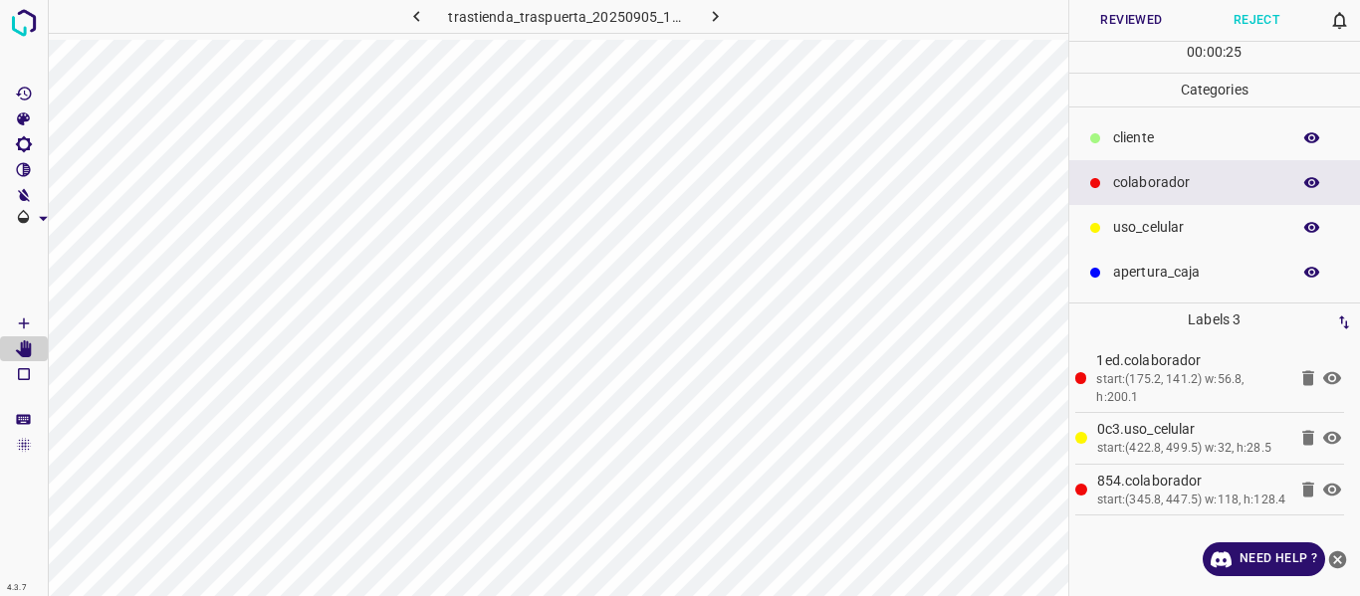
click at [1122, 25] on button "Reviewed" at bounding box center [1131, 20] width 125 height 41
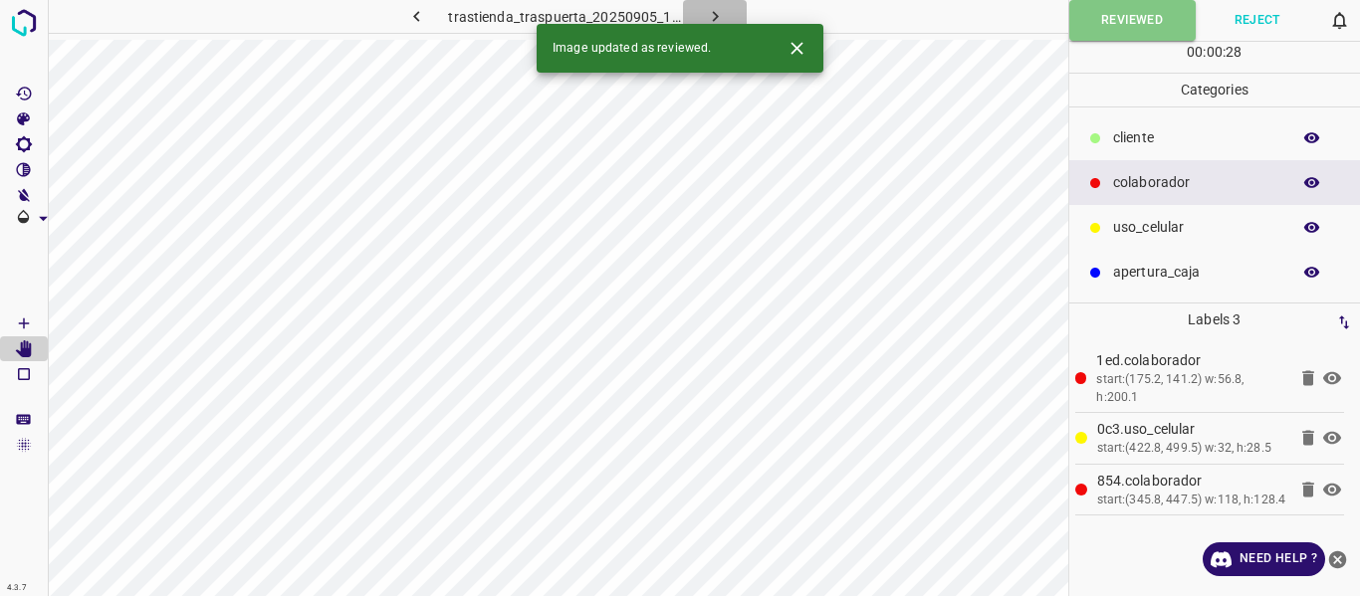
click at [706, 14] on icon "button" at bounding box center [715, 16] width 21 height 21
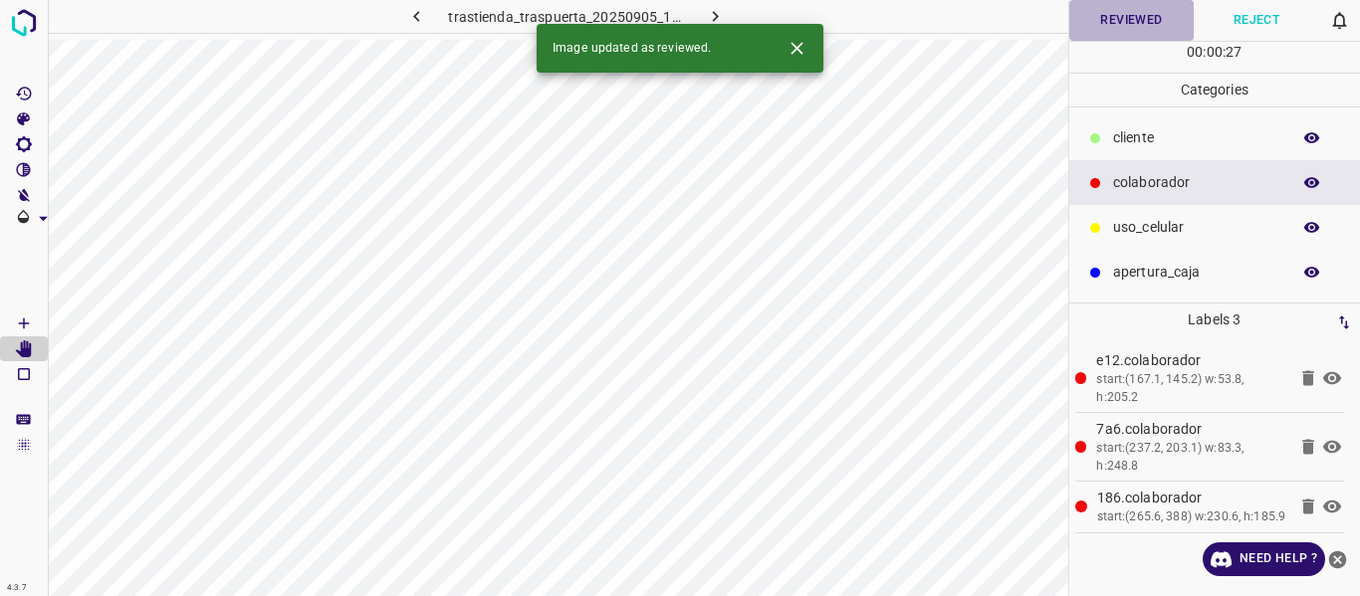
click at [1106, 27] on button "Reviewed" at bounding box center [1131, 20] width 125 height 41
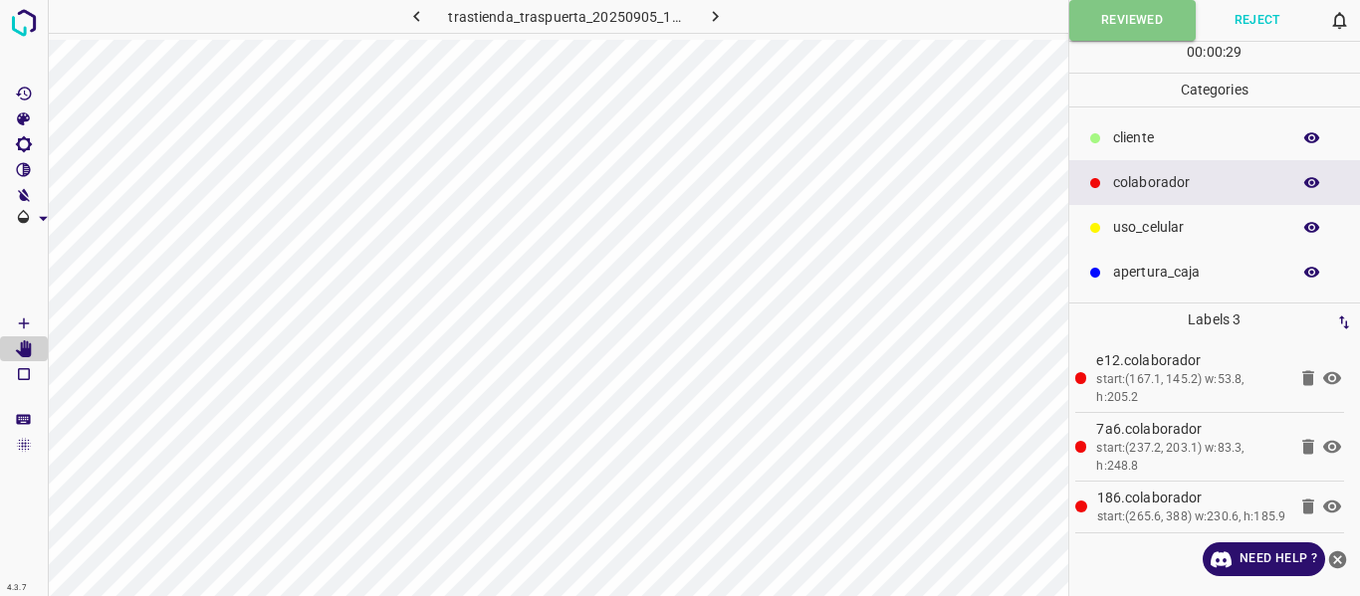
click at [711, 12] on icon "button" at bounding box center [715, 16] width 21 height 21
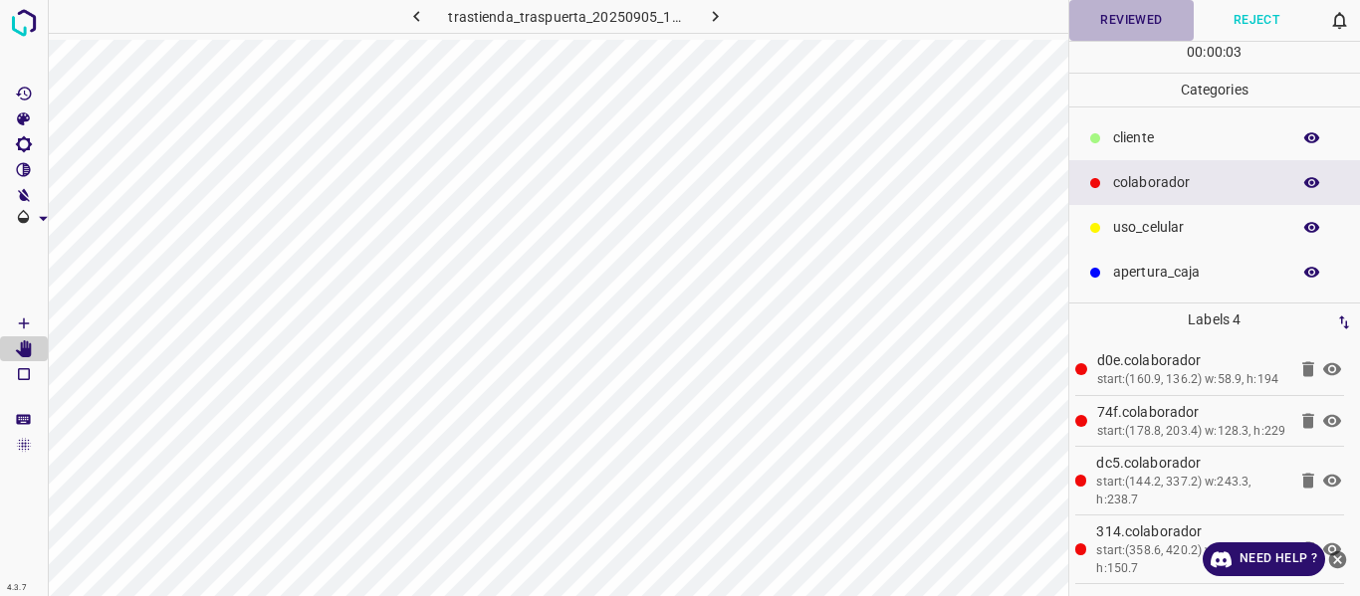
click at [1090, 17] on button "Reviewed" at bounding box center [1131, 20] width 125 height 41
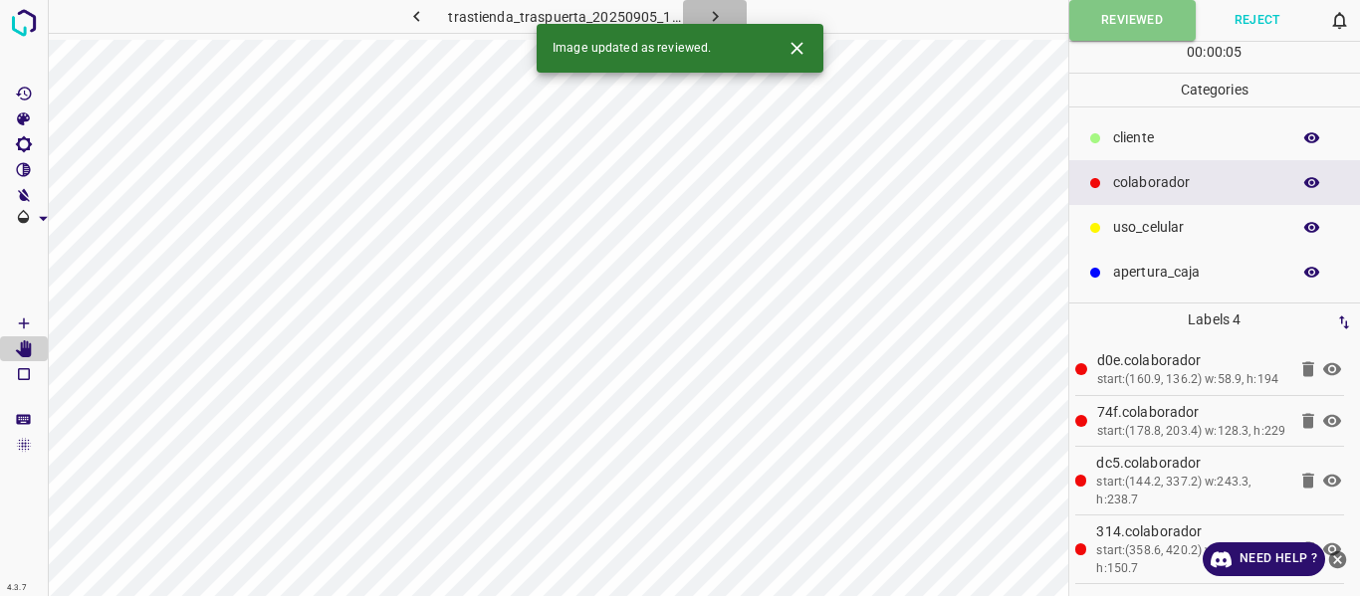
click at [704, 4] on button "button" at bounding box center [715, 16] width 64 height 33
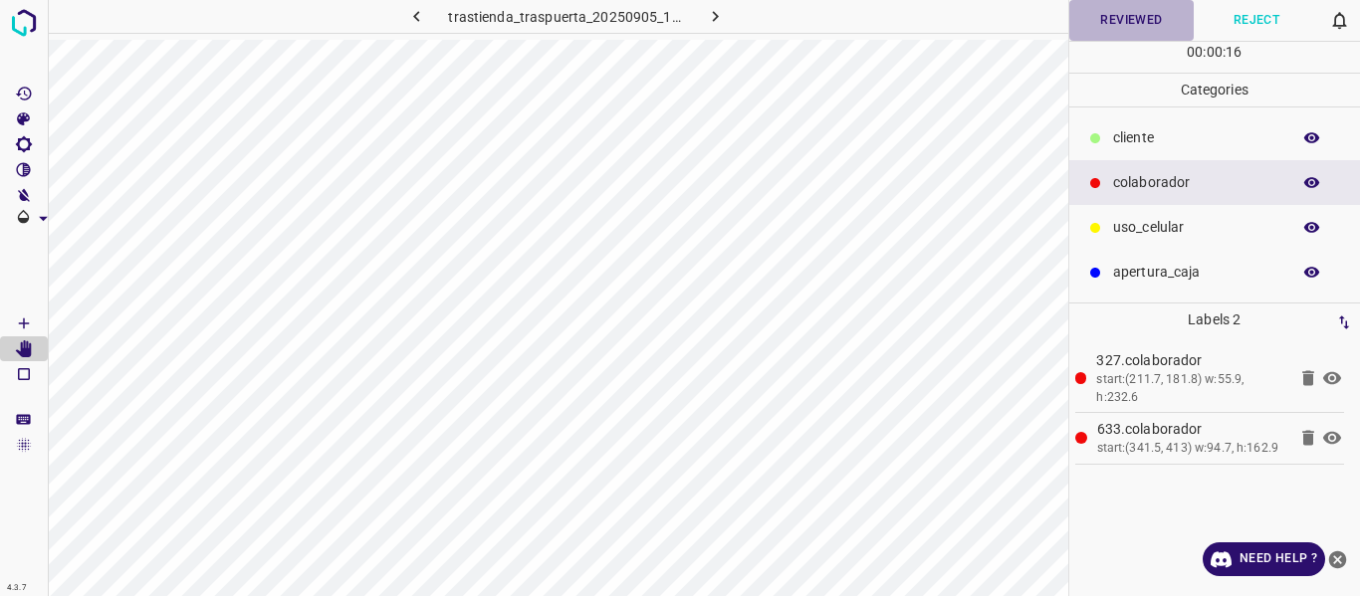
click at [1146, 30] on button "Reviewed" at bounding box center [1131, 20] width 125 height 41
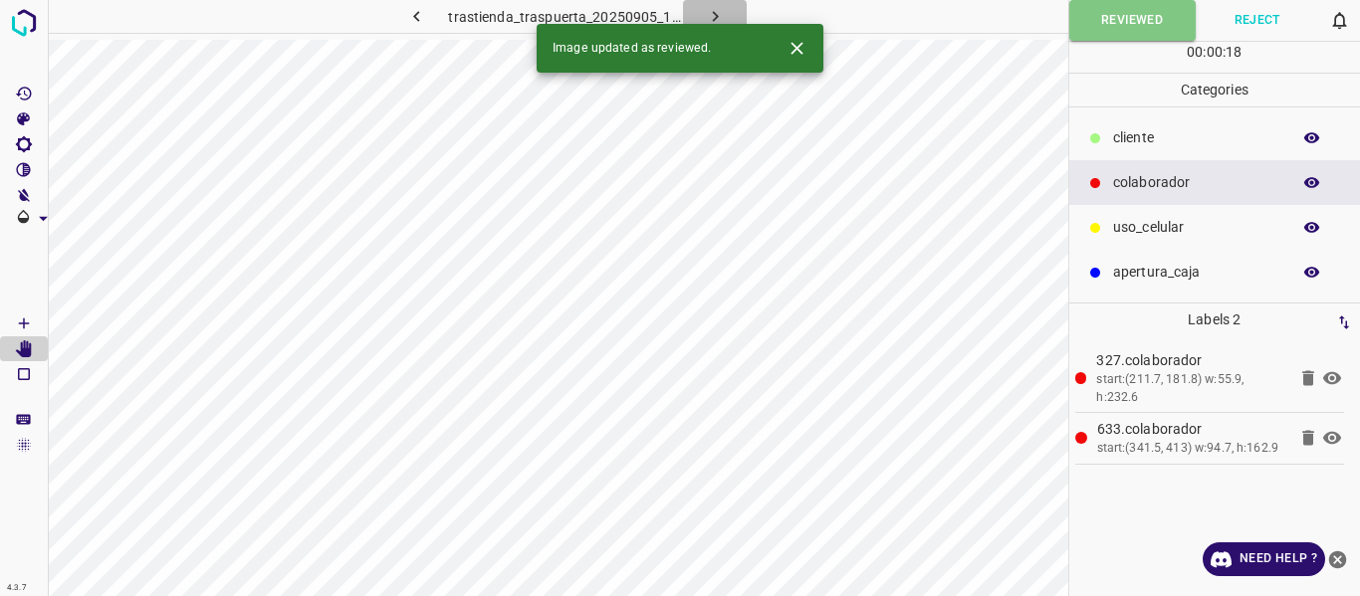
click at [712, 17] on icon "button" at bounding box center [715, 16] width 21 height 21
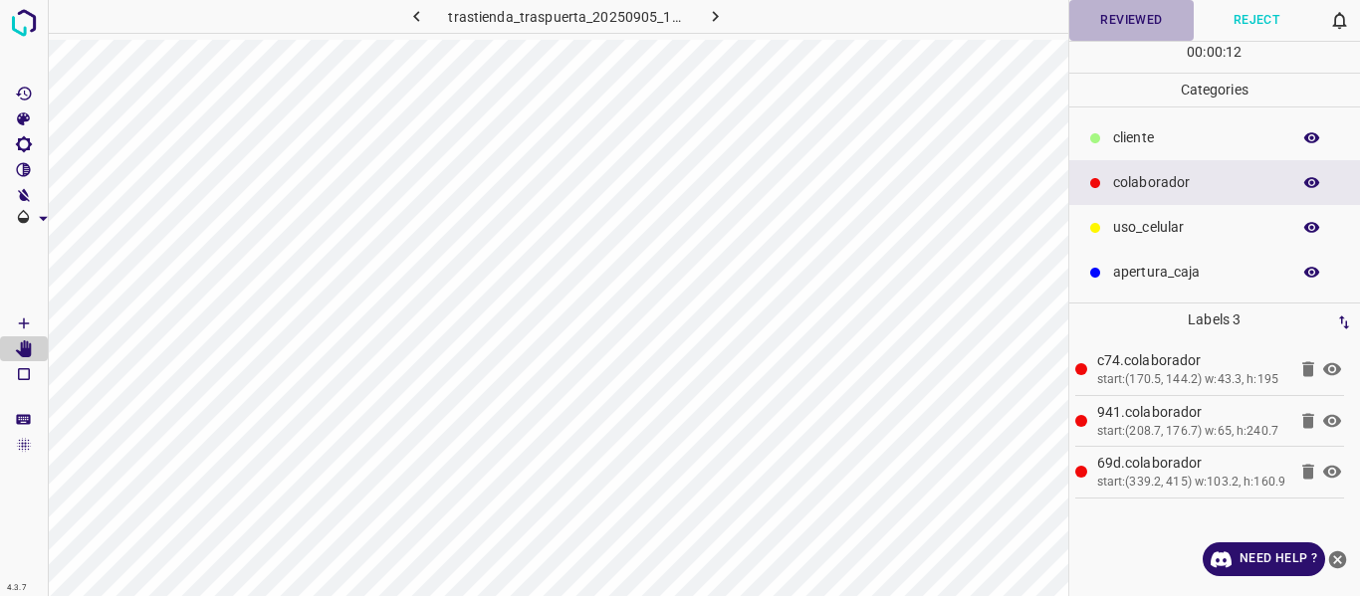
click at [1122, 17] on button "Reviewed" at bounding box center [1131, 20] width 125 height 41
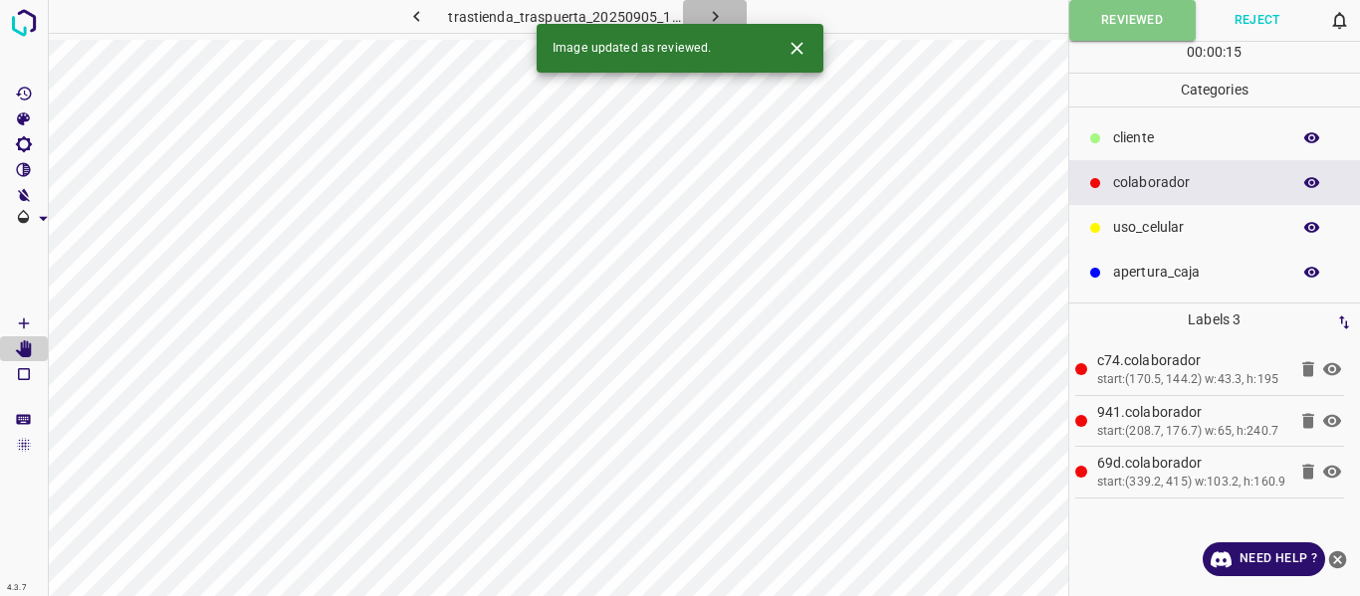
click at [710, 14] on icon "button" at bounding box center [715, 16] width 21 height 21
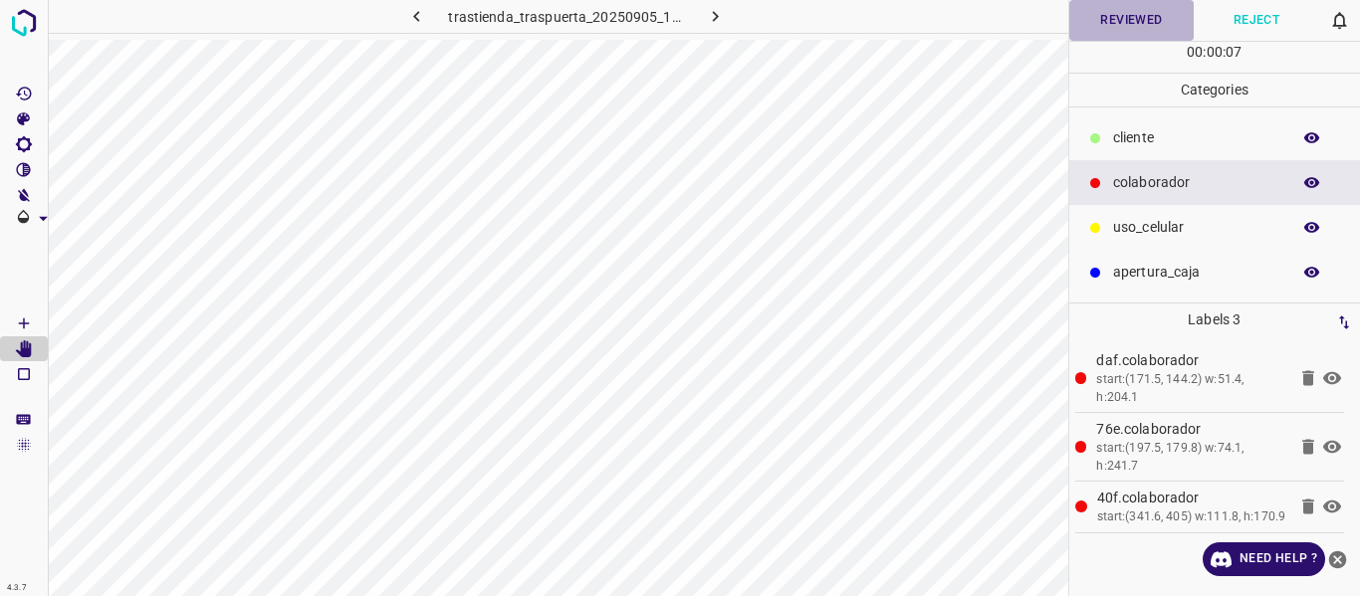
click at [1113, 21] on button "Reviewed" at bounding box center [1131, 20] width 125 height 41
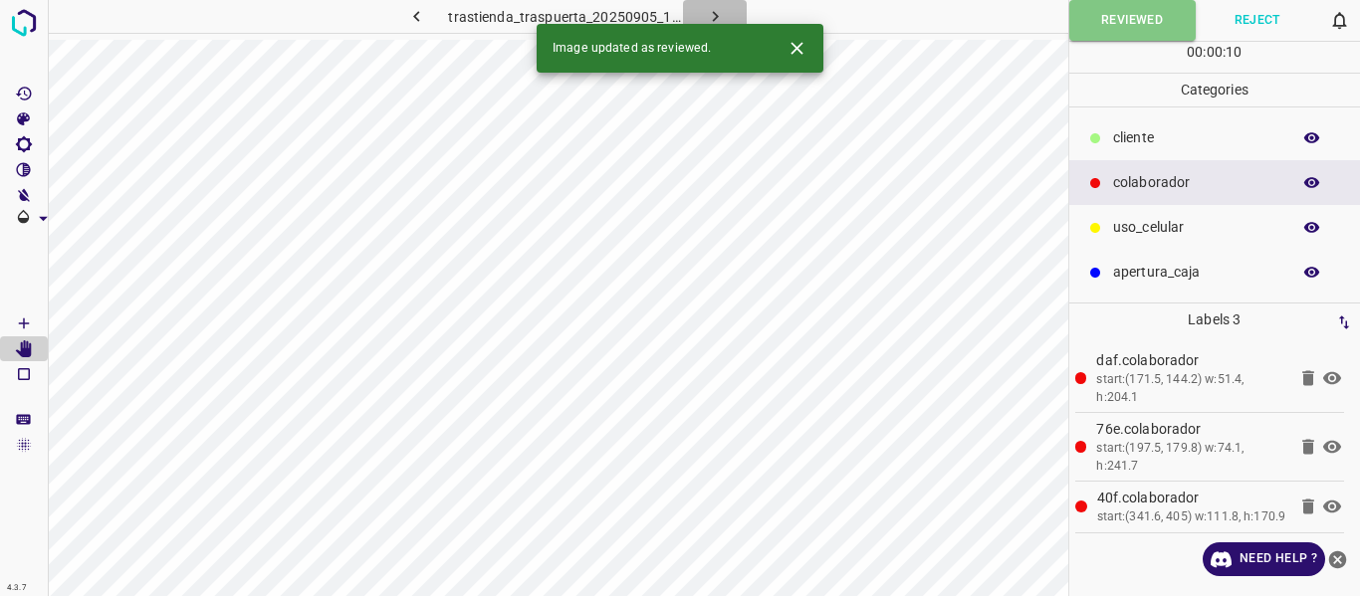
click at [705, 13] on icon "button" at bounding box center [715, 16] width 21 height 21
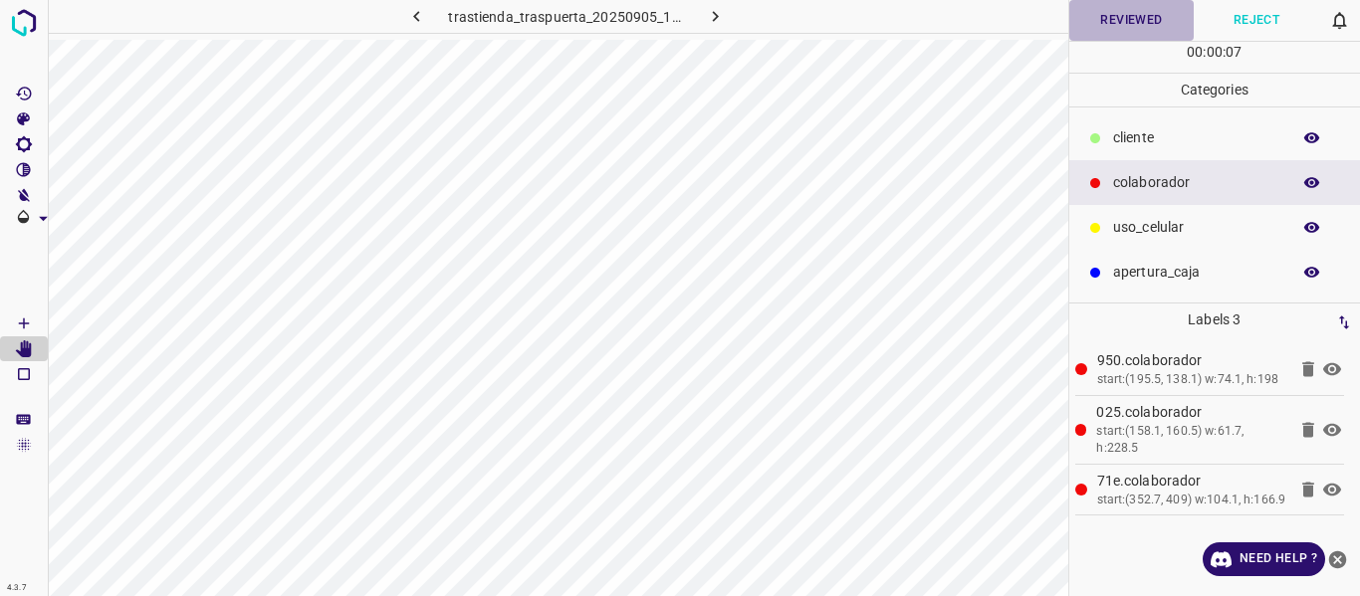
click at [1073, 27] on button "Reviewed" at bounding box center [1131, 20] width 125 height 41
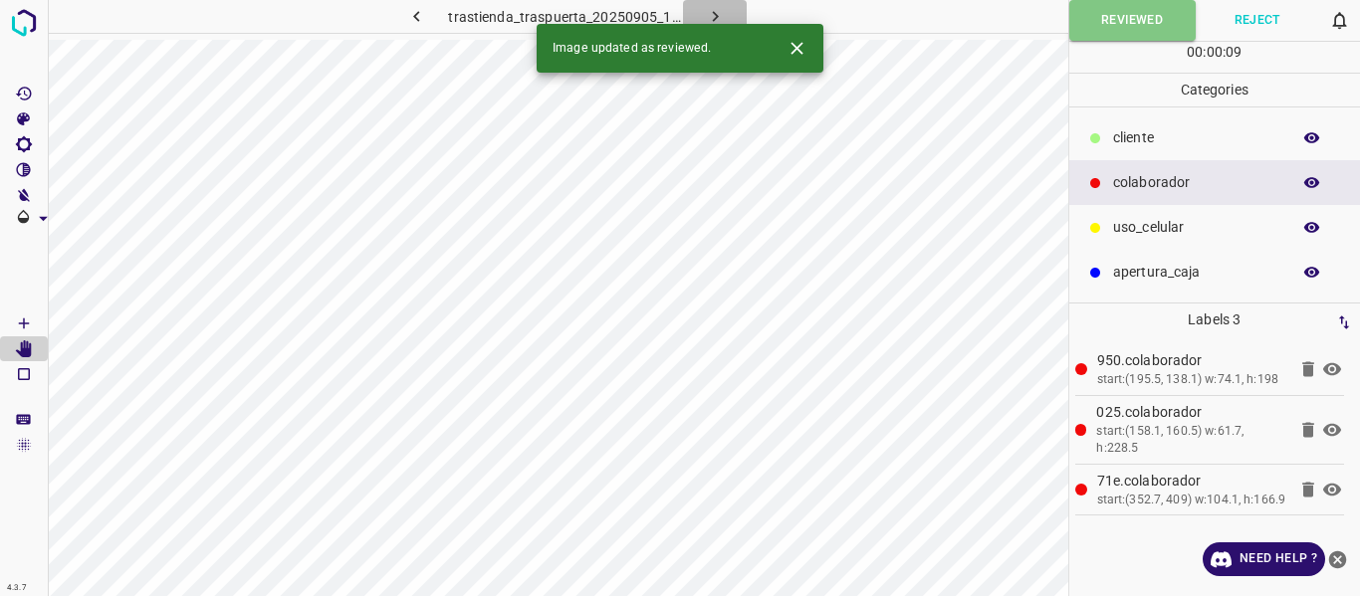
click at [711, 14] on icon "button" at bounding box center [715, 16] width 21 height 21
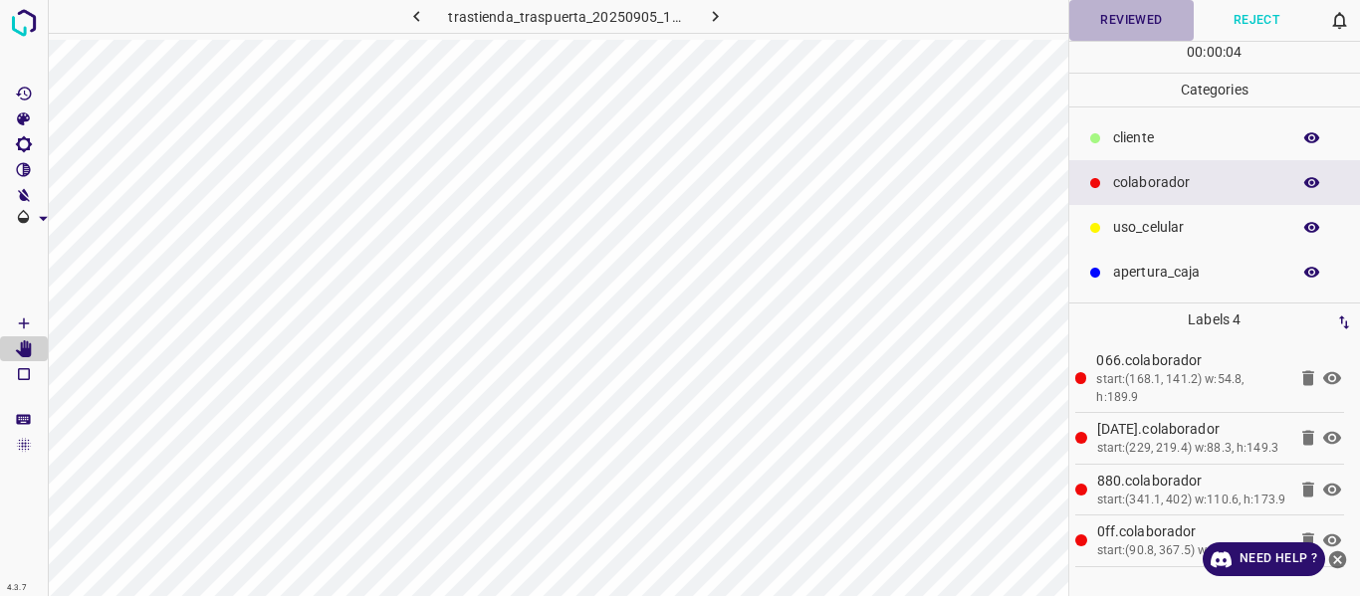
click at [1101, 18] on button "Reviewed" at bounding box center [1131, 20] width 125 height 41
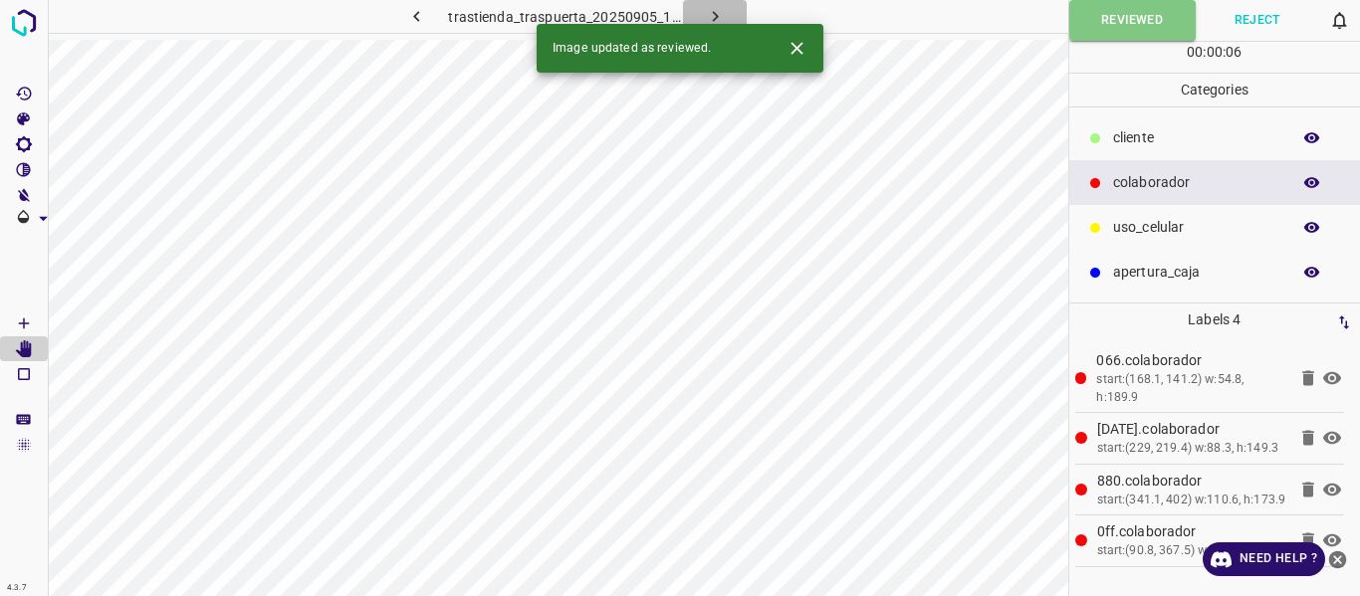
click at [725, 8] on button "button" at bounding box center [715, 16] width 64 height 33
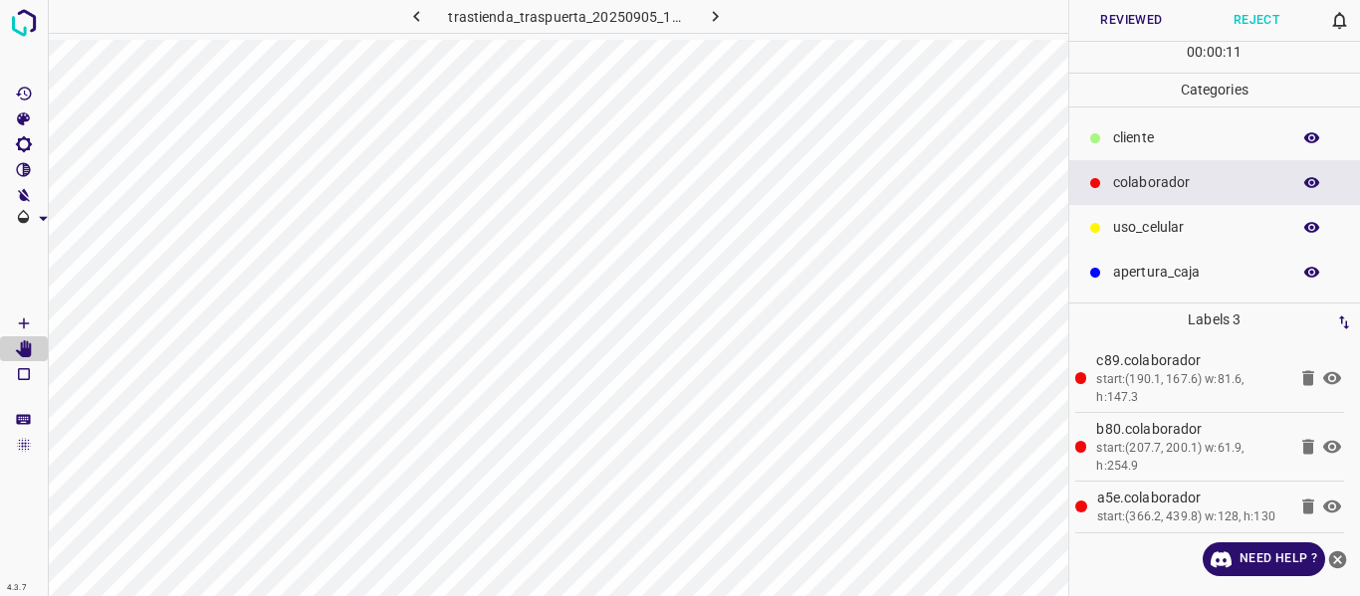
click at [1123, 22] on button "Reviewed" at bounding box center [1131, 20] width 125 height 41
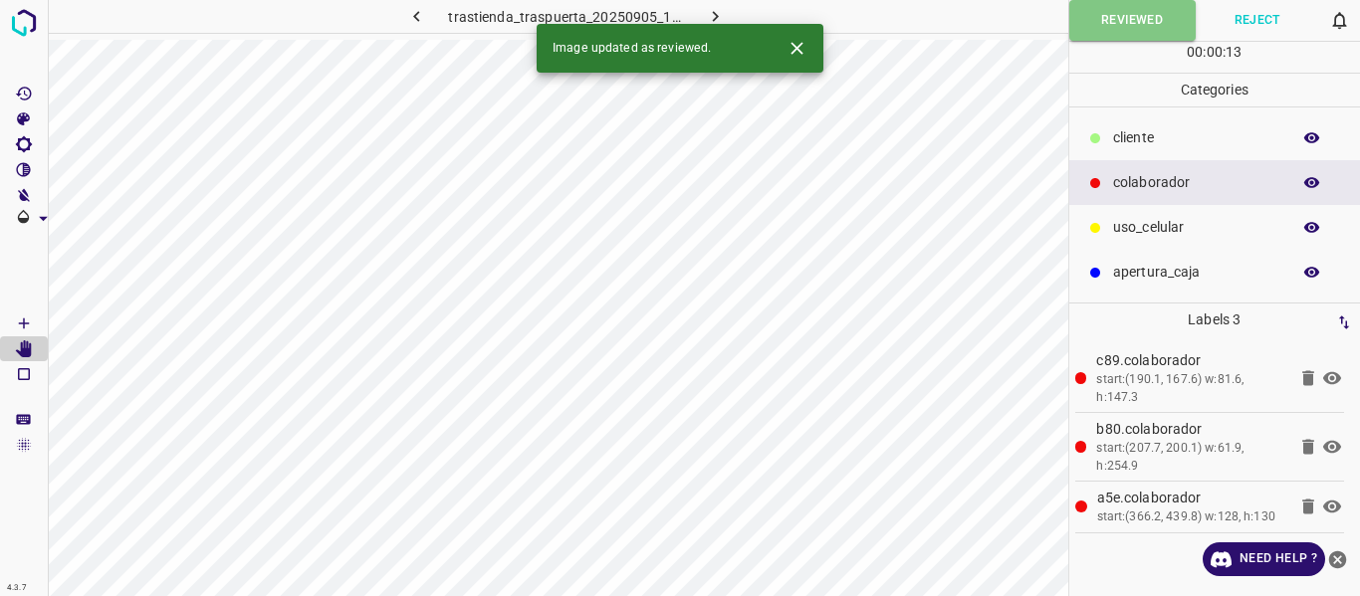
click at [707, 13] on icon "button" at bounding box center [715, 16] width 21 height 21
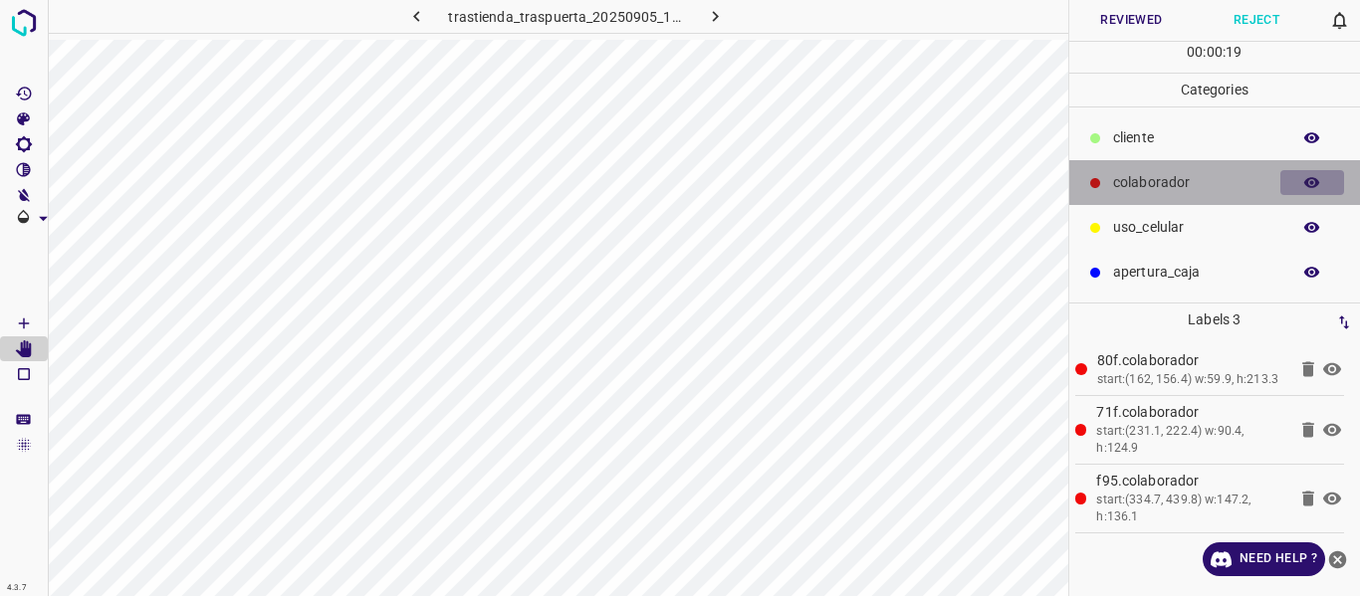
click at [1306, 188] on icon "button" at bounding box center [1312, 183] width 18 height 18
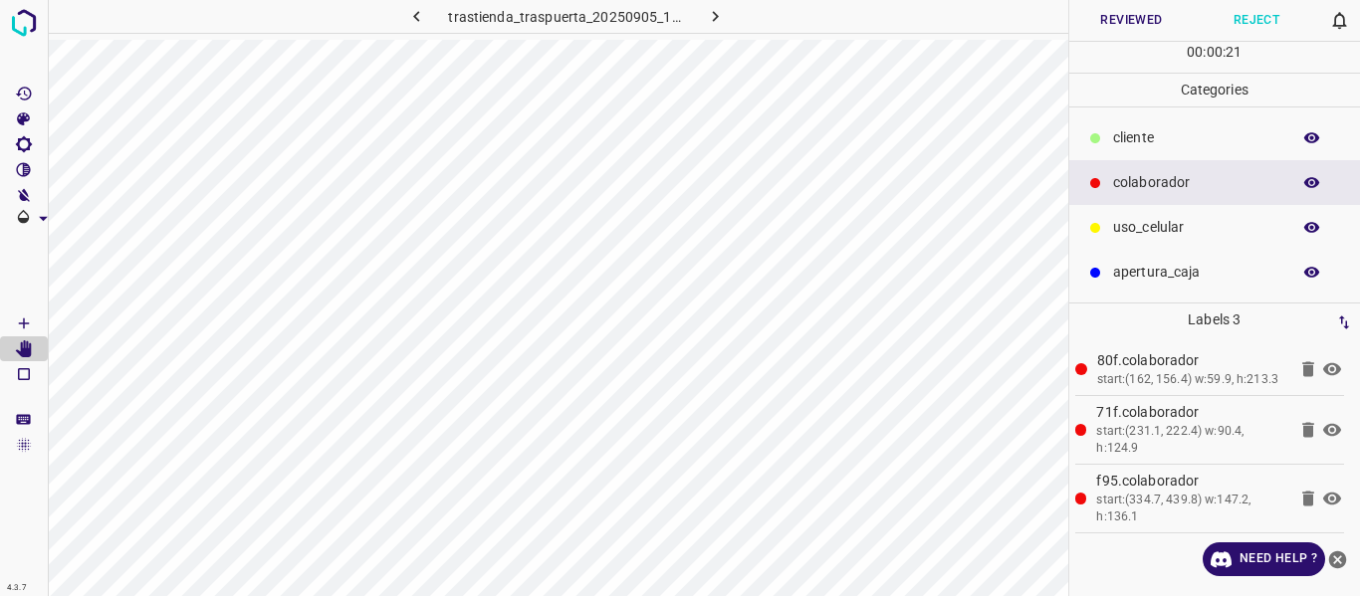
click at [1139, 25] on button "Reviewed" at bounding box center [1131, 20] width 125 height 41
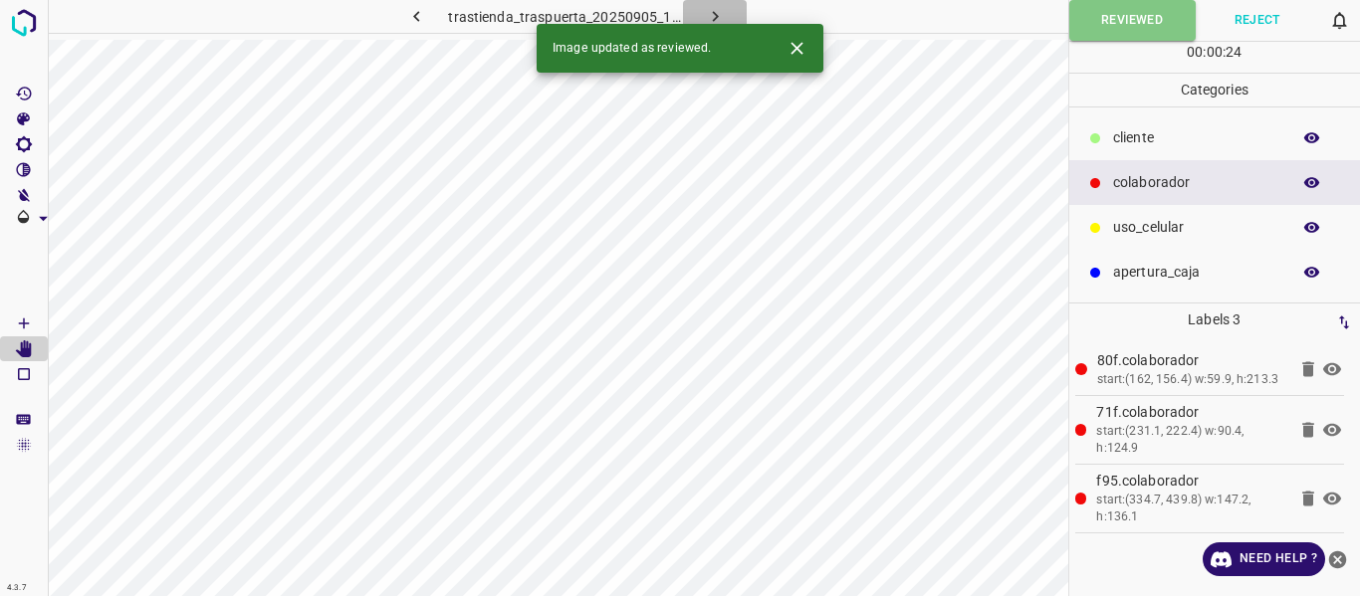
click at [717, 13] on icon "button" at bounding box center [715, 16] width 21 height 21
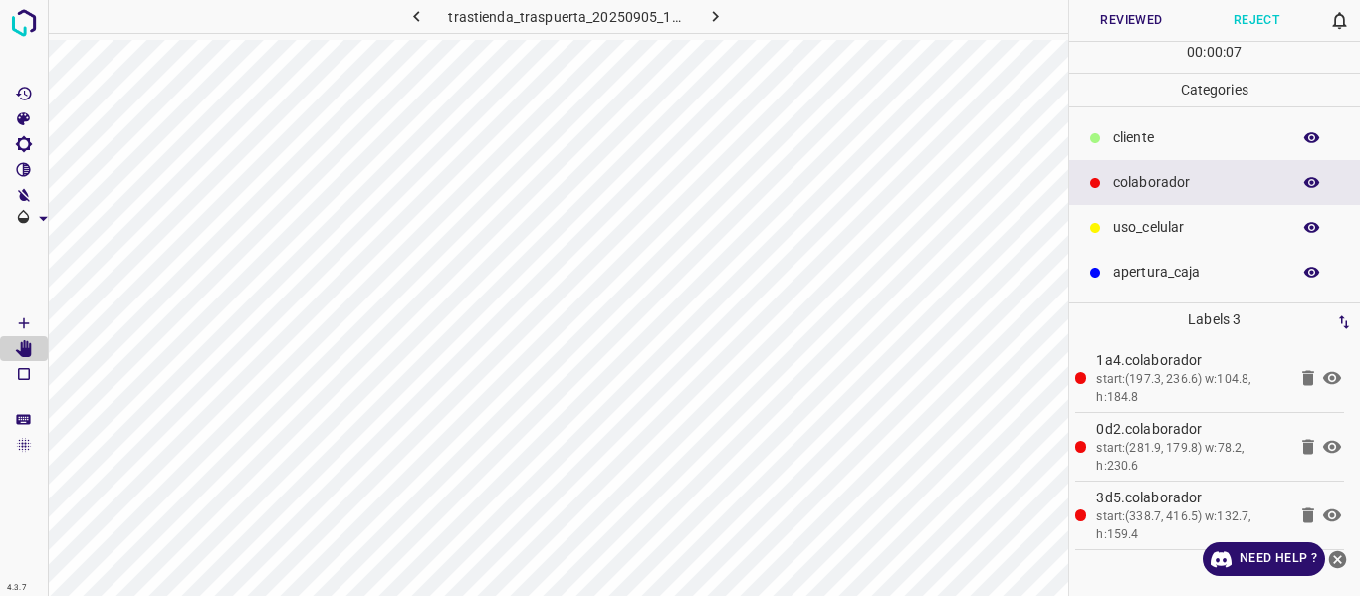
click at [1086, 18] on button "Reviewed" at bounding box center [1131, 20] width 125 height 41
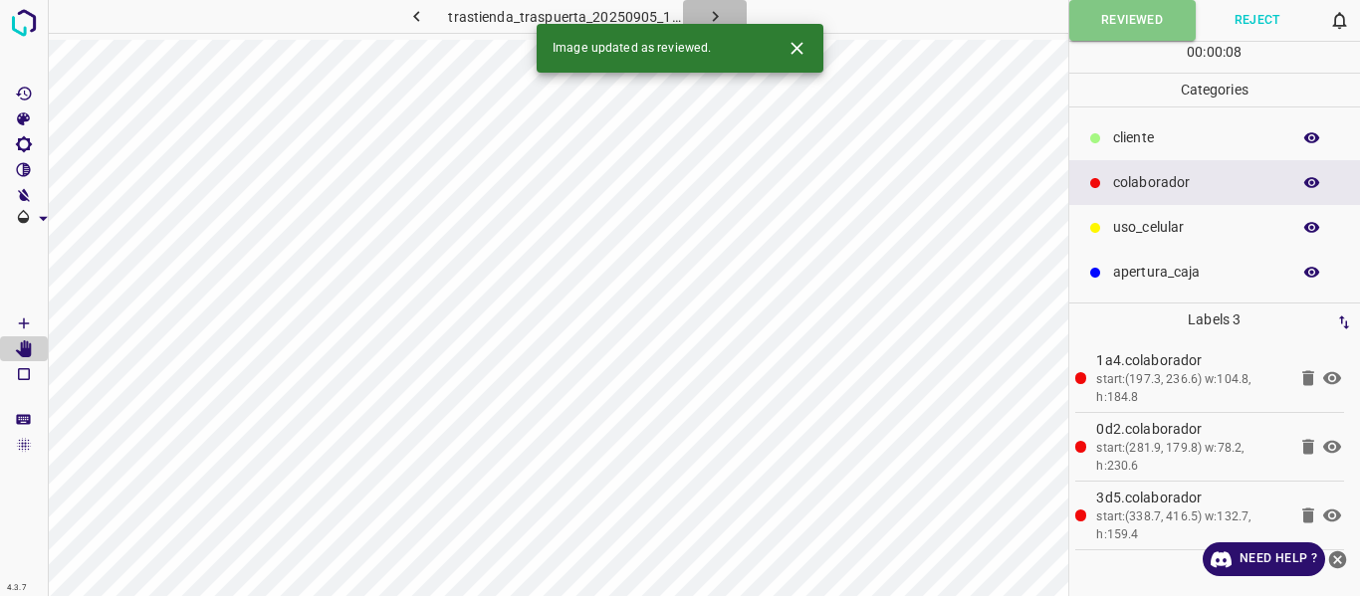
click at [710, 14] on icon "button" at bounding box center [715, 16] width 21 height 21
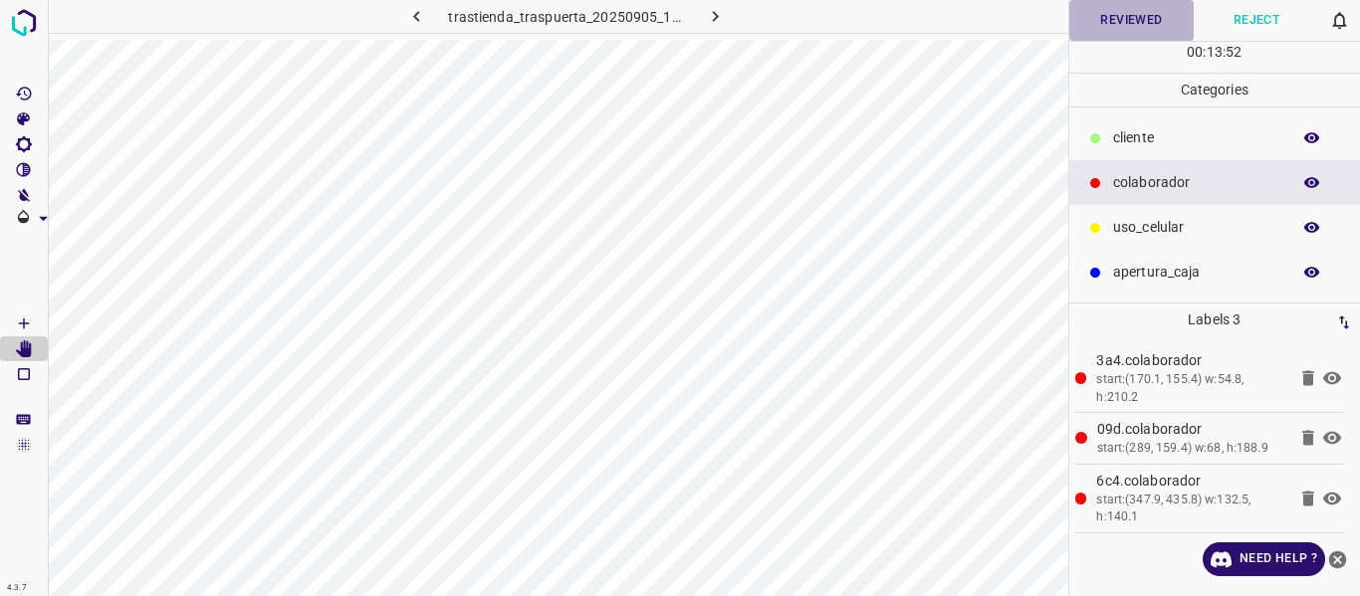
click at [1102, 18] on button "Reviewed" at bounding box center [1131, 20] width 125 height 41
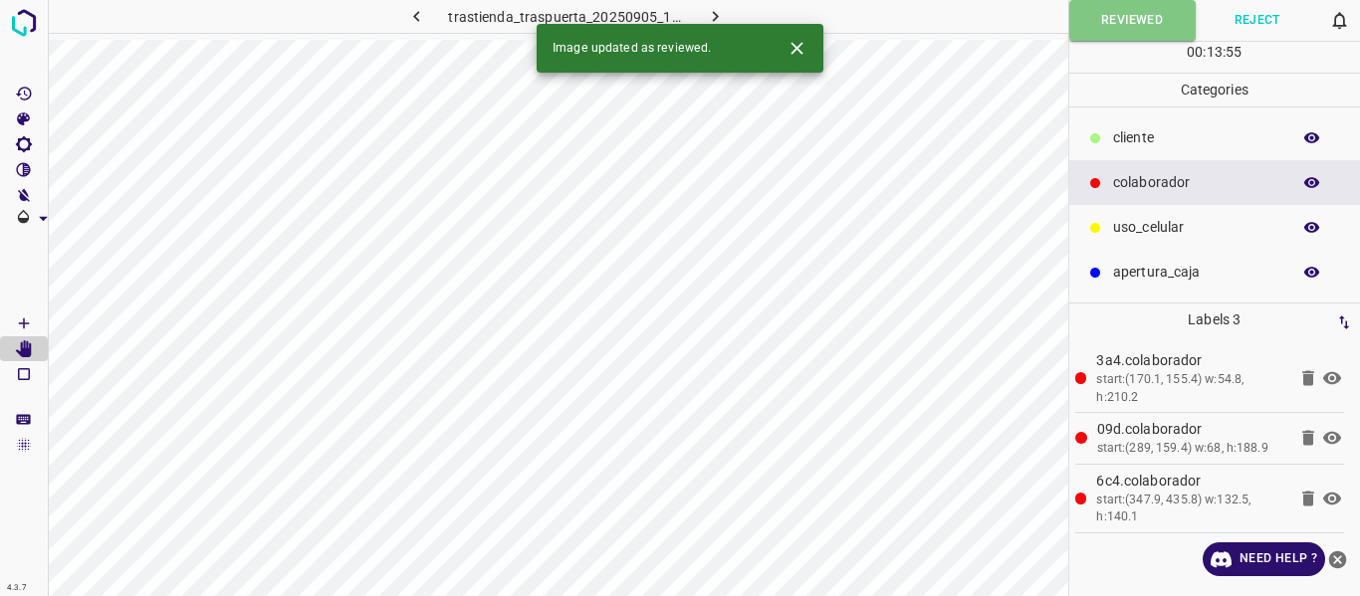
click at [715, 14] on icon "button" at bounding box center [715, 16] width 21 height 21
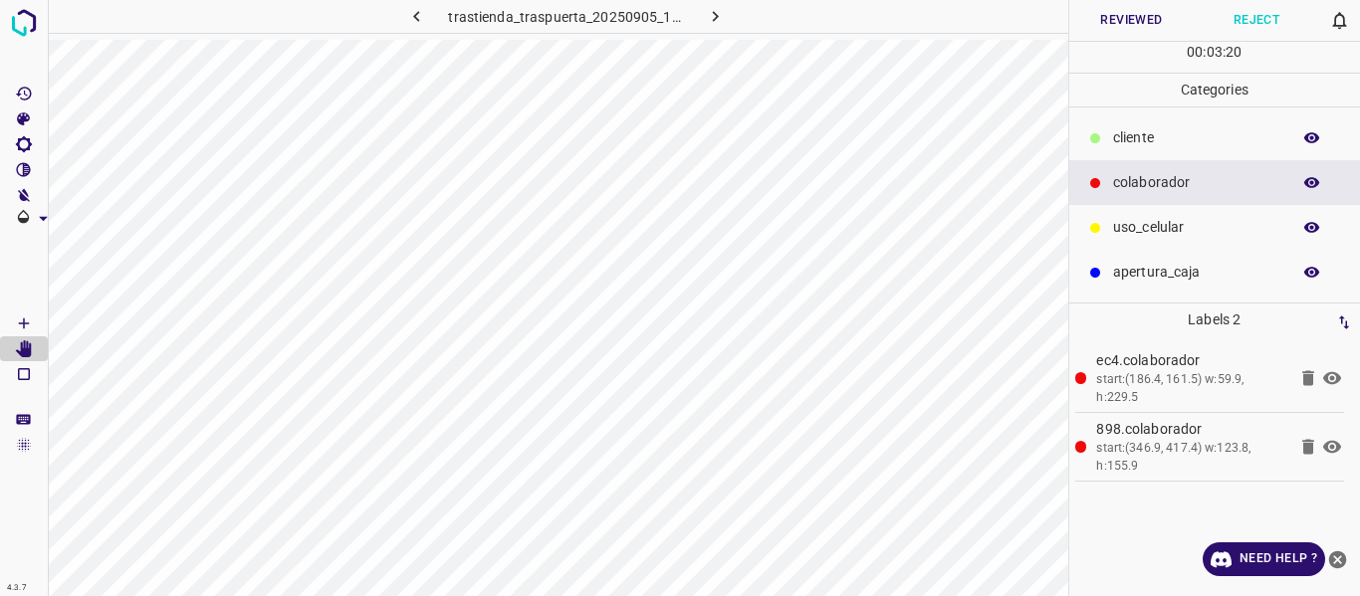
click at [1065, 28] on div at bounding box center [935, 16] width 268 height 33
click at [1117, 19] on button "Reviewed" at bounding box center [1131, 20] width 125 height 41
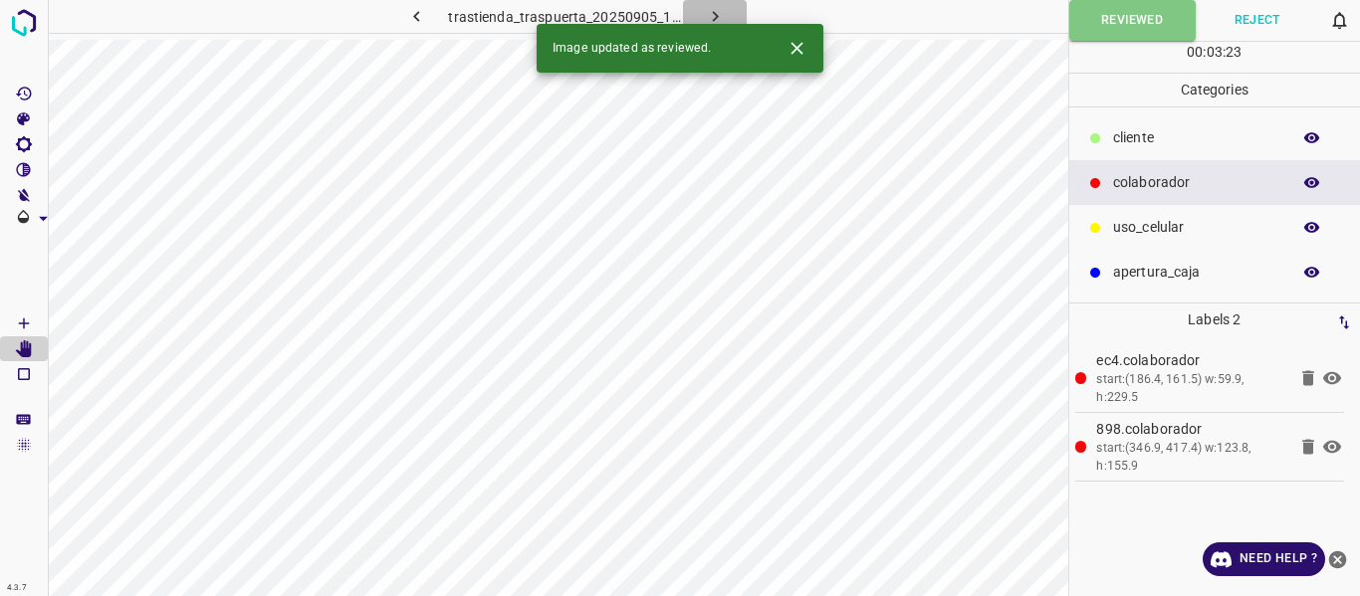
click at [705, 7] on icon "button" at bounding box center [715, 16] width 21 height 21
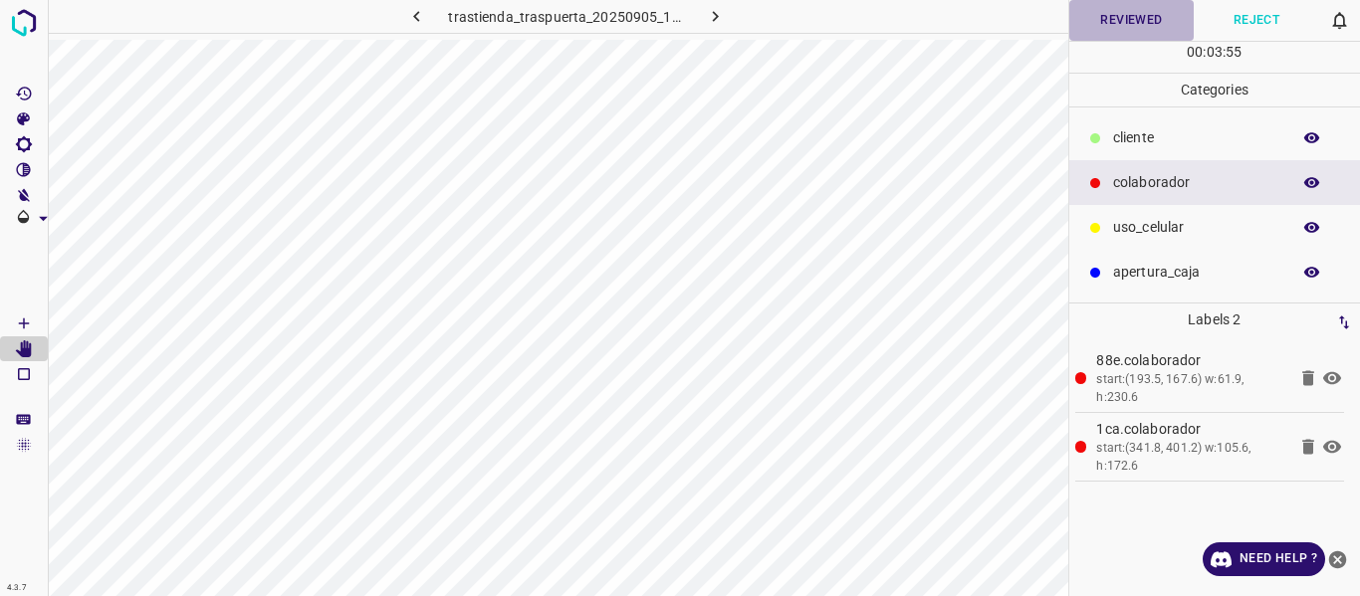
click at [1117, 13] on button "Reviewed" at bounding box center [1131, 20] width 125 height 41
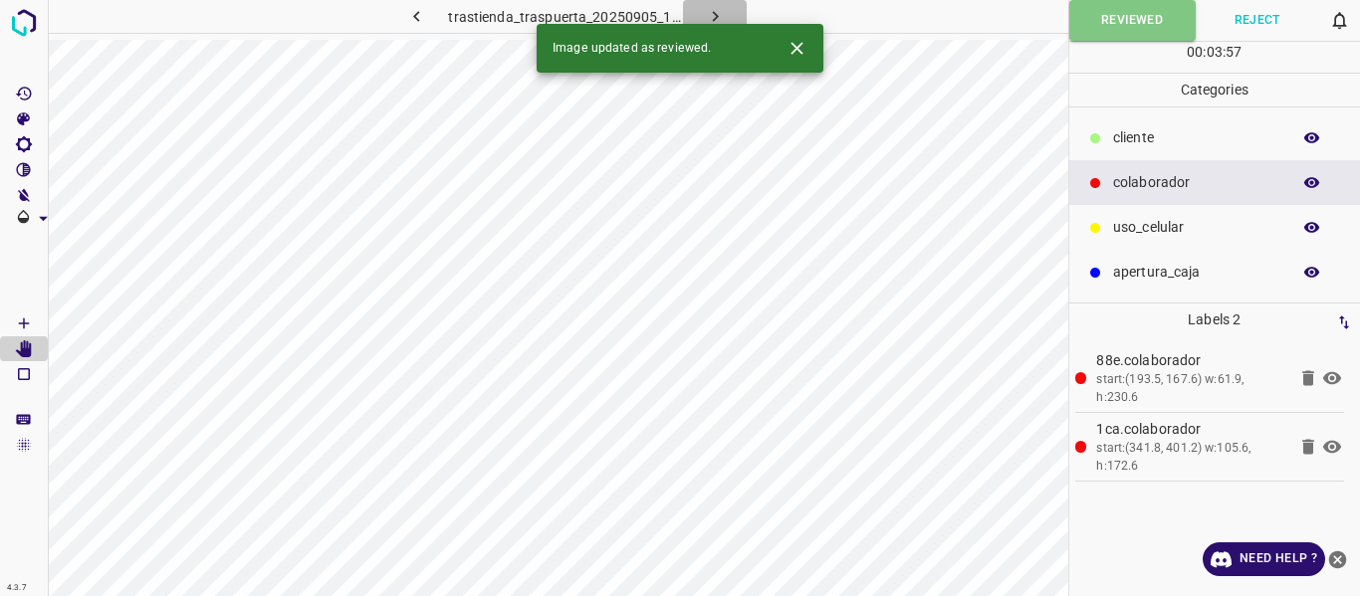
click at [699, 21] on button "button" at bounding box center [715, 16] width 64 height 33
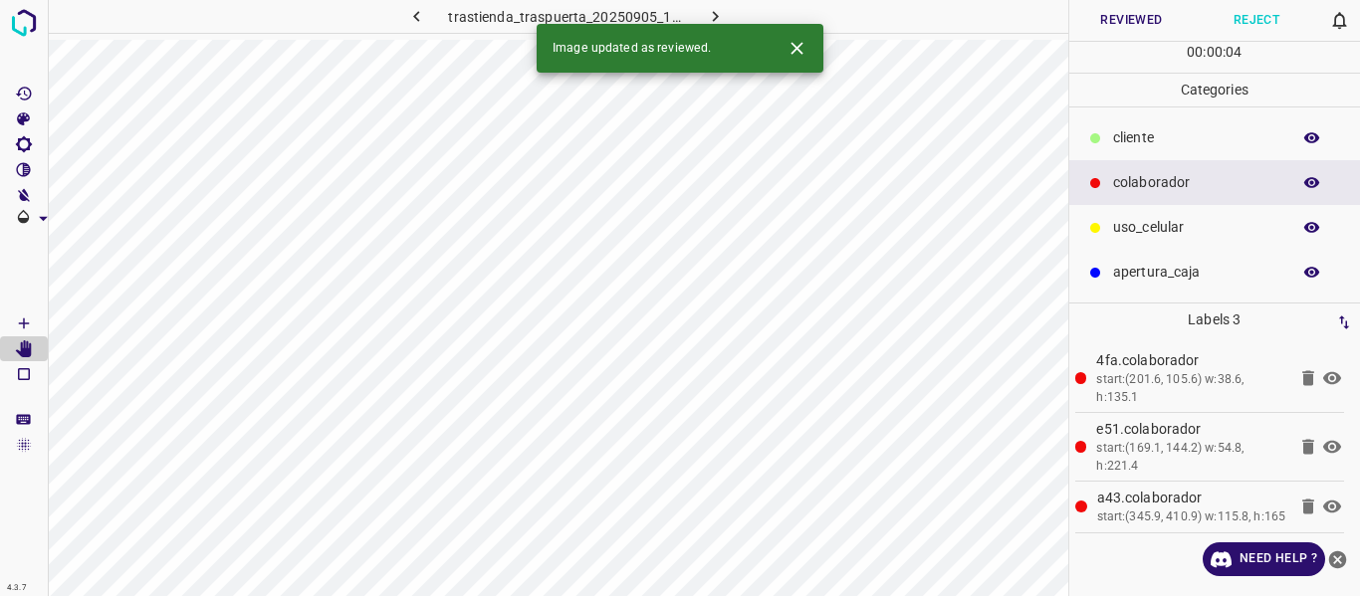
click at [1113, 25] on button "Reviewed" at bounding box center [1131, 20] width 125 height 41
click at [720, 15] on icon "button" at bounding box center [715, 16] width 21 height 21
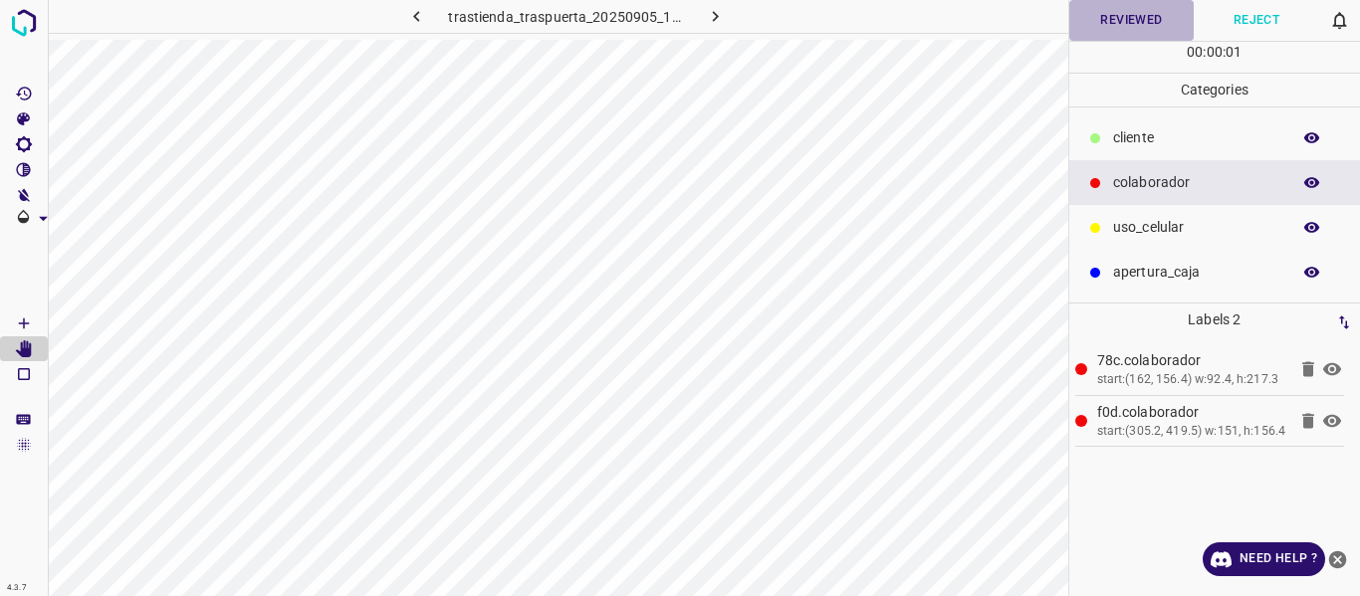
click at [1106, 11] on button "Reviewed" at bounding box center [1131, 20] width 125 height 41
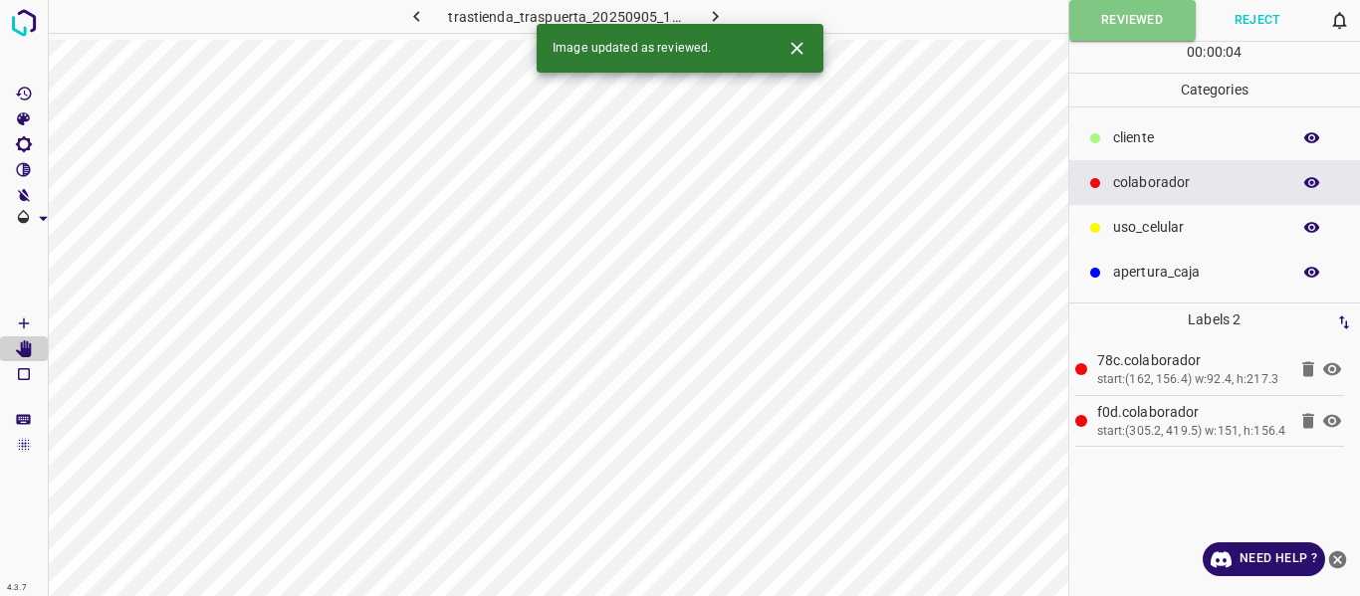
click at [710, 7] on icon "button" at bounding box center [715, 16] width 21 height 21
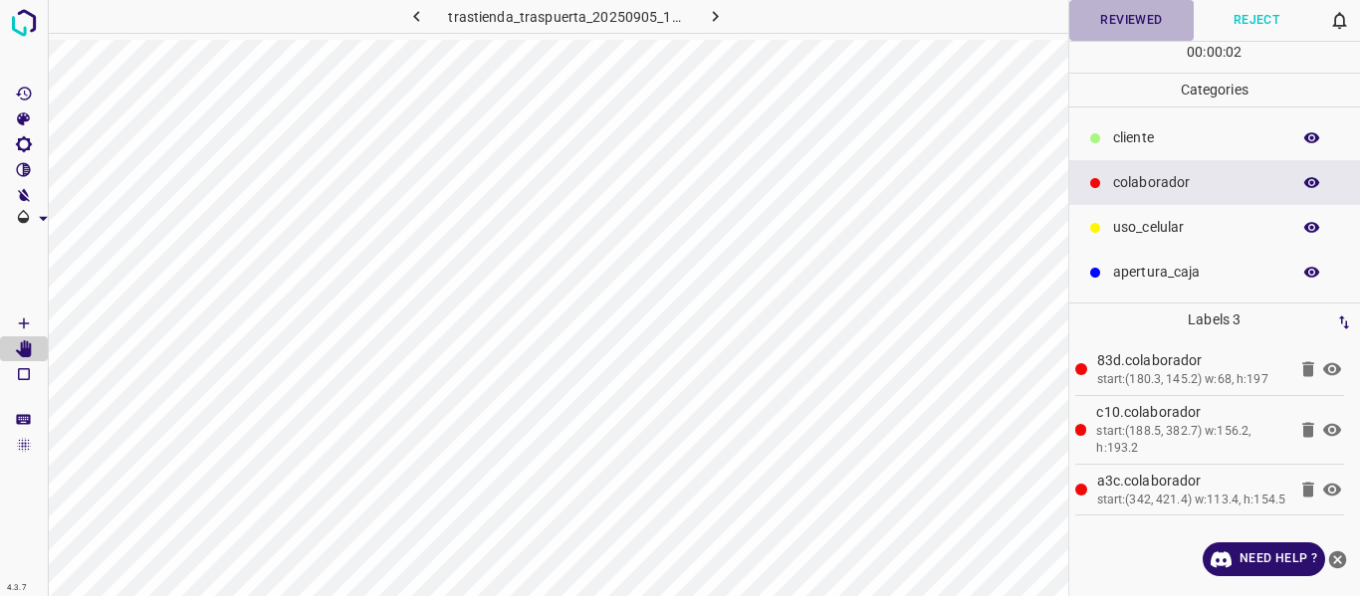
click at [1126, 16] on button "Reviewed" at bounding box center [1131, 20] width 125 height 41
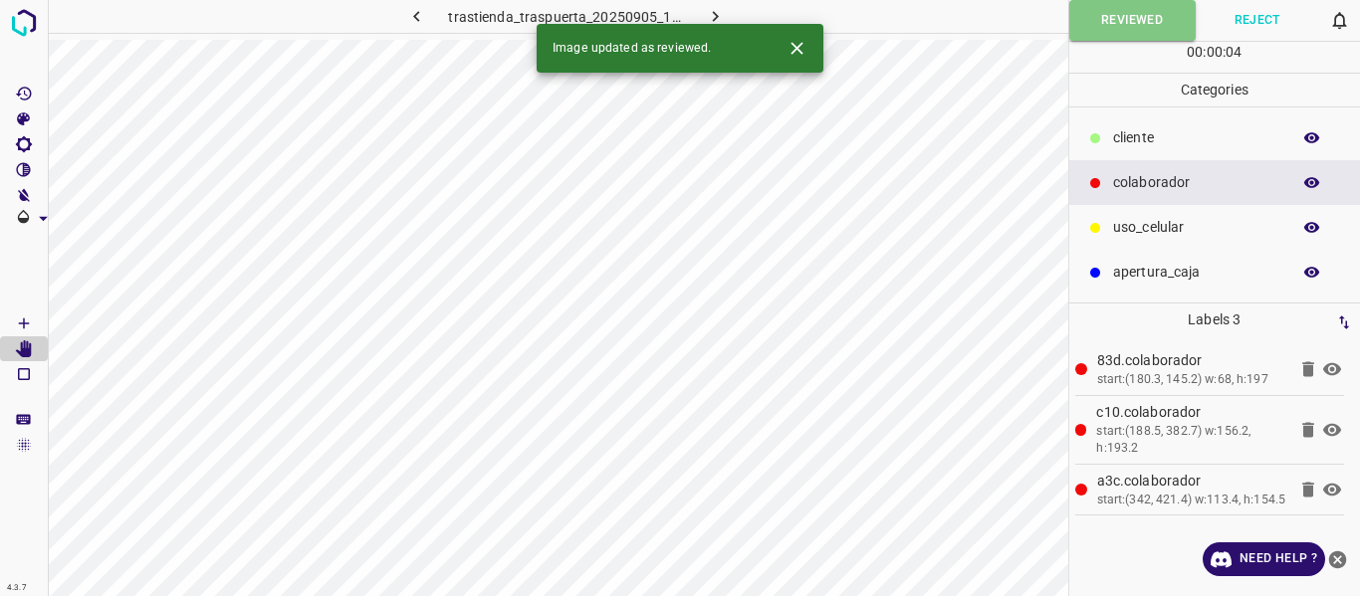
click at [716, 16] on icon "button" at bounding box center [715, 16] width 6 height 11
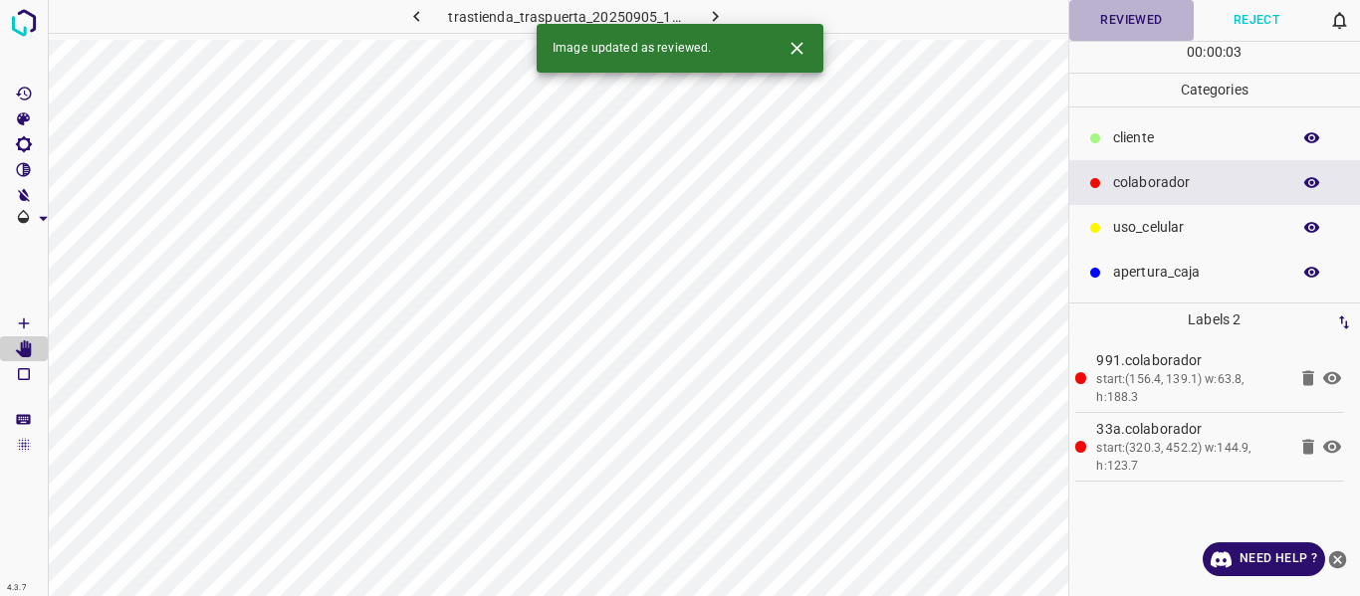
click at [1098, 5] on button "Reviewed" at bounding box center [1131, 20] width 125 height 41
click at [714, 11] on icon "button" at bounding box center [715, 16] width 21 height 21
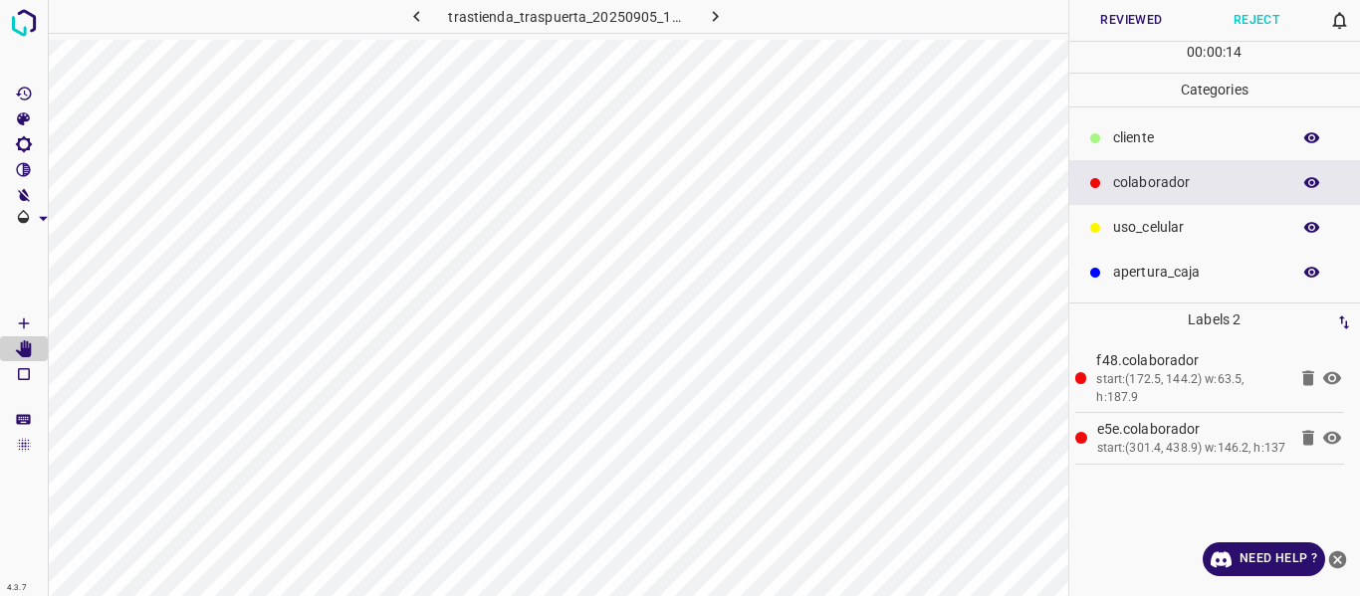
click at [1105, 18] on button "Reviewed" at bounding box center [1131, 20] width 125 height 41
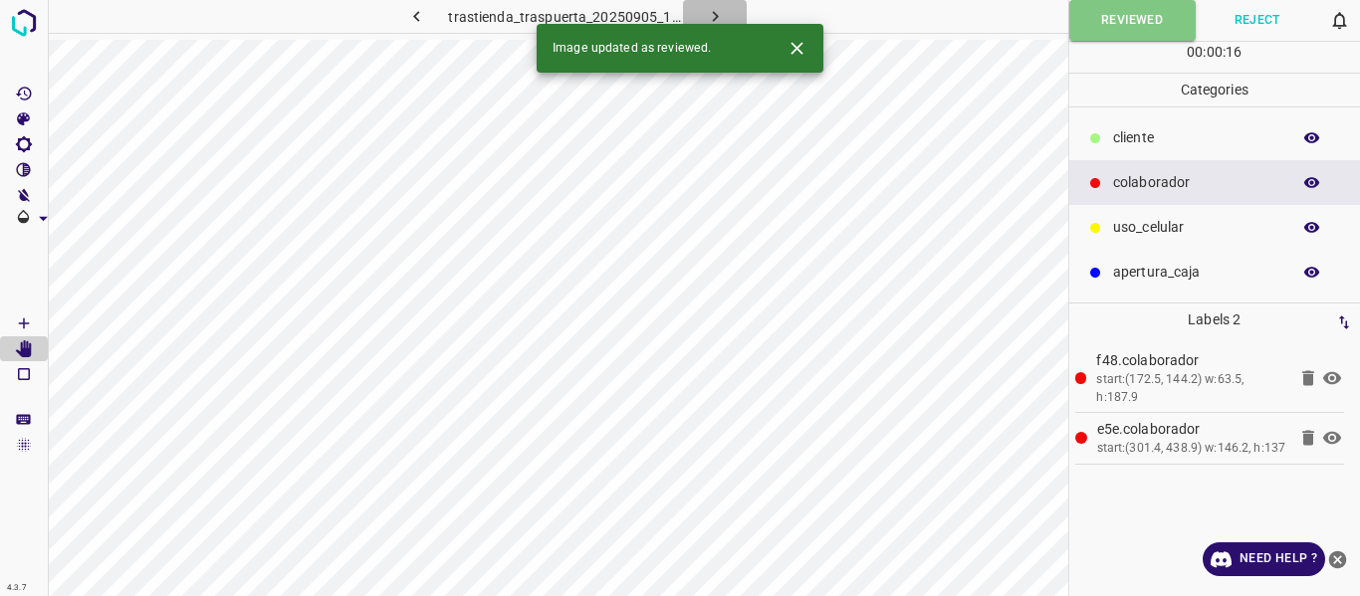
click at [709, 13] on icon "button" at bounding box center [715, 16] width 21 height 21
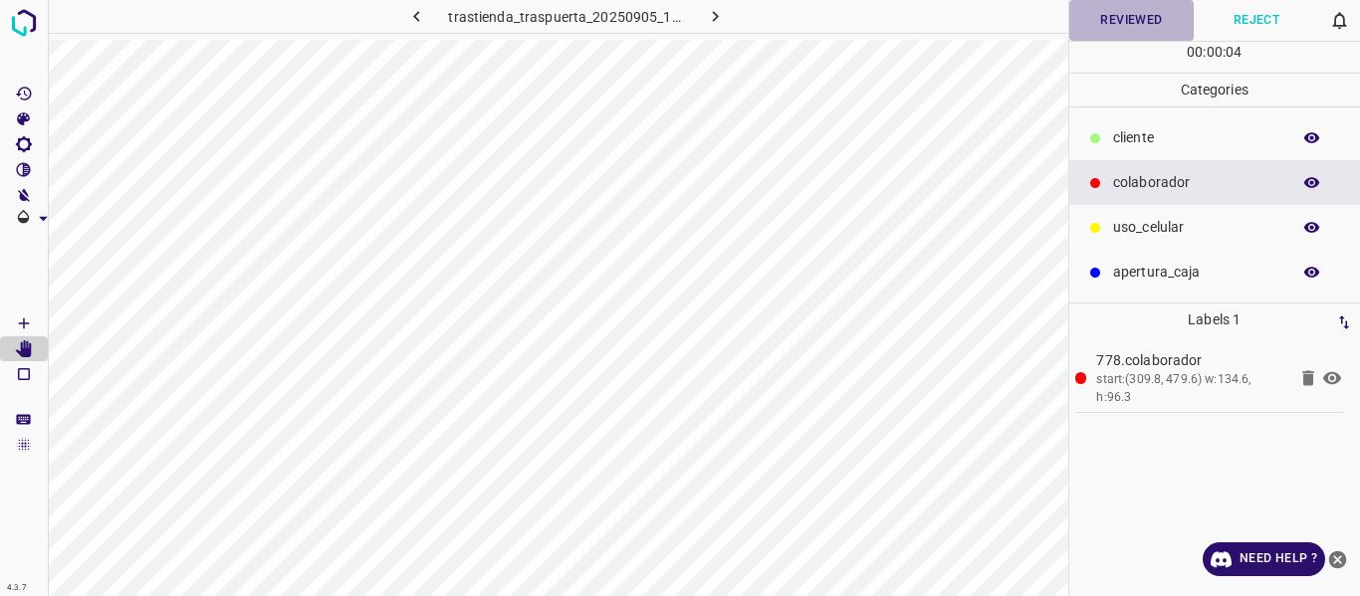
click at [1115, 20] on button "Reviewed" at bounding box center [1131, 20] width 125 height 41
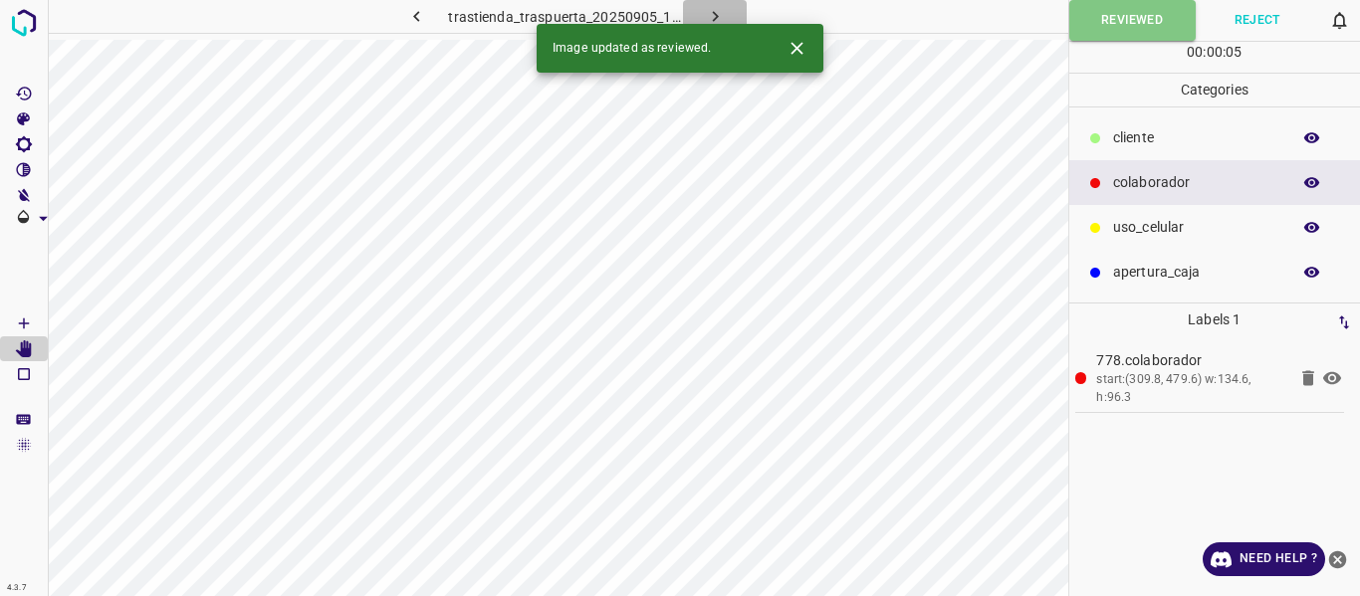
click at [716, 13] on icon "button" at bounding box center [715, 16] width 21 height 21
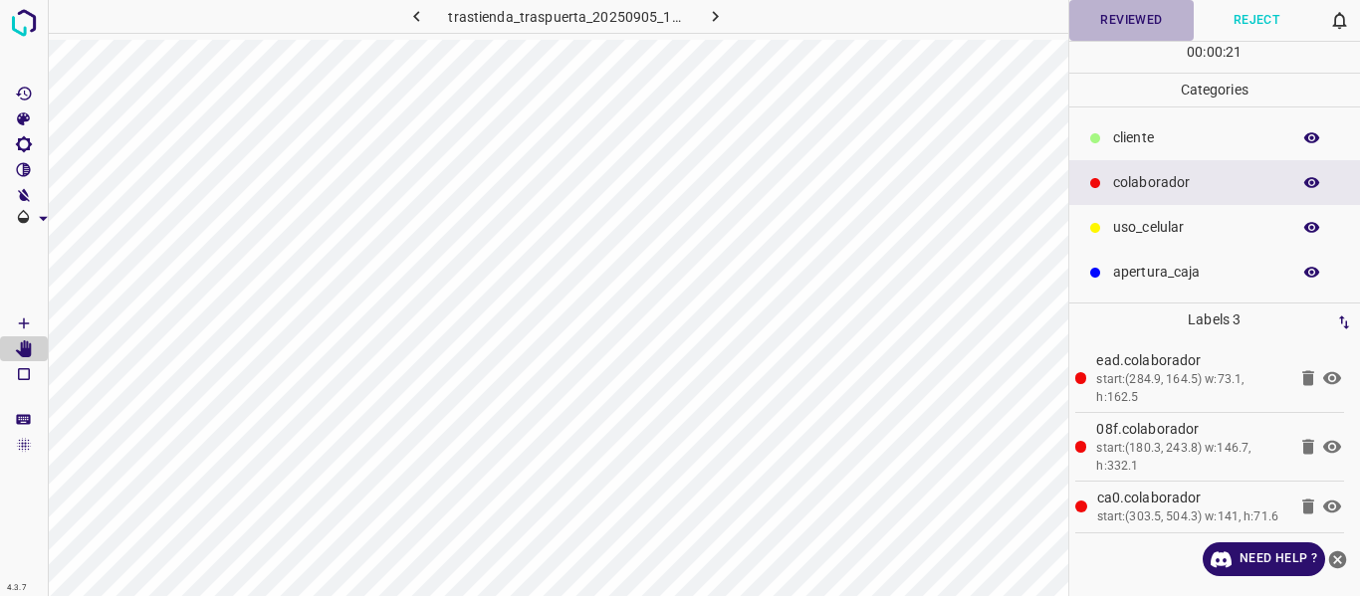
click at [1121, 30] on button "Reviewed" at bounding box center [1131, 20] width 125 height 41
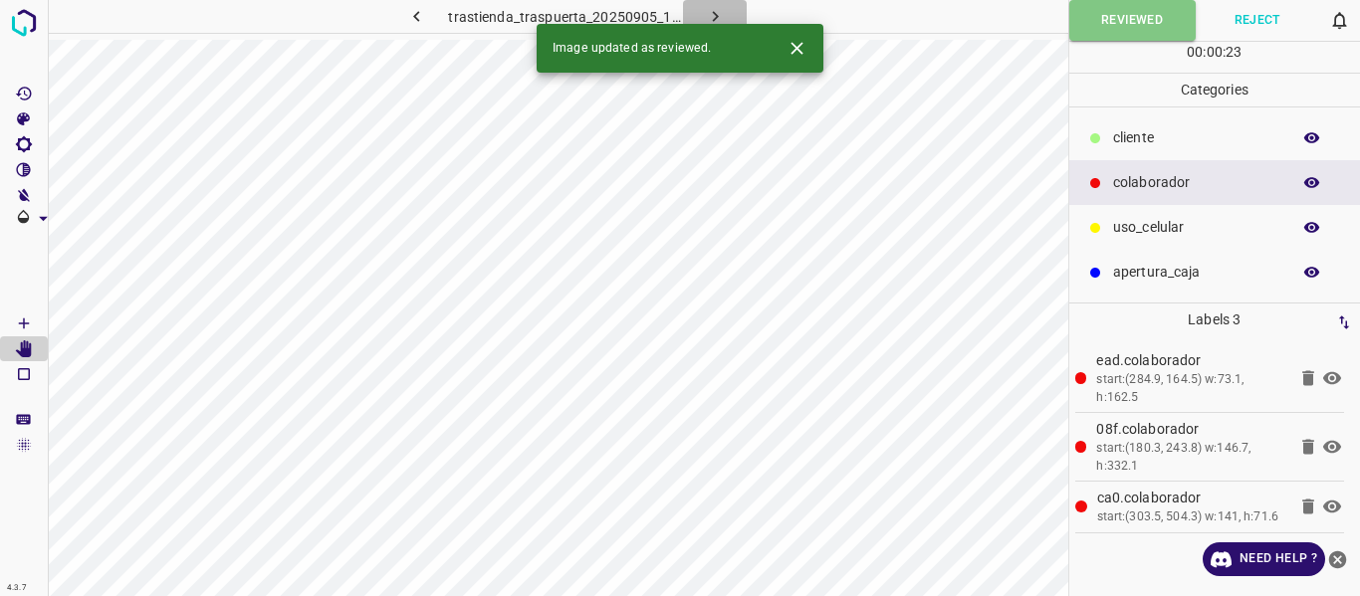
click at [713, 14] on icon "button" at bounding box center [715, 16] width 6 height 11
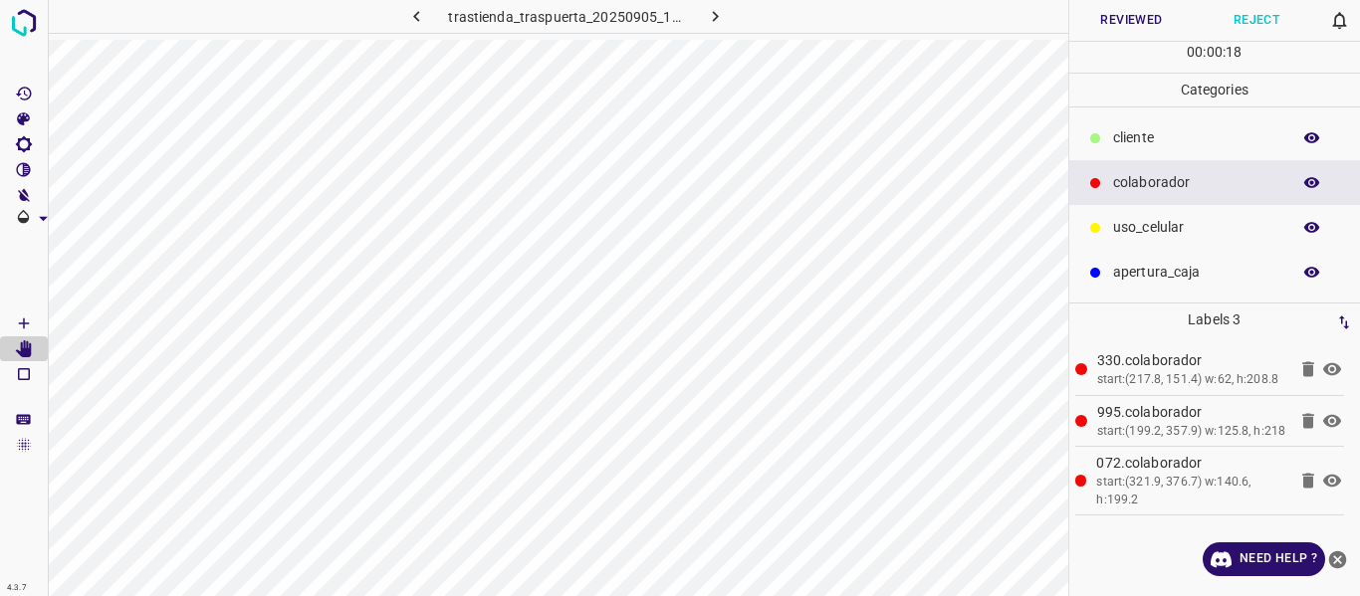
click at [1084, 18] on button "Reviewed" at bounding box center [1131, 20] width 125 height 41
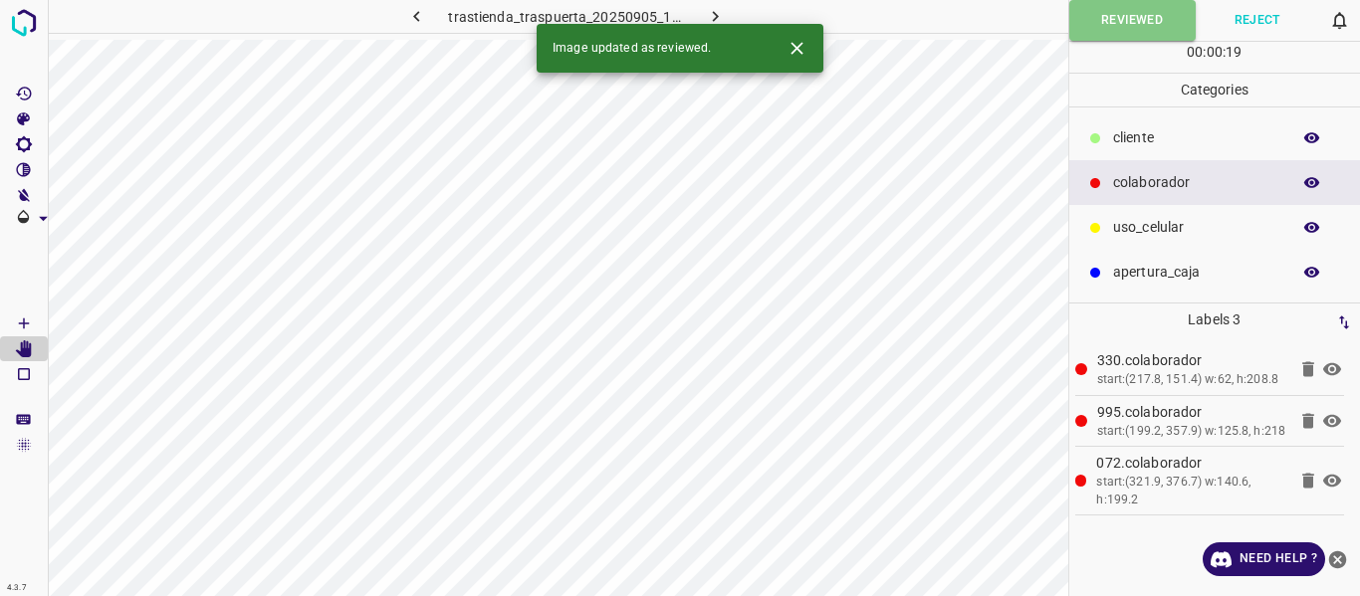
click at [712, 15] on icon "button" at bounding box center [715, 16] width 21 height 21
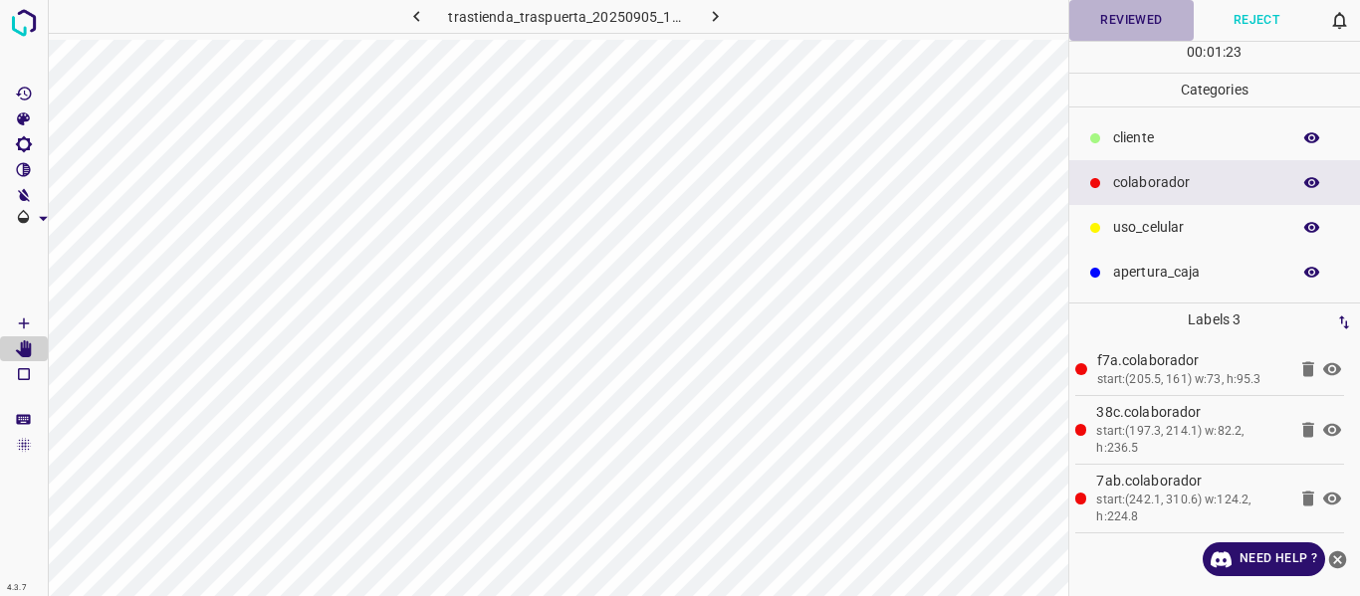
click at [1107, 21] on button "Reviewed" at bounding box center [1131, 20] width 125 height 41
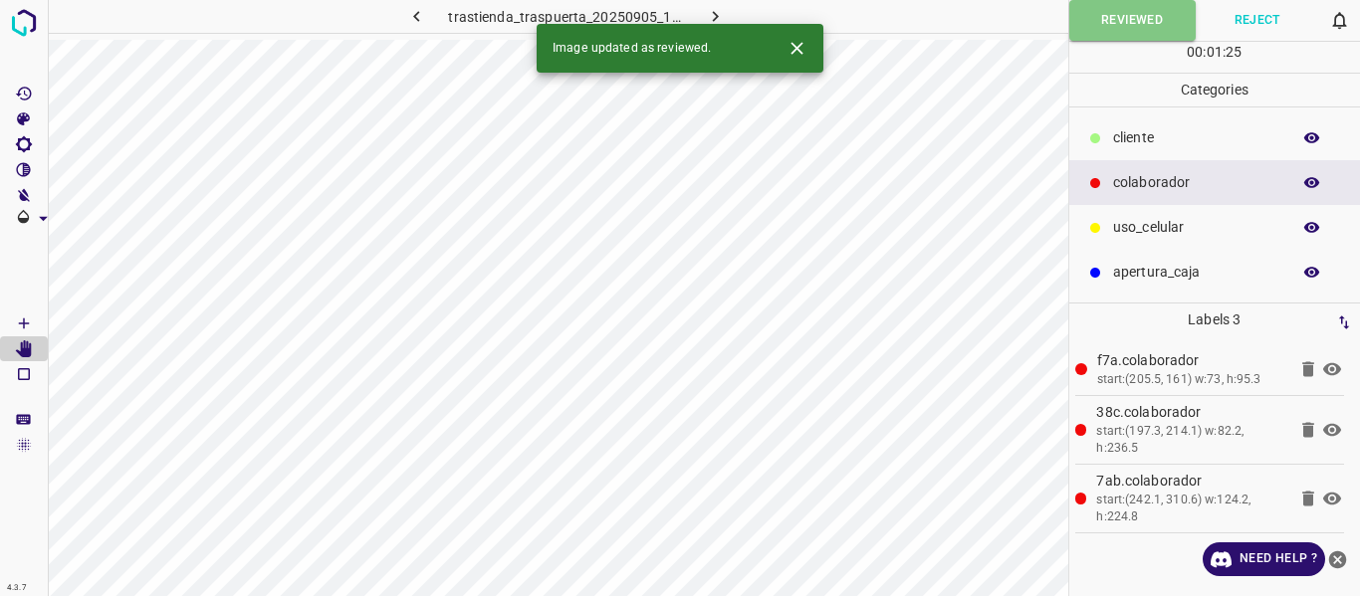
click at [714, 14] on icon "button" at bounding box center [715, 16] width 6 height 11
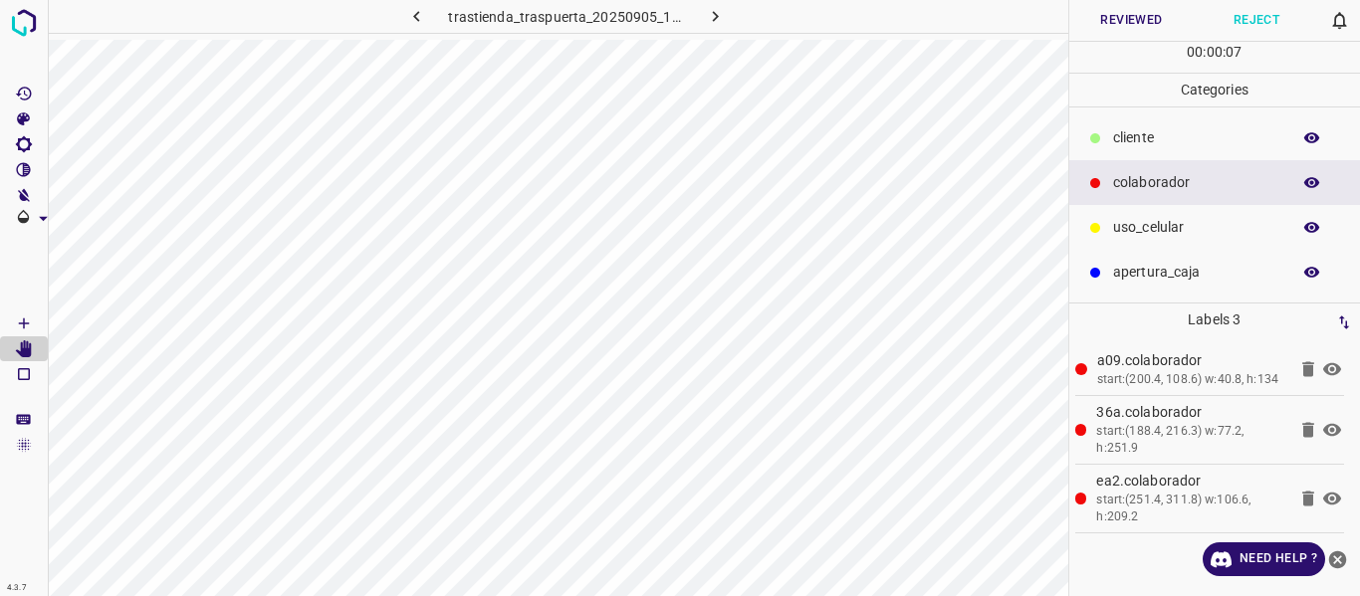
click at [1104, 33] on button "Reviewed" at bounding box center [1131, 20] width 125 height 41
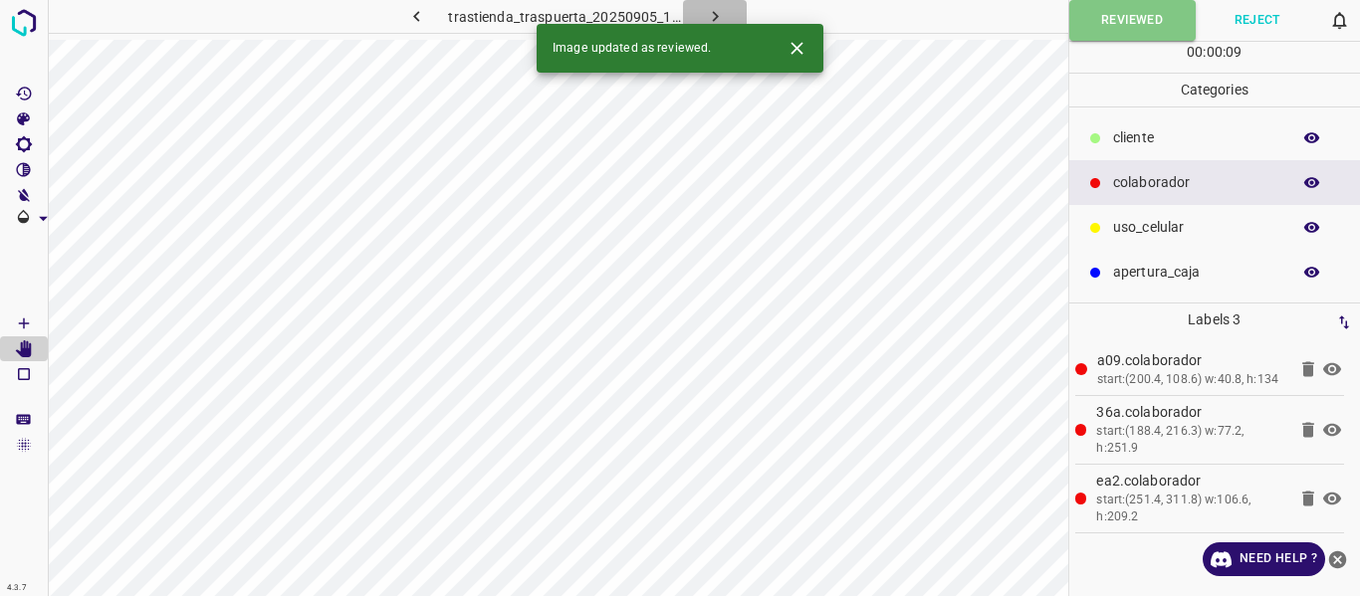
click at [712, 19] on icon "button" at bounding box center [715, 16] width 21 height 21
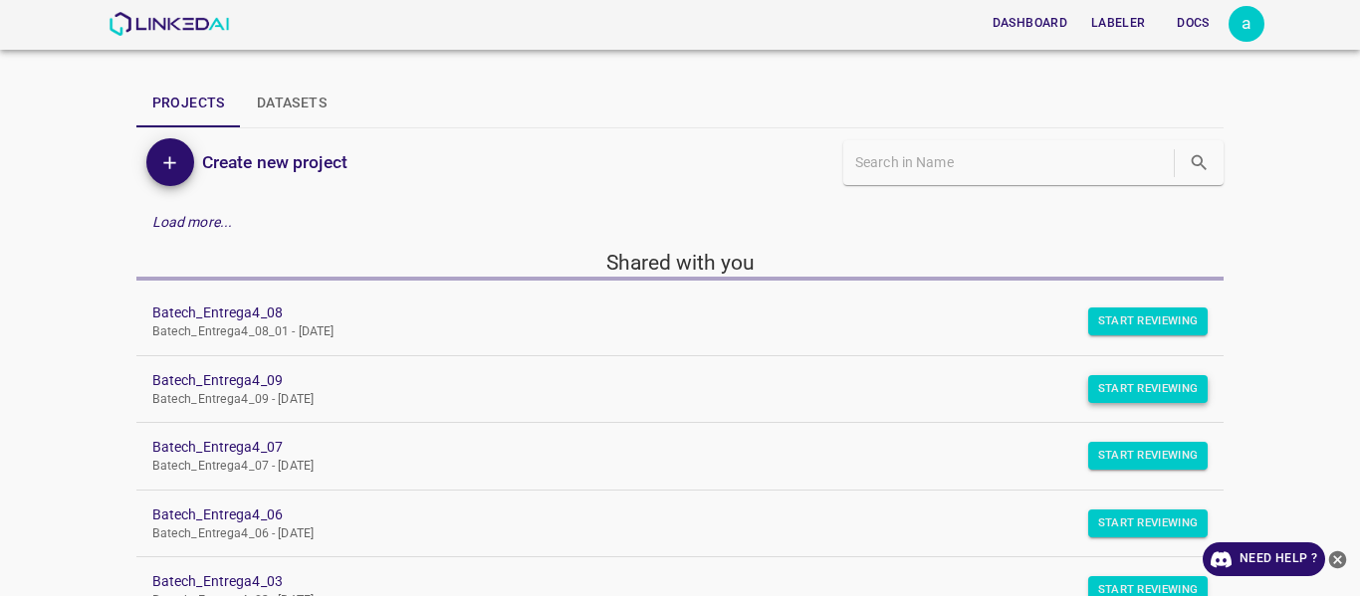
click at [1101, 388] on button "Start Reviewing" at bounding box center [1148, 389] width 120 height 28
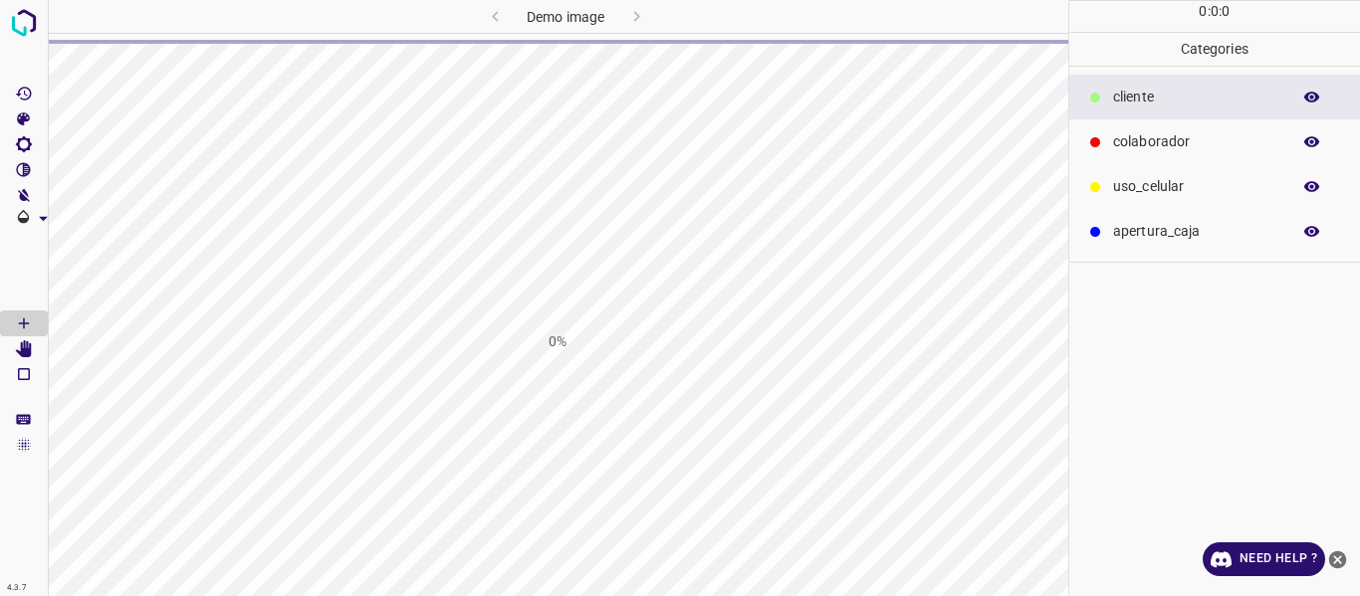
click at [1101, 388] on div "0 : 0 : 0 Categories cliente colaborador uso_celular apertura_caja" at bounding box center [1215, 298] width 292 height 596
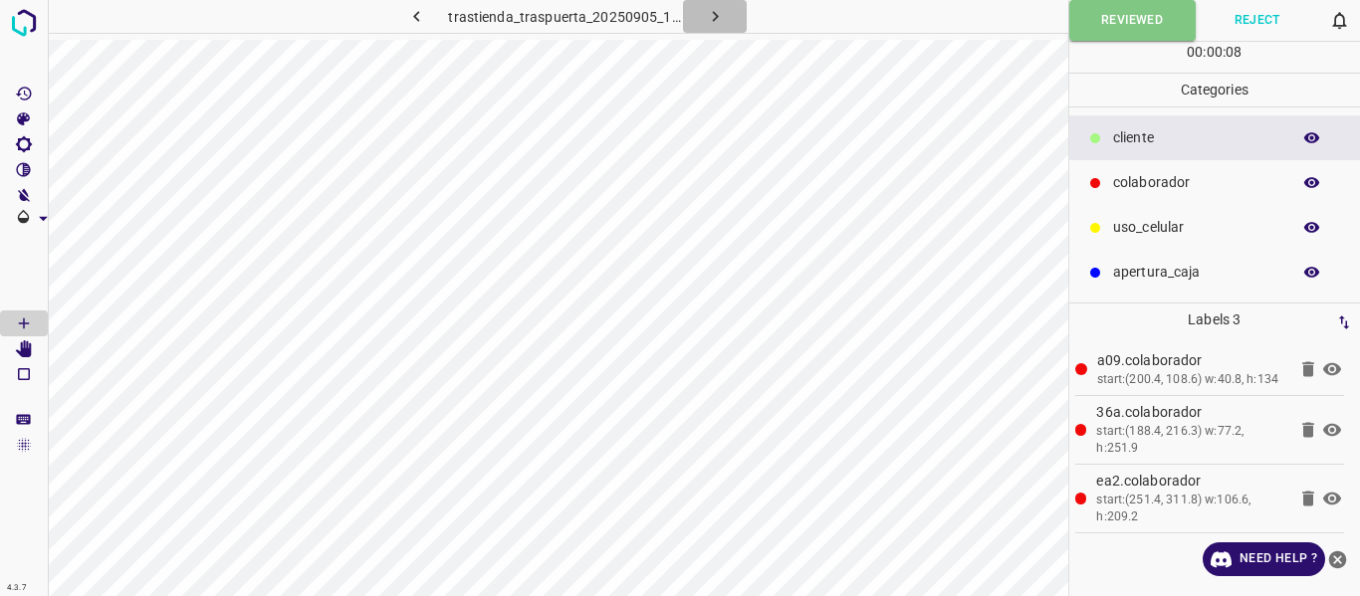
click at [729, 15] on button "button" at bounding box center [715, 16] width 64 height 33
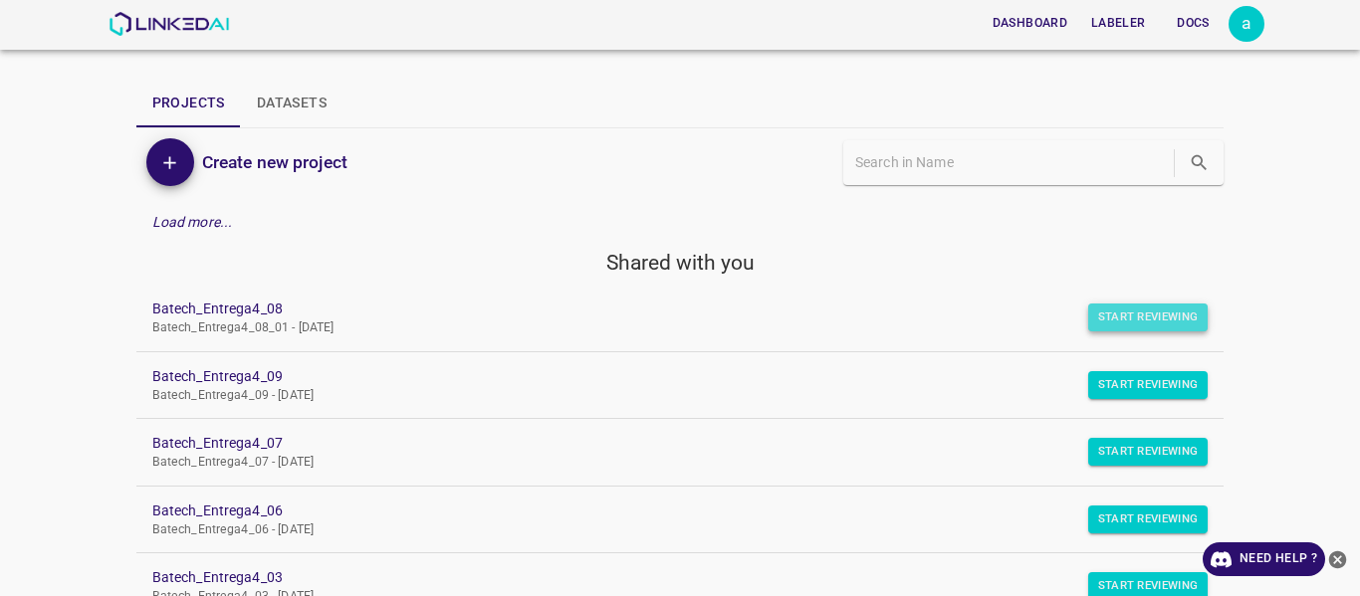
click at [1117, 326] on button "Start Reviewing" at bounding box center [1148, 318] width 120 height 28
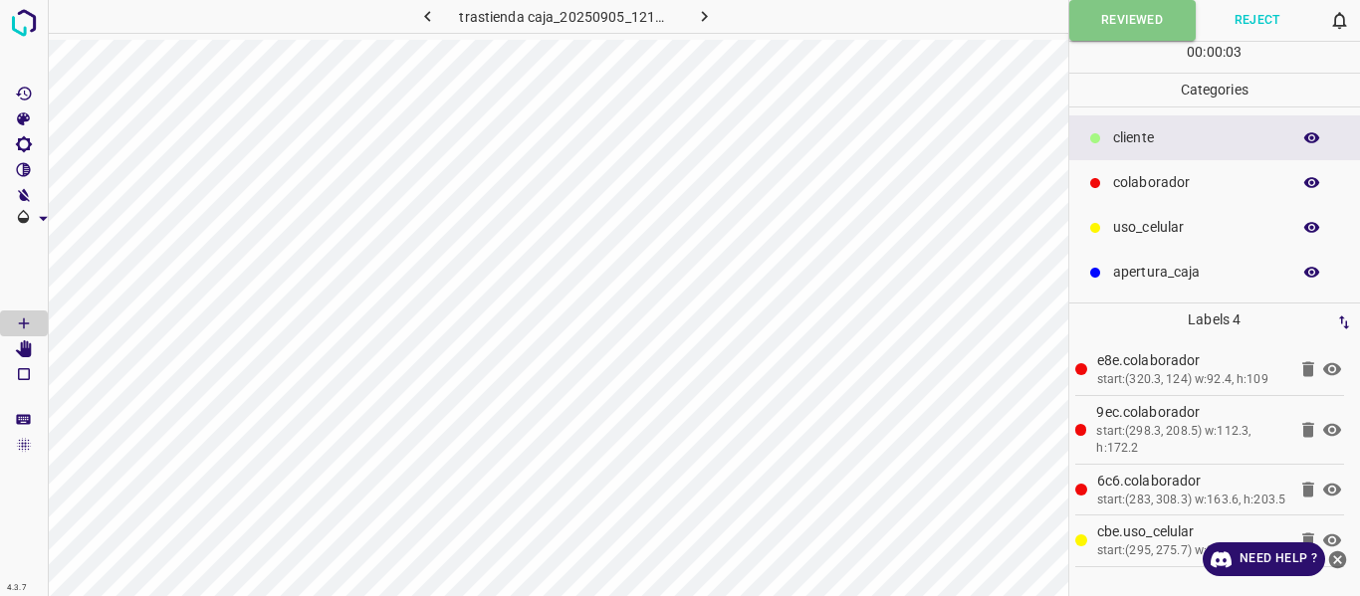
click at [698, 17] on icon "button" at bounding box center [704, 16] width 21 height 21
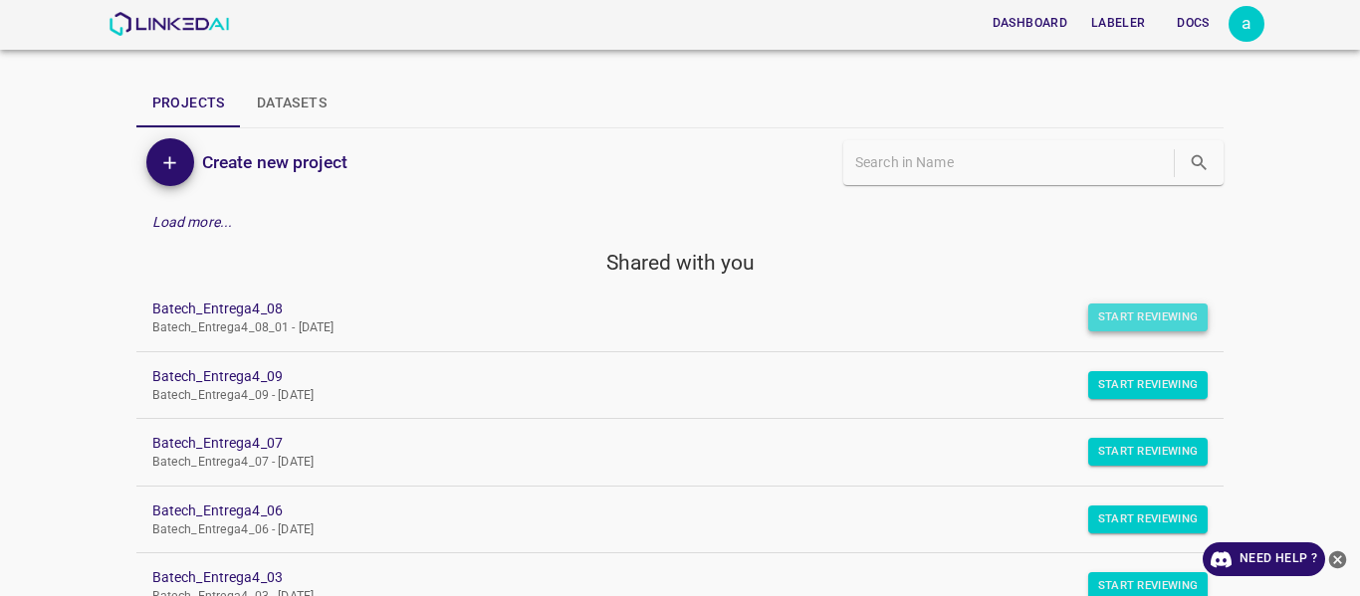
click at [1120, 322] on button "Start Reviewing" at bounding box center [1148, 318] width 120 height 28
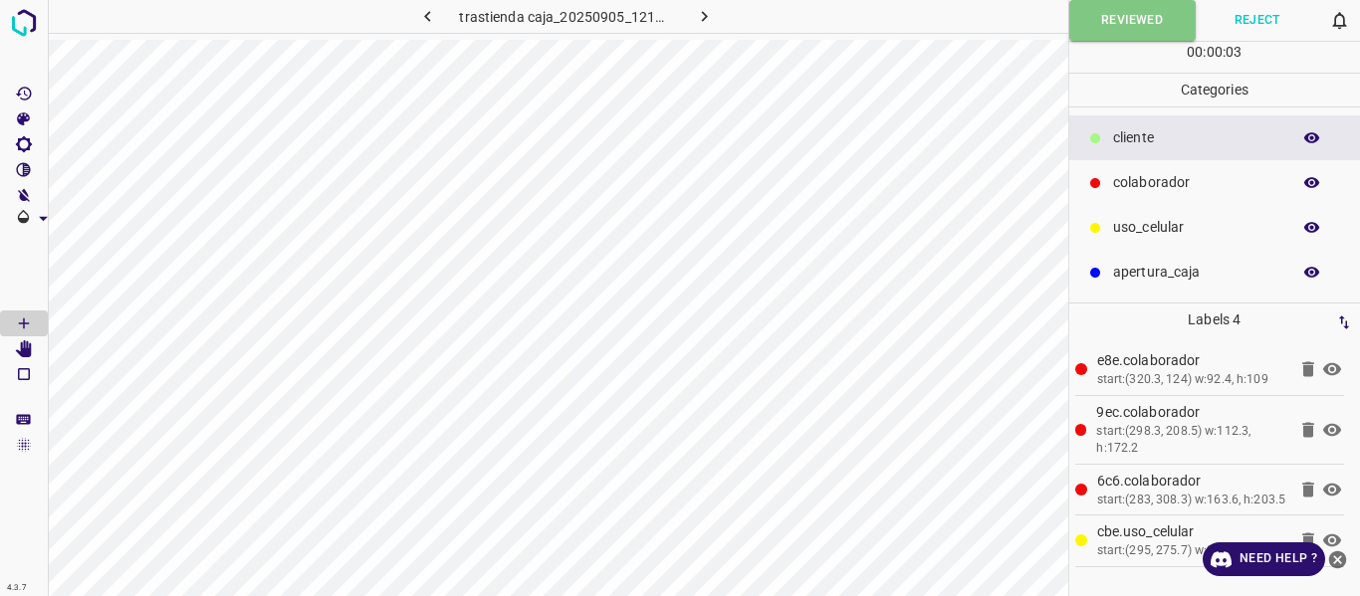
click at [704, 9] on icon "button" at bounding box center [704, 16] width 21 height 21
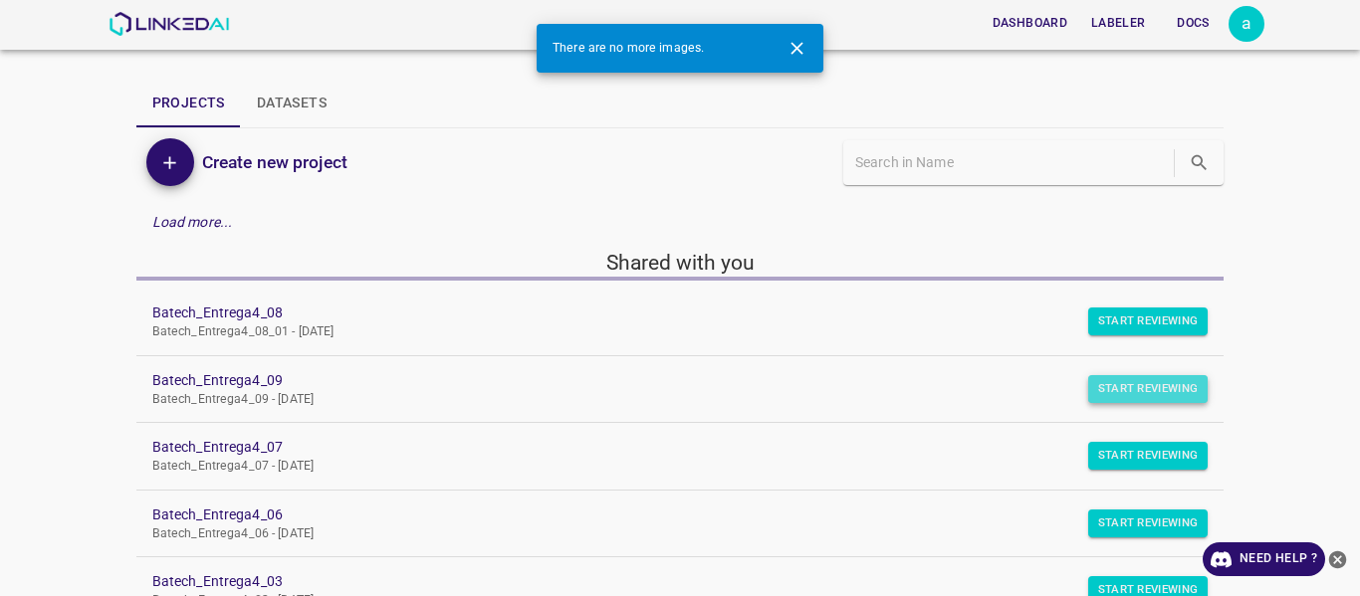
click at [1110, 395] on button "Start Reviewing" at bounding box center [1148, 389] width 120 height 28
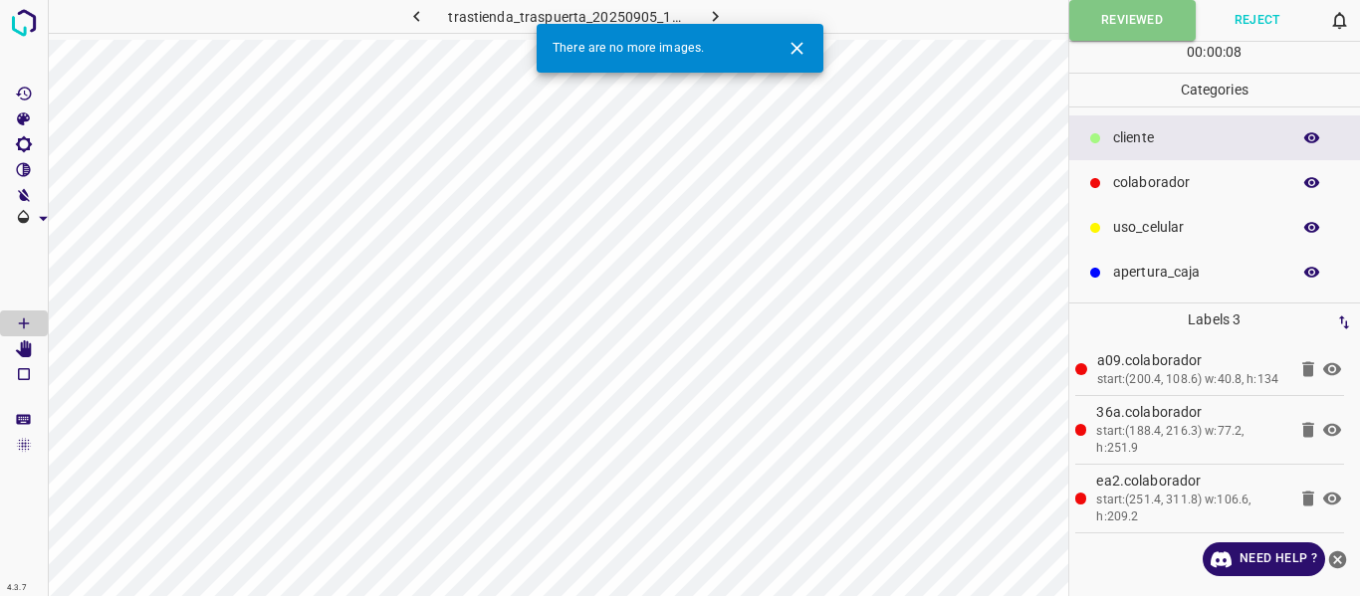
click at [721, 9] on icon "button" at bounding box center [715, 16] width 21 height 21
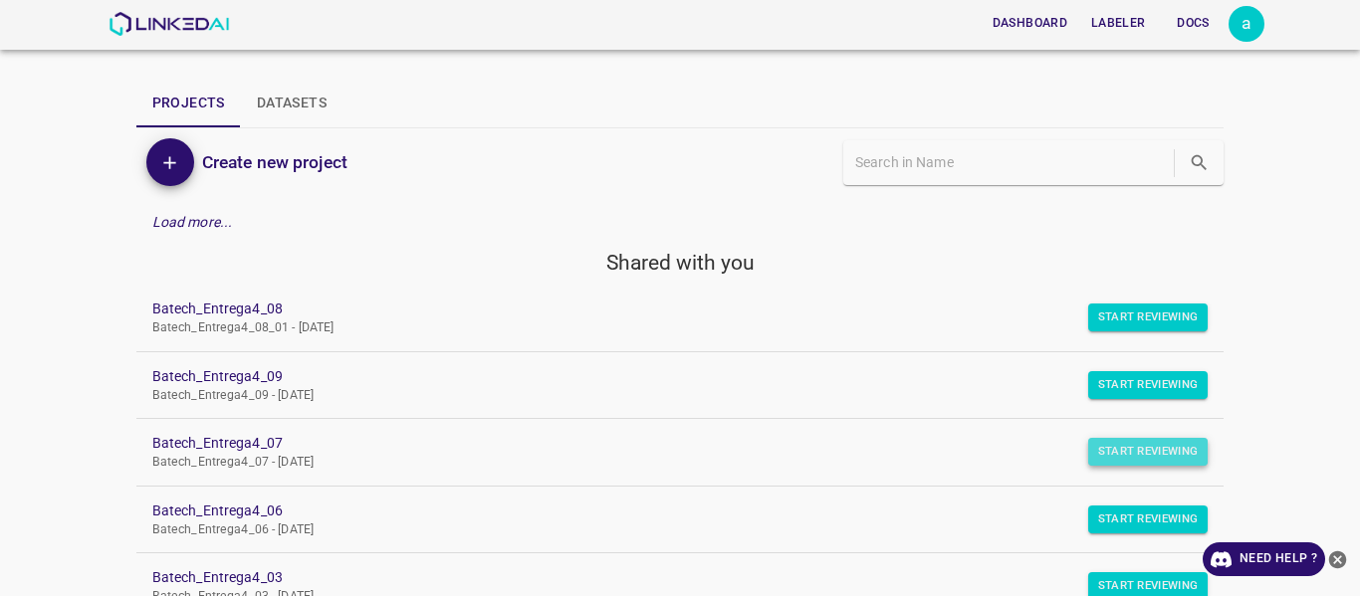
click at [1117, 461] on button "Start Reviewing" at bounding box center [1148, 452] width 120 height 28
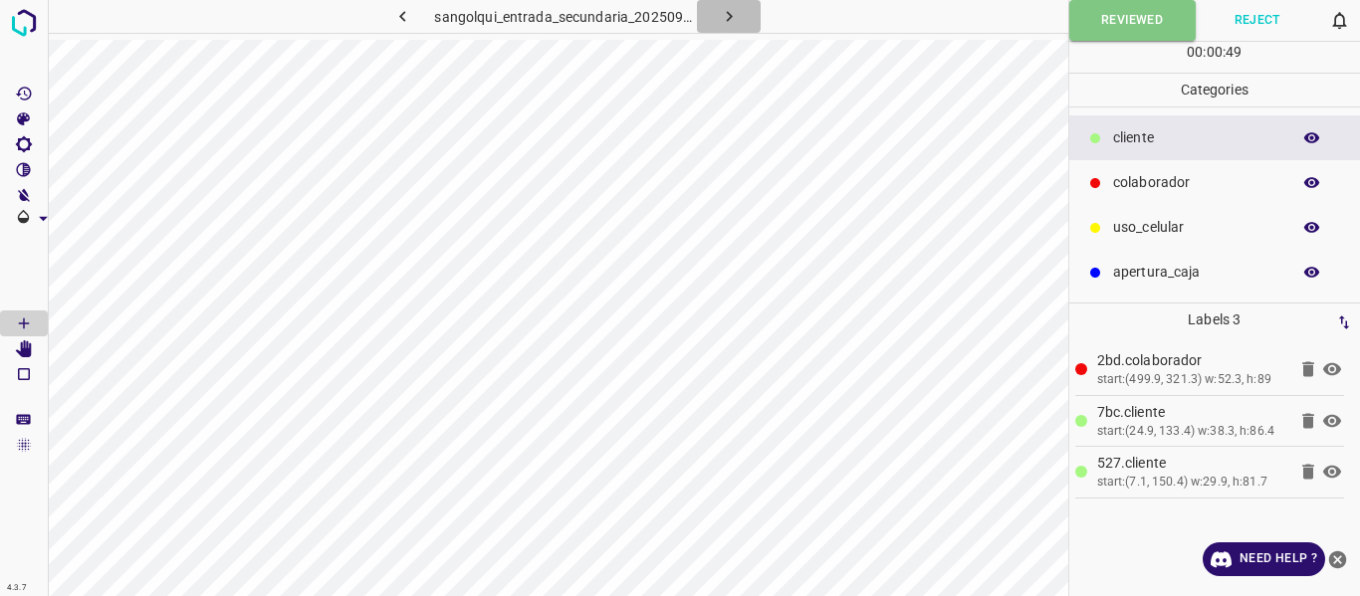
click at [728, 16] on icon "button" at bounding box center [729, 16] width 21 height 21
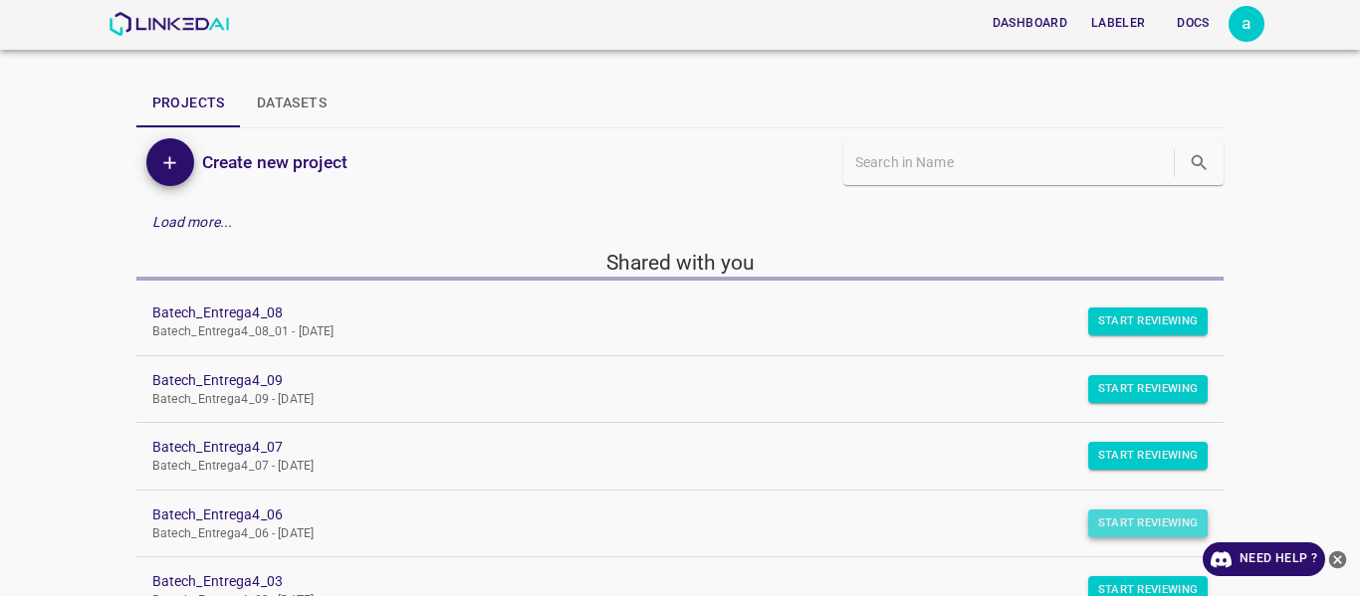
click at [1121, 521] on button "Start Reviewing" at bounding box center [1148, 524] width 120 height 28
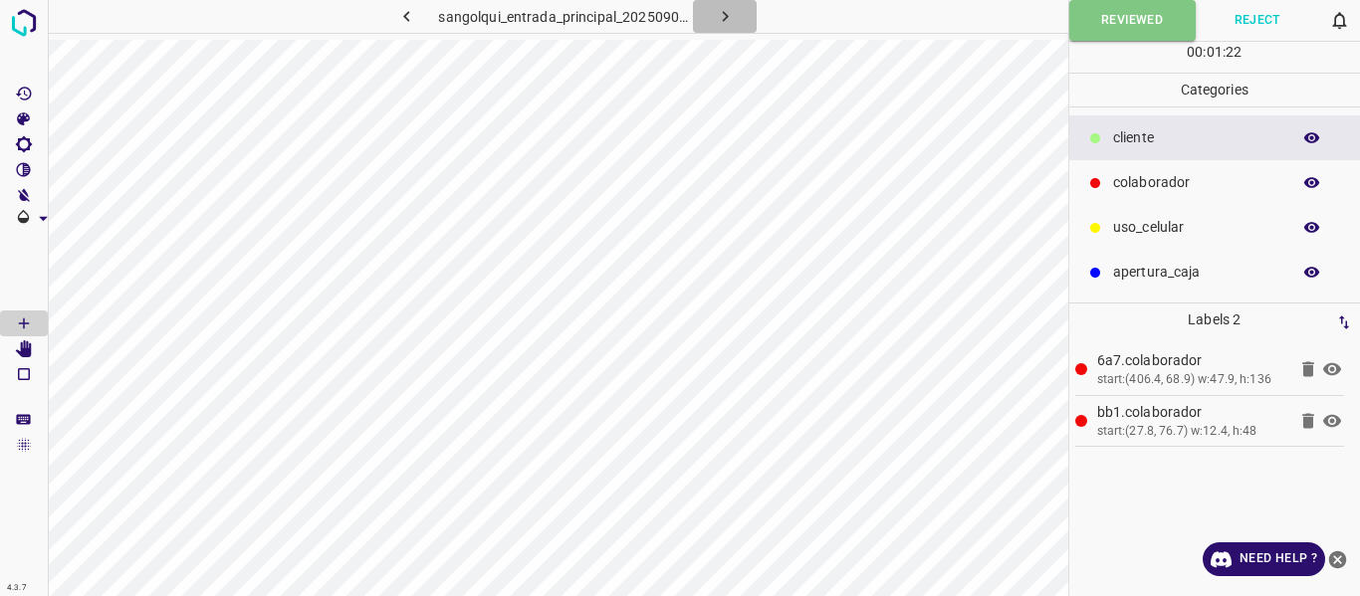
click at [729, 10] on icon "button" at bounding box center [725, 16] width 21 height 21
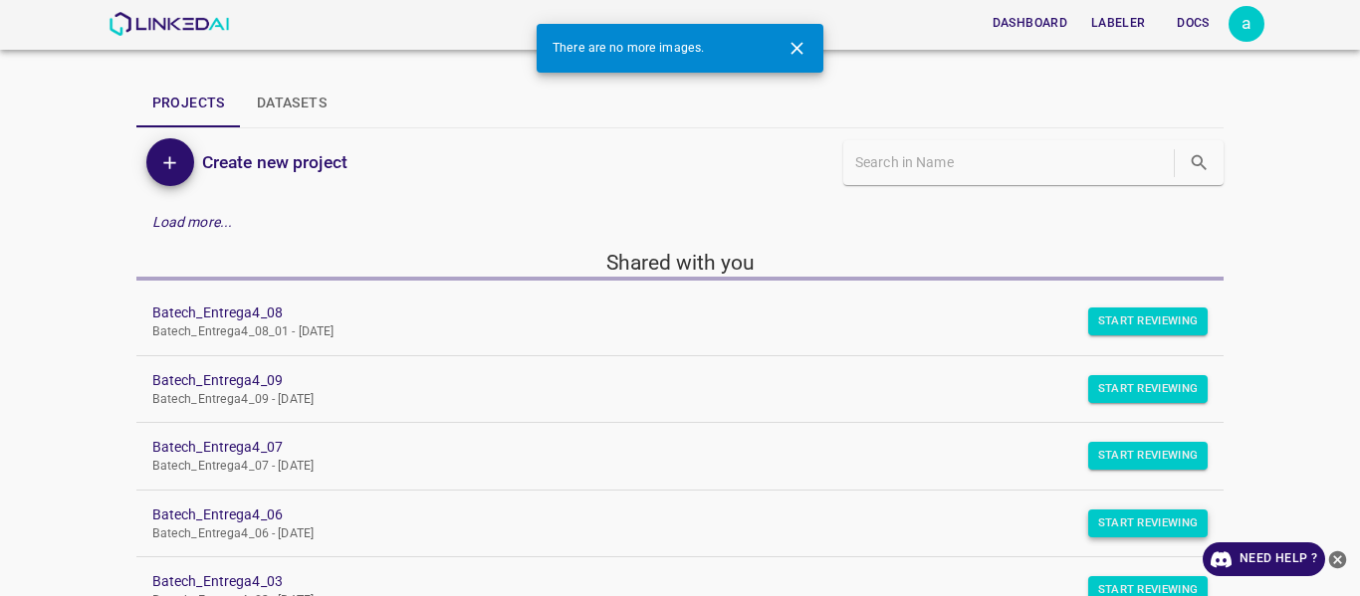
click at [1115, 520] on button "Start Reviewing" at bounding box center [1148, 524] width 120 height 28
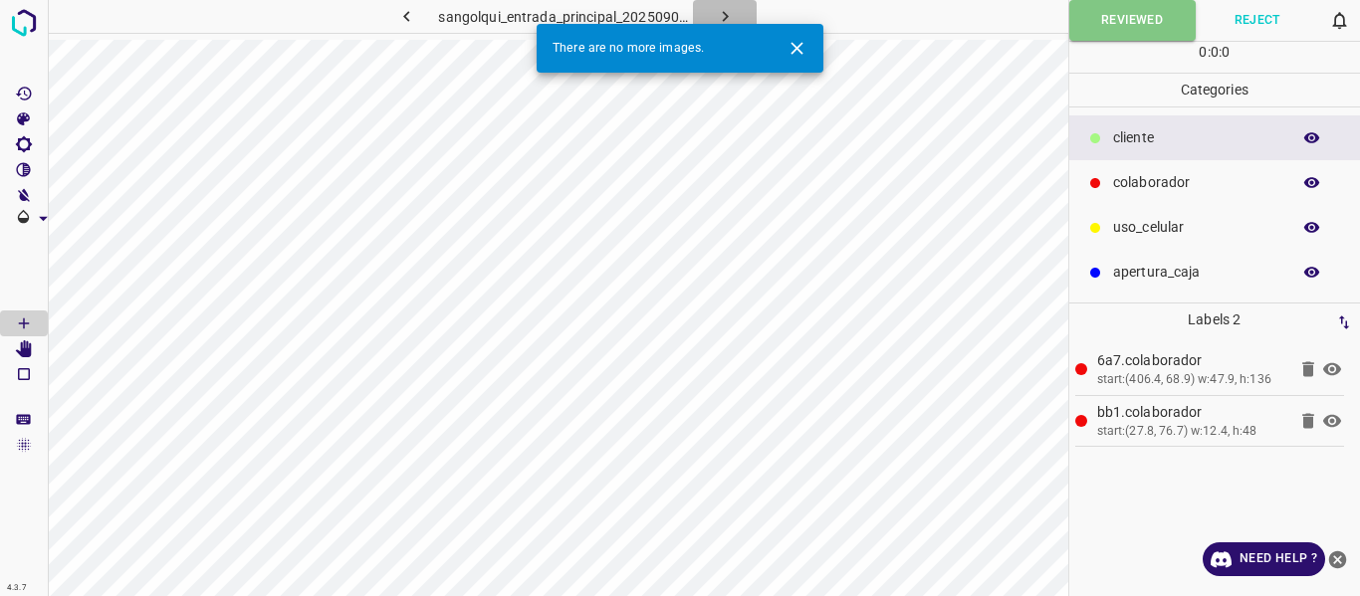
click at [728, 19] on icon "button" at bounding box center [725, 16] width 21 height 21
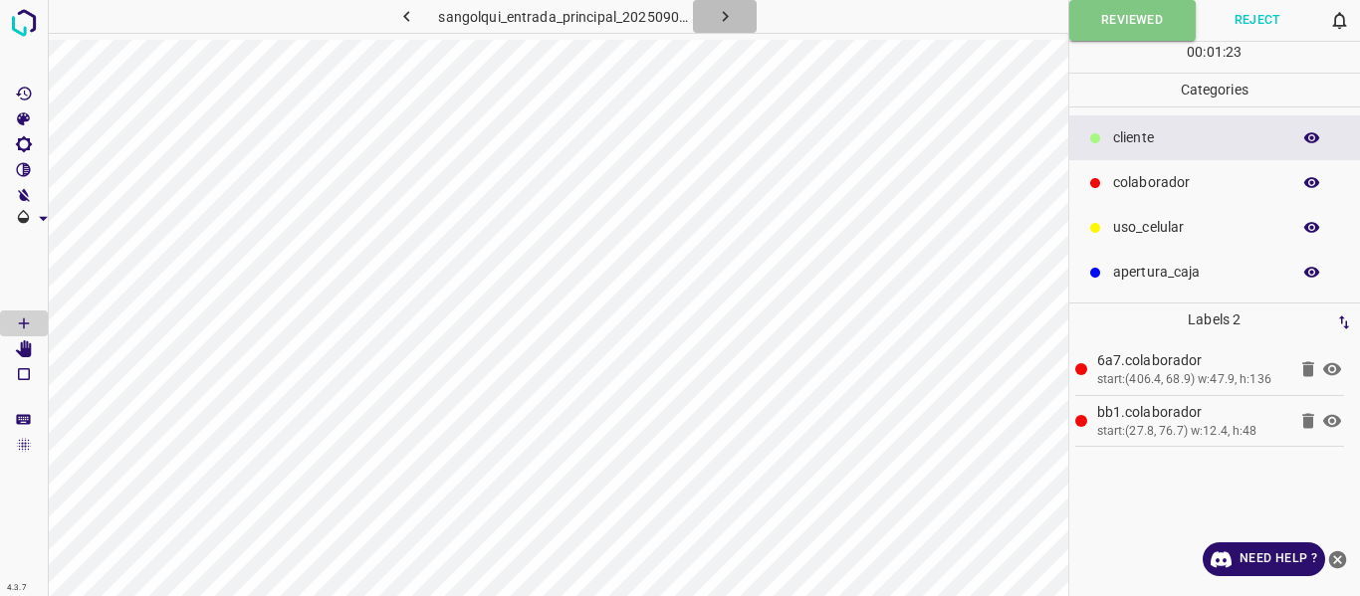
click at [727, 10] on icon "button" at bounding box center [725, 16] width 21 height 21
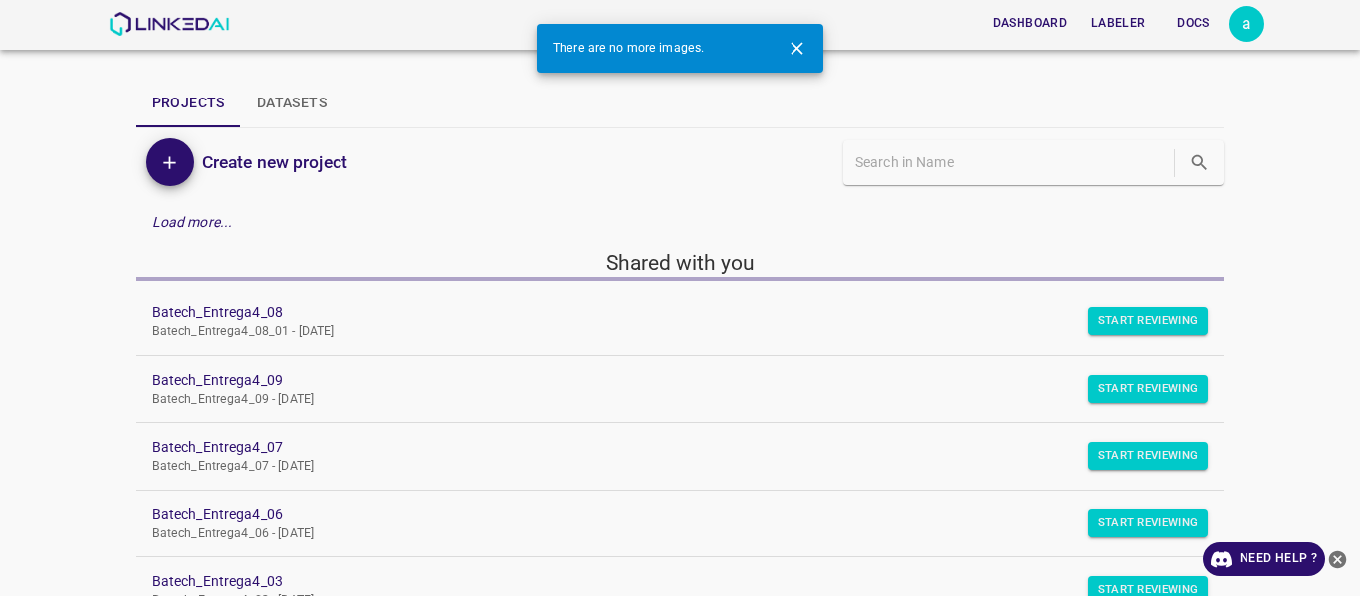
scroll to position [100, 0]
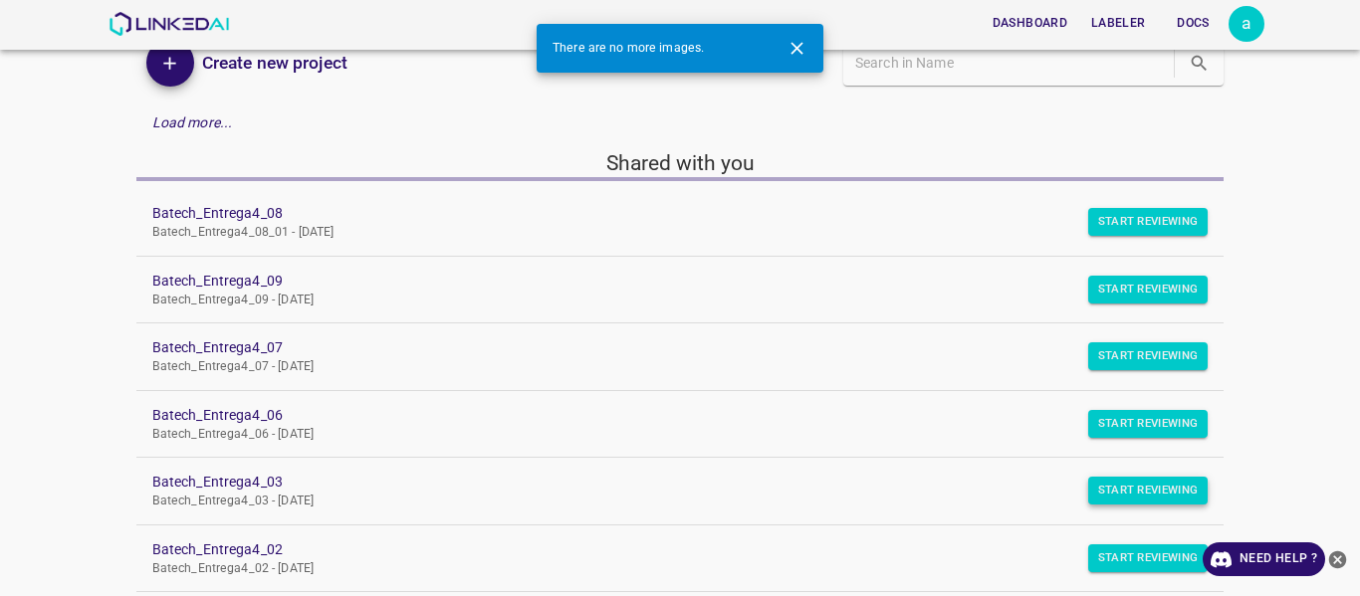
click at [1136, 492] on button "Start Reviewing" at bounding box center [1148, 491] width 120 height 28
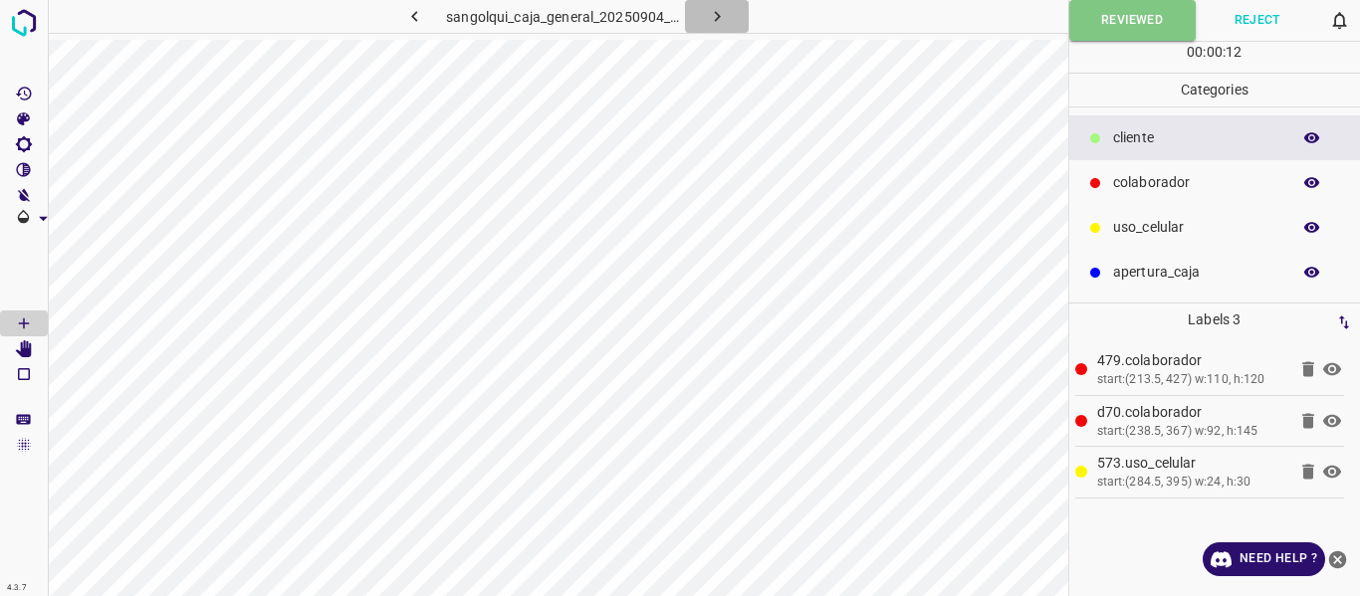
click at [705, 14] on button "button" at bounding box center [717, 16] width 64 height 33
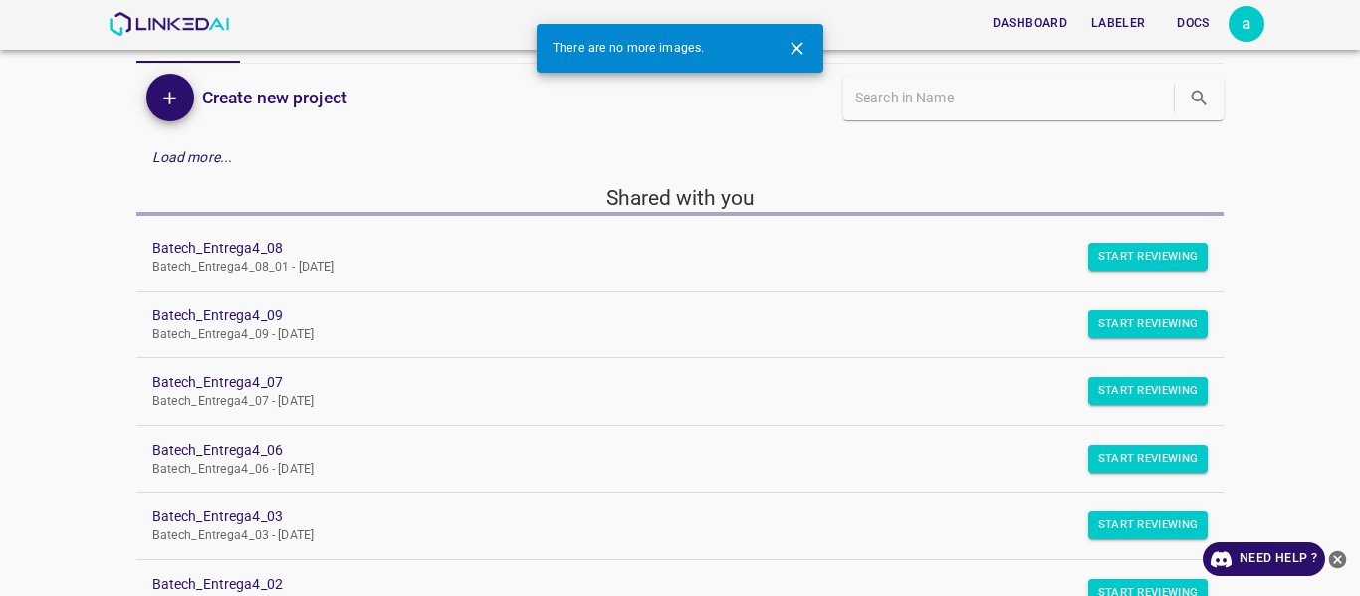
scroll to position [100, 0]
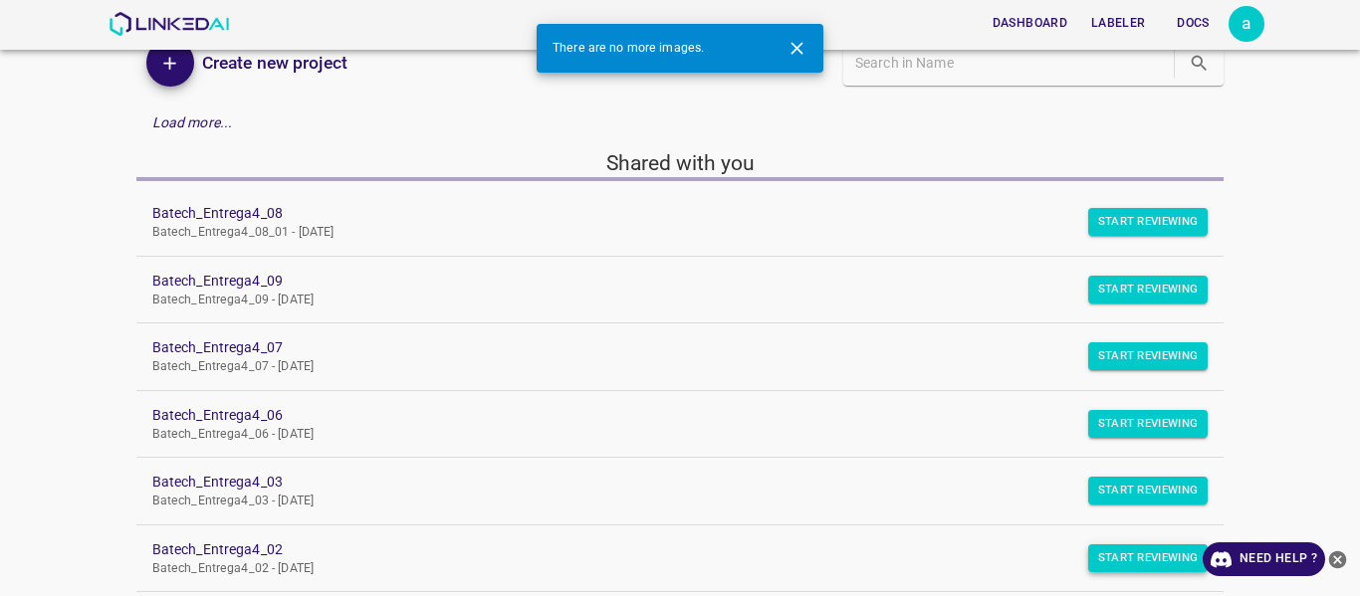
click at [1125, 560] on button "Start Reviewing" at bounding box center [1148, 559] width 120 height 28
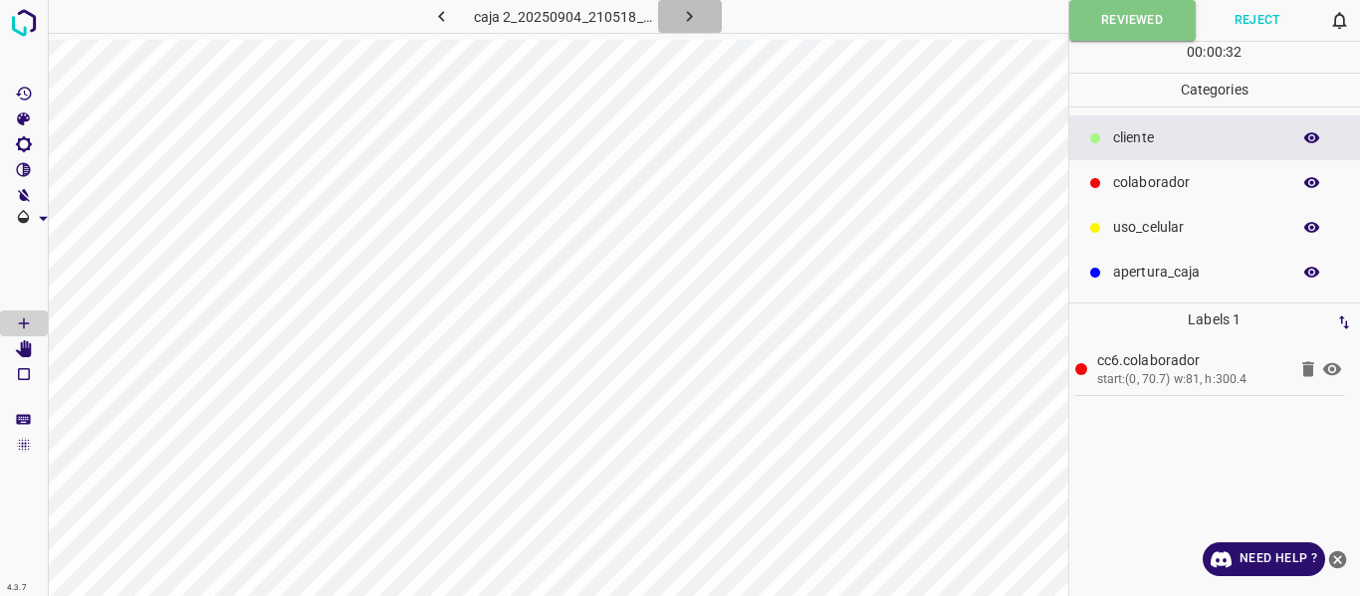
click at [681, 21] on icon "button" at bounding box center [689, 16] width 21 height 21
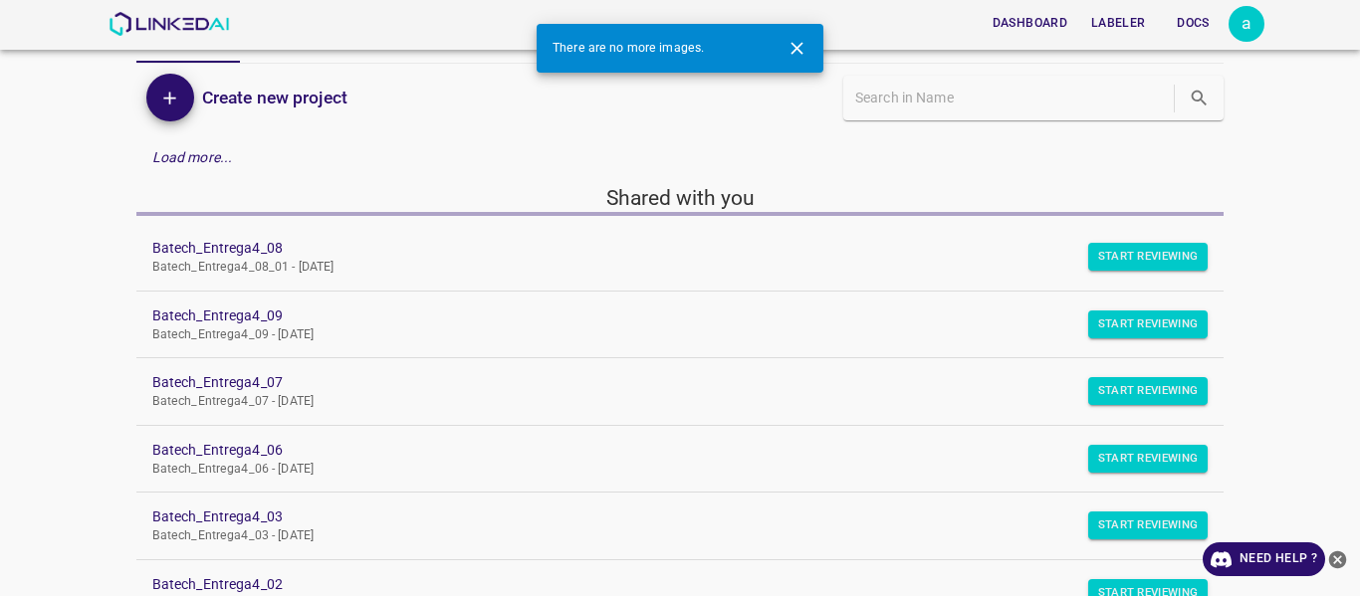
scroll to position [100, 0]
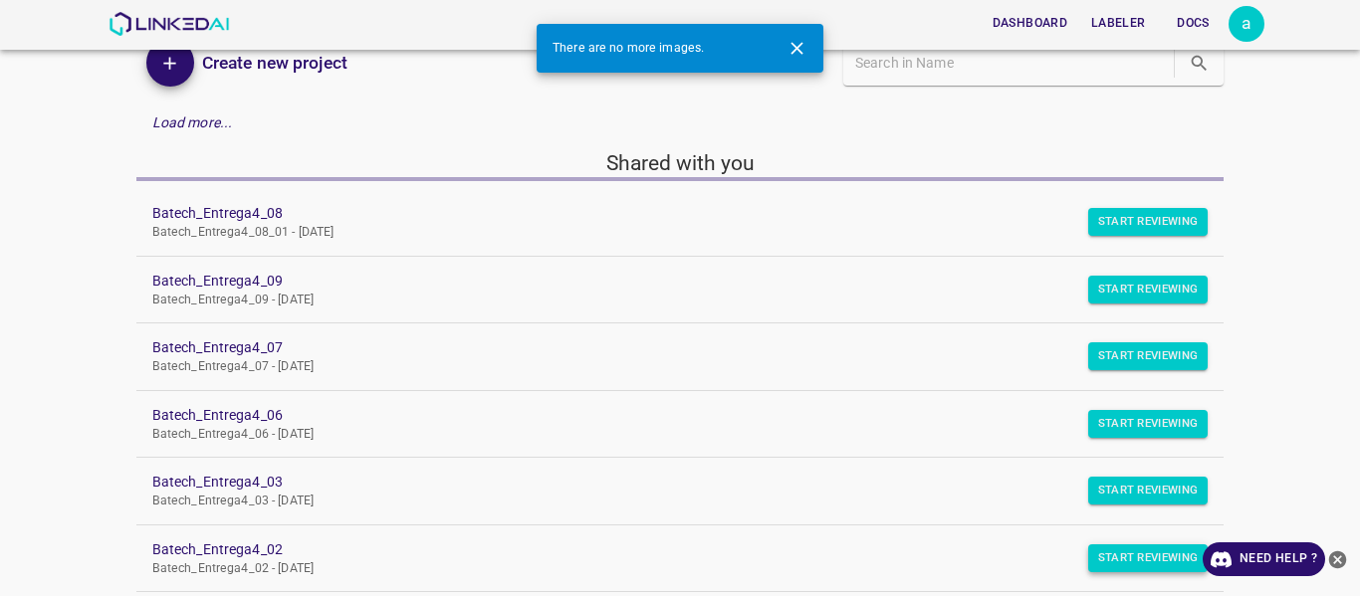
click at [1099, 555] on button "Start Reviewing" at bounding box center [1148, 559] width 120 height 28
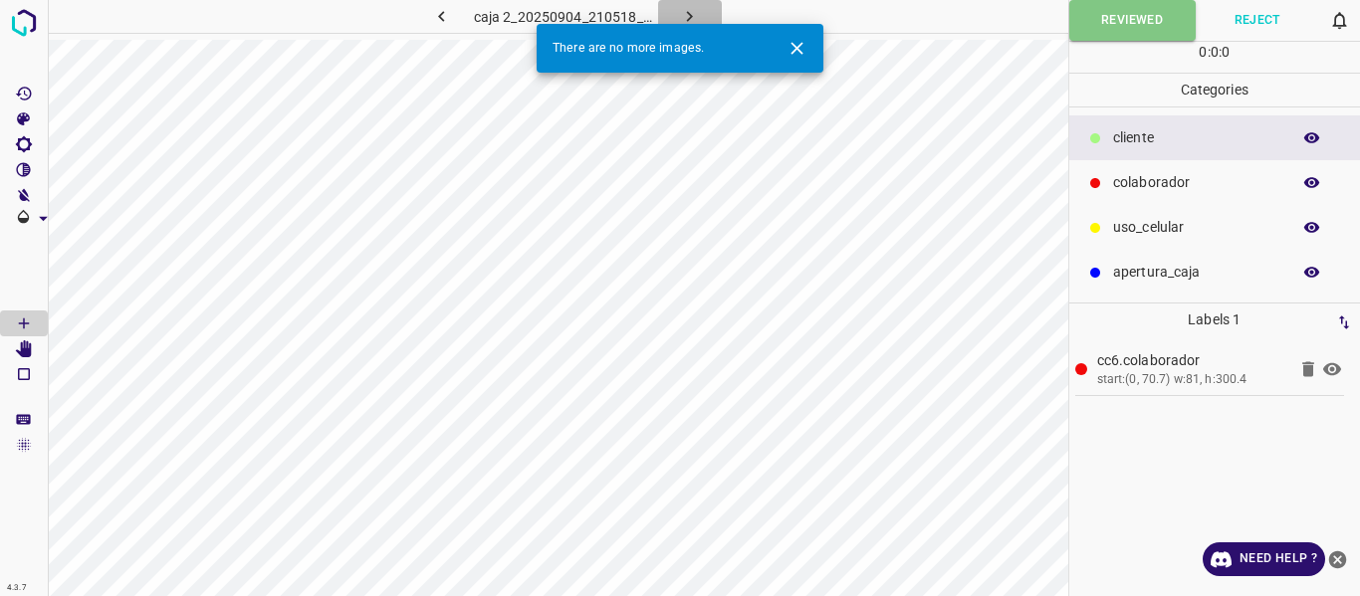
click at [691, 15] on icon "button" at bounding box center [690, 16] width 6 height 11
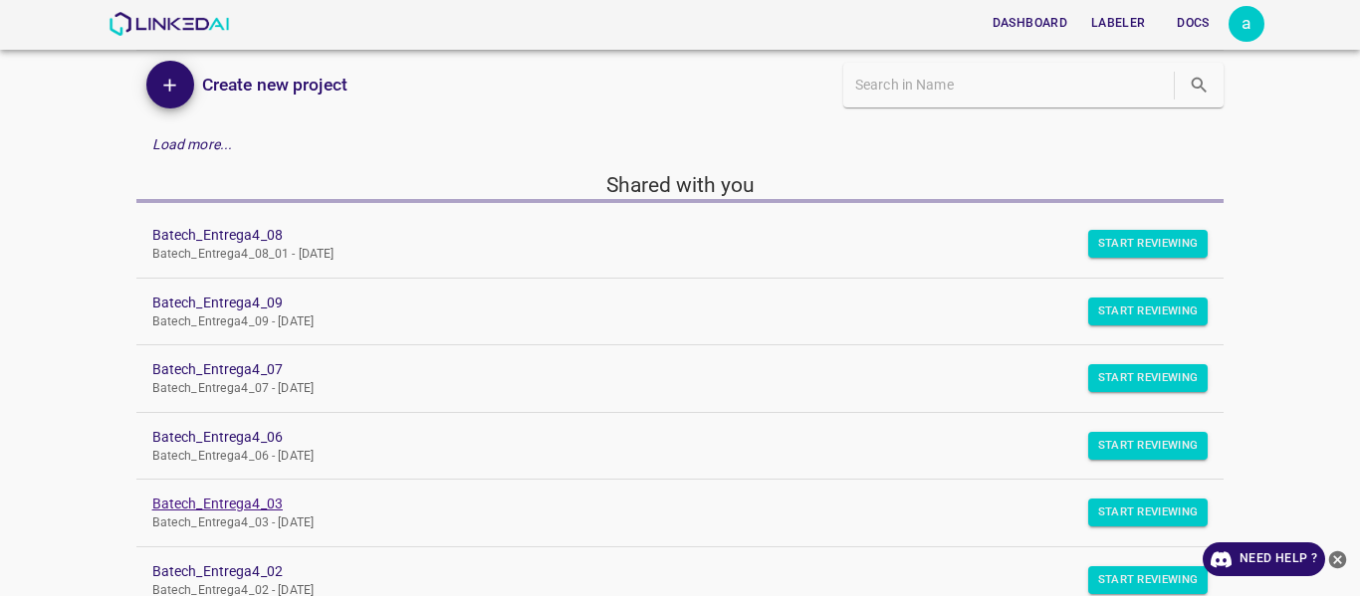
scroll to position [100, 0]
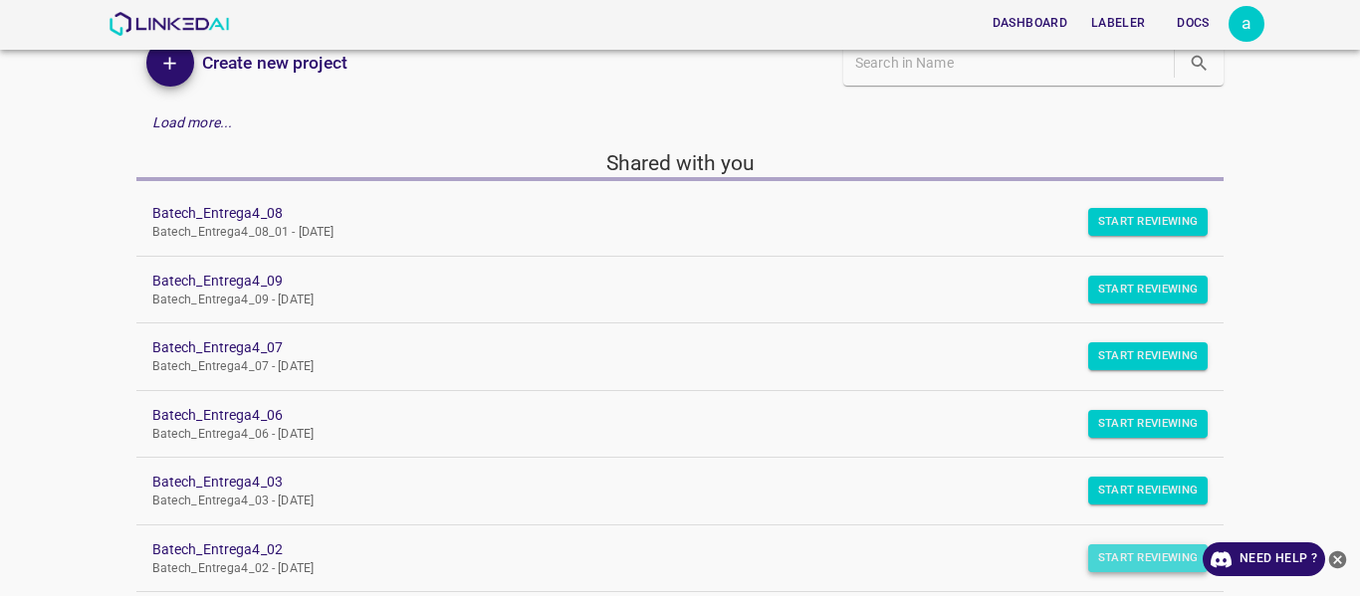
click at [1143, 559] on button "Start Reviewing" at bounding box center [1148, 559] width 120 height 28
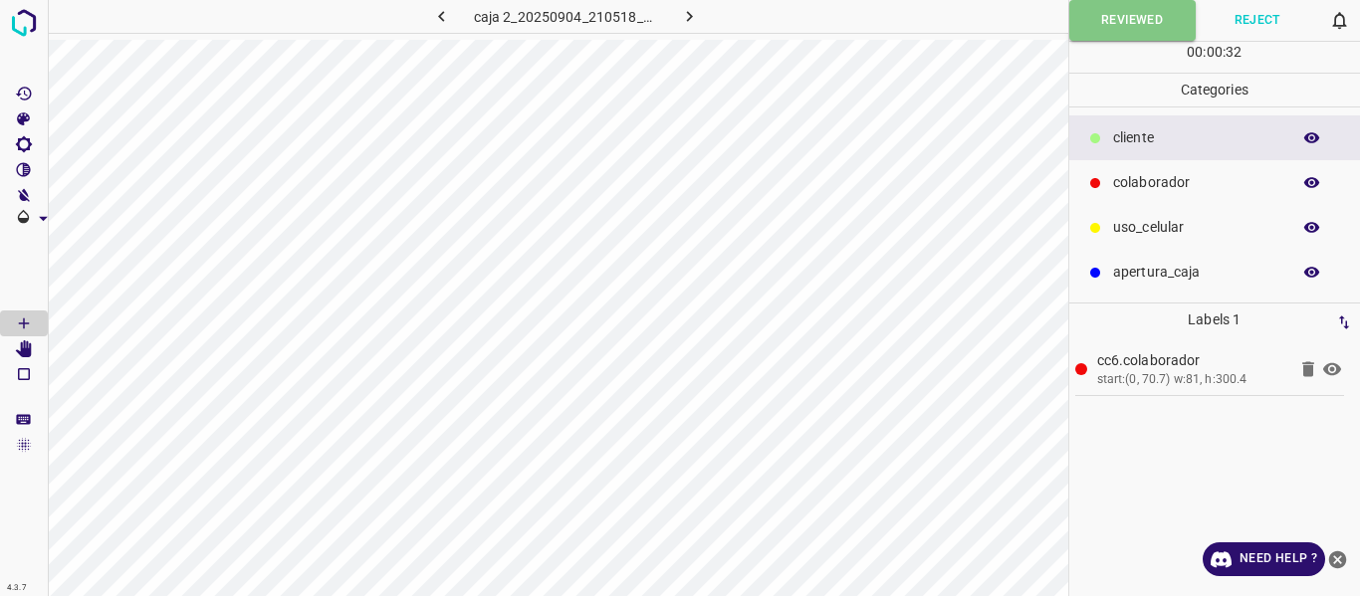
click at [683, 10] on icon "button" at bounding box center [689, 16] width 21 height 21
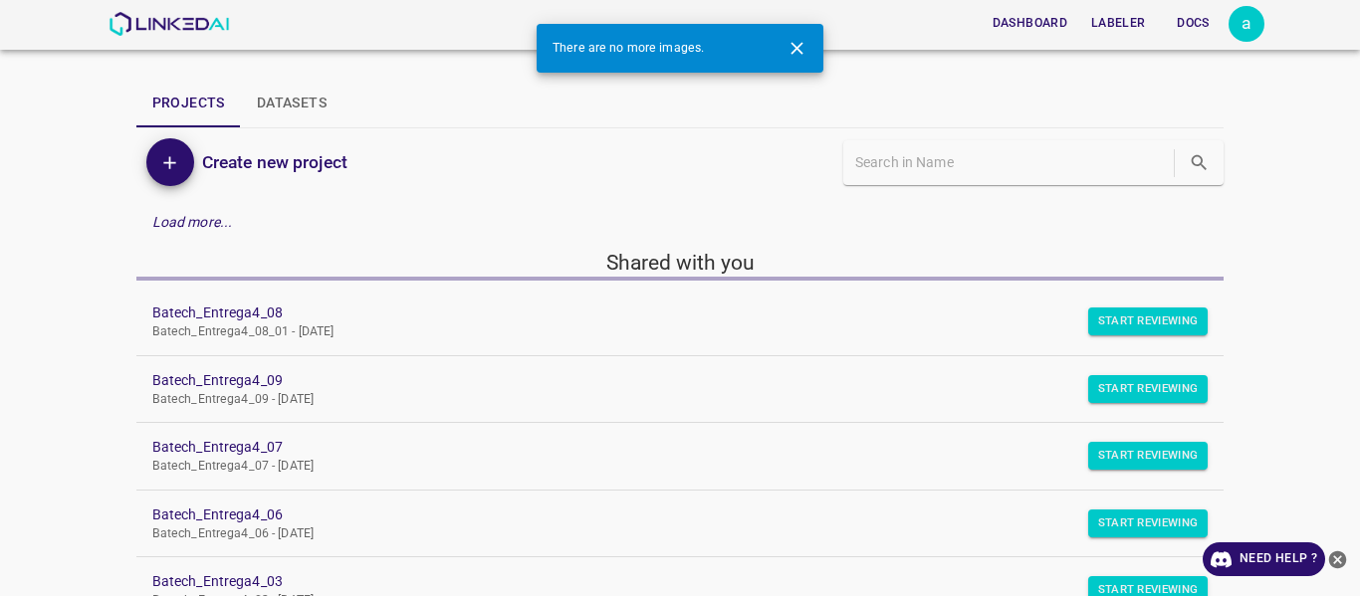
scroll to position [100, 0]
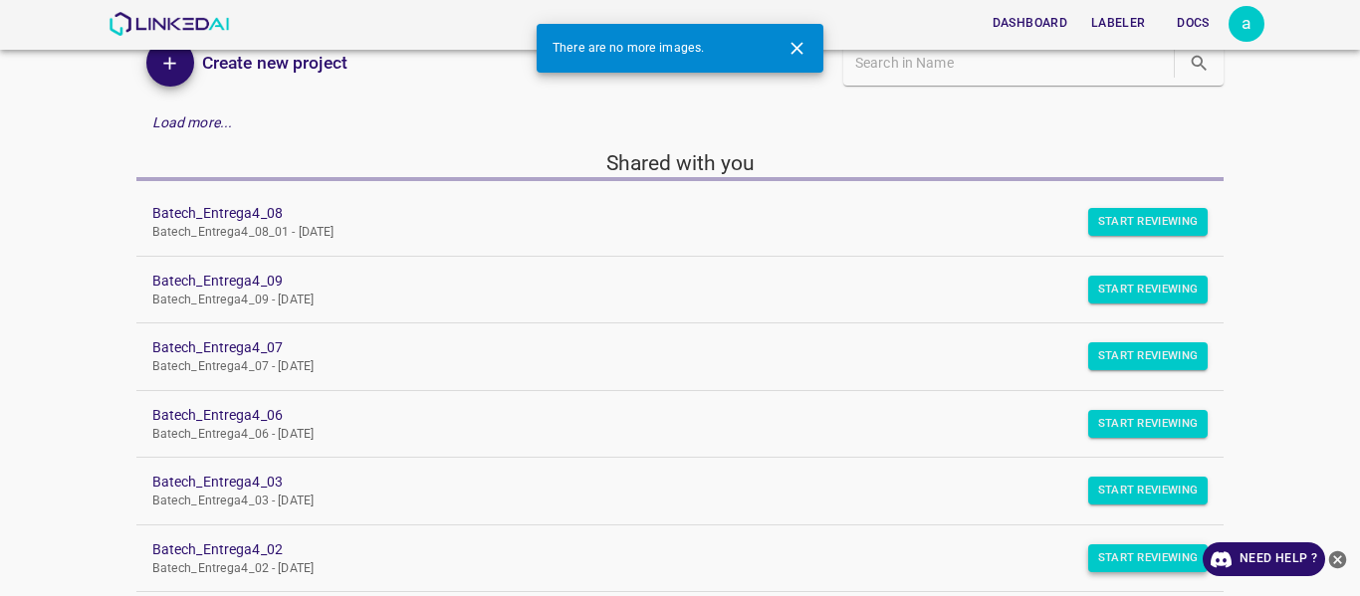
click at [1116, 559] on button "Start Reviewing" at bounding box center [1148, 559] width 120 height 28
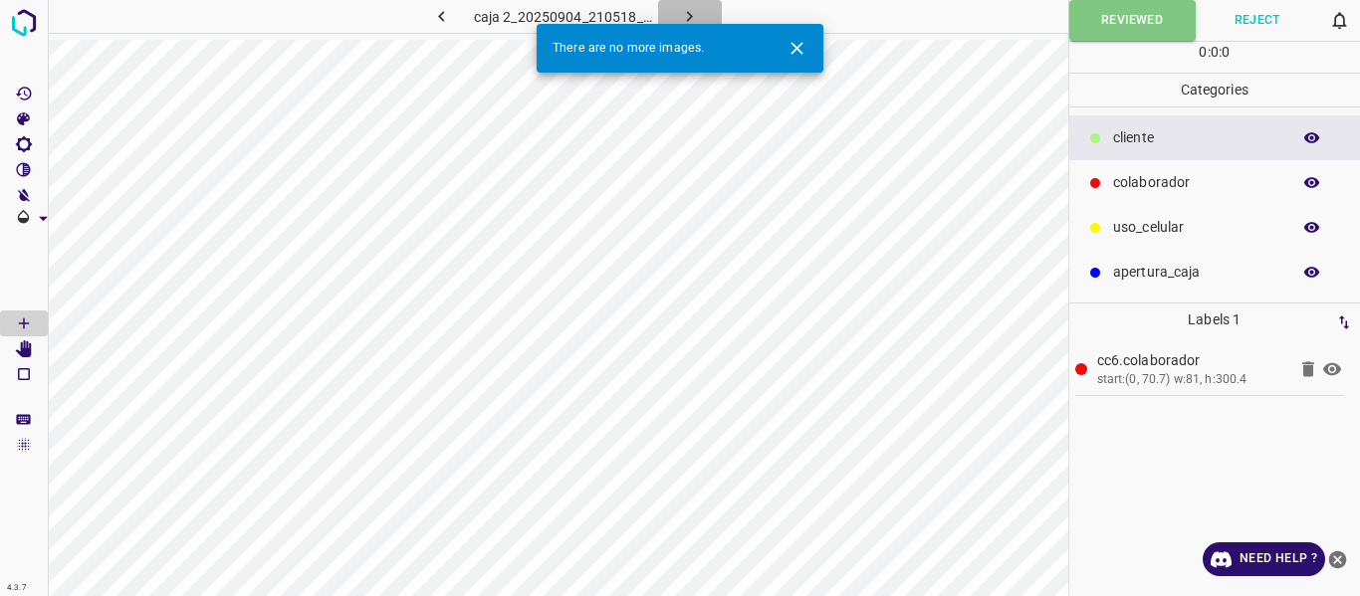
click at [696, 20] on icon "button" at bounding box center [689, 16] width 21 height 21
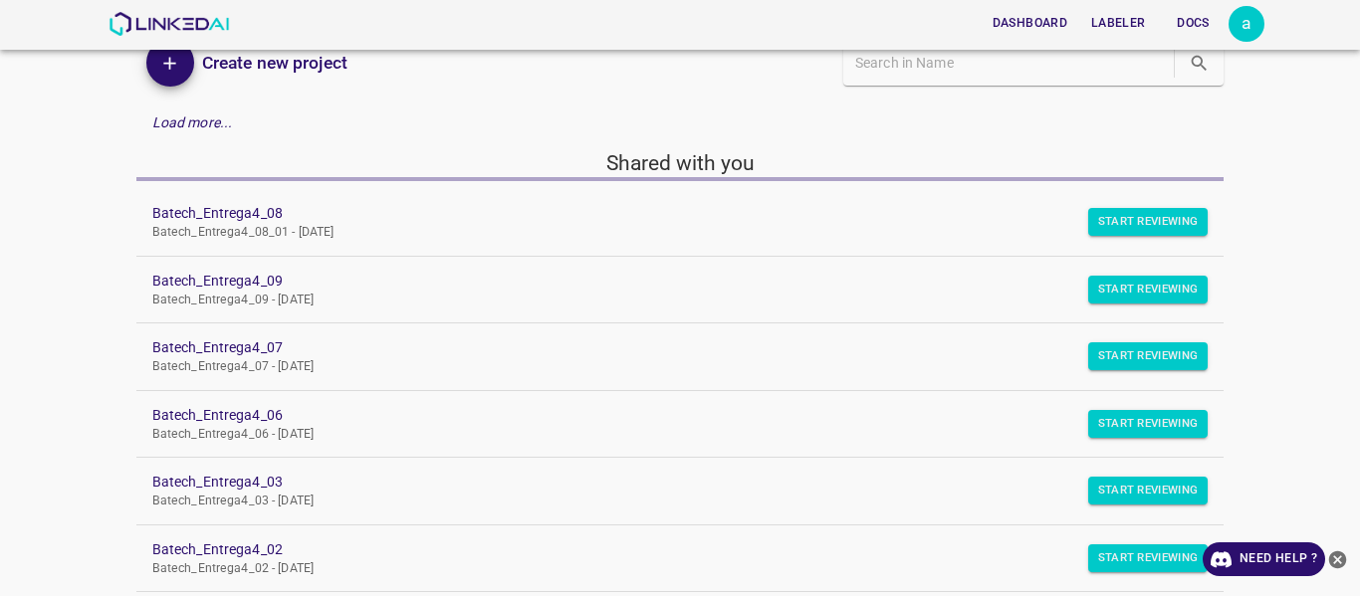
scroll to position [199, 0]
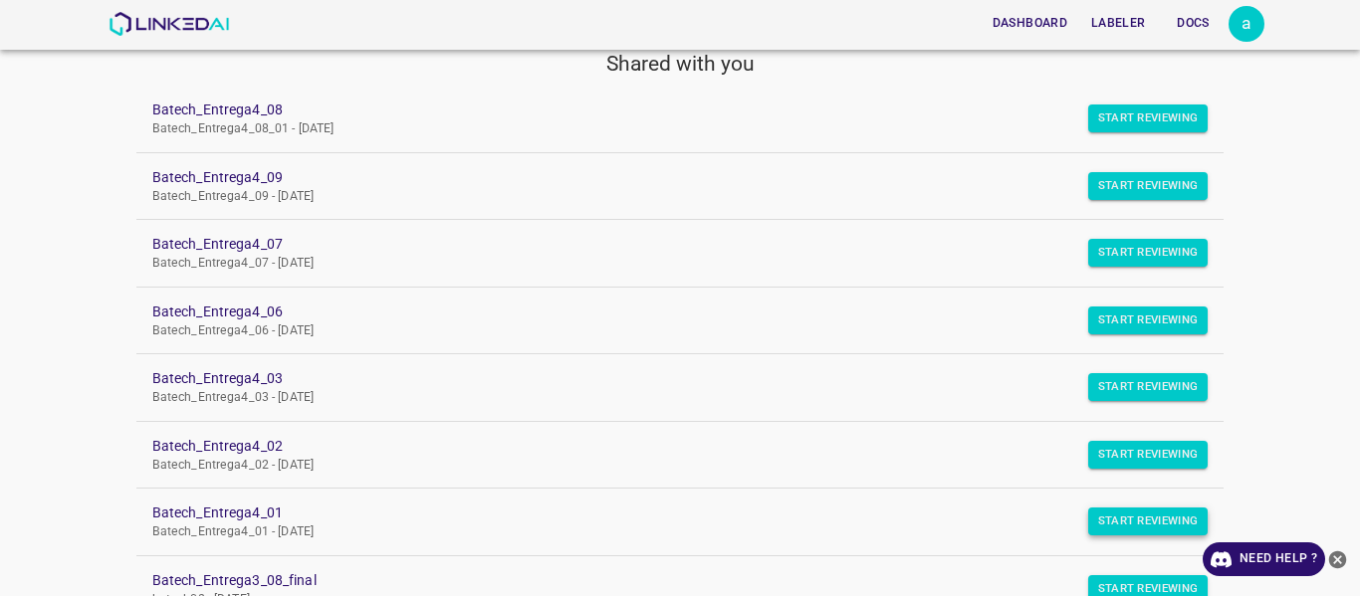
click at [1100, 517] on button "Start Reviewing" at bounding box center [1148, 522] width 120 height 28
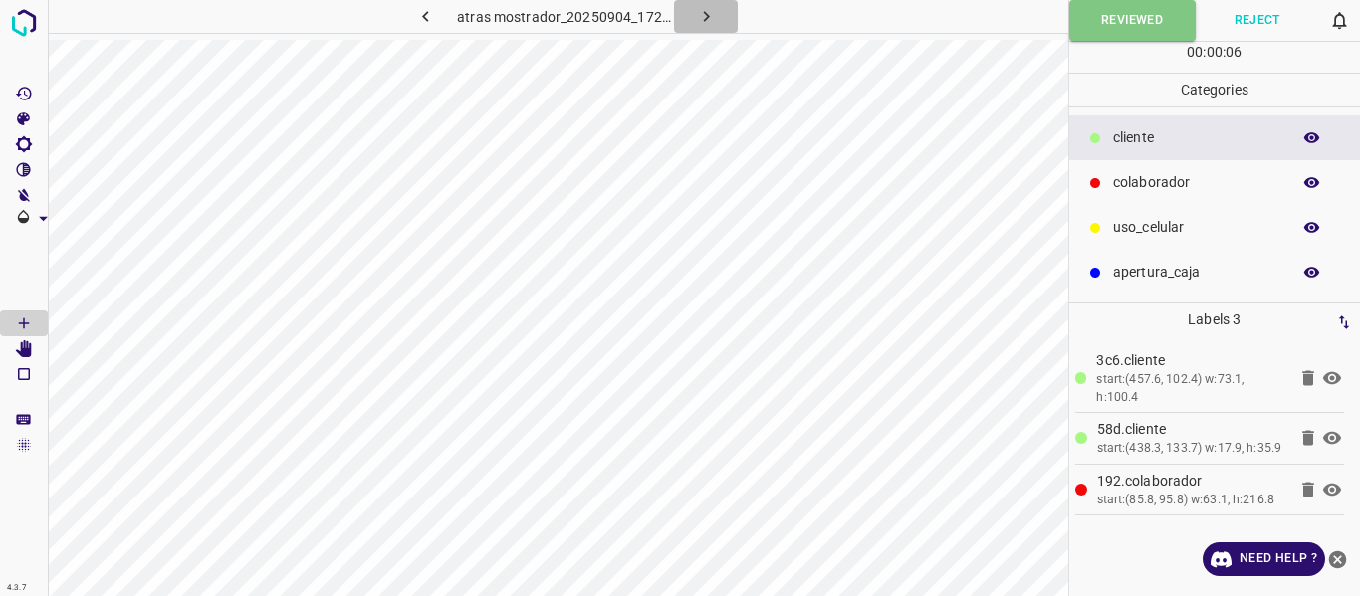
click at [712, 18] on icon "button" at bounding box center [706, 16] width 21 height 21
